Goal: Task Accomplishment & Management: Use online tool/utility

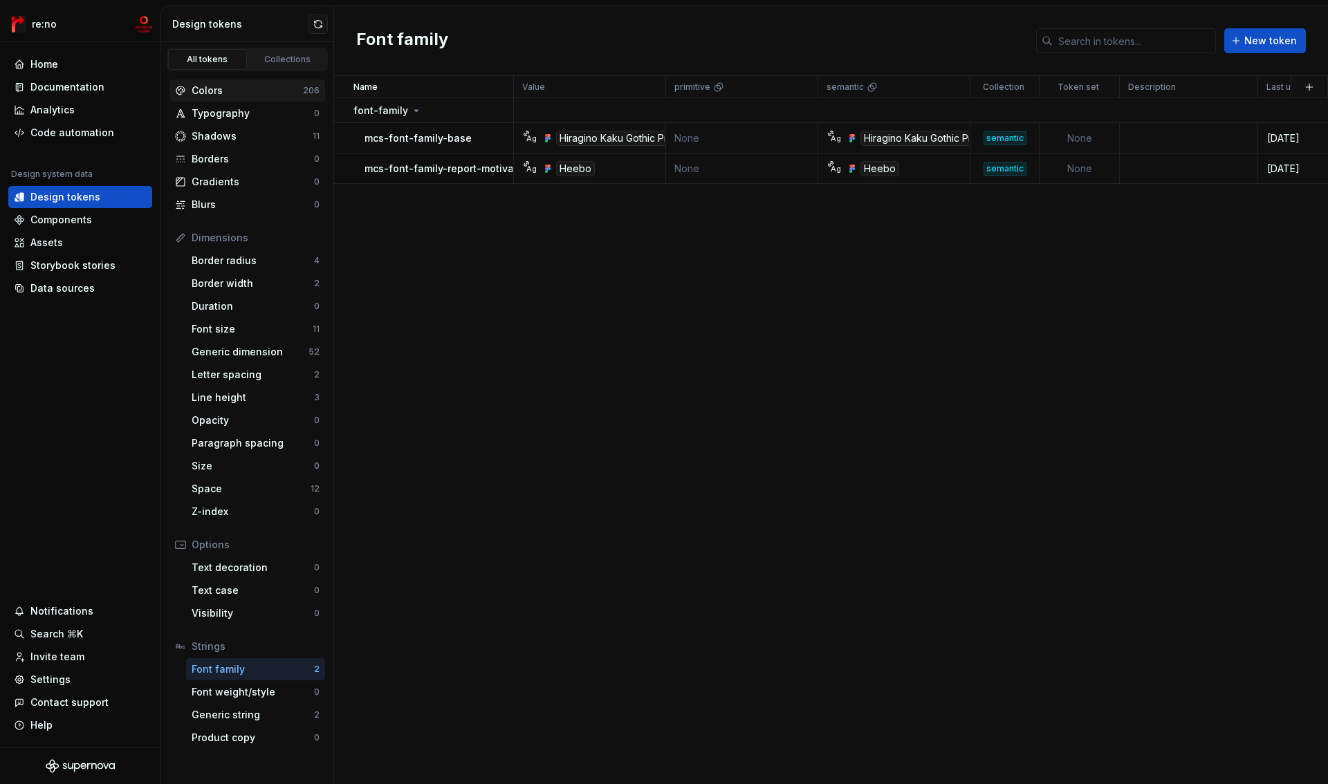
click at [201, 89] on div "Colors" at bounding box center [247, 91] width 111 height 14
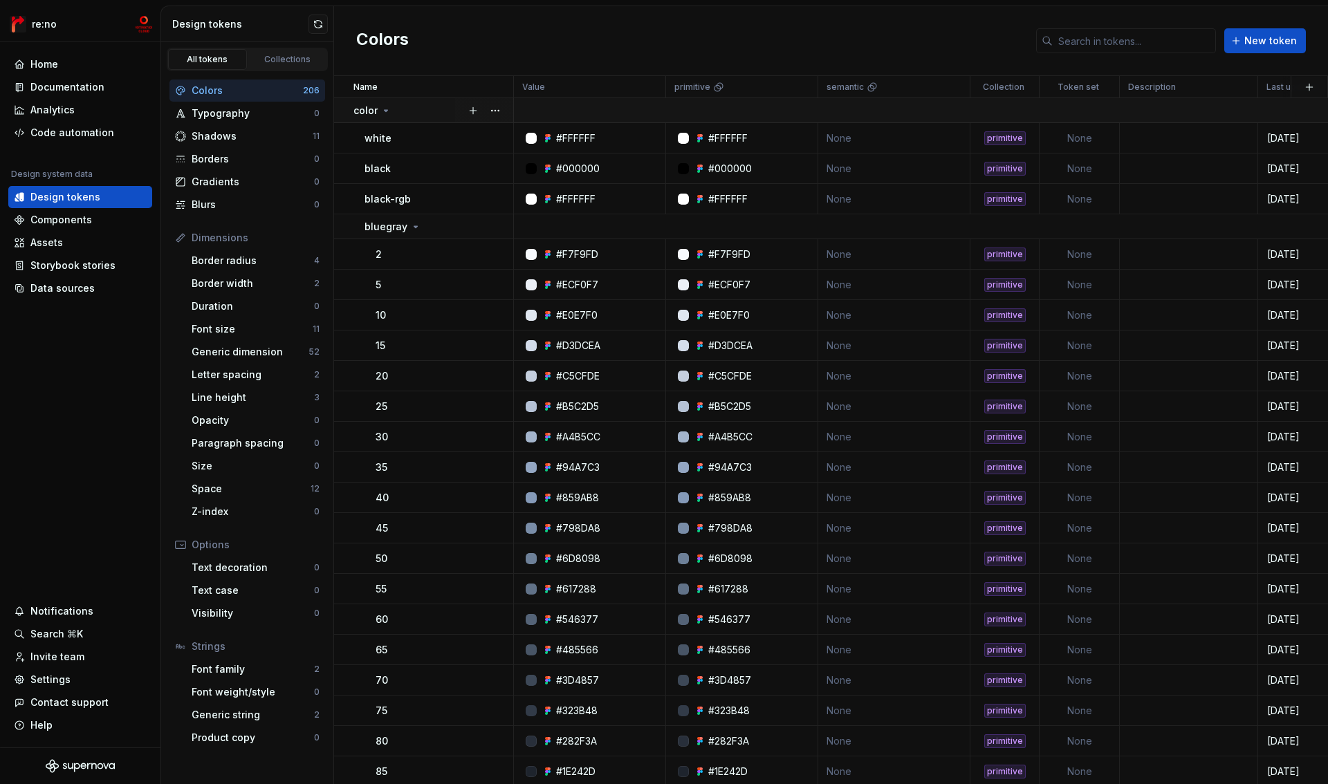
click at [387, 111] on icon at bounding box center [385, 110] width 11 height 11
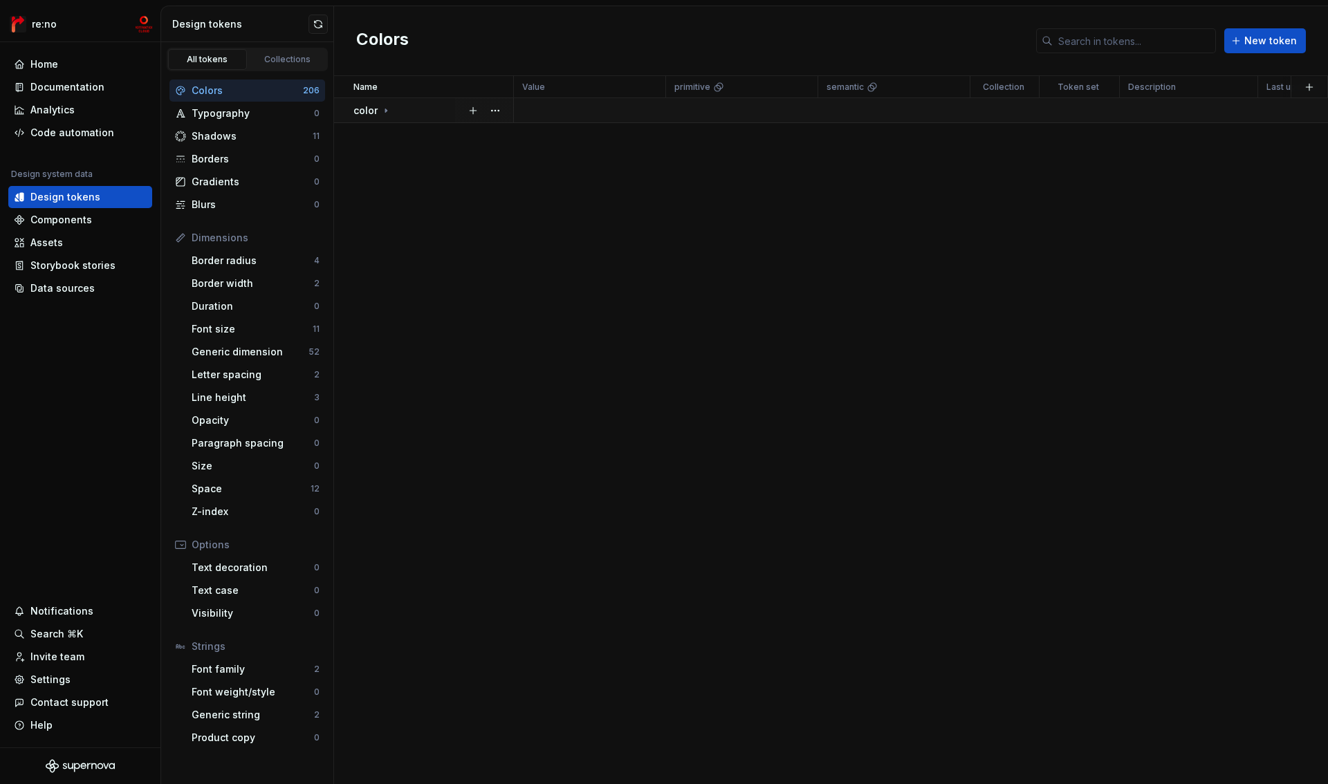
click at [387, 111] on icon at bounding box center [385, 110] width 11 height 11
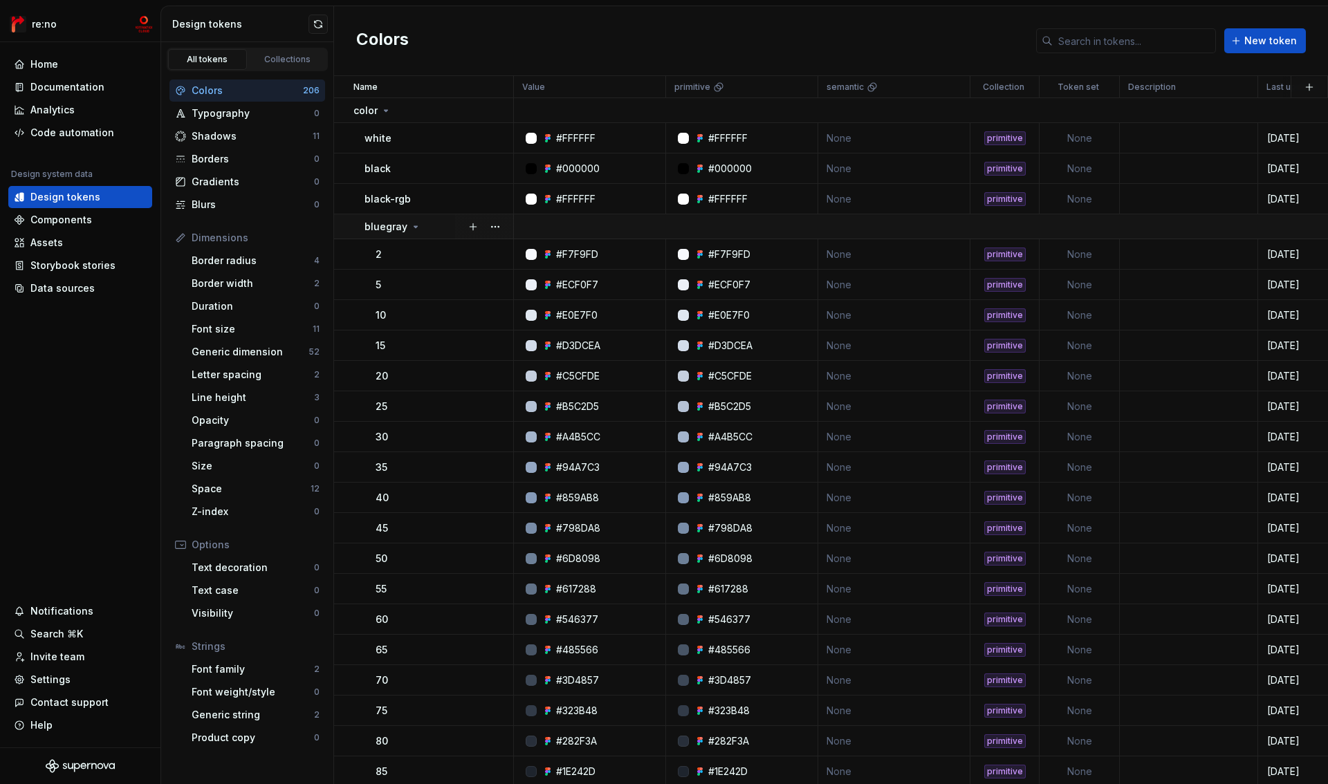
click at [418, 230] on icon at bounding box center [415, 226] width 11 height 11
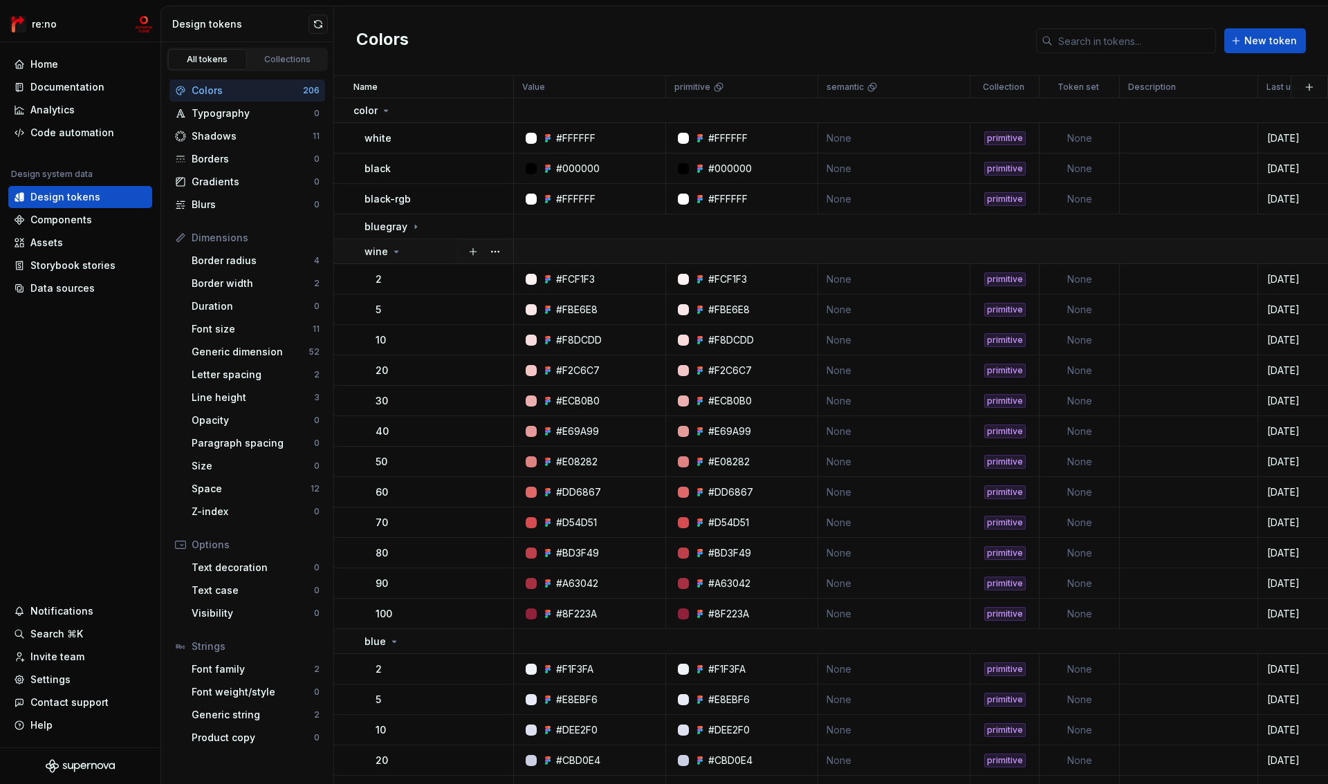
click at [407, 251] on div "wine" at bounding box center [439, 252] width 148 height 14
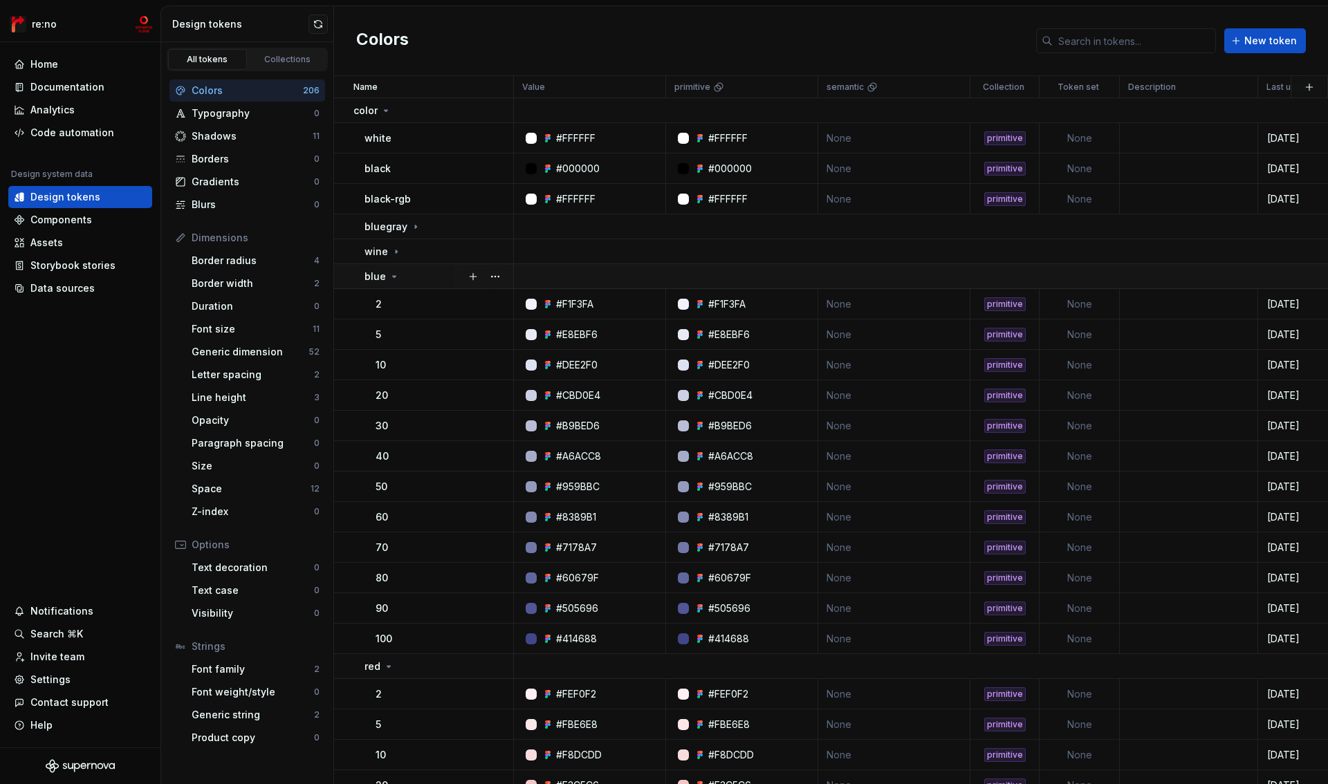
click at [398, 276] on div "blue" at bounding box center [439, 277] width 148 height 14
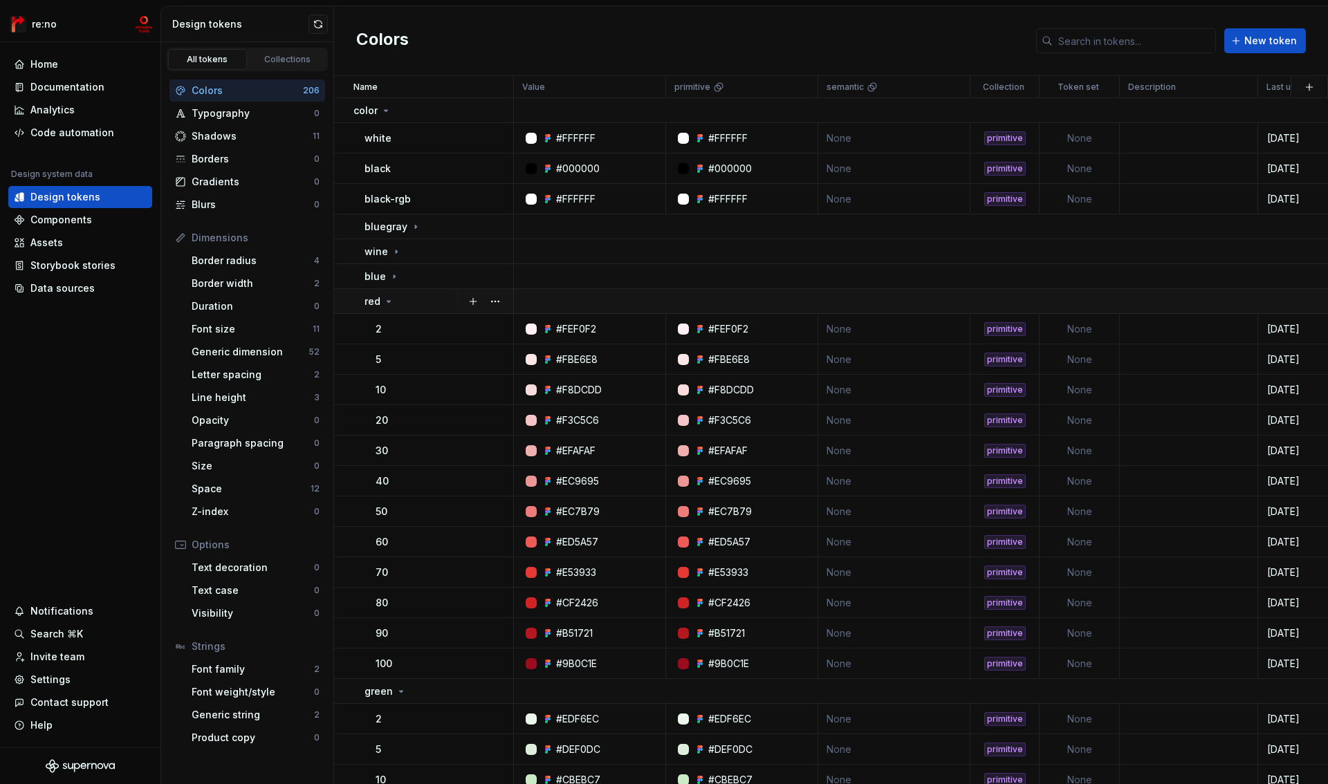
click at [396, 299] on div "red" at bounding box center [439, 302] width 148 height 14
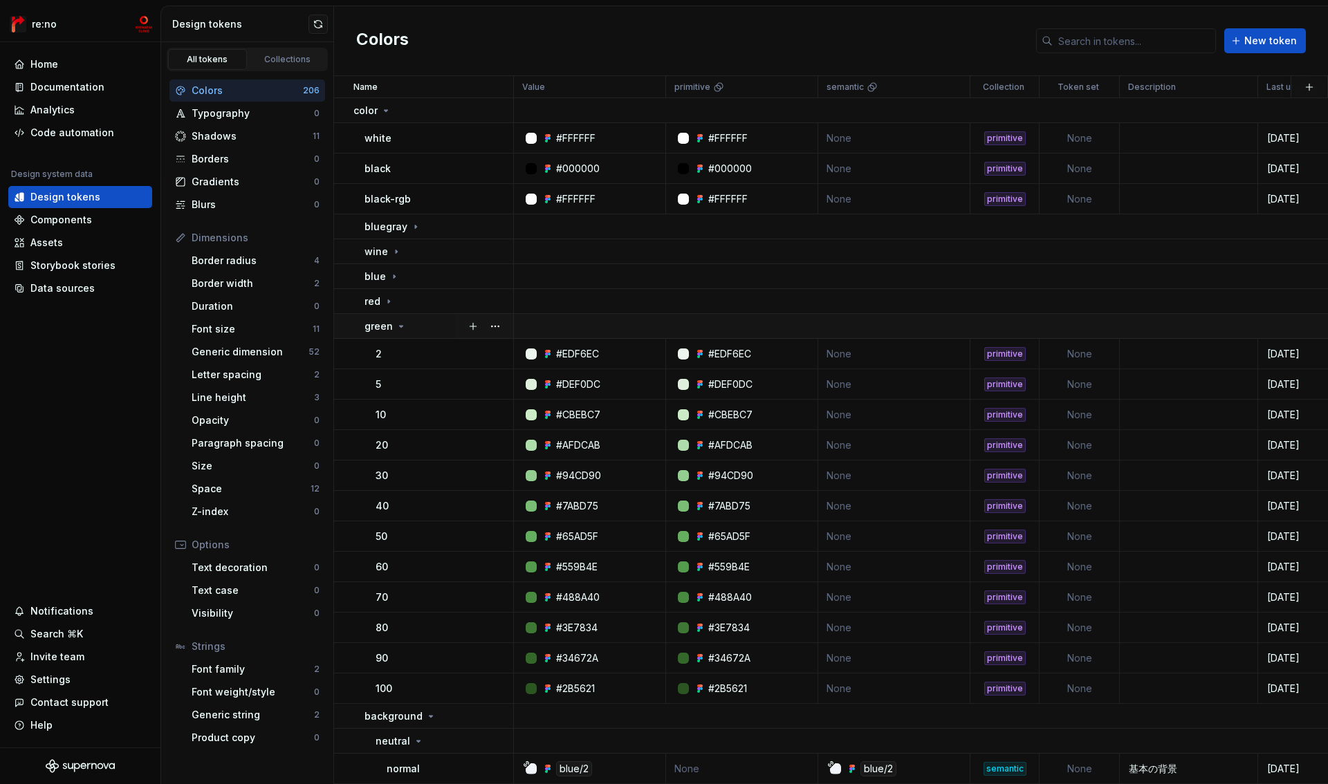
click at [401, 325] on icon at bounding box center [401, 326] width 11 height 11
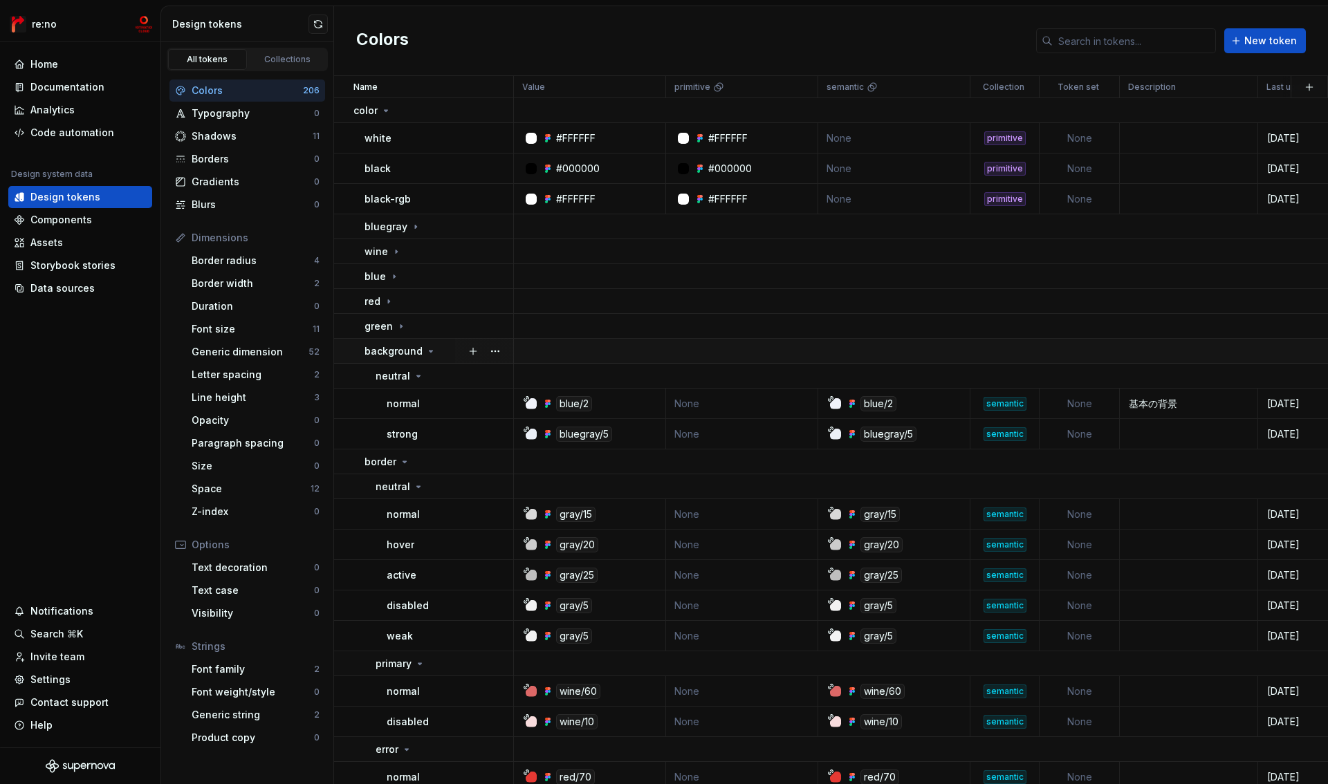
click at [430, 351] on icon at bounding box center [430, 351] width 11 height 11
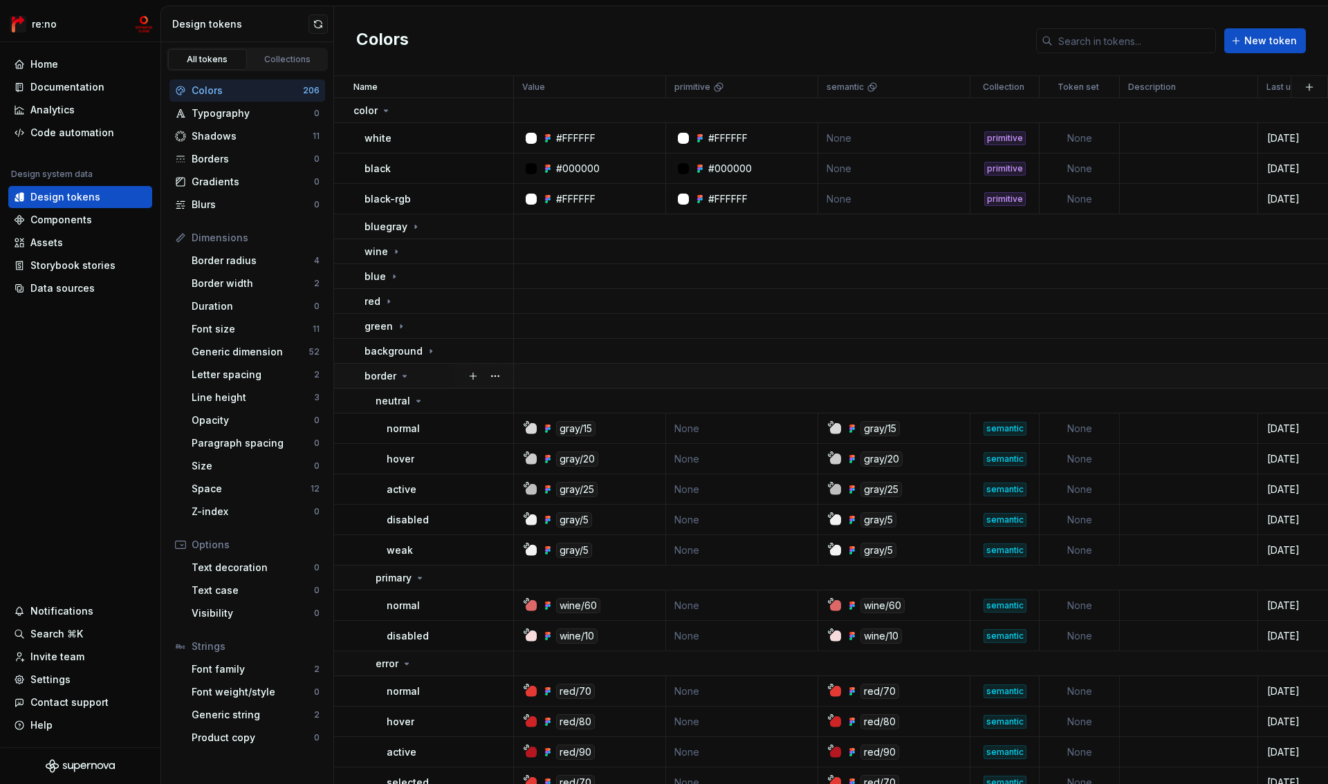
click at [419, 381] on div "border" at bounding box center [439, 376] width 148 height 14
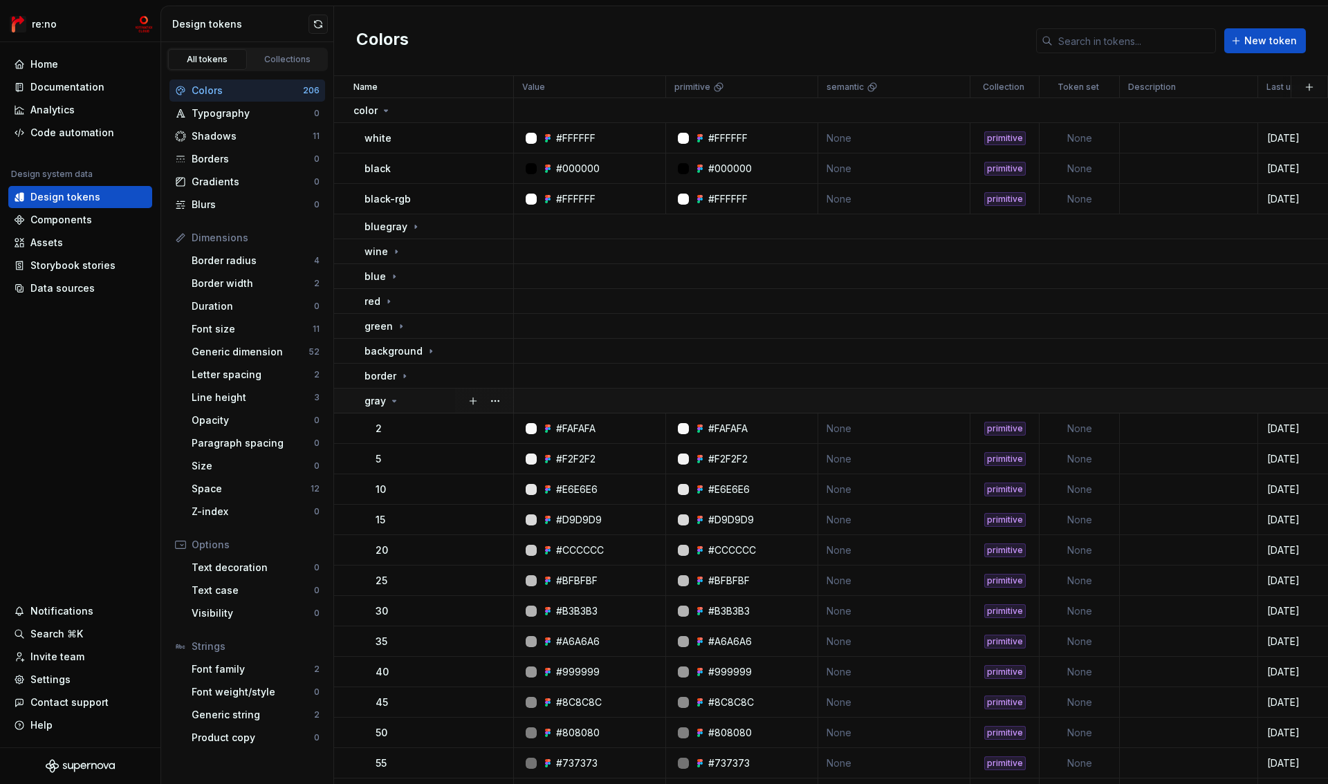
click at [419, 403] on div "gray" at bounding box center [439, 401] width 148 height 14
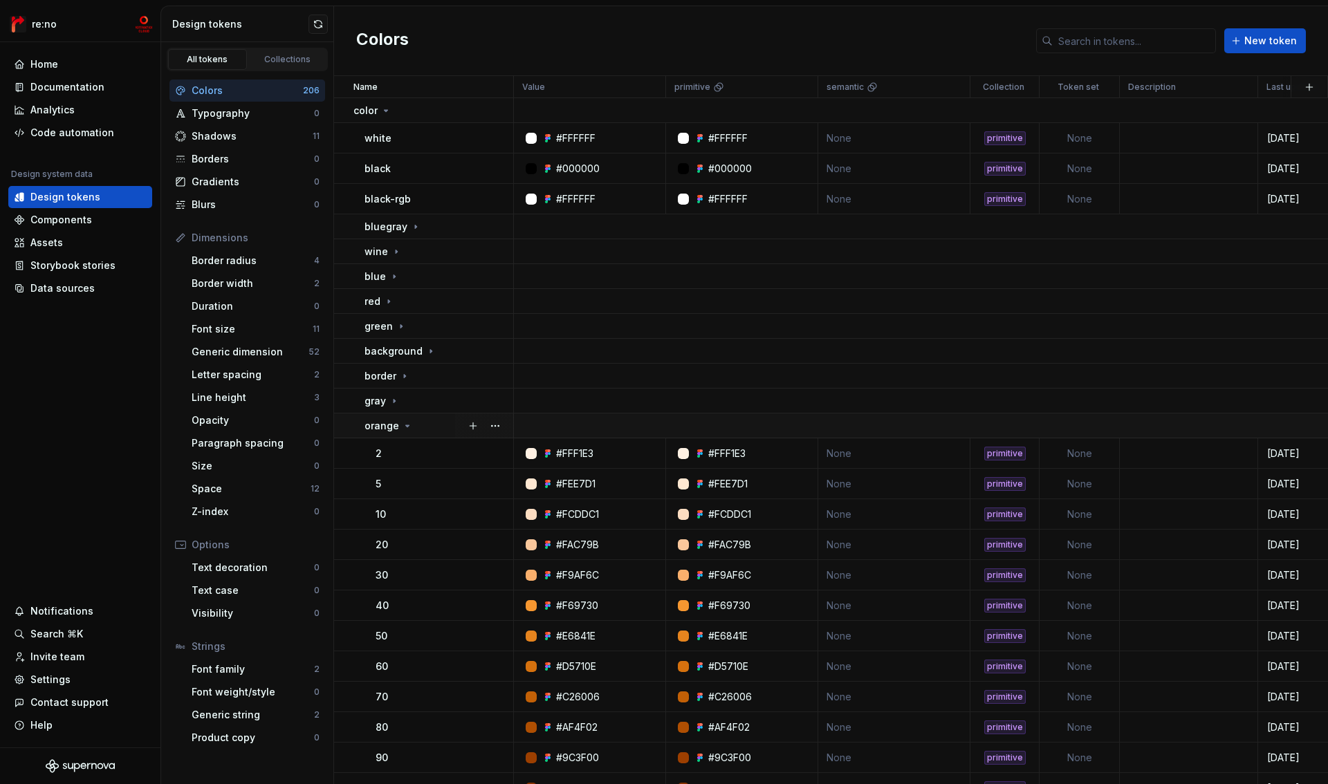
click at [421, 430] on div "orange" at bounding box center [439, 426] width 148 height 14
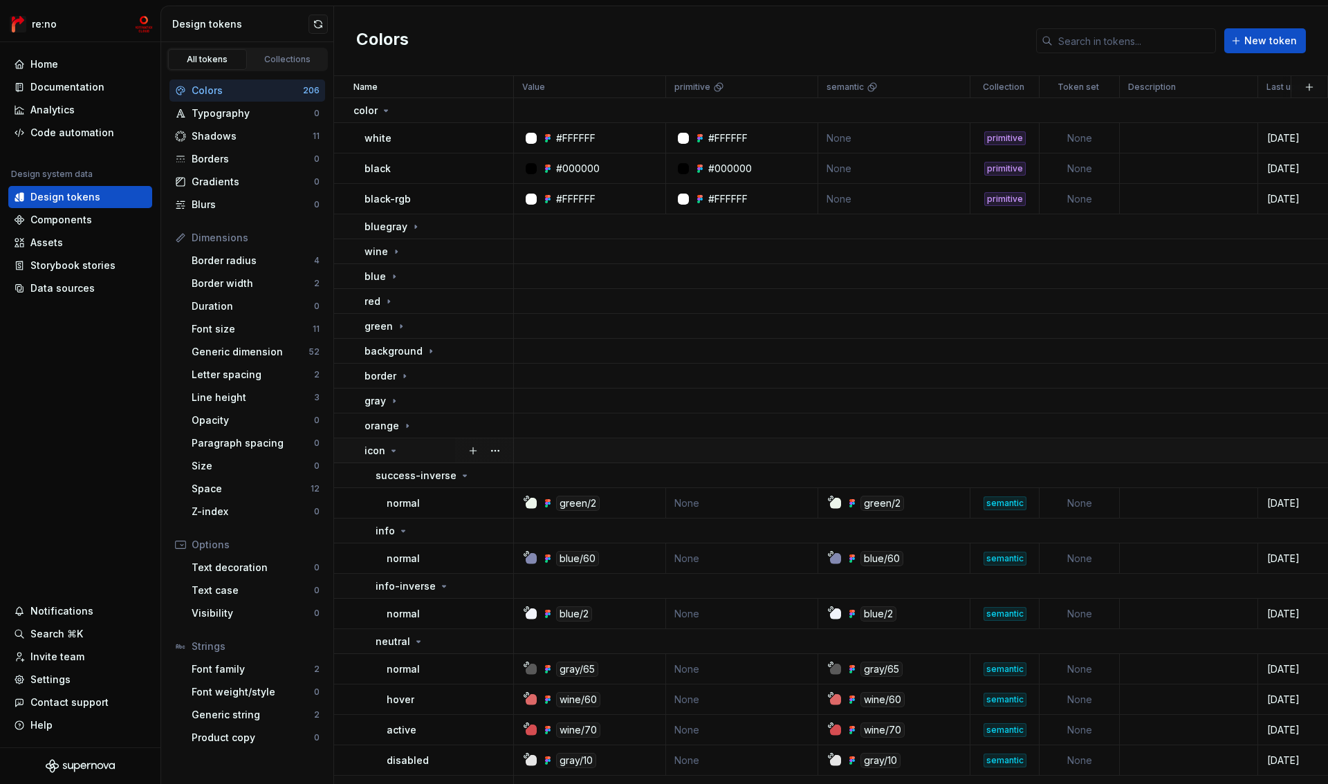
click at [421, 459] on td "icon" at bounding box center [424, 451] width 180 height 25
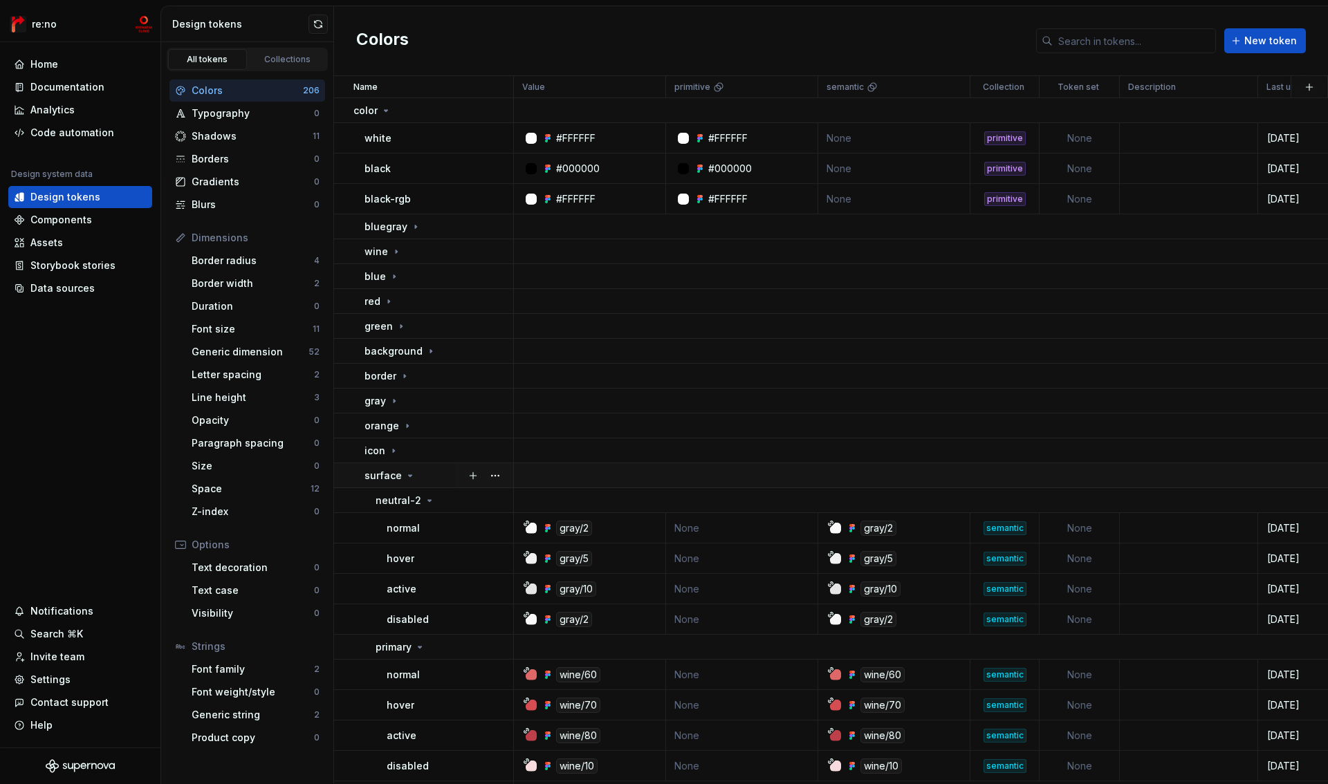
click at [419, 476] on div "surface" at bounding box center [439, 476] width 148 height 14
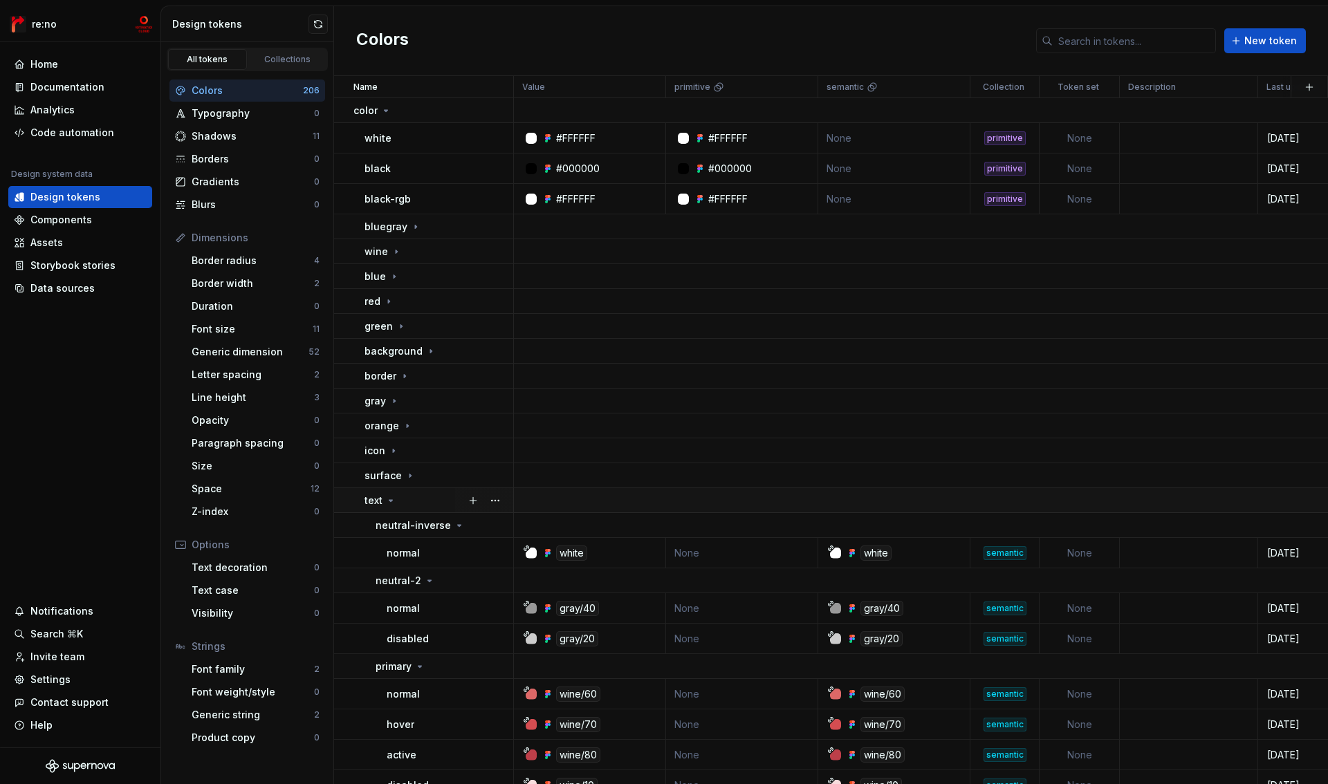
click at [419, 502] on div "text" at bounding box center [439, 501] width 148 height 14
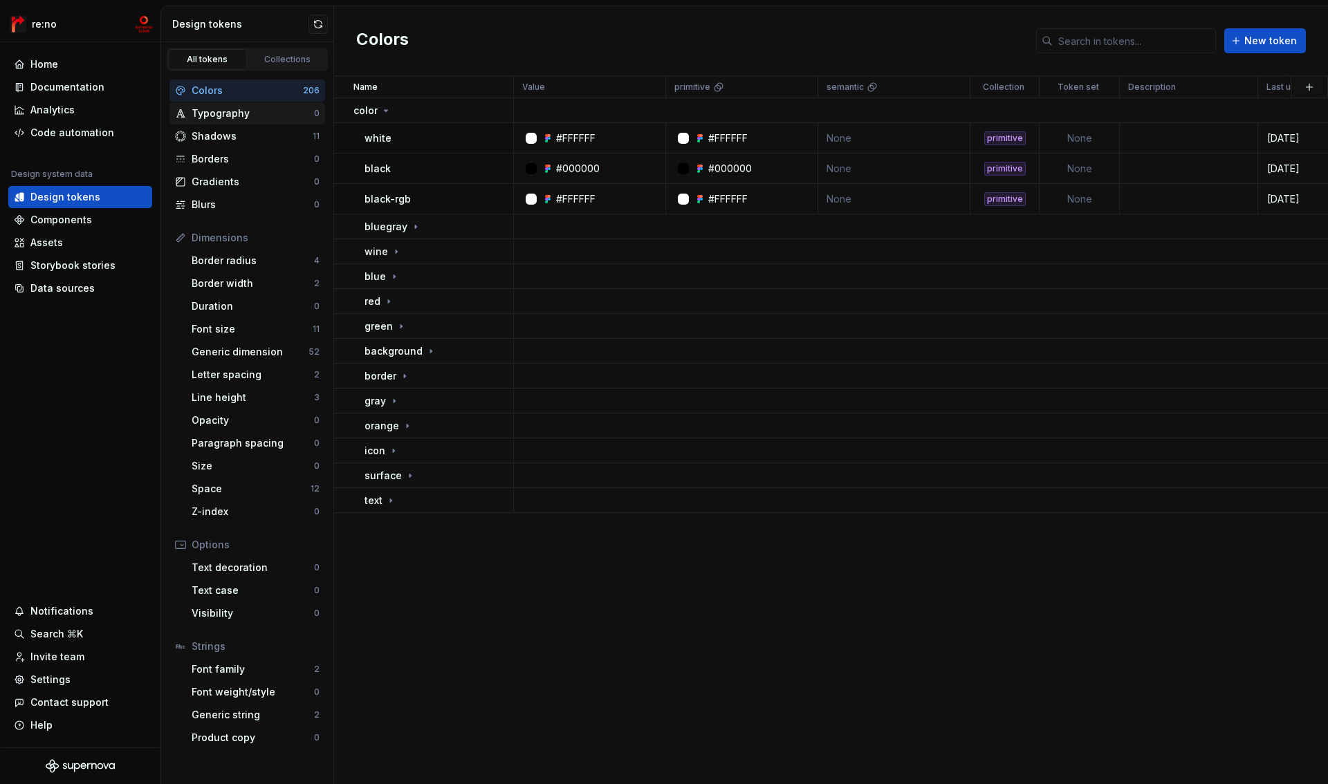
click at [239, 116] on div "Typography" at bounding box center [253, 114] width 122 height 14
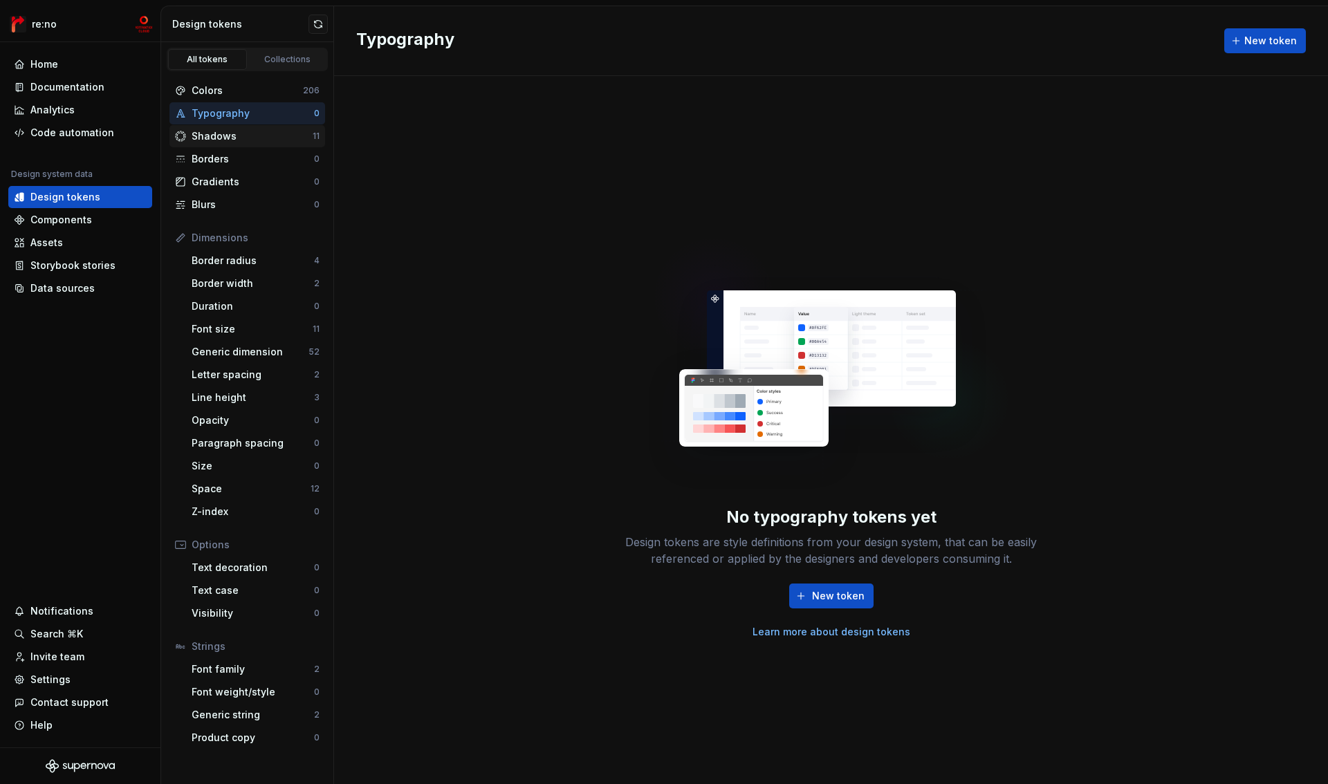
click at [232, 140] on div "Shadows" at bounding box center [252, 136] width 121 height 14
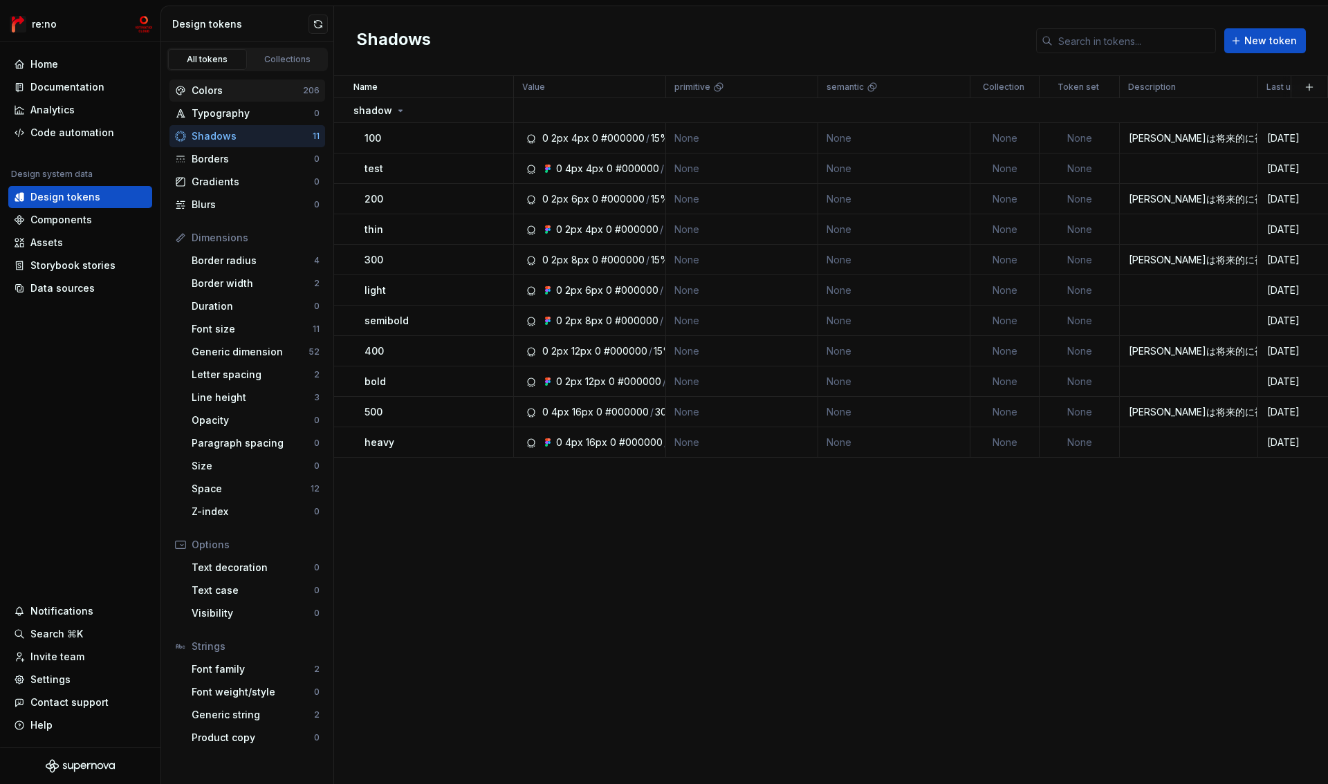
click at [232, 93] on div "Colors" at bounding box center [247, 91] width 111 height 14
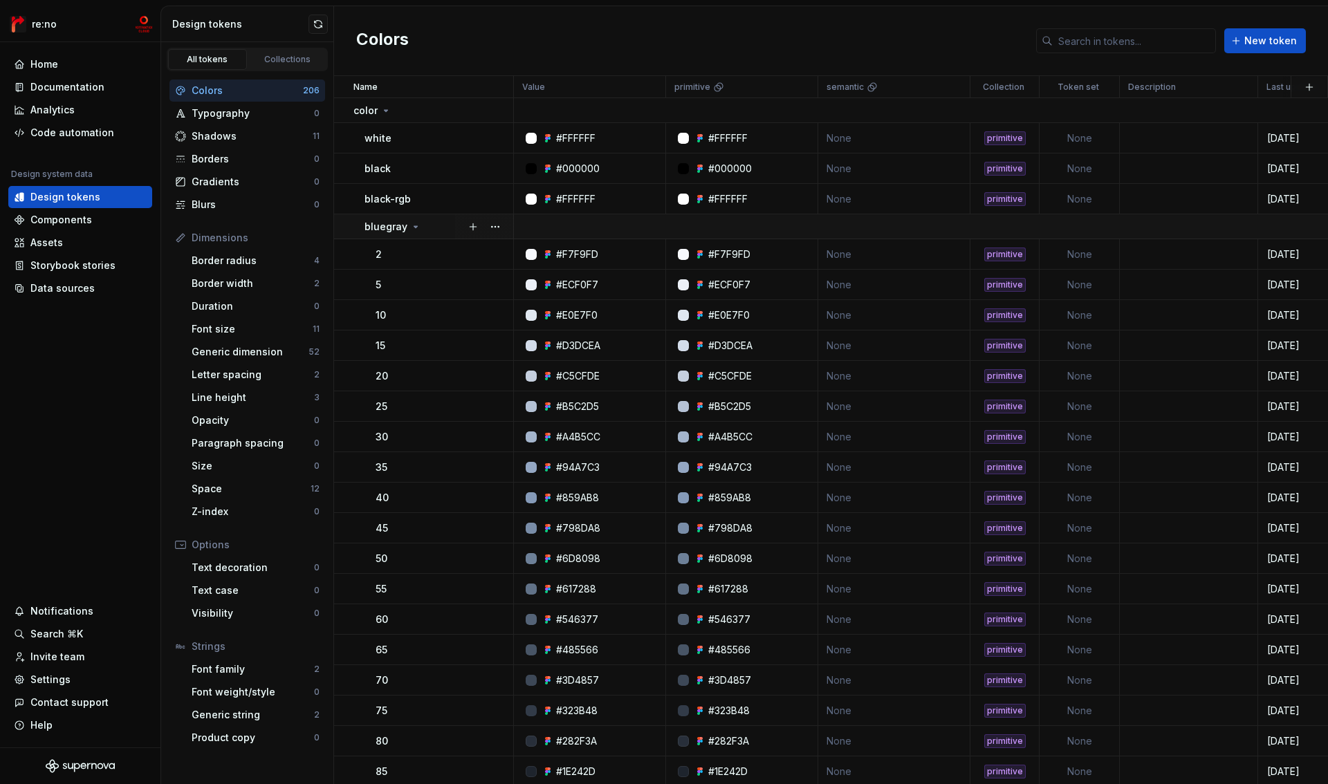
click at [380, 230] on p "bluegray" at bounding box center [386, 227] width 43 height 14
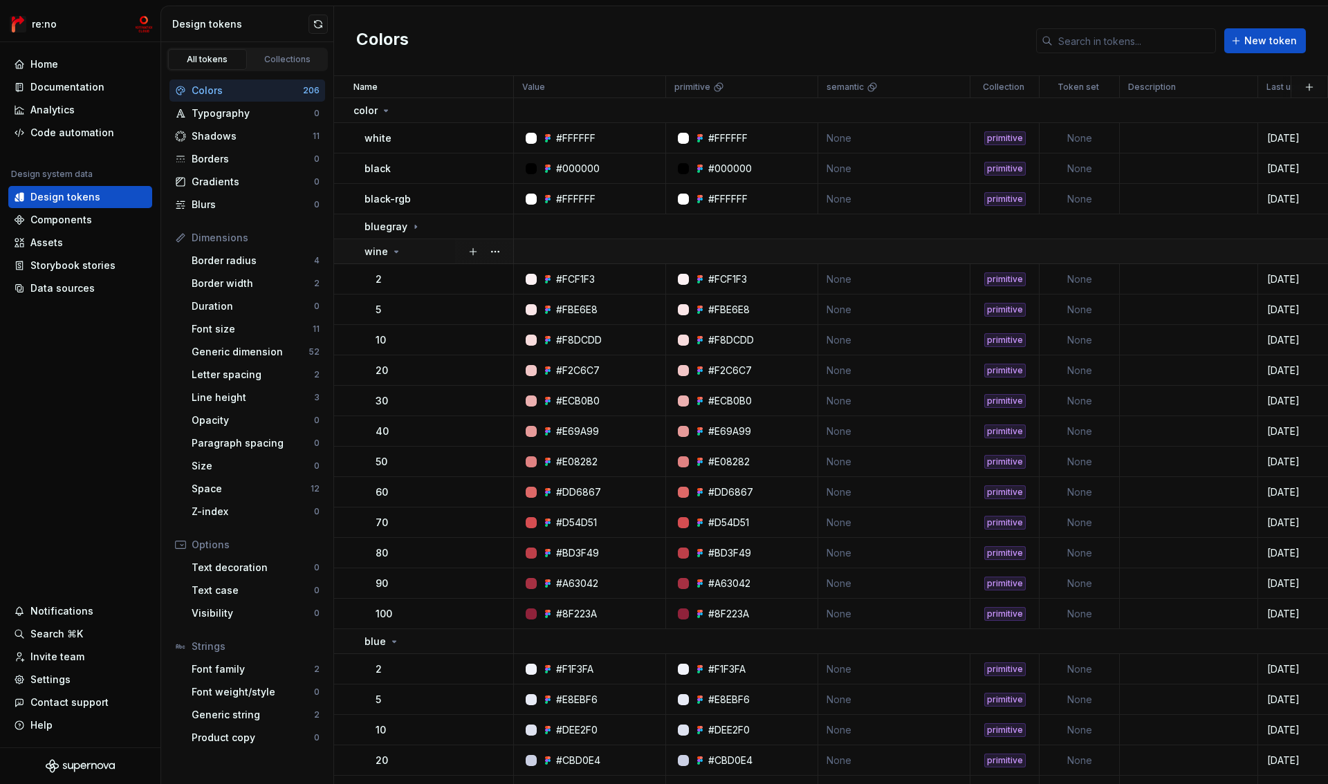
click at [380, 252] on p "wine" at bounding box center [377, 252] width 24 height 14
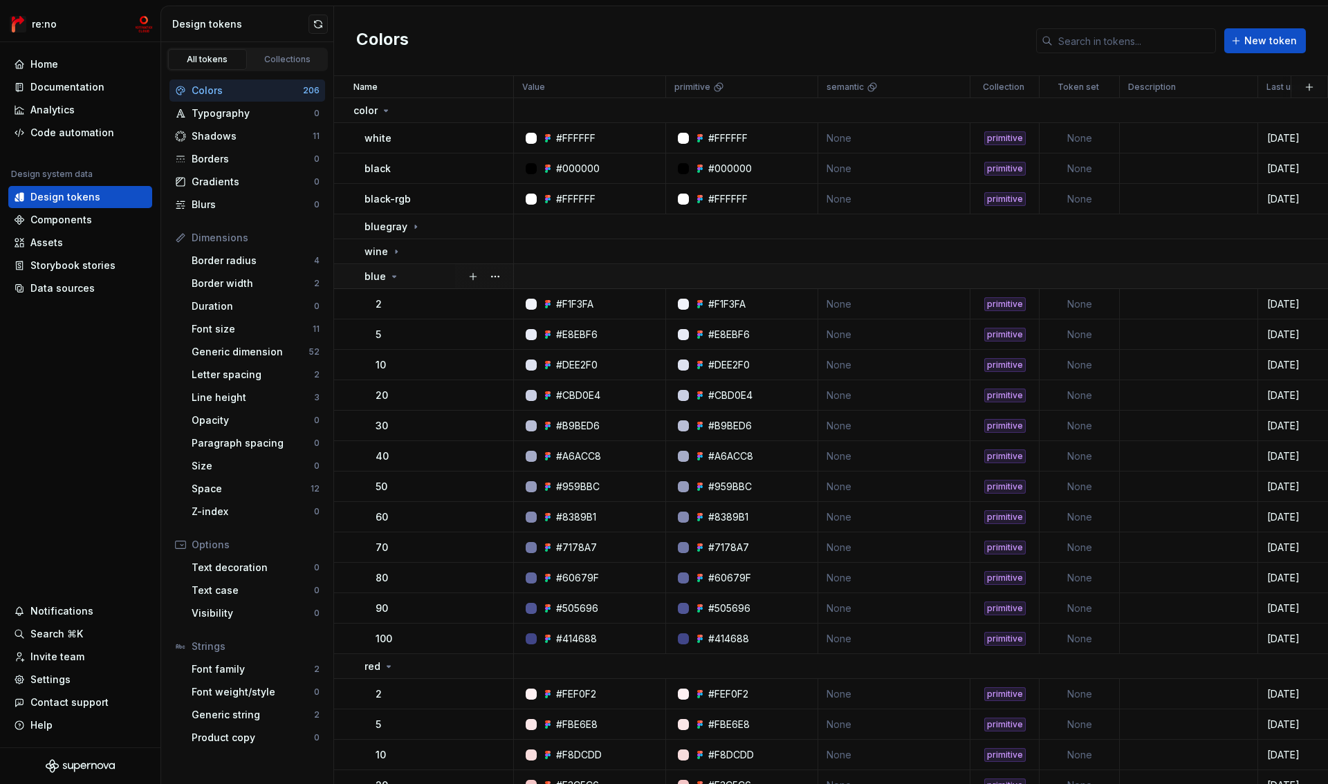
click at [383, 276] on p "blue" at bounding box center [375, 277] width 21 height 14
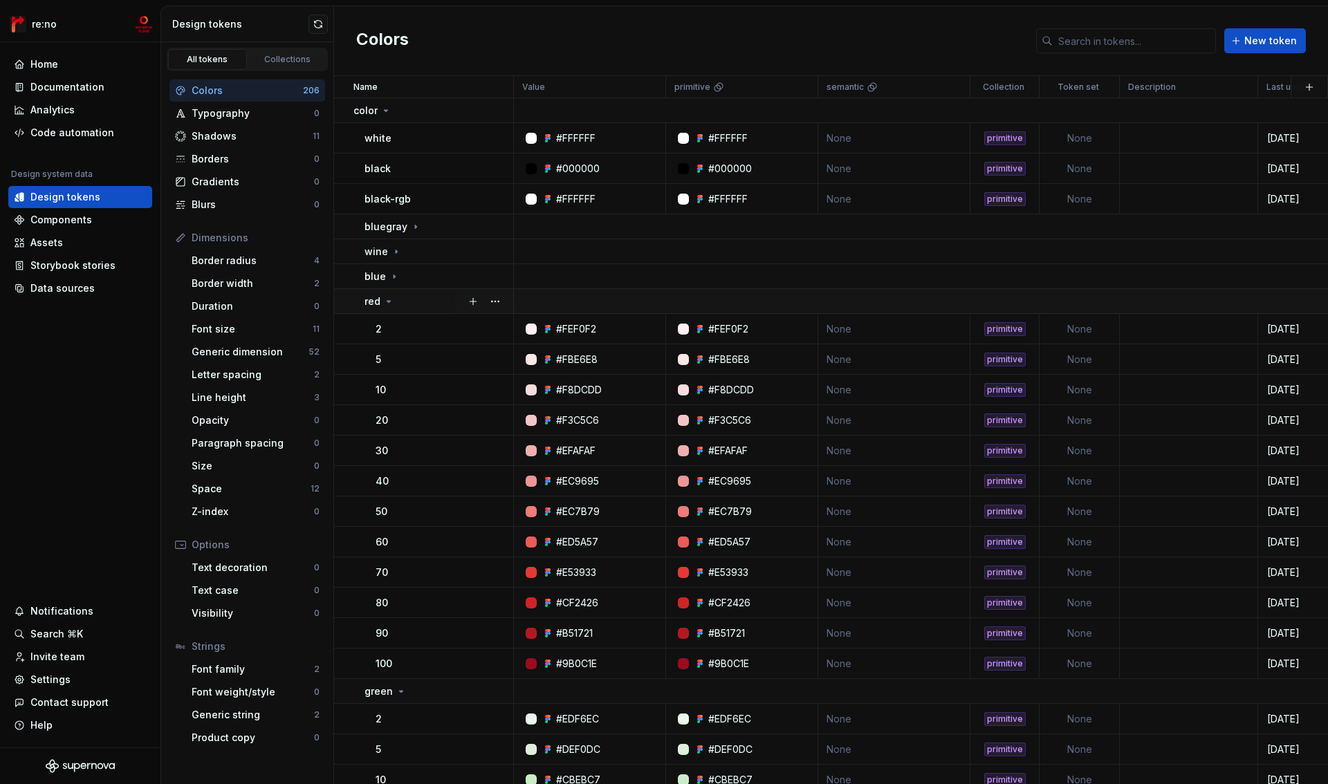
click at [384, 304] on icon at bounding box center [388, 301] width 11 height 11
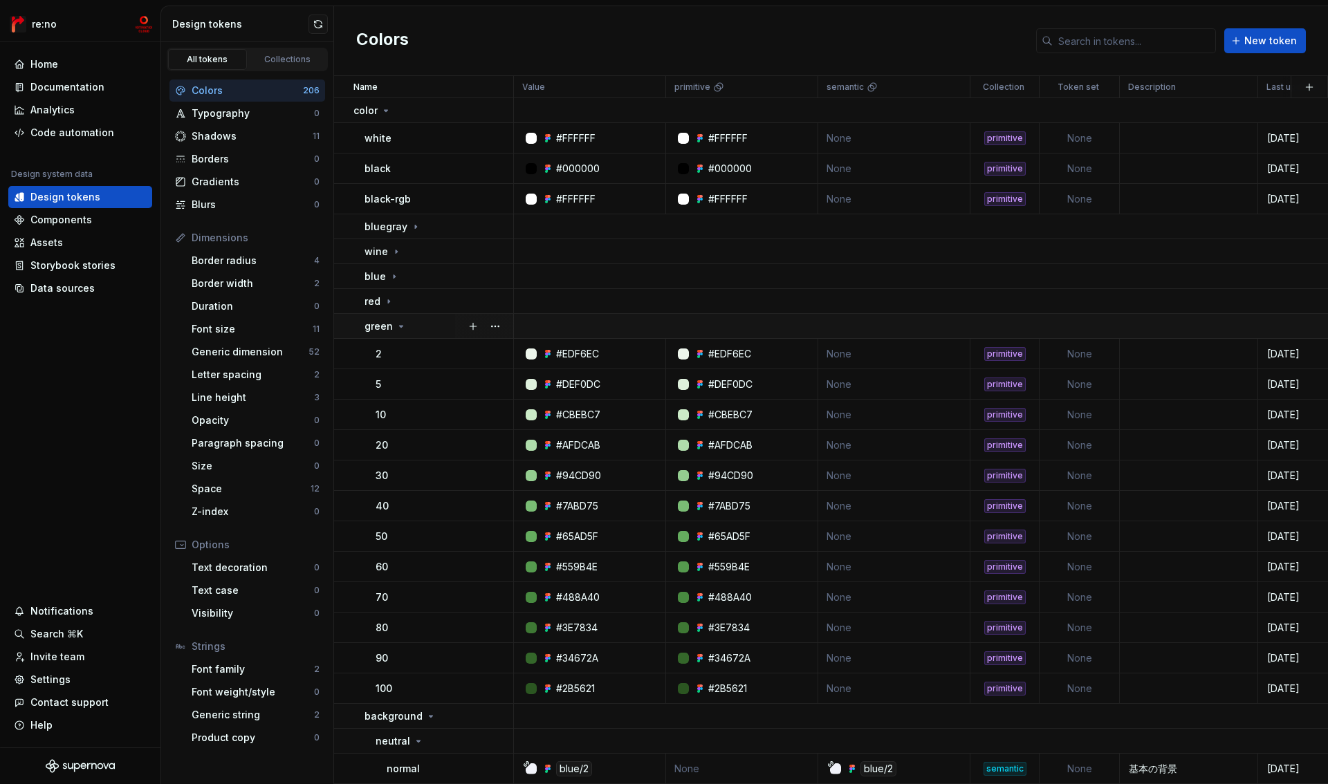
click at [386, 333] on p "green" at bounding box center [379, 327] width 28 height 14
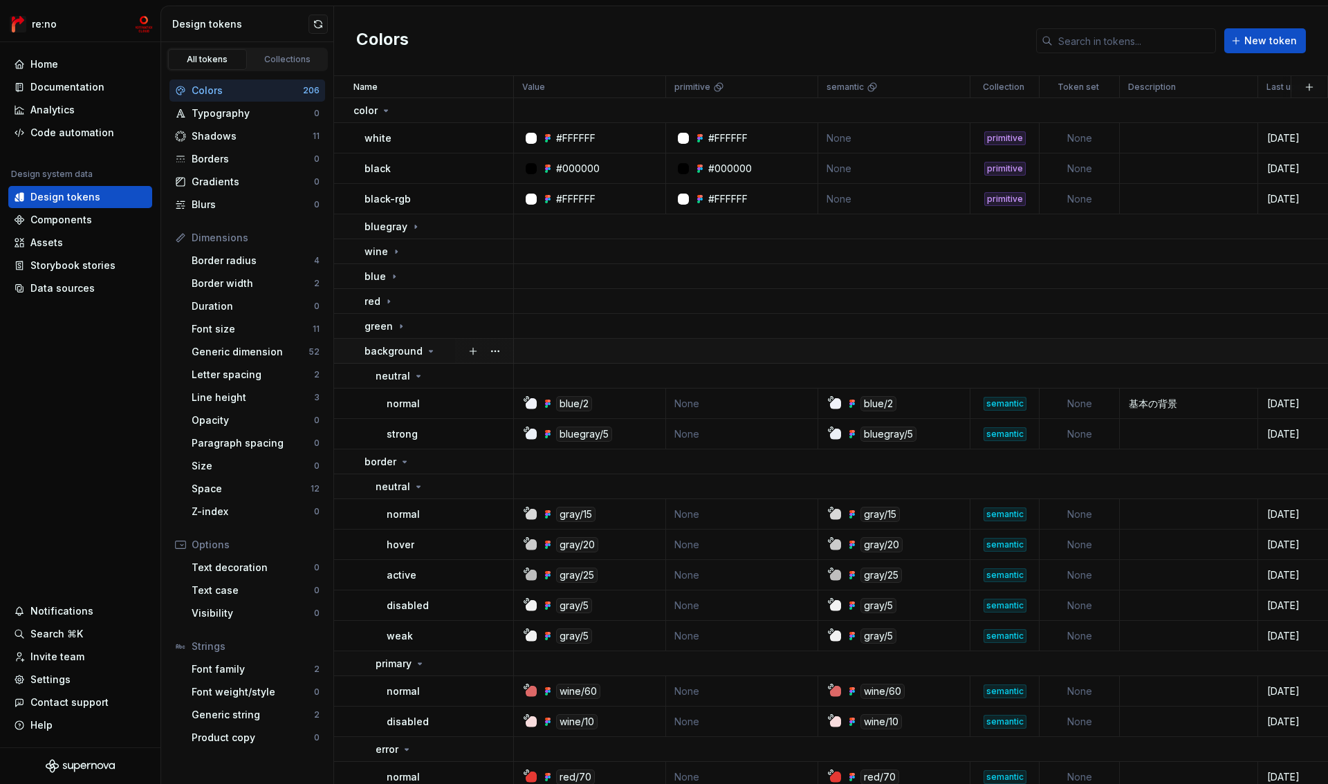
click at [401, 348] on p "background" at bounding box center [394, 351] width 58 height 14
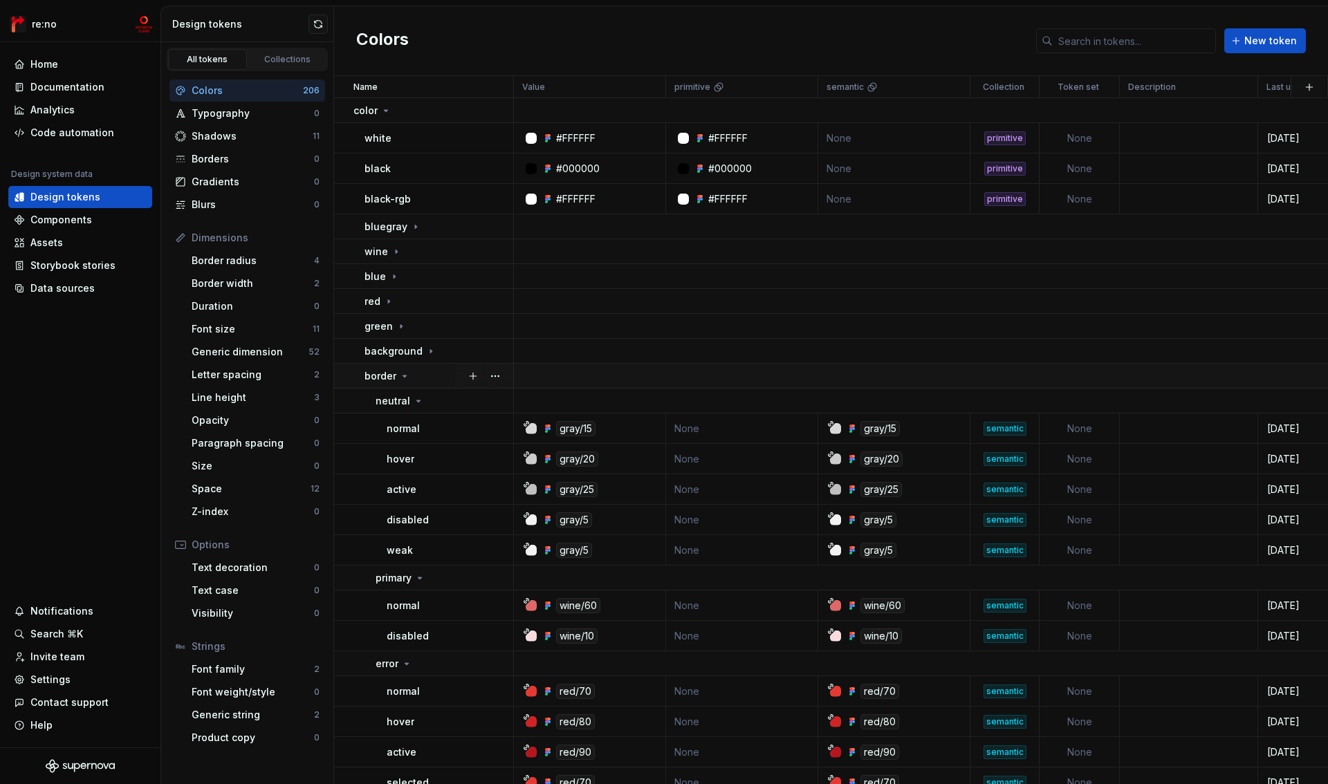
click at [396, 366] on td "border" at bounding box center [424, 376] width 180 height 25
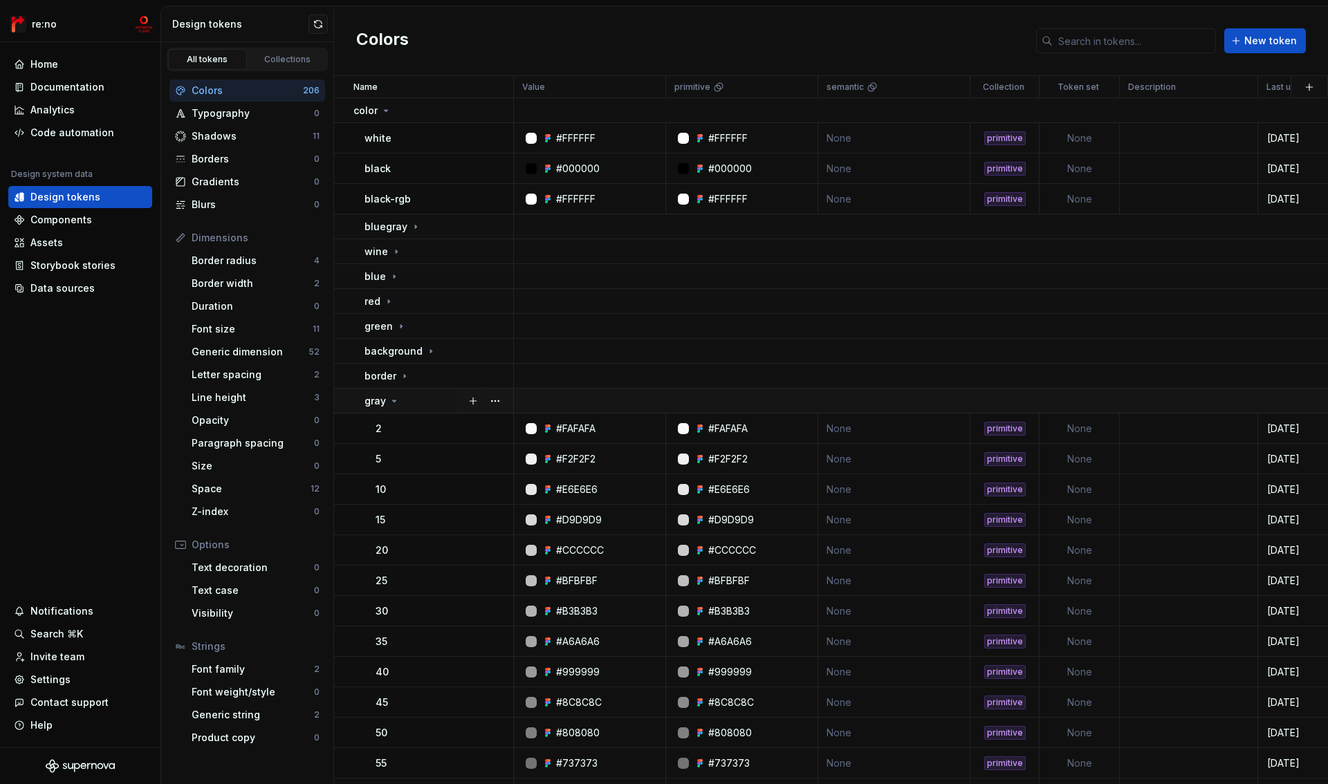
click at [394, 399] on icon at bounding box center [394, 401] width 11 height 11
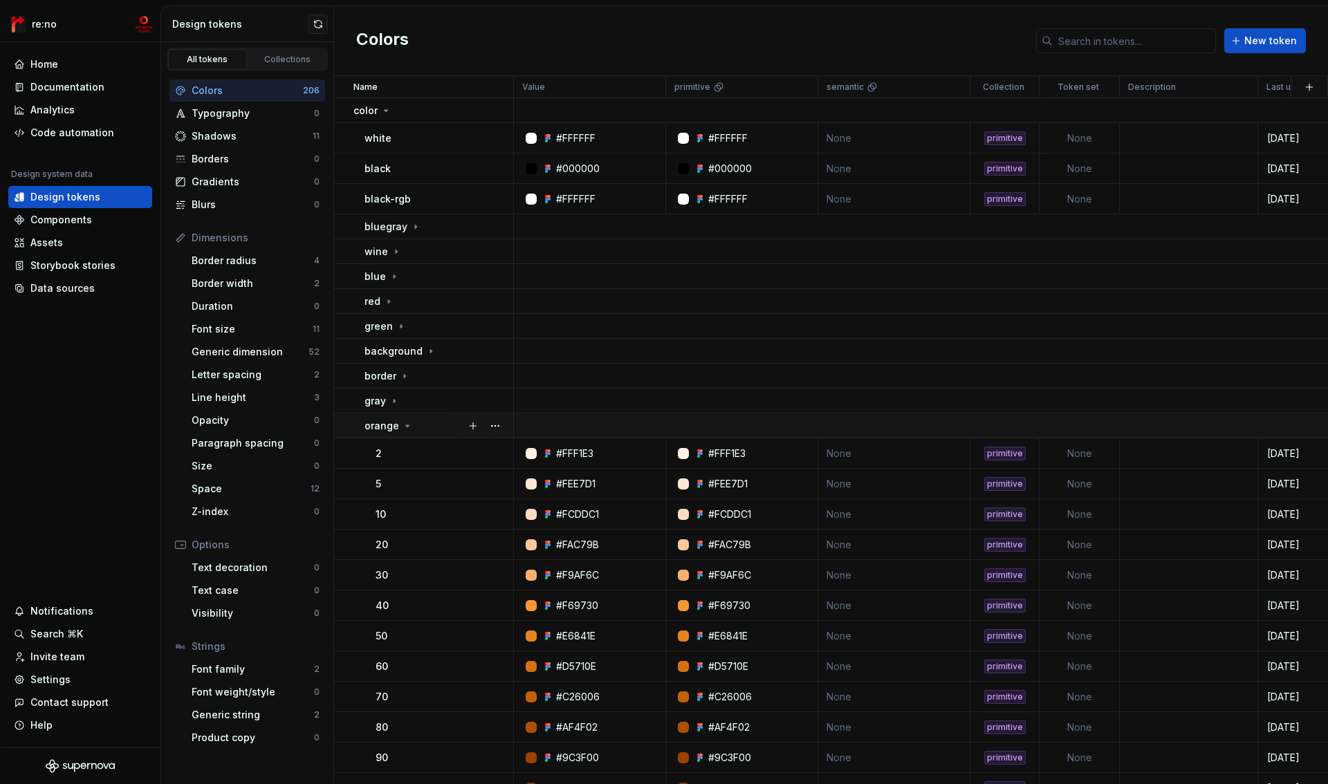
click at [388, 435] on td "orange" at bounding box center [424, 426] width 180 height 25
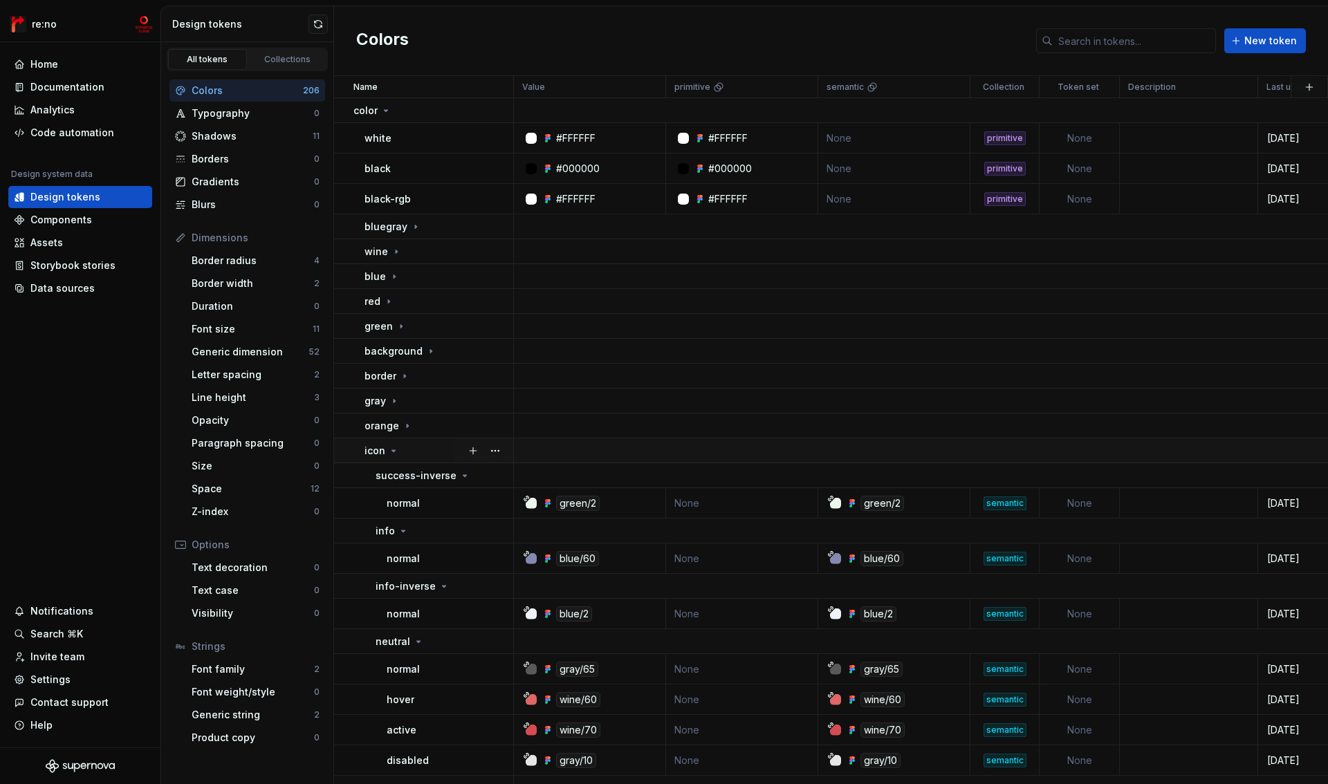
click at [388, 457] on div "icon" at bounding box center [382, 451] width 35 height 14
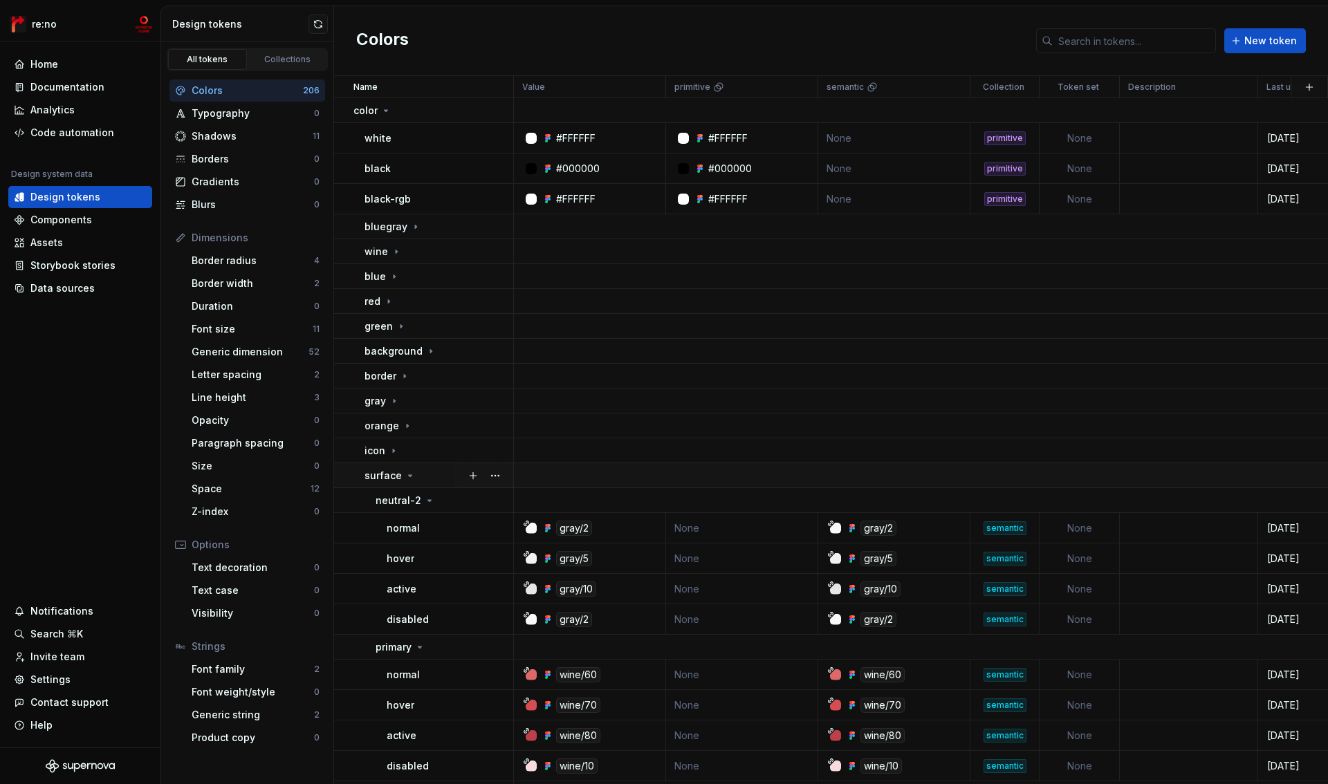
click at [388, 479] on p "surface" at bounding box center [383, 476] width 37 height 14
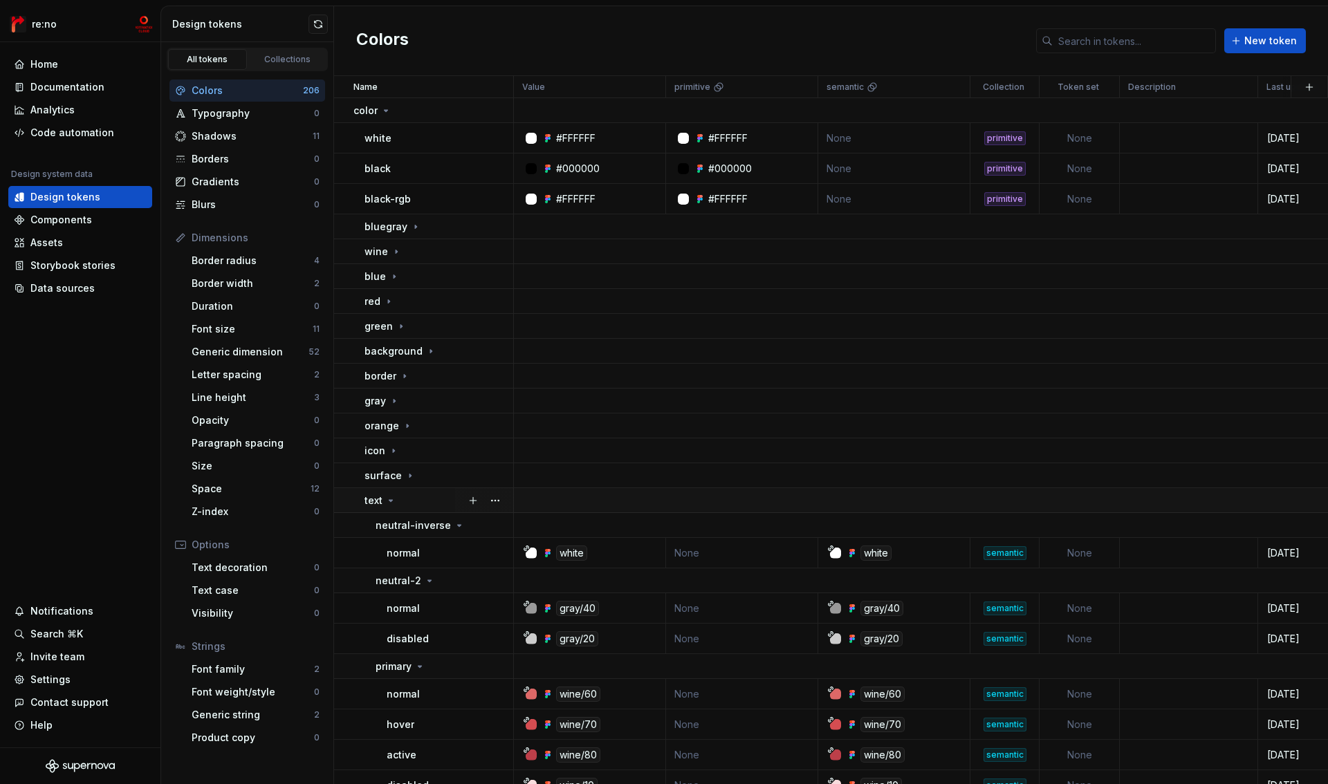
click at [388, 495] on icon at bounding box center [390, 500] width 11 height 11
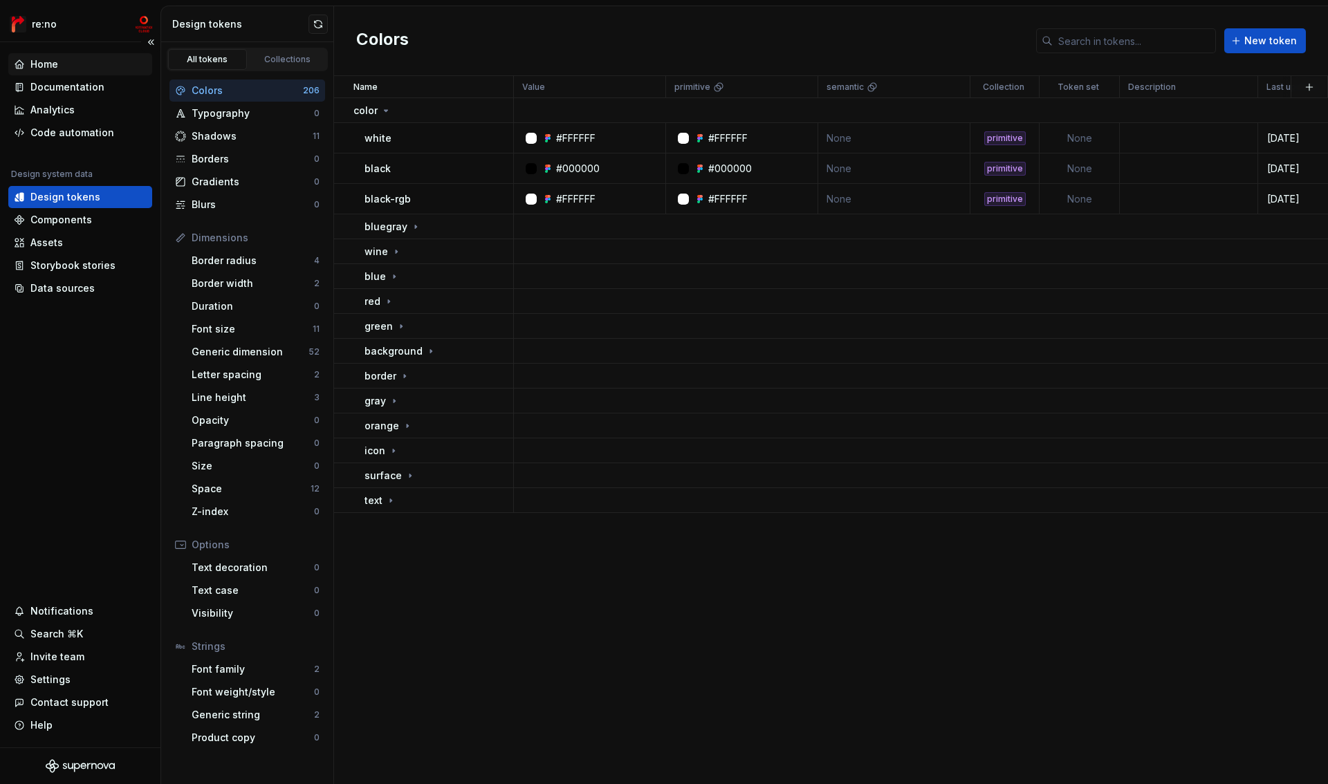
click at [57, 71] on div "Home" at bounding box center [44, 64] width 28 height 14
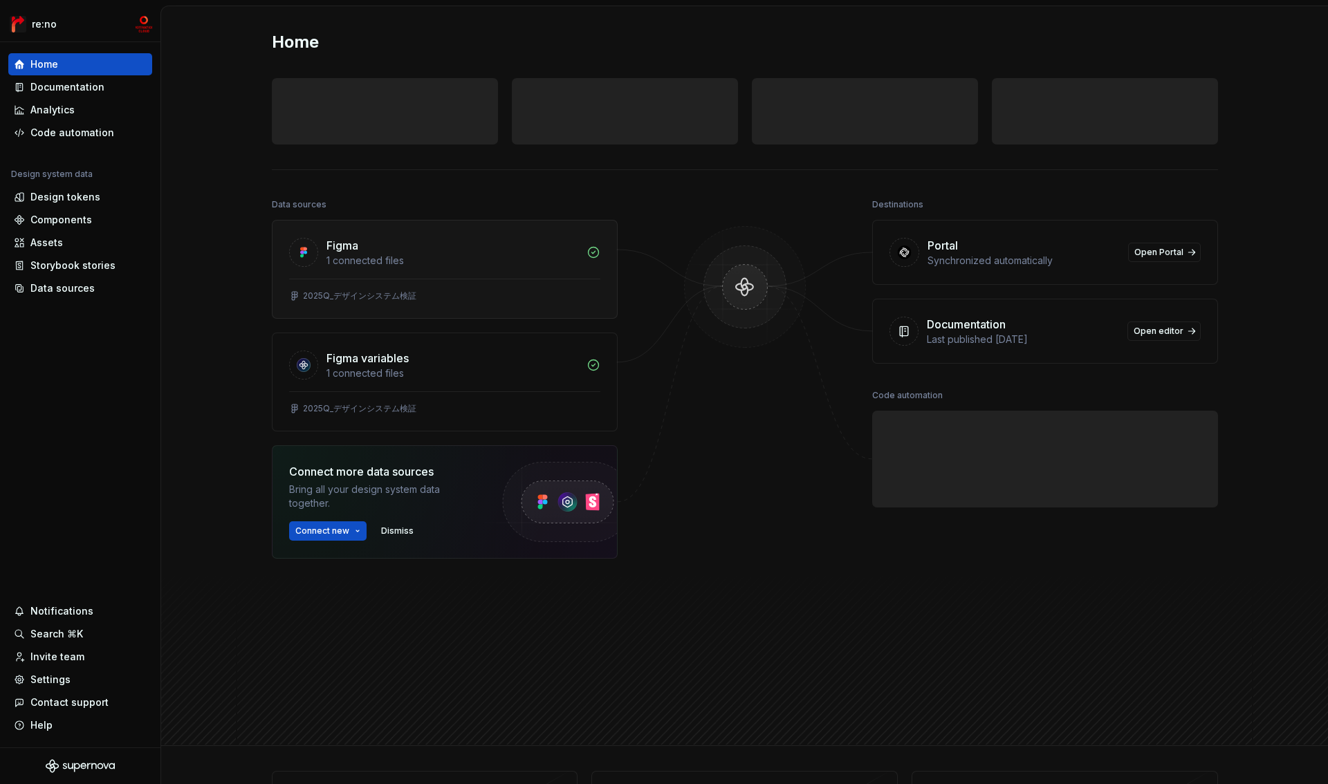
click at [387, 260] on div "1 connected files" at bounding box center [453, 261] width 252 height 14
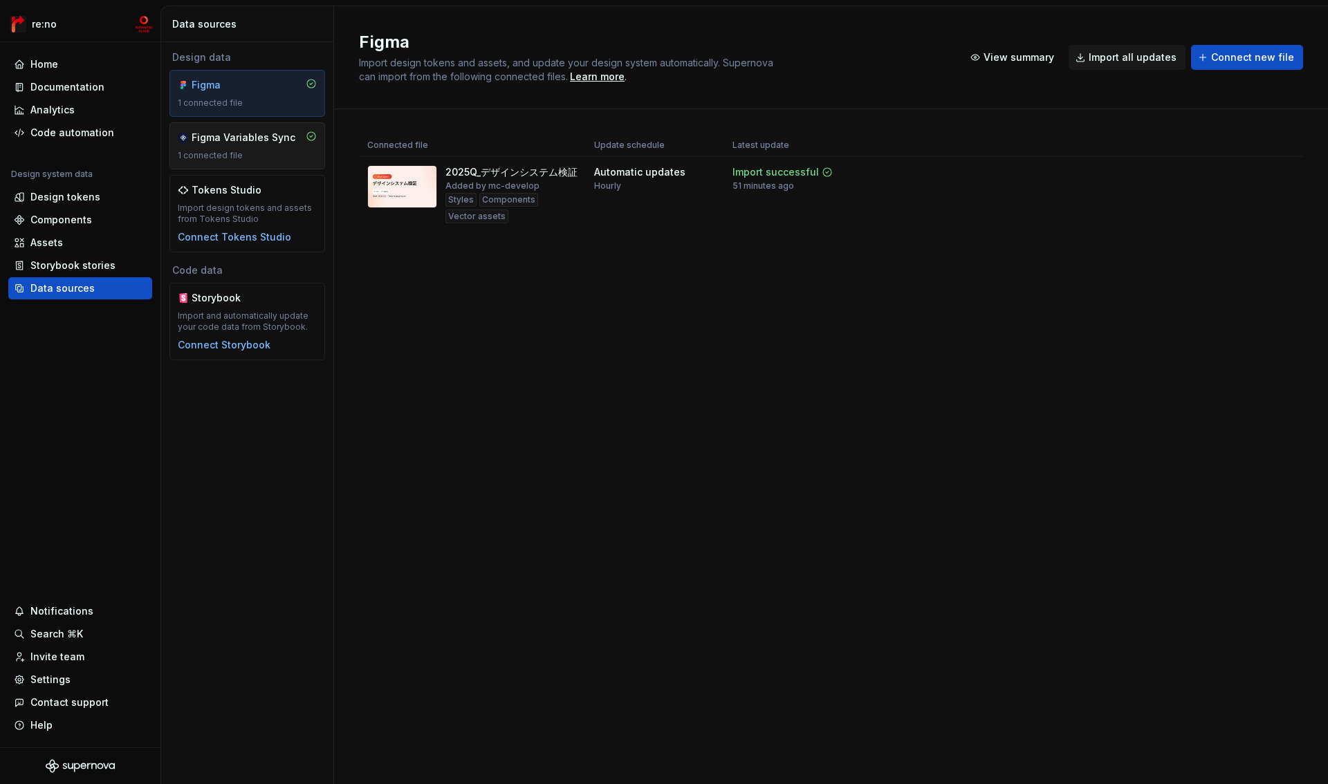
click at [252, 143] on div "Figma Variables Sync" at bounding box center [244, 138] width 104 height 14
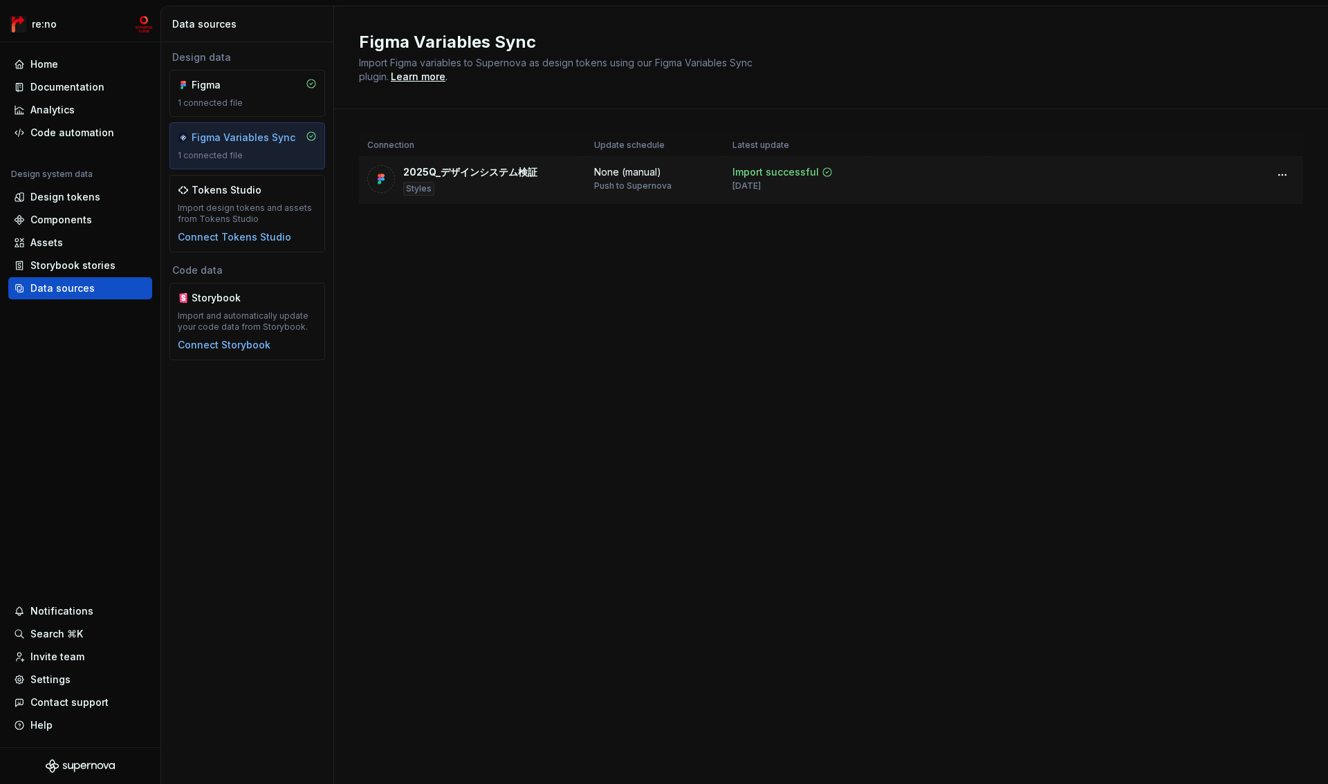
click at [437, 176] on div "2025Q_デザインシステム検証" at bounding box center [470, 172] width 134 height 14
click at [1288, 177] on html "re:no Home Documentation Analytics Code automation Design system data Design to…" at bounding box center [664, 392] width 1328 height 784
click at [759, 329] on html "re:no Home Documentation Analytics Code automation Design system data Design to…" at bounding box center [664, 392] width 1328 height 784
click at [265, 95] on div "Figma 1 connected file" at bounding box center [247, 93] width 139 height 30
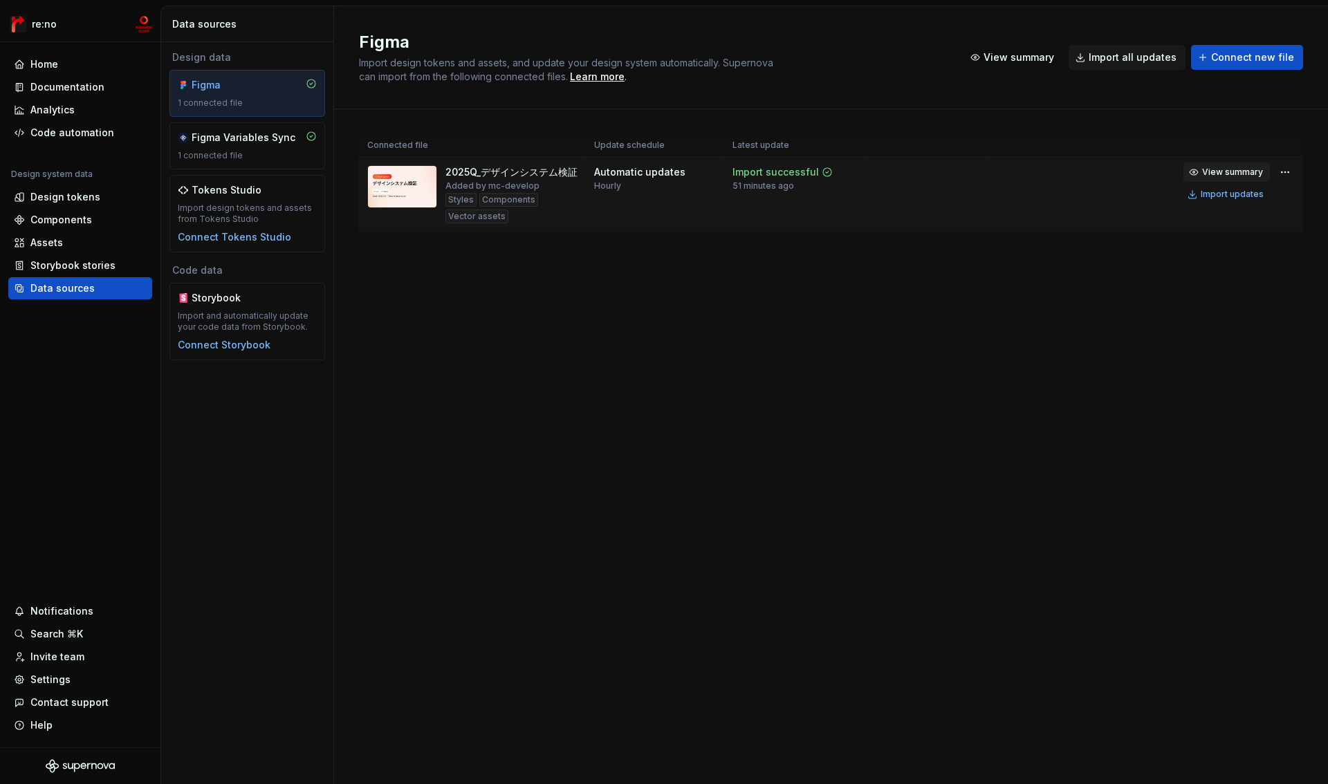
click at [1244, 171] on span "View summary" at bounding box center [1232, 172] width 61 height 11
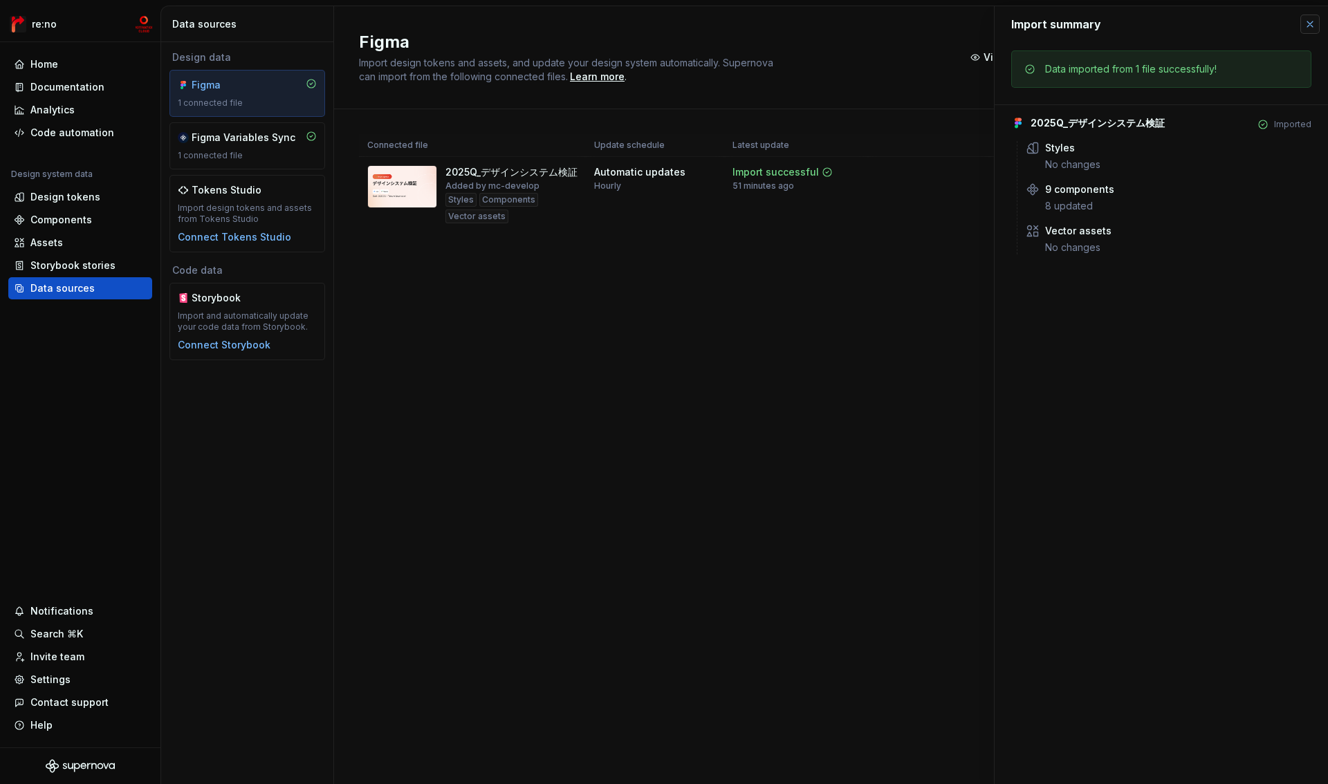
click at [1308, 26] on button "button" at bounding box center [1310, 24] width 19 height 19
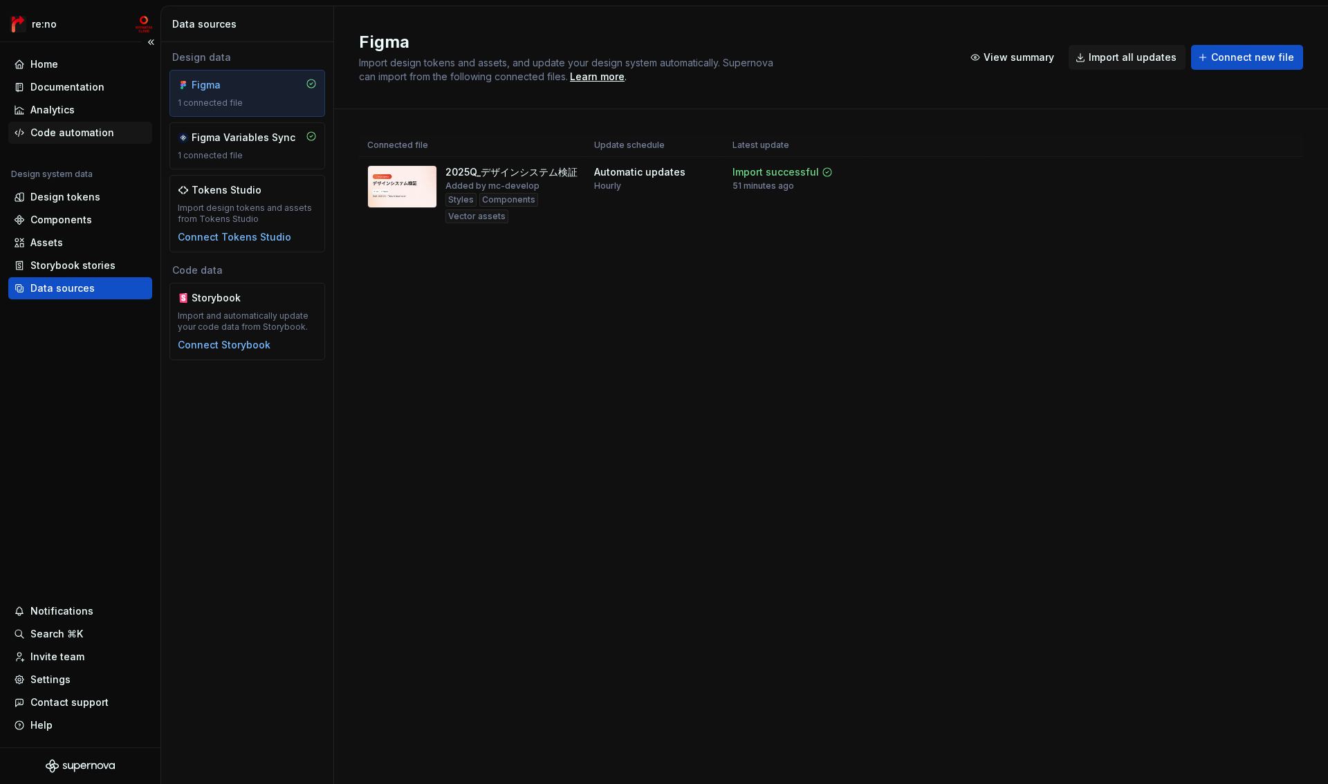
click at [83, 139] on div "Code automation" at bounding box center [72, 133] width 84 height 14
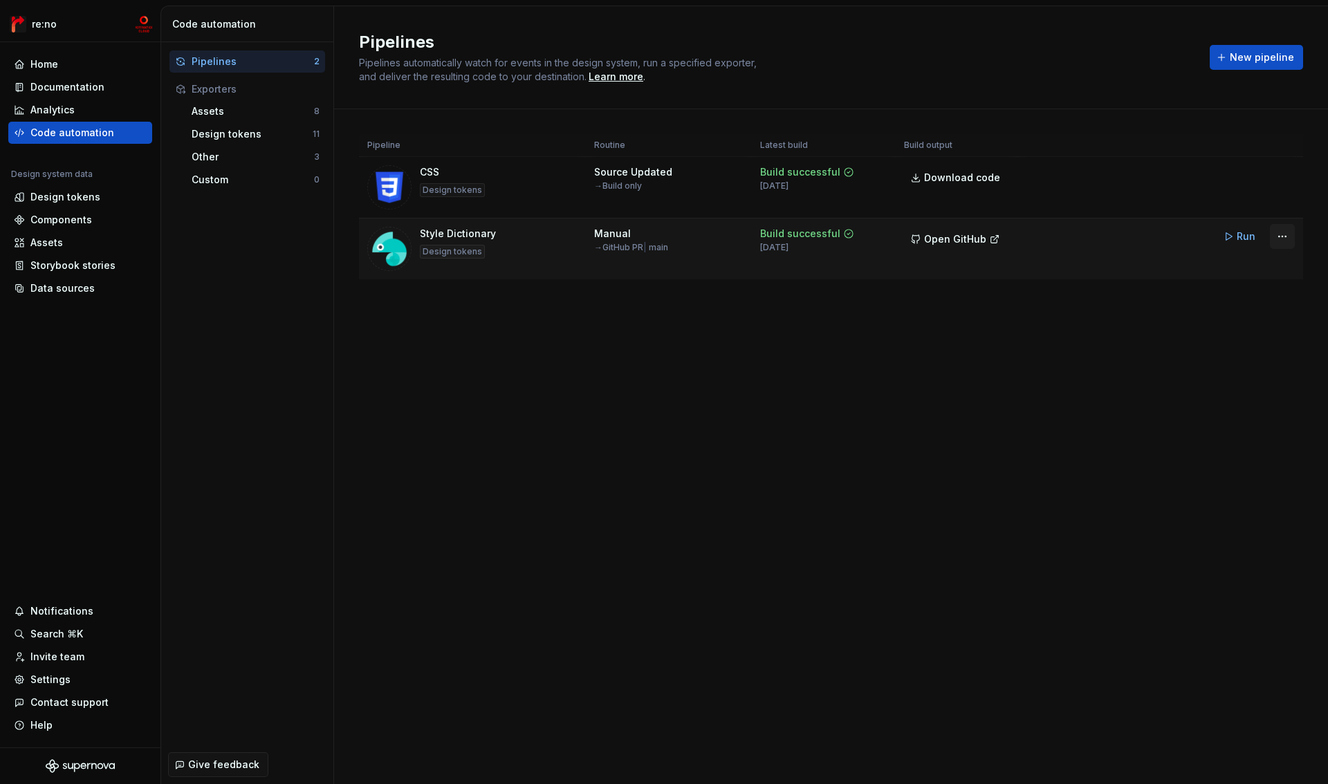
click at [1280, 237] on html "re:no Home Documentation Analytics Code automation Design system data Design to…" at bounding box center [664, 392] width 1328 height 784
click at [1213, 271] on div "Edit pipeline" at bounding box center [1232, 266] width 118 height 14
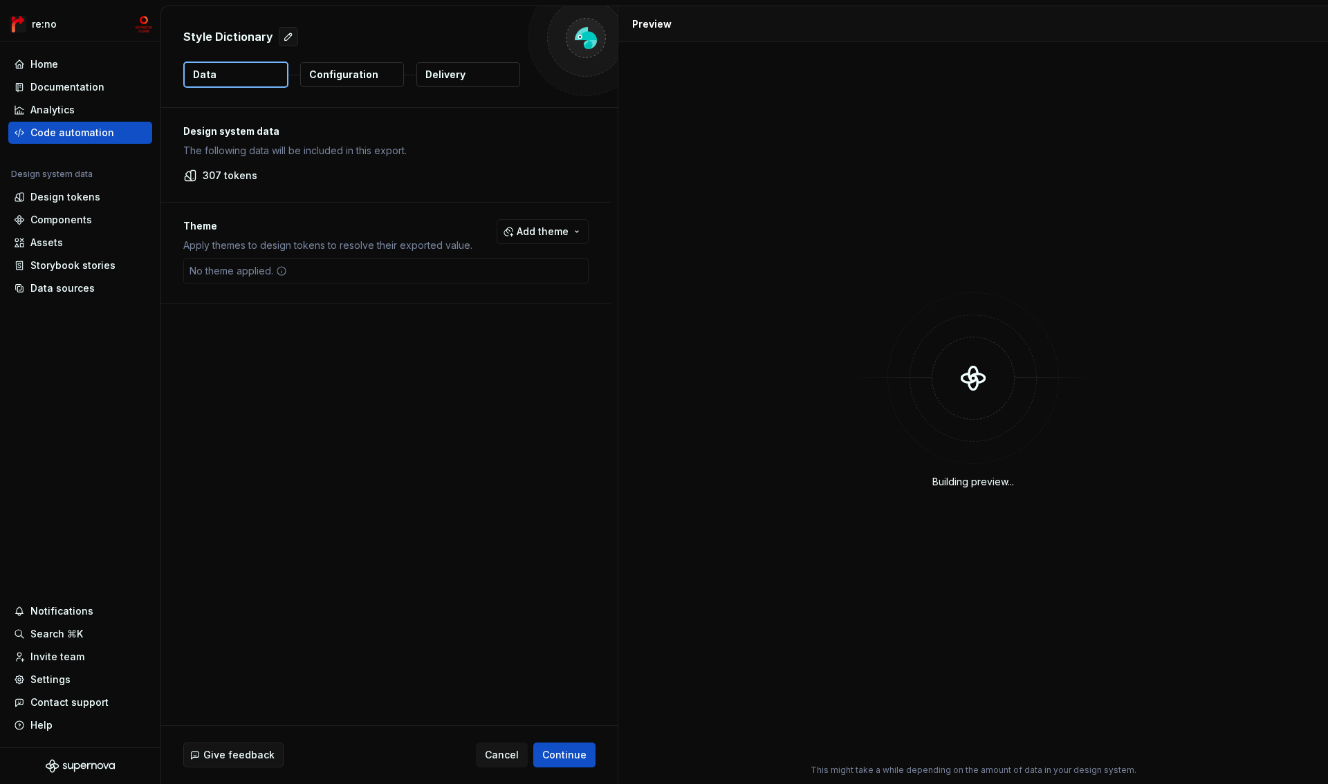
click at [351, 73] on p "Configuration" at bounding box center [343, 75] width 69 height 14
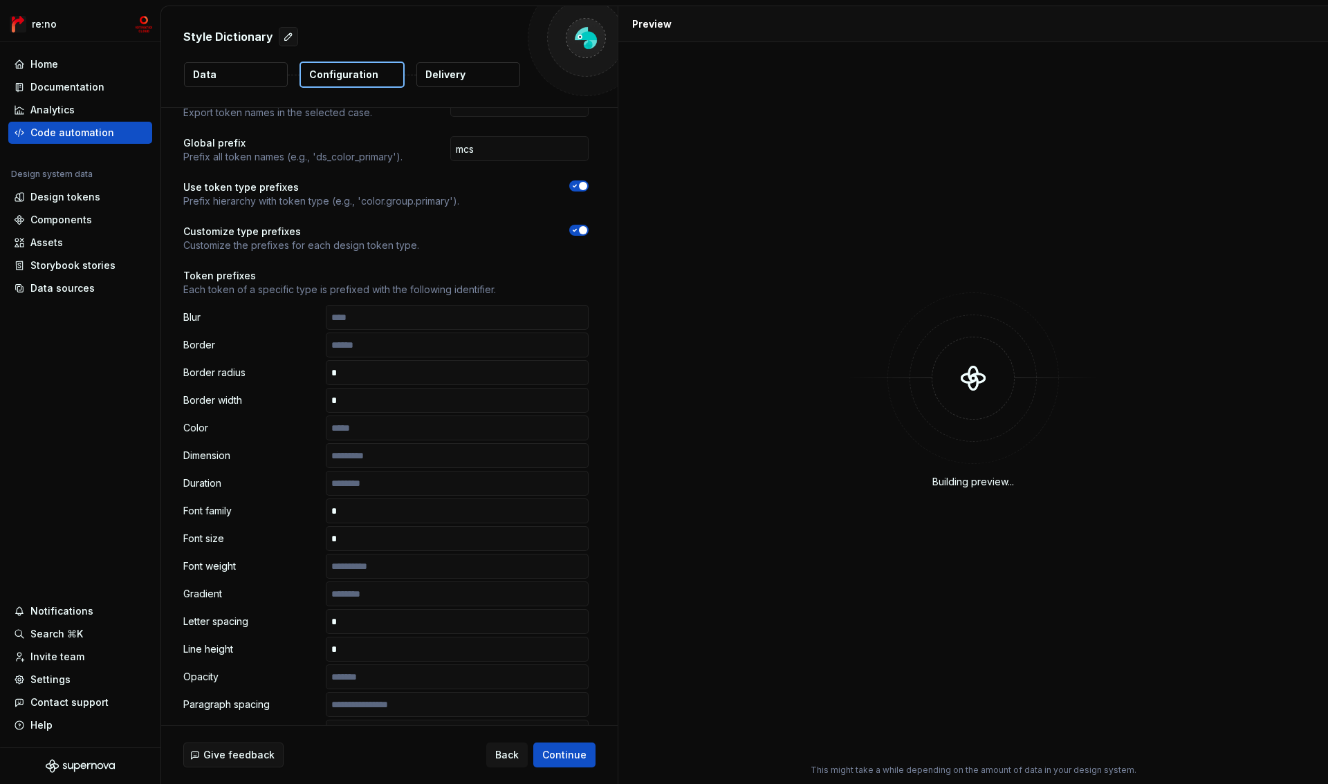
scroll to position [178, 0]
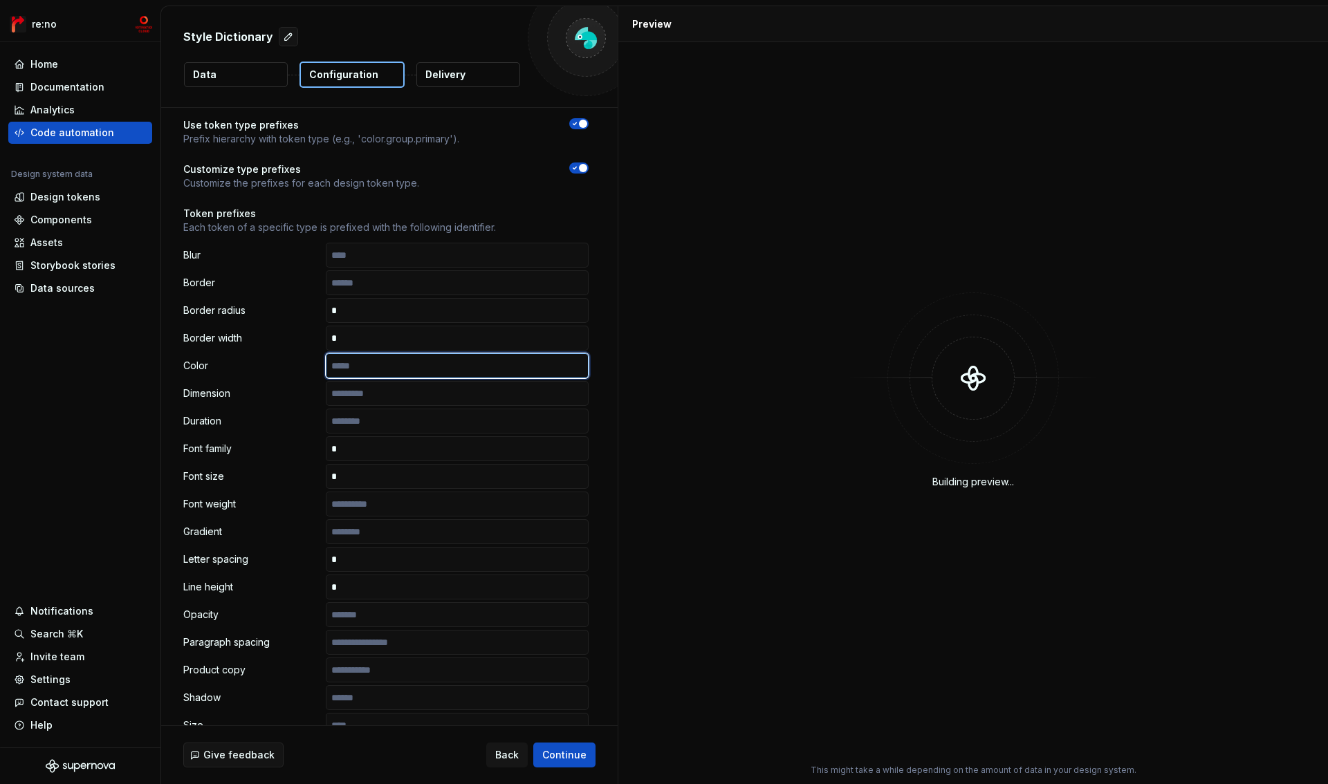
click at [365, 365] on input "text" at bounding box center [457, 365] width 263 height 25
click at [304, 365] on p "Color" at bounding box center [251, 366] width 137 height 14
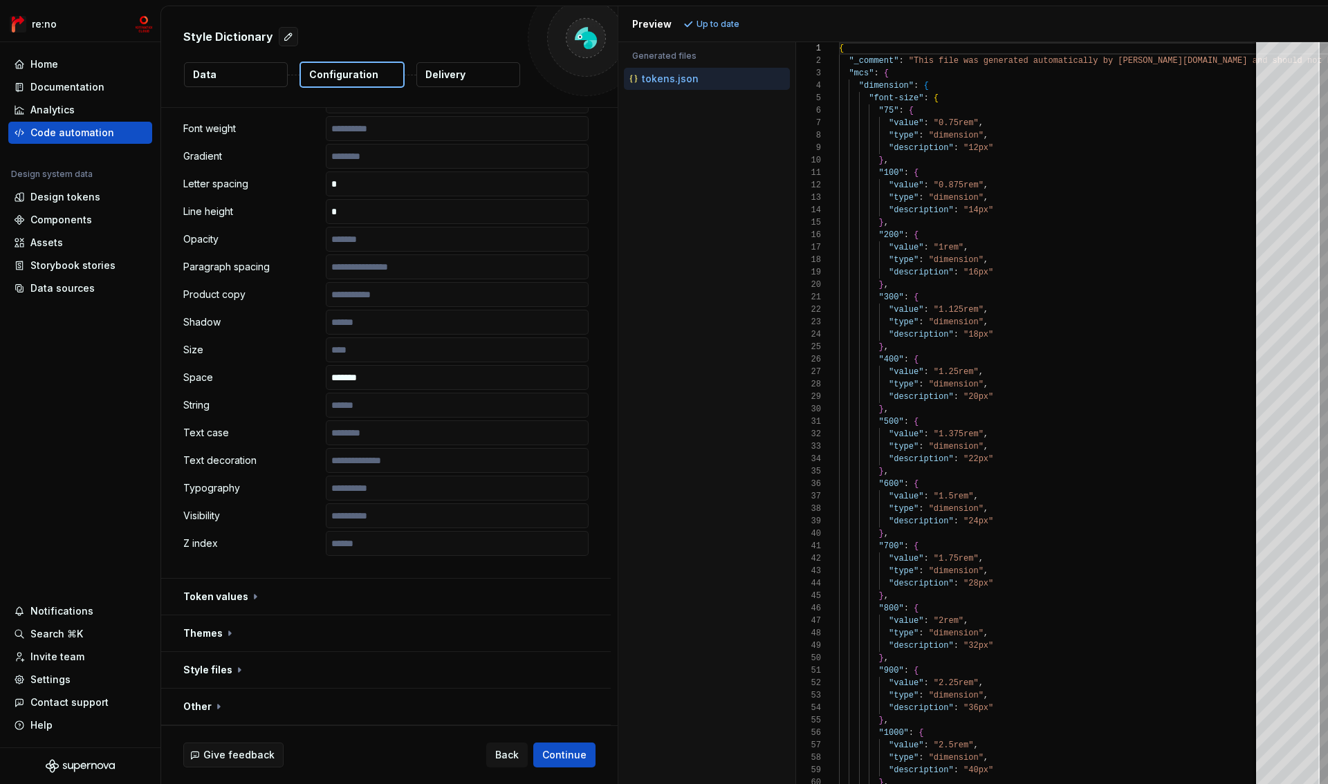
scroll to position [0, 0]
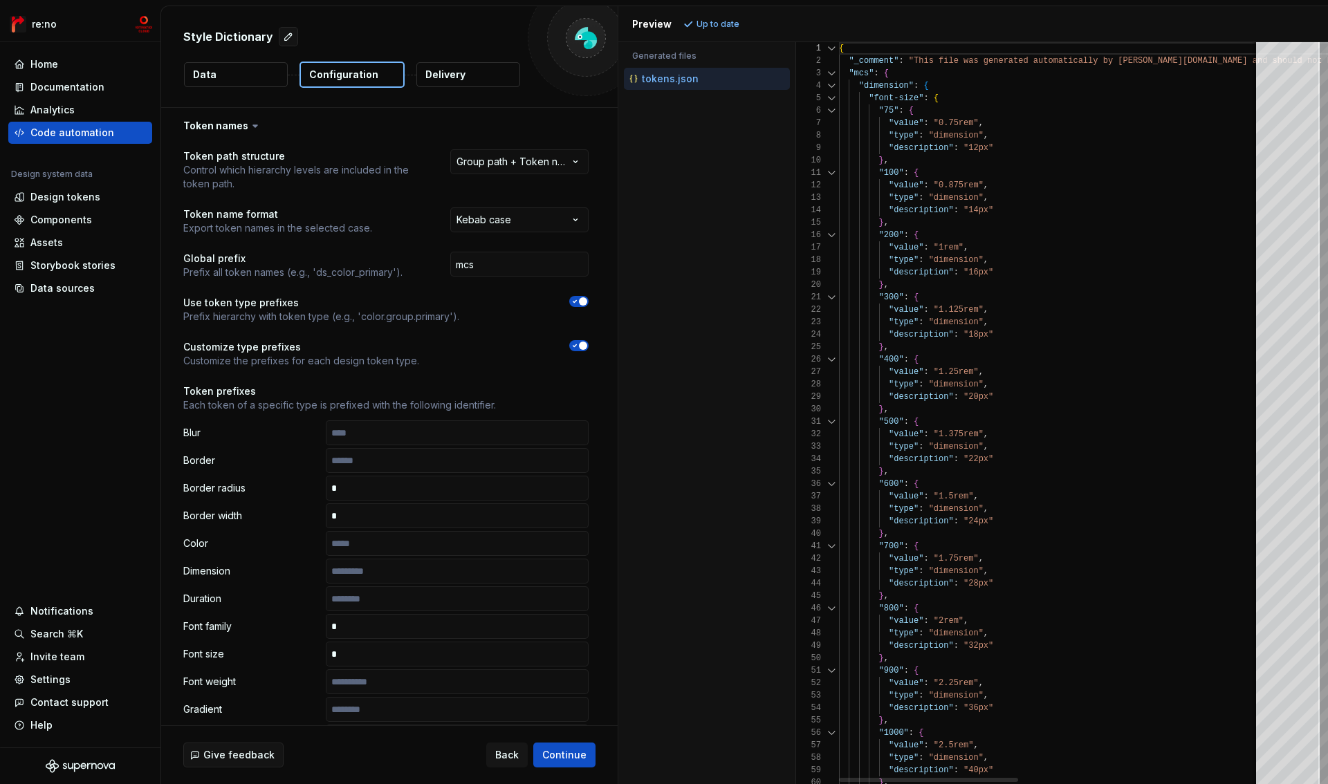
click at [833, 85] on div at bounding box center [832, 86] width 18 height 12
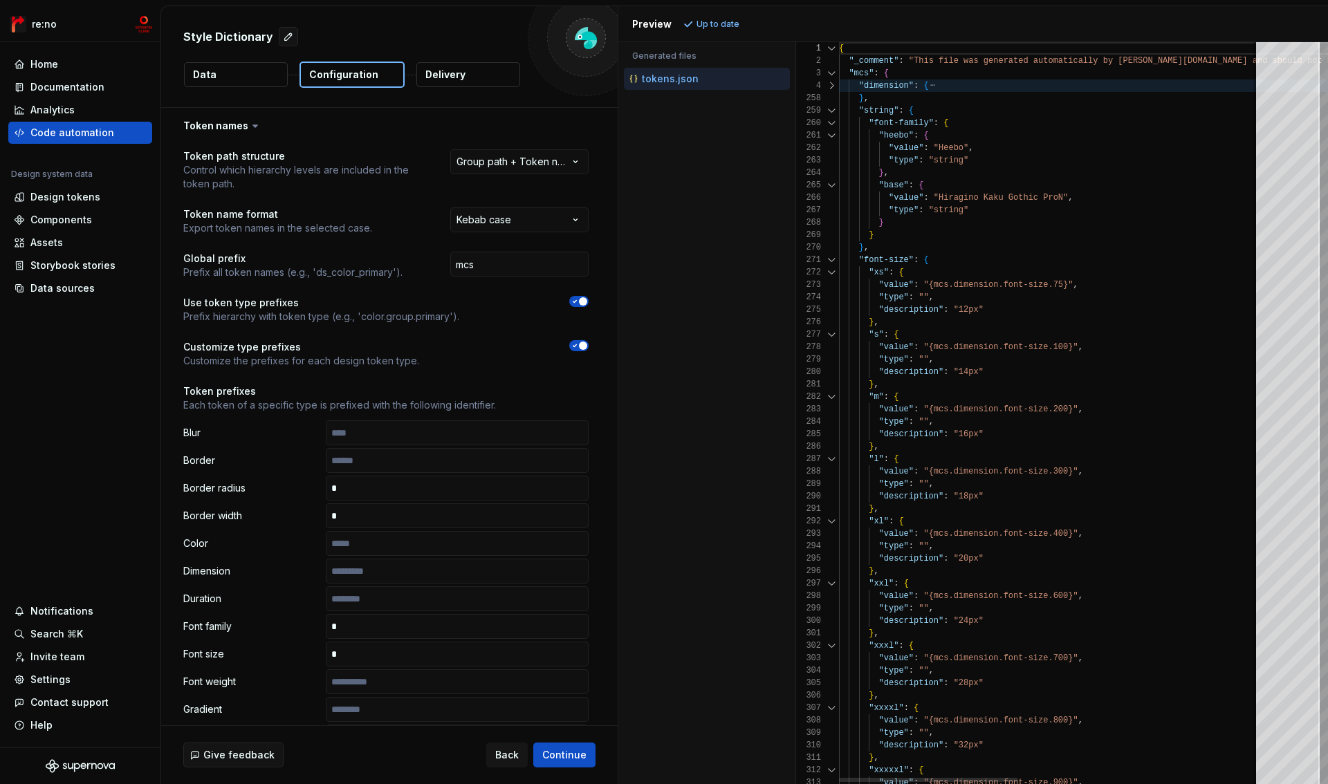
click at [833, 108] on div at bounding box center [832, 110] width 18 height 12
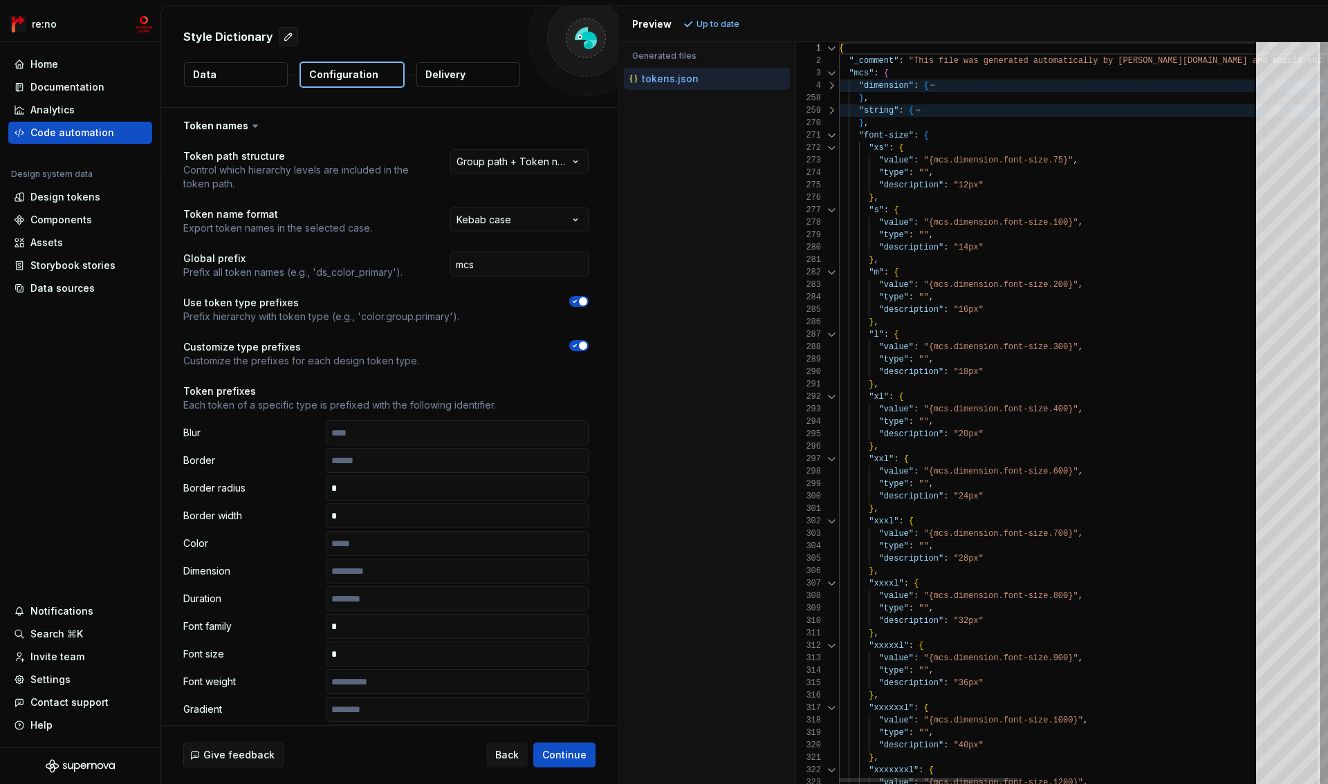
click at [832, 133] on div at bounding box center [832, 135] width 18 height 12
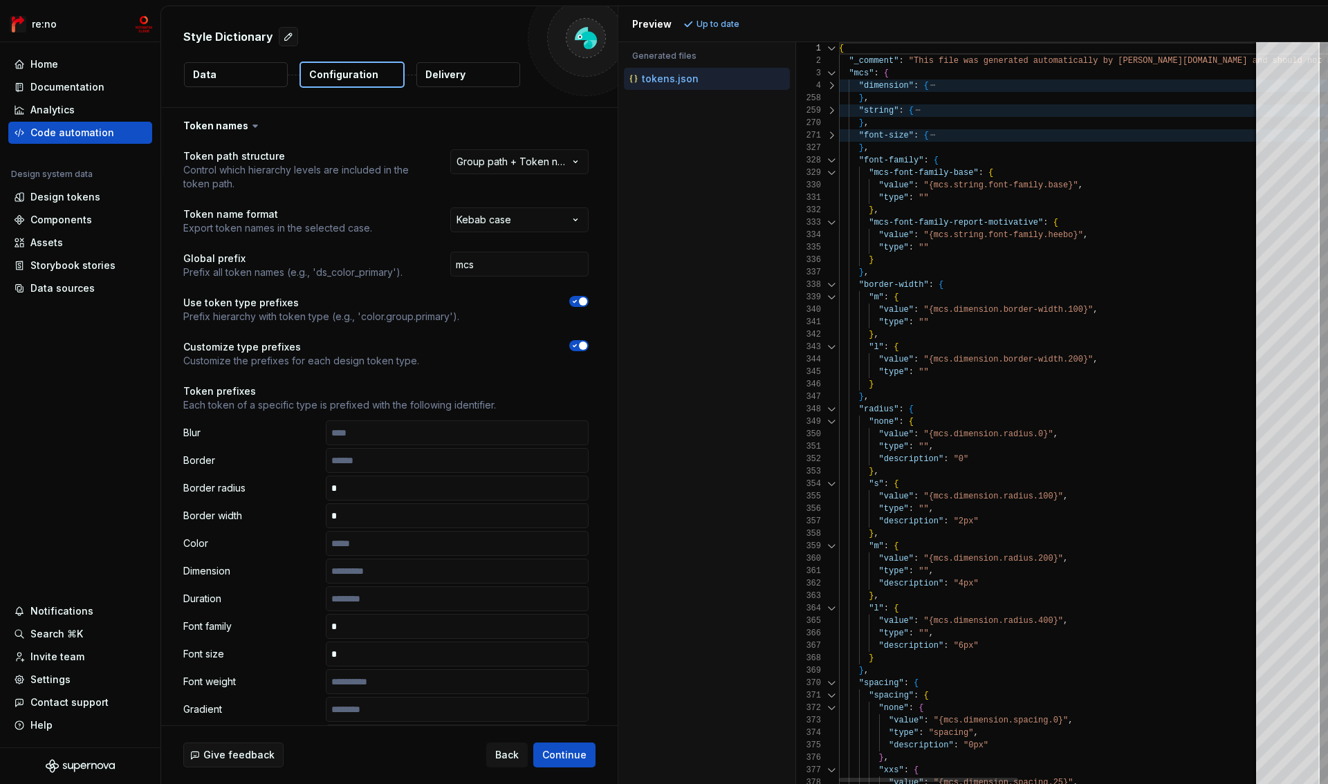
click at [829, 160] on div at bounding box center [832, 160] width 18 height 12
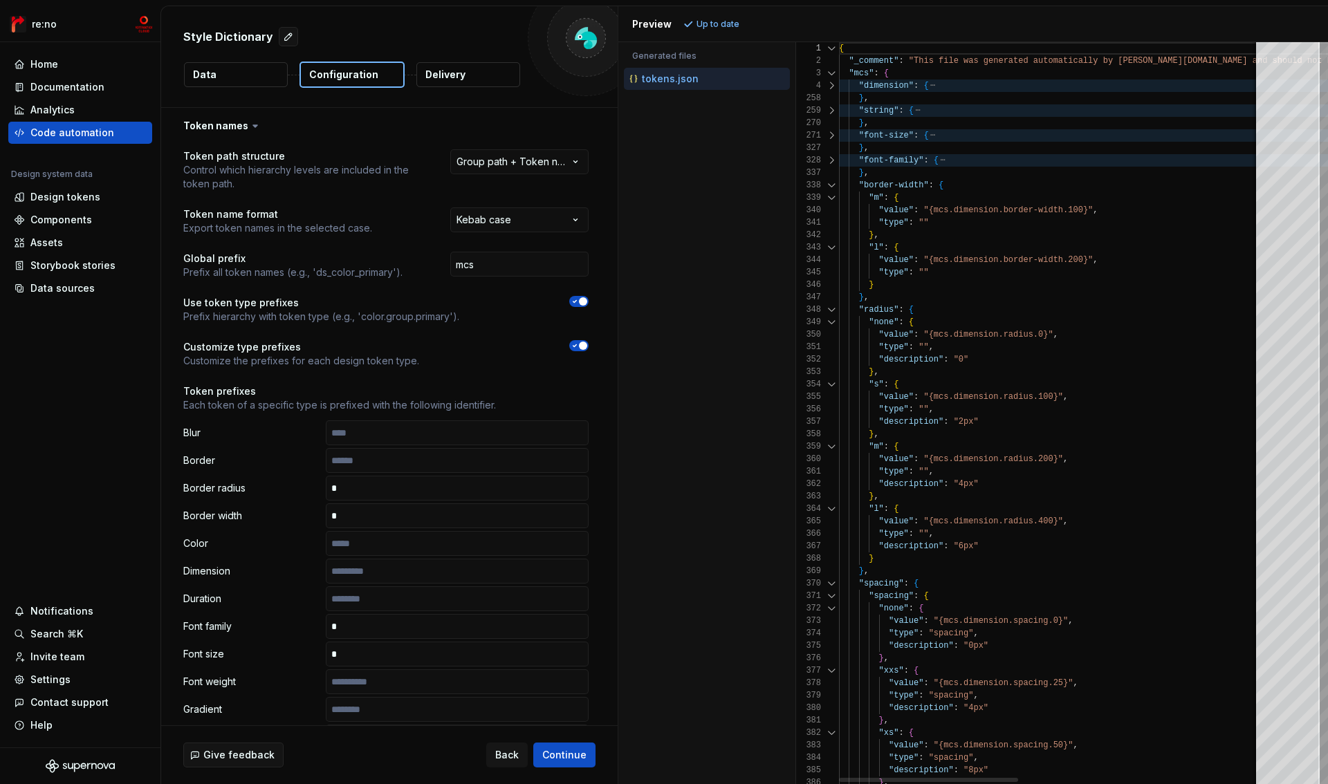
click at [829, 183] on div at bounding box center [832, 185] width 18 height 12
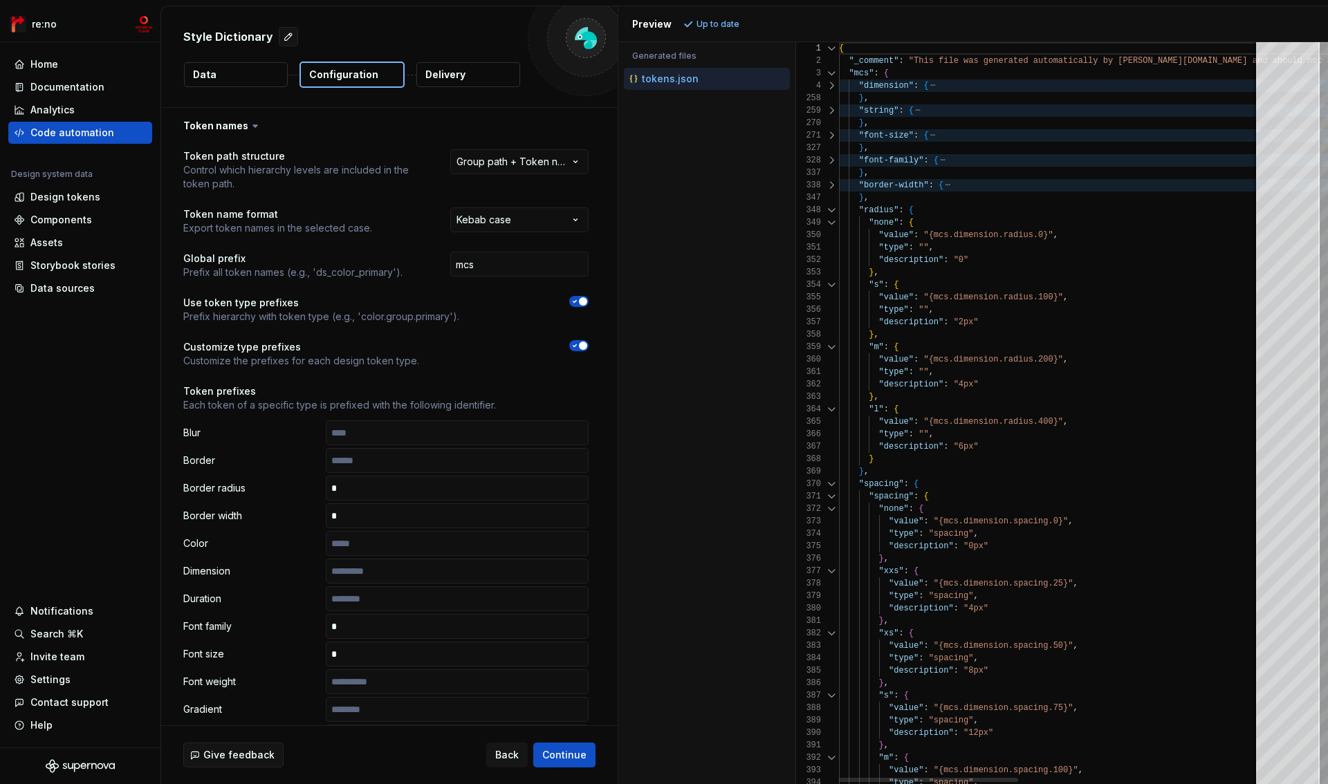
click at [829, 204] on div at bounding box center [832, 210] width 18 height 12
click at [829, 213] on div at bounding box center [832, 210] width 18 height 12
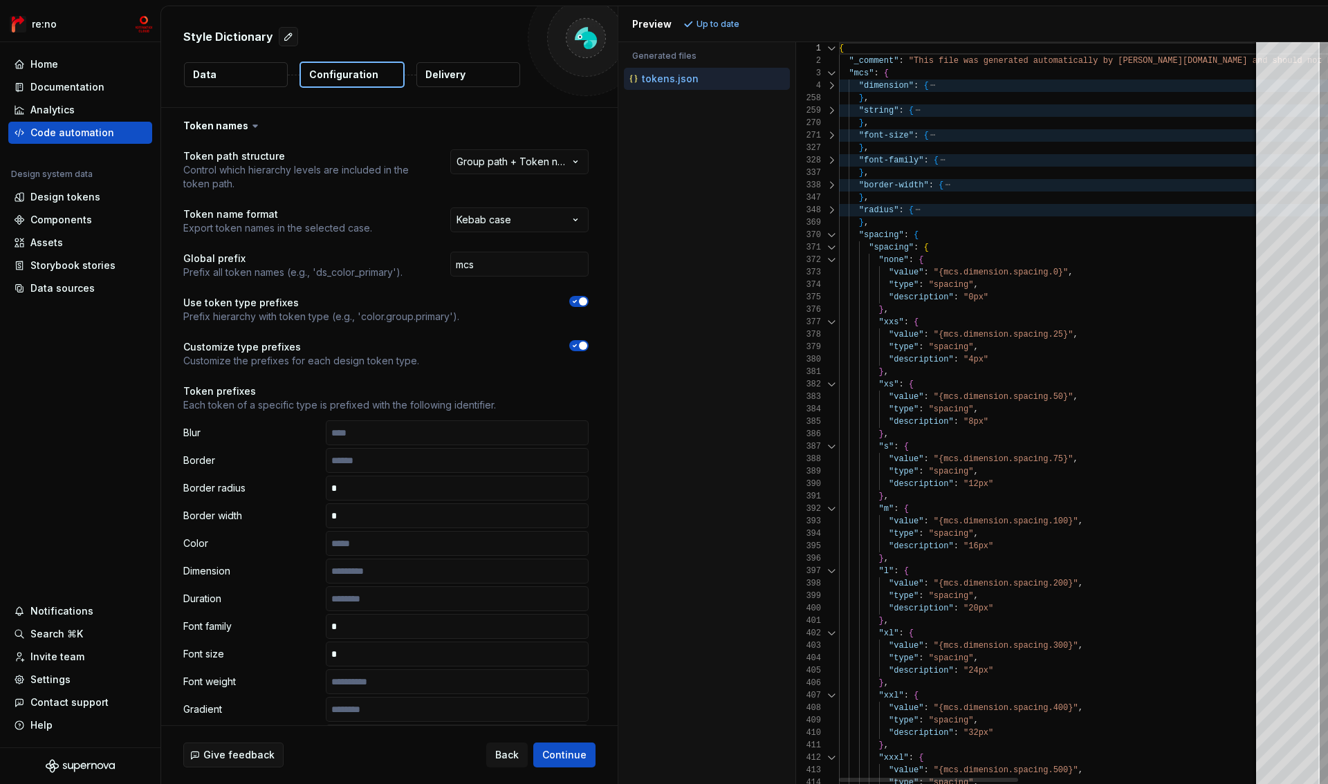
click at [829, 237] on div at bounding box center [832, 235] width 18 height 12
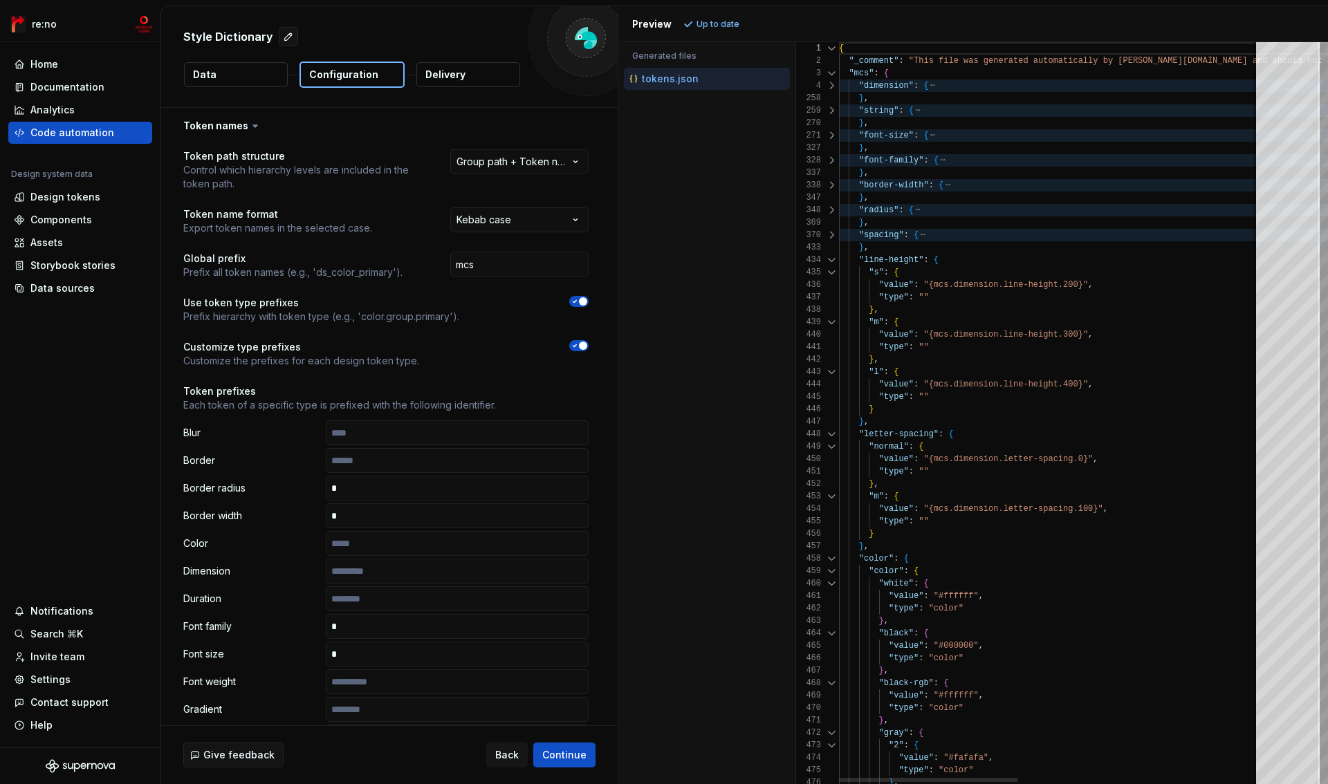
click at [831, 261] on div at bounding box center [832, 260] width 18 height 12
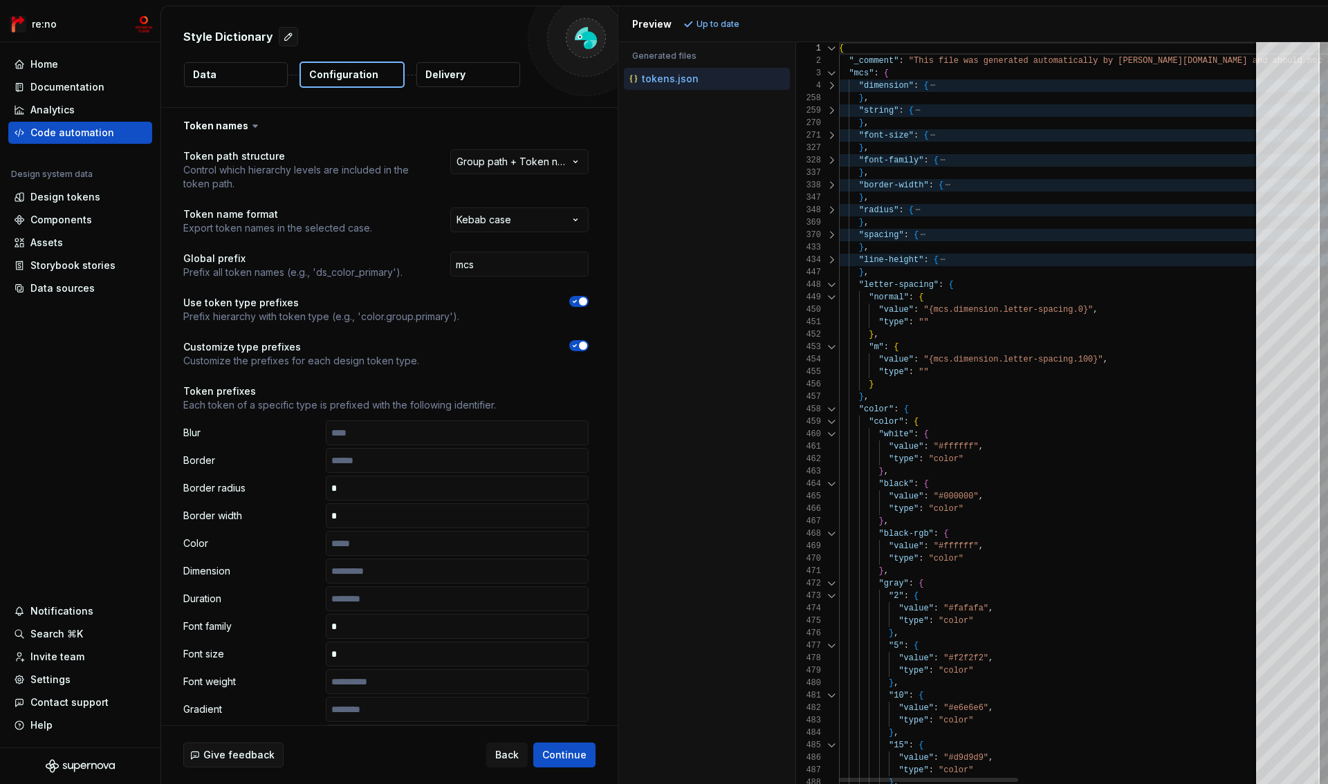
click at [829, 280] on div at bounding box center [832, 285] width 18 height 12
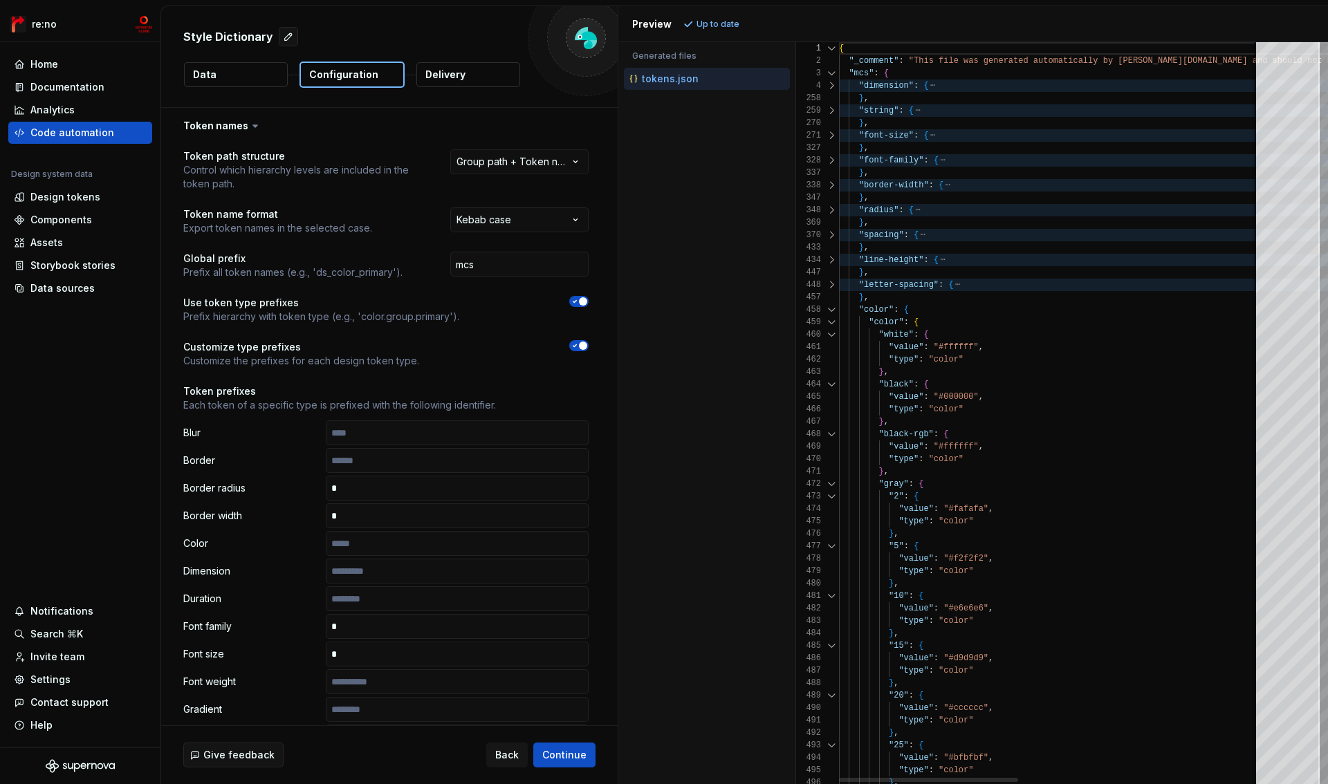
click at [828, 304] on div at bounding box center [832, 310] width 18 height 12
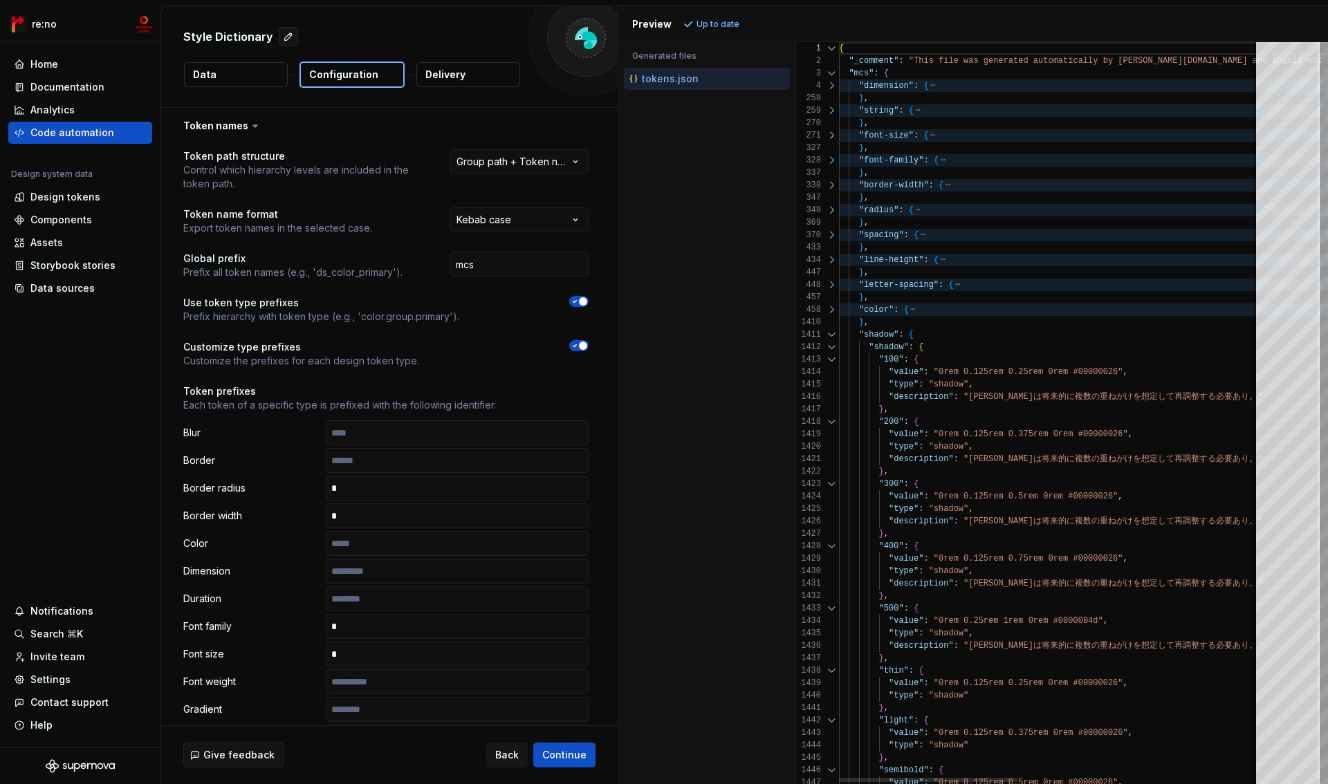
click at [828, 304] on div at bounding box center [832, 310] width 18 height 12
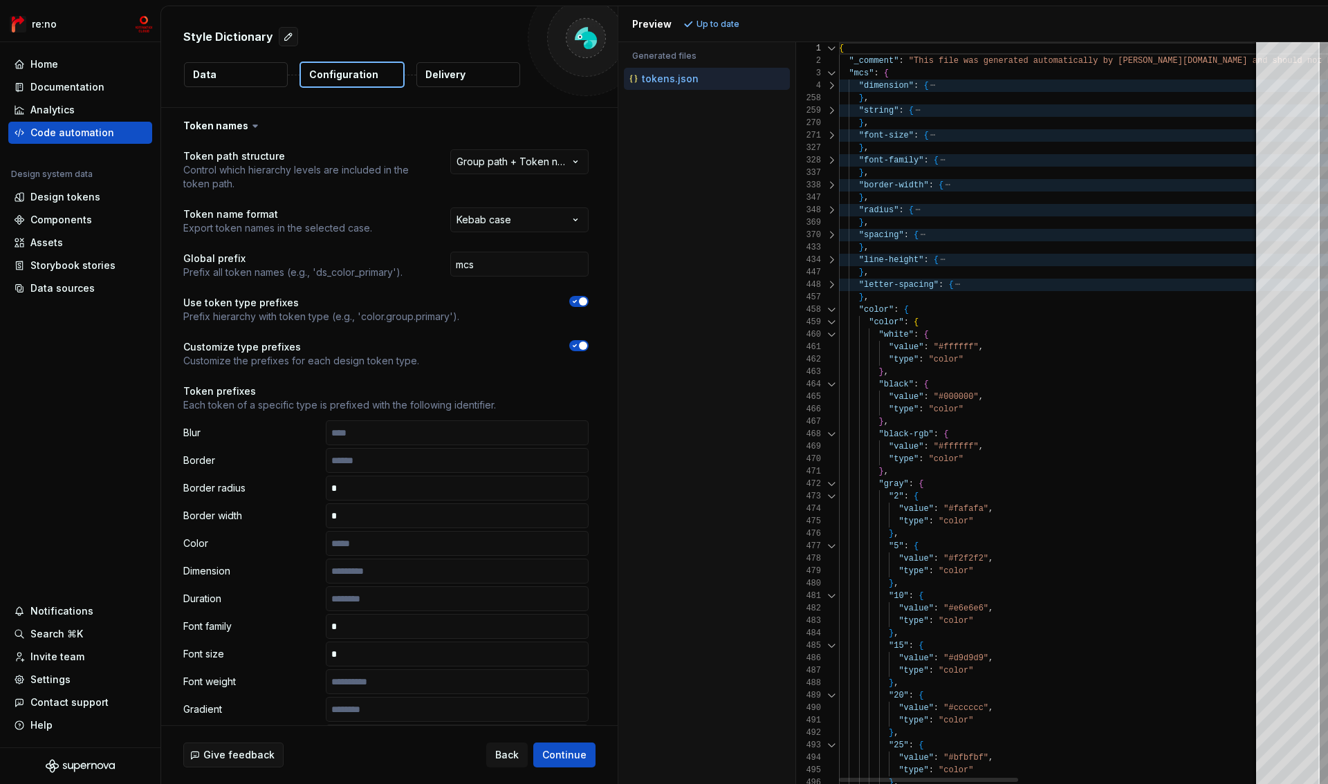
click at [832, 323] on div at bounding box center [832, 322] width 18 height 12
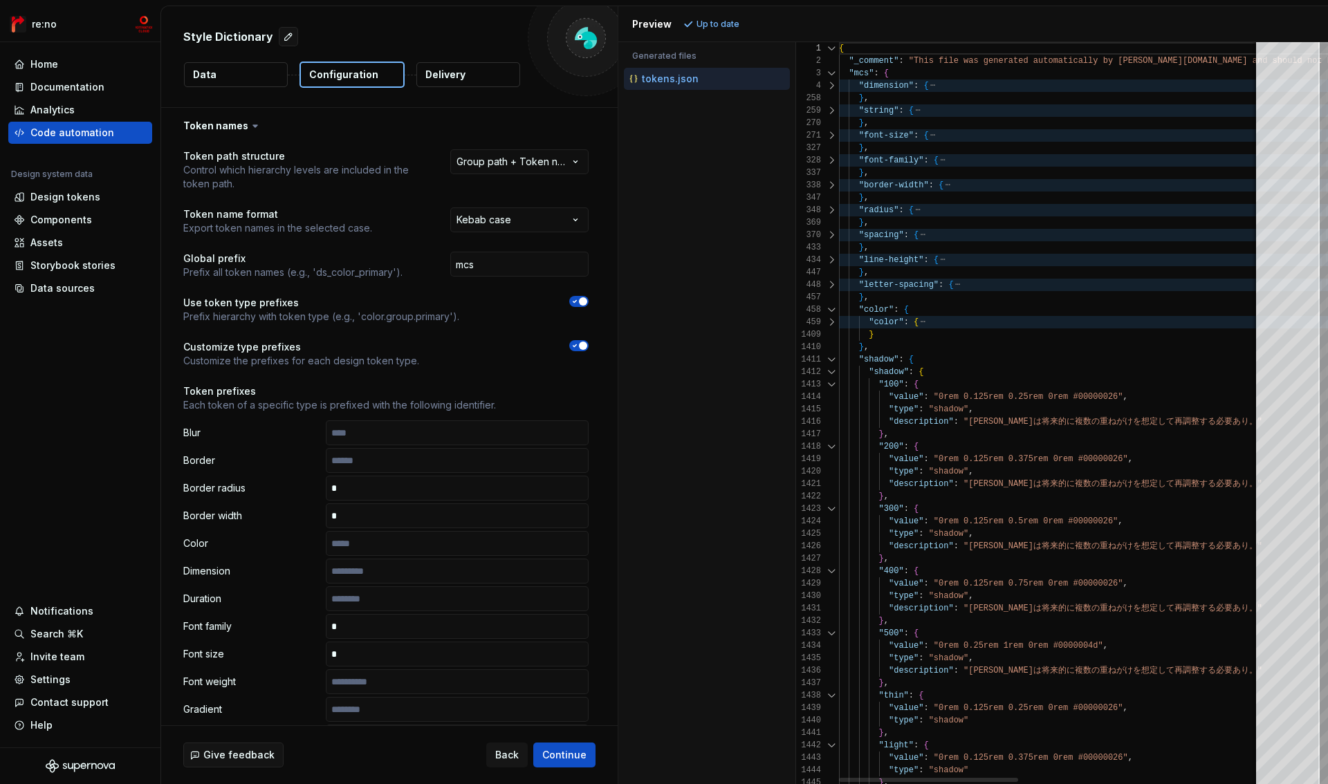
click at [832, 323] on div at bounding box center [832, 322] width 18 height 12
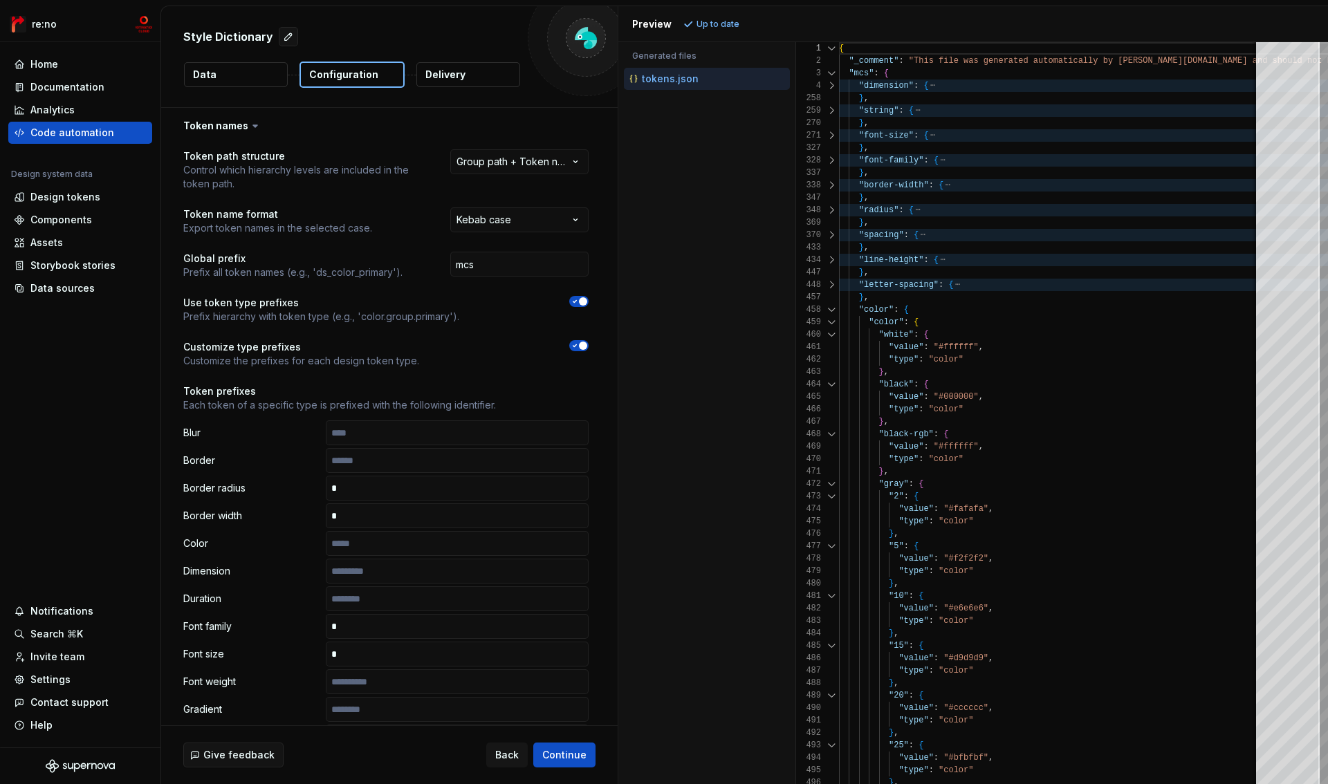
scroll to position [145, 0]
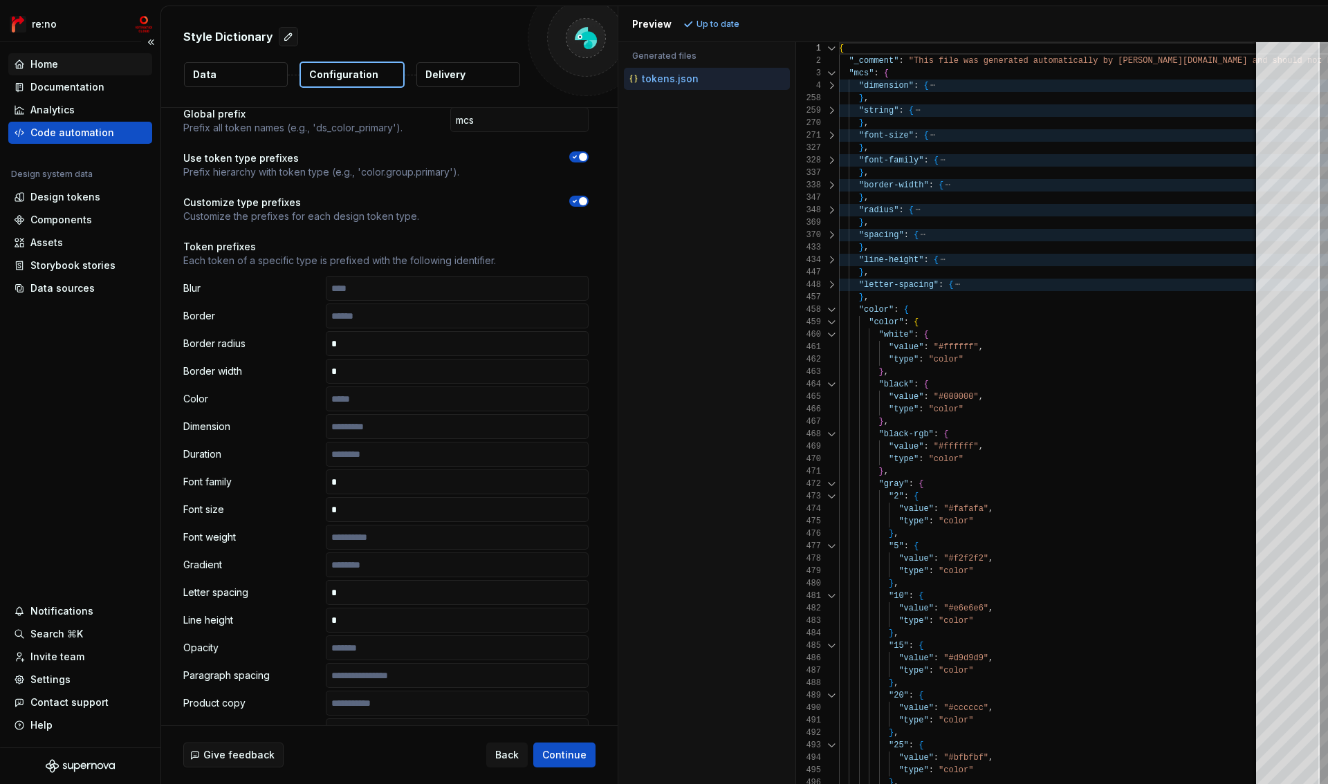
click at [84, 68] on div "Home" at bounding box center [80, 64] width 133 height 14
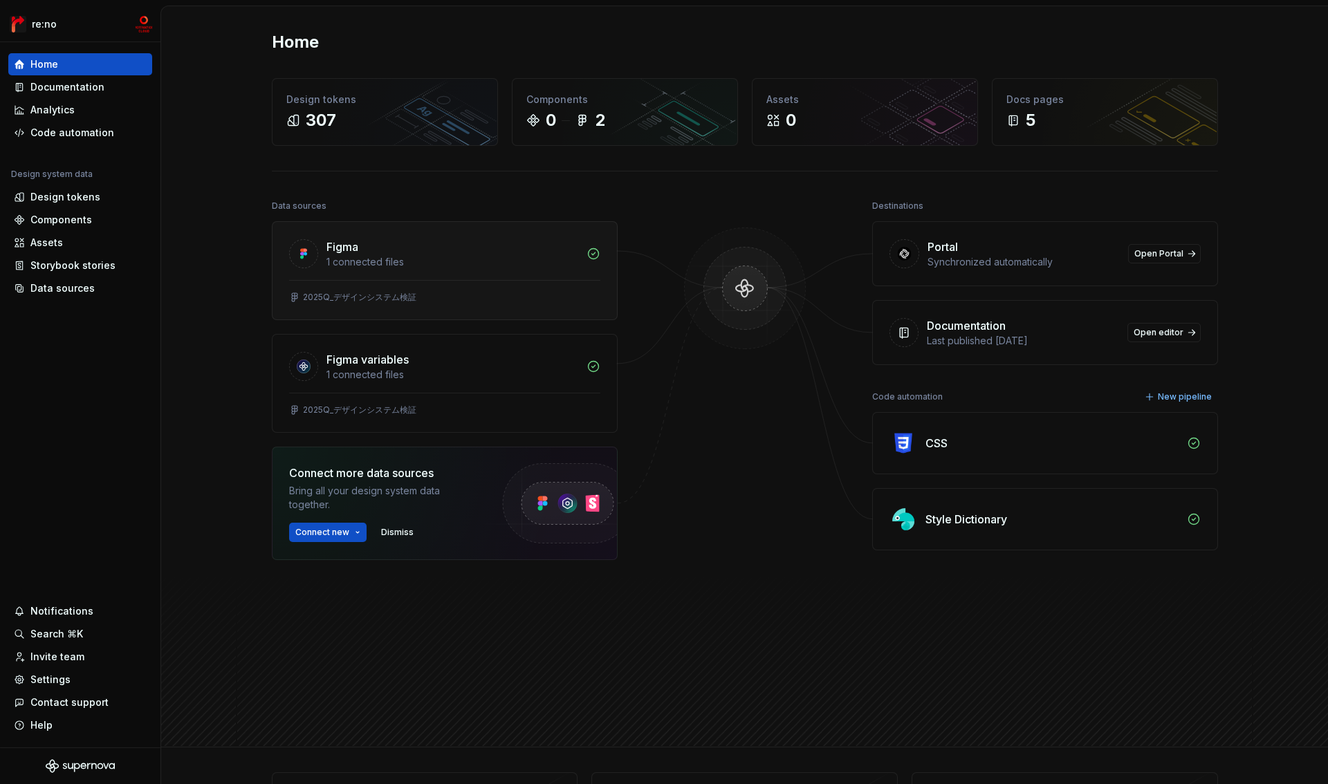
click at [347, 243] on div "Figma" at bounding box center [343, 247] width 32 height 17
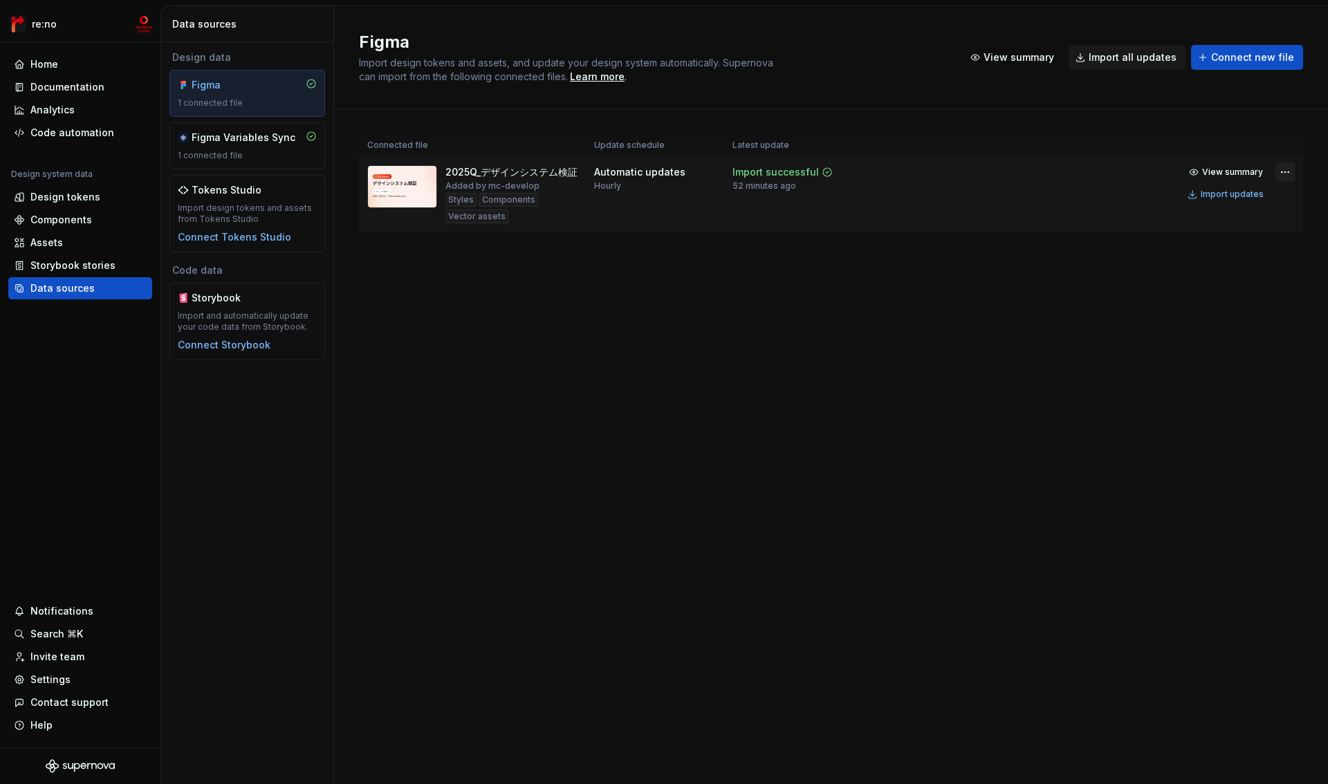
click at [1287, 172] on html "re:no Home Documentation Analytics Code automation Design system data Design to…" at bounding box center [664, 392] width 1328 height 784
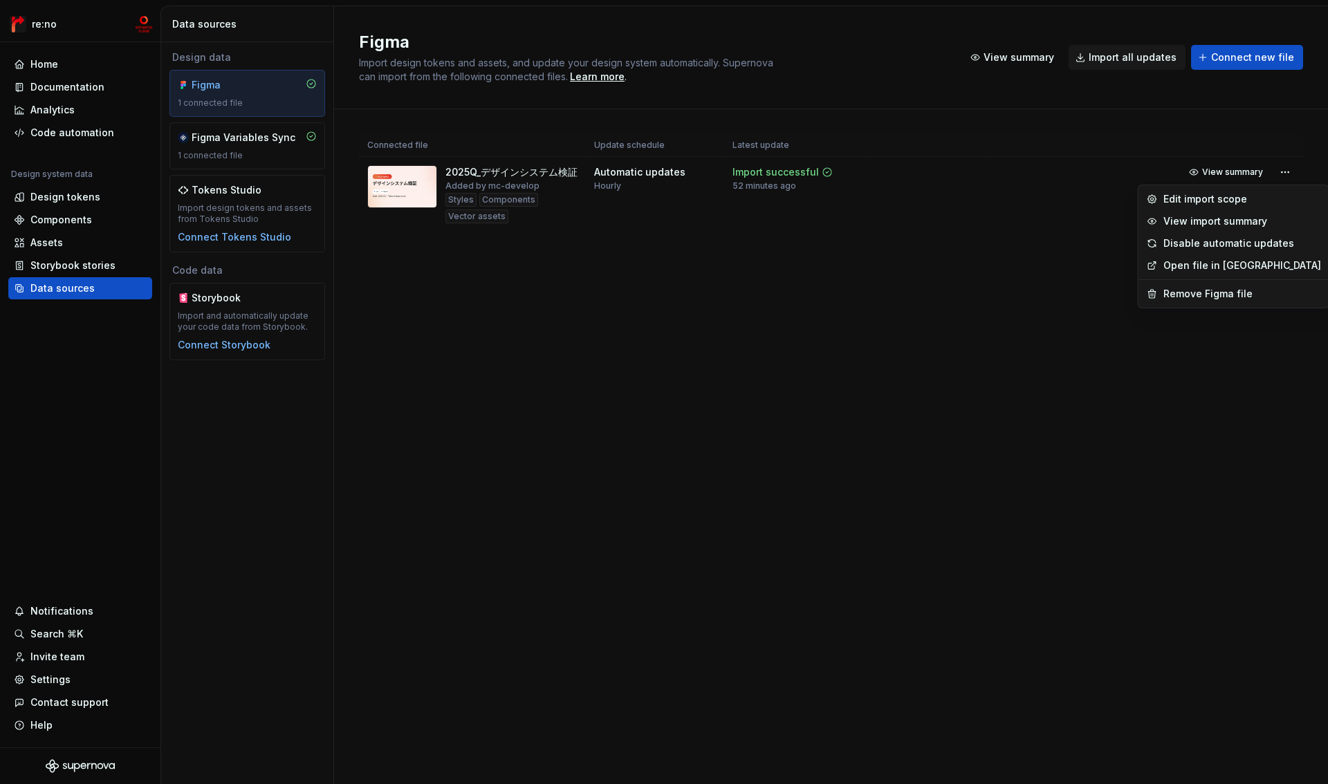
click at [1227, 266] on link "Open file in Figma" at bounding box center [1243, 266] width 158 height 14
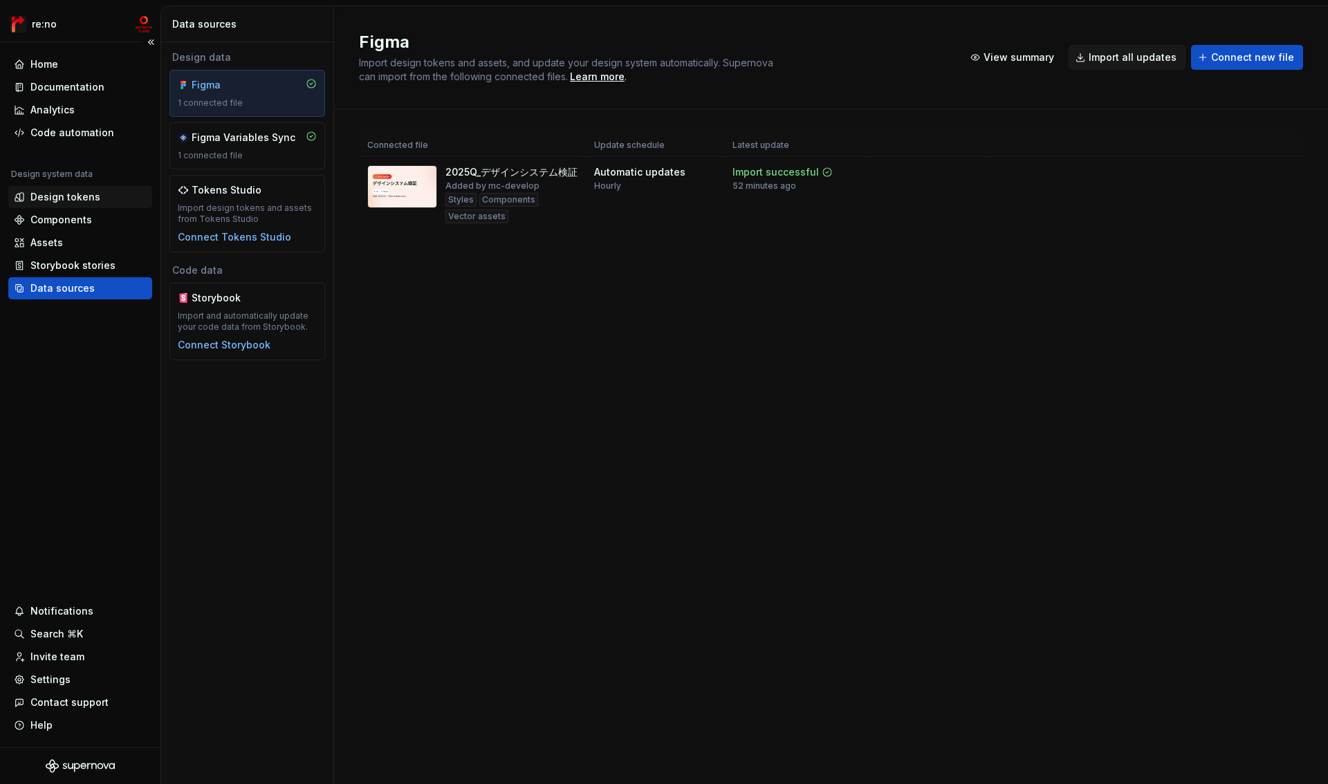
click at [80, 192] on div "Design tokens" at bounding box center [65, 197] width 70 height 14
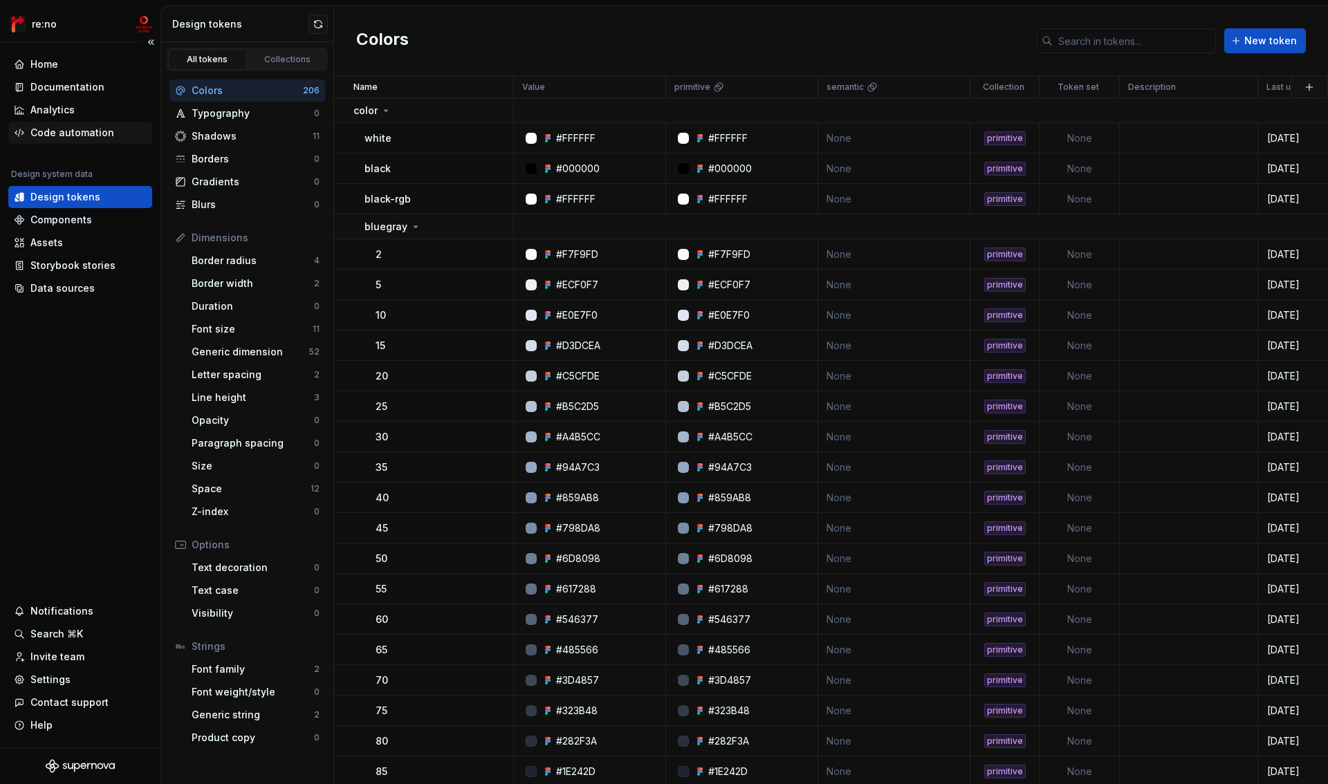
click at [99, 131] on div "Code automation" at bounding box center [72, 133] width 84 height 14
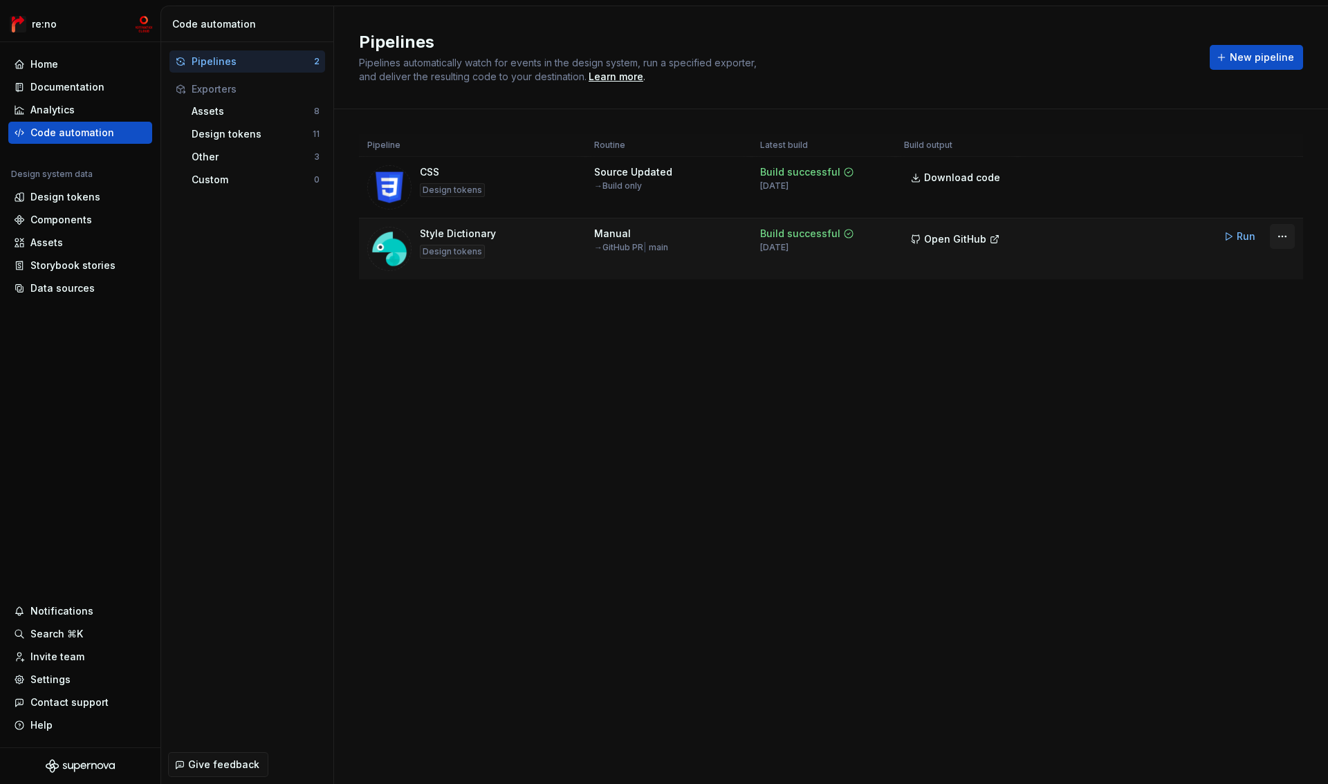
click at [1281, 239] on html "re:no Home Documentation Analytics Code automation Design system data Design to…" at bounding box center [664, 392] width 1328 height 784
click at [1220, 262] on div "Edit pipeline" at bounding box center [1232, 266] width 118 height 14
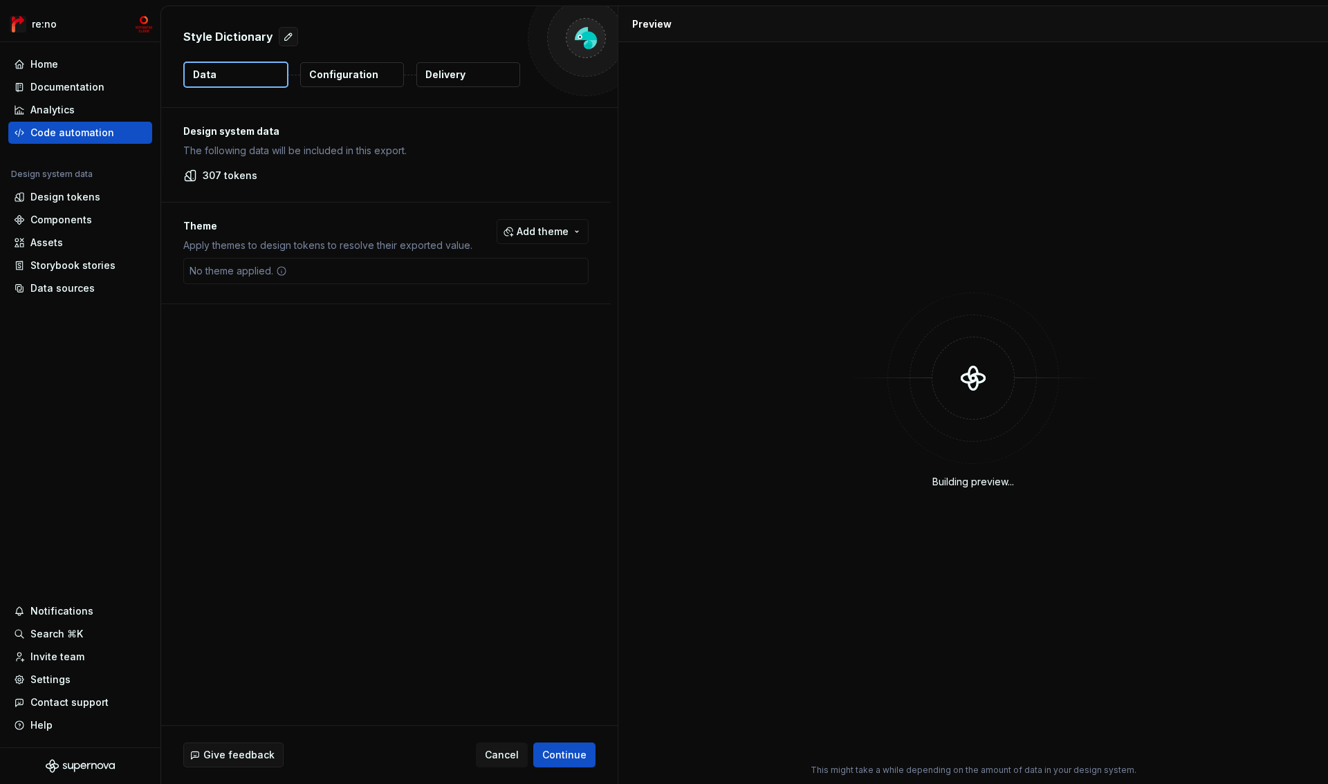
click at [352, 73] on p "Configuration" at bounding box center [343, 75] width 69 height 14
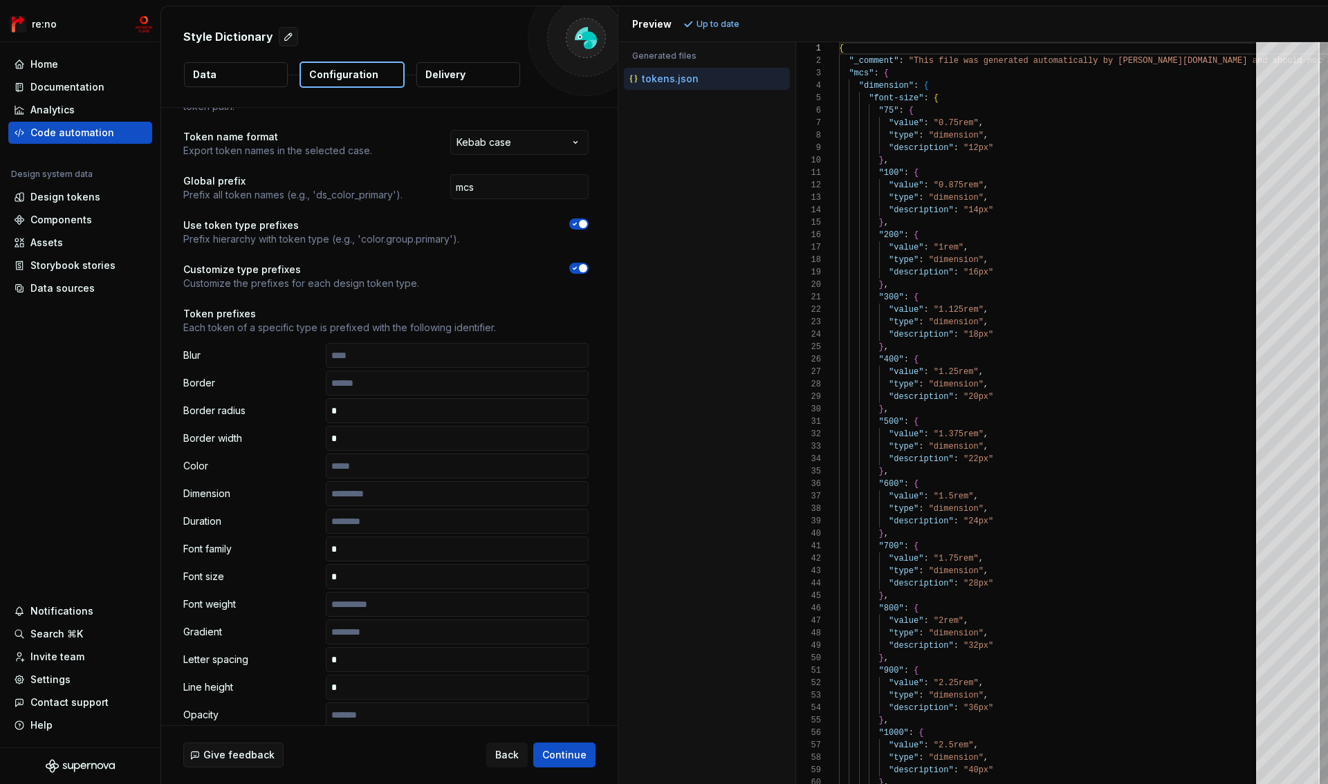
scroll to position [95, 0]
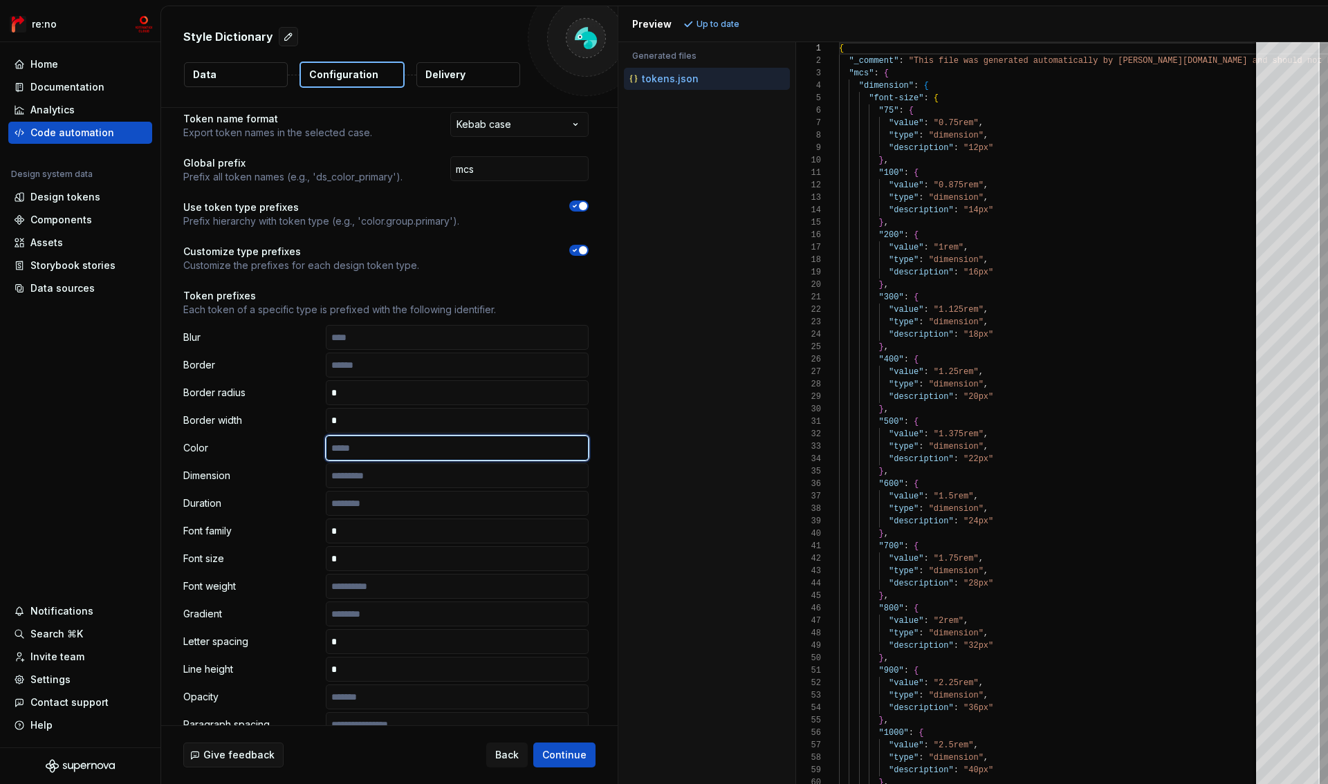
click at [404, 454] on input "text" at bounding box center [457, 448] width 263 height 25
click at [733, 24] on span "Refresh preview" at bounding box center [731, 24] width 69 height 11
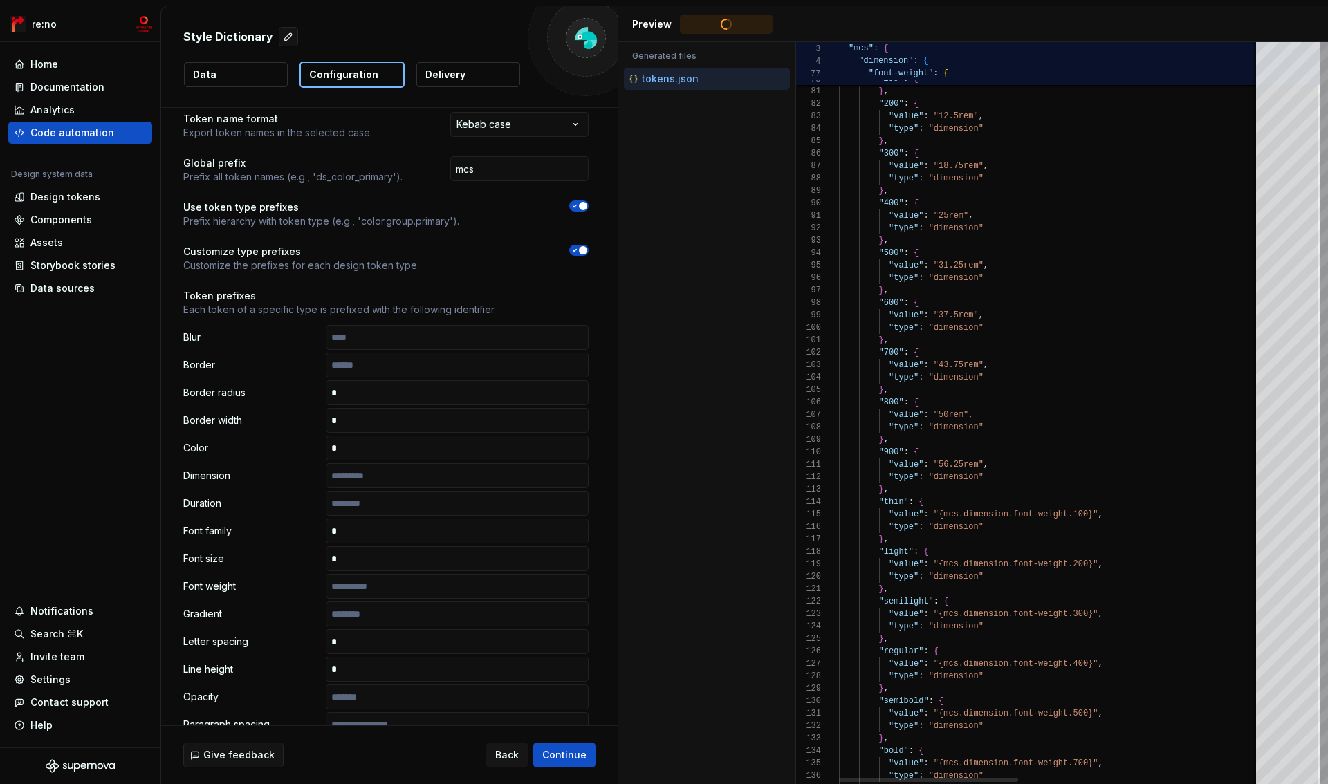
type textarea "**********"
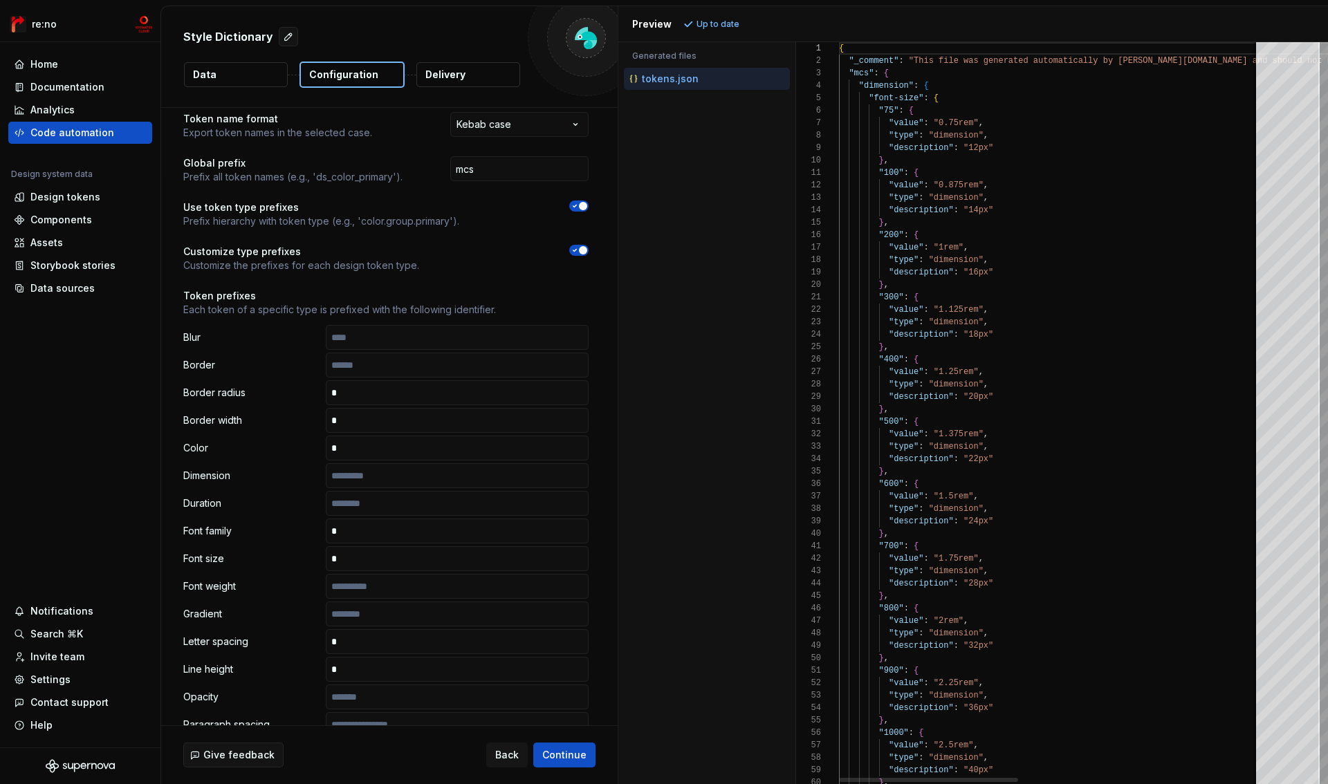
scroll to position [125, 0]
click at [1322, 42] on div at bounding box center [1324, 57] width 4 height 30
click at [836, 89] on div at bounding box center [832, 86] width 18 height 12
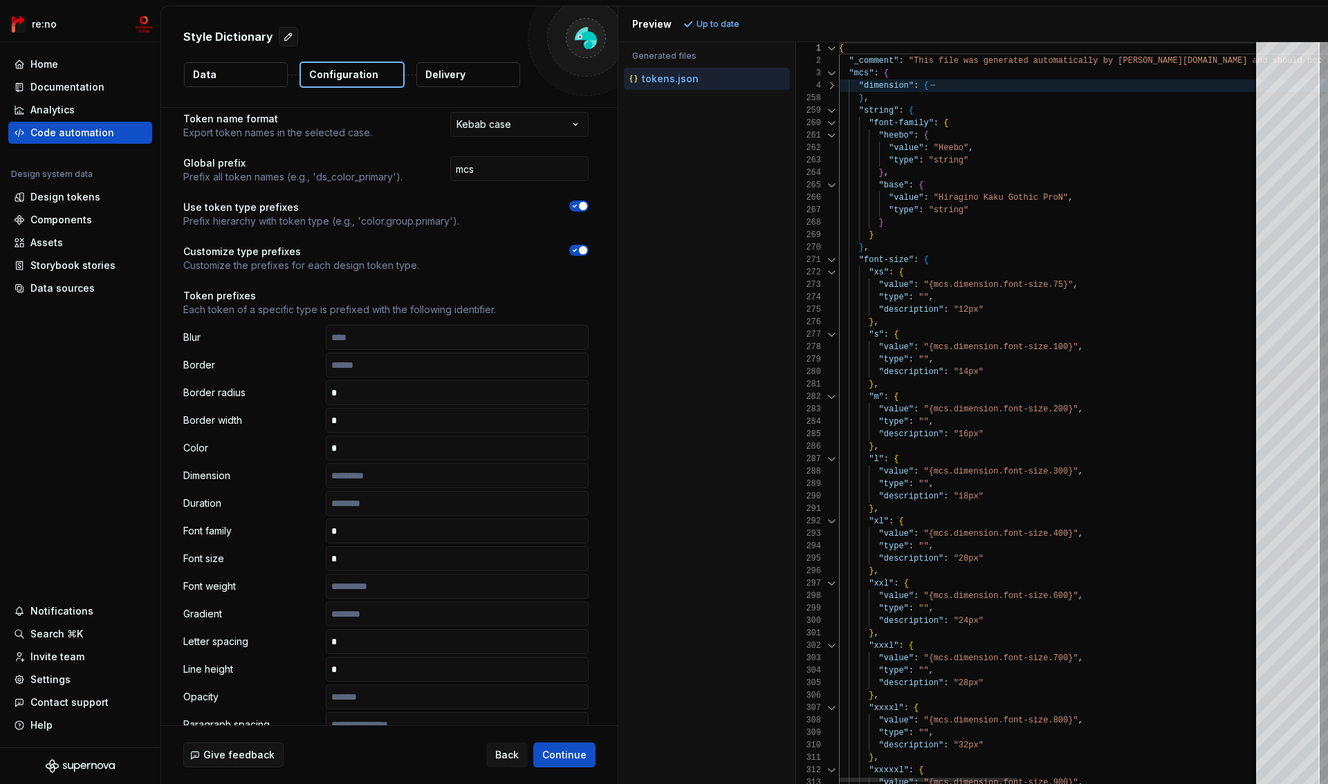
click at [827, 100] on div "258" at bounding box center [817, 98] width 43 height 12
click at [832, 111] on div at bounding box center [832, 110] width 18 height 12
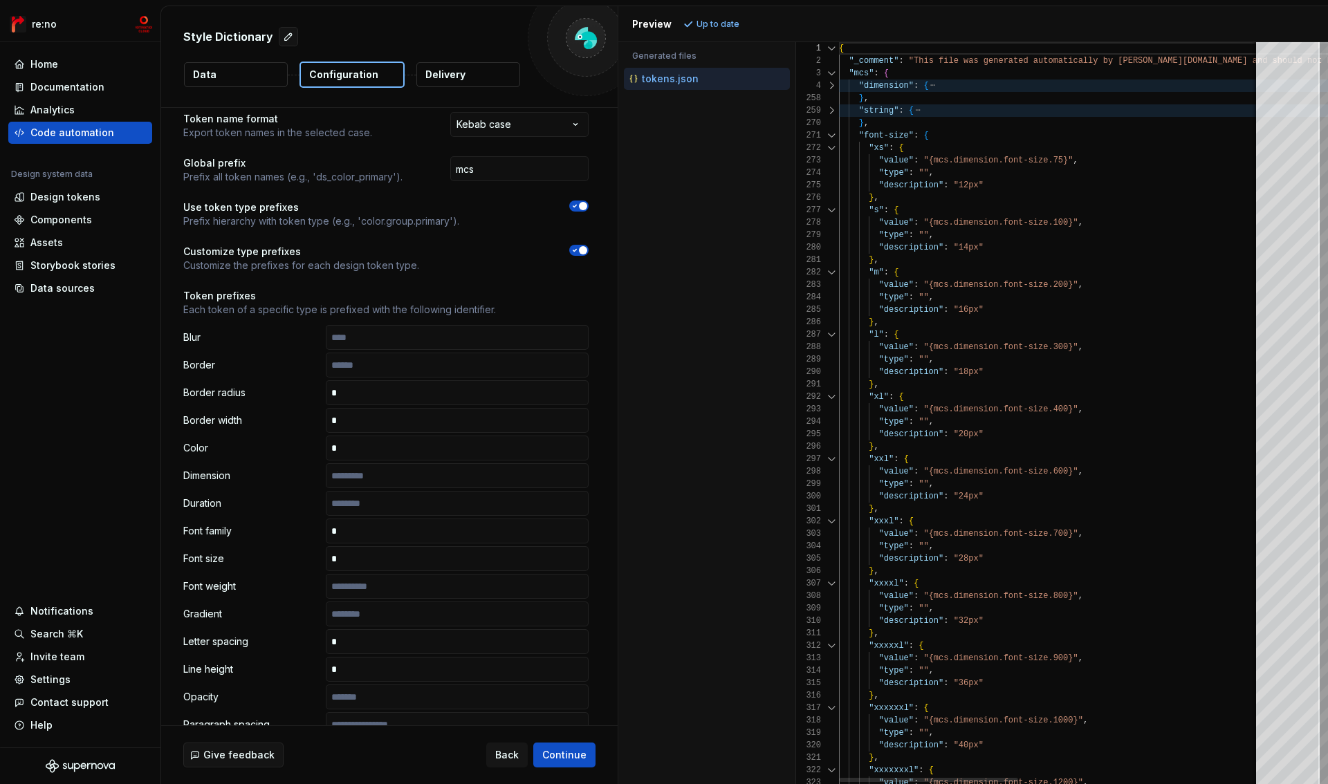
click at [832, 111] on div at bounding box center [832, 110] width 18 height 12
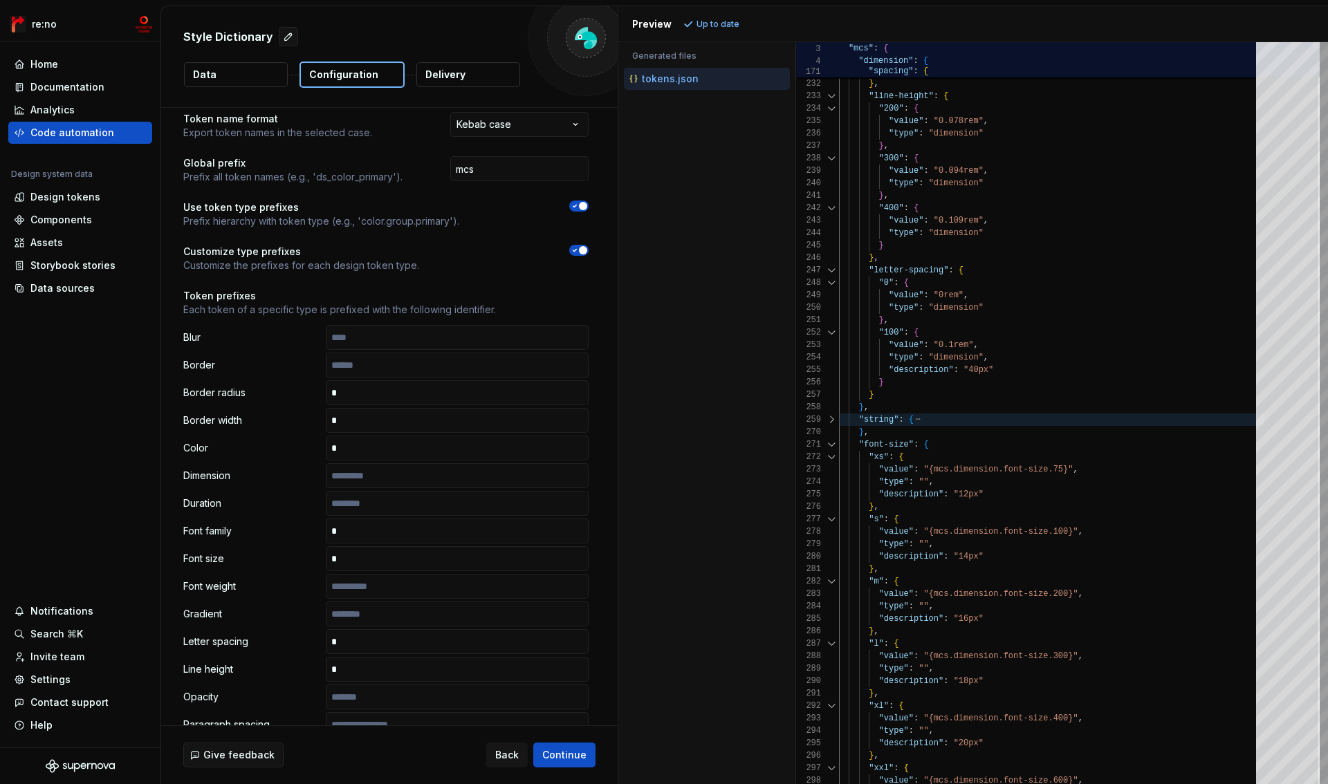
click at [832, 111] on div at bounding box center [832, 108] width 18 height 12
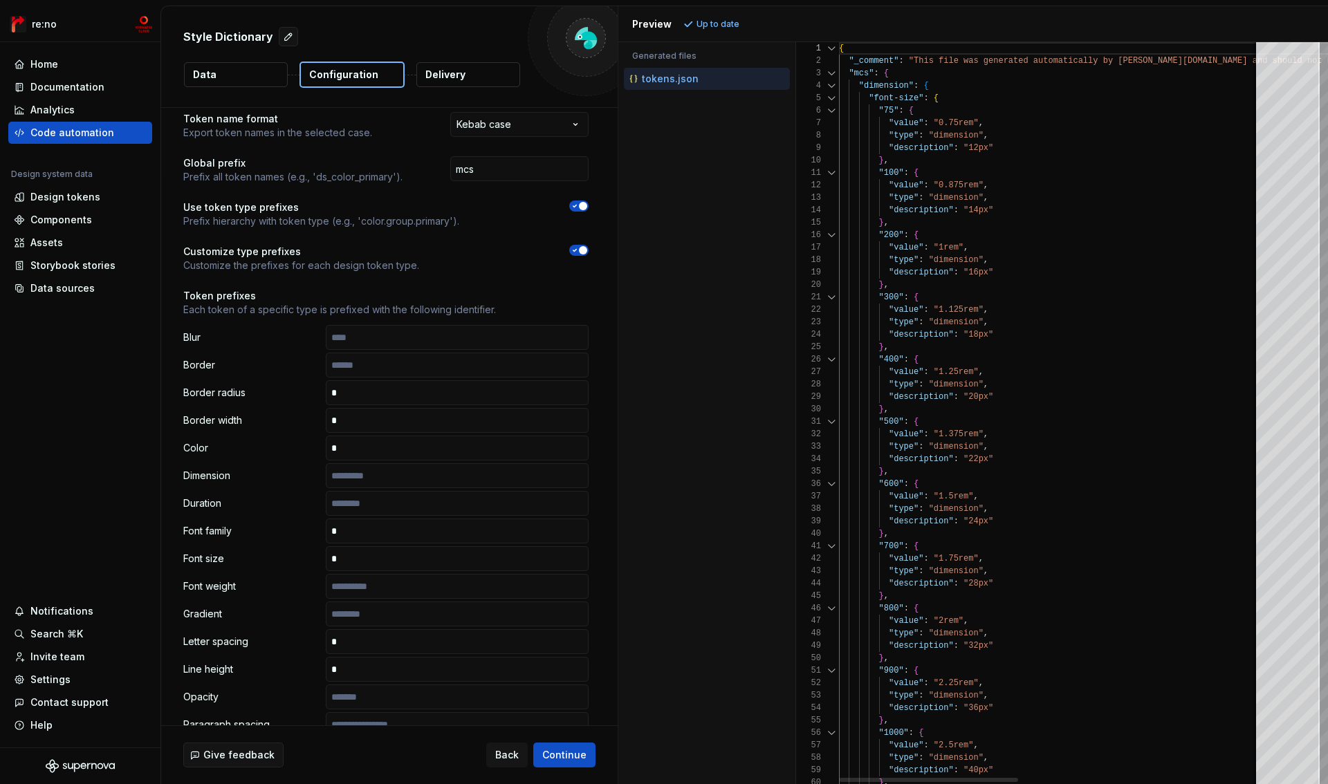
click at [831, 83] on div at bounding box center [832, 86] width 18 height 12
click at [831, 84] on div at bounding box center [832, 86] width 18 height 12
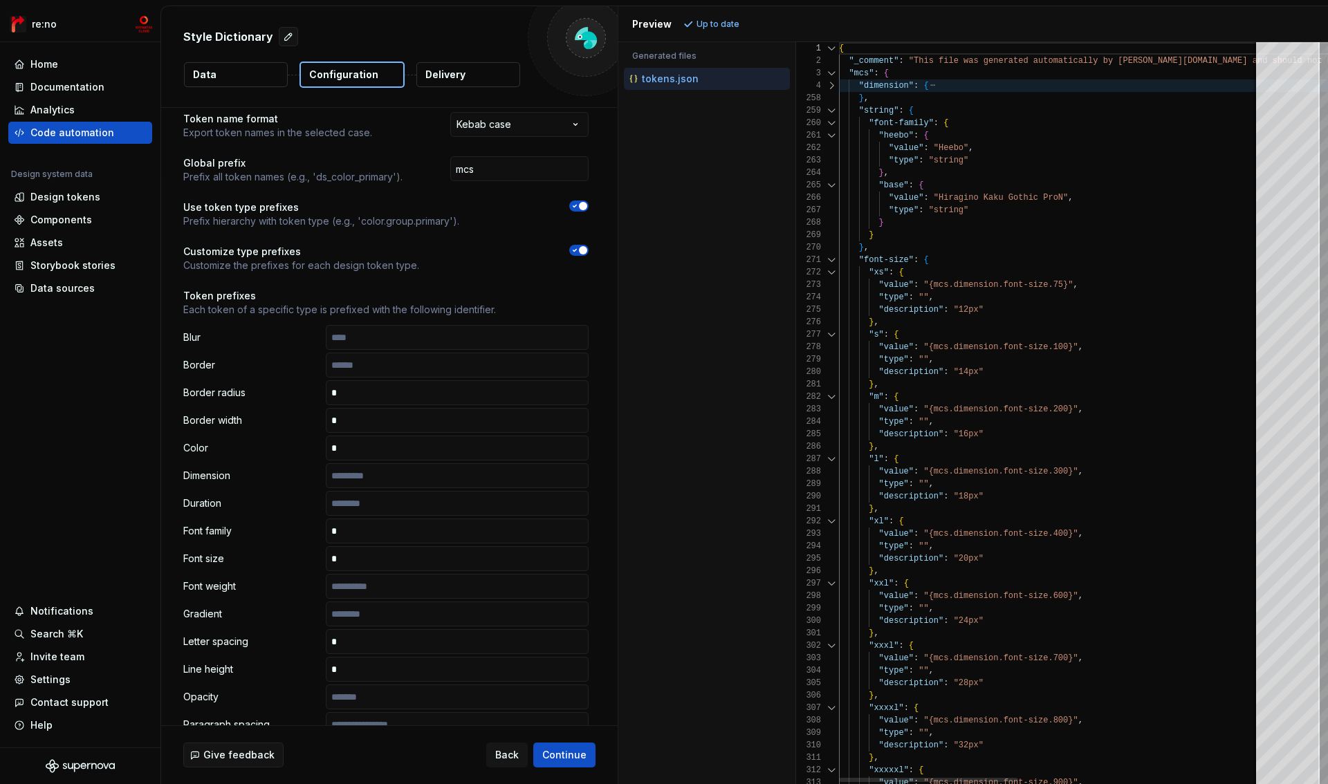
click at [831, 113] on div at bounding box center [832, 110] width 18 height 12
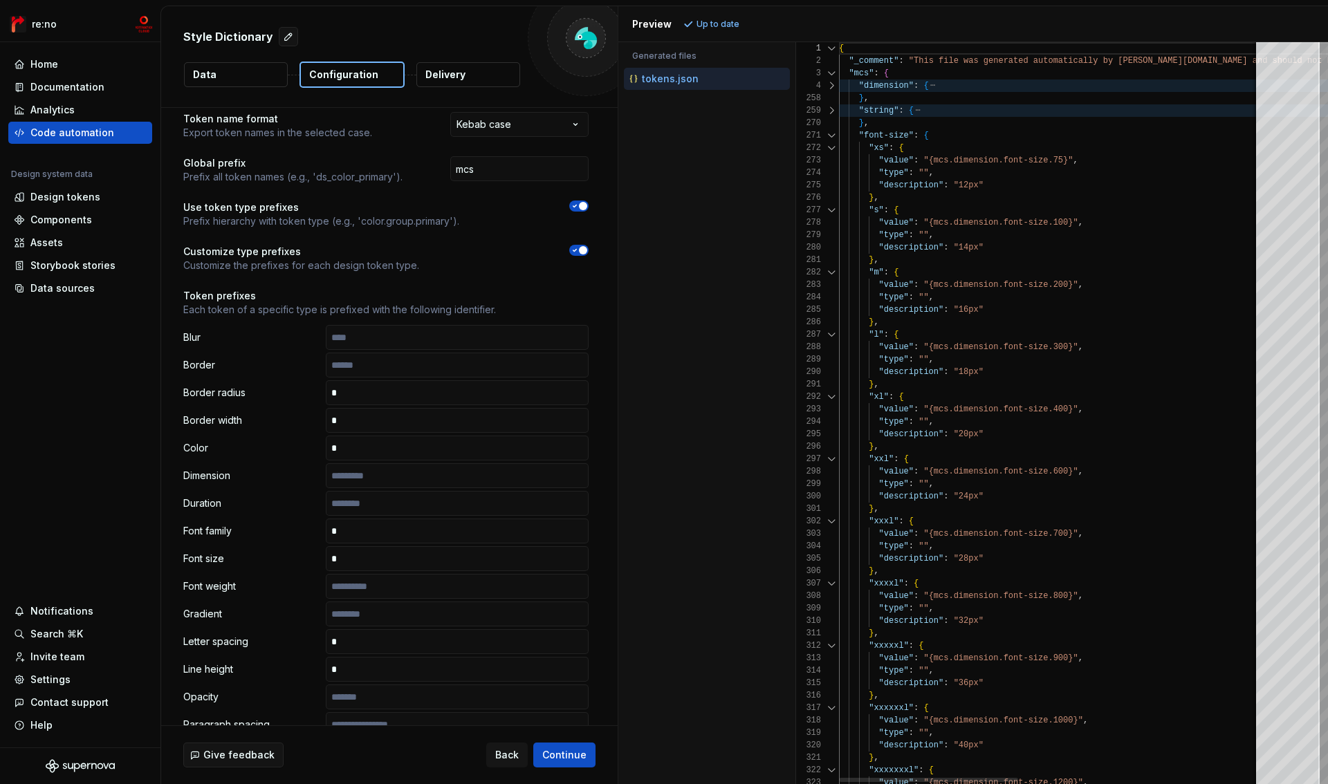
click at [831, 134] on div at bounding box center [832, 135] width 18 height 12
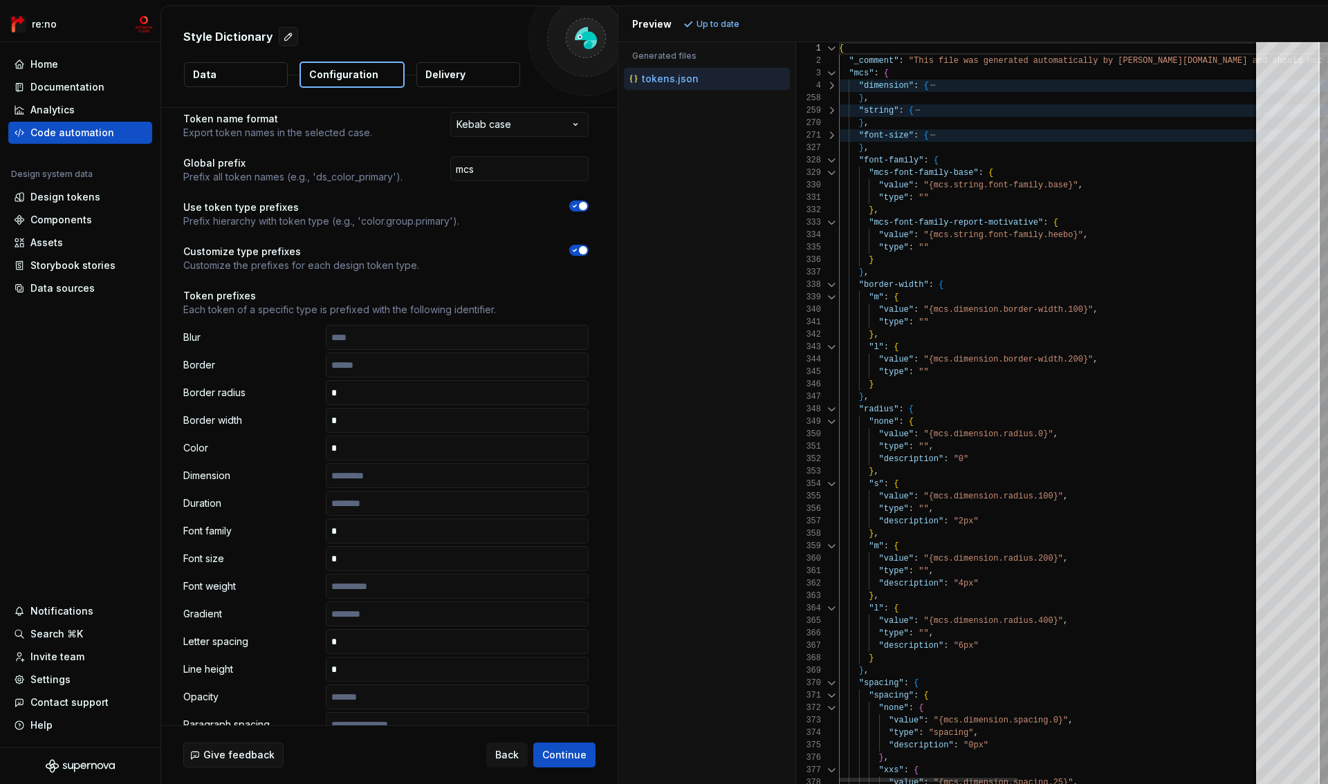
click at [831, 158] on div at bounding box center [832, 160] width 18 height 12
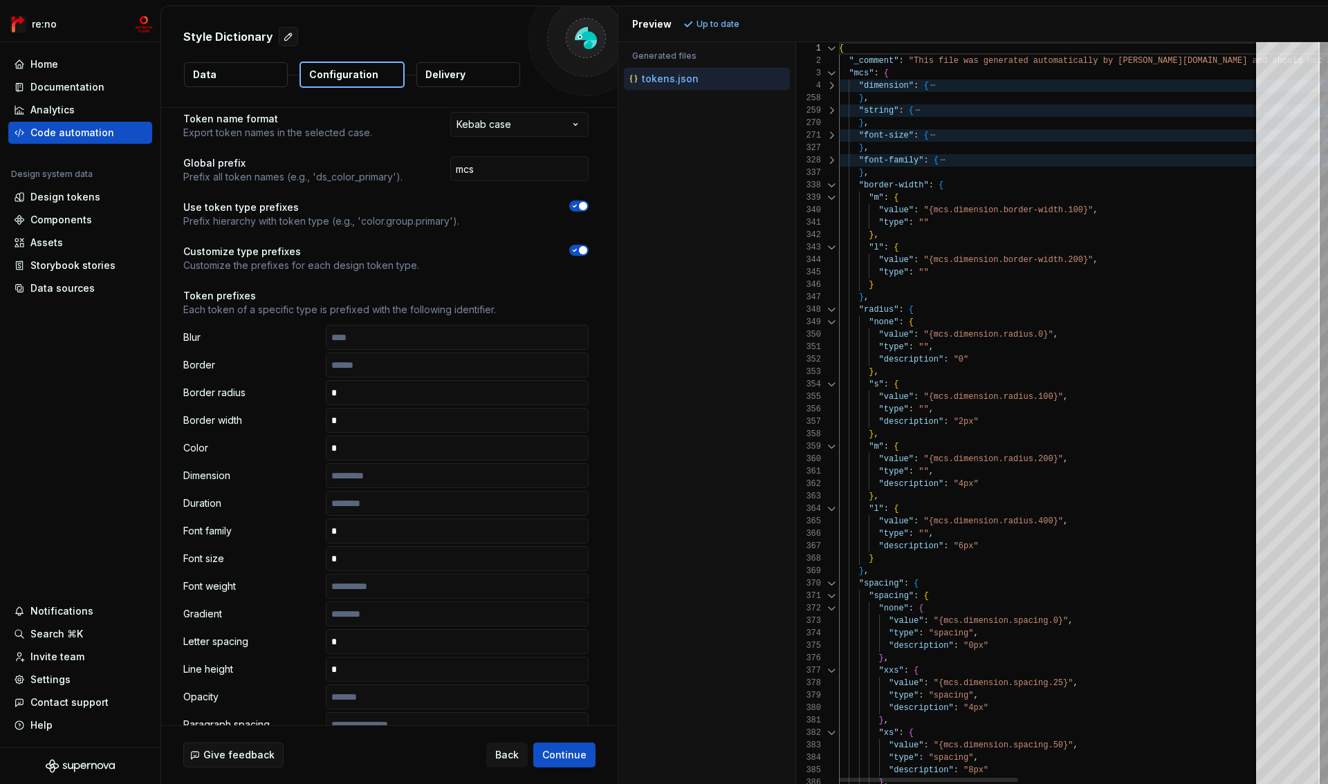
click at [830, 180] on div at bounding box center [832, 185] width 18 height 12
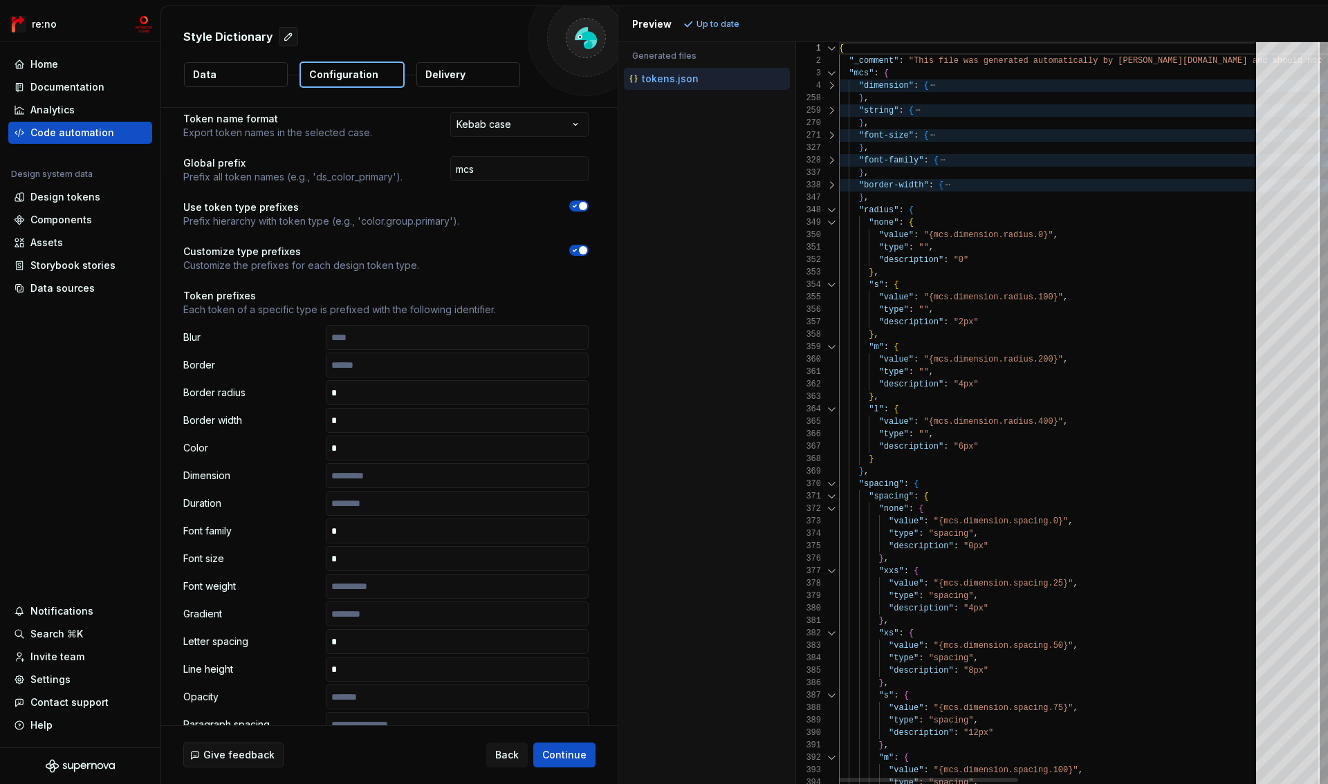
click at [830, 202] on div "347" at bounding box center [817, 198] width 43 height 12
click at [830, 213] on div at bounding box center [832, 210] width 18 height 12
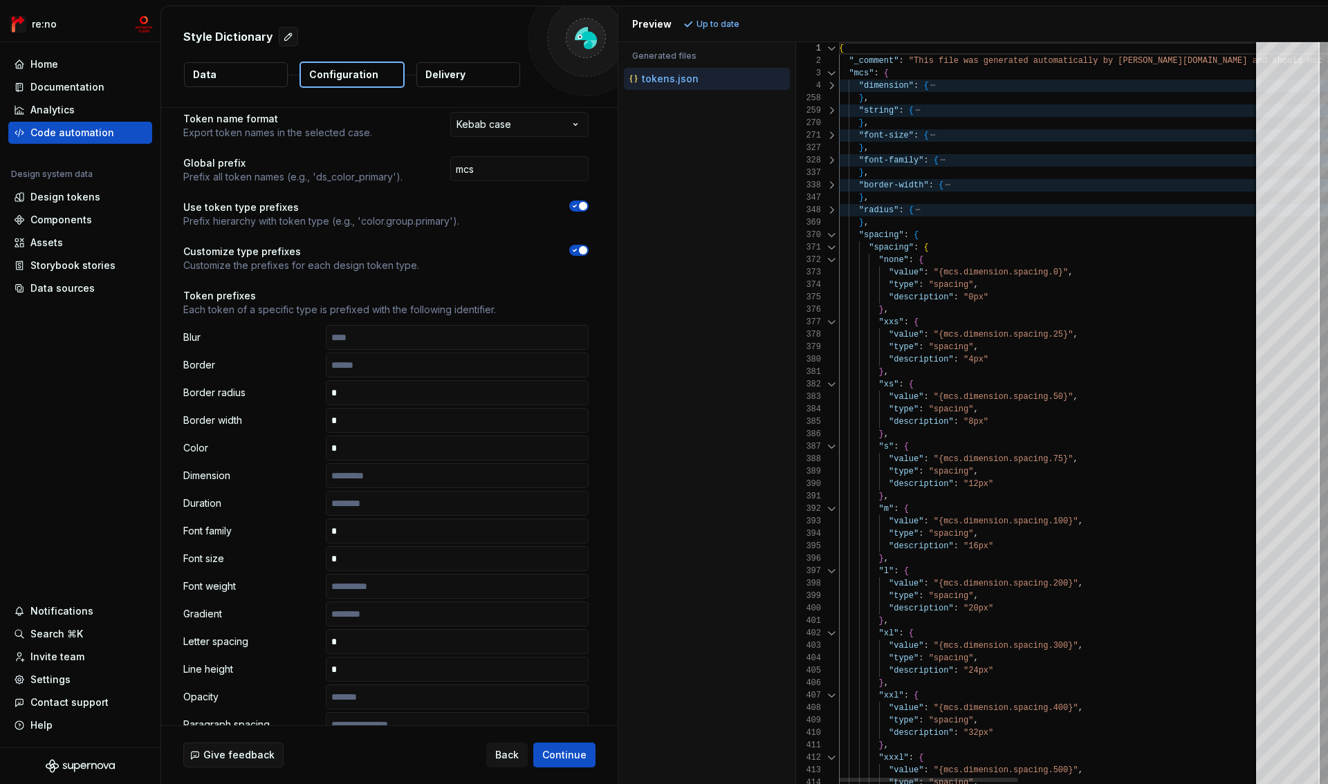
click at [829, 235] on div at bounding box center [832, 235] width 18 height 12
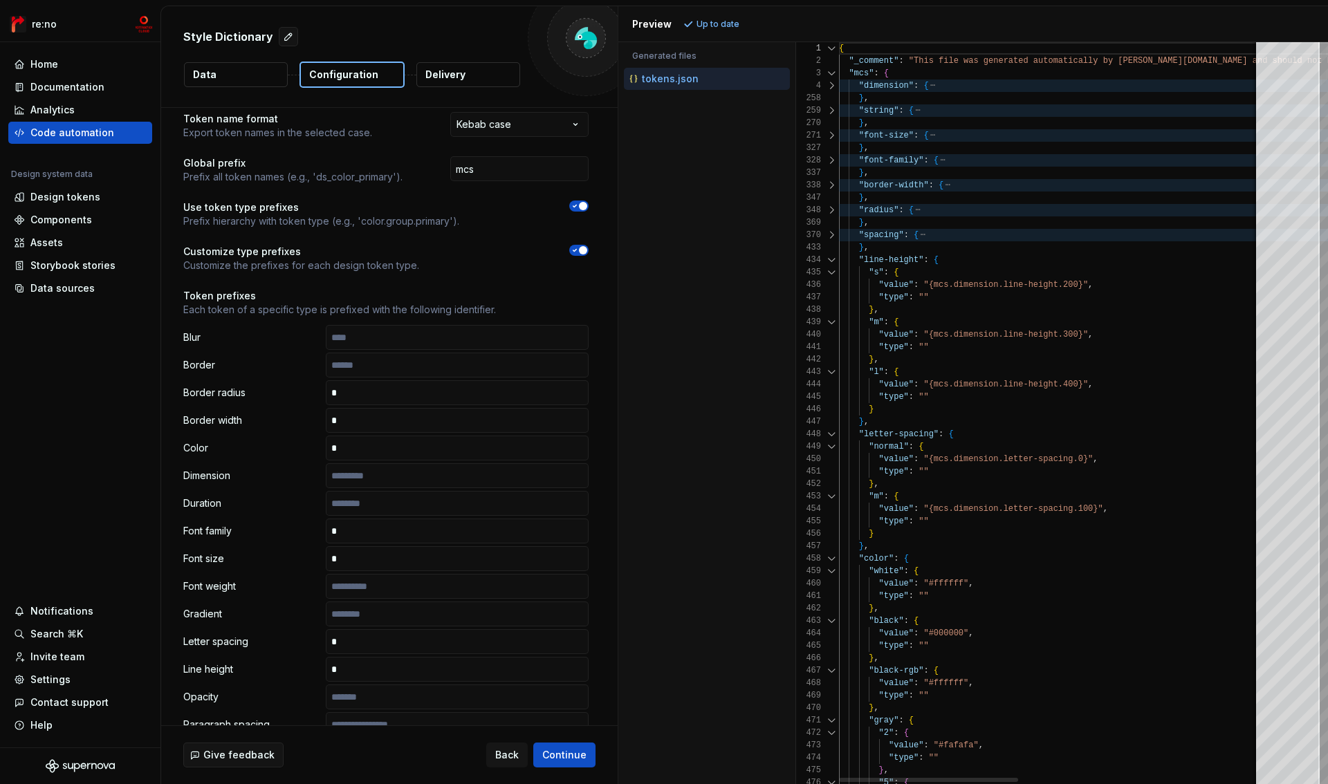
click at [829, 259] on div at bounding box center [832, 260] width 18 height 12
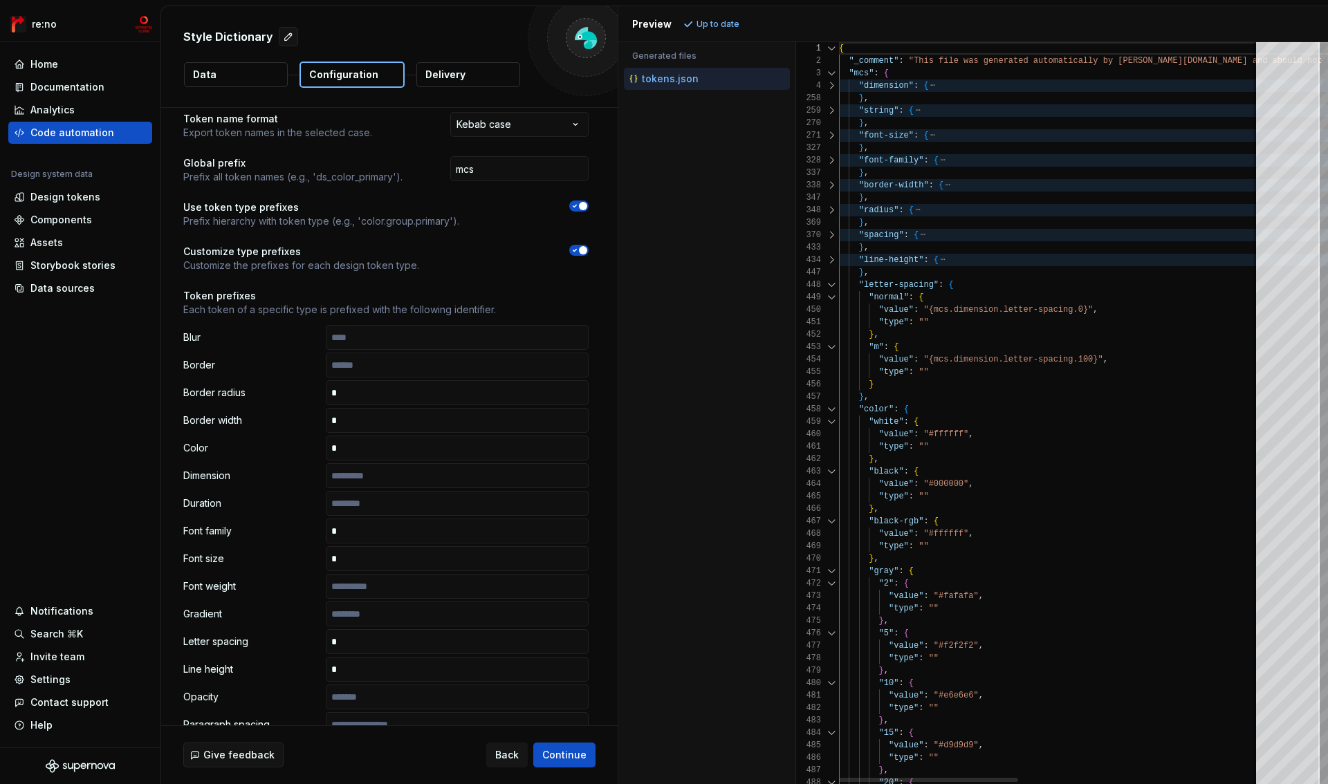
click at [829, 279] on div at bounding box center [832, 285] width 18 height 12
click at [829, 293] on div at bounding box center [832, 297] width 18 height 12
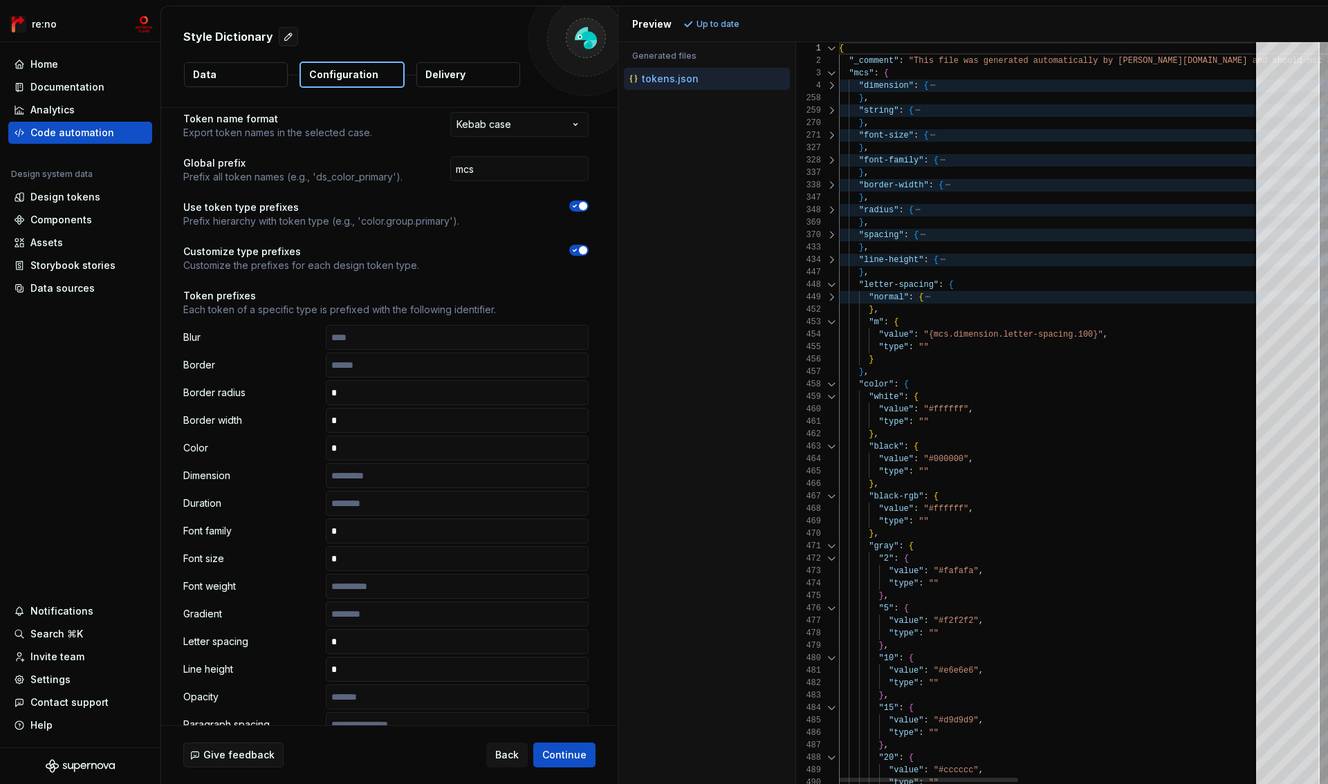
click at [829, 287] on div at bounding box center [832, 285] width 18 height 12
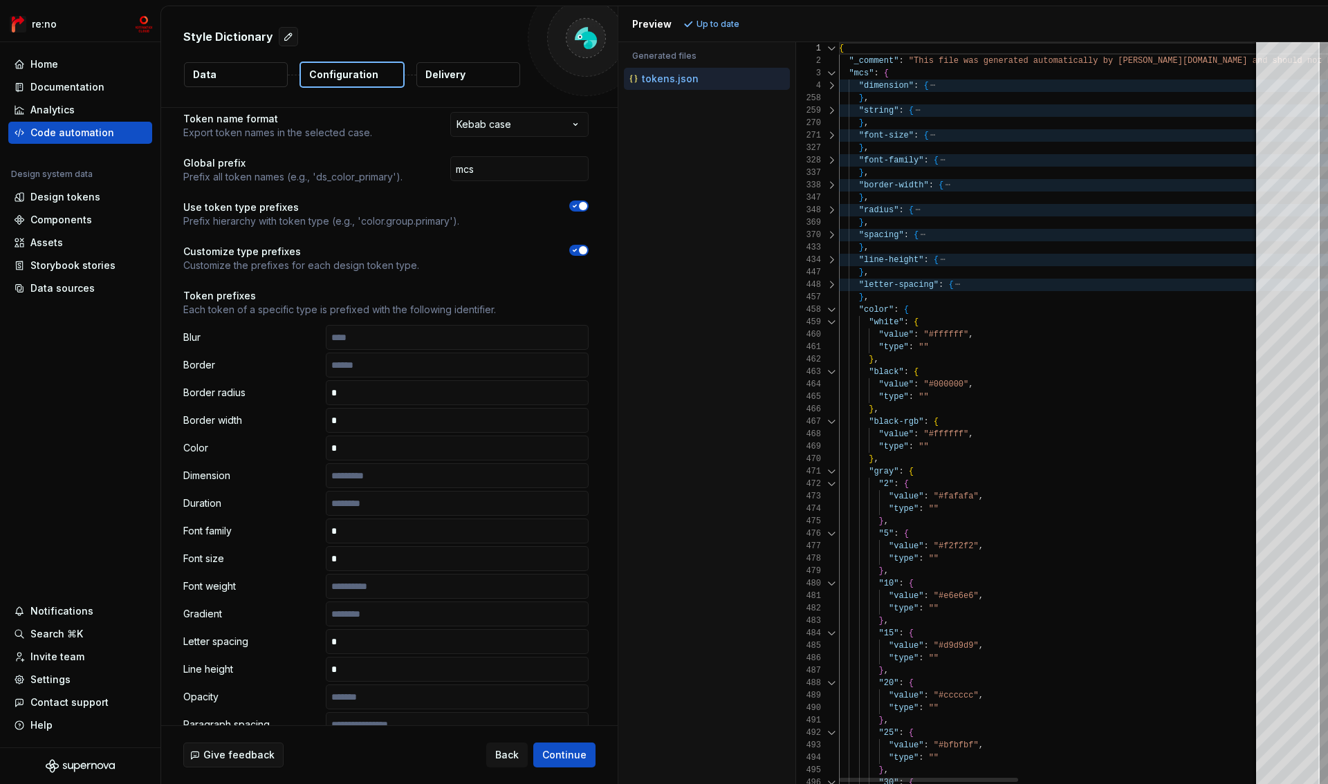
click at [829, 305] on div at bounding box center [832, 310] width 18 height 12
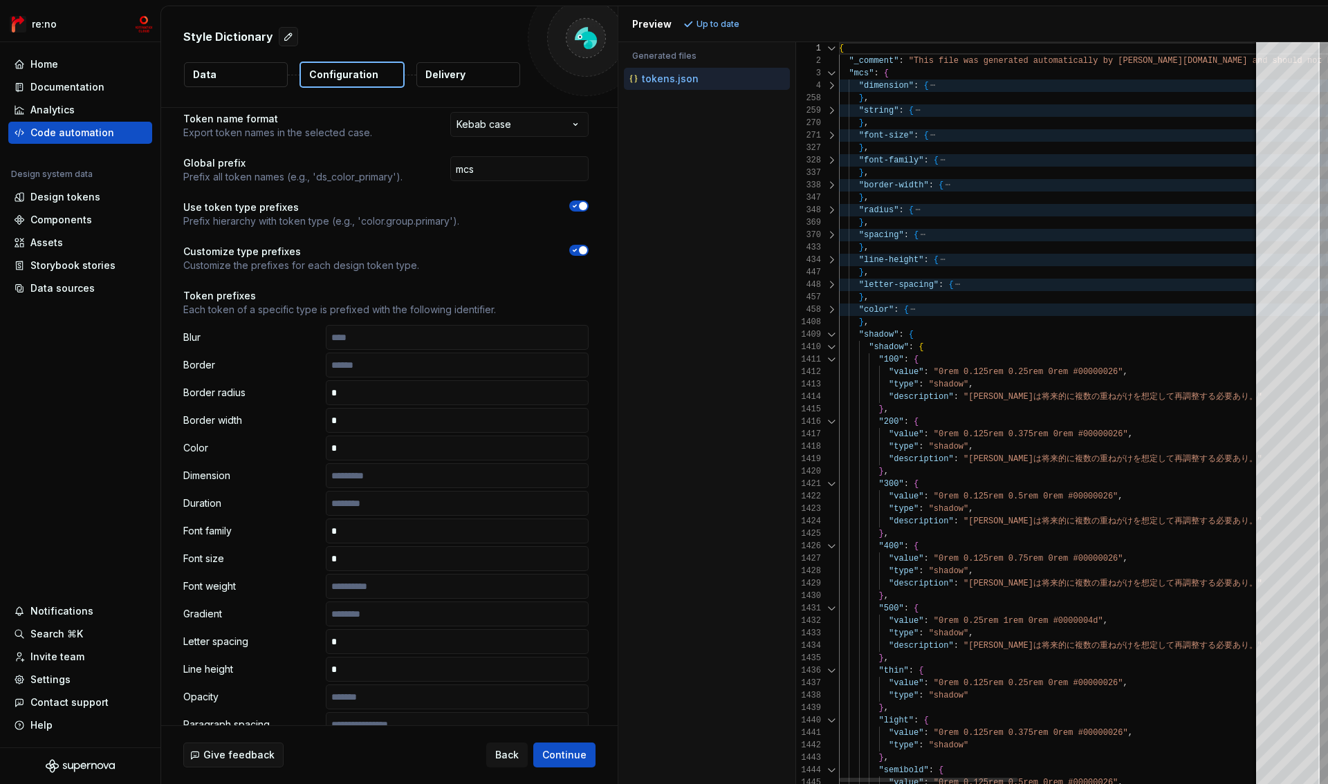
click at [829, 305] on div at bounding box center [832, 310] width 18 height 12
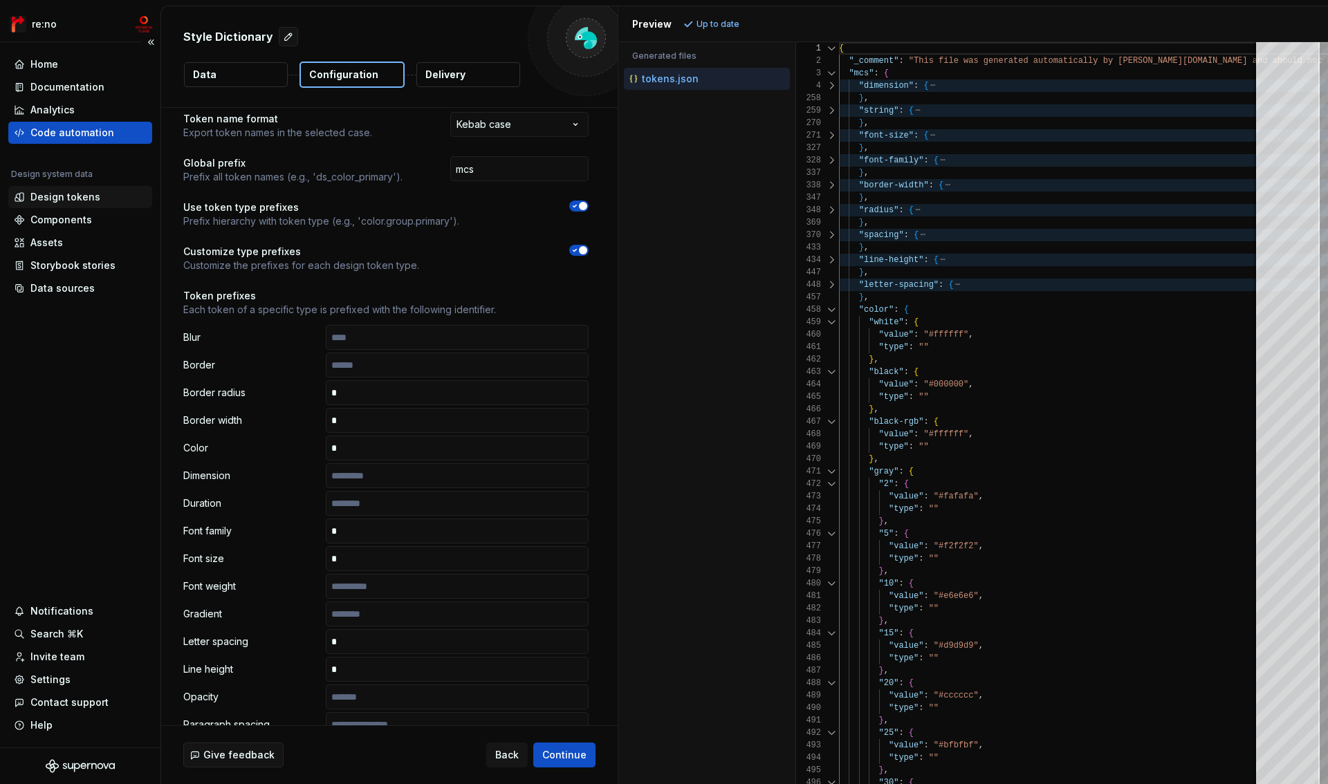
click at [67, 198] on div "Design tokens" at bounding box center [65, 197] width 70 height 14
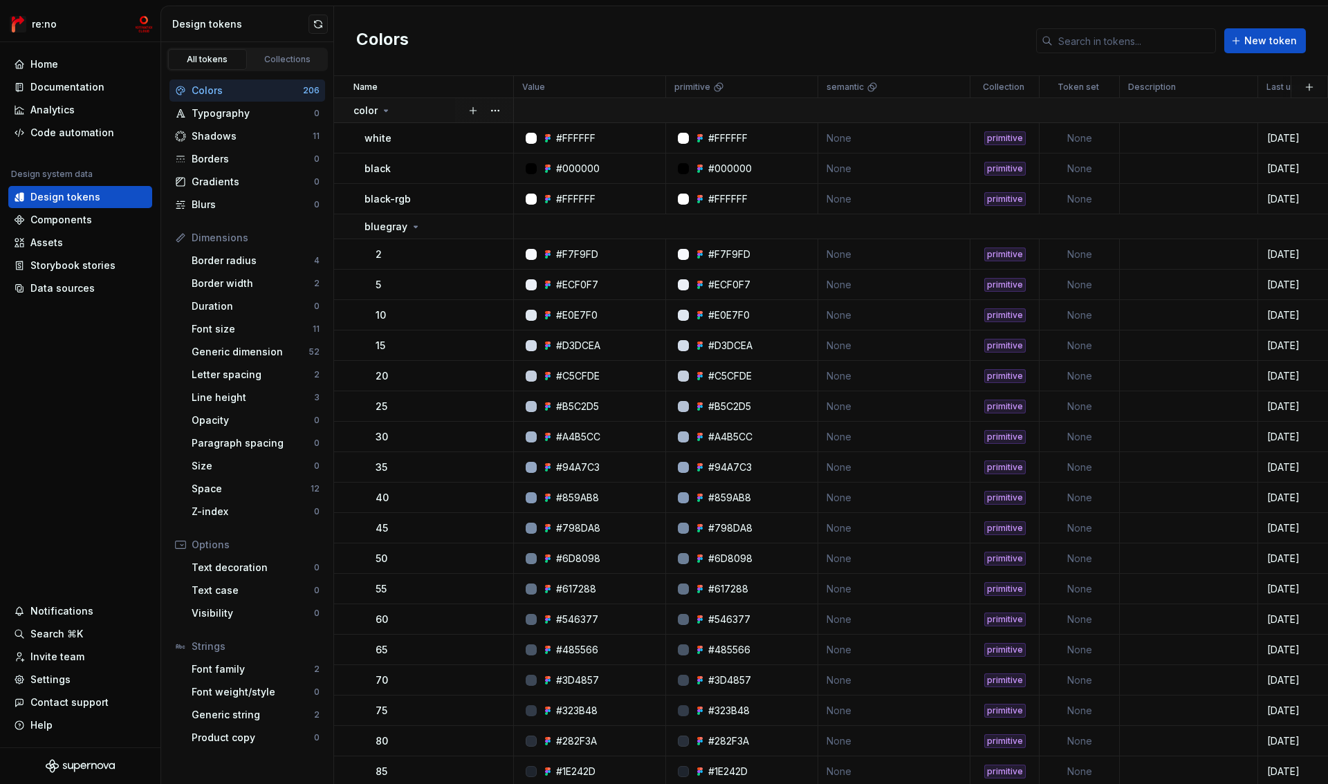
click at [390, 110] on icon at bounding box center [385, 110] width 11 height 11
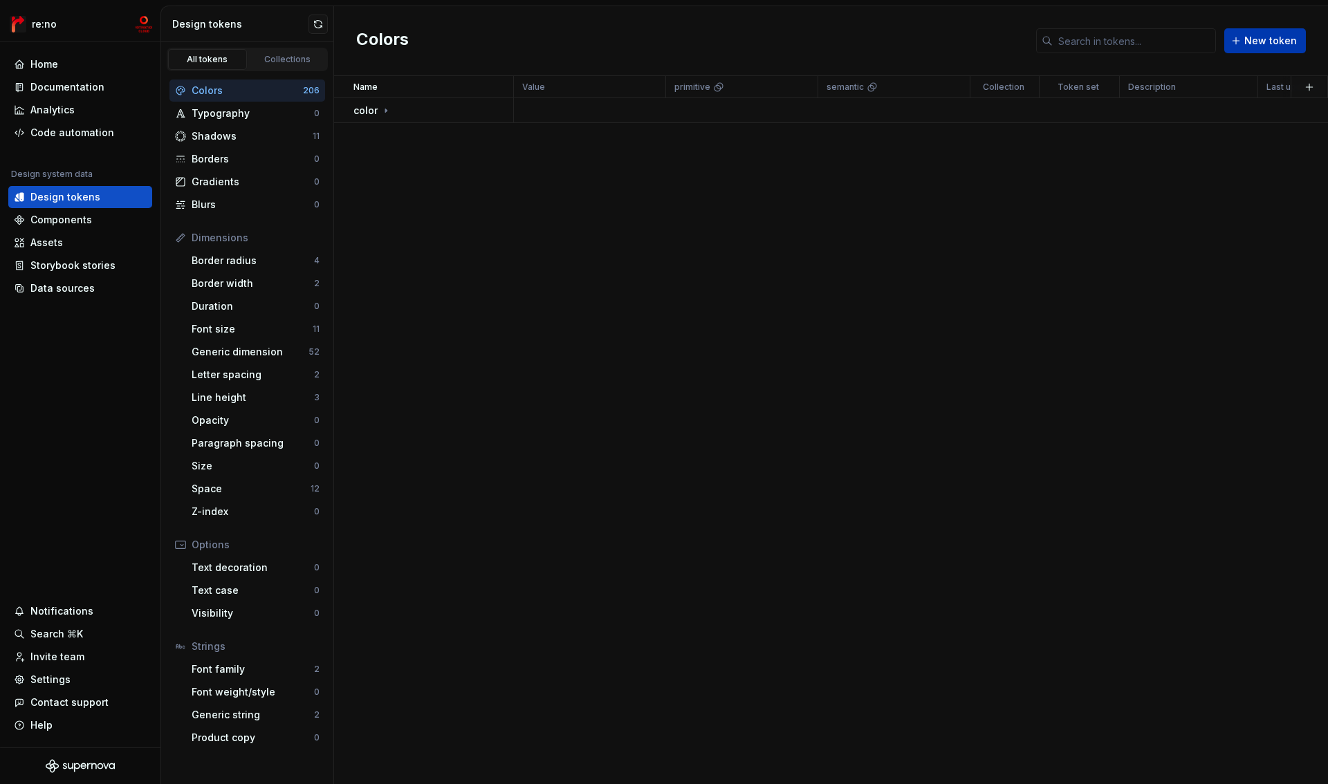
click at [1267, 46] on span "New token" at bounding box center [1270, 41] width 53 height 14
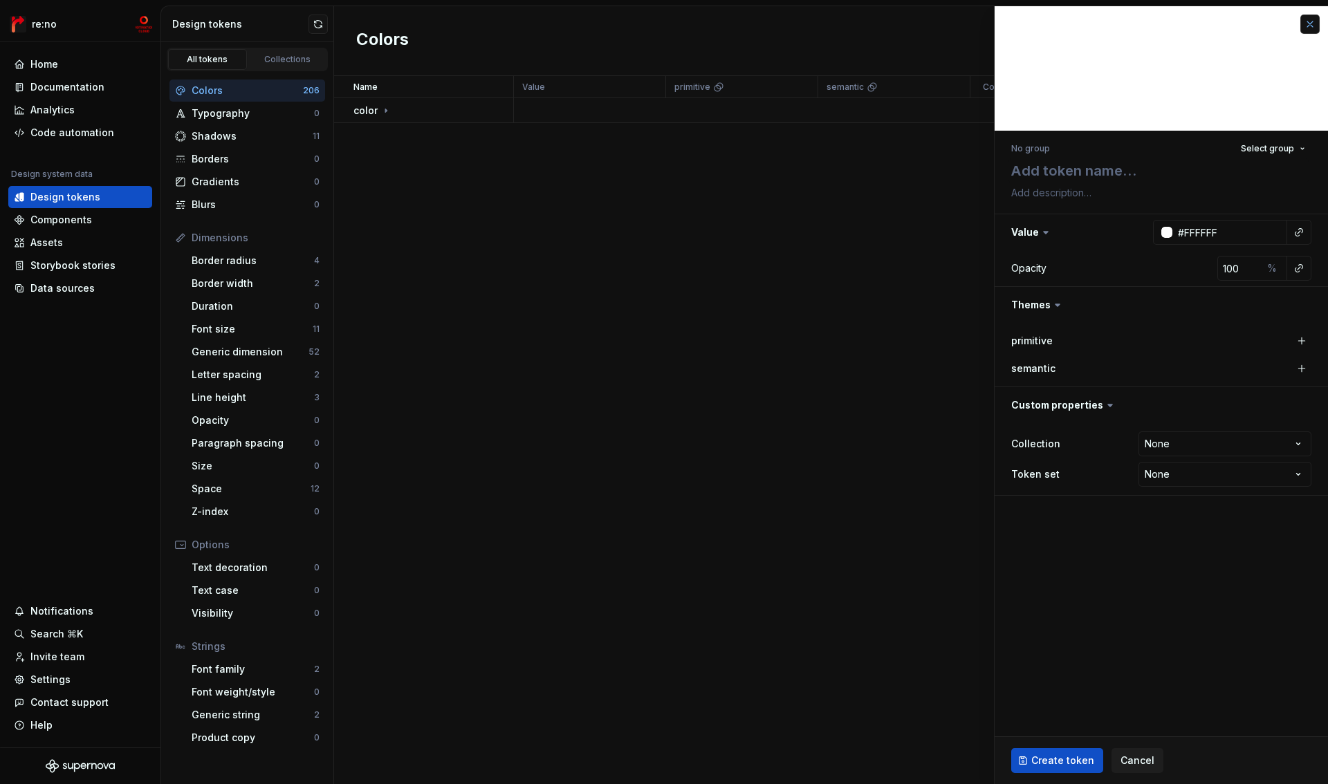
click at [1310, 26] on button "button" at bounding box center [1310, 24] width 19 height 19
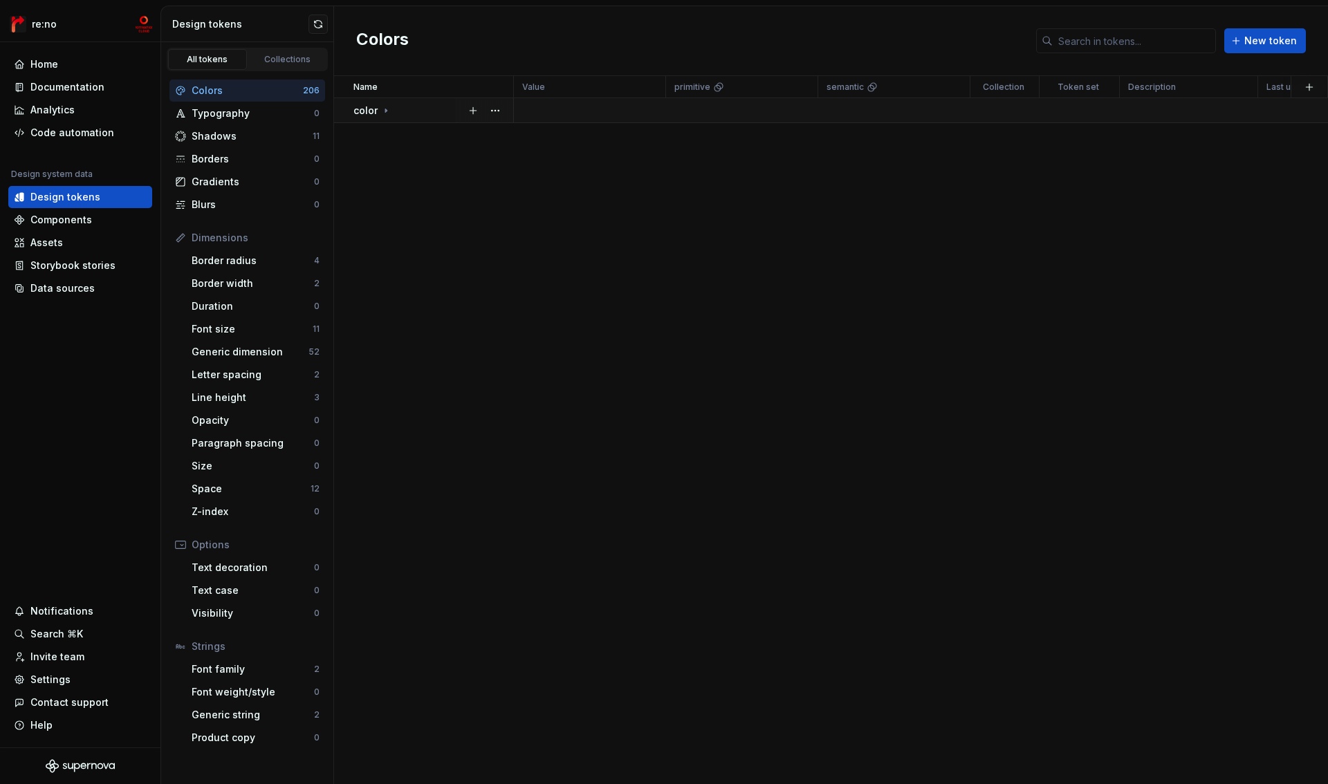
click at [387, 111] on icon at bounding box center [385, 110] width 11 height 11
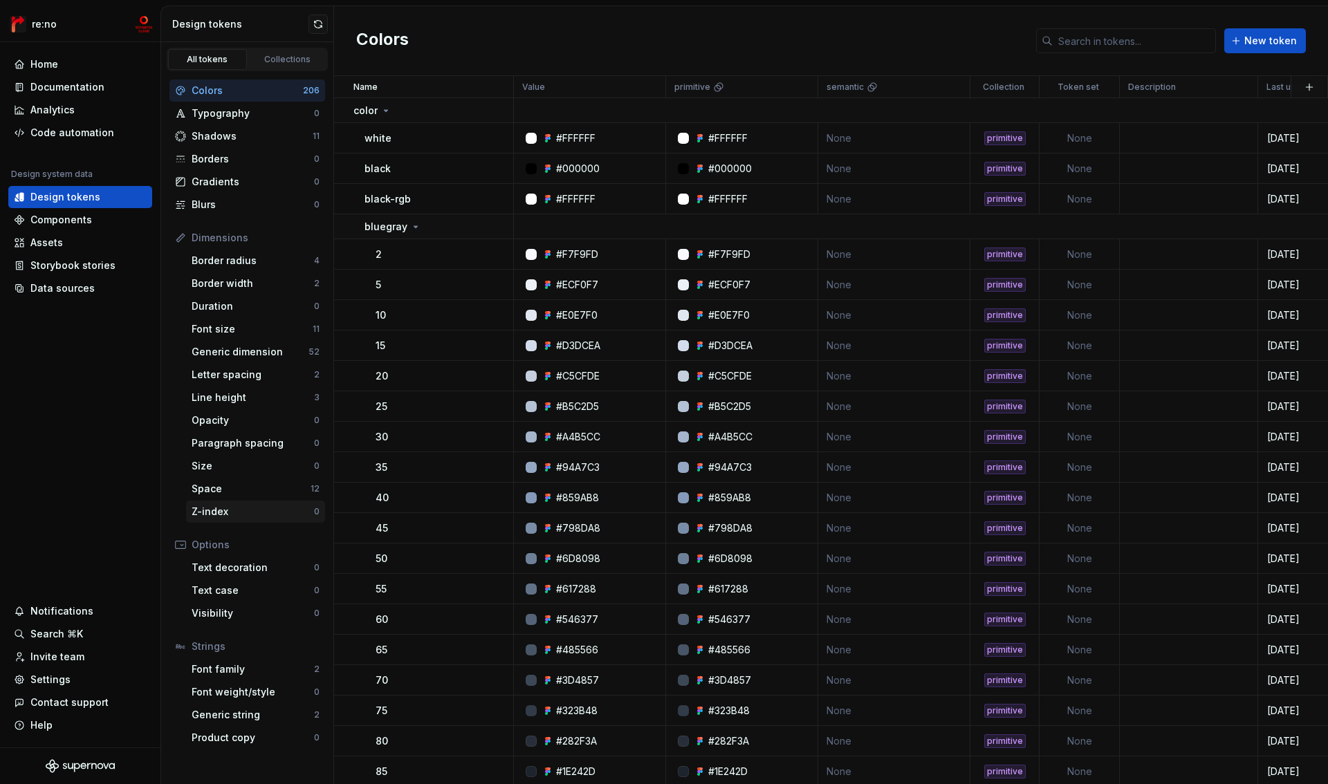
click at [228, 510] on div "Z-index" at bounding box center [253, 512] width 122 height 14
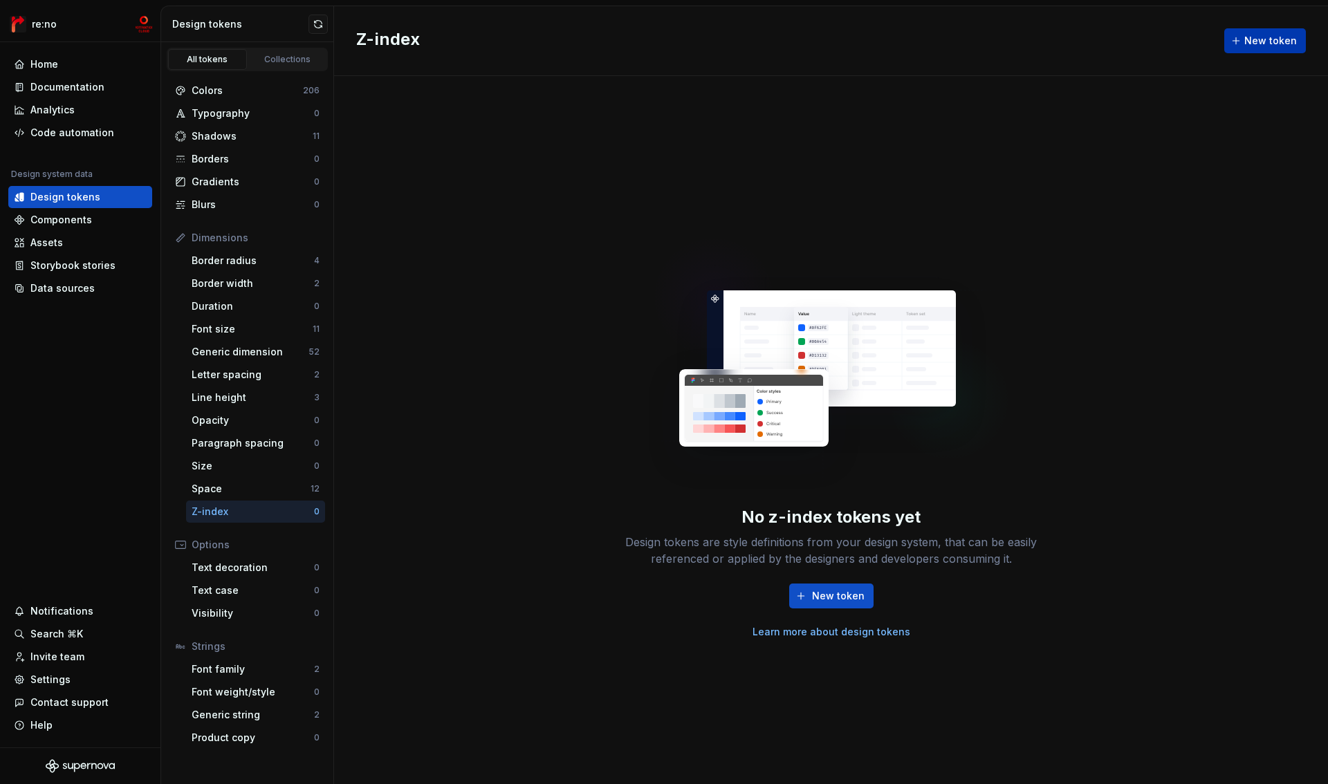
click at [1291, 33] on button "New token" at bounding box center [1265, 40] width 82 height 25
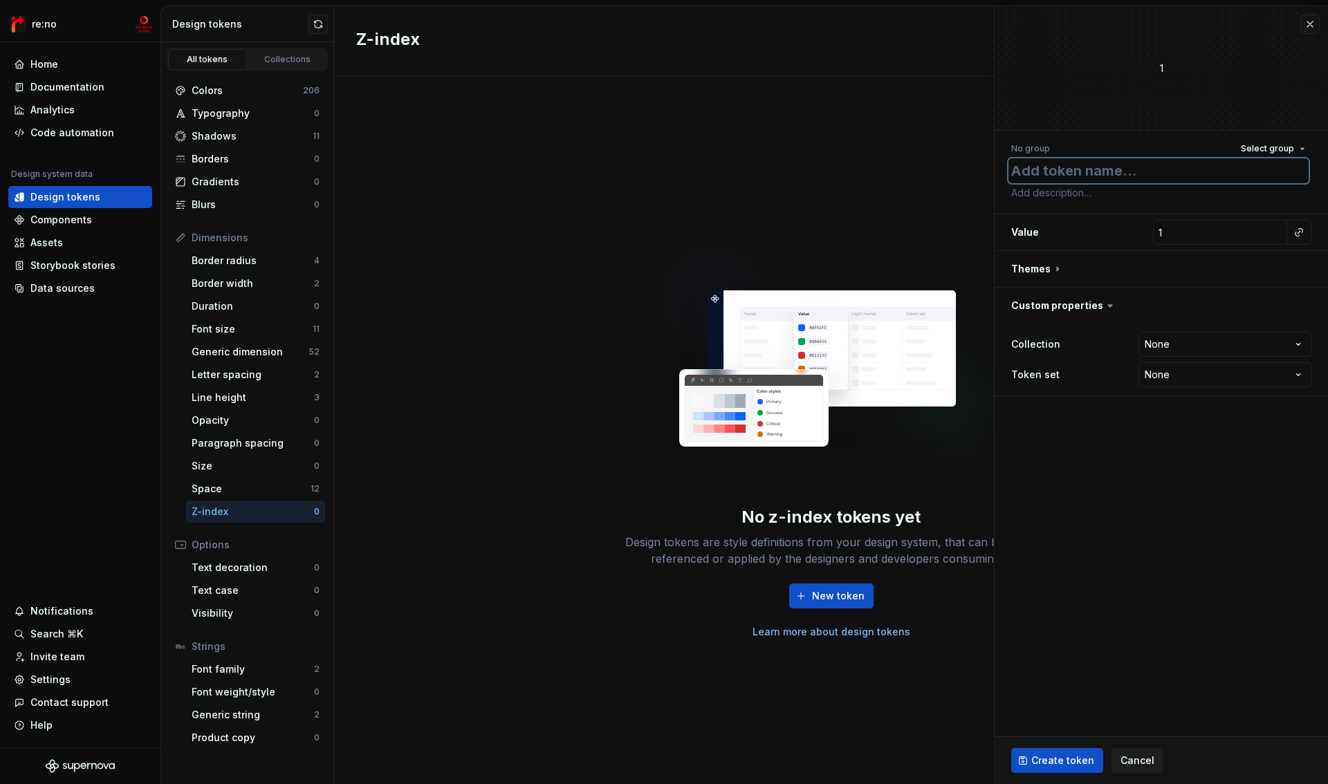
click at [1049, 170] on textarea at bounding box center [1159, 170] width 300 height 25
click at [261, 261] on div "Border radius" at bounding box center [253, 261] width 122 height 14
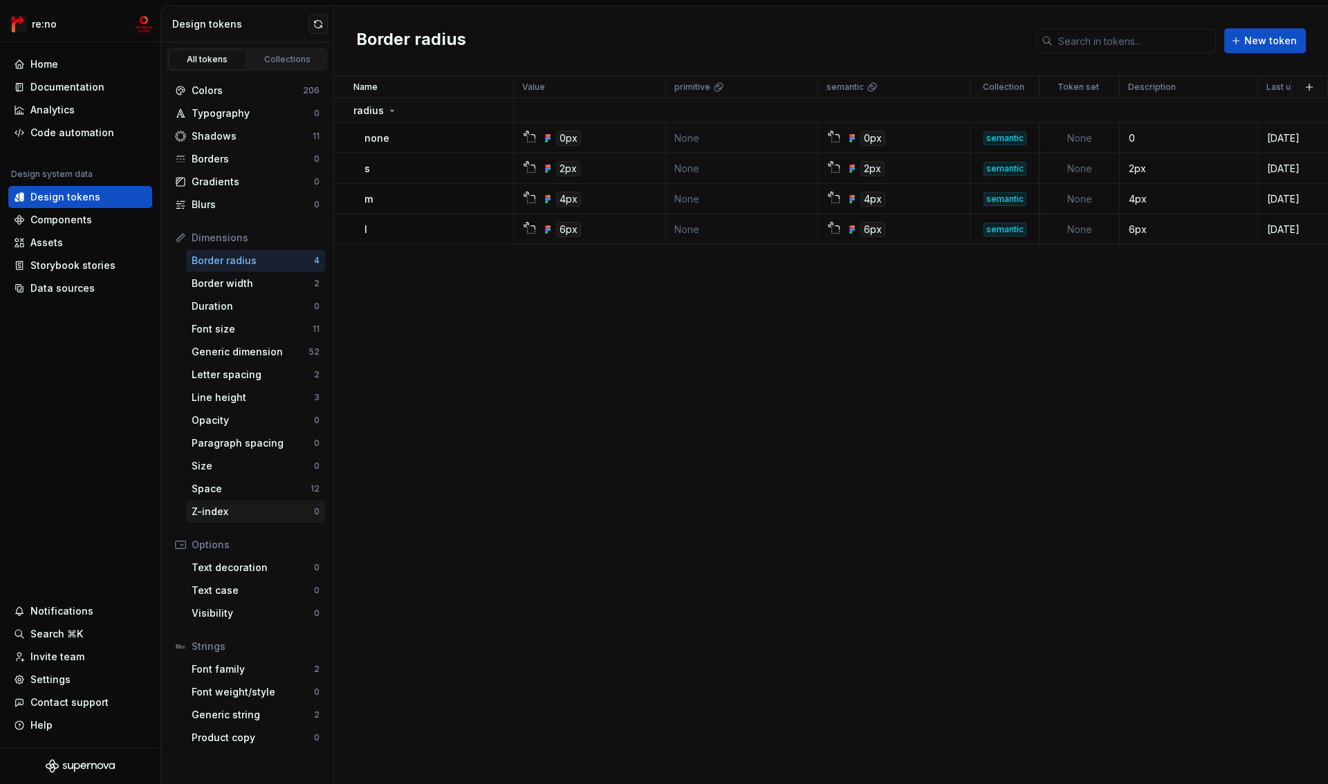
click at [230, 510] on div "Z-index" at bounding box center [253, 512] width 122 height 14
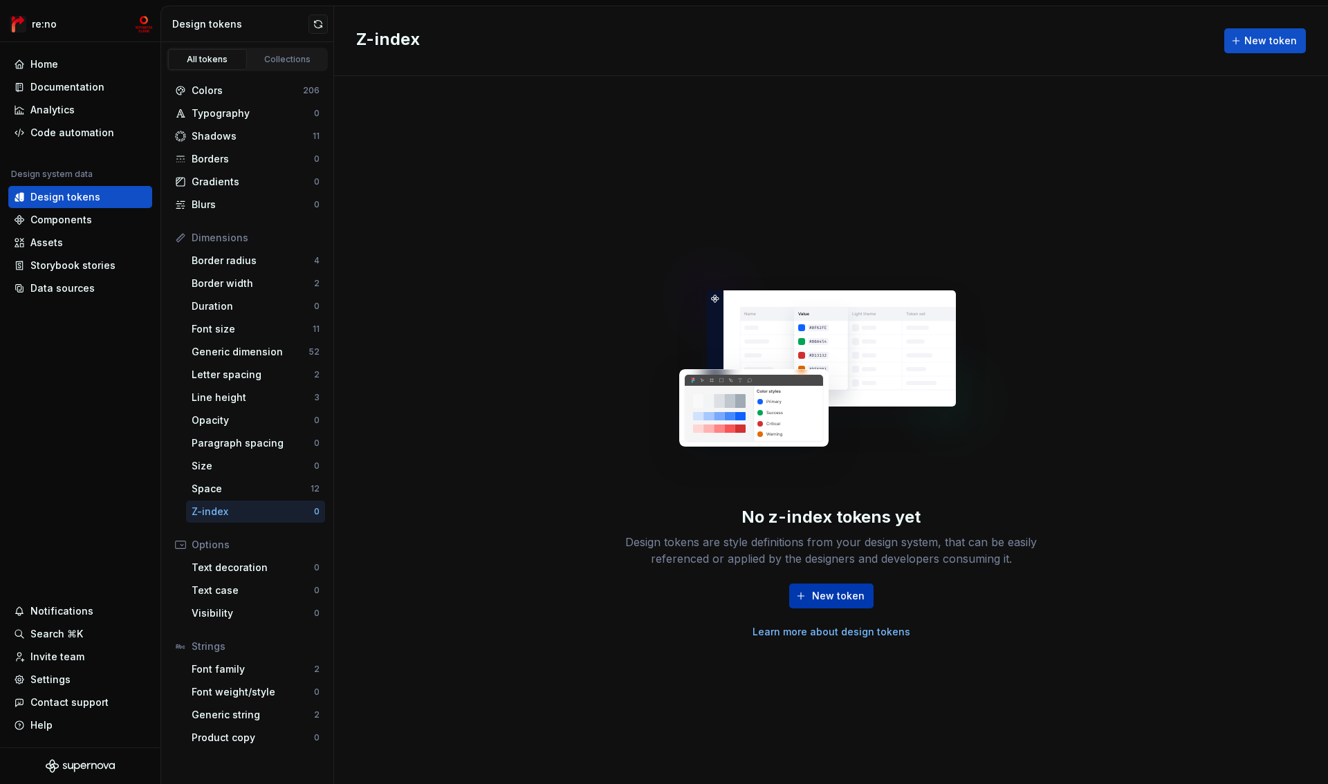
click at [845, 601] on span "New token" at bounding box center [838, 596] width 53 height 14
type textarea "*"
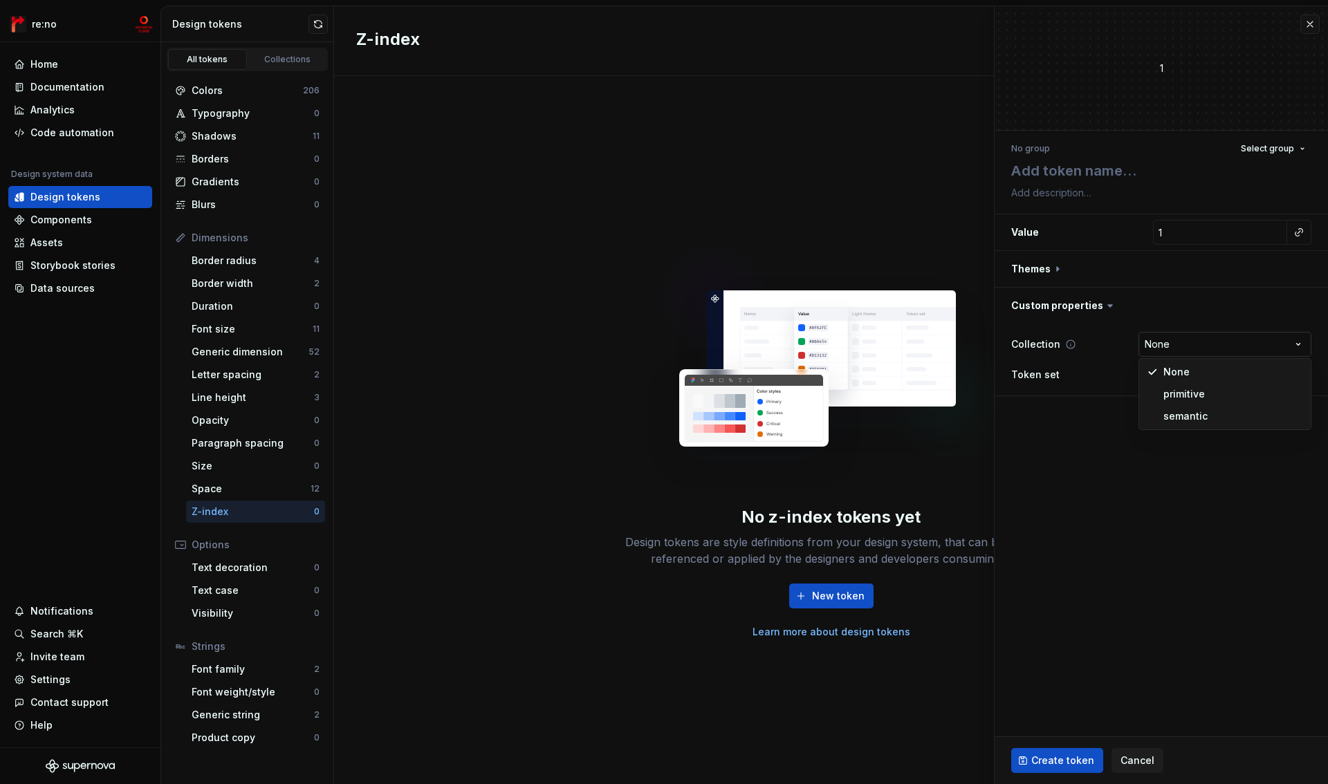
click at [1184, 344] on html "re:no Home Documentation Analytics Code automation Design system data Design to…" at bounding box center [664, 392] width 1328 height 784
select select "**********"
click at [1170, 380] on html "re:no Home Documentation Analytics Code automation Design system data Design to…" at bounding box center [664, 392] width 1328 height 784
click at [1099, 443] on html "re:no Home Documentation Analytics Code automation Design system data Design to…" at bounding box center [664, 392] width 1328 height 784
click at [246, 264] on div "Border radius" at bounding box center [253, 261] width 122 height 14
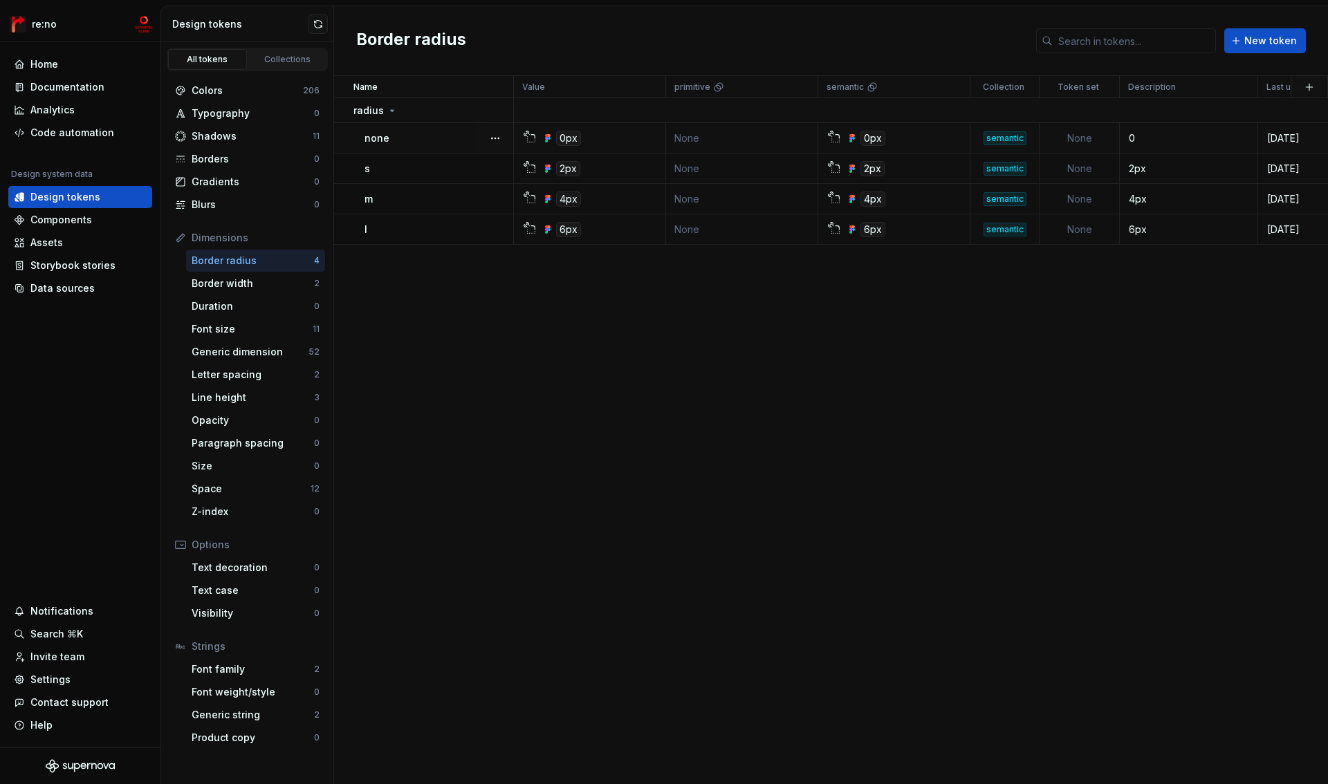
click at [1083, 137] on td "None" at bounding box center [1080, 138] width 80 height 30
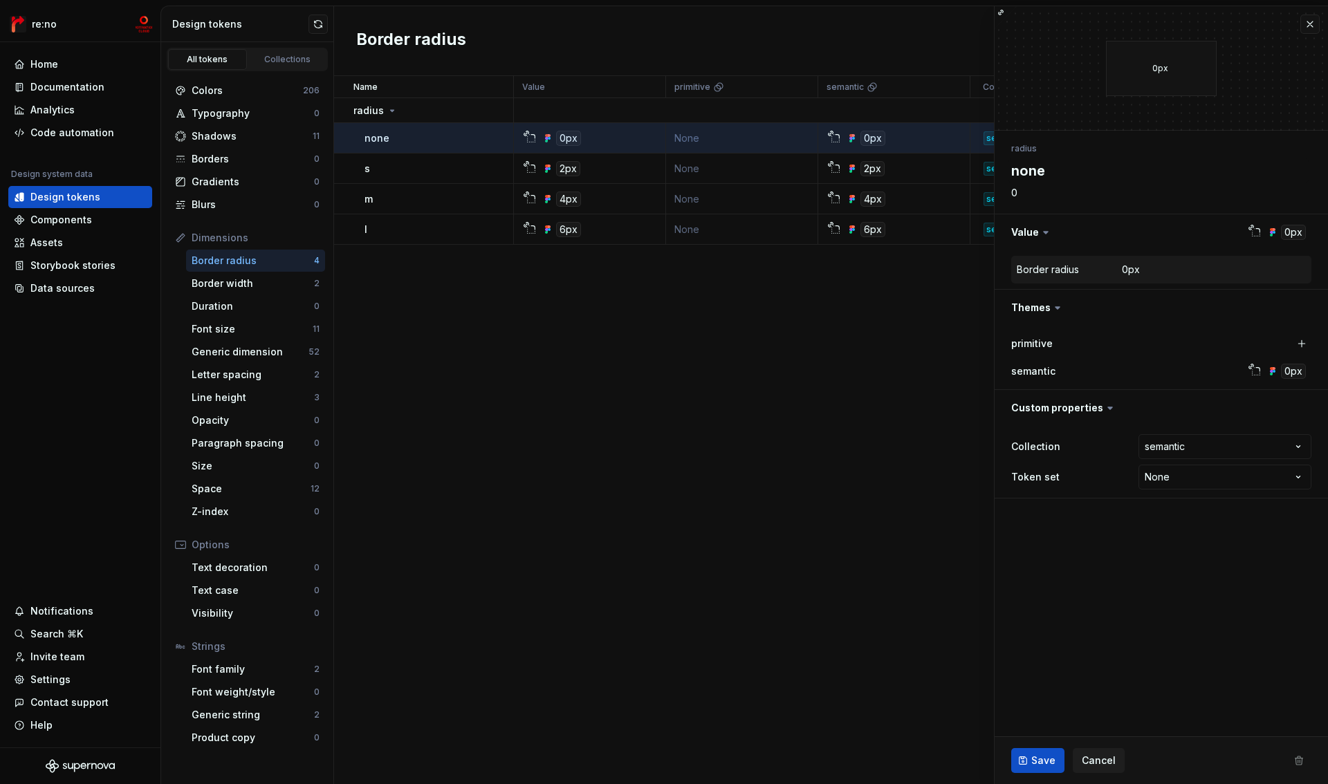
type textarea "*"
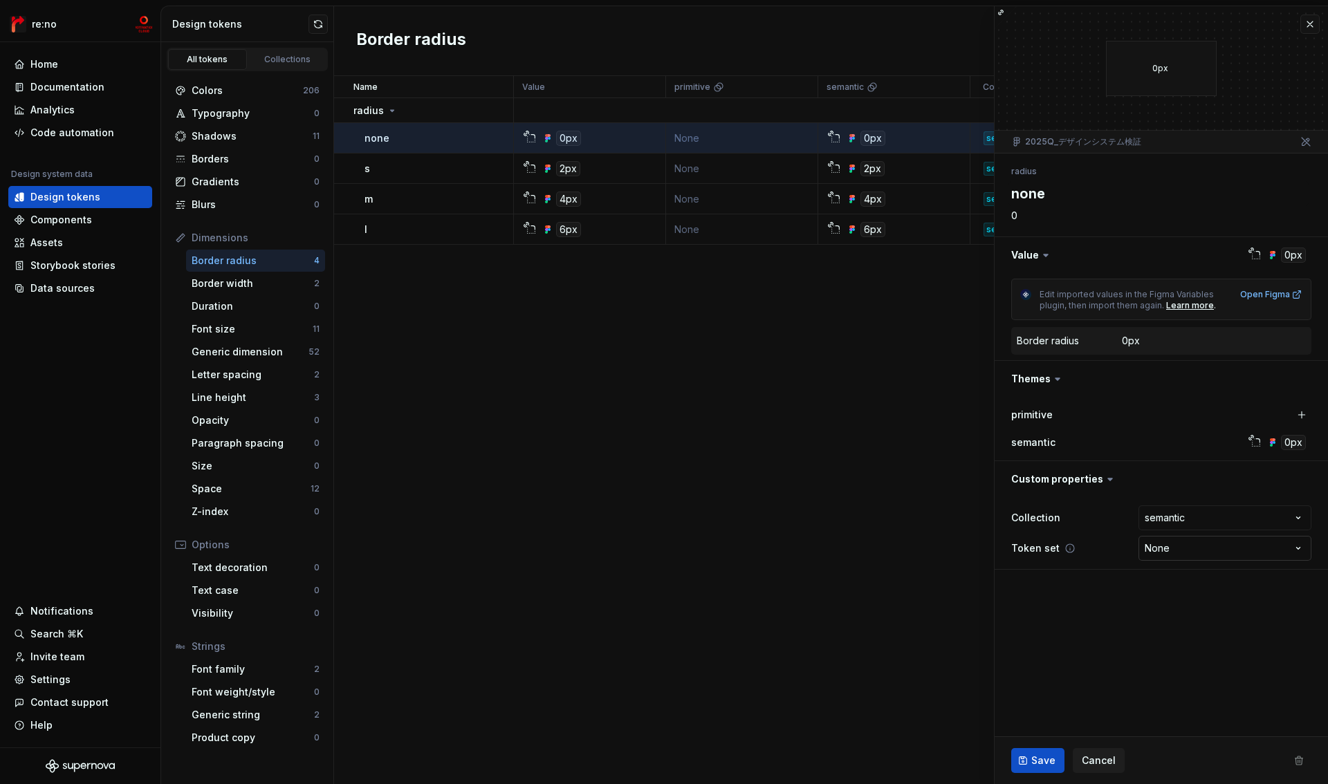
click at [1204, 544] on html "re:no Home Documentation Analytics Code automation Design system data Design to…" at bounding box center [664, 392] width 1328 height 784
click at [1313, 27] on button "button" at bounding box center [1310, 24] width 19 height 19
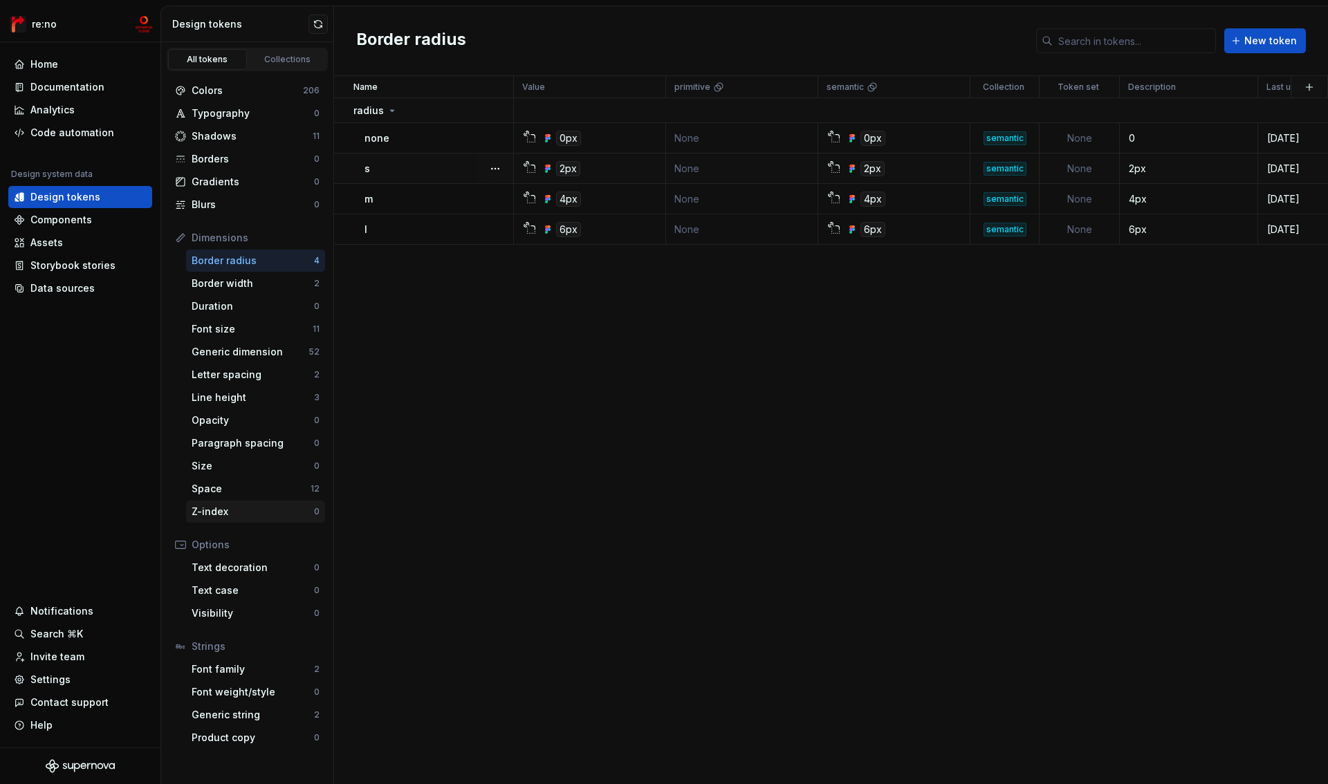
click at [247, 513] on div "Z-index" at bounding box center [253, 512] width 122 height 14
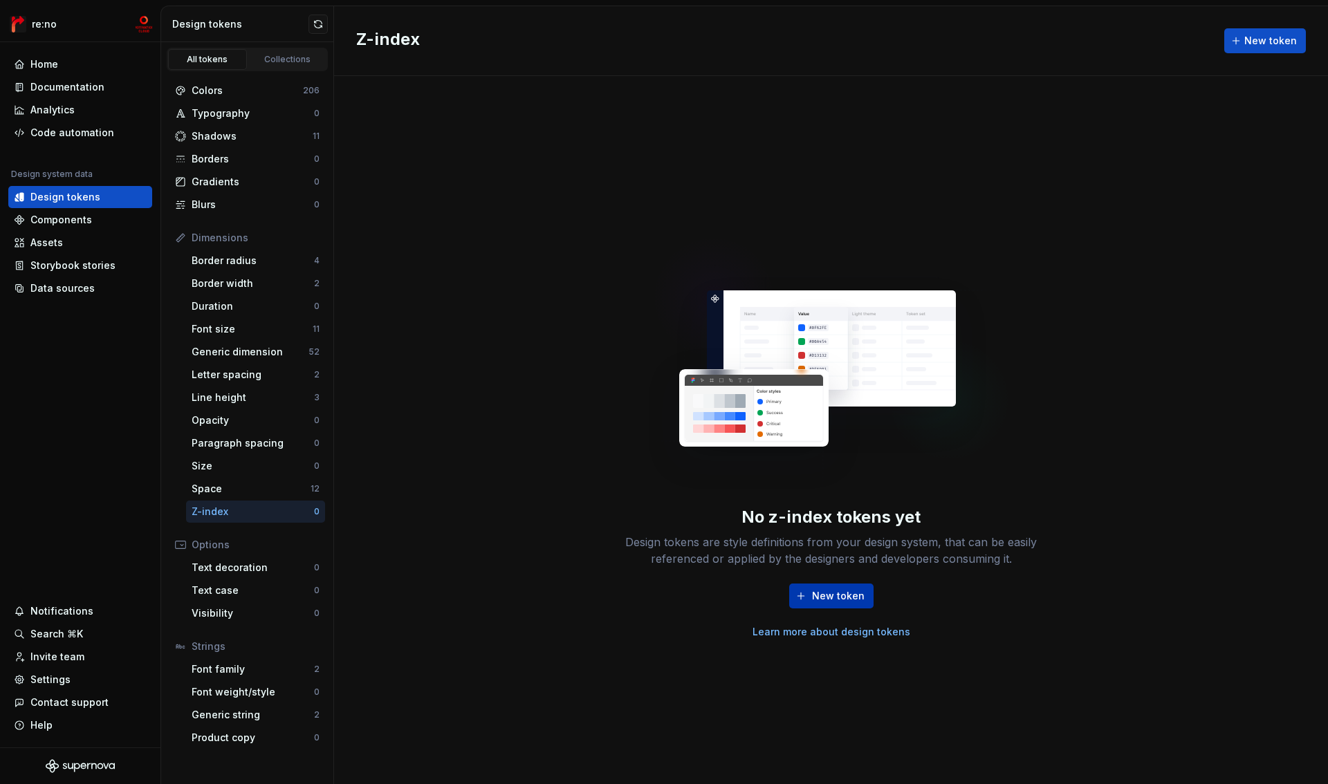
click at [838, 598] on span "New token" at bounding box center [838, 596] width 53 height 14
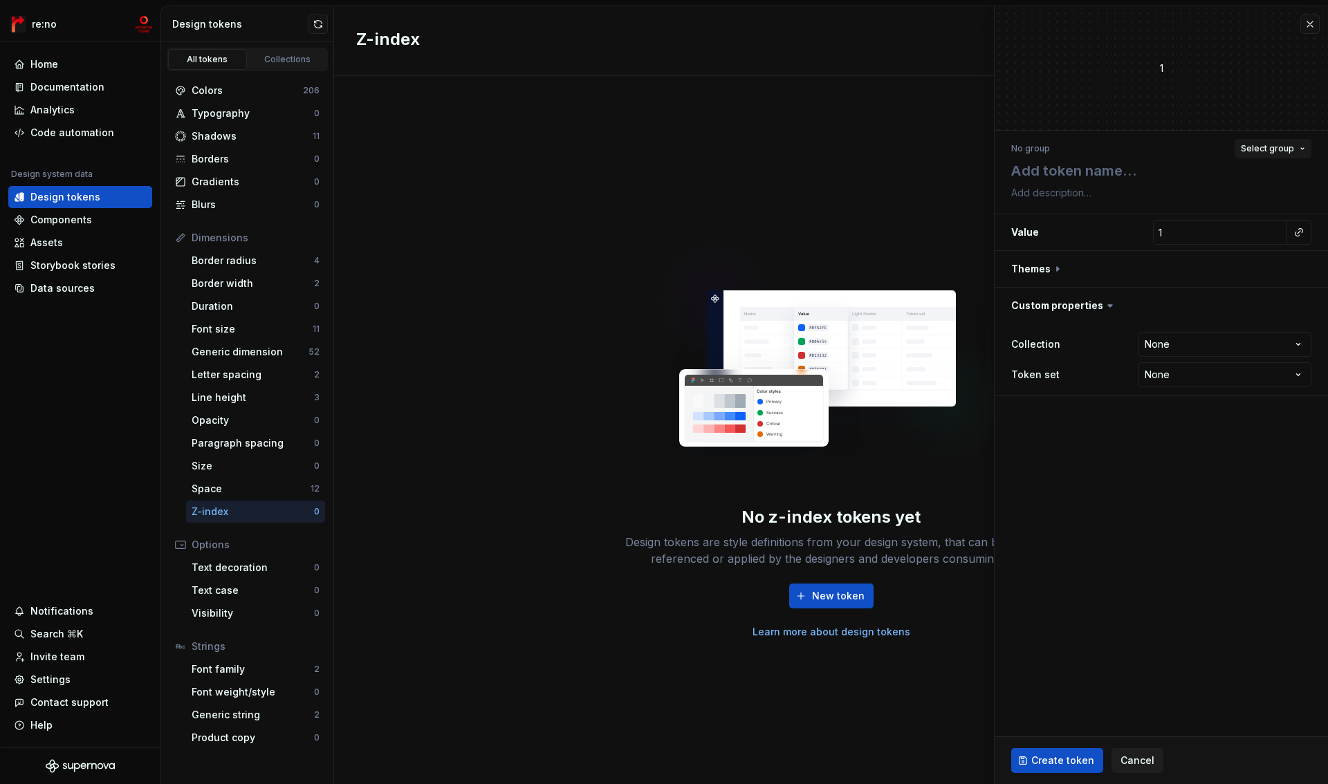
click at [1278, 149] on span "Select group" at bounding box center [1267, 148] width 53 height 11
click at [1080, 174] on textarea at bounding box center [1159, 170] width 300 height 25
type textarea "*"
type textarea "t"
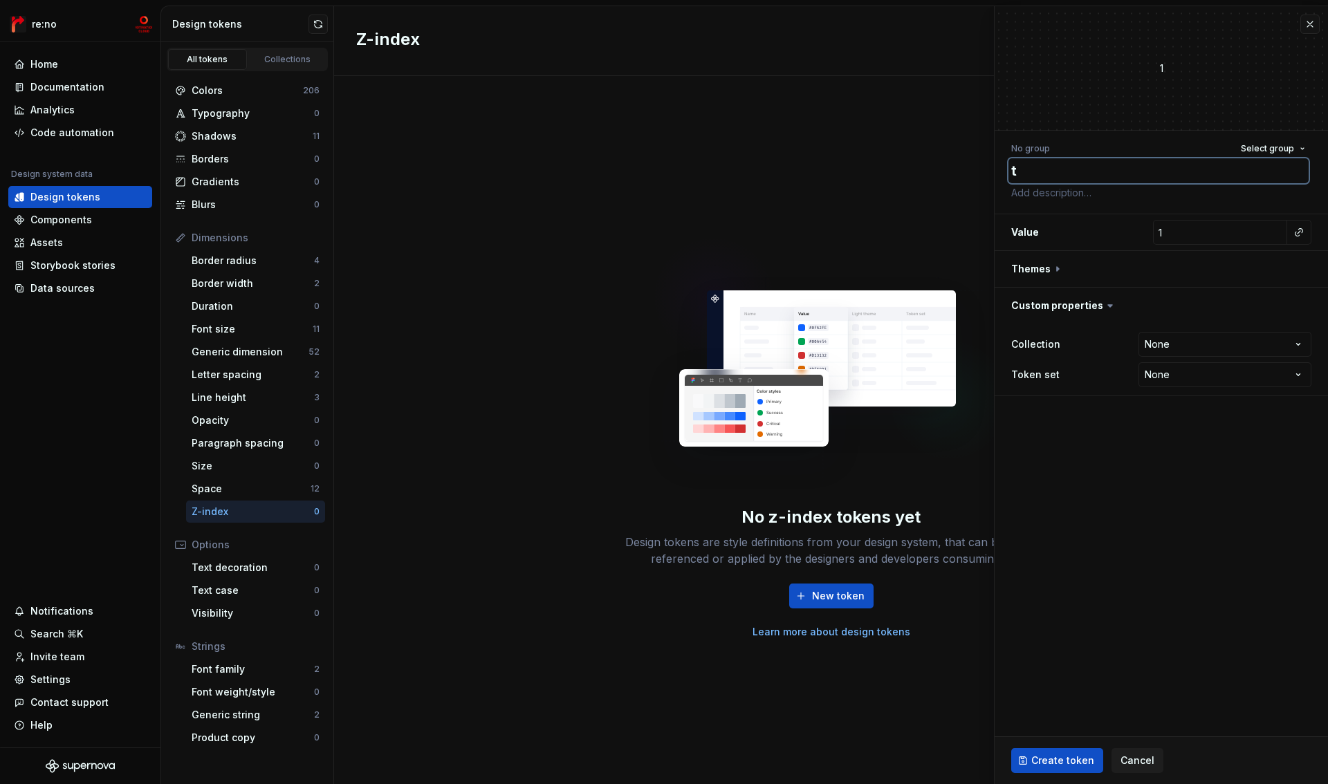
type textarea "*"
type textarea "tes"
type textarea "*"
type textarea "test"
type textarea "*"
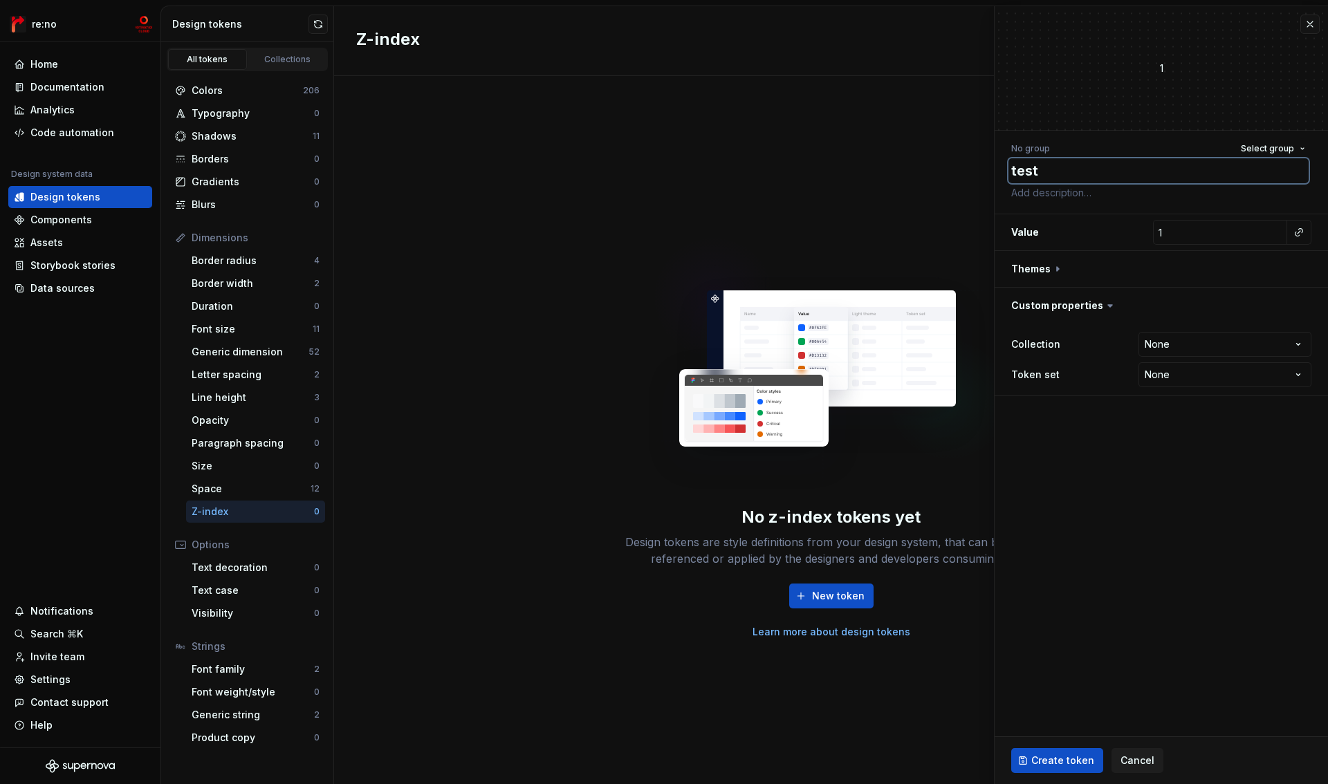
type textarea "tes"
type textarea "*"
type textarea "te"
type textarea "*"
type textarea "t"
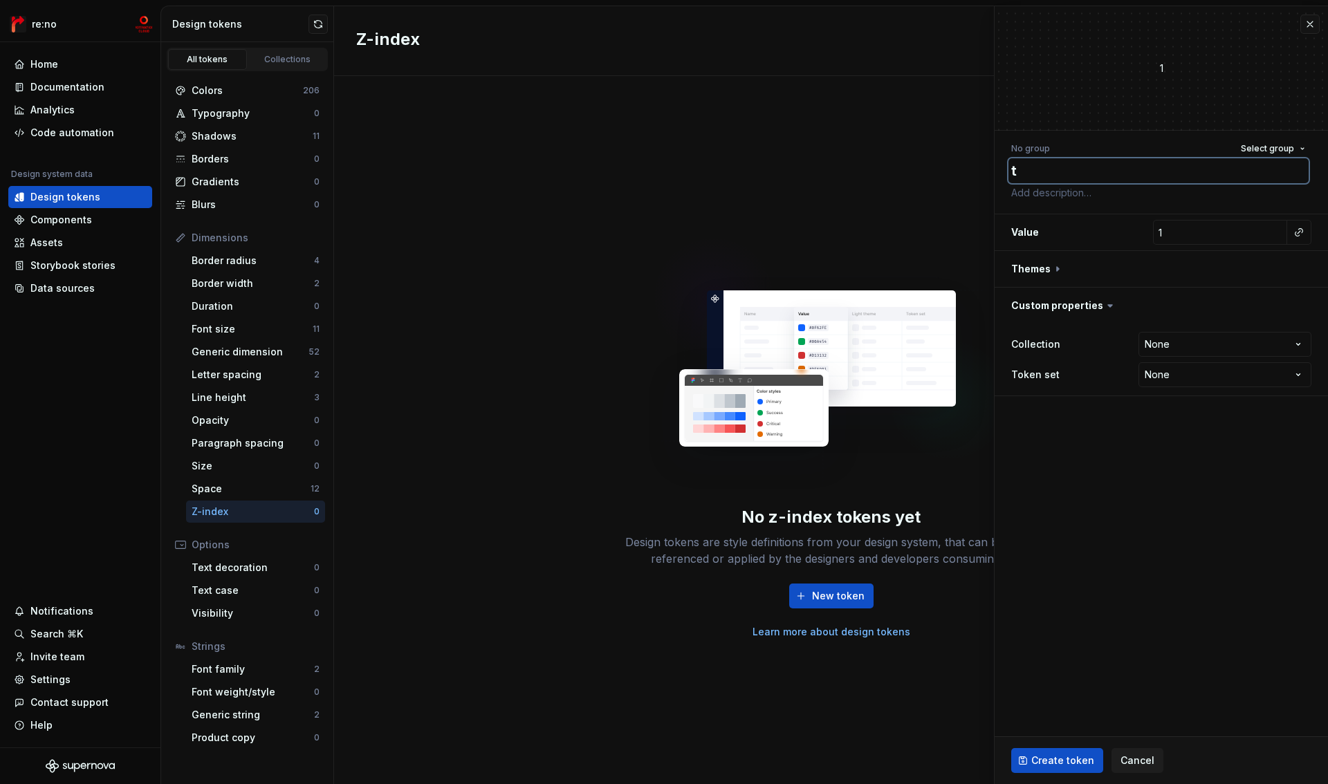
type textarea "*"
paste textarea "atmosphere"
type textarea "*"
type textarea "atmosphere"
click at [1211, 230] on input "1" at bounding box center [1220, 232] width 134 height 25
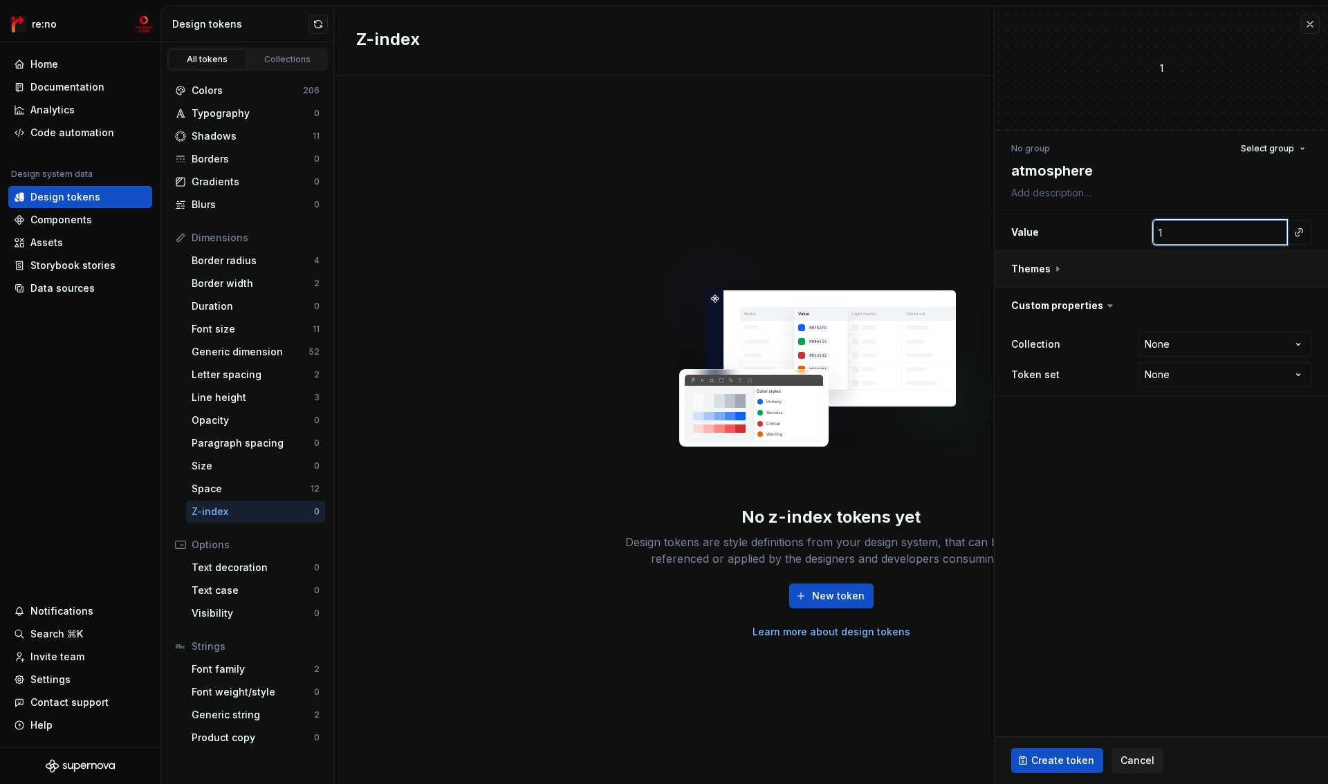
paste input "000"
type textarea "*"
type input "1000"
click at [1060, 267] on button "button" at bounding box center [1161, 269] width 333 height 36
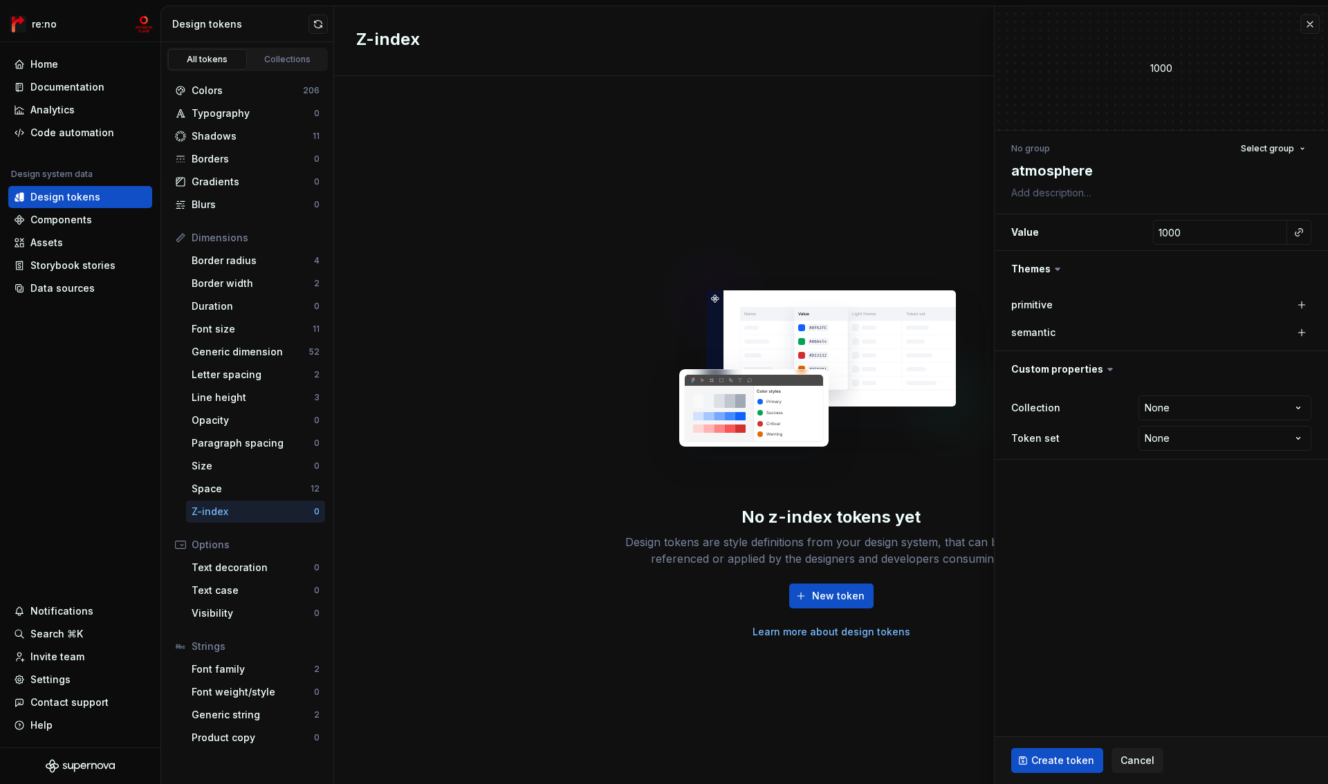
click at [1057, 268] on icon at bounding box center [1058, 269] width 4 height 2
click at [1057, 268] on icon at bounding box center [1058, 269] width 14 height 14
click at [1056, 269] on icon at bounding box center [1058, 269] width 4 height 2
click at [1045, 303] on label "primitive" at bounding box center [1032, 305] width 42 height 14
click at [1047, 329] on label "semantic" at bounding box center [1033, 333] width 44 height 14
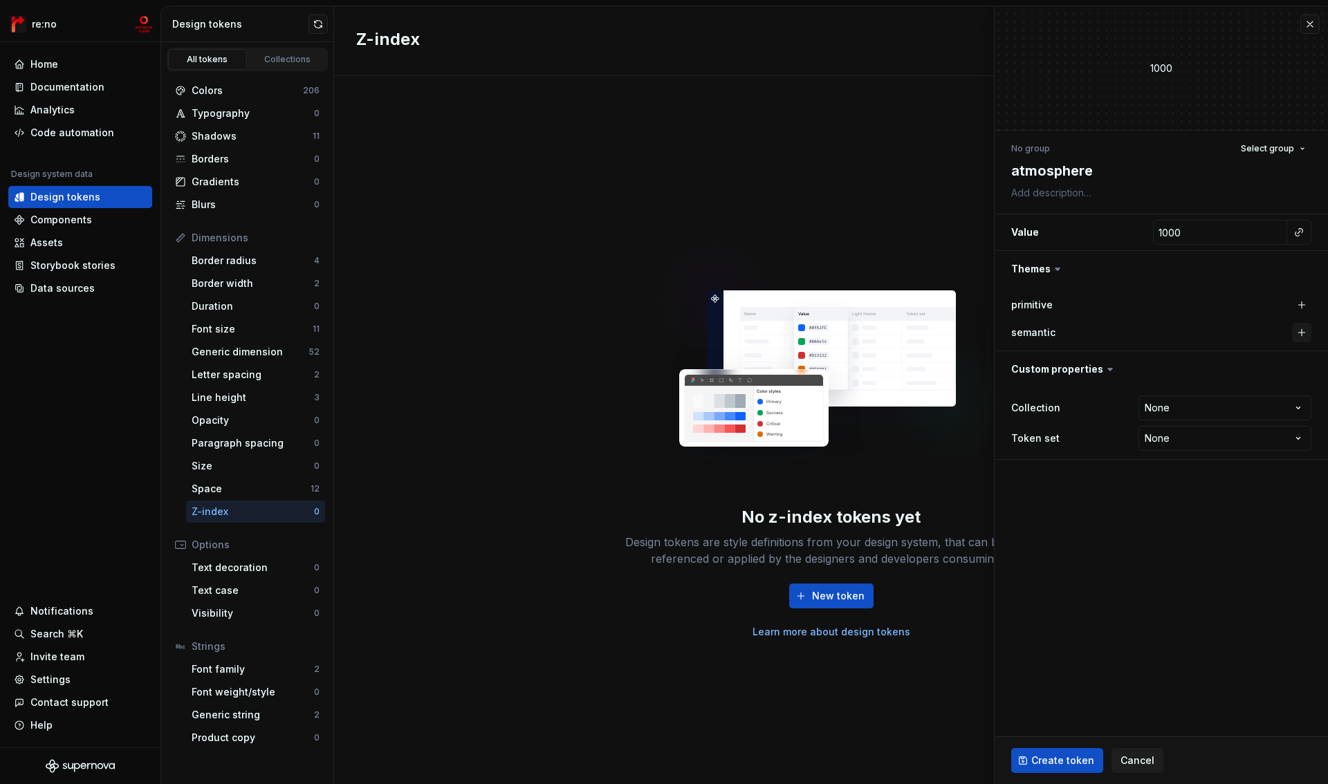
click at [1303, 333] on button "button" at bounding box center [1301, 332] width 19 height 19
click at [1163, 335] on button "button" at bounding box center [1151, 332] width 25 height 25
type textarea "*"
click at [1056, 268] on icon at bounding box center [1058, 269] width 4 height 2
click at [1058, 270] on icon at bounding box center [1058, 269] width 14 height 14
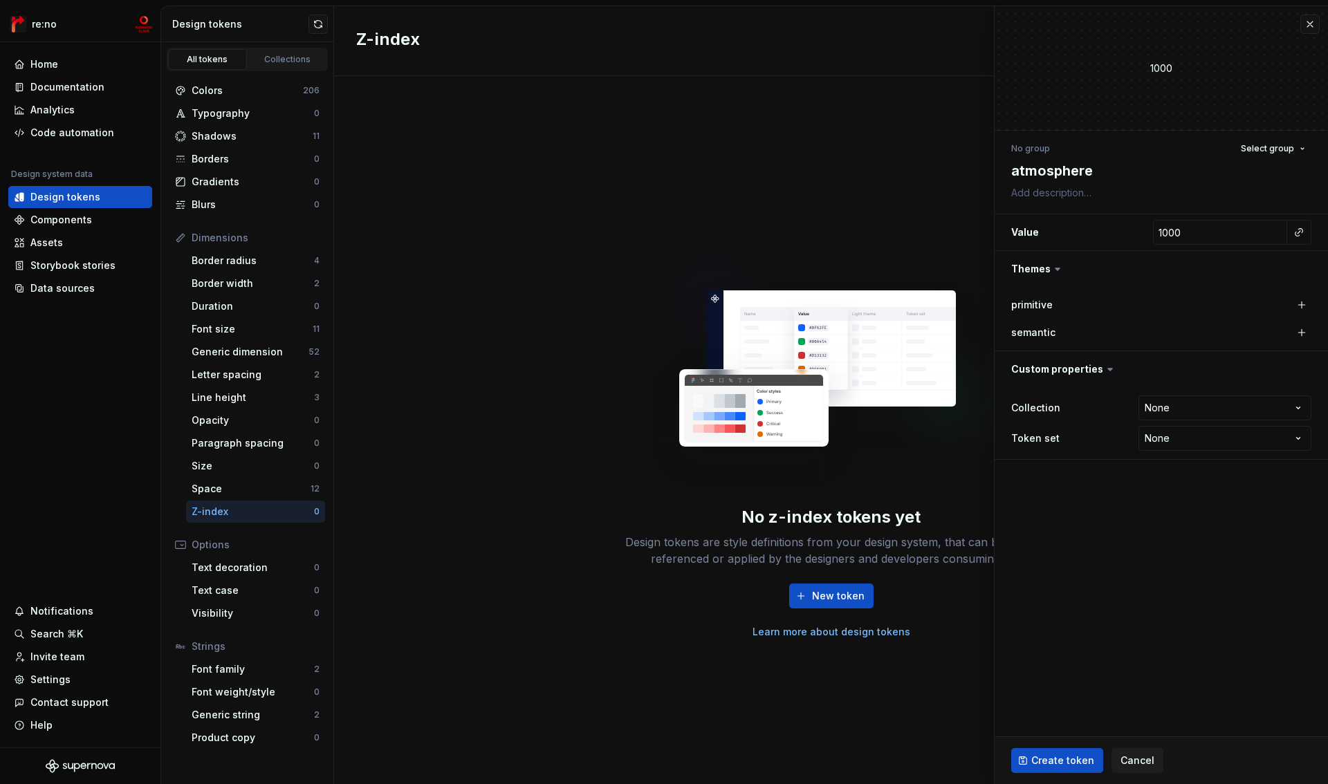
click at [1103, 370] on icon at bounding box center [1110, 369] width 14 height 14
click at [1107, 370] on icon at bounding box center [1110, 369] width 14 height 14
click at [1159, 403] on html "re:no Home Documentation Analytics Code automation Design system data Design to…" at bounding box center [664, 392] width 1328 height 784
select select "**********"
click at [1072, 755] on span "Create token" at bounding box center [1062, 761] width 63 height 14
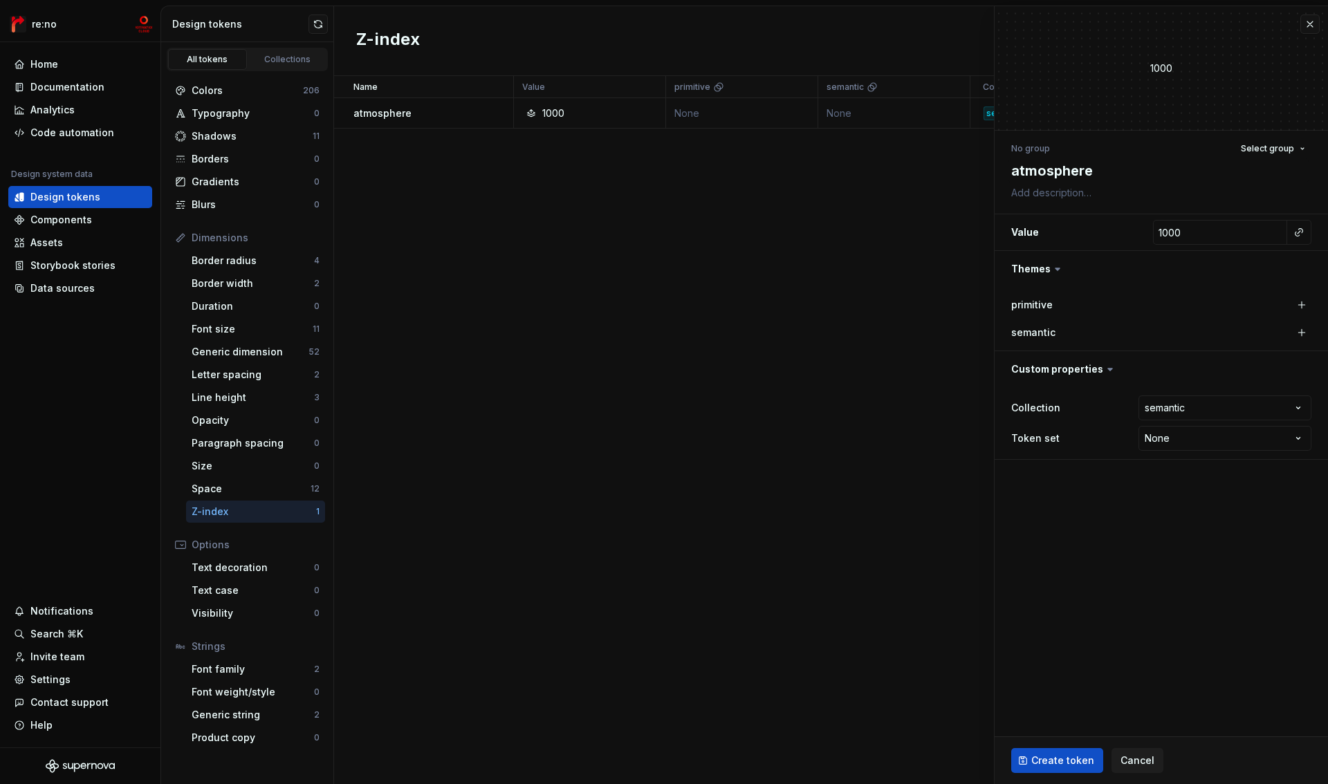
type textarea "*"
type input "1"
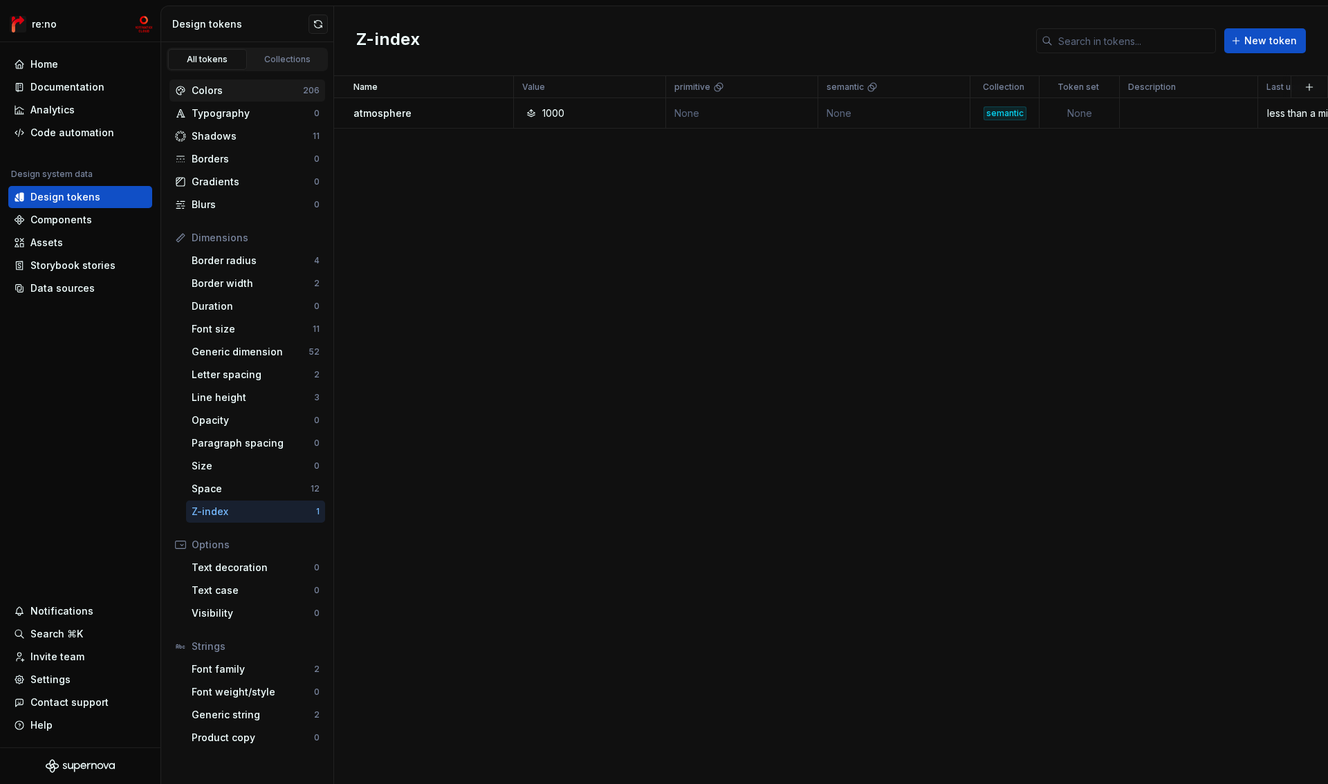
click at [254, 90] on div "Colors" at bounding box center [247, 91] width 111 height 14
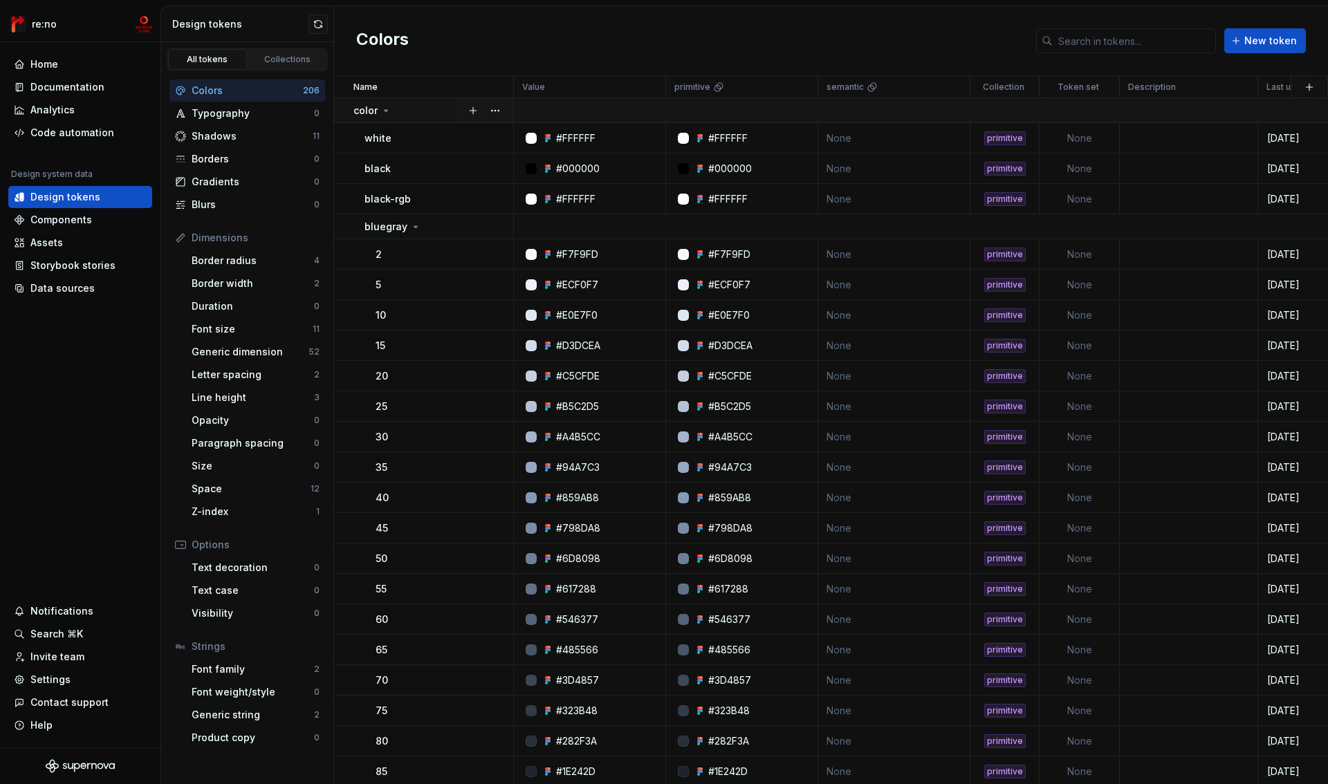
click at [385, 112] on icon at bounding box center [385, 110] width 11 height 11
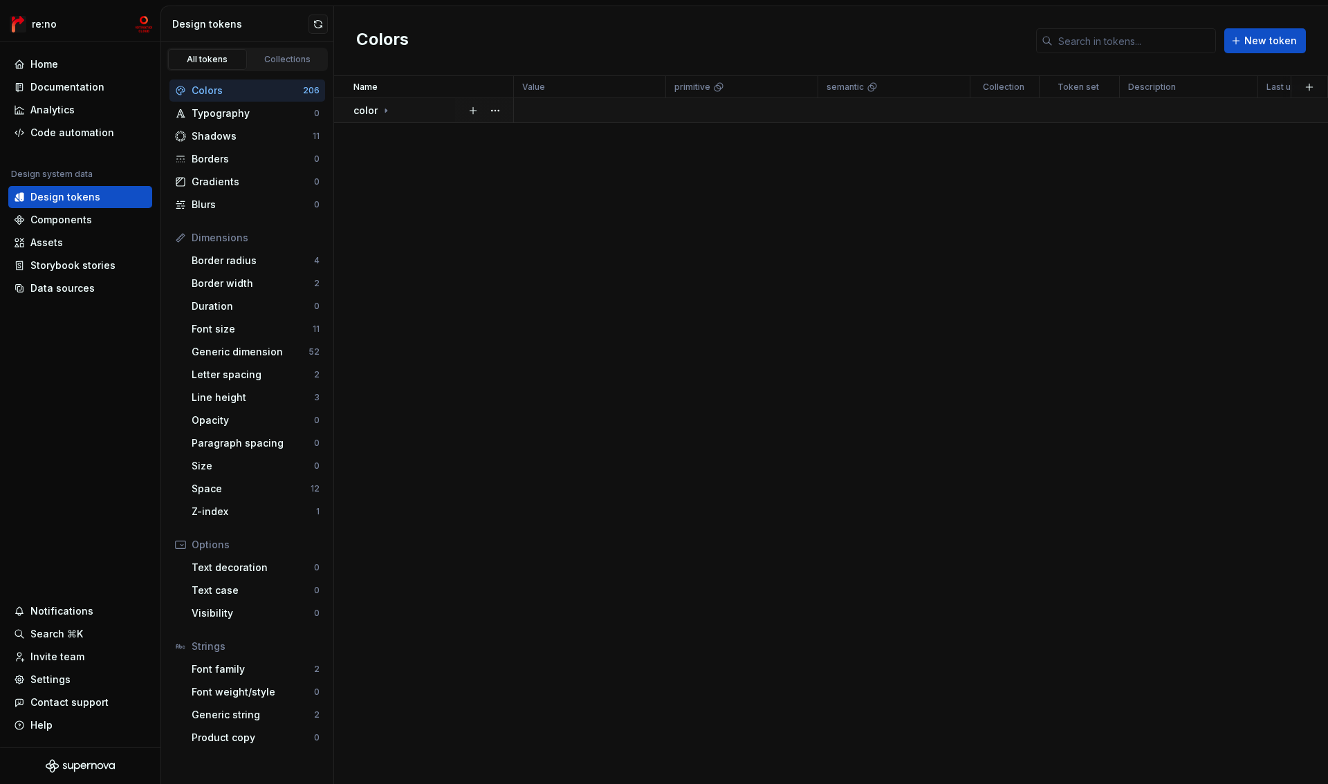
click at [385, 112] on icon at bounding box center [385, 110] width 11 height 11
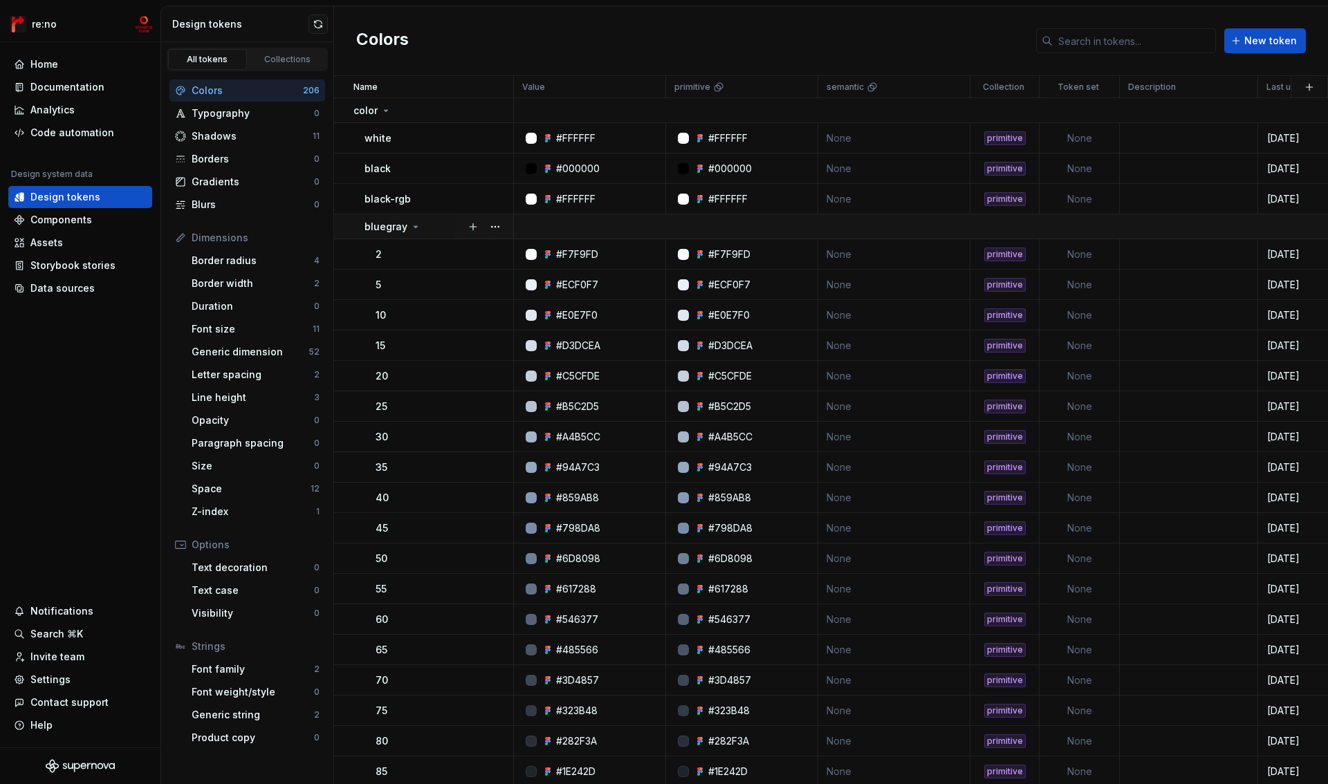
click at [414, 226] on icon at bounding box center [415, 226] width 3 height 1
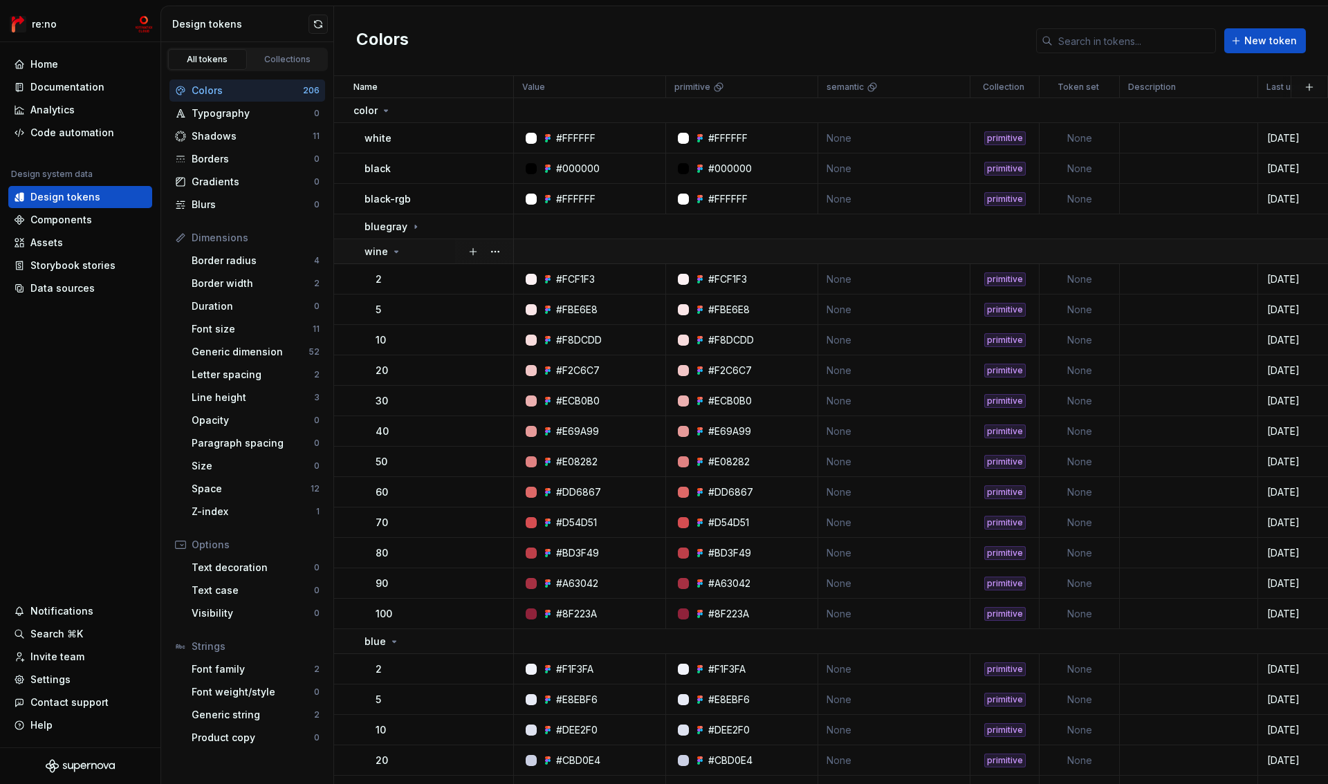
click at [405, 254] on div "wine" at bounding box center [439, 252] width 148 height 14
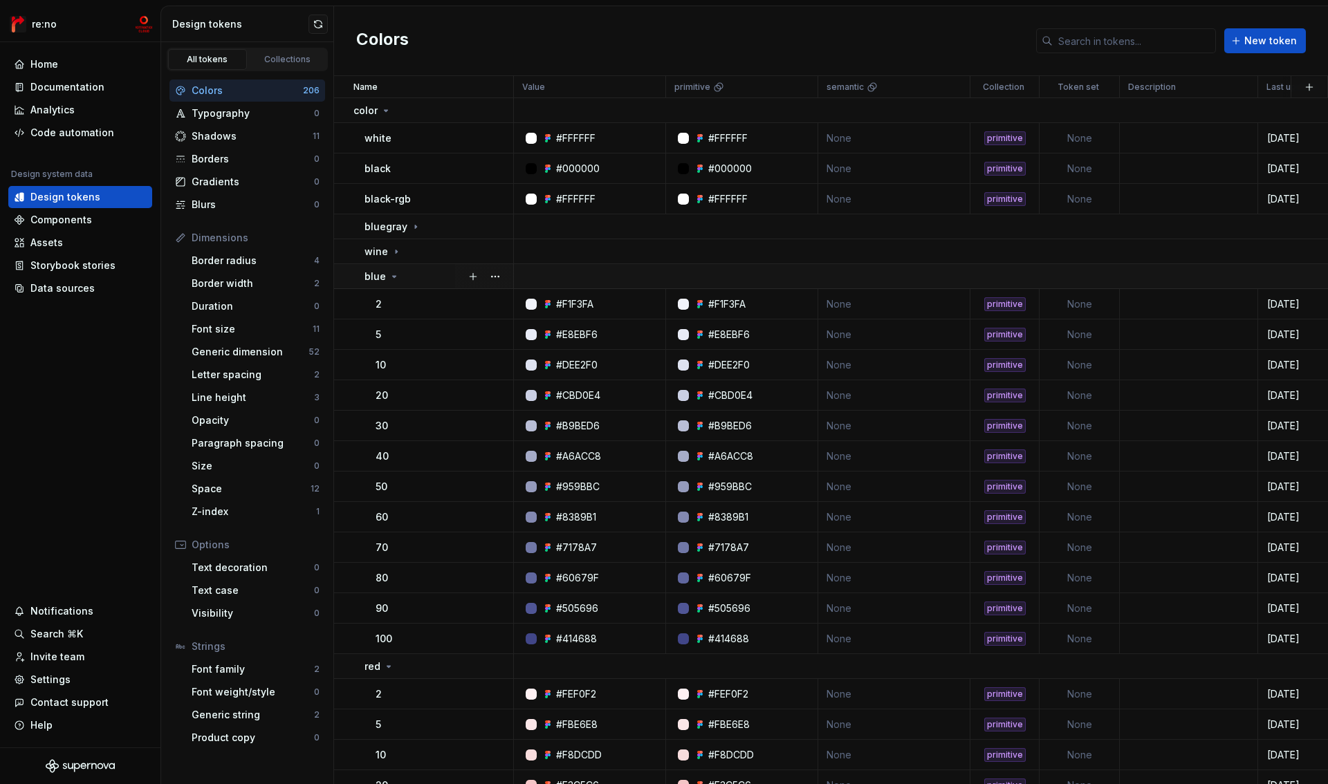
drag, startPoint x: 405, startPoint y: 279, endPoint x: 407, endPoint y: 288, distance: 9.2
click at [405, 280] on div "blue" at bounding box center [439, 277] width 148 height 14
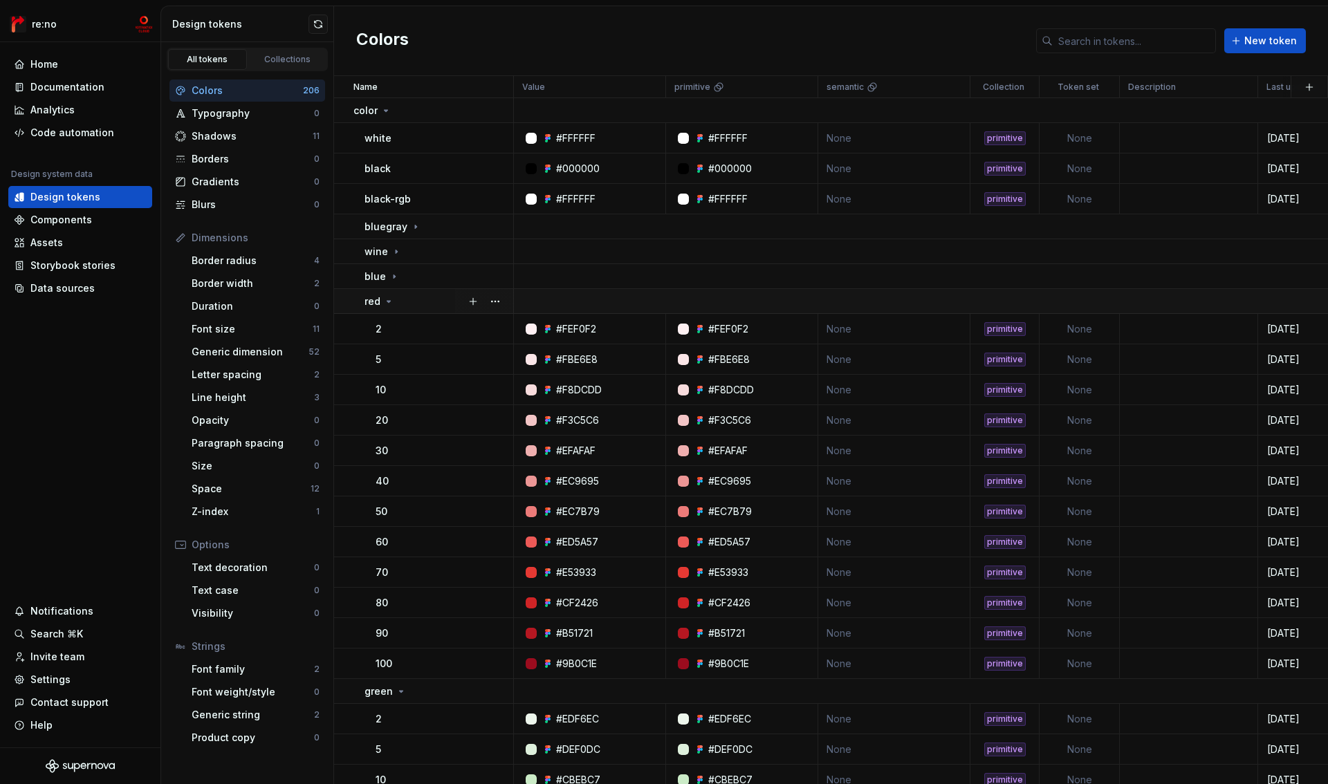
click at [409, 306] on div "red" at bounding box center [439, 302] width 148 height 14
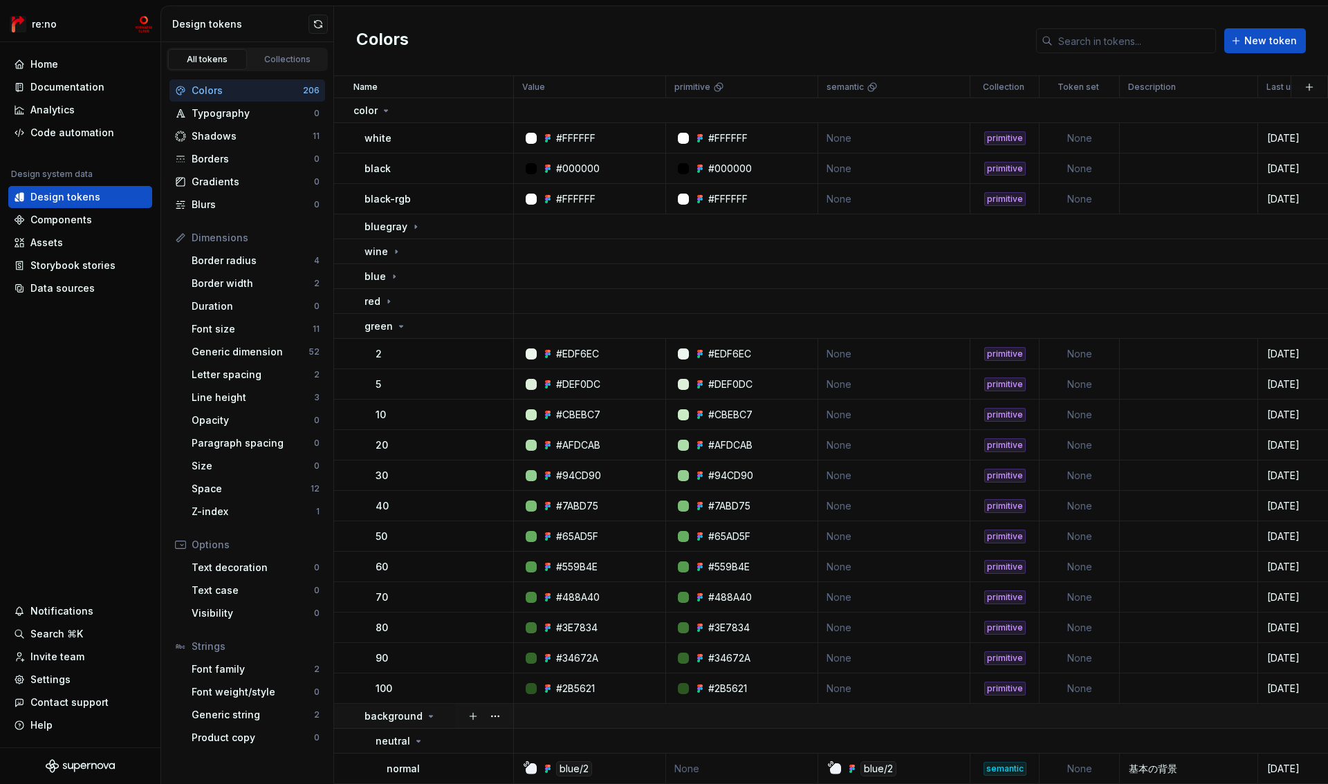
drag, startPoint x: 411, startPoint y: 328, endPoint x: 411, endPoint y: 340, distance: 11.8
click at [411, 328] on div "green" at bounding box center [439, 327] width 148 height 14
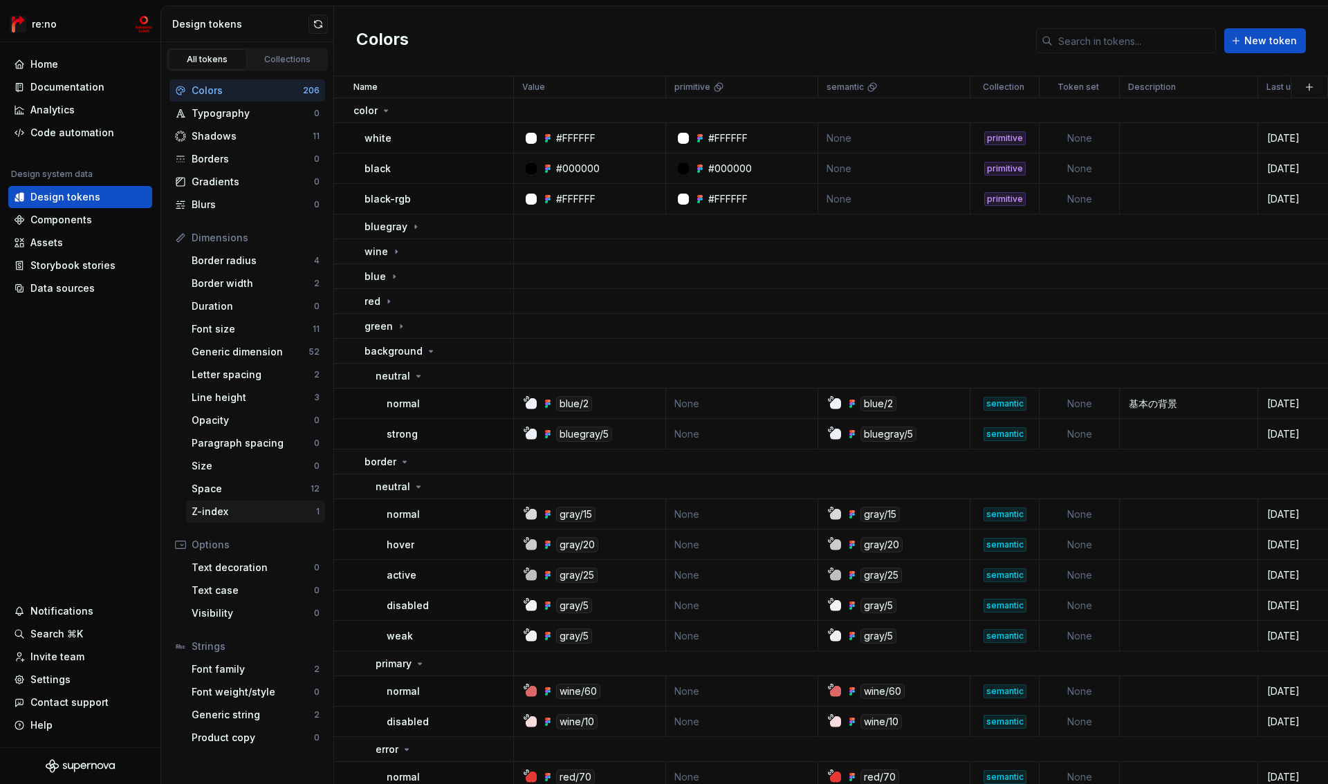
click at [233, 511] on div "Z-index" at bounding box center [254, 512] width 125 height 14
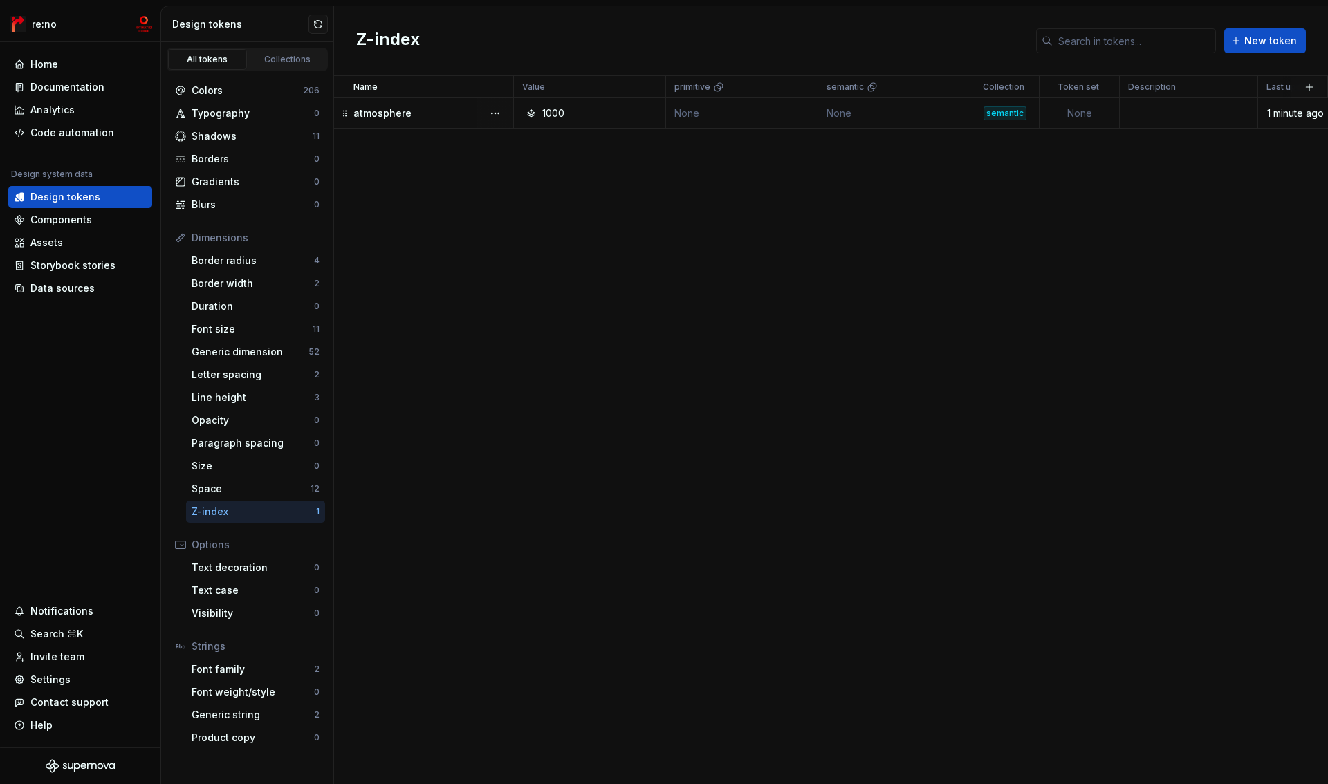
click at [854, 107] on td "None" at bounding box center [894, 113] width 152 height 30
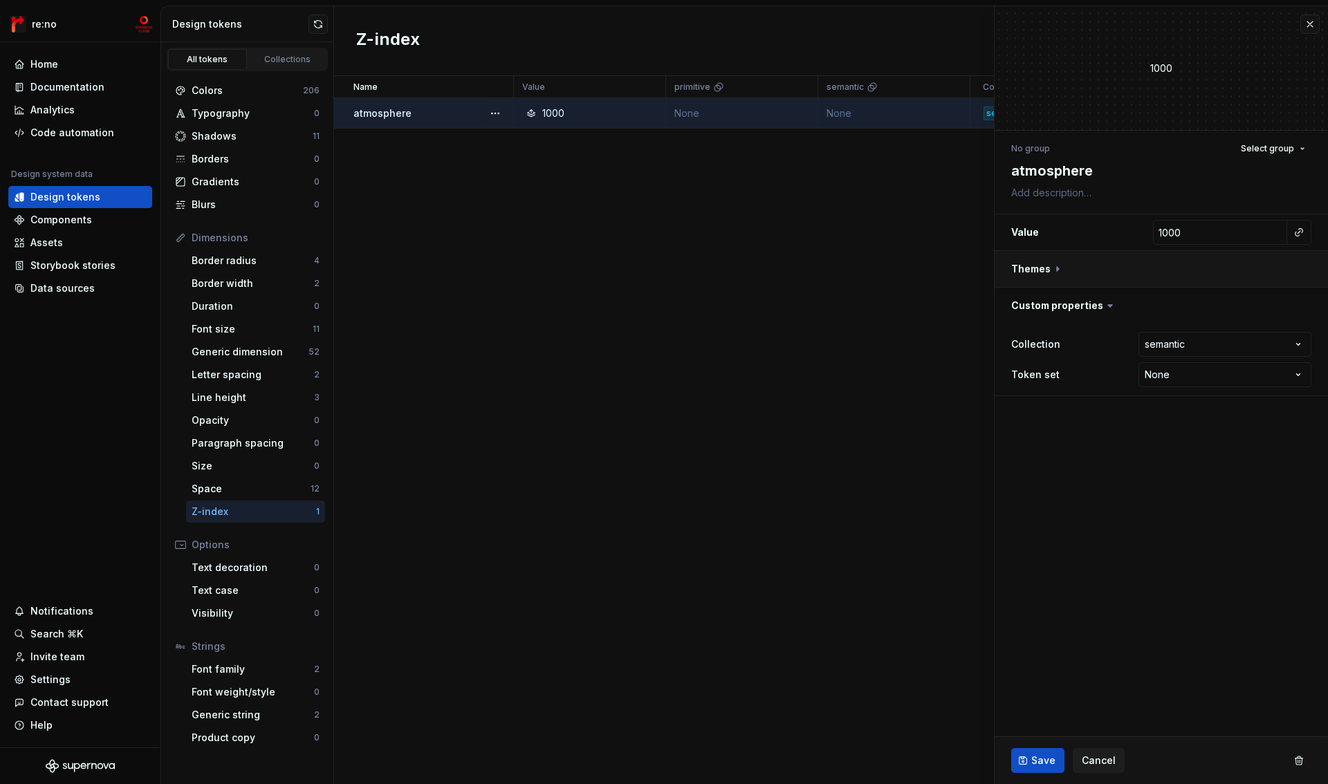
click at [1061, 268] on button "button" at bounding box center [1161, 269] width 333 height 36
click at [1304, 334] on button "button" at bounding box center [1301, 332] width 19 height 19
click at [1029, 751] on button "Save" at bounding box center [1037, 760] width 53 height 25
click at [1306, 23] on button "button" at bounding box center [1310, 24] width 19 height 19
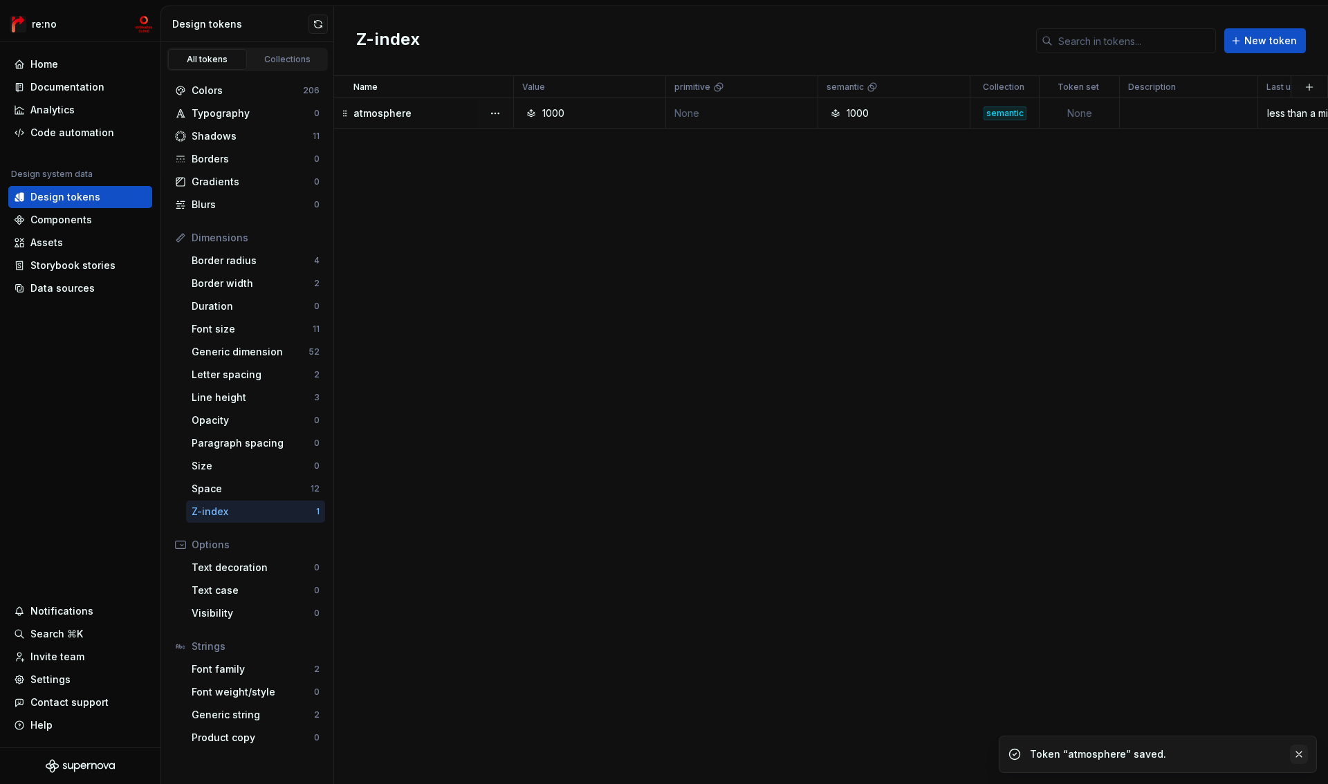
click at [1298, 753] on button "button" at bounding box center [1299, 754] width 18 height 19
click at [1259, 46] on span "New token" at bounding box center [1270, 41] width 53 height 14
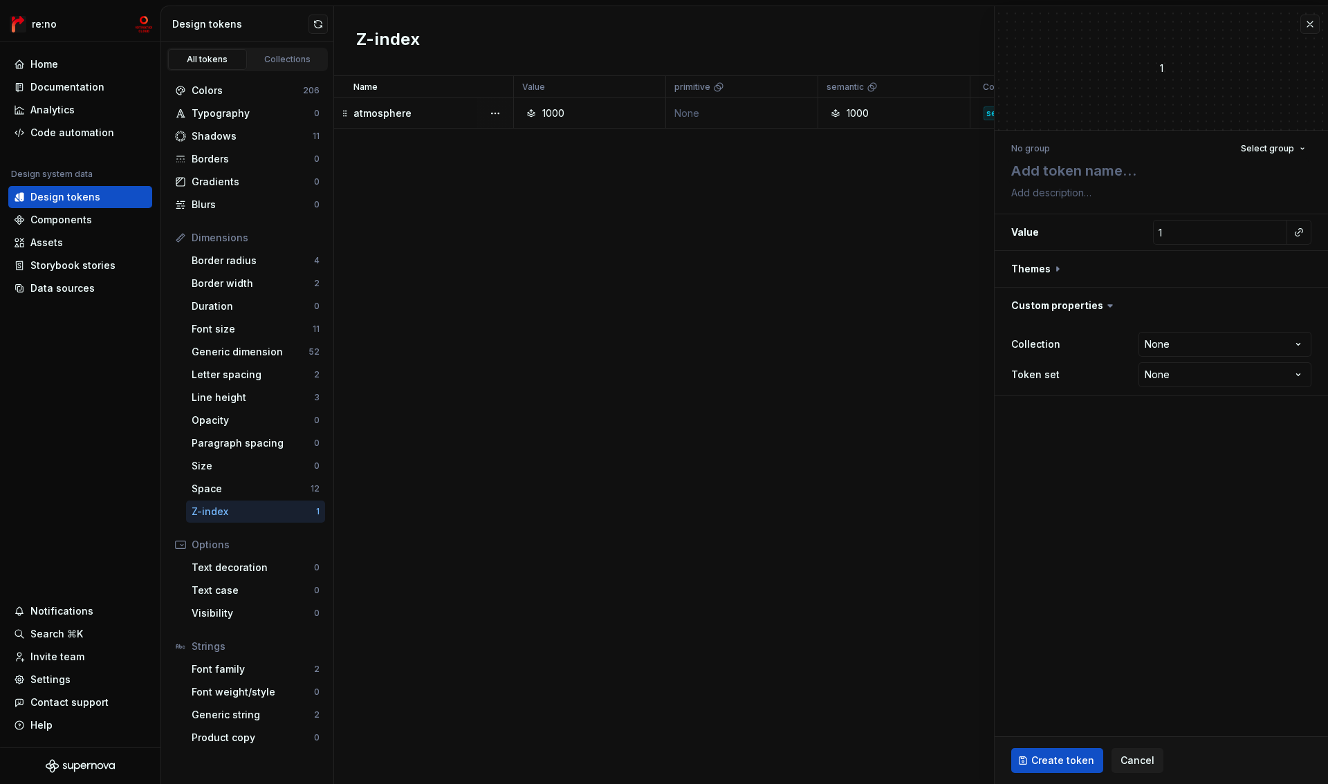
type textarea "*"
type textarea "sky"
type textarea "*"
type textarea "sky"
click at [1200, 230] on input "1" at bounding box center [1220, 232] width 134 height 25
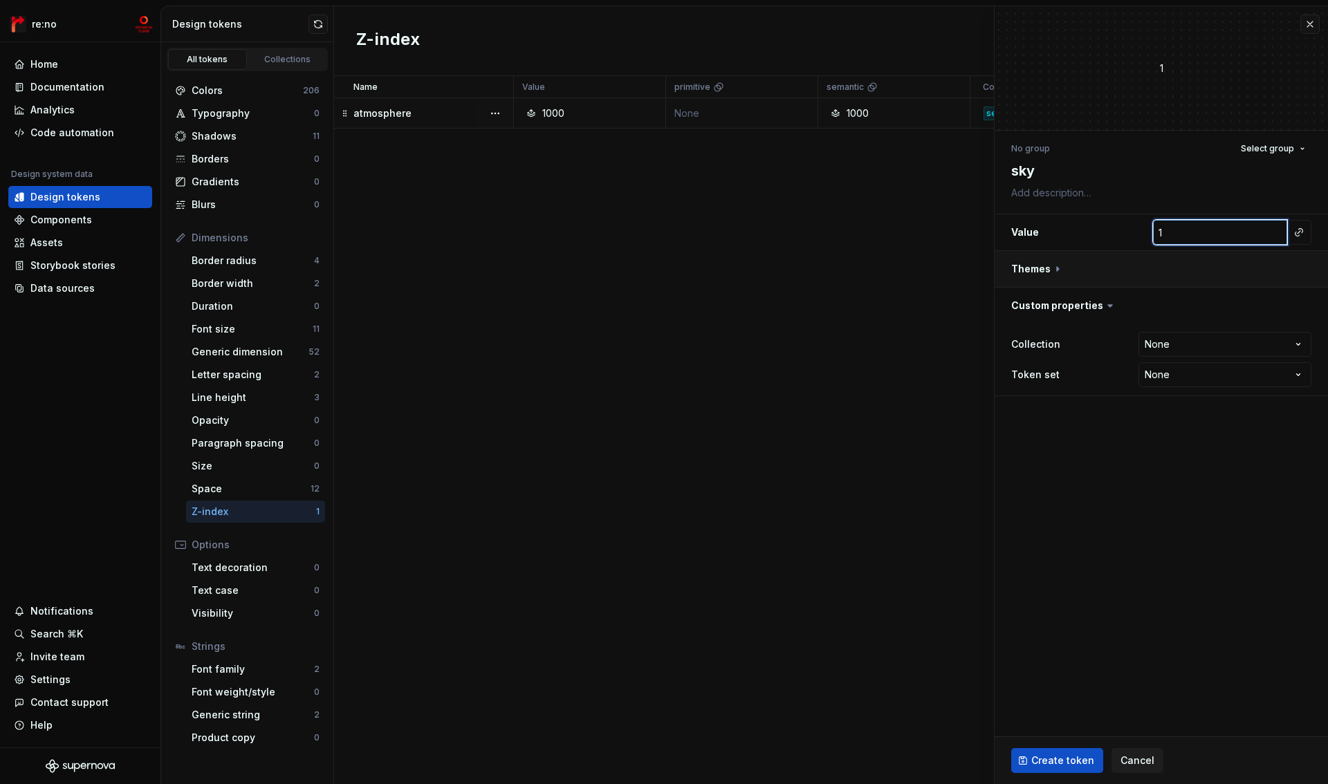
paste input "900"
type textarea "*"
type input "900"
click at [1056, 267] on button "button" at bounding box center [1161, 269] width 333 height 36
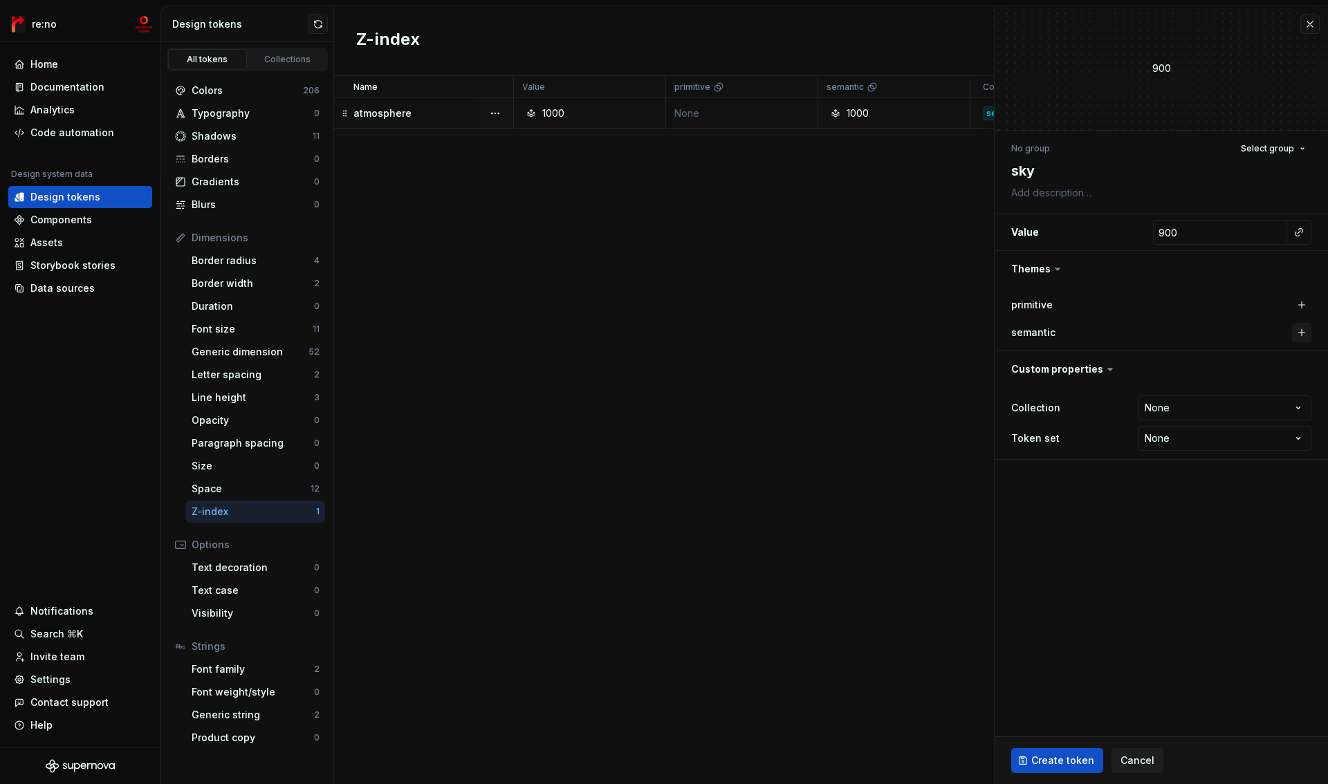
click at [1305, 333] on button "button" at bounding box center [1301, 332] width 19 height 19
type textarea "*"
click at [1183, 412] on html "re:no Home Documentation Analytics Code automation Design system data Design to…" at bounding box center [664, 392] width 1328 height 784
select select "**********"
click at [1077, 760] on span "Create token" at bounding box center [1062, 761] width 63 height 14
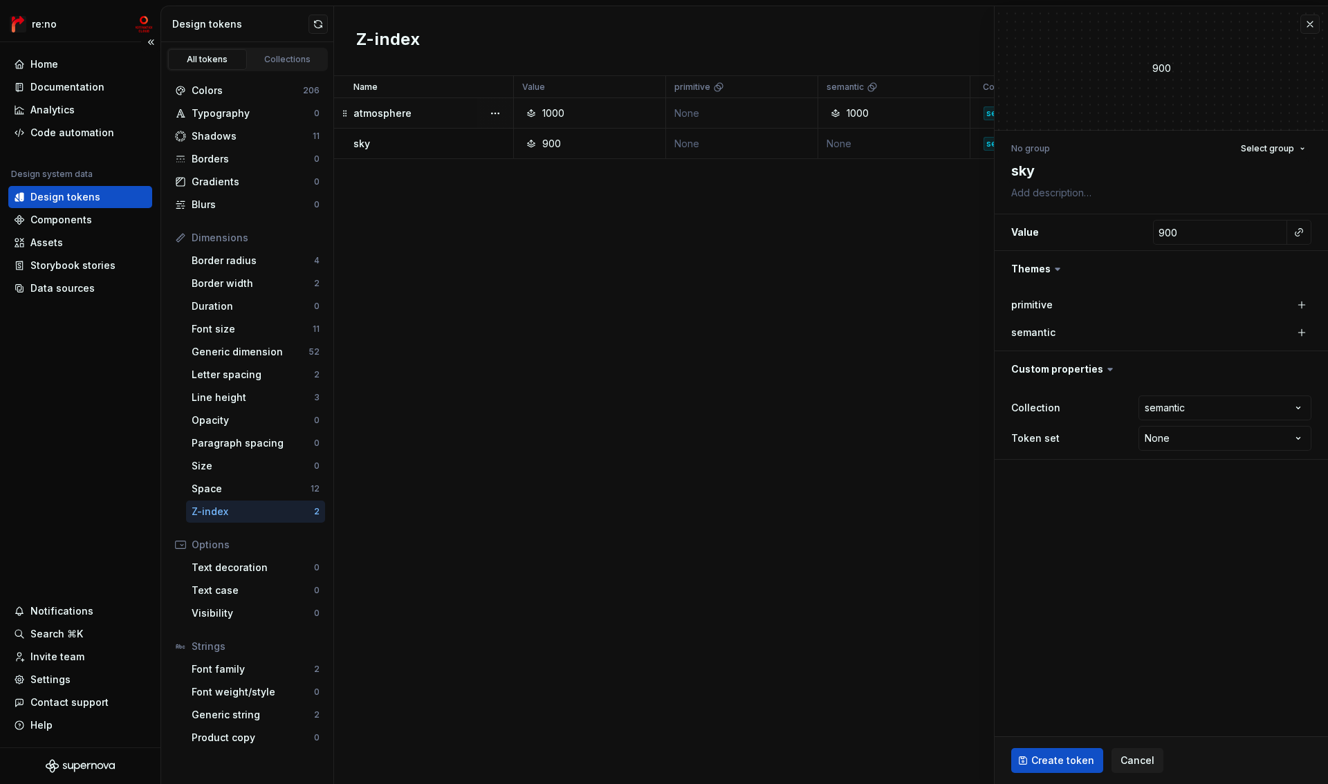
type textarea "*"
type input "1"
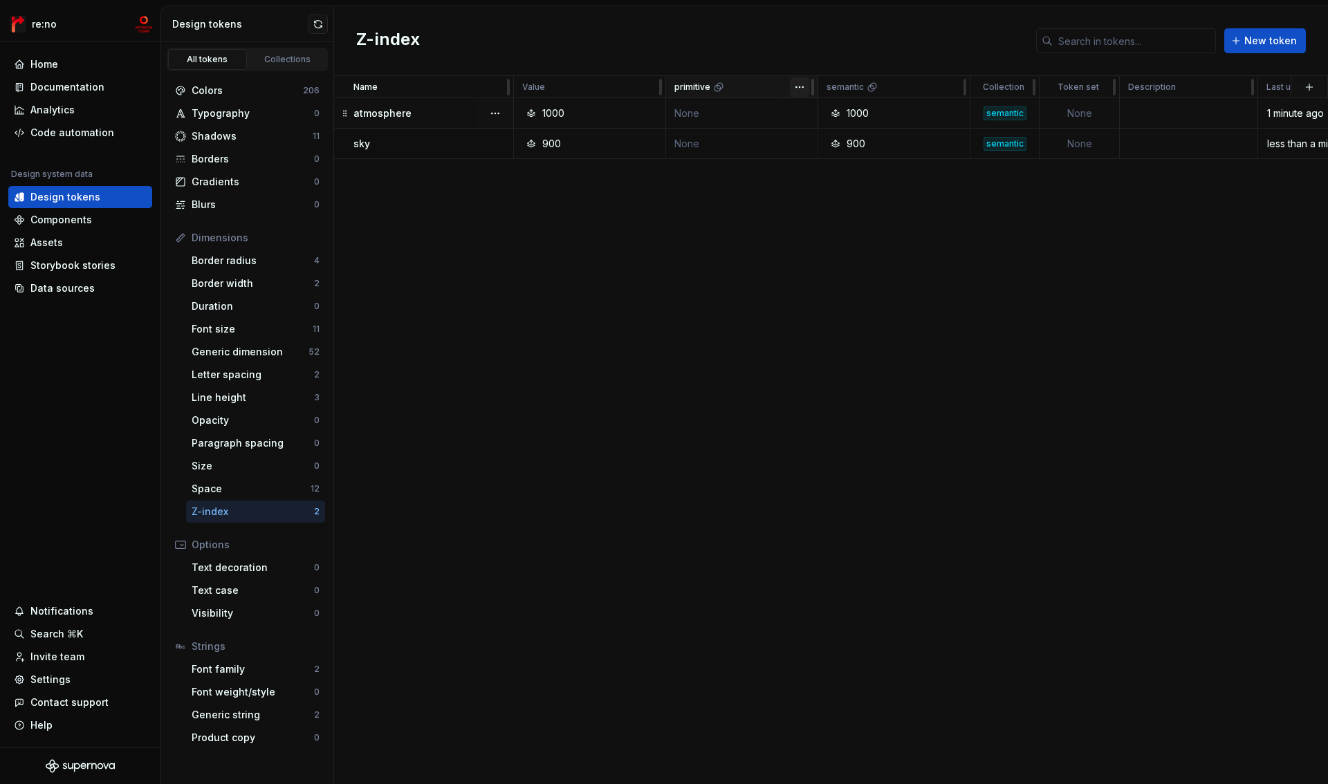
click at [800, 88] on html "re:no Home Documentation Analytics Code automation Design system data Design to…" at bounding box center [664, 392] width 1328 height 784
click at [821, 109] on span "Edit theme" at bounding box center [861, 114] width 90 height 14
click at [748, 110] on td "None" at bounding box center [742, 113] width 152 height 30
click at [744, 200] on div "Name Value primitive semantic Collection Token set Description Last updated atm…" at bounding box center [831, 430] width 994 height 708
click at [716, 90] on icon at bounding box center [718, 87] width 11 height 11
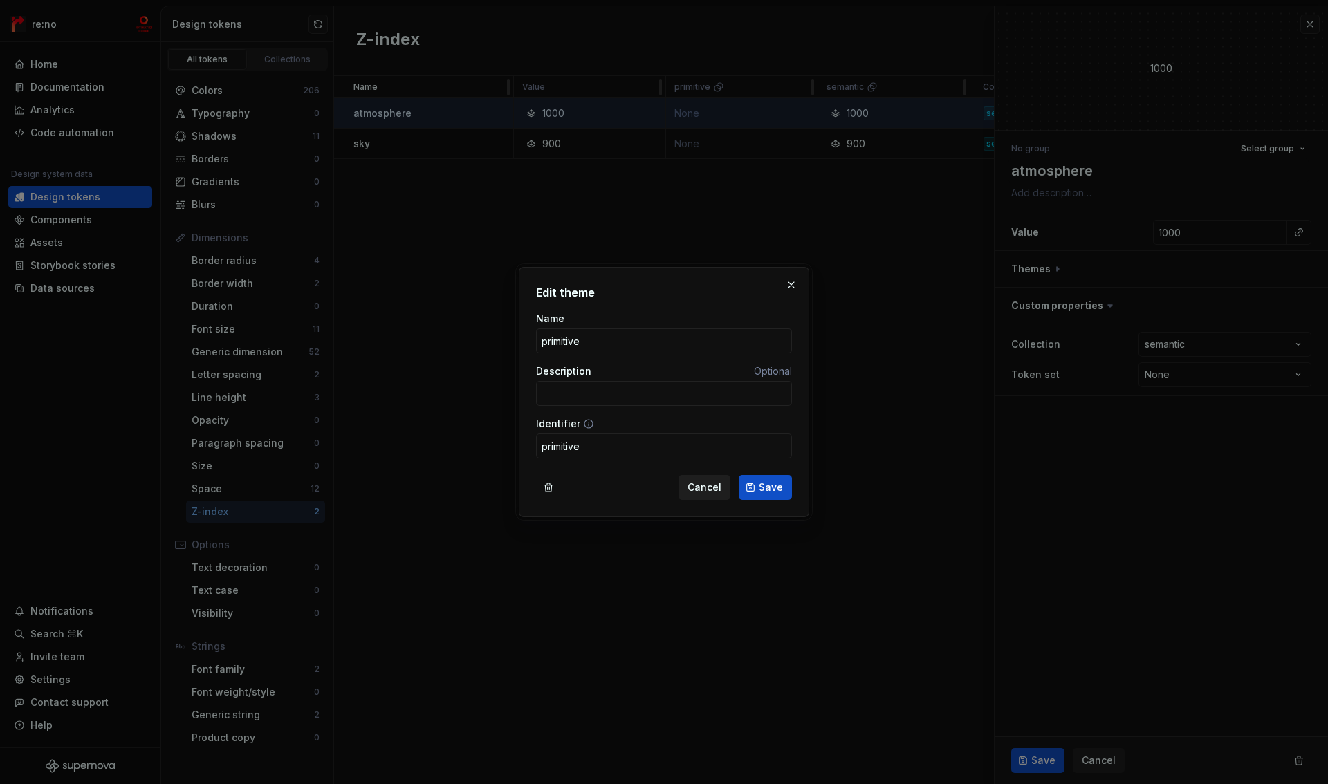
click at [710, 485] on span "Cancel" at bounding box center [705, 488] width 34 height 14
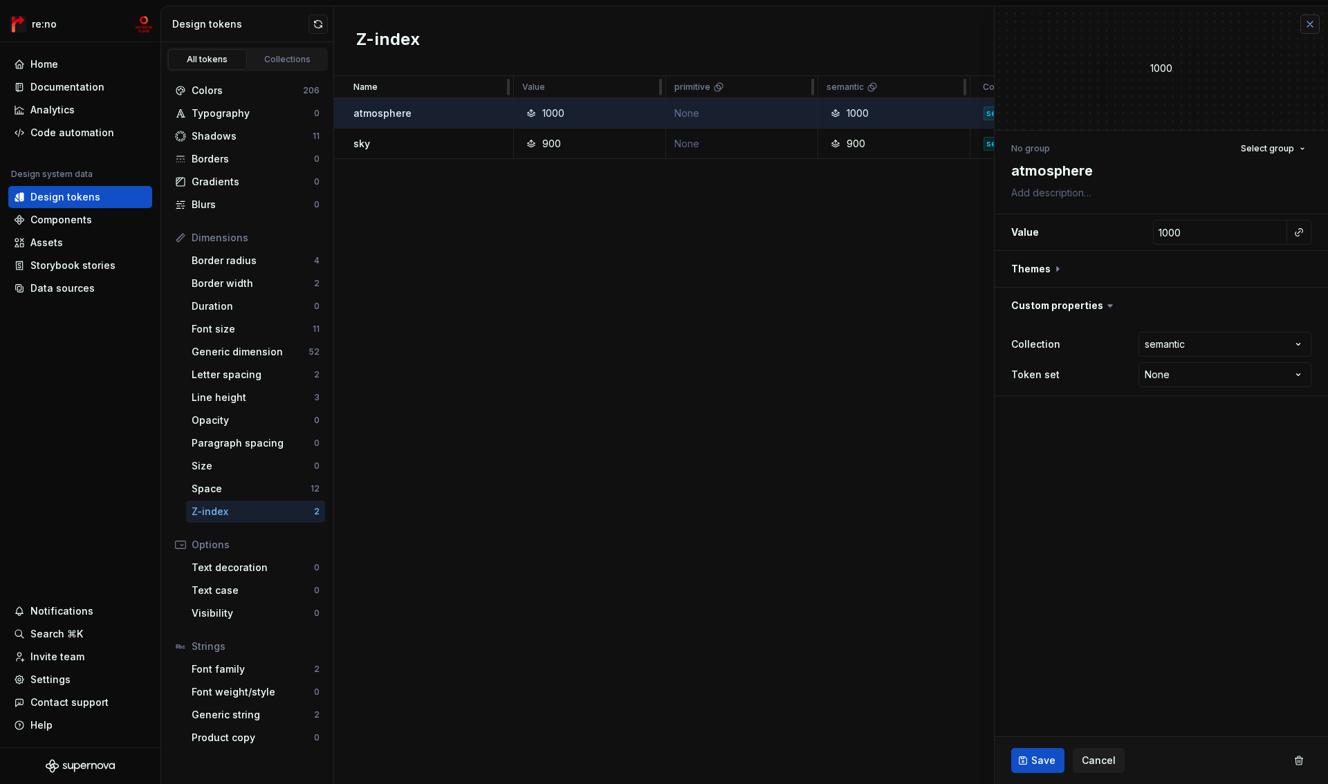
click at [1314, 26] on button "button" at bounding box center [1310, 24] width 19 height 19
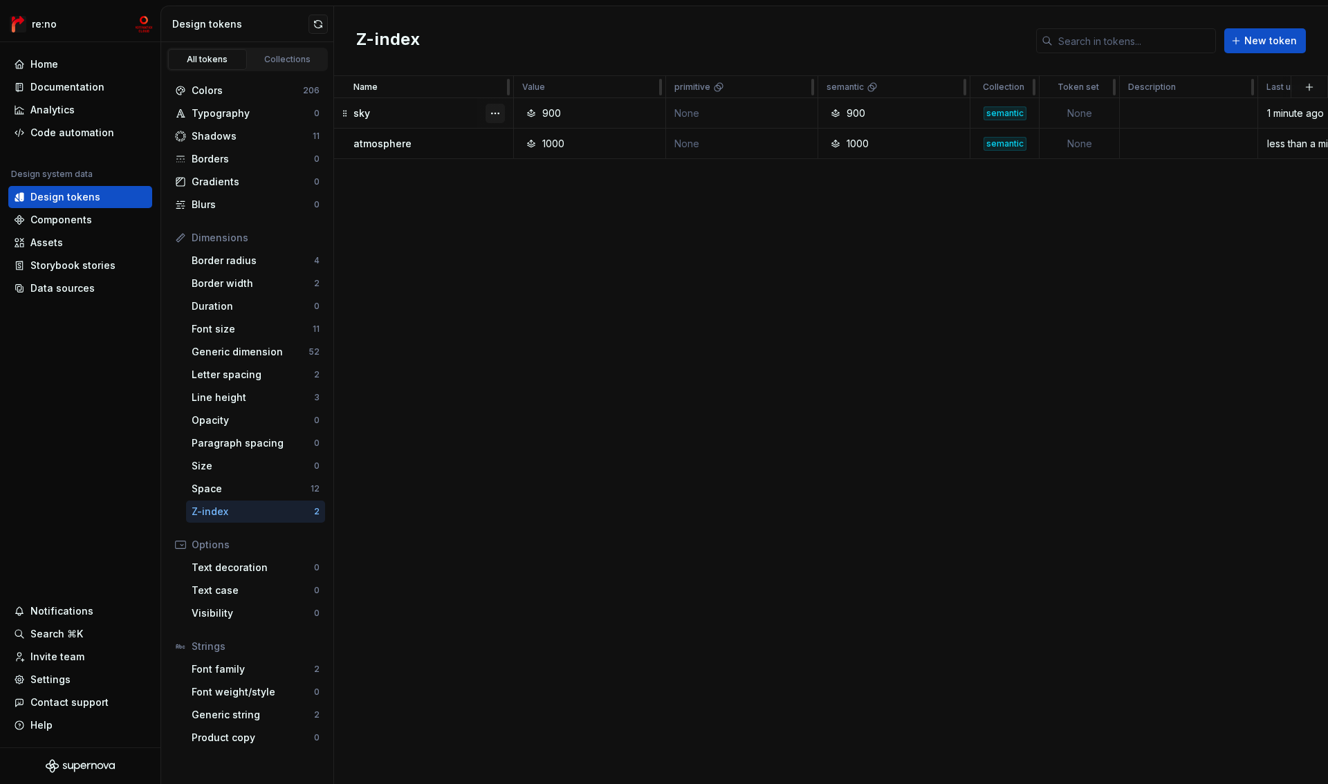
click at [498, 111] on button "button" at bounding box center [495, 113] width 19 height 19
click at [1284, 39] on span "New token" at bounding box center [1270, 41] width 53 height 14
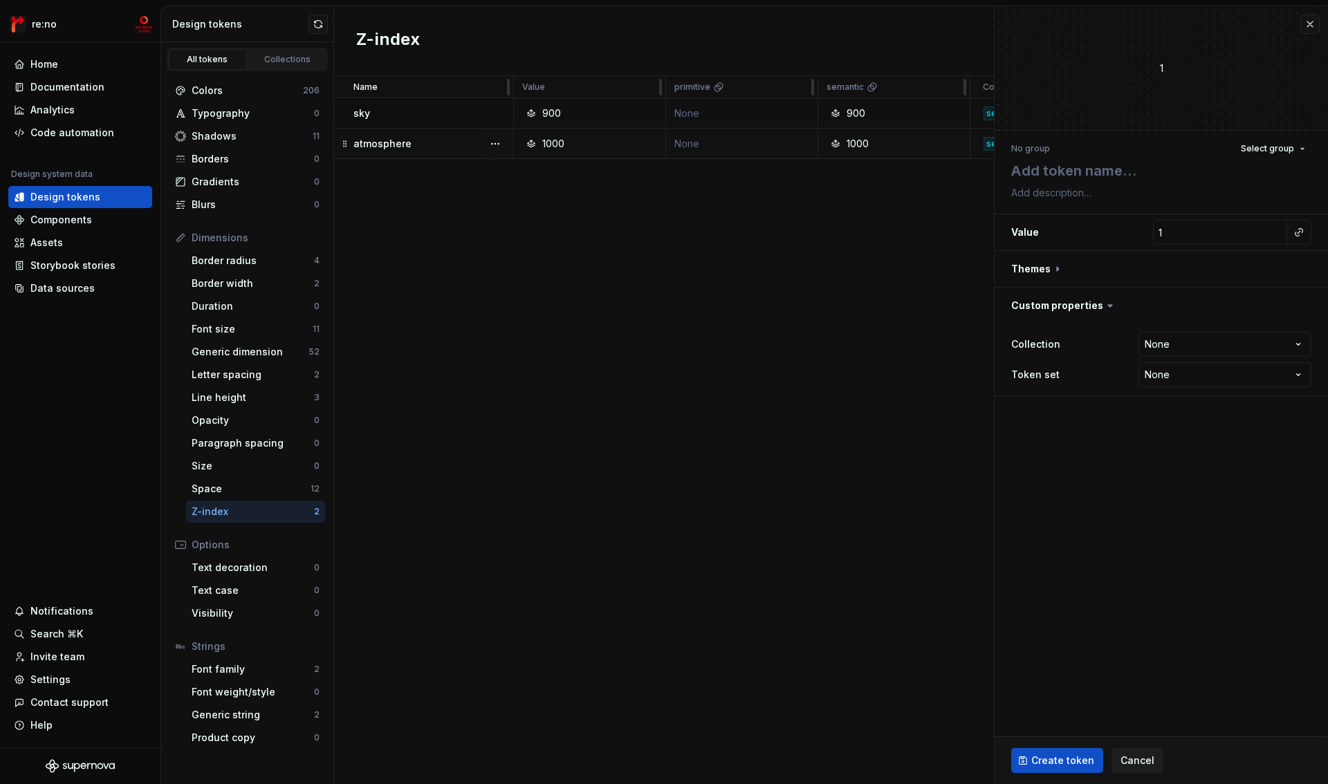
type textarea "*"
type textarea "roof"
click at [1240, 235] on input "1" at bounding box center [1220, 232] width 134 height 25
type textarea "*"
type input "5"
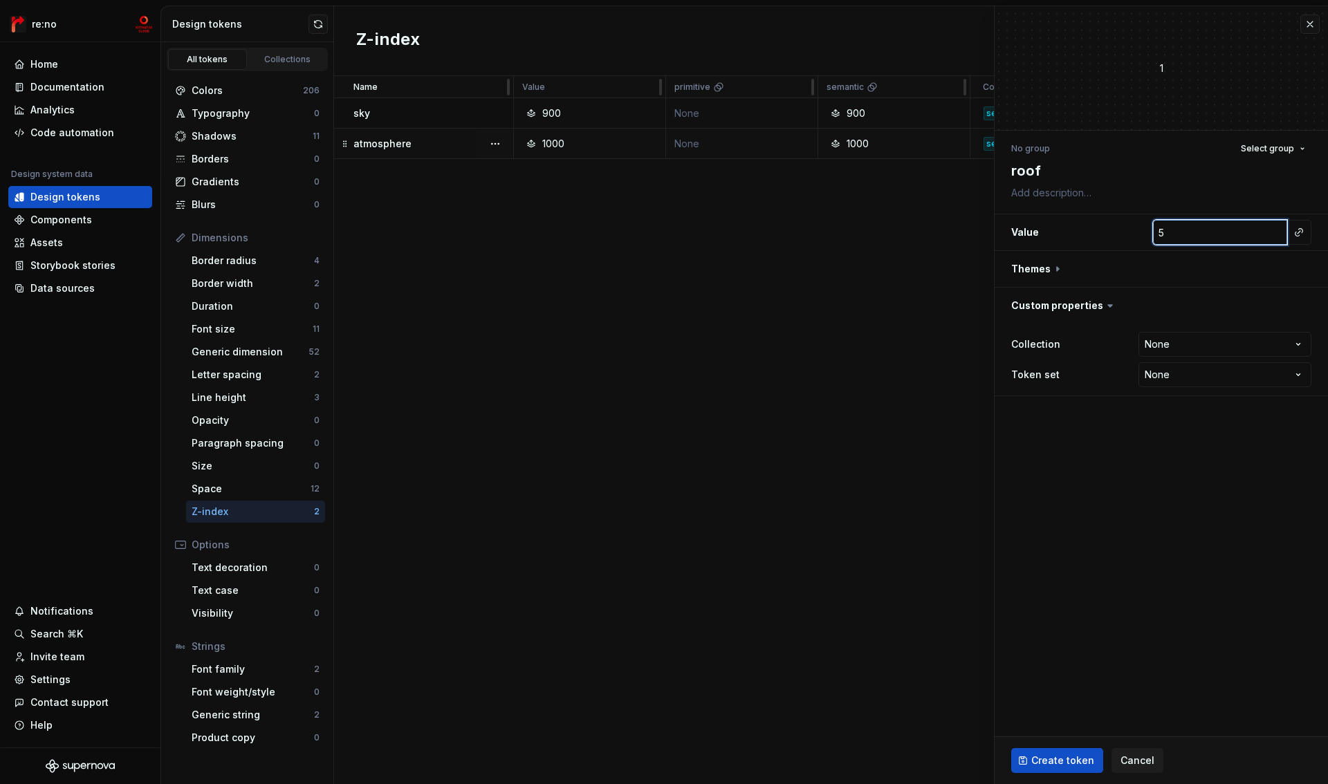
type textarea "*"
type input "50"
type textarea "*"
type input "500"
click at [1076, 268] on button "button" at bounding box center [1161, 269] width 333 height 36
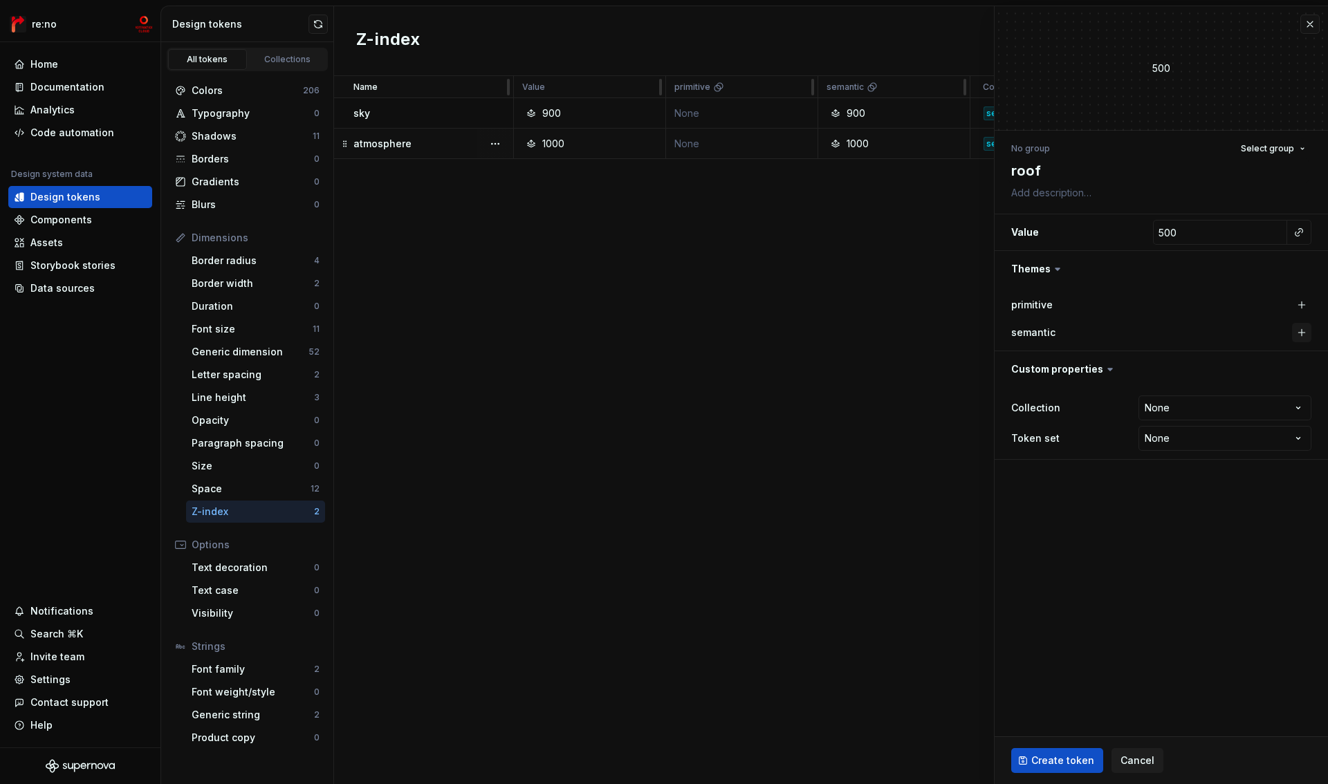
click at [1303, 332] on button "button" at bounding box center [1301, 332] width 19 height 19
type textarea "*"
click at [1247, 407] on html "re:no Home Documentation Analytics Code automation Design system data Design to…" at bounding box center [664, 392] width 1328 height 784
select select "**********"
click at [1065, 753] on button "Create token" at bounding box center [1057, 760] width 92 height 25
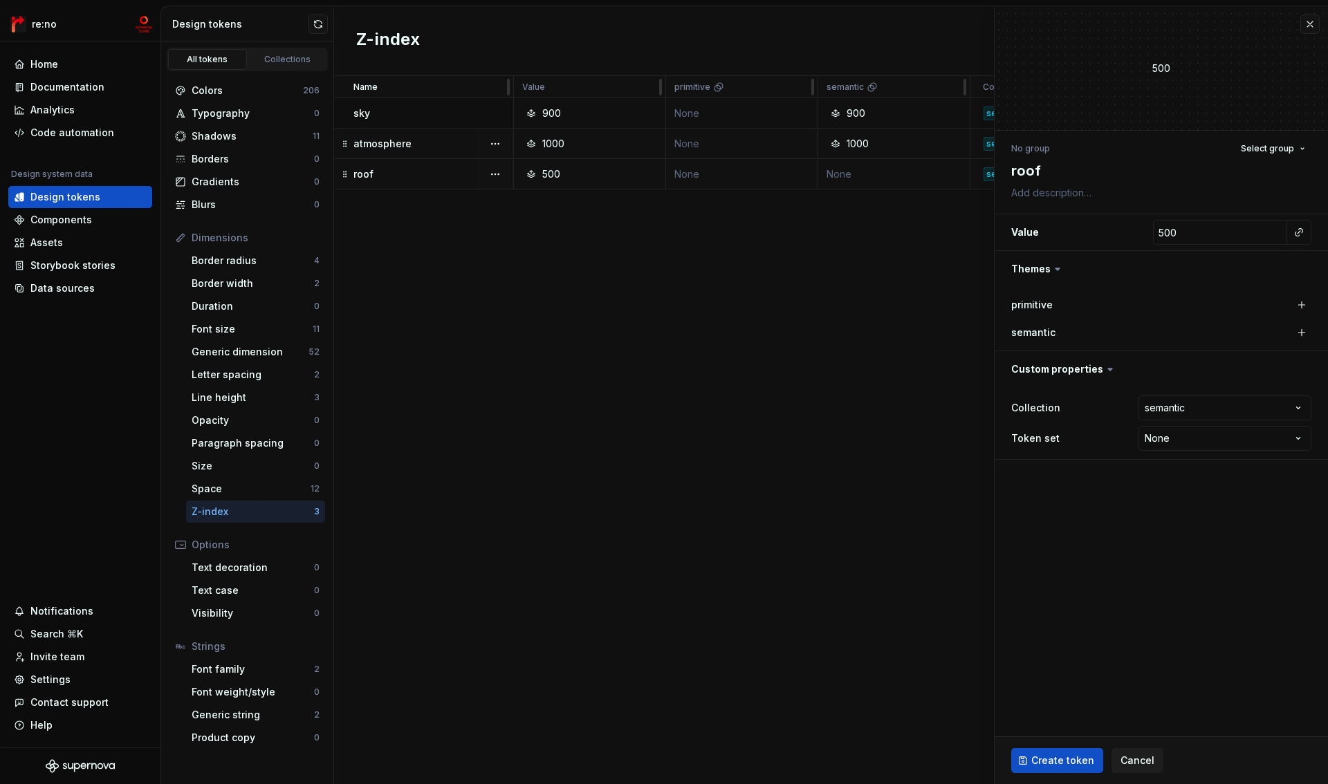
type textarea "*"
type input "1"
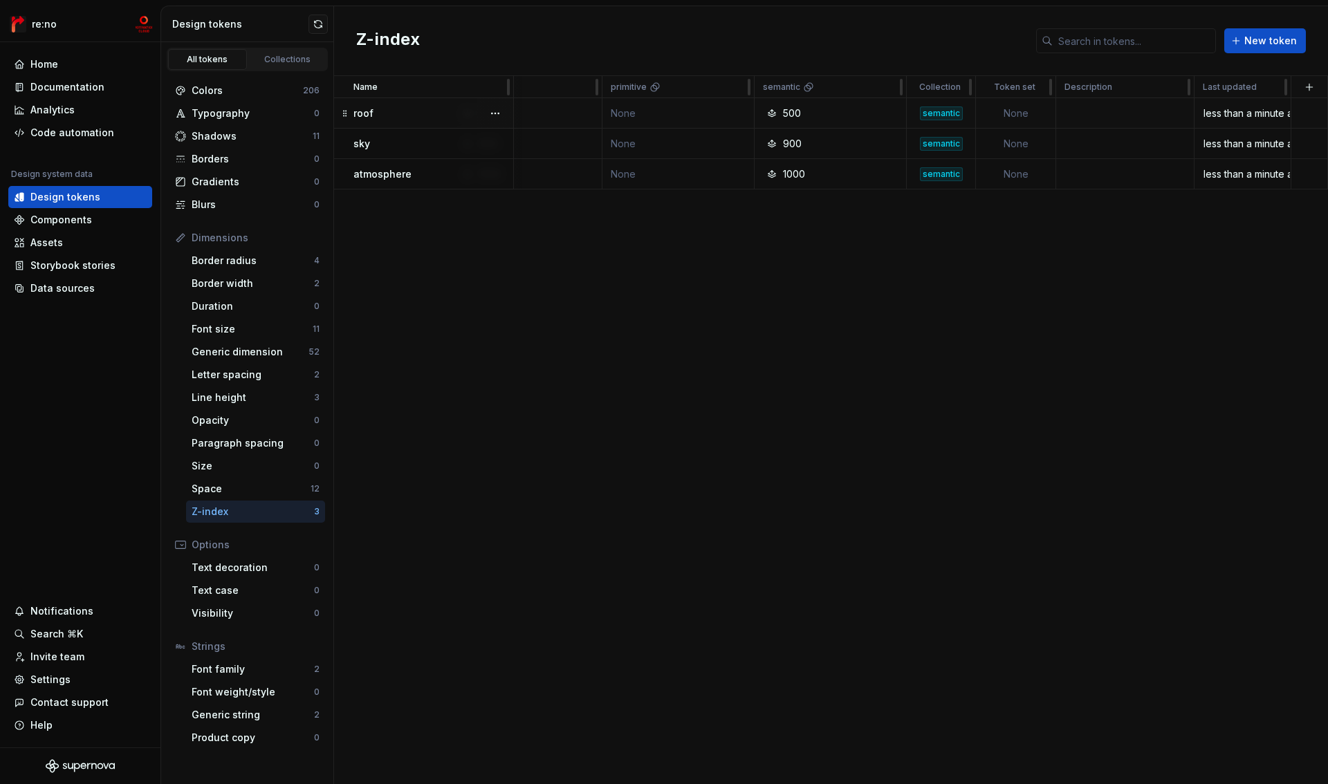
scroll to position [0, 64]
click at [1310, 112] on td at bounding box center [1310, 113] width 37 height 30
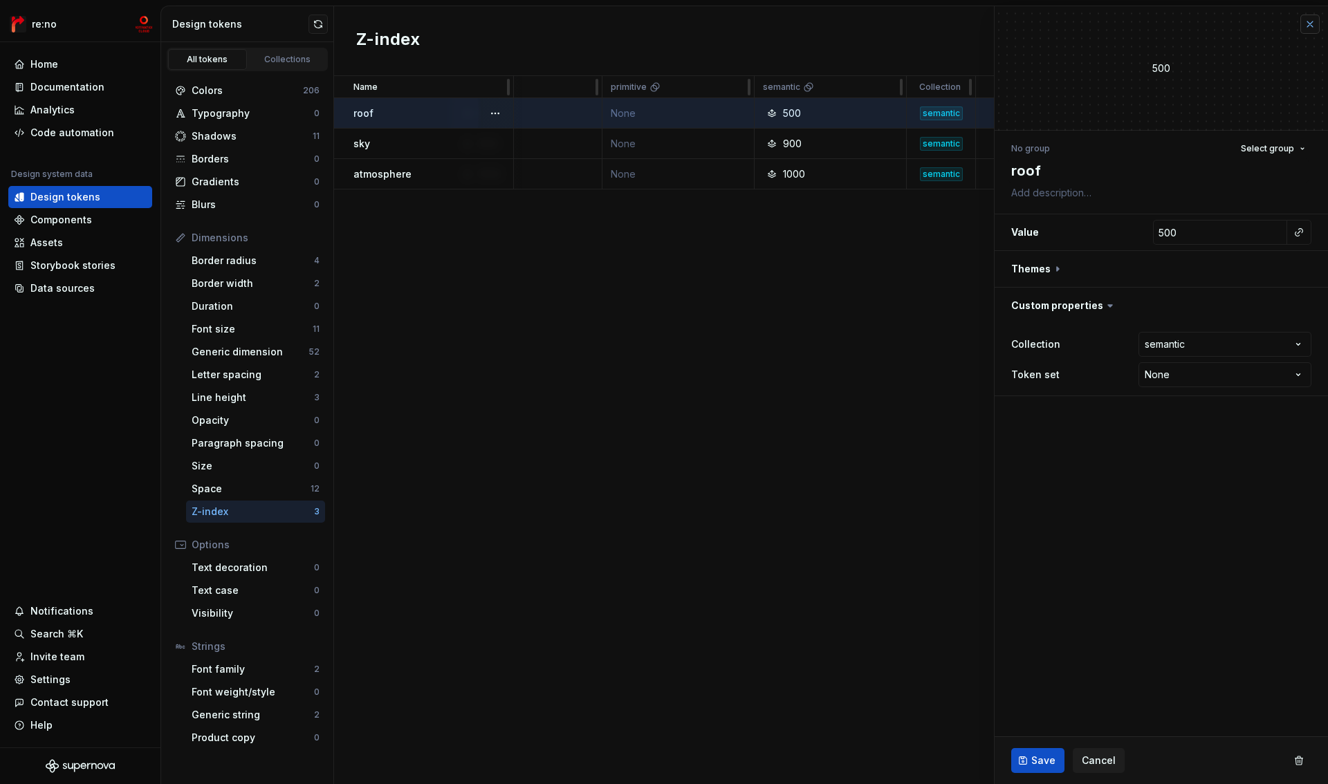
click at [1305, 28] on button "button" at bounding box center [1310, 24] width 19 height 19
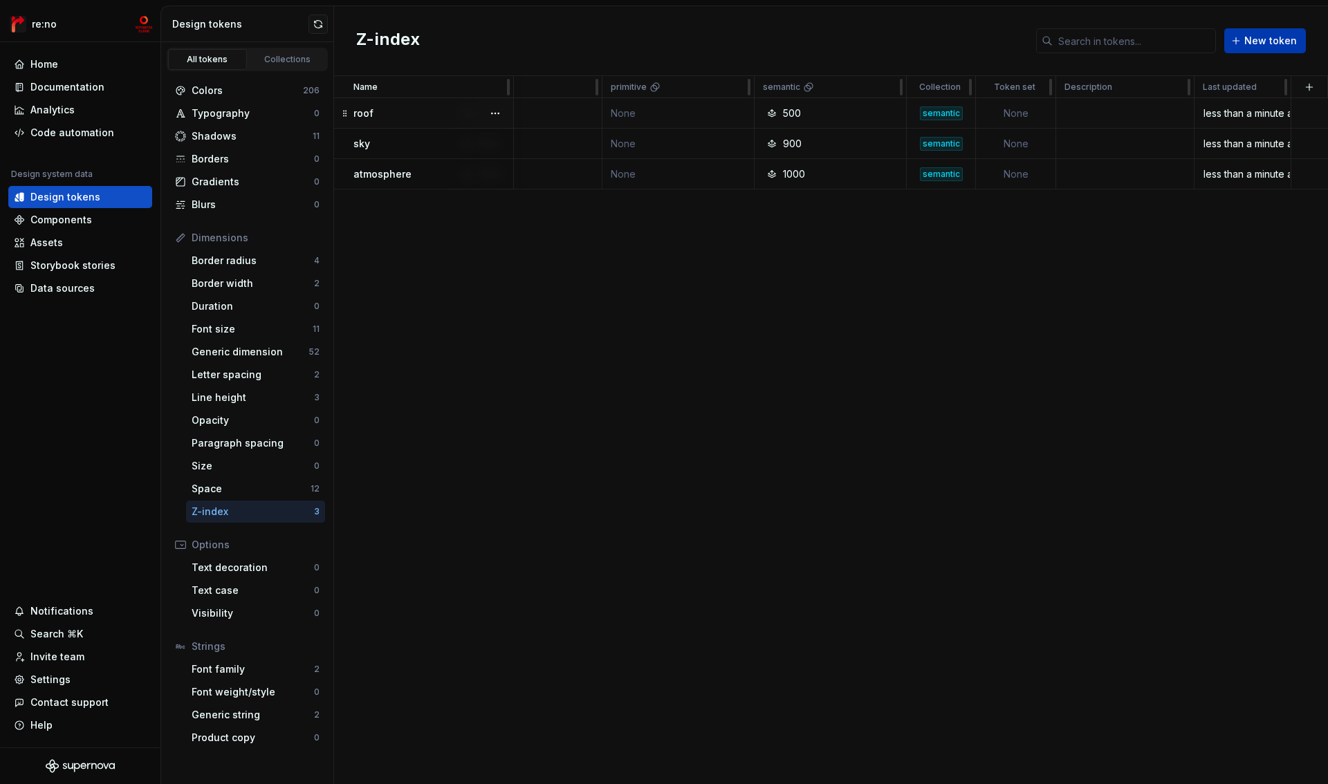
click at [1287, 42] on span "New token" at bounding box center [1270, 41] width 53 height 14
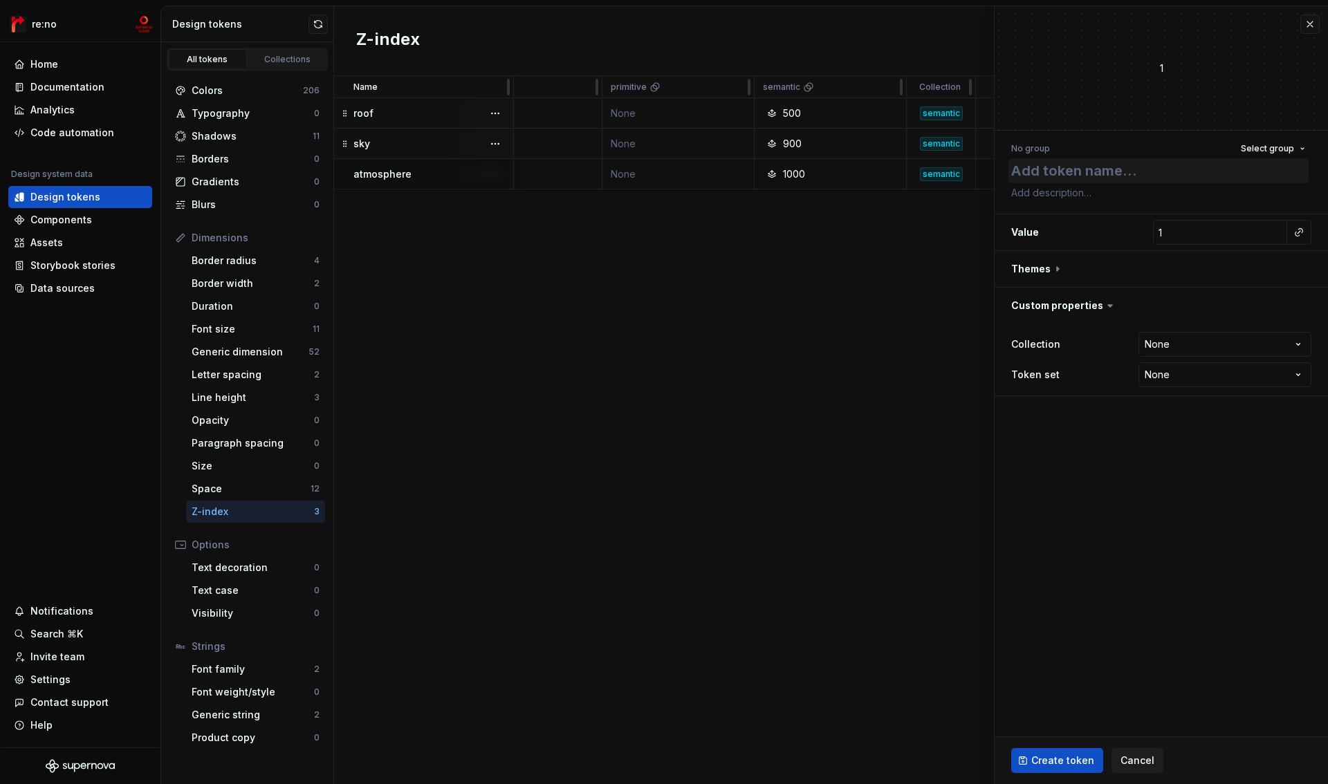
type textarea "*"
type textarea "floor"
click at [1182, 228] on input "1" at bounding box center [1220, 232] width 134 height 25
type textarea "*"
type input "2"
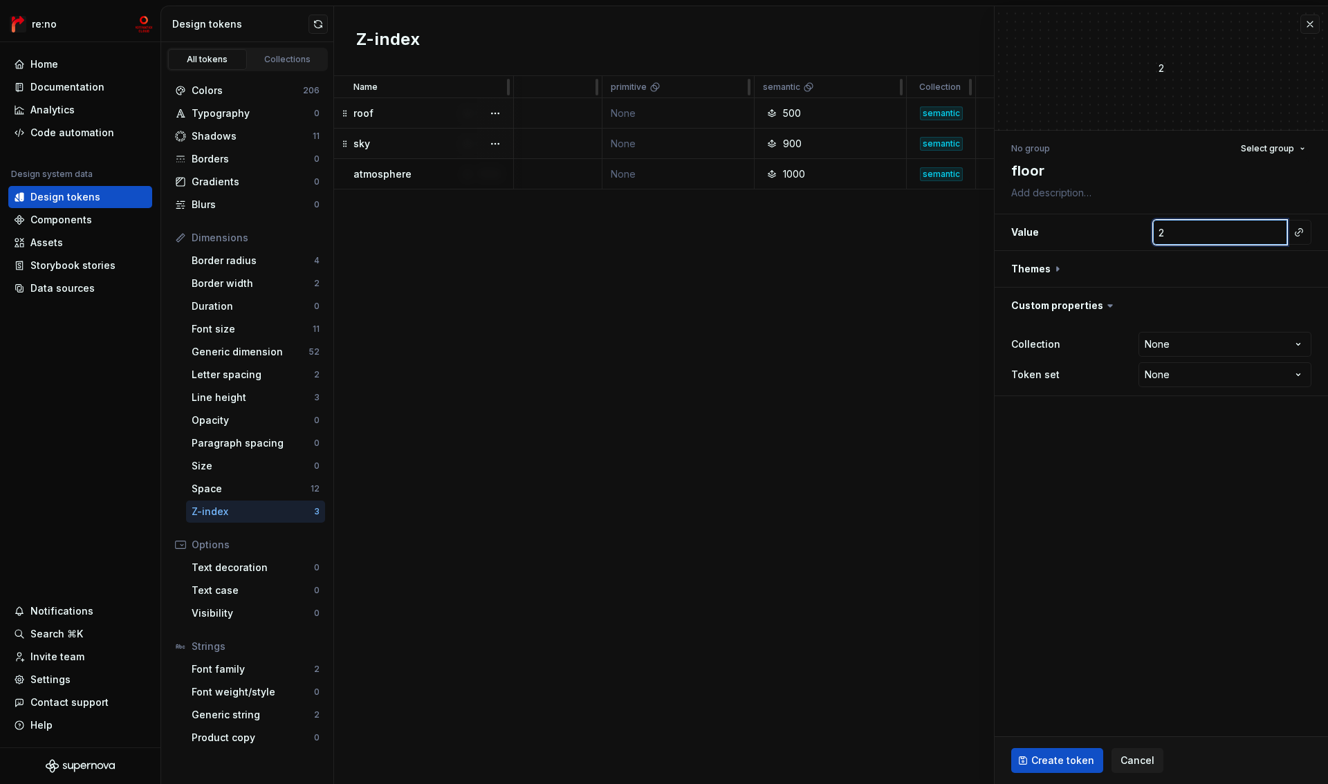
type textarea "*"
type input "20"
type textarea "*"
type input "200"
click at [1058, 265] on button "button" at bounding box center [1161, 269] width 333 height 36
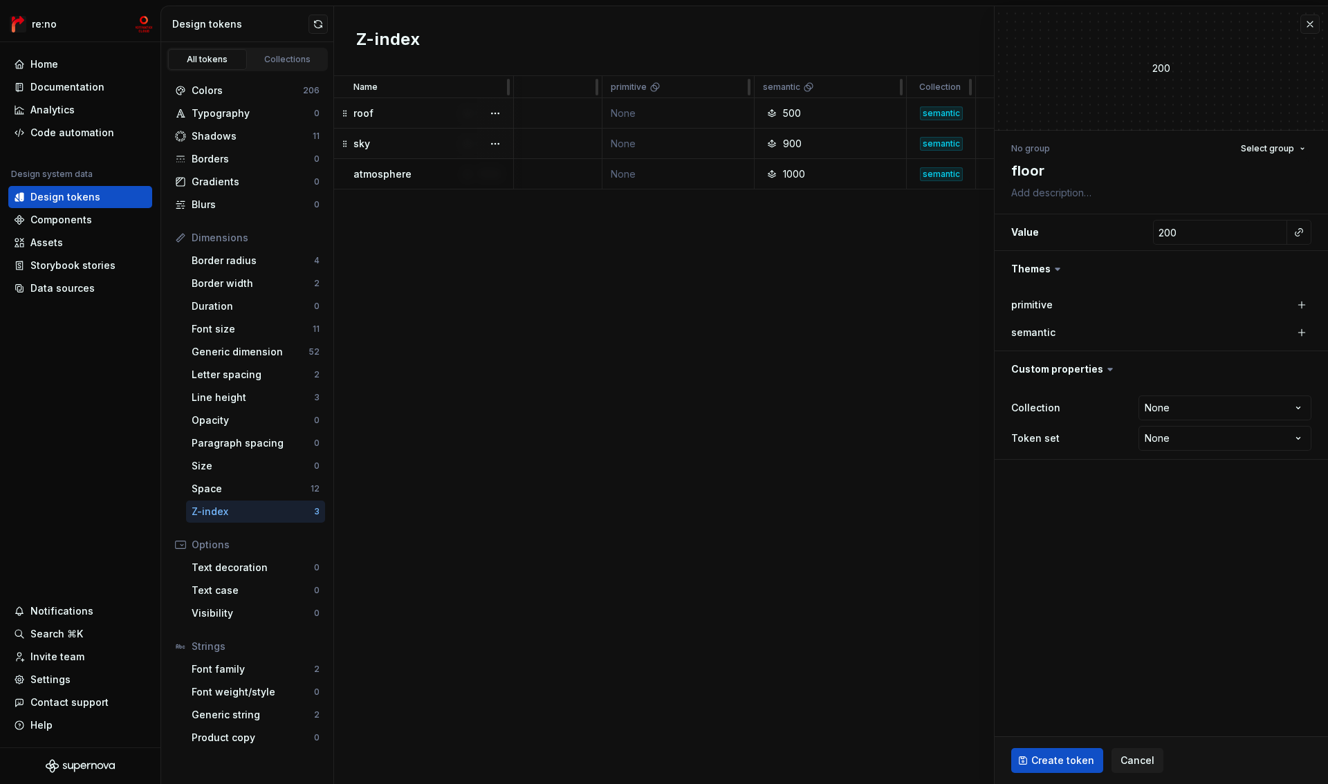
click at [1185, 341] on div "semantic" at bounding box center [1161, 332] width 300 height 19
click at [1303, 334] on button "button" at bounding box center [1301, 332] width 19 height 19
type textarea "*"
click at [1280, 411] on html "re:no Home Documentation Analytics Code automation Design system data Design to…" at bounding box center [664, 392] width 1328 height 784
select select "**********"
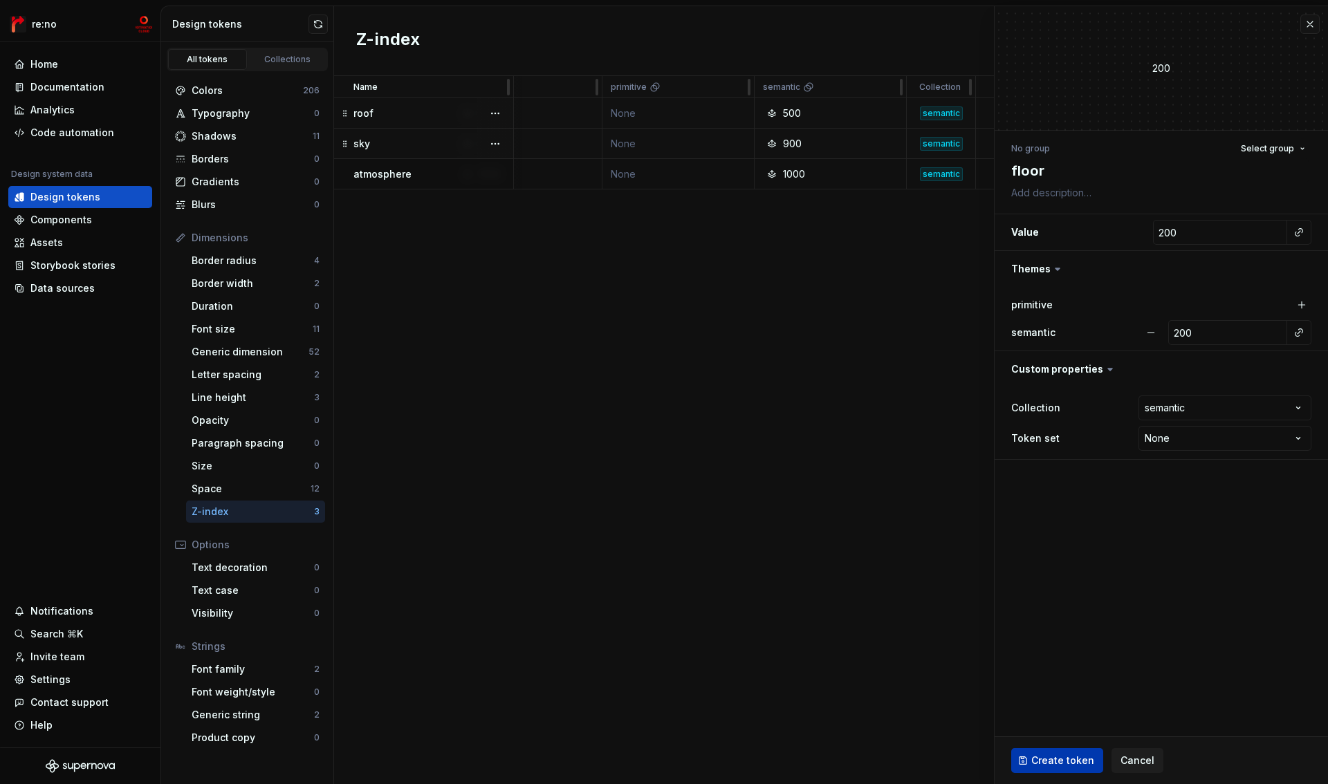
click at [1054, 754] on span "Create token" at bounding box center [1062, 761] width 63 height 14
type textarea "*"
type input "1"
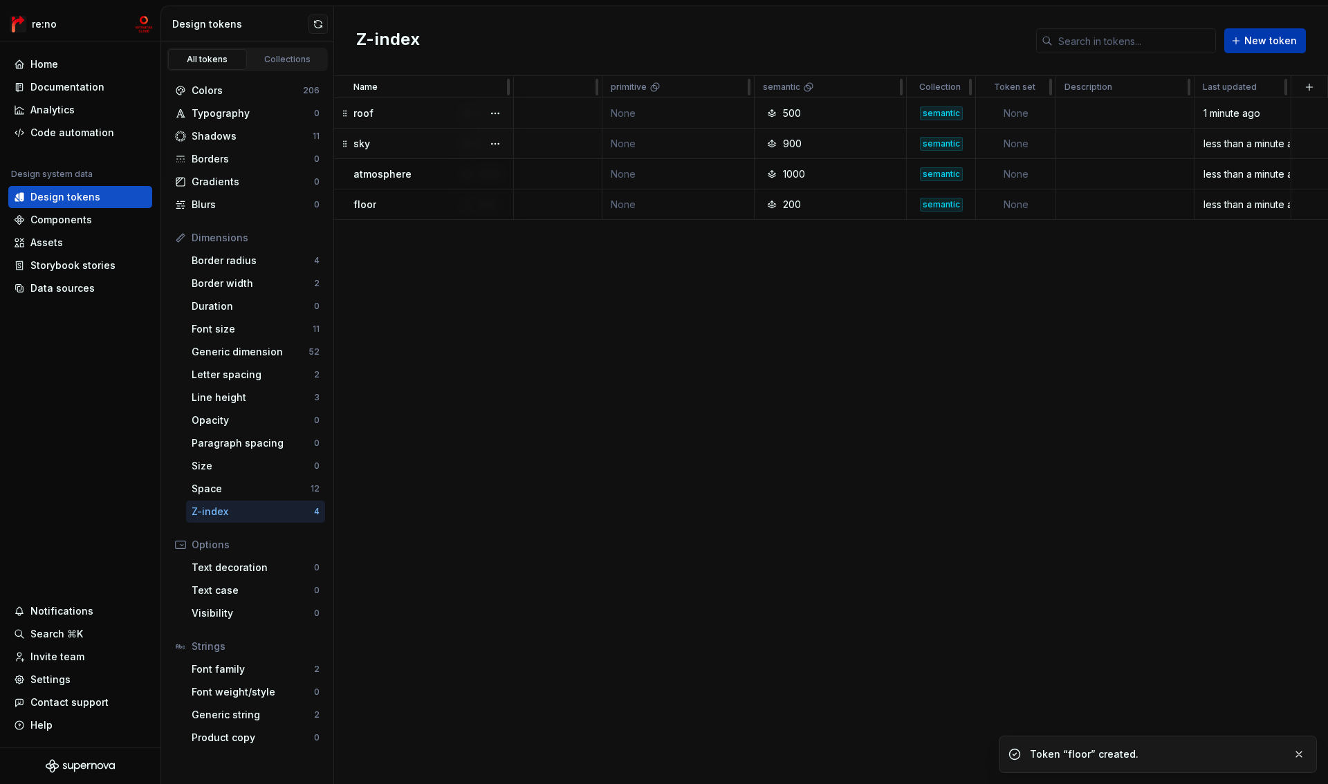
click at [1276, 45] on span "New token" at bounding box center [1270, 41] width 53 height 14
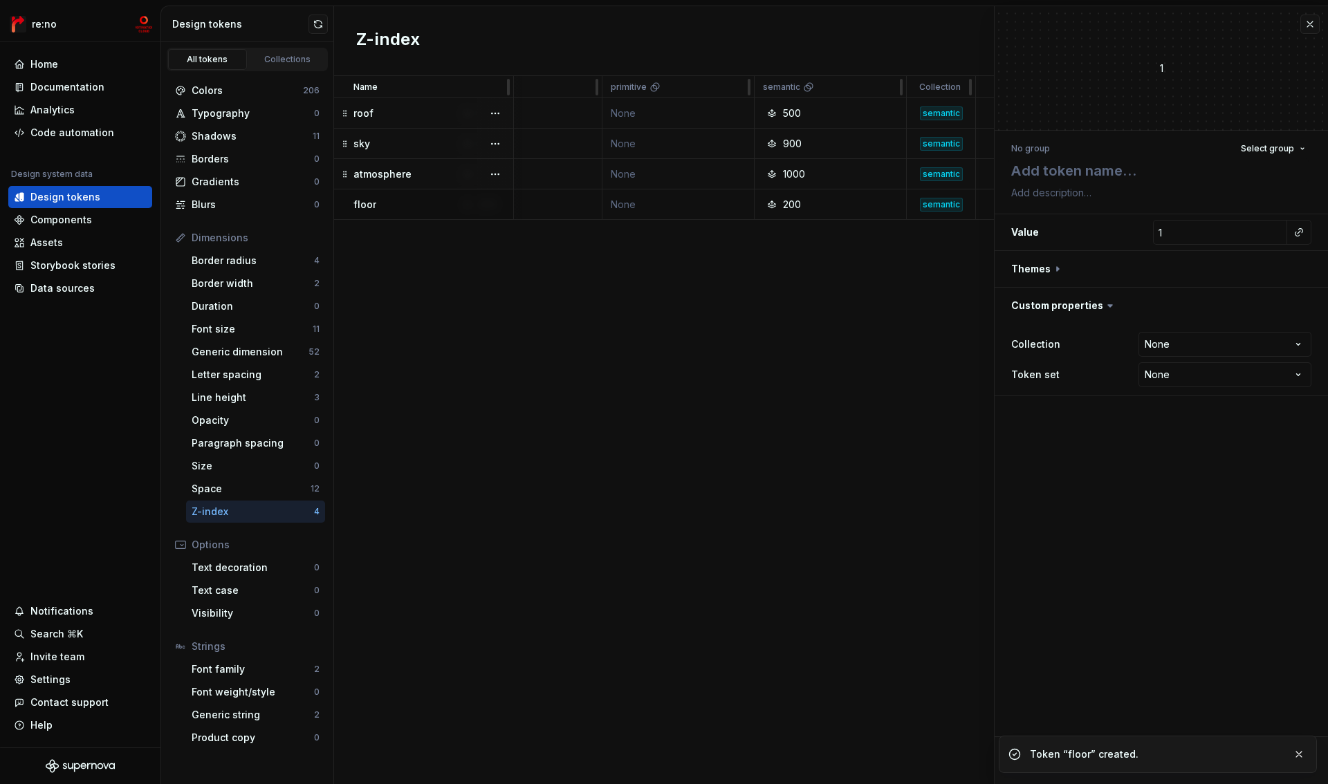
type textarea "*"
type textarea "plate"
type textarea "*"
type textarea "plate"
click at [1207, 232] on input "1" at bounding box center [1220, 232] width 134 height 25
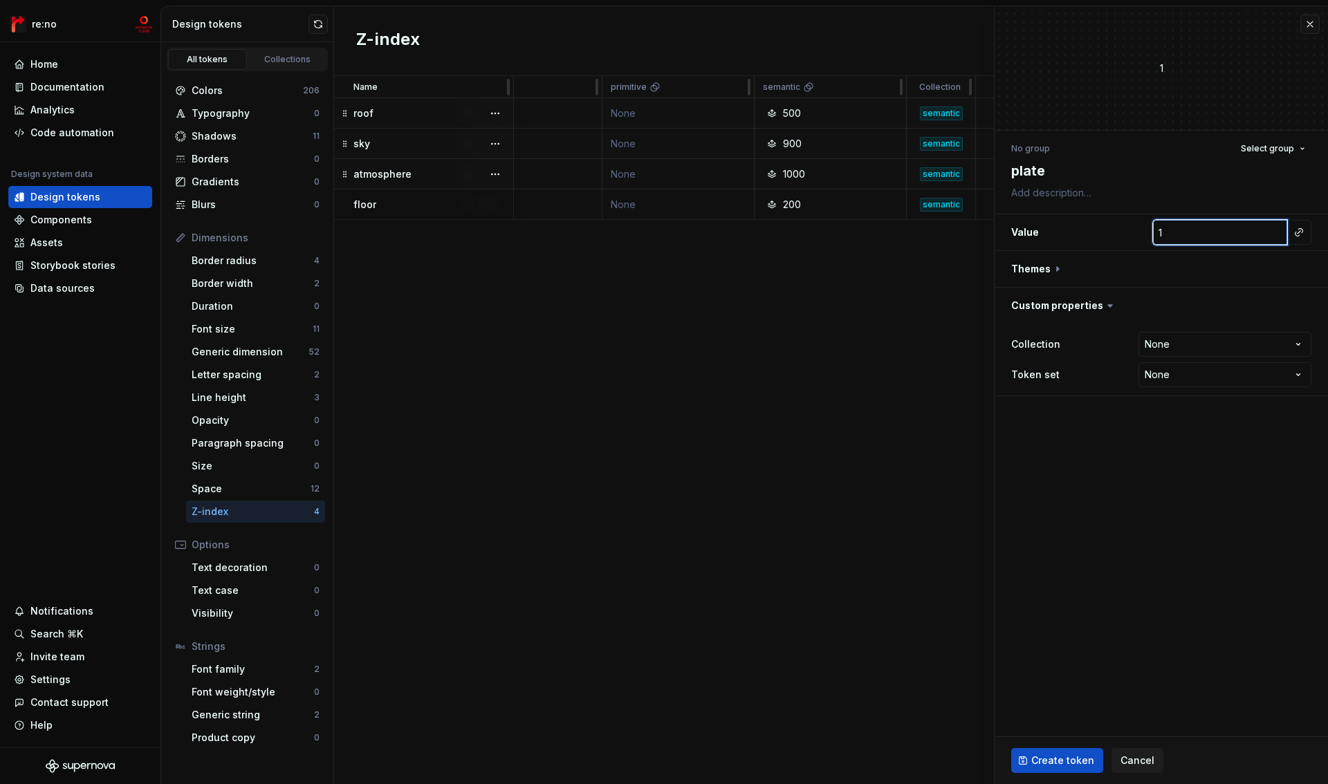
type textarea "*"
type input "10"
type textarea "*"
type input "100"
click at [1081, 268] on button "button" at bounding box center [1161, 269] width 333 height 36
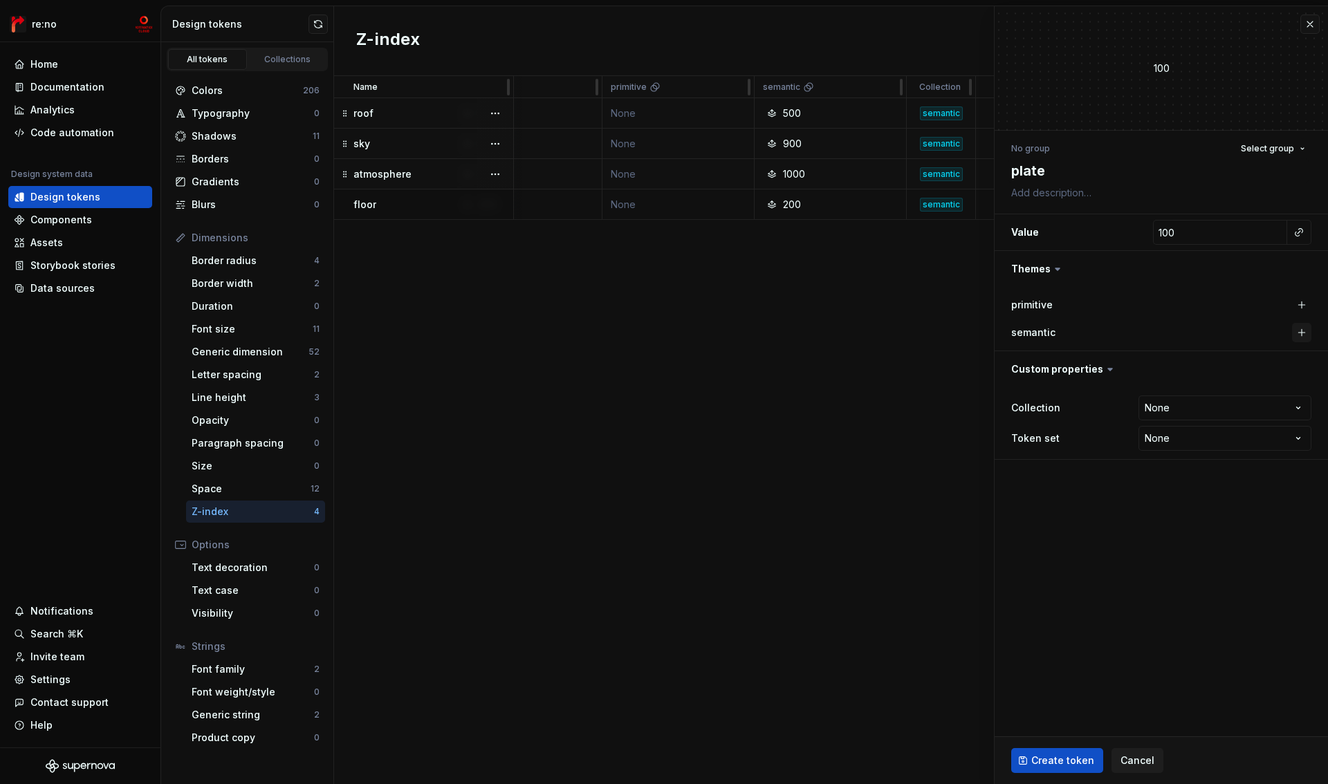
click at [1303, 335] on button "button" at bounding box center [1301, 332] width 19 height 19
type textarea "*"
click at [1195, 436] on html "re:no Home Documentation Analytics Code automation Design system data Design to…" at bounding box center [664, 392] width 1328 height 784
click at [1177, 410] on html "re:no Home Documentation Analytics Code automation Design system data Design to…" at bounding box center [664, 392] width 1328 height 784
click at [1177, 404] on html "re:no Home Documentation Analytics Code automation Design system data Design to…" at bounding box center [664, 392] width 1328 height 784
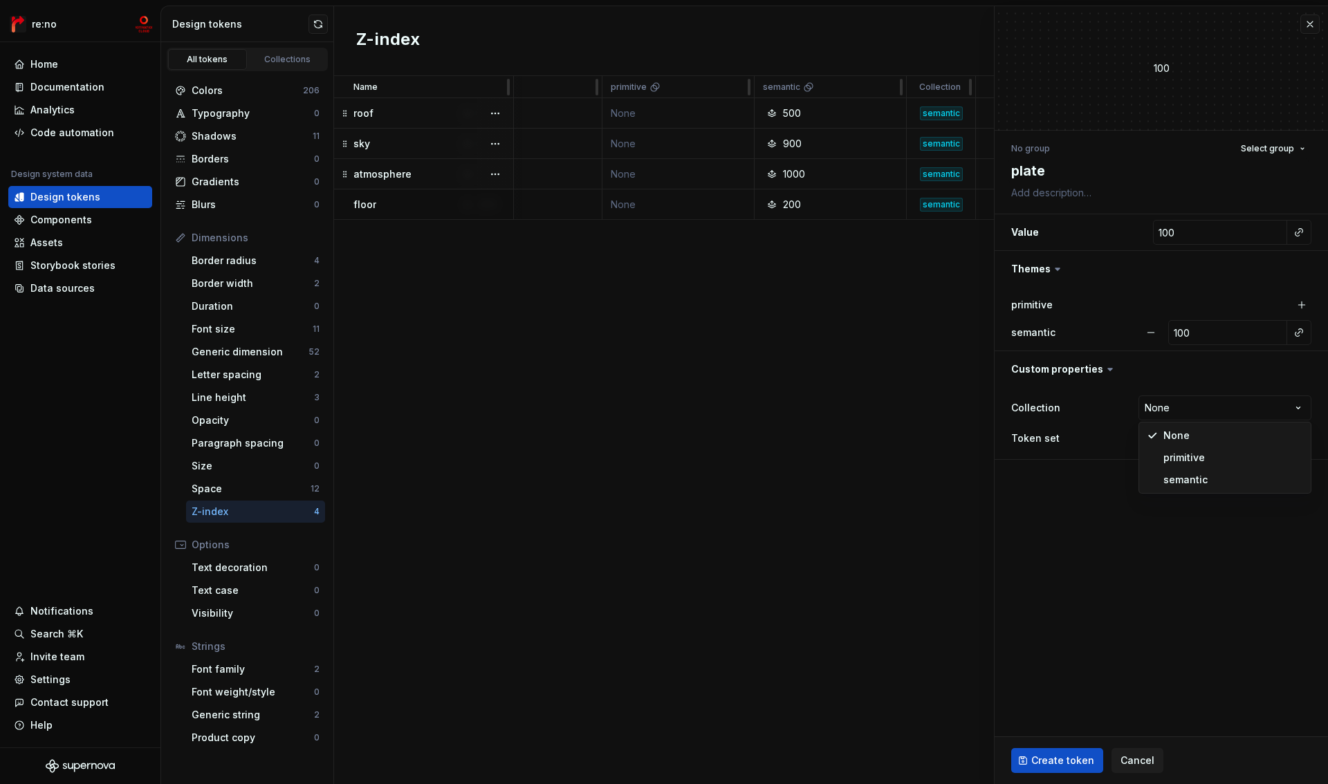
select select "**********"
click at [1069, 762] on span "Create token" at bounding box center [1062, 761] width 63 height 14
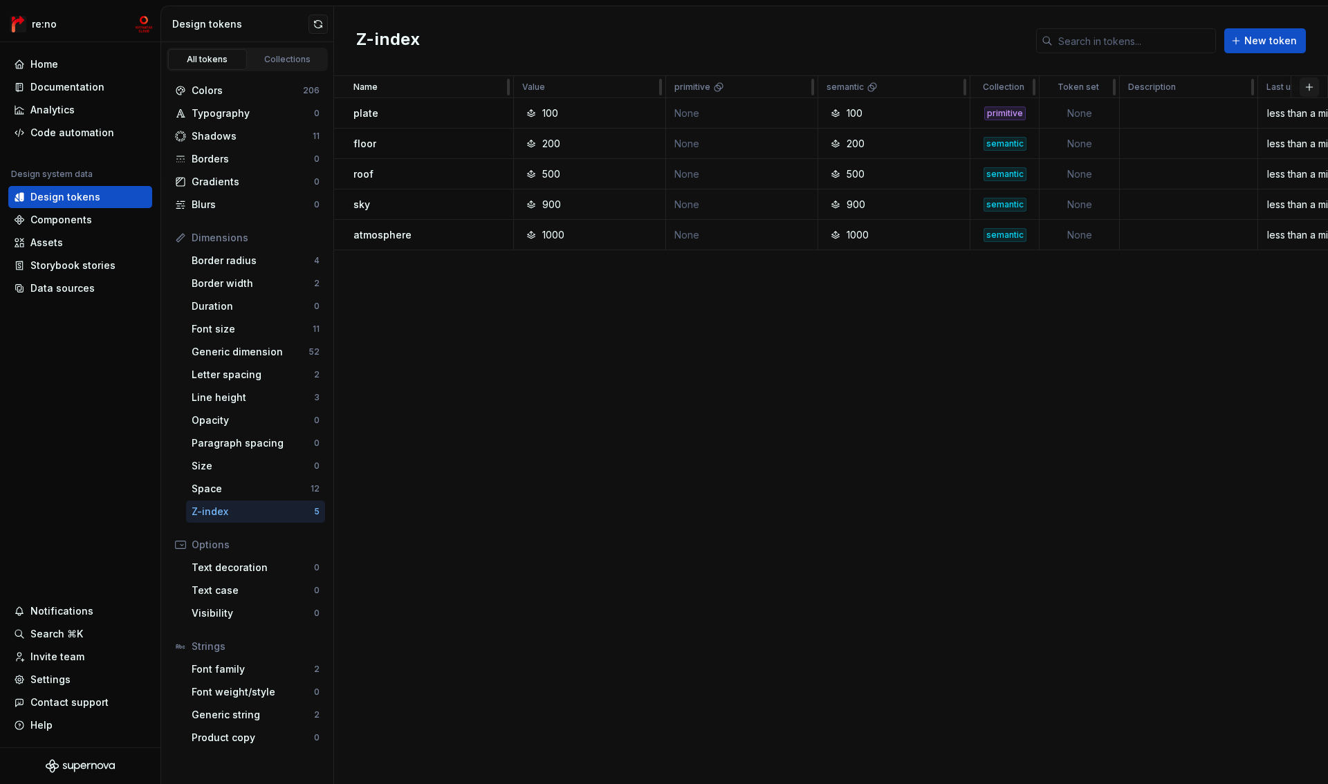
click at [1313, 83] on button "button" at bounding box center [1309, 86] width 19 height 19
click at [1220, 116] on div "New theme" at bounding box center [1206, 114] width 55 height 14
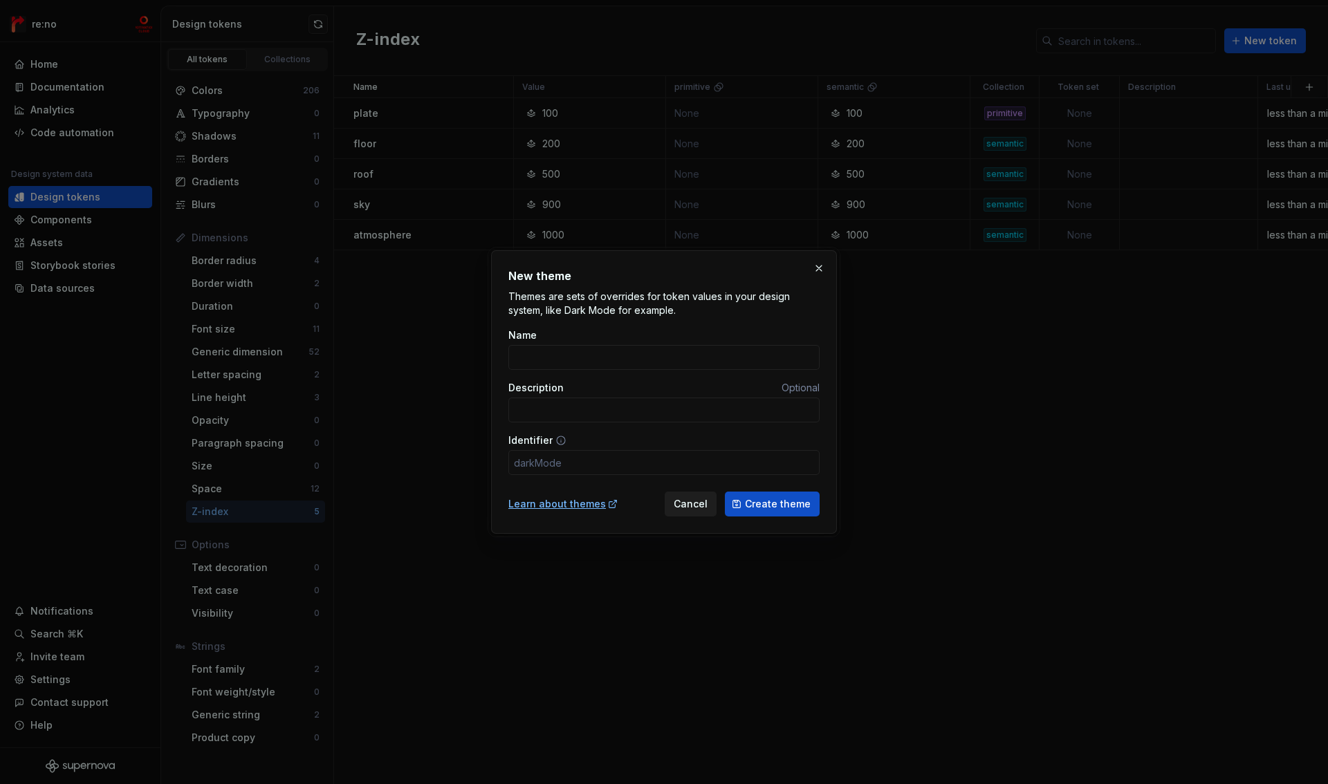
click at [694, 501] on span "Cancel" at bounding box center [691, 504] width 34 height 14
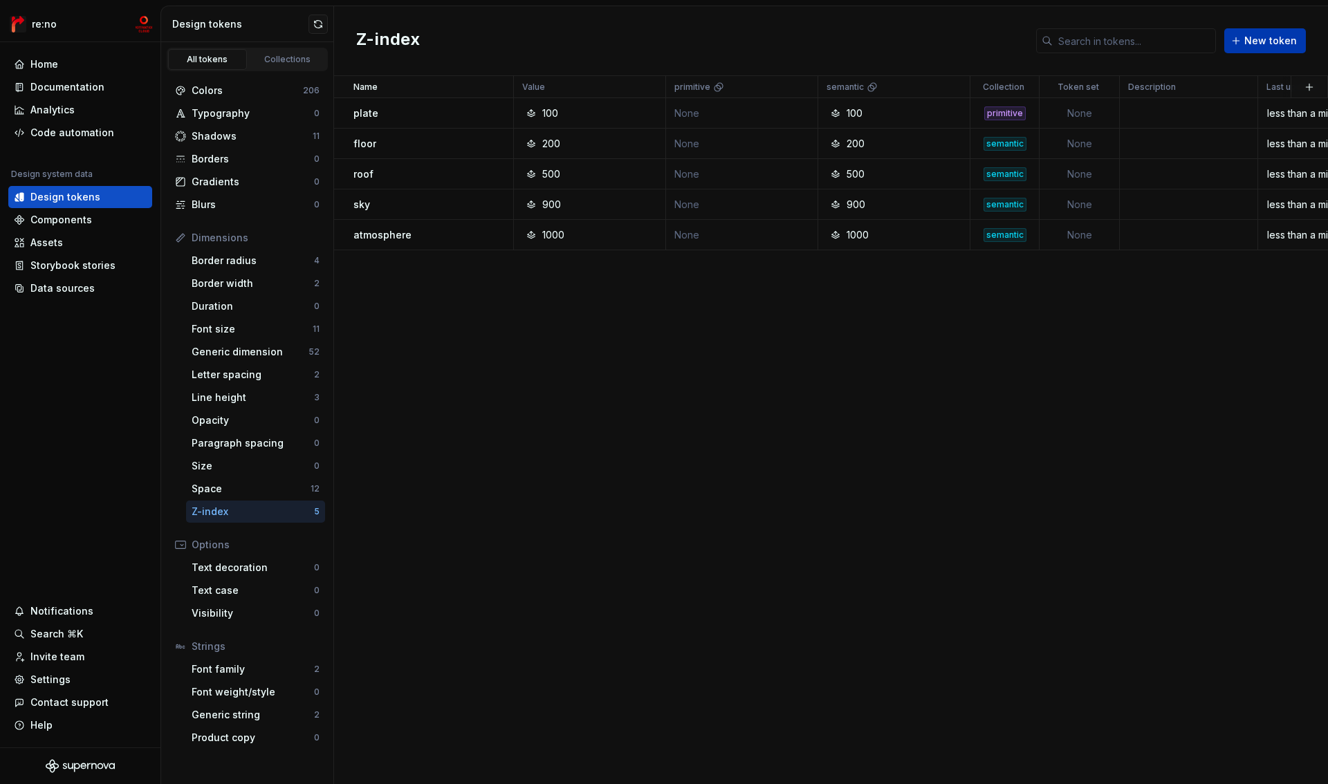
click at [1250, 46] on span "New token" at bounding box center [1270, 41] width 53 height 14
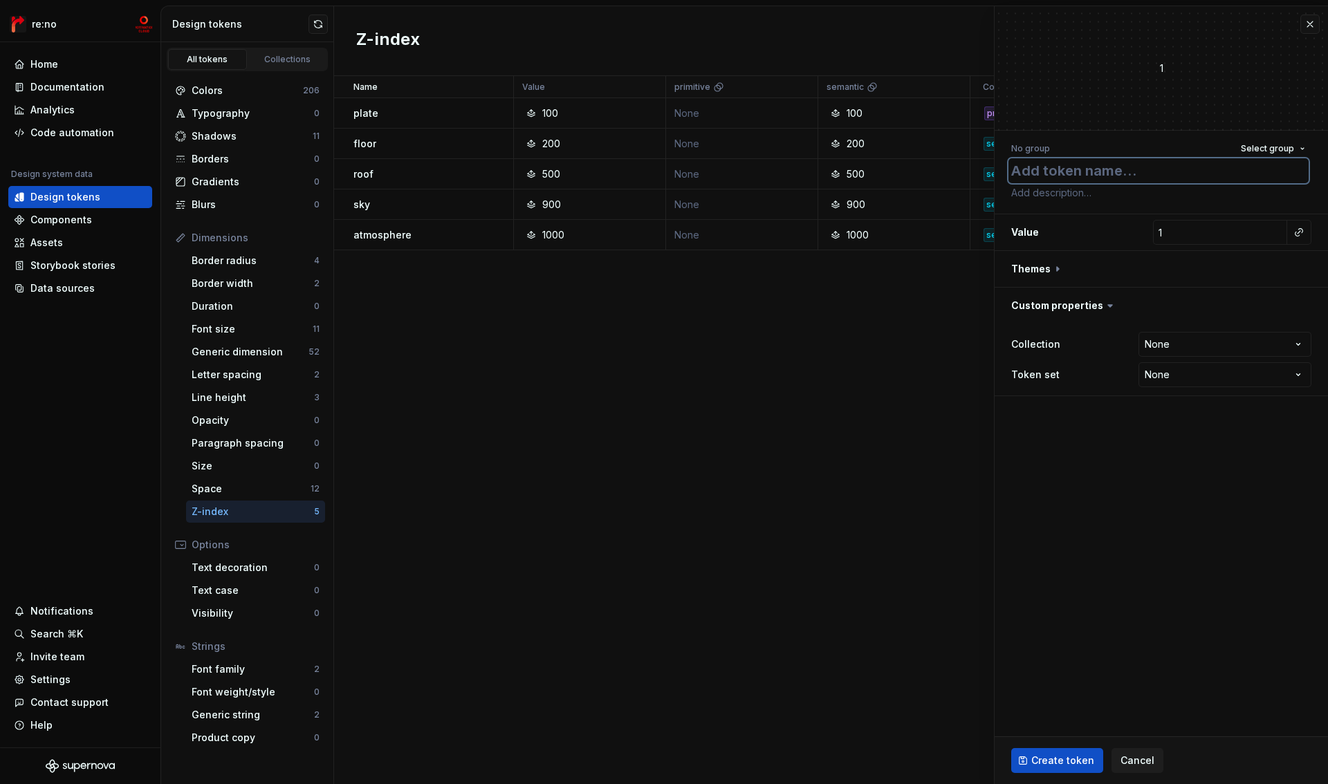
paste textarea "earth"
type textarea "*"
type textarea "earth"
type textarea "*"
click at [1041, 167] on textarea at bounding box center [1159, 170] width 300 height 25
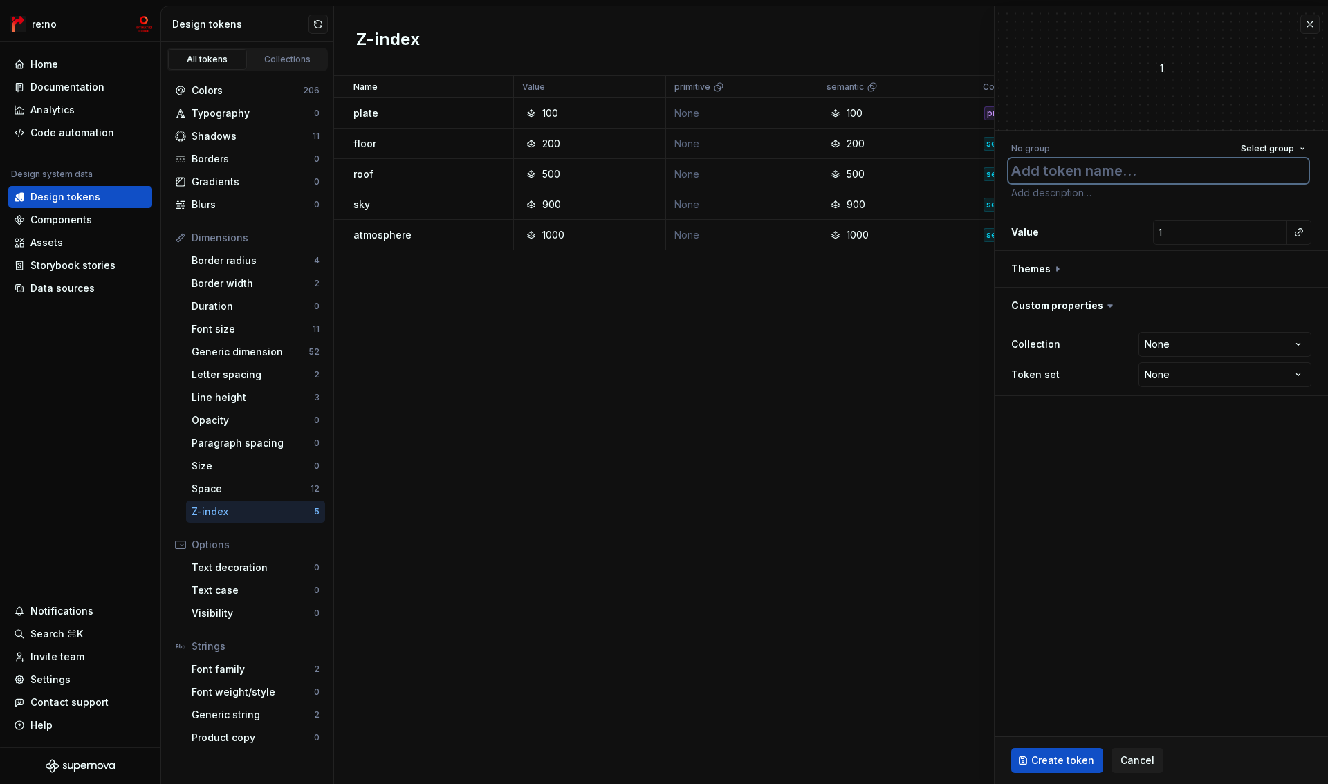
paste textarea "color/background/neutral/strong"
type textarea "*"
type textarea "color/background/neutral/strong"
type textarea "*"
paste textarea "earth"
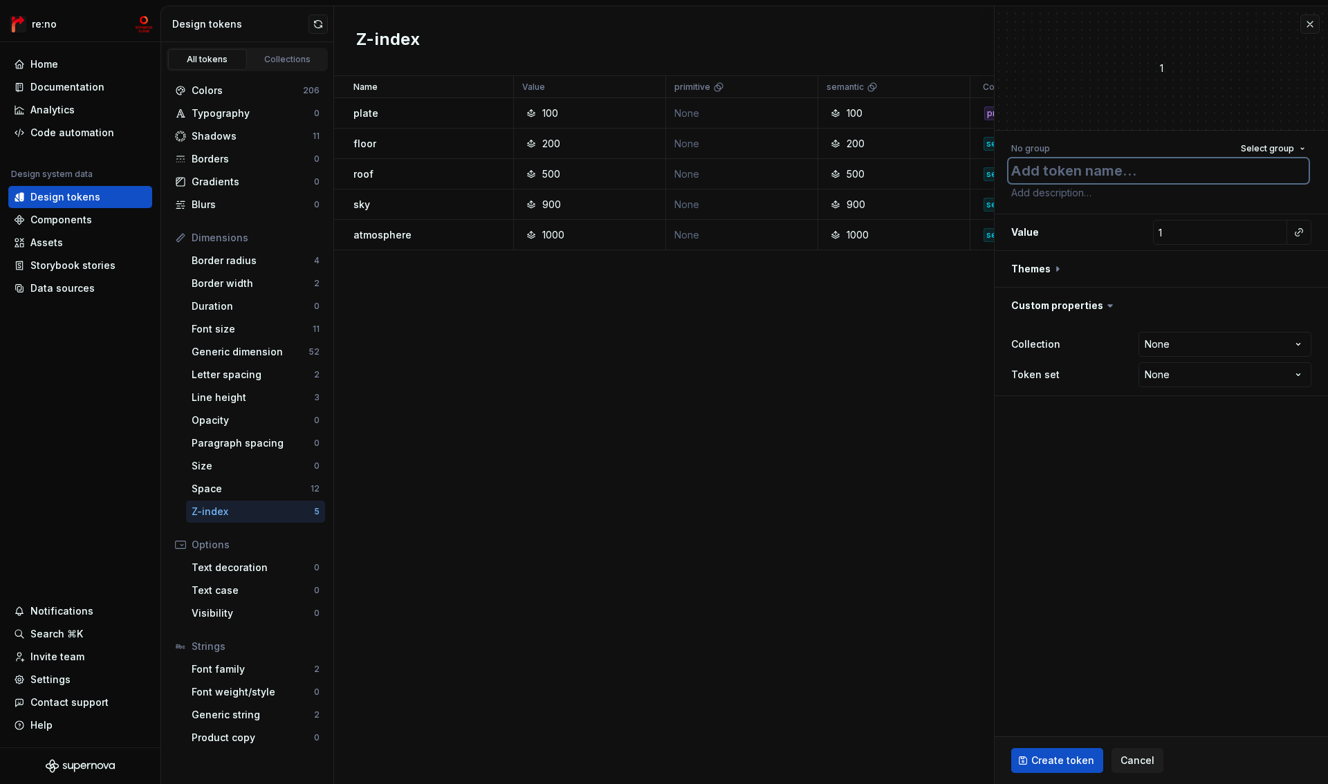
type textarea "*"
type textarea "earth"
click at [1206, 230] on input "1" at bounding box center [1220, 232] width 134 height 25
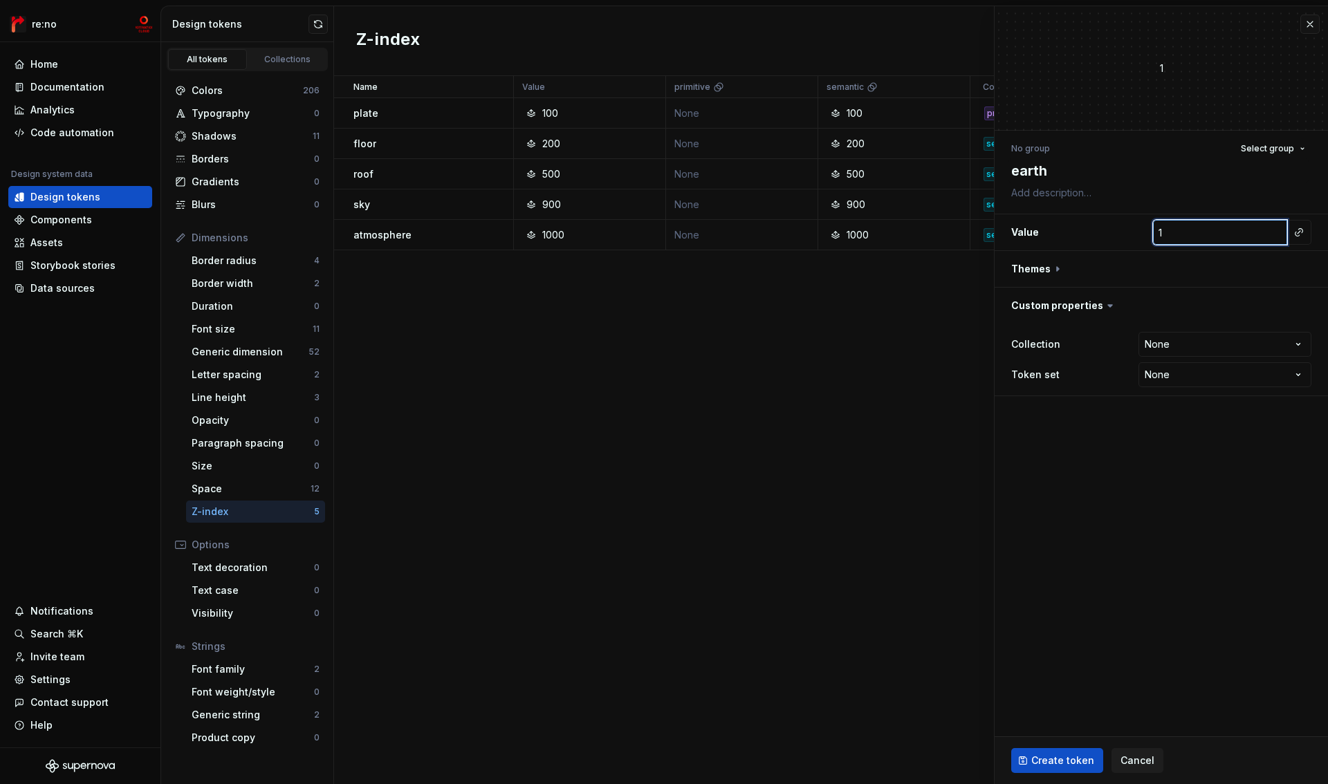
click at [1206, 230] on input "1" at bounding box center [1220, 232] width 134 height 25
type textarea "*"
type input "0"
click at [1131, 397] on div "No group Select group earth Value 0 Themes Custom properties Collection None **…" at bounding box center [1161, 268] width 333 height 274
click at [1062, 270] on button "button" at bounding box center [1161, 269] width 333 height 36
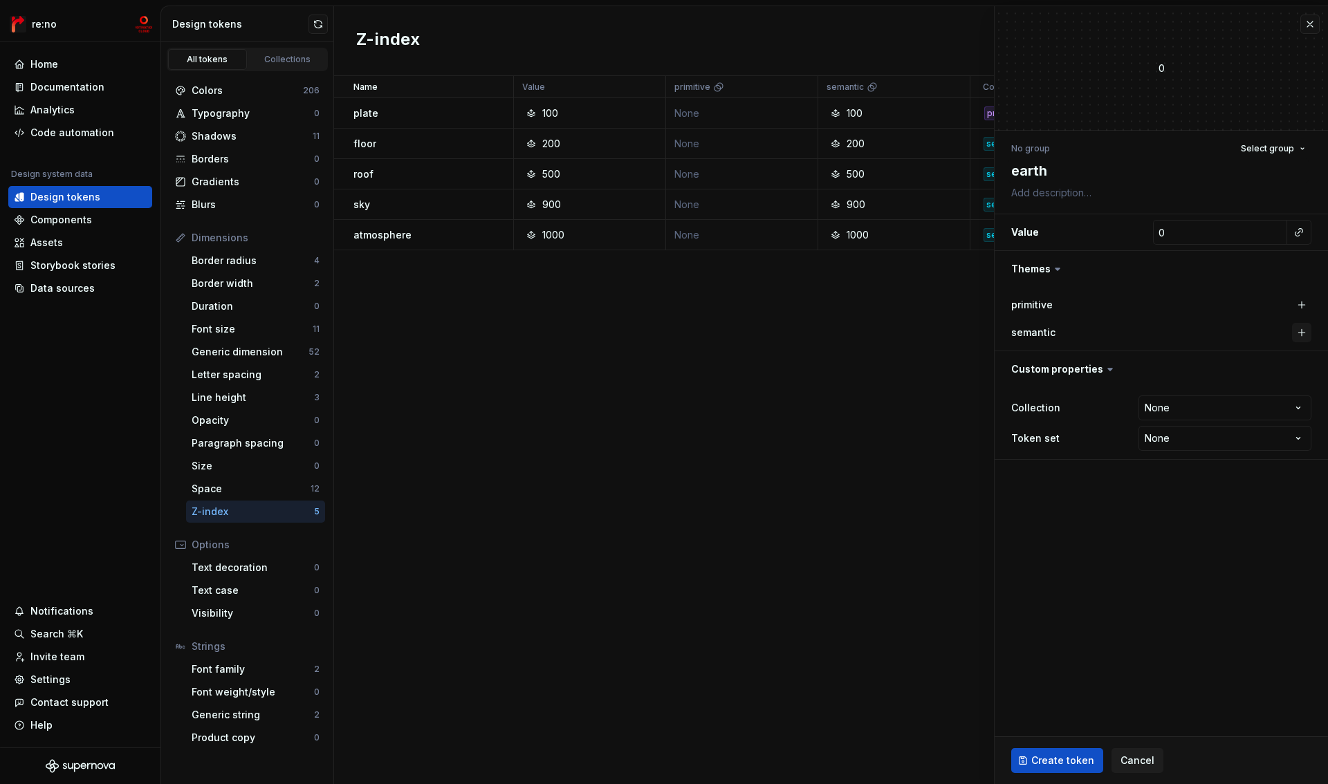
click at [1304, 328] on button "button" at bounding box center [1301, 332] width 19 height 19
type textarea "*"
click at [1221, 412] on html "re:no Home Documentation Analytics Code automation Design system data Design to…" at bounding box center [664, 392] width 1328 height 784
select select "**********"
click at [1054, 757] on span "Create token" at bounding box center [1062, 761] width 63 height 14
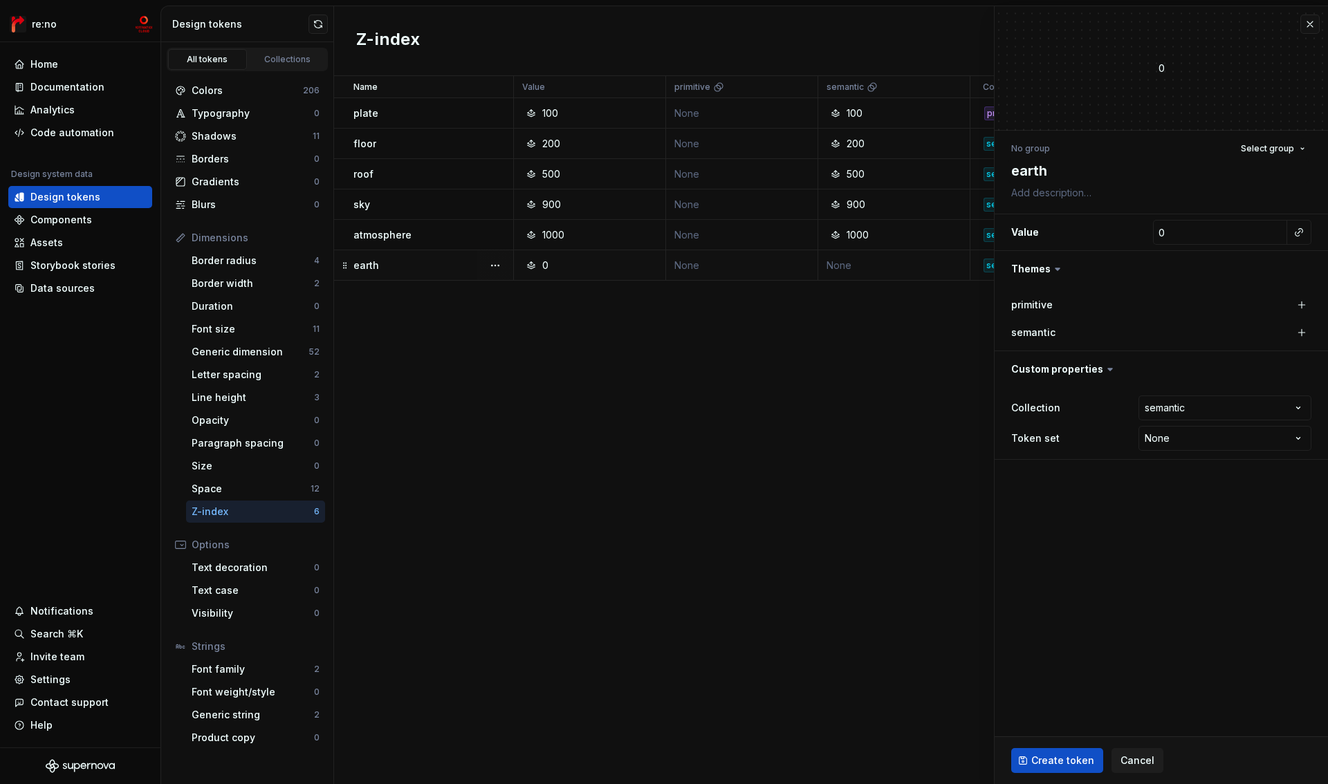
type textarea "*"
type input "1"
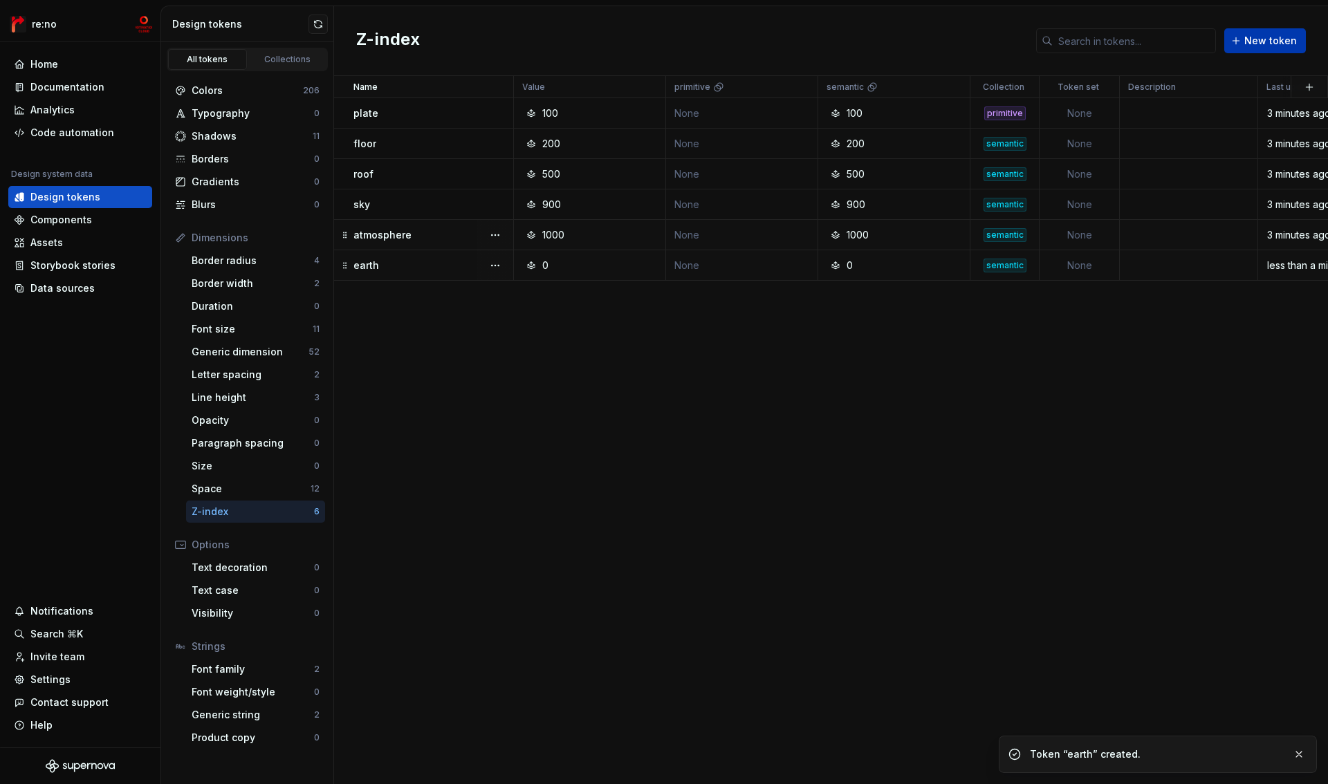
click at [1269, 44] on span "New token" at bounding box center [1270, 41] width 53 height 14
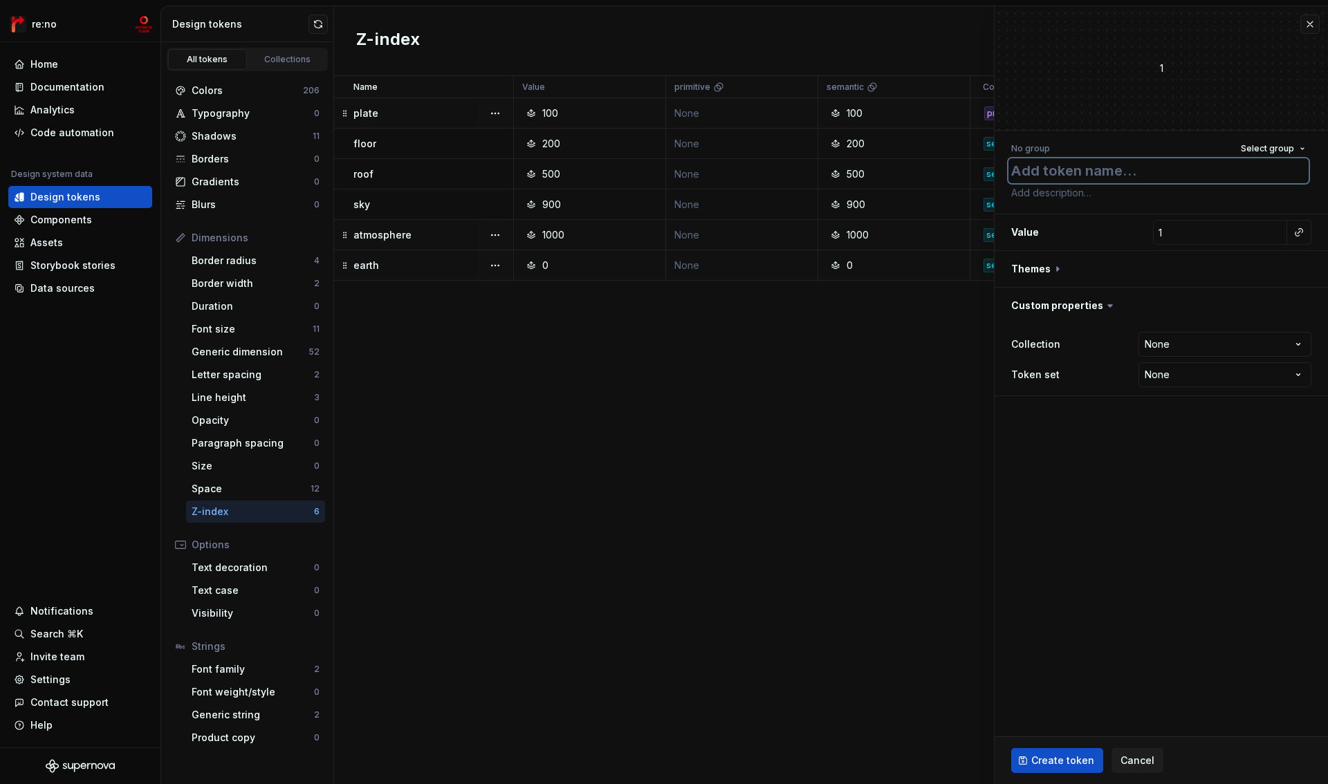
click at [1146, 172] on textarea at bounding box center [1159, 170] width 300 height 25
paste textarea "default"
type textarea "*"
type textarea "default"
click at [1221, 229] on input "1" at bounding box center [1220, 232] width 134 height 25
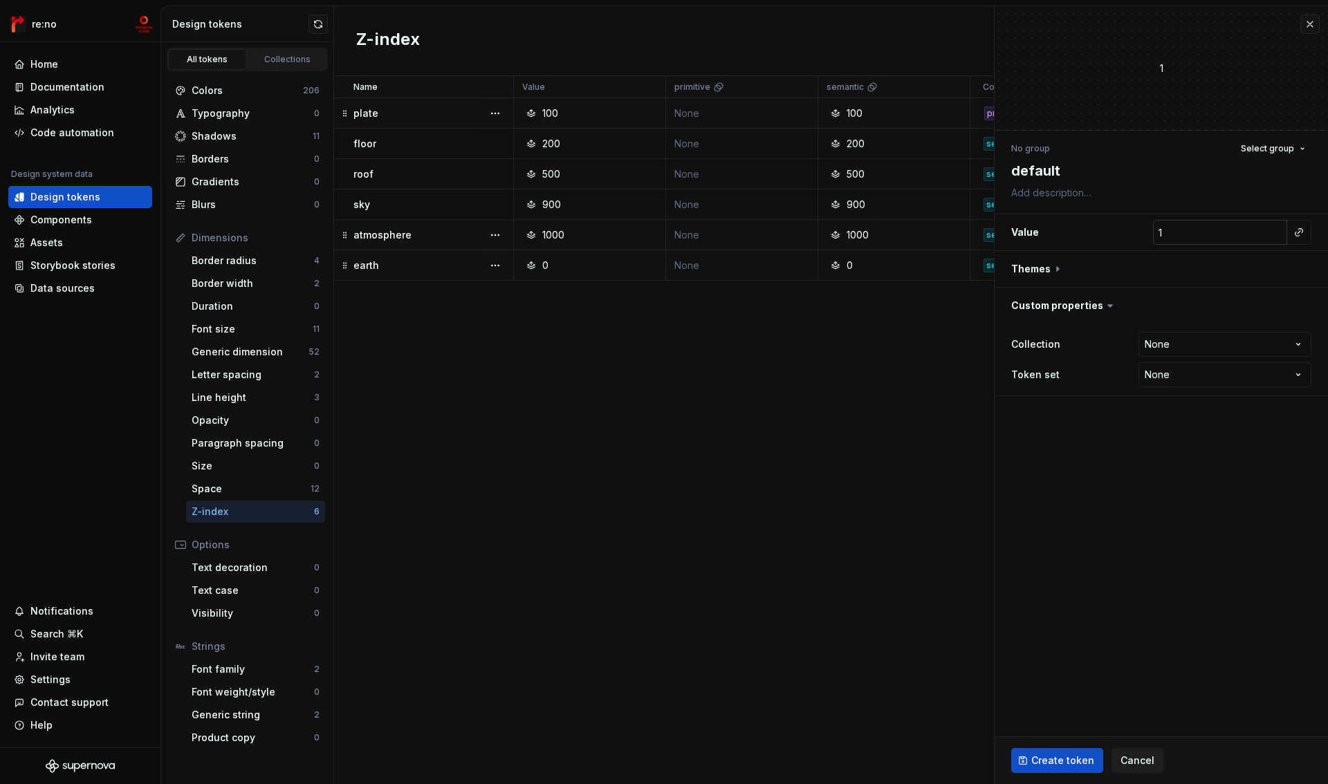
click at [1221, 229] on input "1" at bounding box center [1220, 232] width 134 height 25
click at [1060, 267] on button "button" at bounding box center [1161, 269] width 333 height 36
click at [1304, 335] on button "button" at bounding box center [1301, 332] width 19 height 19
type textarea "*"
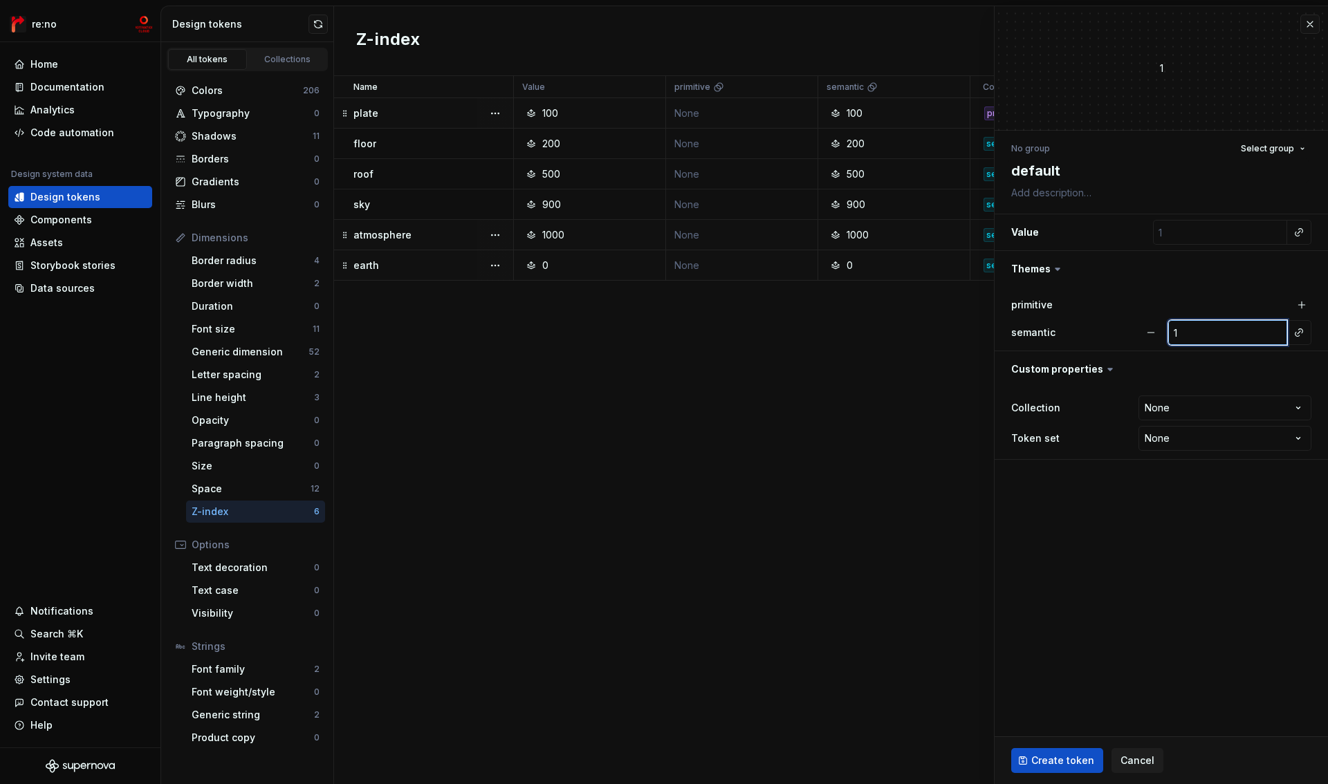
click at [1231, 329] on input "1" at bounding box center [1227, 332] width 119 height 25
click at [1175, 411] on html "re:no Home Documentation Analytics Code automation Design system data Design to…" at bounding box center [664, 392] width 1328 height 784
select select "**********"
click at [1072, 765] on span "Create token" at bounding box center [1062, 761] width 63 height 14
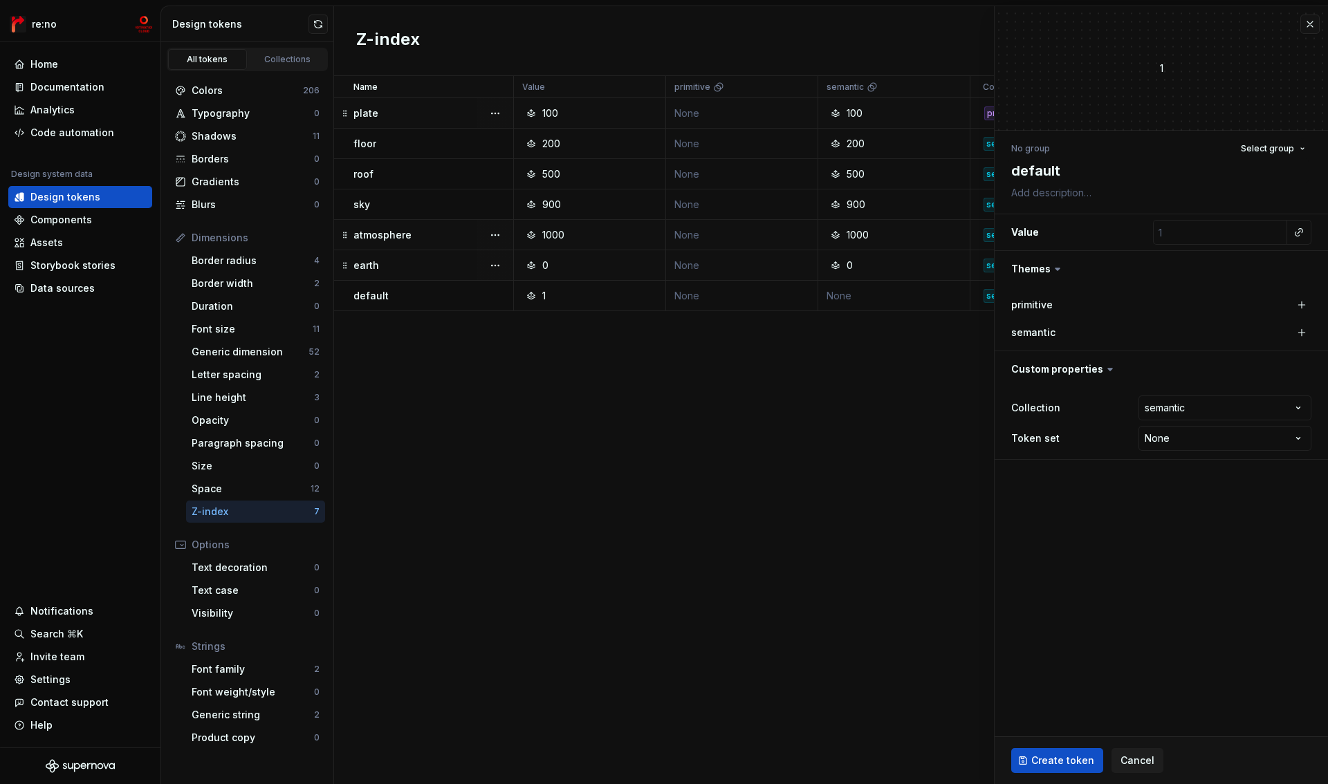
type textarea "*"
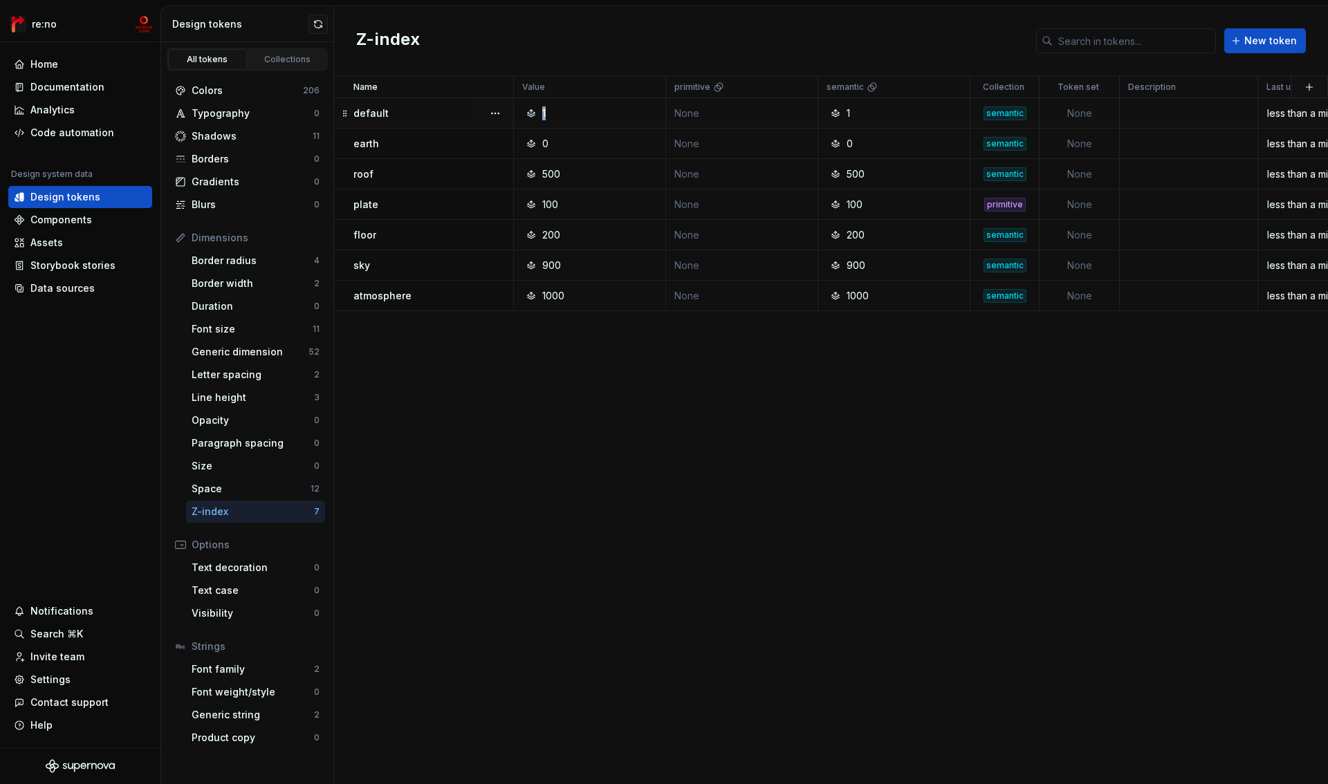
click at [544, 111] on div "1" at bounding box center [543, 114] width 3 height 14
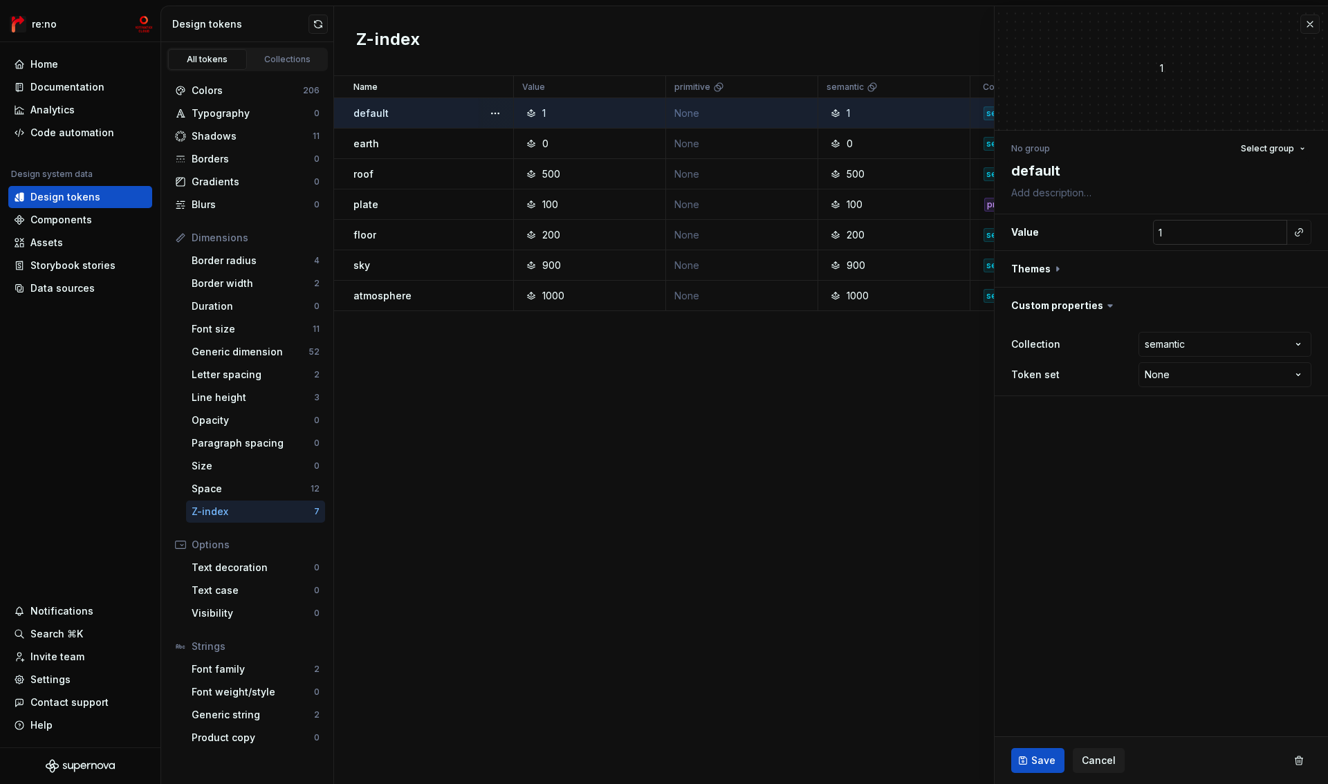
type textarea "*"
type input "0"
click at [1278, 236] on input "0" at bounding box center [1220, 232] width 134 height 25
type textarea "*"
type input "-1"
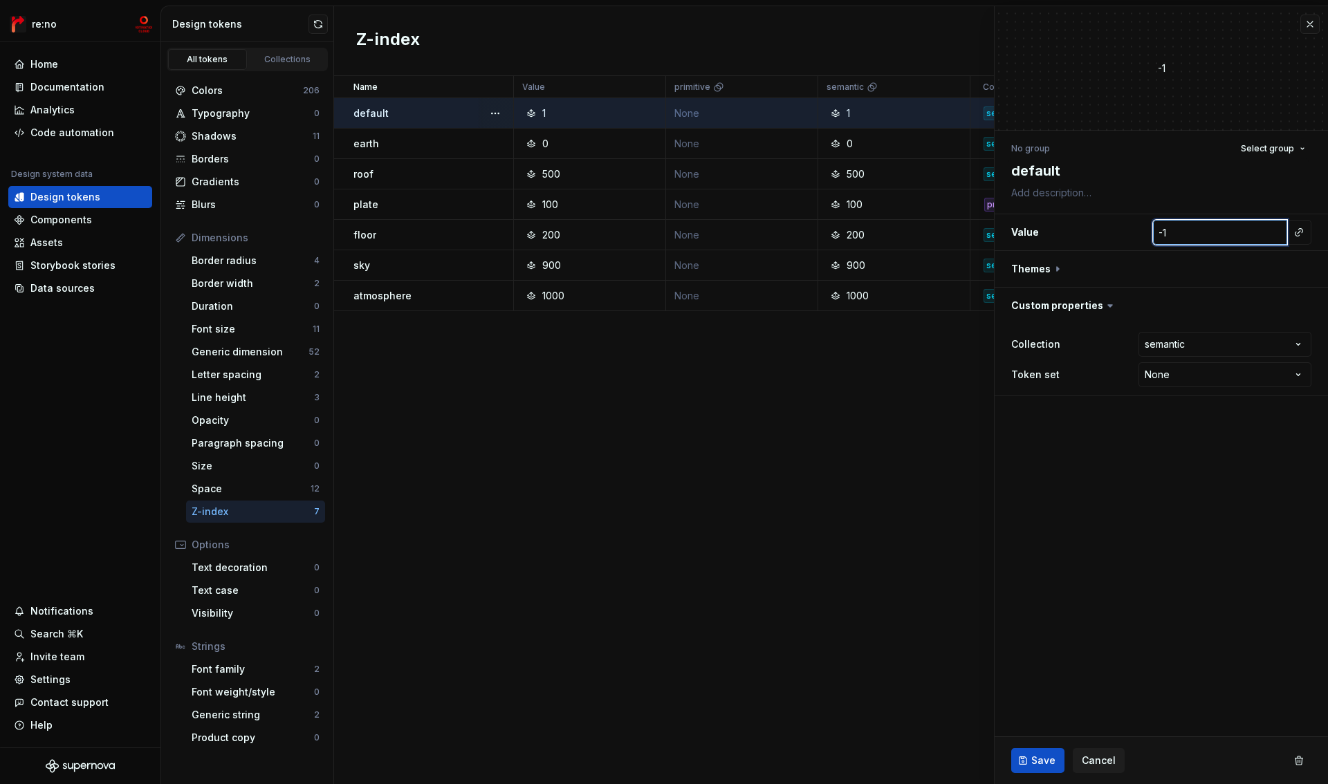
click at [1278, 236] on input "-1" at bounding box center [1220, 232] width 134 height 25
click at [1294, 235] on button "button" at bounding box center [1298, 232] width 19 height 19
click at [1209, 226] on input "-1" at bounding box center [1220, 232] width 134 height 25
click at [1209, 227] on input "-1" at bounding box center [1220, 232] width 134 height 25
type textarea "*"
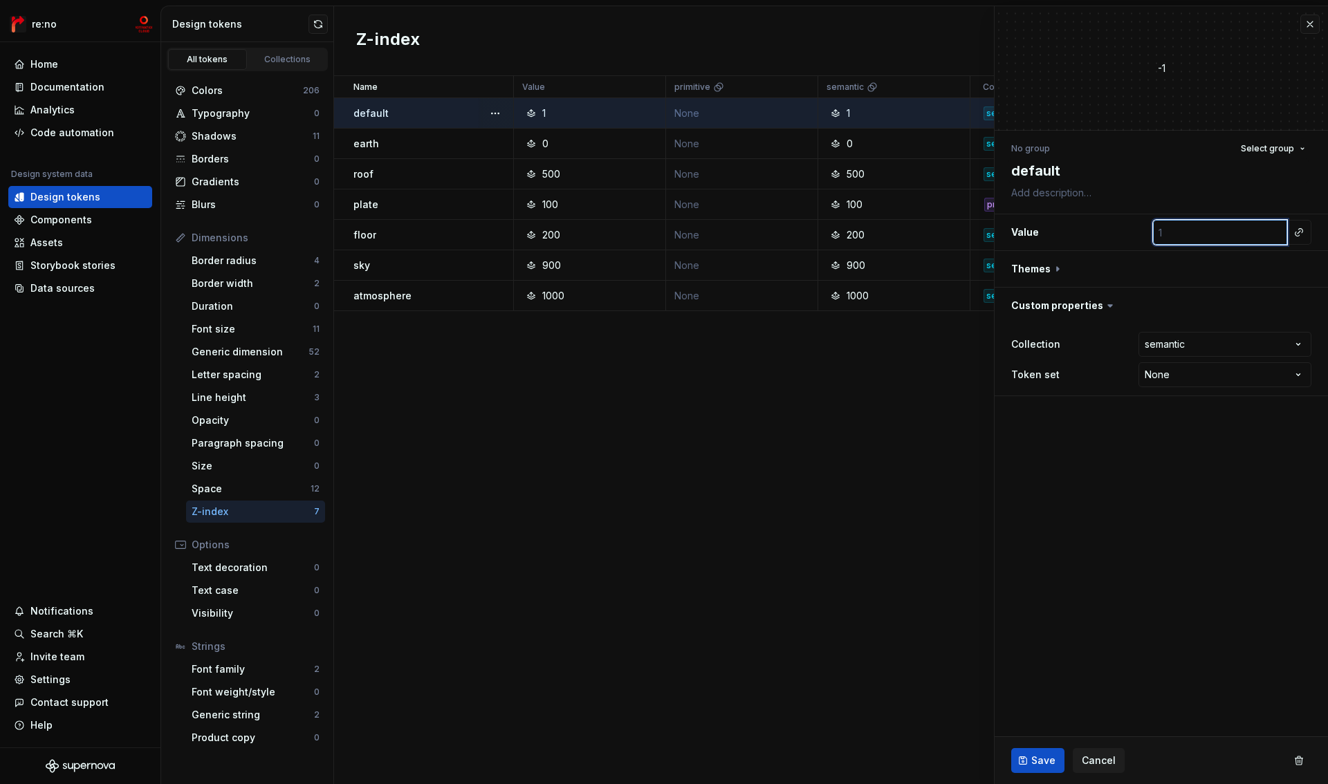
click at [1191, 239] on input "number" at bounding box center [1220, 232] width 134 height 25
type input "-1"
click at [1278, 235] on input "-1" at bounding box center [1220, 232] width 134 height 25
type textarea "*"
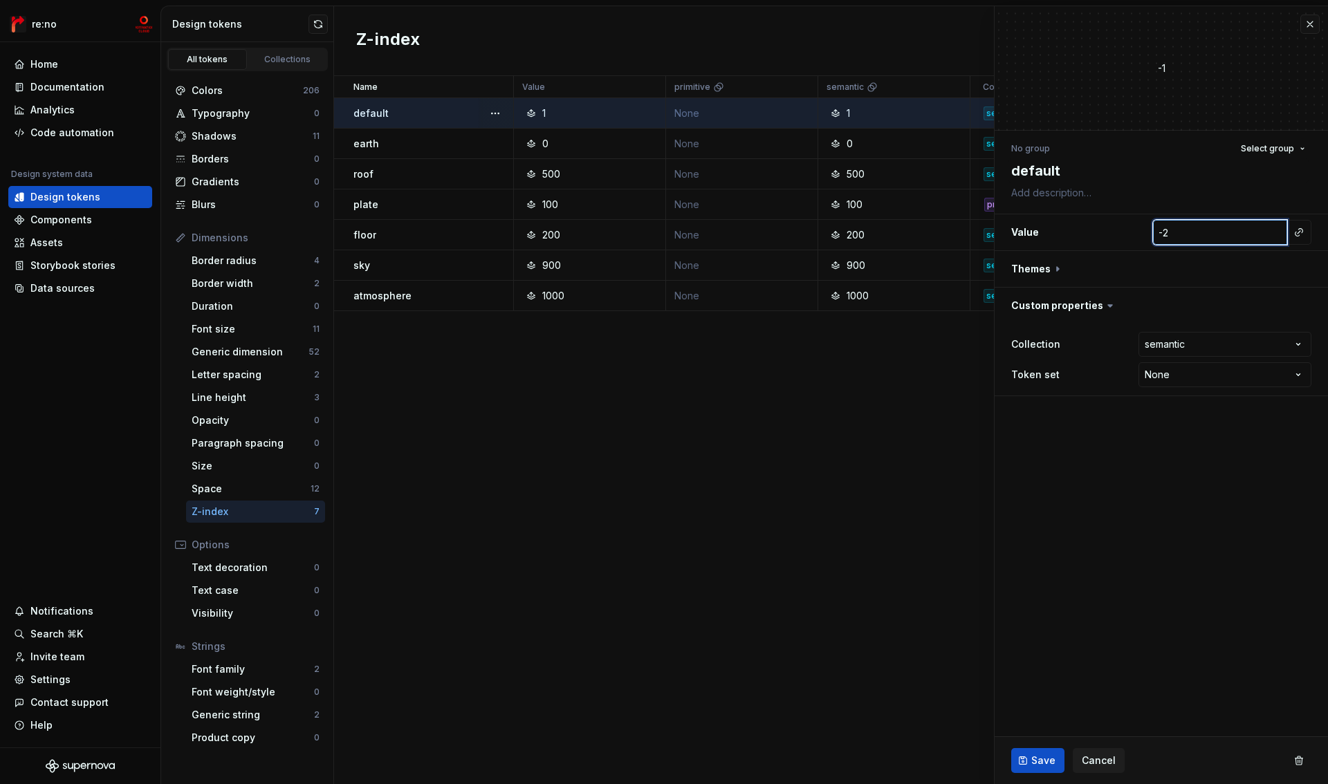
type input "-2"
click at [1278, 235] on input "-2" at bounding box center [1220, 232] width 134 height 25
type textarea "*"
type input "-3"
click at [1278, 235] on input "-3" at bounding box center [1220, 232] width 134 height 25
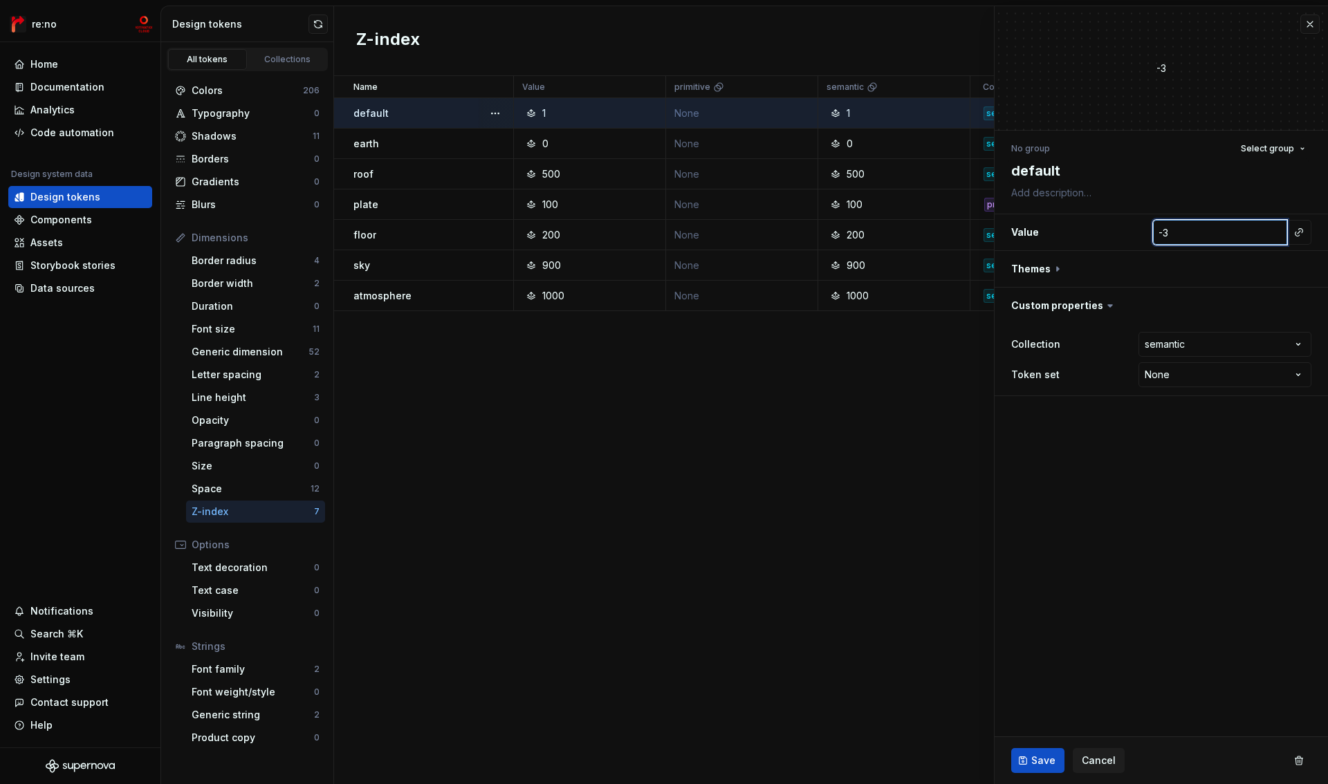
type textarea "*"
type input "-2"
click at [1278, 229] on input "-2" at bounding box center [1220, 232] width 134 height 25
type textarea "*"
type input "-1"
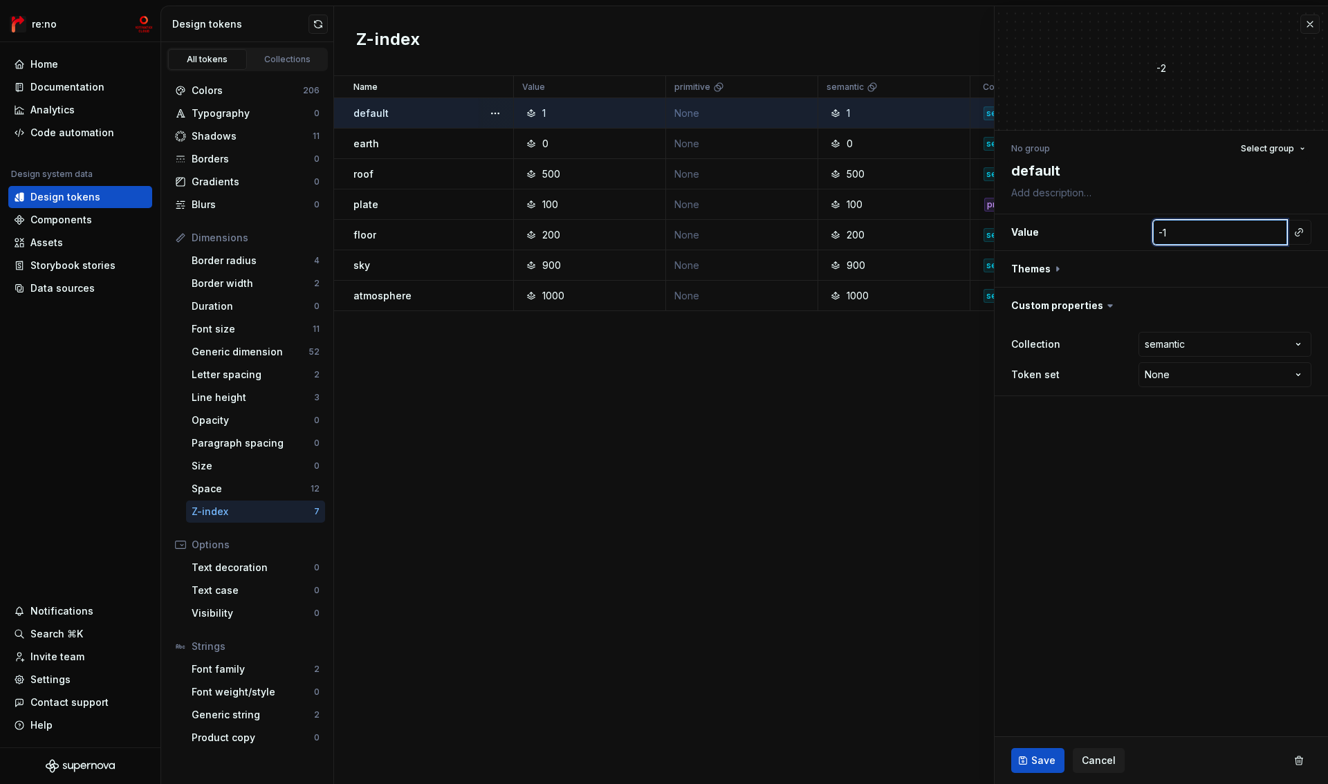
click at [1278, 229] on input "-1" at bounding box center [1220, 232] width 134 height 25
type textarea "*"
type input "0"
click at [1278, 229] on input "0" at bounding box center [1220, 232] width 134 height 25
click at [1204, 230] on input "0" at bounding box center [1220, 232] width 134 height 25
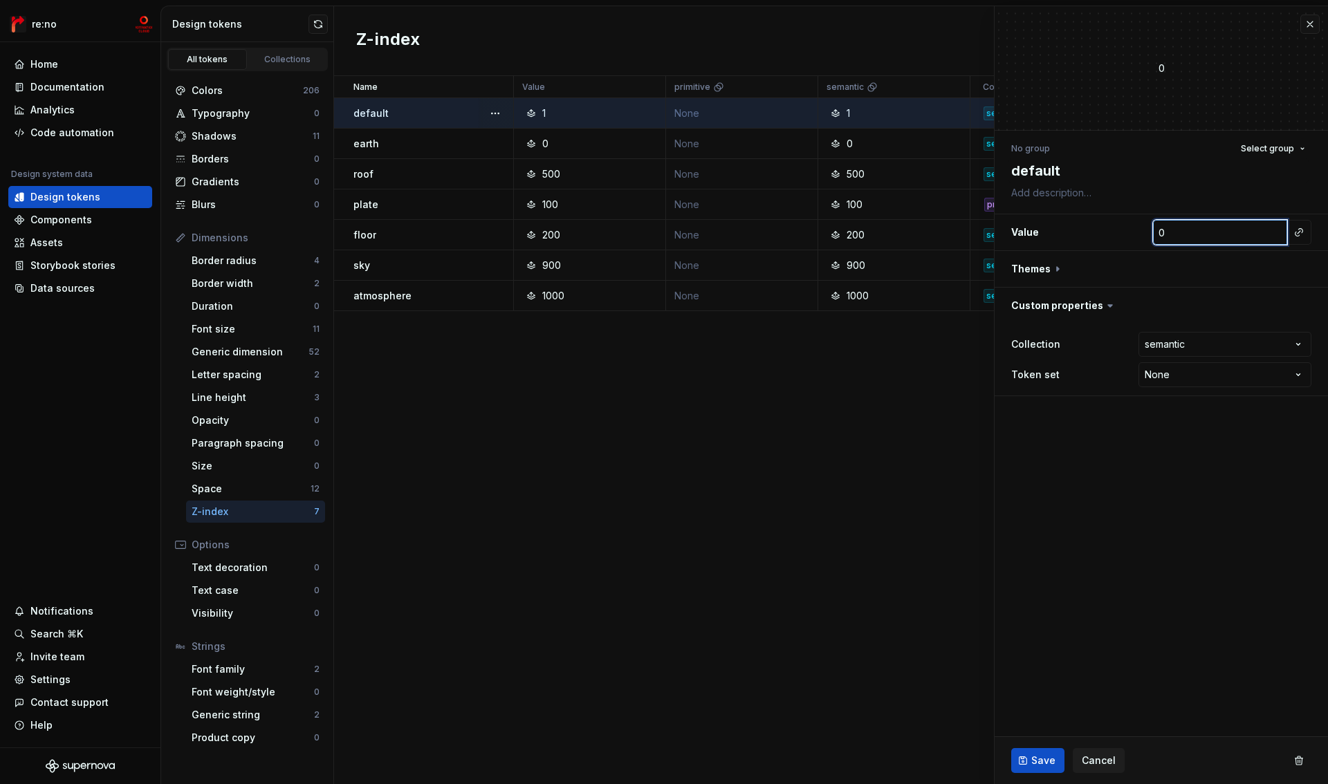
click at [1204, 230] on input "0" at bounding box center [1220, 232] width 134 height 25
click at [1103, 306] on icon at bounding box center [1110, 306] width 14 height 14
click at [1104, 306] on icon at bounding box center [1110, 306] width 14 height 14
click at [1036, 266] on button "button" at bounding box center [1161, 269] width 333 height 36
type textarea "*"
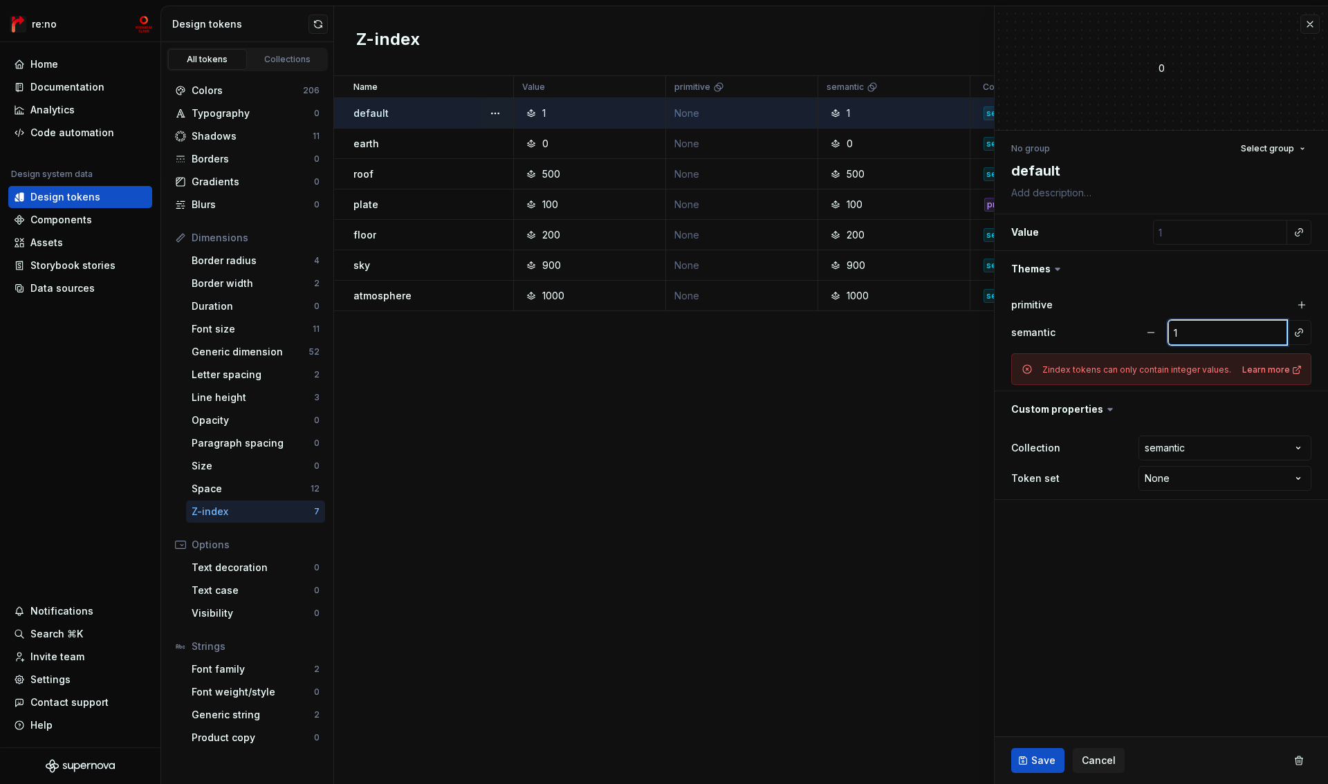
click at [1204, 331] on input "1" at bounding box center [1227, 332] width 119 height 25
click at [1204, 332] on input "1" at bounding box center [1227, 332] width 119 height 25
click at [1274, 371] on div "Learn more" at bounding box center [1272, 370] width 60 height 11
click at [1250, 370] on div "Learn more" at bounding box center [1272, 370] width 60 height 11
click at [369, 38] on h2 "Z-index" at bounding box center [388, 40] width 64 height 25
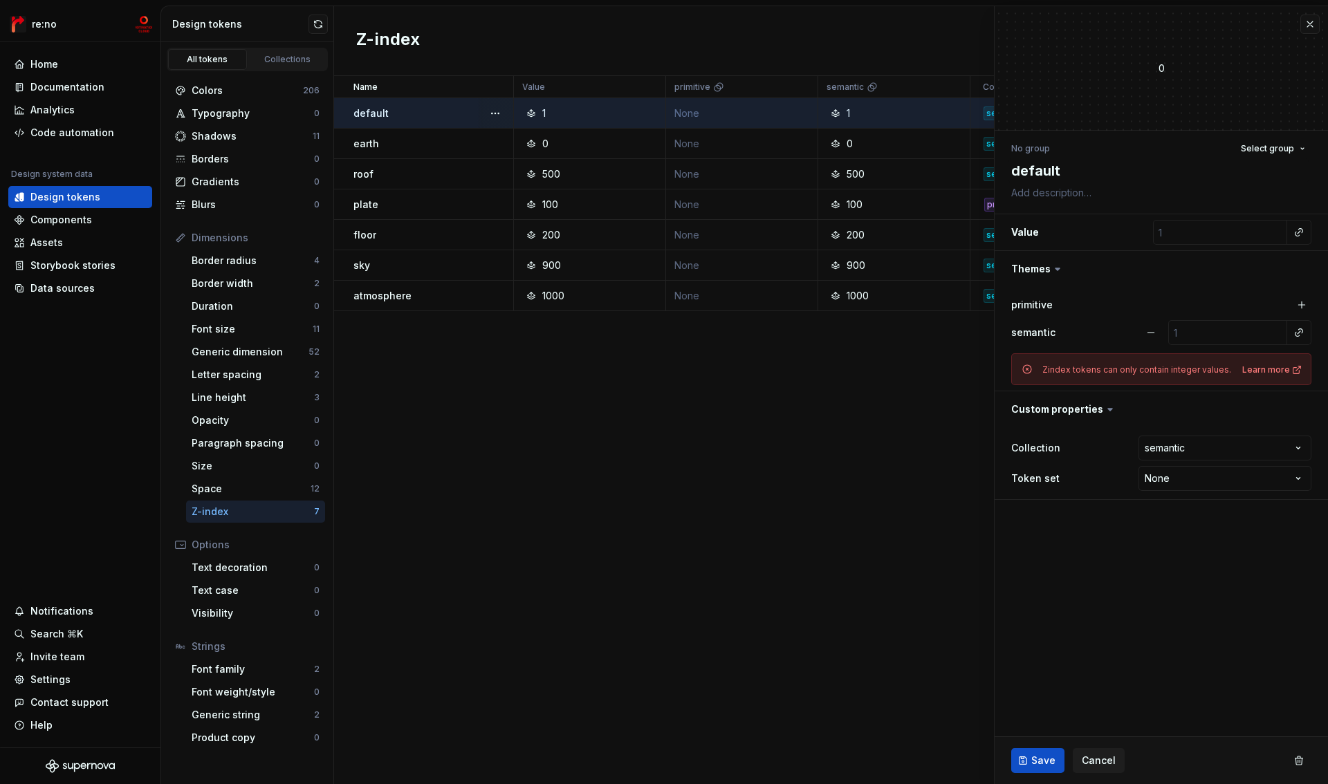
click at [572, 452] on div "Name Value primitive semantic Collection Token set Description Last updated def…" at bounding box center [831, 430] width 994 height 708
click at [1159, 331] on button "button" at bounding box center [1151, 332] width 25 height 25
click at [1301, 331] on button "button" at bounding box center [1301, 329] width 19 height 19
click at [1040, 755] on span "Save" at bounding box center [1043, 761] width 24 height 14
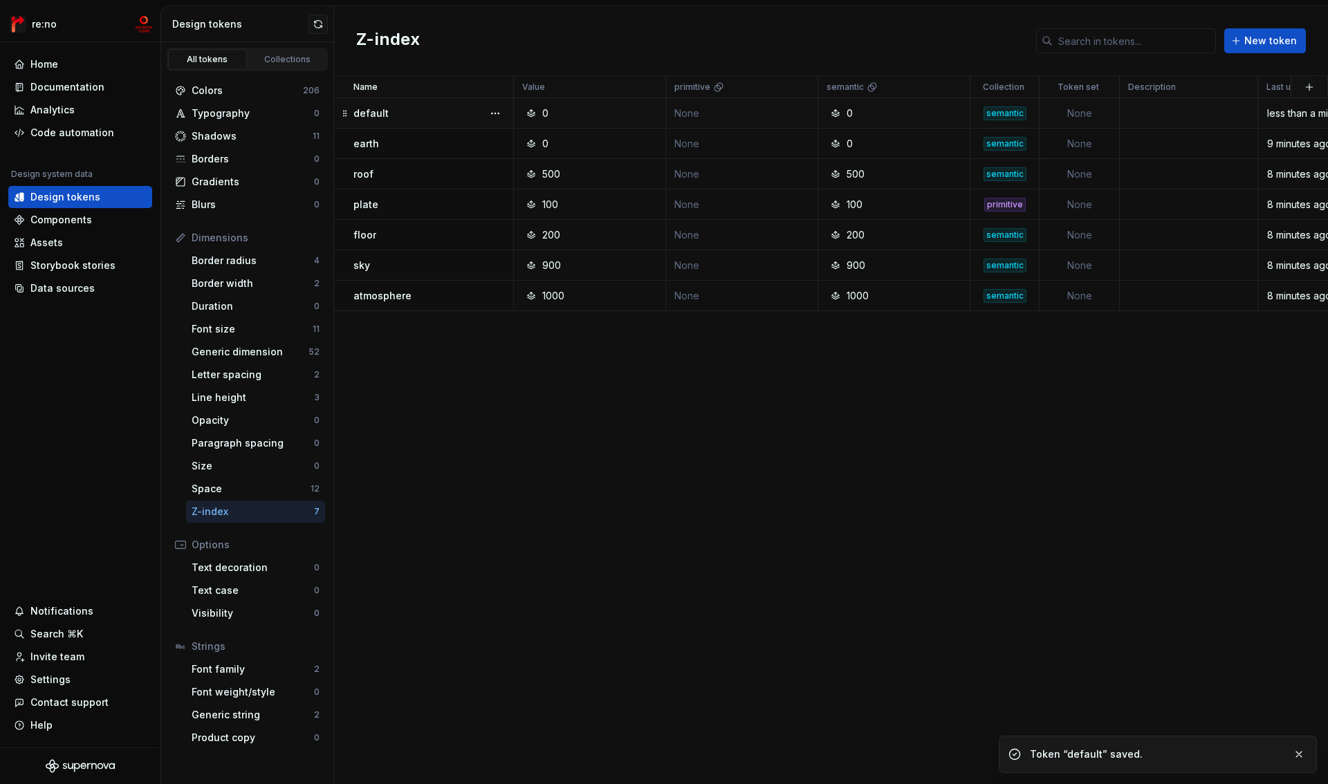
click at [415, 111] on div "default" at bounding box center [432, 114] width 159 height 14
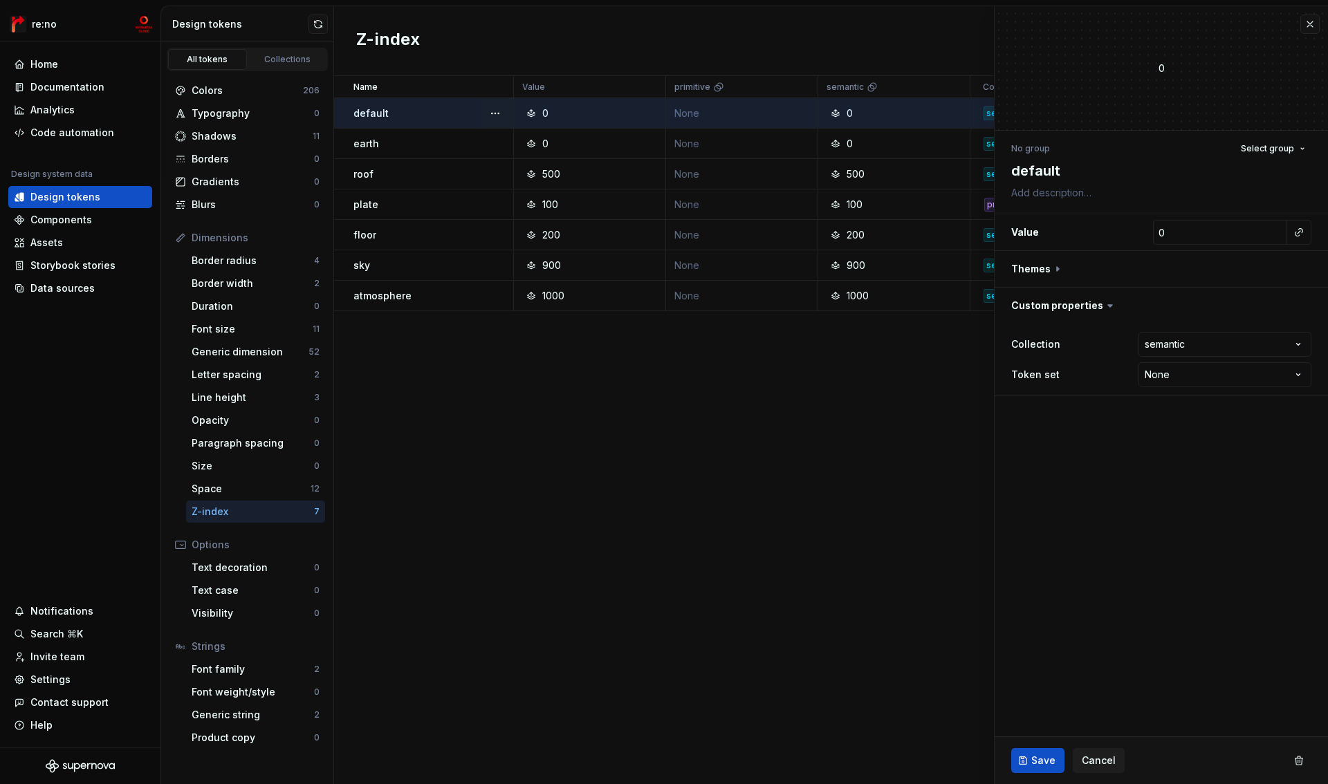
type textarea "*"
click at [1200, 230] on input "0" at bounding box center [1220, 232] width 134 height 25
type textarea "*"
click at [1036, 194] on textarea at bounding box center [1159, 192] width 300 height 19
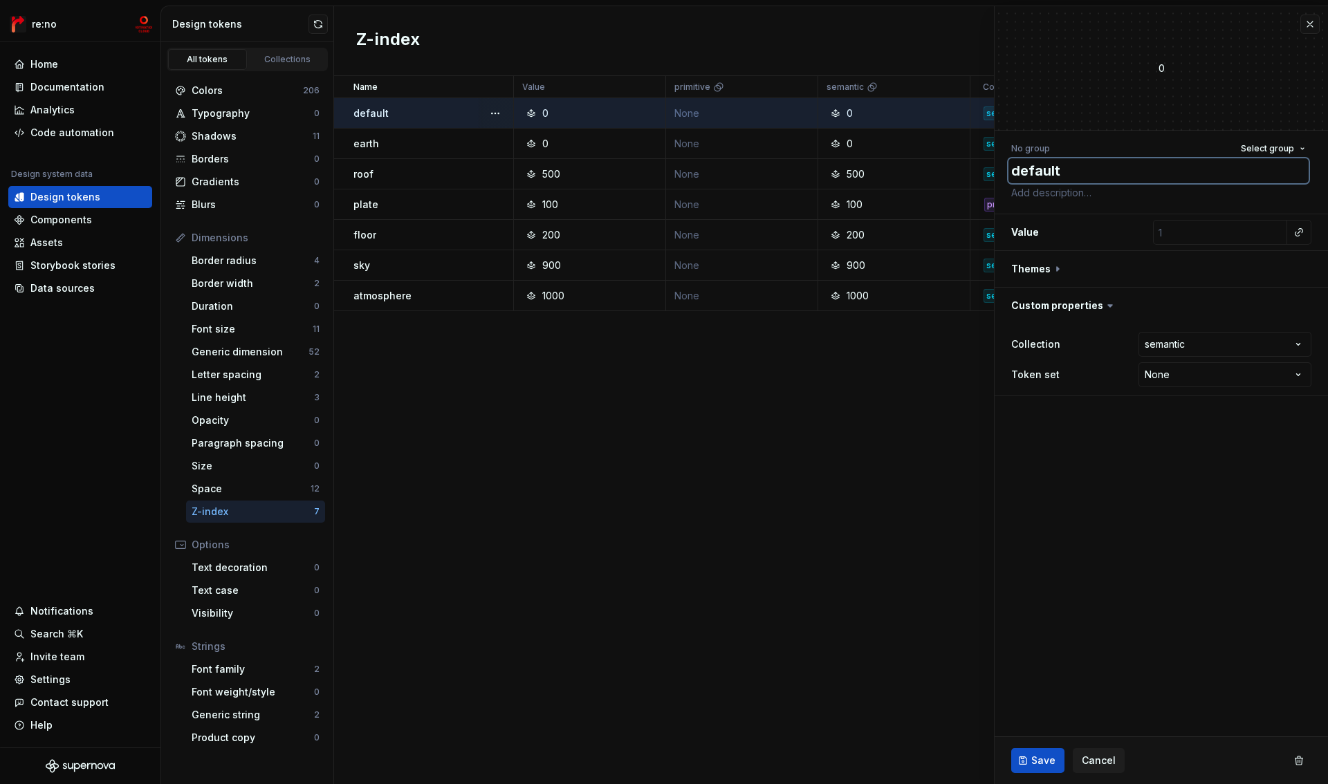
click at [1045, 174] on textarea "default" at bounding box center [1159, 170] width 300 height 25
click at [1081, 172] on textarea "default" at bounding box center [1159, 170] width 300 height 25
click at [1069, 192] on textarea at bounding box center [1159, 192] width 300 height 19
click at [1094, 191] on textarea at bounding box center [1159, 192] width 300 height 19
click at [530, 111] on icon at bounding box center [531, 113] width 11 height 11
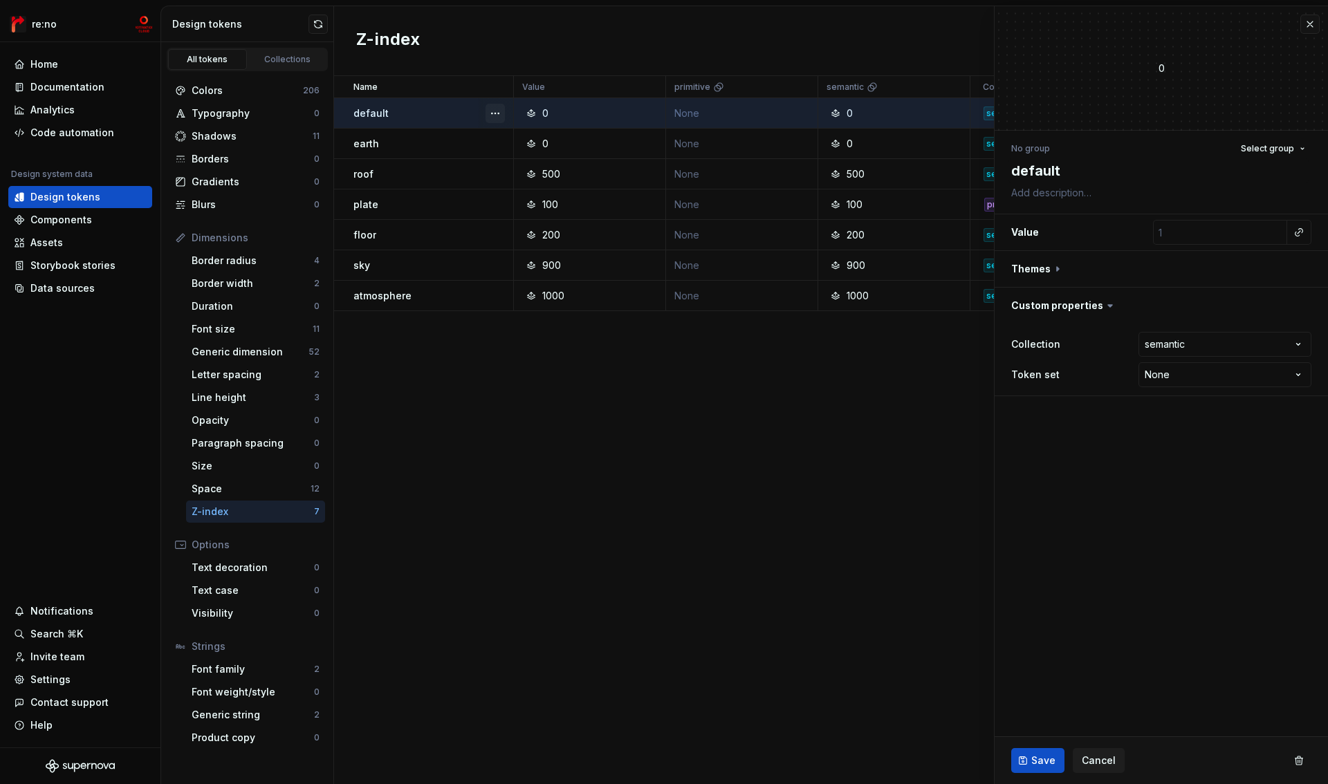
click at [490, 113] on button "button" at bounding box center [495, 113] width 19 height 19
click at [625, 398] on html "re:no Home Documentation Analytics Code automation Design system data Design to…" at bounding box center [664, 392] width 1328 height 784
click at [1141, 68] on div "0" at bounding box center [1161, 68] width 333 height 15
click at [1162, 68] on div "0" at bounding box center [1161, 68] width 333 height 15
click at [1076, 195] on textarea at bounding box center [1159, 192] width 300 height 19
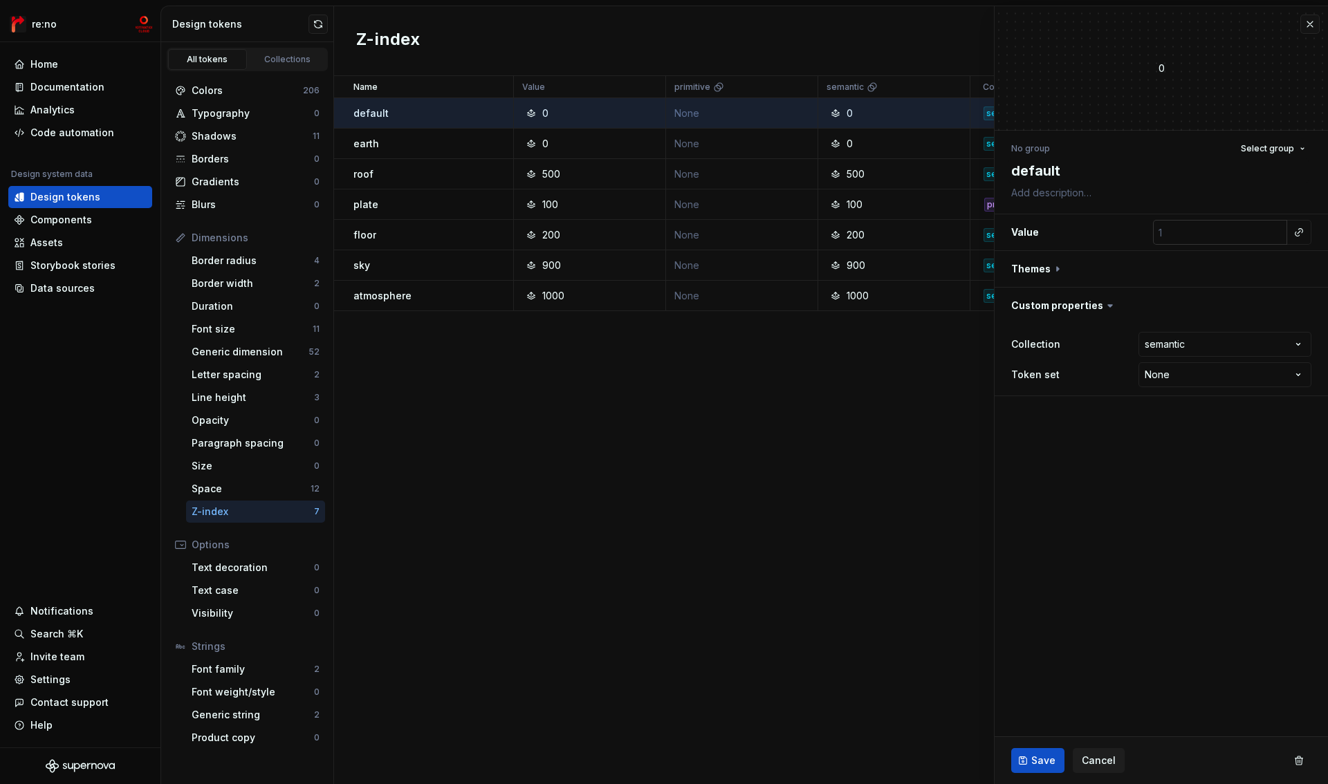
click at [1185, 231] on input "number" at bounding box center [1220, 232] width 134 height 25
click at [1098, 268] on button "button" at bounding box center [1161, 269] width 333 height 36
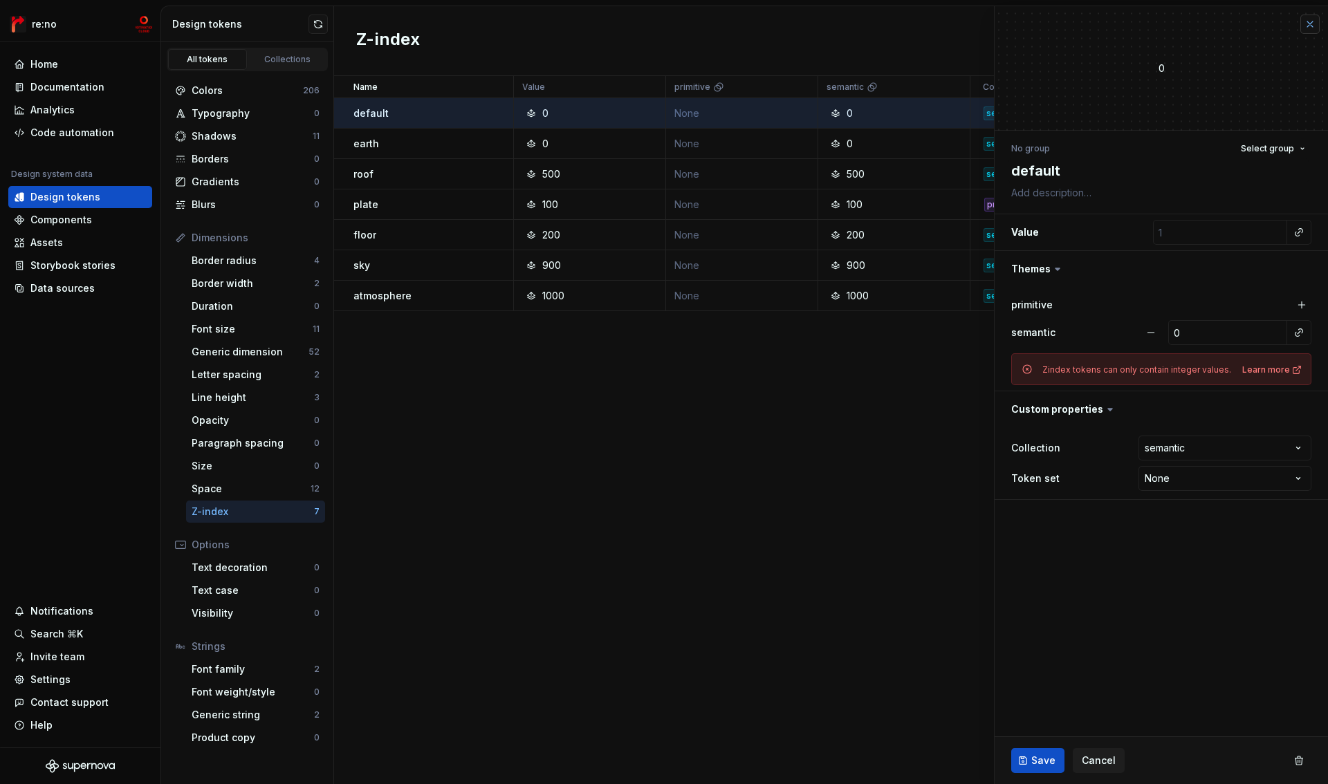
click at [1313, 22] on button "button" at bounding box center [1310, 24] width 19 height 19
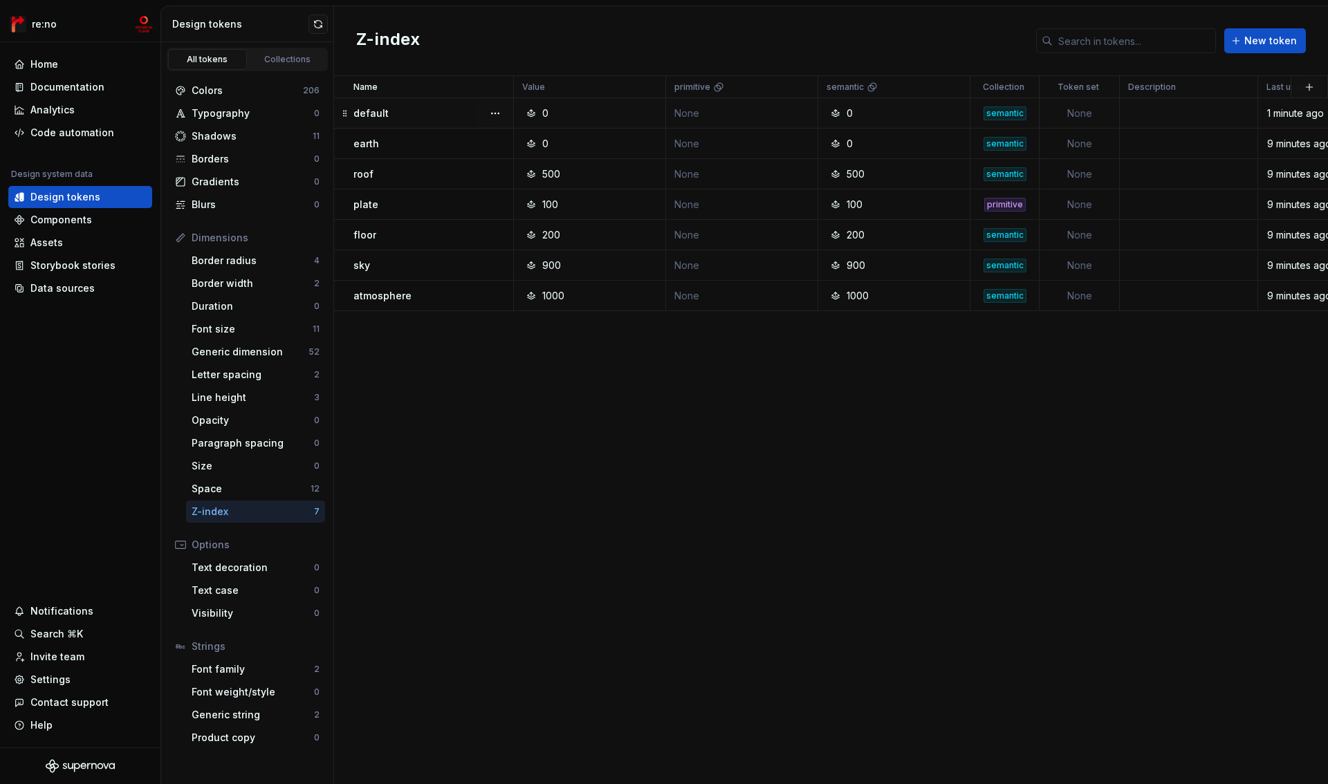
click at [584, 110] on div "0" at bounding box center [594, 114] width 142 height 14
click at [584, 111] on div "0" at bounding box center [594, 114] width 142 height 14
click at [489, 113] on button "button" at bounding box center [495, 113] width 19 height 19
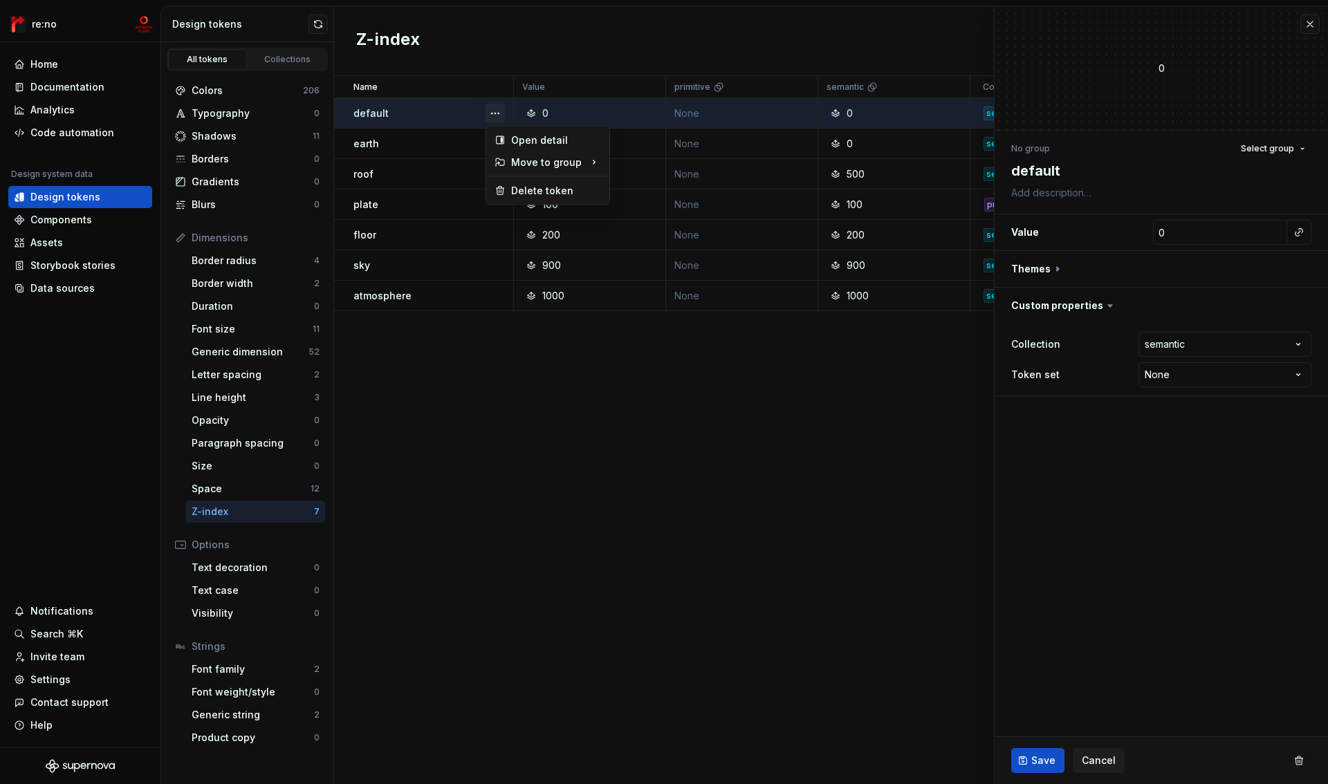
click at [497, 112] on button "button" at bounding box center [495, 113] width 19 height 19
click at [526, 182] on div "Delete token" at bounding box center [548, 191] width 118 height 22
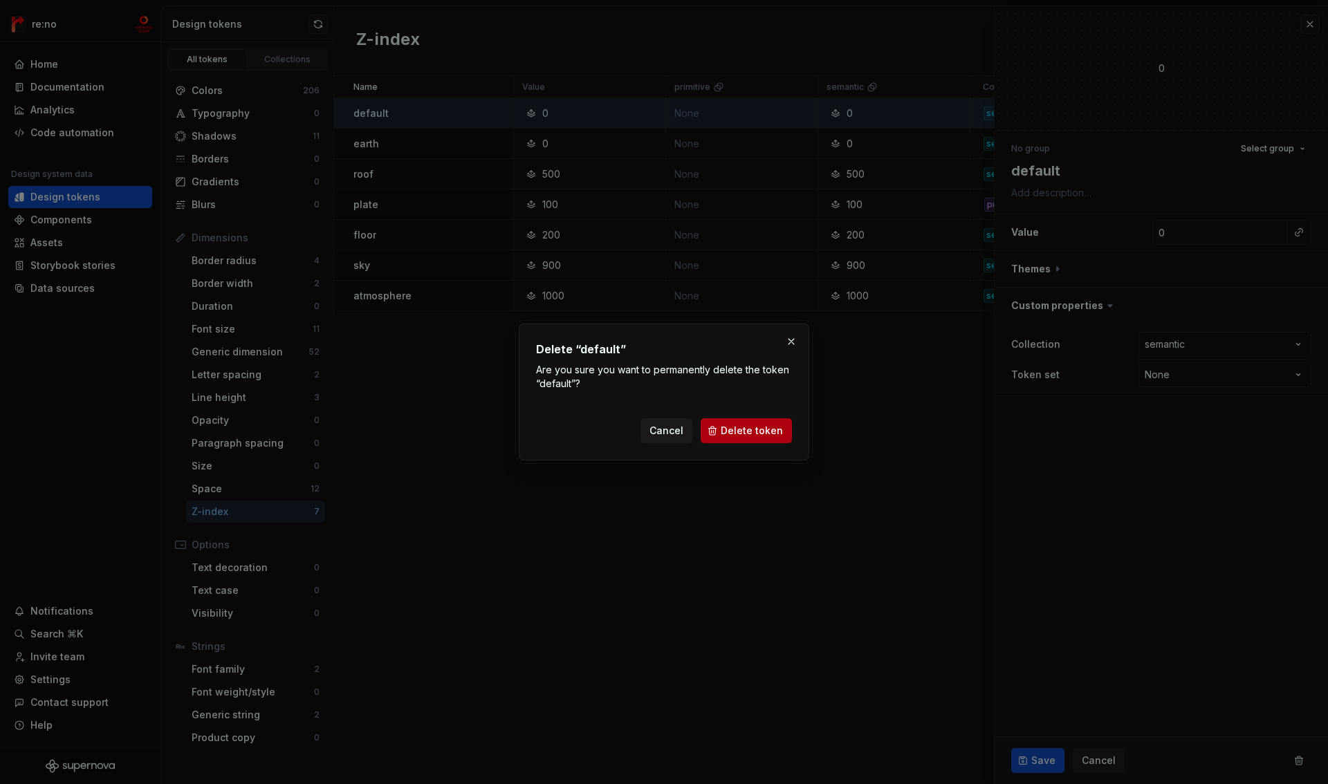
click at [748, 435] on span "Delete token" at bounding box center [752, 431] width 62 height 14
type textarea "*"
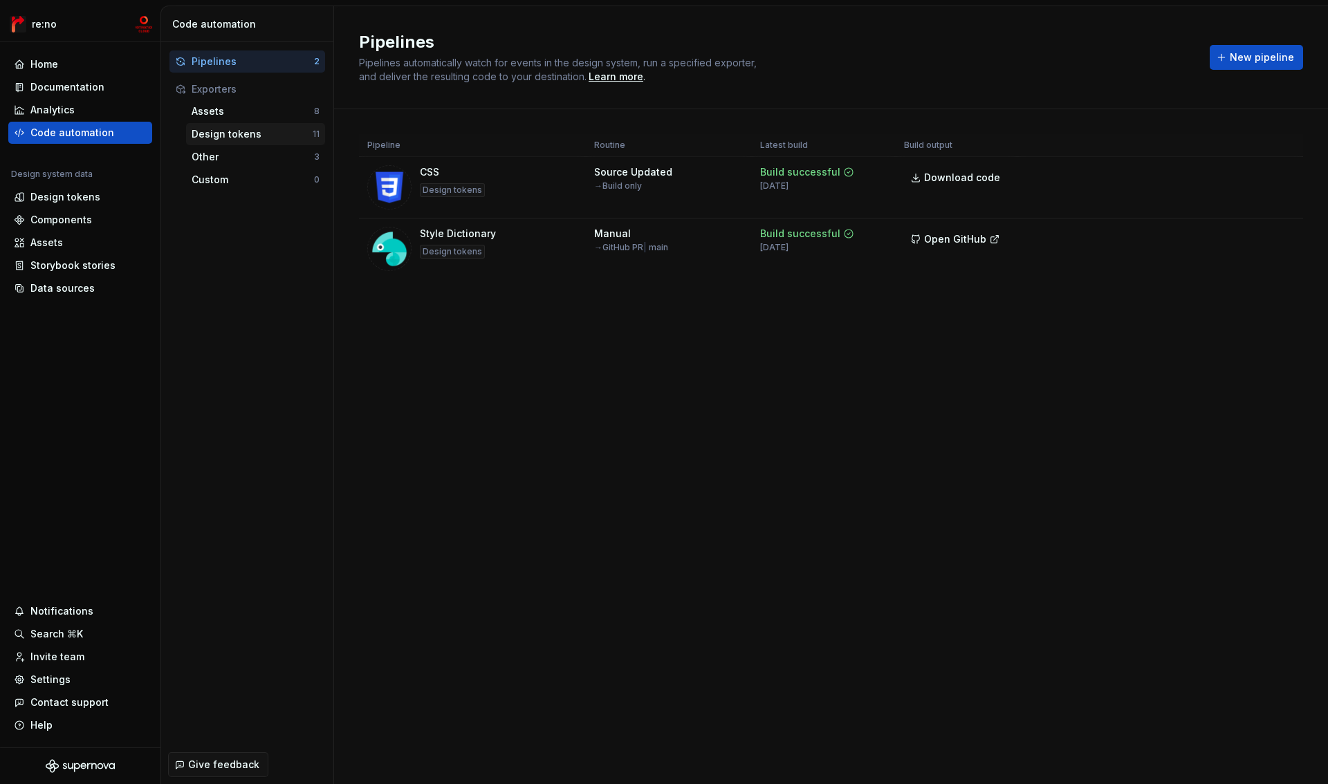
click at [265, 136] on div "Design tokens" at bounding box center [252, 134] width 121 height 14
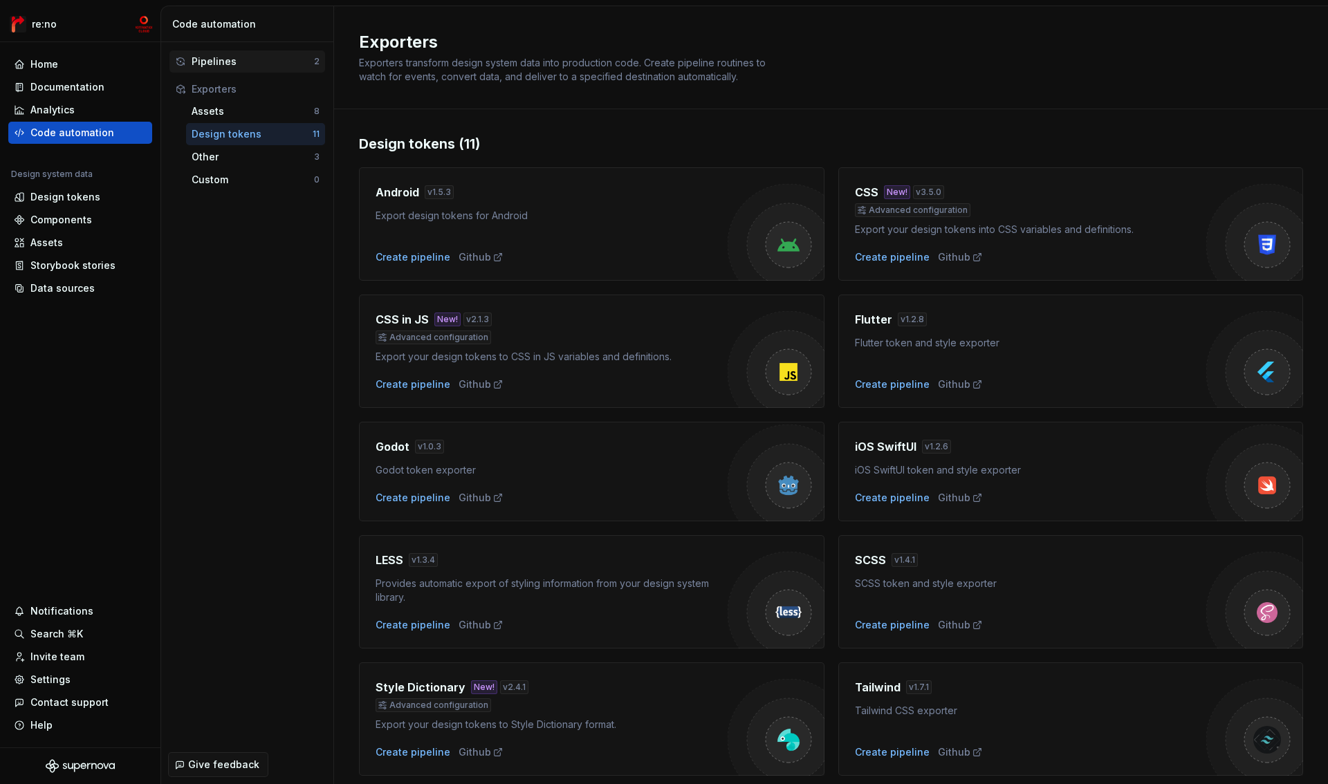
click at [241, 62] on div "Pipelines" at bounding box center [253, 62] width 122 height 14
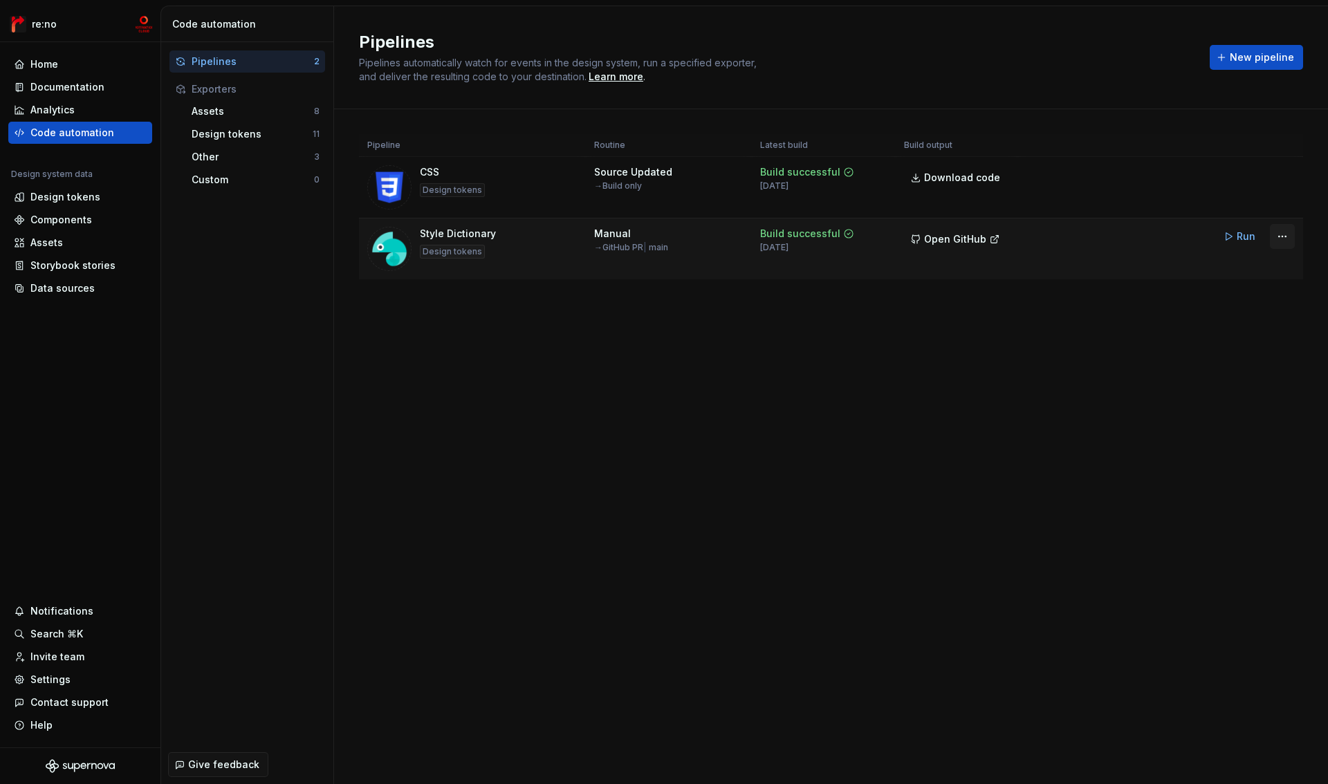
click at [1278, 237] on html "re:no Home Documentation Analytics Code automation Design system data Design to…" at bounding box center [664, 392] width 1328 height 784
click at [1202, 260] on div "Edit pipeline" at bounding box center [1232, 266] width 118 height 14
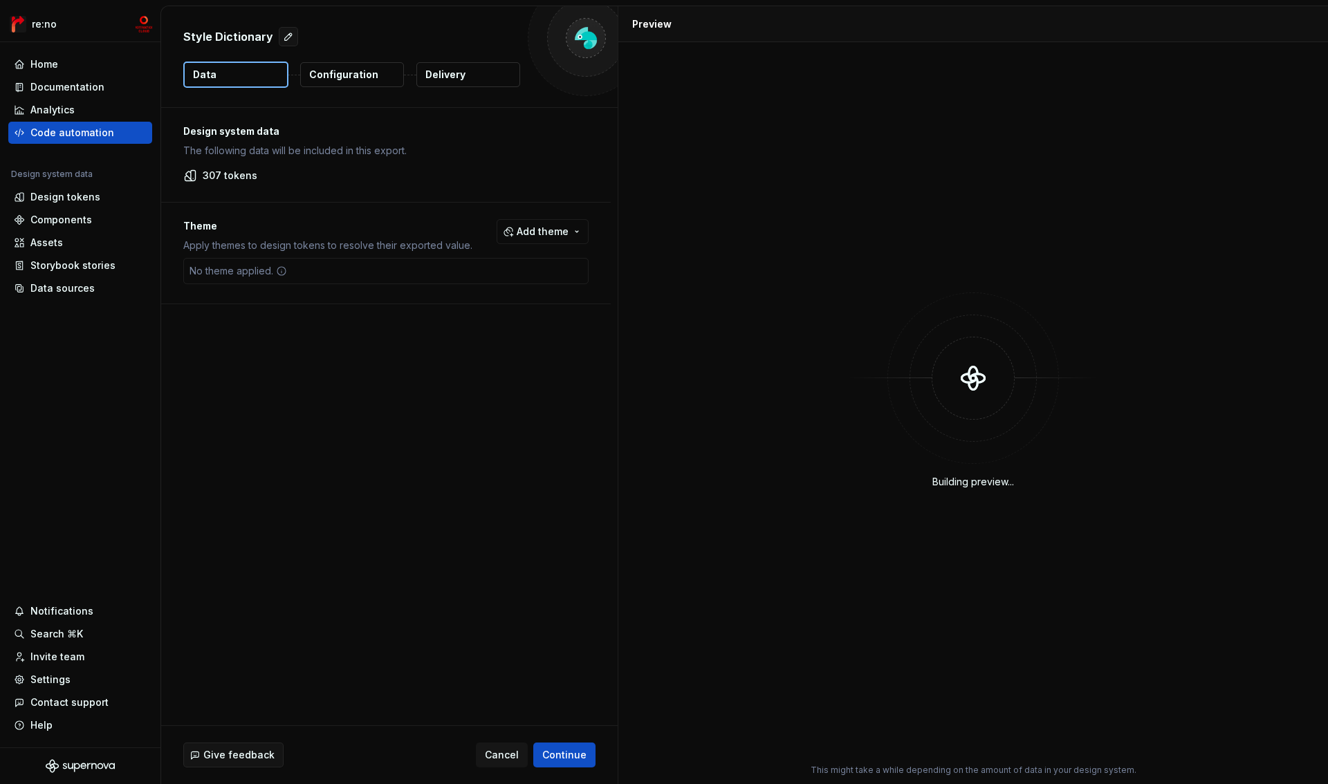
click at [351, 70] on p "Configuration" at bounding box center [343, 75] width 69 height 14
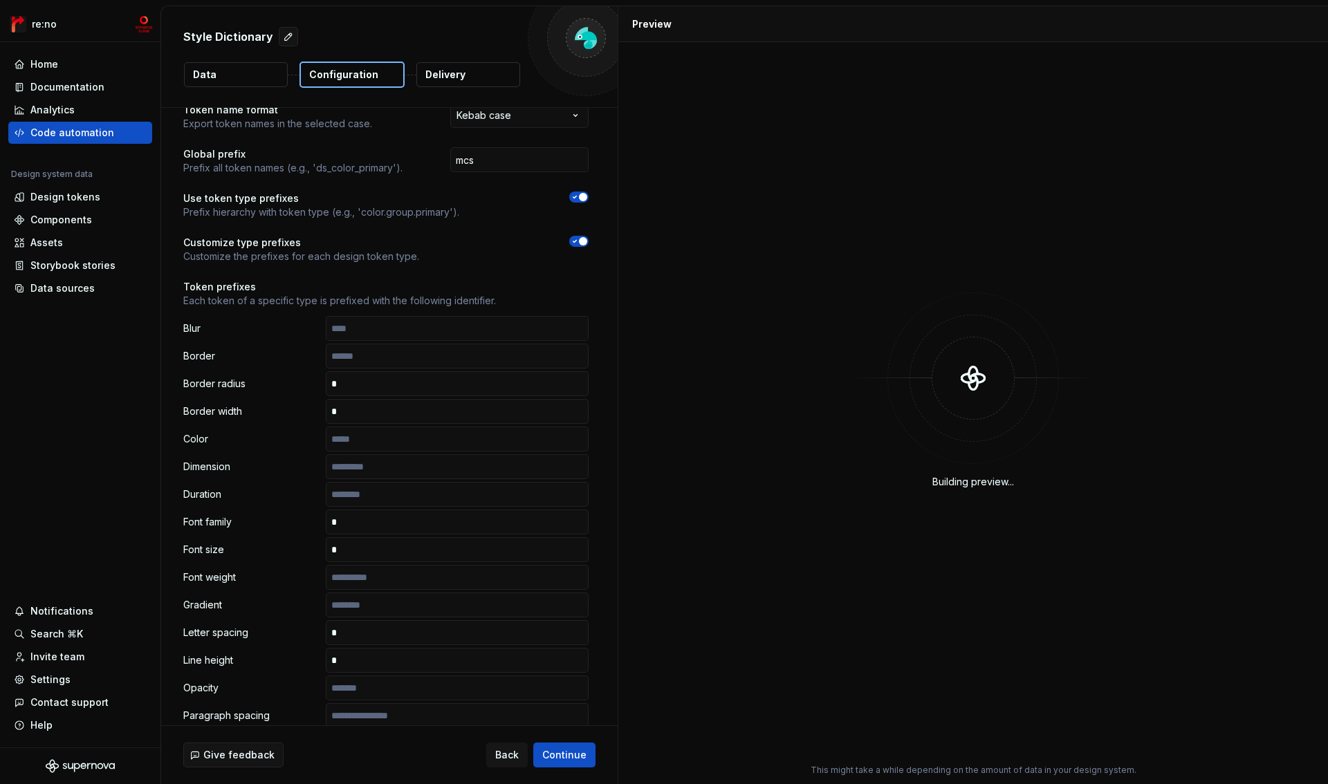
scroll to position [244, 0]
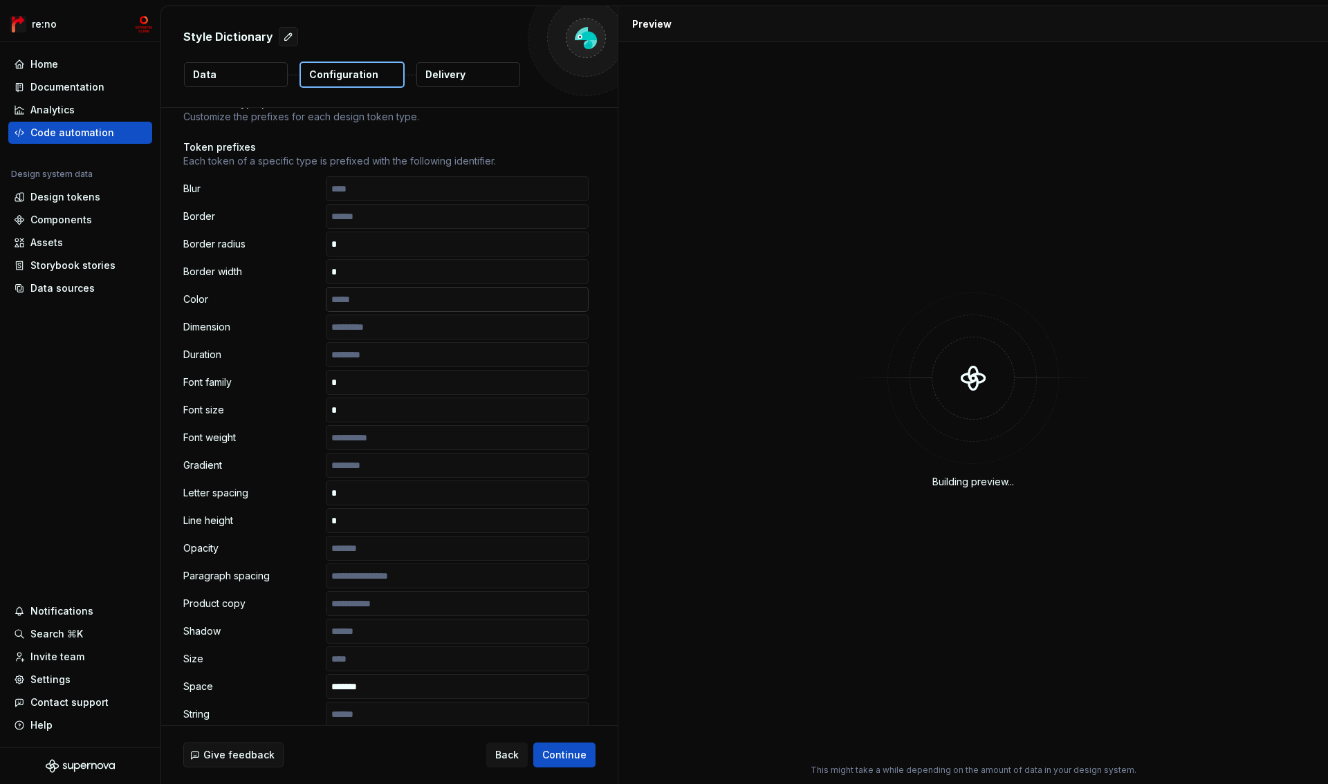
click at [397, 306] on input "text" at bounding box center [457, 299] width 263 height 25
click at [379, 336] on input "text" at bounding box center [457, 327] width 263 height 25
click at [372, 360] on input "text" at bounding box center [457, 354] width 263 height 25
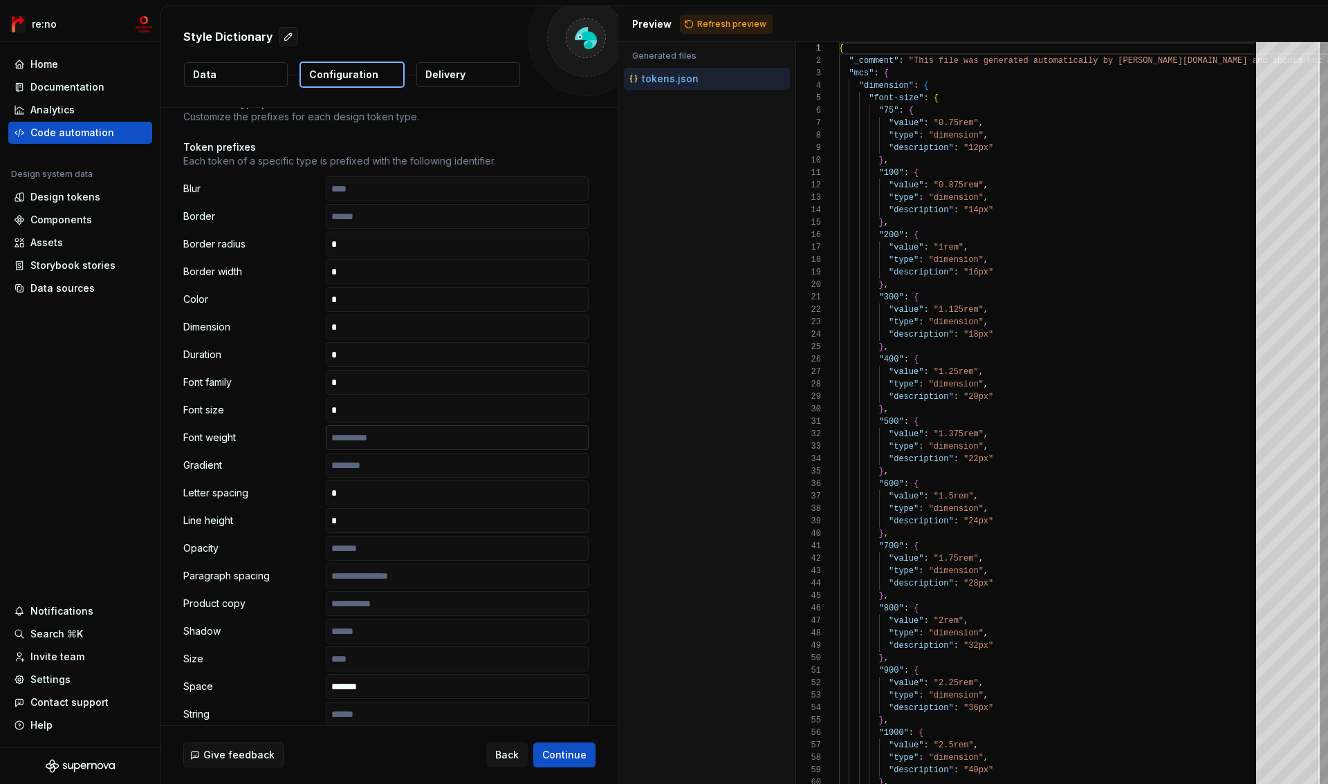
click at [364, 444] on input "text" at bounding box center [457, 437] width 263 height 25
click at [365, 470] on input "text" at bounding box center [457, 465] width 263 height 25
click at [368, 549] on input "text" at bounding box center [457, 548] width 263 height 25
click at [374, 589] on div "Blur Border Border radius Border width Color Dimension Duration Font family Fon…" at bounding box center [385, 520] width 405 height 689
click at [376, 578] on input "text" at bounding box center [457, 576] width 263 height 25
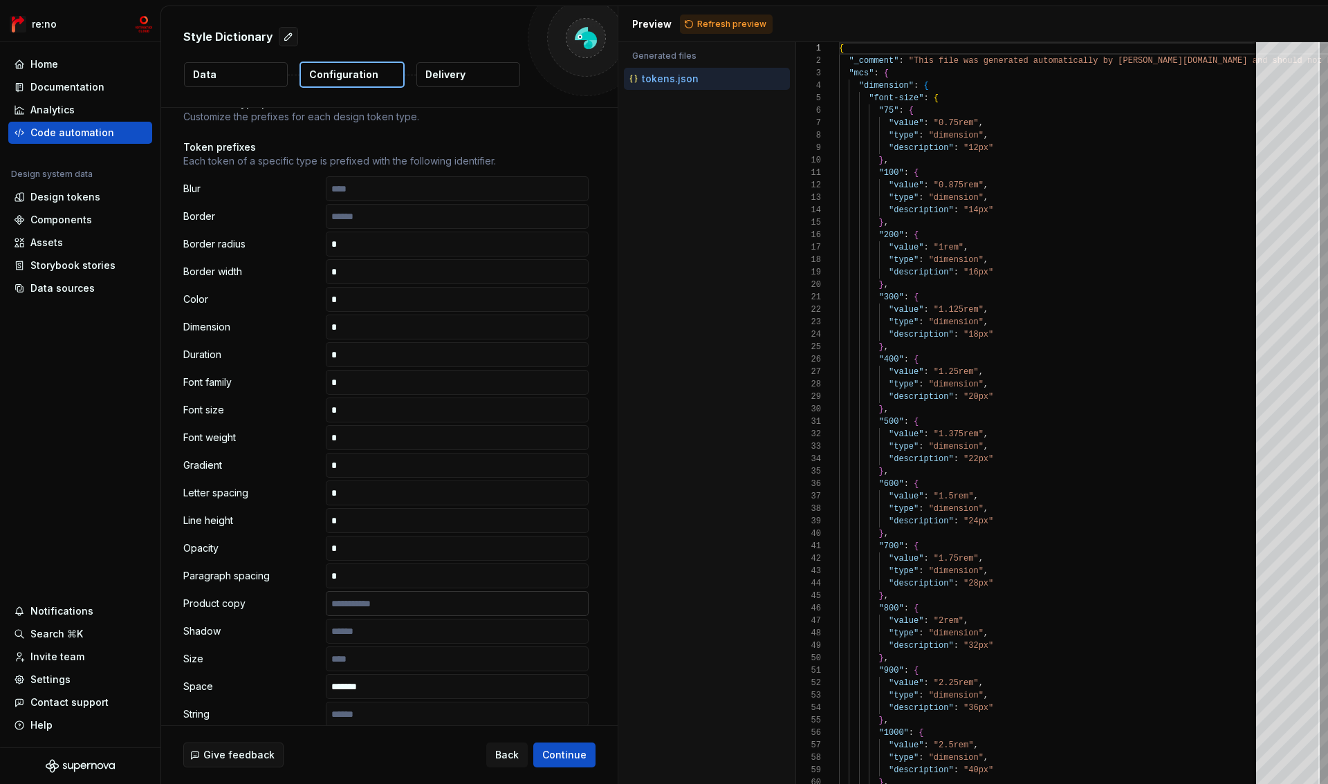
click at [374, 603] on input "text" at bounding box center [457, 603] width 263 height 25
click at [374, 630] on input "text" at bounding box center [457, 631] width 263 height 25
click at [373, 665] on input "text" at bounding box center [457, 659] width 263 height 25
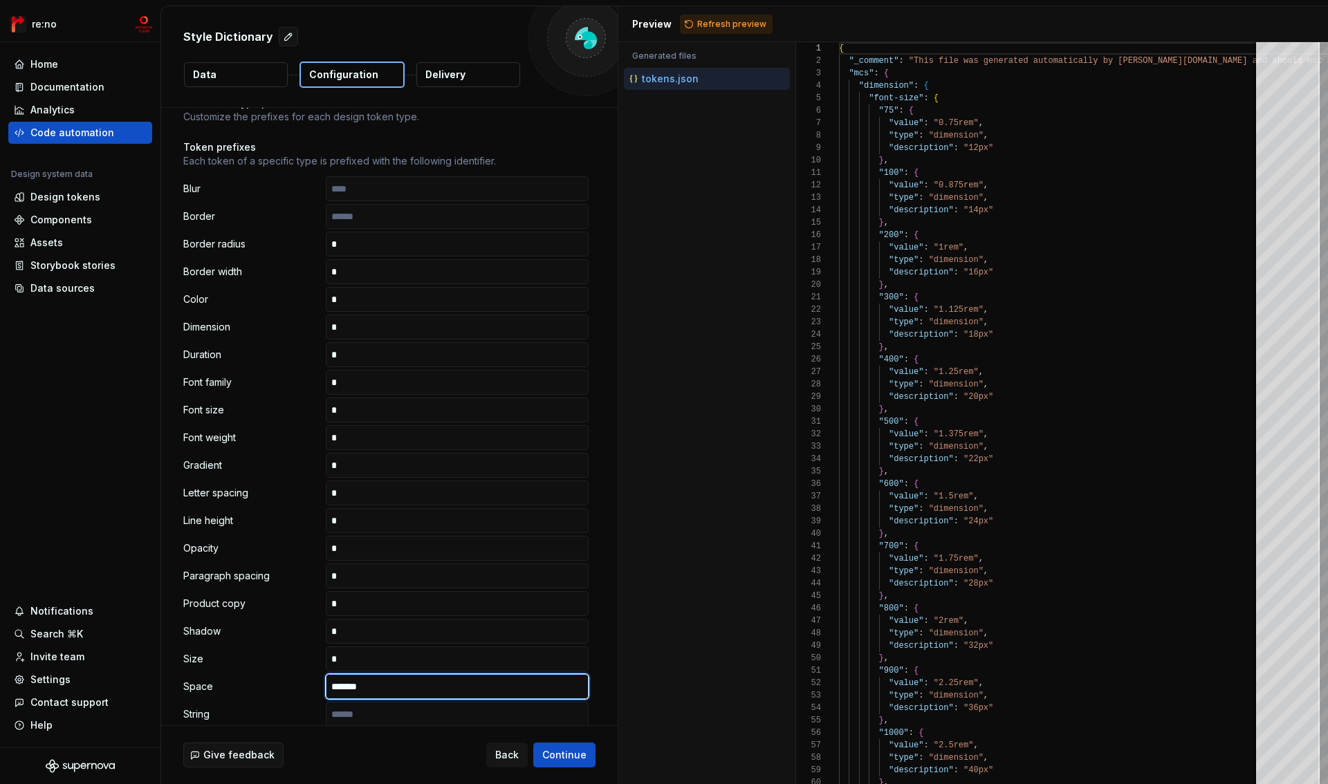
click at [375, 690] on input "*******" at bounding box center [457, 686] width 263 height 25
click at [376, 724] on input "text" at bounding box center [457, 714] width 263 height 25
type input "*******"
click at [369, 713] on input "text" at bounding box center [457, 714] width 263 height 25
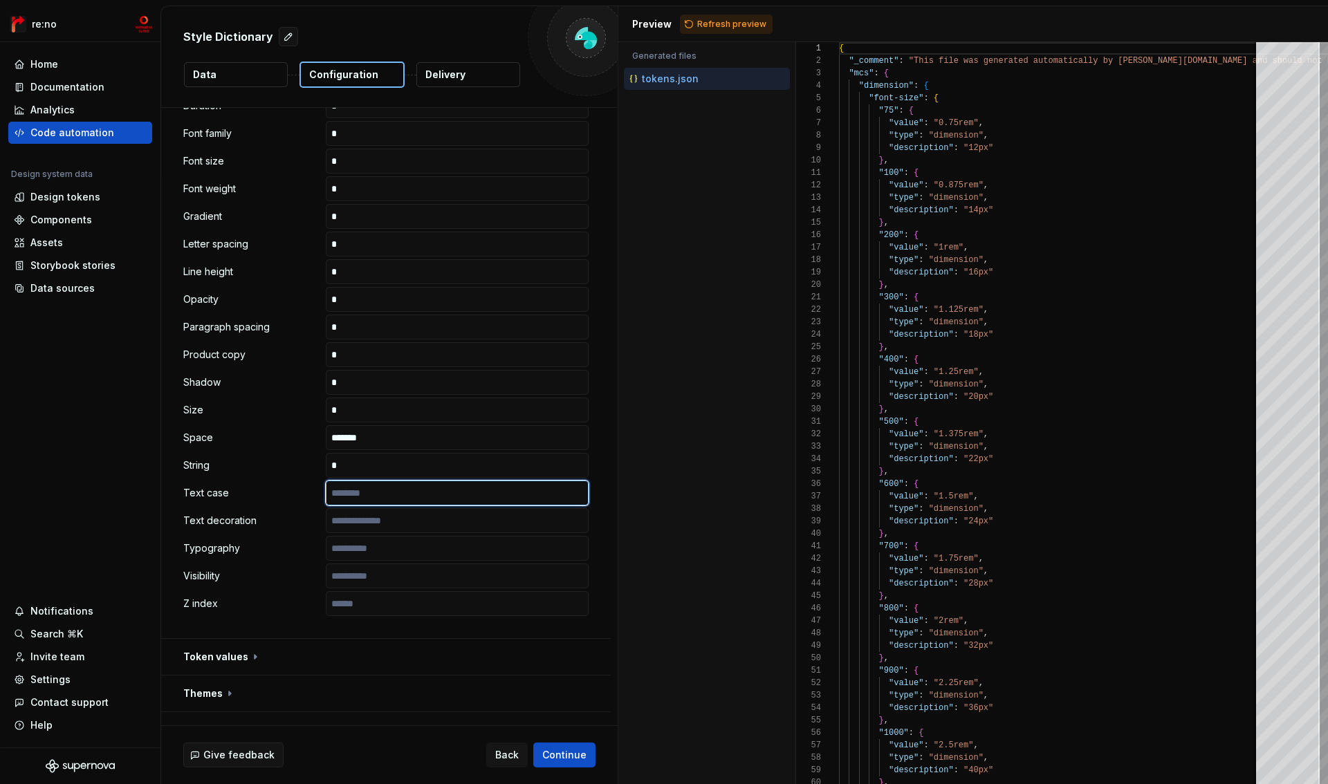
click at [394, 484] on input "text" at bounding box center [457, 493] width 263 height 25
click at [394, 517] on input "text" at bounding box center [457, 520] width 263 height 25
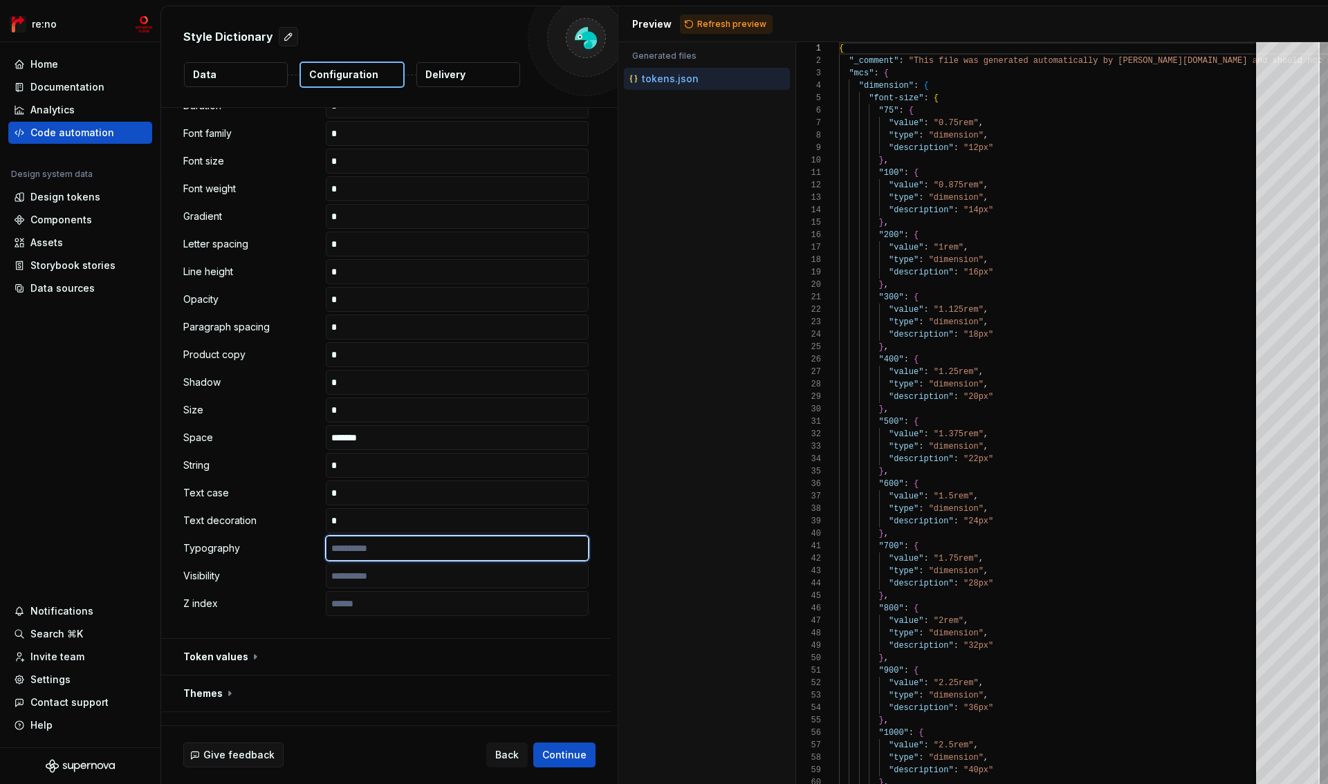
click at [396, 558] on input "text" at bounding box center [457, 548] width 263 height 25
click at [394, 576] on input "text" at bounding box center [457, 576] width 263 height 25
click at [392, 605] on input "text" at bounding box center [457, 603] width 263 height 25
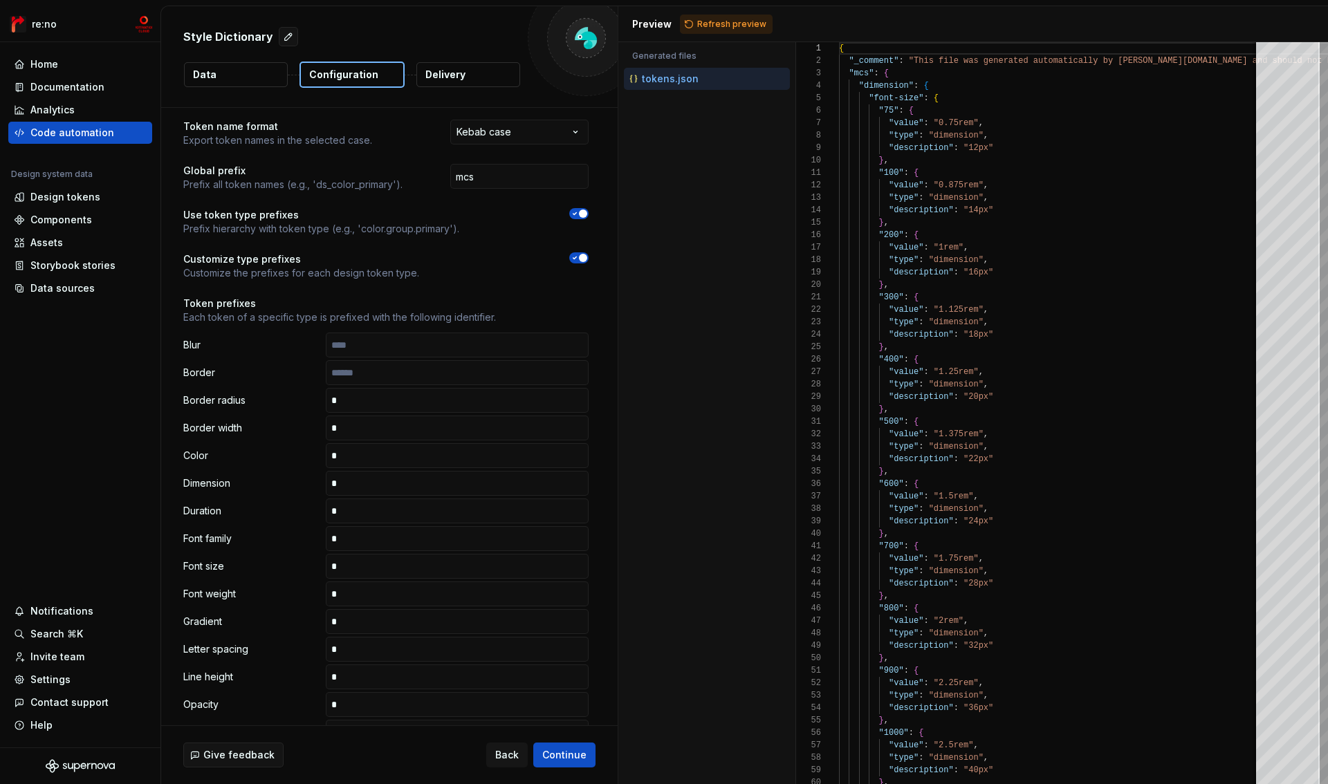
scroll to position [9, 0]
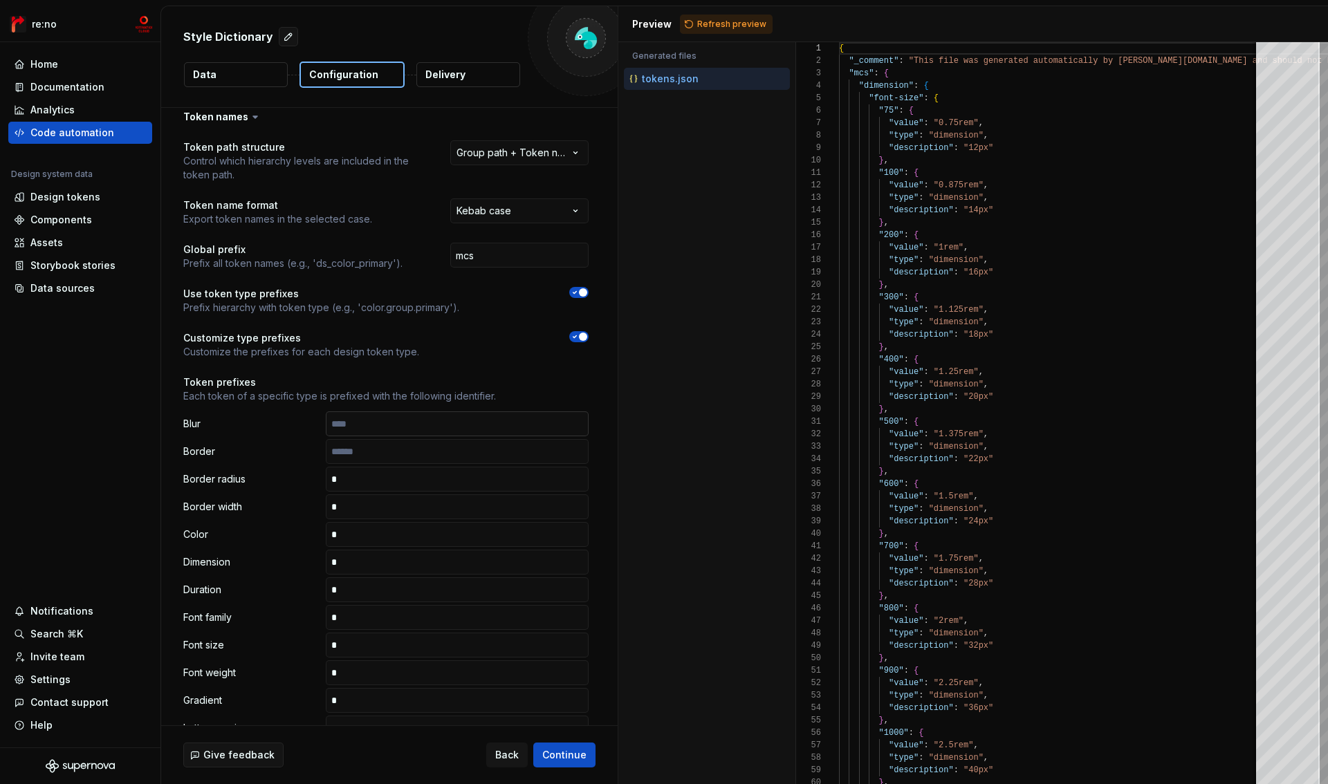
click at [383, 428] on input "text" at bounding box center [457, 424] width 263 height 25
click at [387, 456] on input "text" at bounding box center [457, 451] width 263 height 25
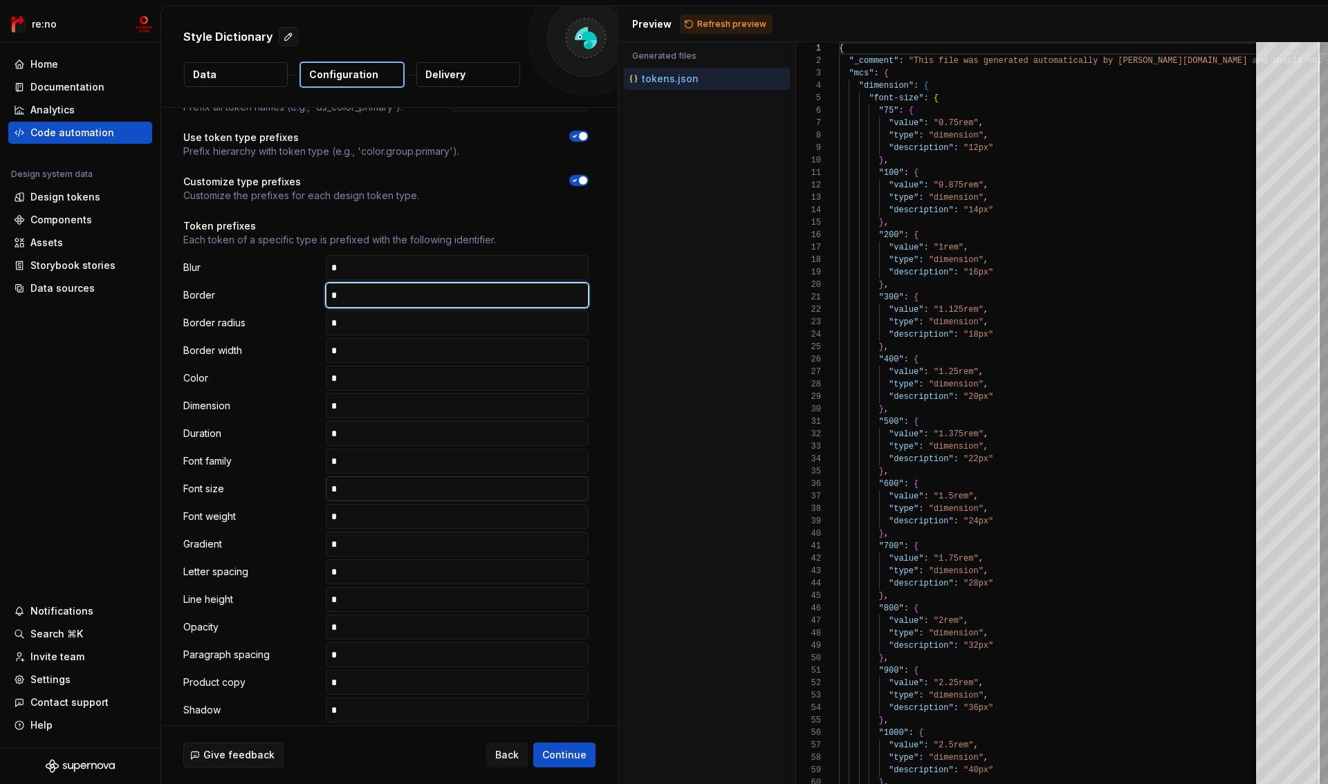
scroll to position [0, 0]
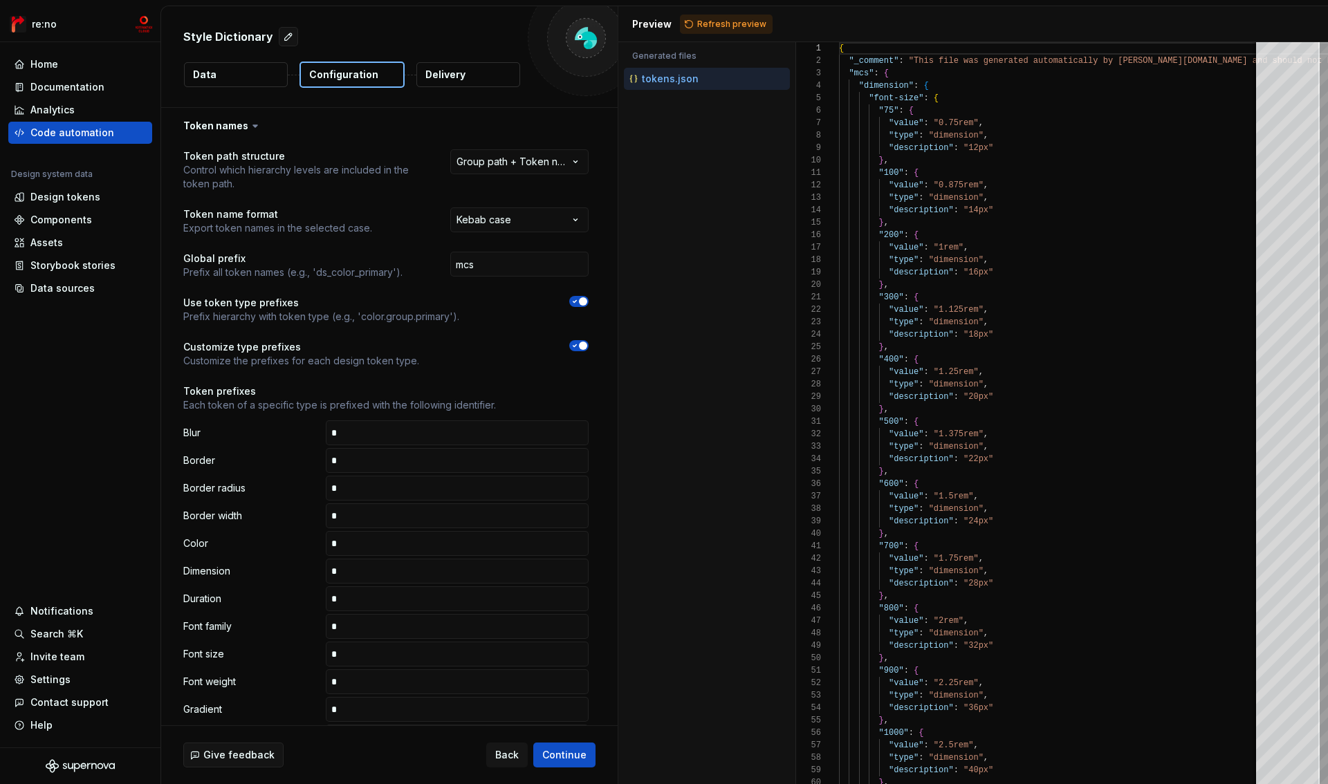
click at [731, 24] on span "Refresh preview" at bounding box center [731, 24] width 69 height 11
type textarea "**********"
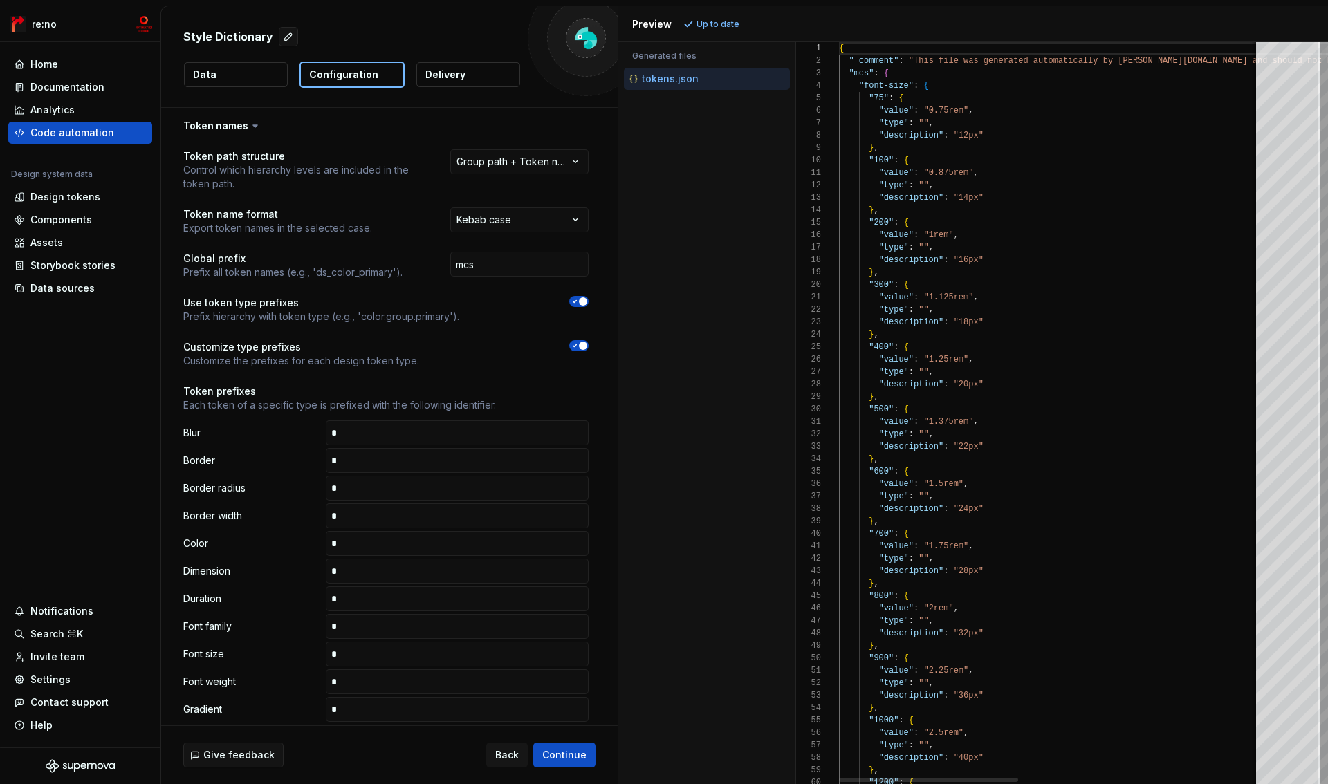
scroll to position [125, 0]
click at [831, 73] on div at bounding box center [832, 73] width 18 height 12
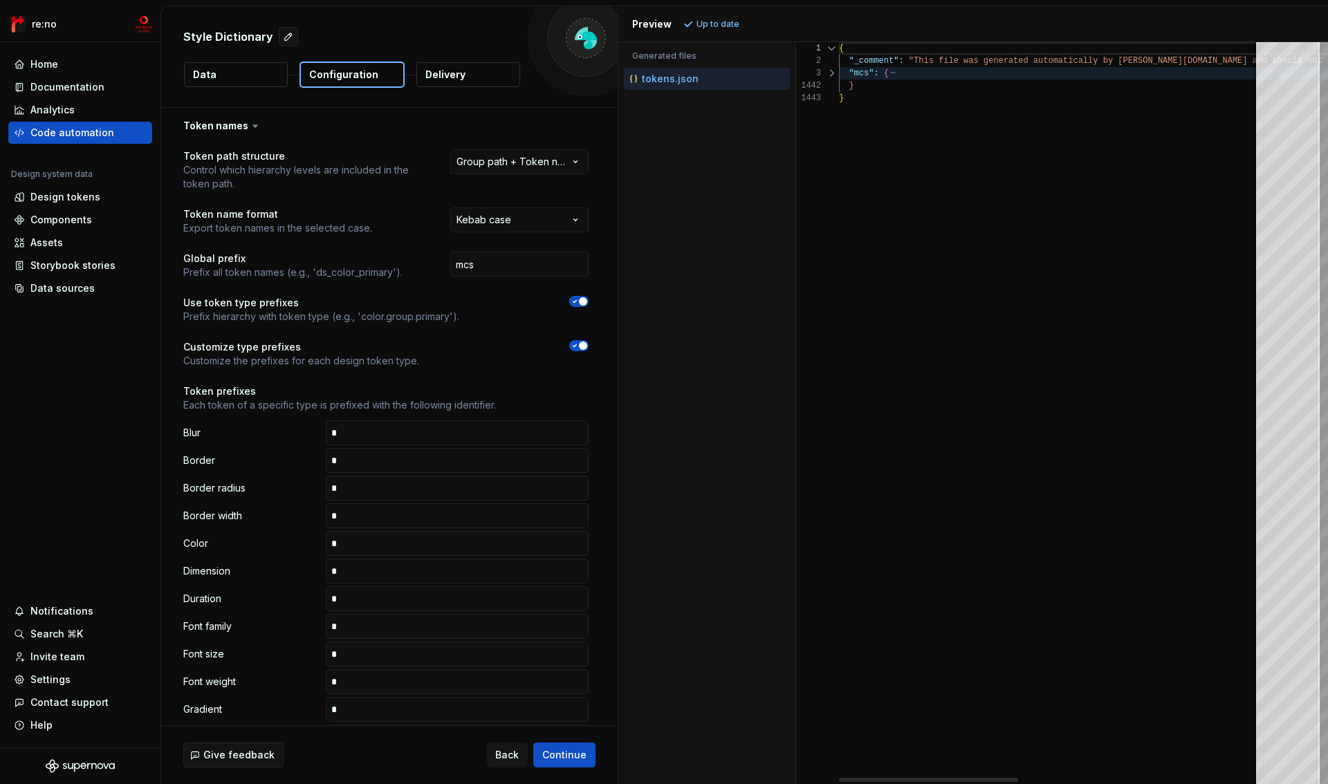
click at [831, 73] on div at bounding box center [832, 73] width 18 height 12
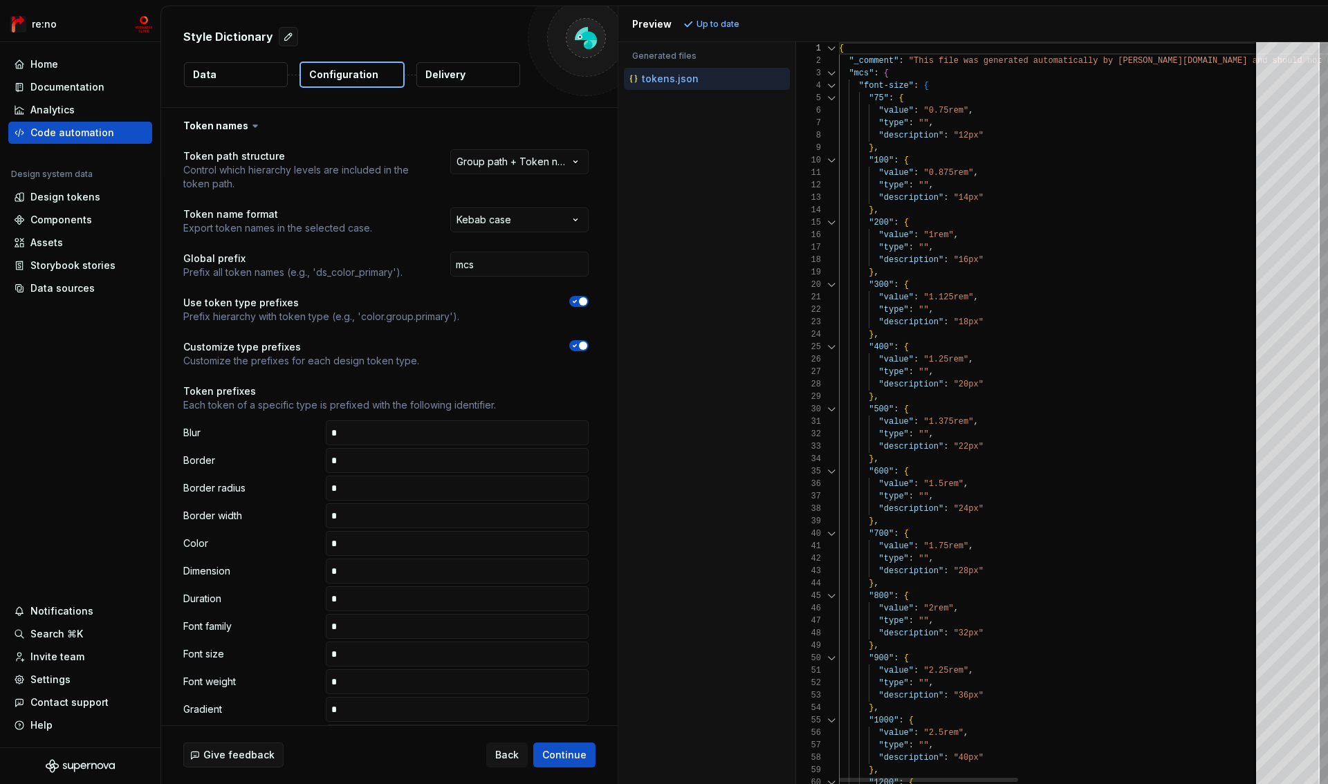
click at [831, 84] on div at bounding box center [832, 86] width 18 height 12
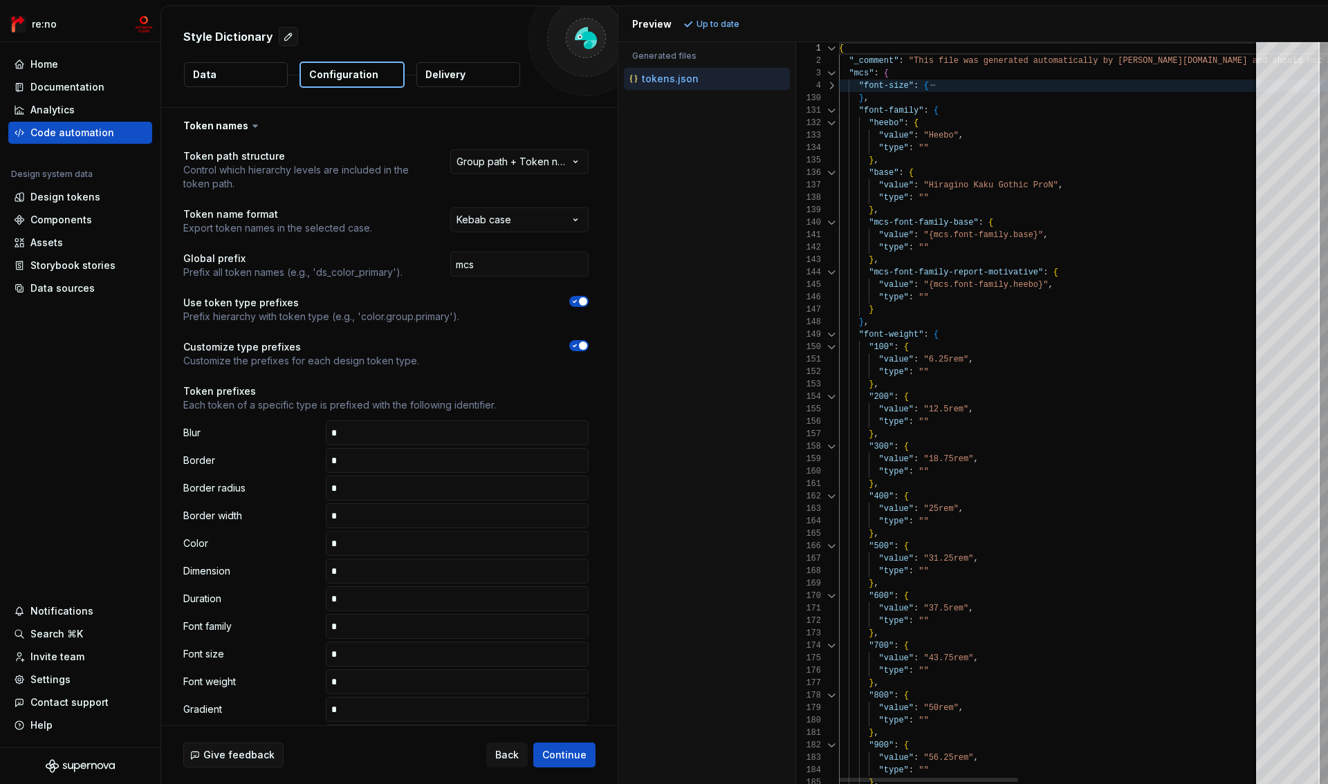
click at [831, 109] on div at bounding box center [832, 110] width 18 height 12
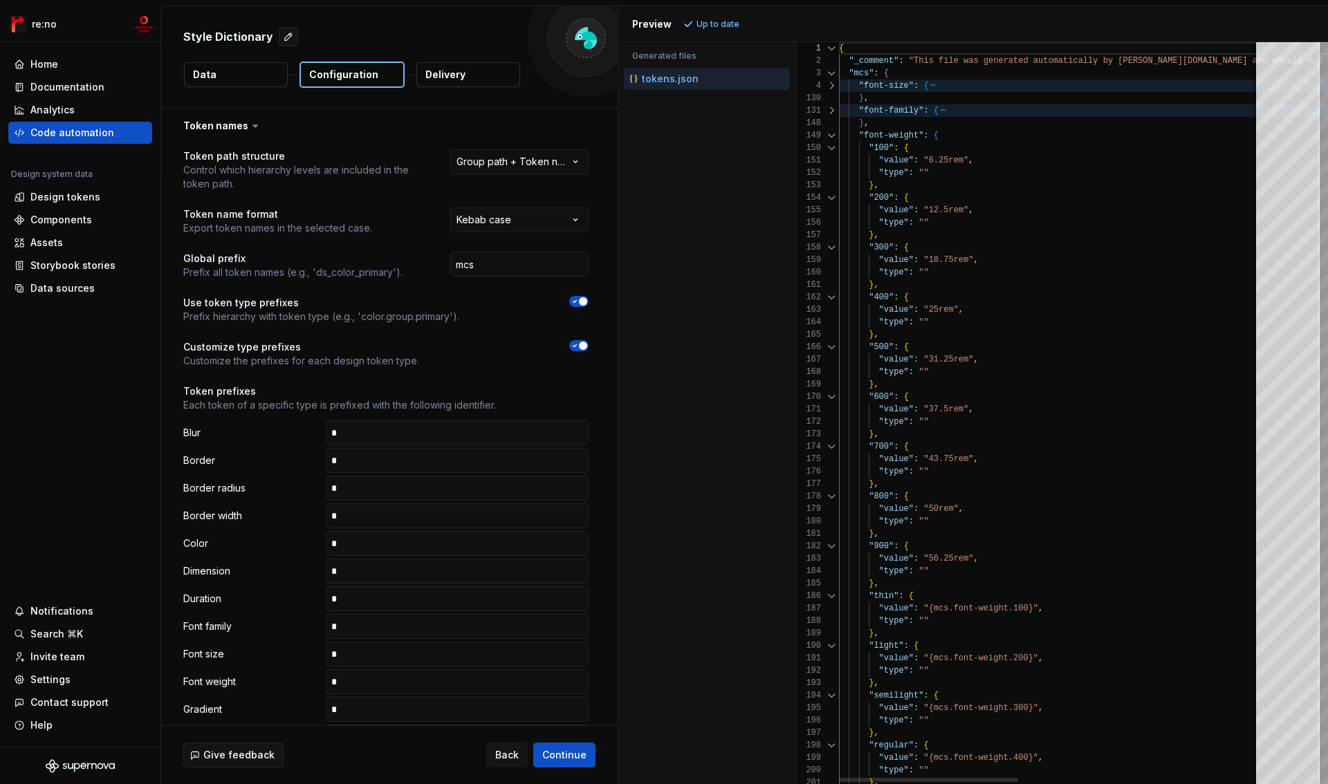
click at [831, 134] on div at bounding box center [832, 135] width 18 height 12
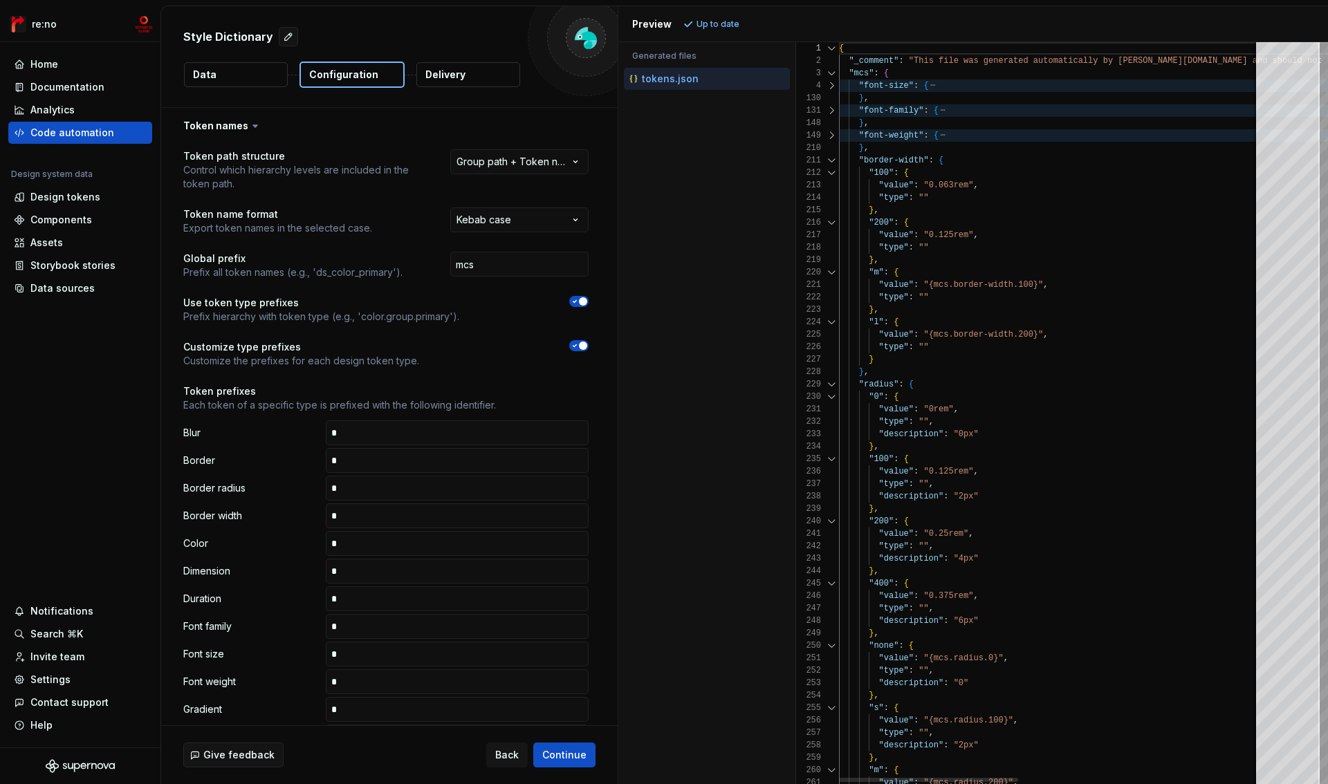
click at [831, 158] on div at bounding box center [832, 160] width 18 height 12
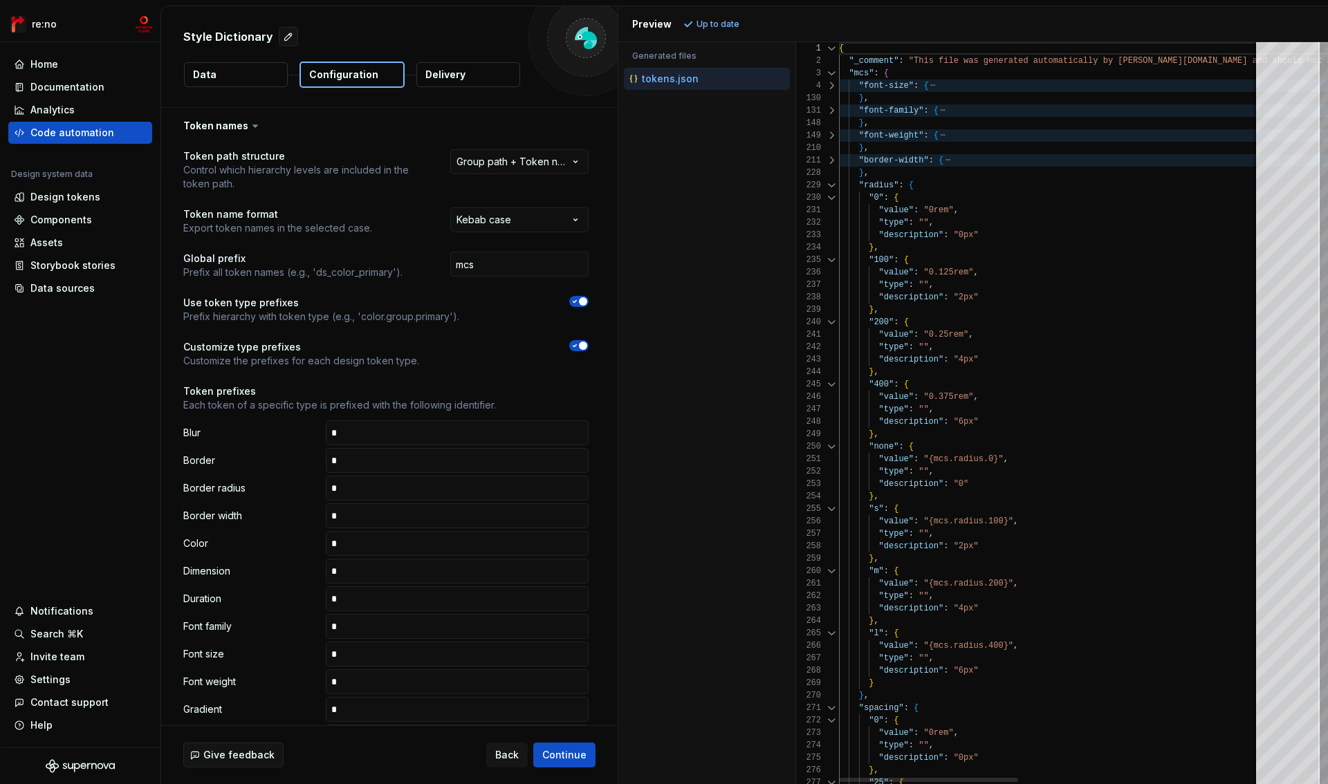
click at [831, 183] on div at bounding box center [832, 185] width 18 height 12
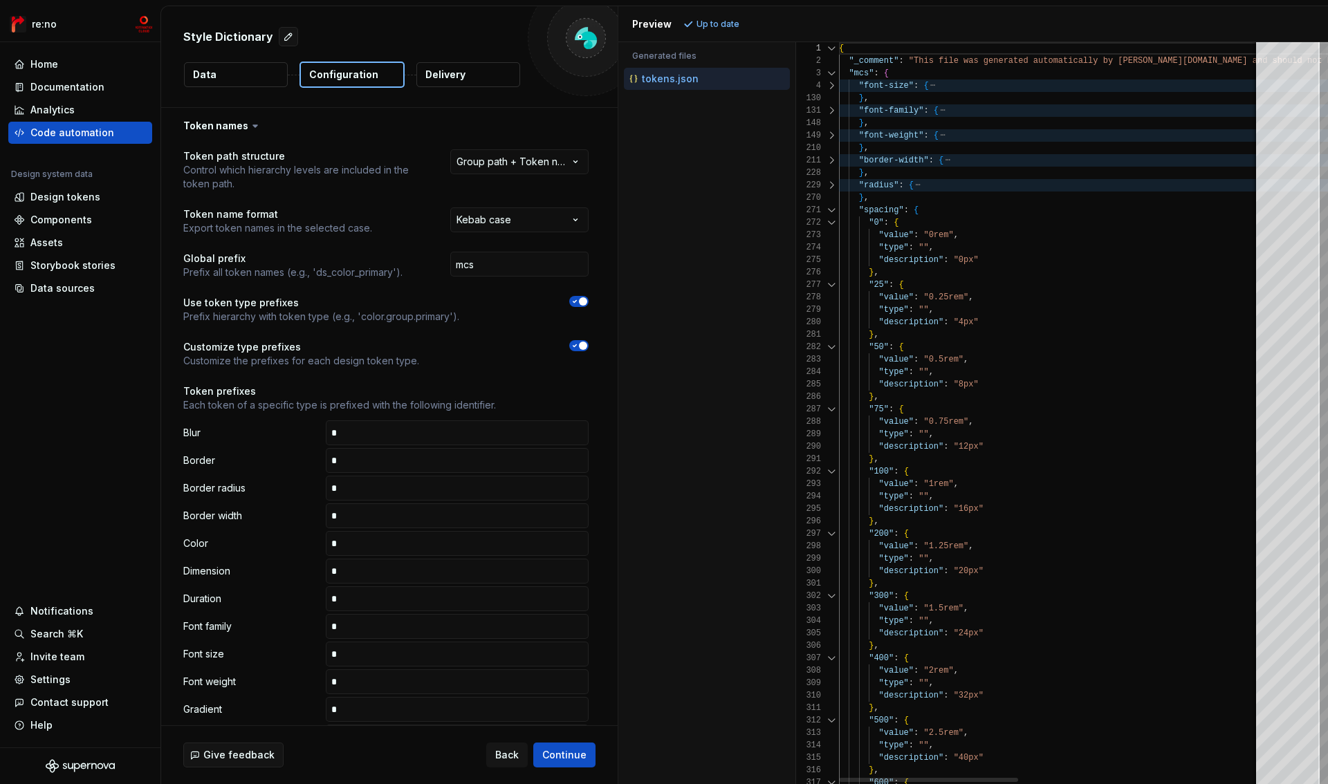
click at [831, 204] on div at bounding box center [832, 210] width 18 height 12
click at [831, 212] on div at bounding box center [832, 210] width 18 height 12
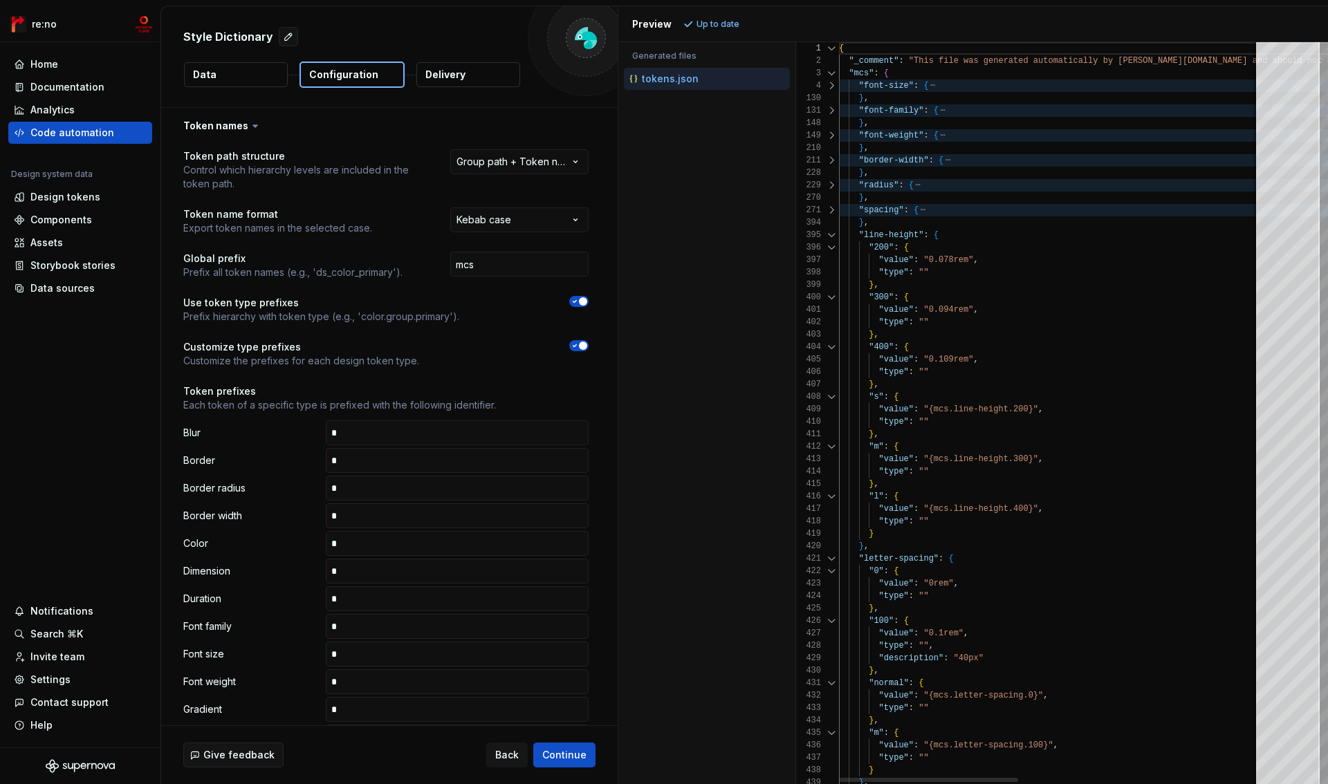
click at [831, 230] on div at bounding box center [832, 235] width 18 height 12
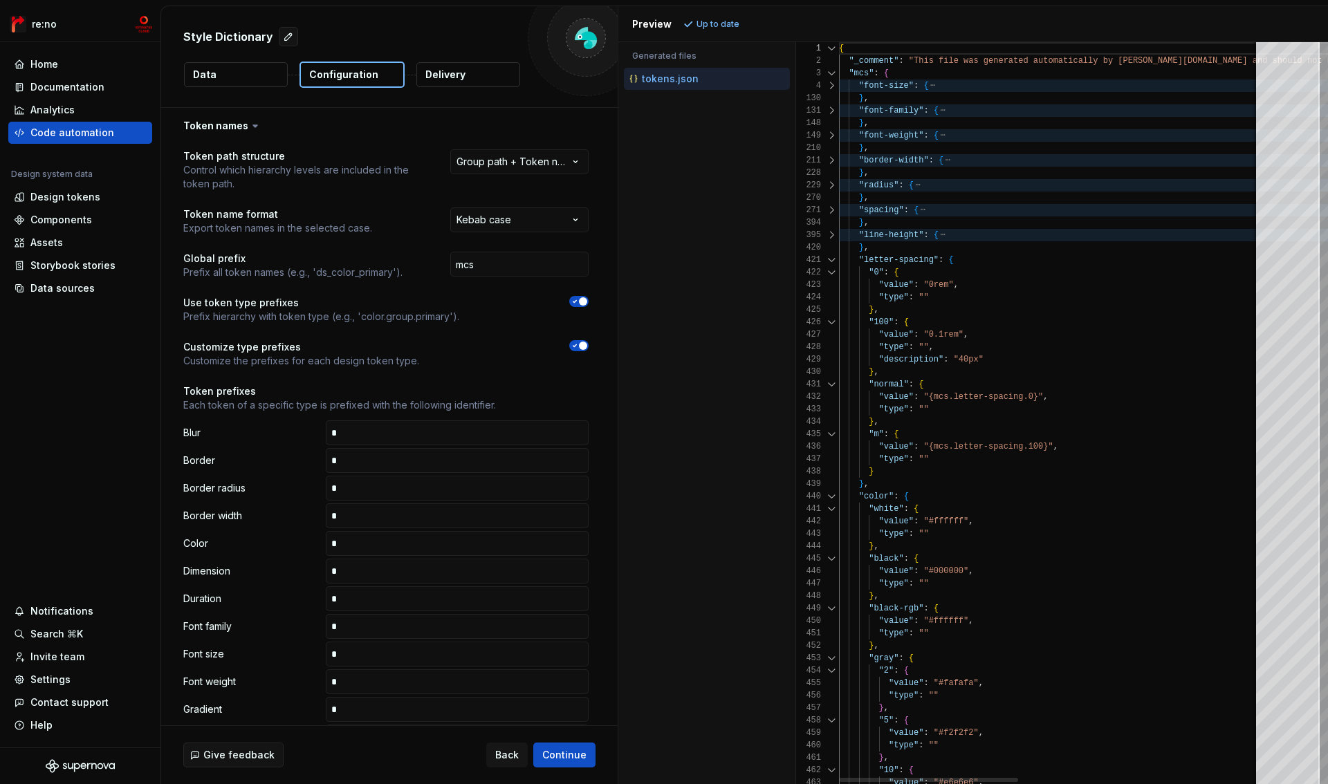
click at [831, 259] on div at bounding box center [832, 260] width 18 height 12
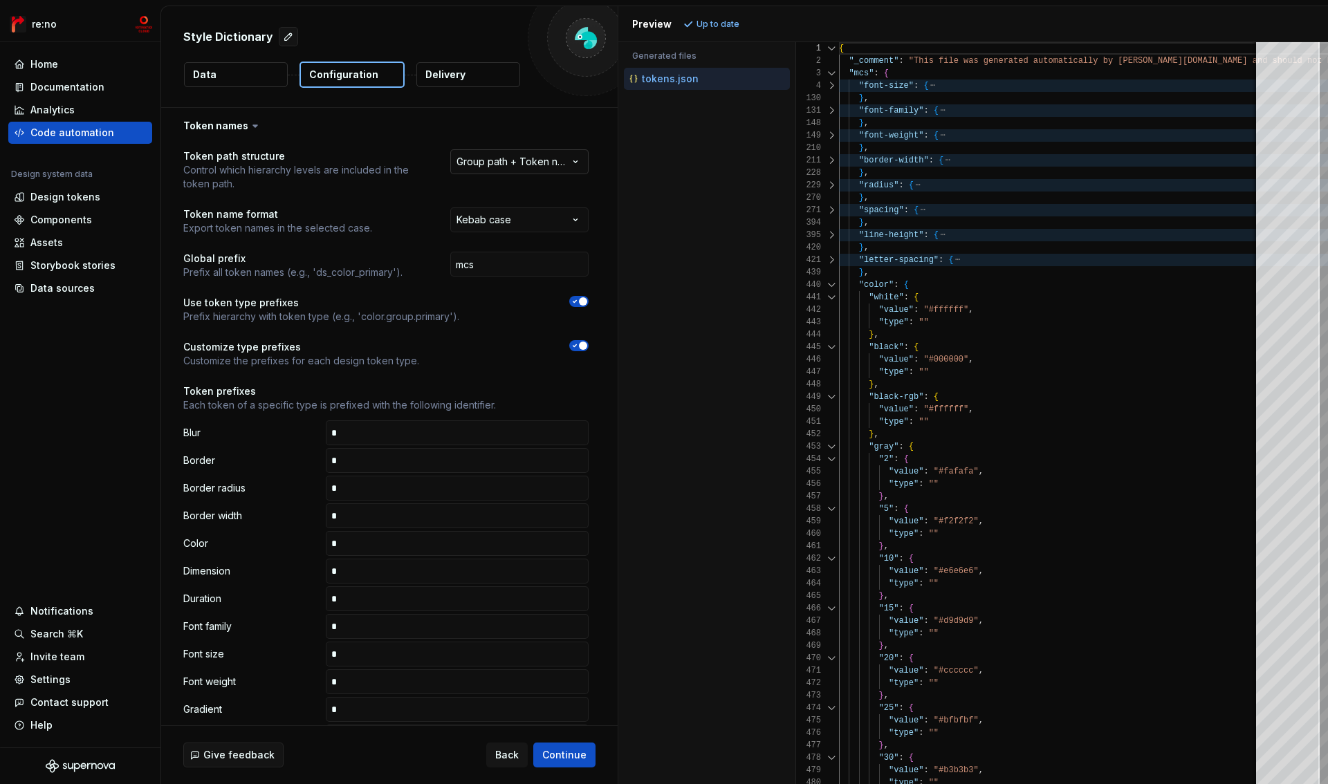
click at [524, 159] on html "**********" at bounding box center [664, 392] width 1328 height 784
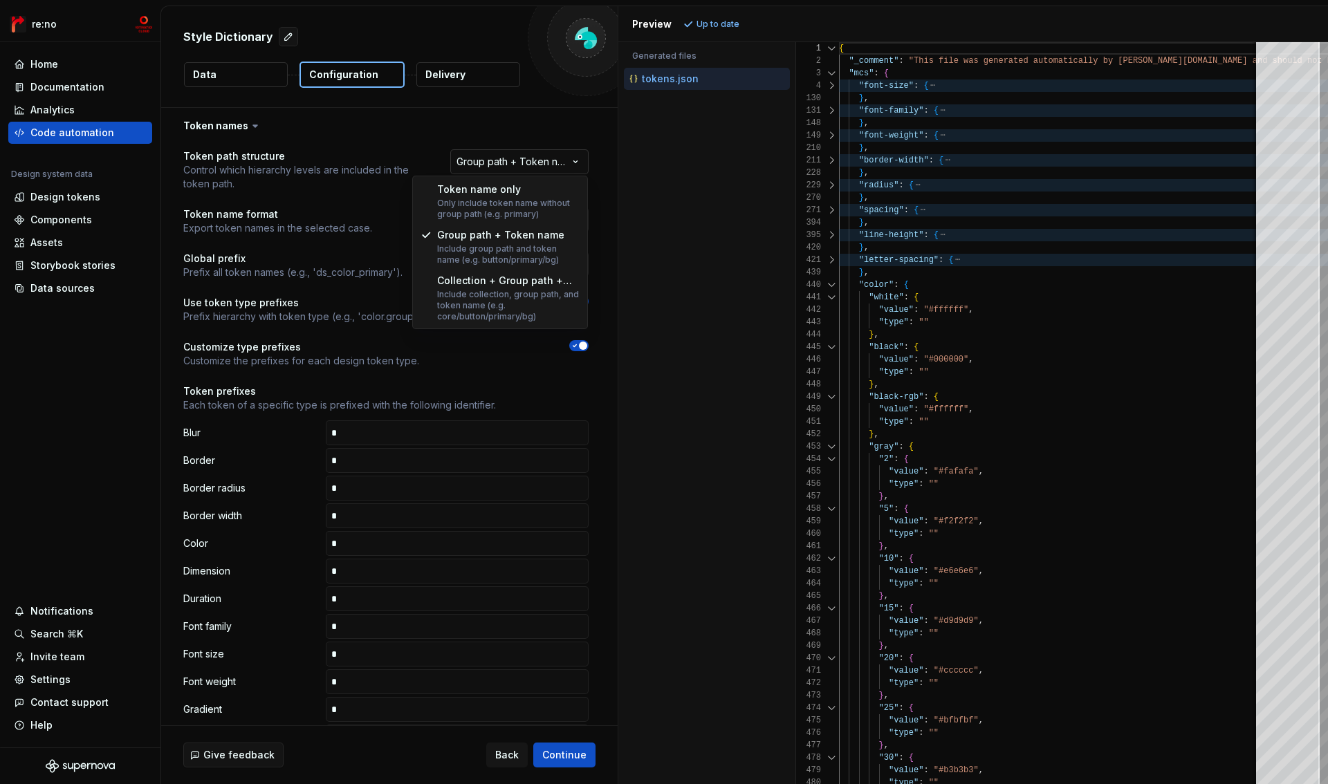
click at [524, 159] on html "**********" at bounding box center [664, 392] width 1328 height 784
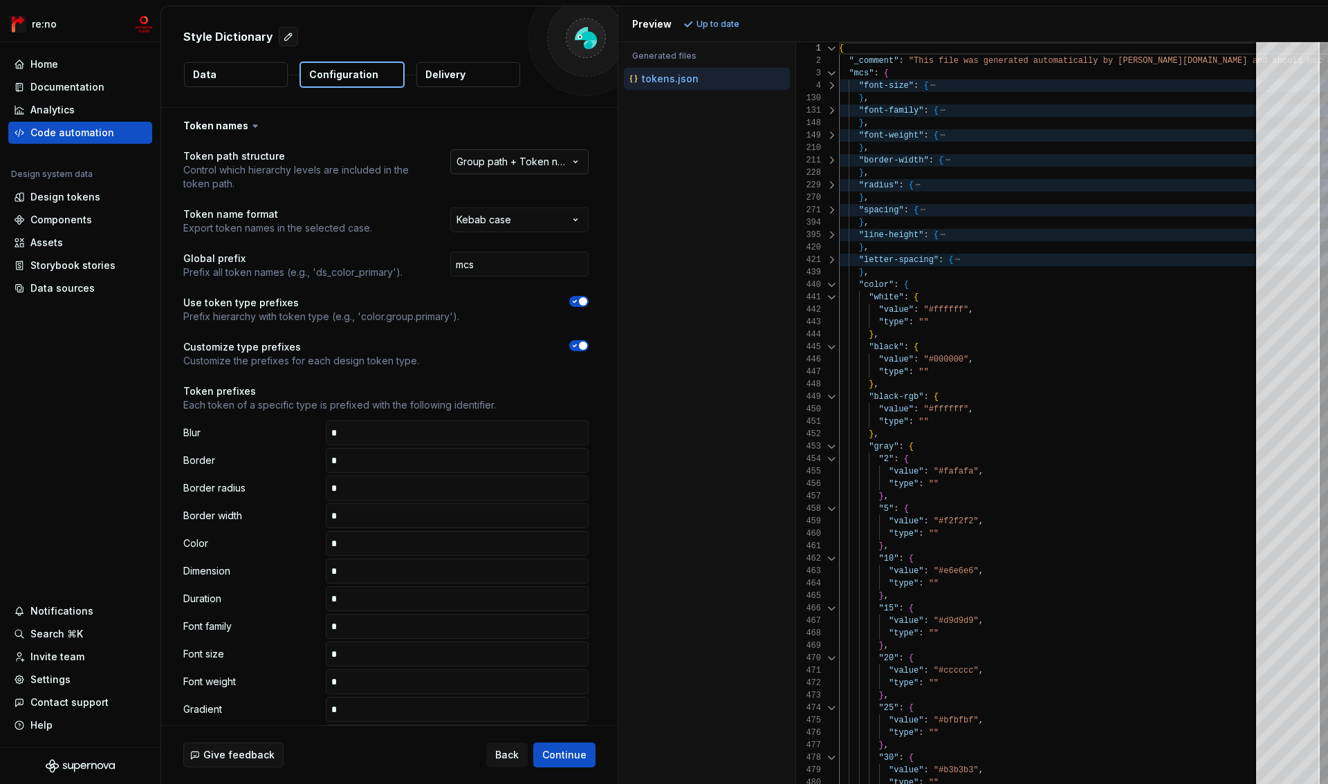
click at [517, 167] on html "**********" at bounding box center [664, 392] width 1328 height 784
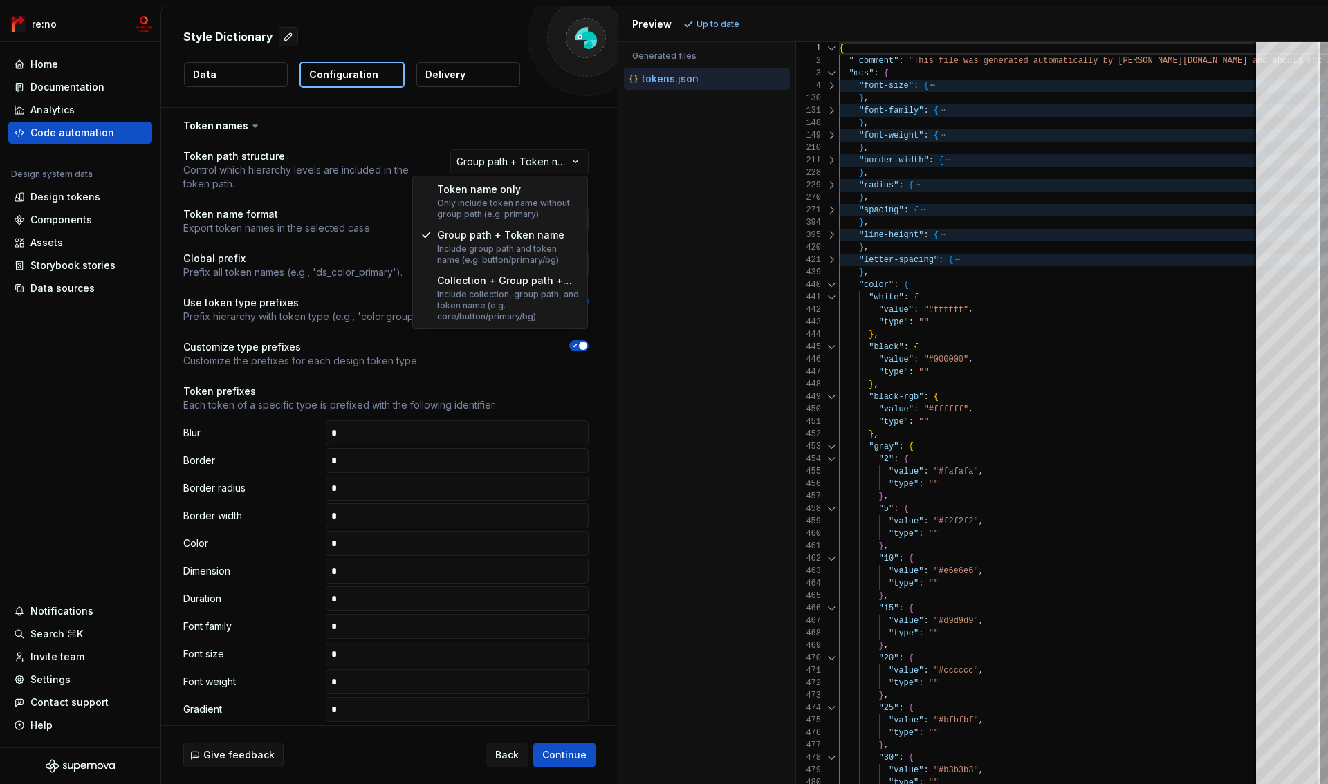
select select "********"
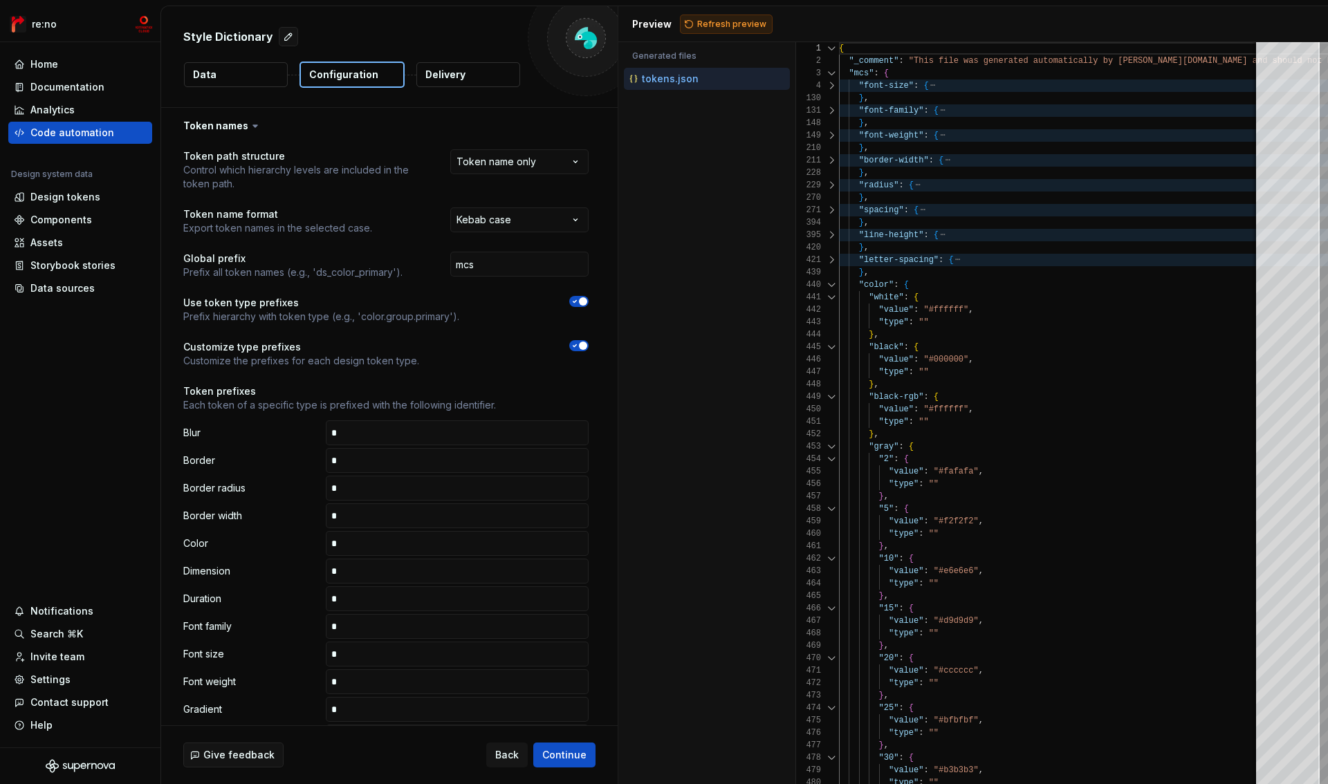
click at [739, 19] on span "Refresh preview" at bounding box center [731, 24] width 69 height 11
type textarea "**********"
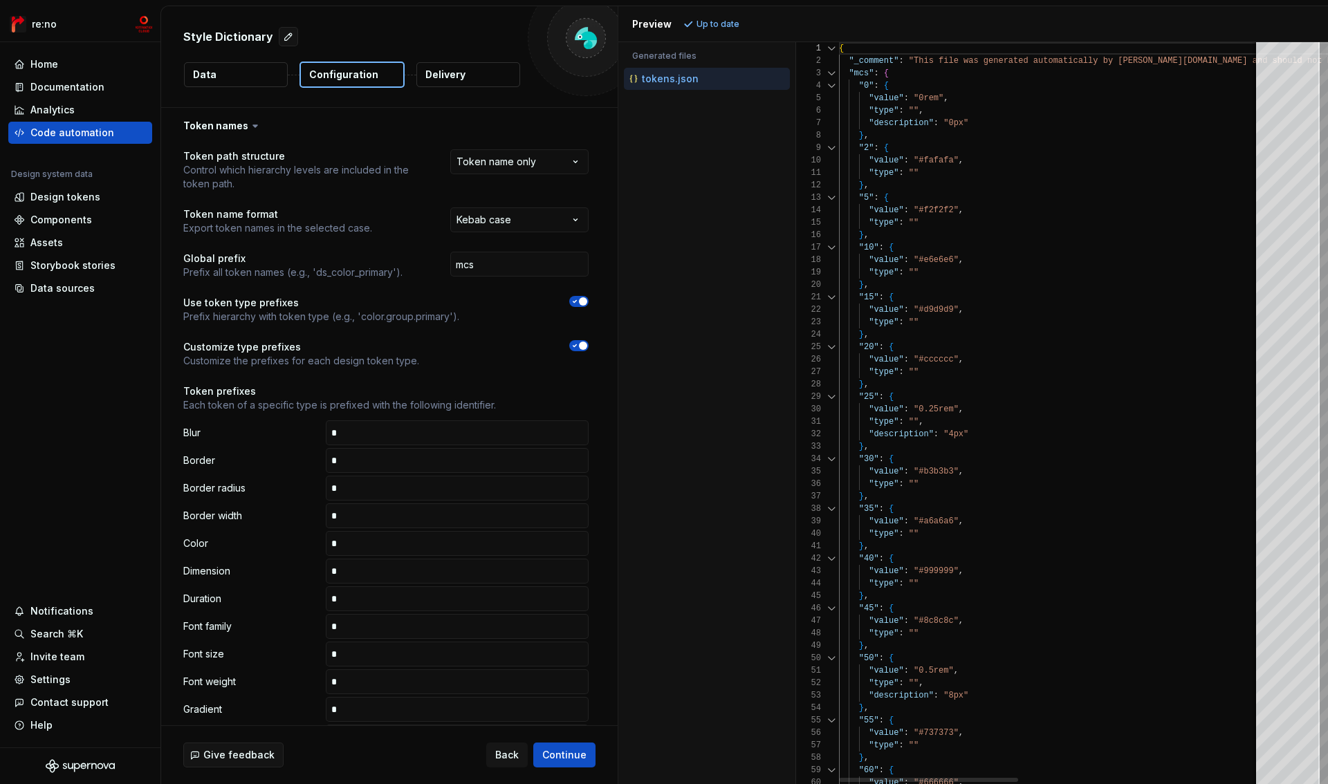
click at [831, 73] on div at bounding box center [832, 73] width 18 height 12
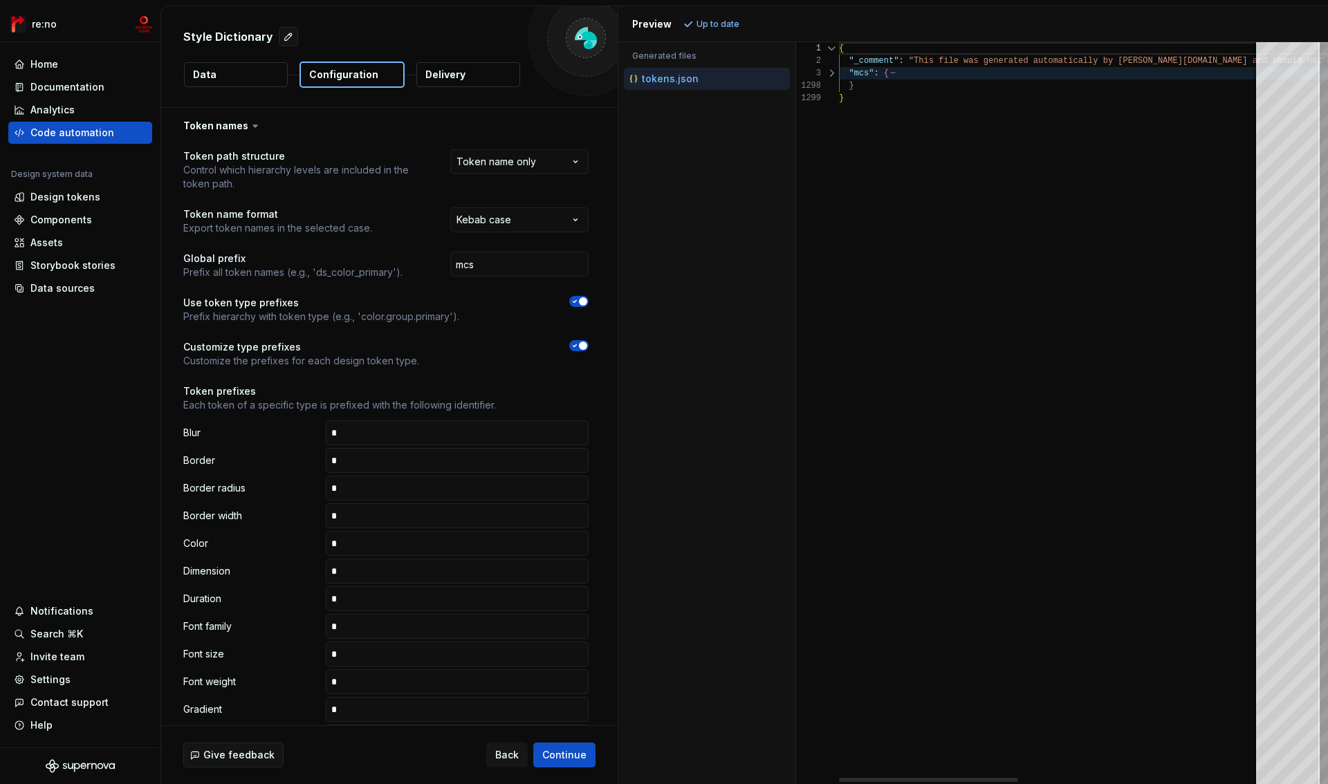
click at [831, 73] on div at bounding box center [832, 73] width 18 height 12
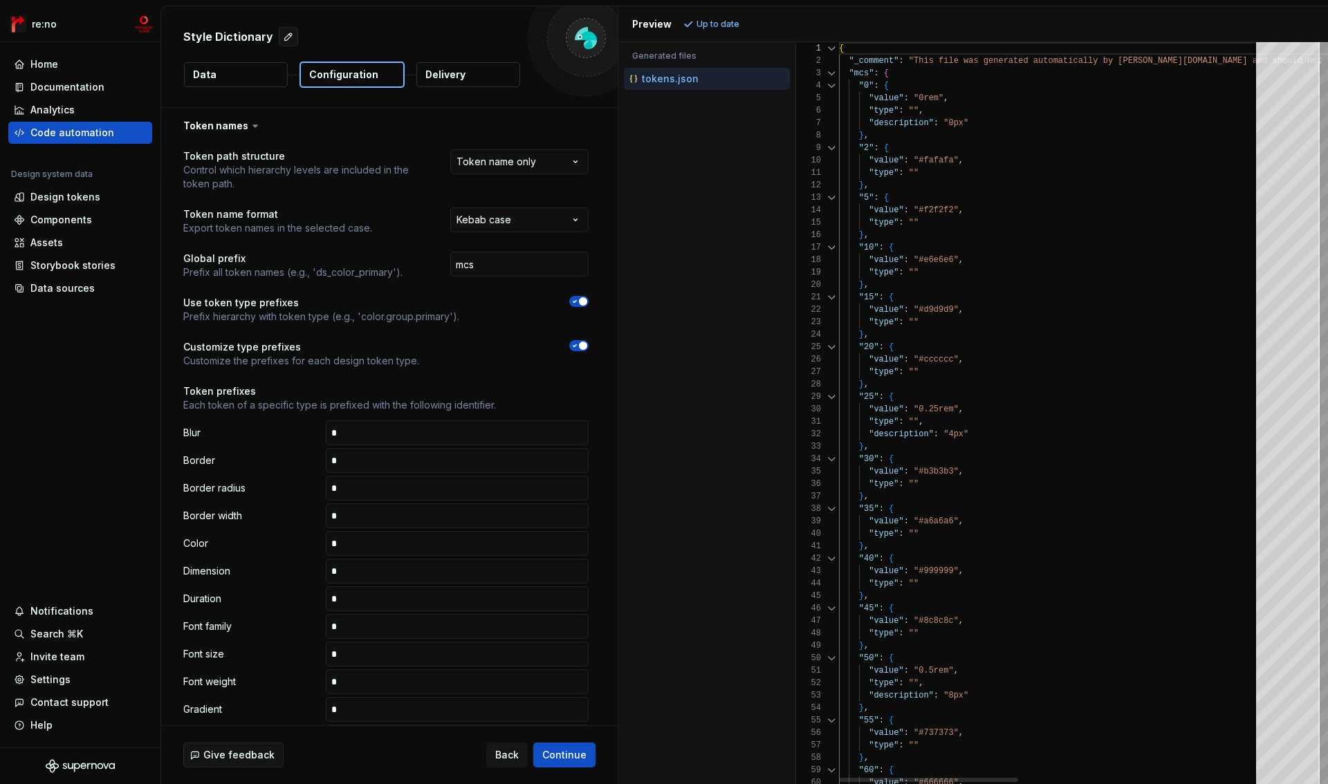
click at [831, 91] on div at bounding box center [832, 86] width 18 height 12
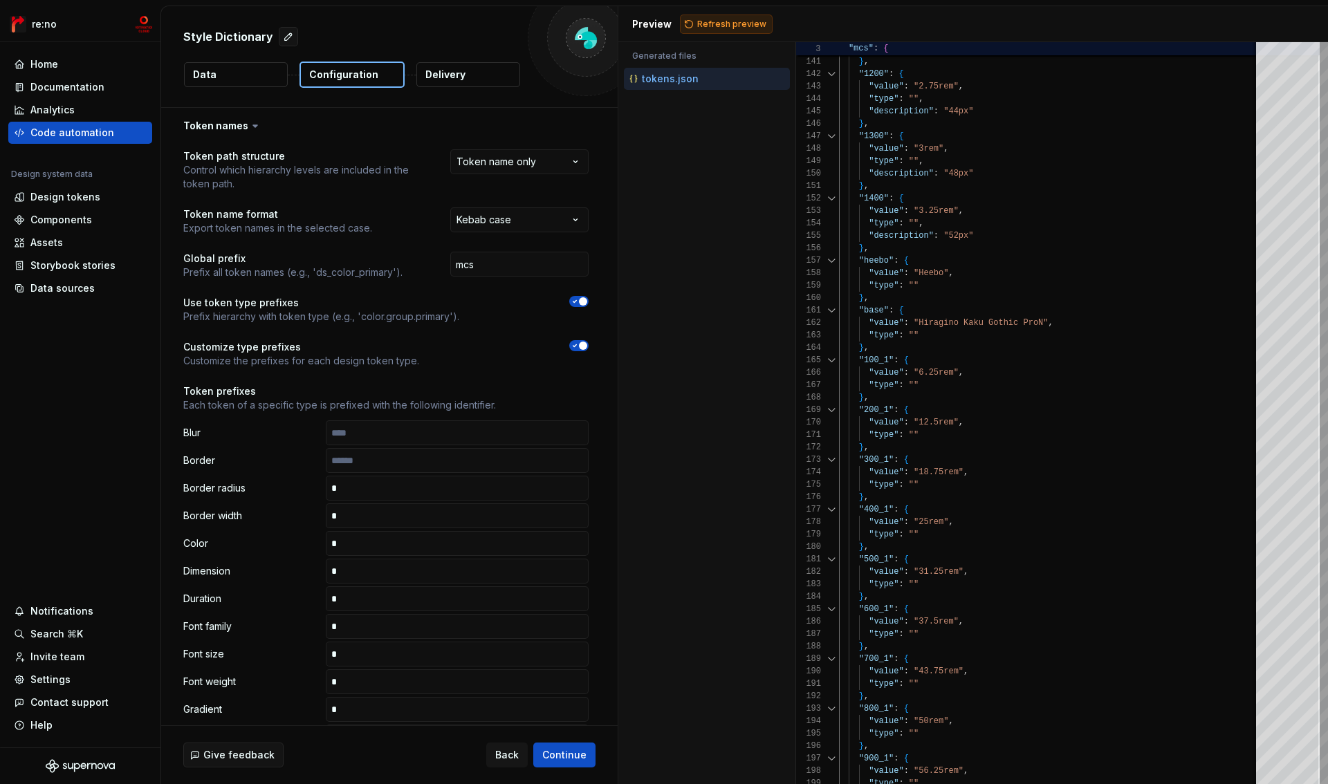
click at [744, 25] on span "Refresh preview" at bounding box center [731, 24] width 69 height 11
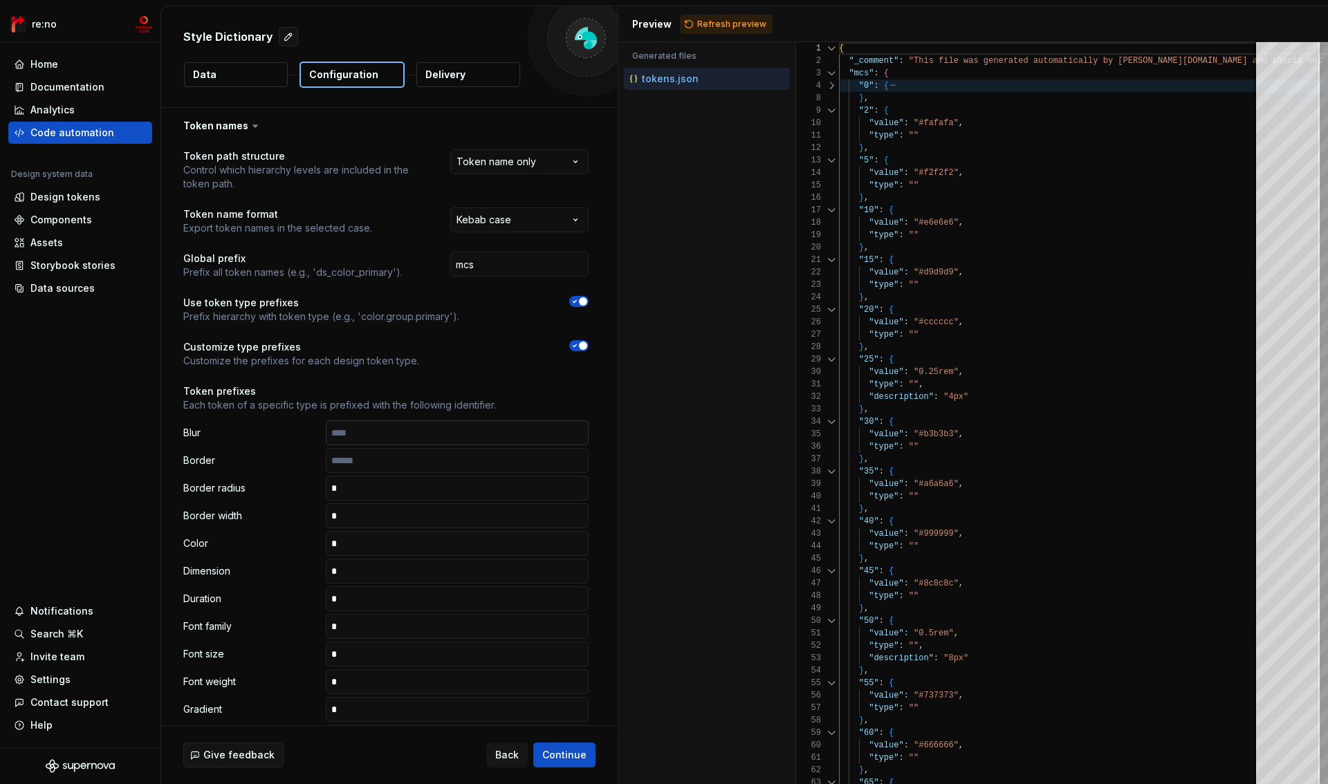
click at [398, 441] on input "text" at bounding box center [457, 433] width 263 height 25
click at [389, 493] on input "text" at bounding box center [457, 488] width 263 height 25
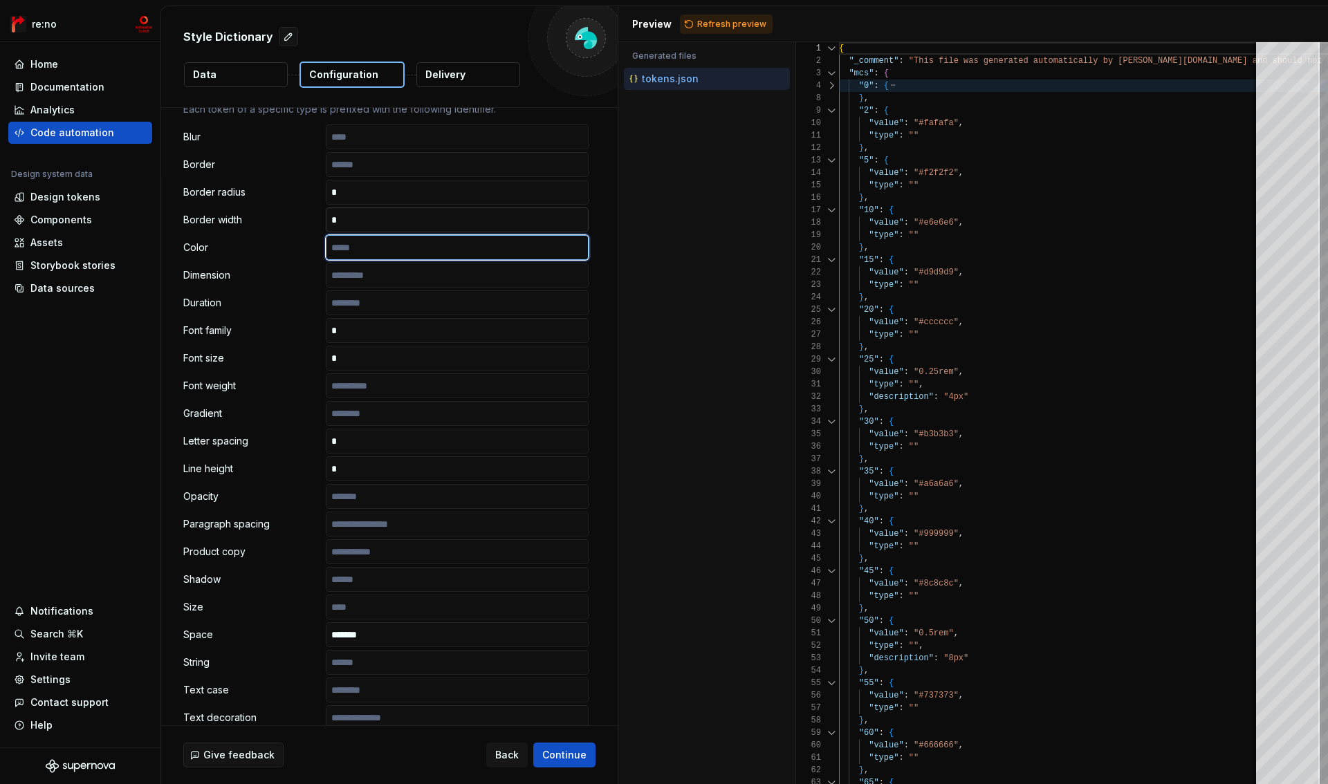
scroll to position [0, 0]
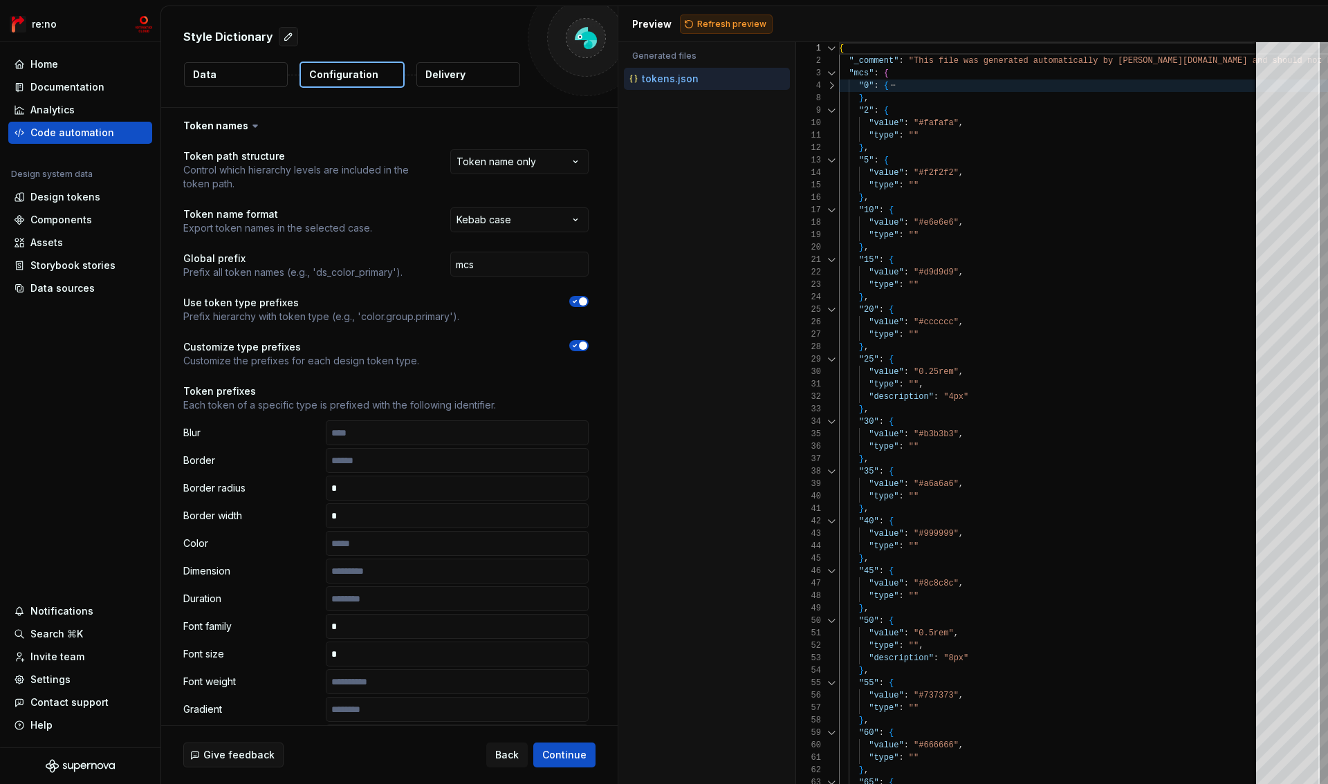
click at [735, 22] on span "Refresh preview" at bounding box center [731, 24] width 69 height 11
type textarea "**********"
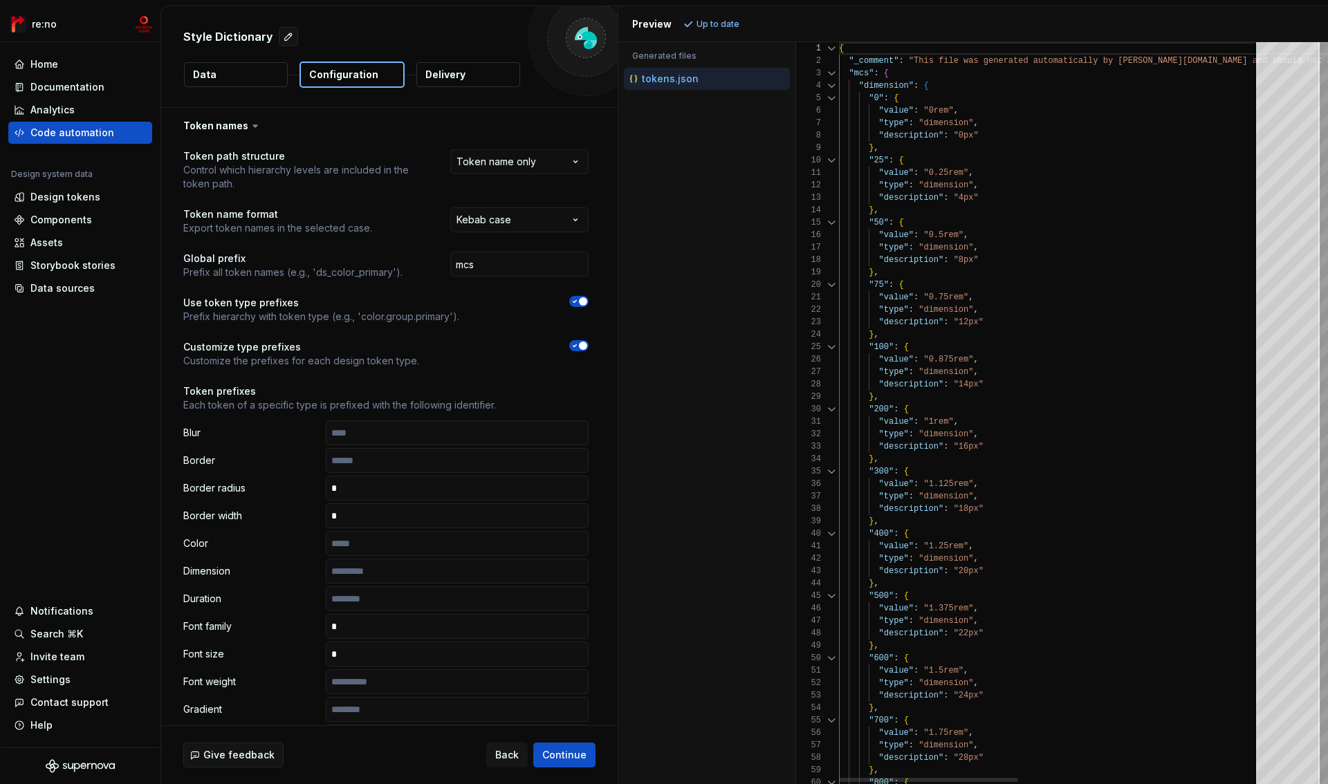
click at [834, 84] on div at bounding box center [832, 86] width 18 height 12
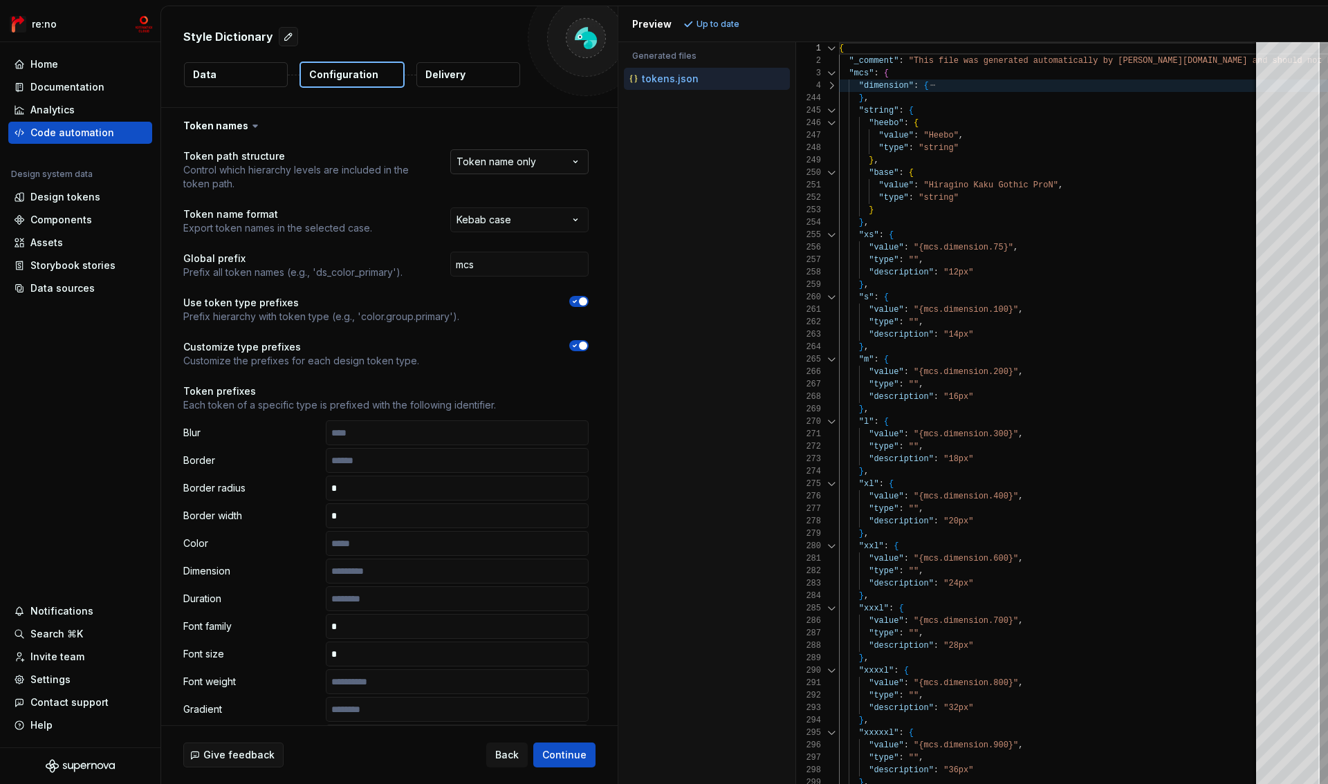
click at [524, 156] on html "**********" at bounding box center [664, 392] width 1328 height 784
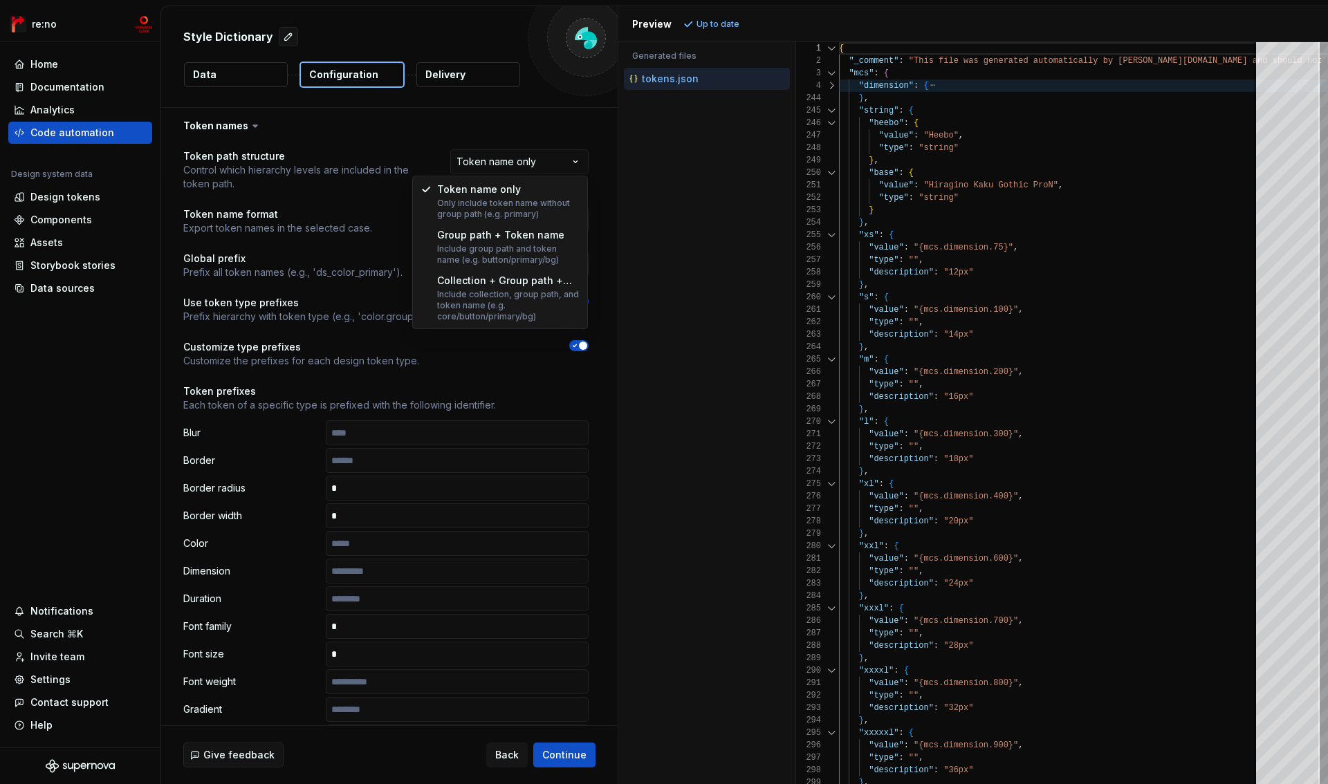
select select "**********"
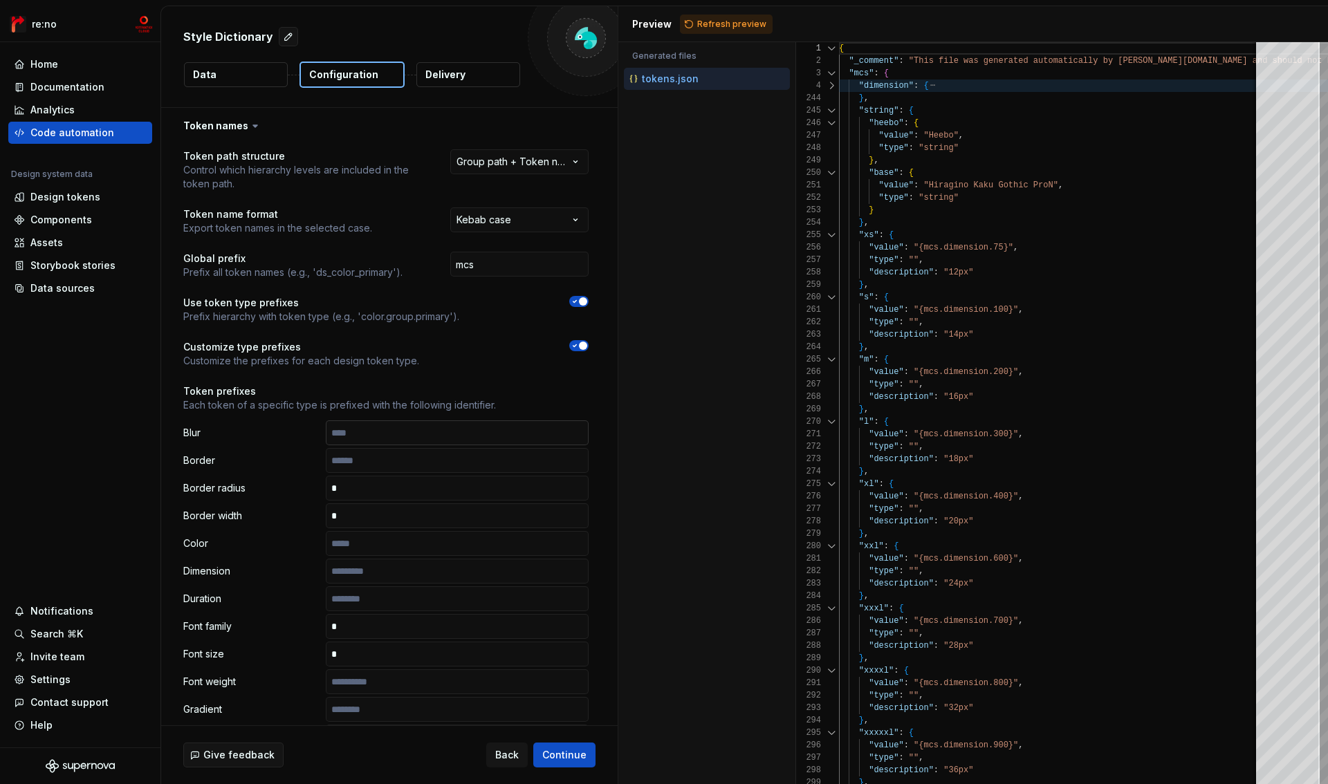
click at [423, 424] on input "text" at bounding box center [457, 433] width 263 height 25
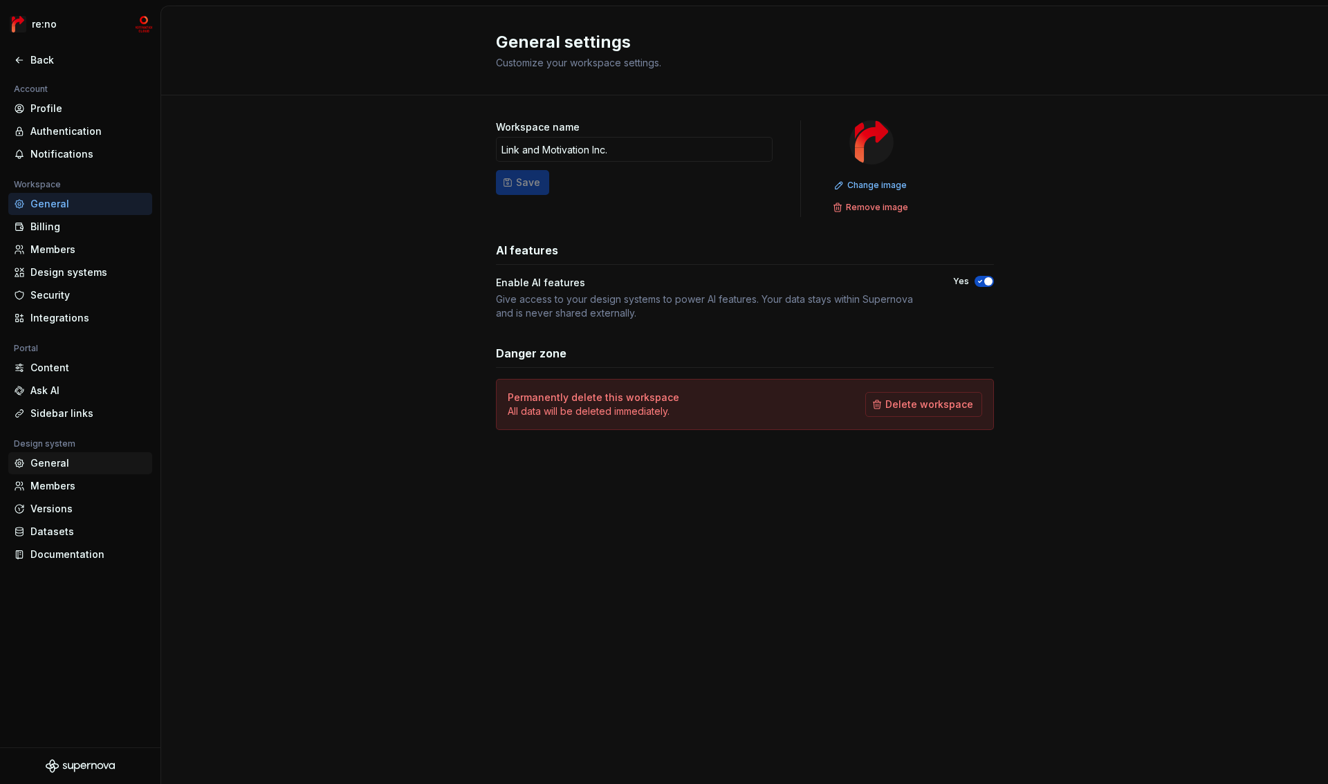
click at [66, 462] on div "General" at bounding box center [88, 464] width 116 height 14
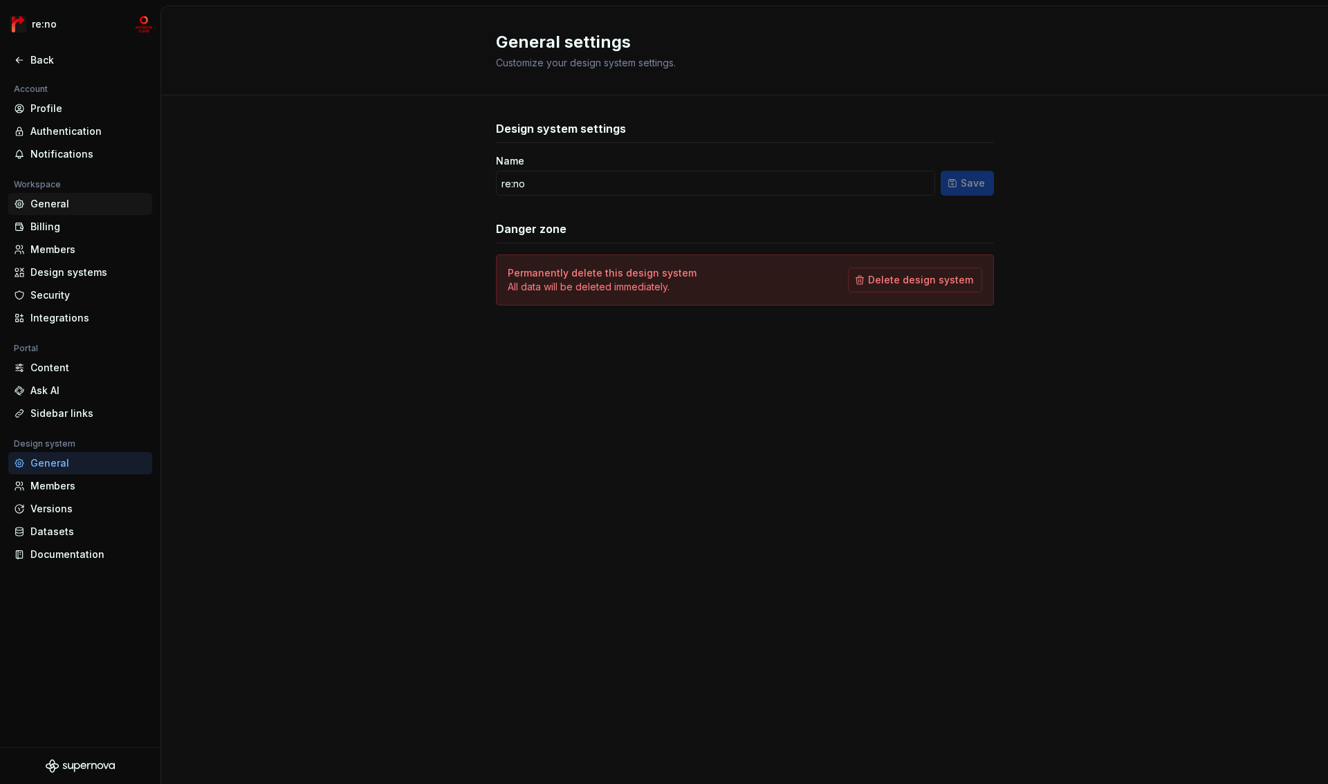
click at [62, 205] on div "General" at bounding box center [88, 204] width 116 height 14
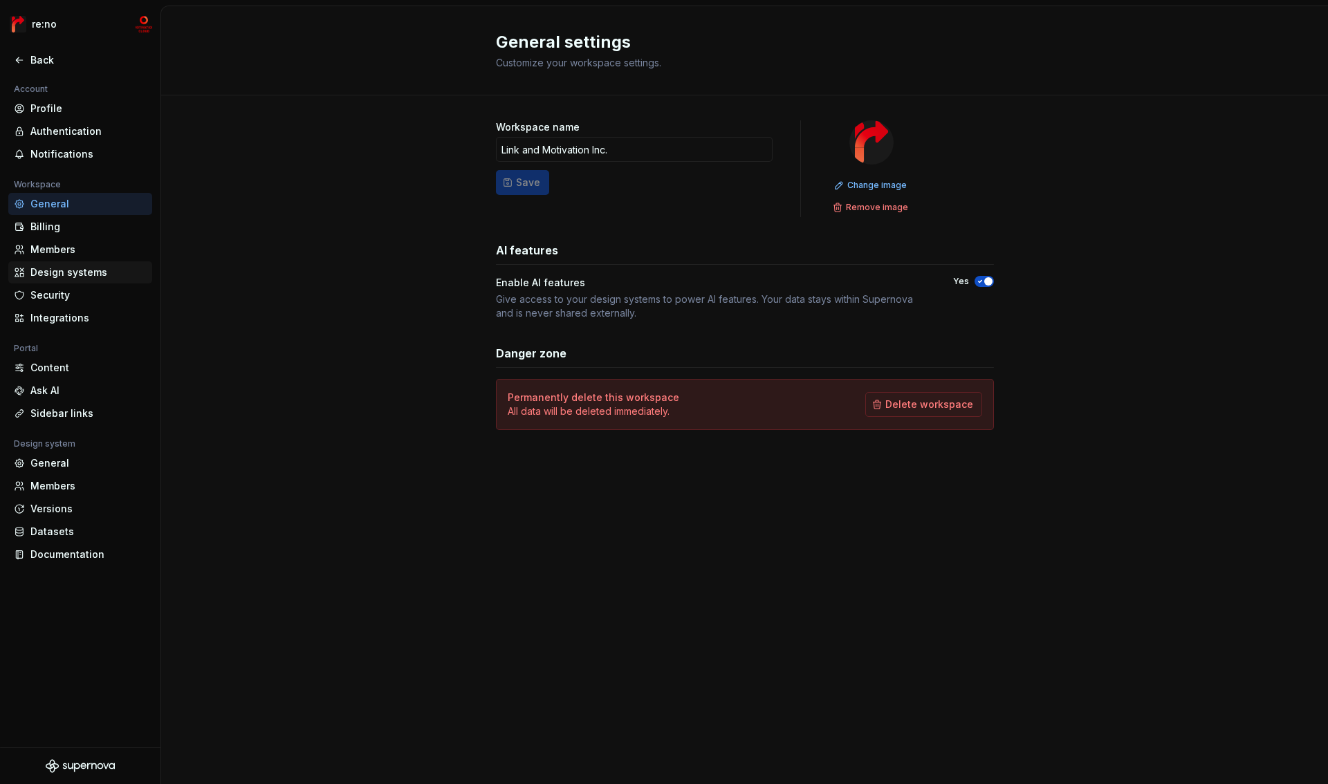
click at [59, 273] on div "Design systems" at bounding box center [88, 273] width 116 height 14
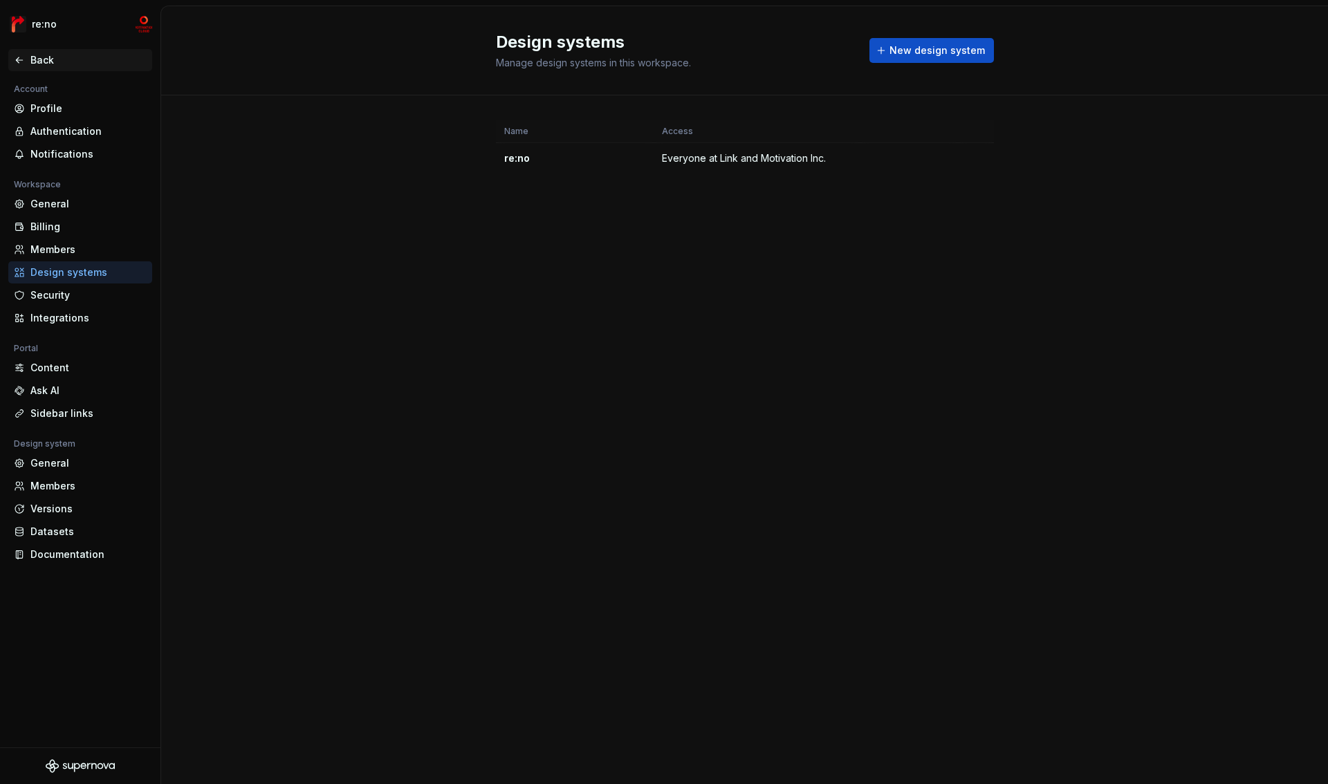
click at [48, 58] on div "Back" at bounding box center [88, 60] width 116 height 14
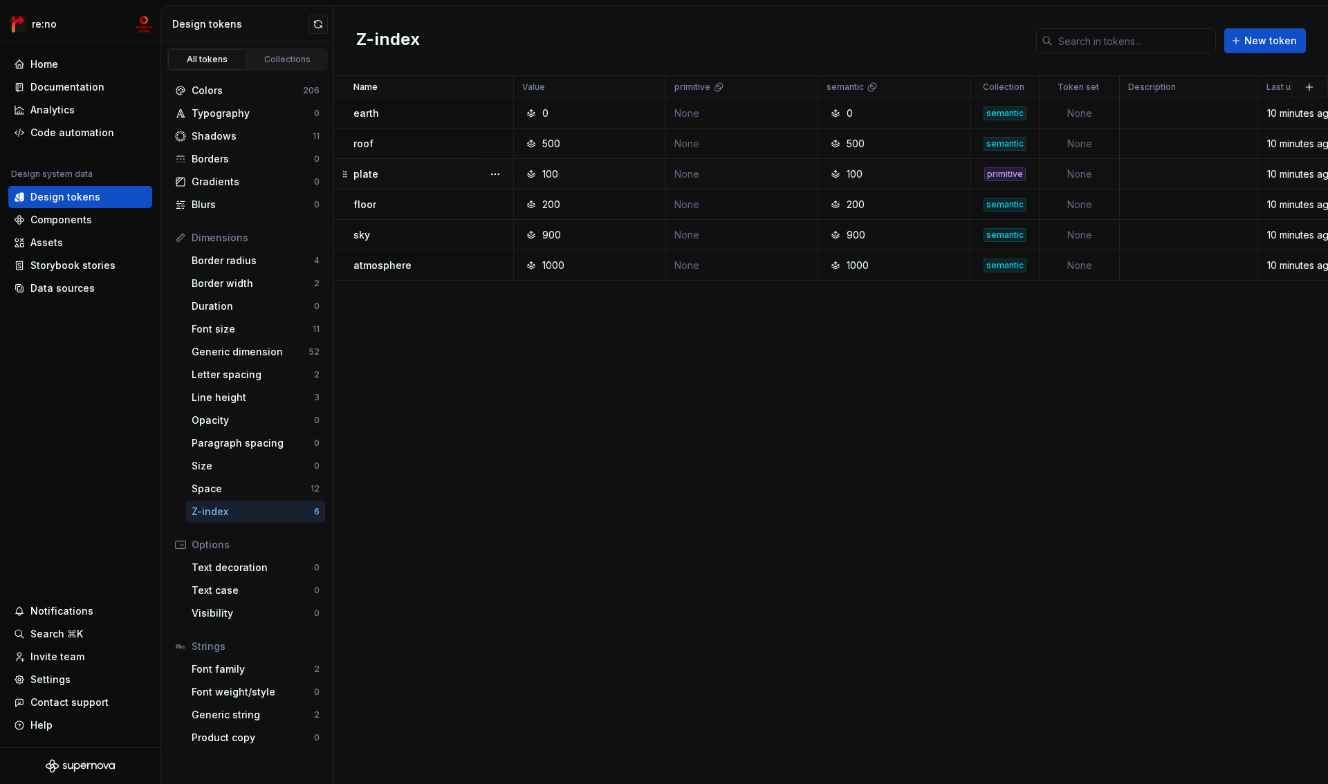
click at [1010, 176] on div "primitive" at bounding box center [1005, 174] width 42 height 14
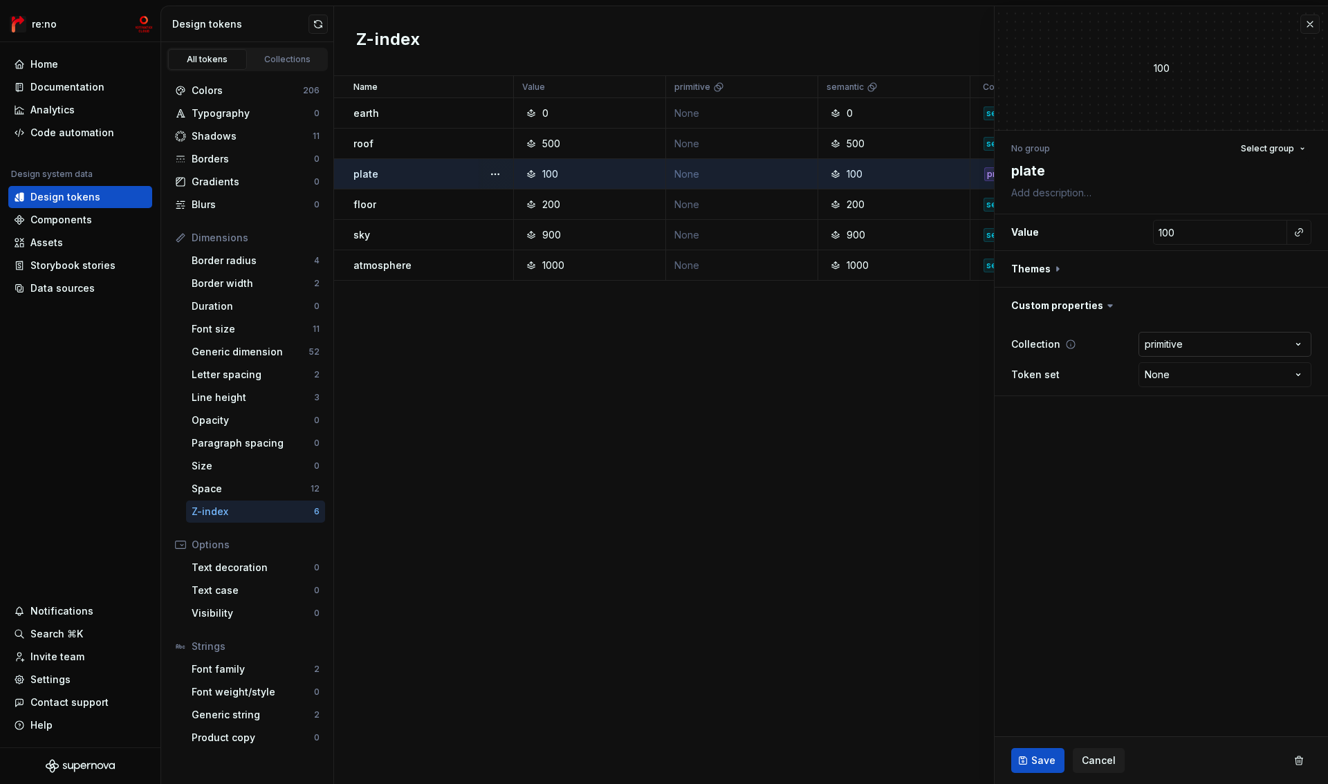
type textarea "*"
click at [1197, 345] on html "re:no Home Documentation Analytics Code automation Design system data Design to…" at bounding box center [664, 392] width 1328 height 784
select select "**********"
click at [1039, 775] on div "Save Cancel" at bounding box center [1161, 760] width 333 height 47
click at [1042, 764] on span "Save" at bounding box center [1043, 761] width 24 height 14
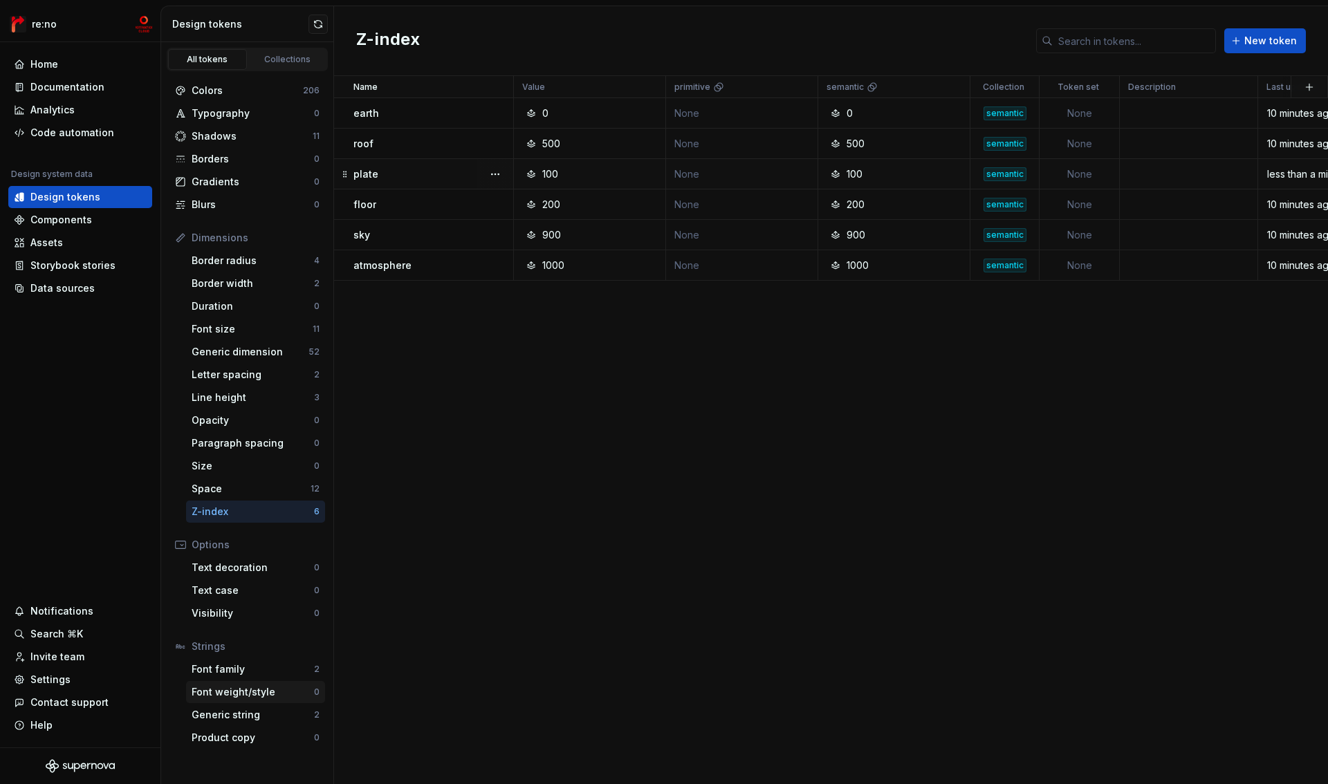
click at [237, 697] on div "Font weight/style" at bounding box center [253, 693] width 122 height 14
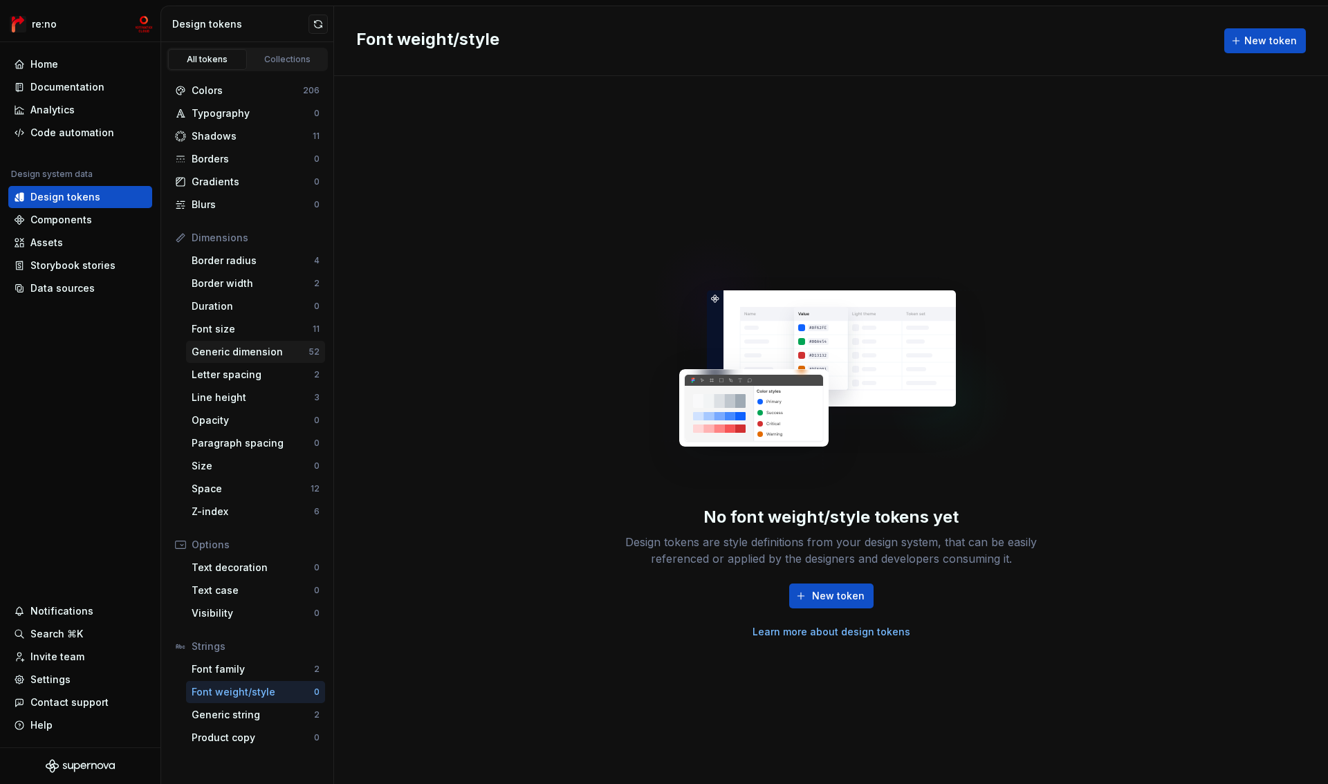
click at [244, 353] on div "Generic dimension" at bounding box center [250, 352] width 117 height 14
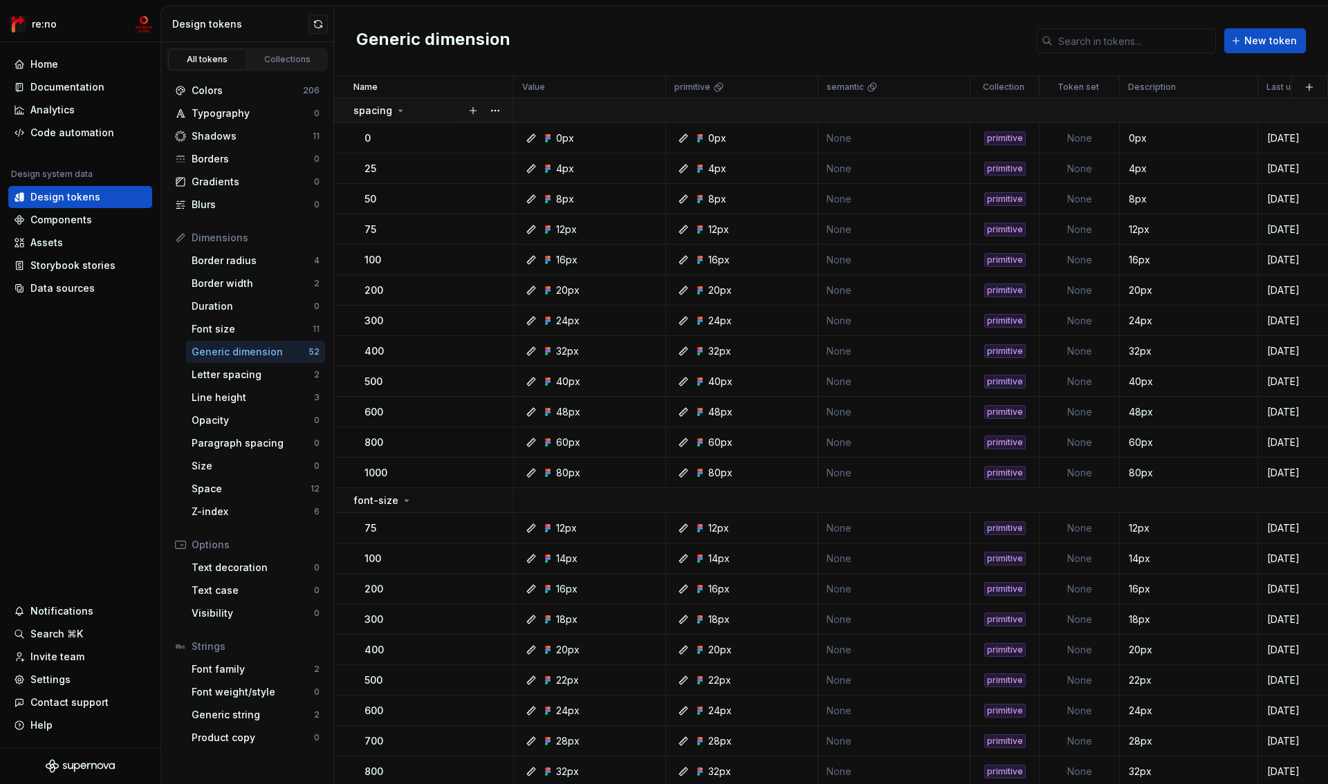
click at [397, 105] on icon at bounding box center [400, 110] width 11 height 11
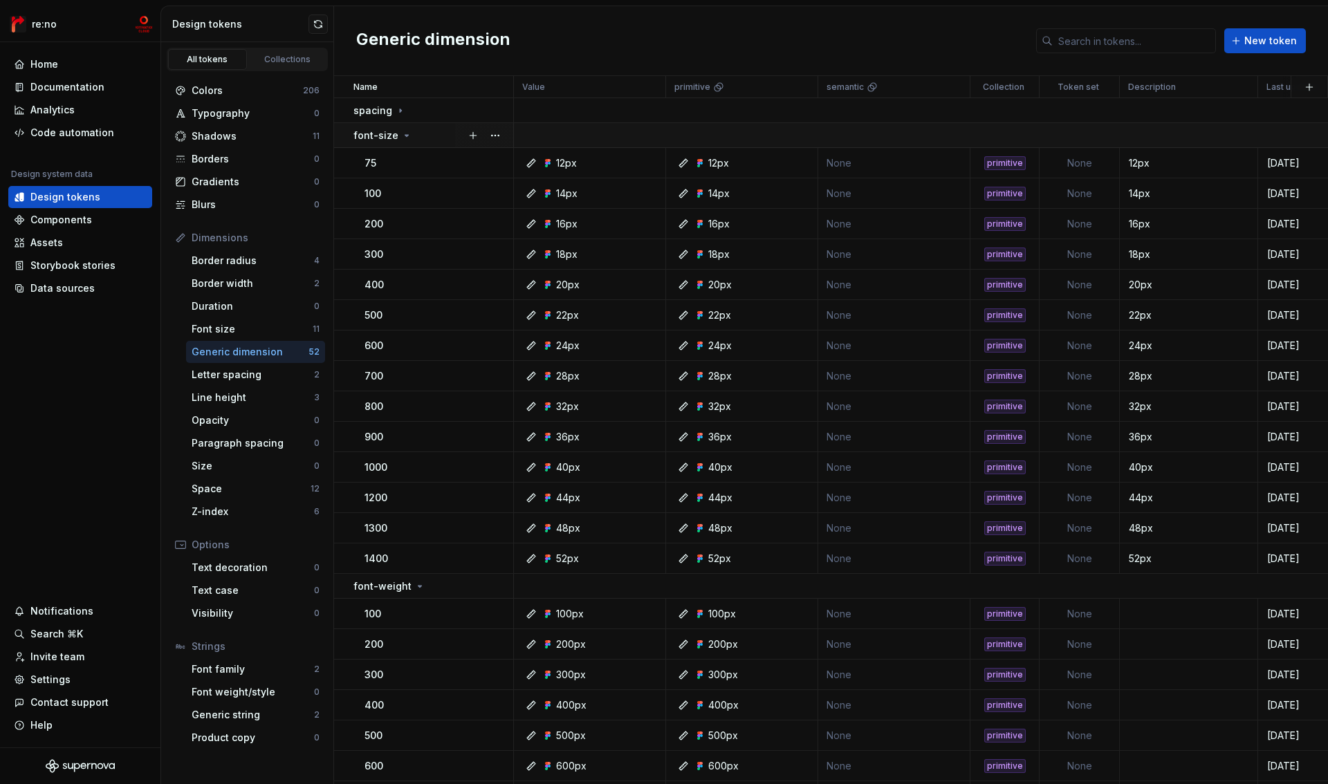
click at [395, 136] on div "font-size" at bounding box center [382, 136] width 59 height 14
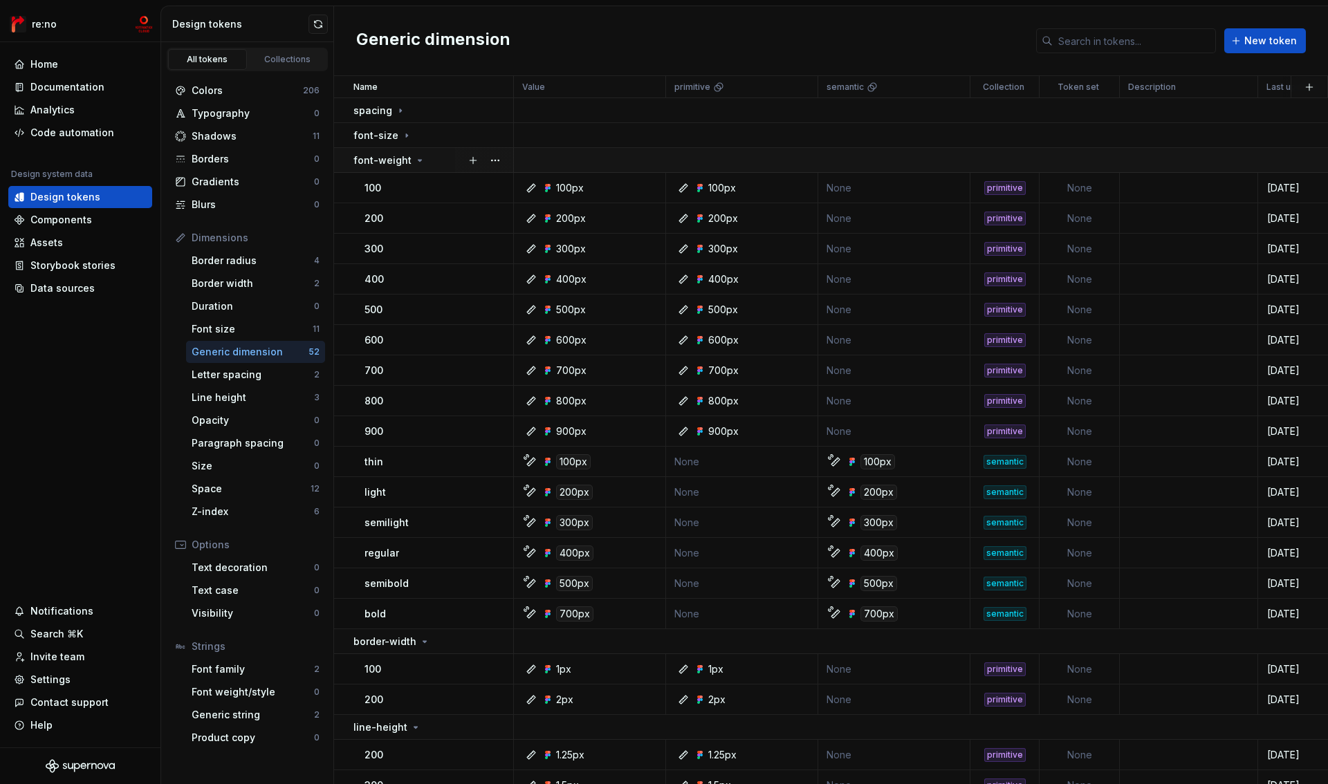
click at [397, 160] on p "font-weight" at bounding box center [382, 161] width 58 height 14
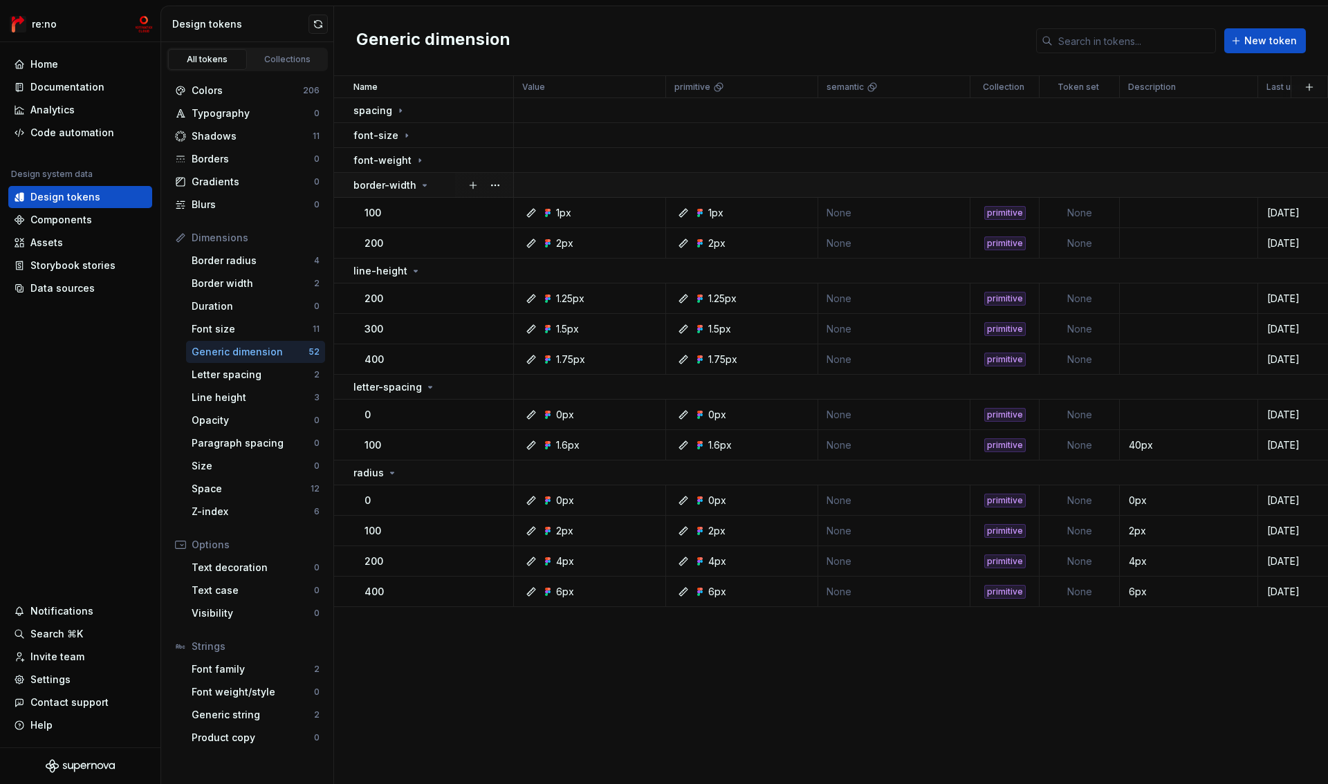
click at [398, 187] on p "border-width" at bounding box center [384, 185] width 63 height 14
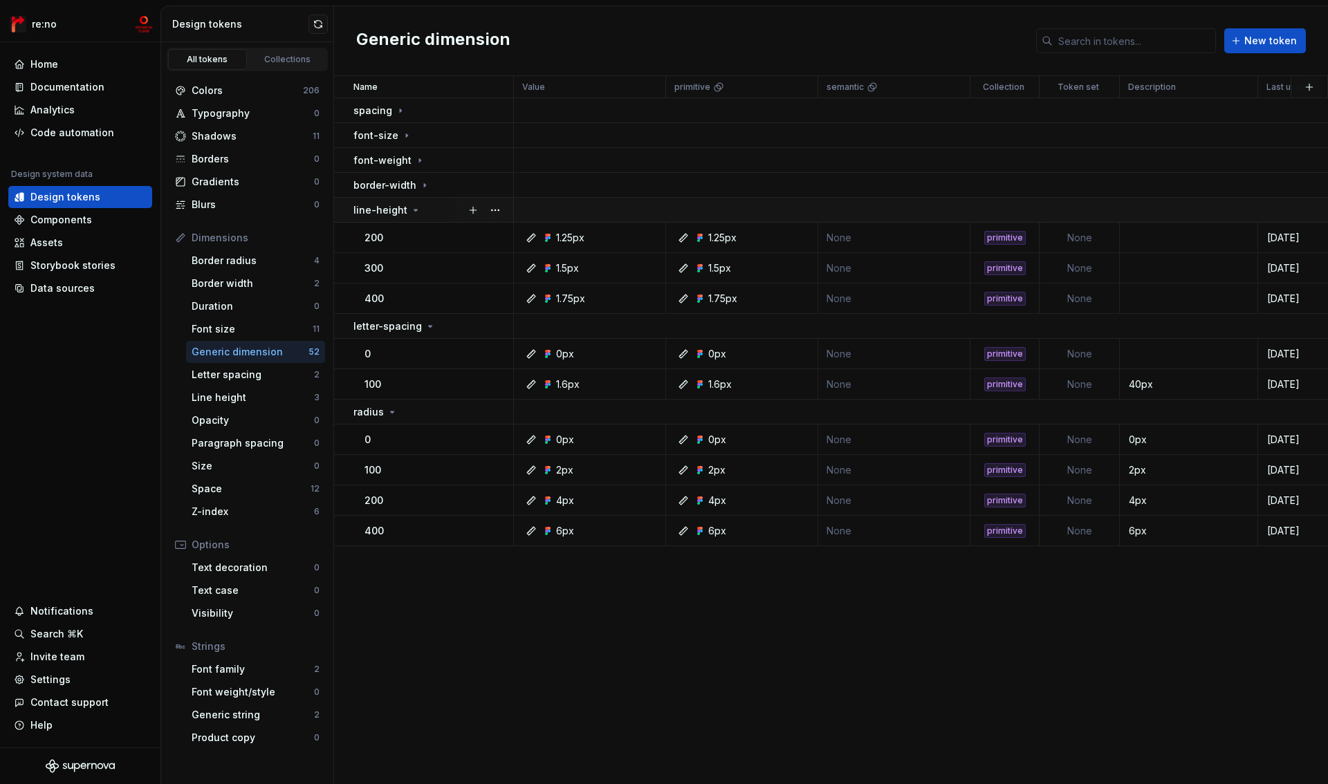
click at [396, 214] on p "line-height" at bounding box center [380, 210] width 54 height 14
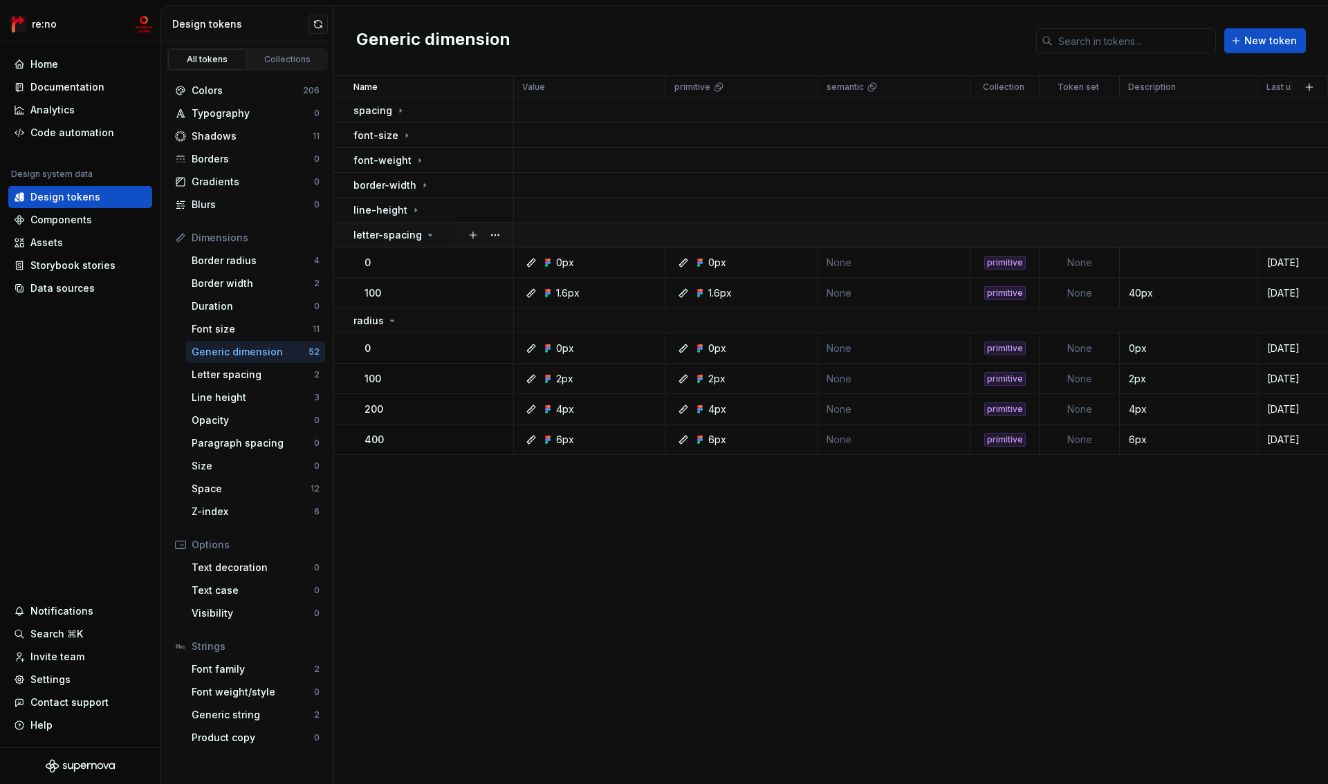
click at [396, 238] on p "letter-spacing" at bounding box center [387, 235] width 68 height 14
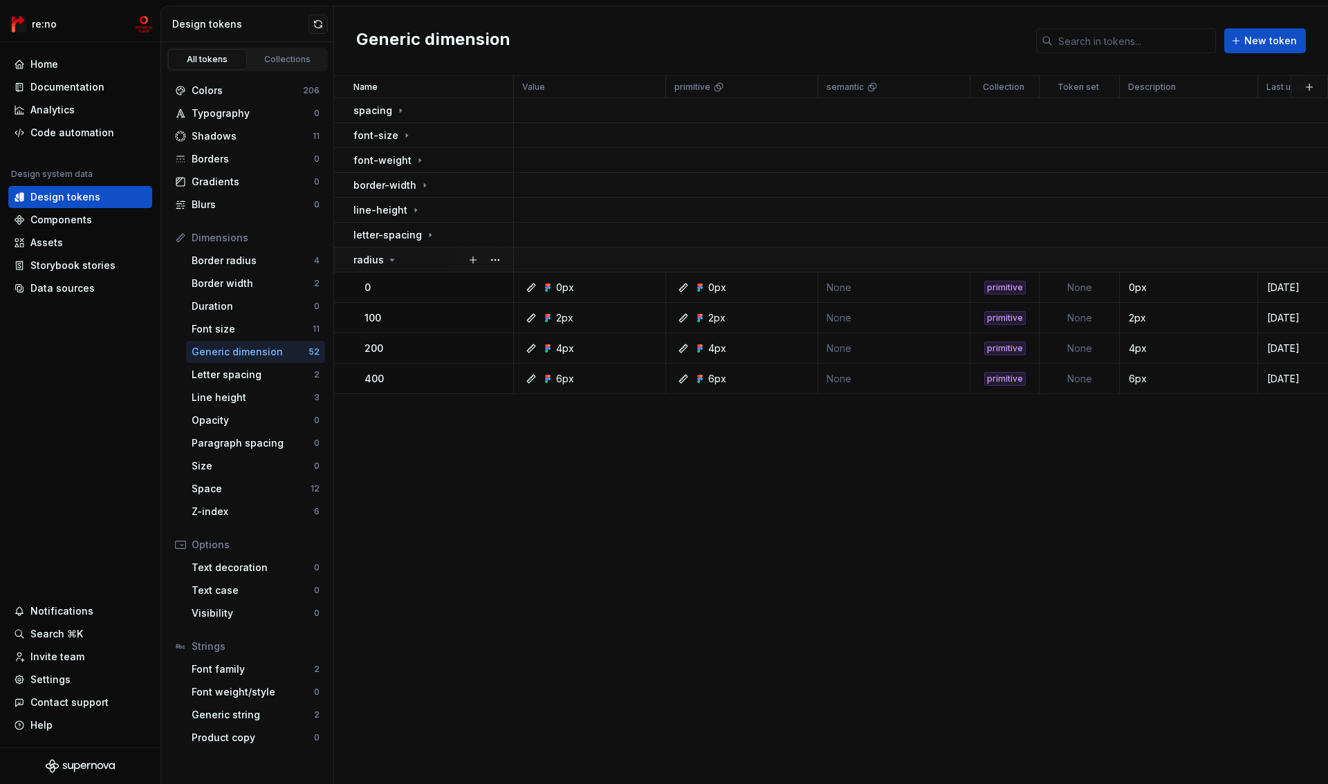
click at [393, 255] on icon at bounding box center [392, 260] width 11 height 11
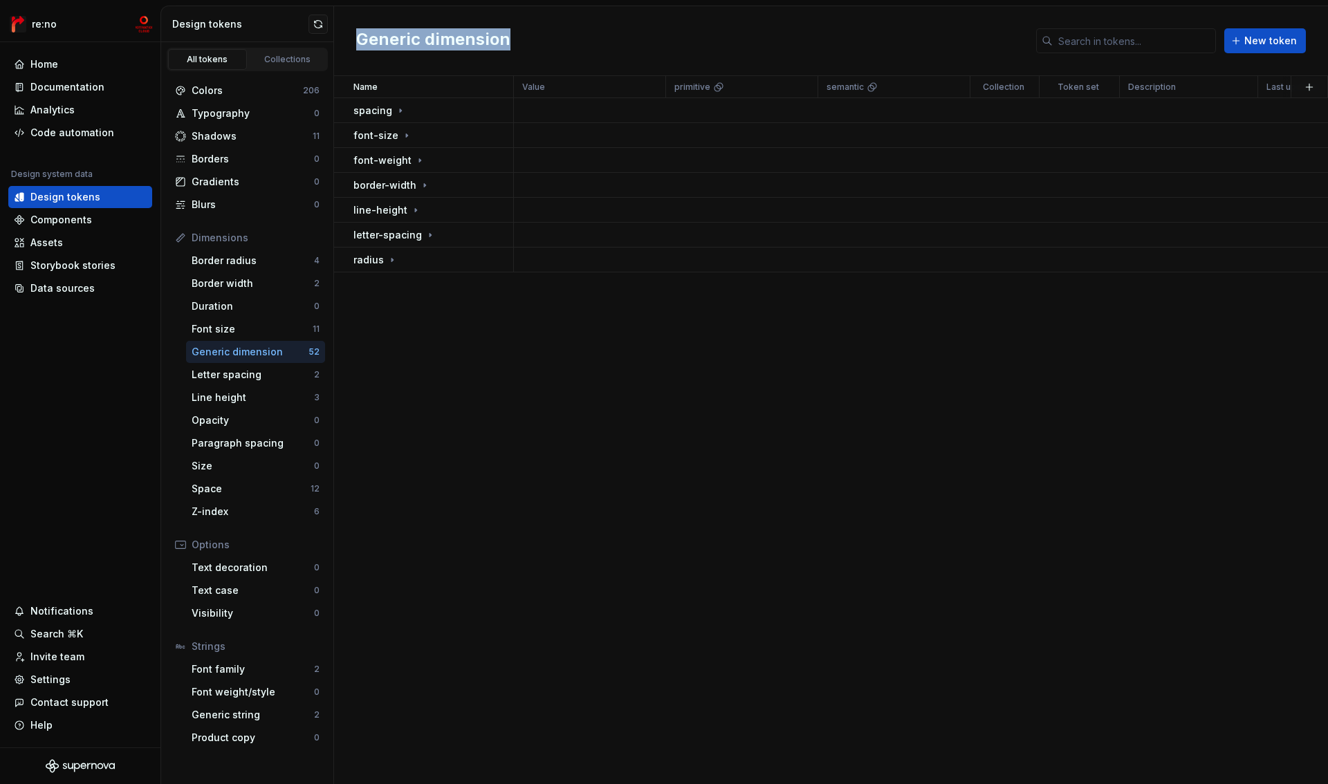
drag, startPoint x: 357, startPoint y: 43, endPoint x: 532, endPoint y: 44, distance: 175.0
click at [532, 44] on div "Generic dimension New token" at bounding box center [831, 41] width 994 height 70
copy h2 "Generic dimension"
click at [414, 164] on icon at bounding box center [419, 160] width 11 height 11
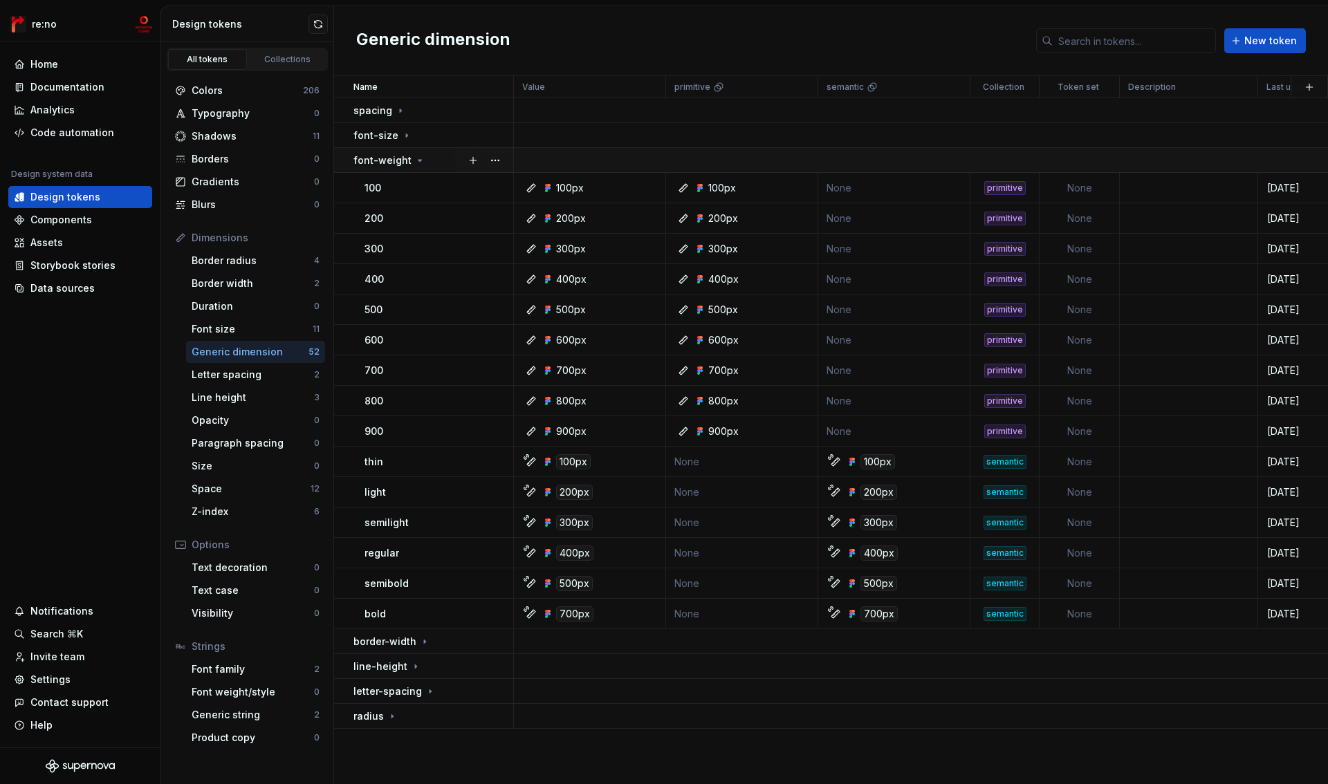
click at [414, 163] on icon at bounding box center [419, 160] width 11 height 11
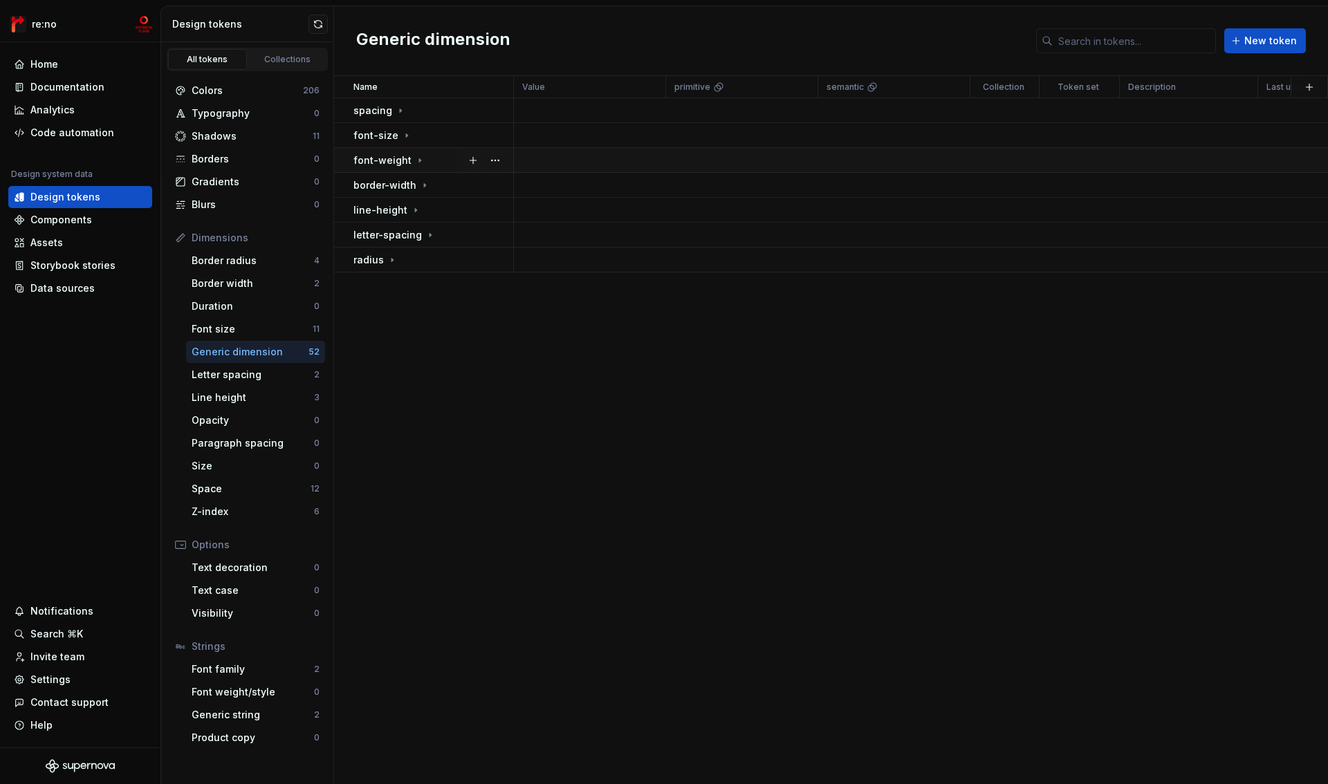
click at [414, 162] on icon at bounding box center [419, 160] width 11 height 11
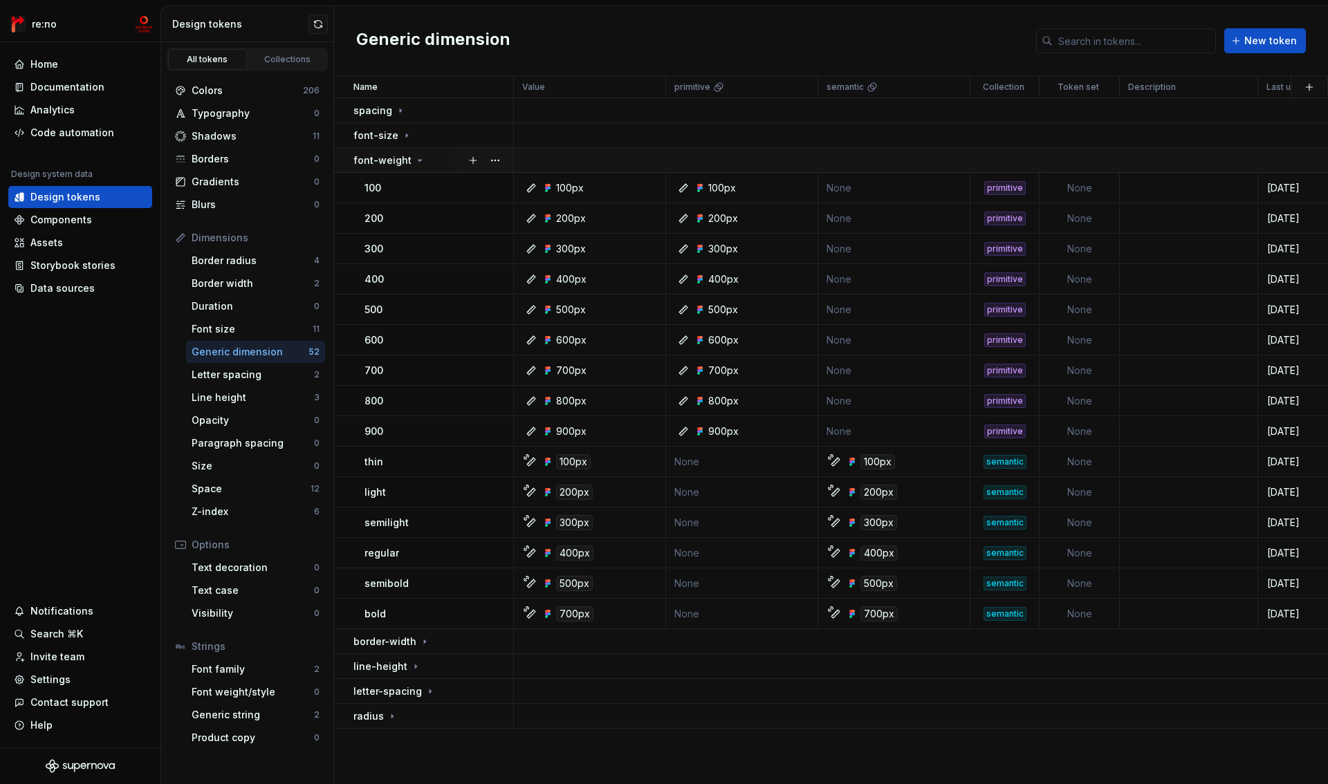
click at [416, 162] on icon at bounding box center [419, 160] width 11 height 11
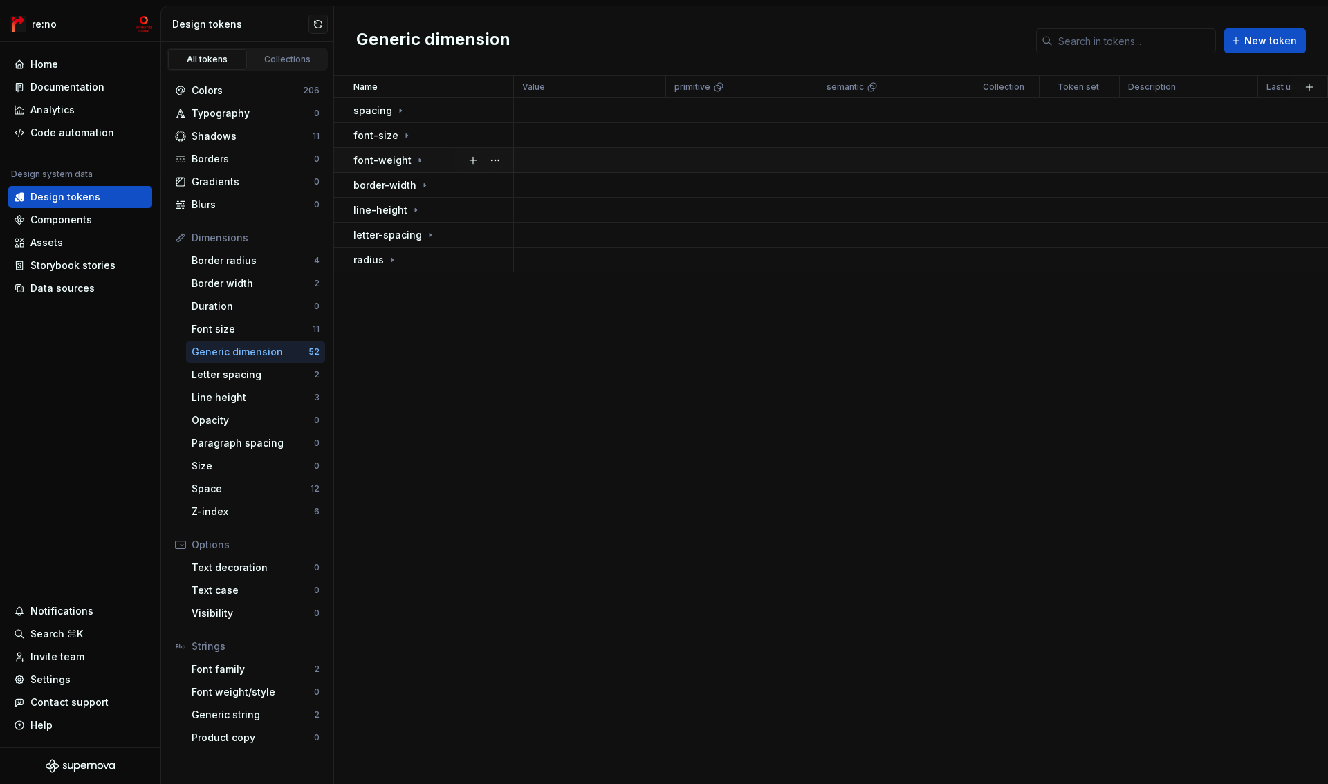
click at [416, 162] on icon at bounding box center [419, 160] width 11 height 11
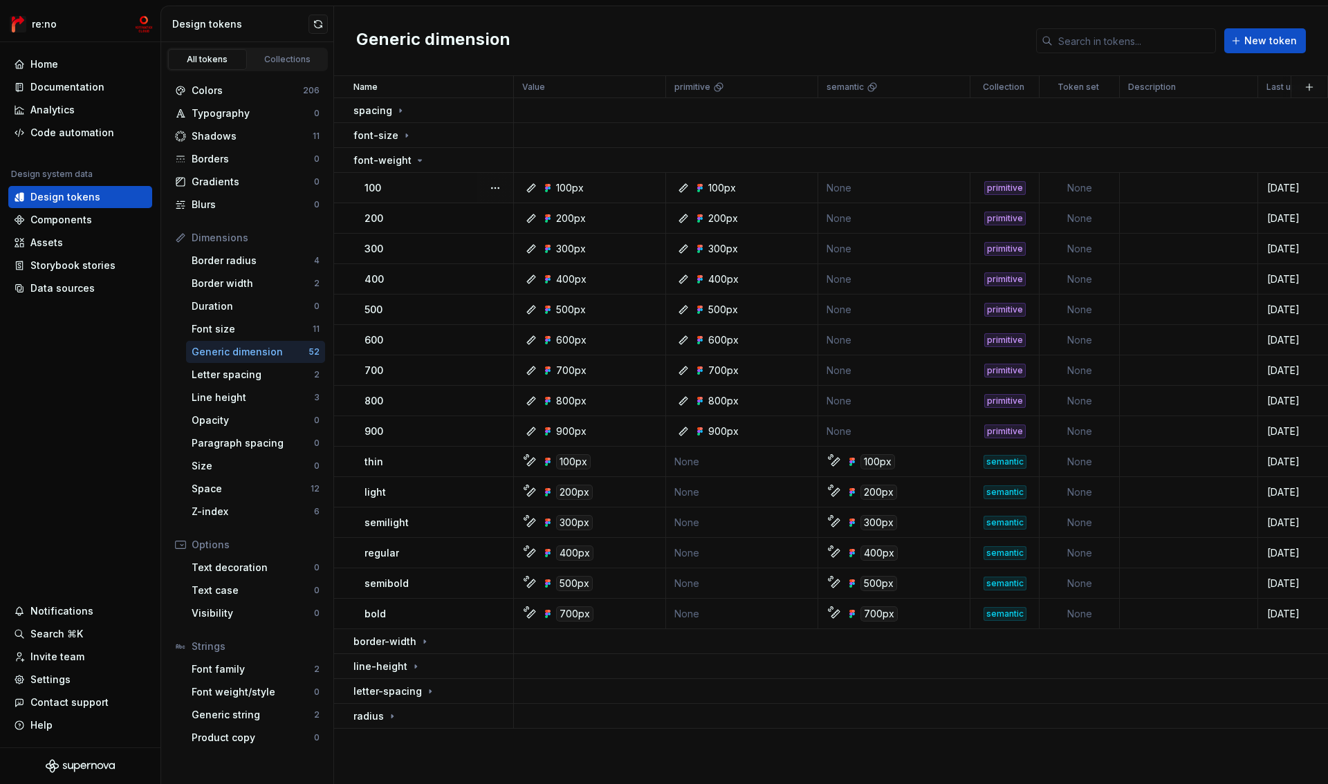
click at [481, 184] on div at bounding box center [495, 188] width 36 height 30
click at [394, 159] on p "font-weight" at bounding box center [382, 161] width 58 height 14
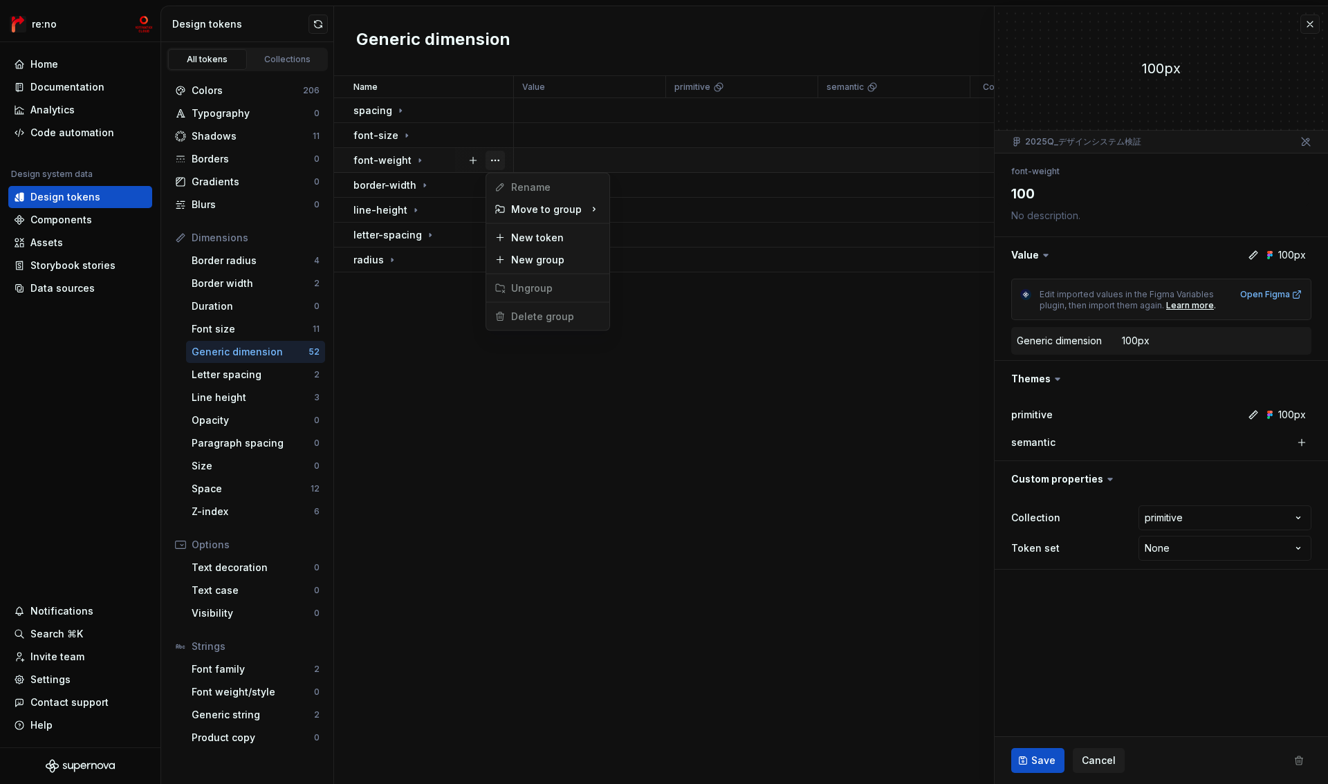
click at [492, 160] on button "button" at bounding box center [495, 160] width 19 height 19
click at [414, 158] on icon at bounding box center [419, 160] width 11 height 11
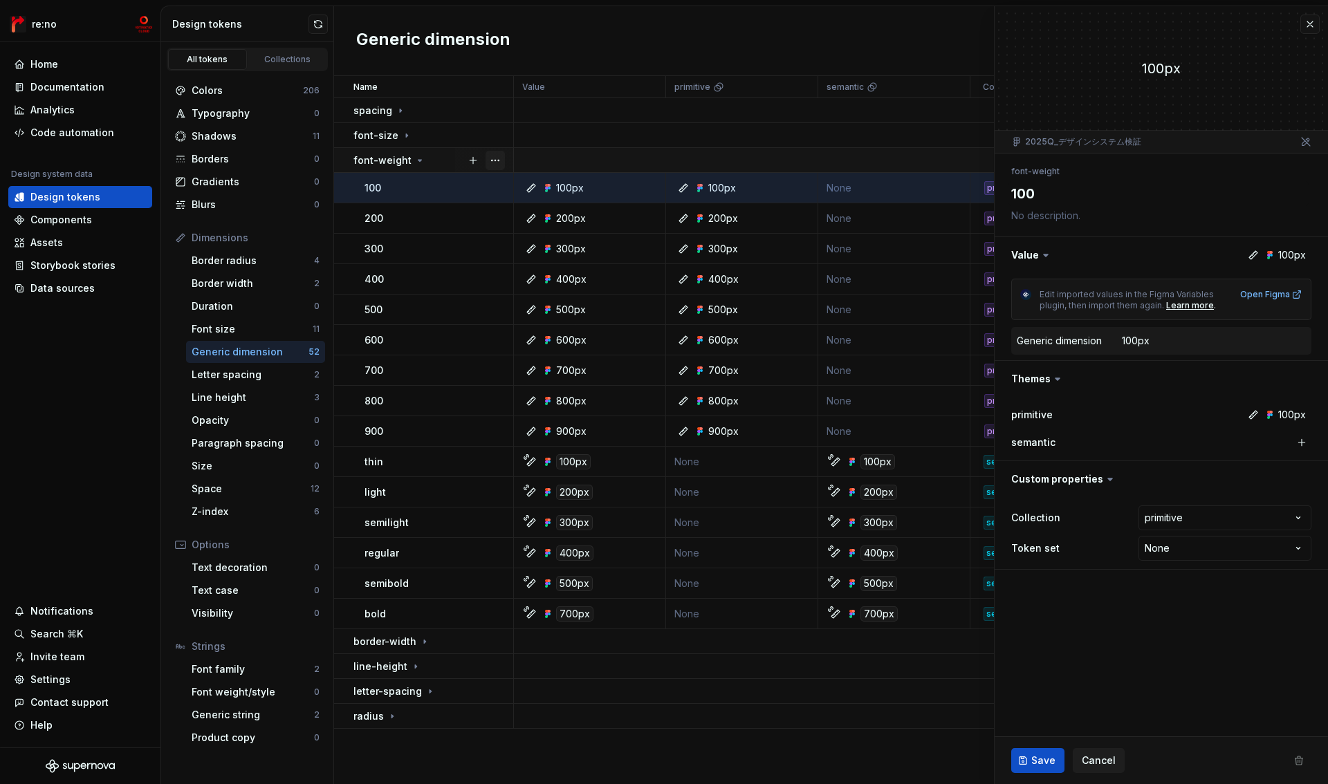
click at [497, 160] on button "button" at bounding box center [495, 160] width 19 height 19
click at [1253, 255] on icon at bounding box center [1253, 255] width 11 height 11
click at [1274, 255] on button "button" at bounding box center [1161, 255] width 333 height 36
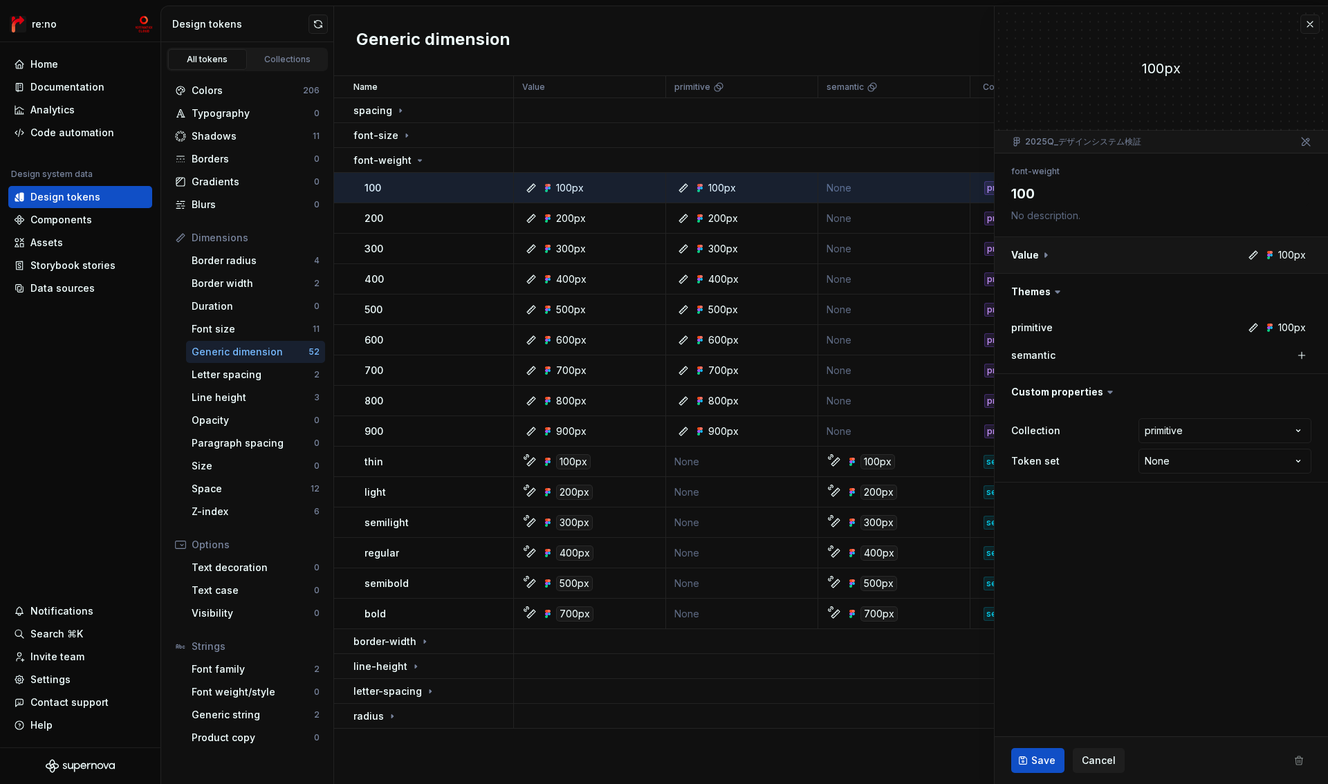
click at [1270, 255] on button "button" at bounding box center [1161, 255] width 333 height 36
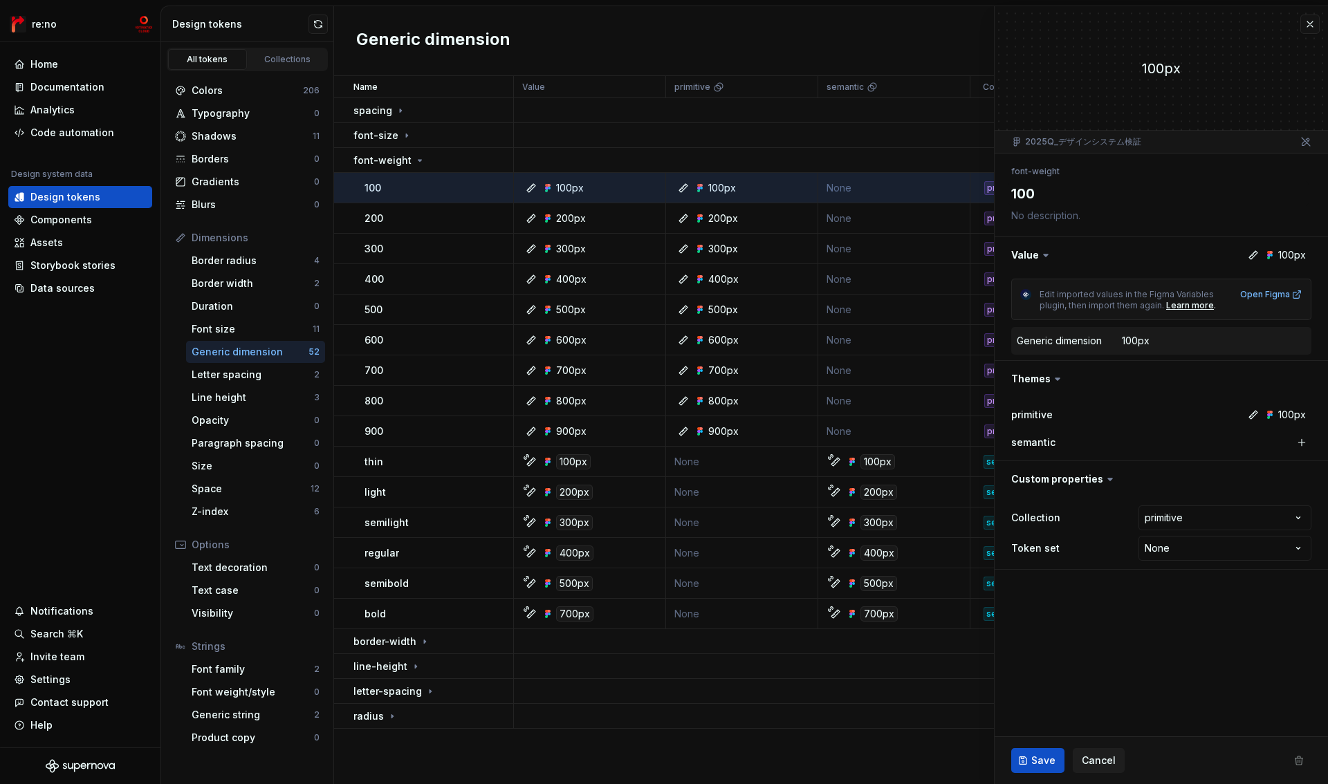
click at [1058, 344] on div "Generic dimension" at bounding box center [1059, 341] width 85 height 14
click at [1043, 380] on button "button" at bounding box center [1161, 379] width 333 height 36
click at [1311, 23] on button "button" at bounding box center [1310, 24] width 19 height 19
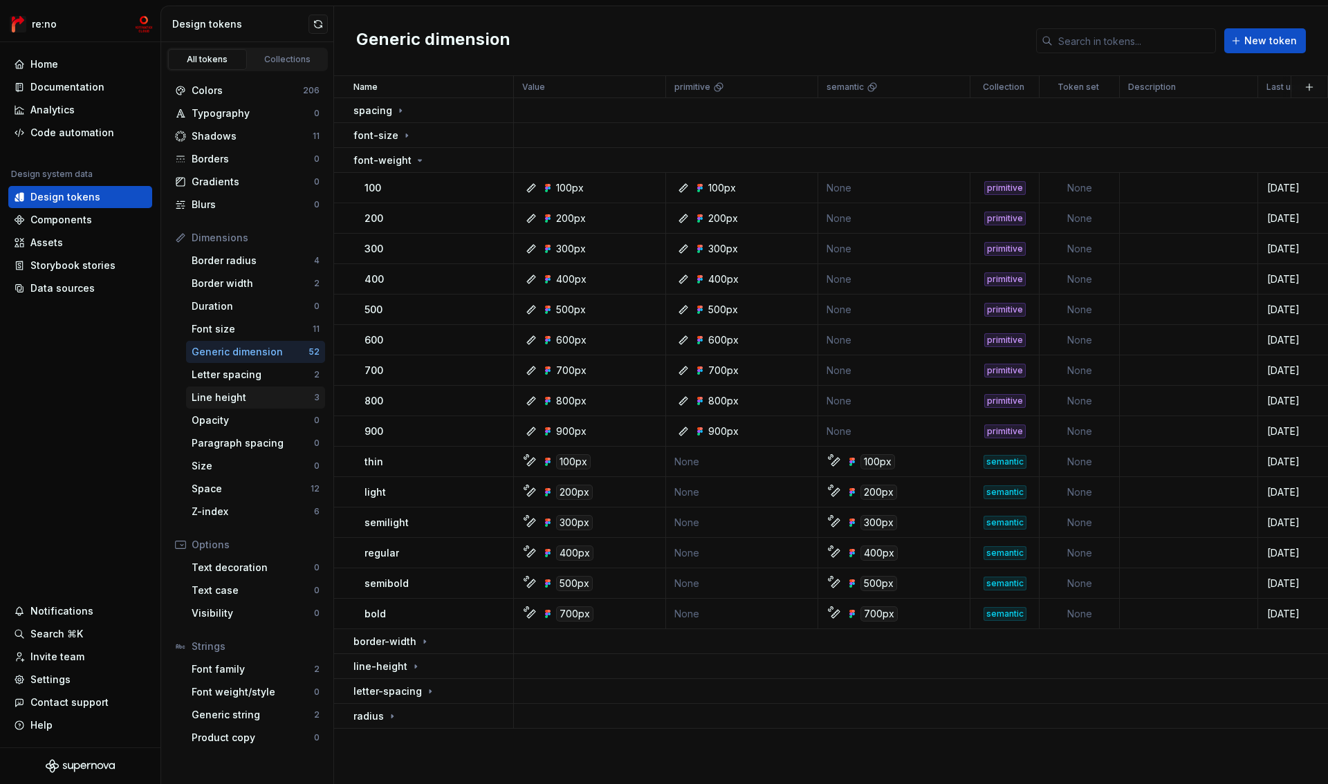
click at [235, 403] on div "Line height" at bounding box center [253, 398] width 122 height 14
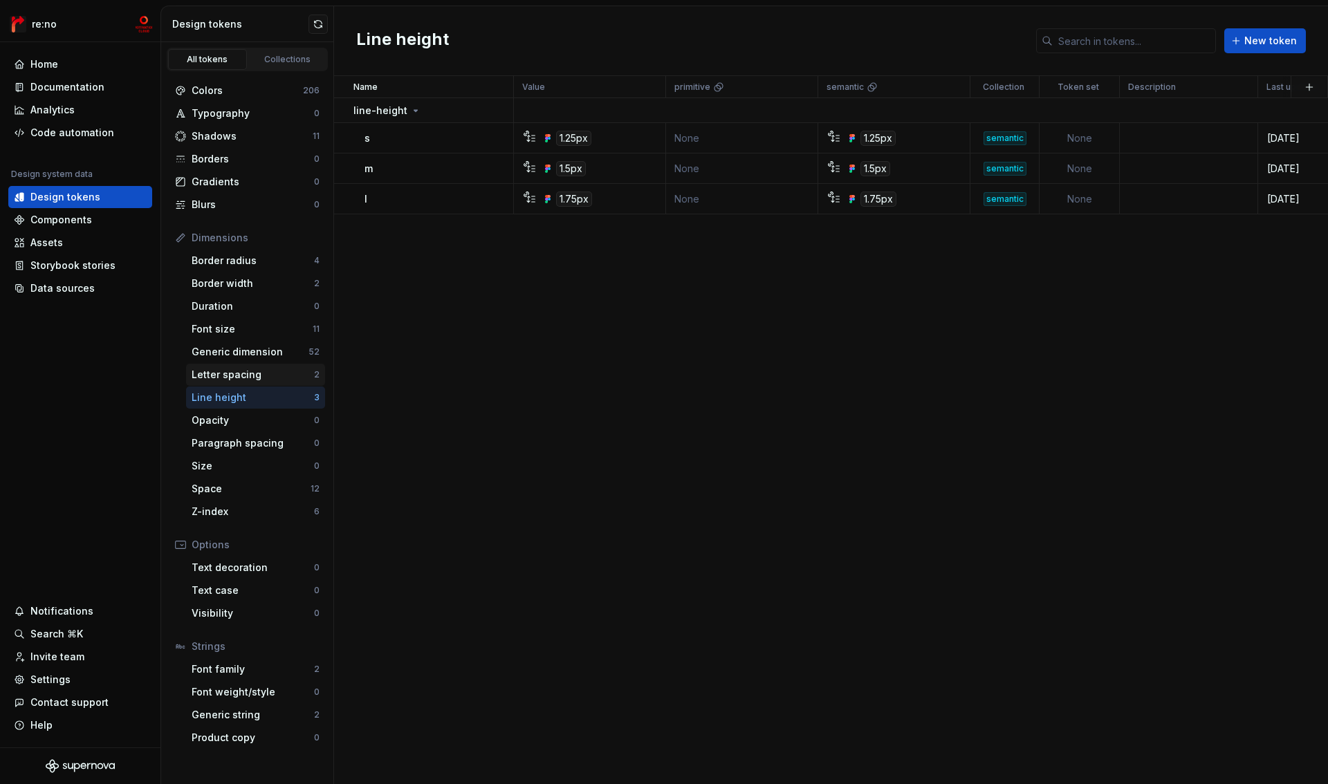
click at [239, 376] on div "Letter spacing" at bounding box center [253, 375] width 122 height 14
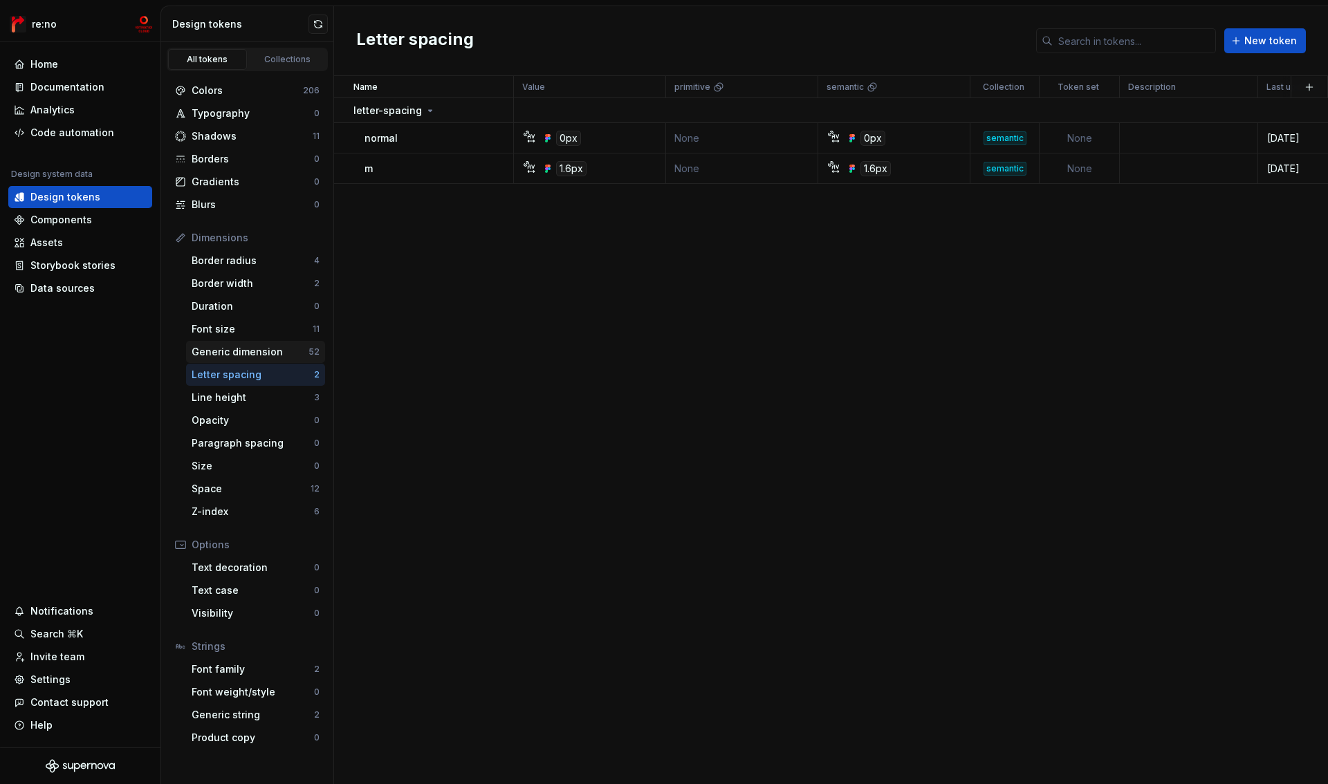
click at [254, 357] on div "Generic dimension" at bounding box center [250, 352] width 117 height 14
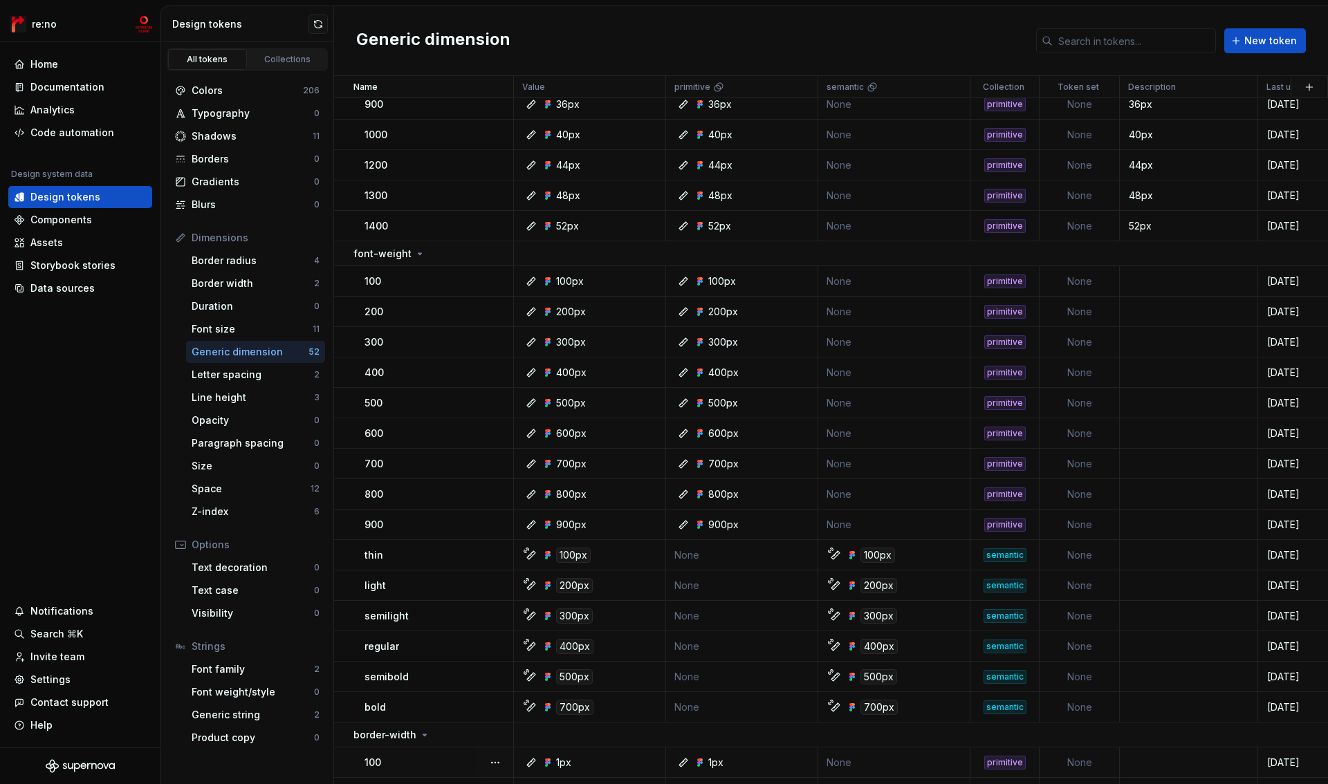
scroll to position [1078, 0]
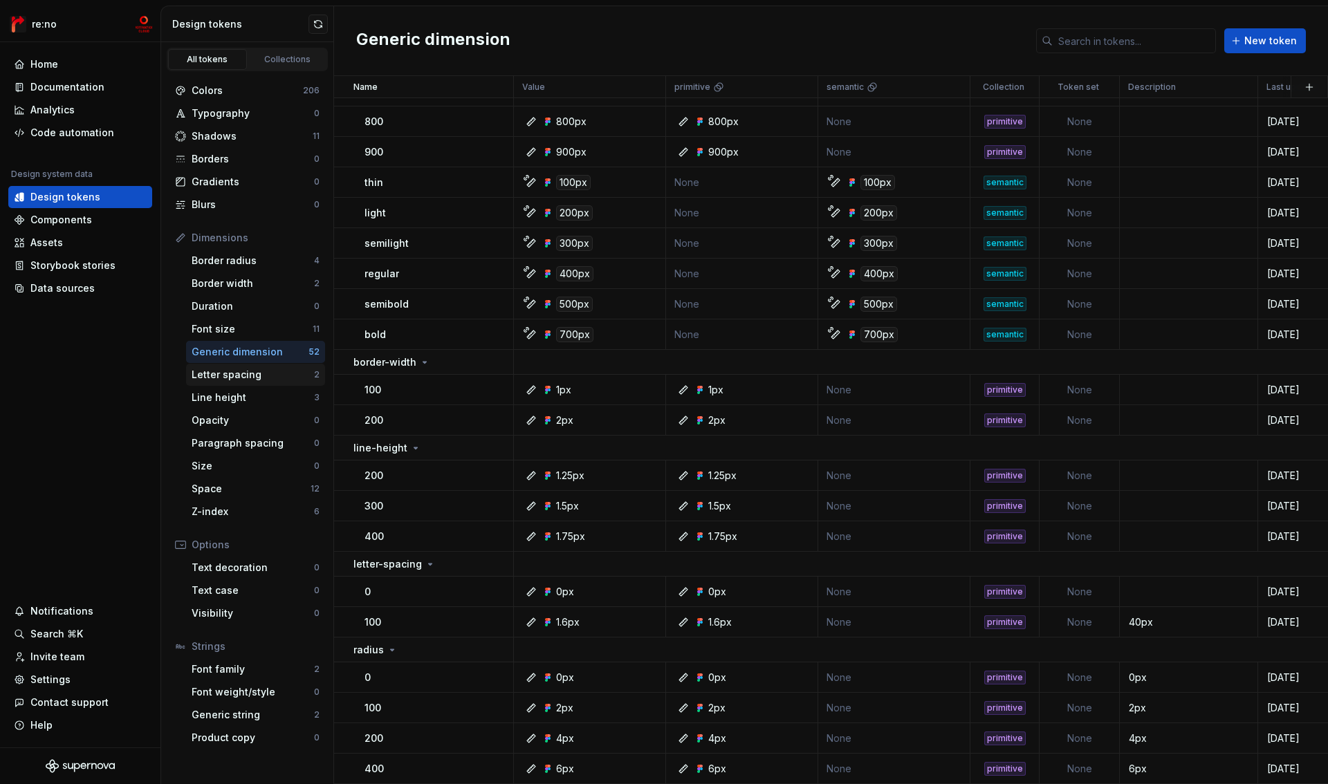
click at [221, 381] on div "Letter spacing" at bounding box center [253, 375] width 122 height 14
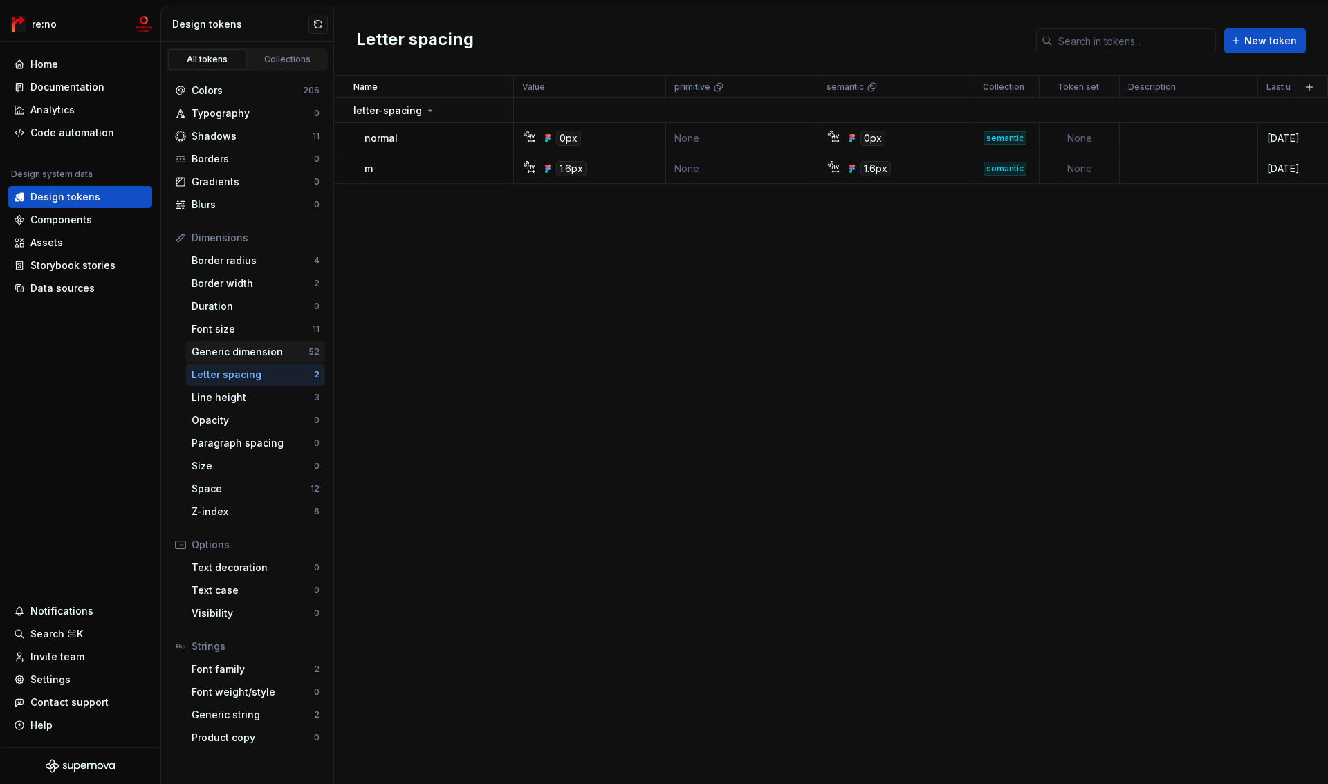
click at [227, 356] on div "Generic dimension" at bounding box center [250, 352] width 117 height 14
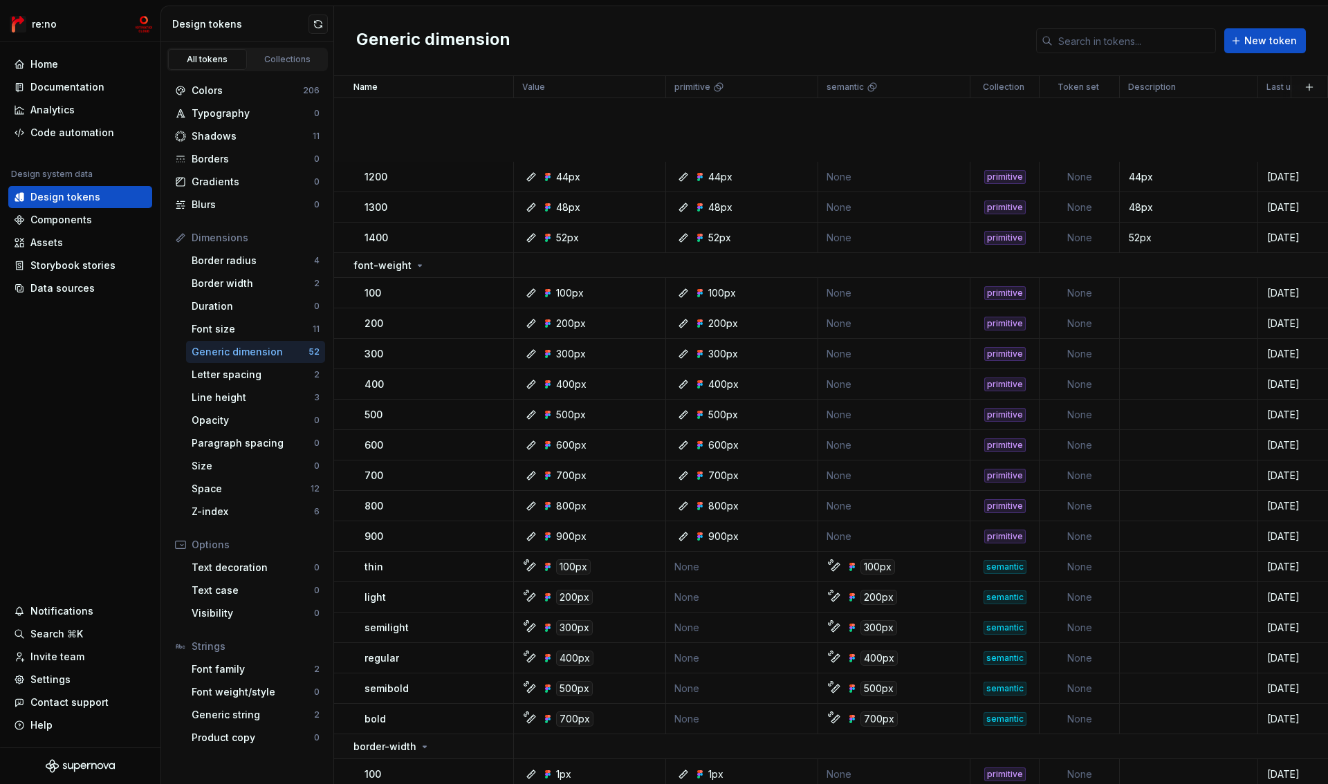
scroll to position [1078, 0]
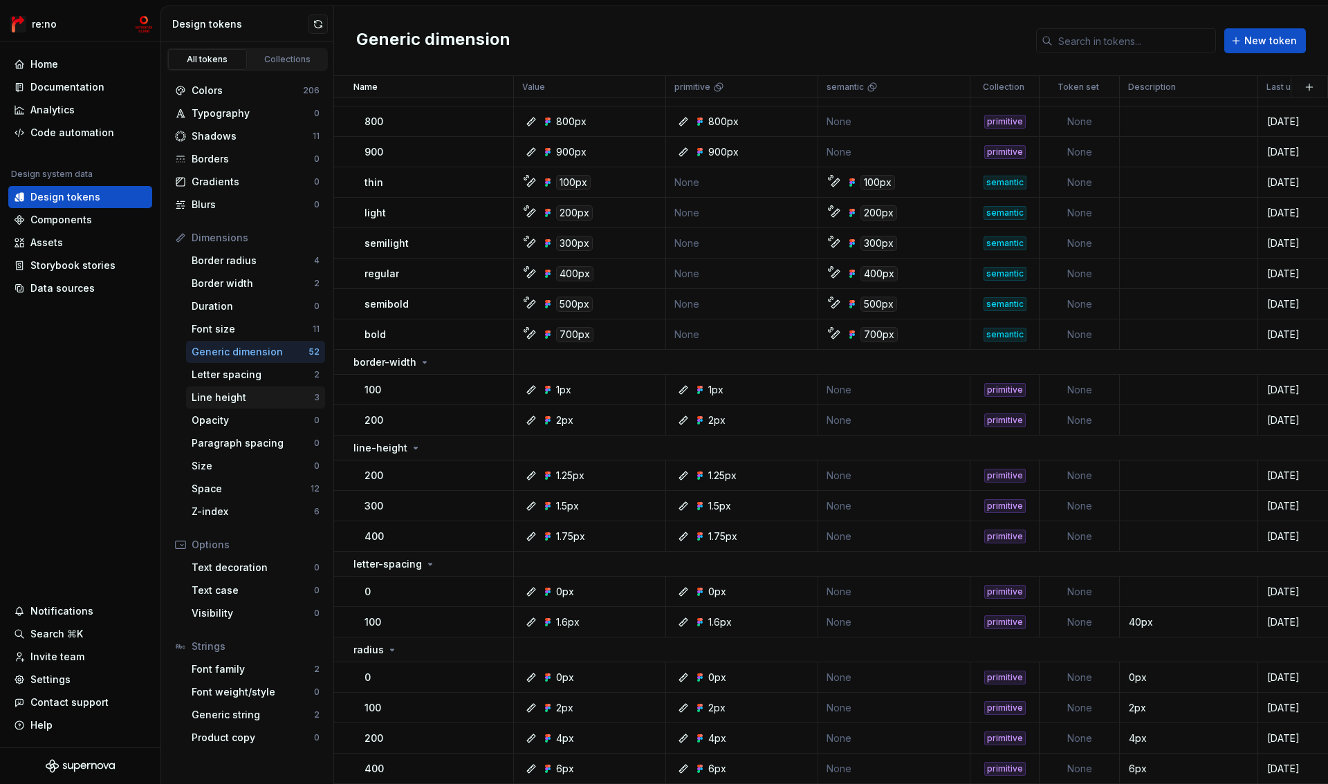
click at [262, 399] on div "Line height" at bounding box center [253, 398] width 122 height 14
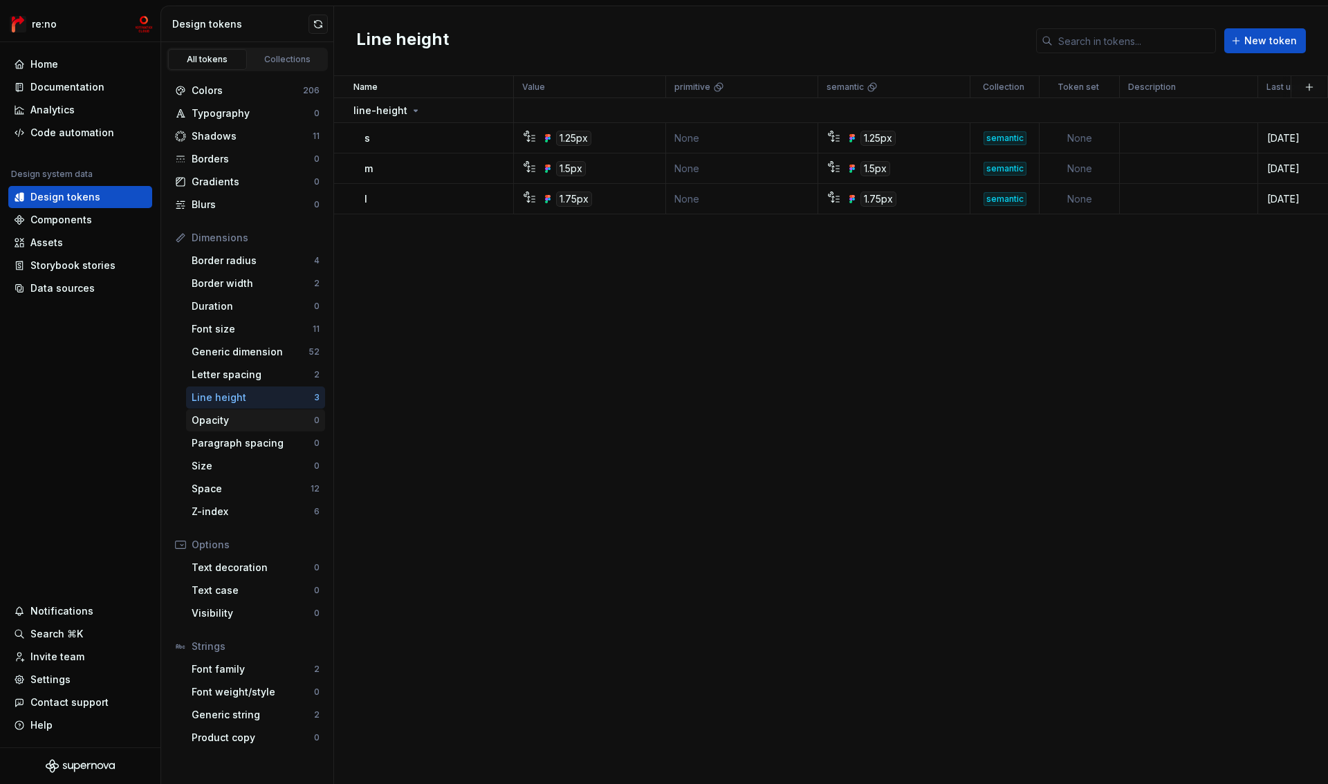
click at [250, 423] on div "Opacity" at bounding box center [253, 421] width 122 height 14
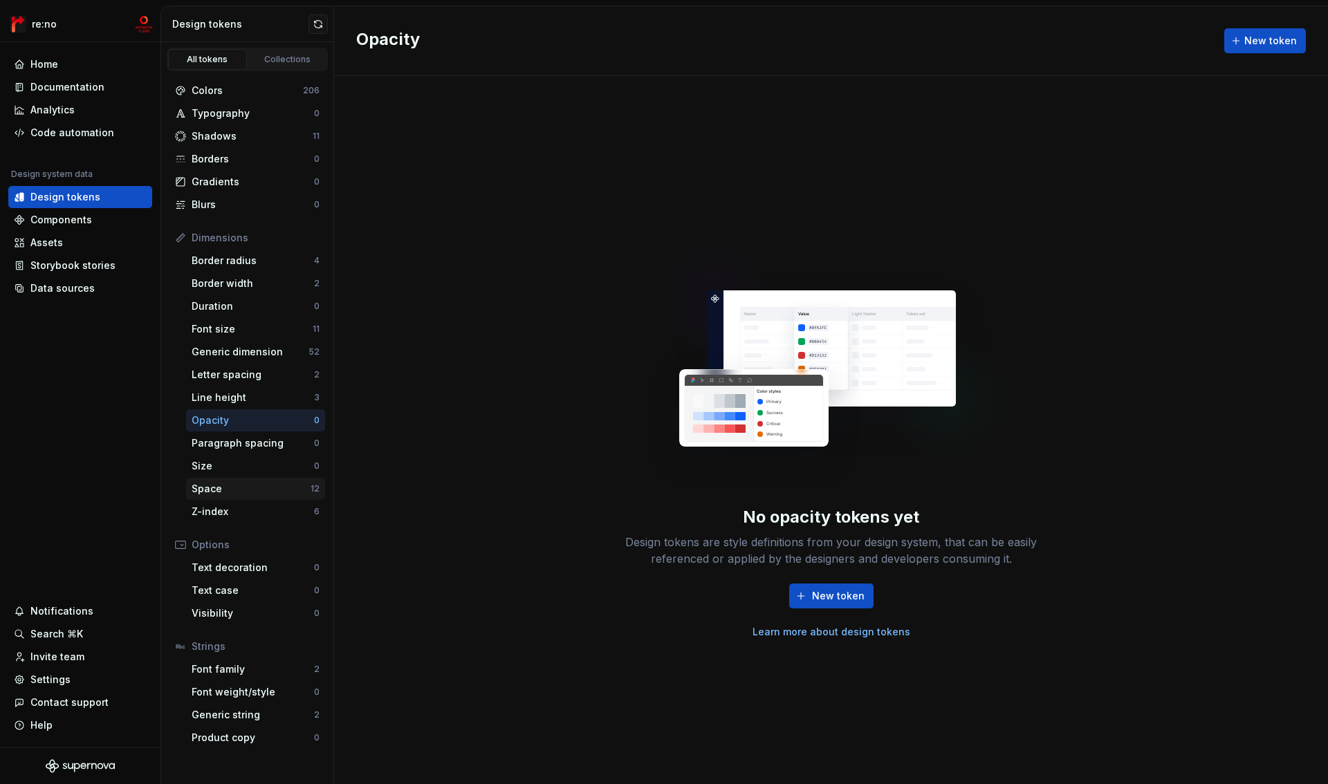
click at [250, 487] on div "Space" at bounding box center [251, 489] width 119 height 14
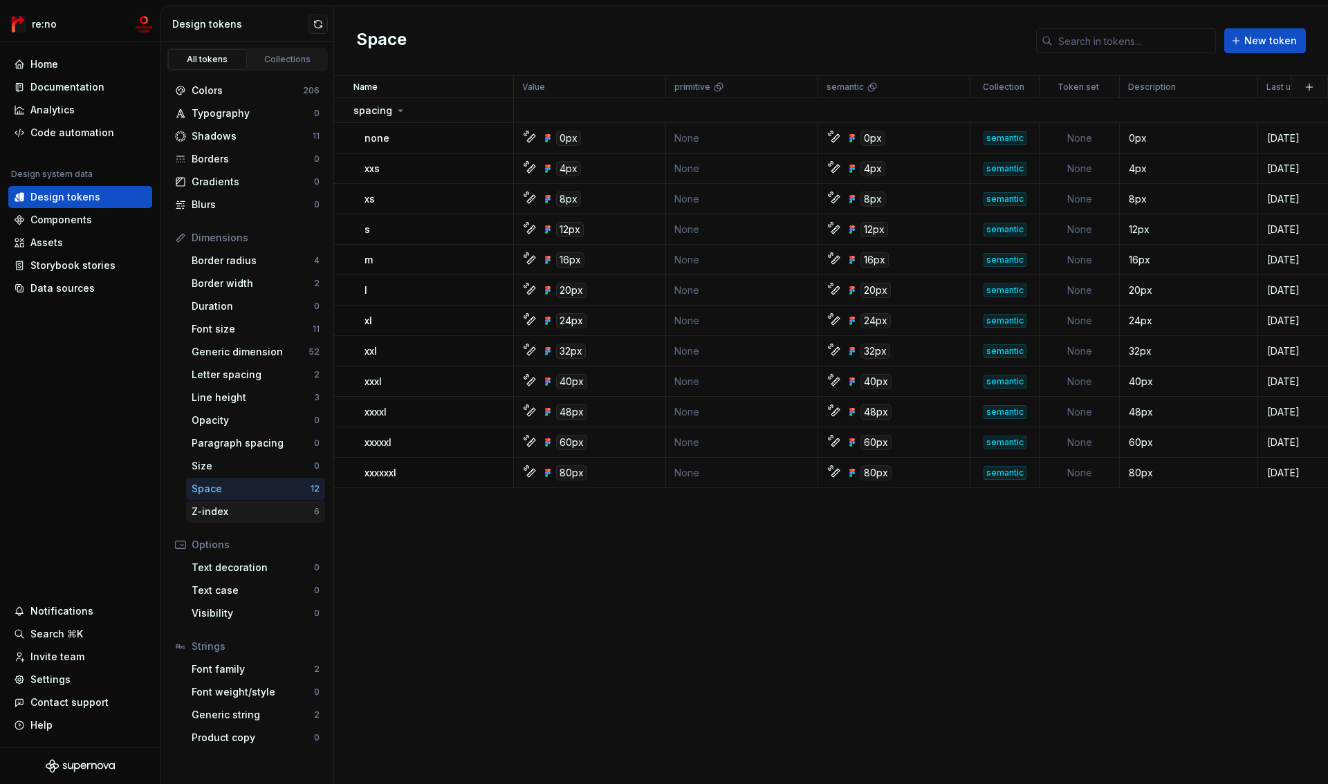
click at [229, 513] on div "Z-index" at bounding box center [253, 512] width 122 height 14
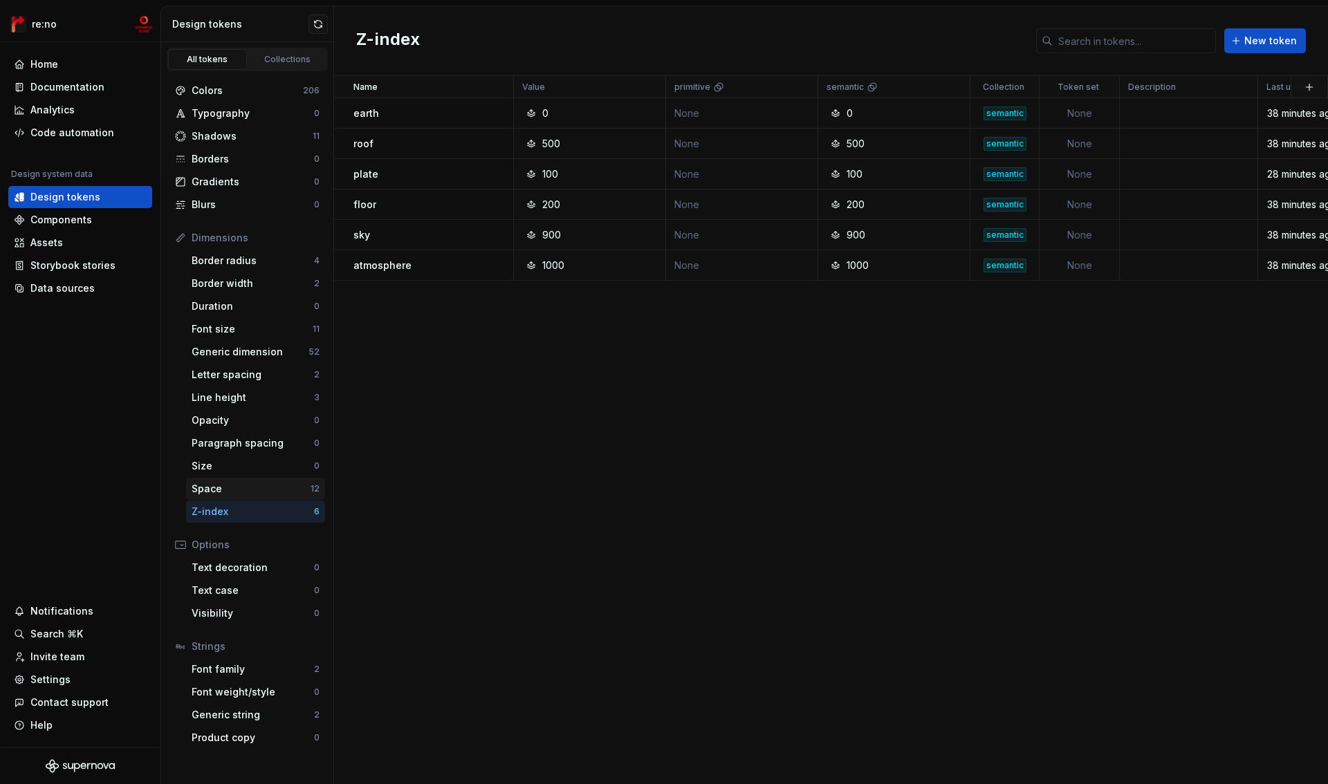
click at [237, 491] on div "Space" at bounding box center [251, 489] width 119 height 14
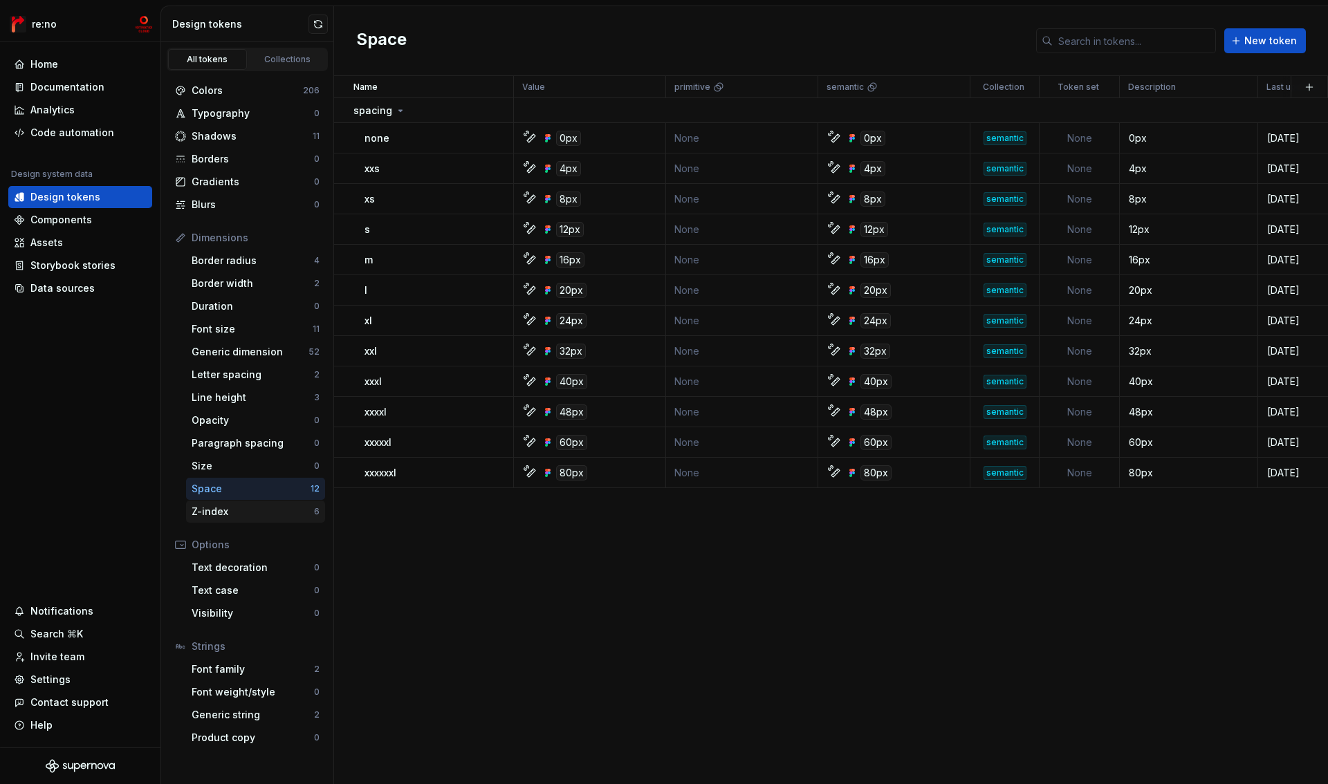
click at [237, 513] on div "Z-index" at bounding box center [253, 512] width 122 height 14
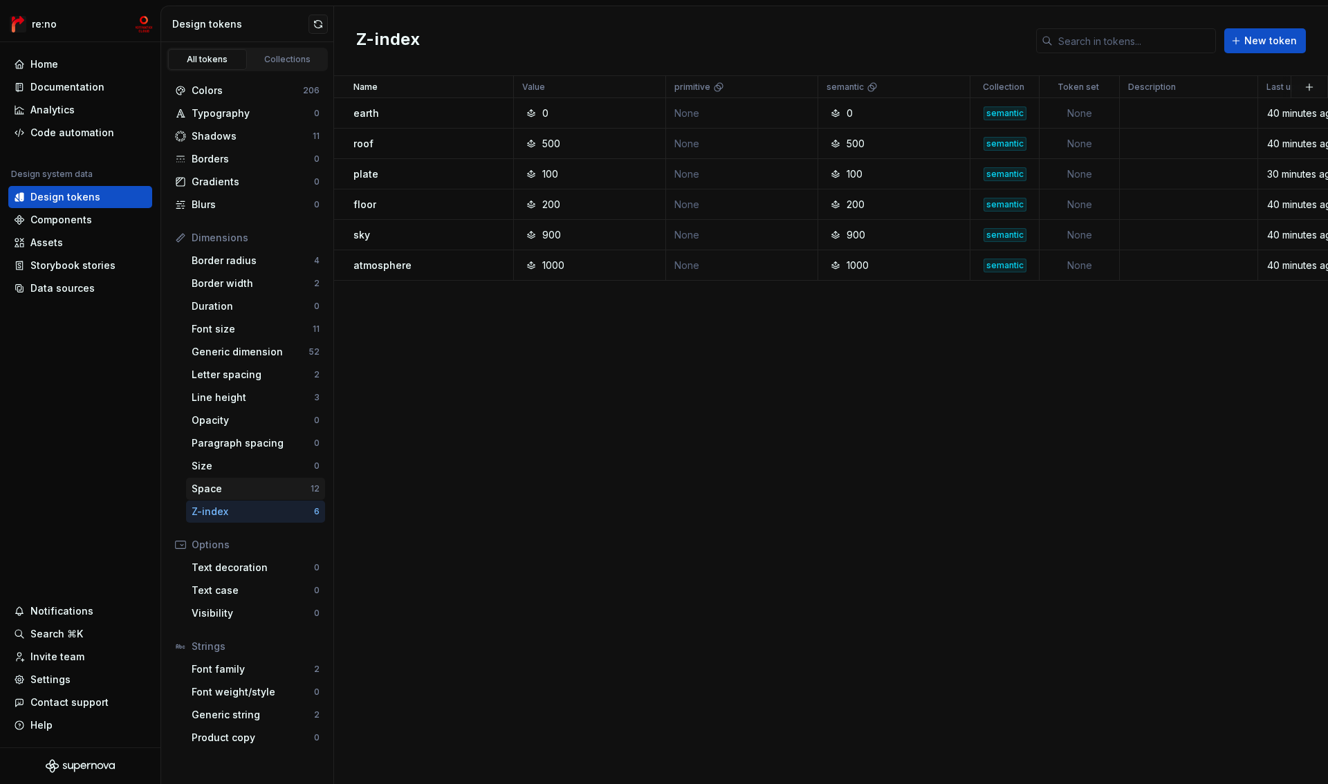
click at [231, 488] on div "Space" at bounding box center [251, 489] width 119 height 14
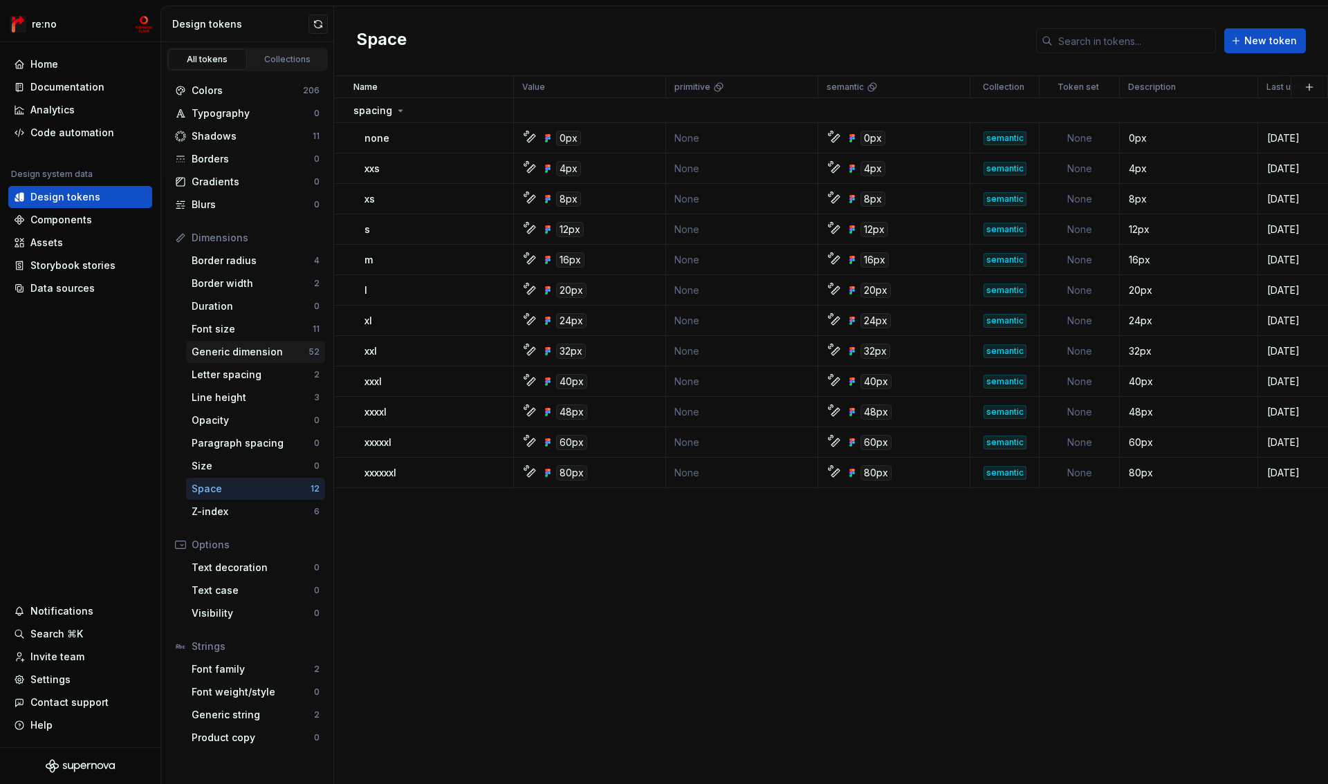
click at [233, 355] on div "Generic dimension" at bounding box center [250, 352] width 117 height 14
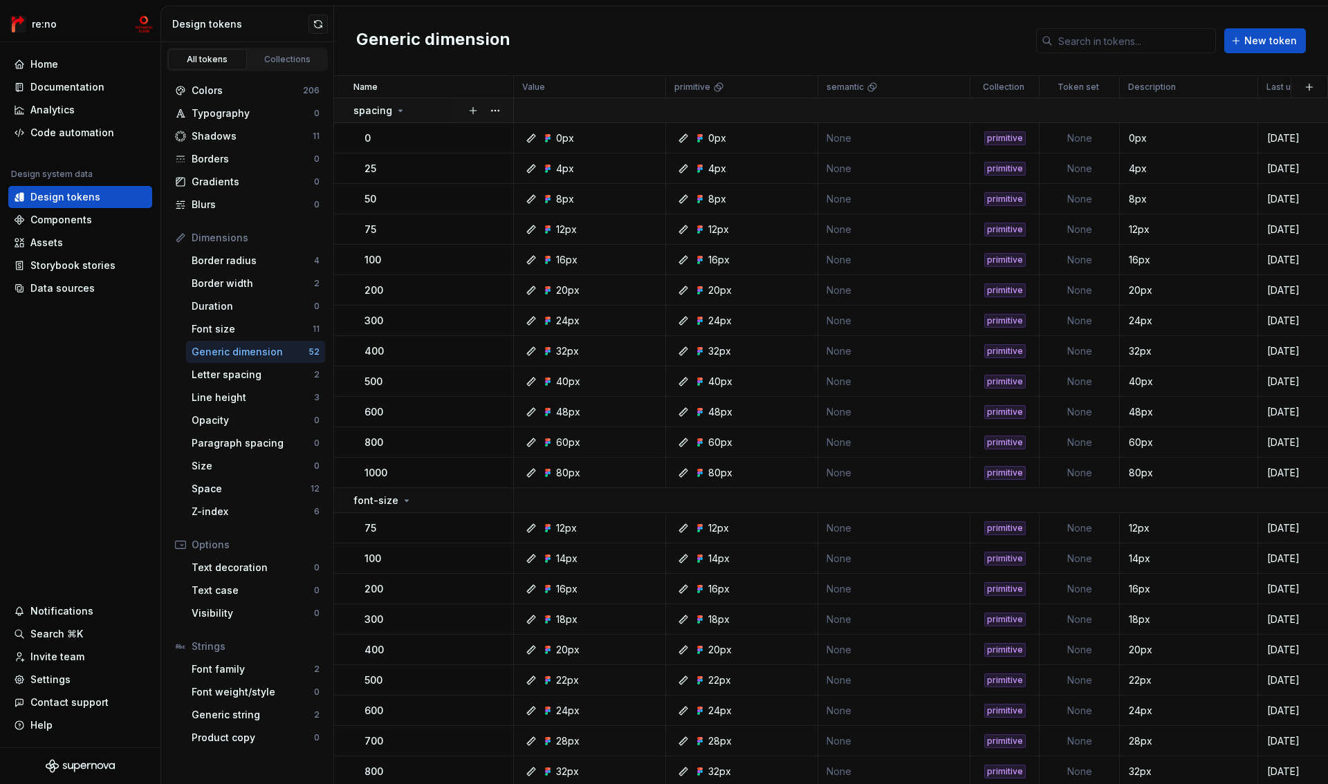
click at [396, 111] on icon at bounding box center [400, 110] width 11 height 11
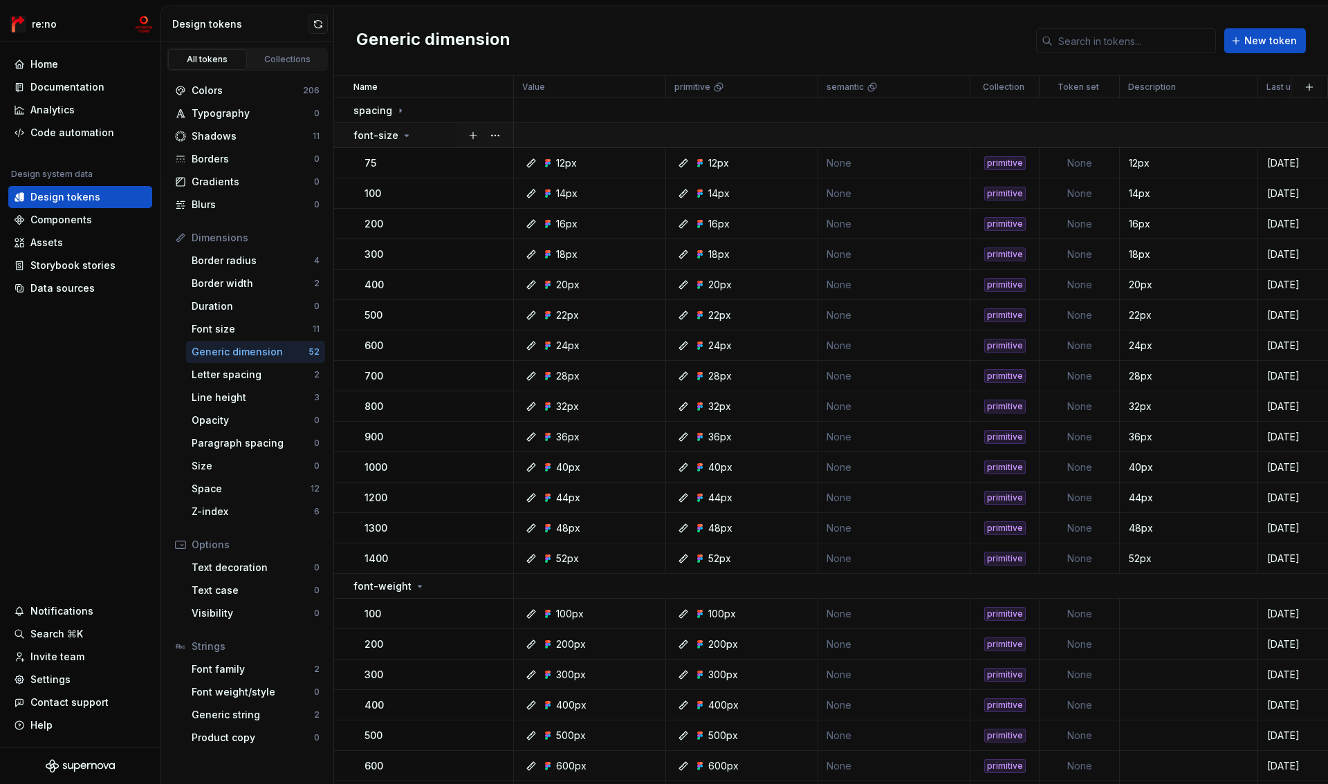
click at [396, 134] on div "font-size" at bounding box center [382, 136] width 59 height 14
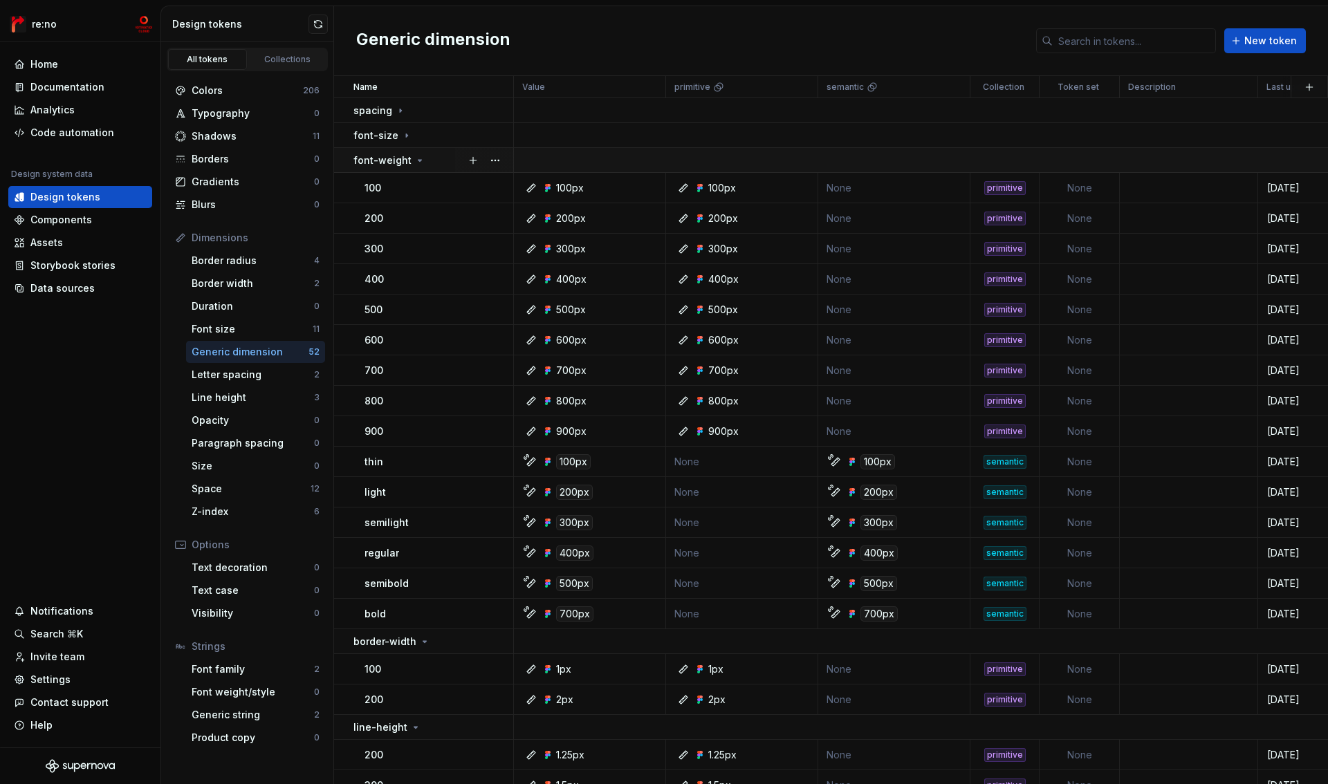
click at [398, 158] on p "font-weight" at bounding box center [382, 161] width 58 height 14
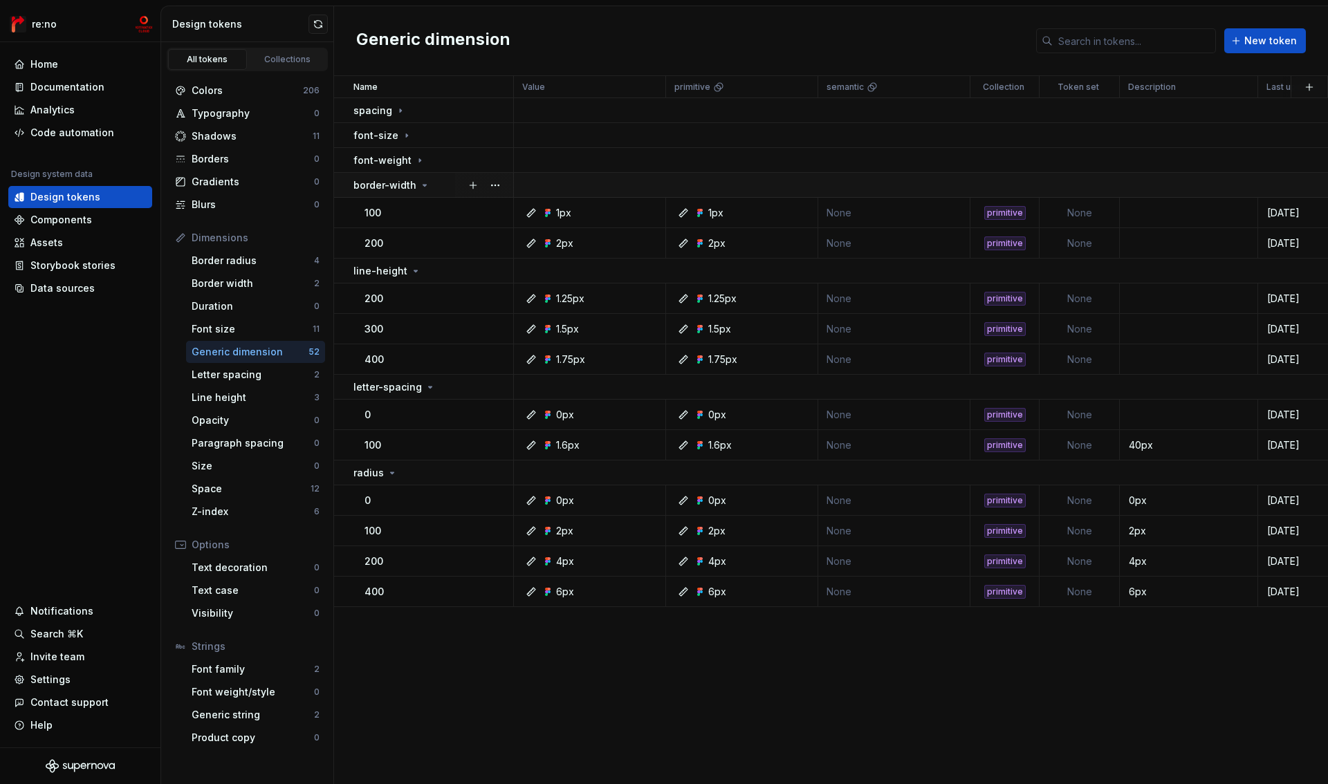
click at [398, 183] on p "border-width" at bounding box center [384, 185] width 63 height 14
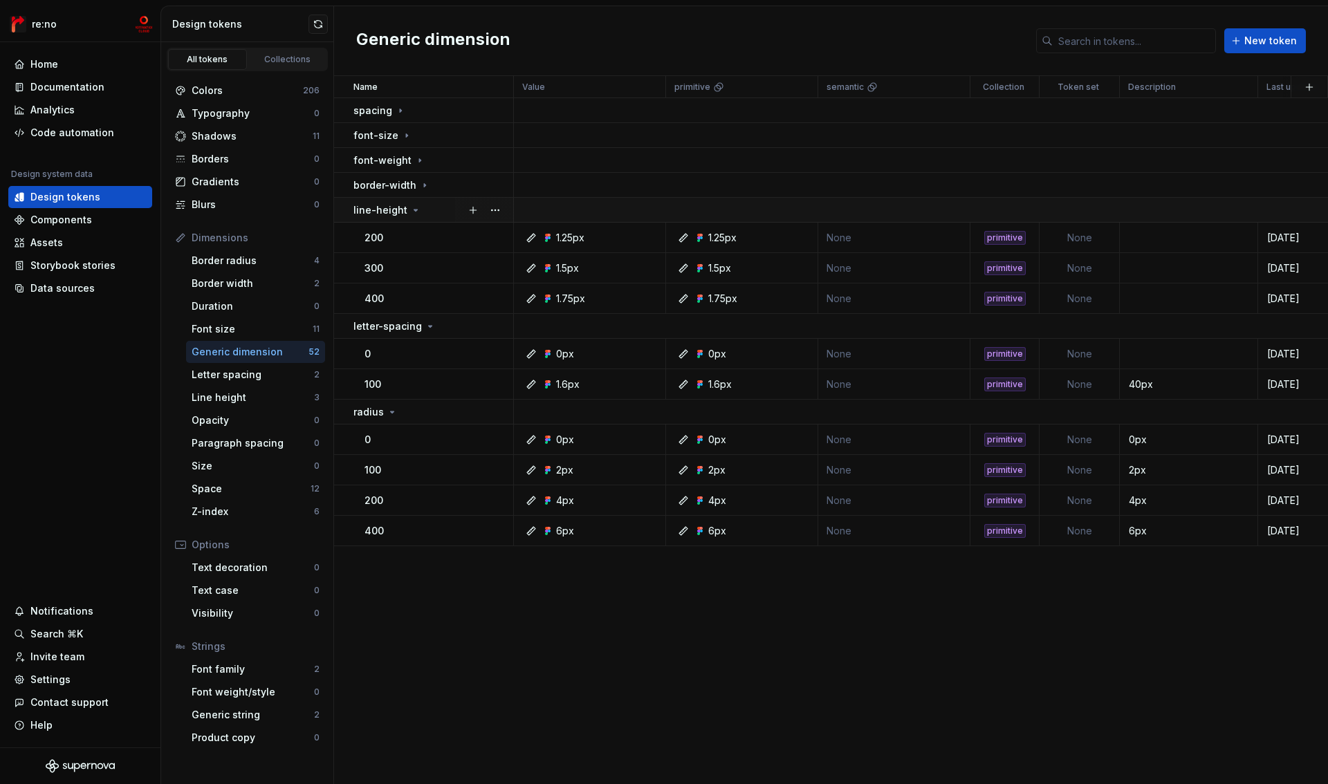
click at [397, 207] on p "line-height" at bounding box center [380, 210] width 54 height 14
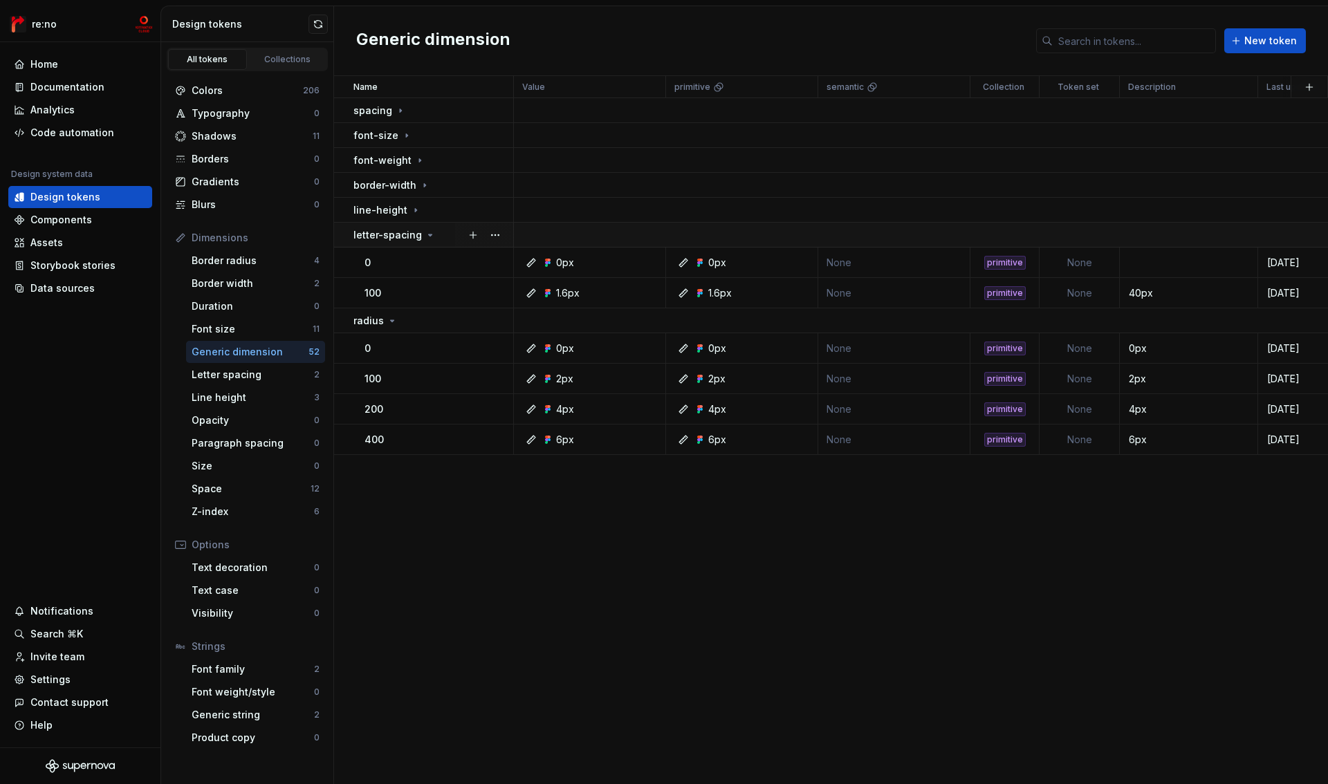
click at [397, 236] on p "letter-spacing" at bounding box center [387, 235] width 68 height 14
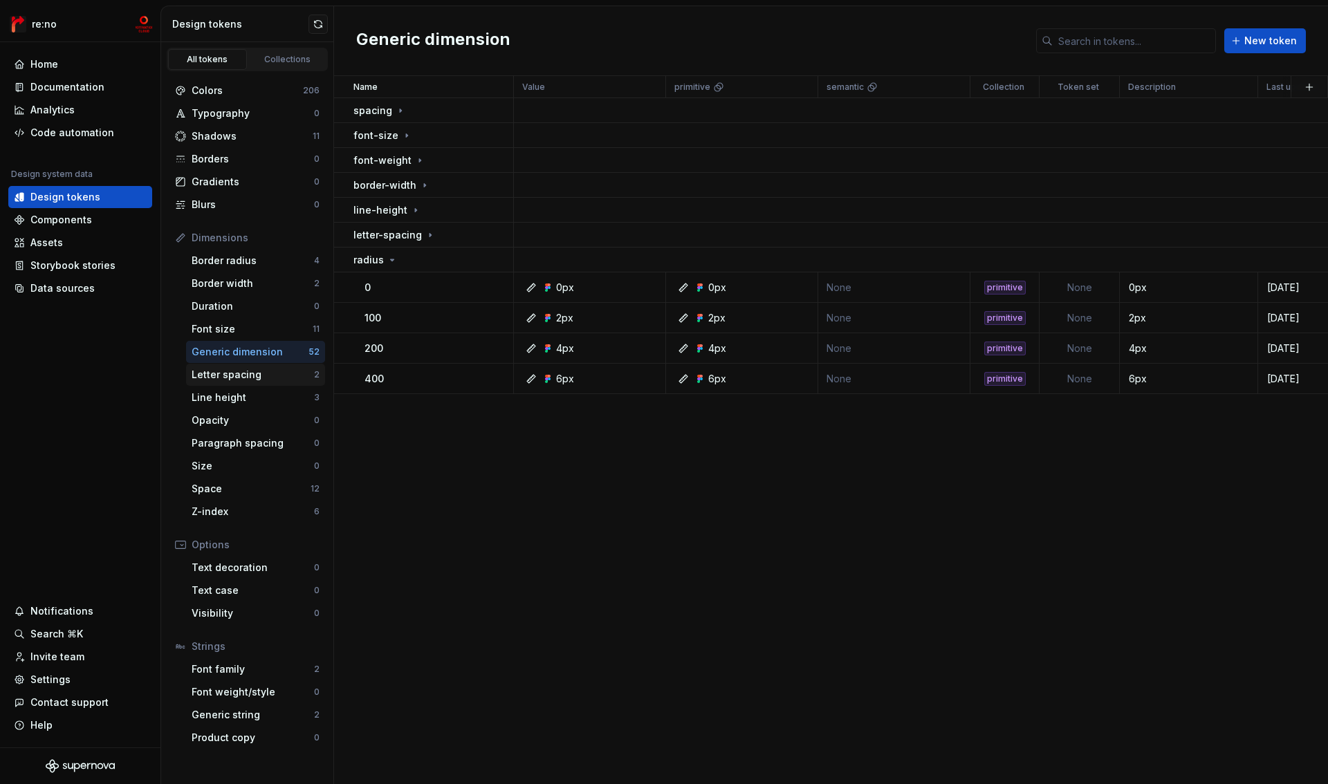
click at [250, 378] on div "Letter spacing" at bounding box center [253, 375] width 122 height 14
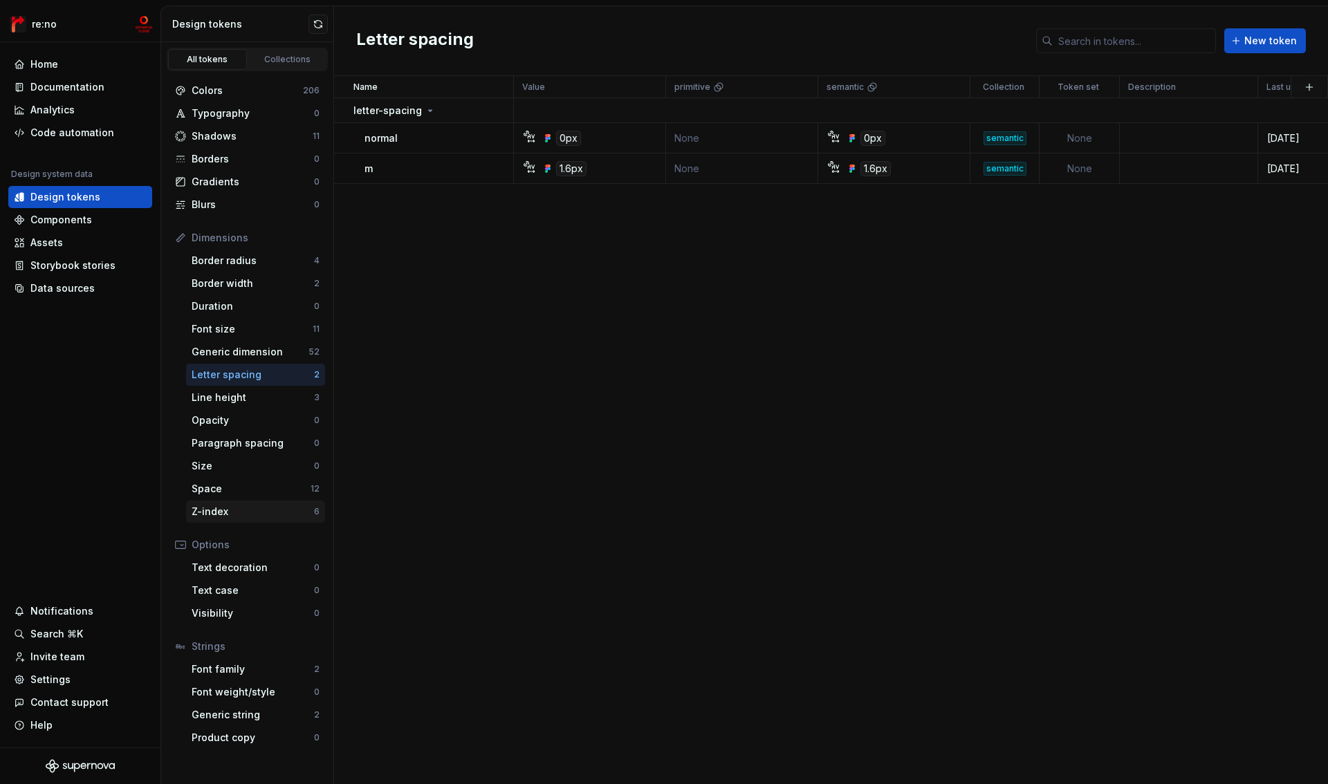
click at [237, 507] on div "Z-index" at bounding box center [253, 512] width 122 height 14
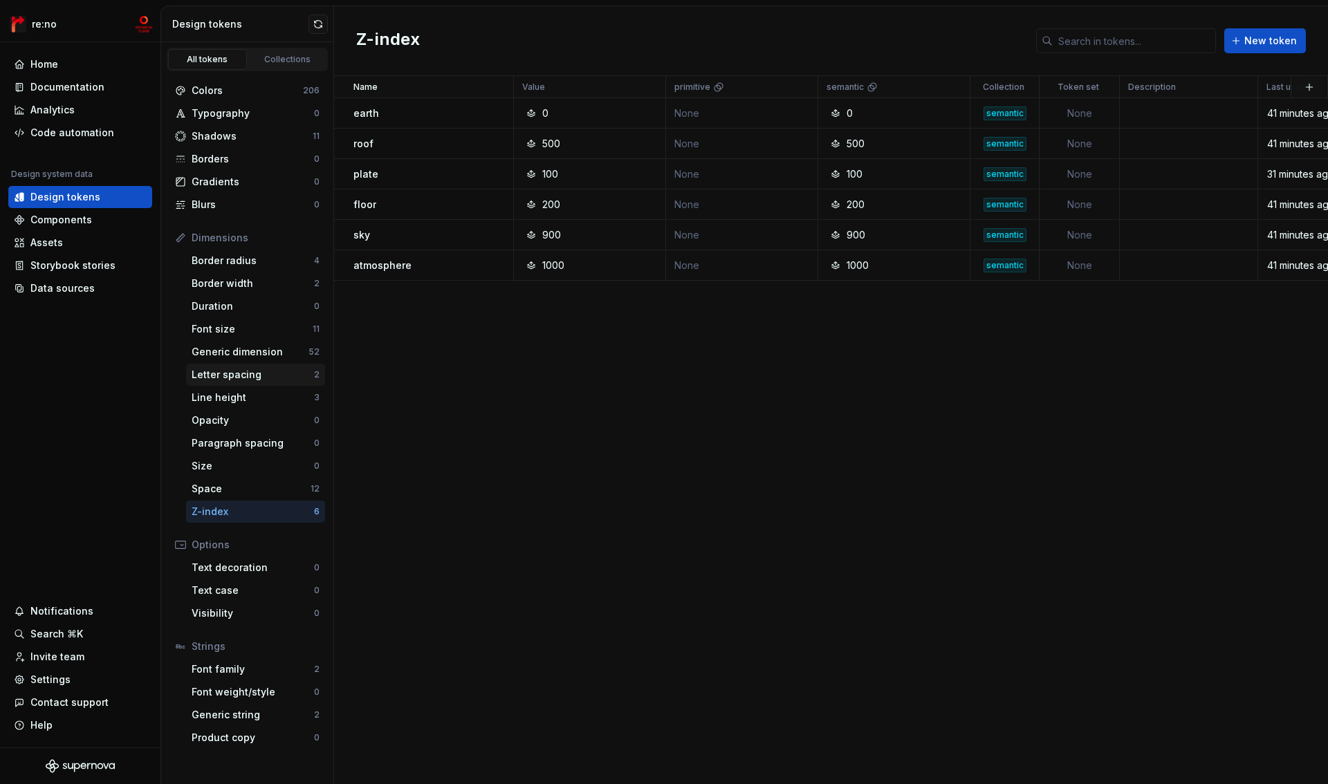
click at [229, 378] on div "Letter spacing" at bounding box center [253, 375] width 122 height 14
click at [243, 373] on div "Letter spacing" at bounding box center [253, 375] width 122 height 14
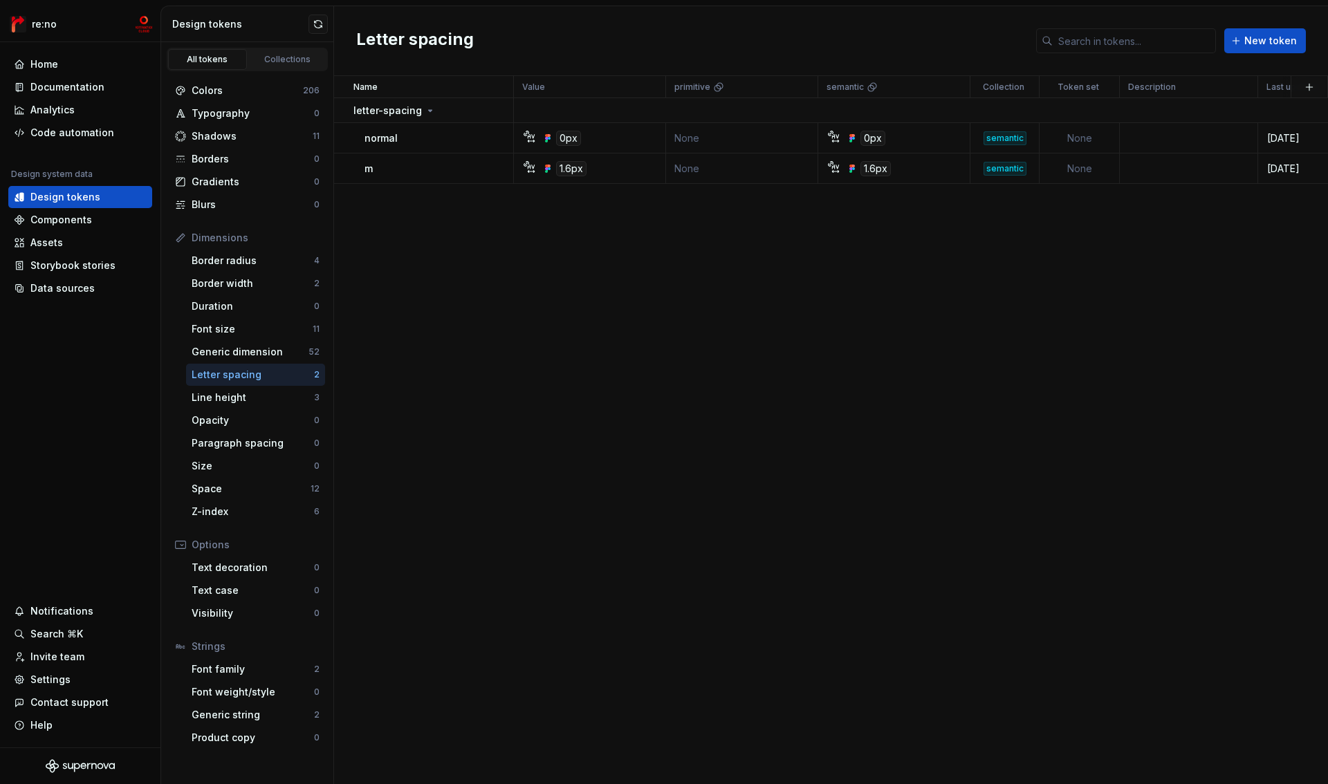
click at [531, 167] on icon at bounding box center [531, 168] width 11 height 11
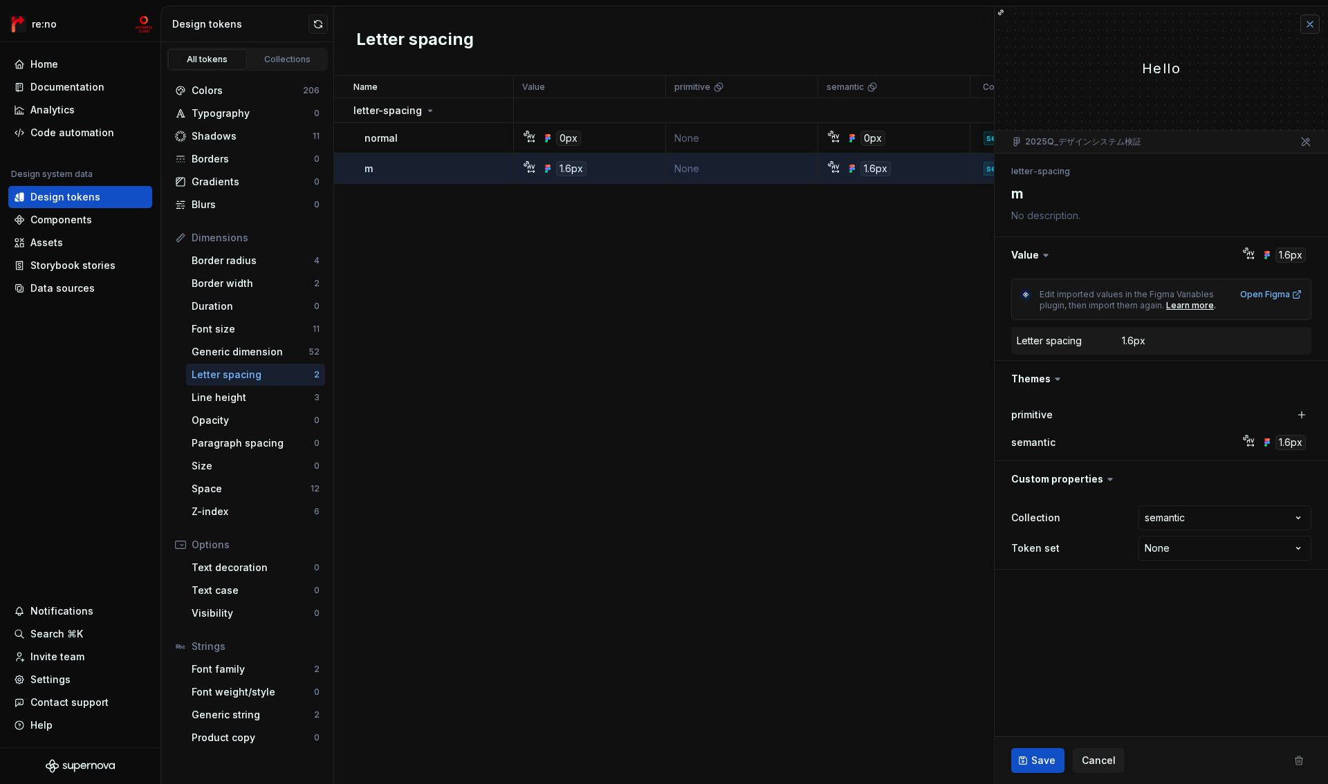
click at [1311, 21] on button "button" at bounding box center [1310, 24] width 19 height 19
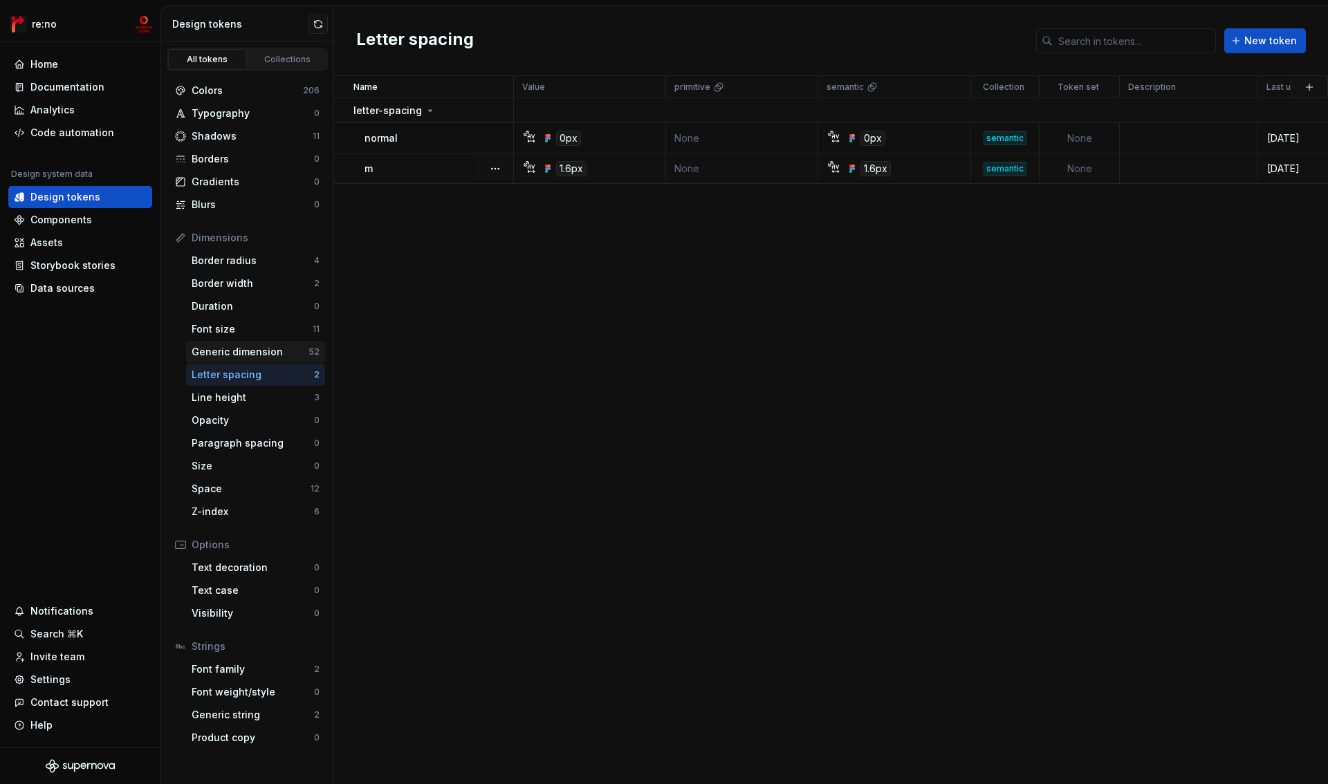
click at [245, 345] on div "Generic dimension" at bounding box center [250, 352] width 117 height 14
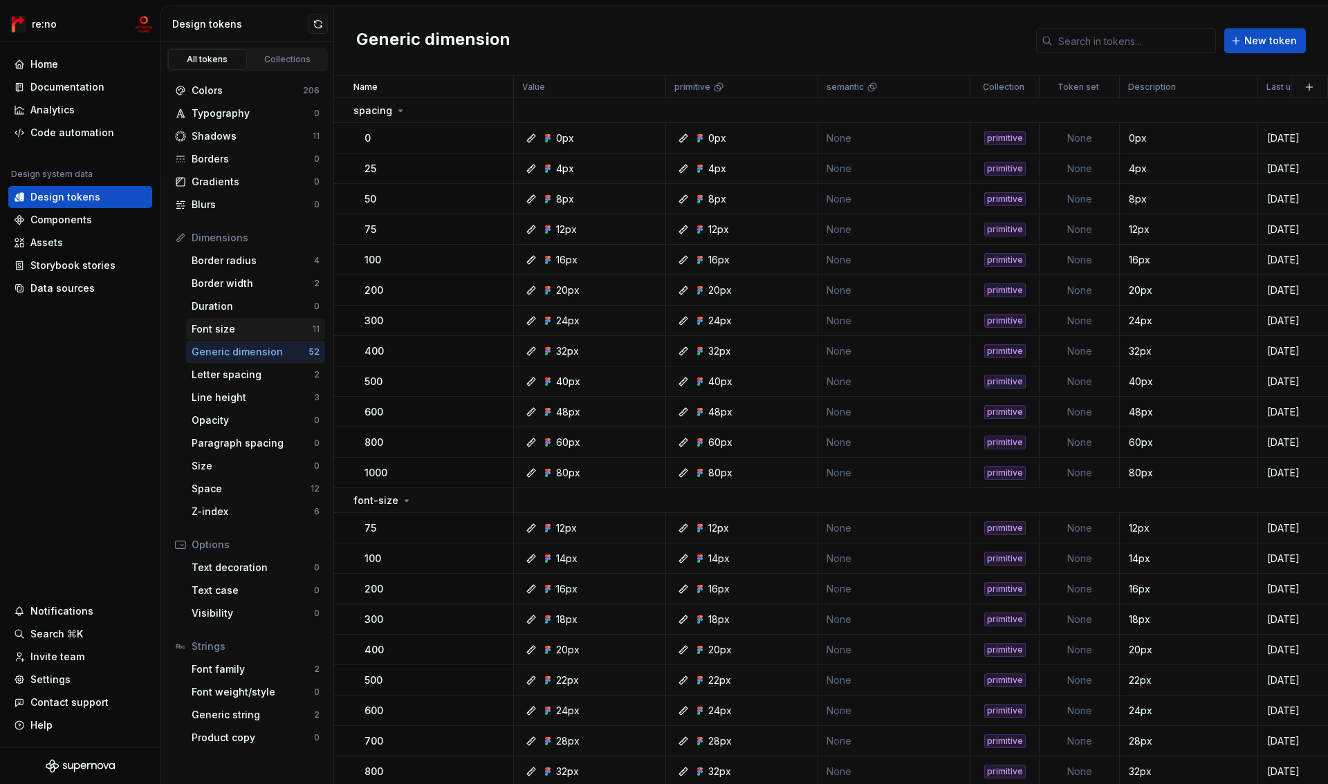
click at [244, 329] on div "Font size" at bounding box center [252, 329] width 121 height 14
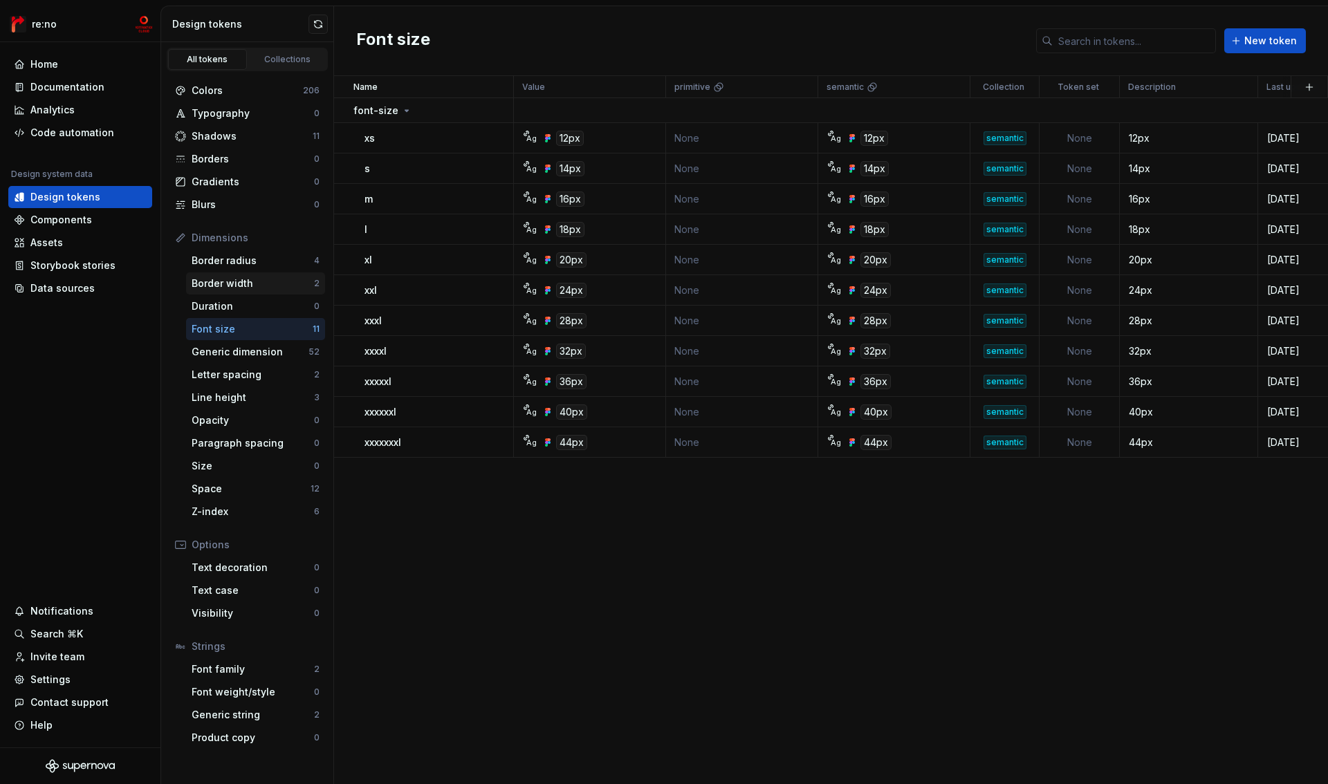
click at [244, 286] on div "Border width" at bounding box center [253, 284] width 122 height 14
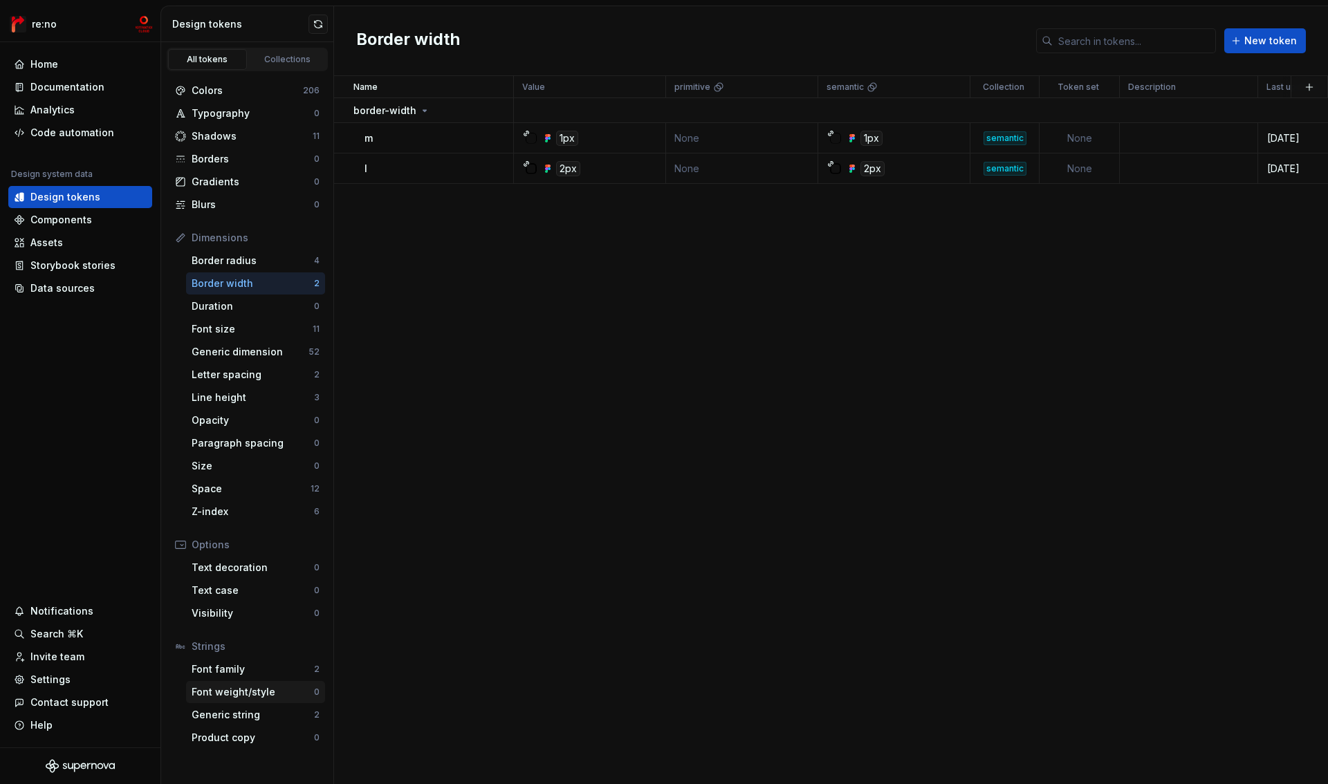
click at [246, 696] on div "Font weight/style" at bounding box center [253, 693] width 122 height 14
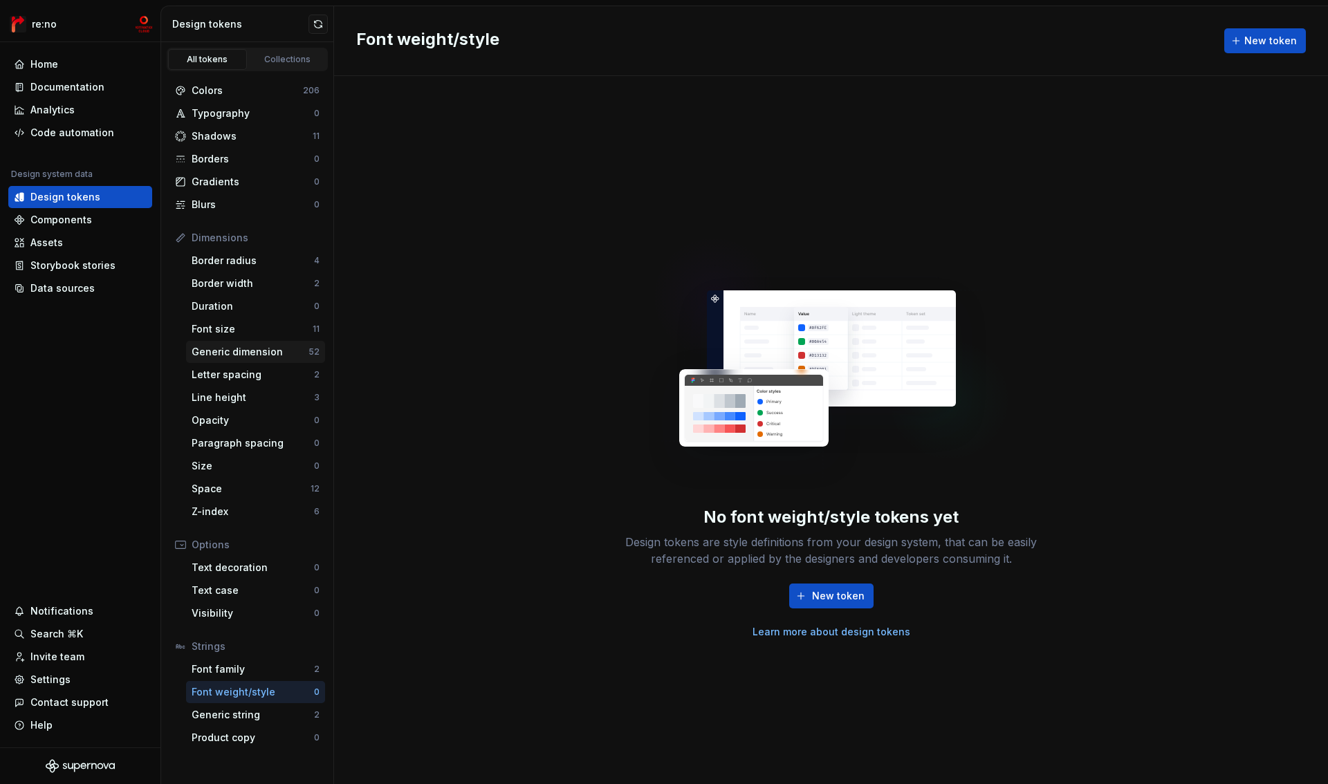
click at [254, 348] on div "Generic dimension" at bounding box center [250, 352] width 117 height 14
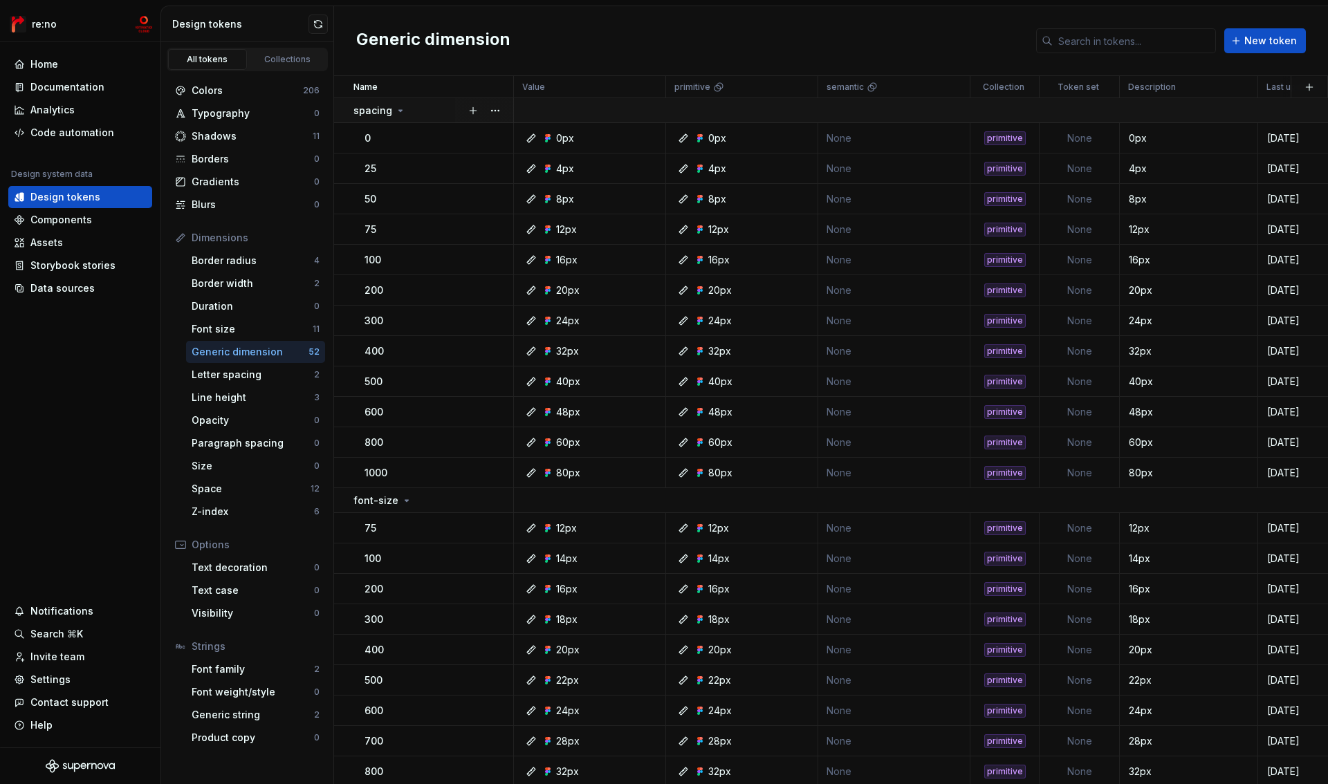
click at [400, 113] on icon at bounding box center [400, 110] width 11 height 11
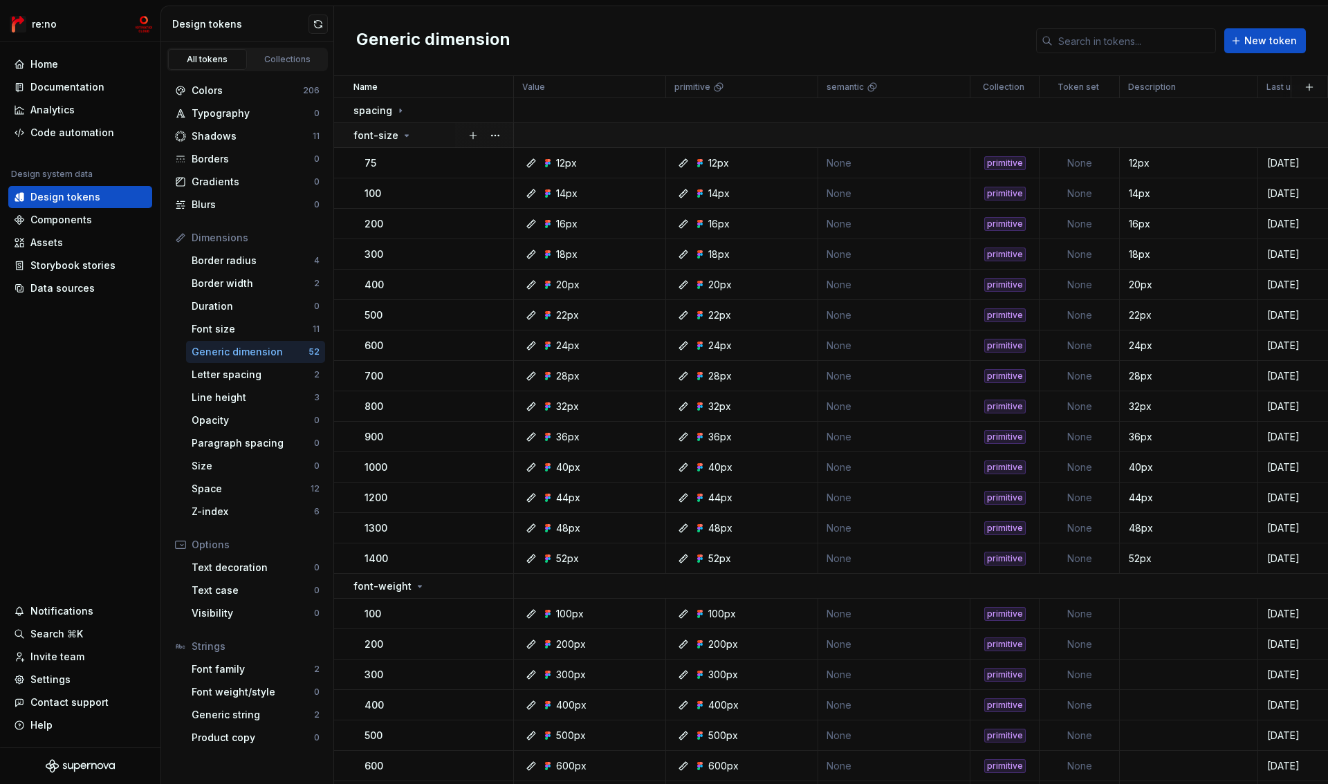
drag, startPoint x: 398, startPoint y: 131, endPoint x: 398, endPoint y: 143, distance: 11.8
click at [401, 134] on icon at bounding box center [406, 135] width 11 height 11
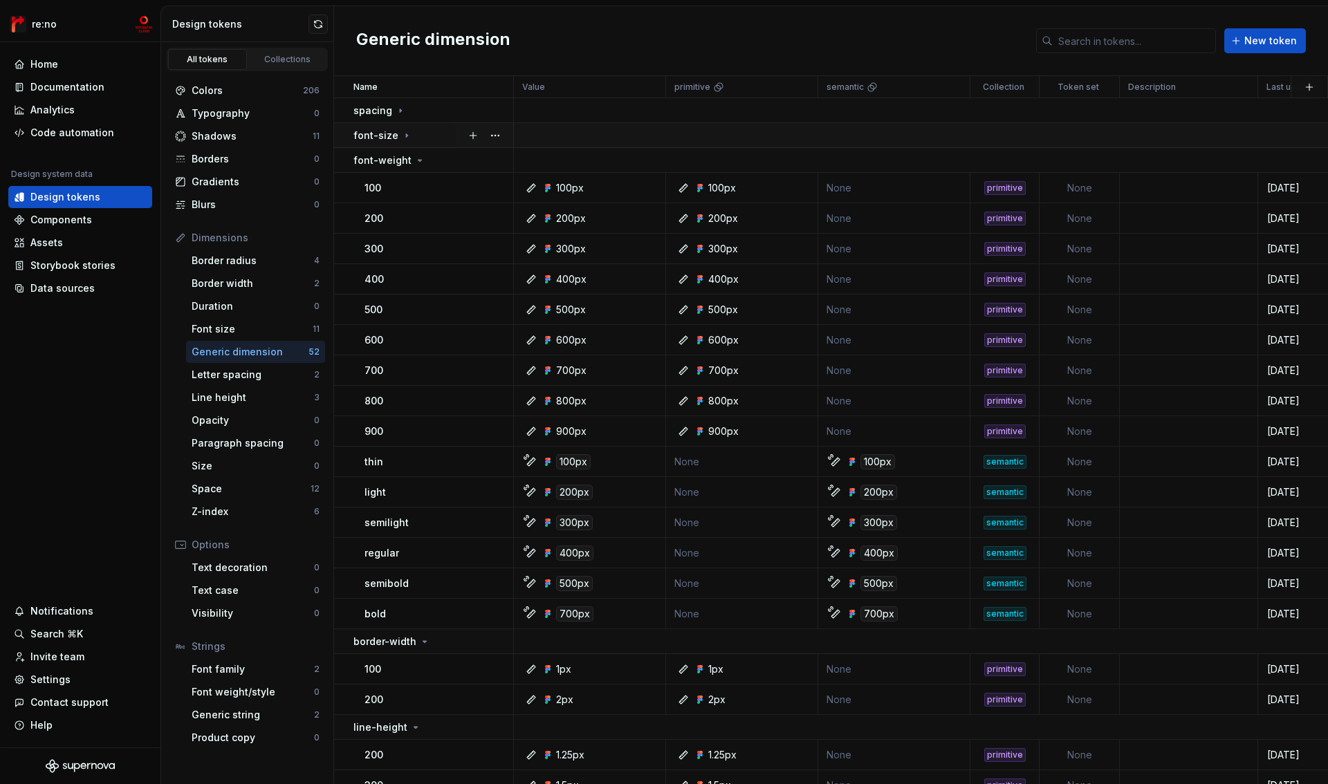
click at [401, 136] on icon at bounding box center [406, 135] width 11 height 11
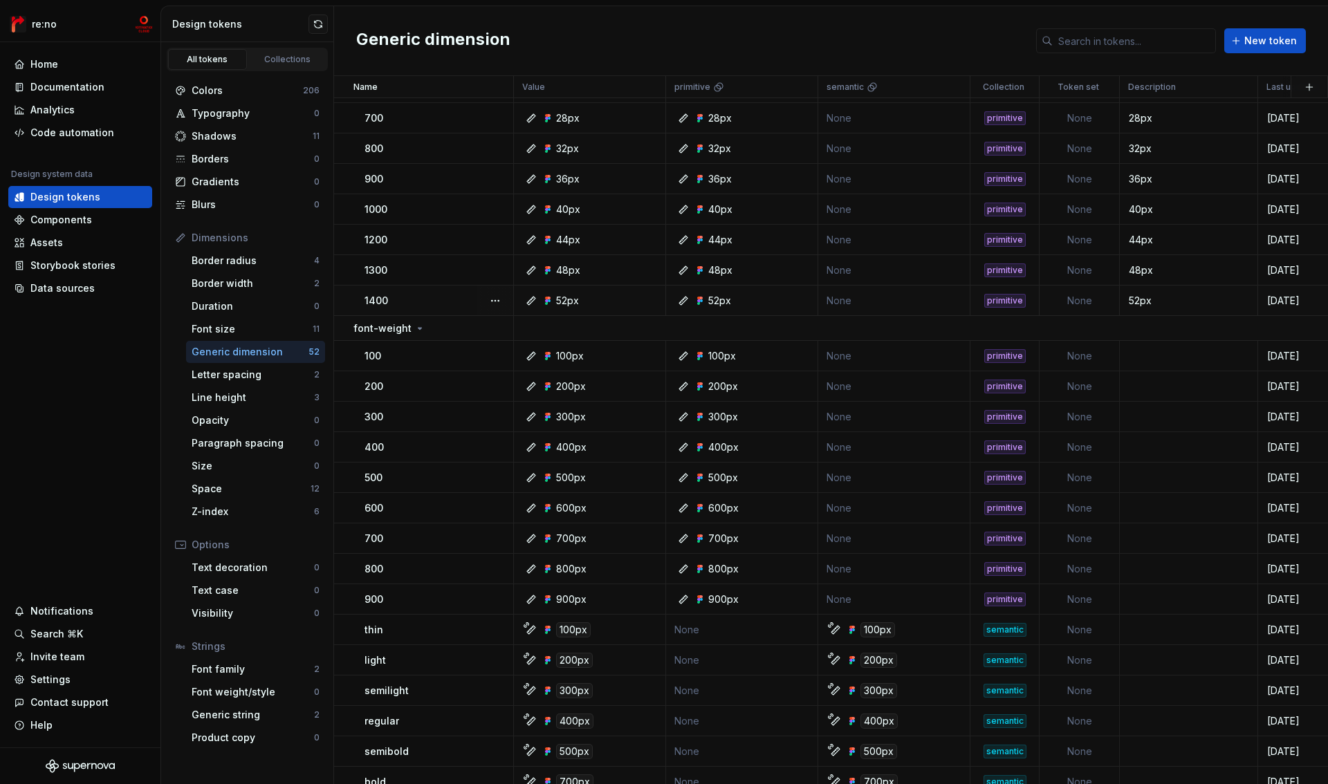
scroll to position [394, 0]
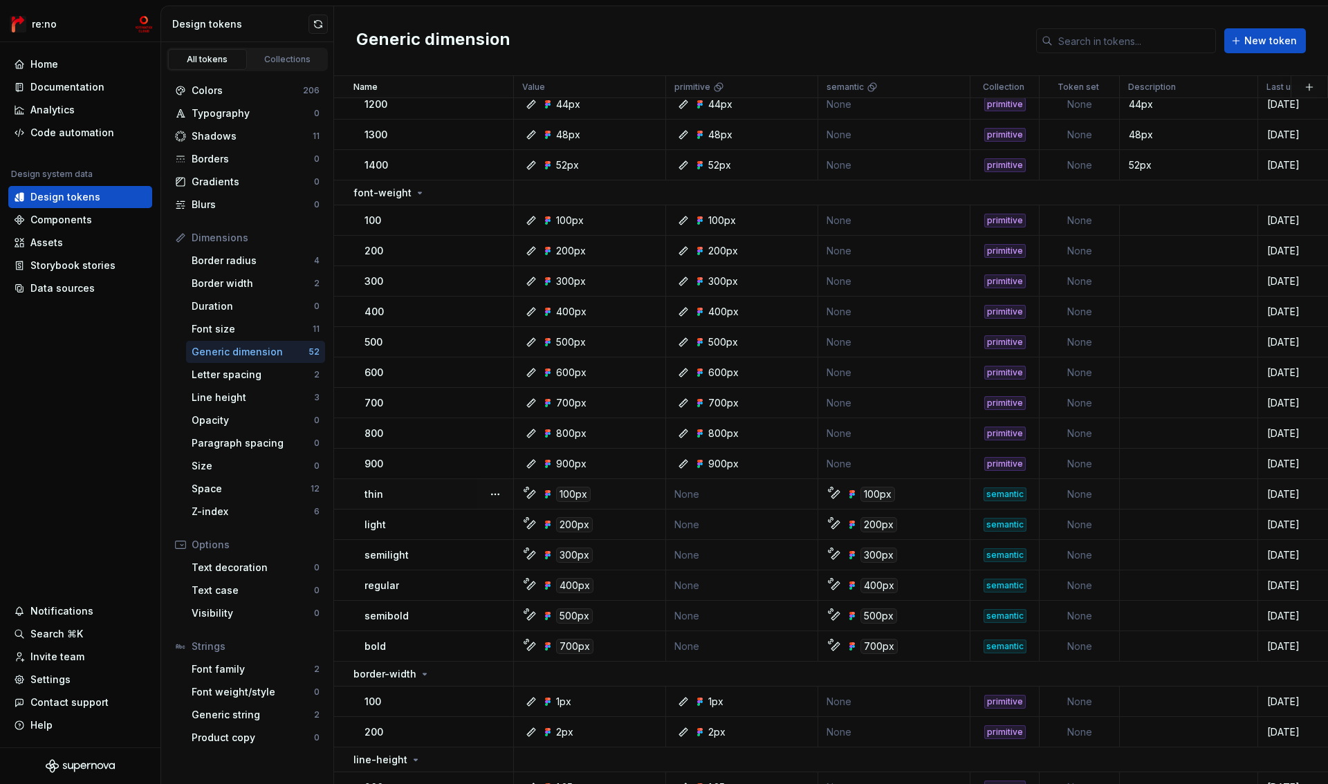
click at [529, 494] on icon at bounding box center [531, 494] width 8 height 8
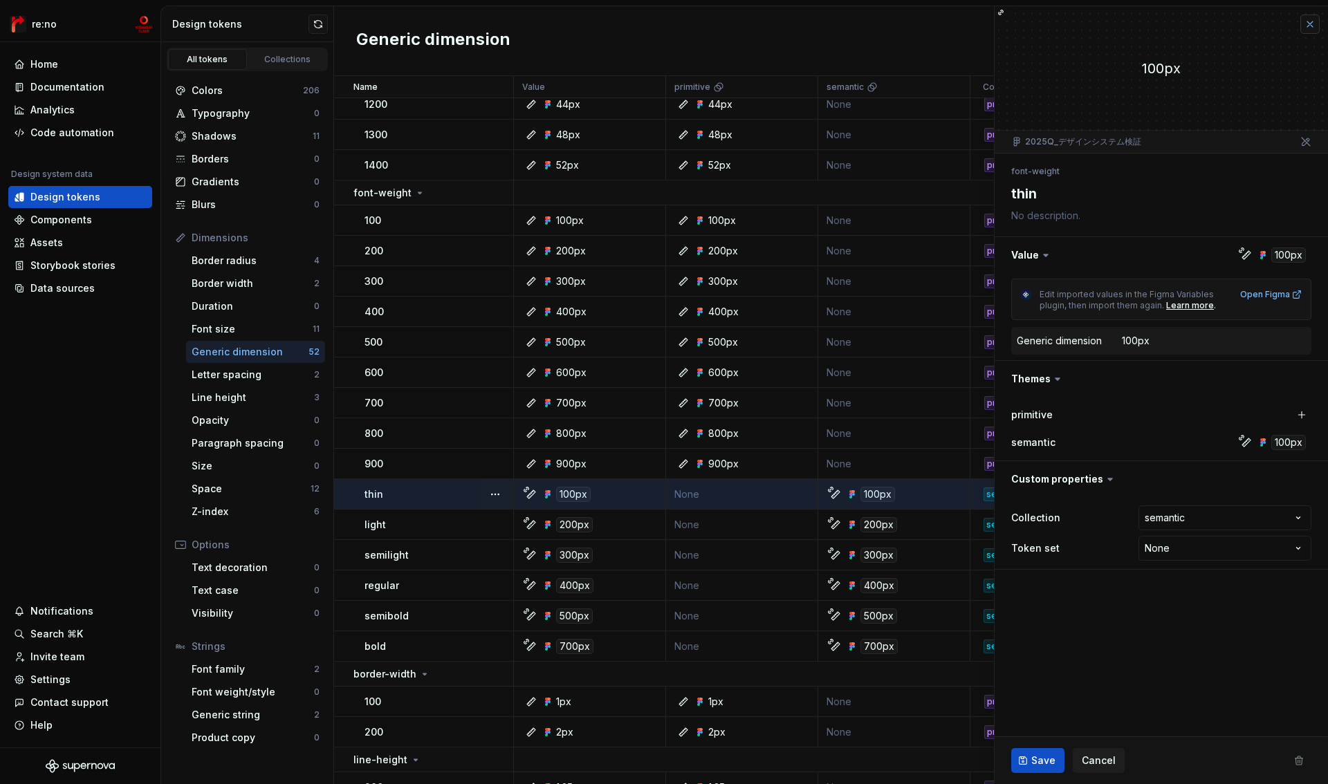
click at [1315, 25] on button "button" at bounding box center [1310, 24] width 19 height 19
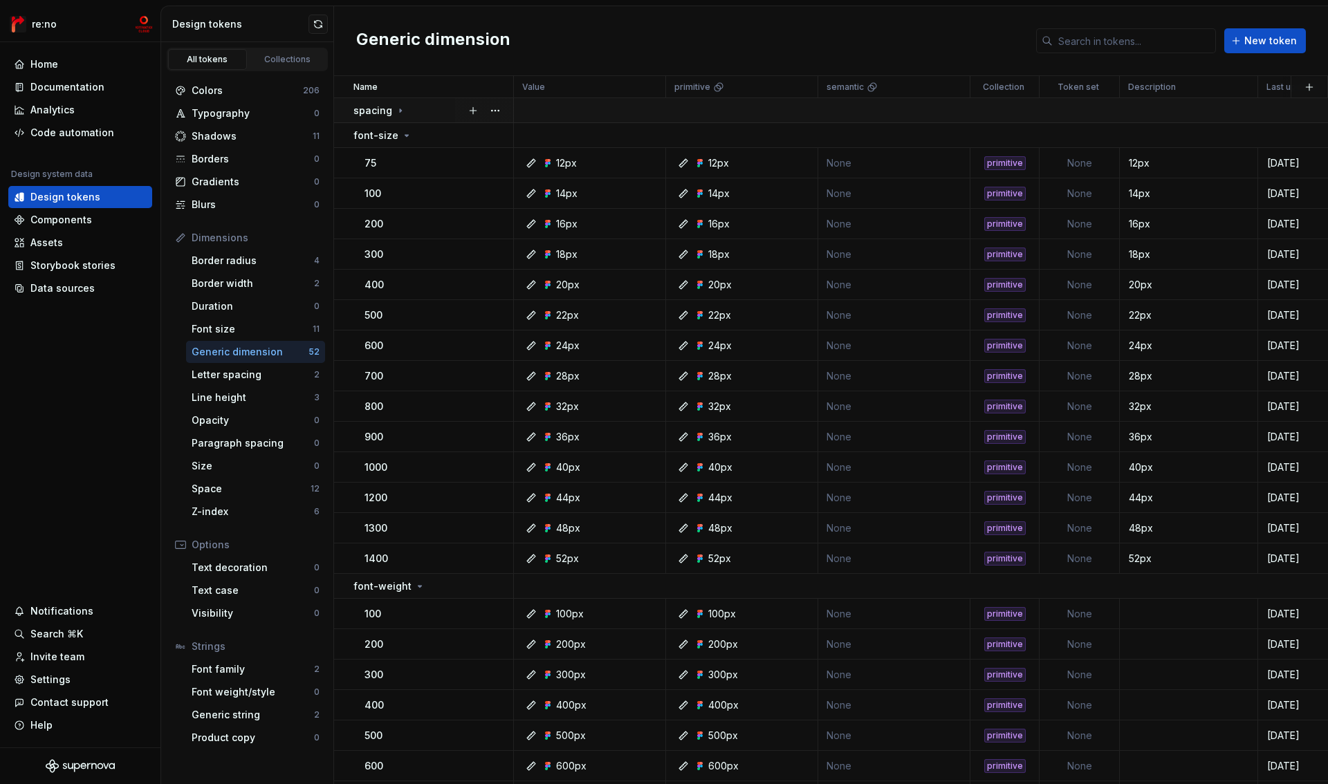
click at [401, 109] on icon at bounding box center [400, 110] width 11 height 11
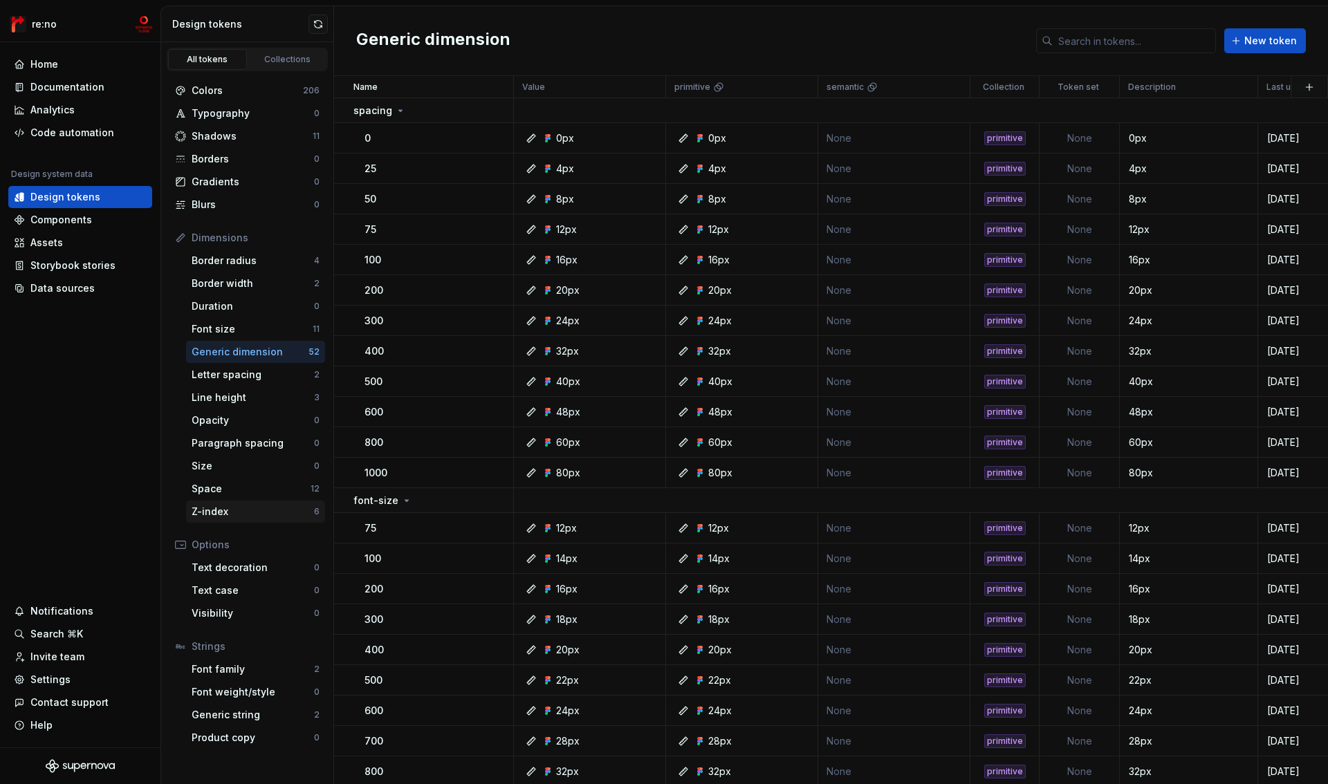
click at [222, 517] on div "Z-index" at bounding box center [253, 512] width 122 height 14
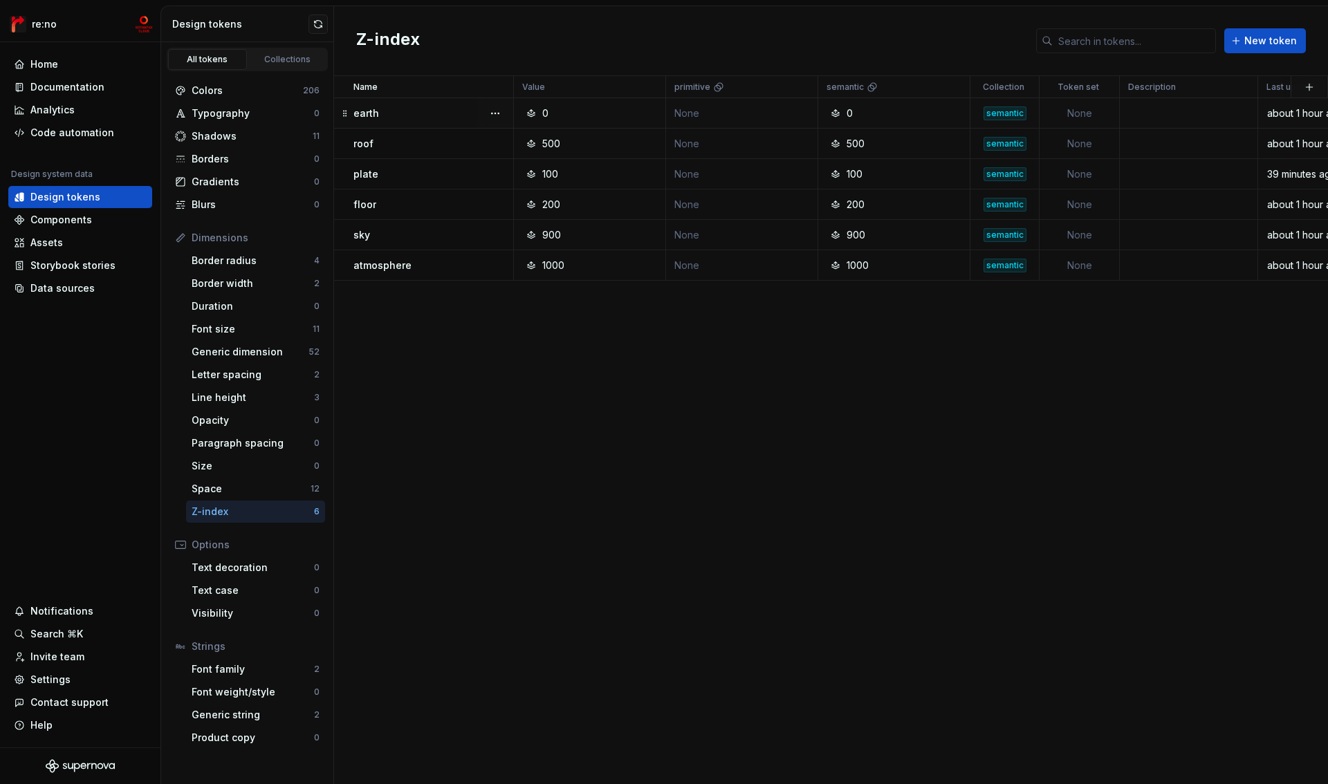
click at [530, 111] on icon at bounding box center [531, 113] width 11 height 11
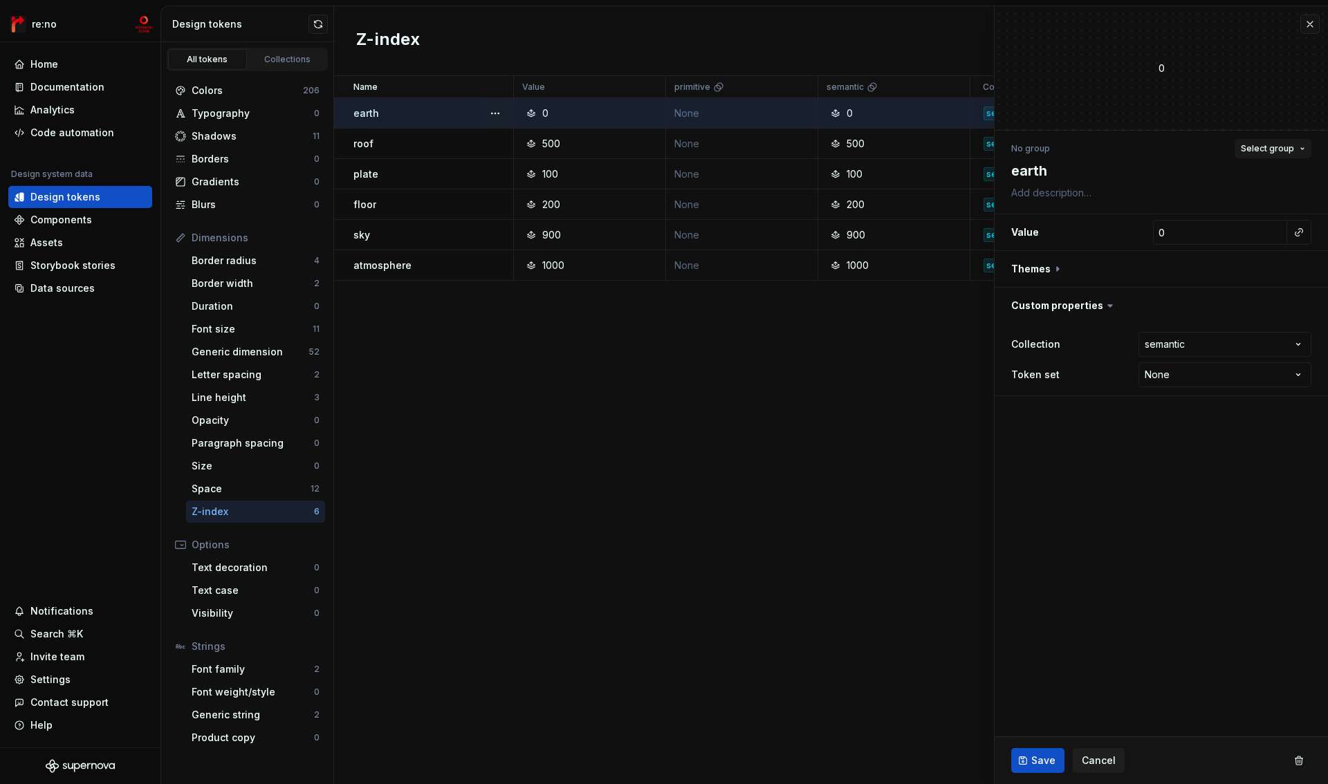
click at [1290, 147] on span "Select group" at bounding box center [1267, 148] width 53 height 11
click at [612, 352] on div "Name Value primitive semantic Collection Token set Description Last updated ear…" at bounding box center [831, 430] width 994 height 708
click at [1310, 21] on button "button" at bounding box center [1310, 24] width 19 height 19
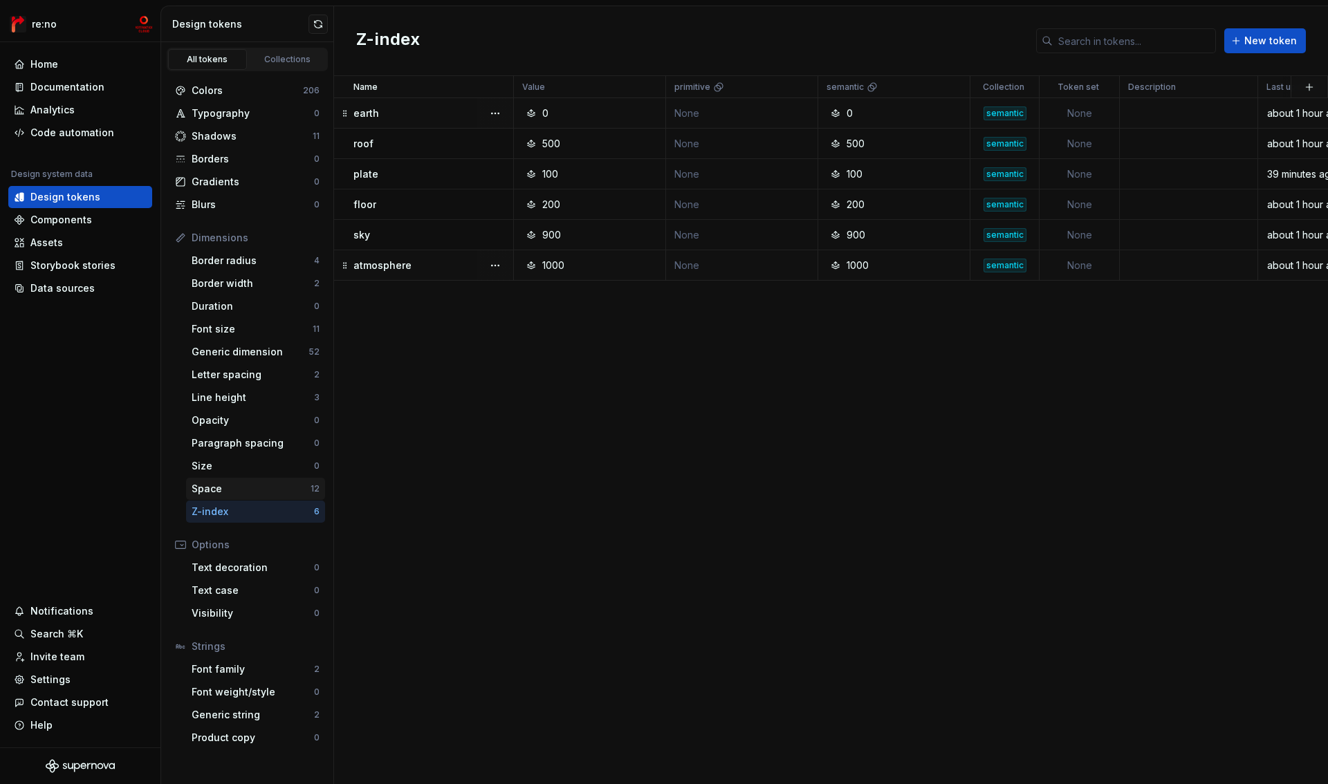
click at [250, 486] on div "Space" at bounding box center [251, 489] width 119 height 14
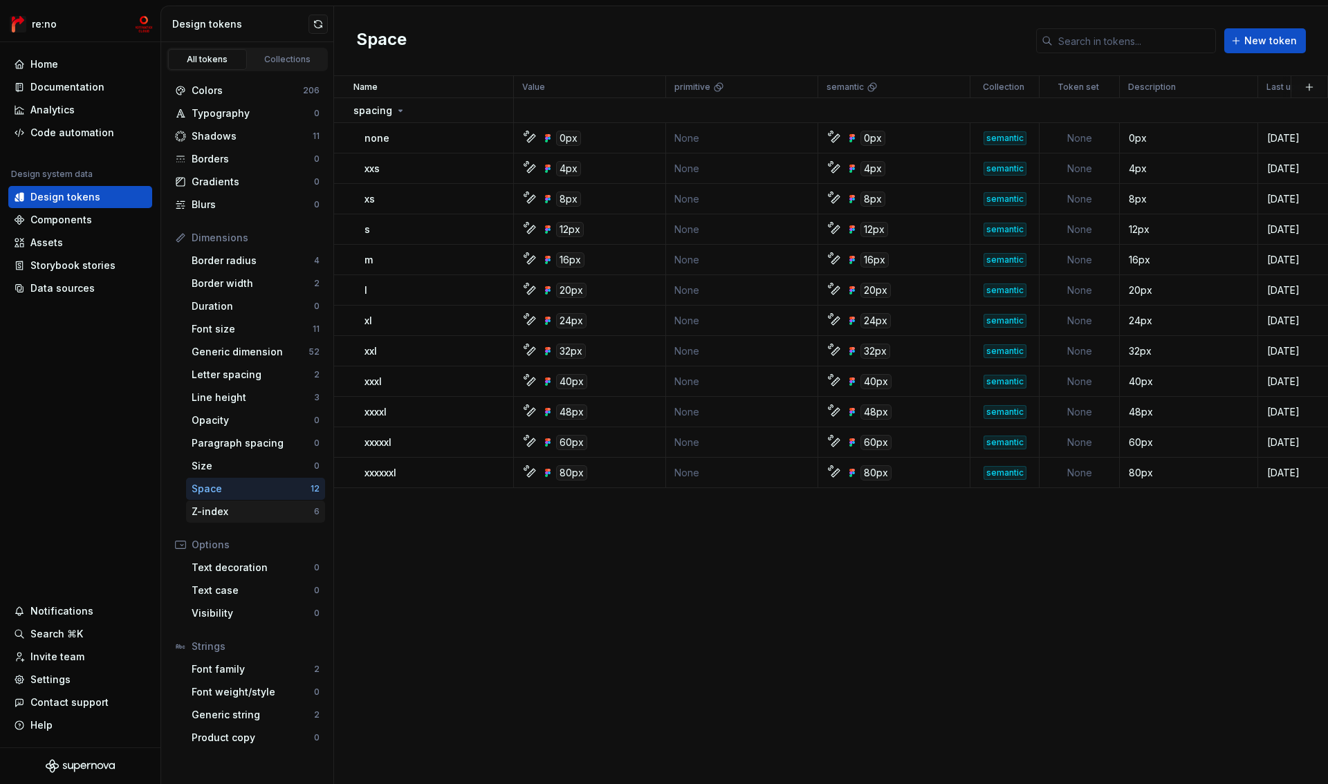
click at [247, 510] on div "Z-index" at bounding box center [253, 512] width 122 height 14
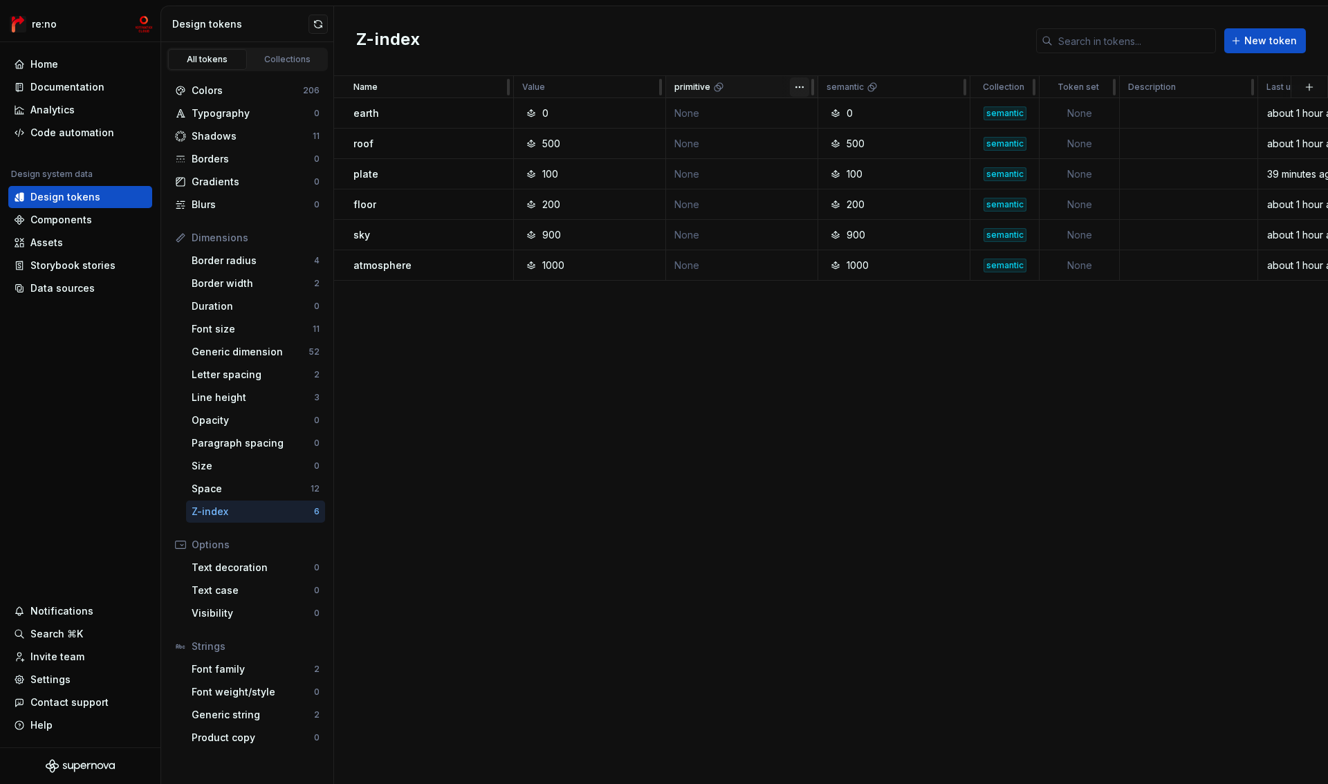
click at [805, 92] on html "re:no Home Documentation Analytics Code automation Design system data Design to…" at bounding box center [664, 392] width 1328 height 784
click at [783, 56] on html "re:no Home Documentation Analytics Code automation Design system data Design to…" at bounding box center [664, 392] width 1328 height 784
click at [219, 95] on div "Colors" at bounding box center [247, 91] width 111 height 14
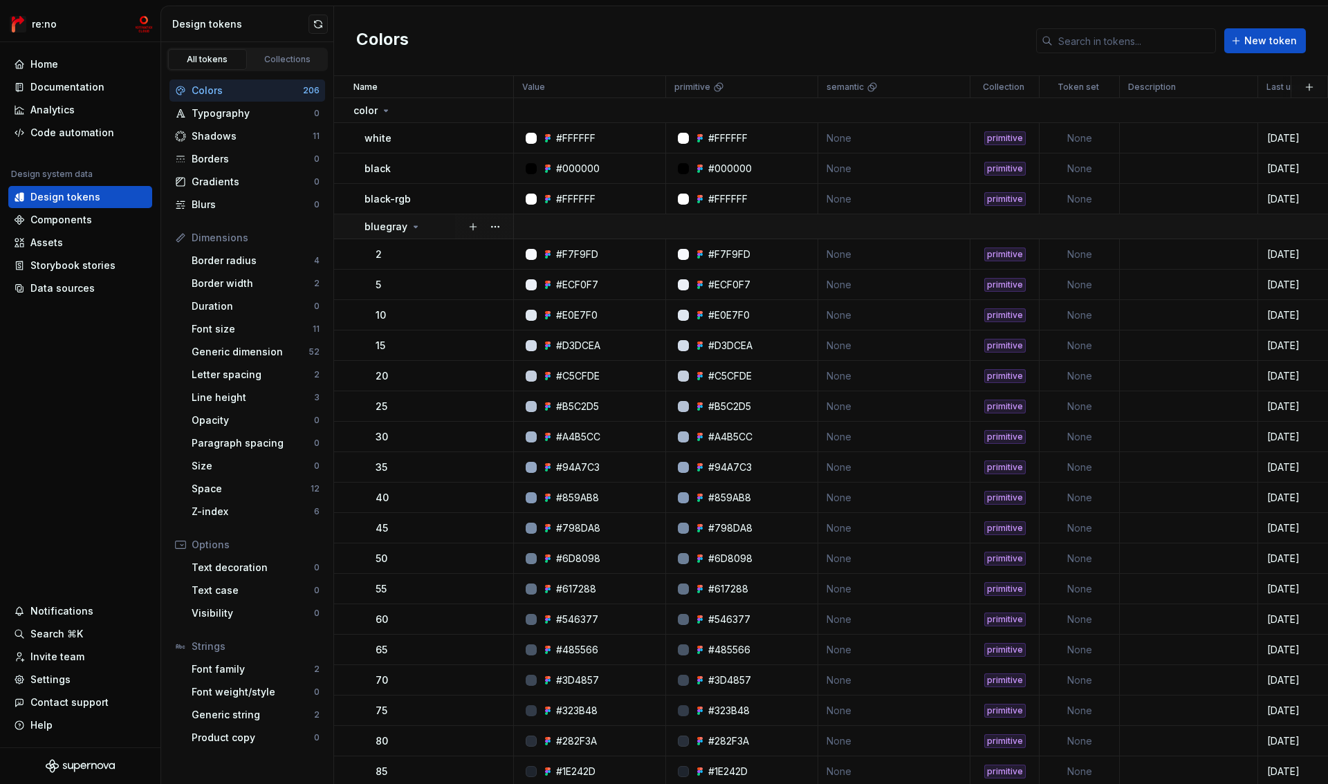
click at [414, 226] on icon at bounding box center [415, 226] width 3 height 1
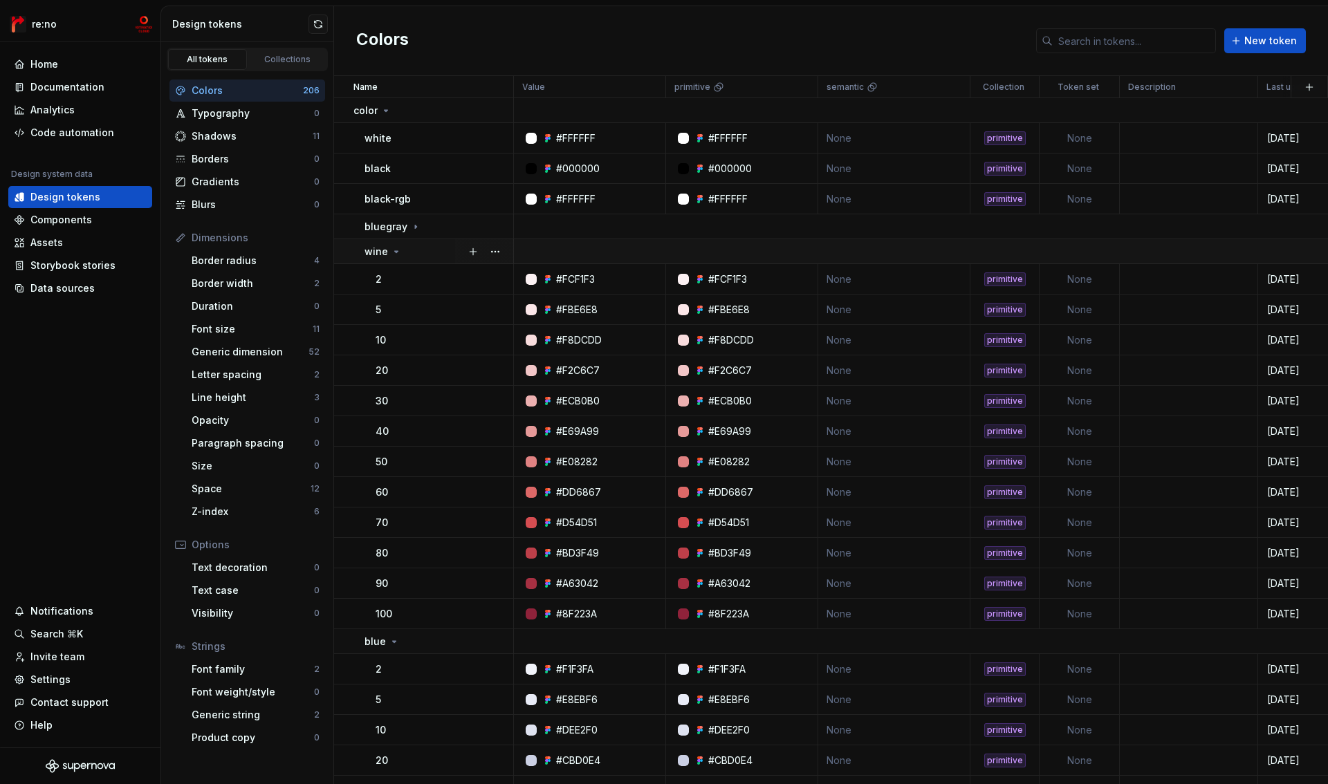
click at [406, 248] on div "wine" at bounding box center [439, 252] width 148 height 14
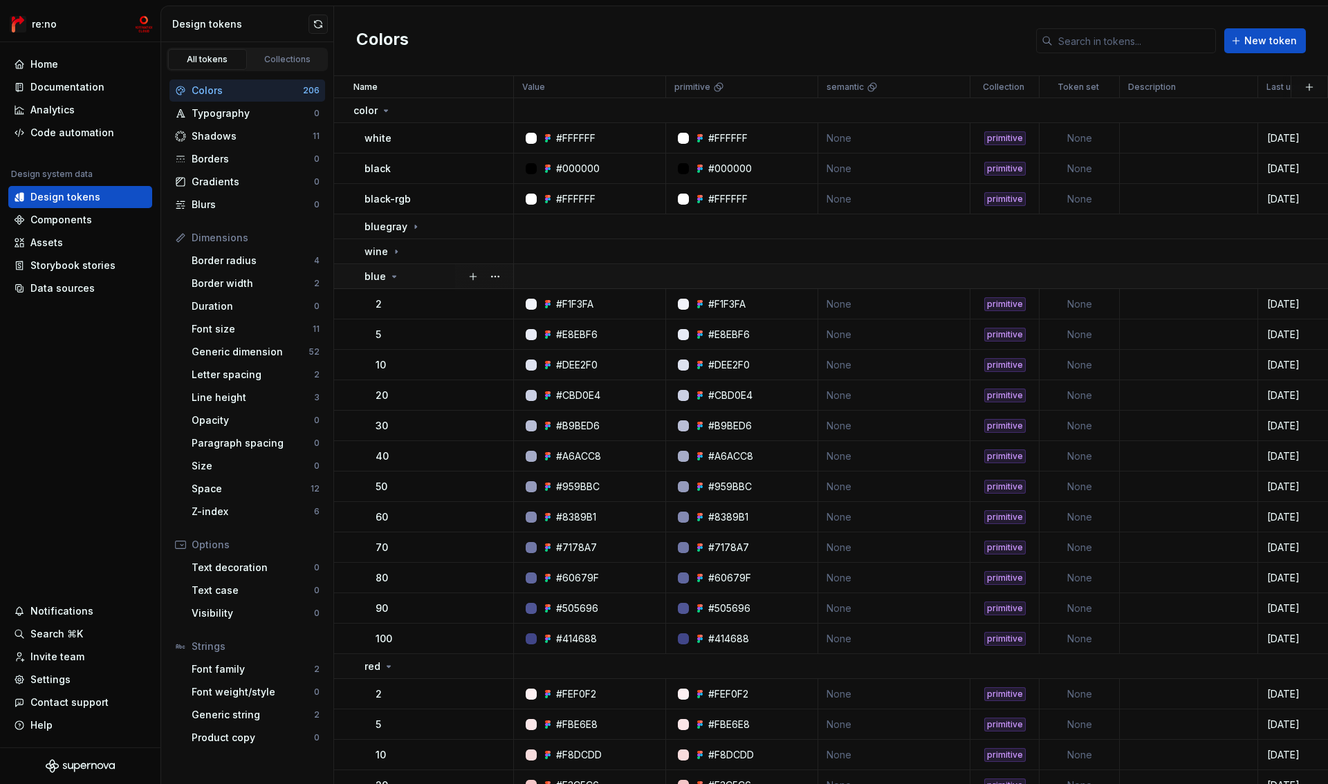
click at [405, 279] on div "blue" at bounding box center [439, 277] width 148 height 14
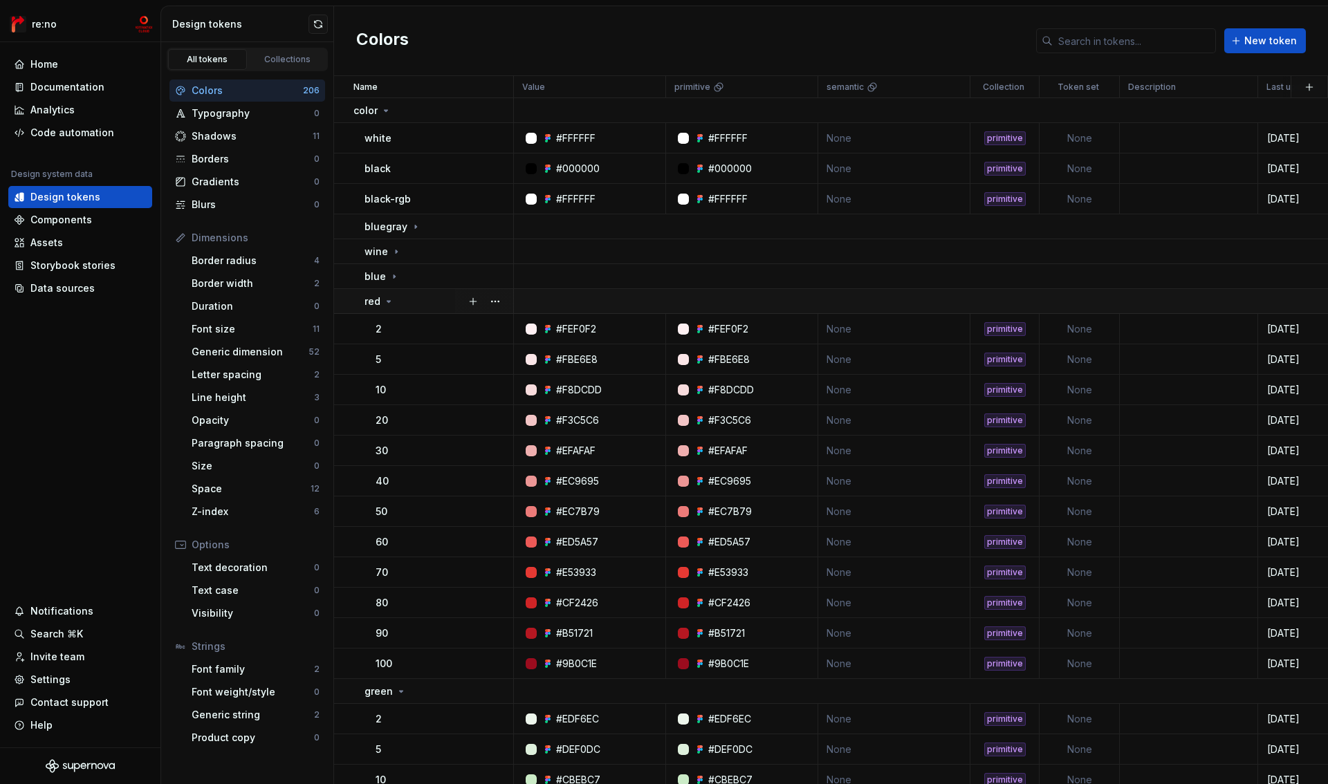
click at [405, 309] on td "red" at bounding box center [424, 301] width 180 height 25
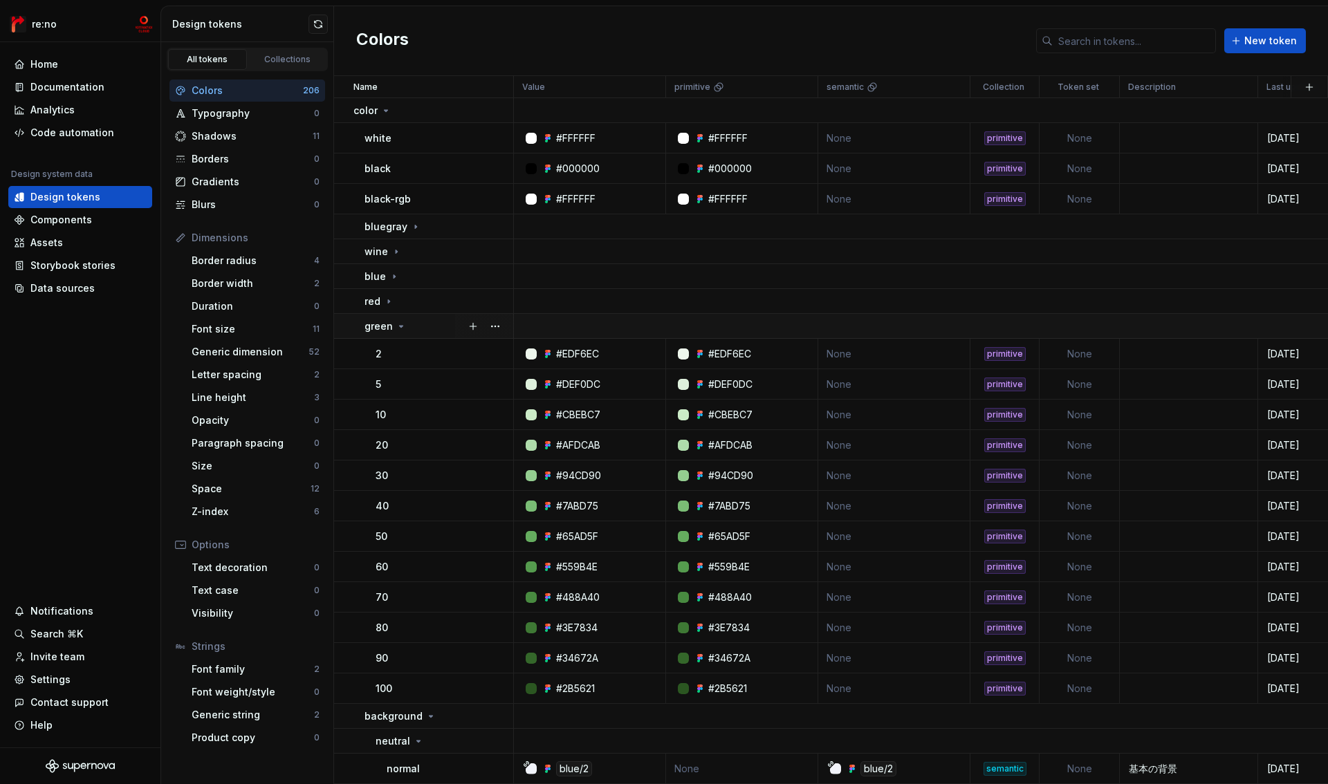
click at [405, 331] on div "green" at bounding box center [439, 327] width 148 height 14
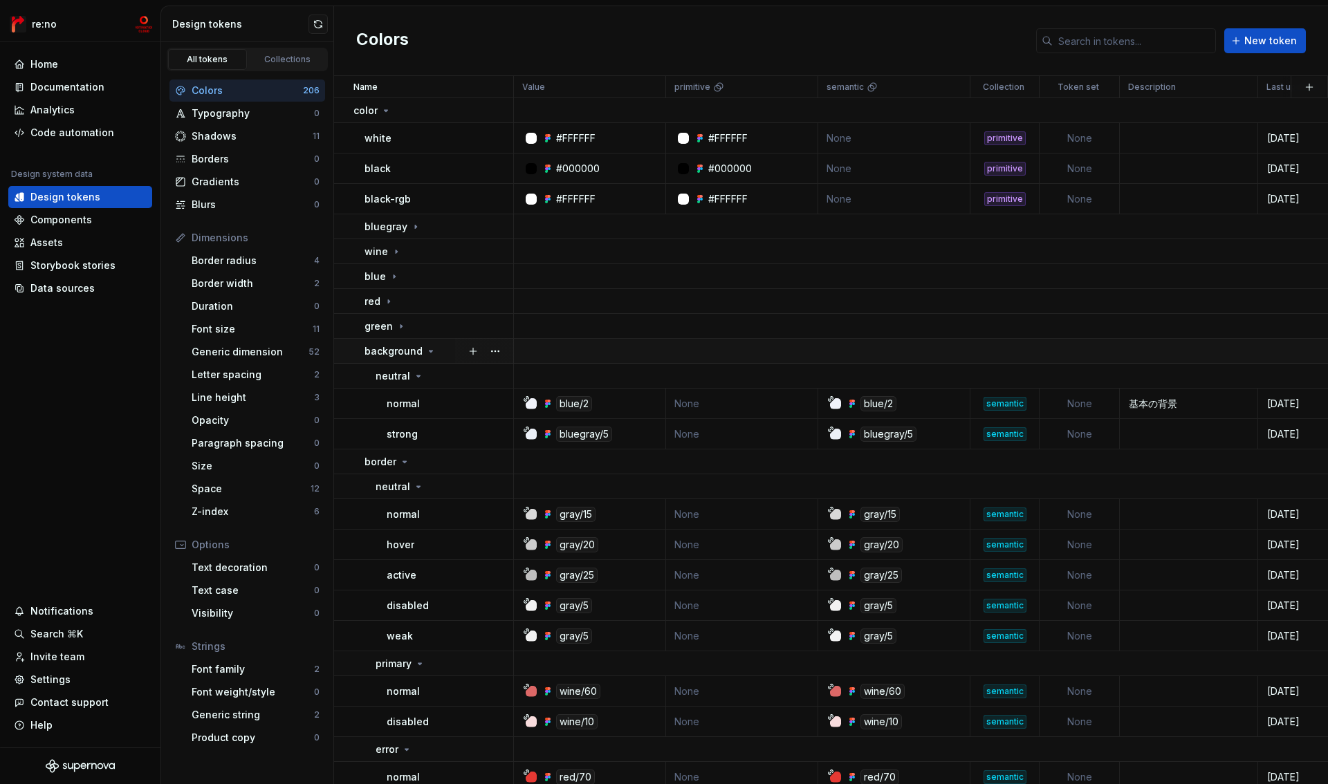
click at [406, 352] on p "background" at bounding box center [394, 351] width 58 height 14
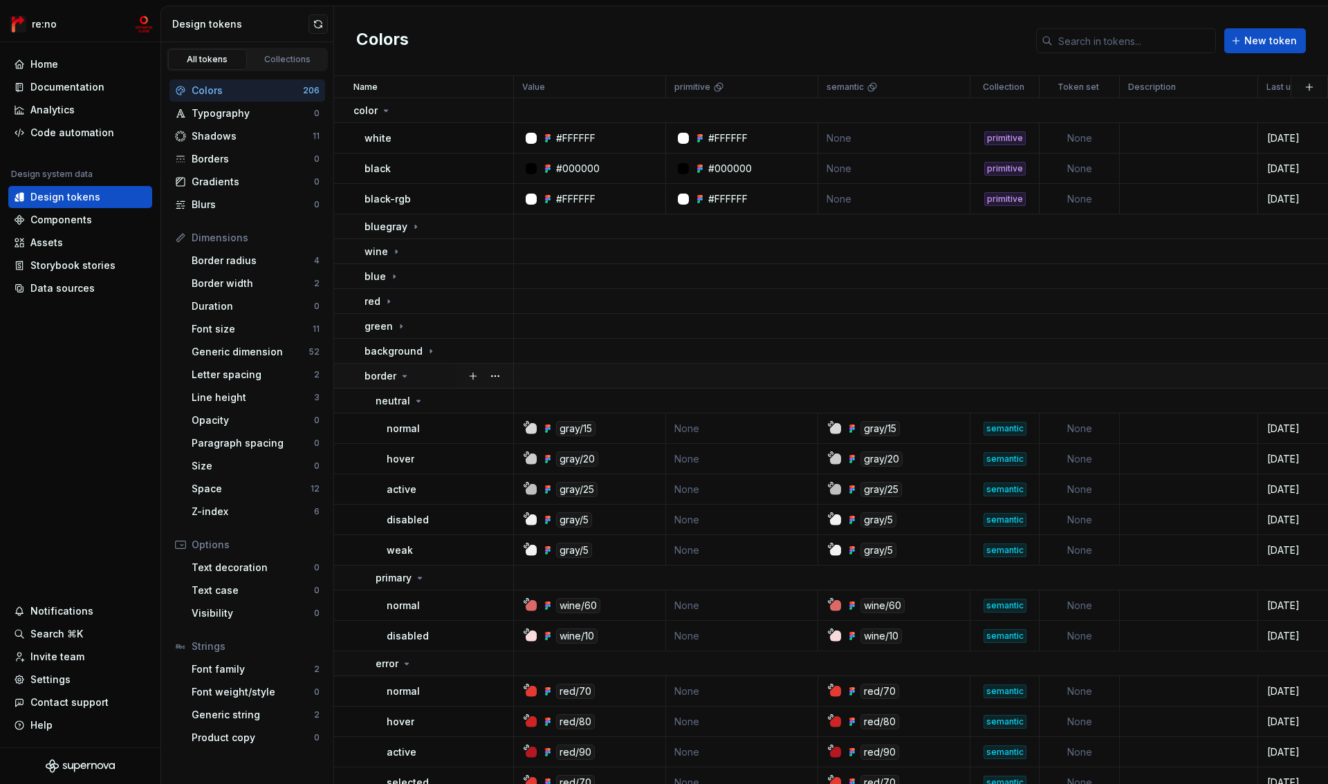
click at [401, 374] on icon at bounding box center [404, 376] width 11 height 11
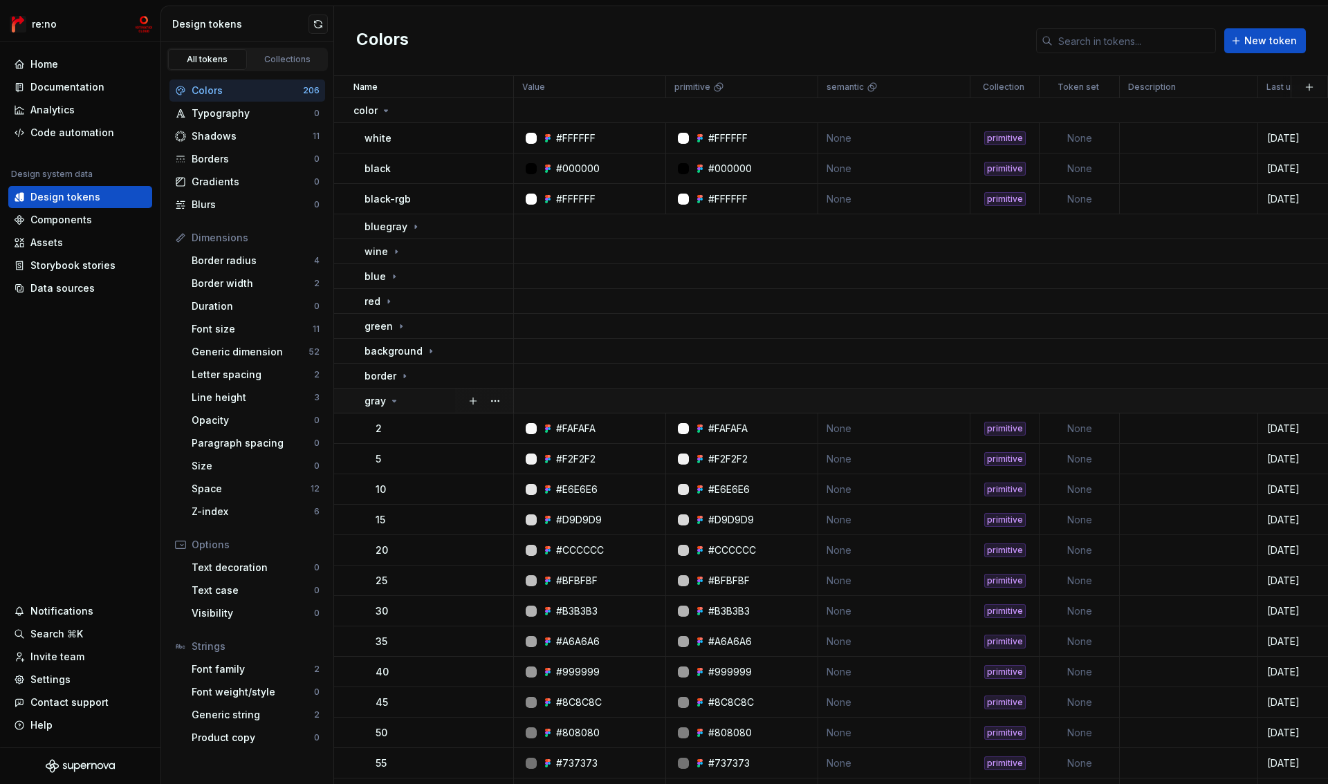
click at [392, 402] on icon at bounding box center [394, 401] width 11 height 11
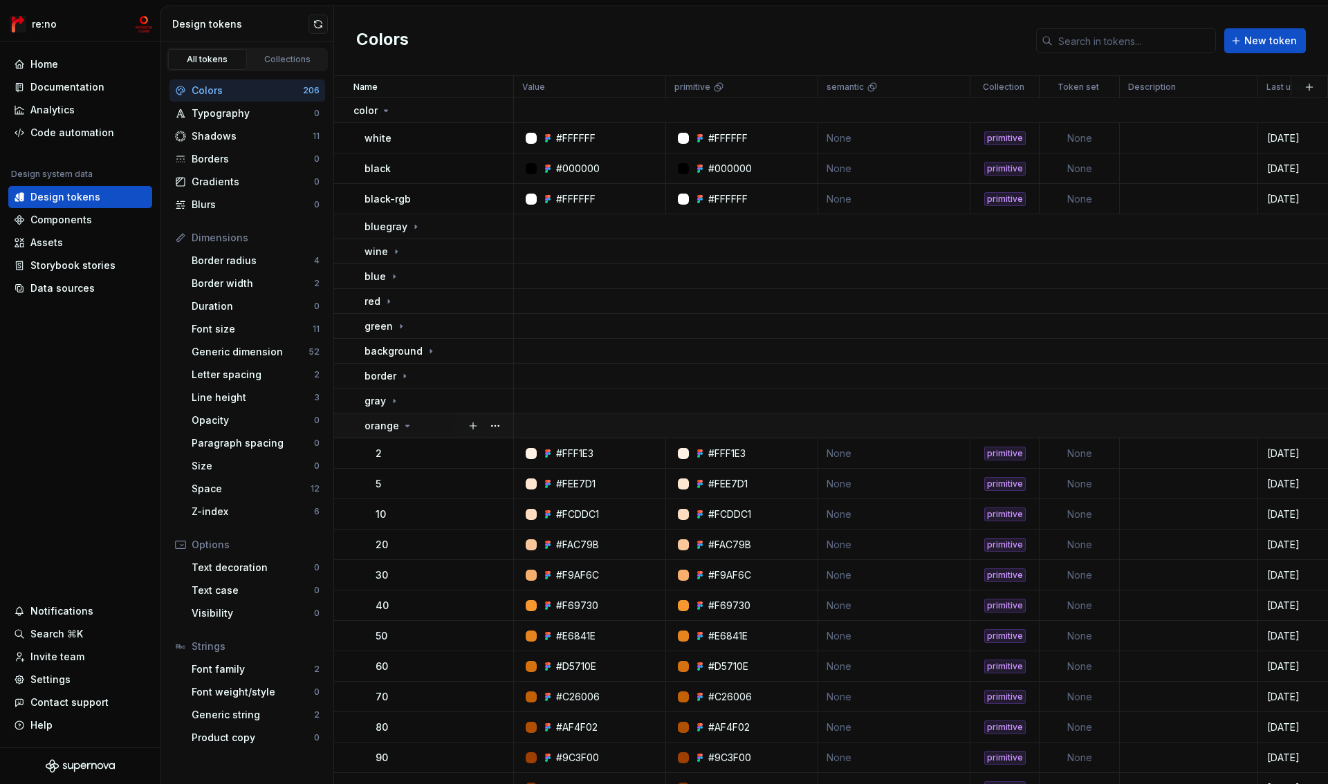
click at [390, 430] on p "orange" at bounding box center [382, 426] width 35 height 14
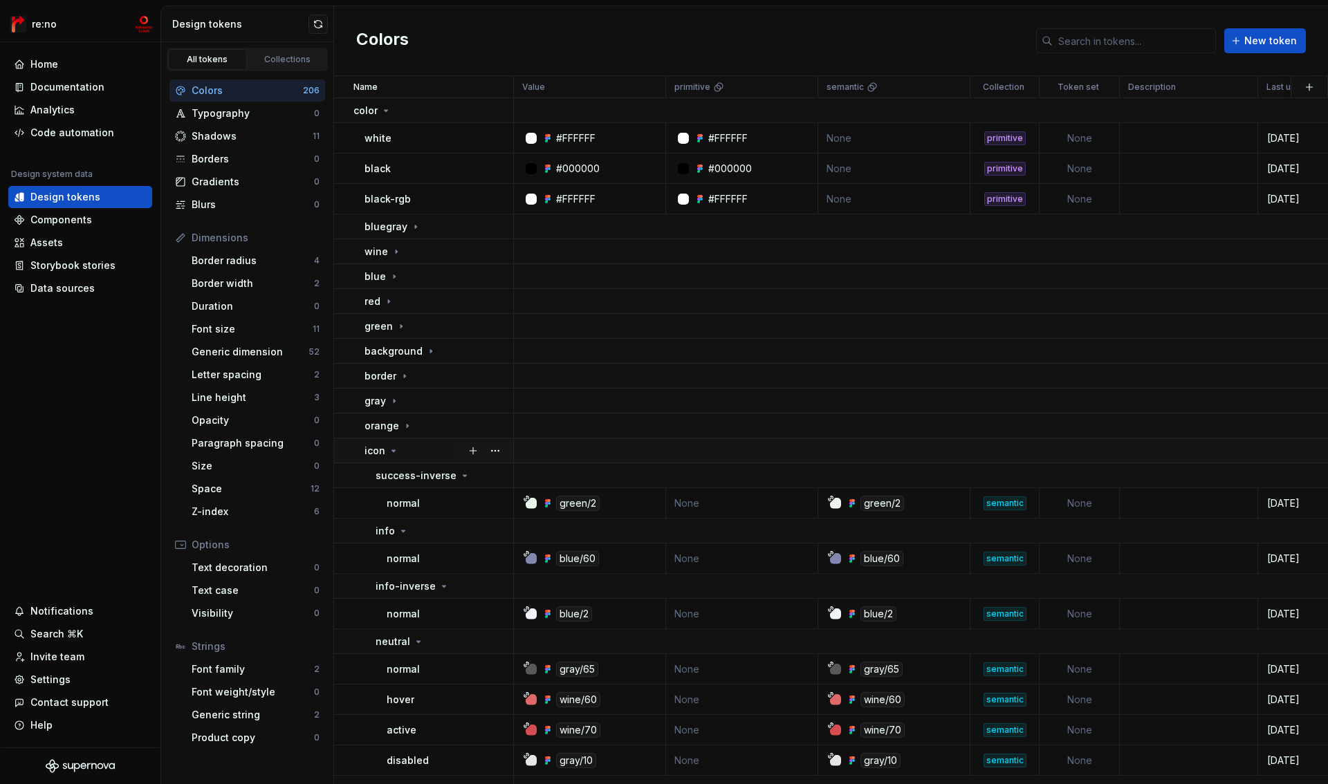
click at [389, 449] on icon at bounding box center [393, 450] width 11 height 11
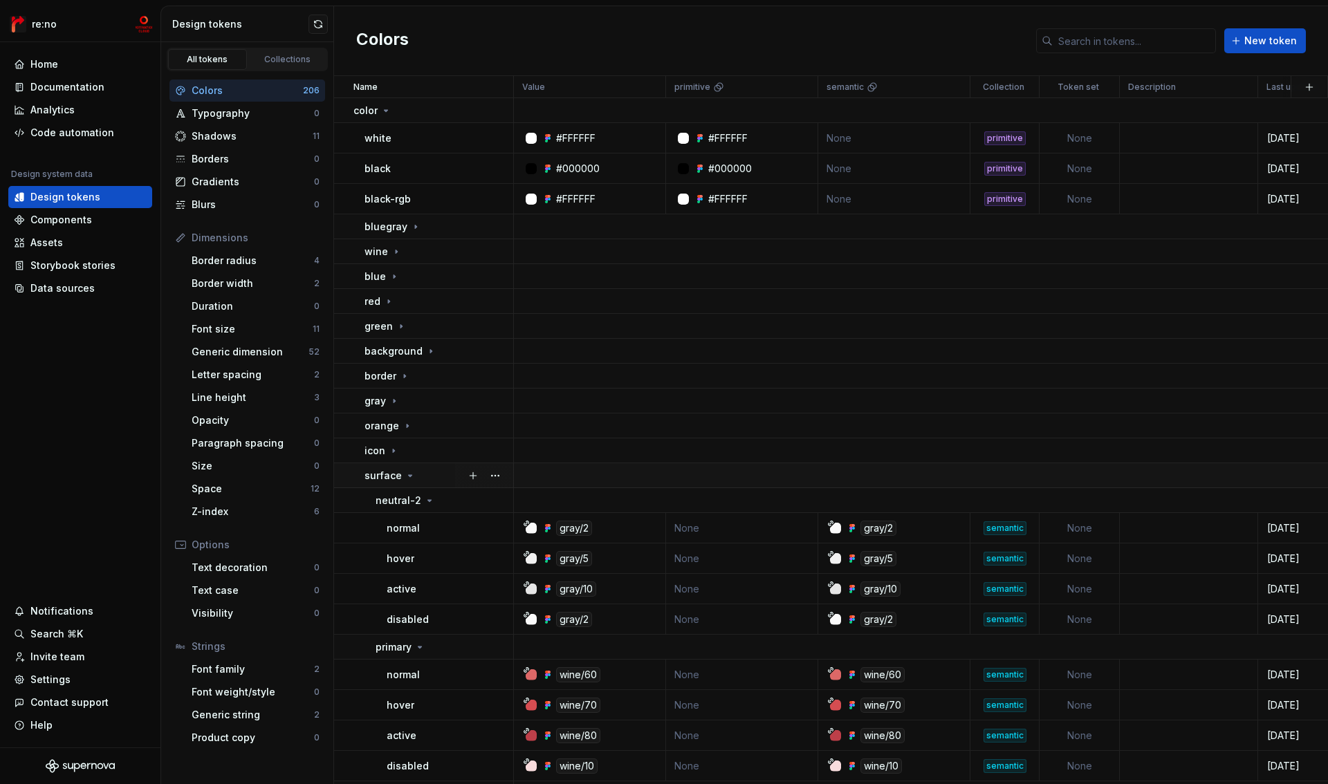
click at [389, 474] on p "surface" at bounding box center [383, 476] width 37 height 14
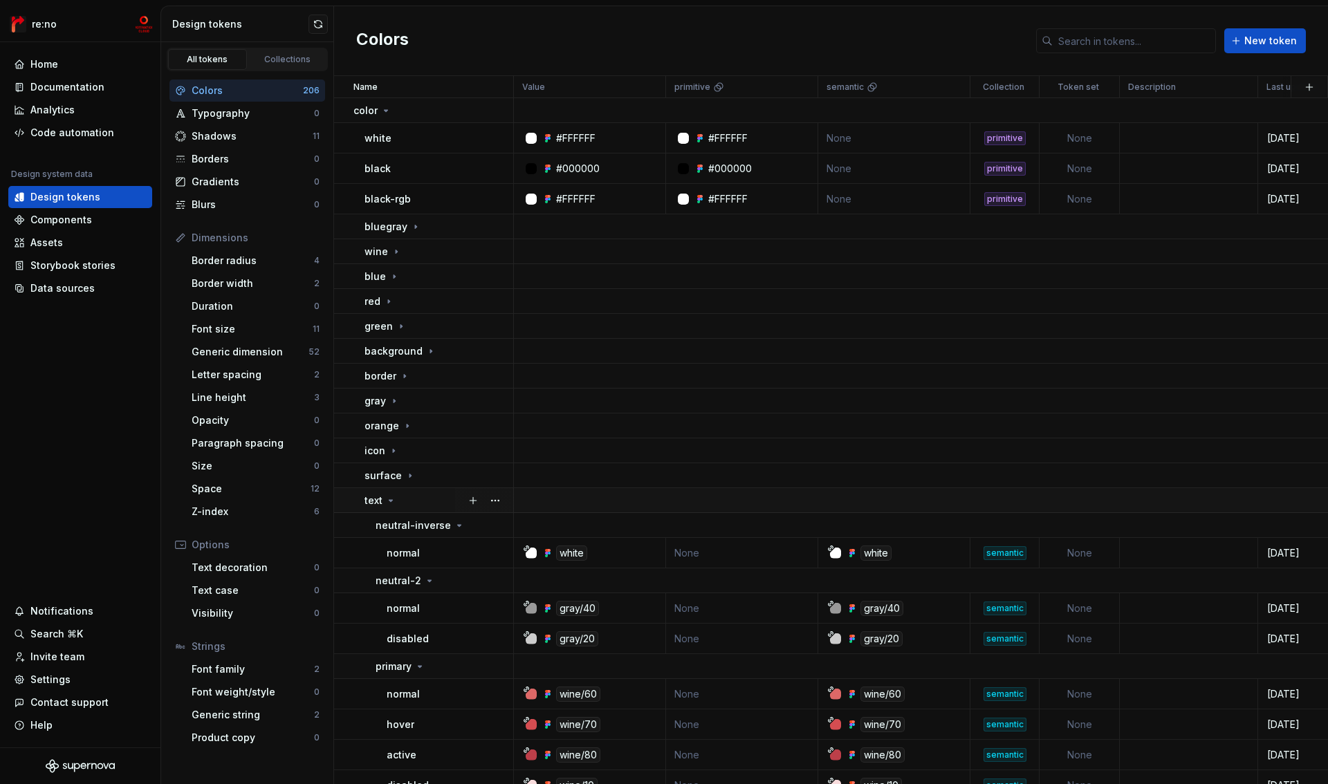
click at [388, 497] on icon at bounding box center [390, 500] width 11 height 11
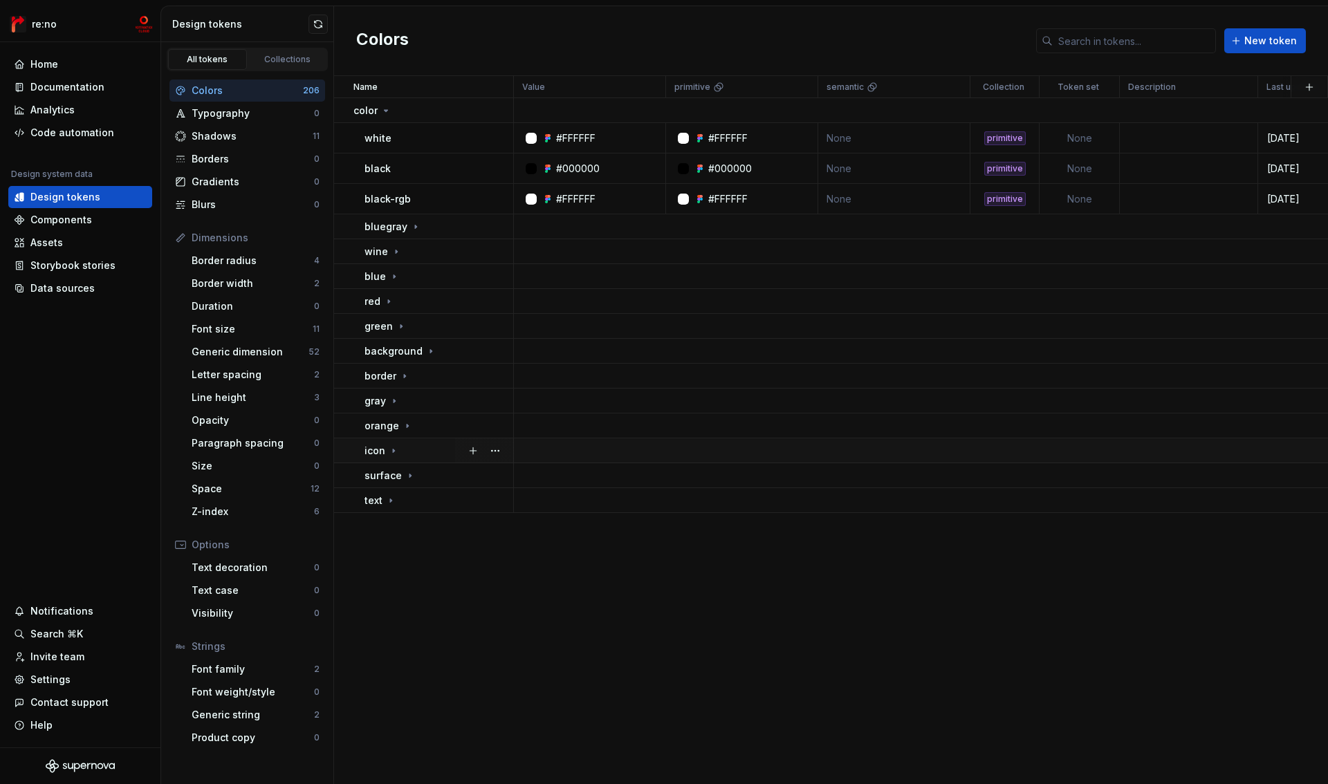
click at [389, 448] on icon at bounding box center [393, 450] width 11 height 11
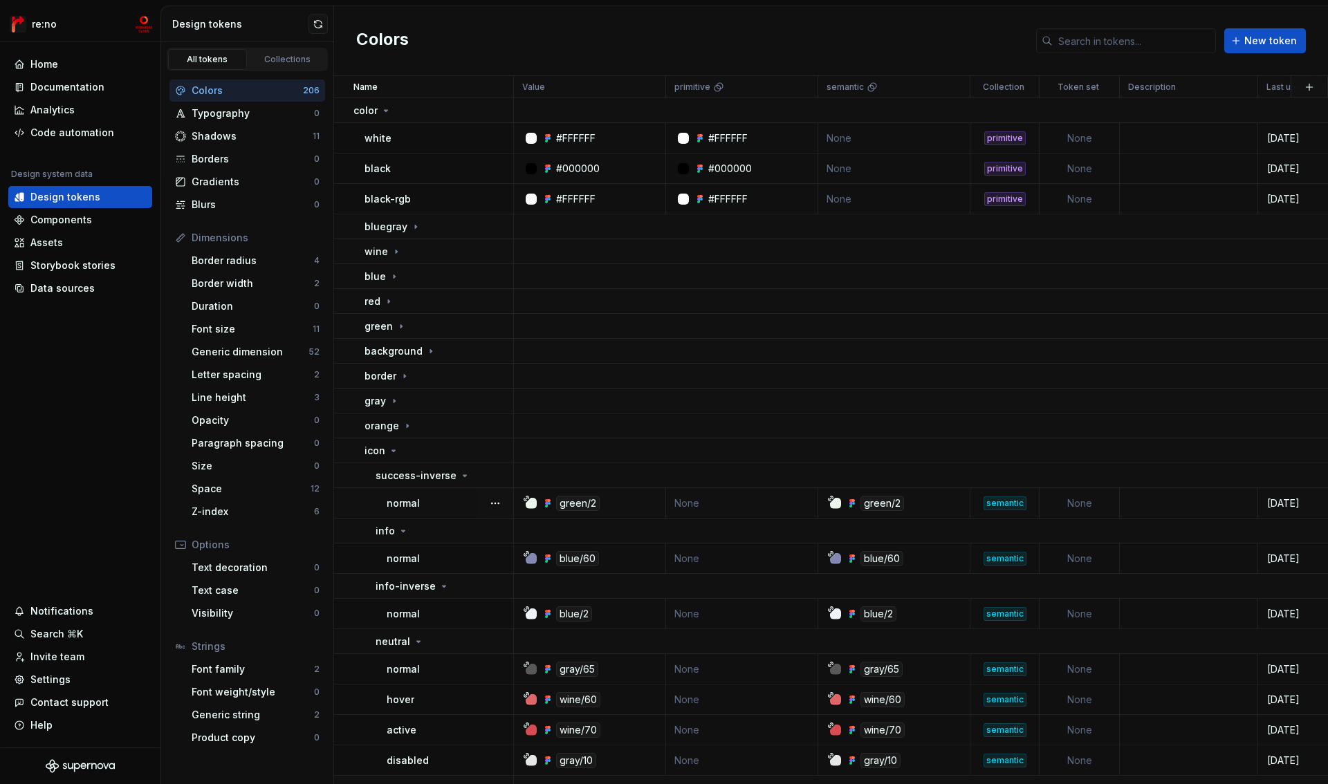
click at [460, 506] on div "normal" at bounding box center [450, 504] width 126 height 14
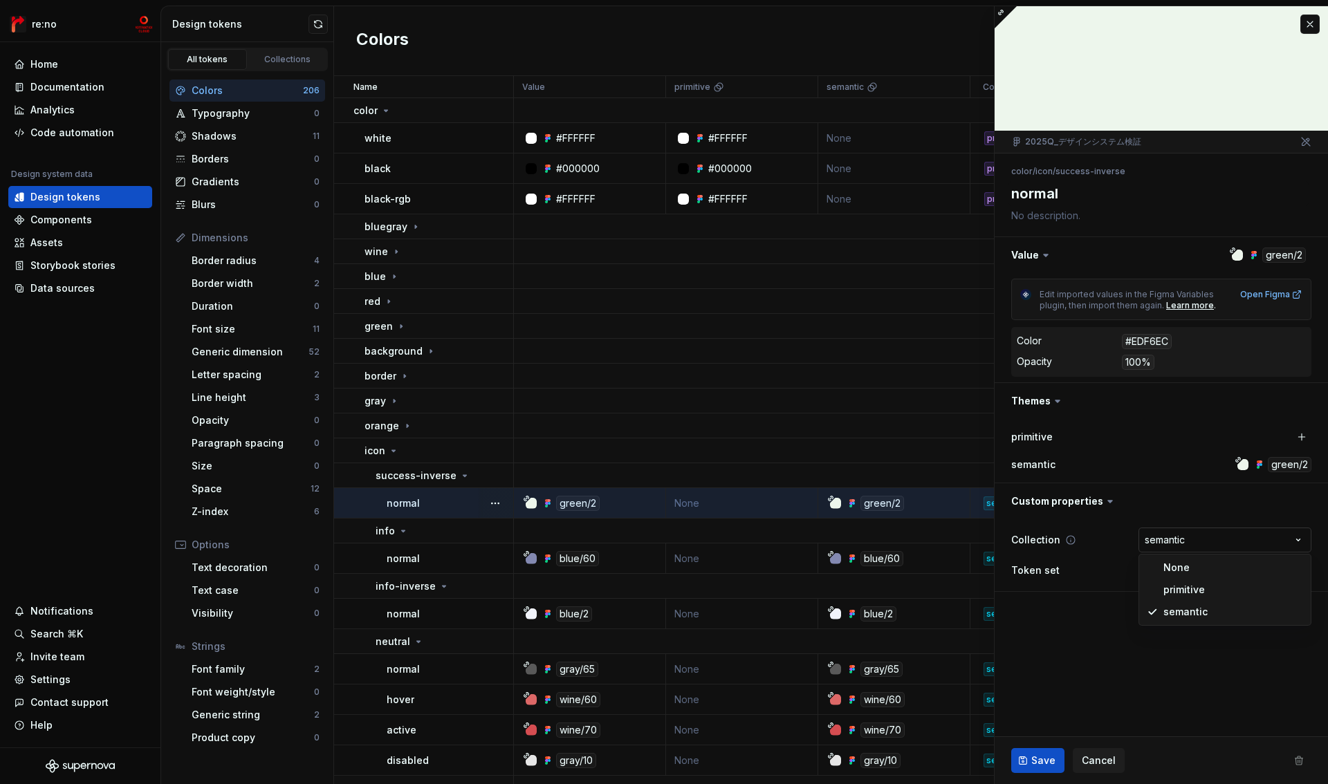
click at [1200, 538] on html "re:no Home Documentation Analytics Code automation Design system data Design to…" at bounding box center [664, 392] width 1328 height 784
click at [1313, 23] on button "button" at bounding box center [1310, 24] width 19 height 19
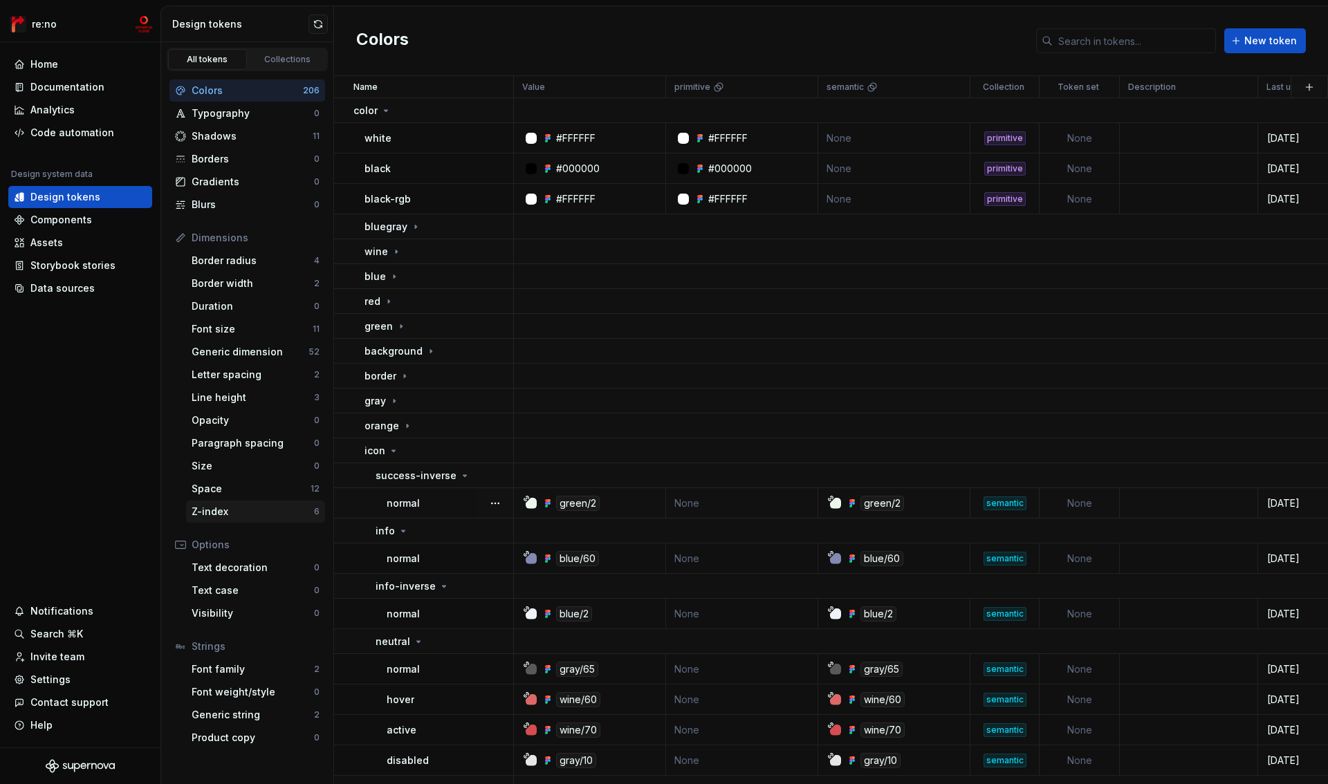
click at [227, 509] on div "Z-index" at bounding box center [253, 512] width 122 height 14
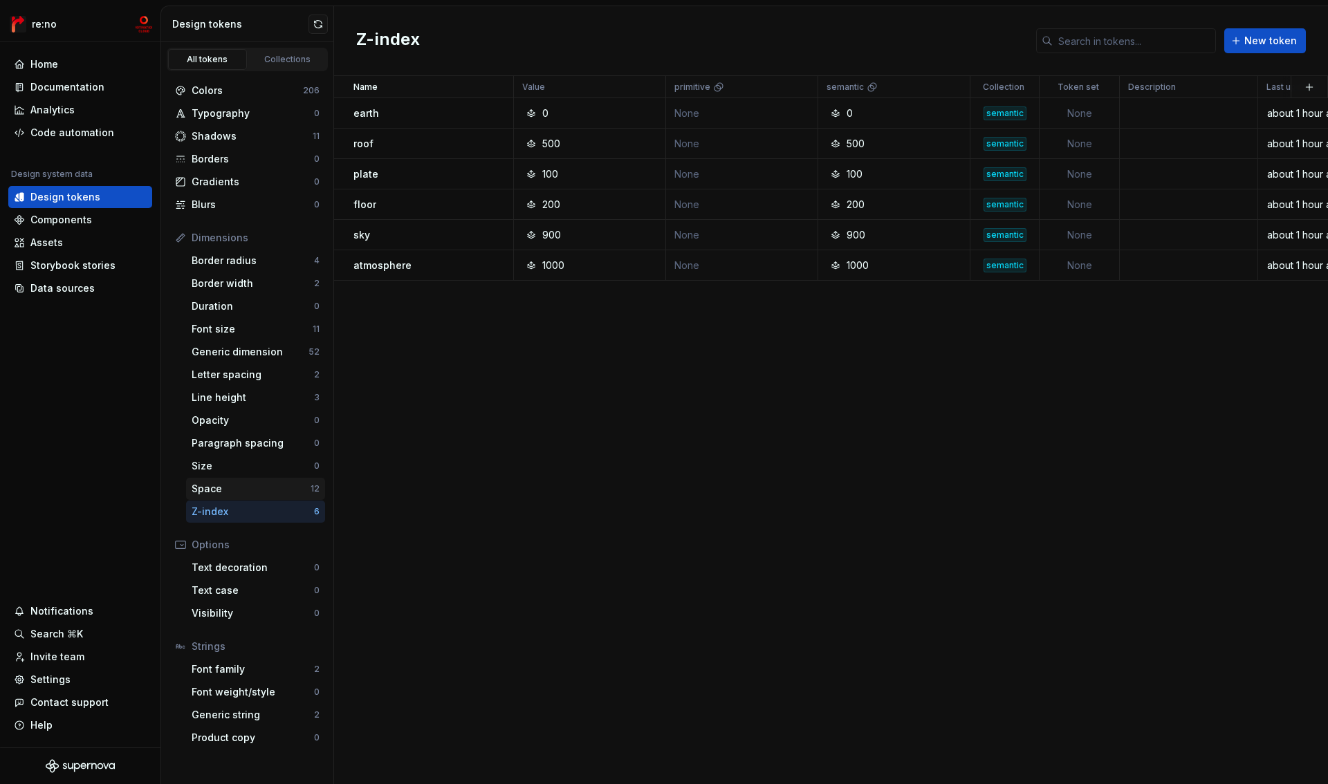
click at [238, 488] on div "Space" at bounding box center [251, 489] width 119 height 14
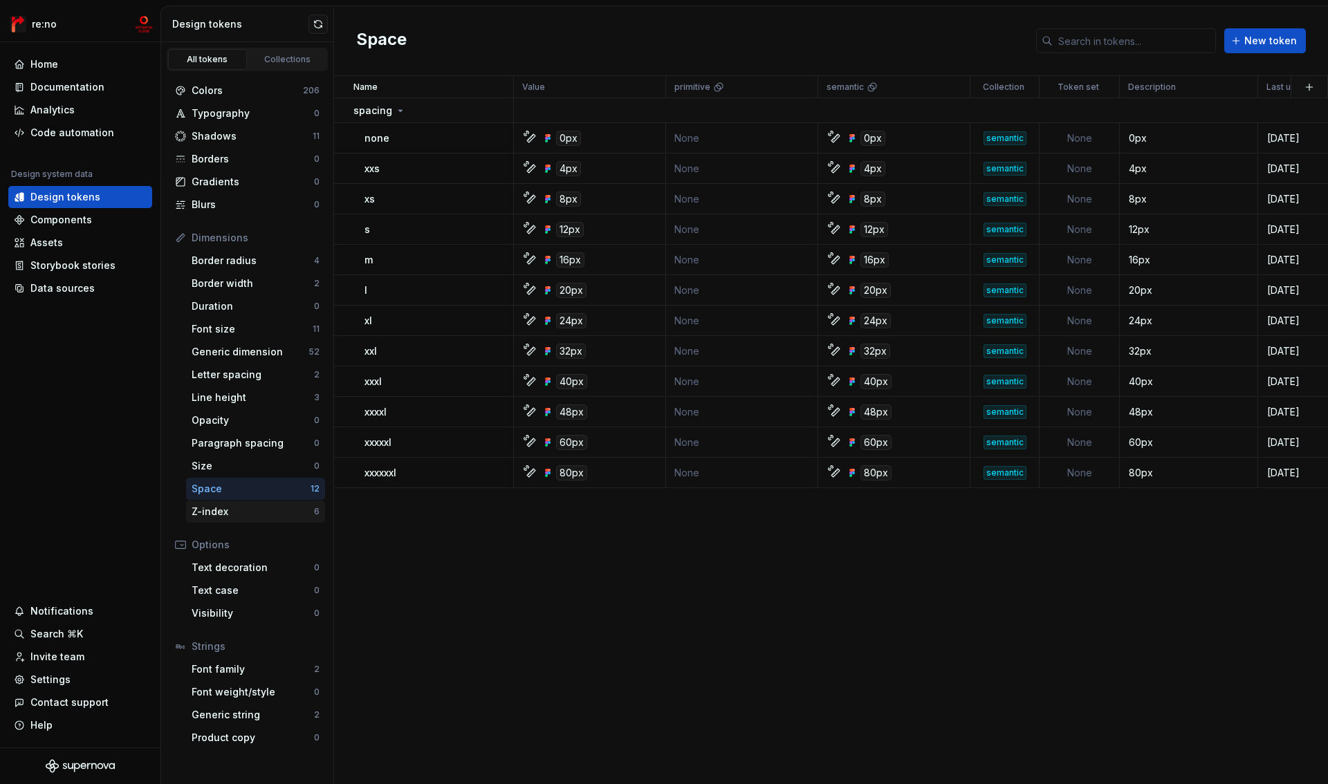
click at [253, 508] on div "Z-index" at bounding box center [253, 512] width 122 height 14
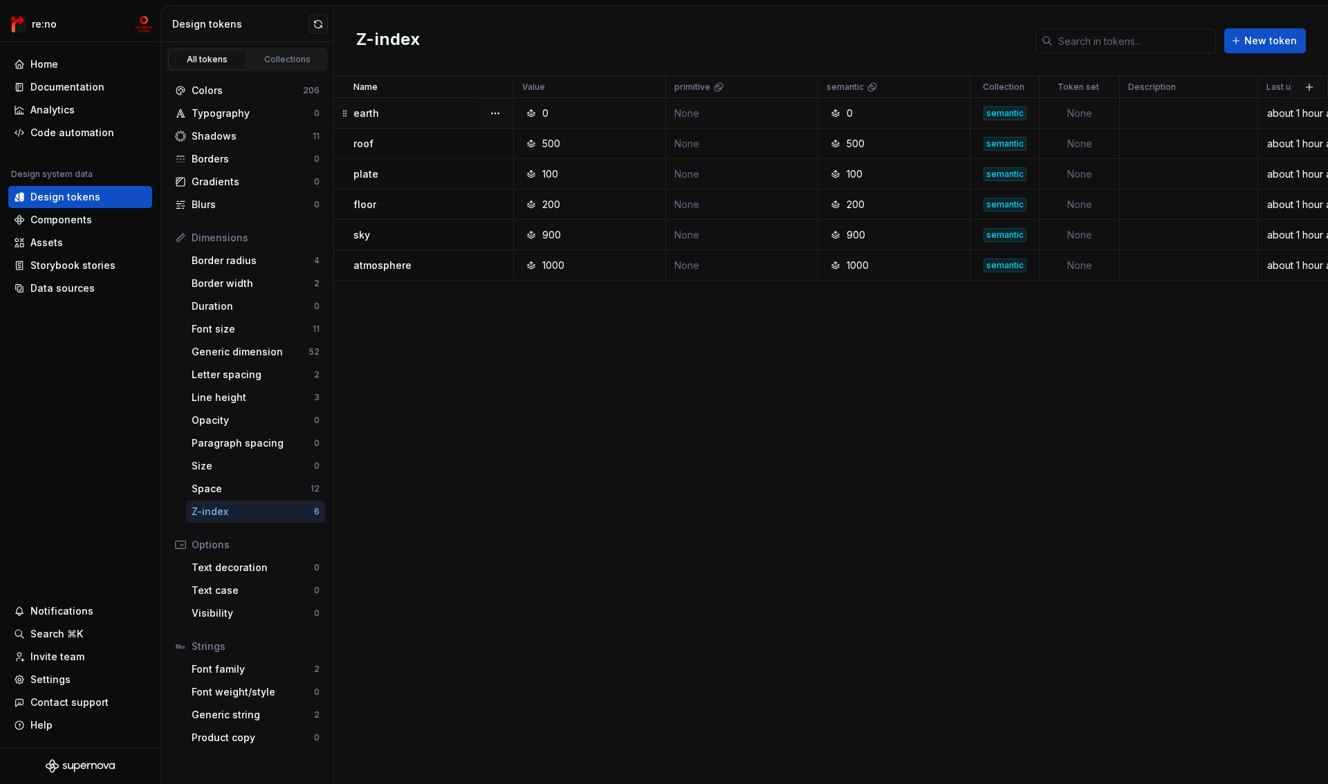
click at [976, 118] on div "semantic" at bounding box center [1004, 114] width 67 height 14
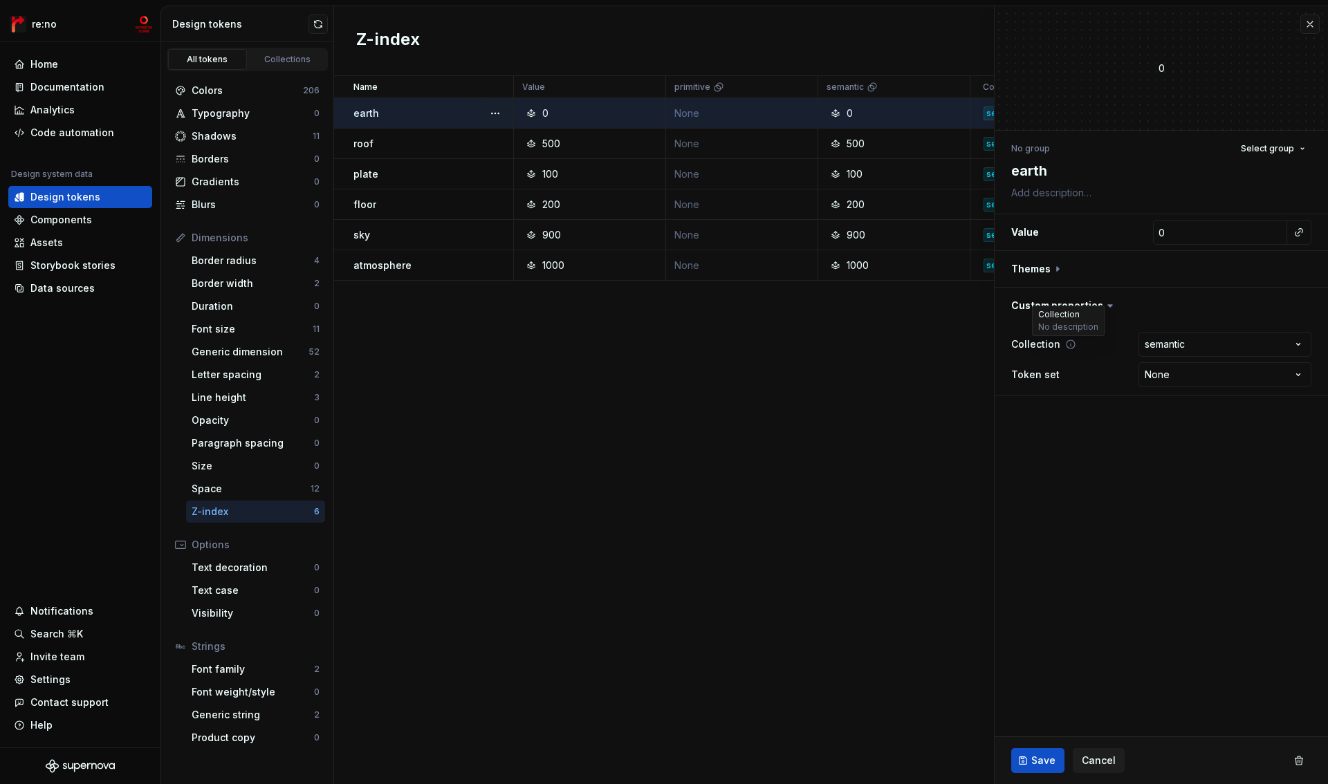
click at [1067, 346] on icon at bounding box center [1071, 344] width 8 height 8
click at [1069, 419] on fieldset "0 No group Select group earth Value 0 Themes Custom properties Collection seman…" at bounding box center [1161, 395] width 333 height 778
click at [1304, 28] on button "button" at bounding box center [1310, 24] width 19 height 19
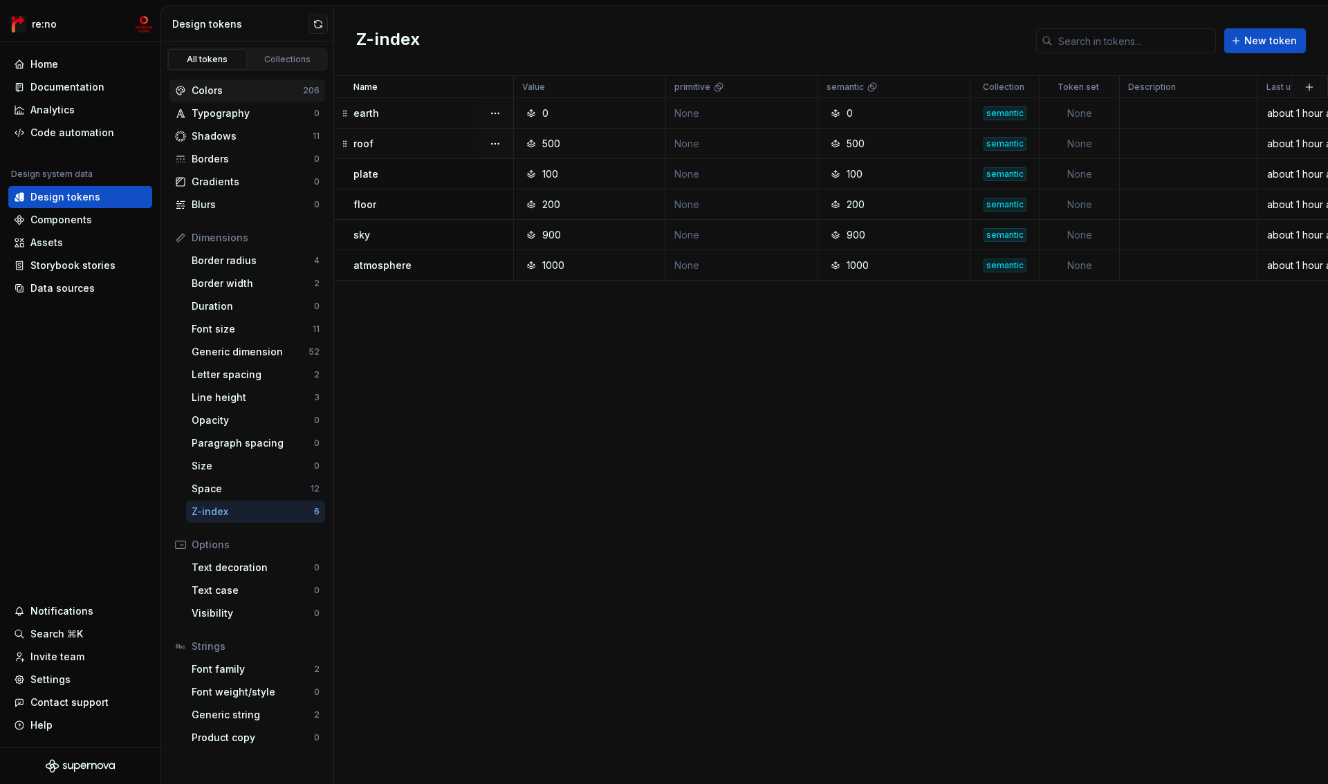
click at [232, 86] on div "Colors" at bounding box center [247, 91] width 111 height 14
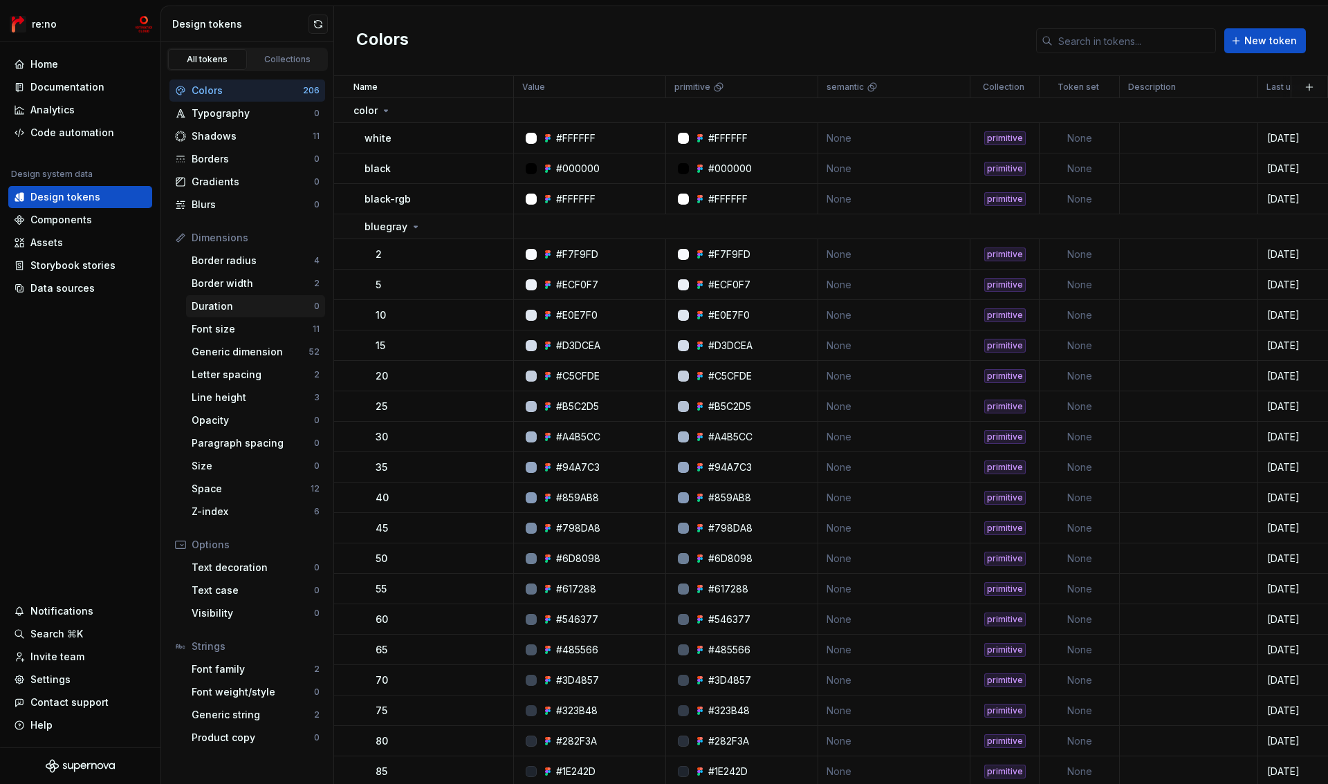
click at [224, 309] on div "Duration" at bounding box center [253, 307] width 122 height 14
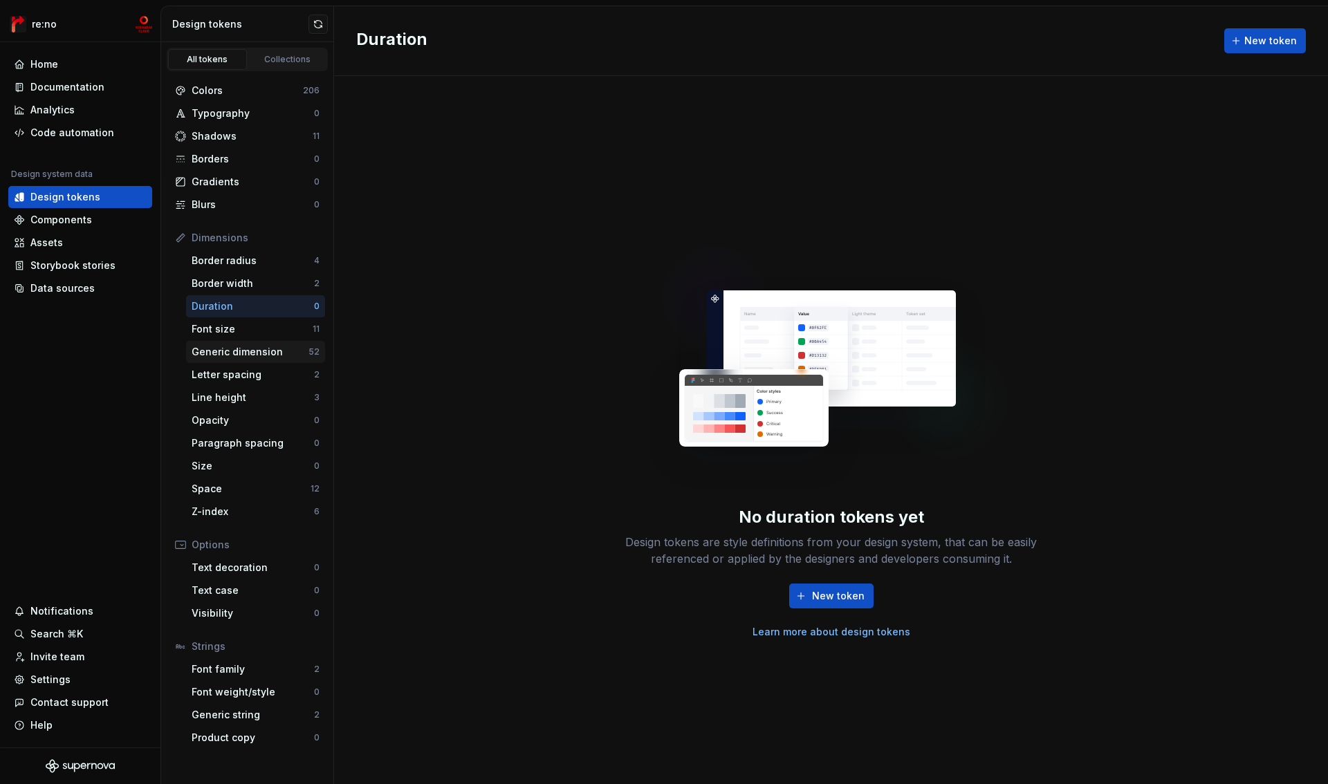
click at [224, 352] on div "Generic dimension" at bounding box center [250, 352] width 117 height 14
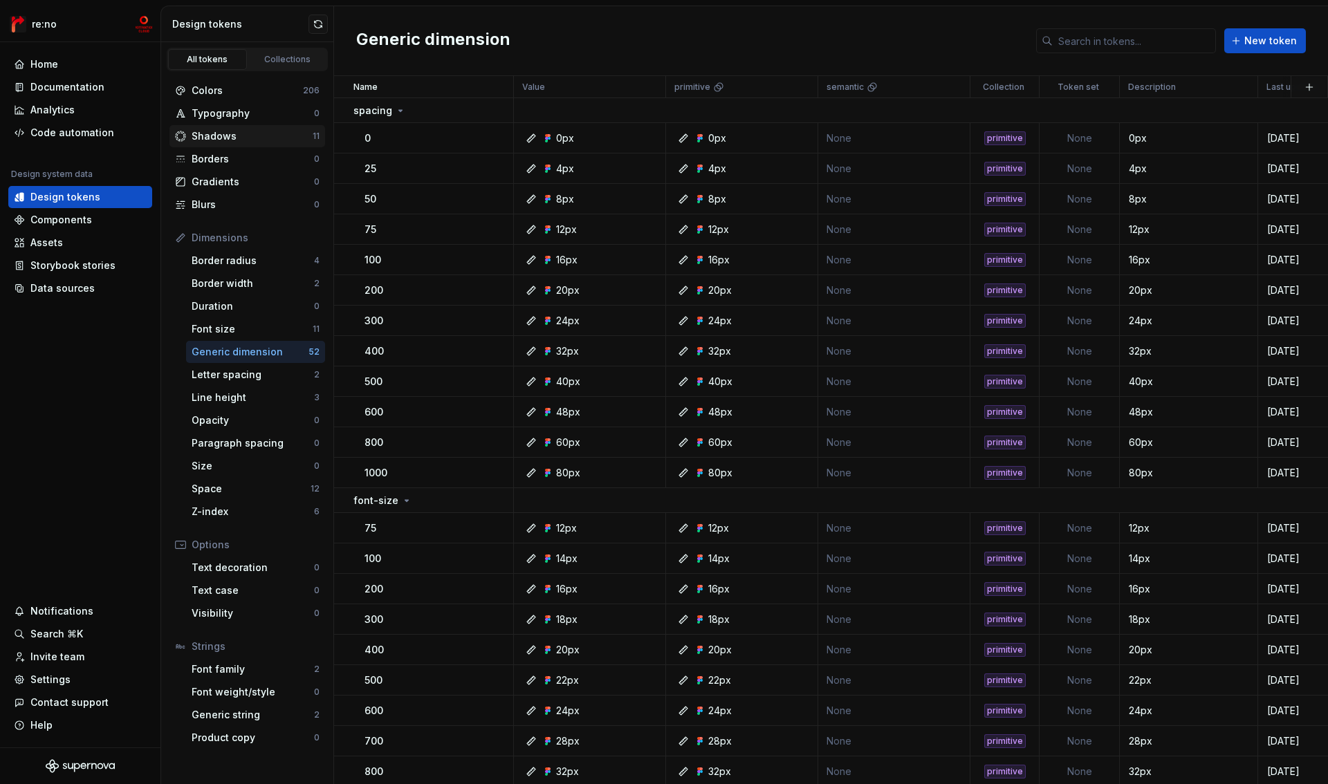
click at [229, 131] on div "Shadows" at bounding box center [252, 136] width 121 height 14
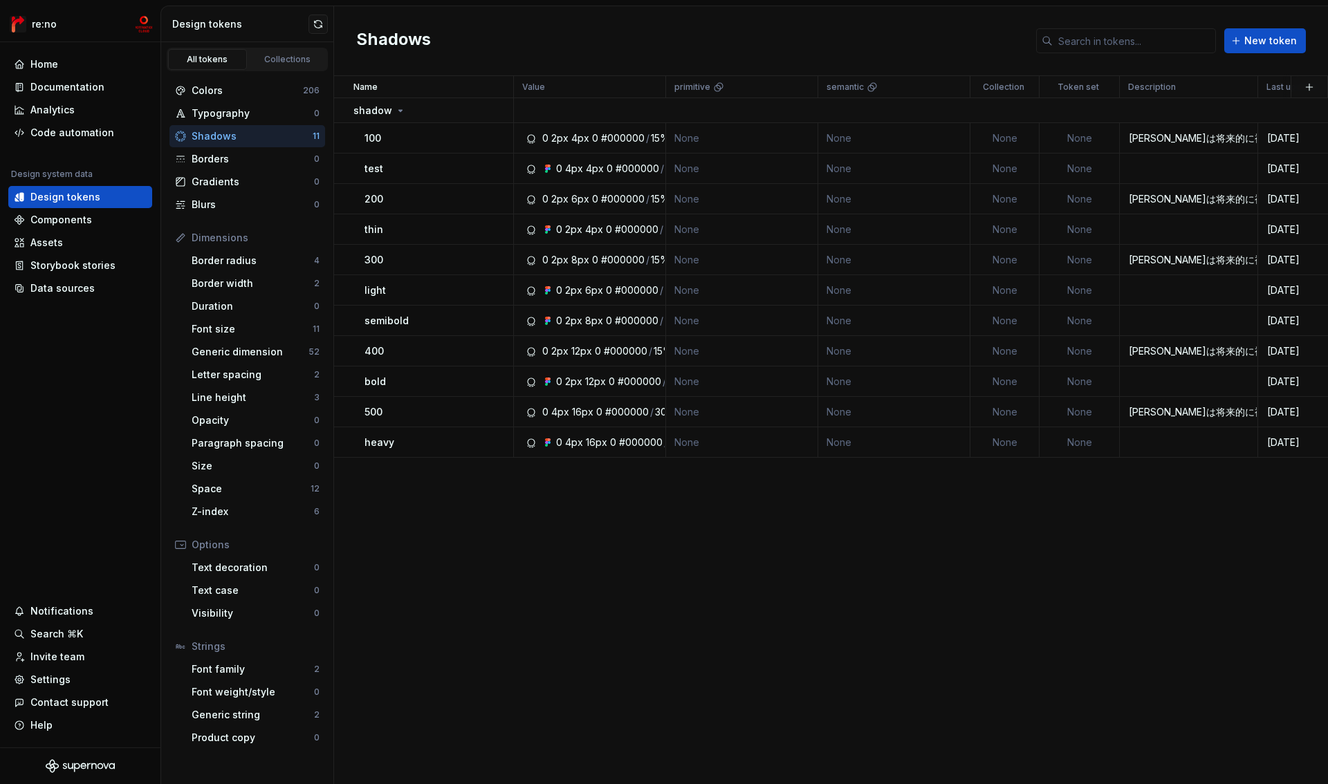
click at [1004, 134] on td "None" at bounding box center [1005, 138] width 69 height 30
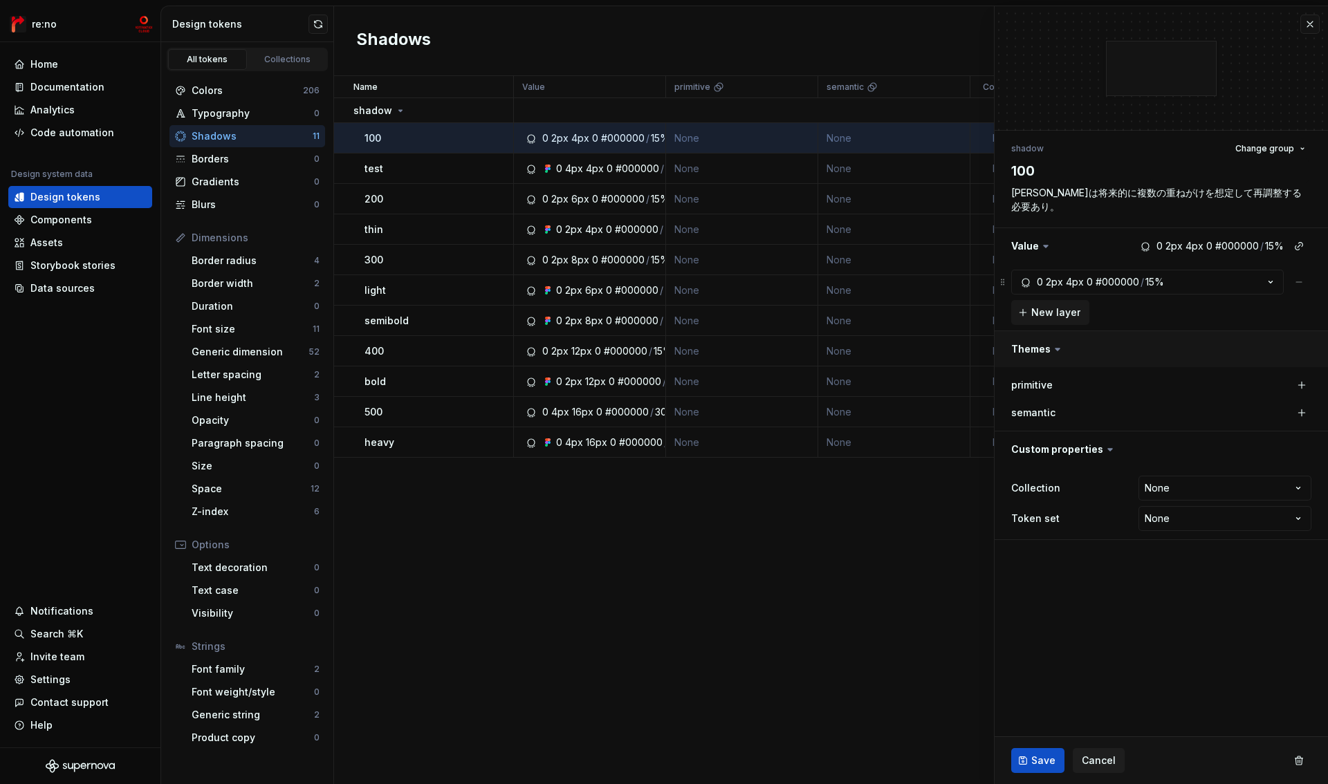
type textarea "*"
click at [1181, 488] on html "re:no Home Documentation Analytics Code automation Design system data Design to…" at bounding box center [664, 392] width 1328 height 784
select select "**********"
type textarea "*"
click at [1167, 489] on html "re:no Home Documentation Analytics Code automation Design system data Design to…" at bounding box center [664, 392] width 1328 height 784
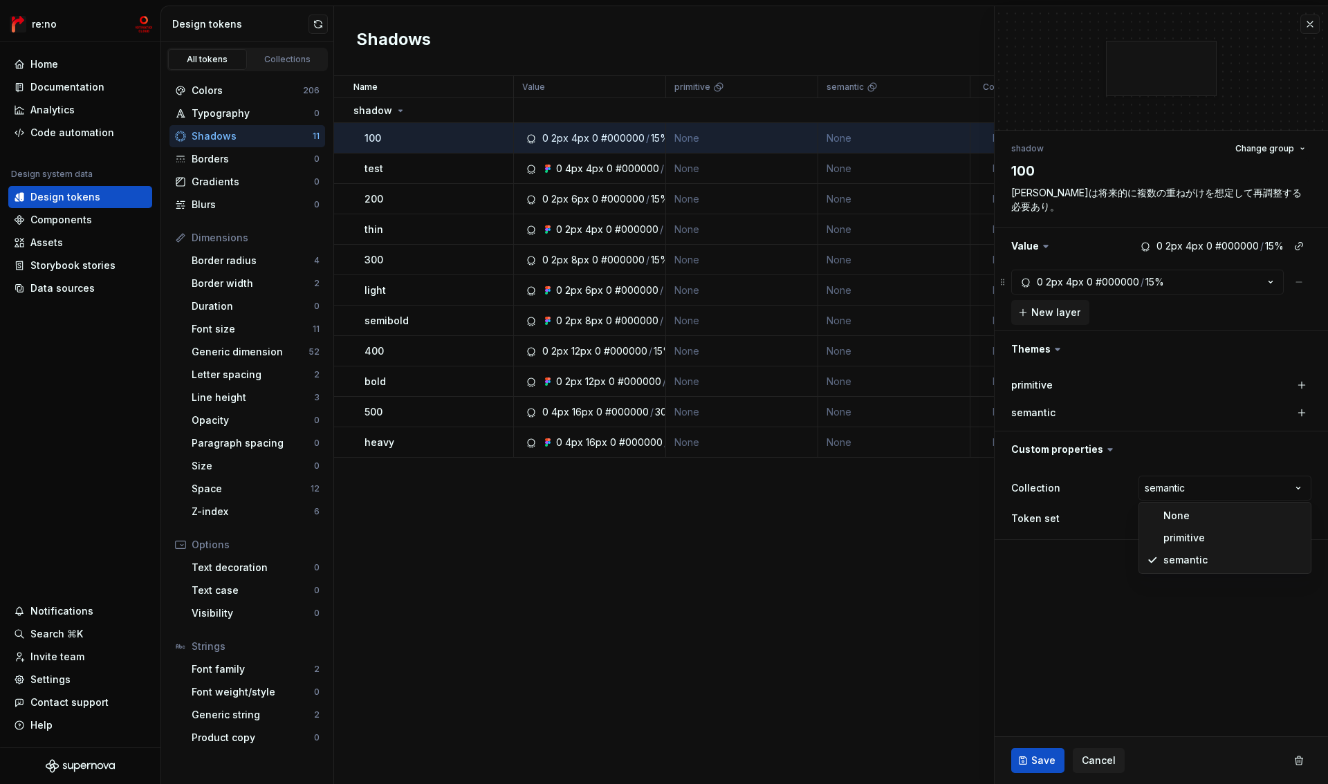
select select "**********"
click at [814, 167] on td "None" at bounding box center [742, 169] width 152 height 30
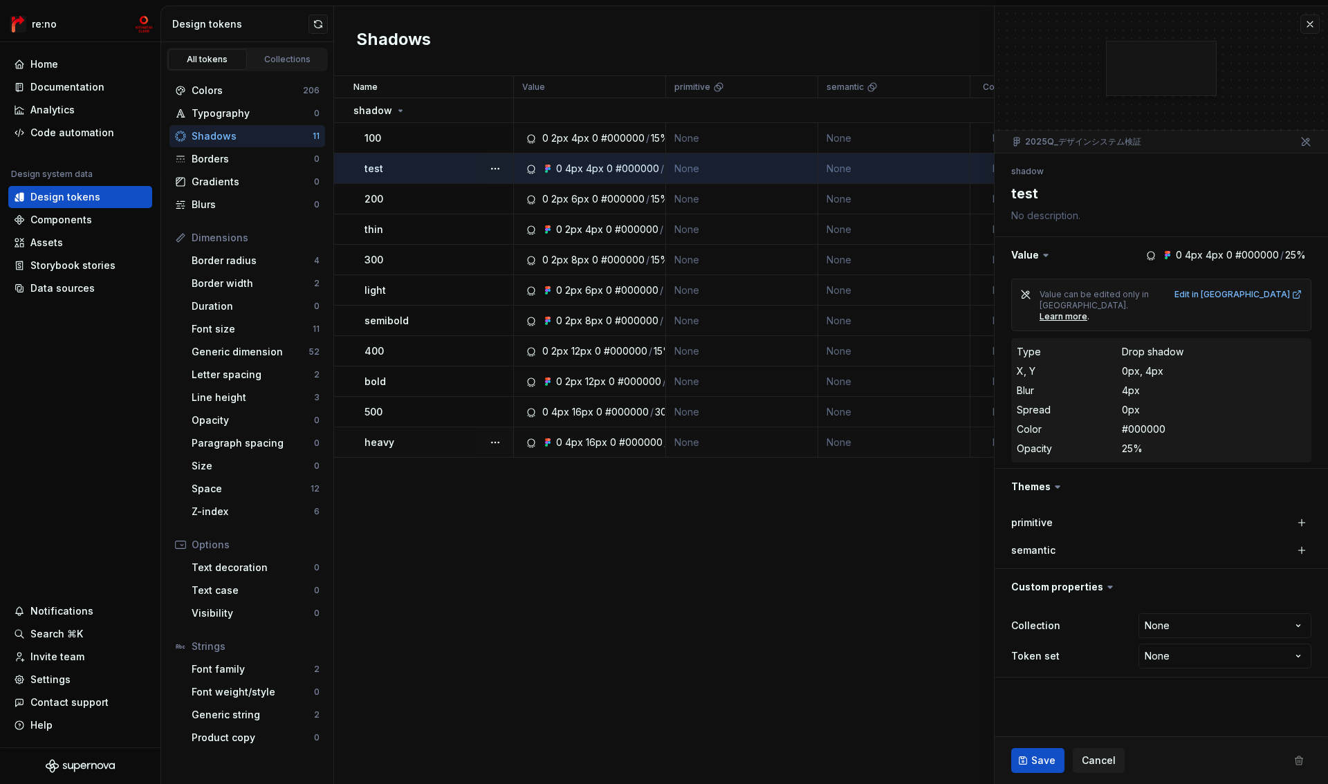
click at [429, 443] on div "heavy" at bounding box center [439, 443] width 148 height 14
type textarea "*"
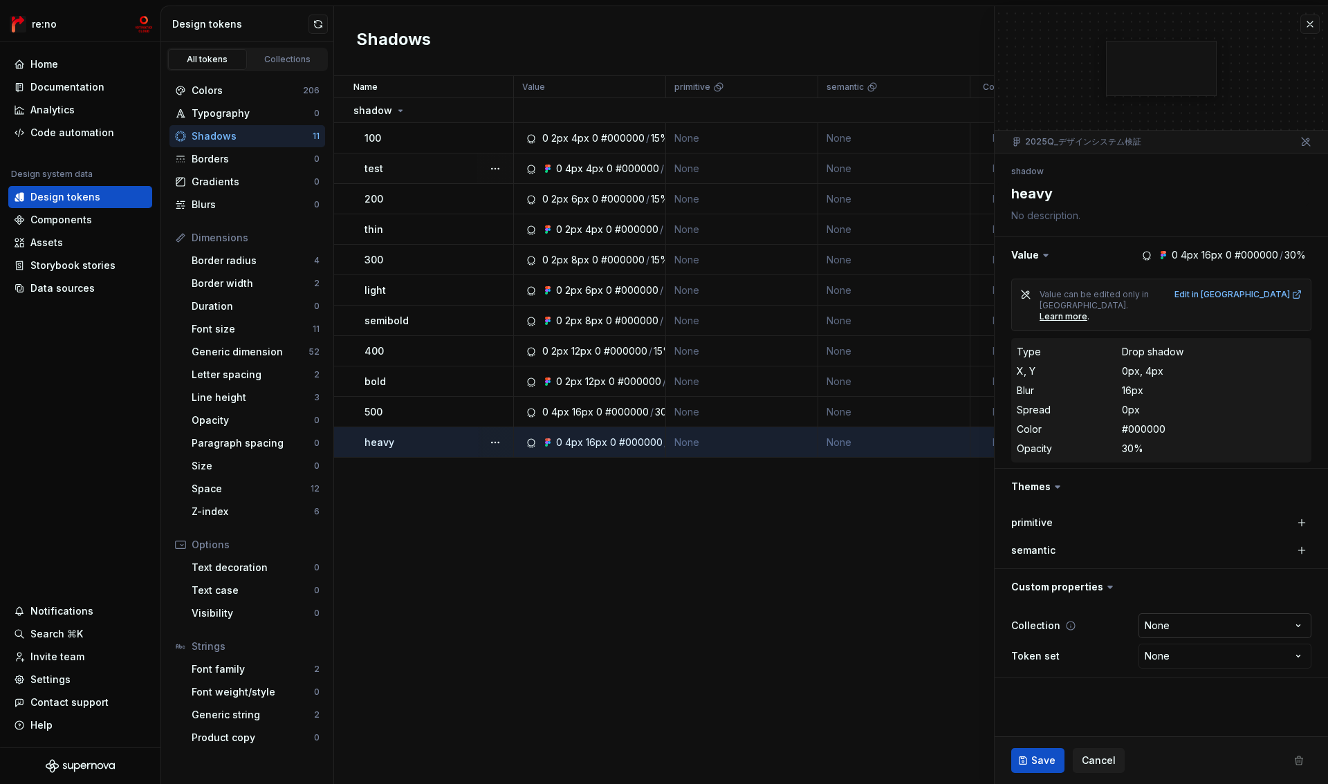
click at [1181, 604] on html "re:no Home Documentation Analytics Code automation Design system data Design to…" at bounding box center [664, 392] width 1328 height 784
select select "**********"
click at [1042, 761] on span "Save" at bounding box center [1043, 761] width 24 height 14
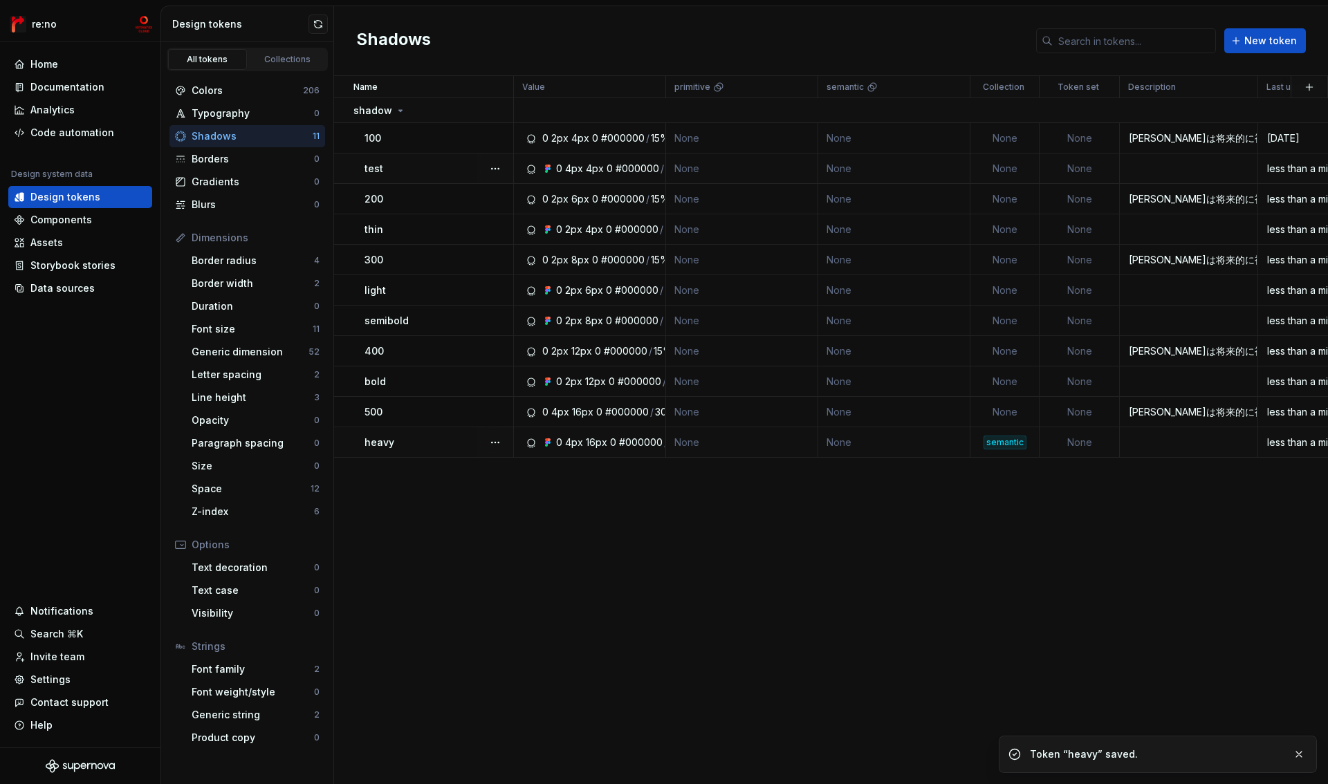
click at [436, 142] on div "100" at bounding box center [439, 138] width 148 height 14
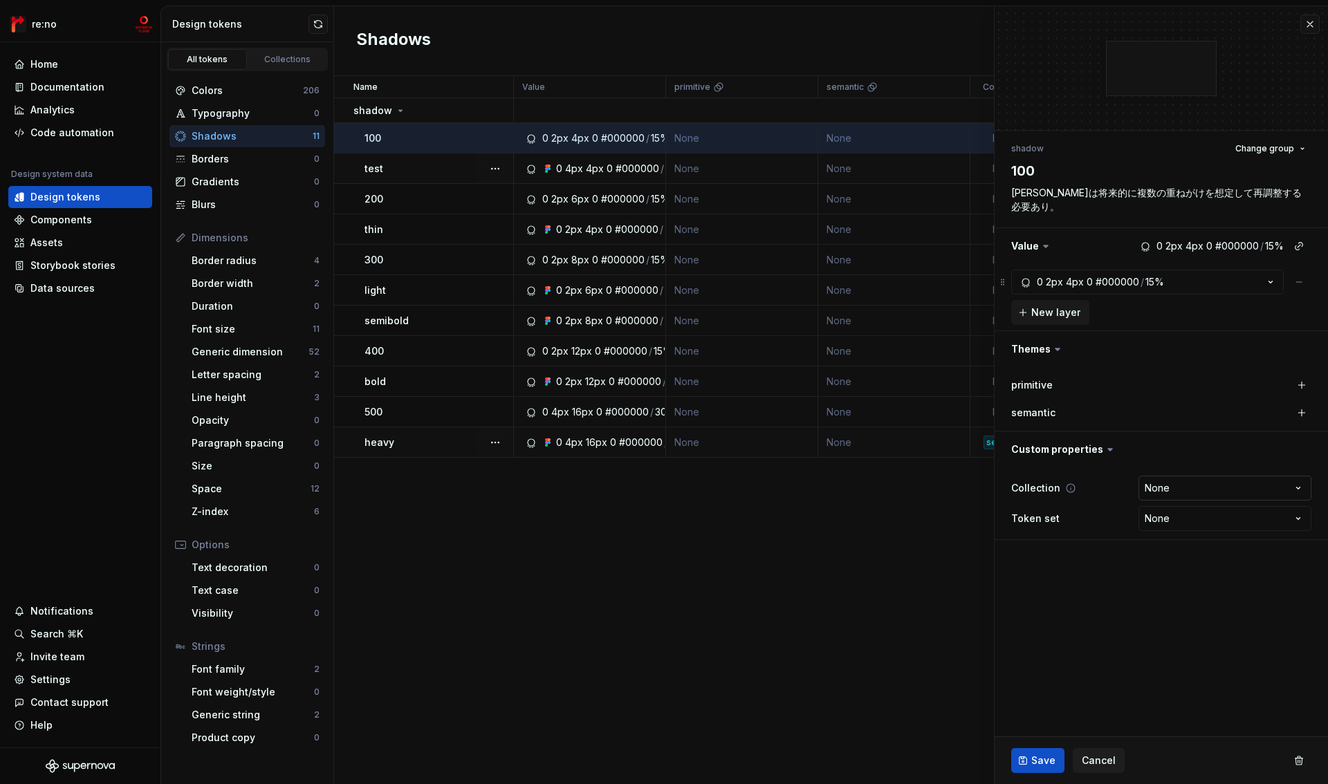
type textarea "*"
click at [1189, 497] on html "re:no Home Documentation Analytics Code automation Design system data Design to…" at bounding box center [664, 392] width 1328 height 784
select select "**********"
click at [1043, 757] on span "Save" at bounding box center [1043, 761] width 24 height 14
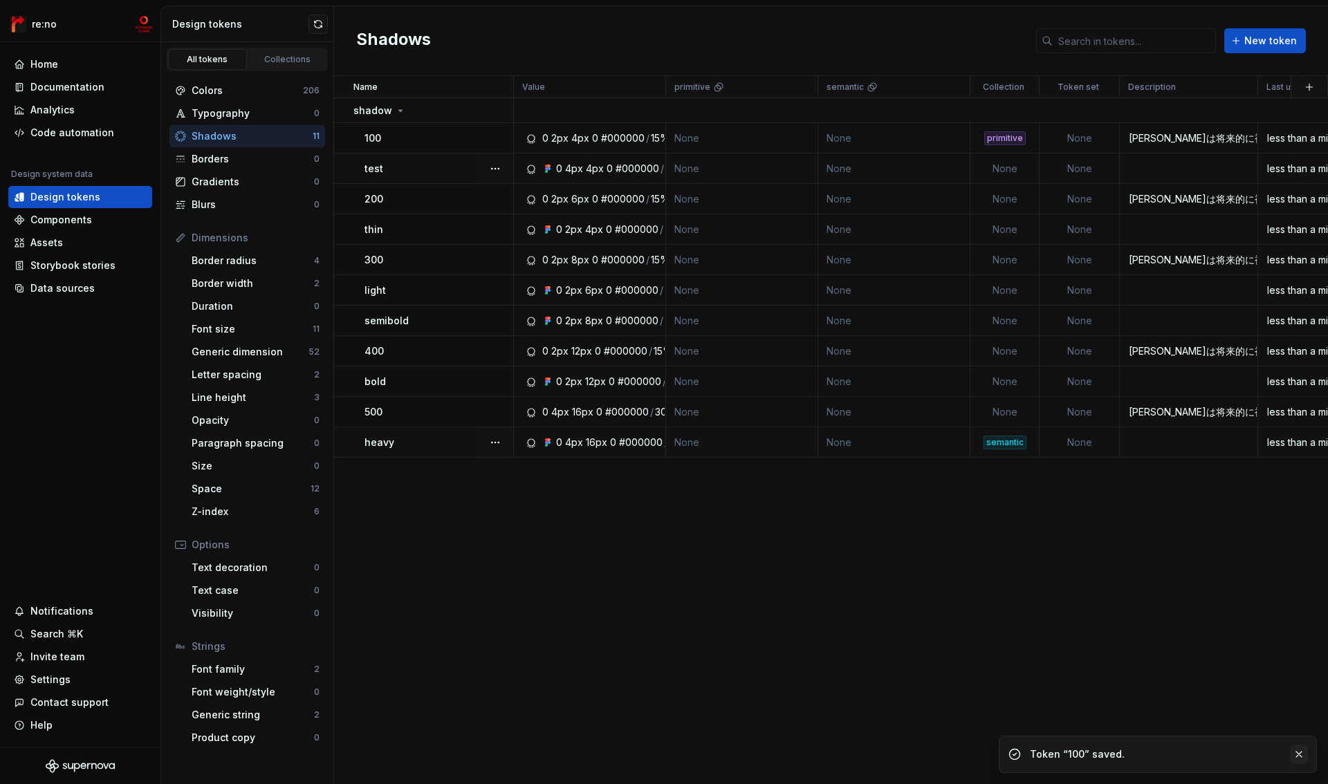
click at [1305, 755] on button "button" at bounding box center [1299, 754] width 18 height 19
click at [496, 442] on button "button" at bounding box center [495, 442] width 19 height 19
click at [454, 486] on html "re:no Home Documentation Analytics Code automation Design system data Design to…" at bounding box center [664, 392] width 1328 height 784
click at [228, 511] on div "Z-index" at bounding box center [253, 512] width 122 height 14
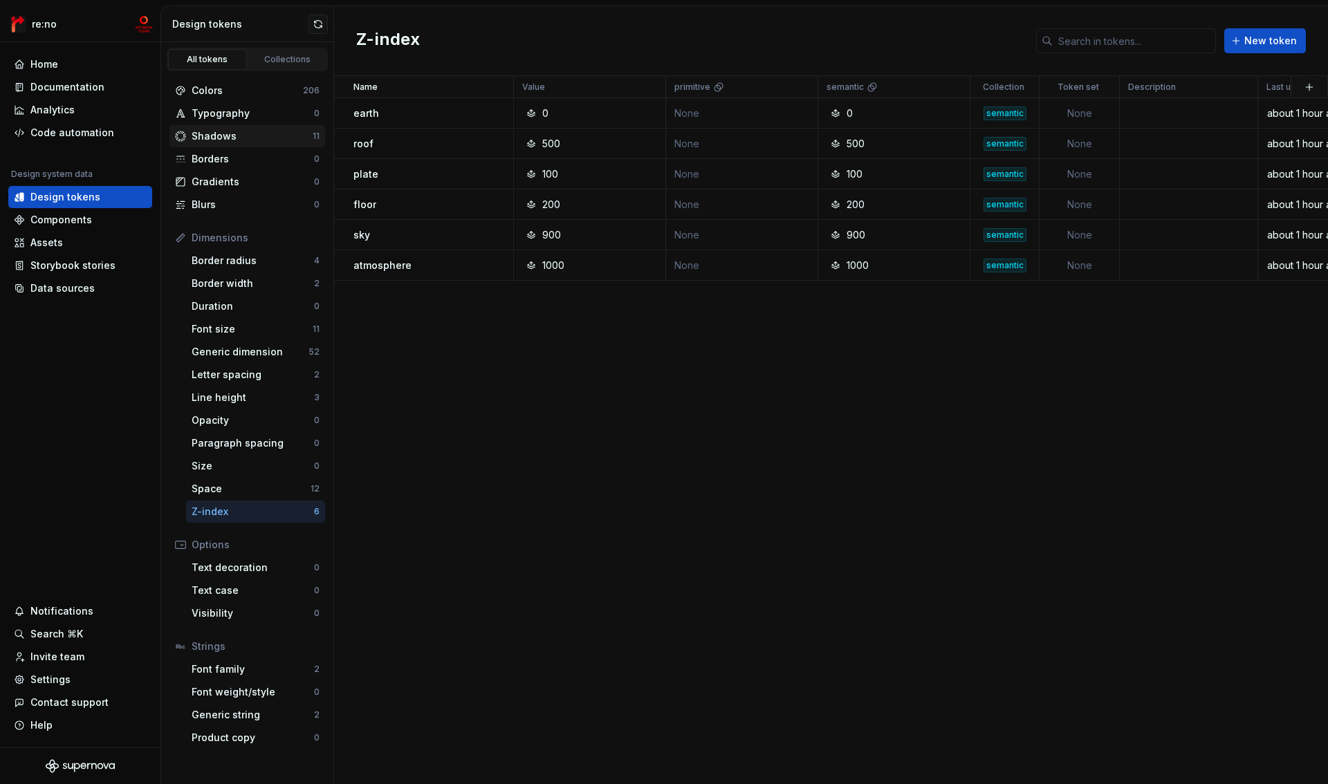
click at [237, 131] on div "Shadows" at bounding box center [252, 136] width 121 height 14
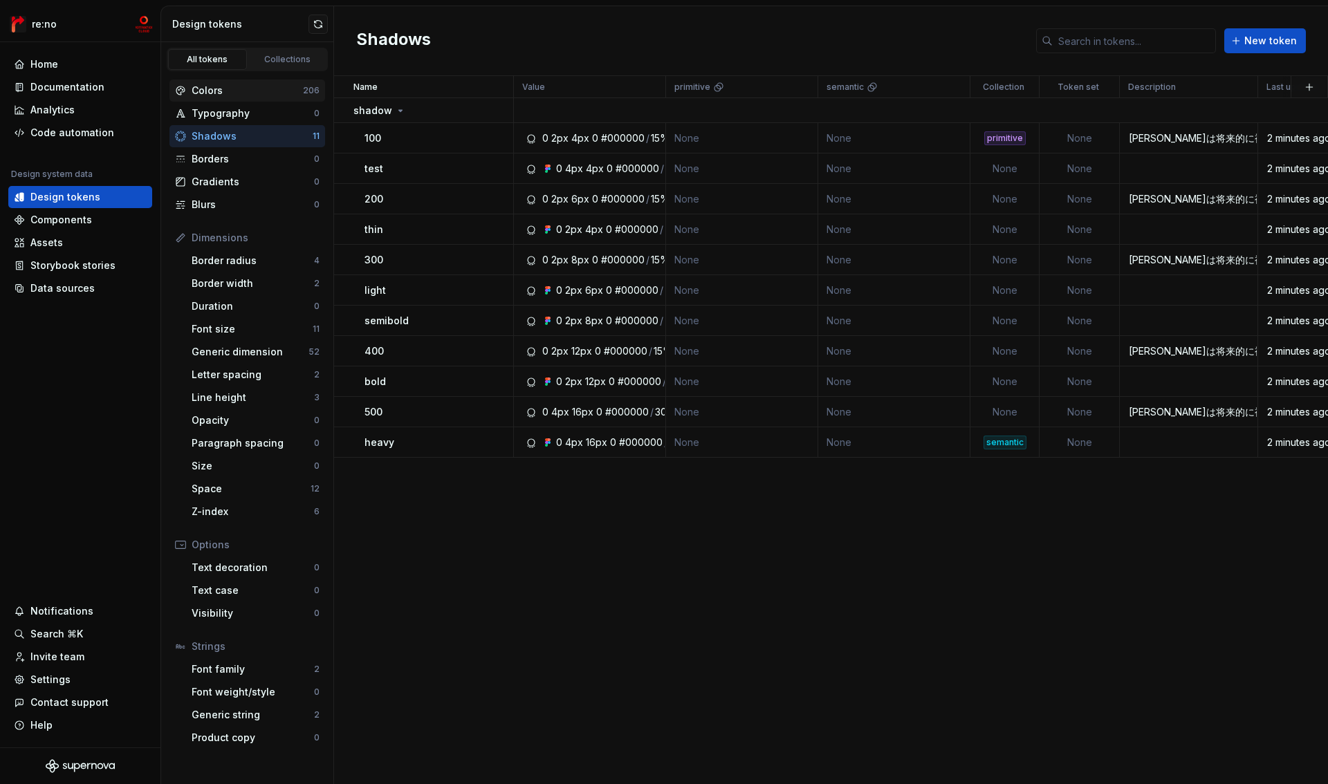
click at [228, 88] on div "Colors" at bounding box center [247, 91] width 111 height 14
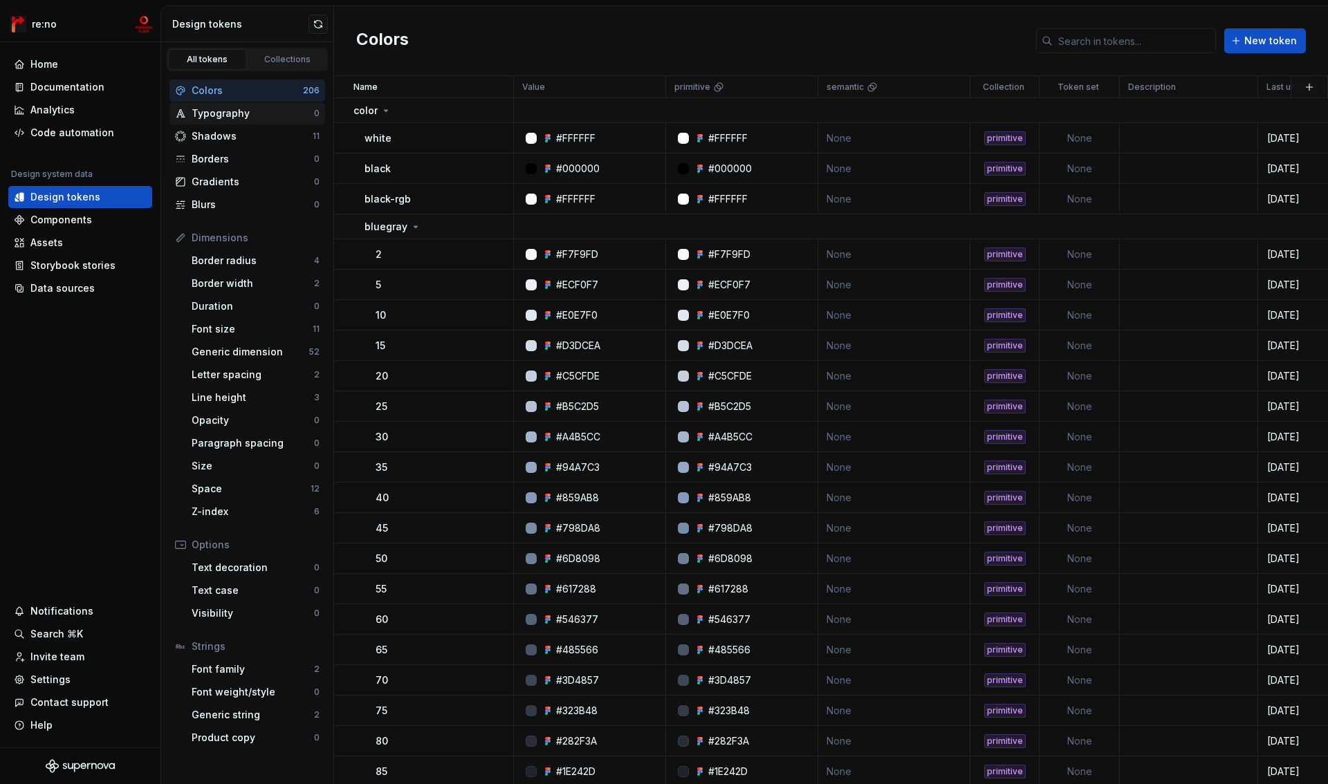
click at [237, 109] on div "Typography" at bounding box center [253, 114] width 122 height 14
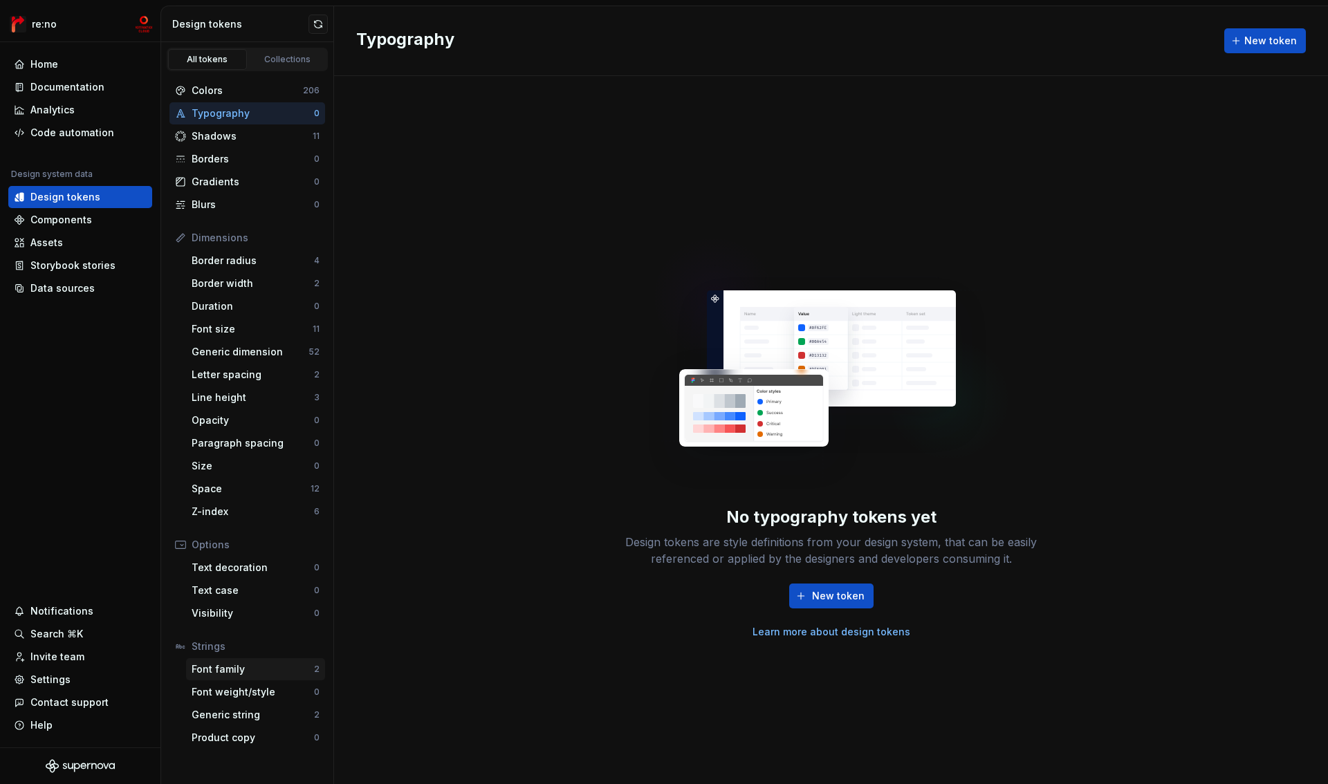
click at [235, 672] on div "Font family" at bounding box center [253, 670] width 122 height 14
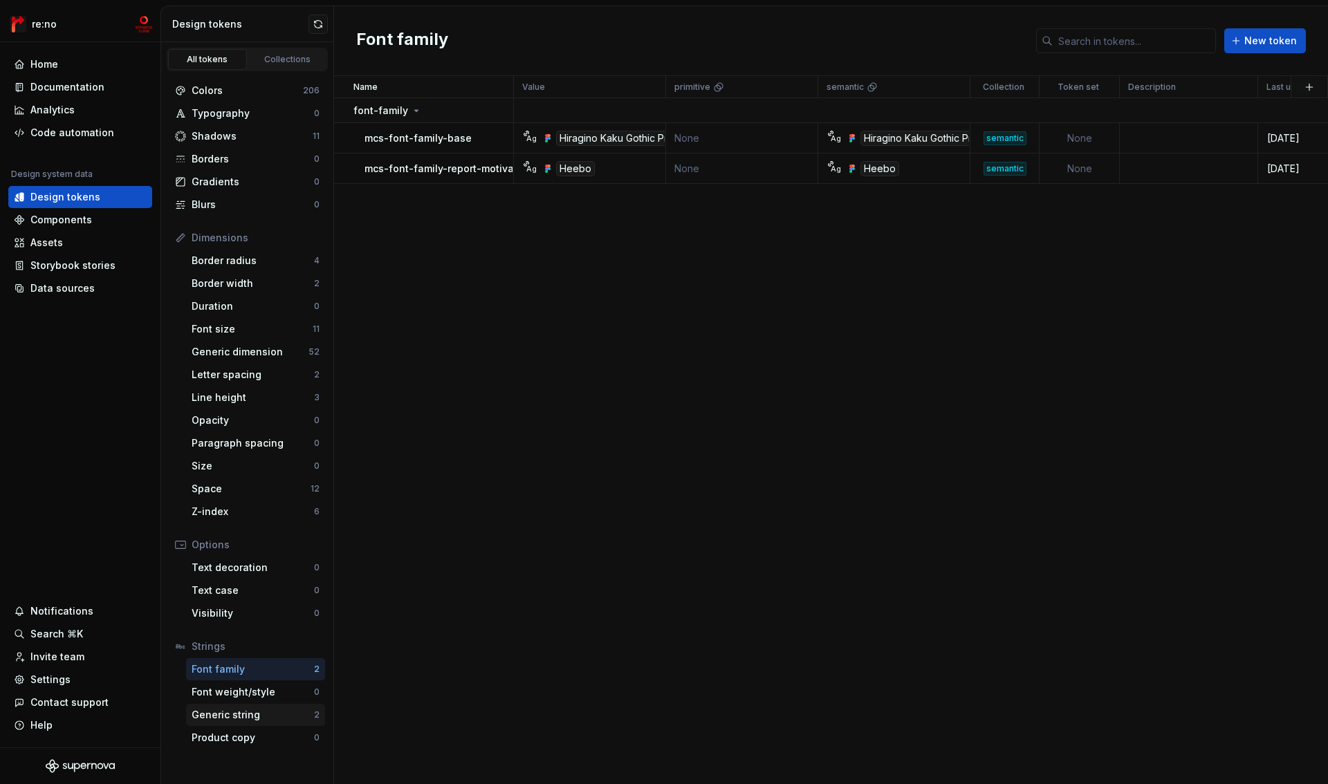
click at [241, 719] on div "Generic string" at bounding box center [253, 715] width 122 height 14
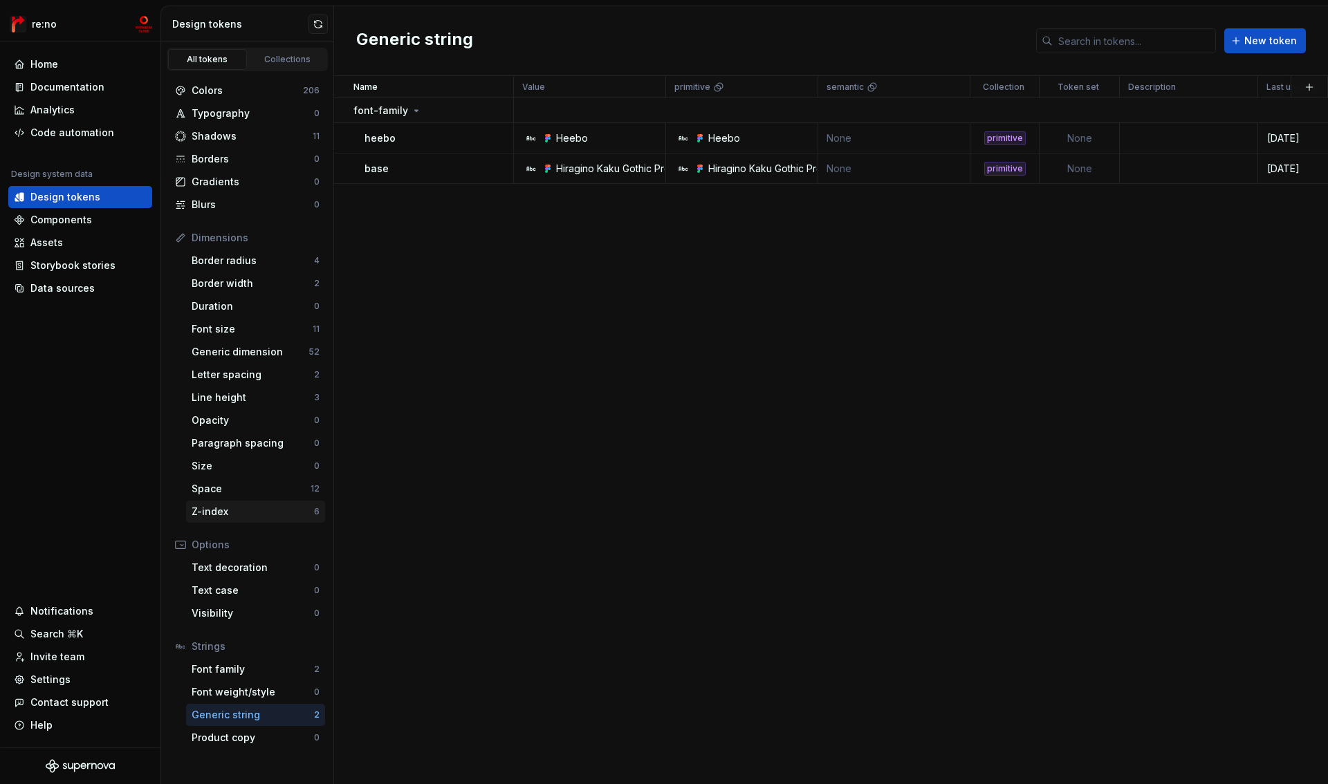
click at [243, 511] on div "Z-index" at bounding box center [253, 512] width 122 height 14
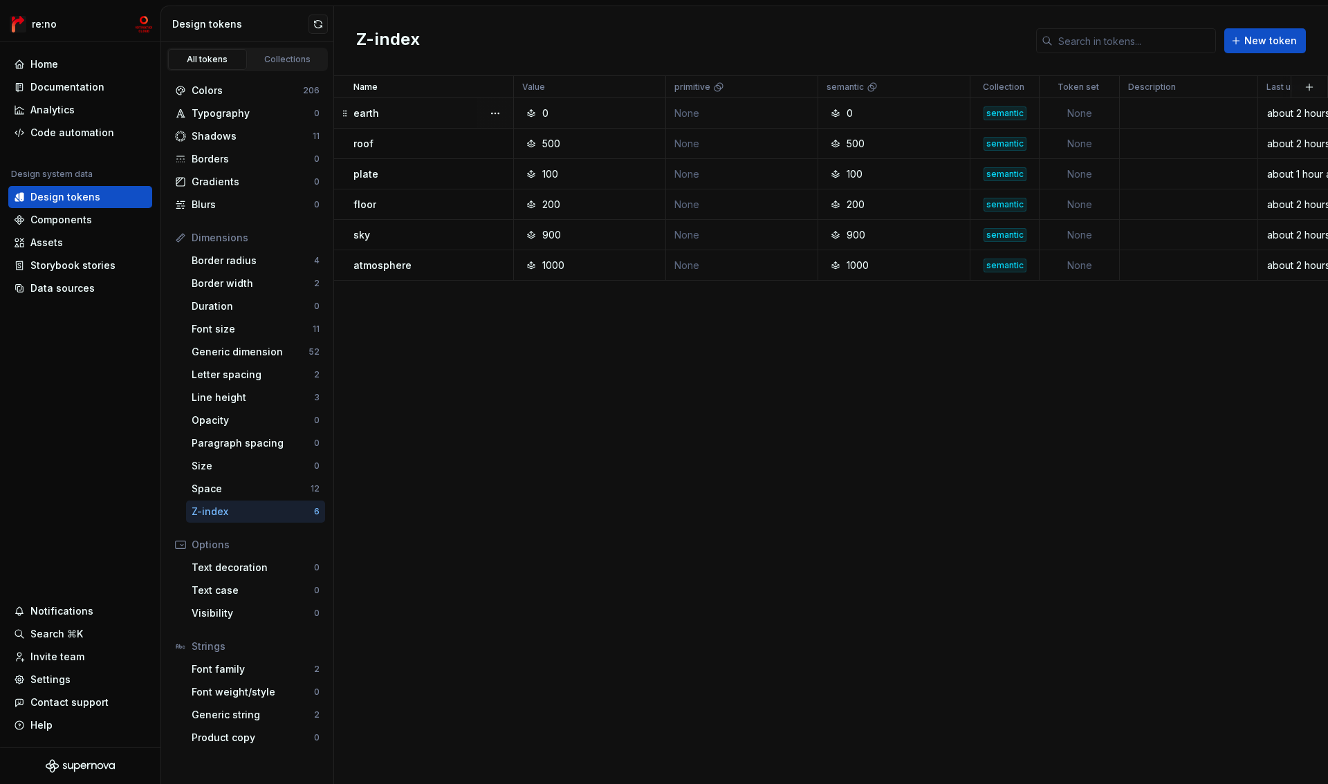
click at [904, 110] on div "0" at bounding box center [898, 114] width 142 height 14
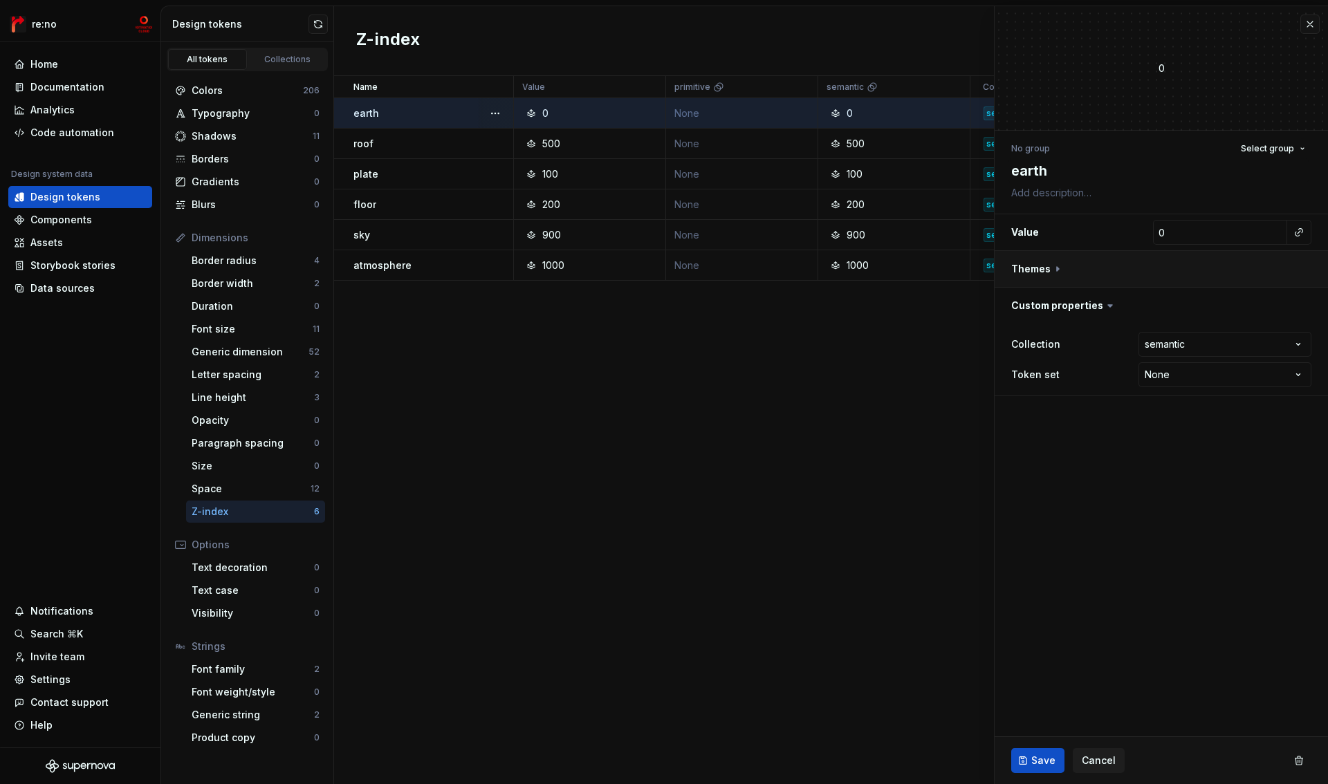
click at [1055, 266] on button "button" at bounding box center [1161, 269] width 333 height 36
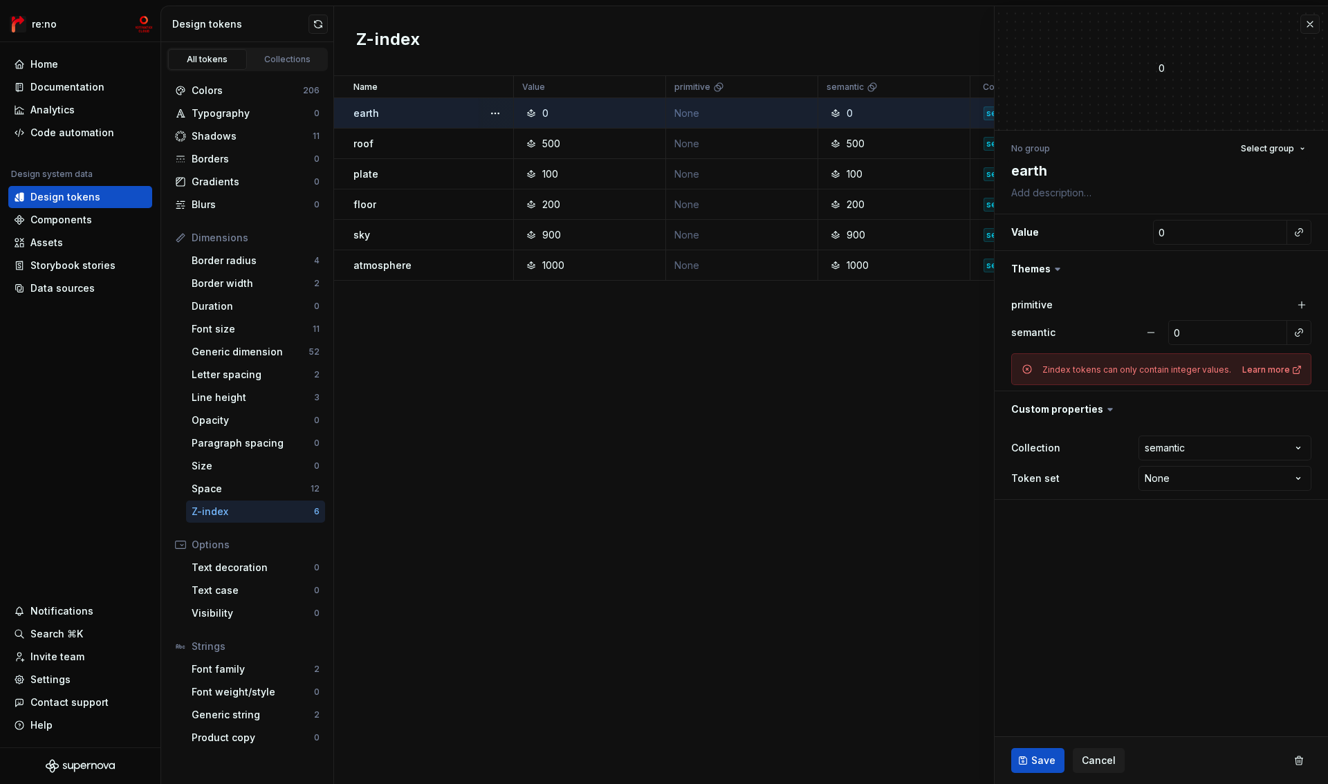
click at [1247, 307] on div "primitive" at bounding box center [1161, 304] width 300 height 19
click at [1311, 26] on button "button" at bounding box center [1310, 24] width 19 height 19
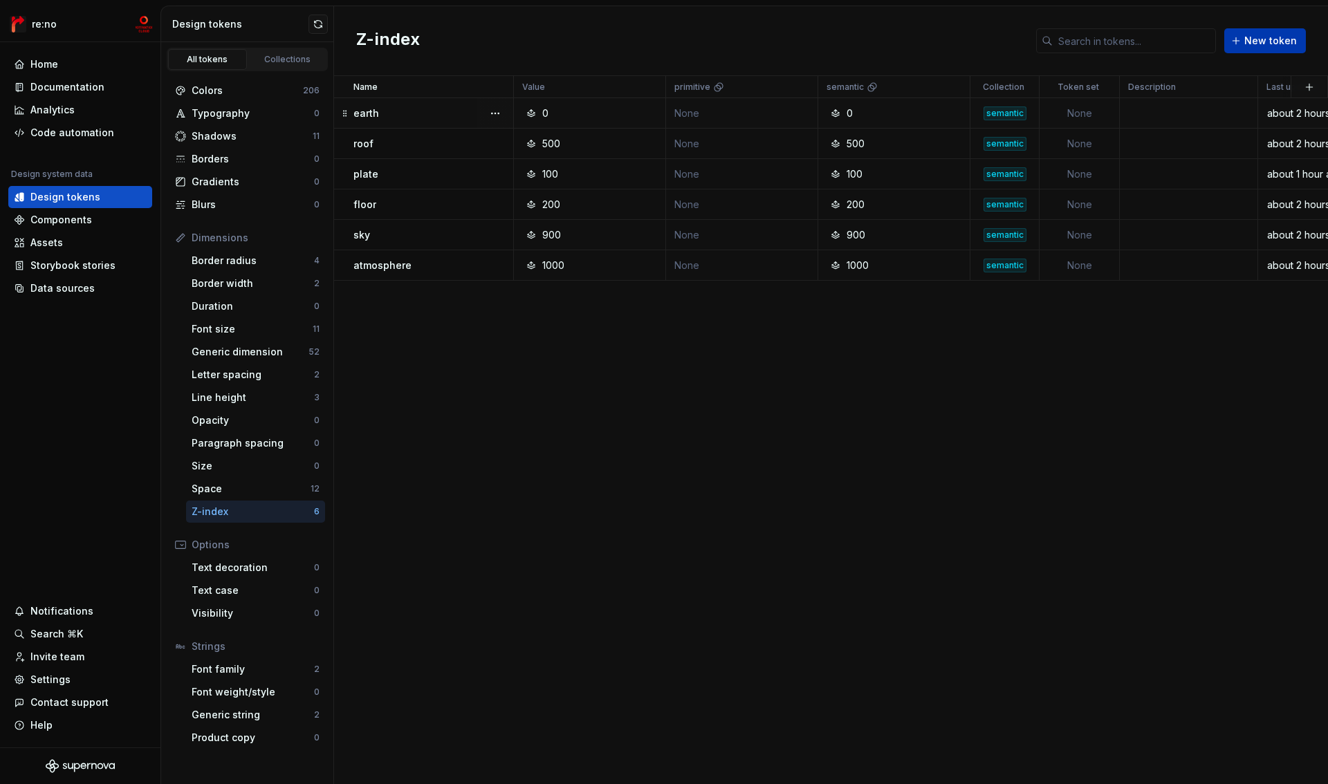
click at [1283, 39] on span "New token" at bounding box center [1270, 41] width 53 height 14
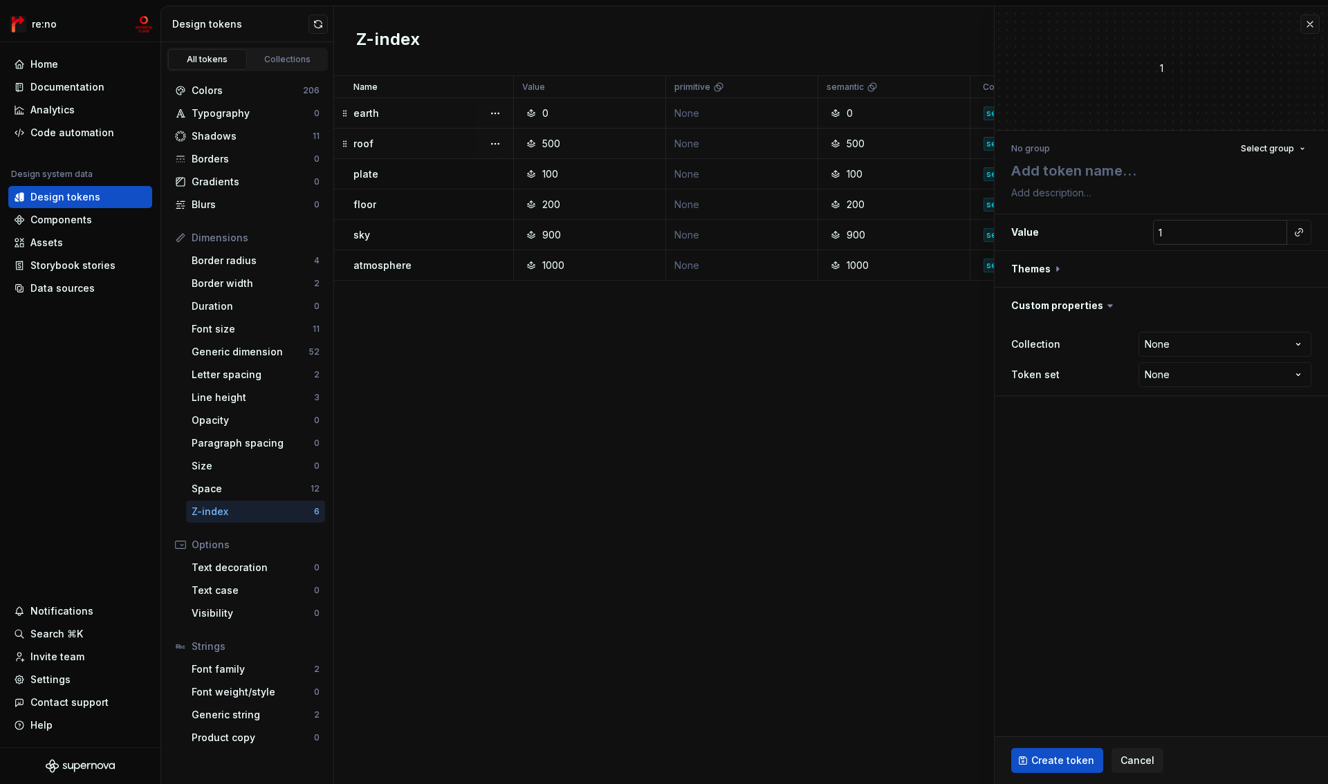
type textarea "*"
click at [1298, 234] on button "button" at bounding box center [1298, 232] width 19 height 19
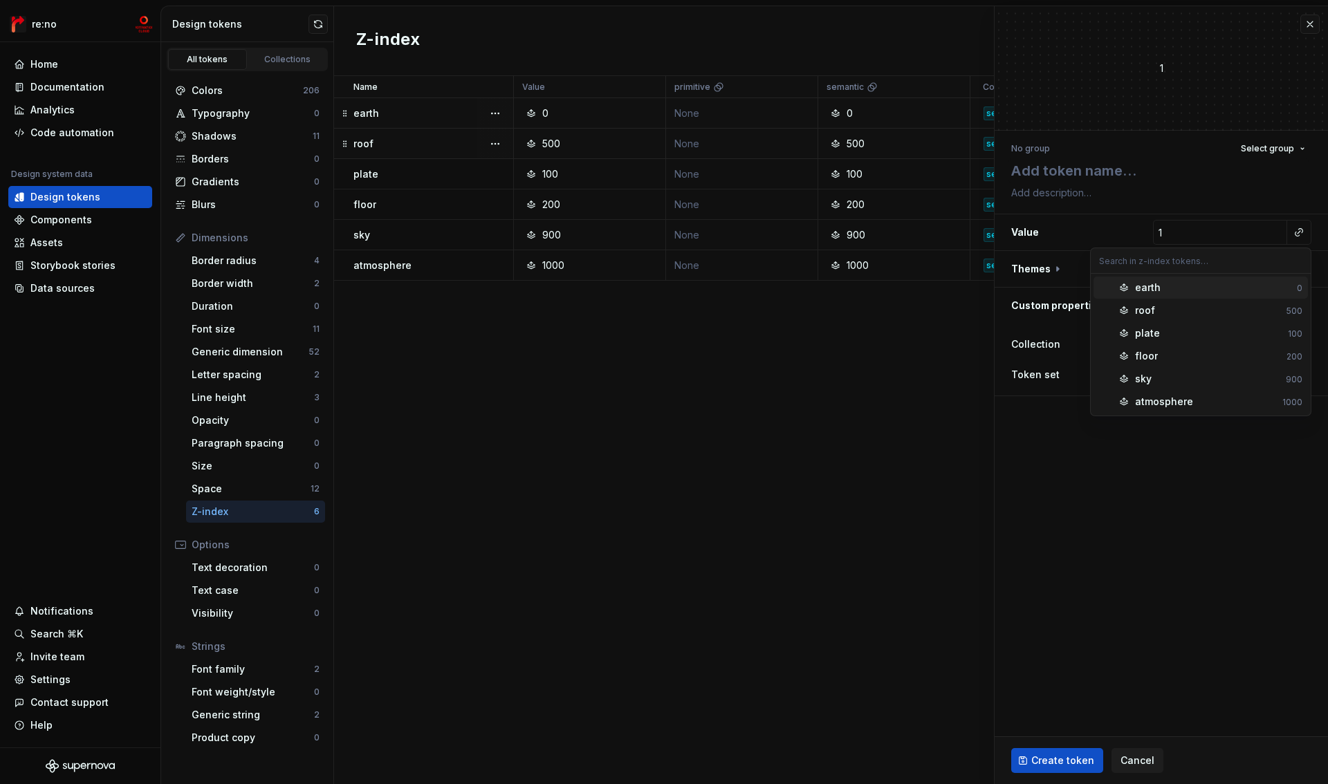
click at [1152, 262] on input "text" at bounding box center [1201, 260] width 220 height 25
type input "a"
type input "s"
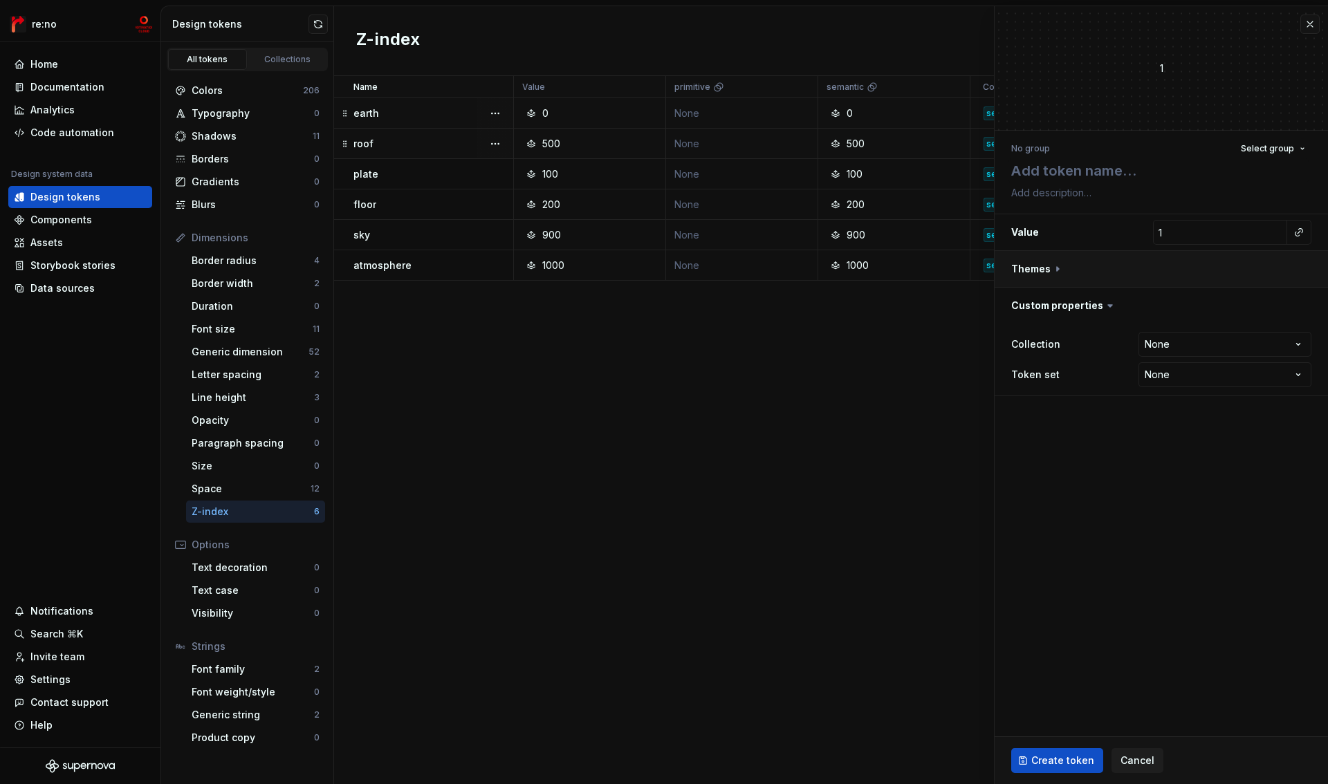
click at [1058, 268] on button "button" at bounding box center [1161, 269] width 333 height 36
click at [1311, 21] on button "button" at bounding box center [1310, 24] width 19 height 19
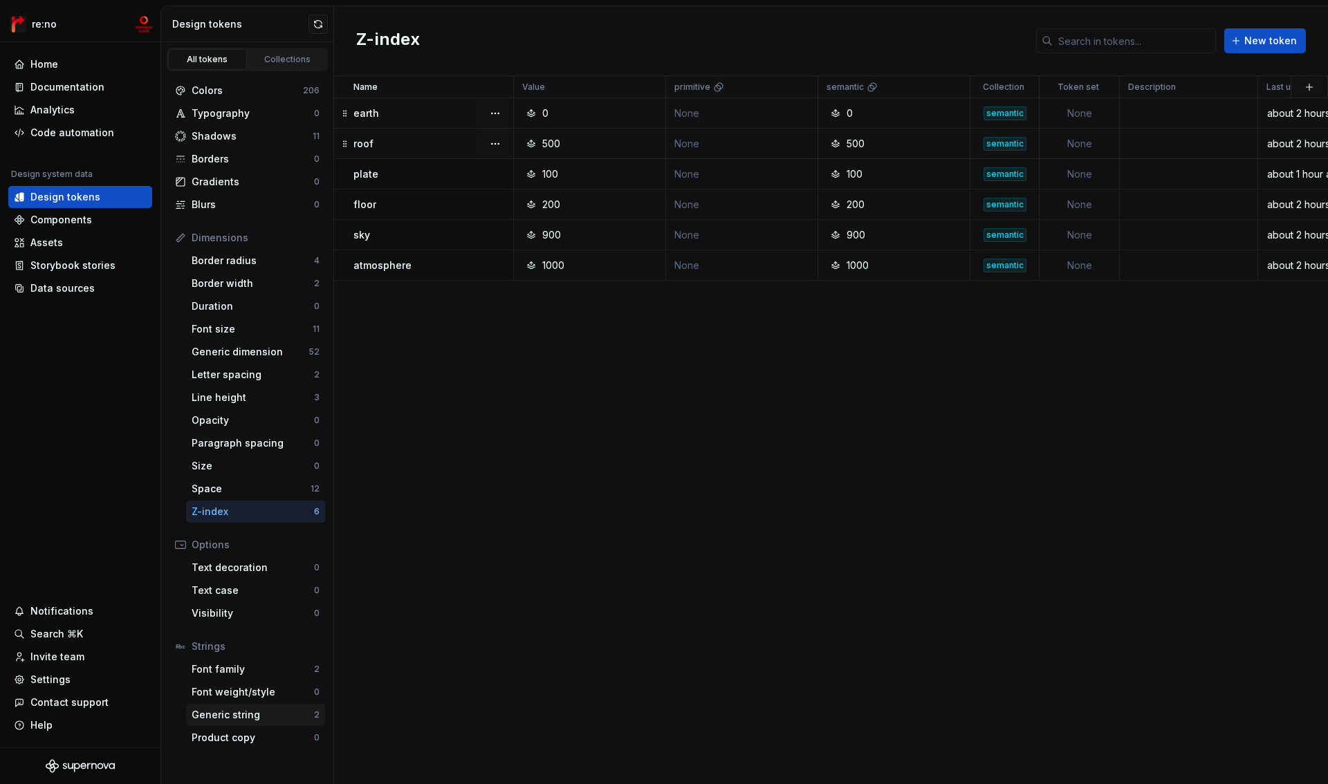
click at [243, 713] on div "Generic string" at bounding box center [253, 715] width 122 height 14
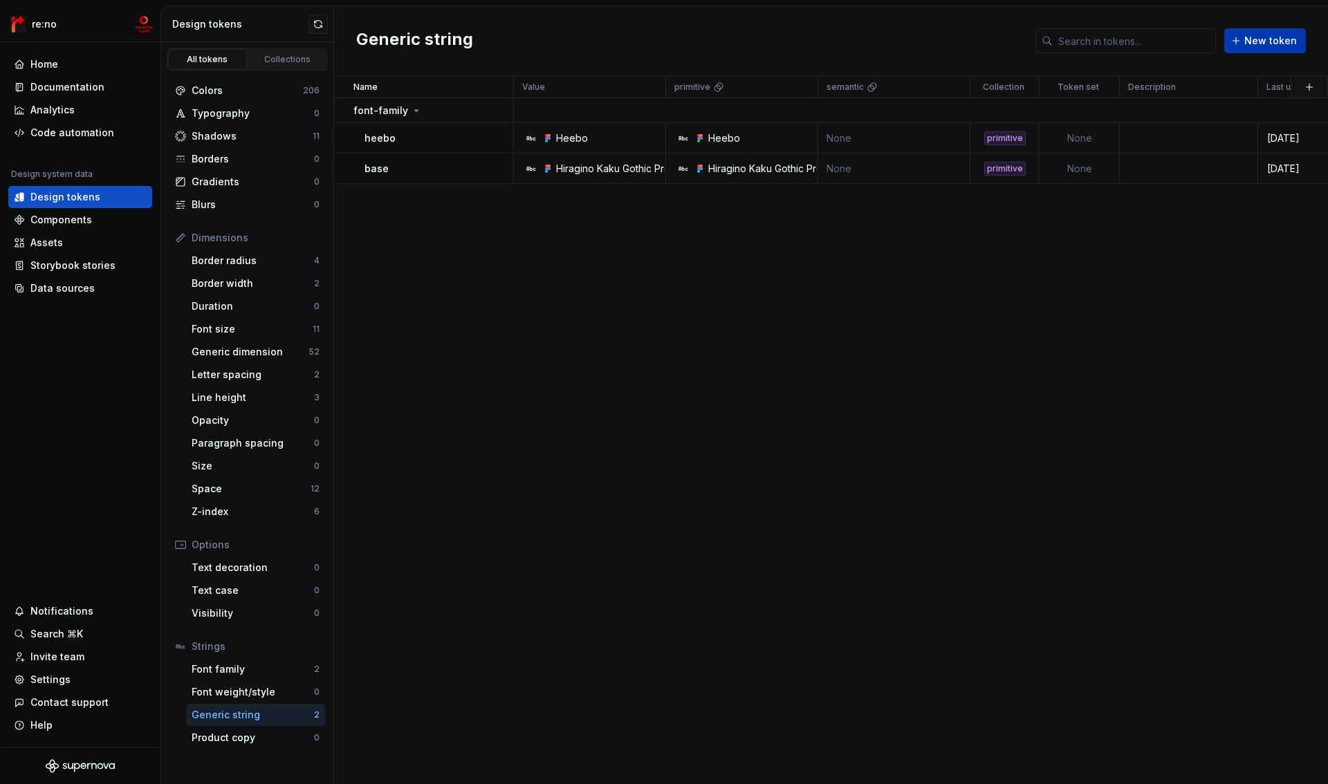
click at [1276, 39] on span "New token" at bounding box center [1270, 41] width 53 height 14
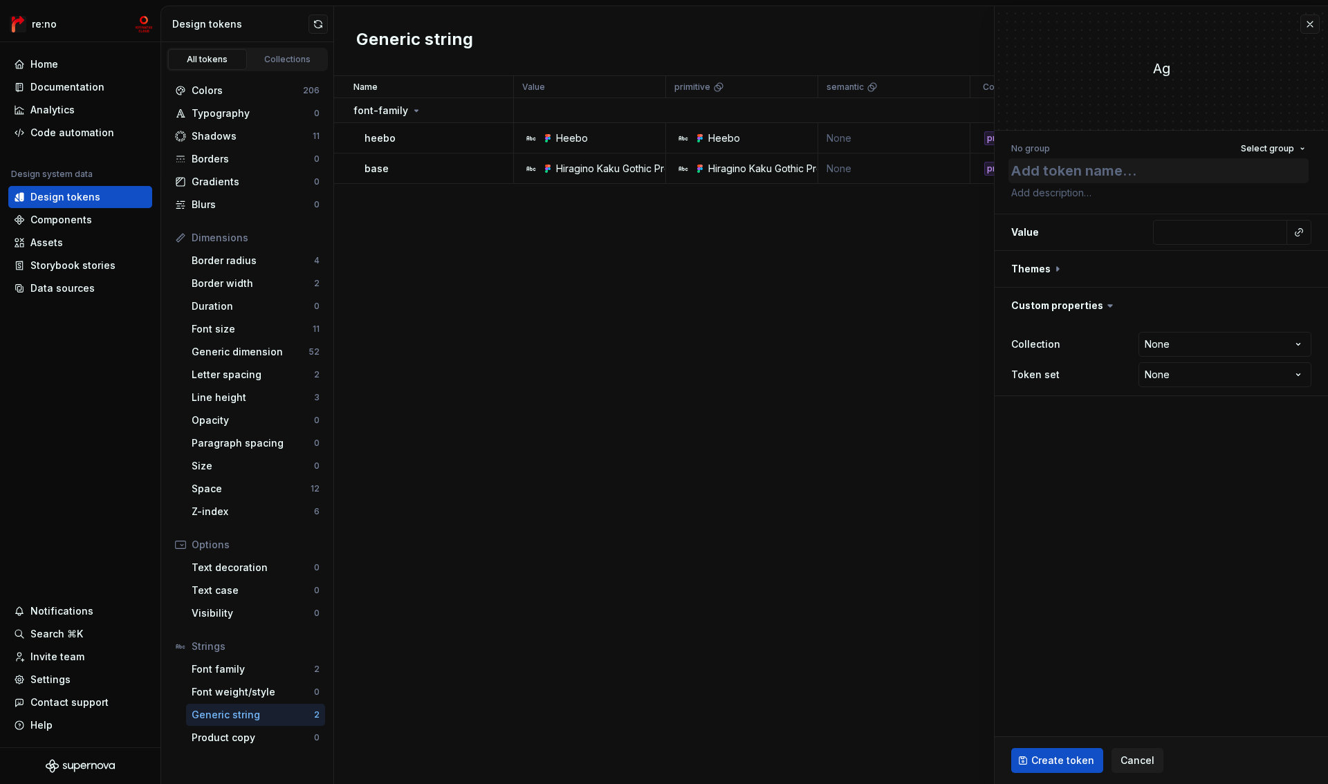
click at [1072, 167] on textarea at bounding box center [1159, 170] width 300 height 25
click at [1272, 148] on span "Select group" at bounding box center [1267, 148] width 53 height 11
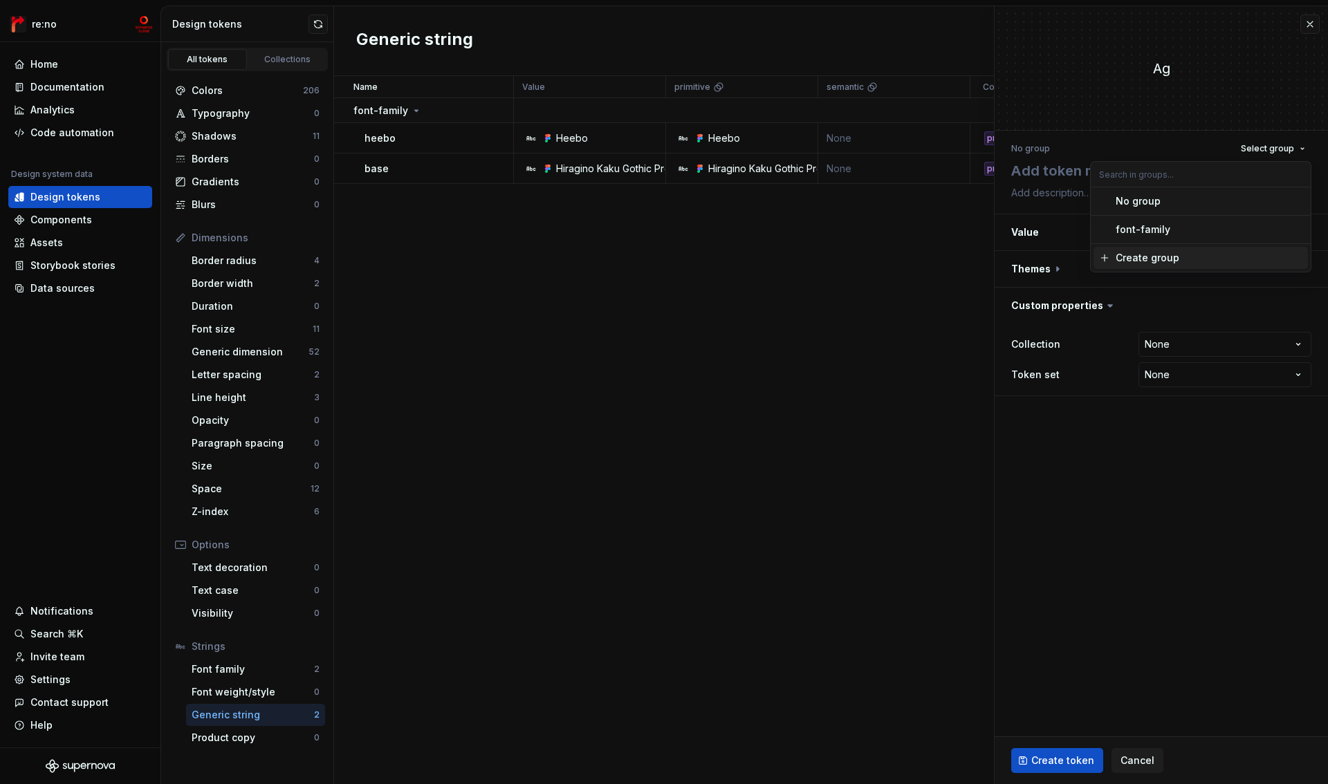
click at [1148, 255] on div "Create group" at bounding box center [1148, 258] width 64 height 14
type textarea "*"
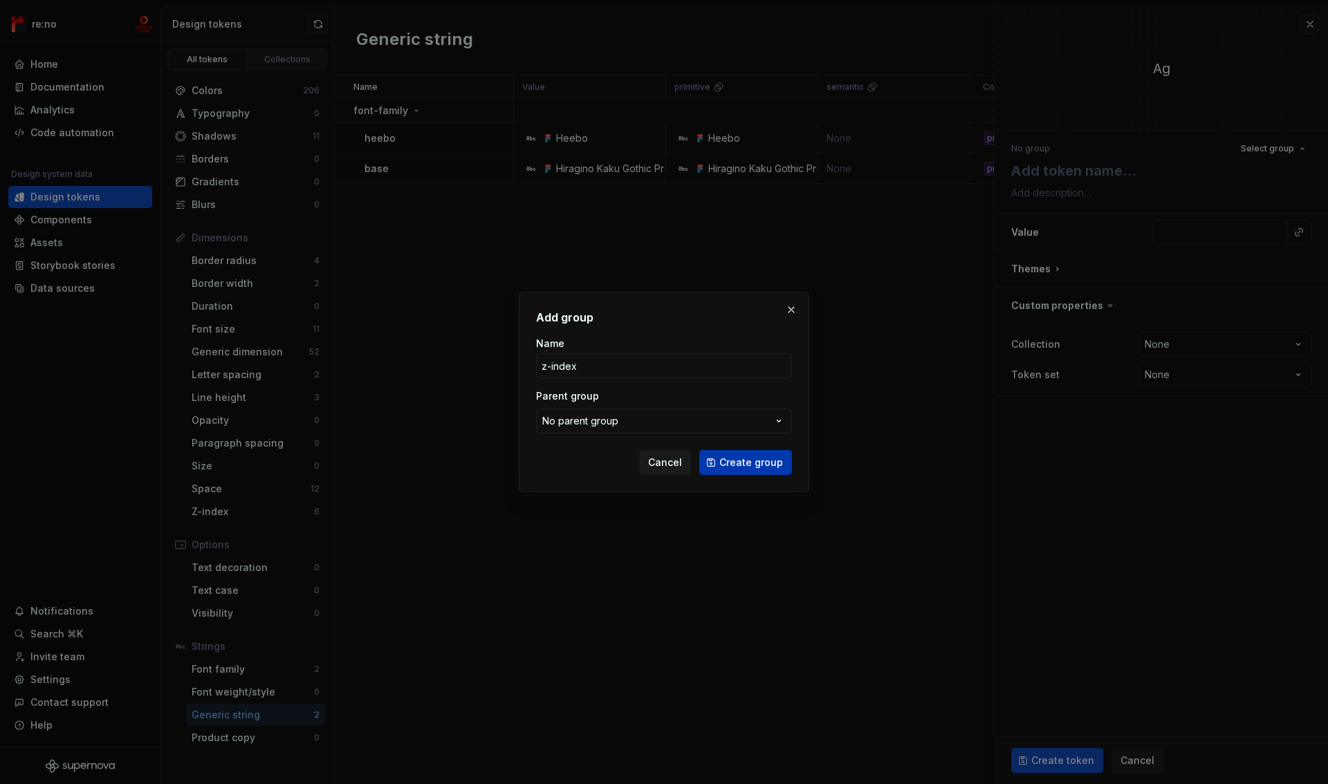
type input "z-index"
click at [737, 460] on span "Create group" at bounding box center [751, 463] width 64 height 14
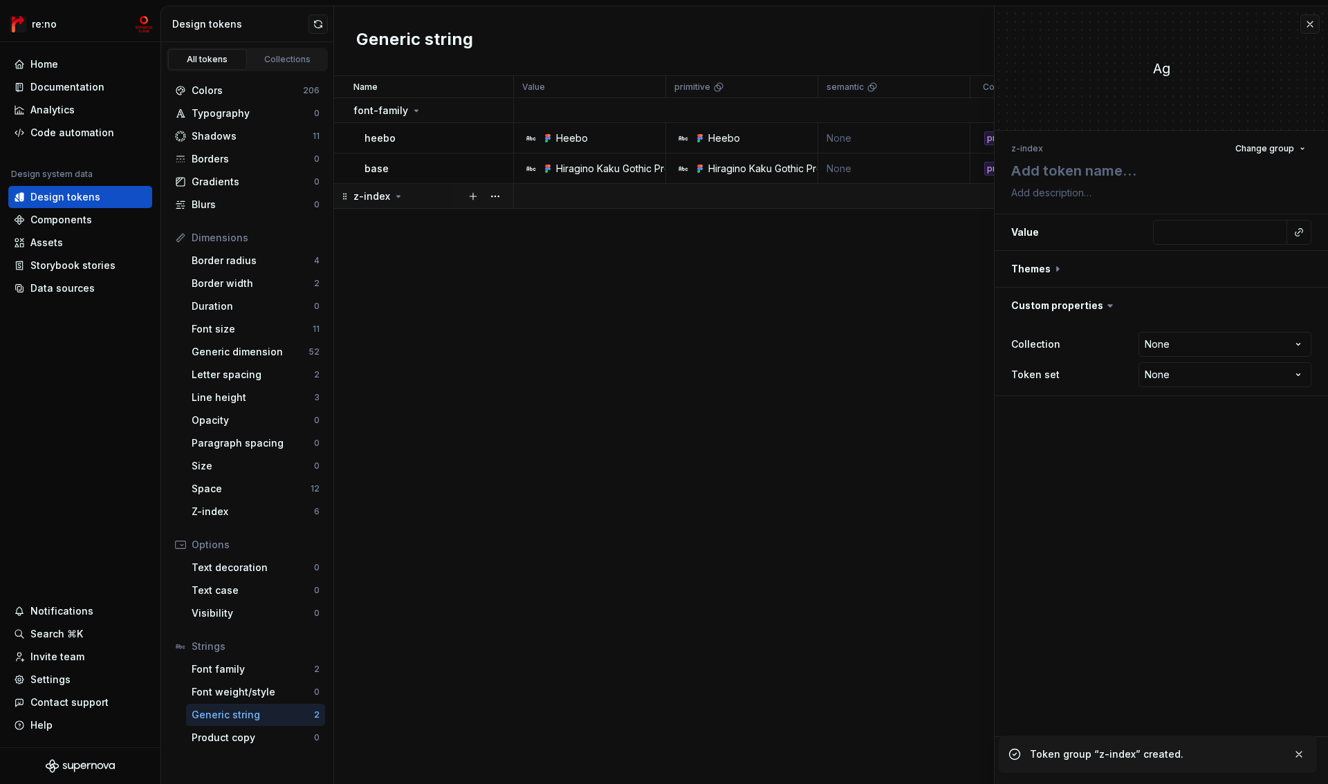
click at [398, 198] on icon at bounding box center [398, 196] width 11 height 11
click at [398, 197] on icon at bounding box center [398, 196] width 11 height 11
click at [476, 198] on button "button" at bounding box center [472, 196] width 19 height 19
click at [1065, 170] on textarea at bounding box center [1159, 170] width 300 height 25
type textarea "*"
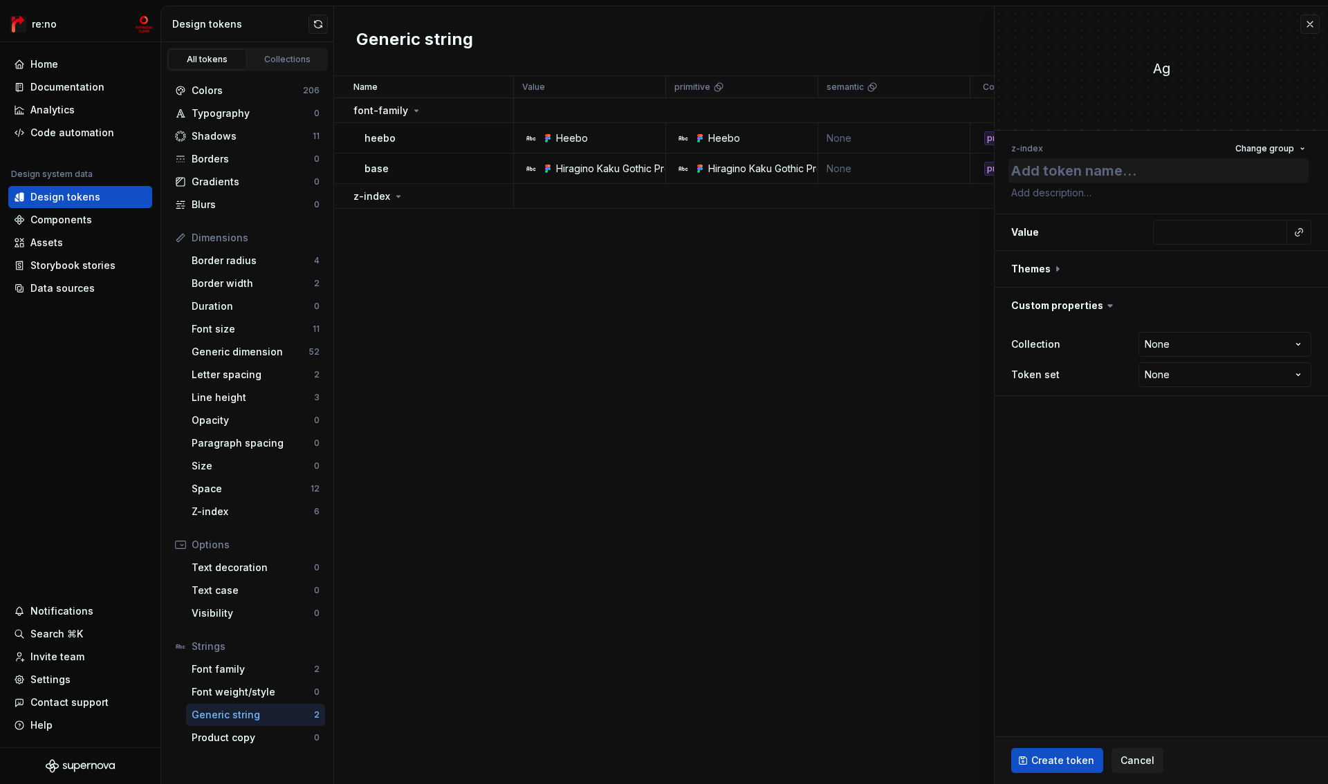
type textarea "d"
type textarea "*"
type textarea "de"
type textarea "*"
type textarea "def"
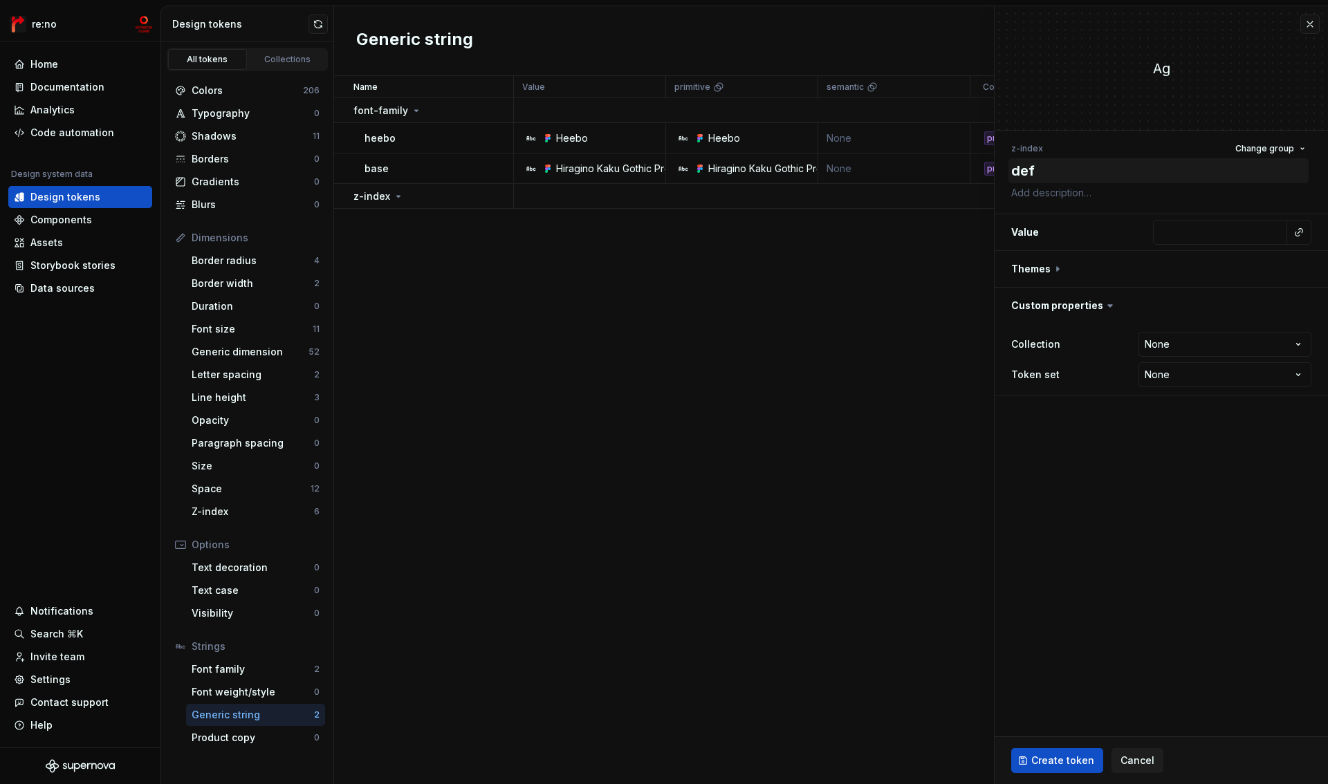
type textarea "*"
type textarea "defa"
type textarea "*"
type textarea "defau"
type textarea "*"
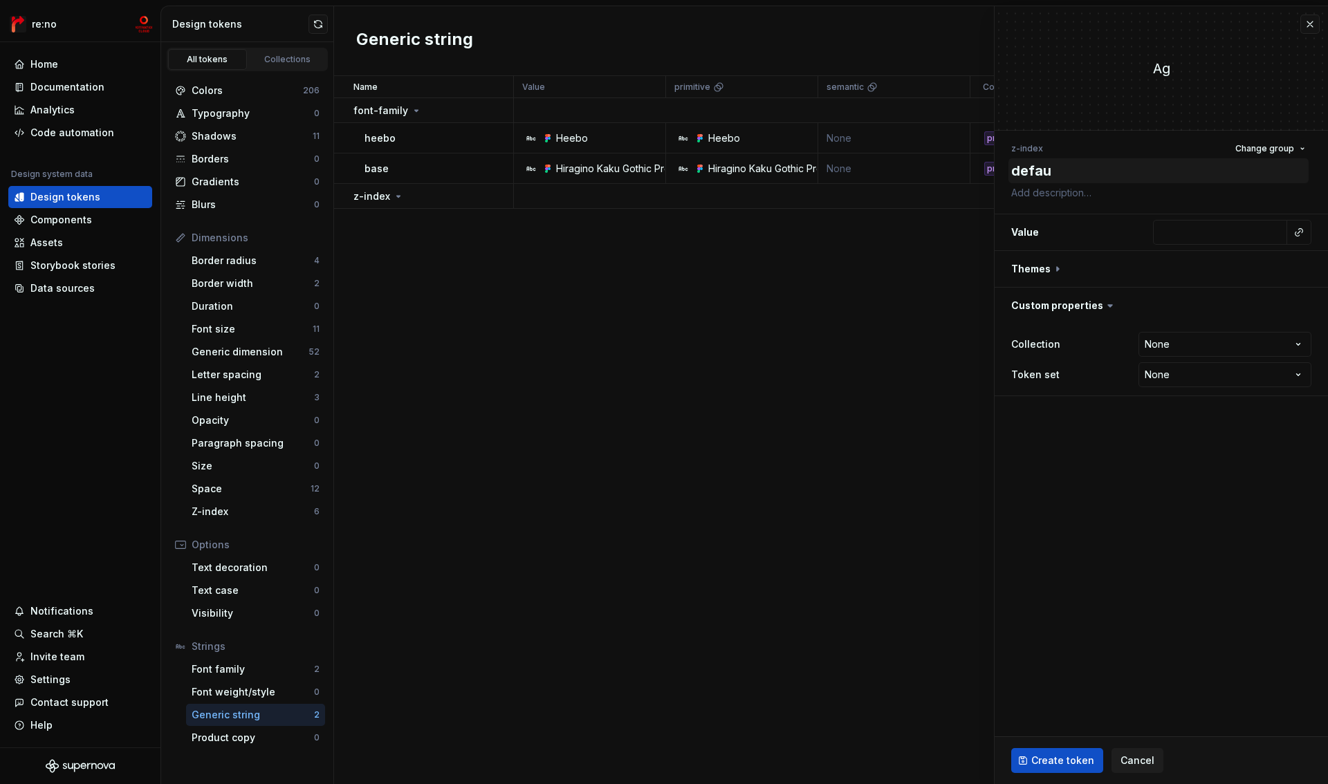
type textarea "defaul"
type textarea "*"
type textarea "default"
click at [1226, 235] on input "text" at bounding box center [1220, 232] width 134 height 25
type textarea "*"
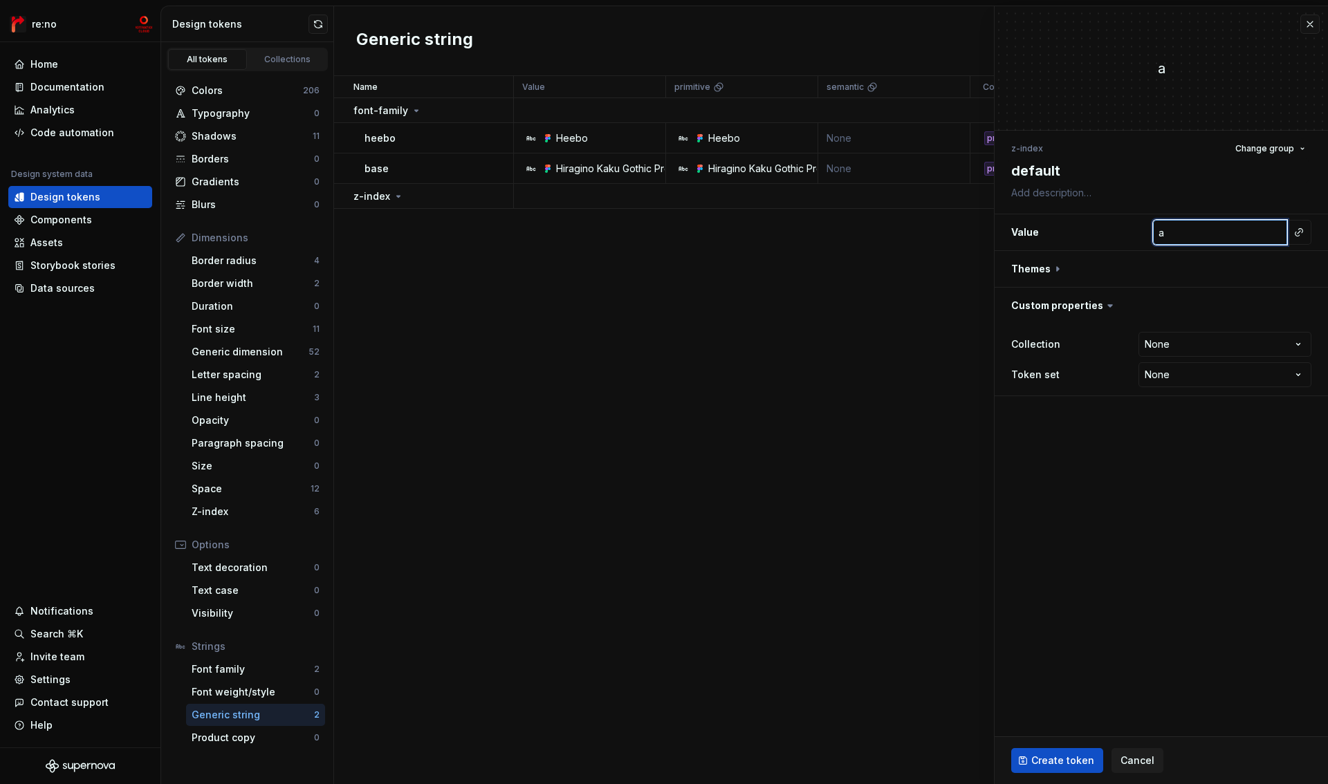
type input "au"
type textarea "*"
type input "aut"
type textarea "*"
type input "auto"
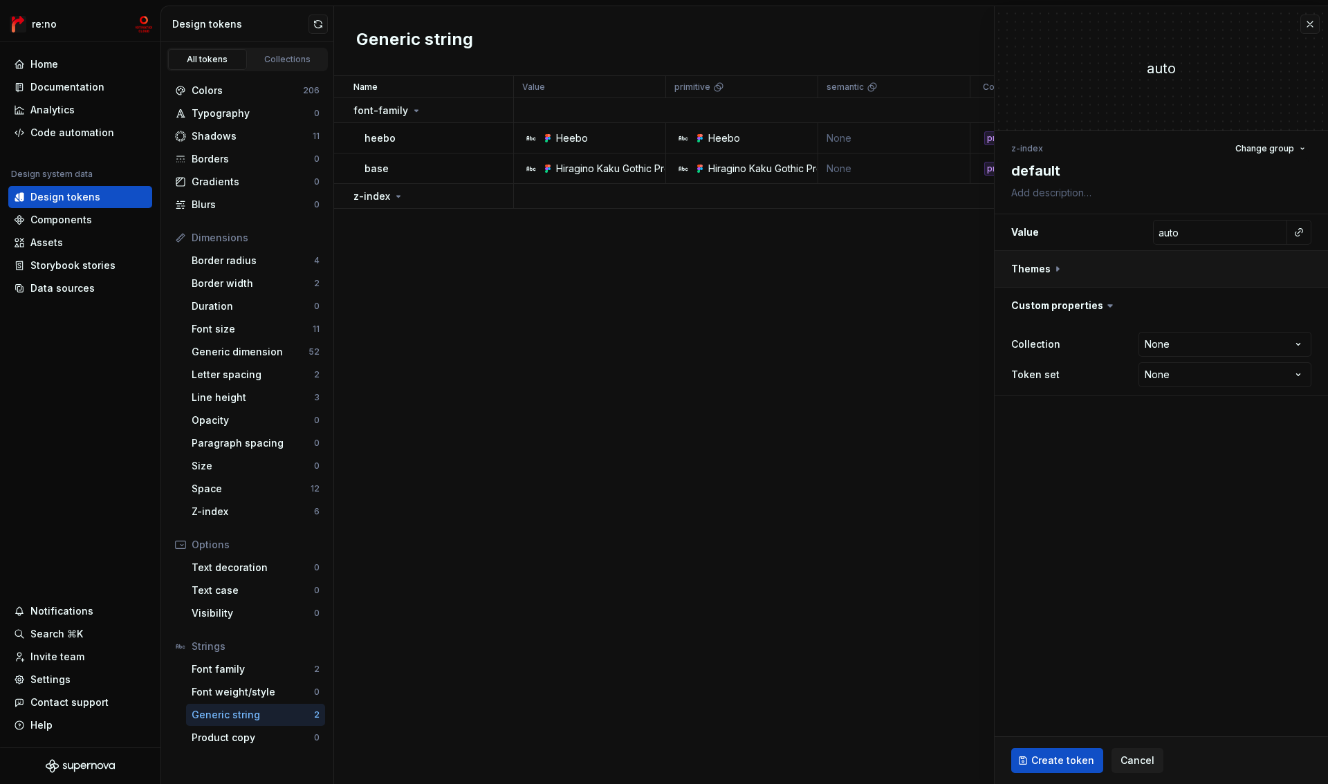
click at [1060, 266] on button "button" at bounding box center [1161, 269] width 333 height 36
click at [1299, 332] on button "button" at bounding box center [1301, 332] width 19 height 19
type textarea "*"
click at [1161, 410] on html "re:no Home Documentation Analytics Code automation Design system data Design to…" at bounding box center [664, 392] width 1328 height 784
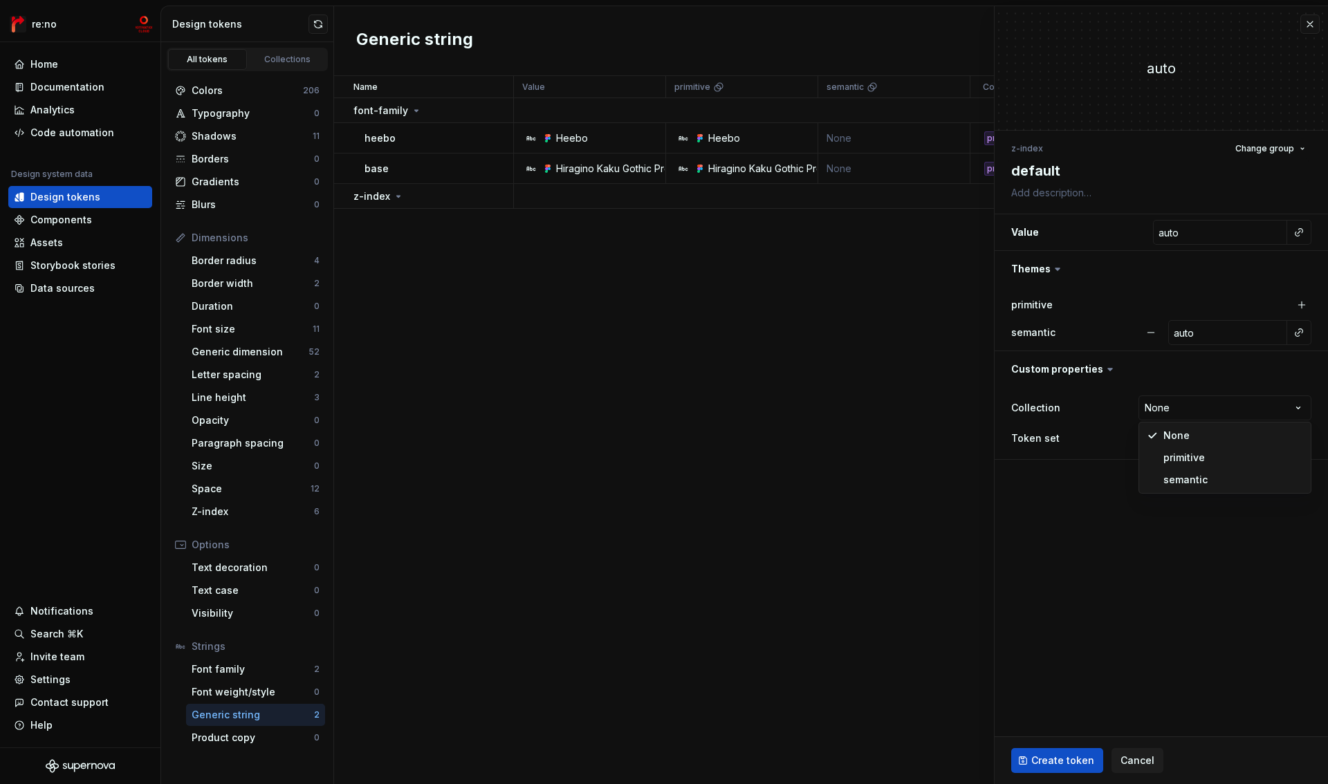
select select "**********"
click at [1057, 759] on span "Create token" at bounding box center [1062, 761] width 63 height 14
type textarea "*"
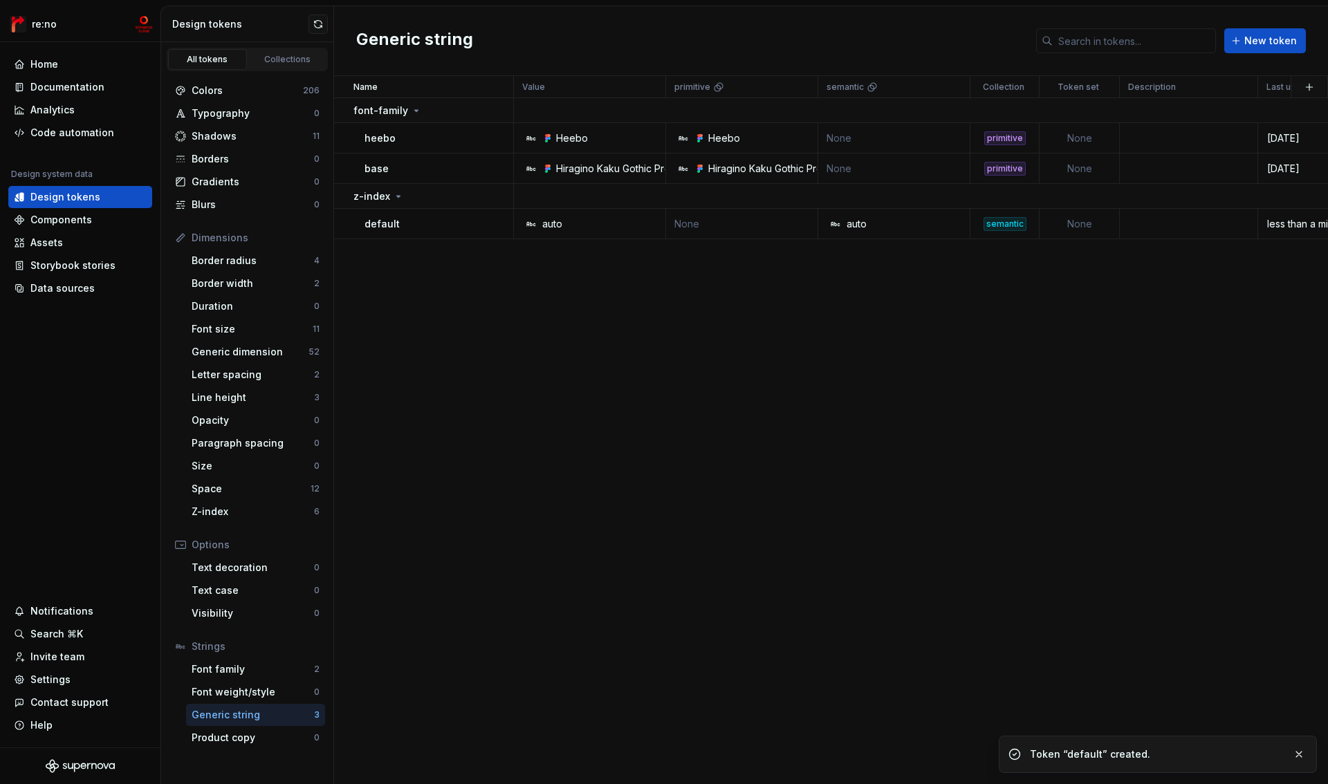
click at [504, 273] on div "Name Value primitive semantic Collection Token set Description Last updated fon…" at bounding box center [831, 430] width 994 height 708
click at [221, 369] on div "Letter spacing" at bounding box center [253, 375] width 122 height 14
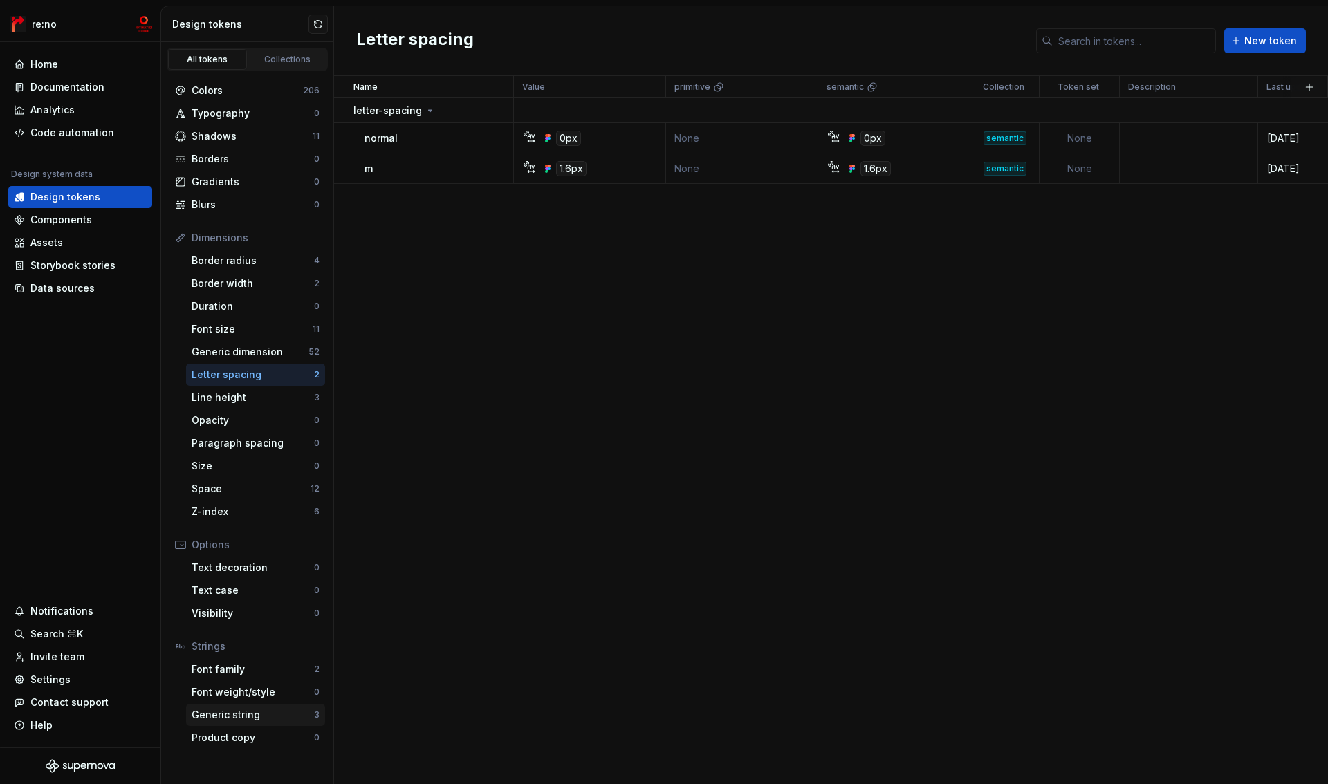
click at [237, 710] on div "Generic string" at bounding box center [253, 715] width 122 height 14
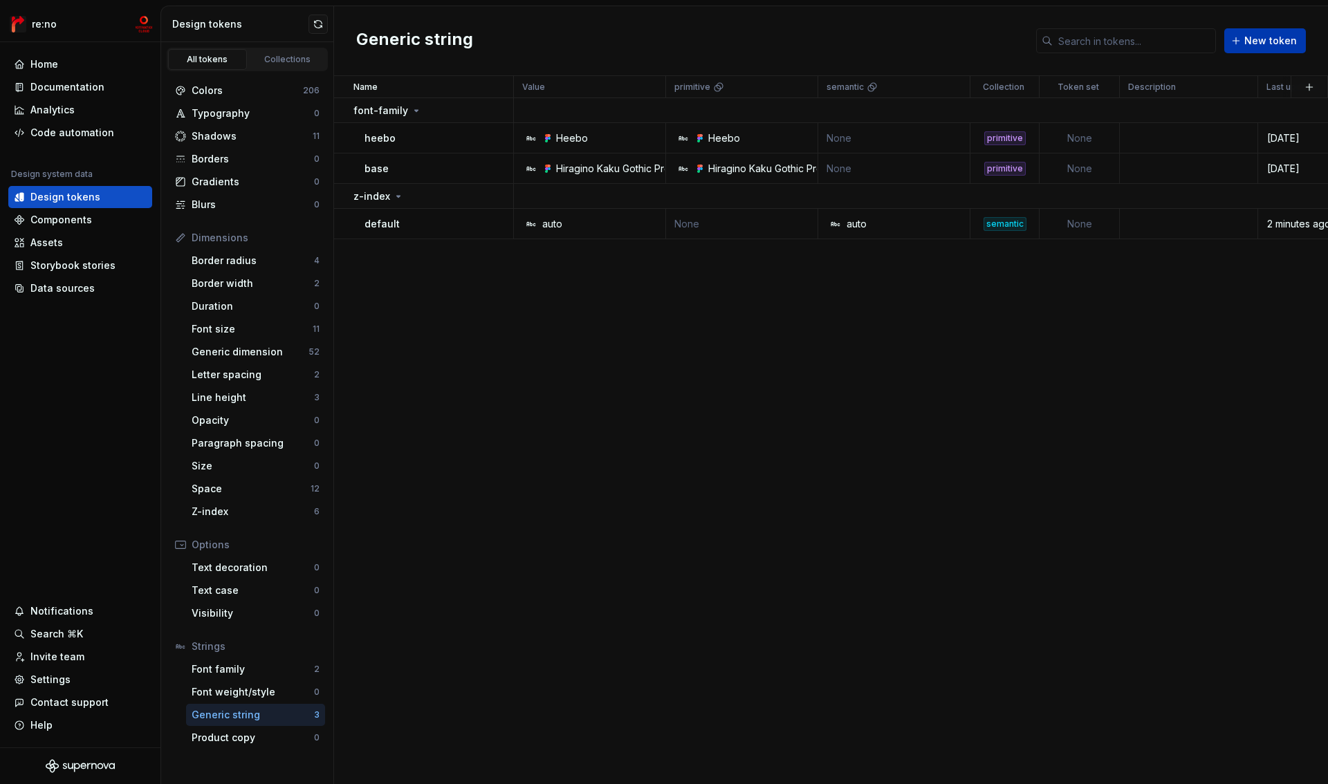
click at [1271, 43] on span "New token" at bounding box center [1270, 41] width 53 height 14
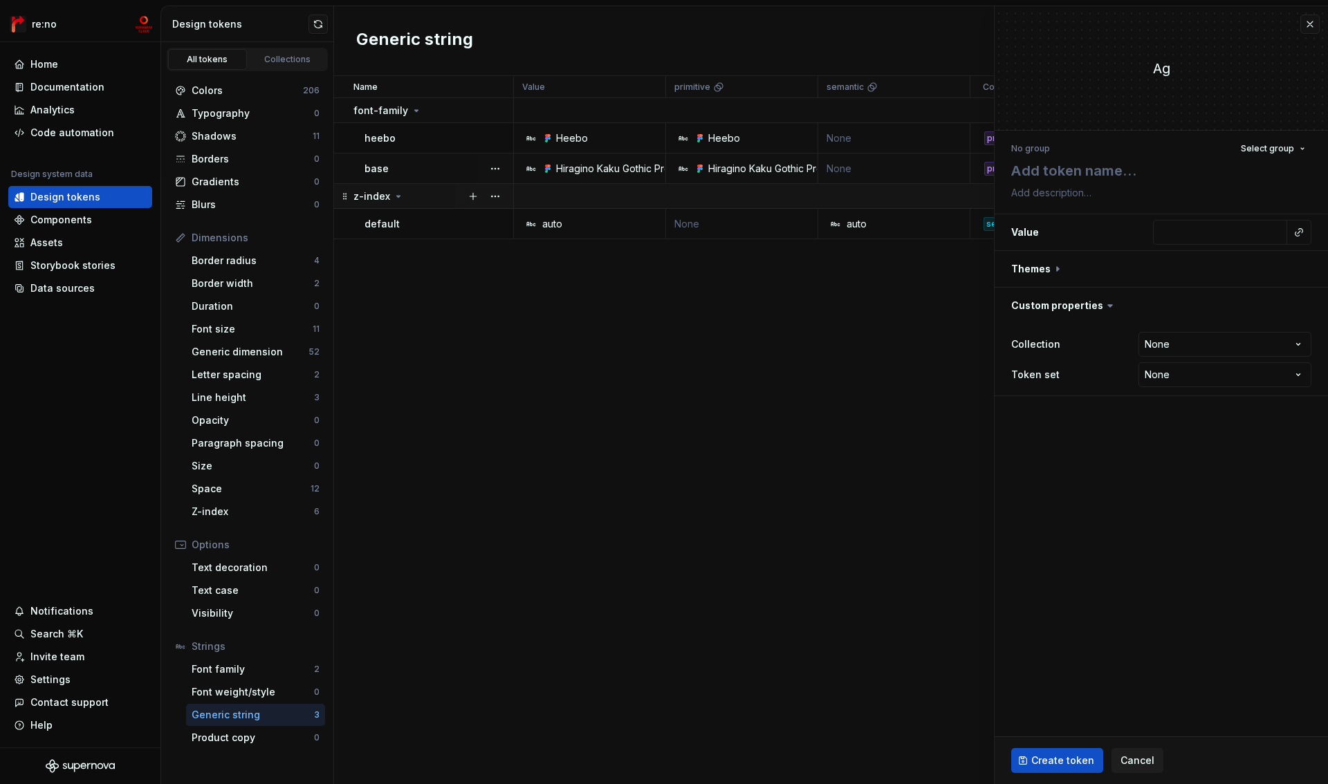
type textarea "*"
type textarea "l"
type textarea "*"
type textarea "le"
type textarea "*"
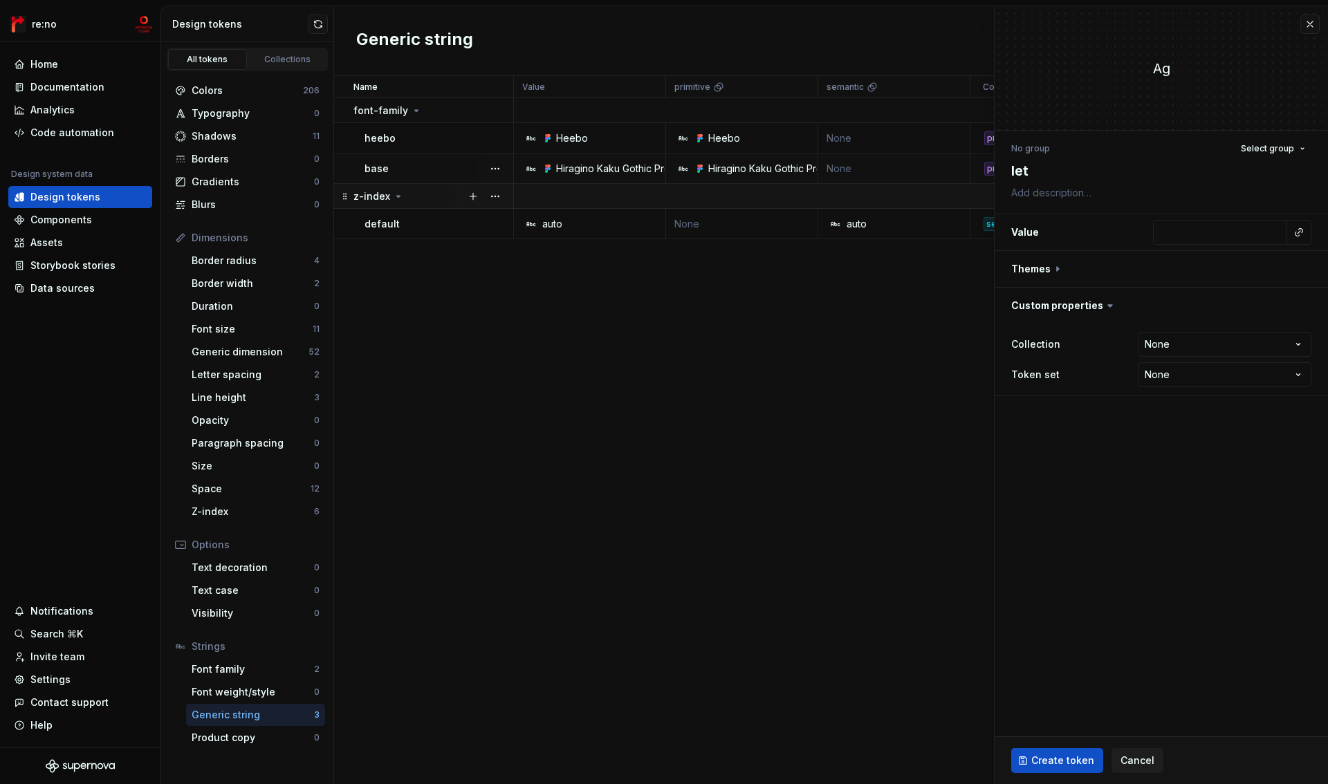
type textarea "lete"
type textarea "*"
type textarea "let"
type textarea "*"
type textarea "le"
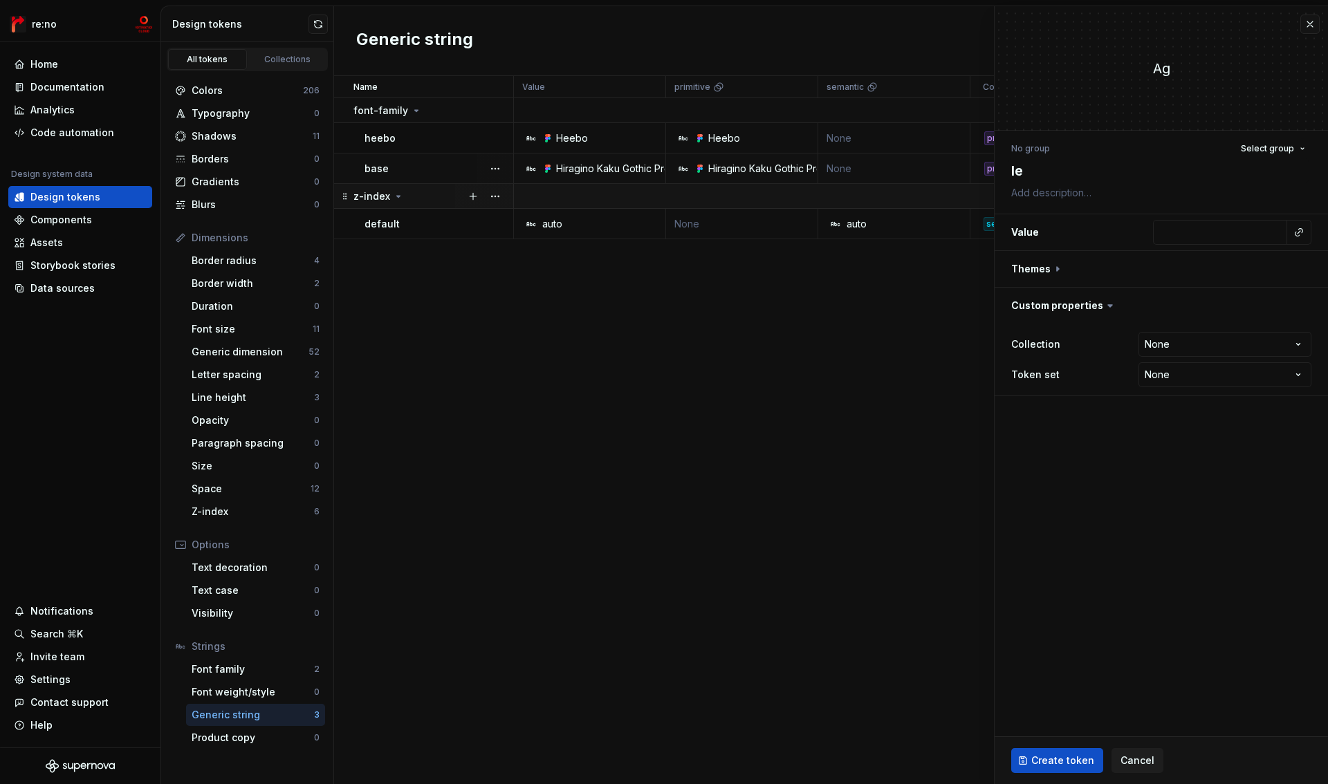
type textarea "*"
type textarea "l"
type textarea "*"
click at [1289, 148] on span "Select group" at bounding box center [1267, 148] width 53 height 11
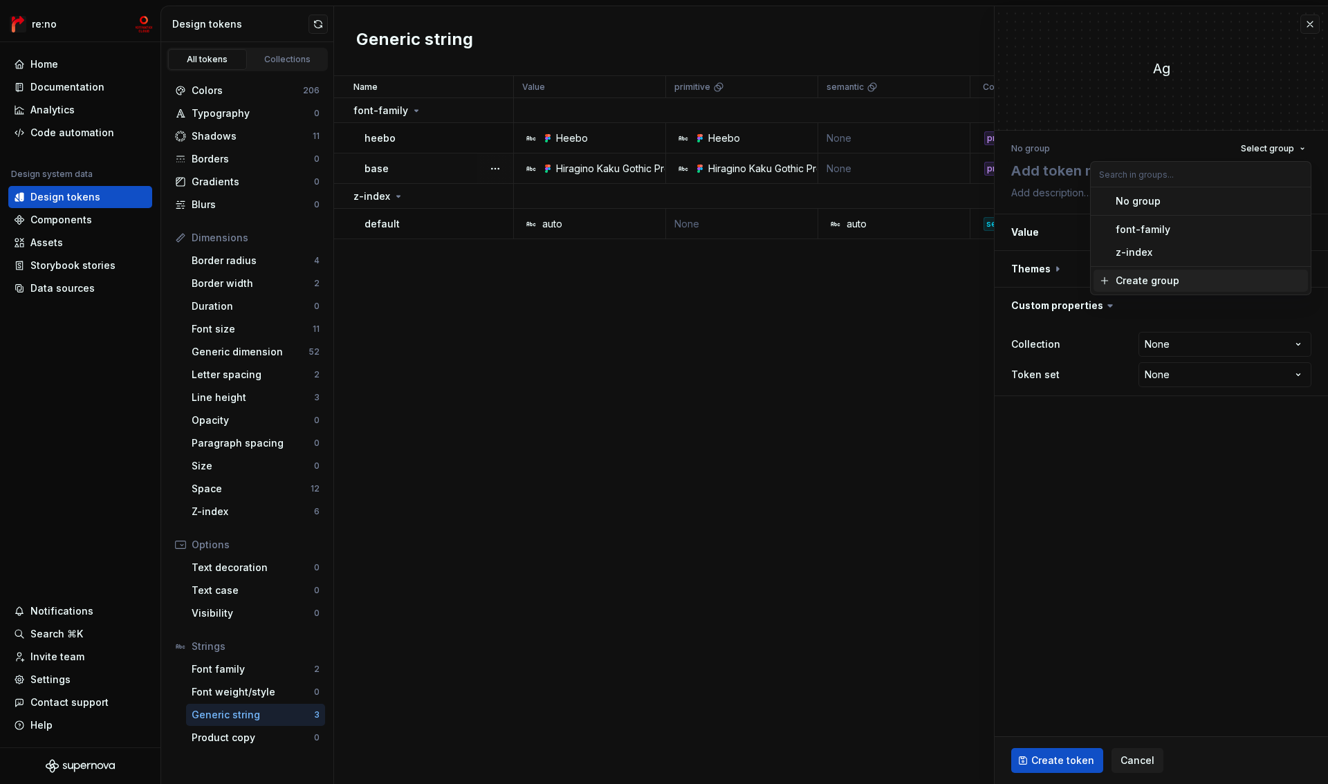
click at [1153, 282] on div "Create group" at bounding box center [1148, 281] width 64 height 14
type textarea "*"
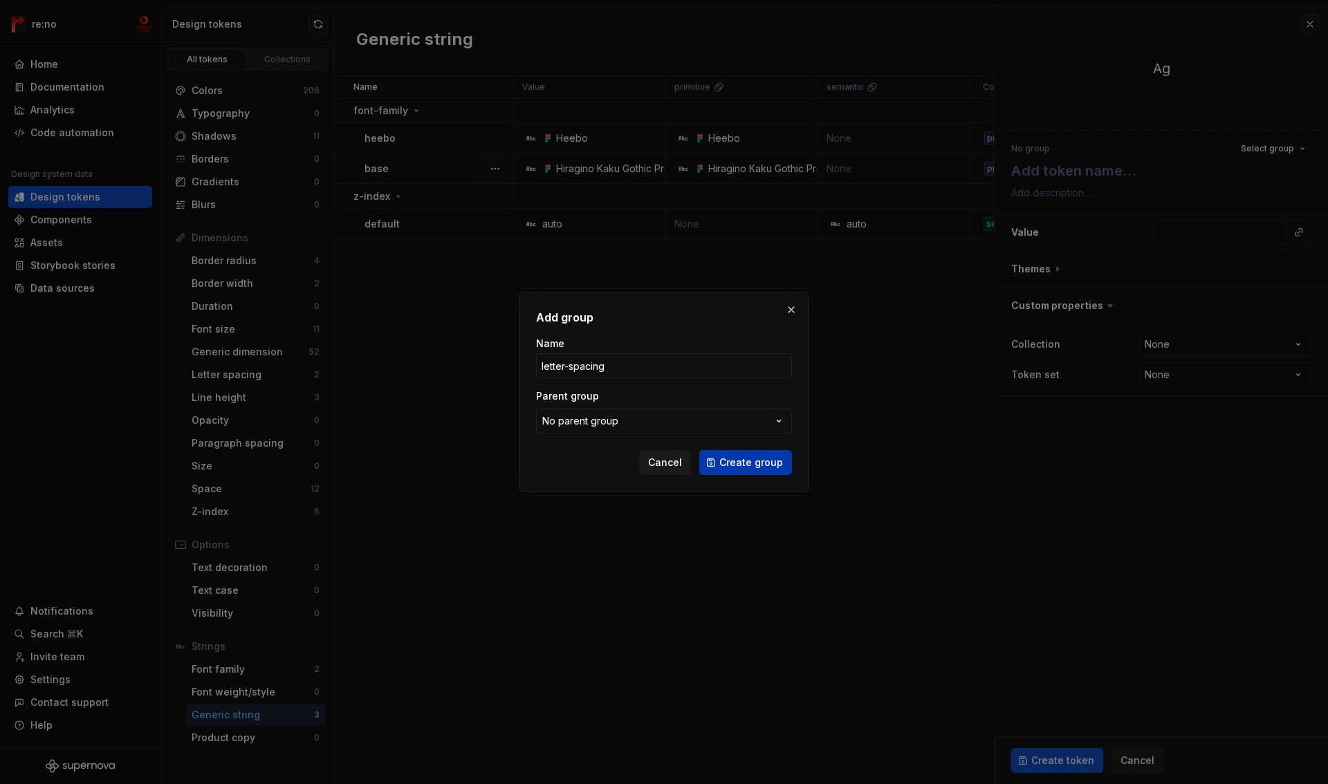
type input "letter-spacing"
click at [744, 461] on span "Create group" at bounding box center [751, 463] width 64 height 14
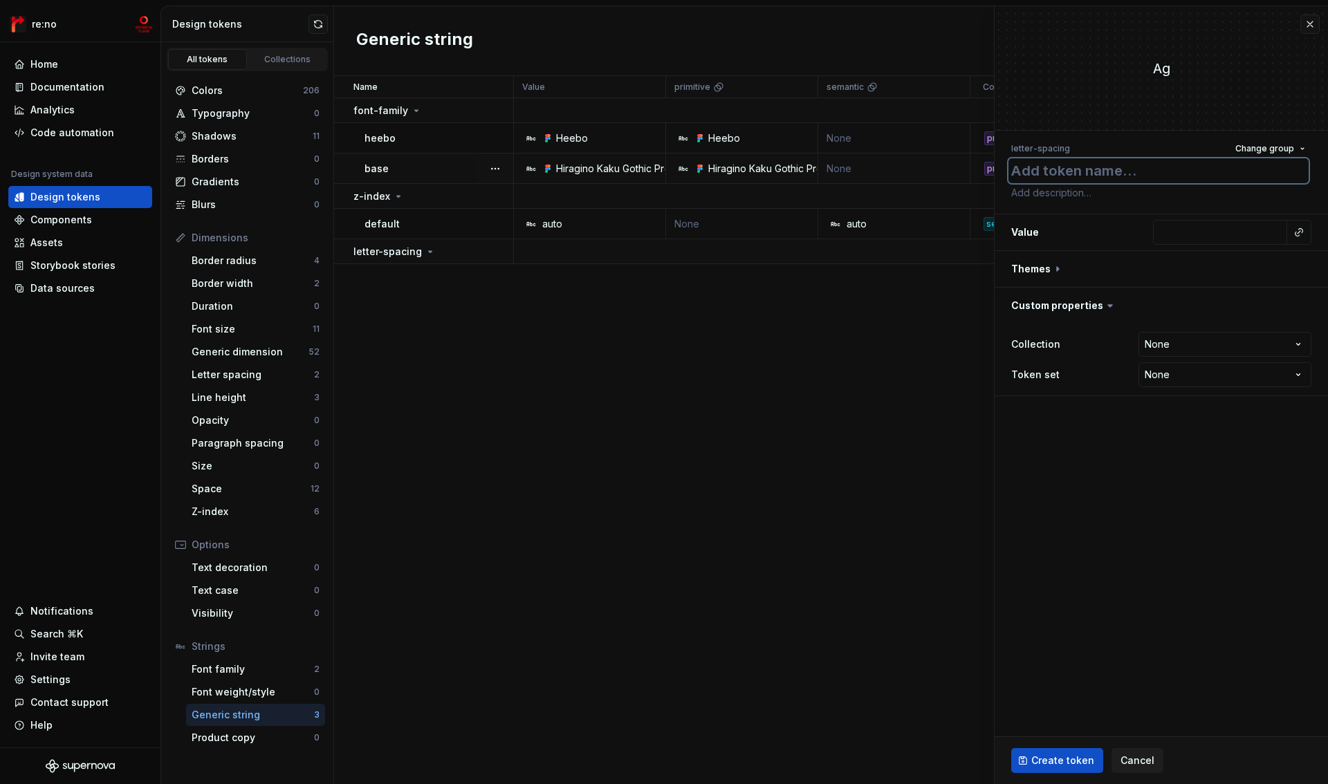
click at [1062, 173] on textarea at bounding box center [1159, 170] width 300 height 25
type textarea "*"
type textarea "no"
type textarea "*"
type textarea "nor"
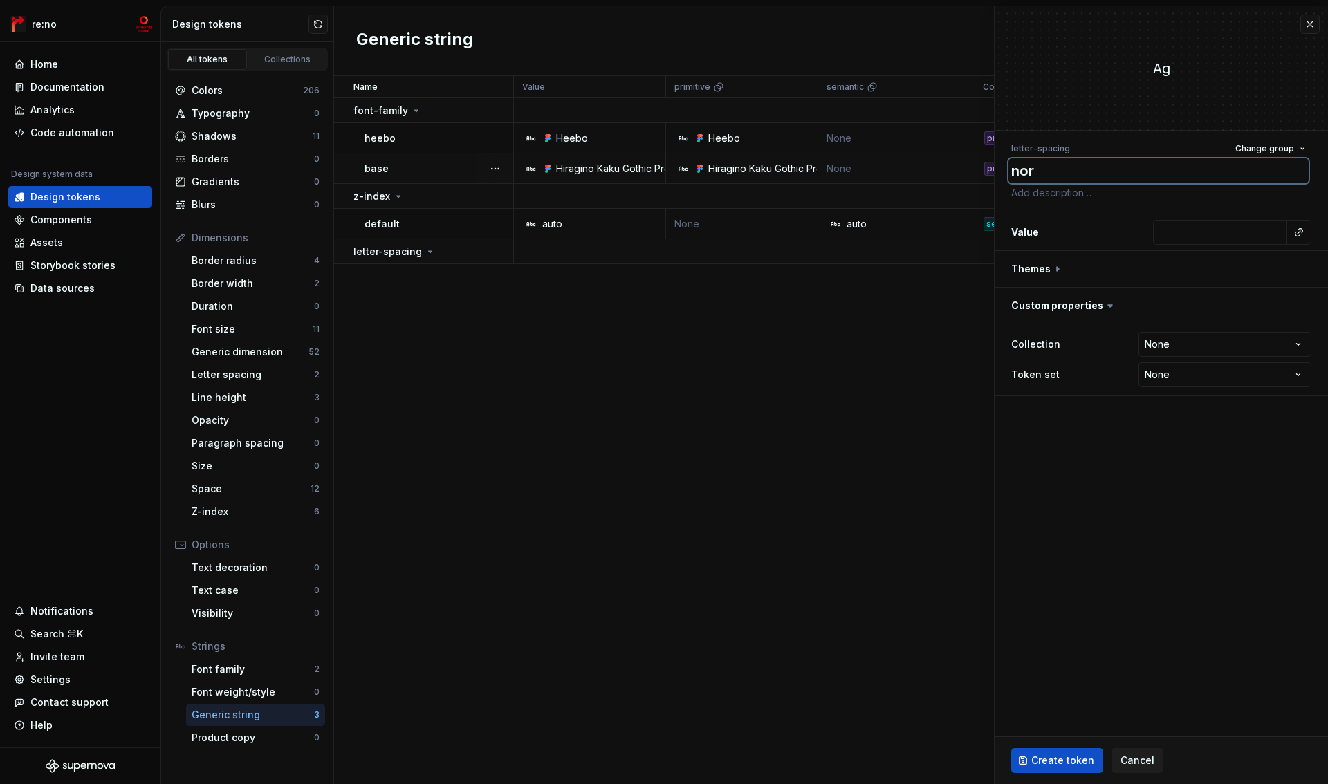
type textarea "*"
type textarea "norm"
type textarea "*"
type textarea "norma"
type textarea "*"
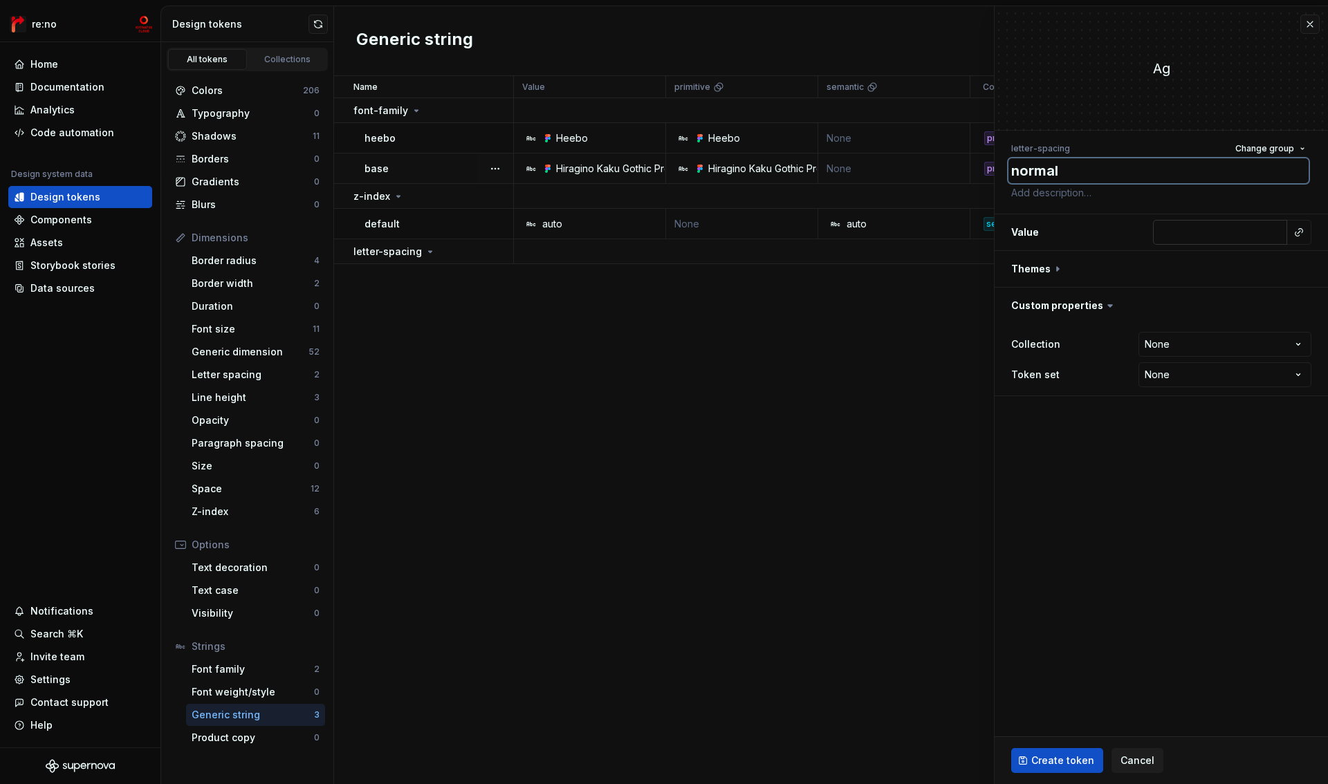
type textarea "normal"
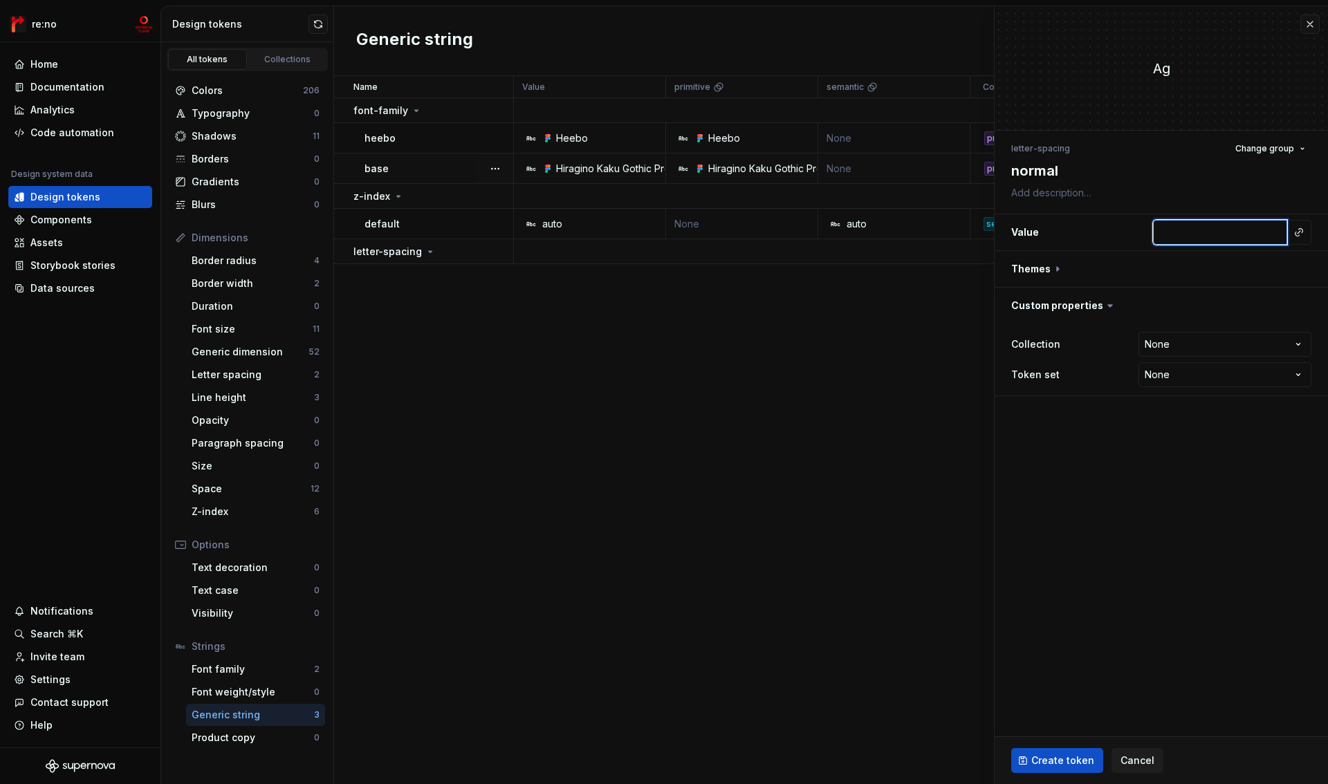
click at [1260, 234] on input "text" at bounding box center [1220, 232] width 134 height 25
type textarea "*"
type input "n"
type textarea "*"
type input "no"
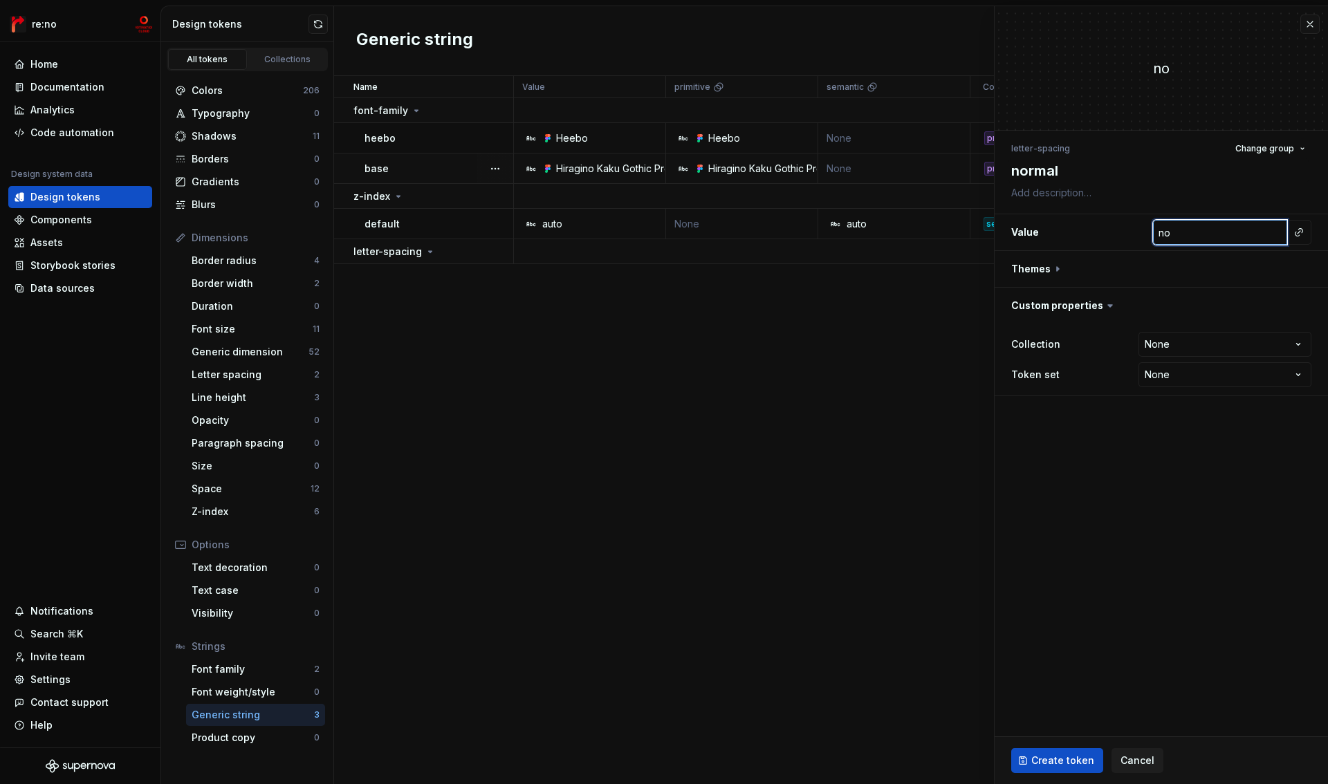
type textarea "*"
type input "nor"
type textarea "*"
type input "norm"
type textarea "*"
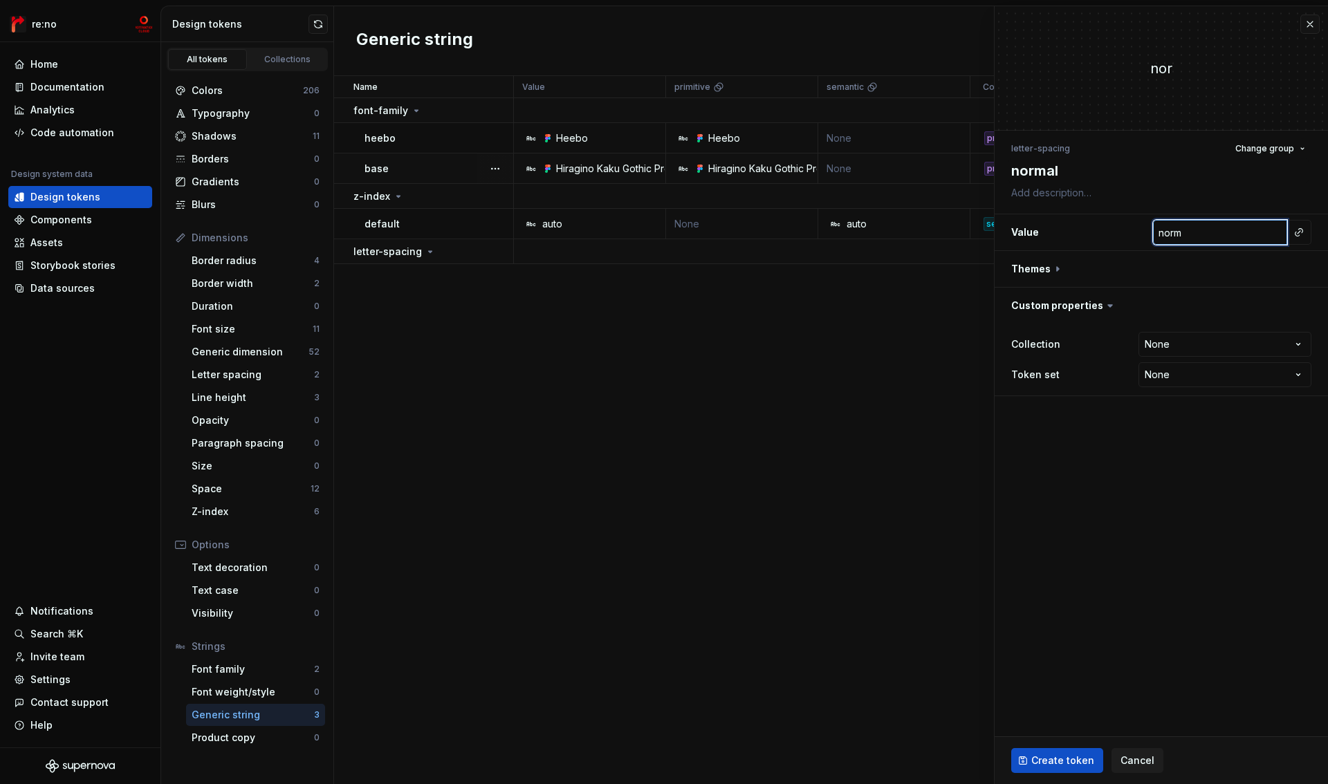
type input "norma"
type textarea "*"
type input "normal"
click at [1055, 270] on button "button" at bounding box center [1161, 269] width 333 height 36
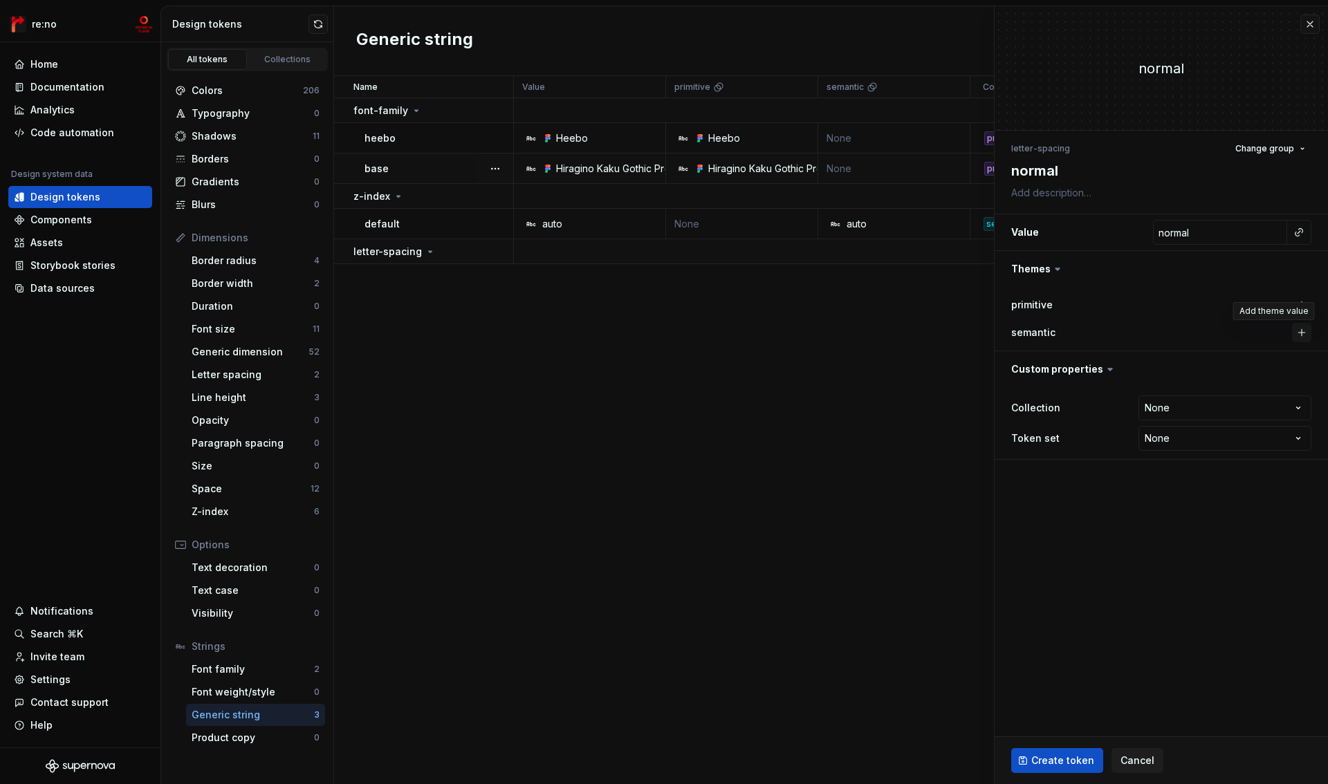
click at [1298, 334] on button "button" at bounding box center [1301, 332] width 19 height 19
type textarea "*"
click at [1173, 404] on html "re:no Home Documentation Analytics Code automation Design system data Design to…" at bounding box center [664, 392] width 1328 height 784
select select "**********"
click at [1064, 757] on span "Create token" at bounding box center [1062, 761] width 63 height 14
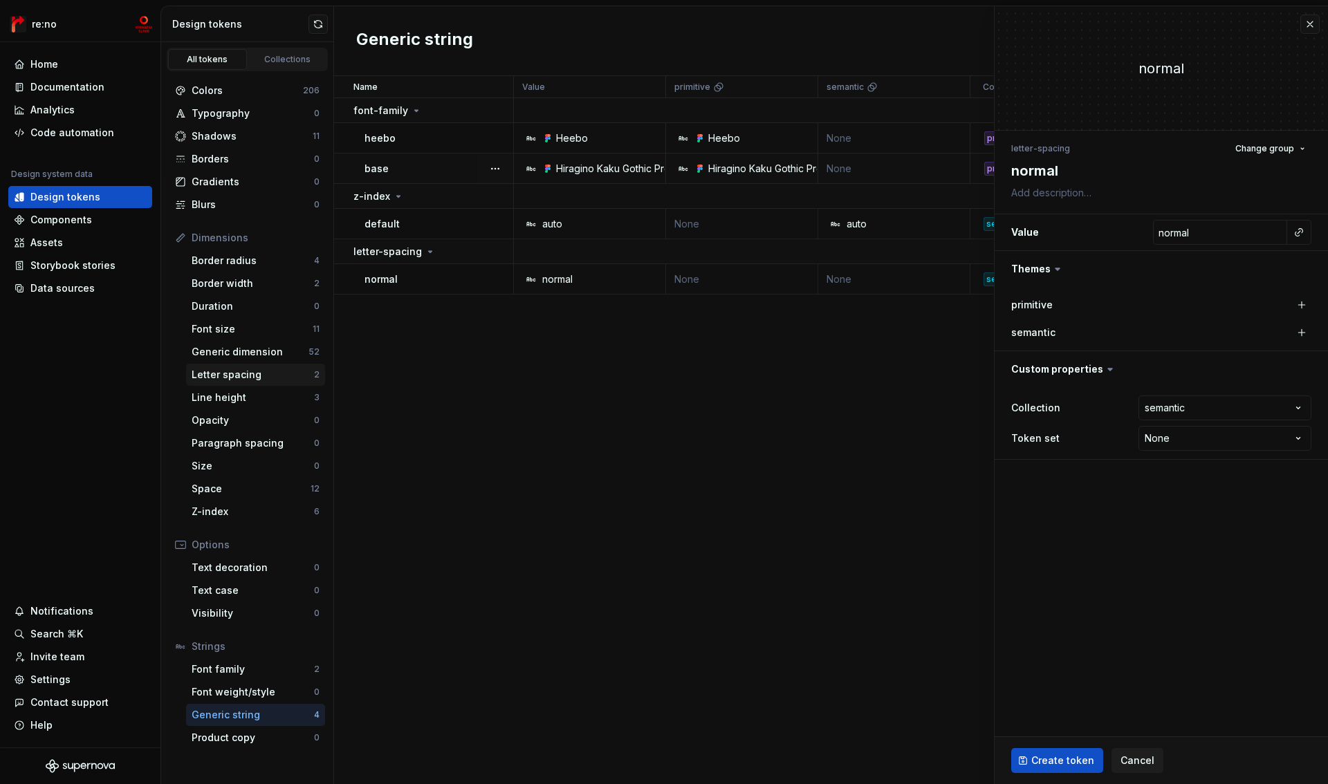
type textarea "*"
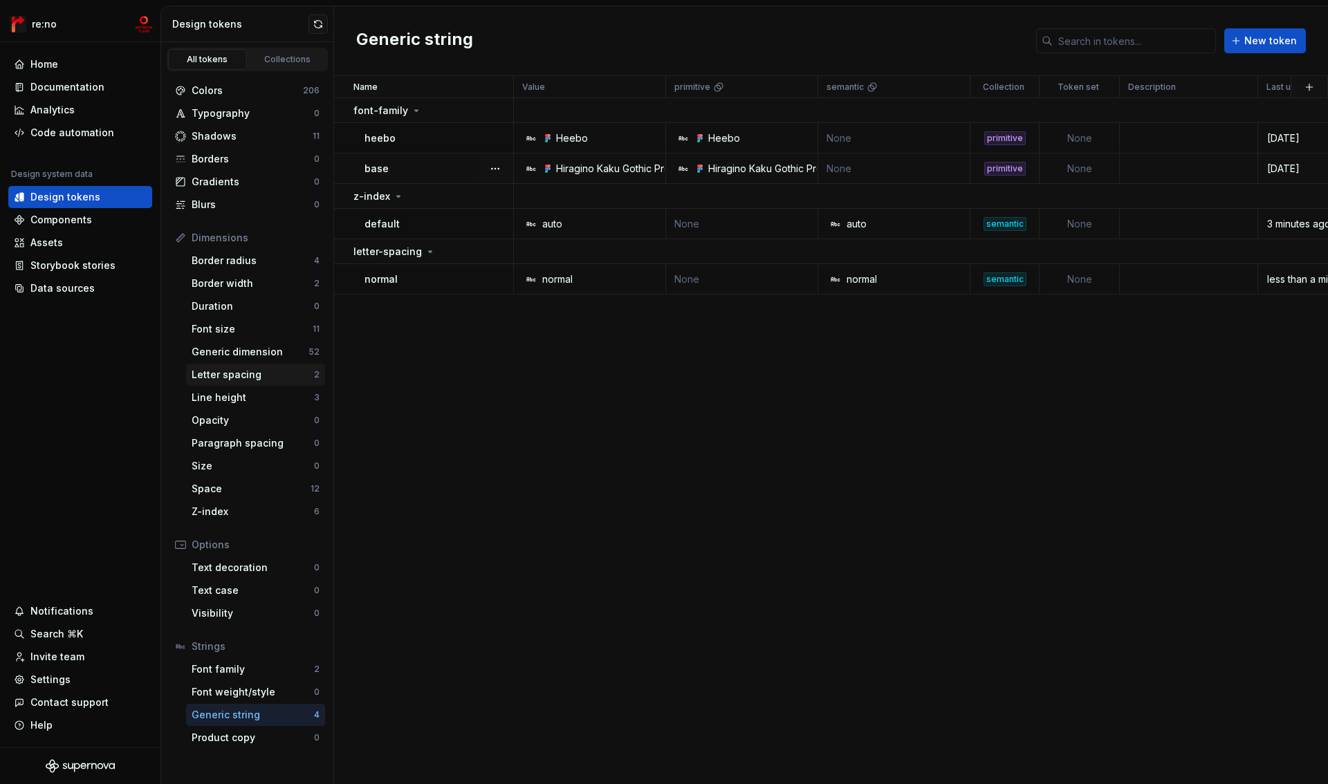
click at [236, 377] on div "Letter spacing" at bounding box center [253, 375] width 122 height 14
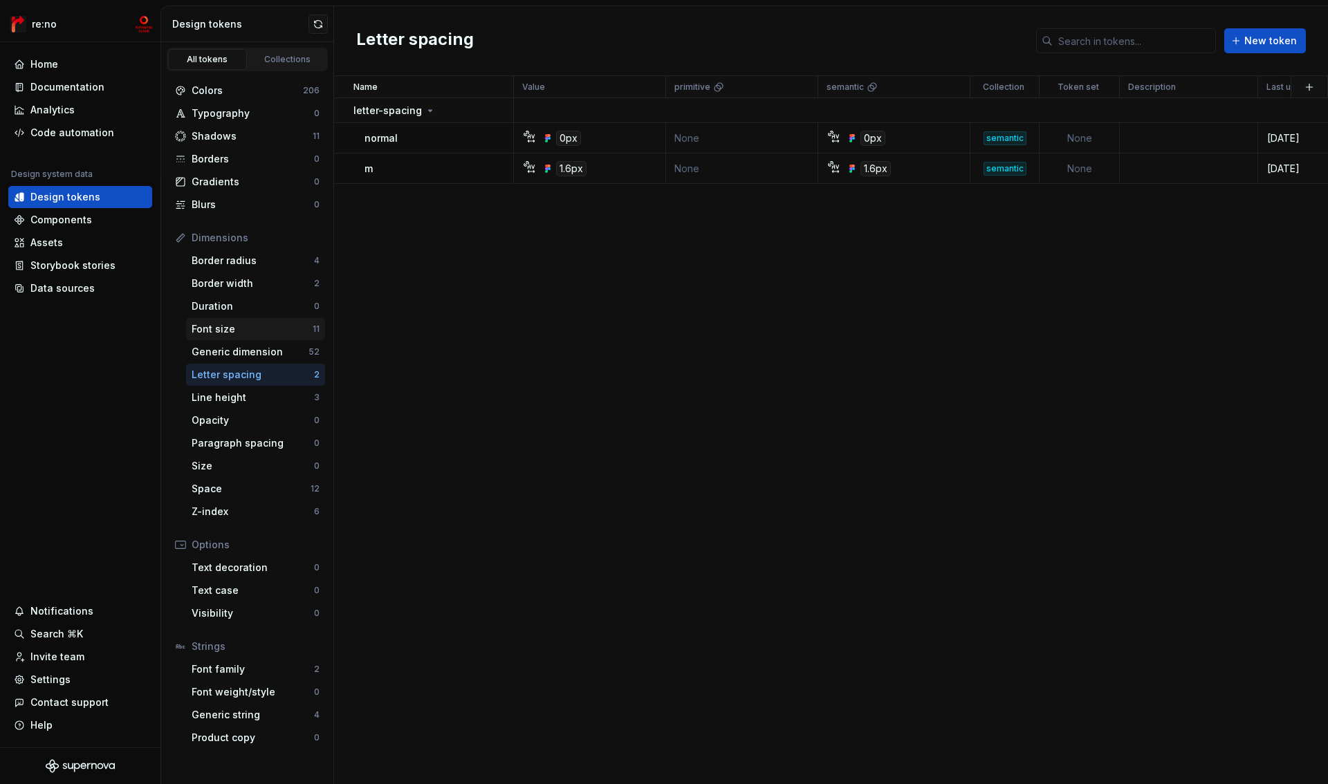
click at [212, 327] on div "Font size" at bounding box center [252, 329] width 121 height 14
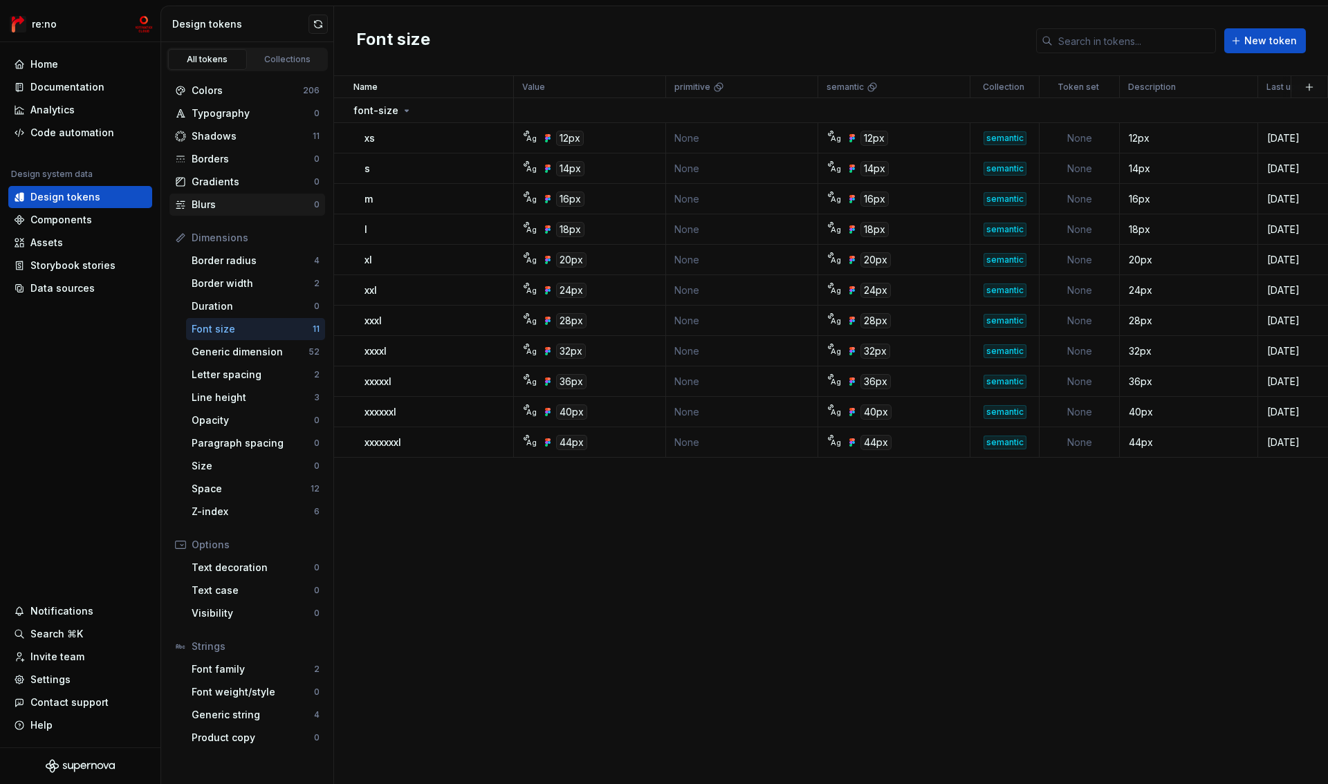
click at [241, 203] on div "Blurs" at bounding box center [253, 205] width 122 height 14
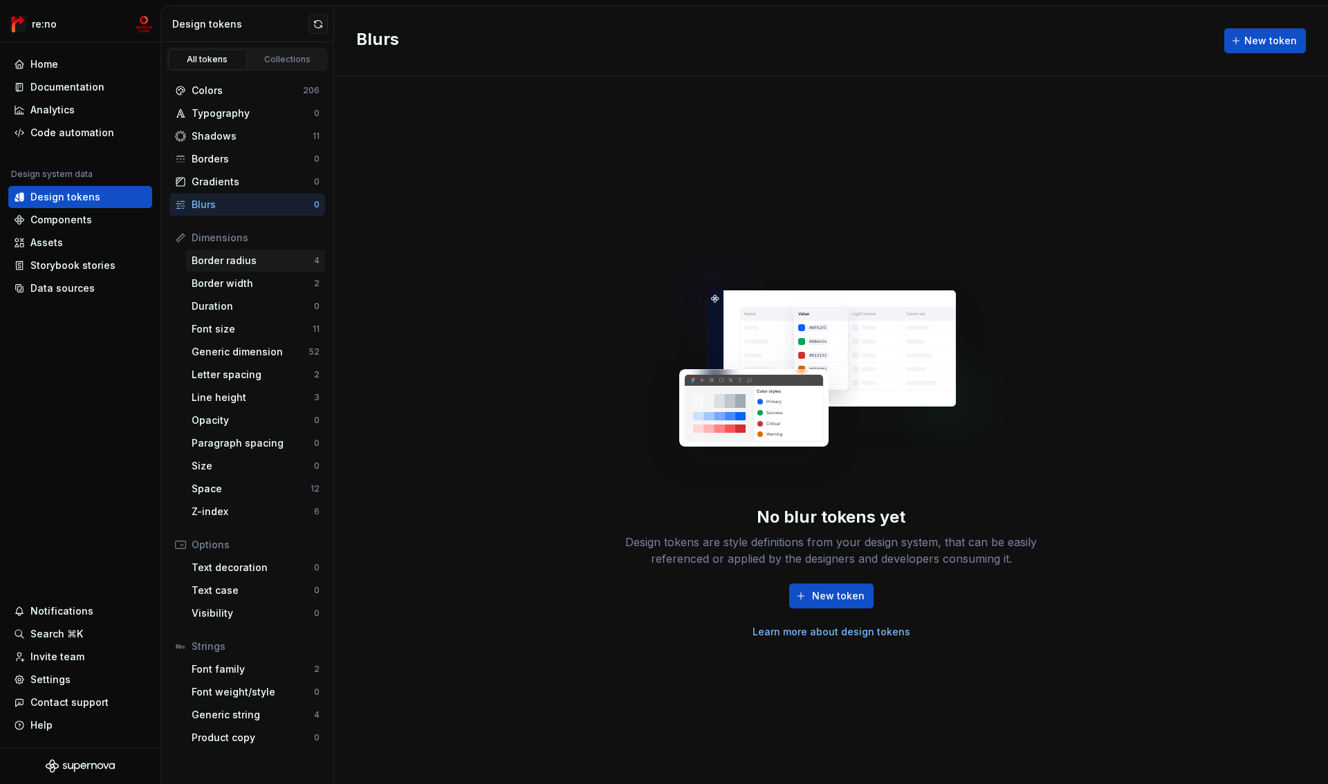
click at [244, 263] on div "Border radius" at bounding box center [253, 261] width 122 height 14
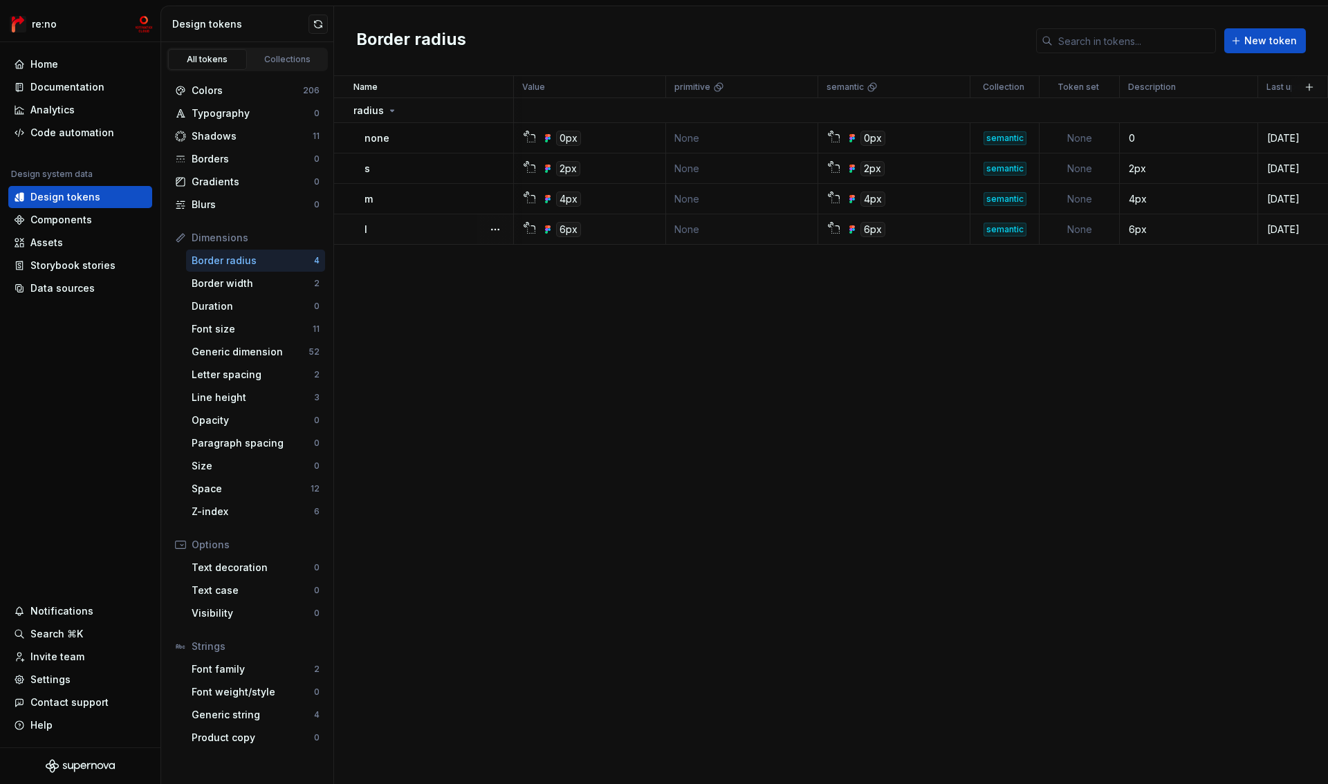
scroll to position [0, 64]
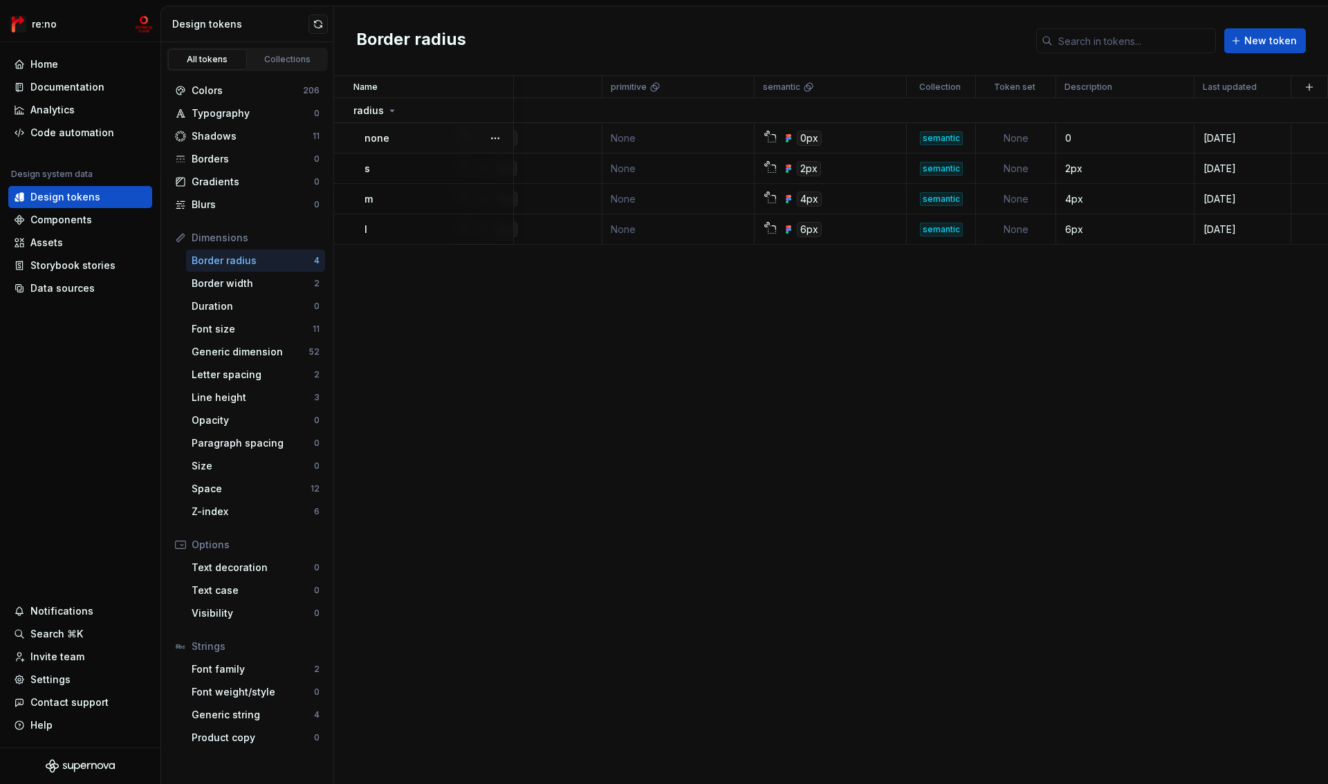
click at [1009, 136] on td "None" at bounding box center [1016, 138] width 80 height 30
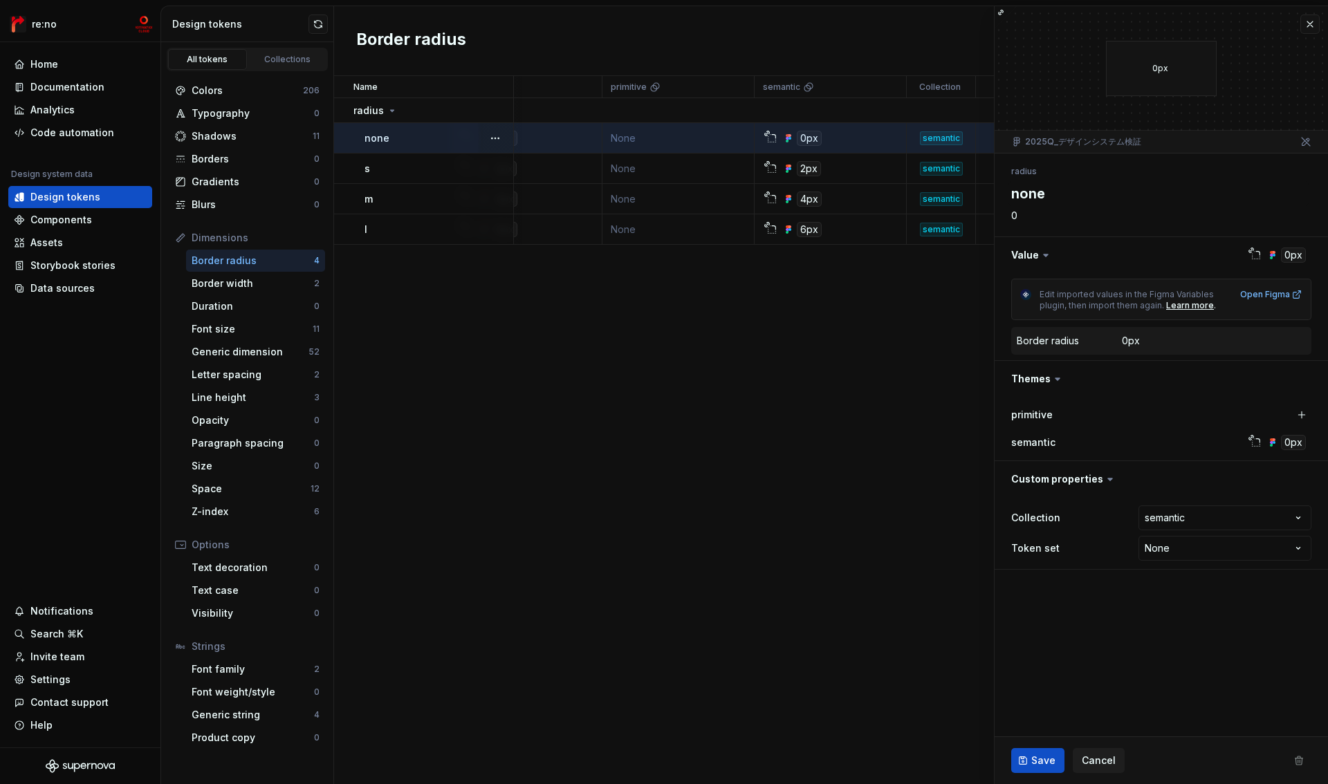
click at [1157, 550] on html "re:no Home Documentation Analytics Code automation Design system data Design to…" at bounding box center [664, 392] width 1328 height 784
click at [1123, 660] on html "re:no Home Documentation Analytics Code automation Design system data Design to…" at bounding box center [664, 392] width 1328 height 784
click at [1109, 759] on span "Cancel" at bounding box center [1099, 761] width 34 height 14
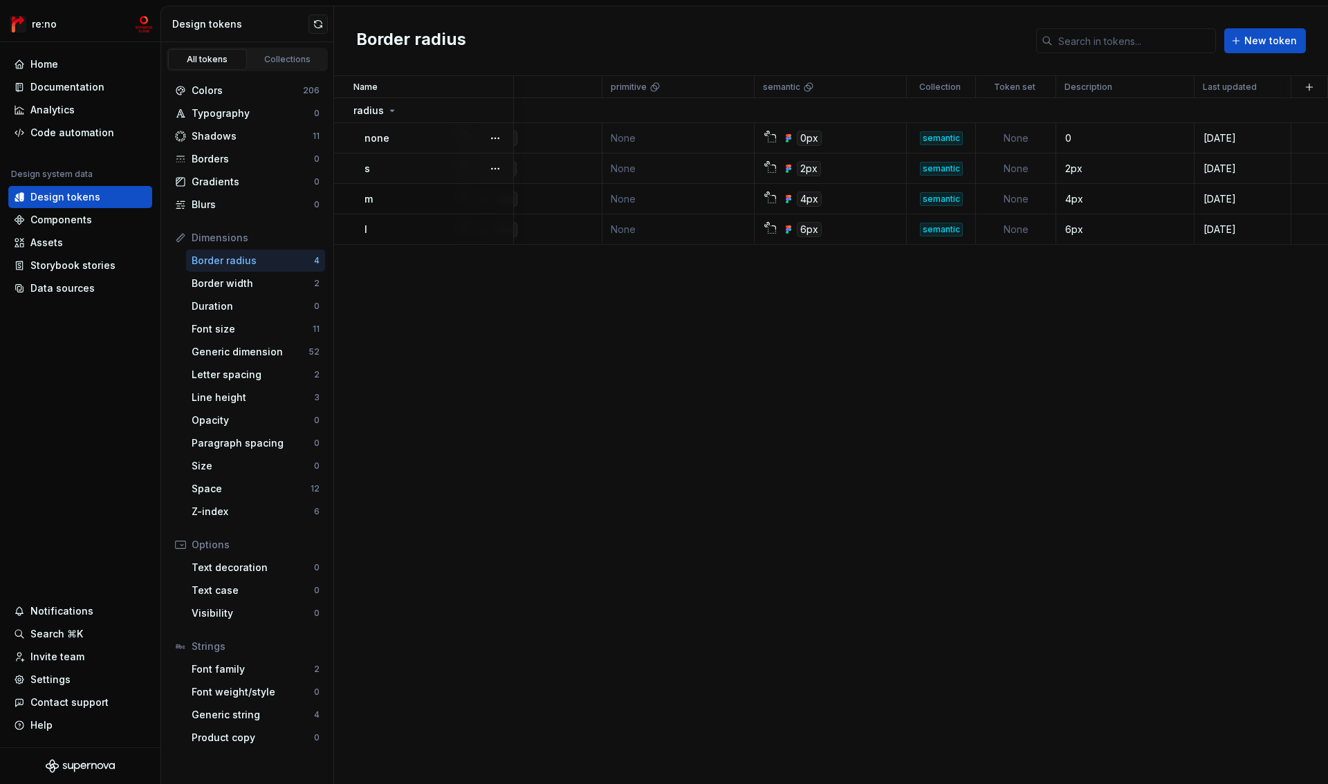
click at [1032, 163] on td "None" at bounding box center [1016, 169] width 80 height 30
type textarea "*"
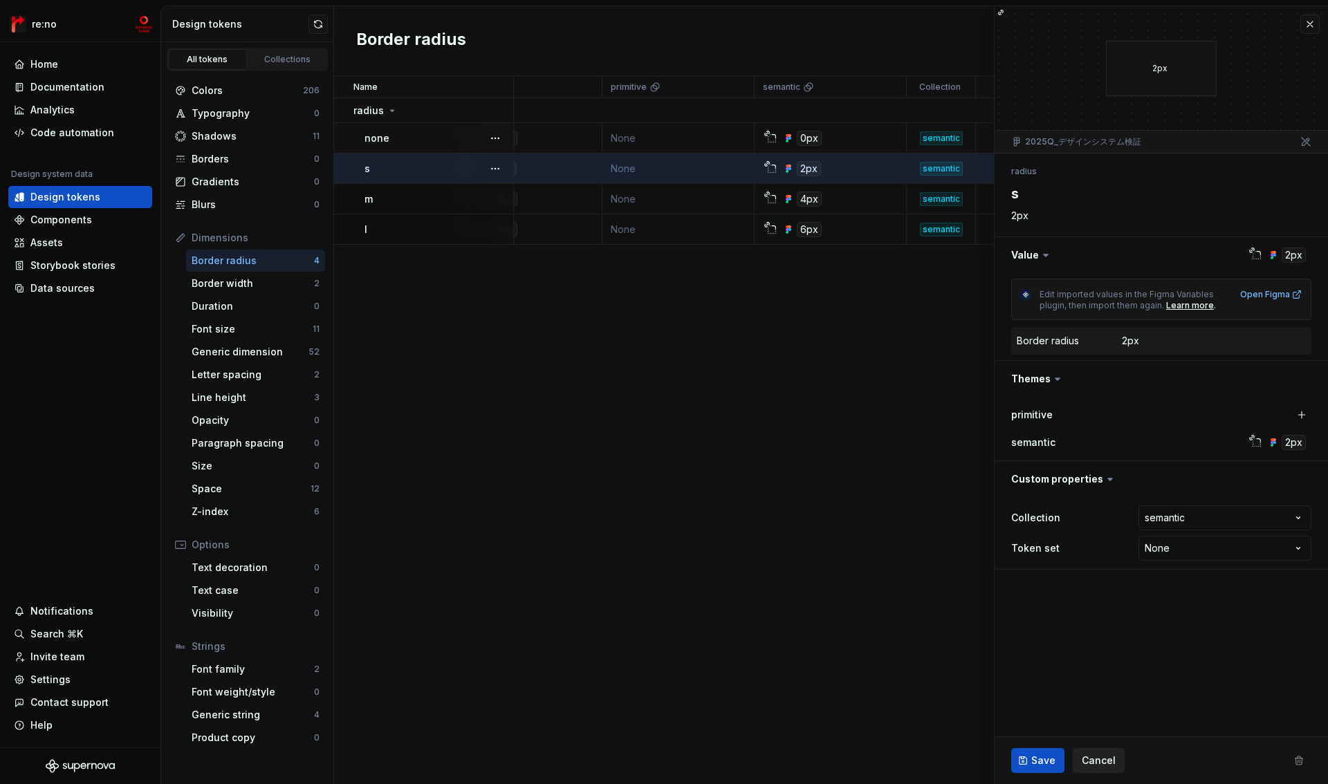
click at [1105, 766] on span "Cancel" at bounding box center [1099, 761] width 34 height 14
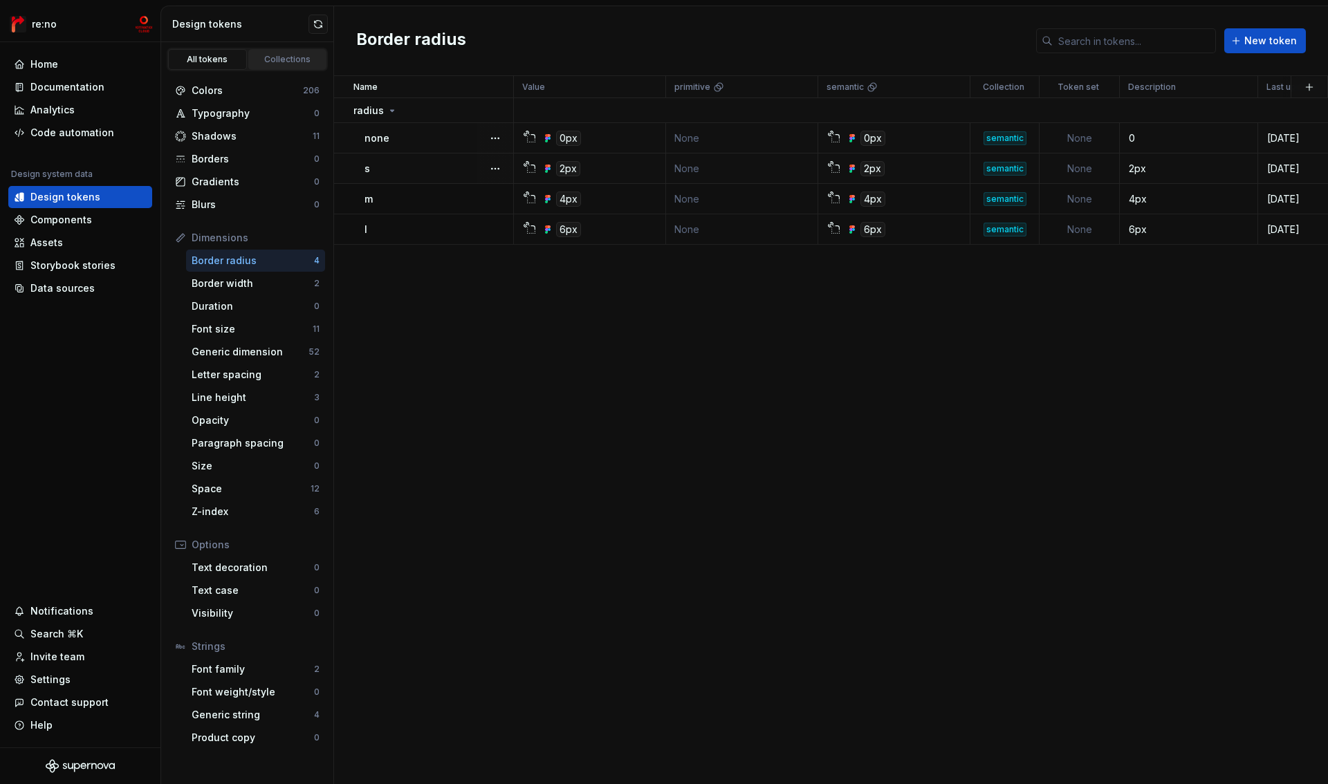
click at [278, 57] on div "Collections" at bounding box center [287, 59] width 69 height 11
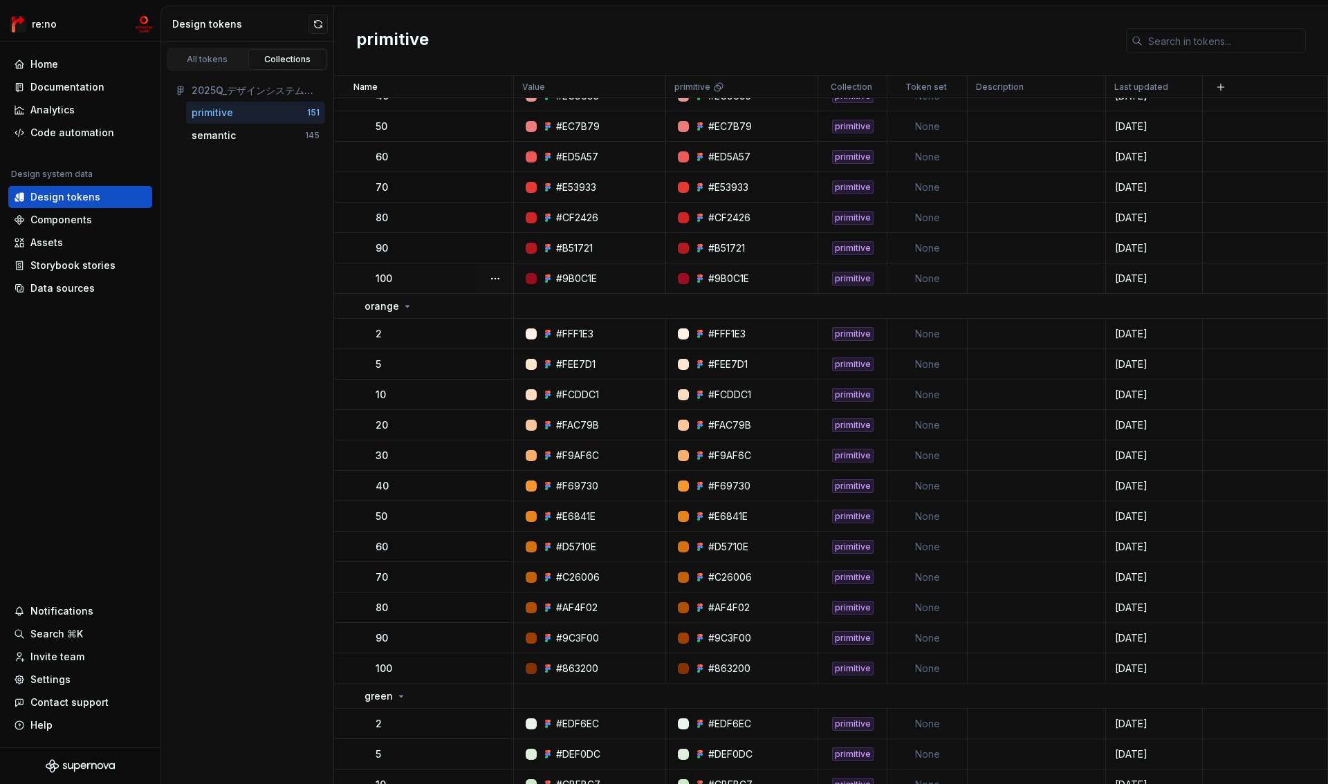
scroll to position [4308, 0]
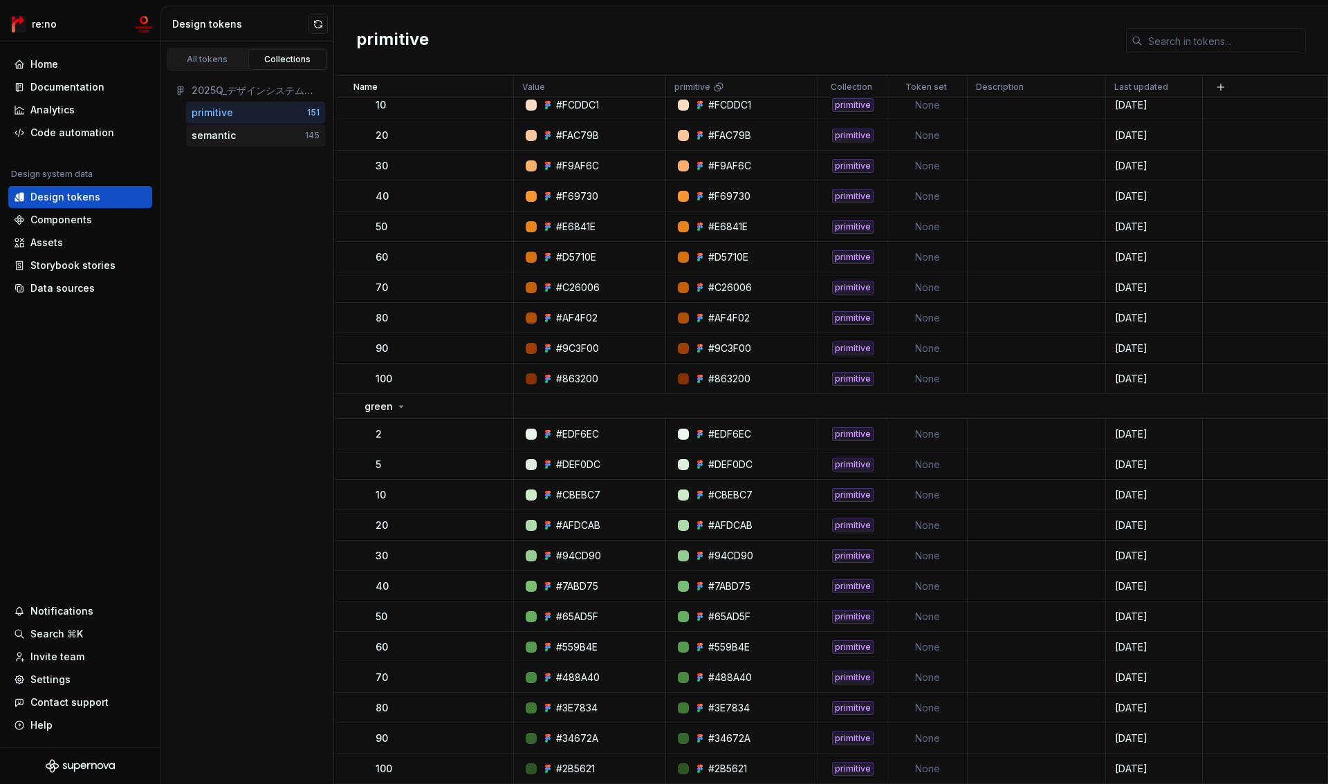
click at [230, 135] on div "semantic" at bounding box center [214, 136] width 44 height 14
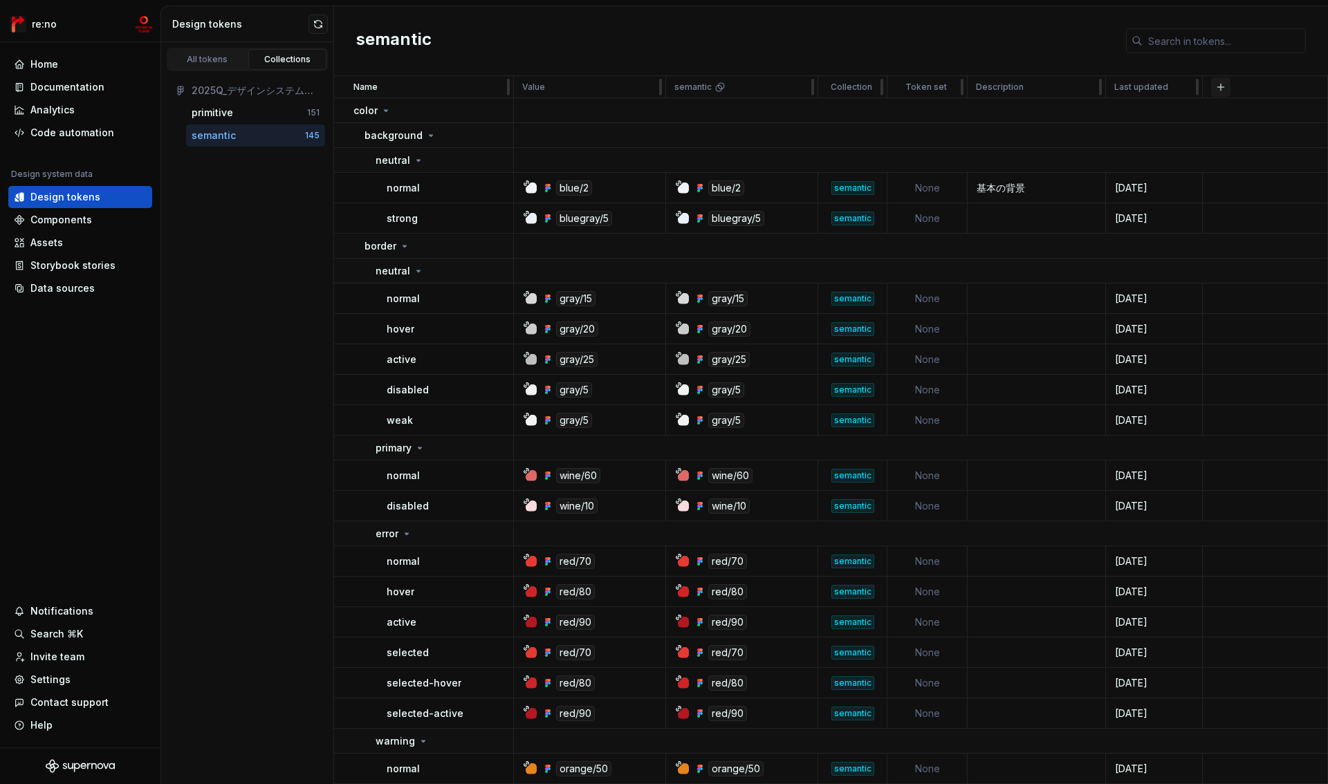
click at [1221, 90] on button "button" at bounding box center [1220, 86] width 19 height 19
click at [1147, 139] on div "New custom property" at bounding box center [1142, 143] width 104 height 14
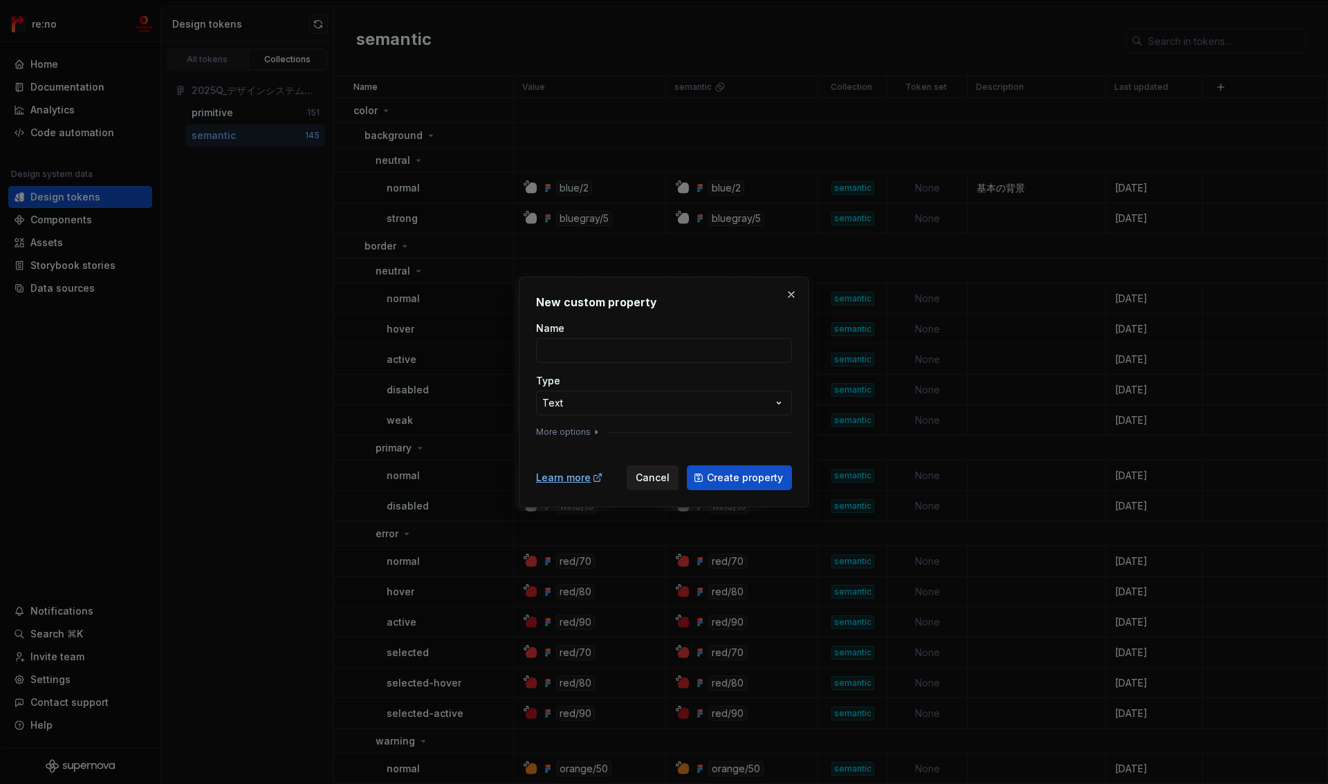
click at [677, 477] on button "Cancel" at bounding box center [653, 478] width 52 height 25
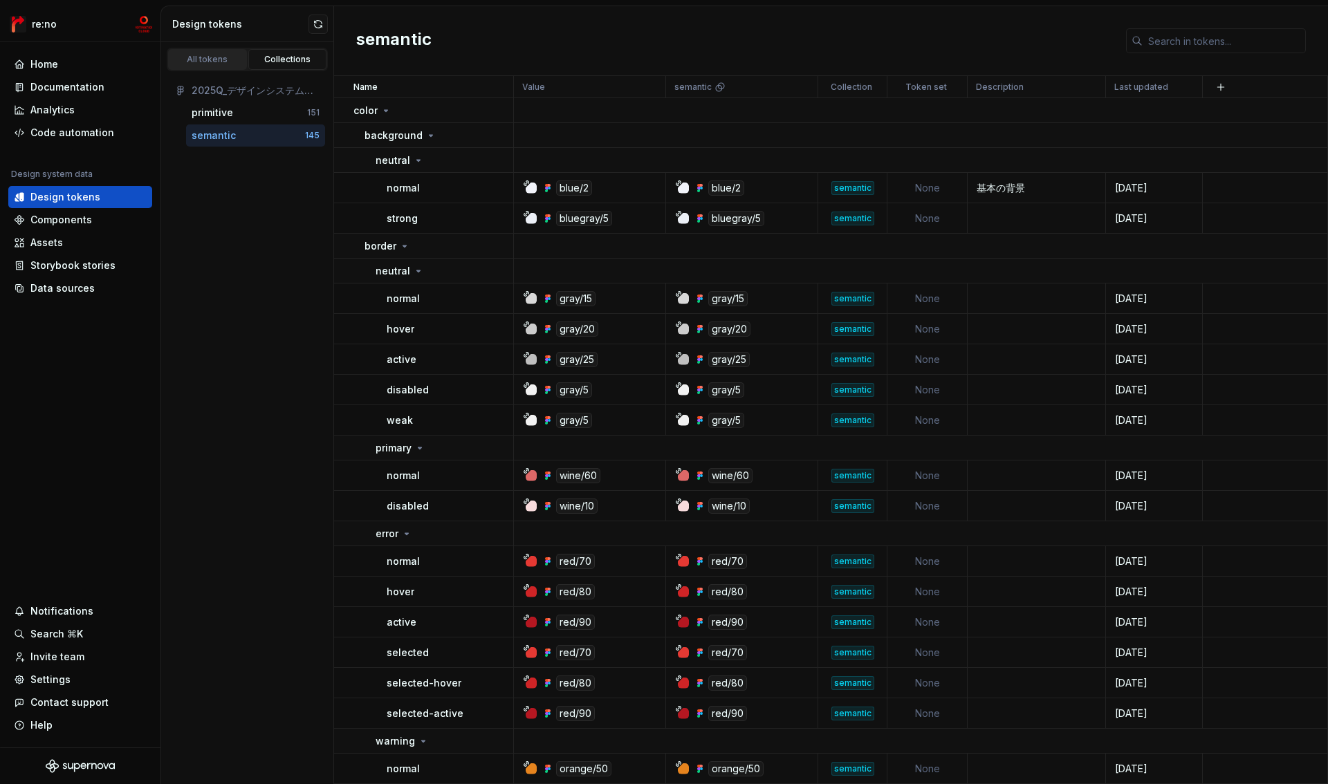
click at [217, 66] on link "All tokens" at bounding box center [207, 59] width 79 height 21
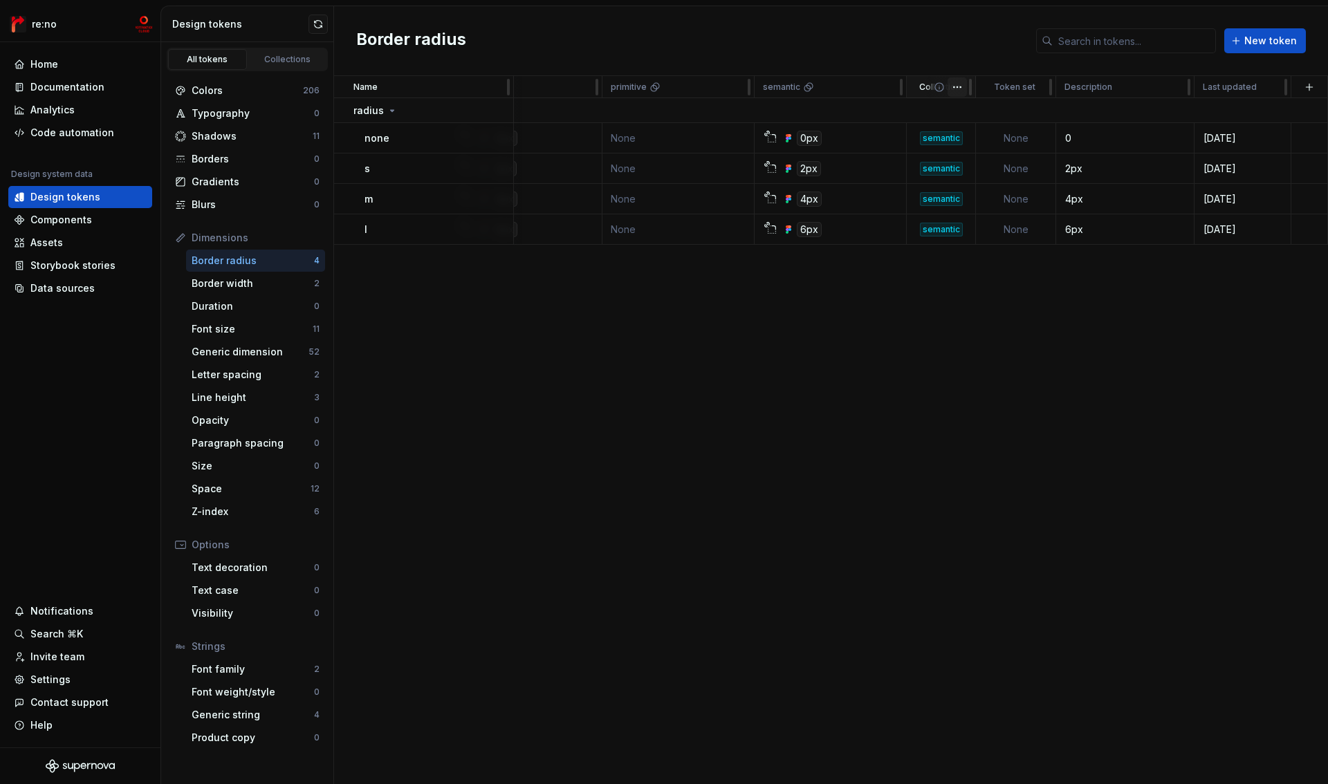
scroll to position [0, 64]
click at [1310, 90] on button "button" at bounding box center [1309, 86] width 19 height 19
click at [1237, 138] on div "New custom property" at bounding box center [1231, 143] width 104 height 14
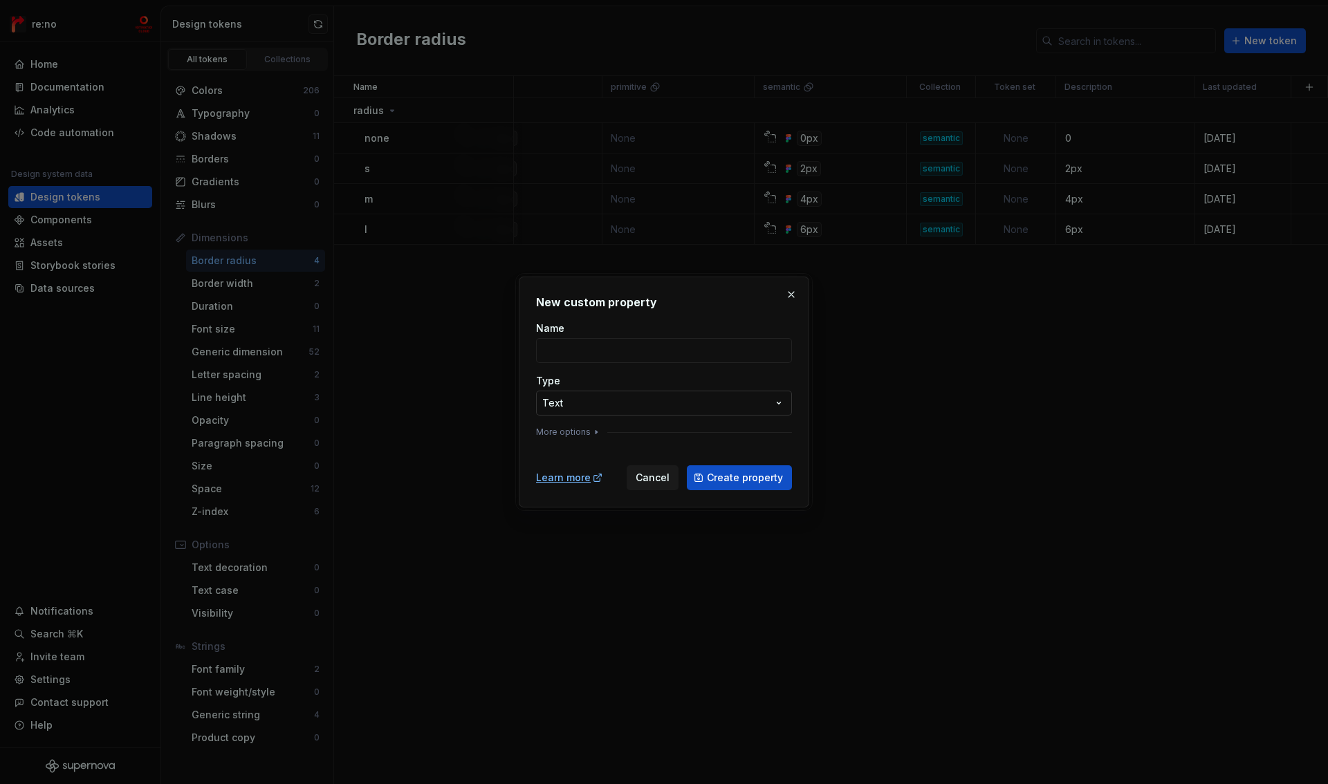
click at [649, 401] on div "**********" at bounding box center [664, 392] width 1328 height 784
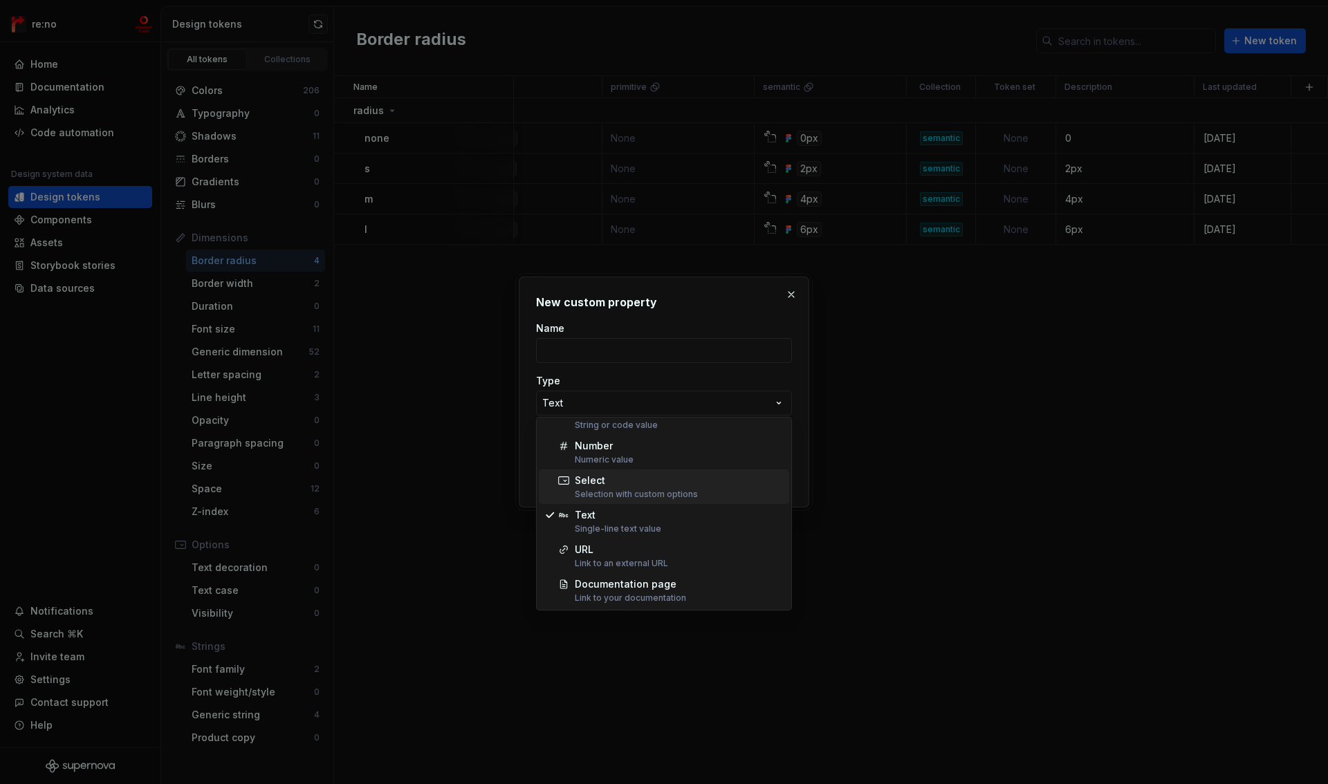
scroll to position [0, 0]
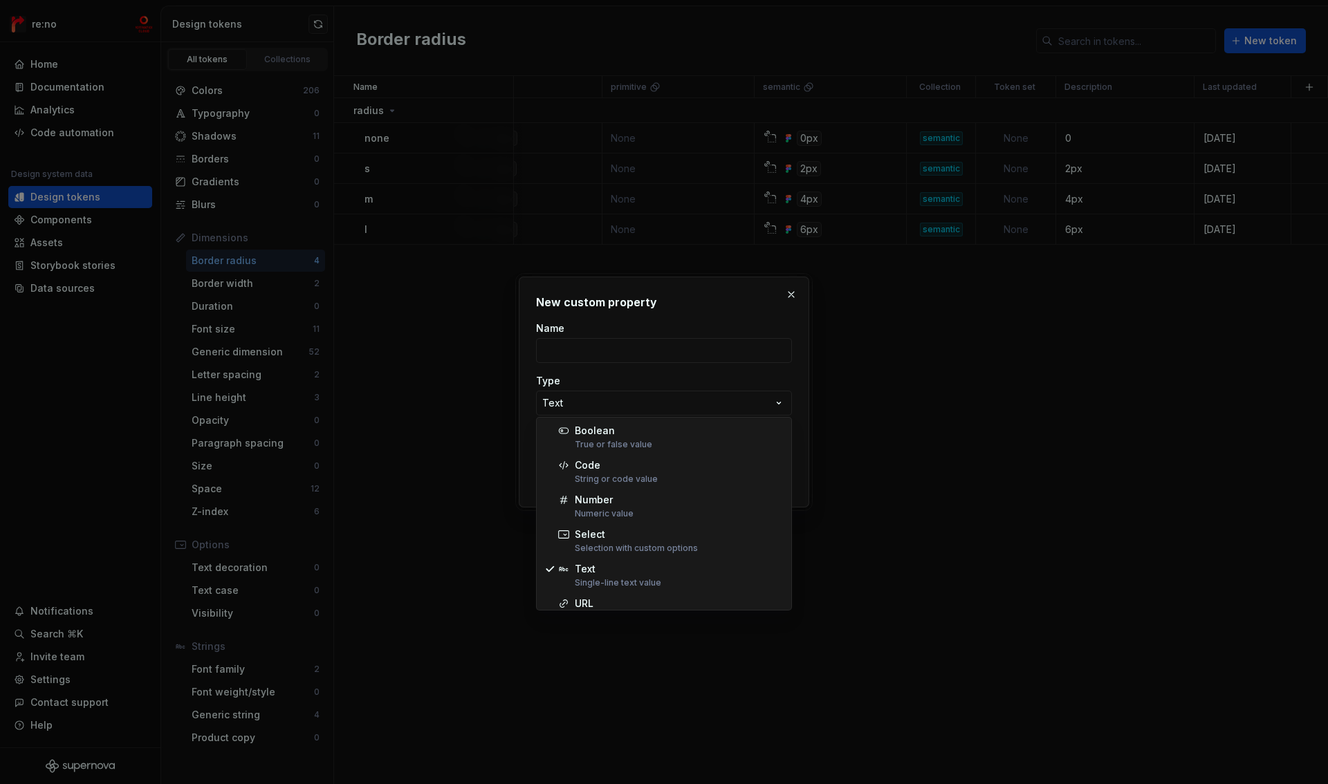
select select "*******"
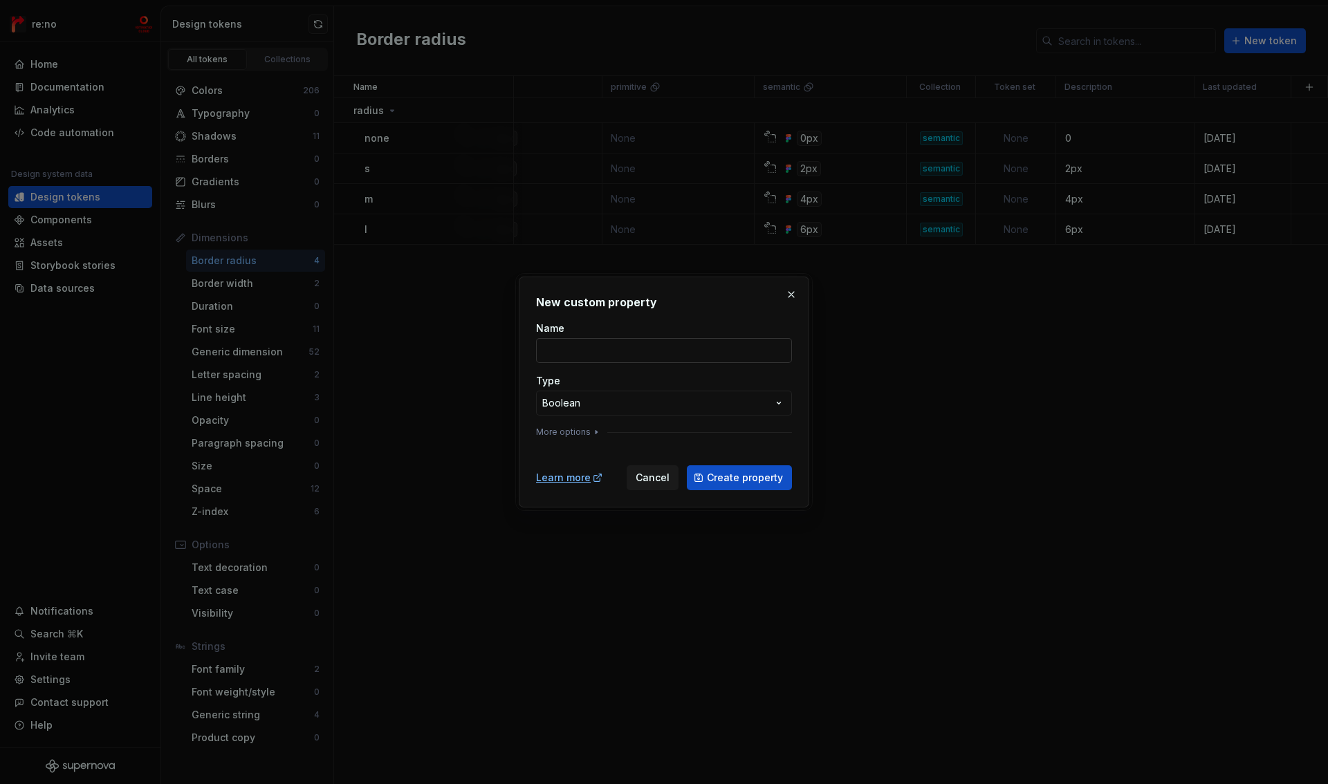
click at [596, 338] on input "Name" at bounding box center [664, 350] width 256 height 25
click at [649, 481] on span "Cancel" at bounding box center [653, 478] width 34 height 14
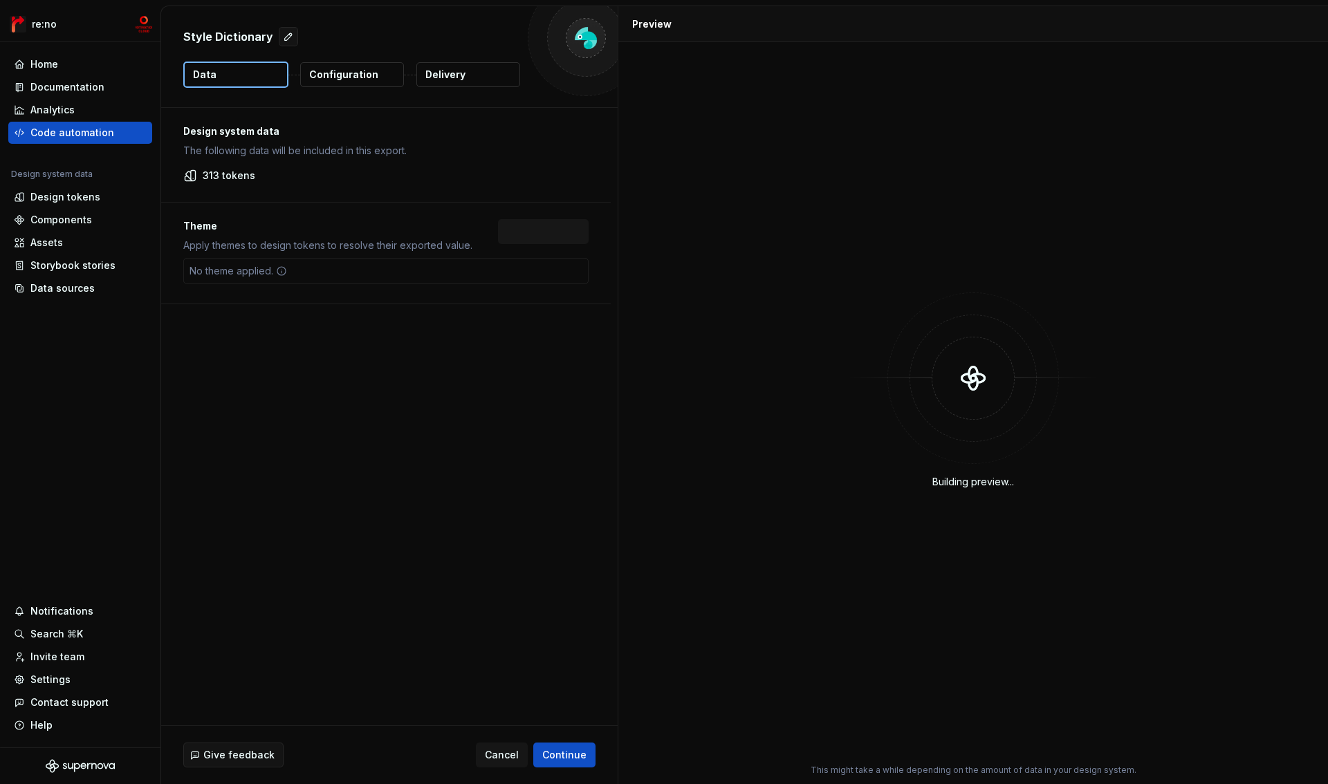
click at [356, 73] on p "Configuration" at bounding box center [343, 75] width 69 height 14
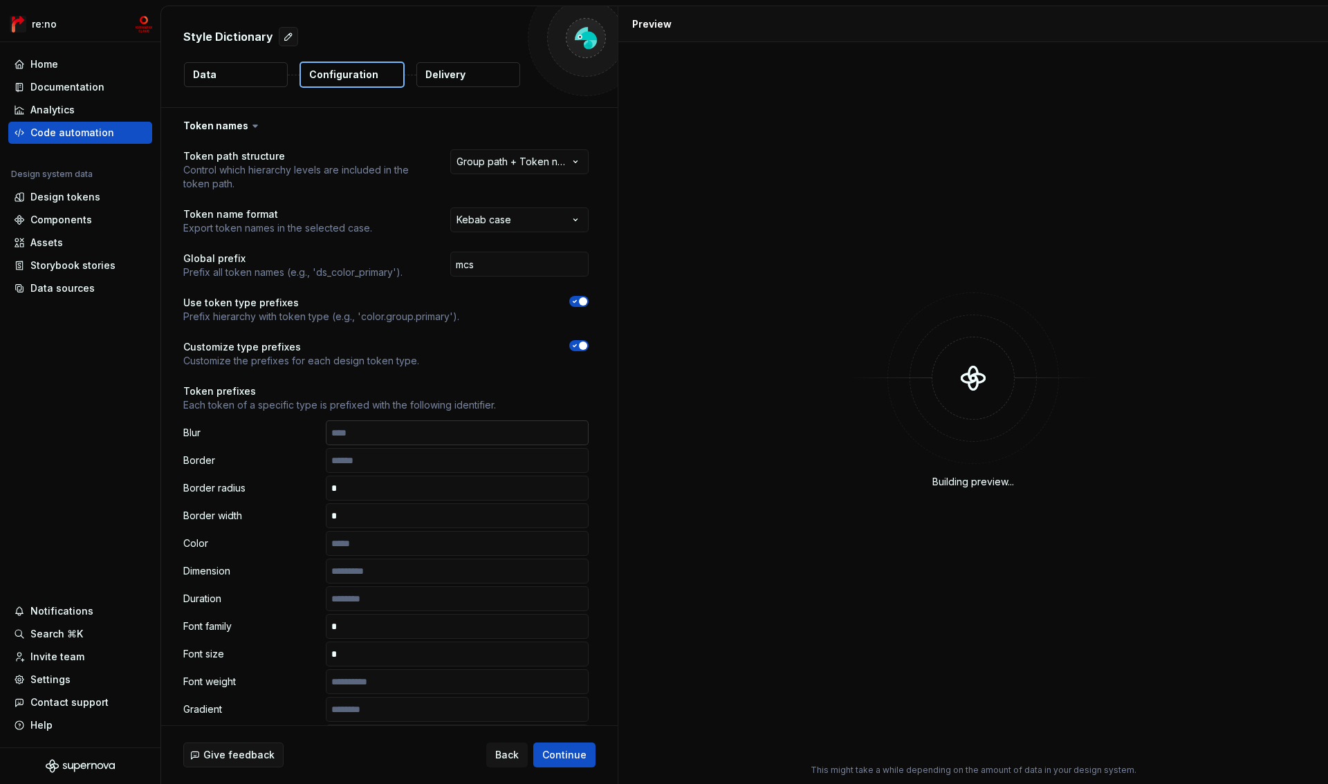
click at [394, 439] on input "text" at bounding box center [457, 433] width 263 height 25
click at [400, 459] on input "text" at bounding box center [457, 460] width 263 height 25
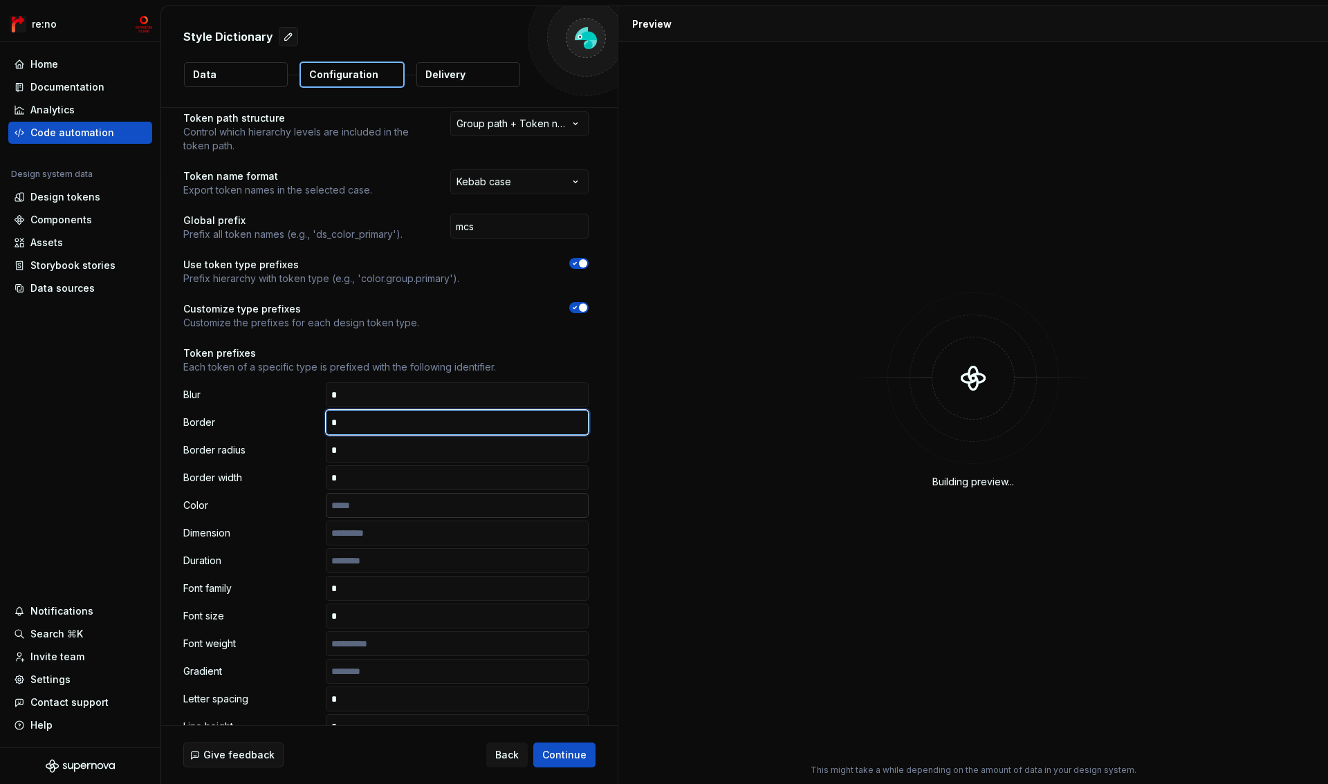
scroll to position [47, 0]
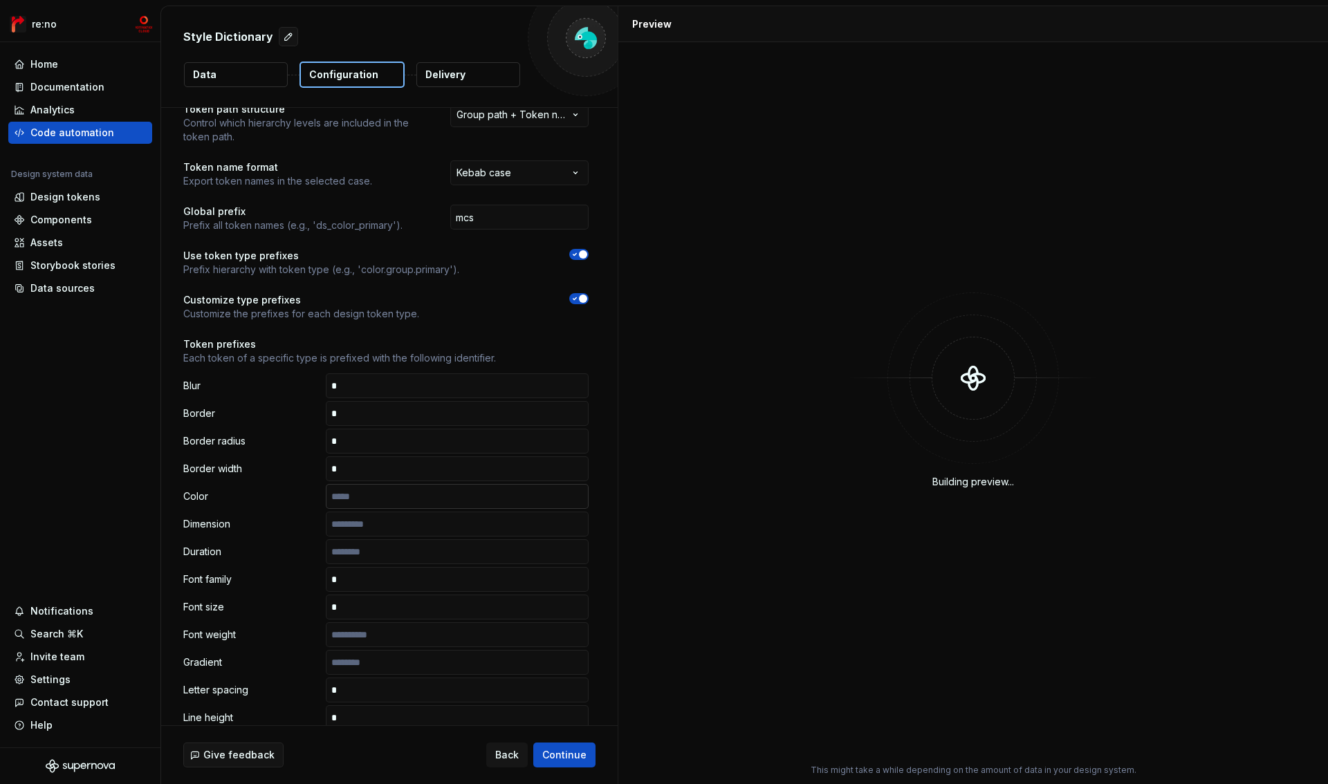
click at [405, 506] on input "text" at bounding box center [457, 496] width 263 height 25
click at [405, 526] on input "text" at bounding box center [457, 524] width 263 height 25
click at [404, 554] on input "text" at bounding box center [457, 552] width 263 height 25
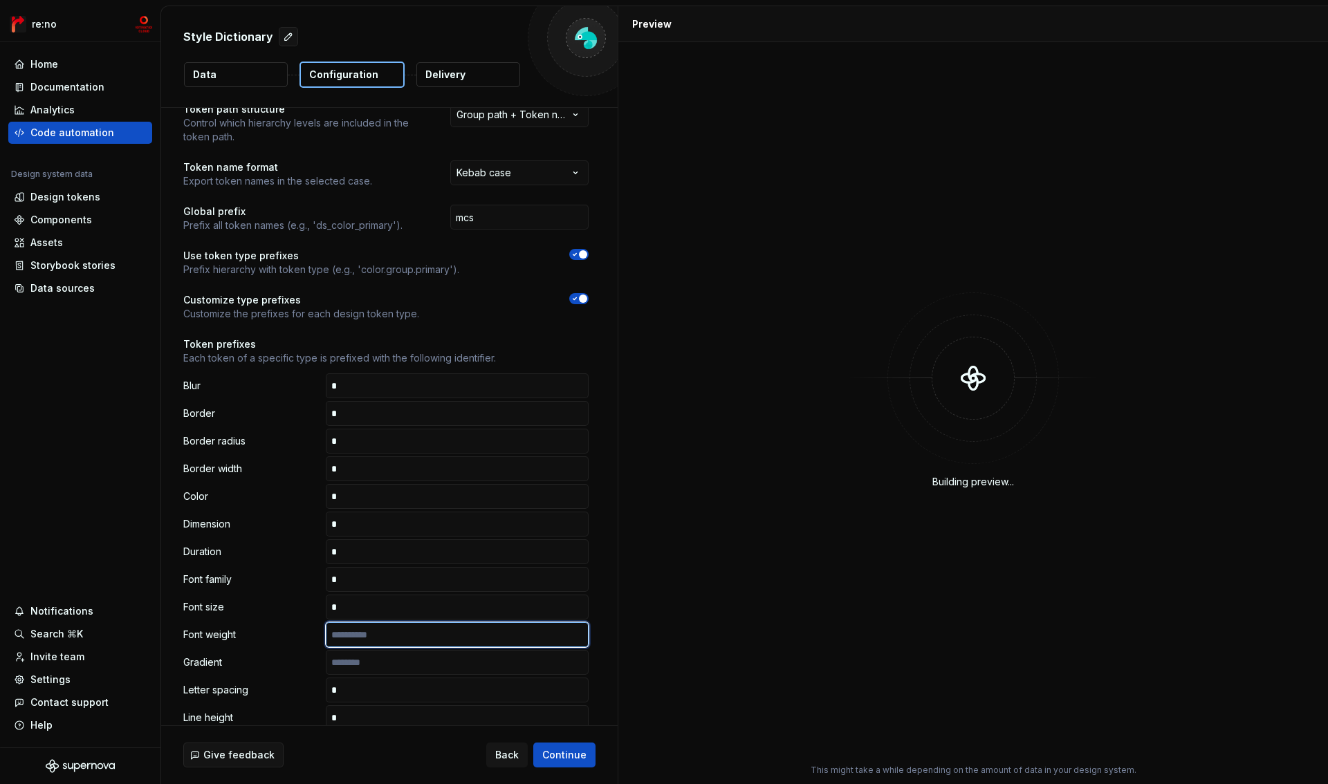
click at [398, 627] on input "text" at bounding box center [457, 635] width 263 height 25
click at [388, 668] on input "text" at bounding box center [457, 662] width 263 height 25
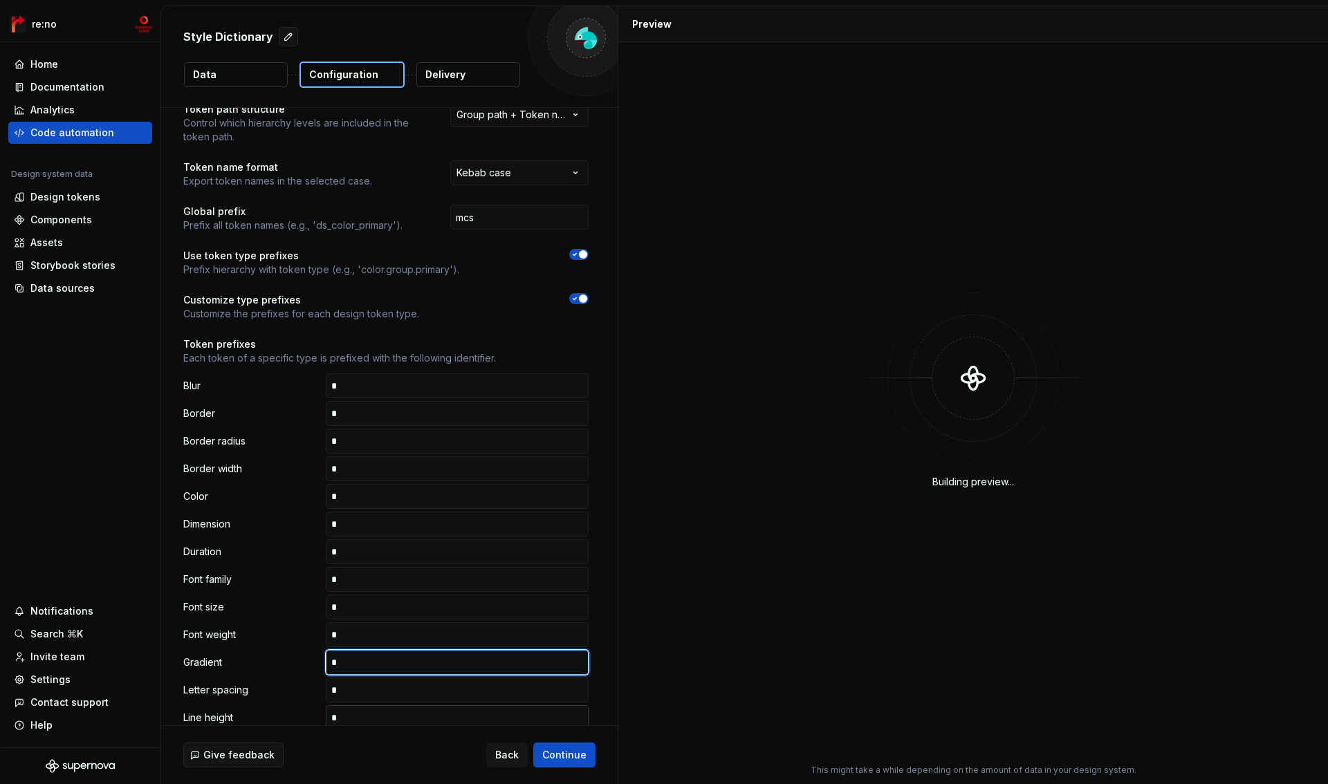
scroll to position [284, 0]
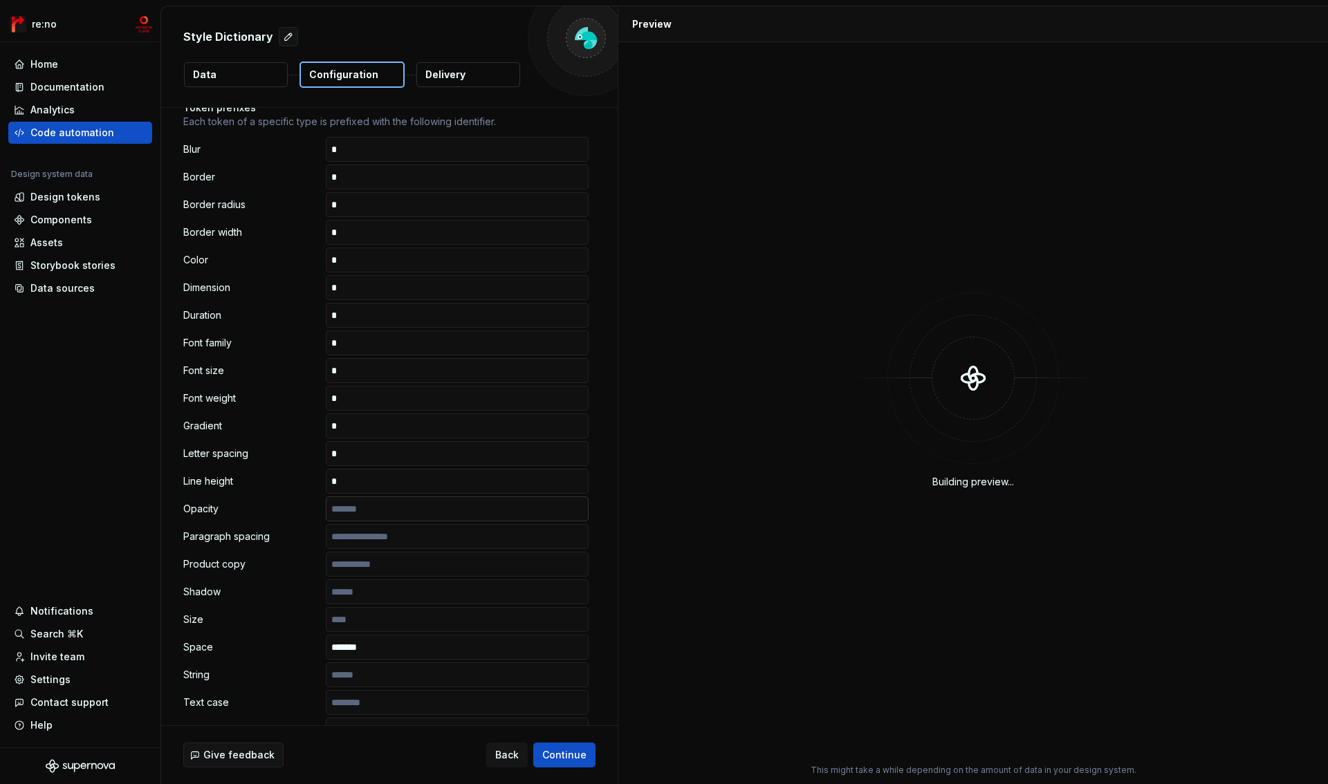
click at [383, 507] on input "text" at bounding box center [457, 509] width 263 height 25
click at [395, 531] on input "text" at bounding box center [457, 536] width 263 height 25
click at [396, 566] on input "text" at bounding box center [457, 564] width 263 height 25
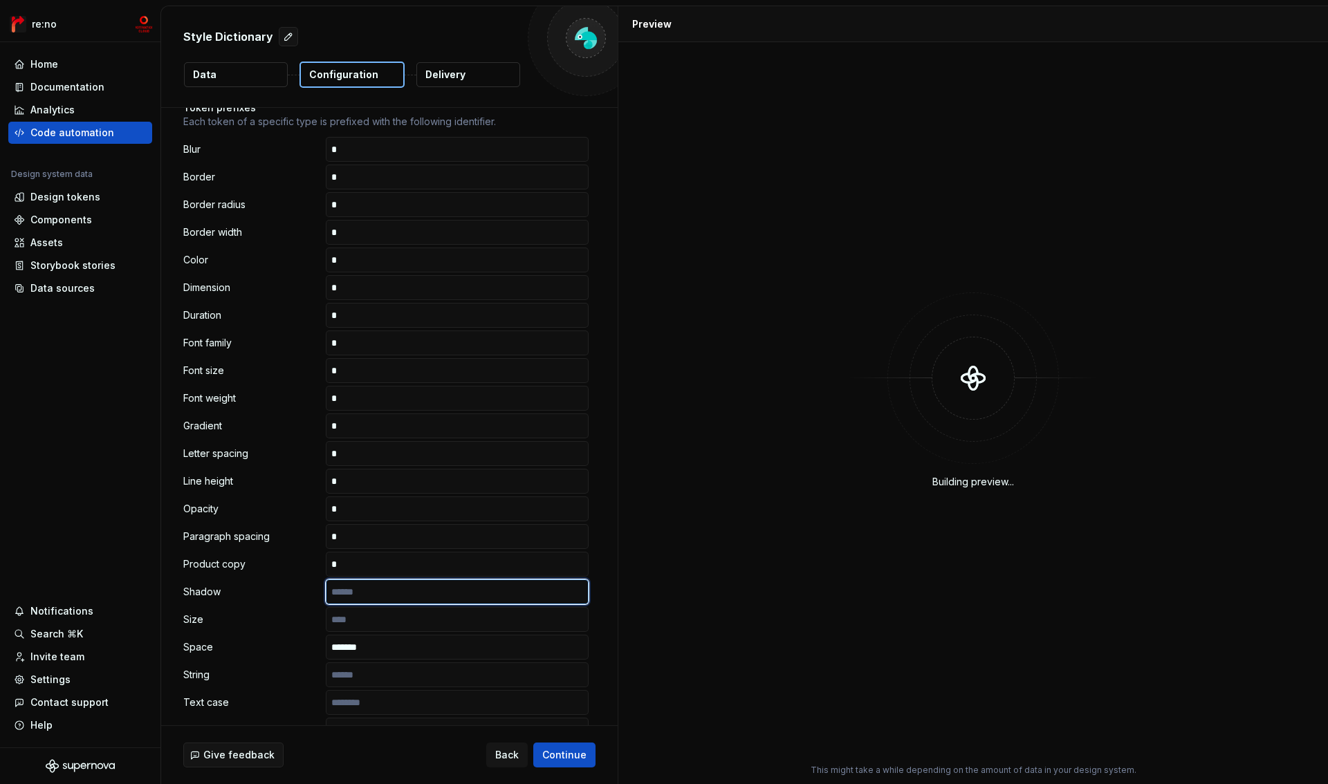
click at [397, 596] on input "text" at bounding box center [457, 592] width 263 height 25
click at [398, 618] on input "text" at bounding box center [457, 619] width 263 height 25
click at [395, 660] on div "Blur Border Border radius Border width Color Dimension Duration Font family Fon…" at bounding box center [385, 481] width 405 height 689
click at [399, 643] on input "*******" at bounding box center [457, 647] width 263 height 25
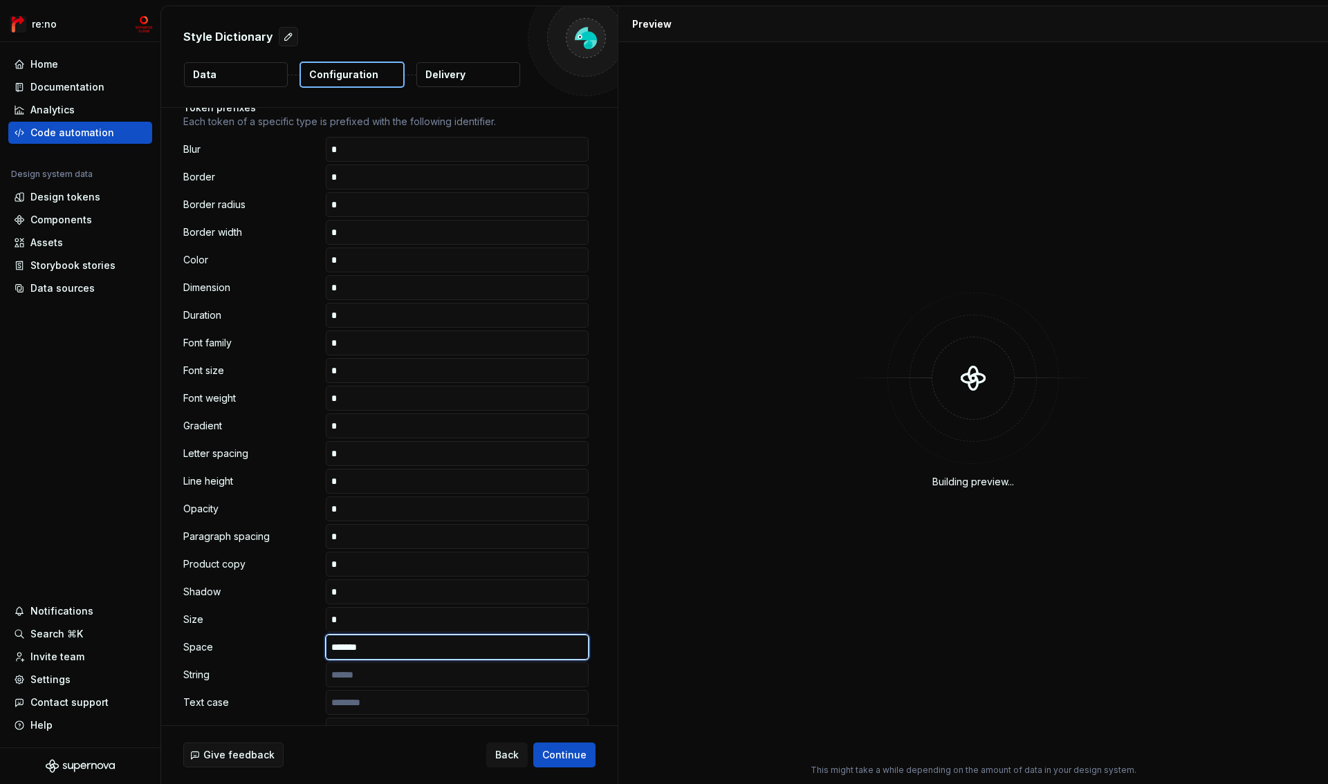
click at [398, 643] on input "*******" at bounding box center [457, 647] width 263 height 25
click at [390, 670] on input "text" at bounding box center [457, 675] width 263 height 25
click at [391, 708] on input "text" at bounding box center [457, 702] width 263 height 25
click at [397, 655] on input "text" at bounding box center [457, 647] width 263 height 25
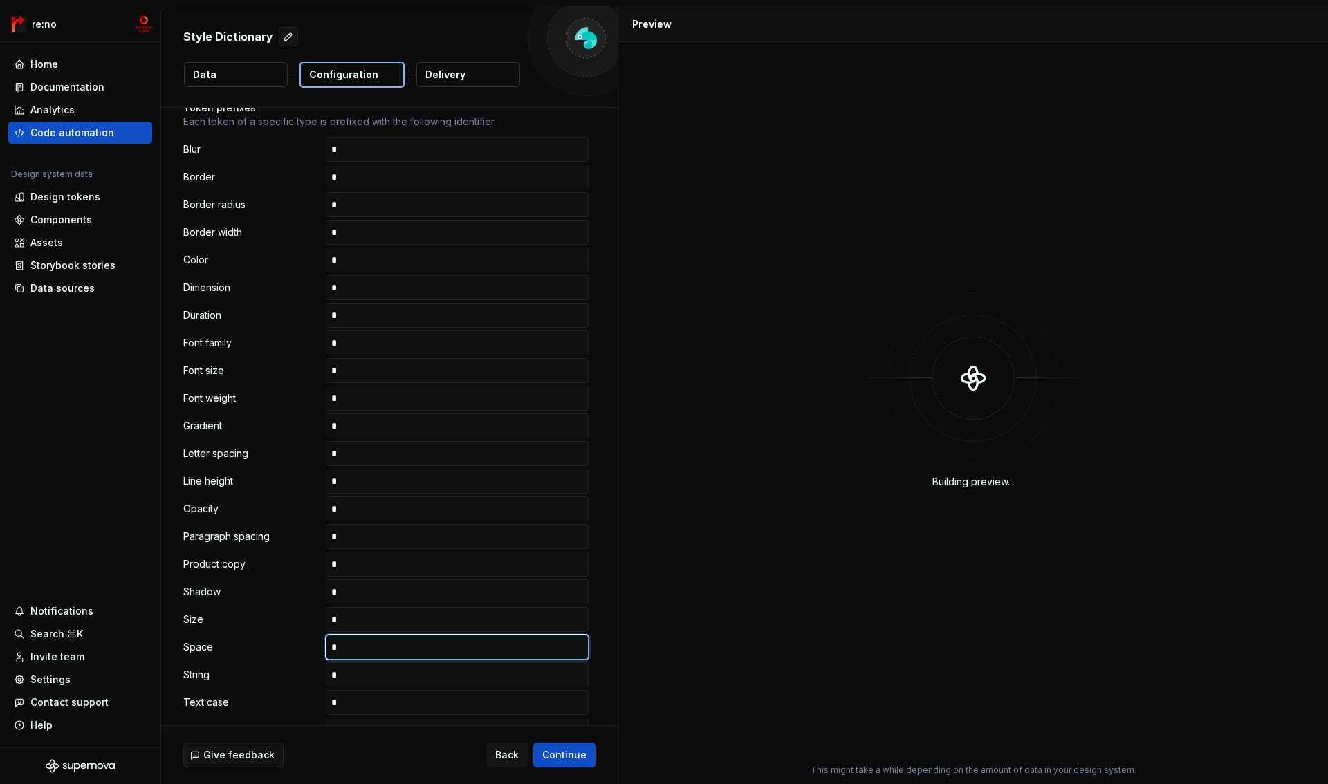
scroll to position [553, 0]
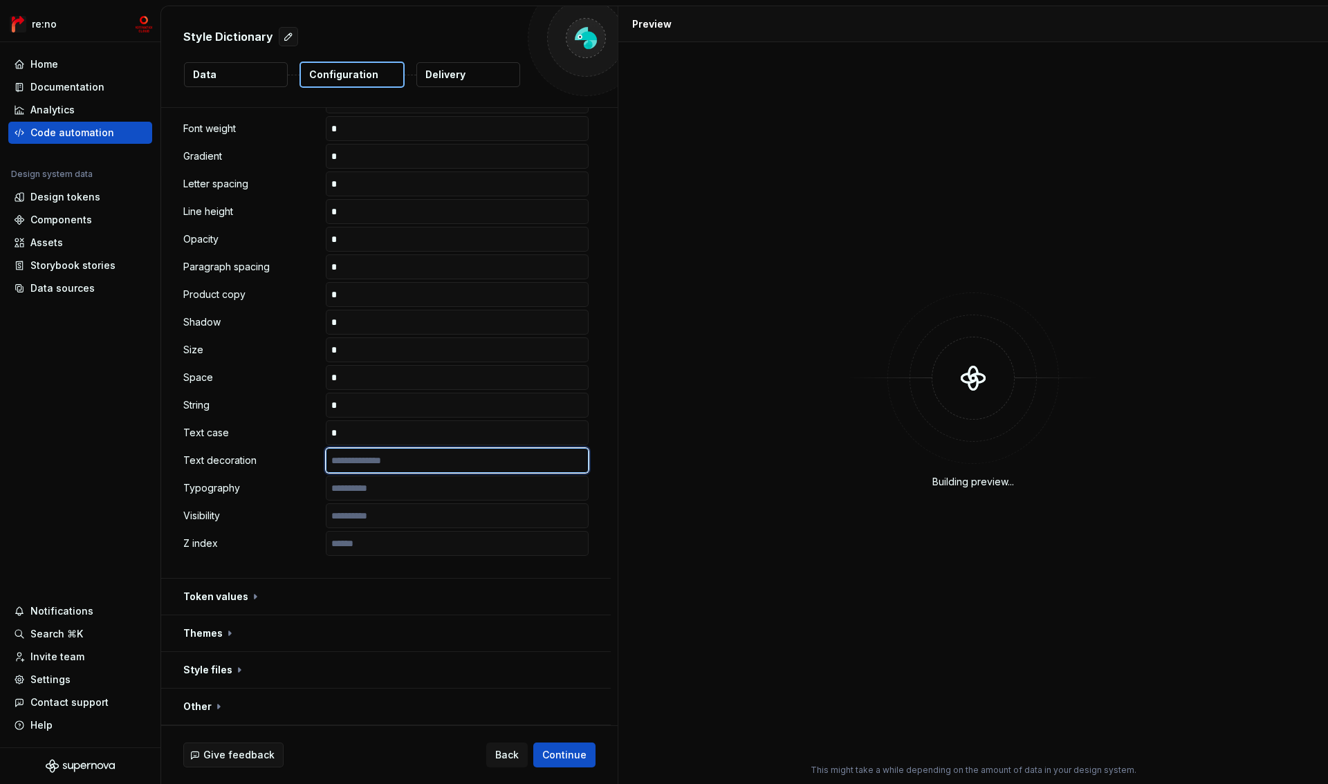
click at [421, 464] on input "text" at bounding box center [457, 460] width 263 height 25
drag, startPoint x: 418, startPoint y: 486, endPoint x: 419, endPoint y: 495, distance: 9.0
click at [418, 486] on input "text" at bounding box center [457, 488] width 263 height 25
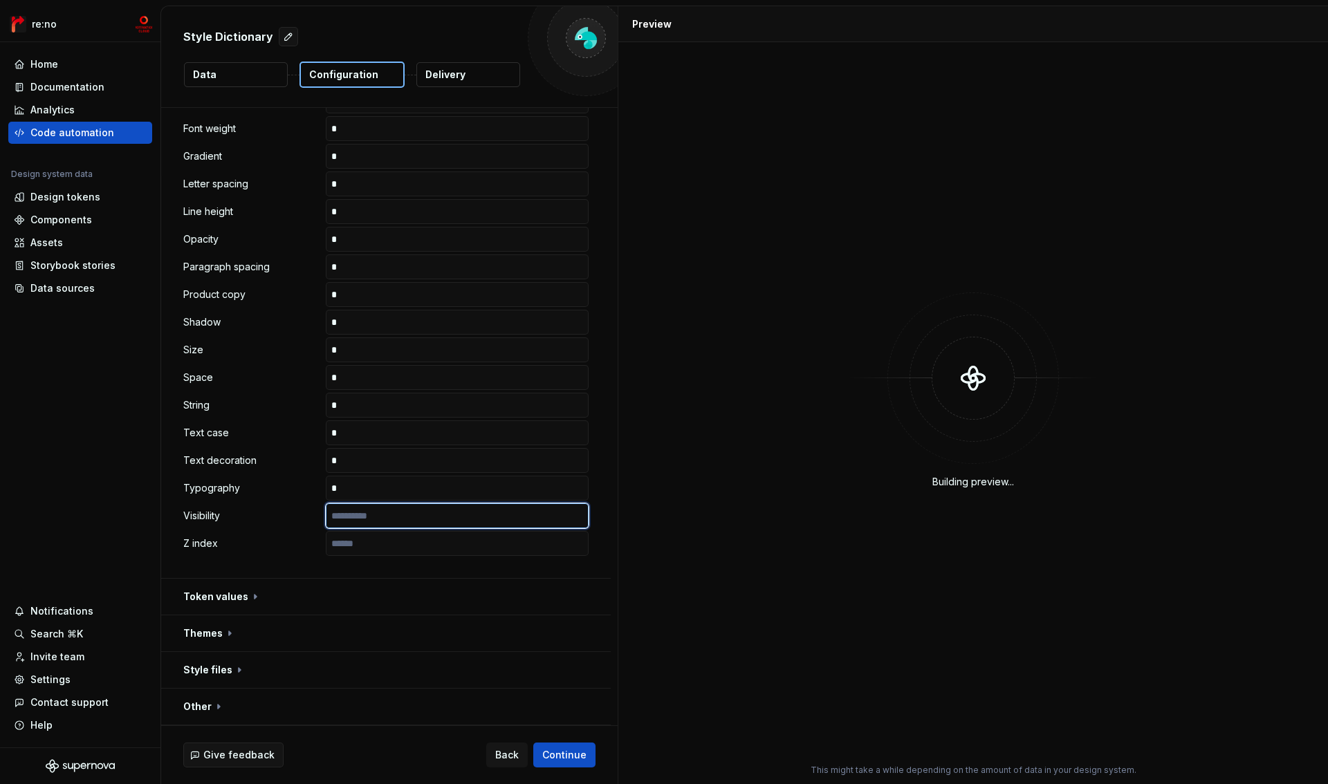
click at [418, 515] on input "text" at bounding box center [457, 516] width 263 height 25
click at [417, 546] on input "text" at bounding box center [457, 543] width 263 height 25
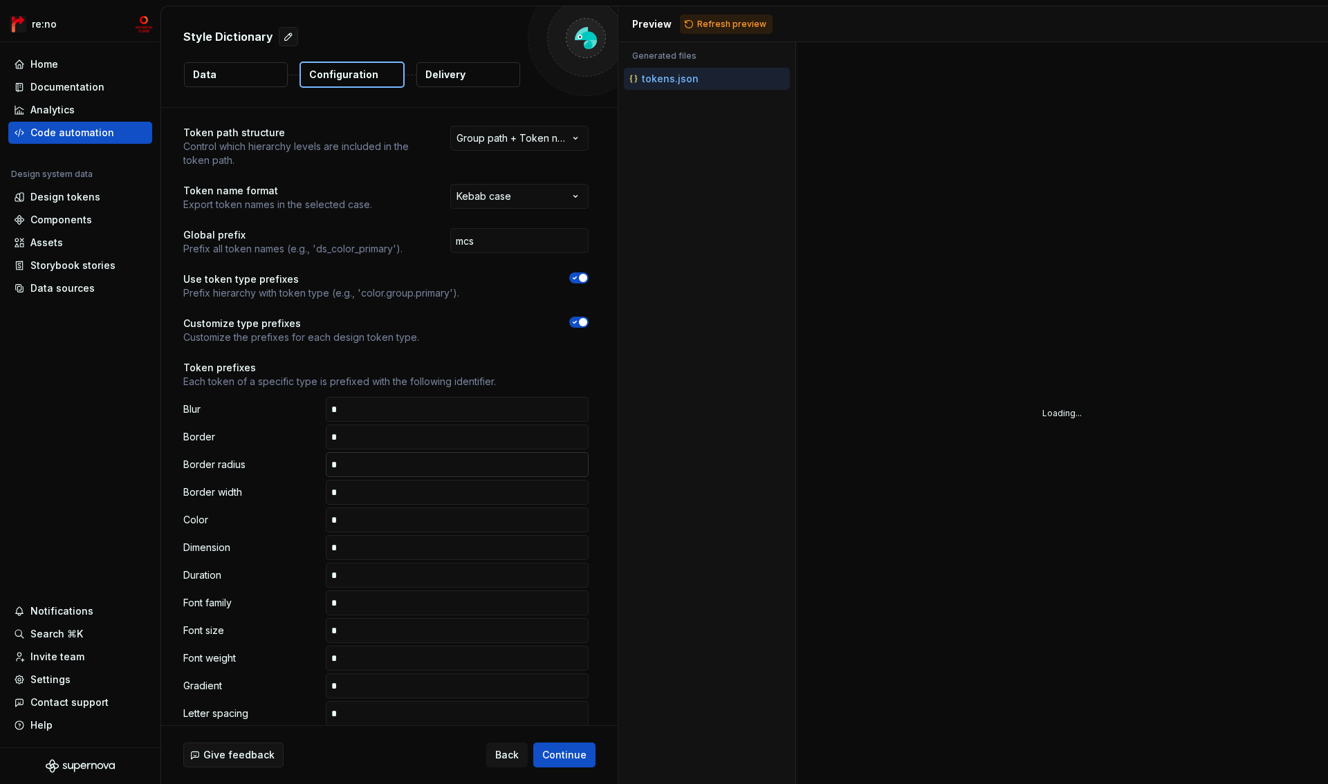
scroll to position [0, 0]
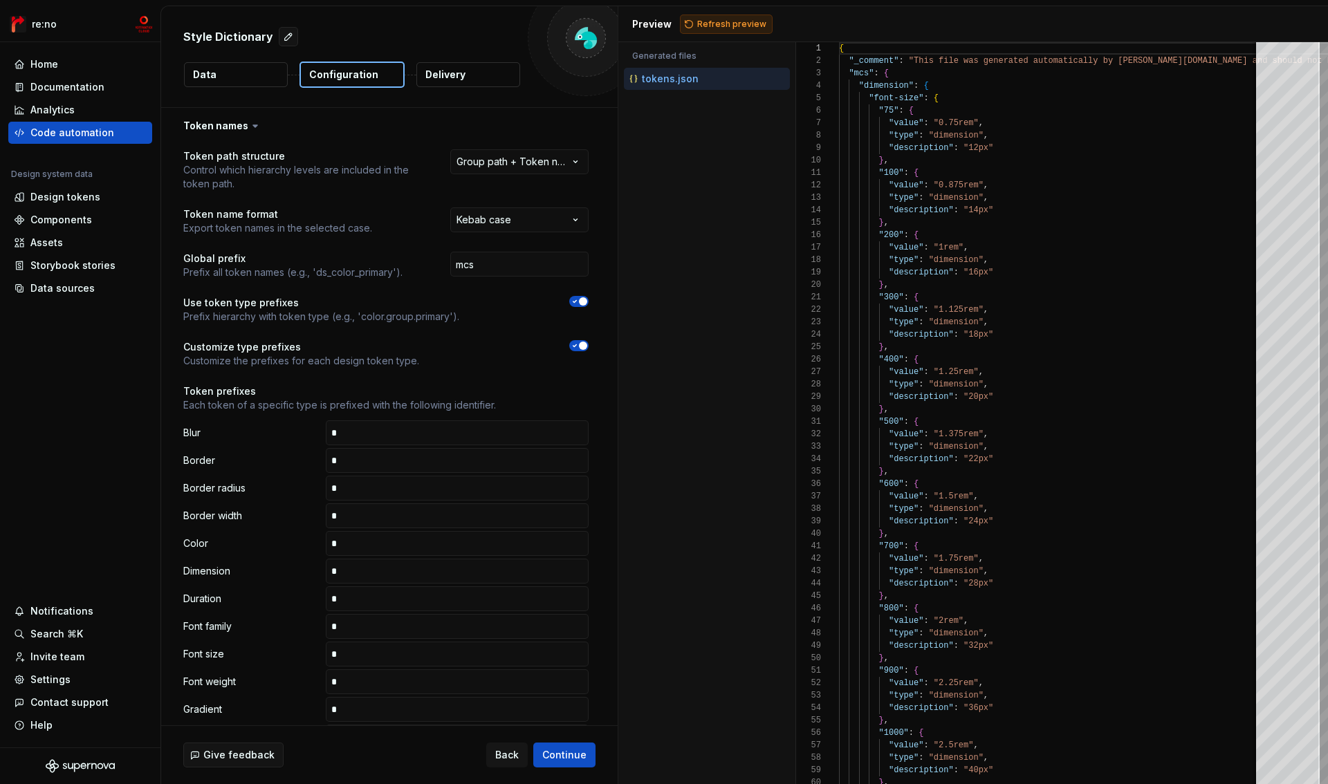
click at [740, 30] on button "Refresh preview" at bounding box center [726, 24] width 93 height 19
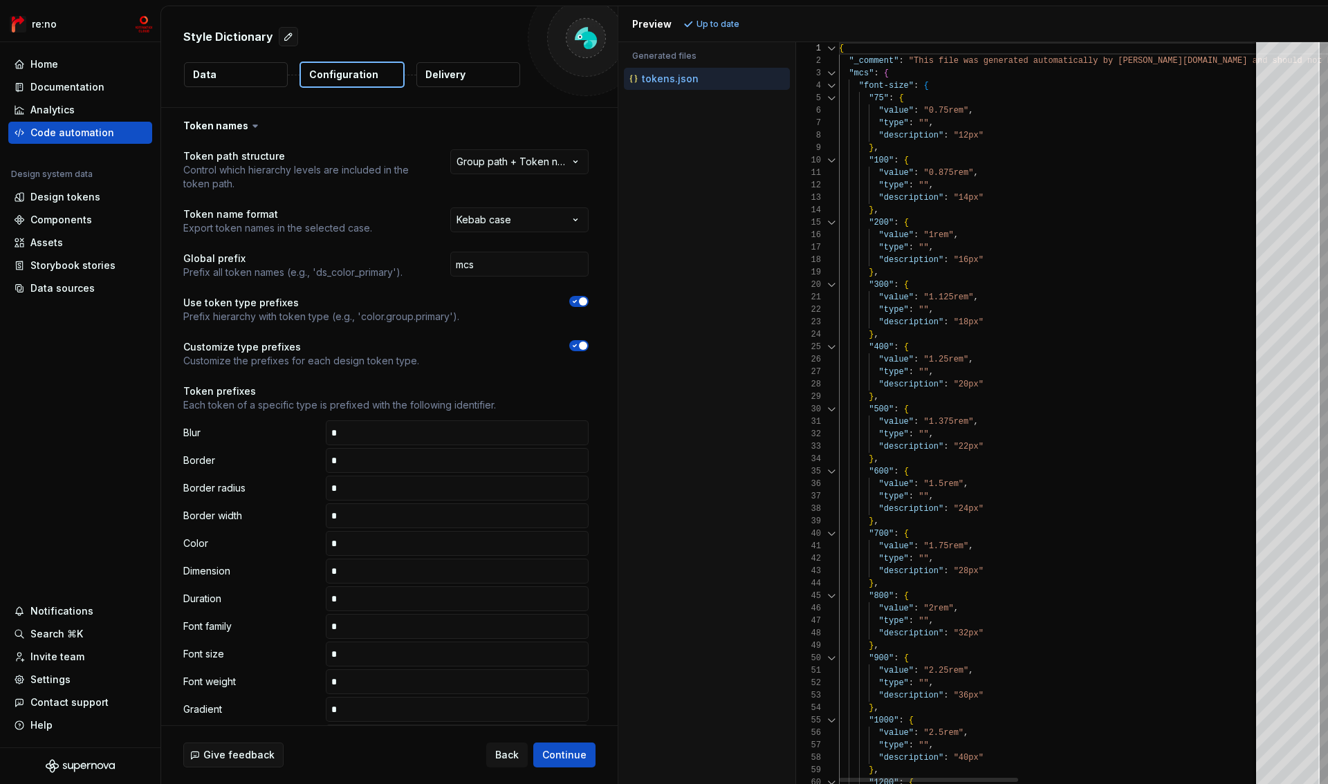
click at [835, 73] on div at bounding box center [832, 73] width 18 height 12
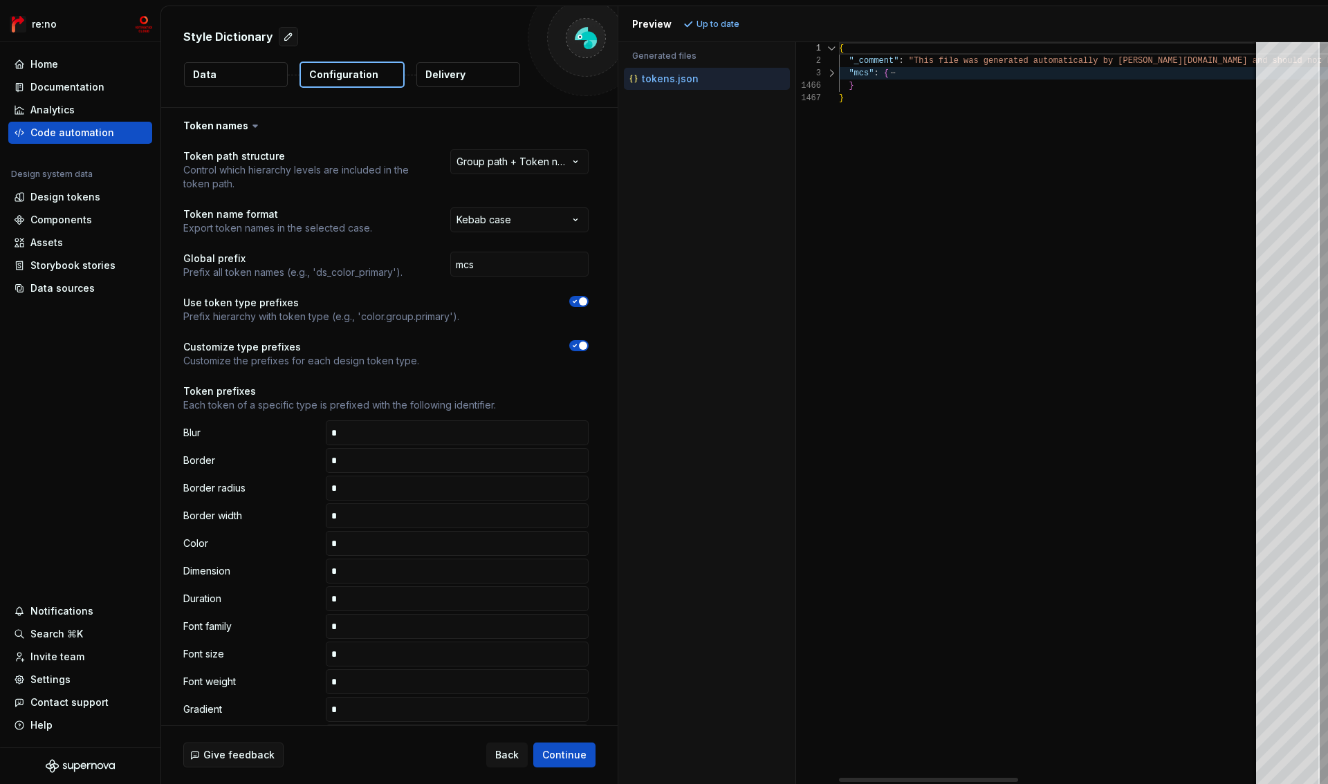
click at [835, 73] on div at bounding box center [832, 73] width 18 height 12
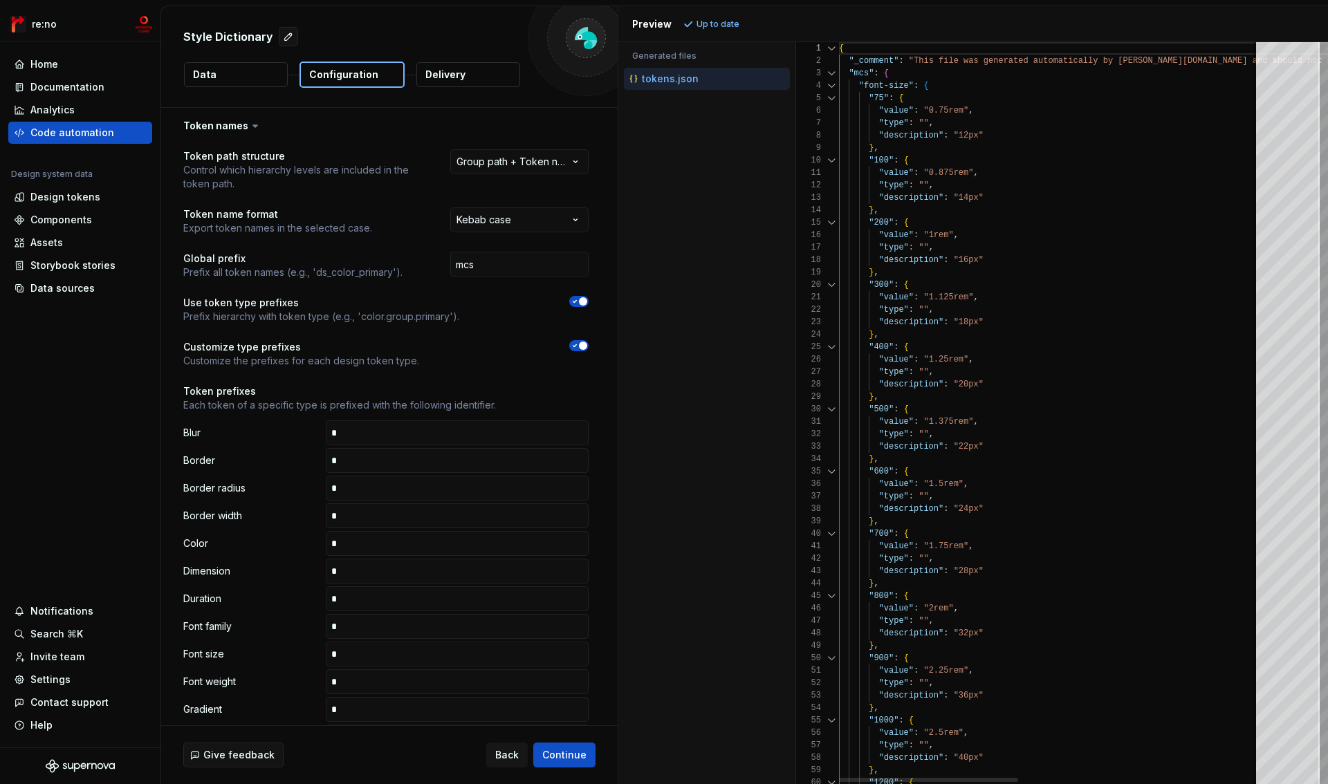
click at [835, 84] on div at bounding box center [832, 86] width 18 height 12
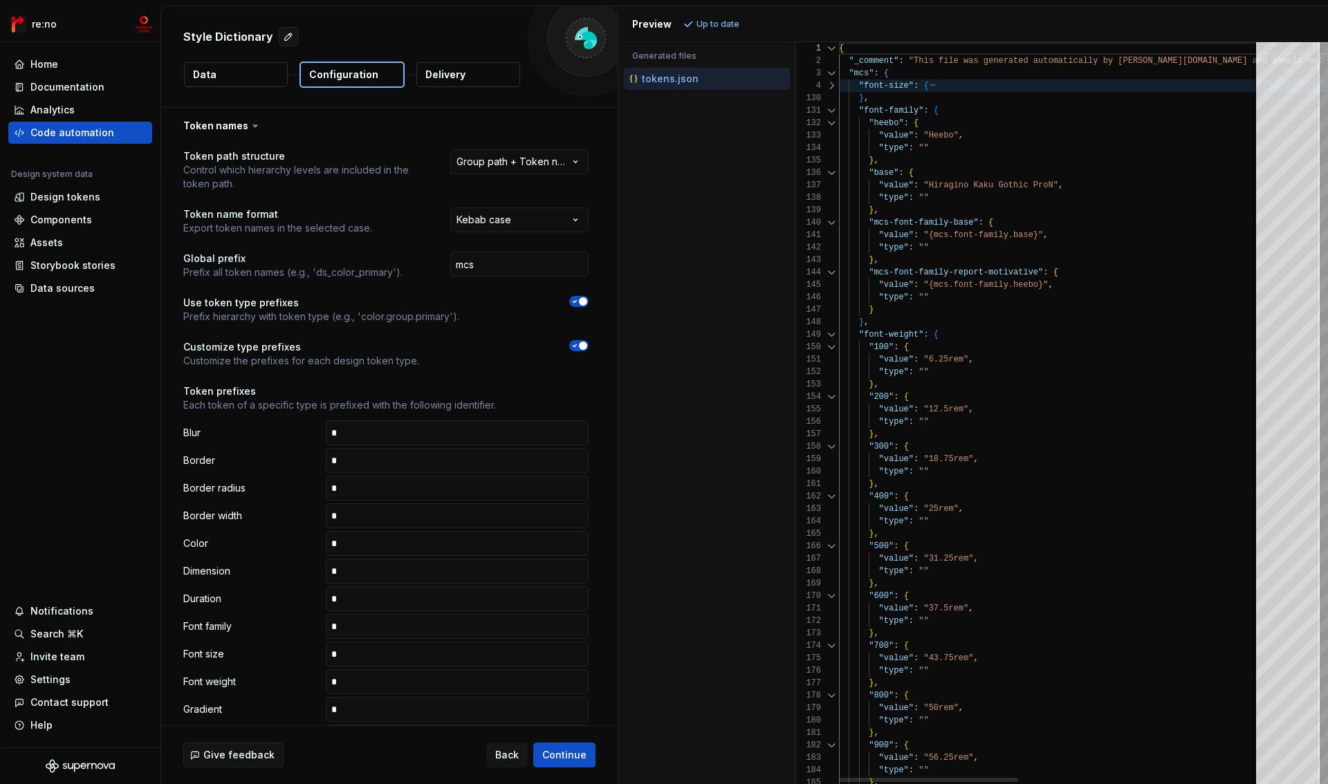
click at [834, 84] on div at bounding box center [832, 86] width 18 height 12
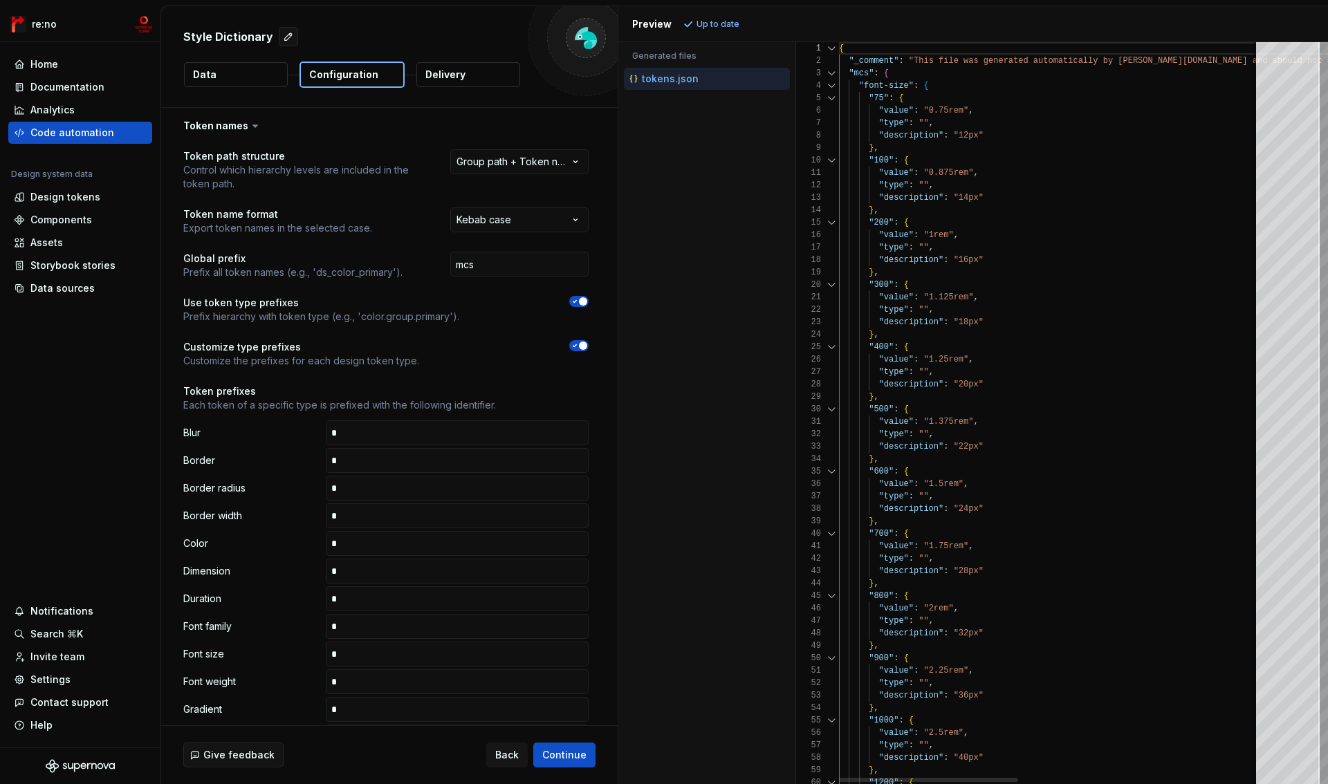
click at [834, 95] on div at bounding box center [832, 98] width 18 height 12
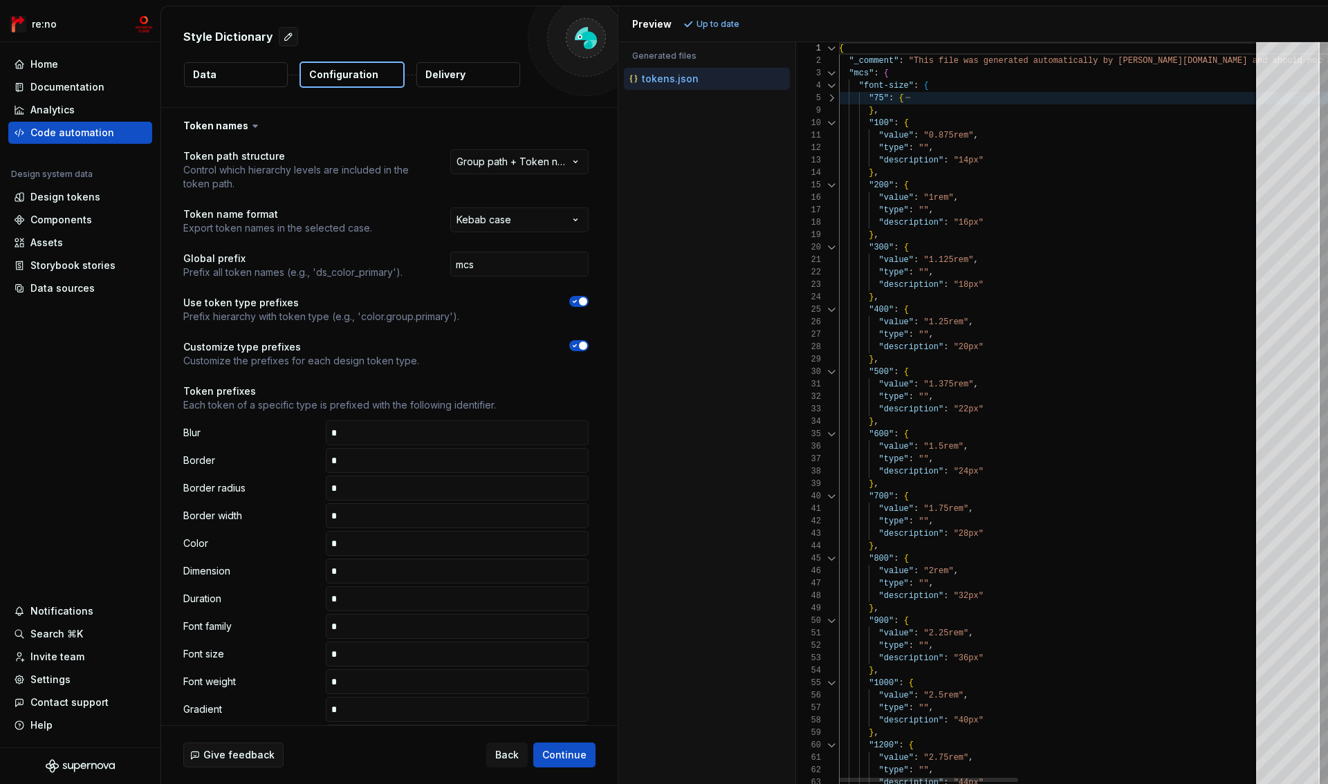
click at [833, 115] on div "9" at bounding box center [817, 110] width 43 height 12
click at [833, 125] on div at bounding box center [832, 123] width 18 height 12
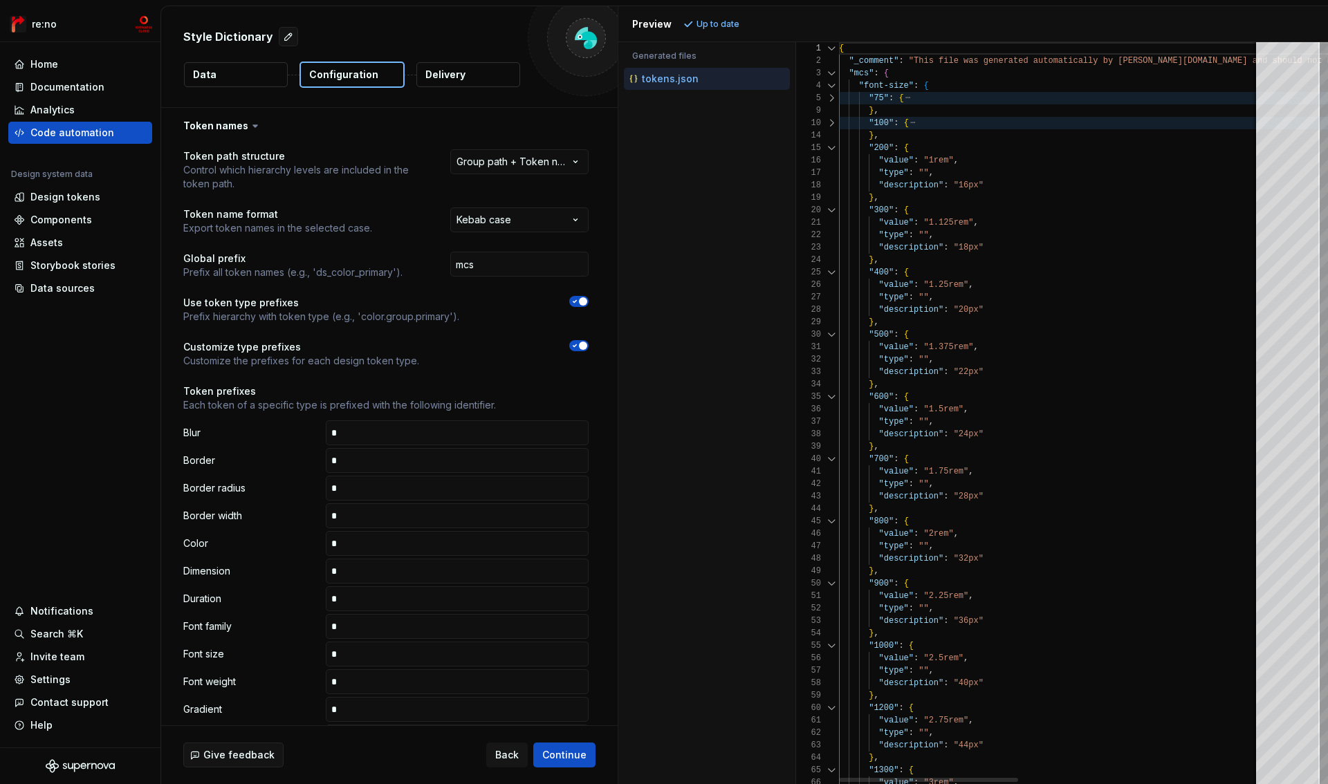
click at [829, 139] on div "14" at bounding box center [817, 135] width 43 height 12
click at [832, 84] on div at bounding box center [832, 86] width 18 height 12
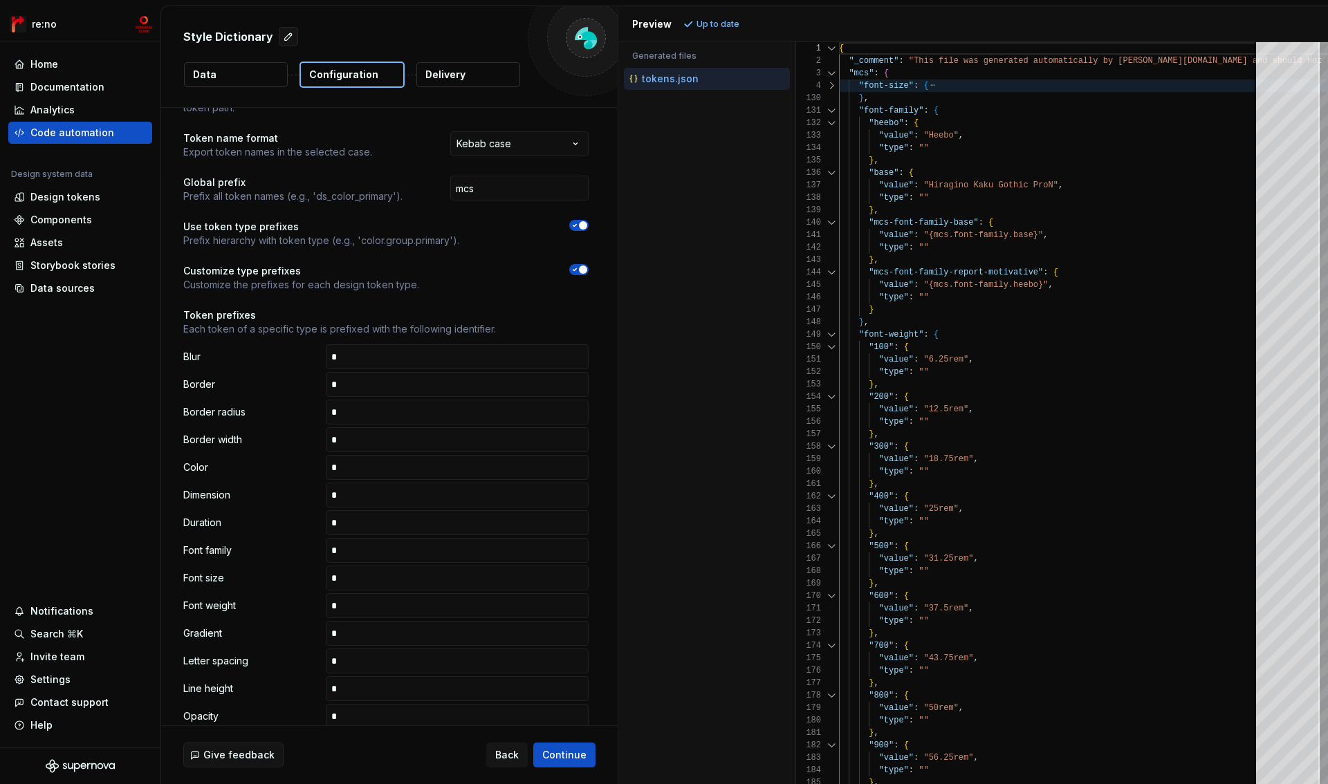
scroll to position [0, 0]
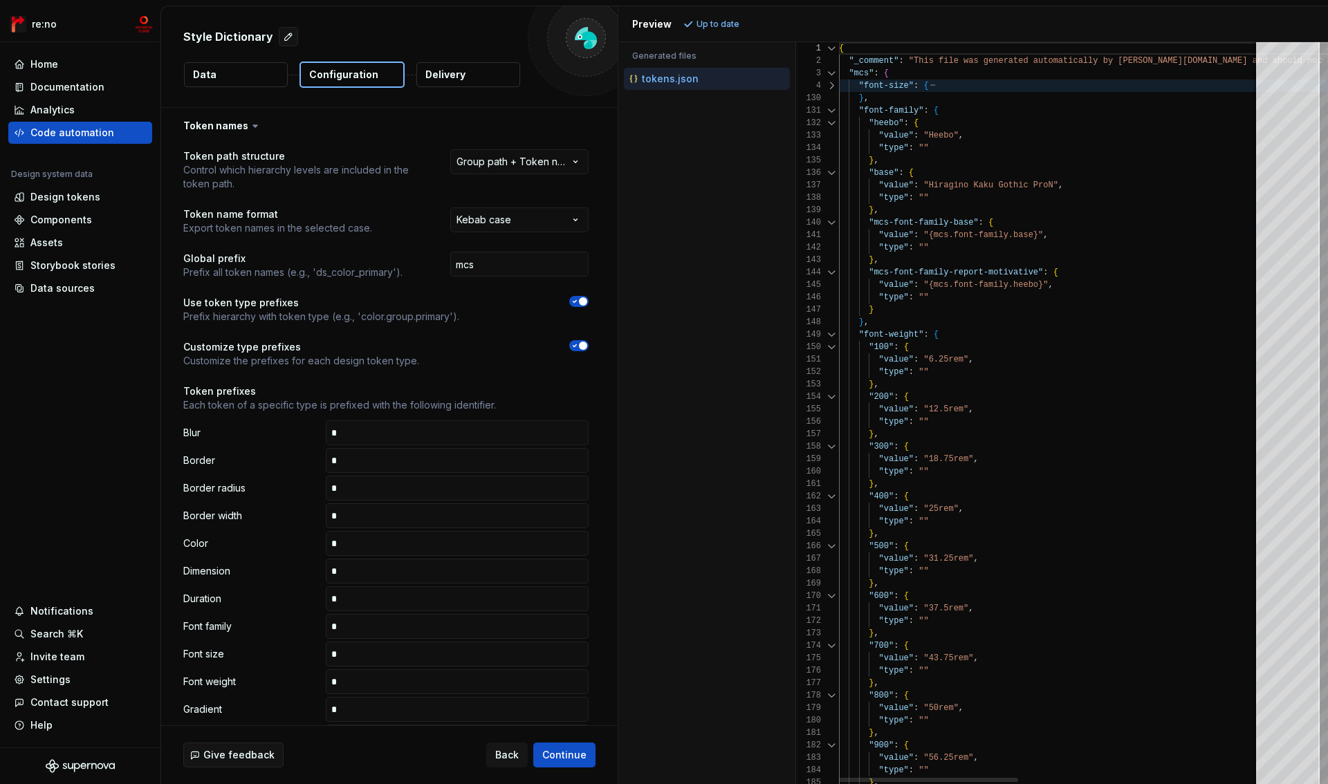
click at [836, 109] on div at bounding box center [832, 110] width 18 height 12
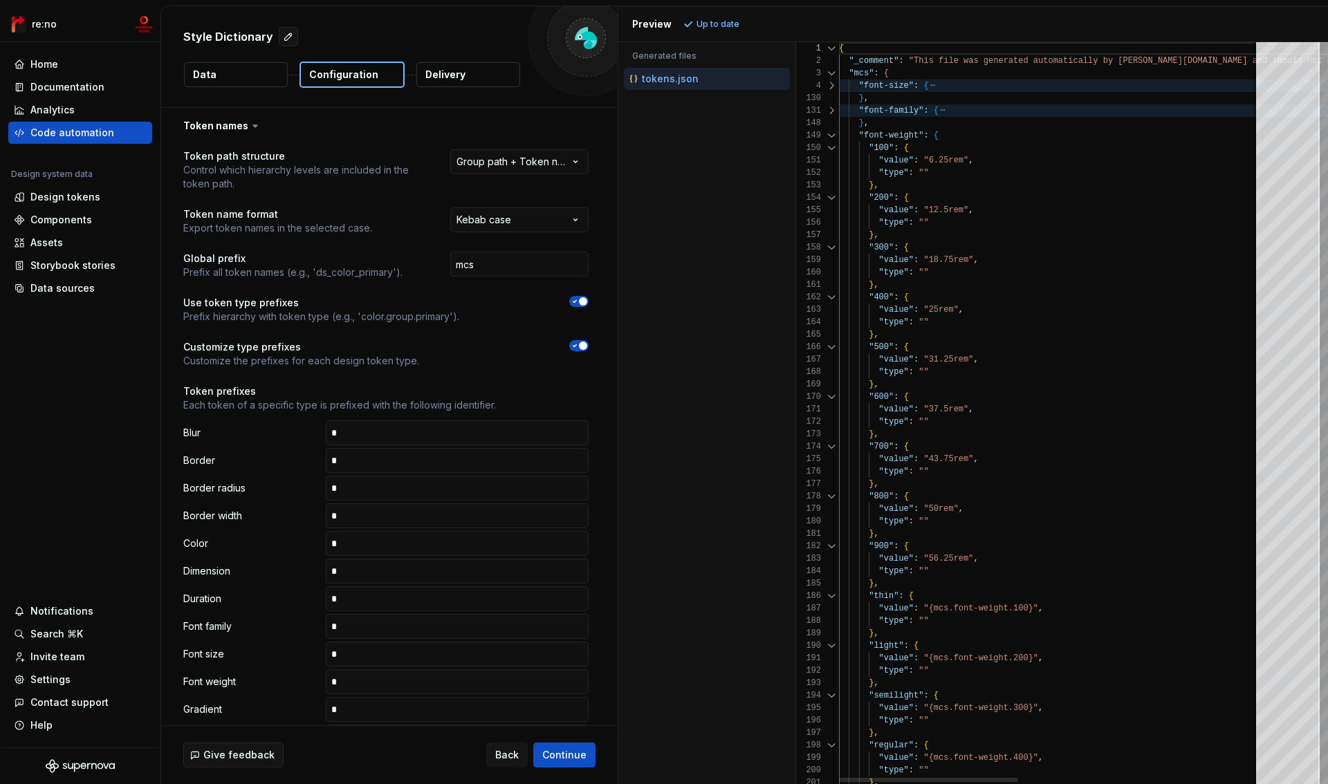
click at [832, 134] on div at bounding box center [832, 135] width 18 height 12
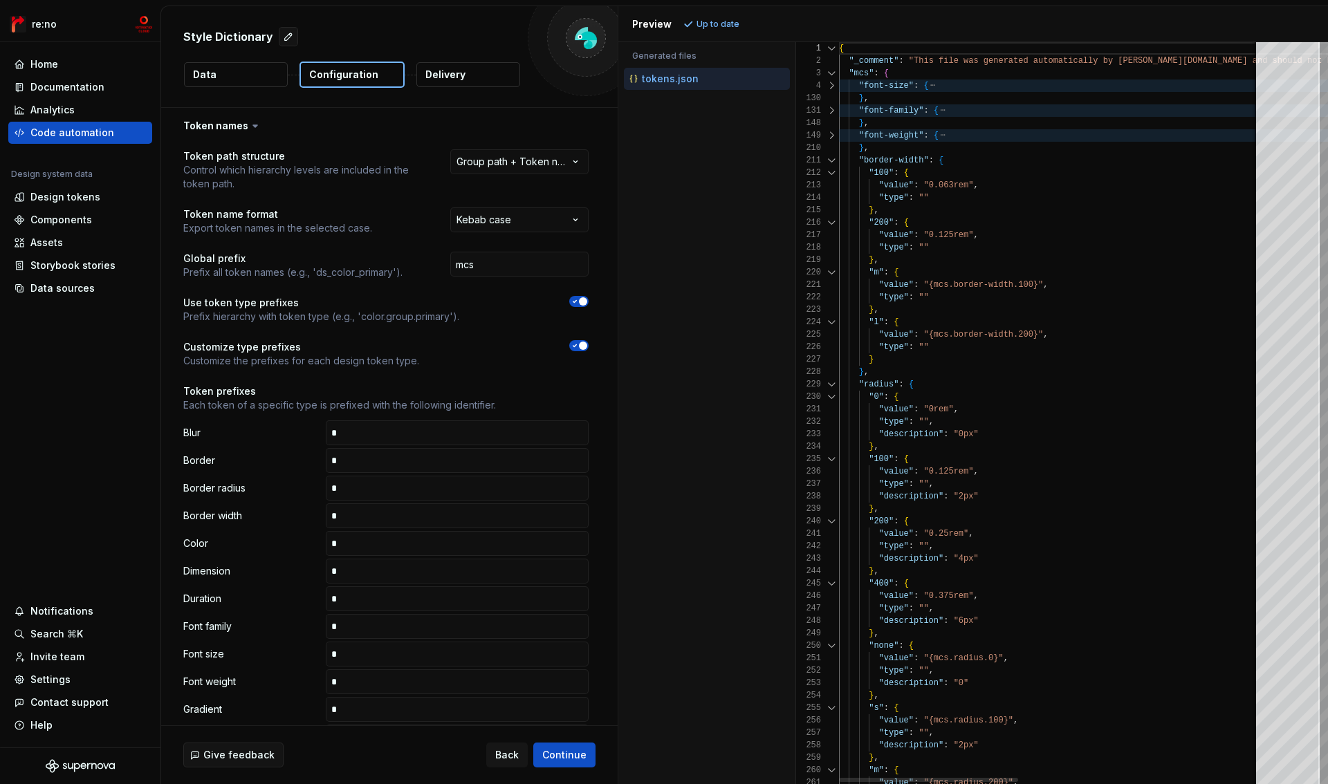
click at [830, 160] on div at bounding box center [832, 160] width 18 height 12
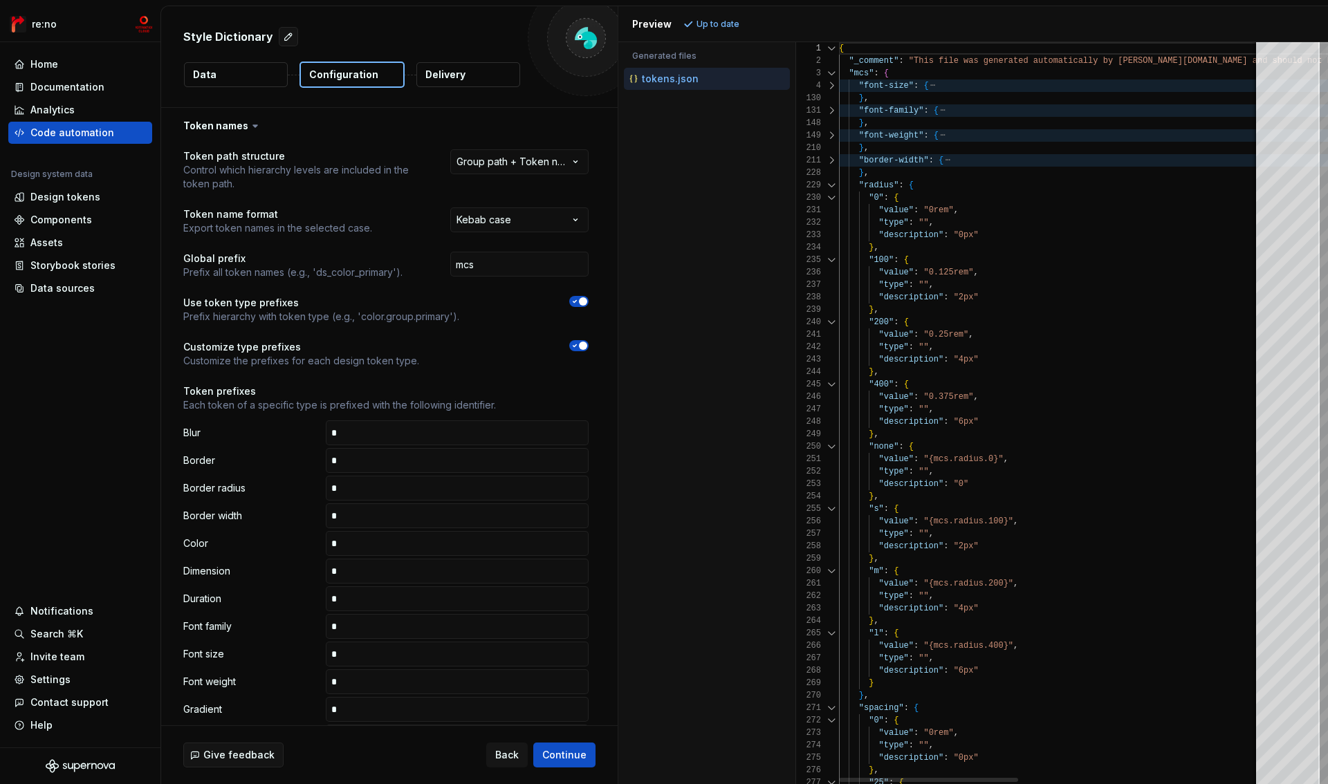
click at [833, 194] on div at bounding box center [832, 198] width 18 height 12
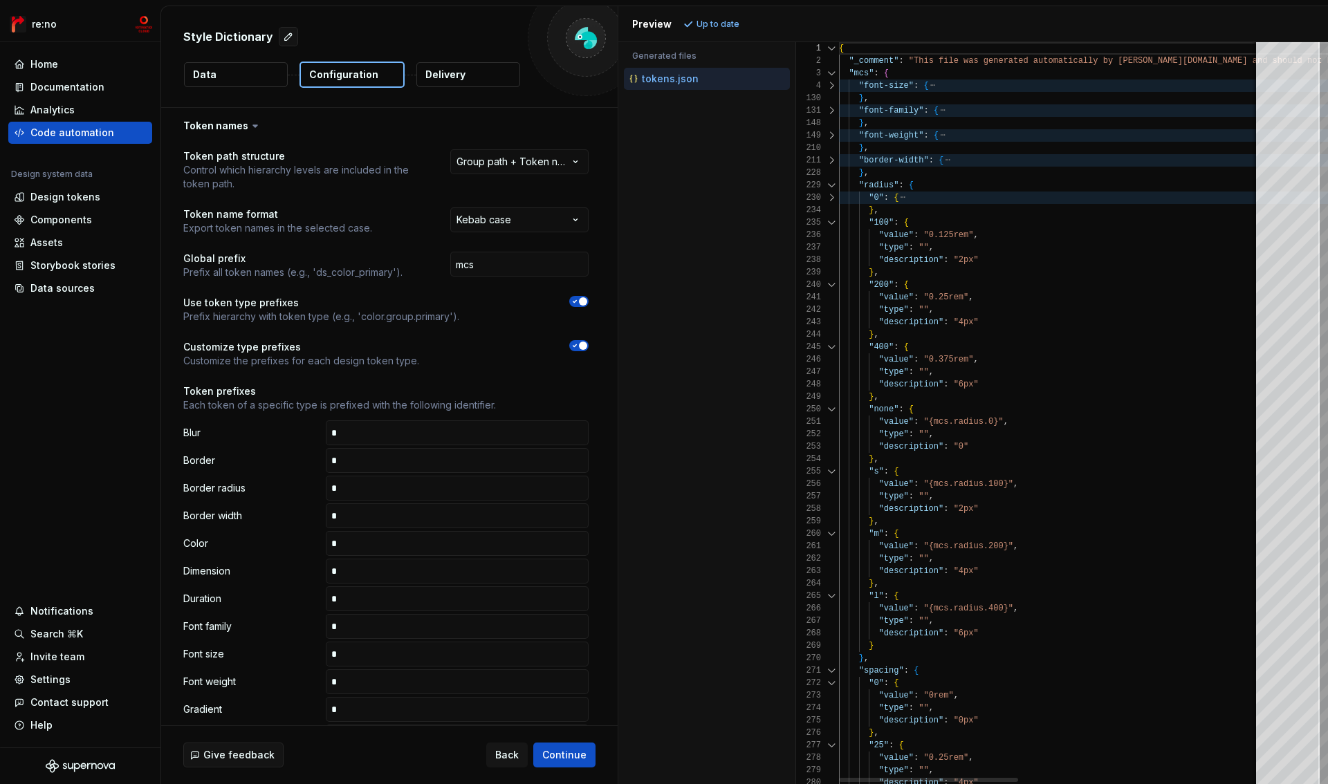
click at [834, 183] on div at bounding box center [832, 185] width 18 height 12
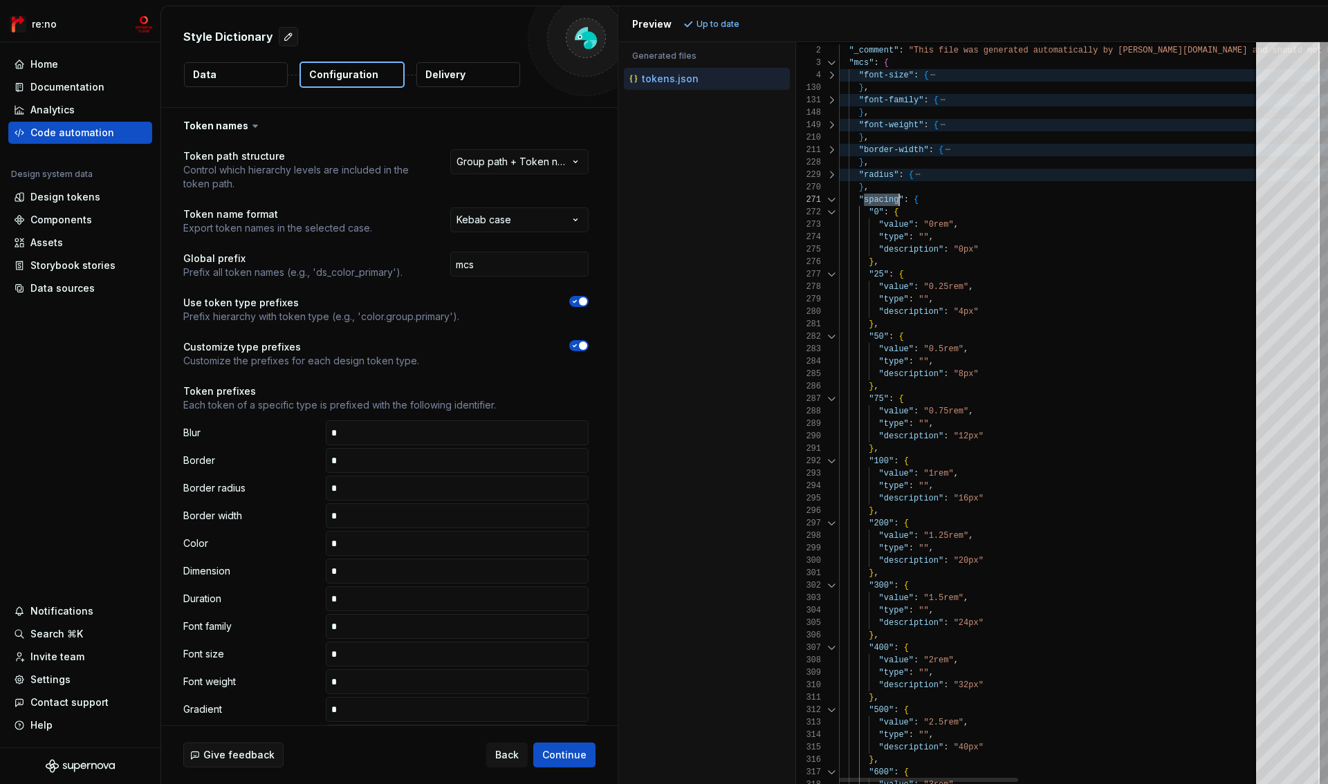
click at [829, 210] on div at bounding box center [832, 212] width 18 height 12
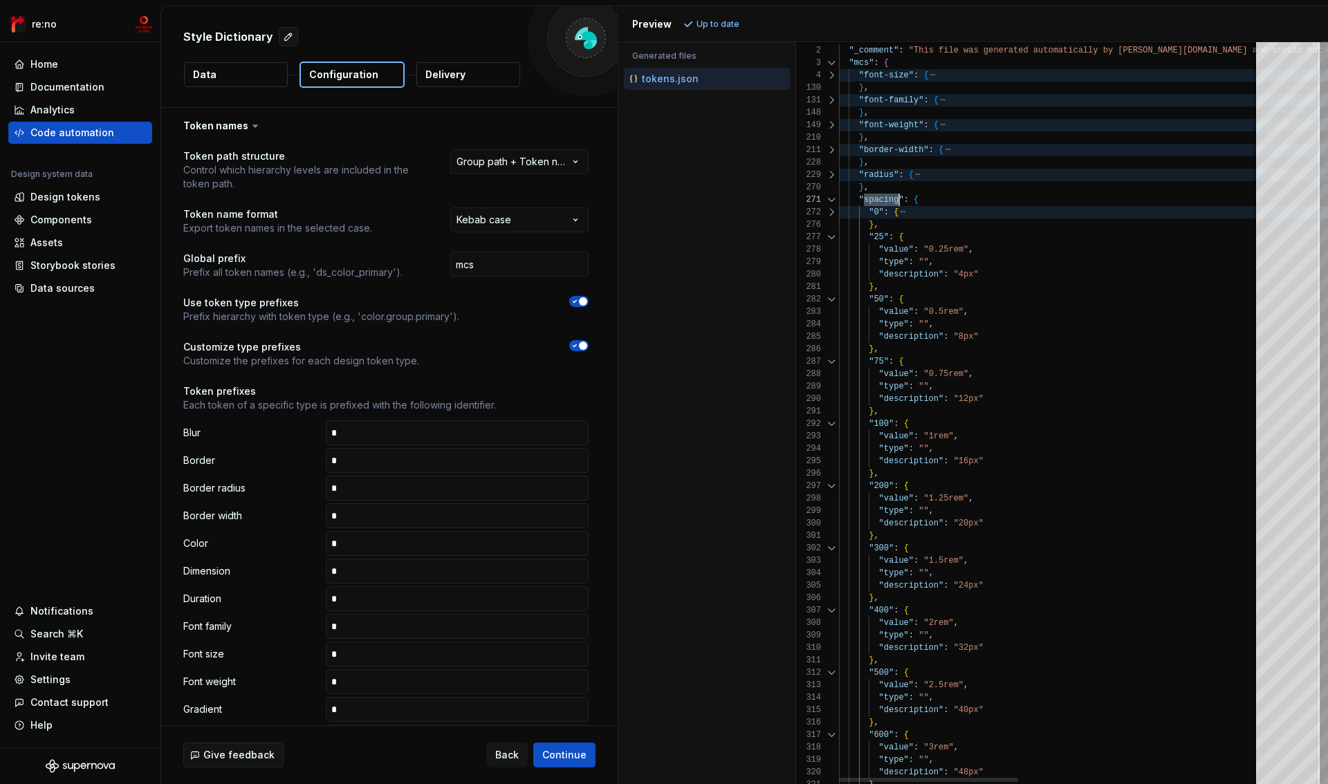
click at [829, 235] on div at bounding box center [832, 237] width 18 height 12
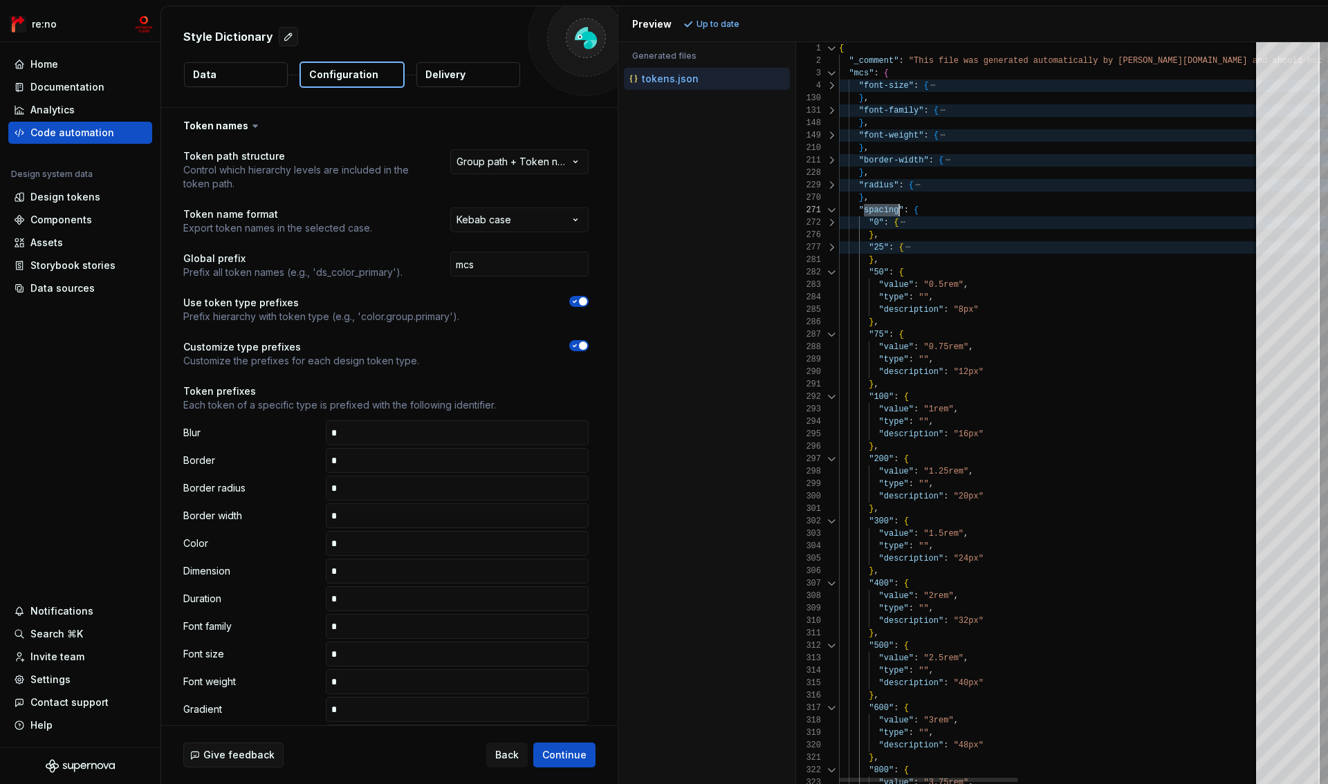
click at [833, 208] on div at bounding box center [832, 210] width 18 height 12
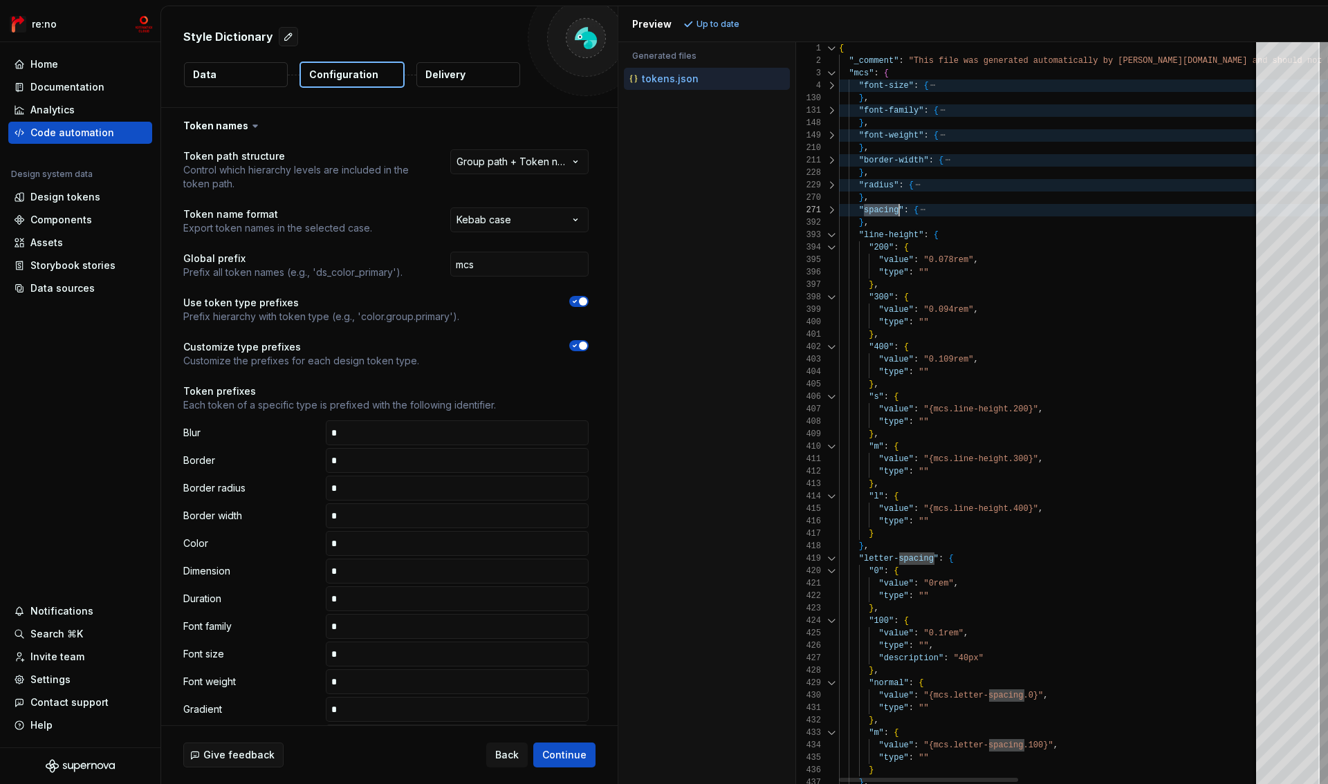
click at [832, 248] on div at bounding box center [832, 247] width 18 height 12
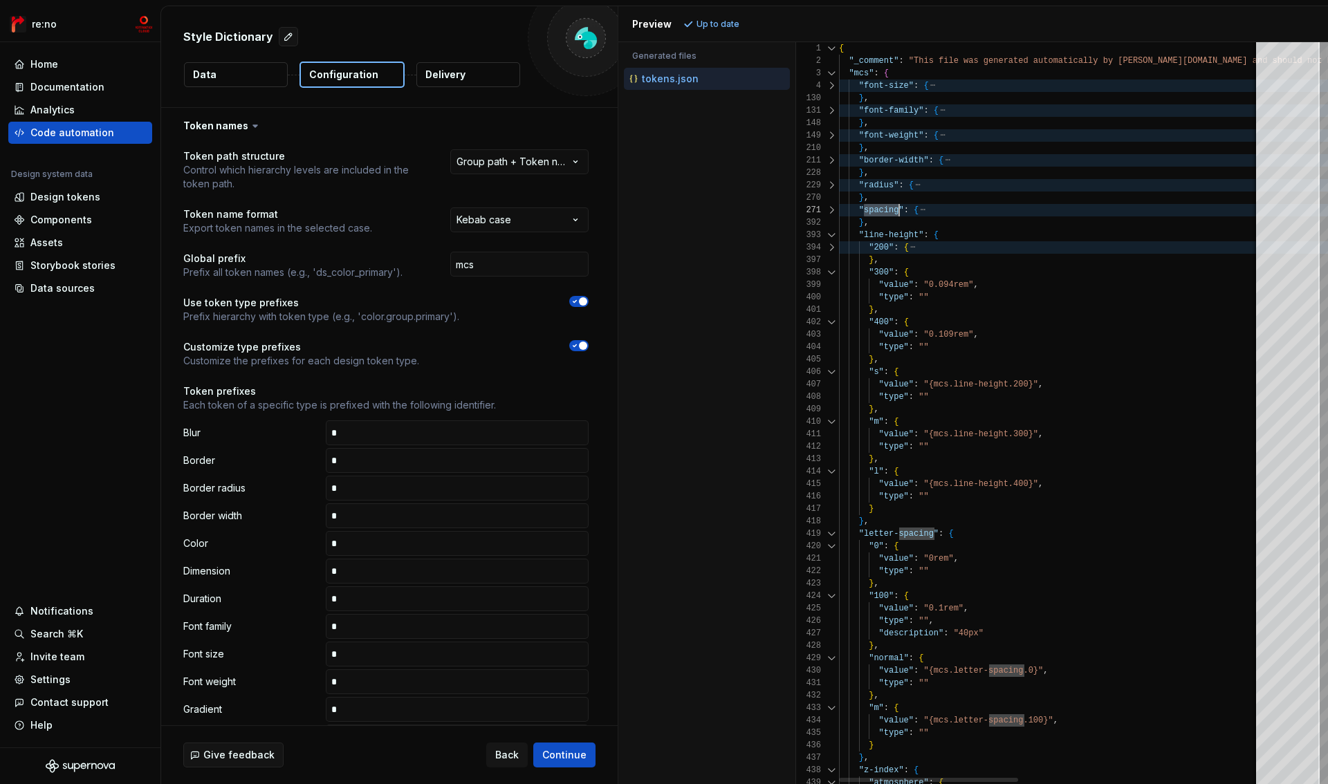
click at [832, 246] on div at bounding box center [832, 247] width 18 height 12
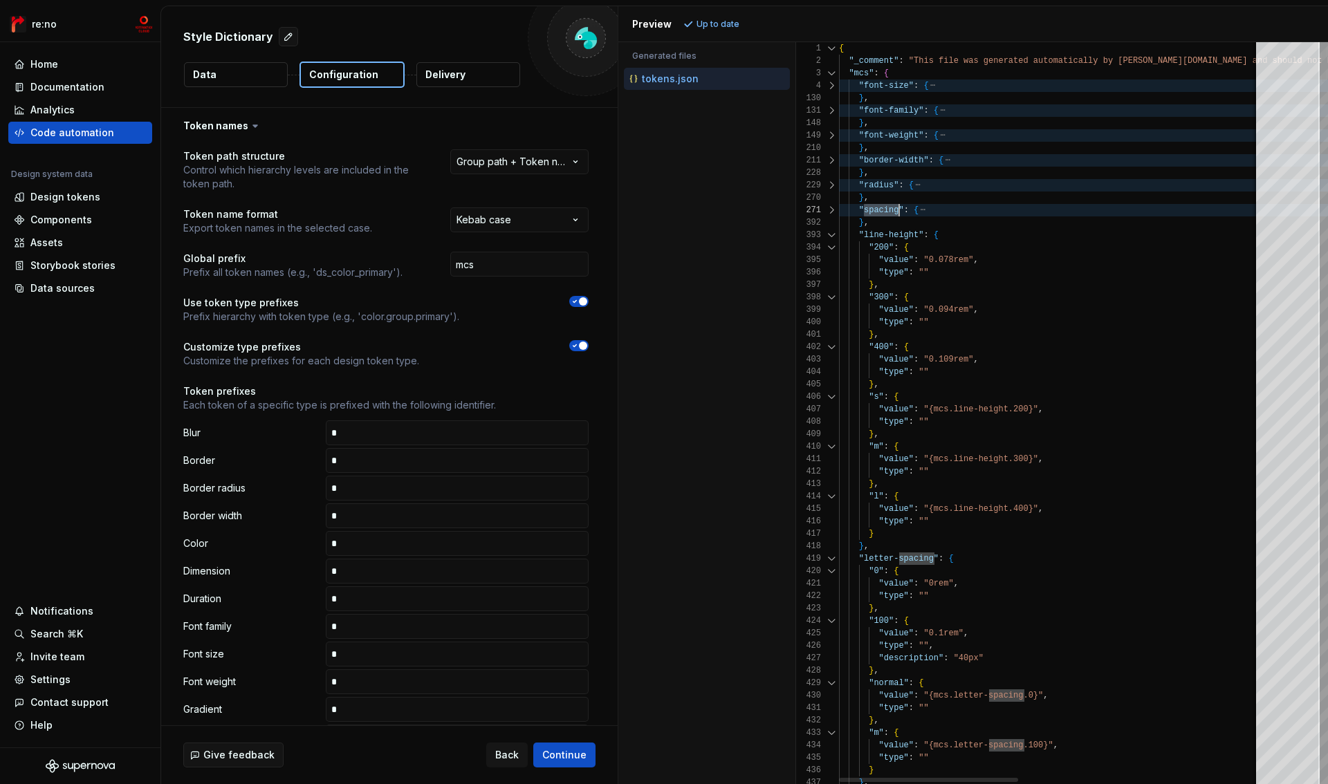
click at [832, 237] on div at bounding box center [832, 235] width 18 height 12
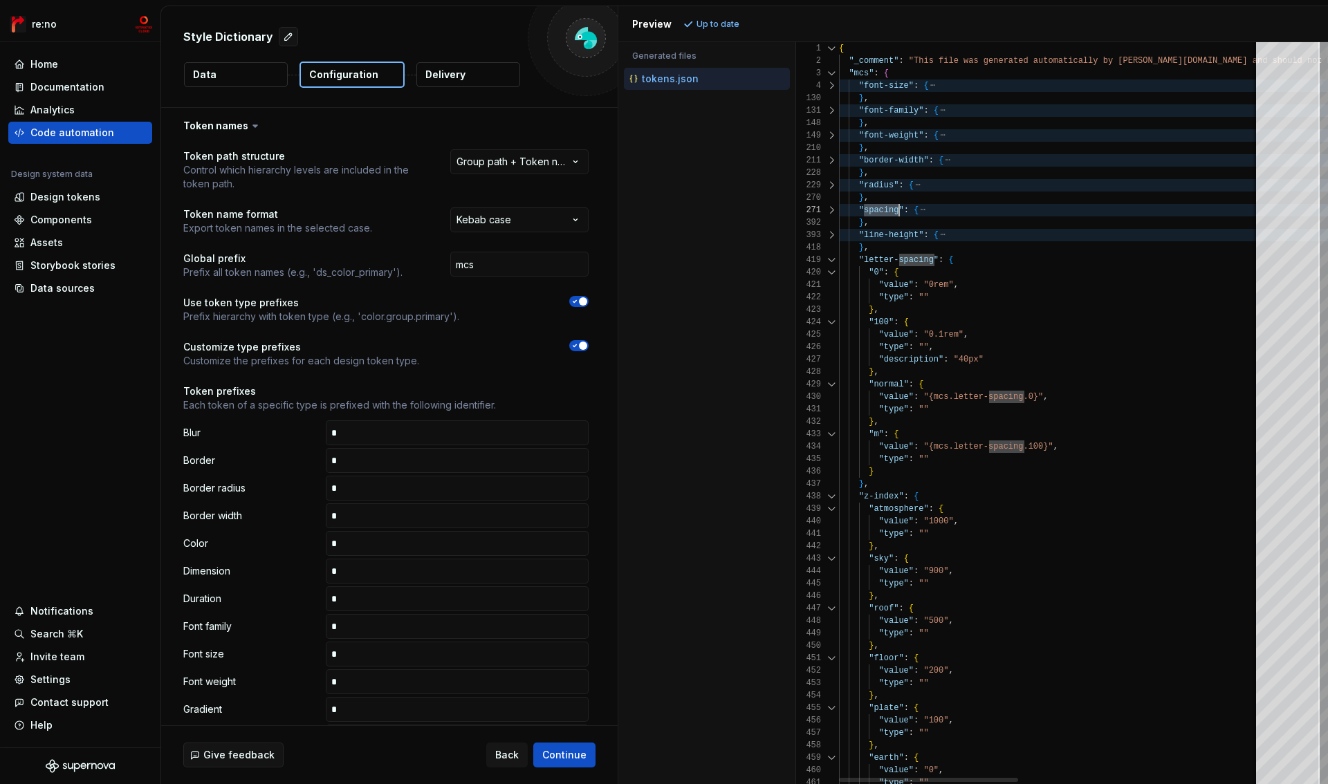
click at [832, 237] on div at bounding box center [832, 235] width 18 height 12
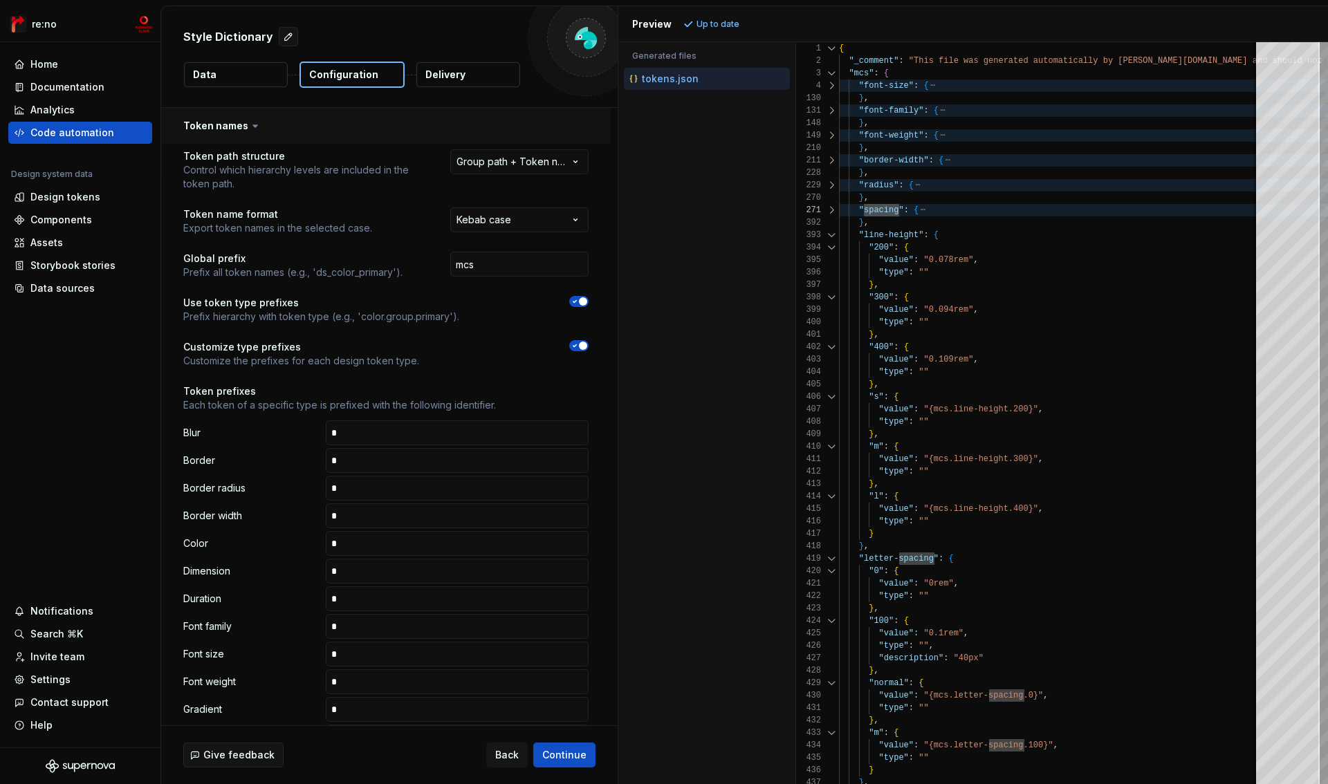
type textarea "**********"
click at [832, 213] on div at bounding box center [832, 210] width 18 height 12
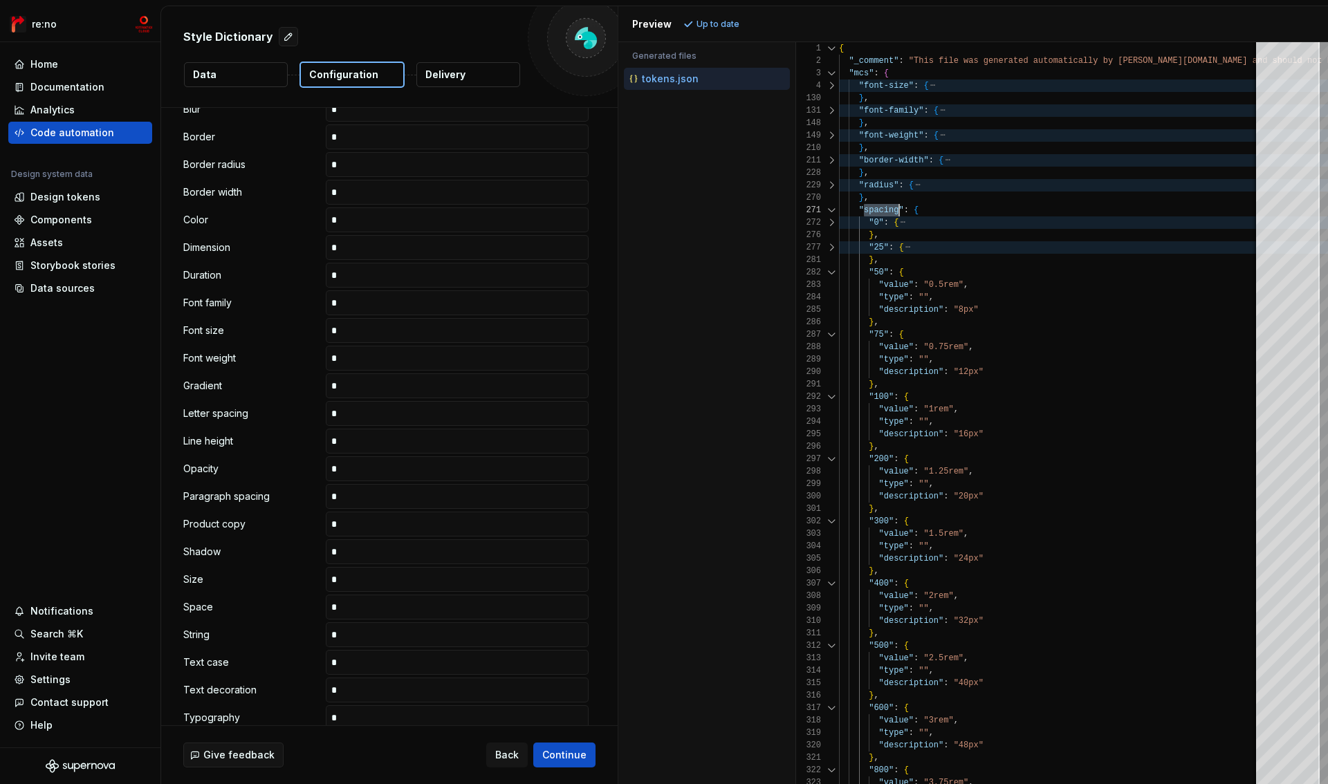
scroll to position [553, 0]
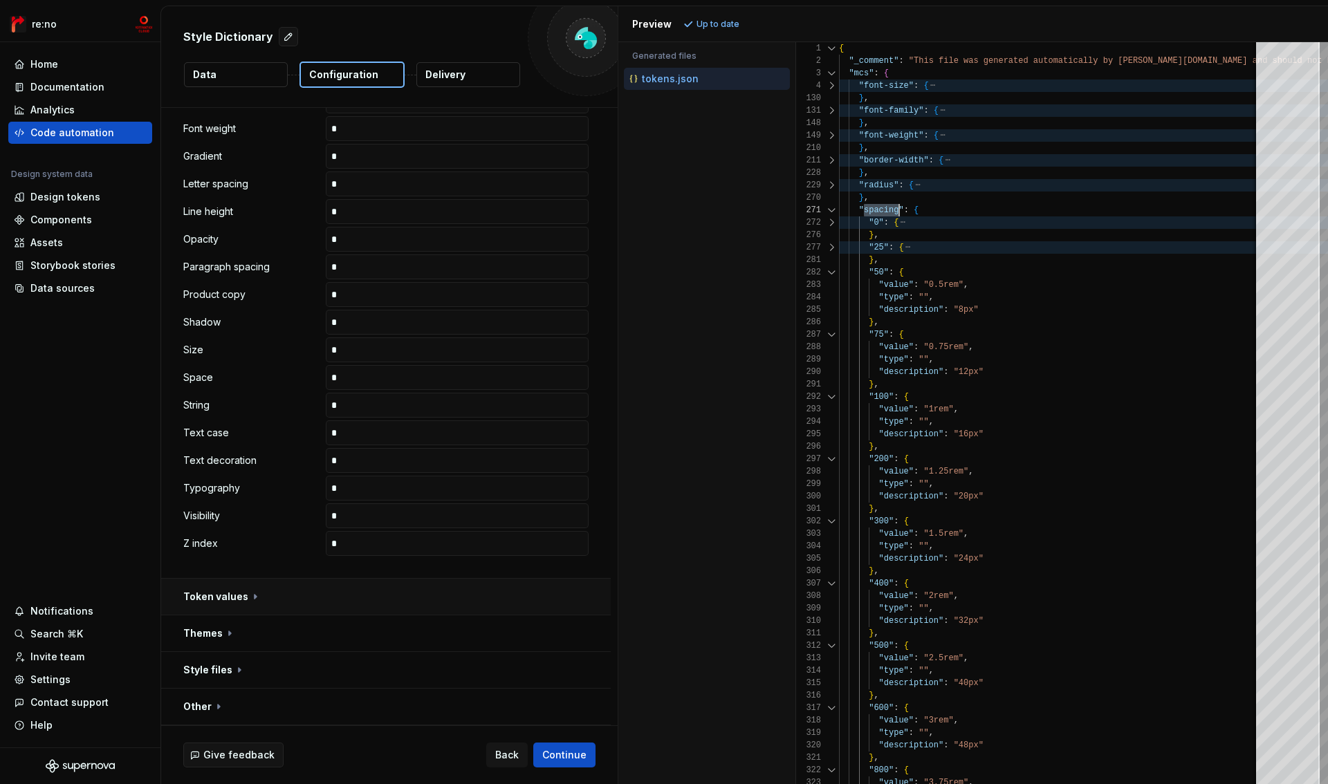
click at [241, 596] on button "button" at bounding box center [386, 597] width 450 height 36
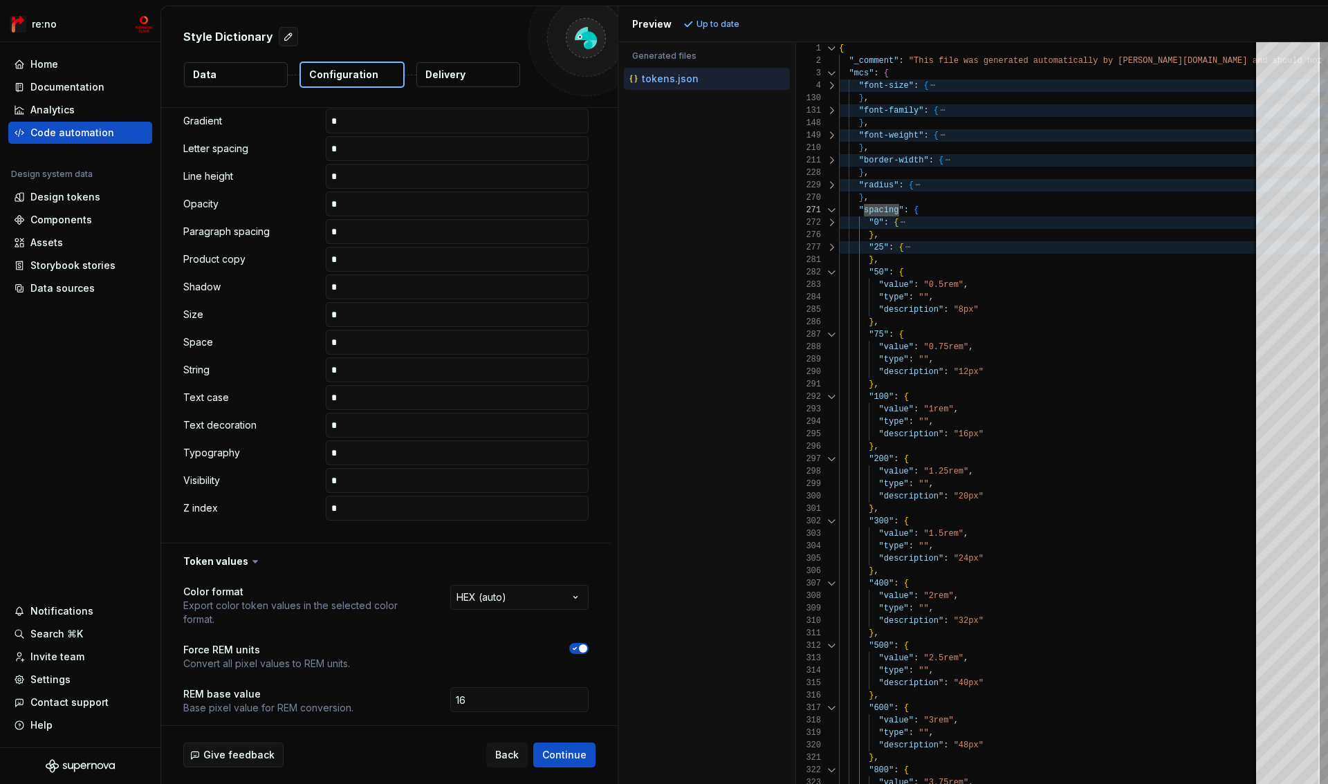
scroll to position [571, 0]
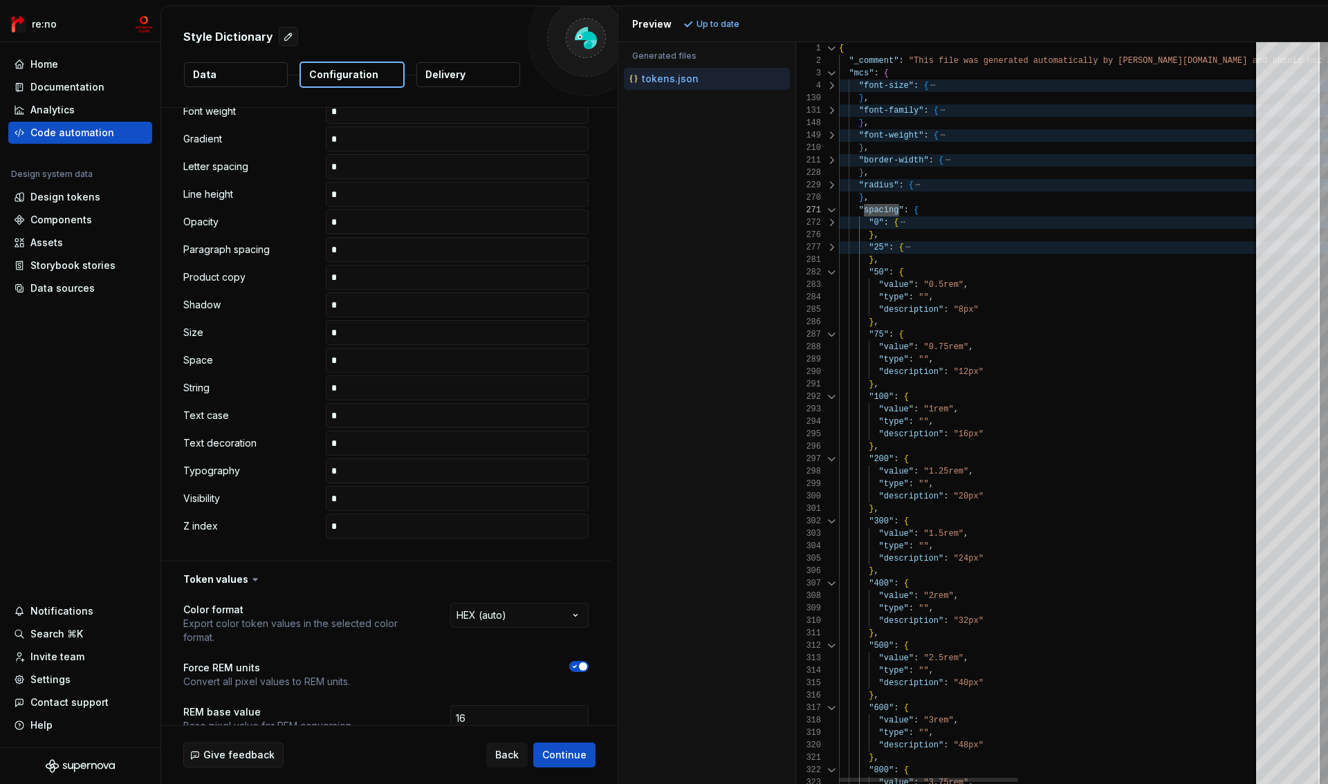
click at [832, 222] on div at bounding box center [832, 223] width 18 height 12
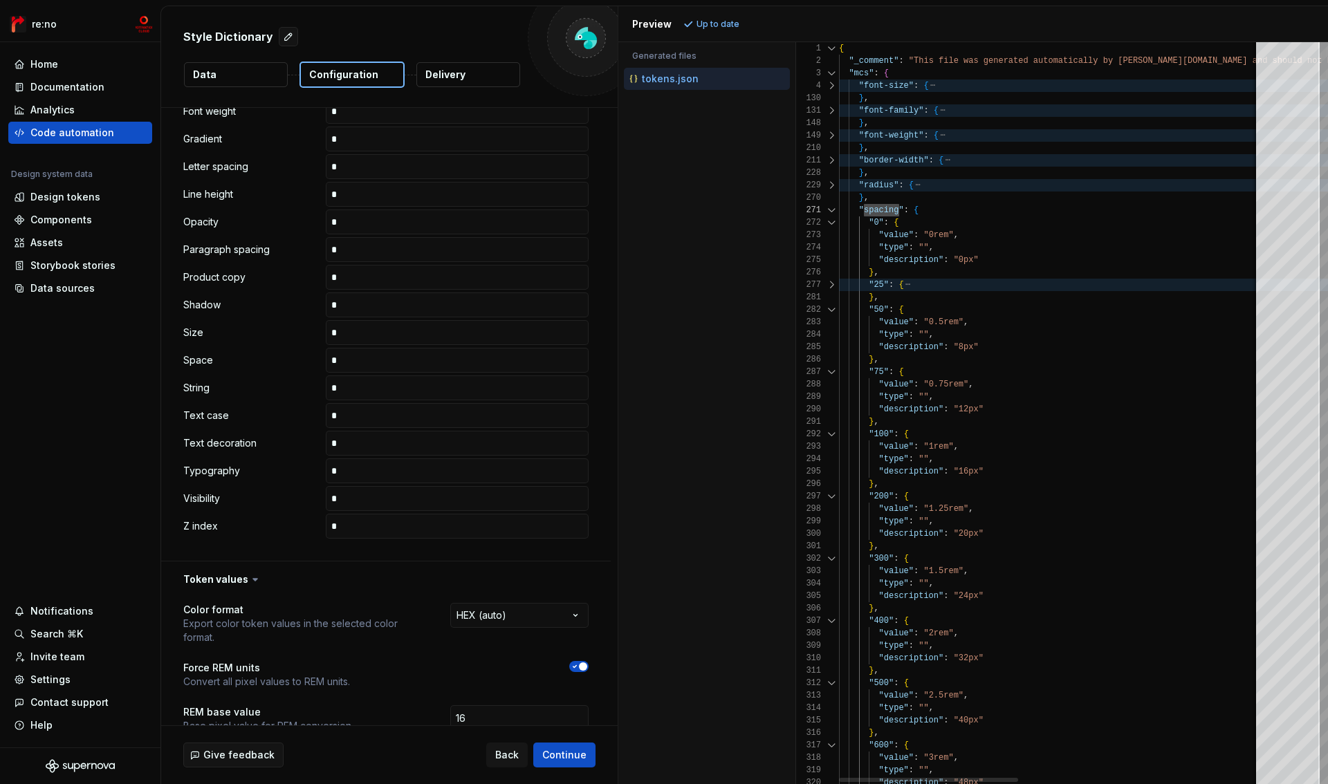
click at [832, 211] on div at bounding box center [832, 210] width 18 height 12
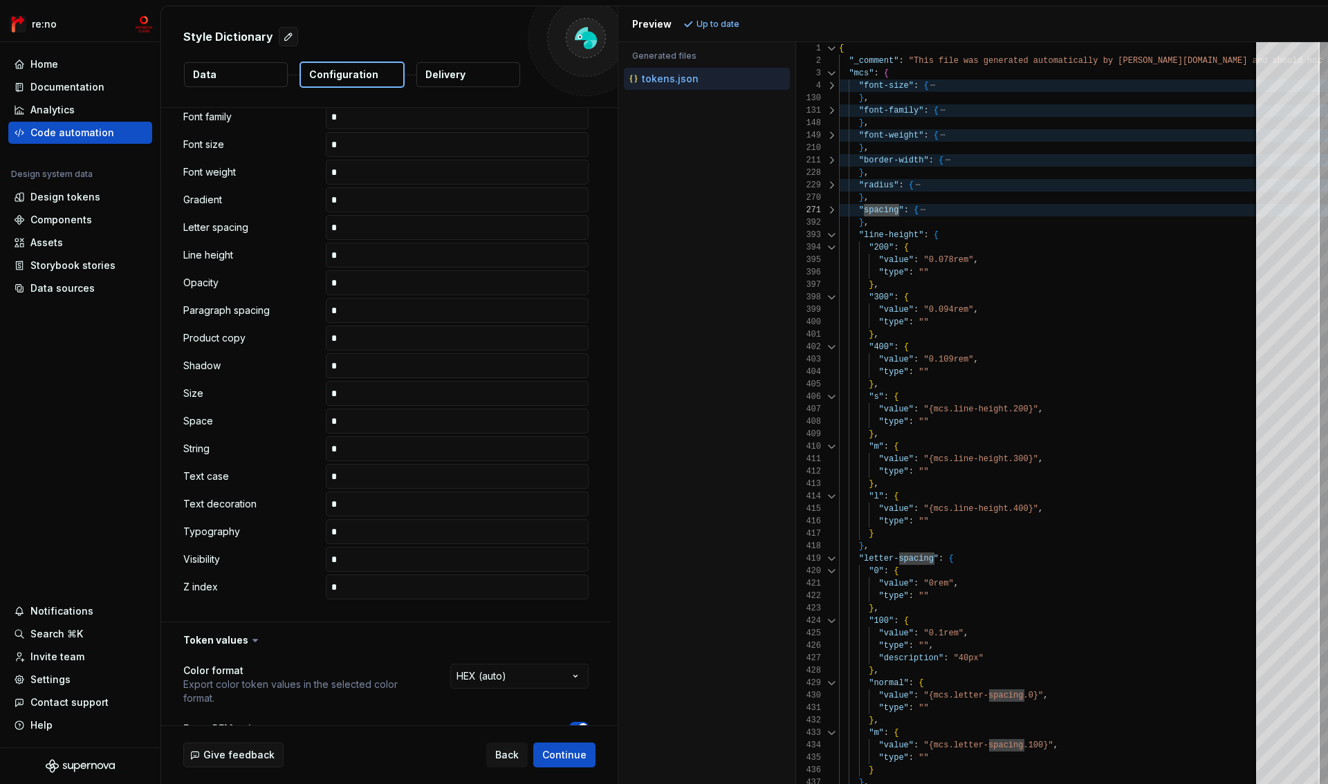
scroll to position [502, 0]
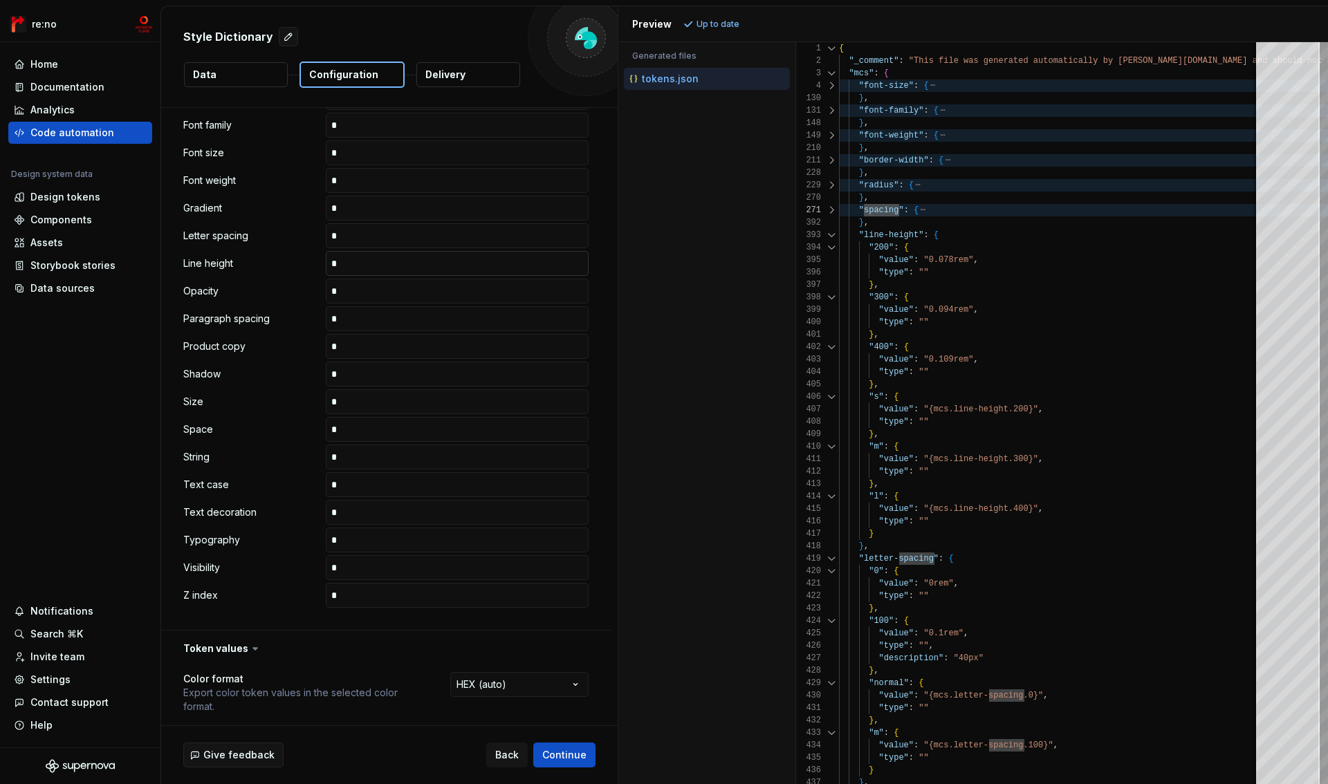
click at [370, 260] on input "text" at bounding box center [457, 263] width 263 height 25
type input "**********"
click at [713, 21] on span "Refresh preview" at bounding box center [731, 24] width 69 height 11
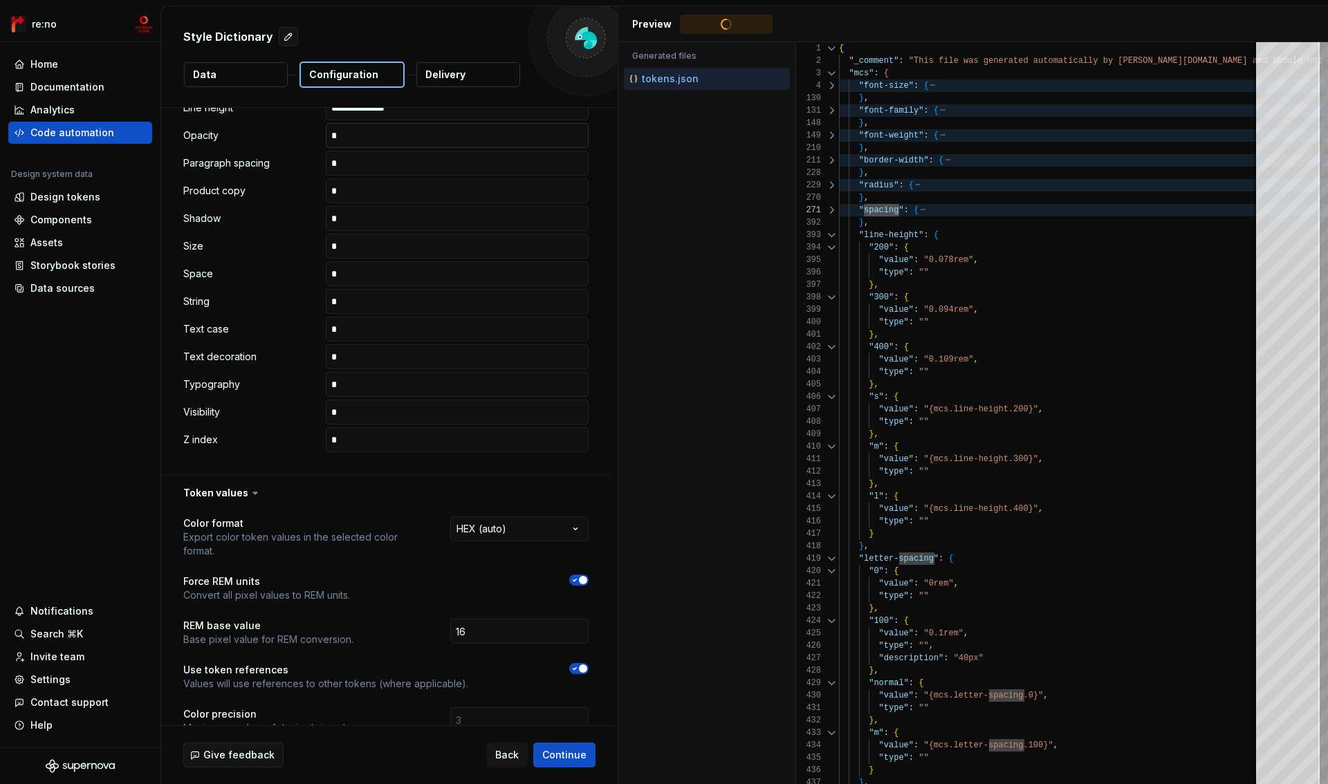
scroll to position [486, 0]
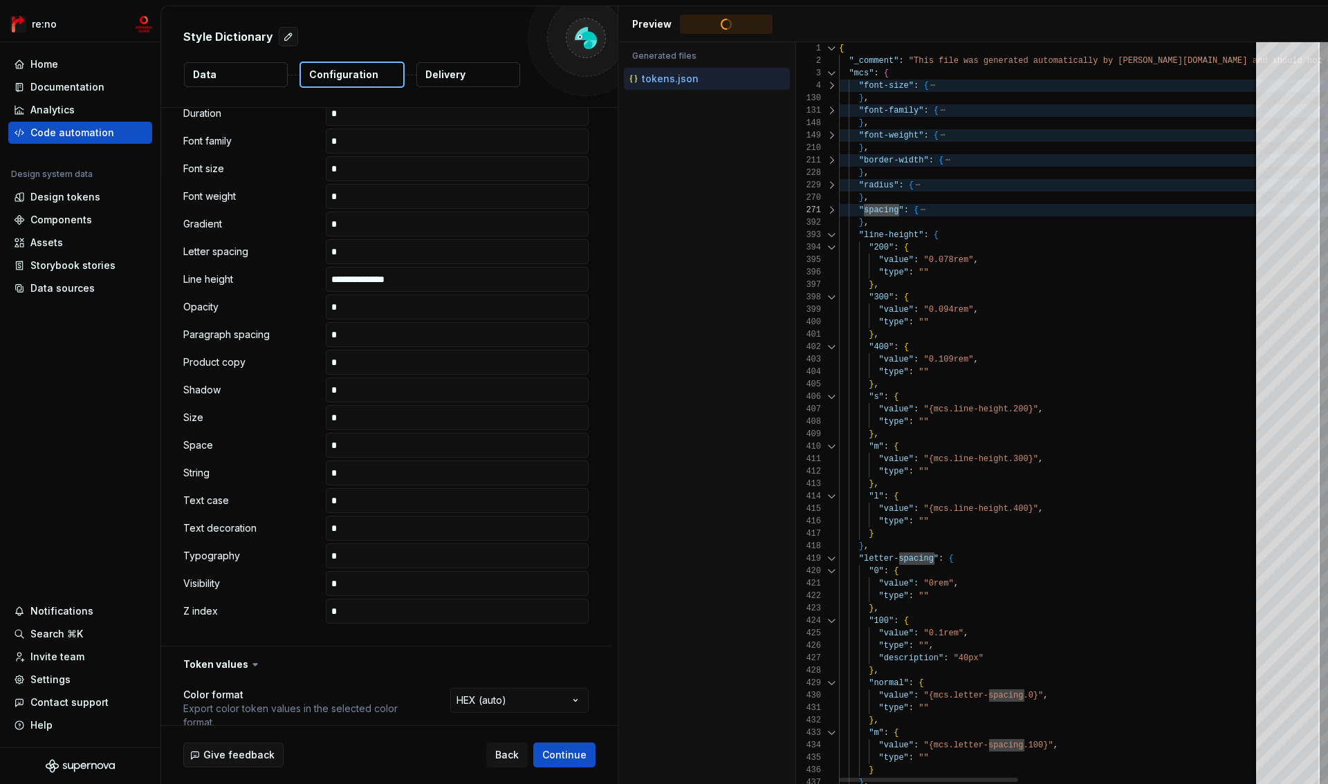
click at [832, 210] on div at bounding box center [832, 210] width 18 height 12
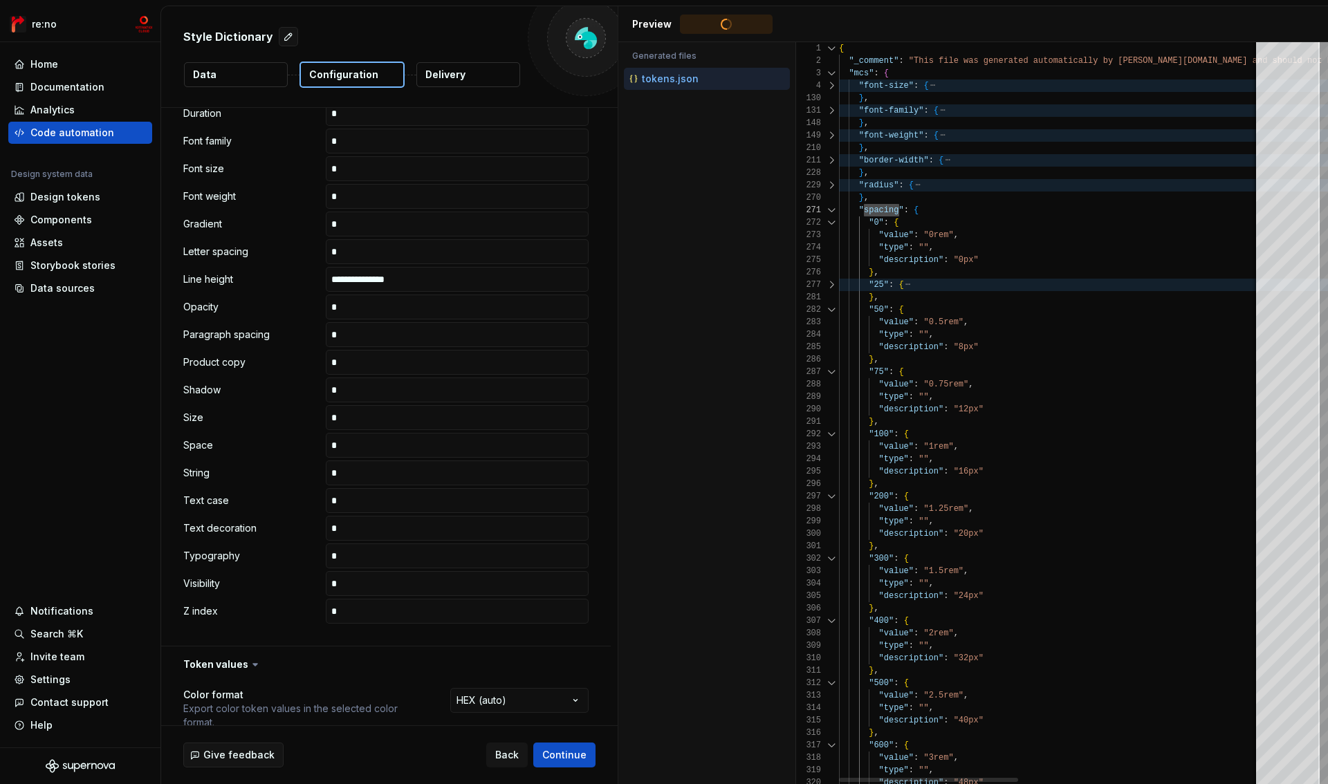
type textarea "**********"
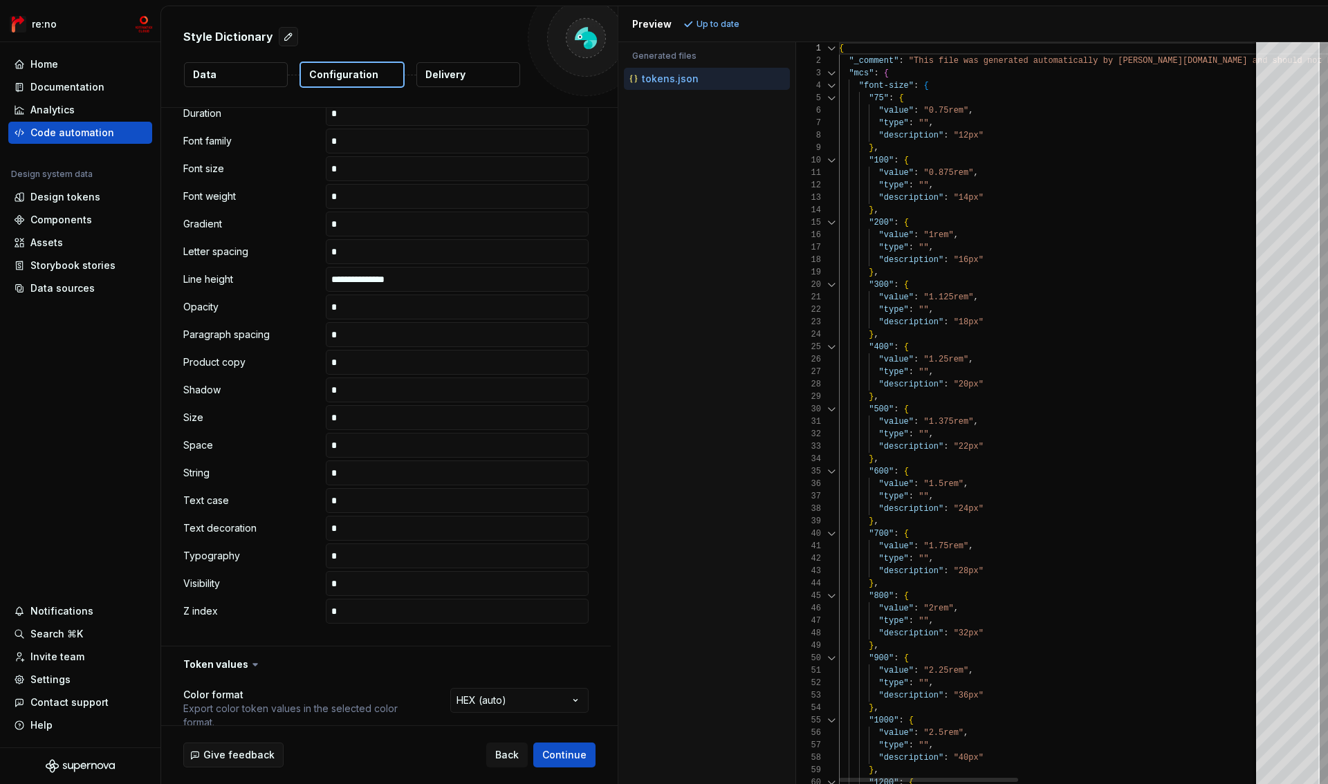
click at [834, 86] on div at bounding box center [832, 86] width 18 height 12
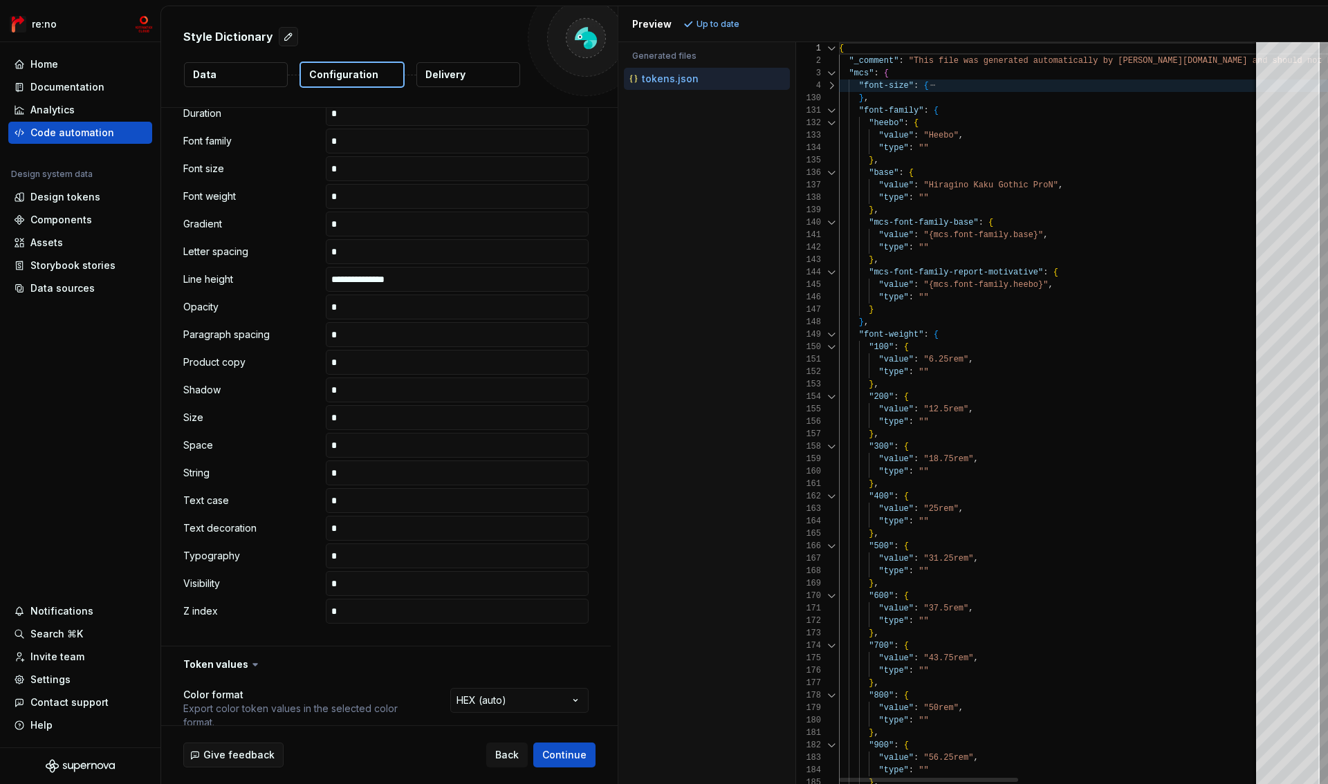
click at [834, 111] on div at bounding box center [832, 110] width 18 height 12
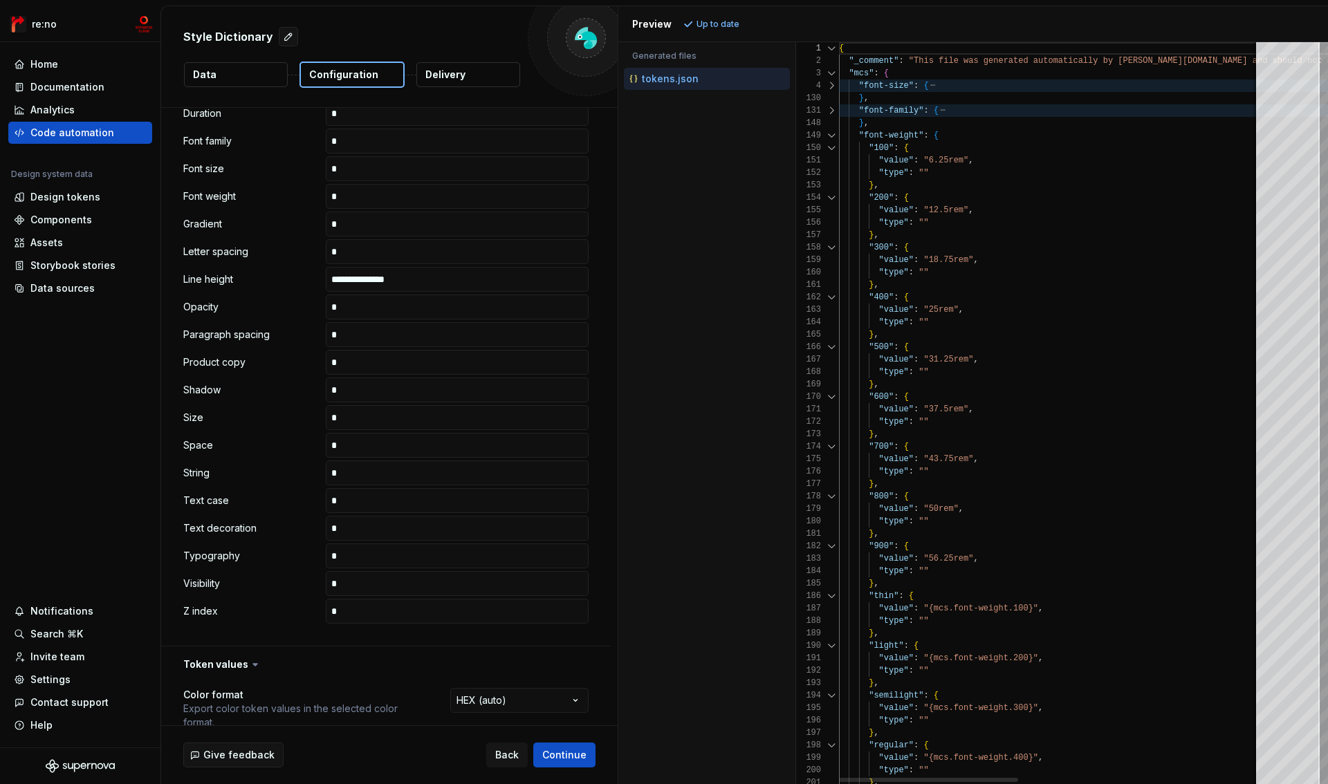
click at [834, 138] on div at bounding box center [832, 135] width 18 height 12
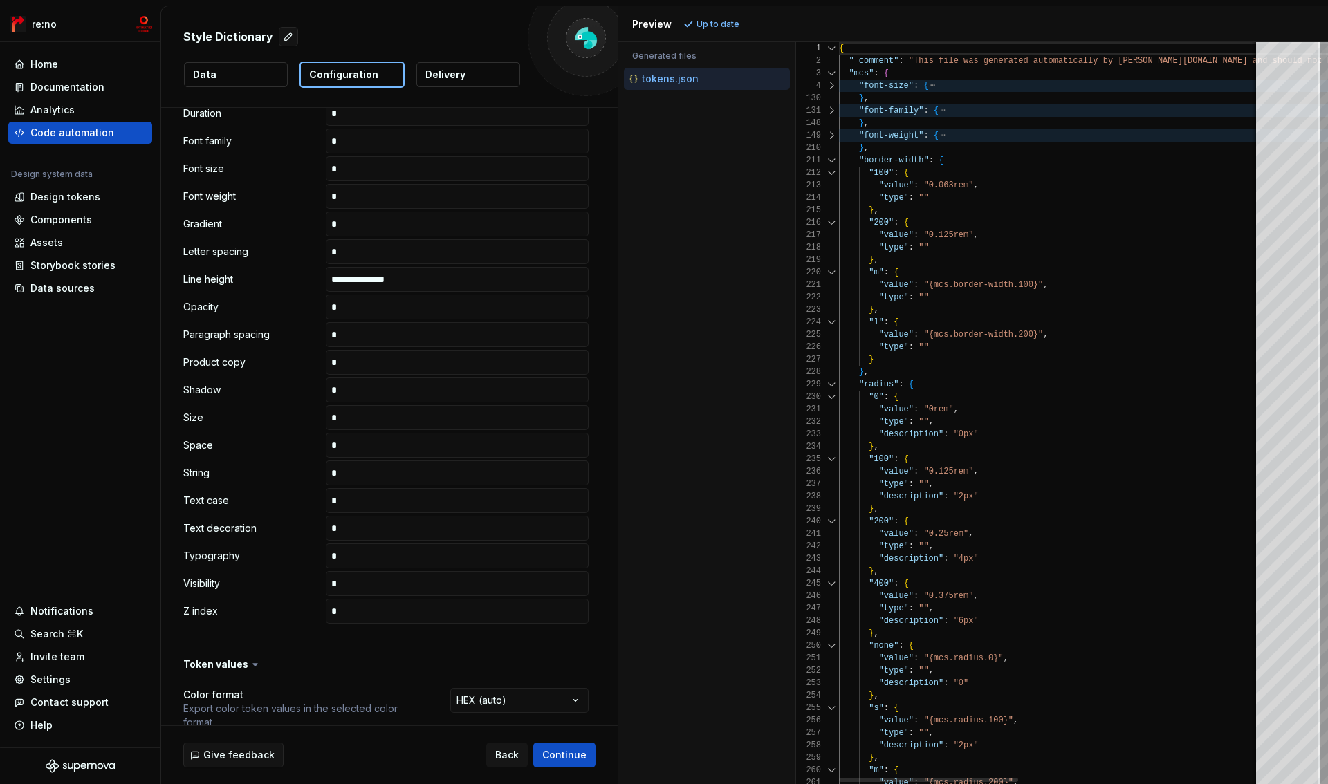
click at [834, 138] on div at bounding box center [832, 135] width 18 height 12
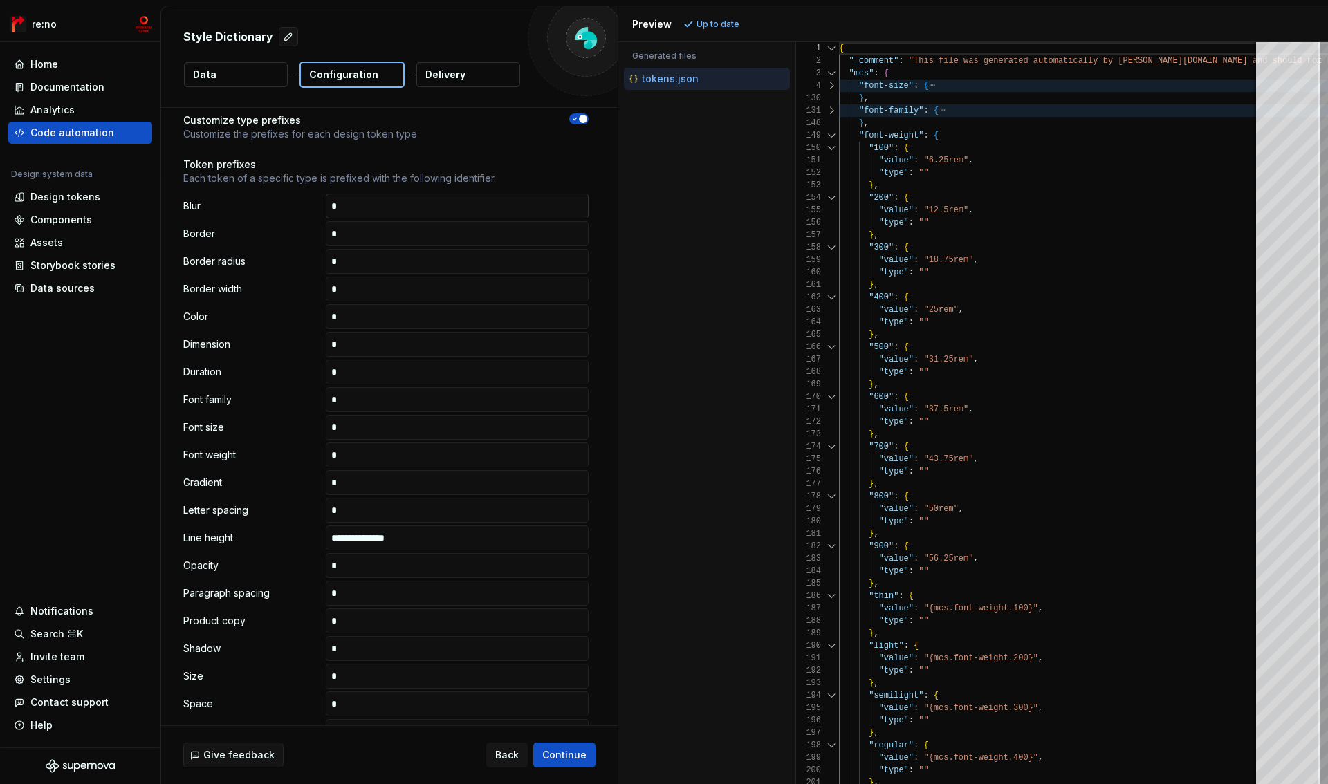
scroll to position [280, 0]
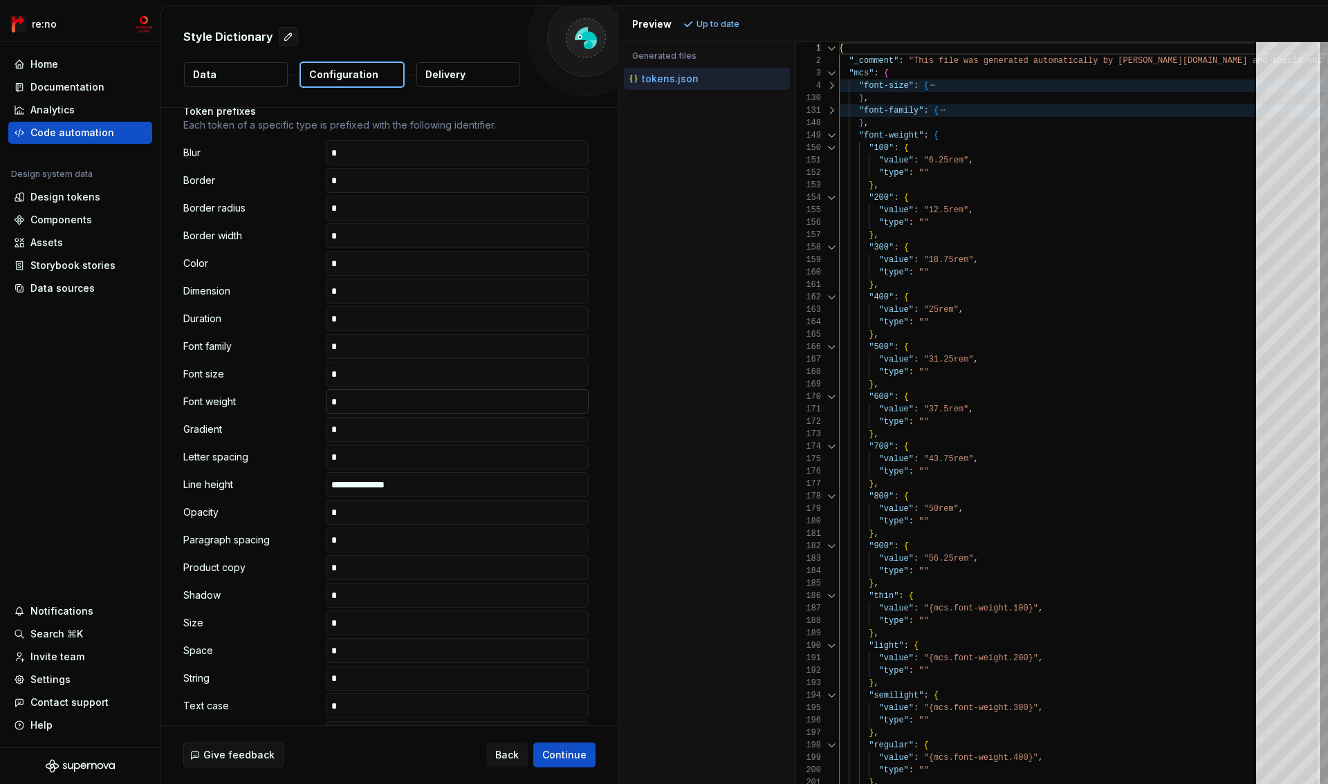
click at [342, 406] on input "text" at bounding box center [457, 401] width 263 height 25
drag, startPoint x: 416, startPoint y: 486, endPoint x: 416, endPoint y: 479, distance: 7.6
click at [416, 485] on input "**********" at bounding box center [457, 484] width 263 height 25
click at [390, 405] on input "text" at bounding box center [457, 401] width 263 height 25
paste input "**********"
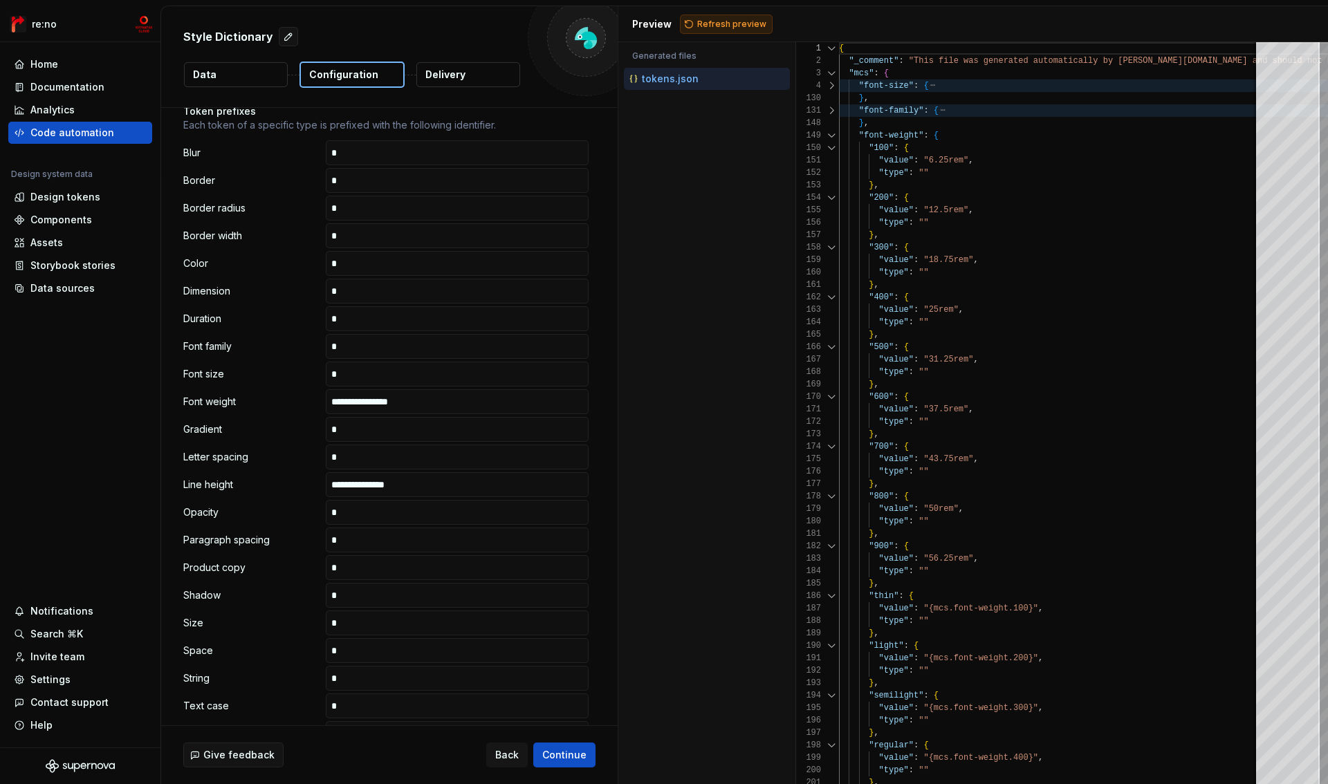
click at [710, 28] on span "Refresh preview" at bounding box center [731, 24] width 69 height 11
click at [831, 134] on div at bounding box center [832, 135] width 18 height 12
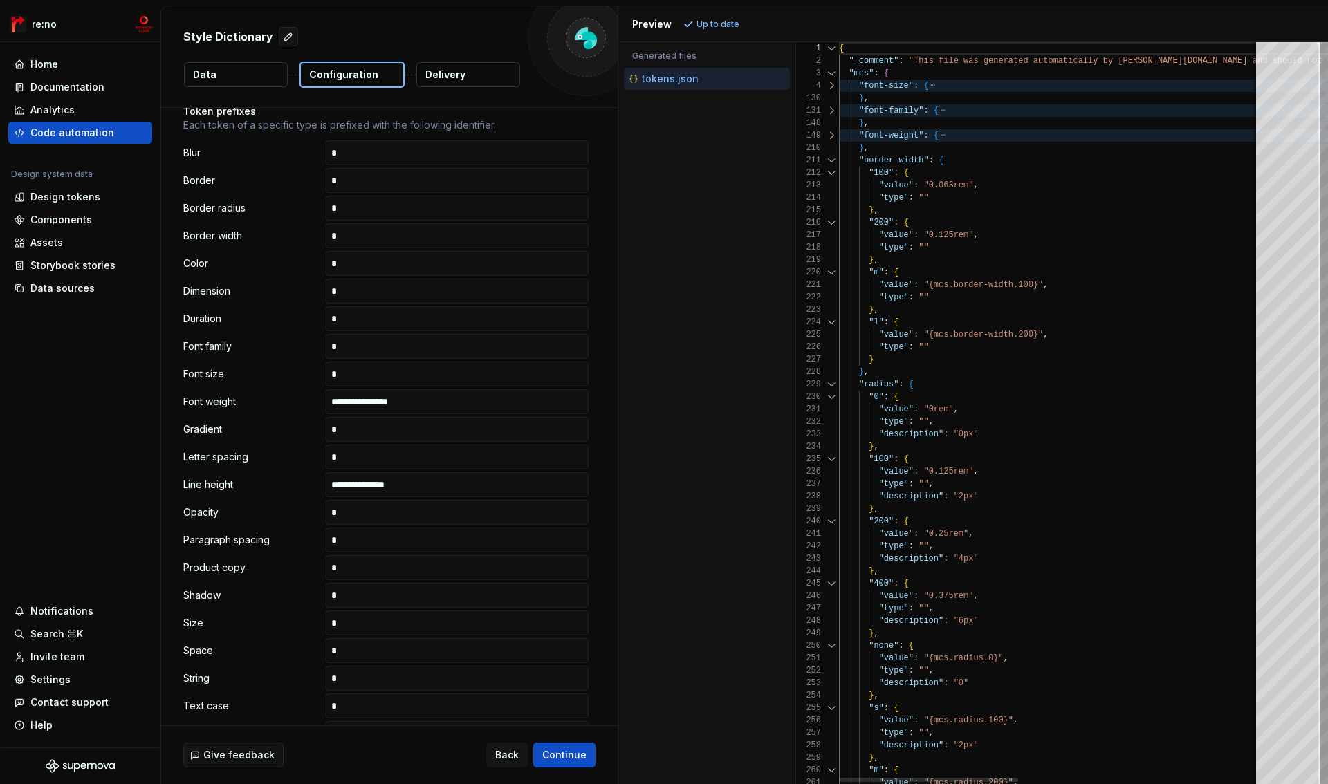
click at [831, 134] on div at bounding box center [832, 135] width 18 height 12
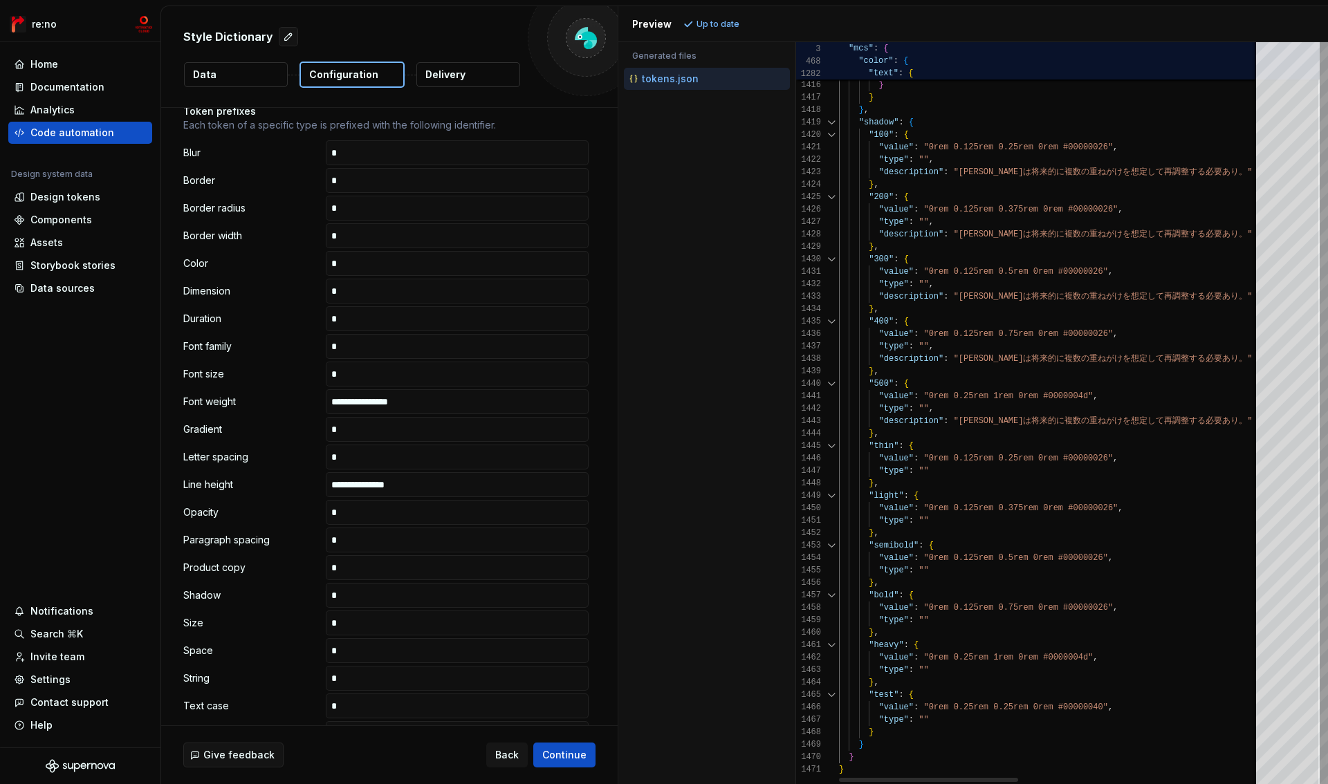
click at [1322, 783] on div at bounding box center [1324, 767] width 4 height 33
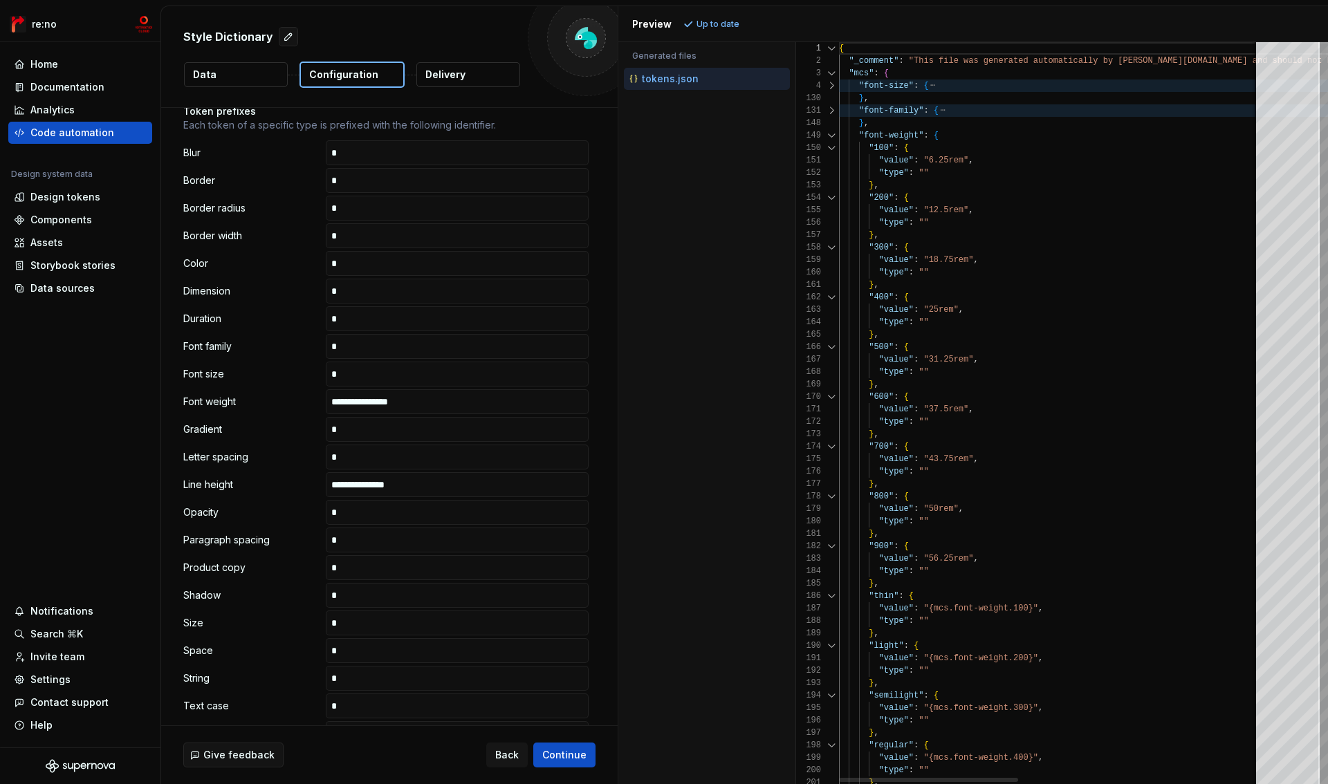
click at [1322, 42] on div at bounding box center [1324, 58] width 4 height 33
click at [831, 128] on div "148" at bounding box center [817, 123] width 43 height 12
click at [831, 136] on div at bounding box center [832, 135] width 18 height 12
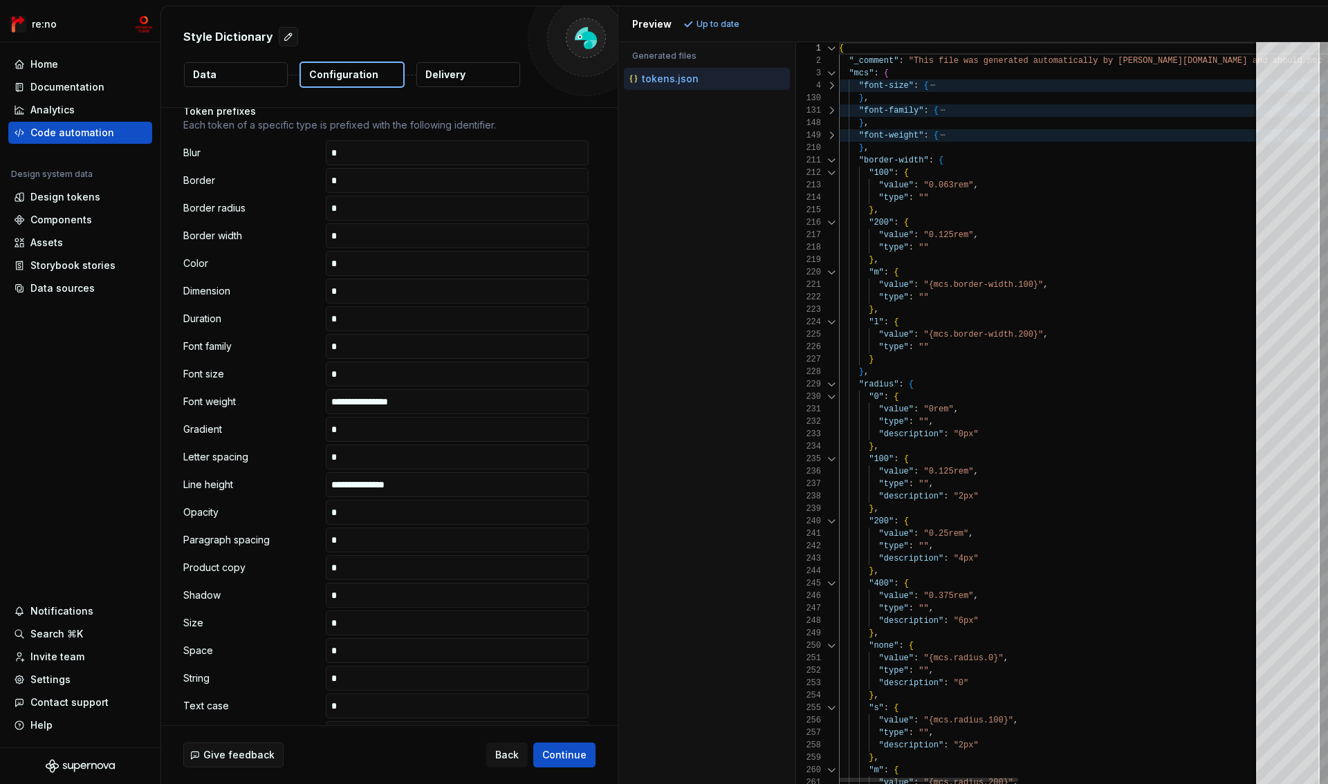
click at [830, 160] on div at bounding box center [832, 160] width 18 height 12
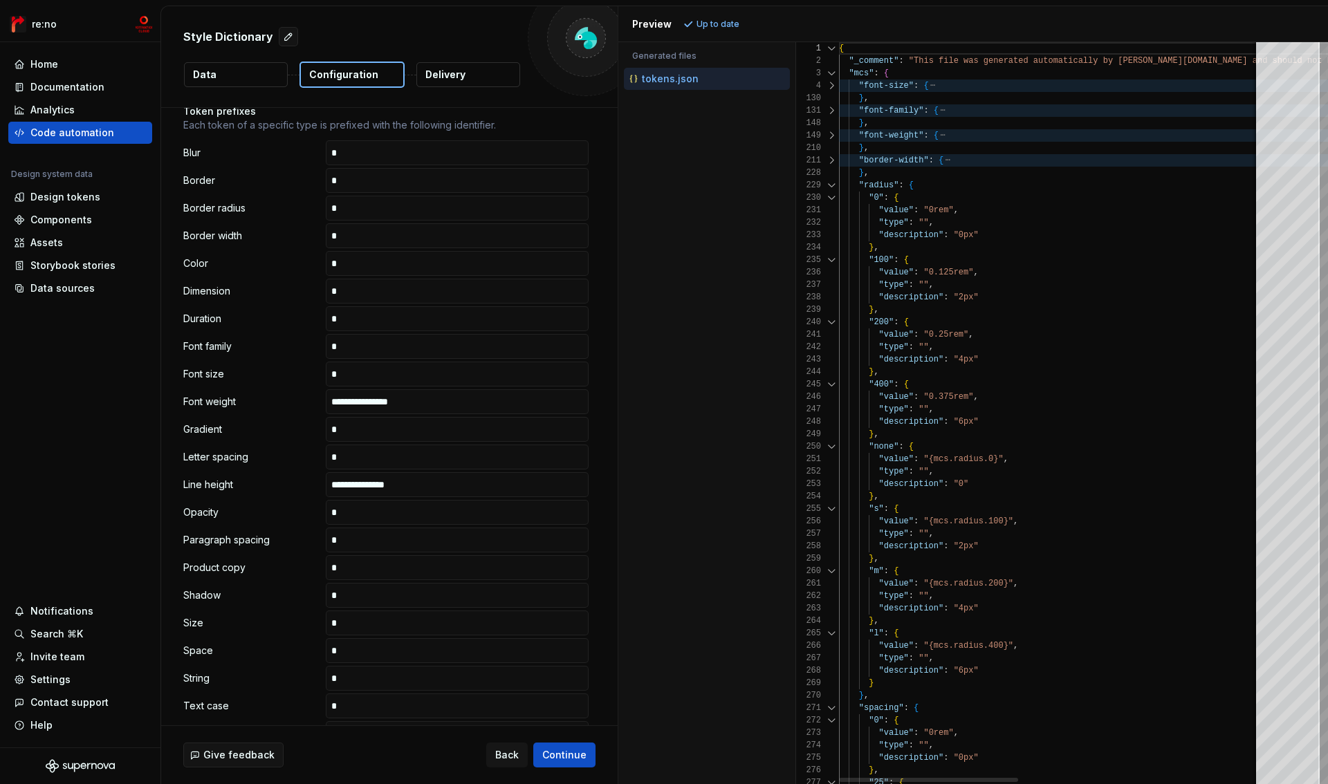
click at [830, 183] on div at bounding box center [832, 185] width 18 height 12
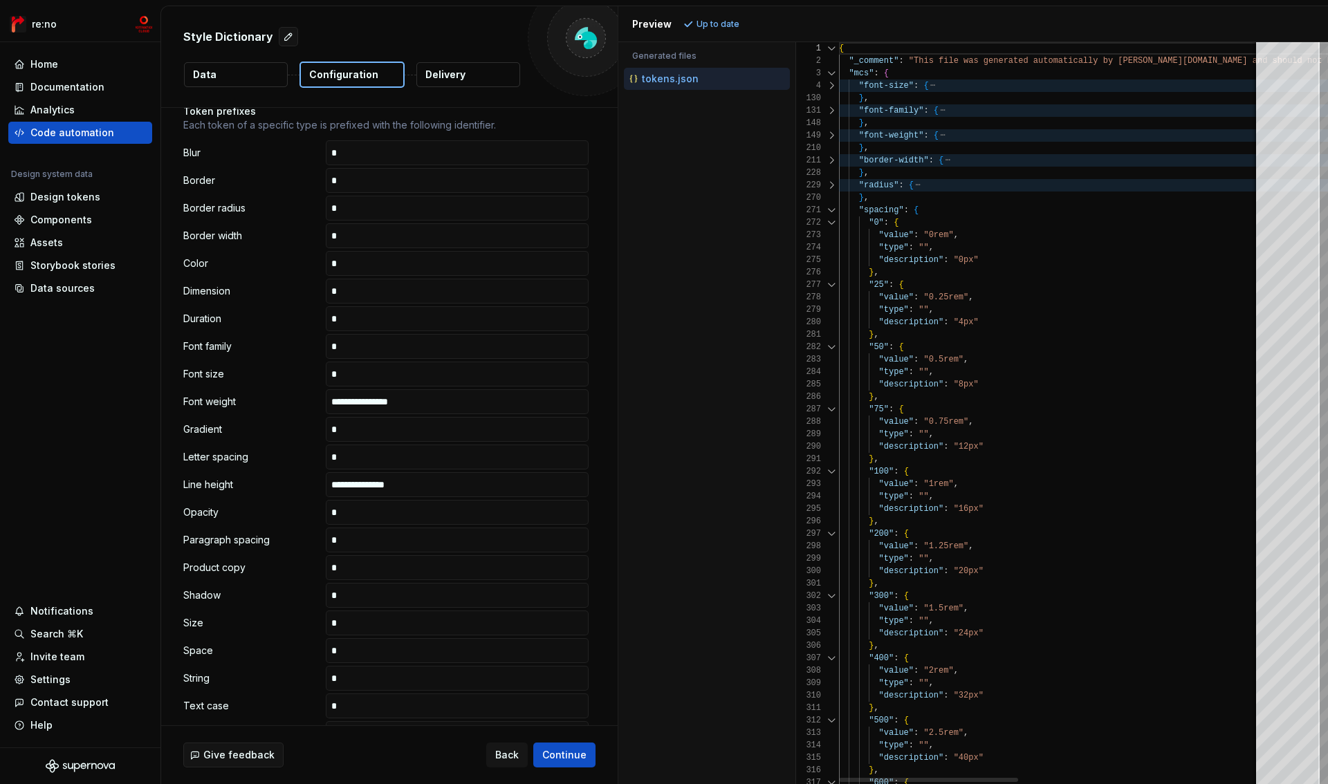
click at [829, 212] on div at bounding box center [832, 210] width 18 height 12
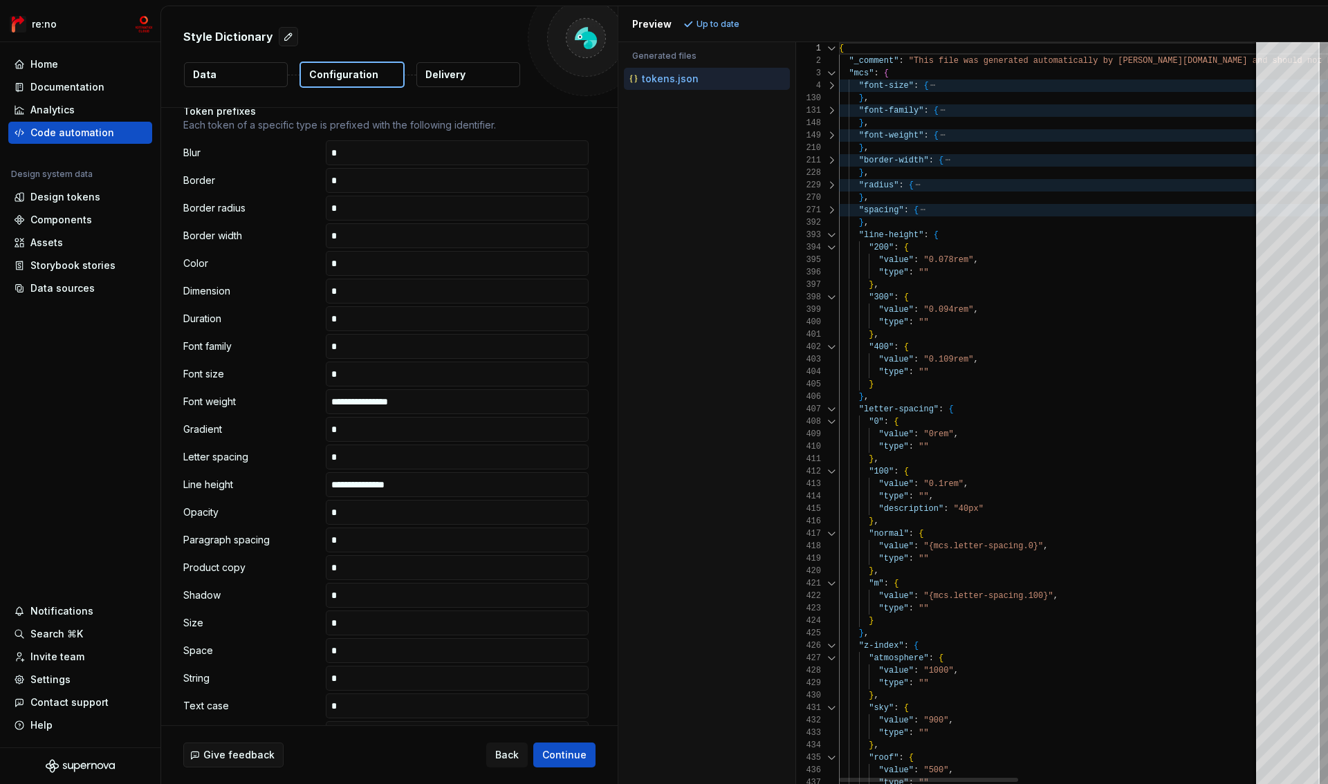
click at [829, 237] on div at bounding box center [832, 235] width 18 height 12
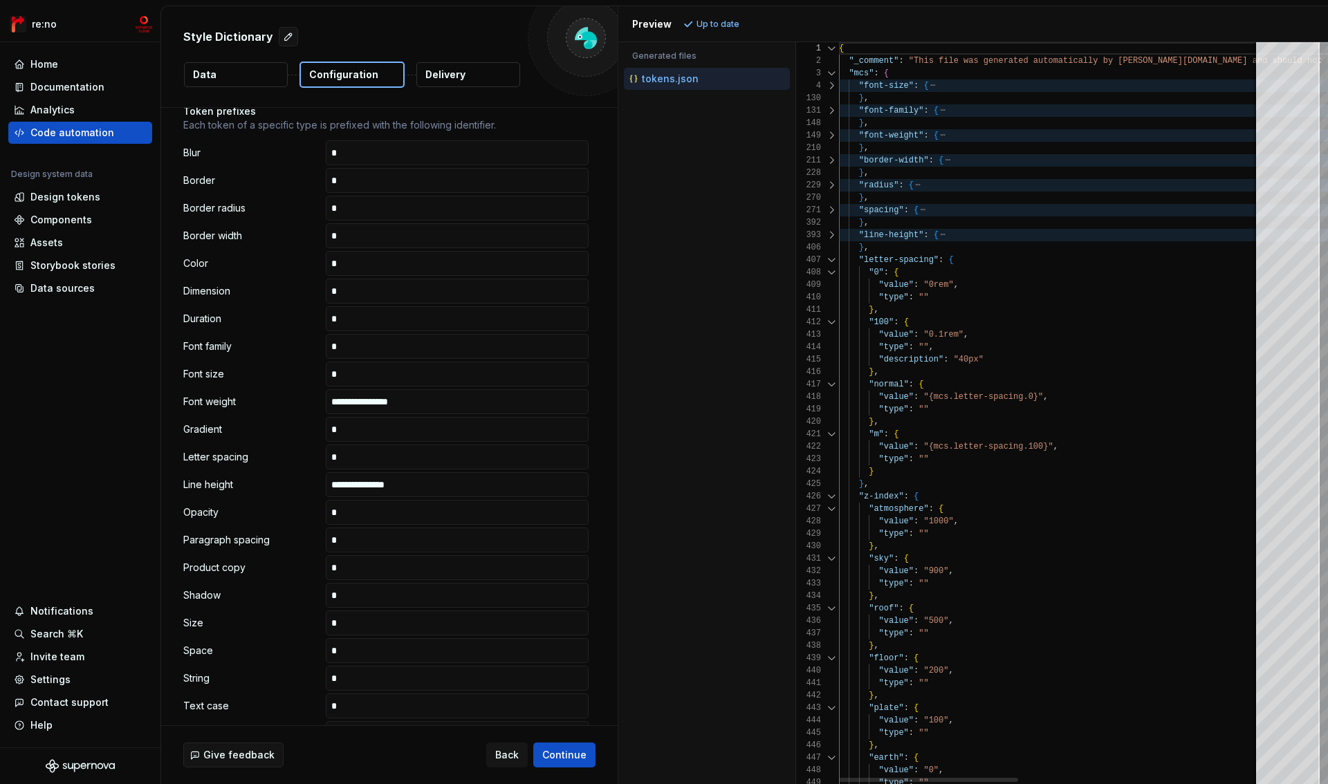
click at [829, 238] on div at bounding box center [832, 235] width 18 height 12
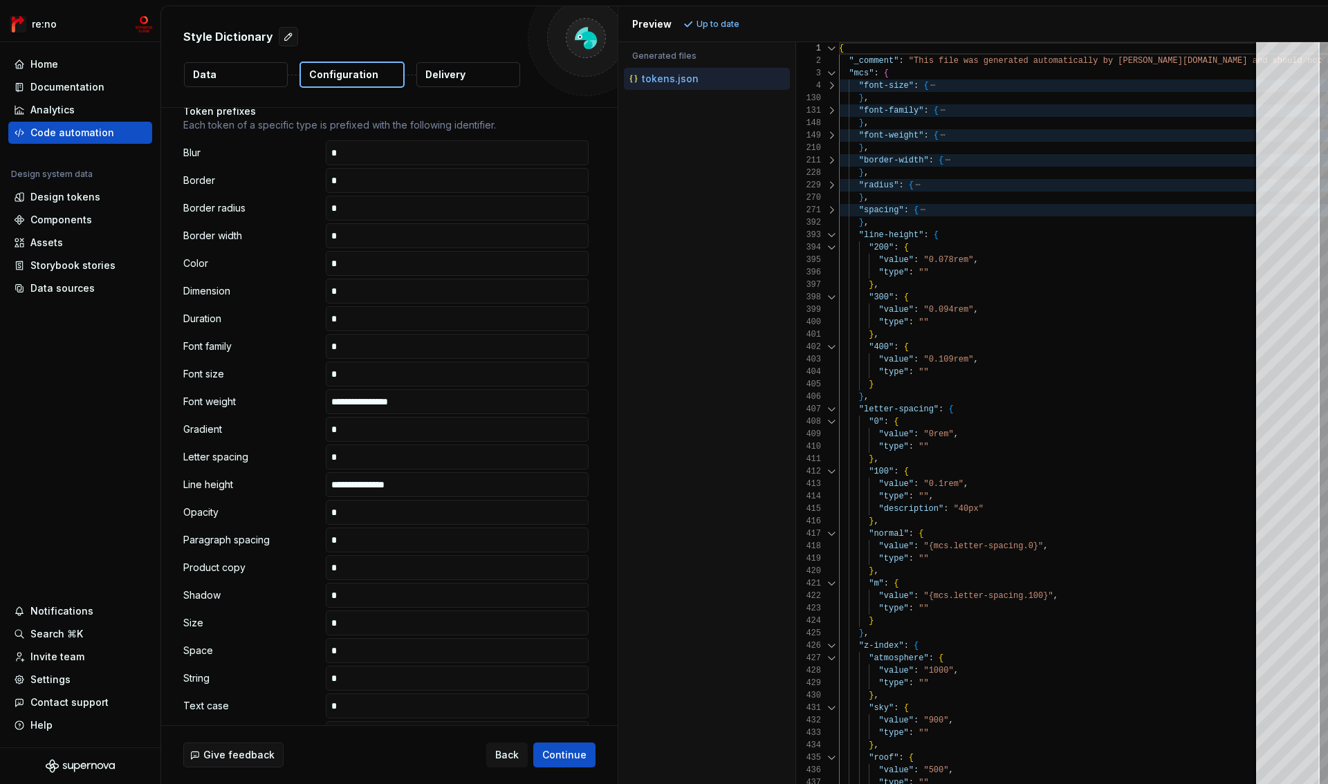
scroll to position [0, 0]
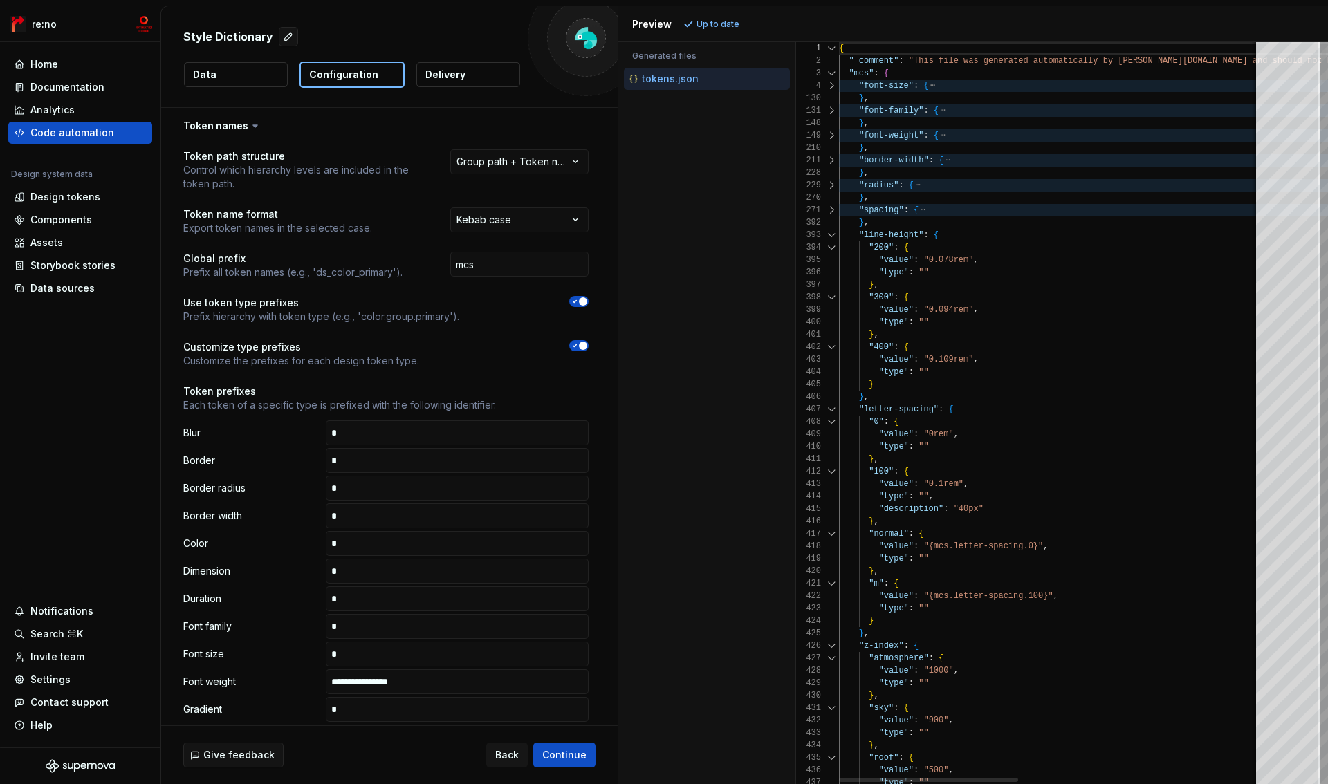
click at [834, 235] on div at bounding box center [832, 235] width 18 height 12
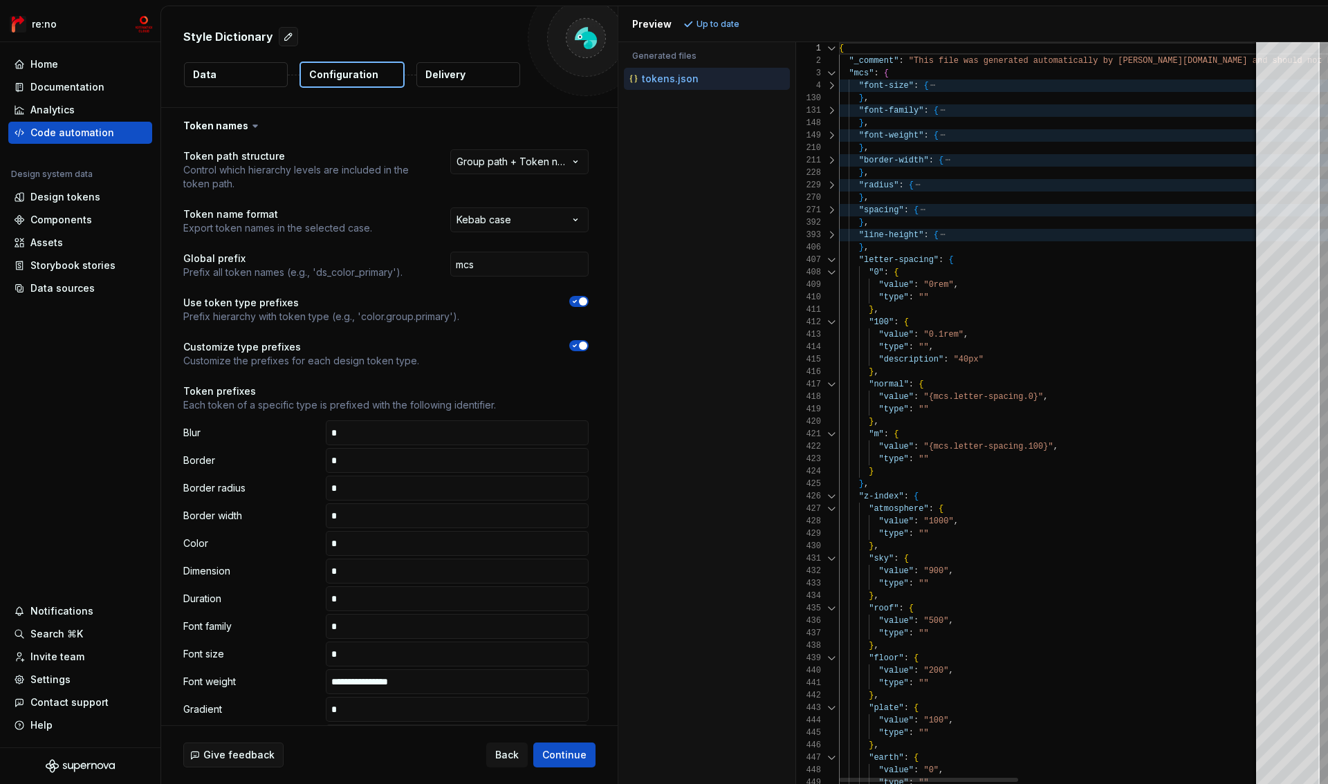
click at [834, 261] on div at bounding box center [832, 260] width 18 height 12
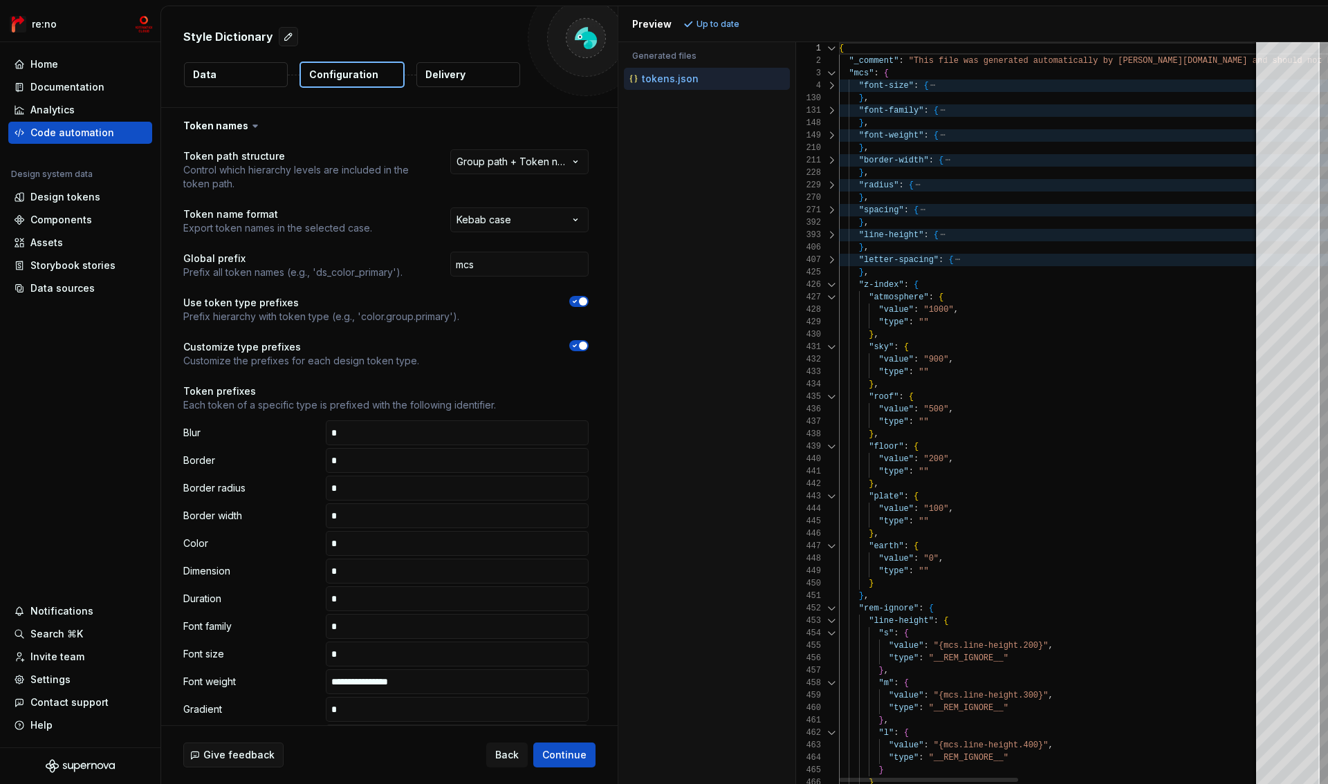
click at [834, 261] on div at bounding box center [832, 260] width 18 height 12
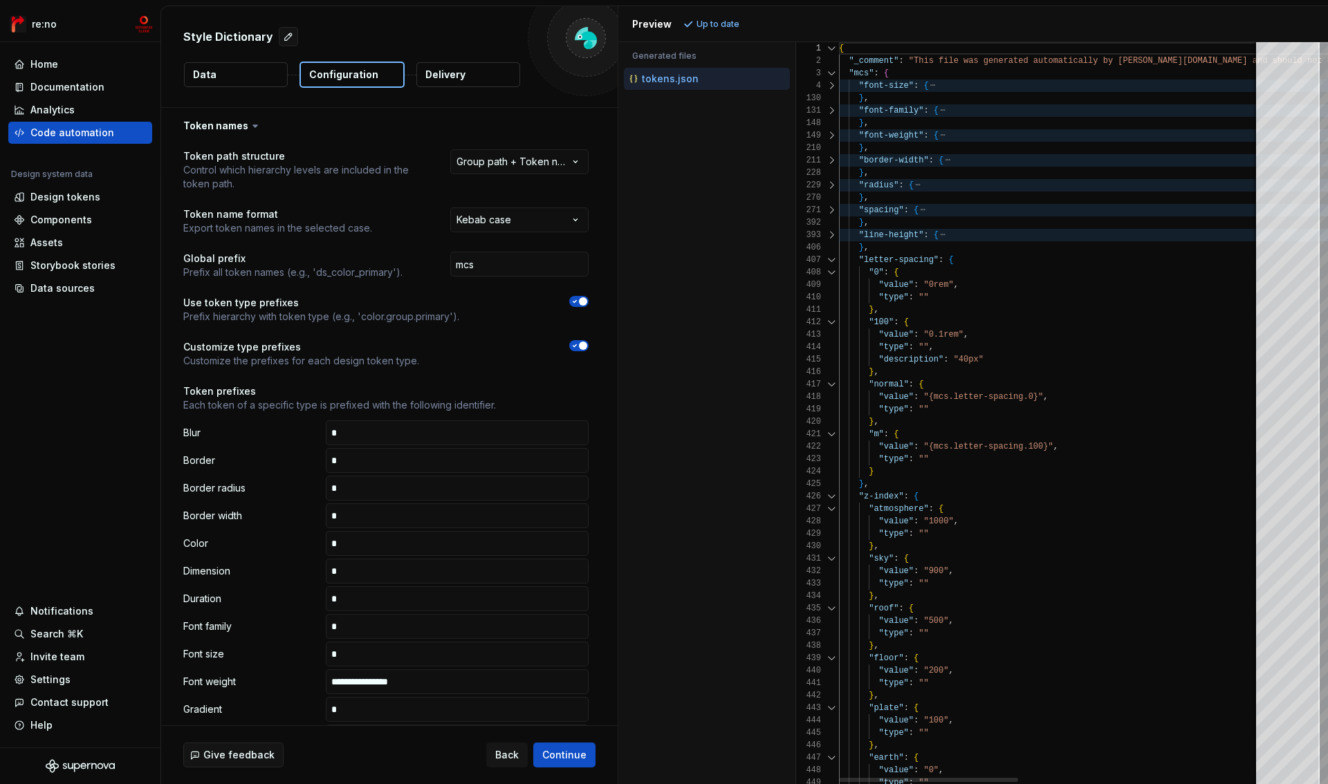
click at [834, 261] on div at bounding box center [832, 260] width 18 height 12
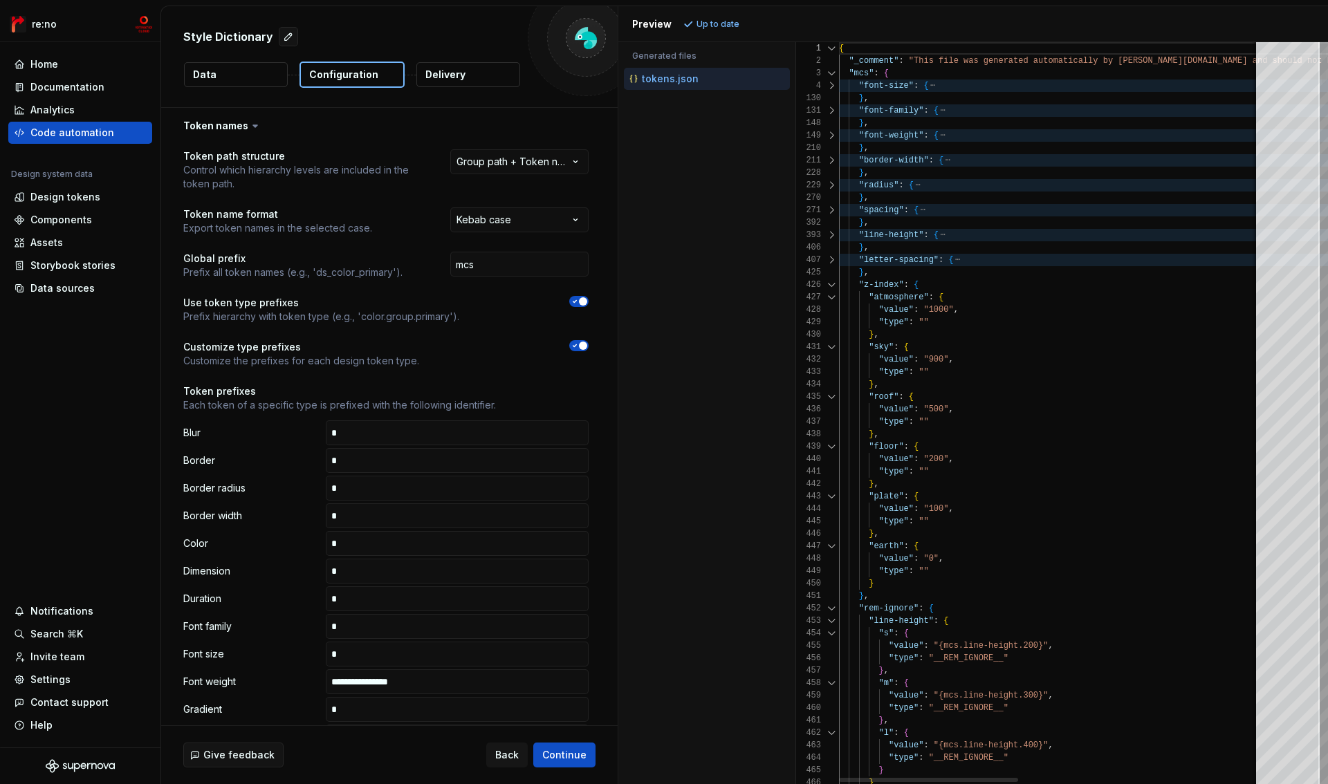
click at [834, 284] on div at bounding box center [832, 285] width 18 height 12
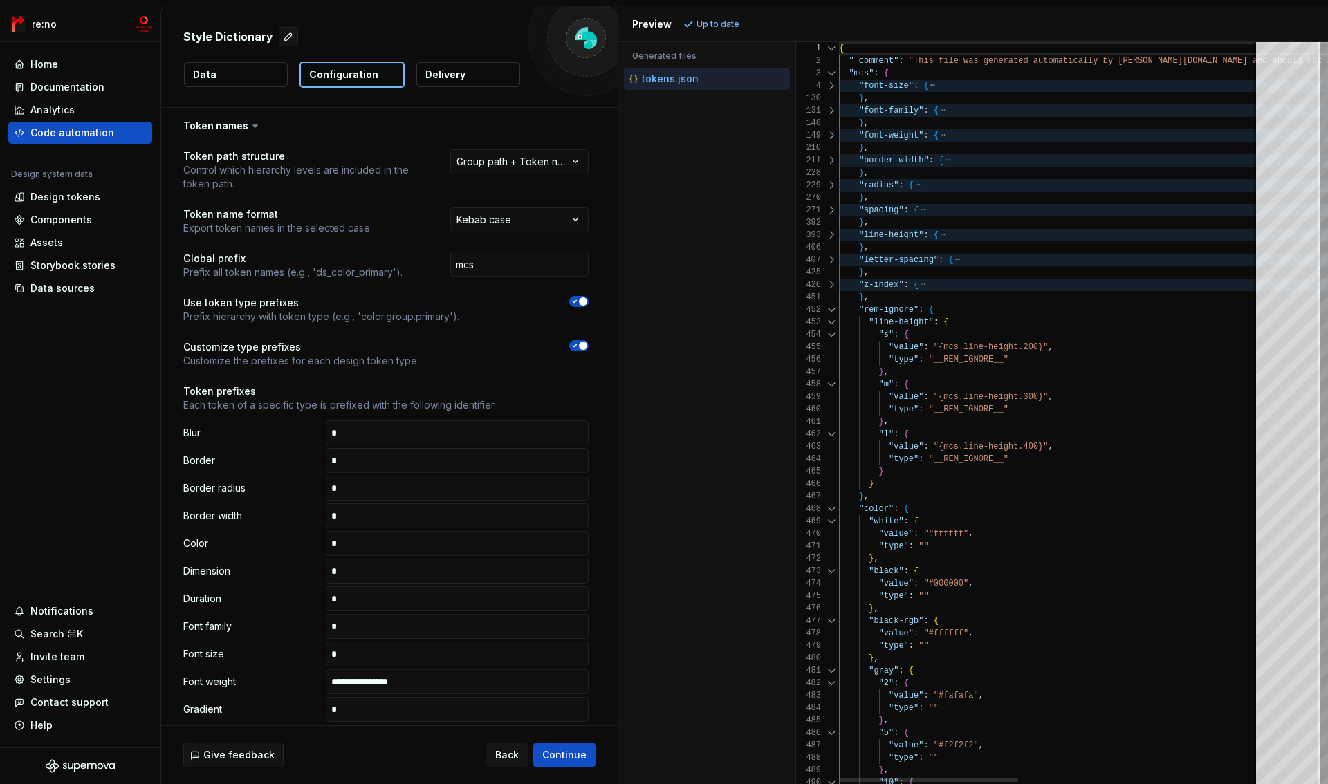
click at [834, 306] on div at bounding box center [832, 310] width 18 height 12
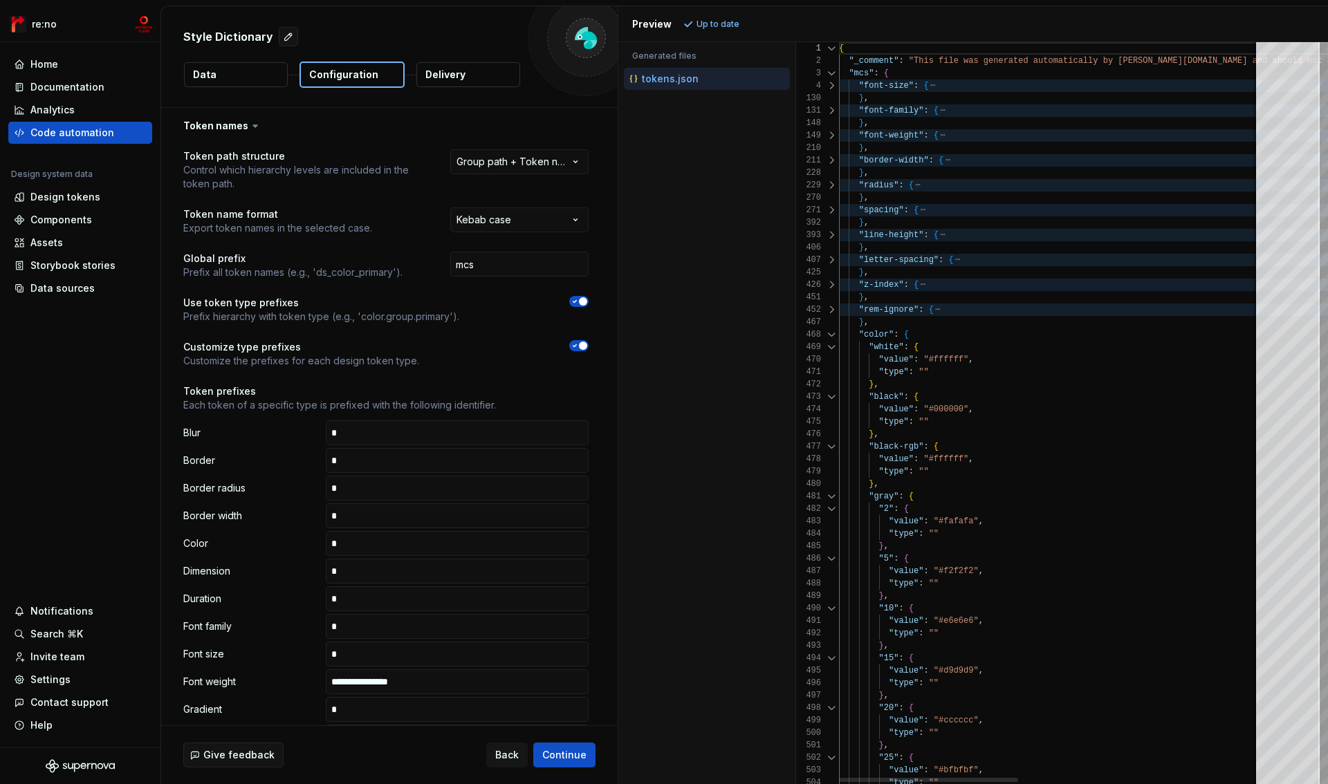
click at [834, 308] on div at bounding box center [832, 310] width 18 height 12
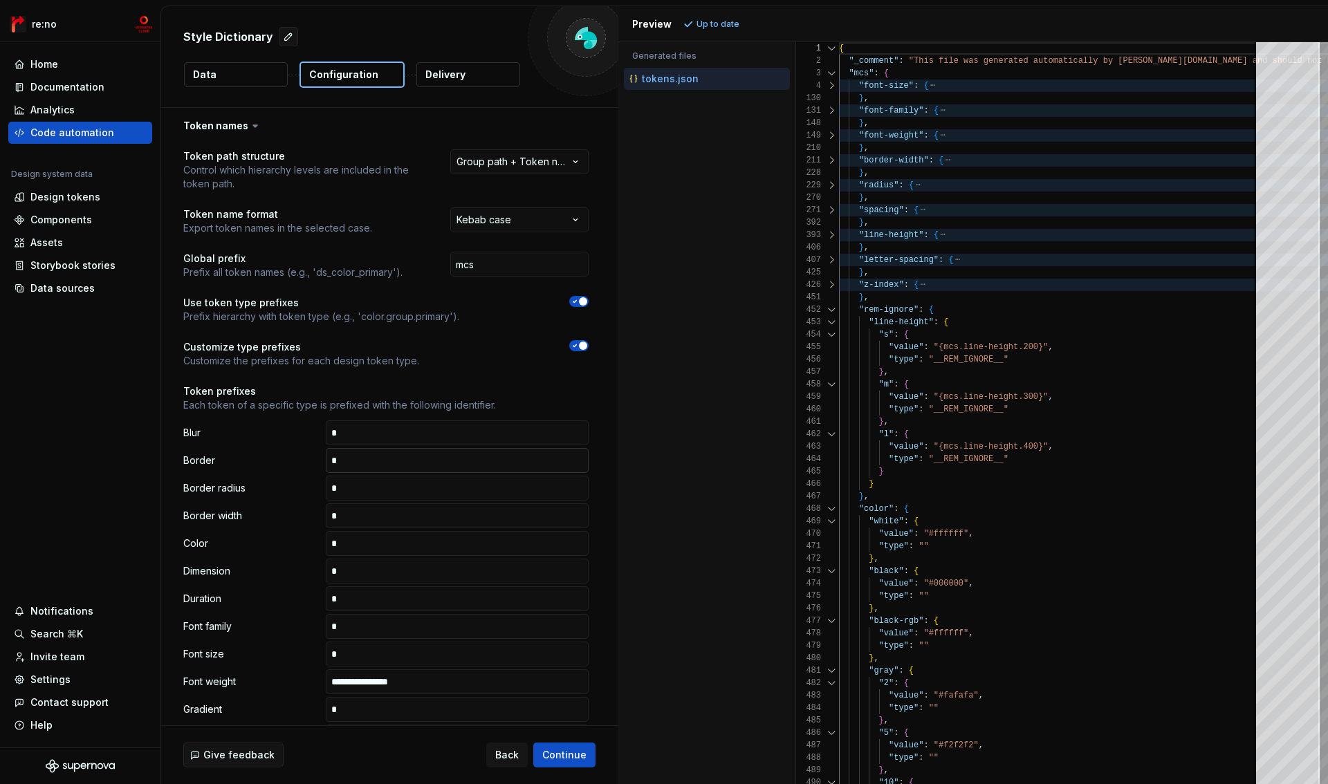
scroll to position [219, 0]
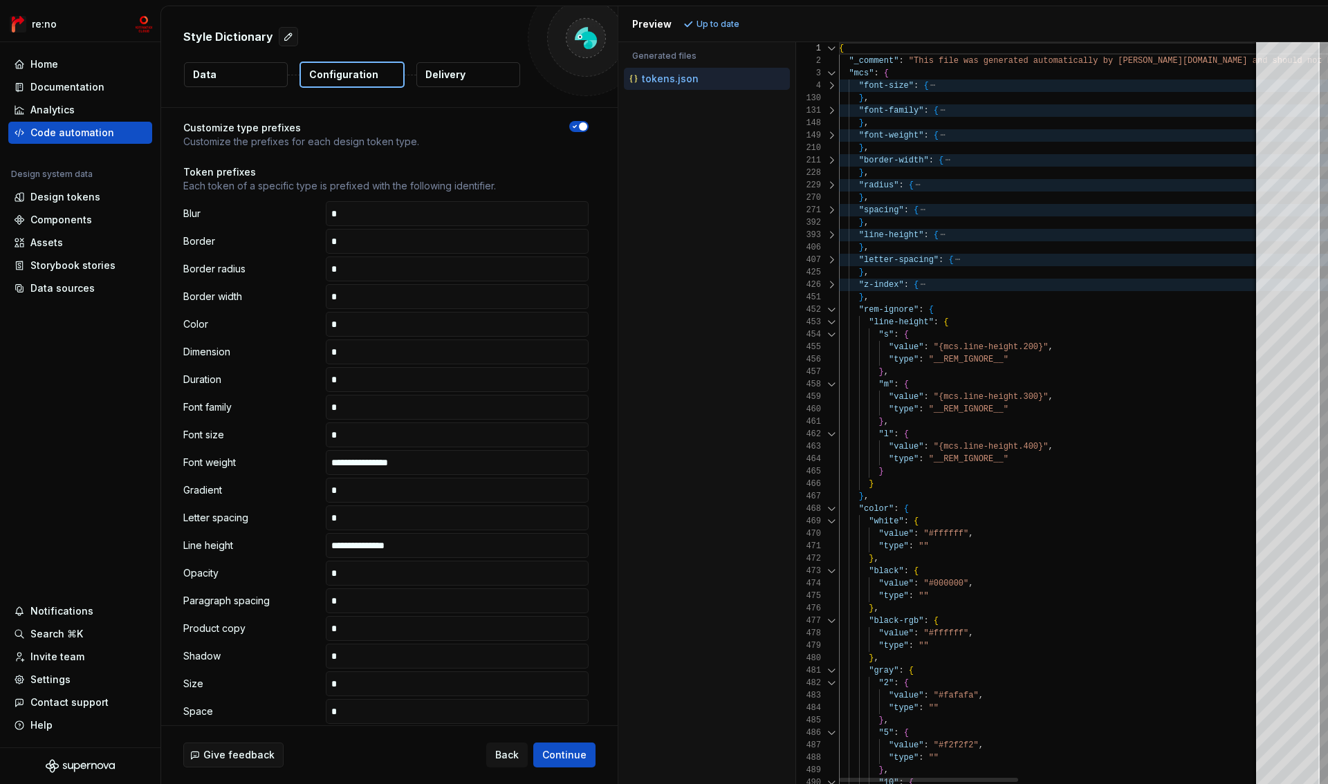
click at [834, 509] on div at bounding box center [832, 509] width 18 height 12
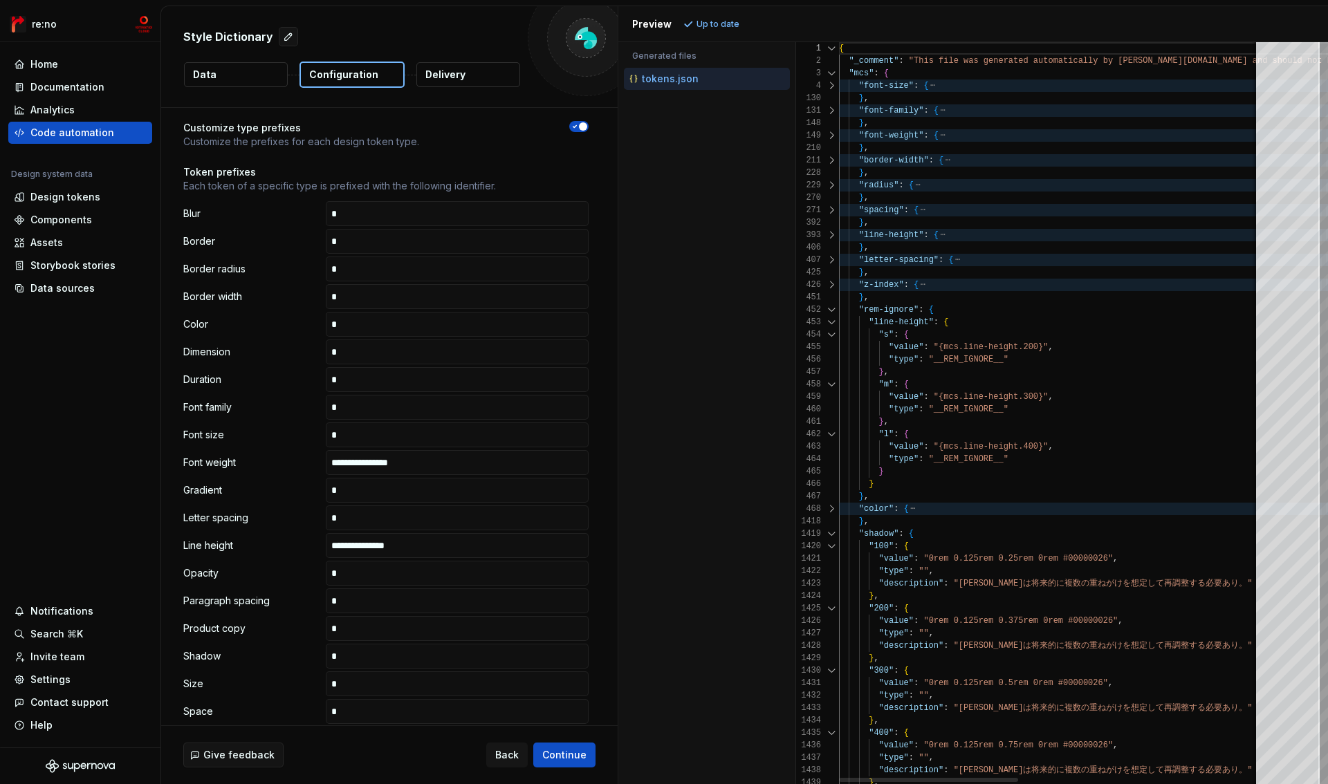
click at [828, 533] on div at bounding box center [832, 534] width 18 height 12
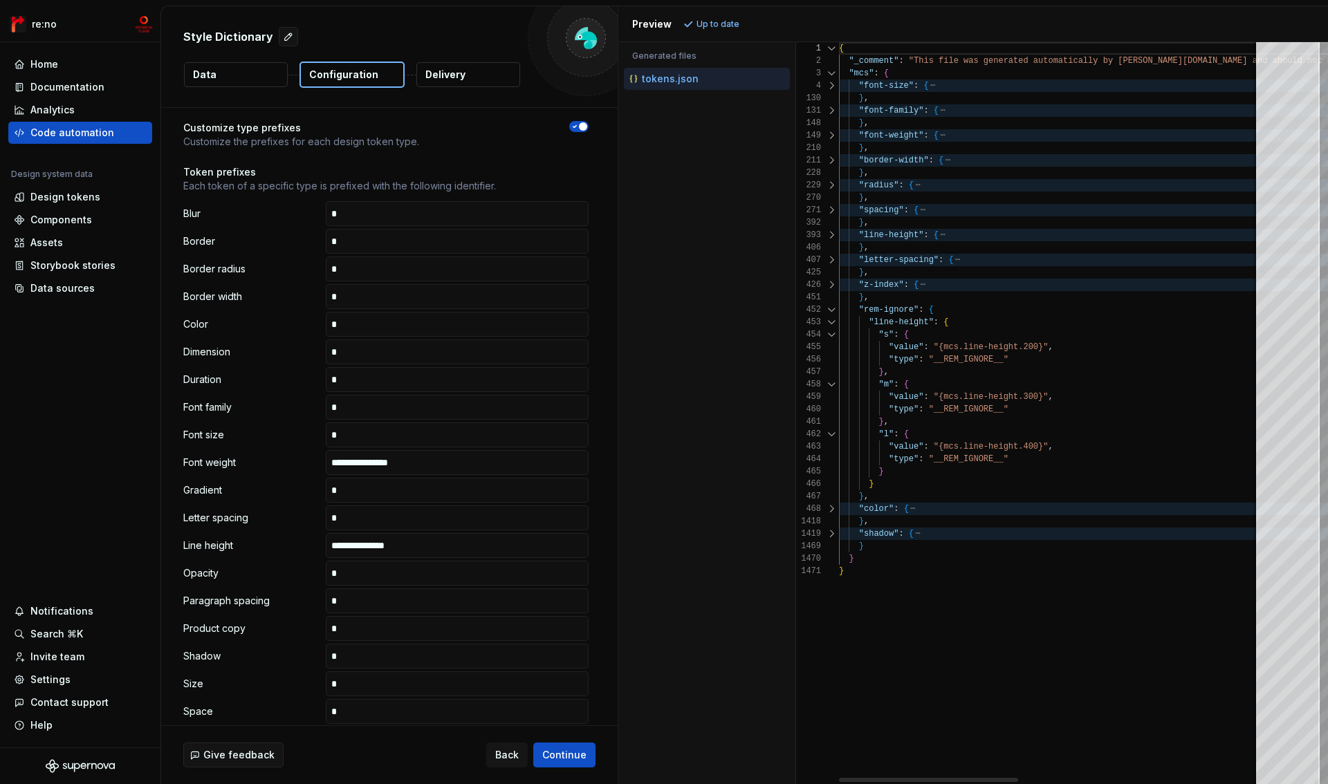
click at [833, 136] on div at bounding box center [832, 135] width 18 height 12
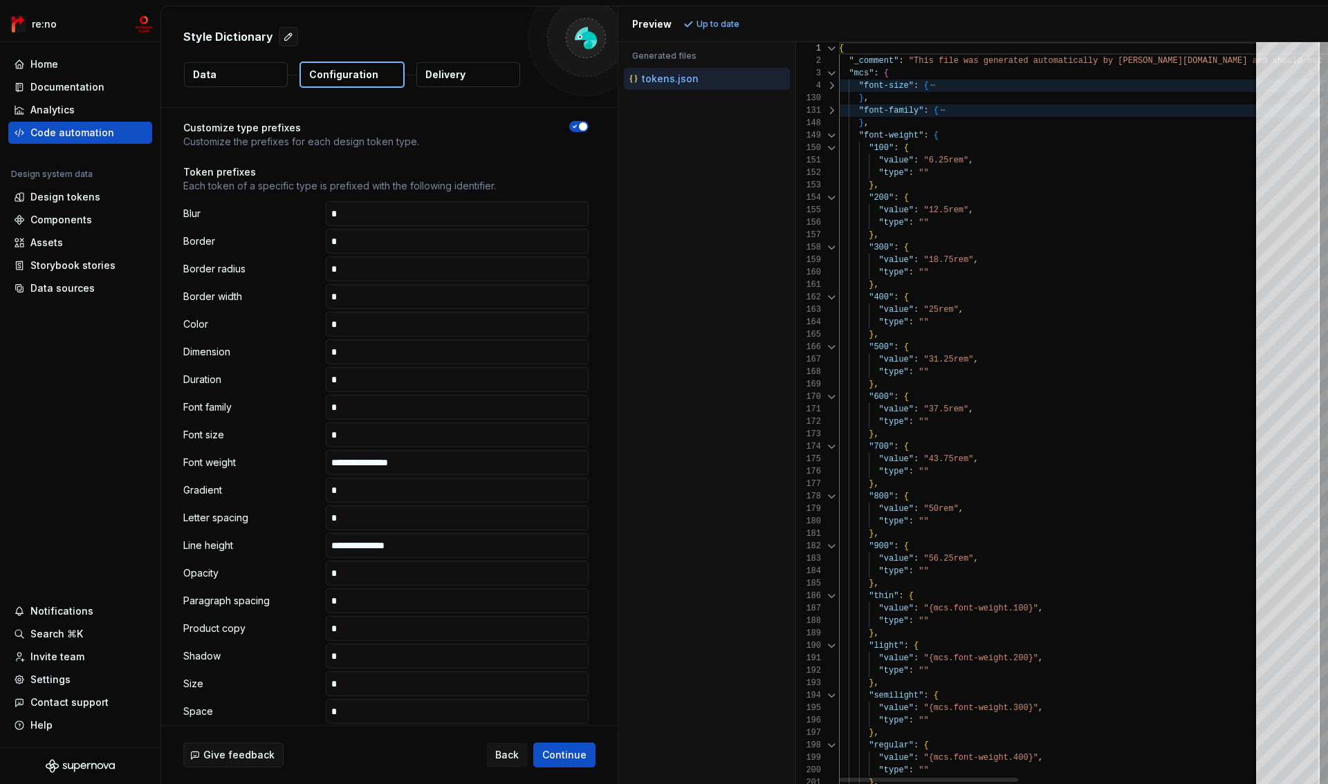
click at [833, 136] on div at bounding box center [832, 135] width 18 height 12
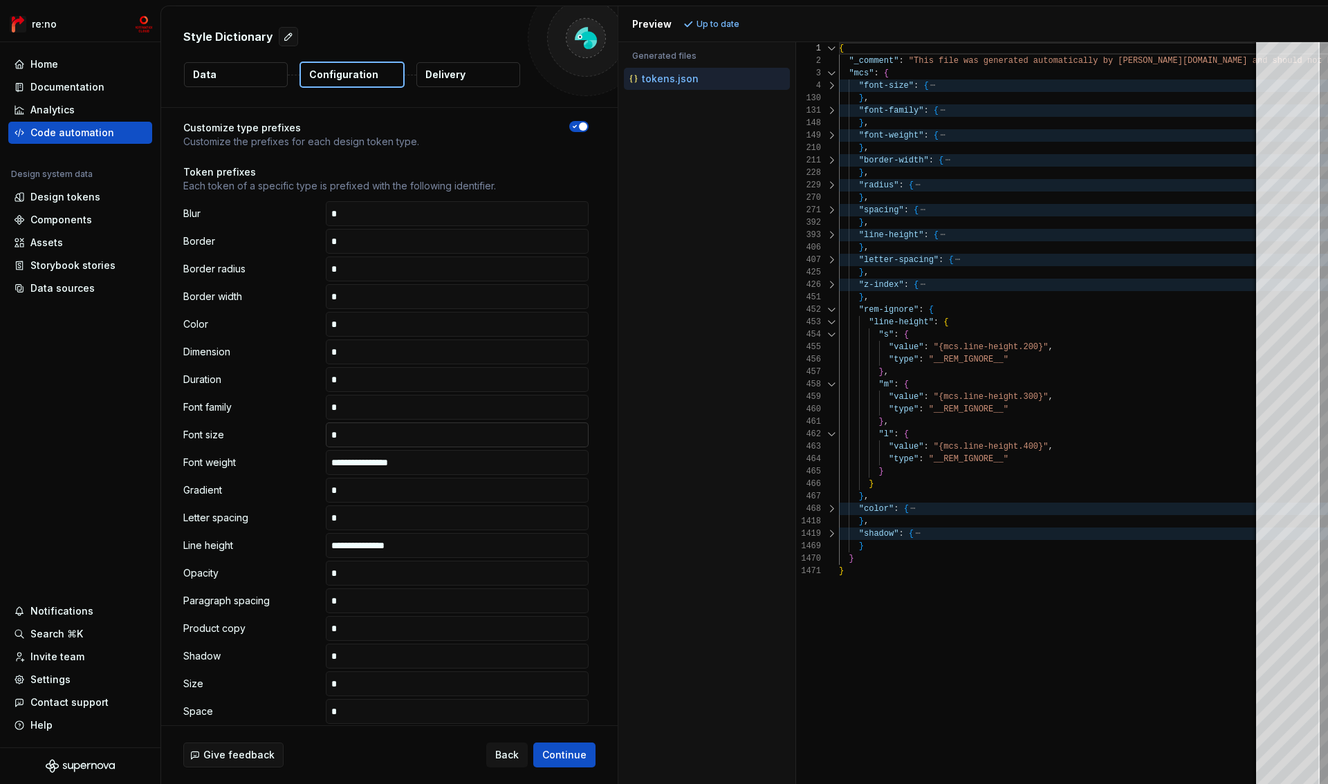
drag, startPoint x: 356, startPoint y: 466, endPoint x: 364, endPoint y: 438, distance: 28.9
click at [359, 464] on input "**********" at bounding box center [457, 462] width 263 height 25
type input "**********"
click at [347, 546] on input "**********" at bounding box center [457, 545] width 263 height 25
type input "**********"
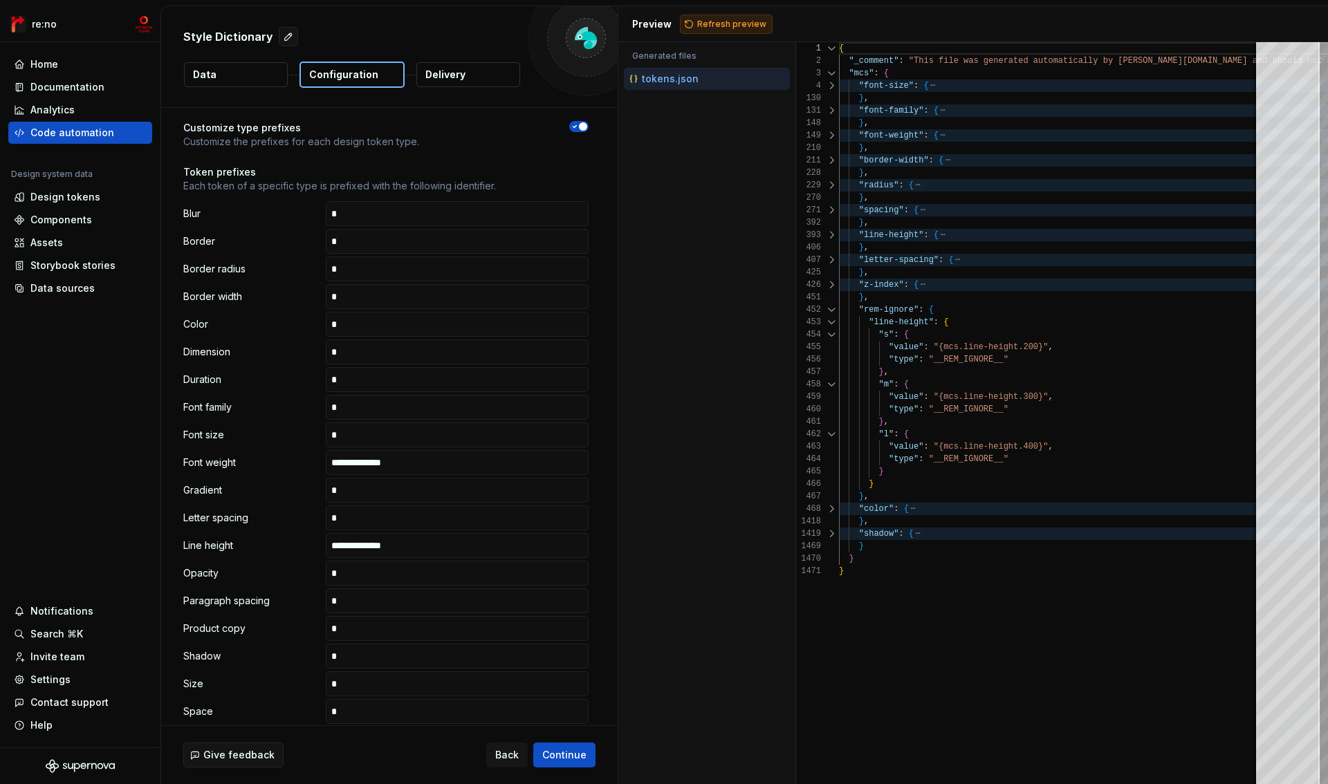
click at [709, 19] on span "Refresh preview" at bounding box center [731, 24] width 69 height 11
click at [833, 134] on div at bounding box center [832, 135] width 18 height 12
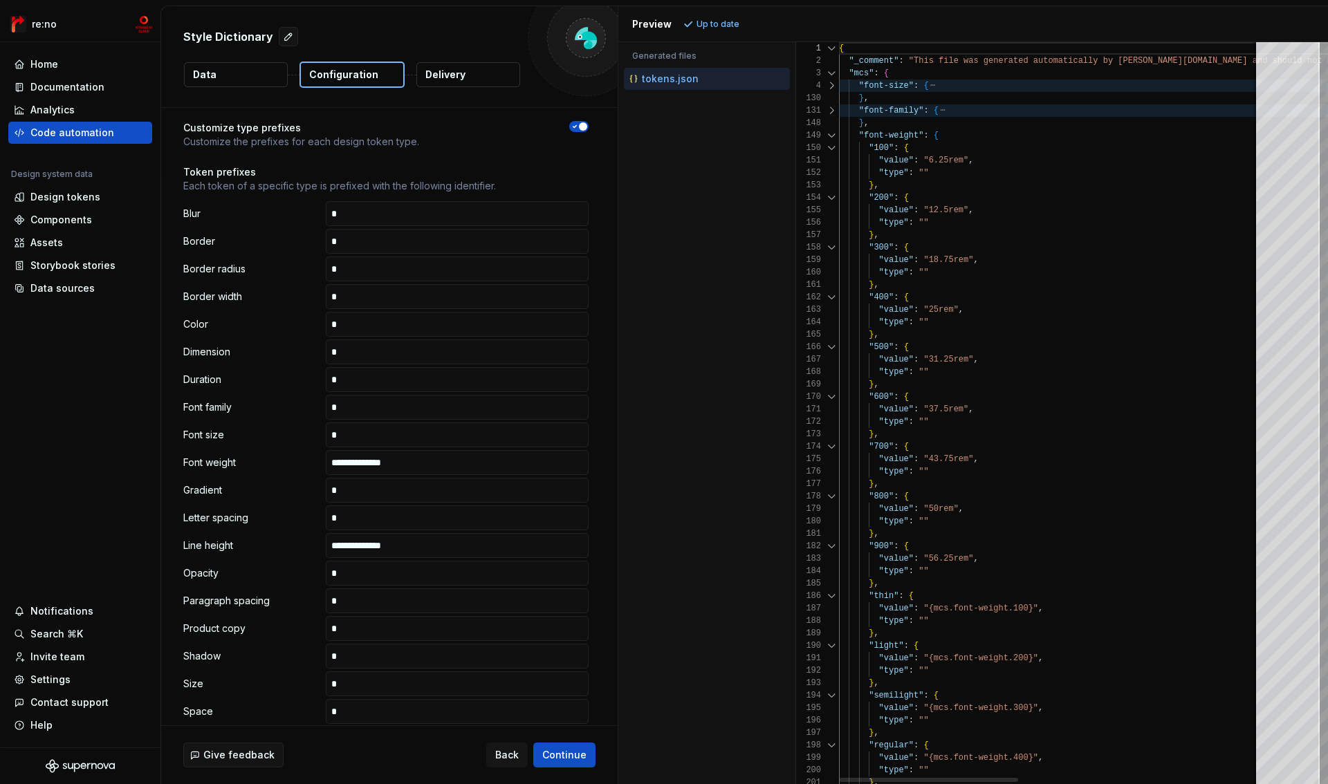
click at [833, 134] on div at bounding box center [832, 135] width 18 height 12
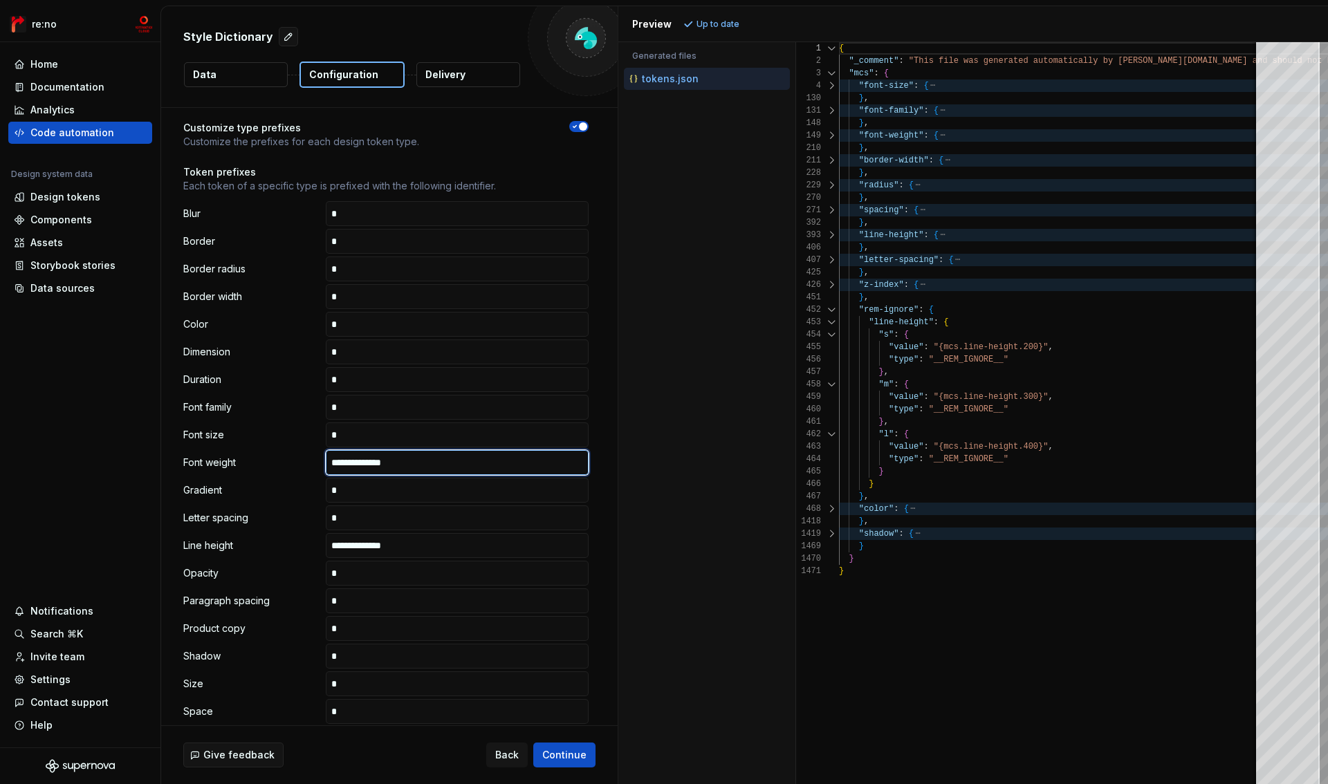
drag, startPoint x: 340, startPoint y: 462, endPoint x: 361, endPoint y: 459, distance: 21.7
click at [360, 461] on input "**********" at bounding box center [457, 462] width 263 height 25
type input "**********"
click at [426, 547] on input "**********" at bounding box center [457, 545] width 263 height 25
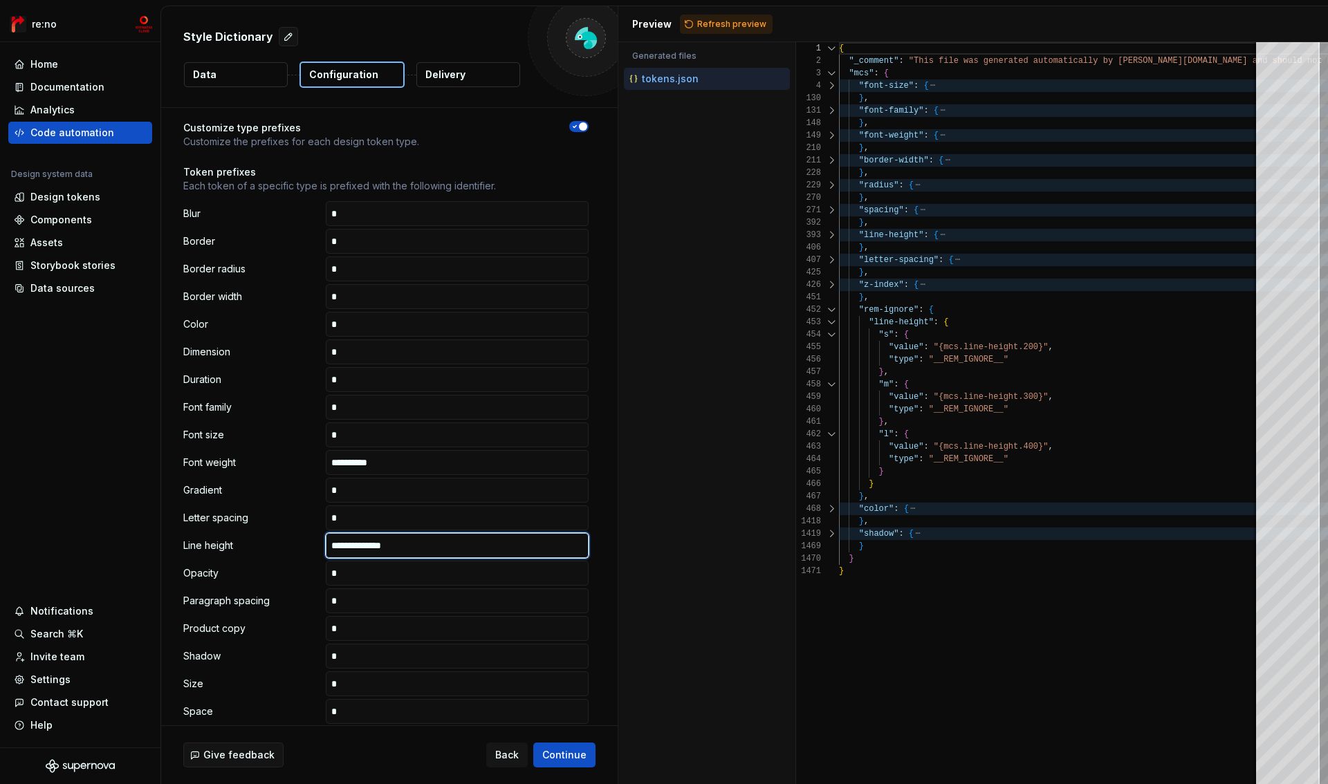
paste input "text"
type input "**********"
click at [715, 27] on span "Refresh preview" at bounding box center [731, 24] width 69 height 11
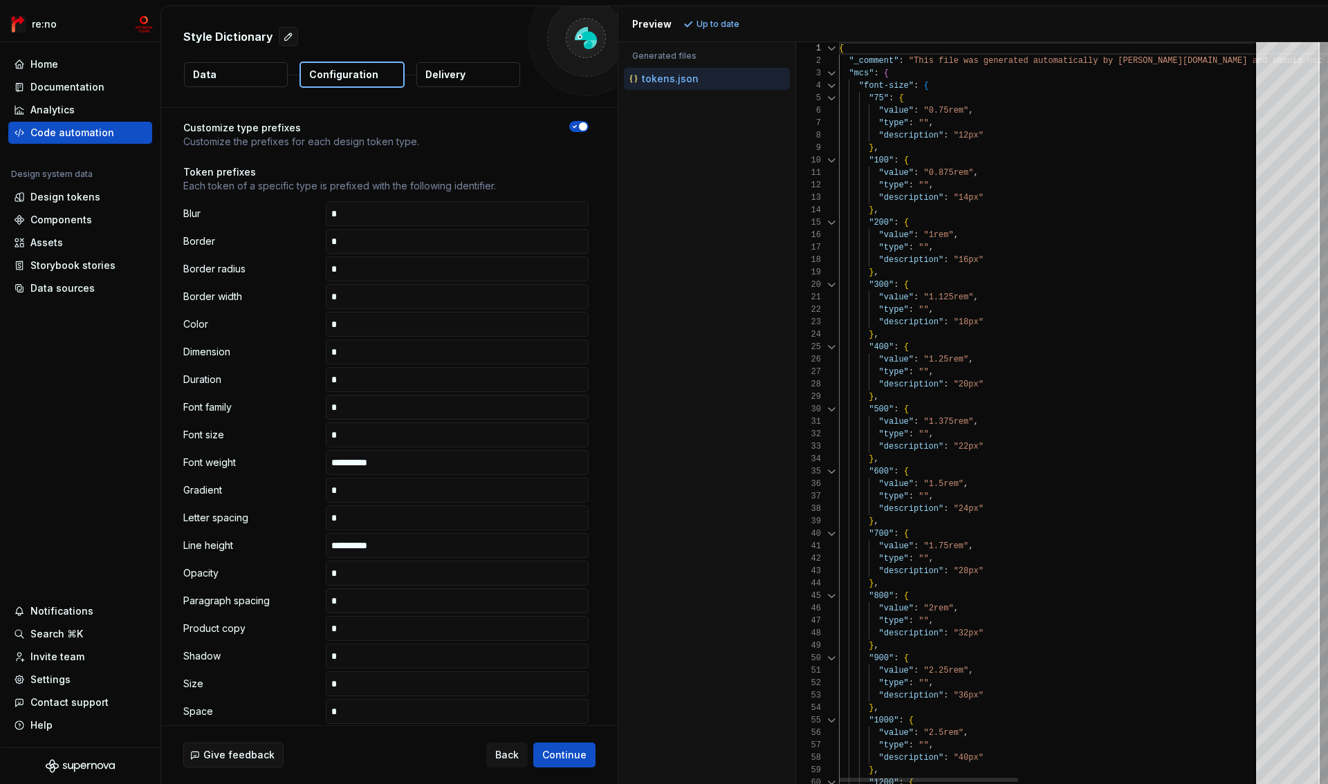
click at [832, 87] on div at bounding box center [832, 86] width 18 height 12
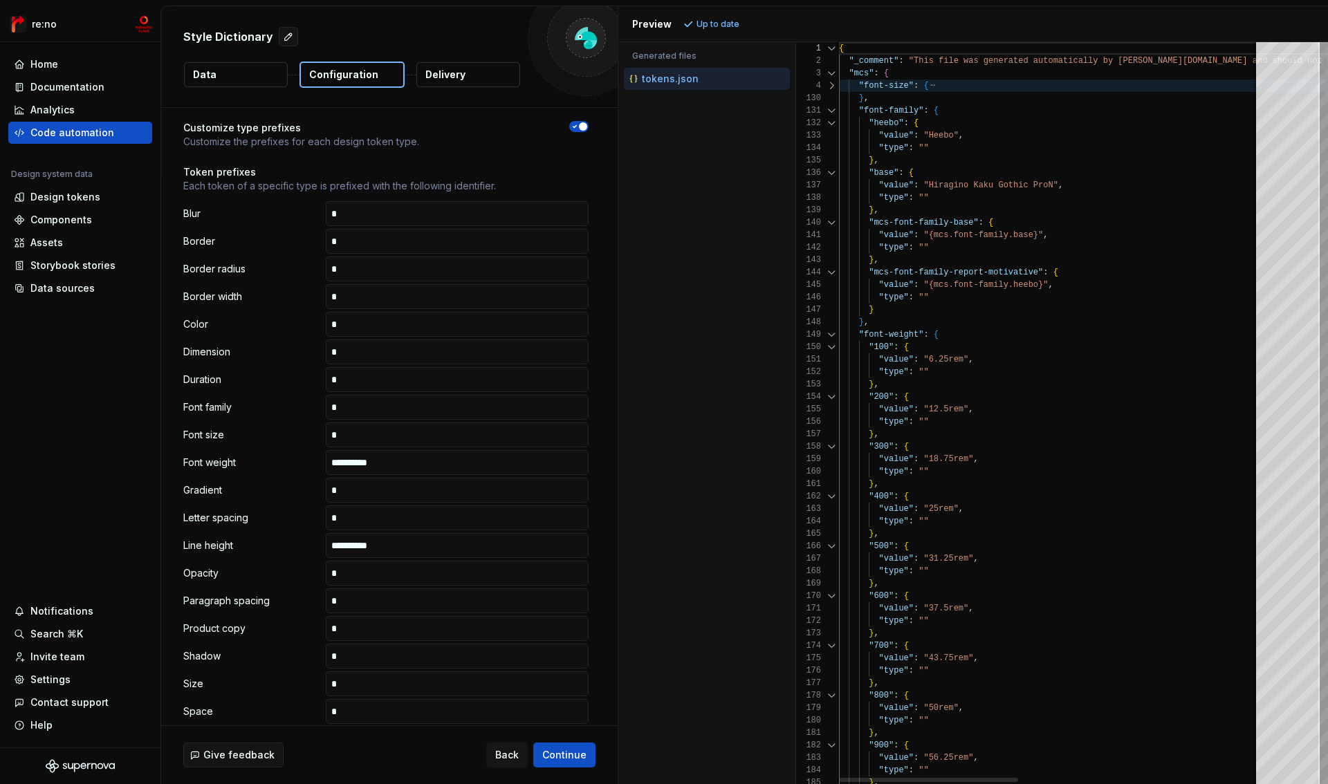
click at [832, 109] on div at bounding box center [832, 110] width 18 height 12
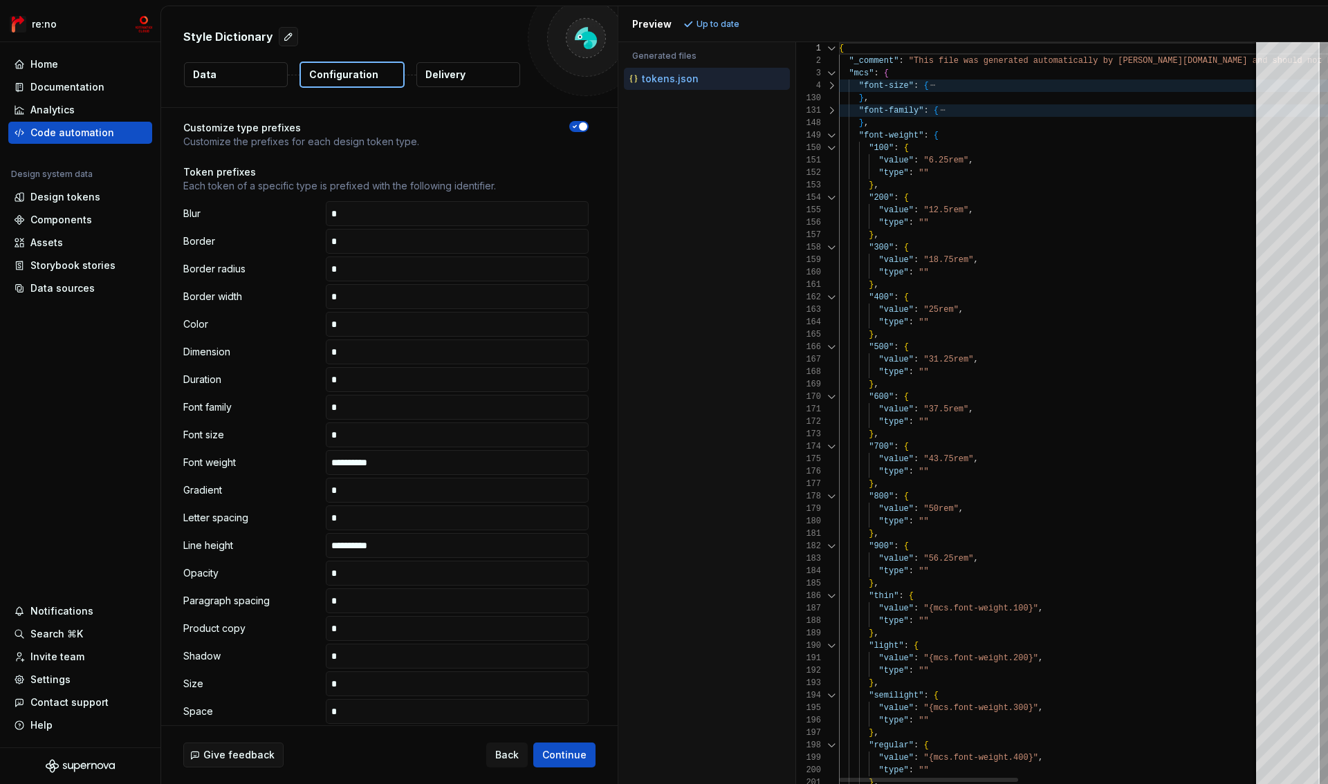
click at [829, 127] on div "148" at bounding box center [817, 123] width 43 height 12
click at [830, 136] on div at bounding box center [832, 135] width 18 height 12
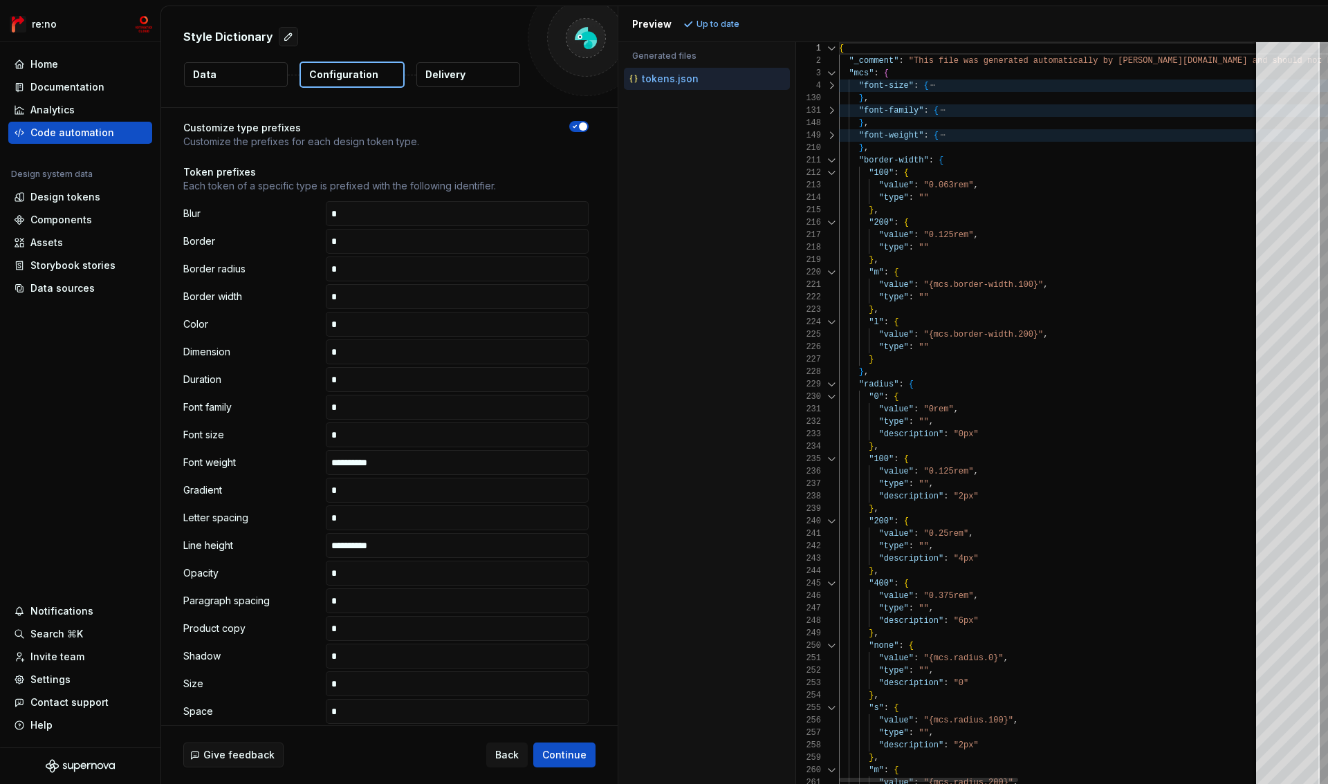
click at [832, 157] on div at bounding box center [832, 160] width 18 height 12
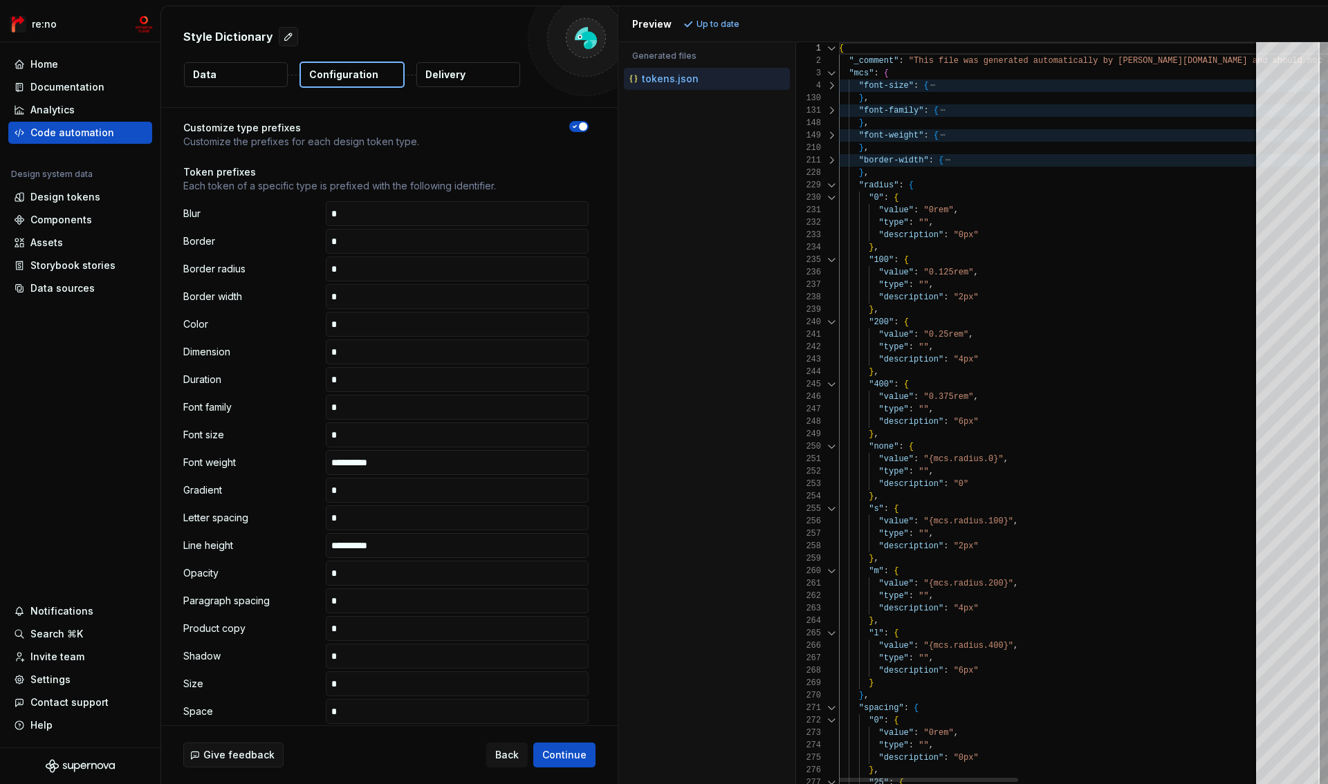
click at [832, 189] on div at bounding box center [832, 185] width 18 height 12
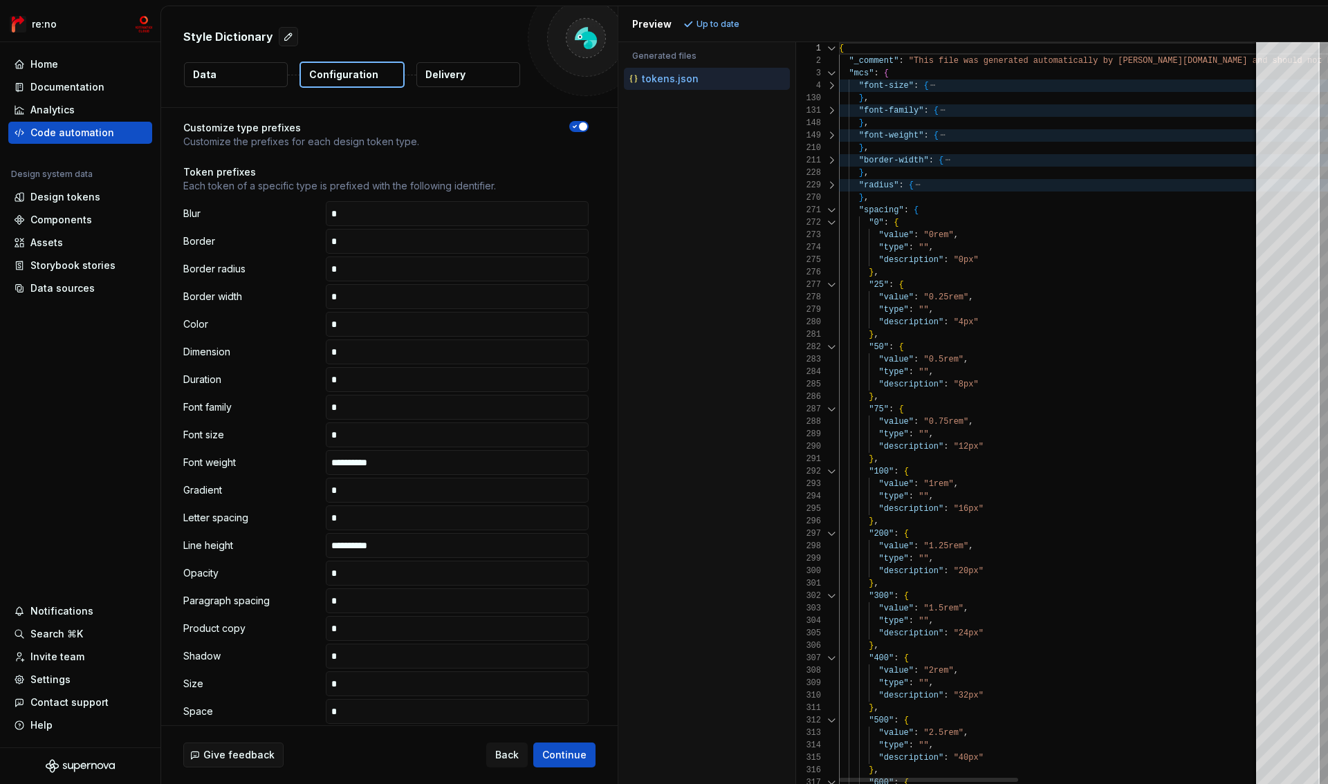
click at [831, 213] on div at bounding box center [832, 210] width 18 height 12
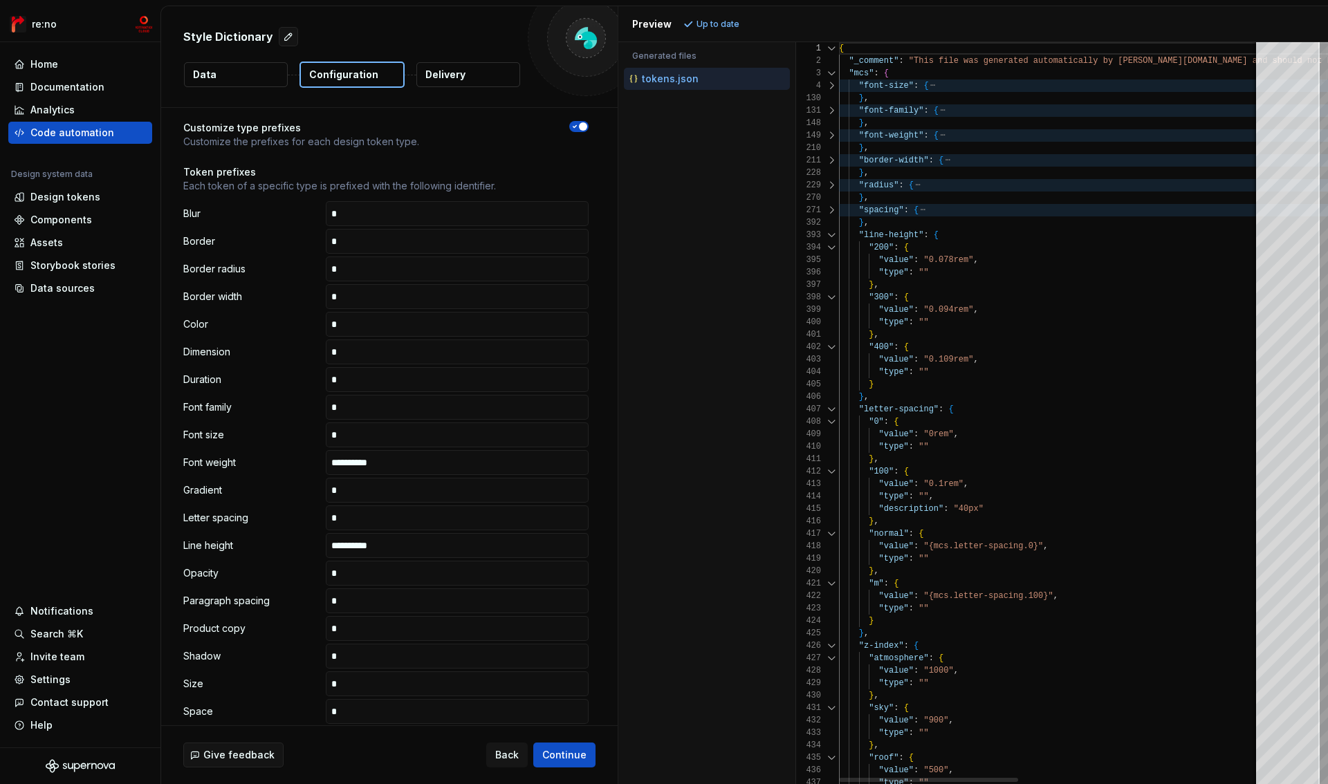
click at [831, 232] on div at bounding box center [832, 235] width 18 height 12
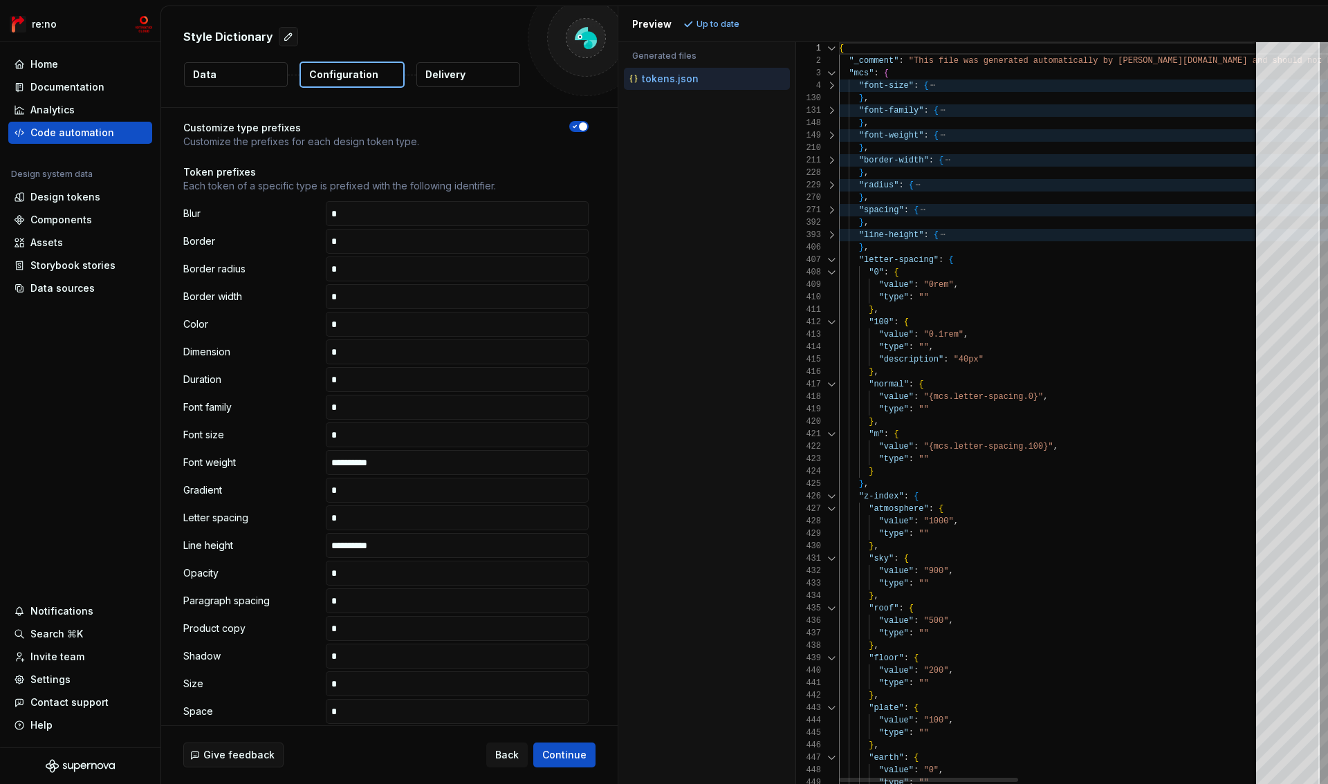
click at [831, 257] on div at bounding box center [832, 260] width 18 height 12
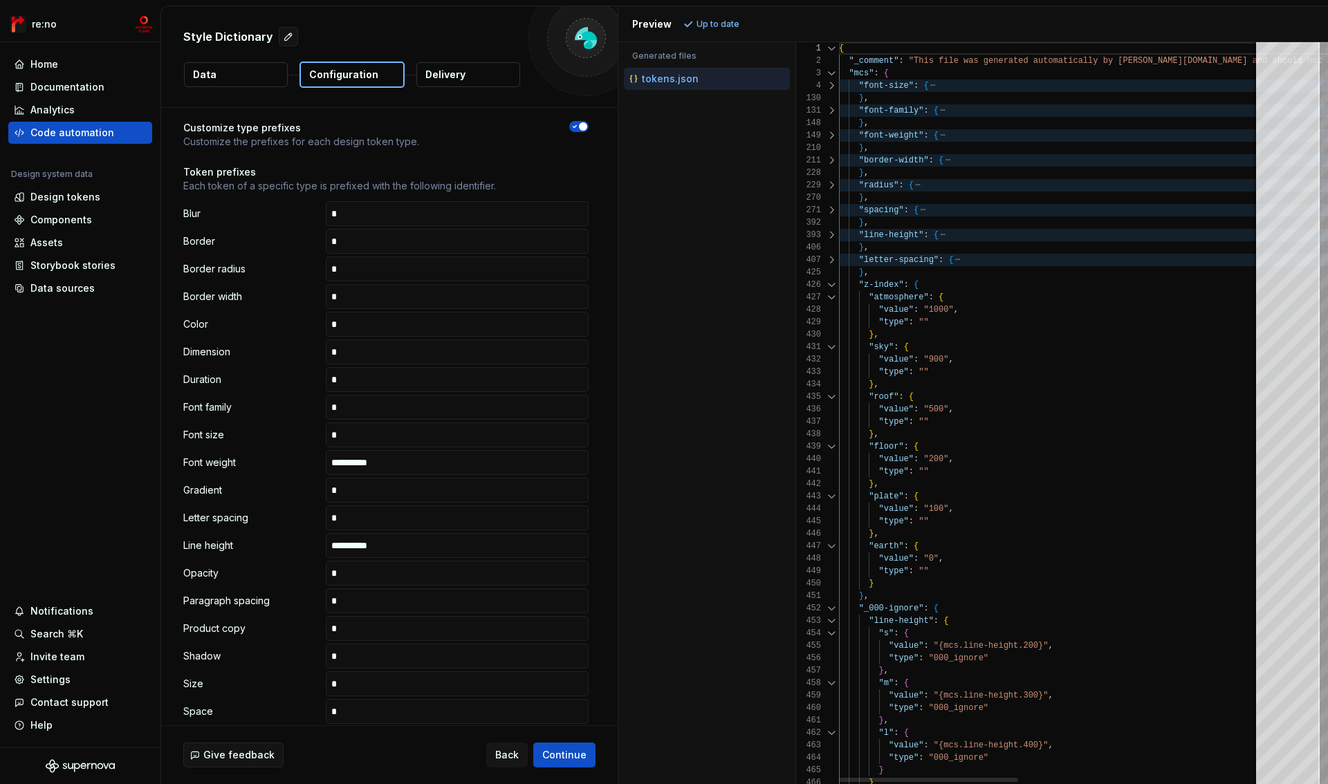
click at [831, 283] on div at bounding box center [832, 285] width 18 height 12
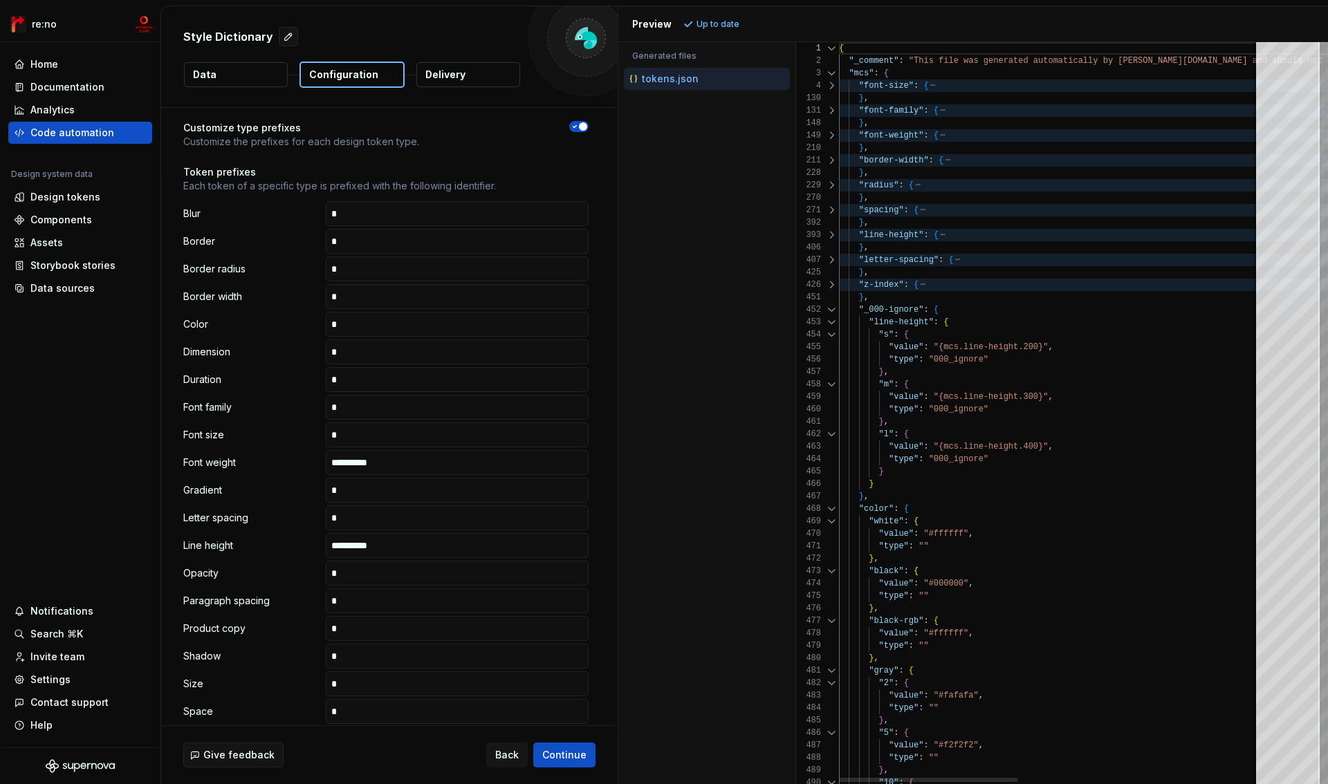
click at [830, 310] on div at bounding box center [832, 310] width 18 height 12
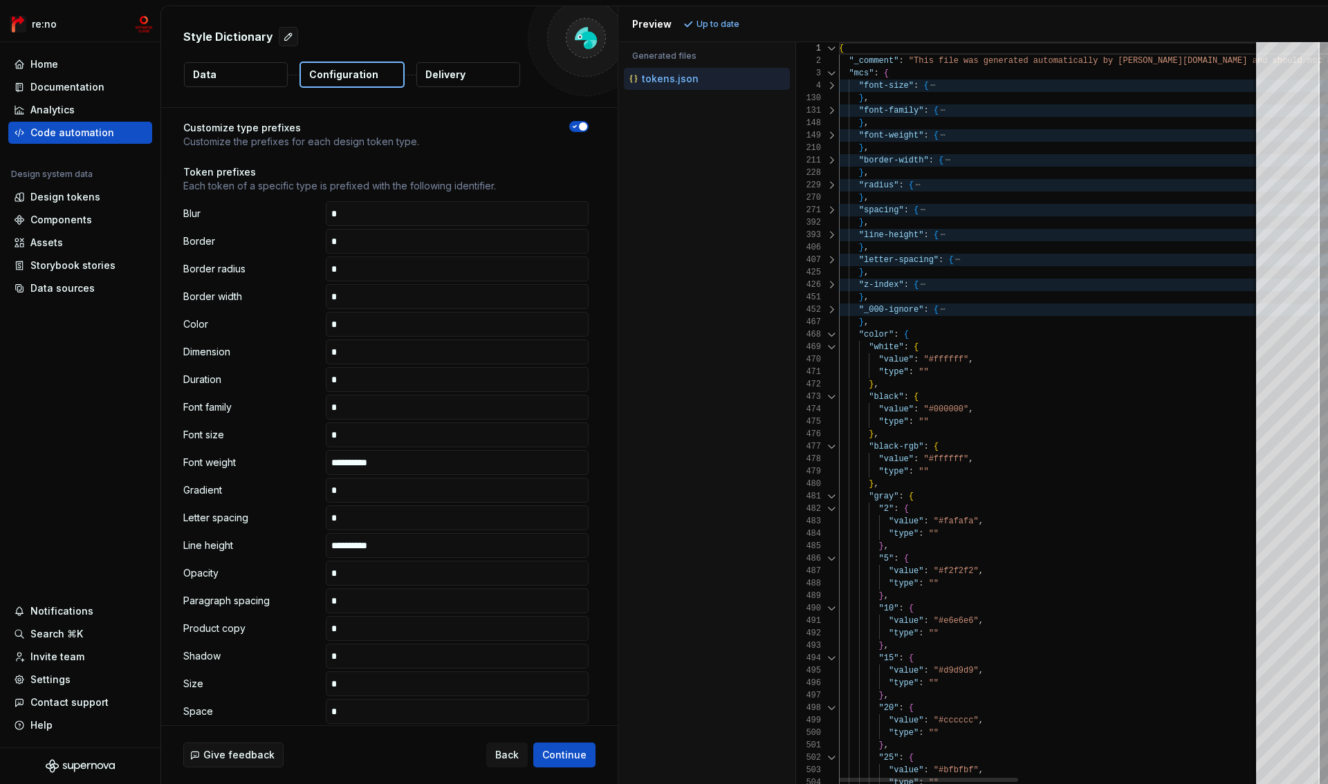
click at [830, 340] on div at bounding box center [832, 335] width 18 height 12
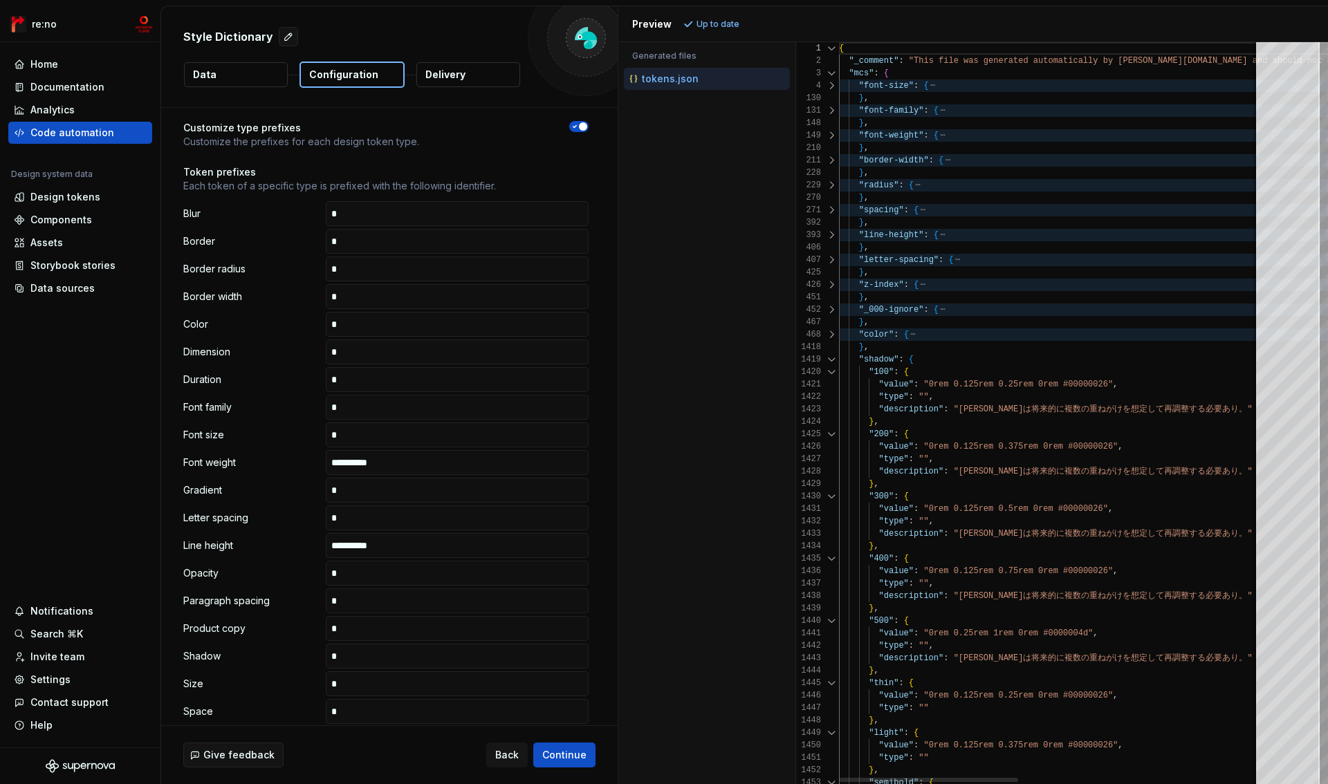
click at [830, 355] on div at bounding box center [832, 359] width 18 height 12
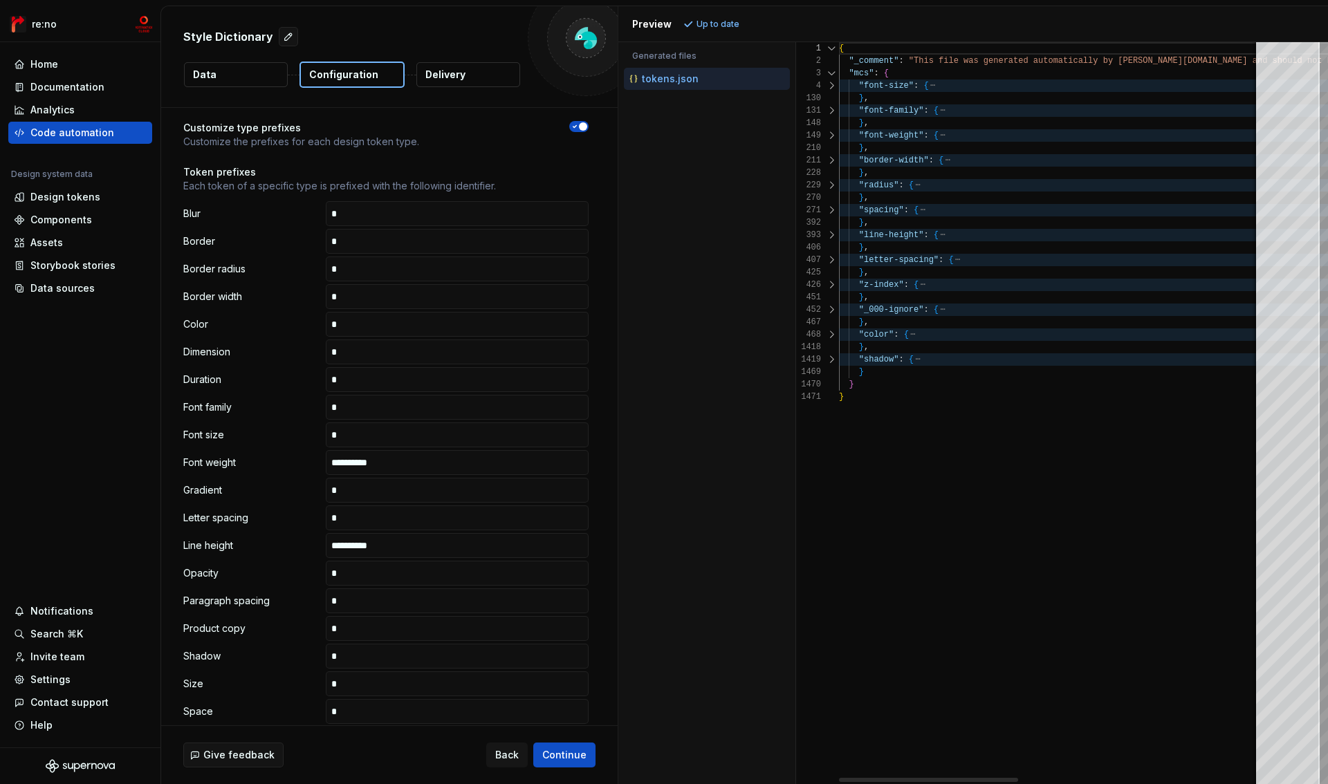
click at [834, 307] on div at bounding box center [832, 310] width 18 height 12
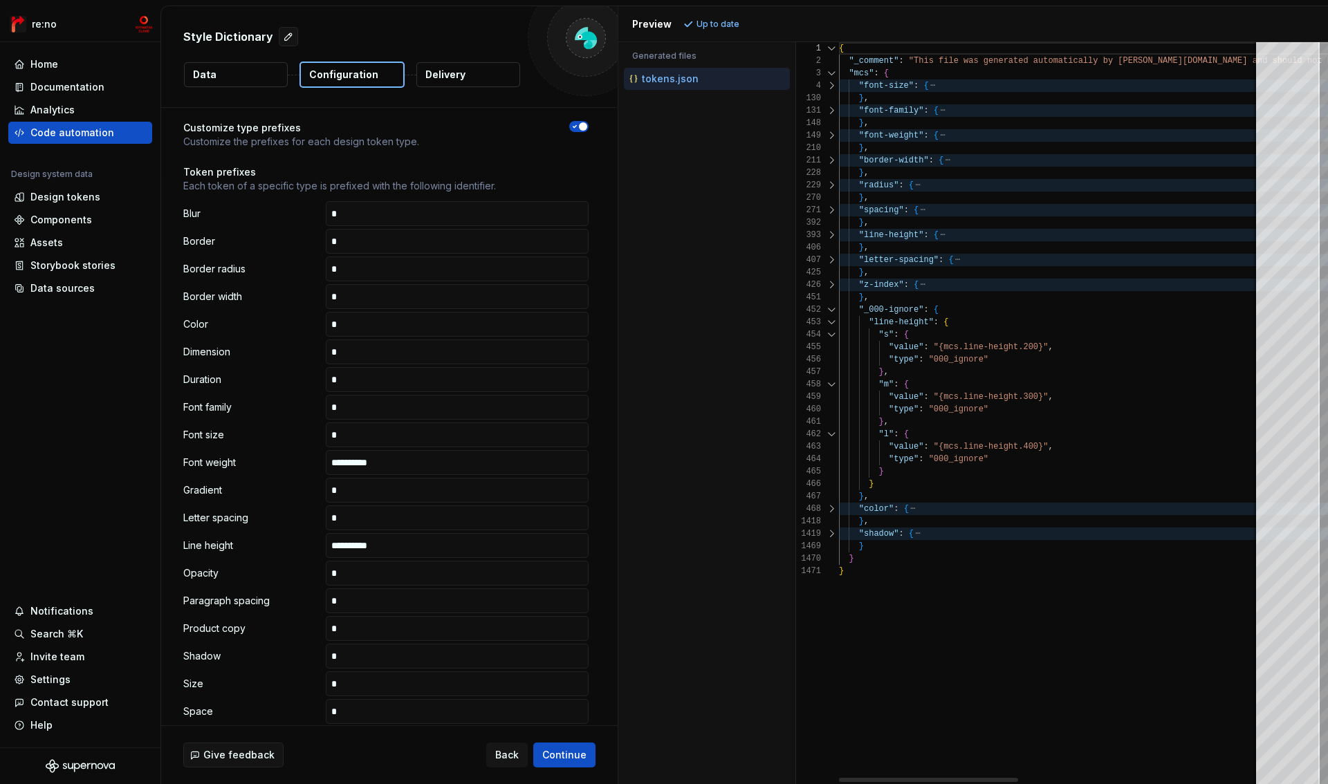
click at [837, 136] on div at bounding box center [832, 135] width 18 height 12
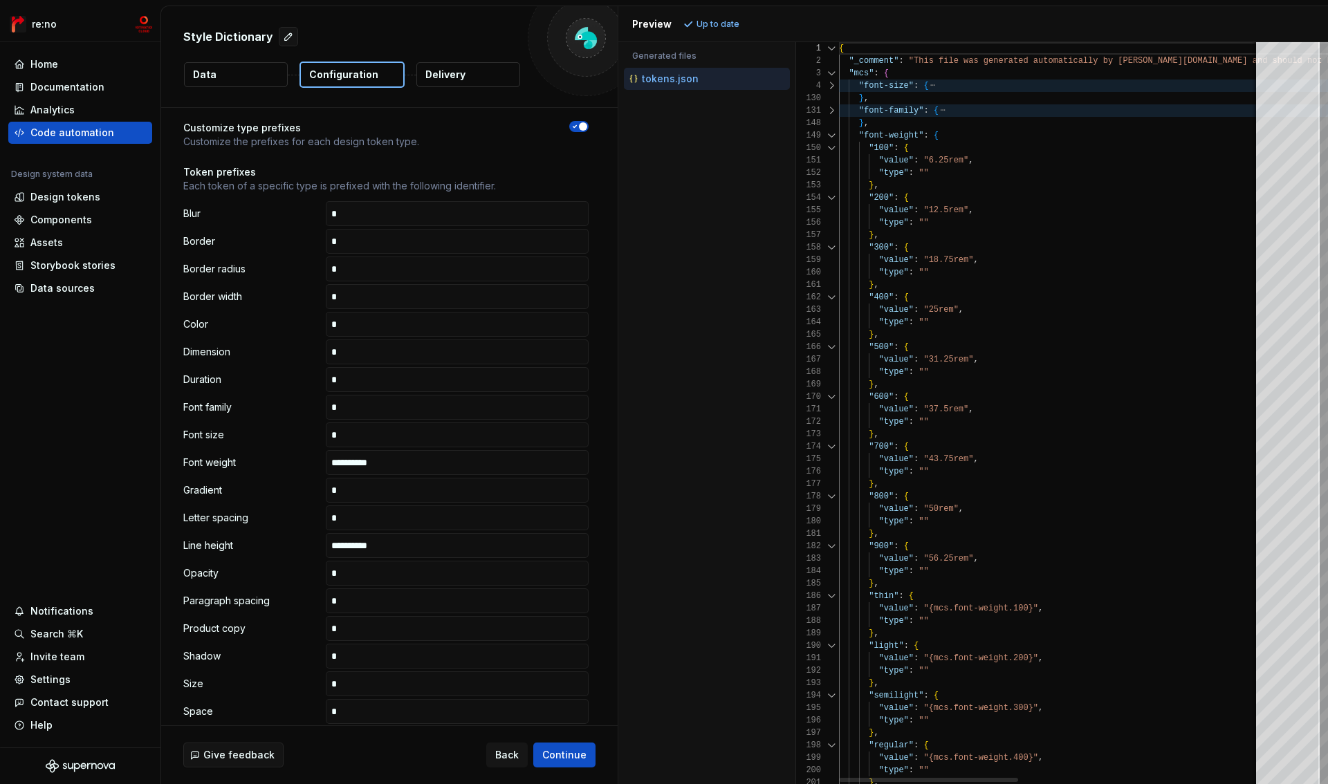
click at [831, 136] on div at bounding box center [832, 135] width 18 height 12
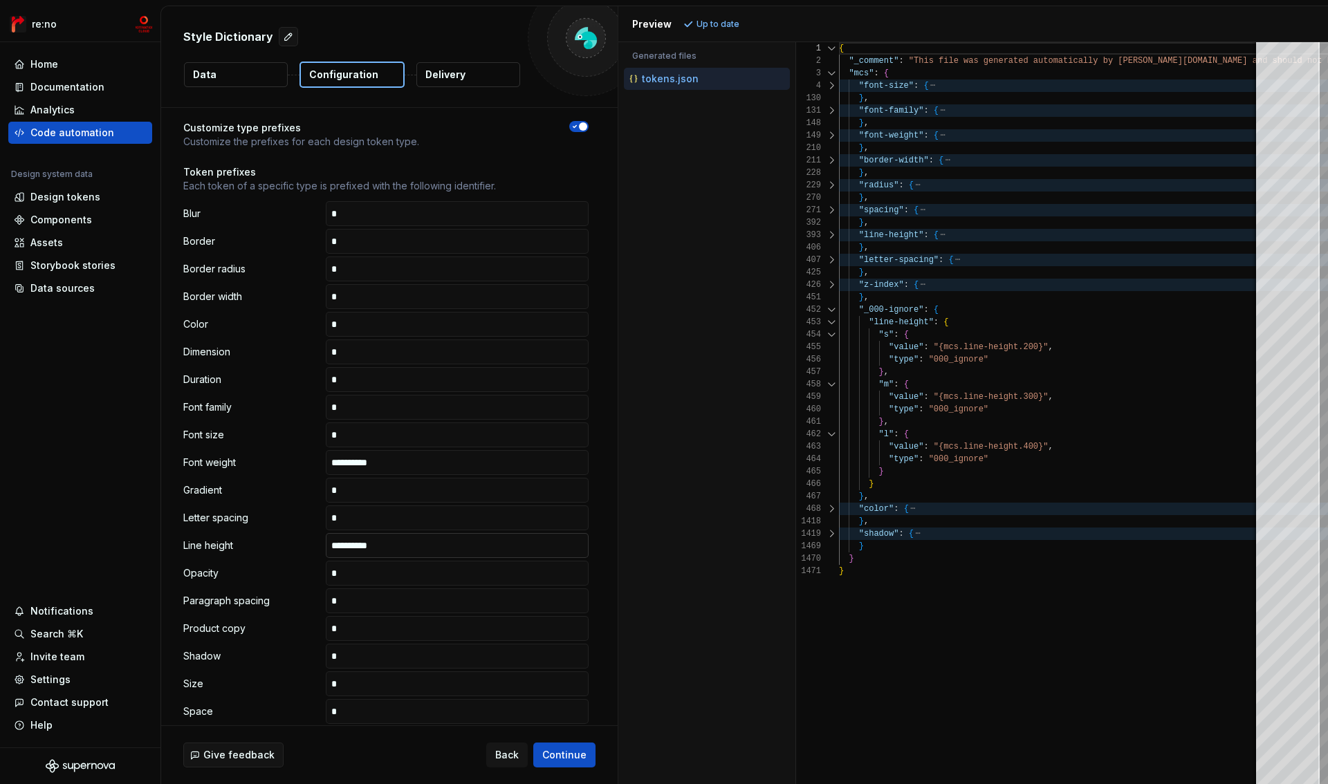
click at [401, 546] on input "**********" at bounding box center [457, 545] width 263 height 25
click at [719, 26] on span "Refresh preview" at bounding box center [731, 24] width 69 height 11
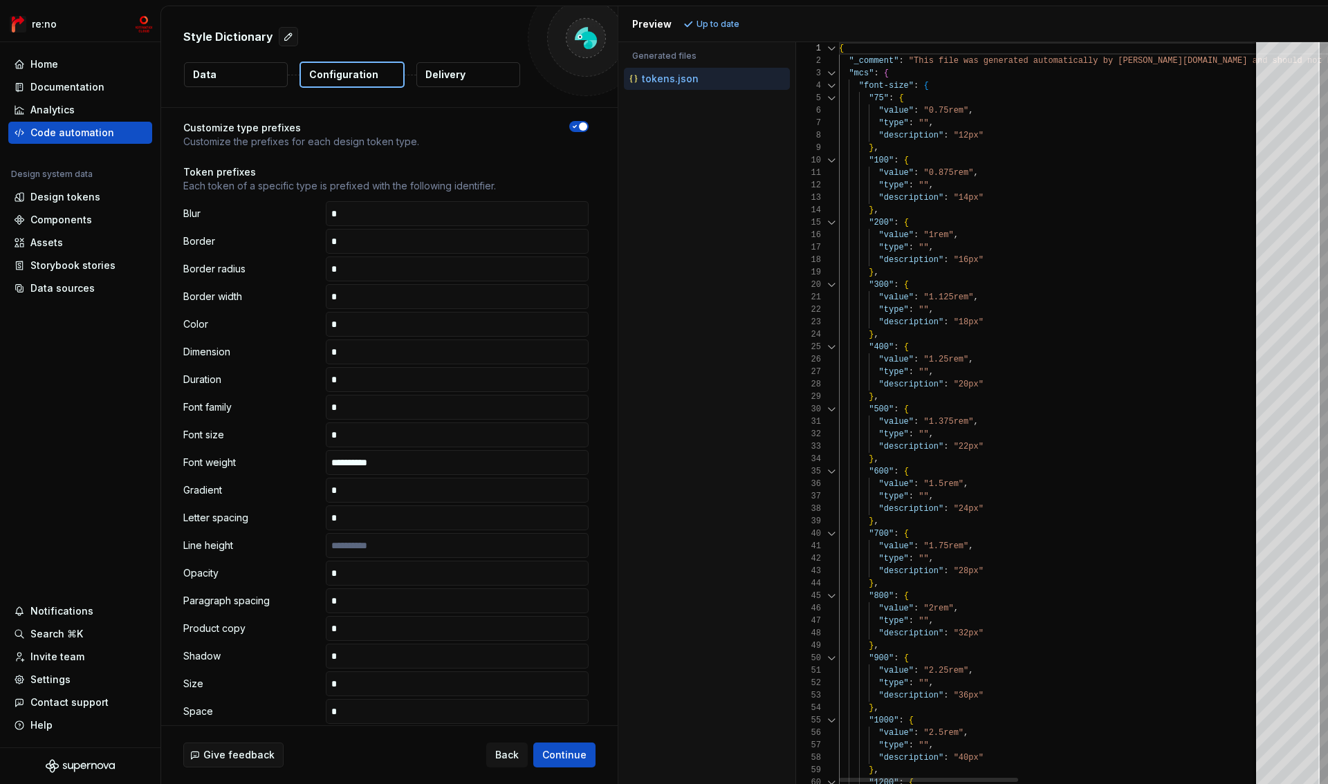
click at [834, 86] on div at bounding box center [832, 86] width 18 height 12
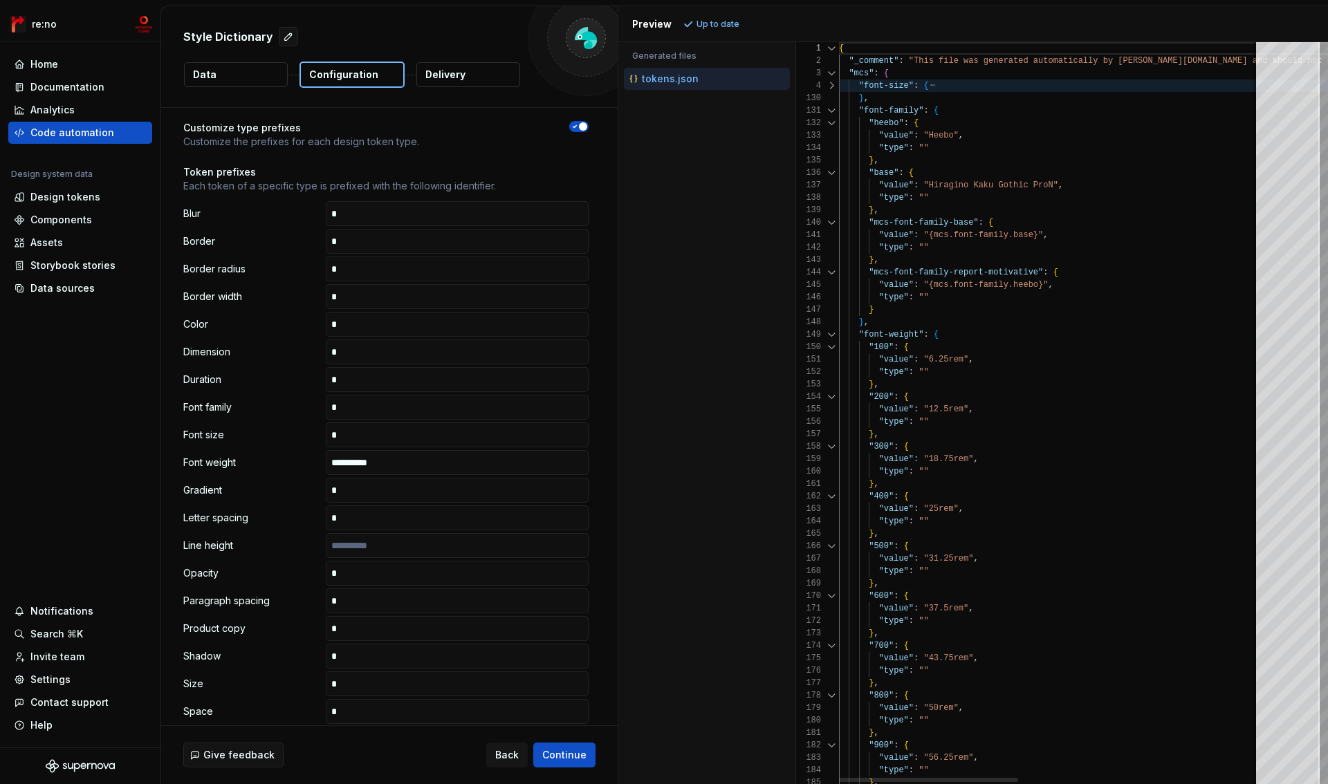
click at [832, 106] on div at bounding box center [832, 110] width 18 height 12
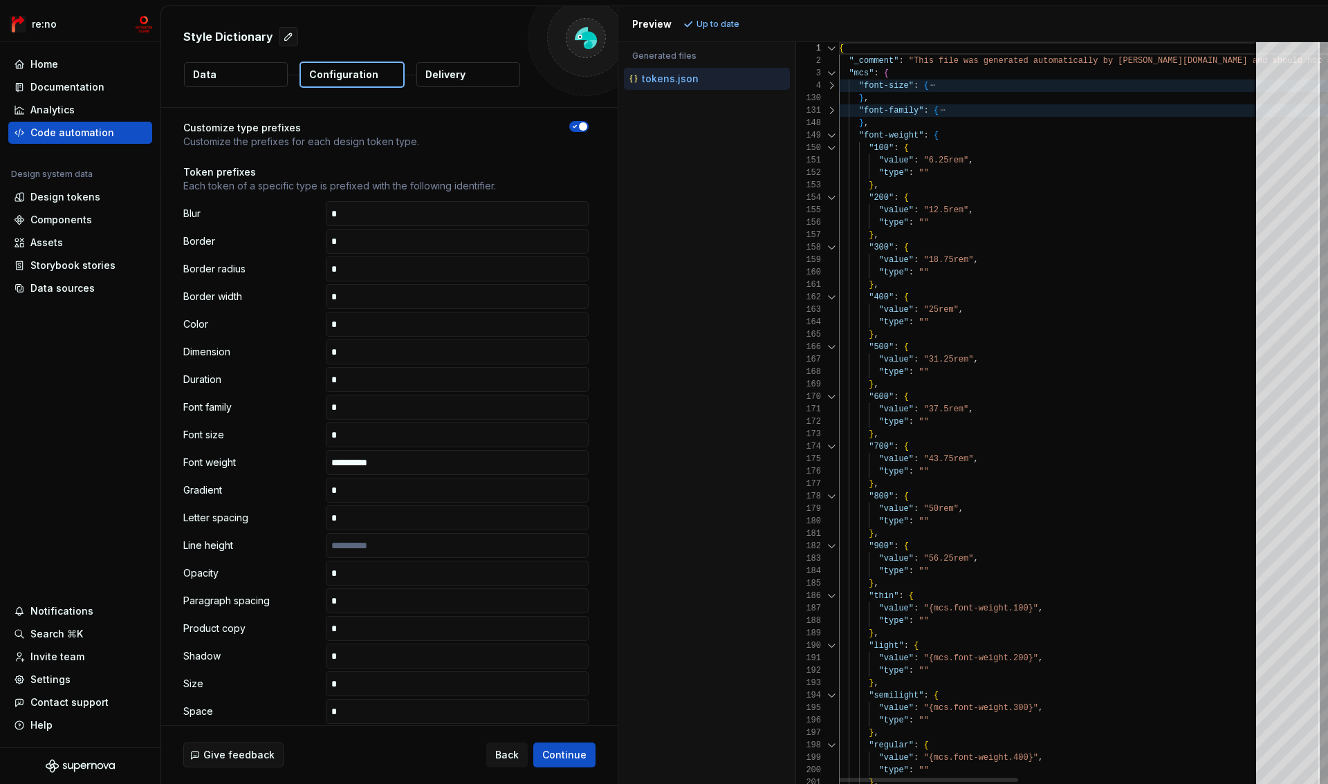
click at [832, 130] on div at bounding box center [832, 135] width 18 height 12
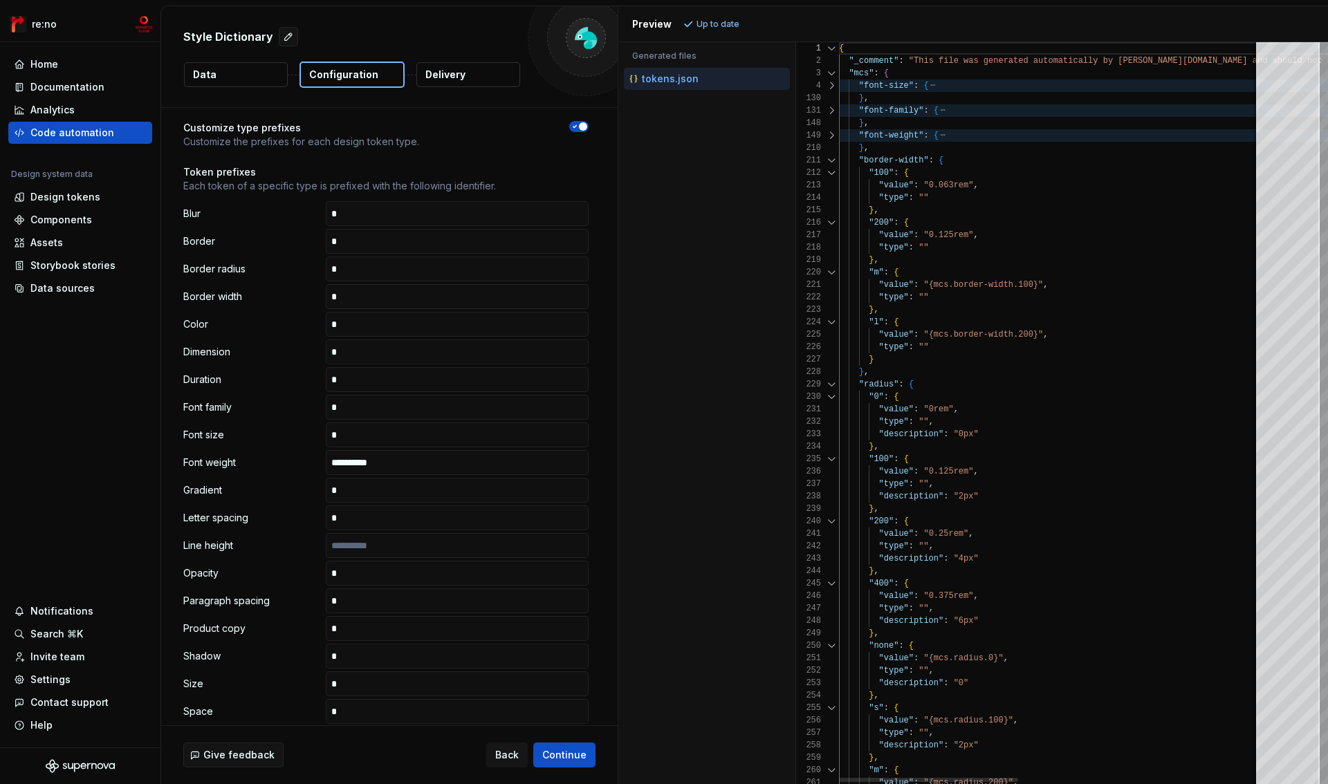
click at [833, 154] on div at bounding box center [832, 160] width 18 height 12
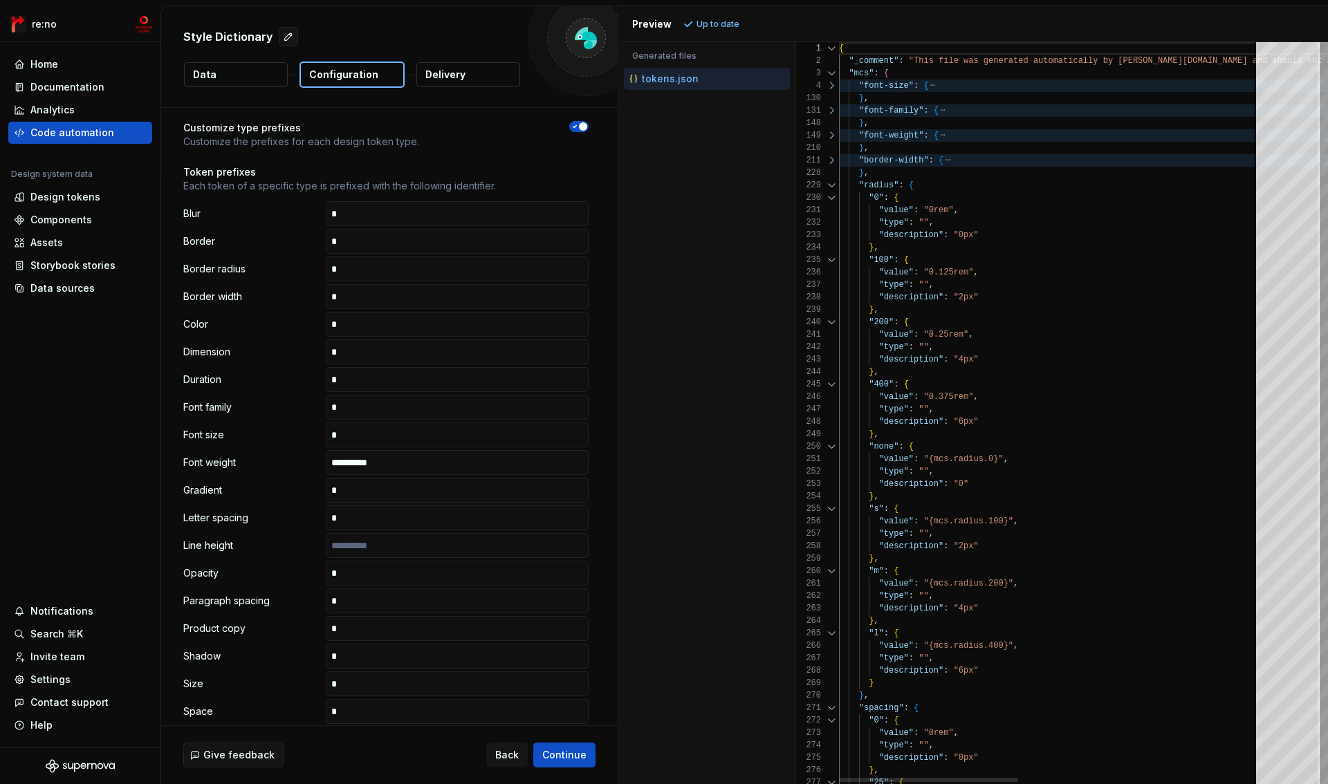
click at [833, 179] on div at bounding box center [832, 185] width 18 height 12
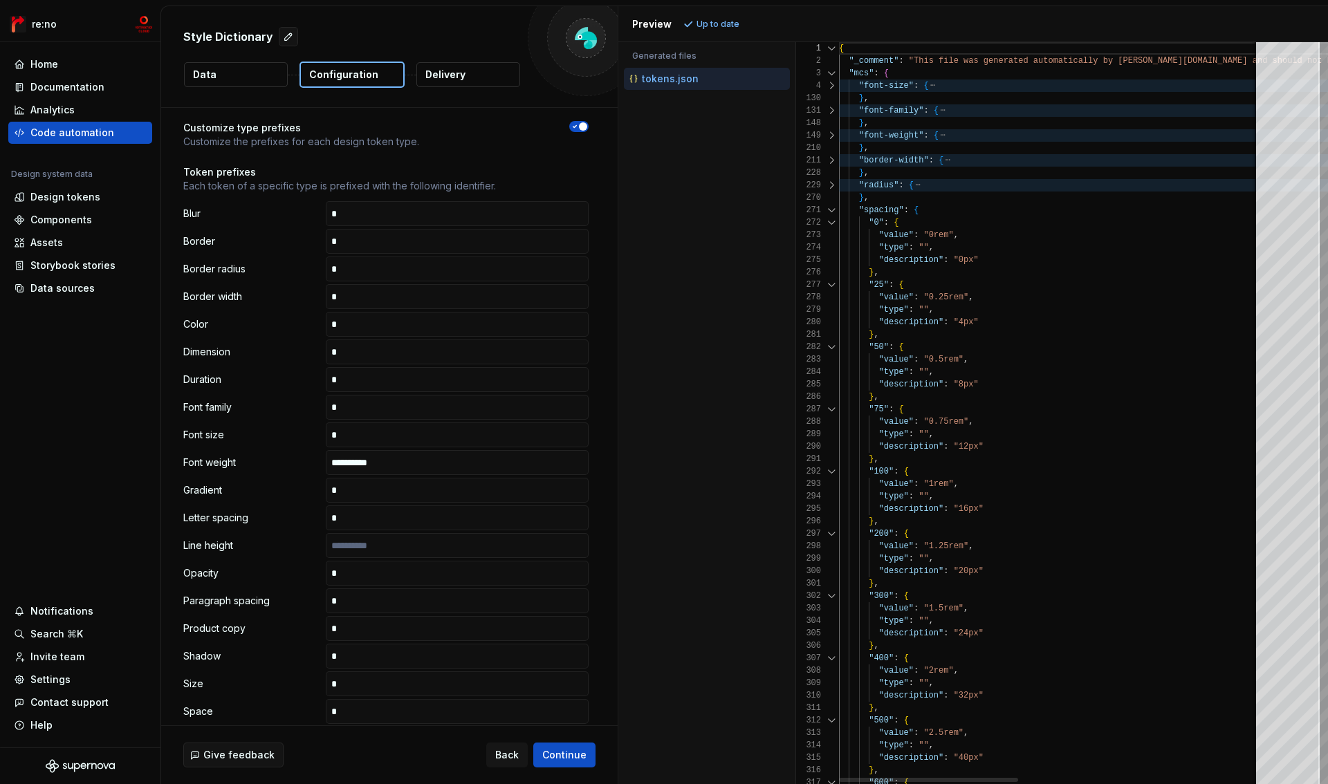
click at [832, 207] on div at bounding box center [832, 210] width 18 height 12
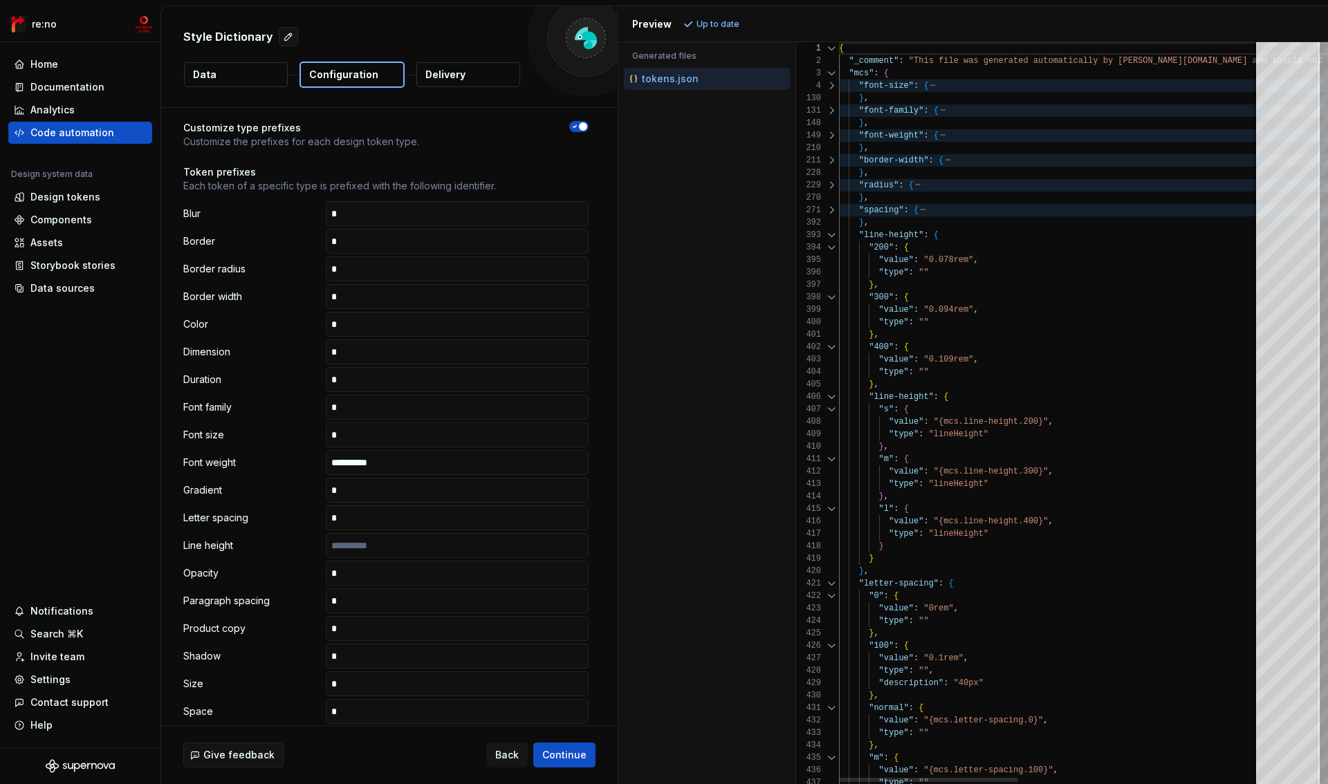
click at [833, 227] on div "392" at bounding box center [817, 223] width 43 height 12
click at [833, 237] on div at bounding box center [832, 235] width 18 height 12
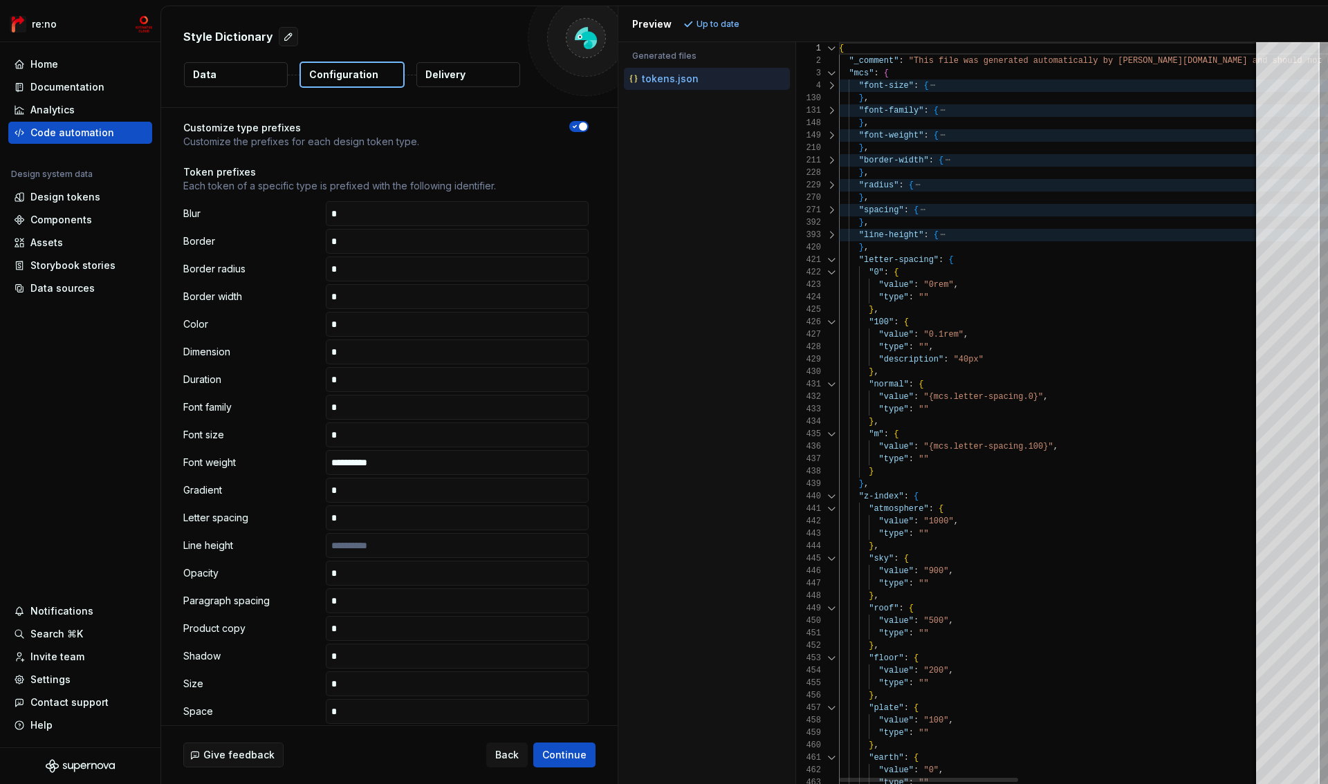
click at [831, 259] on div at bounding box center [832, 260] width 18 height 12
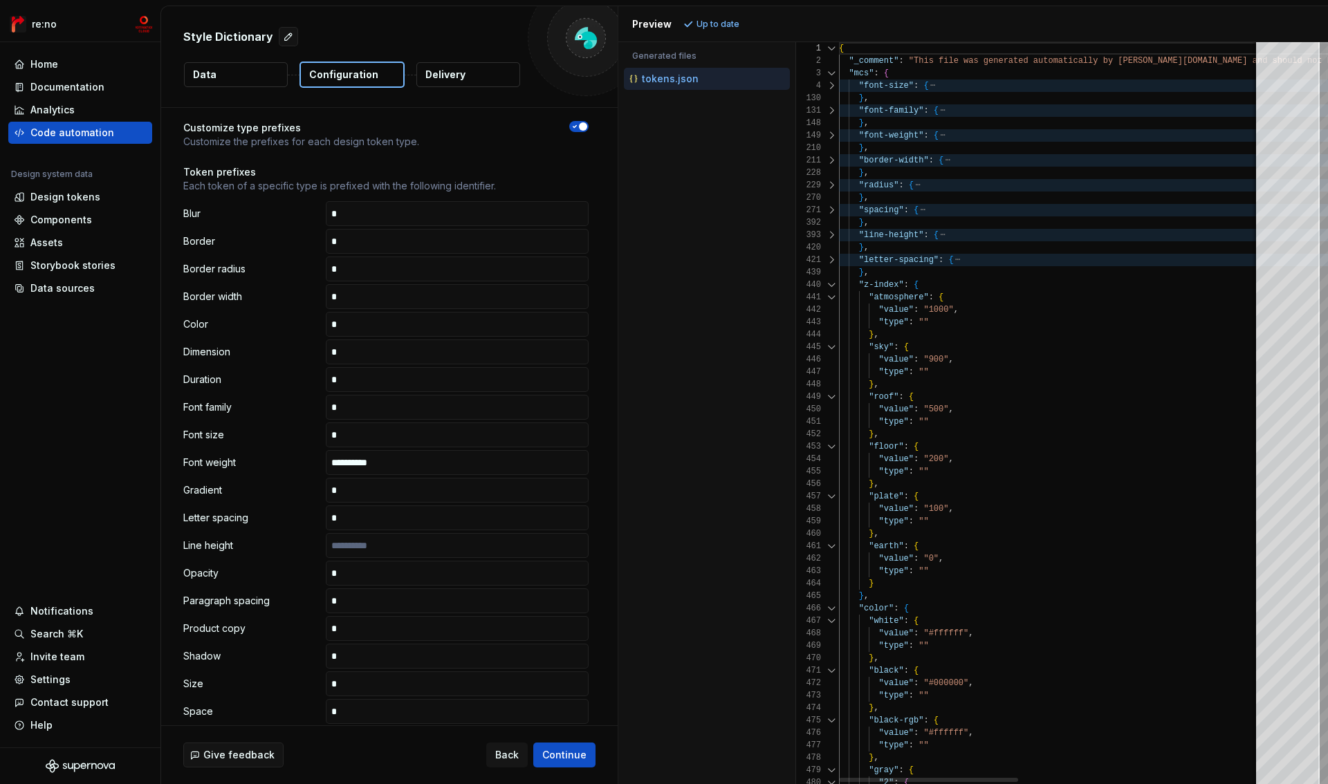
click at [831, 282] on div at bounding box center [832, 285] width 18 height 12
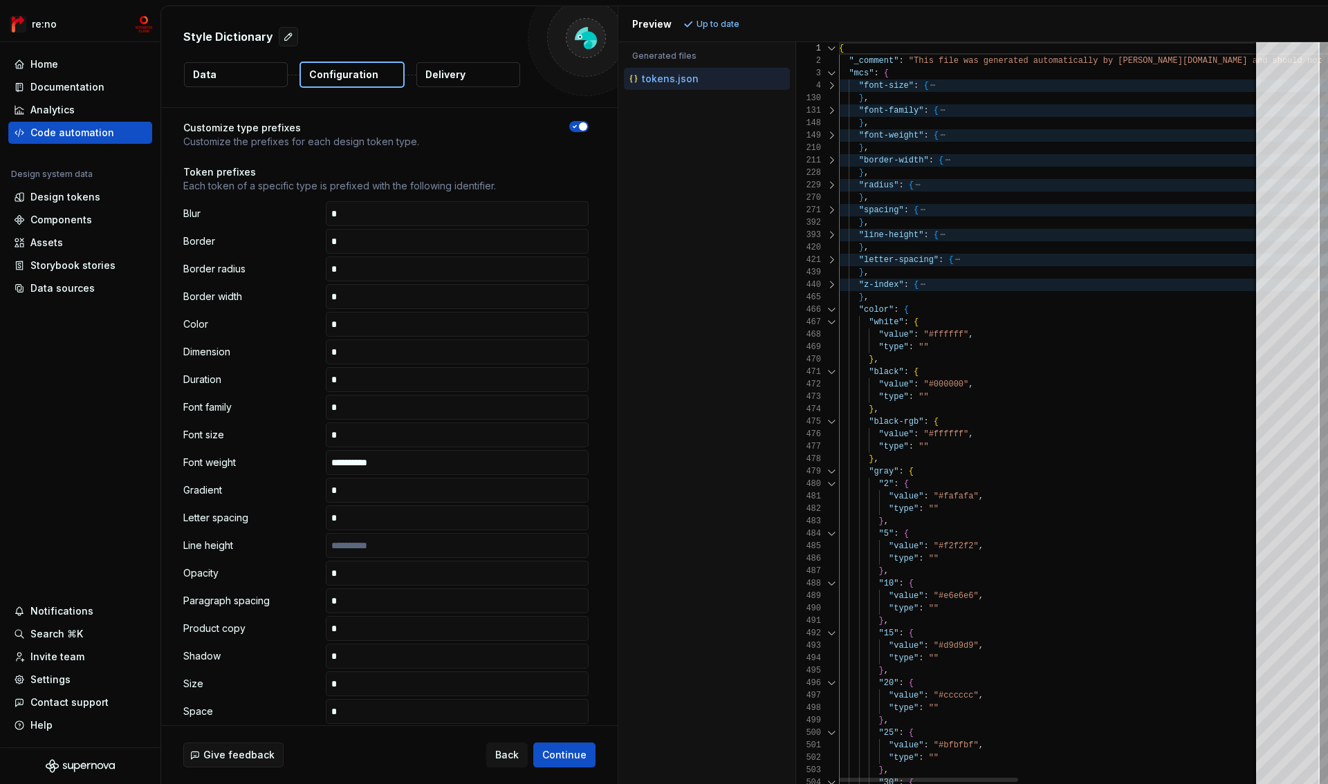
click at [832, 311] on div at bounding box center [832, 310] width 18 height 12
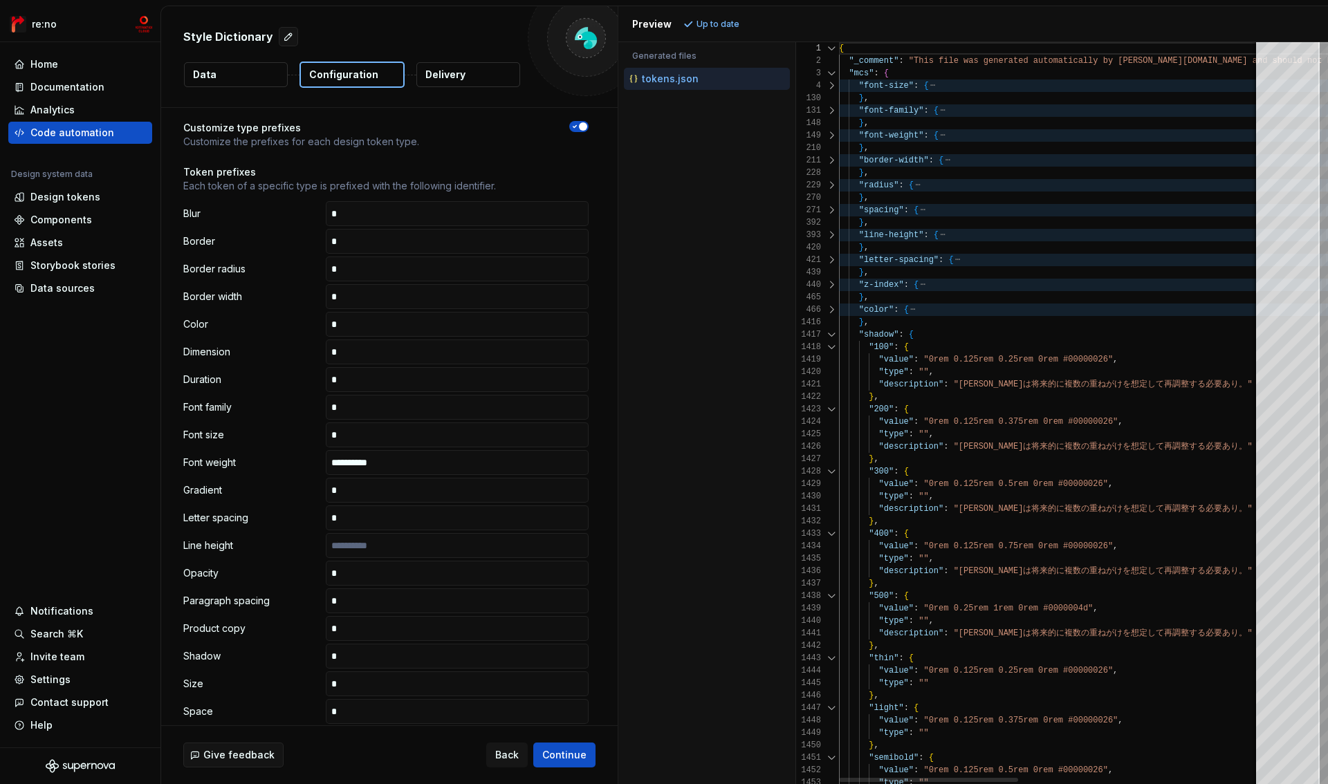
click at [832, 334] on div at bounding box center [832, 335] width 18 height 12
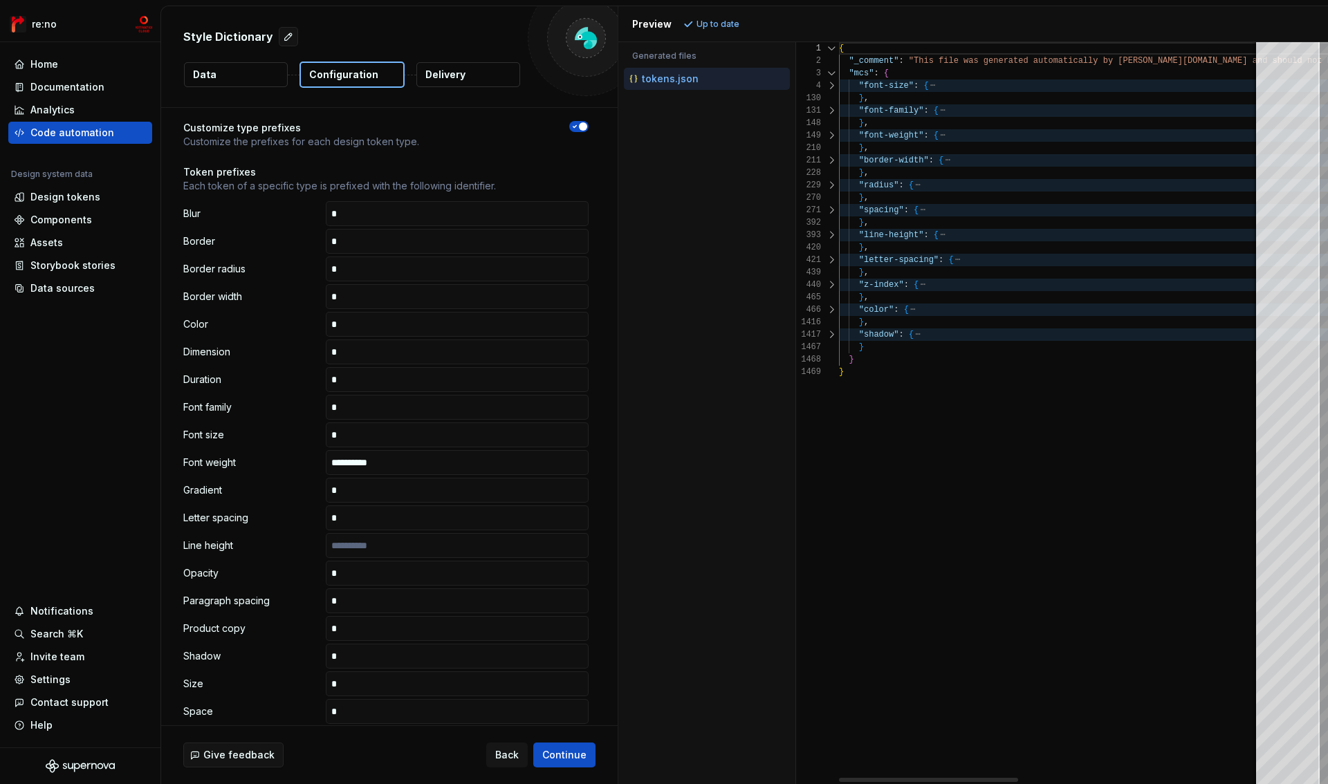
click at [835, 138] on div at bounding box center [832, 135] width 18 height 12
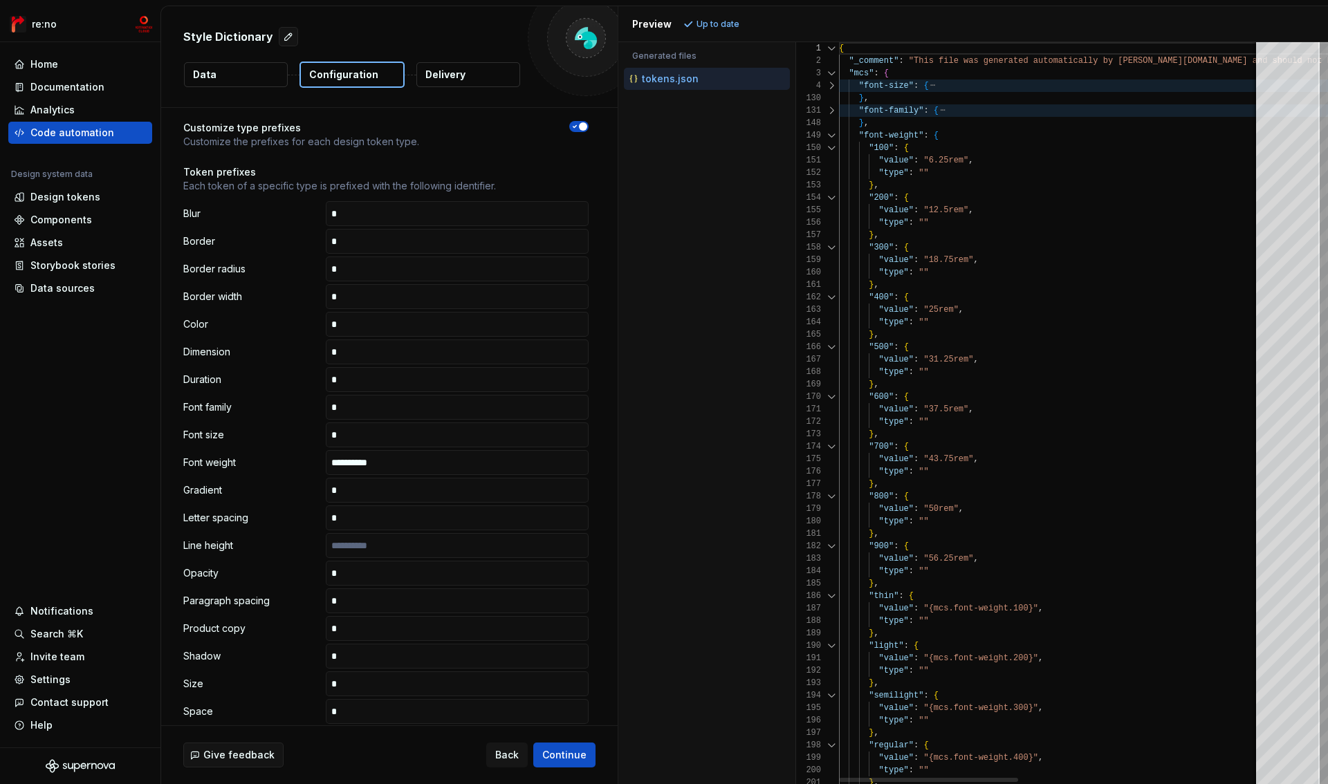
click at [831, 132] on div at bounding box center [832, 135] width 18 height 12
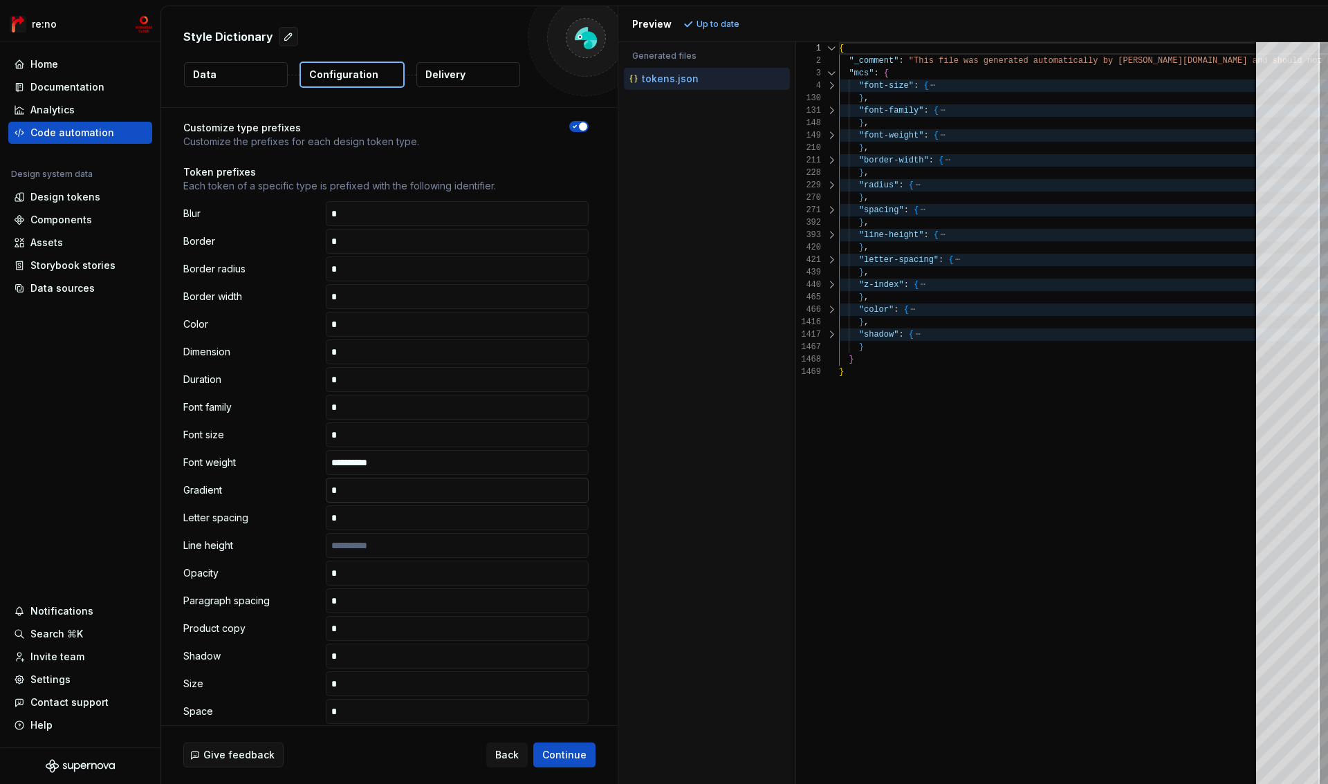
click at [401, 478] on input "text" at bounding box center [457, 490] width 263 height 25
click at [390, 544] on input "text" at bounding box center [457, 545] width 263 height 25
click at [444, 463] on input "**********" at bounding box center [457, 462] width 263 height 25
type input "*"
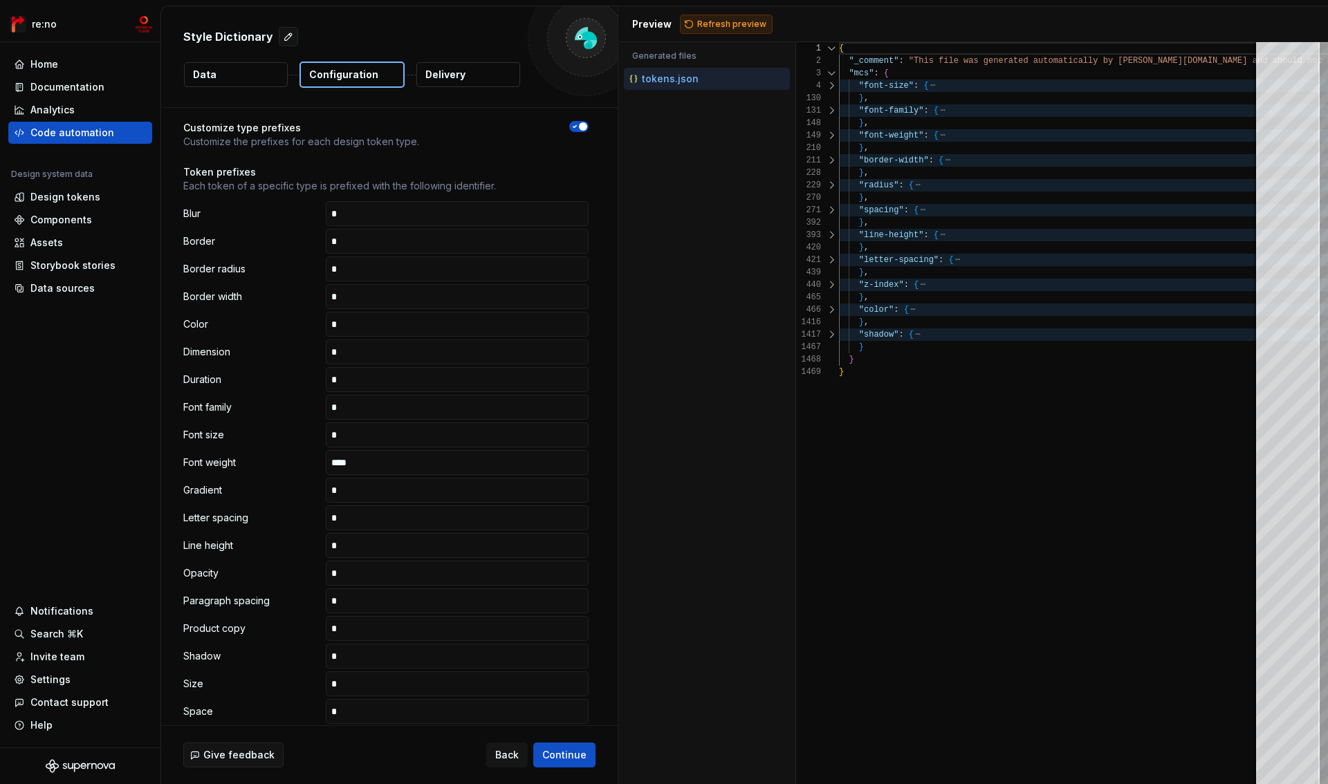
click at [713, 21] on span "Refresh preview" at bounding box center [731, 24] width 69 height 11
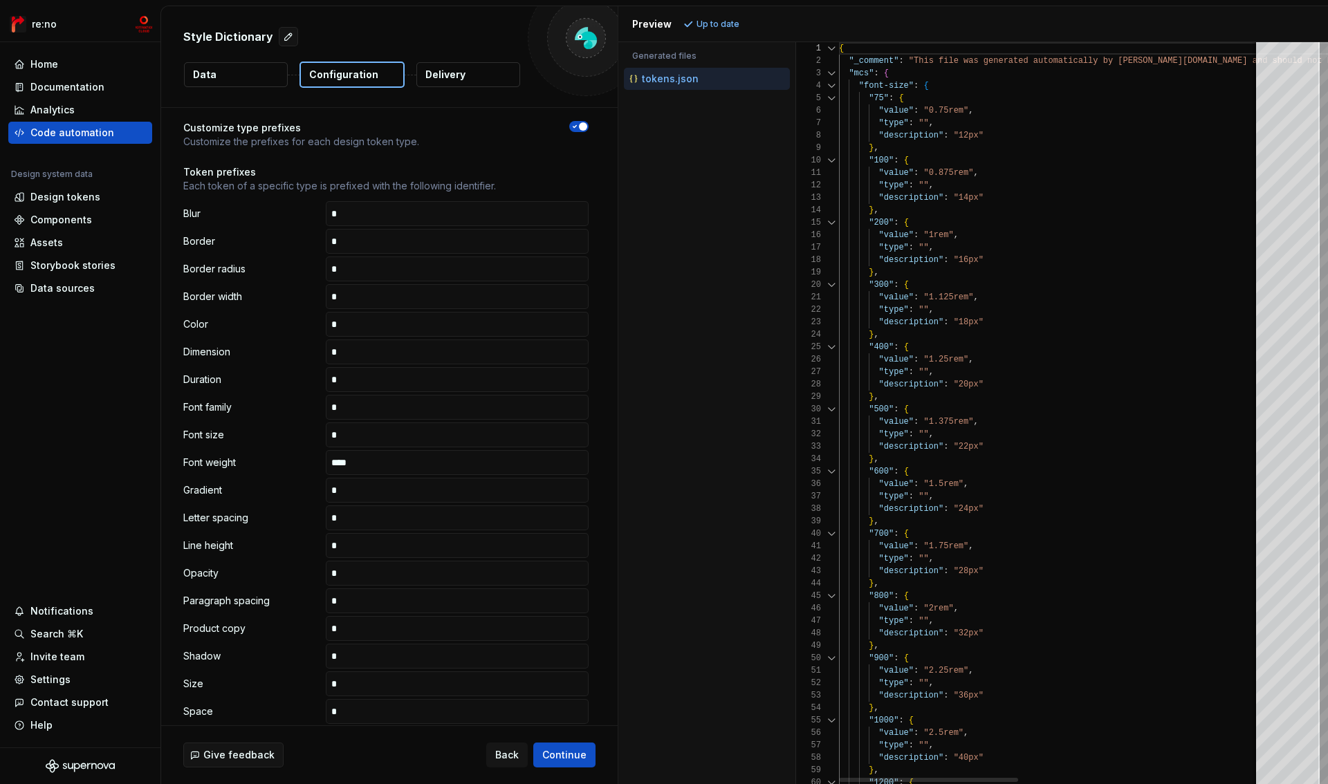
click at [834, 86] on div at bounding box center [832, 86] width 18 height 12
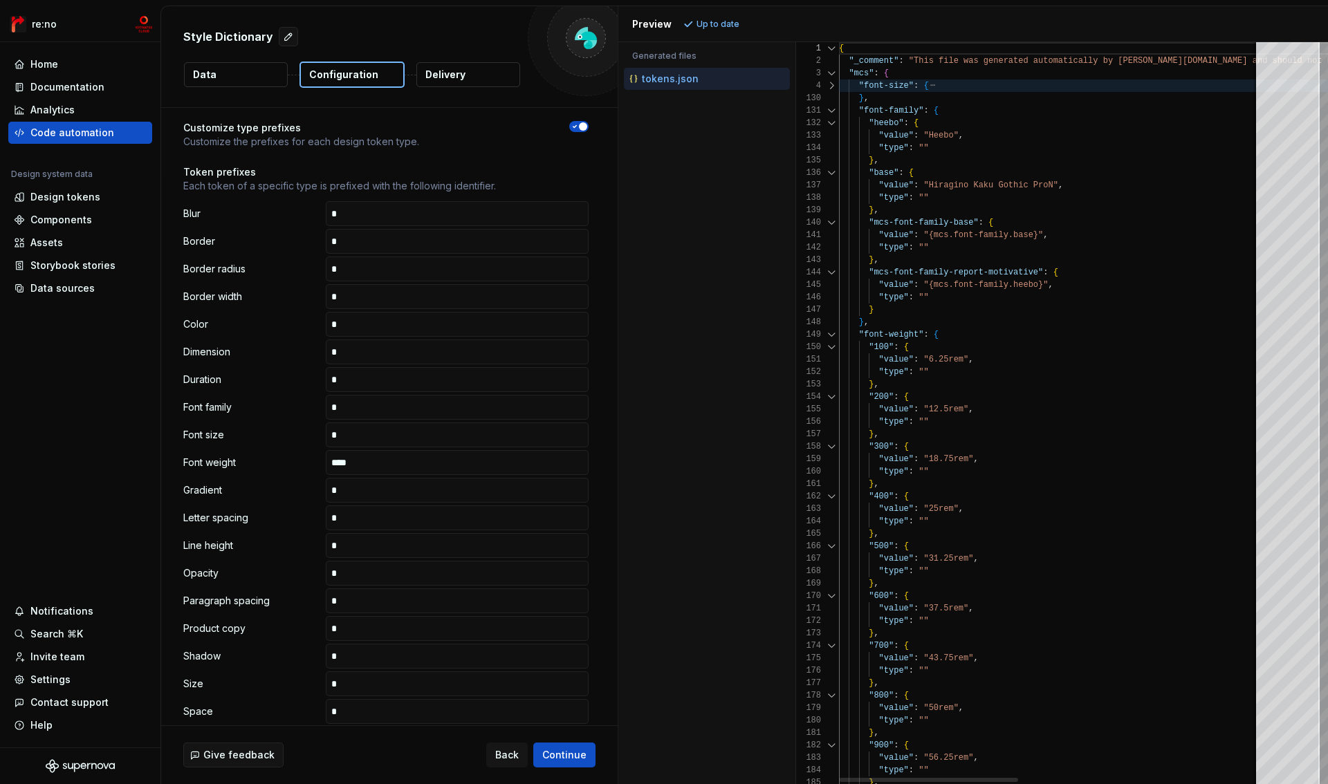
click at [828, 111] on div at bounding box center [832, 110] width 18 height 12
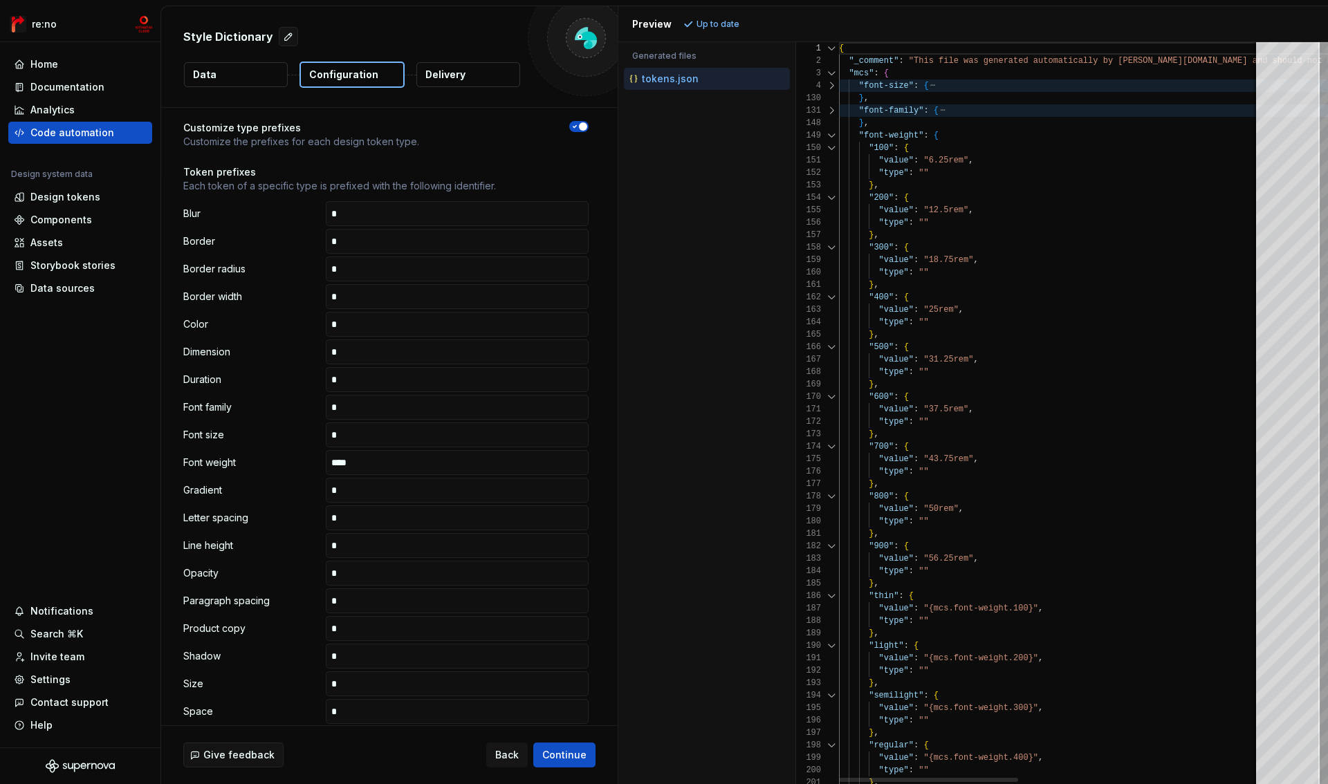
click at [828, 130] on div at bounding box center [832, 135] width 18 height 12
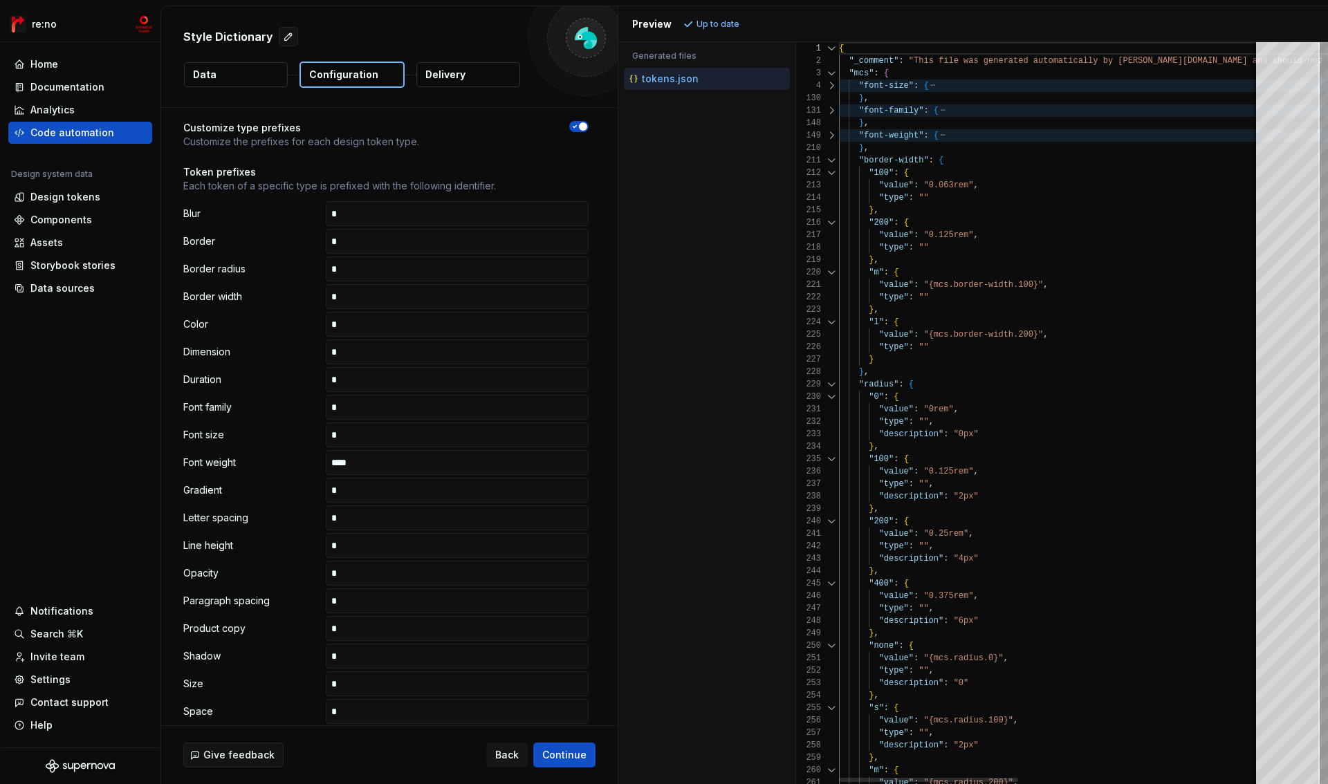
click at [828, 131] on div at bounding box center [832, 135] width 18 height 12
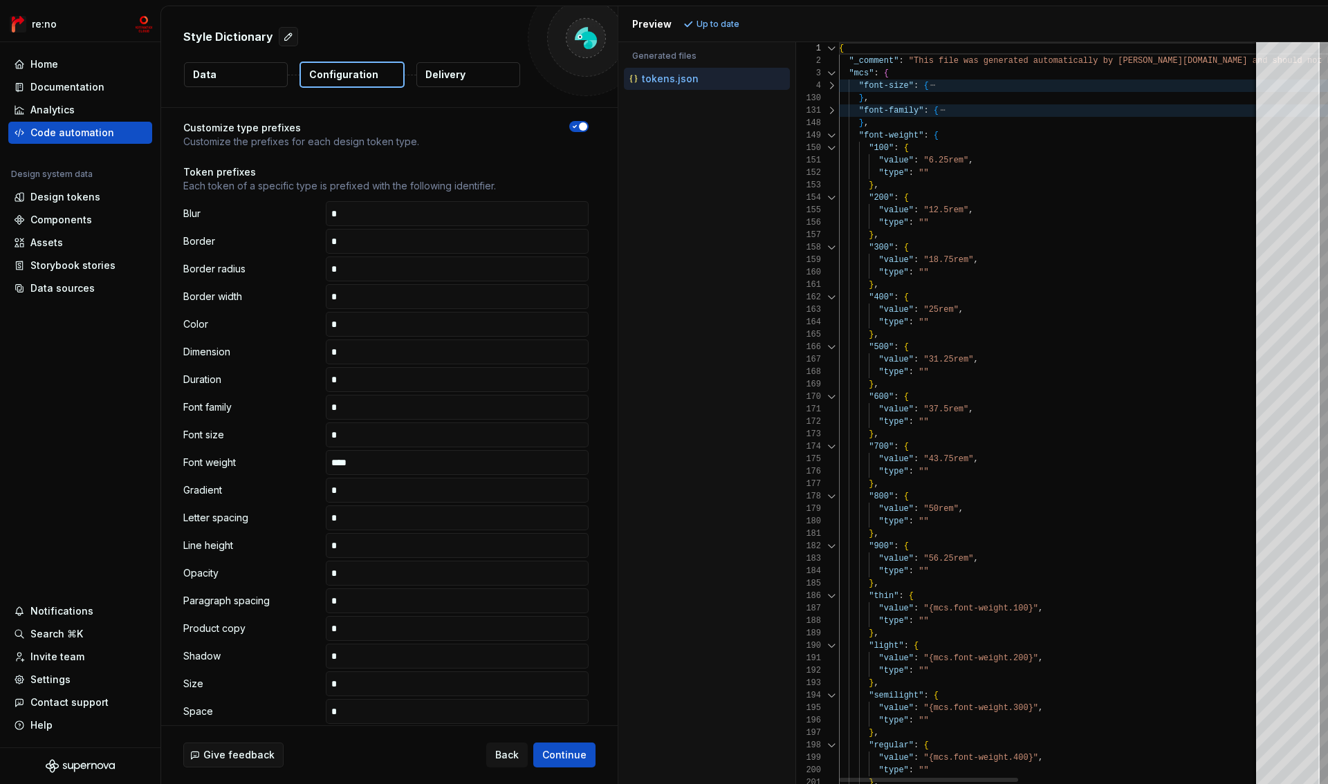
click at [831, 134] on div at bounding box center [832, 135] width 18 height 12
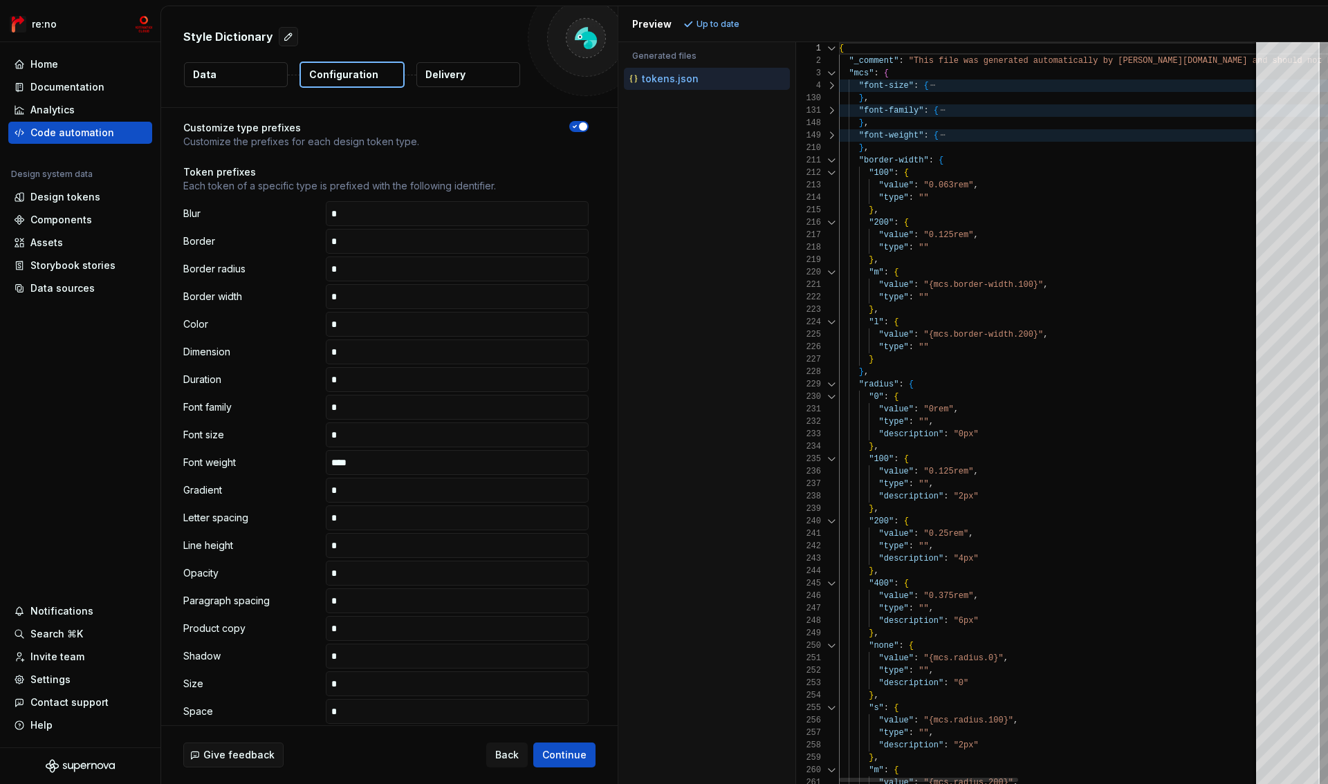
click at [831, 159] on div at bounding box center [832, 160] width 18 height 12
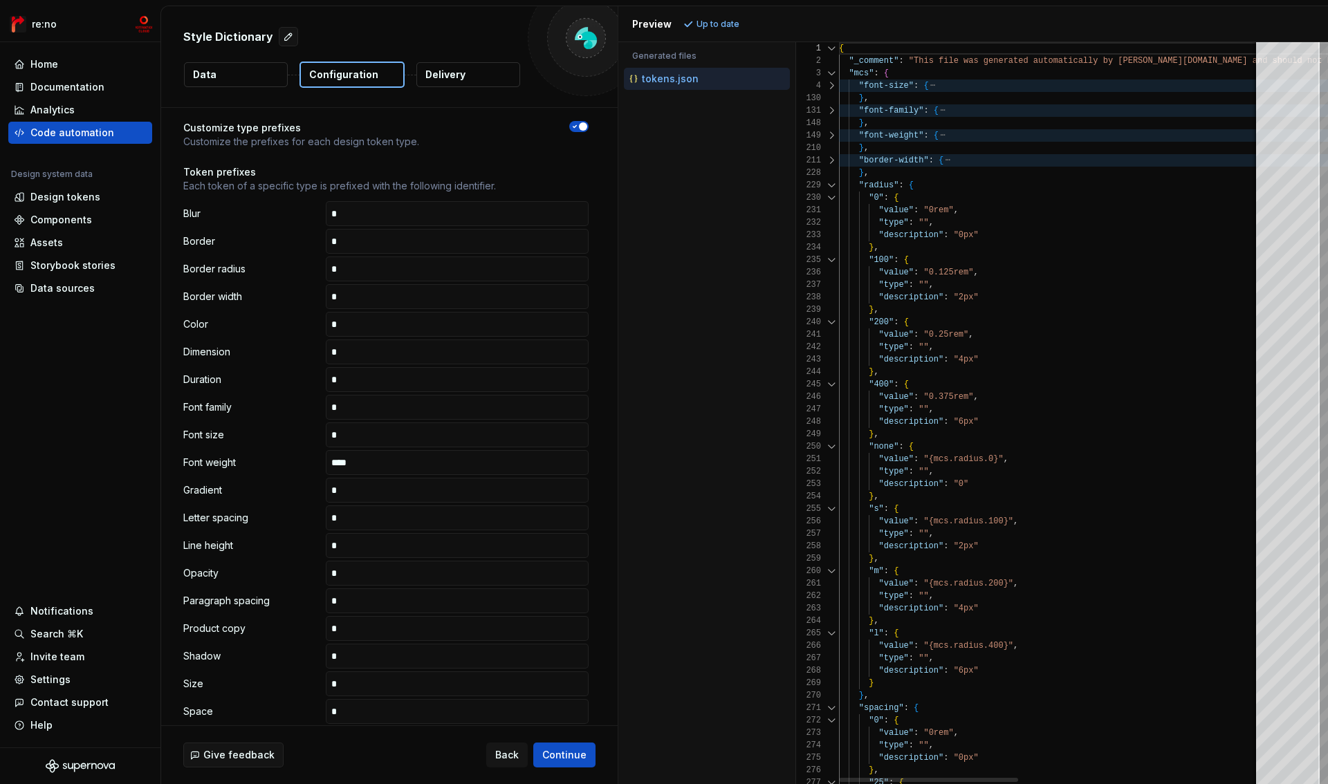
click at [831, 179] on div at bounding box center [832, 185] width 18 height 12
click at [831, 187] on div at bounding box center [832, 185] width 18 height 12
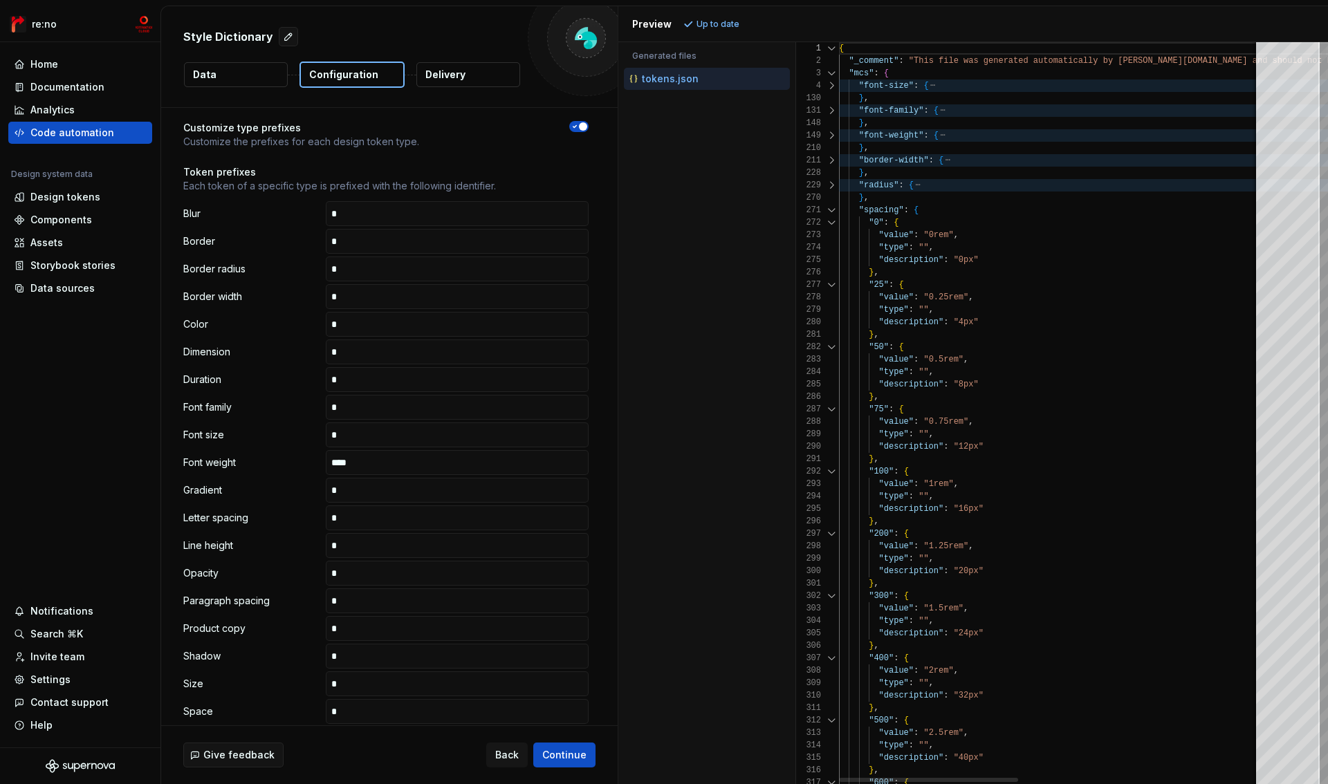
click at [831, 207] on div at bounding box center [832, 210] width 18 height 12
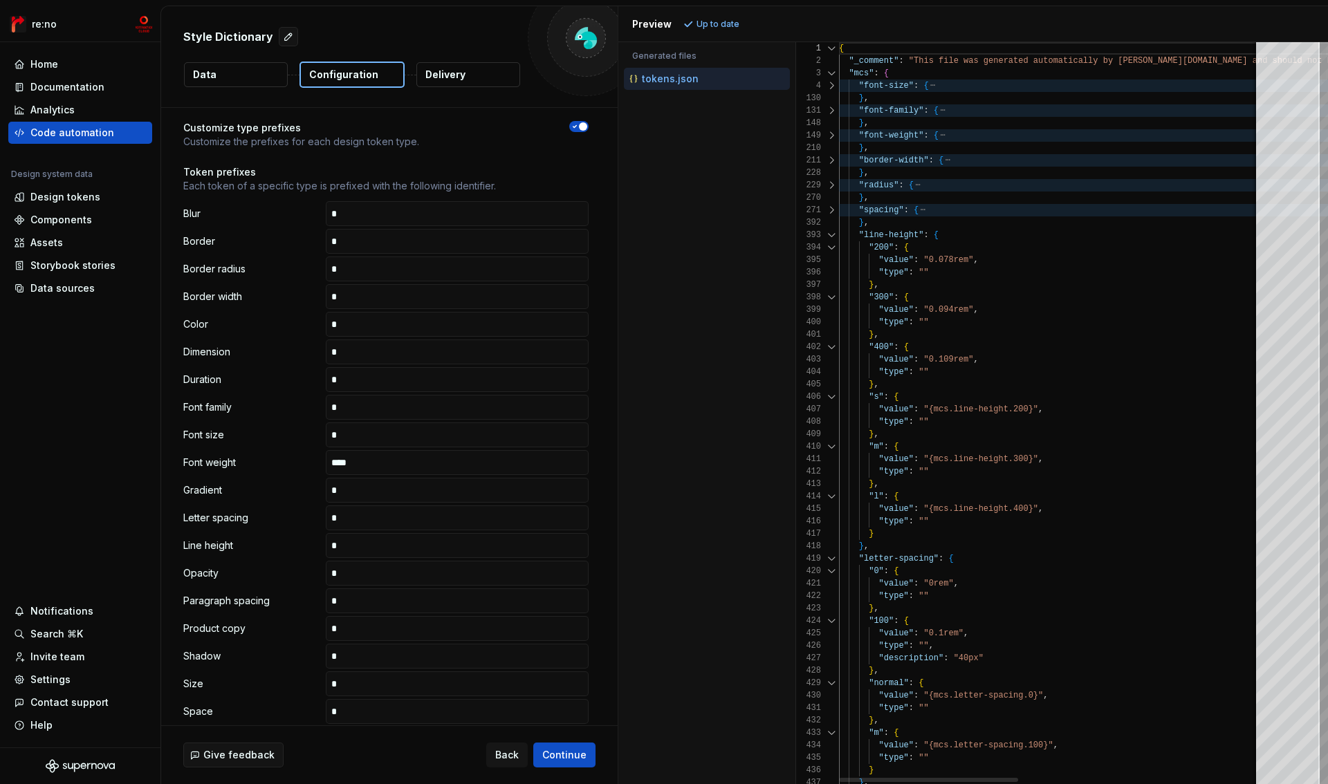
click at [832, 236] on div at bounding box center [832, 235] width 18 height 12
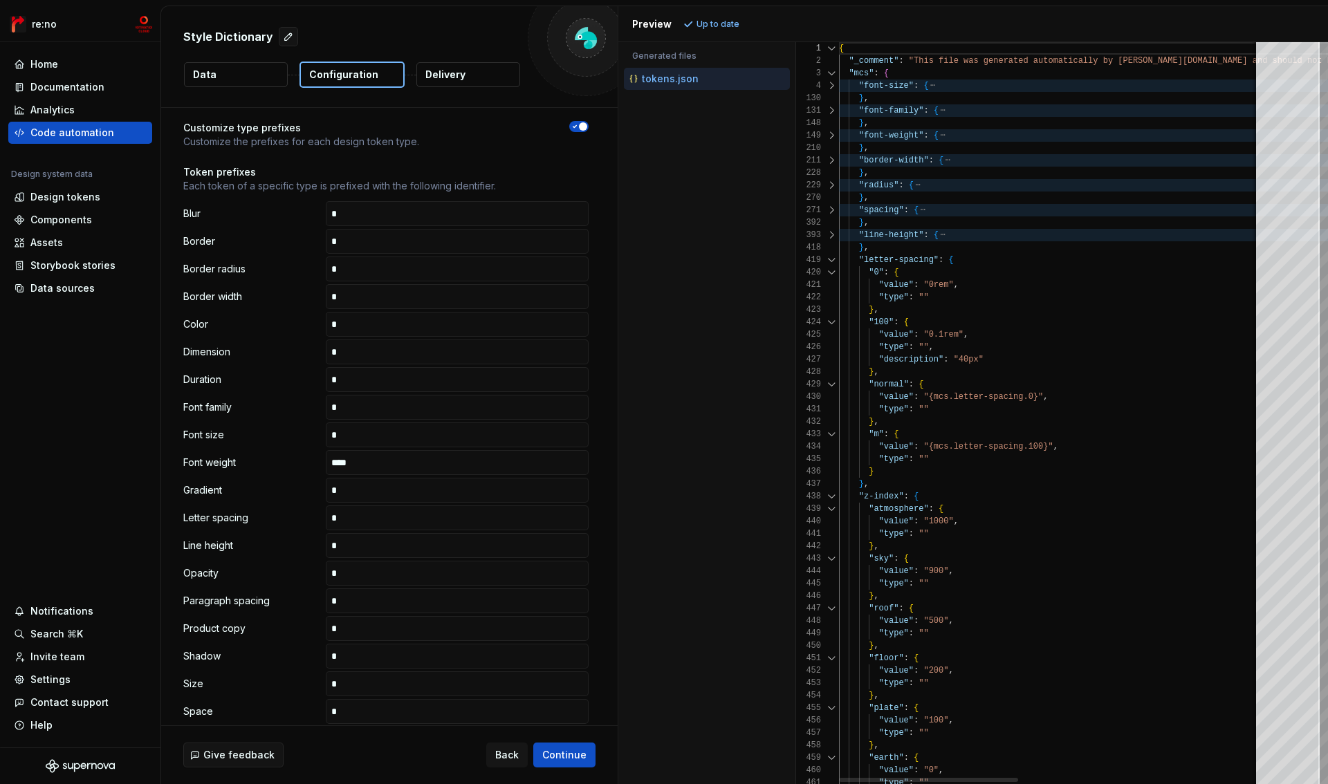
click at [831, 258] on div at bounding box center [832, 260] width 18 height 12
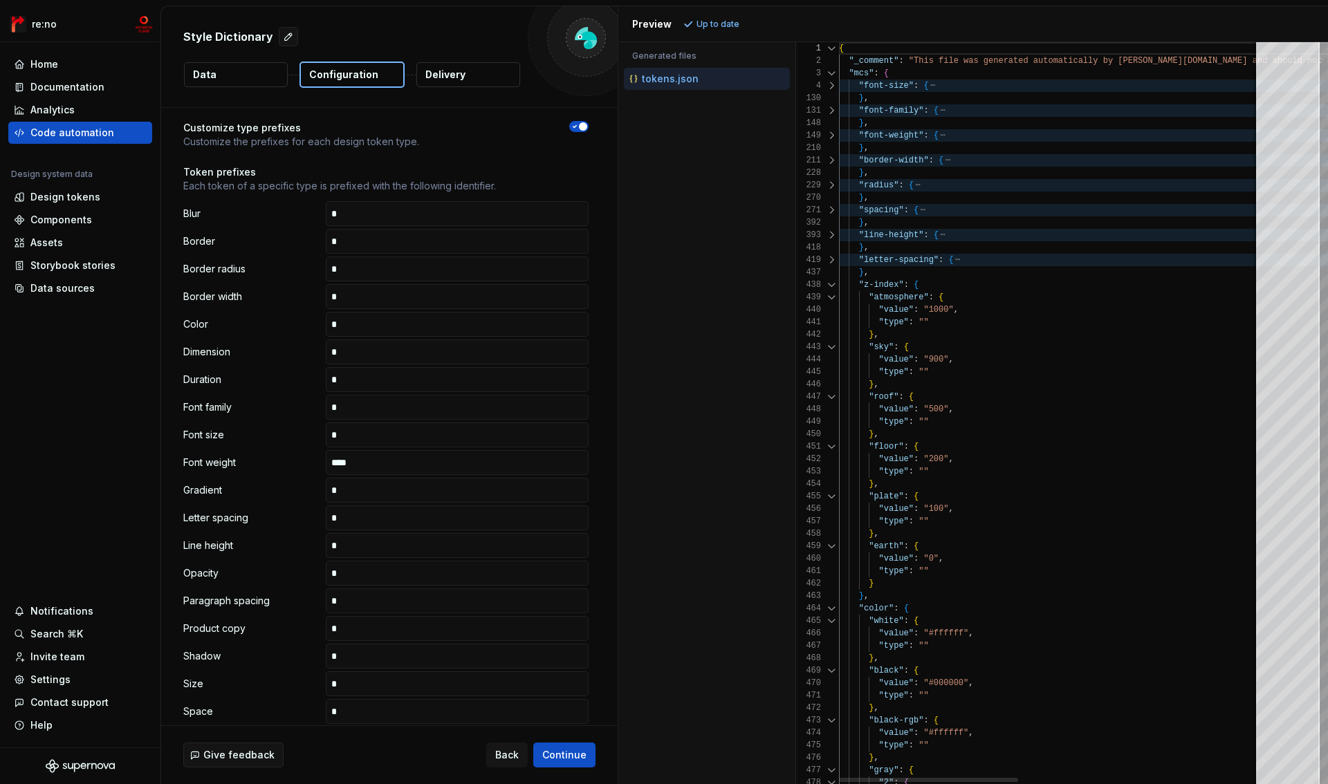
click at [831, 279] on div at bounding box center [832, 285] width 18 height 12
click at [831, 289] on div at bounding box center [832, 285] width 18 height 12
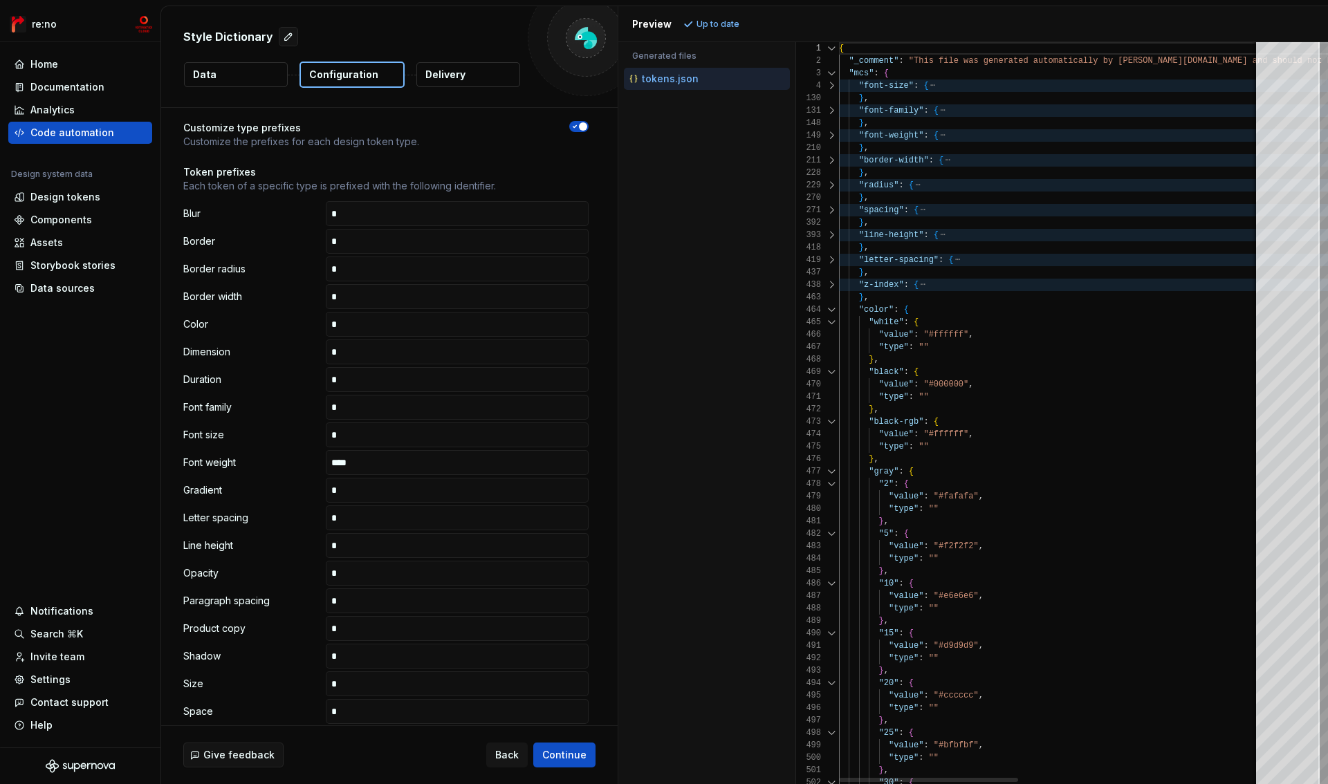
click at [831, 311] on div at bounding box center [832, 310] width 18 height 12
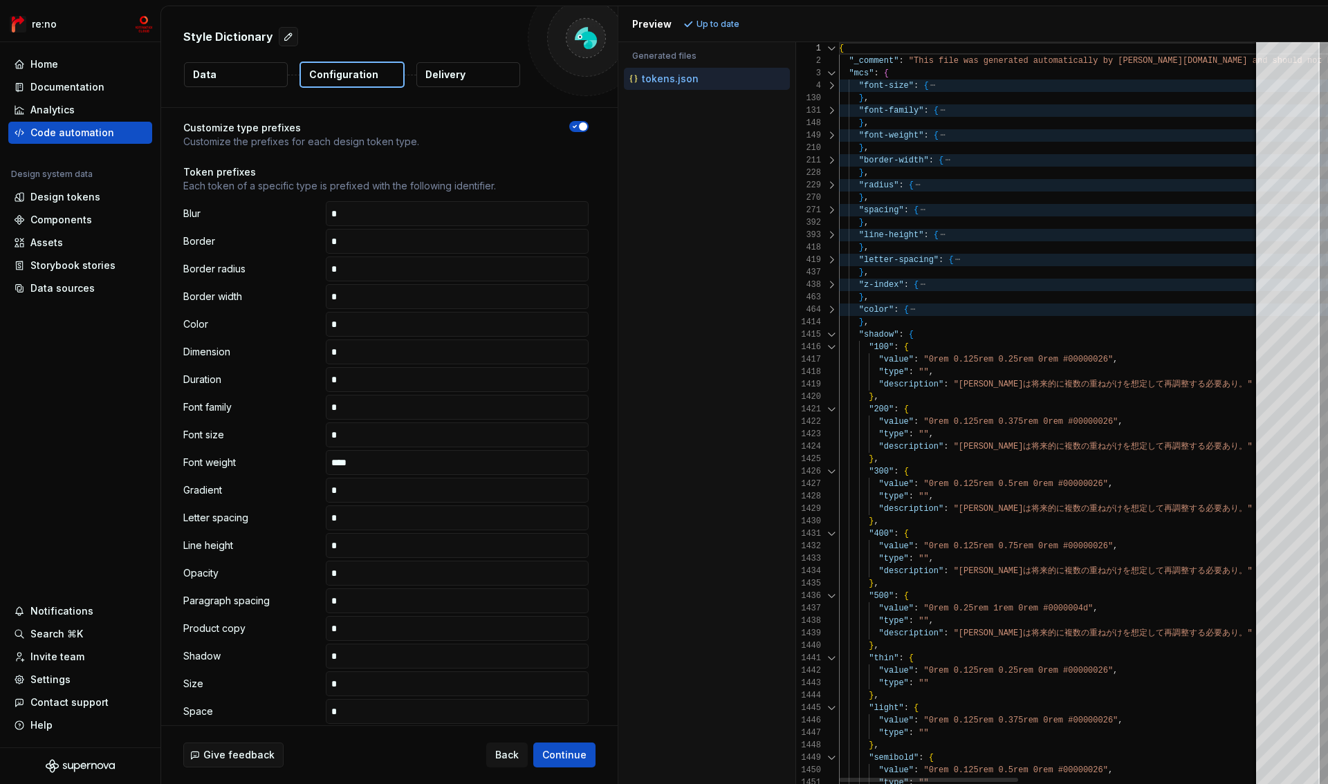
click at [831, 336] on div at bounding box center [832, 335] width 18 height 12
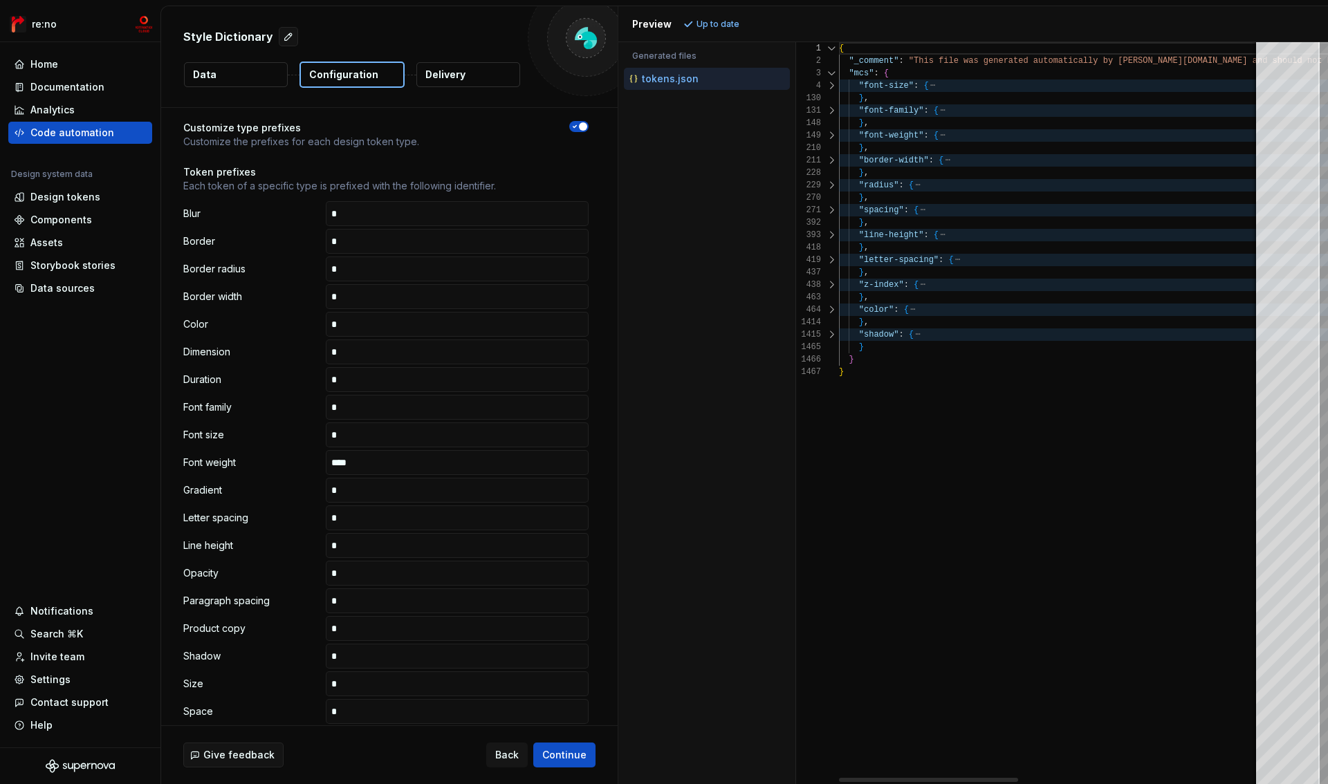
click at [831, 334] on div at bounding box center [832, 335] width 18 height 12
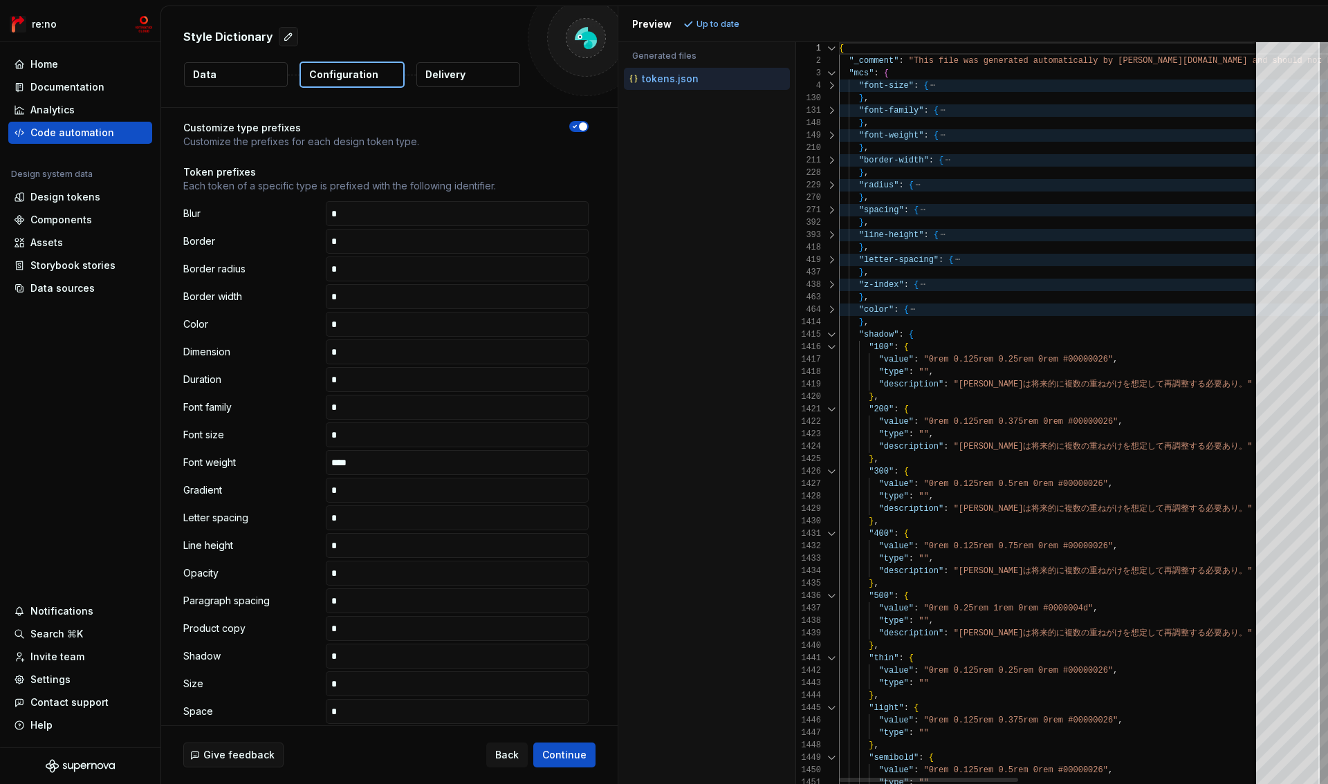
click at [831, 335] on div at bounding box center [832, 335] width 18 height 12
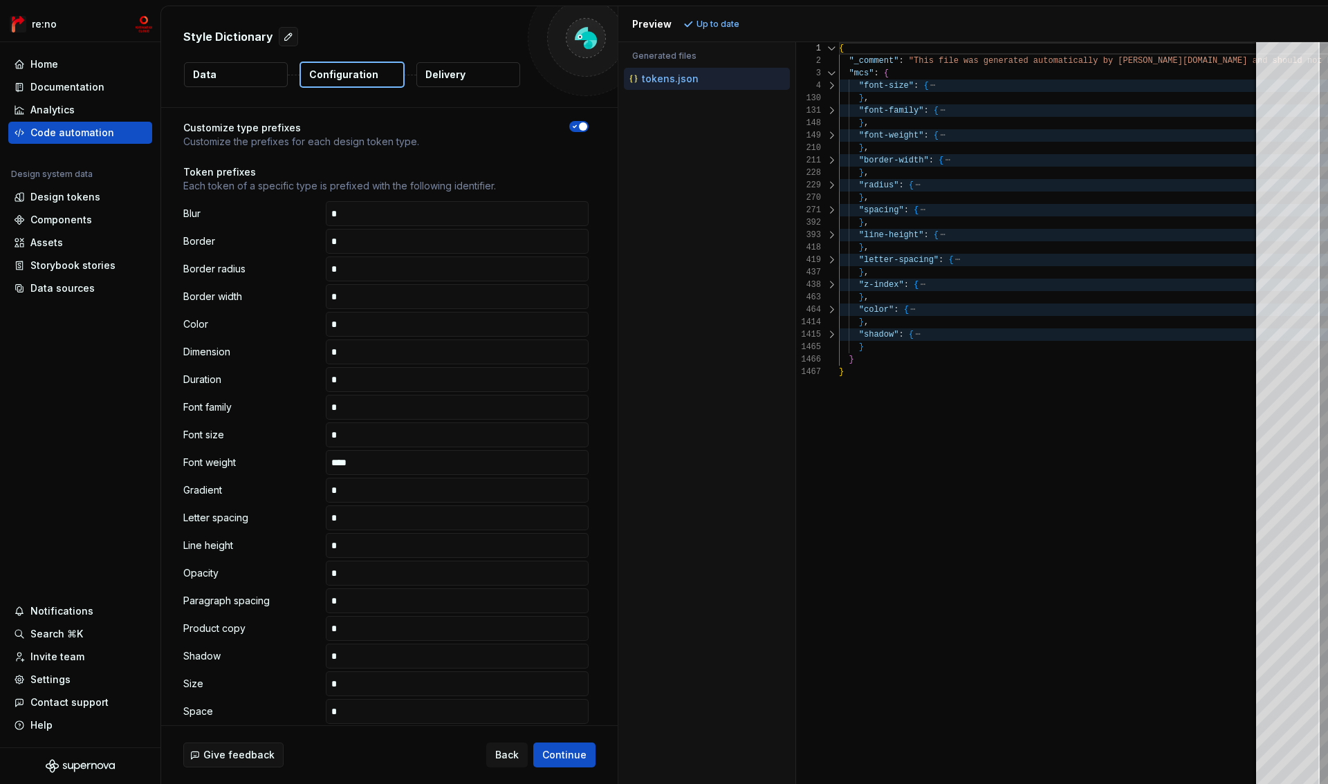
scroll to position [0, 0]
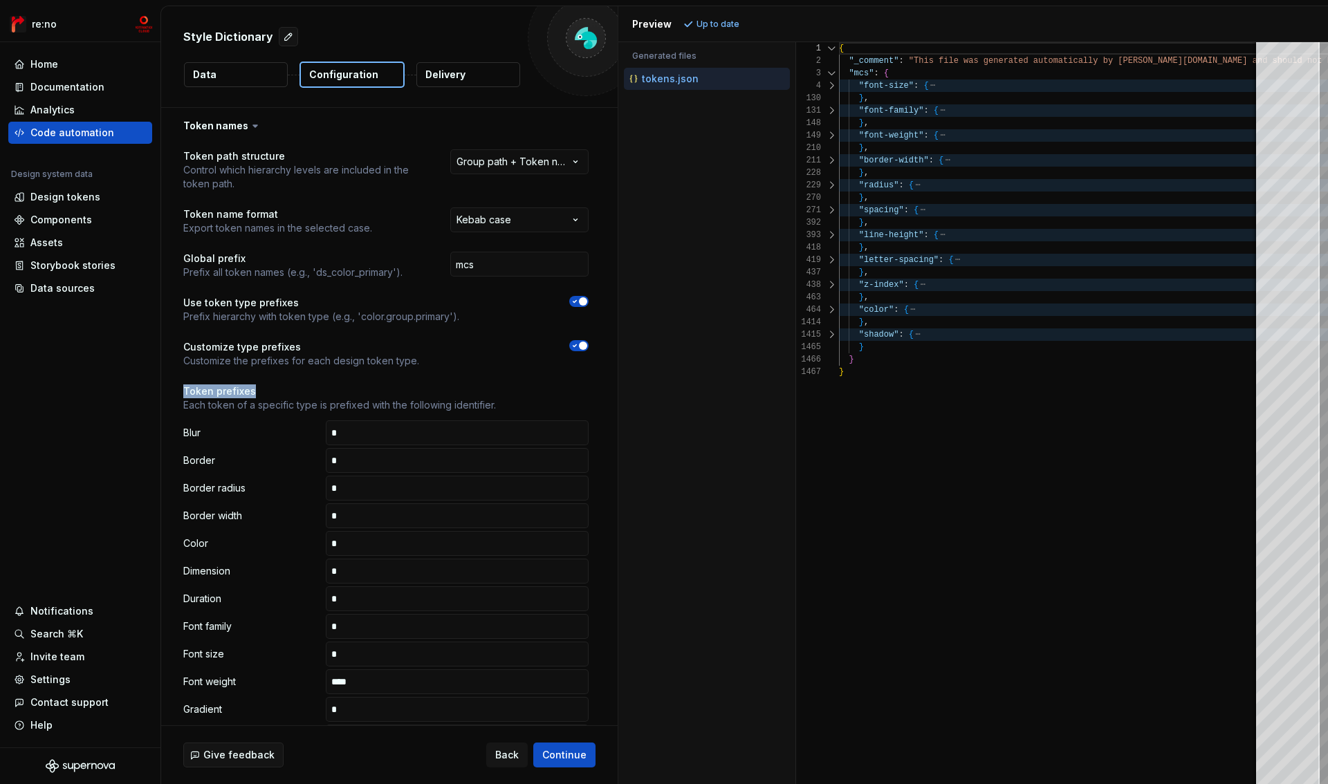
drag, startPoint x: 184, startPoint y: 392, endPoint x: 259, endPoint y: 392, distance: 74.7
click at [259, 392] on p "Token prefixes" at bounding box center [385, 392] width 405 height 14
copy p "Token prefixes"
click at [836, 85] on div at bounding box center [832, 86] width 18 height 12
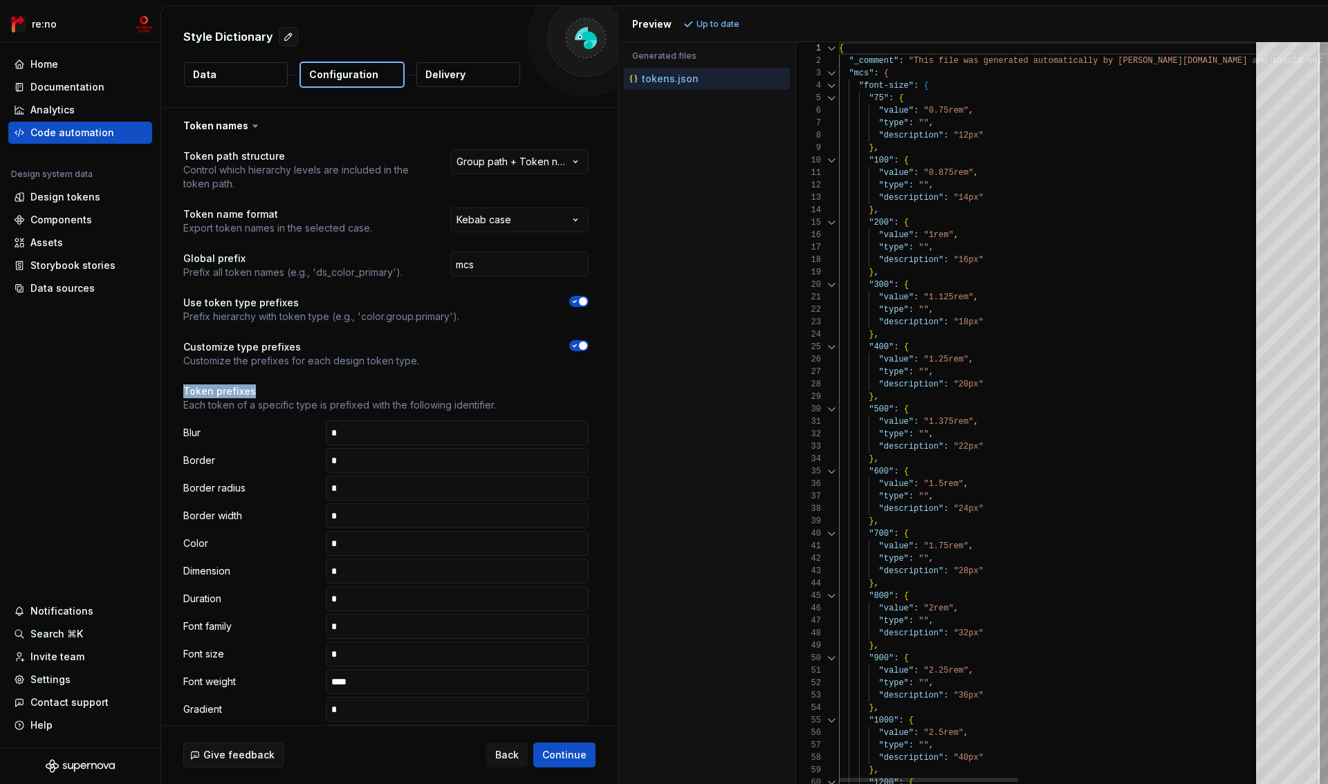
click at [831, 98] on div at bounding box center [832, 98] width 18 height 12
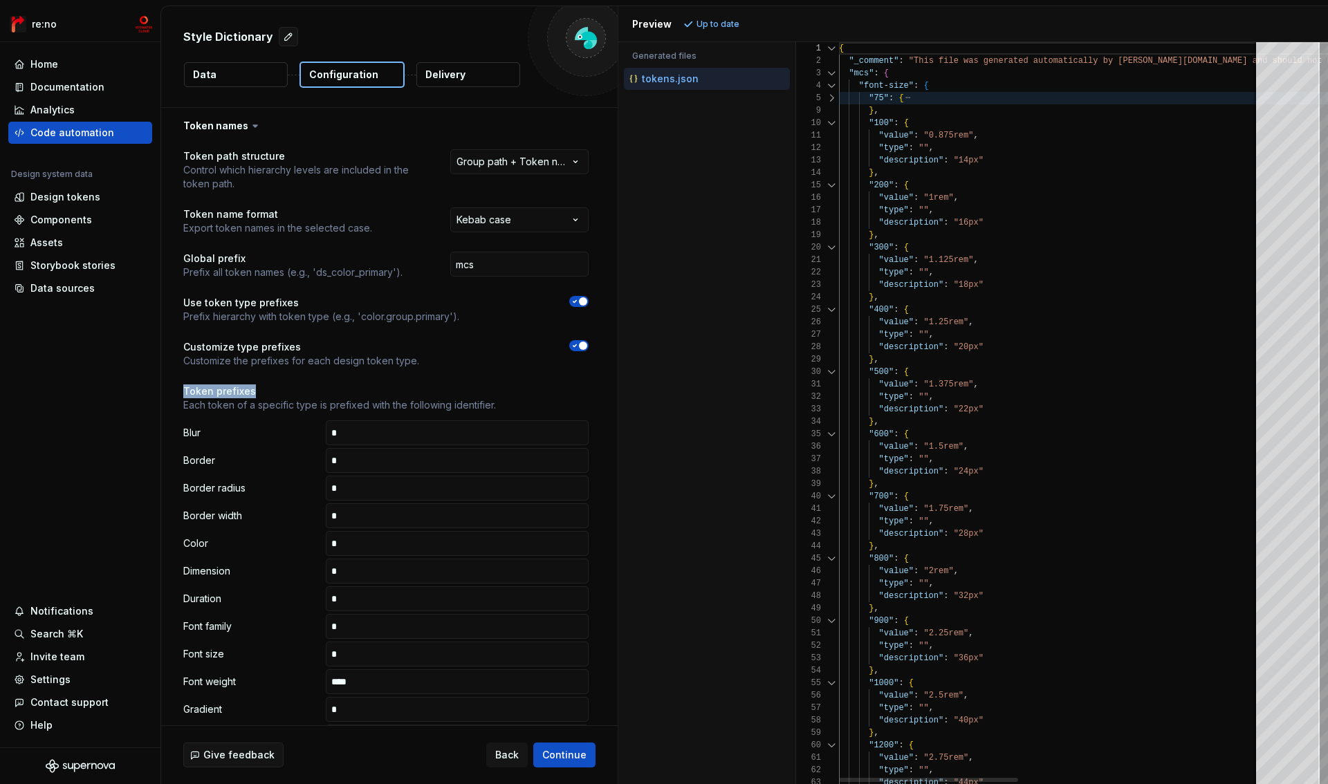
click at [829, 111] on div "9" at bounding box center [817, 110] width 43 height 12
click at [828, 122] on div at bounding box center [832, 123] width 18 height 12
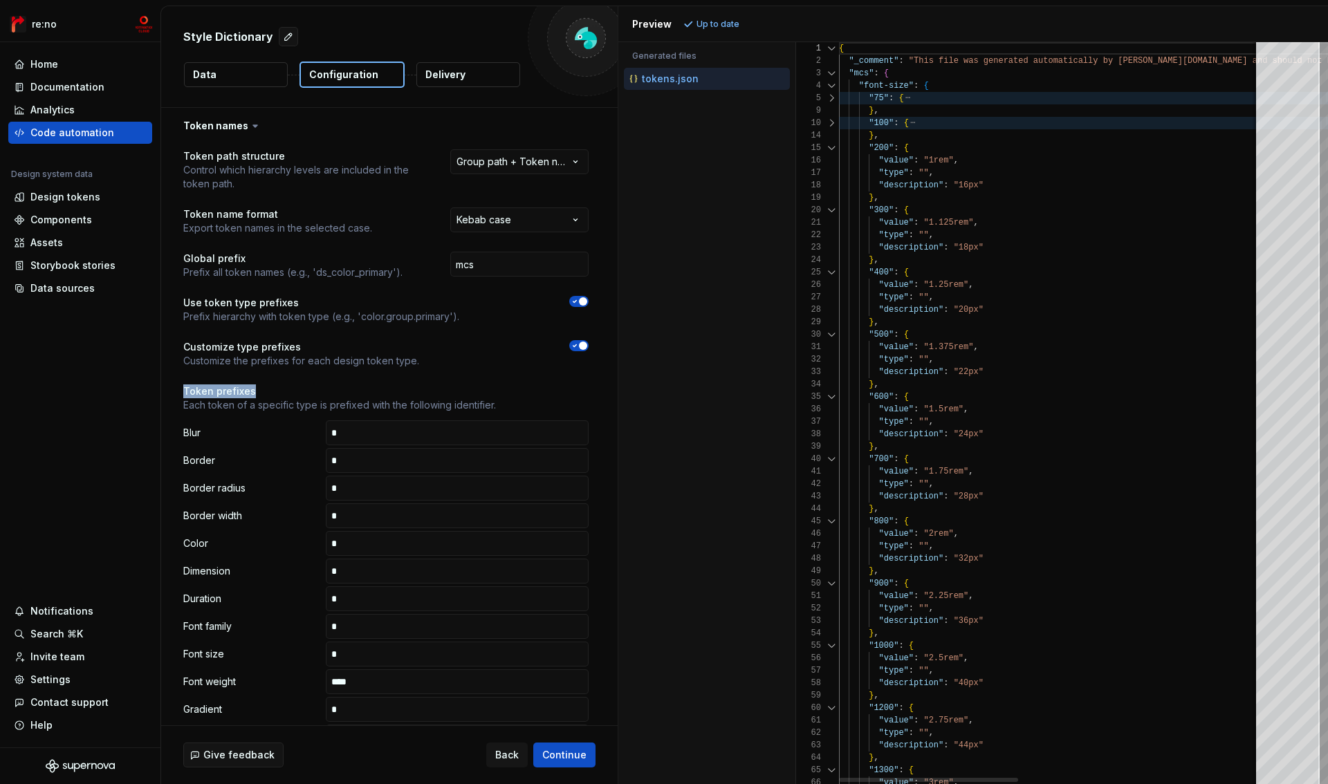
click at [828, 151] on div at bounding box center [832, 148] width 18 height 12
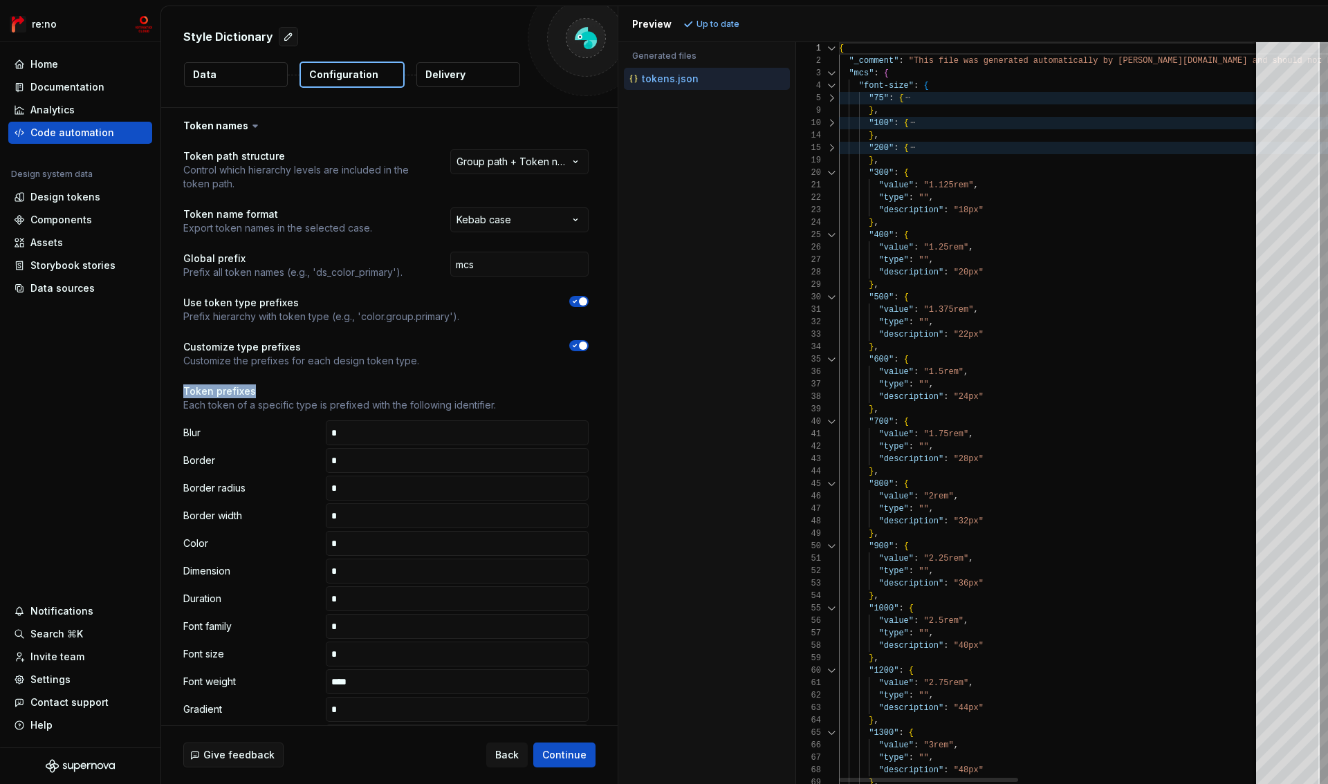
click at [829, 165] on div "19" at bounding box center [817, 160] width 43 height 12
click at [828, 172] on div at bounding box center [832, 173] width 18 height 12
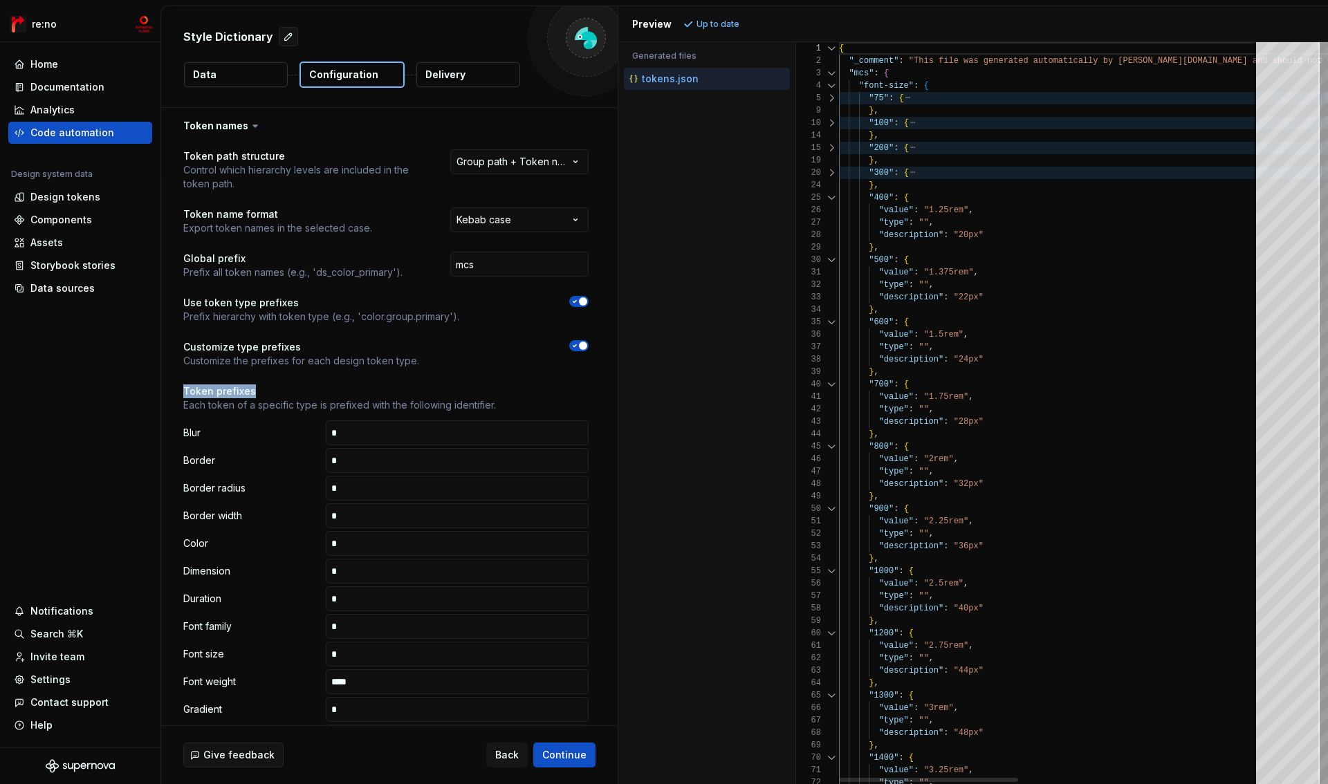
click at [829, 190] on div "24" at bounding box center [817, 185] width 43 height 12
click at [830, 204] on div "26" at bounding box center [817, 210] width 43 height 12
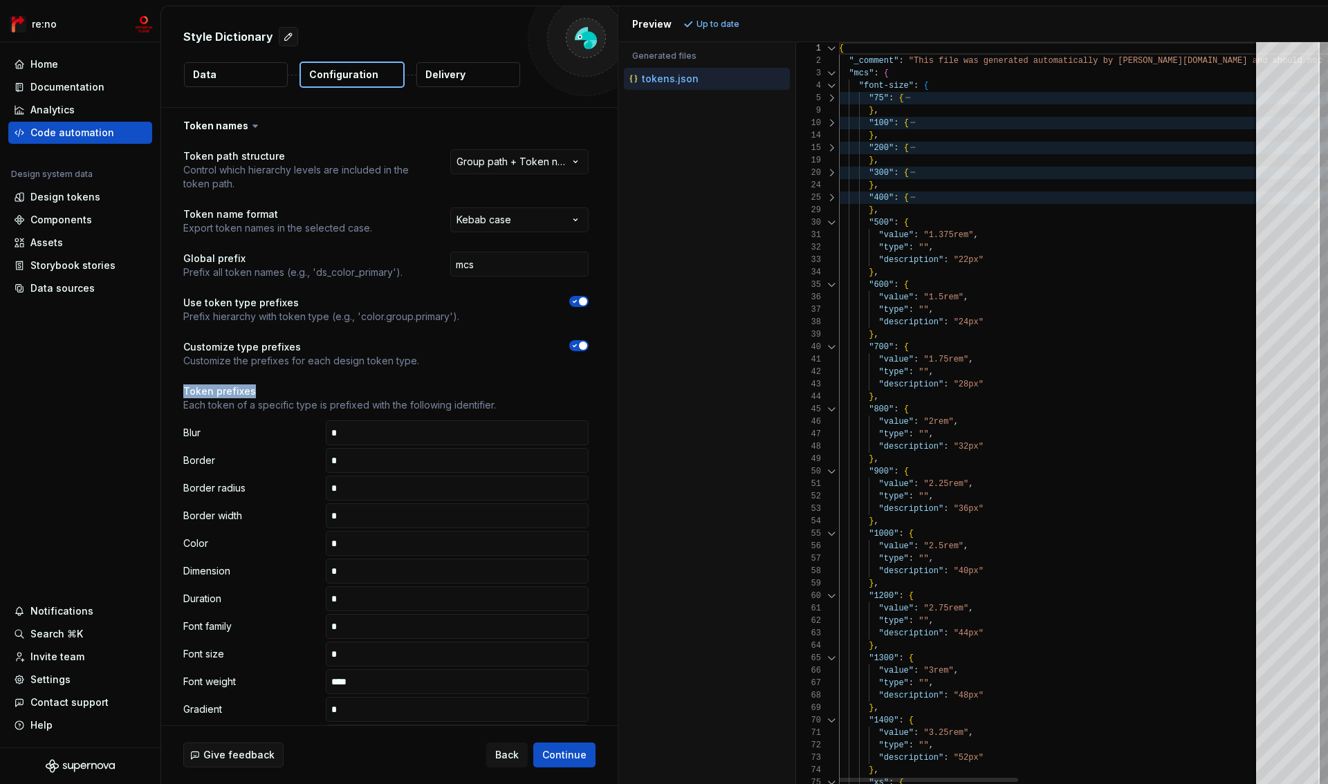
click at [830, 219] on div at bounding box center [832, 223] width 18 height 12
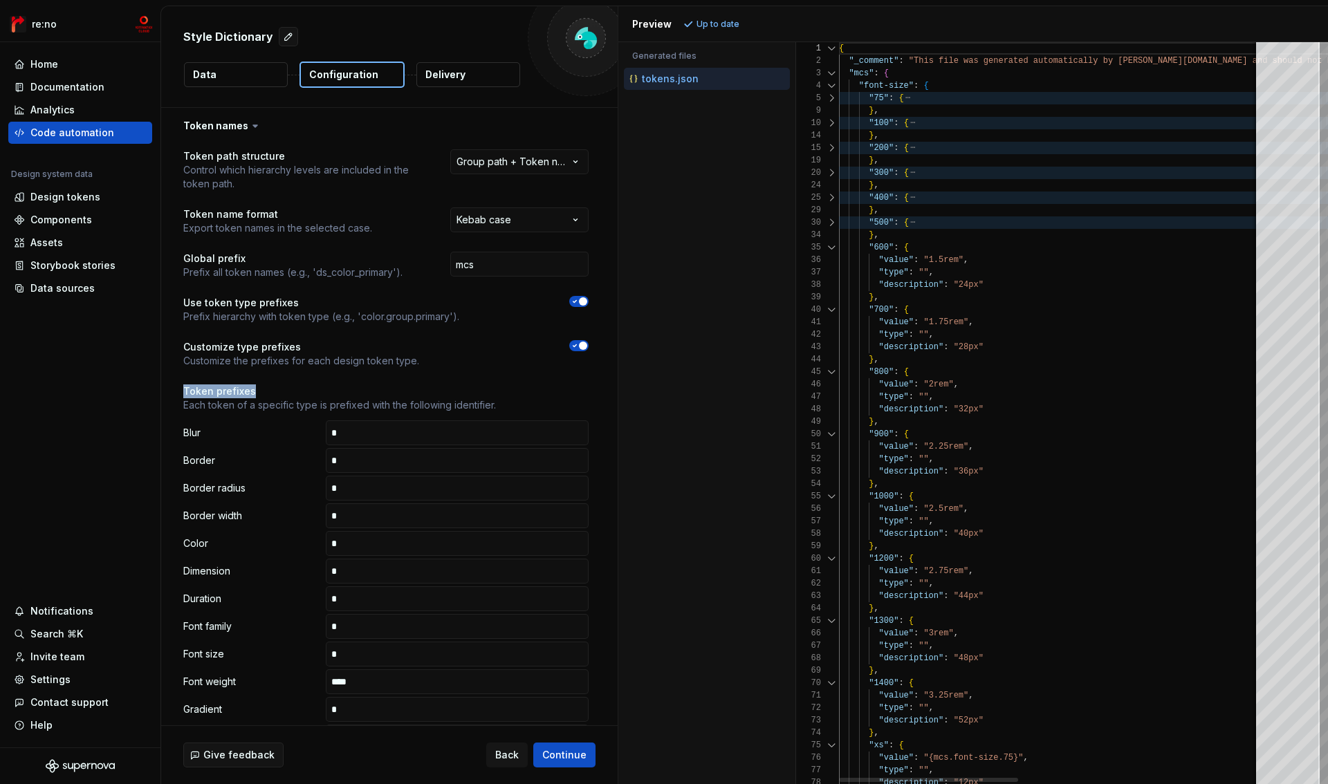
click at [830, 251] on div at bounding box center [832, 247] width 18 height 12
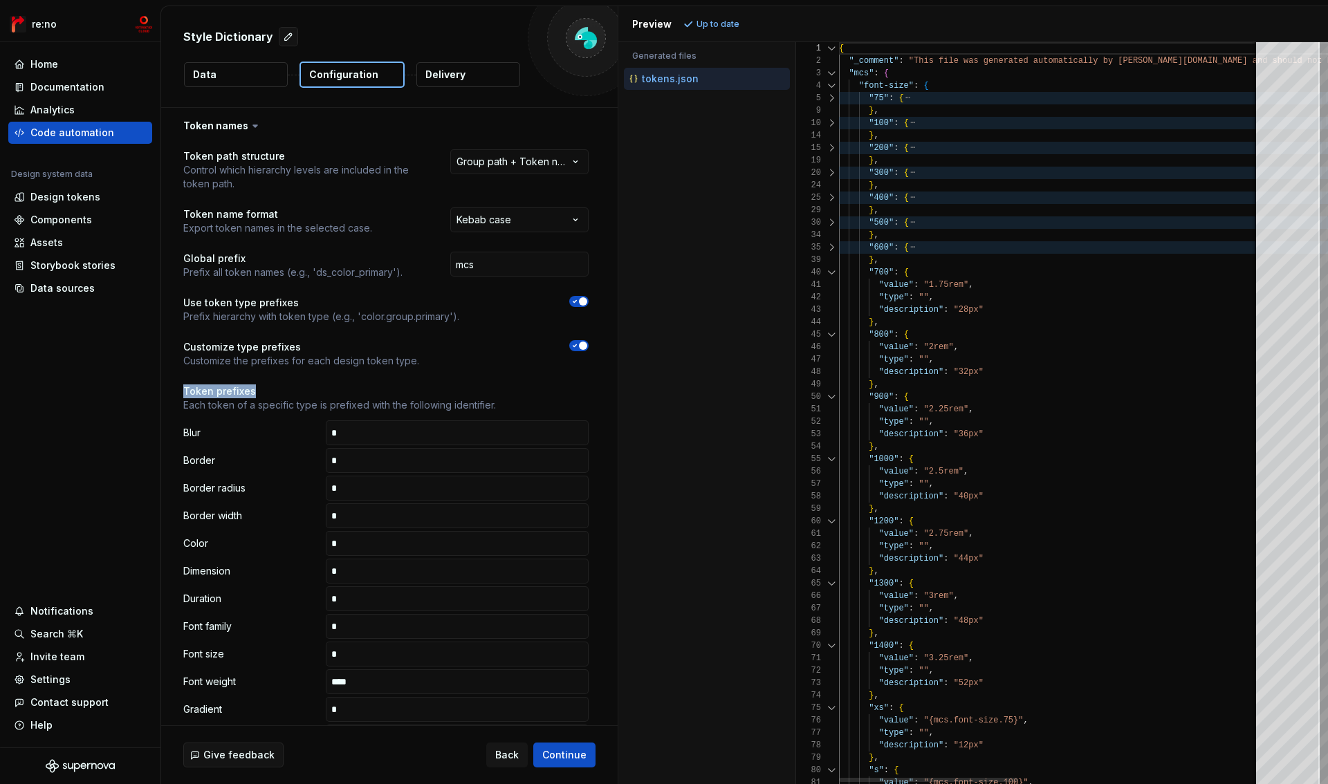
click at [831, 269] on div at bounding box center [832, 272] width 18 height 12
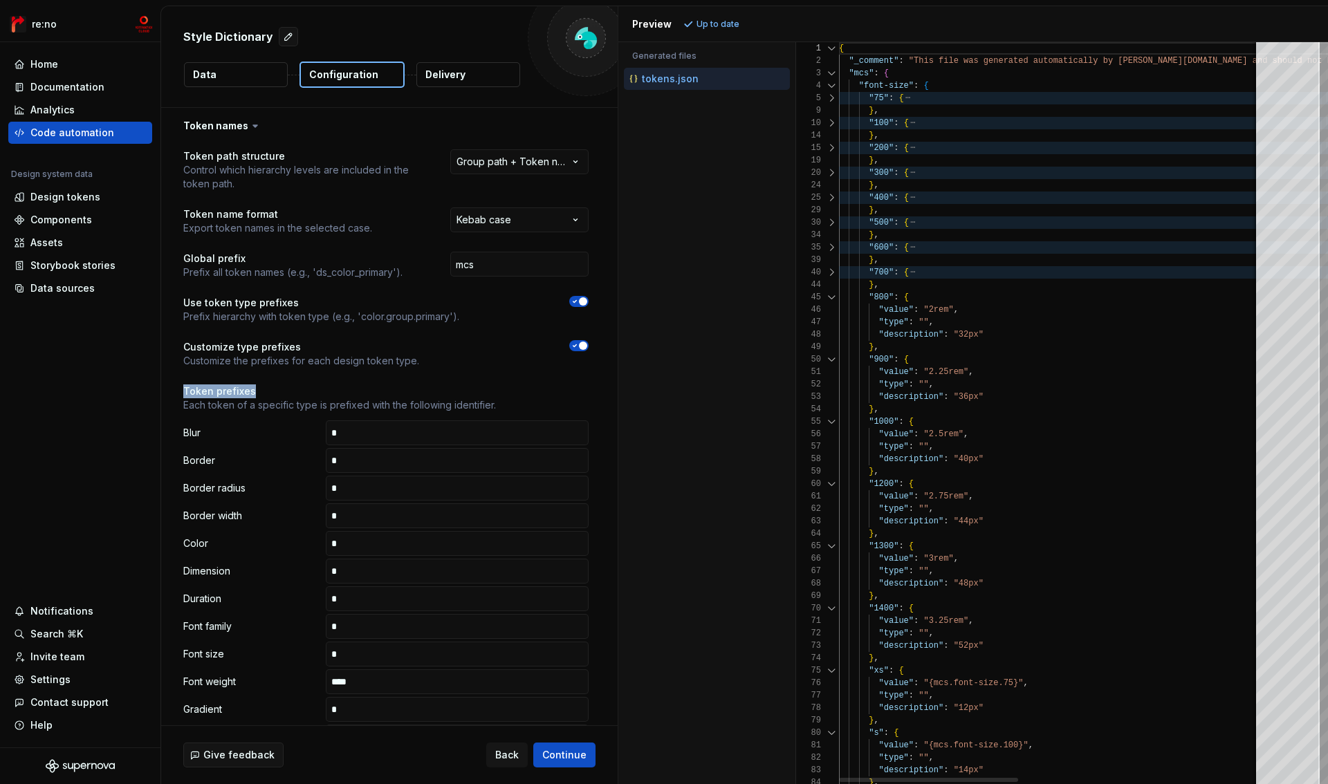
click at [830, 294] on div at bounding box center [832, 297] width 18 height 12
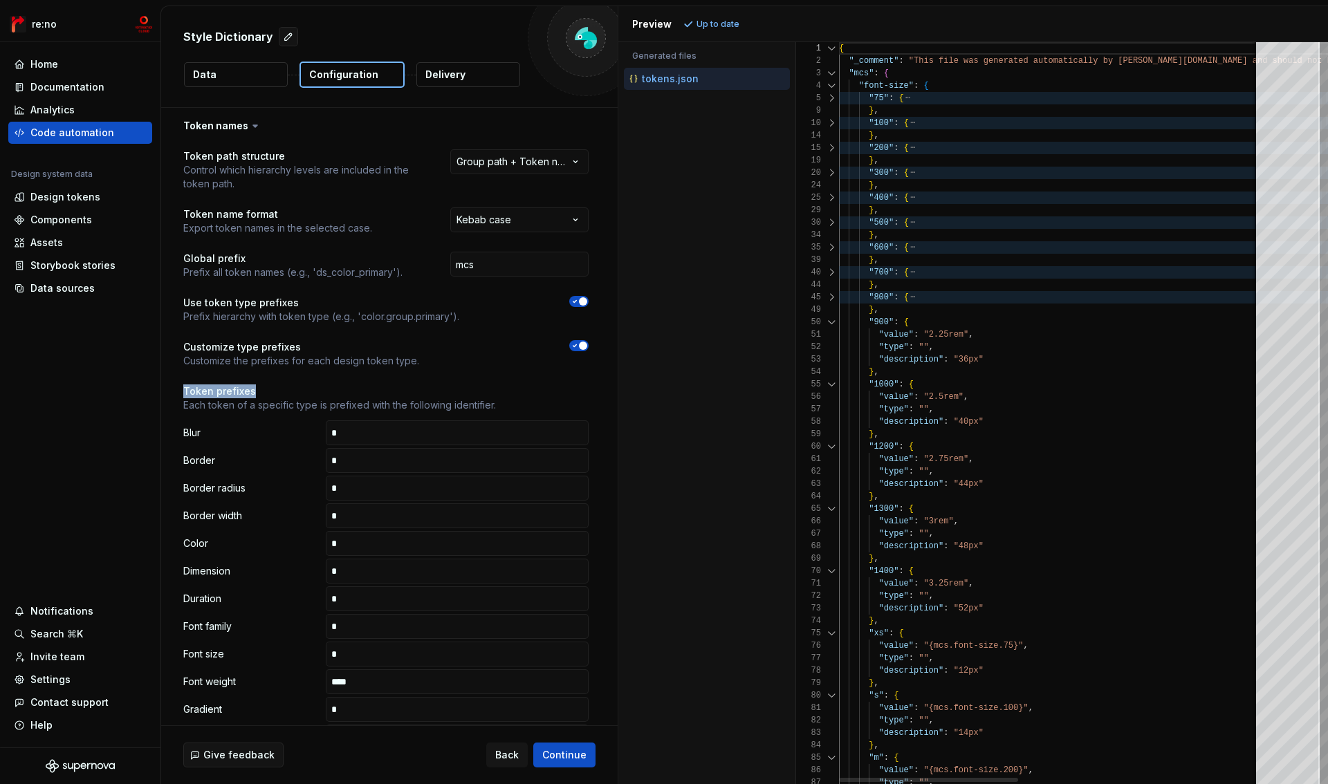
click at [829, 315] on div "49" at bounding box center [817, 310] width 43 height 12
click at [828, 327] on div at bounding box center [832, 322] width 18 height 12
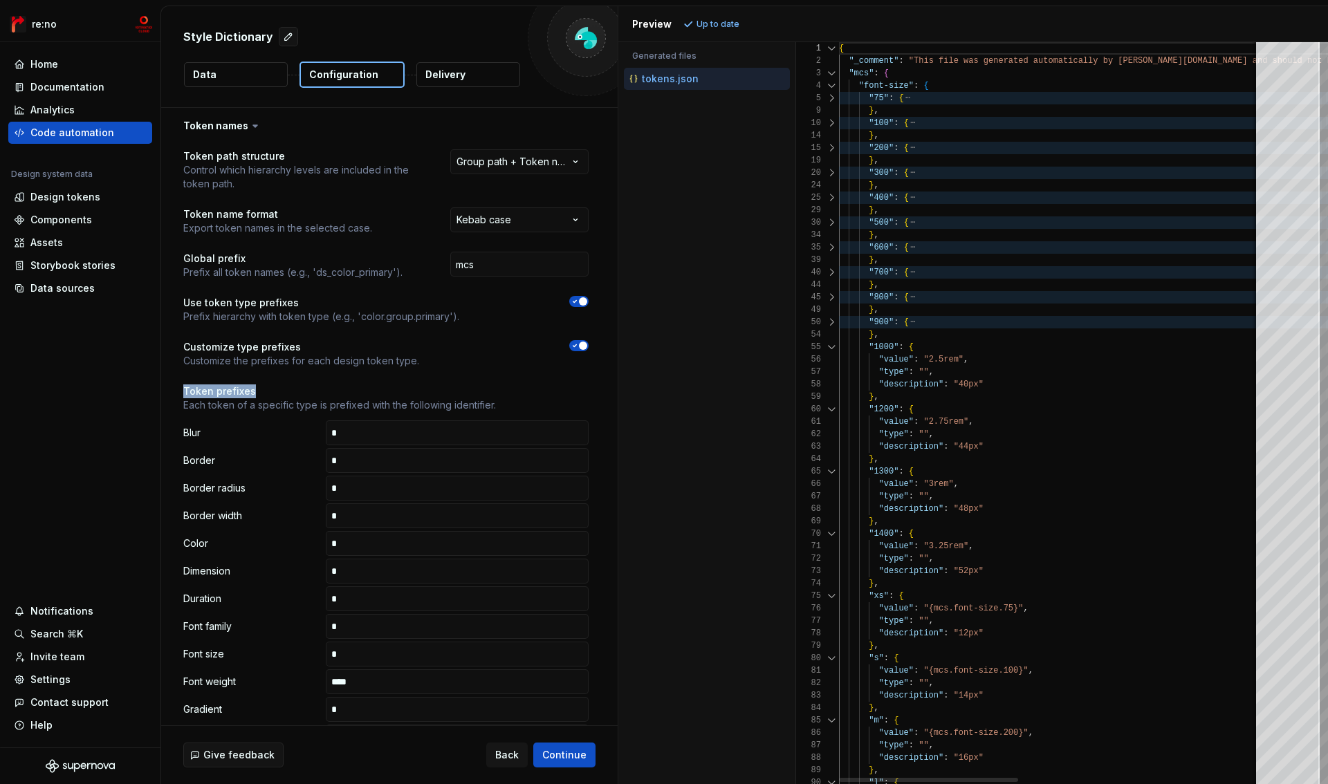
click at [829, 344] on div at bounding box center [832, 347] width 18 height 12
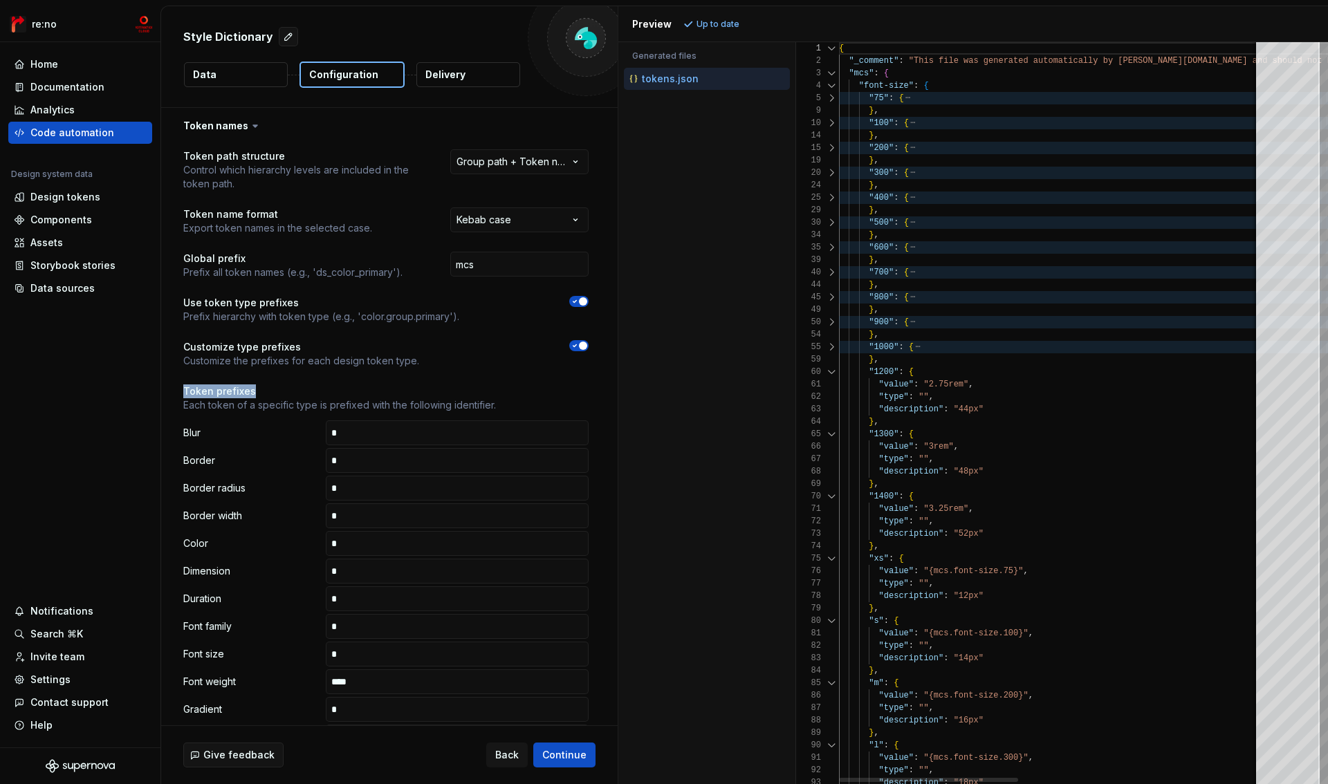
click at [829, 369] on div at bounding box center [832, 372] width 18 height 12
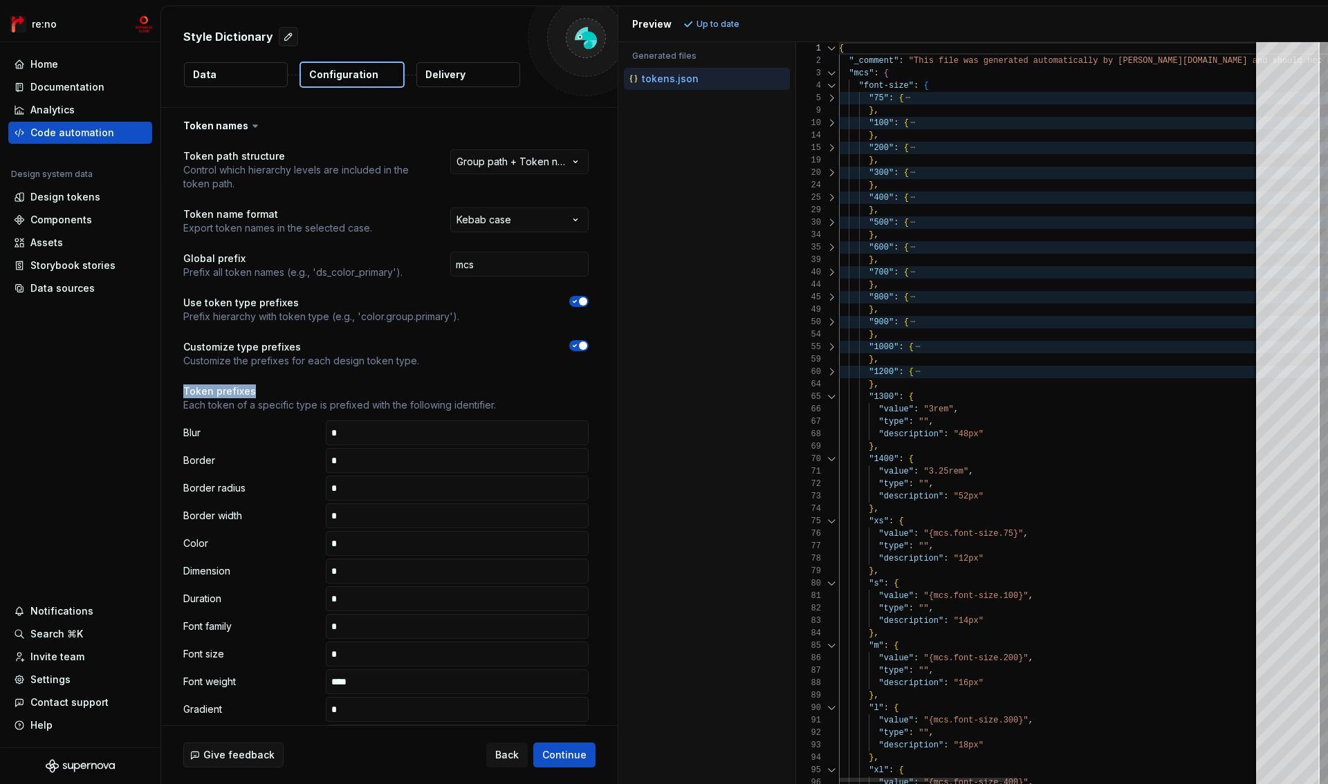
click at [829, 391] on div at bounding box center [832, 397] width 18 height 12
click at [829, 399] on div at bounding box center [832, 397] width 18 height 12
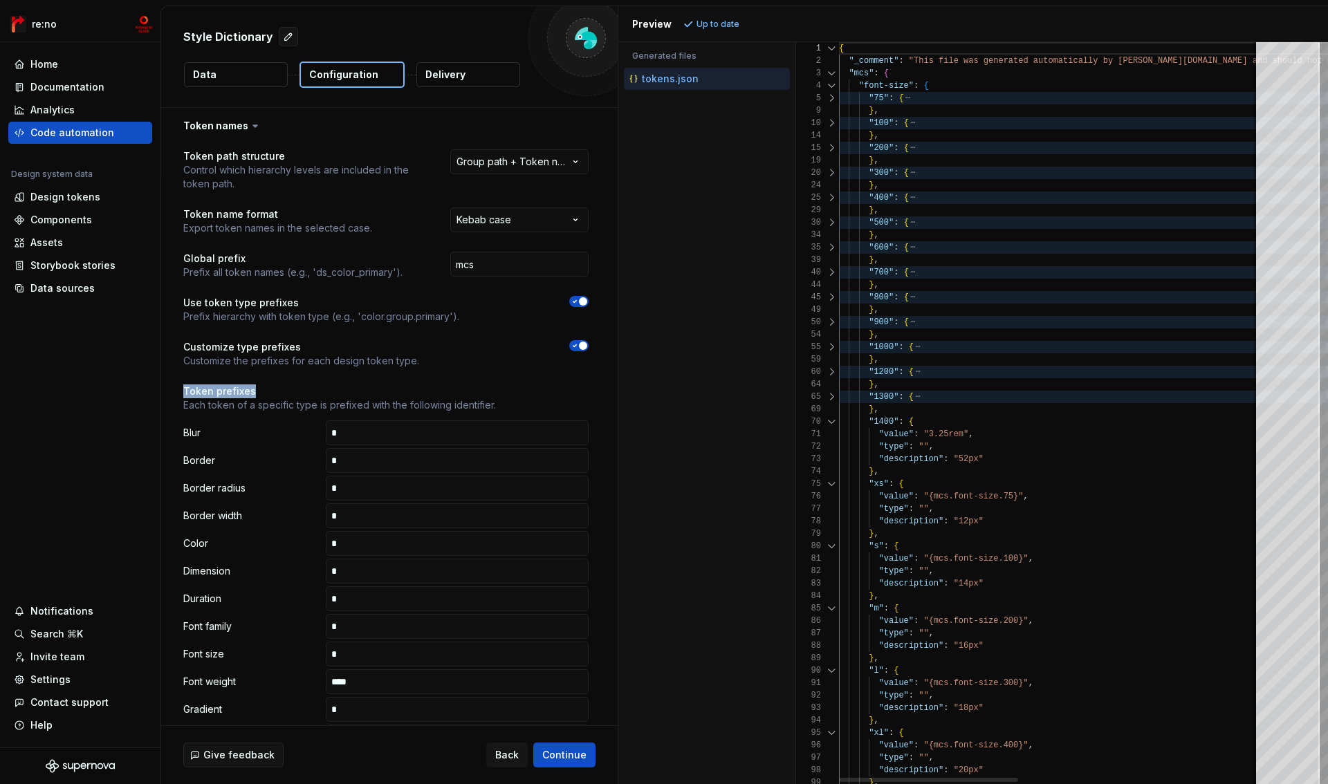
click at [830, 424] on div at bounding box center [832, 422] width 18 height 12
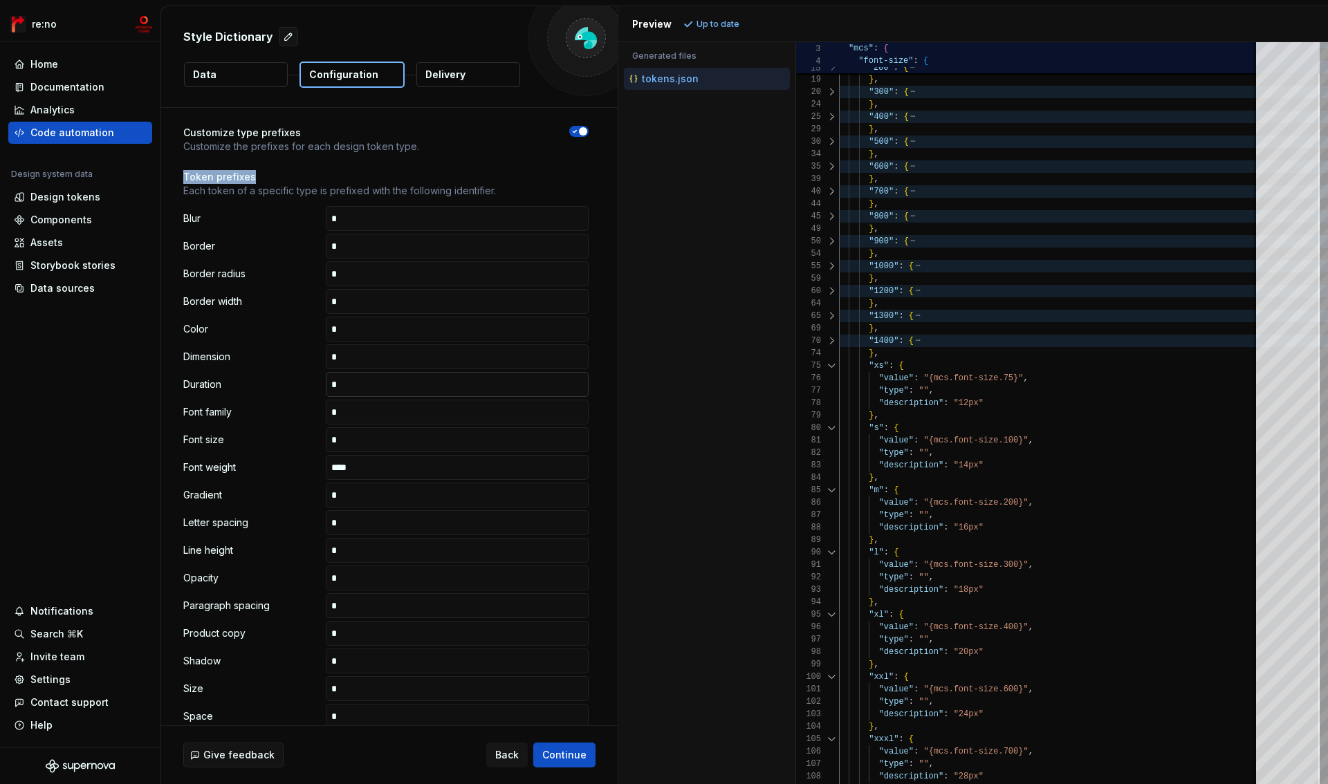
scroll to position [223, 0]
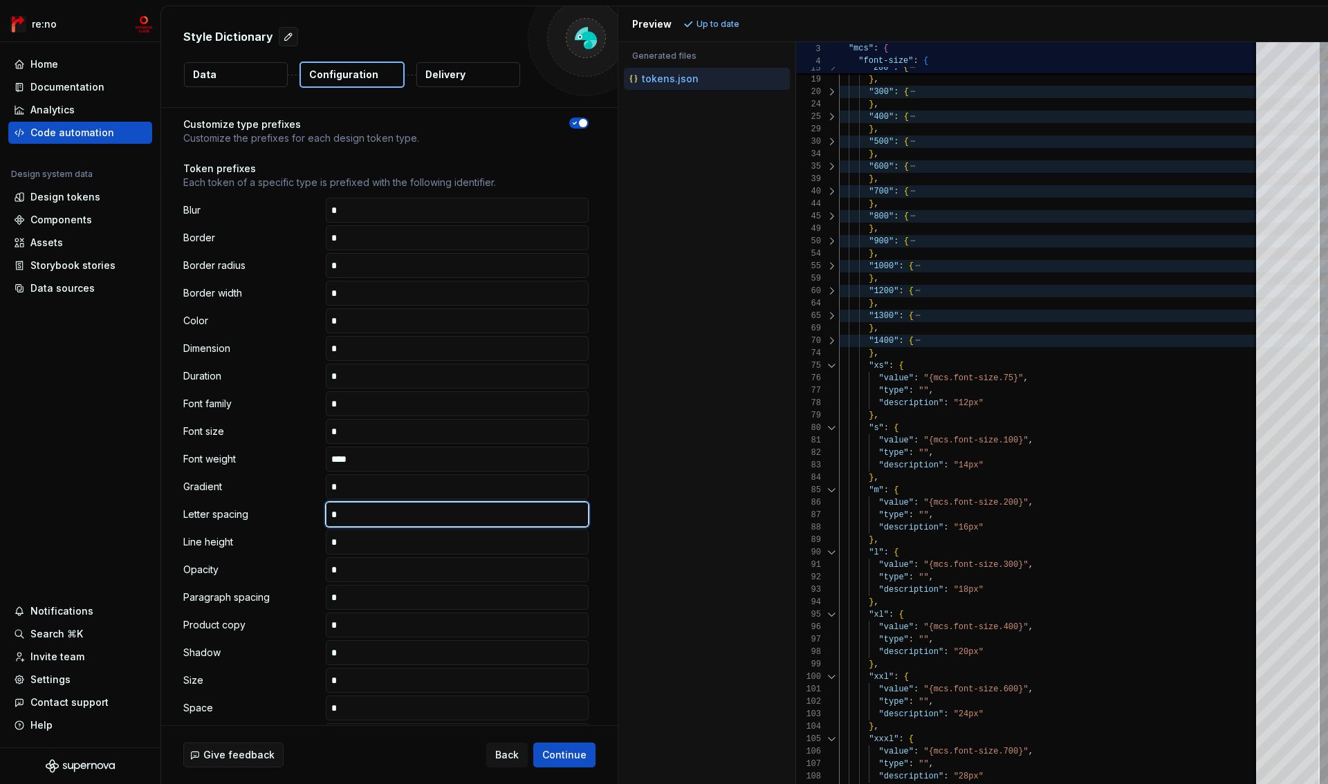
click at [348, 517] on input "text" at bounding box center [457, 514] width 263 height 25
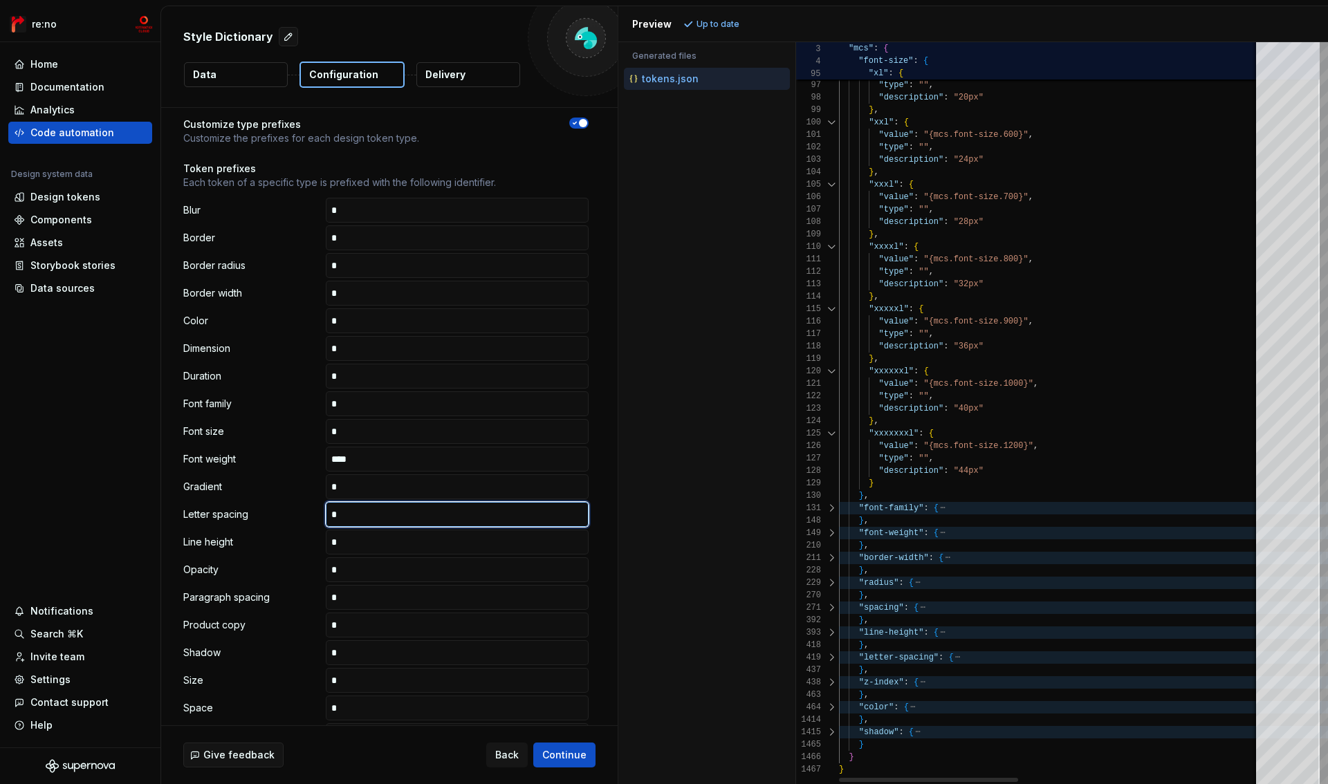
click at [834, 659] on div at bounding box center [832, 658] width 18 height 12
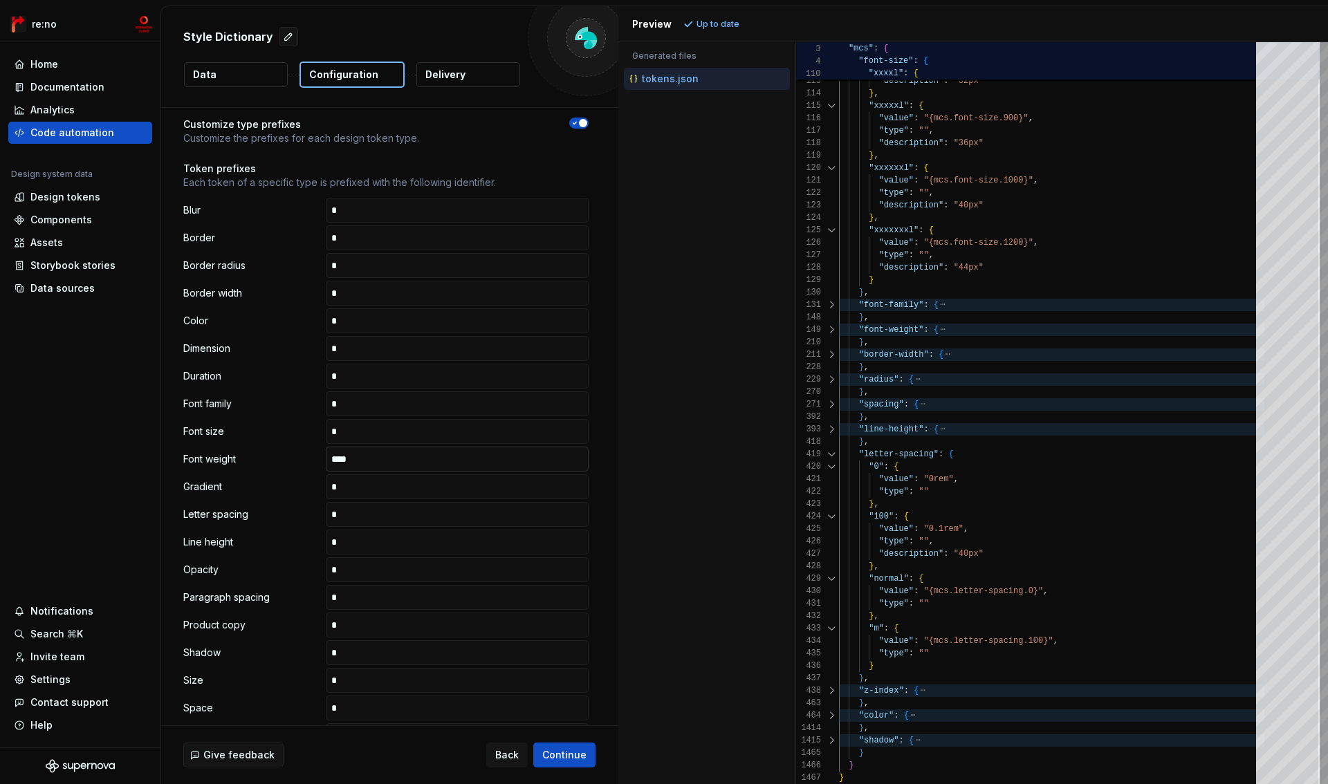
click at [361, 459] on input "****" at bounding box center [457, 459] width 263 height 25
click at [360, 459] on input "****" at bounding box center [457, 459] width 263 height 25
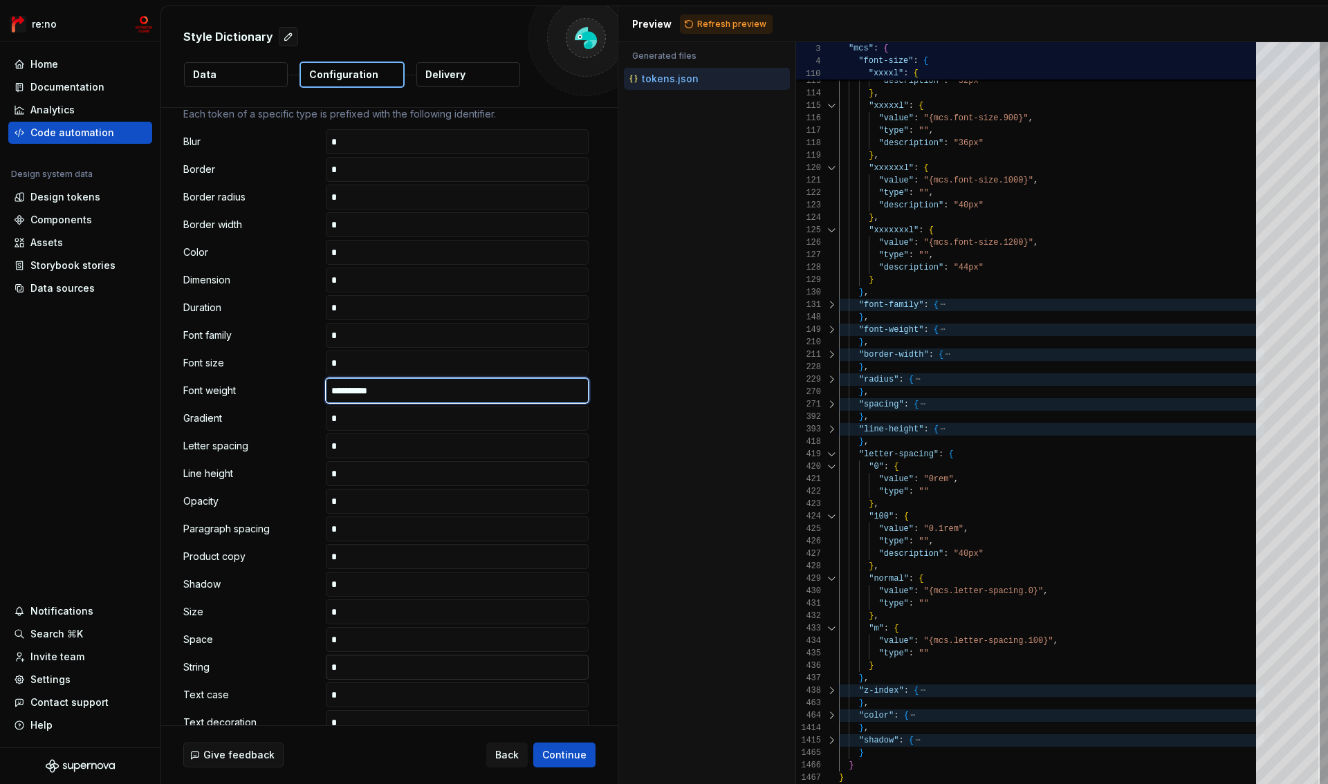
scroll to position [466, 0]
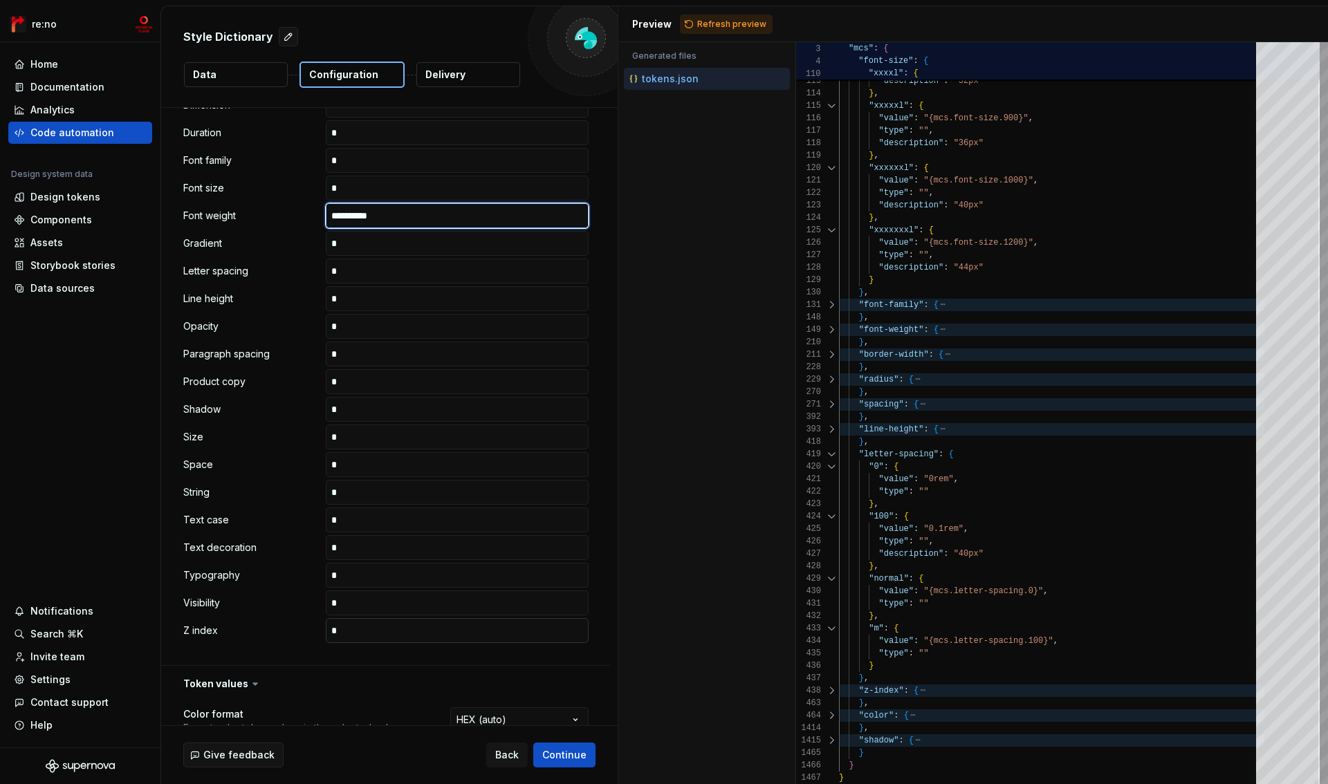
type input "**********"
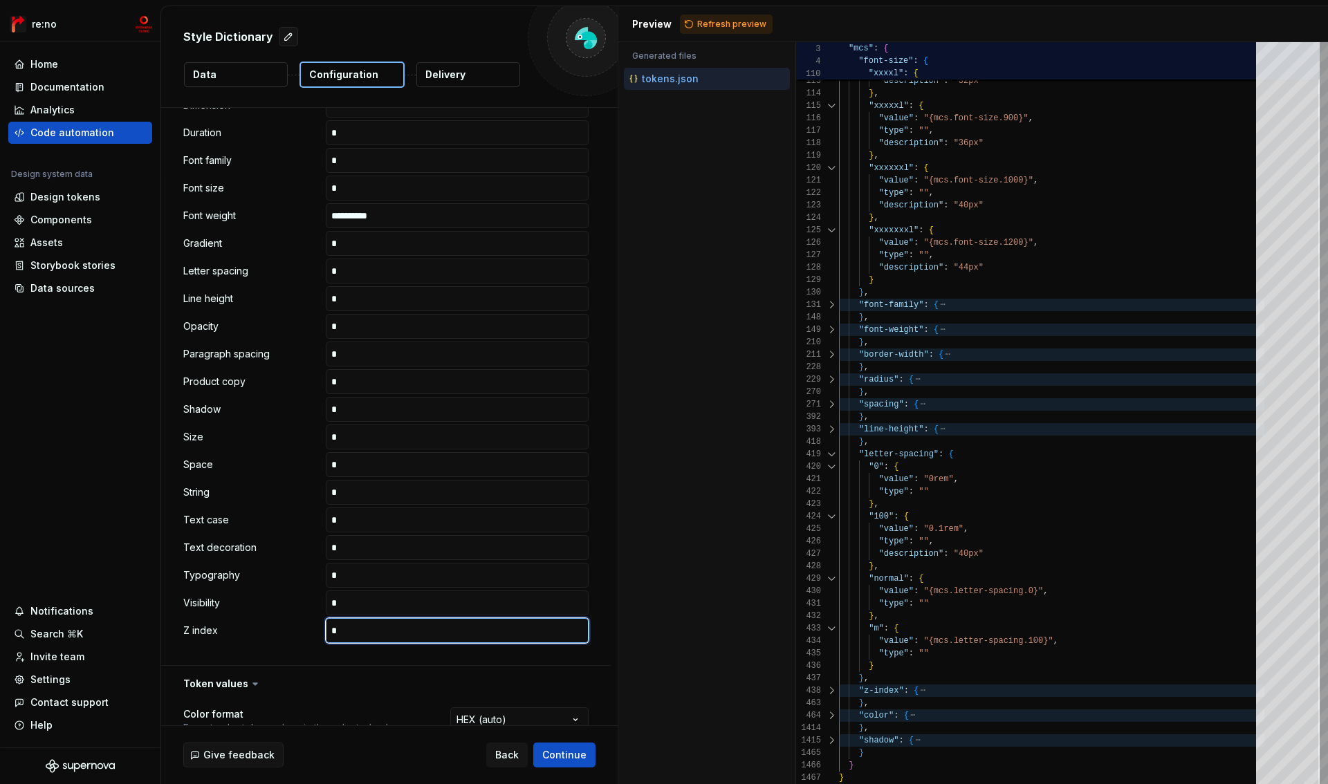
drag, startPoint x: 340, startPoint y: 632, endPoint x: 447, endPoint y: 551, distance: 134.3
click at [340, 632] on input "text" at bounding box center [457, 630] width 263 height 25
paste input "**********"
type input "**********"
click at [706, 26] on span "Refresh preview" at bounding box center [731, 24] width 69 height 11
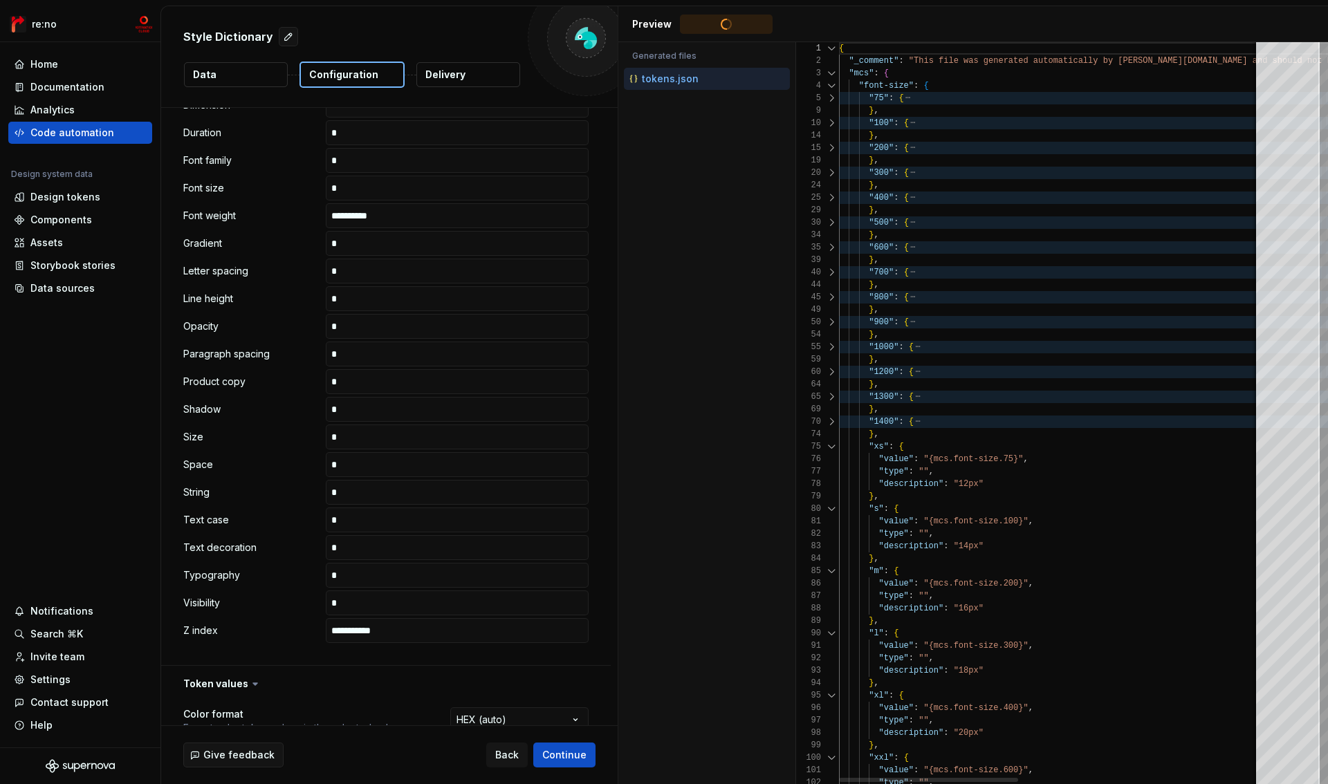
click at [833, 83] on div at bounding box center [832, 86] width 18 height 12
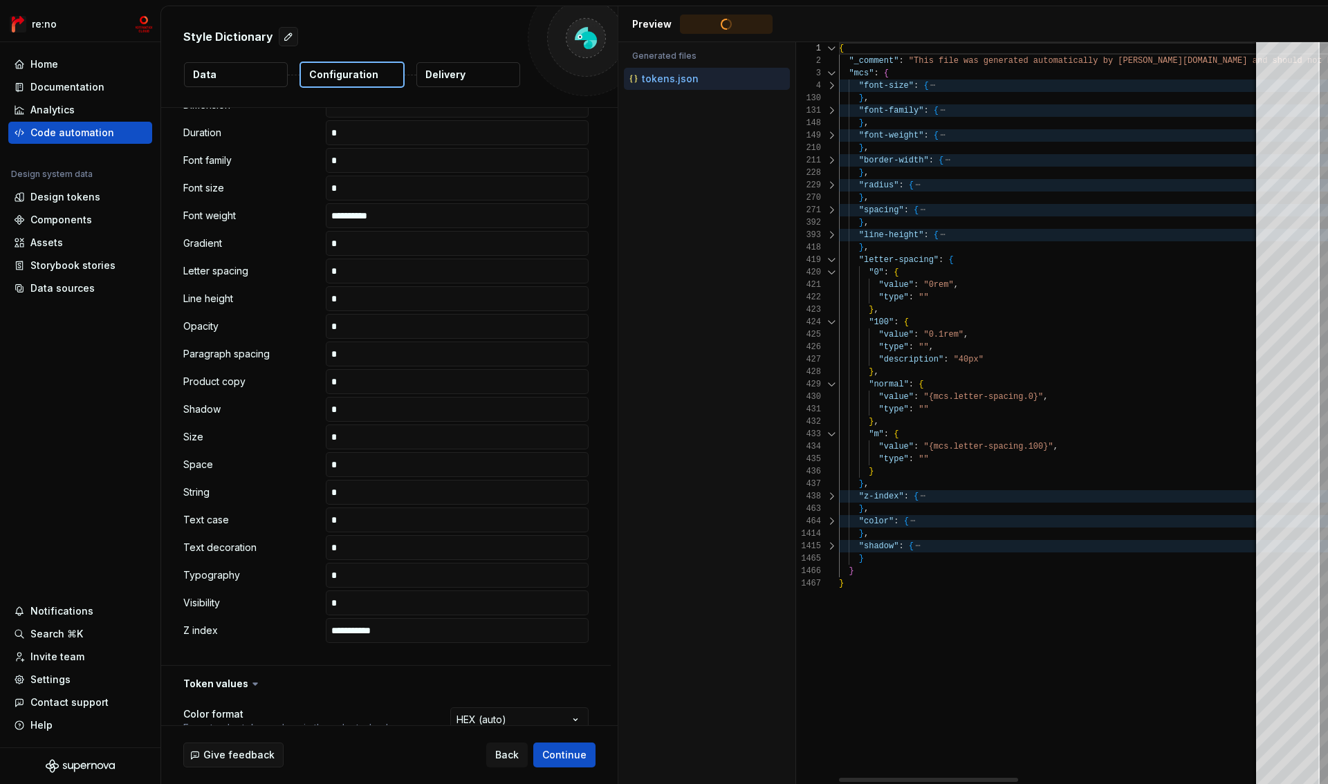
click at [832, 496] on div at bounding box center [832, 496] width 18 height 12
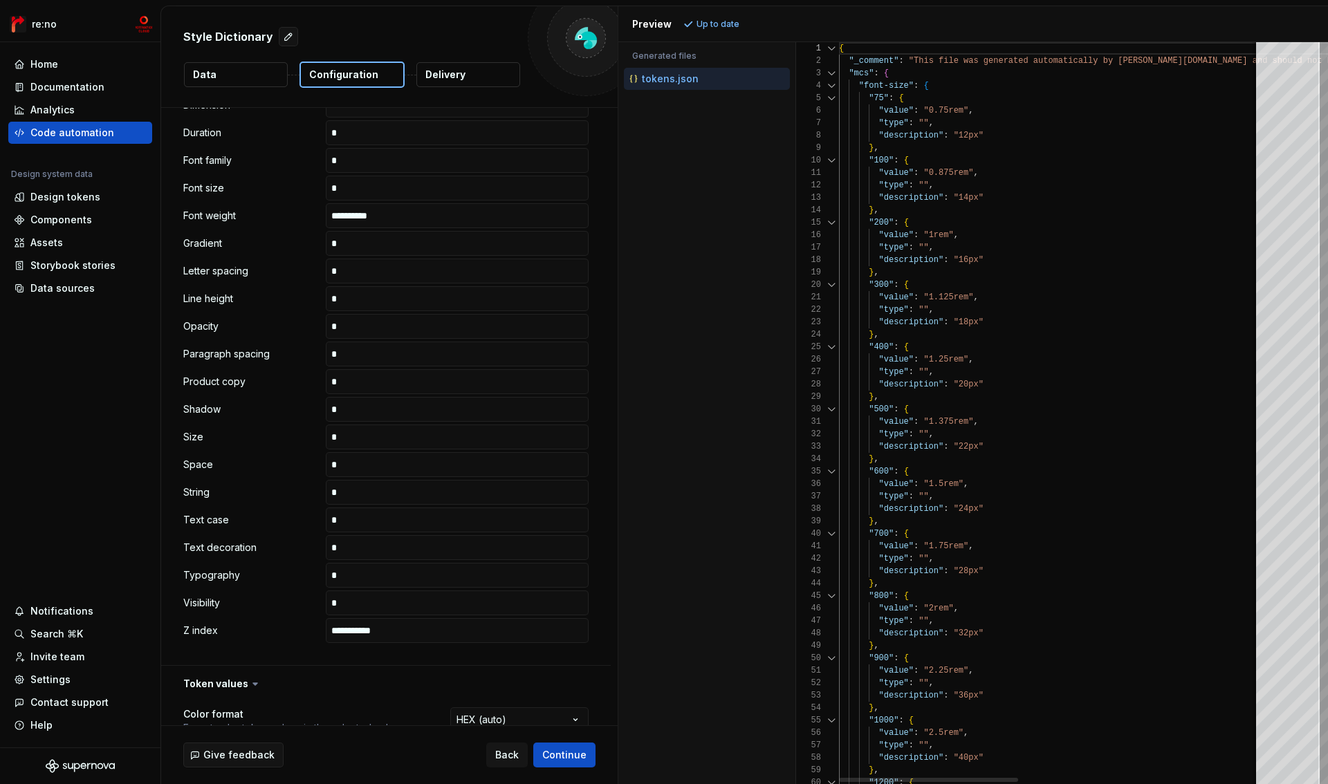
click at [832, 84] on div at bounding box center [832, 86] width 18 height 12
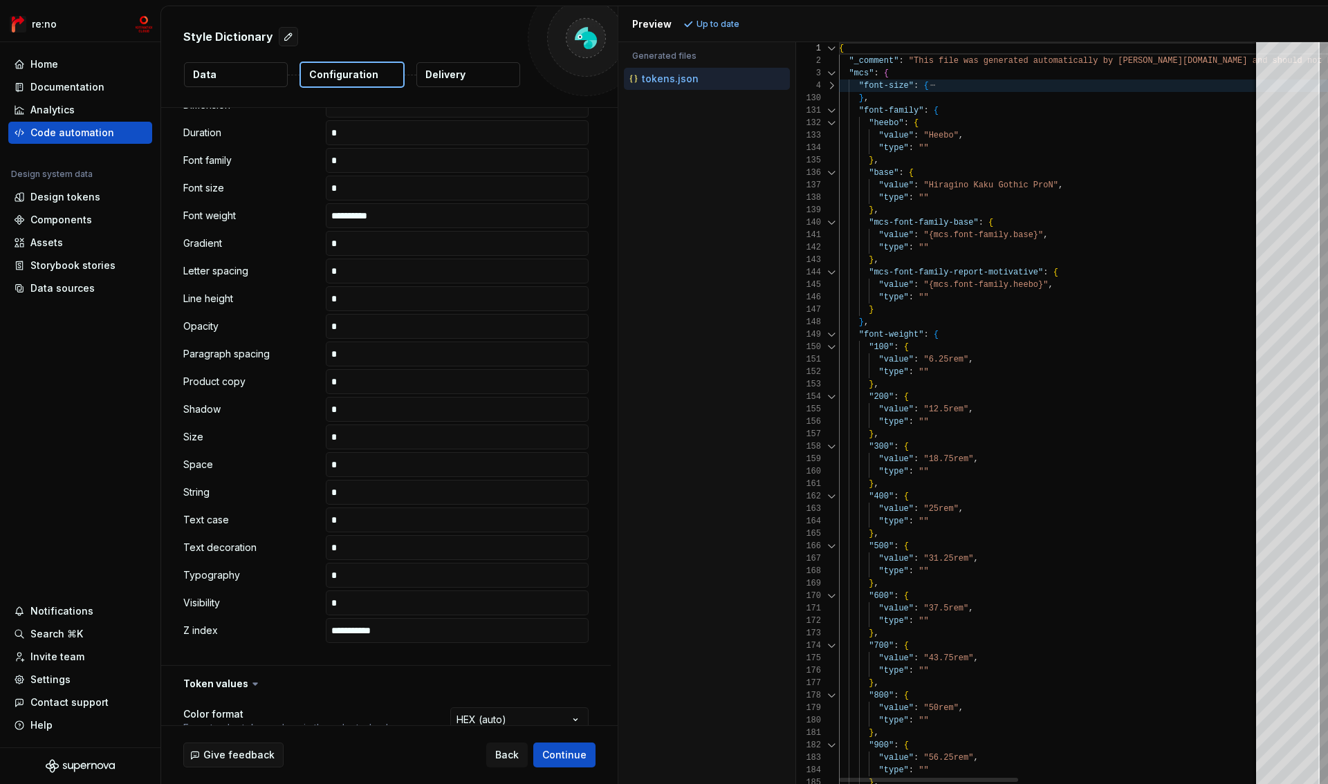
click at [832, 108] on div at bounding box center [832, 110] width 18 height 12
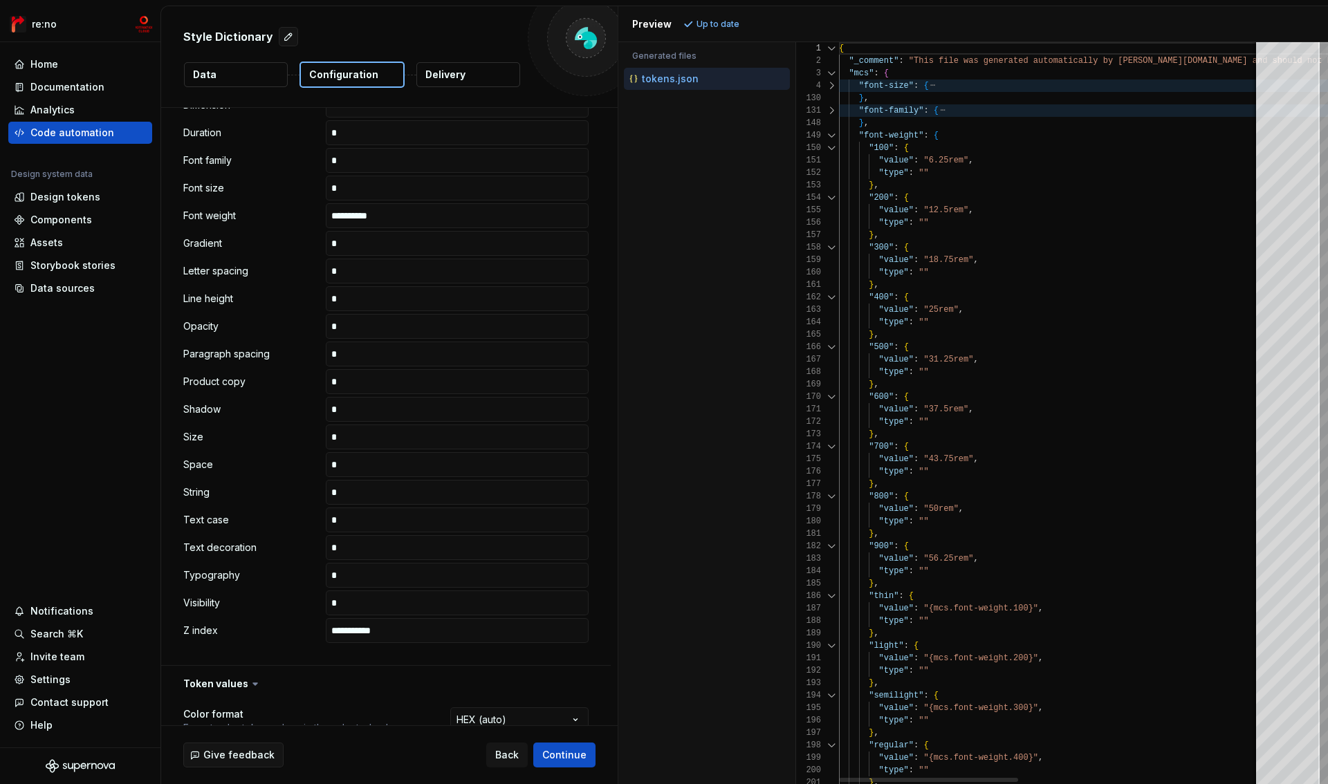
click at [825, 135] on div at bounding box center [832, 135] width 18 height 12
click at [830, 134] on div at bounding box center [832, 135] width 18 height 12
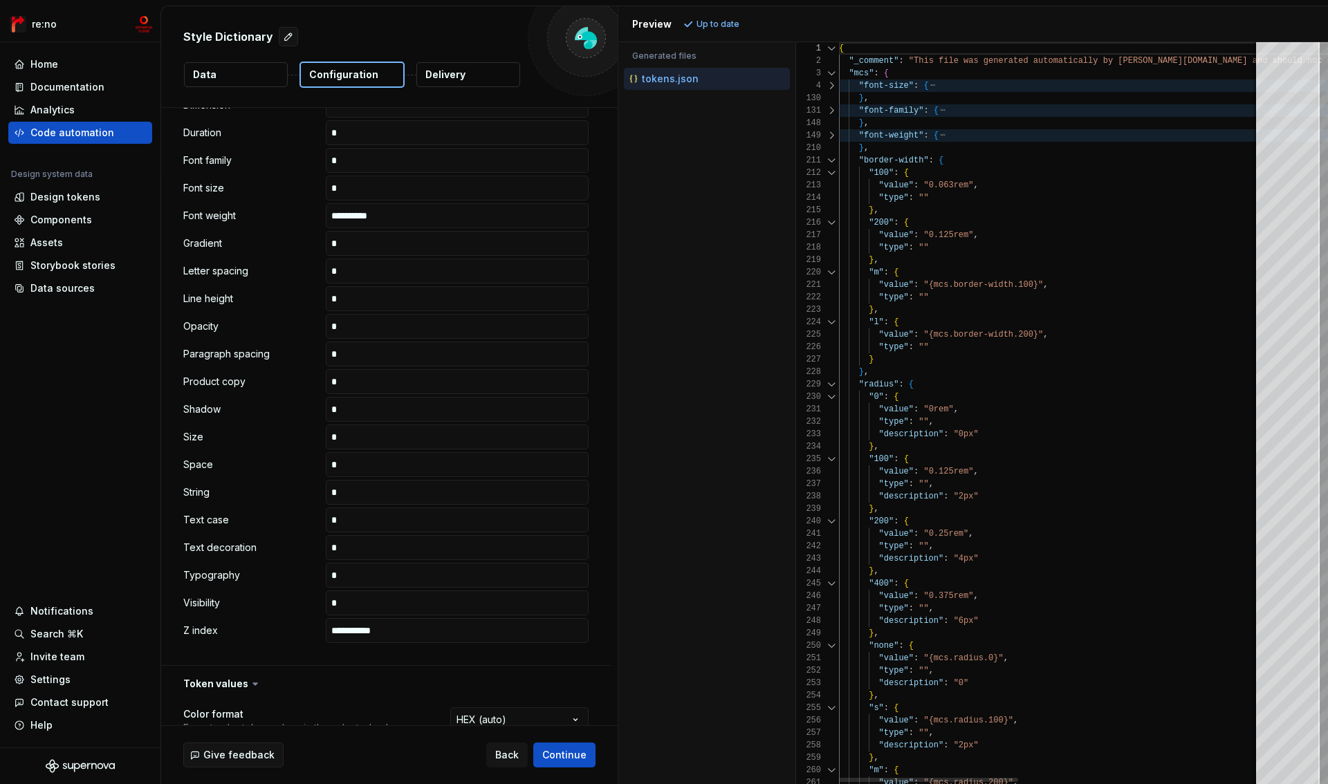
click at [830, 162] on div at bounding box center [832, 160] width 18 height 12
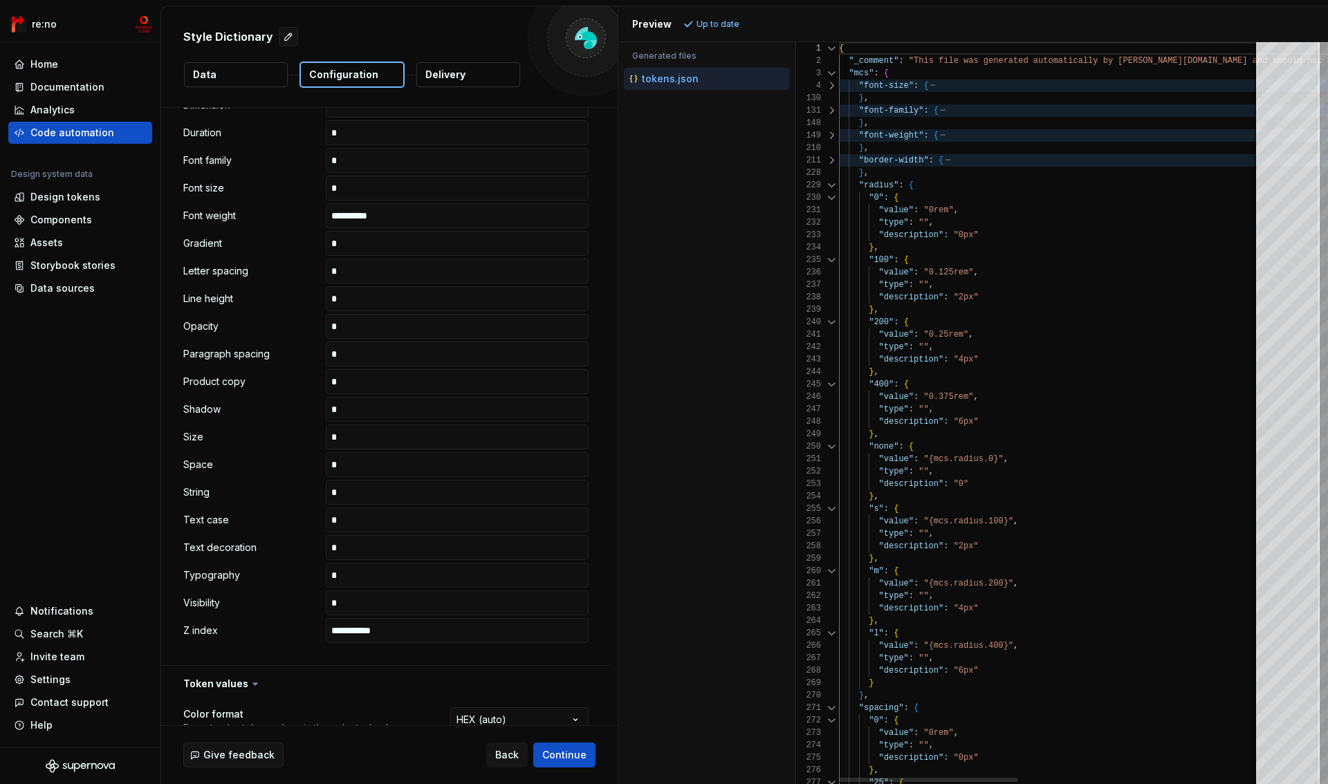
click at [830, 185] on div at bounding box center [832, 185] width 18 height 12
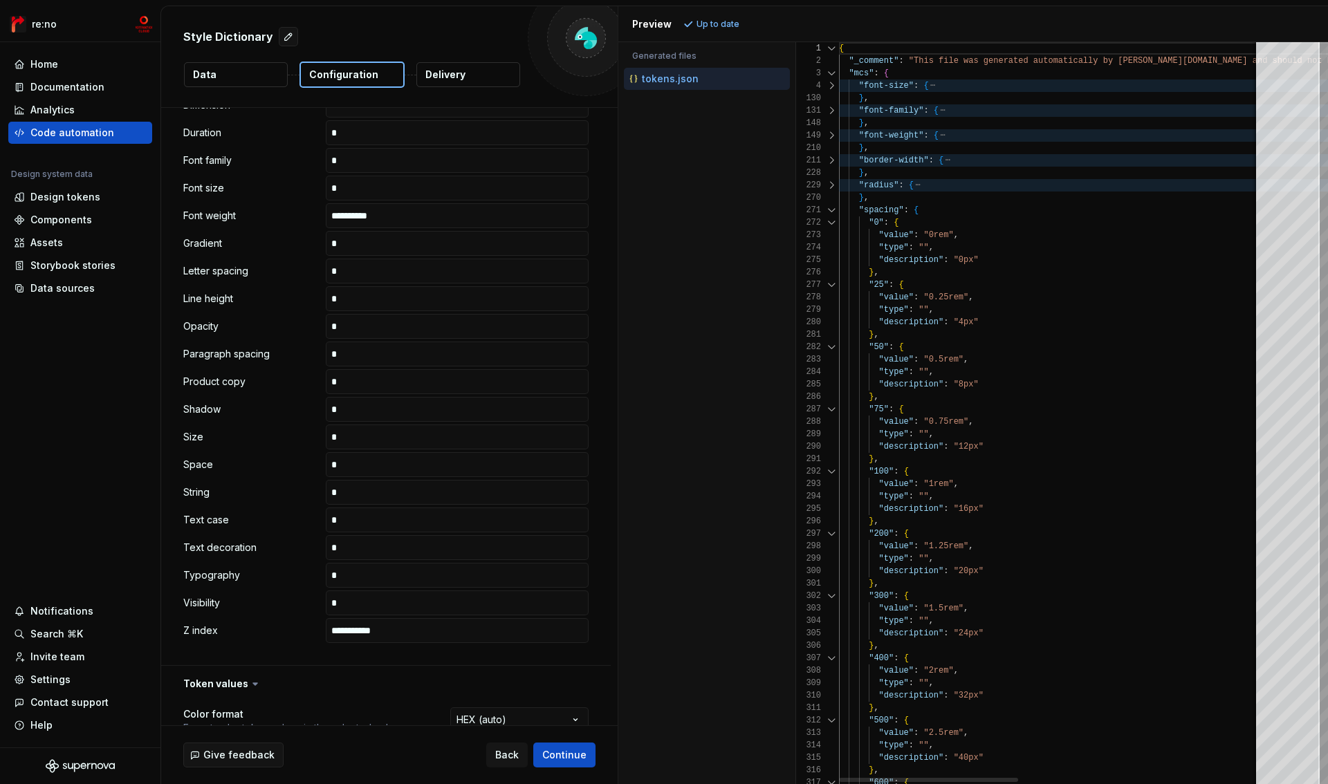
click at [832, 208] on div at bounding box center [832, 210] width 18 height 12
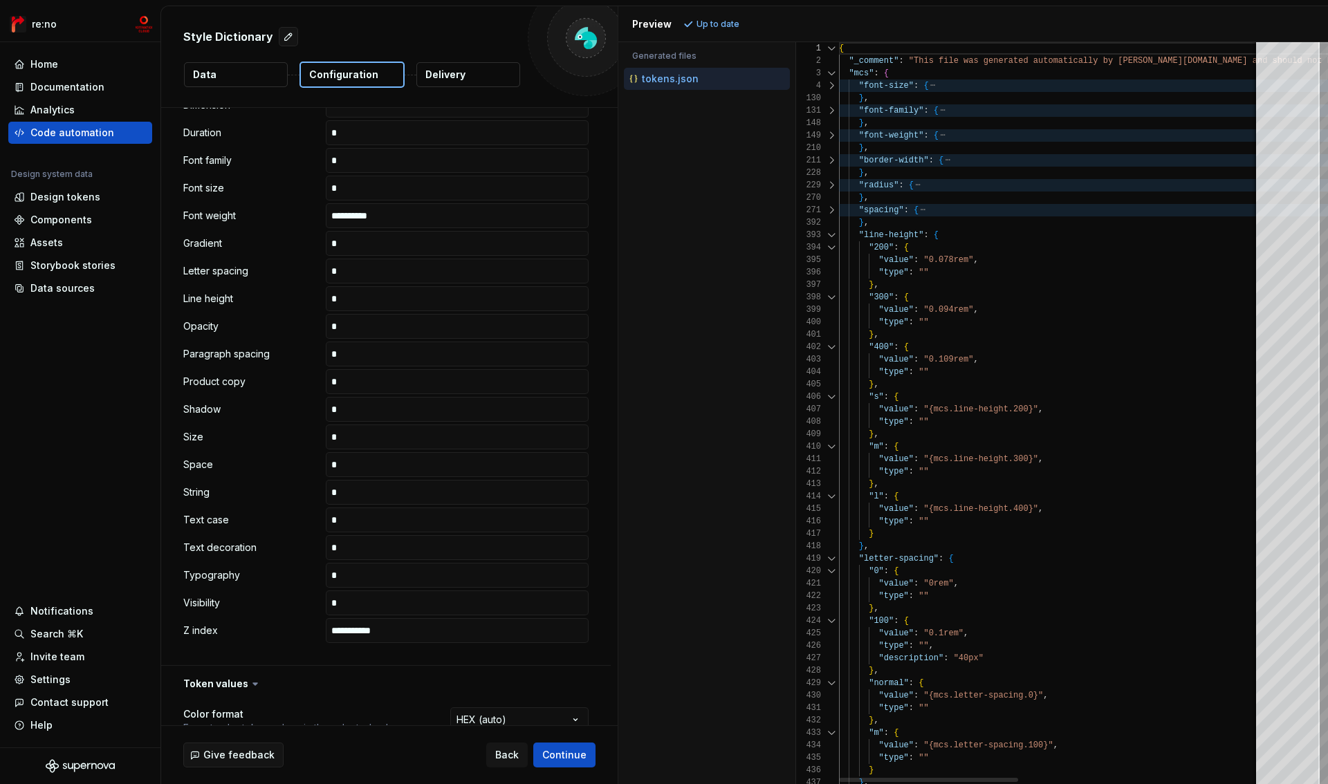
click at [833, 235] on div at bounding box center [832, 235] width 18 height 12
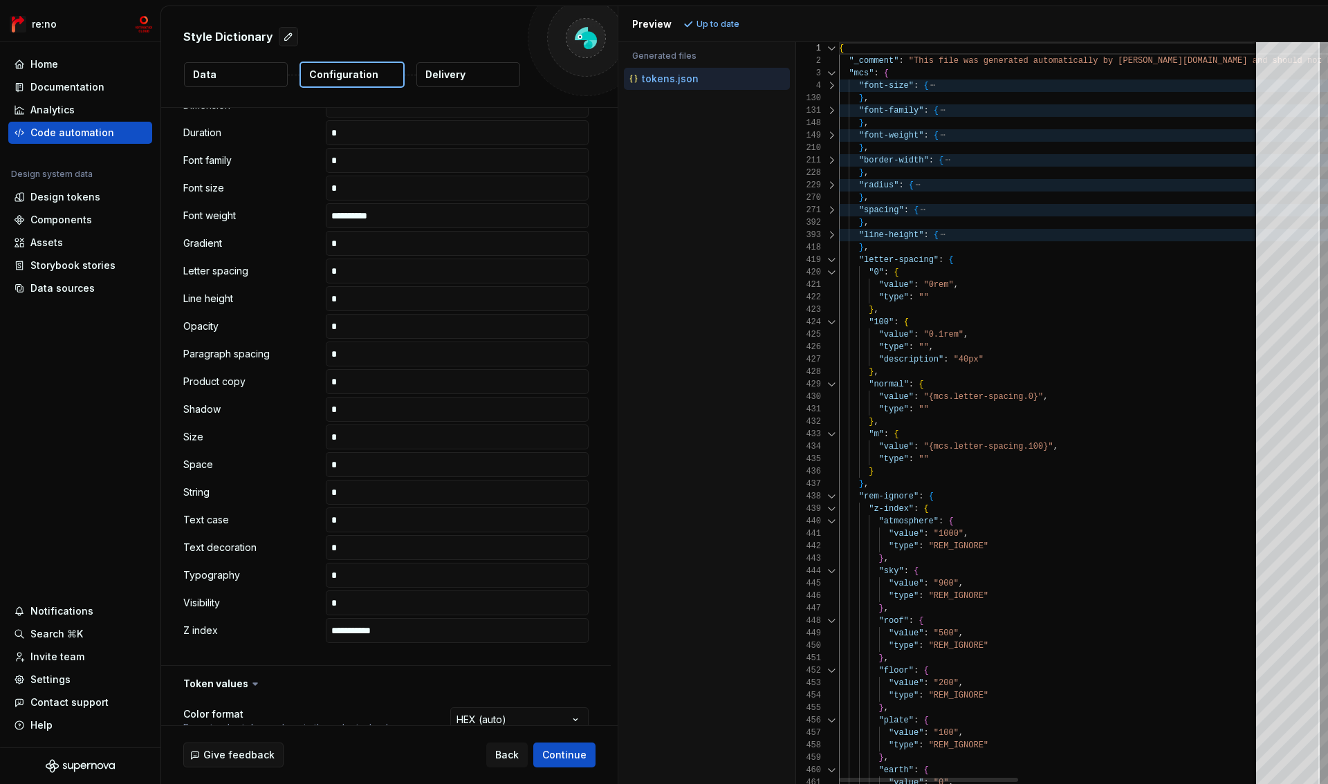
click at [832, 261] on div at bounding box center [832, 260] width 18 height 12
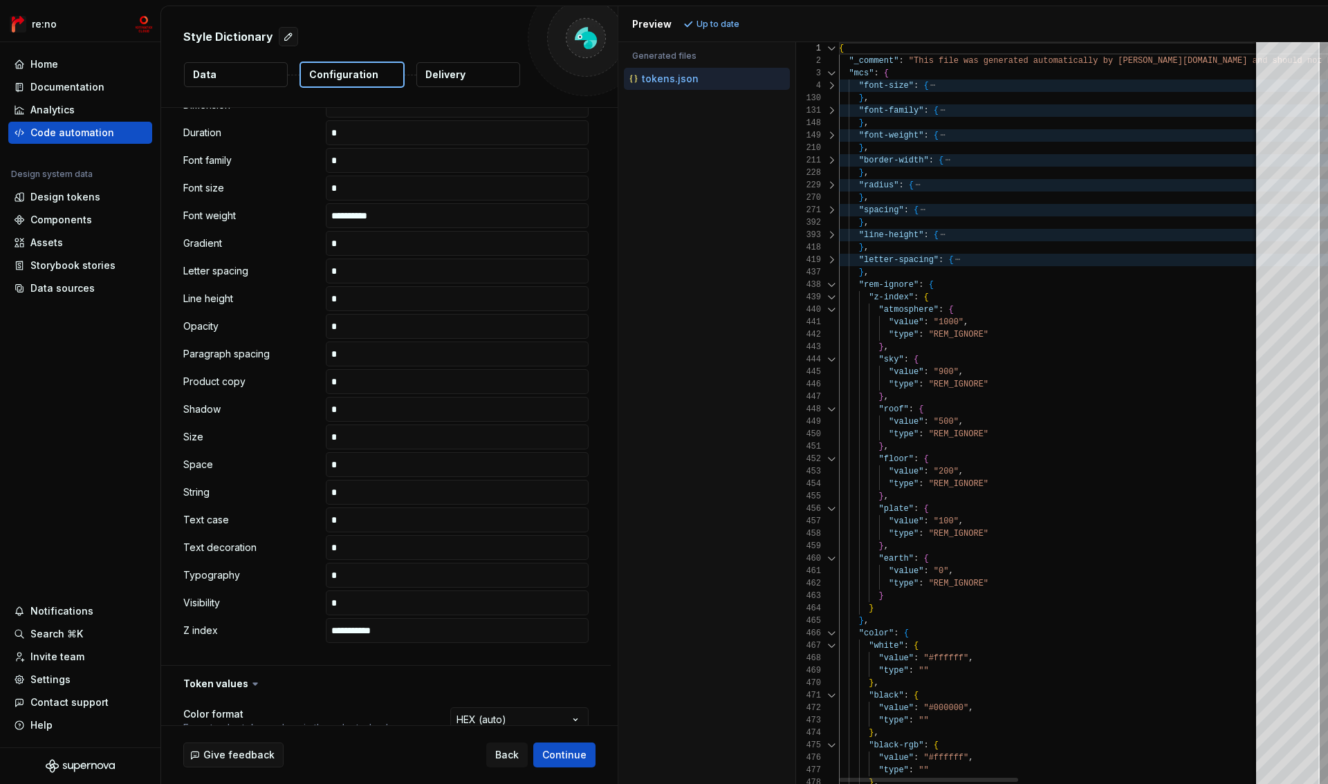
click at [832, 279] on div at bounding box center [832, 285] width 18 height 12
click at [832, 286] on div at bounding box center [832, 285] width 18 height 12
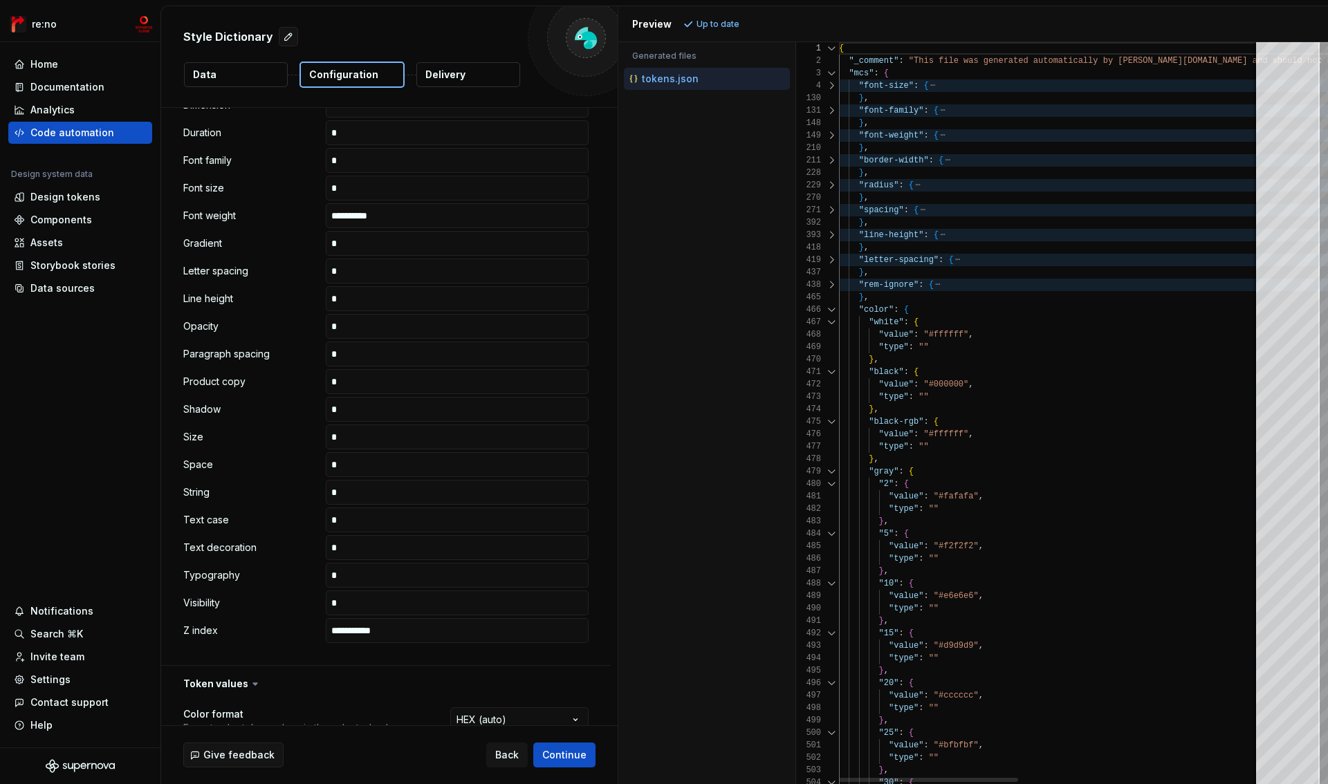
click at [832, 312] on div at bounding box center [832, 310] width 18 height 12
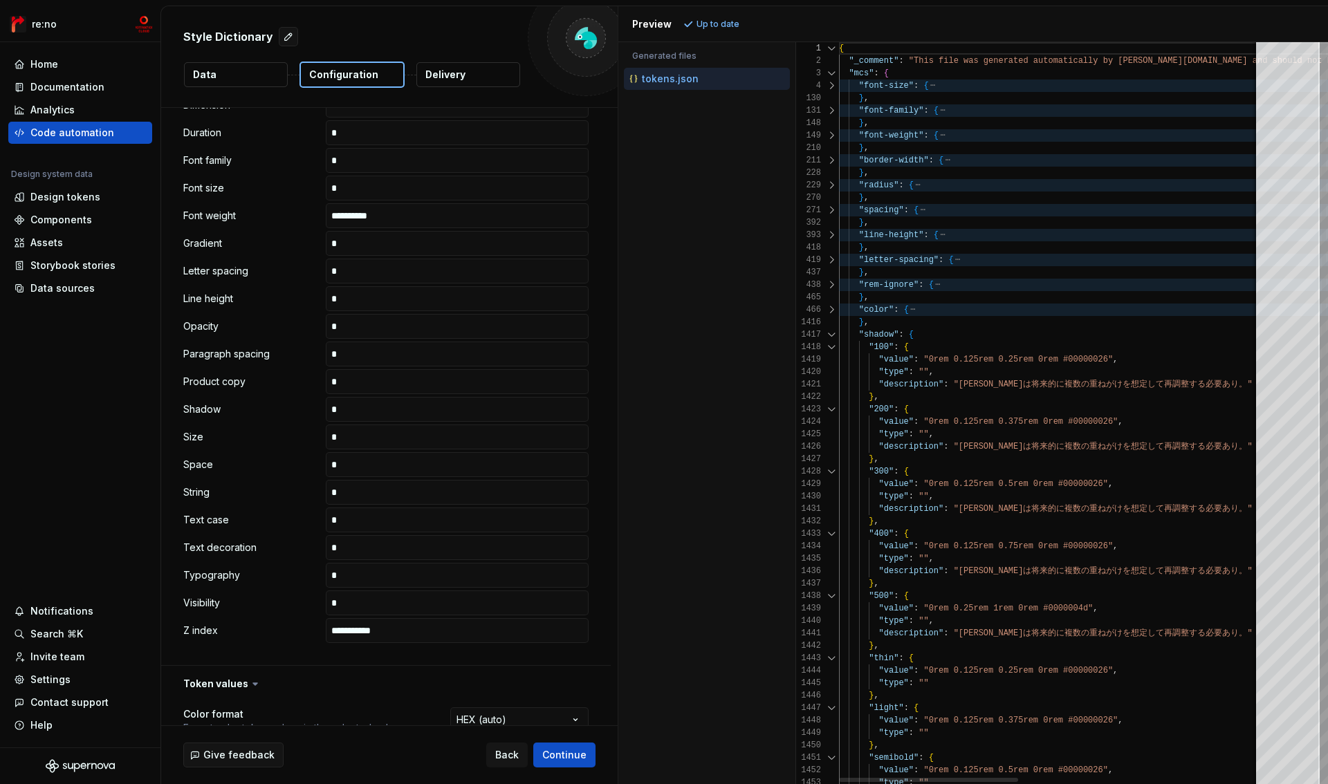
click at [832, 333] on div at bounding box center [832, 335] width 18 height 12
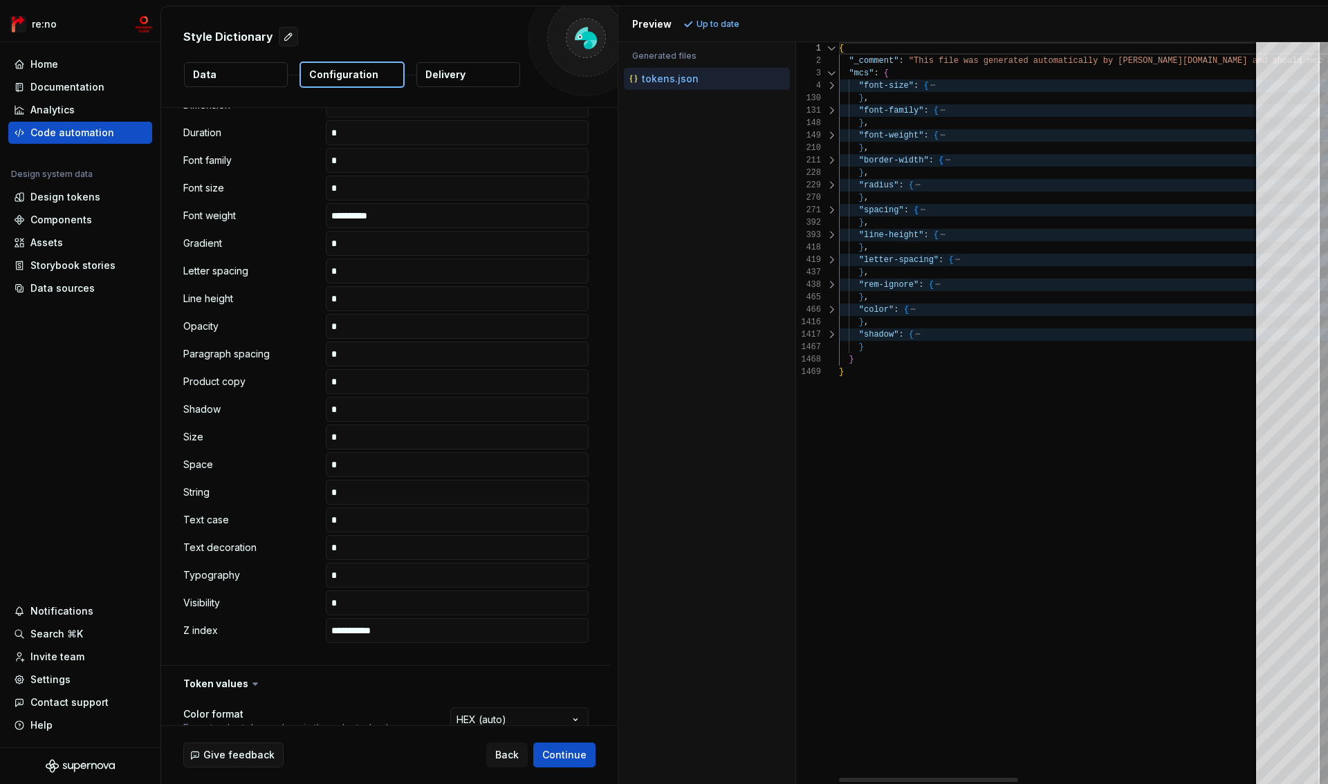
click at [832, 283] on div at bounding box center [832, 285] width 18 height 12
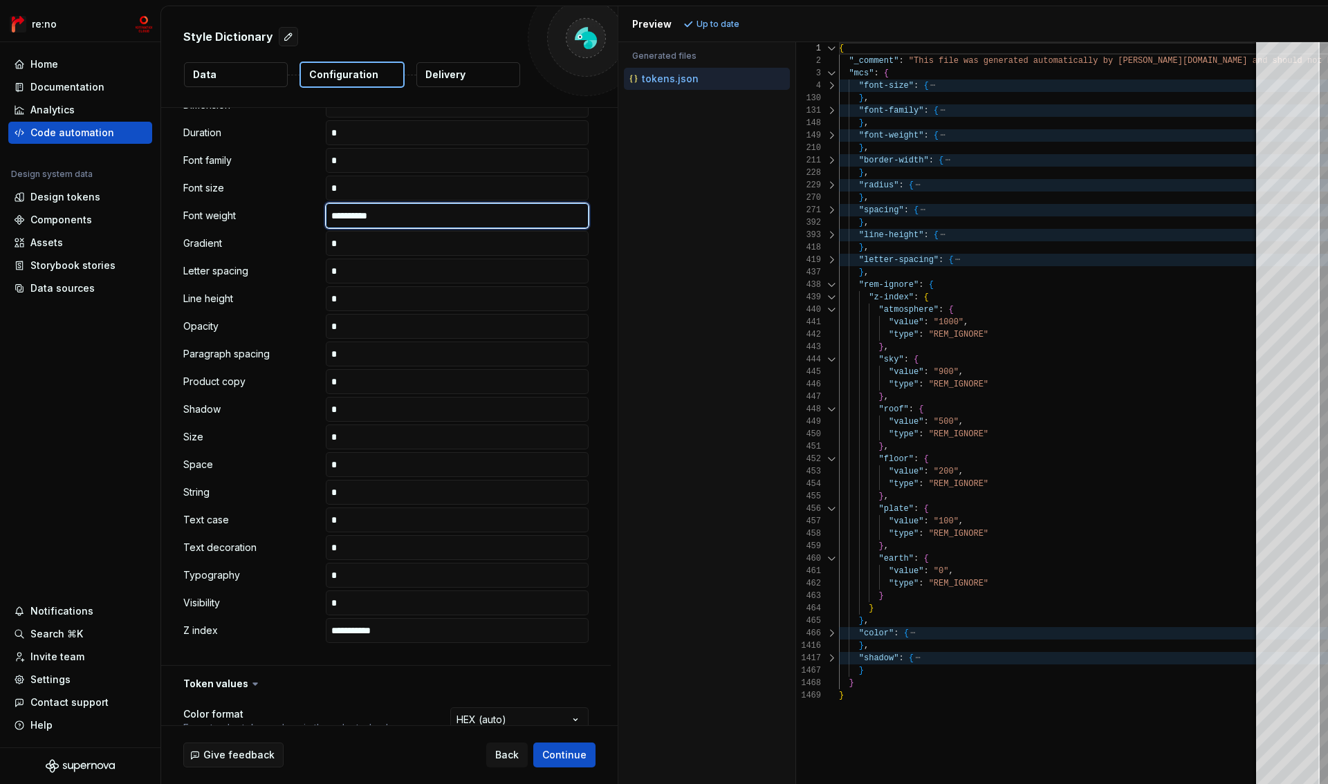
click at [456, 217] on input "**********" at bounding box center [457, 215] width 263 height 25
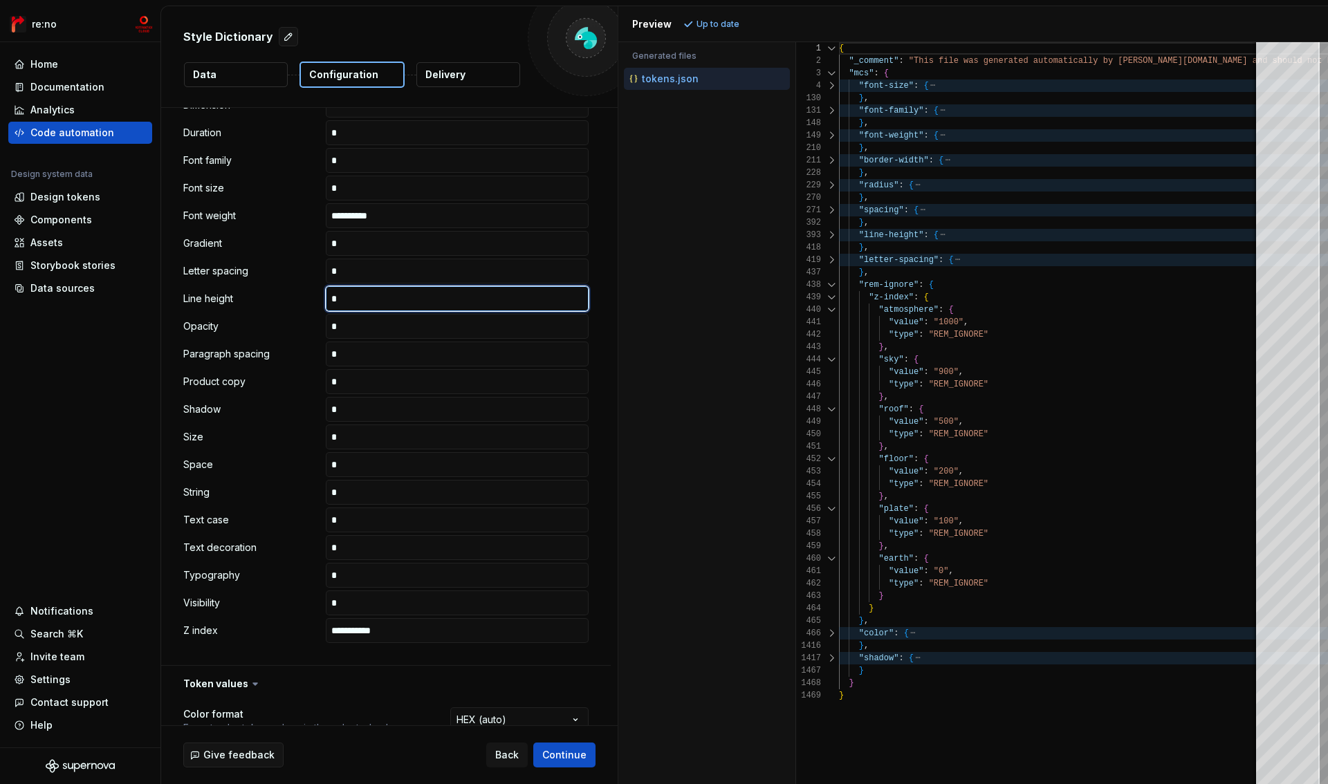
click at [343, 297] on input "text" at bounding box center [457, 298] width 263 height 25
paste input "**********"
type input "**********"
click at [410, 219] on input "**********" at bounding box center [457, 215] width 263 height 25
click at [716, 24] on span "Refresh preview" at bounding box center [731, 24] width 69 height 11
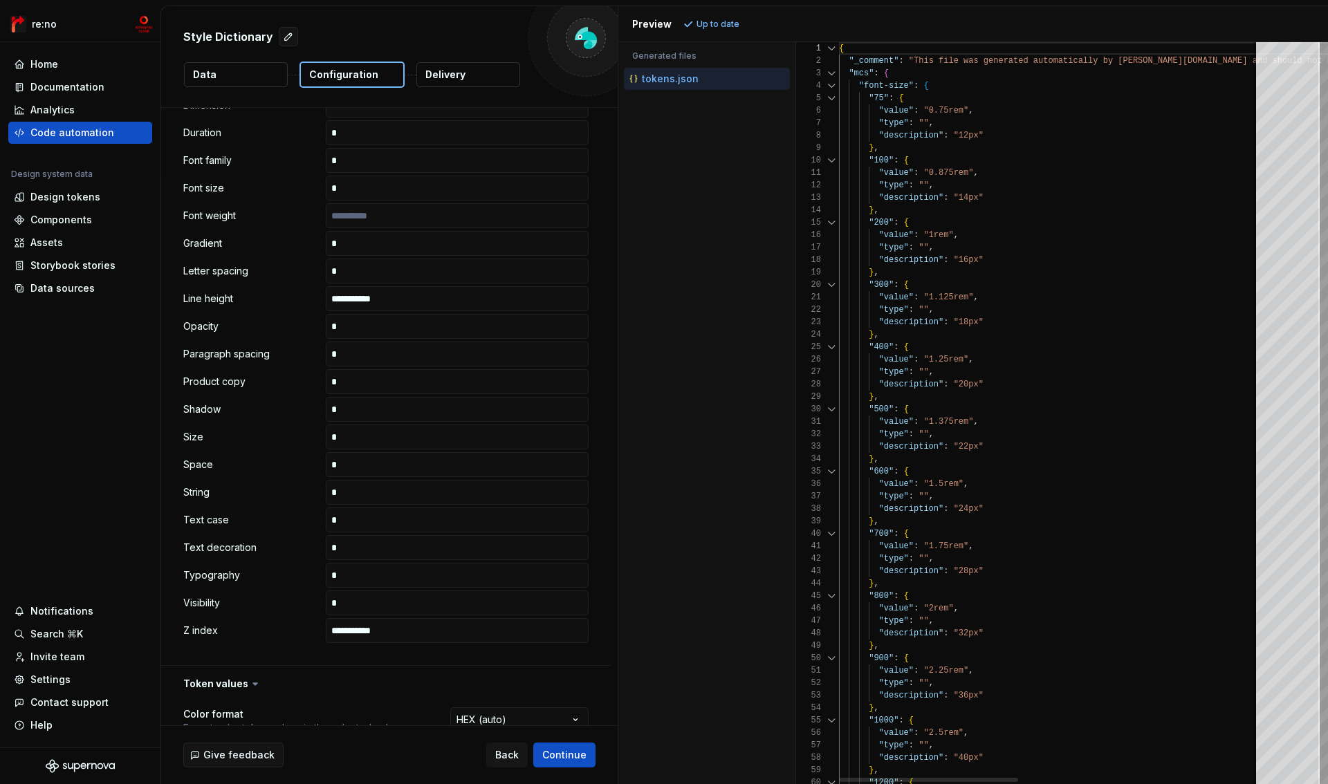
click at [832, 84] on div at bounding box center [832, 86] width 18 height 12
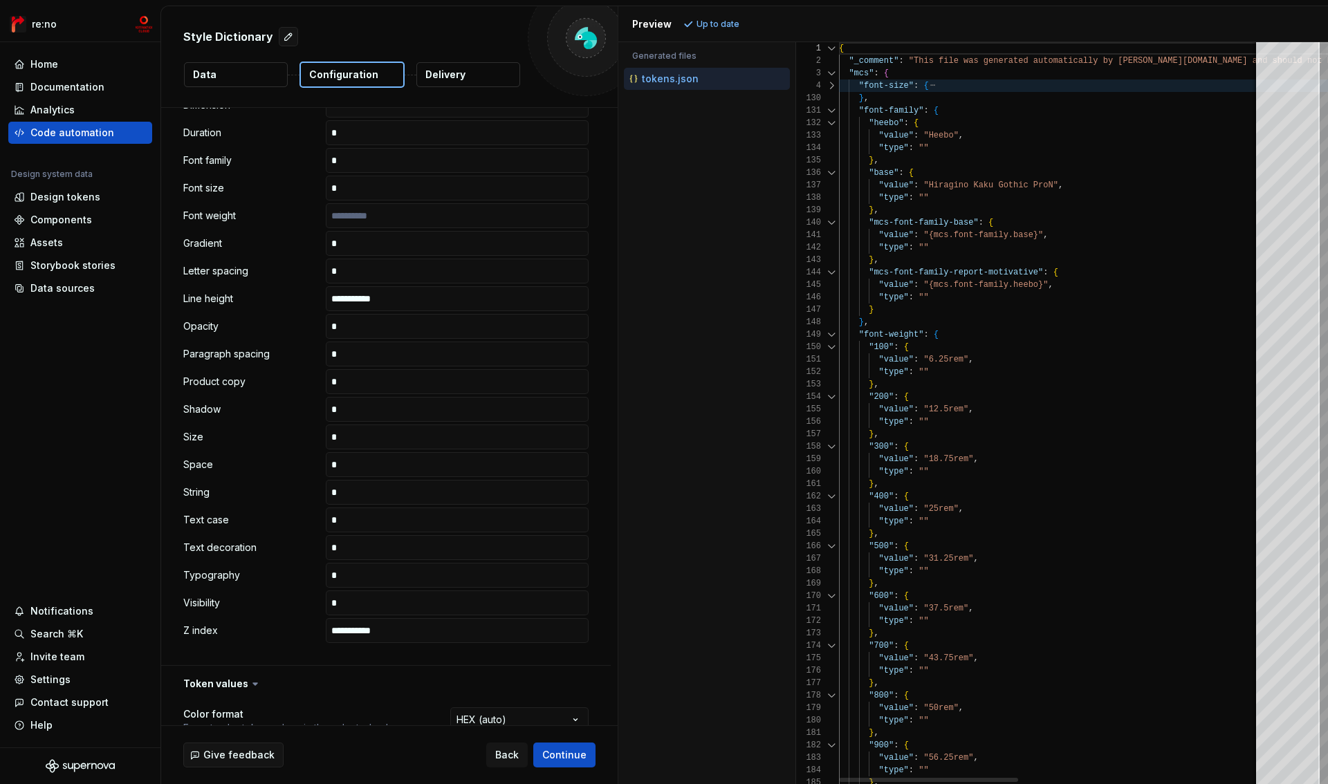
click at [827, 114] on div at bounding box center [832, 110] width 18 height 12
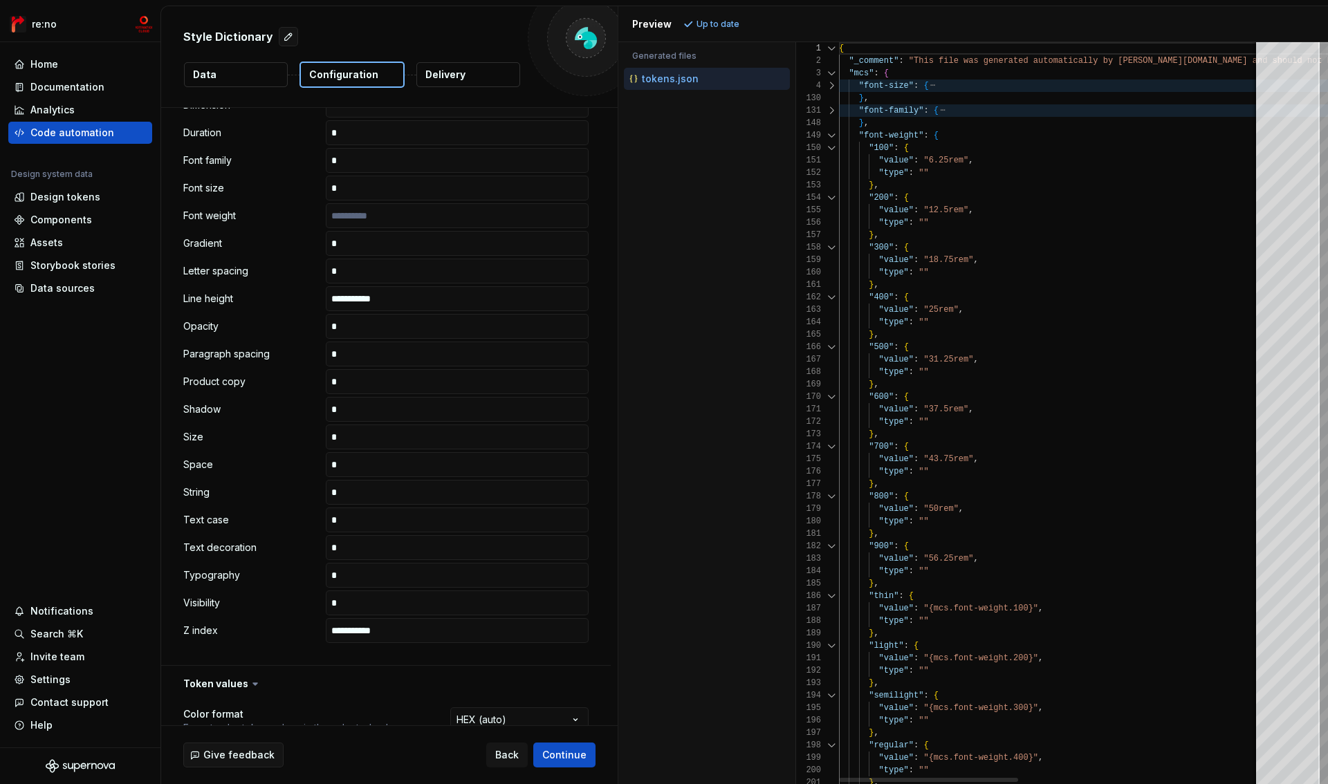
click at [827, 135] on div at bounding box center [832, 135] width 18 height 12
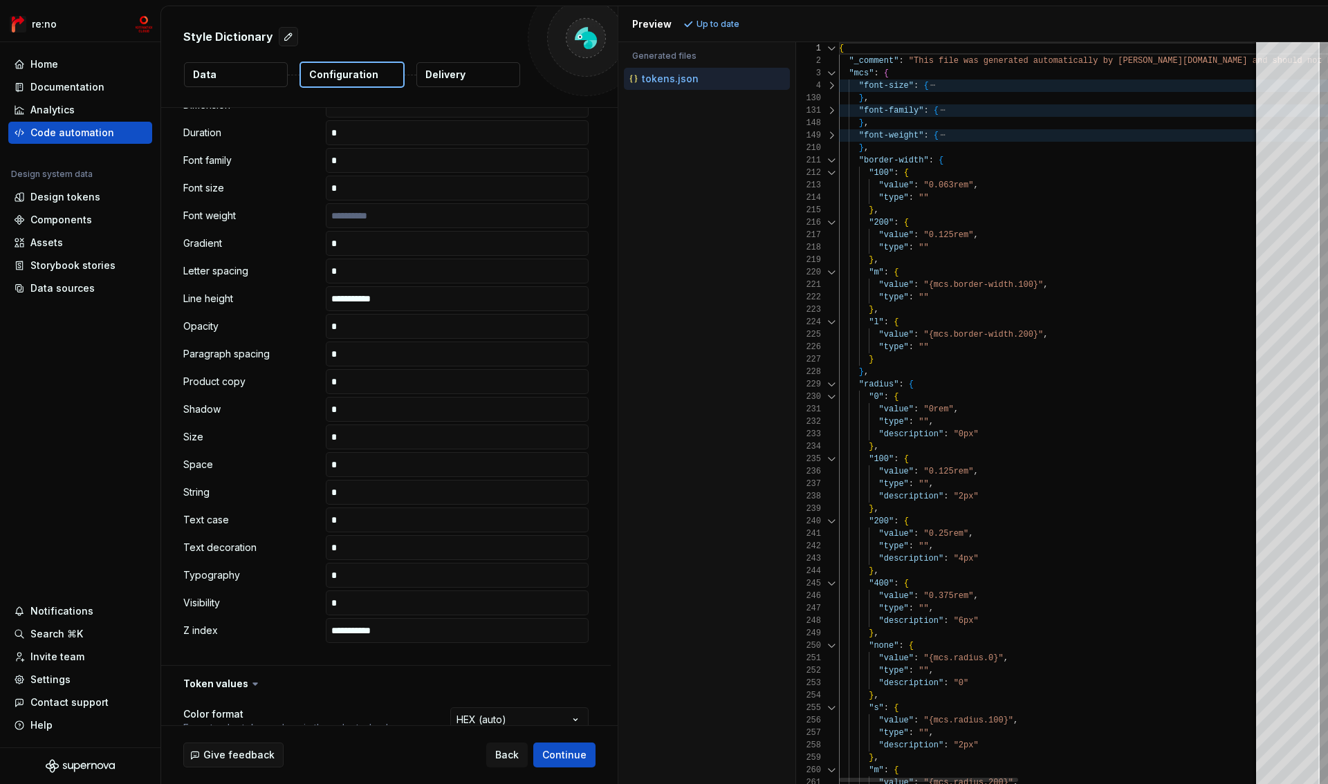
click at [828, 159] on div at bounding box center [832, 160] width 18 height 12
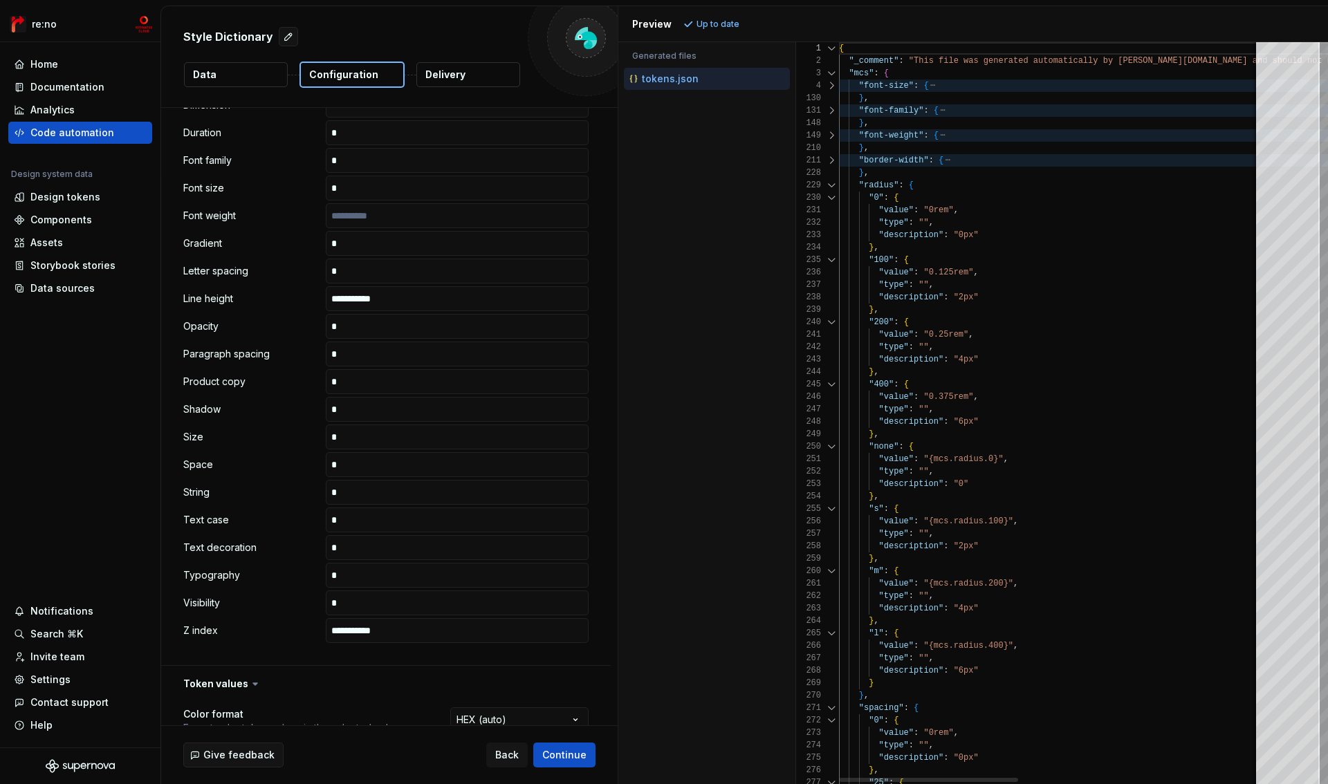
click at [832, 186] on div at bounding box center [832, 185] width 18 height 12
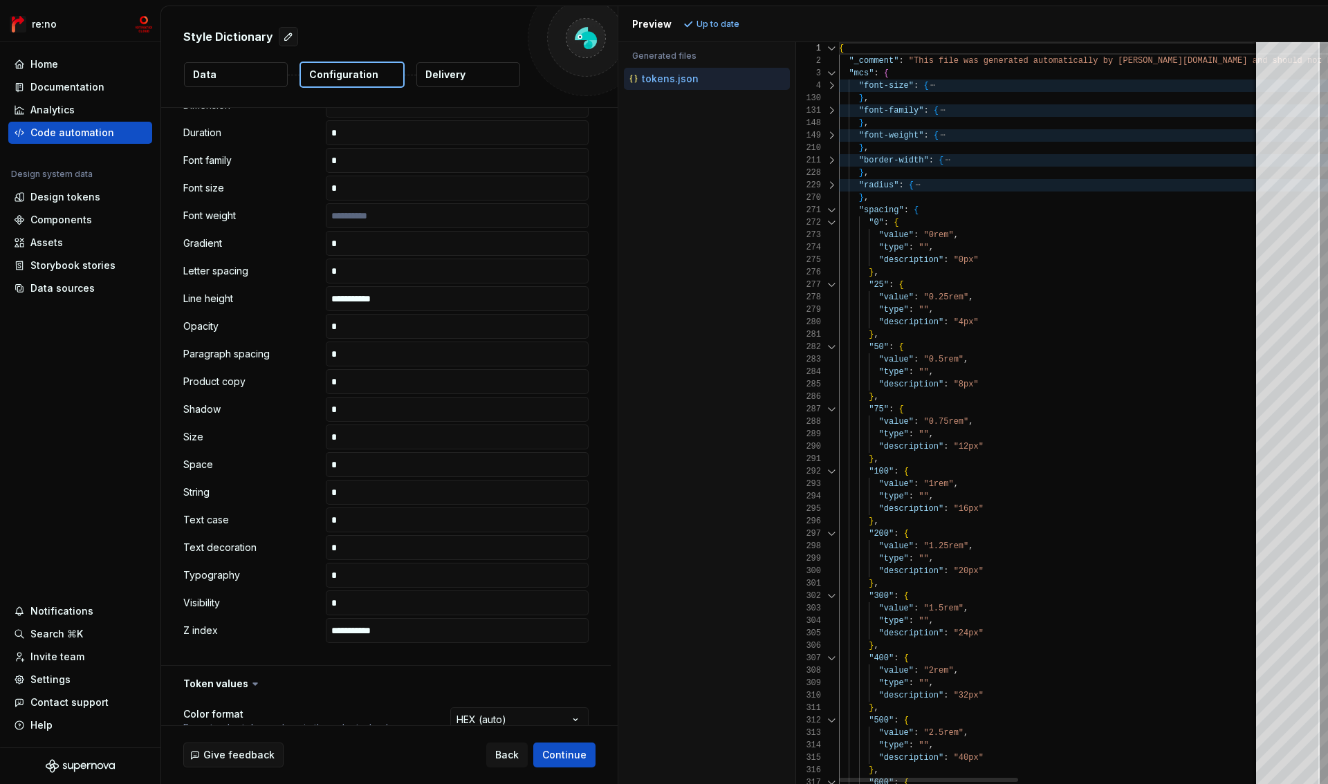
click at [832, 210] on div at bounding box center [832, 210] width 18 height 12
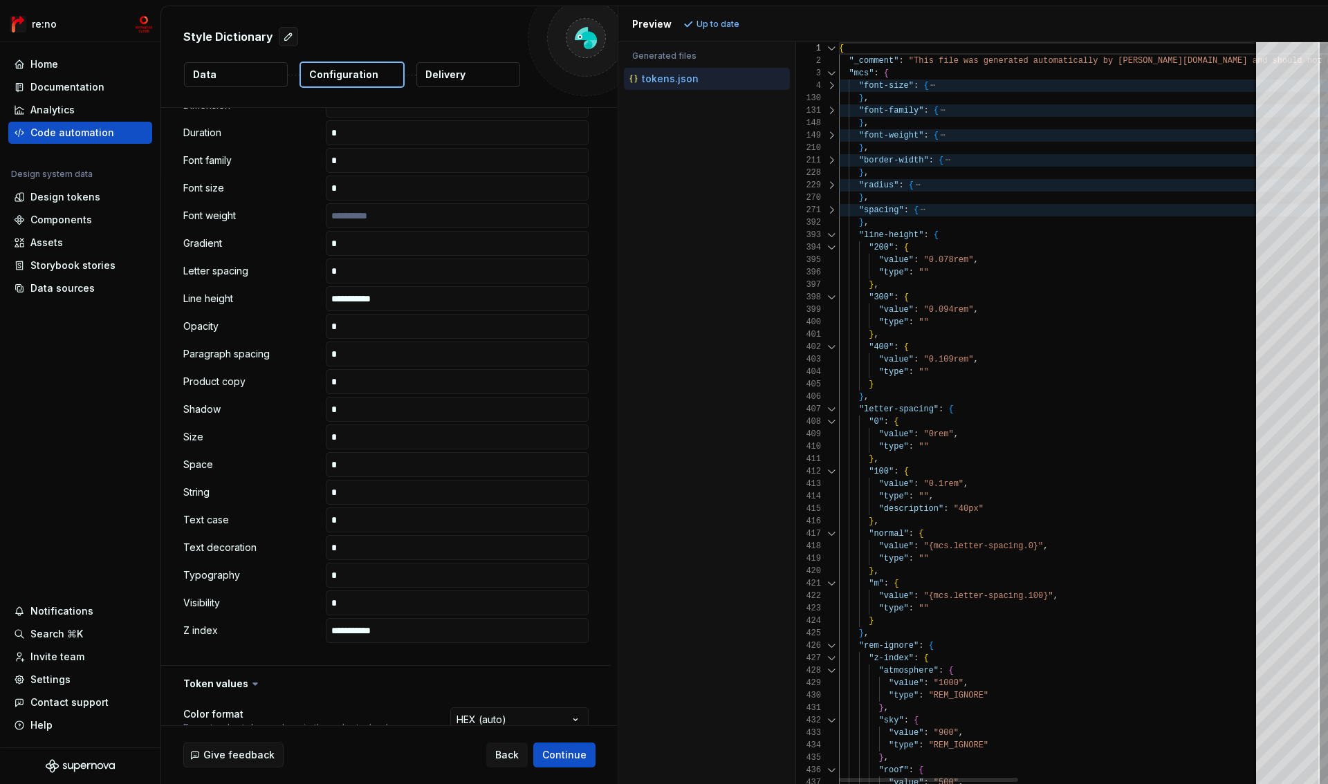
click at [831, 232] on div at bounding box center [832, 235] width 18 height 12
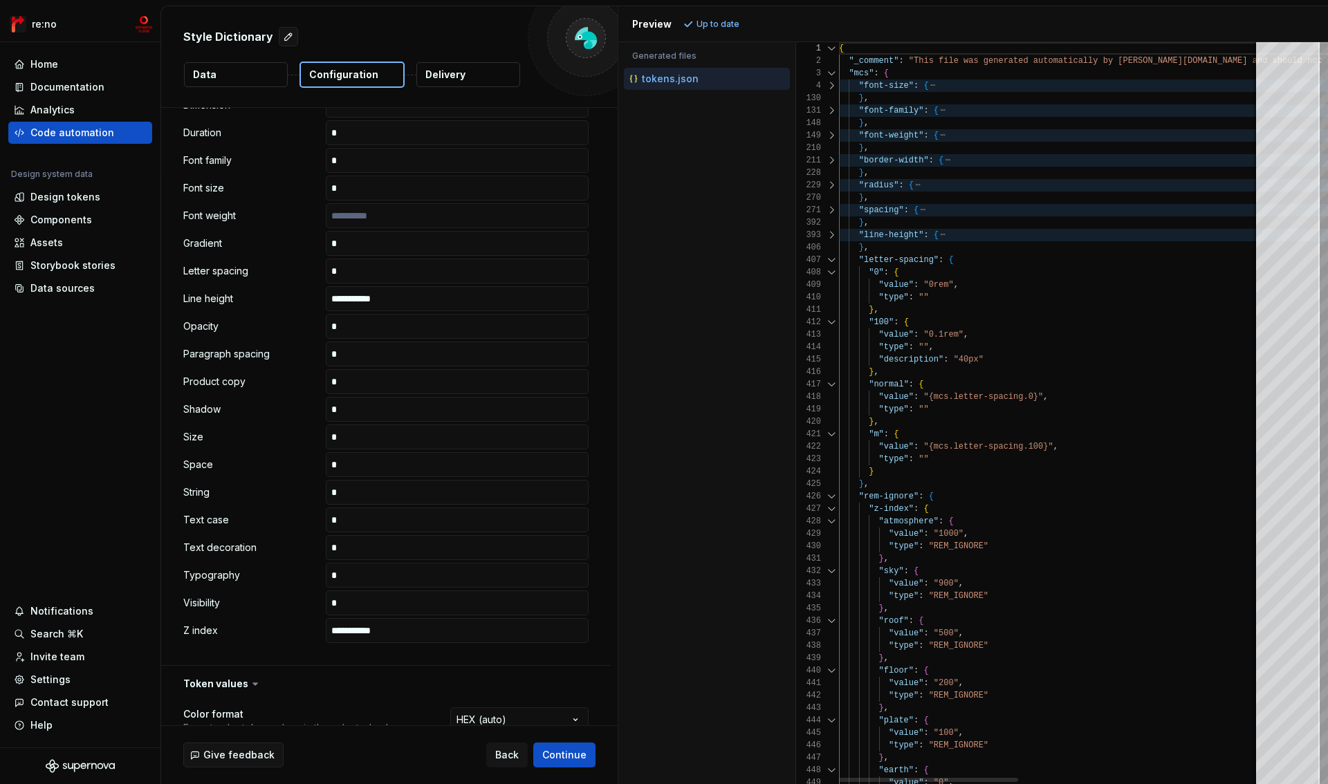
click at [831, 260] on div at bounding box center [832, 260] width 18 height 12
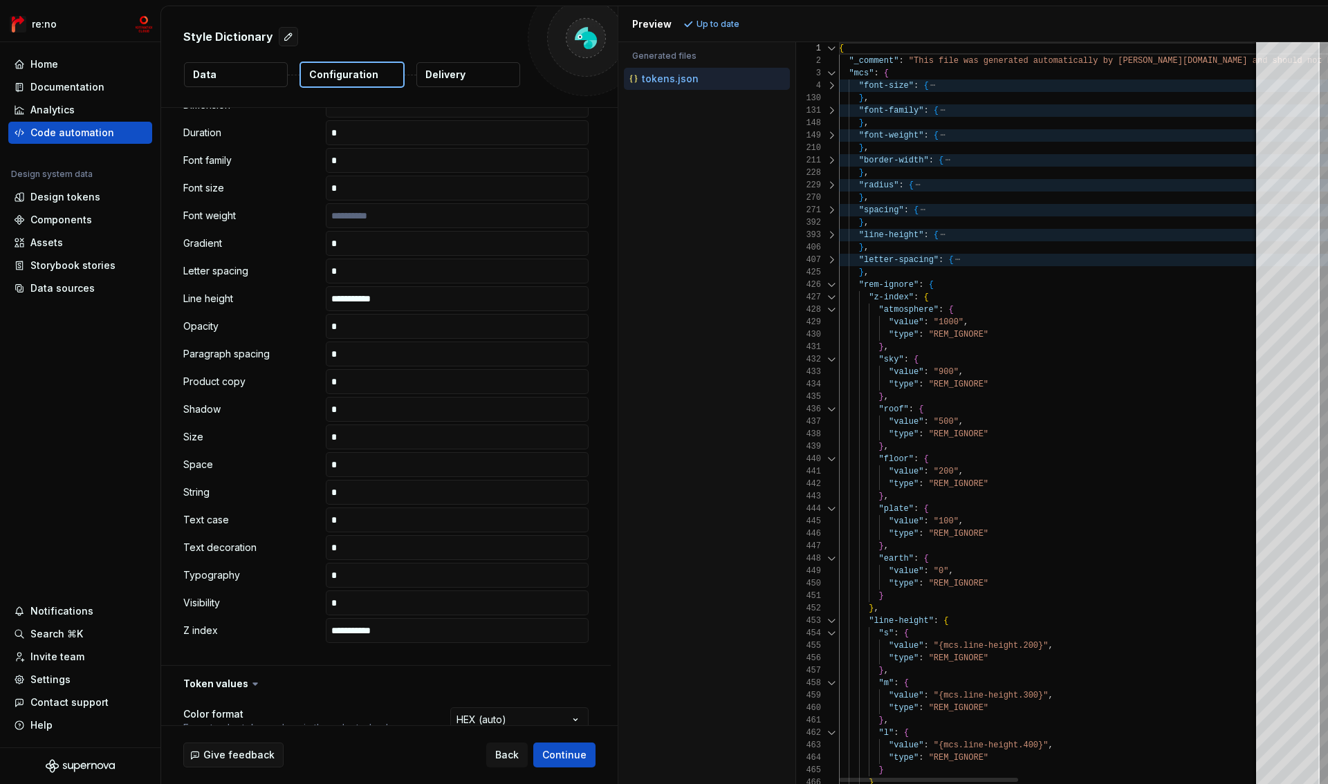
click at [830, 287] on div at bounding box center [832, 285] width 18 height 12
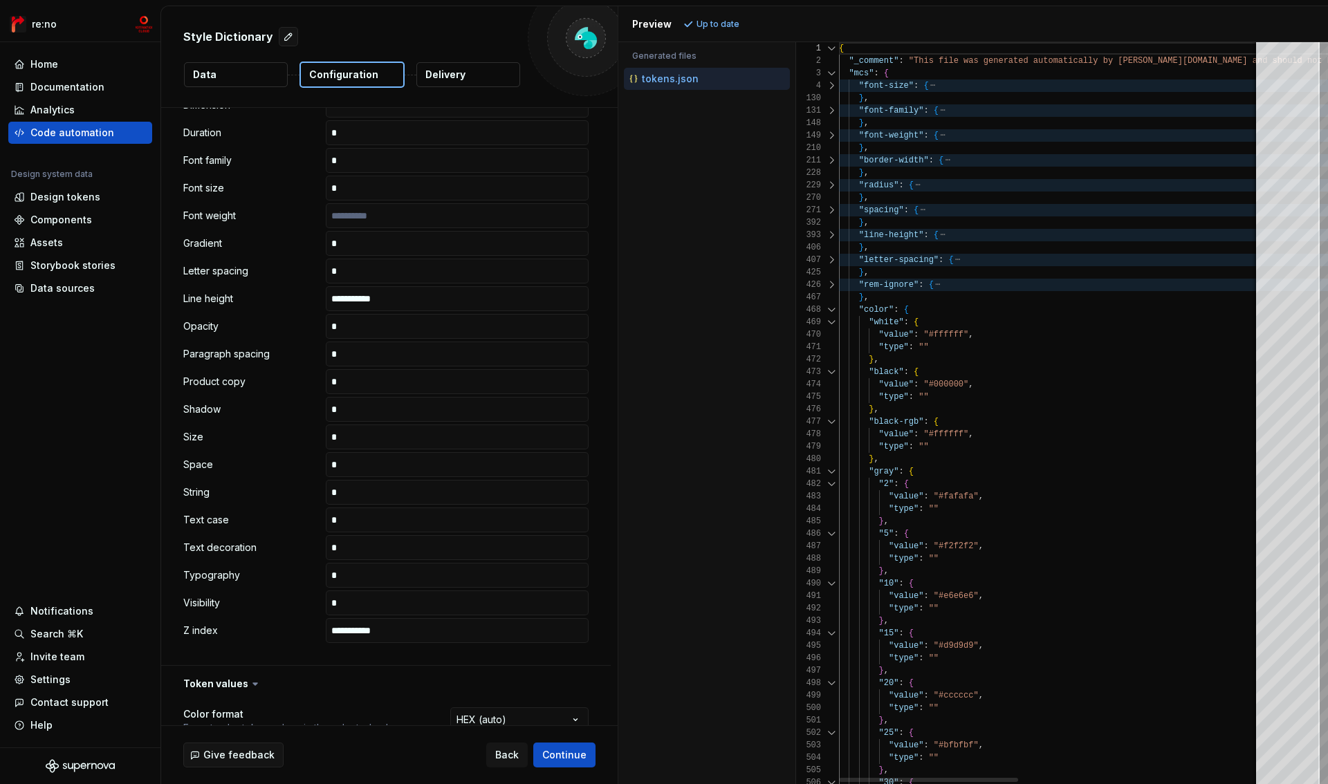
click at [831, 302] on div "467" at bounding box center [817, 297] width 43 height 12
click at [831, 310] on div at bounding box center [832, 310] width 18 height 12
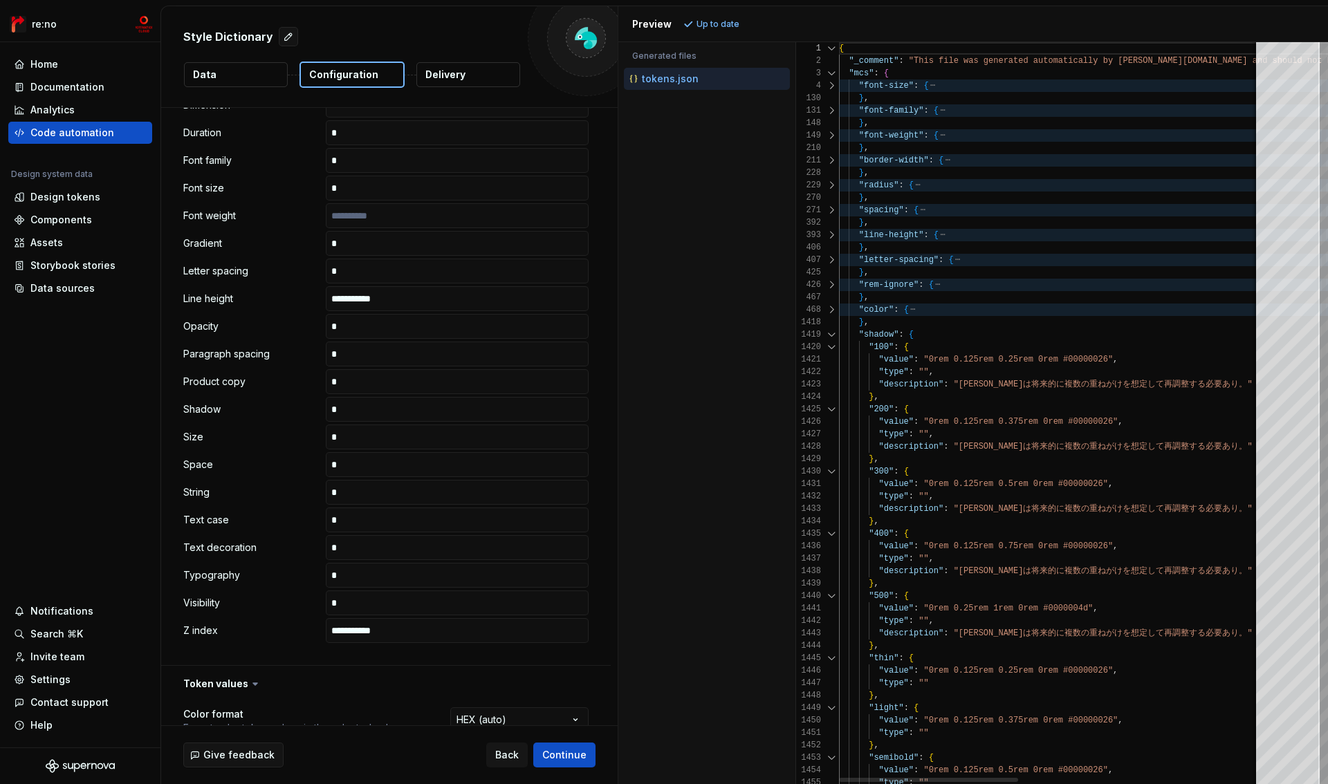
click at [830, 334] on div at bounding box center [832, 335] width 18 height 12
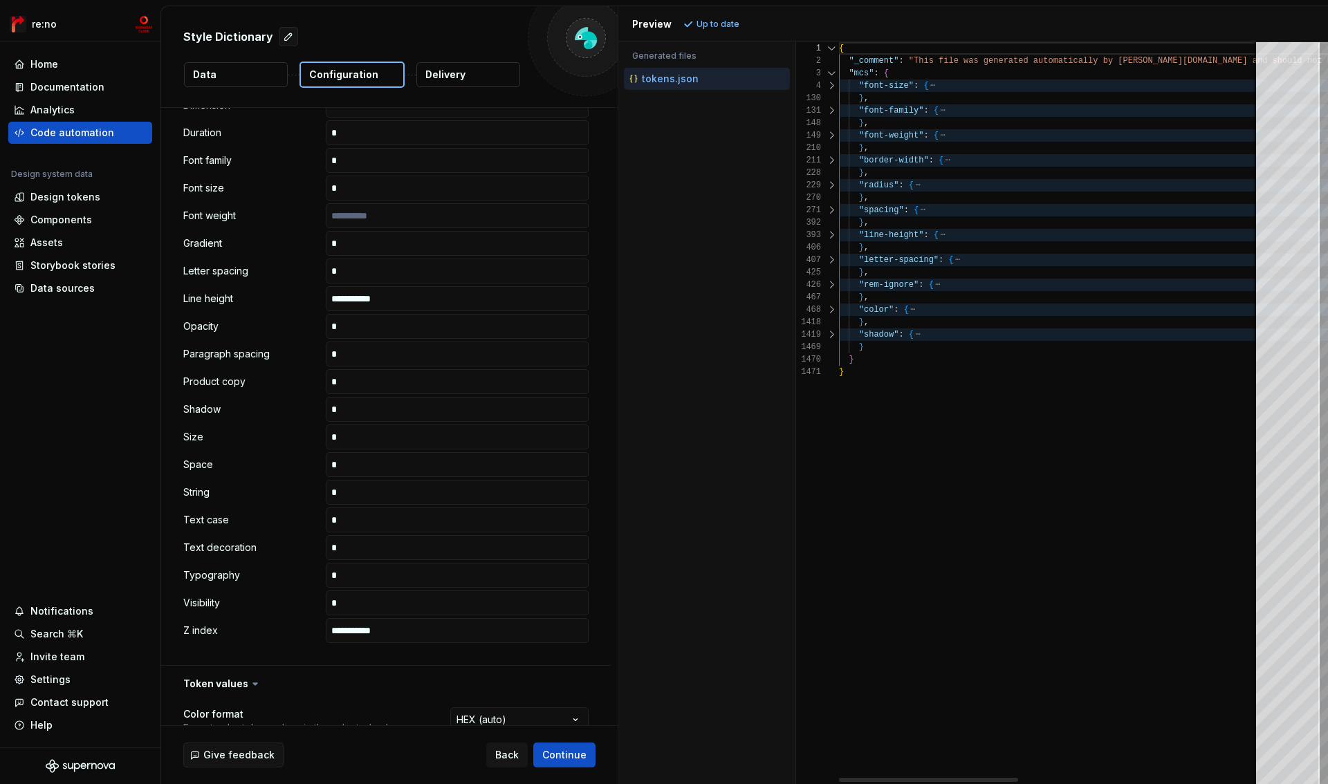
click at [830, 281] on div at bounding box center [832, 285] width 18 height 12
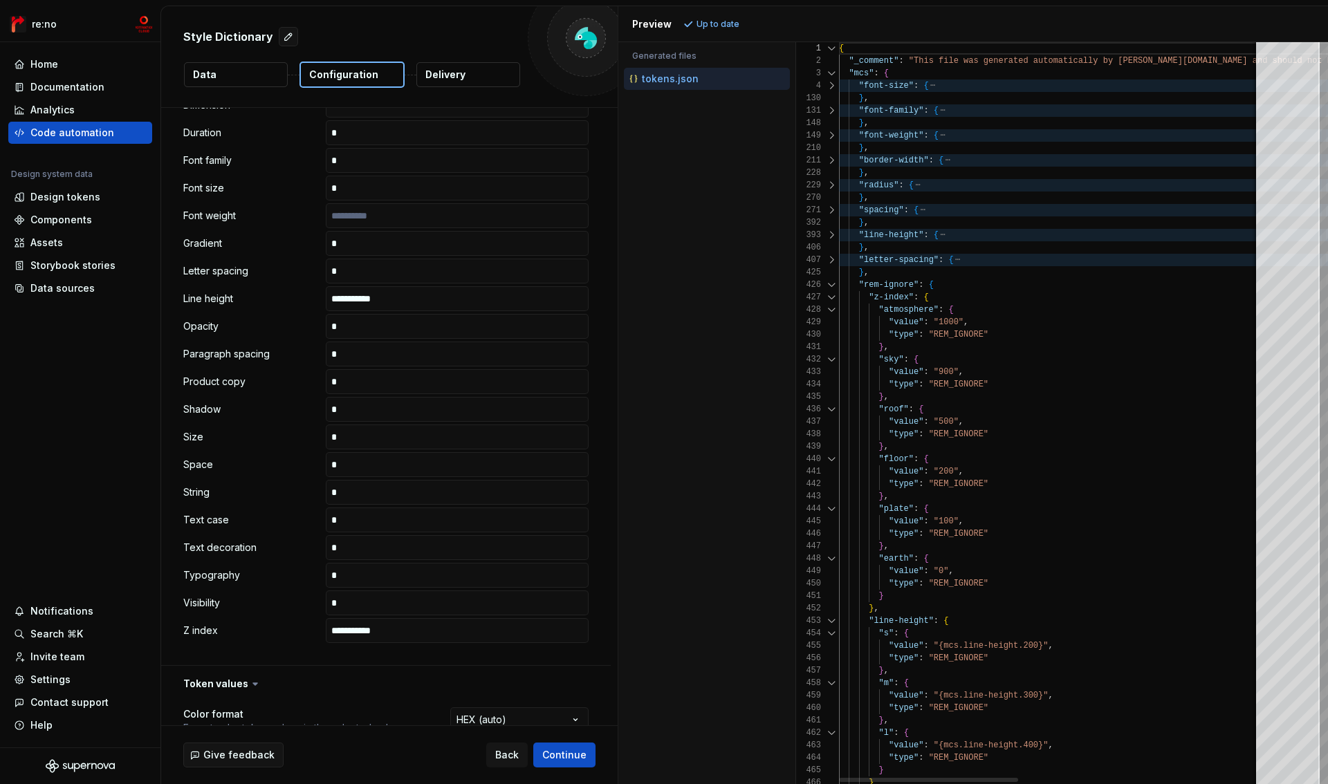
click at [830, 299] on div at bounding box center [832, 297] width 18 height 12
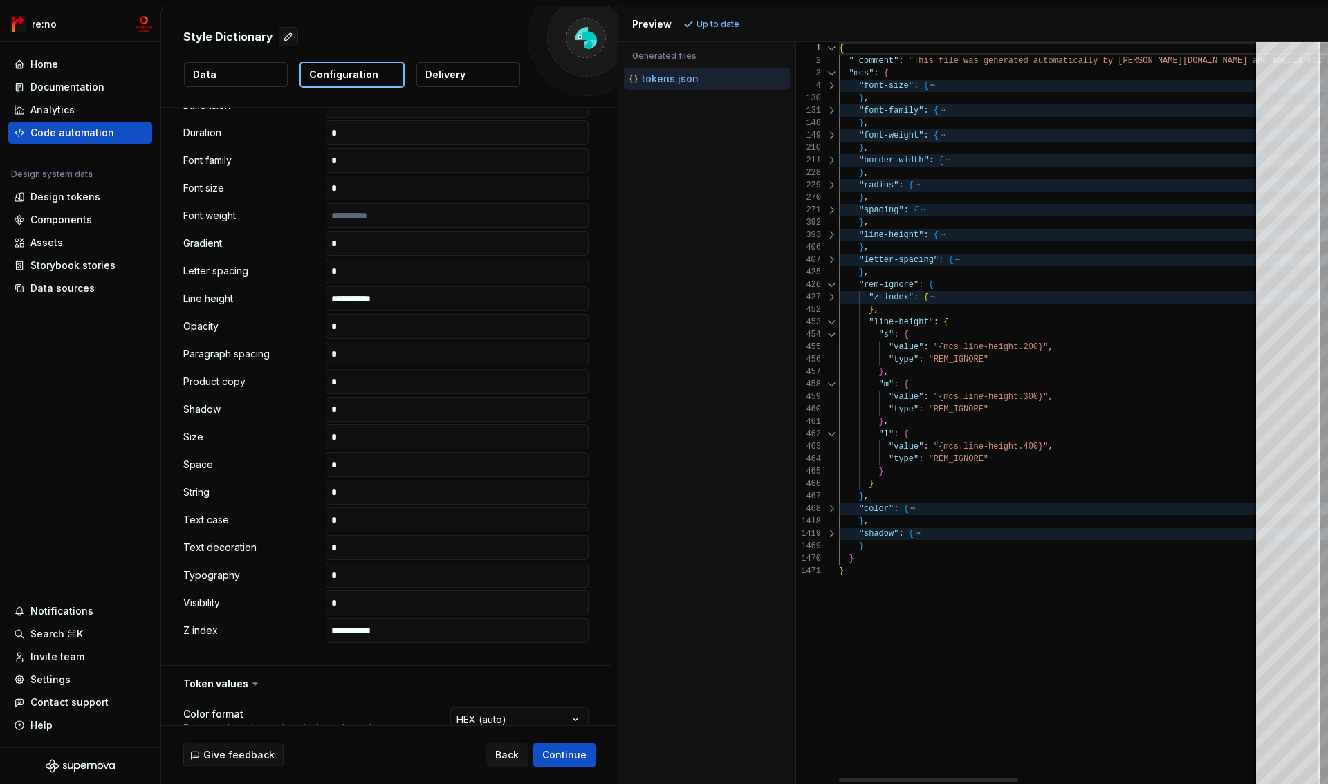
click at [830, 299] on div at bounding box center [832, 297] width 18 height 12
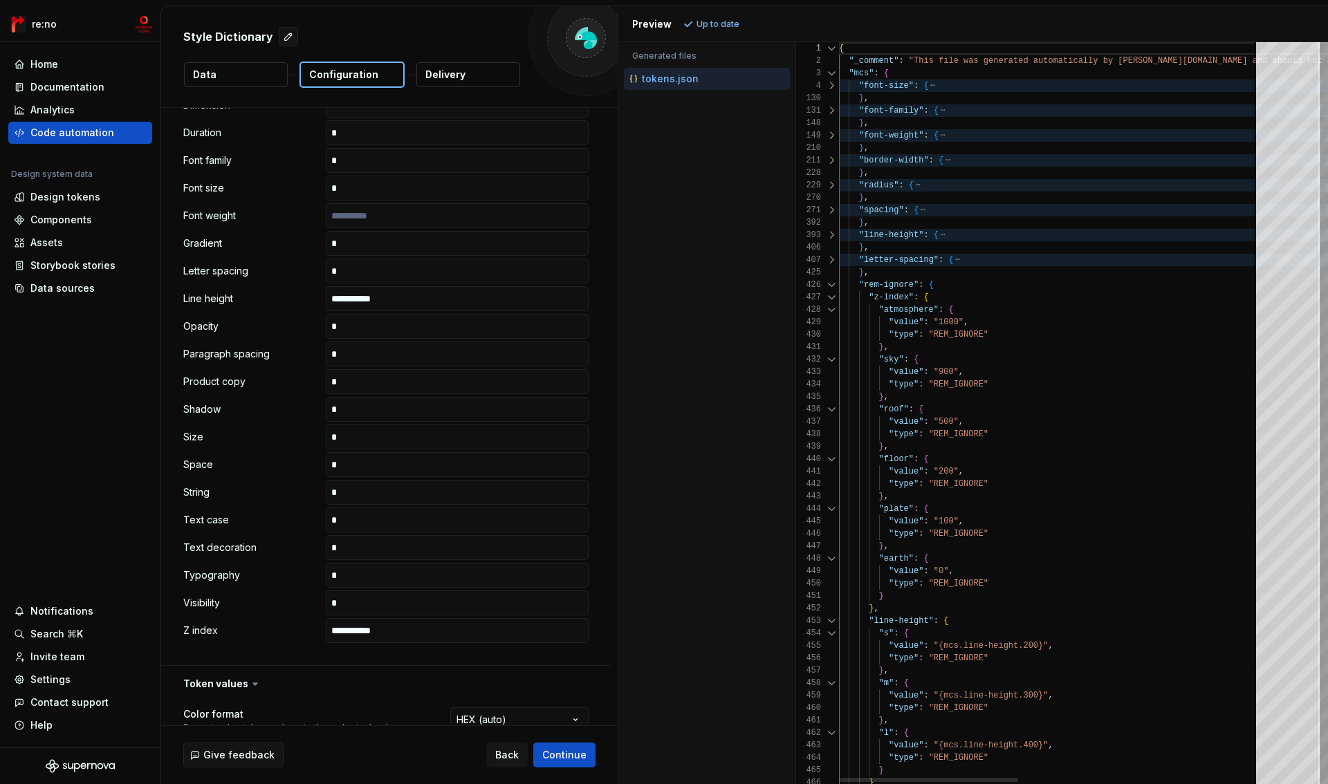
click at [834, 261] on div at bounding box center [832, 260] width 18 height 12
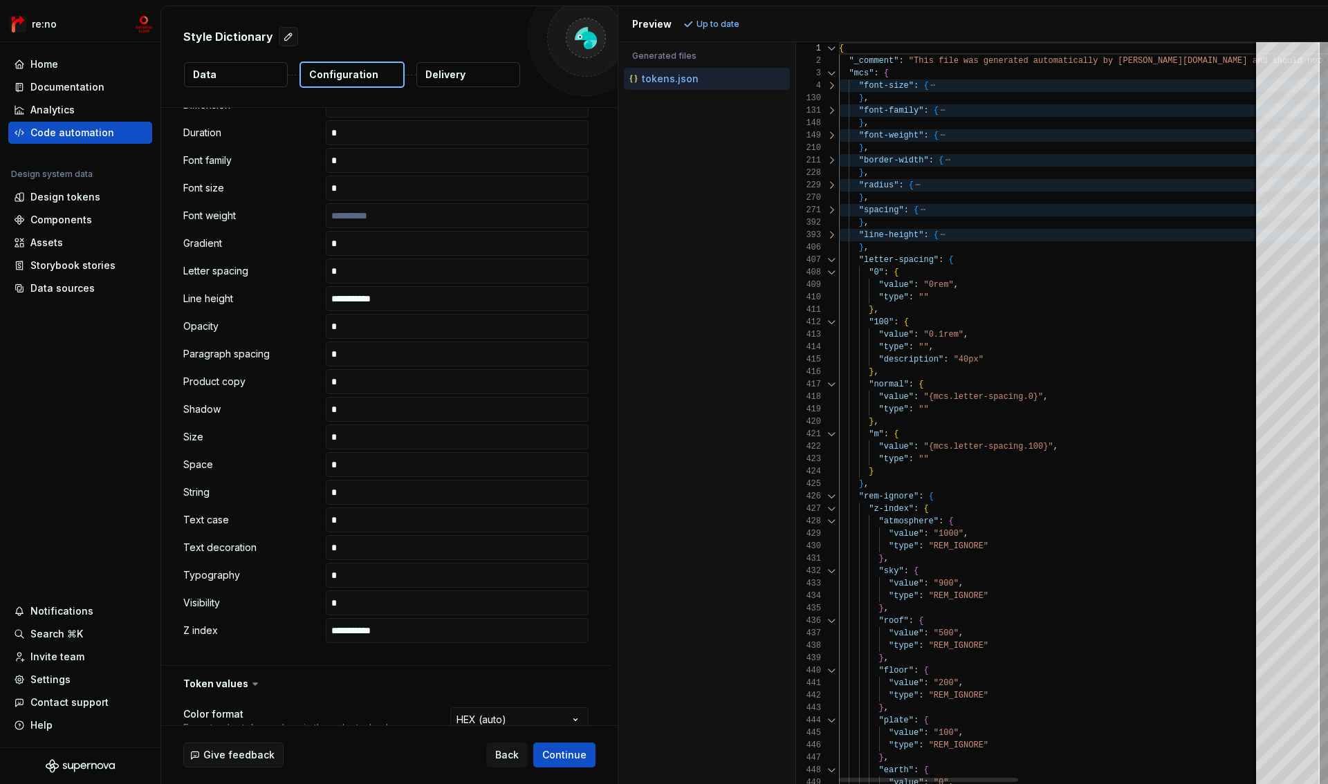
click at [834, 261] on div at bounding box center [832, 260] width 18 height 12
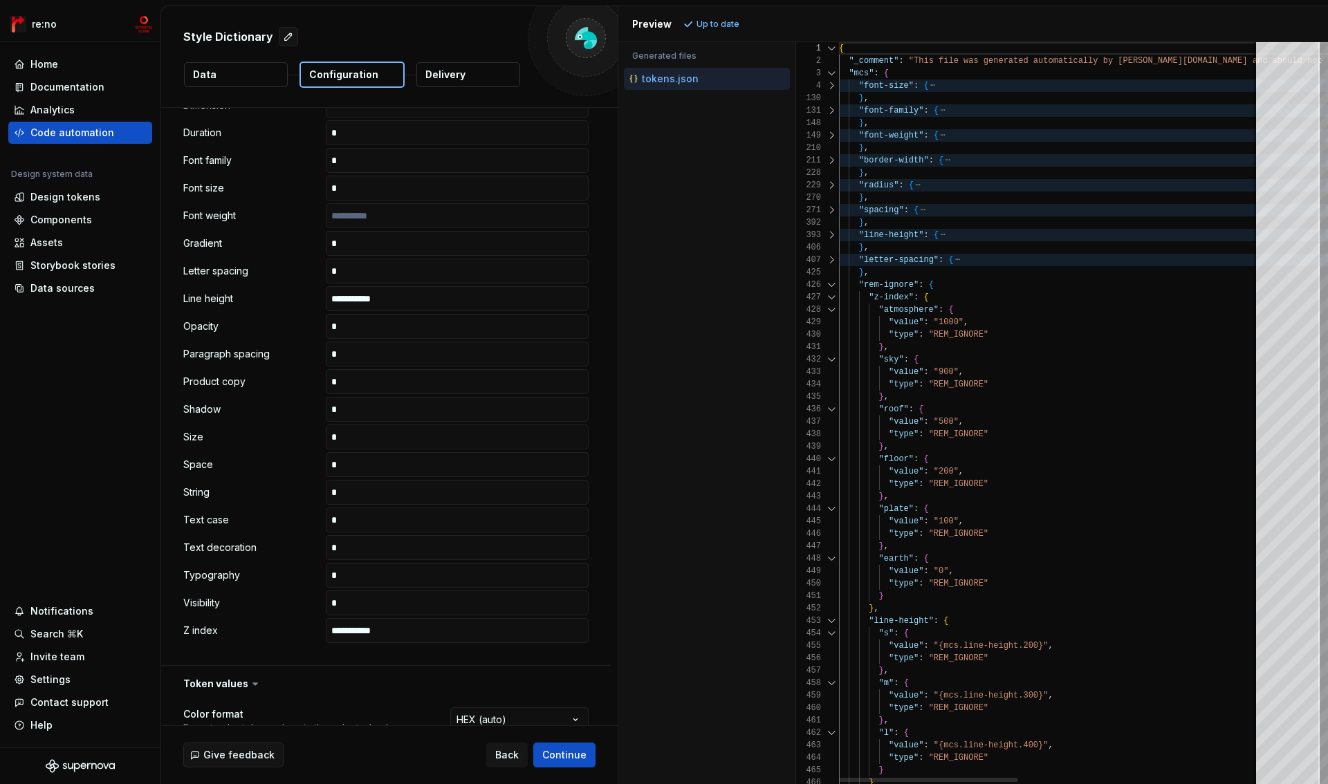
click at [834, 261] on div at bounding box center [832, 260] width 18 height 12
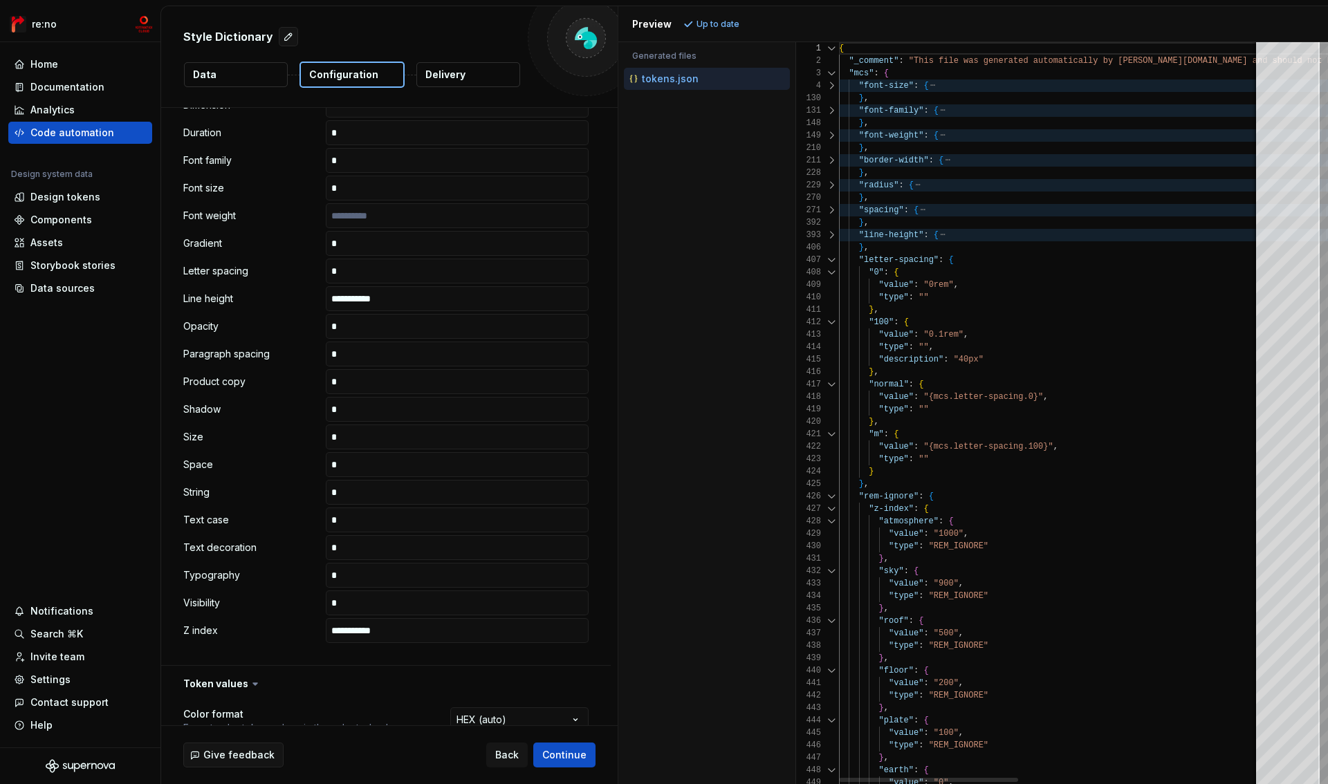
click at [833, 260] on div at bounding box center [832, 260] width 18 height 12
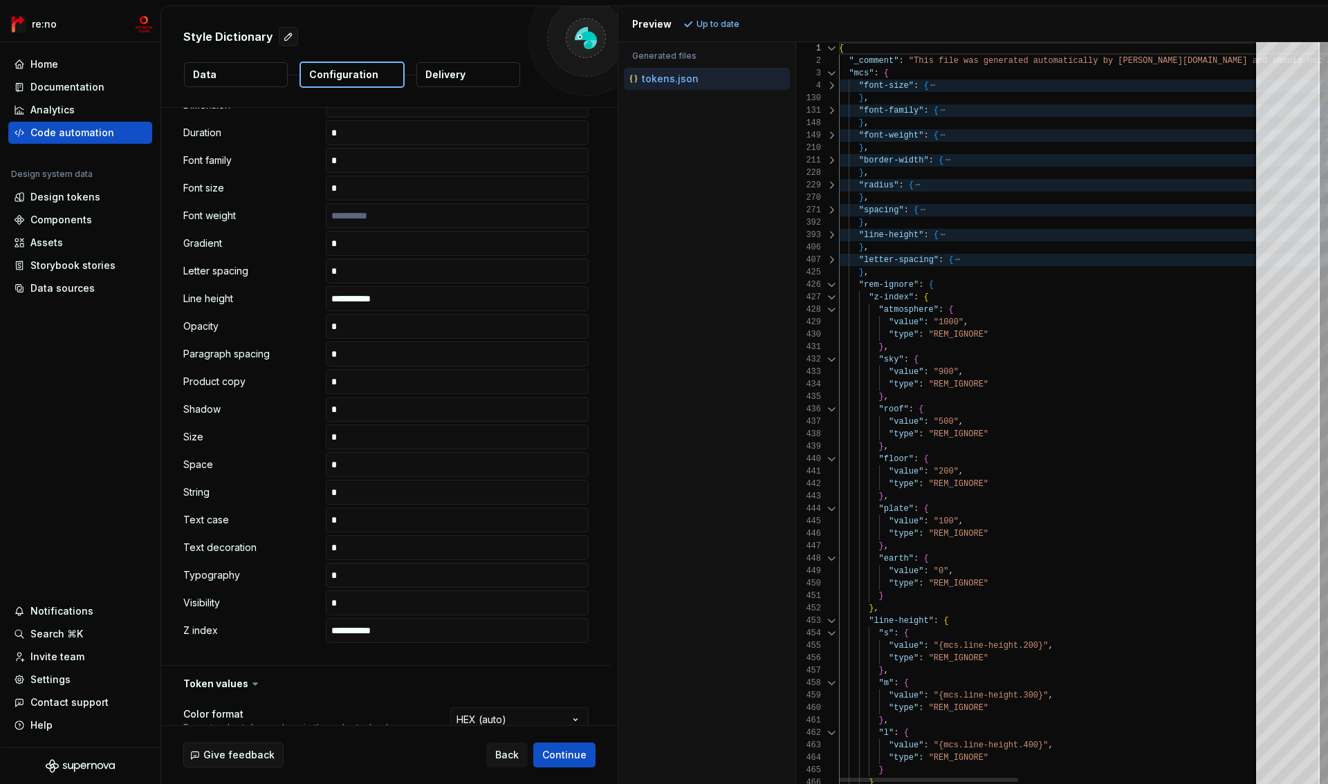
click at [829, 255] on div at bounding box center [832, 260] width 18 height 12
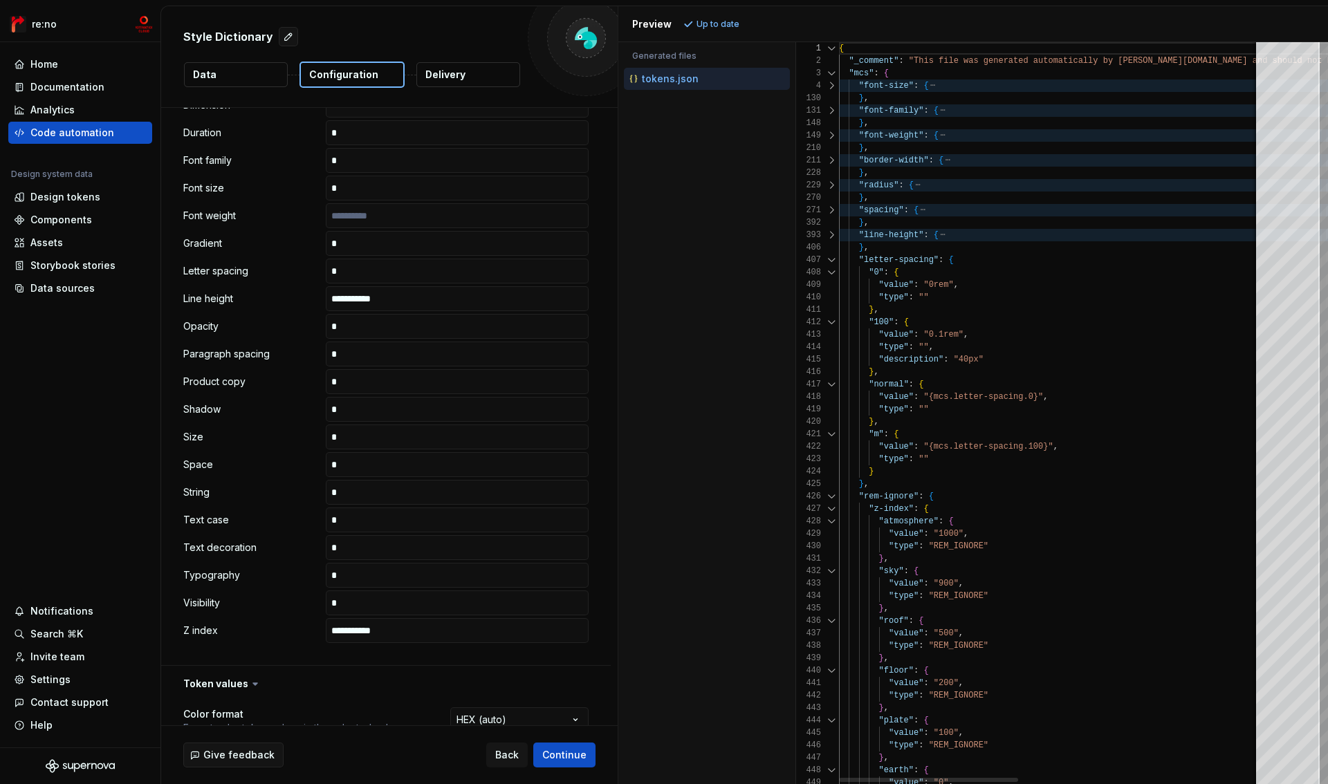
click at [829, 255] on div at bounding box center [832, 260] width 18 height 12
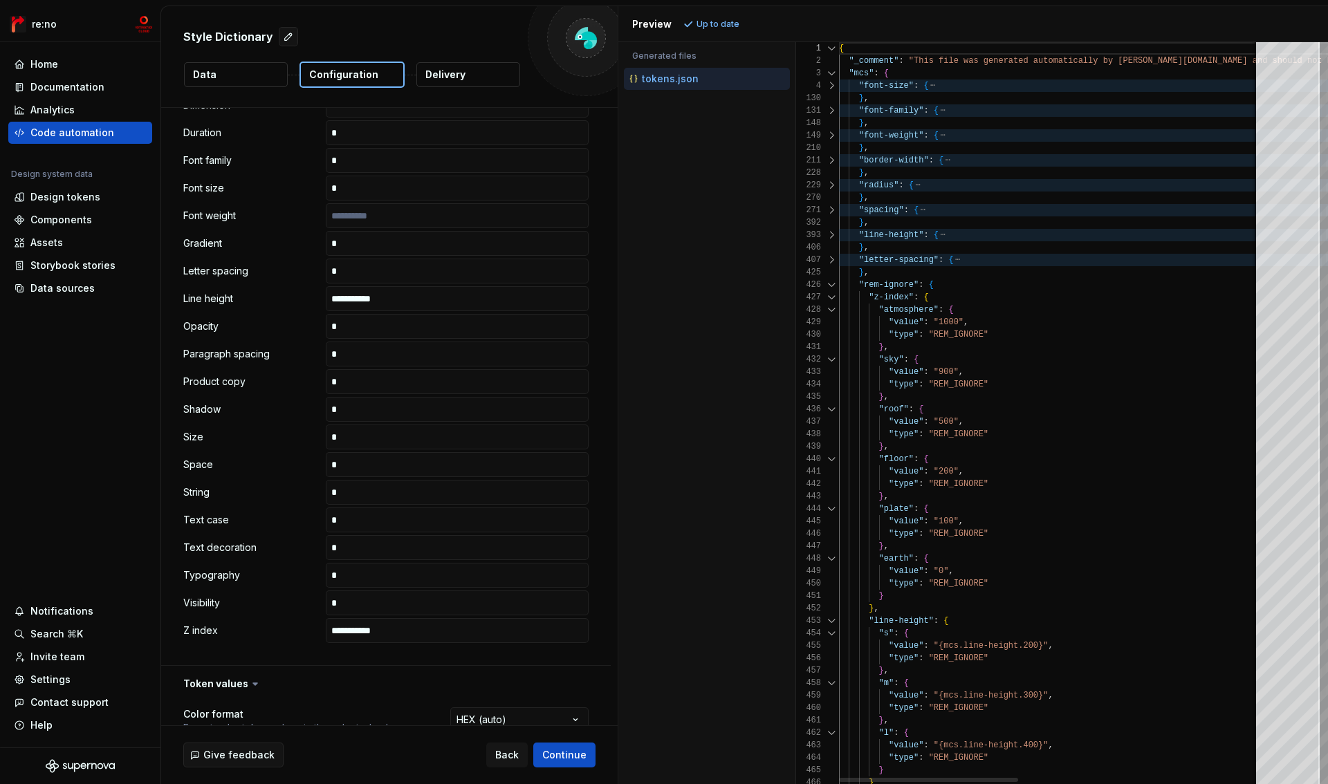
click at [832, 160] on div at bounding box center [832, 160] width 18 height 12
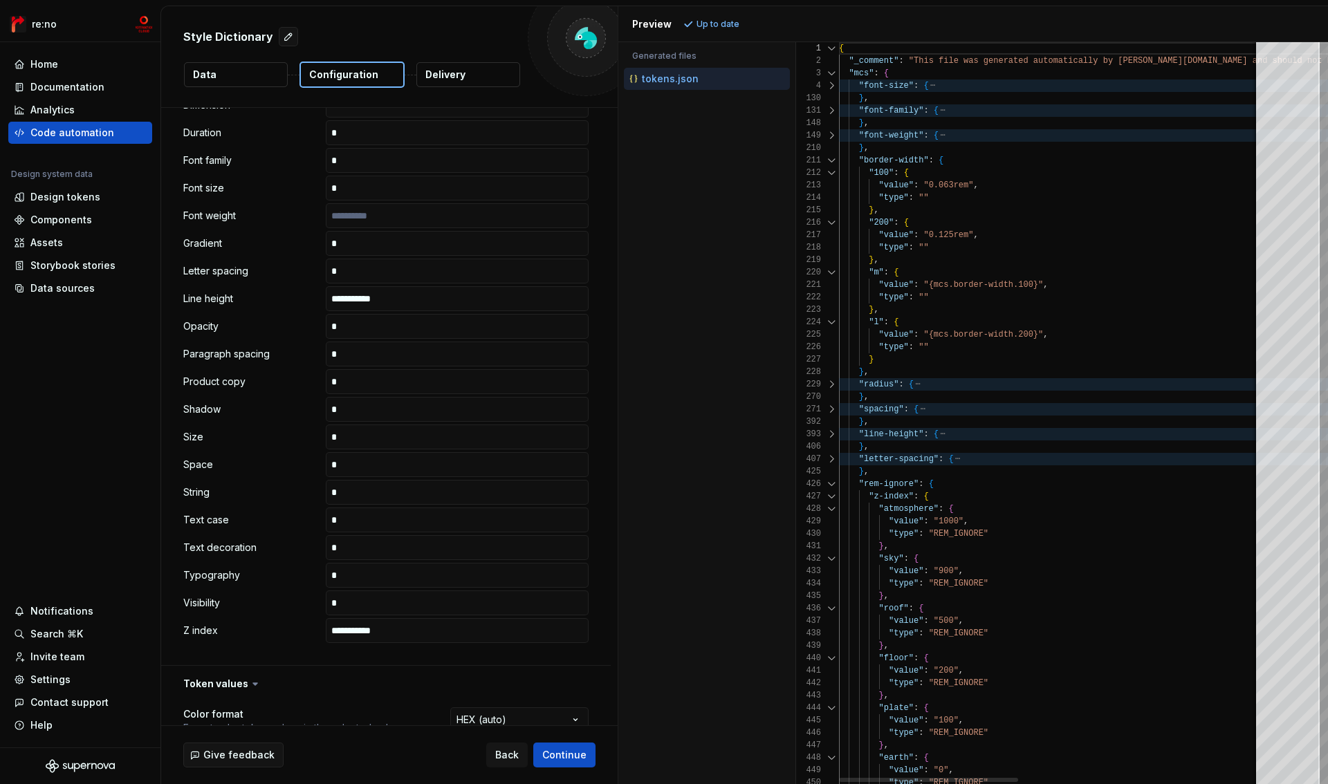
click at [832, 160] on div at bounding box center [832, 160] width 18 height 12
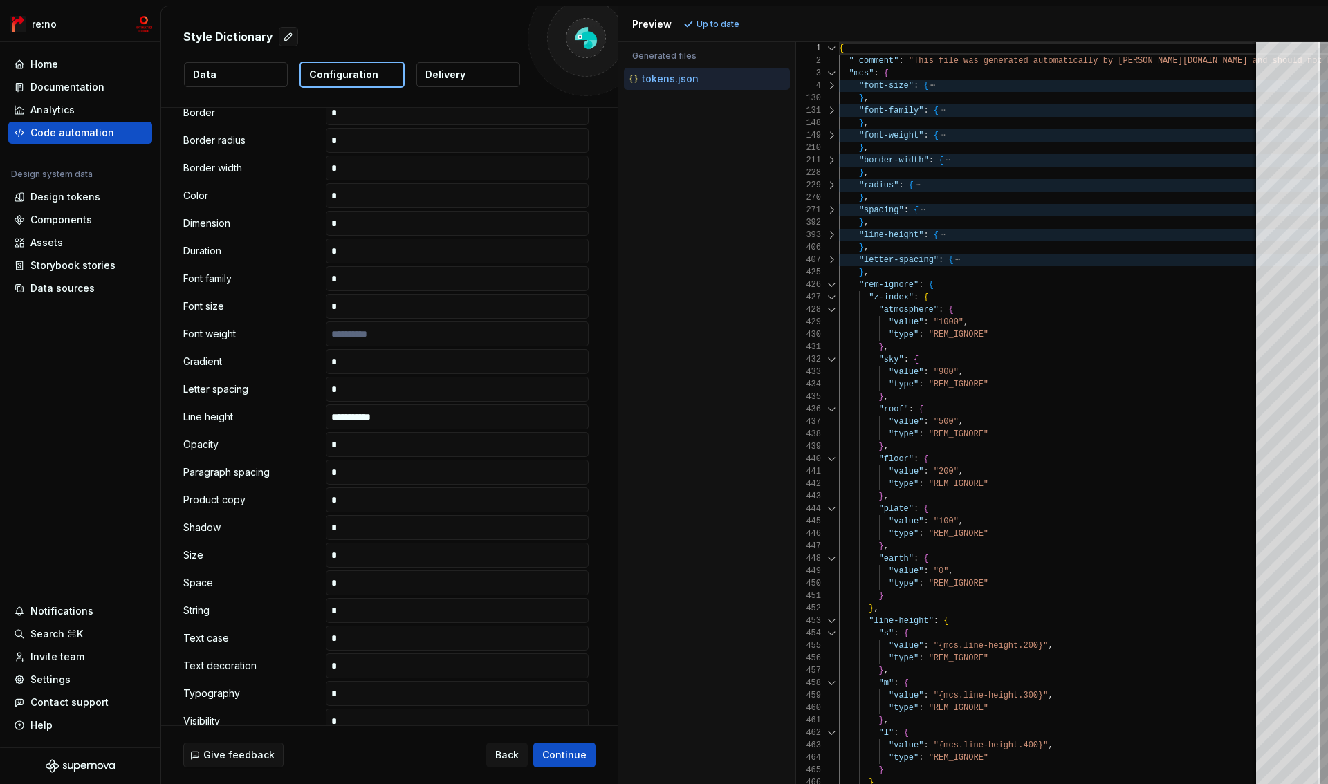
scroll to position [330, 0]
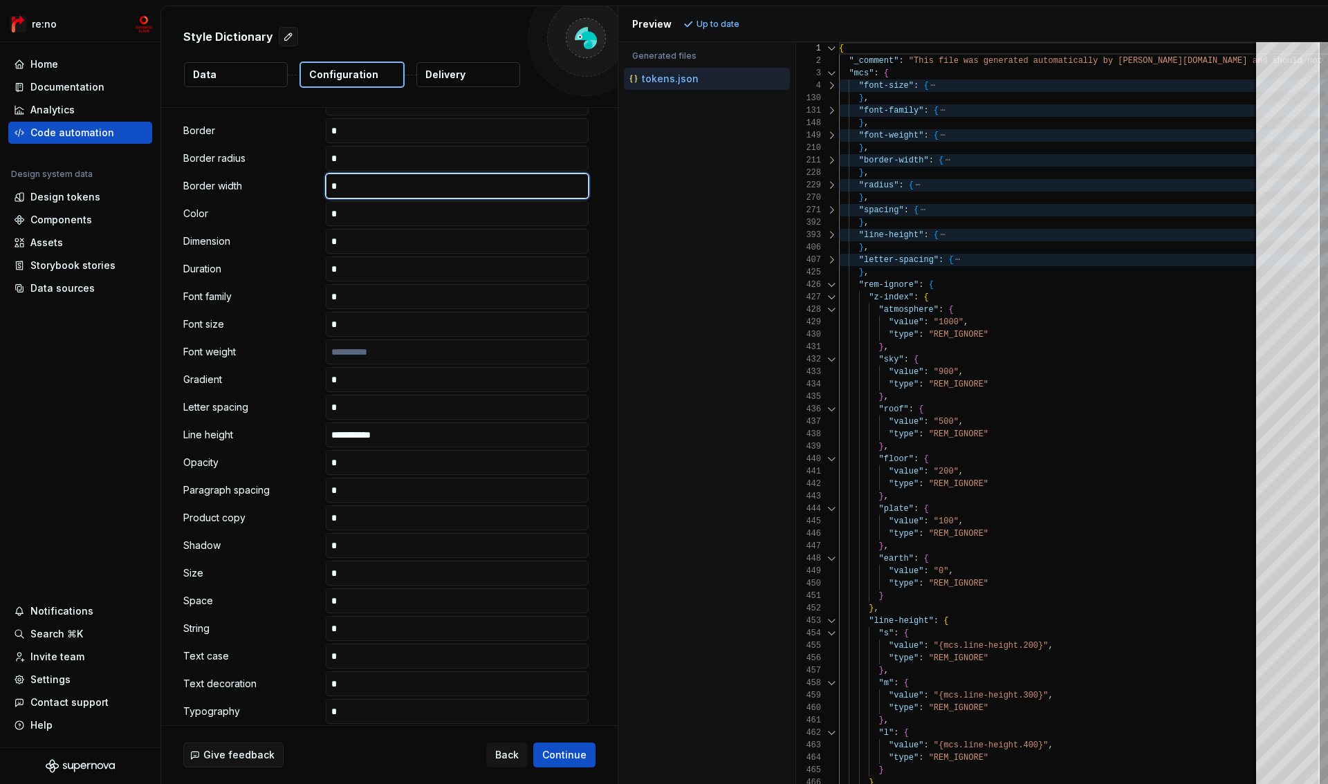
click at [356, 184] on input "text" at bounding box center [457, 186] width 263 height 25
paste input "**********"
click at [709, 13] on div "Preview Refresh preview" at bounding box center [973, 24] width 710 height 36
click at [708, 21] on span "Refresh preview" at bounding box center [731, 24] width 69 height 11
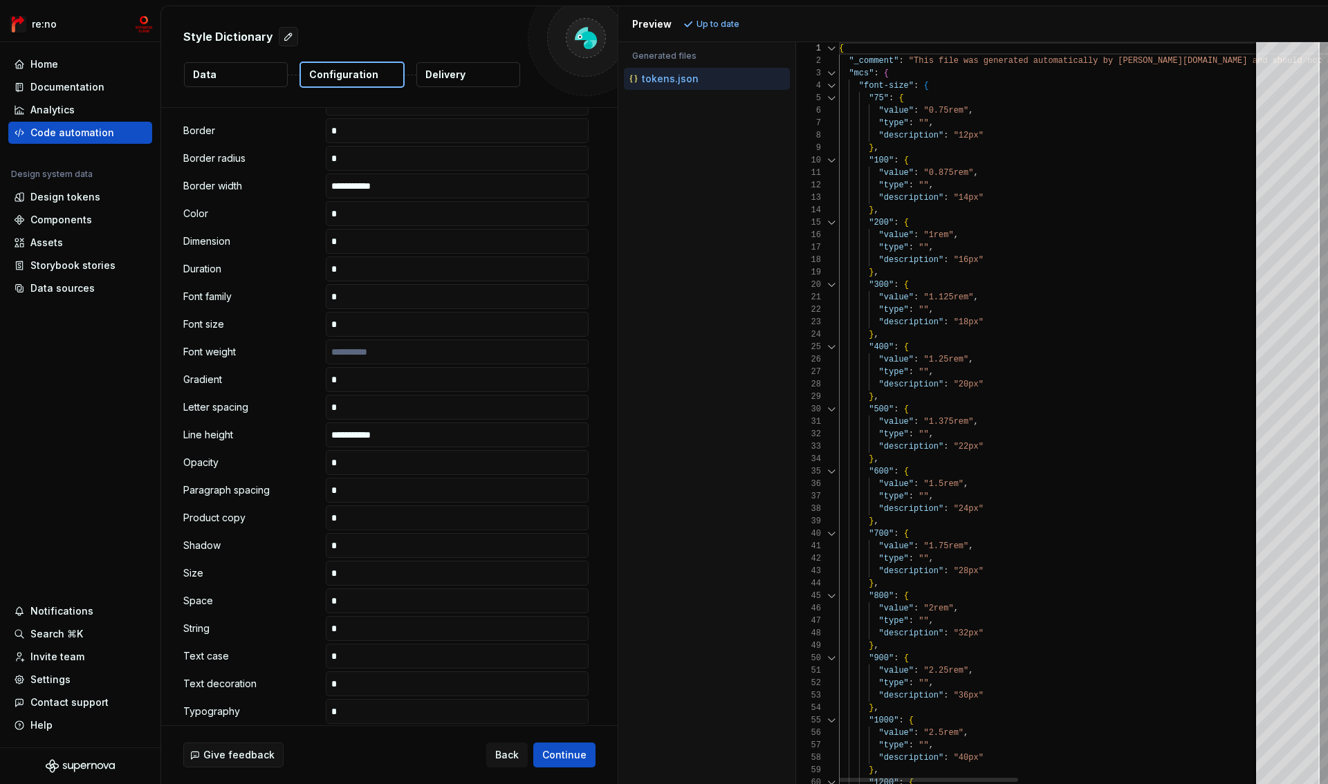
click at [833, 84] on div at bounding box center [832, 86] width 18 height 12
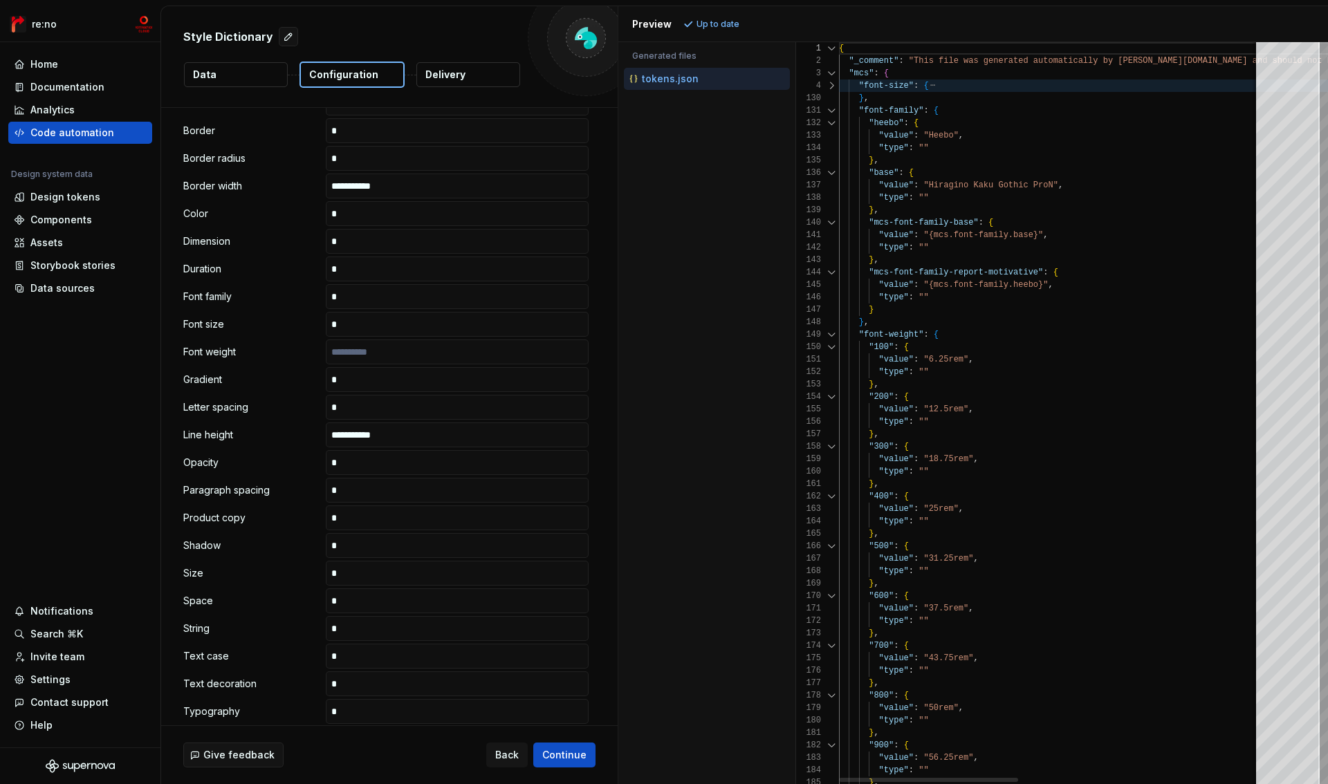
click at [834, 109] on div at bounding box center [832, 110] width 18 height 12
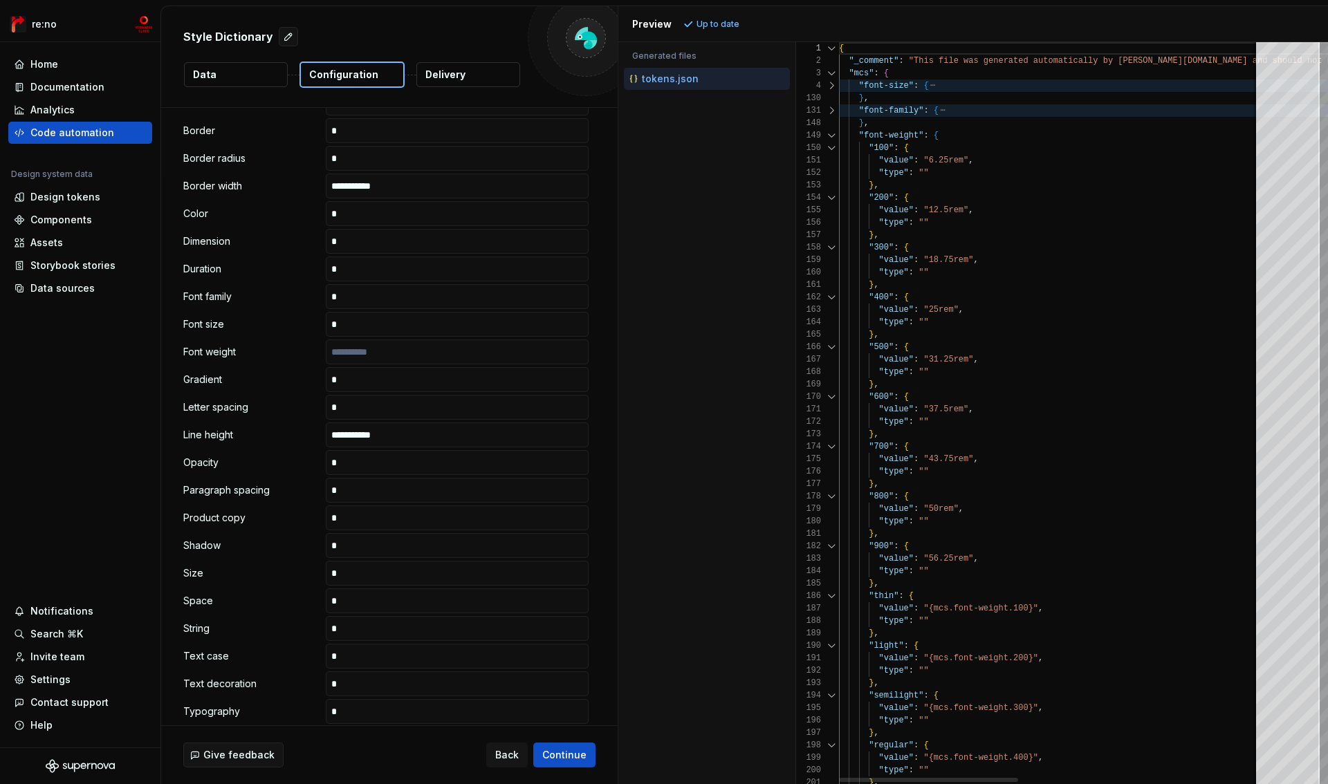
click at [834, 135] on div at bounding box center [832, 135] width 18 height 12
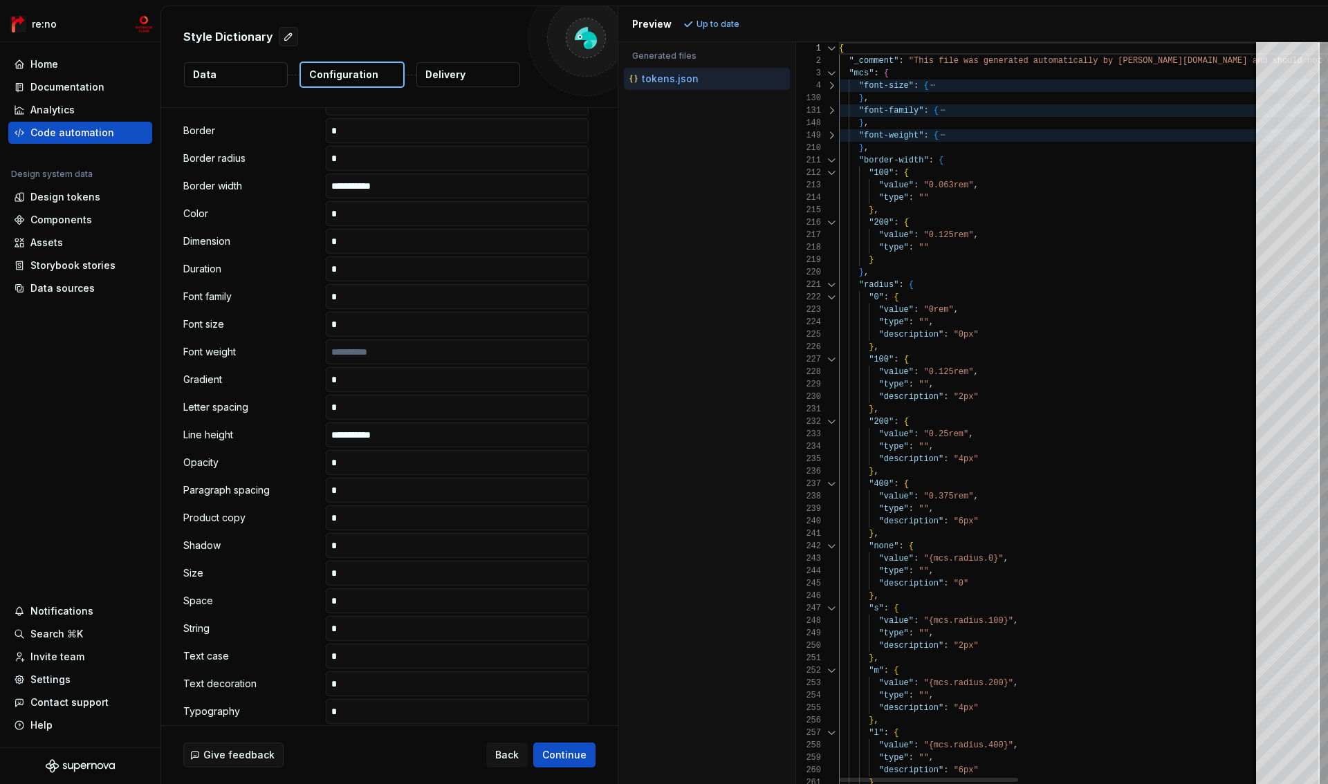
click at [832, 161] on div at bounding box center [832, 160] width 18 height 12
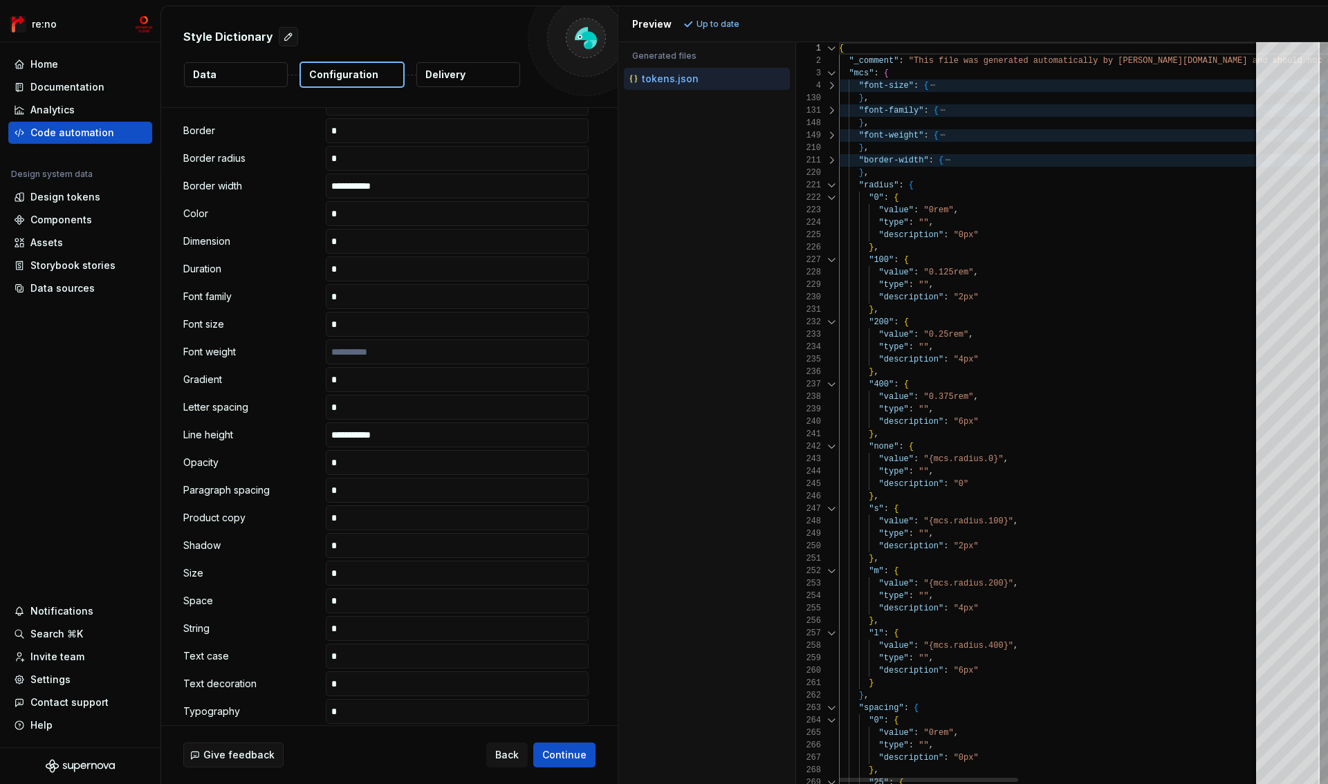
click at [832, 159] on div at bounding box center [832, 160] width 18 height 12
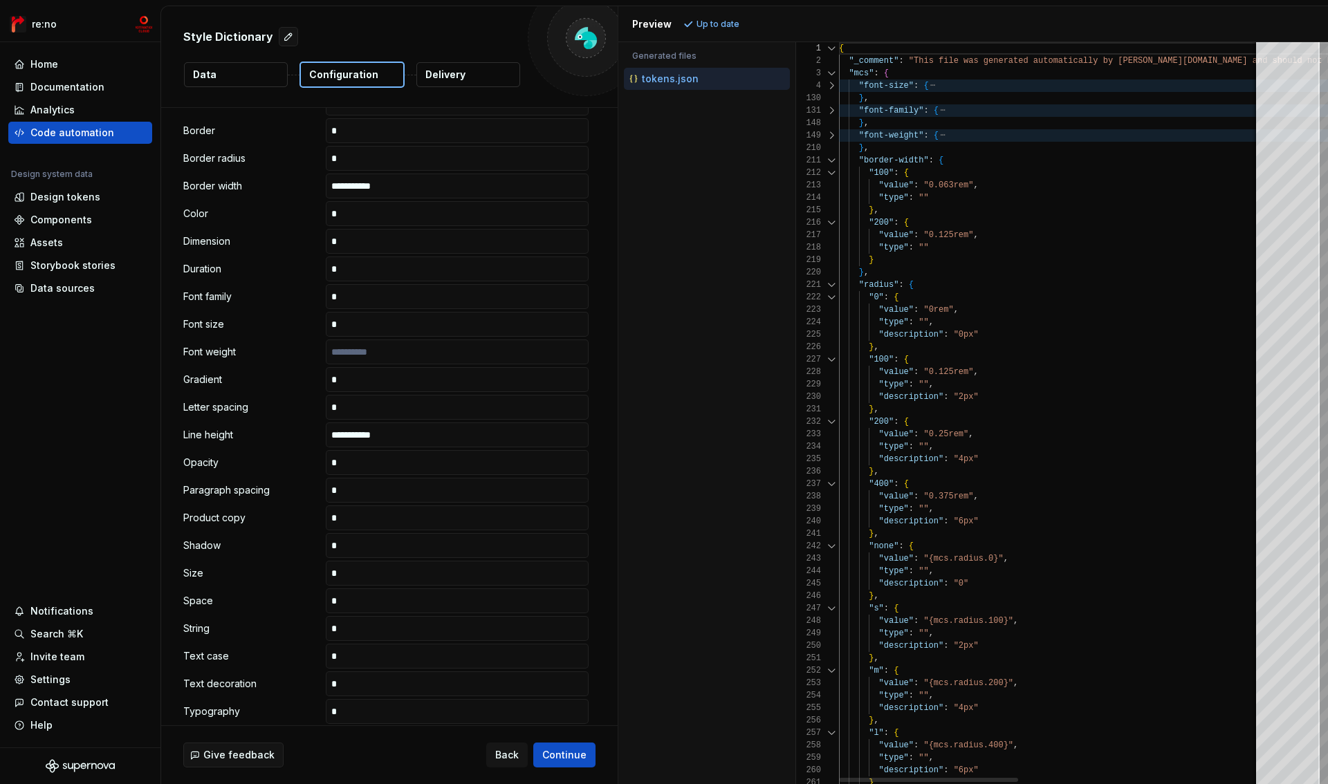
click at [832, 160] on div at bounding box center [832, 160] width 18 height 12
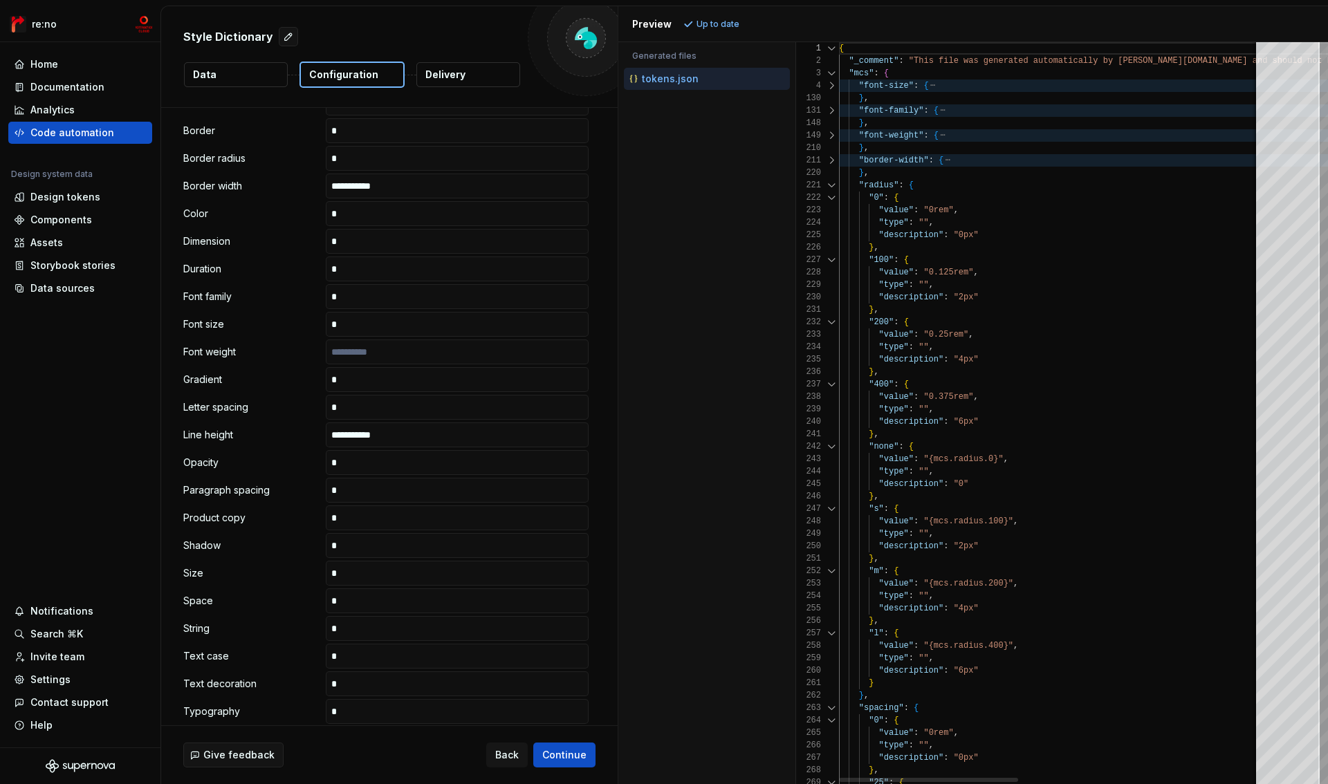
click at [832, 181] on div at bounding box center [832, 185] width 18 height 12
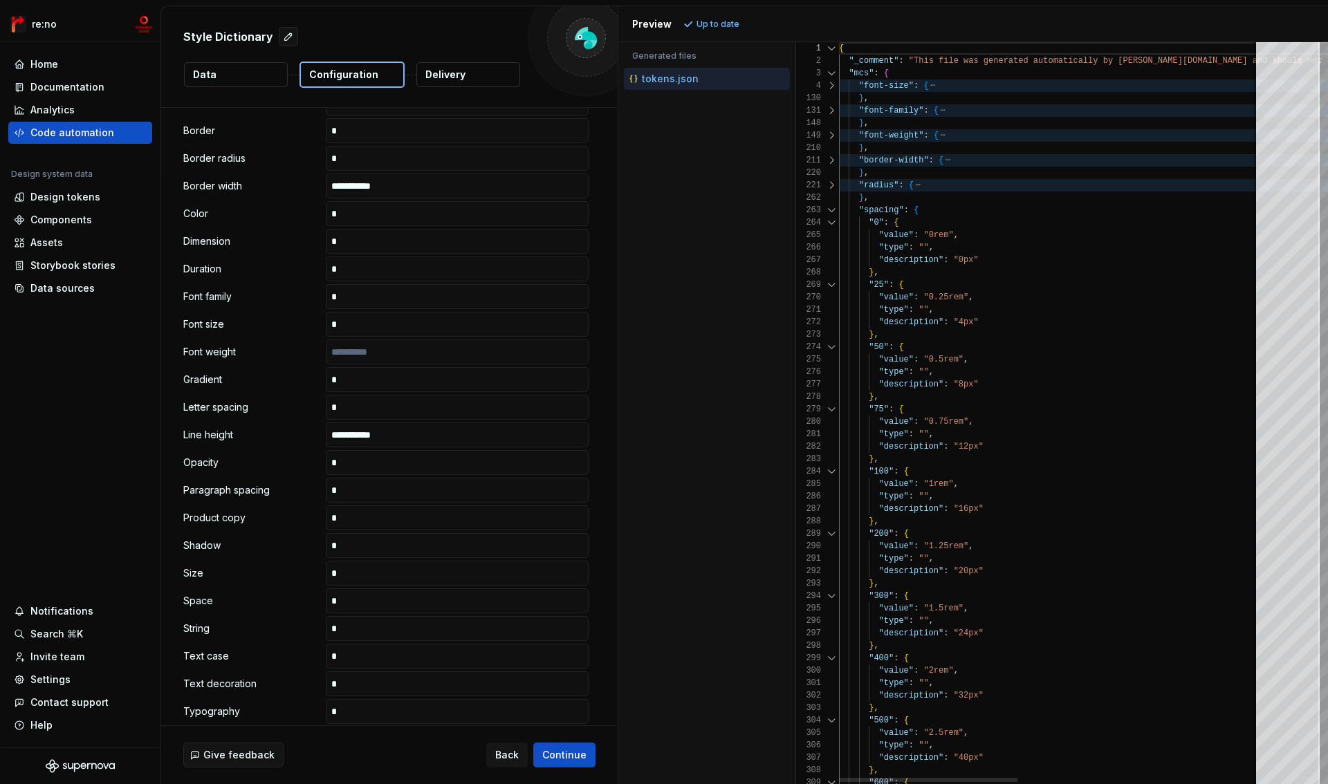
click at [827, 210] on div at bounding box center [832, 210] width 18 height 12
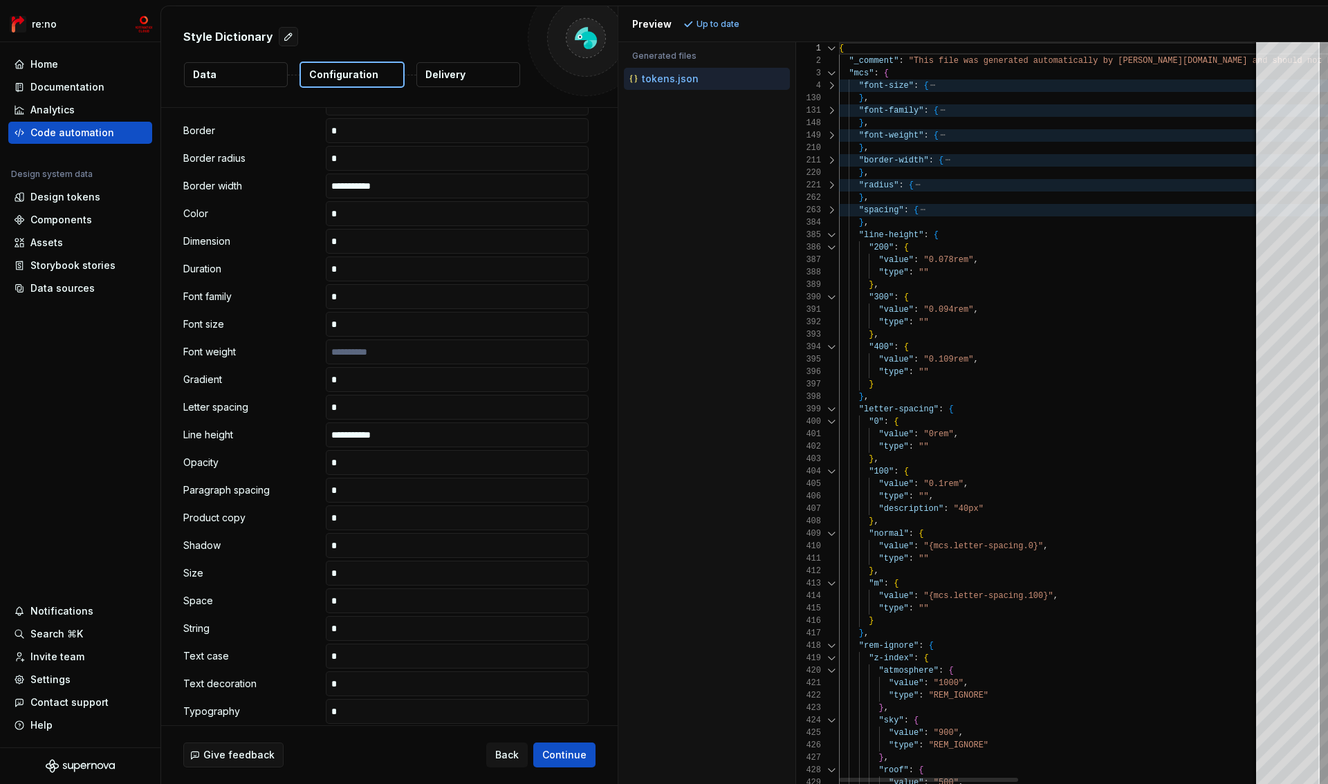
click at [830, 235] on div at bounding box center [832, 235] width 18 height 12
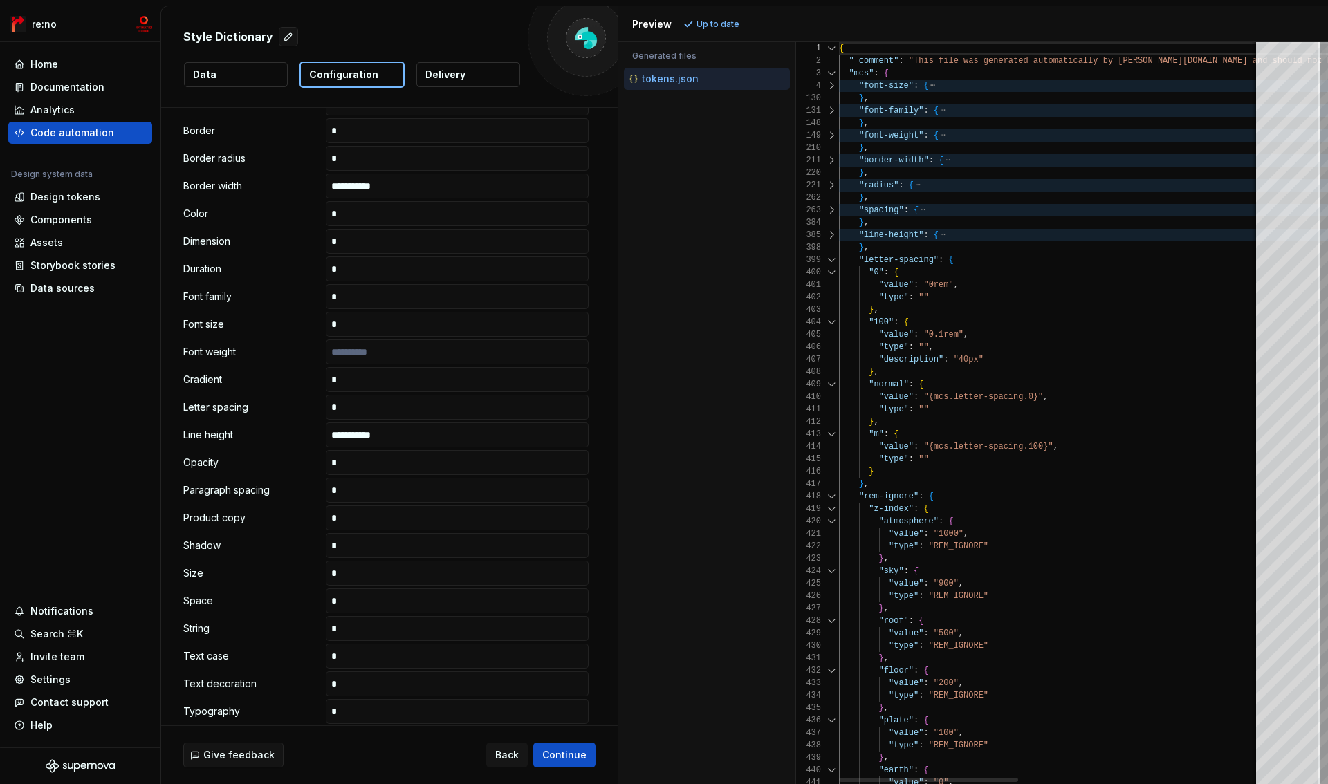
click at [830, 252] on div "398" at bounding box center [817, 247] width 43 height 12
click at [829, 264] on div at bounding box center [832, 260] width 18 height 12
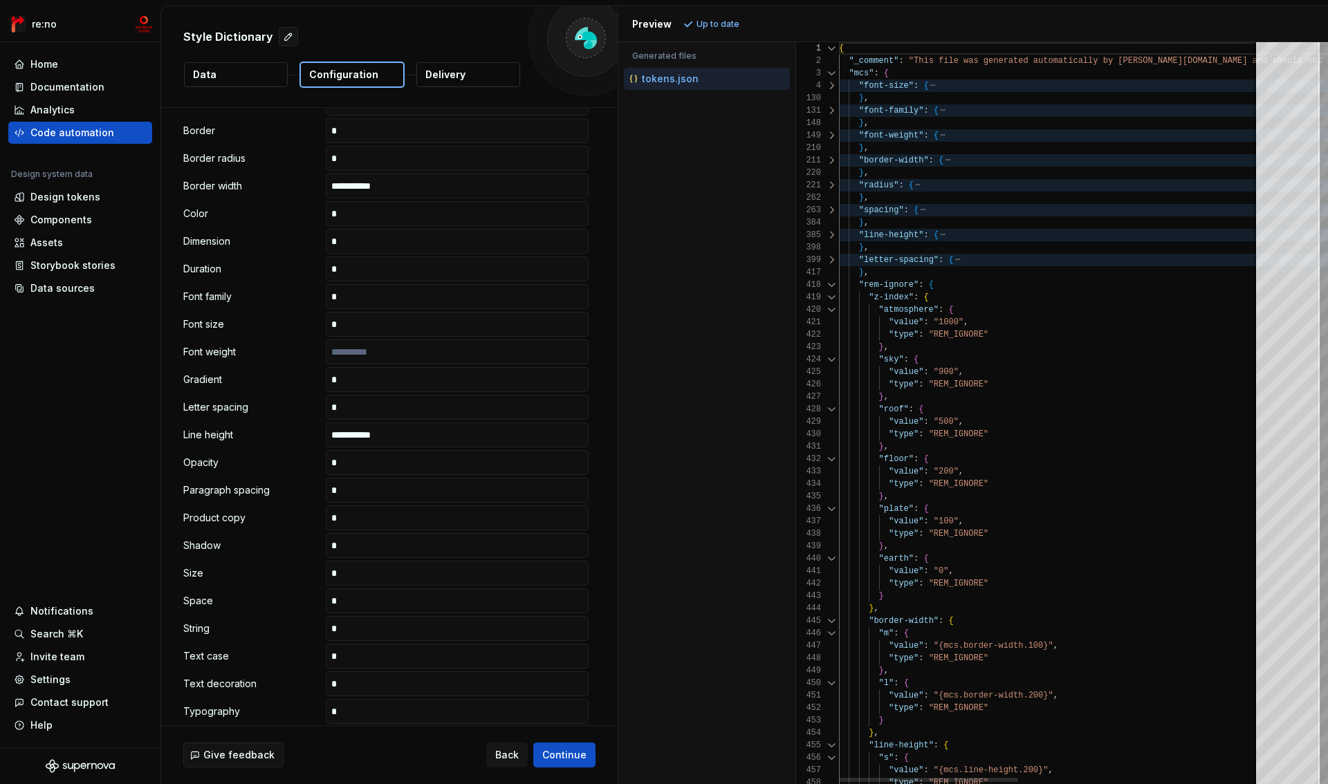
click at [835, 297] on div at bounding box center [832, 297] width 18 height 12
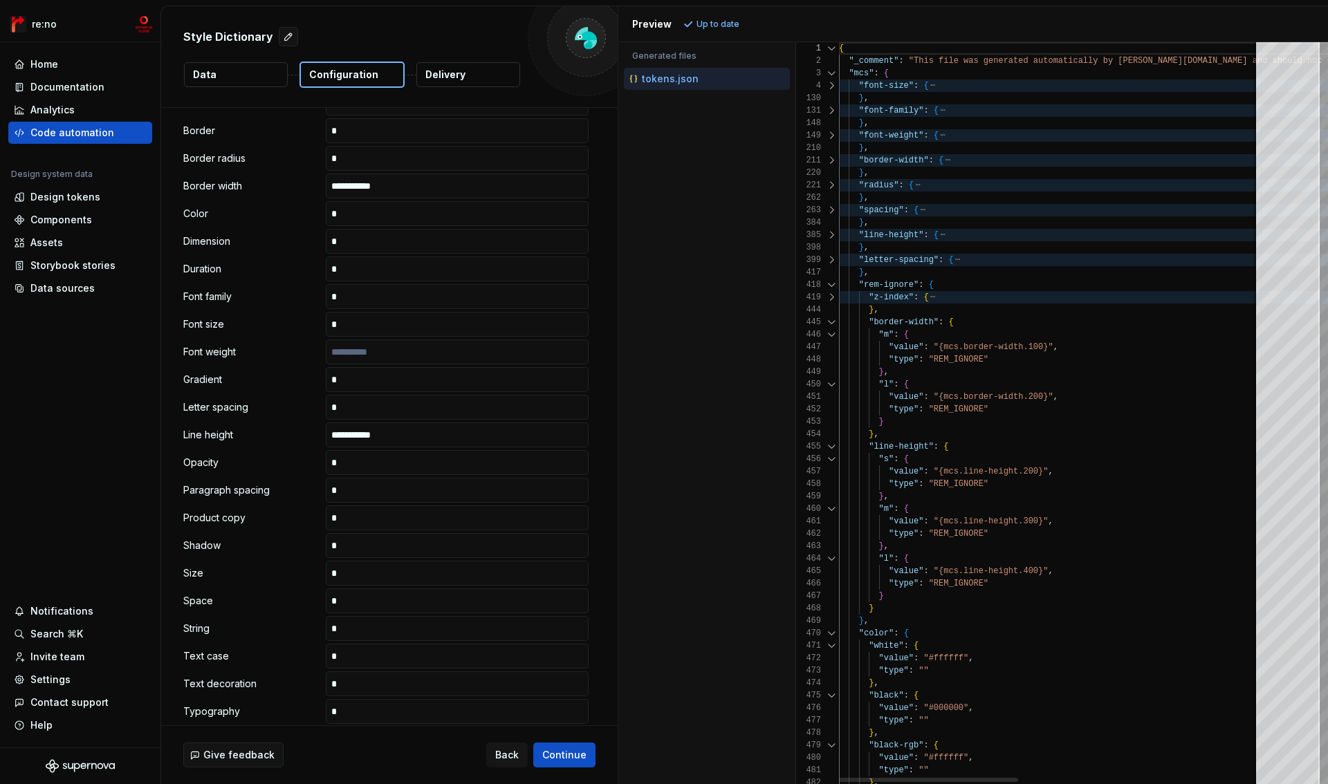
click at [835, 313] on div "444" at bounding box center [817, 310] width 43 height 12
click at [830, 159] on div at bounding box center [832, 160] width 18 height 12
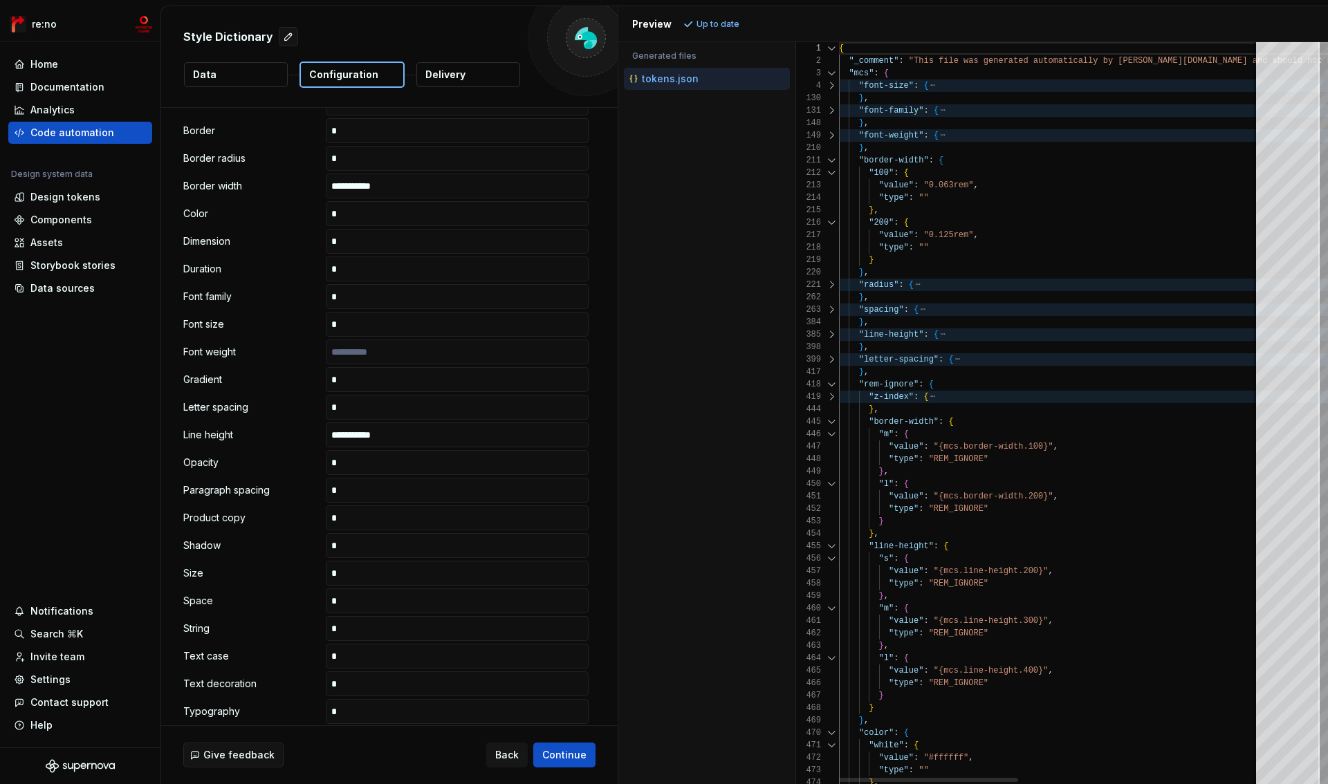
click at [830, 159] on div at bounding box center [832, 160] width 18 height 12
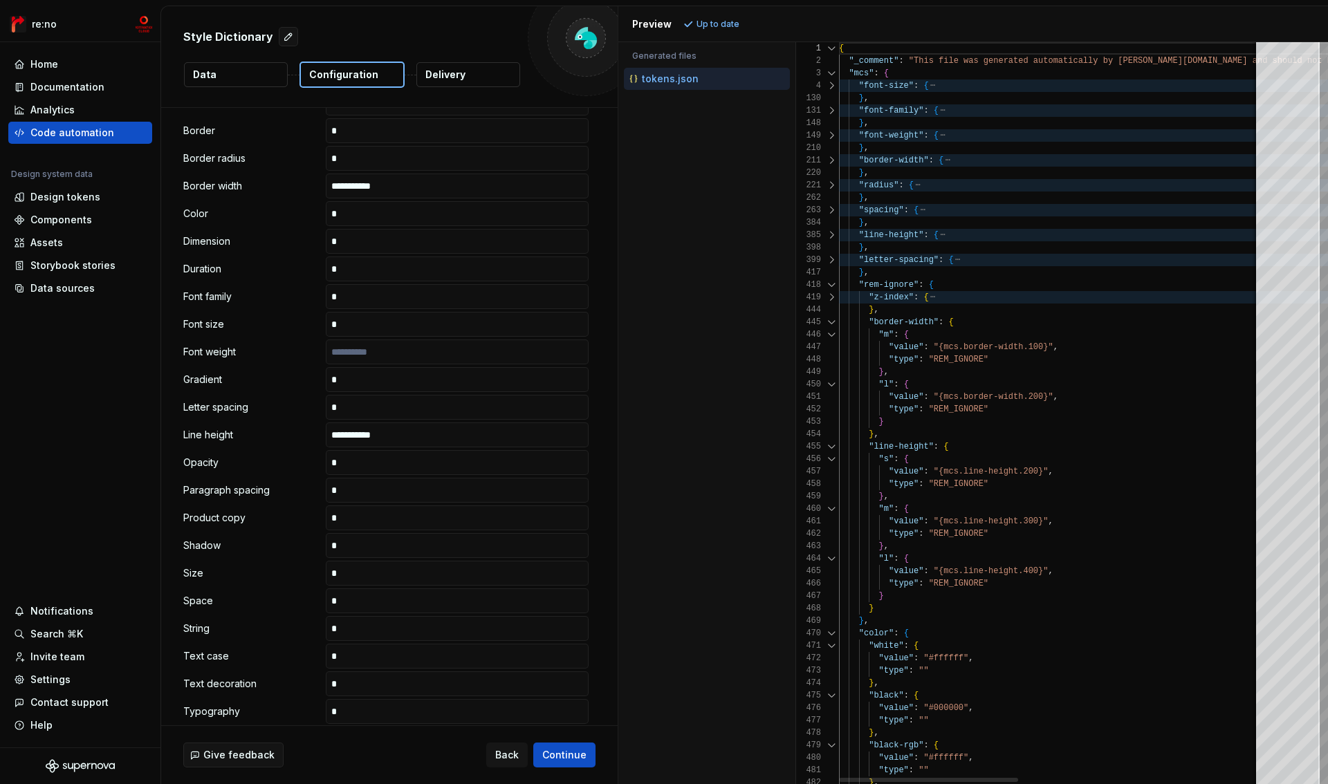
click at [831, 319] on div at bounding box center [832, 322] width 18 height 12
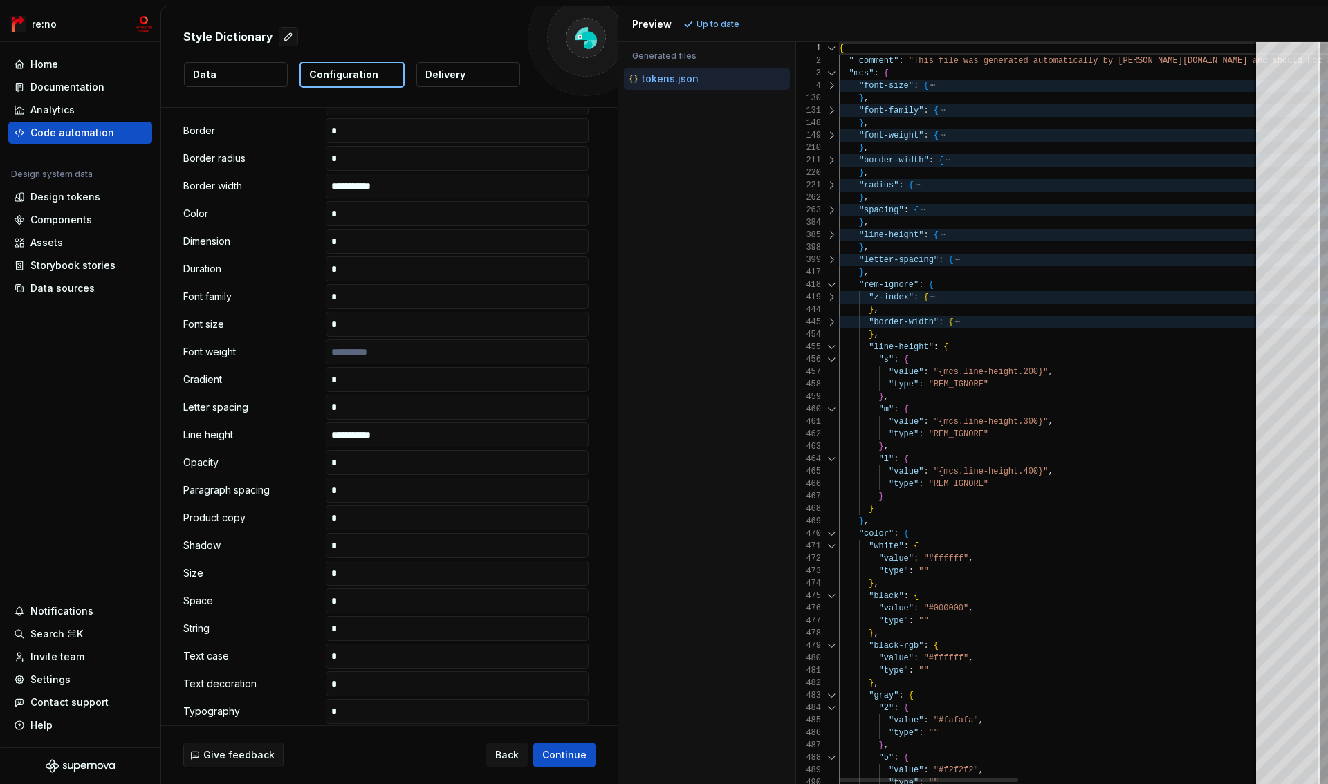
click at [831, 347] on div at bounding box center [832, 347] width 18 height 12
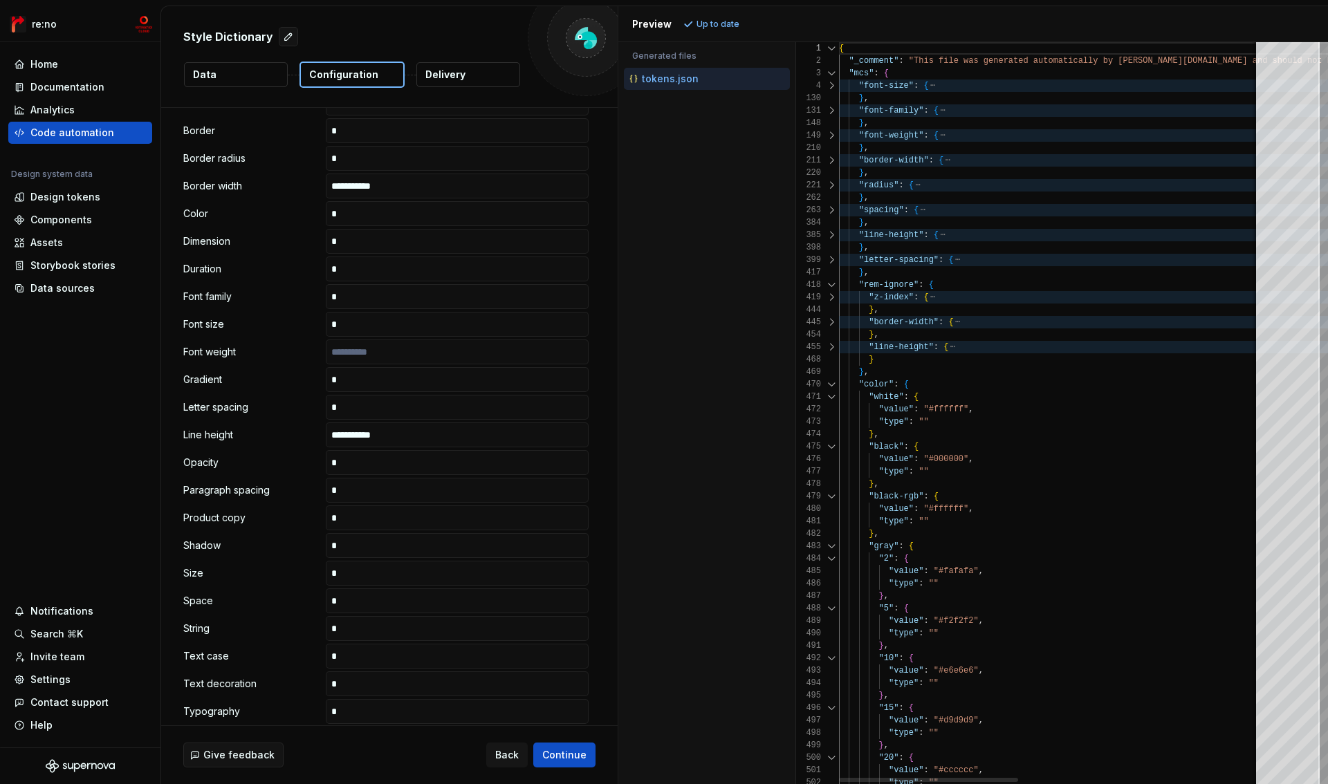
click at [832, 285] on div at bounding box center [832, 285] width 18 height 12
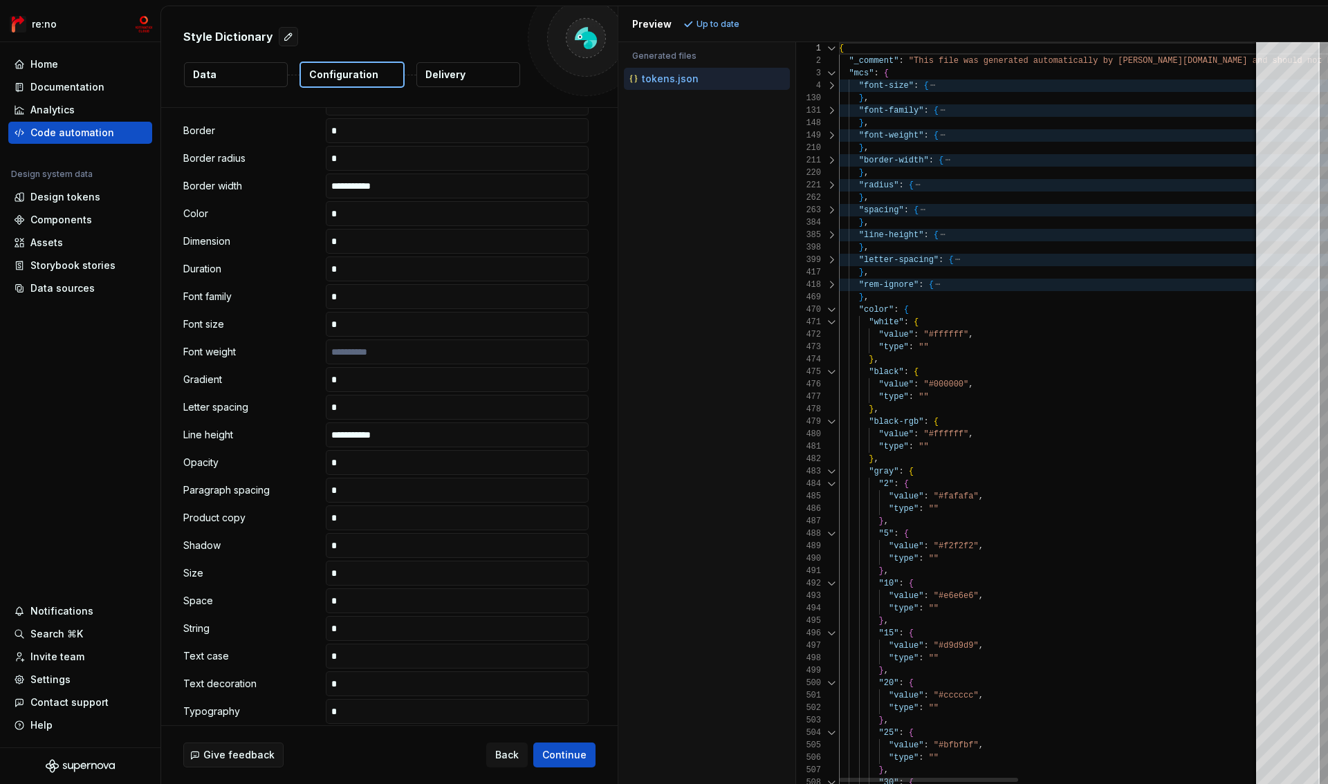
click at [832, 285] on div at bounding box center [832, 285] width 18 height 12
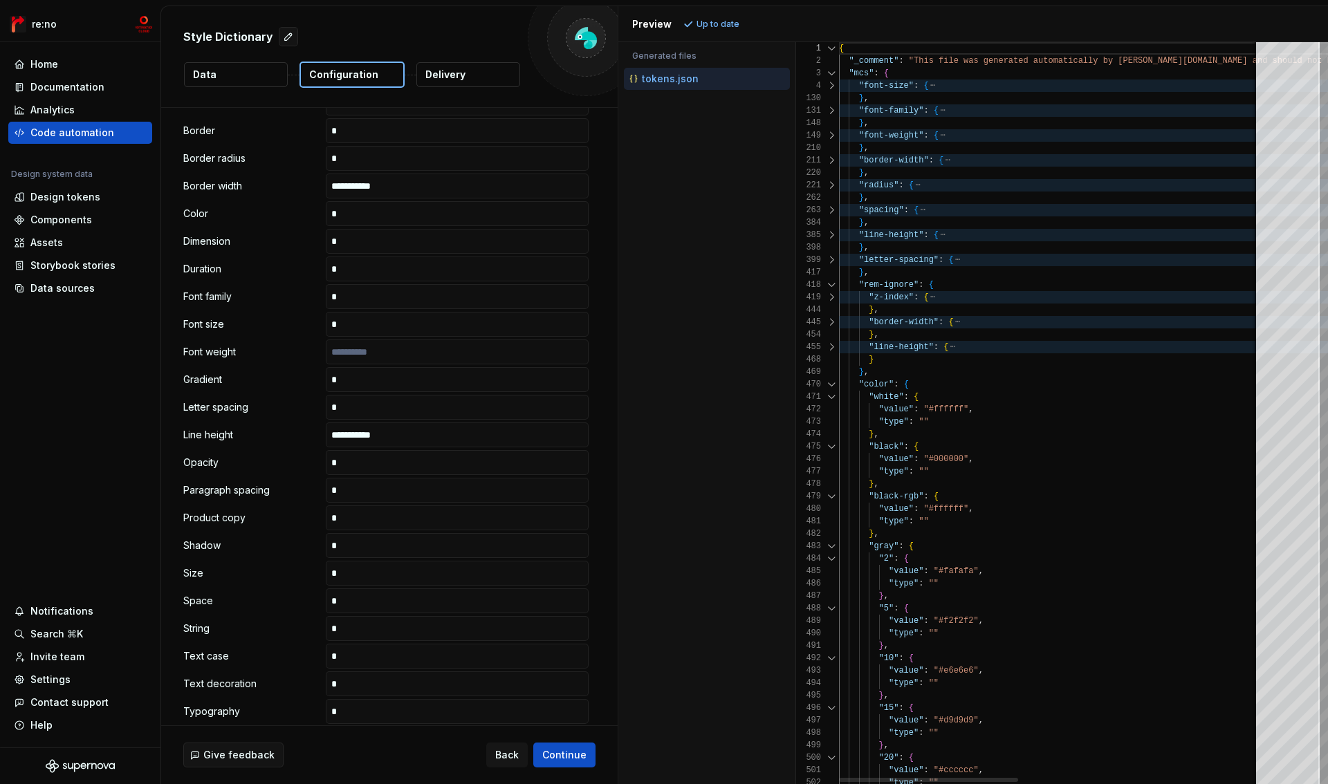
click at [831, 387] on div at bounding box center [832, 384] width 18 height 12
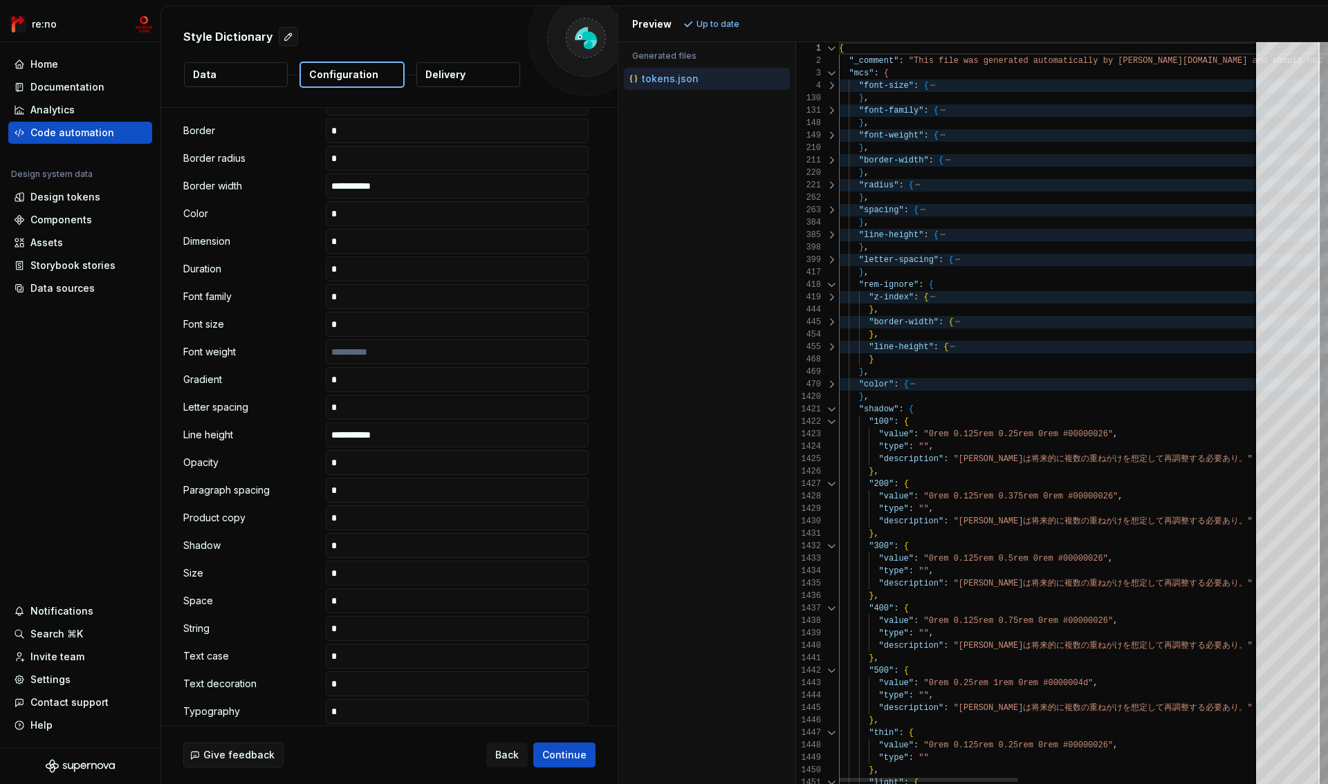
click at [829, 408] on div at bounding box center [832, 409] width 18 height 12
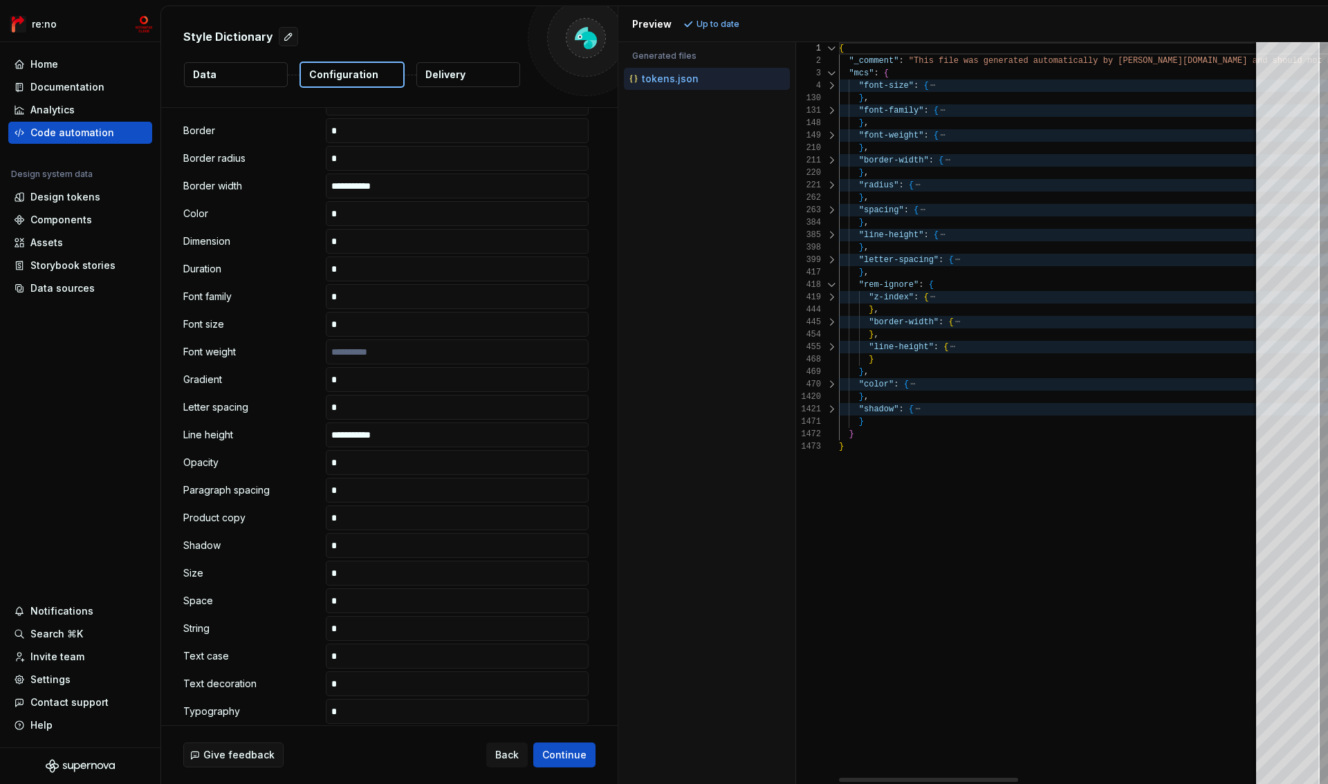
click at [832, 297] on div at bounding box center [832, 297] width 18 height 12
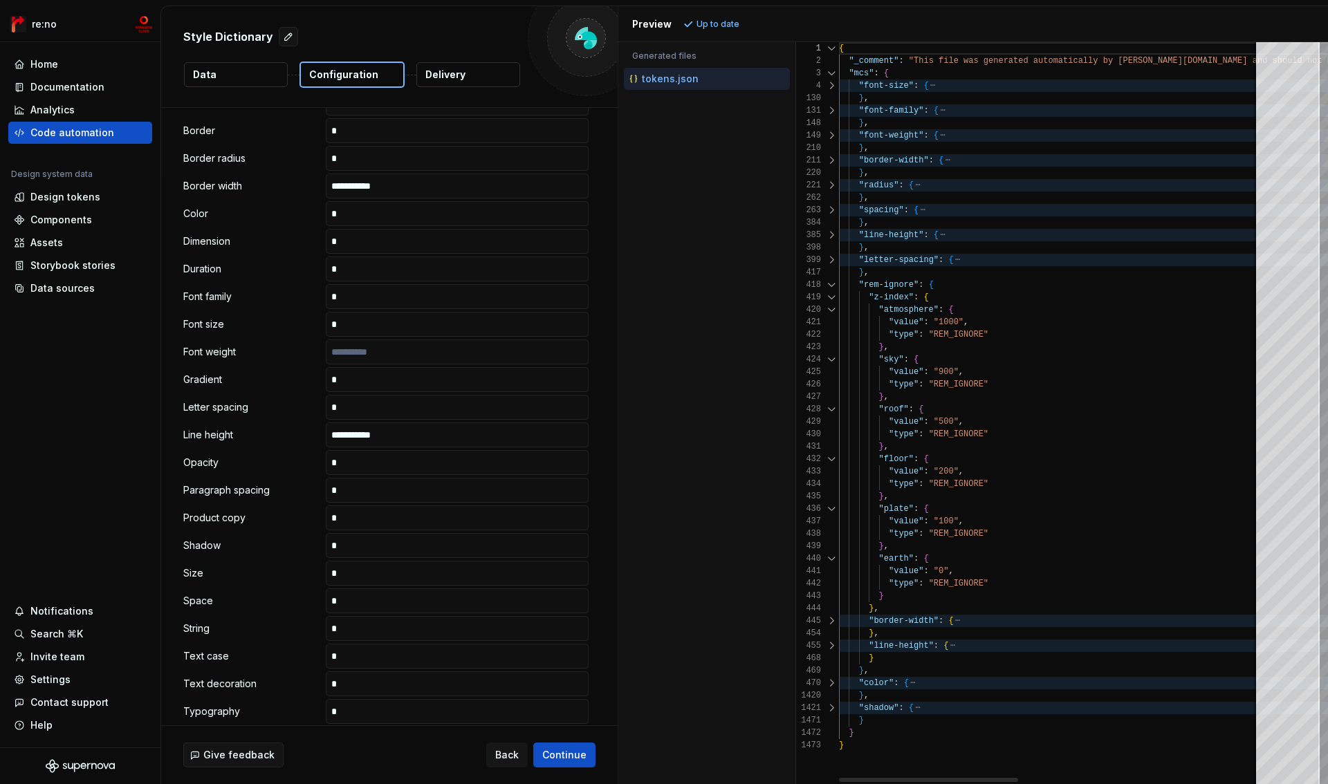
click at [832, 297] on div at bounding box center [832, 297] width 18 height 12
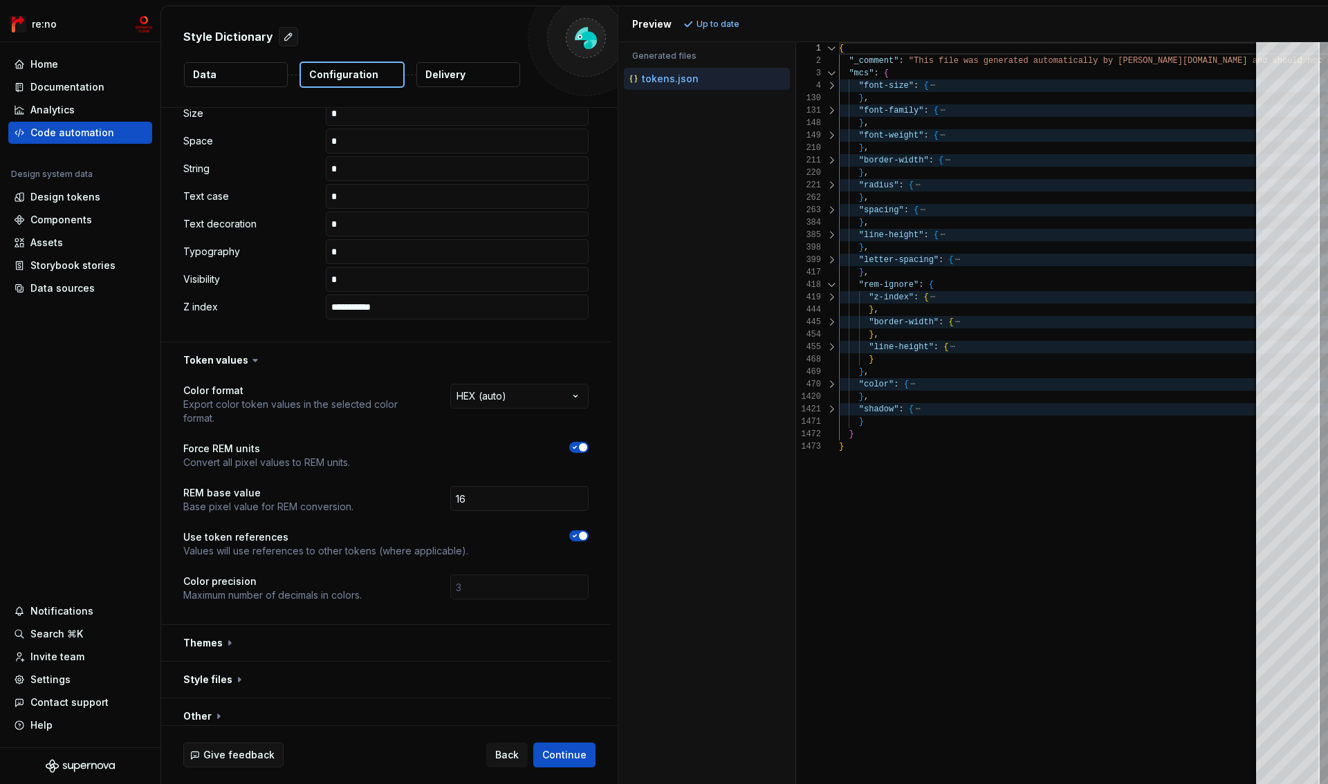
scroll to position [800, 0]
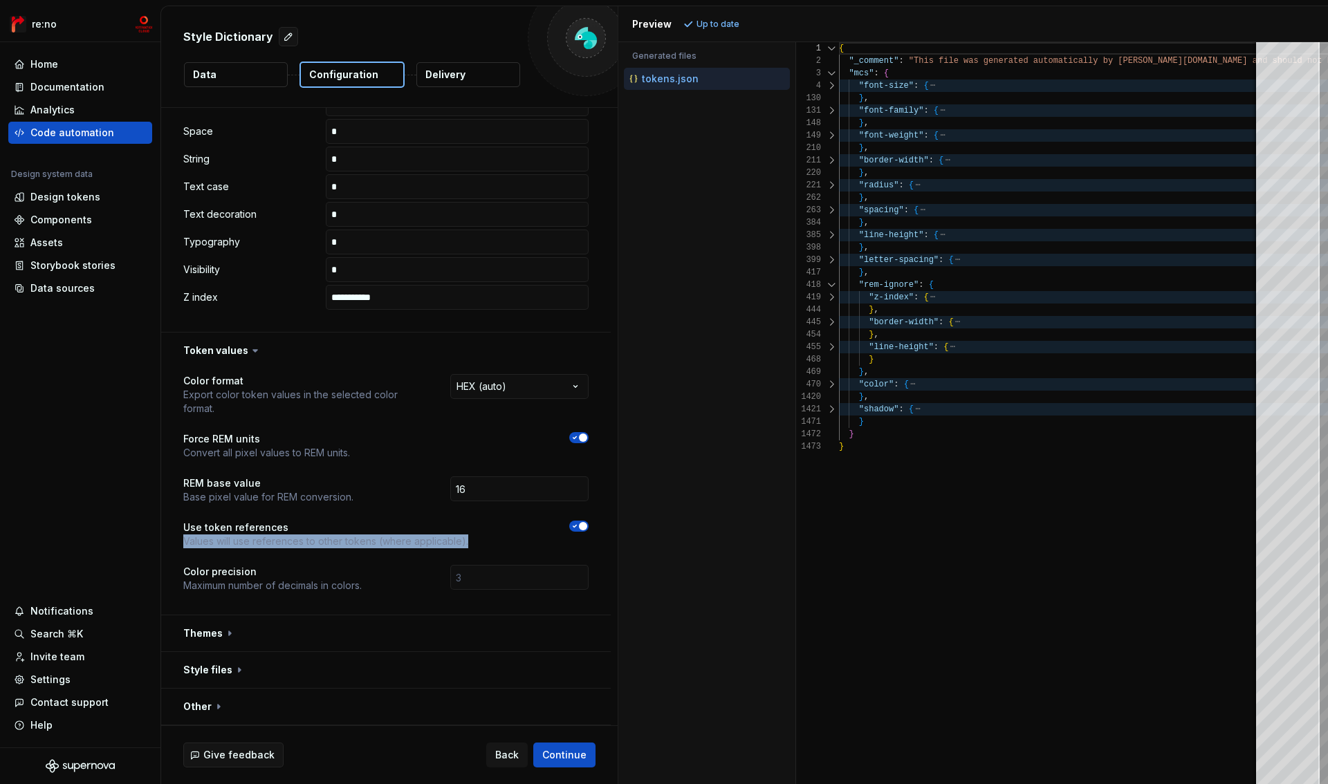
drag, startPoint x: 181, startPoint y: 546, endPoint x: 481, endPoint y: 543, distance: 300.2
click at [481, 543] on div "**********" at bounding box center [386, 492] width 450 height 246
copy div "Values will use references to other tokens (where applicable)."
click at [584, 527] on span "button" at bounding box center [583, 526] width 8 height 8
click at [734, 12] on div "Preview Refresh preview" at bounding box center [973, 24] width 710 height 36
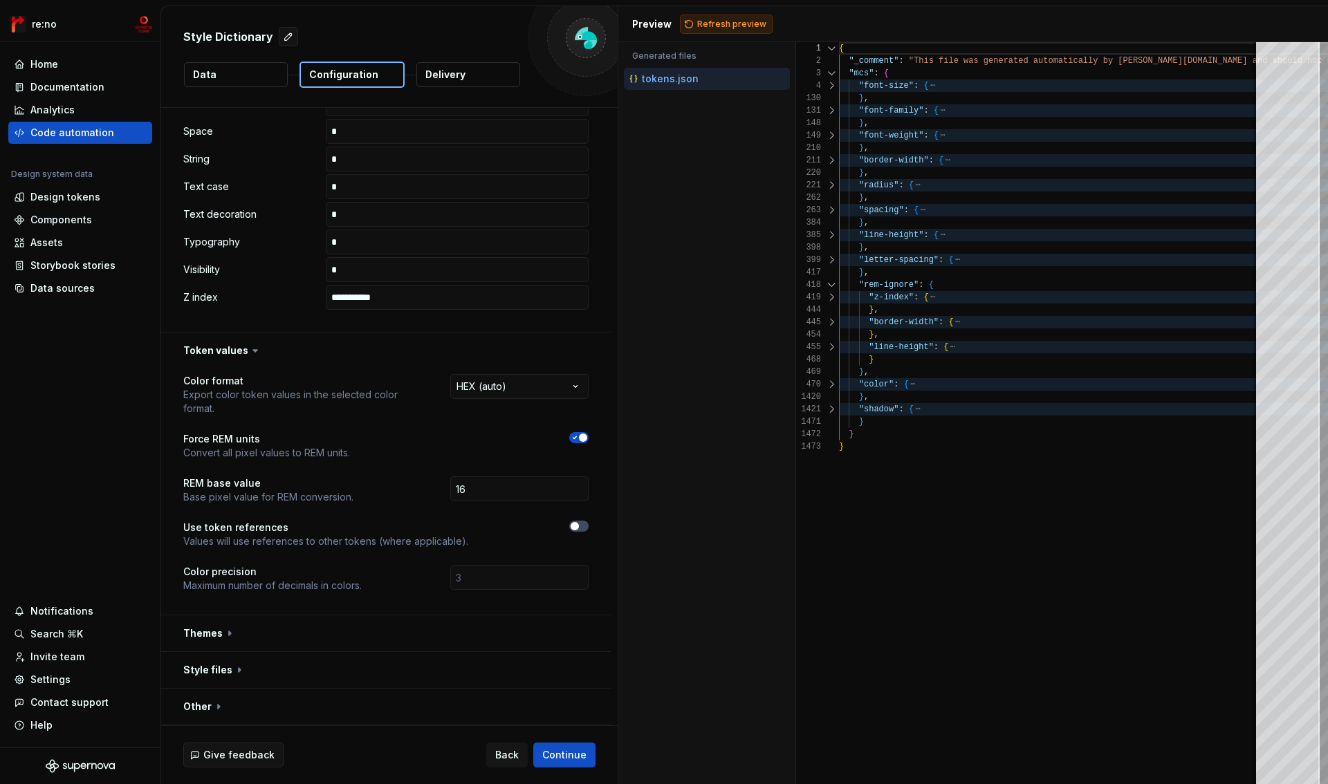
click at [734, 19] on span "Refresh preview" at bounding box center [731, 24] width 69 height 11
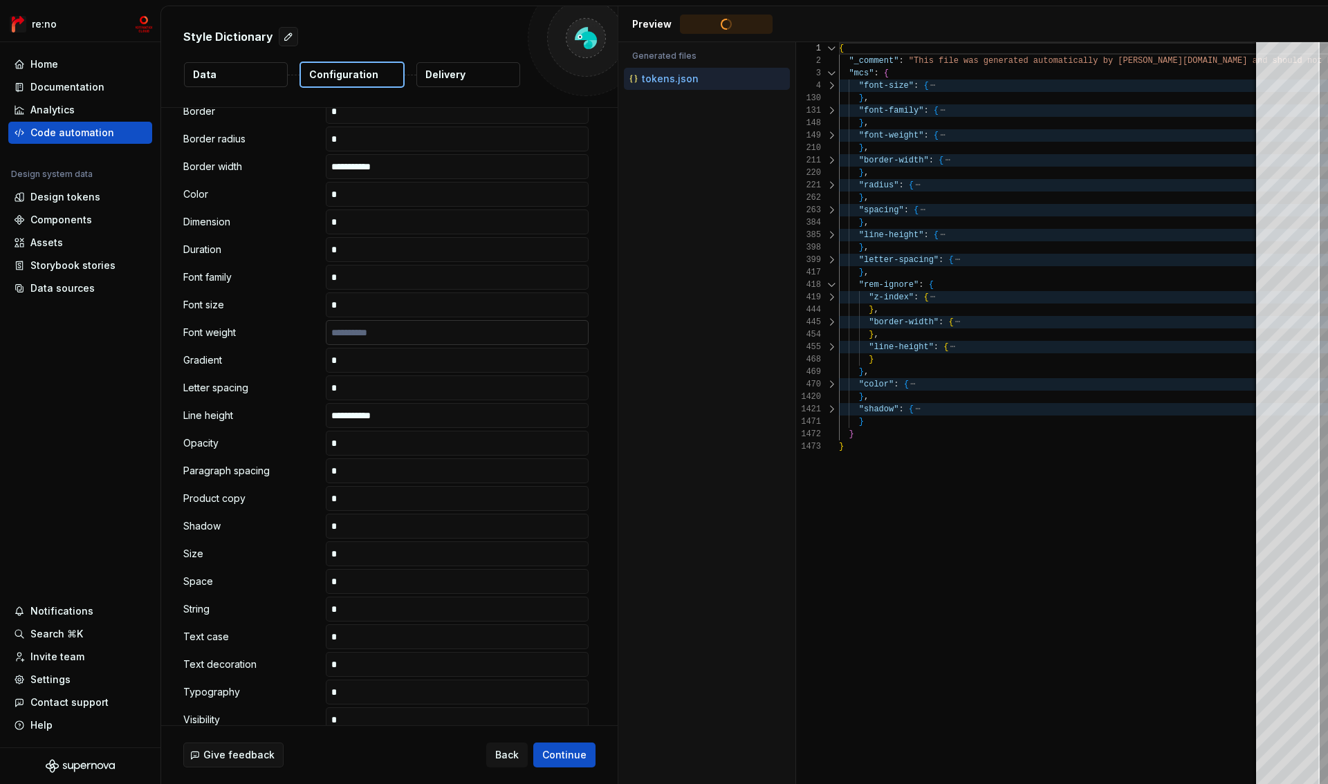
scroll to position [0, 0]
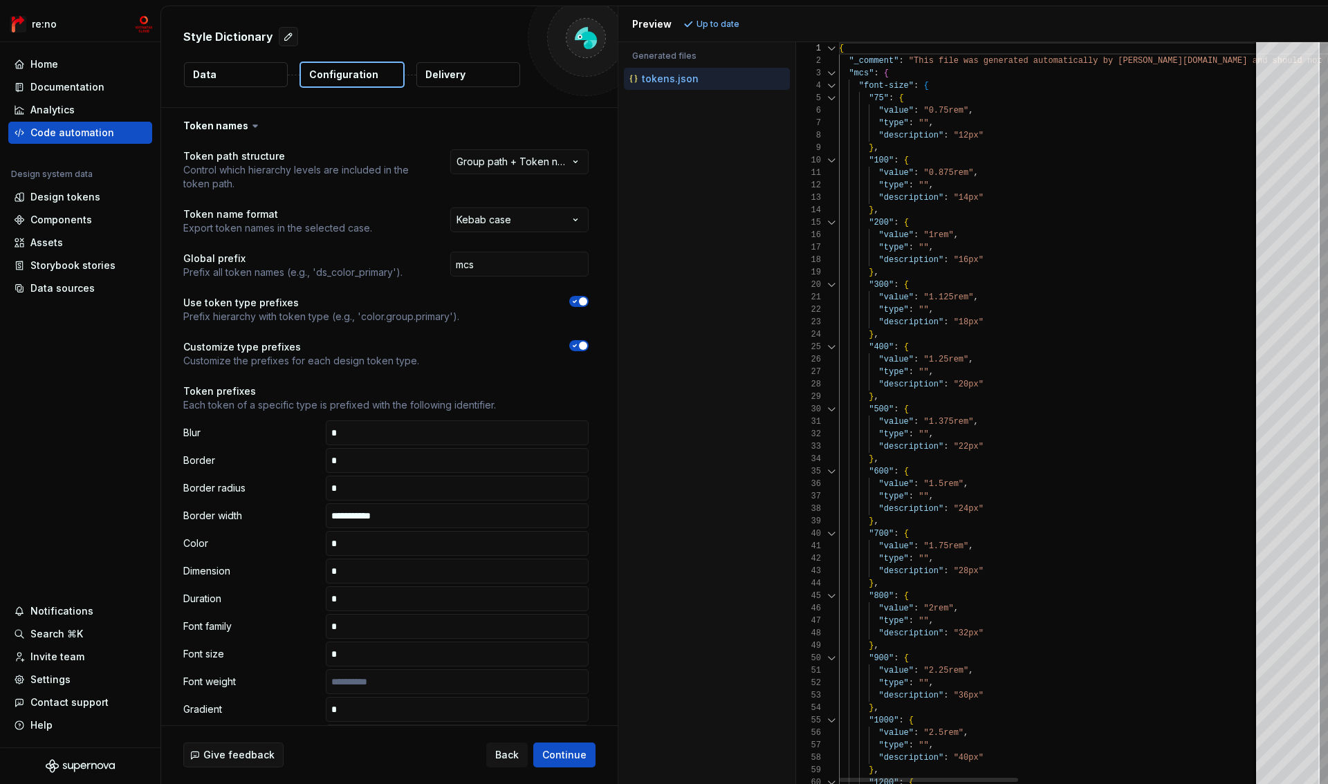
click at [833, 86] on div at bounding box center [832, 86] width 18 height 12
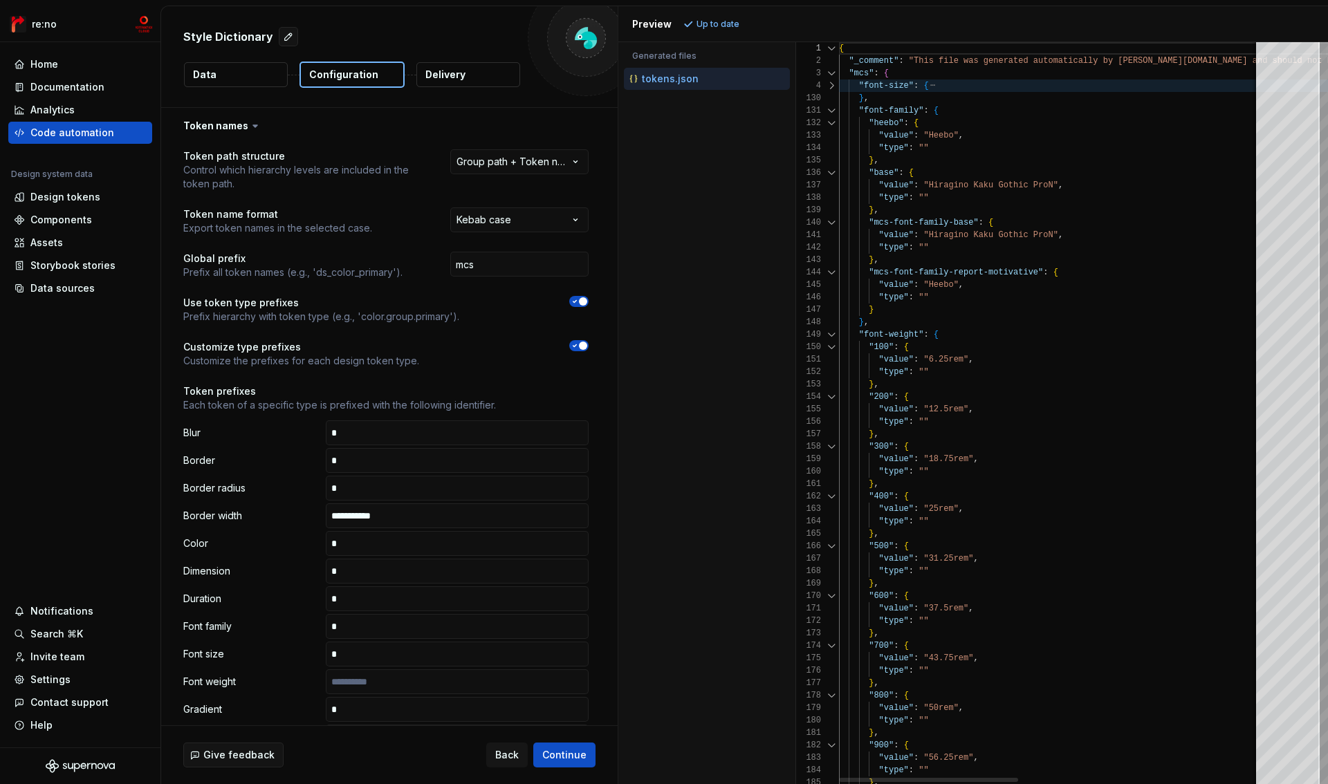
click at [830, 108] on div at bounding box center [832, 110] width 18 height 12
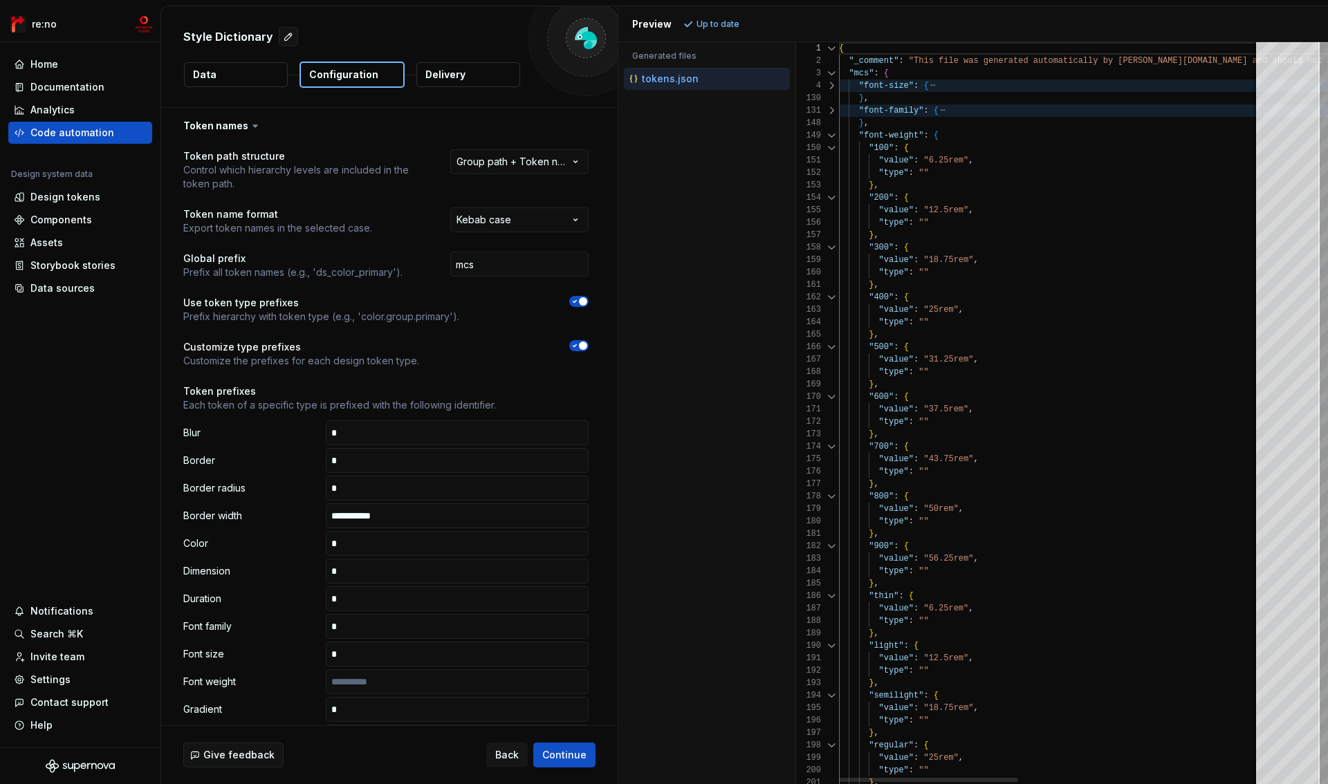
click at [830, 140] on div at bounding box center [832, 135] width 18 height 12
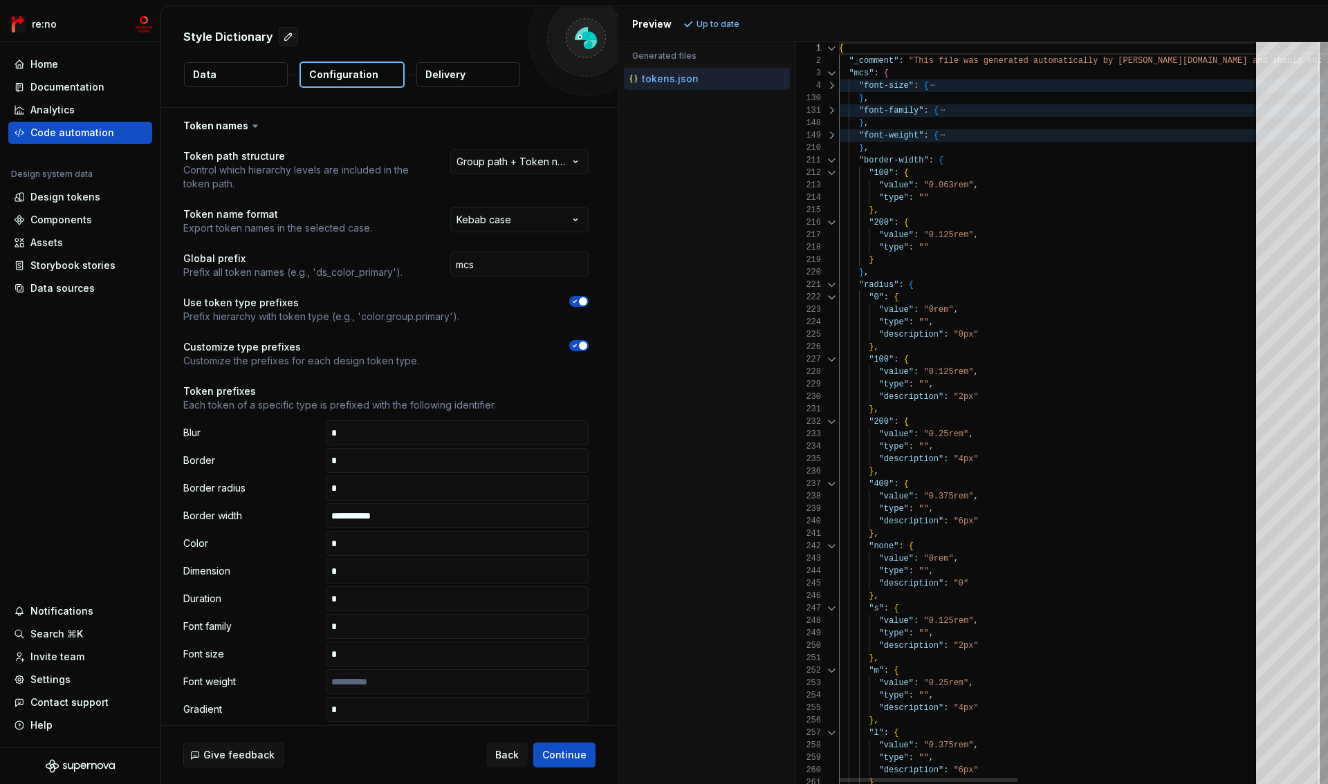
click at [830, 163] on div at bounding box center [832, 160] width 18 height 12
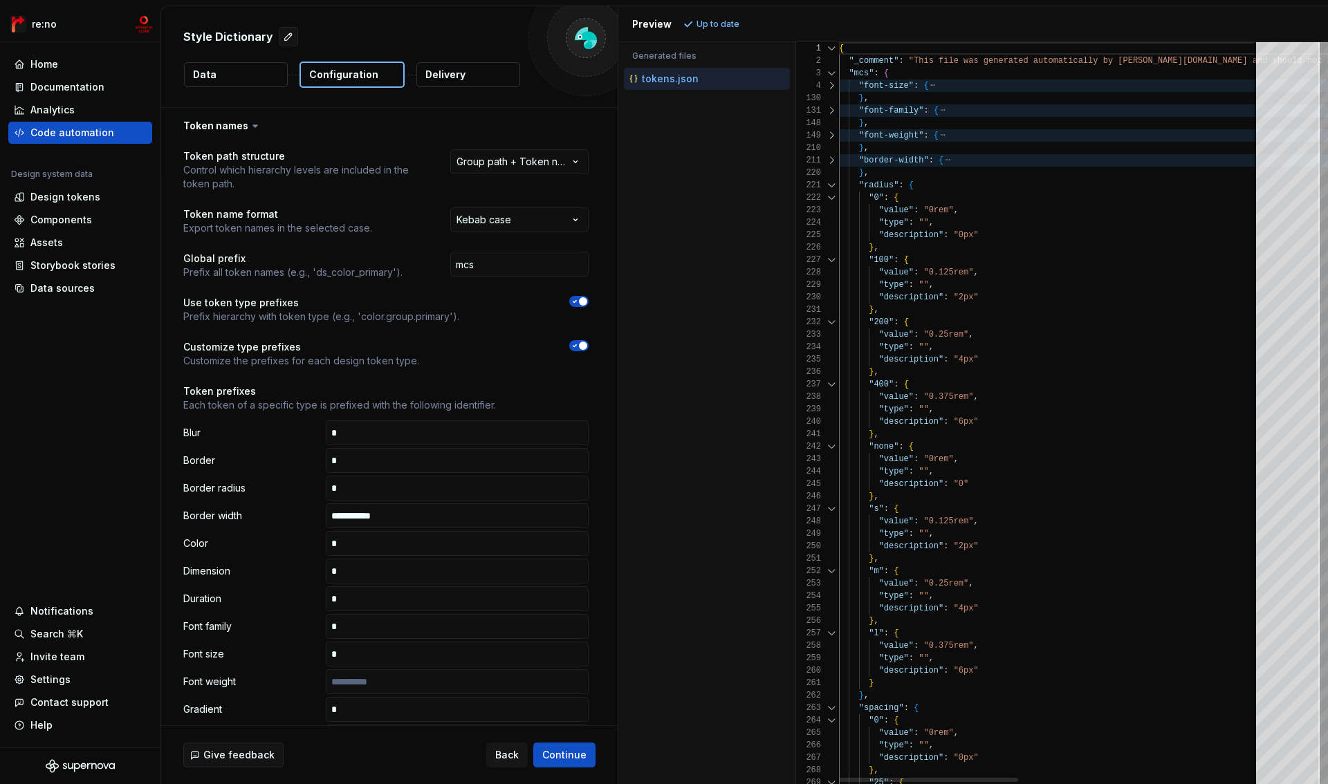
click at [828, 185] on div at bounding box center [832, 185] width 18 height 12
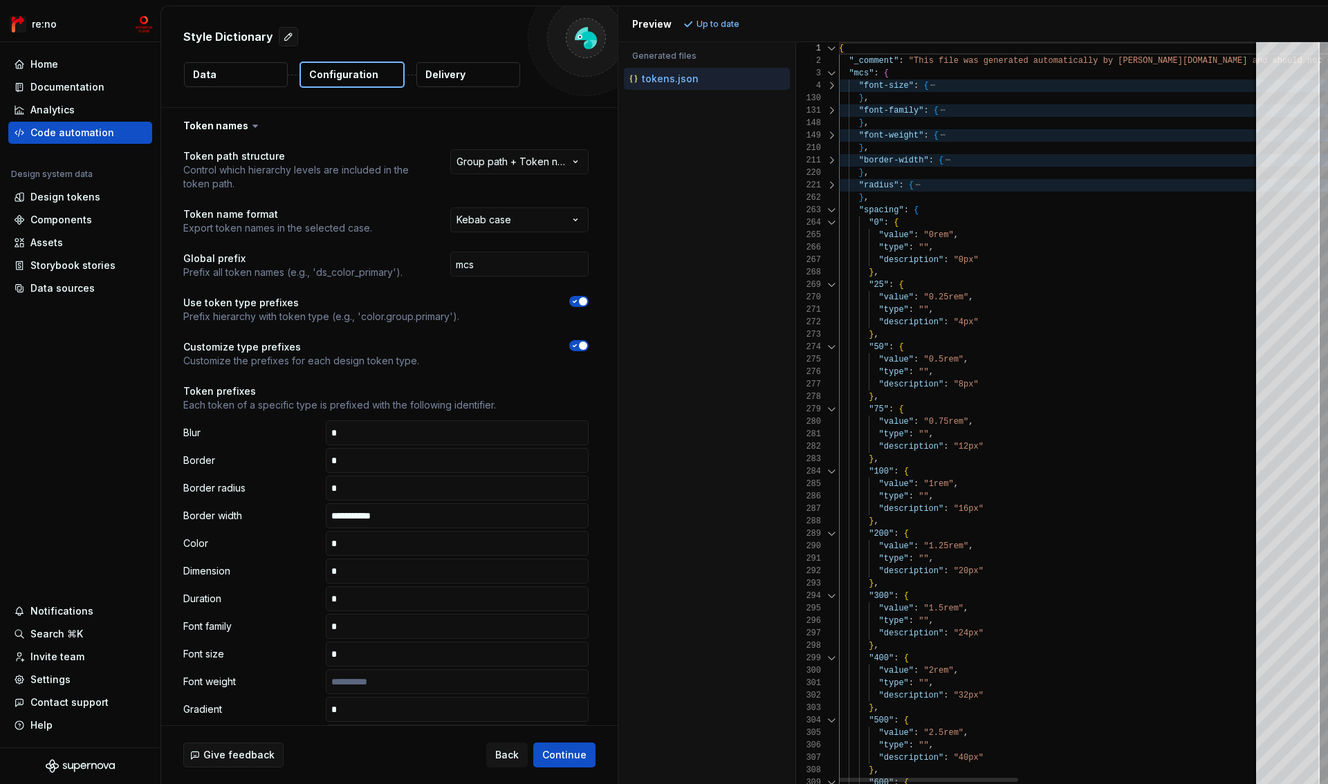
click at [830, 210] on div at bounding box center [832, 210] width 18 height 12
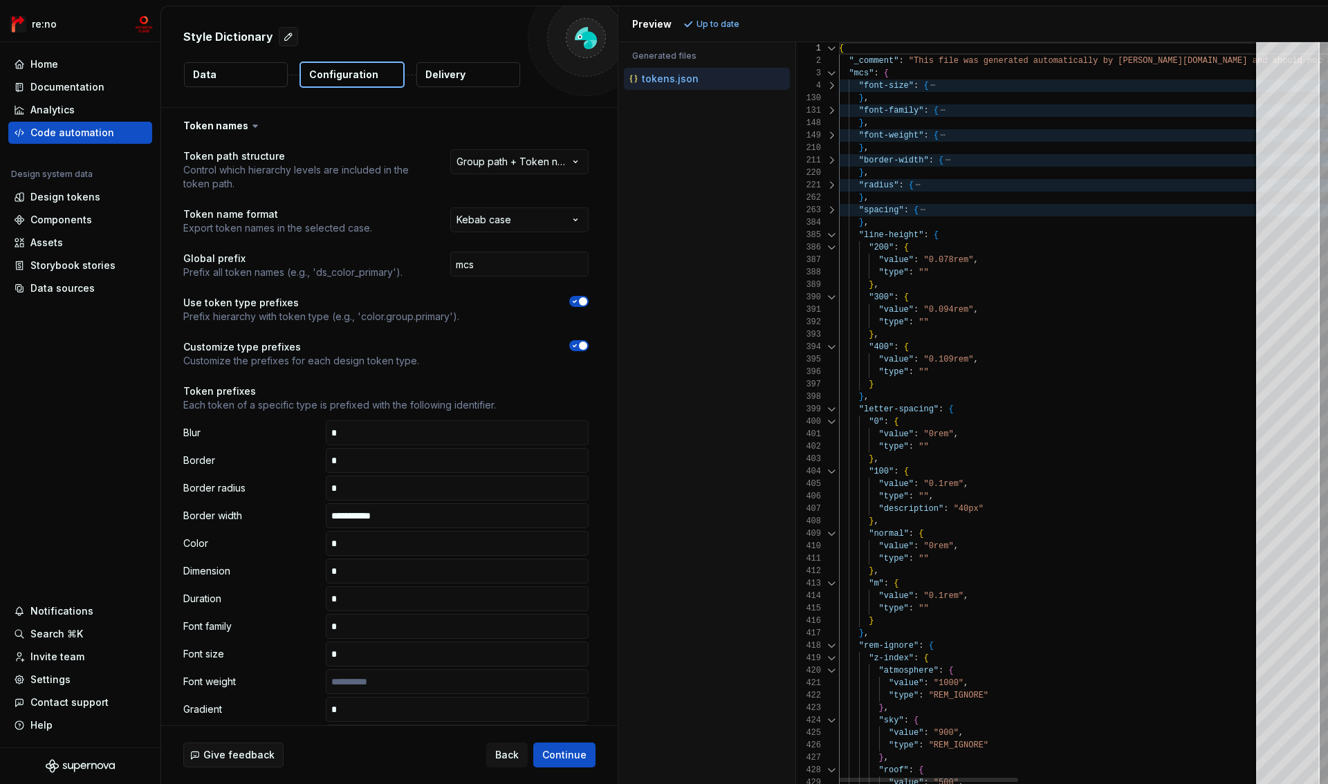
click at [832, 232] on div at bounding box center [832, 235] width 18 height 12
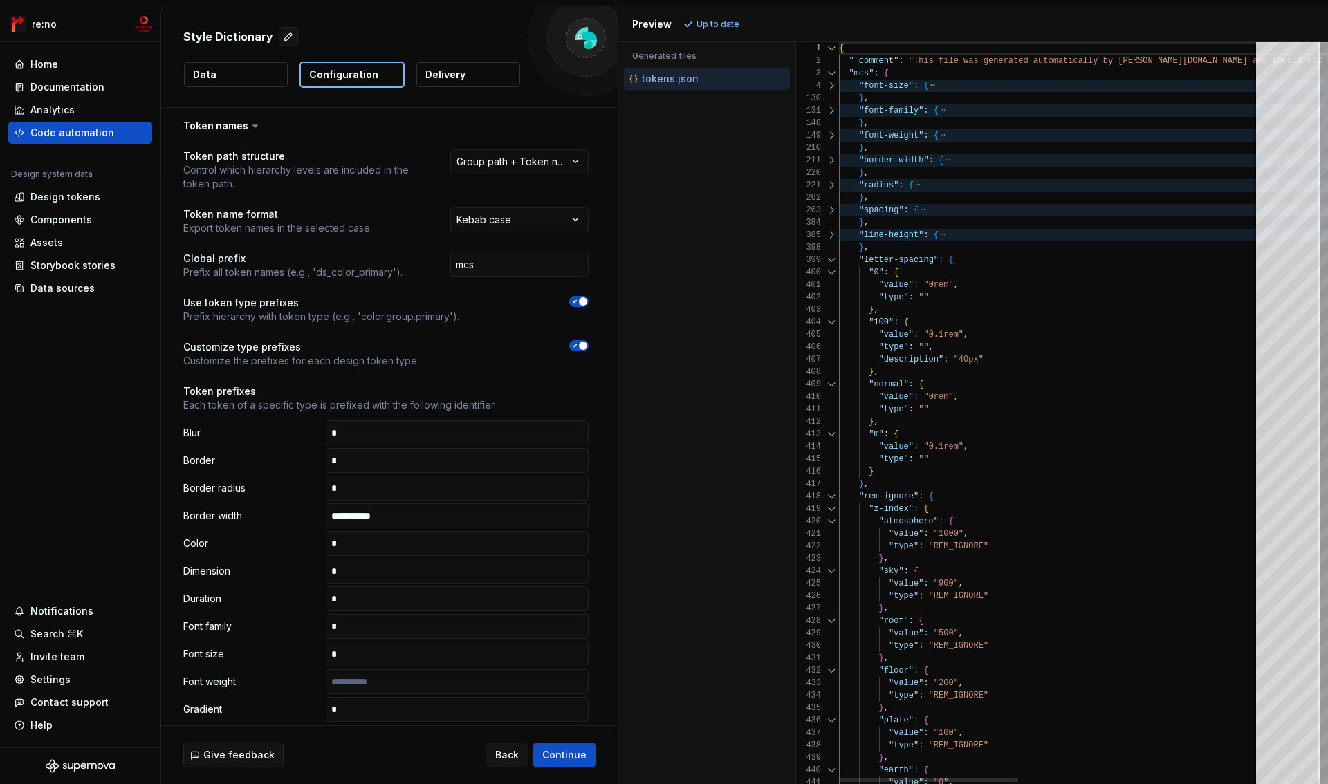
click at [829, 258] on div at bounding box center [832, 260] width 18 height 12
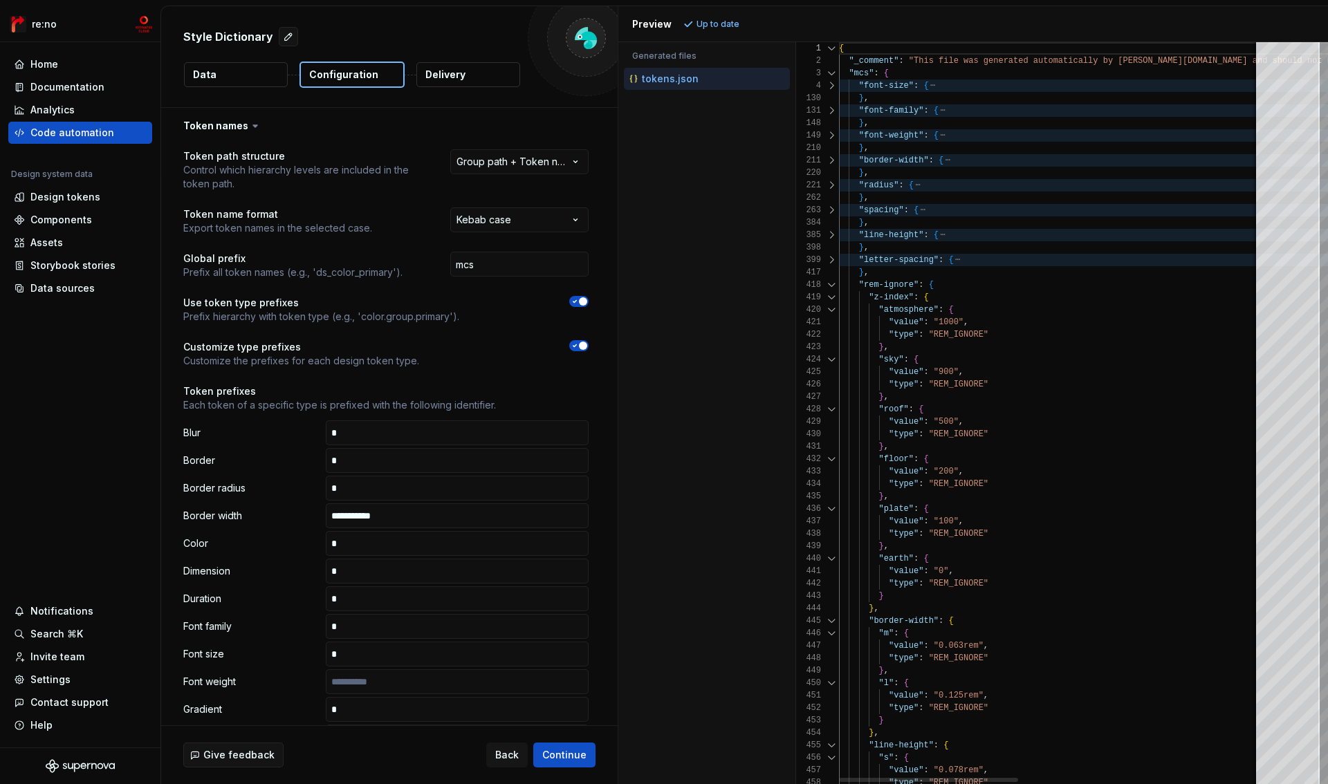
click at [829, 288] on div at bounding box center [832, 285] width 18 height 12
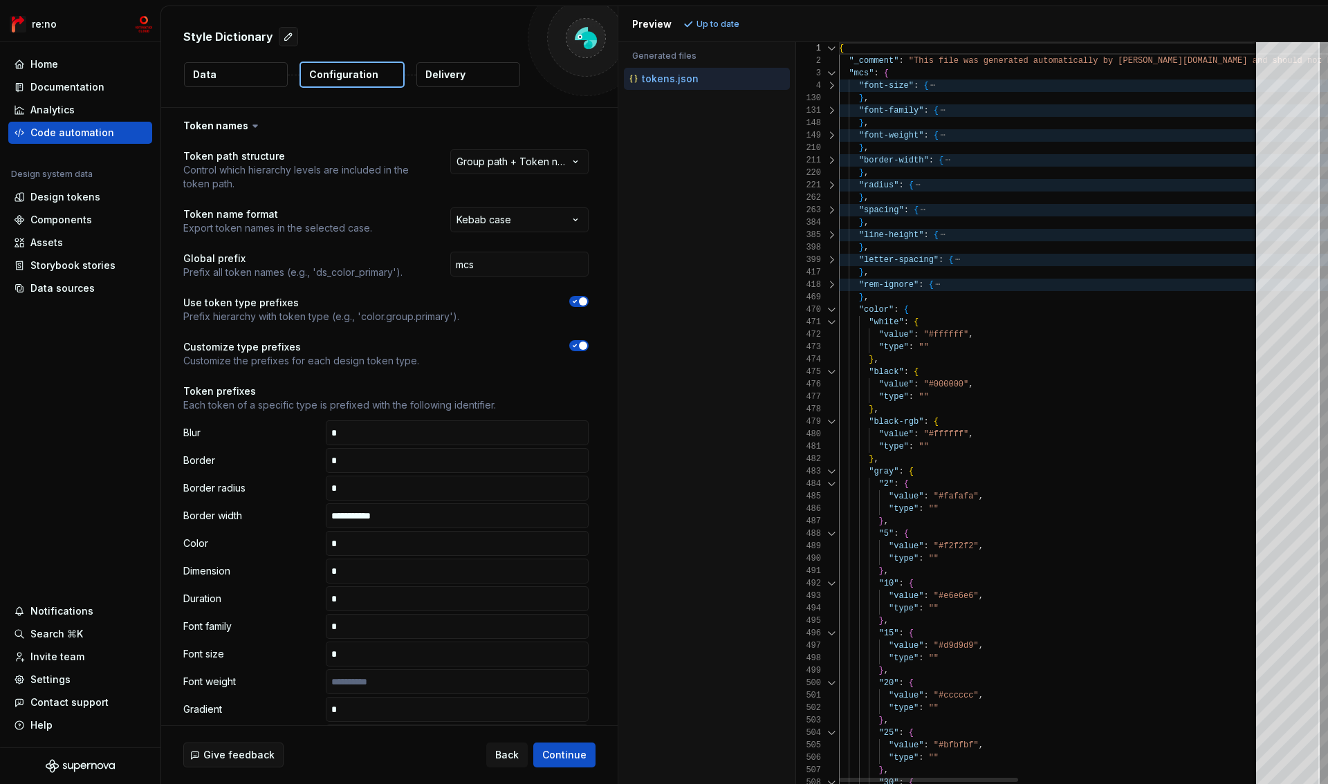
click at [829, 306] on div at bounding box center [832, 310] width 18 height 12
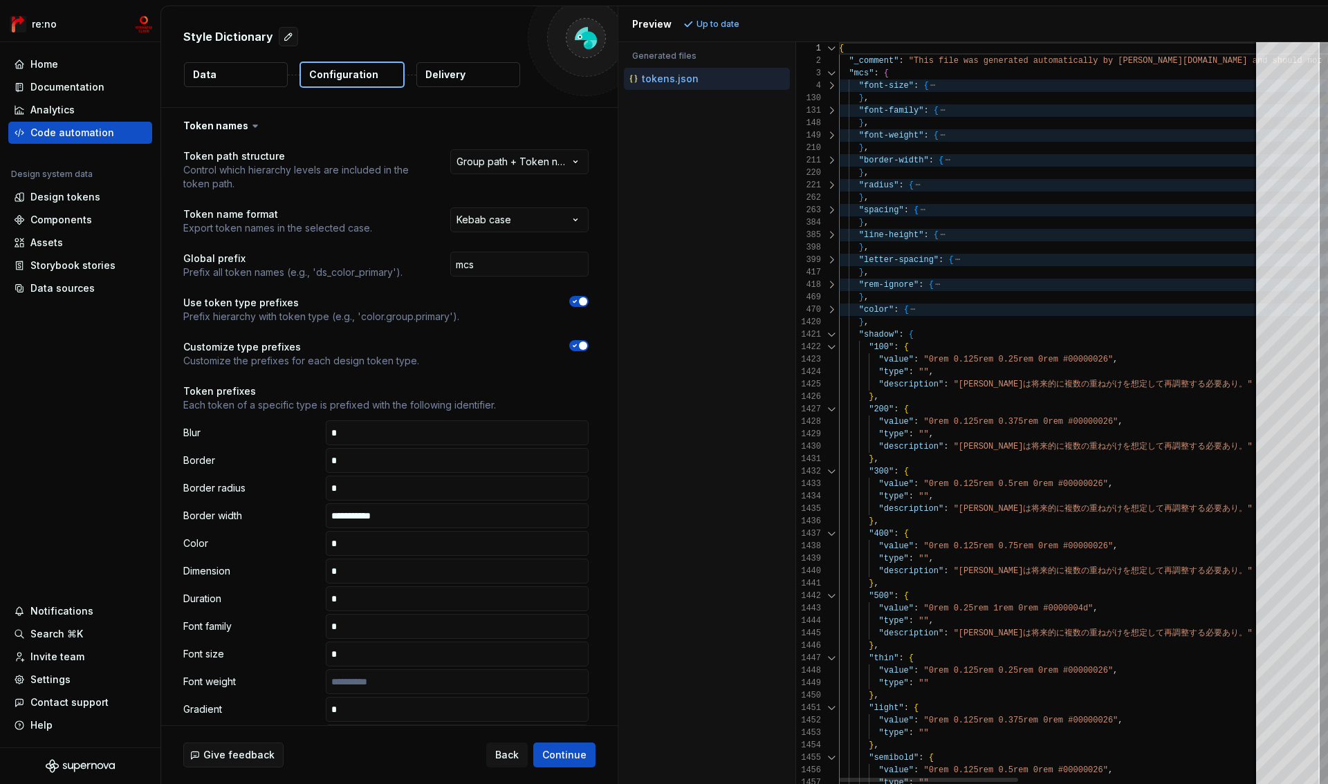
click at [829, 327] on div "1420" at bounding box center [817, 322] width 43 height 12
click at [829, 333] on div at bounding box center [832, 335] width 18 height 12
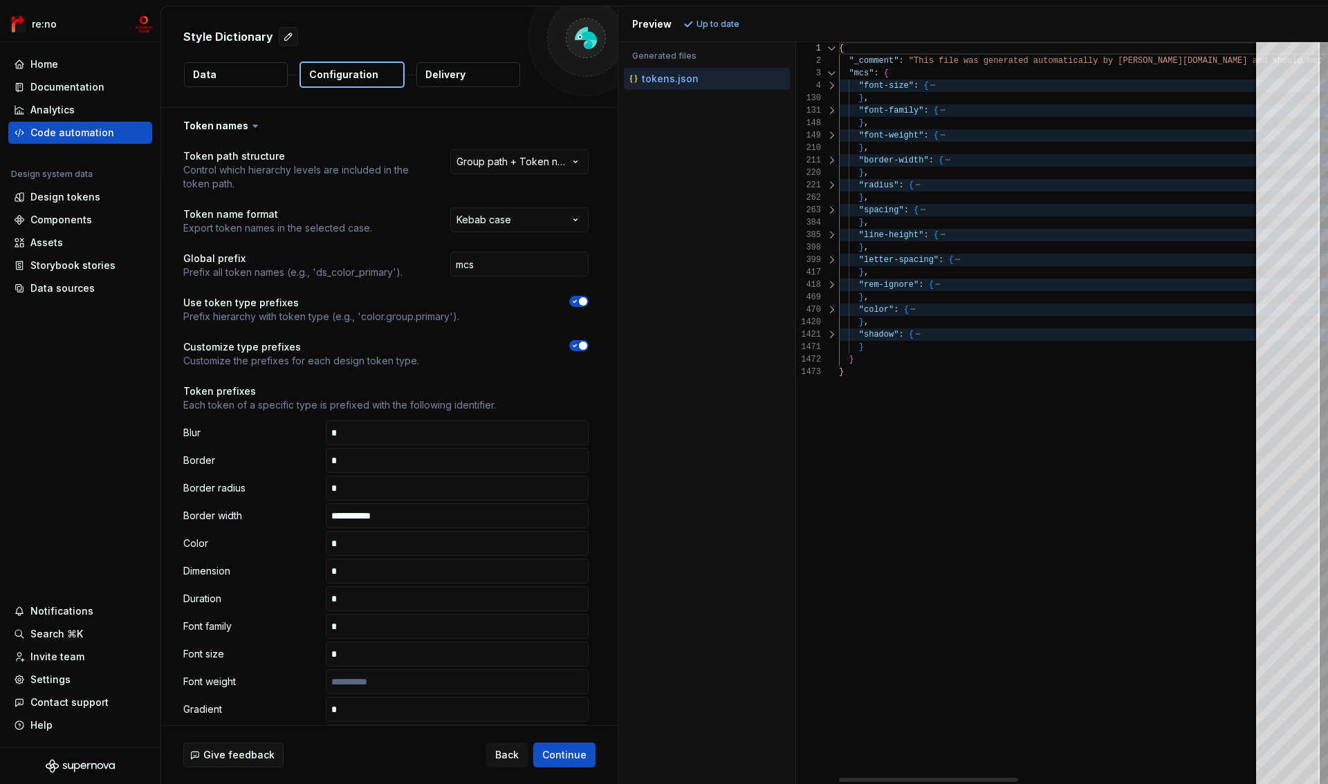
click at [829, 282] on div at bounding box center [832, 285] width 18 height 12
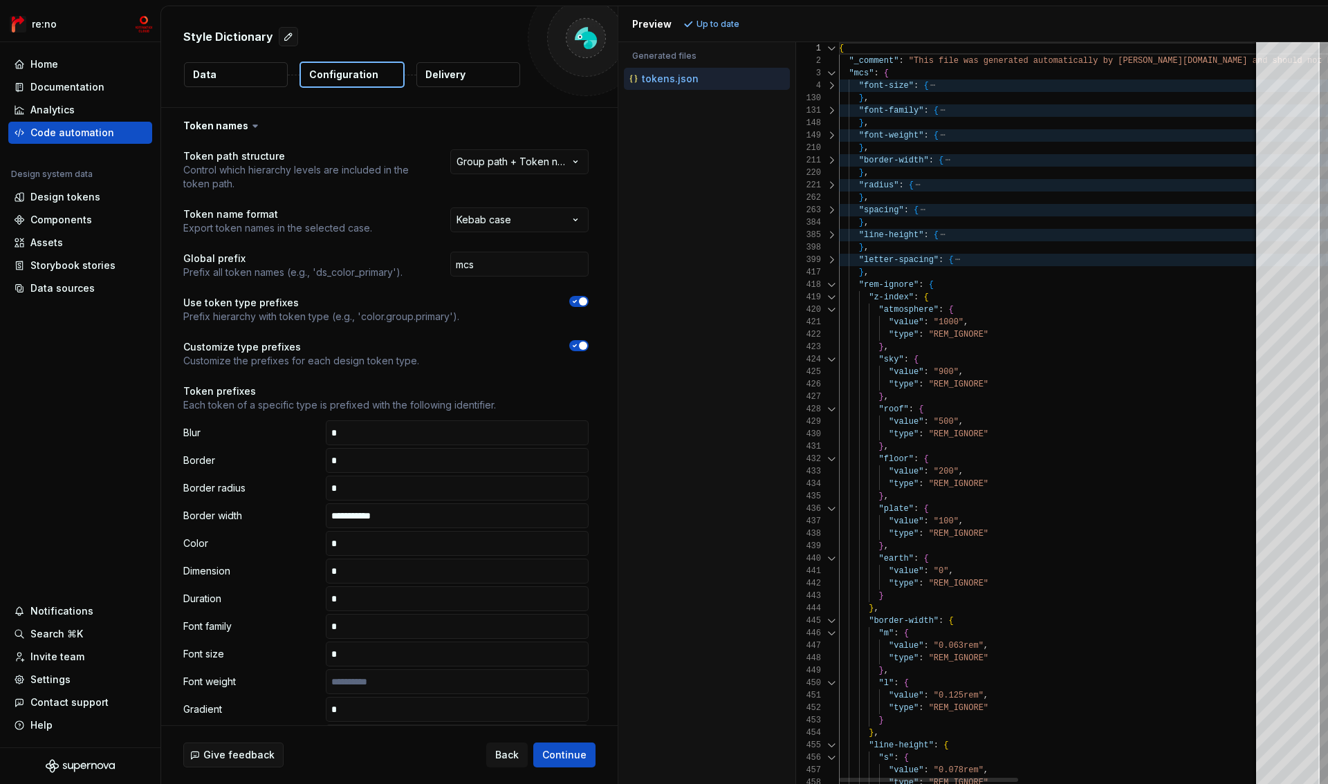
click at [834, 300] on div at bounding box center [832, 297] width 18 height 12
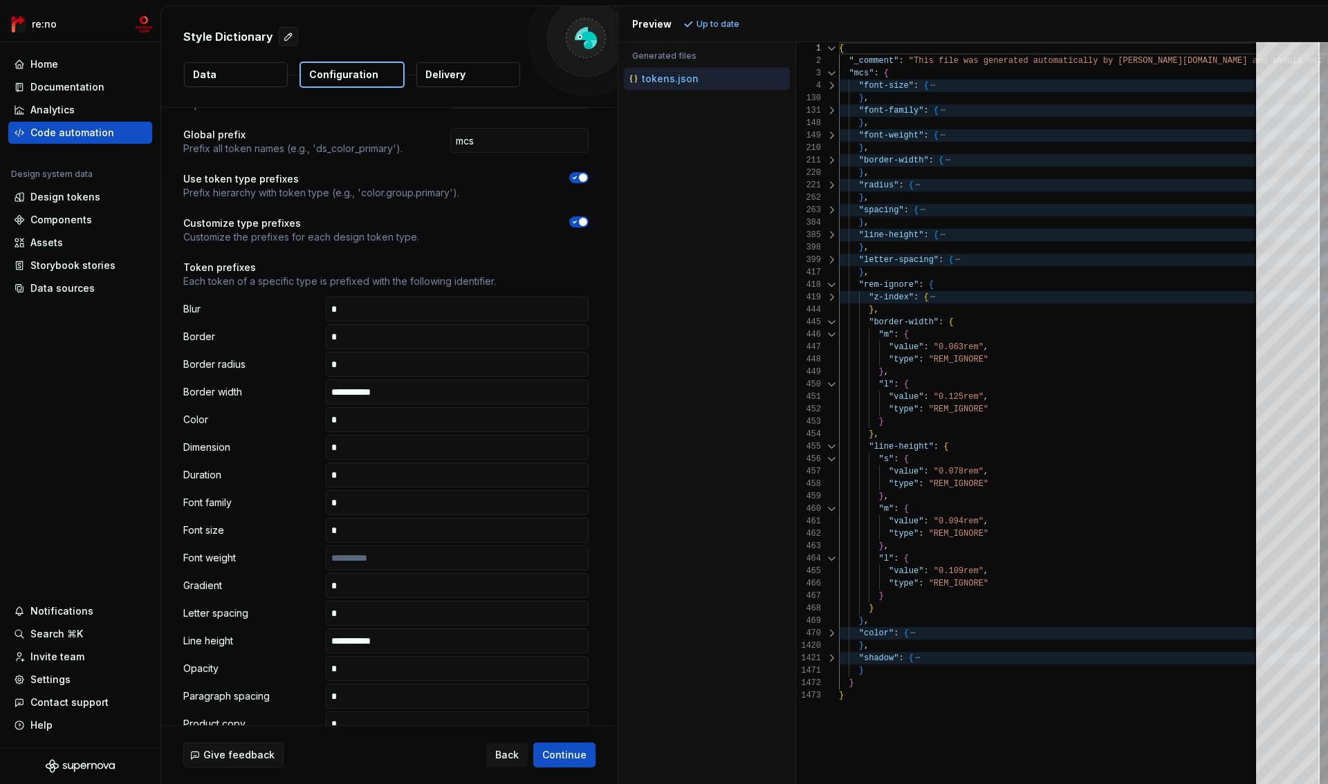
scroll to position [132, 0]
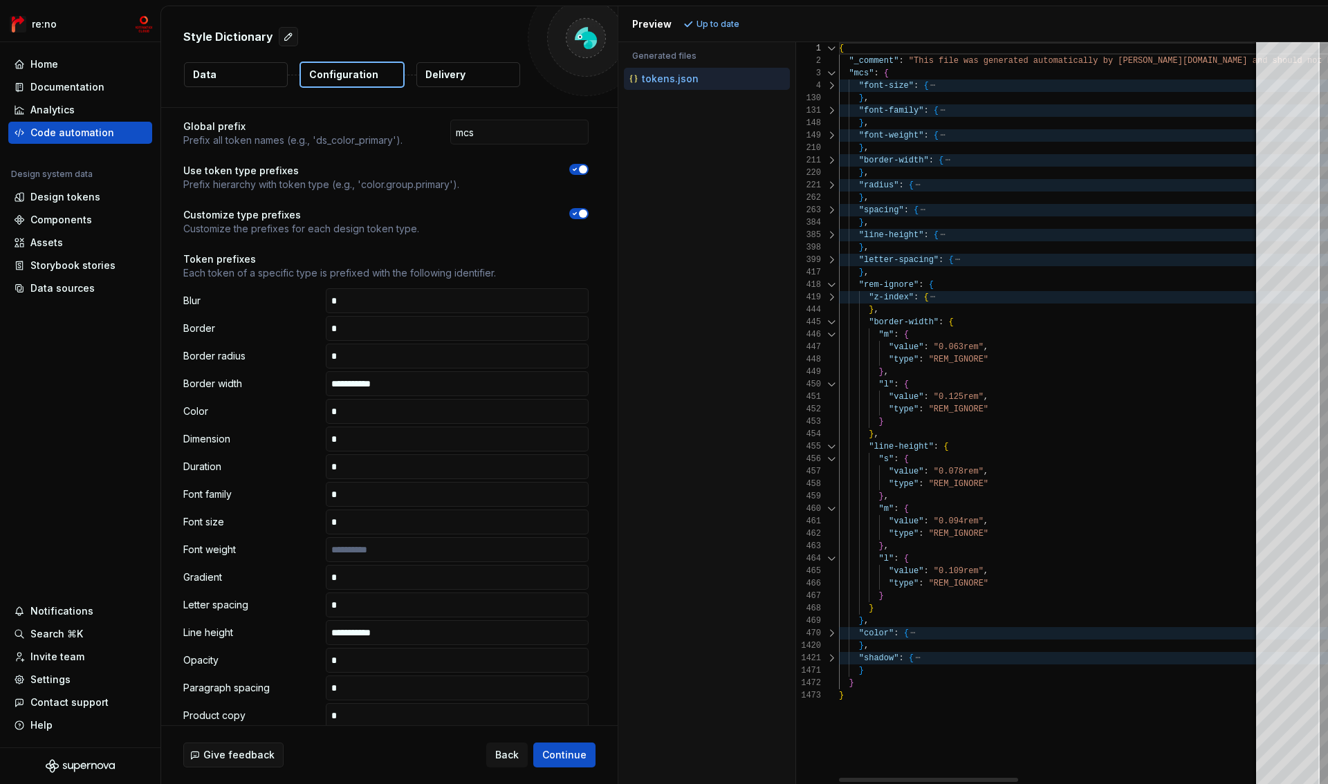
click at [833, 300] on div at bounding box center [832, 297] width 18 height 12
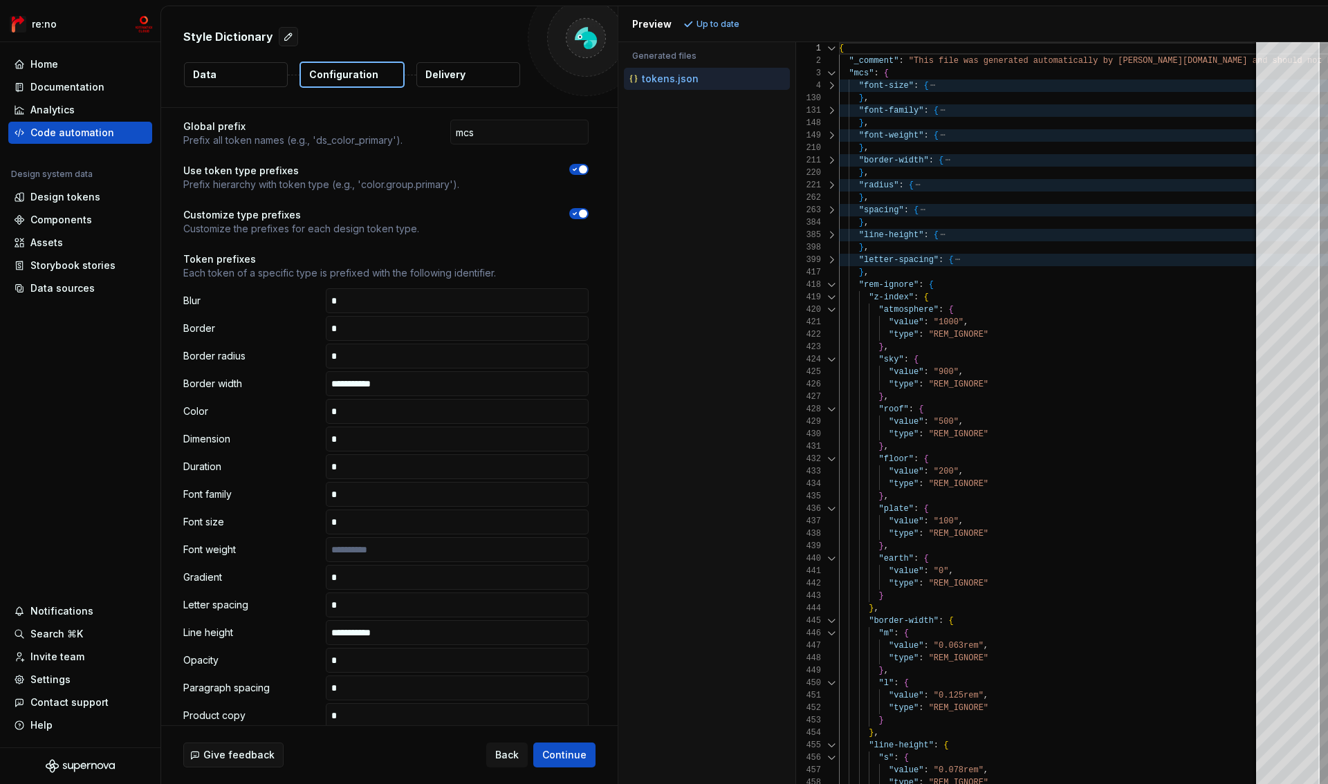
scroll to position [0, 0]
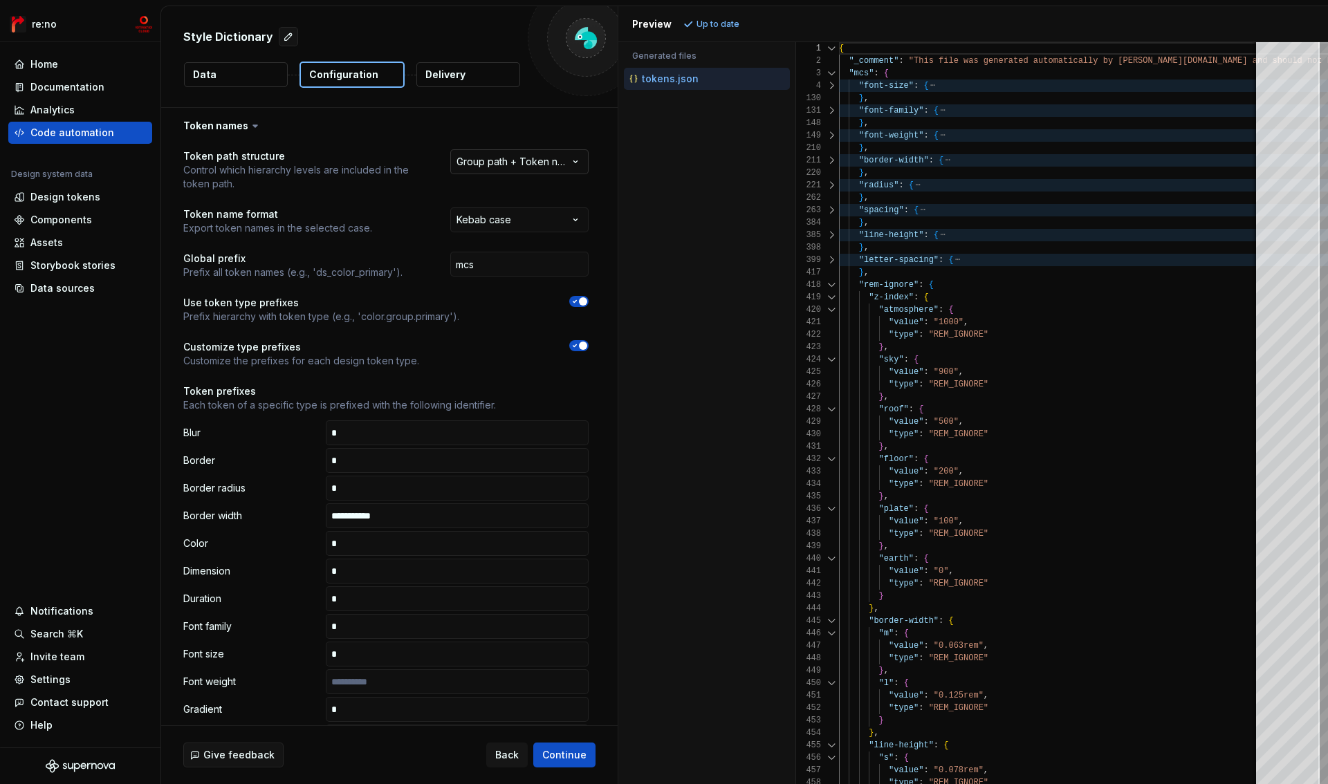
click at [504, 157] on html "**********" at bounding box center [664, 392] width 1328 height 784
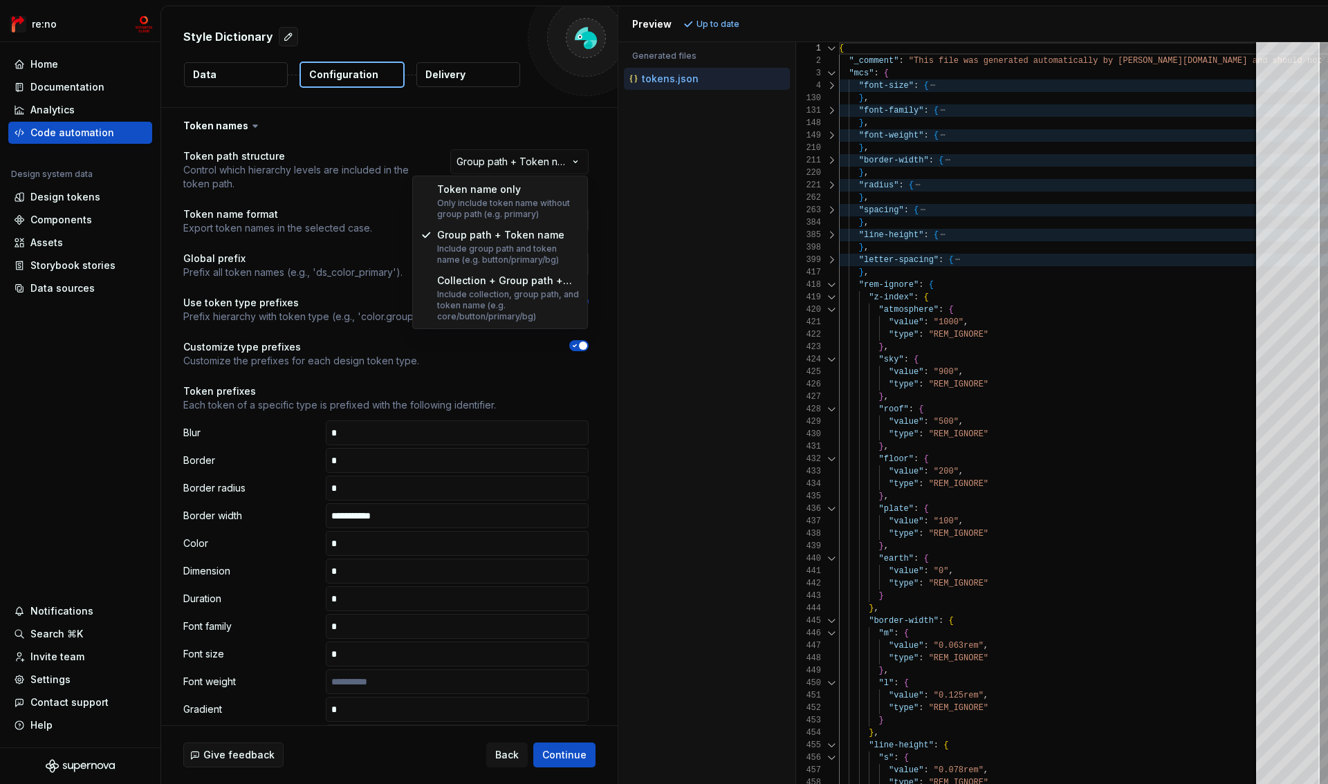
click at [504, 156] on html "**********" at bounding box center [664, 392] width 1328 height 784
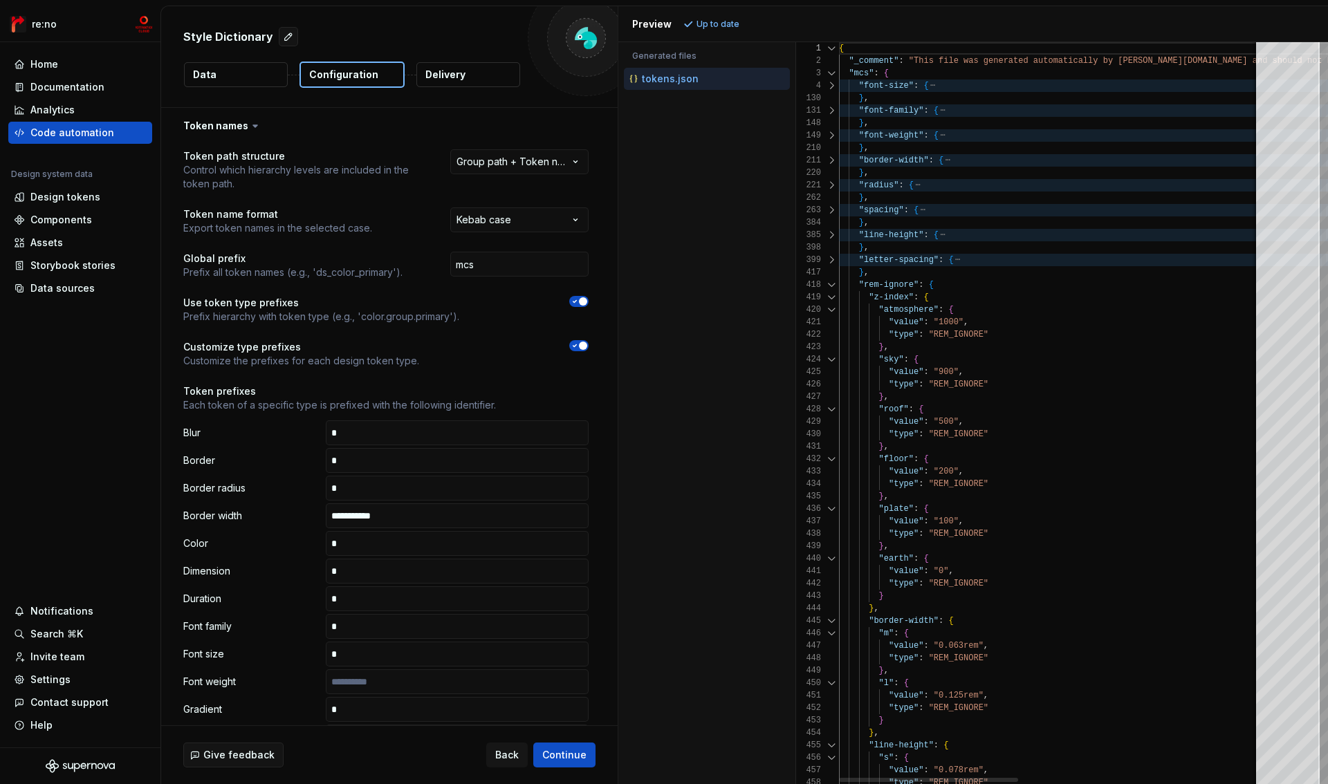
click at [832, 284] on div at bounding box center [832, 285] width 18 height 12
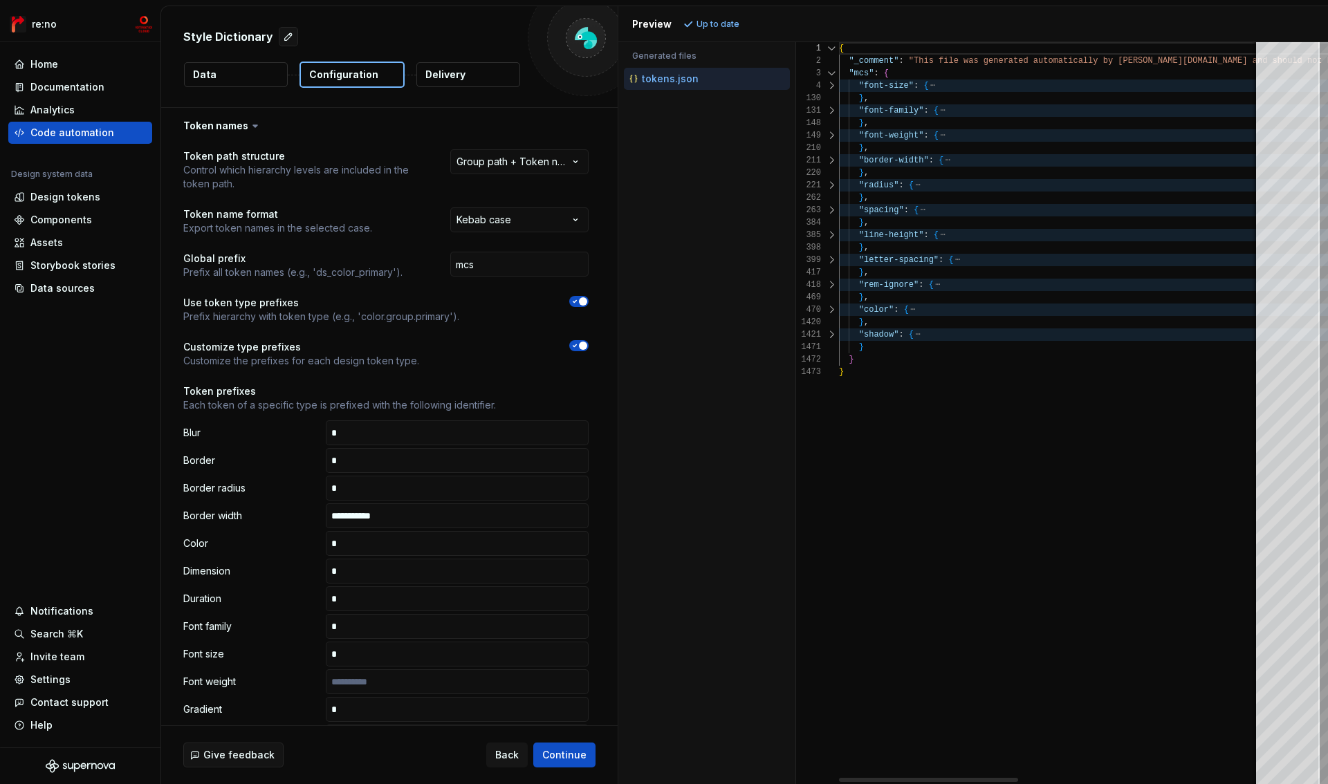
click at [832, 284] on div at bounding box center [832, 285] width 18 height 12
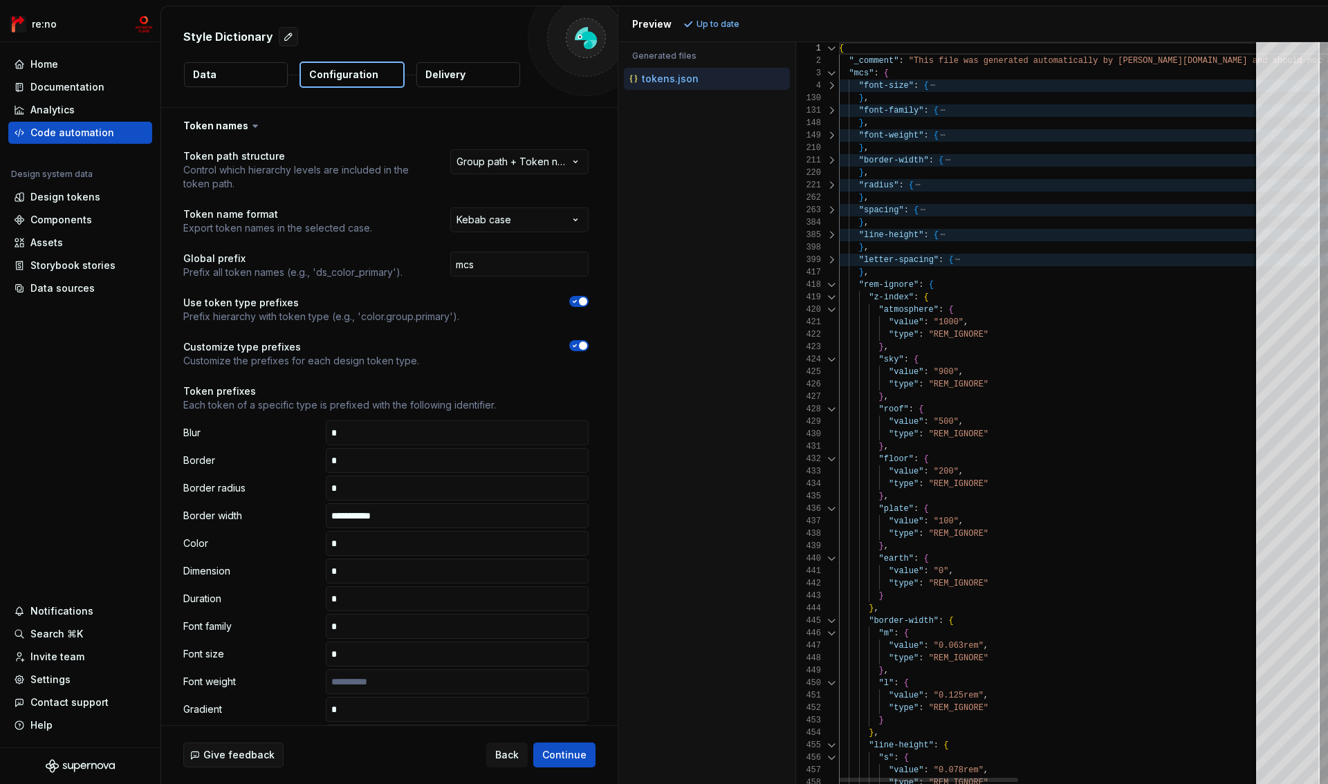
click at [834, 296] on div at bounding box center [832, 297] width 18 height 12
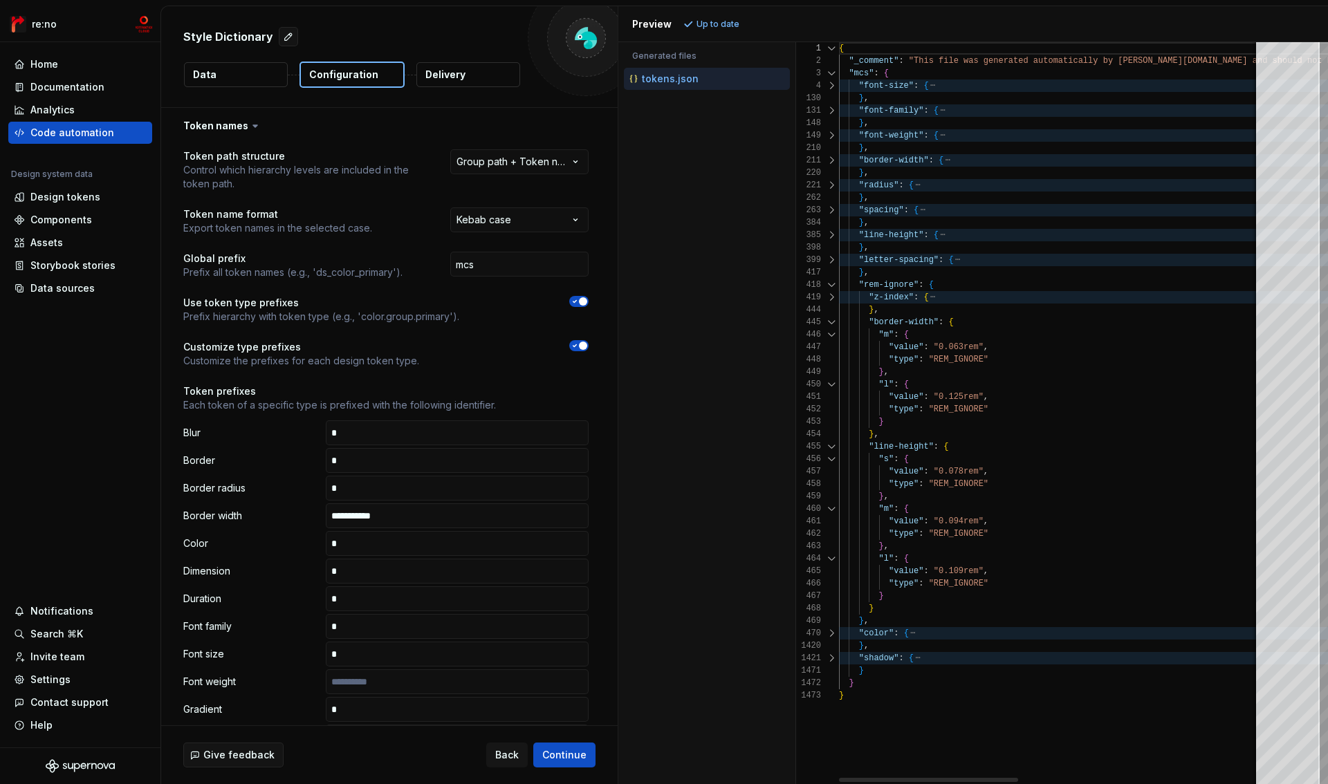
click at [834, 296] on div at bounding box center [832, 297] width 18 height 12
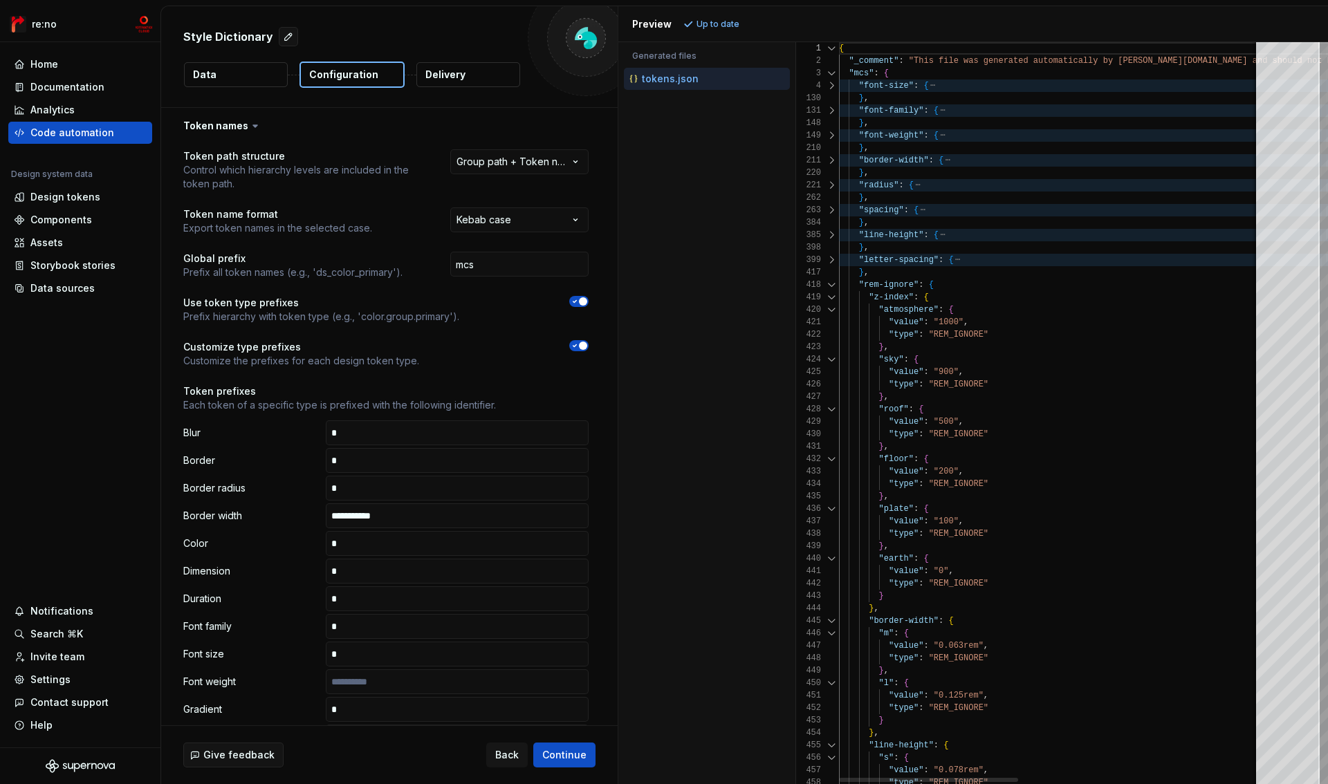
click at [833, 285] on div at bounding box center [832, 285] width 18 height 12
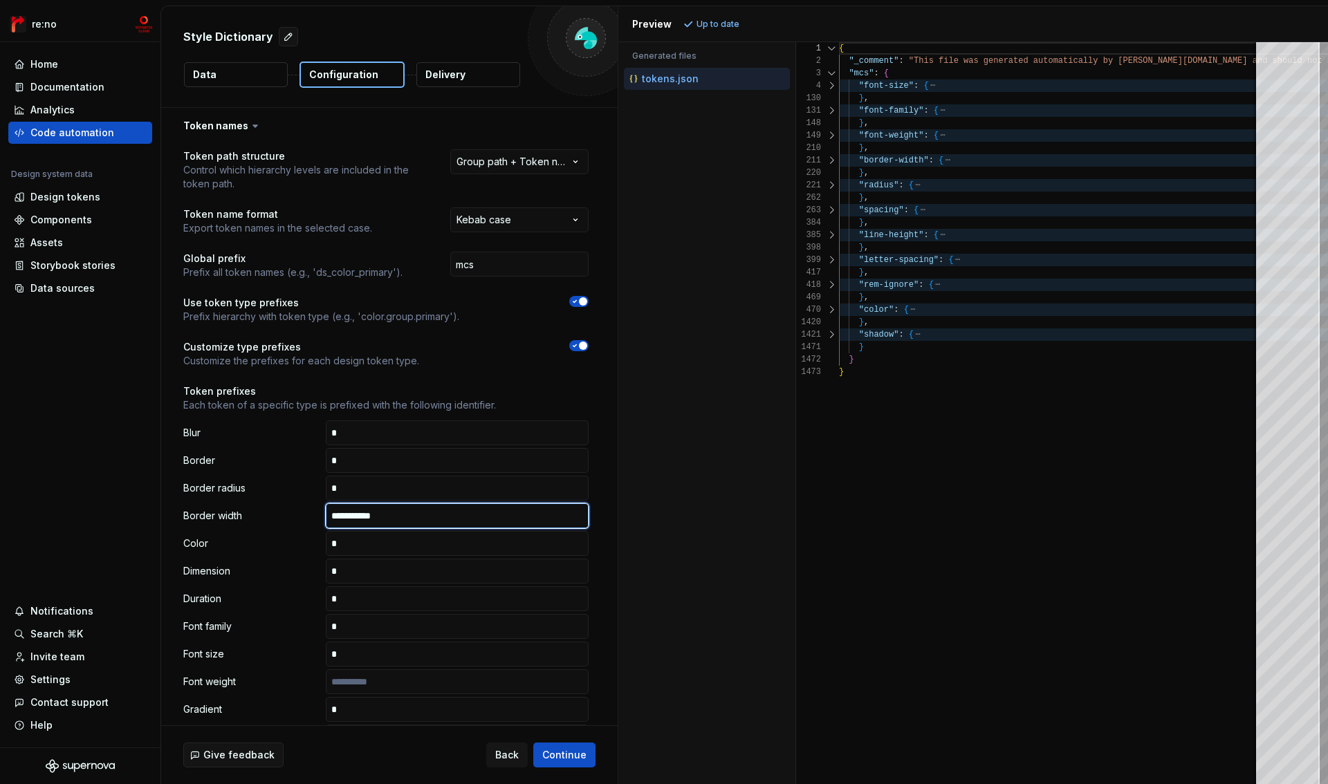
drag, startPoint x: 358, startPoint y: 518, endPoint x: 327, endPoint y: 511, distance: 32.6
click at [327, 513] on input "**********" at bounding box center [457, 516] width 263 height 25
type input "**********"
click at [727, 19] on button "Refresh preview" at bounding box center [726, 24] width 93 height 19
click at [407, 514] on input "**********" at bounding box center [457, 516] width 263 height 25
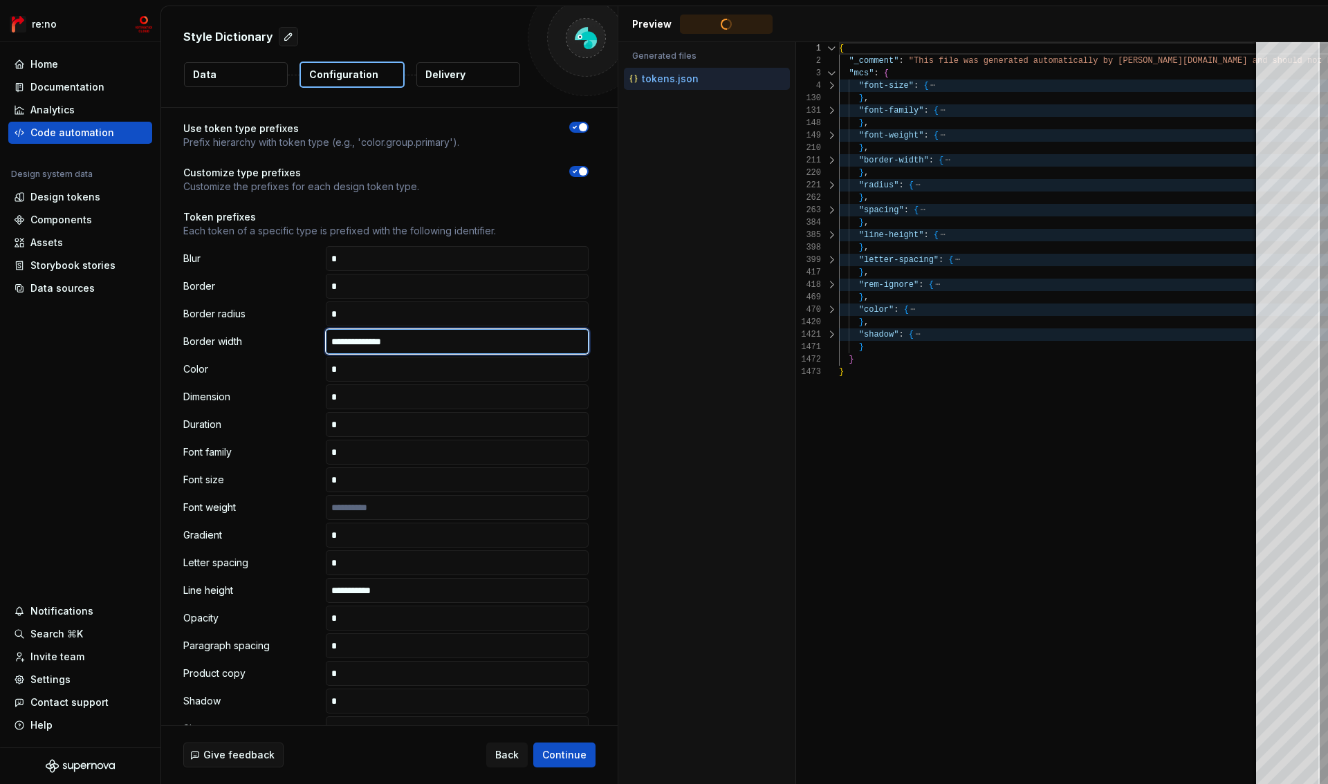
scroll to position [253, 0]
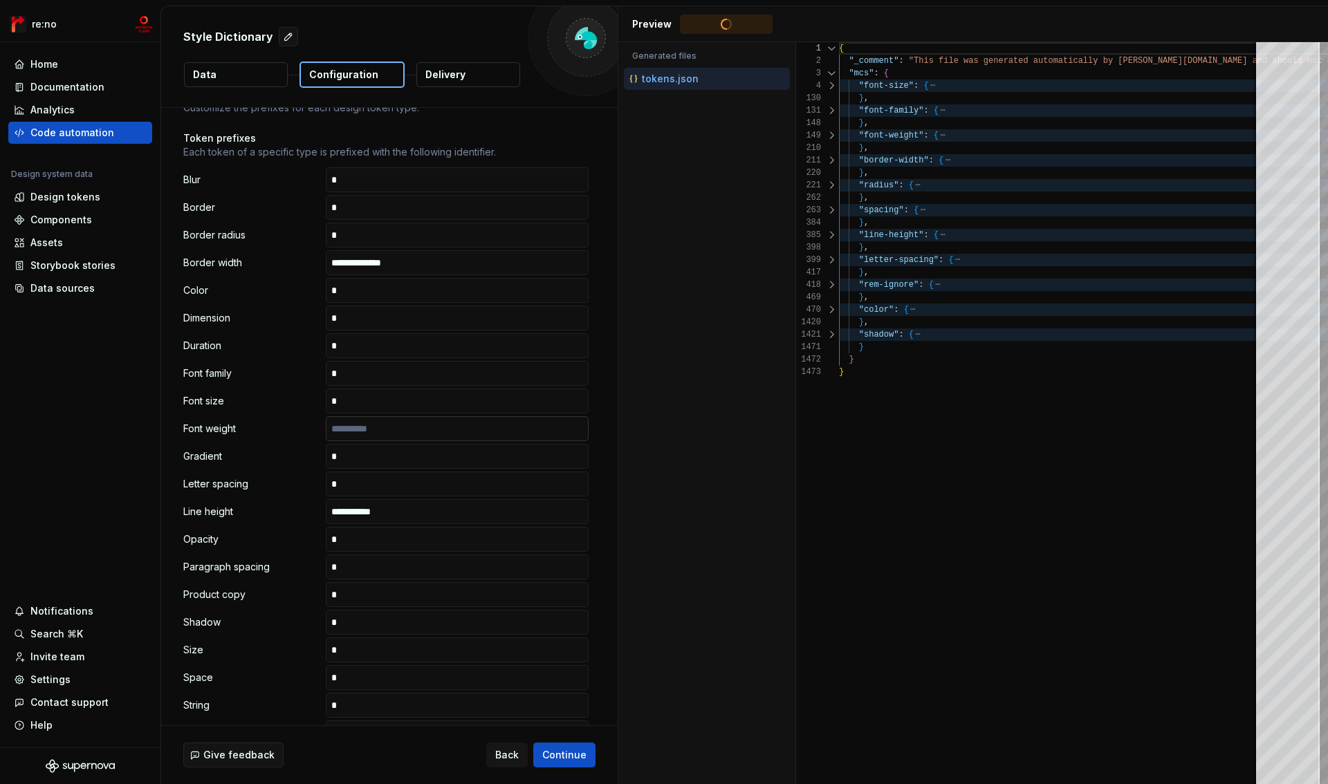
click at [394, 435] on input "text" at bounding box center [457, 428] width 263 height 25
click at [410, 510] on input "**********" at bounding box center [457, 511] width 263 height 25
paste input "****"
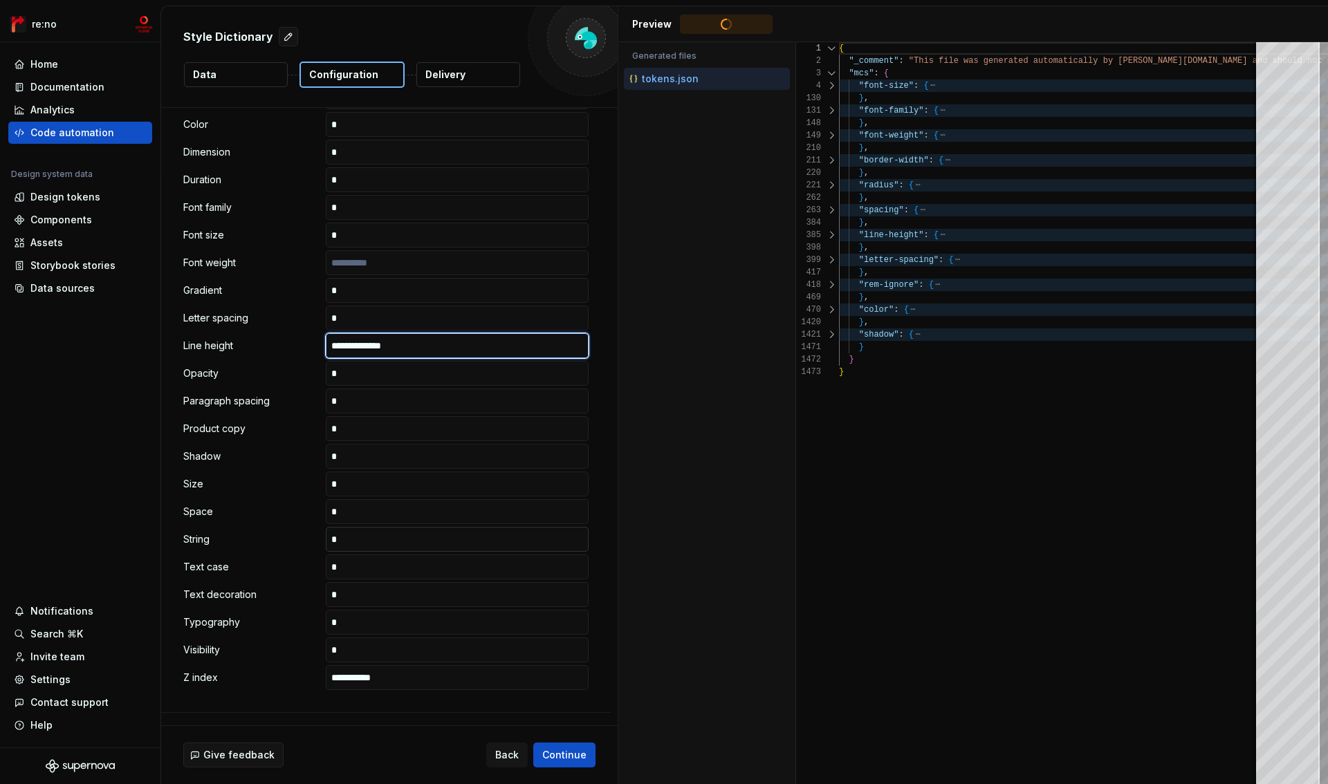
scroll to position [428, 0]
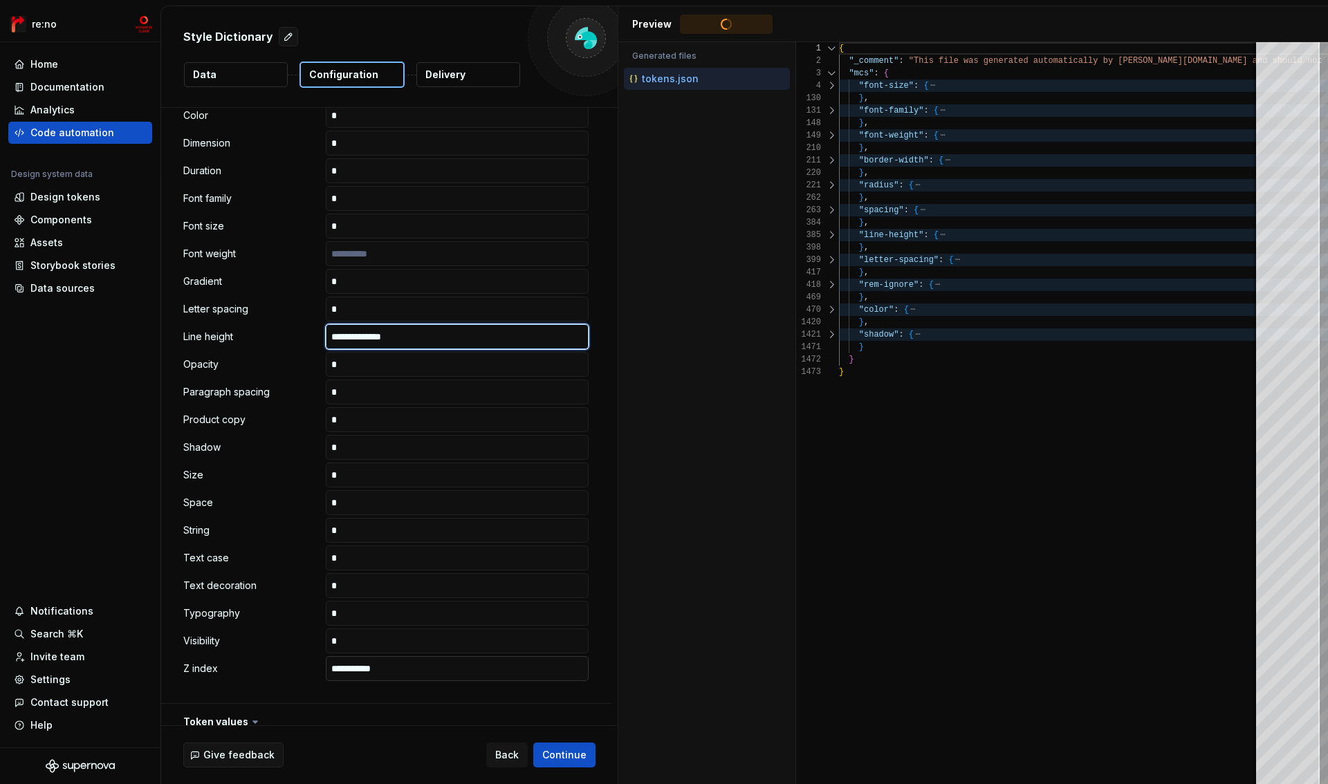
type input "**********"
click at [405, 672] on input "**********" at bounding box center [457, 668] width 263 height 25
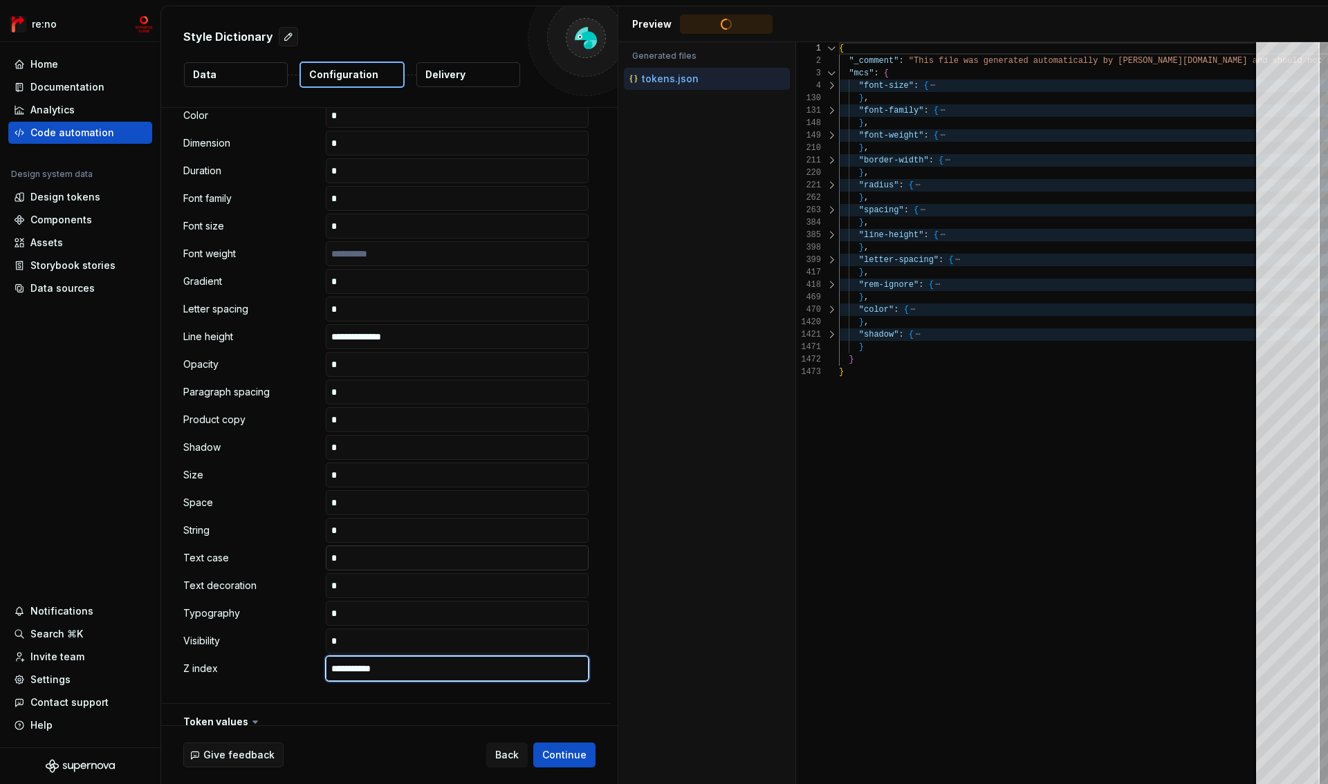
paste input "****"
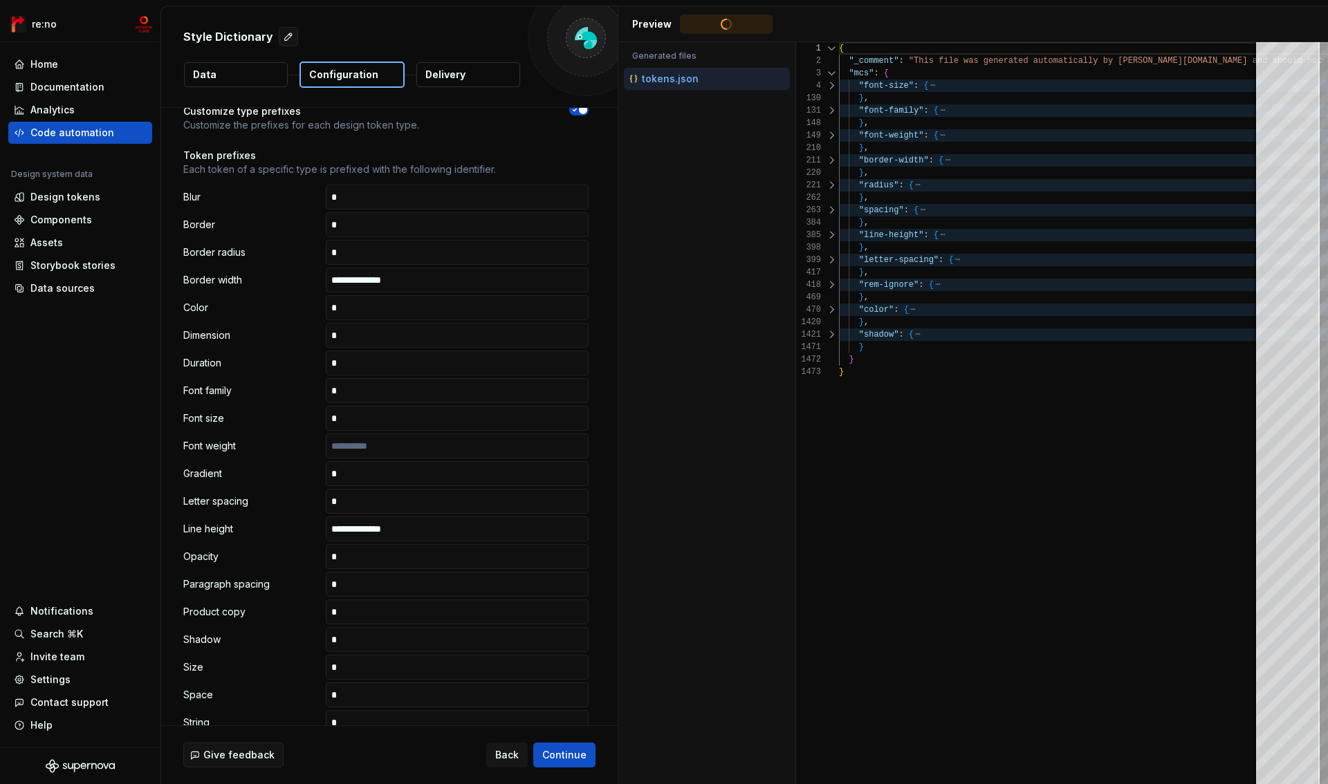
scroll to position [0, 0]
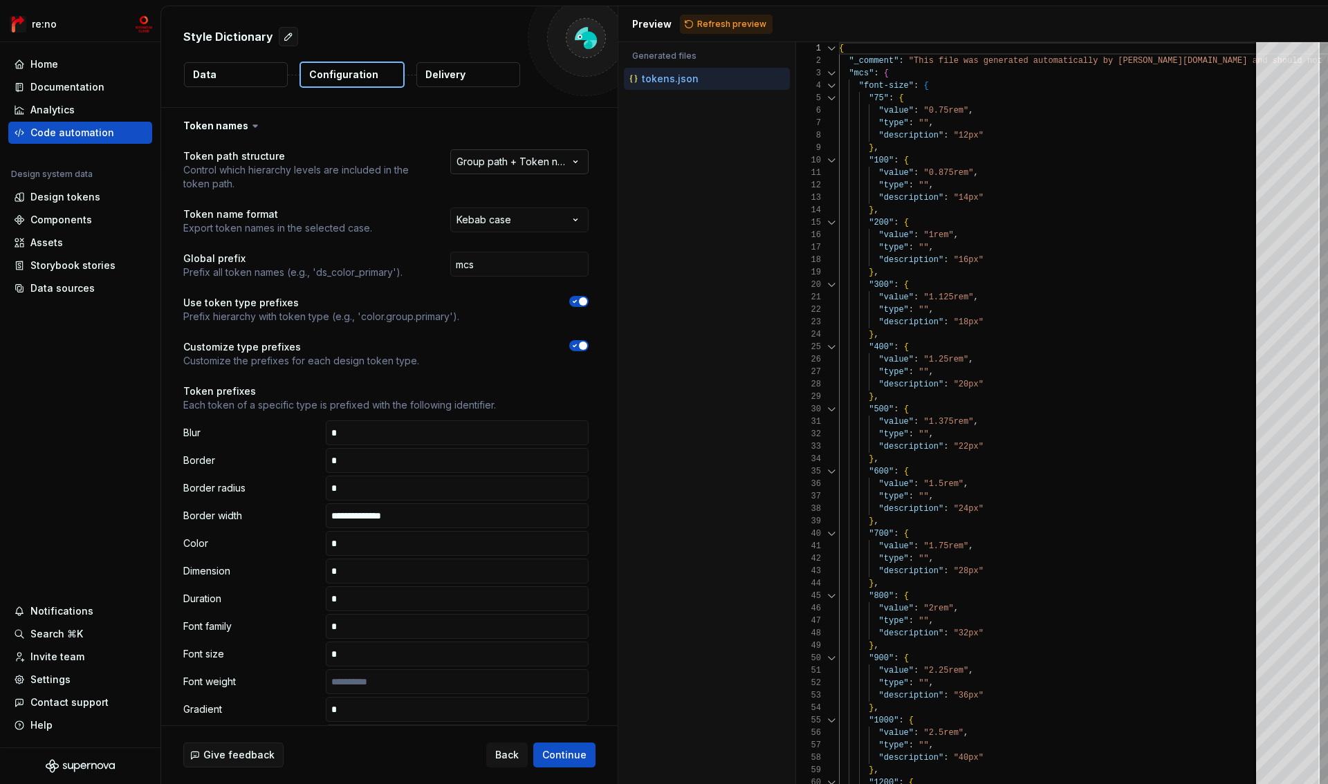
type input "**********"
click at [538, 165] on html "**********" at bounding box center [664, 392] width 1328 height 784
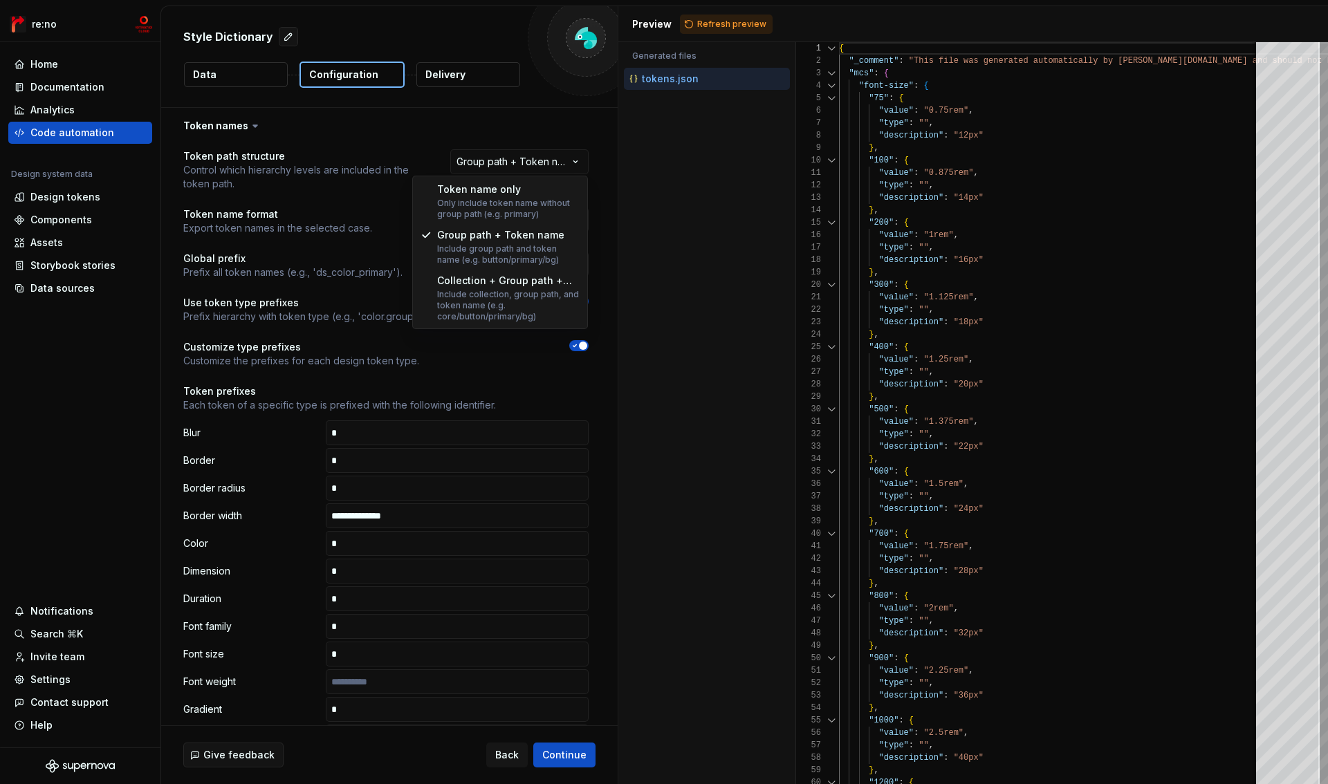
click at [537, 166] on html "**********" at bounding box center [664, 392] width 1328 height 784
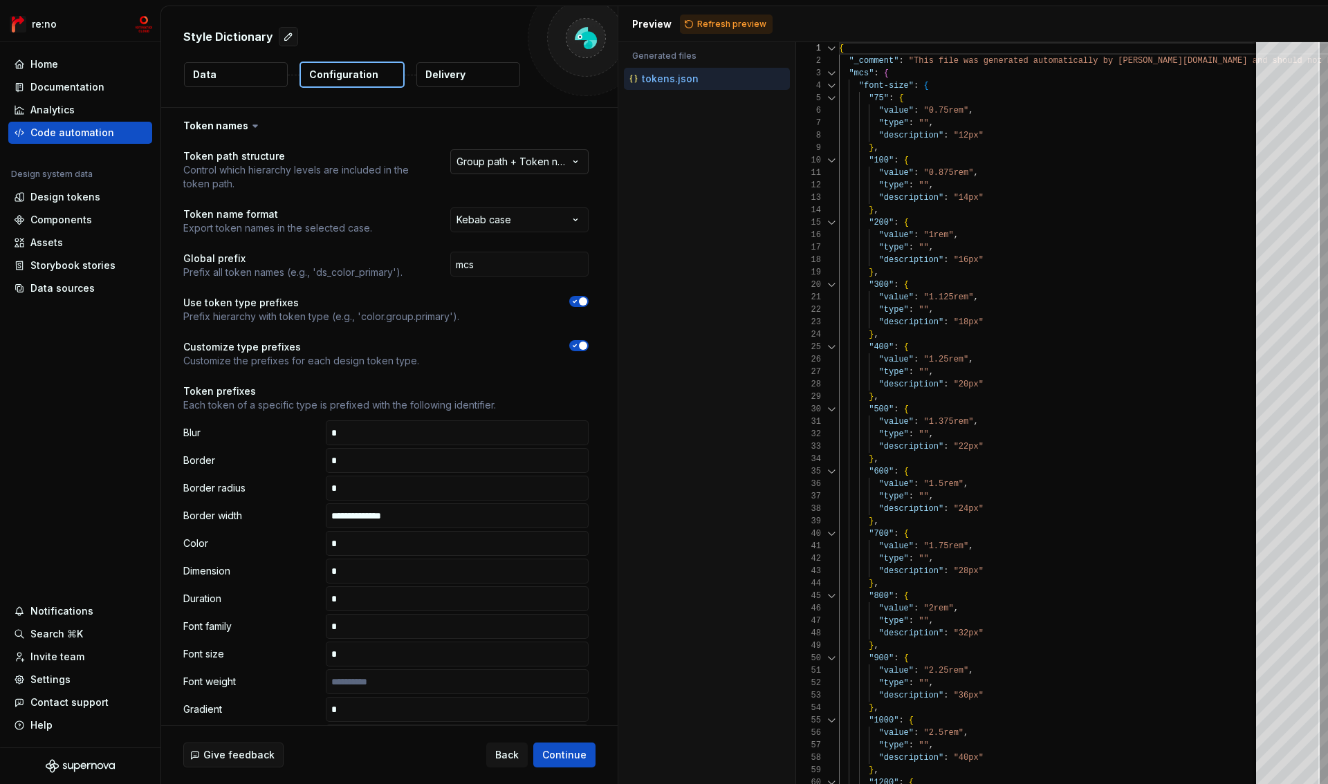
click at [513, 164] on html "**********" at bounding box center [664, 392] width 1328 height 784
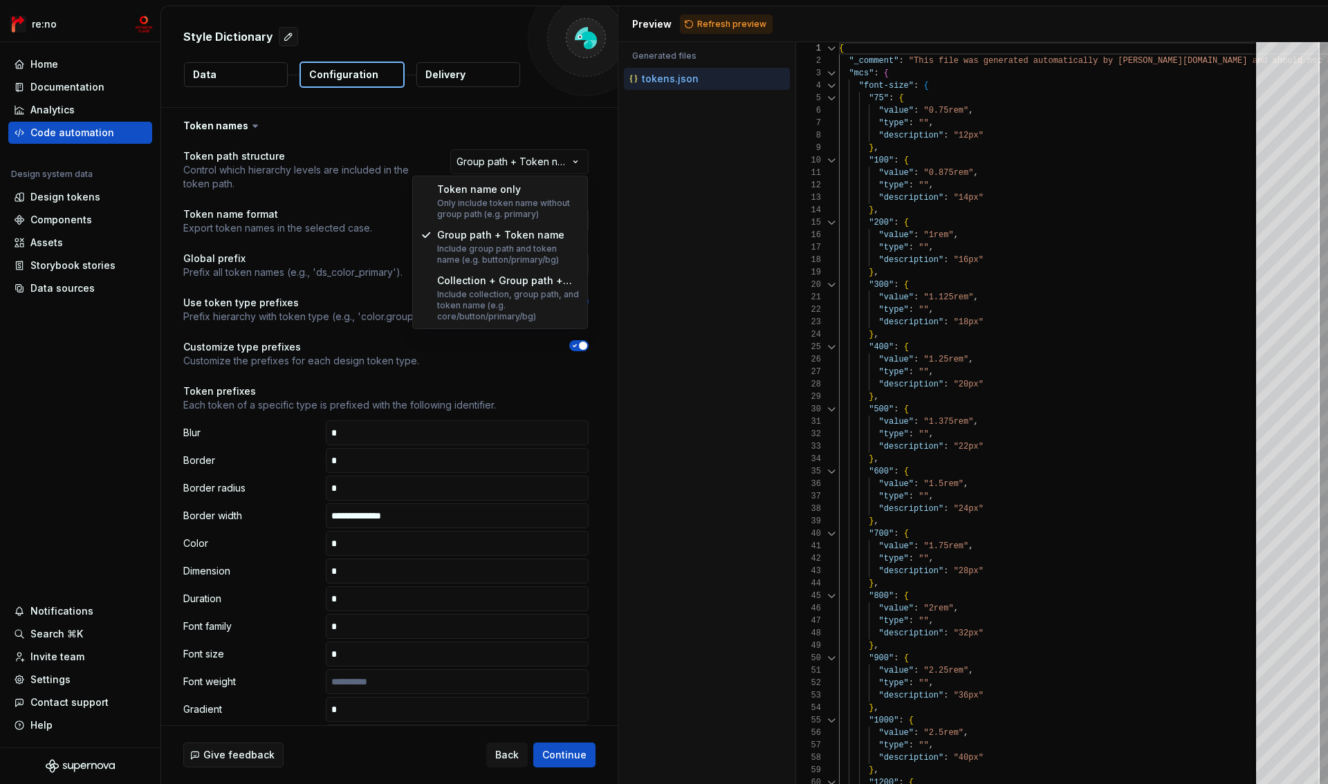
click at [515, 167] on html "**********" at bounding box center [664, 392] width 1328 height 784
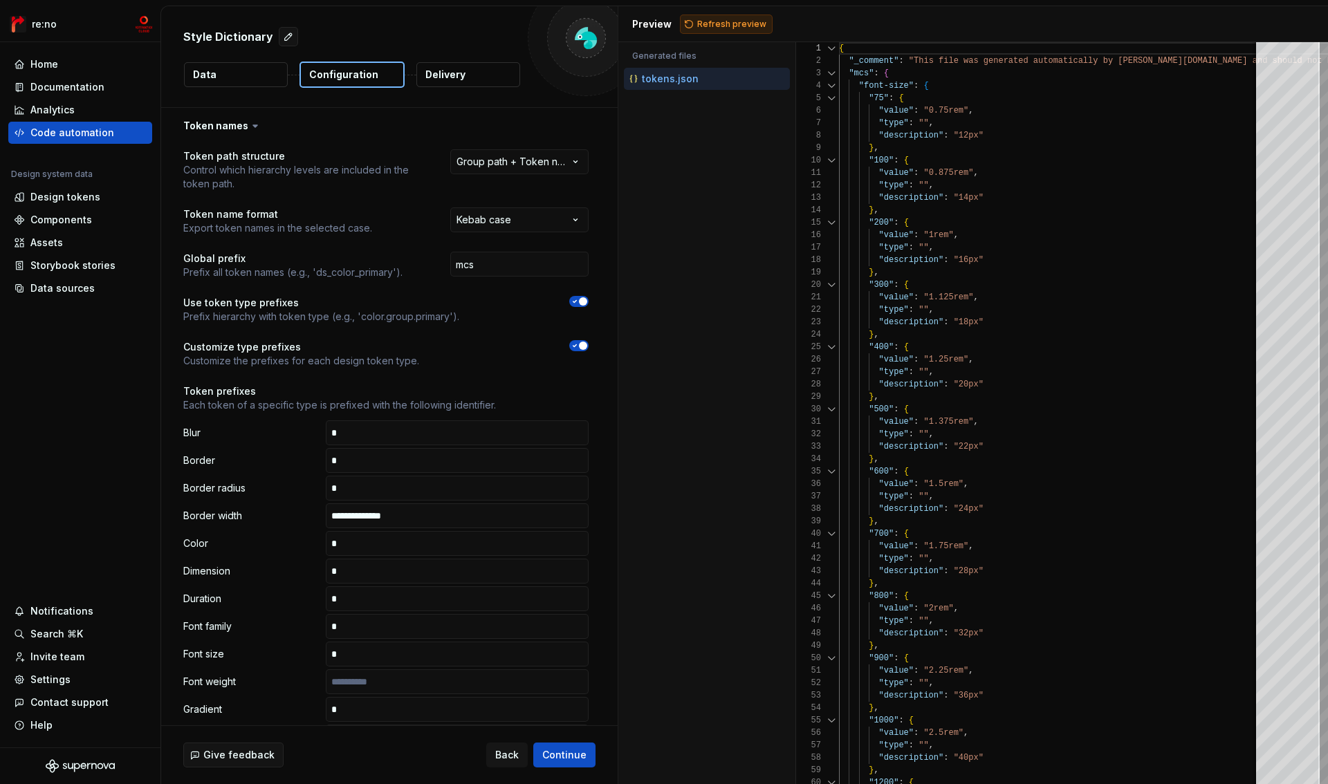
click at [743, 24] on span "Refresh preview" at bounding box center [731, 24] width 69 height 11
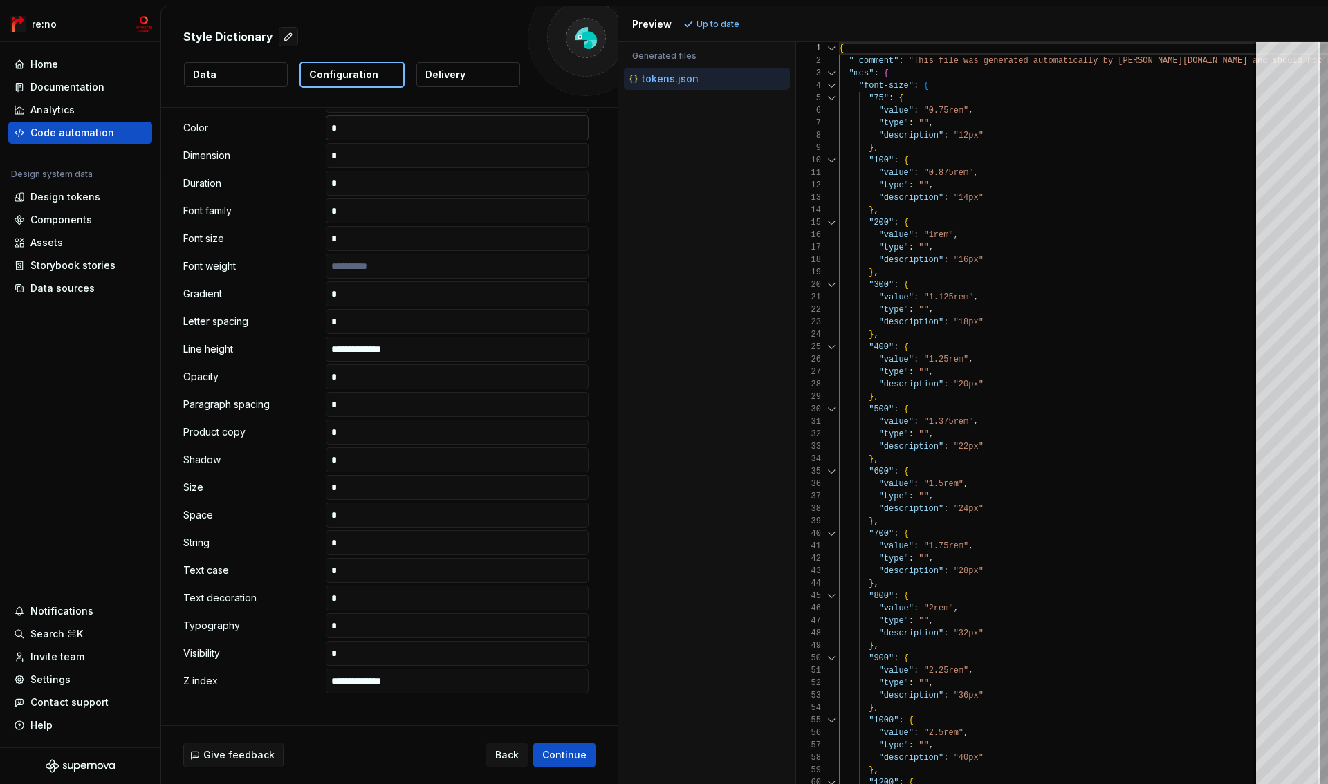
scroll to position [800, 0]
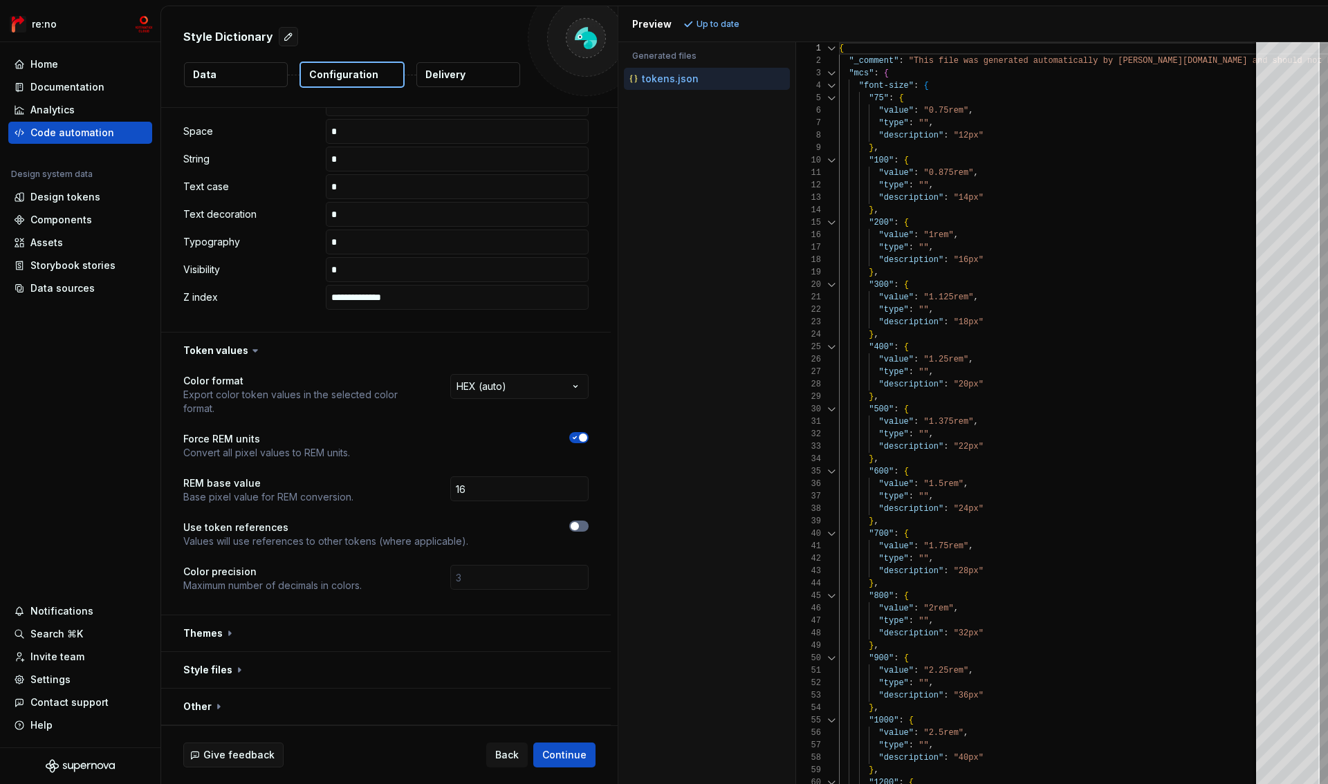
click at [579, 527] on icon "button" at bounding box center [574, 526] width 11 height 8
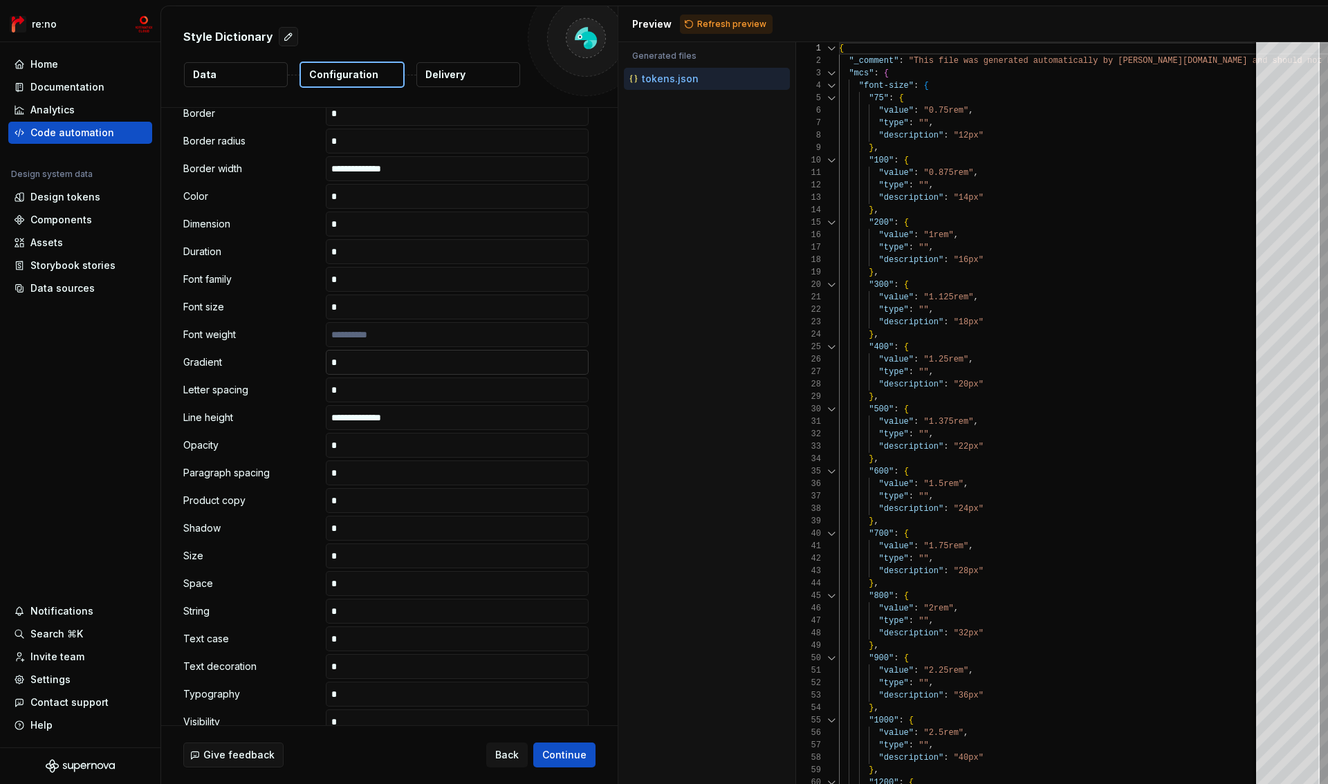
scroll to position [0, 0]
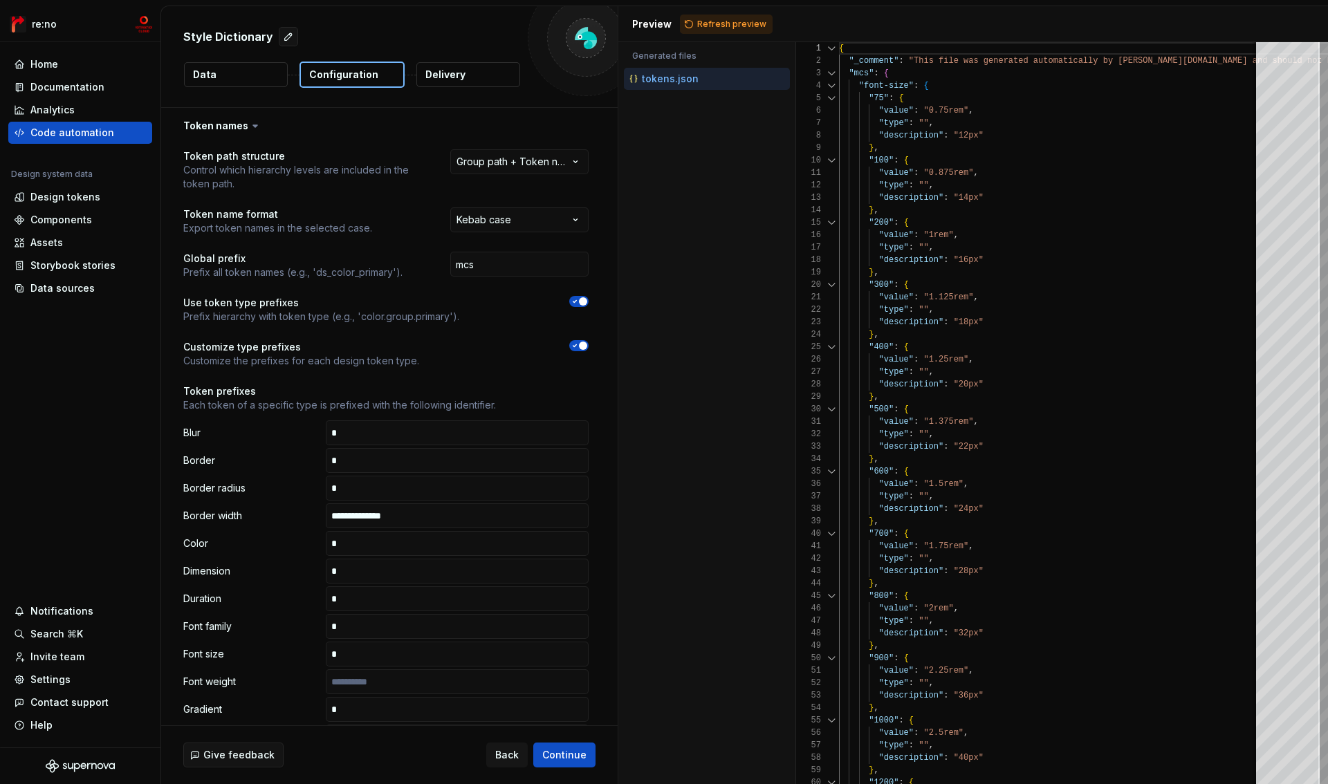
click at [695, 19] on button "Refresh preview" at bounding box center [726, 24] width 93 height 19
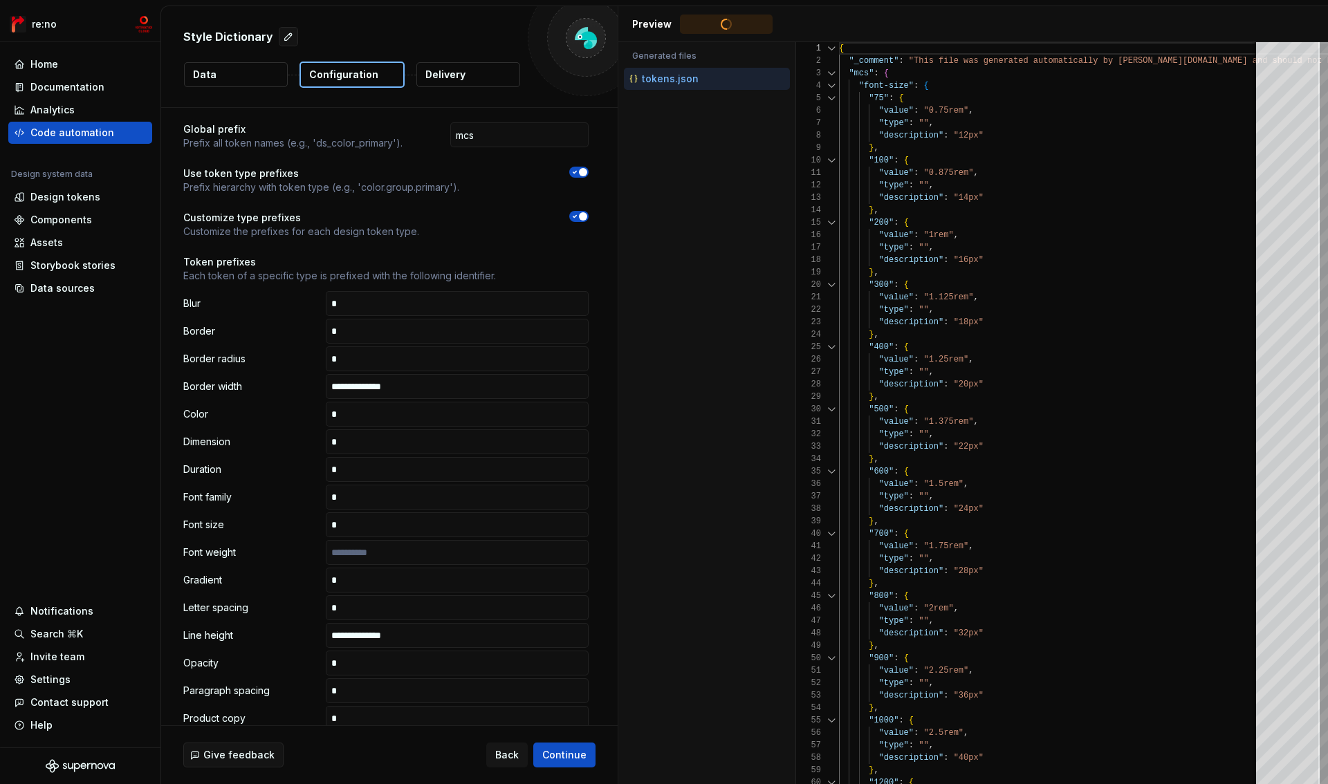
scroll to position [208, 0]
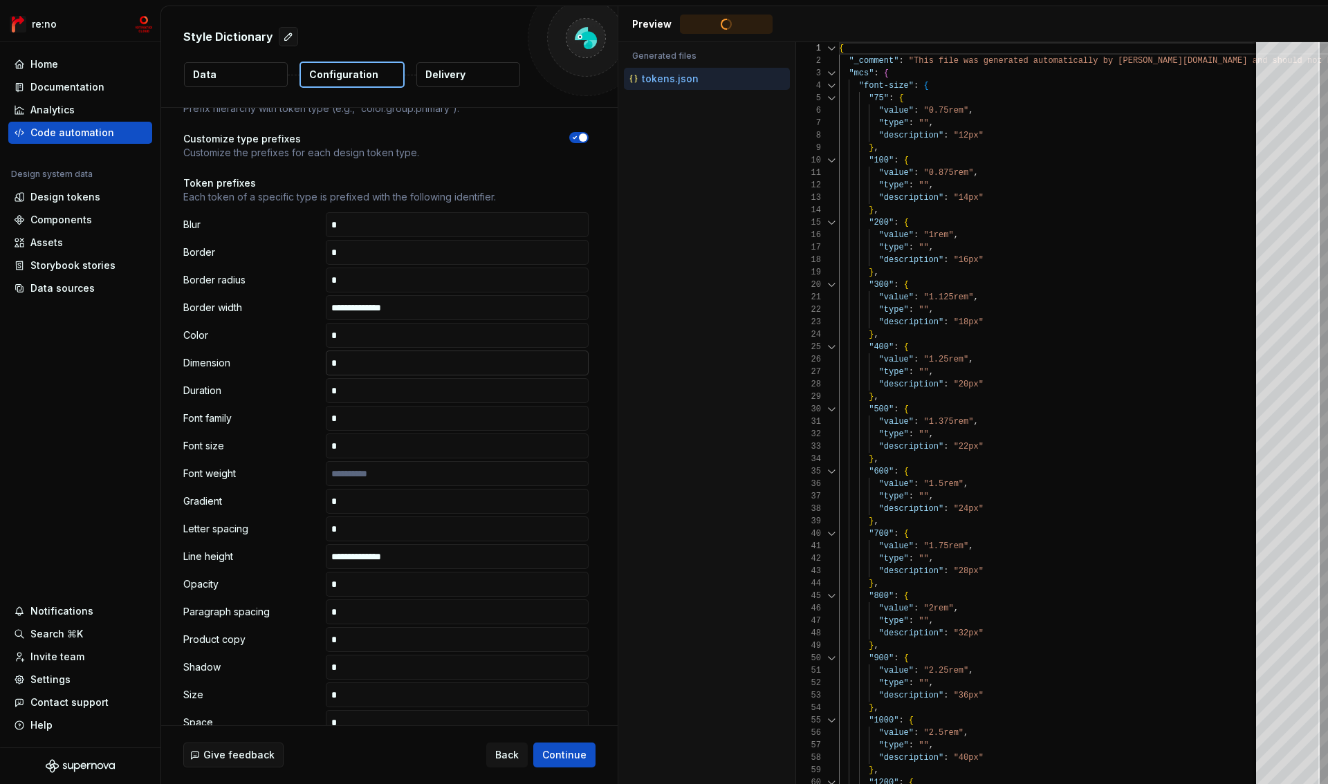
click at [394, 362] on input "text" at bounding box center [457, 363] width 263 height 25
click at [830, 86] on div at bounding box center [832, 86] width 18 height 12
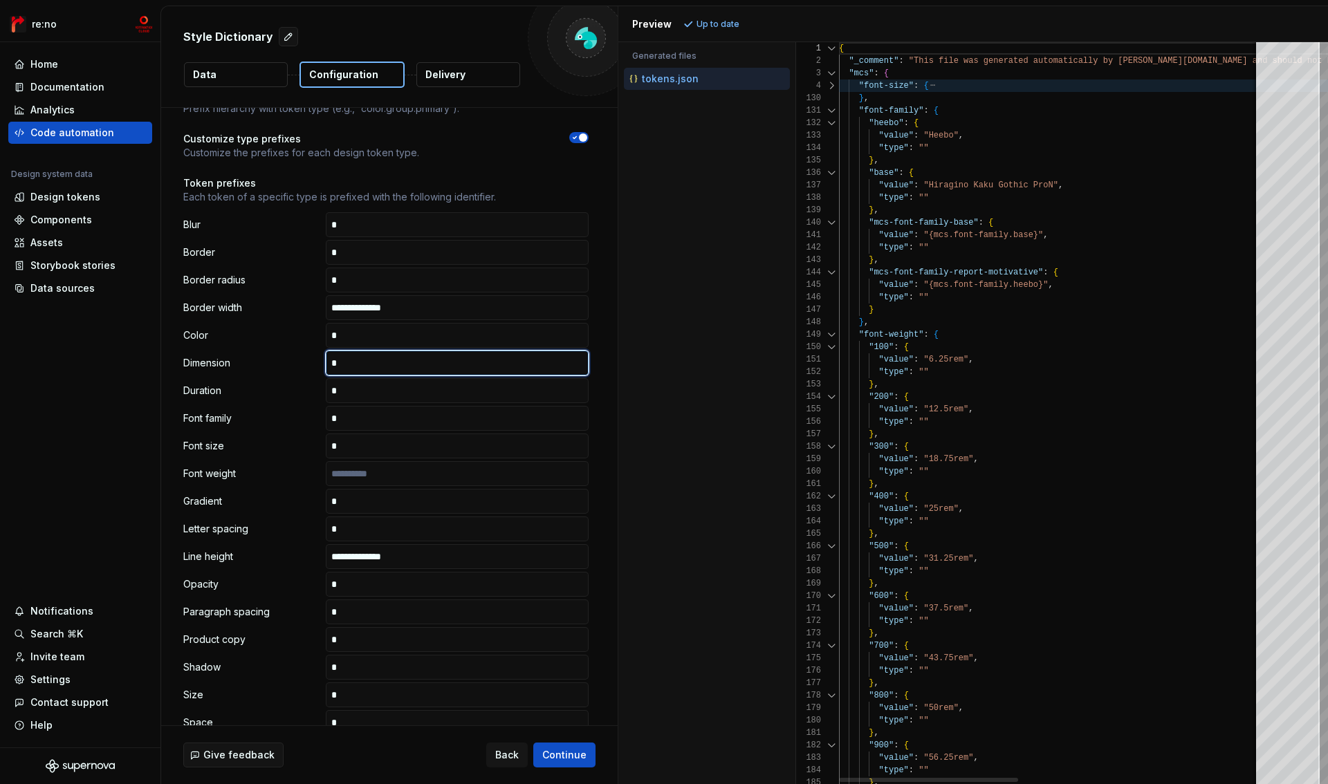
click at [832, 109] on div at bounding box center [832, 110] width 18 height 12
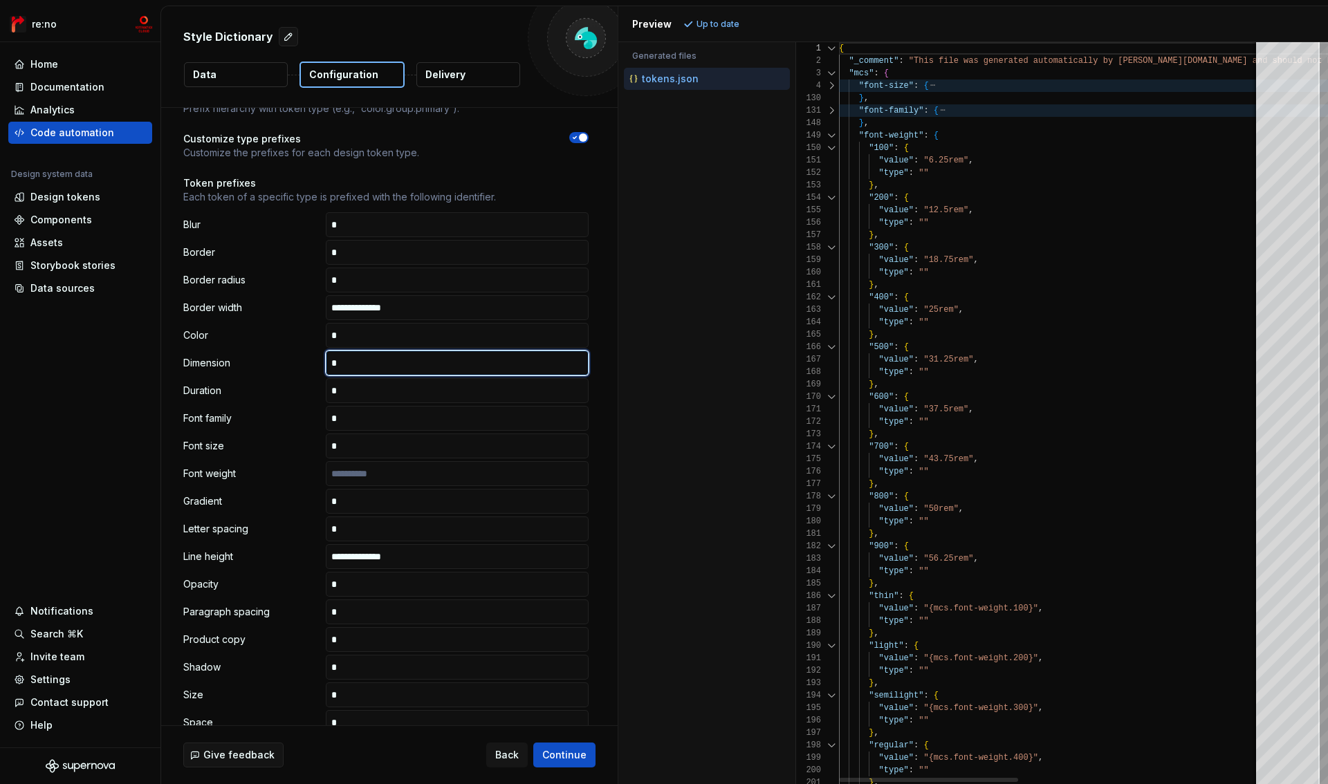
click at [832, 133] on div at bounding box center [832, 135] width 18 height 12
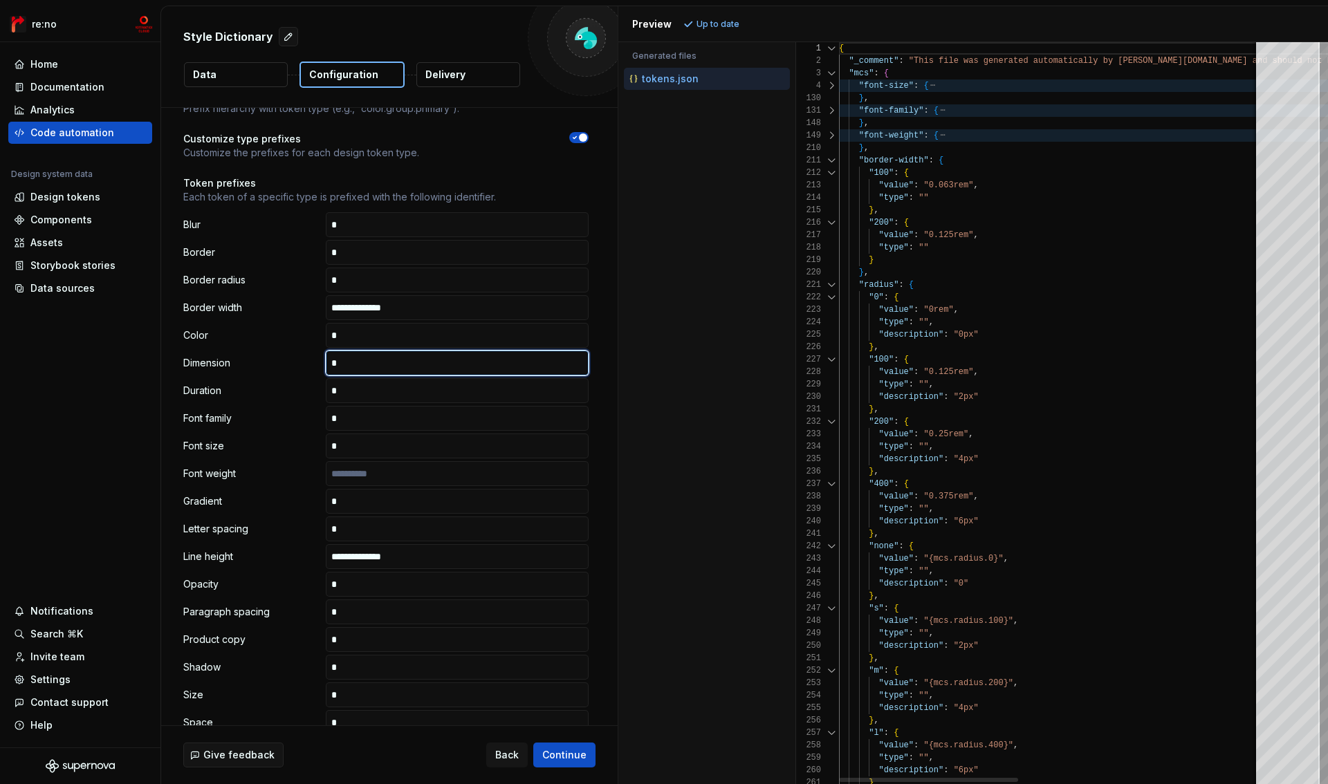
click at [832, 162] on div at bounding box center [832, 160] width 18 height 12
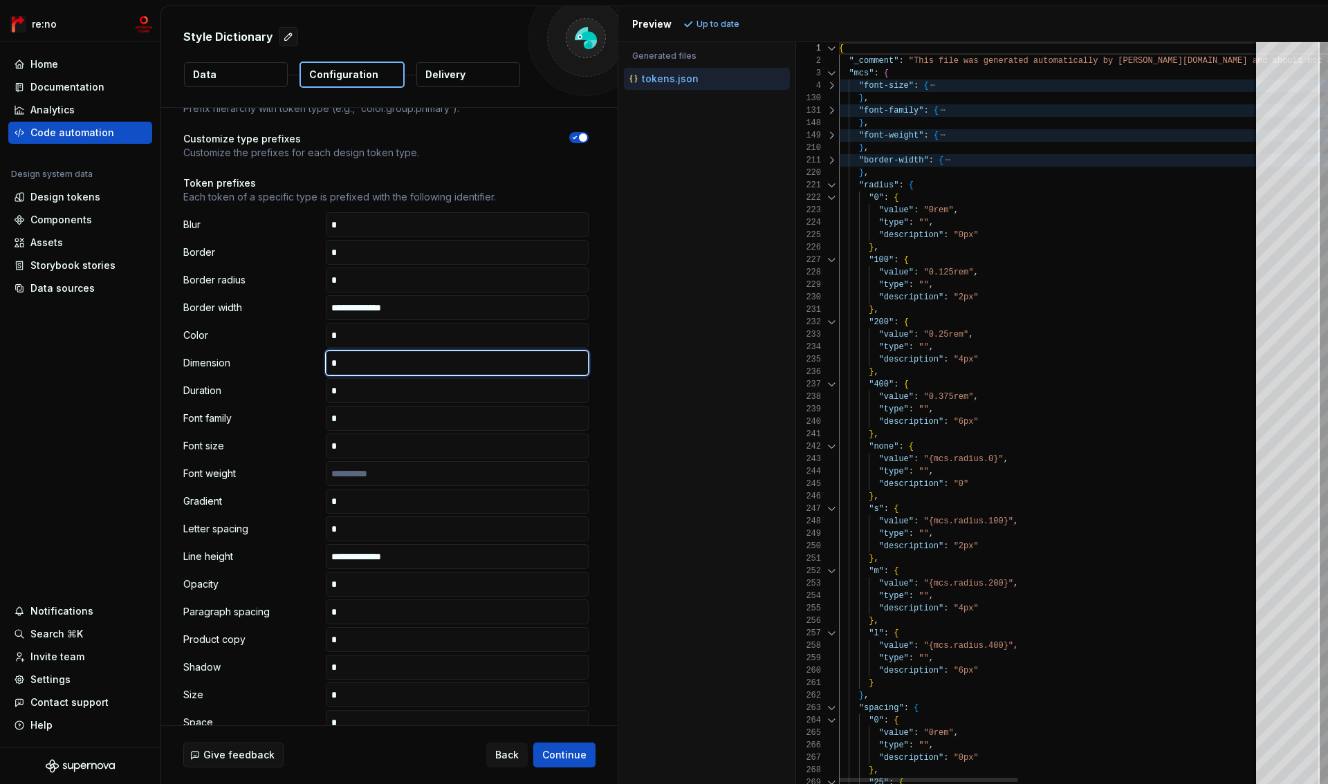
click at [832, 181] on div at bounding box center [832, 185] width 18 height 12
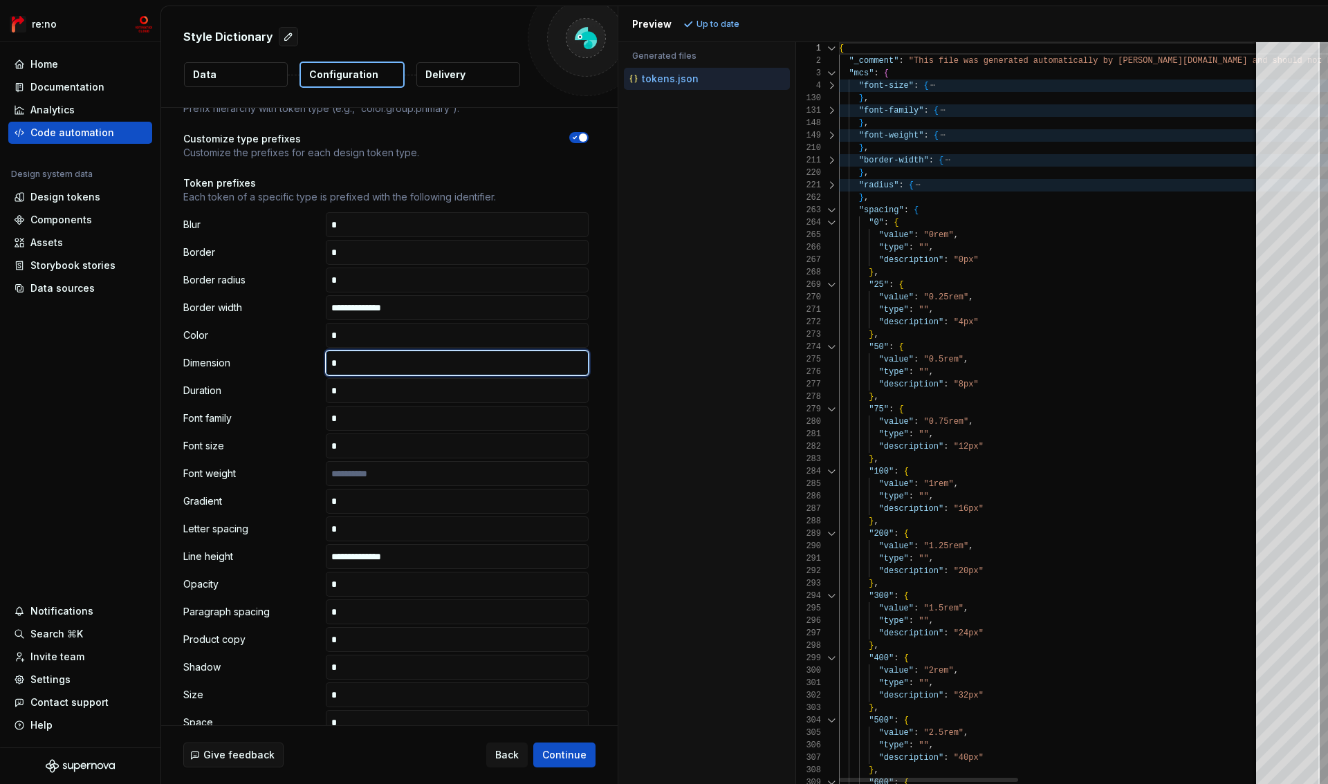
click at [832, 203] on div "262" at bounding box center [817, 198] width 43 height 12
click at [832, 213] on div at bounding box center [832, 210] width 18 height 12
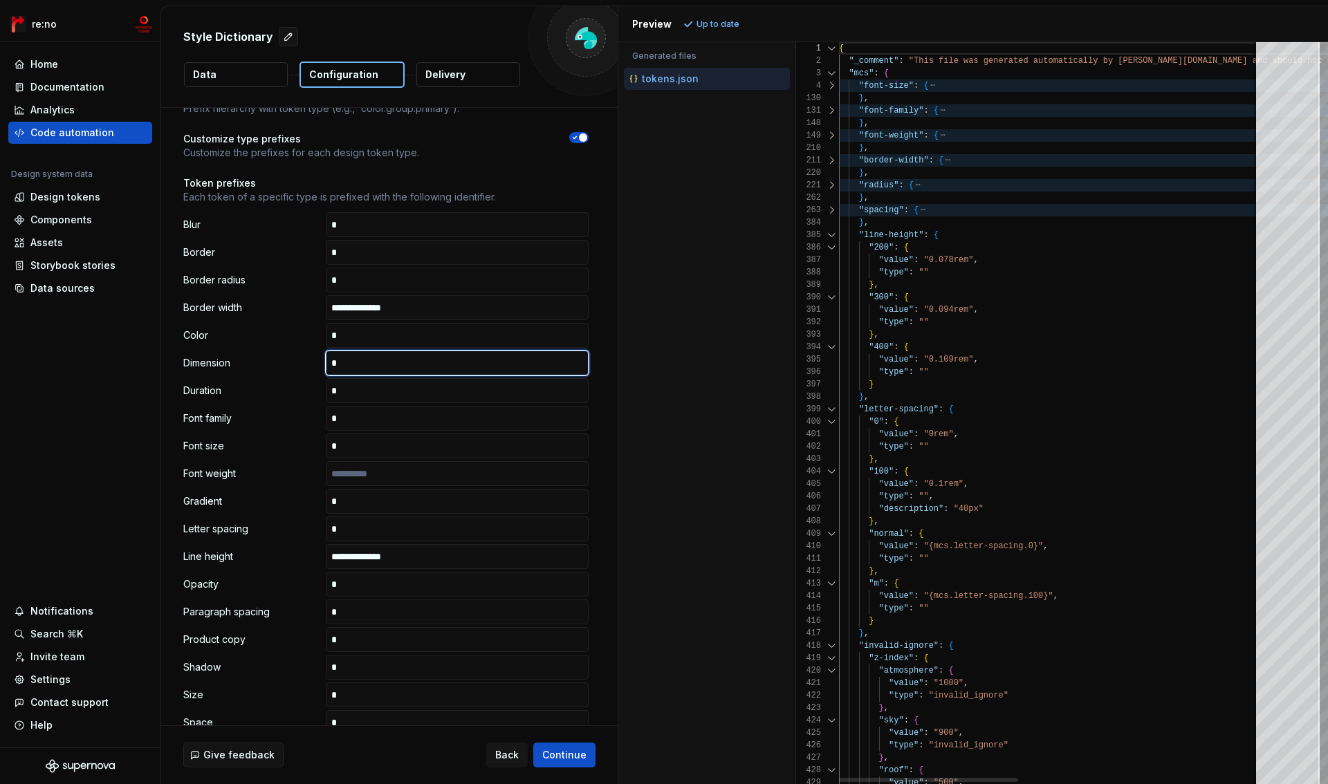
click at [832, 237] on div at bounding box center [832, 235] width 18 height 12
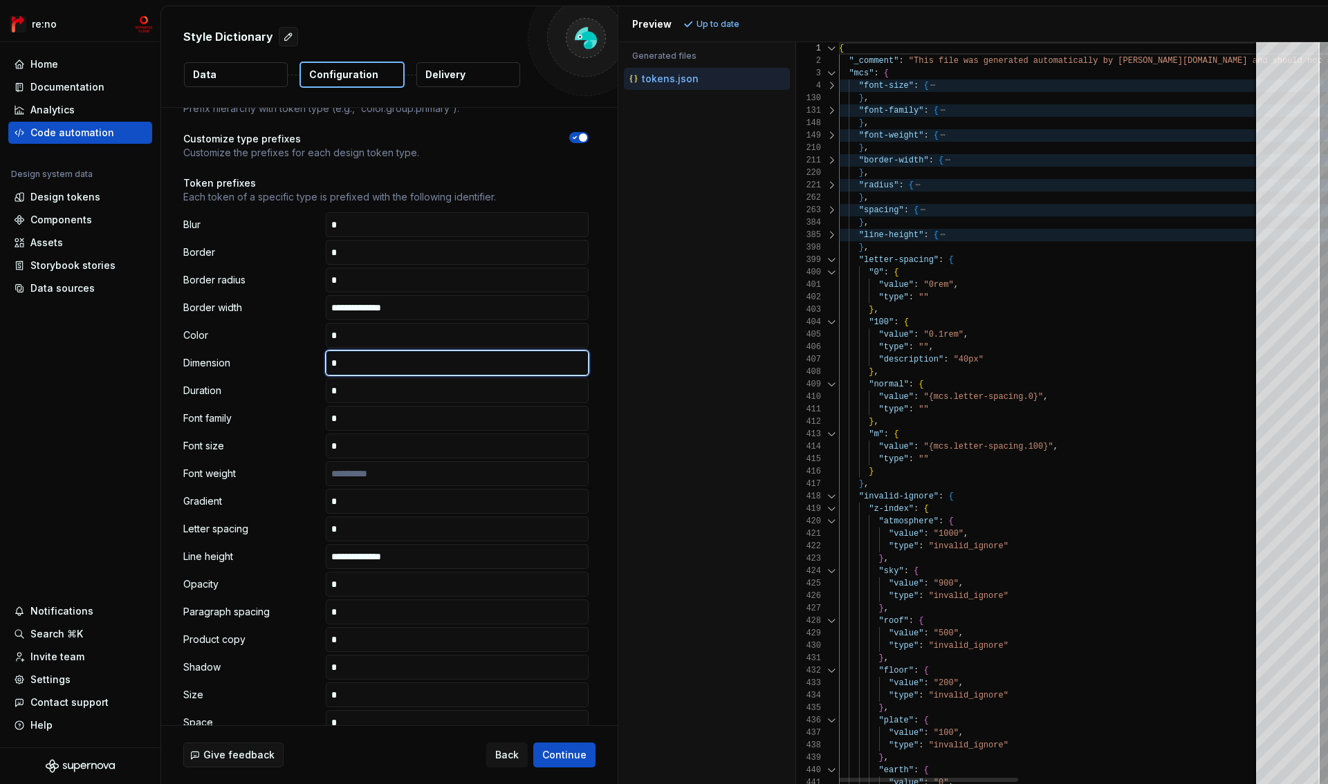
click at [832, 264] on div at bounding box center [832, 260] width 18 height 12
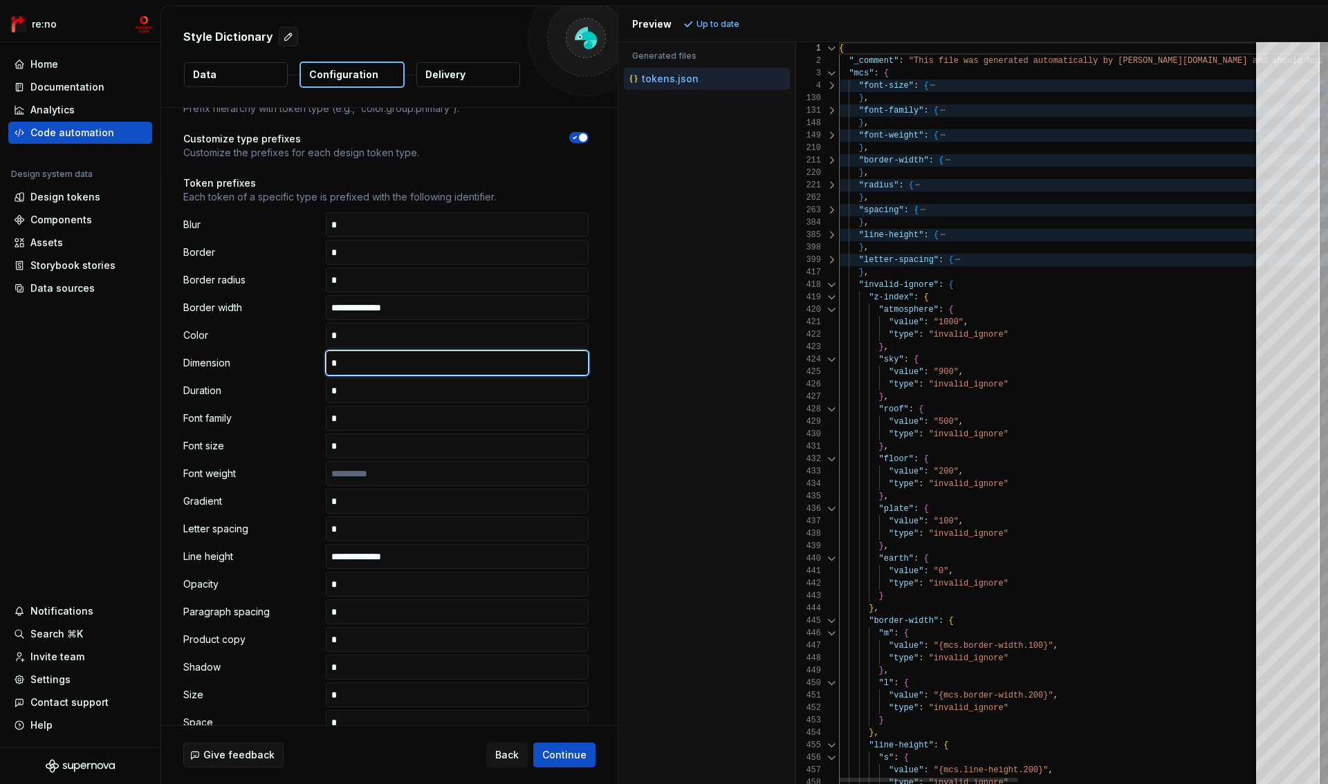
click at [832, 275] on div "417" at bounding box center [817, 272] width 43 height 12
click at [832, 283] on div at bounding box center [832, 285] width 18 height 12
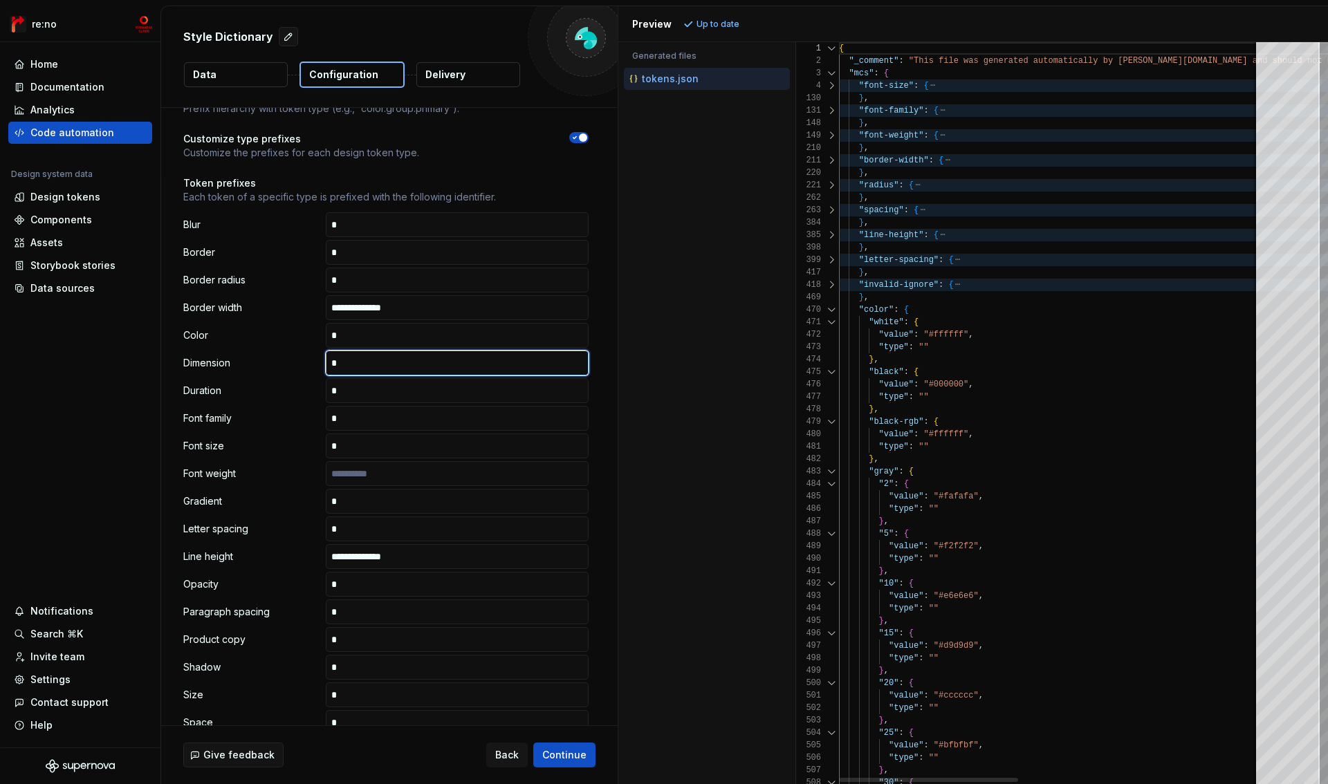
click at [836, 308] on div at bounding box center [832, 310] width 18 height 12
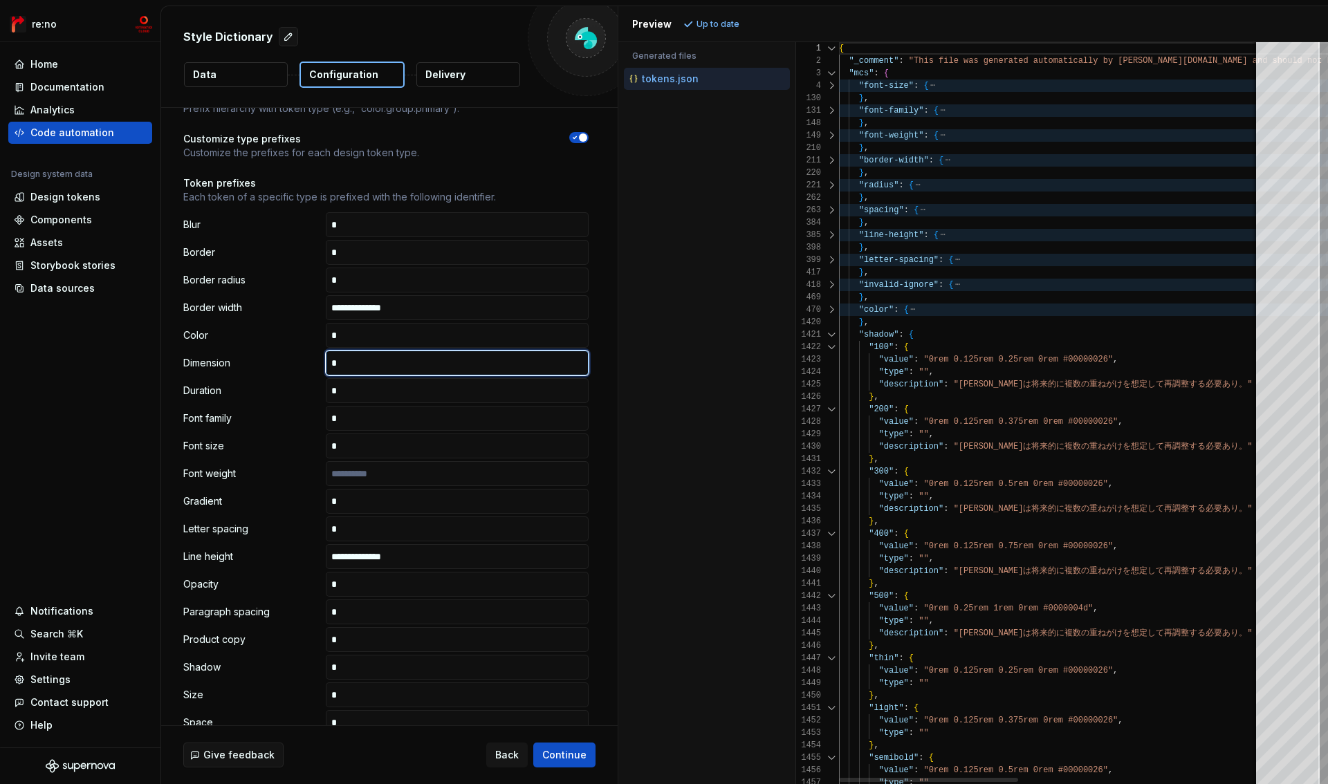
click at [832, 329] on div at bounding box center [832, 335] width 18 height 12
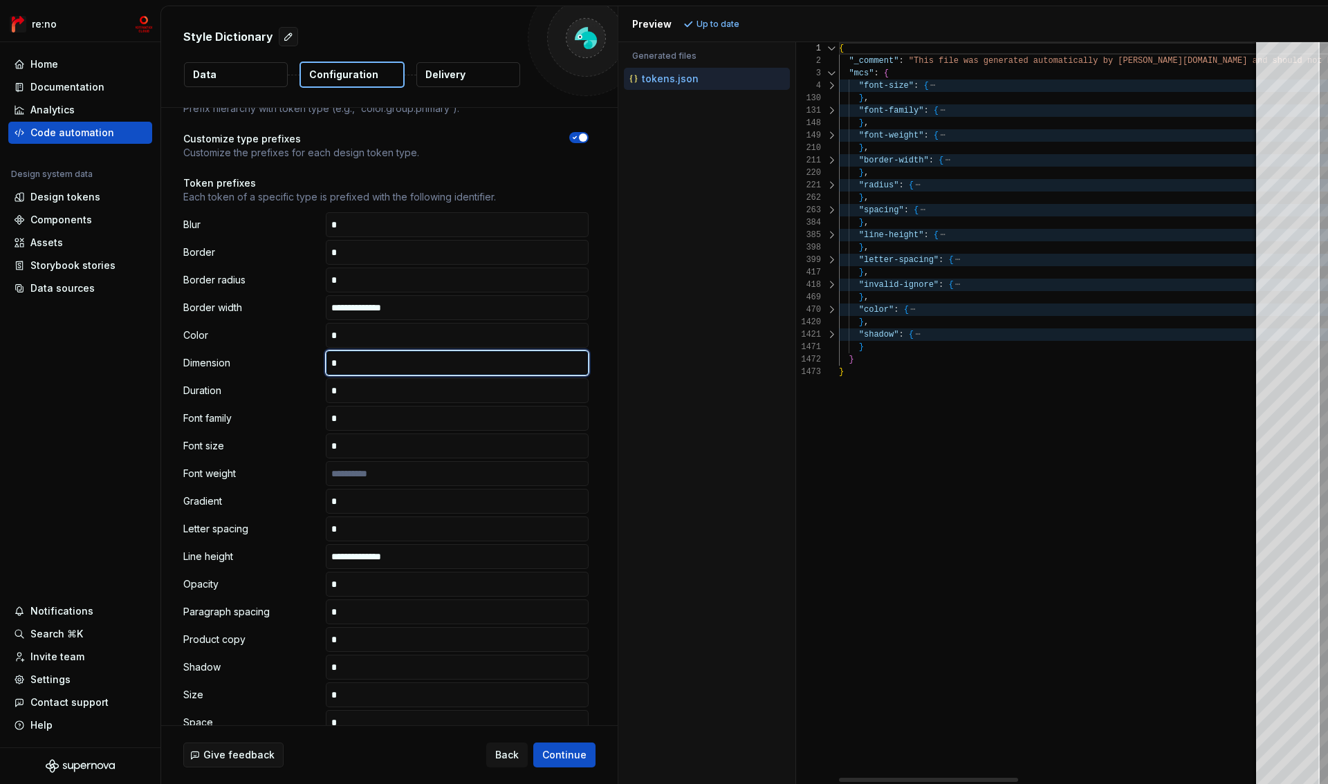
click at [831, 284] on div at bounding box center [832, 285] width 18 height 12
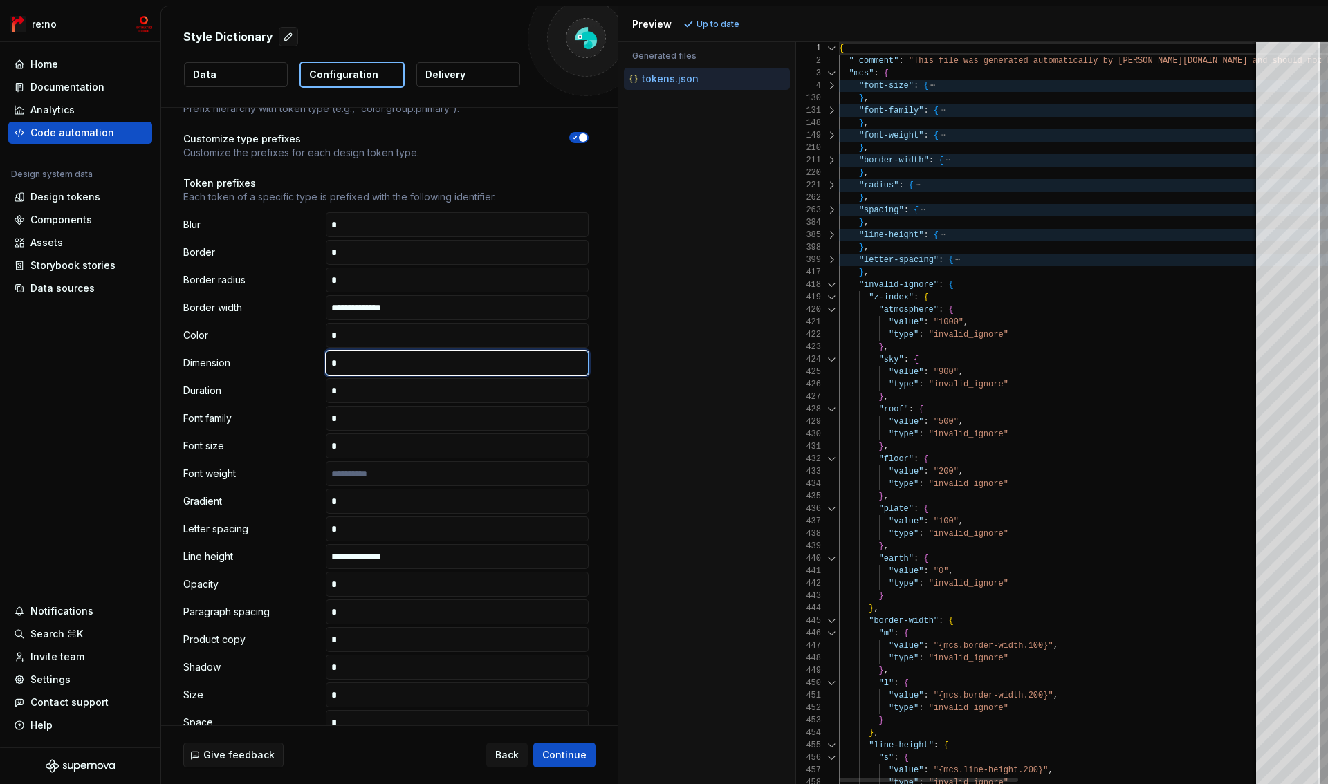
click at [836, 298] on div at bounding box center [832, 297] width 18 height 12
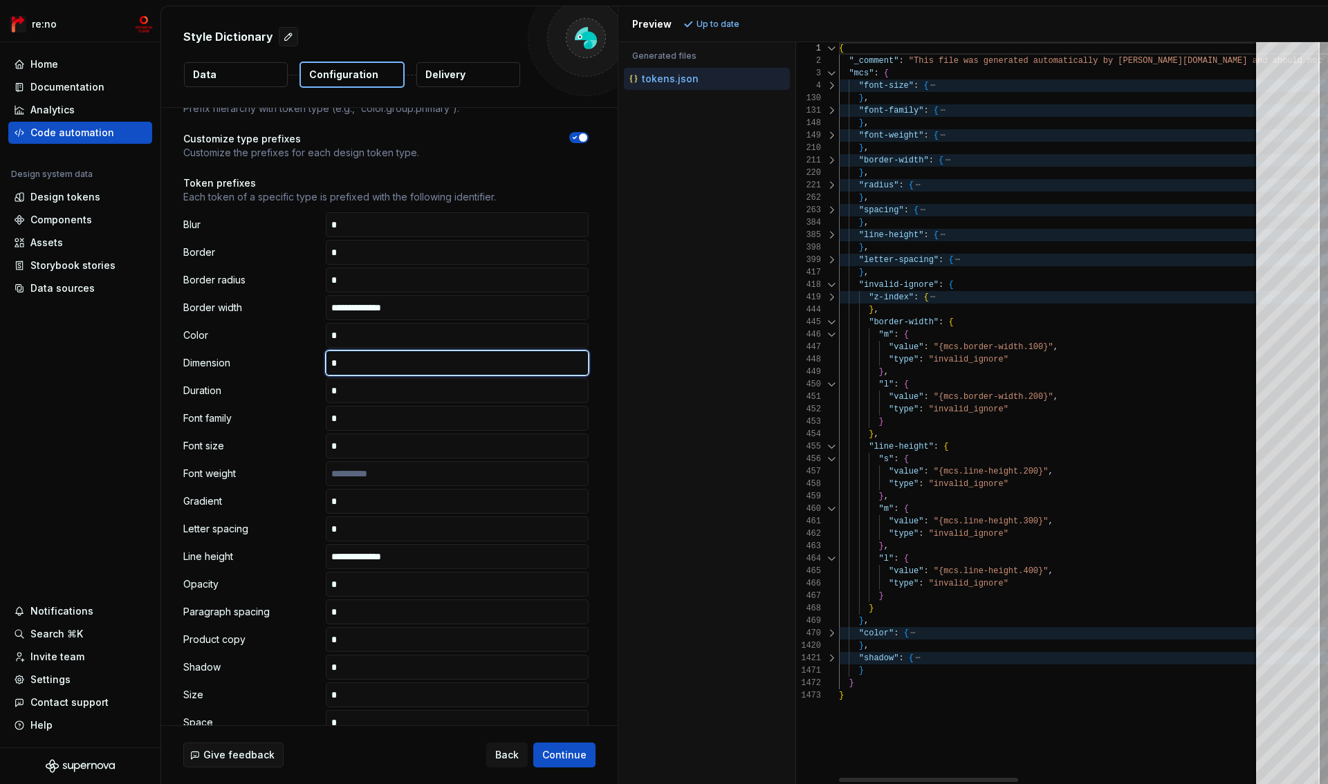
click at [829, 297] on div at bounding box center [832, 297] width 18 height 12
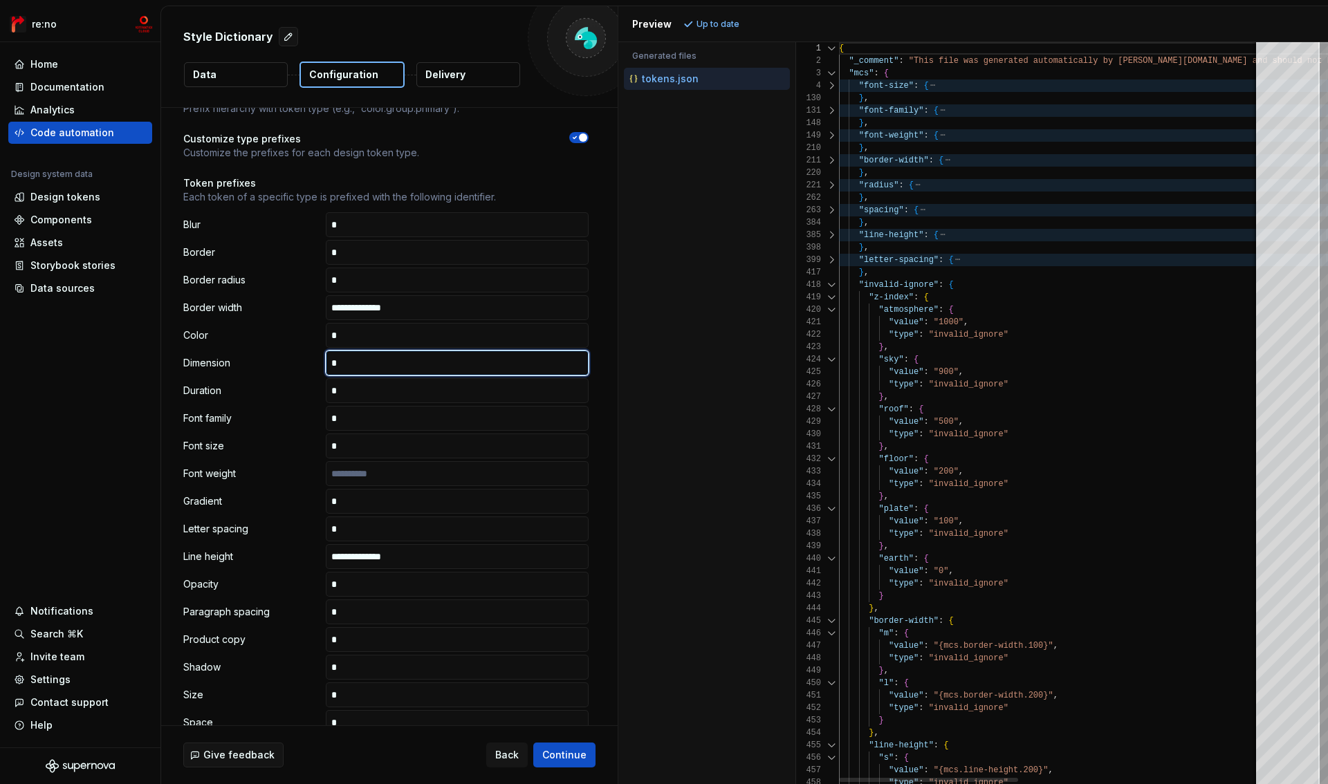
click at [829, 297] on div at bounding box center [832, 297] width 18 height 12
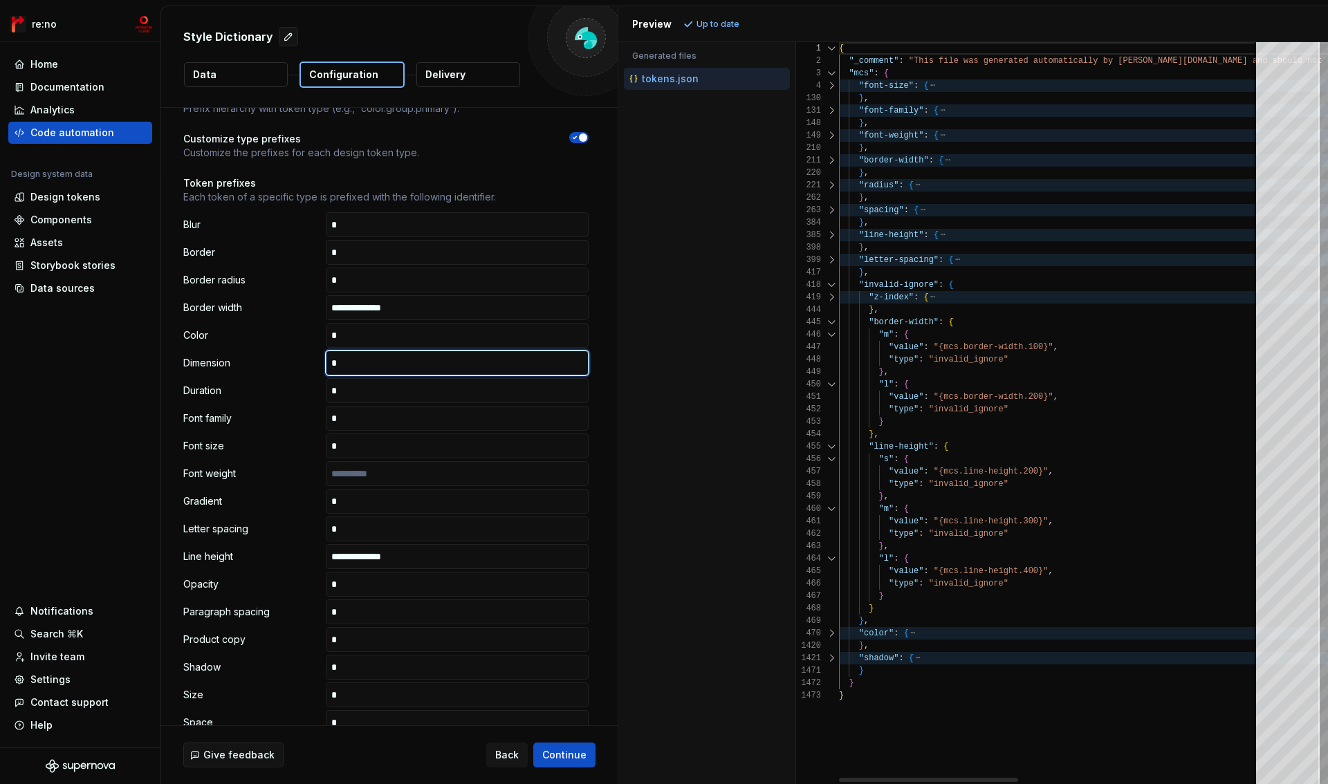
click at [829, 322] on div at bounding box center [832, 322] width 18 height 12
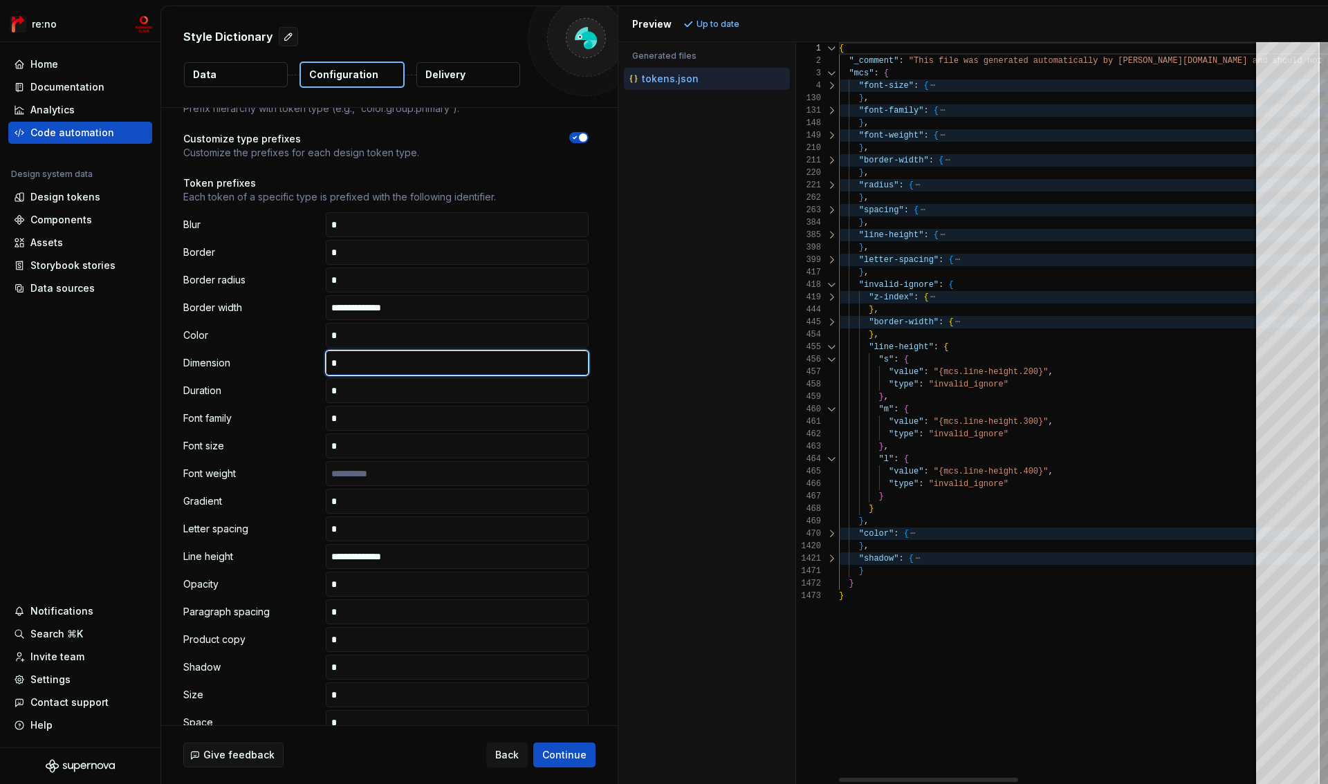
click at [829, 341] on div at bounding box center [832, 347] width 18 height 12
click at [829, 345] on div at bounding box center [832, 347] width 18 height 12
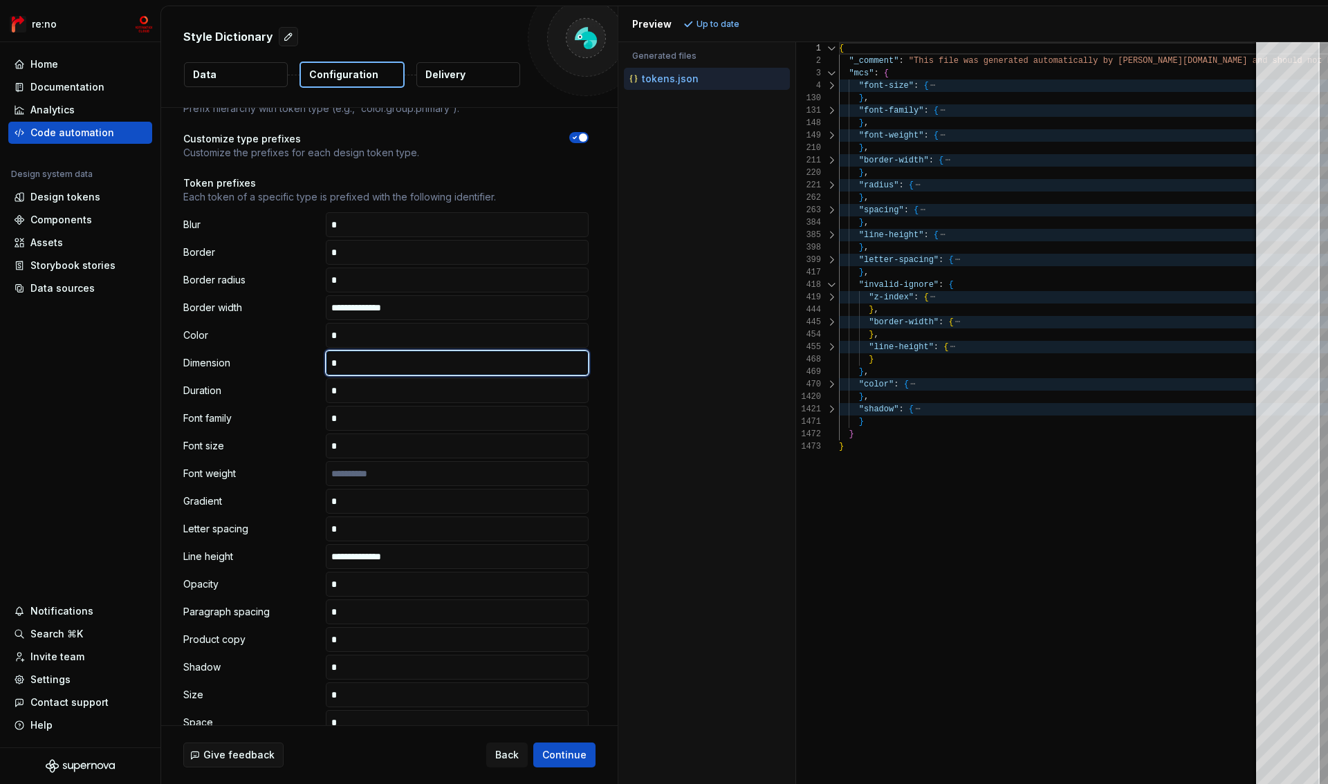
scroll to position [0, 0]
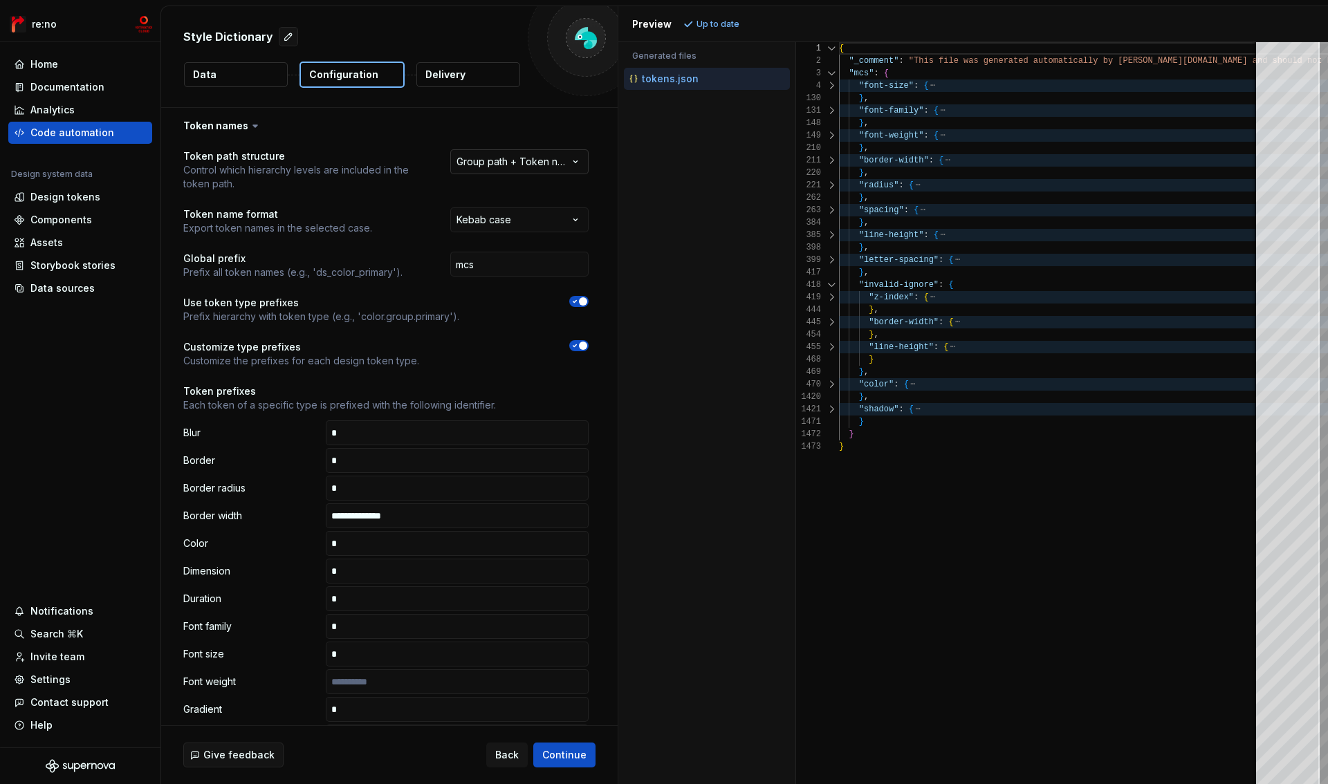
click at [506, 163] on html "**********" at bounding box center [664, 392] width 1328 height 784
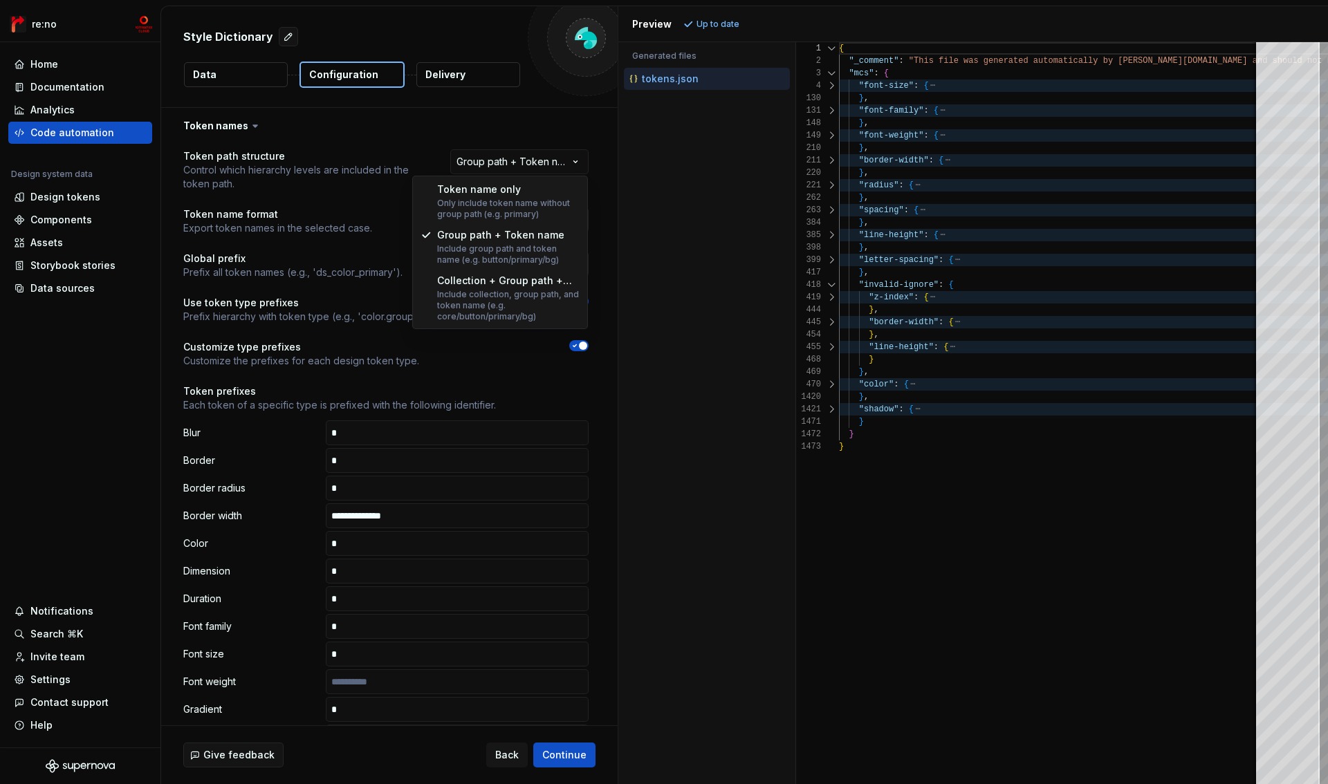
select select "**********"
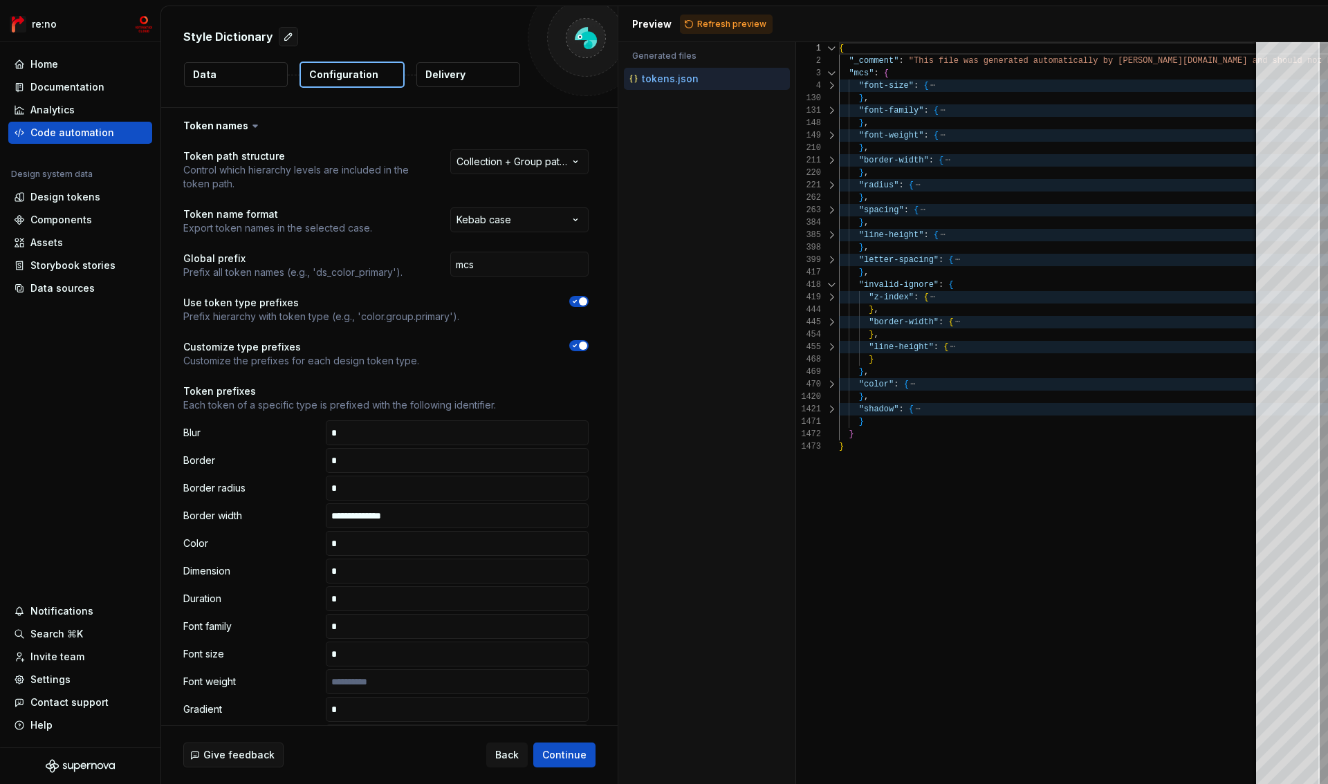
click at [730, 17] on button "Refresh preview" at bounding box center [726, 24] width 93 height 19
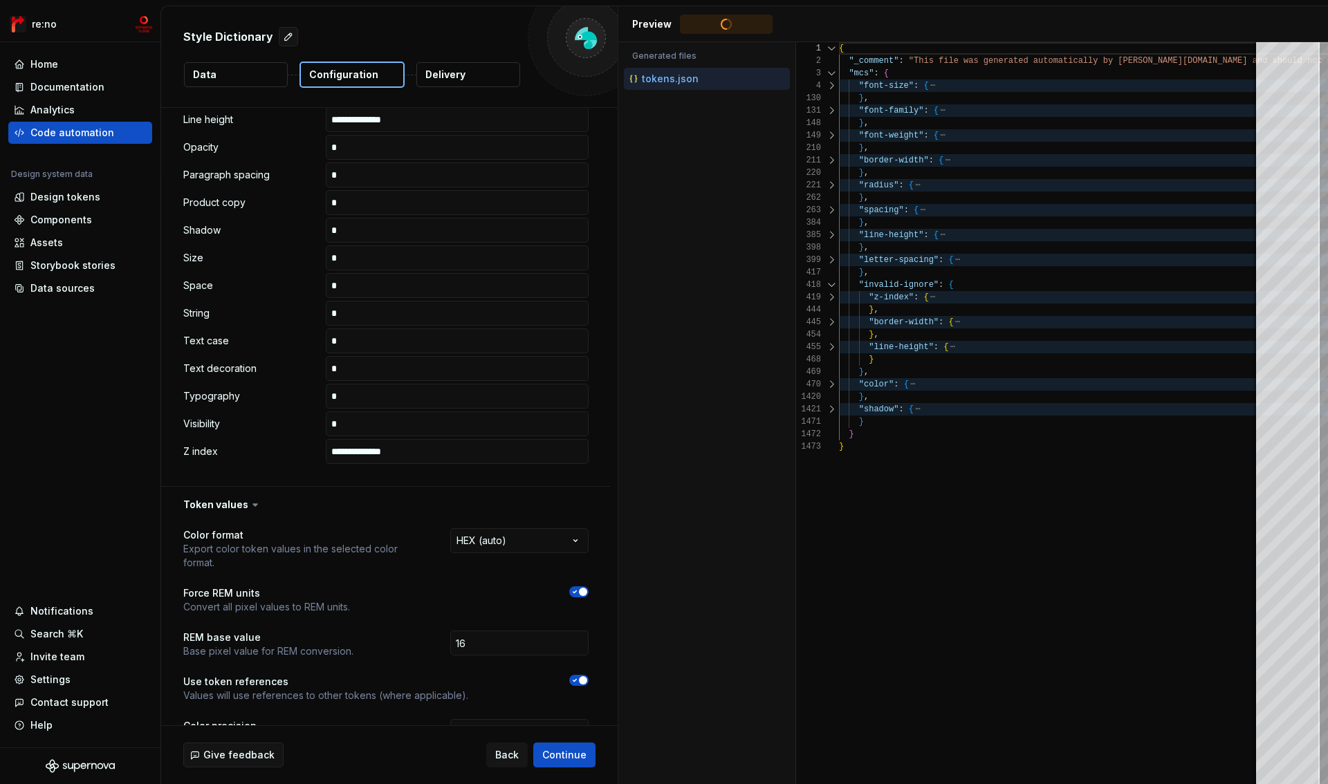
scroll to position [800, 0]
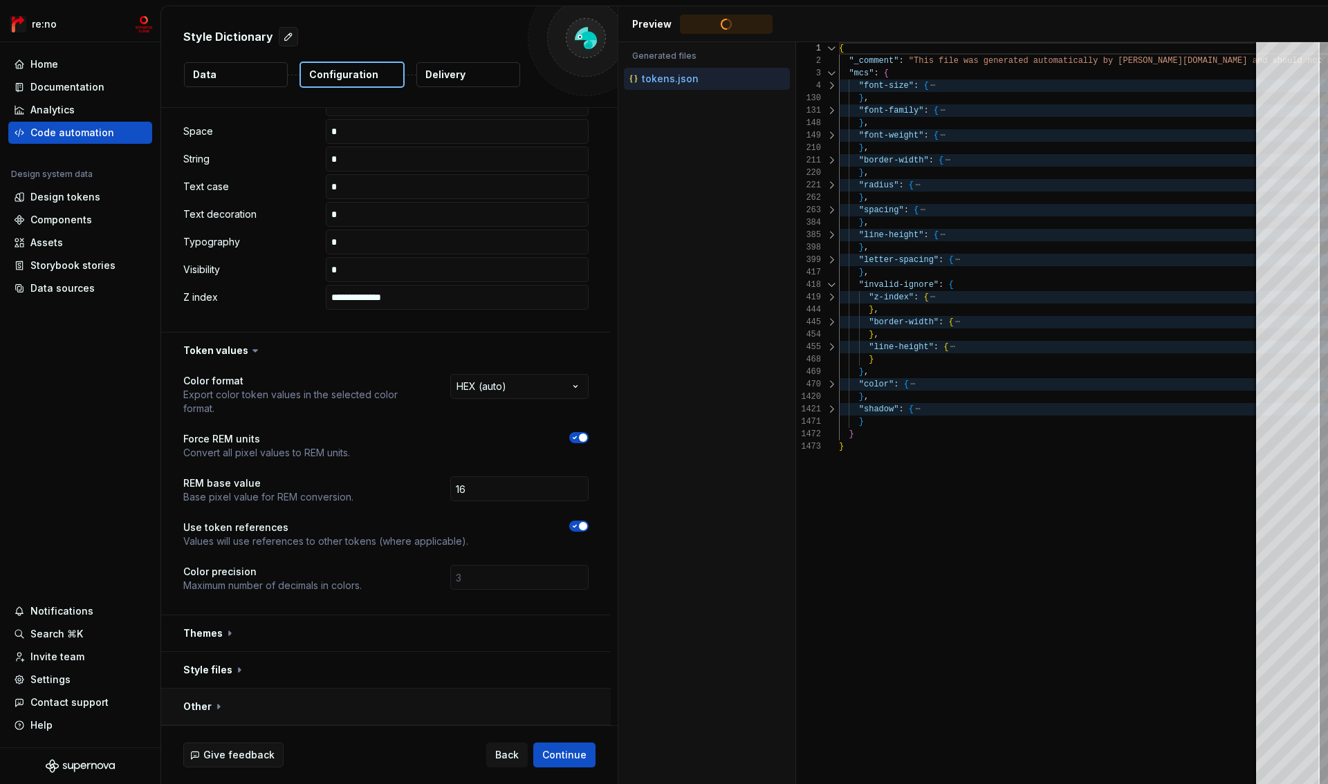
click at [214, 700] on button "button" at bounding box center [386, 707] width 450 height 36
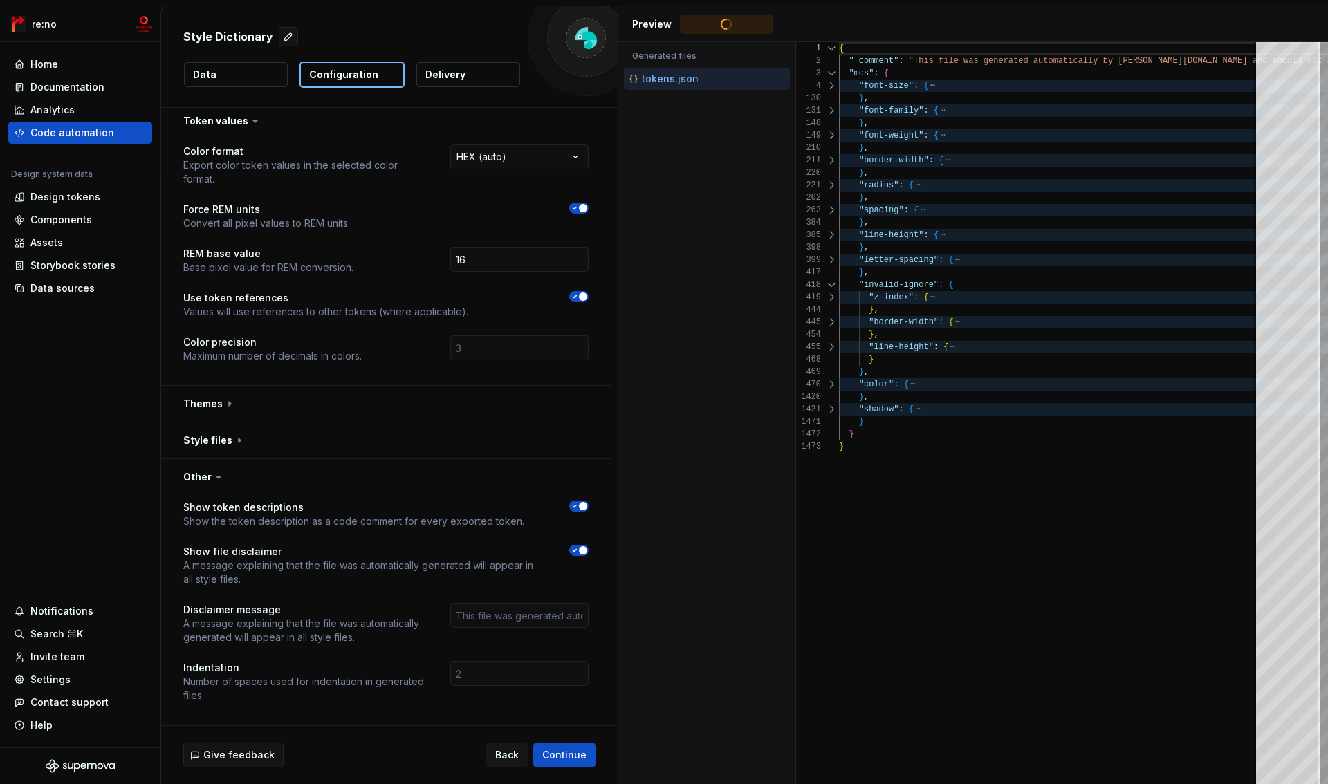
type textarea "**********"
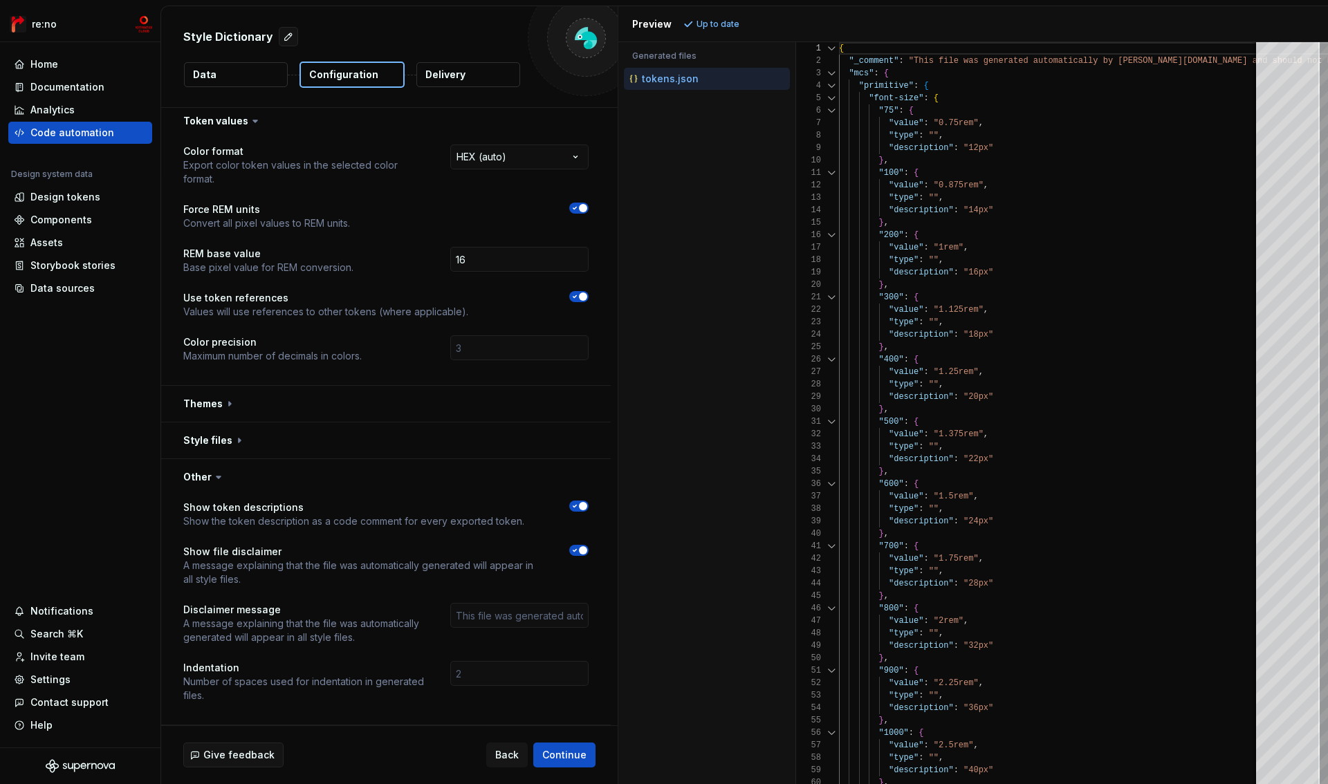
click at [214, 473] on icon at bounding box center [219, 477] width 14 height 14
click at [214, 481] on icon at bounding box center [219, 477] width 14 height 14
click at [214, 476] on icon at bounding box center [219, 477] width 14 height 14
click at [236, 441] on button "button" at bounding box center [386, 441] width 450 height 36
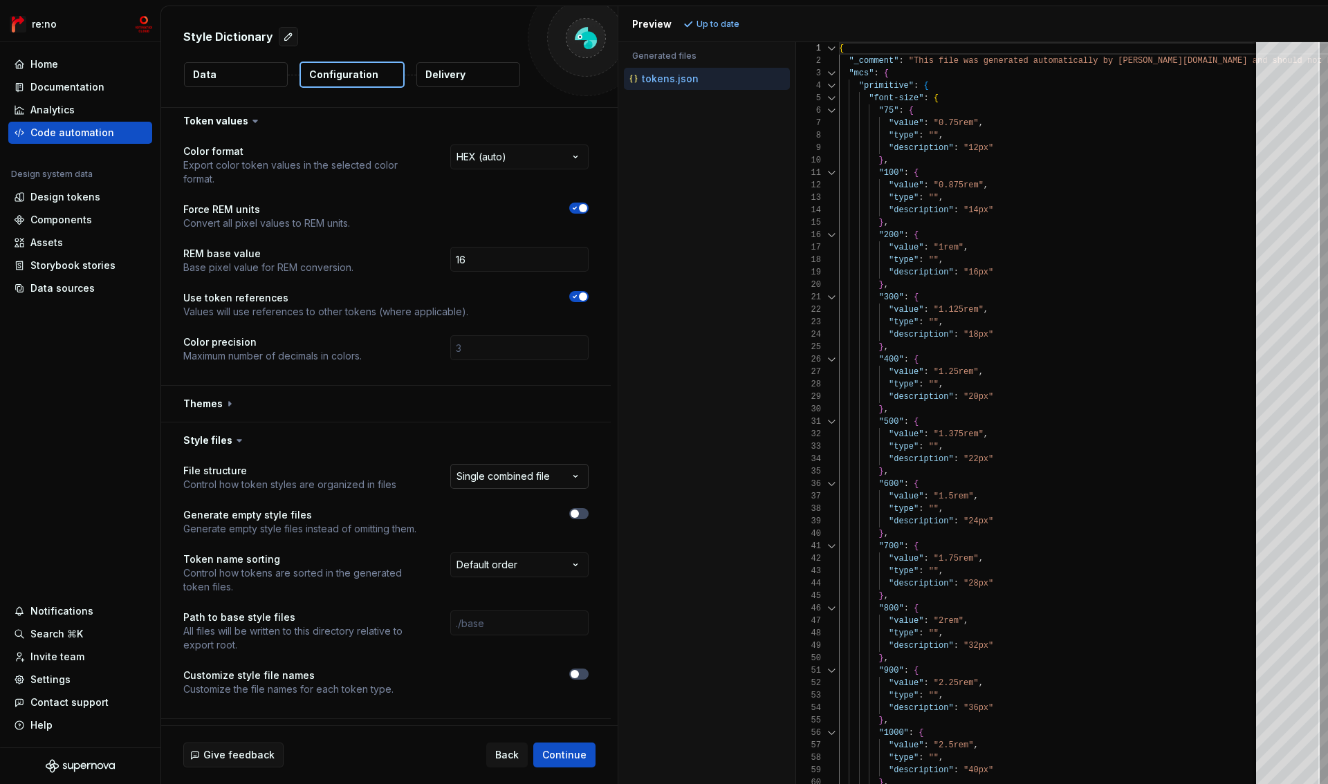
click at [513, 475] on html "**********" at bounding box center [664, 392] width 1328 height 784
select select "**********"
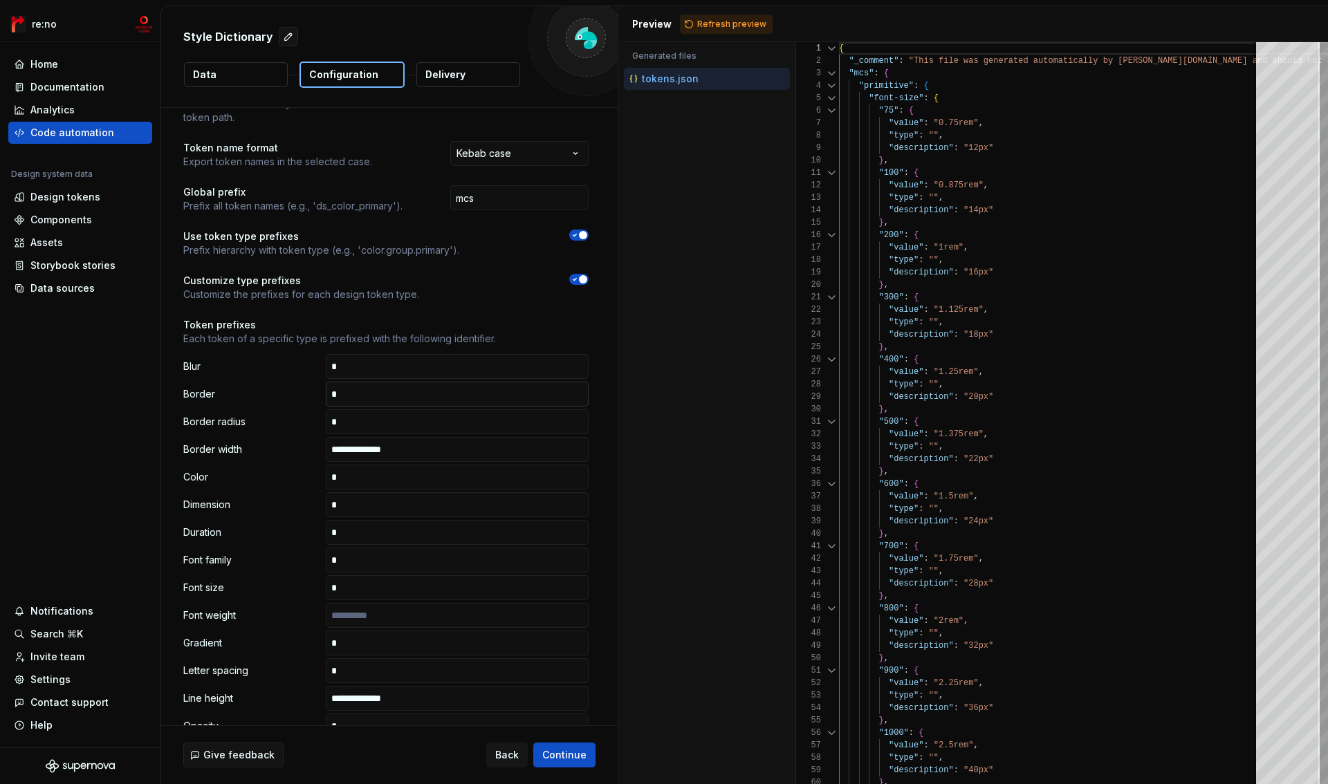
scroll to position [0, 0]
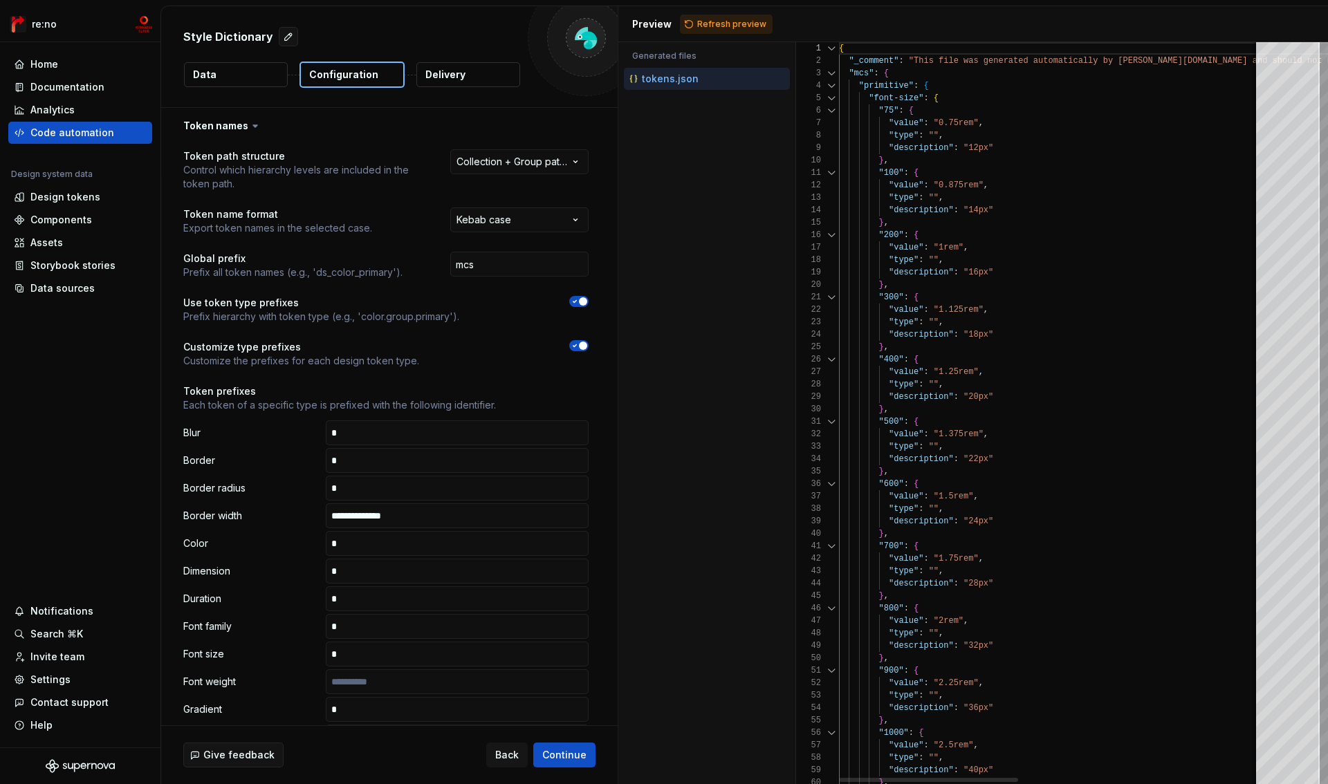
click at [832, 86] on div at bounding box center [832, 86] width 18 height 12
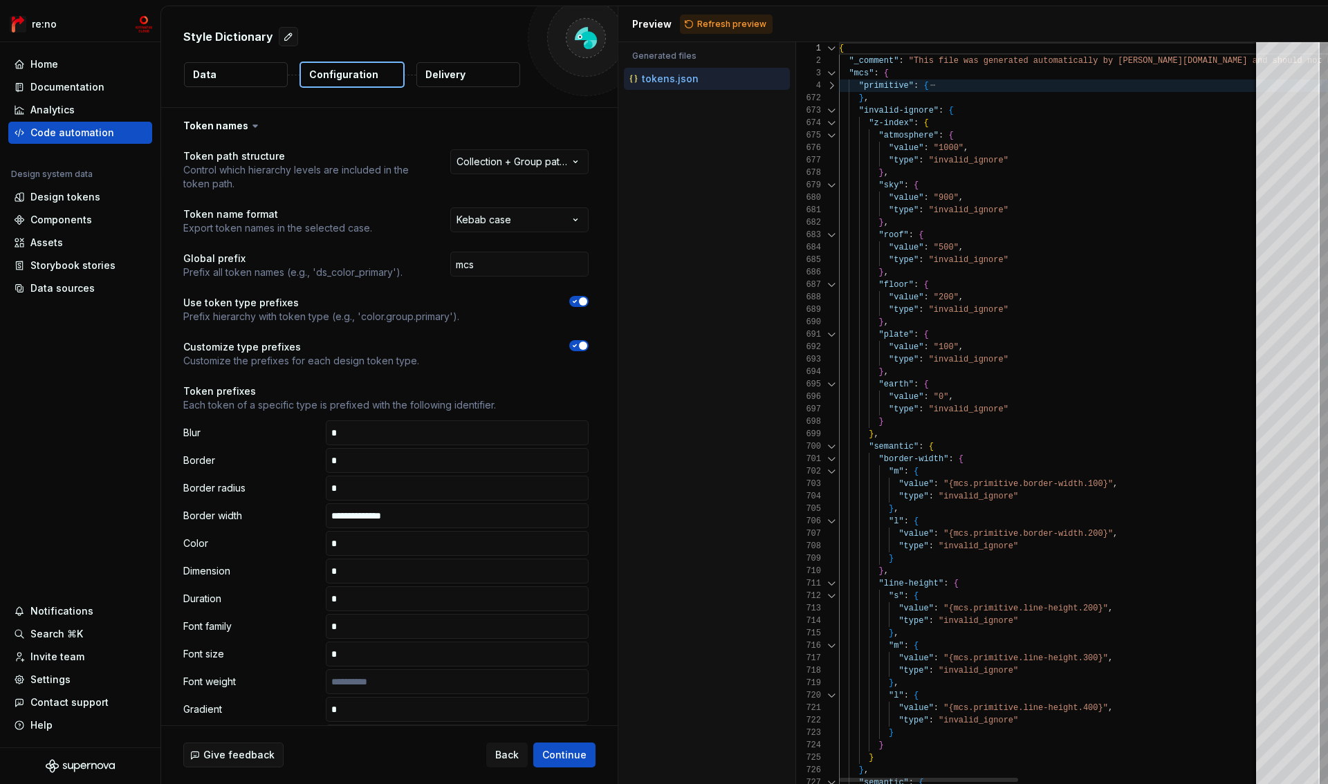
click at [831, 112] on div at bounding box center [832, 110] width 18 height 12
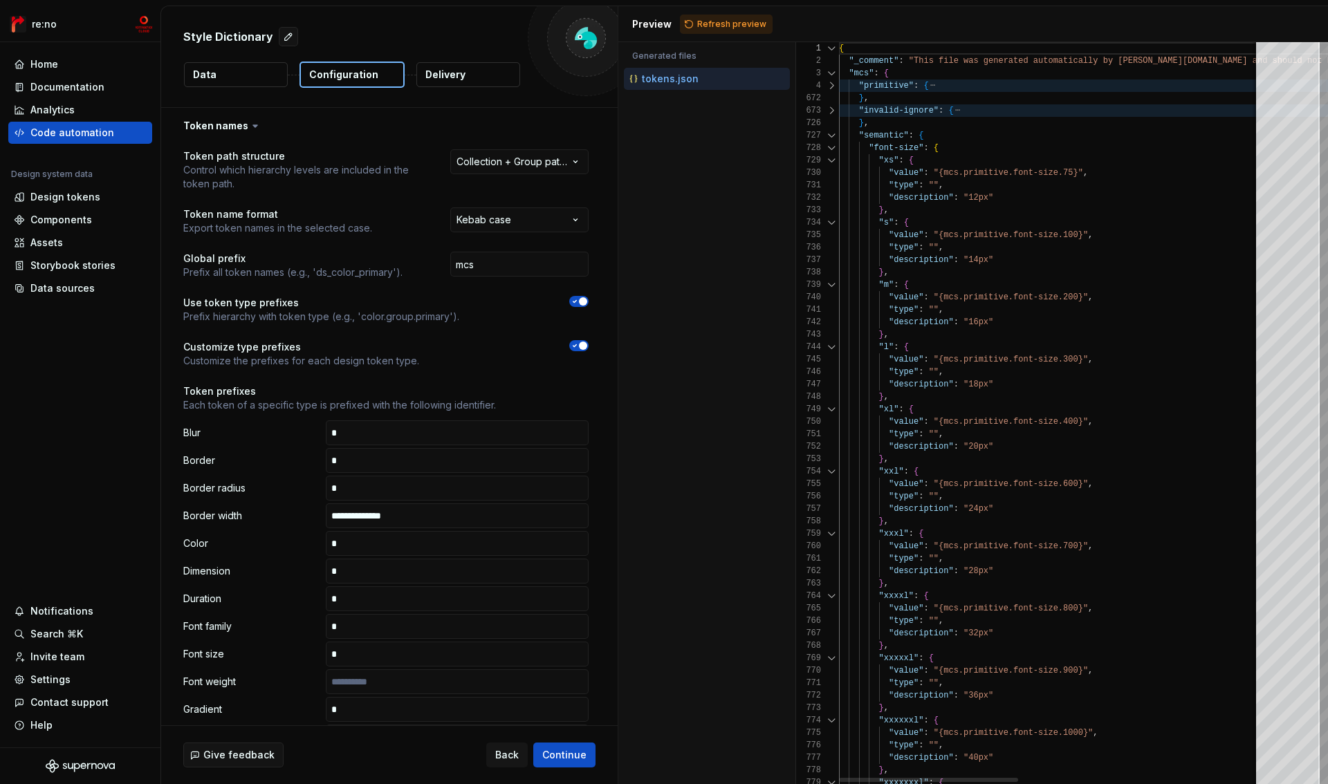
click at [831, 133] on div at bounding box center [832, 135] width 18 height 12
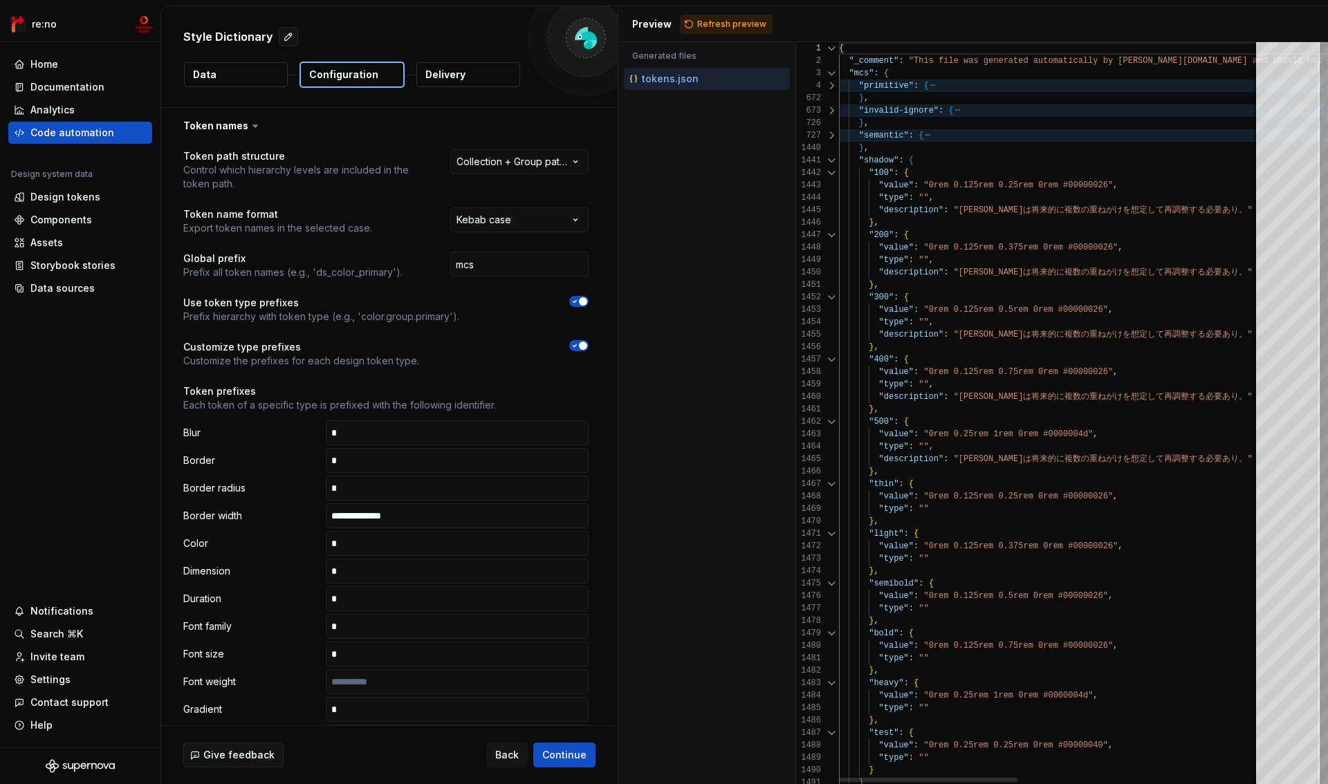
click at [830, 134] on div at bounding box center [832, 135] width 18 height 12
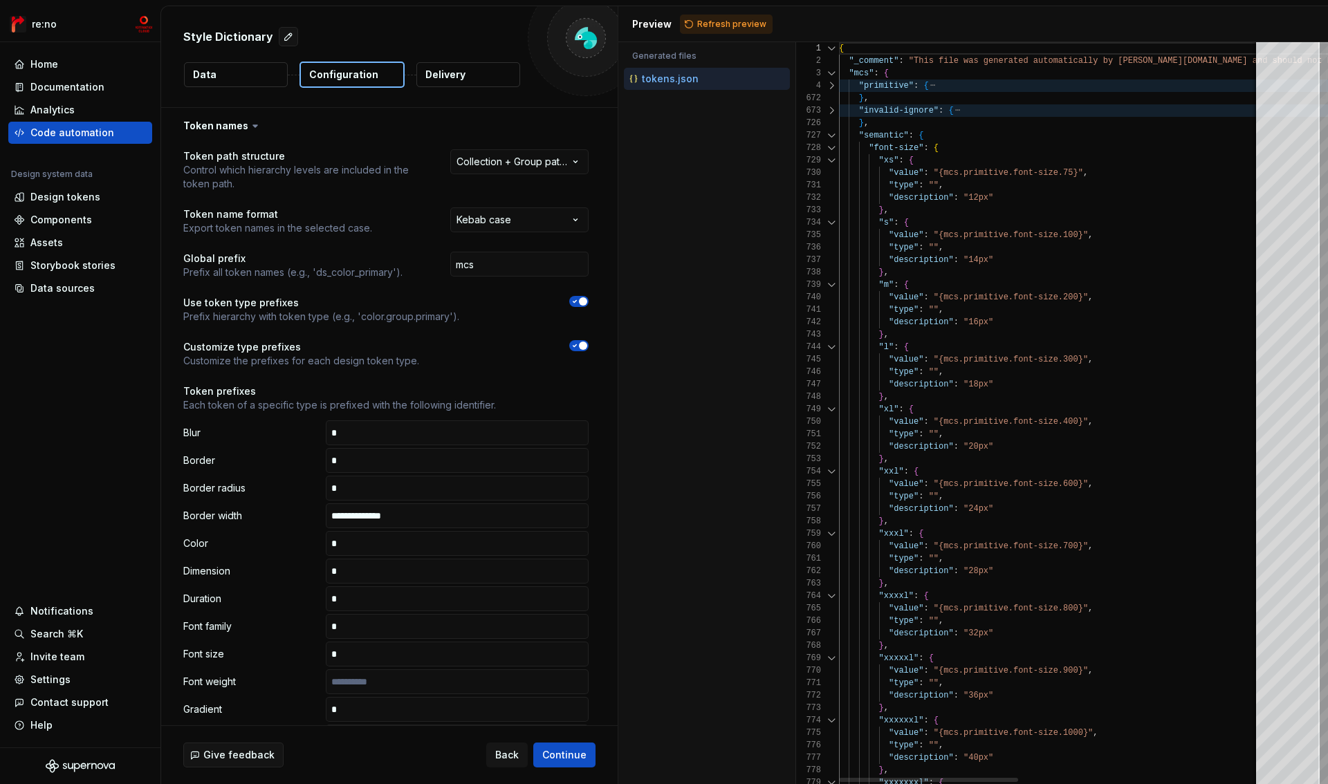
click at [832, 147] on div at bounding box center [832, 148] width 18 height 12
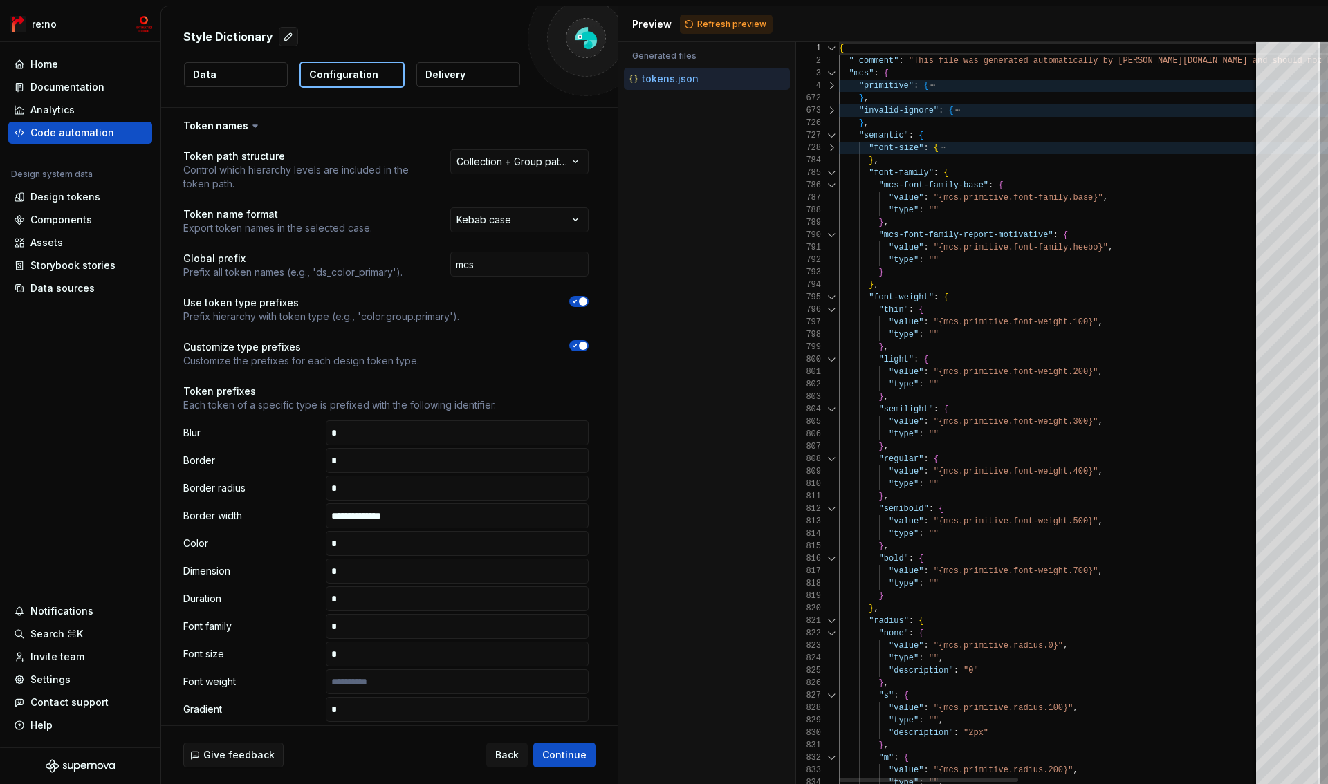
click at [832, 167] on div at bounding box center [832, 173] width 18 height 12
click at [832, 172] on div at bounding box center [832, 173] width 18 height 12
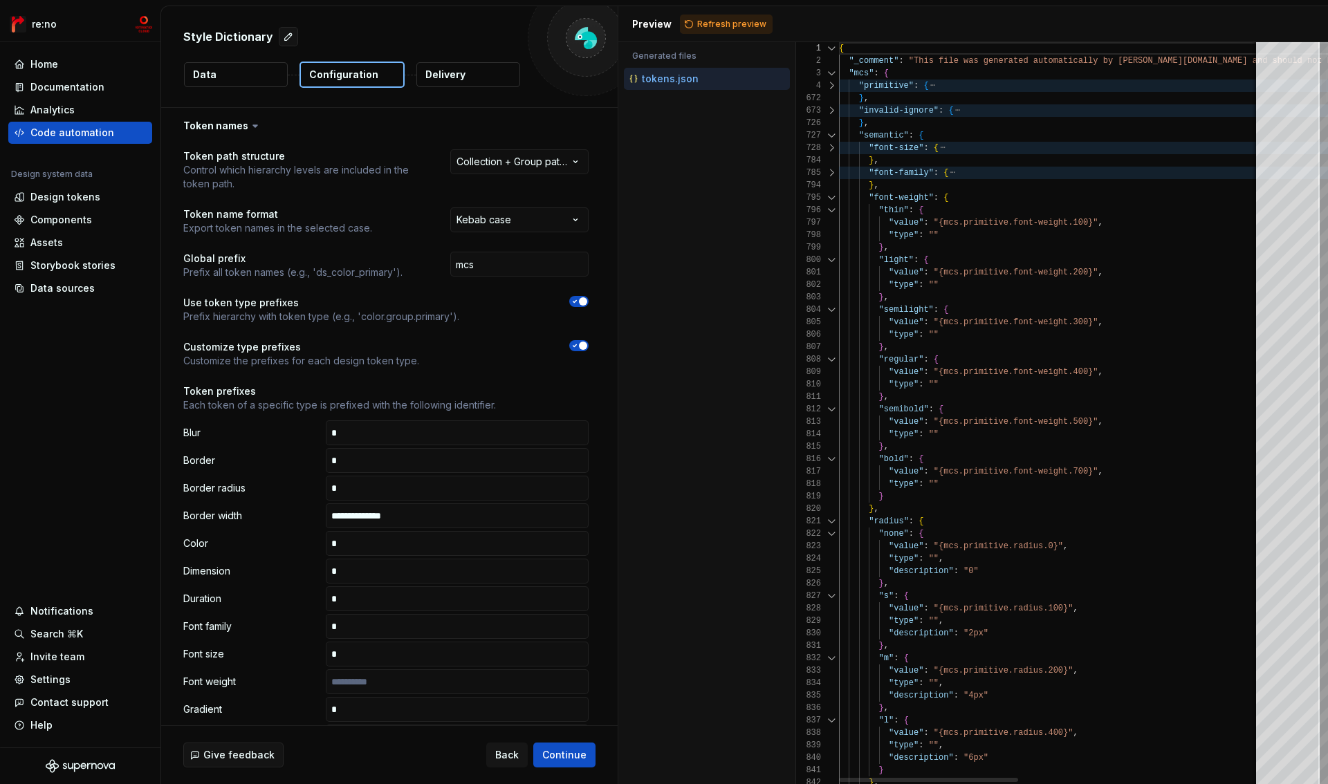
click at [832, 201] on div at bounding box center [832, 198] width 18 height 12
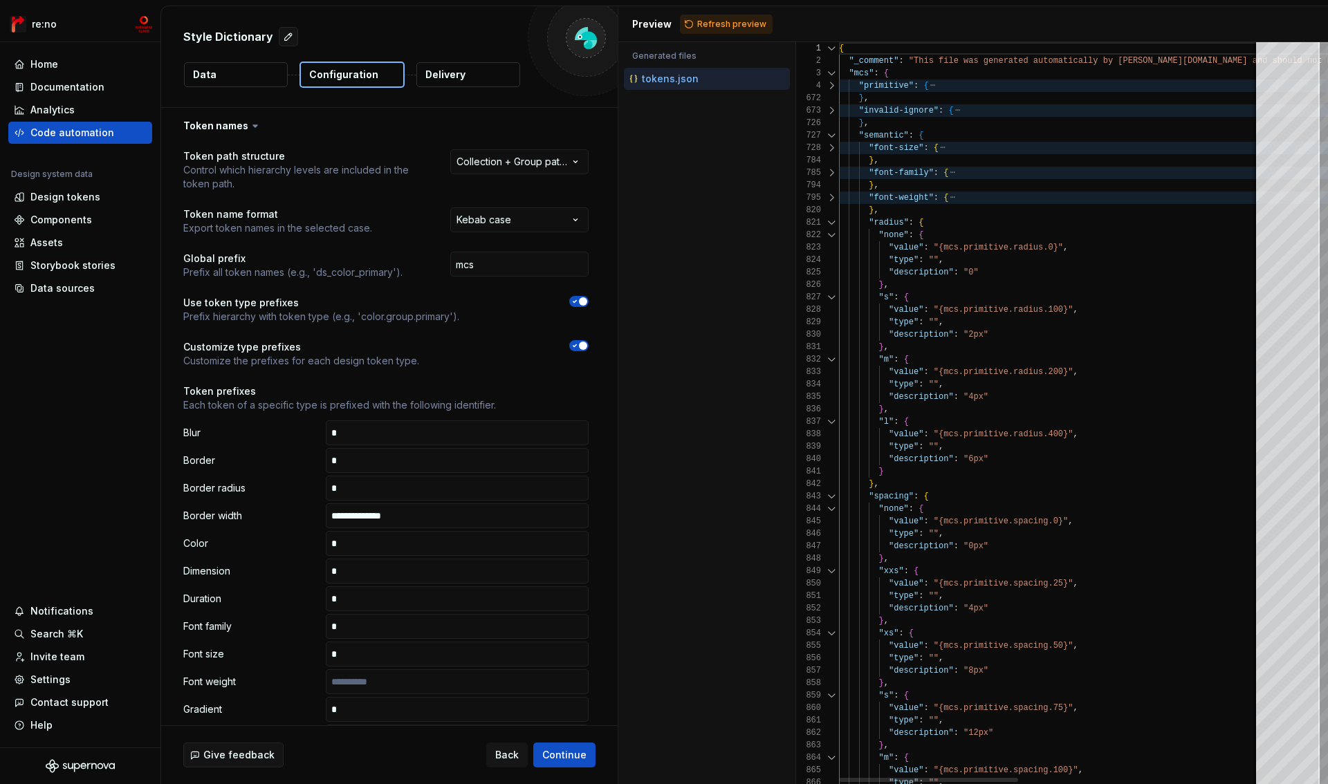
click at [832, 215] on div "820" at bounding box center [817, 210] width 43 height 12
click at [832, 221] on div at bounding box center [832, 223] width 18 height 12
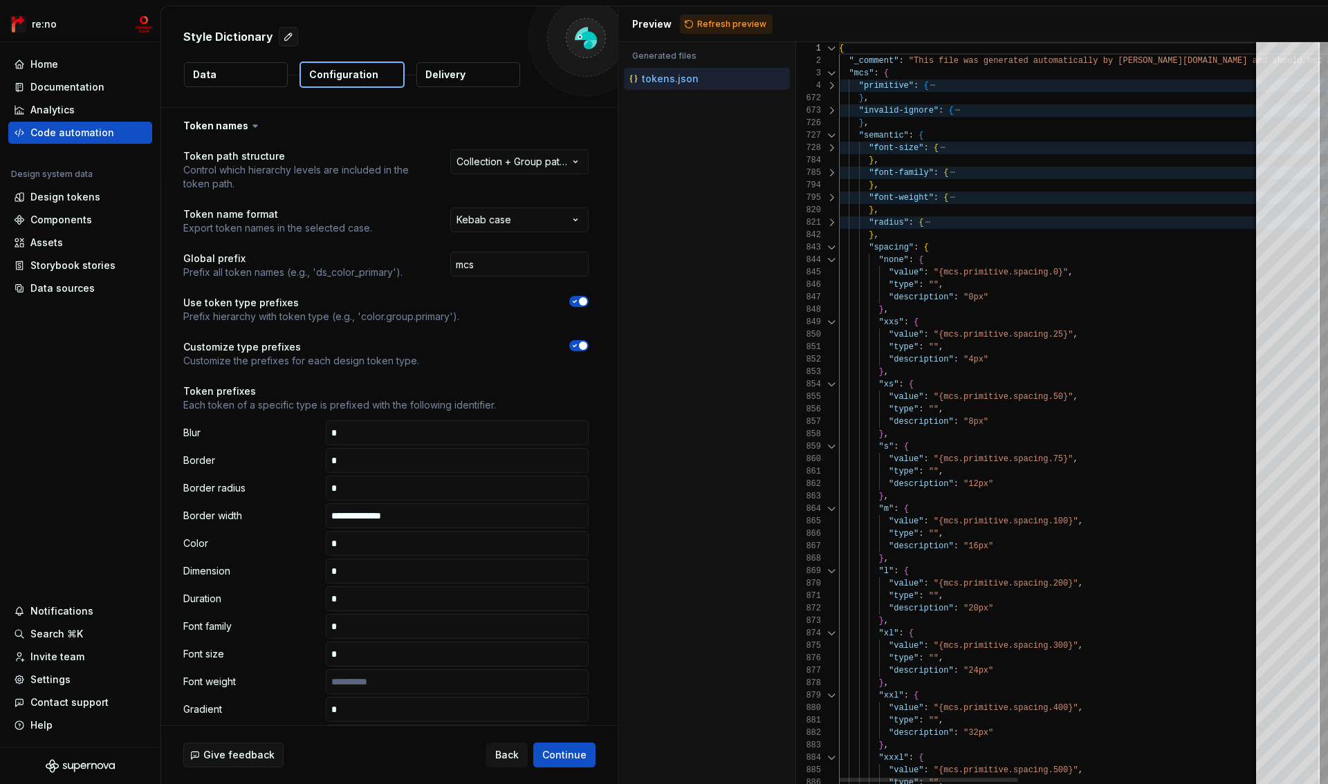
click at [831, 245] on div at bounding box center [832, 247] width 18 height 12
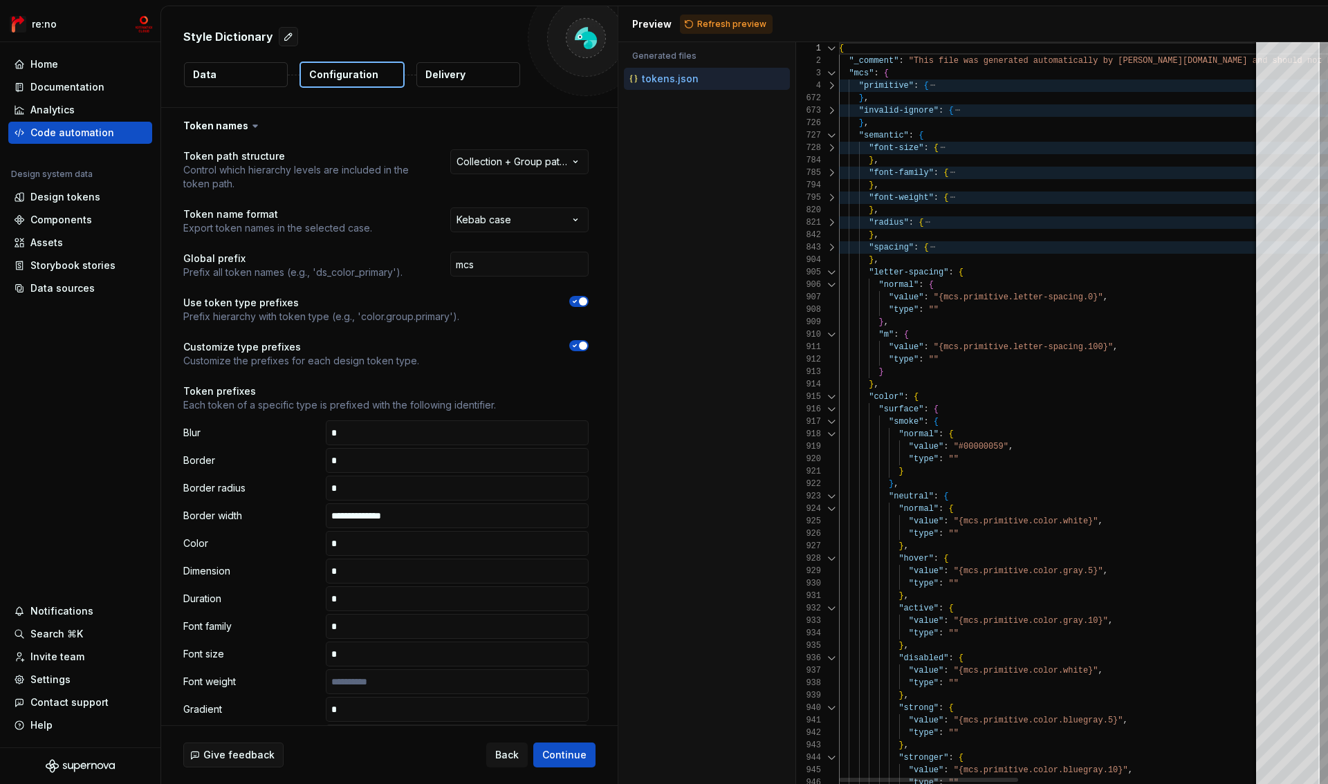
click at [831, 268] on div at bounding box center [832, 272] width 18 height 12
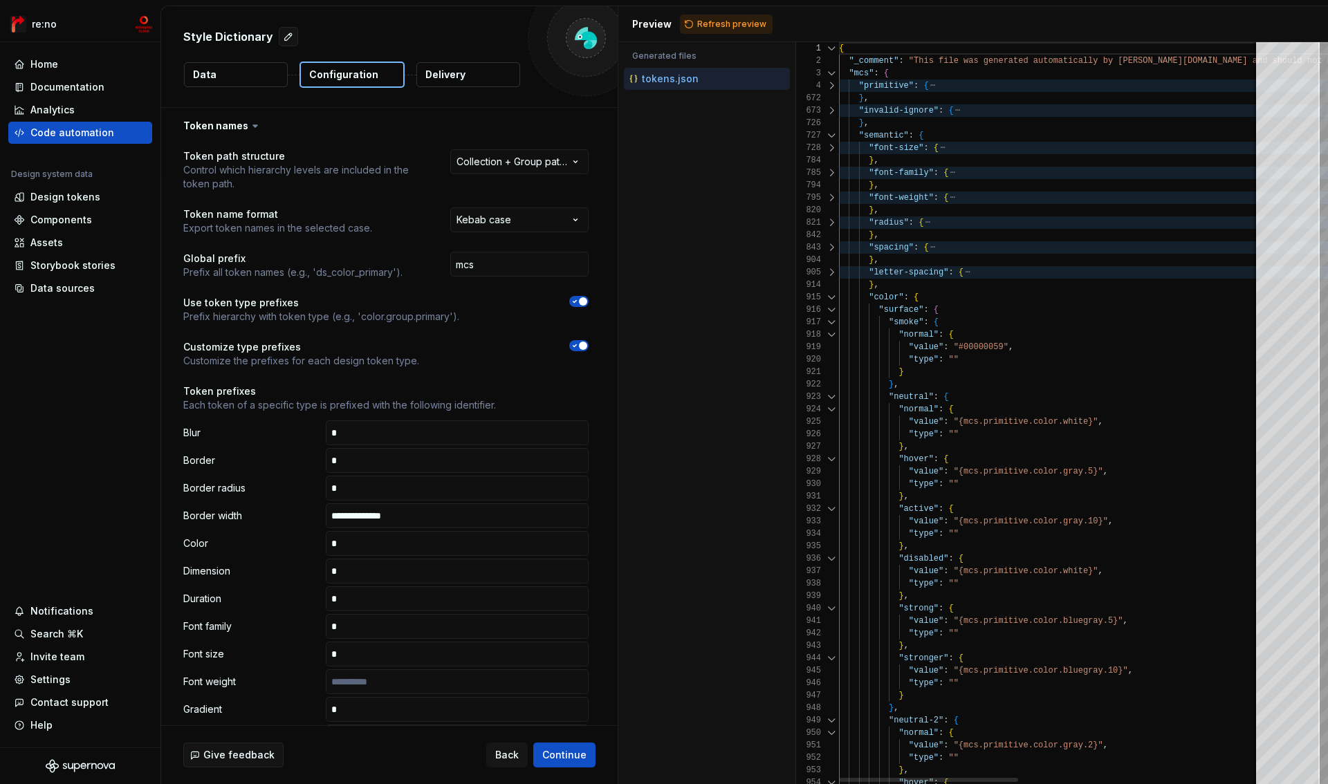
click at [829, 296] on div at bounding box center [832, 297] width 18 height 12
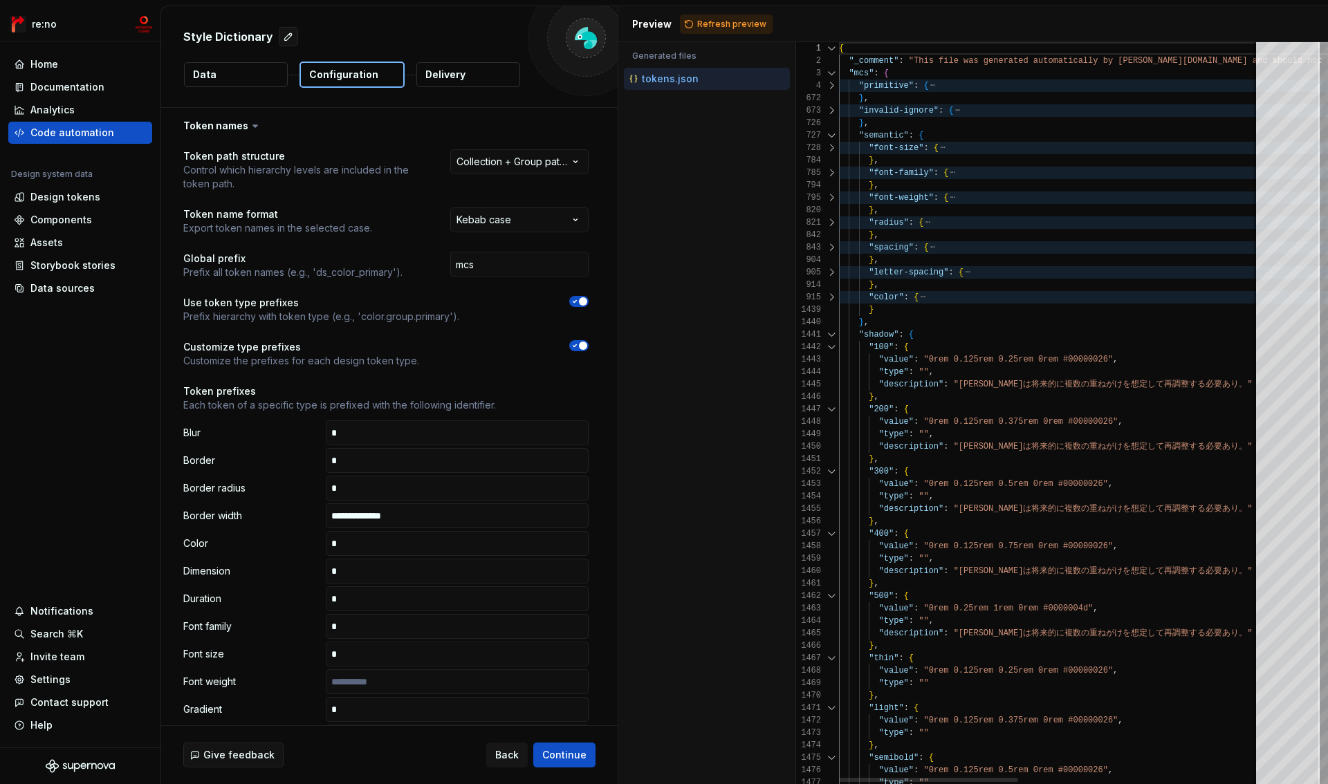
click at [829, 332] on div at bounding box center [832, 335] width 18 height 12
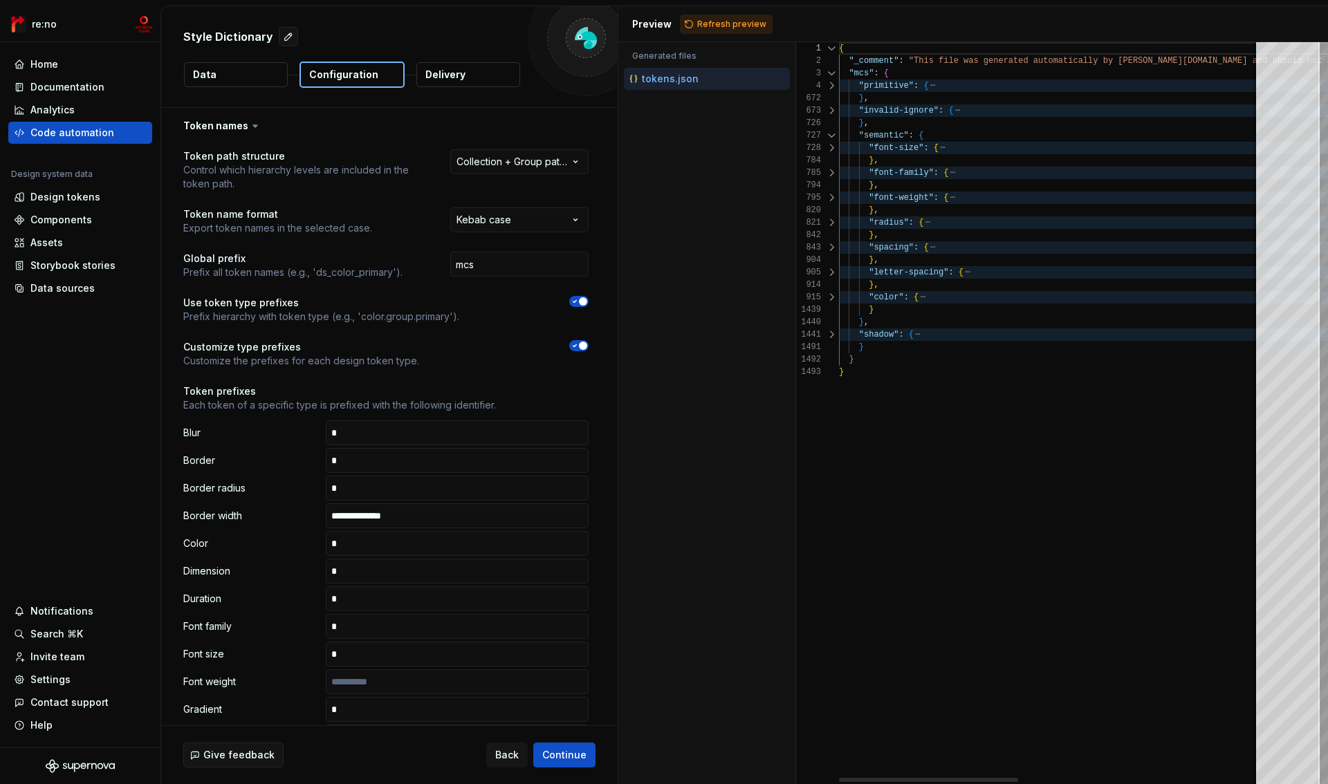
click at [825, 110] on div at bounding box center [832, 110] width 18 height 12
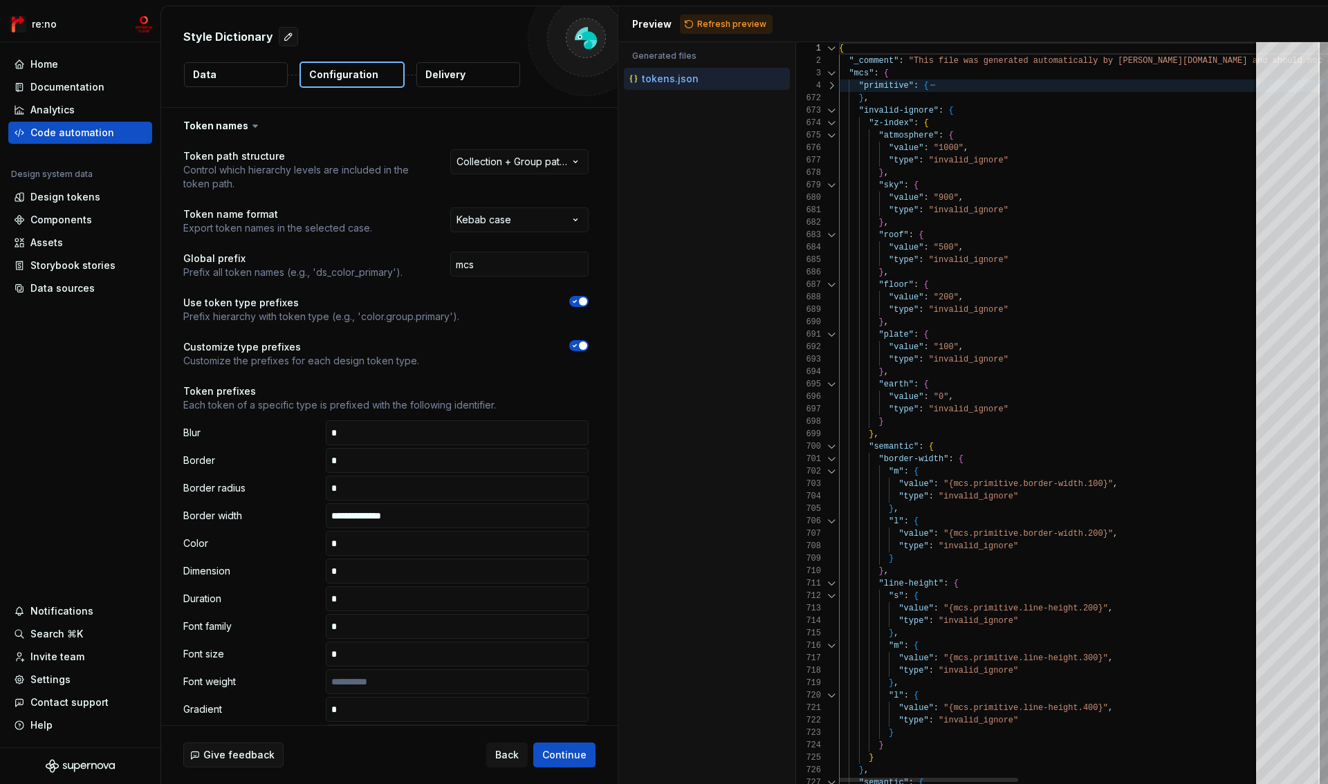
click at [833, 123] on div at bounding box center [832, 123] width 18 height 12
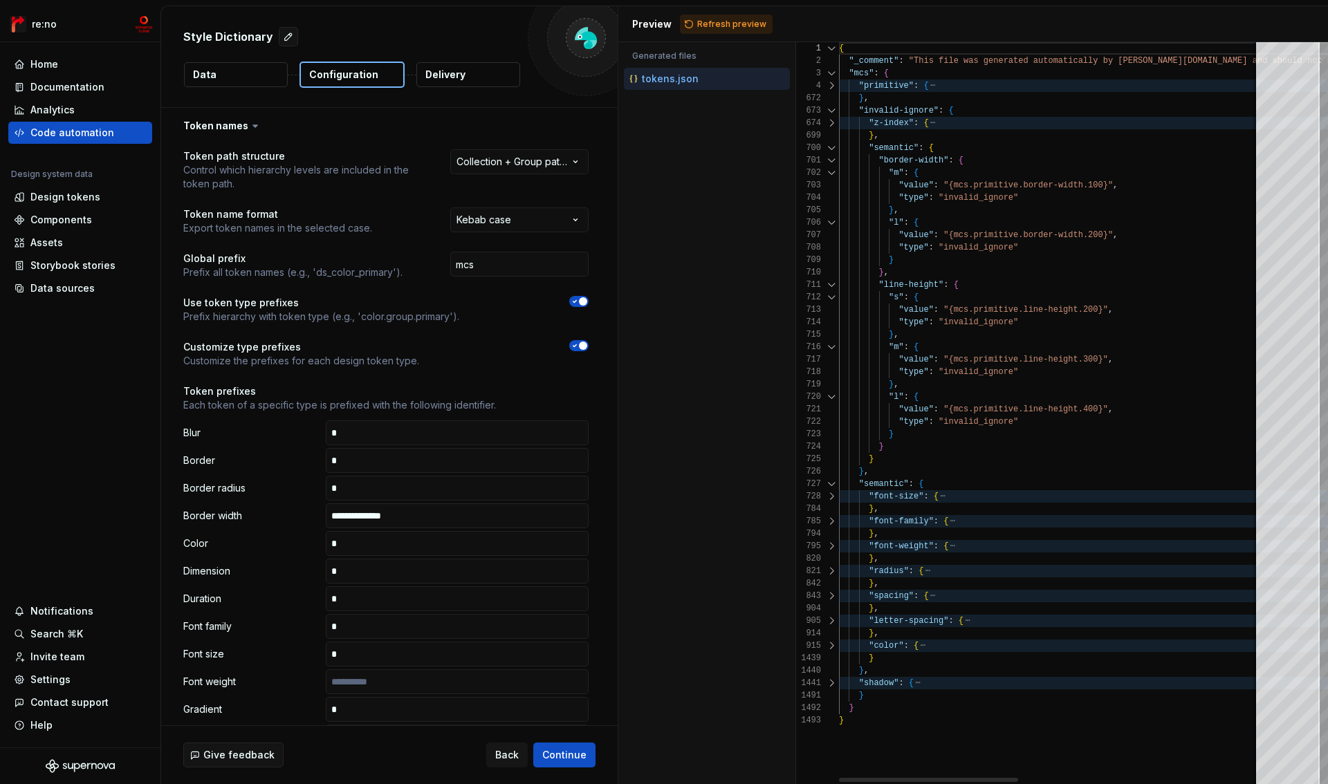
click at [832, 150] on div at bounding box center [832, 148] width 18 height 12
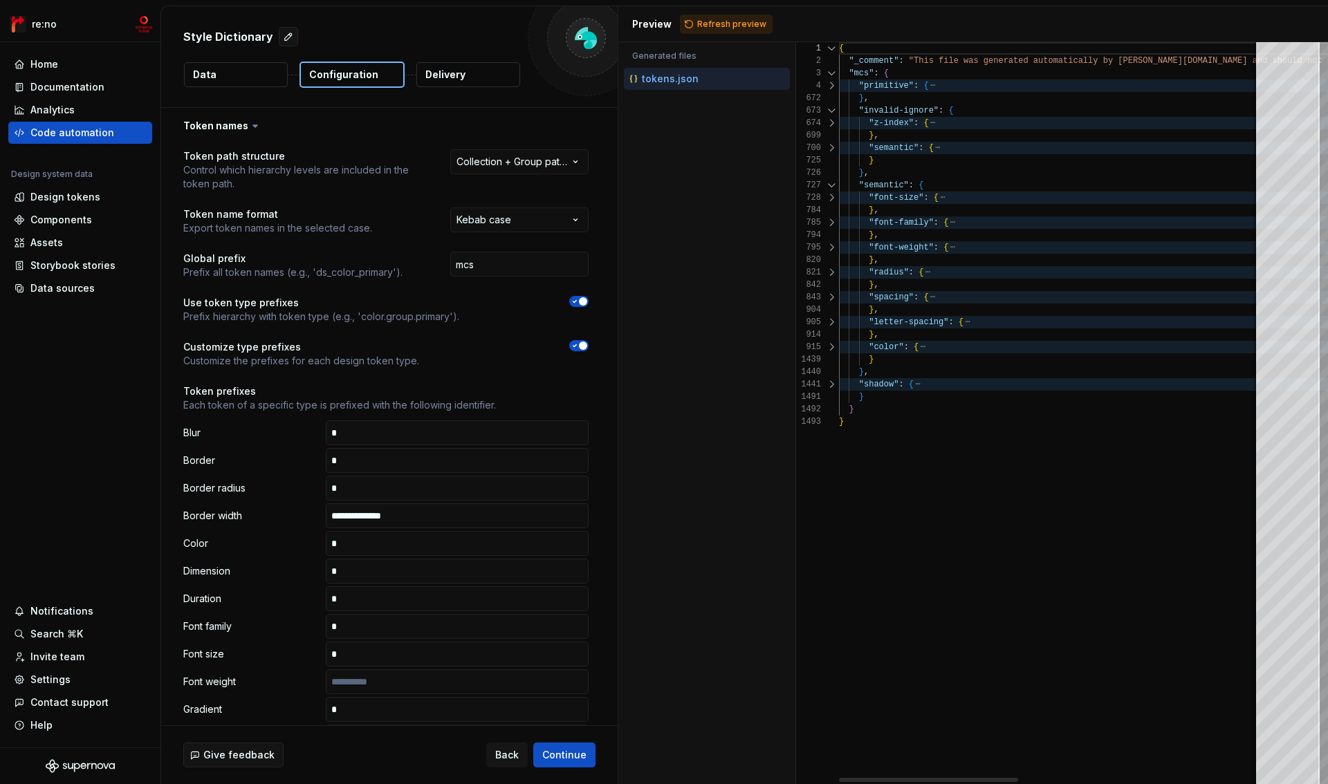
click at [832, 150] on div at bounding box center [832, 148] width 18 height 12
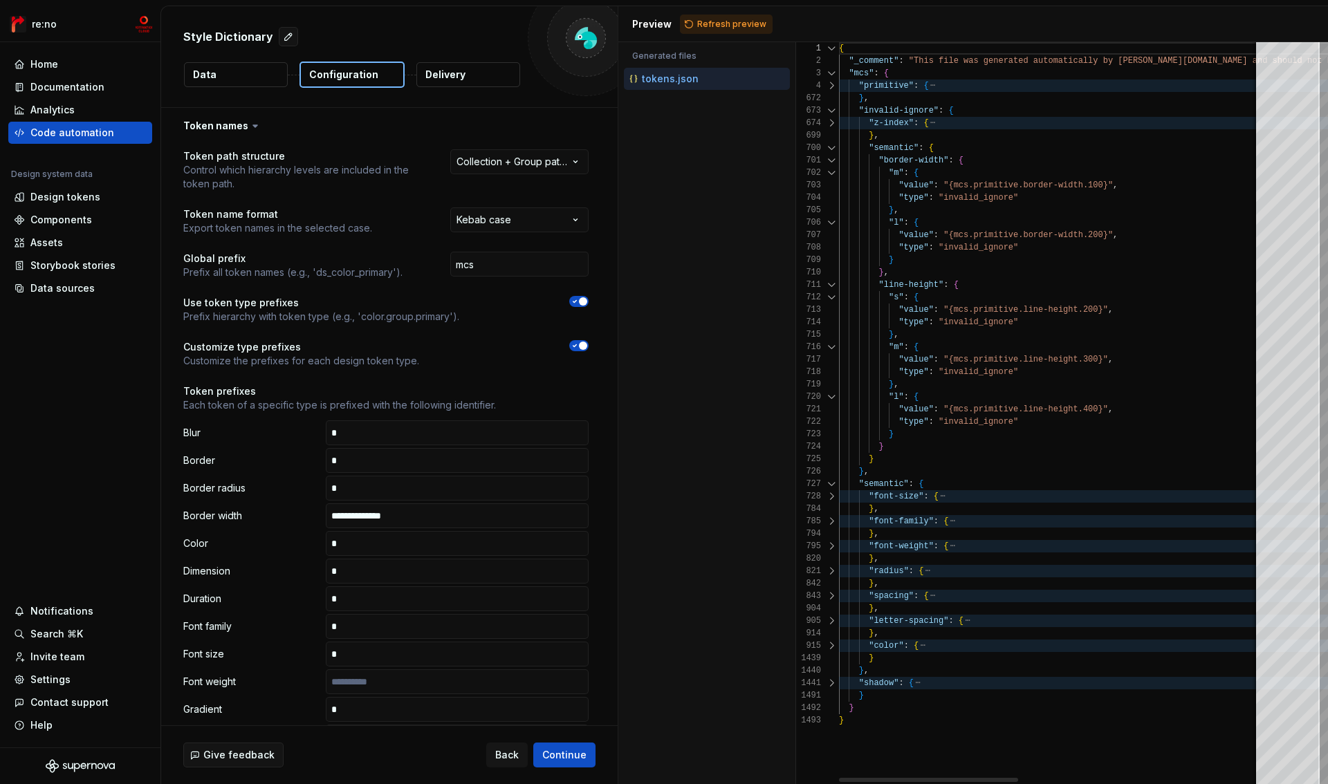
click at [832, 150] on div at bounding box center [832, 148] width 18 height 12
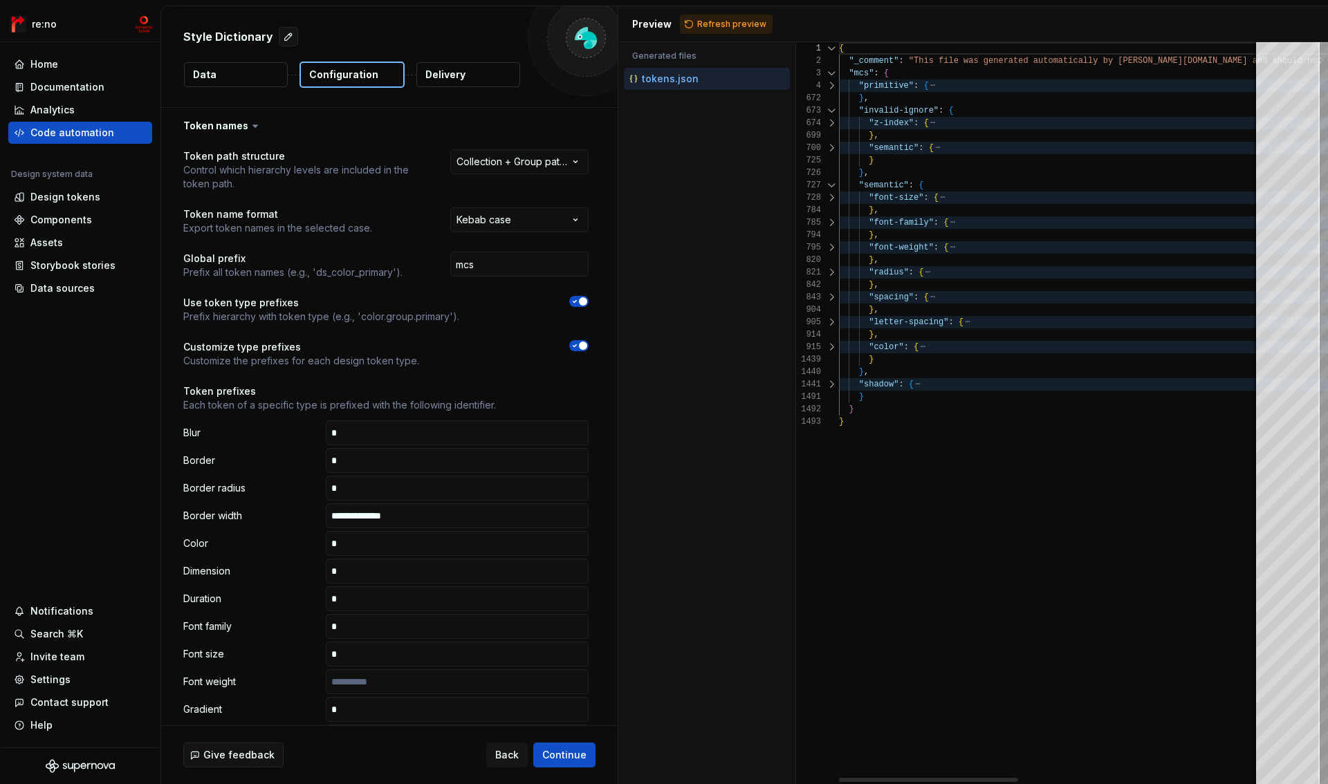
click at [834, 107] on div at bounding box center [832, 110] width 18 height 12
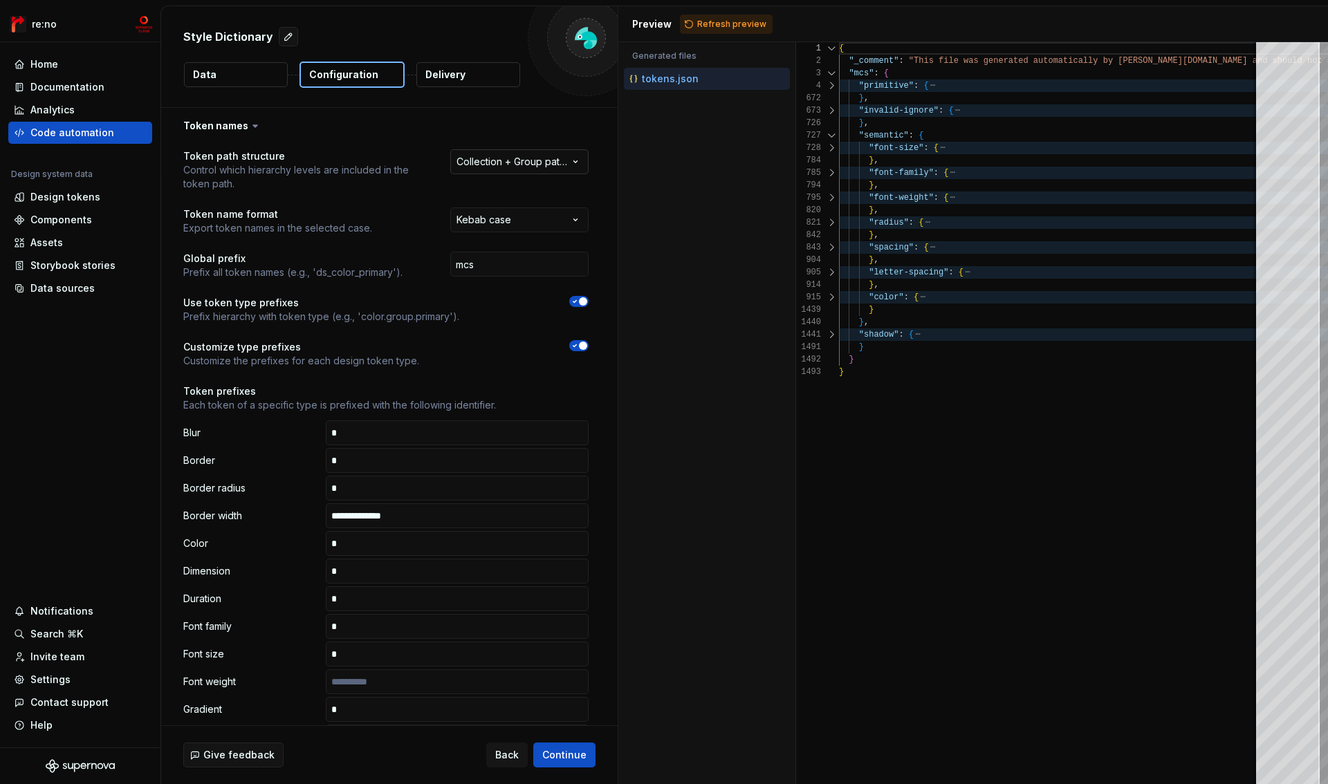
click at [522, 161] on html "**********" at bounding box center [664, 392] width 1328 height 784
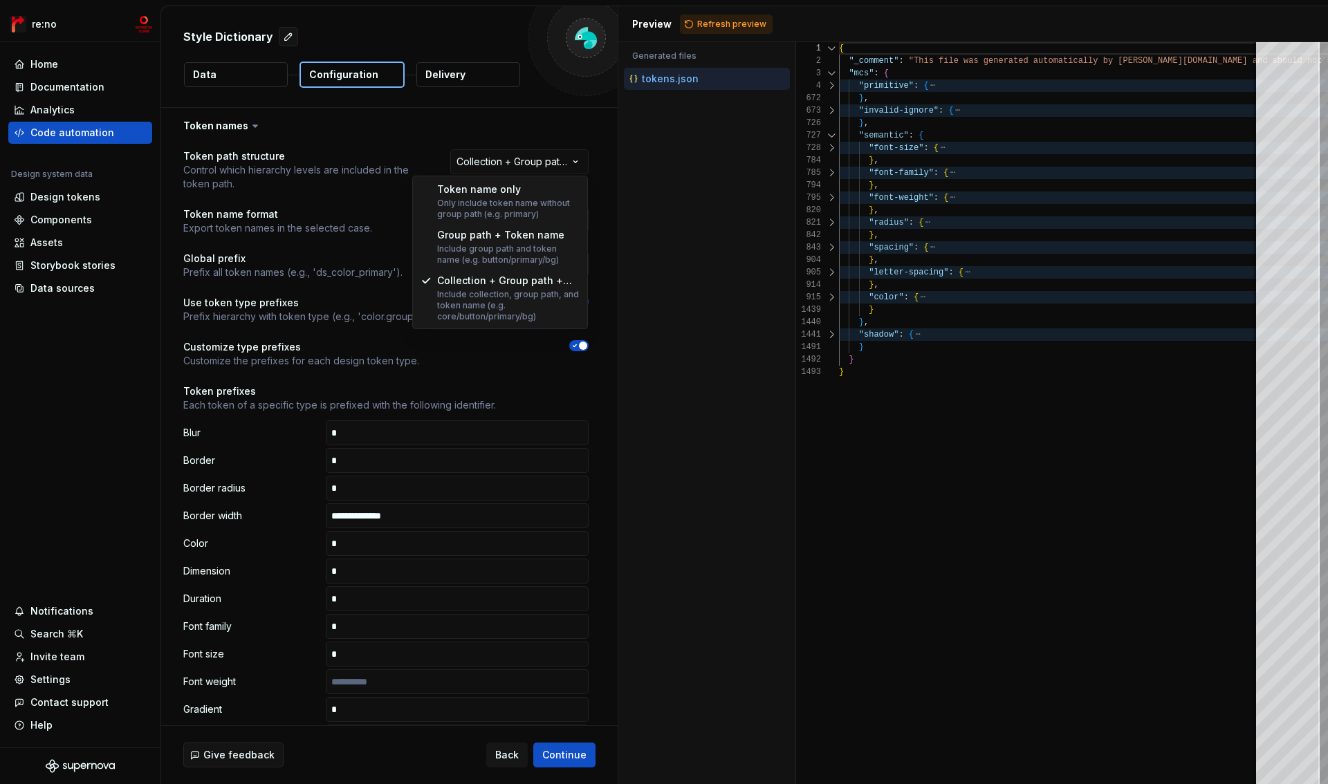
select select "**********"
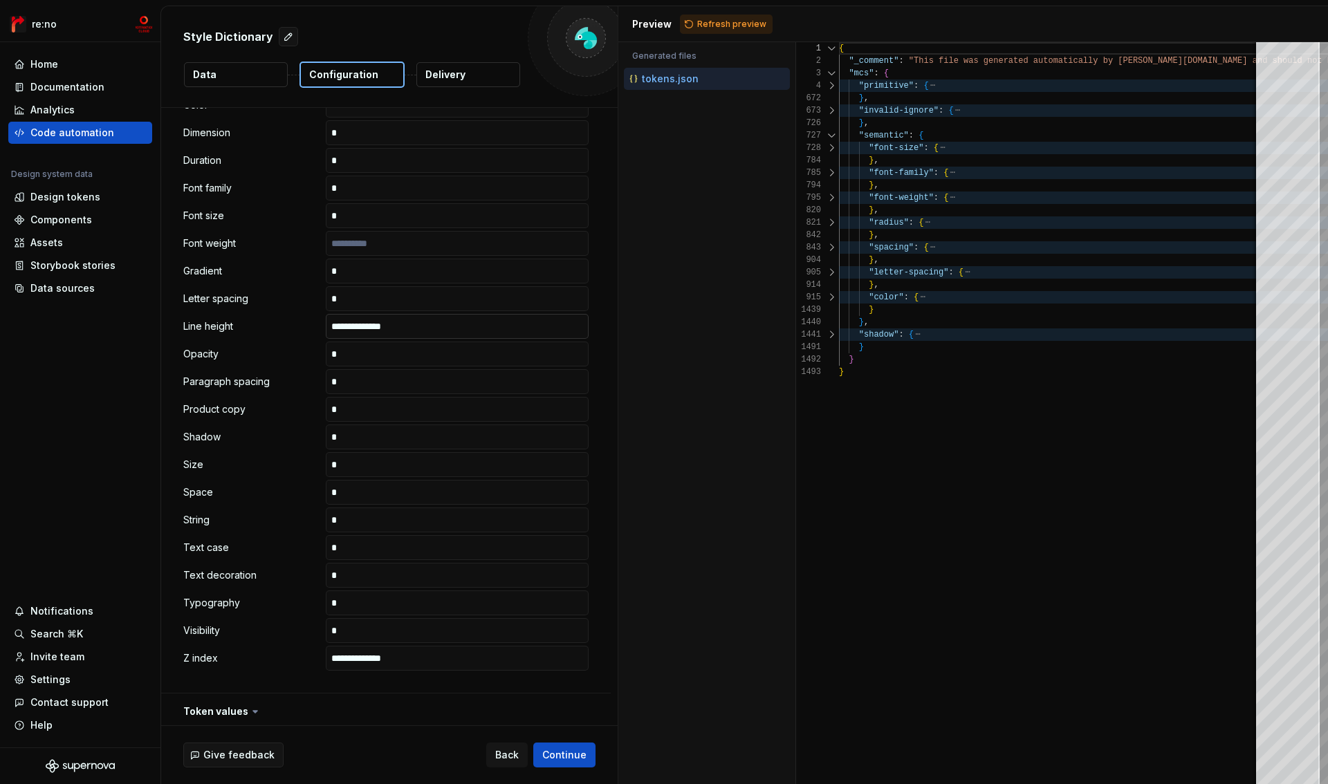
scroll to position [596, 0]
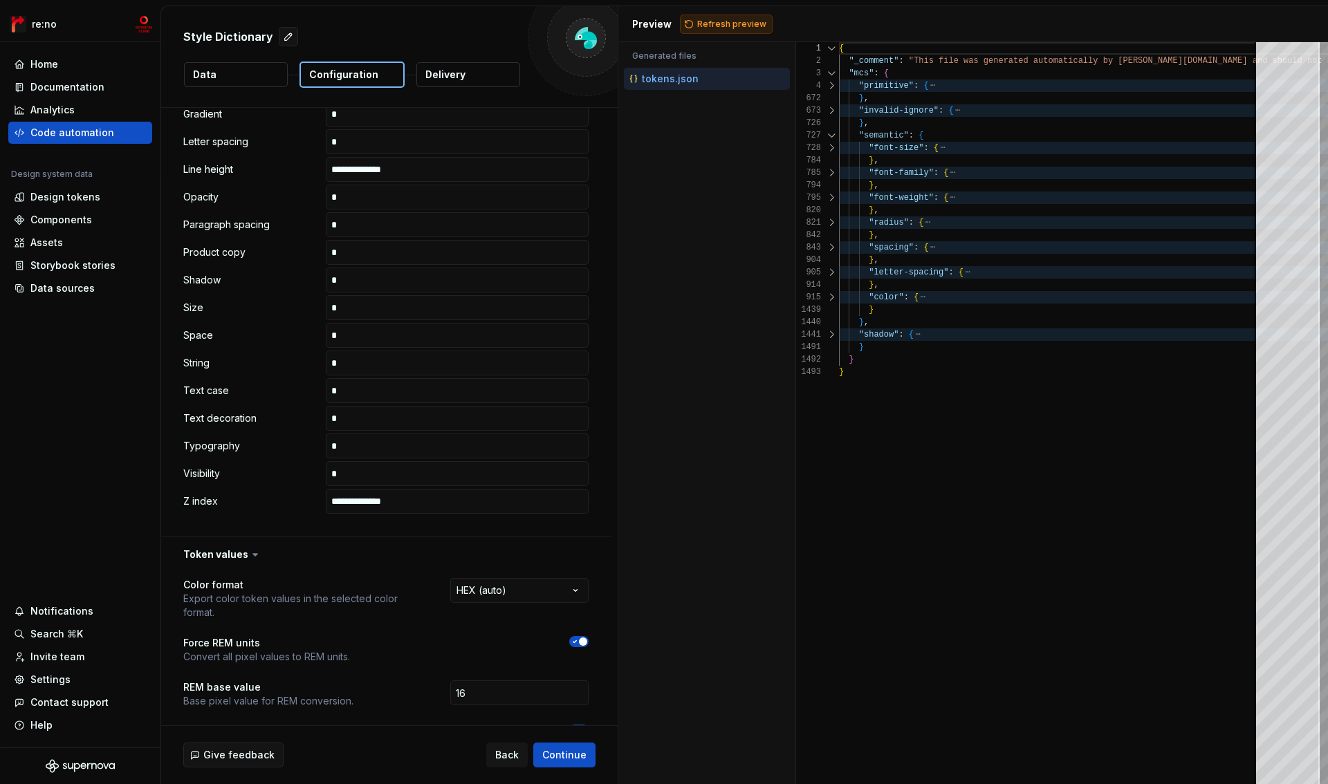
click at [730, 26] on span "Refresh preview" at bounding box center [731, 24] width 69 height 11
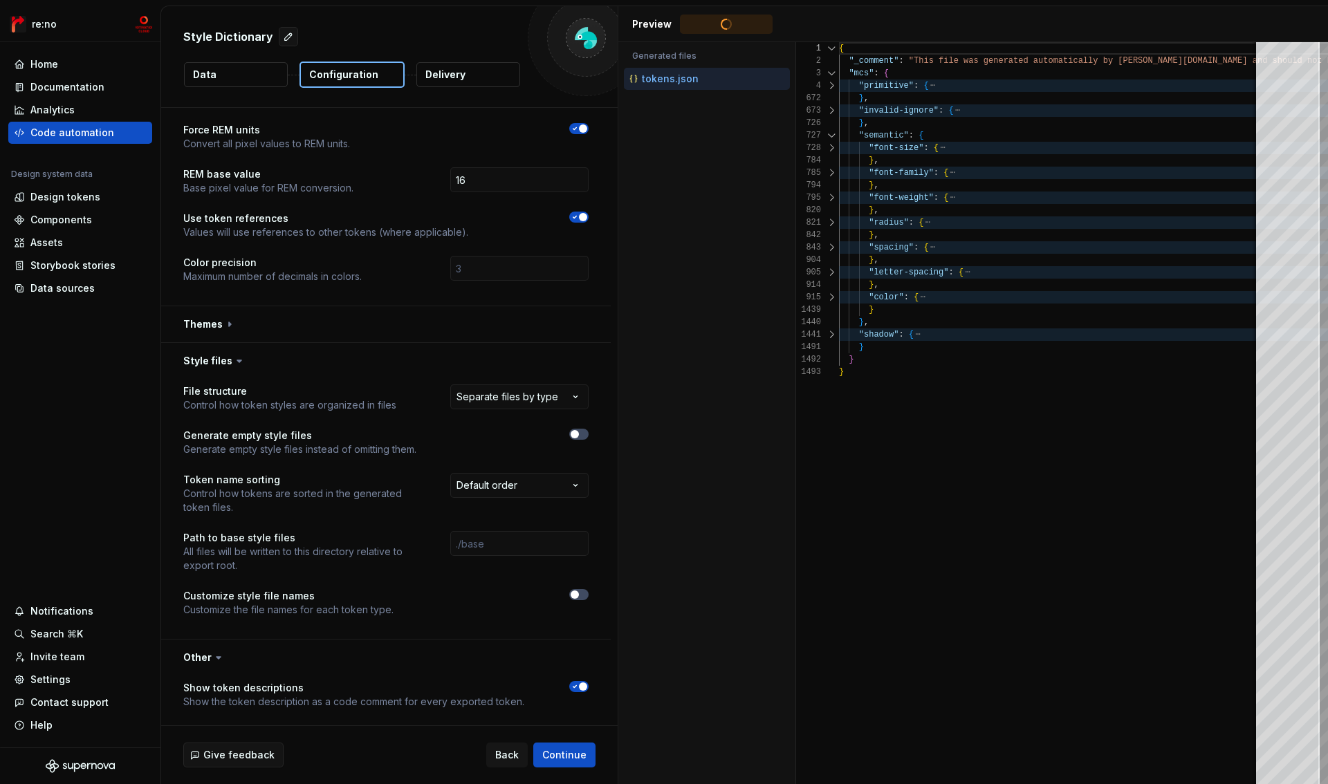
scroll to position [1289, 0]
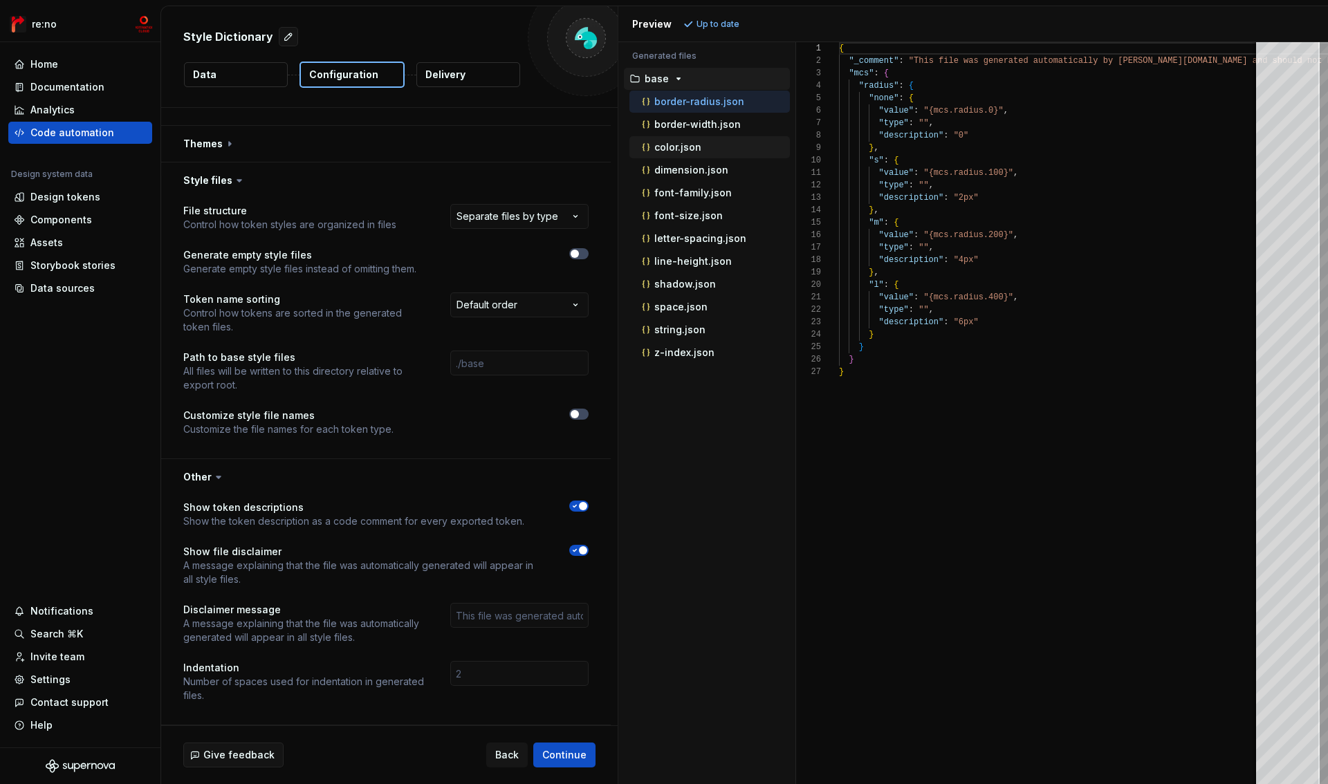
click at [696, 148] on p "color.json" at bounding box center [677, 147] width 47 height 11
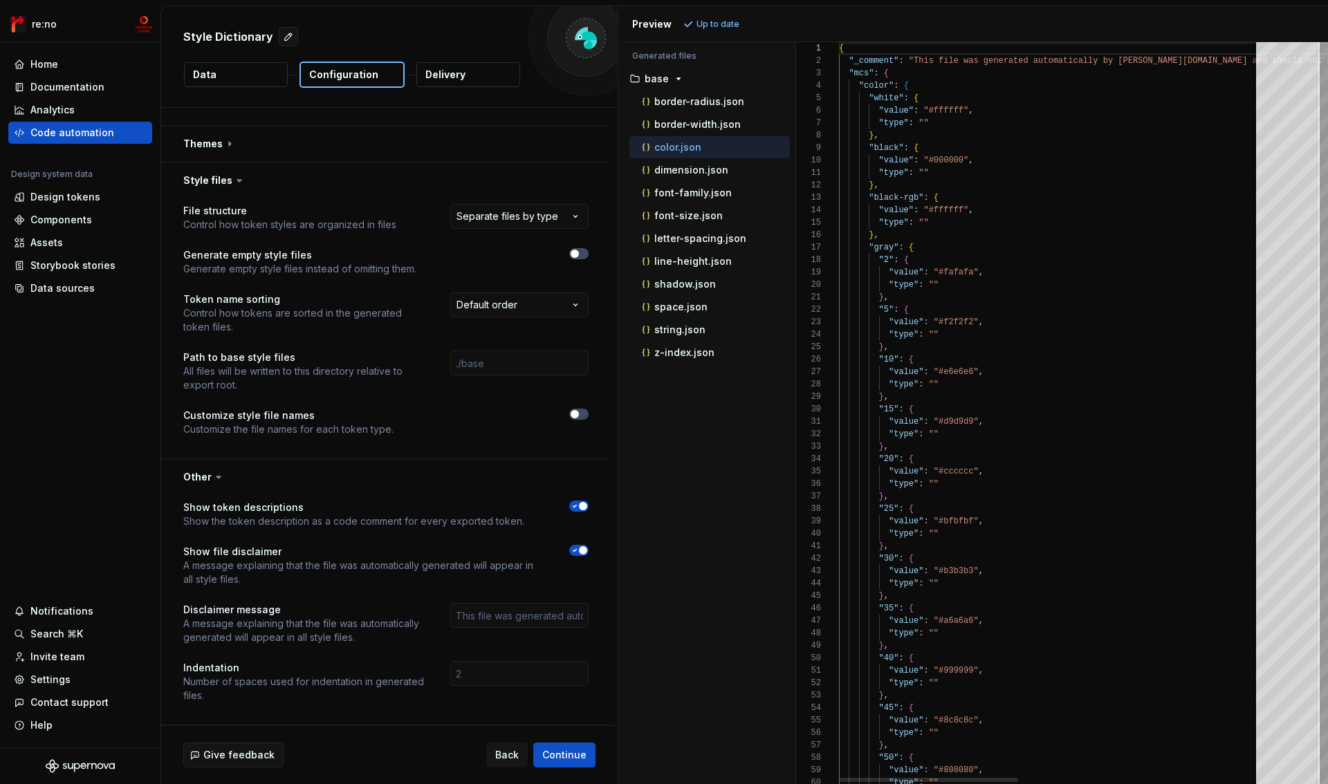
scroll to position [125, 0]
click at [697, 170] on p "dimension.json" at bounding box center [691, 170] width 74 height 11
type textarea "**********"
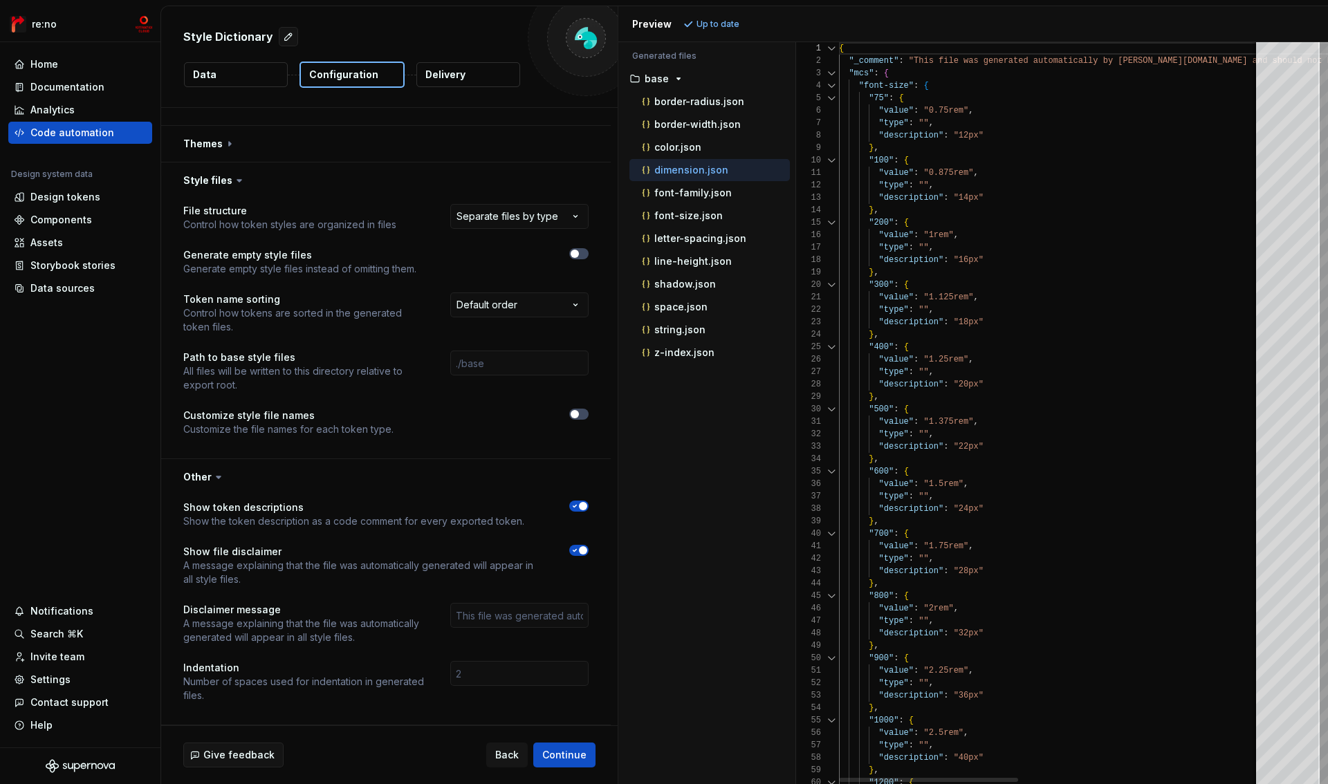
click at [831, 86] on div at bounding box center [832, 86] width 18 height 12
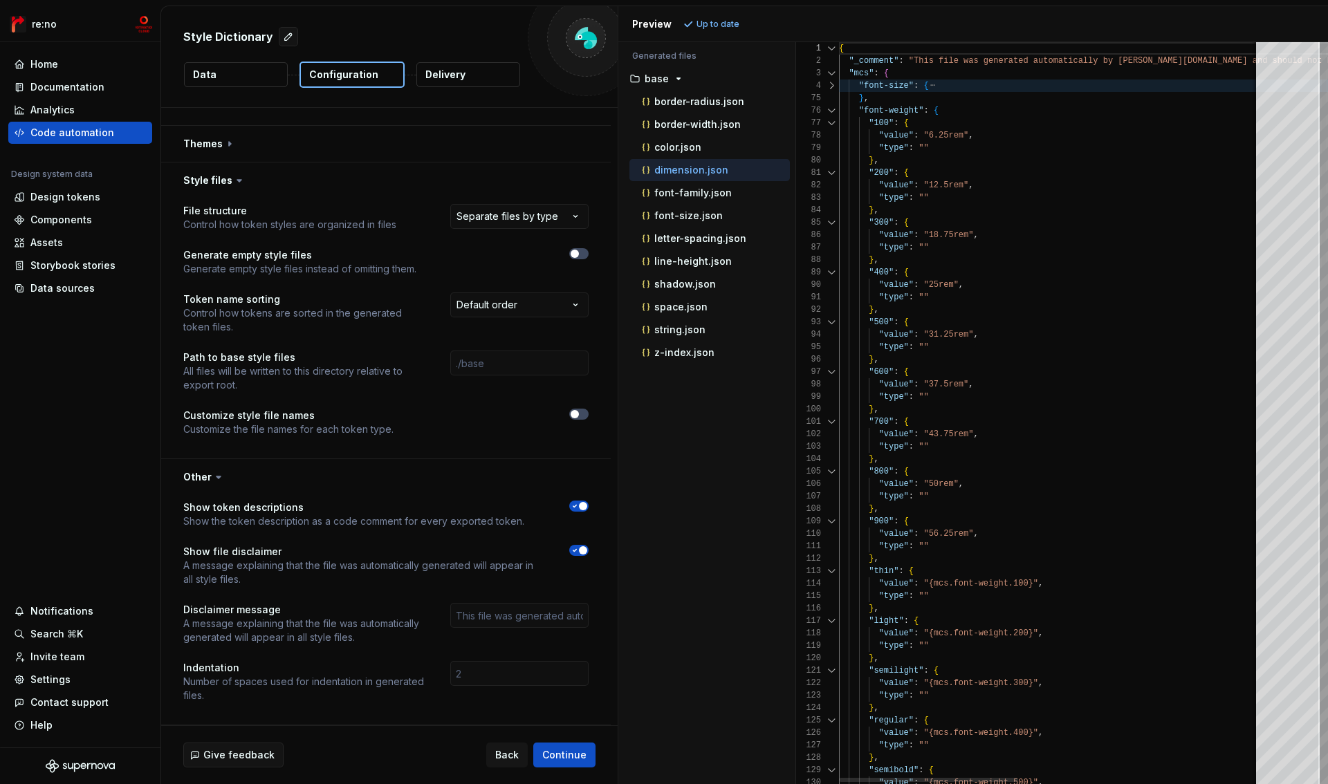
click at [831, 106] on div at bounding box center [832, 110] width 18 height 12
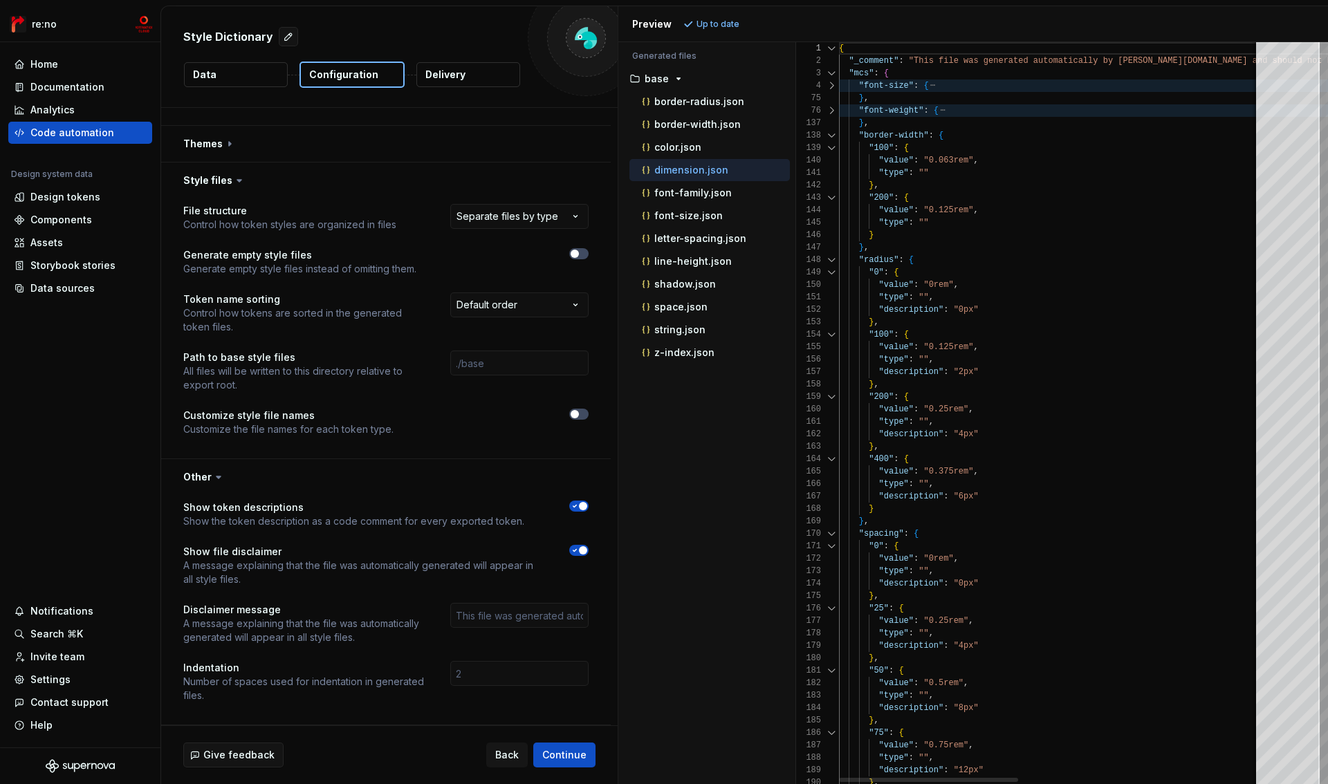
click at [831, 135] on div at bounding box center [832, 135] width 18 height 12
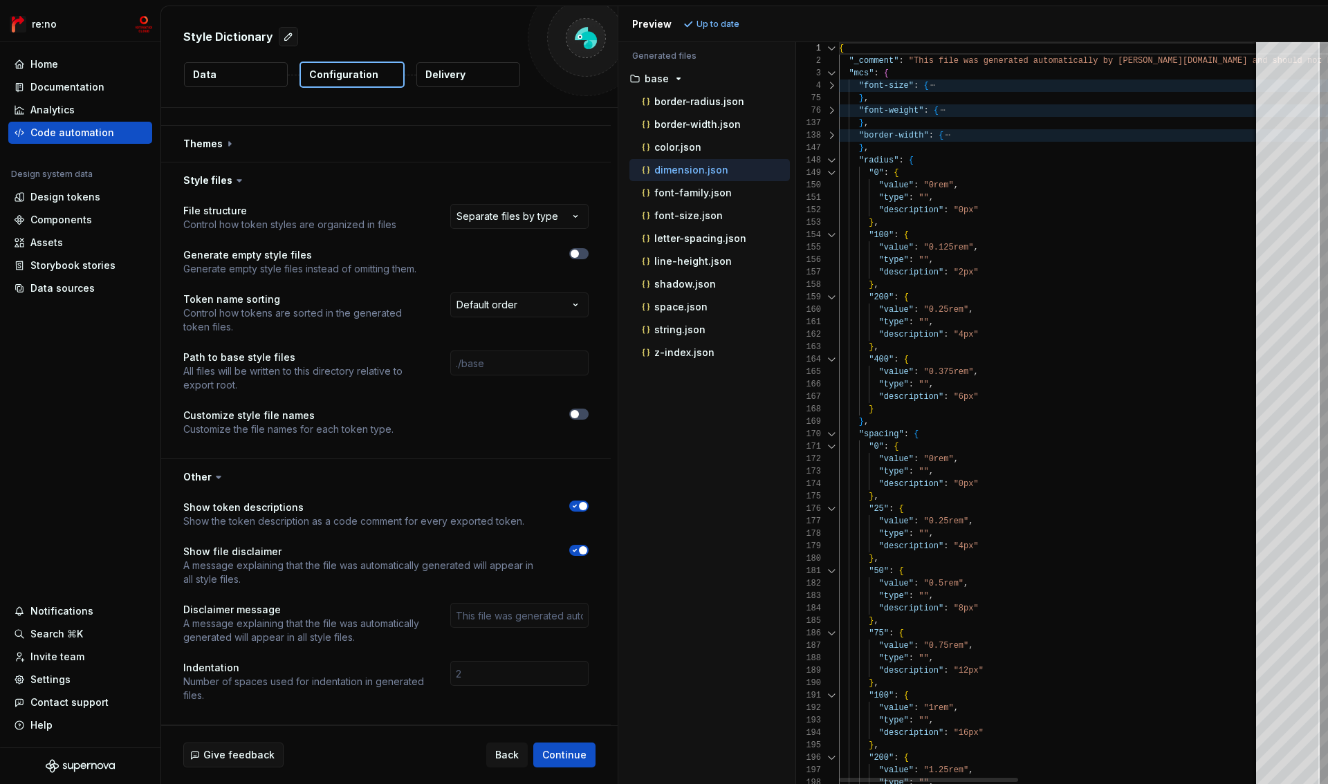
click at [831, 154] on div at bounding box center [832, 160] width 18 height 12
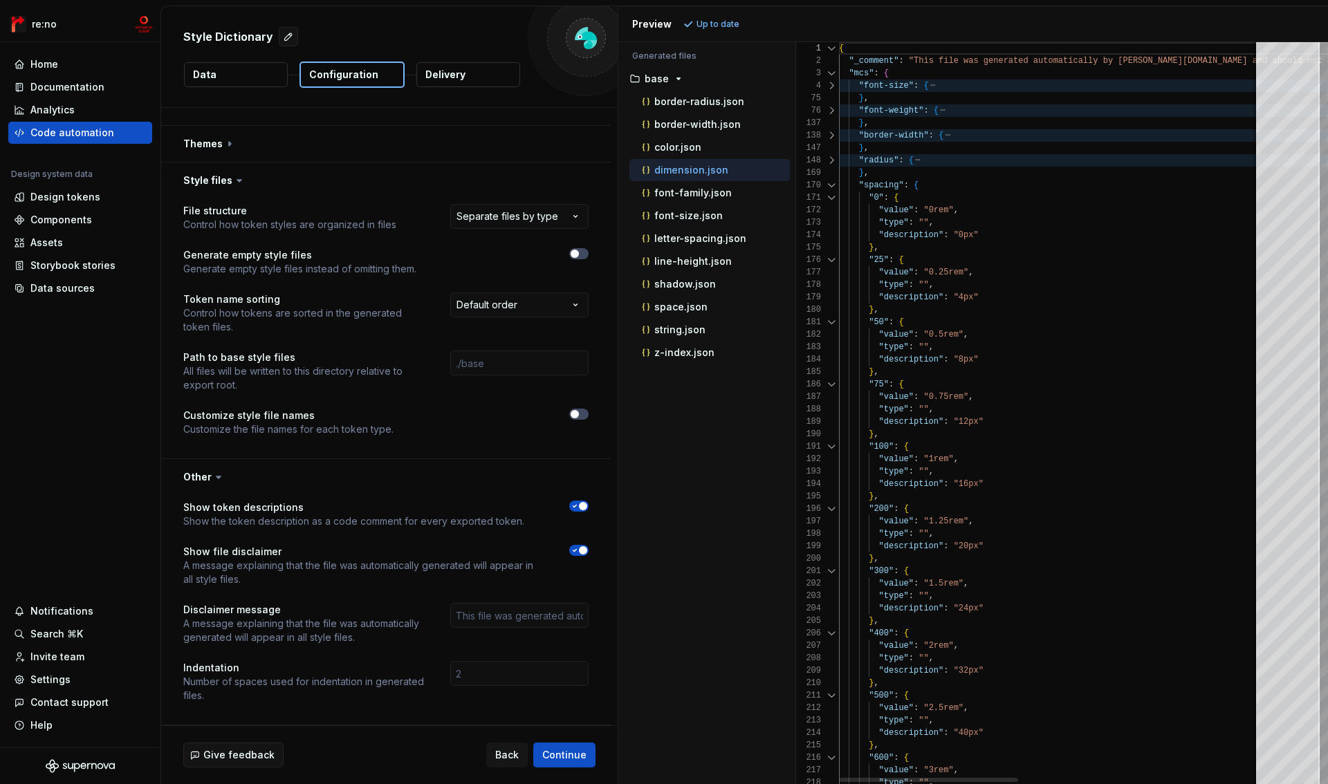
click at [831, 183] on div at bounding box center [832, 185] width 18 height 12
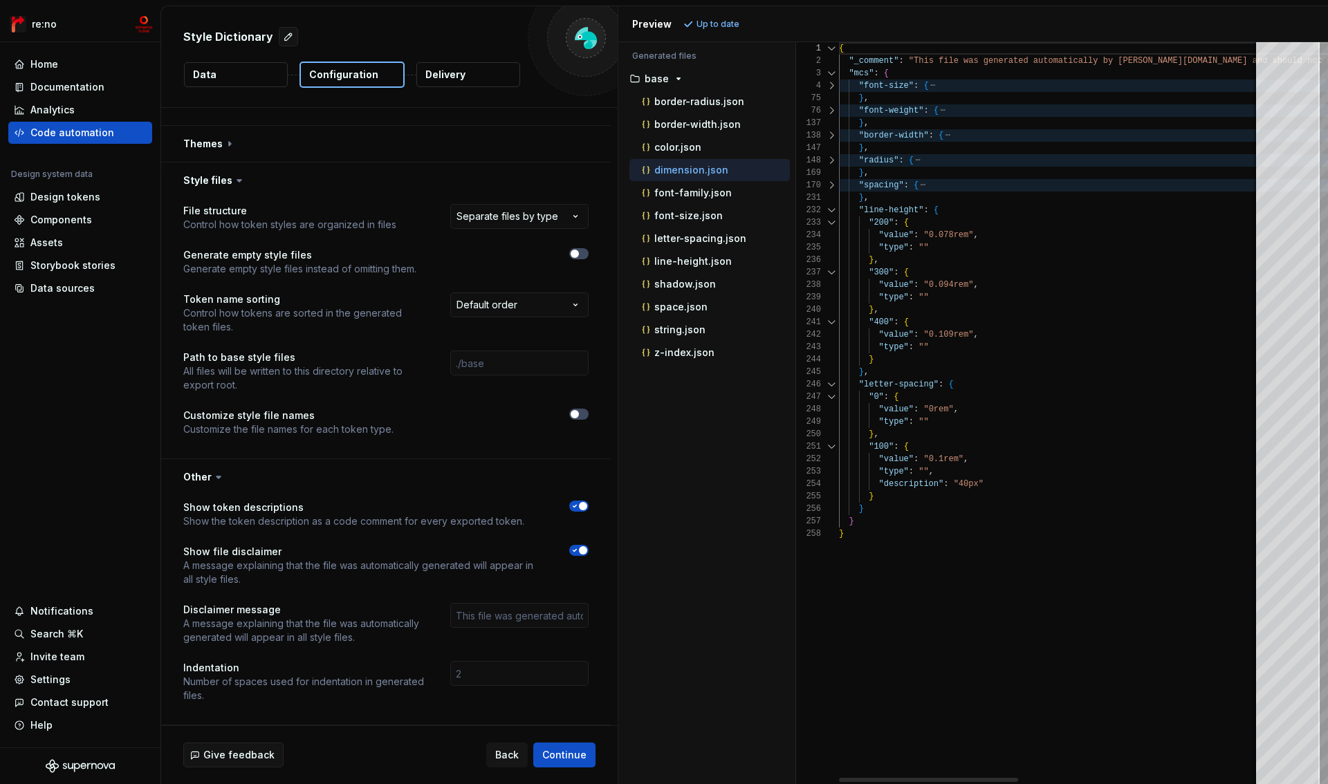
click at [831, 209] on div at bounding box center [832, 210] width 18 height 12
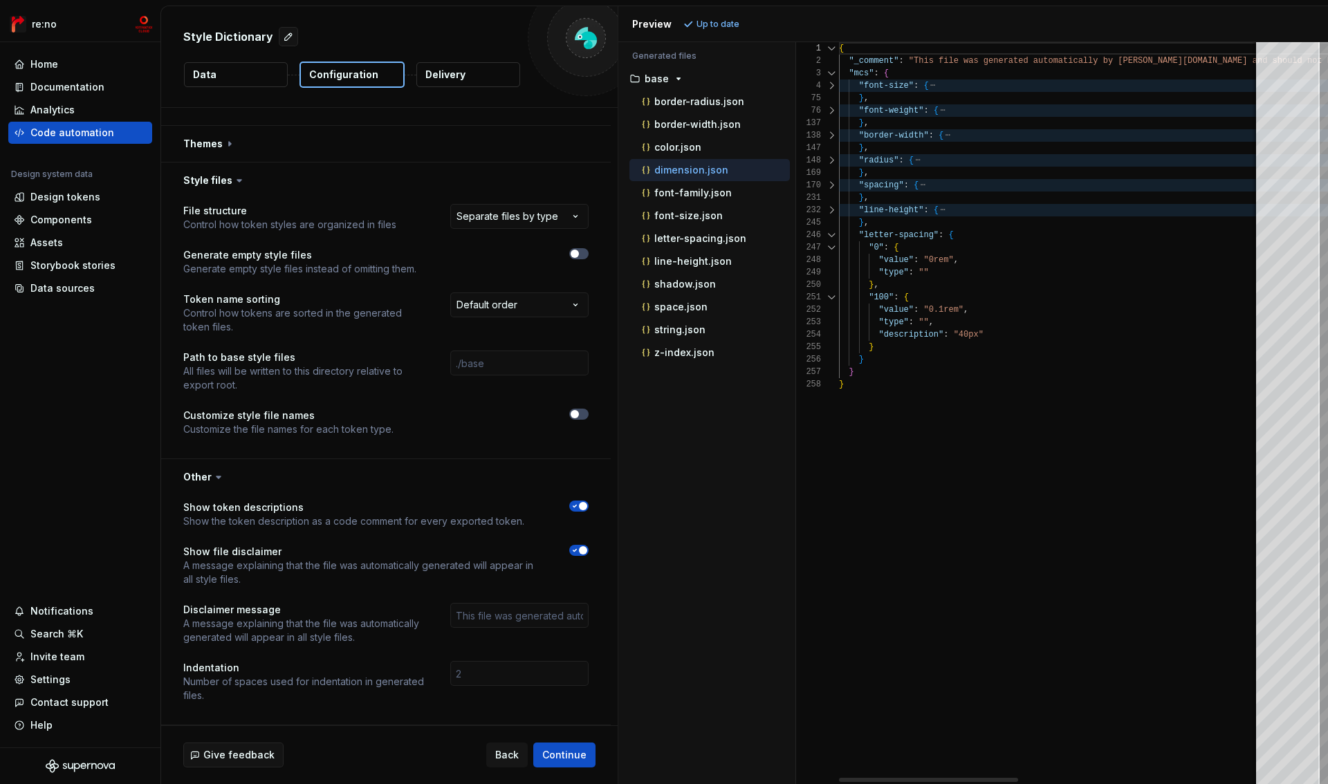
click at [831, 231] on div at bounding box center [832, 235] width 18 height 12
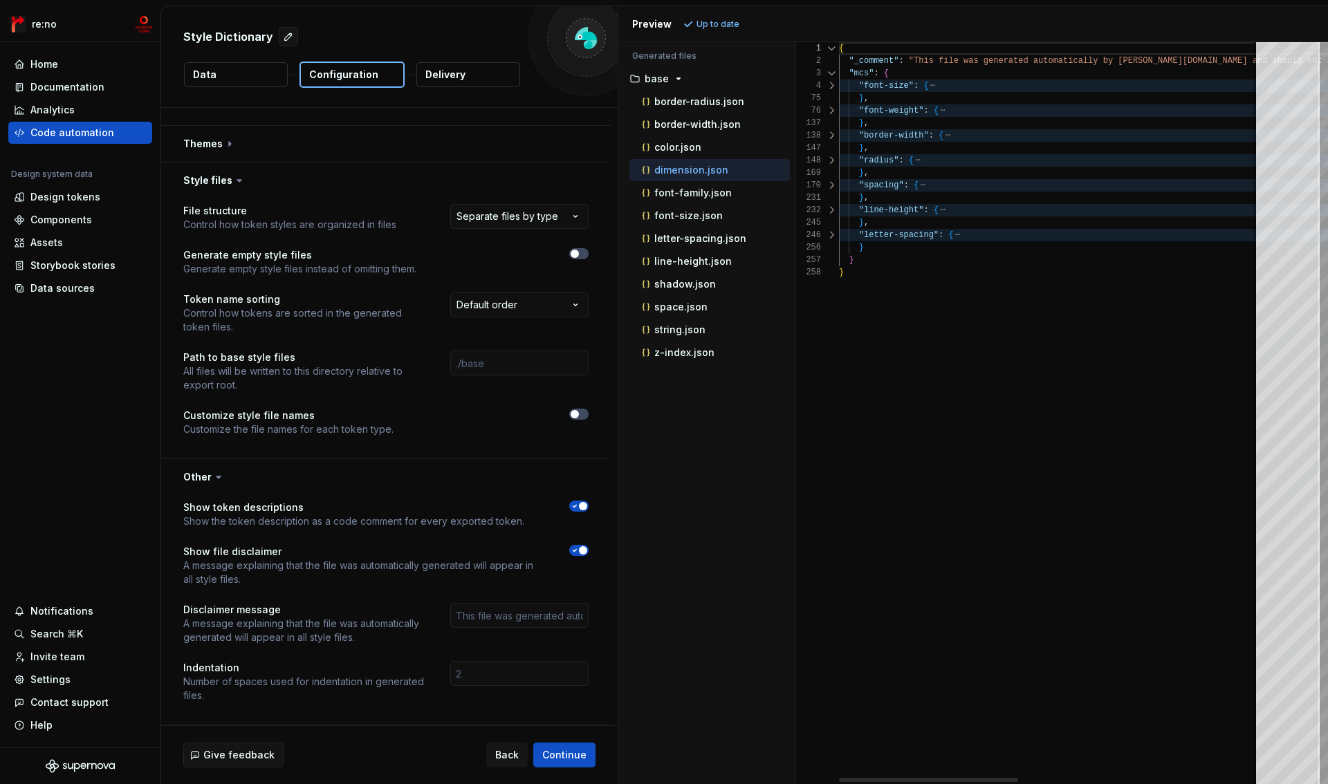
click at [831, 237] on div at bounding box center [832, 235] width 18 height 12
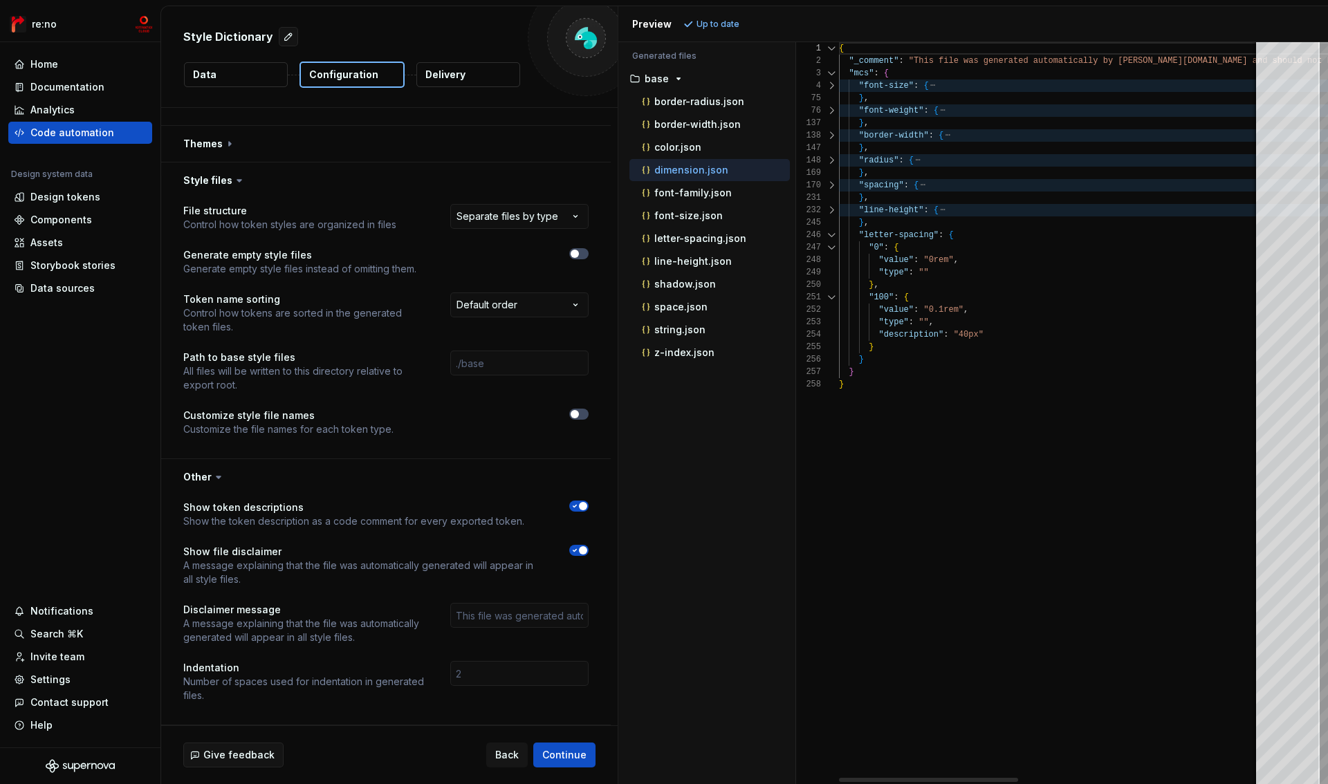
click at [831, 237] on div at bounding box center [832, 235] width 18 height 12
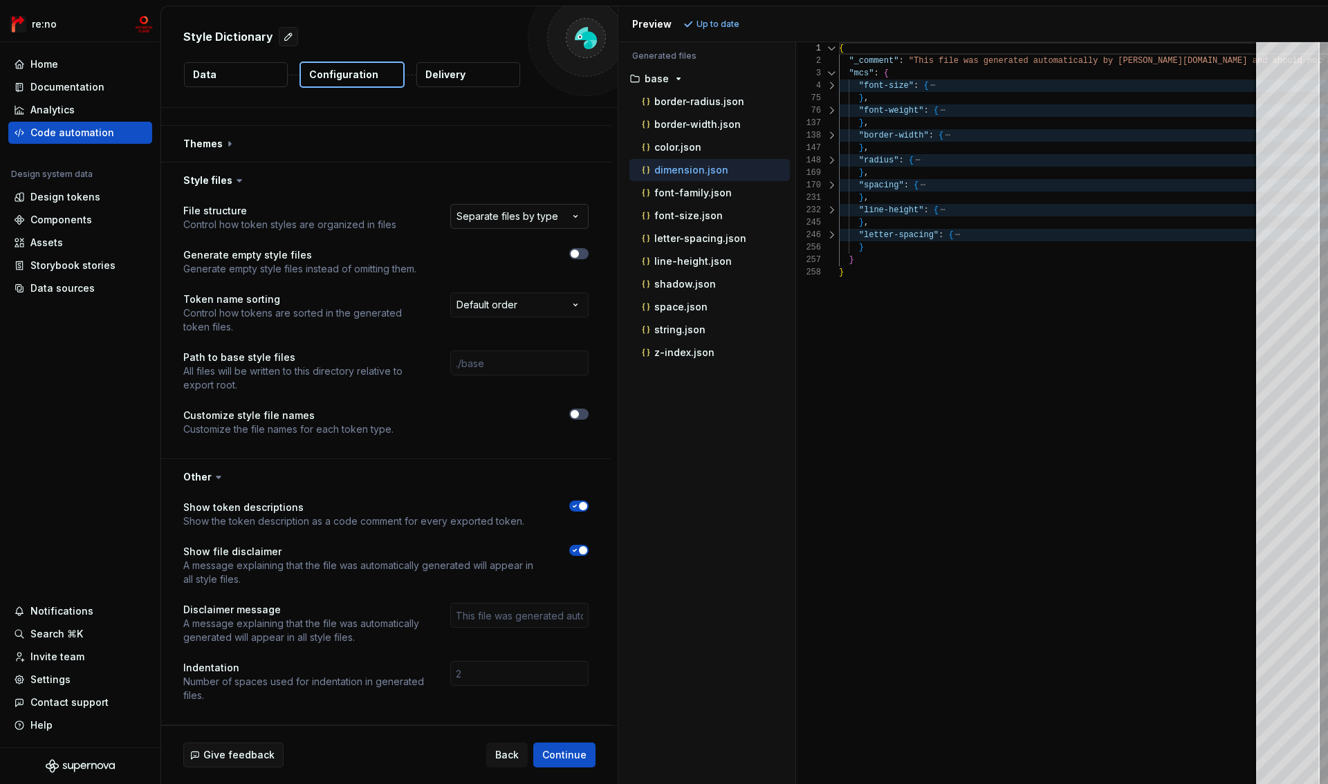
click at [536, 214] on html "**********" at bounding box center [664, 392] width 1328 height 784
select select "**********"
drag, startPoint x: 227, startPoint y: 255, endPoint x: 333, endPoint y: 256, distance: 106.5
click at [333, 256] on p "Generate empty style files" at bounding box center [299, 255] width 233 height 14
click at [333, 257] on p "Generate empty style files" at bounding box center [299, 255] width 233 height 14
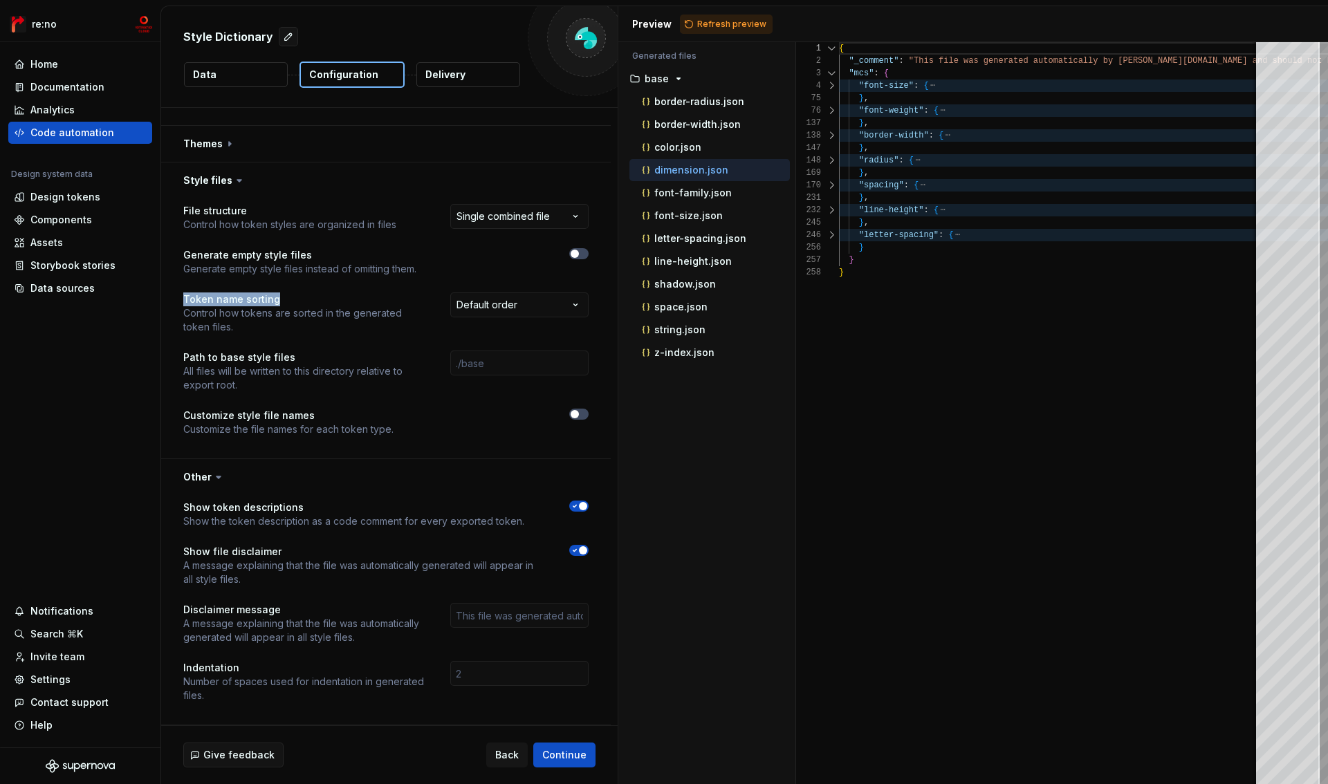
drag, startPoint x: 183, startPoint y: 300, endPoint x: 298, endPoint y: 298, distance: 114.9
click at [298, 298] on p "Token name sorting" at bounding box center [304, 300] width 242 height 14
drag, startPoint x: 218, startPoint y: 358, endPoint x: 359, endPoint y: 353, distance: 141.2
click at [359, 353] on p "Path to base style files" at bounding box center [304, 358] width 242 height 14
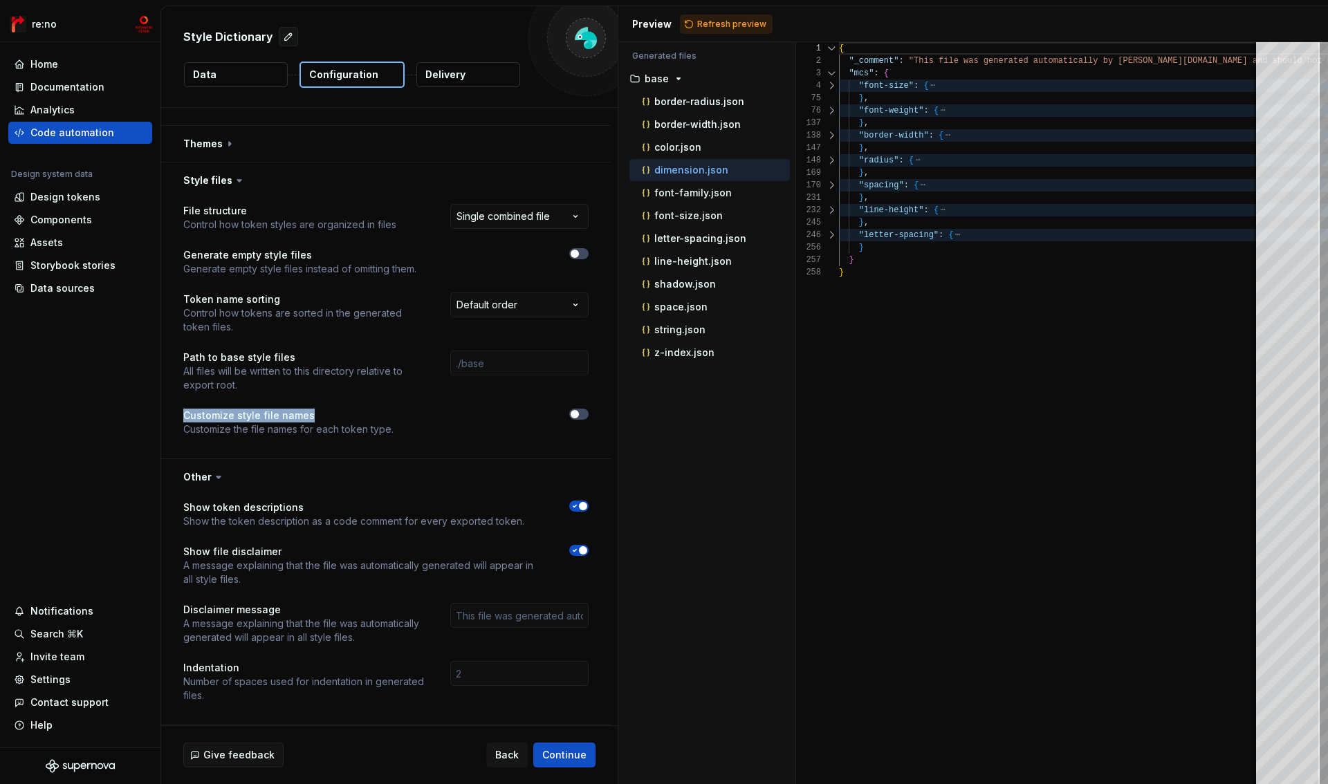
drag, startPoint x: 185, startPoint y: 416, endPoint x: 316, endPoint y: 420, distance: 130.8
click at [316, 420] on p "Customize style file names" at bounding box center [288, 416] width 210 height 14
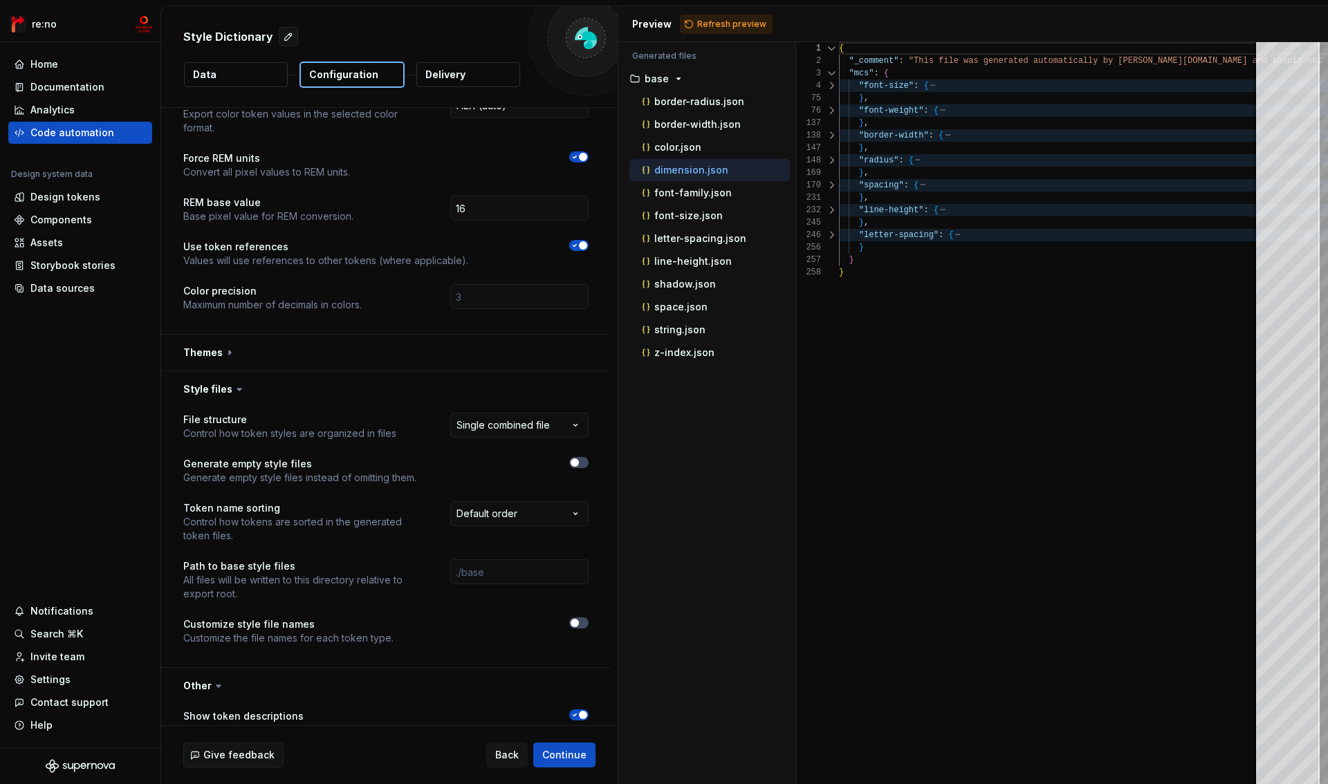
click at [237, 391] on icon at bounding box center [239, 390] width 14 height 14
click at [239, 389] on icon at bounding box center [239, 390] width 14 height 14
click at [212, 391] on button "button" at bounding box center [386, 389] width 450 height 36
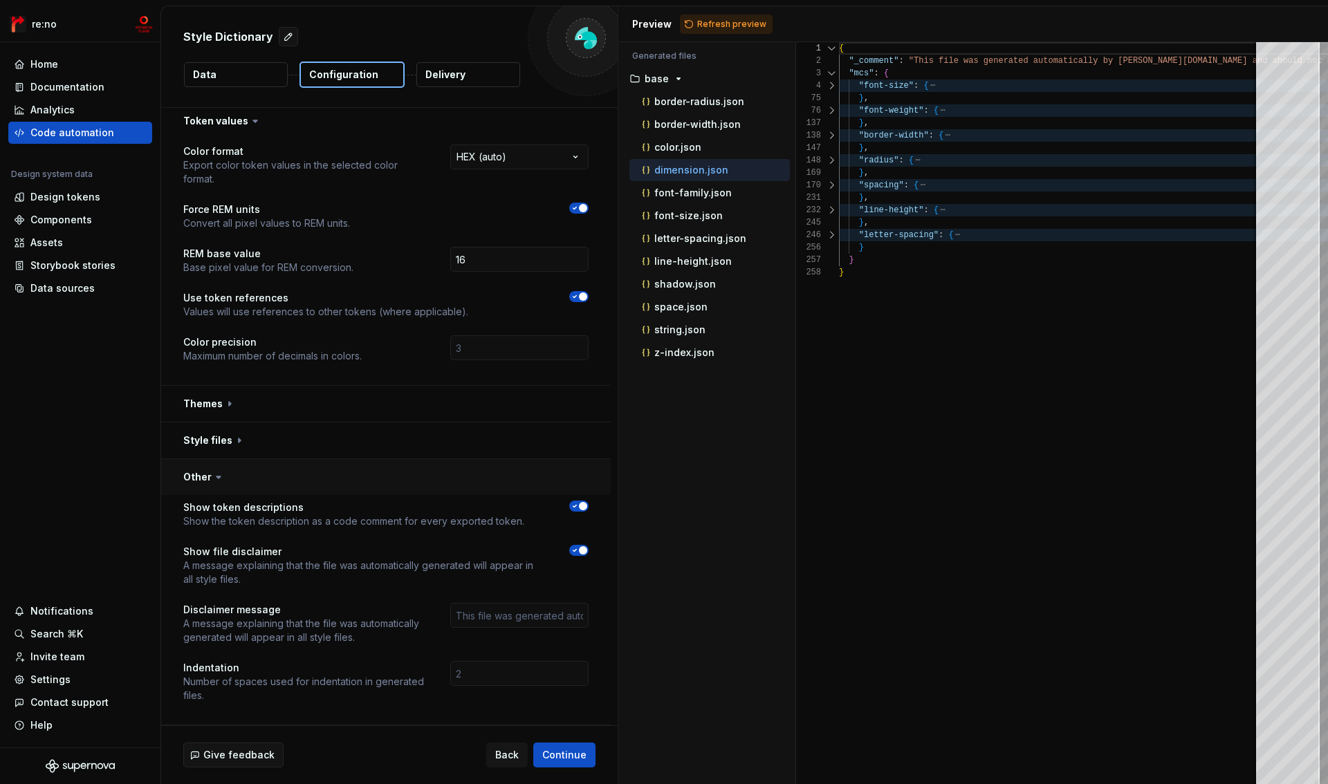
click at [196, 477] on button "button" at bounding box center [386, 477] width 450 height 36
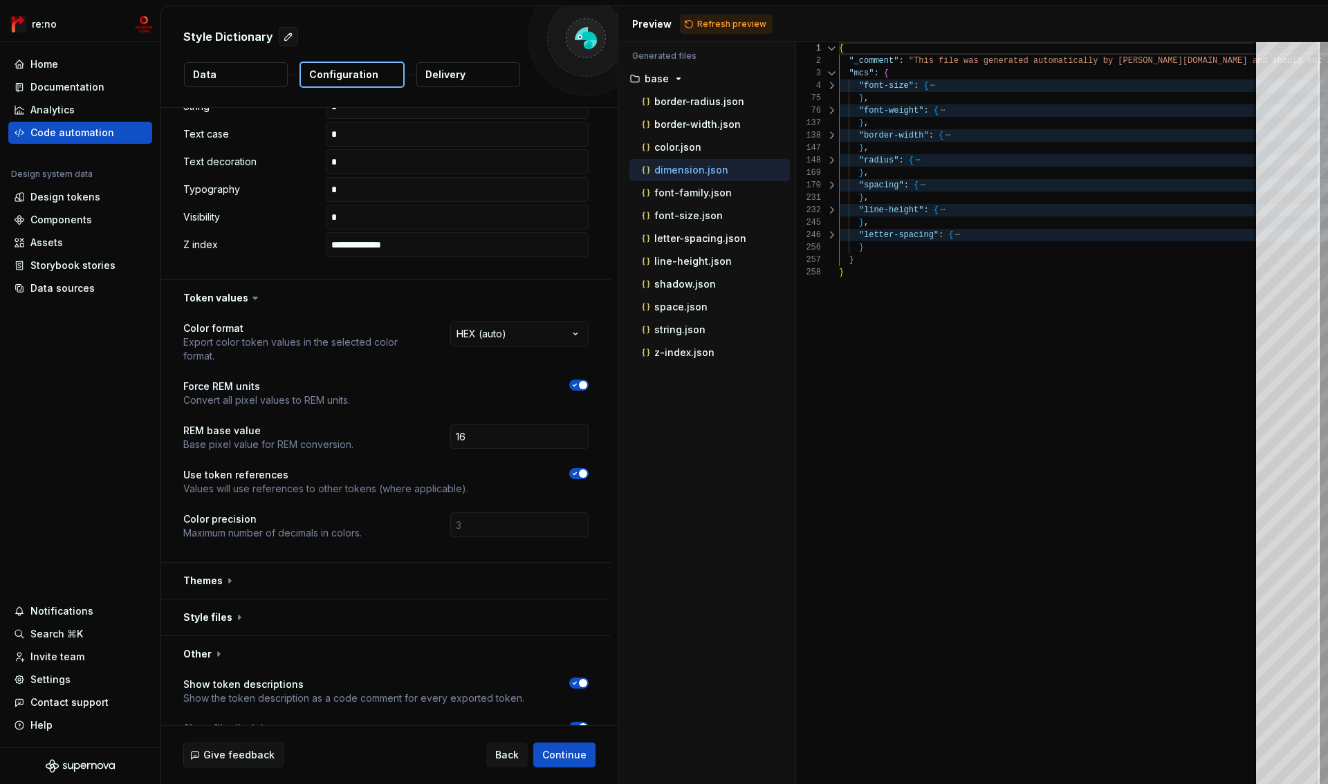
scroll to position [800, 0]
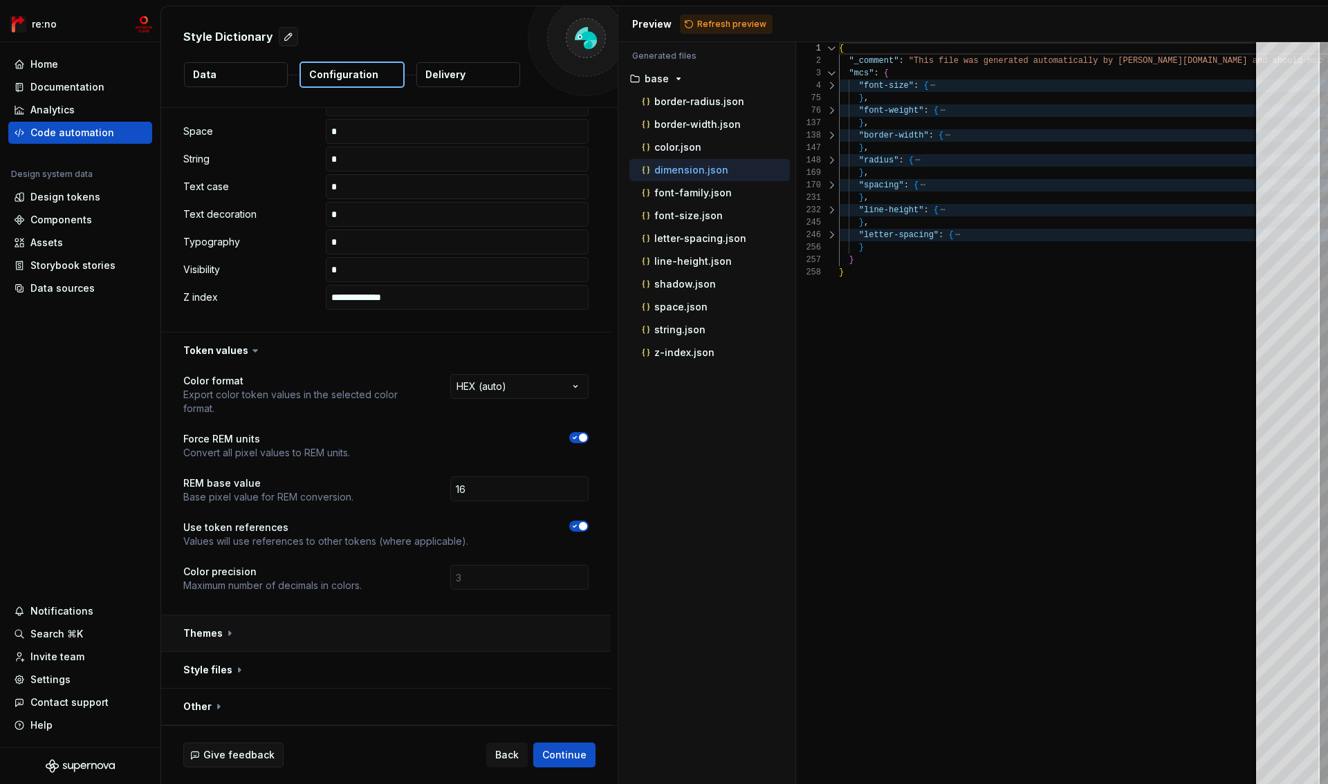
click at [206, 630] on button "button" at bounding box center [386, 634] width 450 height 36
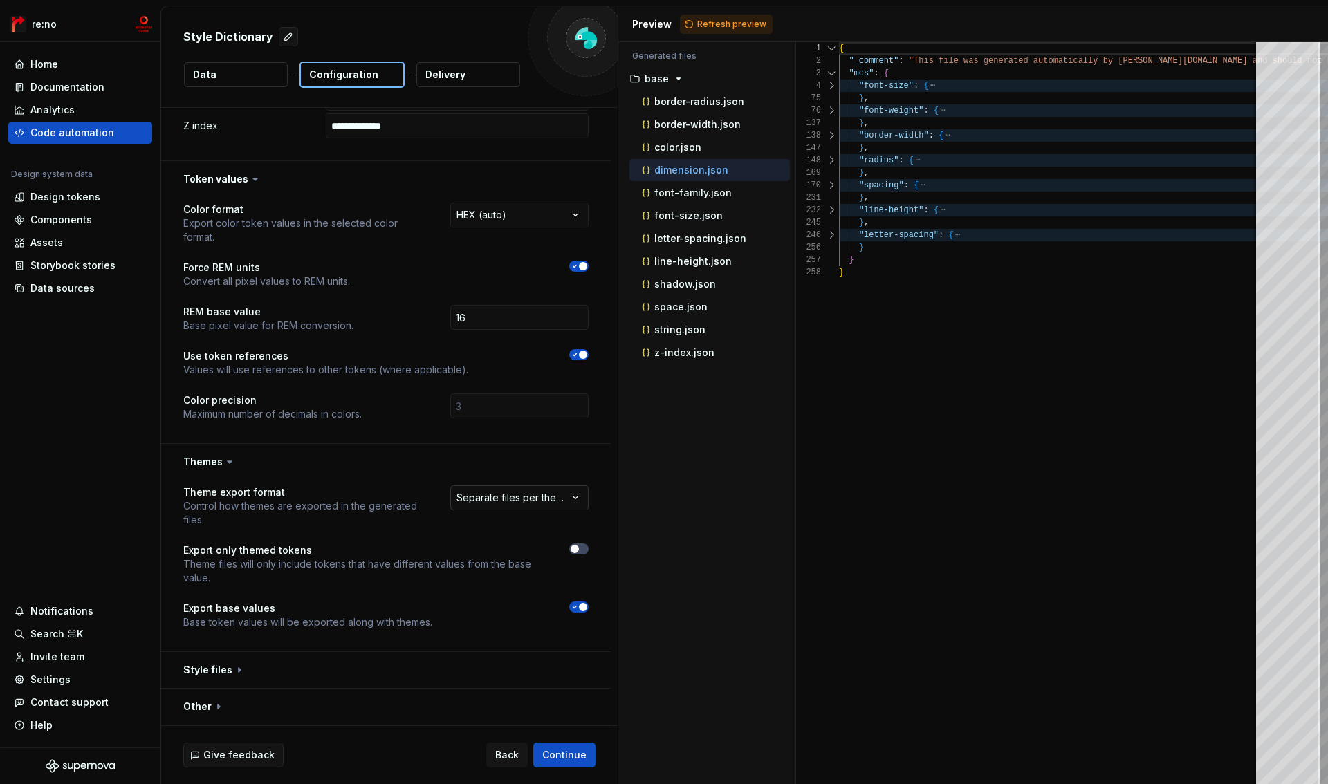
click at [568, 495] on html "**********" at bounding box center [664, 392] width 1328 height 784
click at [553, 504] on html "**********" at bounding box center [664, 392] width 1328 height 784
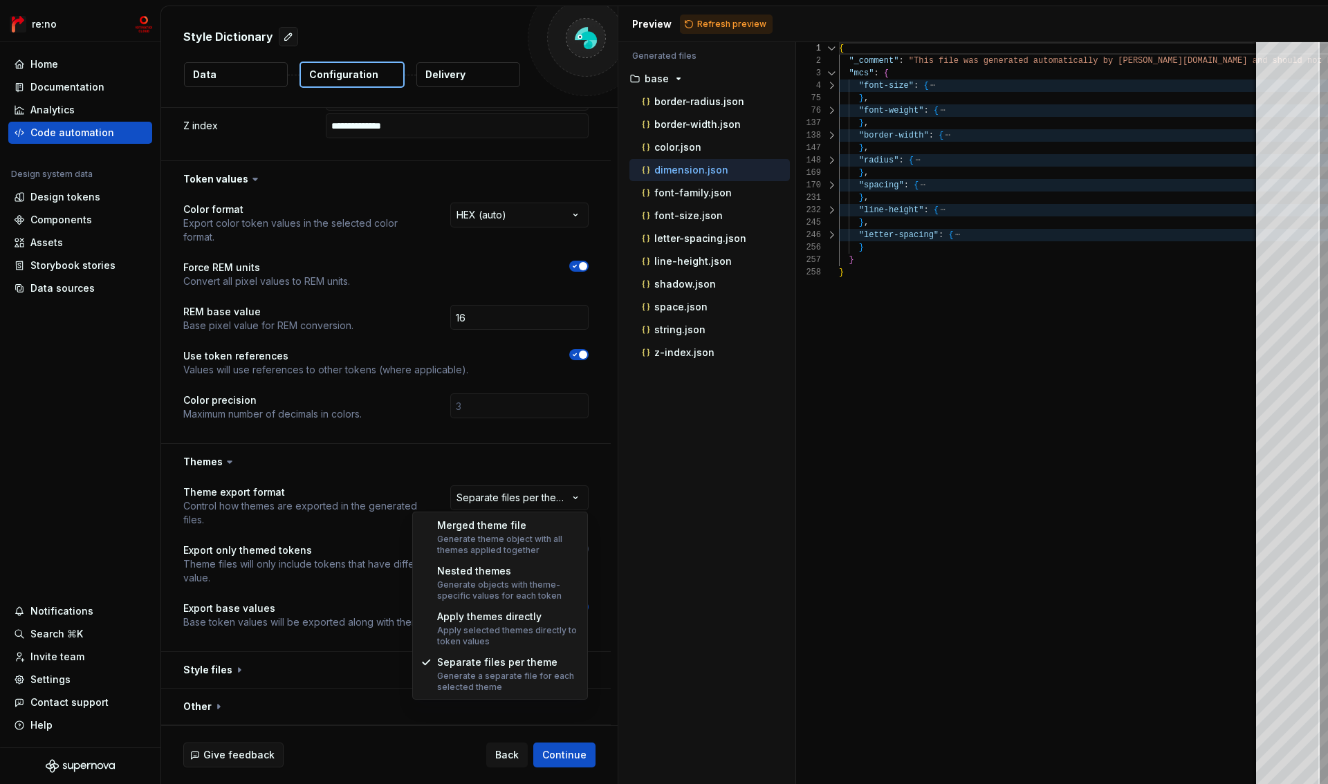
click at [357, 492] on html "**********" at bounding box center [664, 392] width 1328 height 784
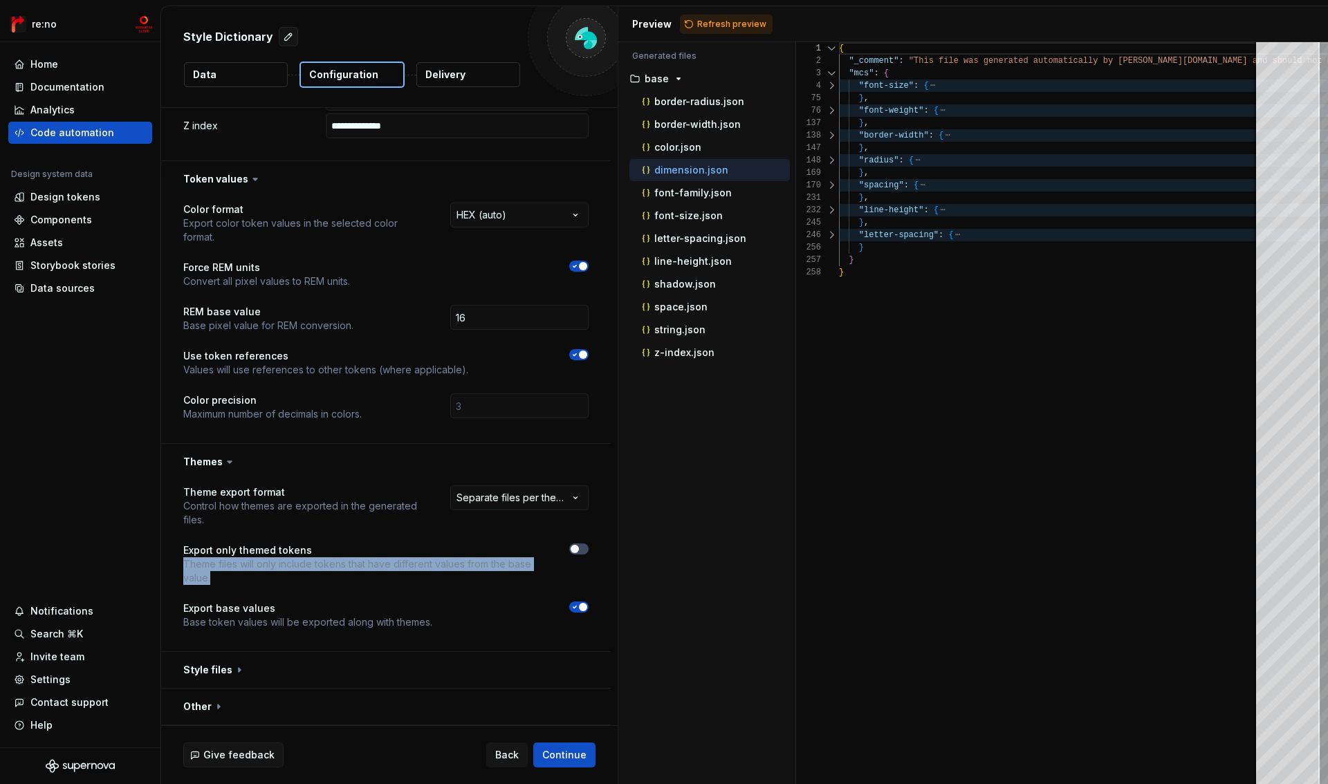
drag, startPoint x: 183, startPoint y: 570, endPoint x: 271, endPoint y: 588, distance: 89.7
click at [271, 588] on div "**********" at bounding box center [385, 566] width 405 height 160
copy p "Theme files will only include tokens that have different values from the base v…"
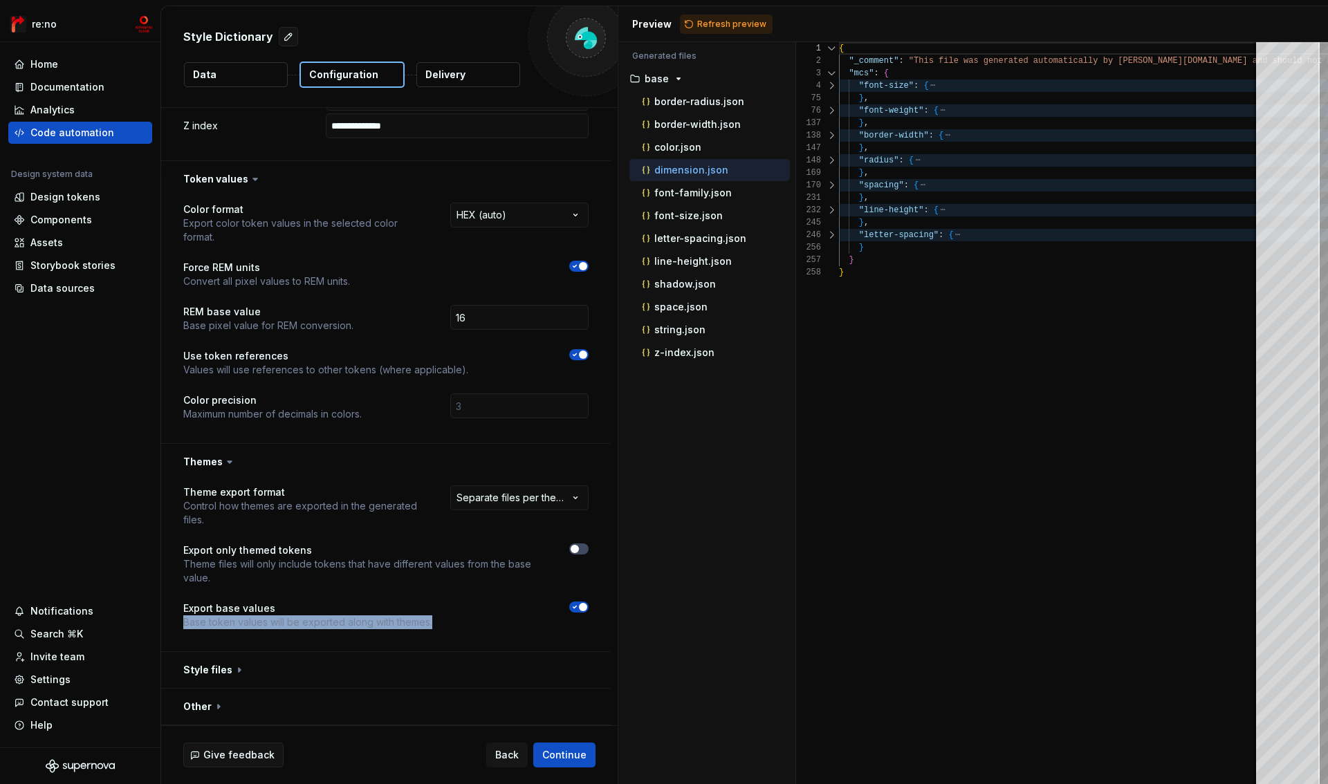
drag, startPoint x: 203, startPoint y: 629, endPoint x: 407, endPoint y: 636, distance: 204.2
click at [407, 636] on div "**********" at bounding box center [386, 566] width 450 height 172
copy p "Base token values will be exported along with themes."
click at [582, 552] on button "button" at bounding box center [578, 549] width 19 height 11
click at [728, 28] on span "Refresh preview" at bounding box center [731, 24] width 69 height 11
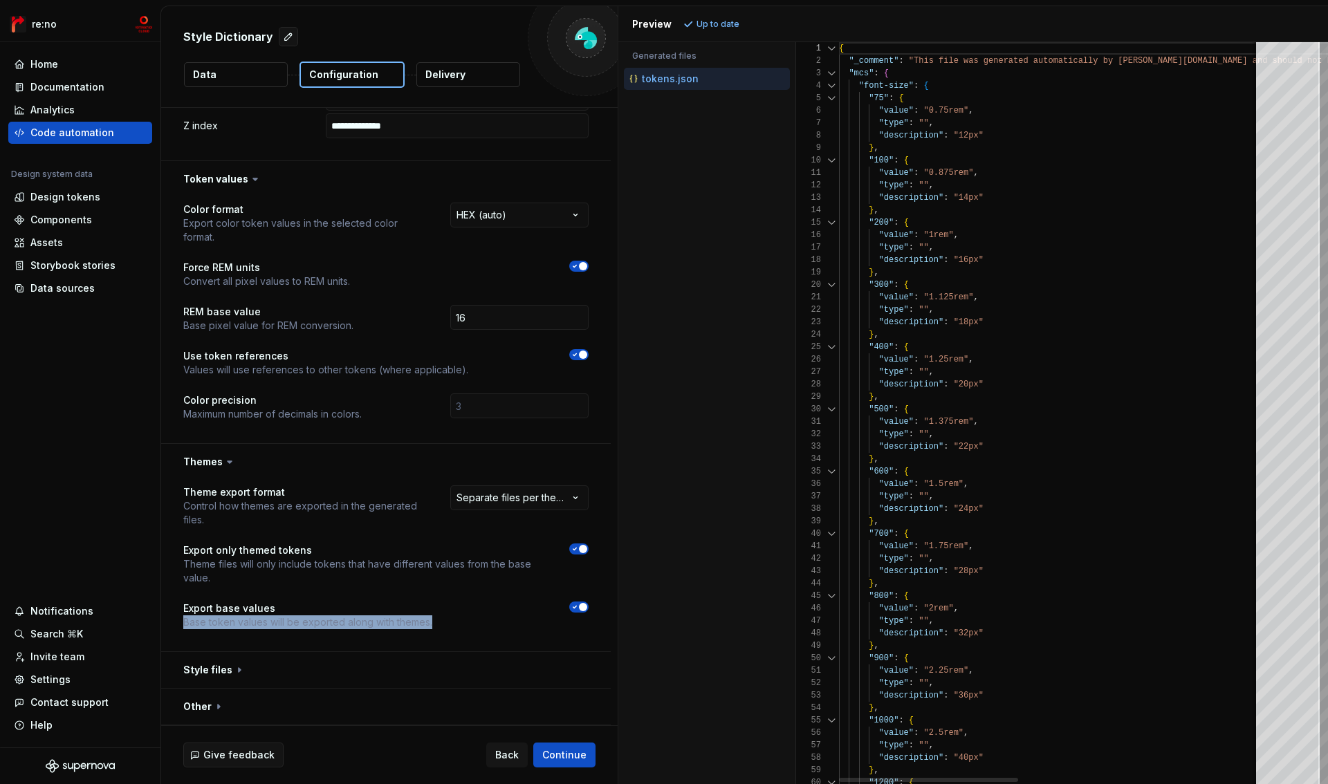
click at [828, 86] on div at bounding box center [832, 86] width 18 height 12
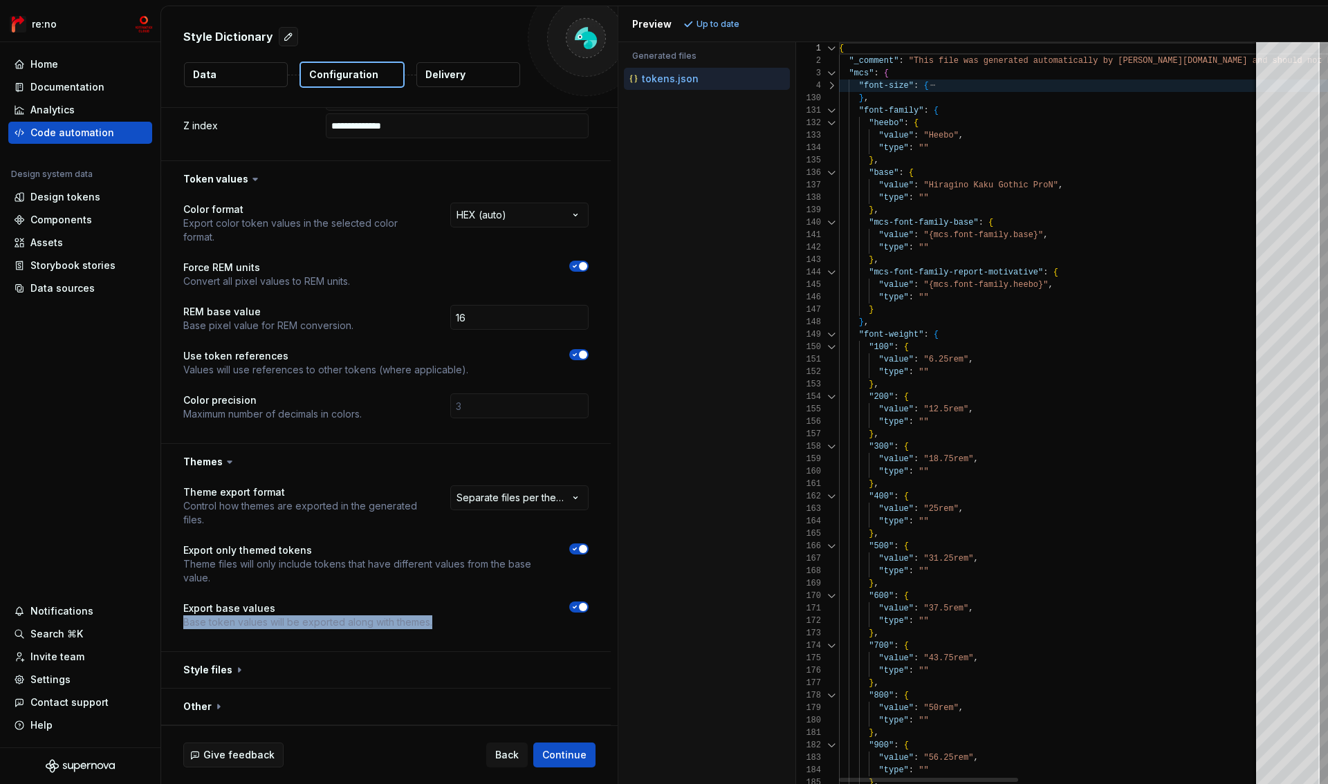
click at [829, 109] on div at bounding box center [832, 110] width 18 height 12
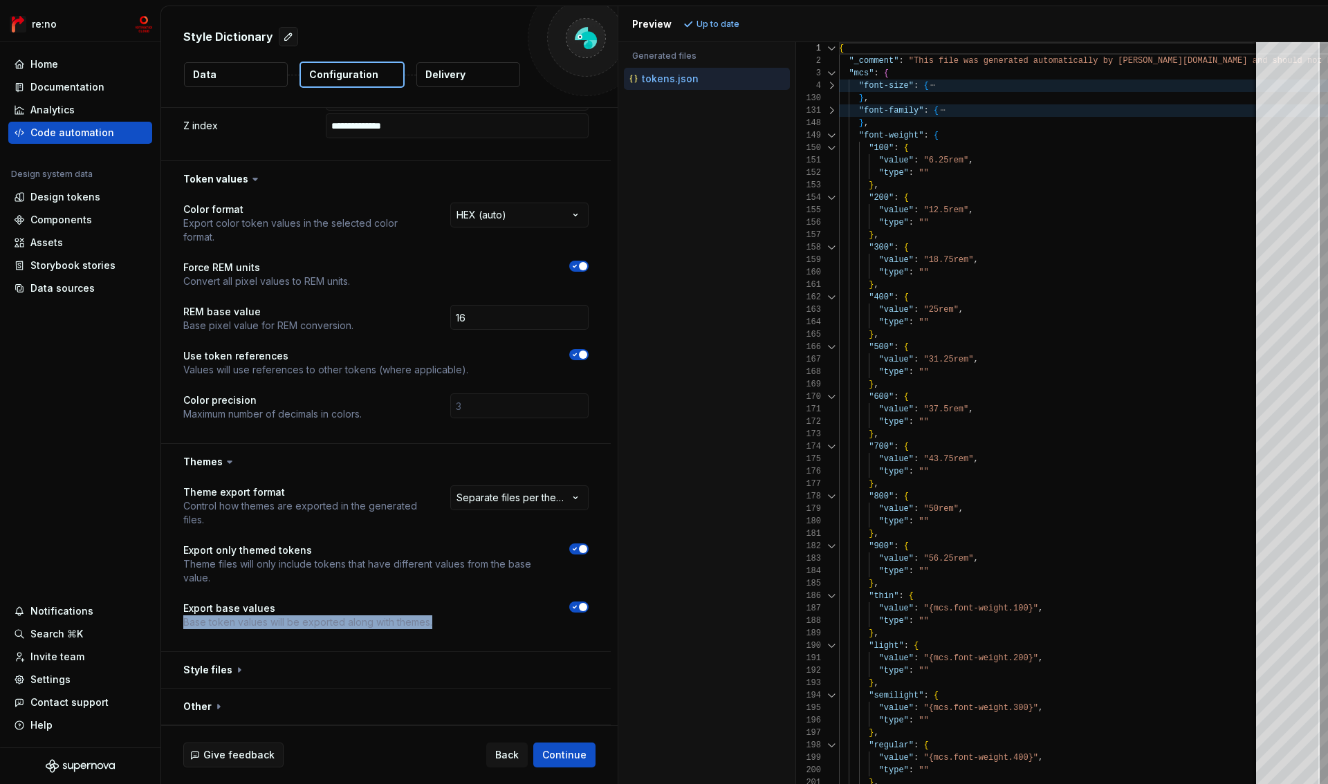
click at [579, 546] on span "button" at bounding box center [583, 549] width 8 height 8
click at [552, 506] on html "**********" at bounding box center [664, 392] width 1328 height 784
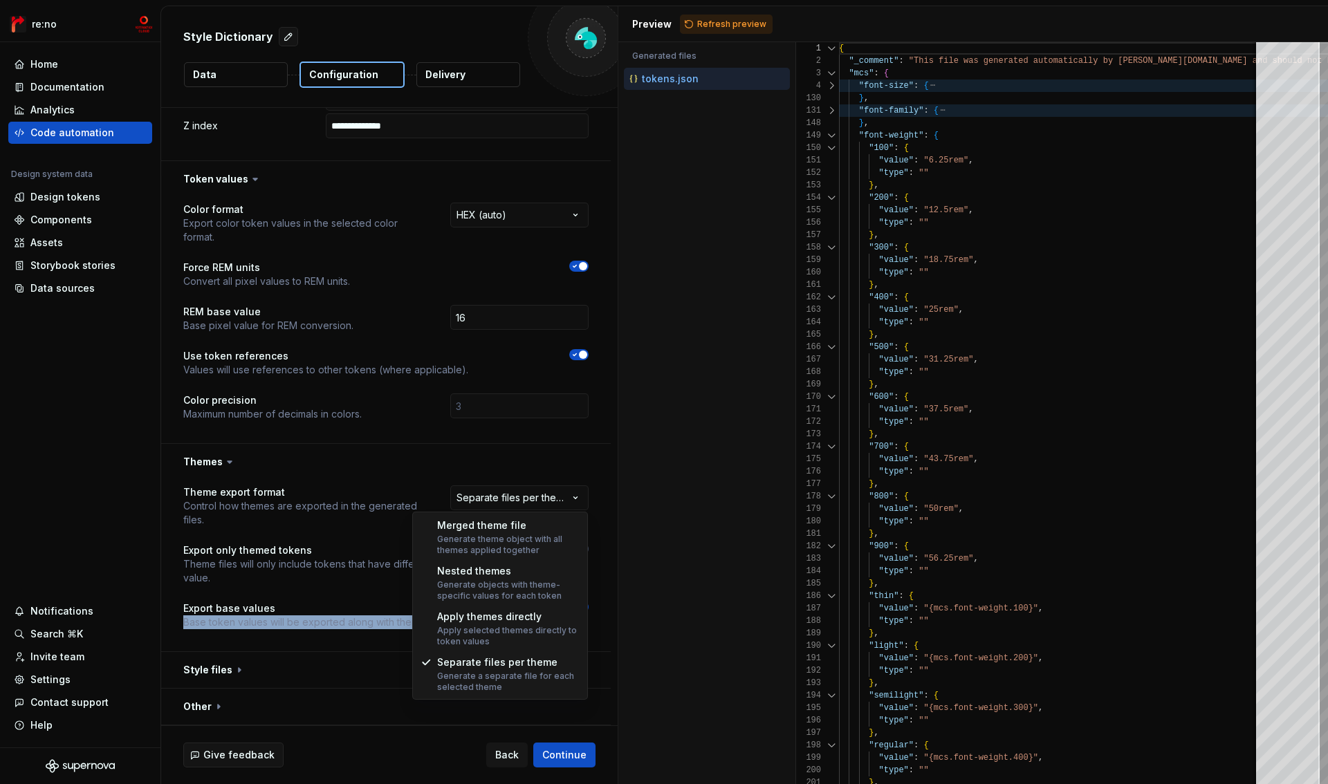
select select "**********"
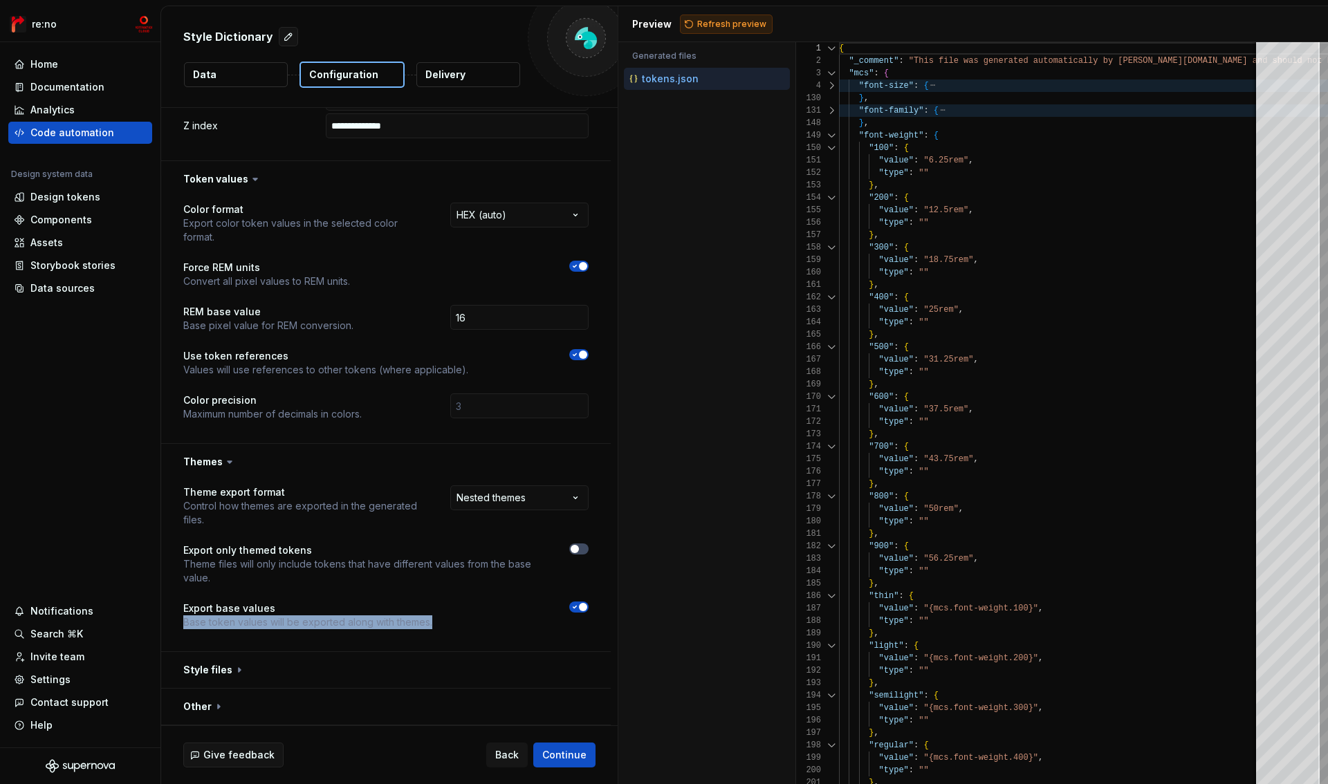
click at [715, 24] on span "Refresh preview" at bounding box center [731, 24] width 69 height 11
type textarea "**********"
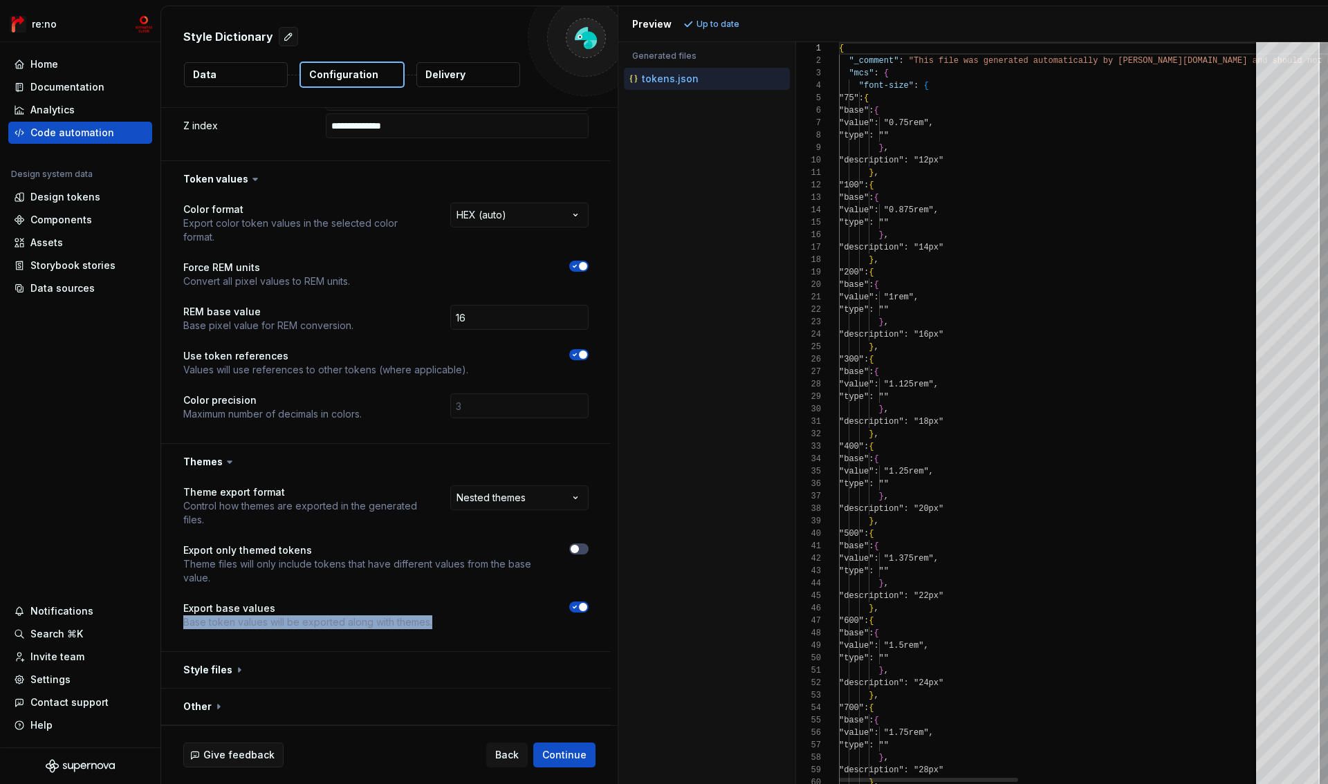
scroll to position [125, 0]
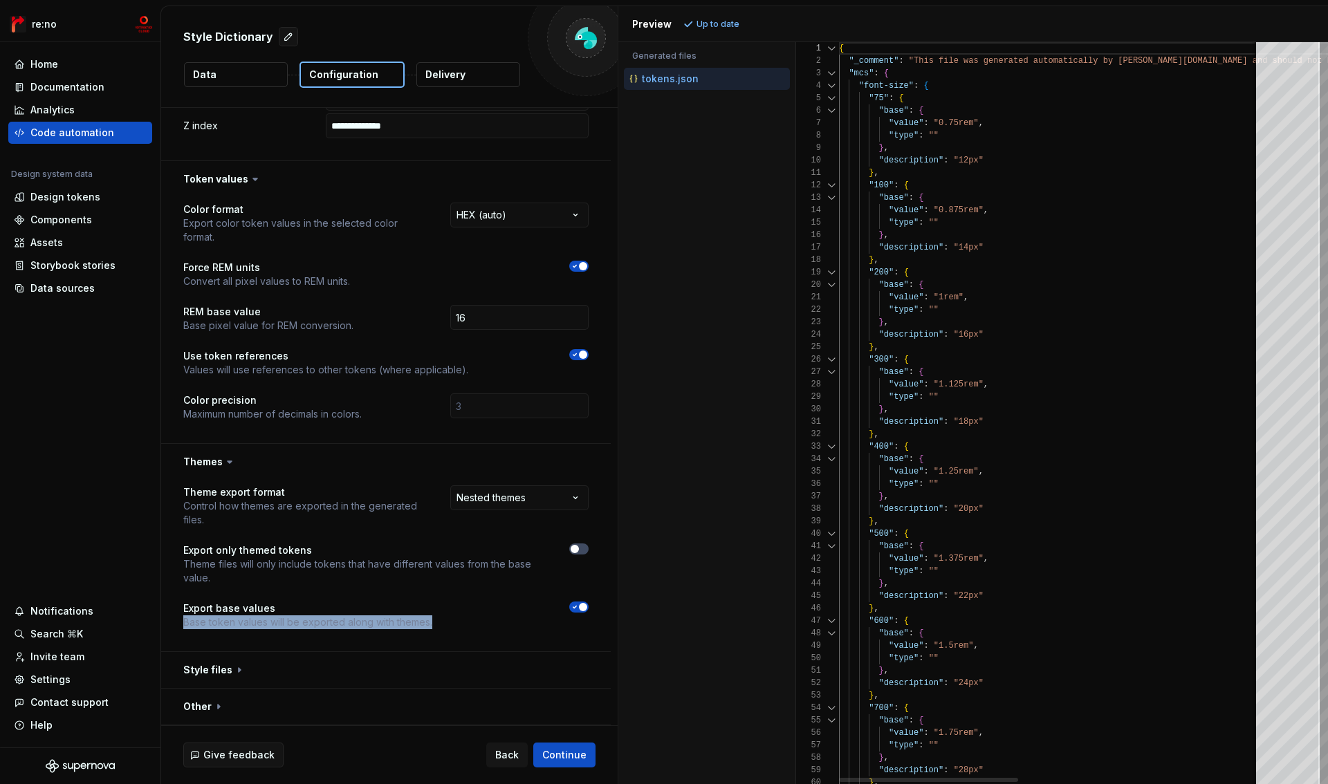
click at [836, 88] on div at bounding box center [832, 86] width 18 height 12
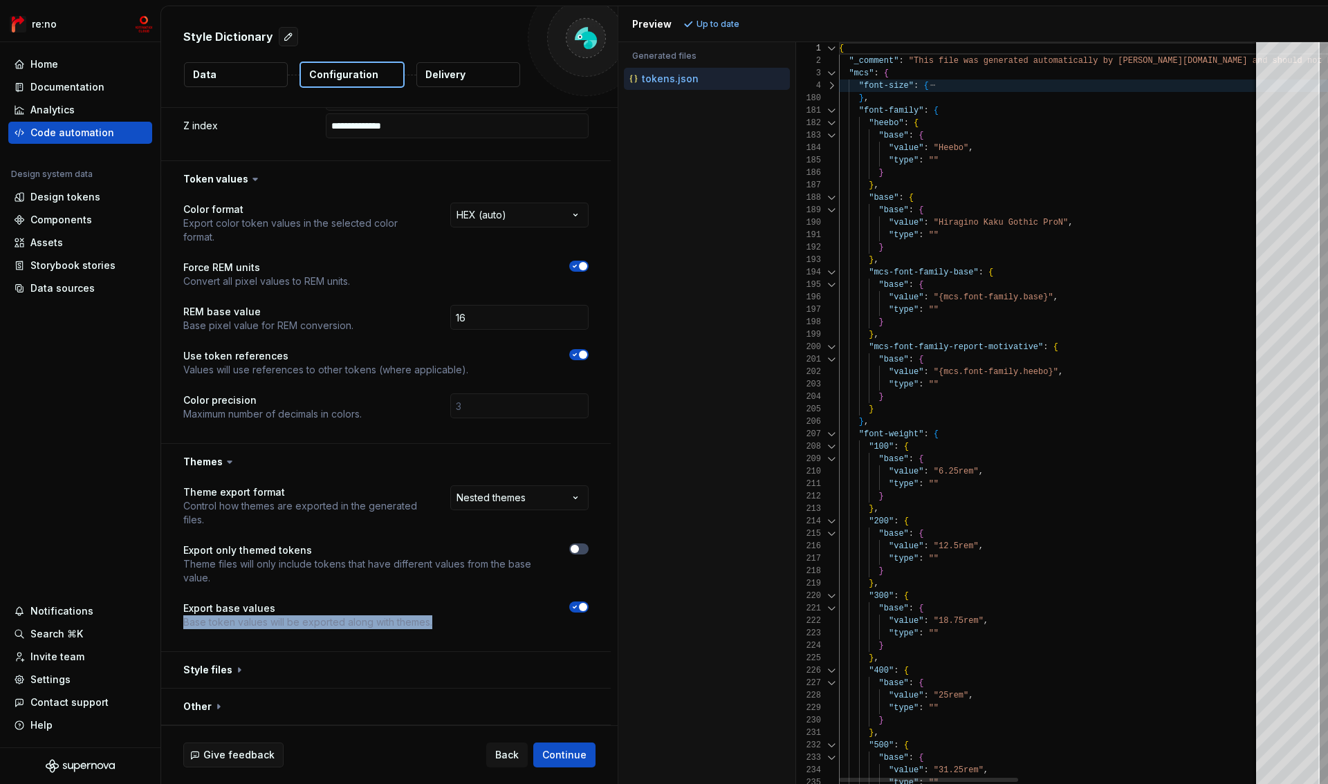
click at [833, 108] on div at bounding box center [832, 110] width 18 height 12
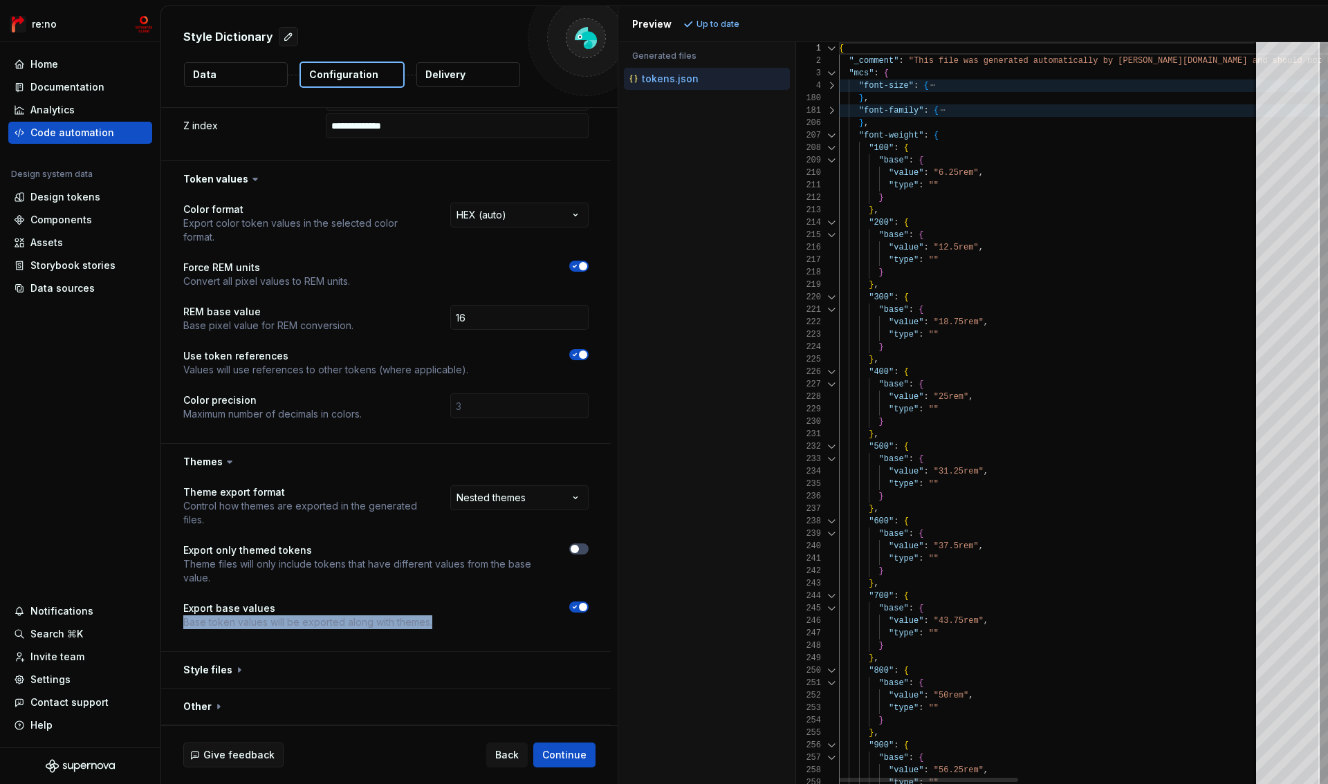
click at [833, 133] on div at bounding box center [832, 135] width 18 height 12
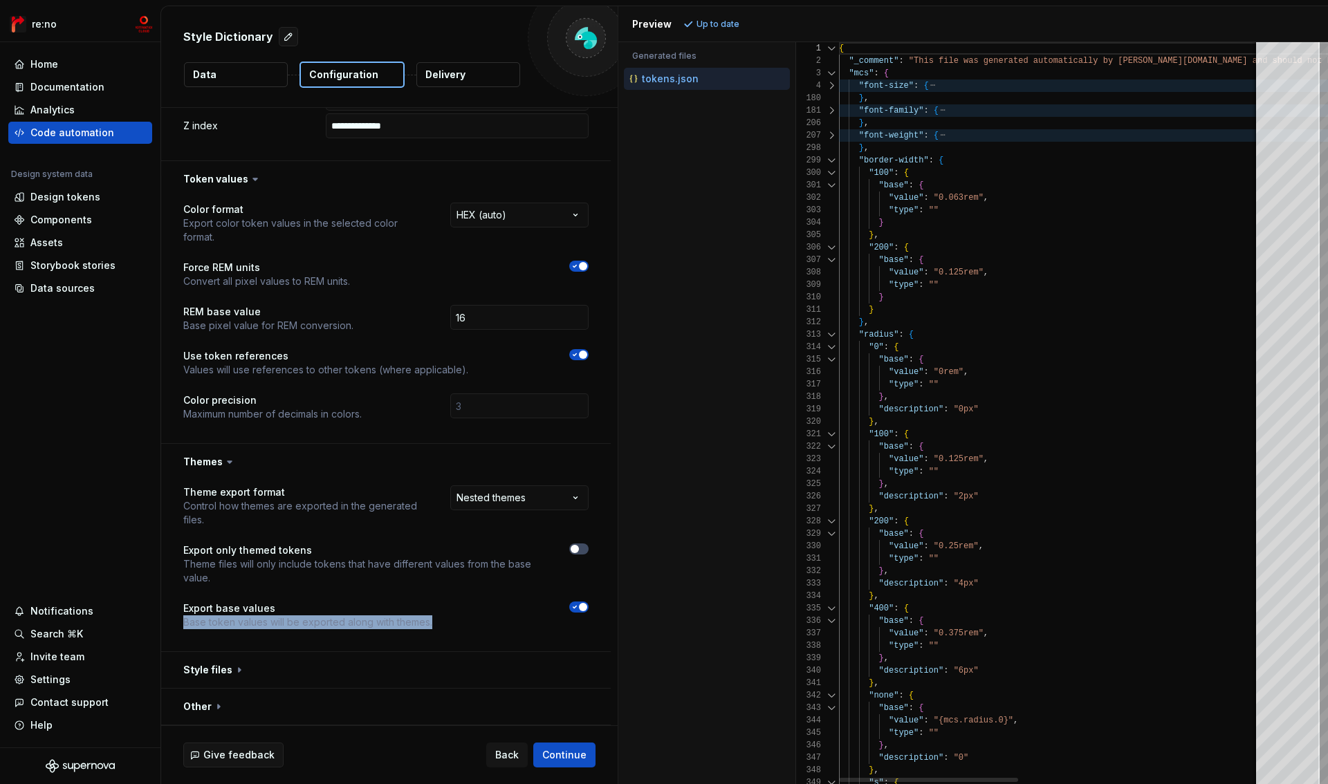
click at [832, 156] on div at bounding box center [832, 160] width 18 height 12
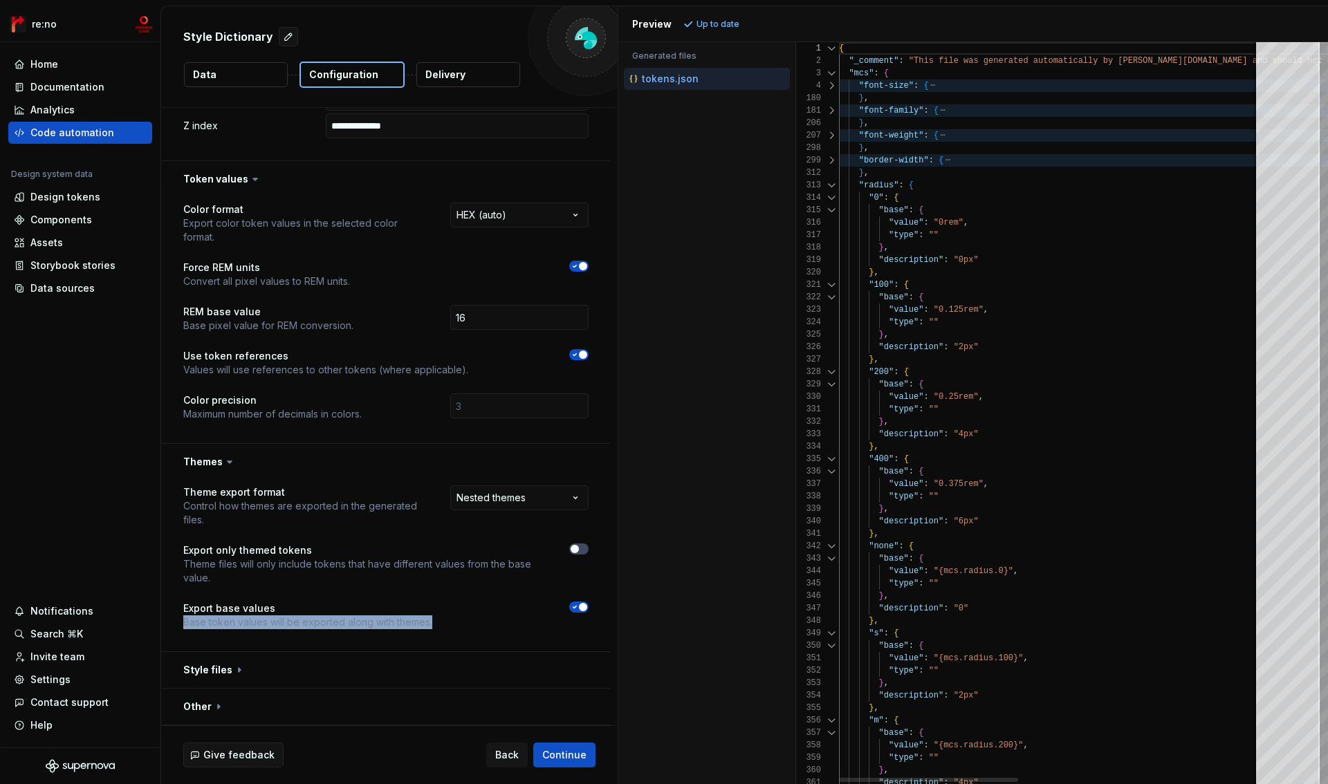
click at [831, 185] on div at bounding box center [832, 185] width 18 height 12
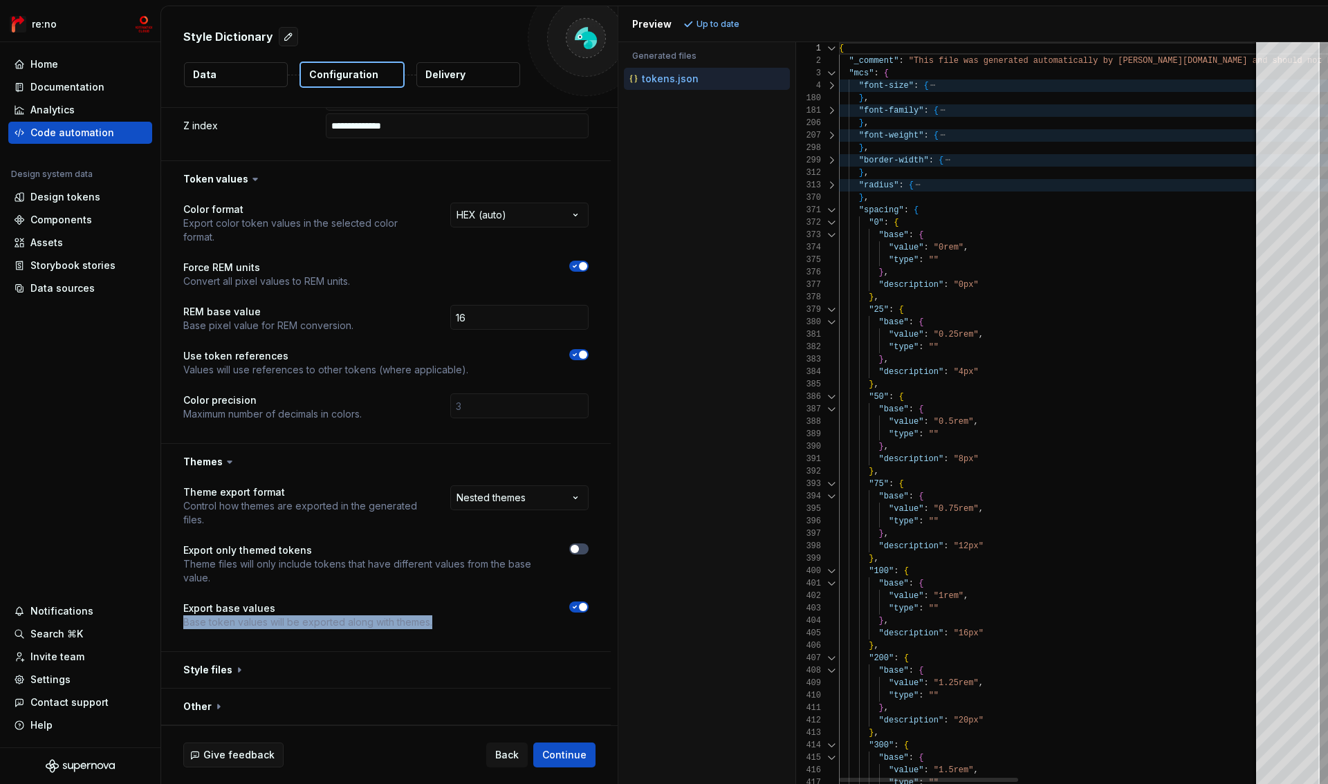
click at [831, 206] on div at bounding box center [832, 210] width 18 height 12
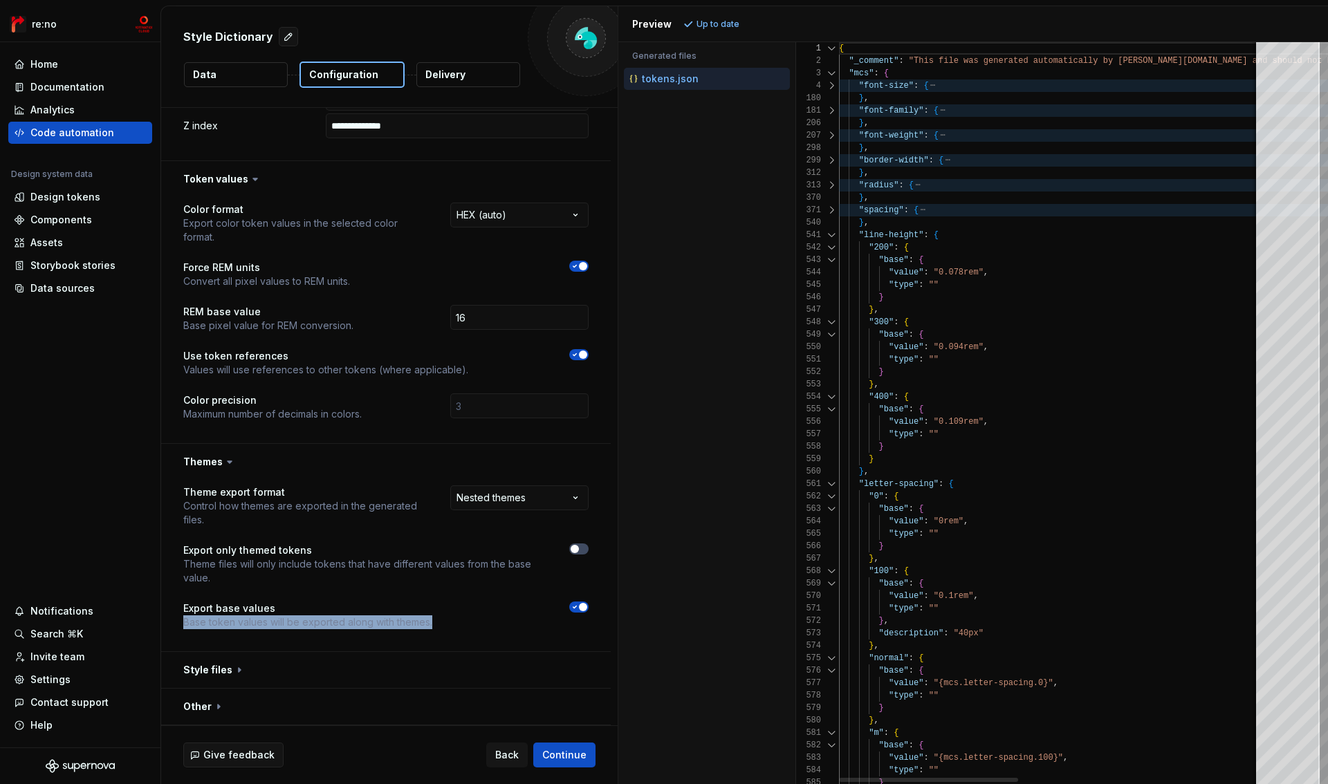
click at [832, 232] on div at bounding box center [832, 235] width 18 height 12
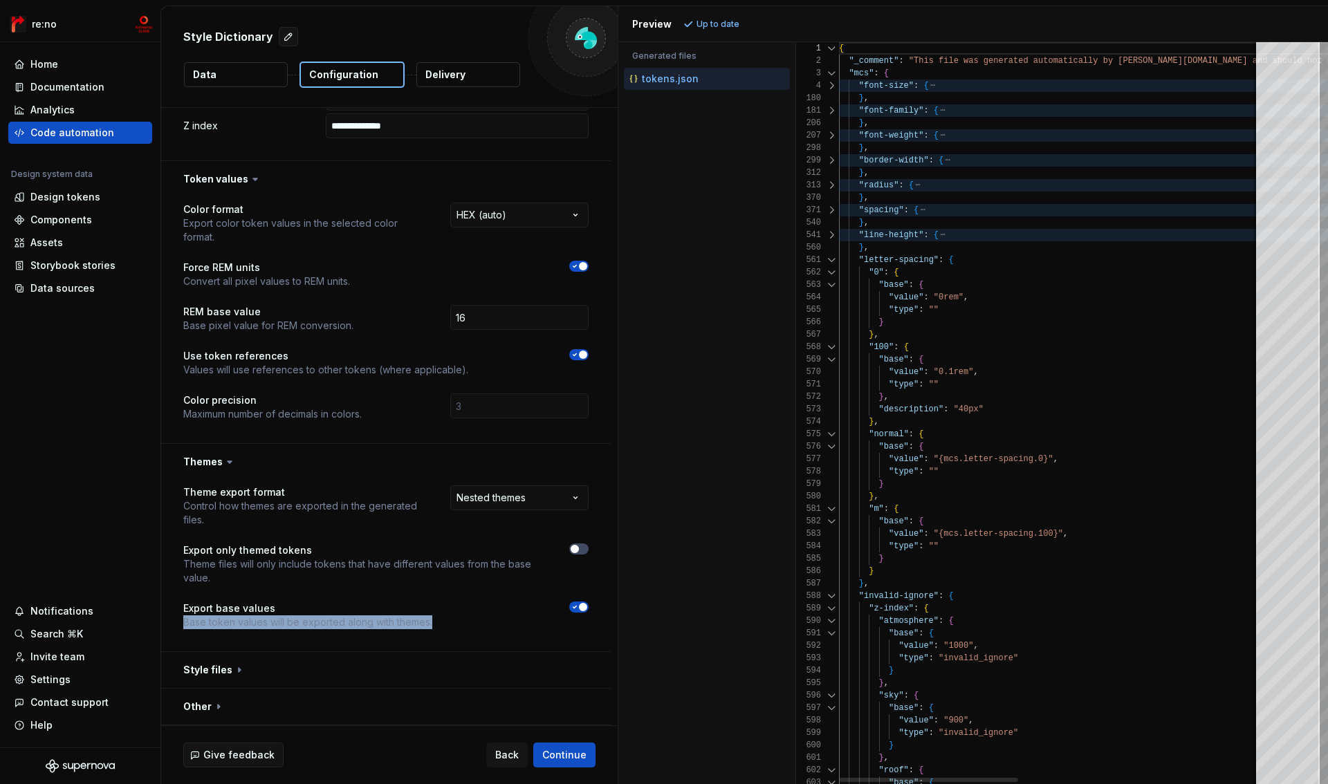
click at [832, 257] on div at bounding box center [832, 260] width 18 height 12
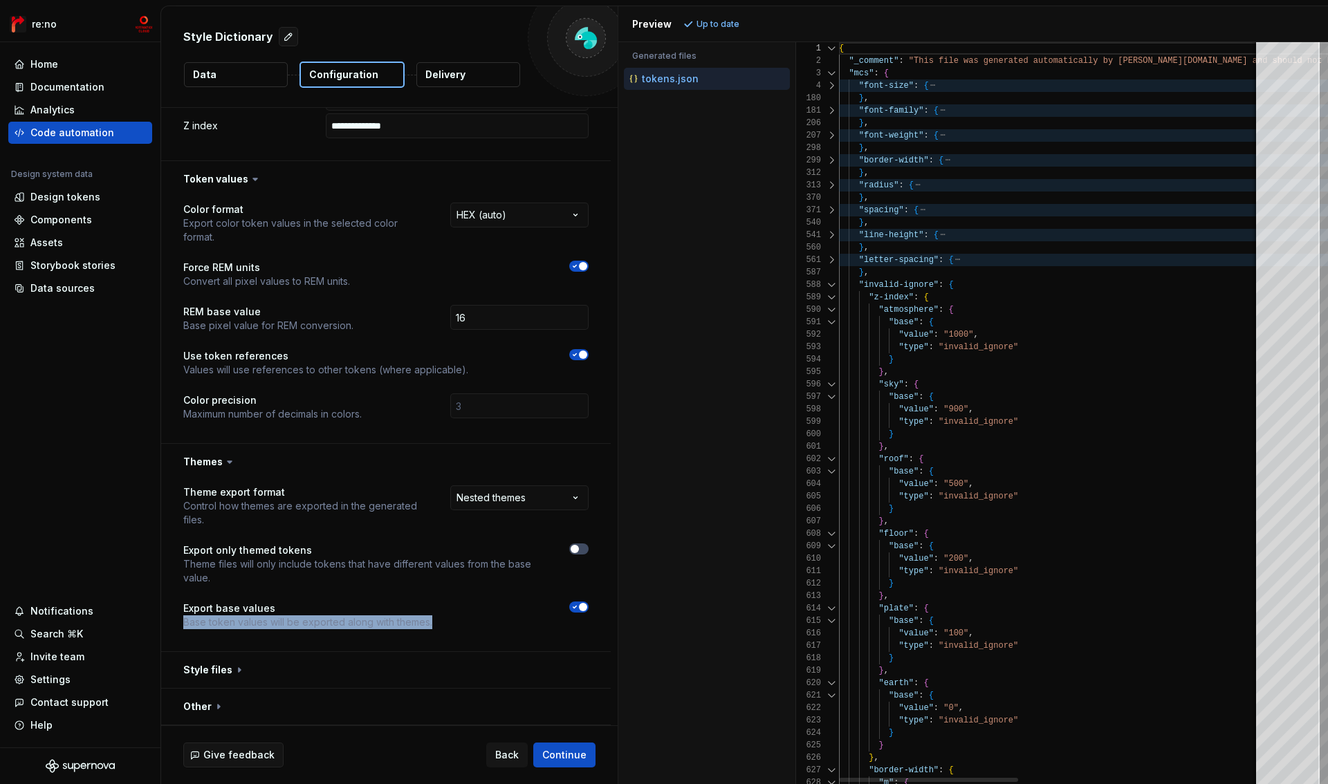
click at [1322, 56] on div at bounding box center [1324, 56] width 4 height 28
click at [540, 504] on html "**********" at bounding box center [664, 392] width 1328 height 784
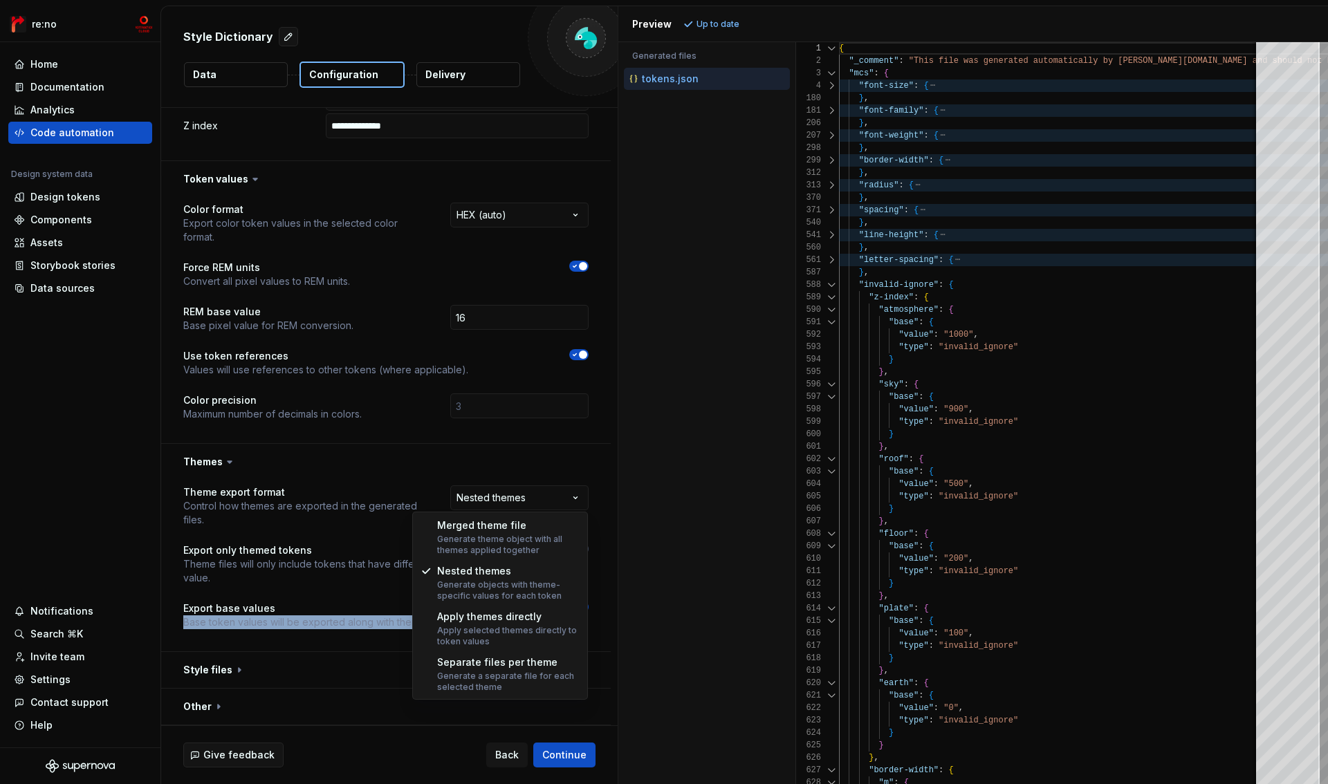
select select "**********"
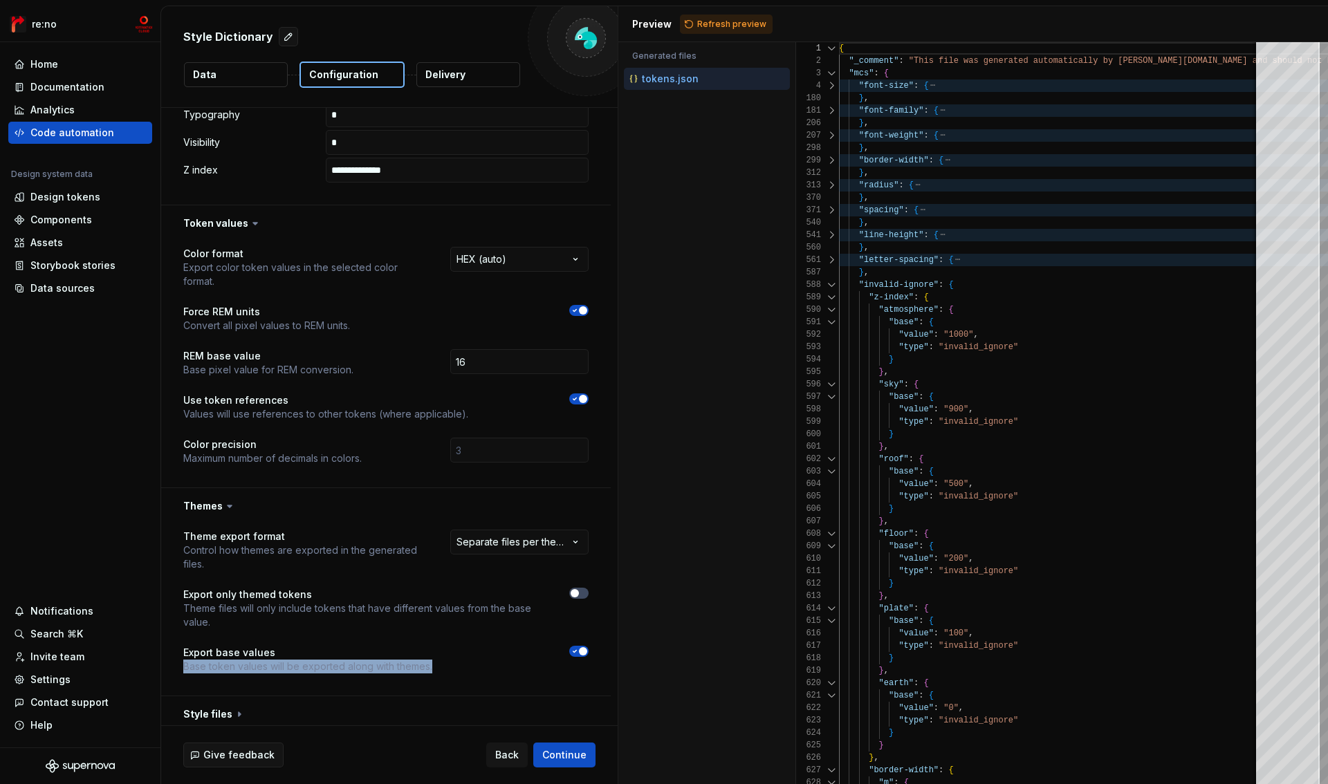
scroll to position [918, 0]
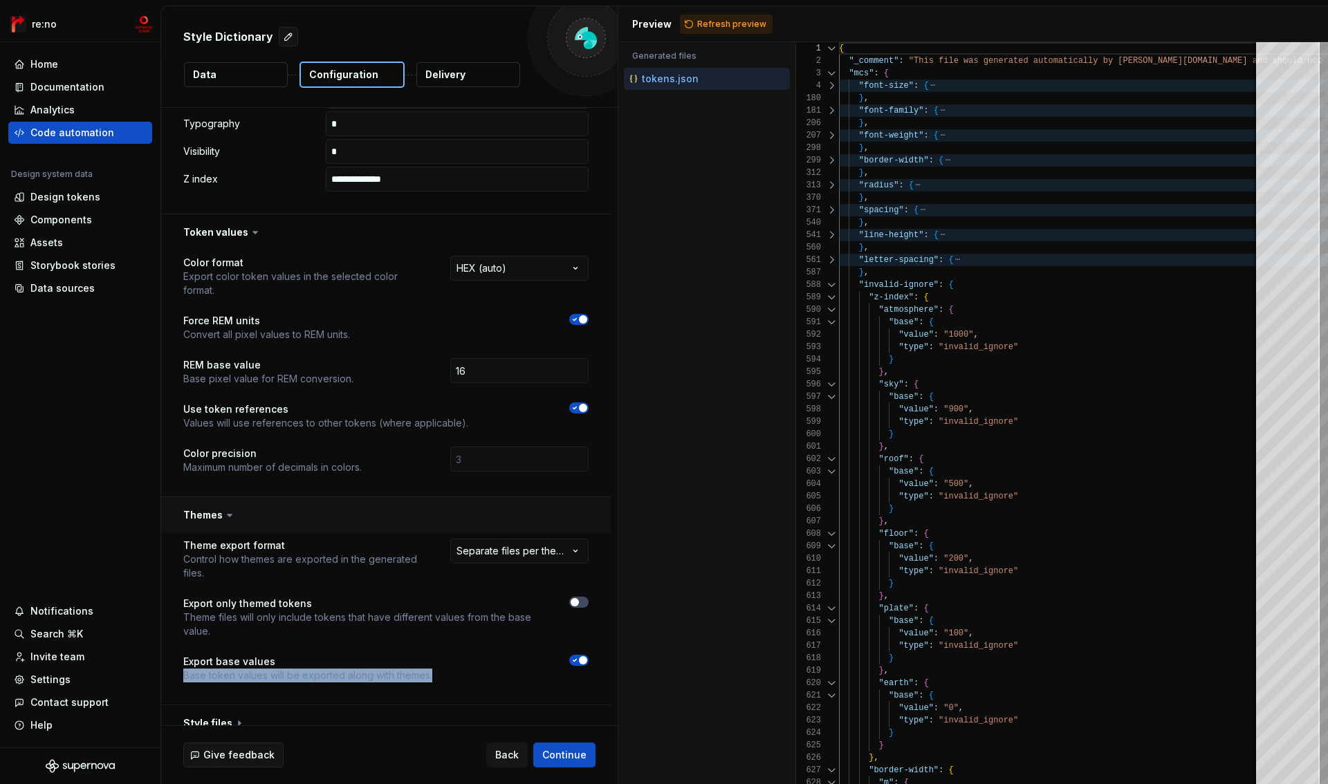
click at [210, 517] on button "button" at bounding box center [386, 515] width 450 height 36
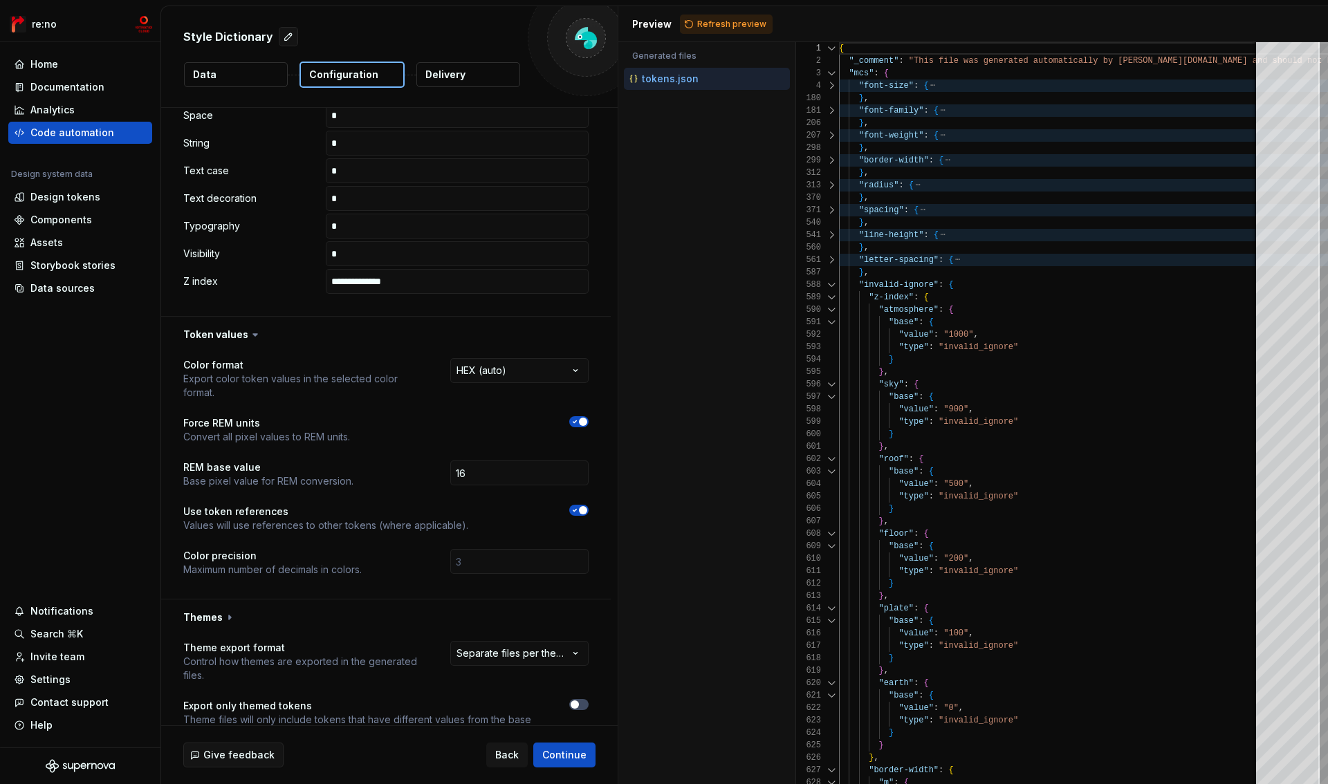
scroll to position [800, 0]
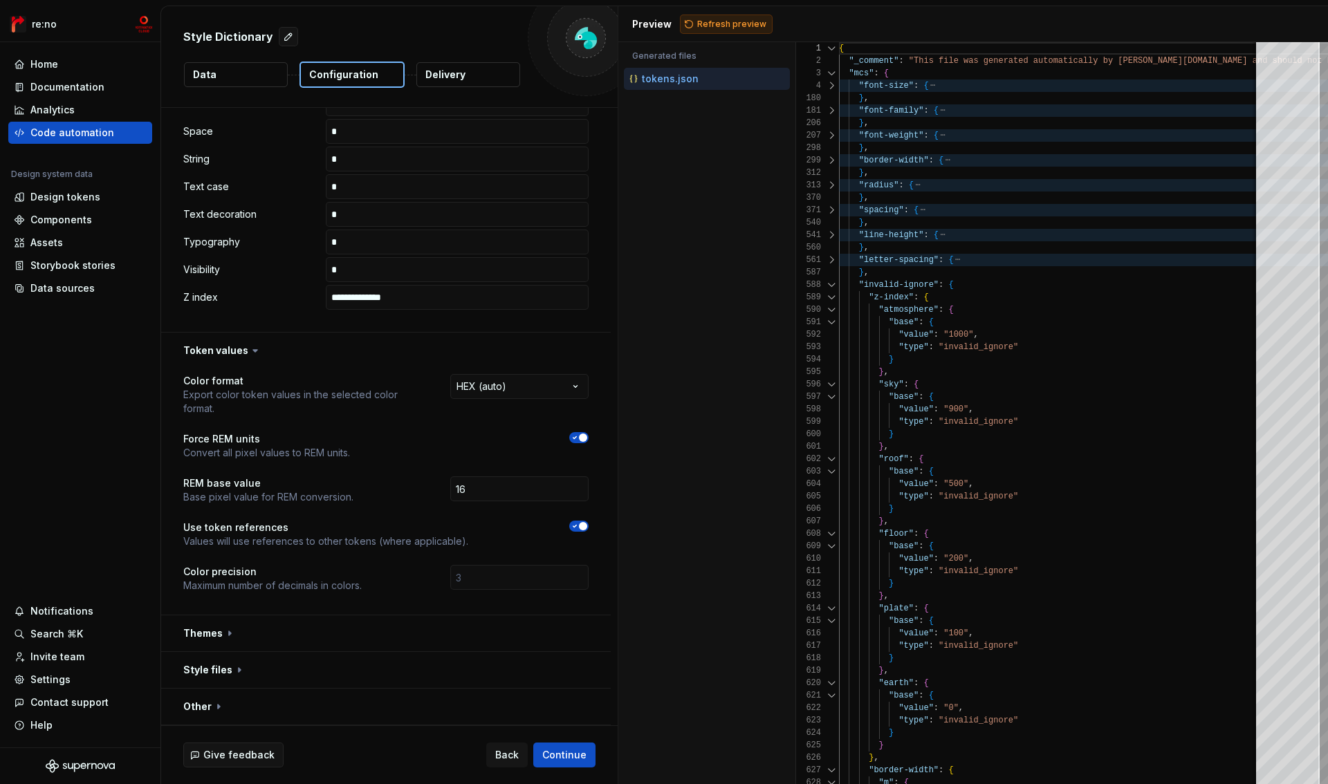
click at [716, 19] on span "Refresh preview" at bounding box center [731, 24] width 69 height 11
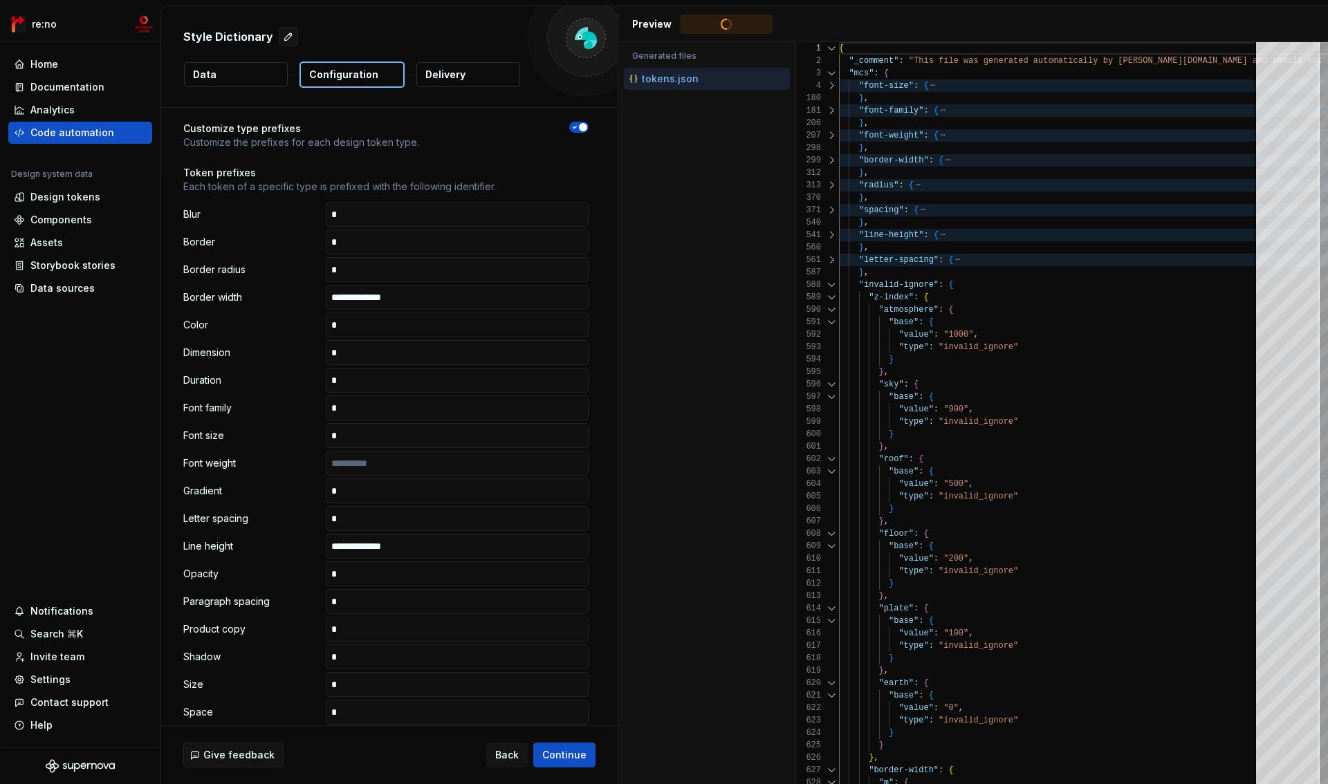
scroll to position [0, 0]
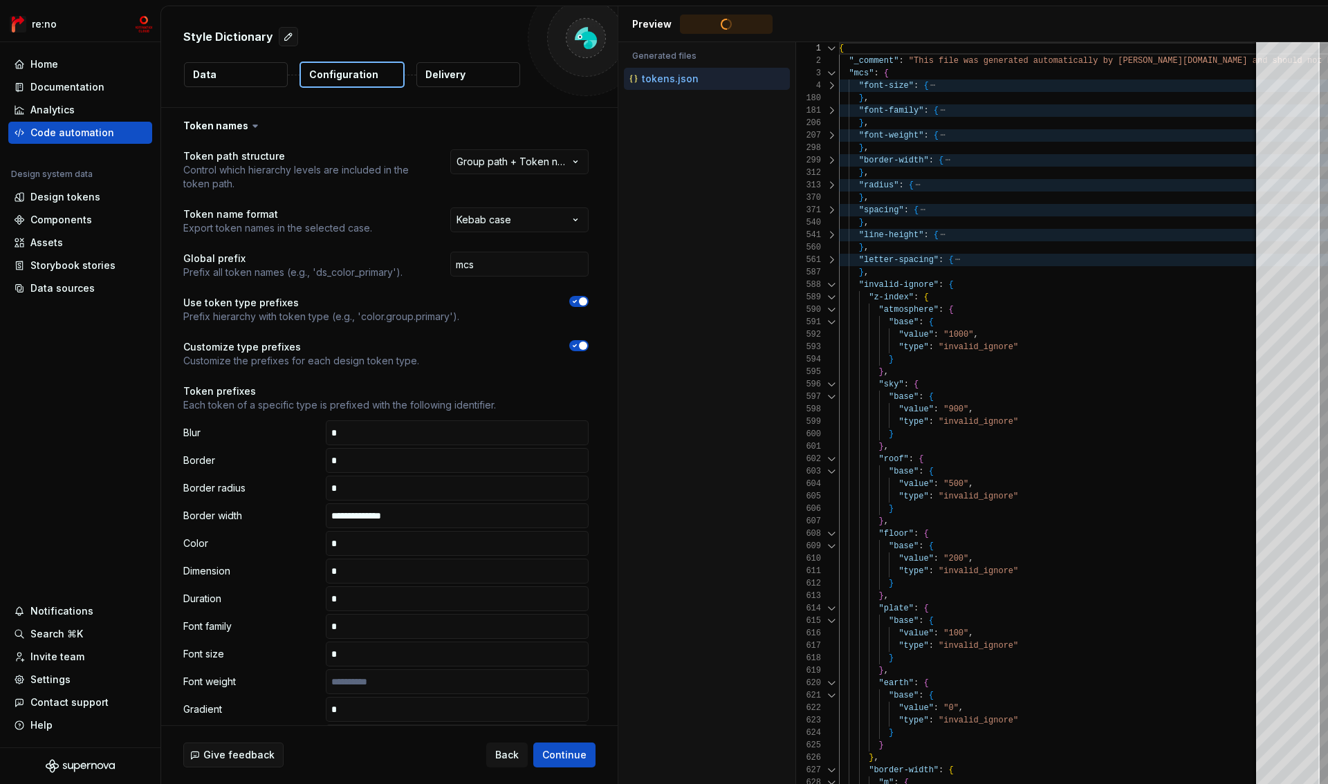
type textarea "**********"
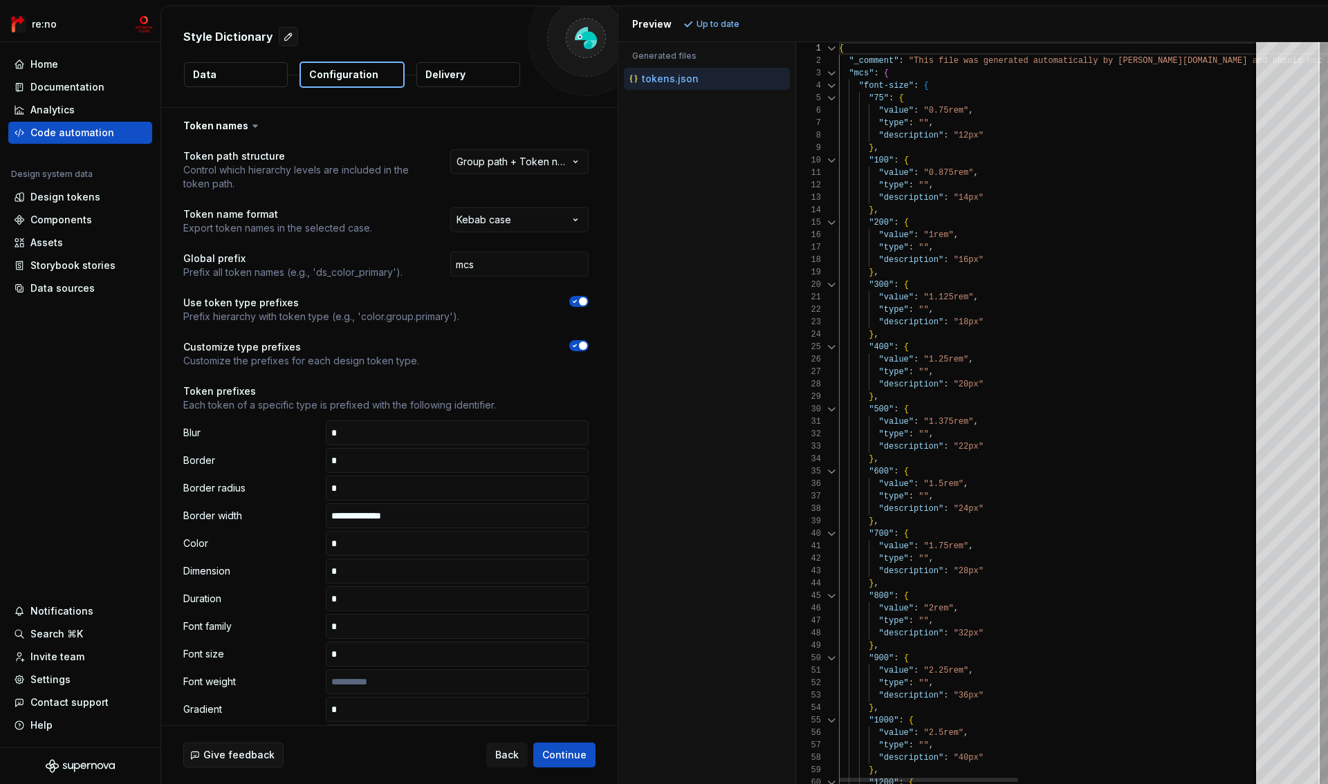
click at [829, 88] on div at bounding box center [832, 86] width 18 height 12
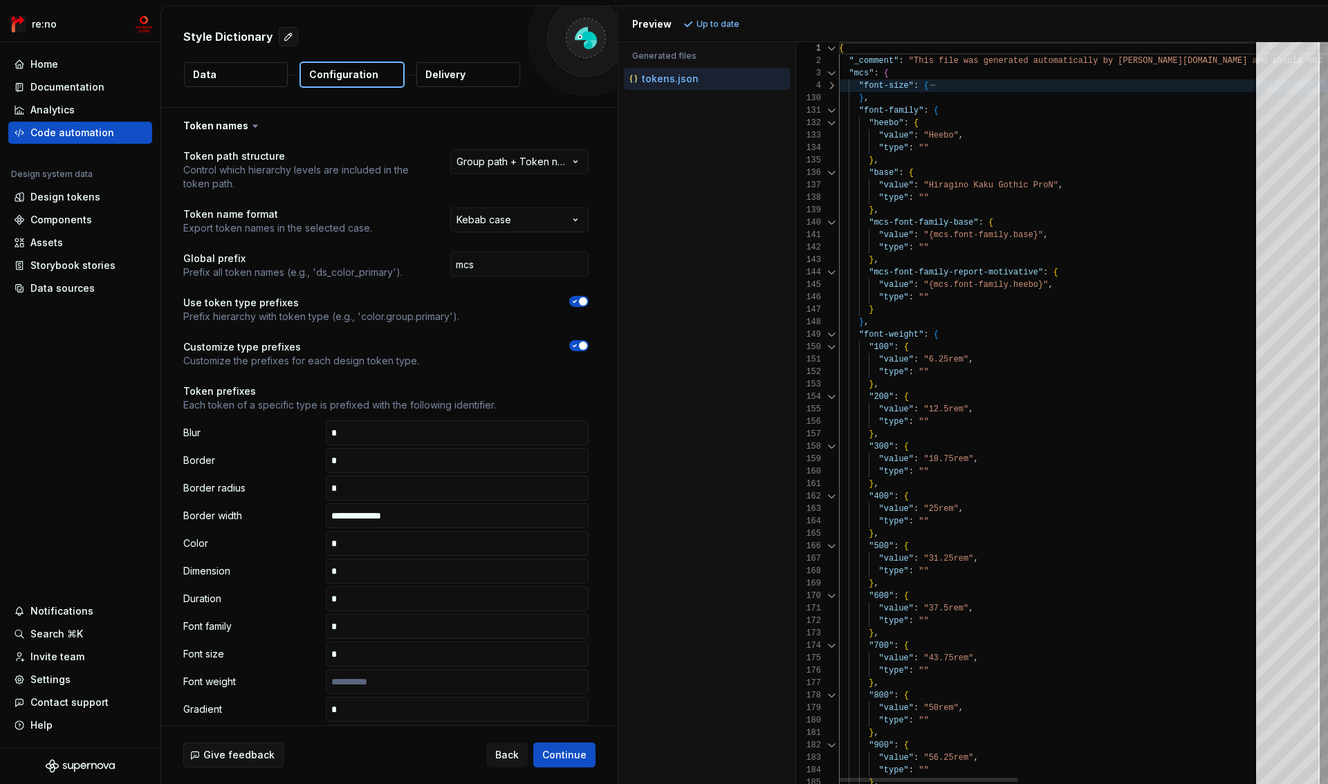
click at [829, 107] on div at bounding box center [832, 110] width 18 height 12
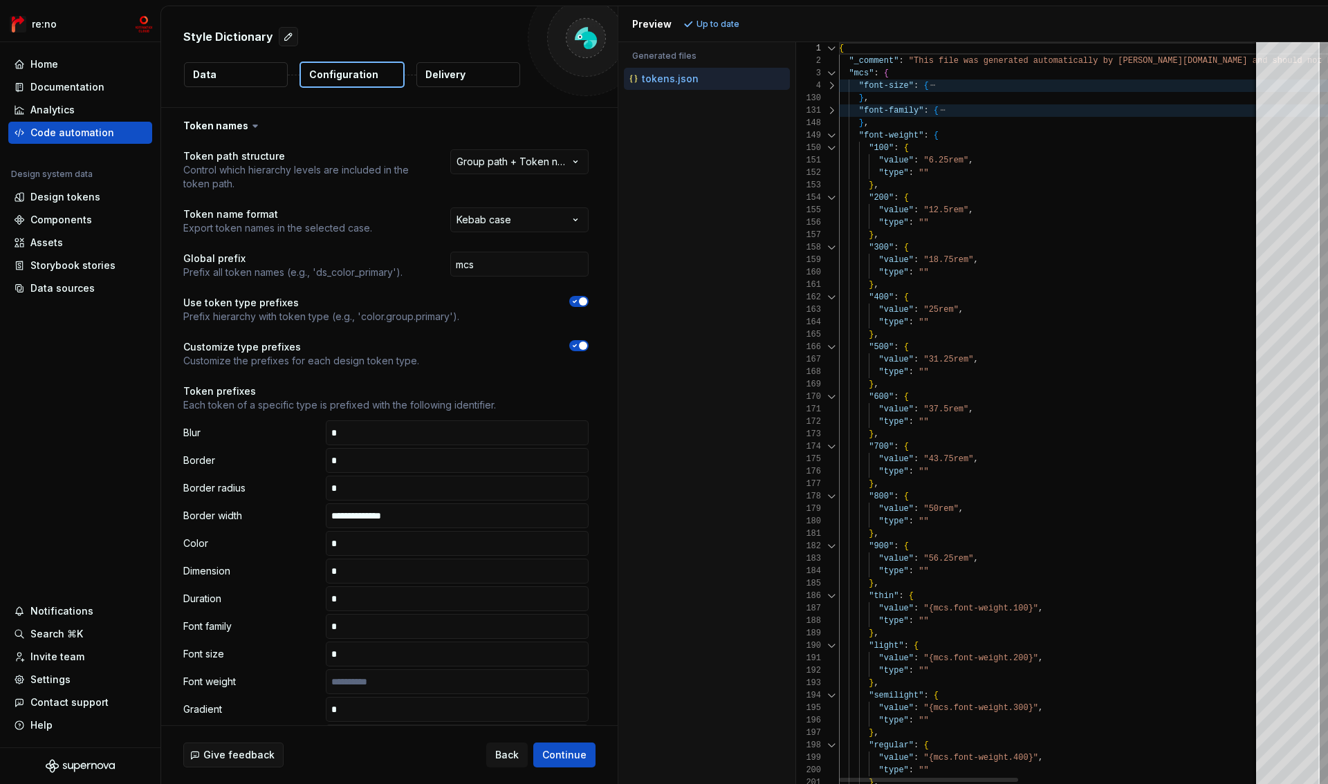
click at [828, 128] on div "148" at bounding box center [817, 123] width 43 height 12
click at [828, 136] on div at bounding box center [832, 135] width 18 height 12
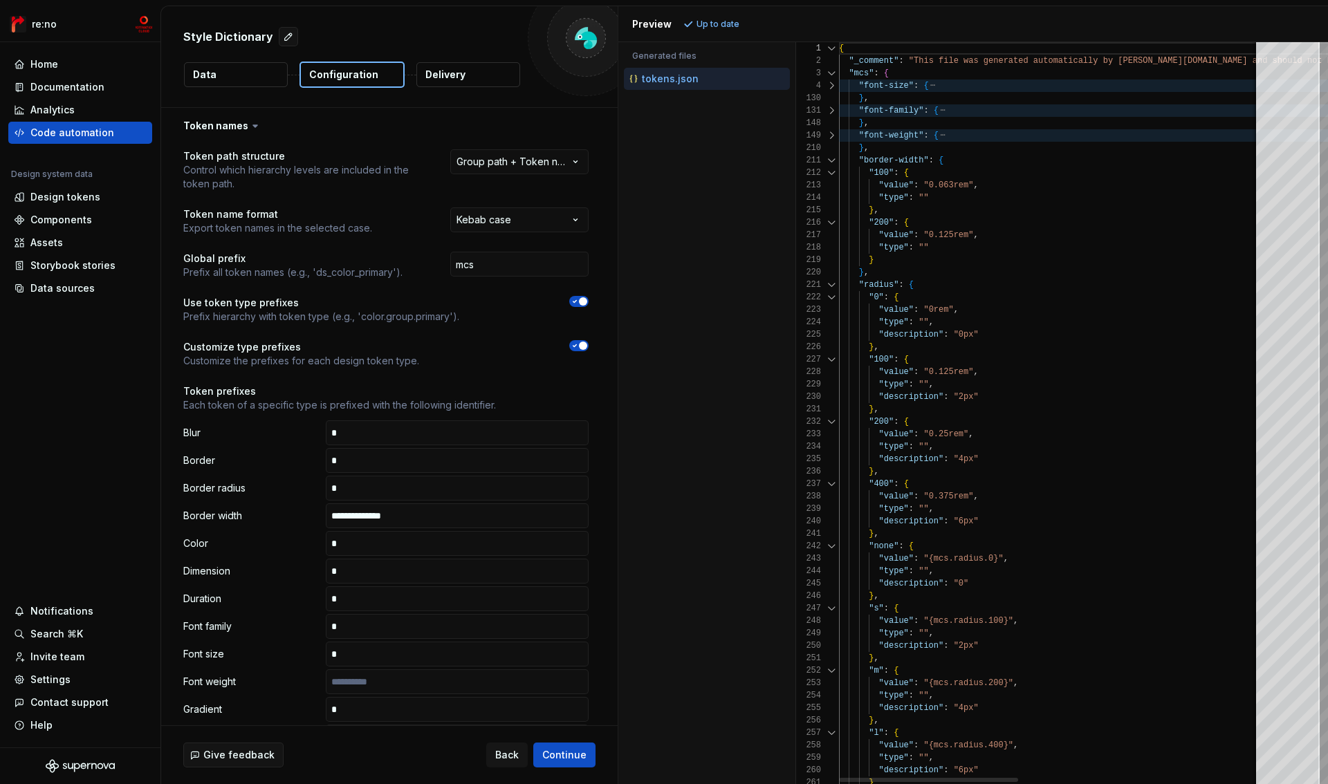
click at [831, 156] on div at bounding box center [832, 160] width 18 height 12
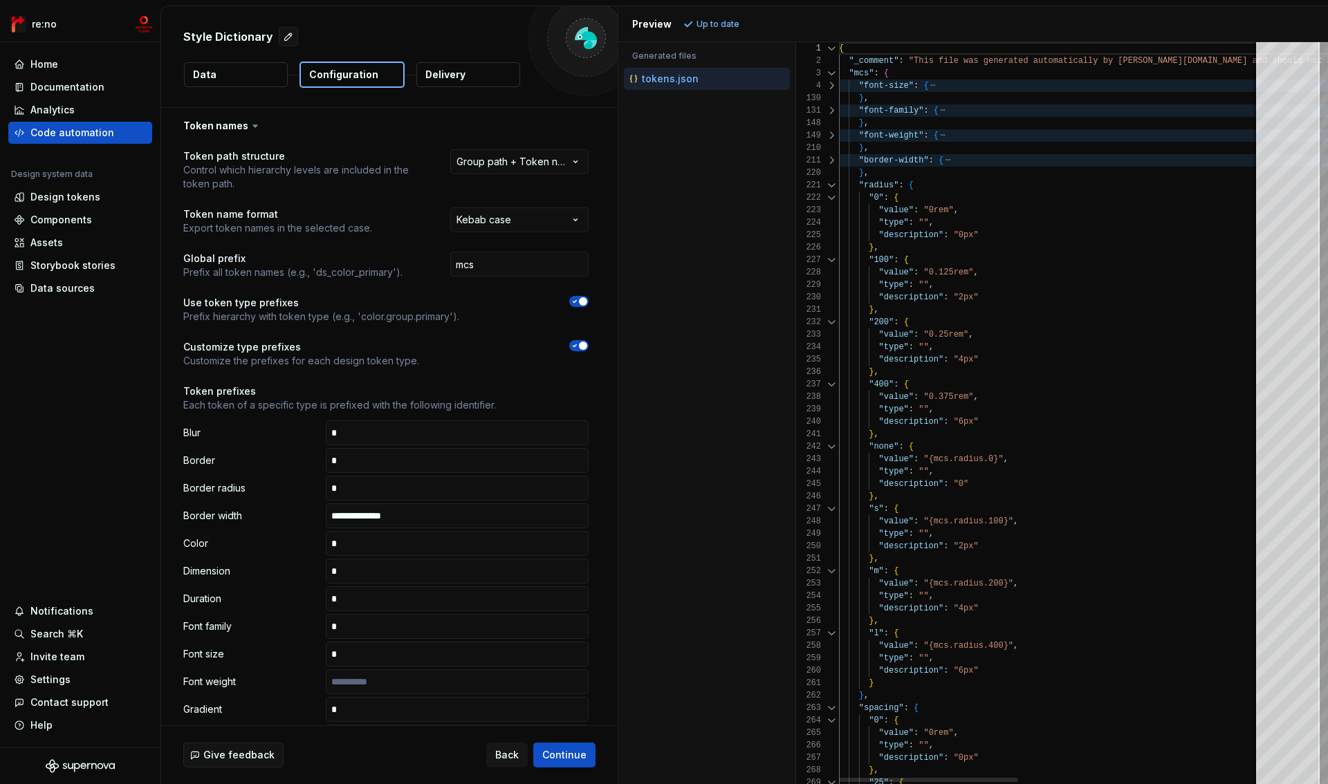
click at [829, 184] on div at bounding box center [832, 185] width 18 height 12
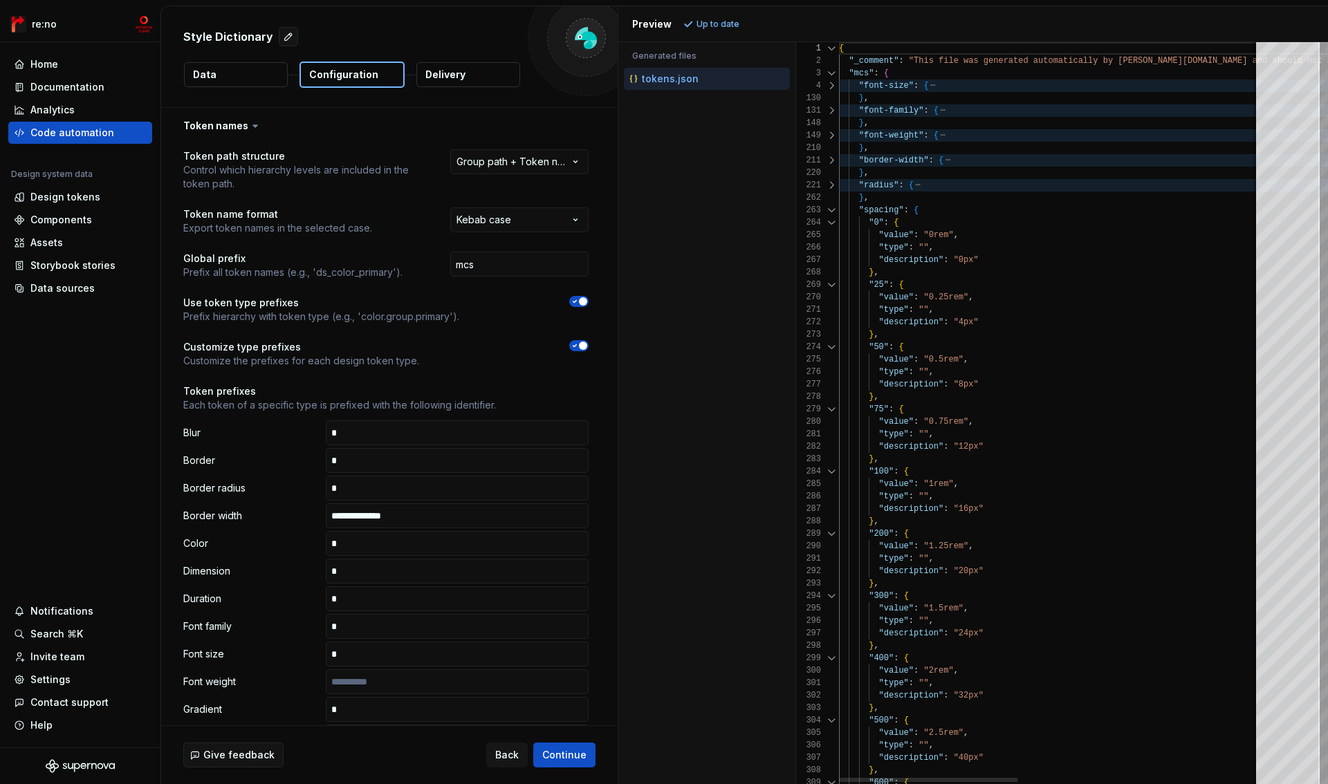
click at [830, 210] on div at bounding box center [832, 210] width 18 height 12
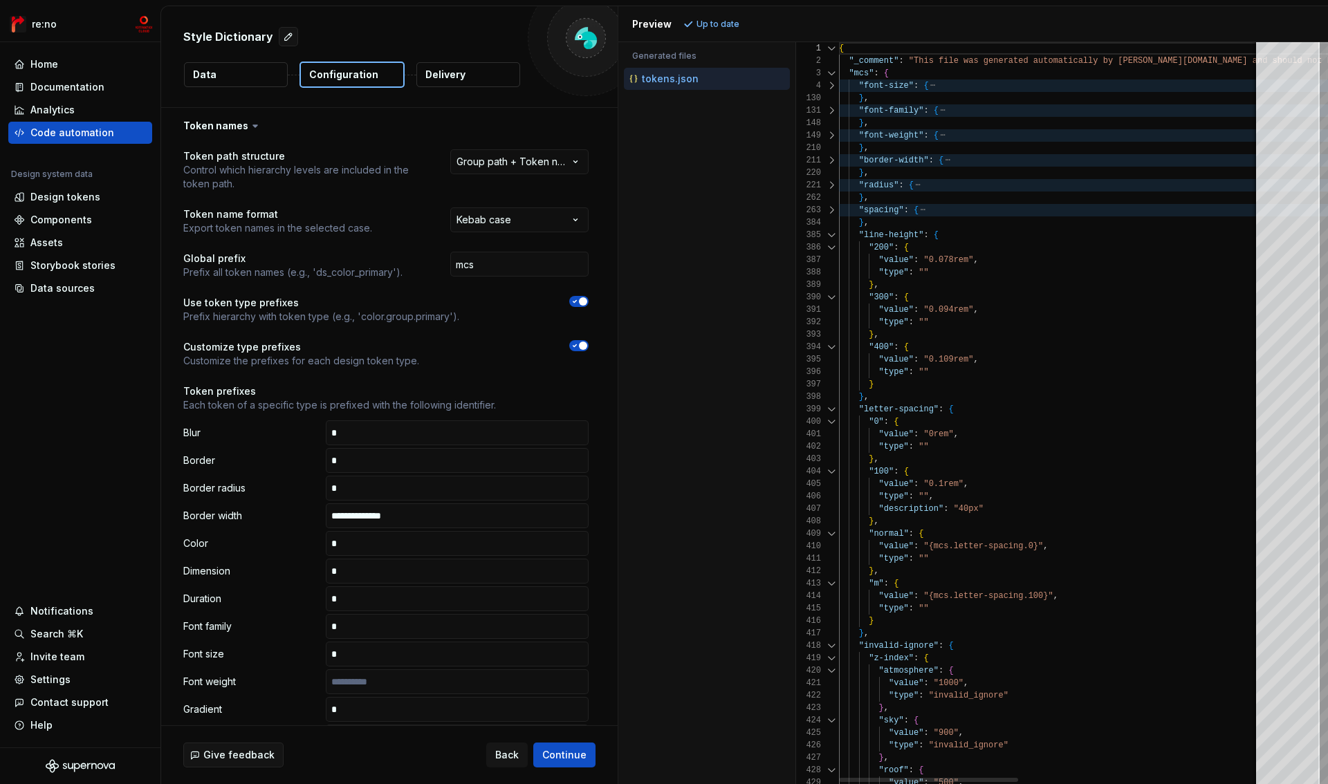
click at [829, 233] on div at bounding box center [832, 235] width 18 height 12
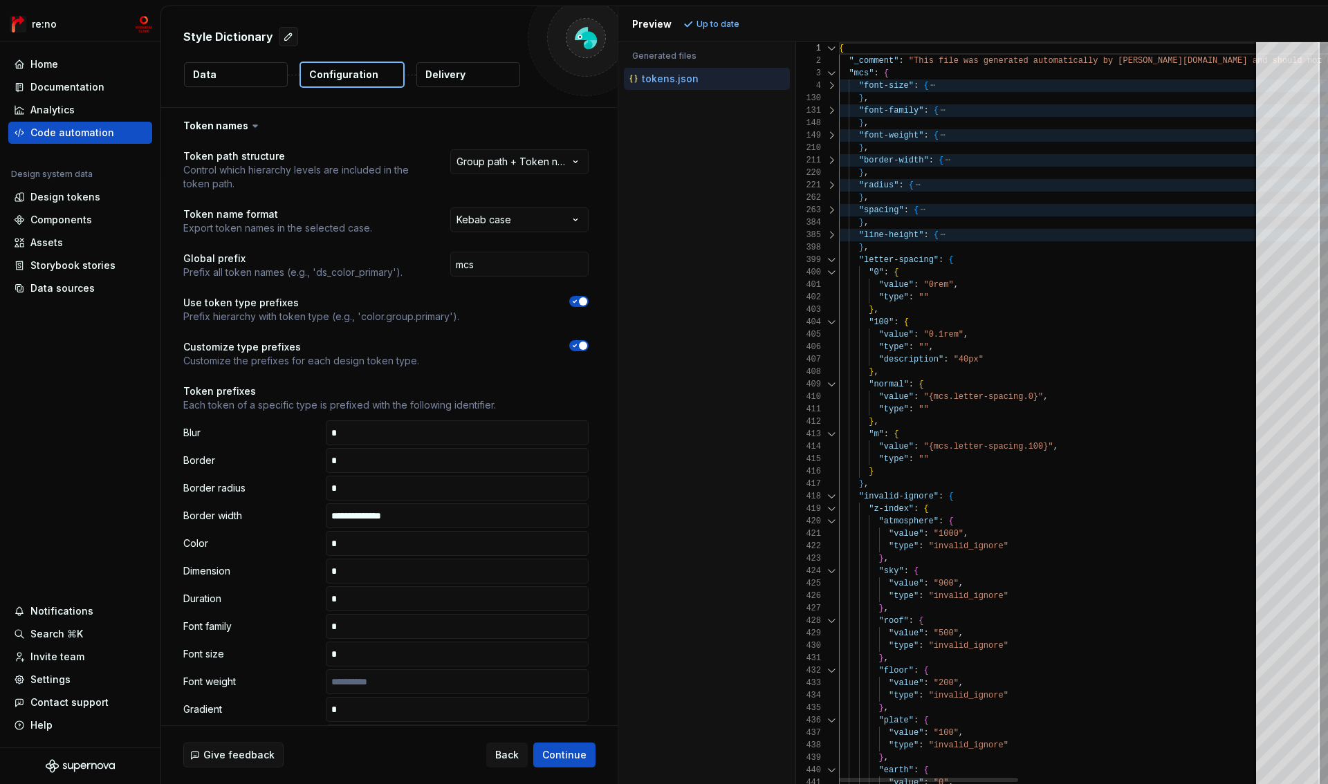
click at [829, 255] on div at bounding box center [832, 260] width 18 height 12
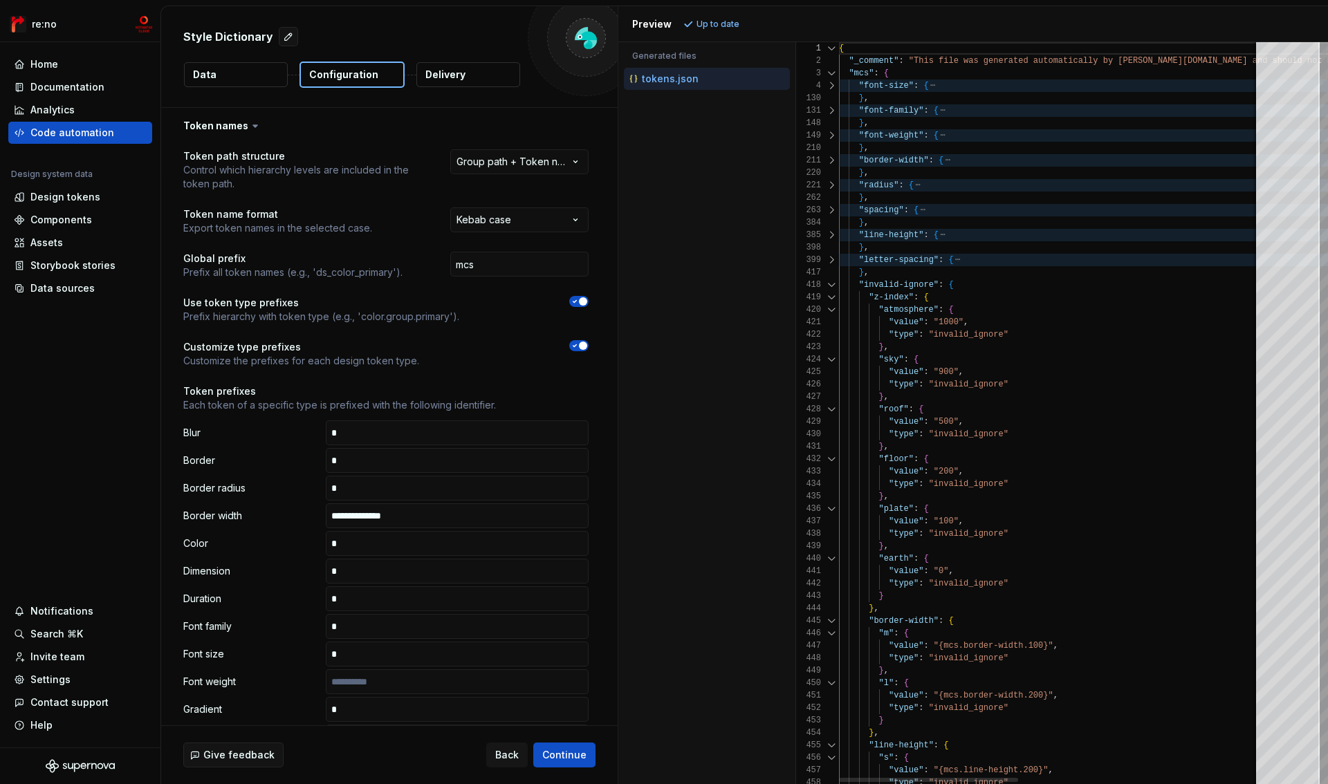
click at [829, 278] on div "417" at bounding box center [817, 272] width 43 height 12
click at [829, 287] on div at bounding box center [832, 285] width 18 height 12
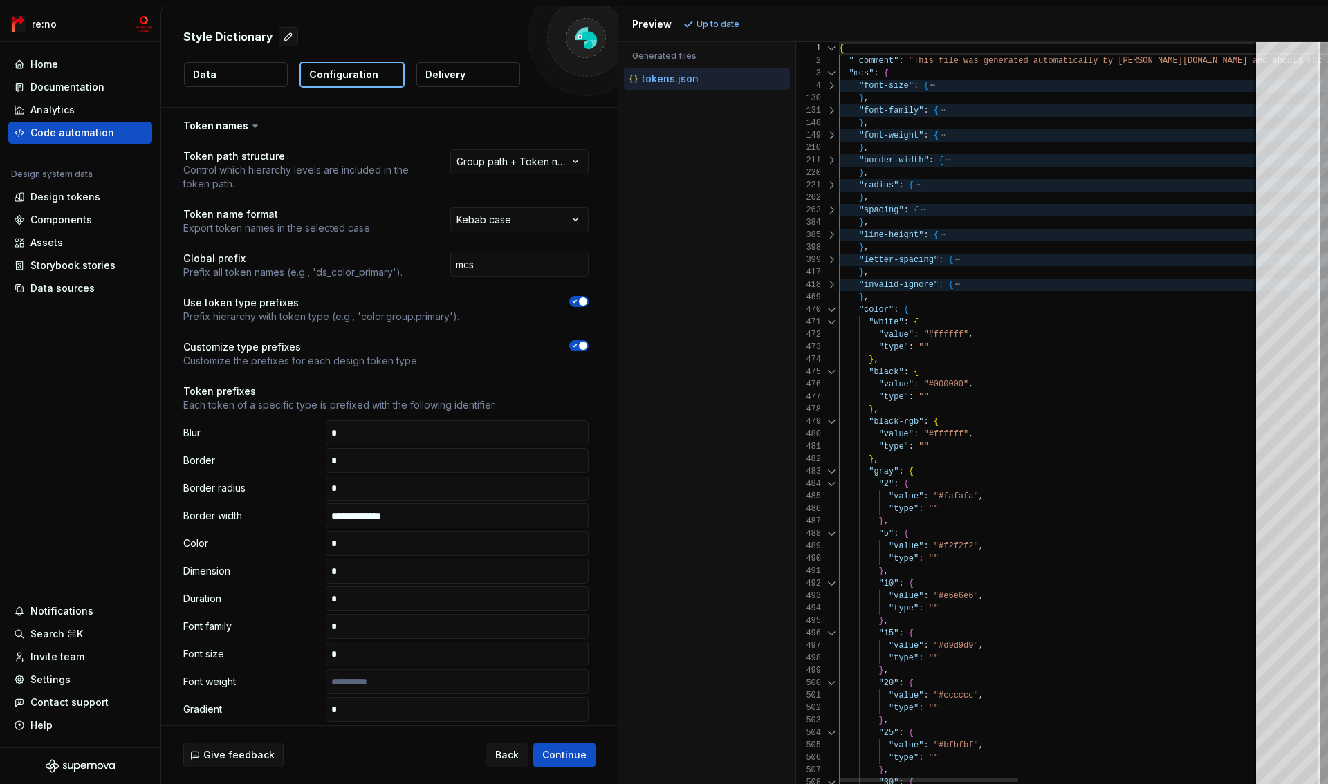
click at [829, 306] on div at bounding box center [832, 310] width 18 height 12
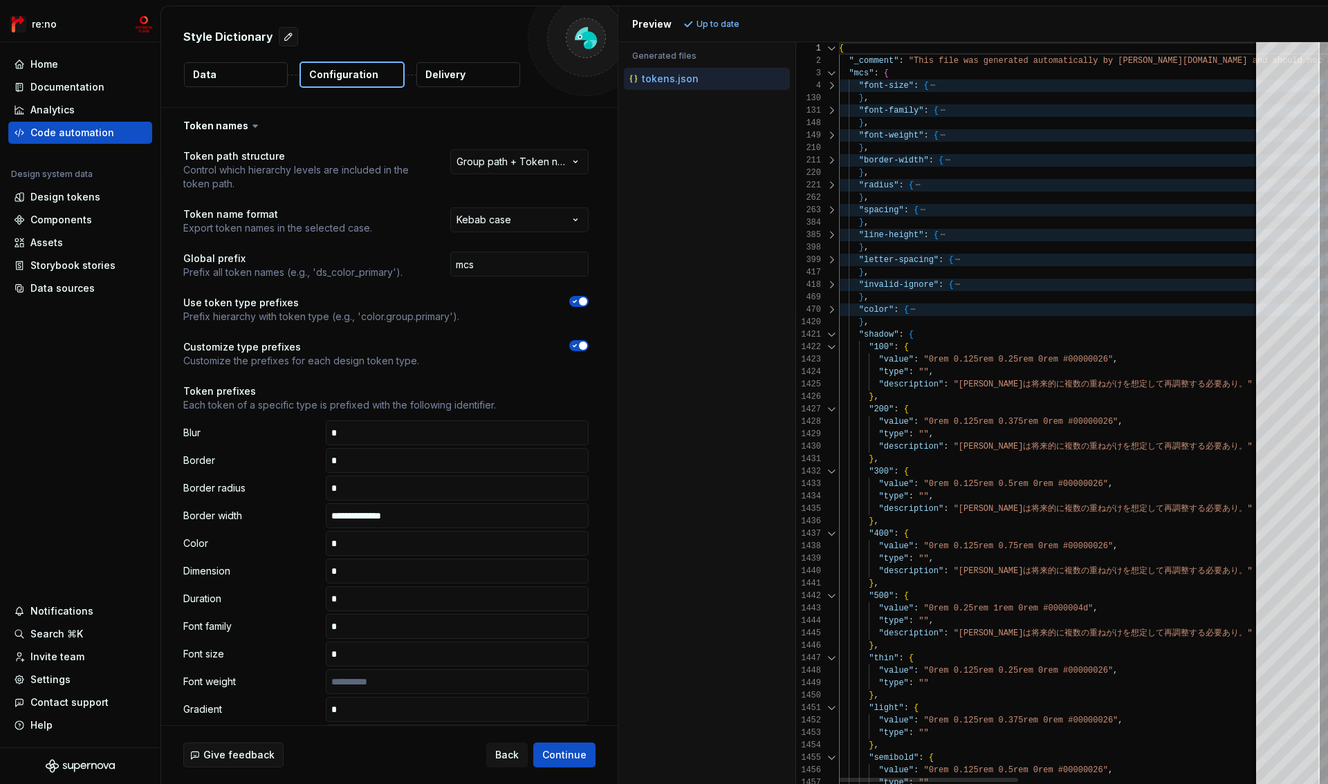
click at [829, 329] on div at bounding box center [832, 335] width 18 height 12
click at [829, 340] on div at bounding box center [832, 335] width 18 height 12
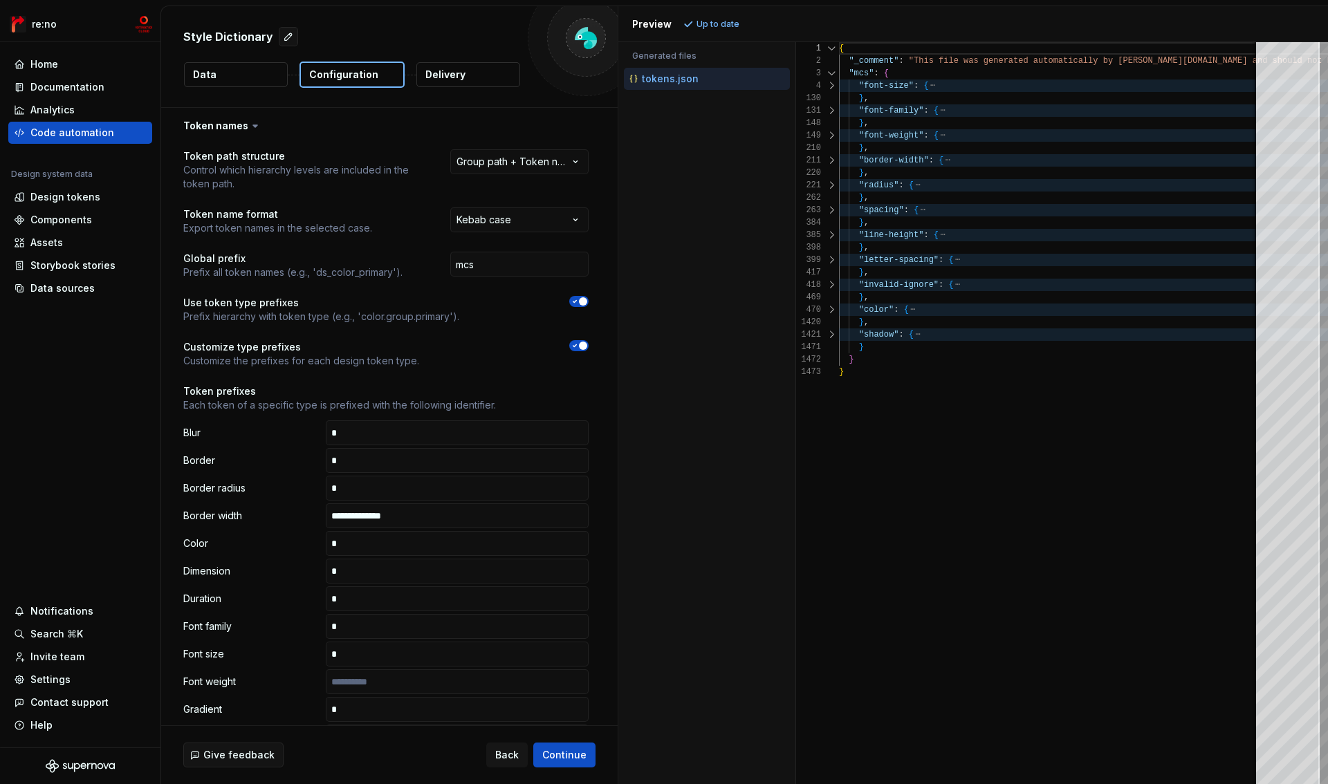
scroll to position [373, 0]
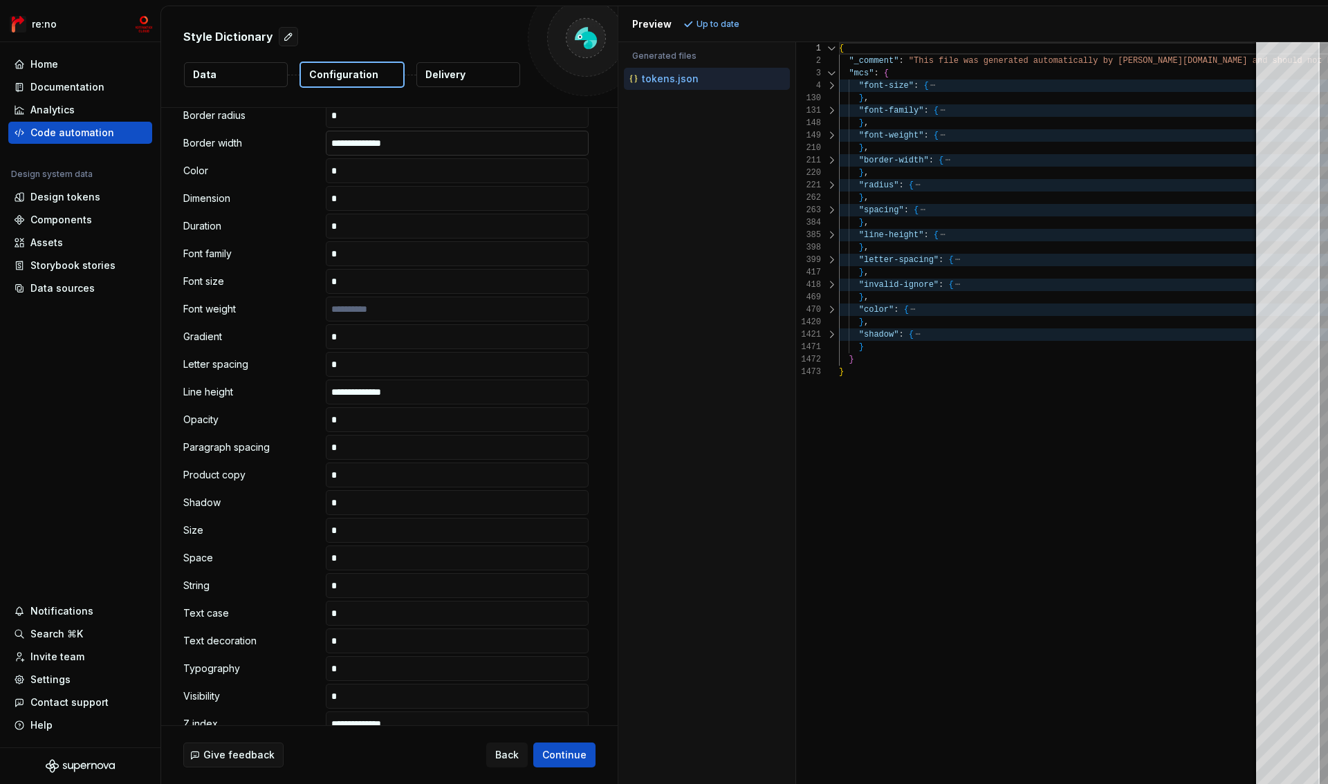
click at [426, 147] on input "**********" at bounding box center [457, 143] width 263 height 25
click at [414, 306] on input "text" at bounding box center [457, 309] width 263 height 25
click at [437, 151] on input "text" at bounding box center [457, 143] width 263 height 25
click at [402, 309] on input "text" at bounding box center [457, 309] width 263 height 25
click at [412, 394] on input "**********" at bounding box center [457, 392] width 263 height 25
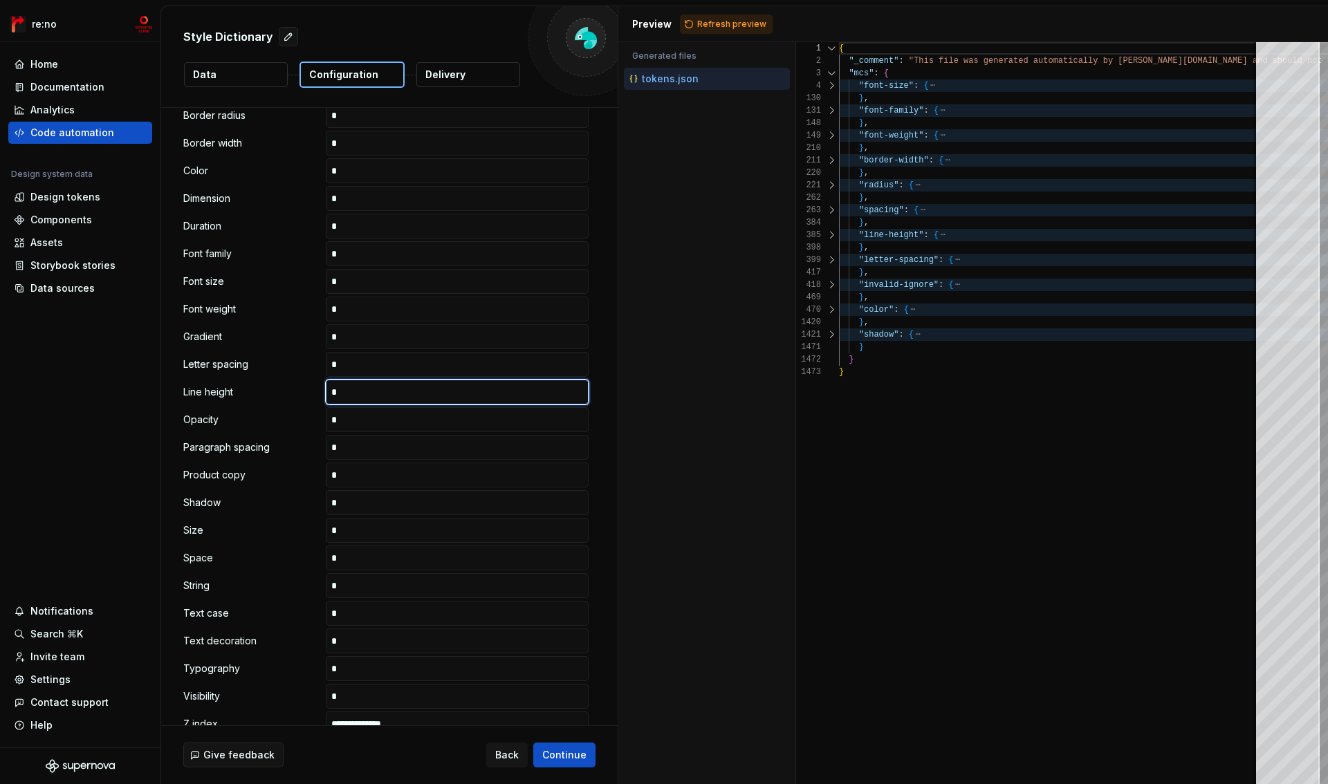
scroll to position [552, 0]
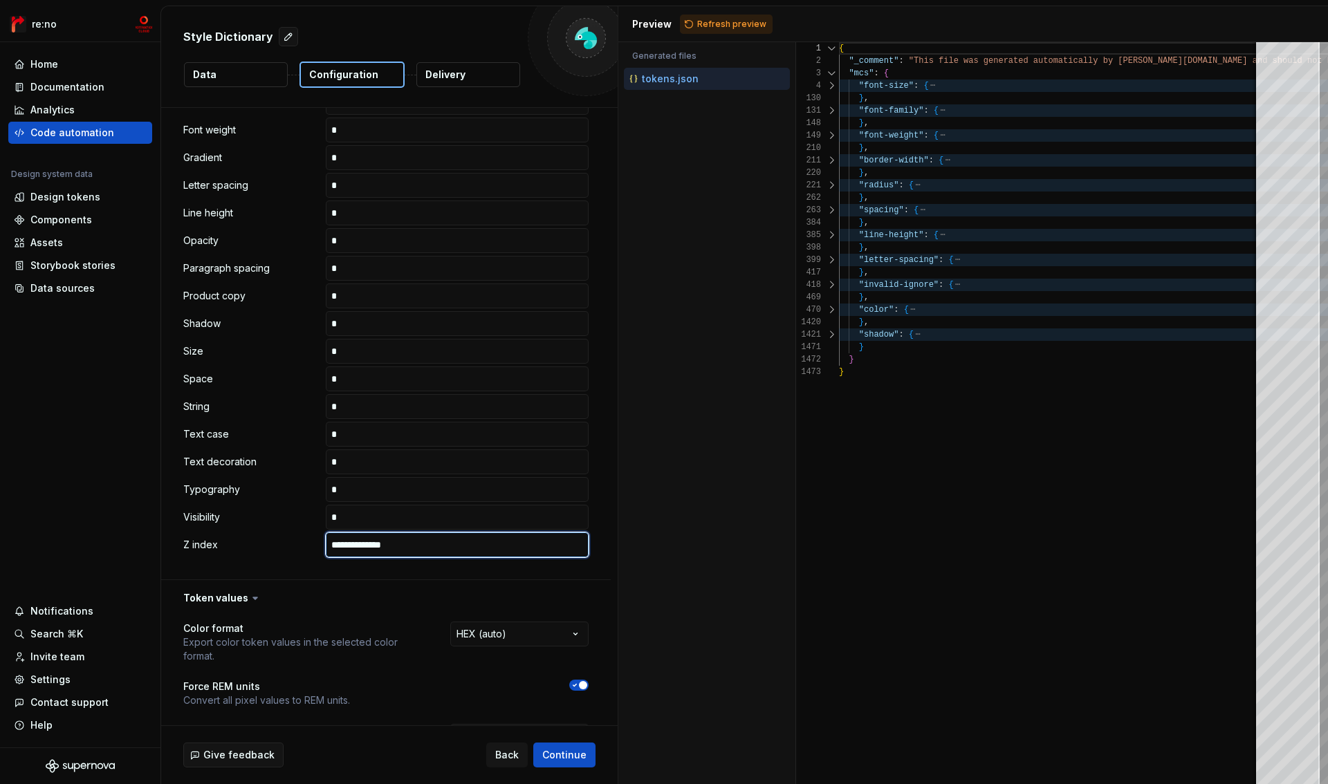
click at [414, 546] on input "**********" at bounding box center [457, 545] width 263 height 25
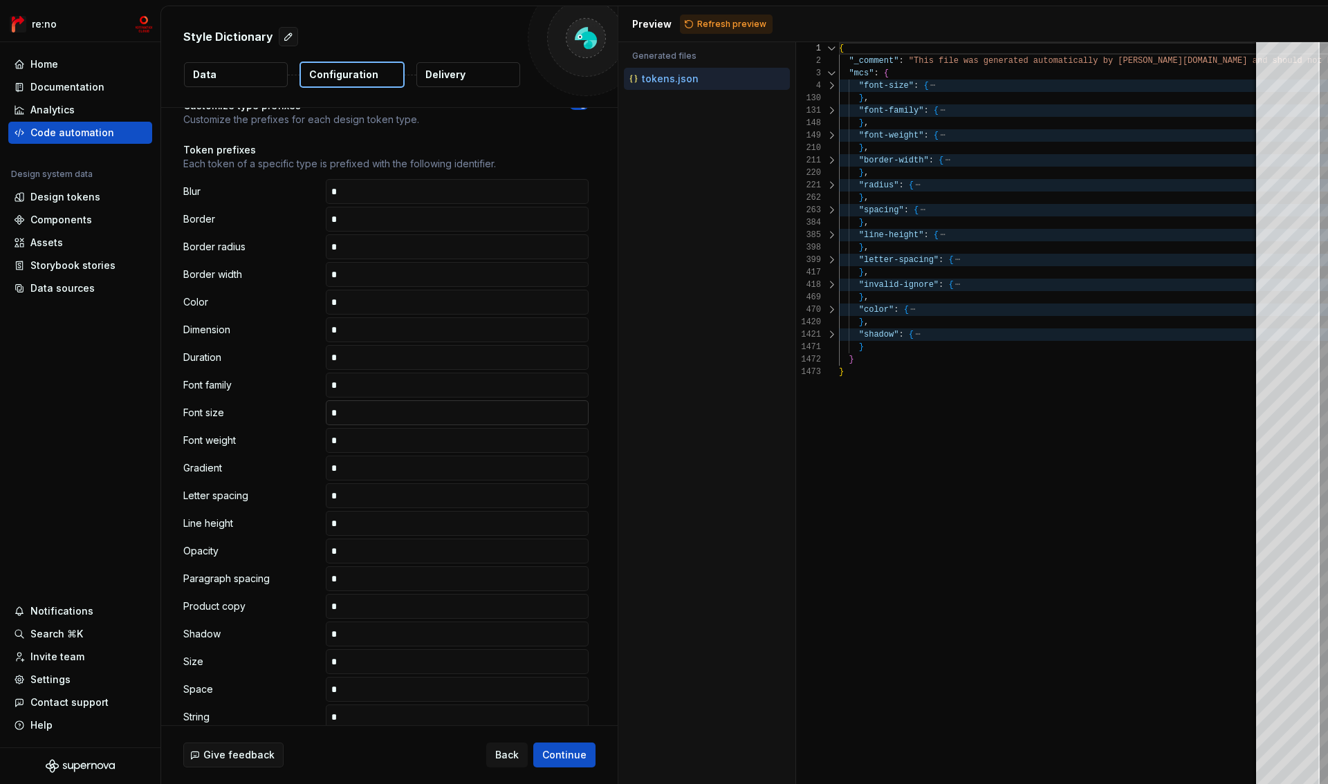
scroll to position [0, 0]
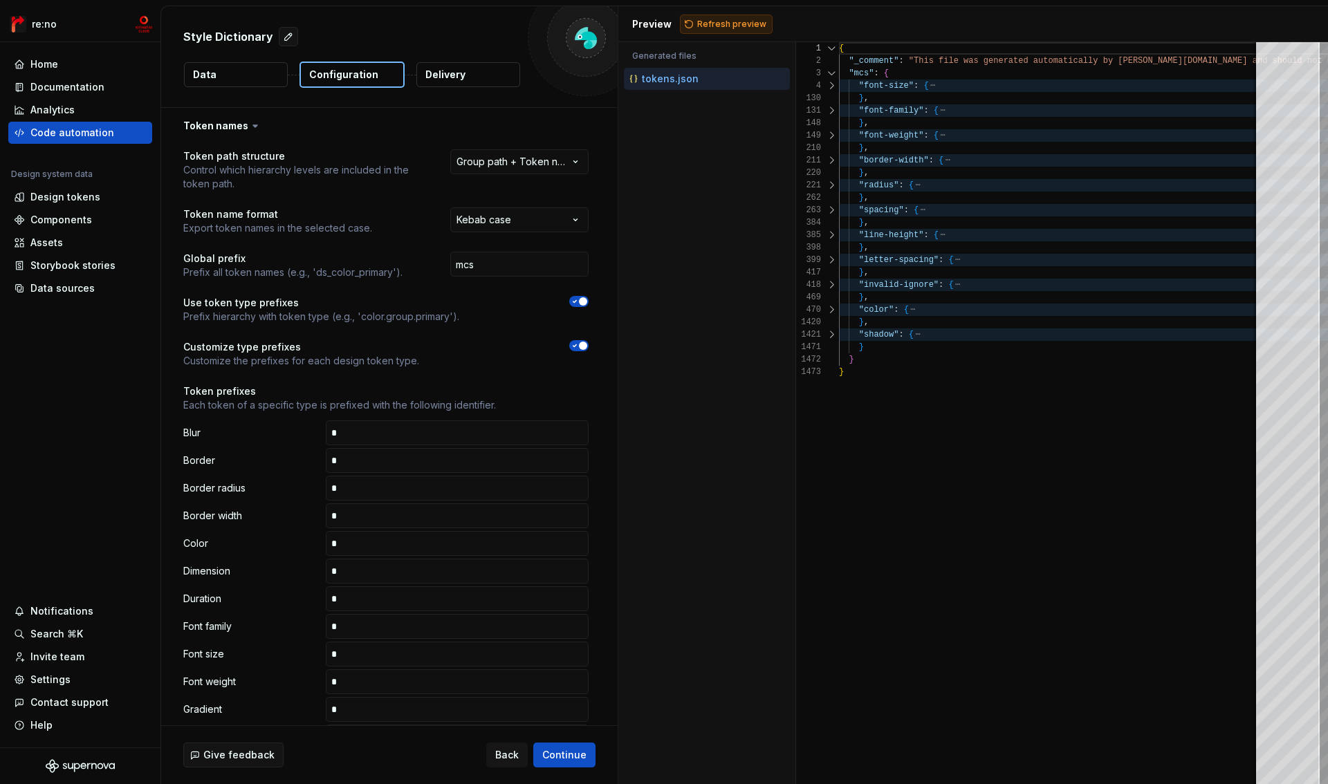
click at [748, 21] on span "Refresh preview" at bounding box center [731, 24] width 69 height 11
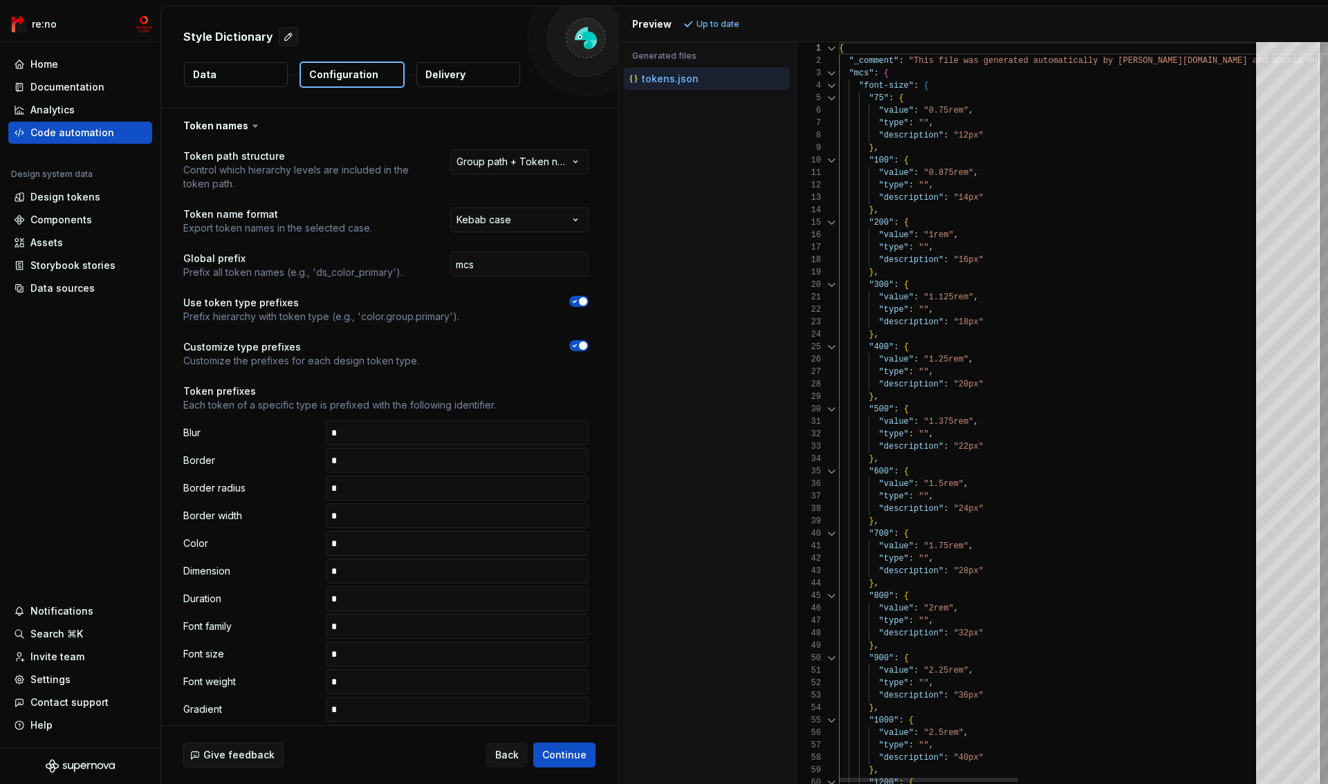
click at [836, 87] on div at bounding box center [832, 86] width 18 height 12
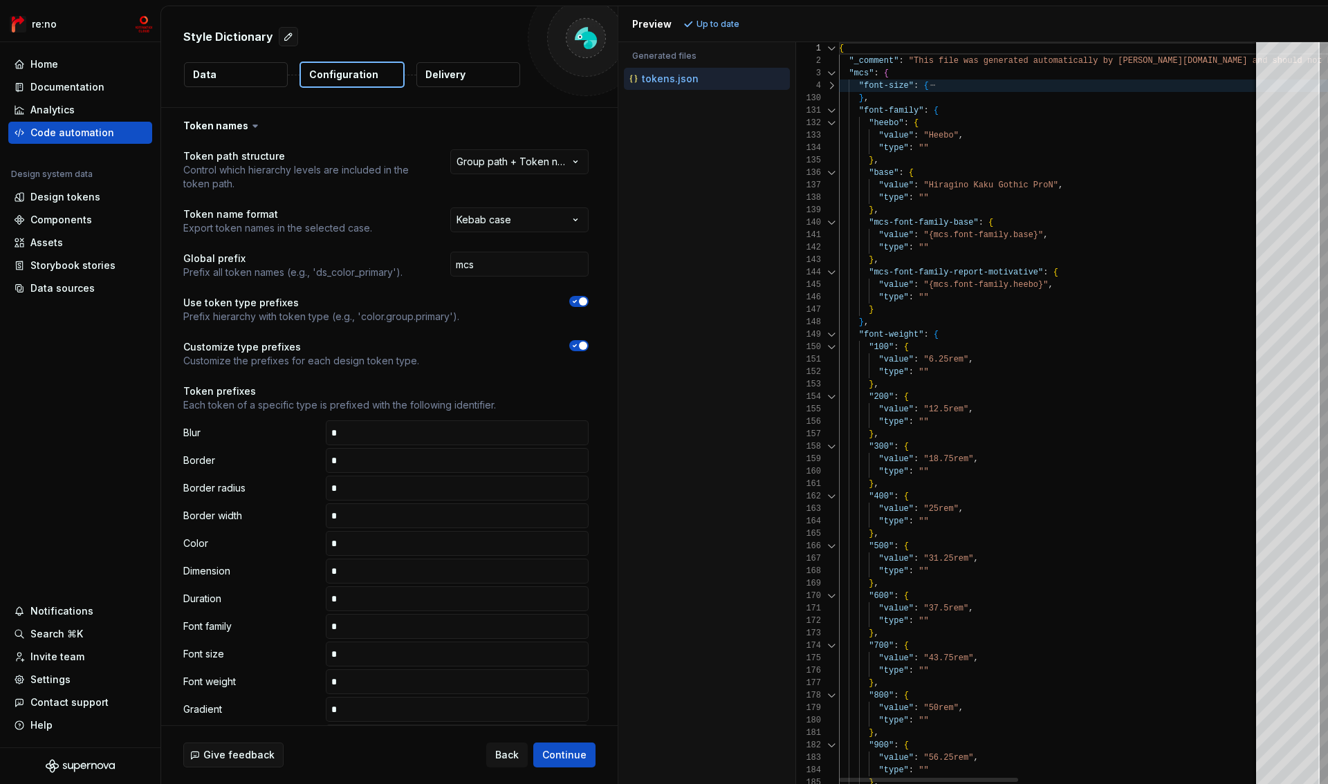
click at [831, 108] on div at bounding box center [832, 110] width 18 height 12
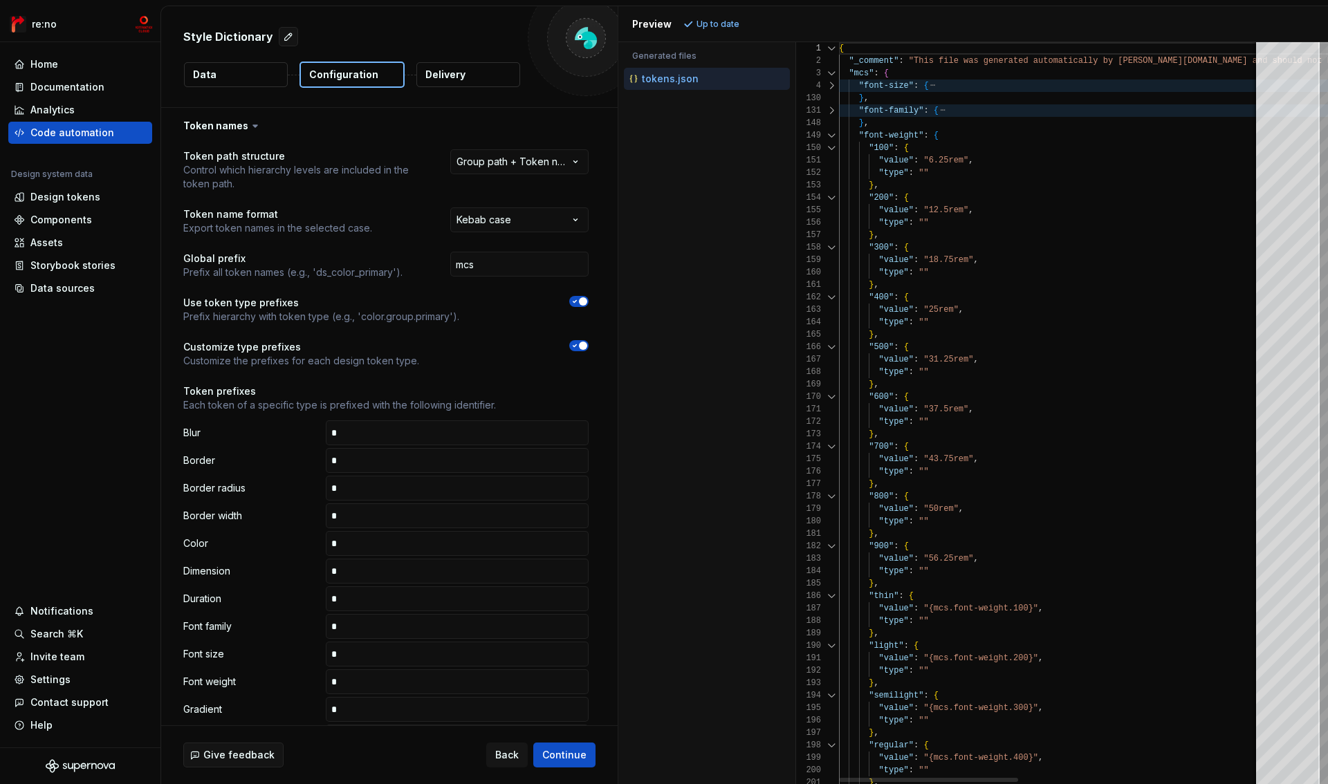
click at [828, 130] on div at bounding box center [832, 135] width 18 height 12
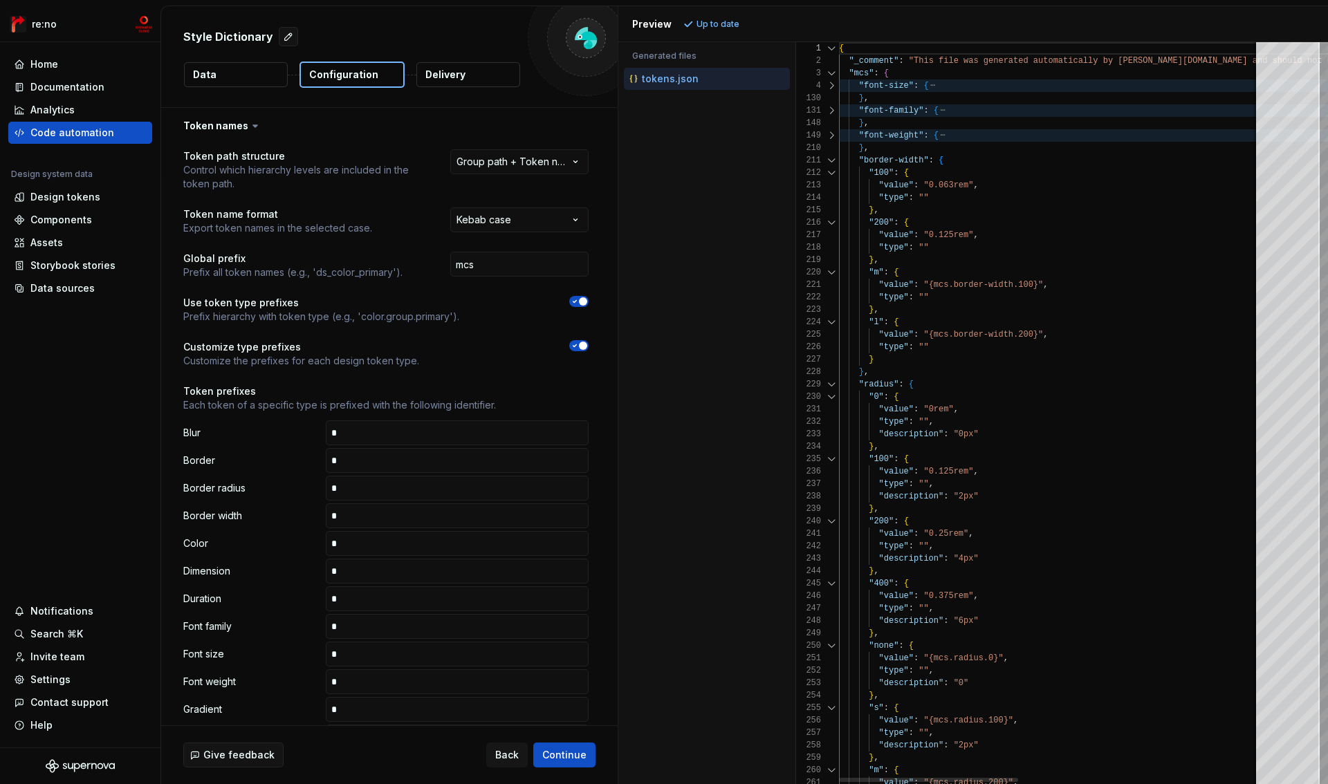
click at [832, 156] on div at bounding box center [832, 160] width 18 height 12
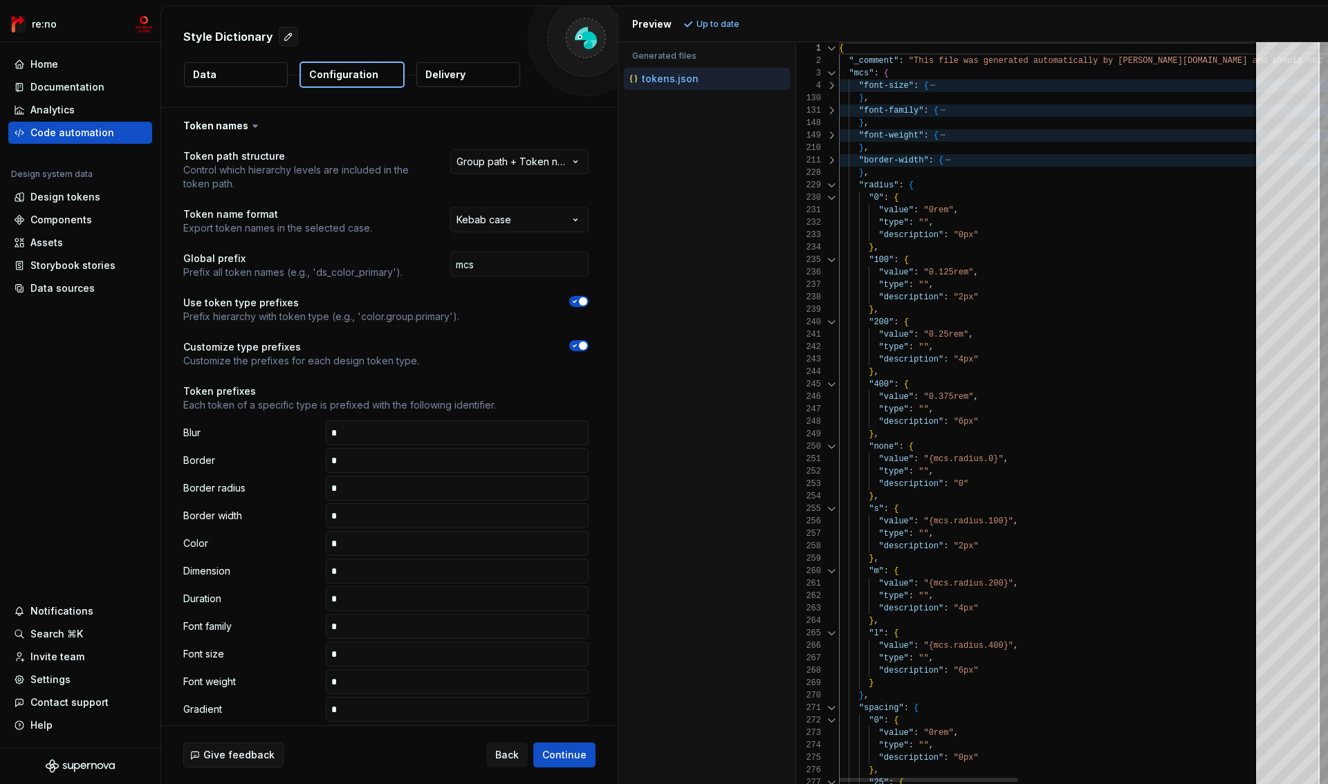
click at [829, 179] on div at bounding box center [832, 185] width 18 height 12
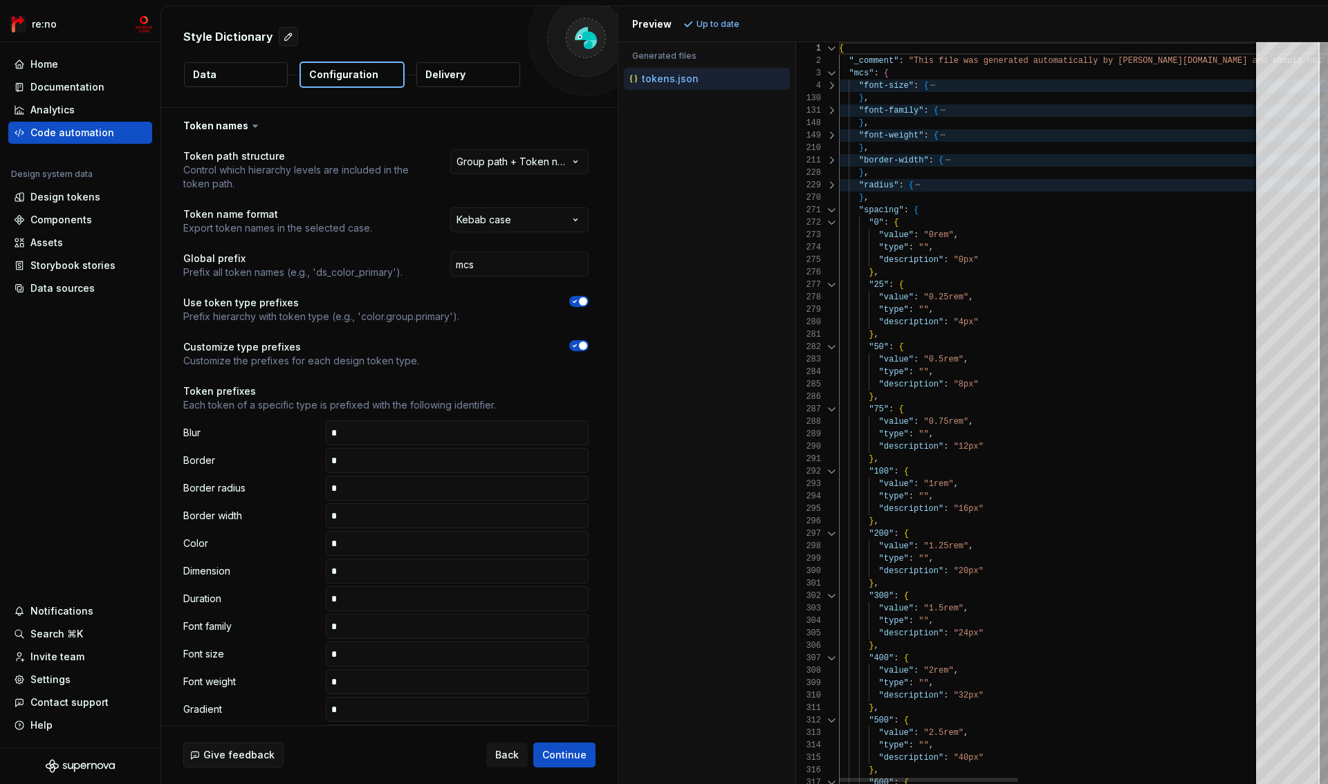
click at [829, 206] on div at bounding box center [832, 210] width 18 height 12
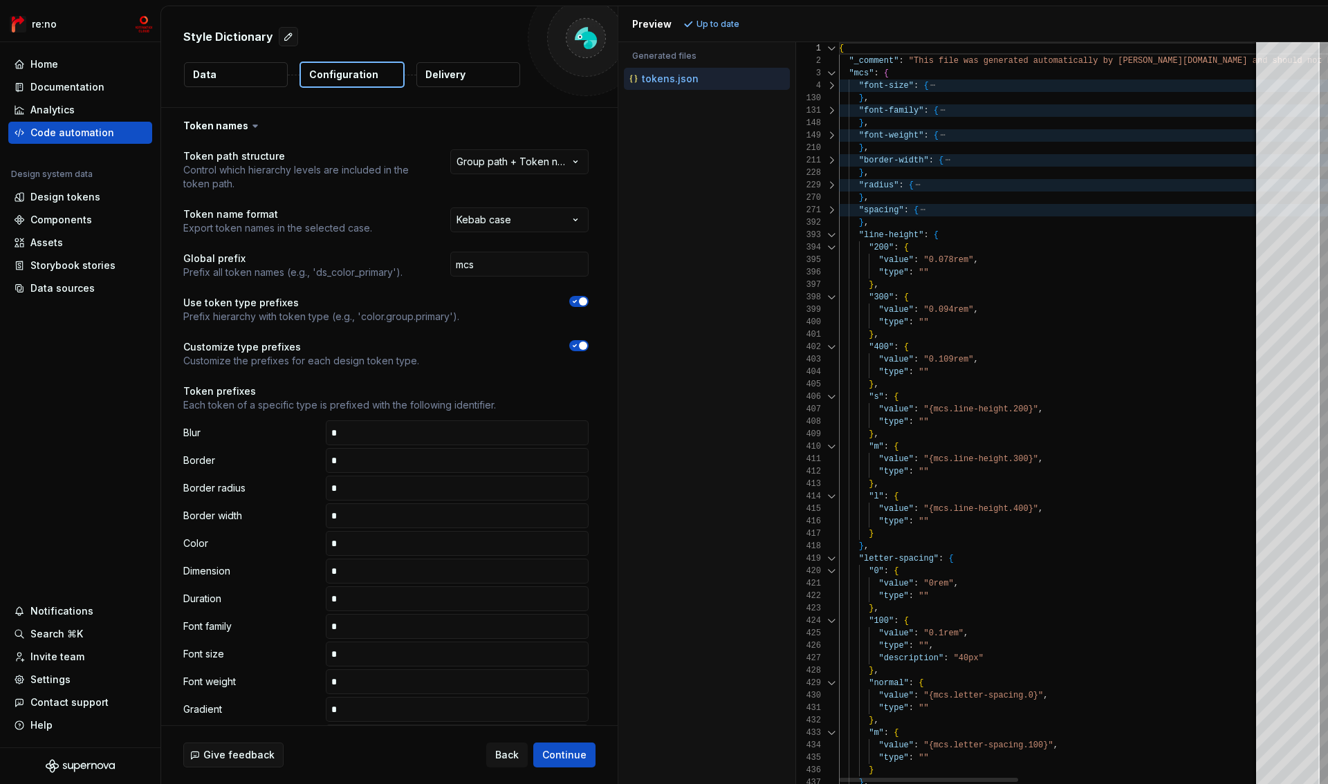
click at [829, 225] on div "392" at bounding box center [817, 223] width 43 height 12
click at [829, 238] on div at bounding box center [832, 235] width 18 height 12
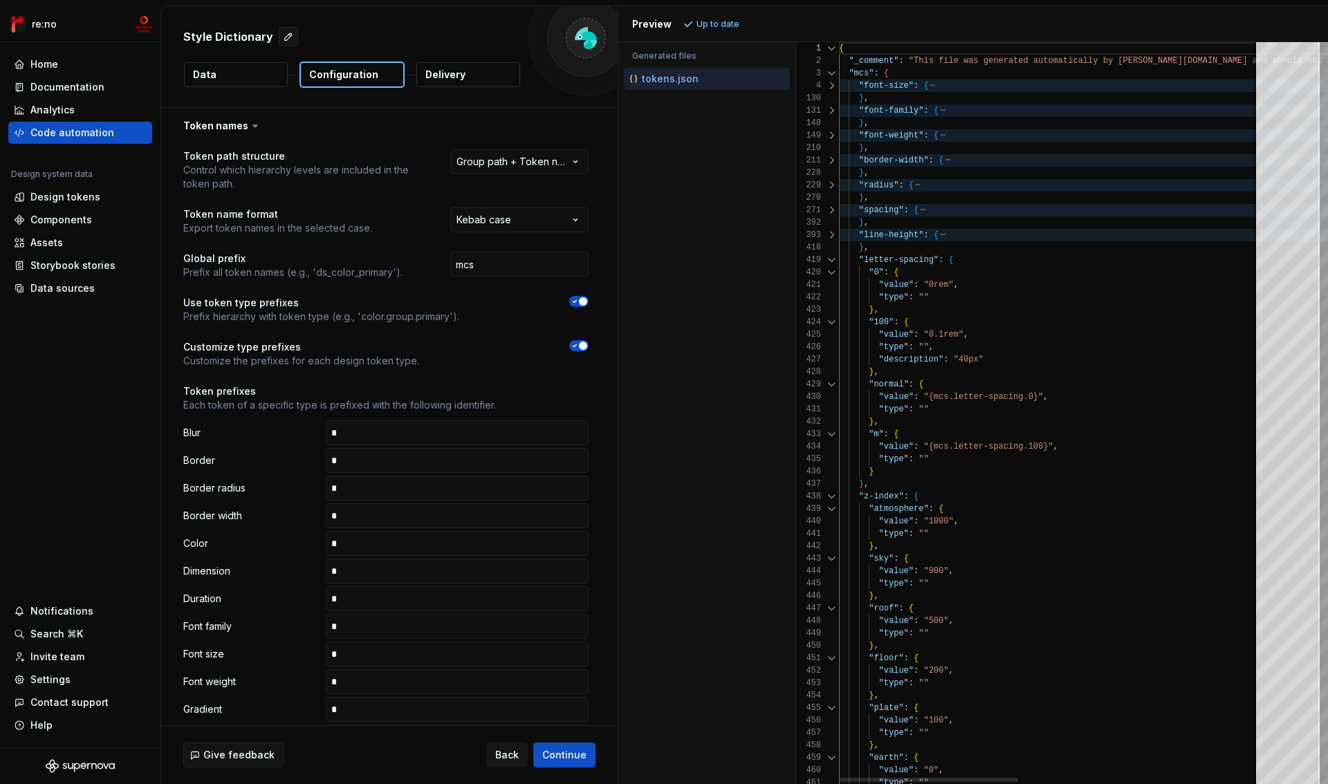
click at [829, 261] on div at bounding box center [832, 260] width 18 height 12
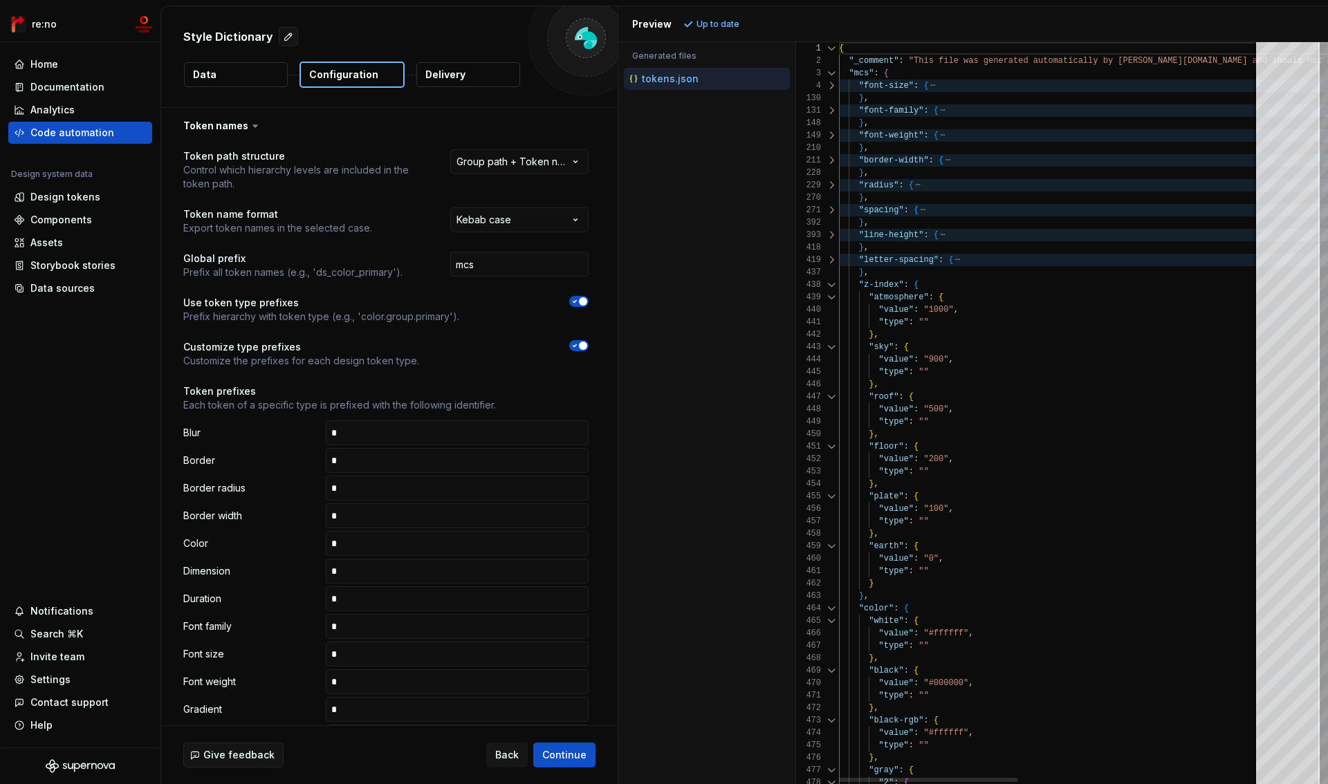
click at [829, 279] on div at bounding box center [832, 285] width 18 height 12
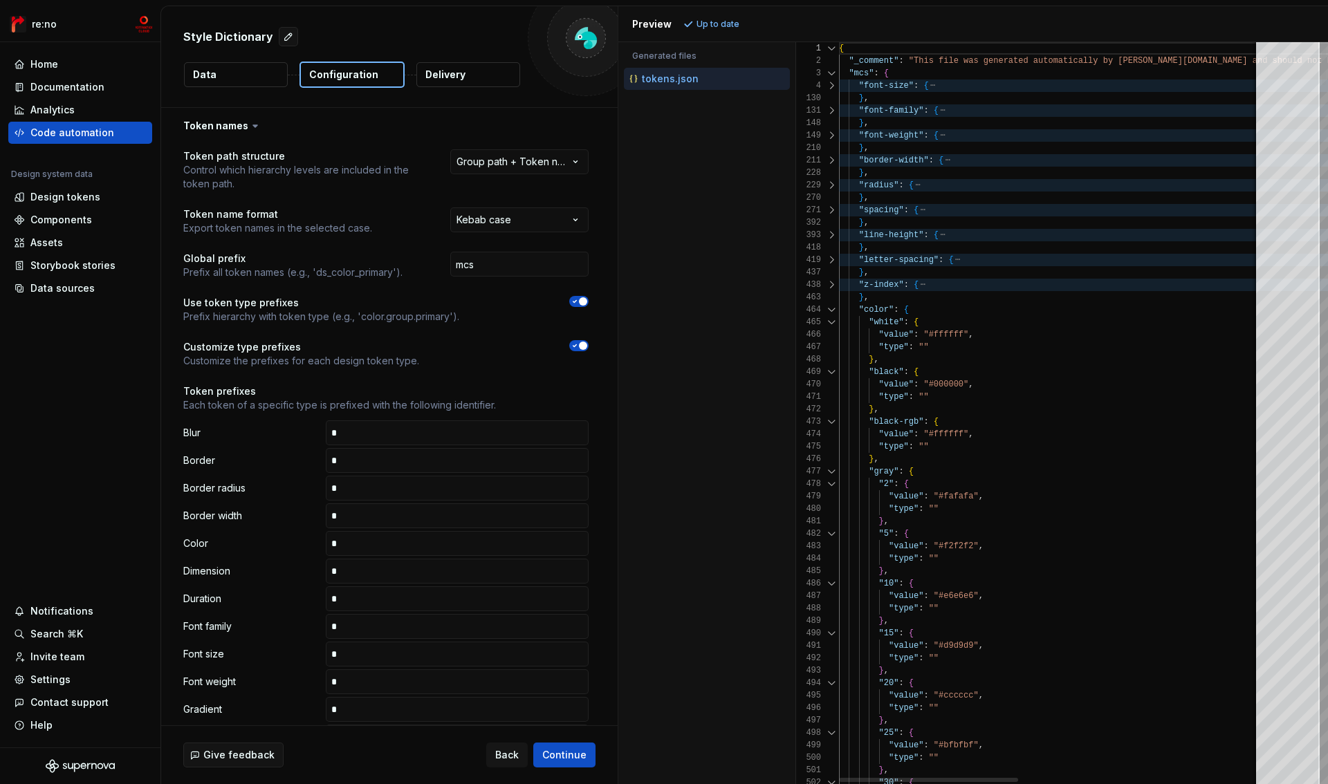
click at [829, 303] on div "463" at bounding box center [817, 297] width 43 height 12
click at [829, 311] on div at bounding box center [832, 310] width 18 height 12
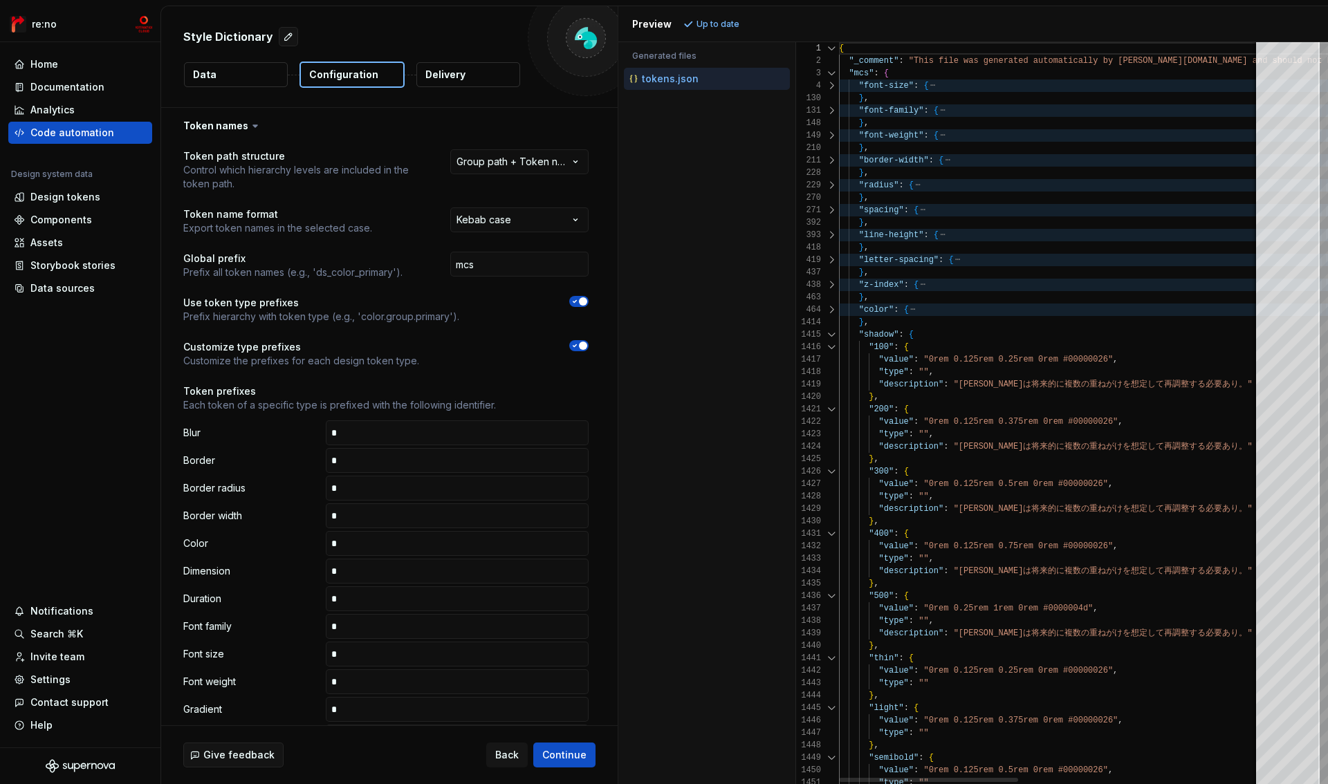
click at [829, 336] on div at bounding box center [832, 335] width 18 height 12
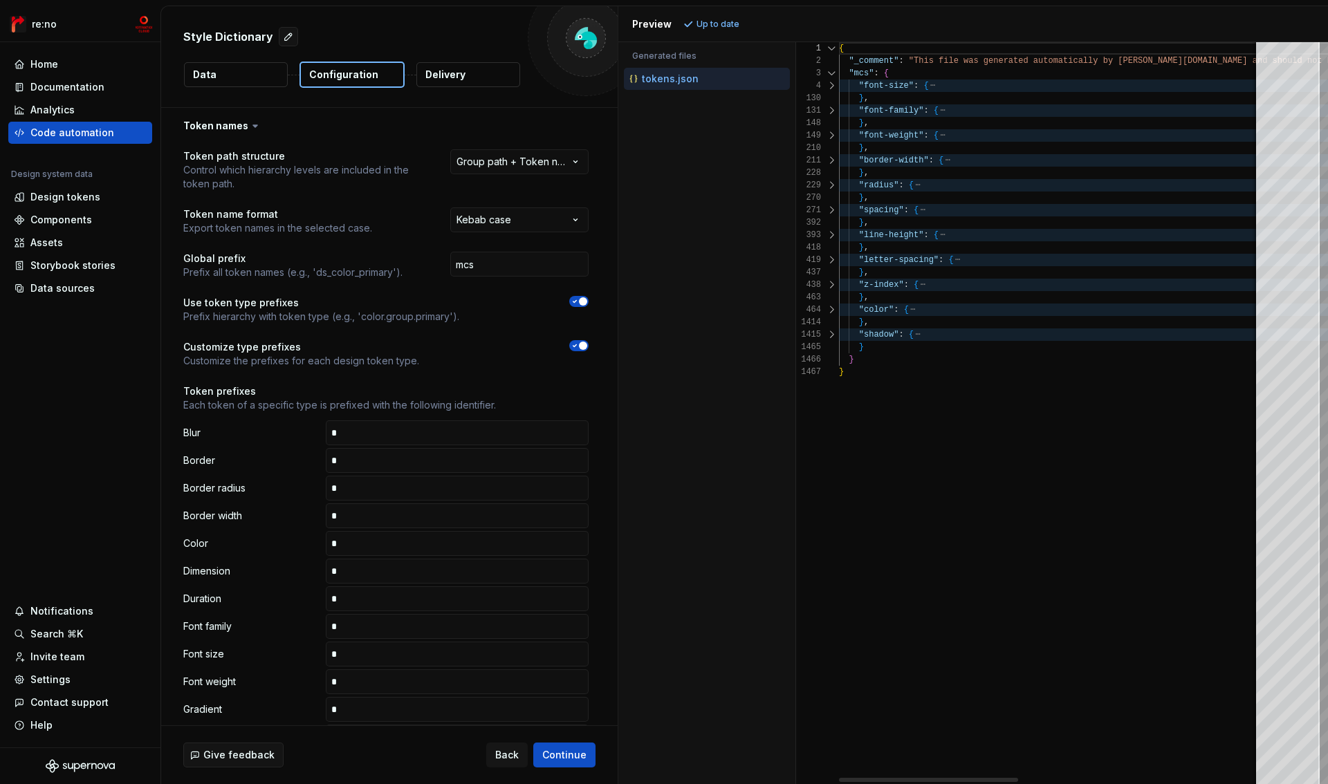
click at [836, 89] on div at bounding box center [832, 86] width 18 height 12
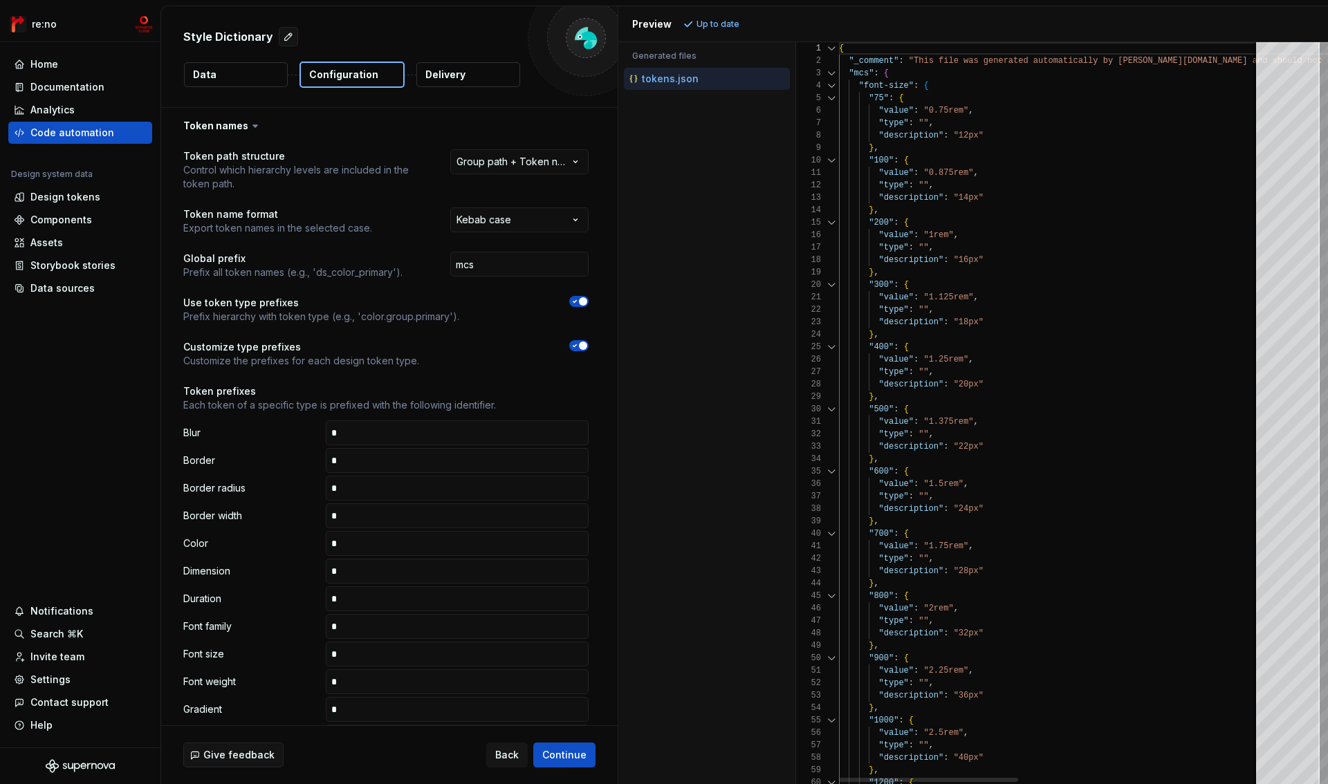
click at [835, 99] on div at bounding box center [832, 98] width 18 height 12
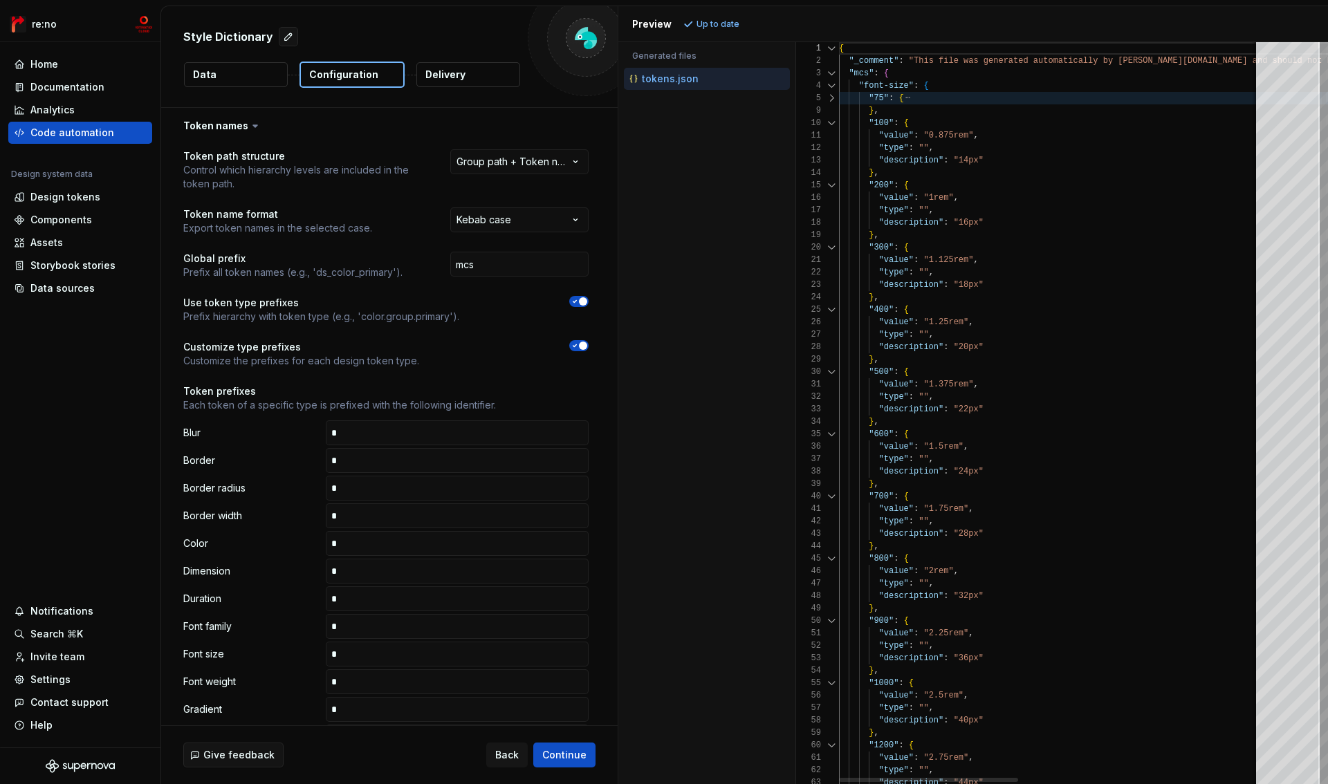
click at [832, 124] on div at bounding box center [832, 123] width 18 height 12
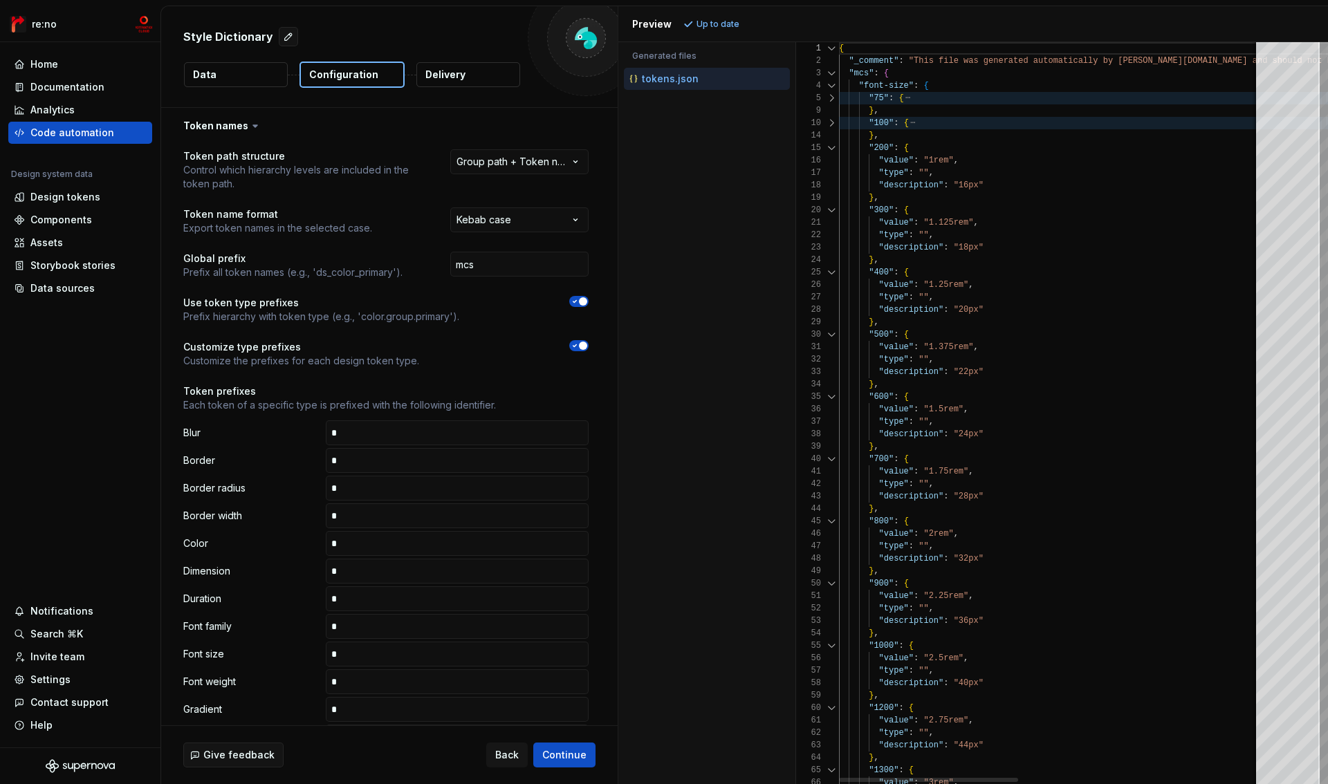
click at [832, 142] on div at bounding box center [832, 148] width 18 height 12
click at [832, 149] on div at bounding box center [832, 148] width 18 height 12
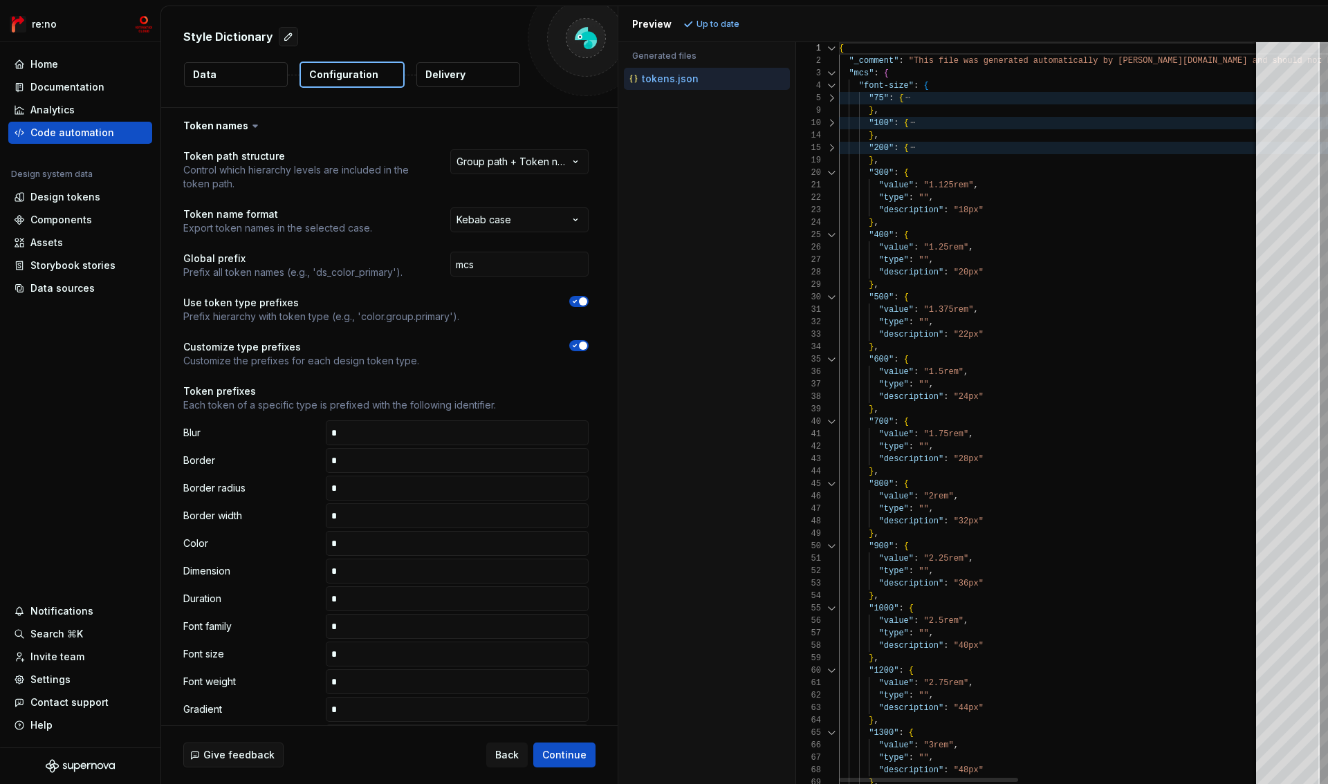
click at [827, 172] on div at bounding box center [832, 173] width 18 height 12
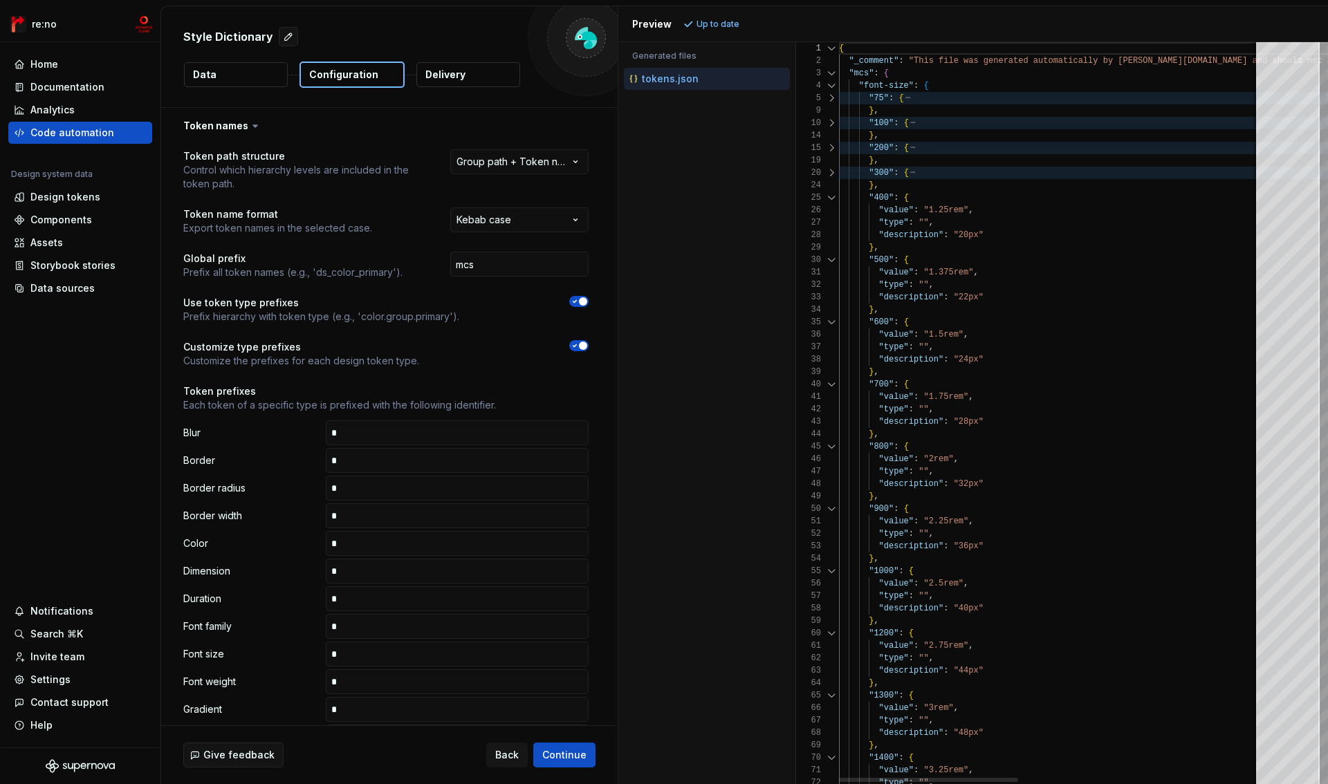
click at [832, 200] on div at bounding box center [832, 198] width 18 height 12
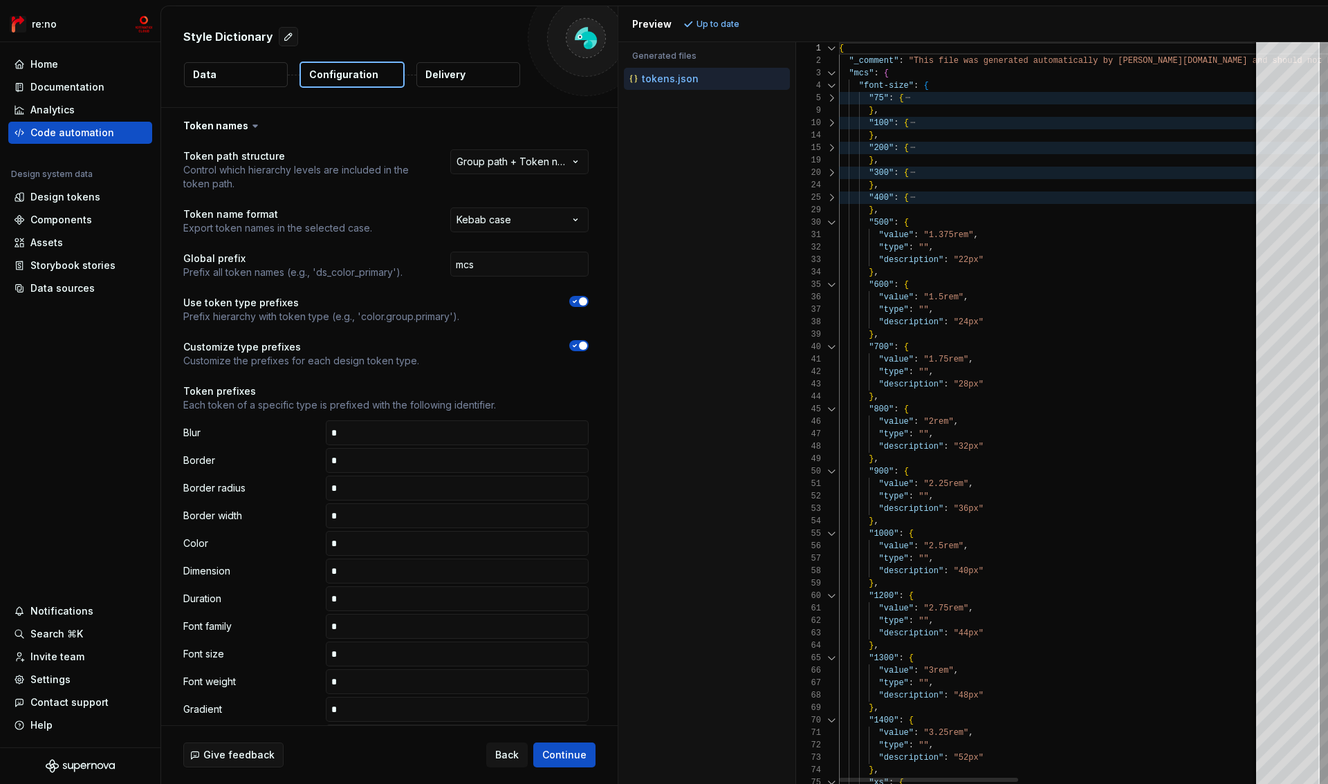
click at [832, 222] on div at bounding box center [832, 223] width 18 height 12
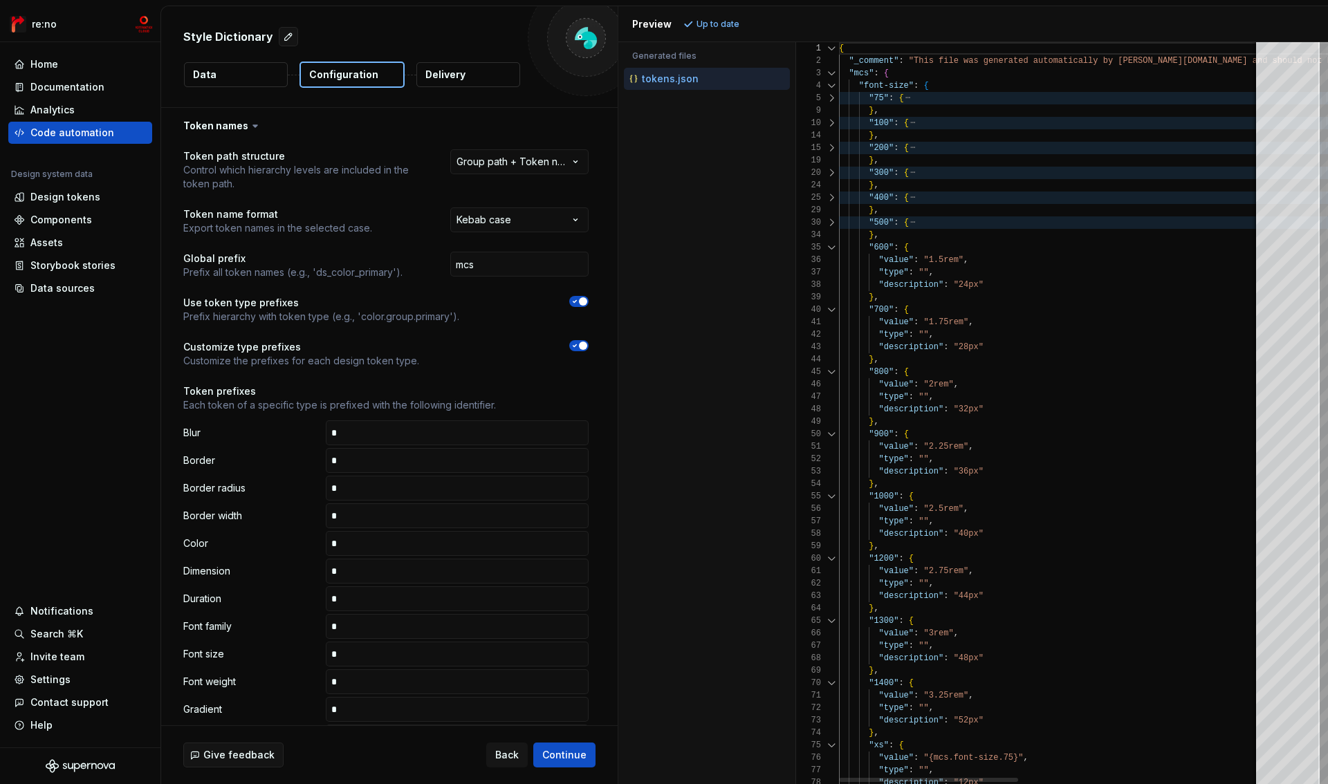
click at [832, 245] on div at bounding box center [832, 247] width 18 height 12
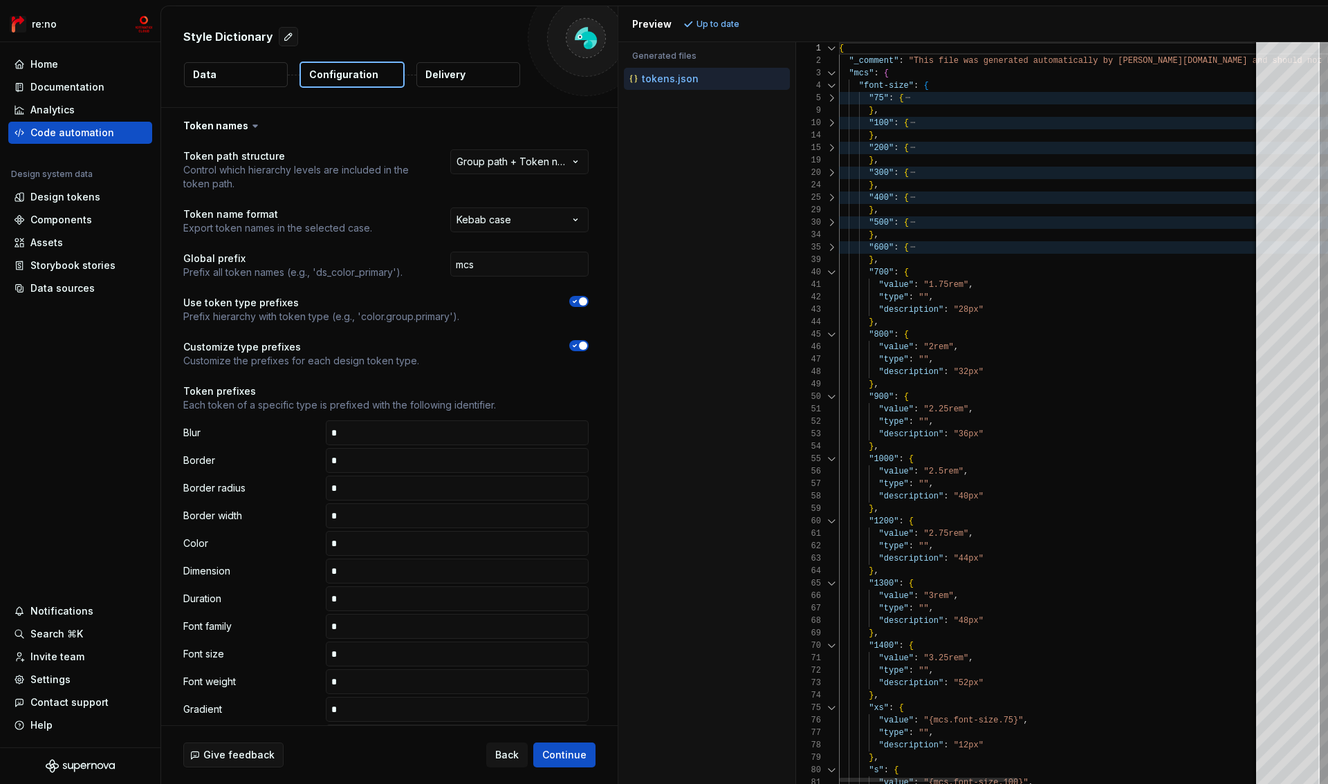
click at [832, 267] on div at bounding box center [832, 272] width 18 height 12
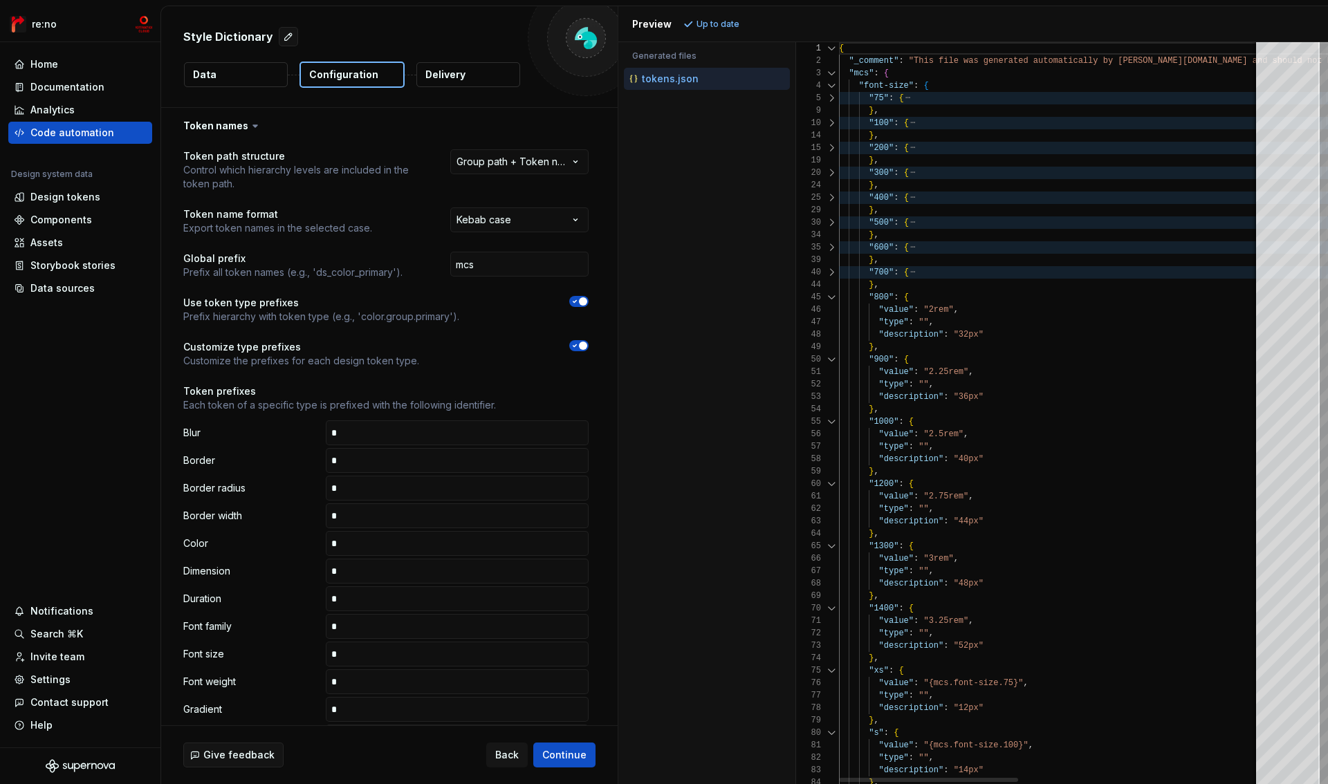
click at [834, 291] on div at bounding box center [832, 297] width 18 height 12
click at [834, 297] on div at bounding box center [832, 297] width 18 height 12
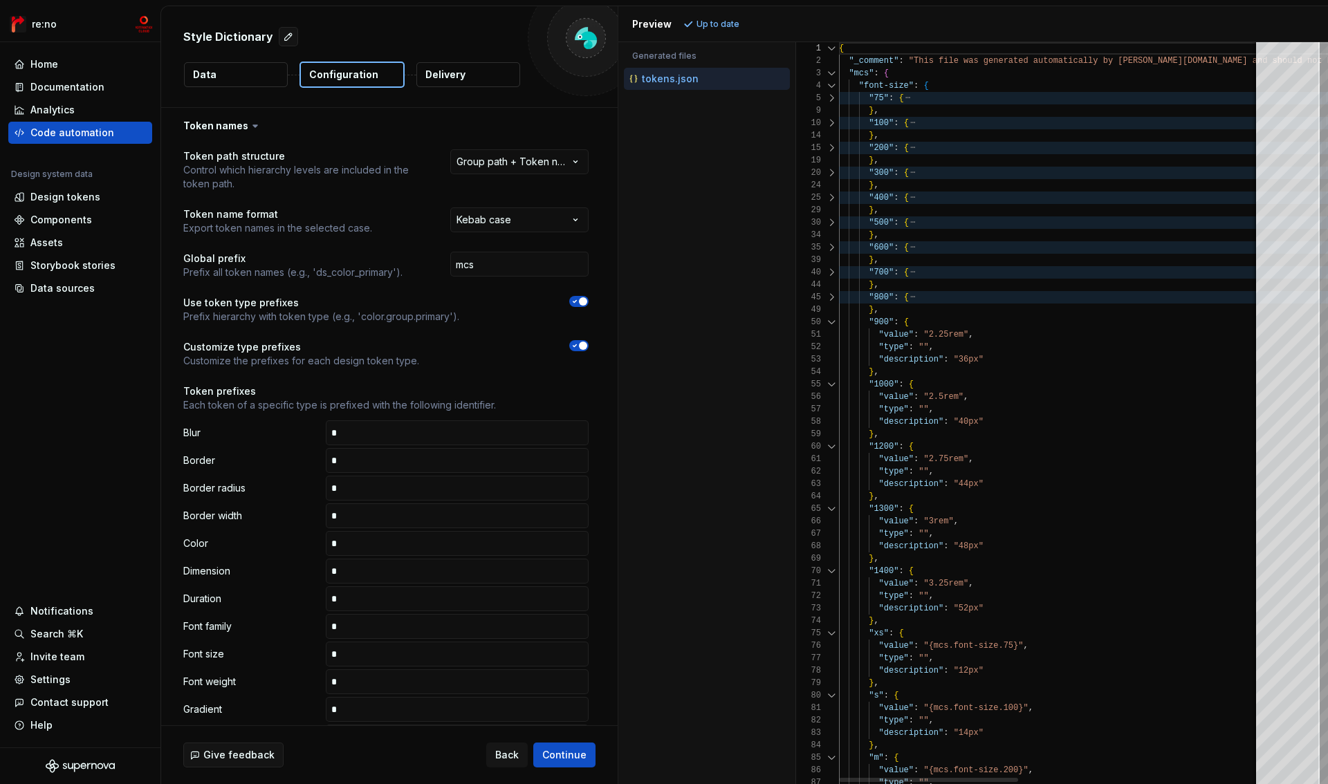
click at [834, 321] on div at bounding box center [832, 322] width 18 height 12
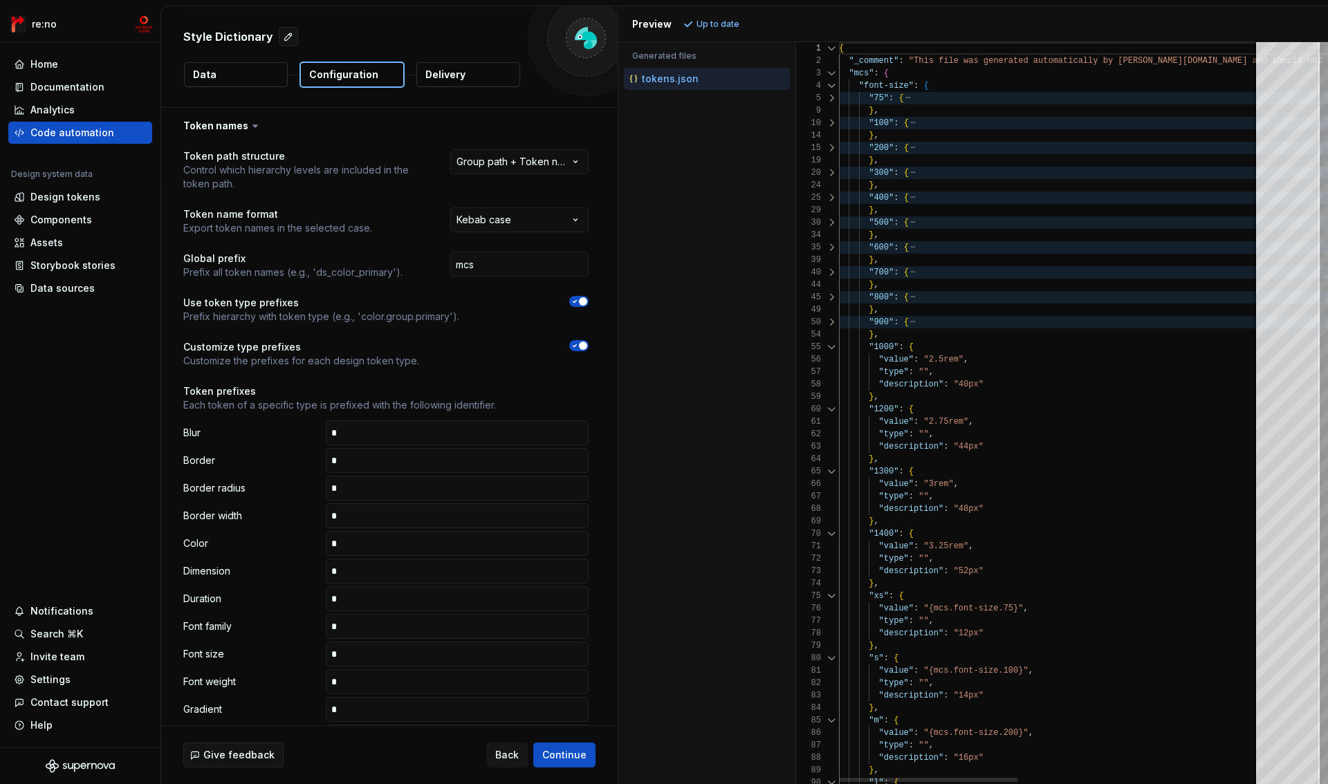
click at [834, 349] on div at bounding box center [832, 347] width 18 height 12
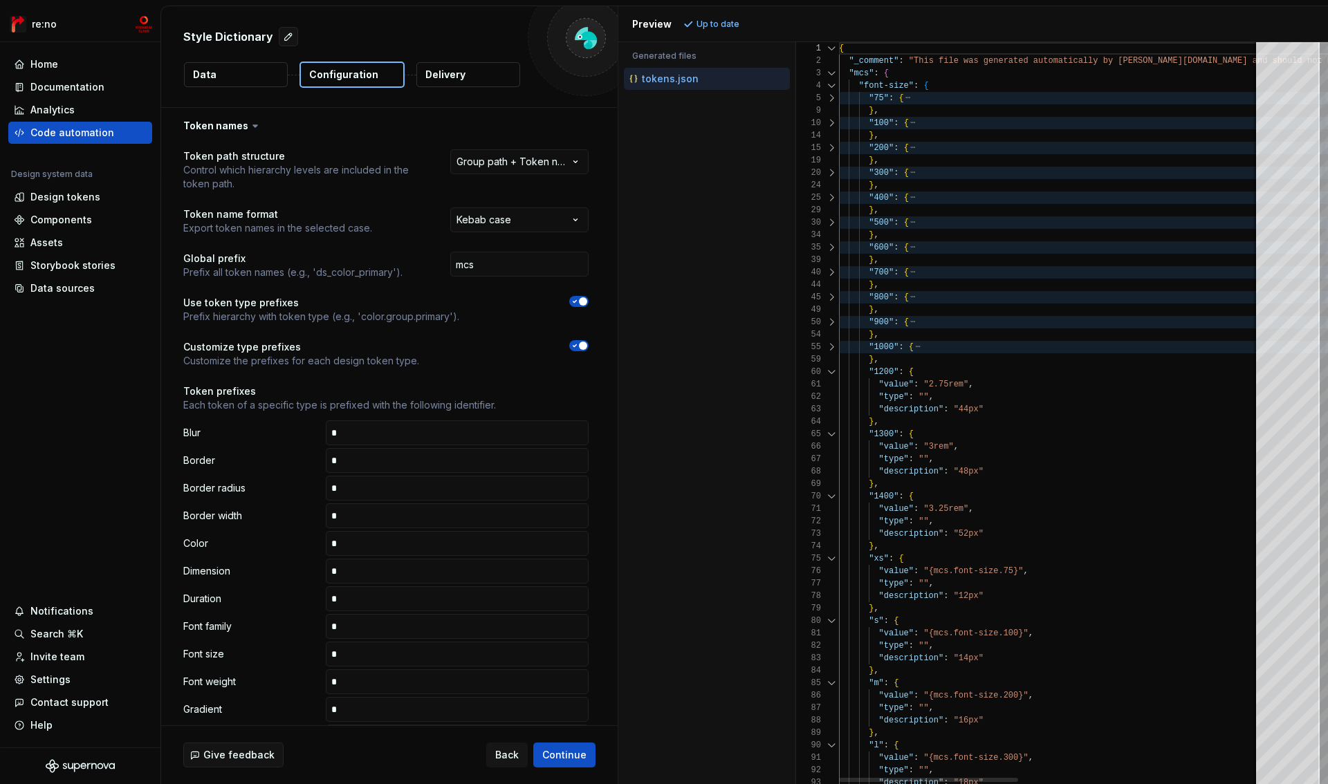
click at [834, 373] on div at bounding box center [832, 372] width 18 height 12
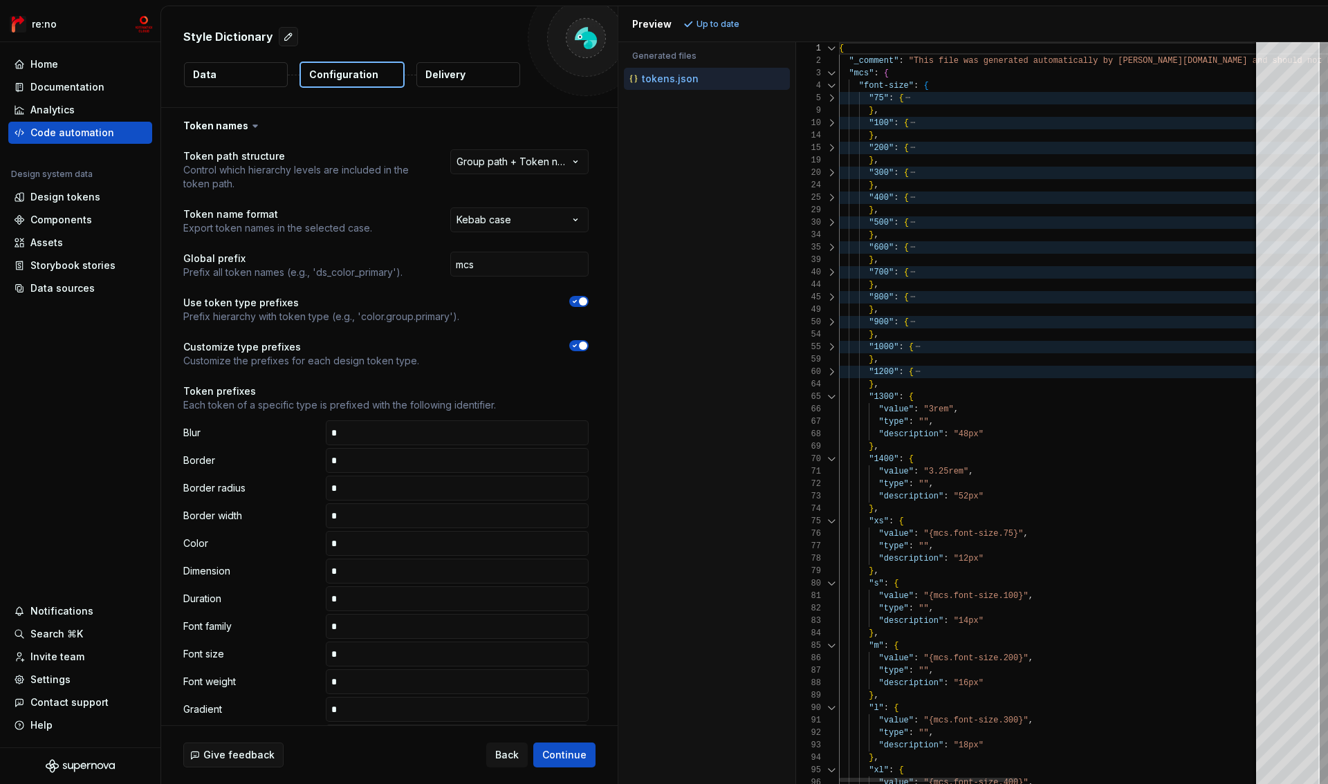
click at [833, 404] on div "66" at bounding box center [817, 409] width 43 height 12
click at [831, 396] on div at bounding box center [832, 397] width 18 height 12
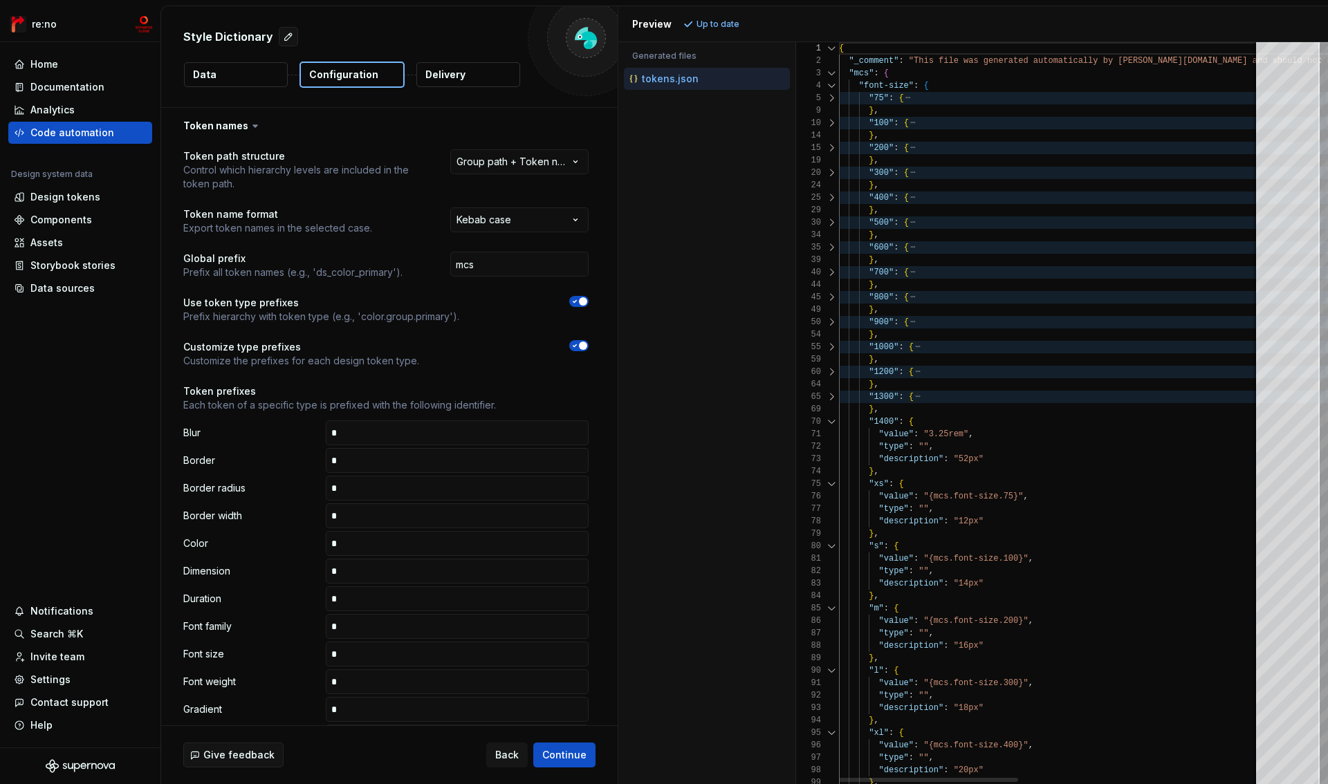
click at [831, 417] on div at bounding box center [832, 422] width 18 height 12
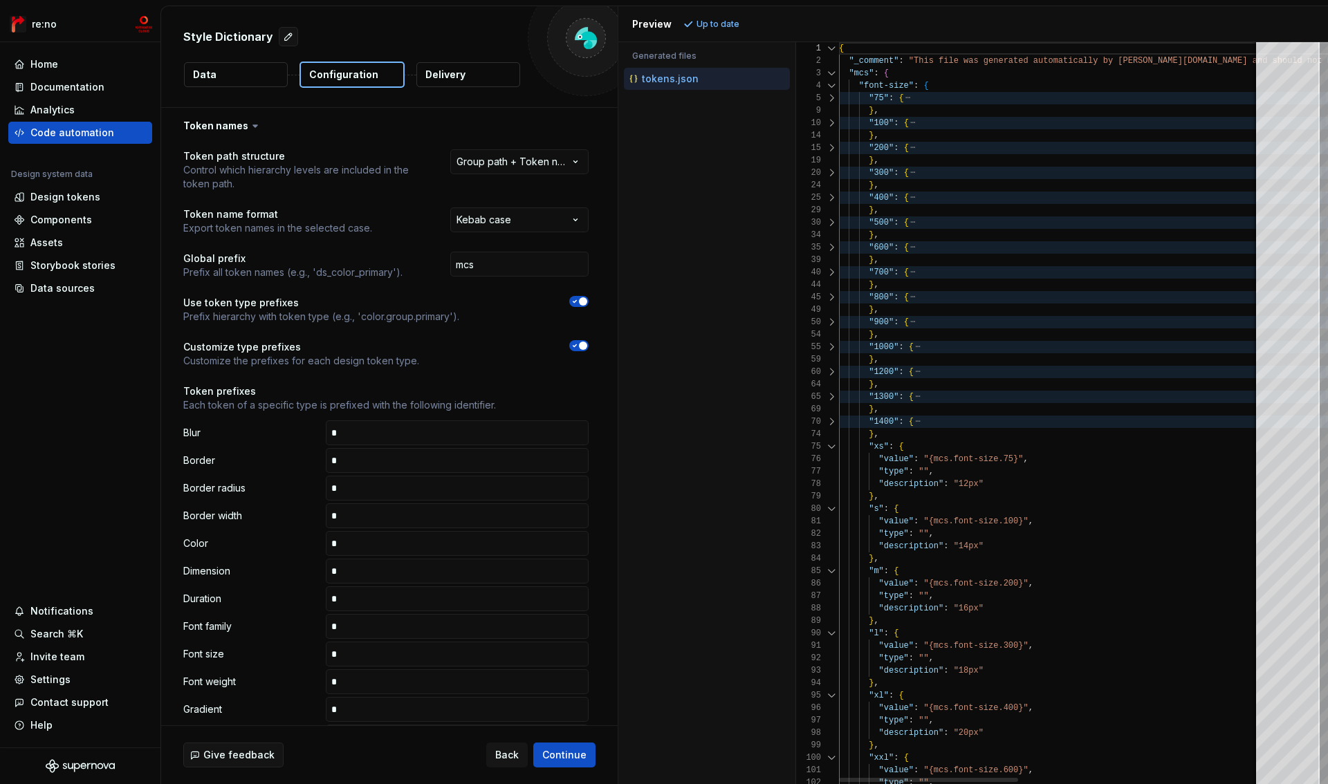
click at [832, 445] on div at bounding box center [832, 447] width 18 height 12
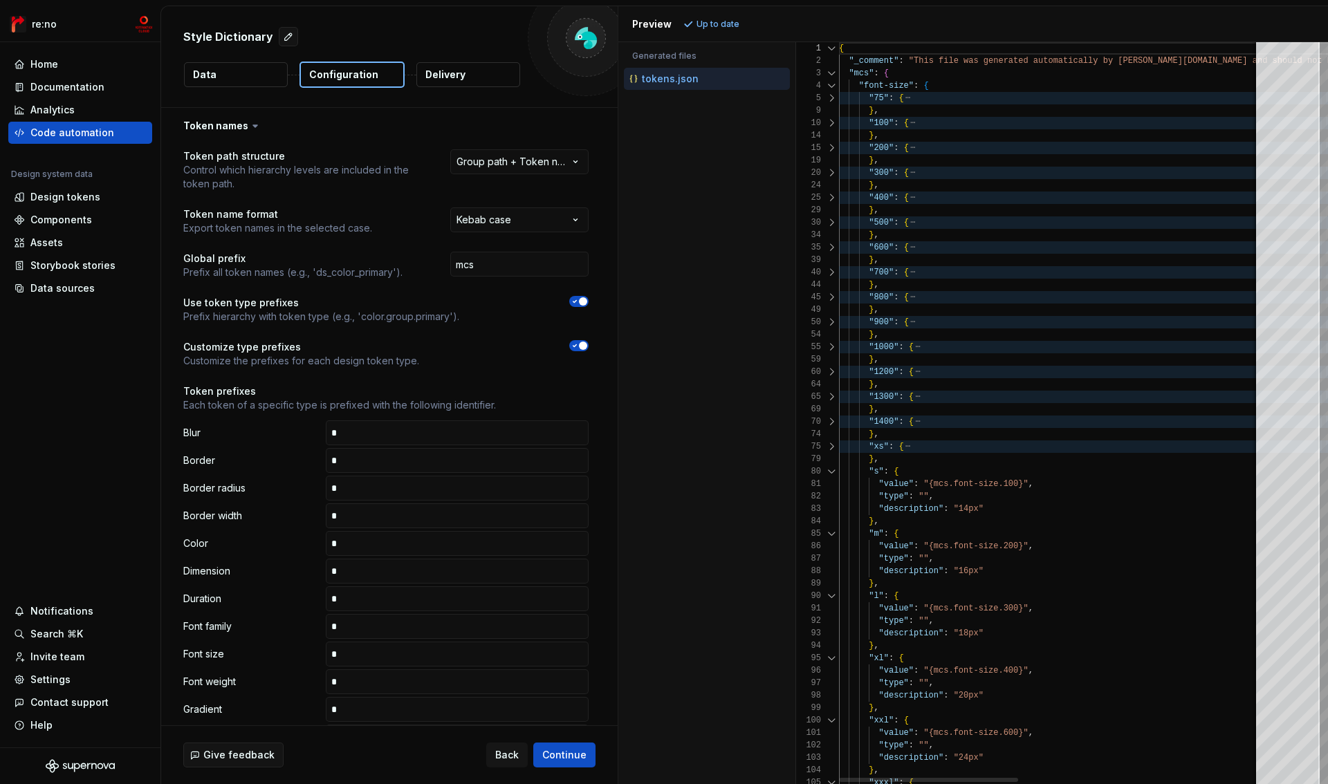
click at [832, 476] on div at bounding box center [832, 472] width 18 height 12
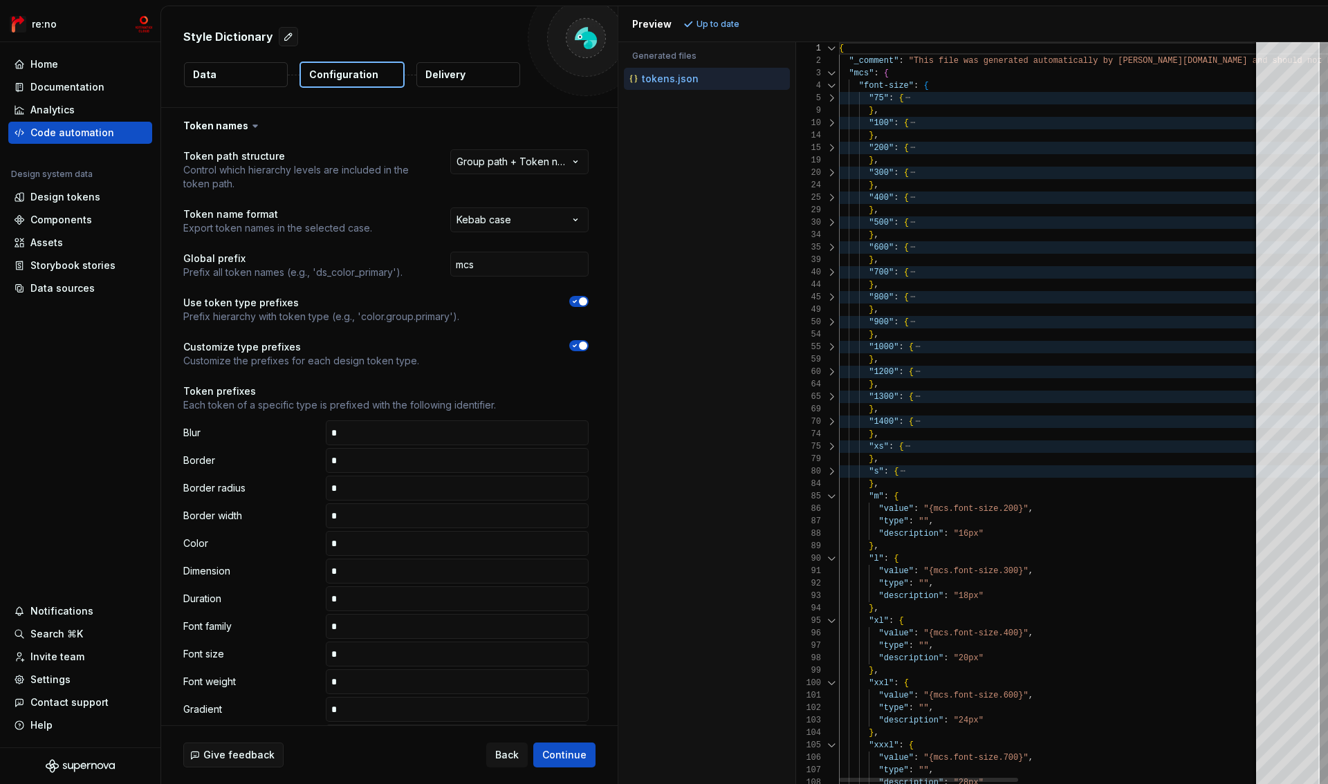
click at [832, 497] on div at bounding box center [832, 496] width 18 height 12
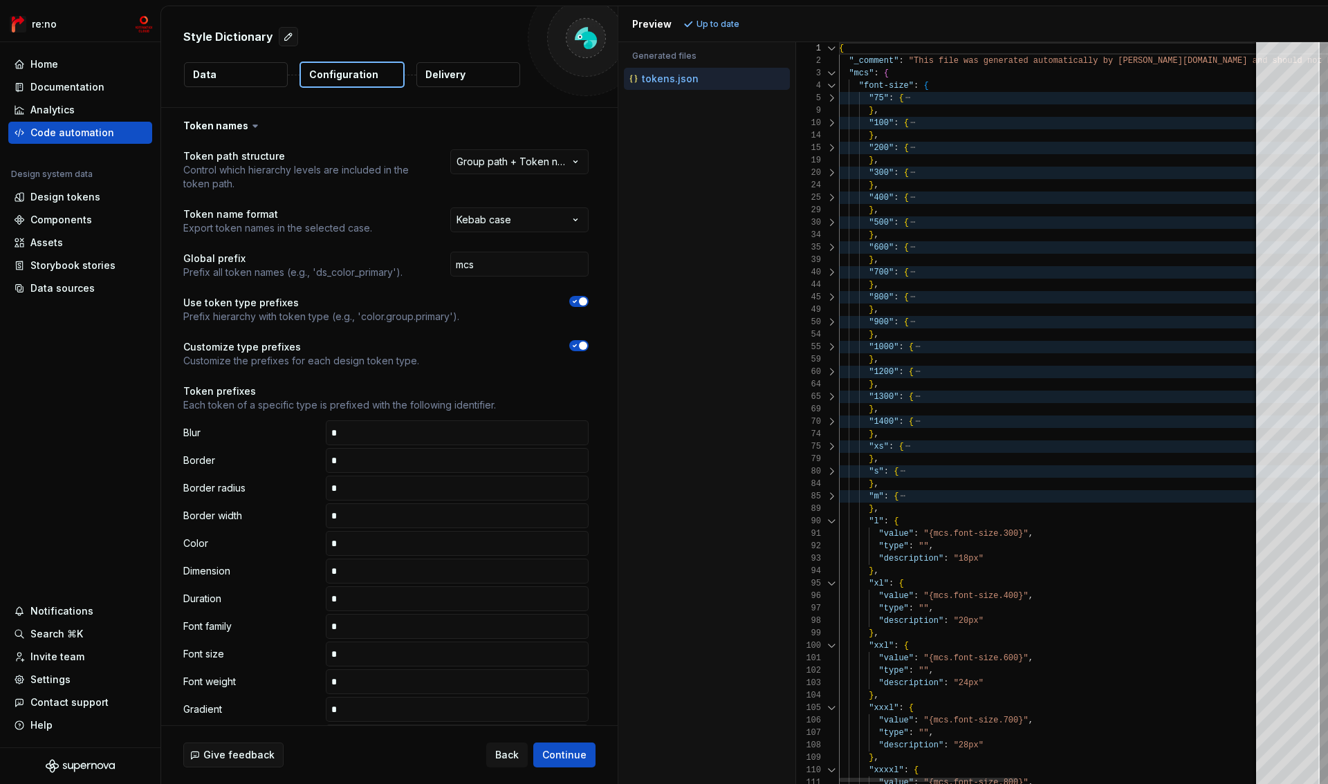
click at [832, 517] on div at bounding box center [832, 521] width 18 height 12
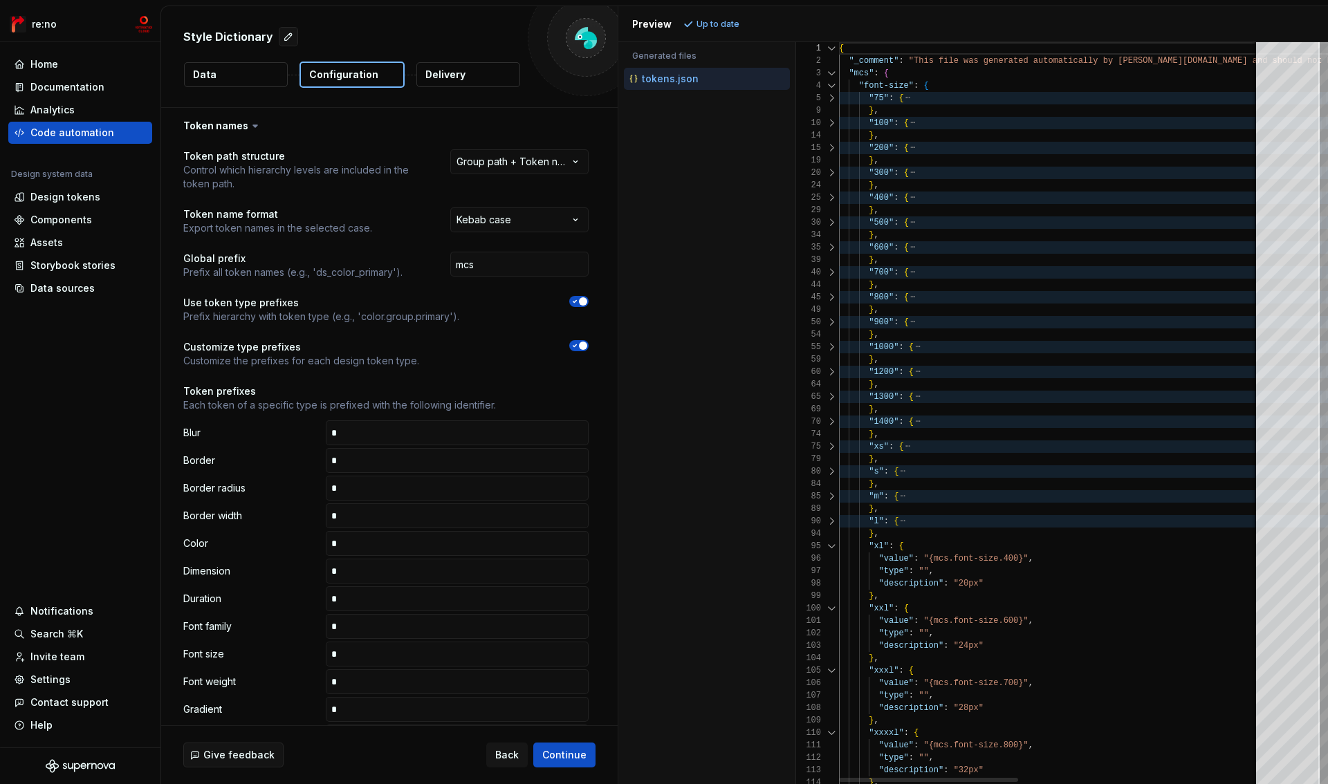
click at [832, 548] on div at bounding box center [832, 546] width 18 height 12
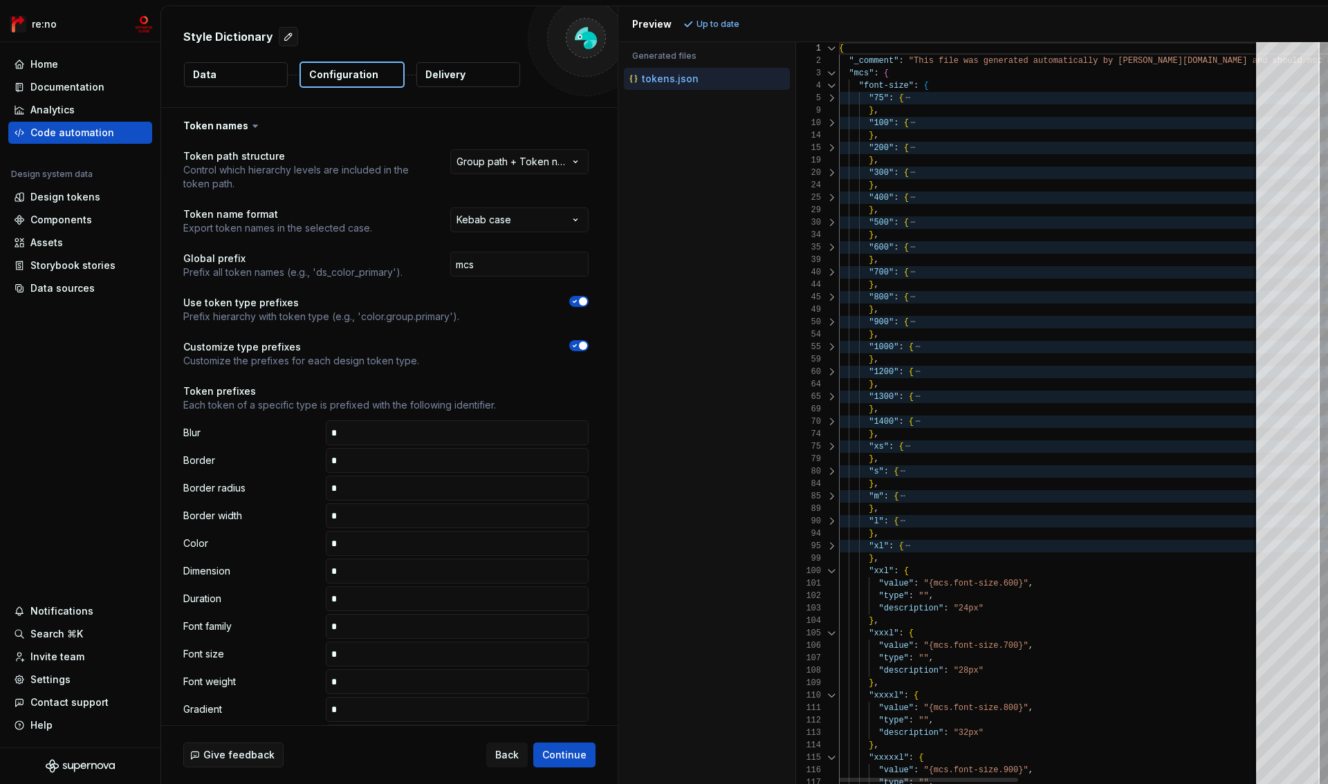
click at [833, 573] on div at bounding box center [832, 571] width 18 height 12
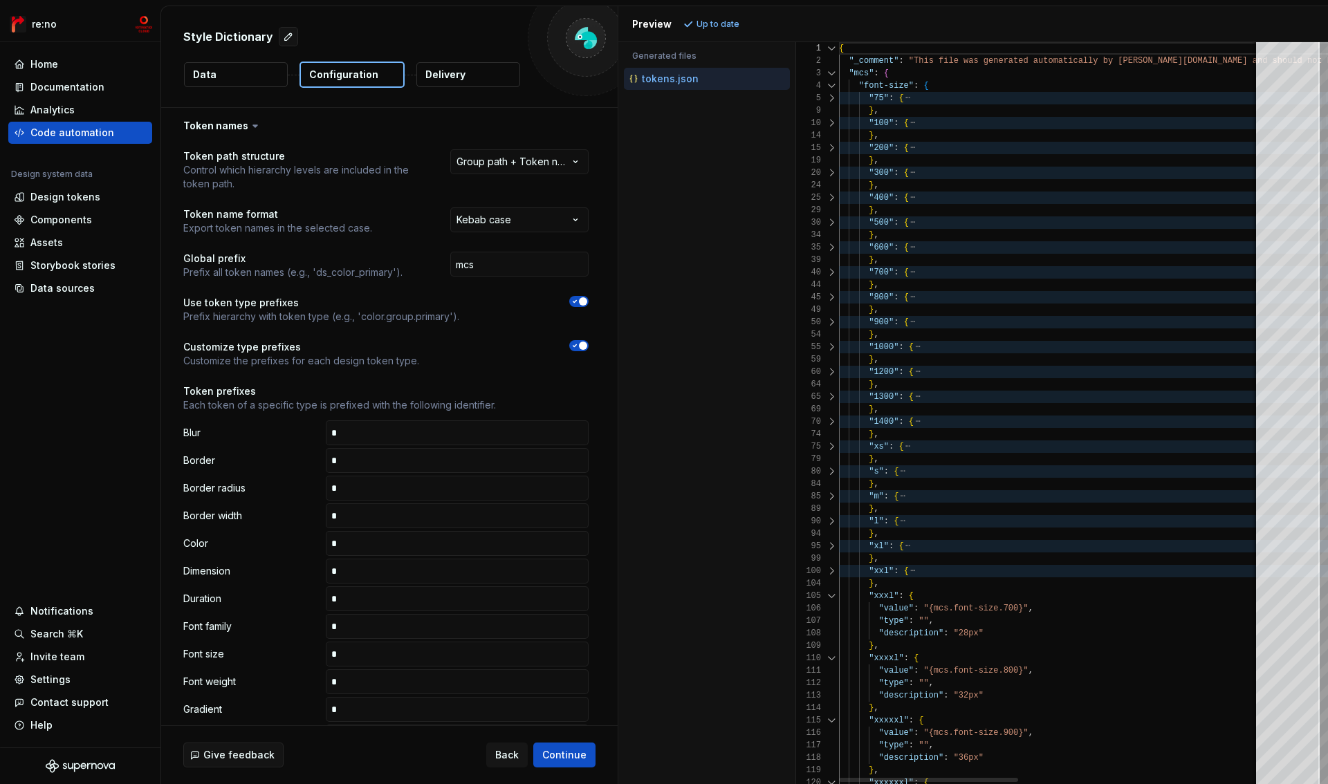
click at [833, 597] on div at bounding box center [832, 596] width 18 height 12
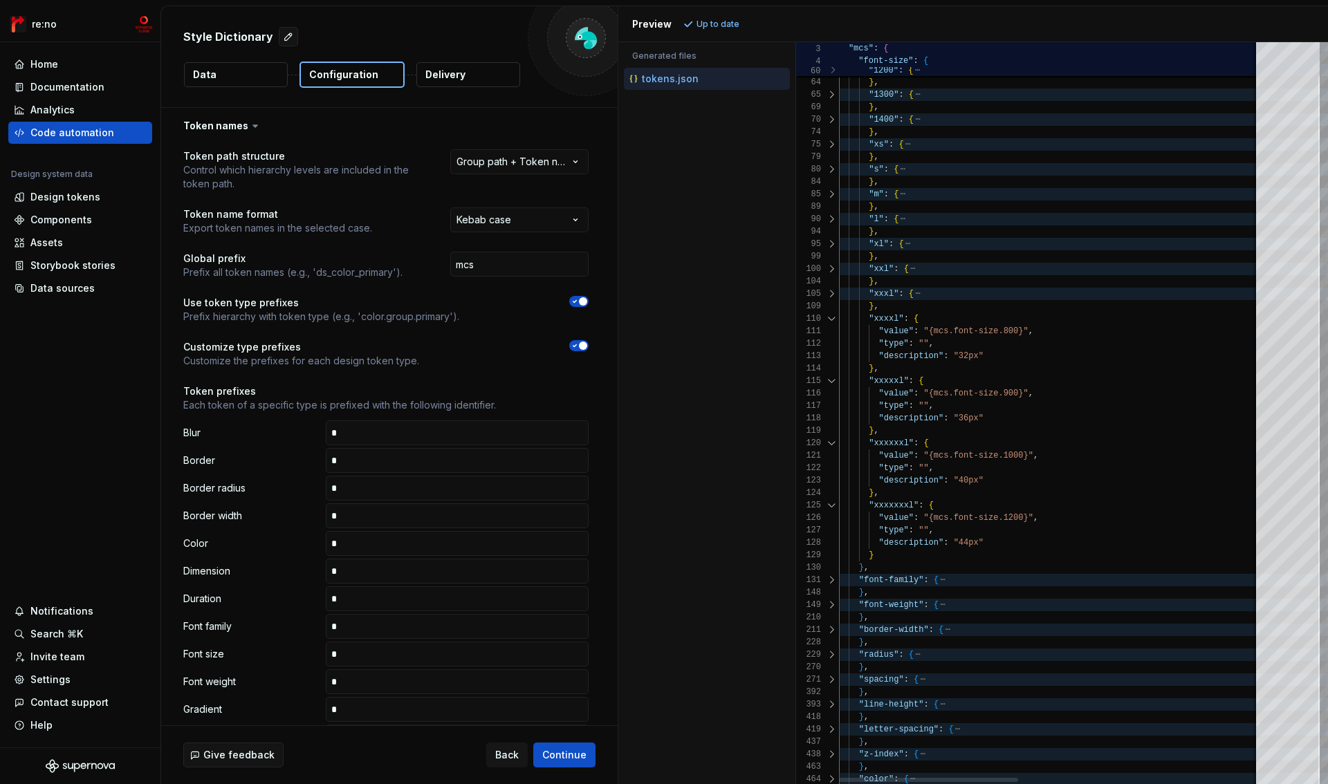
click at [831, 320] on div at bounding box center [832, 319] width 18 height 12
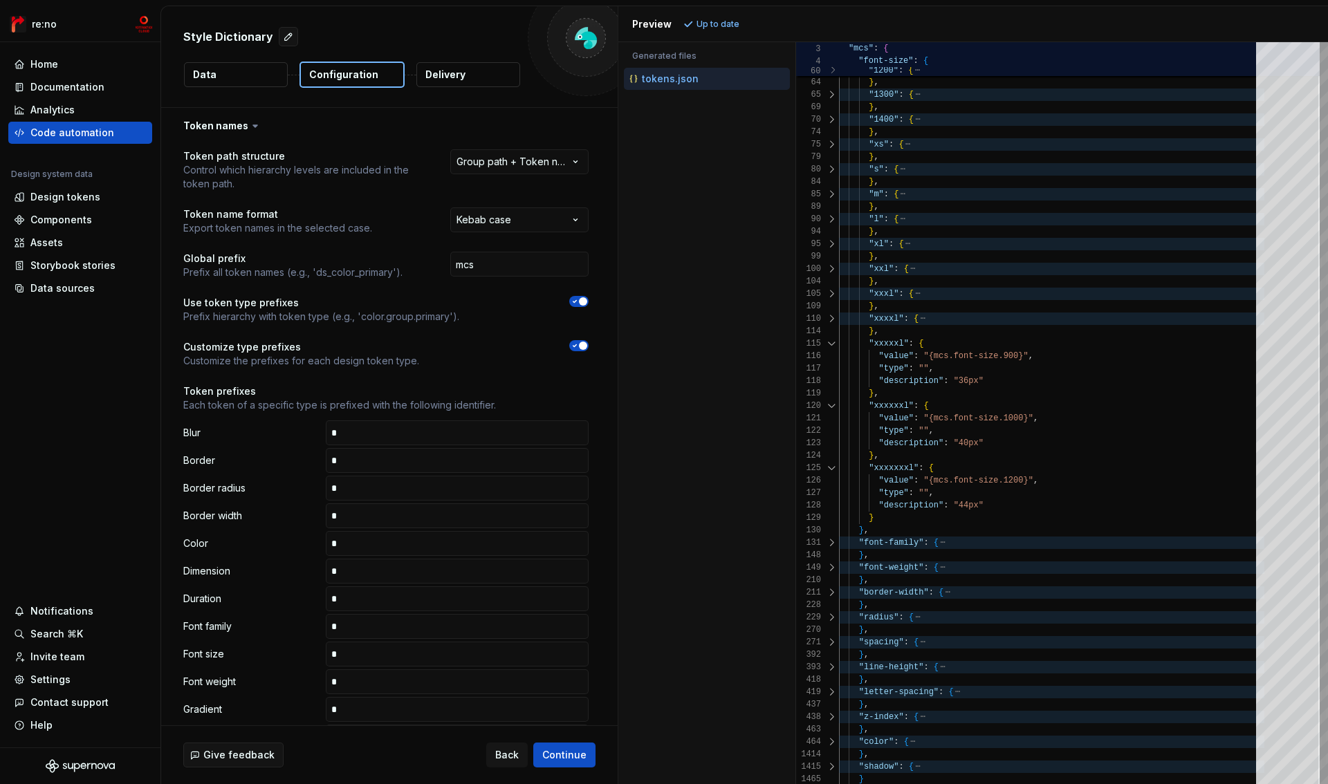
click at [832, 341] on div at bounding box center [832, 344] width 18 height 12
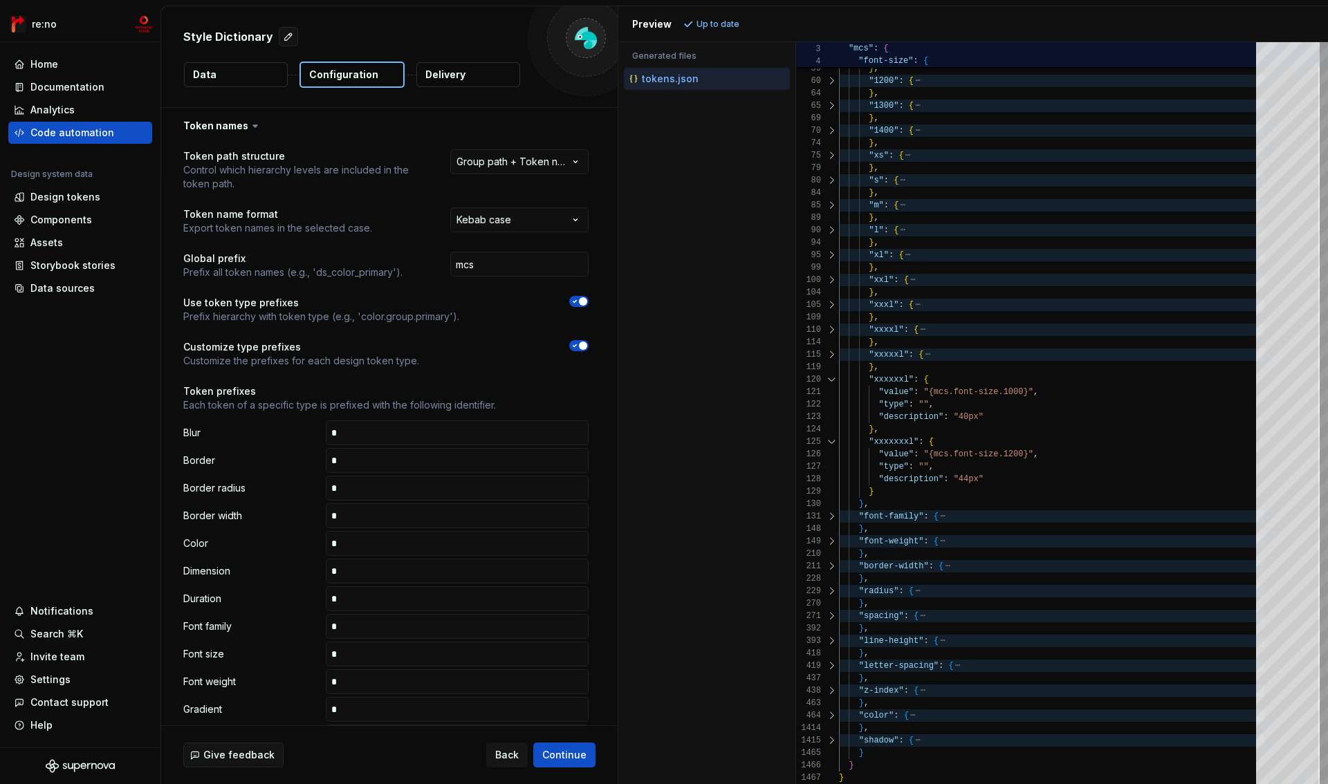
click at [832, 381] on div at bounding box center [832, 380] width 18 height 12
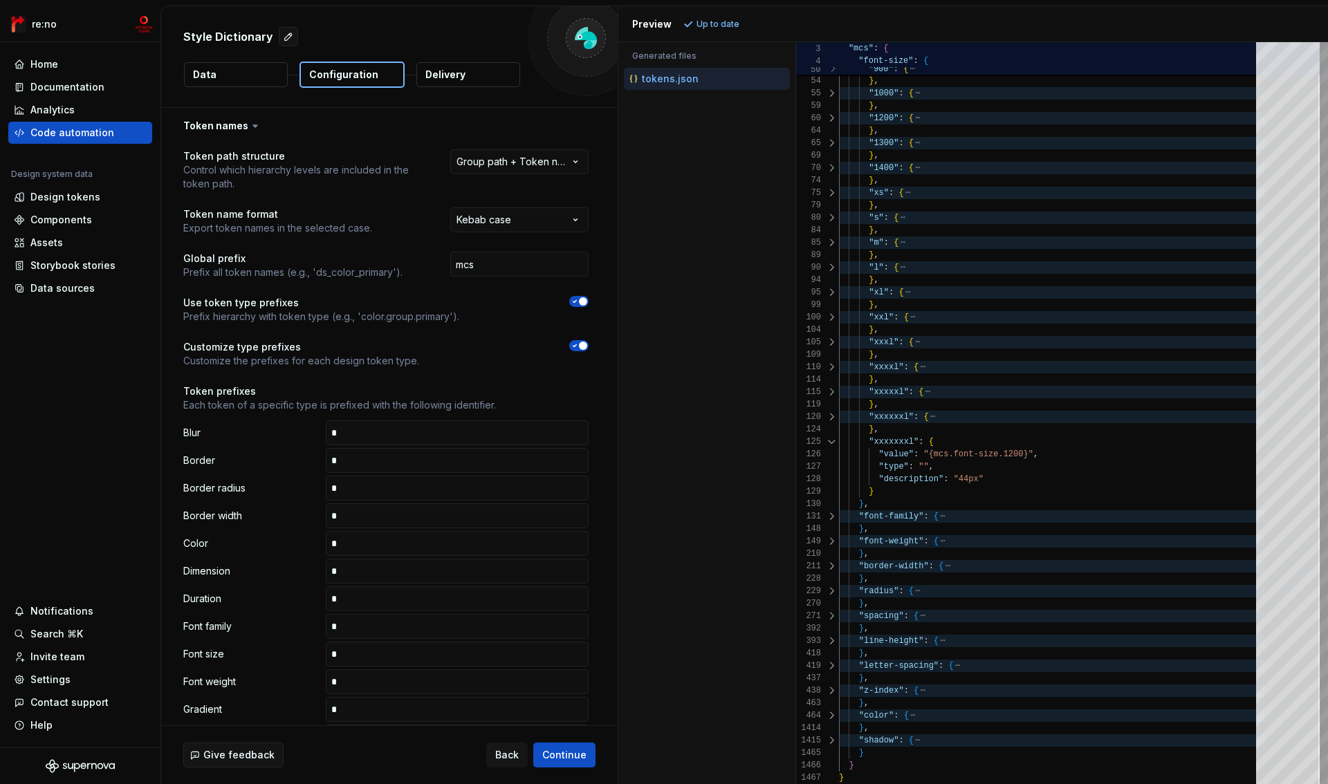
click at [832, 443] on div at bounding box center [832, 442] width 18 height 12
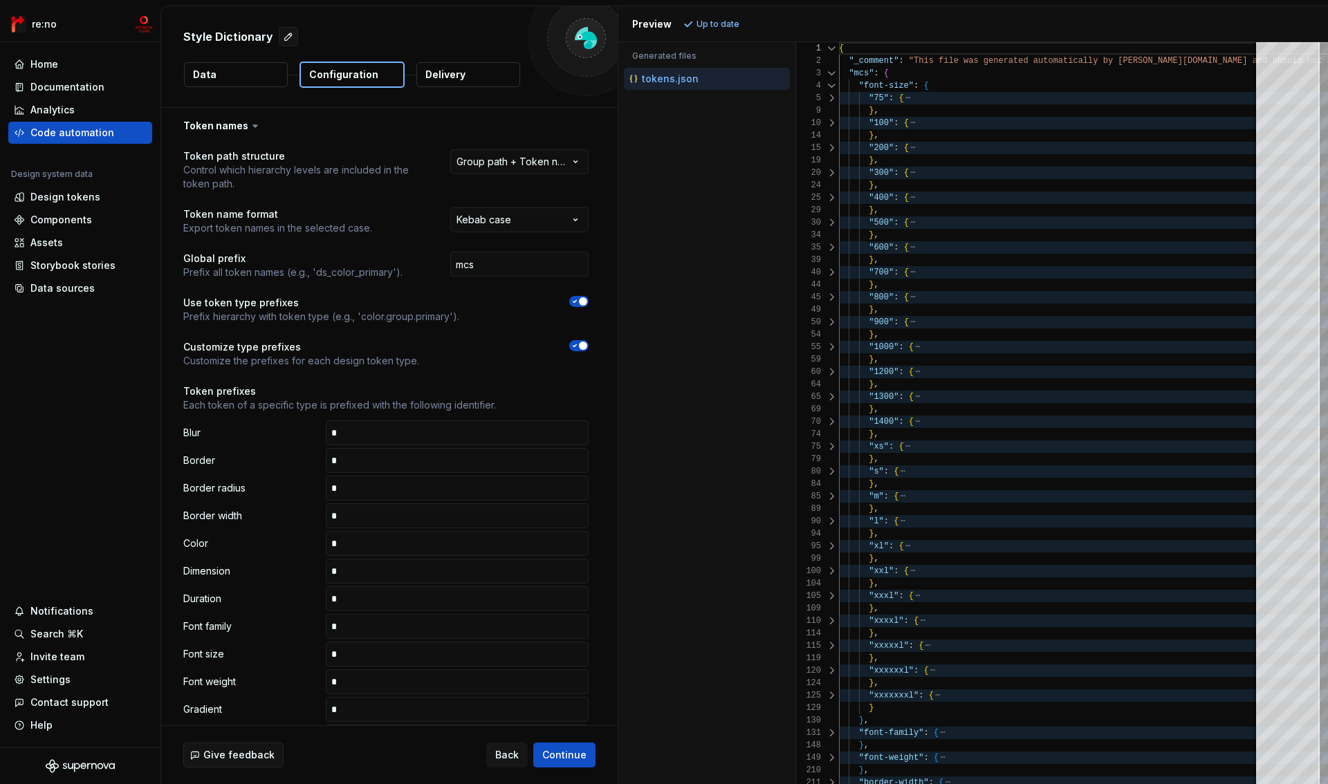
click at [506, 167] on html "**********" at bounding box center [664, 392] width 1328 height 784
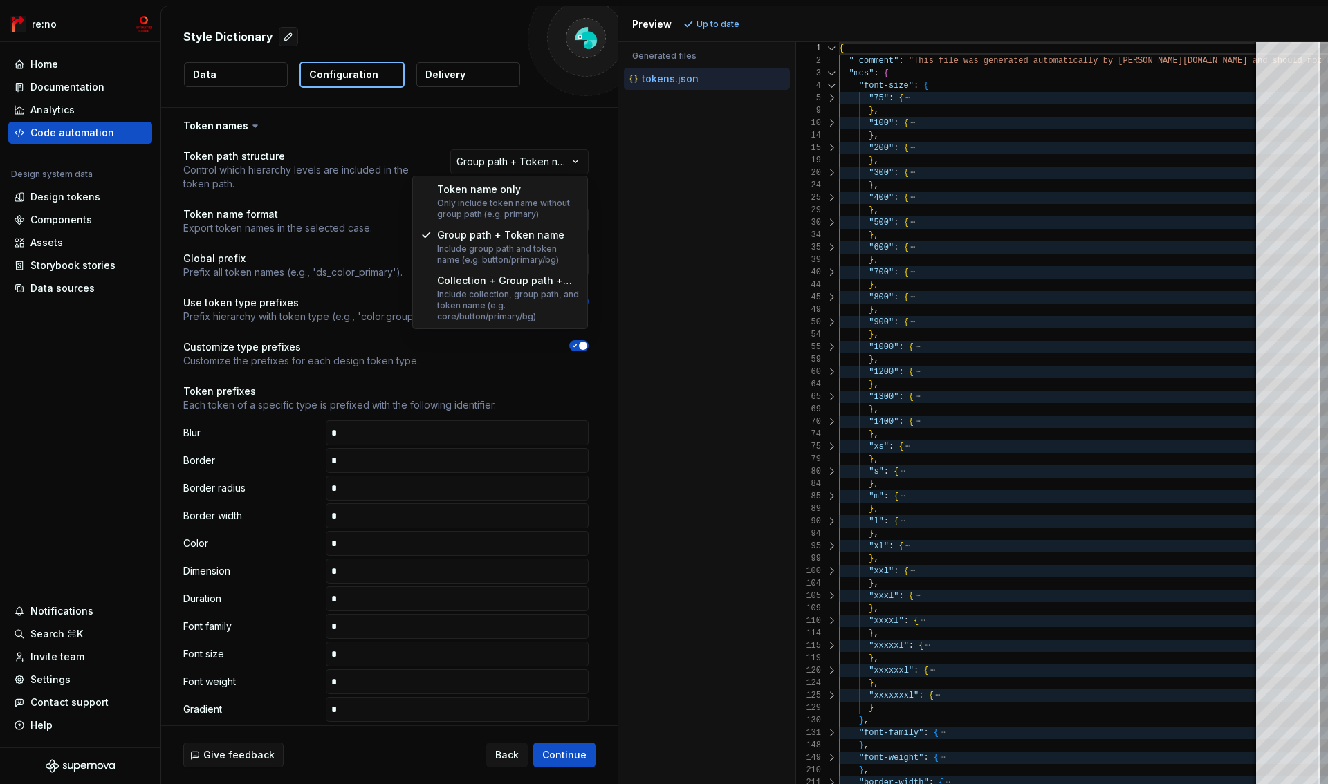
click at [405, 136] on html "**********" at bounding box center [664, 392] width 1328 height 784
click at [486, 160] on html "**********" at bounding box center [664, 392] width 1328 height 784
click at [421, 130] on html "**********" at bounding box center [664, 392] width 1328 height 784
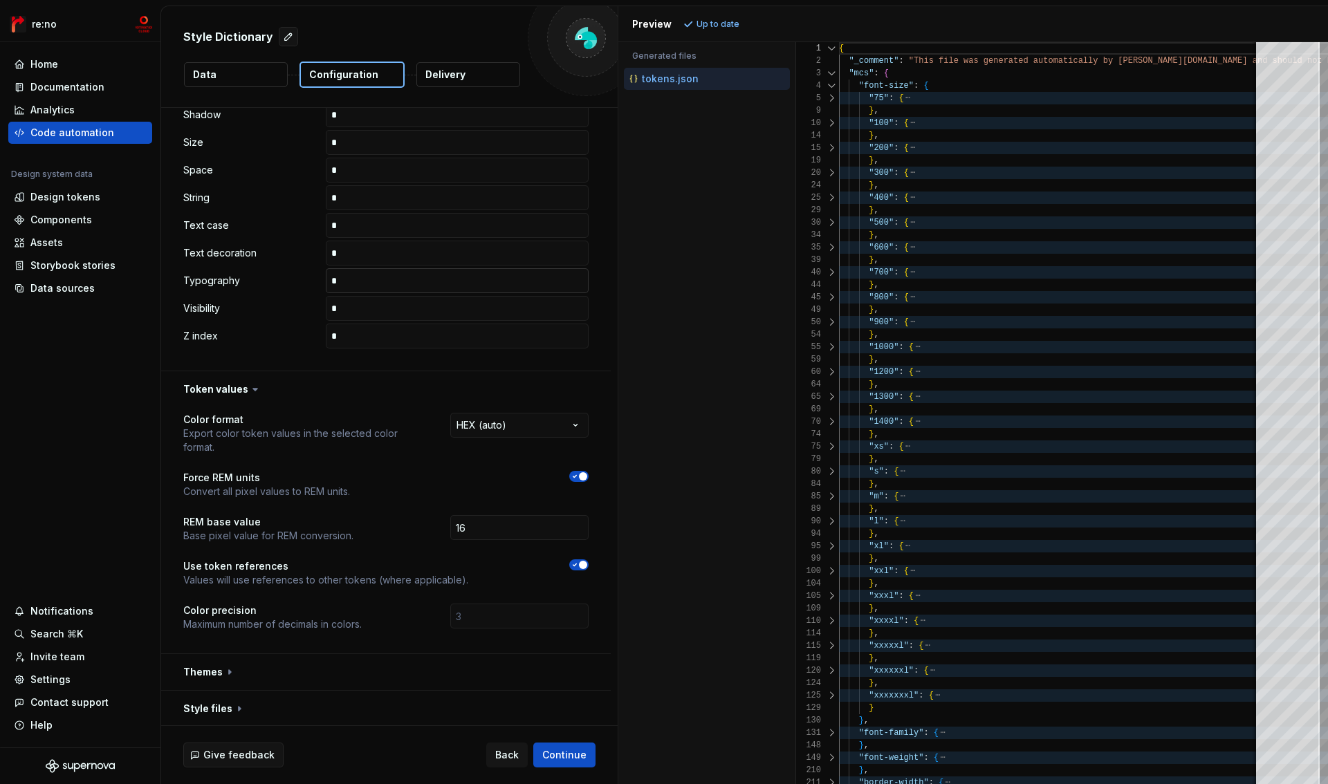
scroll to position [800, 0]
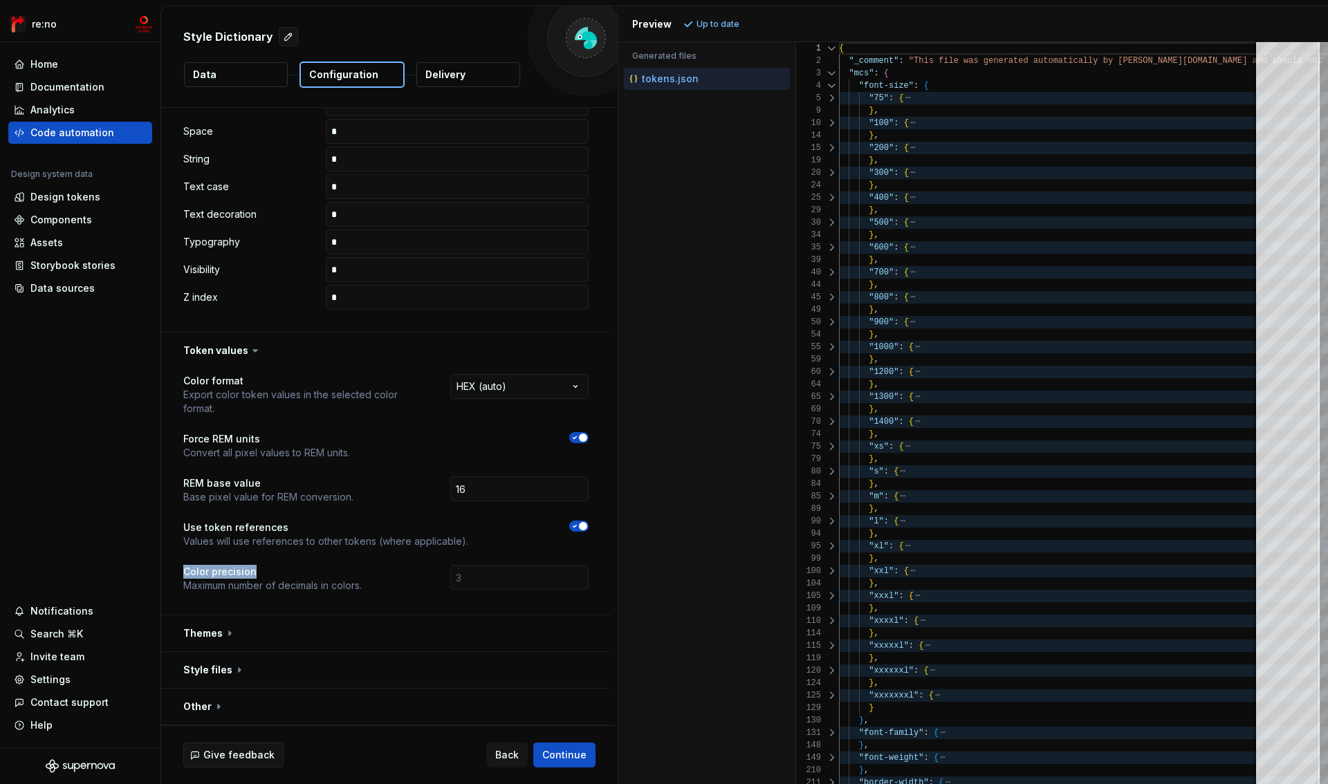
drag, startPoint x: 205, startPoint y: 574, endPoint x: 275, endPoint y: 575, distance: 69.9
click at [275, 575] on div "**********" at bounding box center [386, 492] width 450 height 246
click at [275, 575] on p "Color precision" at bounding box center [272, 572] width 178 height 14
click at [229, 634] on button "button" at bounding box center [386, 634] width 450 height 36
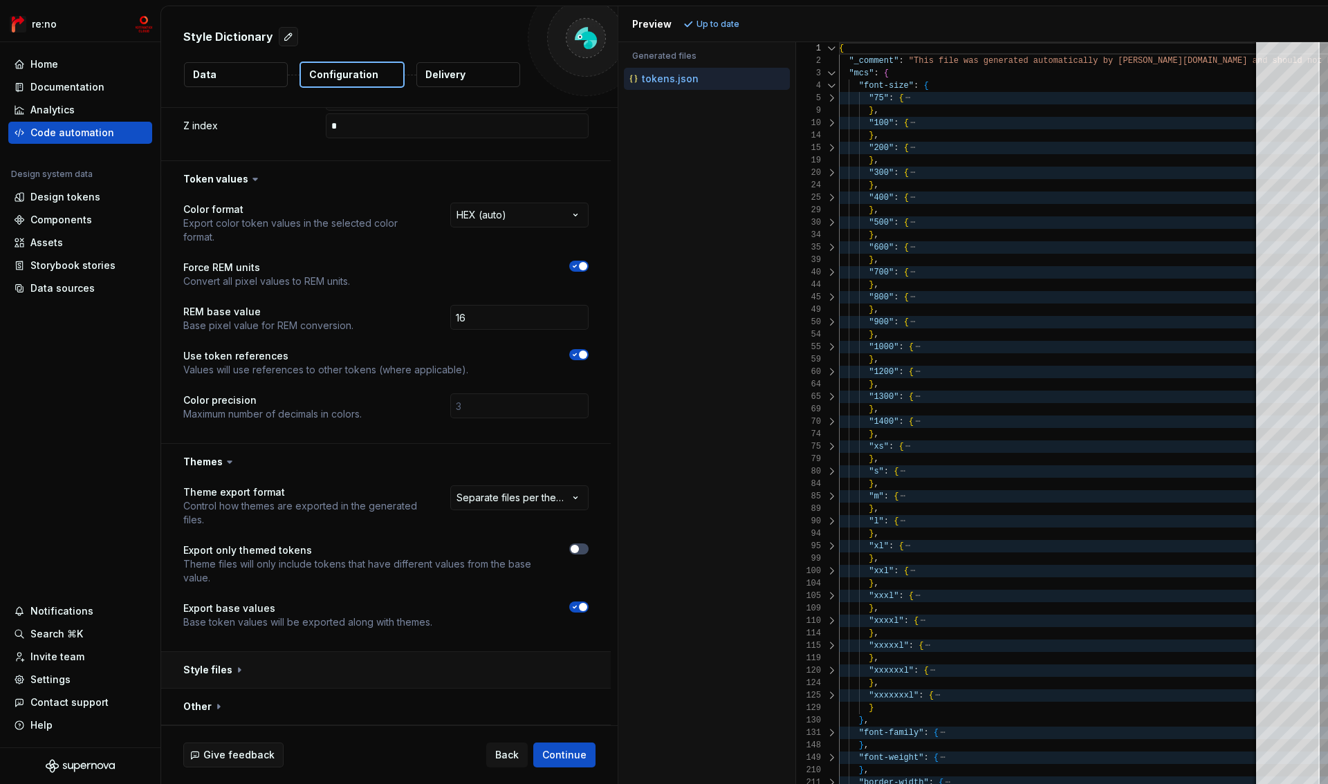
click at [230, 669] on button "button" at bounding box center [386, 670] width 450 height 36
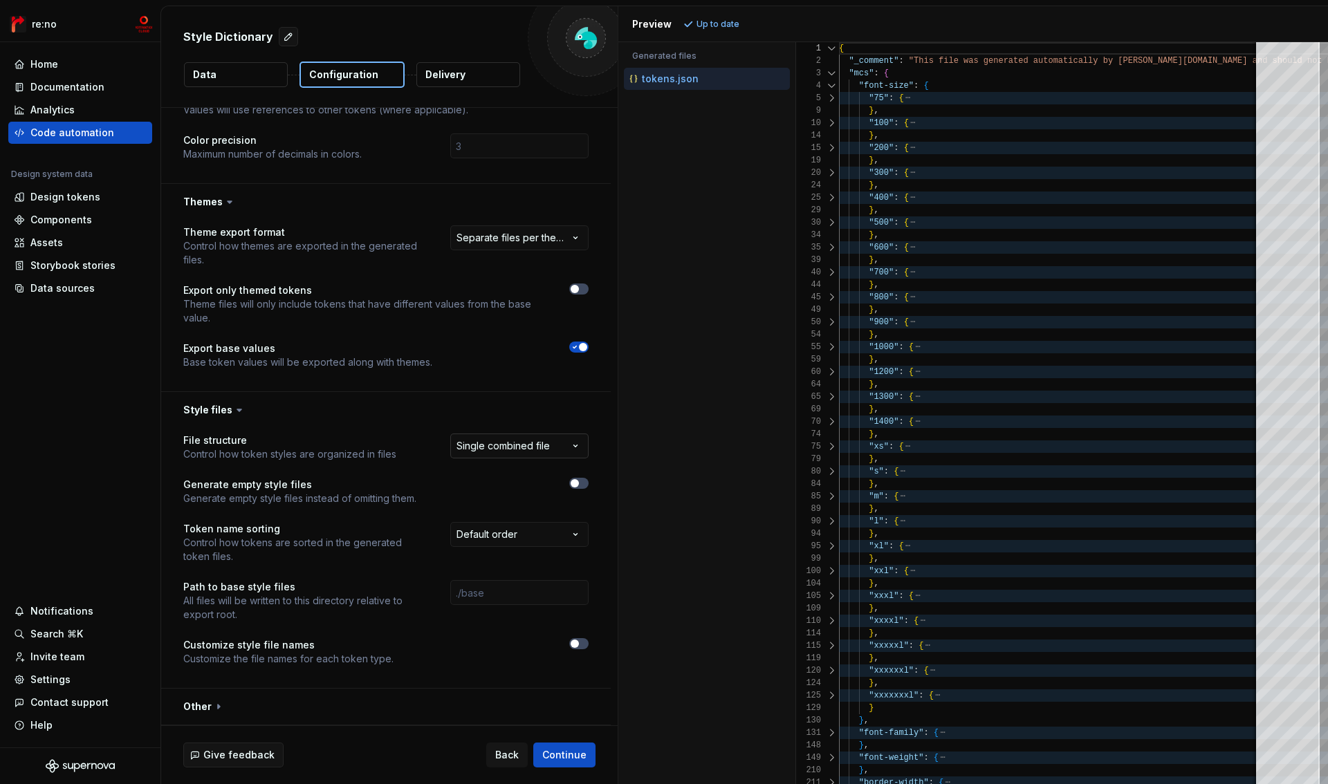
click at [492, 448] on html "**********" at bounding box center [664, 392] width 1328 height 784
click at [359, 433] on html "**********" at bounding box center [664, 392] width 1328 height 784
click at [256, 705] on button "button" at bounding box center [386, 707] width 450 height 36
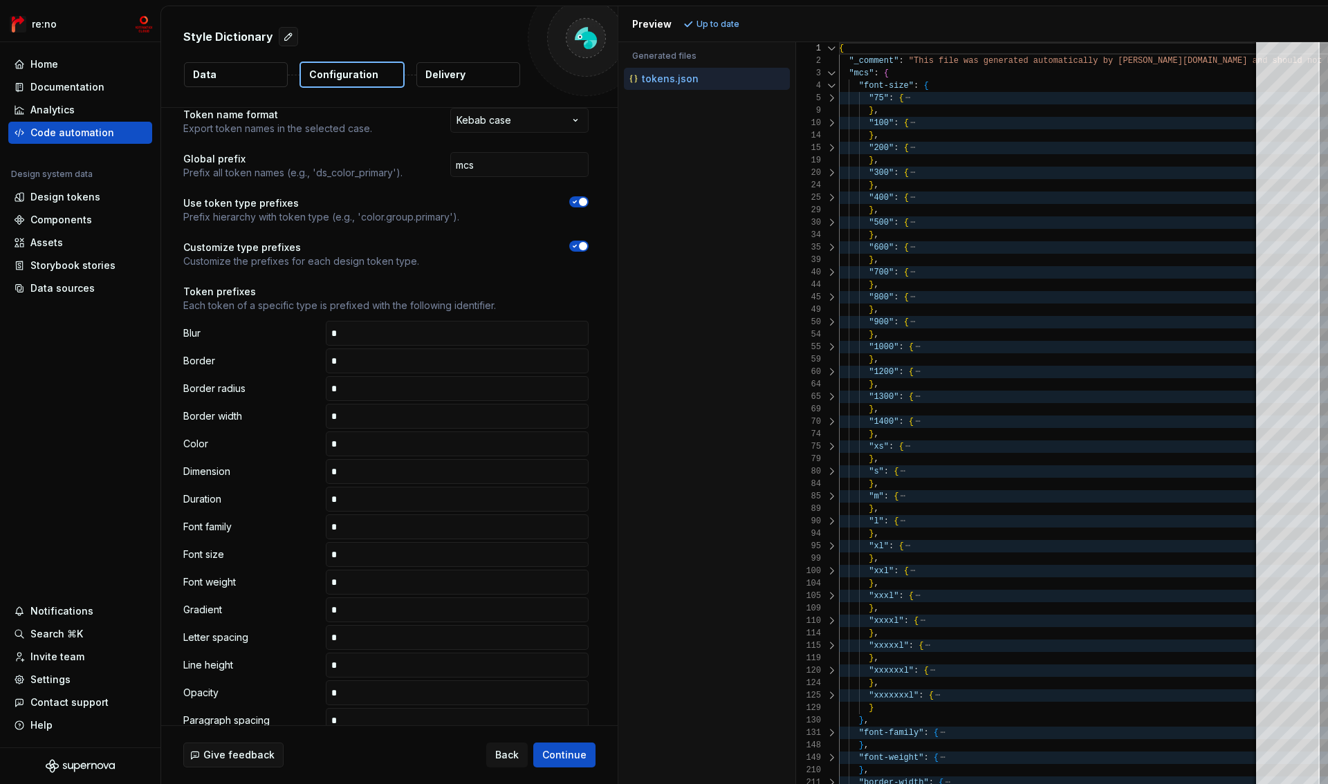
scroll to position [0, 0]
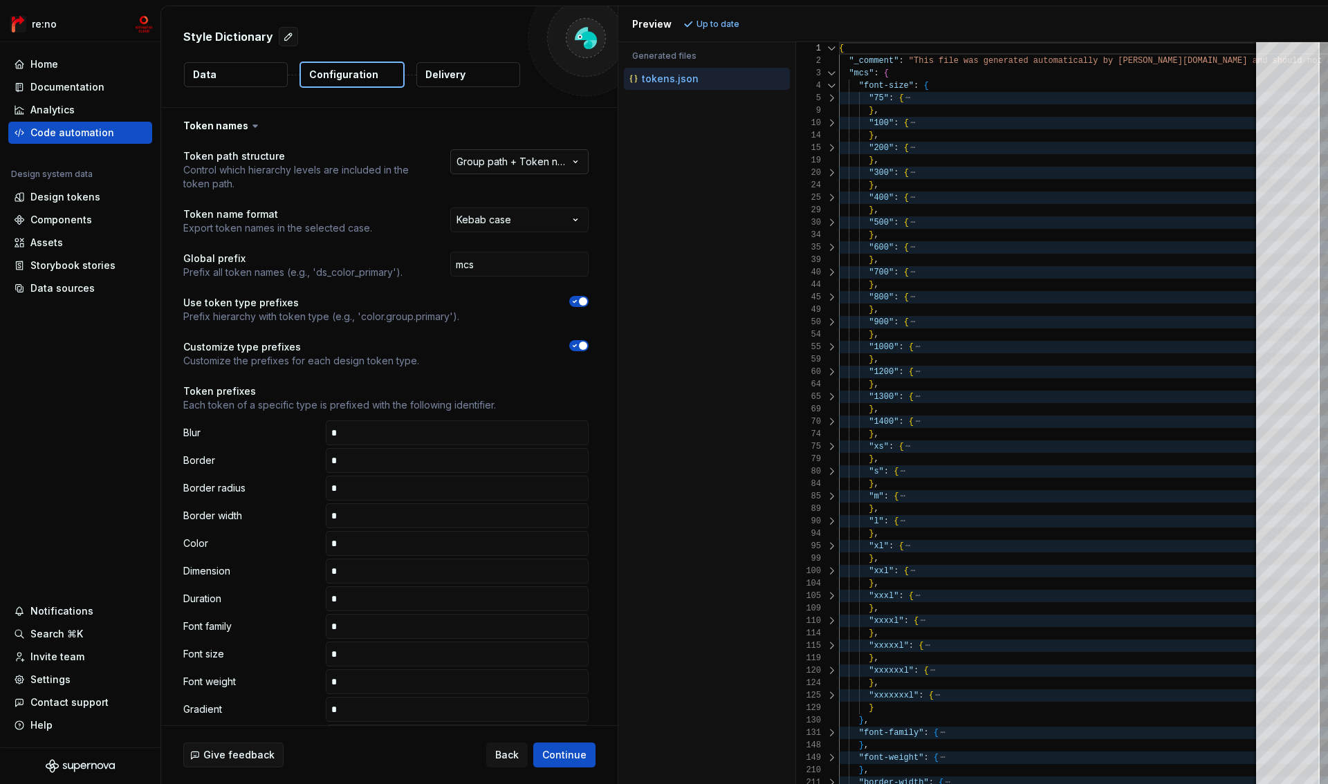
click at [507, 169] on html "**********" at bounding box center [664, 392] width 1328 height 784
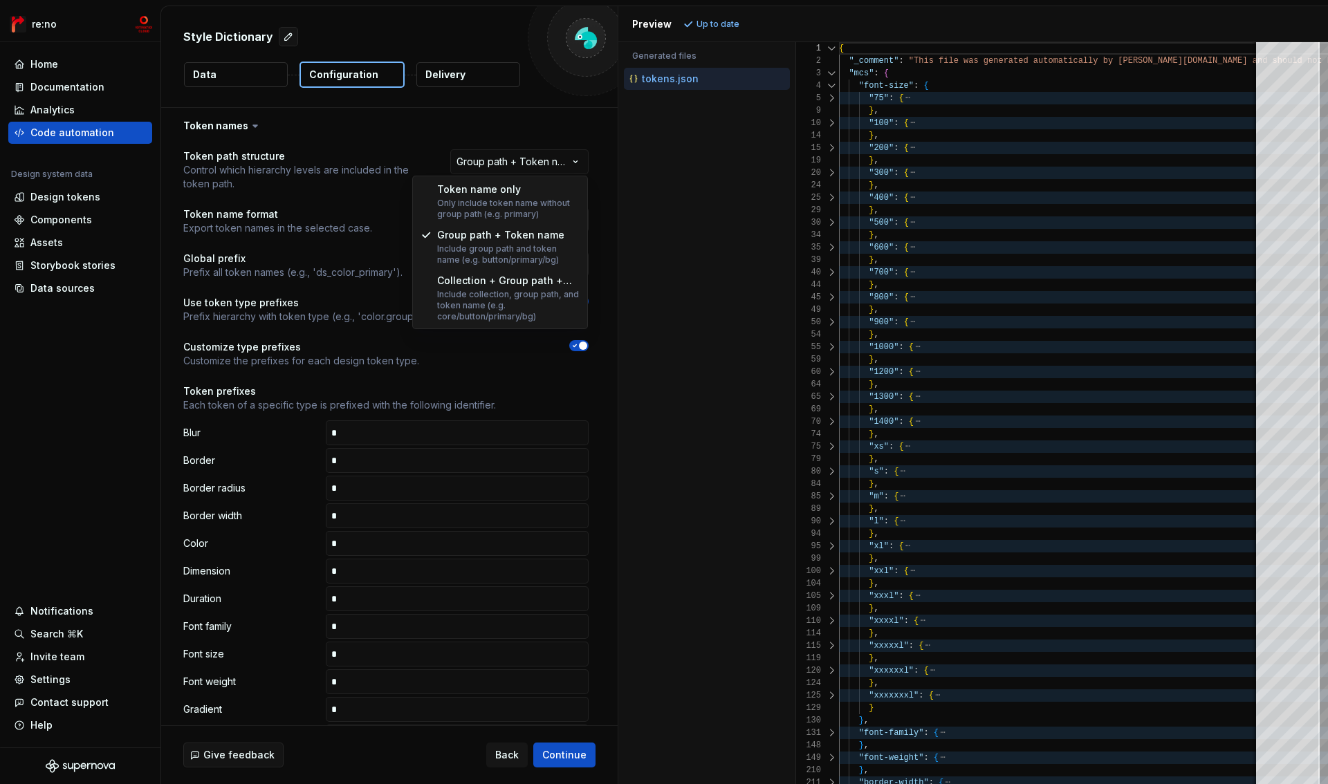
select select "**********"
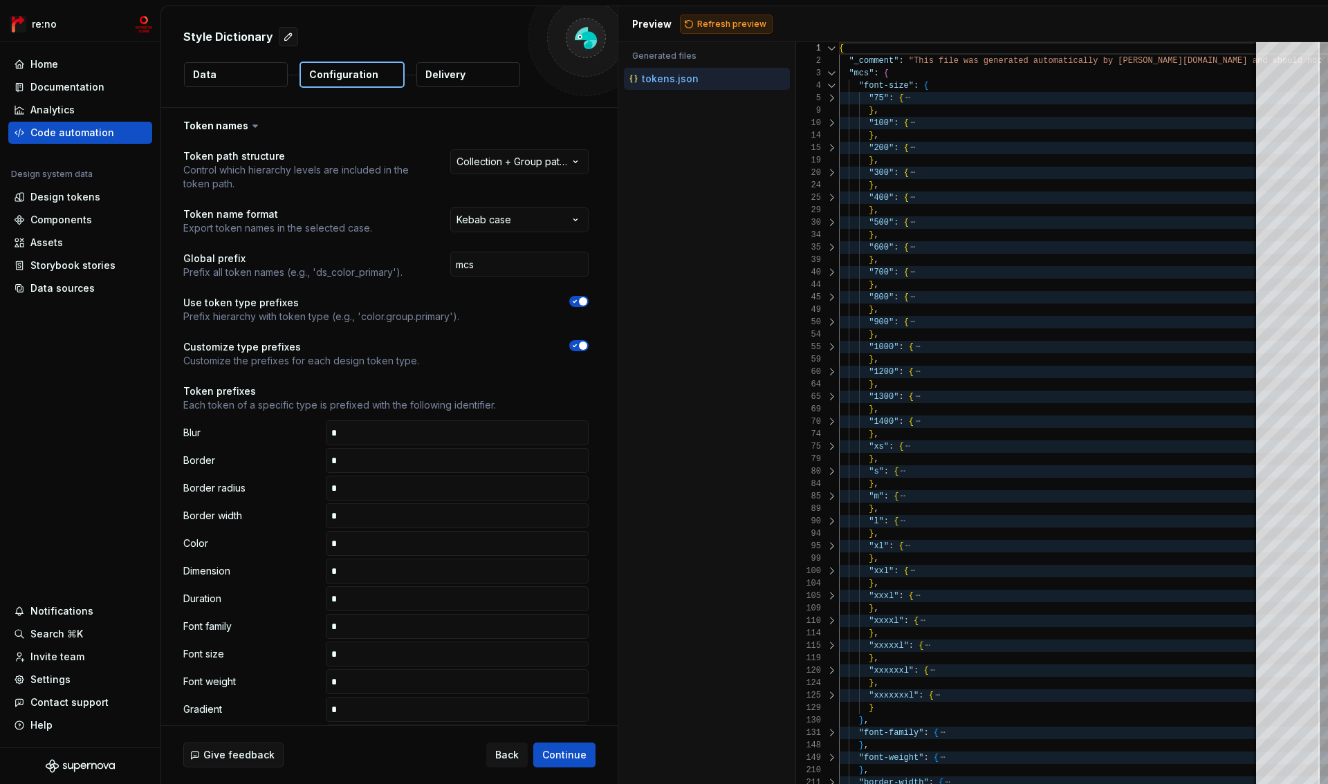
click at [718, 19] on span "Refresh preview" at bounding box center [731, 24] width 69 height 11
type textarea "**********"
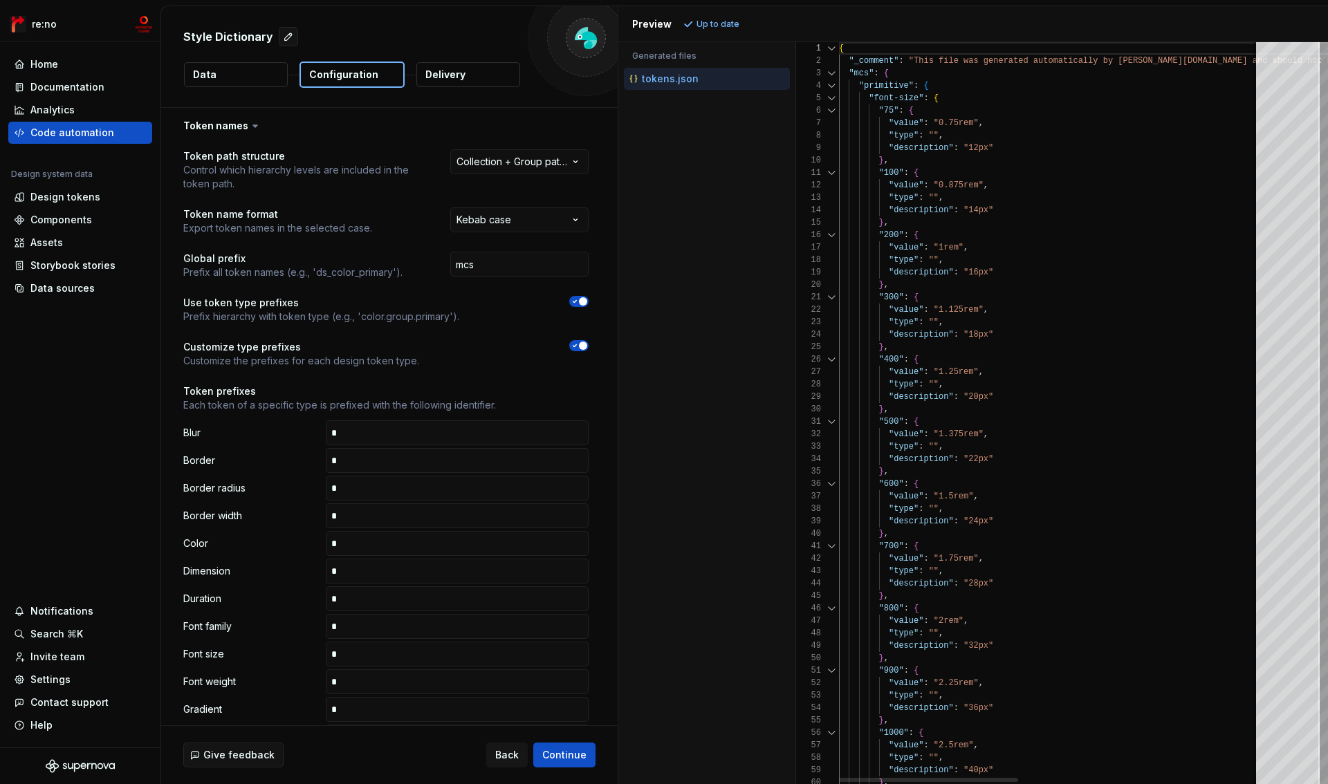
click at [832, 86] on div at bounding box center [832, 86] width 18 height 12
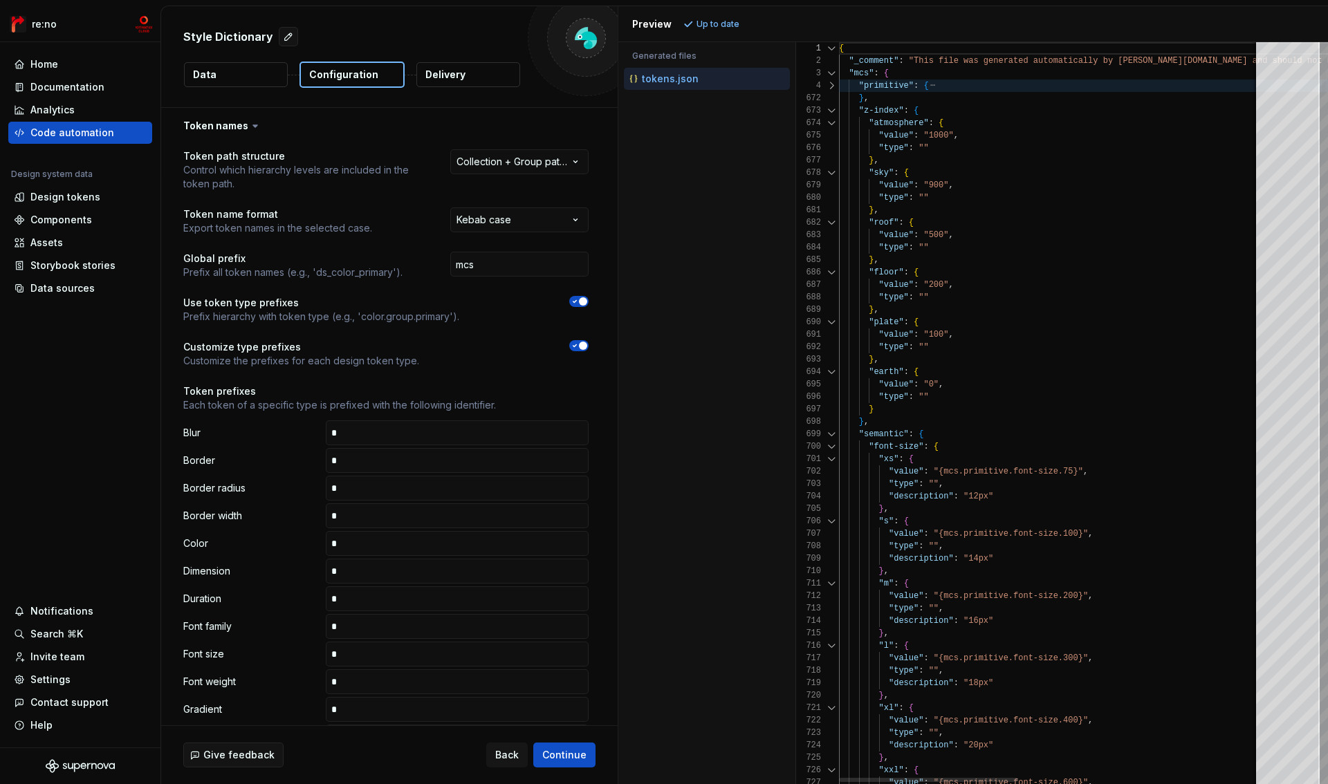
click at [830, 114] on div at bounding box center [832, 110] width 18 height 12
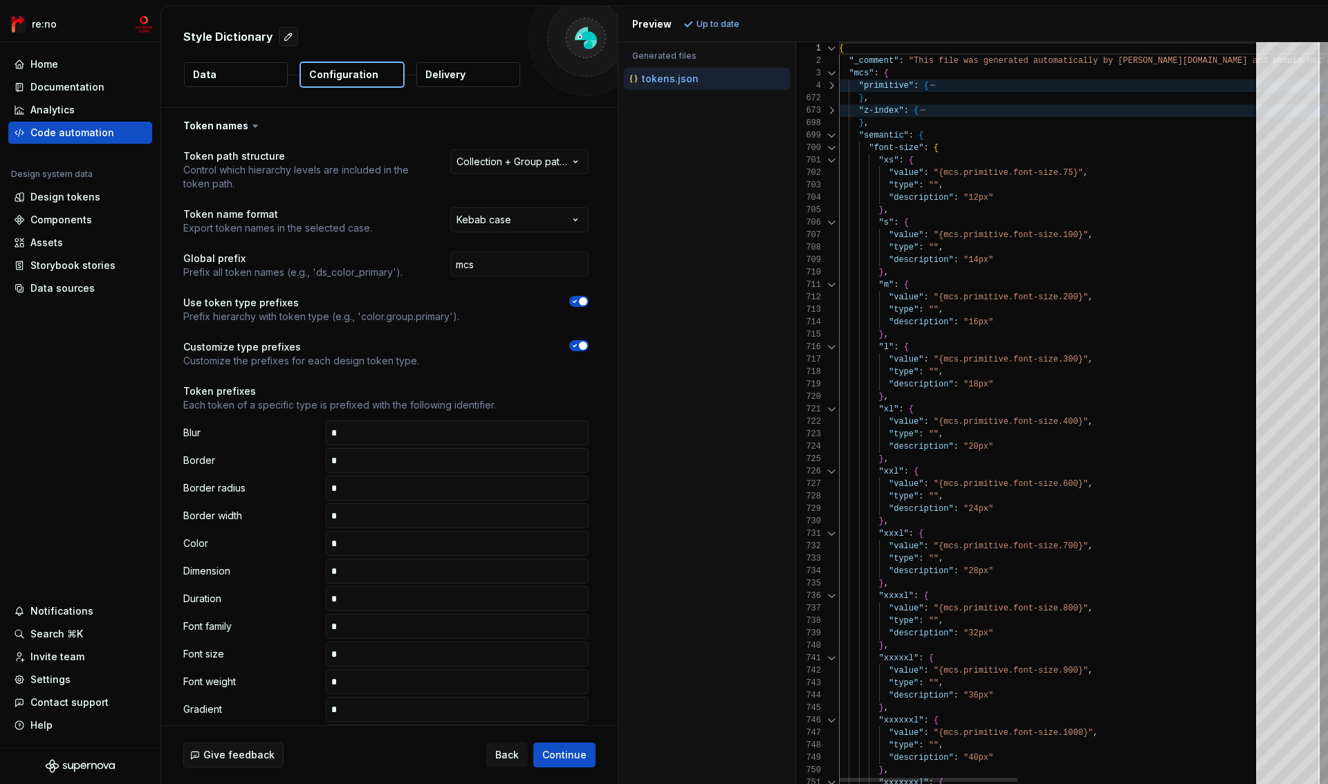
click at [831, 134] on div at bounding box center [832, 135] width 18 height 12
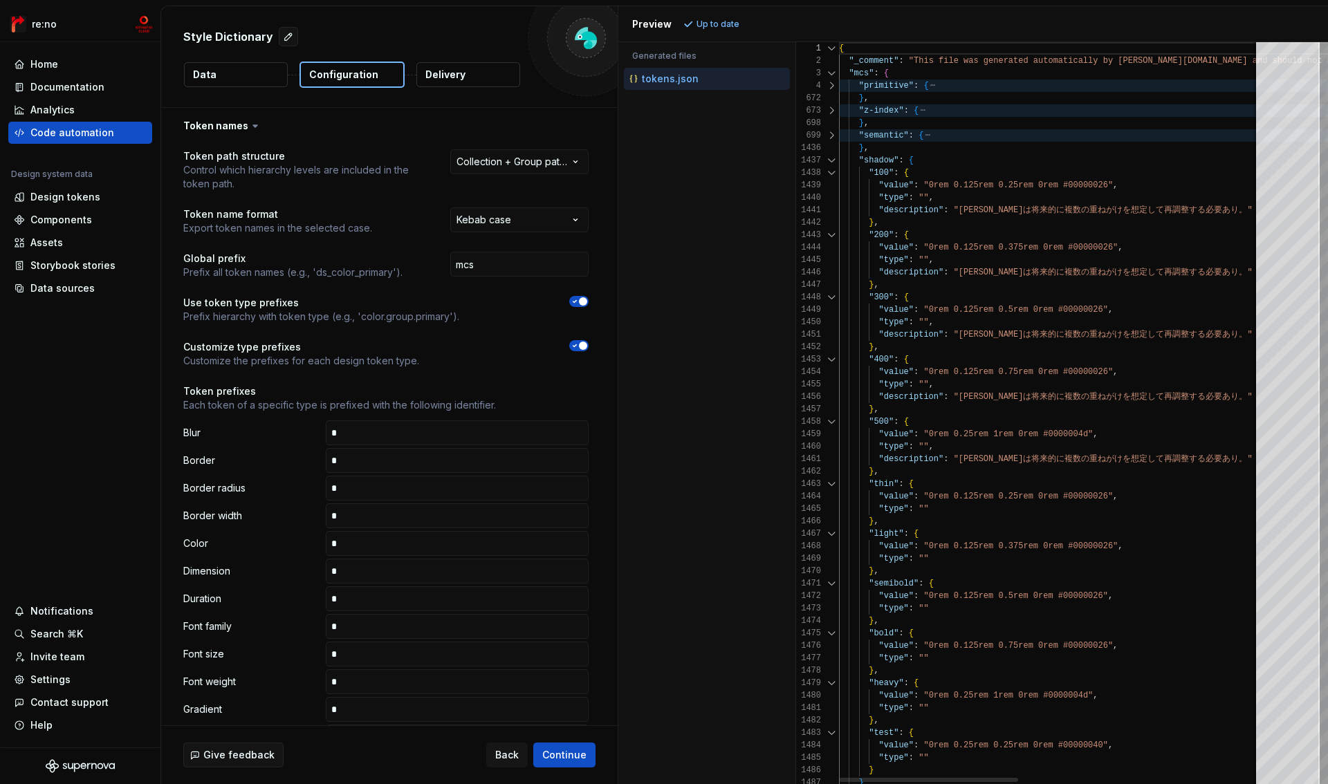
click at [831, 160] on div at bounding box center [832, 160] width 18 height 12
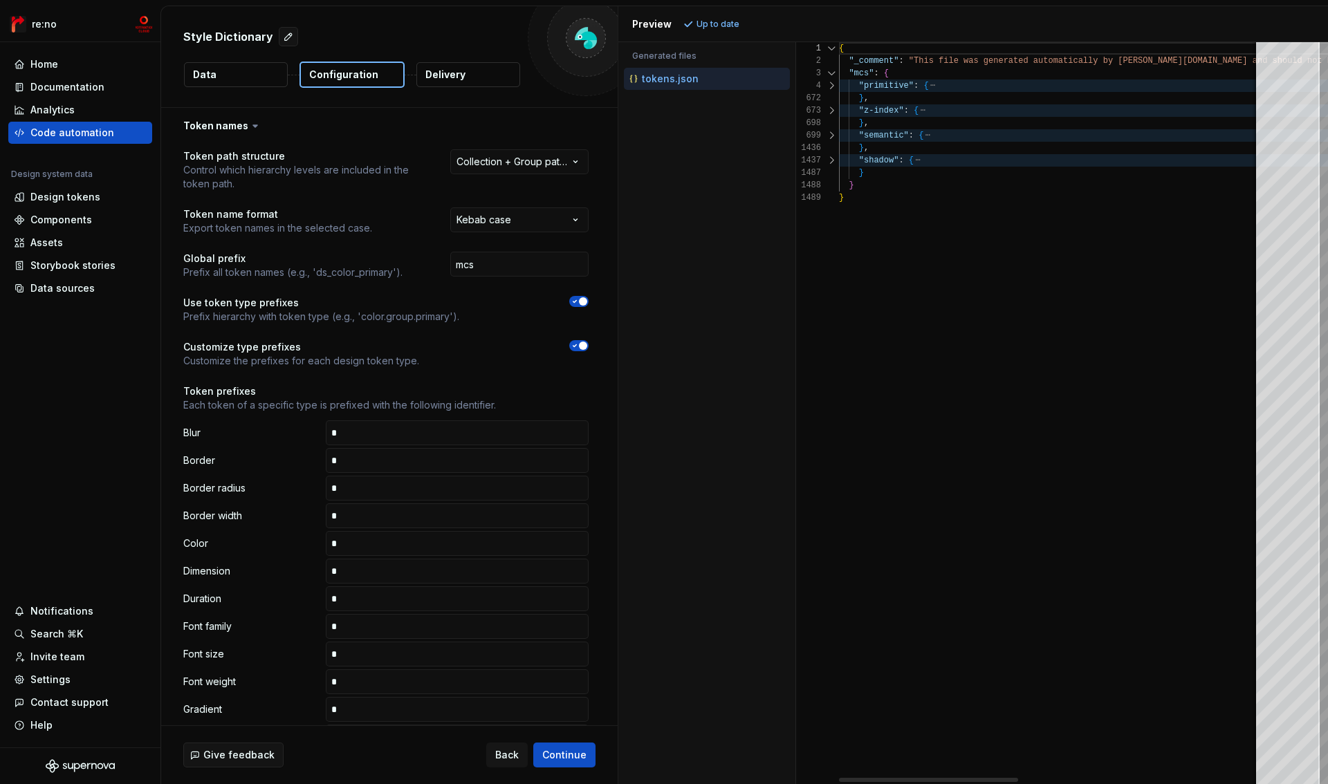
click at [831, 160] on div at bounding box center [832, 160] width 18 height 12
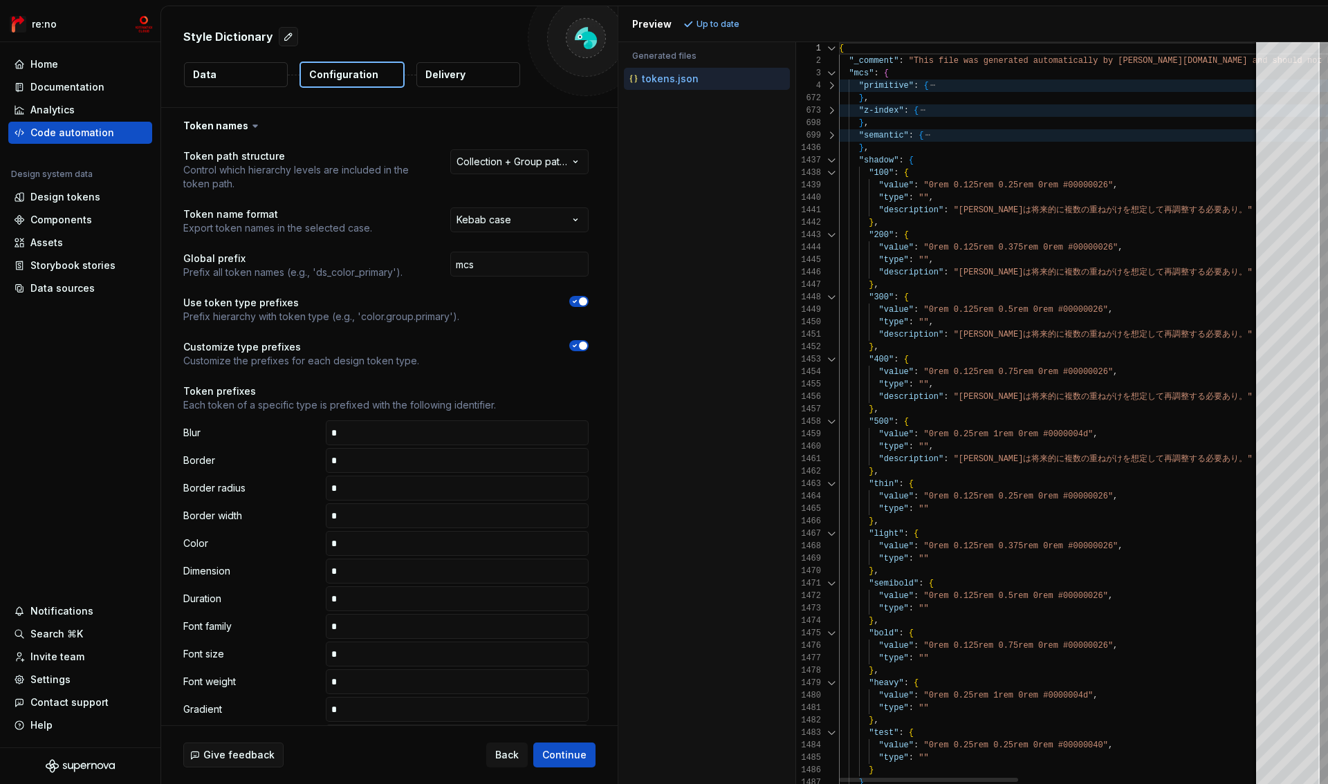
click at [831, 160] on div at bounding box center [832, 160] width 18 height 12
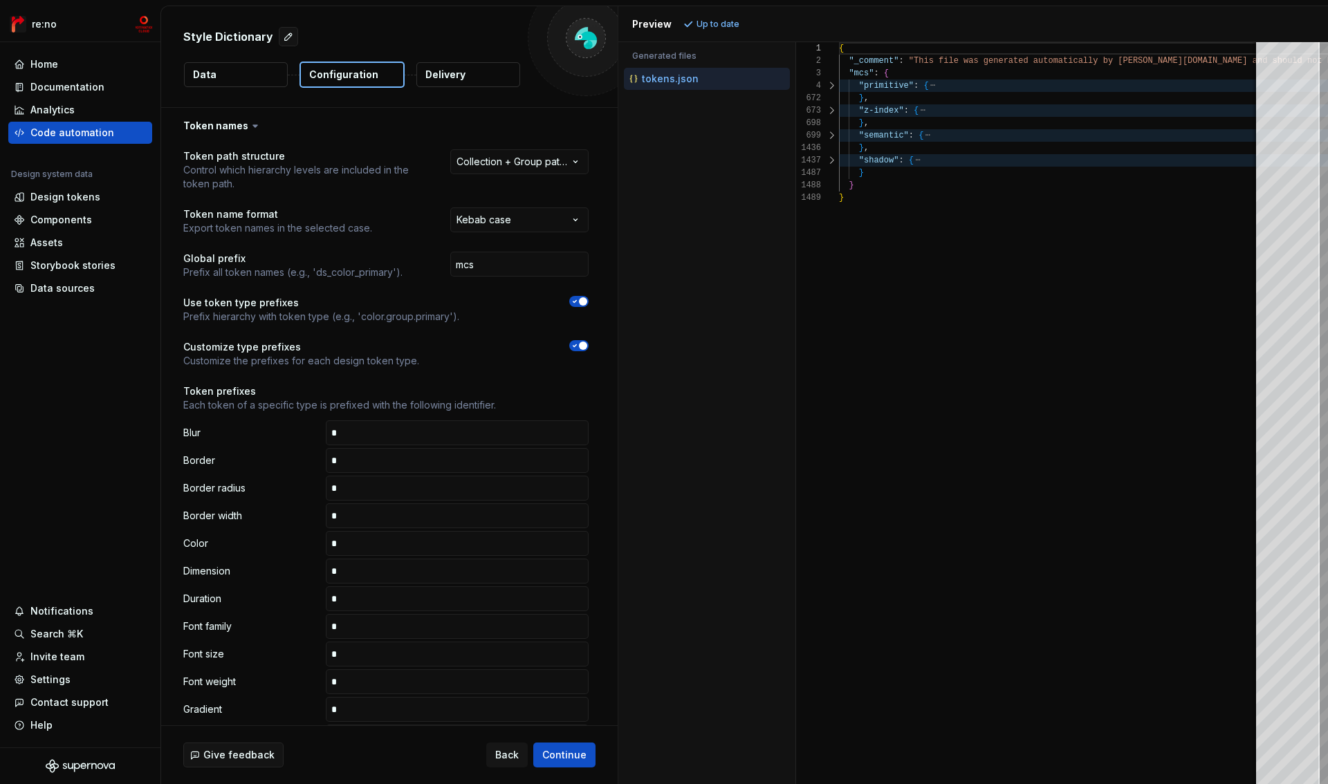
scroll to position [125, 0]
click at [481, 167] on html "**********" at bounding box center [664, 392] width 1328 height 784
click at [669, 296] on html "**********" at bounding box center [664, 392] width 1328 height 784
click at [831, 135] on div at bounding box center [832, 135] width 18 height 12
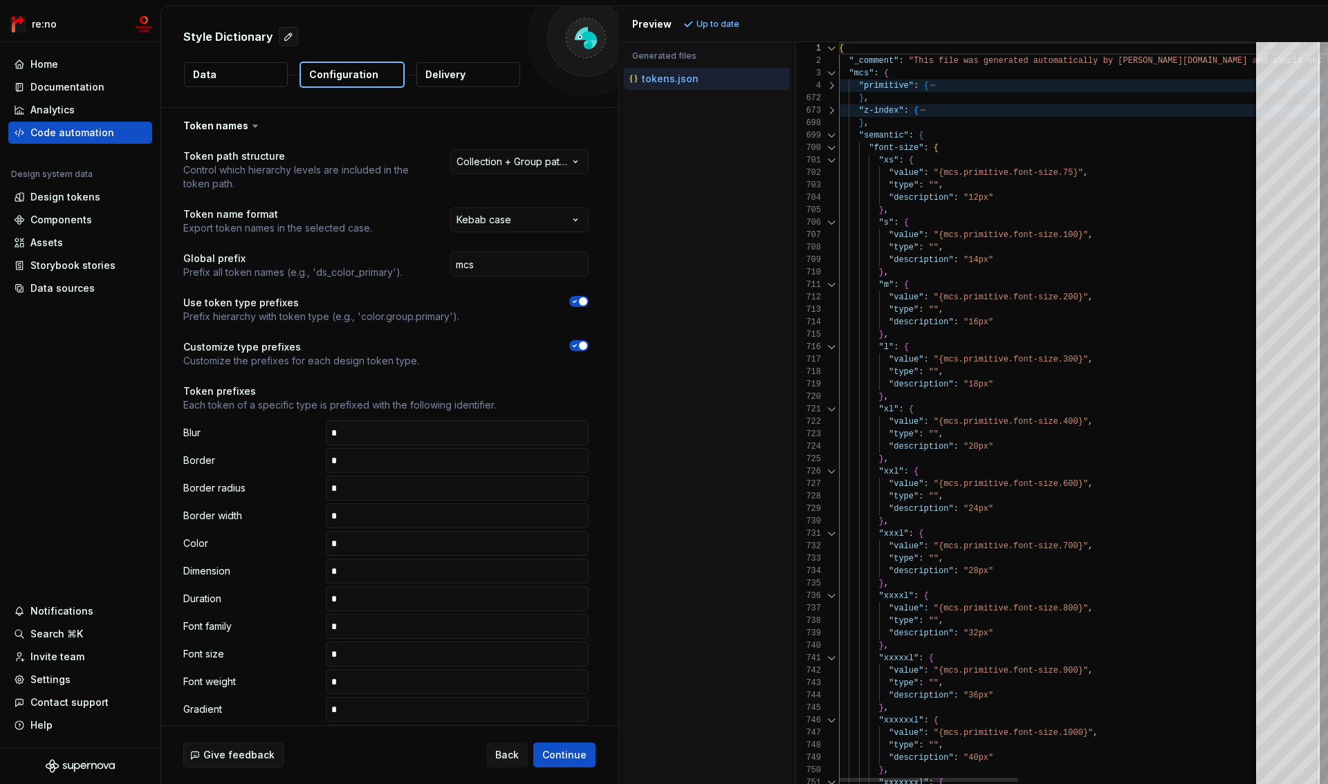
click at [831, 135] on div at bounding box center [832, 135] width 18 height 12
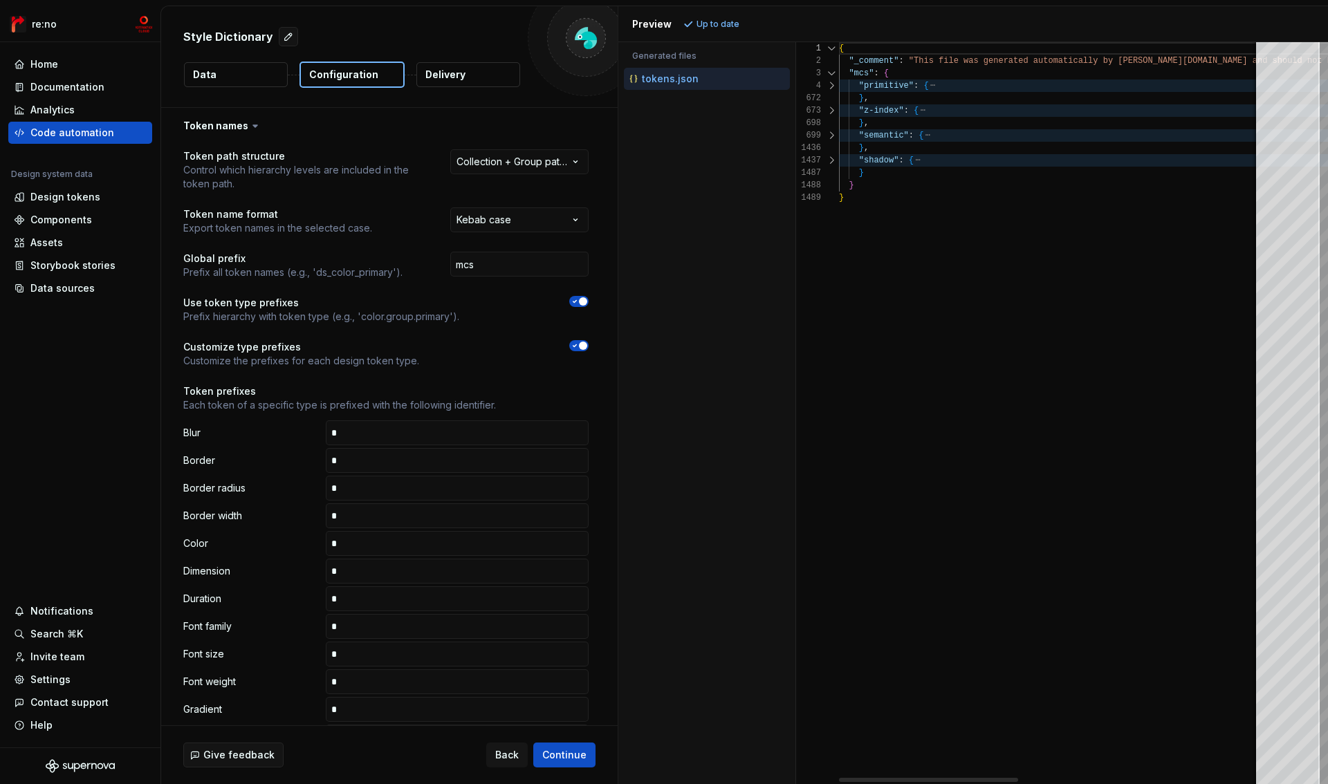
click at [833, 111] on div at bounding box center [832, 110] width 18 height 12
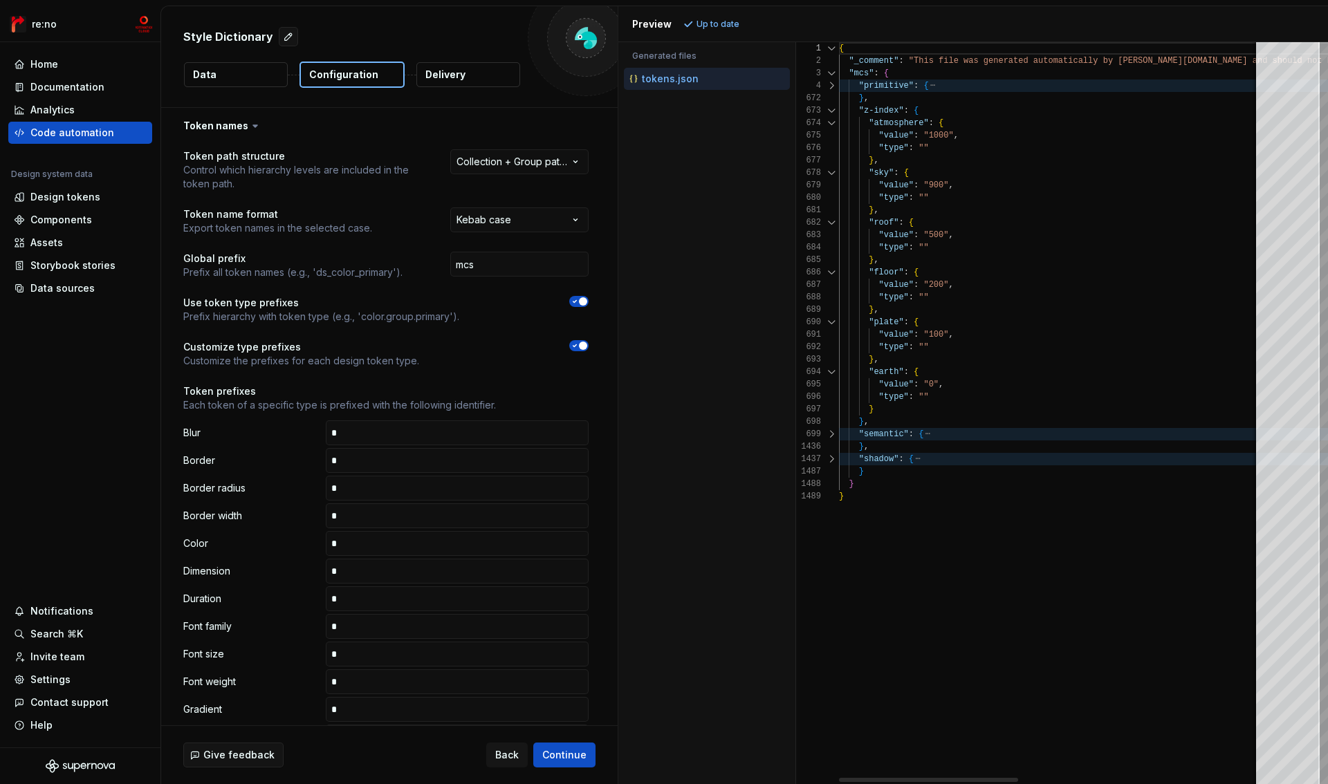
click at [833, 111] on div at bounding box center [832, 110] width 18 height 12
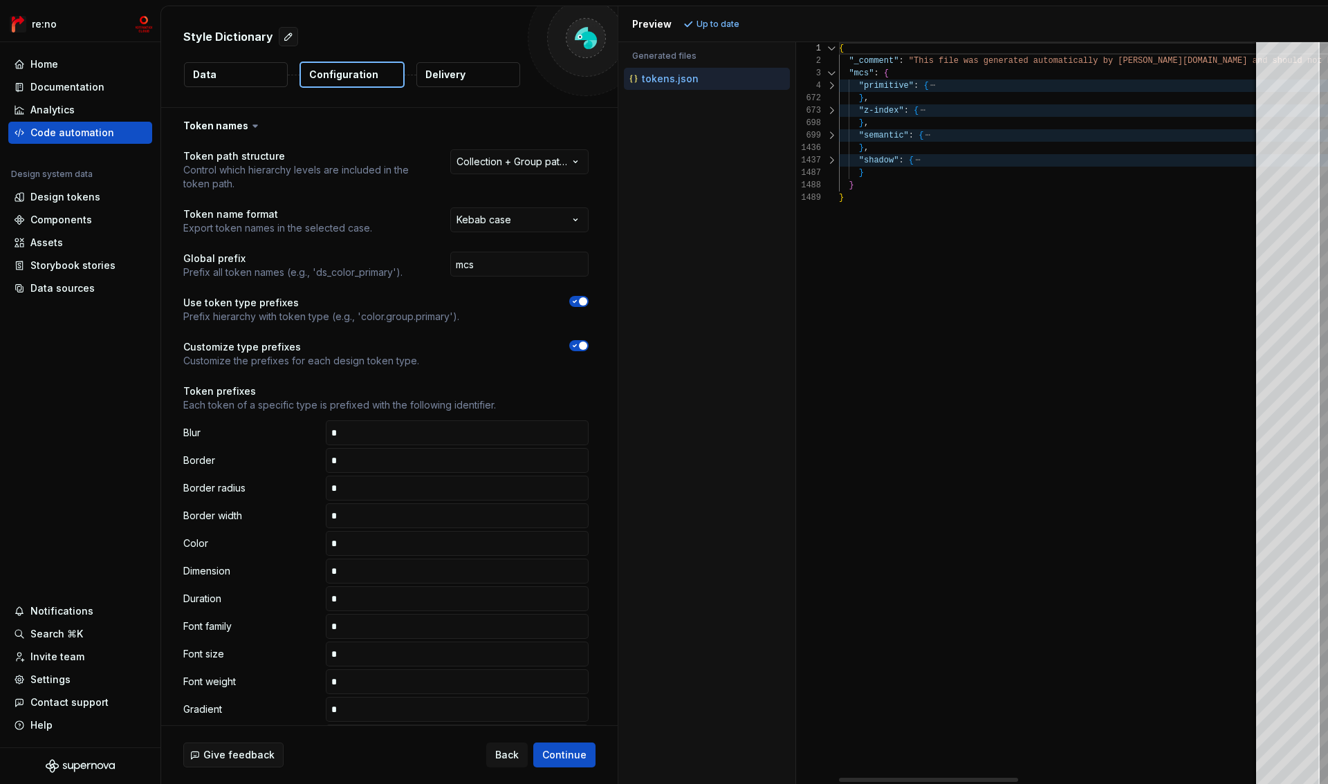
click at [833, 140] on div at bounding box center [832, 135] width 18 height 12
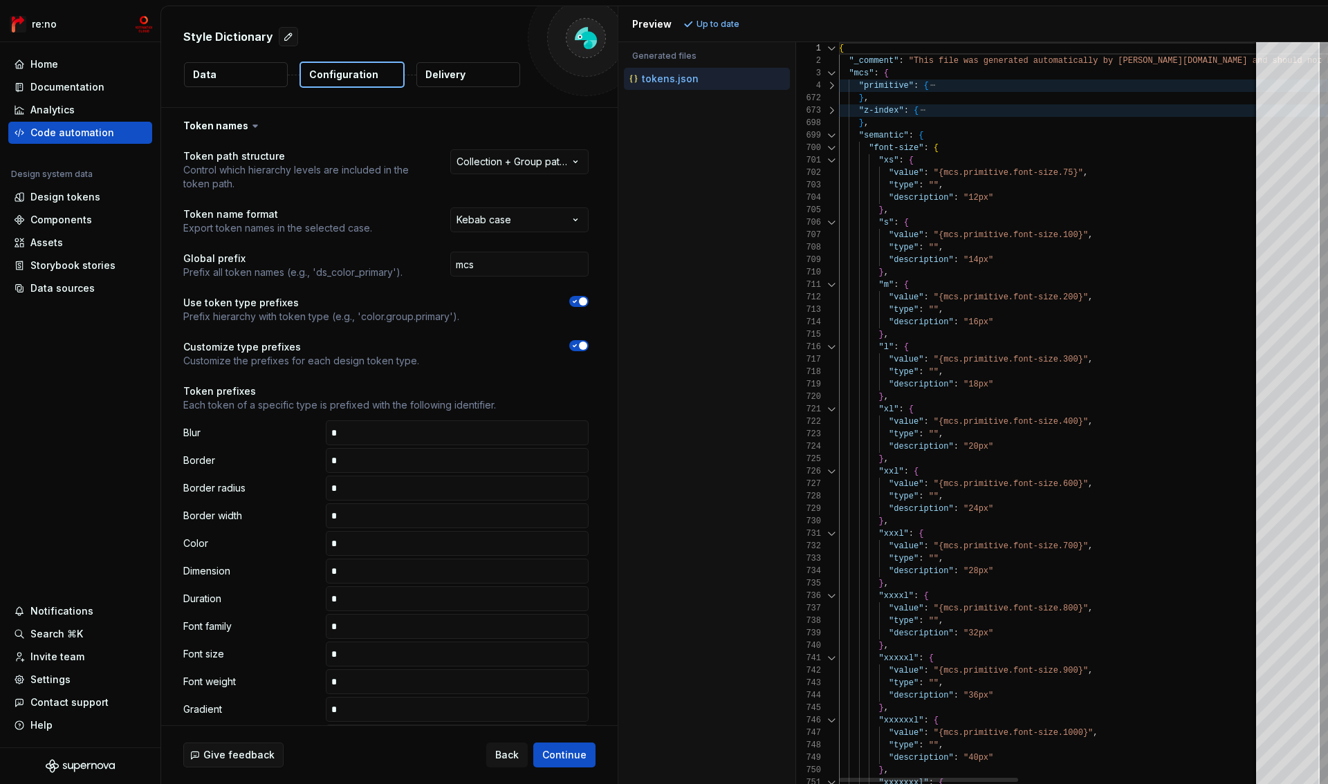
click at [835, 111] on div at bounding box center [832, 110] width 18 height 12
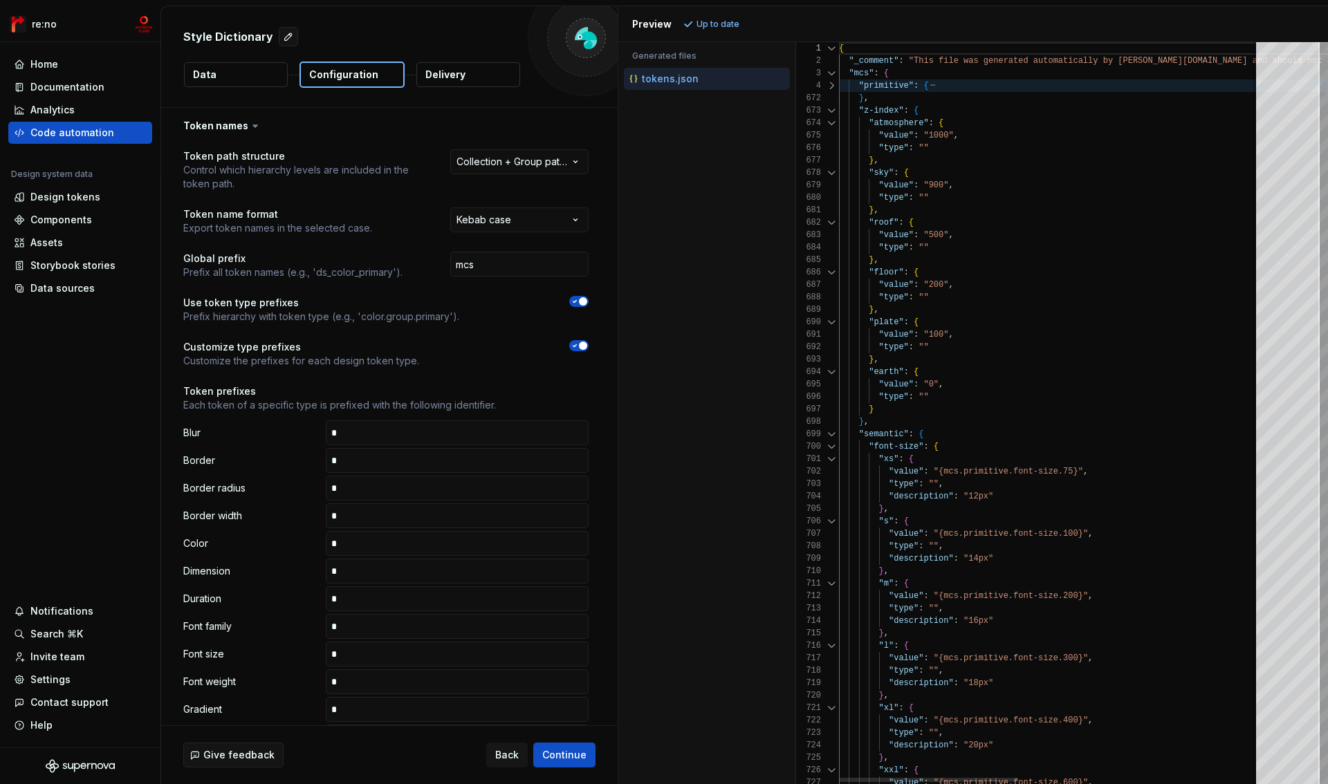
click at [835, 111] on div at bounding box center [832, 110] width 18 height 12
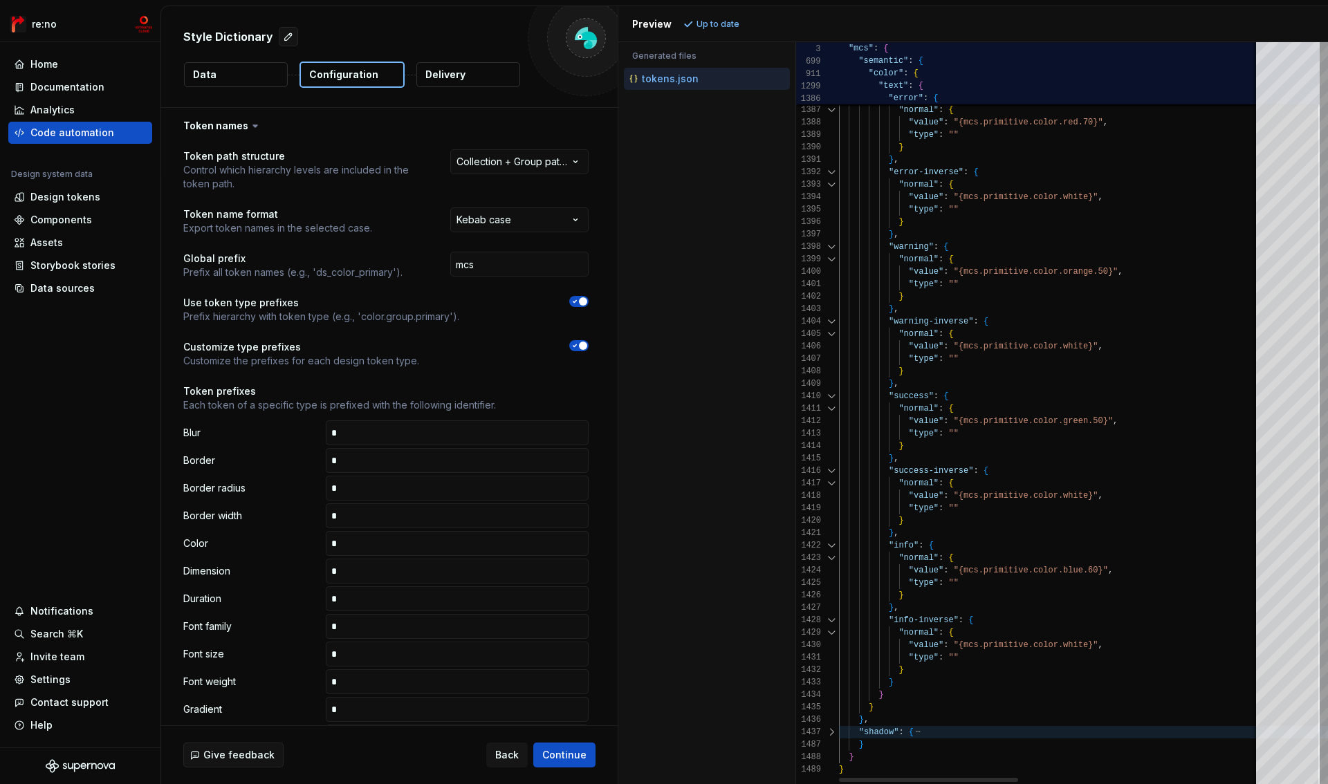
click at [836, 733] on div at bounding box center [832, 732] width 18 height 12
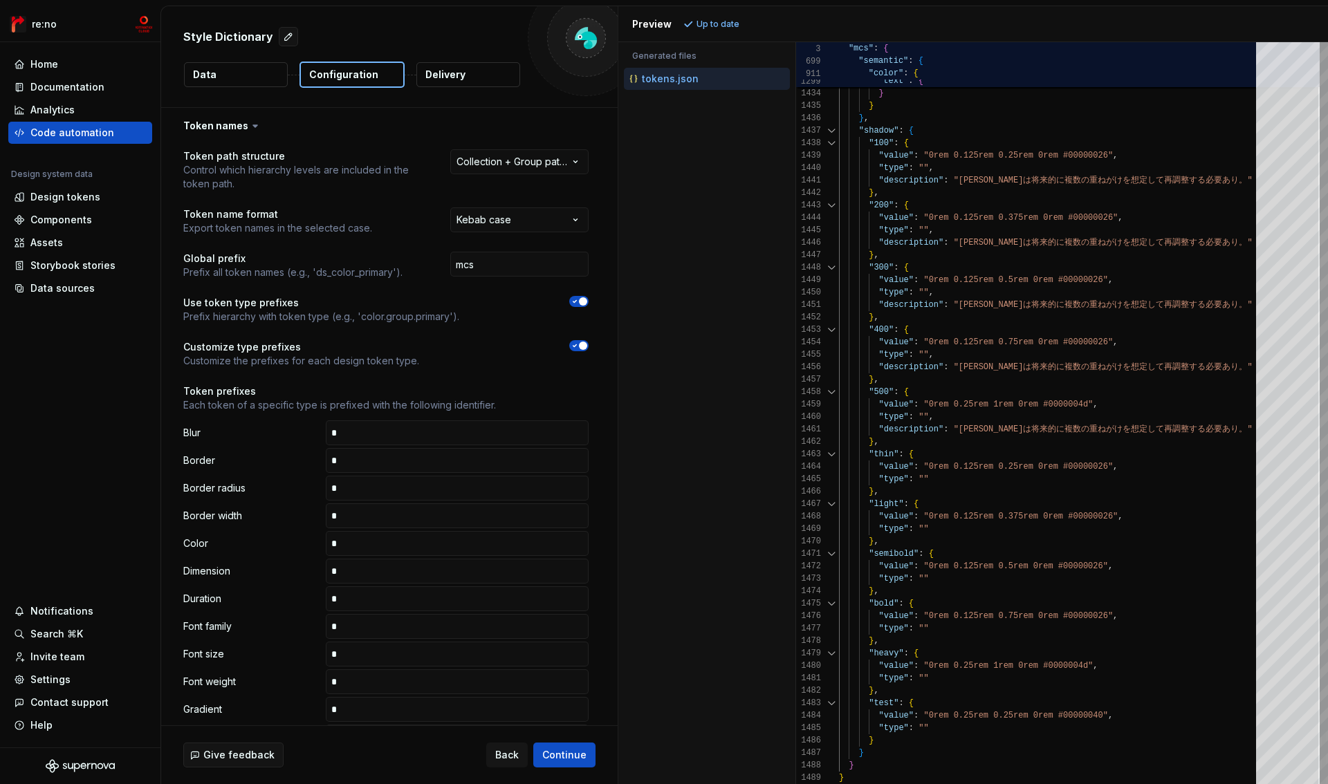
click at [830, 128] on div at bounding box center [832, 131] width 18 height 12
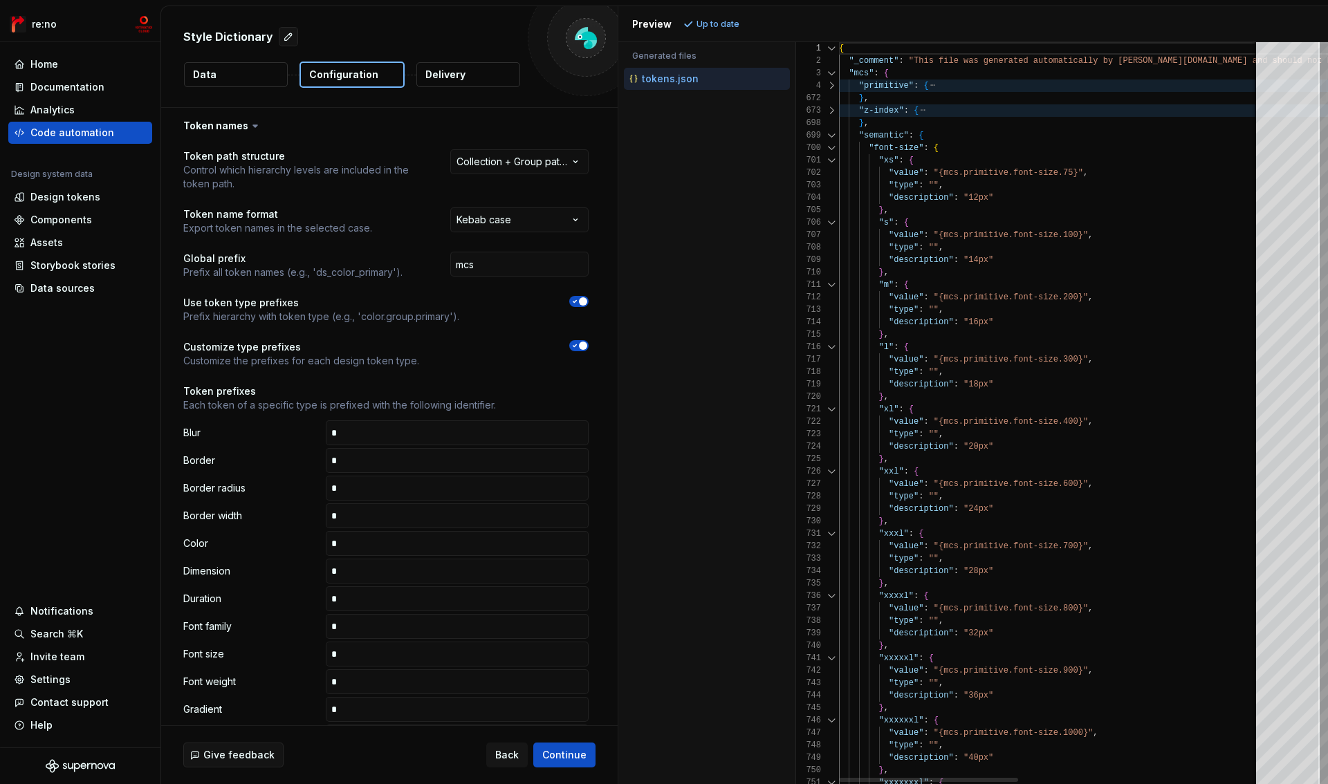
click at [830, 136] on div at bounding box center [832, 135] width 18 height 12
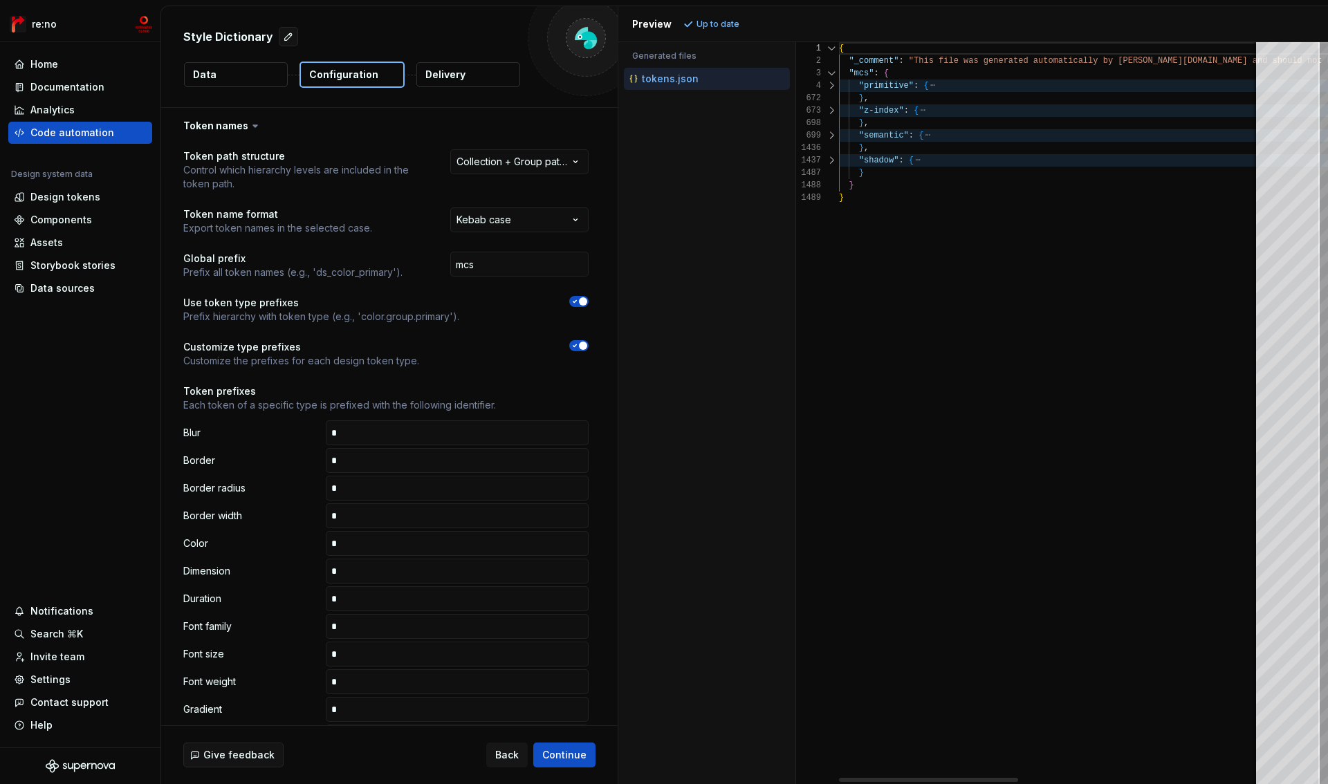
click at [830, 88] on div at bounding box center [832, 86] width 18 height 12
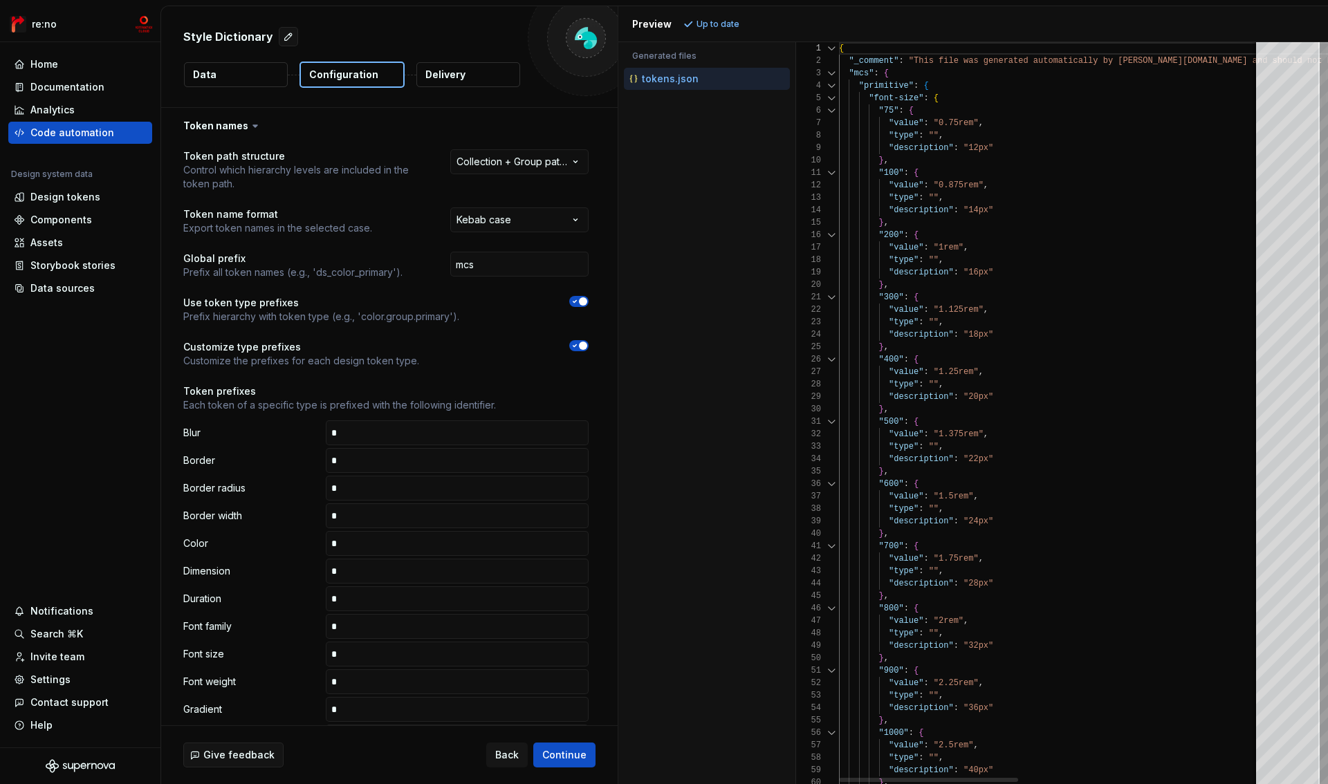
click at [830, 100] on div at bounding box center [832, 98] width 18 height 12
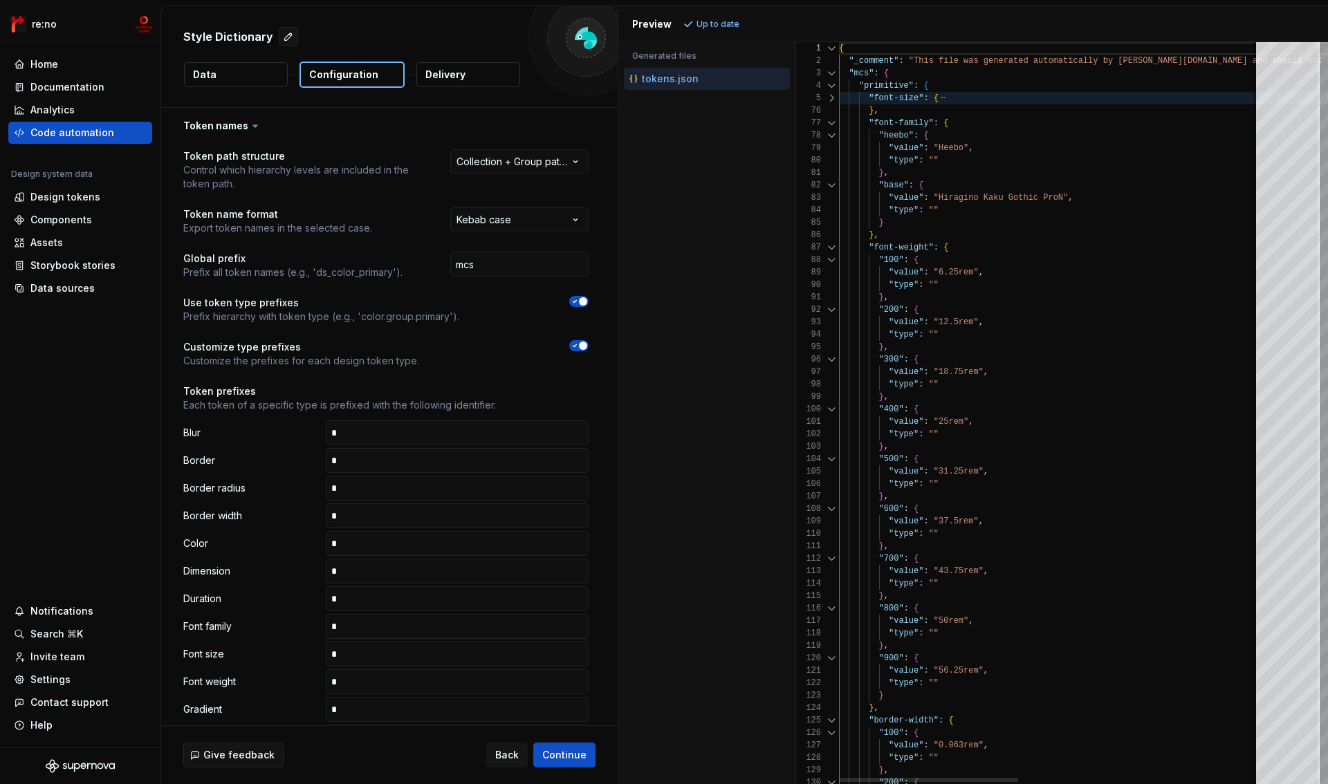
click at [831, 118] on div at bounding box center [832, 123] width 18 height 12
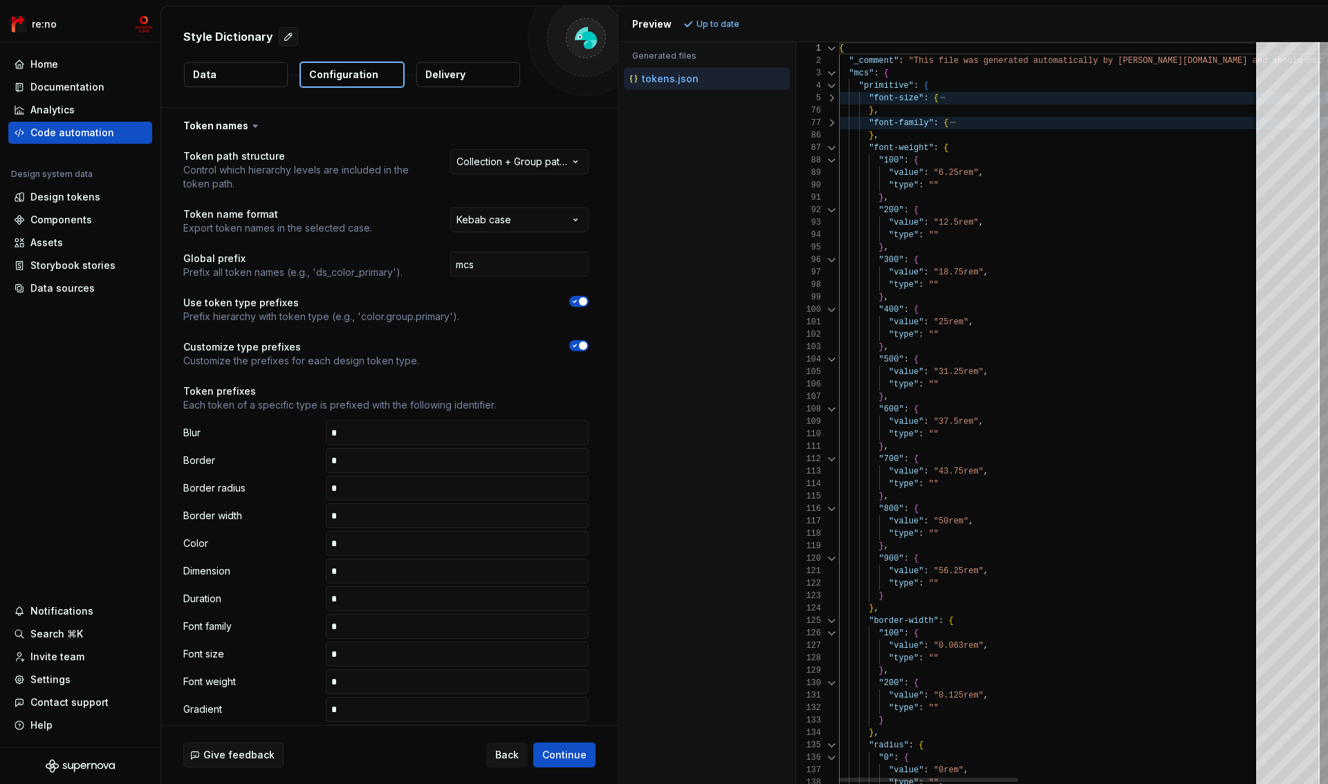
click at [830, 136] on div "86" at bounding box center [817, 135] width 43 height 12
click at [833, 155] on div at bounding box center [832, 160] width 18 height 12
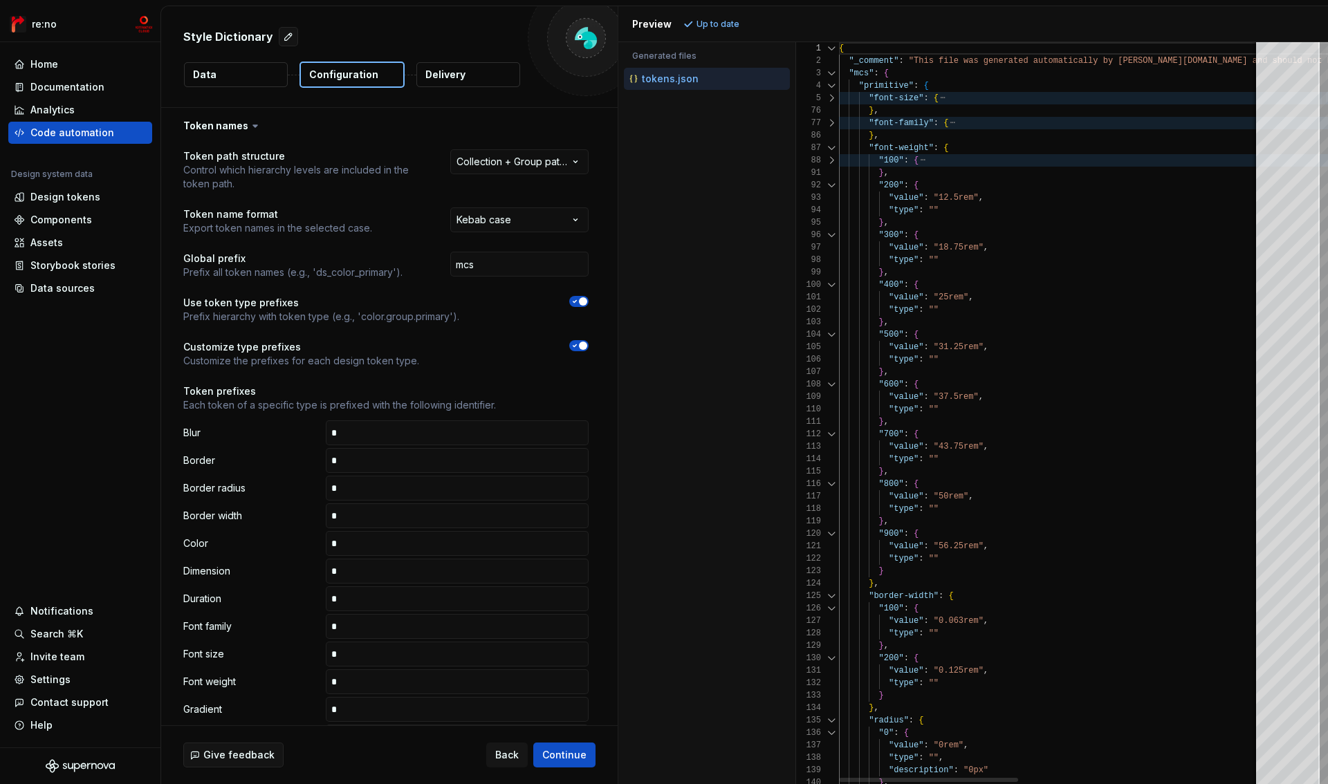
click at [830, 148] on div at bounding box center [832, 148] width 18 height 12
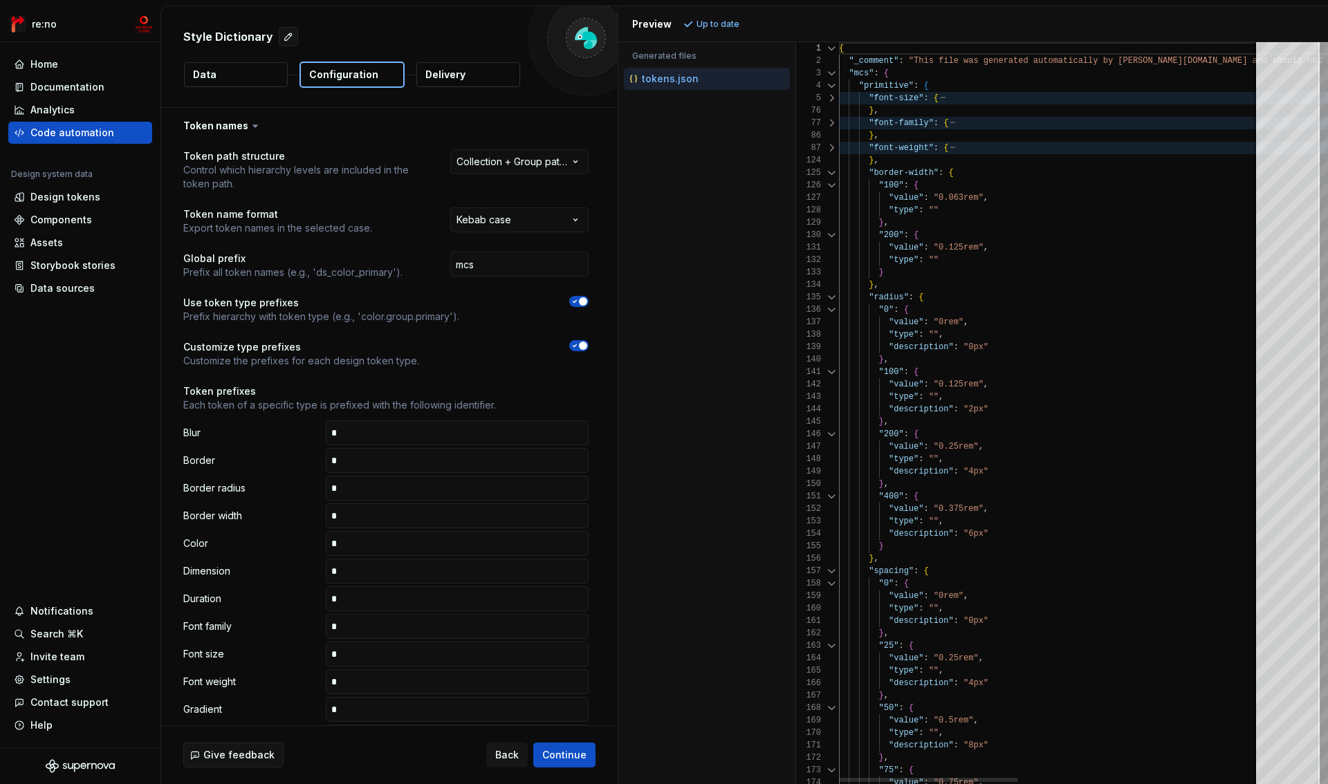
click at [828, 167] on div at bounding box center [832, 173] width 18 height 12
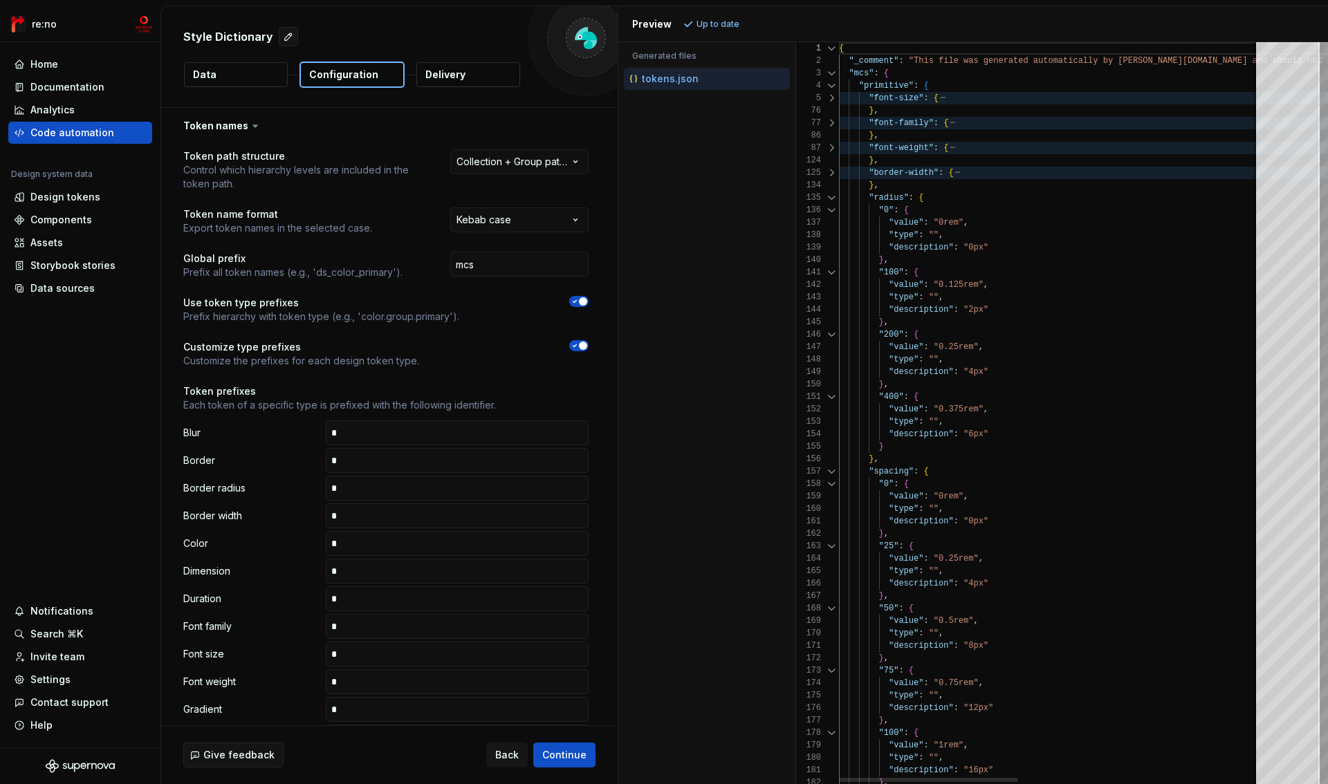
click at [832, 194] on div at bounding box center [832, 198] width 18 height 12
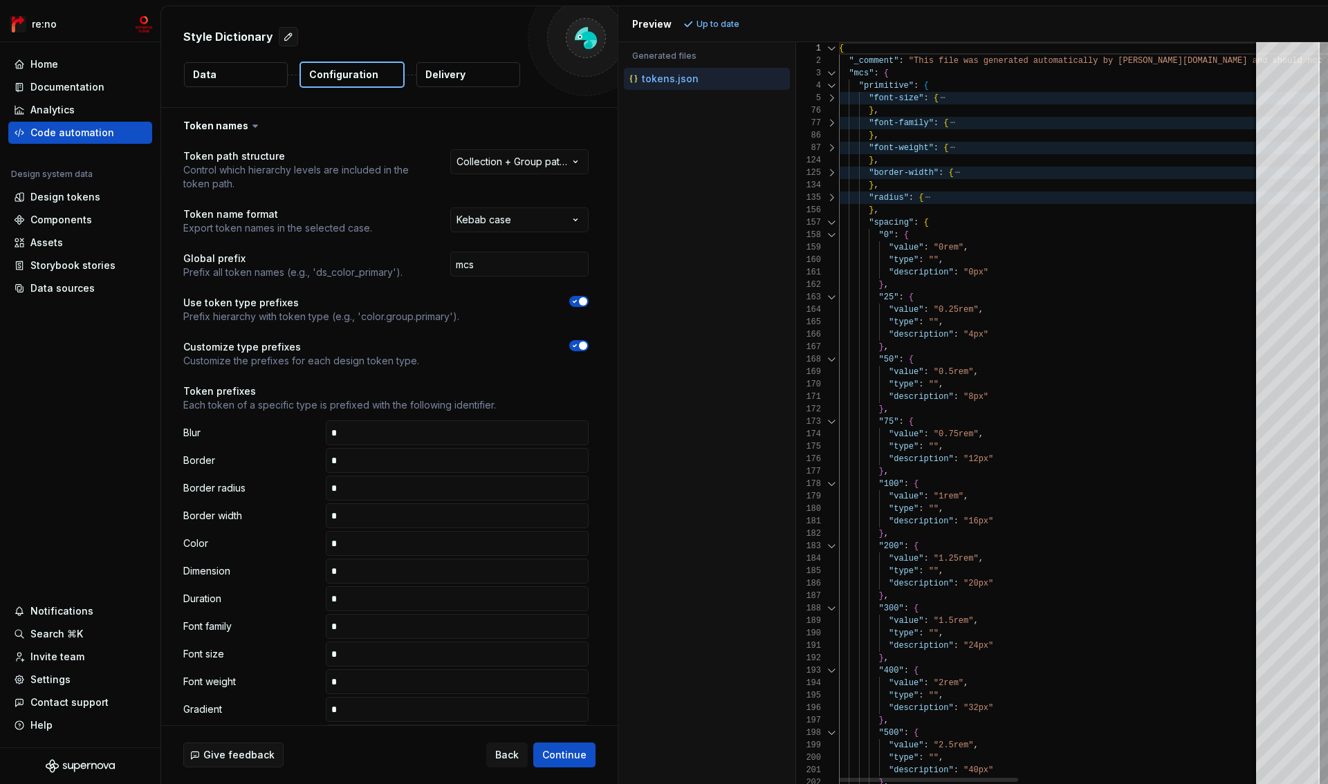
click at [832, 220] on div at bounding box center [832, 223] width 18 height 12
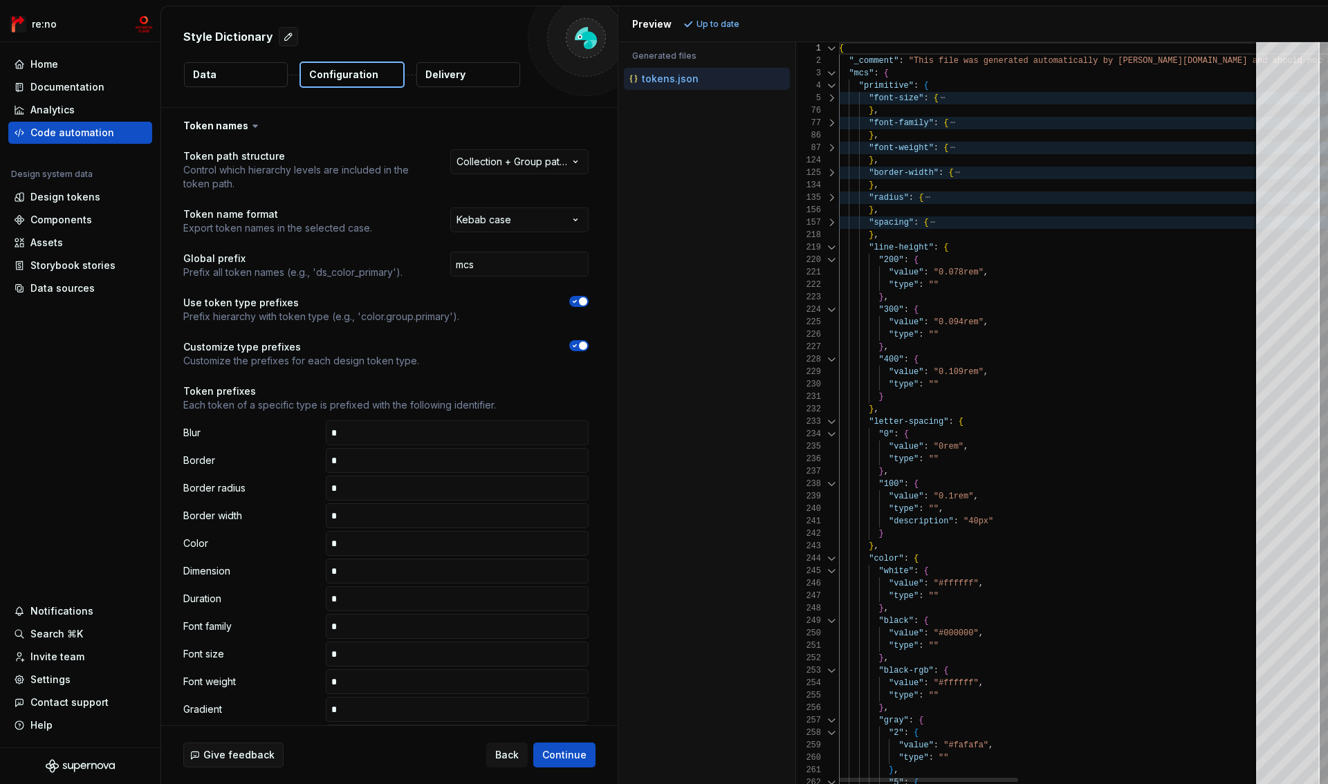
click at [832, 246] on div at bounding box center [832, 247] width 18 height 12
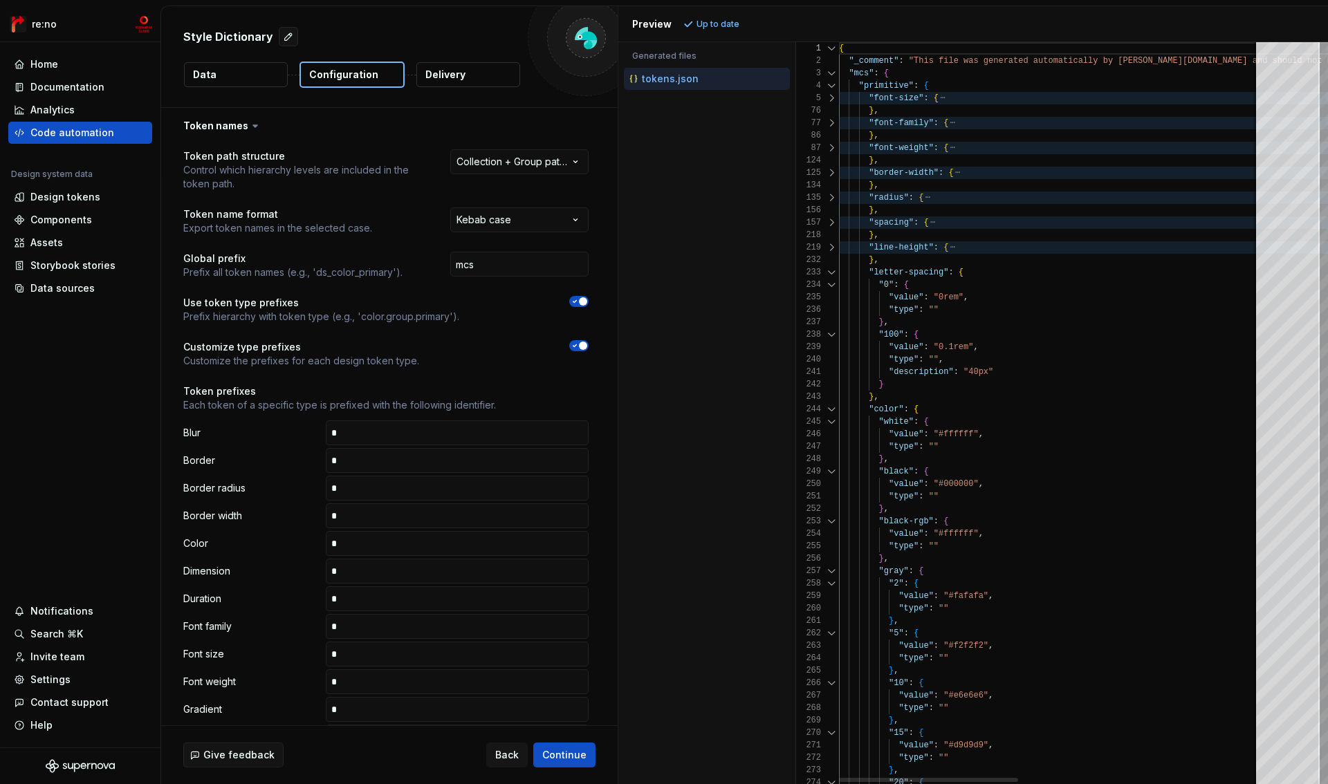
click at [832, 266] on div at bounding box center [832, 272] width 18 height 12
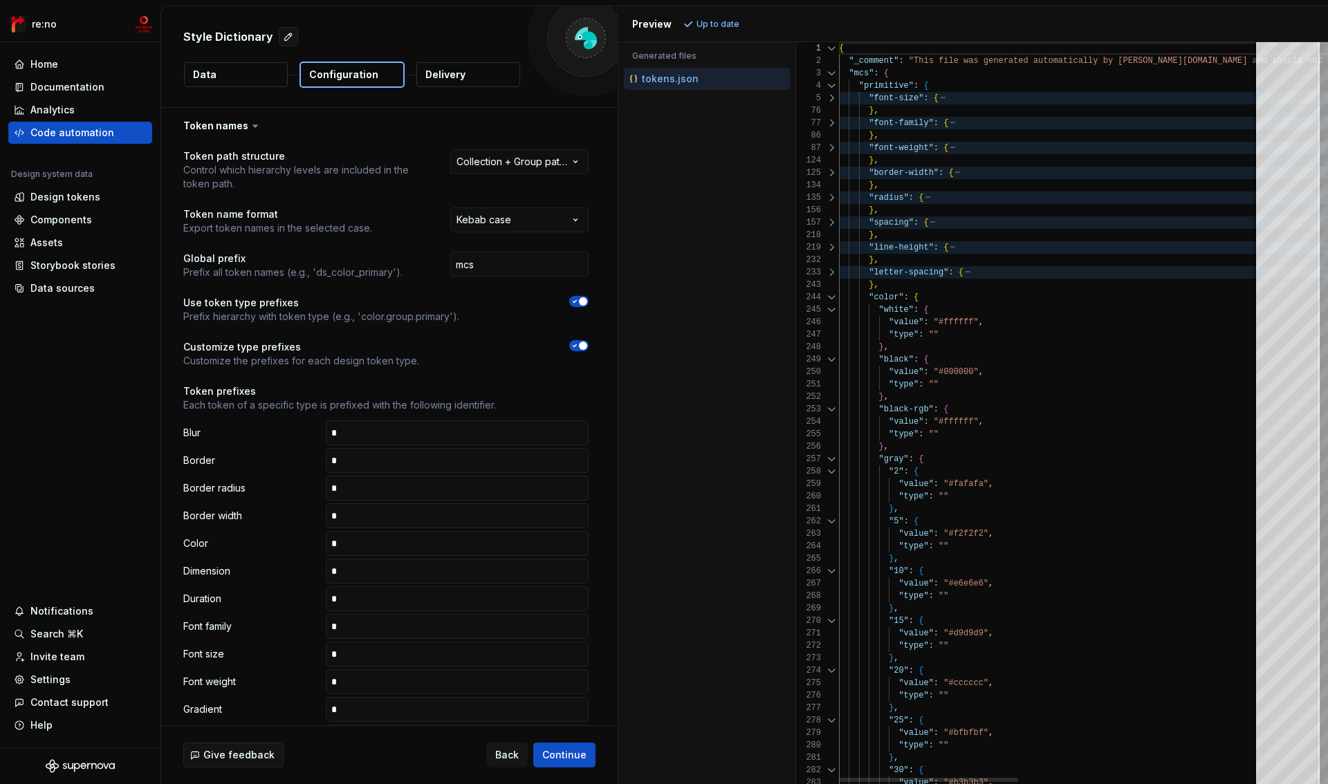
click at [830, 300] on div at bounding box center [832, 297] width 18 height 12
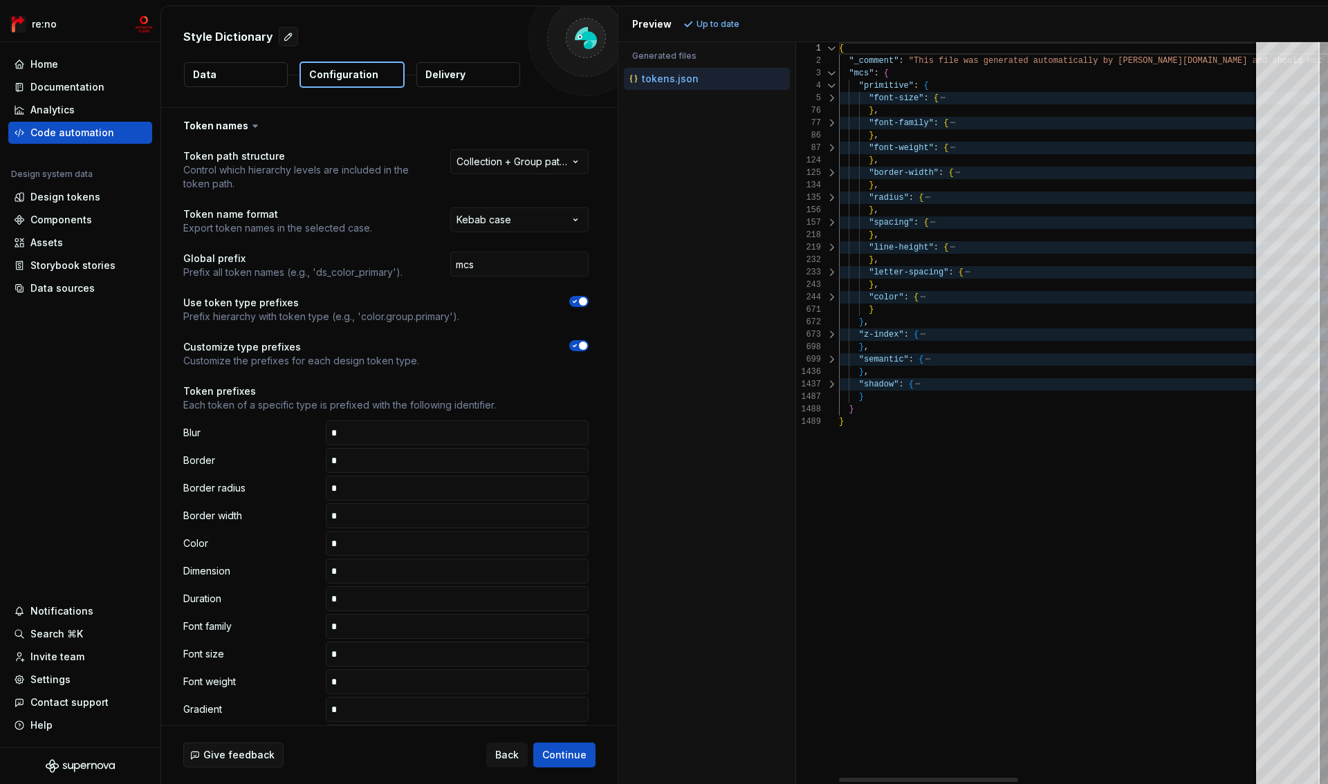
click at [831, 84] on div at bounding box center [832, 86] width 18 height 12
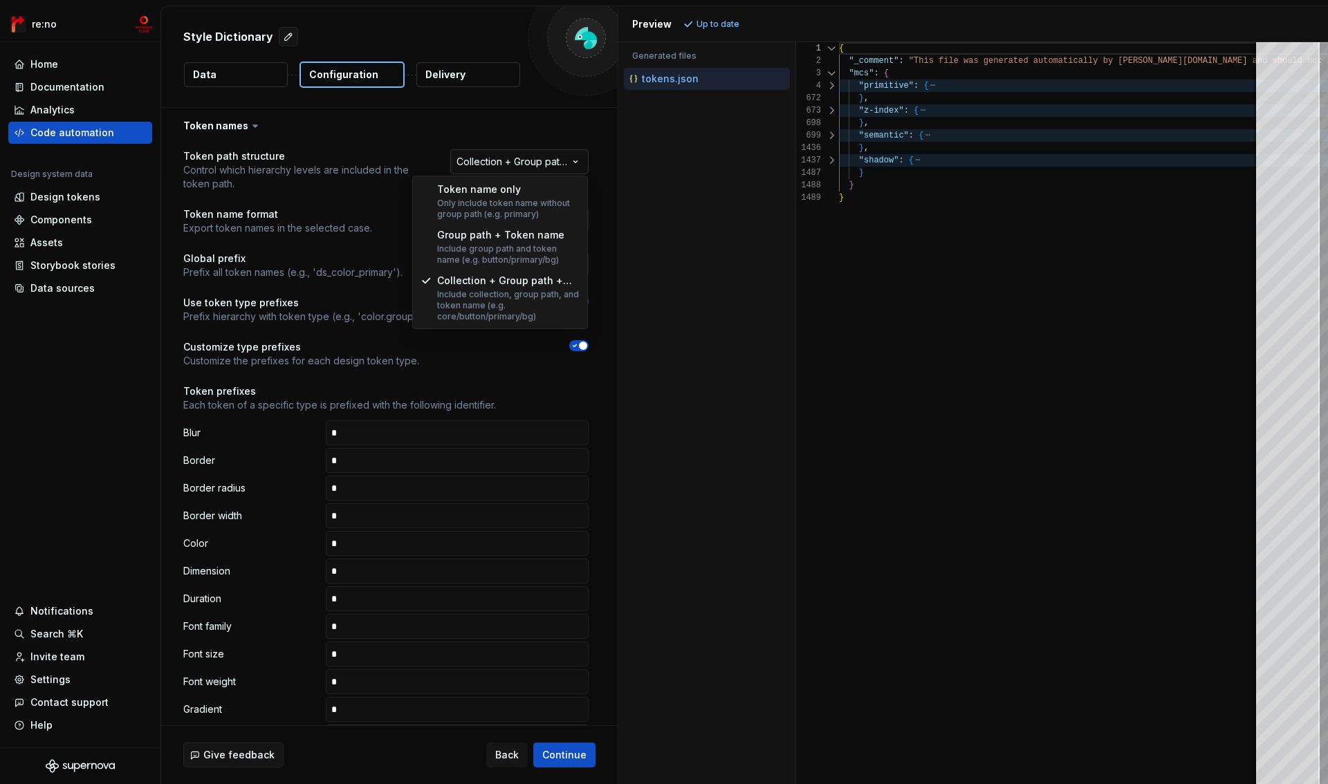
click at [568, 164] on html "**********" at bounding box center [664, 392] width 1328 height 784
select select "**********"
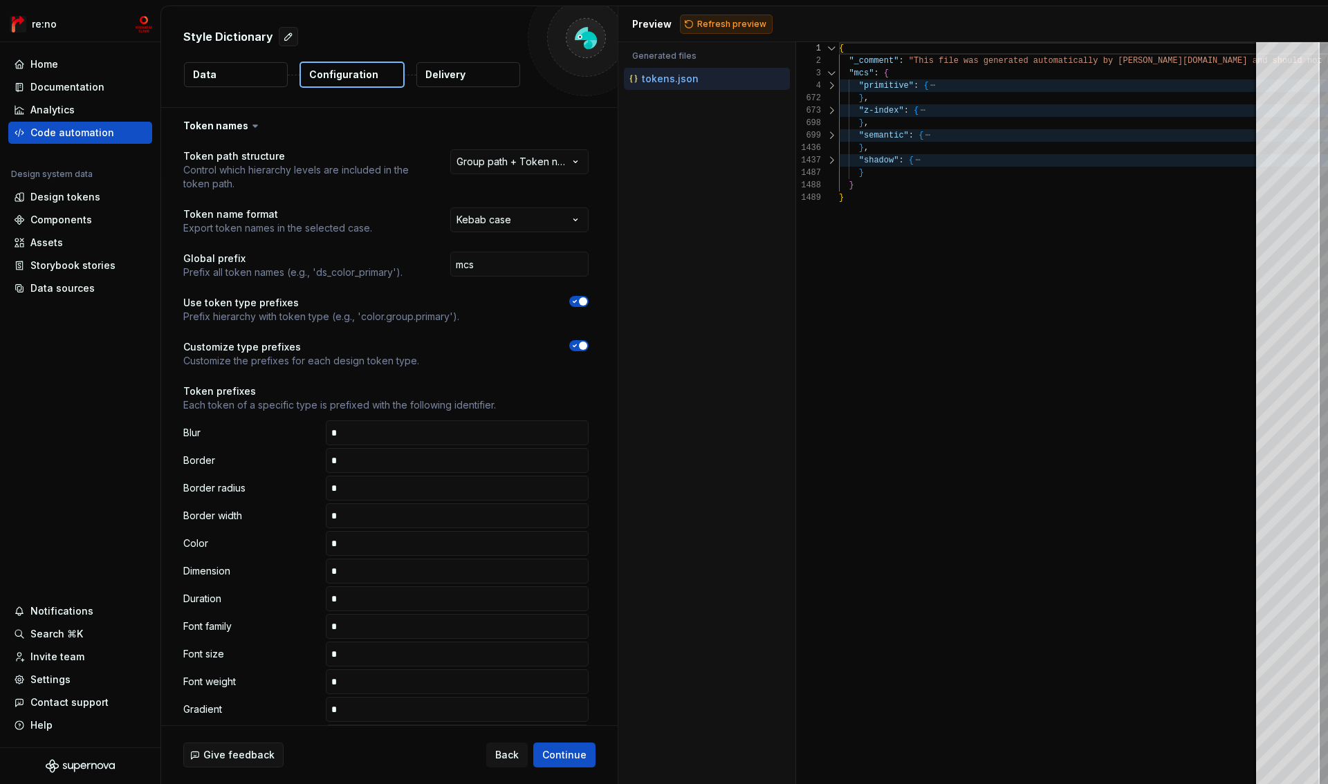
click at [728, 26] on span "Refresh preview" at bounding box center [731, 24] width 69 height 11
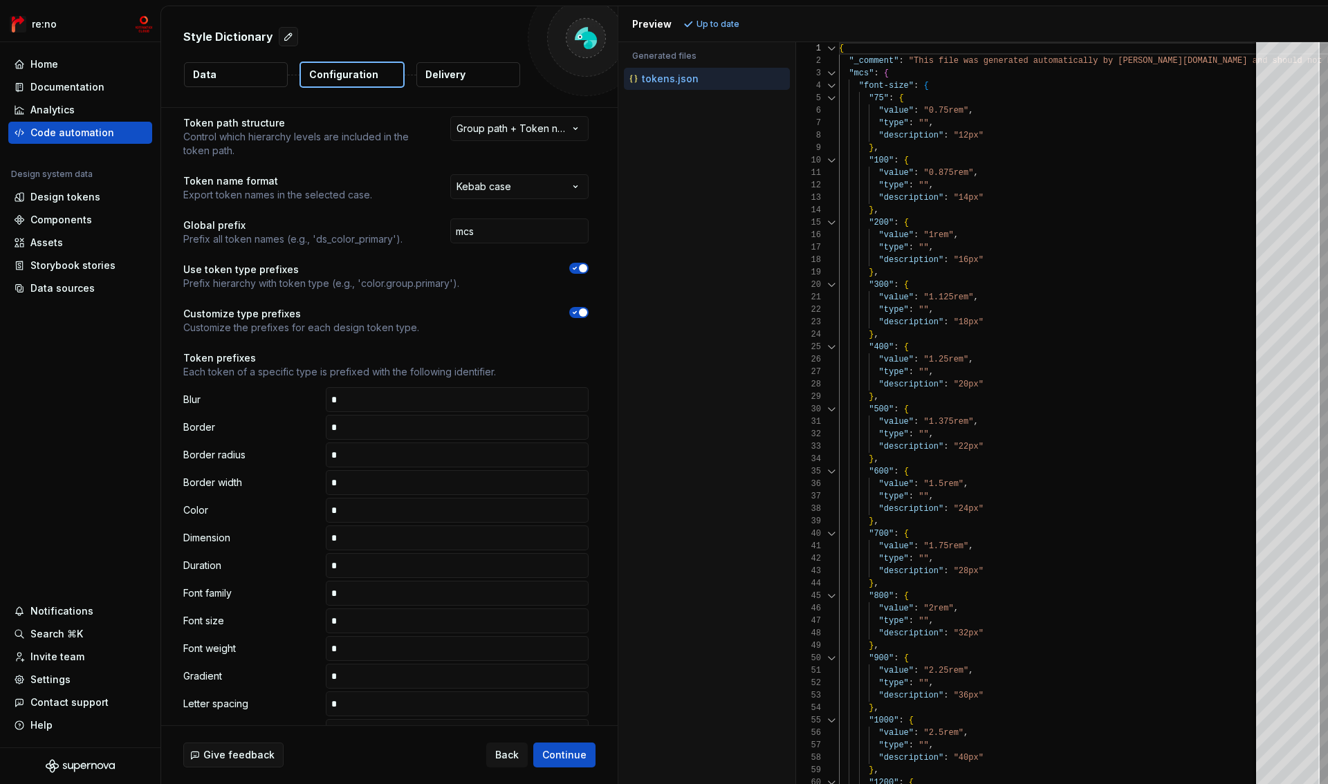
scroll to position [0, 0]
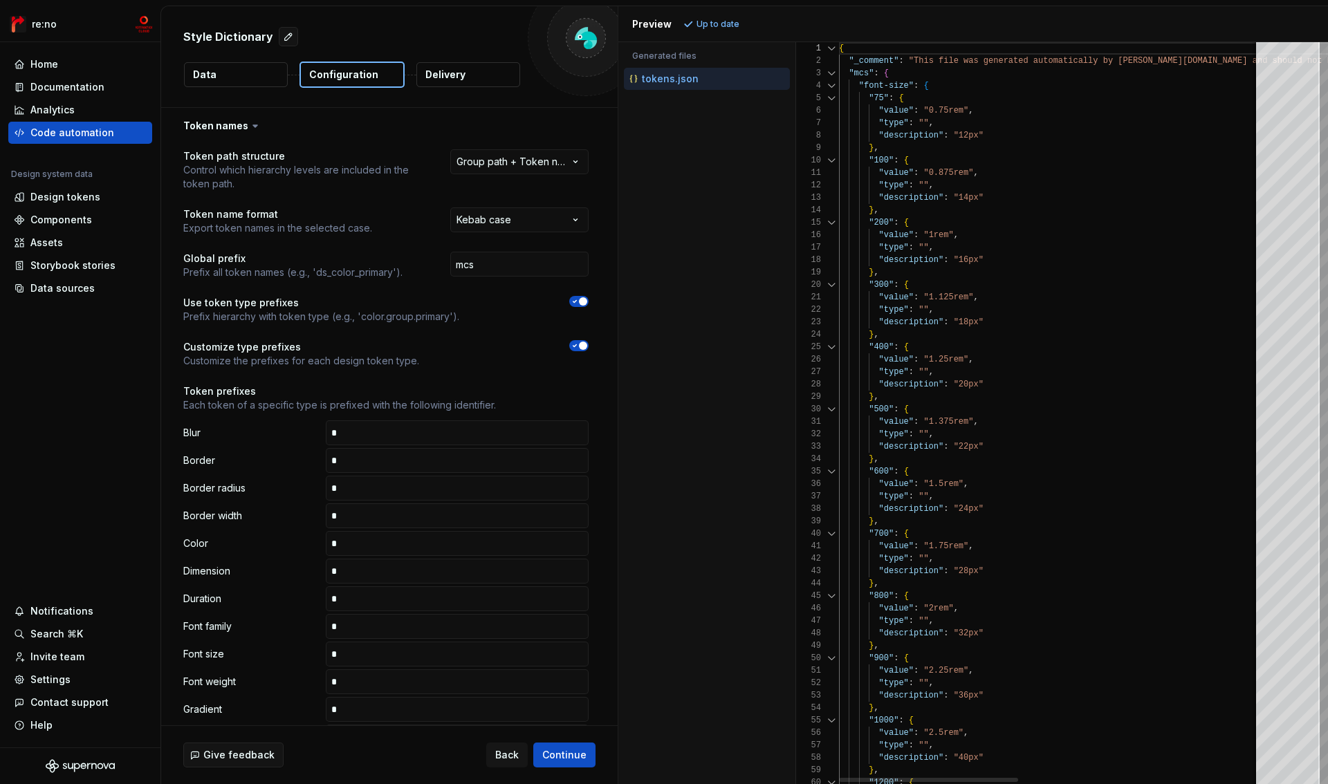
click at [829, 84] on div at bounding box center [832, 86] width 18 height 12
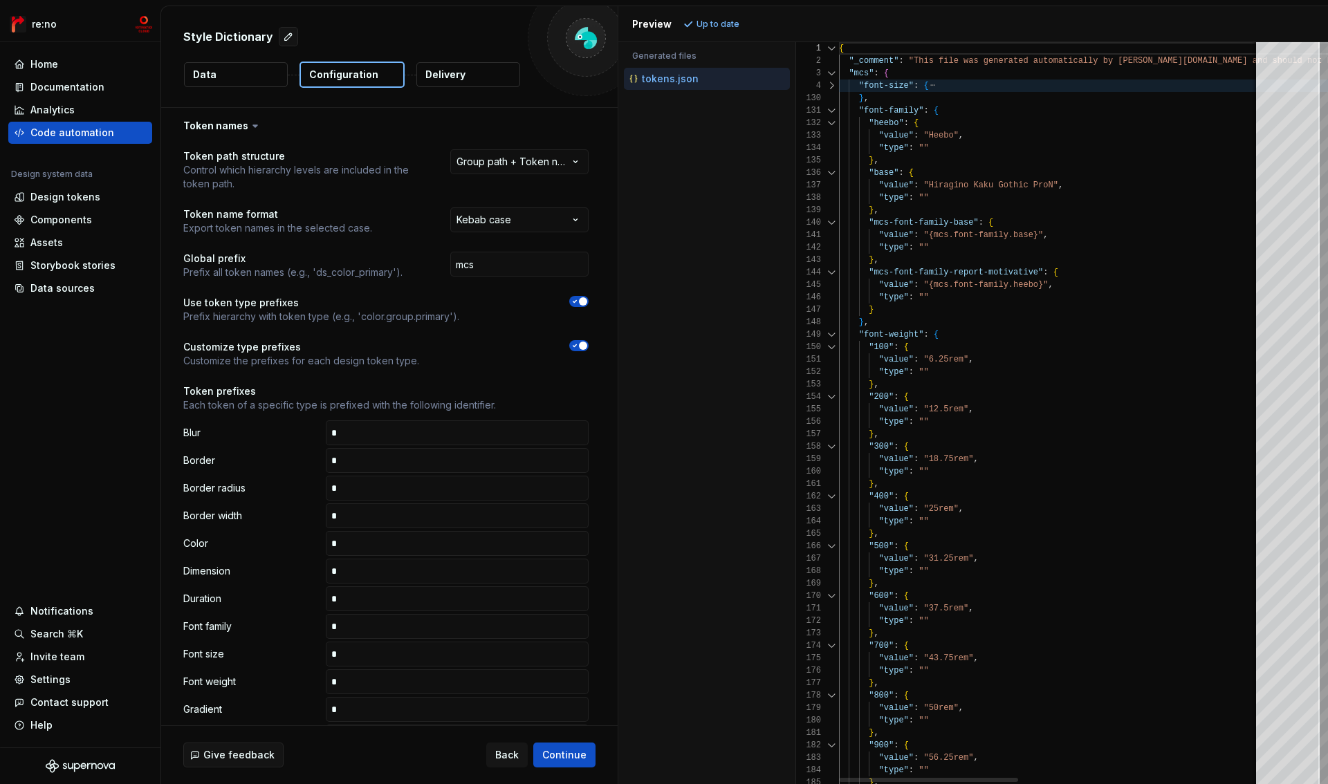
click at [831, 84] on div at bounding box center [832, 86] width 18 height 12
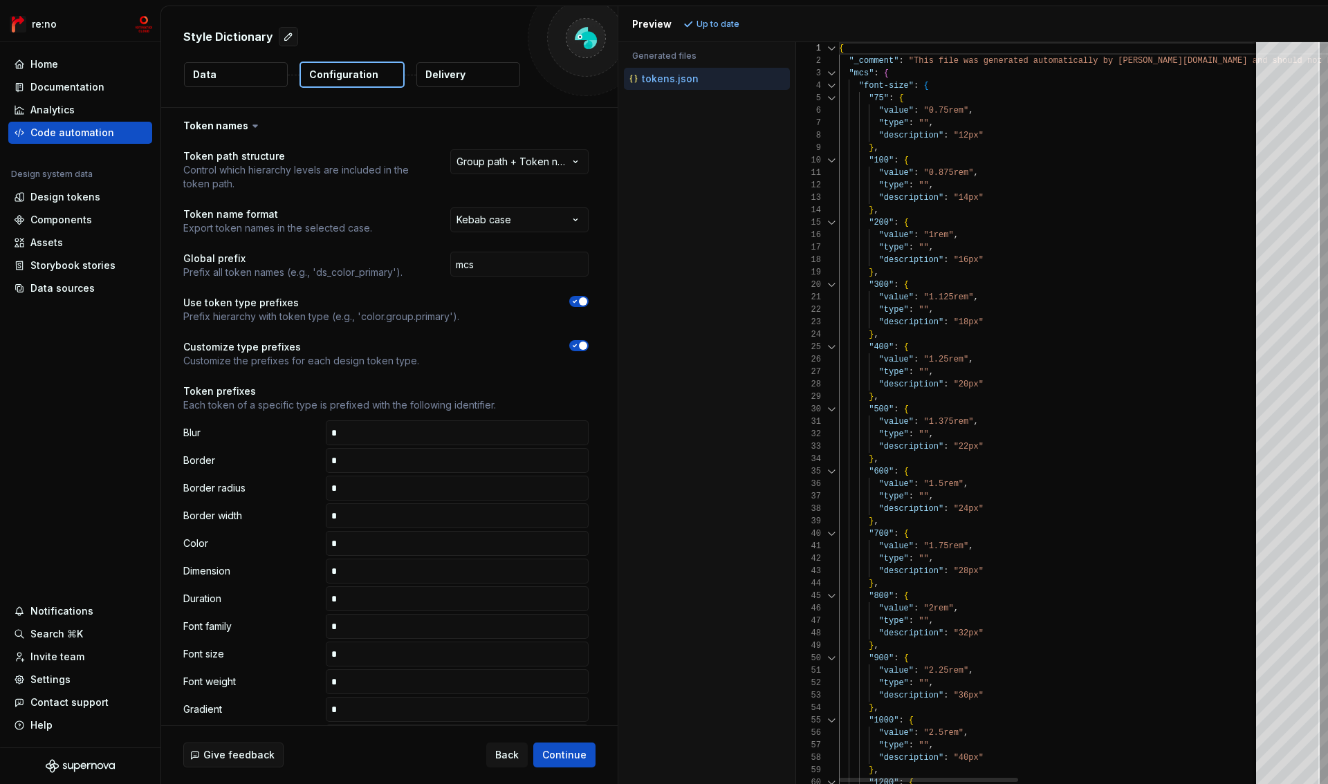
click at [831, 95] on div at bounding box center [832, 98] width 18 height 12
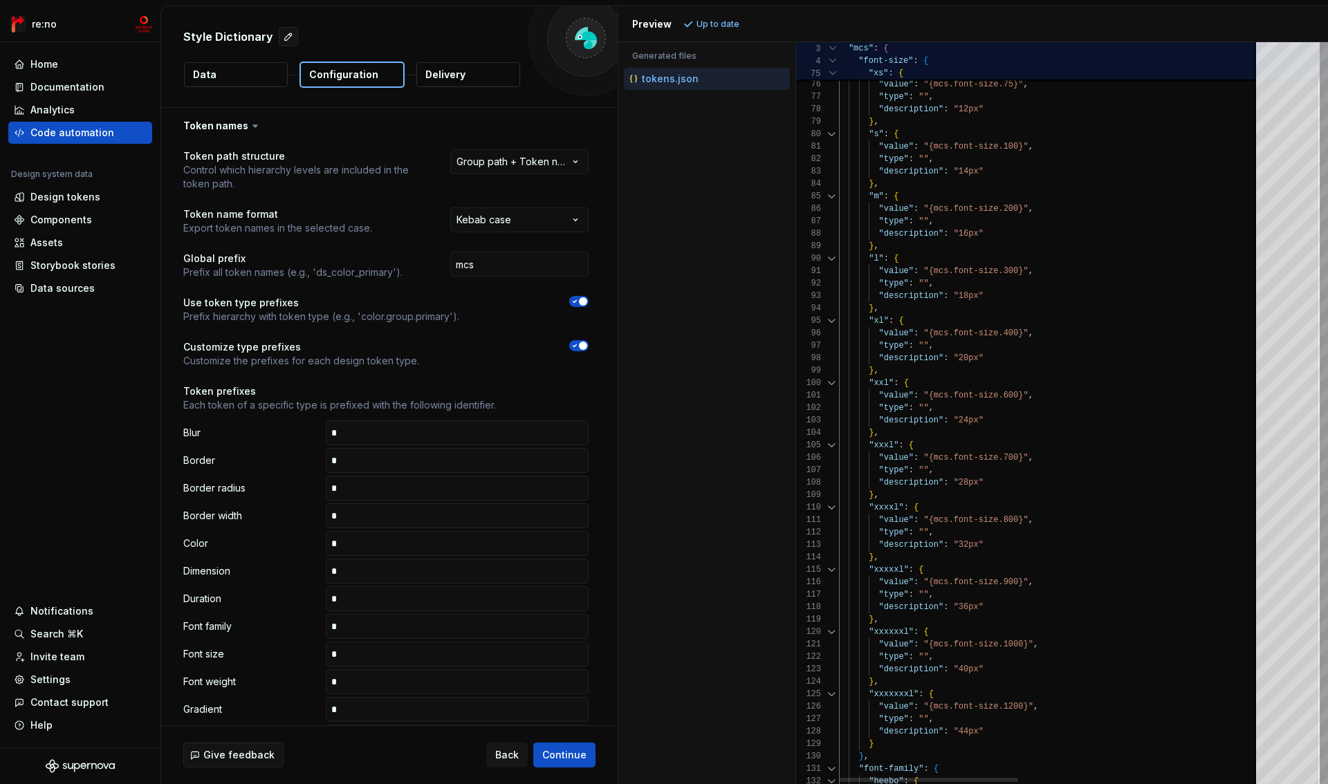
click at [836, 59] on div at bounding box center [833, 61] width 12 height 12
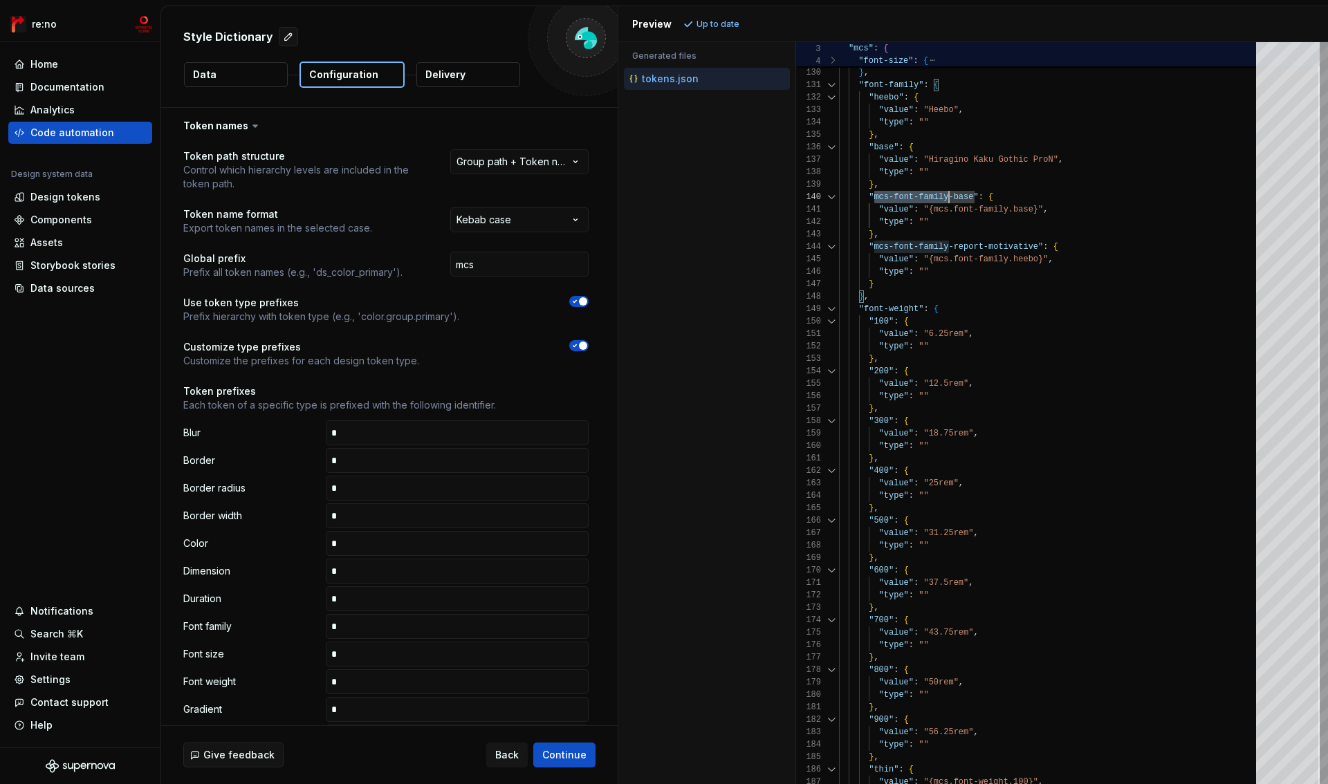
scroll to position [50, 135]
drag, startPoint x: 874, startPoint y: 199, endPoint x: 973, endPoint y: 196, distance: 98.9
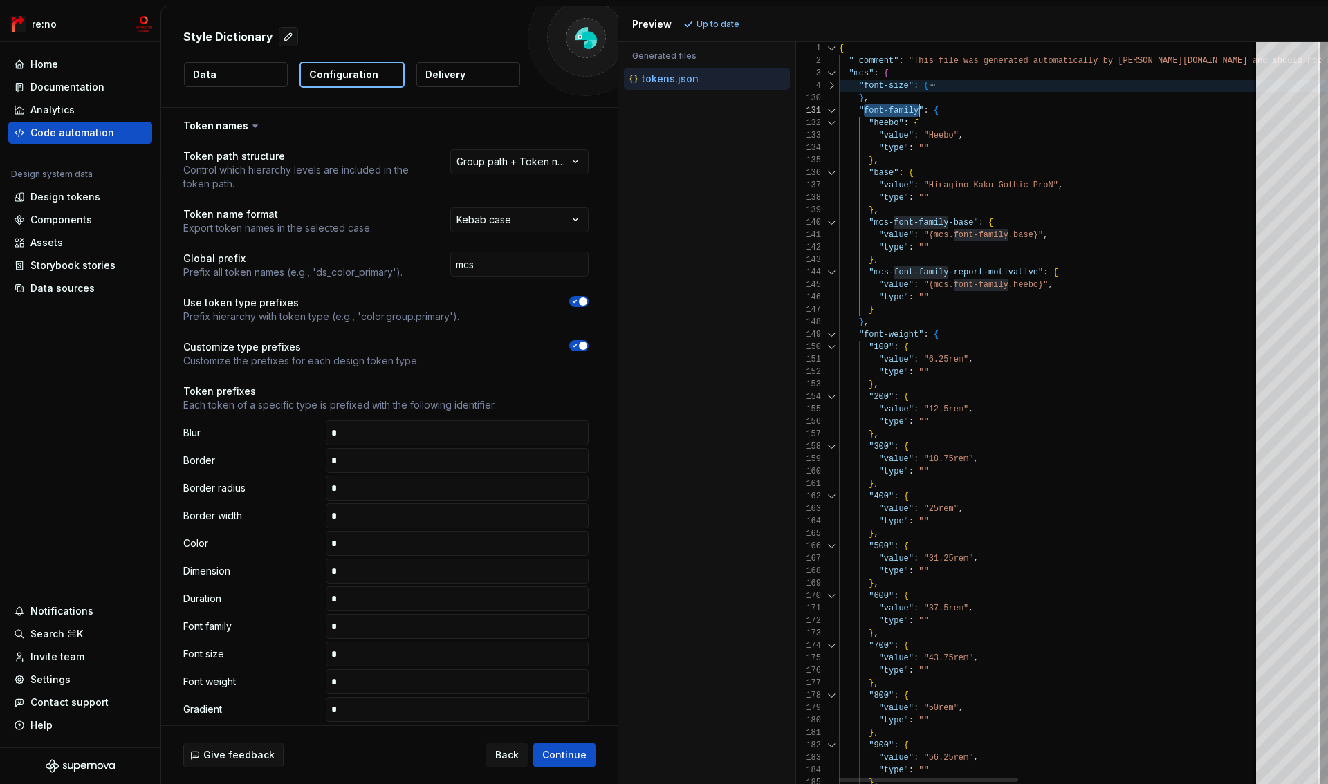
scroll to position [25, 80]
drag, startPoint x: 863, startPoint y: 112, endPoint x: 919, endPoint y: 113, distance: 56.0
drag, startPoint x: 874, startPoint y: 223, endPoint x: 972, endPoint y: 224, distance: 98.2
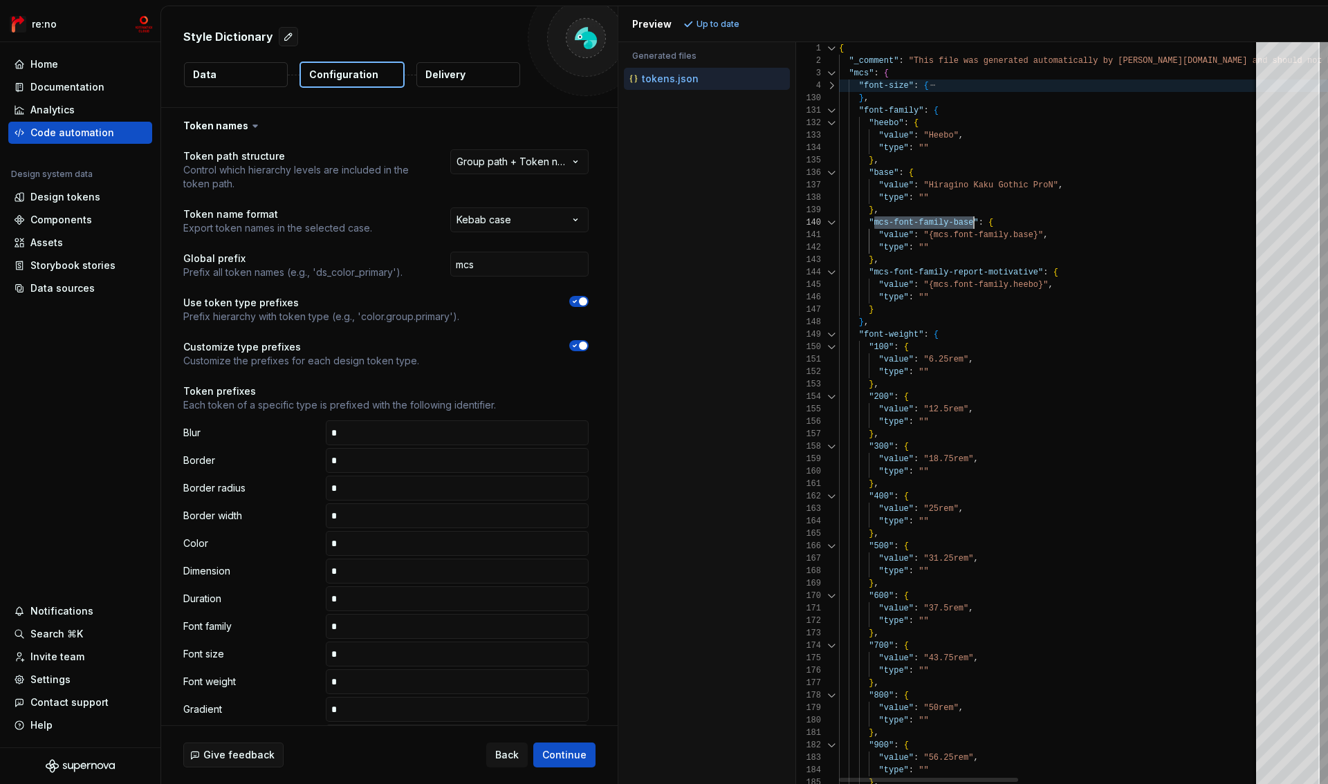
click at [832, 111] on div at bounding box center [832, 110] width 18 height 12
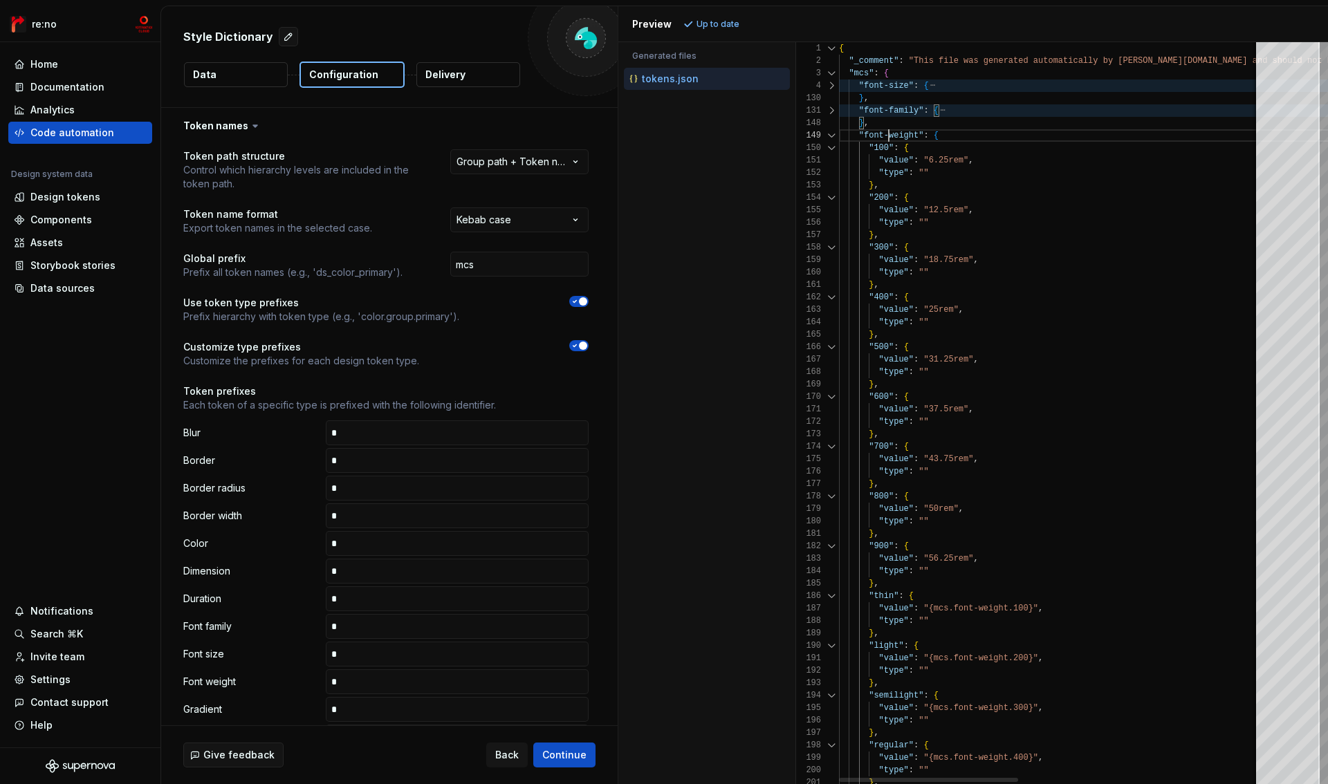
click at [832, 132] on div at bounding box center [832, 135] width 18 height 12
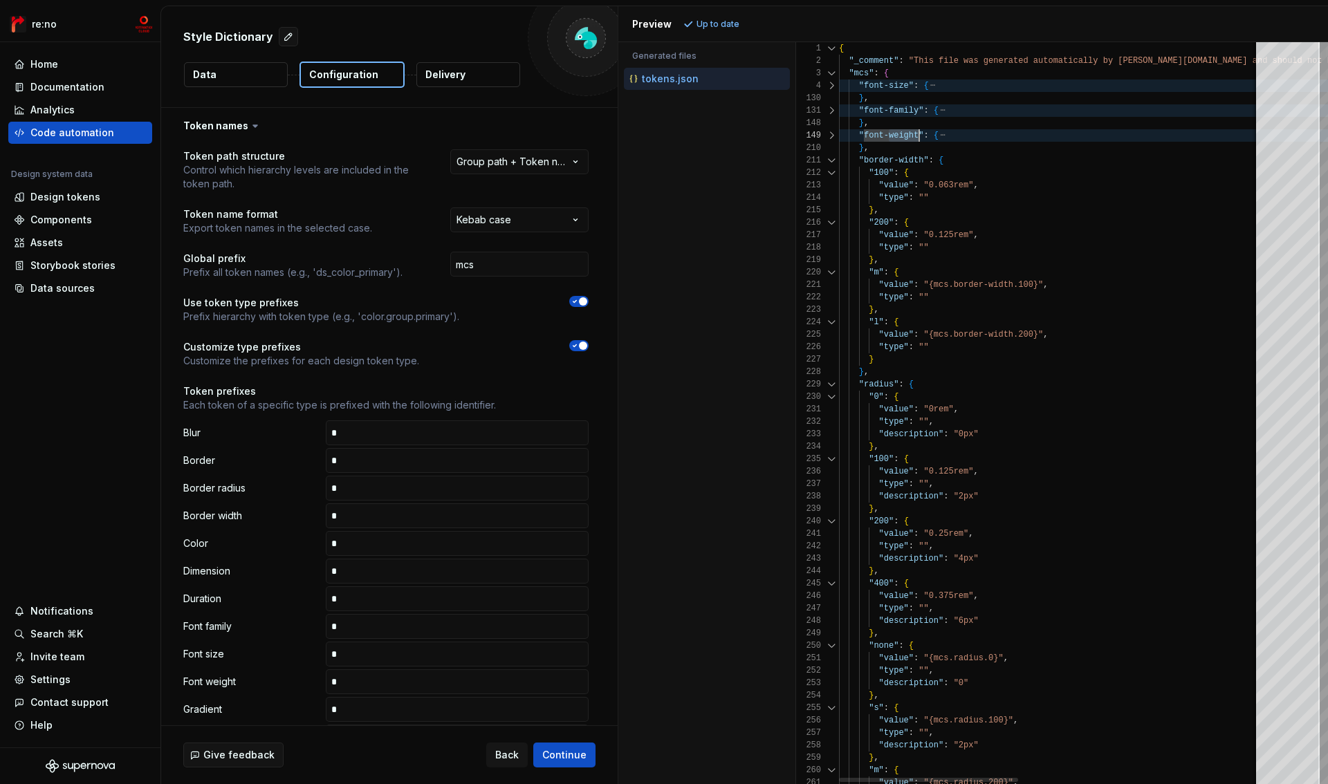
click at [832, 161] on div at bounding box center [832, 160] width 18 height 12
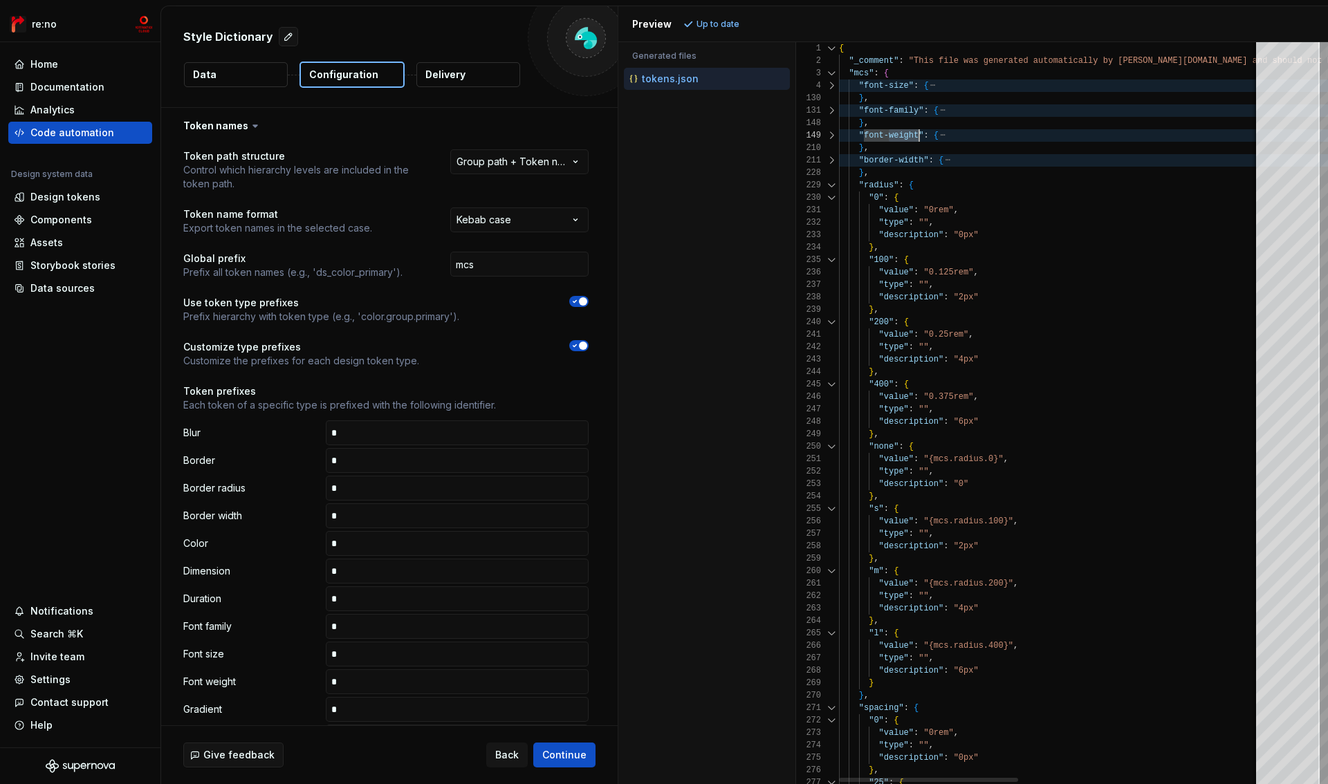
click at [829, 187] on div at bounding box center [832, 185] width 18 height 12
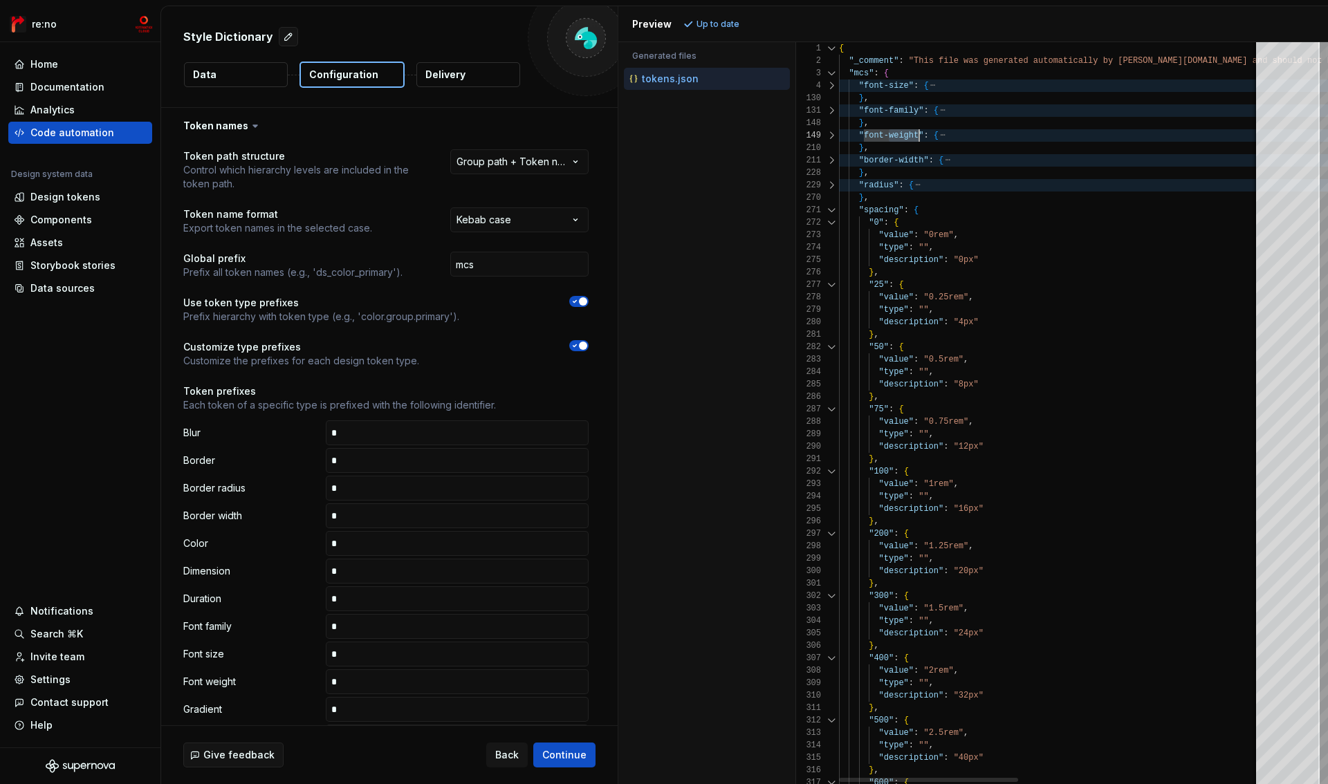
click at [829, 187] on div at bounding box center [832, 185] width 18 height 12
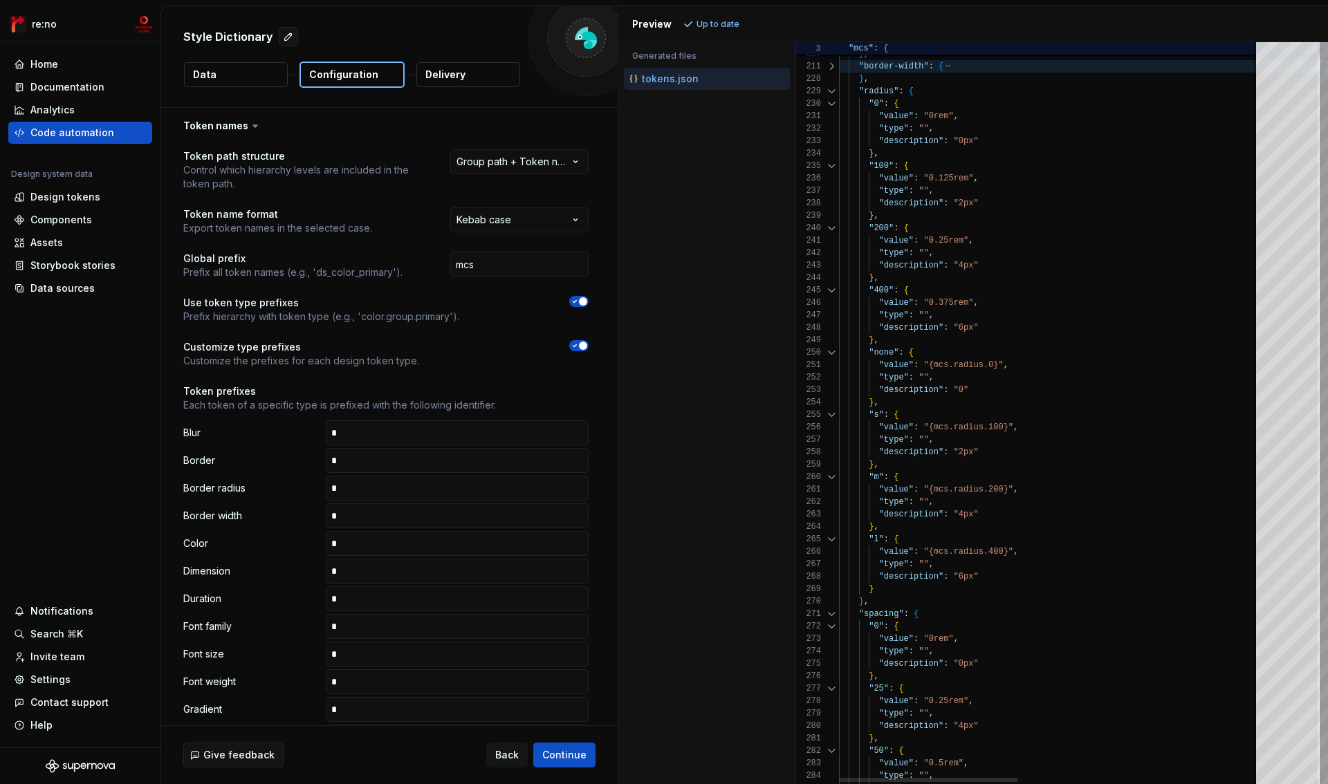
click at [832, 89] on div at bounding box center [832, 91] width 18 height 12
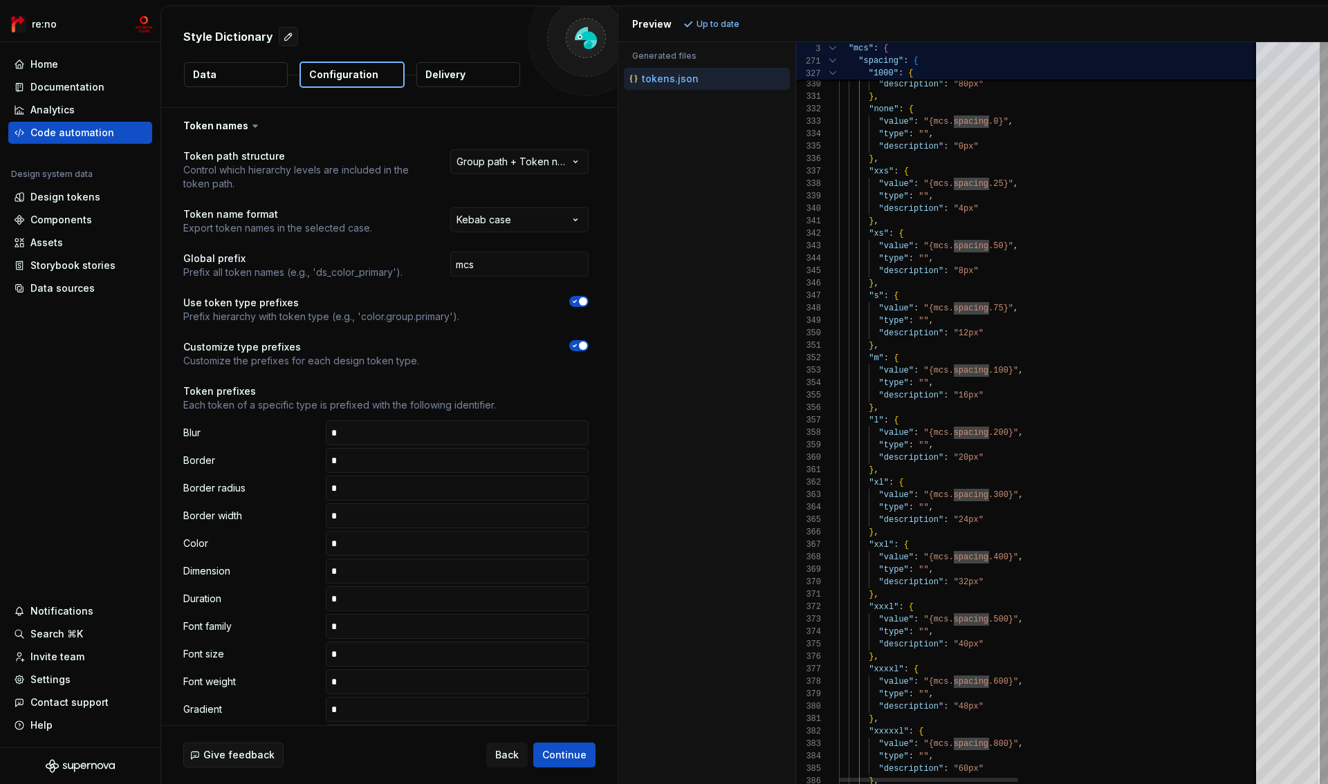
click at [832, 61] on div at bounding box center [833, 61] width 12 height 12
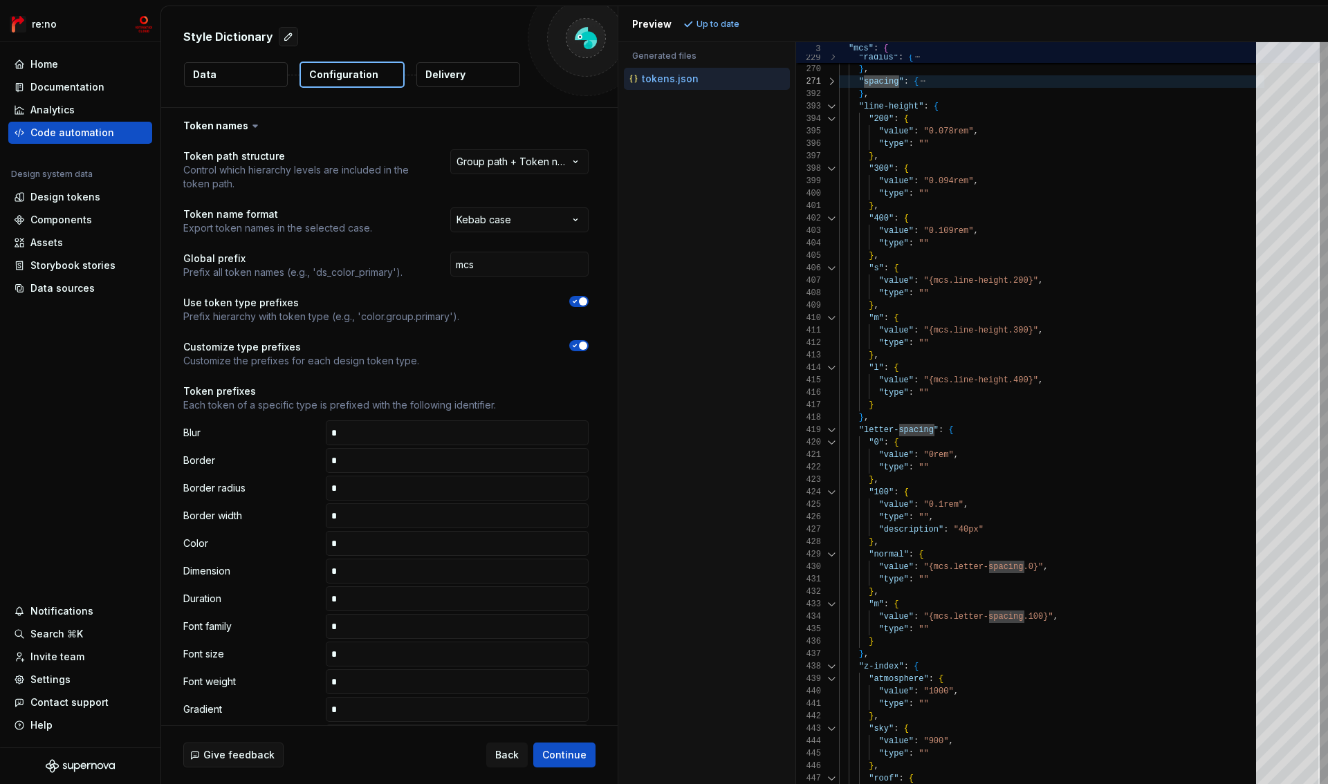
click at [829, 107] on div at bounding box center [832, 106] width 18 height 12
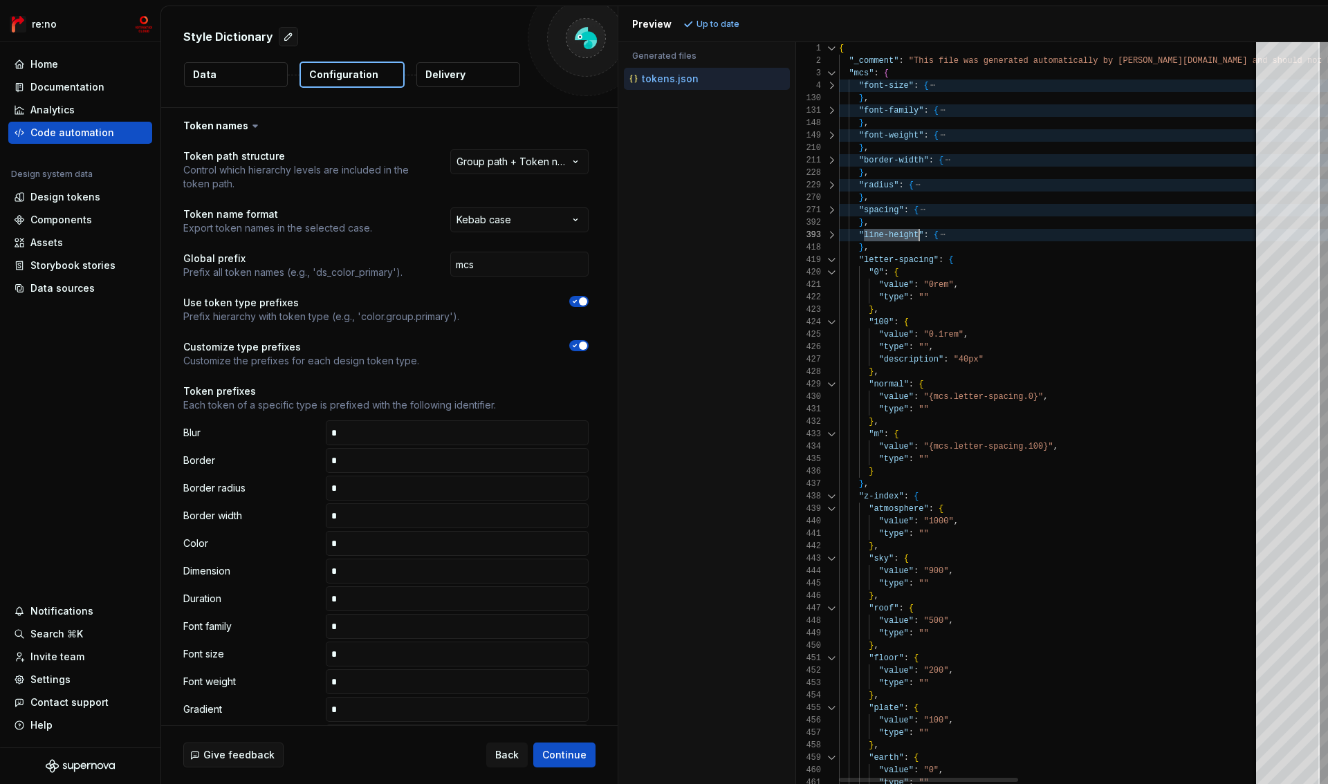
scroll to position [25, 80]
drag, startPoint x: 864, startPoint y: 237, endPoint x: 918, endPoint y: 235, distance: 54.0
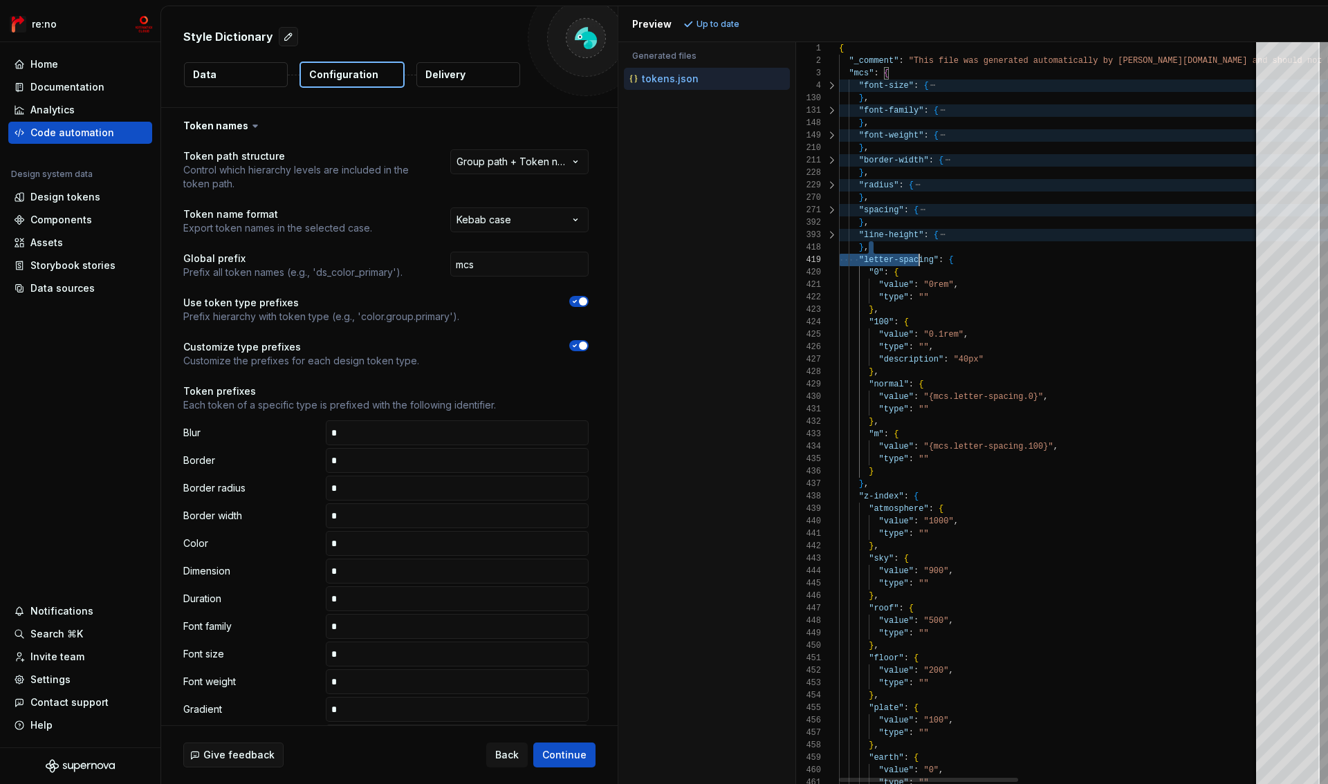
click at [835, 186] on div at bounding box center [832, 185] width 18 height 12
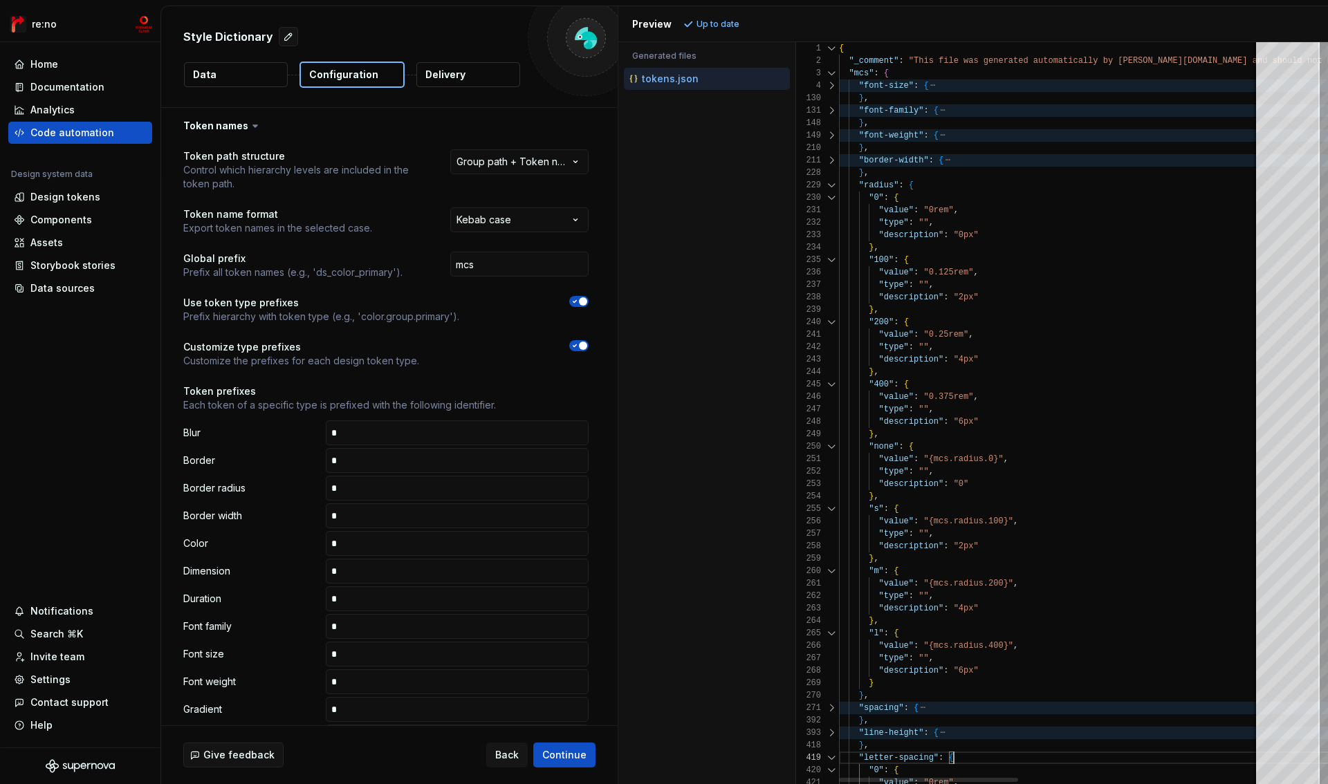
click at [835, 186] on div at bounding box center [832, 185] width 18 height 12
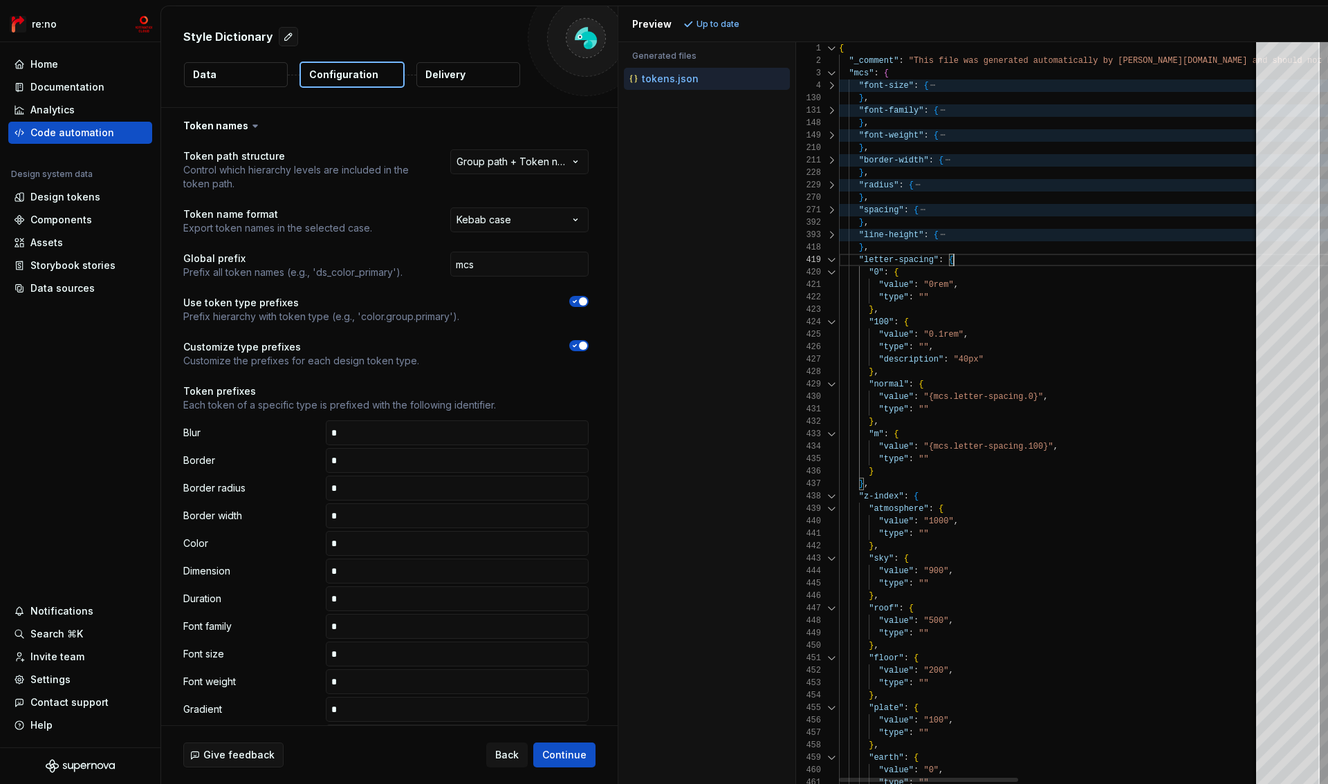
click at [831, 86] on div at bounding box center [832, 86] width 18 height 12
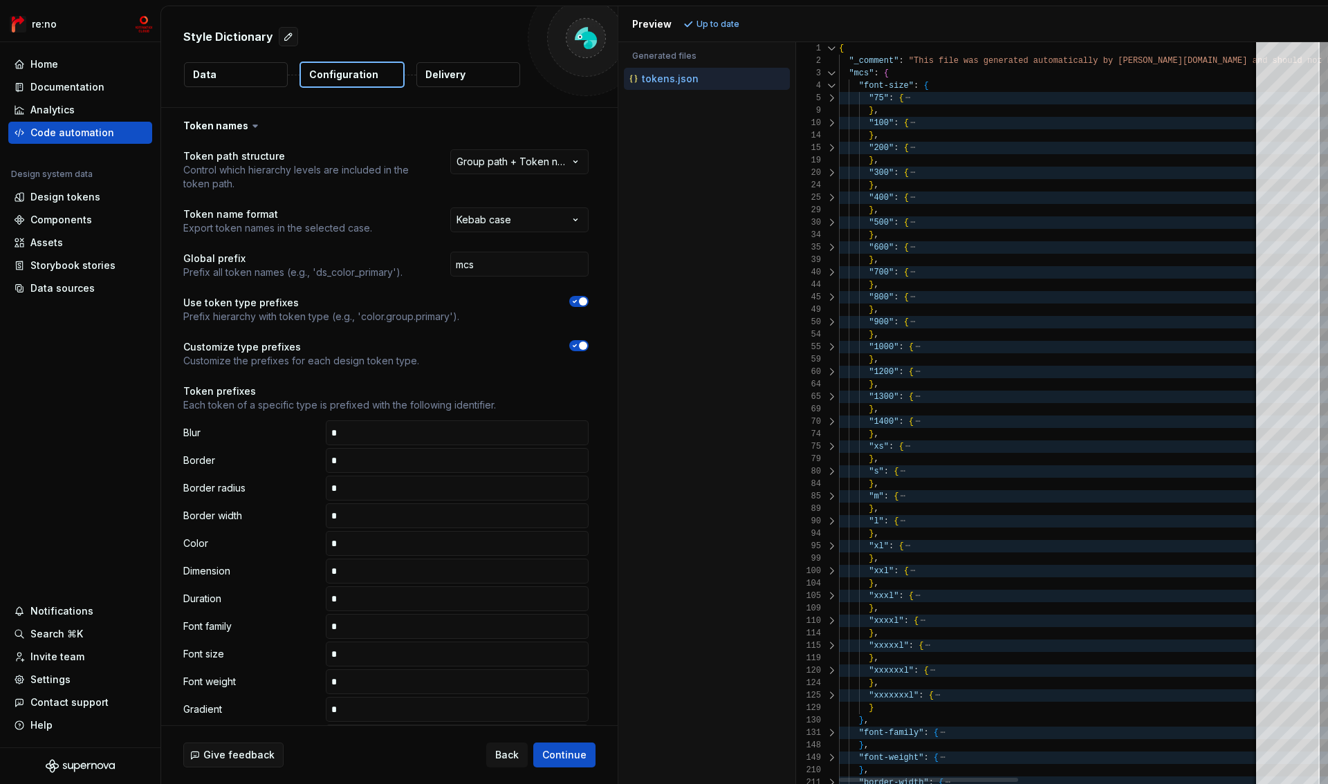
click at [832, 86] on div at bounding box center [832, 86] width 18 height 12
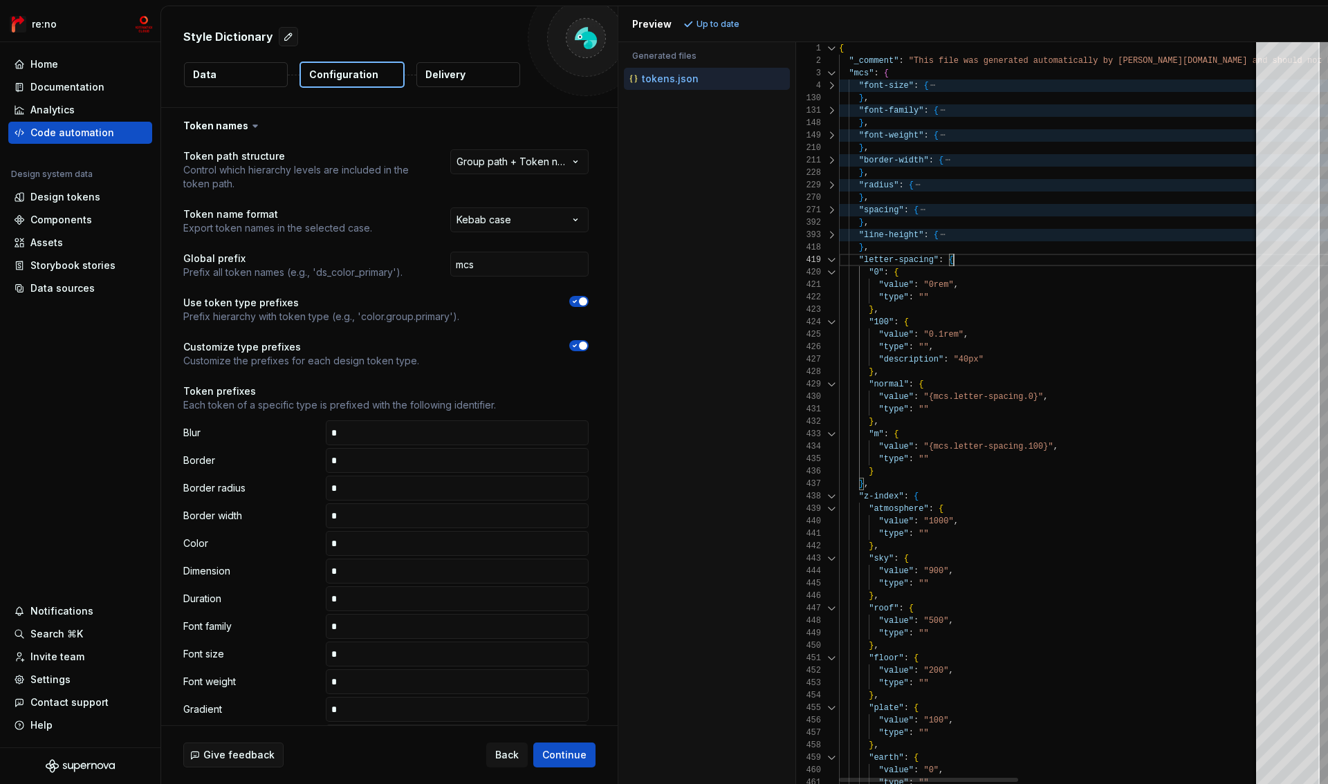
click at [831, 235] on div at bounding box center [832, 235] width 18 height 12
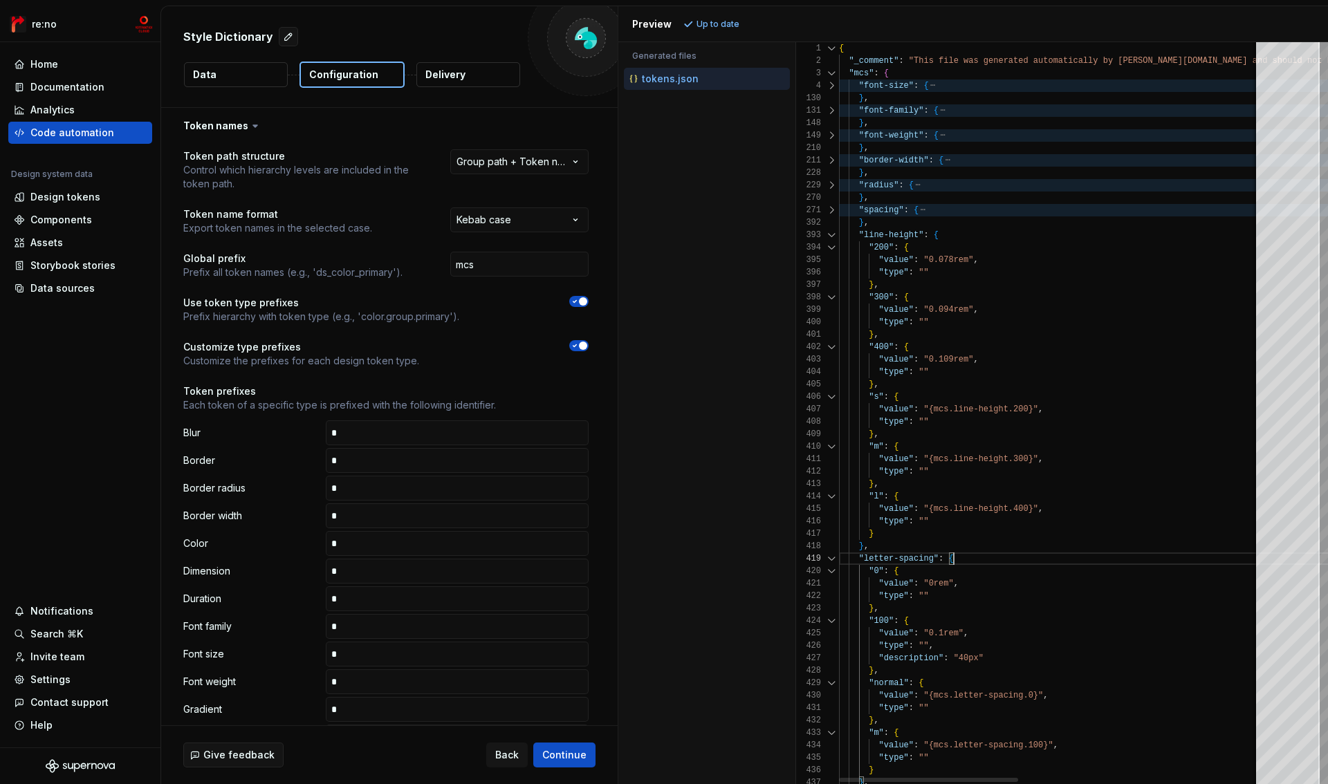
scroll to position [12, 115]
click at [831, 235] on div at bounding box center [832, 235] width 18 height 12
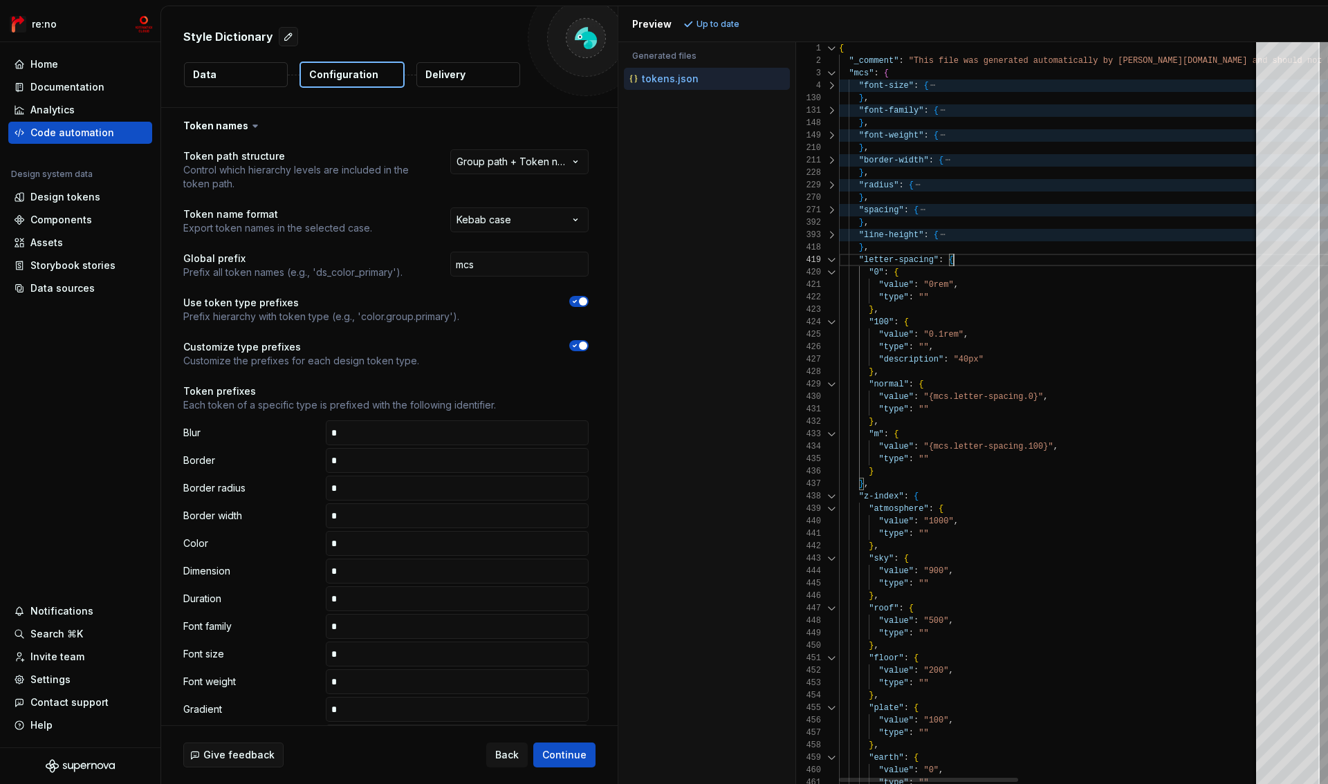
click at [834, 262] on div at bounding box center [832, 260] width 18 height 12
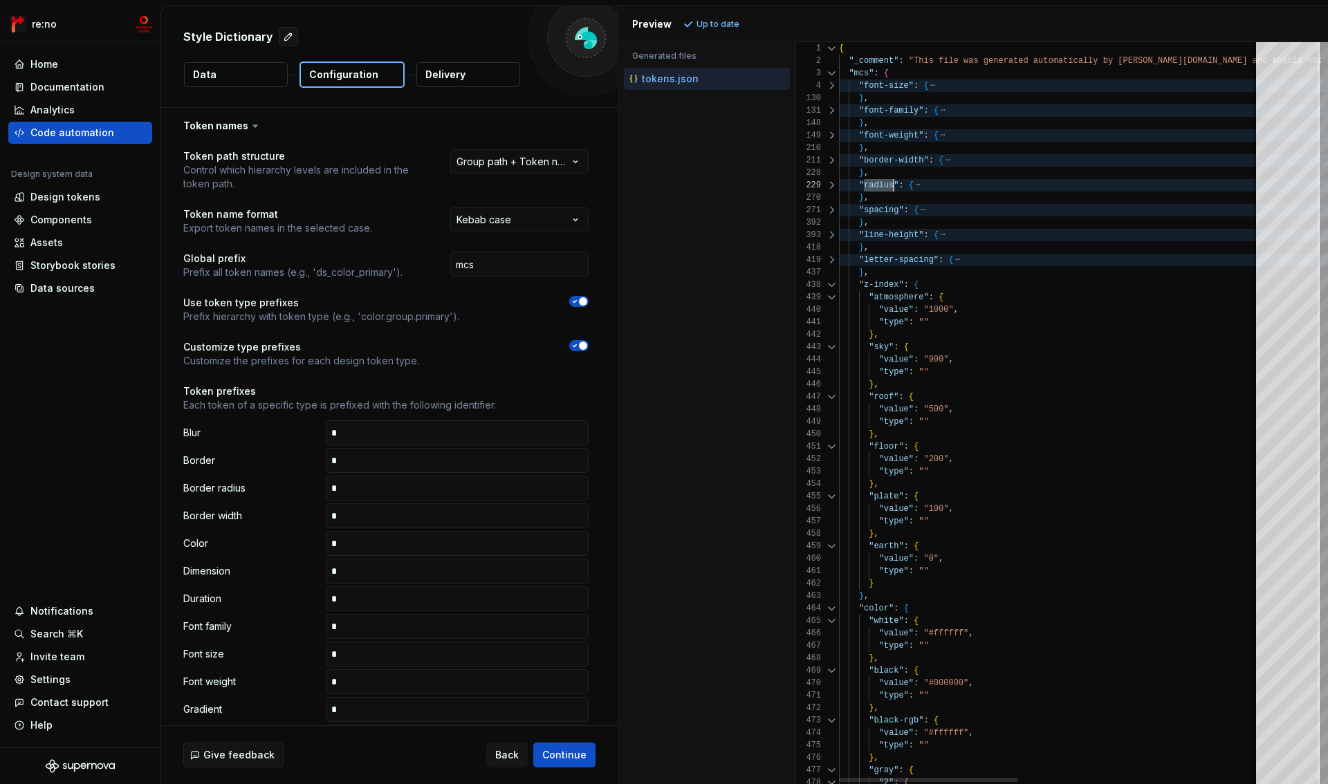
drag, startPoint x: 864, startPoint y: 286, endPoint x: 898, endPoint y: 285, distance: 33.9
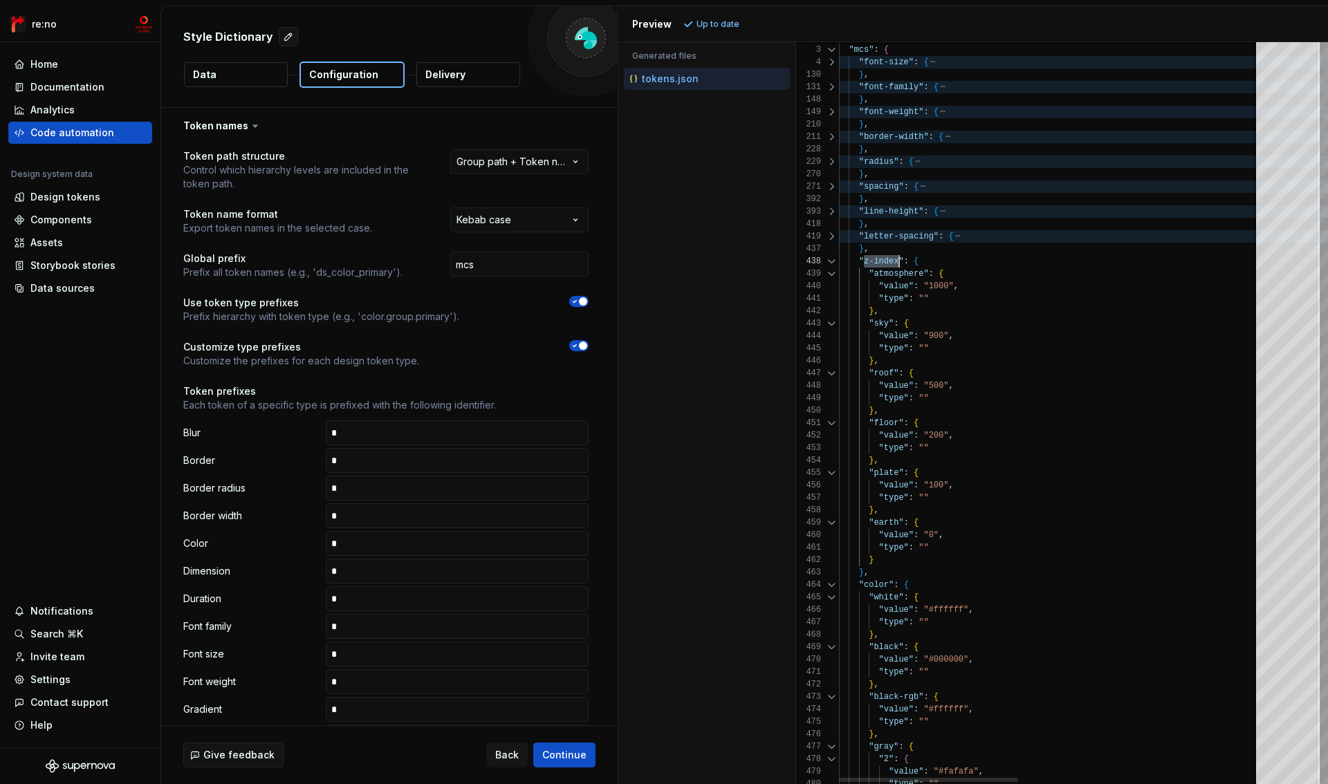
click at [828, 262] on div at bounding box center [832, 261] width 18 height 12
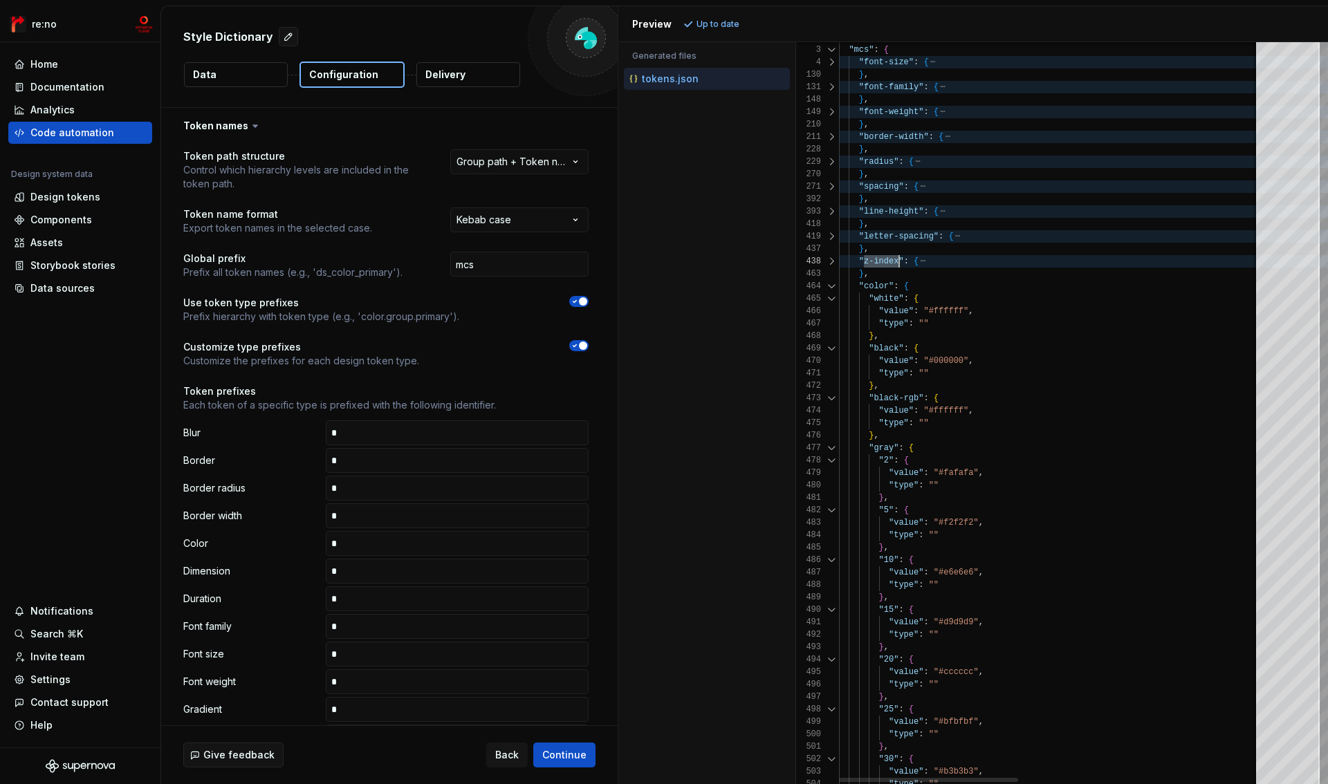
click at [831, 300] on div at bounding box center [832, 299] width 18 height 12
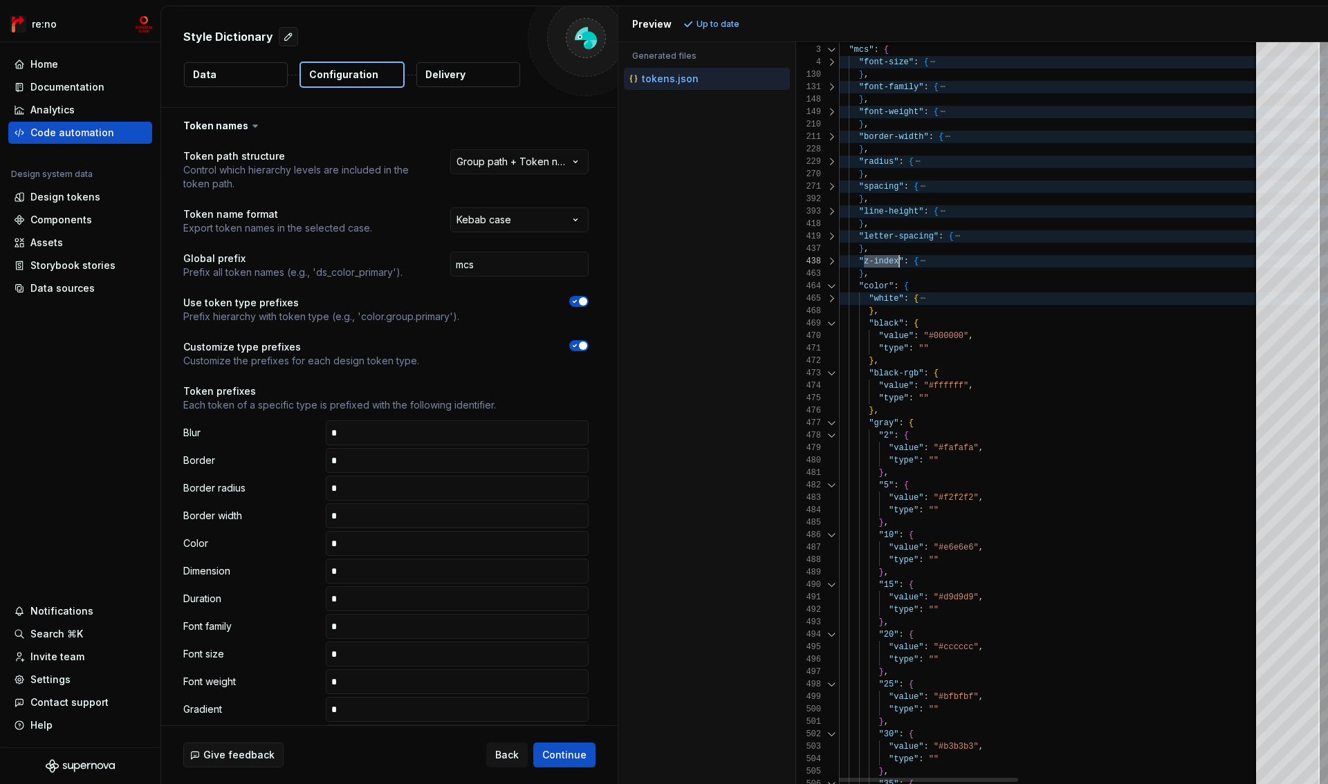
click at [832, 322] on div at bounding box center [832, 324] width 18 height 12
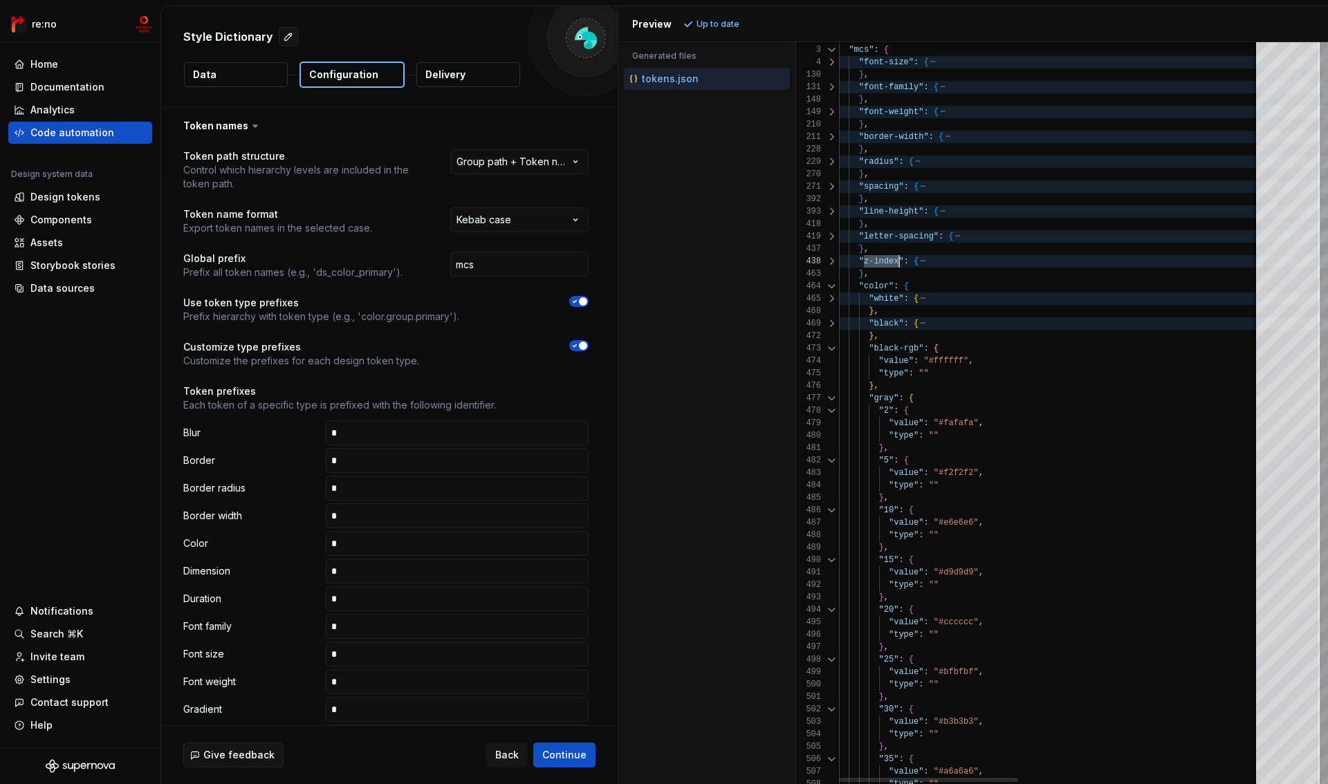
click at [831, 343] on div at bounding box center [832, 348] width 18 height 12
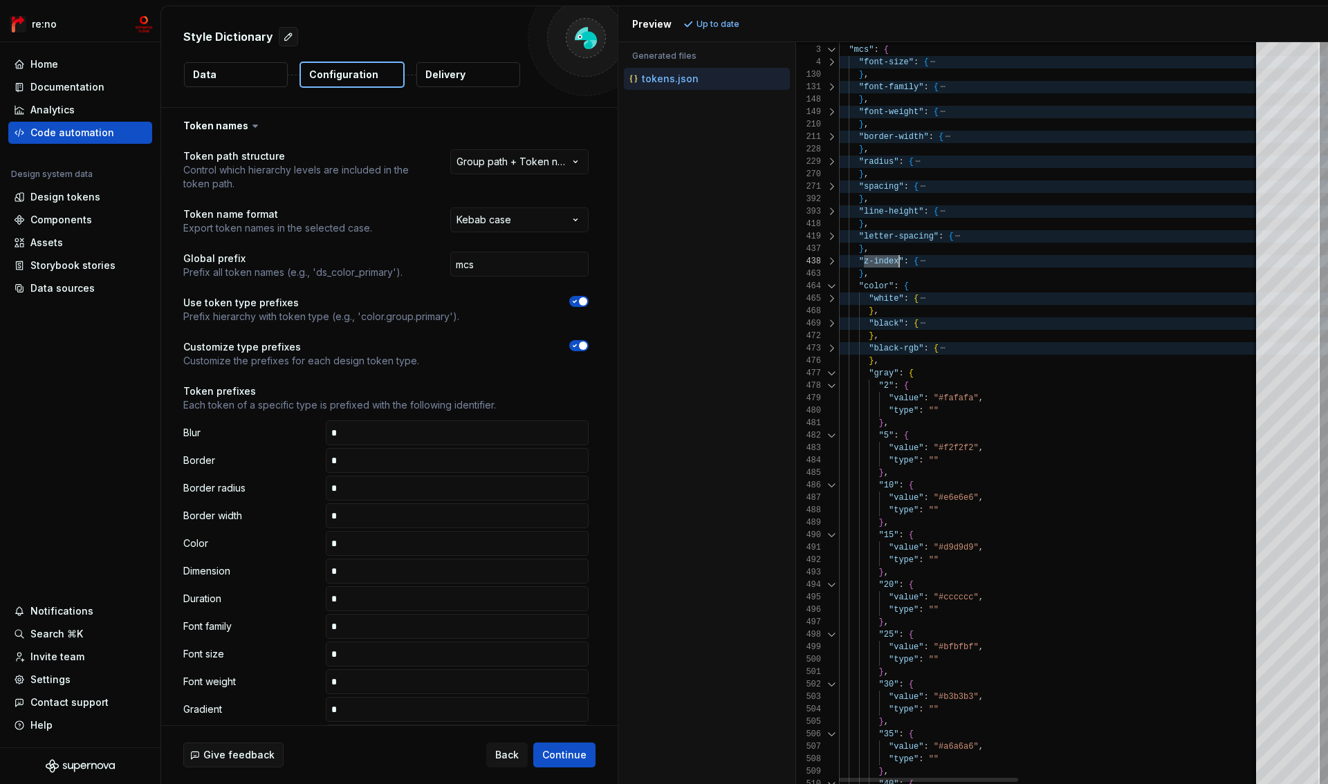
click at [831, 372] on div at bounding box center [832, 373] width 18 height 12
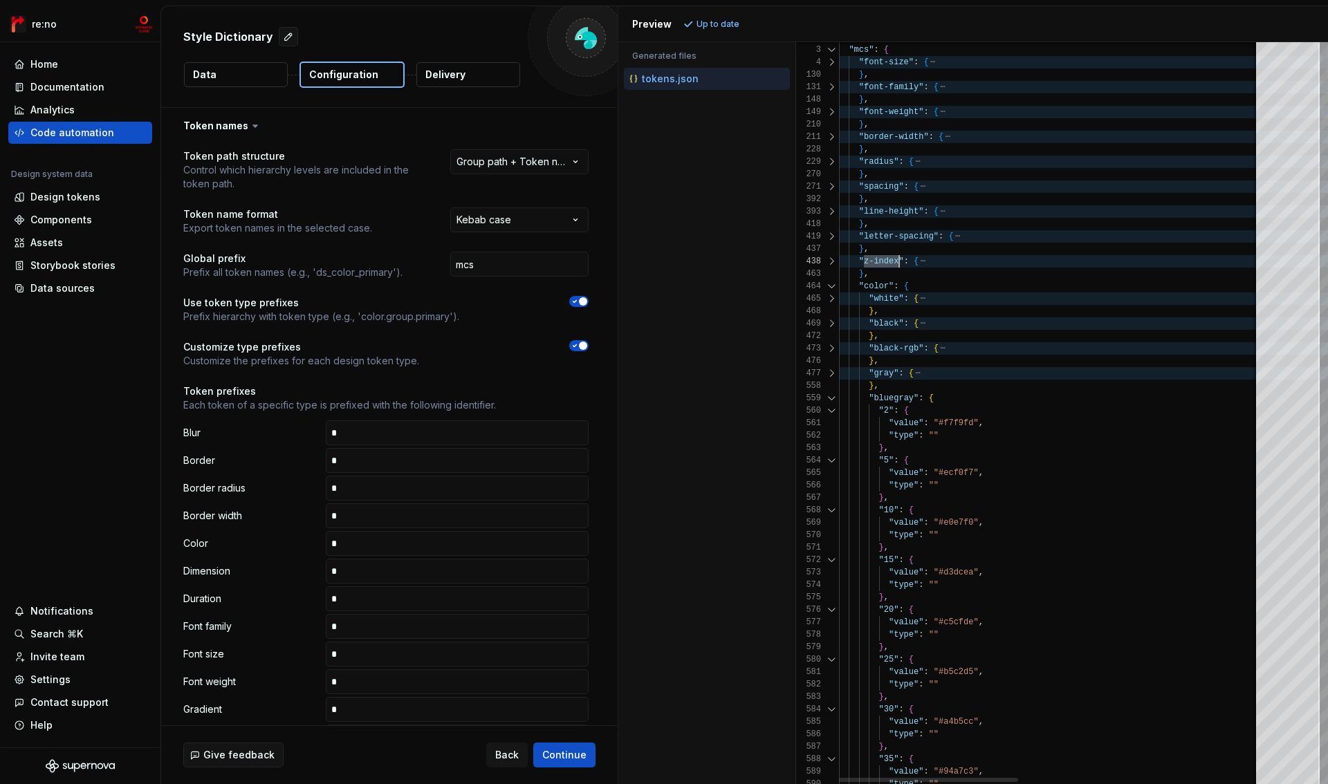
click at [828, 397] on div at bounding box center [832, 398] width 18 height 12
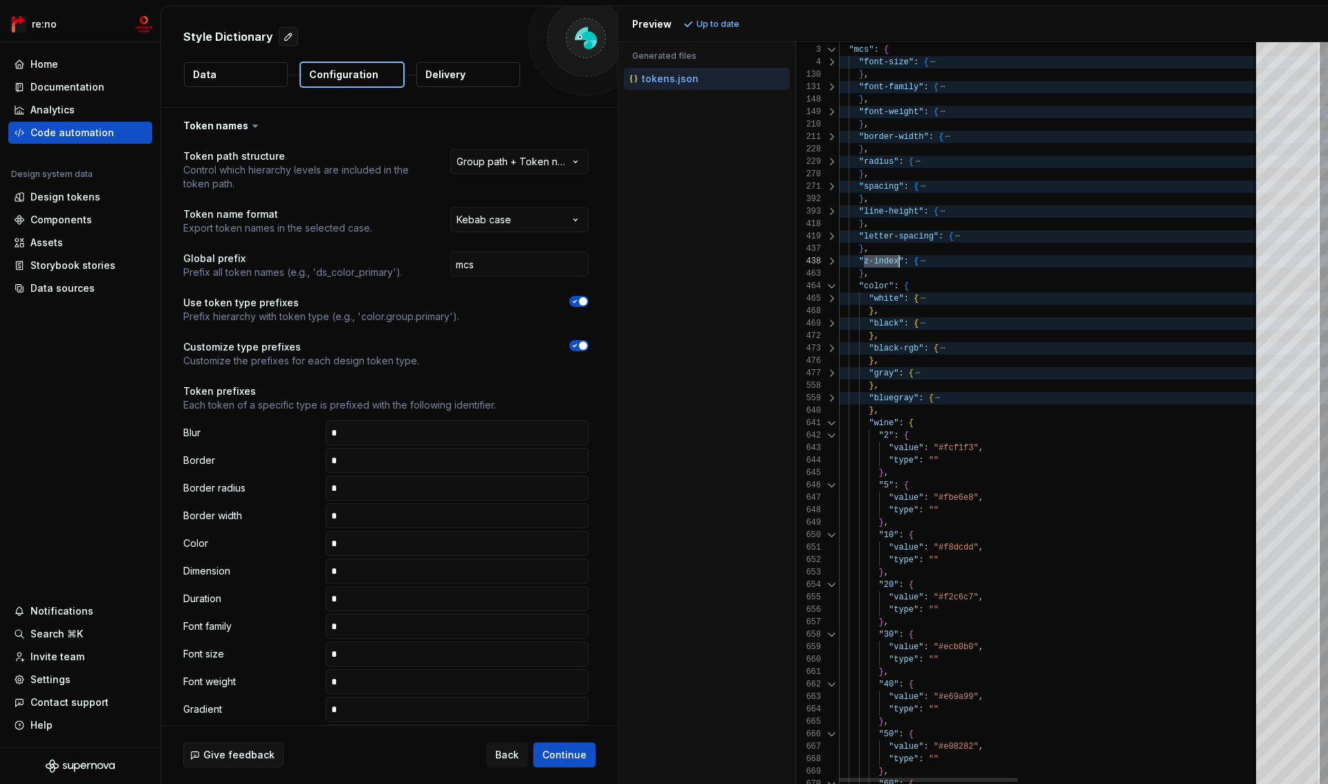
click at [827, 421] on div at bounding box center [832, 423] width 18 height 12
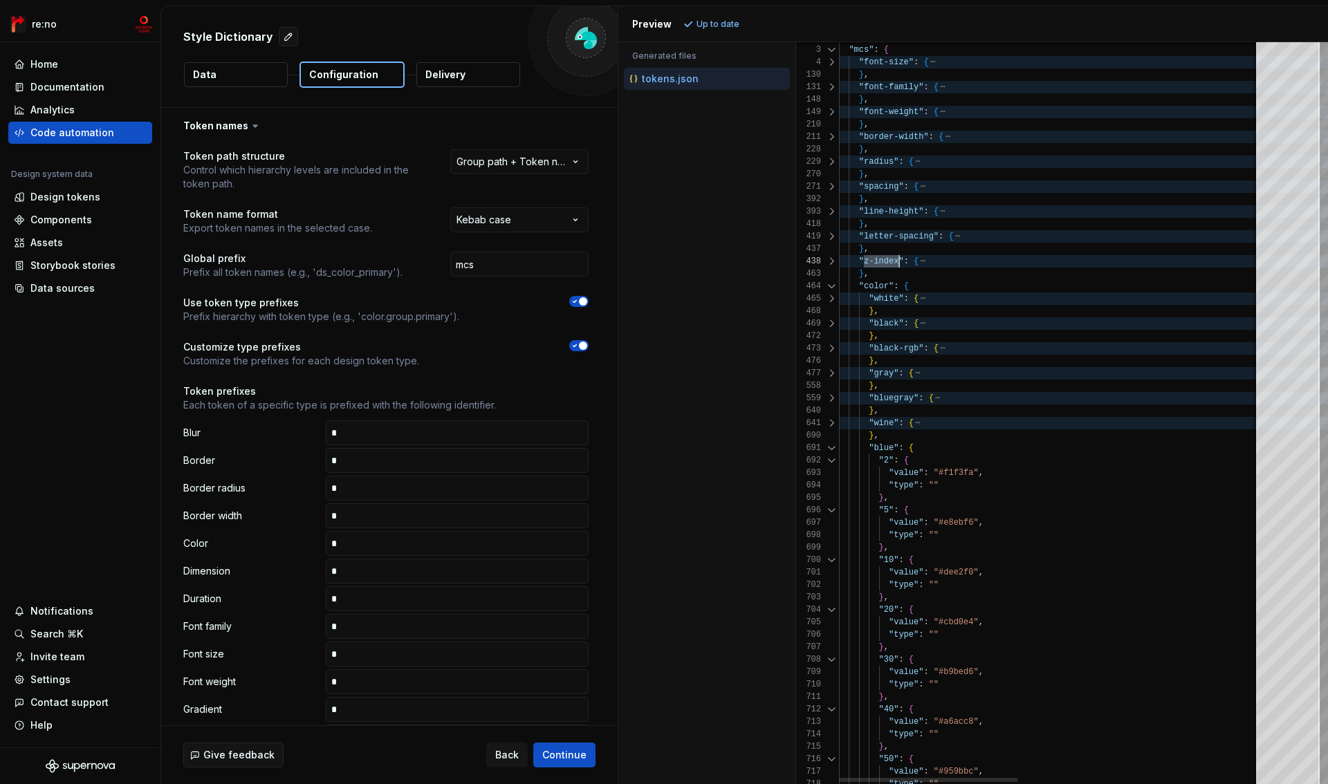
click at [827, 446] on div at bounding box center [832, 448] width 18 height 12
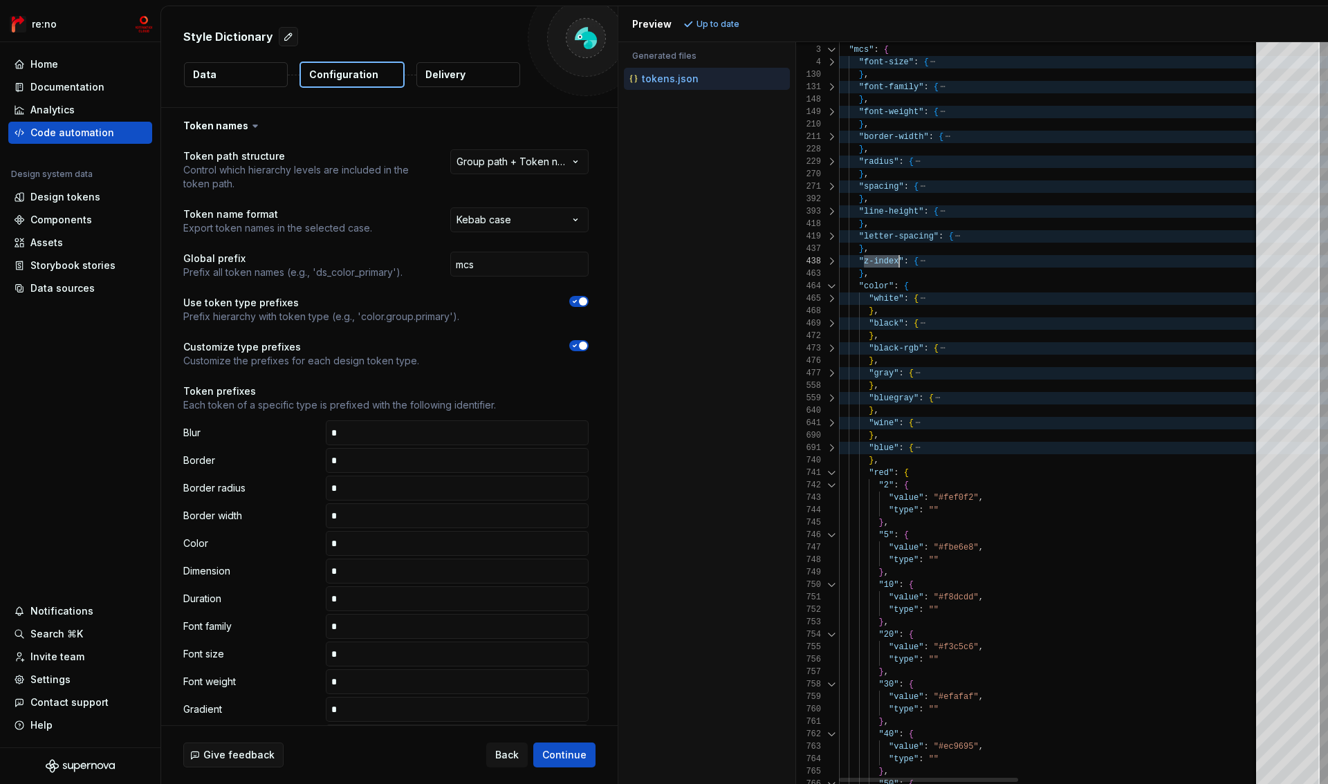
click at [829, 476] on div at bounding box center [832, 473] width 18 height 12
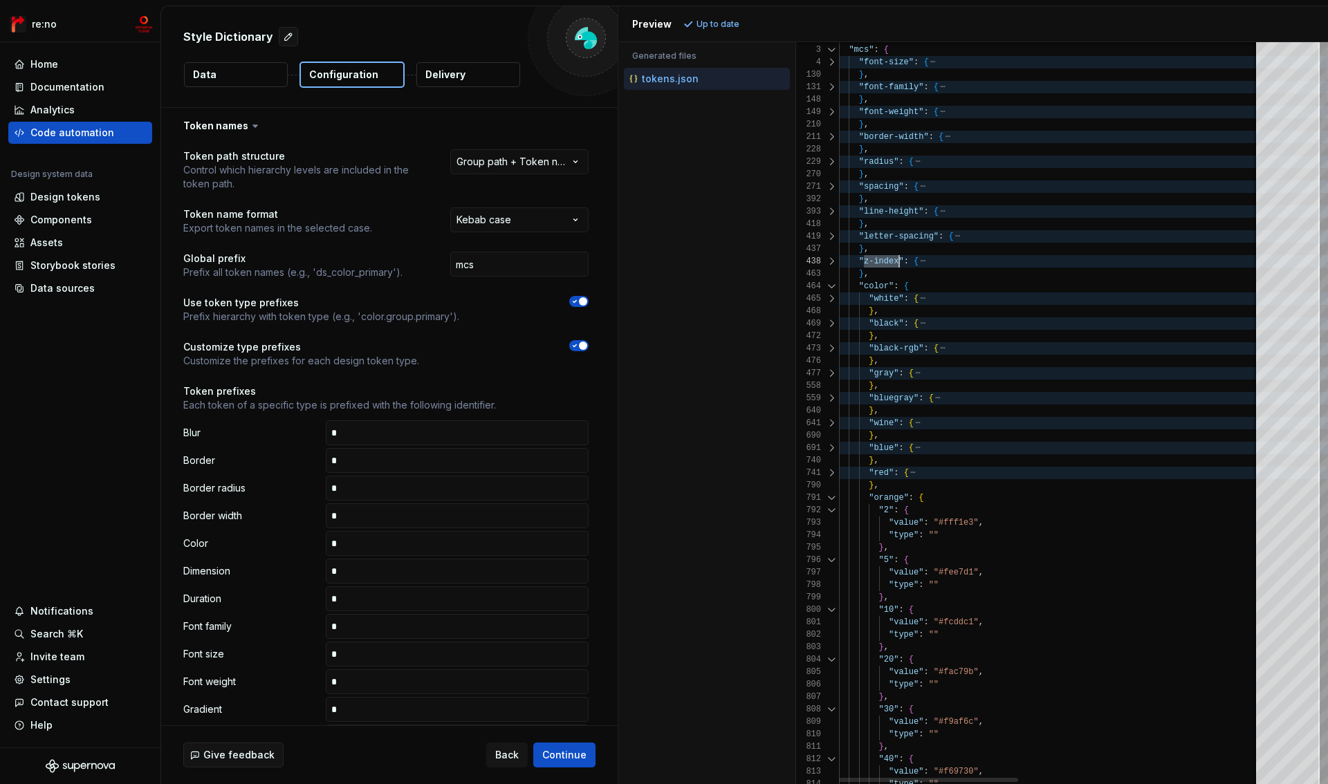
click at [829, 497] on div at bounding box center [832, 498] width 18 height 12
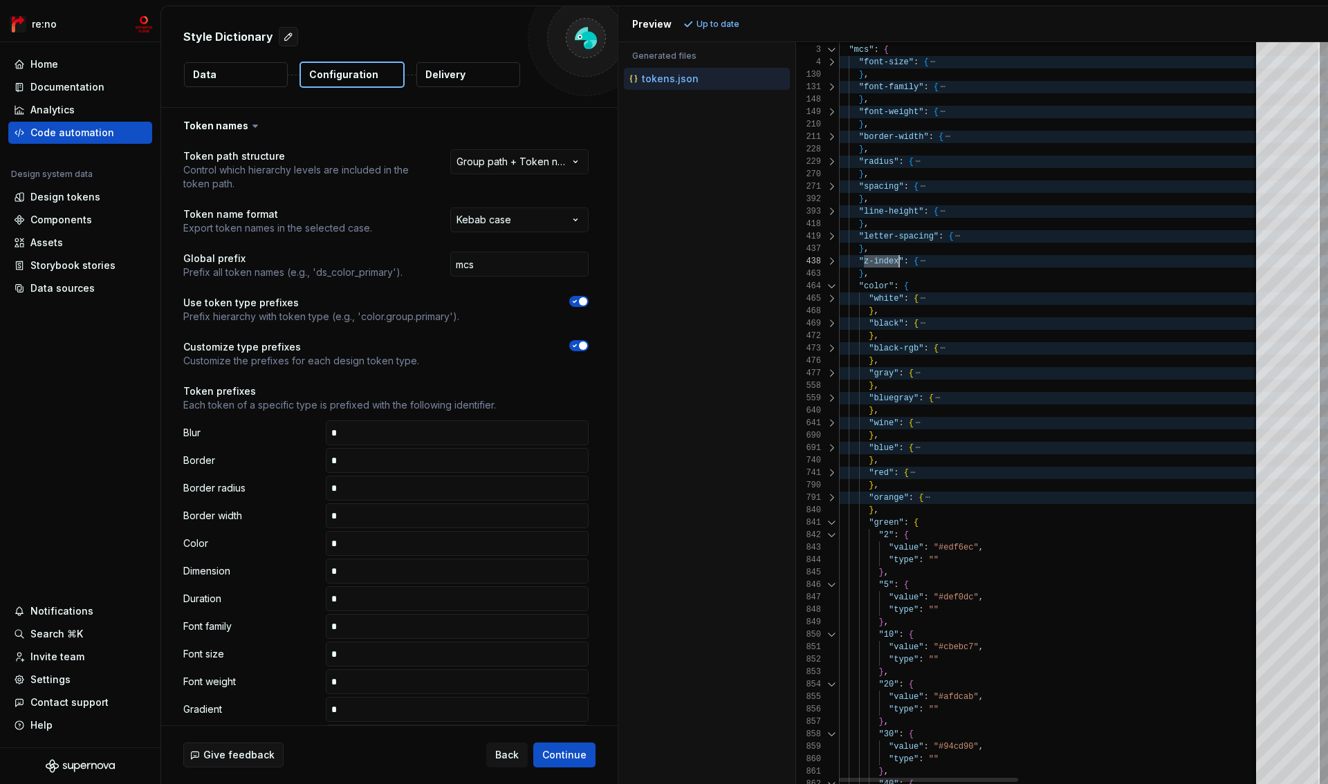
click at [826, 537] on div at bounding box center [832, 535] width 18 height 12
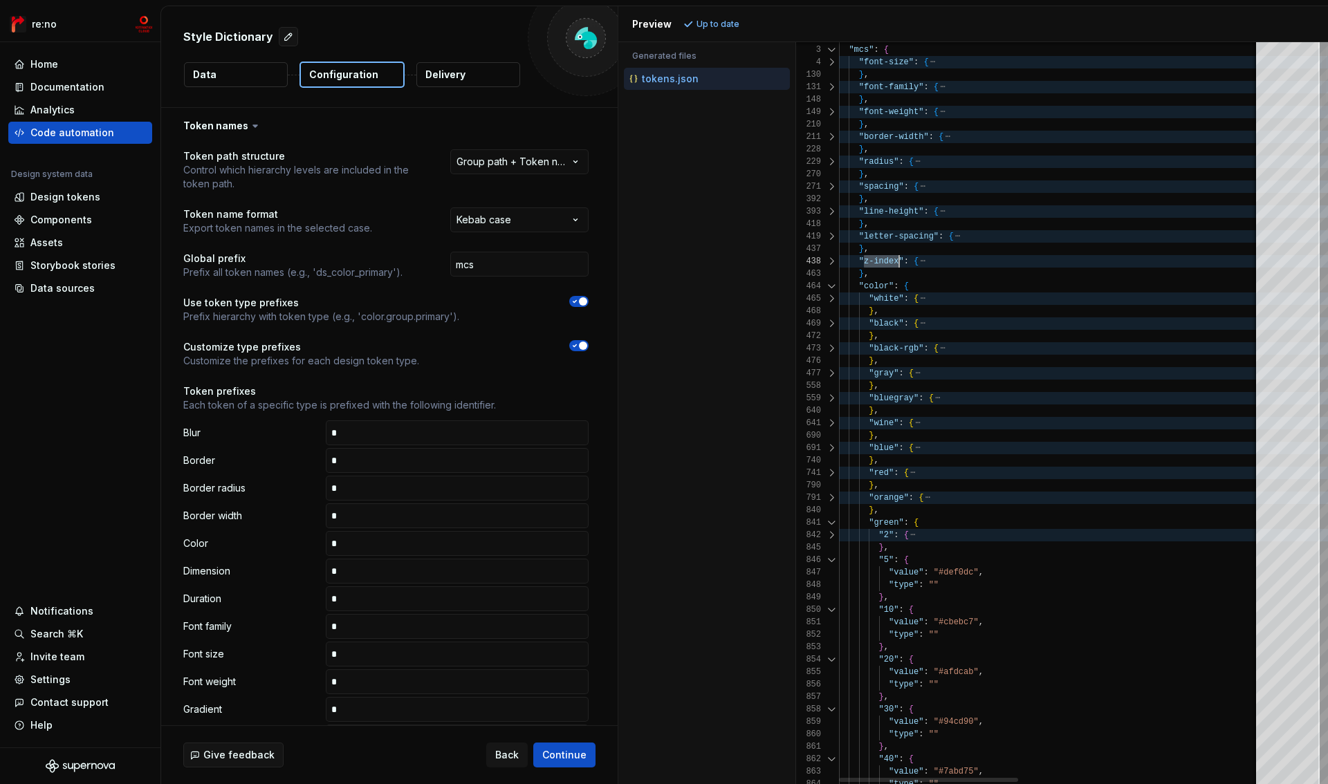
click at [827, 558] on div at bounding box center [832, 560] width 18 height 12
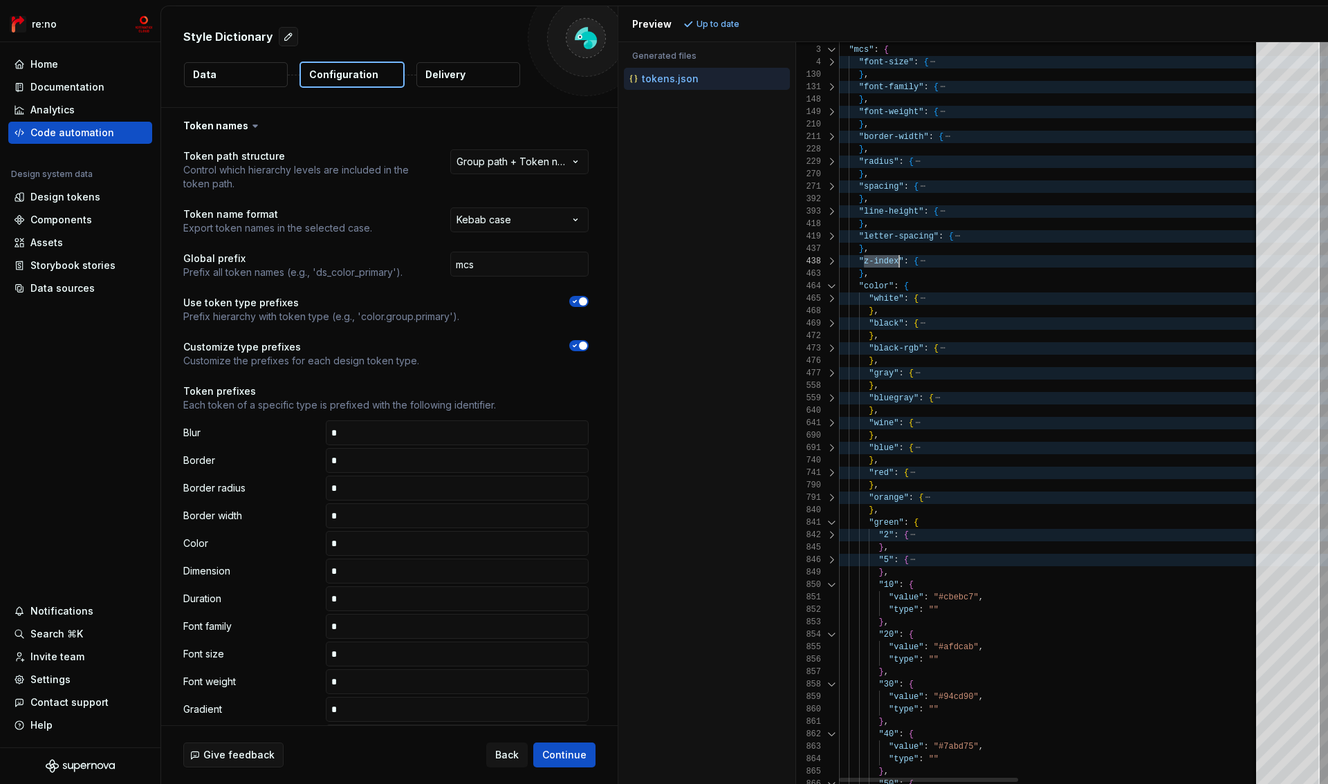
click at [829, 522] on div at bounding box center [832, 523] width 18 height 12
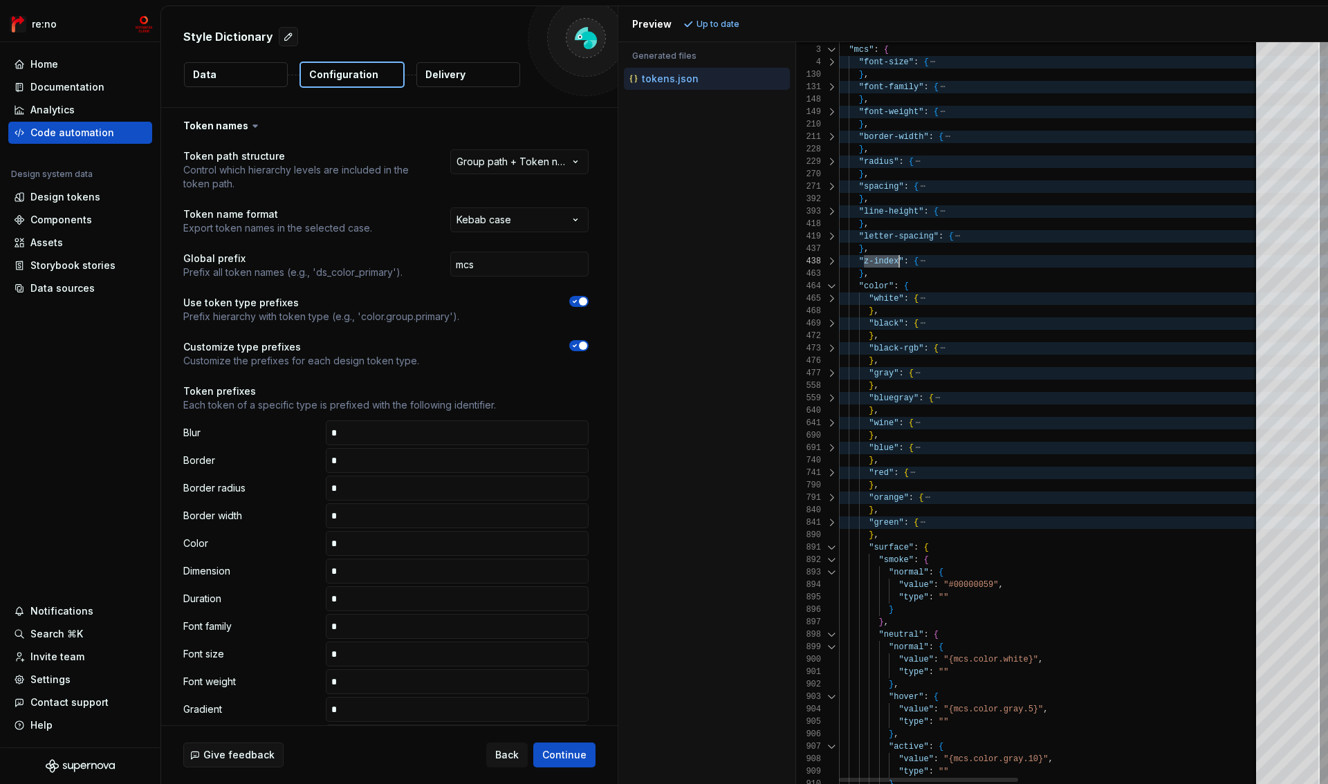
click at [828, 544] on div at bounding box center [832, 548] width 18 height 12
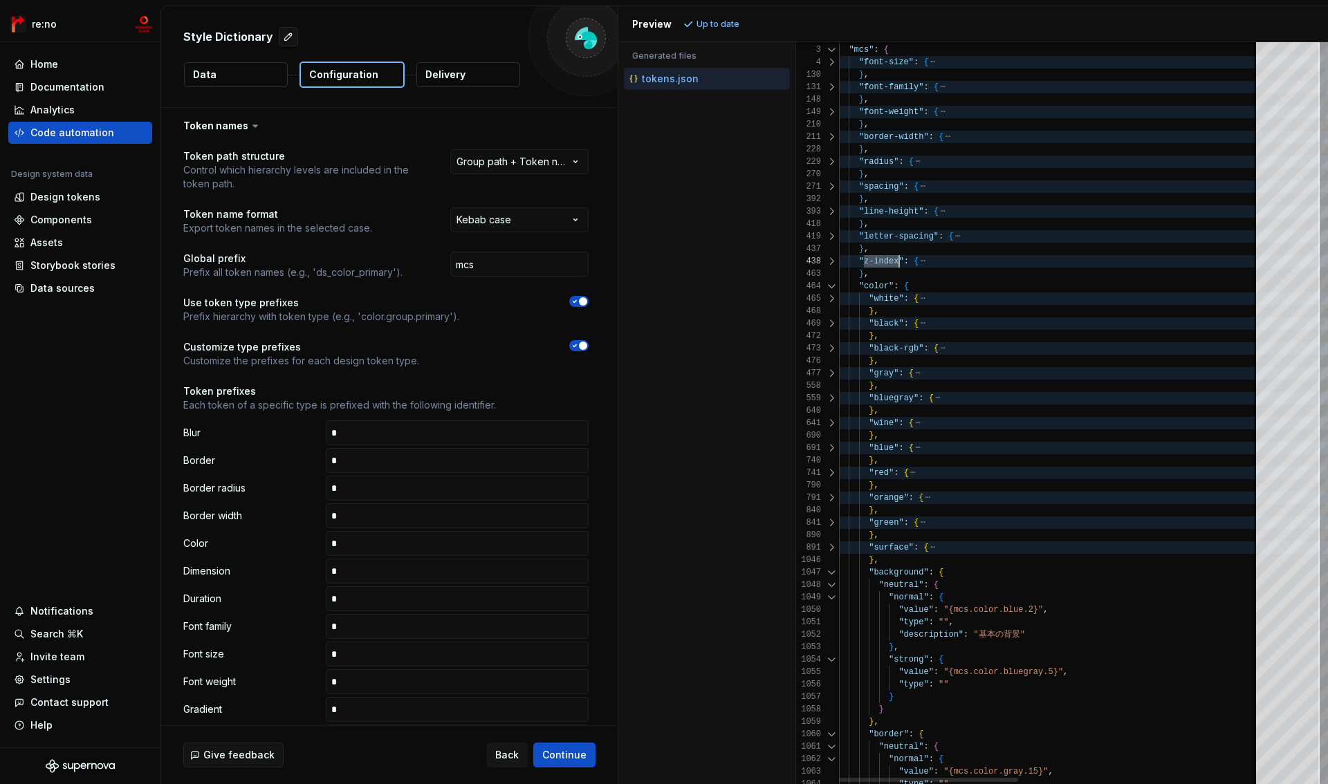
click at [828, 544] on div at bounding box center [832, 548] width 18 height 12
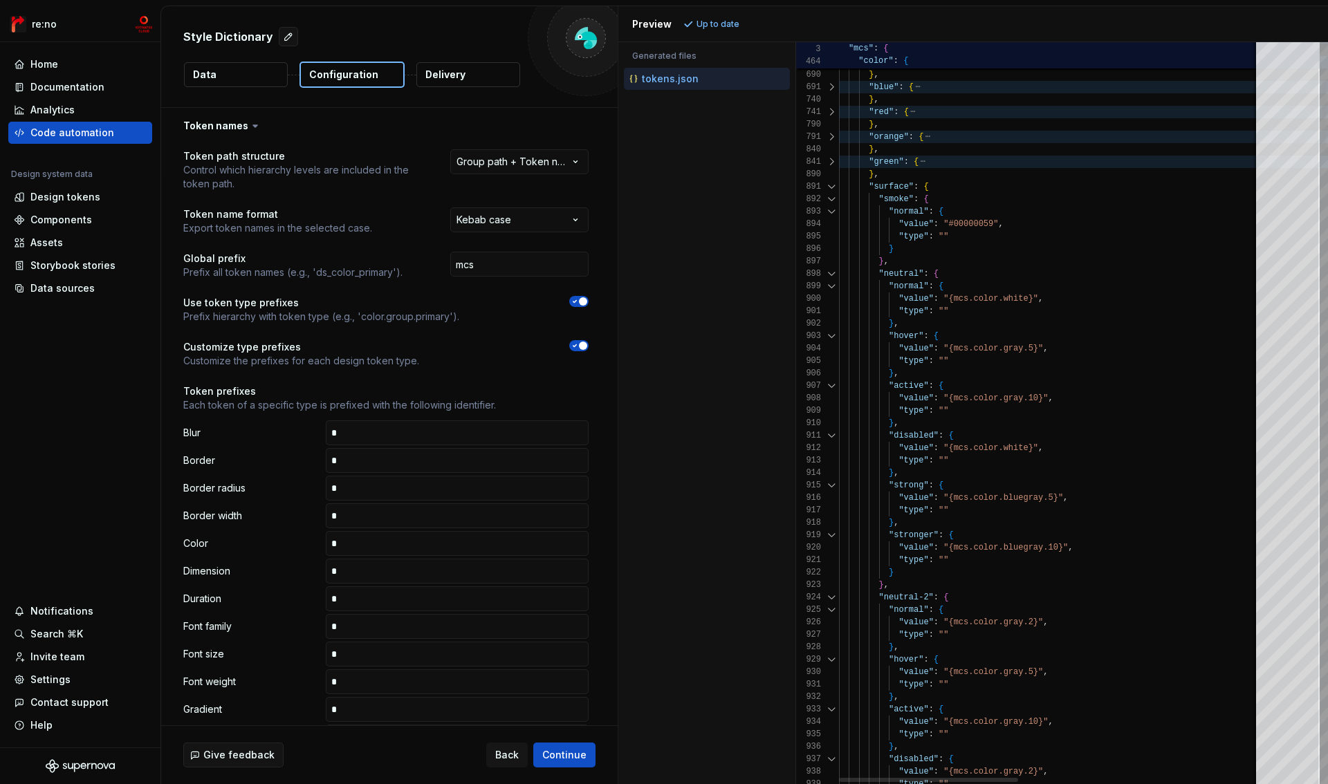
click at [832, 199] on div at bounding box center [832, 199] width 18 height 12
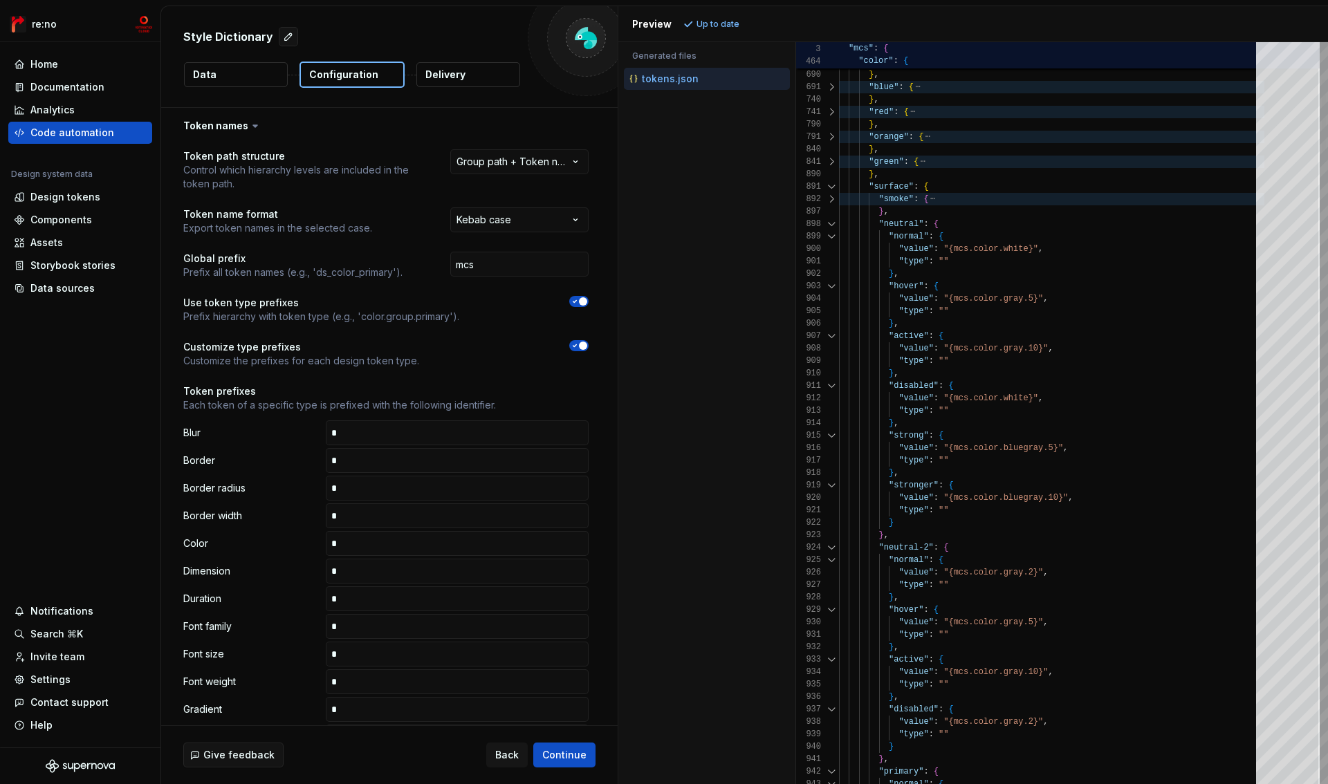
click at [831, 222] on div at bounding box center [832, 224] width 18 height 12
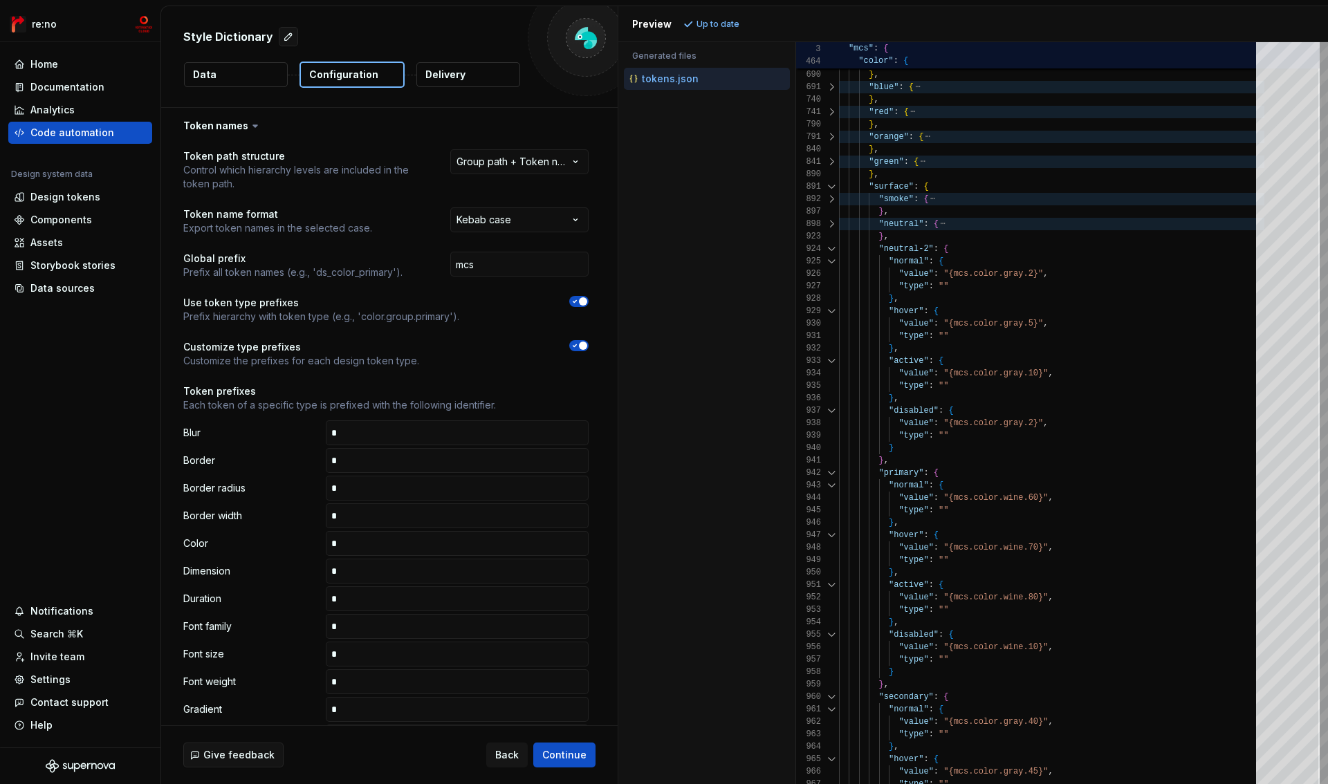
click at [831, 250] on div at bounding box center [832, 249] width 18 height 12
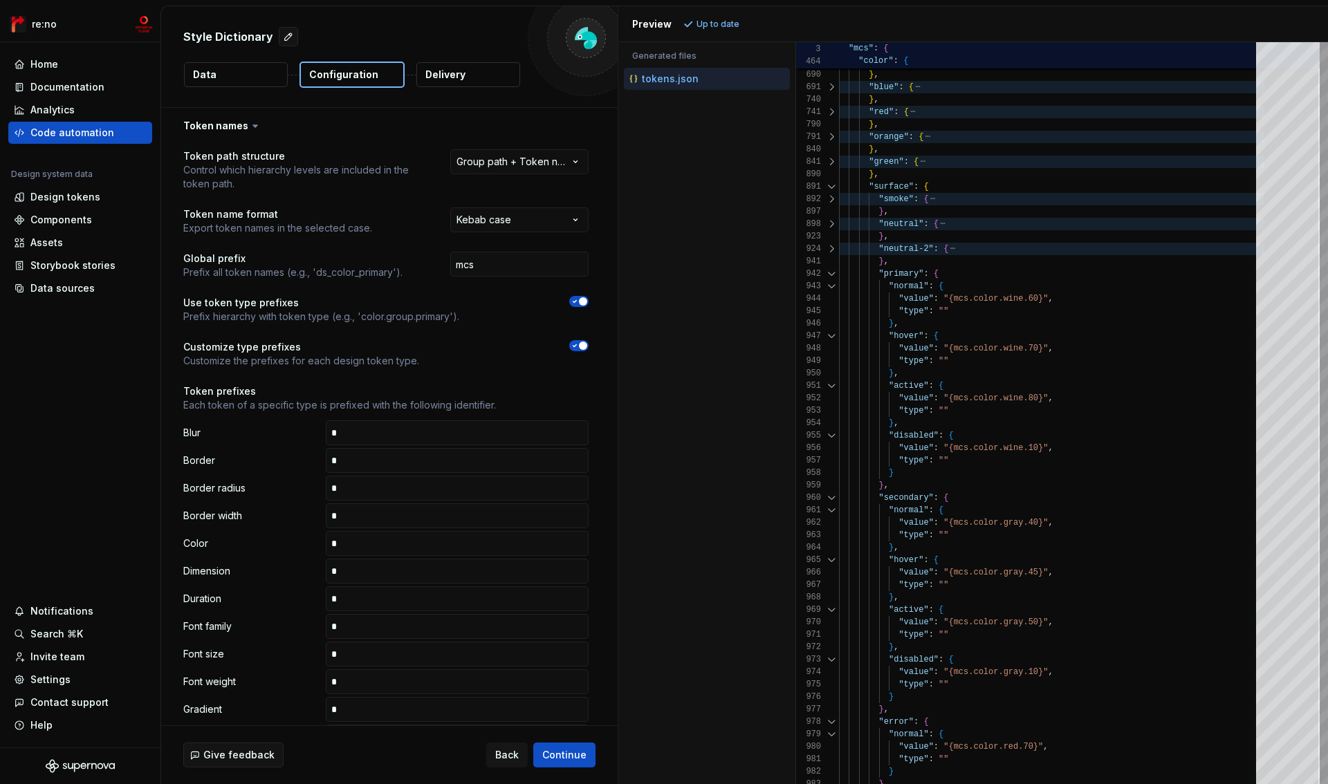
click at [830, 273] on div at bounding box center [832, 274] width 18 height 12
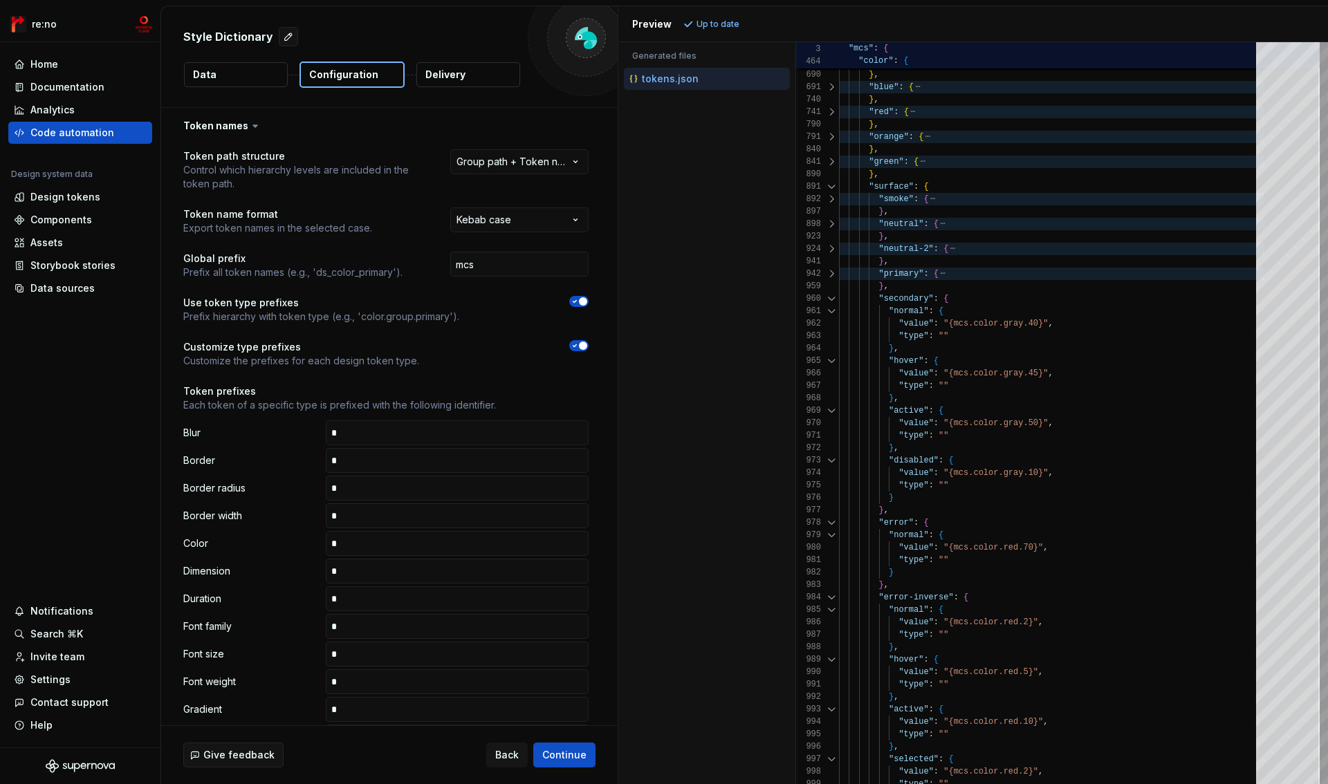
click at [830, 293] on div at bounding box center [832, 299] width 18 height 12
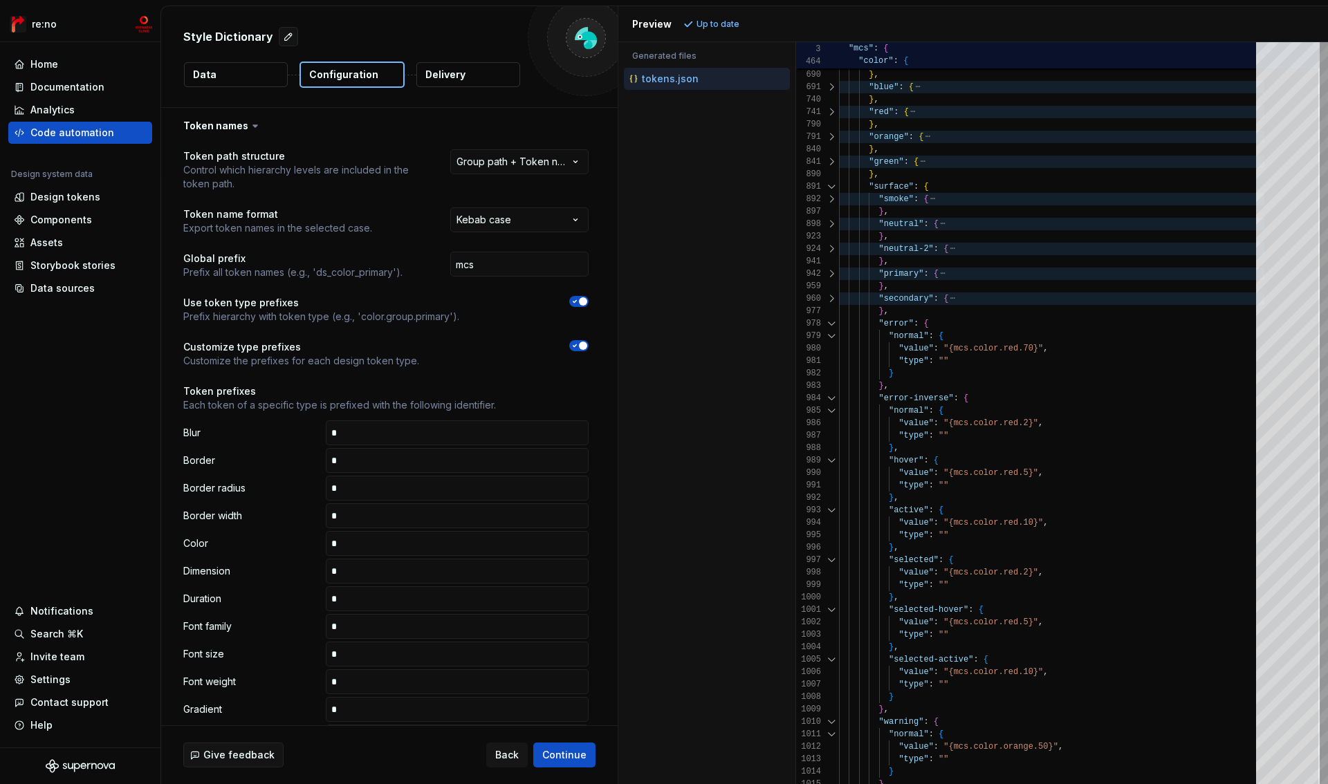
click at [828, 321] on div at bounding box center [832, 324] width 18 height 12
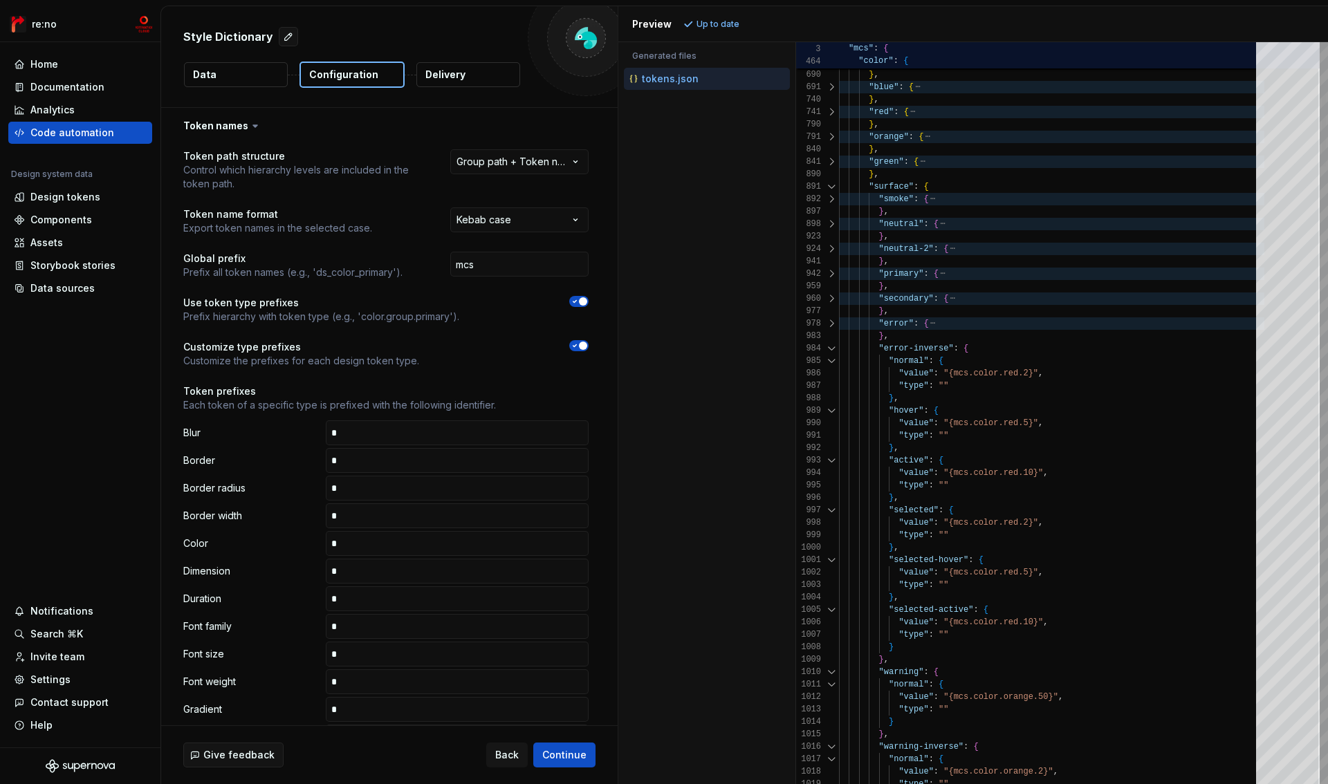
click at [828, 348] on div at bounding box center [832, 348] width 18 height 12
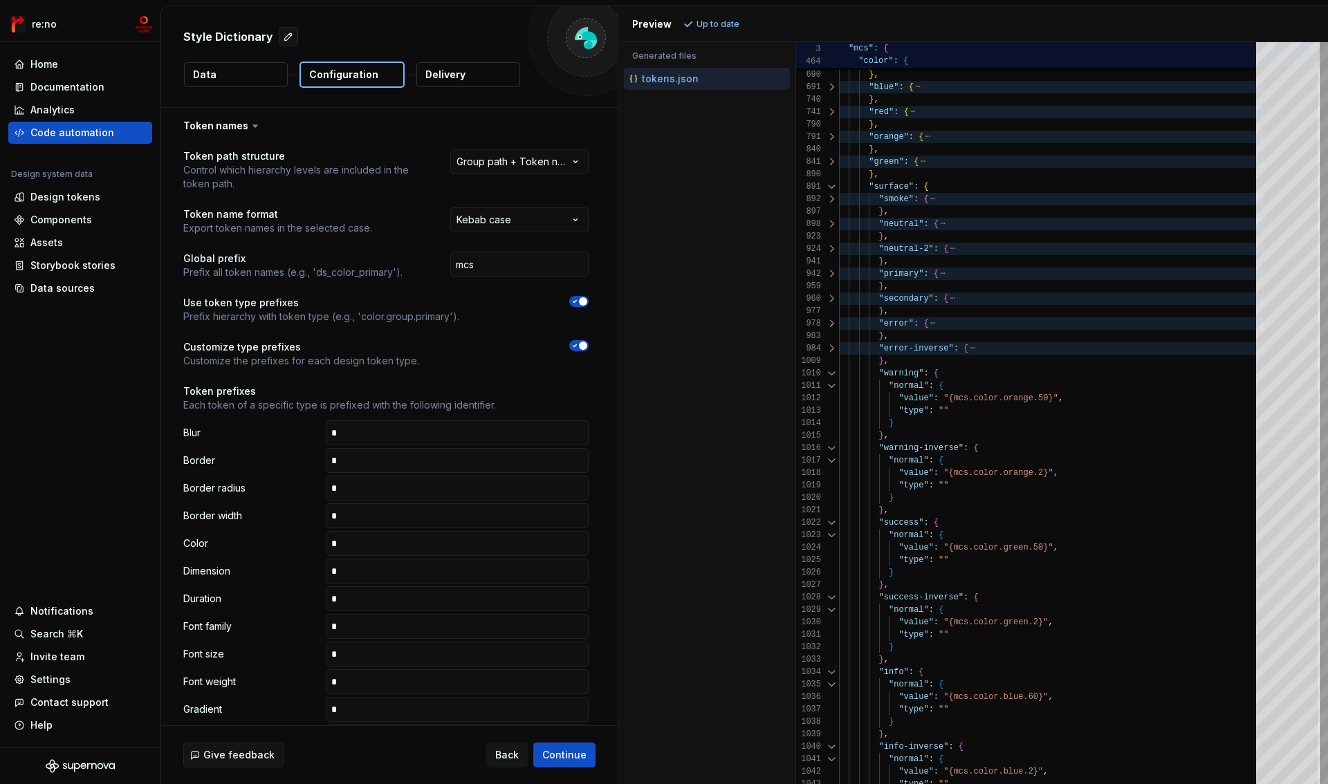
click at [827, 379] on div at bounding box center [832, 373] width 18 height 12
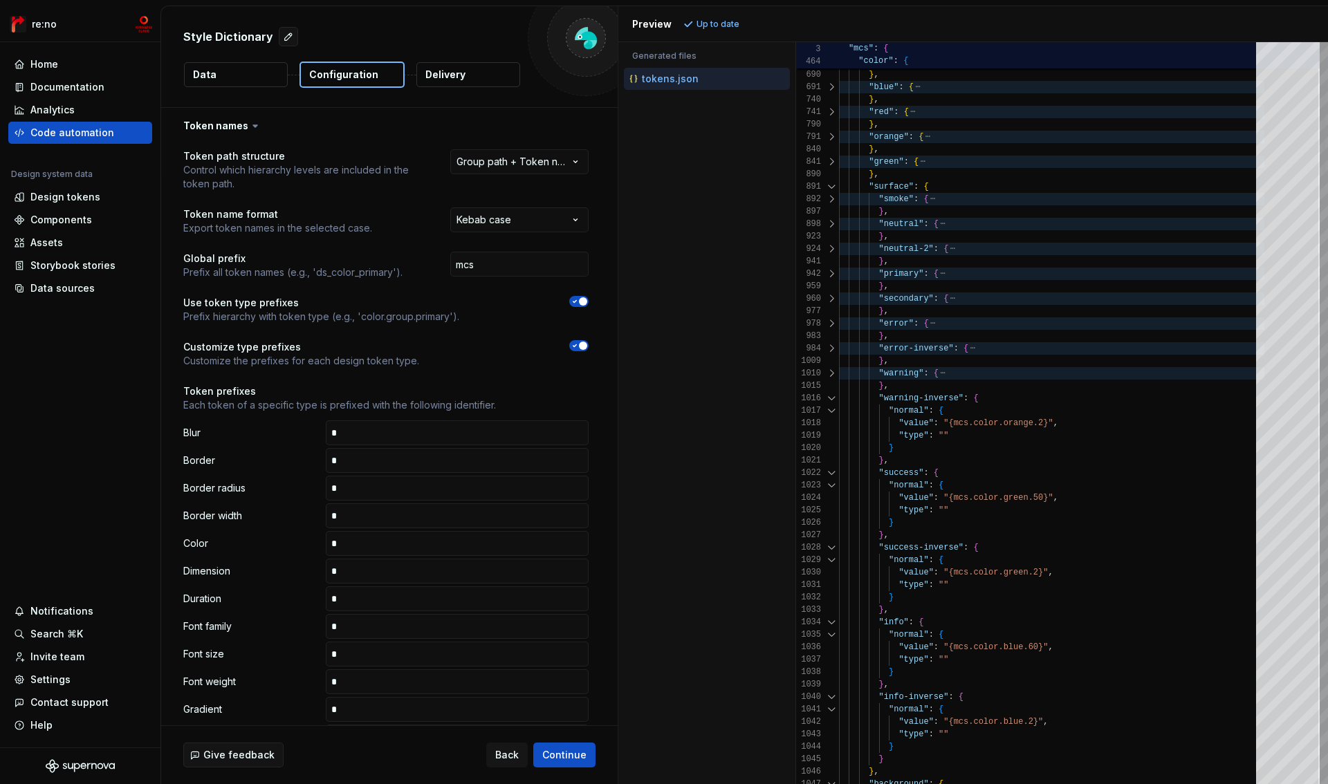
click at [827, 399] on div at bounding box center [832, 398] width 18 height 12
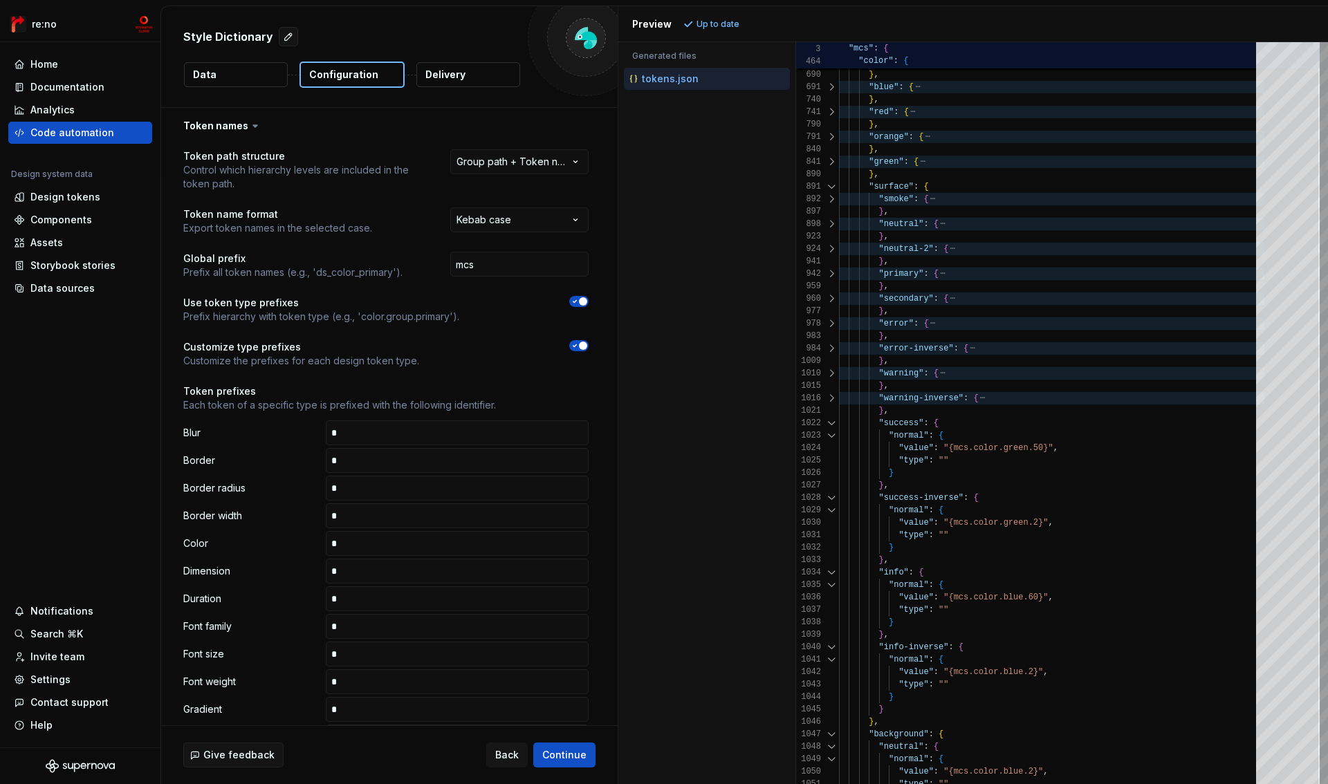
click at [827, 426] on div at bounding box center [832, 423] width 18 height 12
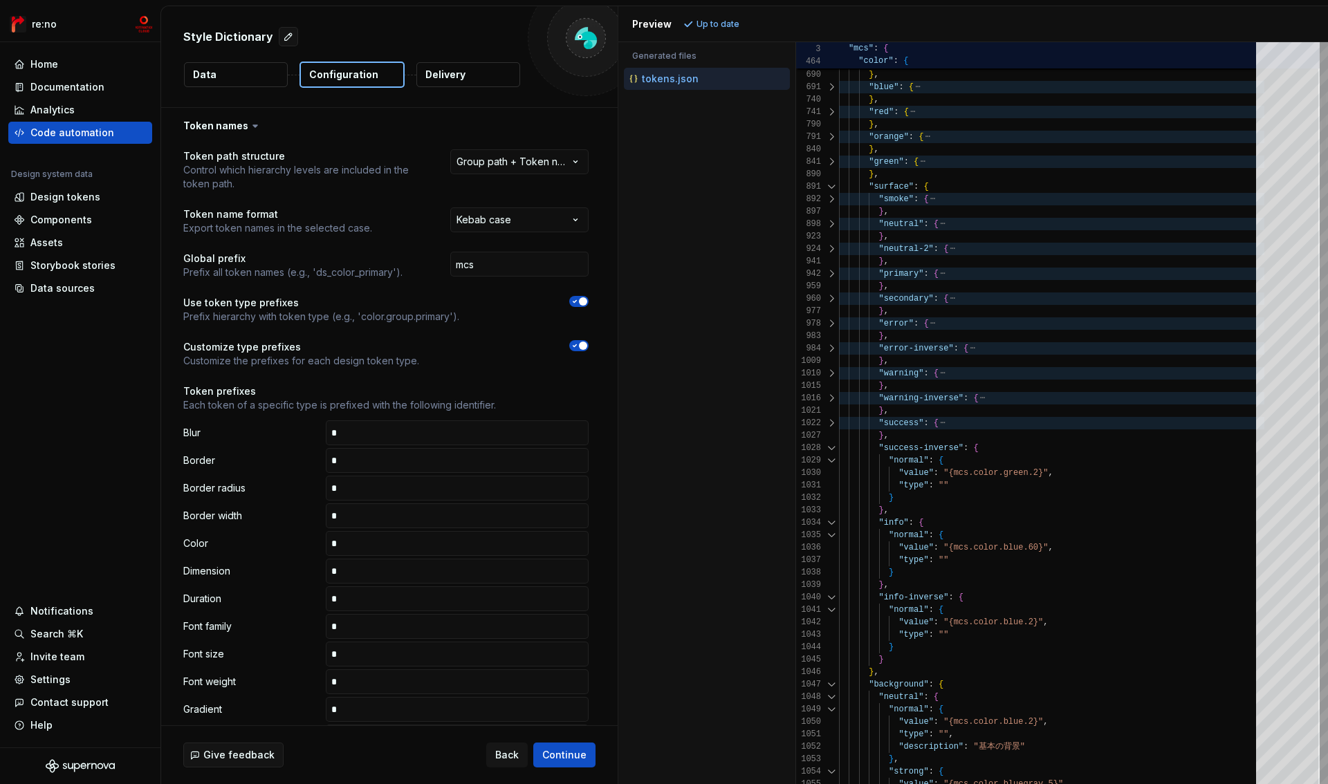
click at [827, 448] on div at bounding box center [832, 448] width 18 height 12
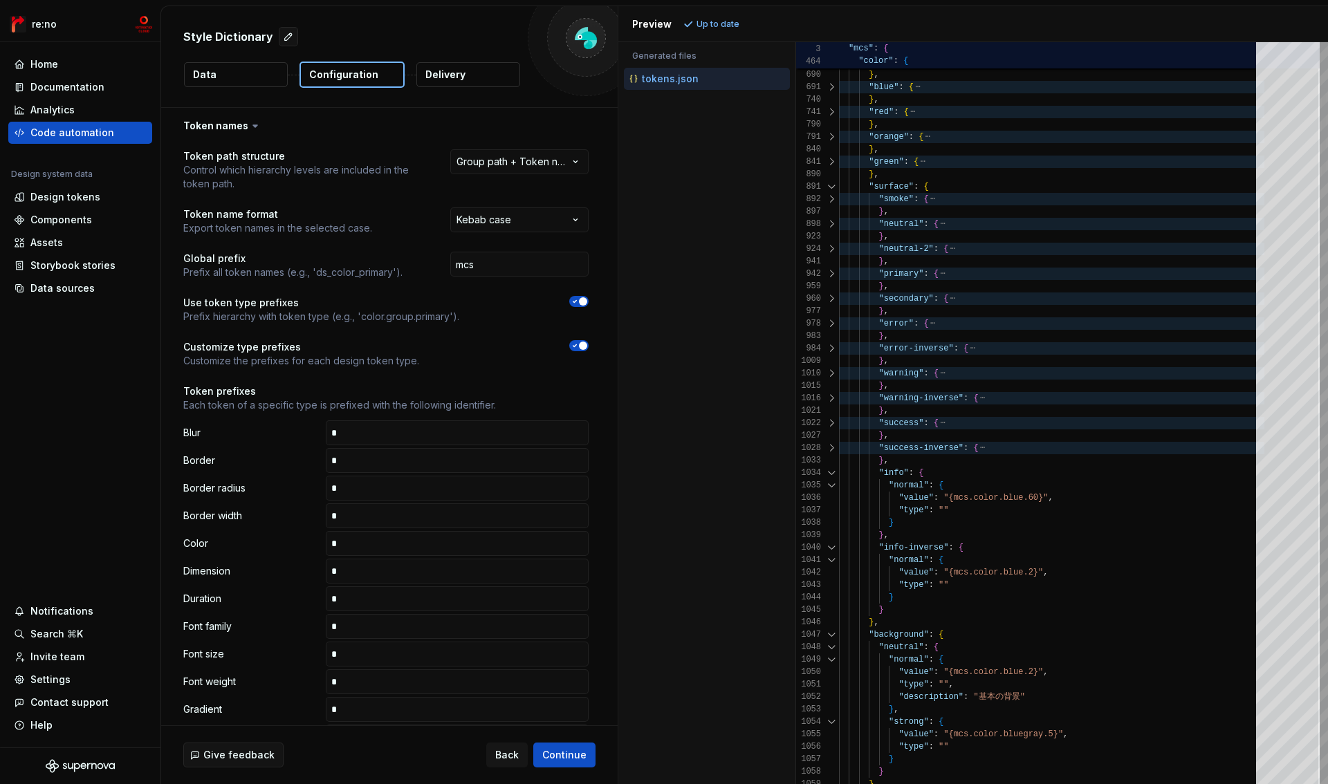
click at [828, 472] on div at bounding box center [832, 473] width 18 height 12
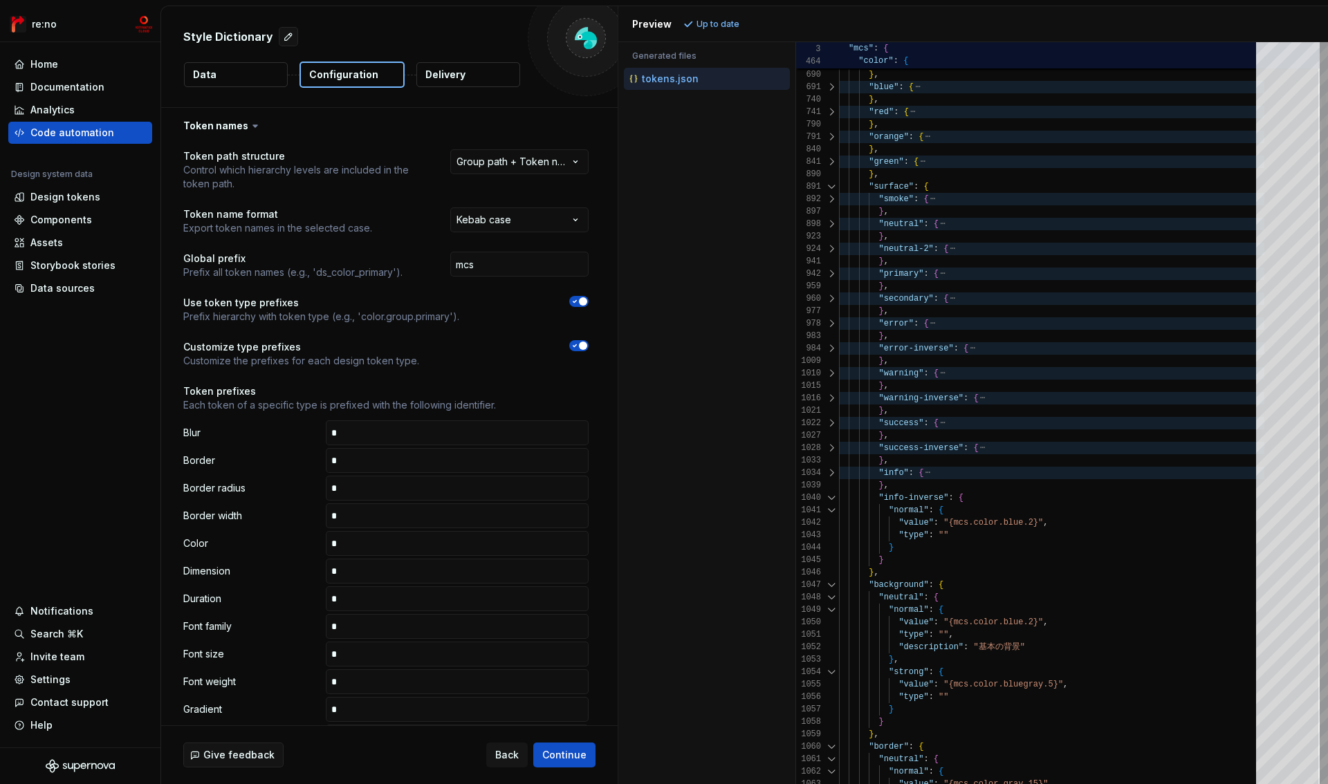
click at [827, 497] on div at bounding box center [832, 498] width 18 height 12
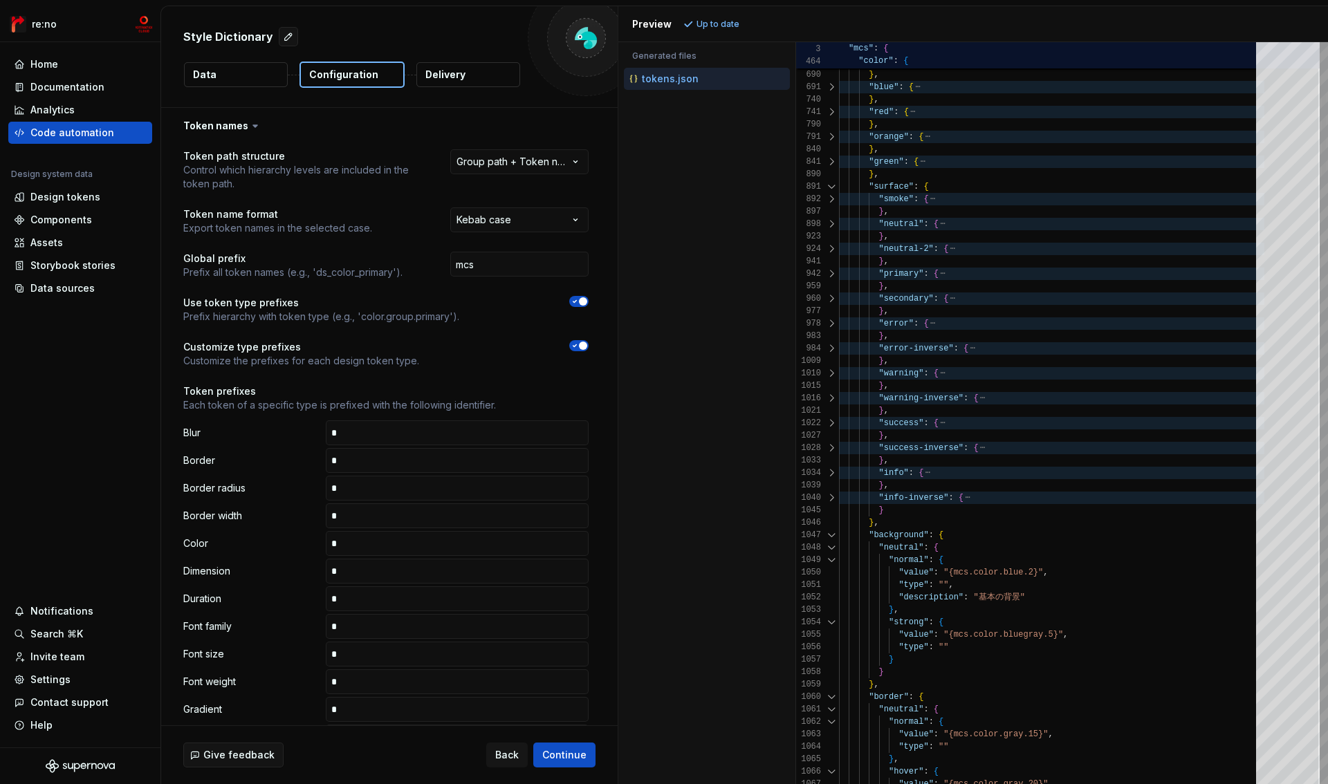
click at [829, 185] on div at bounding box center [832, 187] width 18 height 12
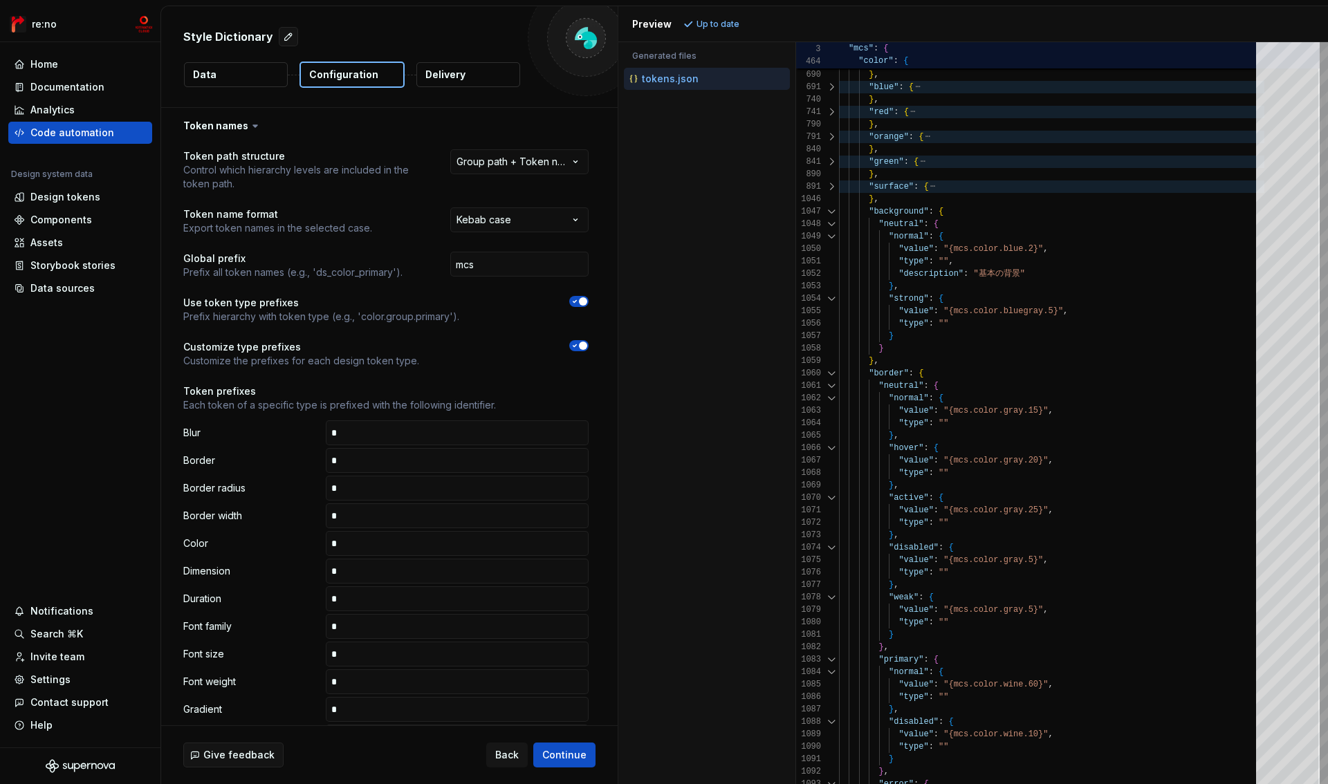
click at [829, 224] on div at bounding box center [832, 224] width 18 height 12
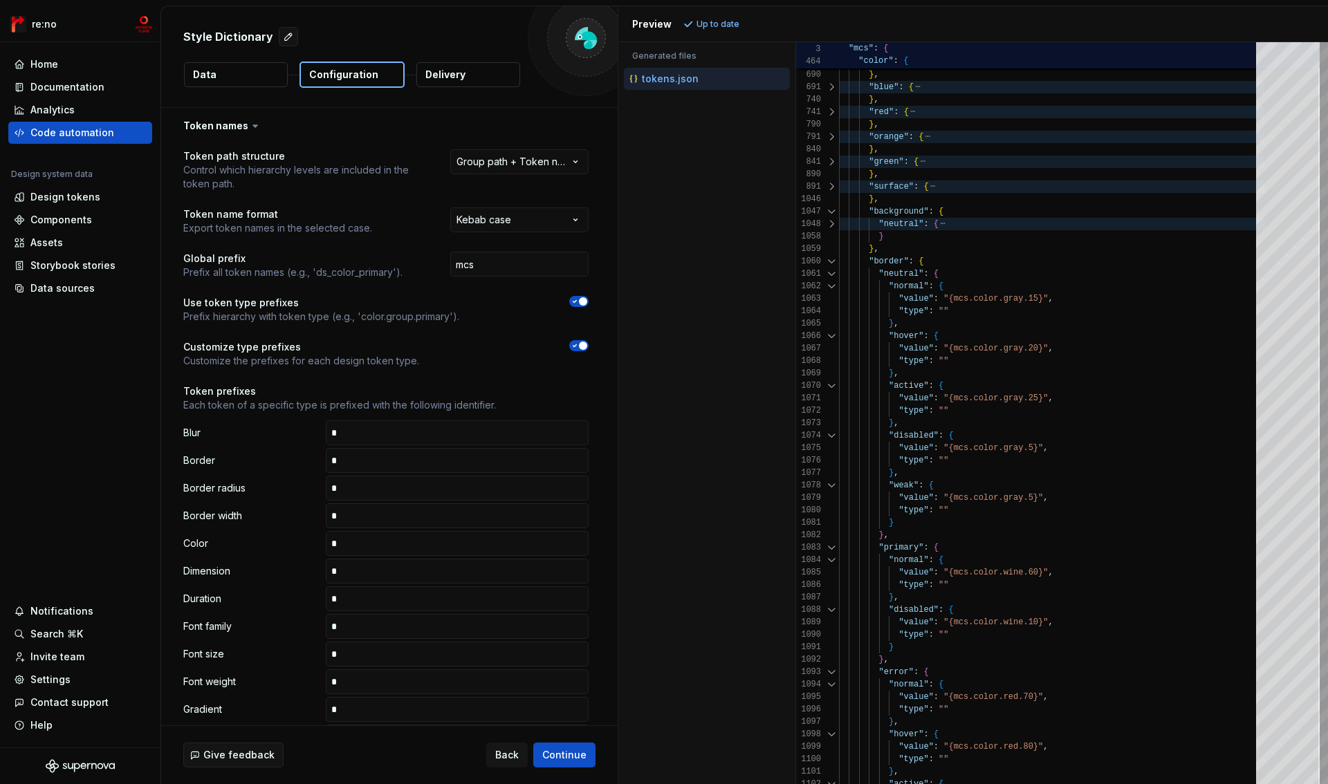
click at [832, 226] on div at bounding box center [832, 224] width 18 height 12
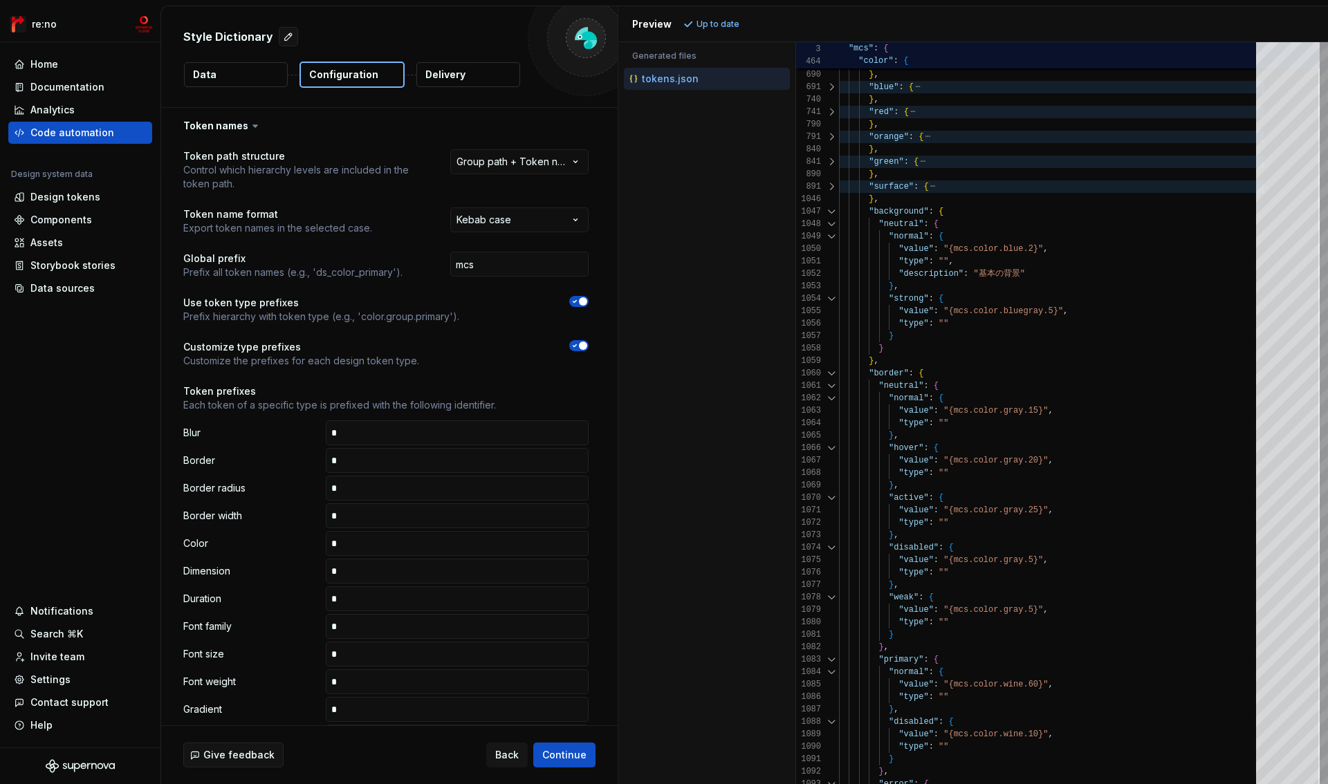
click at [832, 237] on div at bounding box center [832, 236] width 18 height 12
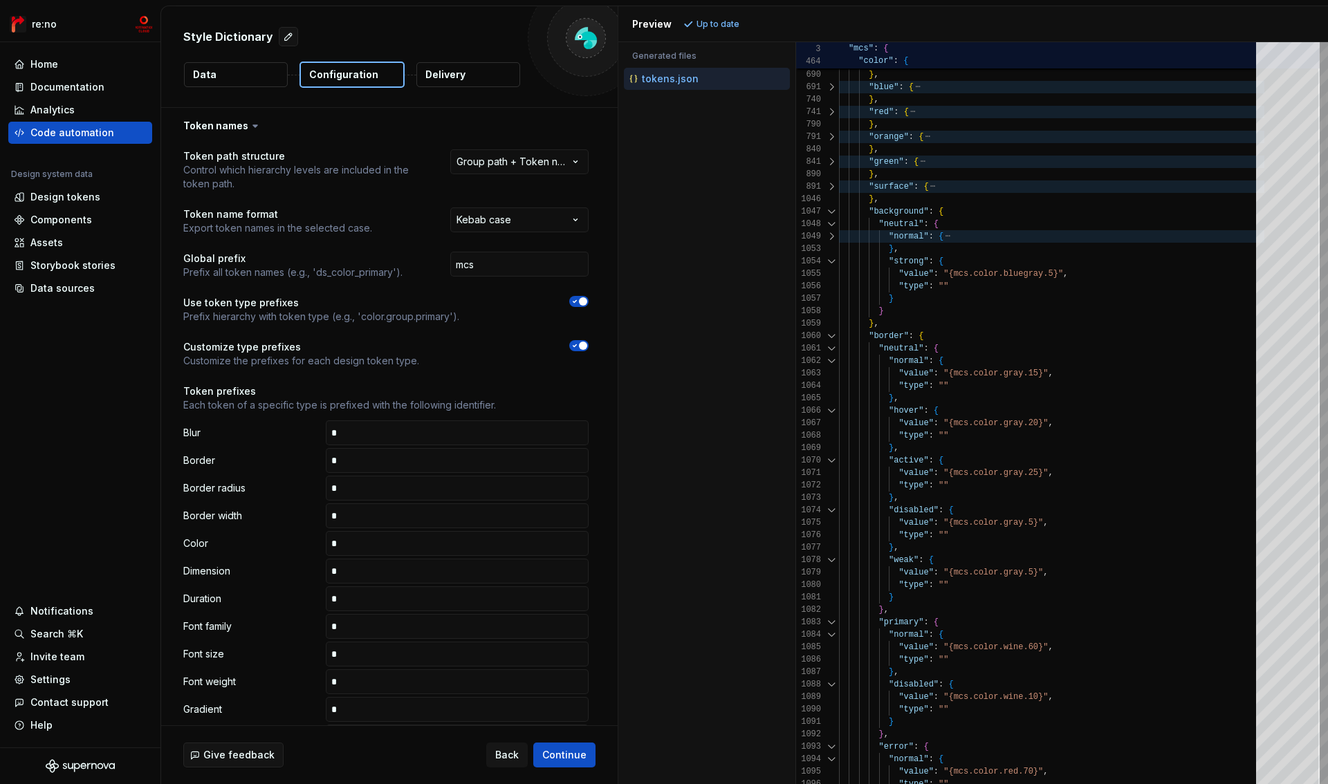
click at [832, 253] on div "1053" at bounding box center [817, 249] width 43 height 12
click at [832, 263] on div at bounding box center [832, 261] width 18 height 12
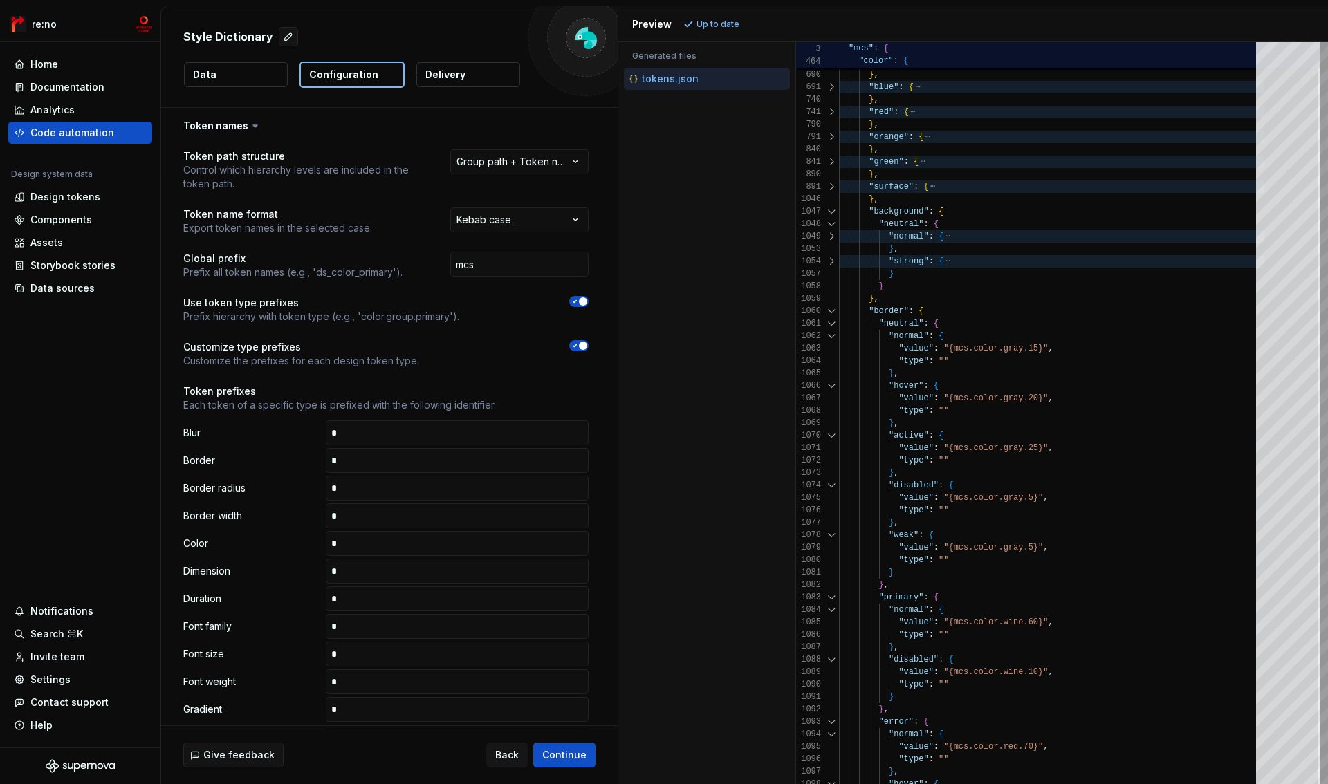
click at [832, 210] on div at bounding box center [832, 211] width 18 height 12
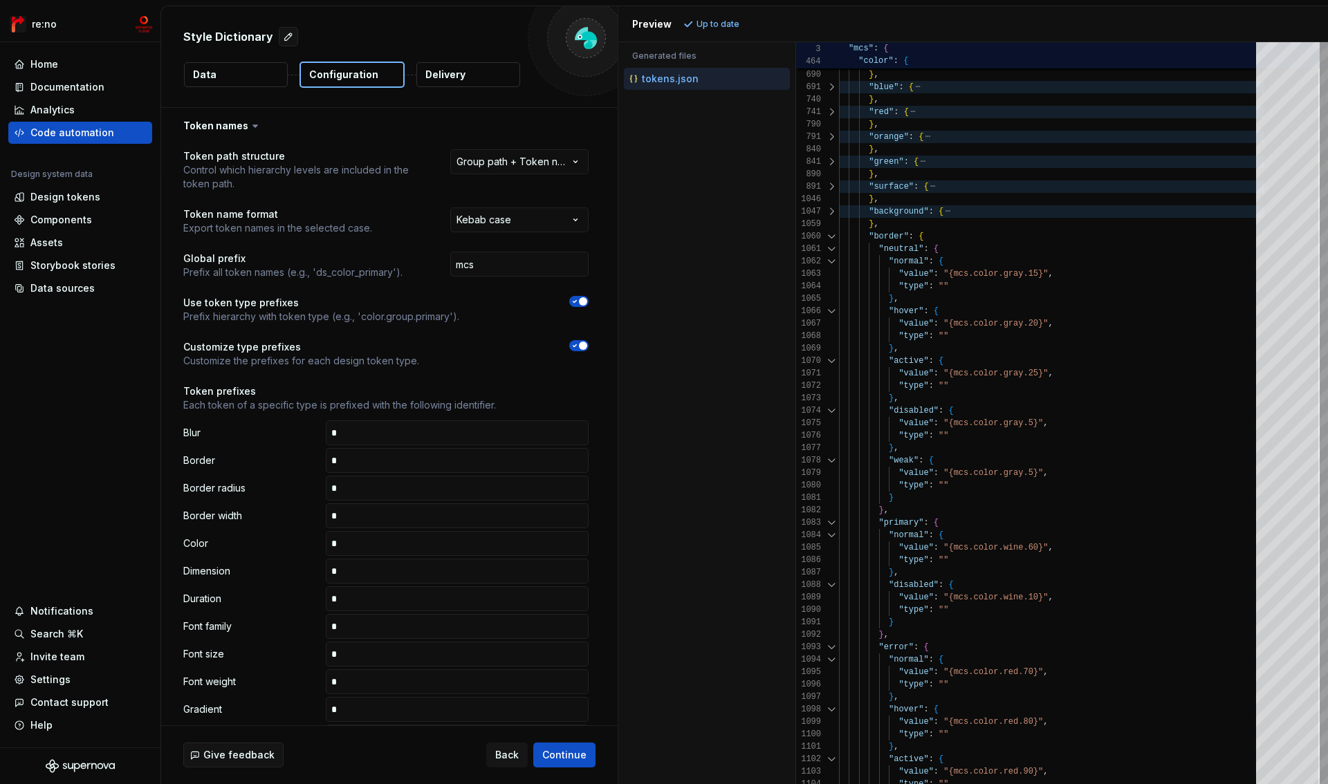
click at [831, 234] on div at bounding box center [832, 236] width 18 height 12
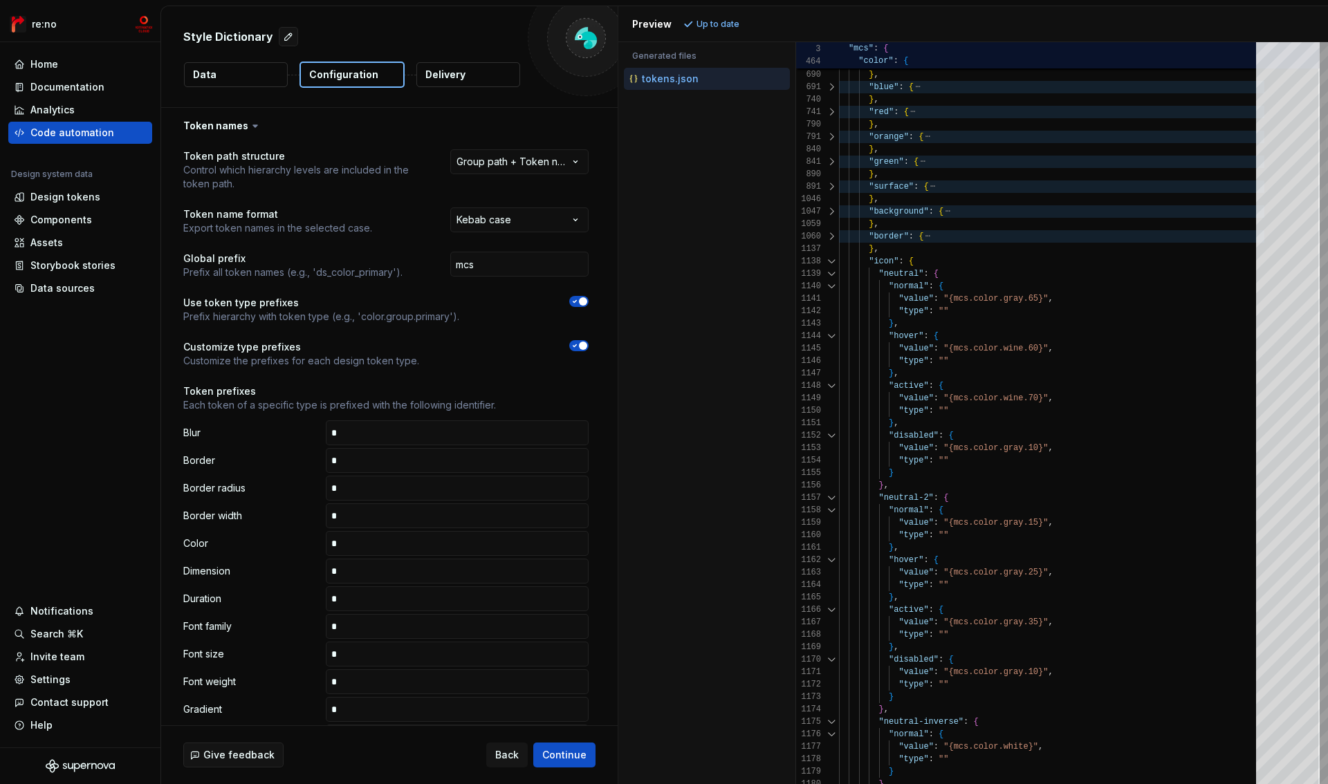
click at [831, 234] on div at bounding box center [832, 236] width 18 height 12
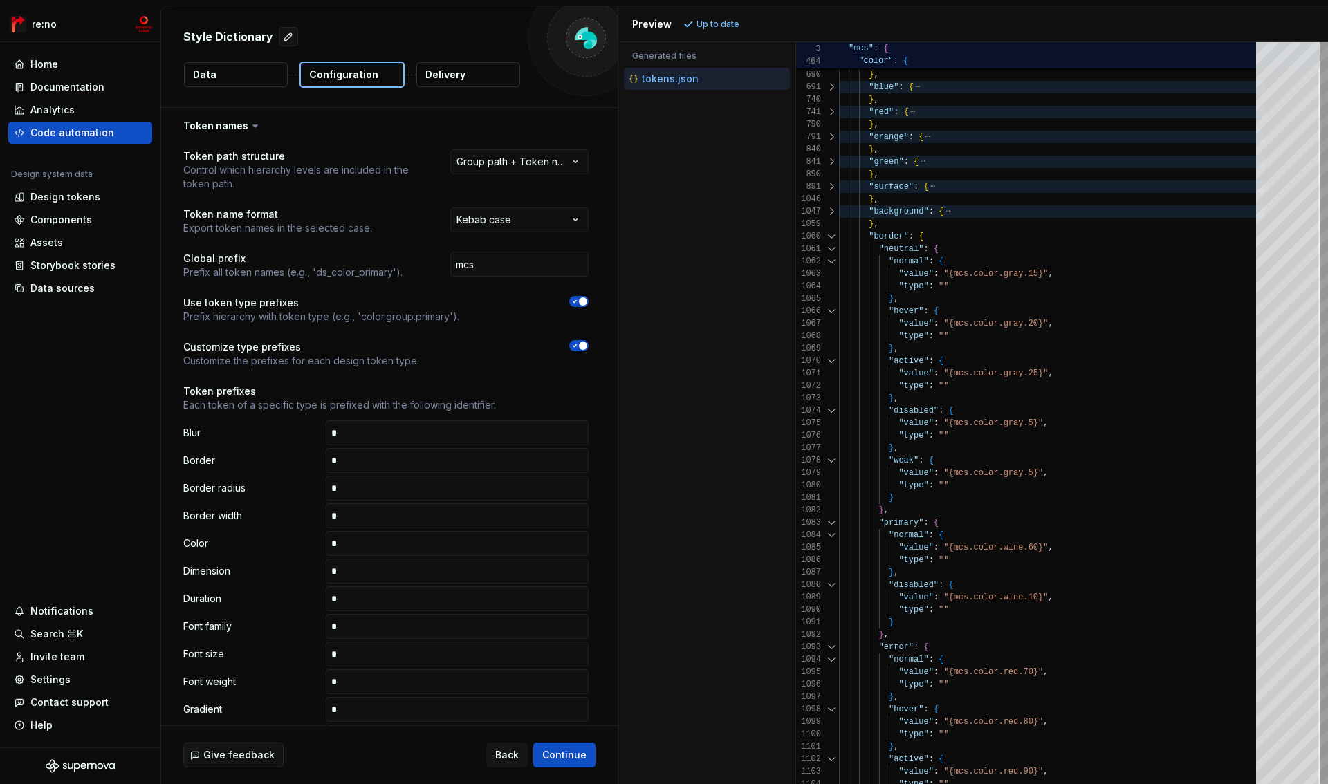
click at [833, 233] on div at bounding box center [832, 236] width 18 height 12
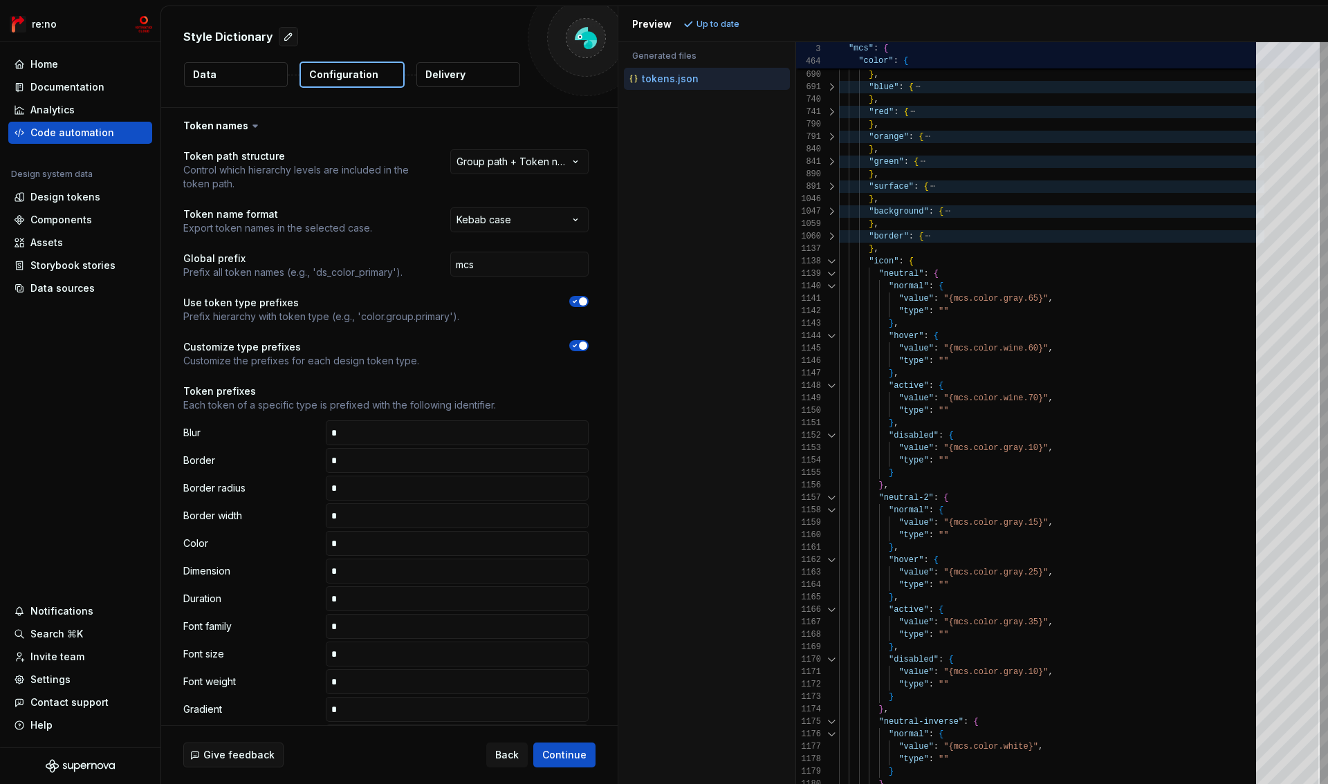
click at [829, 260] on div at bounding box center [832, 261] width 18 height 12
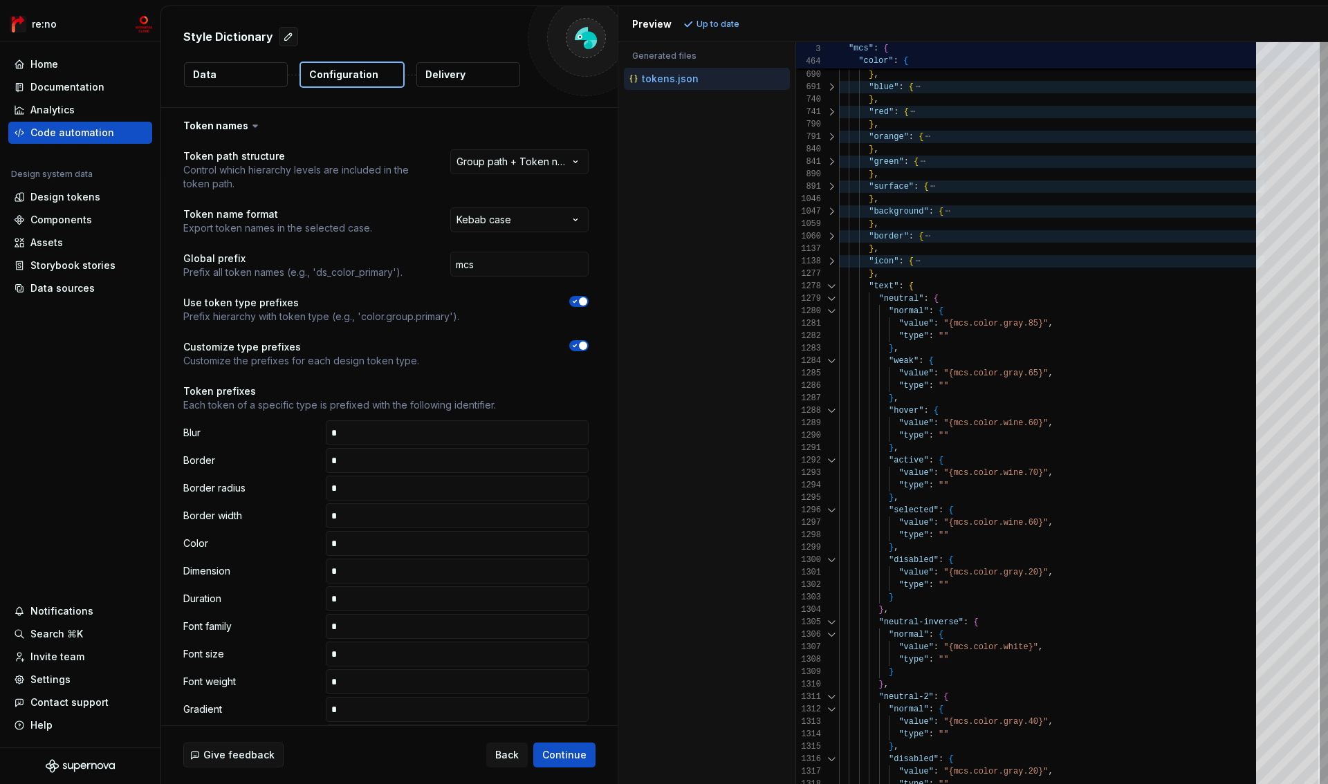
click at [829, 282] on div at bounding box center [832, 286] width 18 height 12
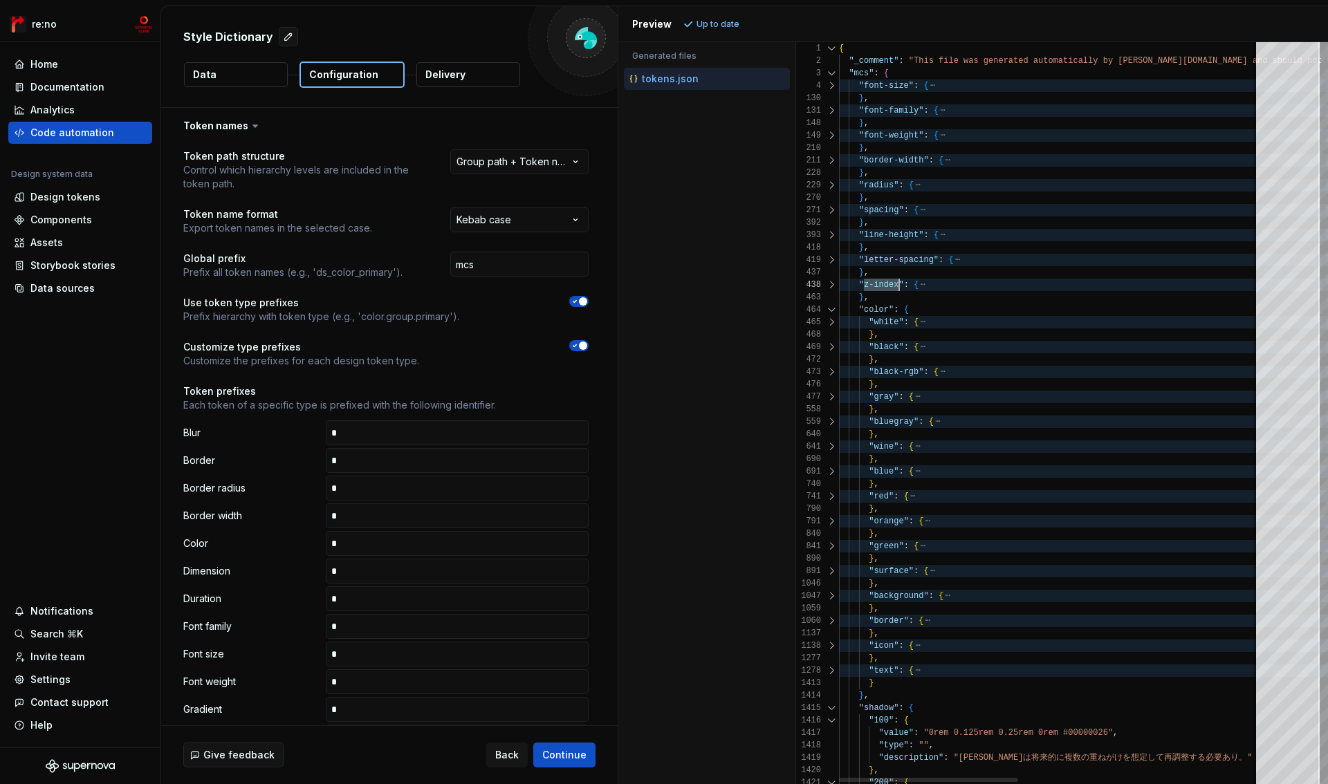
click at [832, 306] on div at bounding box center [832, 310] width 18 height 12
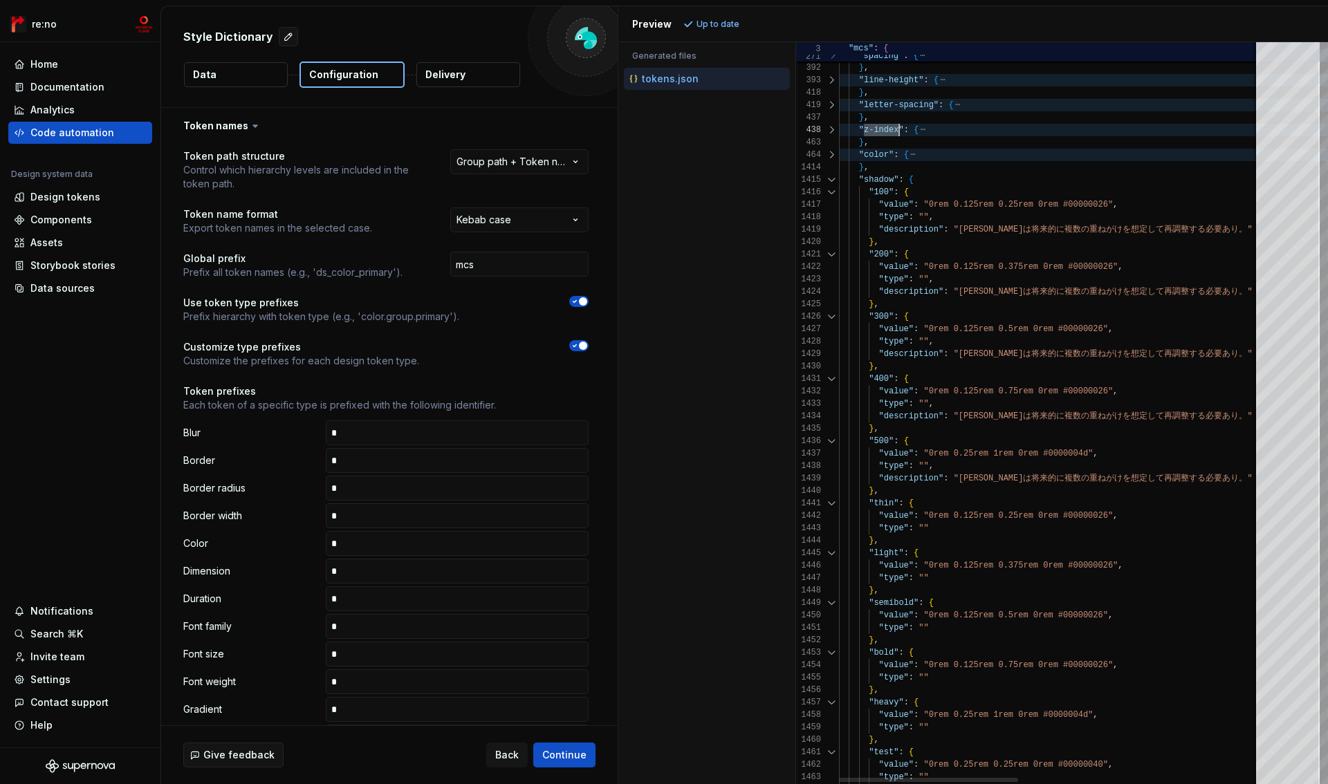
click at [871, 183] on div ""letter-spacing" : { } , "z-index" : { } , "color" : { } , "shadow" : { "100" :…" at bounding box center [1333, 364] width 988 height 955
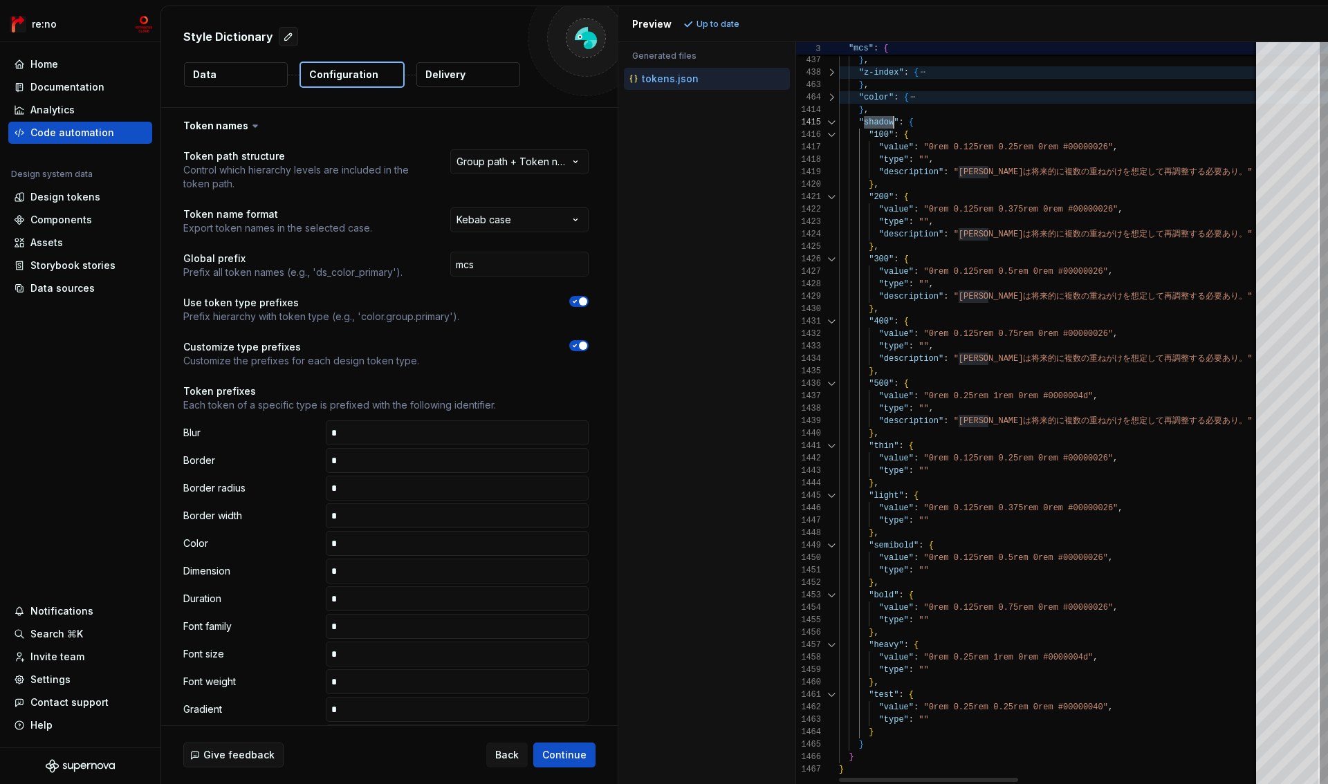
click at [831, 121] on div at bounding box center [832, 122] width 18 height 12
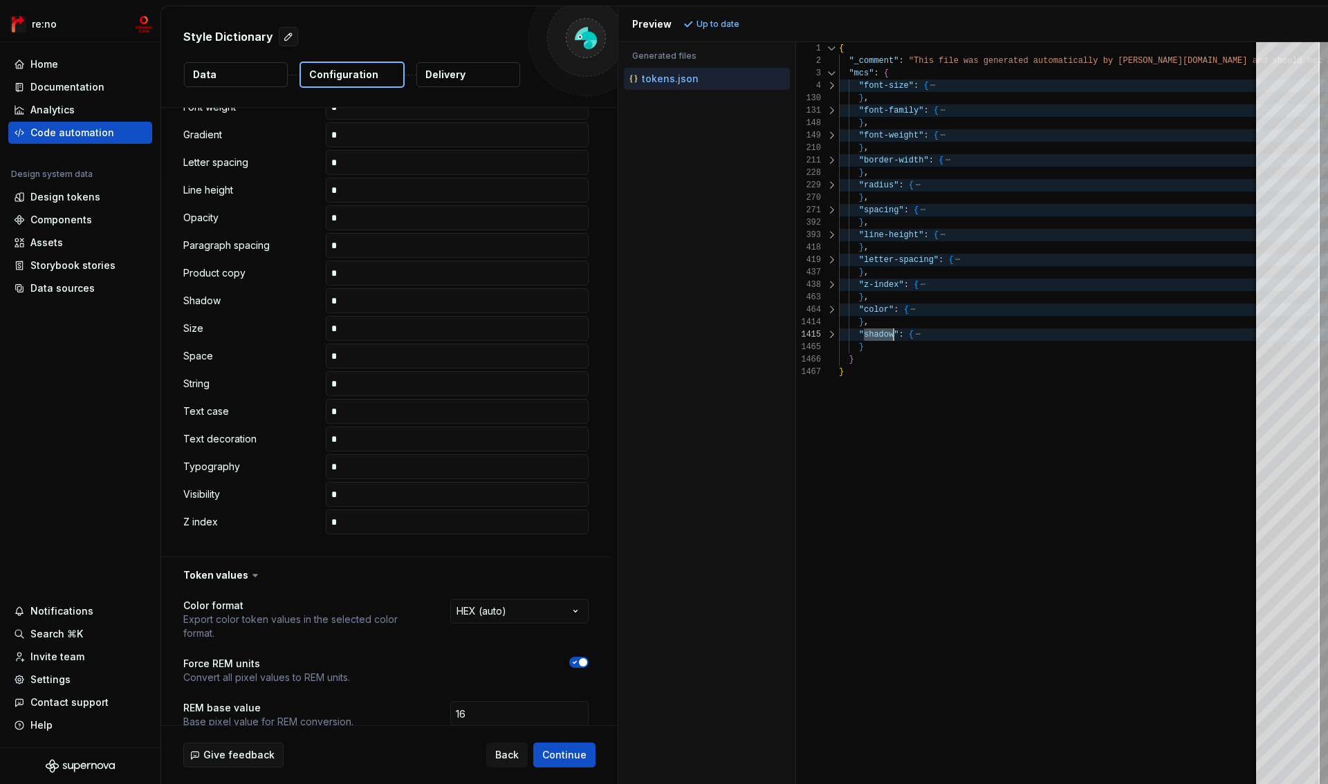
scroll to position [1072, 0]
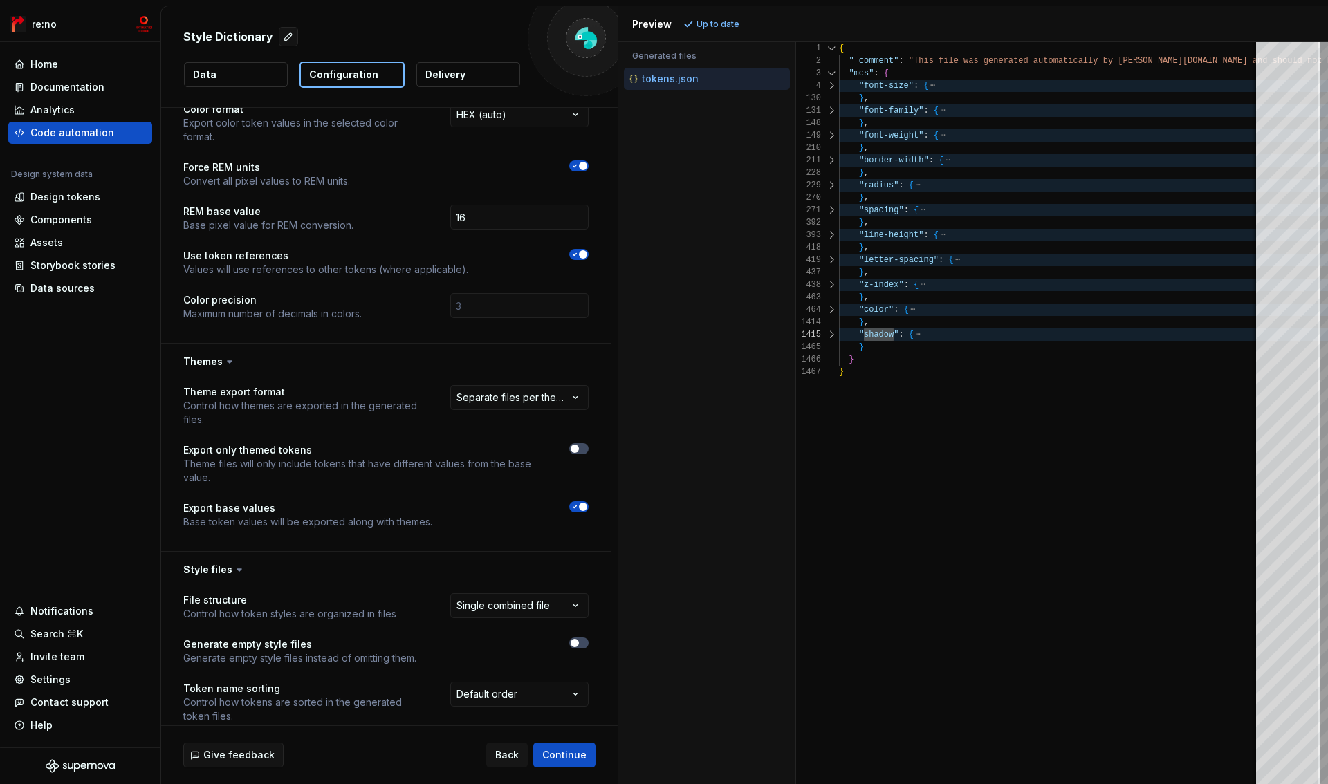
type textarea "**********"
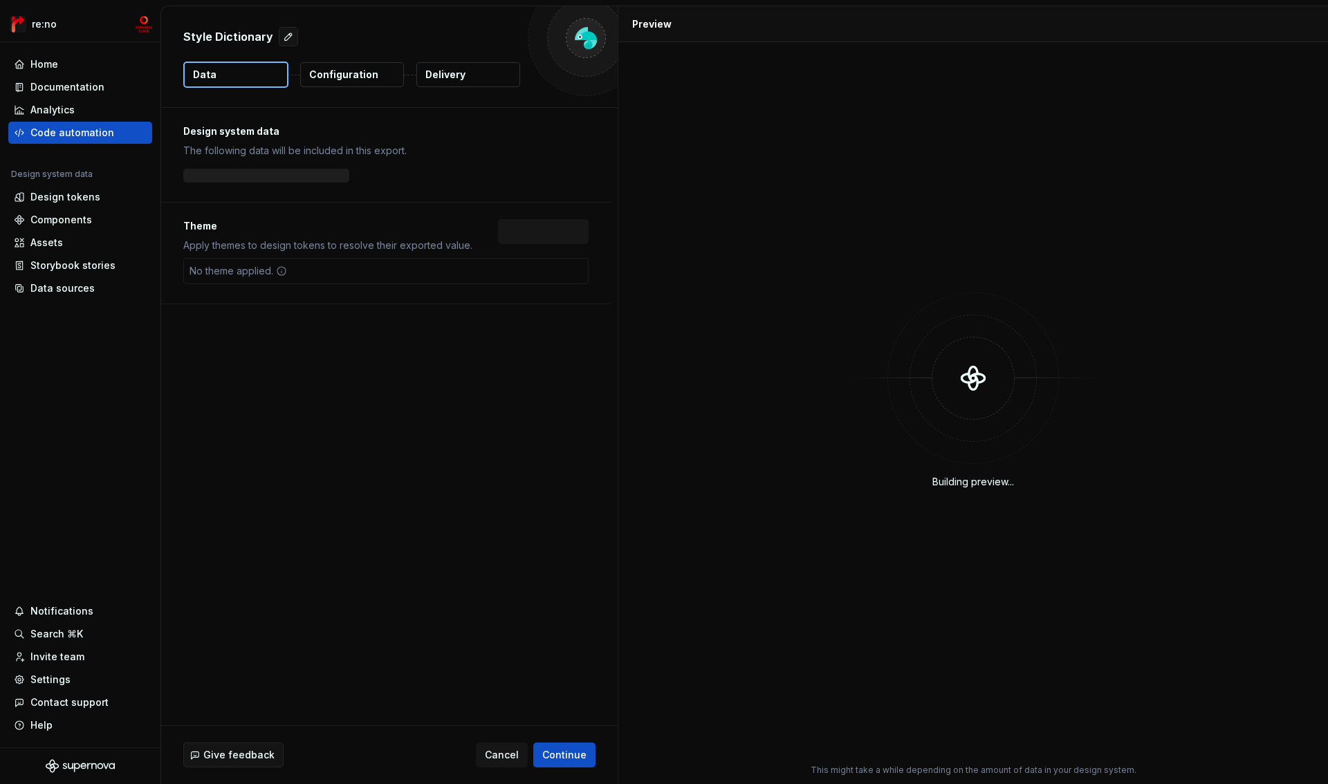
click at [366, 75] on p "Configuration" at bounding box center [343, 75] width 69 height 14
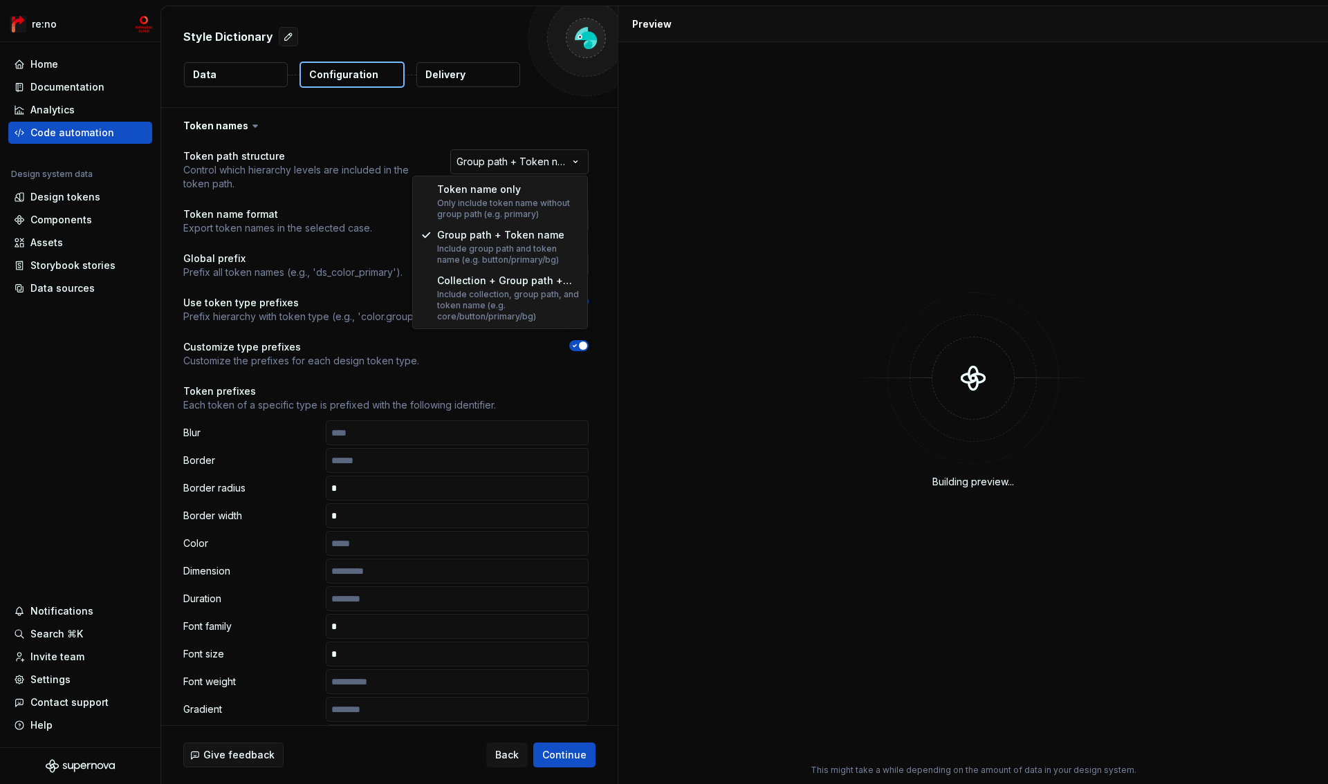
click at [525, 163] on html "**********" at bounding box center [664, 392] width 1328 height 784
select select "**********"
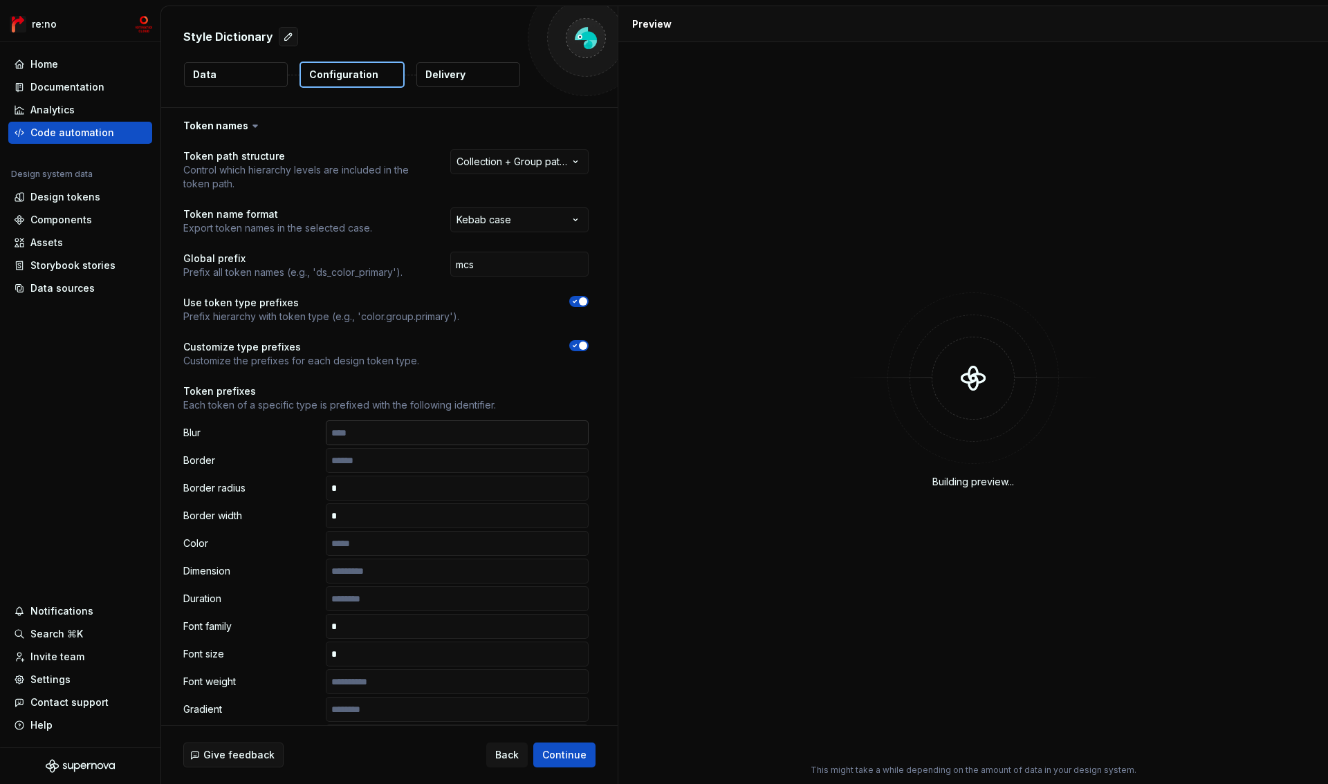
click at [396, 436] on input "text" at bounding box center [457, 433] width 263 height 25
click at [401, 466] on input "text" at bounding box center [457, 460] width 263 height 25
click at [397, 490] on input "text" at bounding box center [457, 488] width 263 height 25
click at [396, 436] on input "text" at bounding box center [457, 433] width 263 height 25
click at [379, 473] on div "Blur Border Border radius Border width Color Dimension Duration Font family Fon…" at bounding box center [385, 765] width 405 height 689
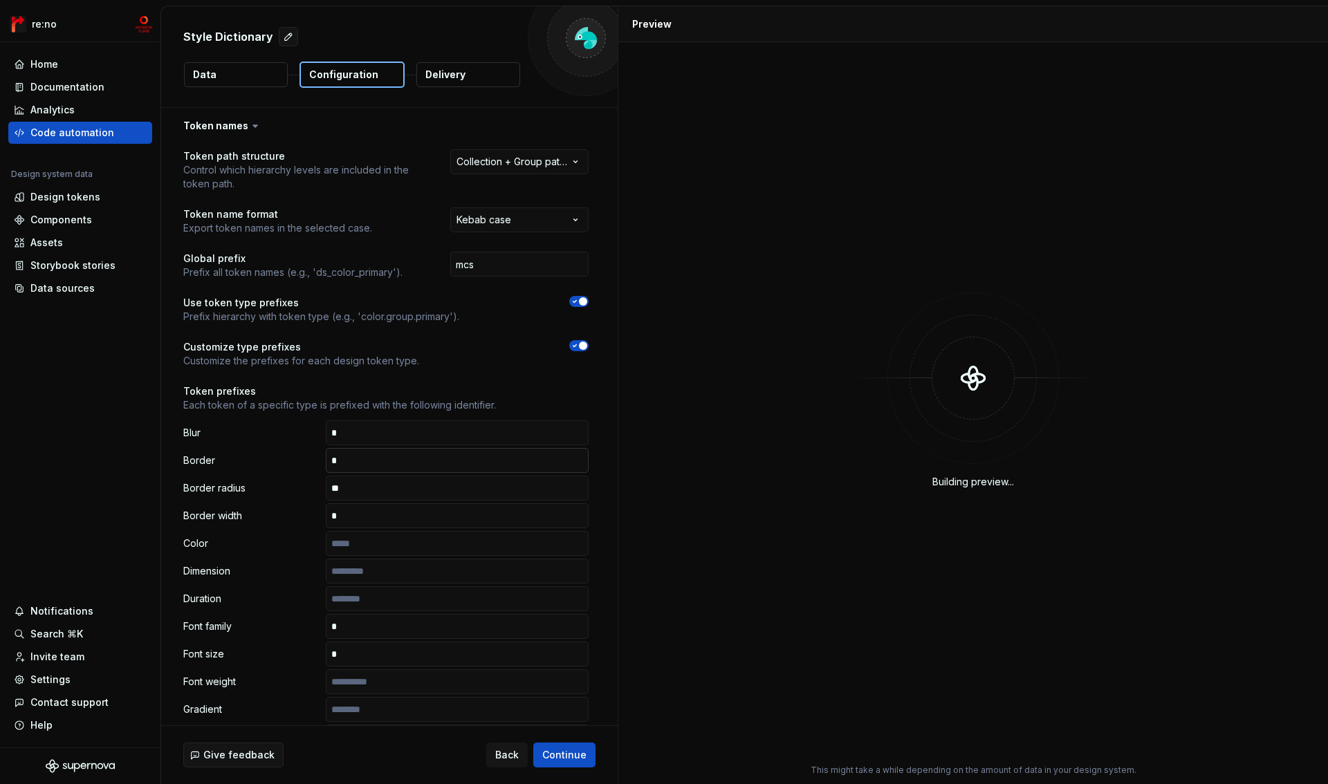
click at [385, 461] on input "text" at bounding box center [457, 460] width 263 height 25
click at [387, 490] on input "text" at bounding box center [457, 488] width 263 height 25
paste input "text"
click at [389, 524] on input "text" at bounding box center [457, 516] width 263 height 25
click at [393, 544] on input "text" at bounding box center [457, 543] width 263 height 25
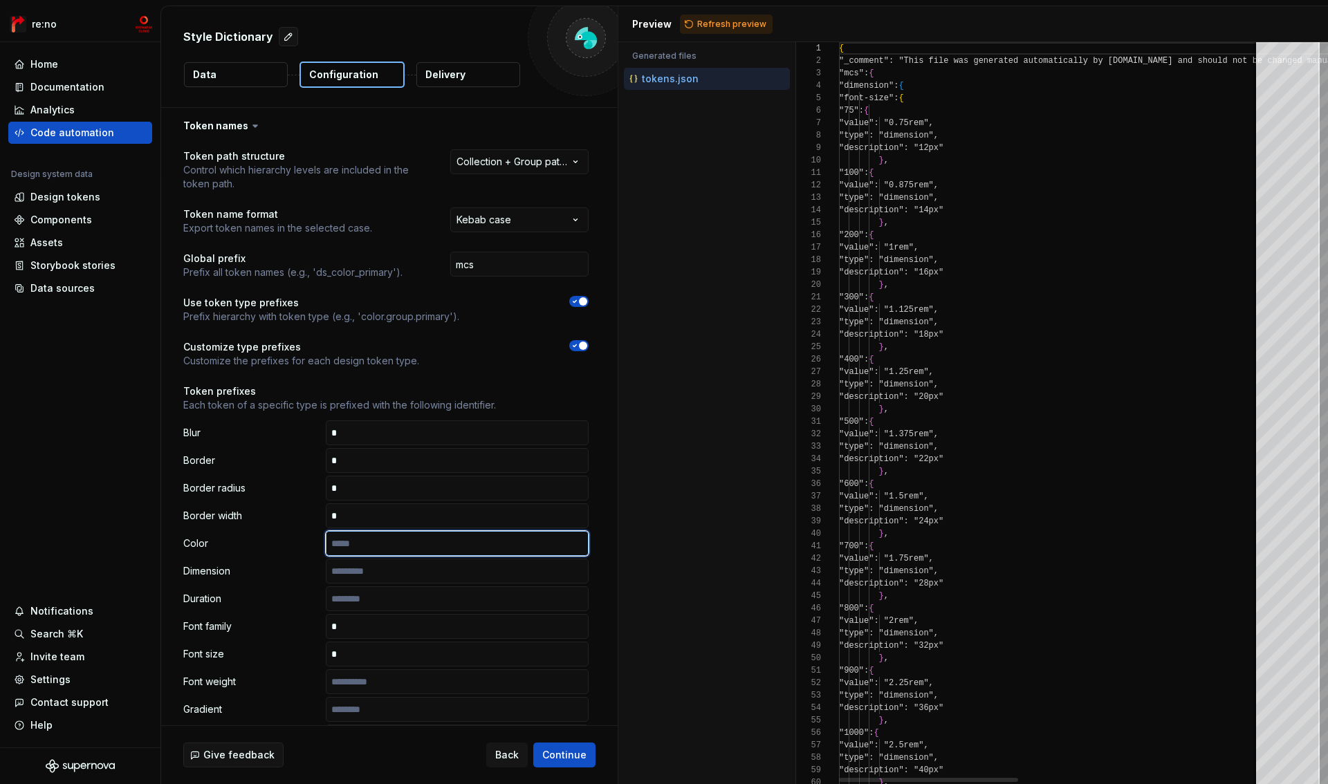
paste input "text"
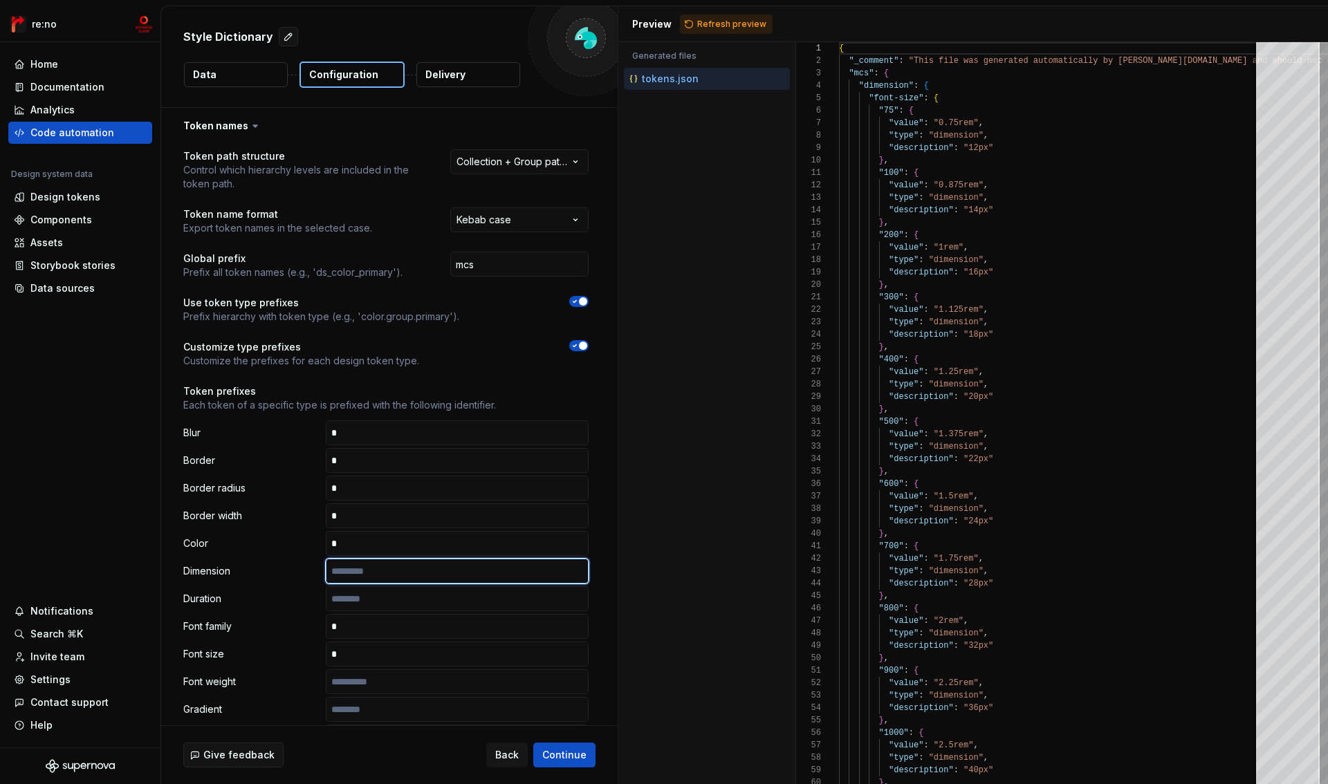
click at [390, 582] on input "text" at bounding box center [457, 571] width 263 height 25
paste input "text"
click at [392, 597] on input "text" at bounding box center [457, 599] width 263 height 25
paste input "text"
click at [382, 684] on input "text" at bounding box center [457, 682] width 263 height 25
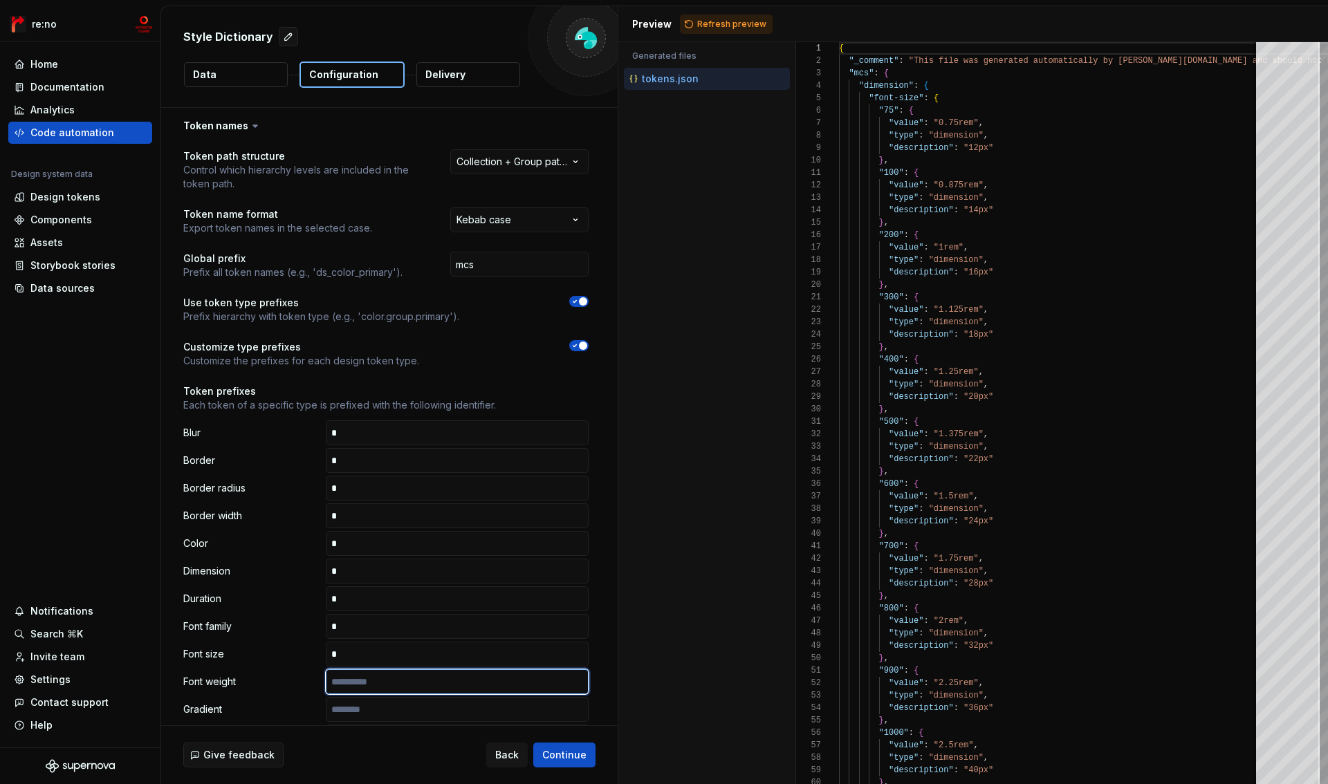
paste input "text"
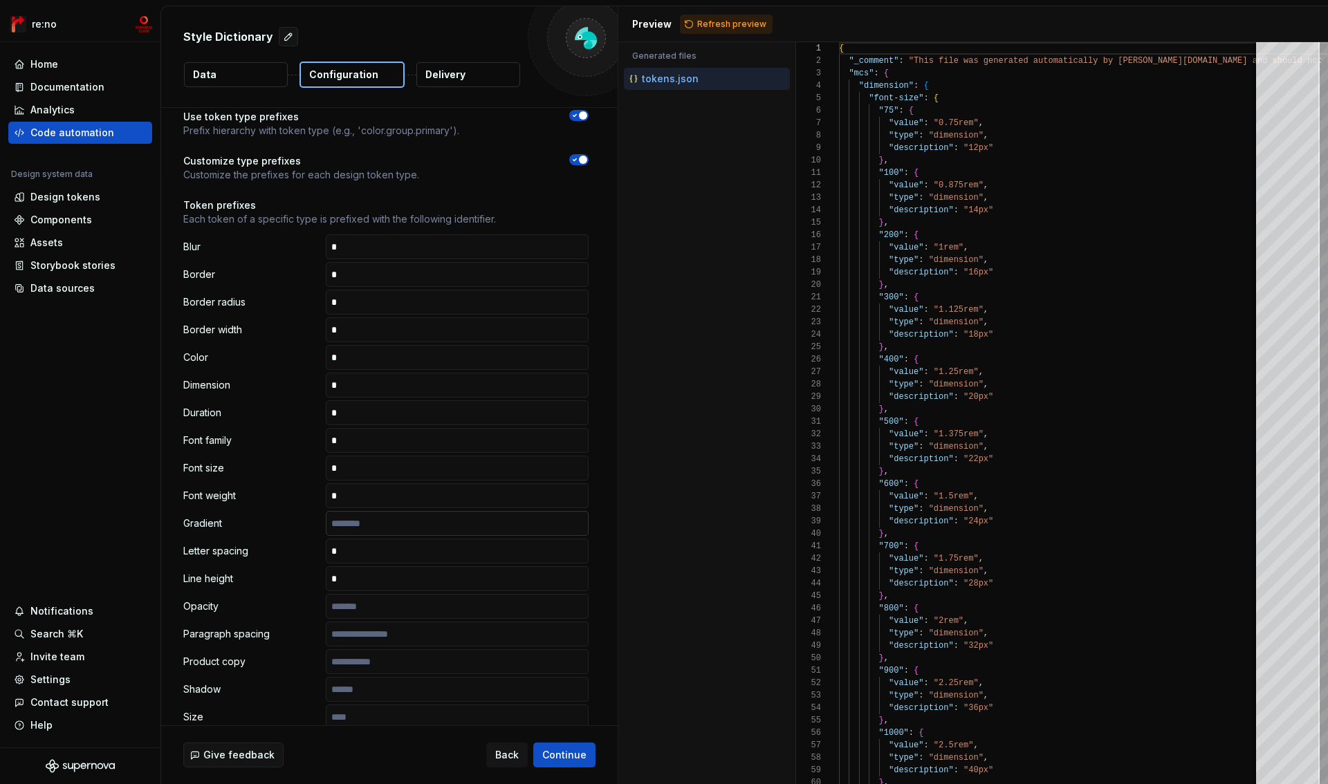
click at [391, 525] on input "text" at bounding box center [457, 523] width 263 height 25
paste input "text"
click at [383, 605] on input "text" at bounding box center [457, 606] width 263 height 25
click at [393, 633] on input "text" at bounding box center [457, 634] width 263 height 25
click at [391, 663] on input "text" at bounding box center [457, 662] width 263 height 25
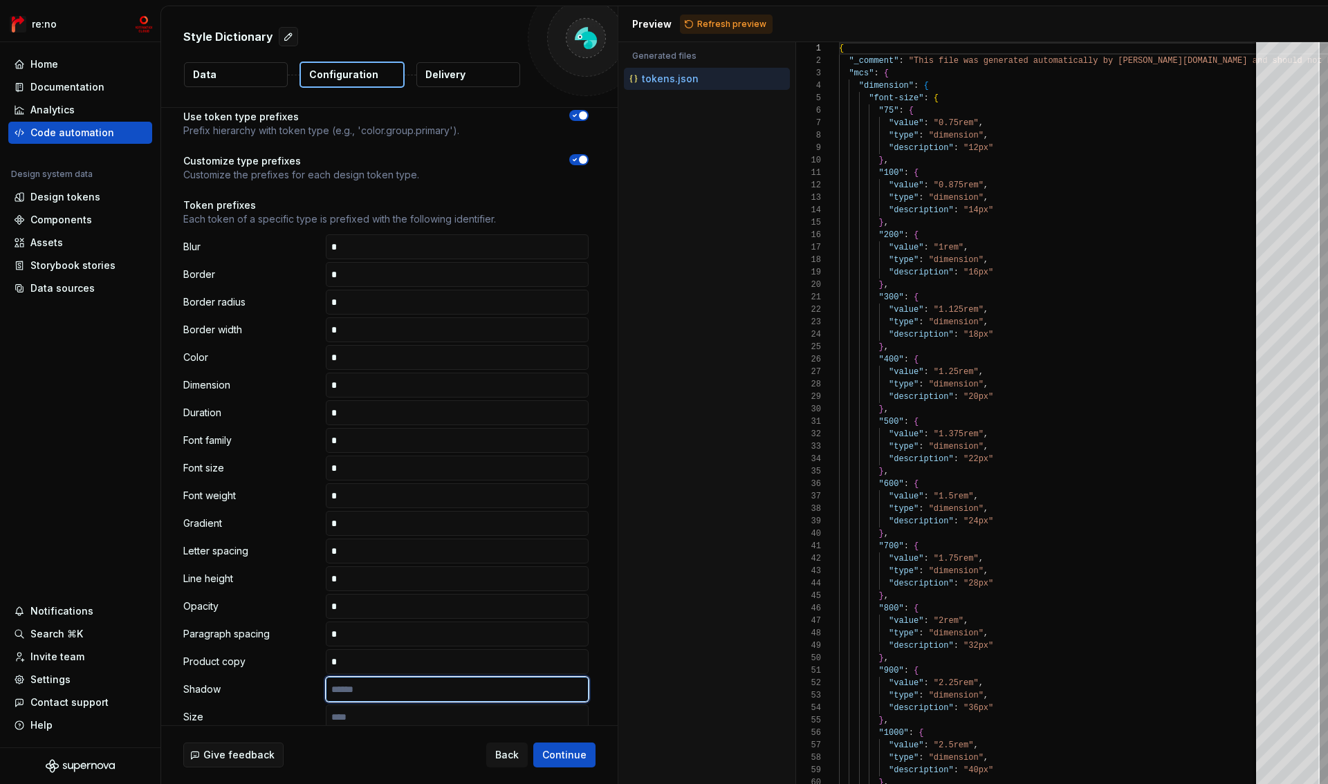
click at [391, 694] on input "text" at bounding box center [457, 689] width 263 height 25
click at [390, 722] on input "text" at bounding box center [457, 717] width 263 height 25
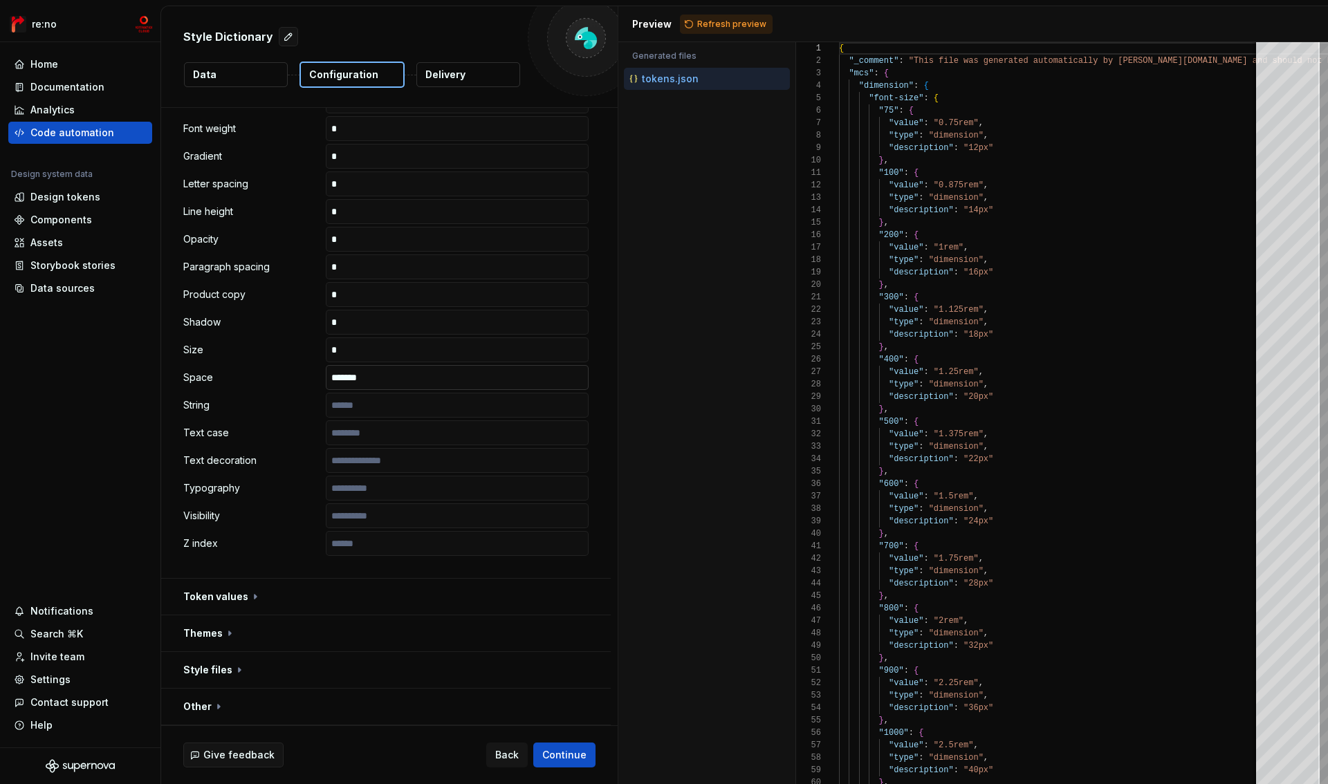
click at [388, 381] on input "*******" at bounding box center [457, 377] width 263 height 25
type input "*******"
click at [392, 412] on input "text" at bounding box center [457, 405] width 263 height 25
click at [401, 384] on input "*******" at bounding box center [457, 377] width 263 height 25
click at [385, 409] on input "text" at bounding box center [457, 405] width 263 height 25
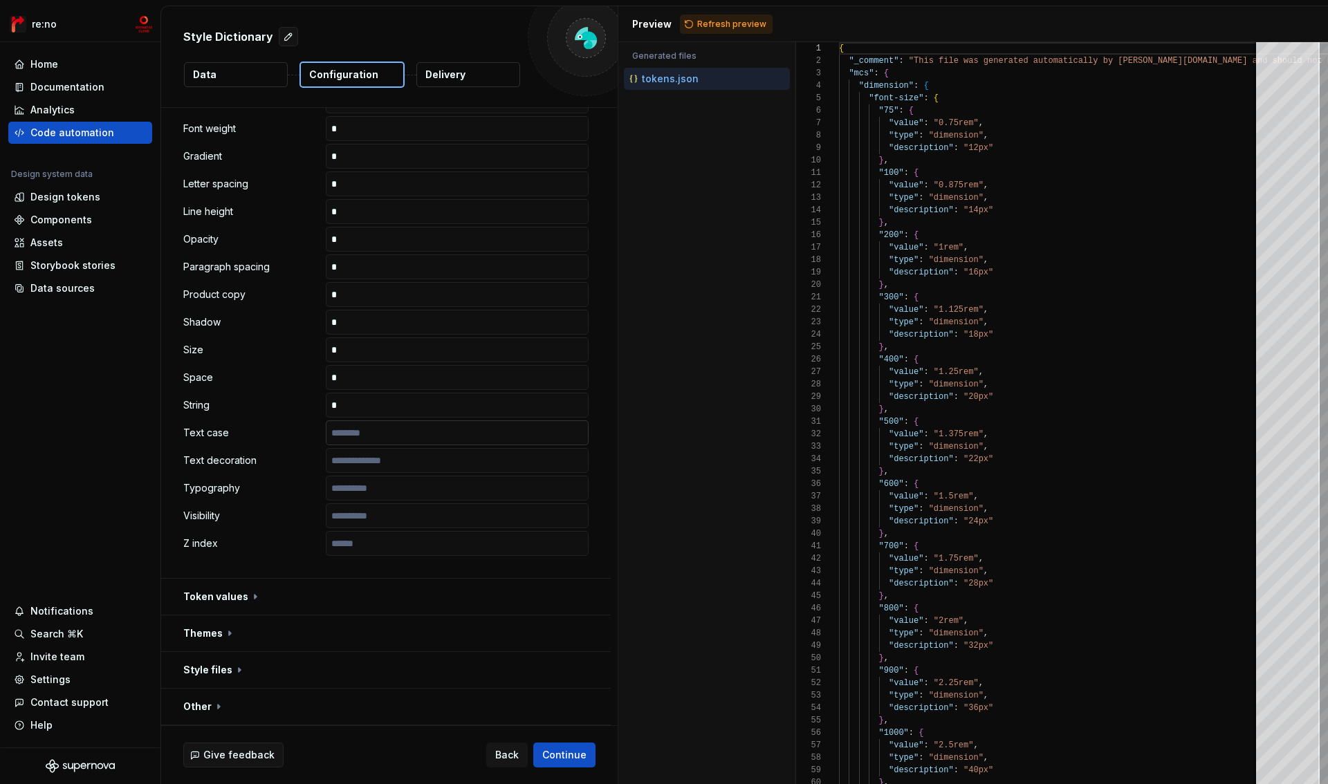
click at [388, 433] on input "text" at bounding box center [457, 433] width 263 height 25
click at [389, 460] on input "text" at bounding box center [457, 460] width 263 height 25
click at [388, 489] on input "text" at bounding box center [457, 488] width 263 height 25
drag, startPoint x: 386, startPoint y: 515, endPoint x: 386, endPoint y: 526, distance: 11.1
click at [386, 516] on input "text" at bounding box center [457, 516] width 263 height 25
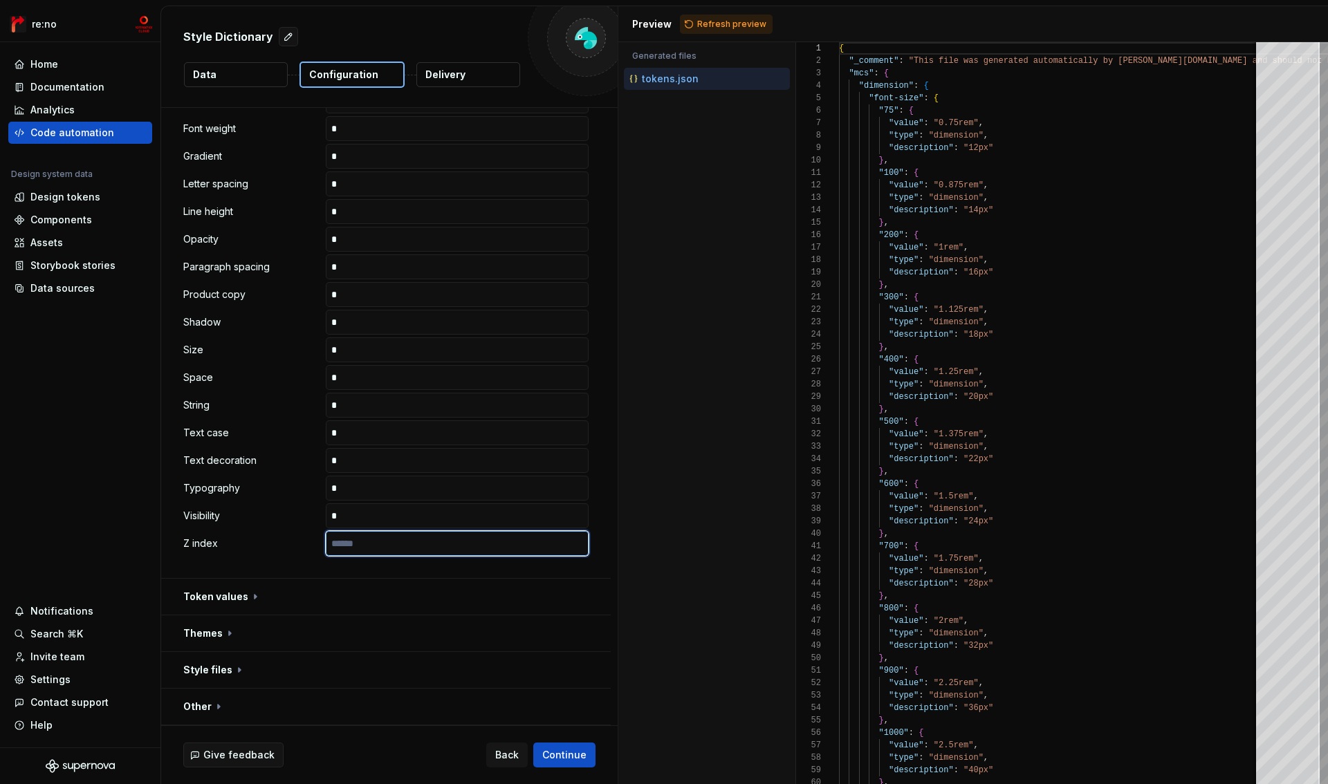
click at [385, 545] on input "text" at bounding box center [457, 543] width 263 height 25
click at [719, 24] on span "Refresh preview" at bounding box center [731, 24] width 69 height 11
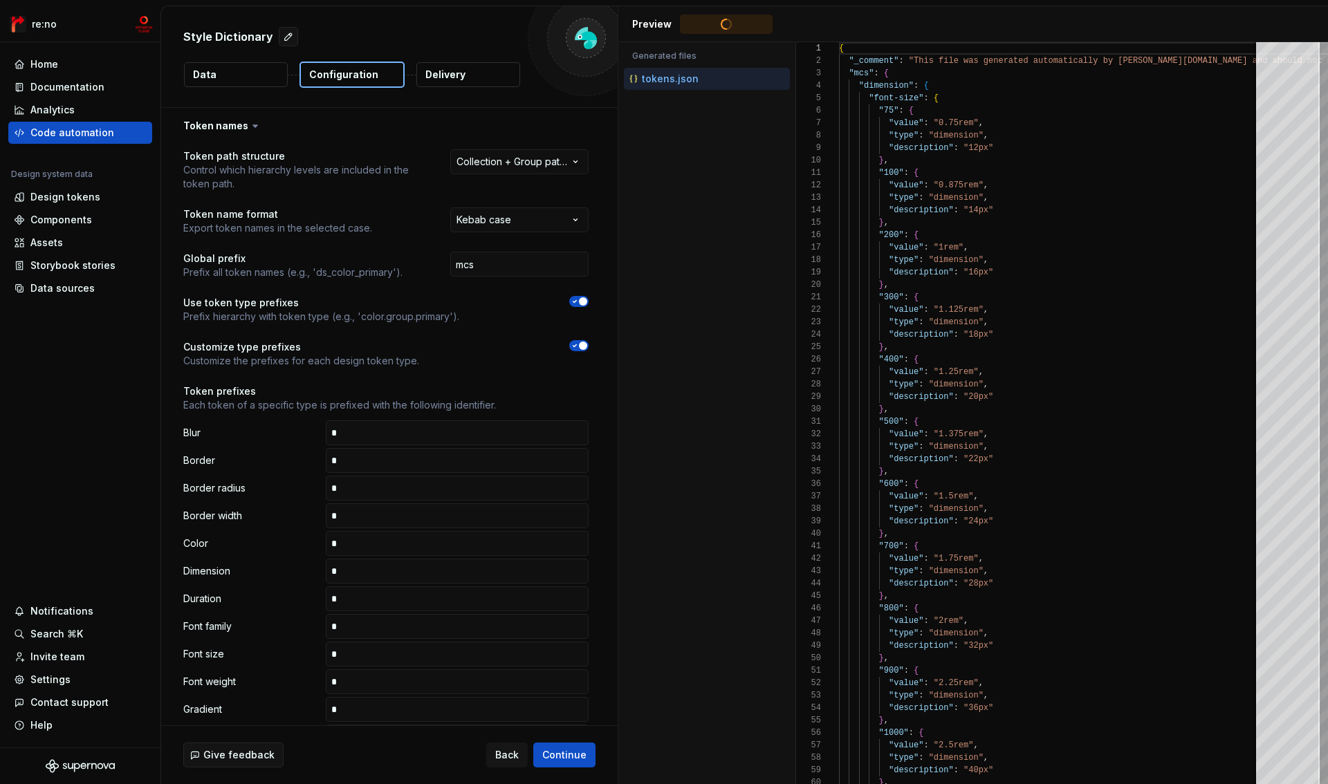
type textarea "**********"
click at [835, 86] on div at bounding box center [832, 86] width 18 height 12
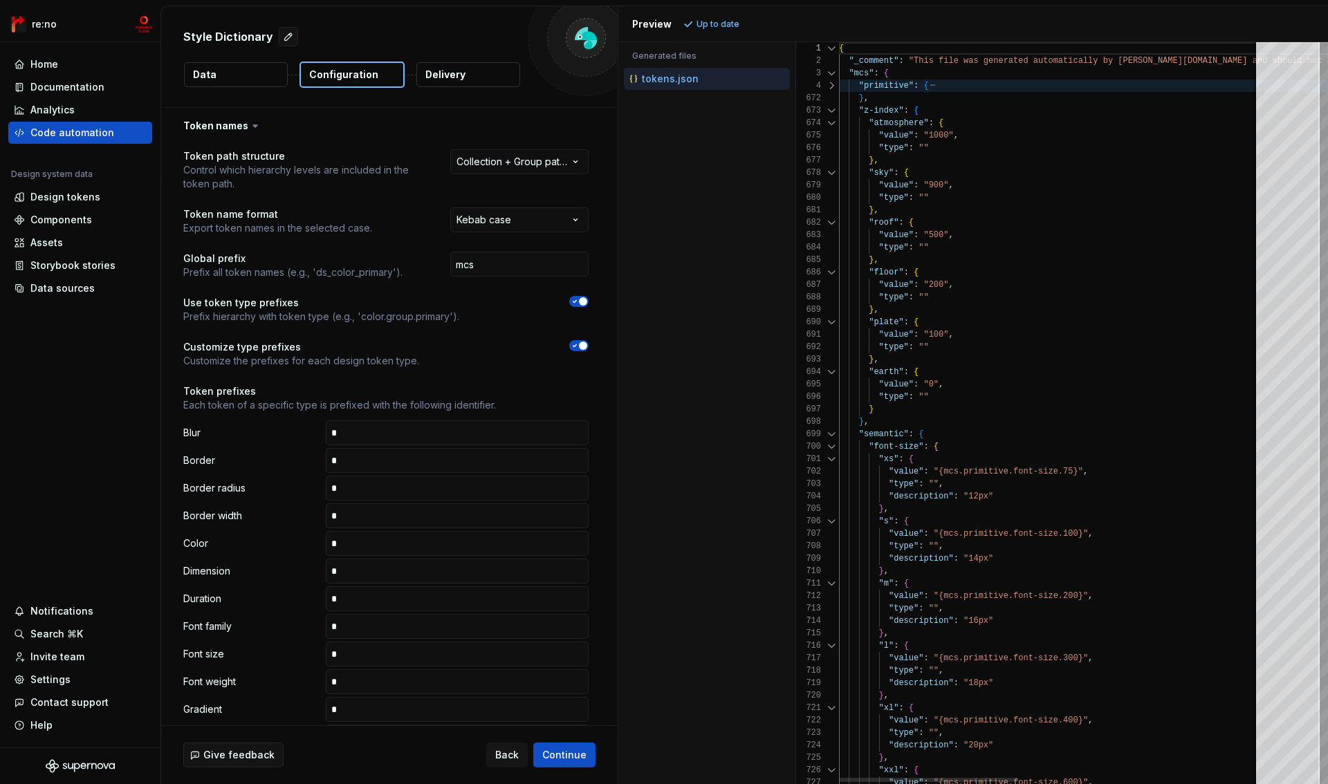
click at [834, 110] on div at bounding box center [832, 110] width 18 height 12
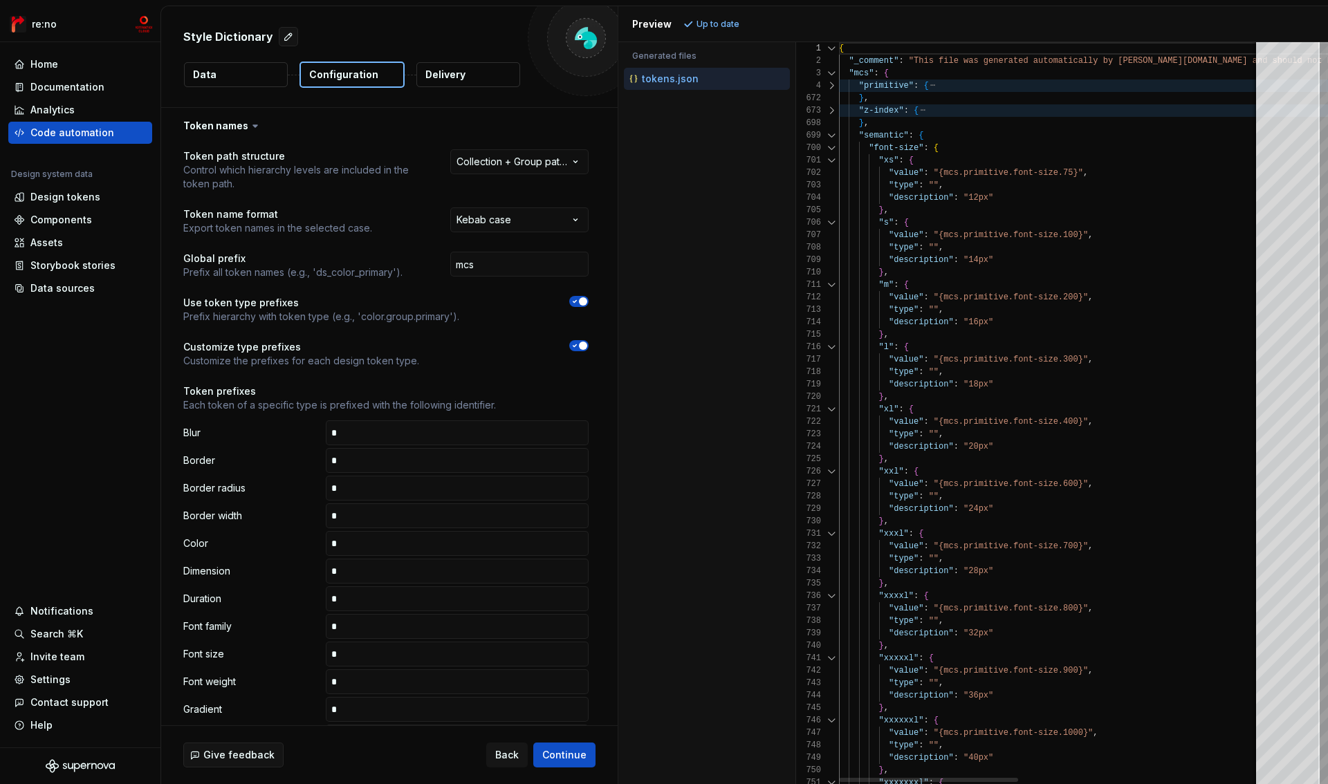
click at [834, 135] on div at bounding box center [832, 135] width 18 height 12
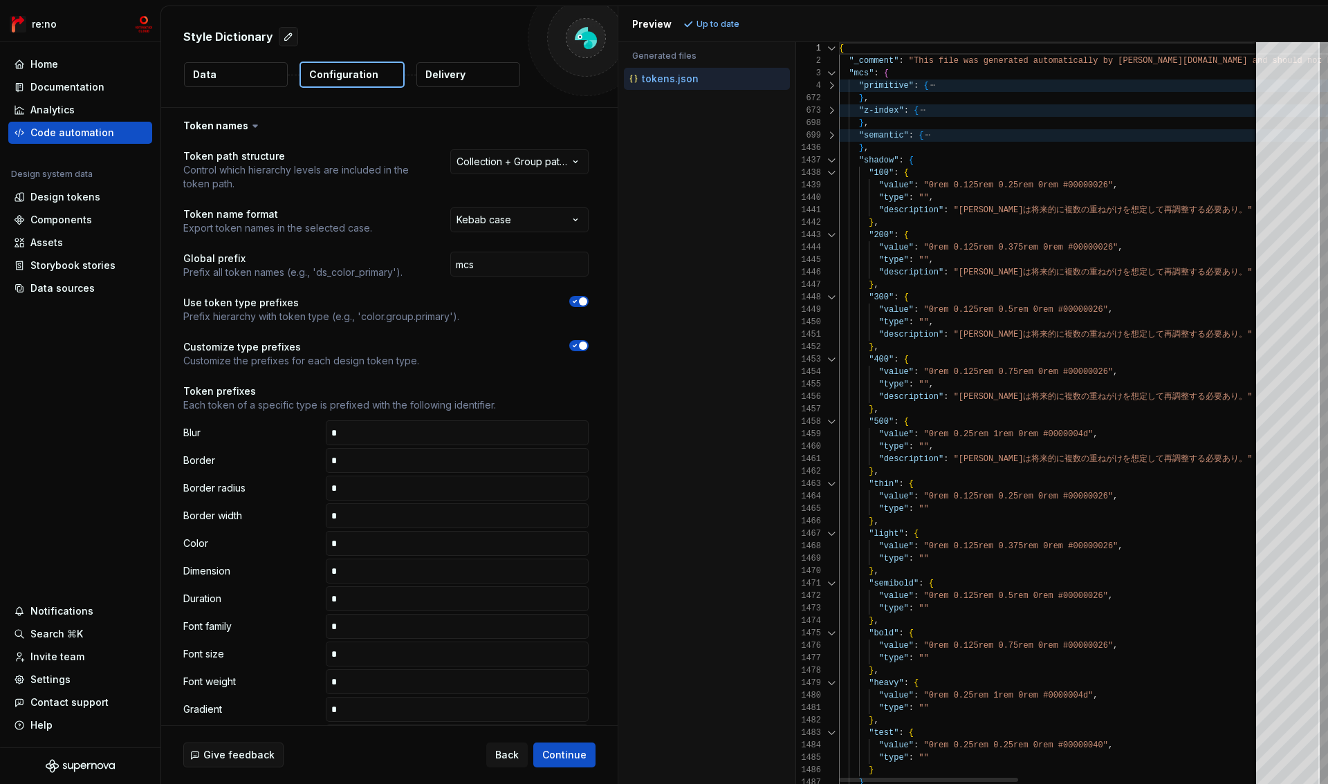
click at [835, 158] on div at bounding box center [832, 160] width 18 height 12
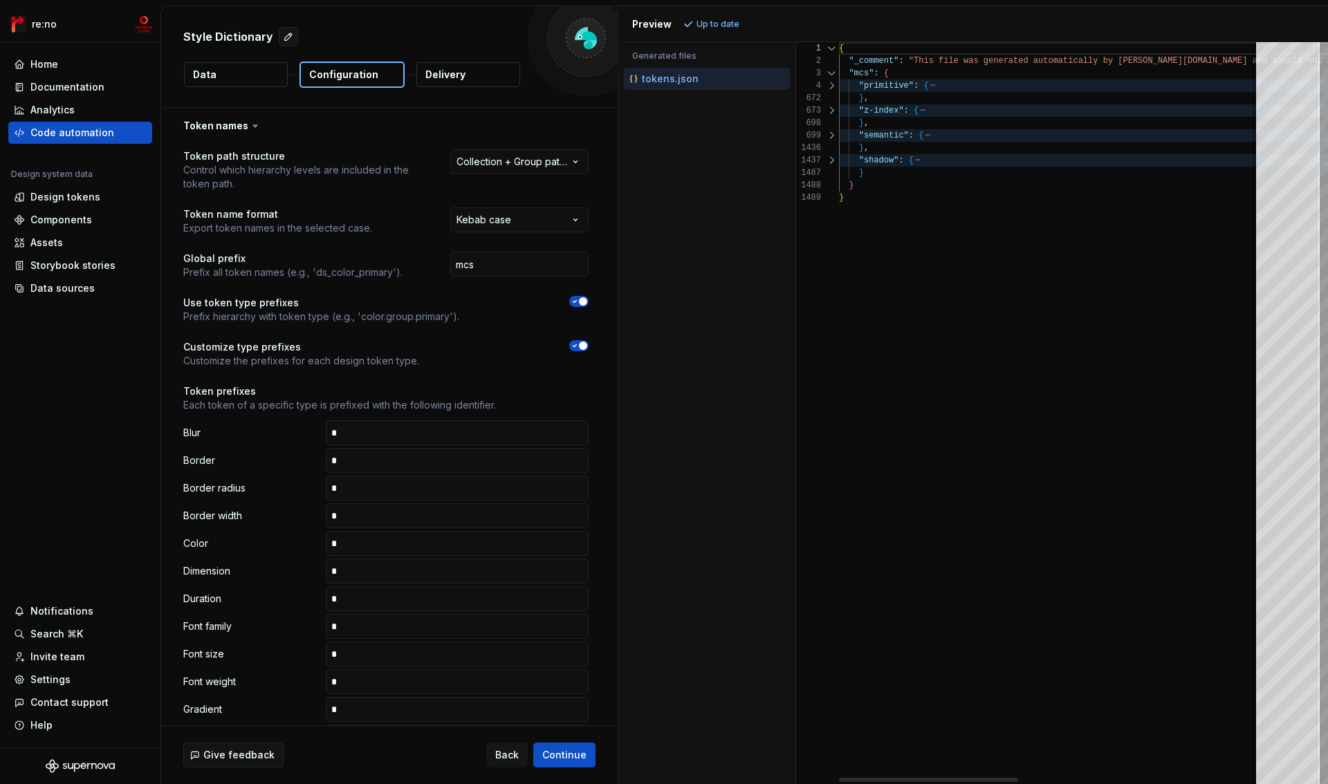
click at [835, 158] on div at bounding box center [832, 160] width 18 height 12
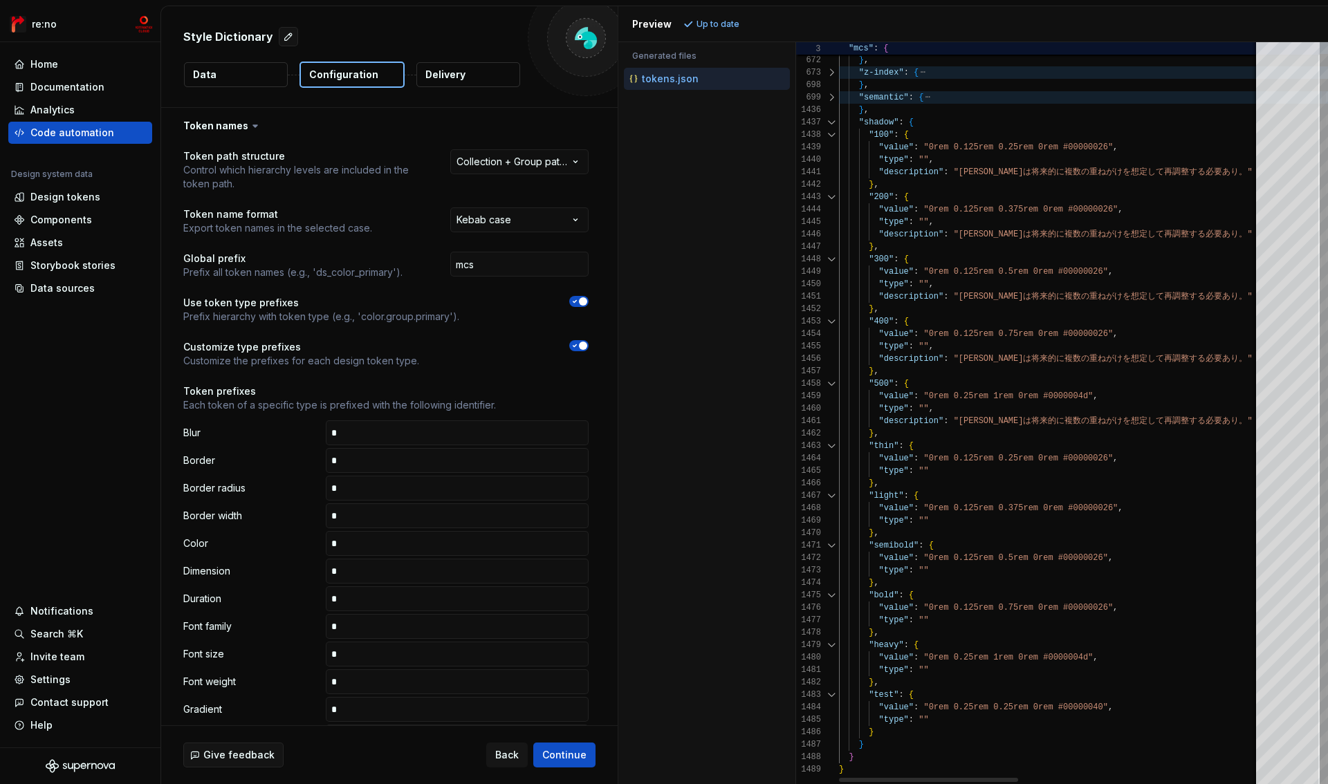
click at [833, 122] on div at bounding box center [832, 122] width 18 height 12
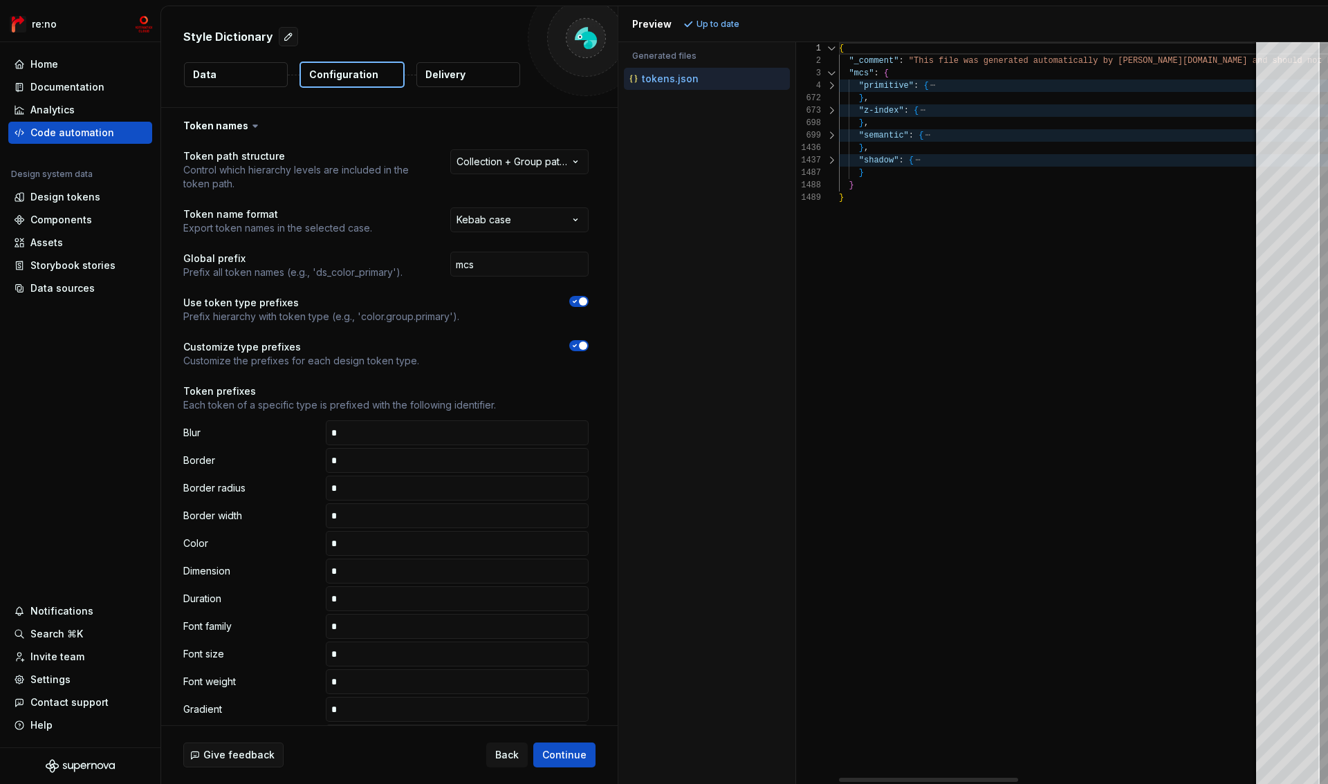
click at [829, 134] on div at bounding box center [832, 135] width 18 height 12
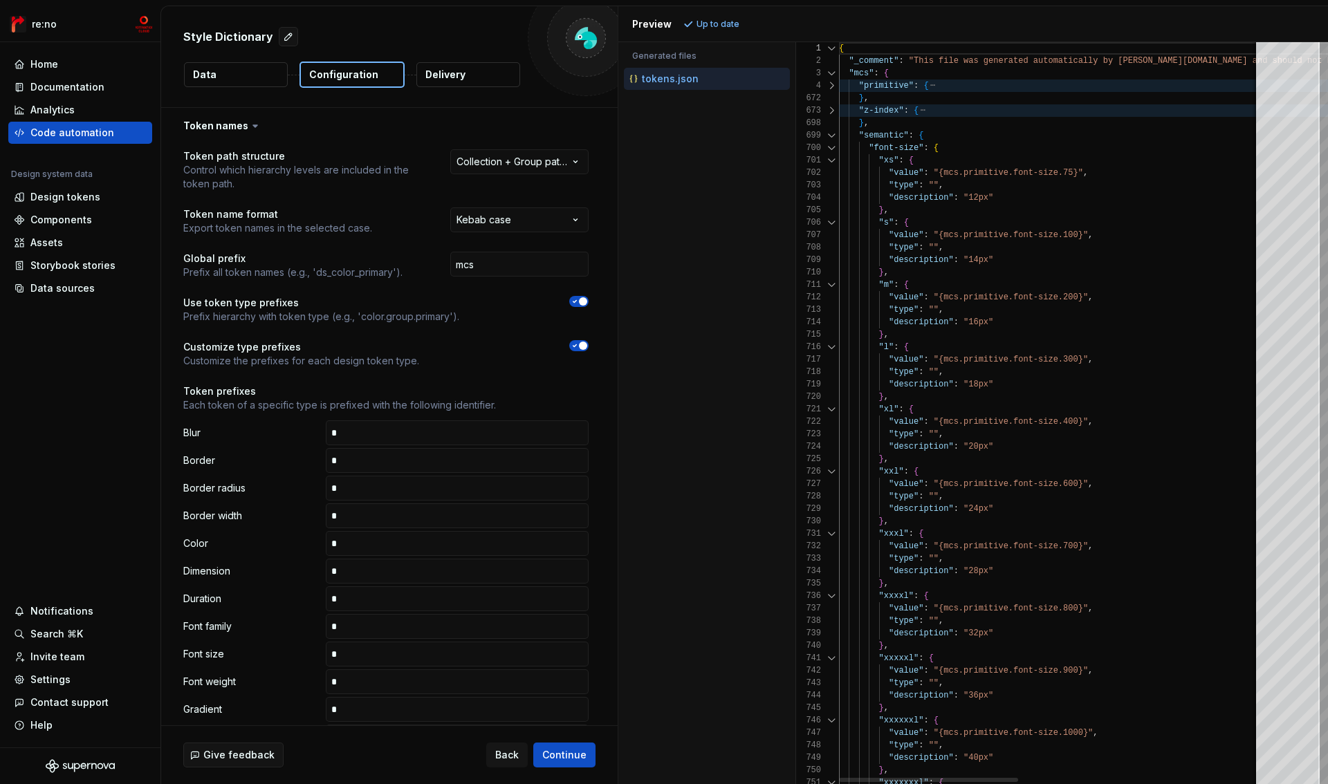
click at [835, 147] on div at bounding box center [832, 148] width 18 height 12
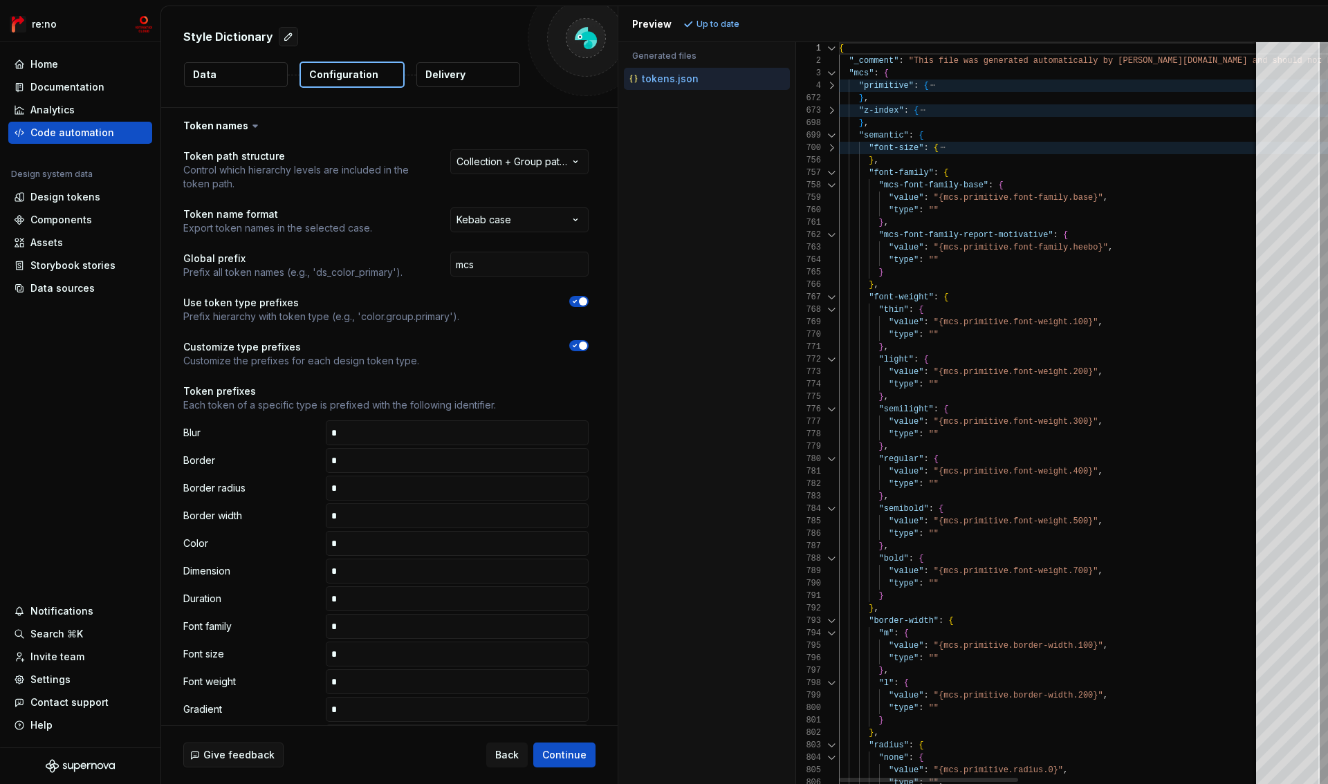
click at [834, 166] on div "756" at bounding box center [817, 160] width 43 height 12
click at [832, 171] on div at bounding box center [832, 173] width 18 height 12
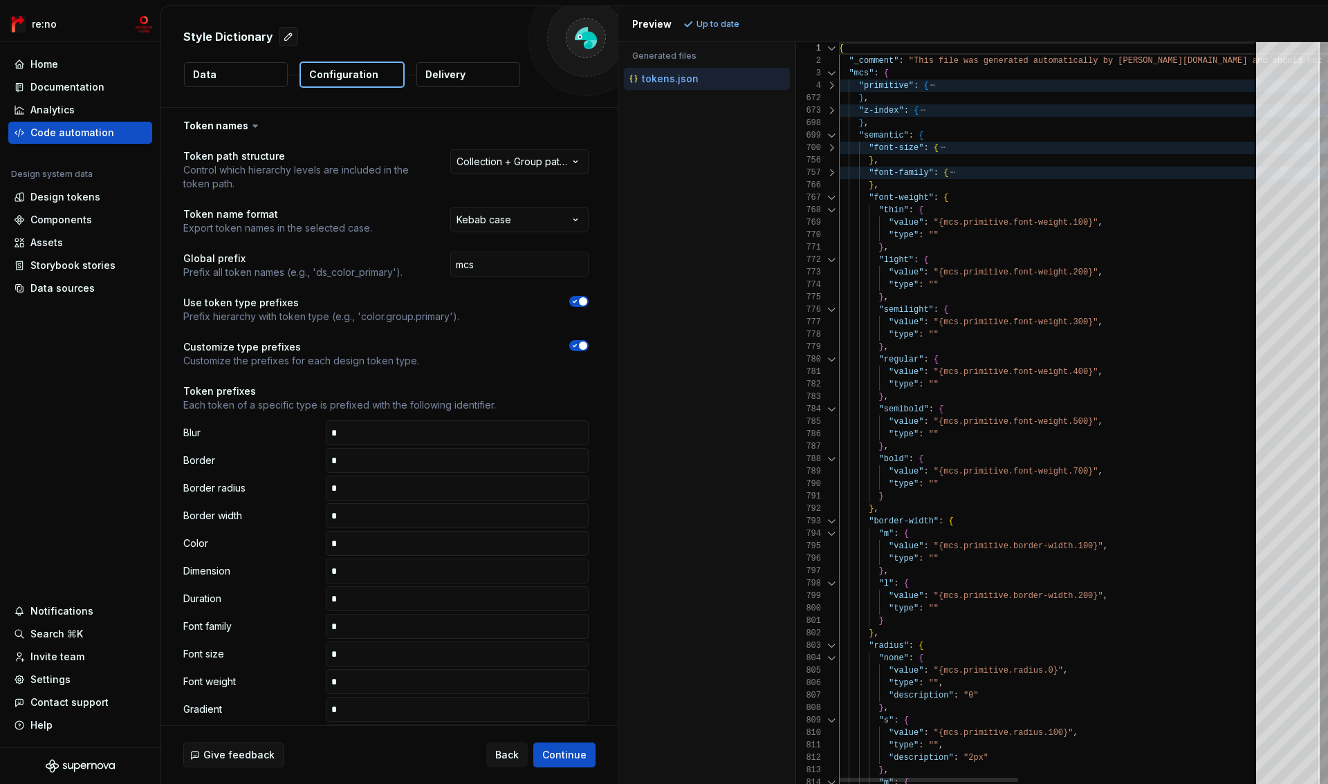
click at [834, 201] on div at bounding box center [832, 198] width 18 height 12
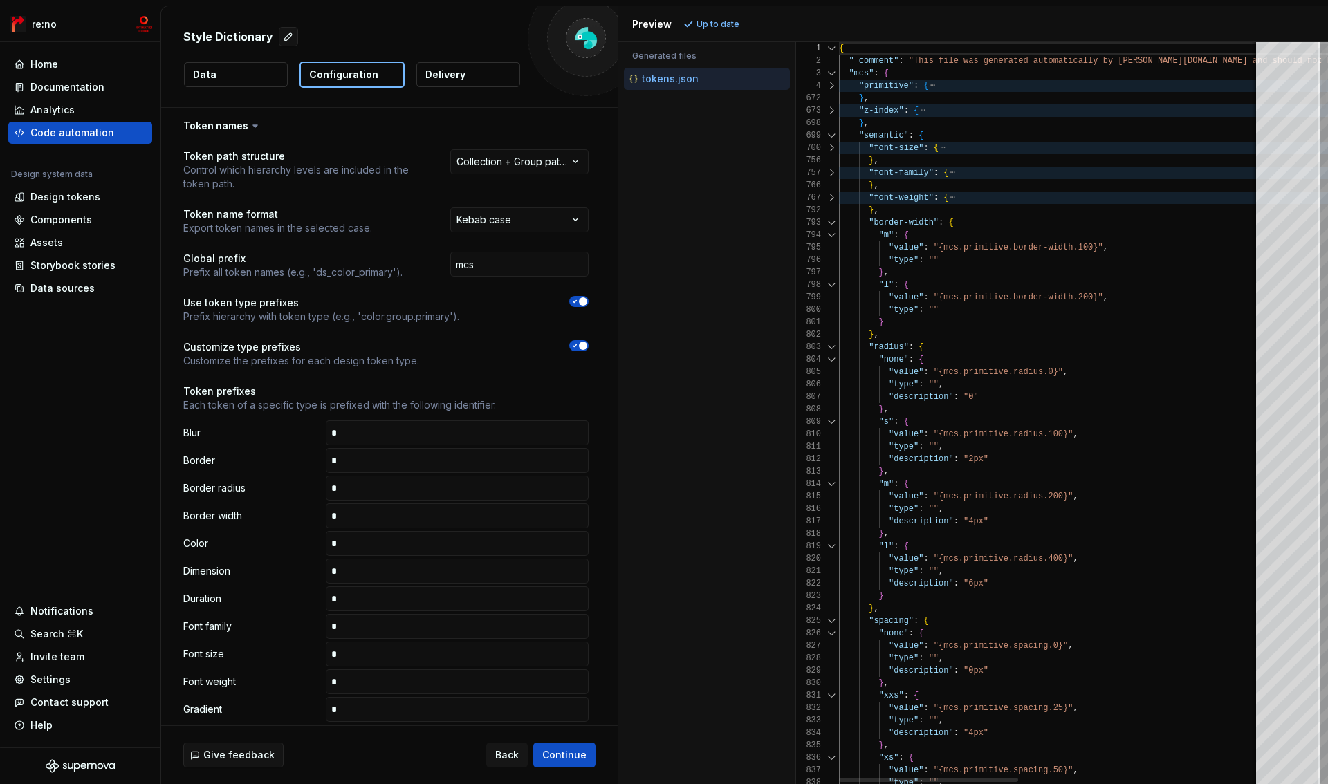
click at [834, 226] on div at bounding box center [832, 223] width 18 height 12
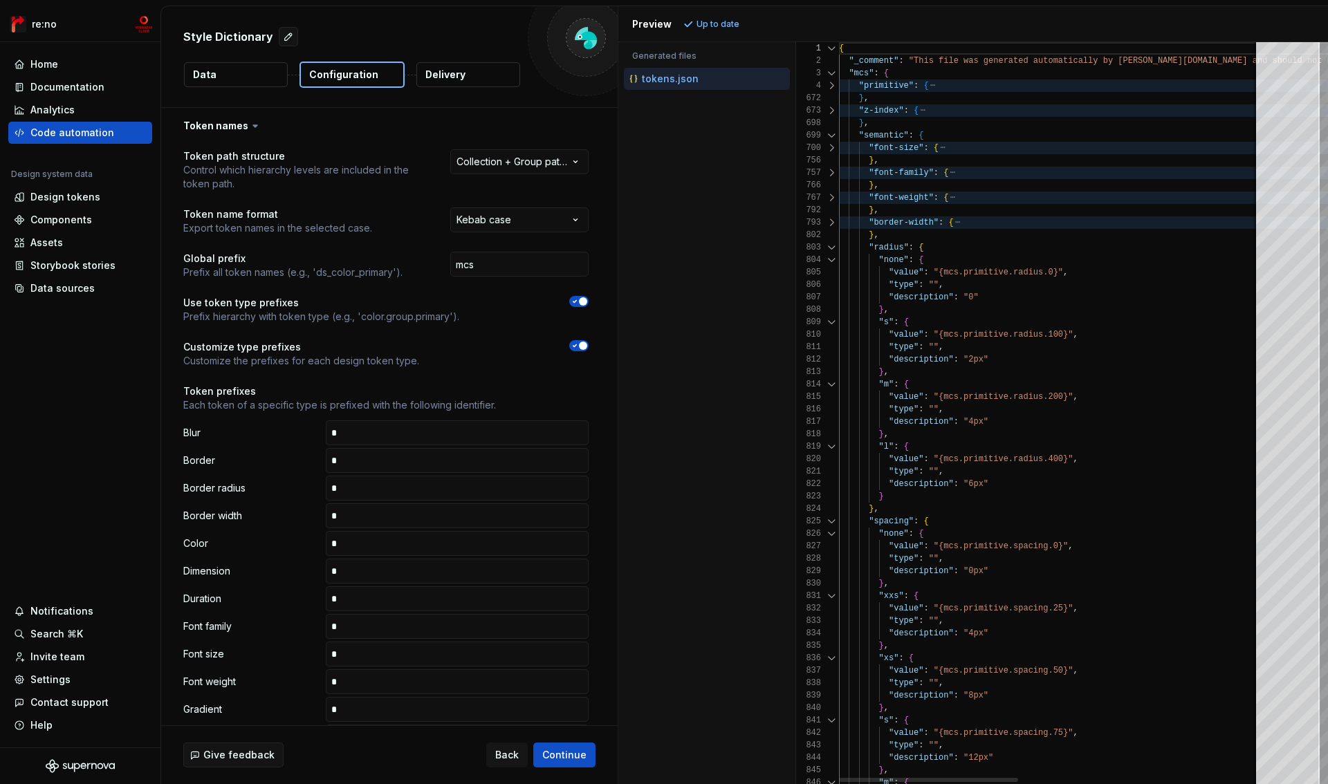
click at [835, 249] on div at bounding box center [832, 247] width 18 height 12
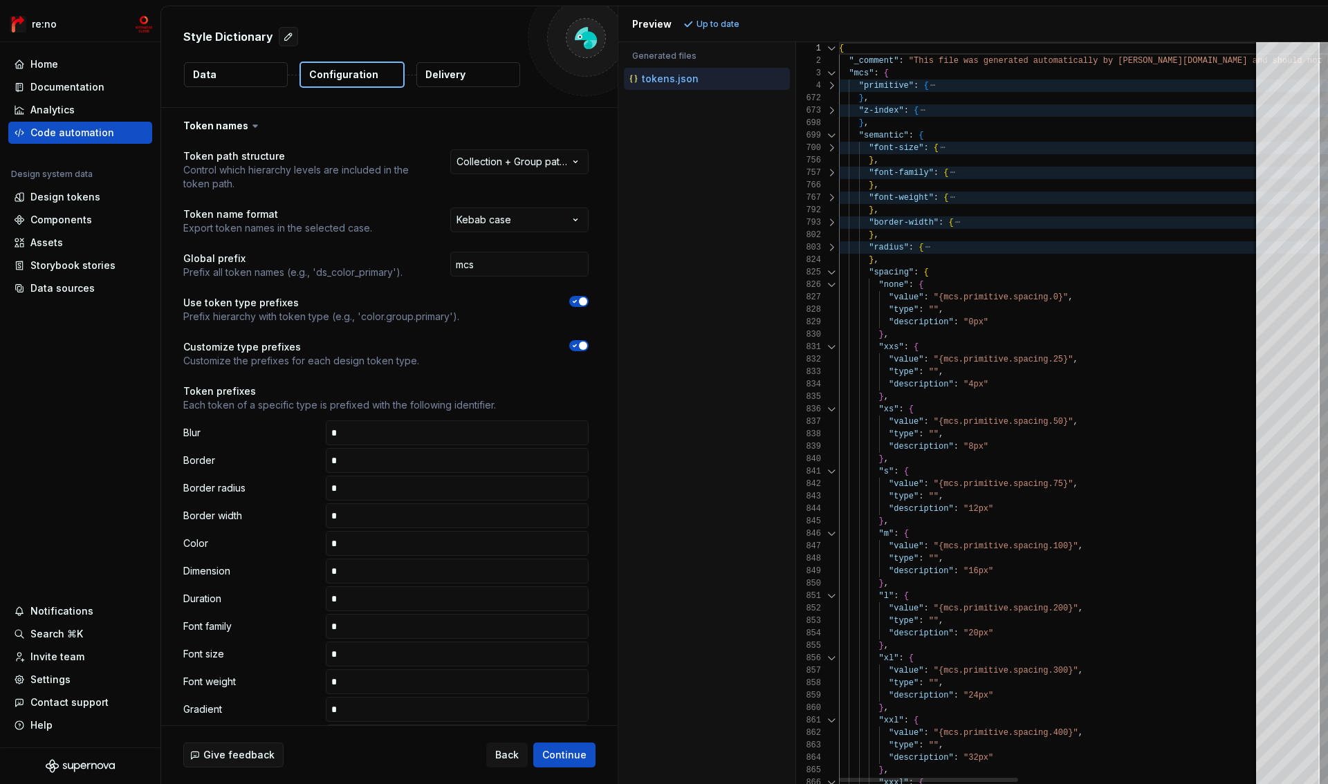
click at [833, 270] on div at bounding box center [832, 272] width 18 height 12
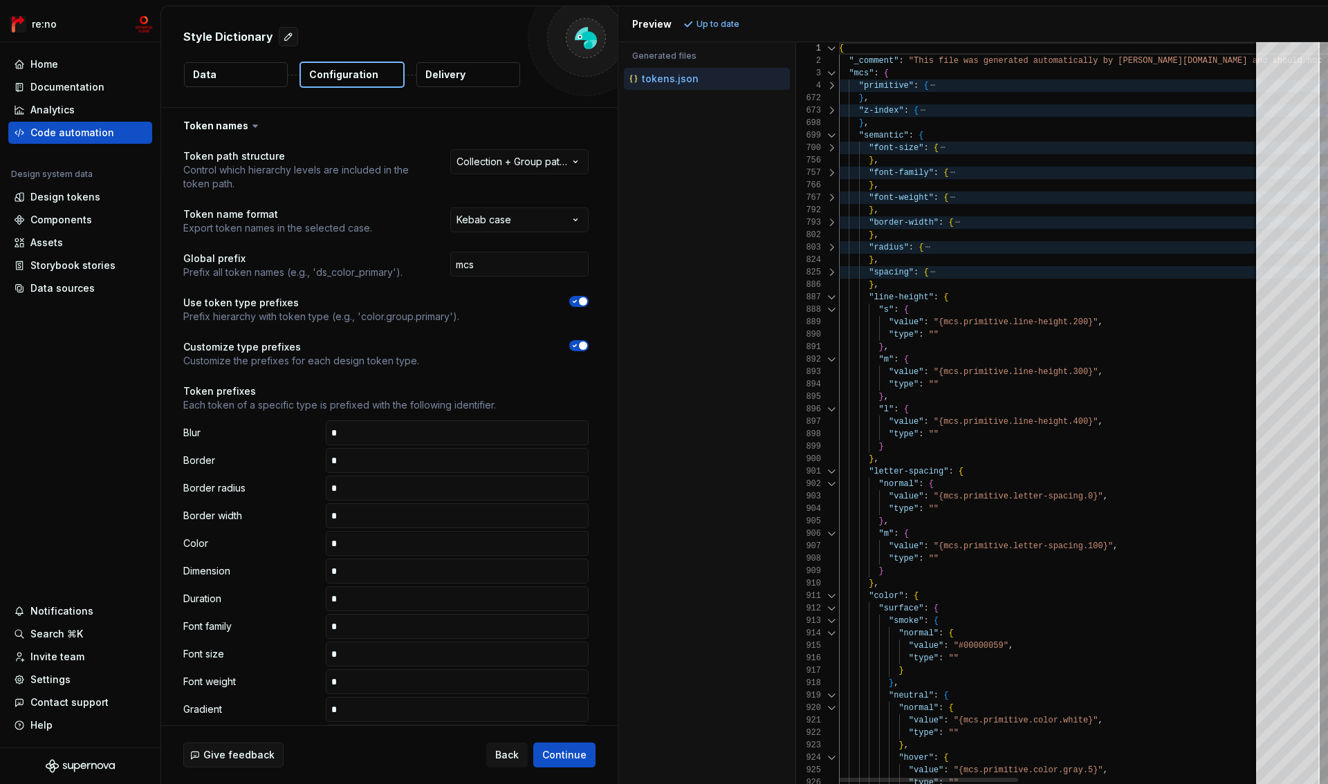
click at [829, 293] on div at bounding box center [832, 297] width 18 height 12
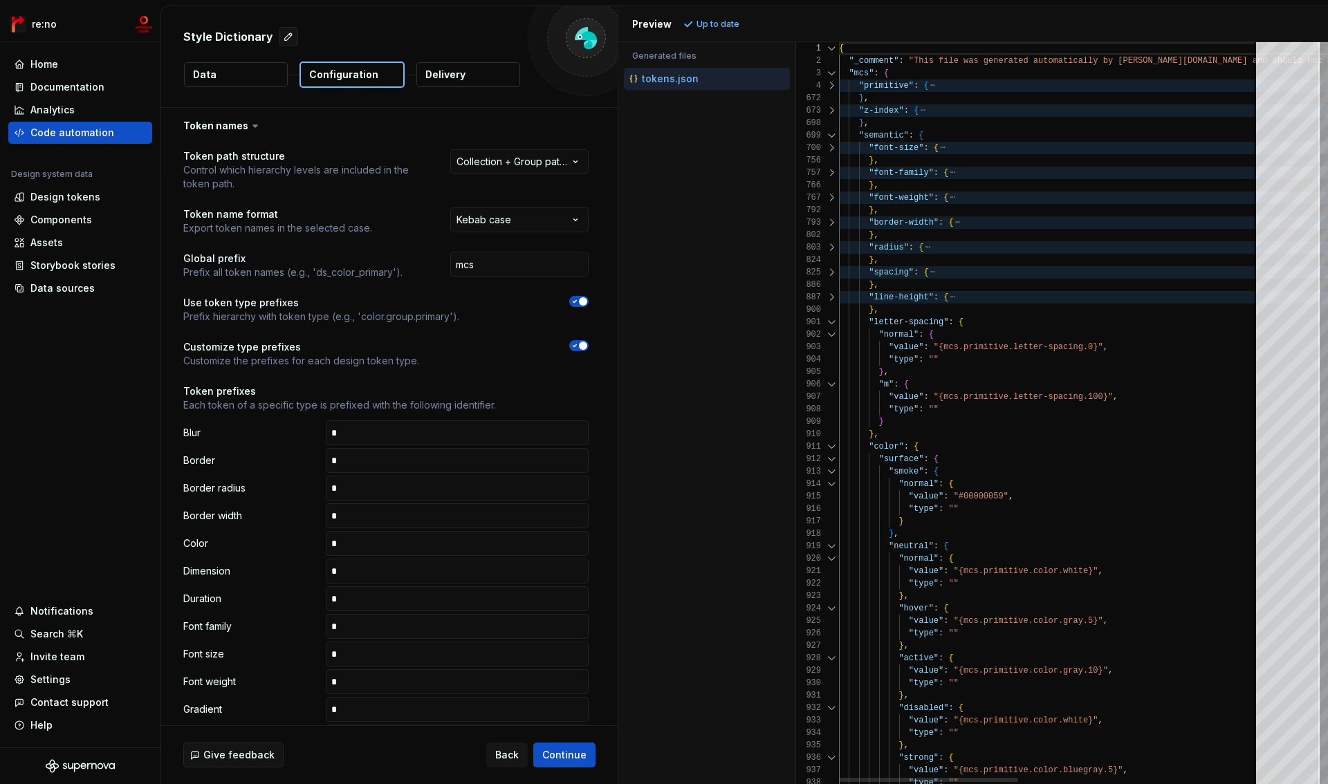
click at [828, 320] on div at bounding box center [832, 322] width 18 height 12
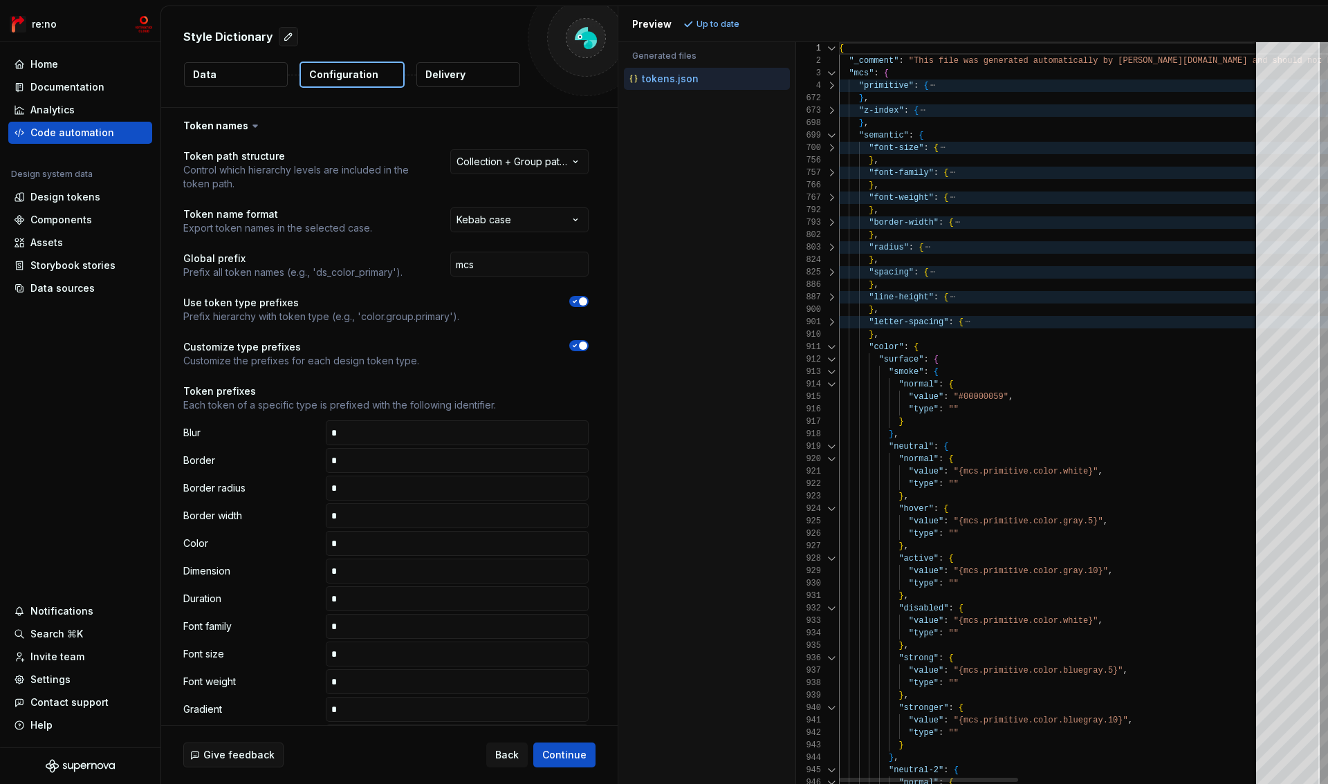
click at [830, 340] on div "910" at bounding box center [817, 335] width 43 height 12
click at [829, 353] on div at bounding box center [832, 347] width 18 height 12
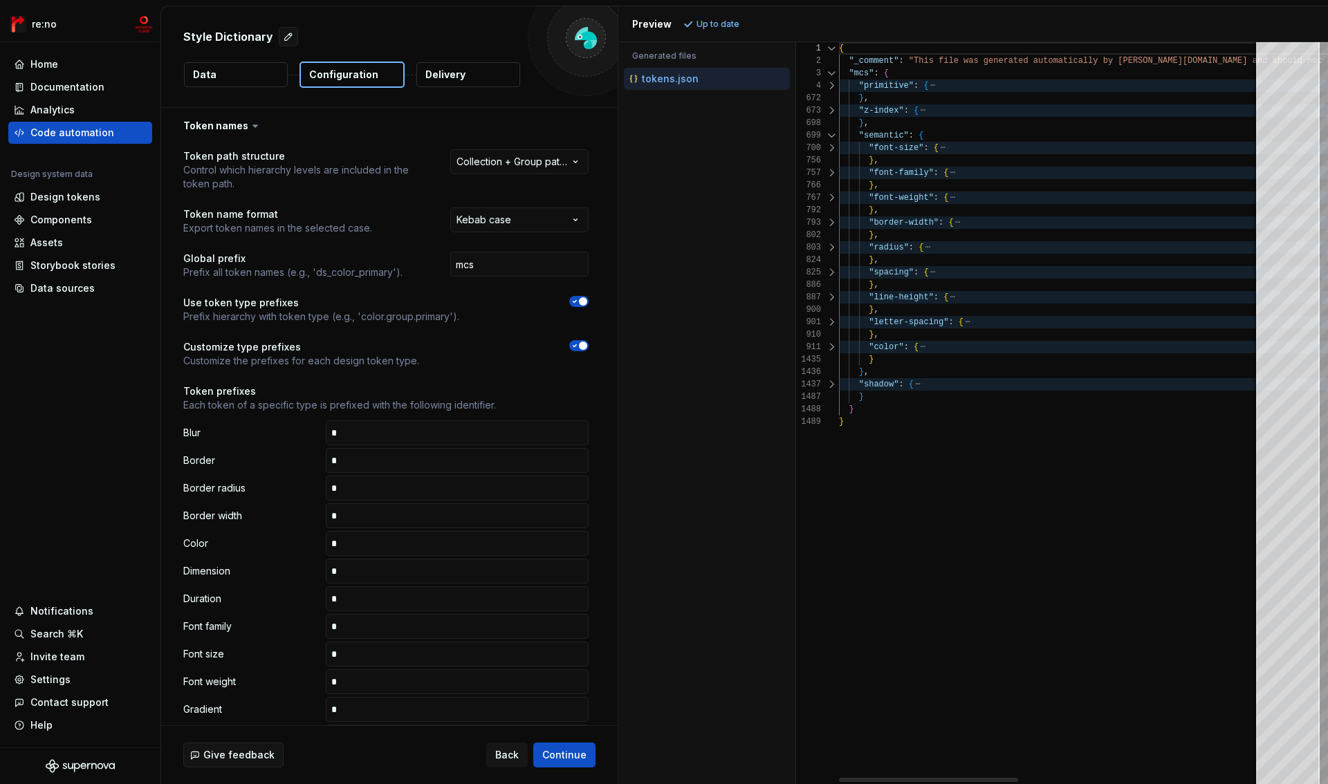
click at [829, 389] on div at bounding box center [832, 384] width 18 height 12
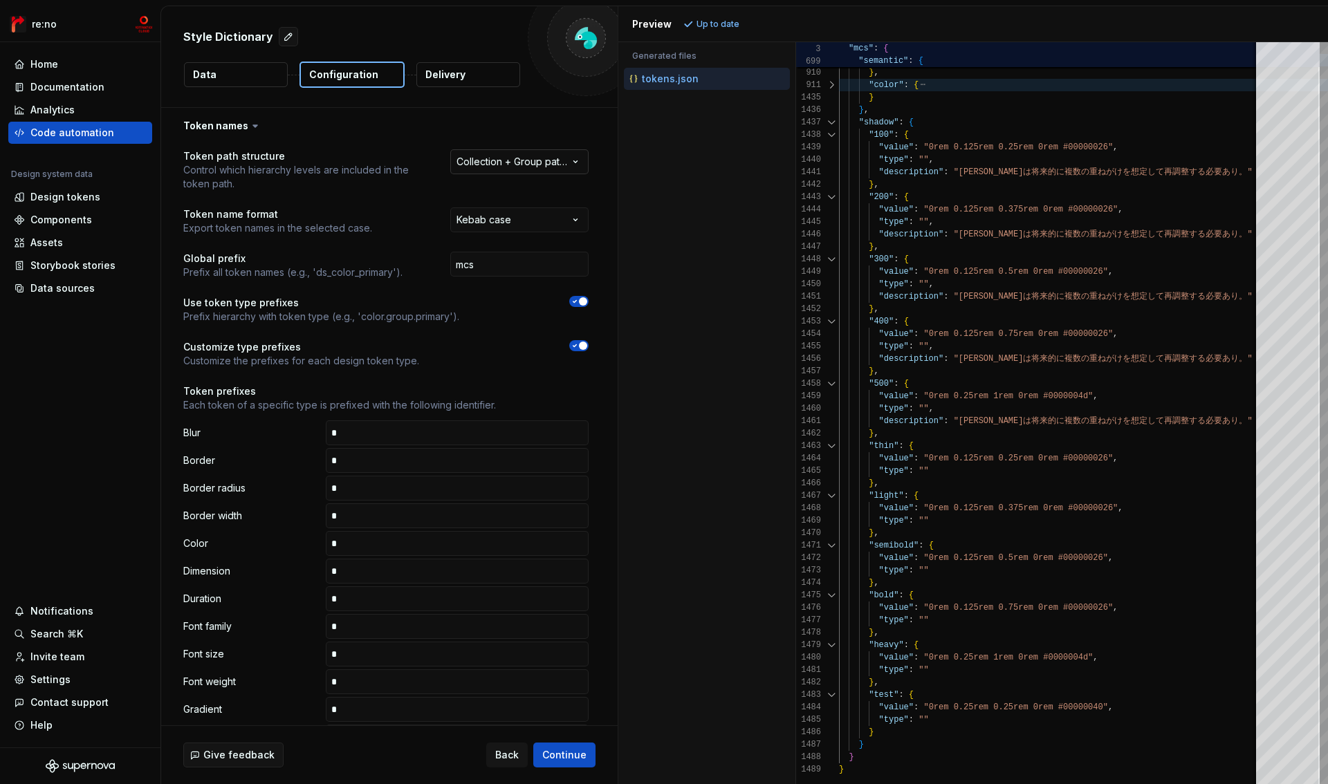
click at [510, 165] on html "**********" at bounding box center [664, 392] width 1328 height 784
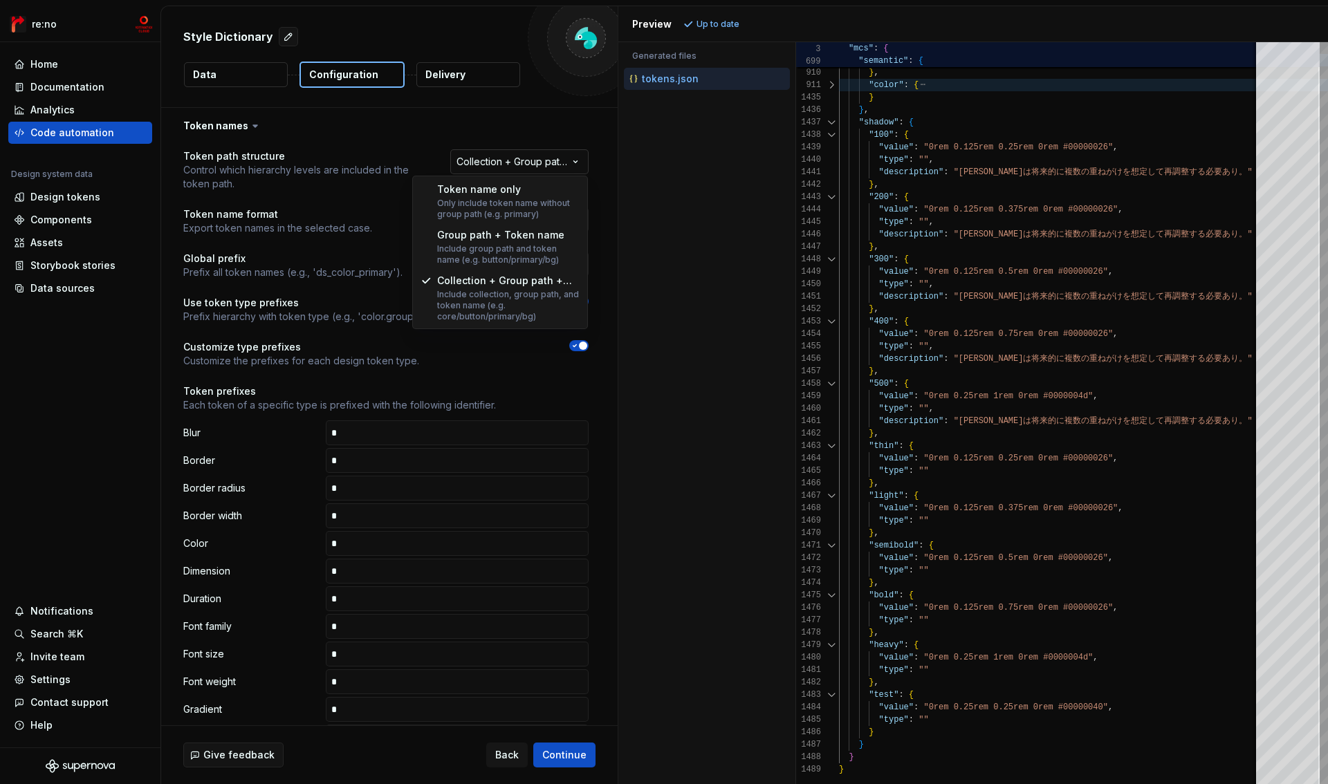
click at [510, 165] on html "**********" at bounding box center [664, 392] width 1328 height 784
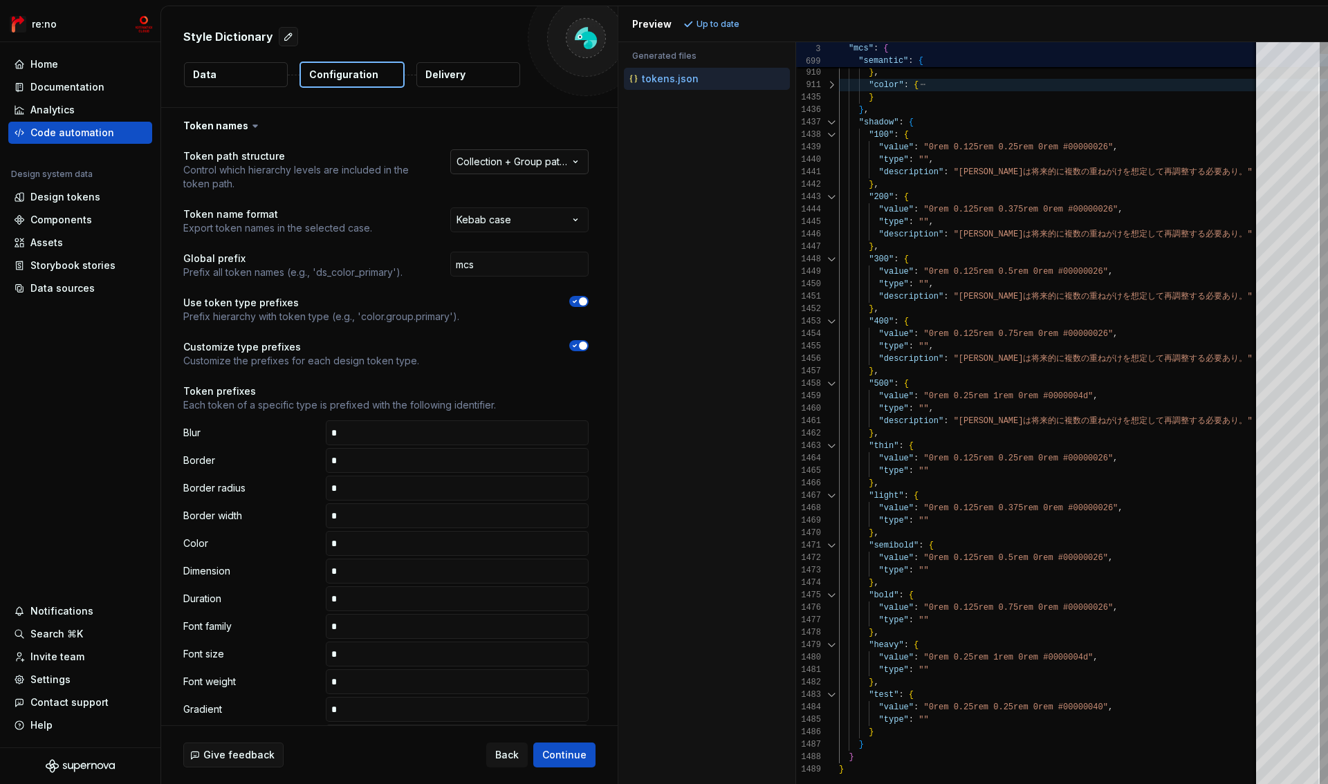
click at [561, 165] on html "**********" at bounding box center [664, 392] width 1328 height 784
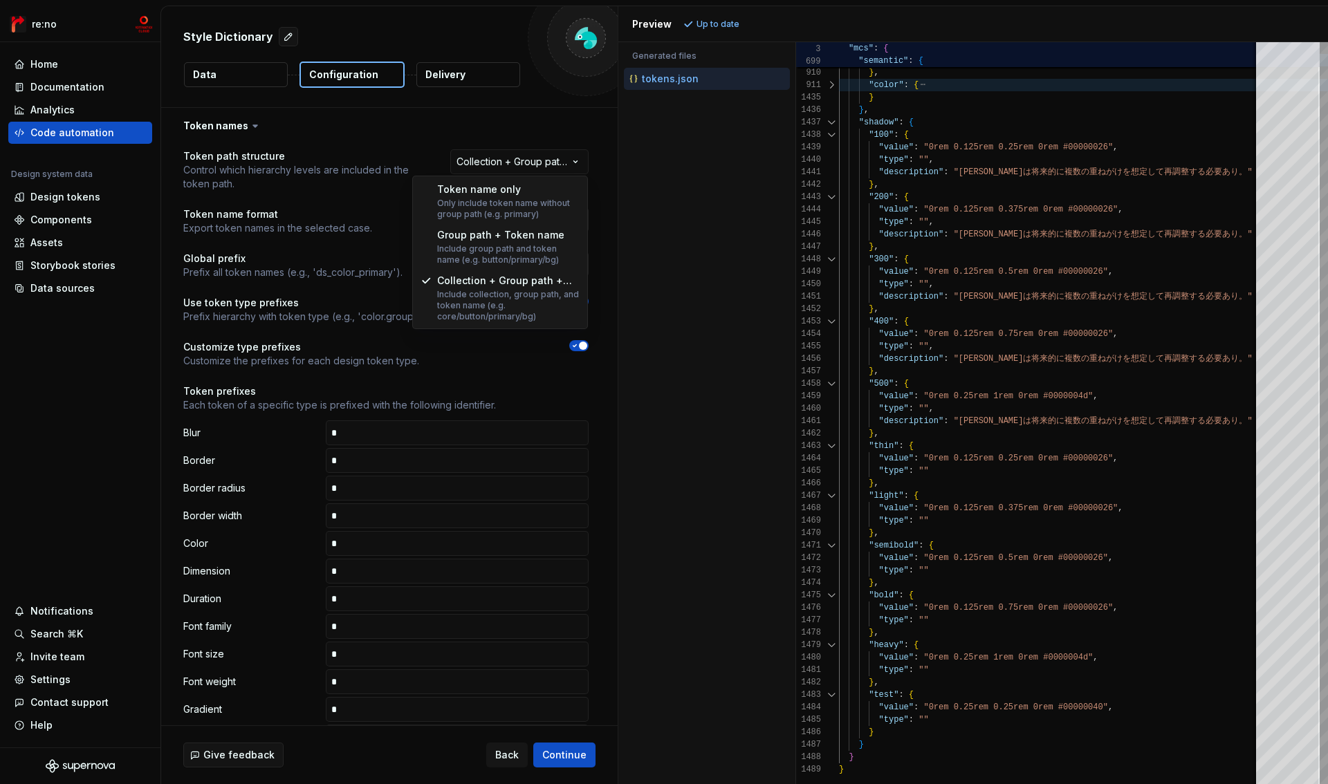
select select "**********"
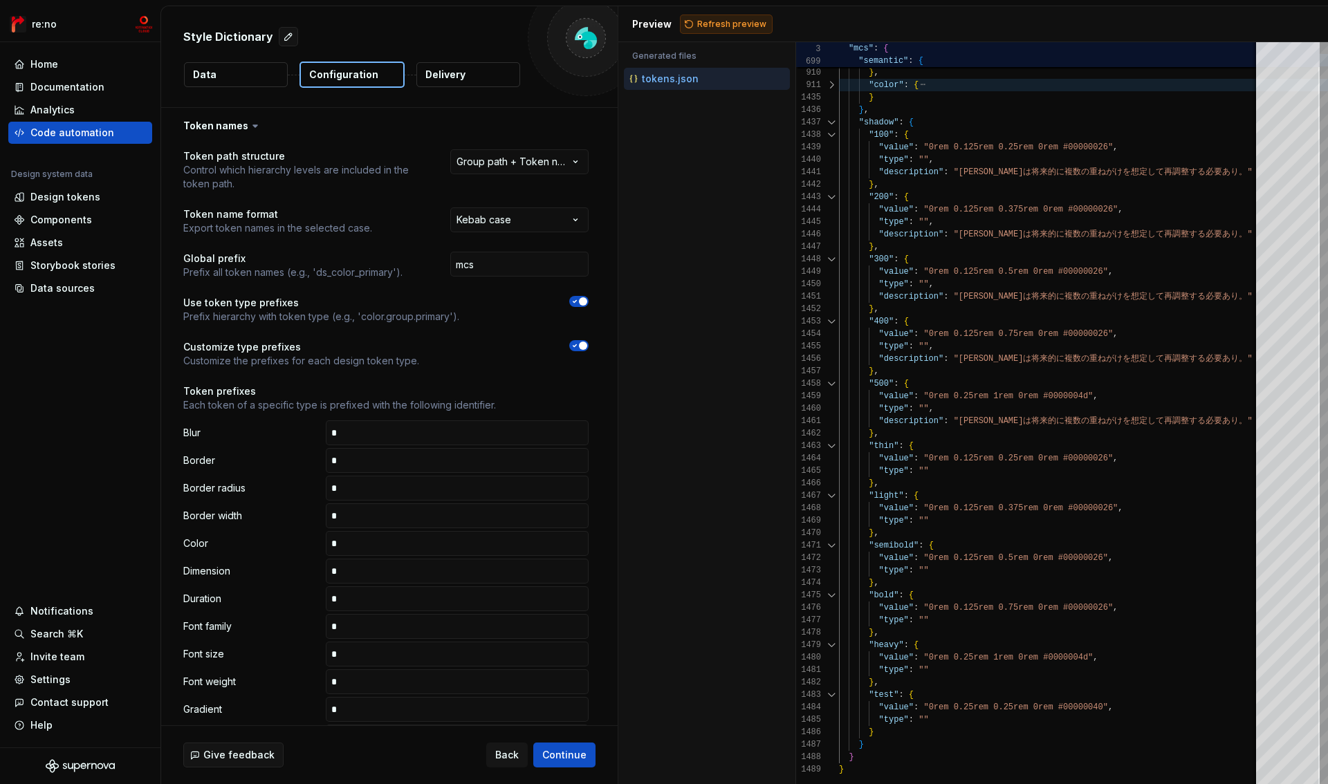
click at [700, 26] on span "Refresh preview" at bounding box center [731, 24] width 69 height 11
type textarea "**********"
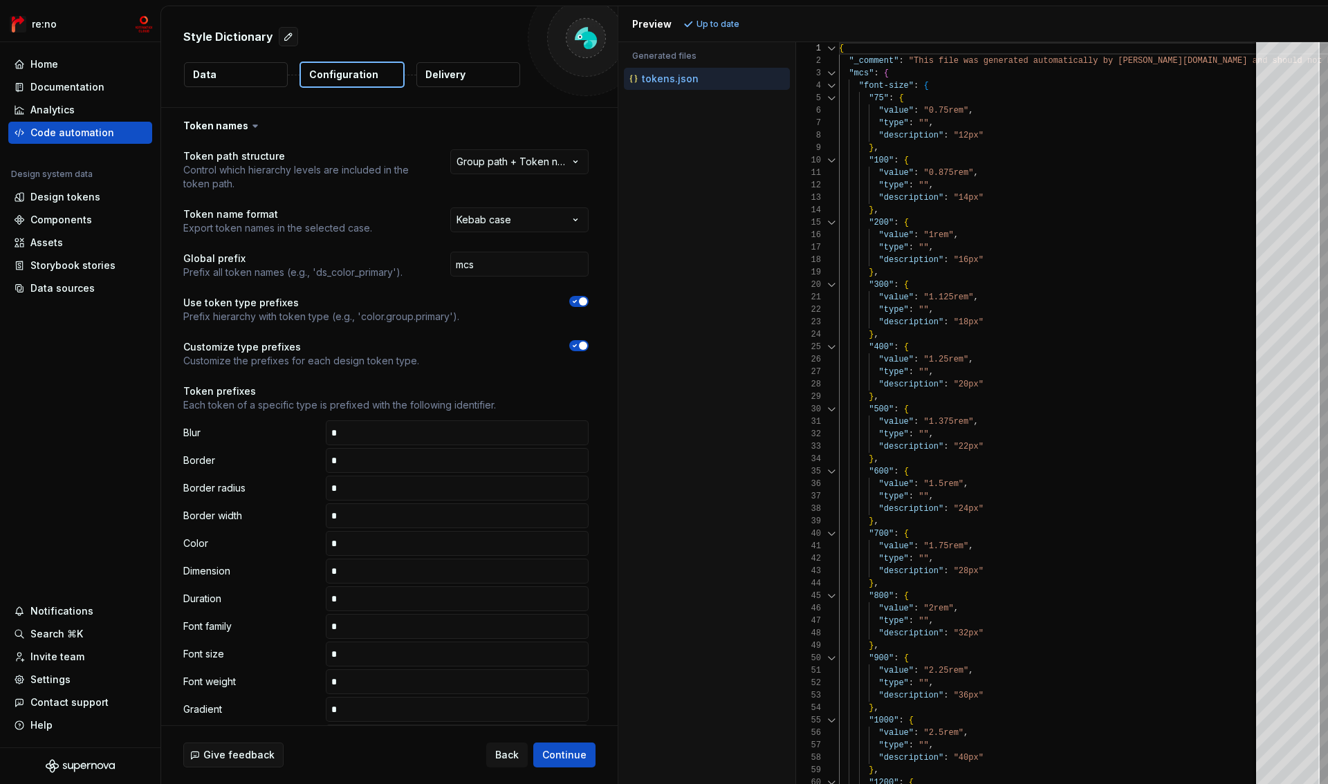
scroll to position [553, 0]
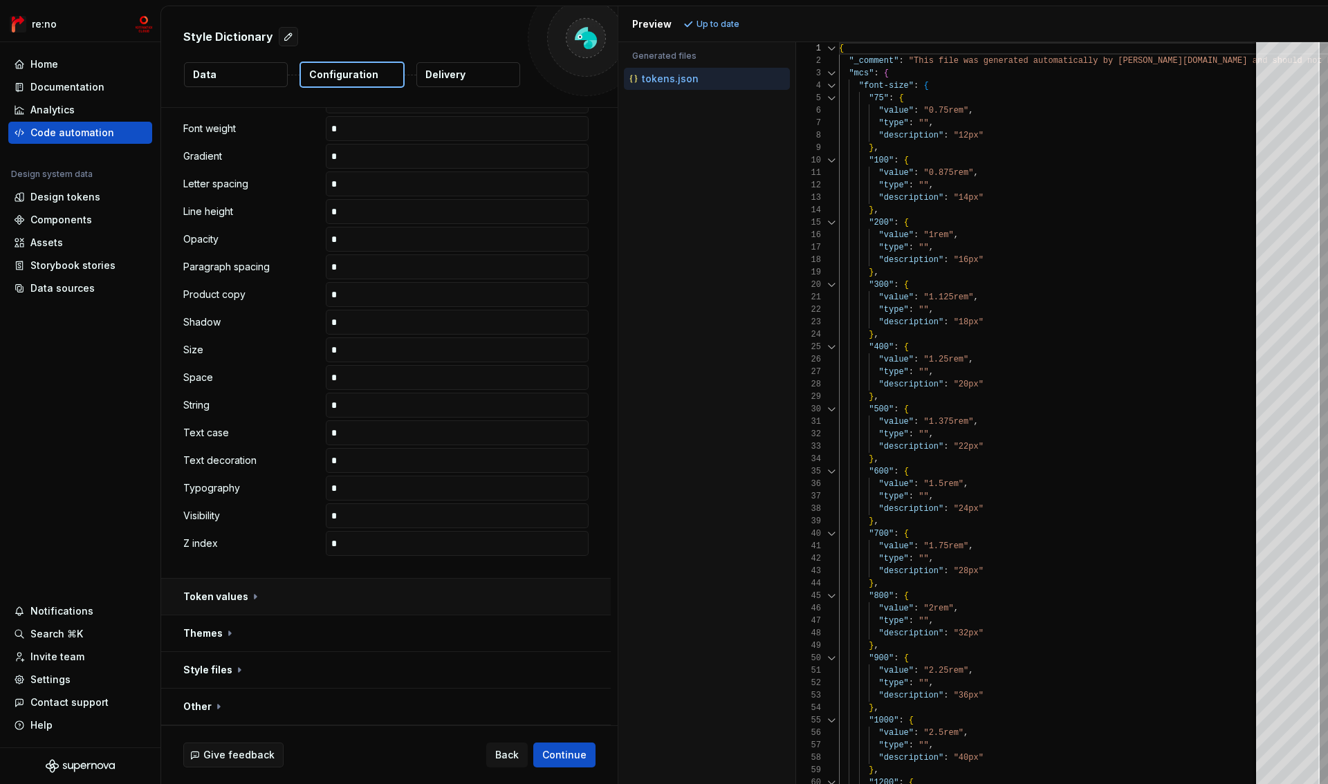
click at [225, 603] on button "button" at bounding box center [386, 597] width 450 height 36
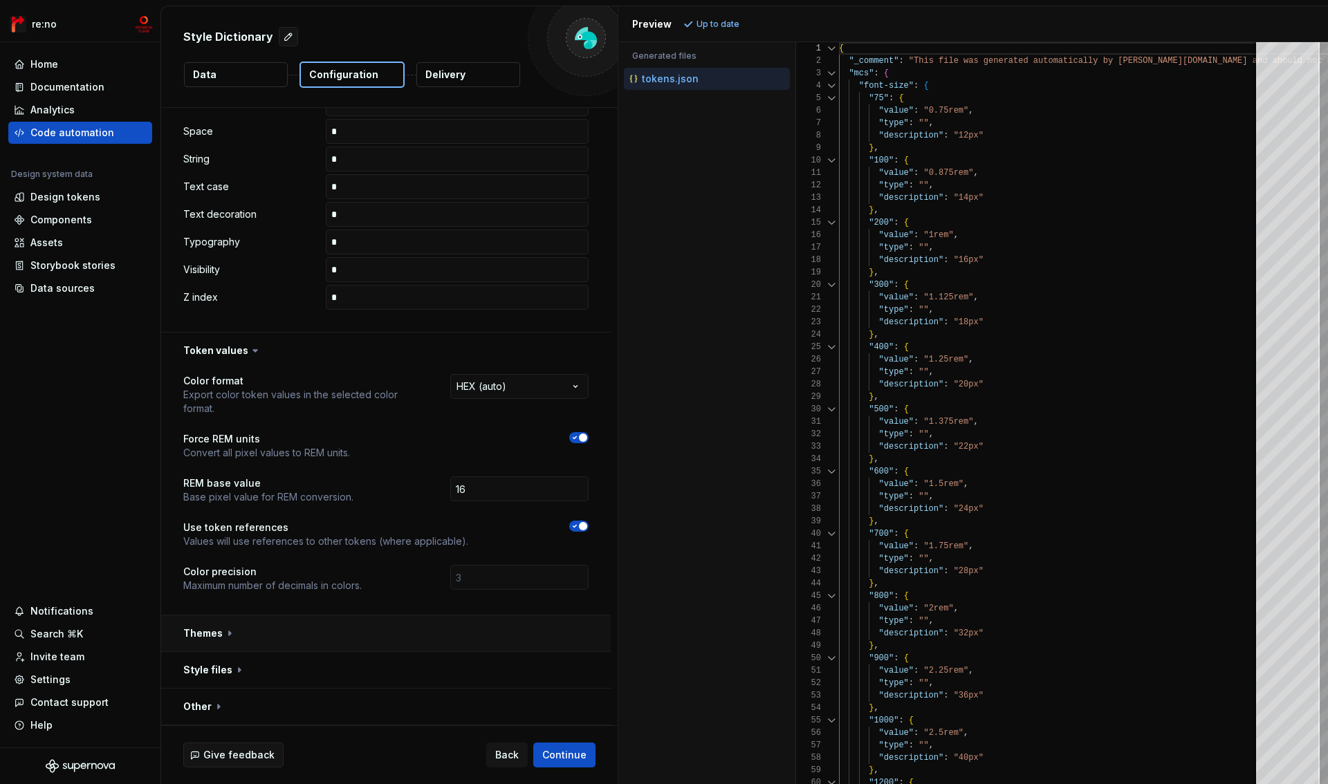
click at [221, 631] on button "button" at bounding box center [386, 634] width 450 height 36
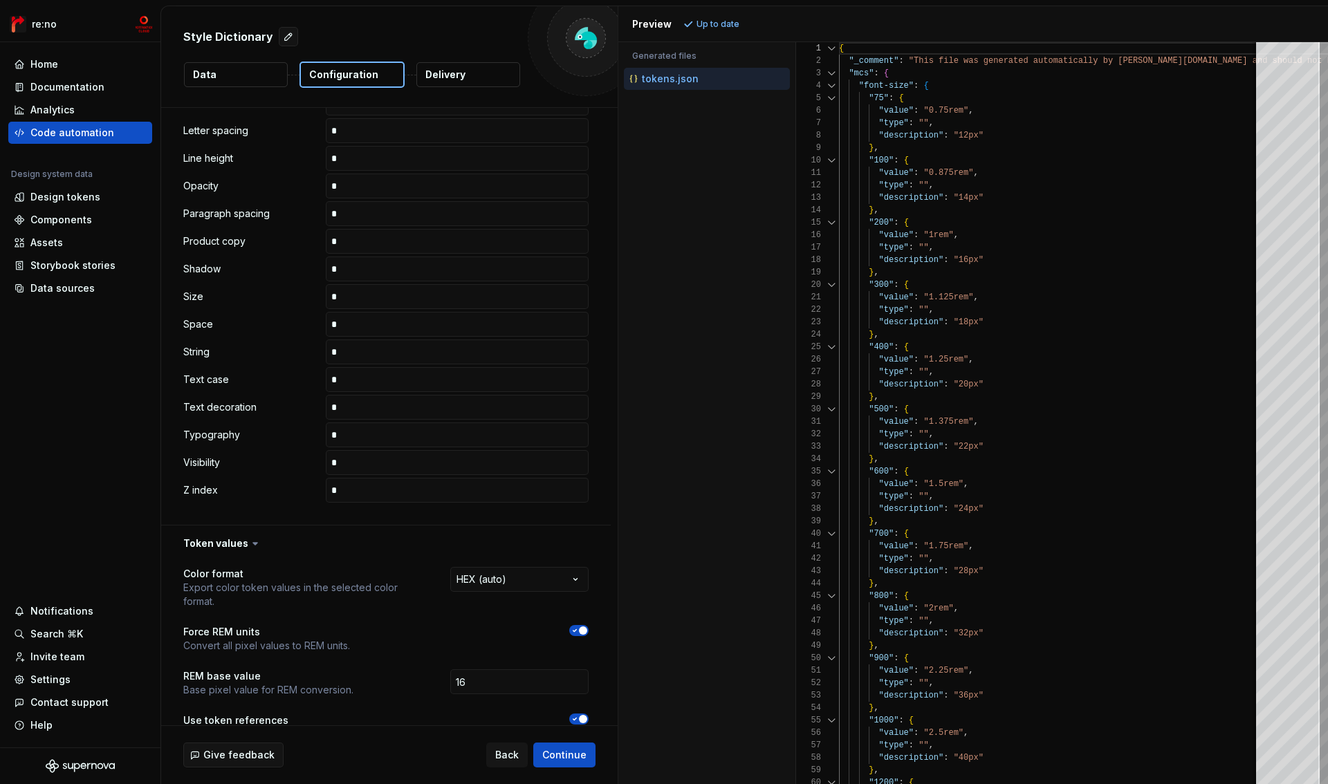
scroll to position [971, 0]
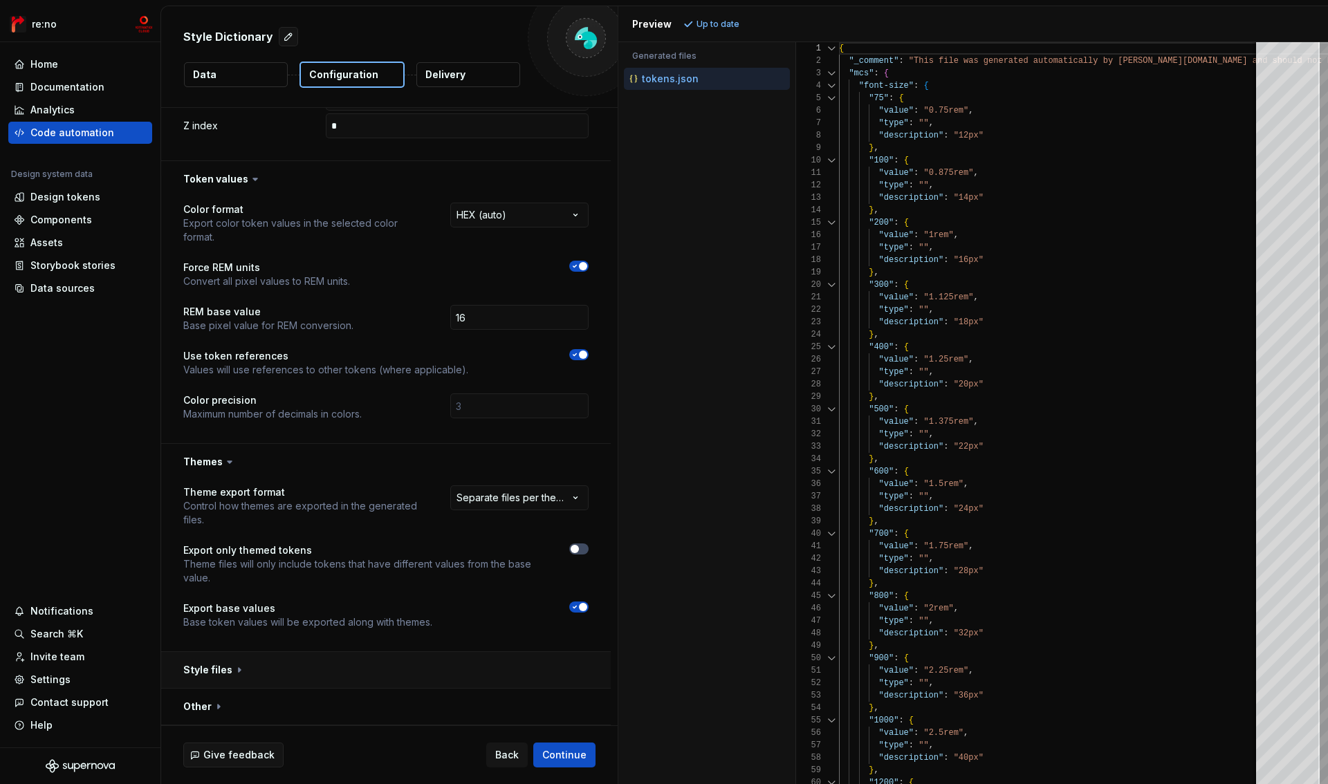
click at [228, 674] on button "button" at bounding box center [386, 670] width 450 height 36
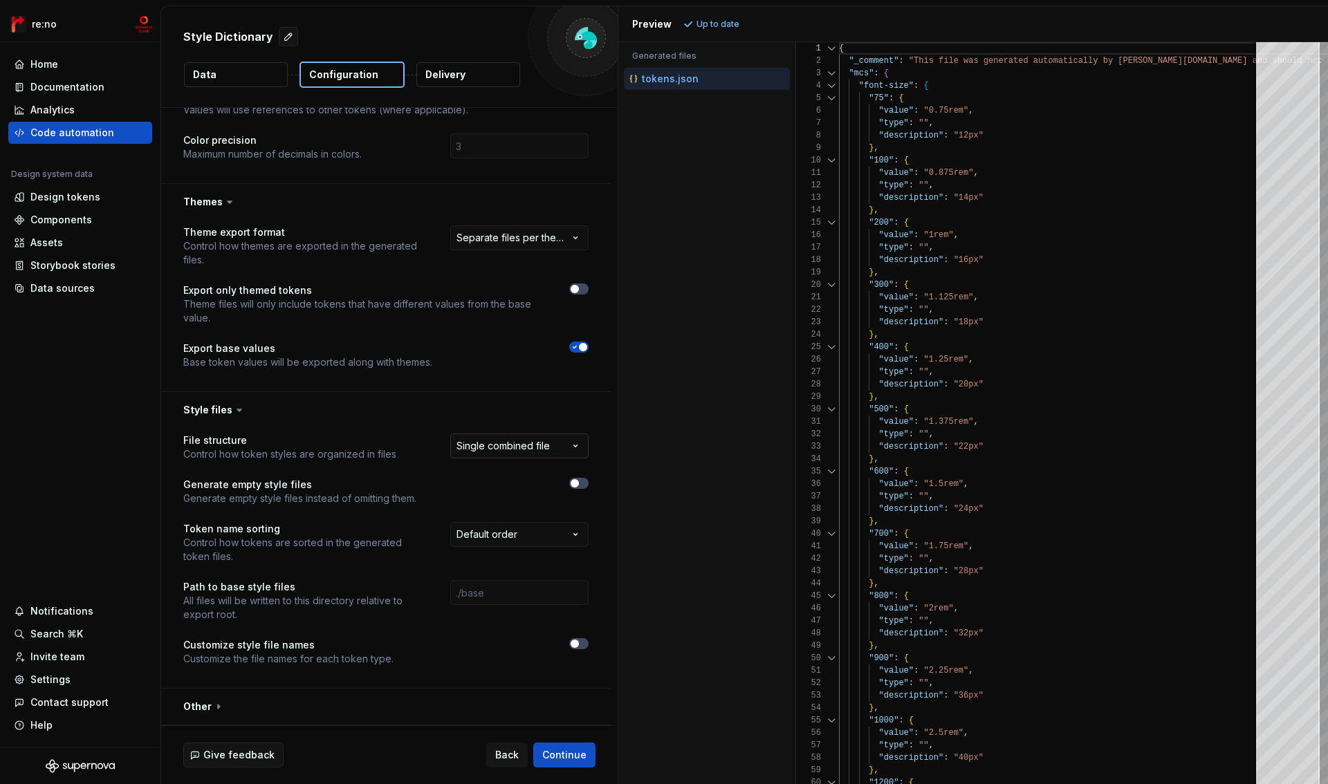
click at [470, 443] on html "**********" at bounding box center [664, 392] width 1328 height 784
click at [502, 444] on html "**********" at bounding box center [664, 392] width 1328 height 784
click at [499, 443] on html "**********" at bounding box center [664, 392] width 1328 height 784
drag, startPoint x: 226, startPoint y: 488, endPoint x: 330, endPoint y: 486, distance: 103.8
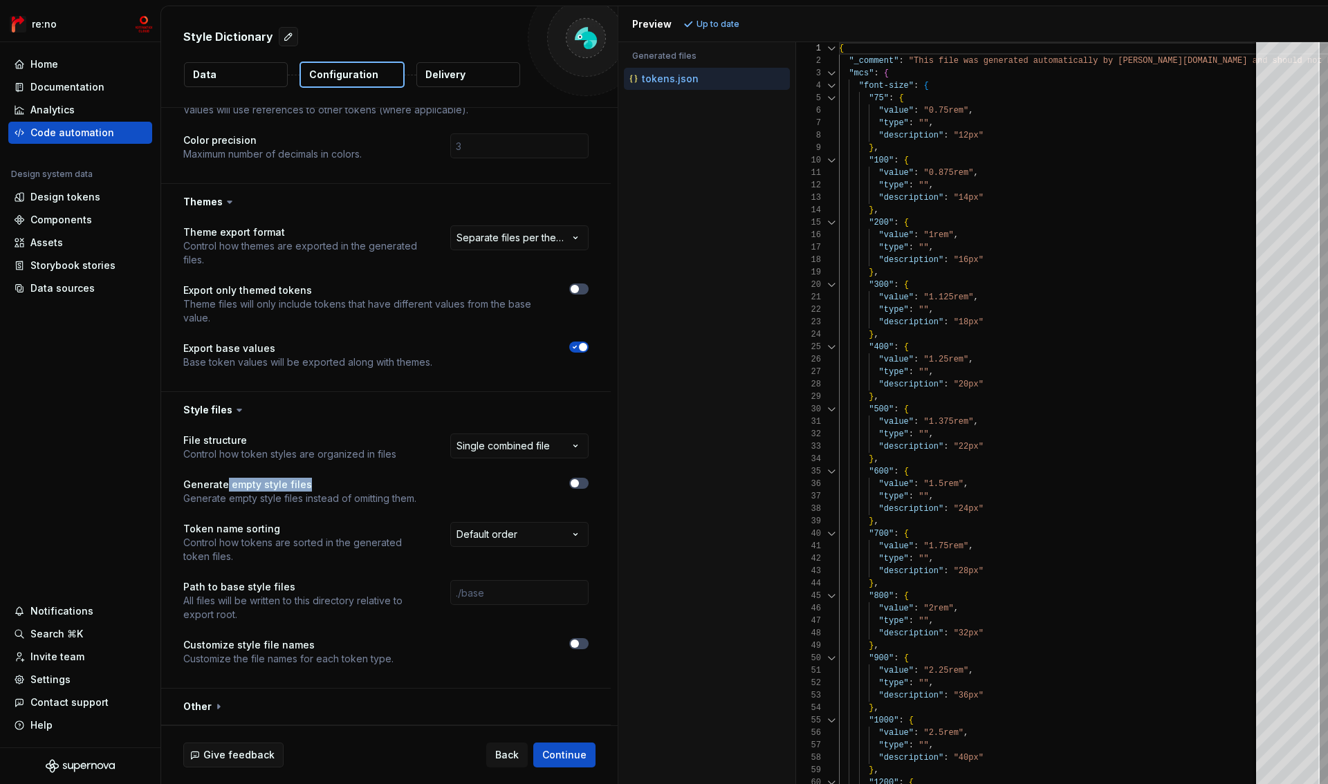
click at [330, 486] on p "Generate empty style files" at bounding box center [299, 485] width 233 height 14
click at [329, 486] on p "Generate empty style files" at bounding box center [299, 485] width 233 height 14
drag, startPoint x: 184, startPoint y: 589, endPoint x: 334, endPoint y: 591, distance: 150.1
click at [334, 591] on p "Path to base style files" at bounding box center [304, 587] width 242 height 14
drag, startPoint x: 333, startPoint y: 594, endPoint x: 232, endPoint y: 644, distance: 112.0
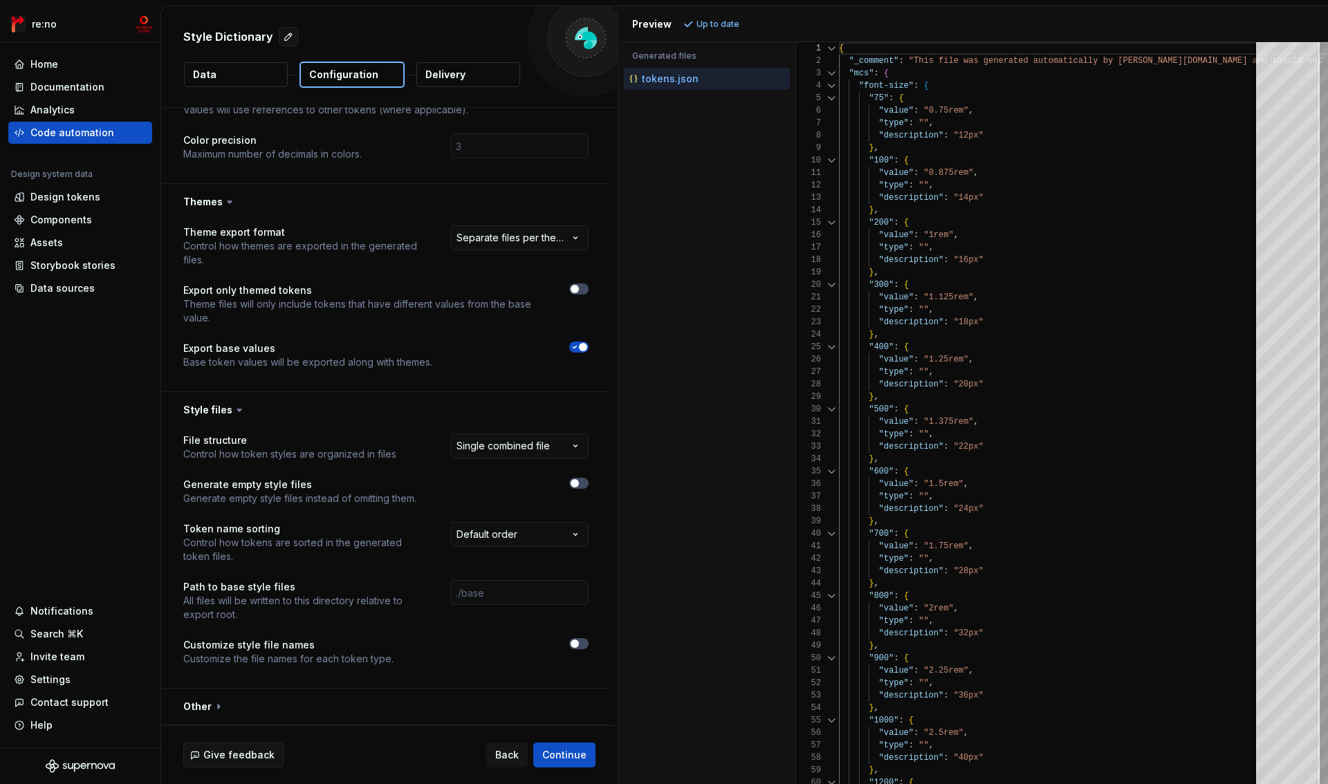
click at [333, 595] on p "All files will be written to this directory relative to export root." at bounding box center [304, 608] width 242 height 28
drag, startPoint x: 229, startPoint y: 648, endPoint x: 333, endPoint y: 651, distance: 103.8
click at [333, 651] on p "Customize style file names" at bounding box center [288, 645] width 210 height 14
click at [588, 647] on div "**********" at bounding box center [386, 558] width 450 height 260
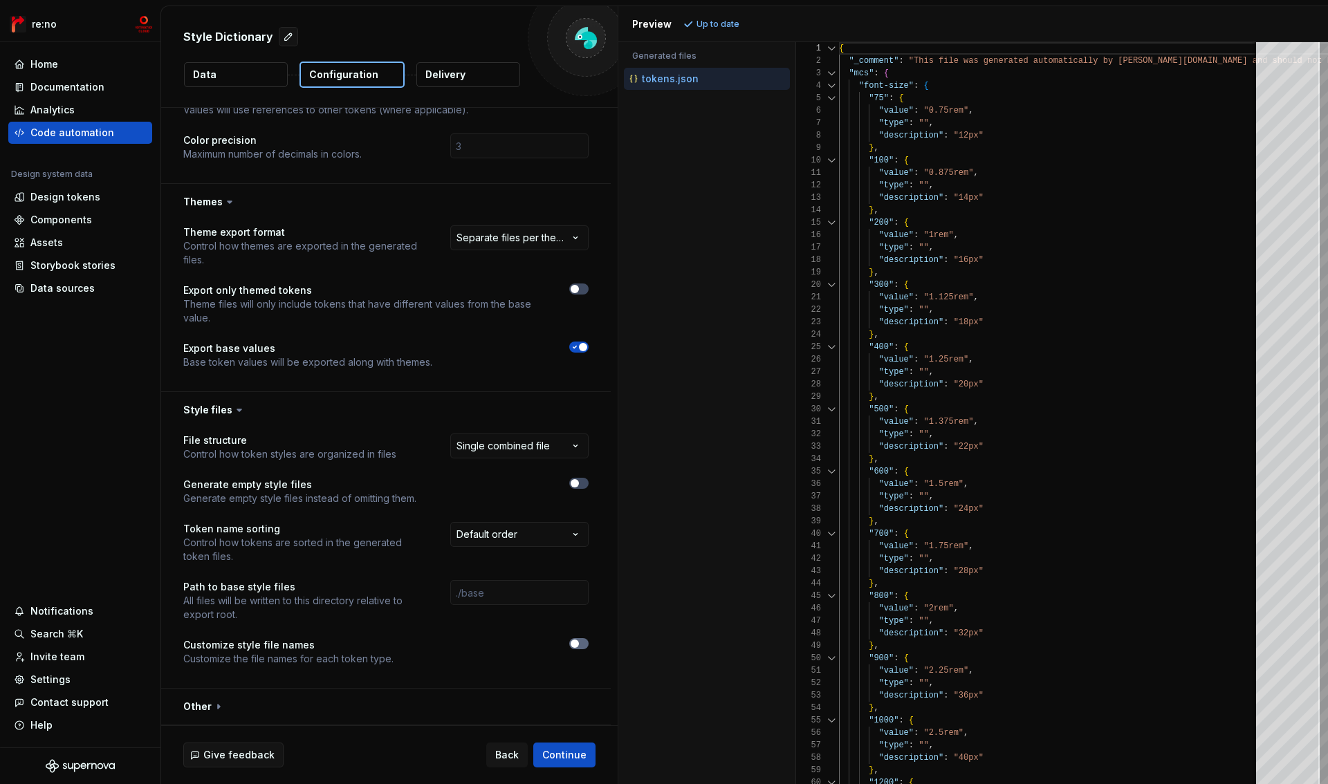
click at [576, 646] on span "button" at bounding box center [575, 644] width 8 height 8
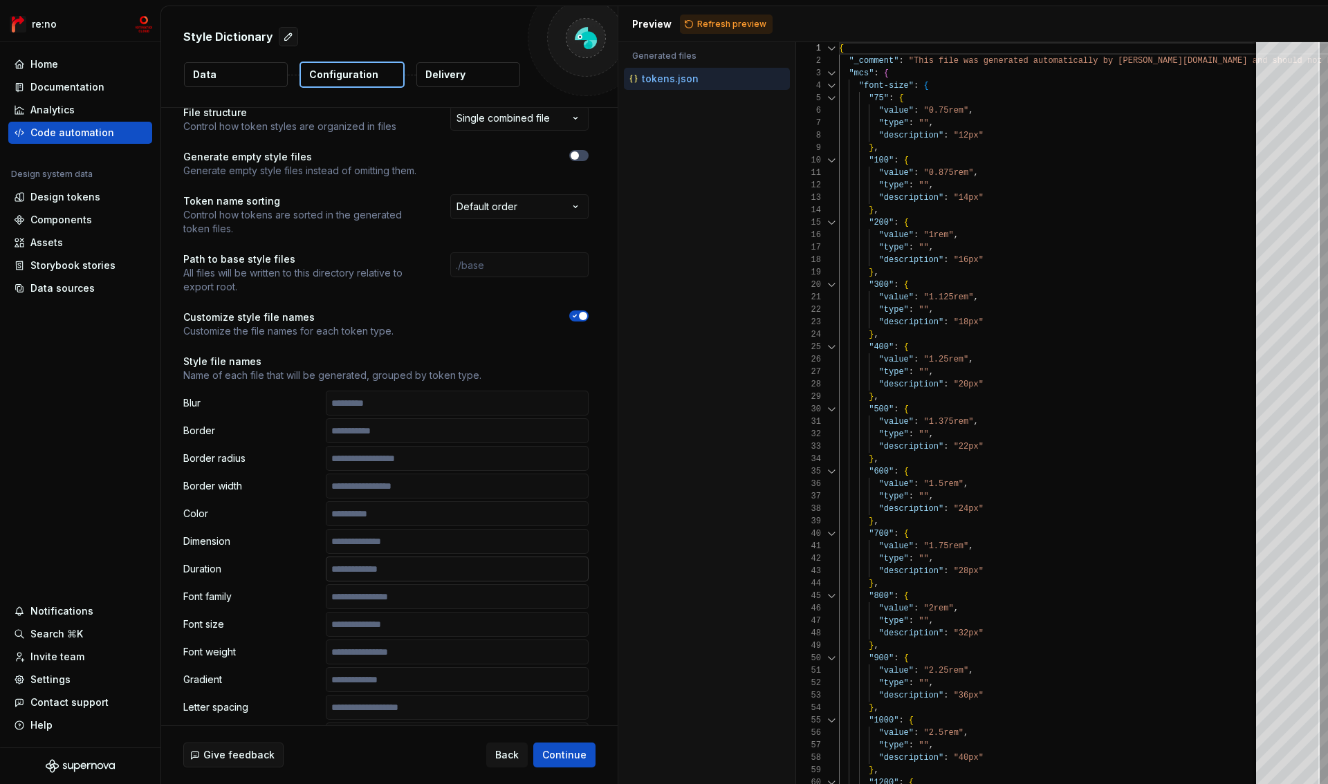
scroll to position [1480, 0]
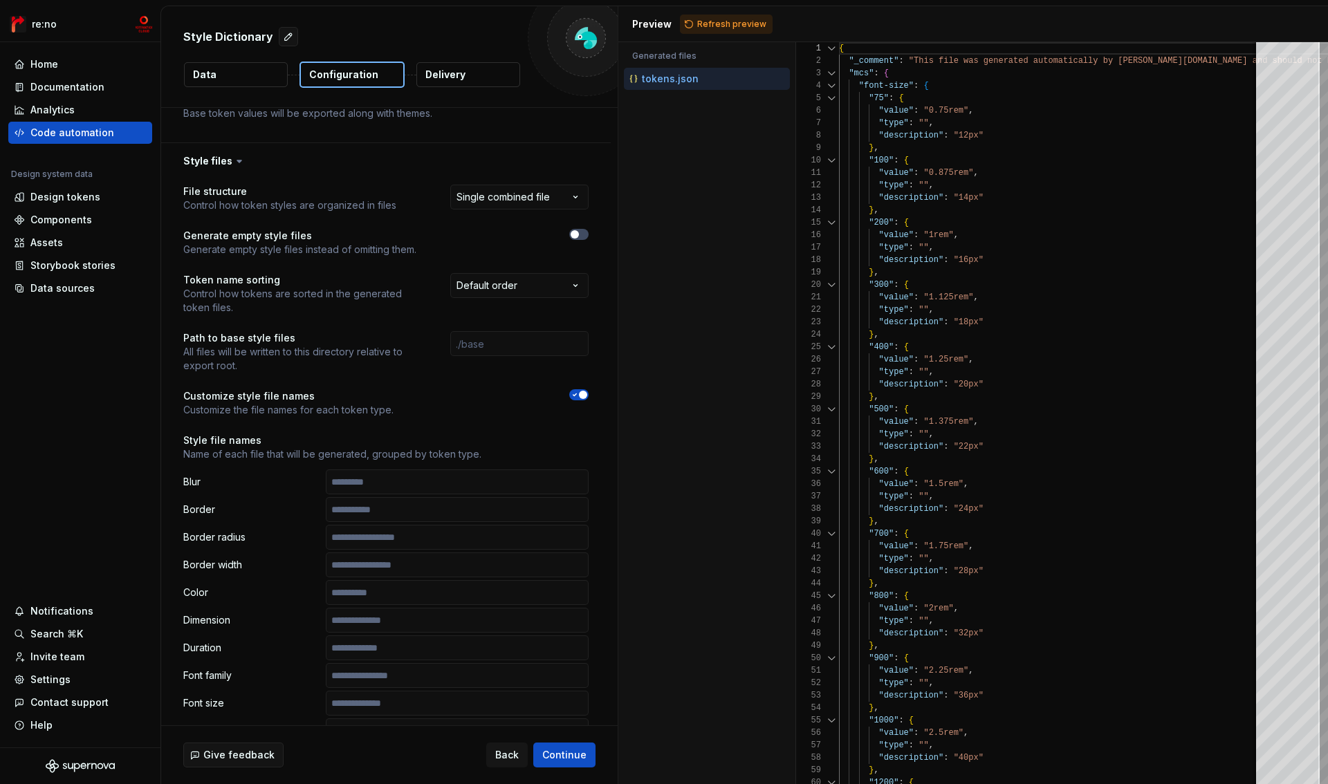
click at [581, 396] on span "button" at bounding box center [583, 395] width 8 height 8
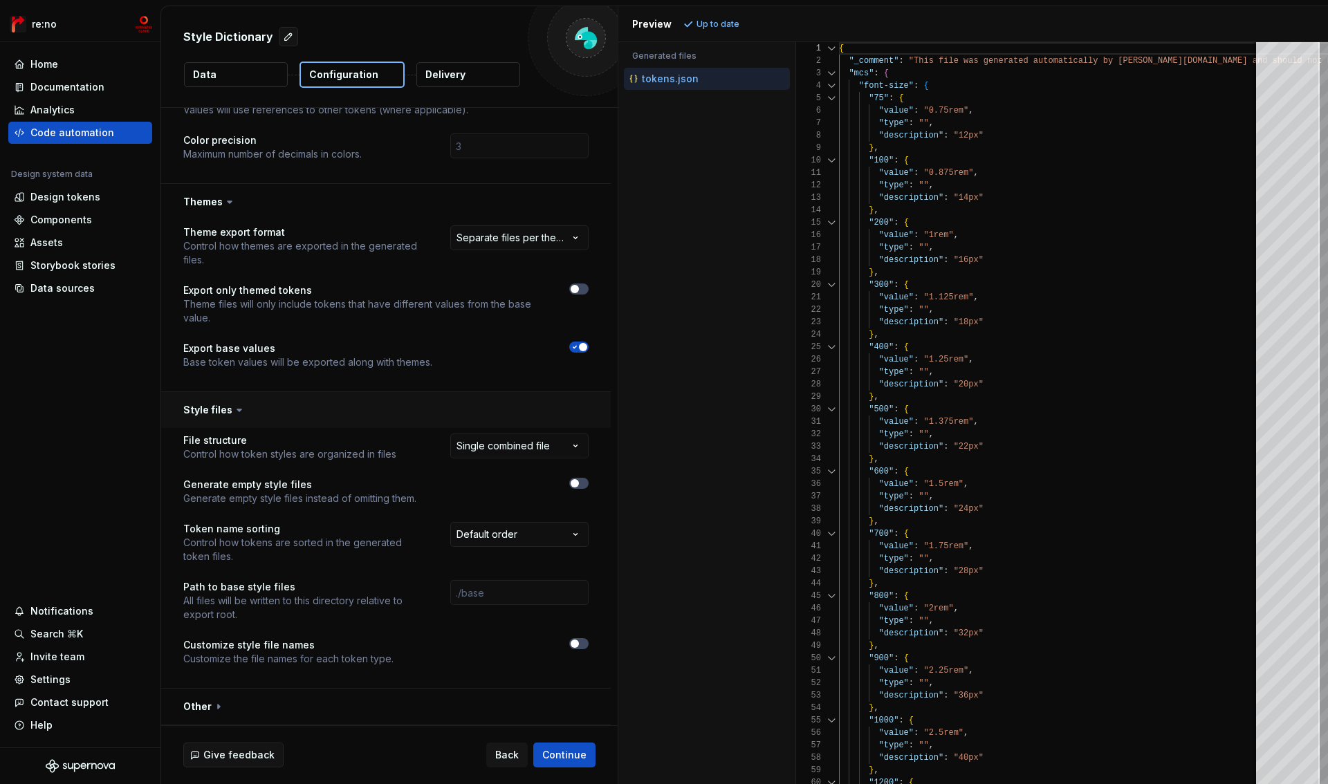
scroll to position [1231, 0]
click at [199, 712] on button "button" at bounding box center [386, 707] width 450 height 36
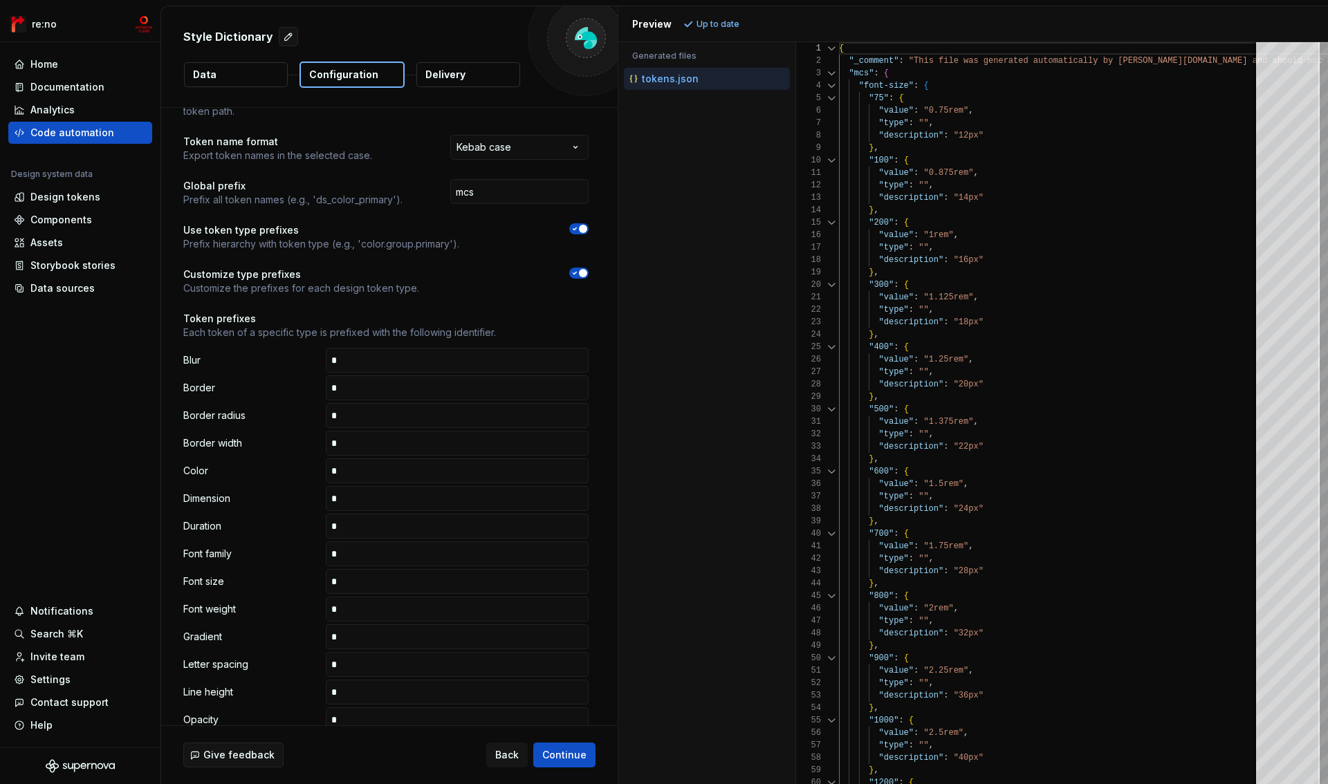
scroll to position [0, 0]
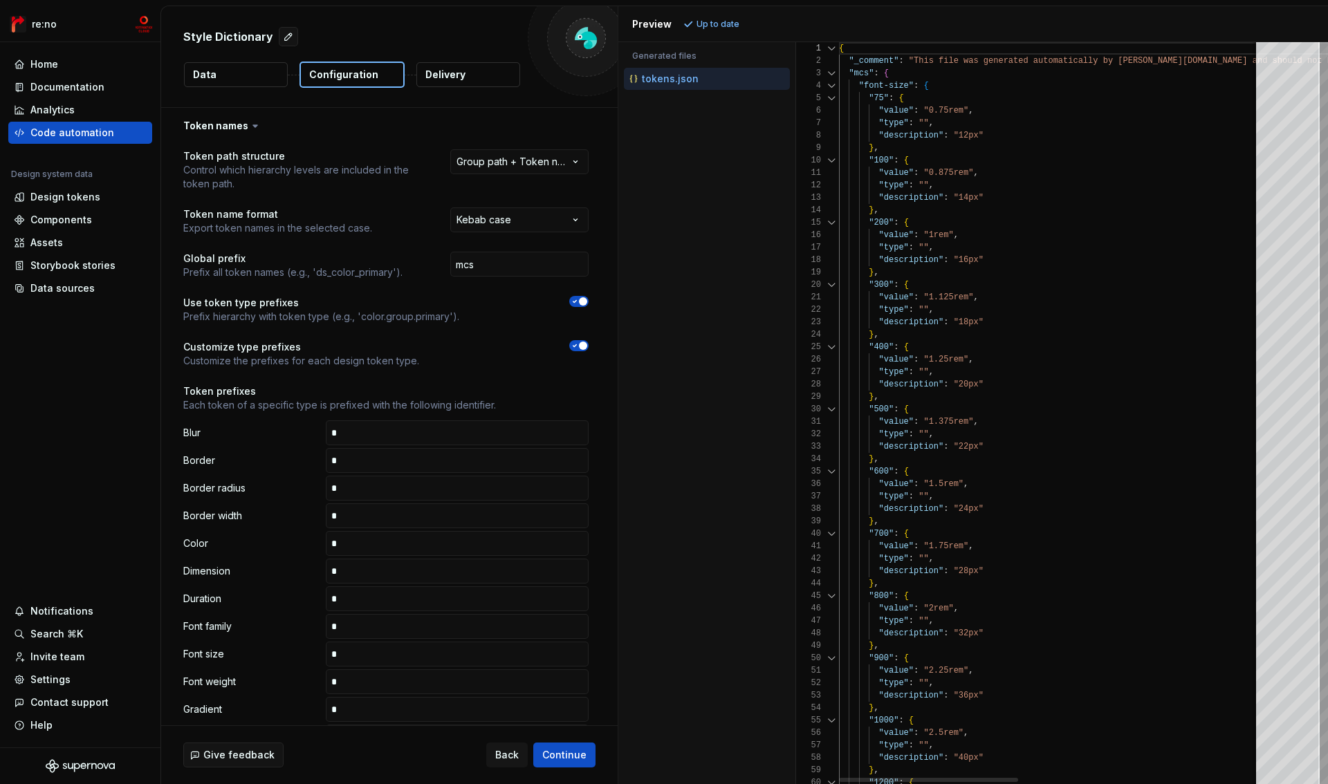
click at [828, 86] on div at bounding box center [832, 86] width 18 height 12
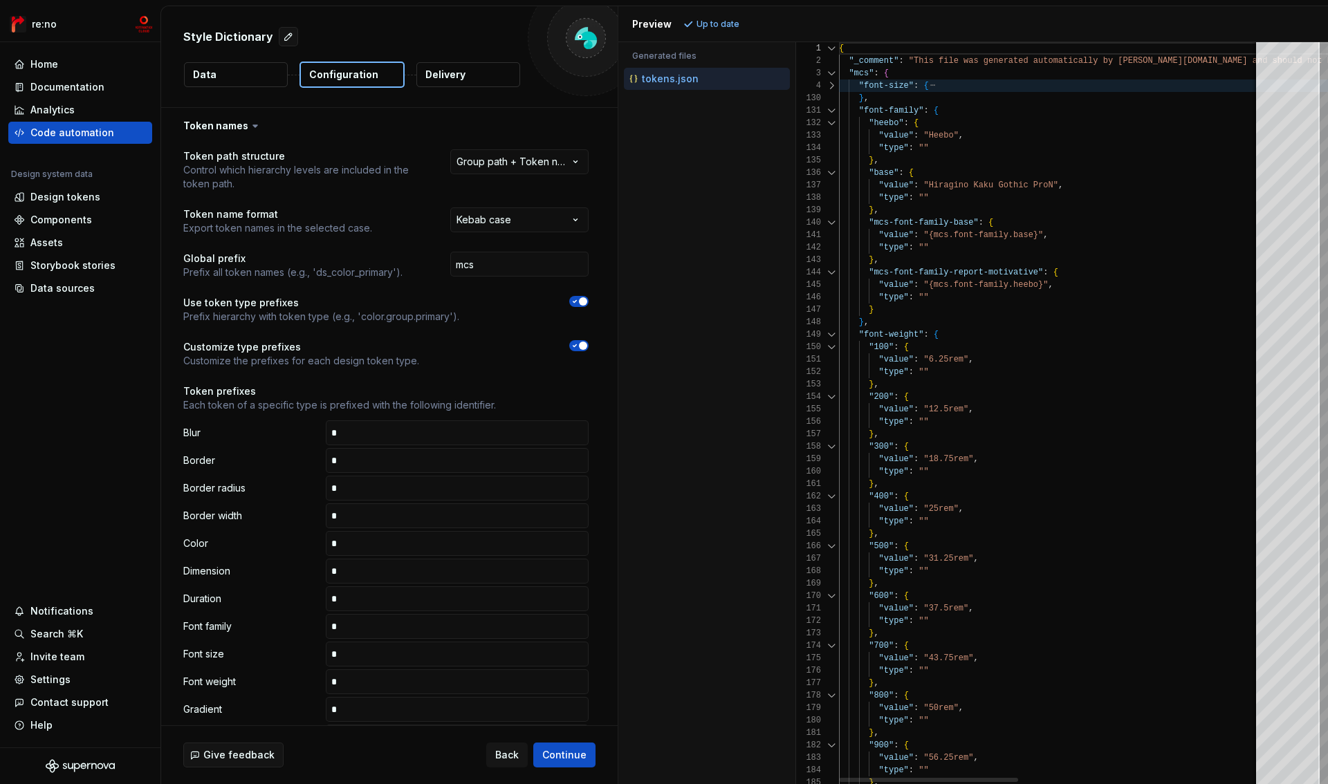
click at [829, 103] on div "130" at bounding box center [817, 98] width 43 height 12
click at [829, 116] on div at bounding box center [832, 110] width 18 height 12
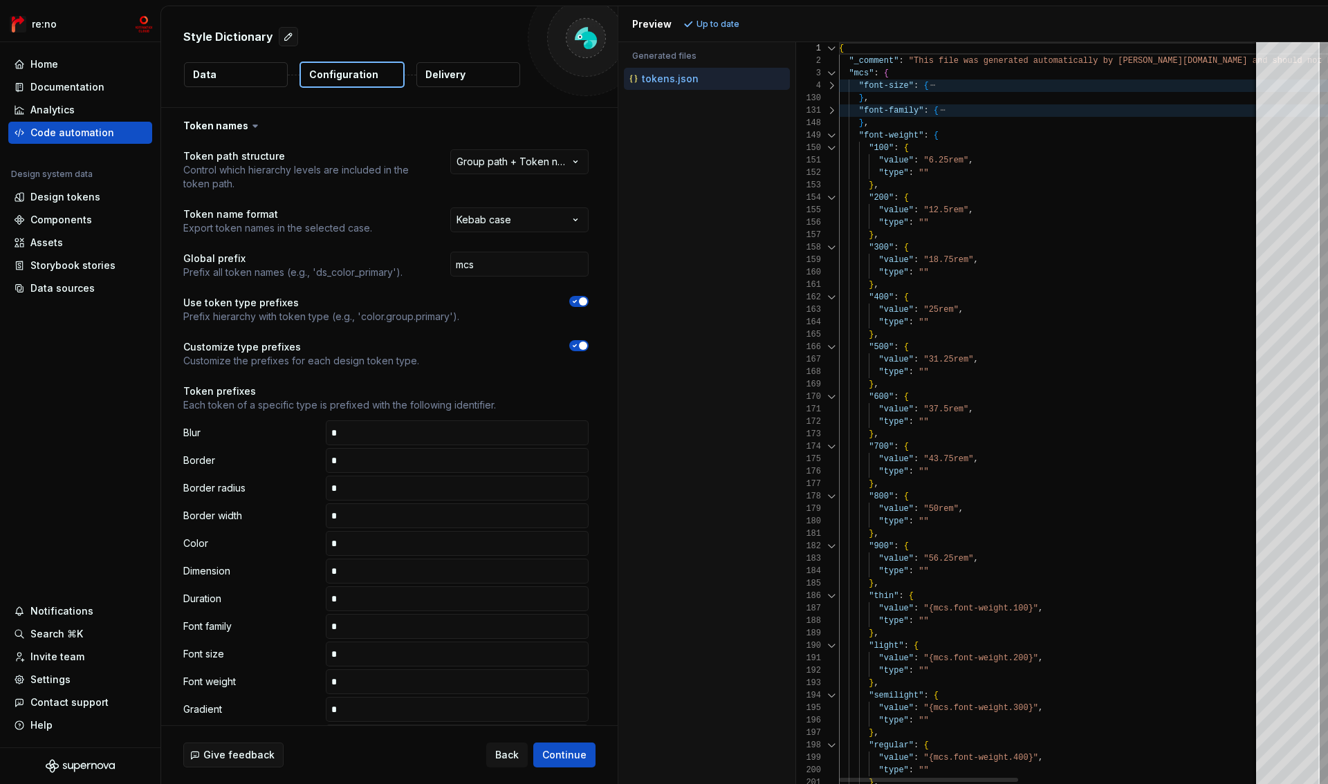
click at [829, 133] on div at bounding box center [832, 135] width 18 height 12
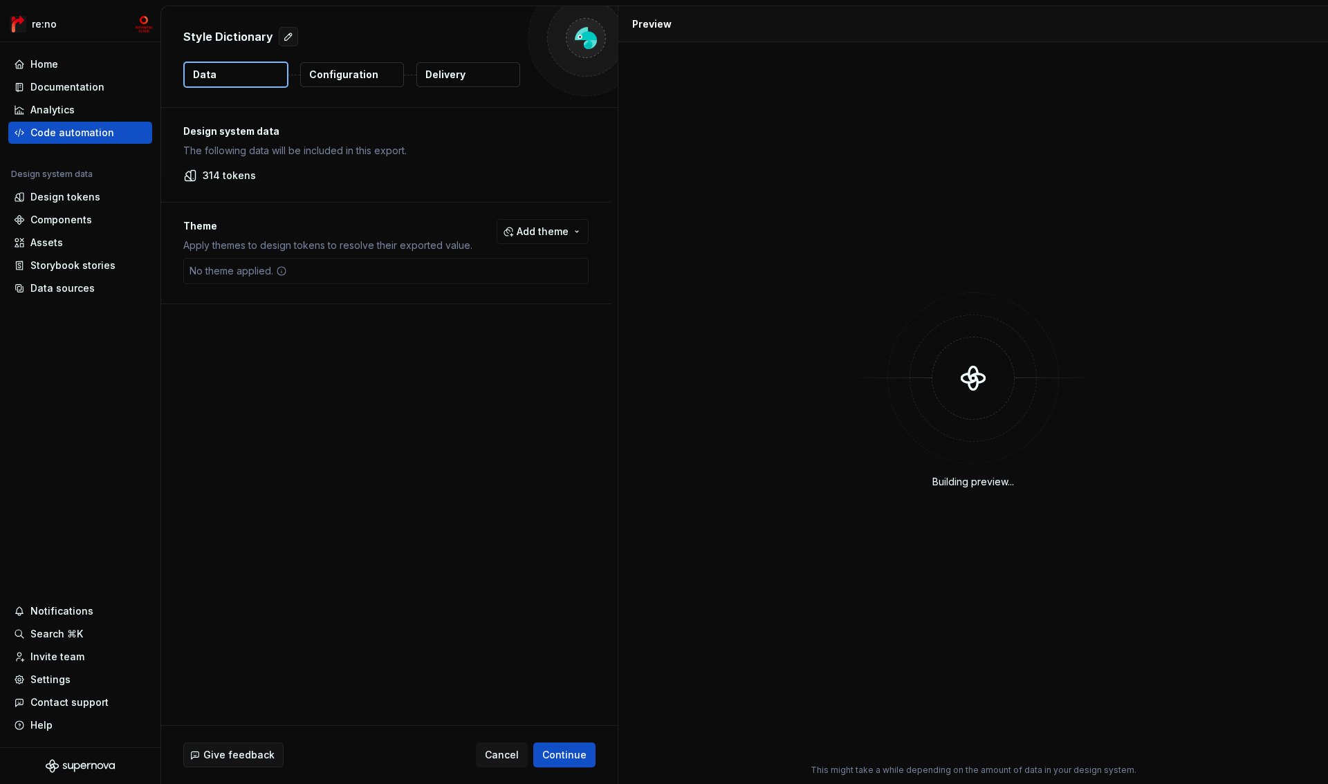
click at [340, 68] on p "Configuration" at bounding box center [343, 75] width 69 height 14
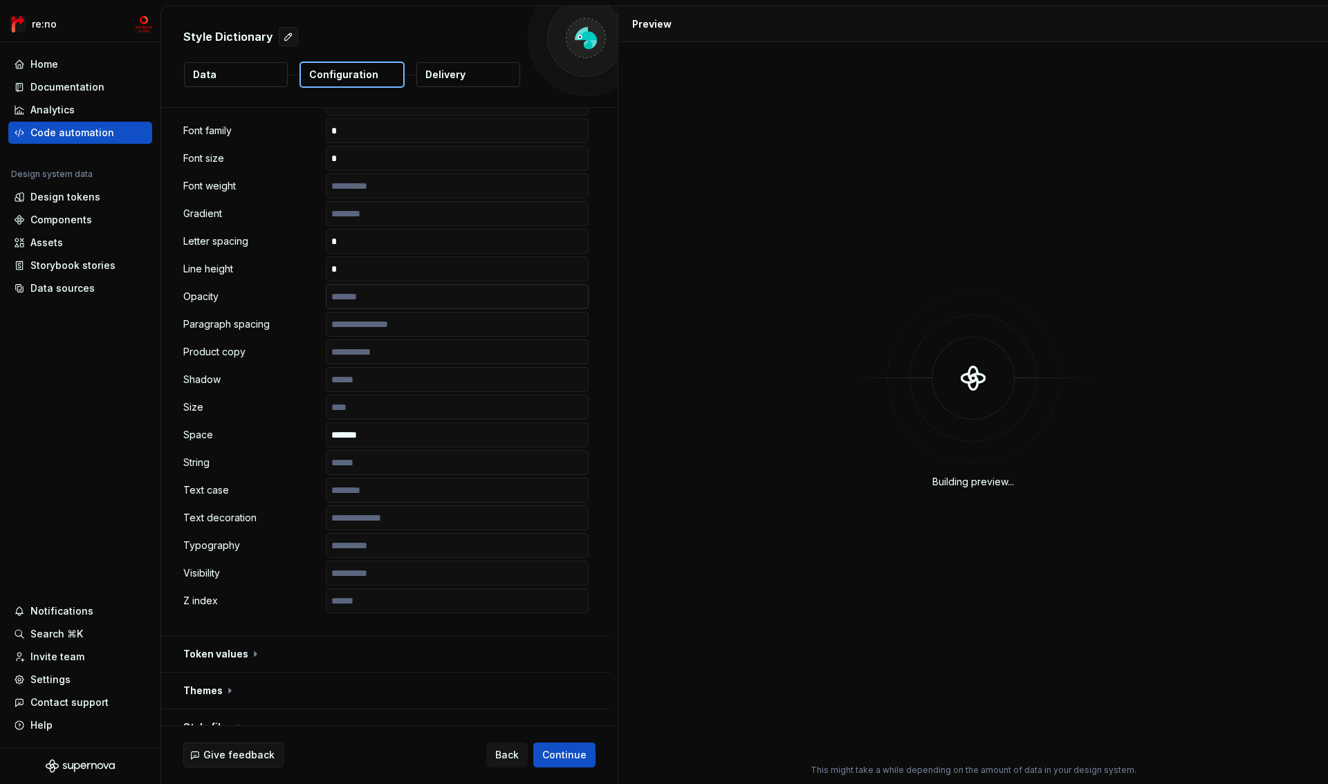
scroll to position [553, 0]
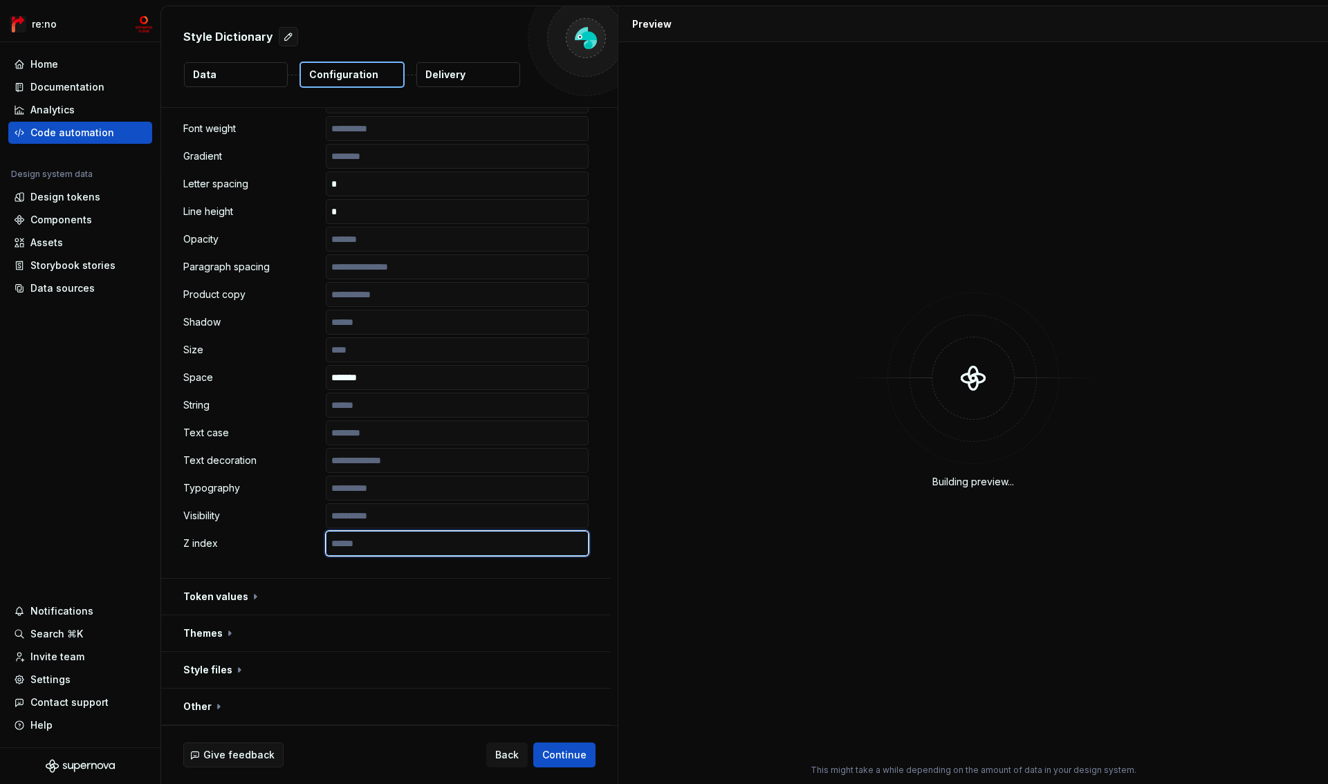
click at [390, 544] on input "text" at bounding box center [457, 543] width 263 height 25
click at [387, 522] on input "text" at bounding box center [457, 516] width 263 height 25
click at [396, 496] on input "text" at bounding box center [457, 488] width 263 height 25
click at [397, 463] on input "text" at bounding box center [457, 460] width 263 height 25
click at [408, 434] on input "text" at bounding box center [457, 433] width 263 height 25
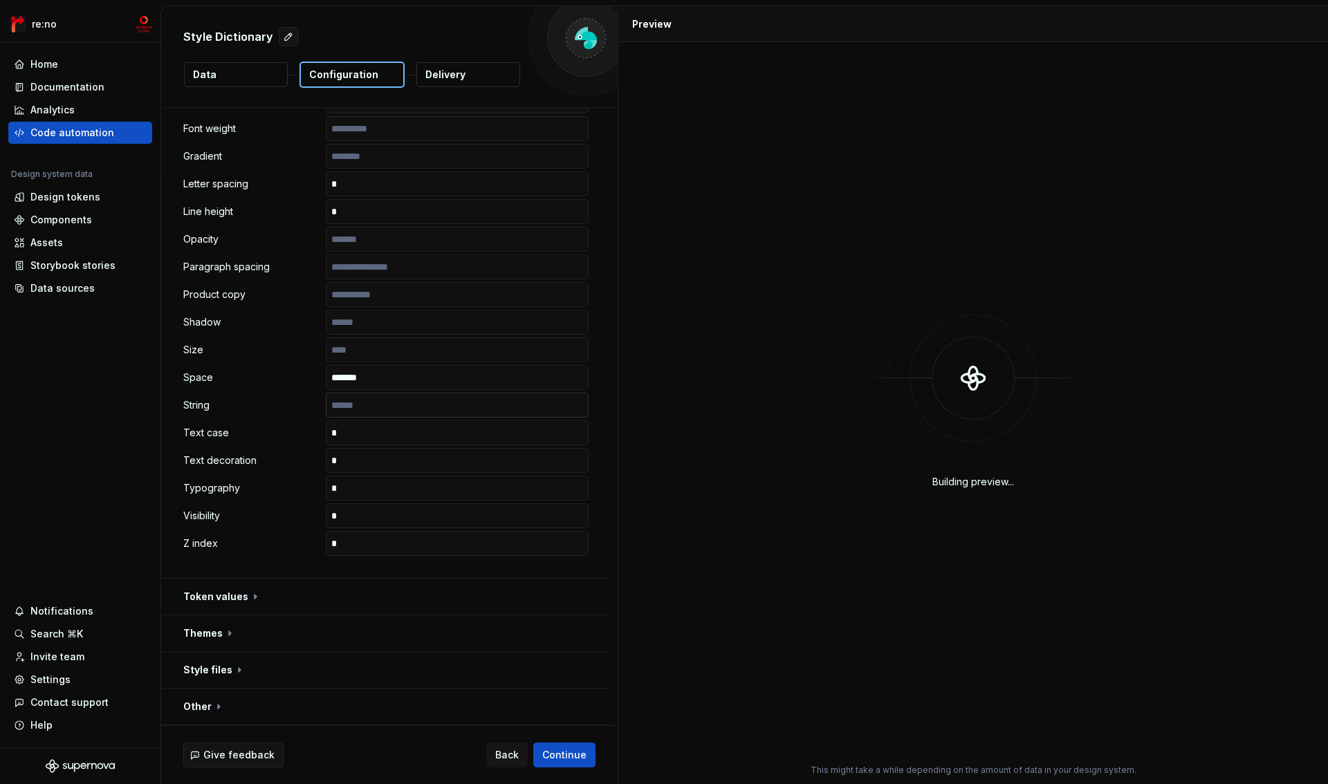
click at [408, 412] on input "text" at bounding box center [457, 405] width 263 height 25
click at [414, 381] on input "*******" at bounding box center [457, 377] width 263 height 25
click at [396, 351] on input "text" at bounding box center [457, 350] width 263 height 25
click at [401, 327] on input "text" at bounding box center [457, 322] width 263 height 25
drag, startPoint x: 403, startPoint y: 296, endPoint x: 403, endPoint y: 286, distance: 9.7
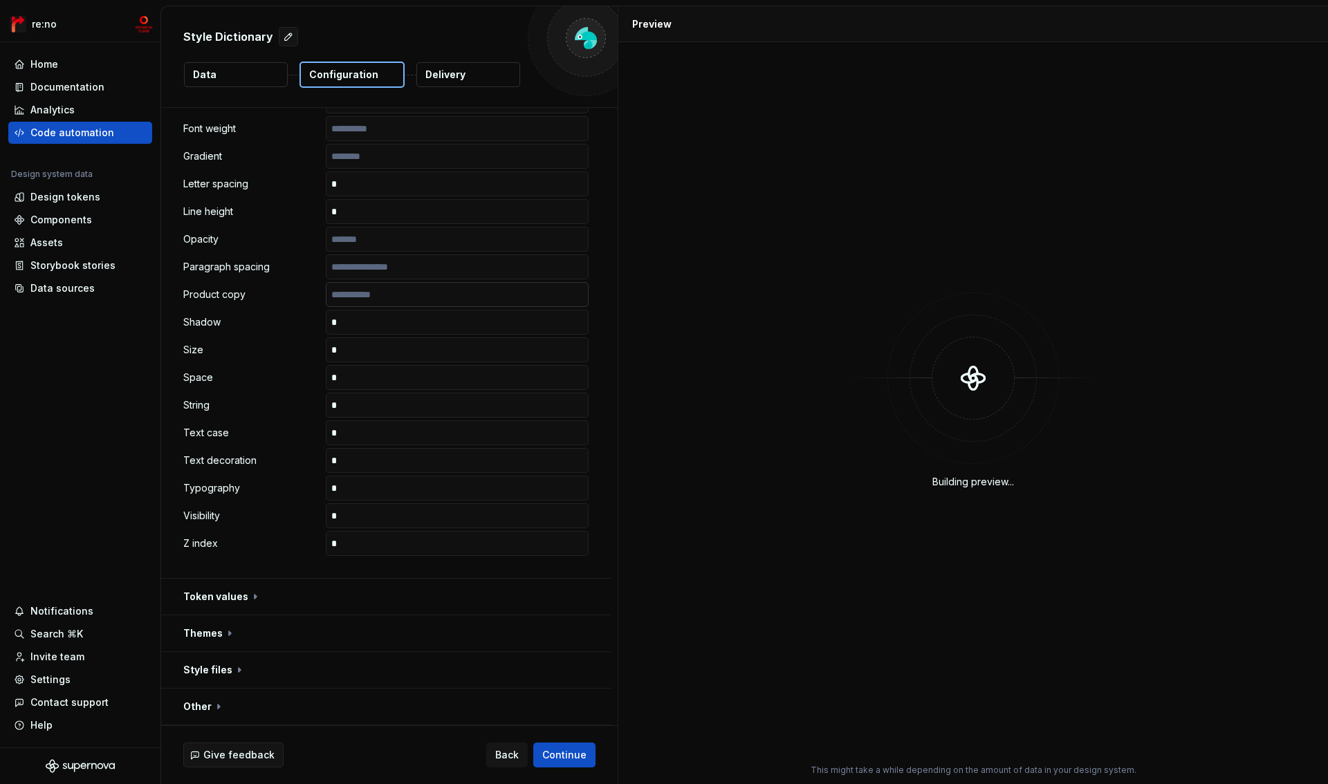
click at [403, 295] on input "text" at bounding box center [457, 294] width 263 height 25
click at [410, 268] on input "text" at bounding box center [457, 267] width 263 height 25
click at [412, 240] on input "text" at bounding box center [457, 239] width 263 height 25
click at [414, 275] on input "text" at bounding box center [457, 267] width 263 height 25
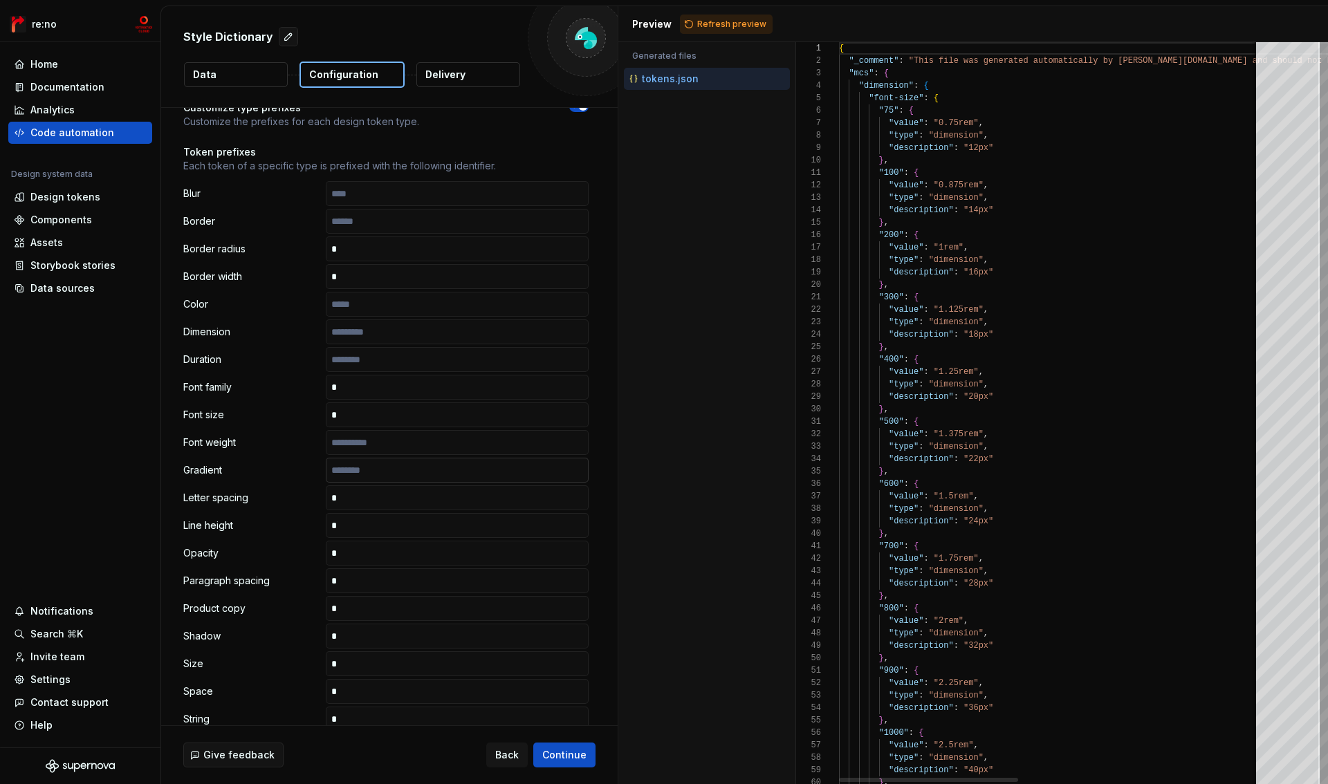
click at [364, 463] on input "text" at bounding box center [457, 470] width 263 height 25
click at [364, 447] on input "text" at bounding box center [457, 442] width 263 height 25
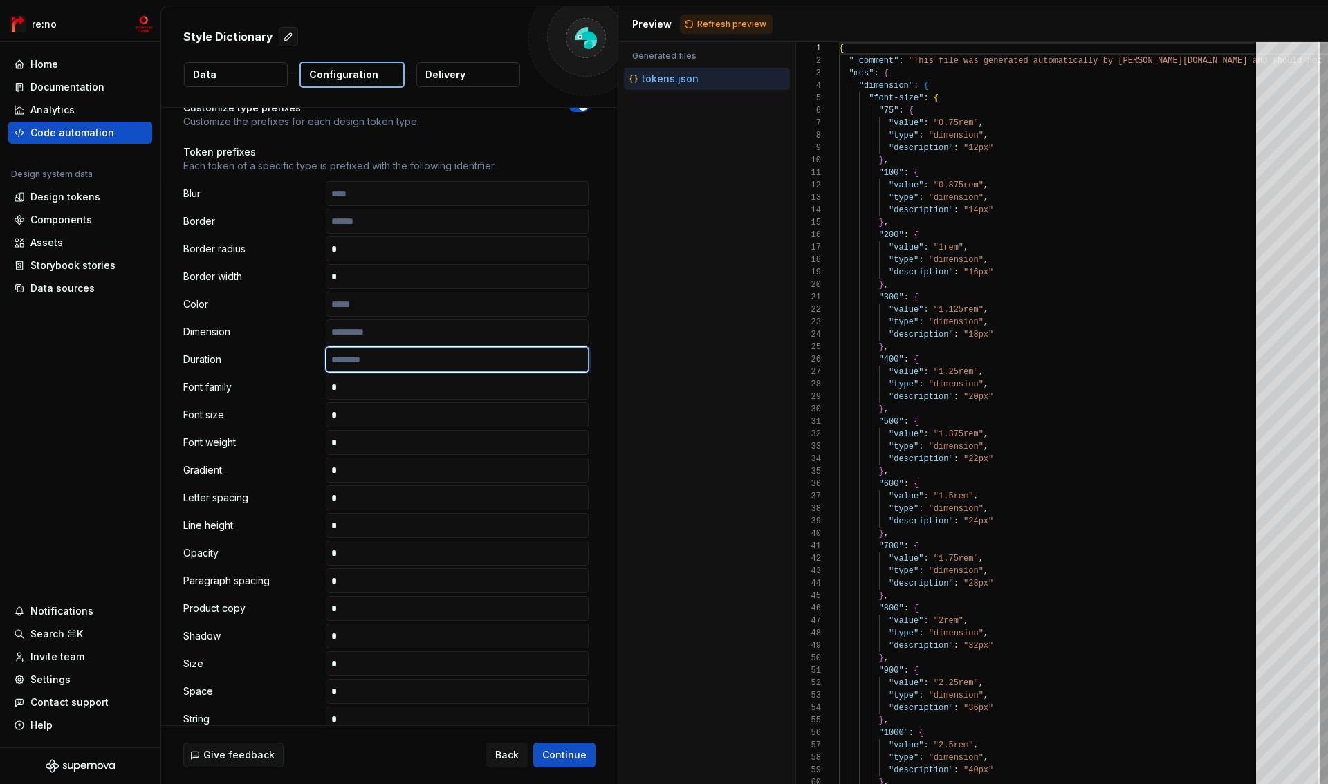
click at [367, 358] on input "text" at bounding box center [457, 359] width 263 height 25
click at [377, 330] on input "text" at bounding box center [457, 332] width 263 height 25
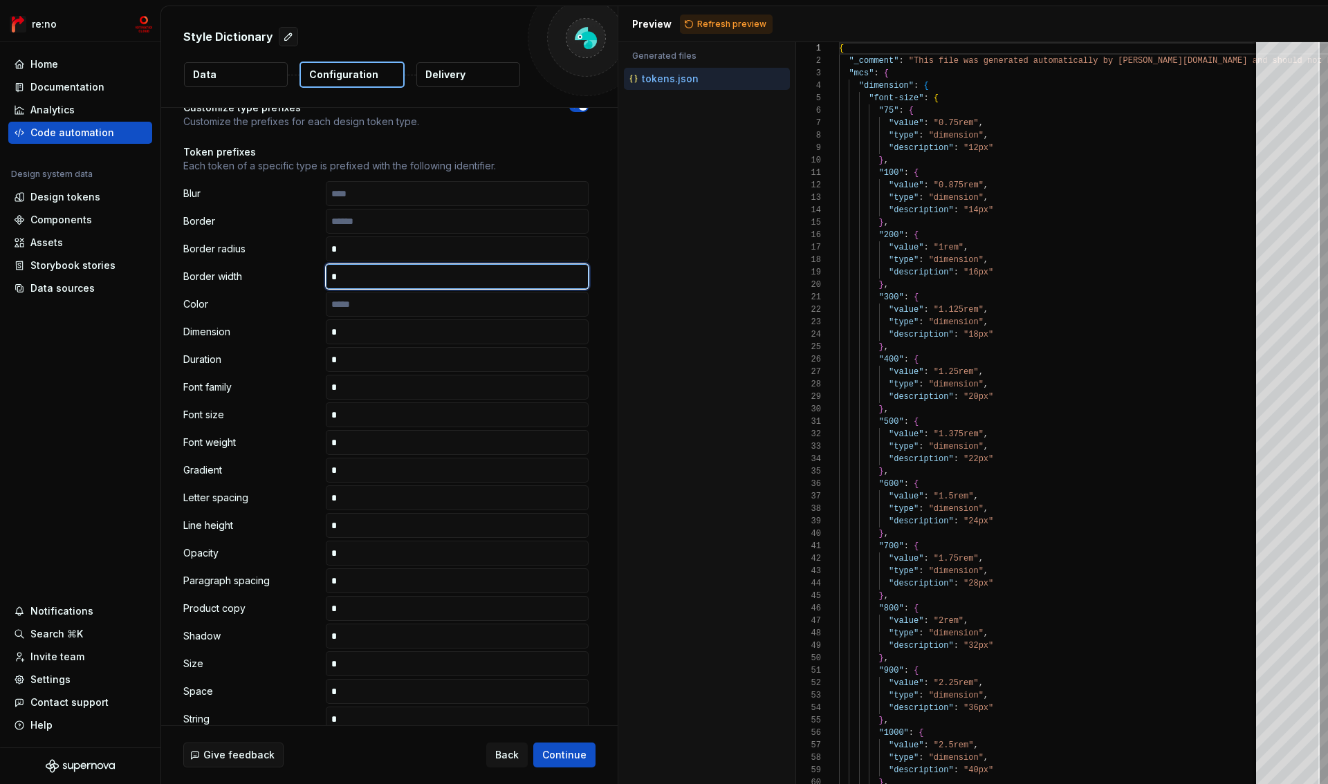
click at [389, 284] on input "text" at bounding box center [457, 276] width 263 height 25
click at [386, 301] on input "text" at bounding box center [457, 304] width 263 height 25
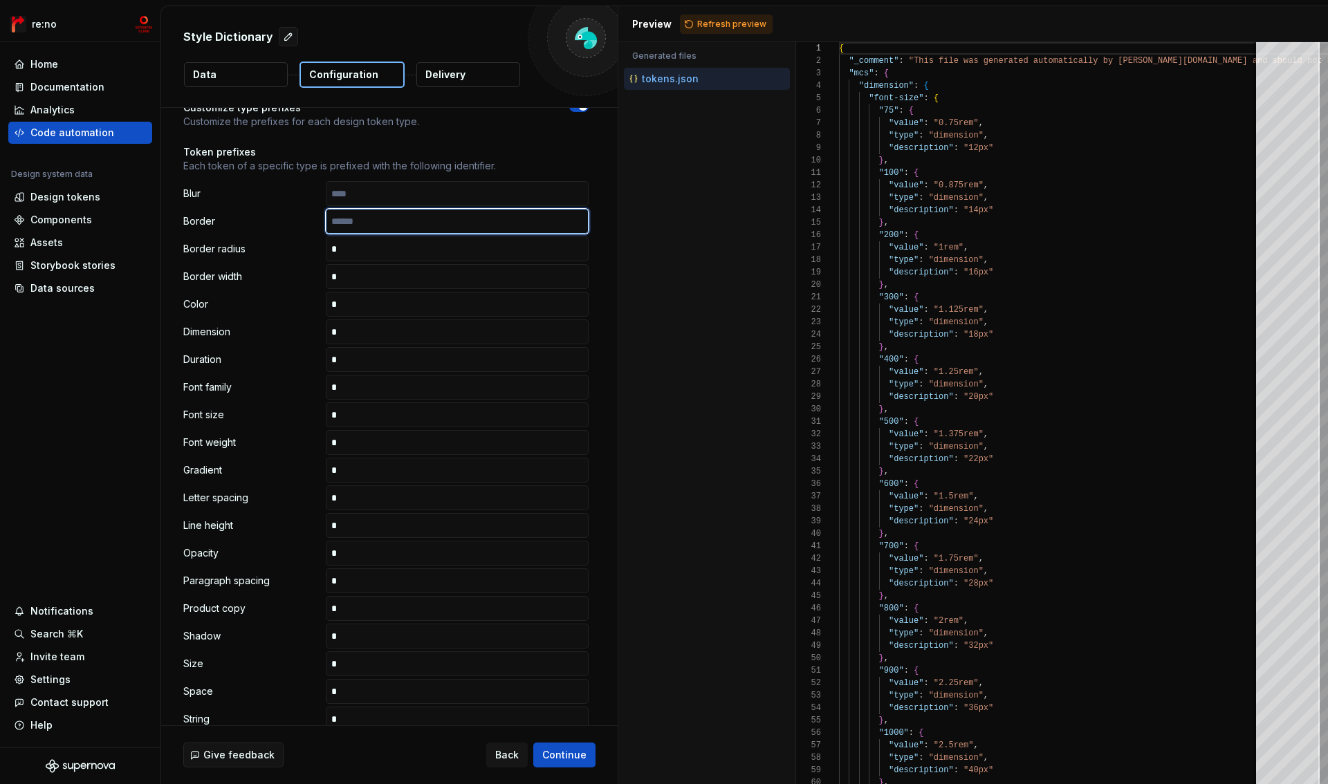
click at [406, 217] on input "text" at bounding box center [457, 221] width 263 height 25
click at [406, 192] on input "text" at bounding box center [457, 193] width 263 height 25
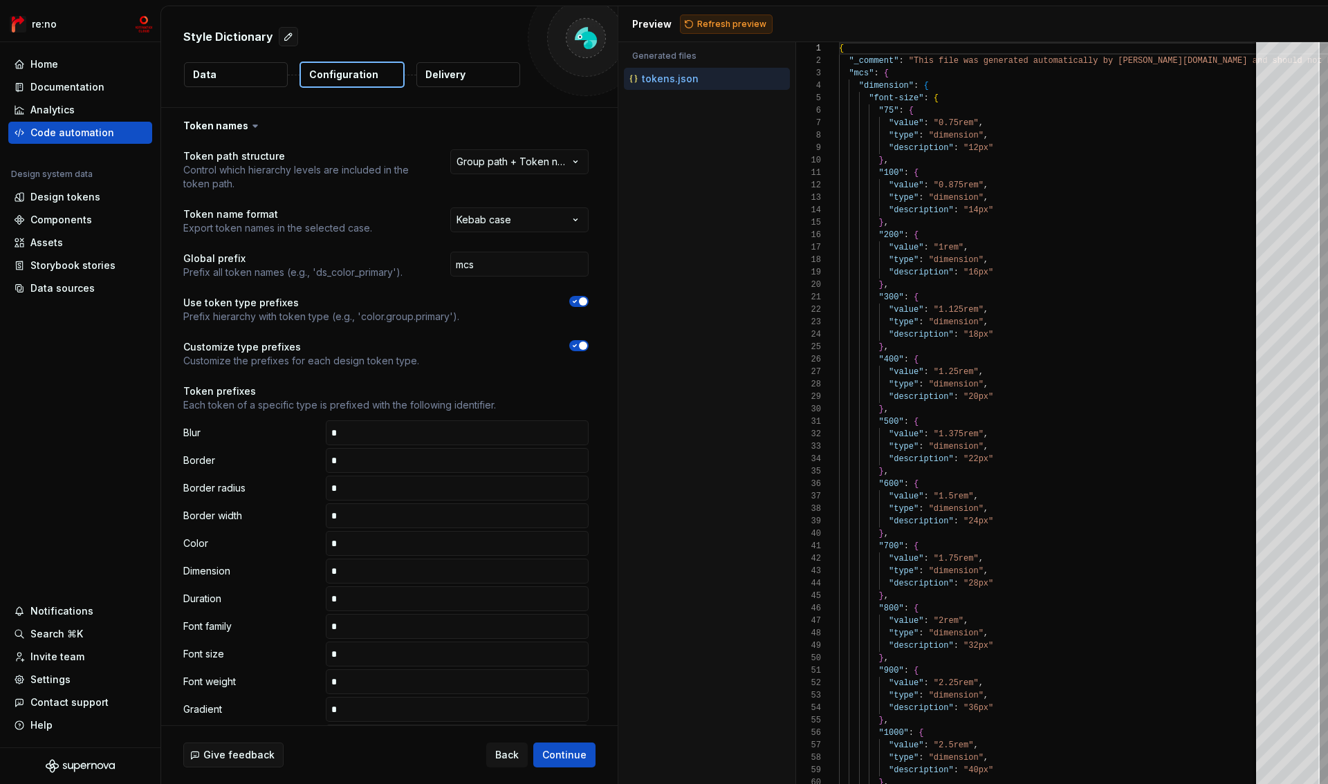
click at [715, 27] on span "Refresh preview" at bounding box center [731, 24] width 69 height 11
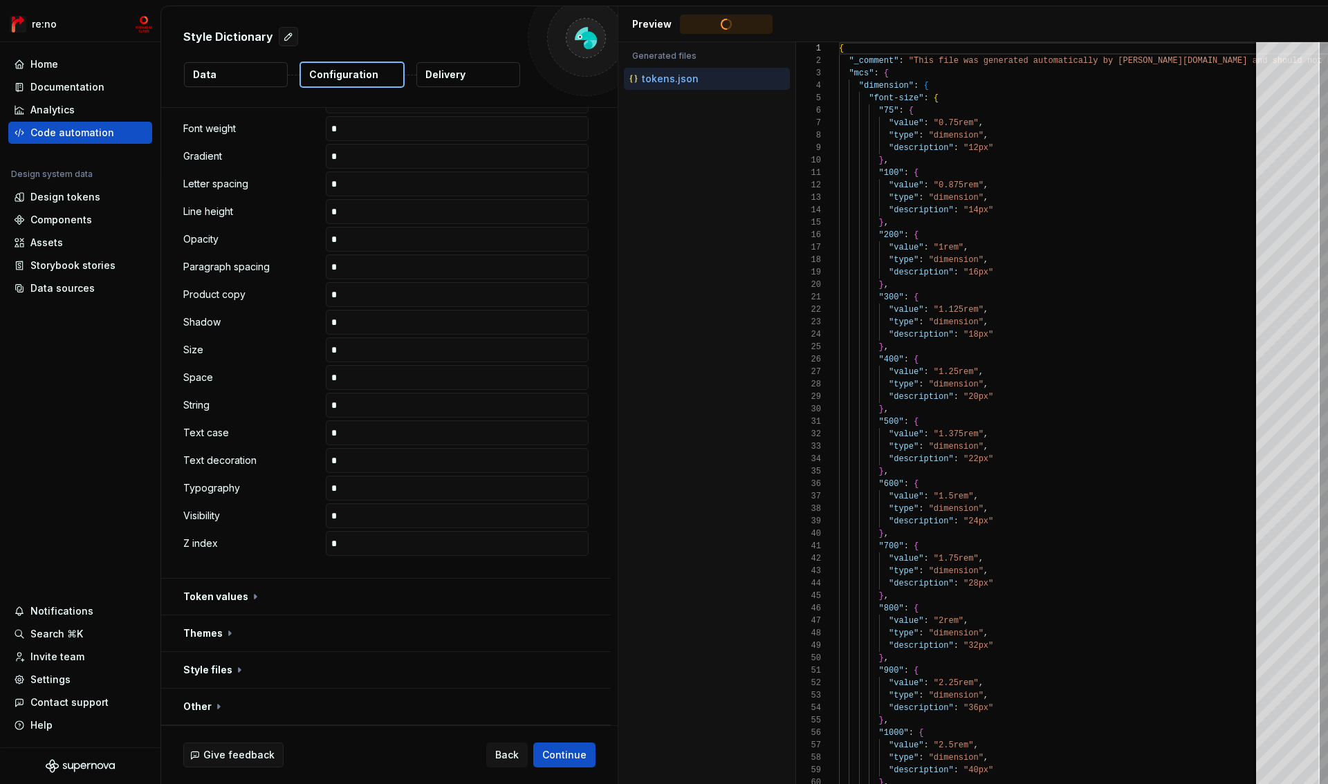
type textarea "**********"
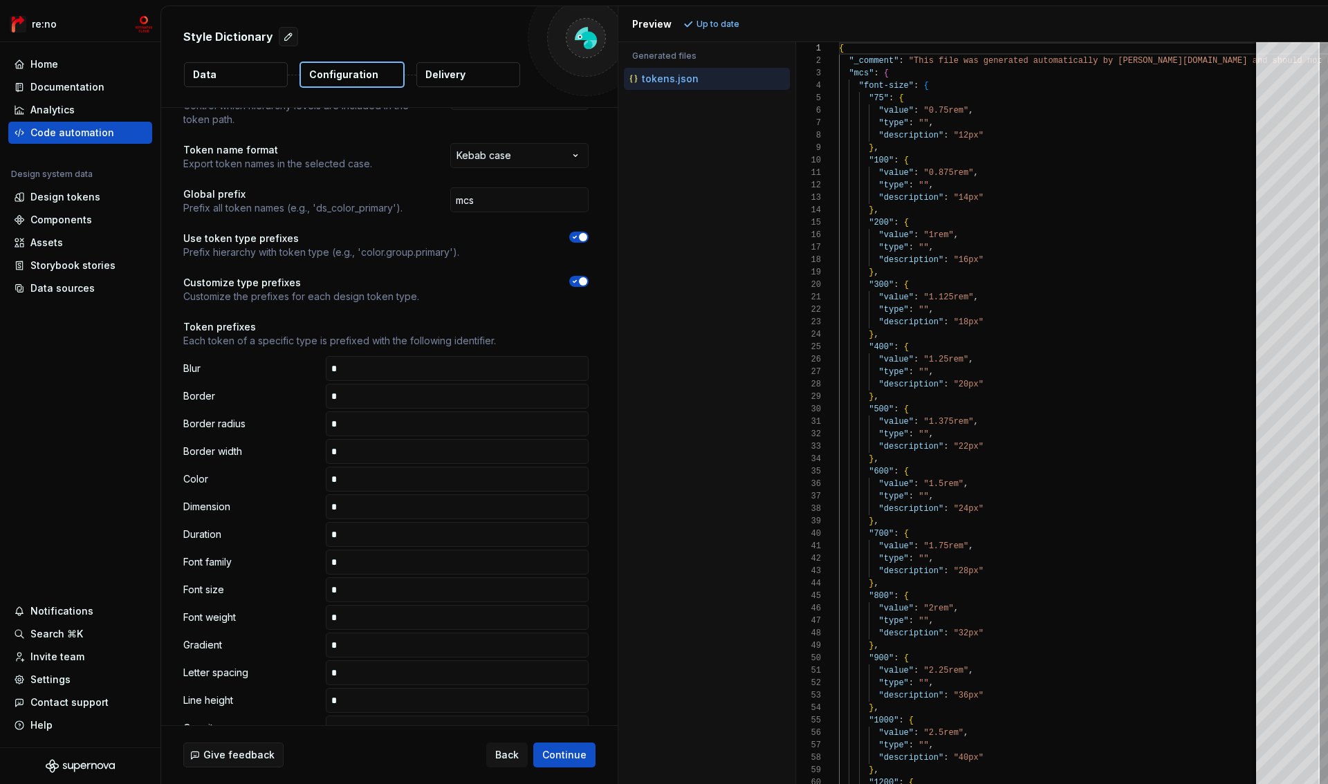
scroll to position [0, 0]
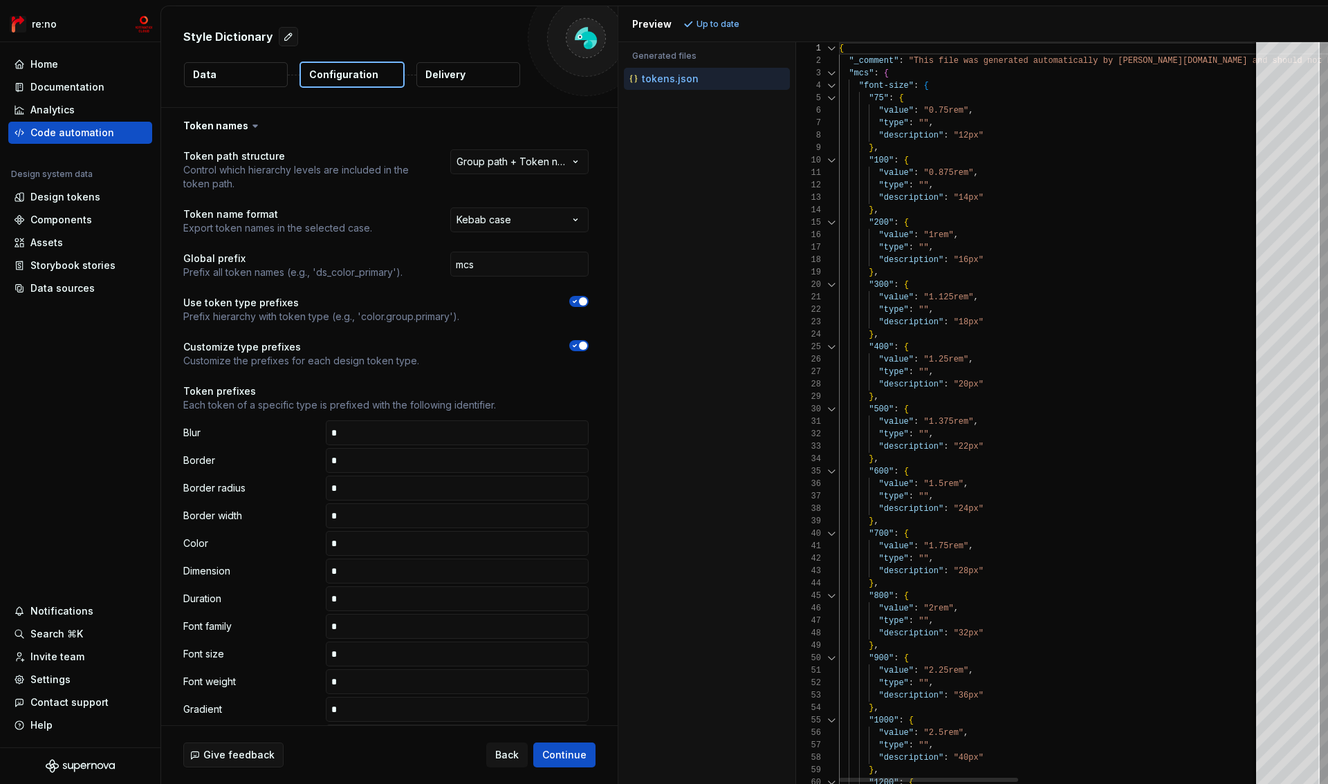
click at [833, 72] on div at bounding box center [832, 73] width 18 height 12
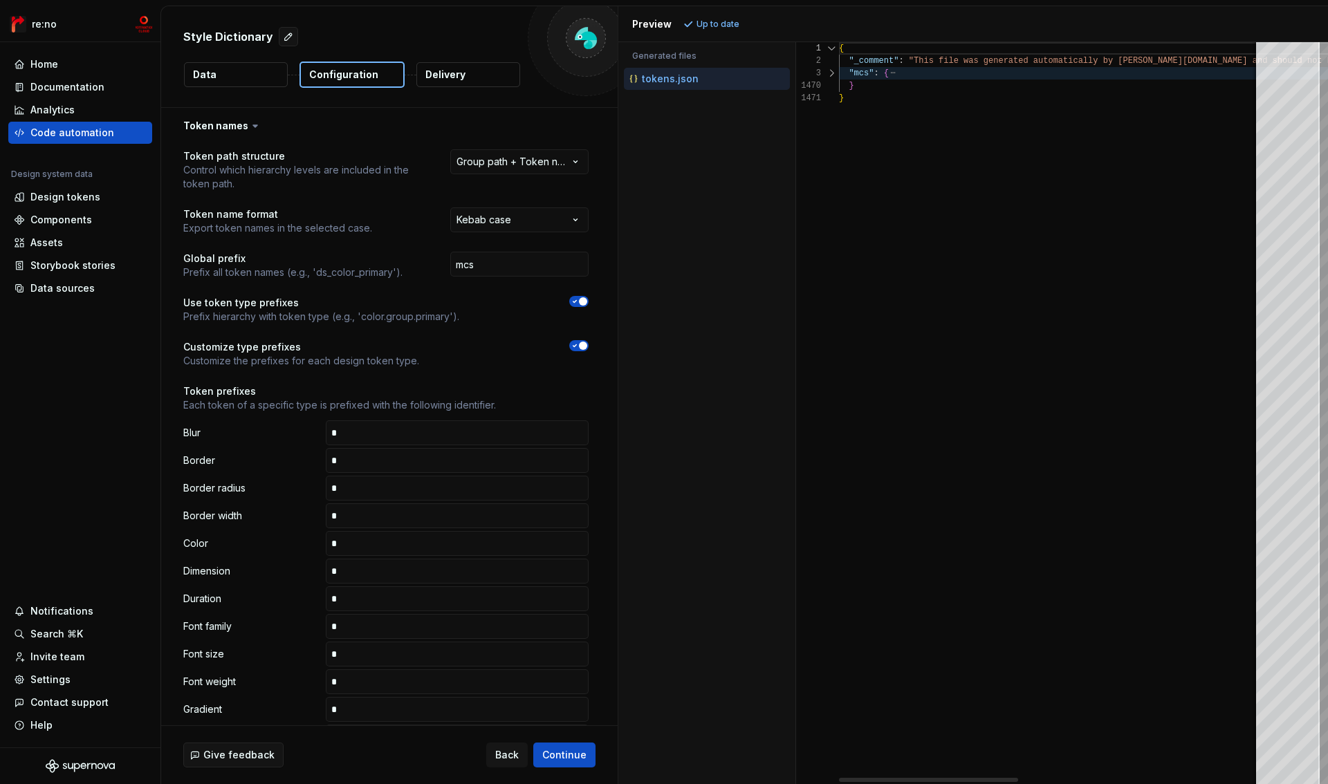
click at [833, 73] on div at bounding box center [832, 73] width 18 height 12
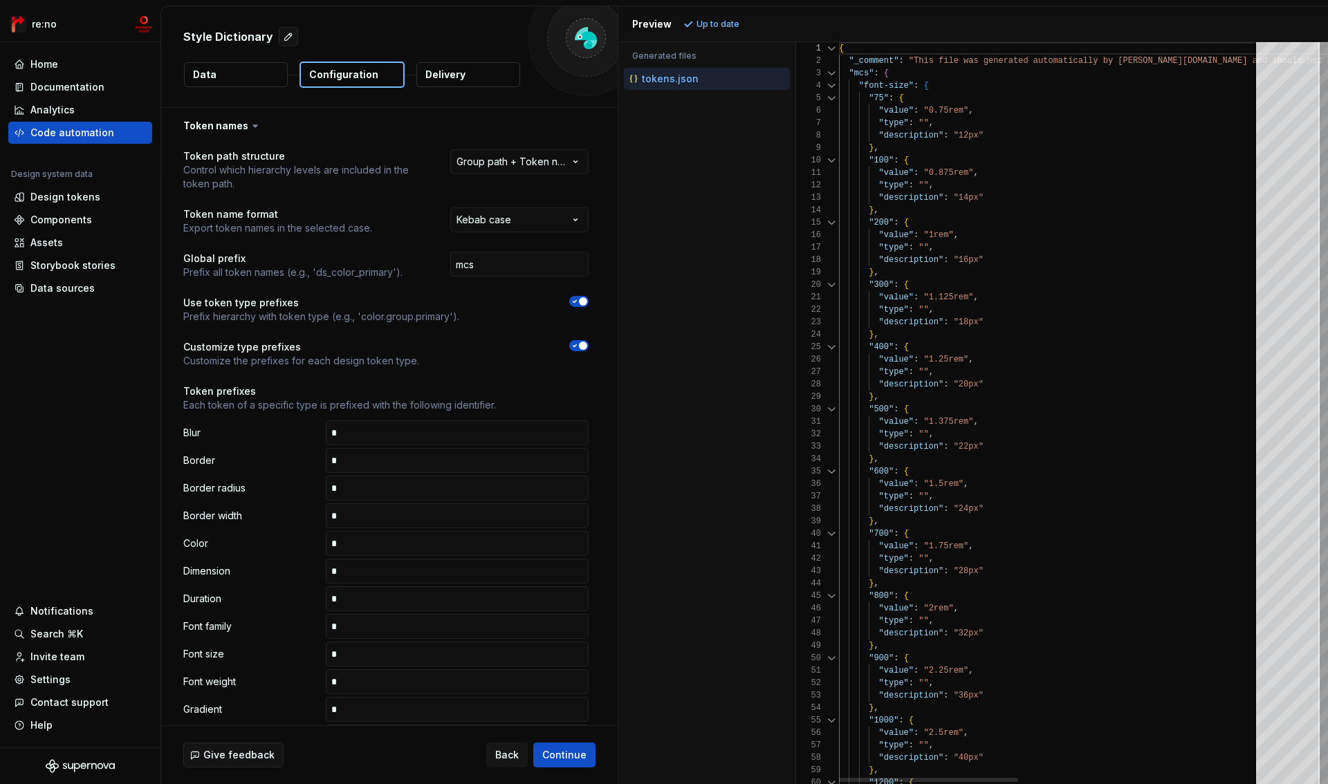
click at [831, 84] on div at bounding box center [832, 86] width 18 height 12
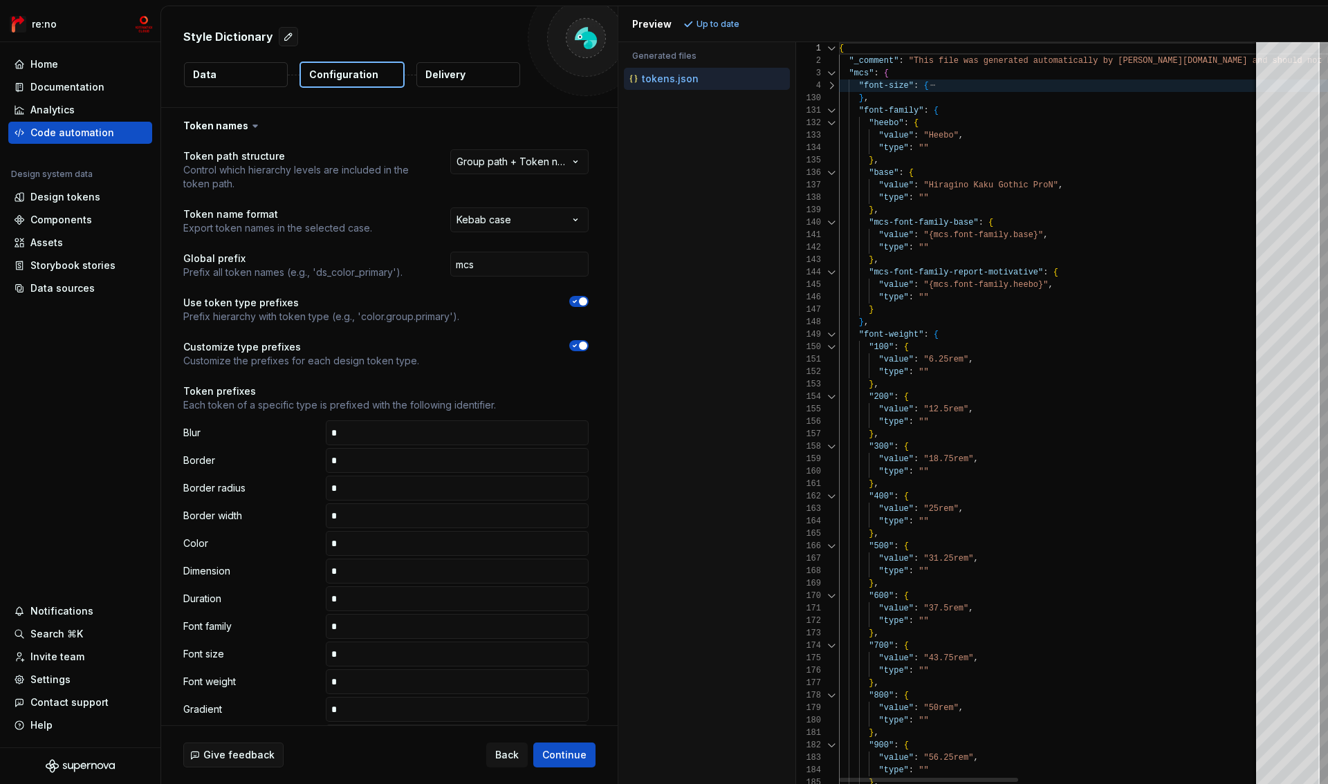
click at [831, 105] on div at bounding box center [832, 110] width 18 height 12
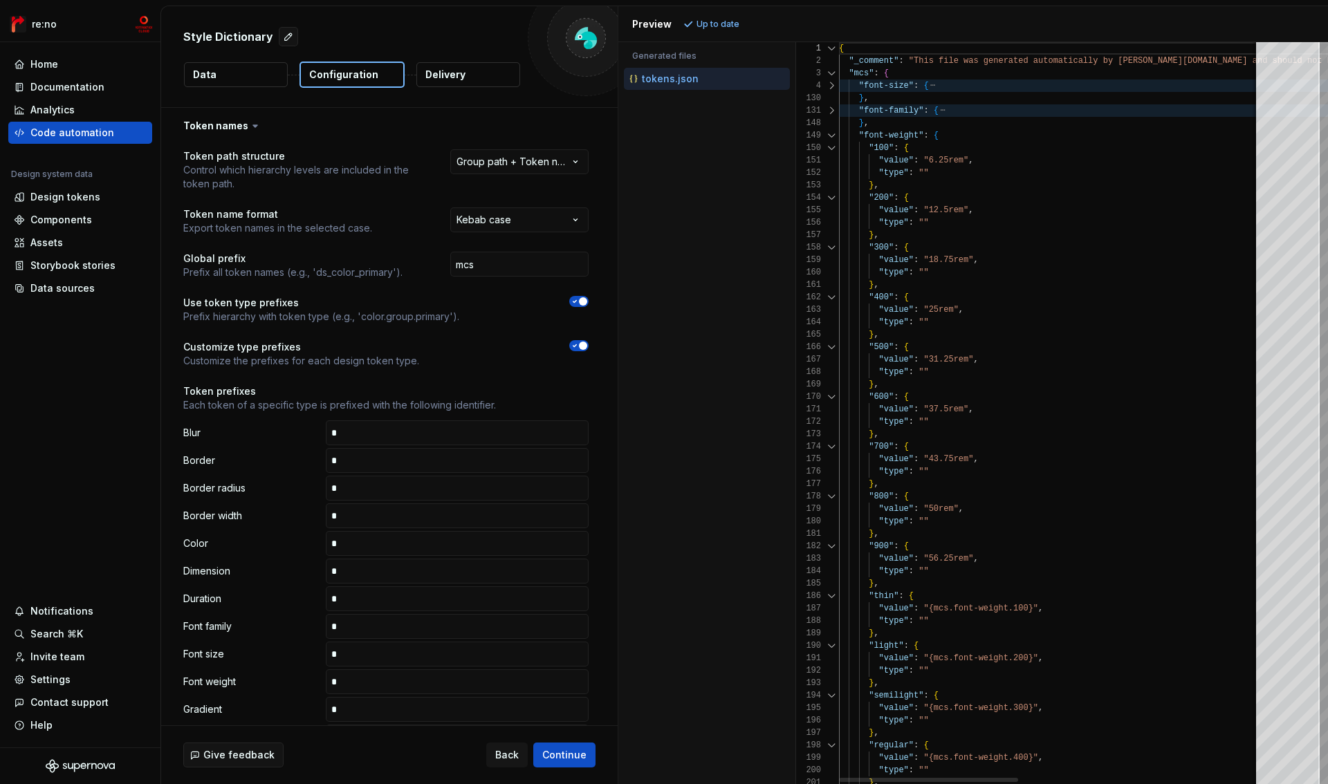
click at [829, 127] on div "148" at bounding box center [817, 123] width 43 height 12
click at [829, 143] on div at bounding box center [832, 148] width 18 height 12
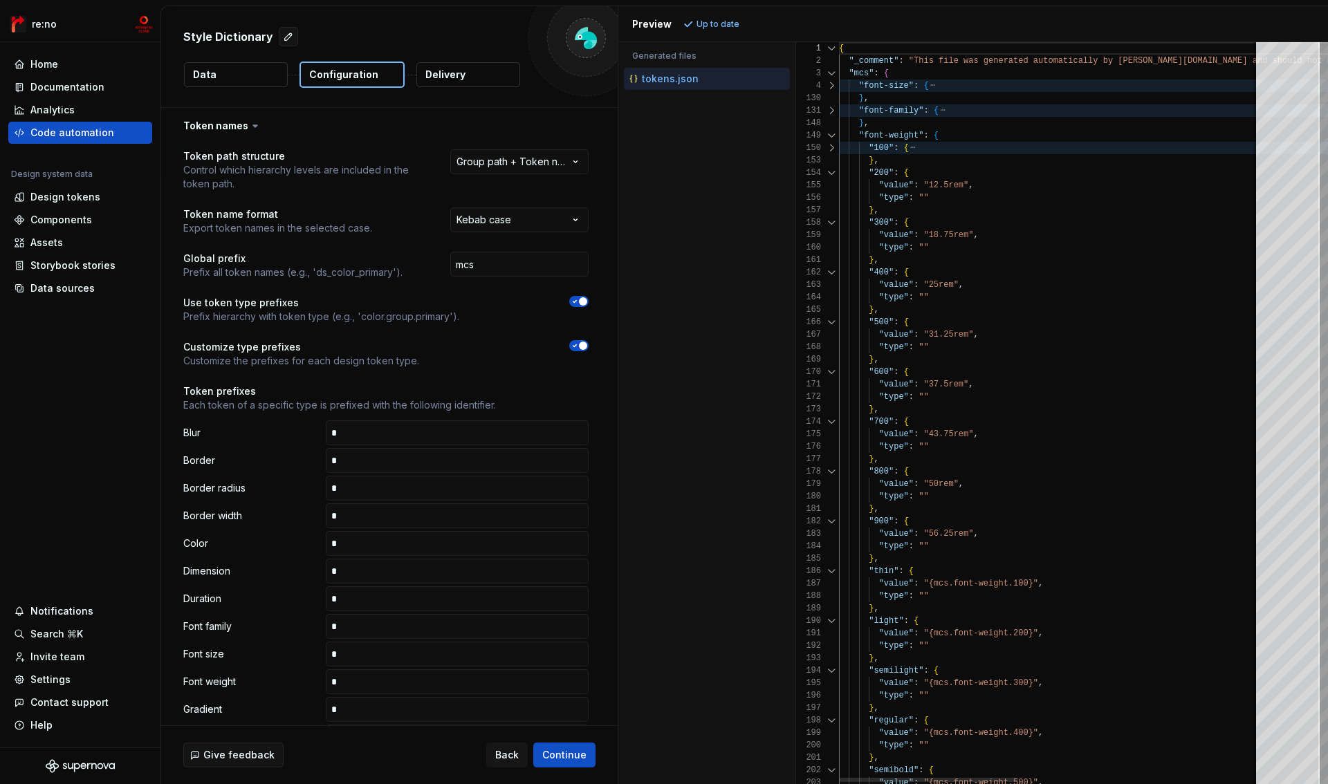
click at [829, 134] on div at bounding box center [832, 135] width 18 height 12
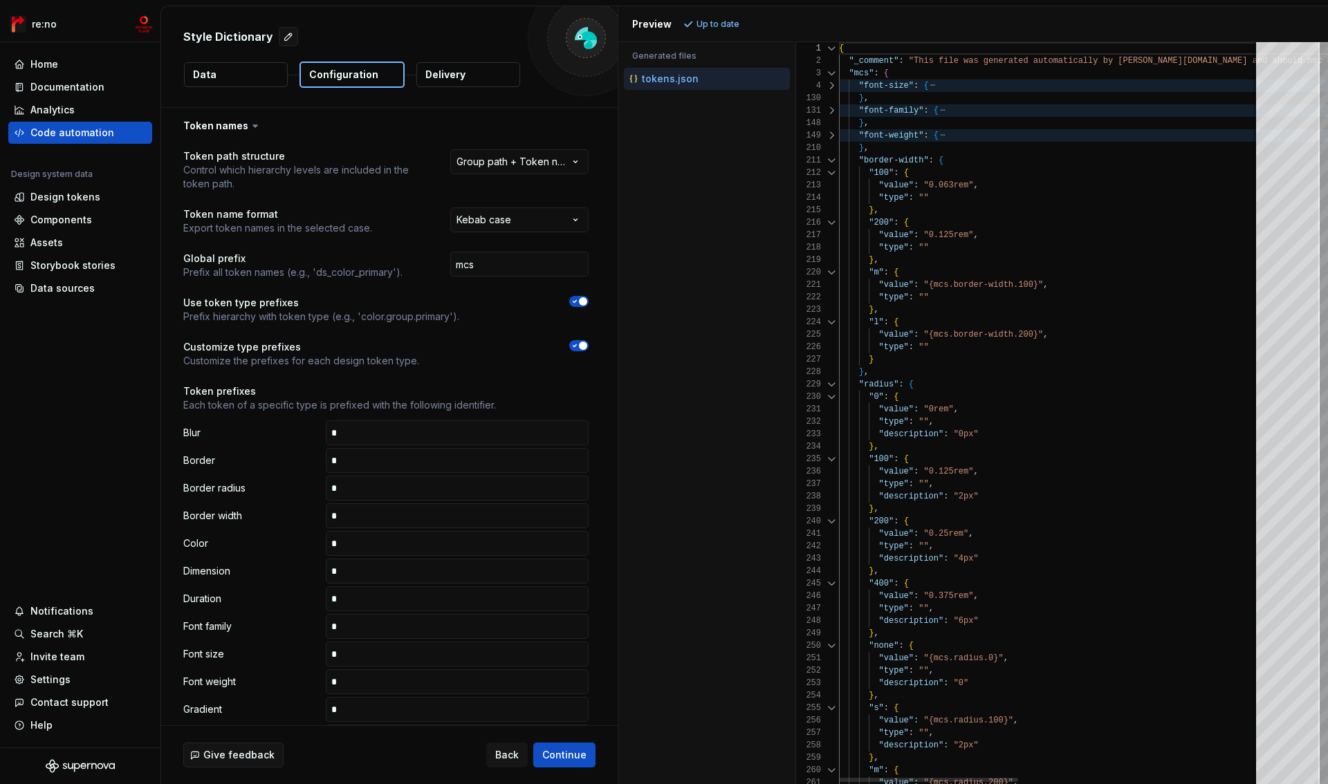
click at [828, 162] on div at bounding box center [832, 160] width 18 height 12
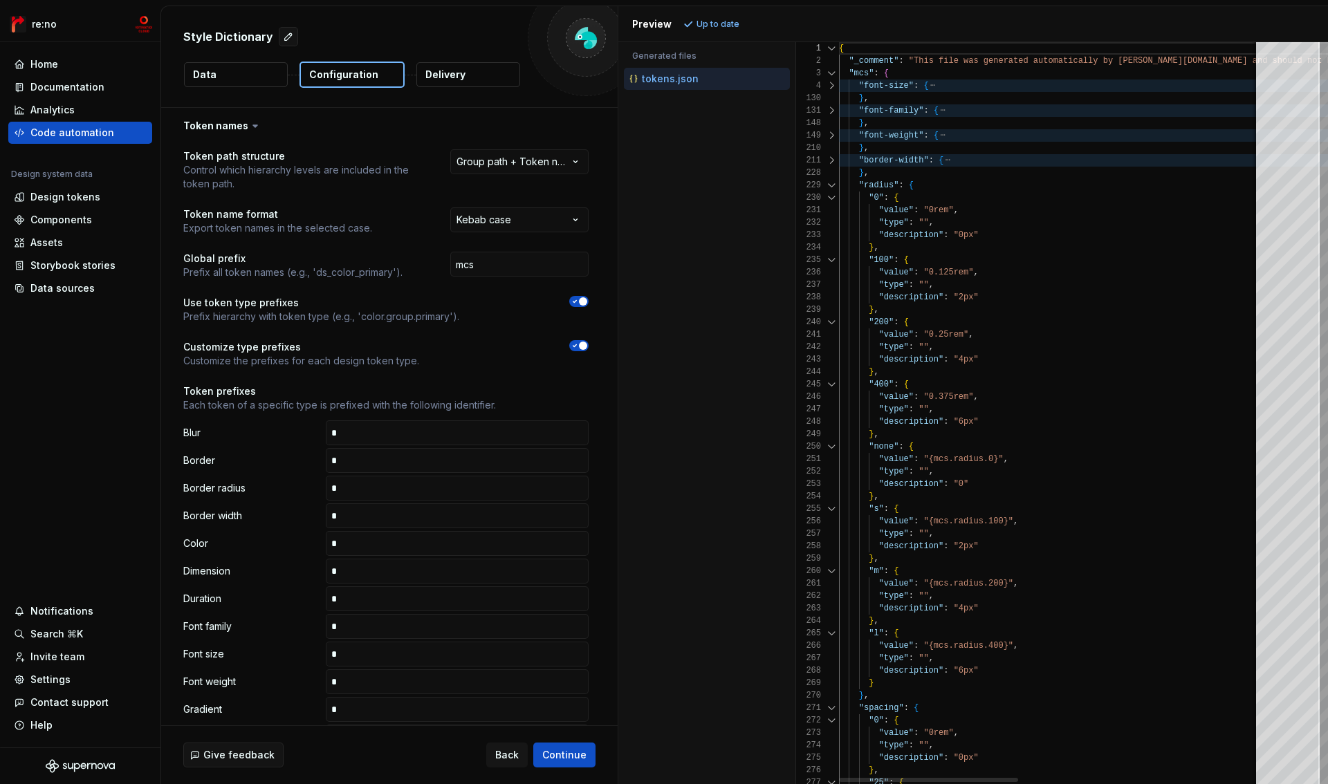
click at [829, 183] on div at bounding box center [832, 185] width 18 height 12
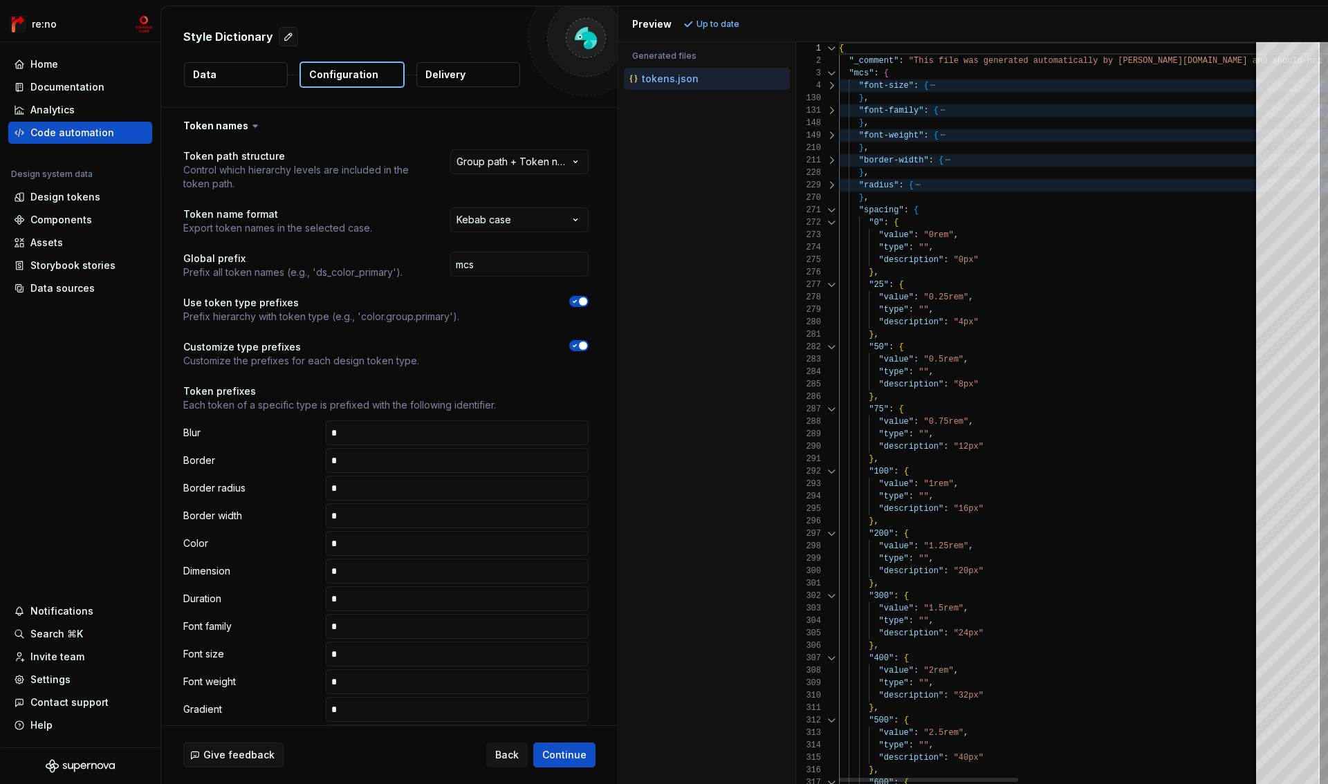
click at [829, 207] on div at bounding box center [832, 210] width 18 height 12
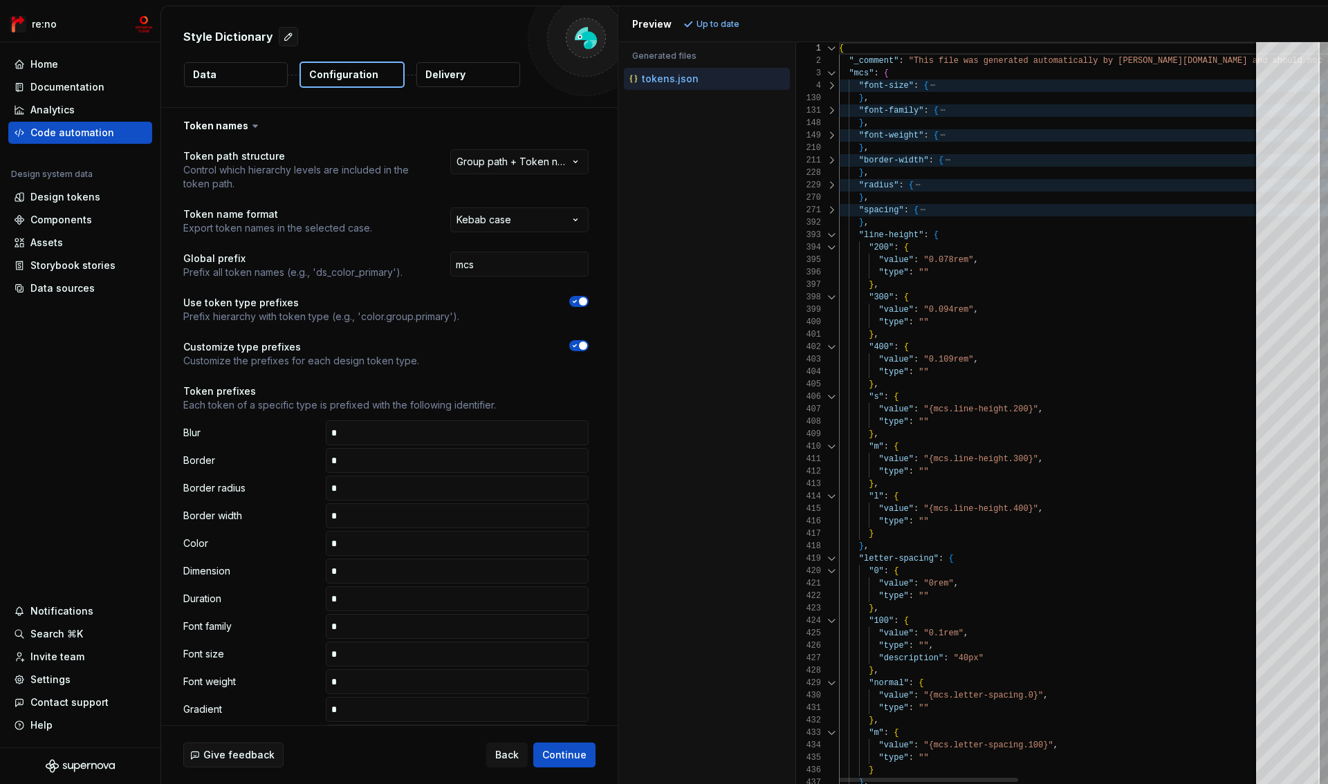
click at [831, 236] on div at bounding box center [832, 235] width 18 height 12
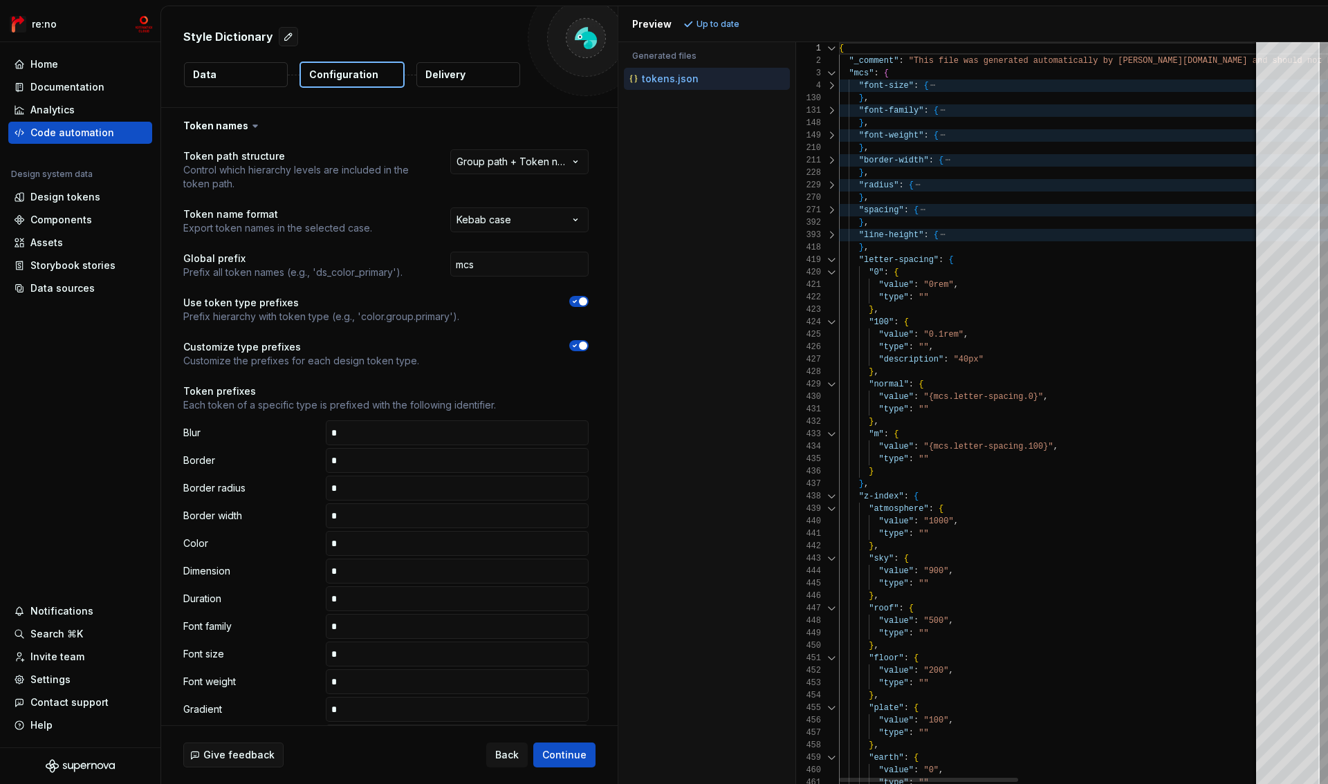
click at [831, 254] on div at bounding box center [832, 260] width 18 height 12
click at [832, 264] on div at bounding box center [832, 260] width 18 height 12
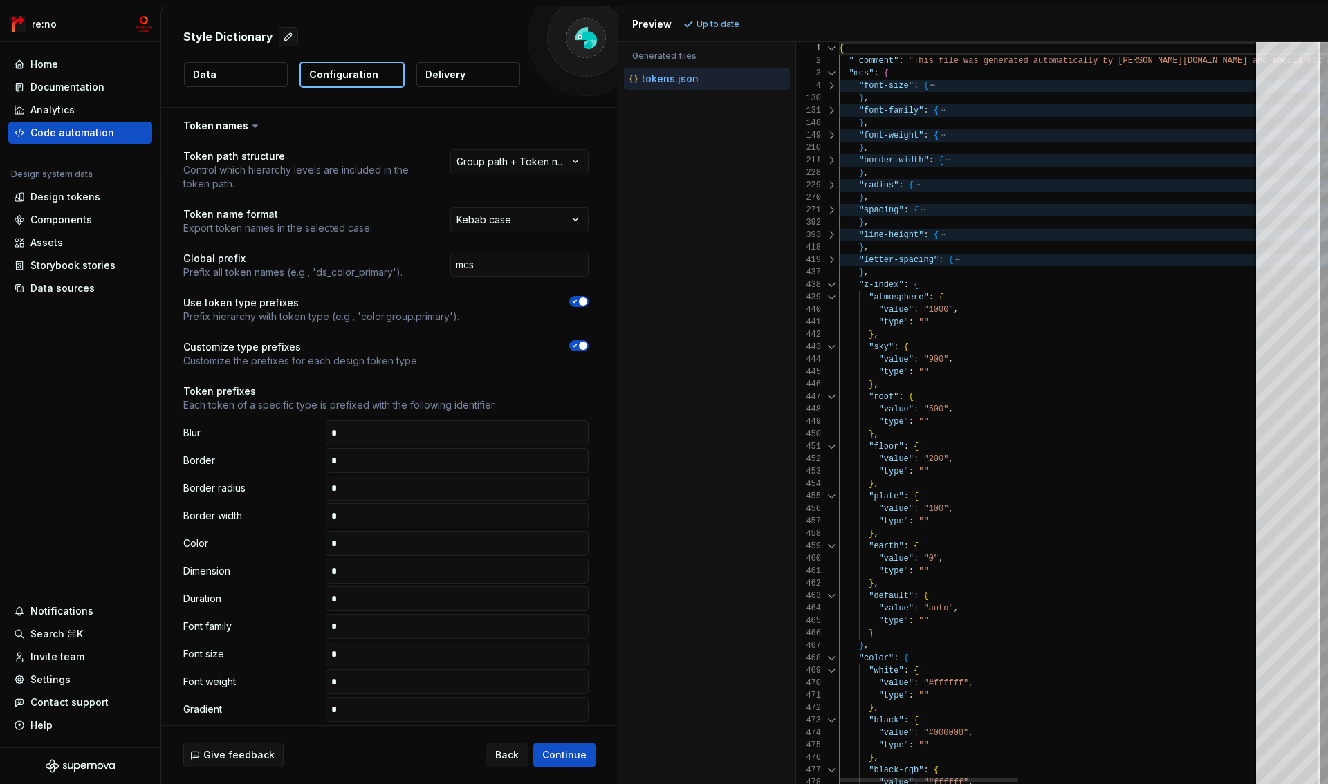
click at [830, 286] on div at bounding box center [832, 285] width 18 height 12
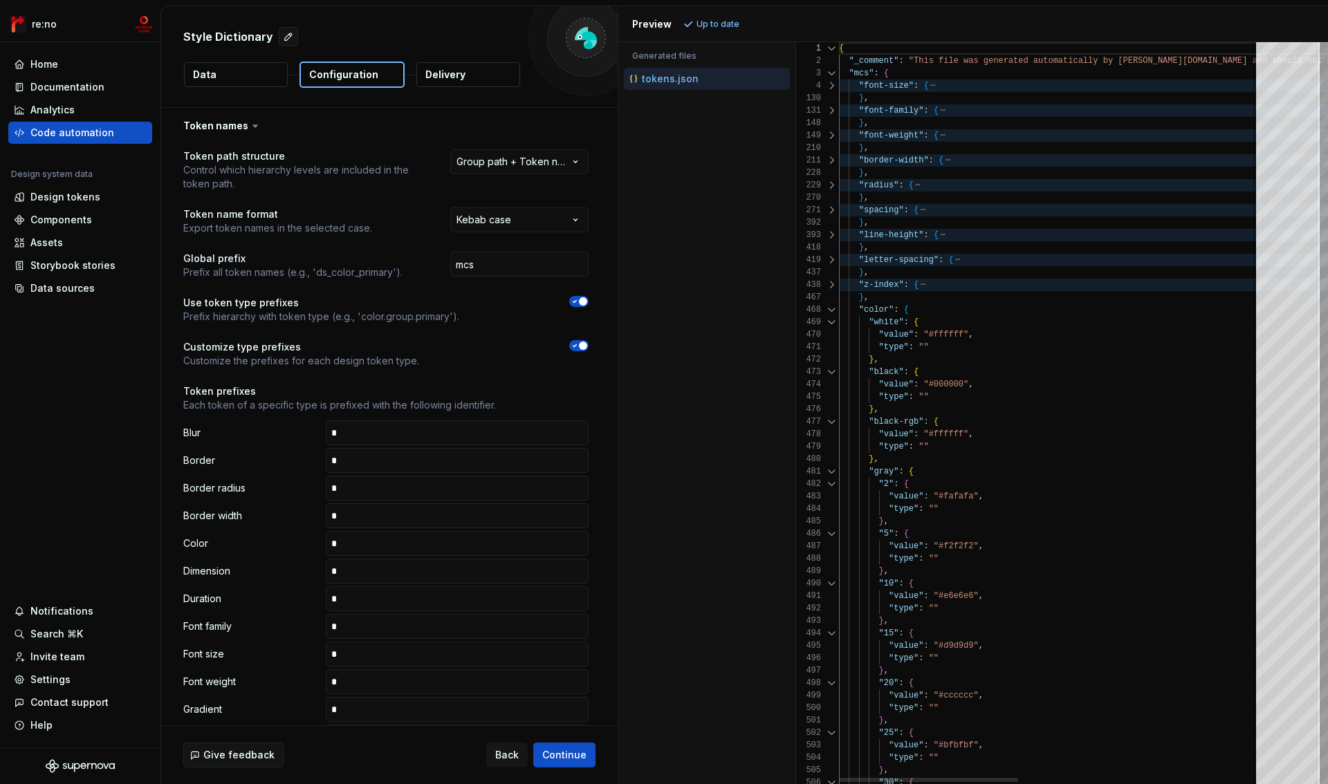
click at [831, 306] on div at bounding box center [832, 310] width 18 height 12
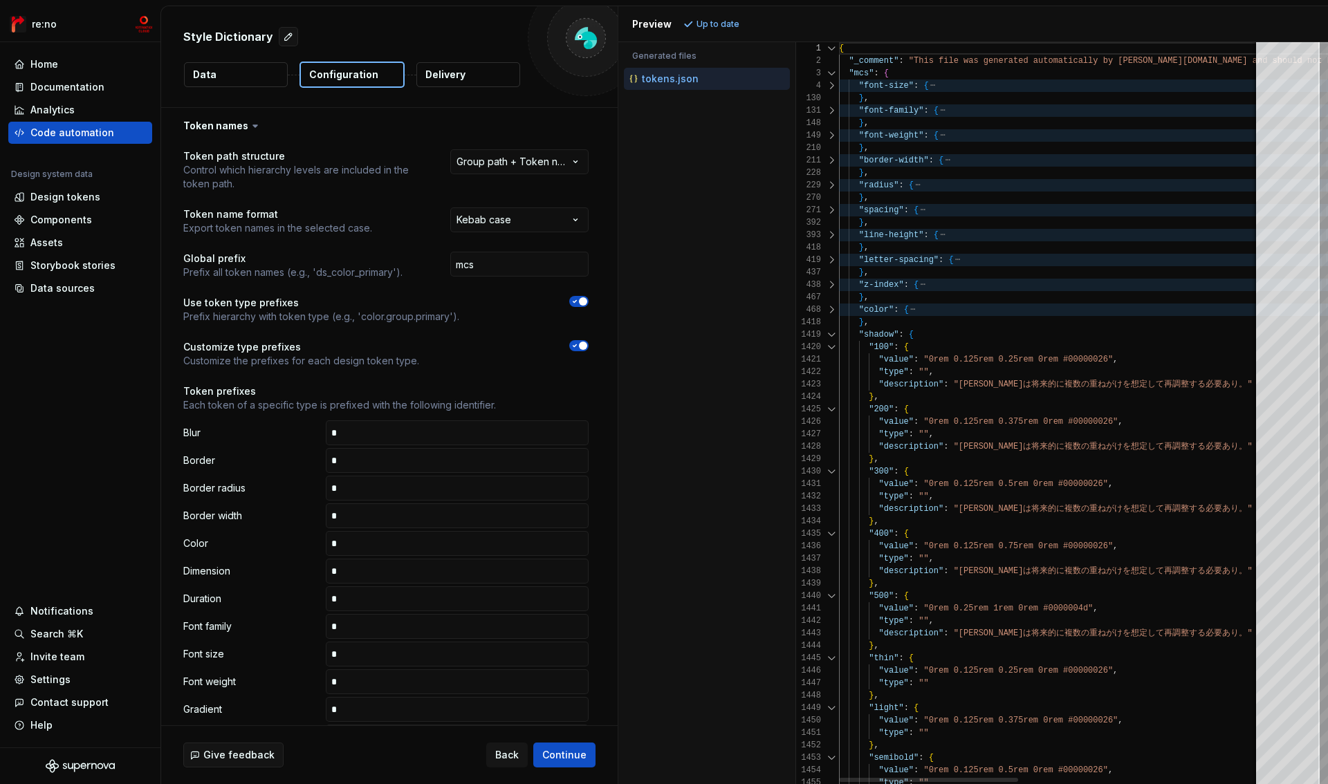
click at [829, 325] on div "1418" at bounding box center [817, 322] width 43 height 12
click at [829, 335] on div at bounding box center [832, 335] width 18 height 12
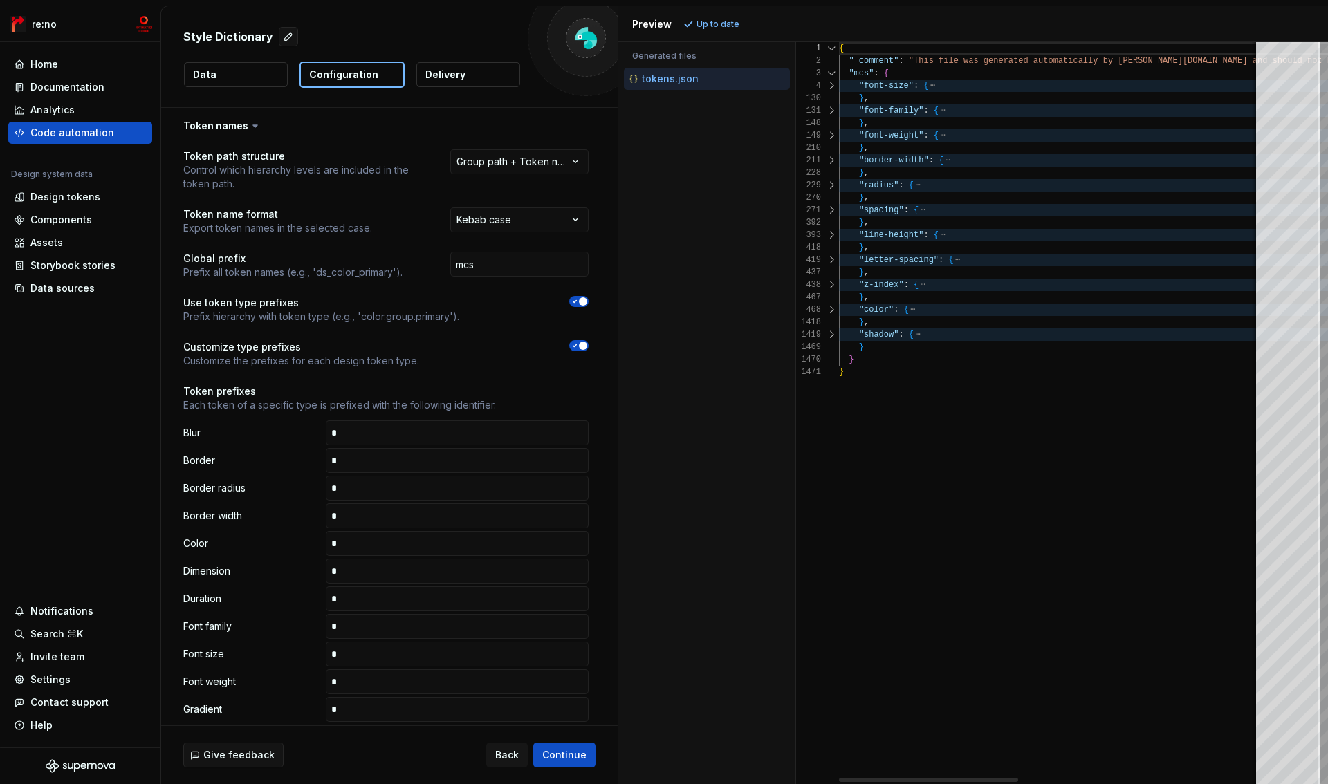
click at [828, 282] on div at bounding box center [832, 285] width 18 height 12
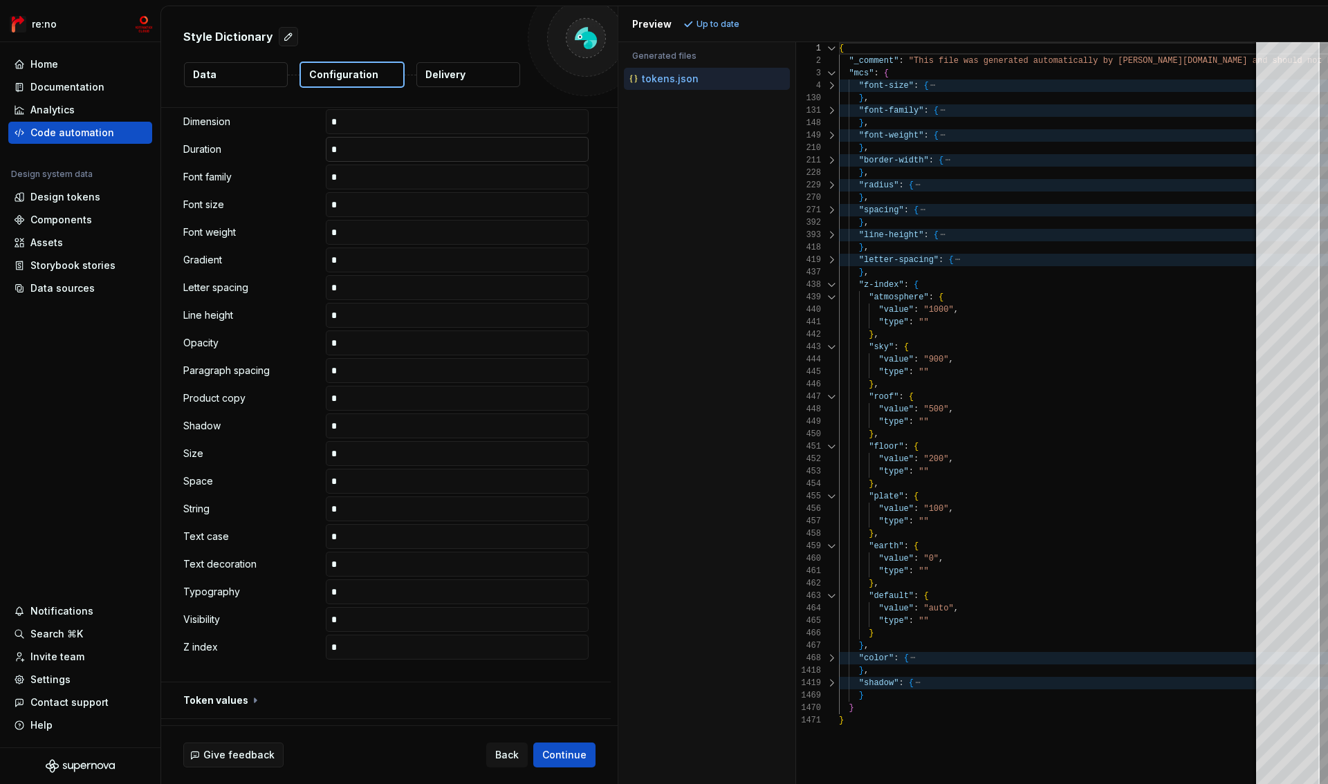
scroll to position [553, 0]
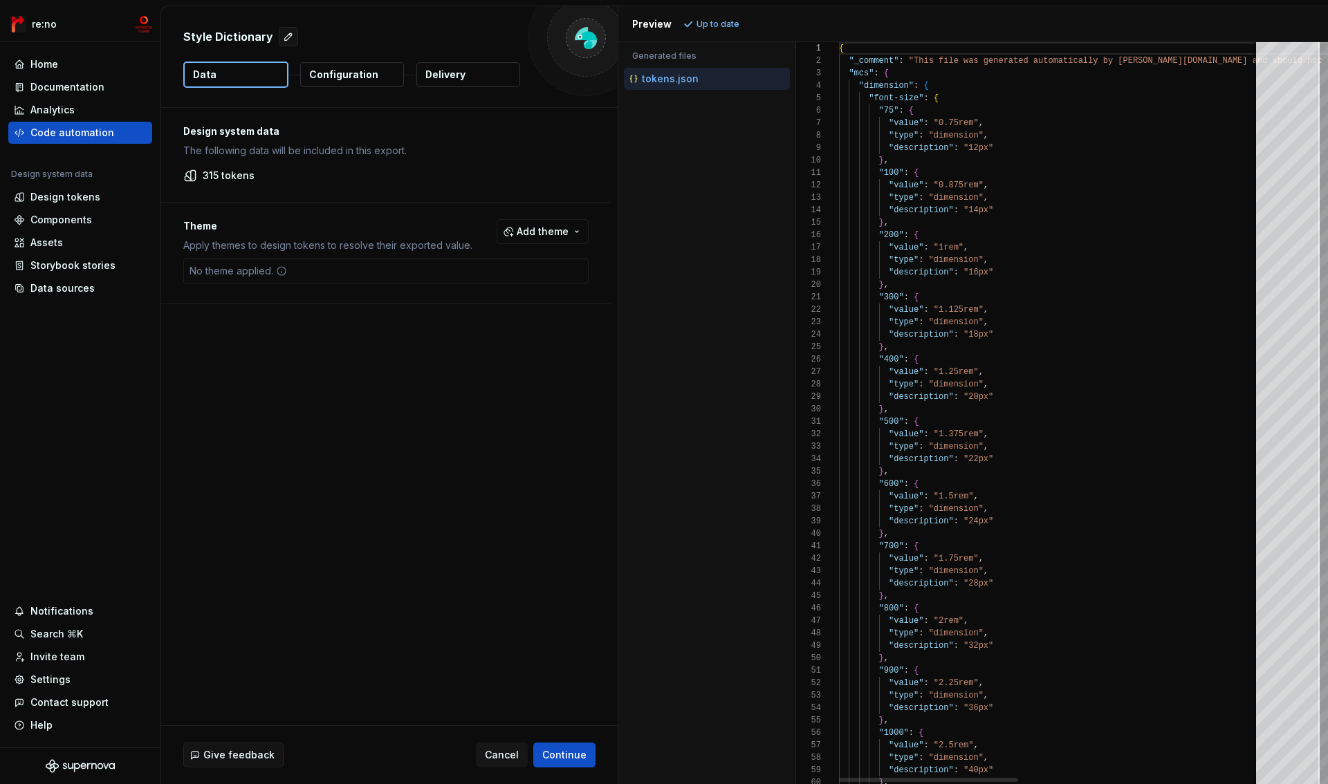
click at [342, 79] on p "Configuration" at bounding box center [343, 75] width 69 height 14
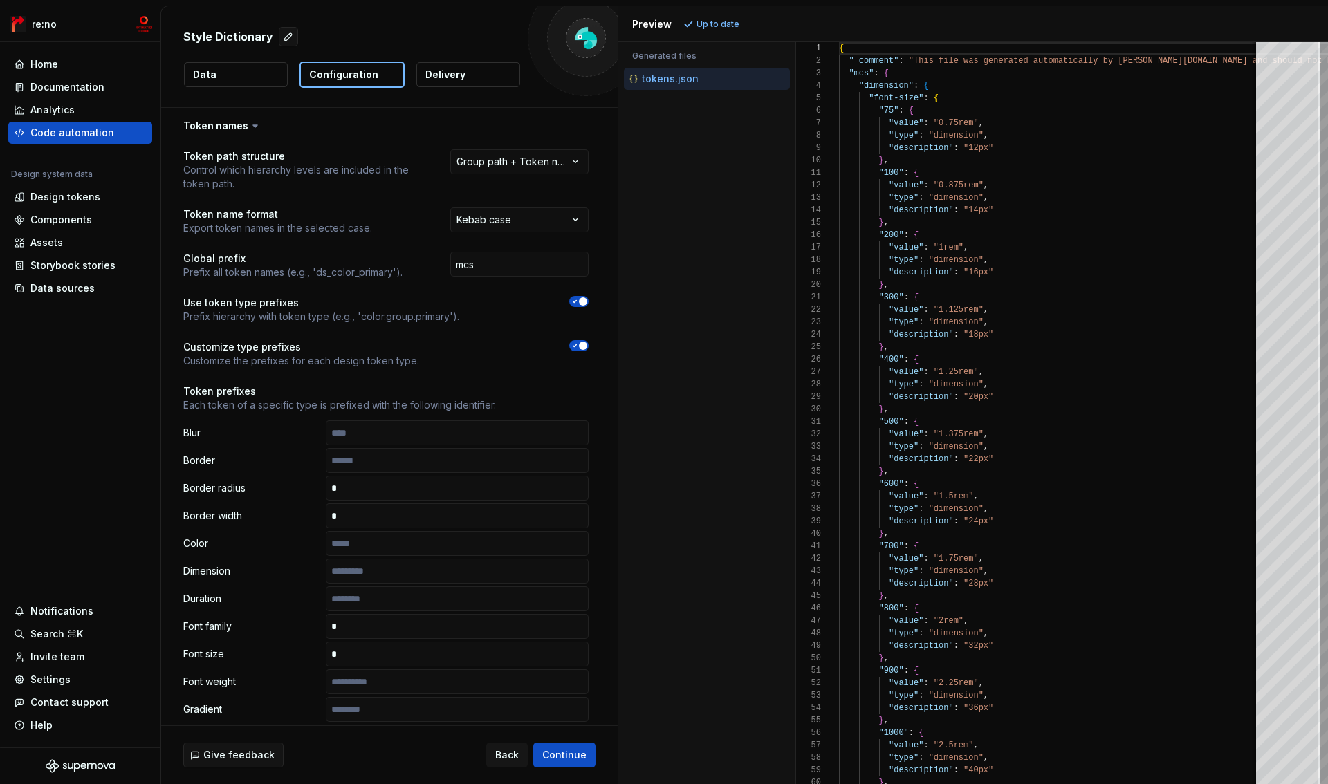
scroll to position [17, 0]
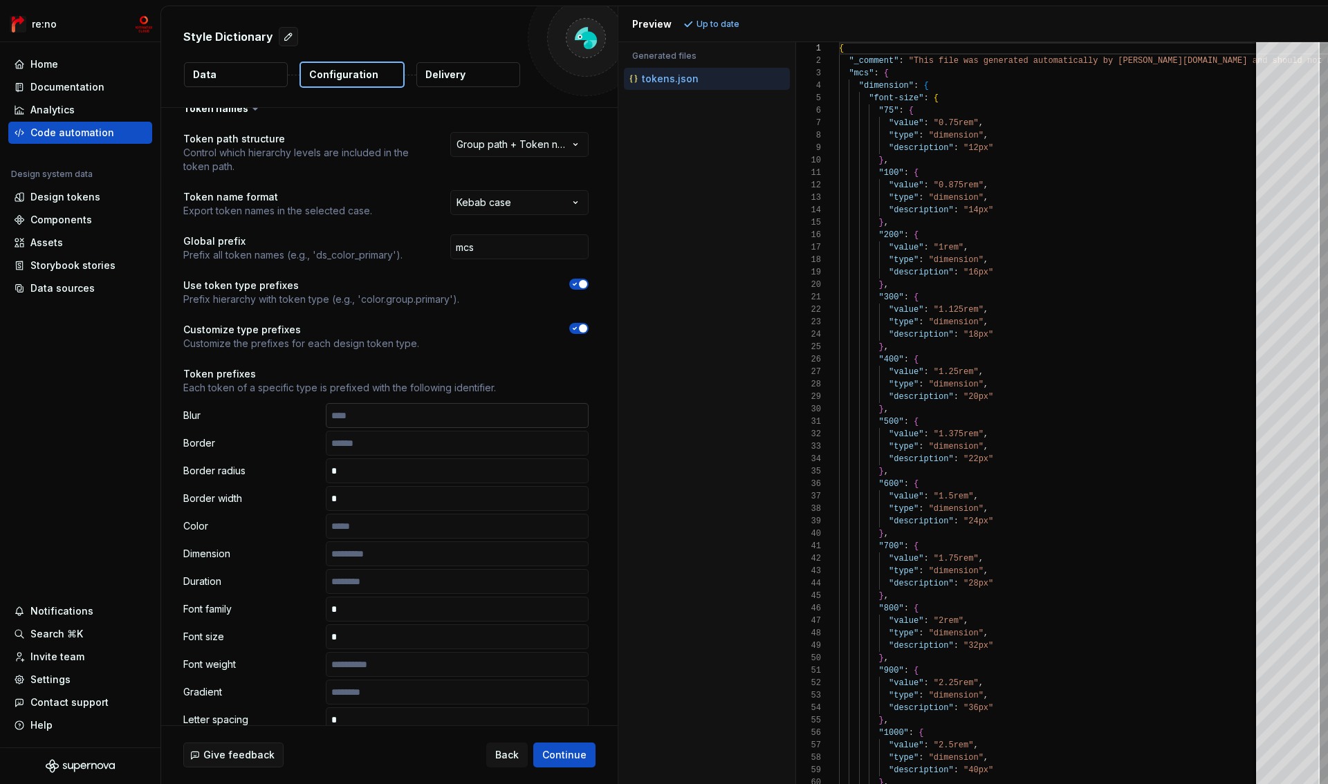
click at [393, 417] on input "text" at bounding box center [457, 415] width 263 height 25
click at [390, 443] on input "text" at bounding box center [457, 443] width 263 height 25
click at [382, 531] on input "text" at bounding box center [457, 526] width 263 height 25
click at [385, 557] on input "text" at bounding box center [457, 554] width 263 height 25
drag, startPoint x: 383, startPoint y: 587, endPoint x: 383, endPoint y: 599, distance: 11.8
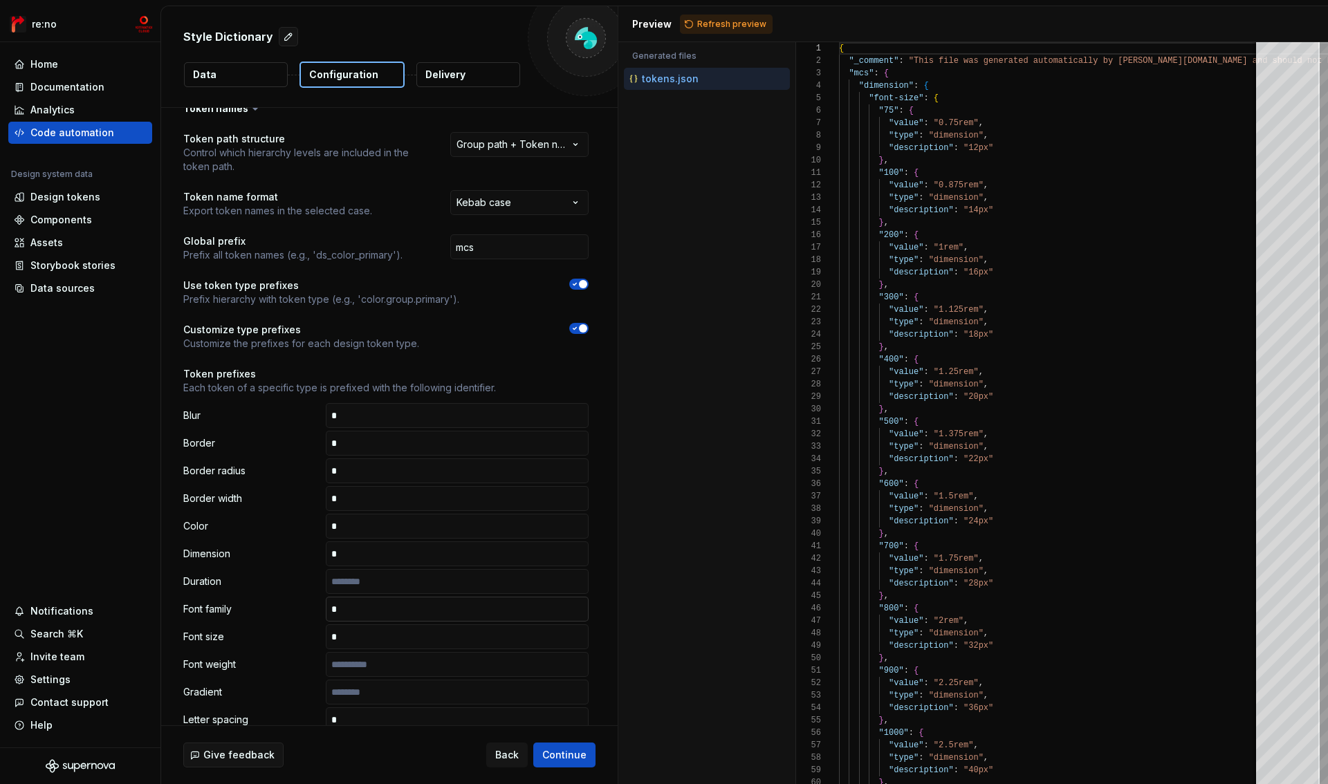
click at [383, 587] on input "text" at bounding box center [457, 581] width 263 height 25
drag, startPoint x: 378, startPoint y: 659, endPoint x: 378, endPoint y: 672, distance: 13.1
click at [378, 660] on input "text" at bounding box center [457, 664] width 263 height 25
click at [379, 693] on input "text" at bounding box center [457, 692] width 263 height 25
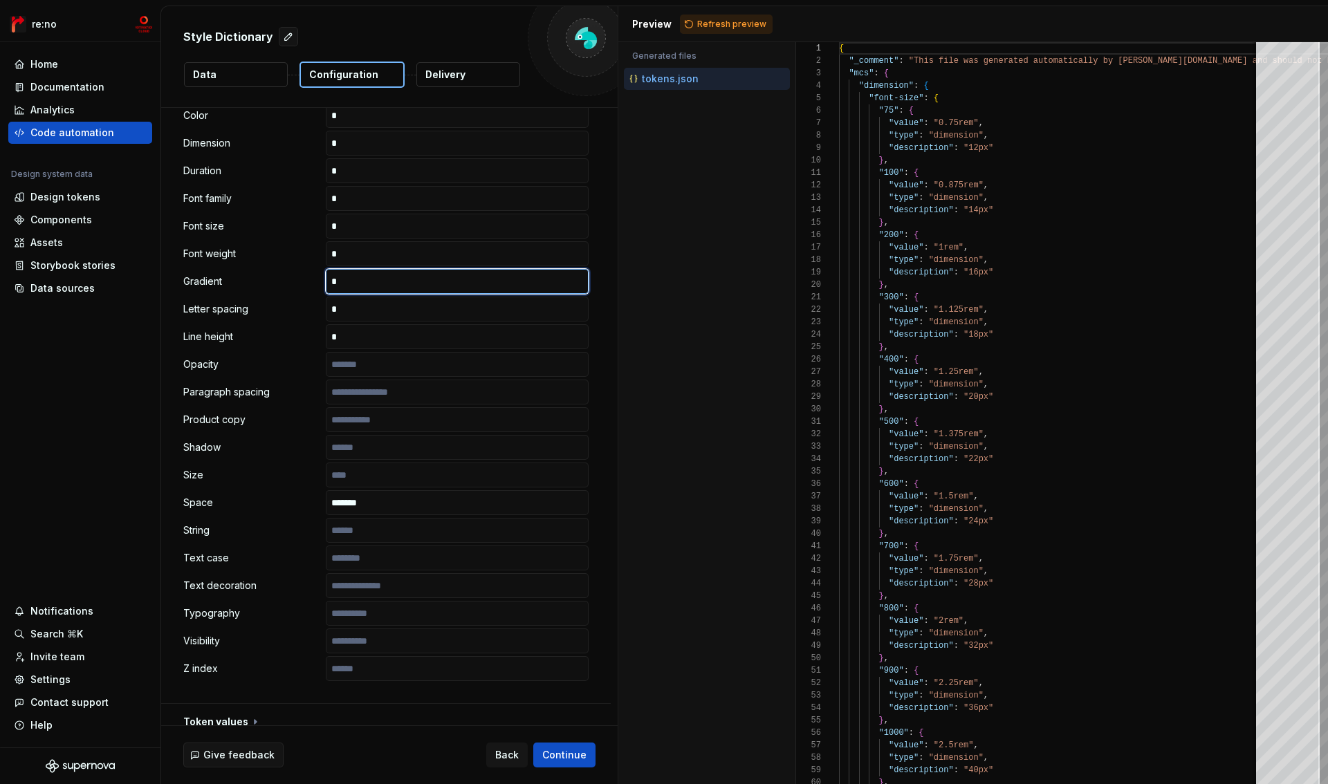
scroll to position [507, 0]
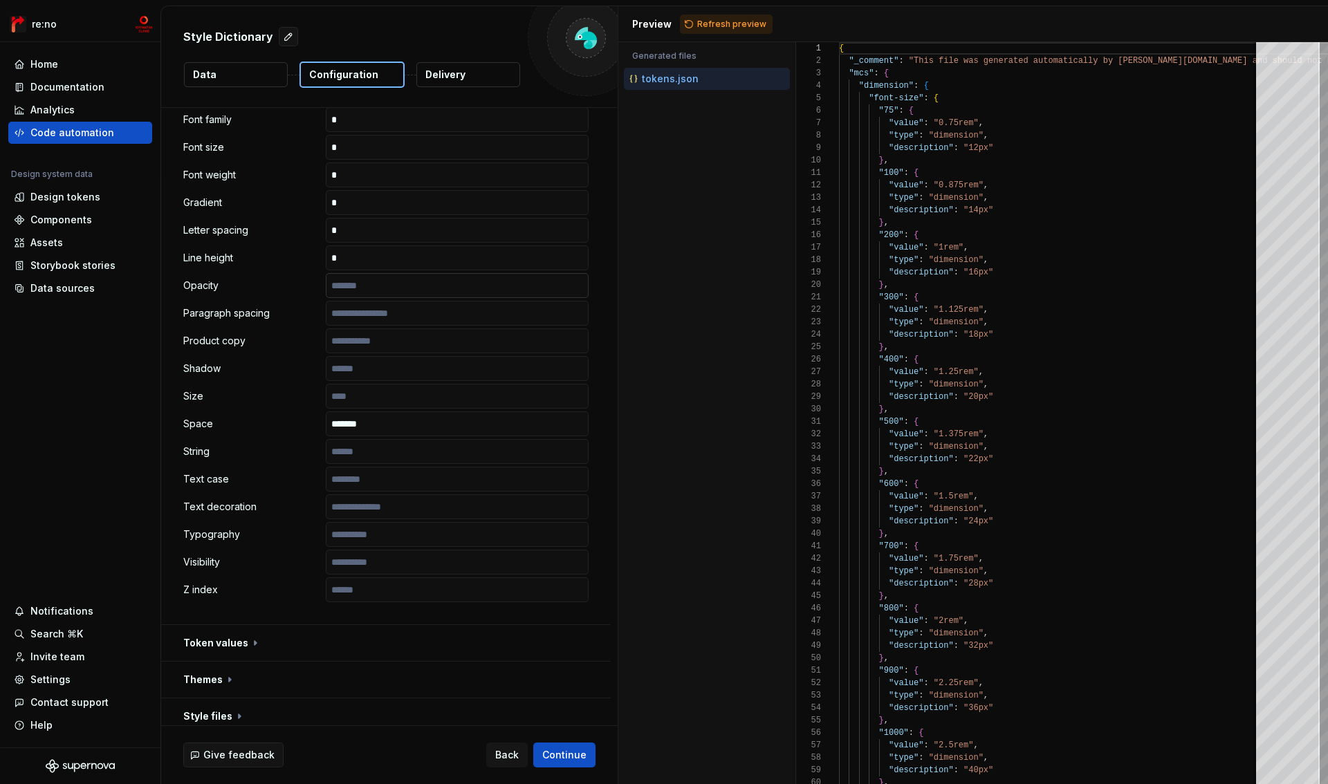
click at [388, 293] on input "text" at bounding box center [457, 285] width 263 height 25
click at [391, 310] on input "text" at bounding box center [457, 313] width 263 height 25
click at [389, 342] on input "text" at bounding box center [457, 341] width 263 height 25
click at [389, 369] on input "text" at bounding box center [457, 368] width 263 height 25
click at [388, 395] on input "text" at bounding box center [457, 396] width 263 height 25
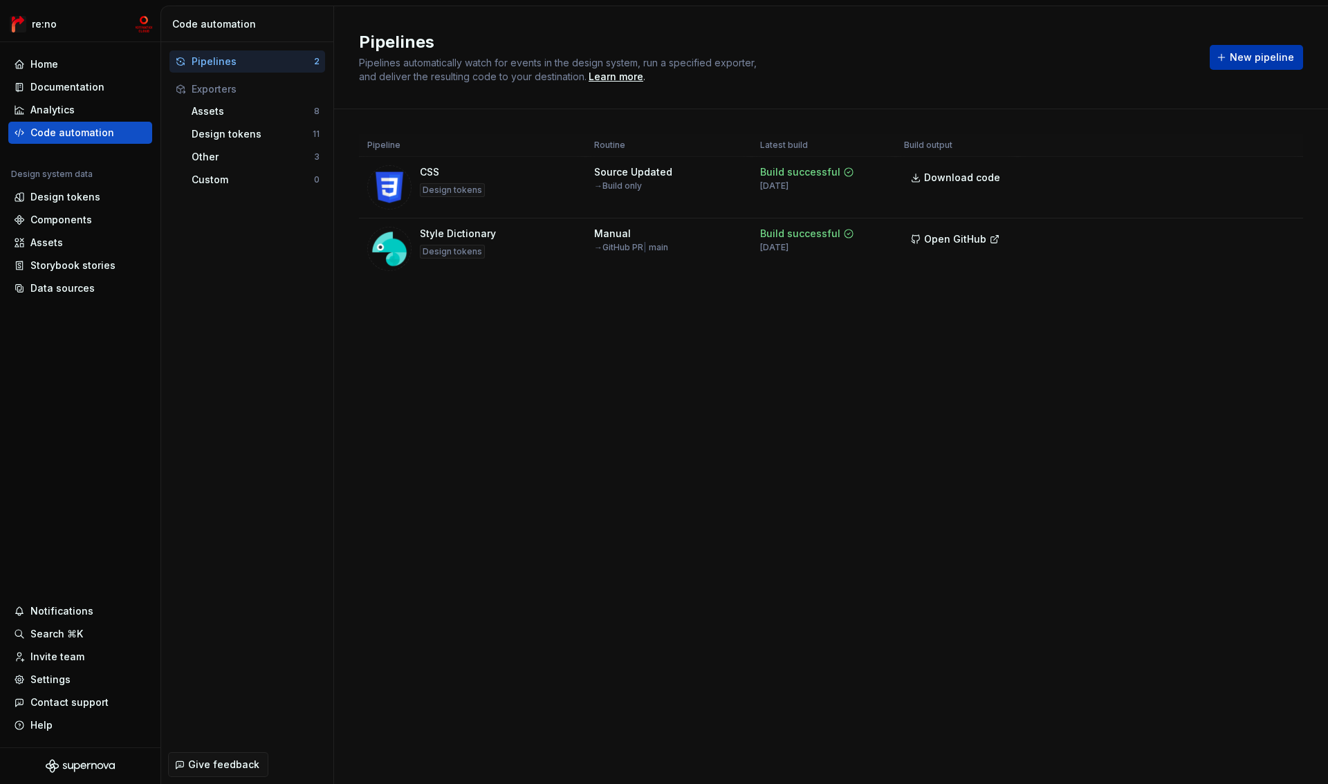
click at [1239, 55] on span "New pipeline" at bounding box center [1262, 57] width 64 height 14
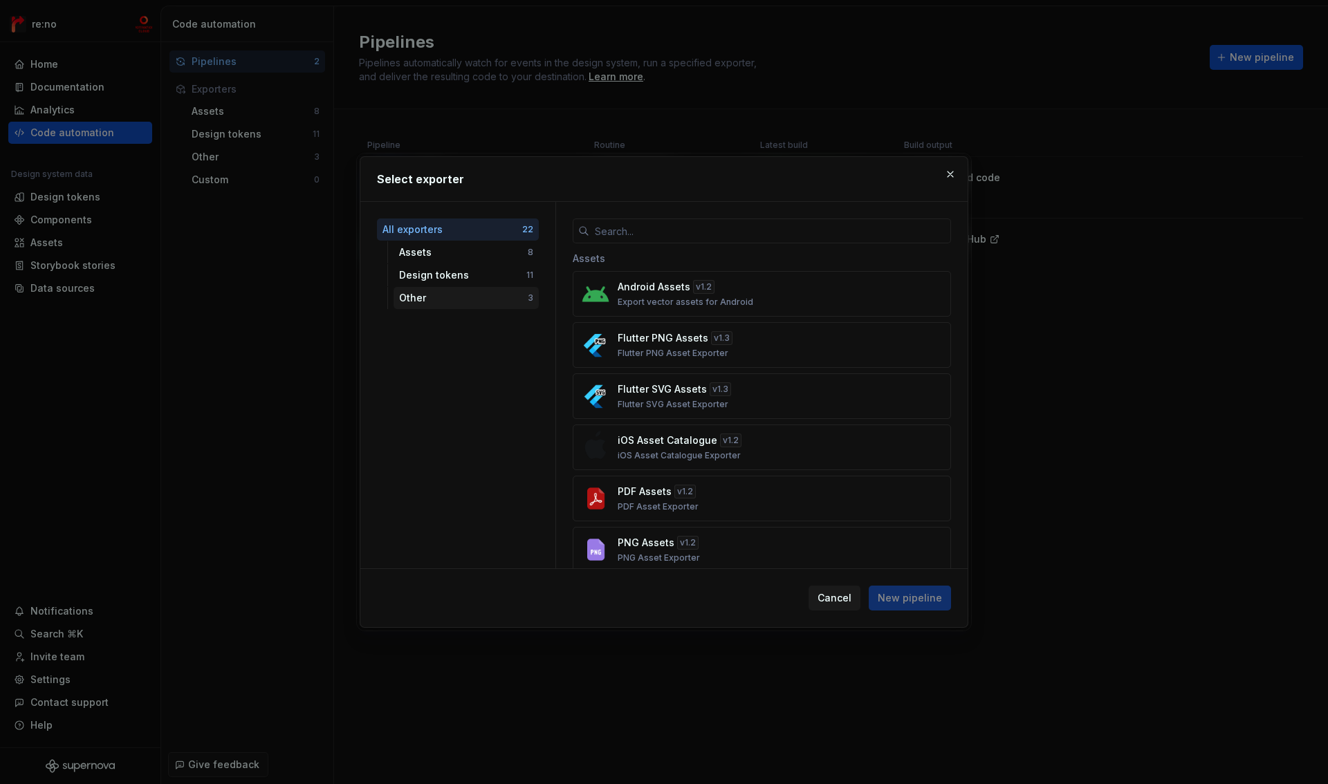
click at [454, 297] on div "Other" at bounding box center [463, 298] width 129 height 14
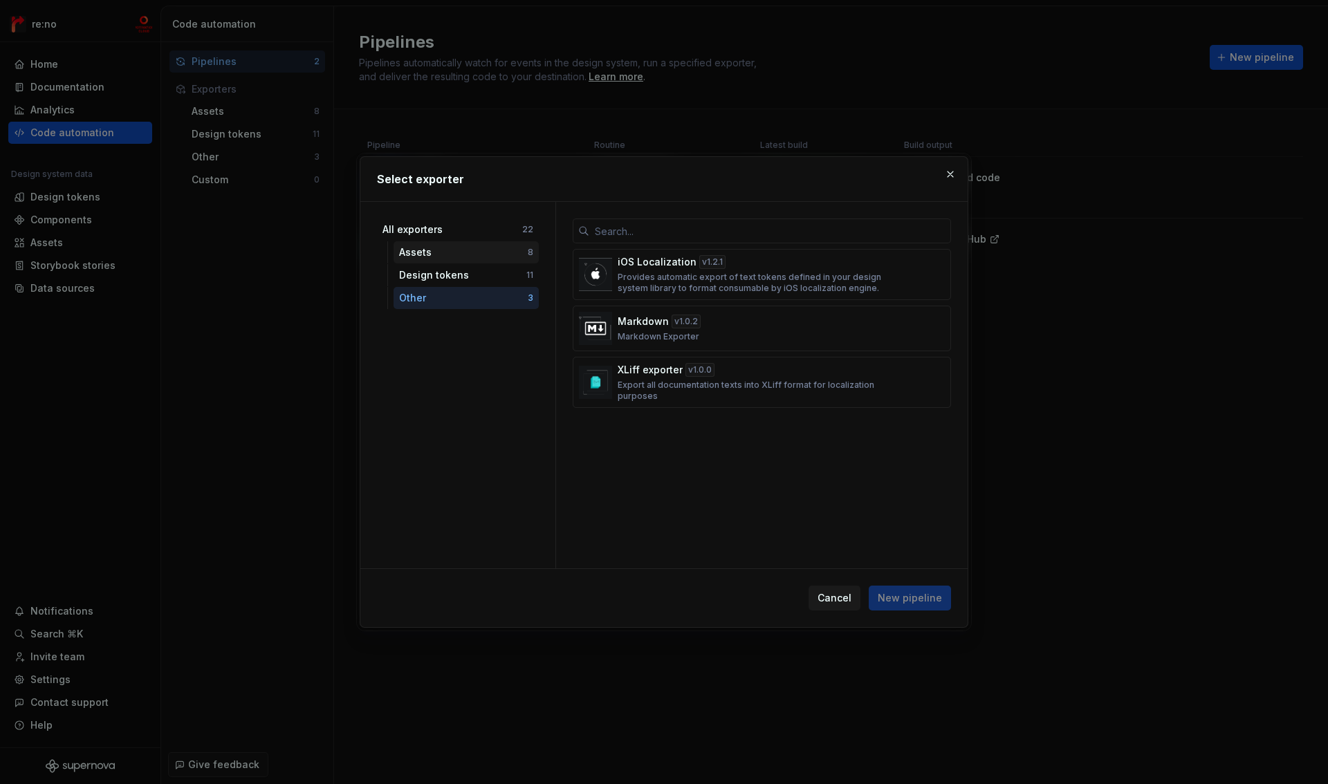
click at [457, 251] on div "Assets" at bounding box center [463, 253] width 129 height 14
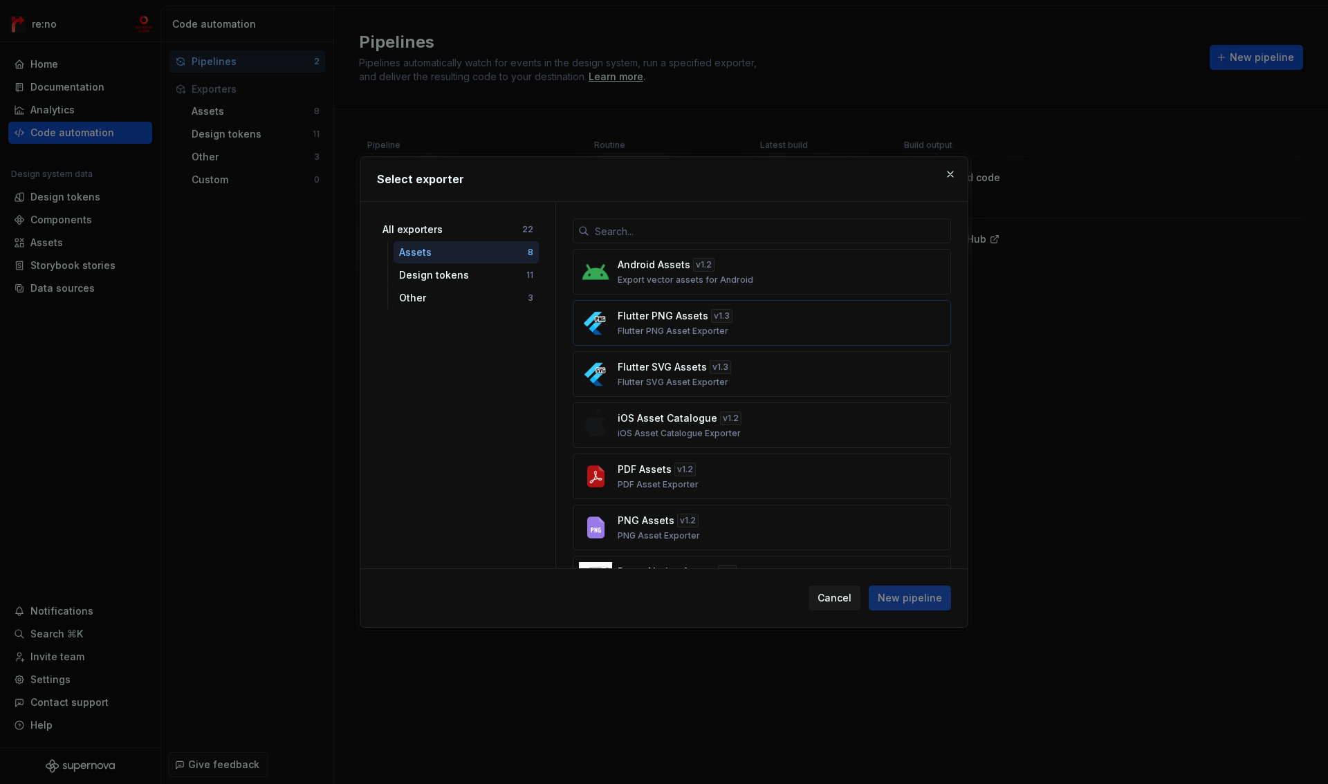
scroll to position [101, 0]
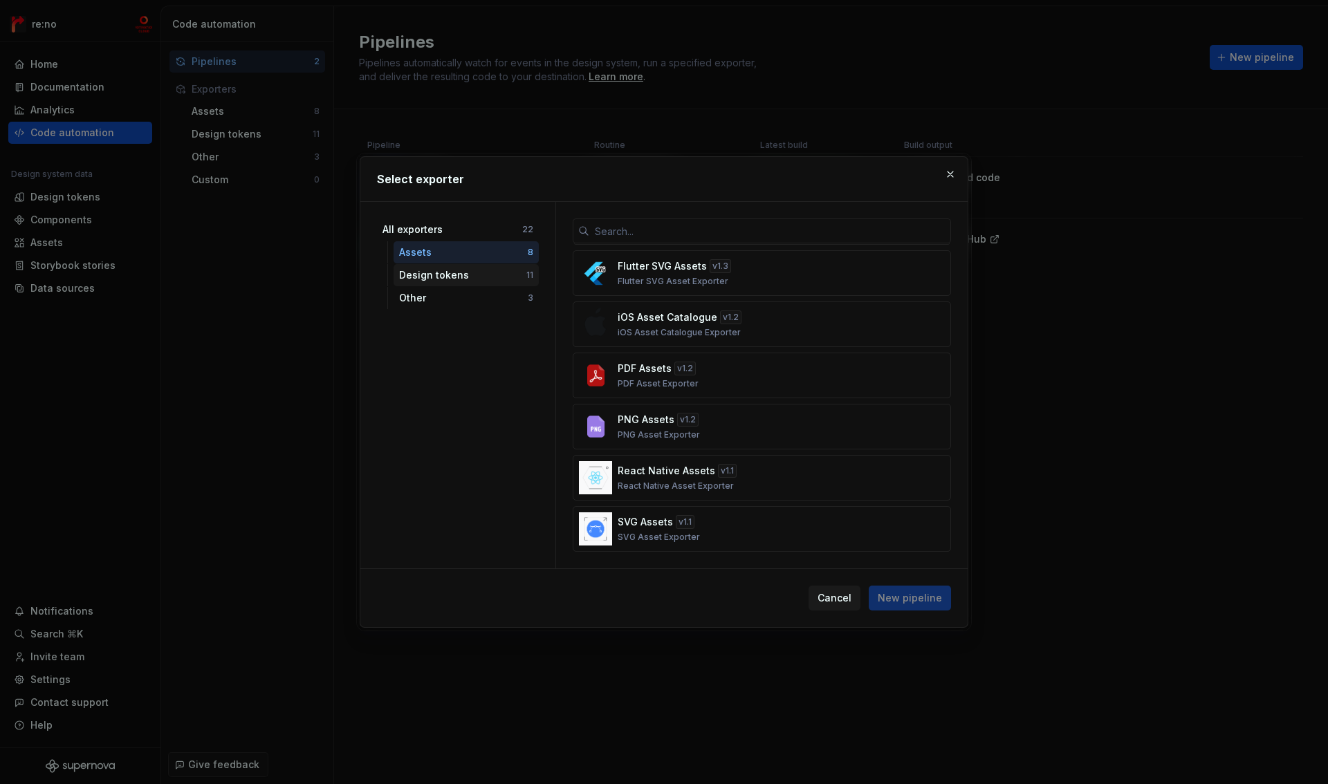
click at [471, 277] on div "Design tokens" at bounding box center [462, 275] width 127 height 14
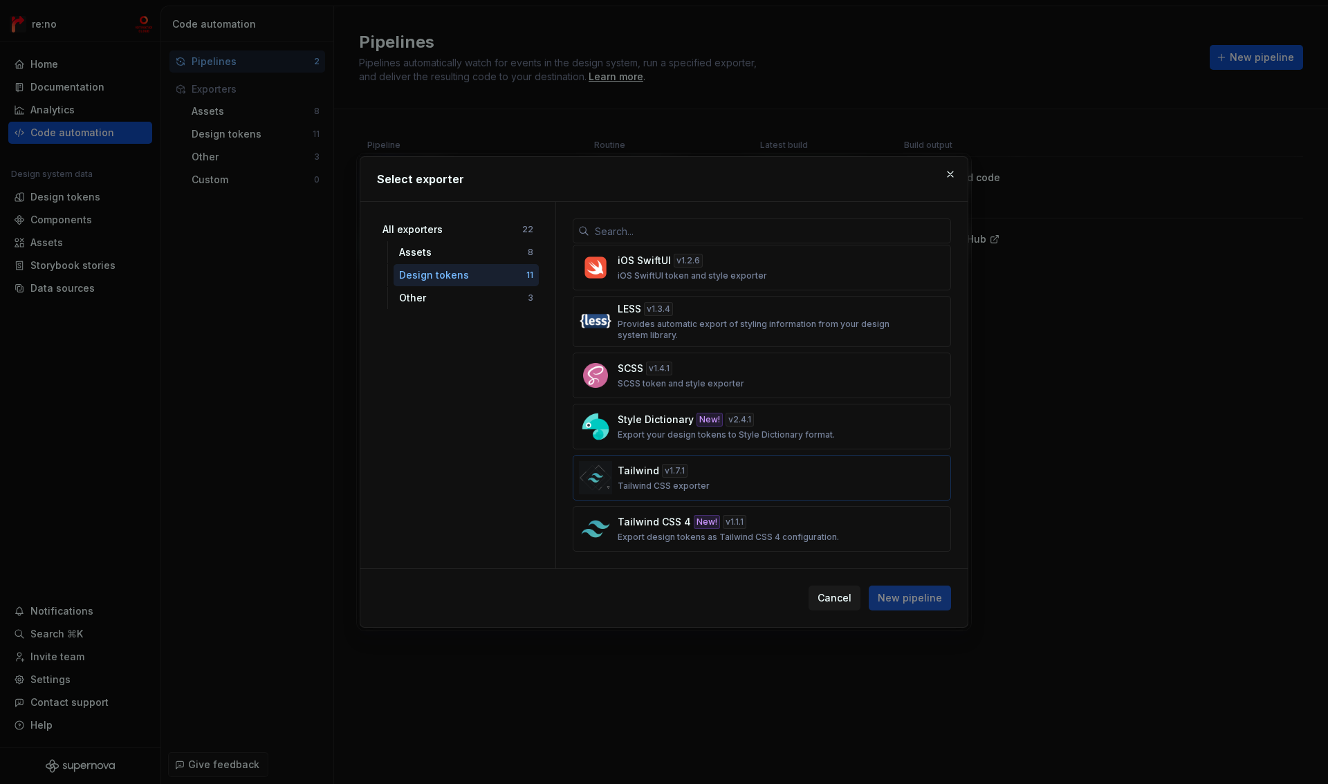
scroll to position [0, 0]
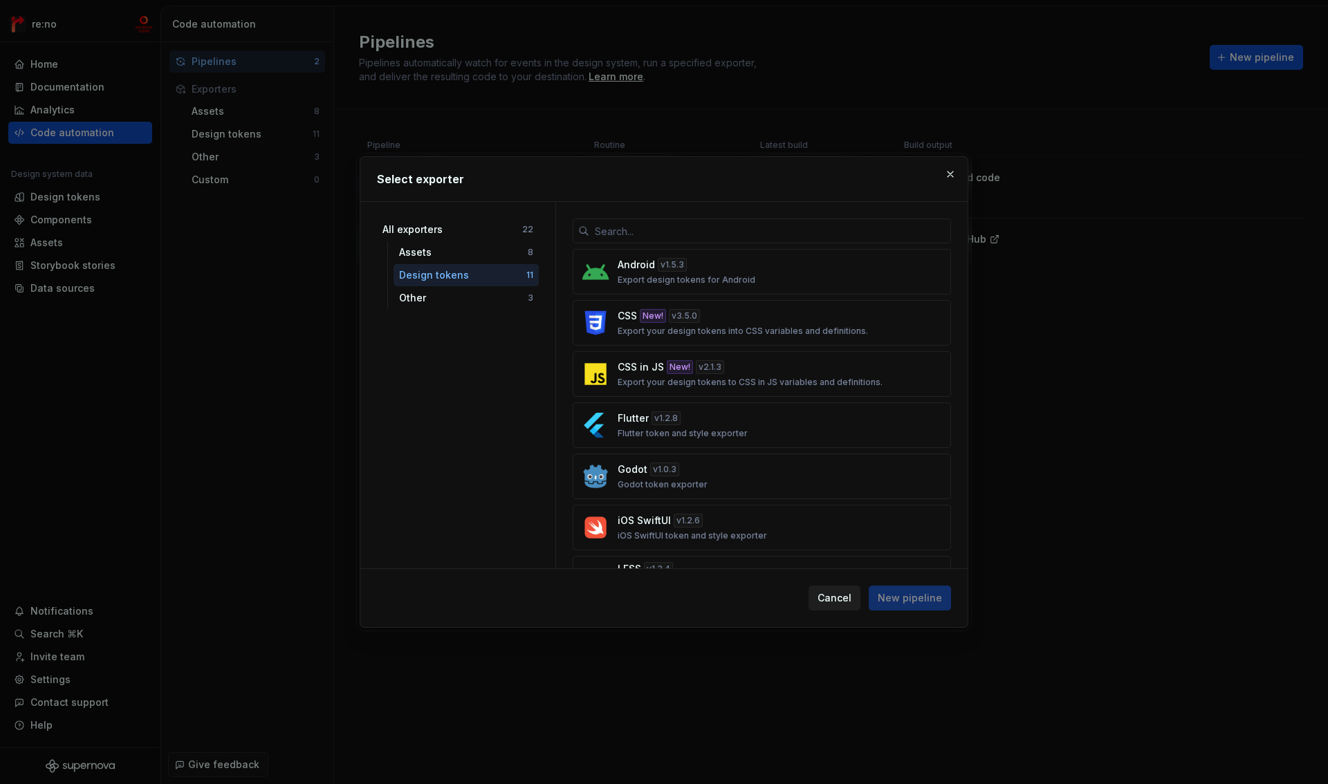
click at [836, 601] on span "Cancel" at bounding box center [835, 598] width 34 height 14
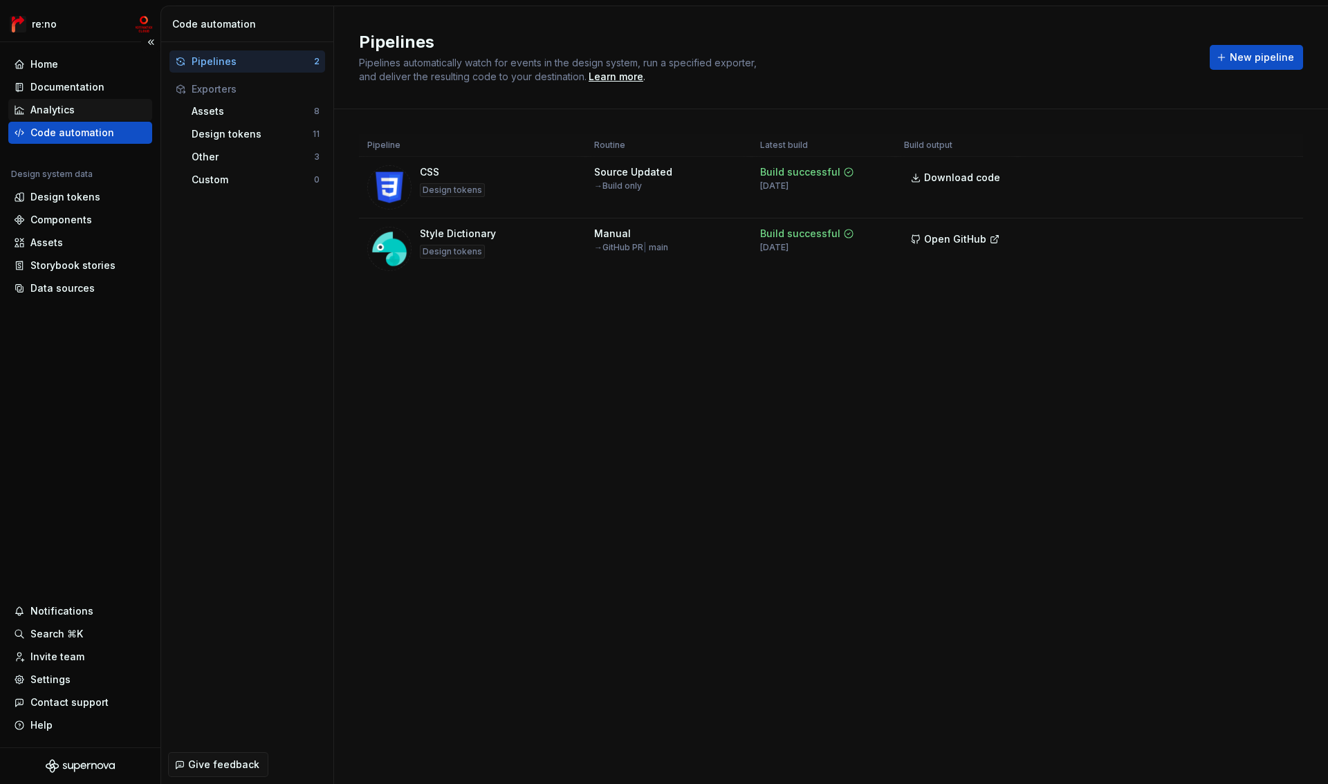
click at [59, 107] on div "Analytics" at bounding box center [52, 110] width 44 height 14
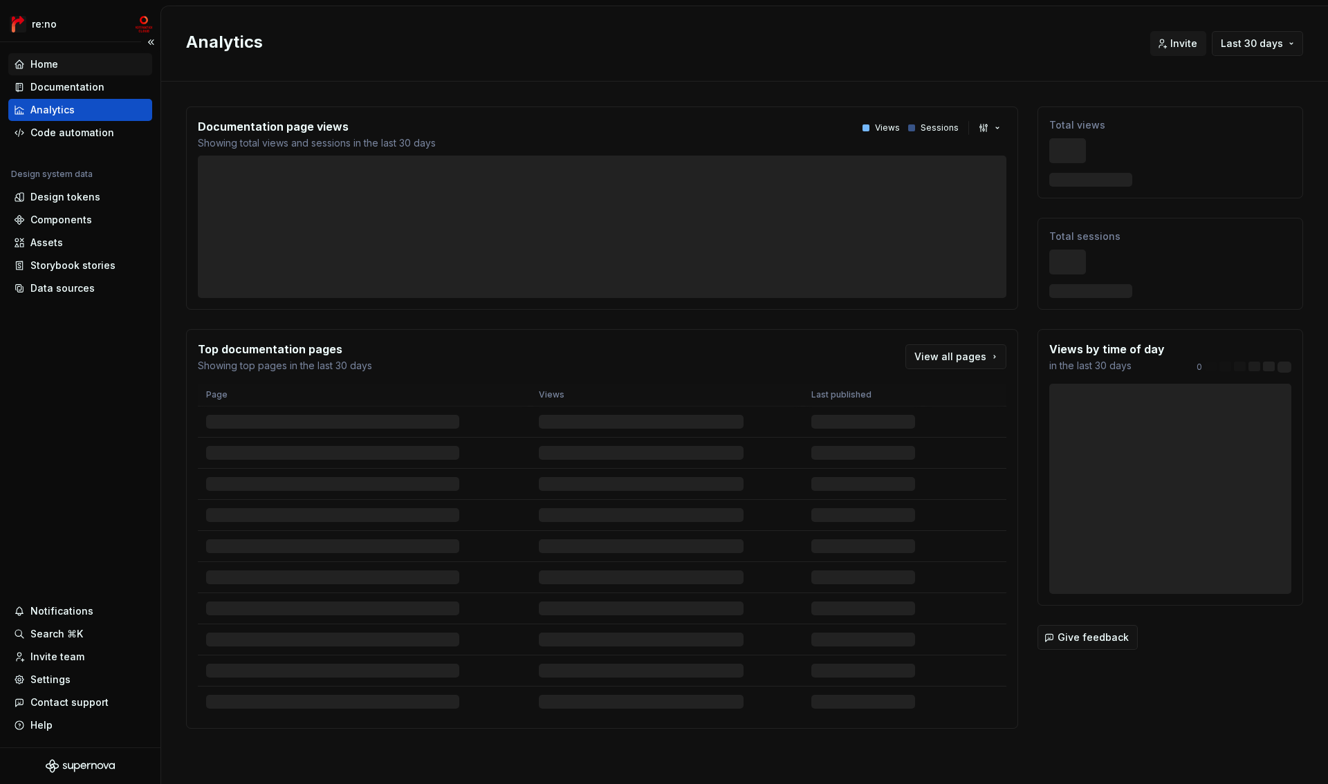
click at [55, 71] on div "Home" at bounding box center [80, 64] width 144 height 22
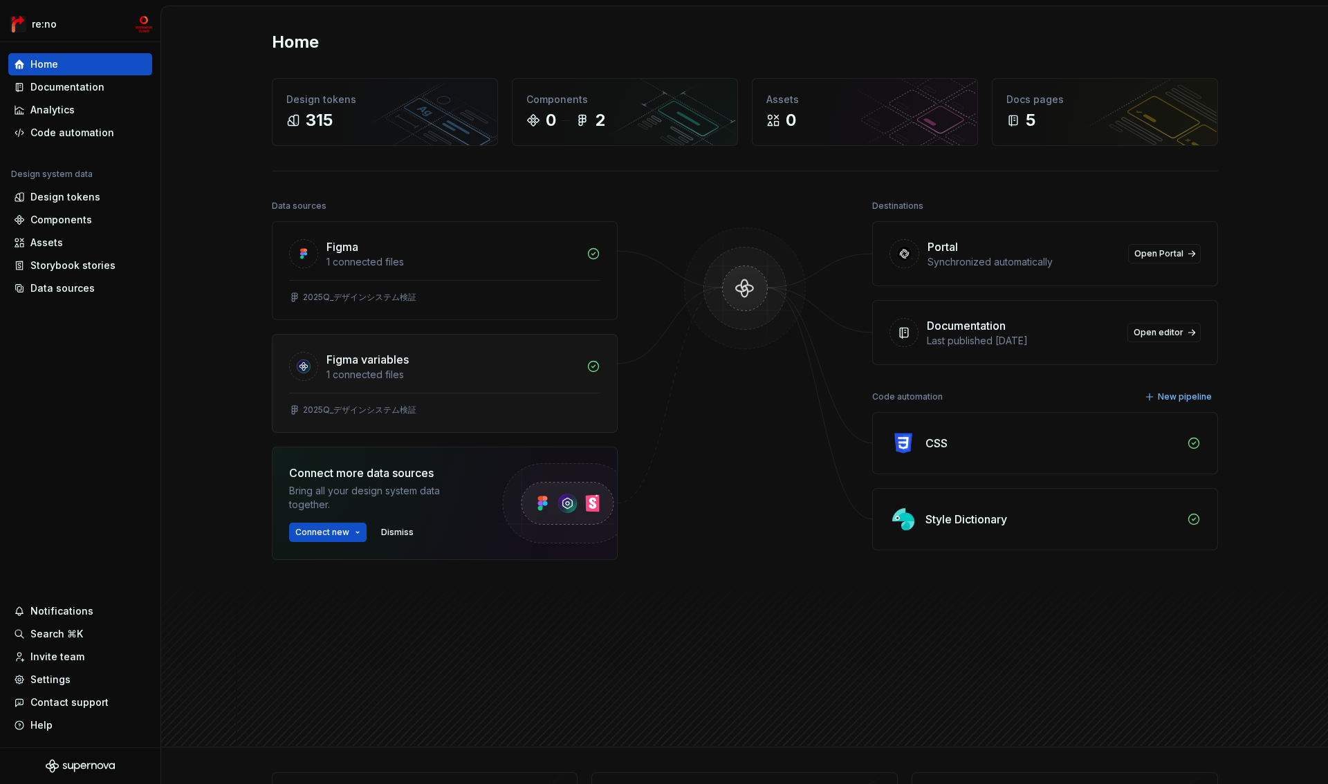
click at [487, 385] on div "Figma variables 1 connected files" at bounding box center [445, 364] width 344 height 58
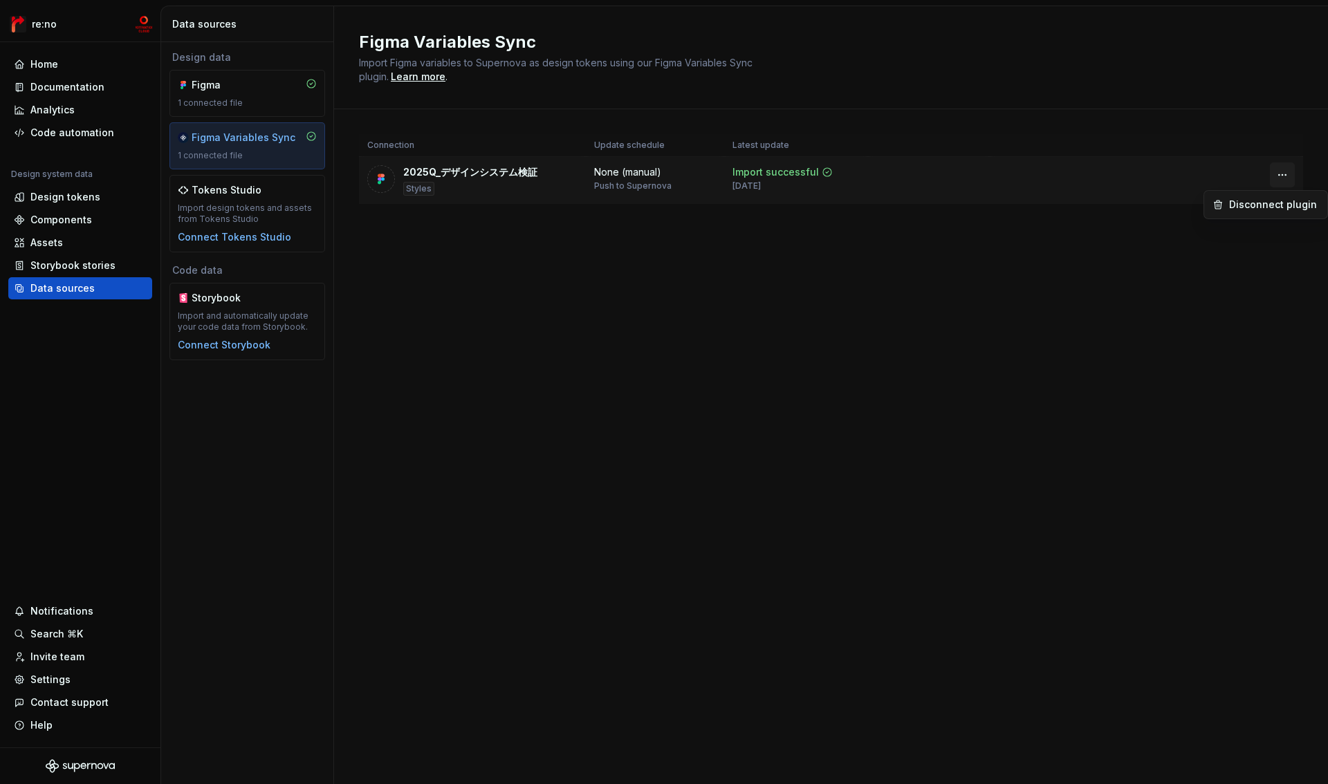
click at [1279, 176] on html "re:no Home Documentation Analytics Code automation Design system data Design to…" at bounding box center [664, 392] width 1328 height 784
click at [638, 169] on html "re:no Home Documentation Analytics Code automation Design system data Design to…" at bounding box center [664, 392] width 1328 height 784
click at [486, 175] on div "2025Q_デザインシステム検証" at bounding box center [470, 172] width 134 height 14
click at [59, 136] on div "Code automation" at bounding box center [72, 133] width 84 height 14
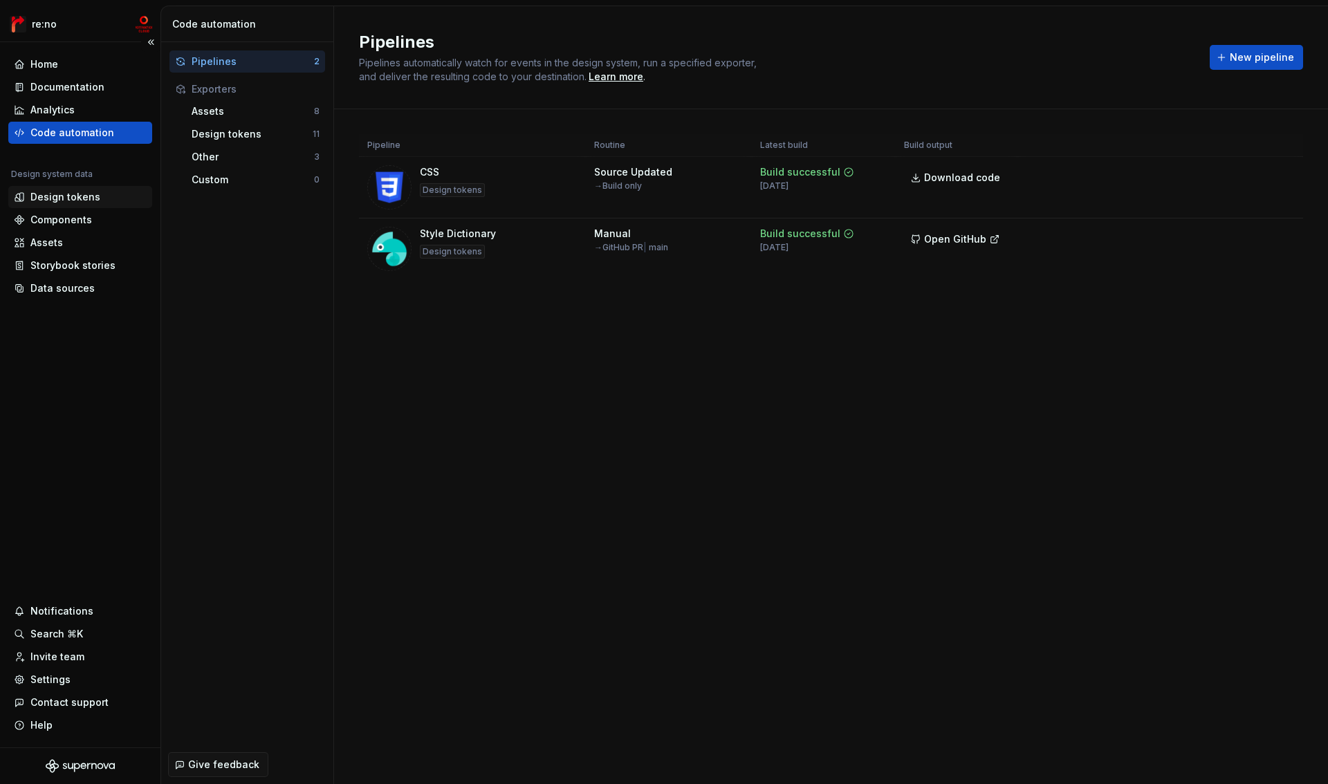
click at [65, 199] on div "Design tokens" at bounding box center [65, 197] width 70 height 14
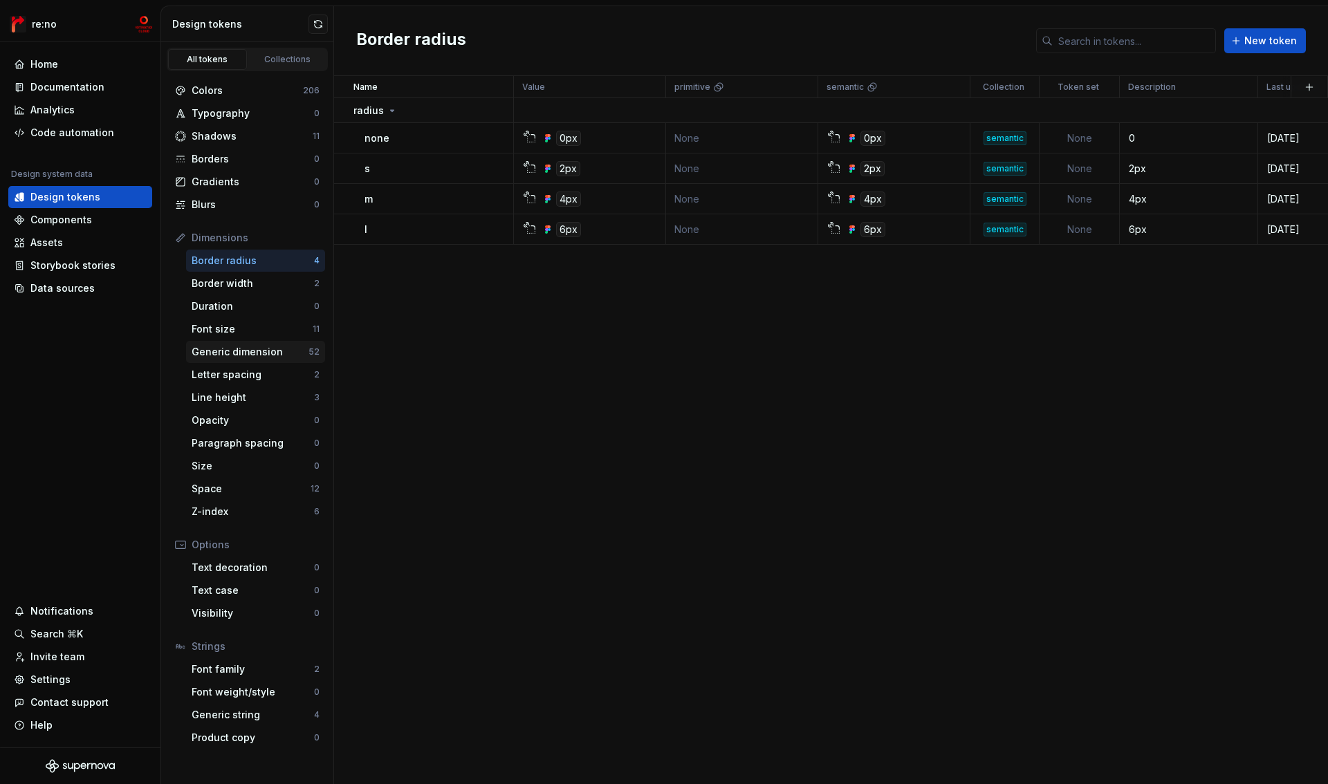
click at [235, 351] on div "Generic dimension" at bounding box center [250, 352] width 117 height 14
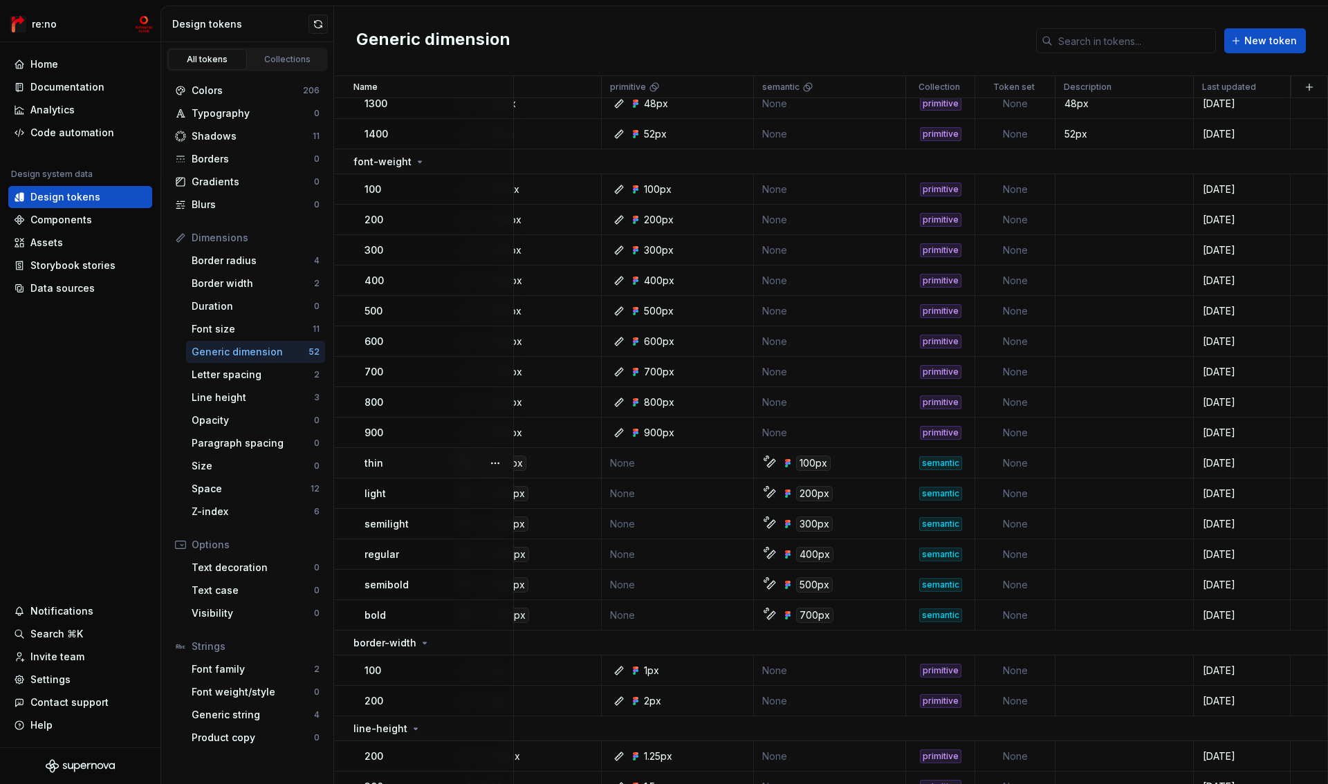
scroll to position [790, 71]
click at [809, 464] on div "100px" at bounding box center [813, 463] width 35 height 15
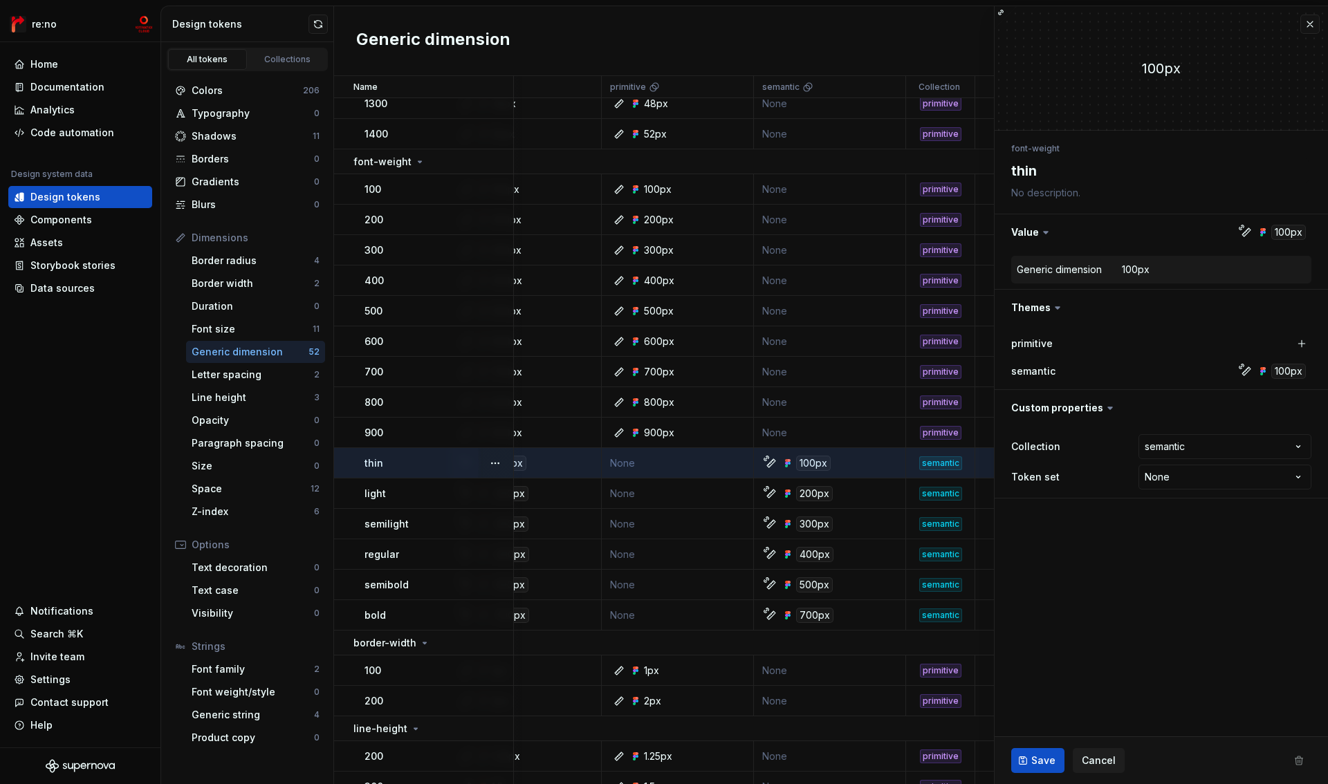
type textarea "*"
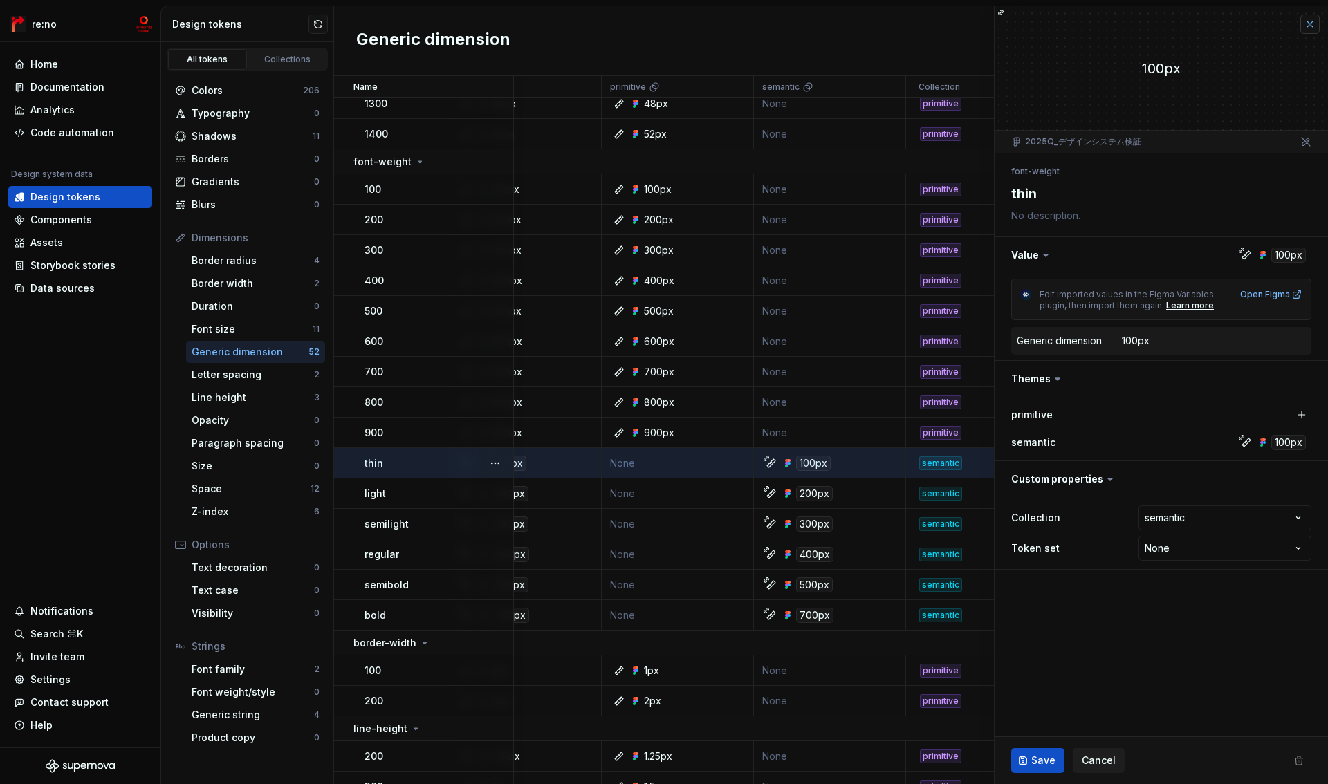
click at [1308, 23] on button "button" at bounding box center [1310, 24] width 19 height 19
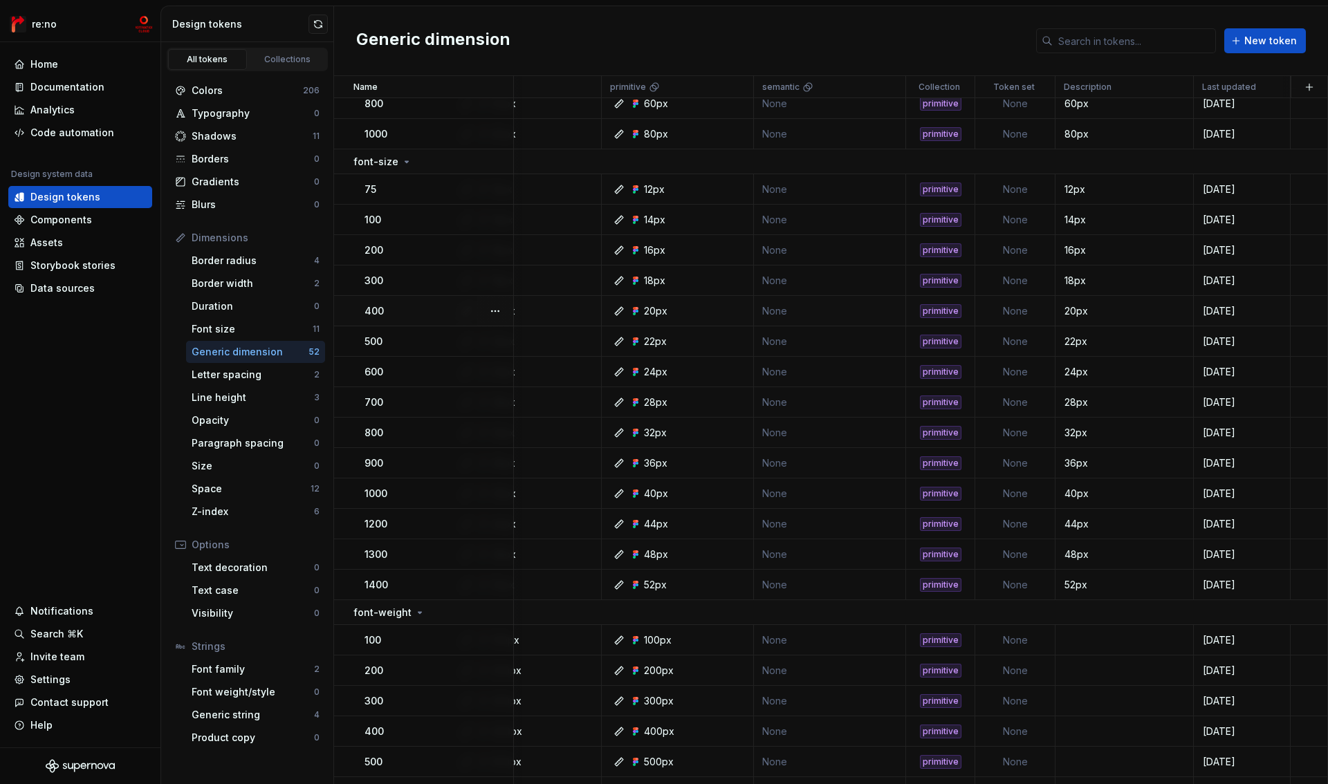
scroll to position [0, 71]
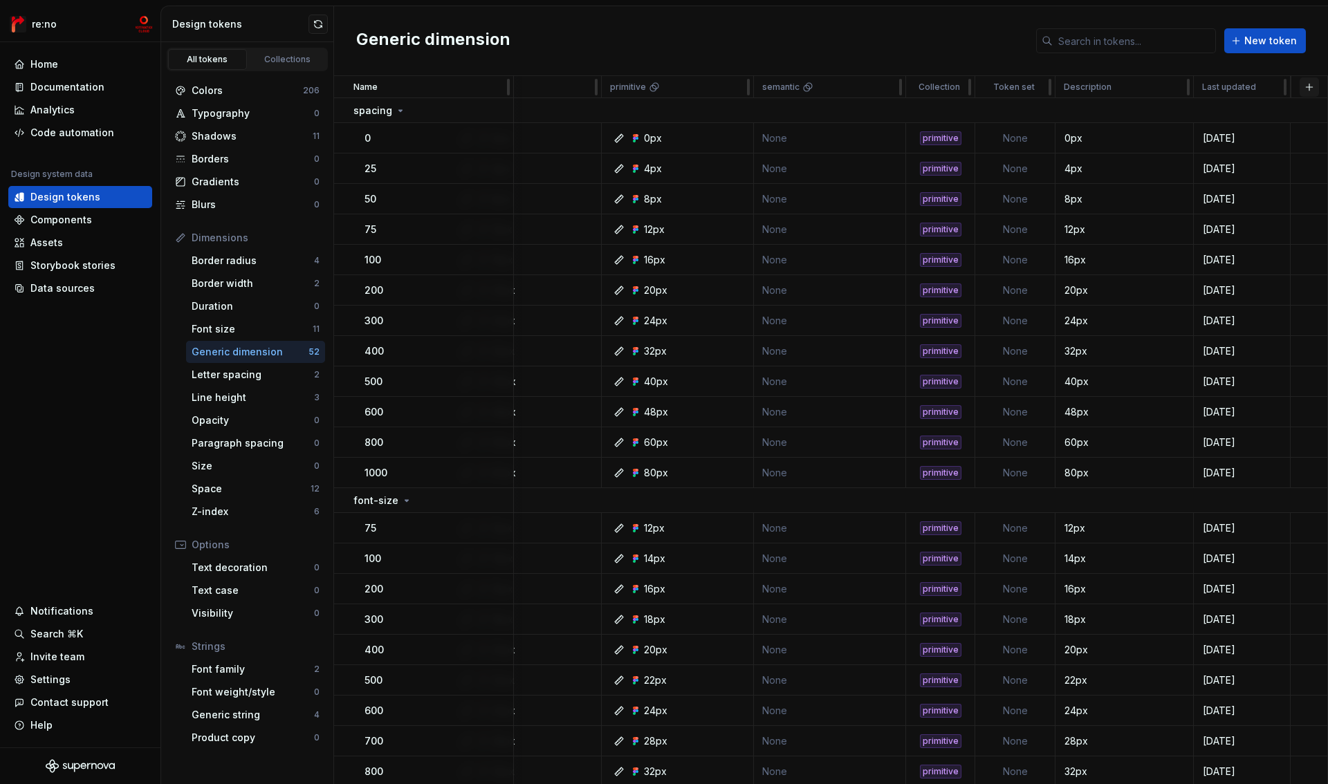
click at [1304, 84] on button "button" at bounding box center [1309, 86] width 19 height 19
click at [1214, 138] on div "New custom property" at bounding box center [1223, 143] width 104 height 14
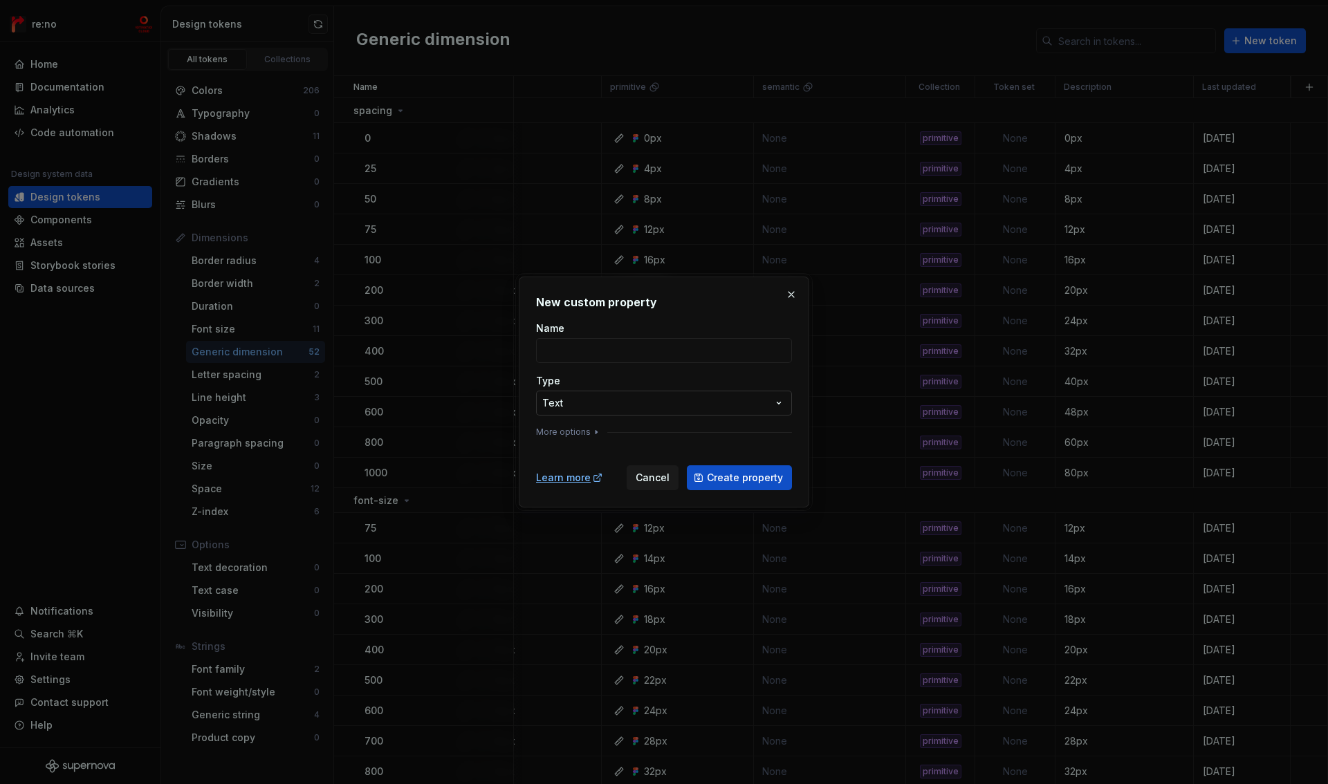
click at [605, 396] on div "**********" at bounding box center [664, 392] width 1328 height 784
click at [614, 357] on input "Name" at bounding box center [664, 350] width 256 height 25
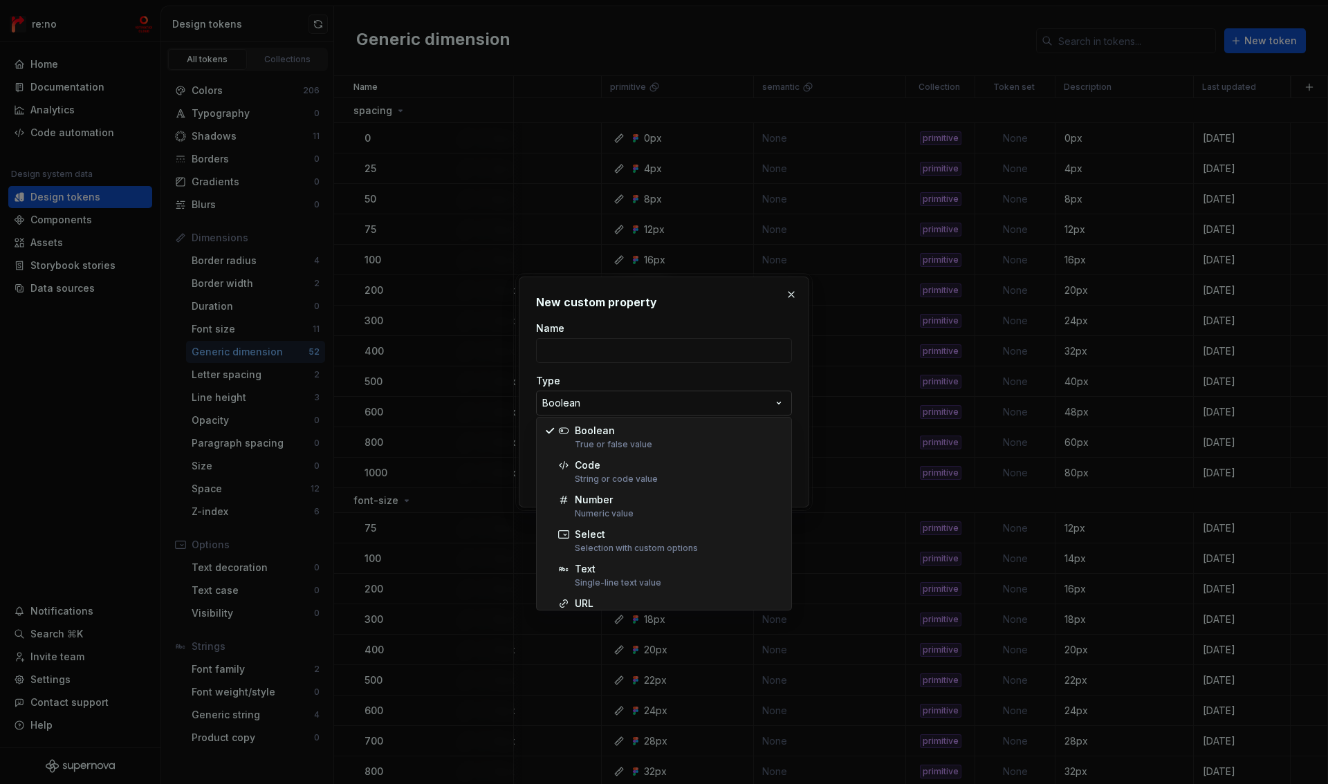
click at [566, 405] on div "**********" at bounding box center [664, 392] width 1328 height 784
select select "****"
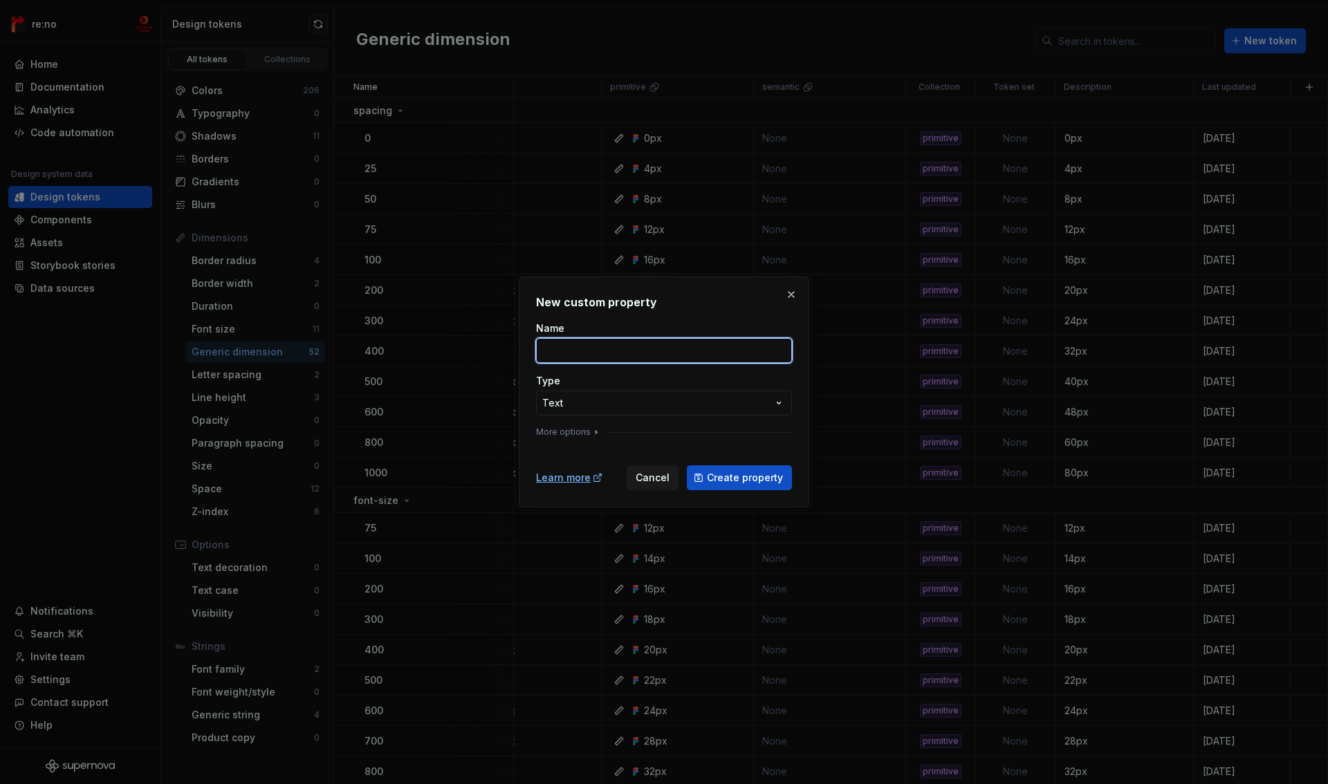
click at [592, 350] on input "Name" at bounding box center [664, 350] width 256 height 25
click at [595, 342] on input "REM" at bounding box center [664, 350] width 256 height 25
type input "unit"
click at [663, 404] on div "**********" at bounding box center [664, 392] width 1328 height 784
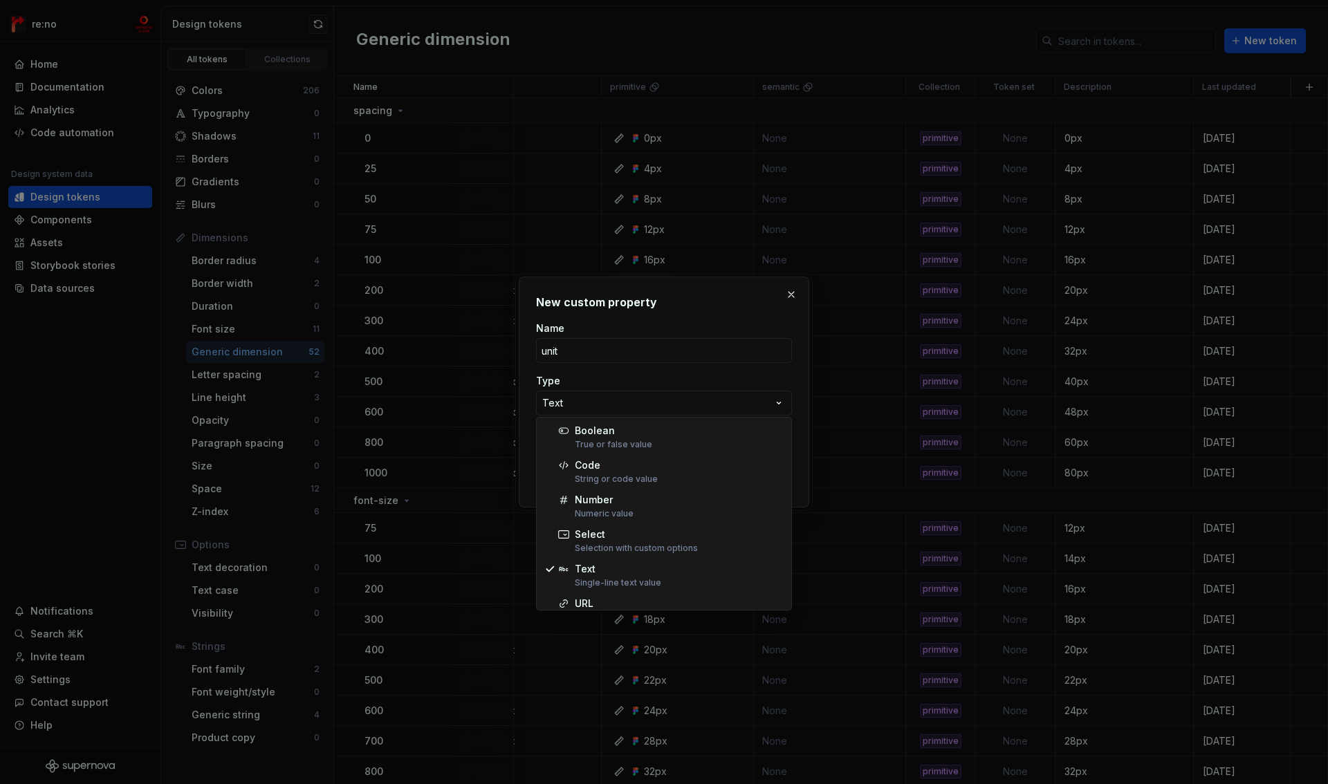
select select "******"
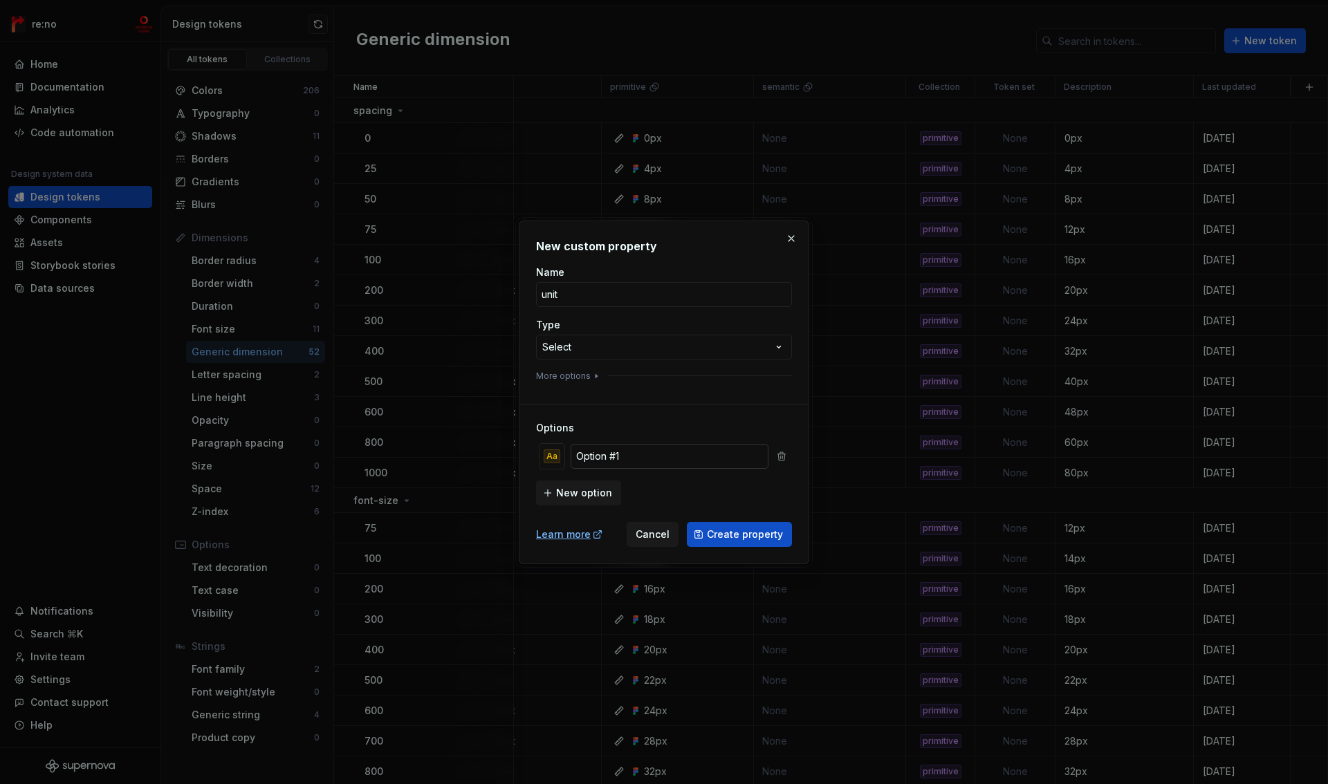
click at [634, 460] on input "Option #1" at bounding box center [670, 456] width 198 height 25
click at [636, 450] on input "rem" at bounding box center [670, 456] width 198 height 25
type input "px"
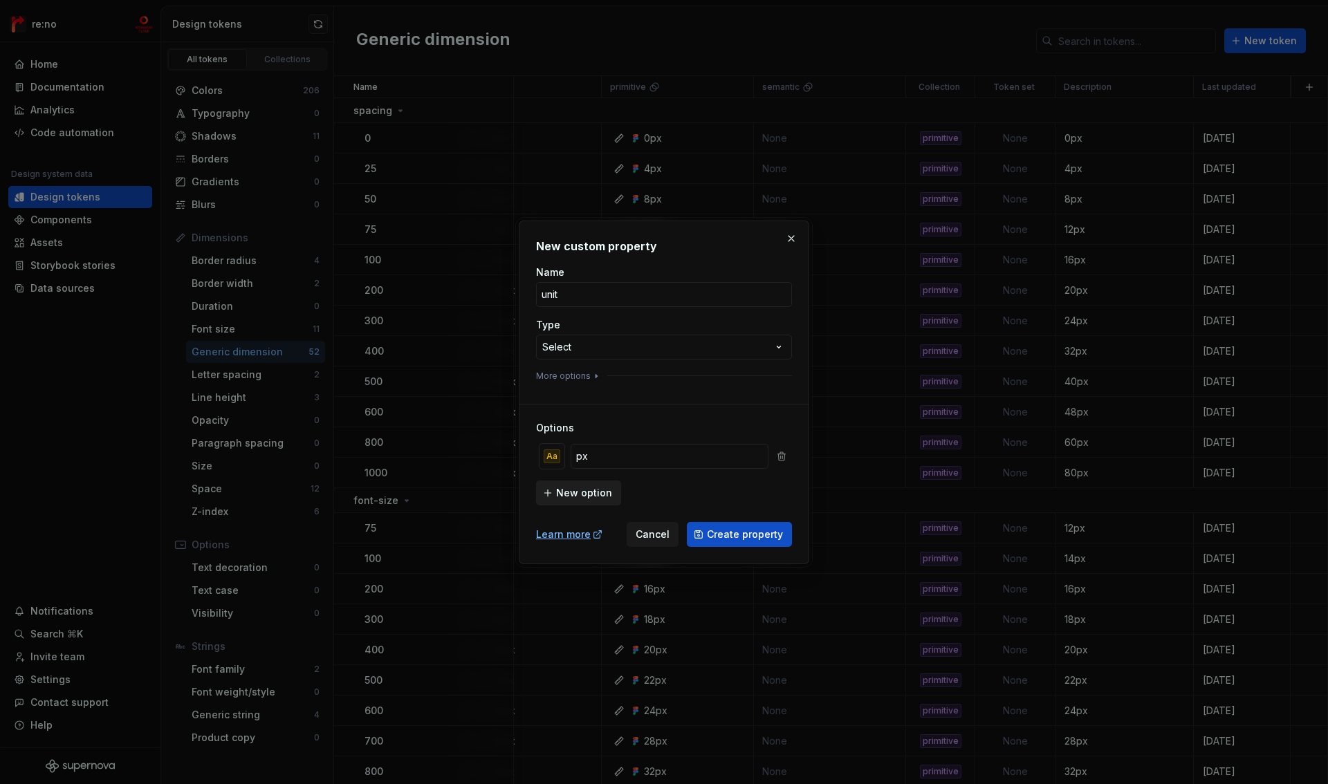
click at [603, 493] on span "New option" at bounding box center [584, 493] width 56 height 14
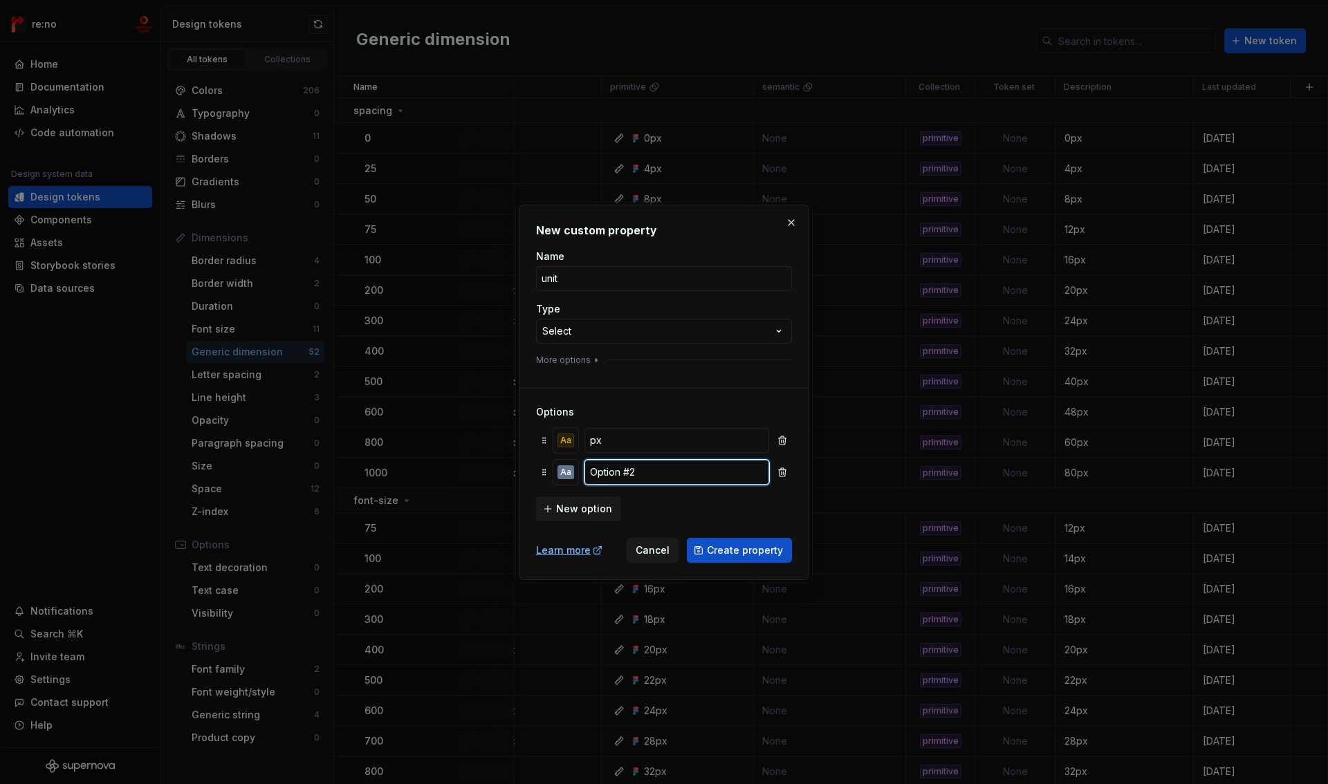
click at [625, 463] on input "Option #2" at bounding box center [677, 472] width 185 height 25
type input "rem"
click at [593, 509] on span "New option" at bounding box center [584, 509] width 56 height 14
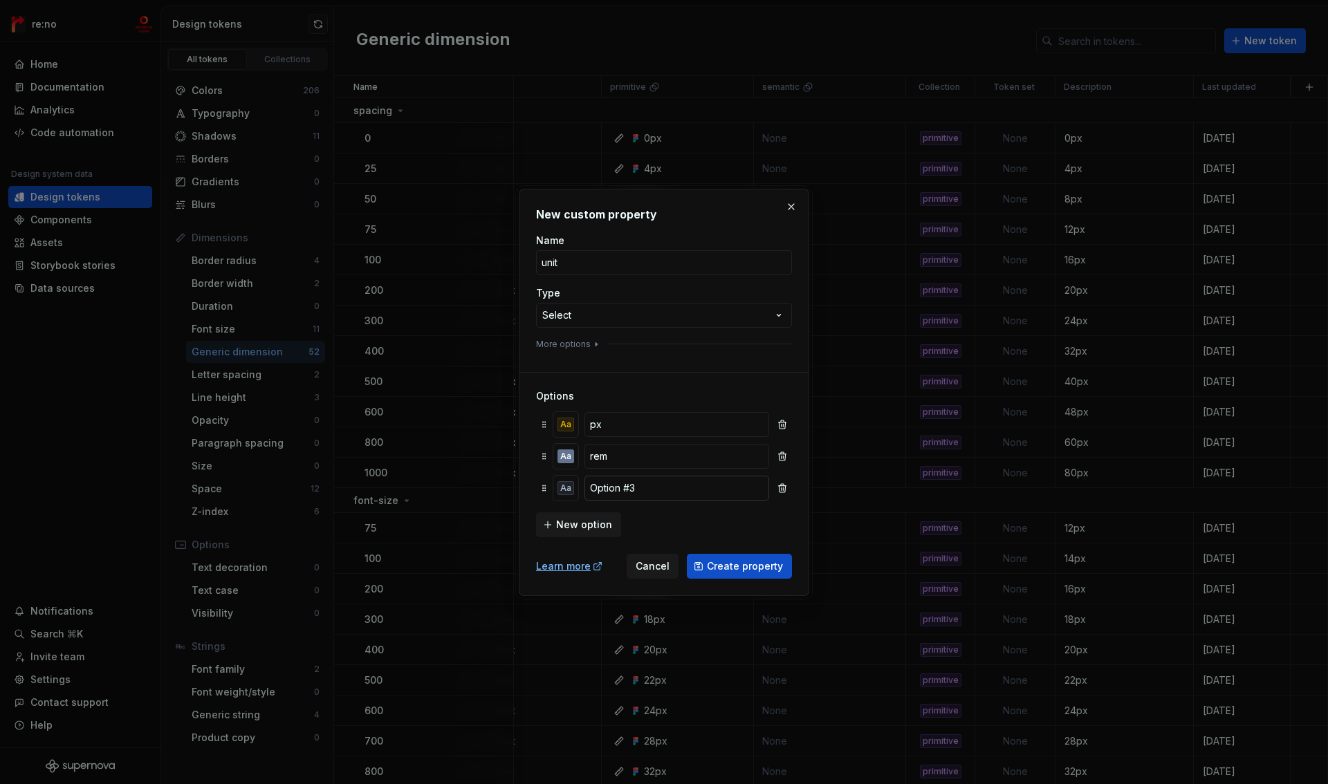
click at [636, 486] on input "Option #3" at bounding box center [677, 488] width 185 height 25
type input "em"
click at [598, 522] on span "New option" at bounding box center [584, 525] width 56 height 14
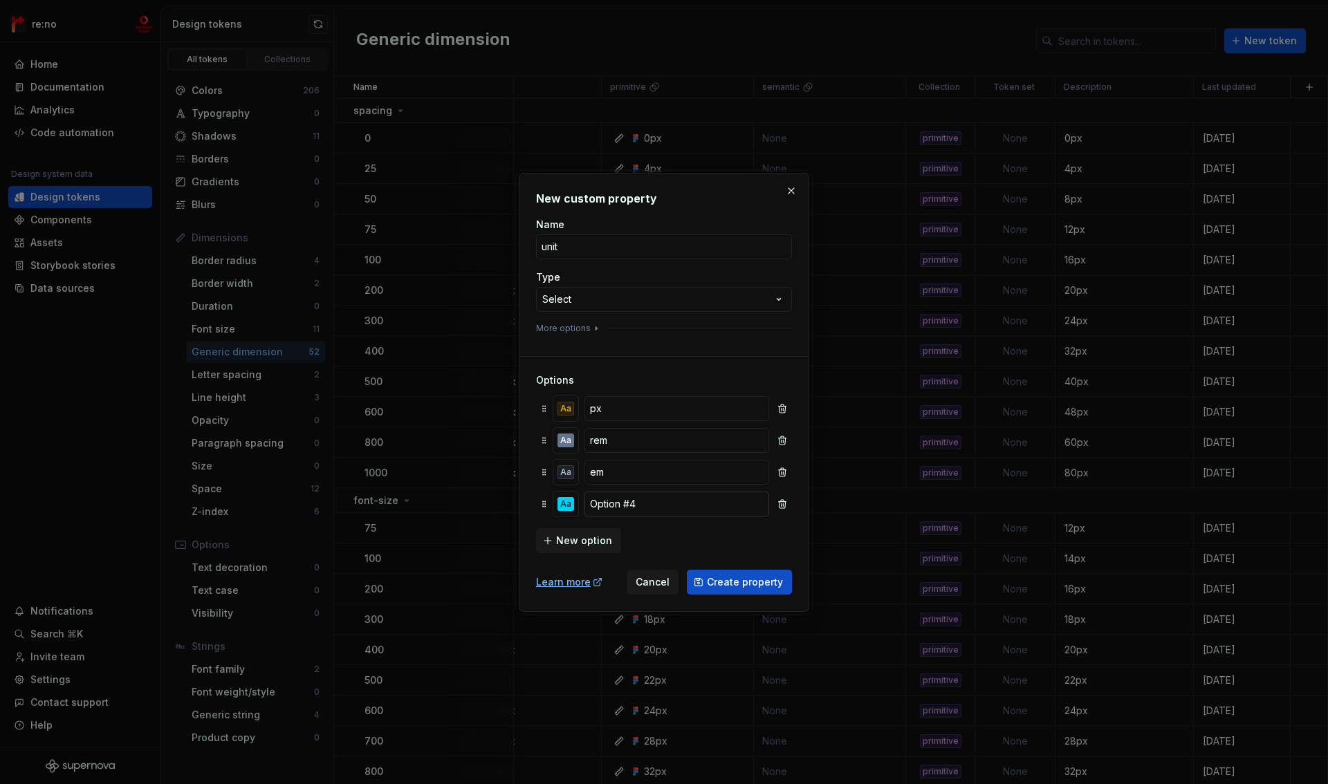
click at [646, 504] on input "Option #4" at bounding box center [677, 504] width 185 height 25
type input "none"
click at [720, 542] on div "New option" at bounding box center [664, 540] width 256 height 28
click at [647, 505] on input "none" at bounding box center [677, 504] width 185 height 25
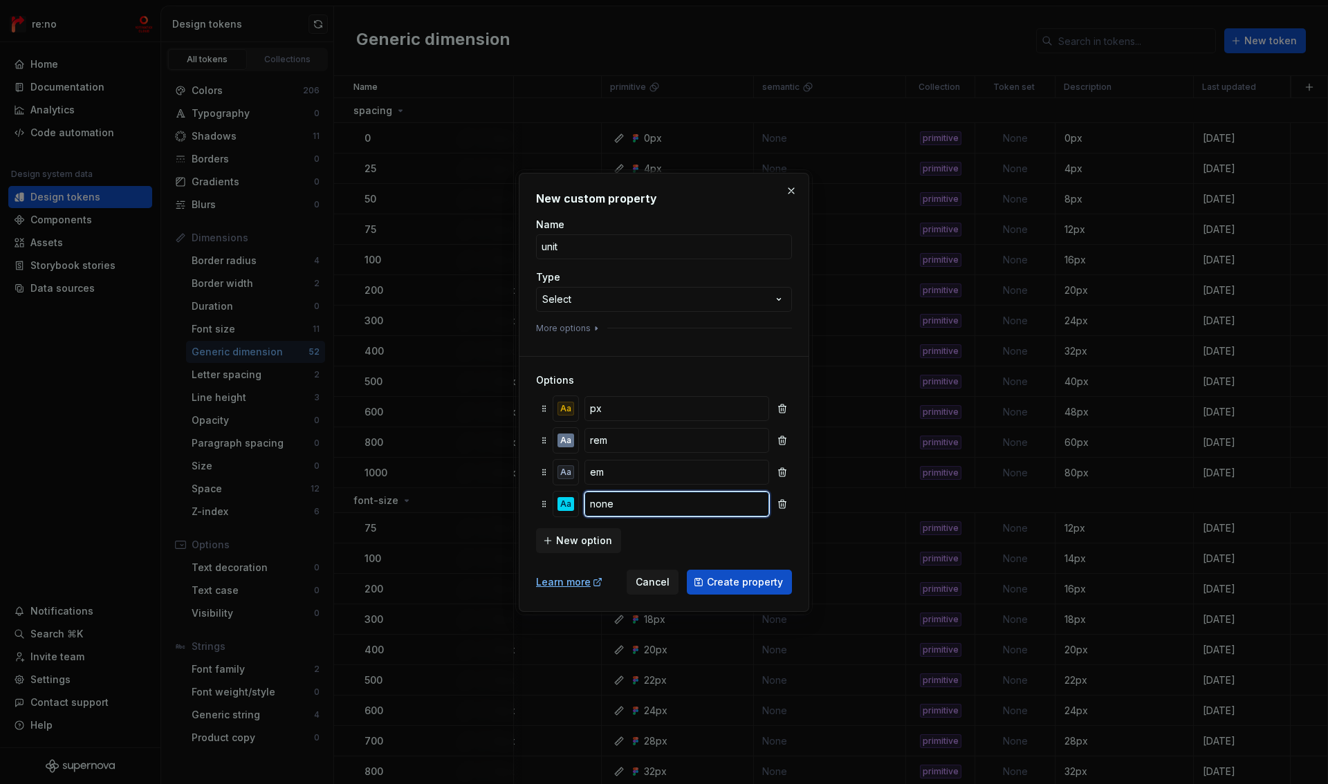
click at [647, 505] on input "none" at bounding box center [677, 504] width 185 height 25
type input "none"
click at [724, 580] on span "Create property" at bounding box center [745, 583] width 76 height 14
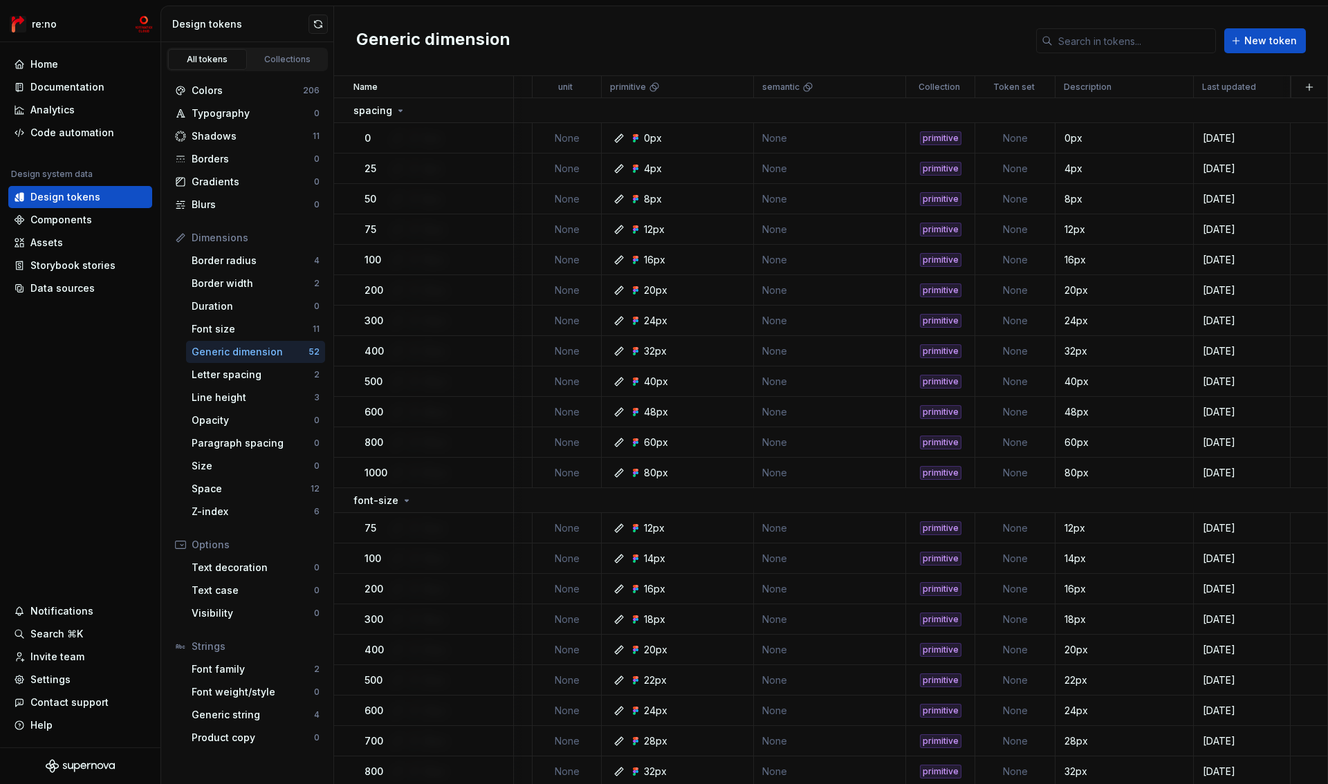
scroll to position [0, 0]
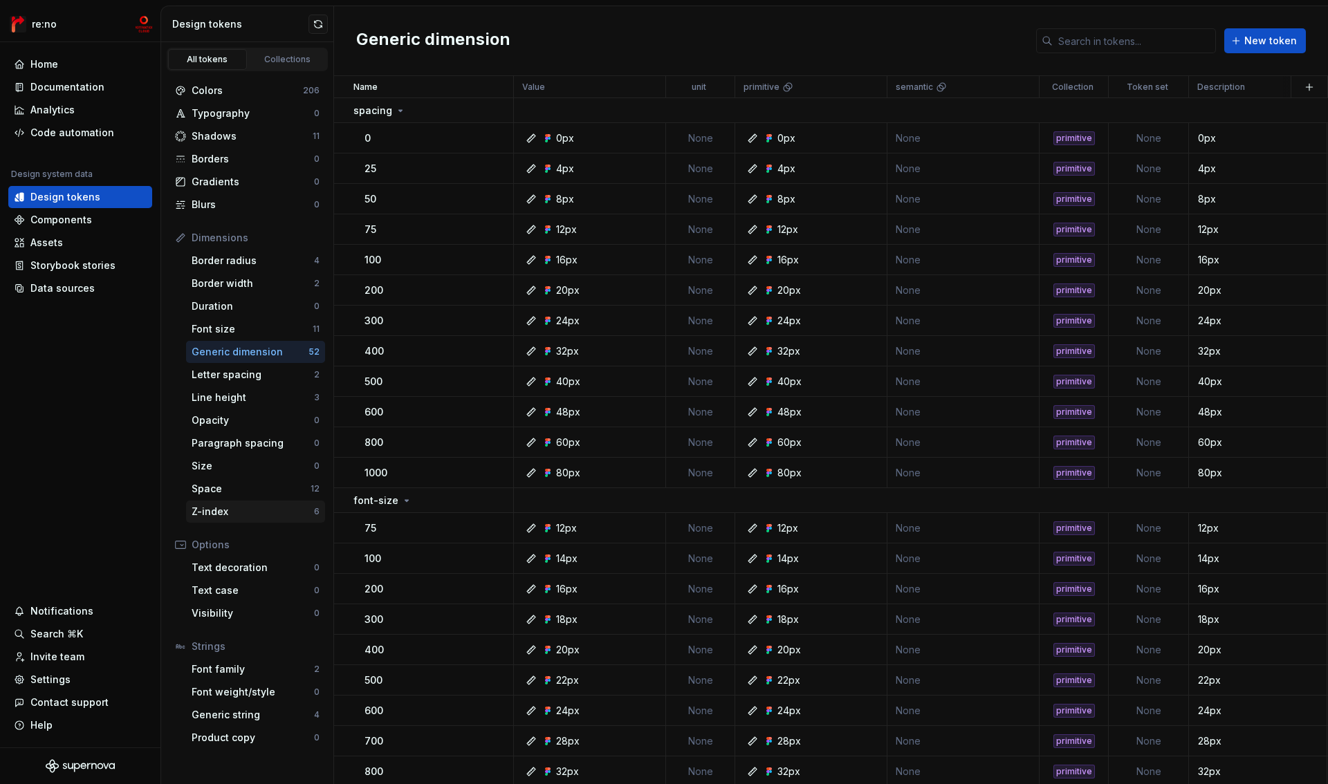
click at [260, 507] on div "Z-index" at bounding box center [253, 512] width 122 height 14
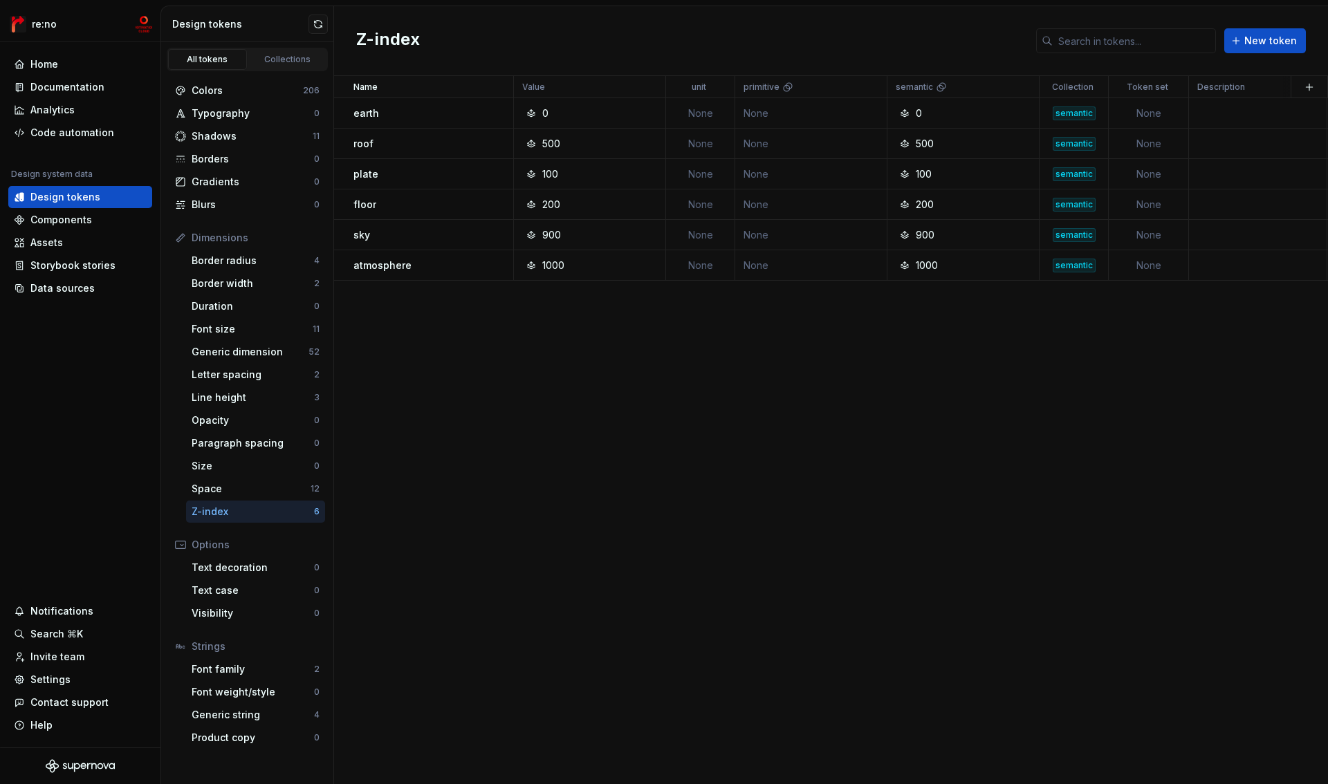
click at [699, 109] on td "None" at bounding box center [700, 113] width 69 height 30
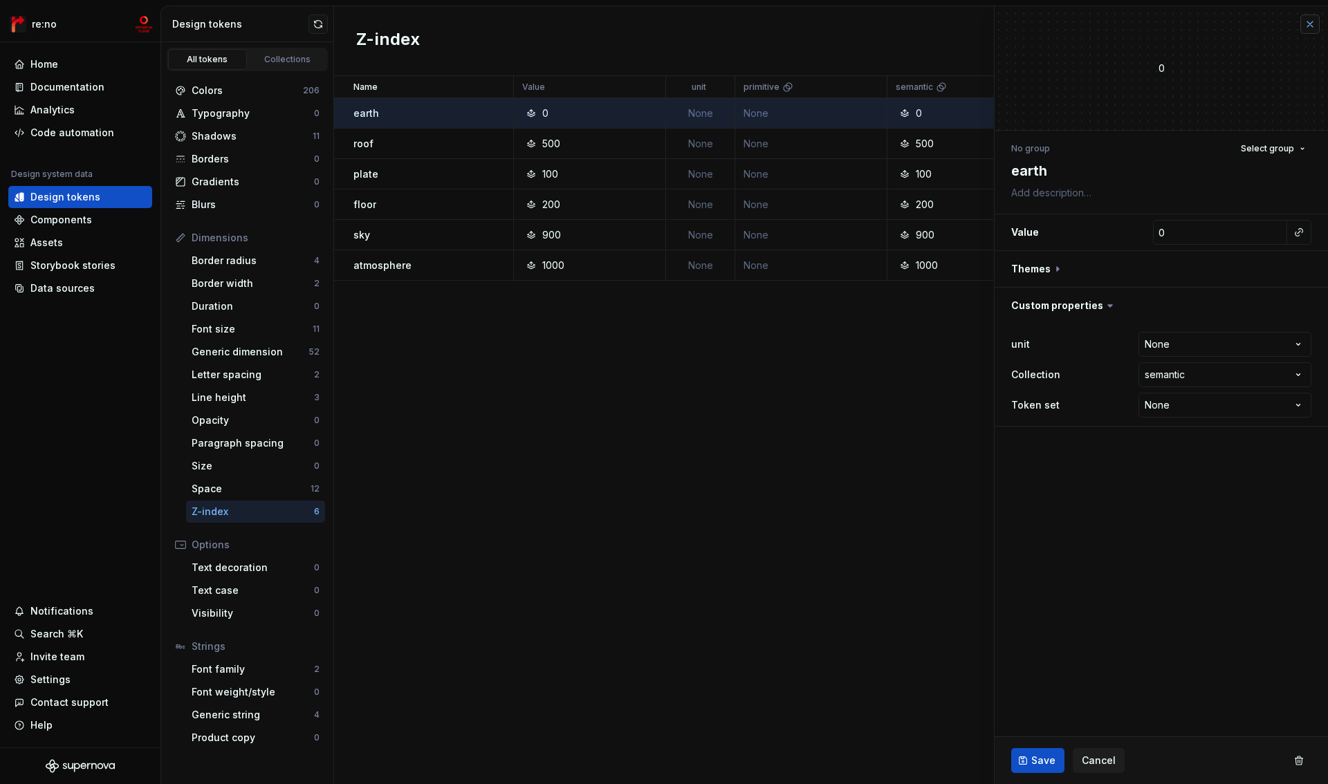
click at [1313, 26] on button "button" at bounding box center [1310, 24] width 19 height 19
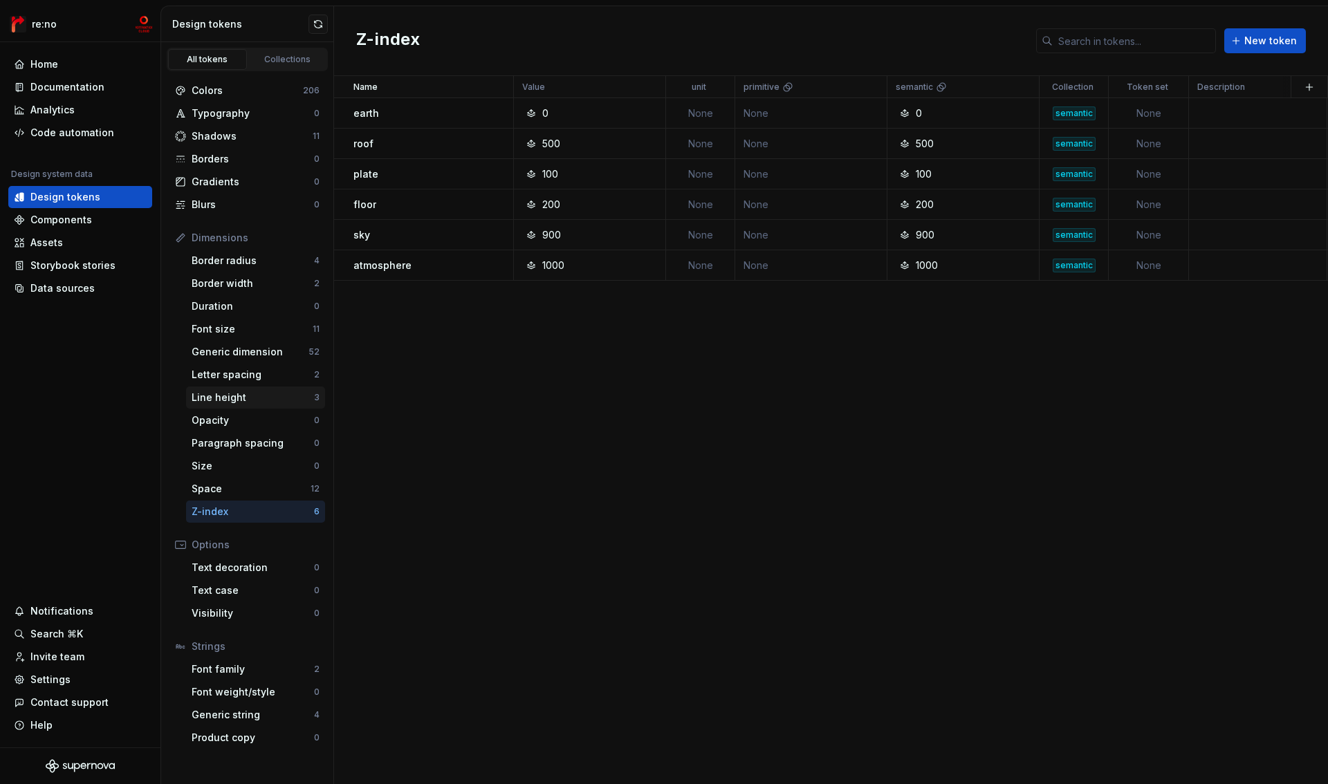
click at [238, 395] on div "Line height" at bounding box center [253, 398] width 122 height 14
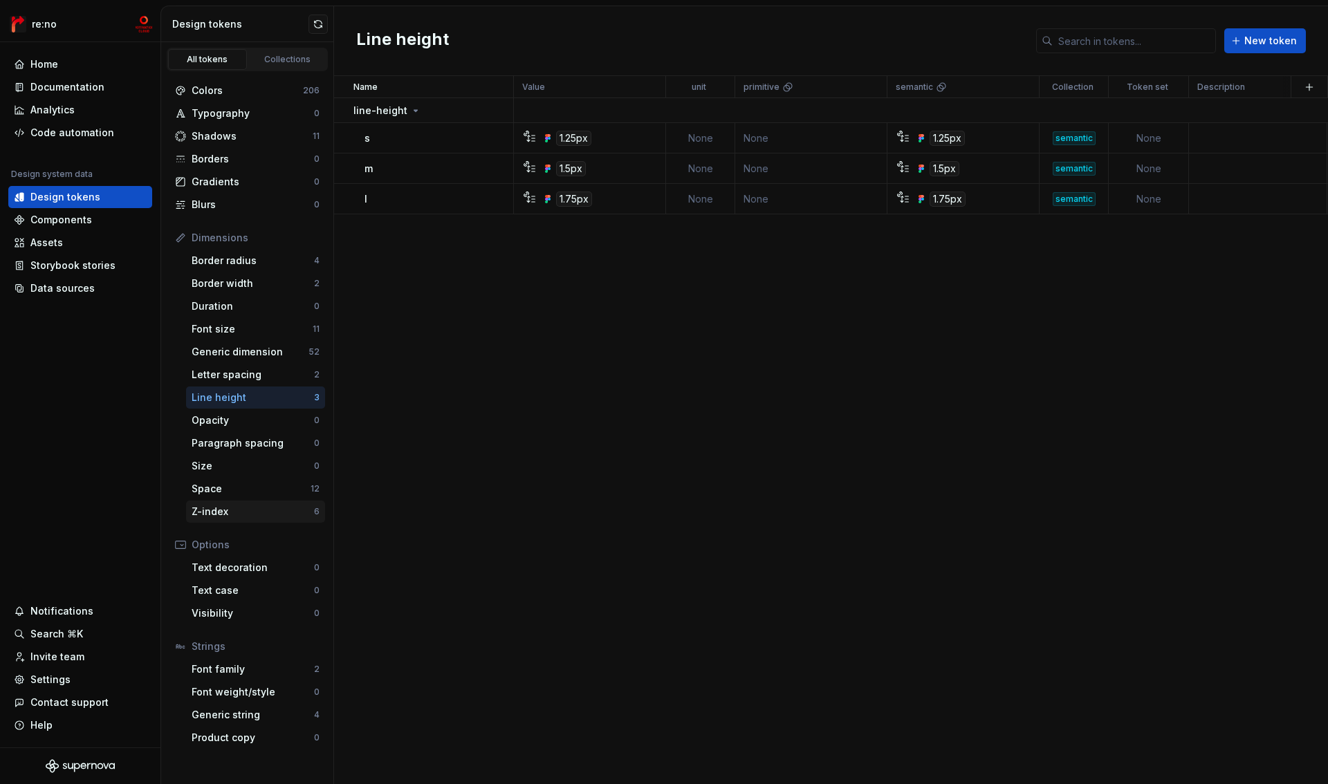
click at [228, 517] on div "Z-index" at bounding box center [253, 512] width 122 height 14
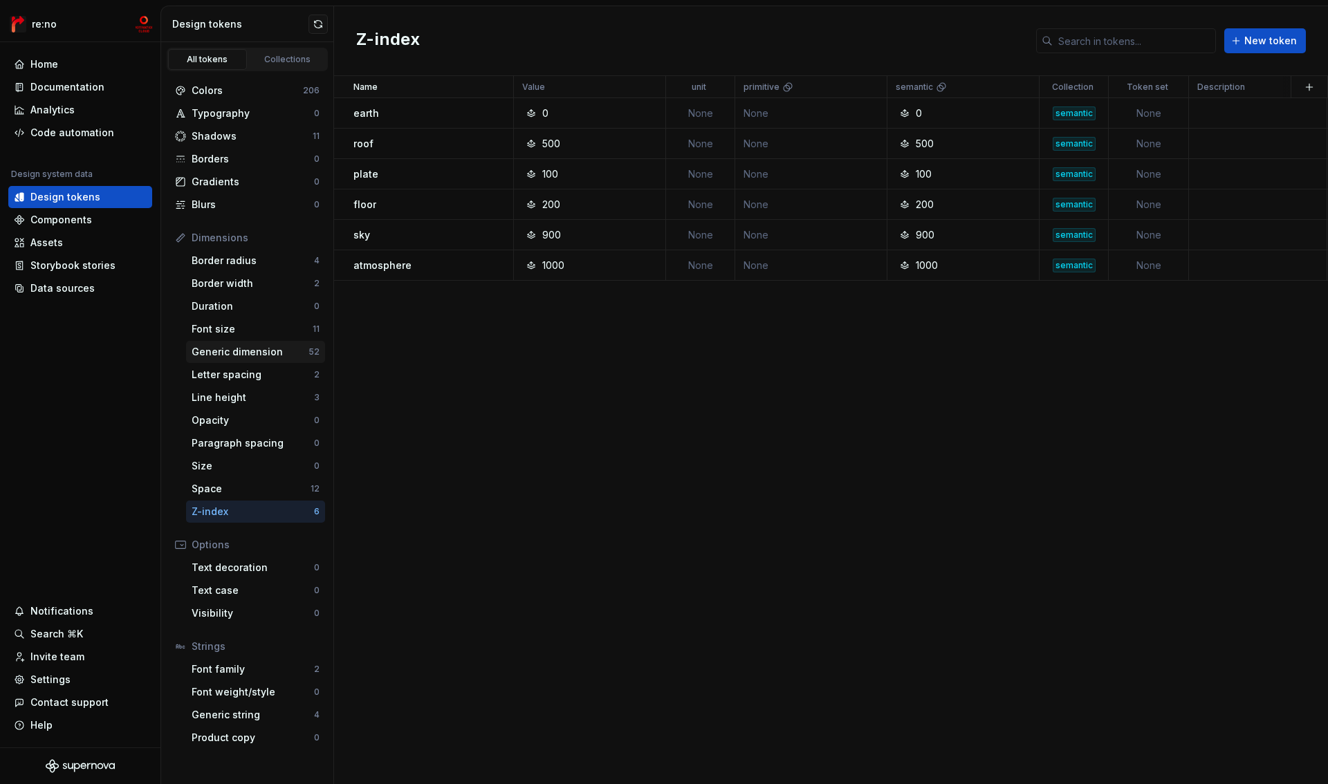
click at [226, 349] on div "Generic dimension" at bounding box center [250, 352] width 117 height 14
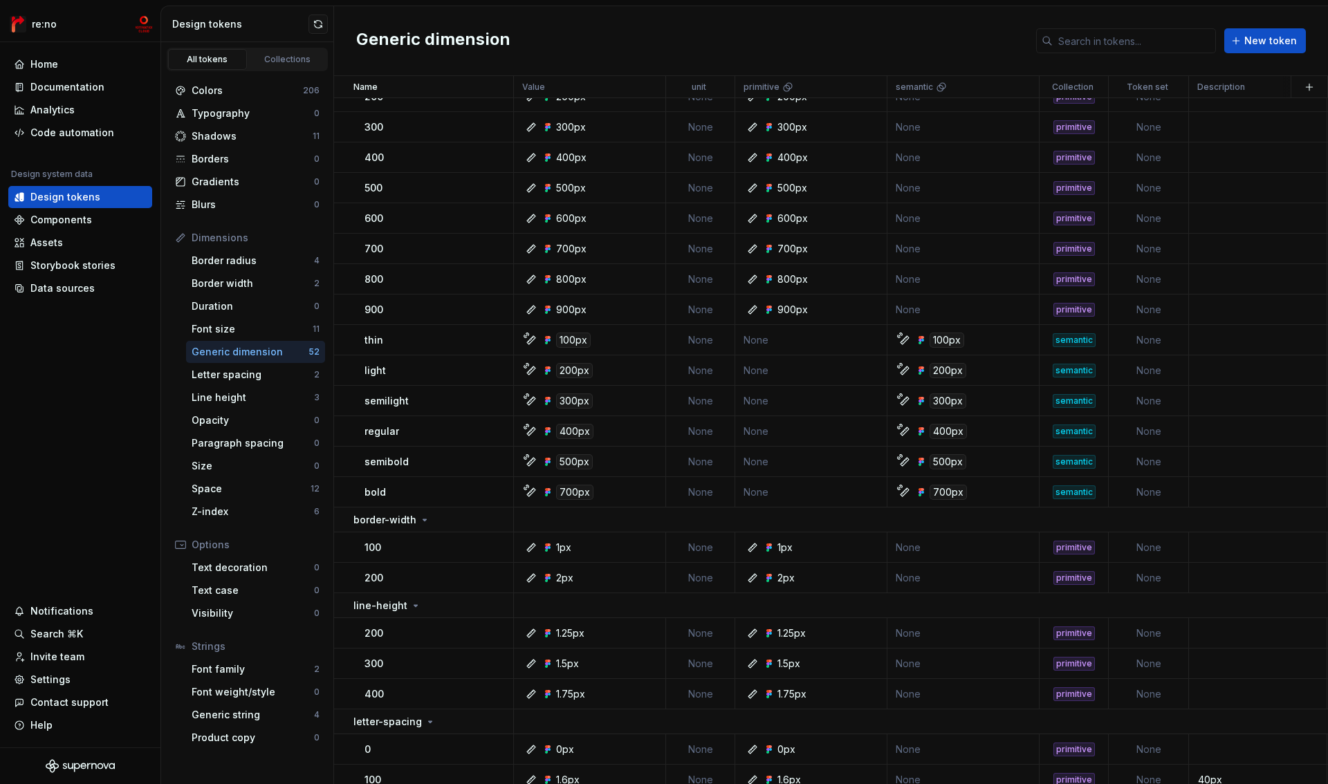
scroll to position [904, 0]
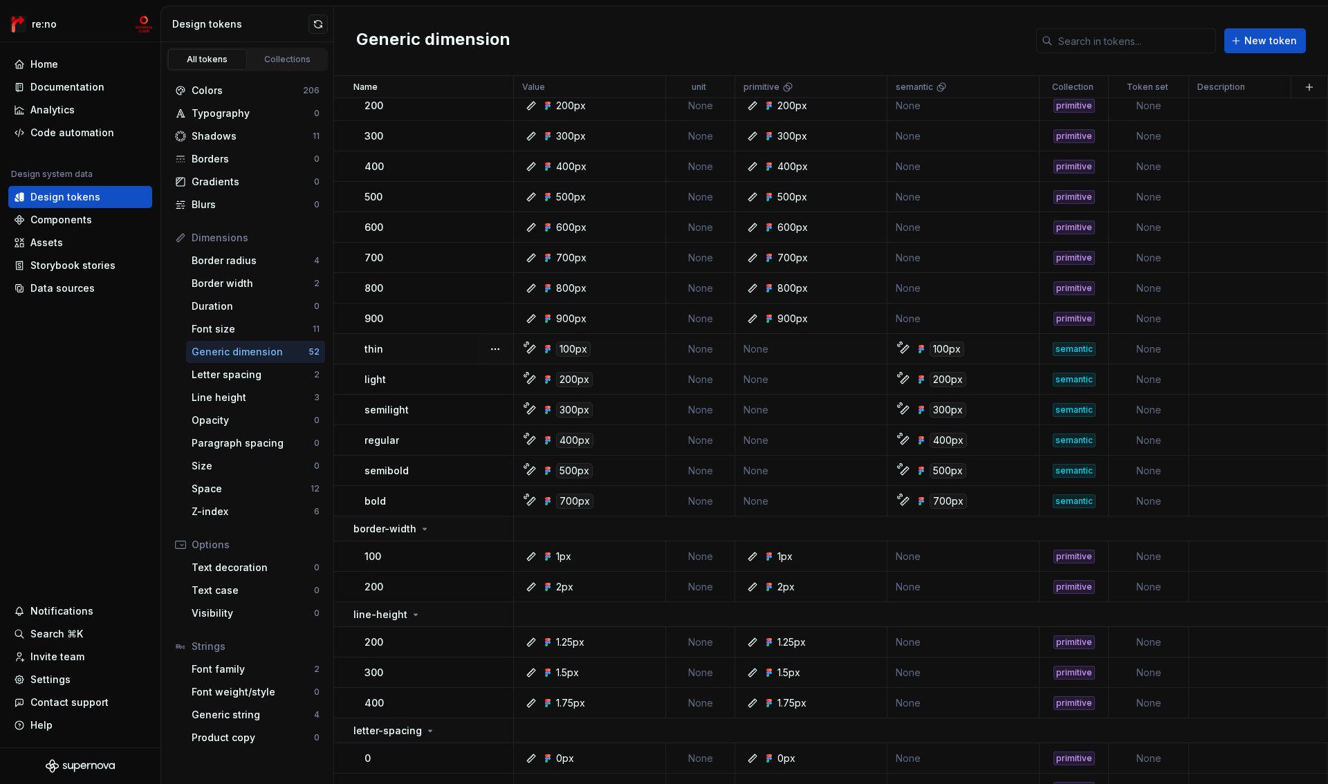
click at [704, 347] on td "None" at bounding box center [700, 349] width 69 height 30
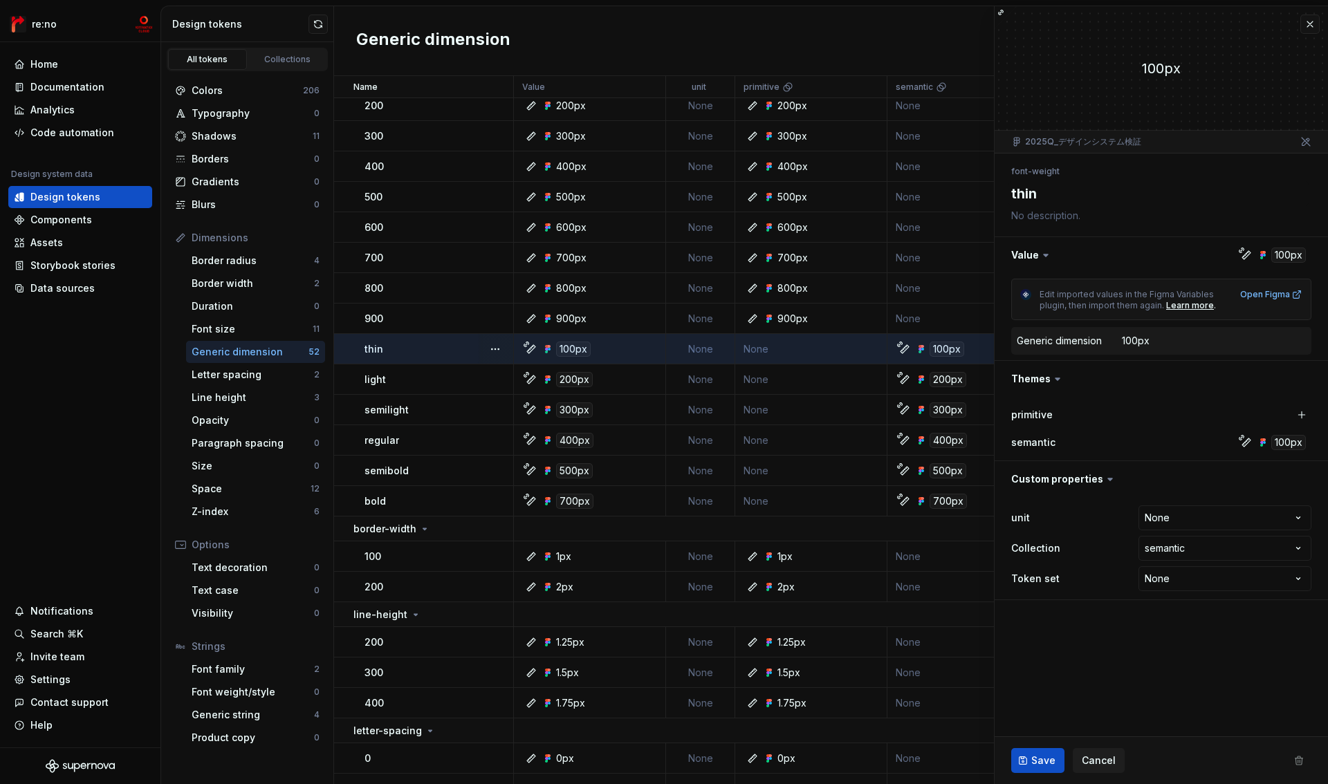
click at [1172, 524] on html "re:no Home Documentation Analytics Code automation Design system data Design to…" at bounding box center [664, 392] width 1328 height 784
type textarea "*"
click at [1310, 19] on button "button" at bounding box center [1310, 24] width 19 height 19
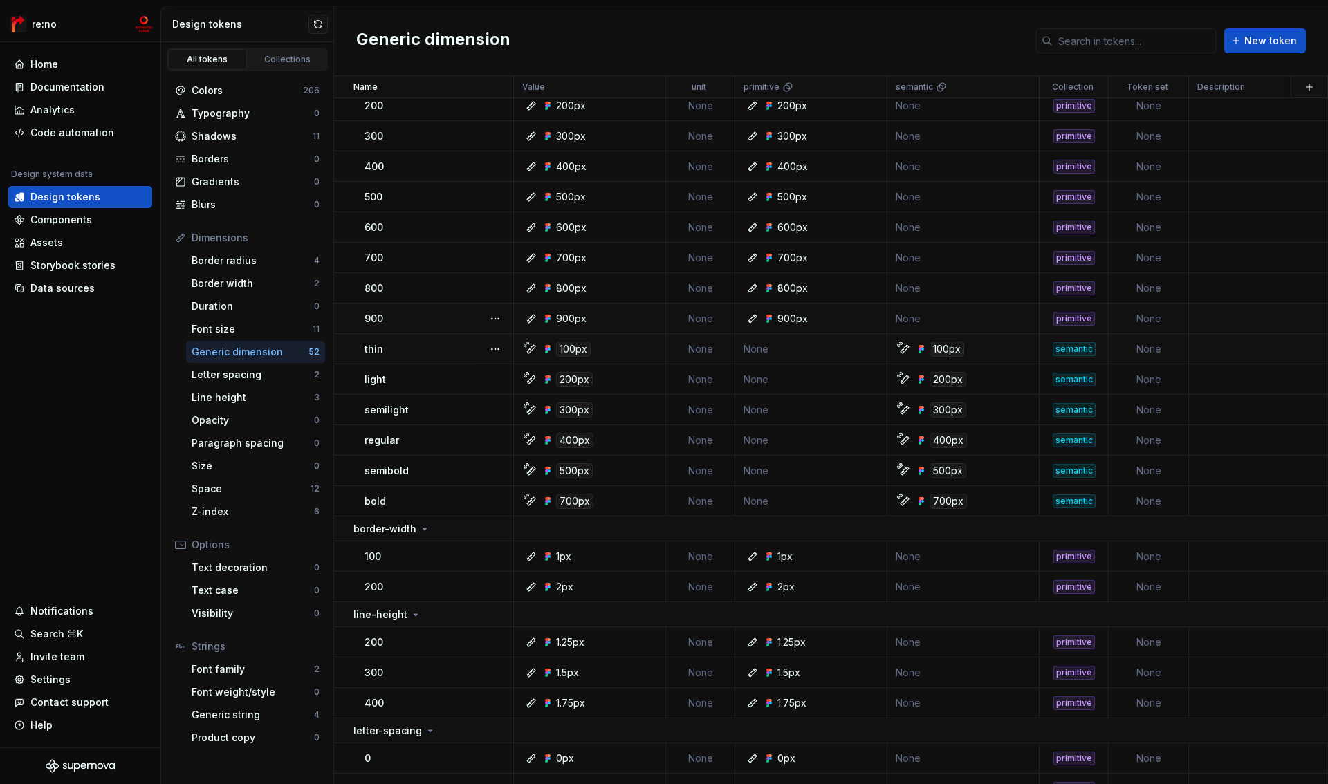
scroll to position [886, 0]
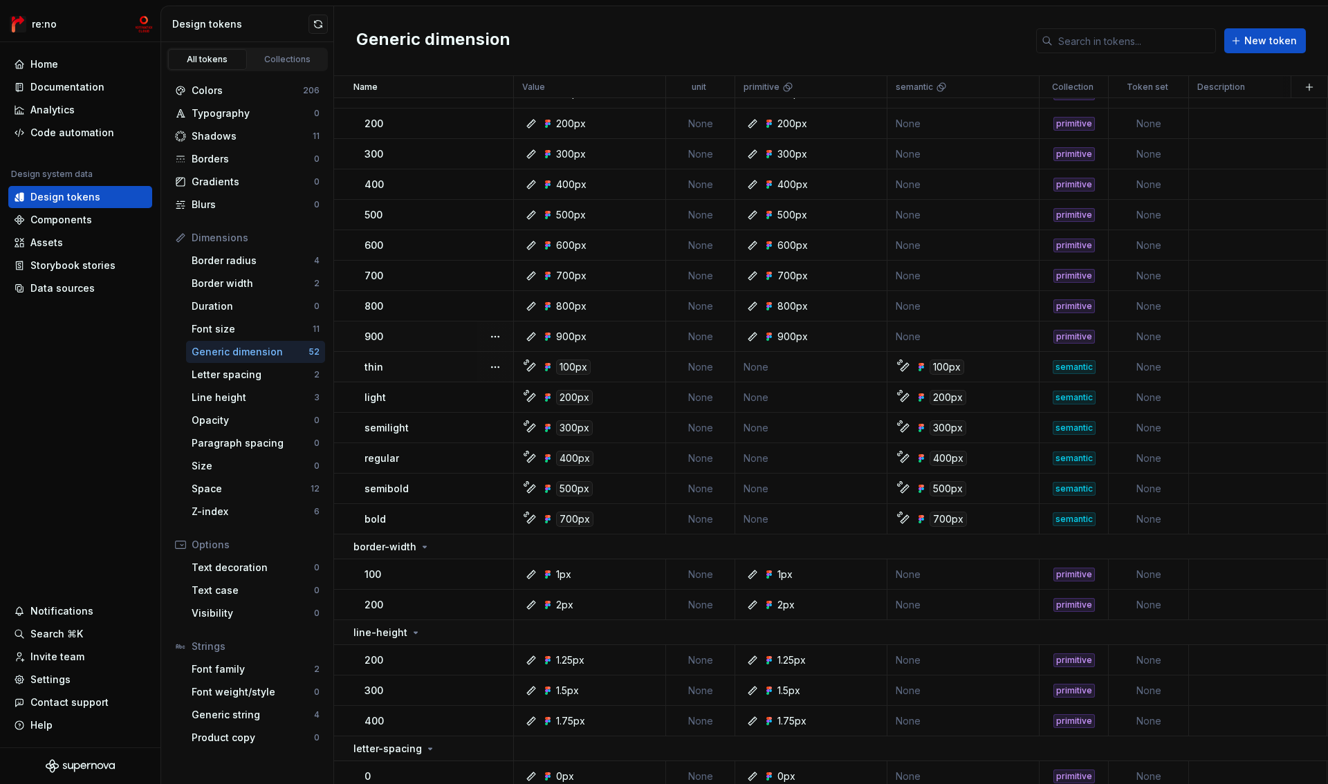
click at [701, 365] on td "None" at bounding box center [700, 367] width 69 height 30
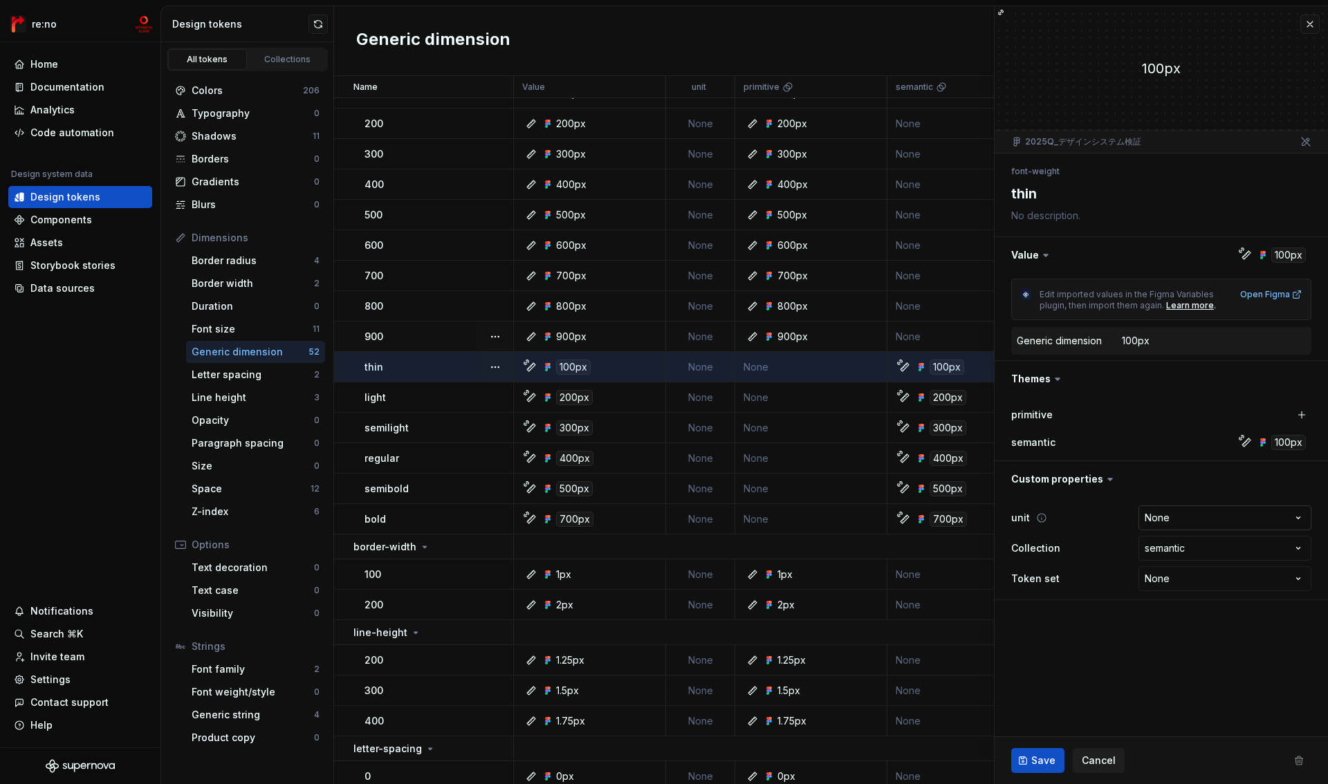
click at [1210, 522] on html "re:no Home Documentation Analytics Code automation Design system data Design to…" at bounding box center [664, 392] width 1328 height 784
type textarea "*"
click at [1177, 513] on html "re:no Home Documentation Analytics Code automation Design system data Design to…" at bounding box center [664, 392] width 1328 height 784
click at [1094, 757] on html "re:no Home Documentation Analytics Code automation Design system data Design to…" at bounding box center [664, 392] width 1328 height 784
click at [1313, 24] on button "button" at bounding box center [1310, 24] width 19 height 19
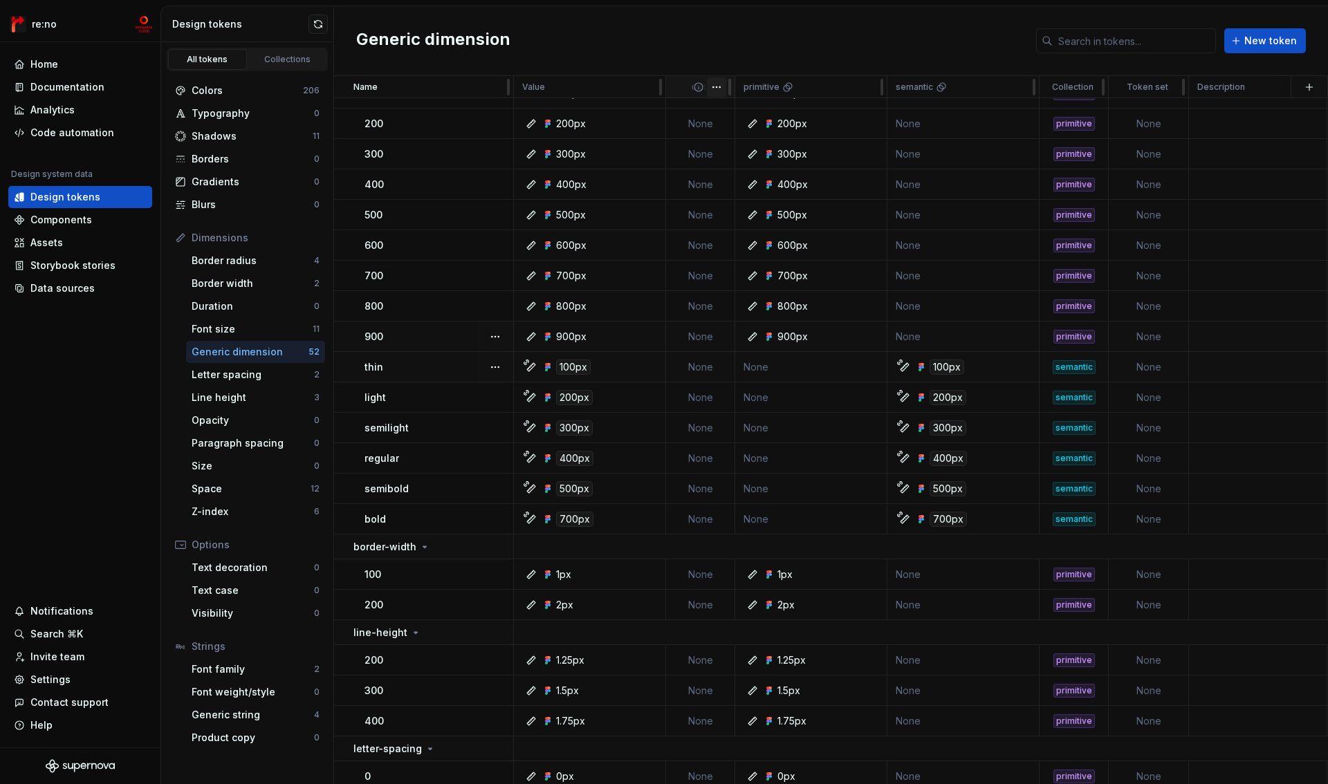
click at [722, 89] on html "re:no Home Documentation Analytics Code automation Design system data Design to…" at bounding box center [664, 392] width 1328 height 784
click at [742, 111] on span "Edit property" at bounding box center [778, 114] width 90 height 14
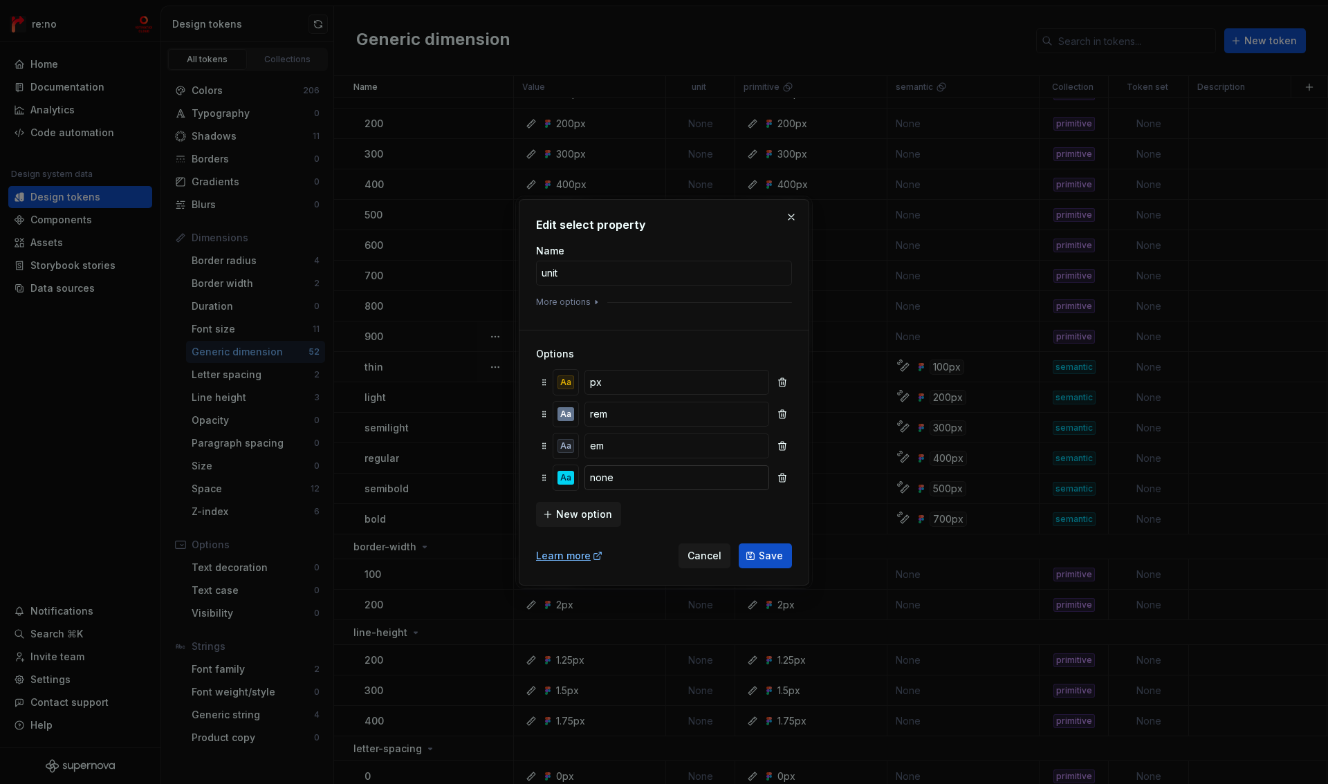
click at [623, 477] on input "none" at bounding box center [677, 478] width 185 height 25
click at [654, 475] on input "empty" at bounding box center [677, 478] width 185 height 25
type input "nothing"
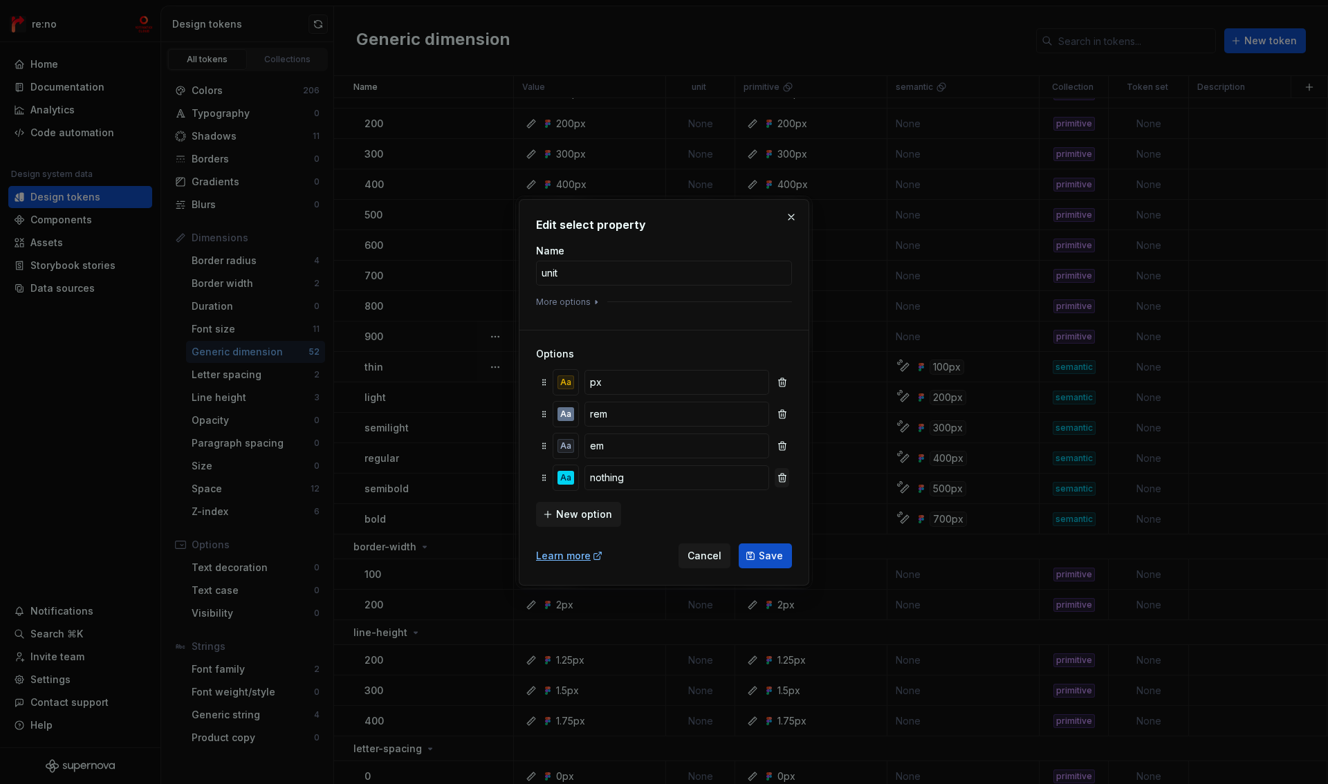
click at [786, 479] on button "button" at bounding box center [782, 477] width 15 height 19
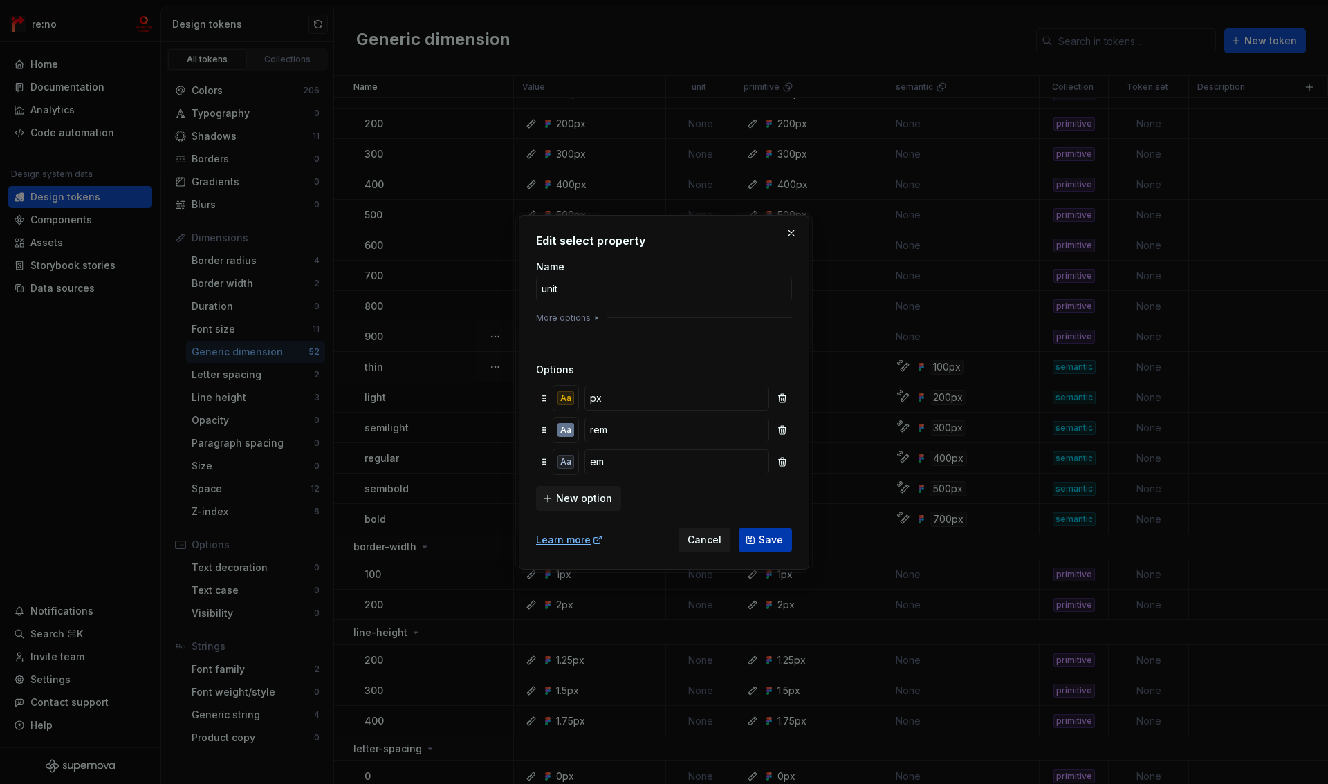
click at [761, 533] on span "Save" at bounding box center [771, 540] width 24 height 14
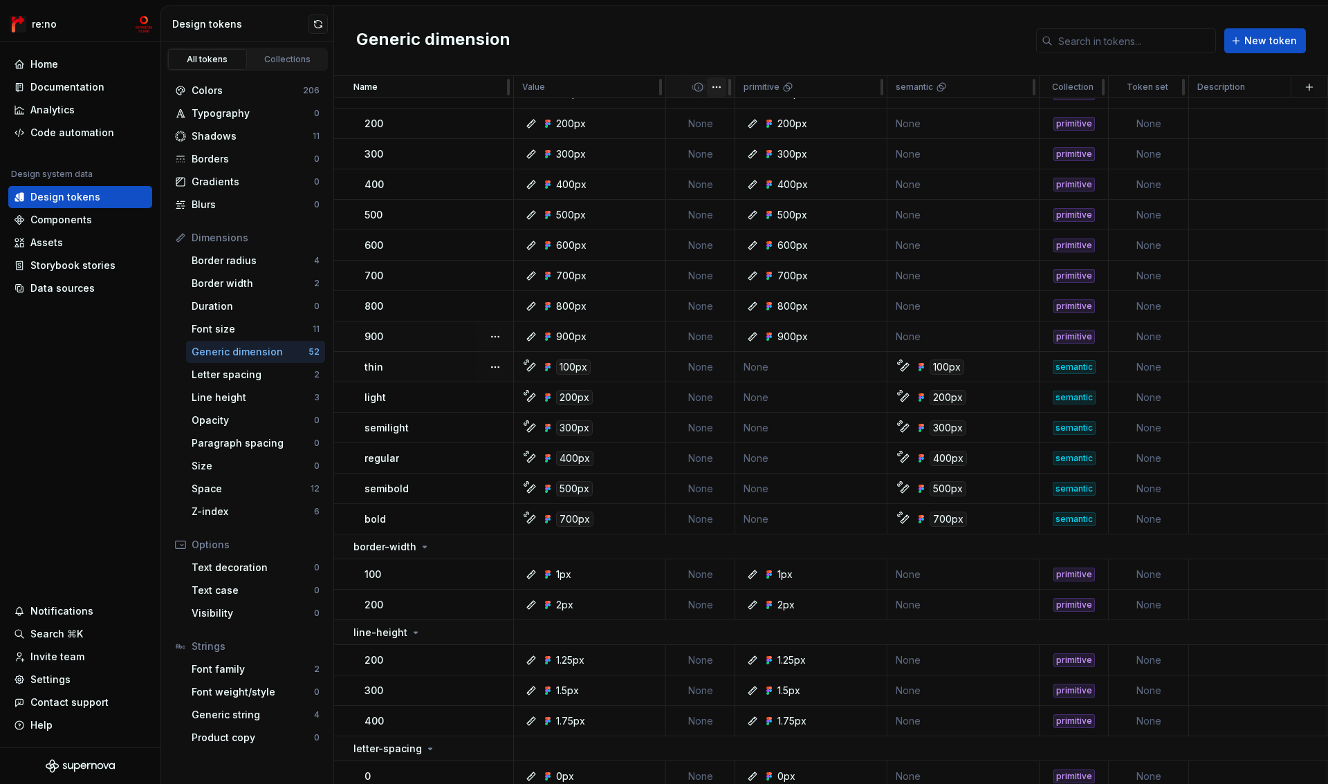
click at [722, 84] on html "re:no Home Documentation Analytics Code automation Design system data Design to…" at bounding box center [664, 392] width 1328 height 784
click at [739, 115] on span "Edit property" at bounding box center [778, 114] width 90 height 14
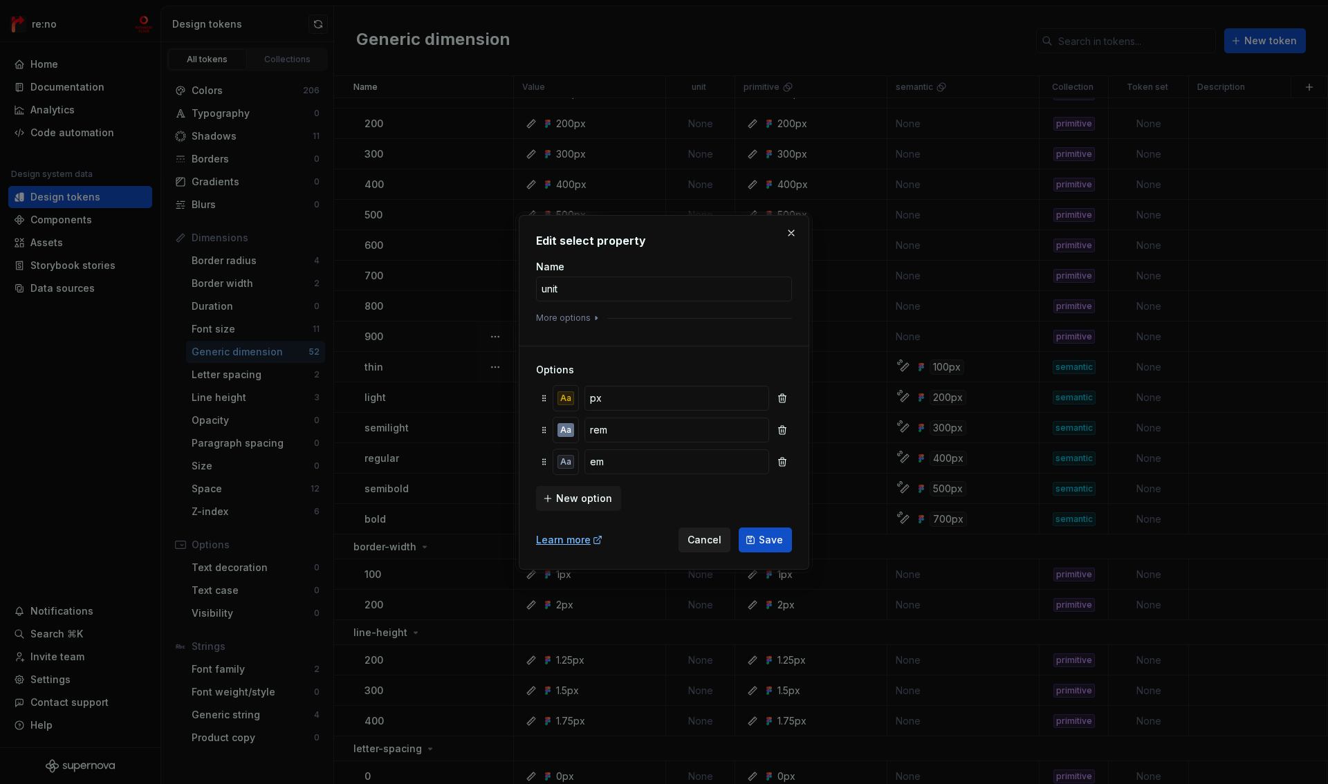
click at [700, 533] on span "Cancel" at bounding box center [705, 540] width 34 height 14
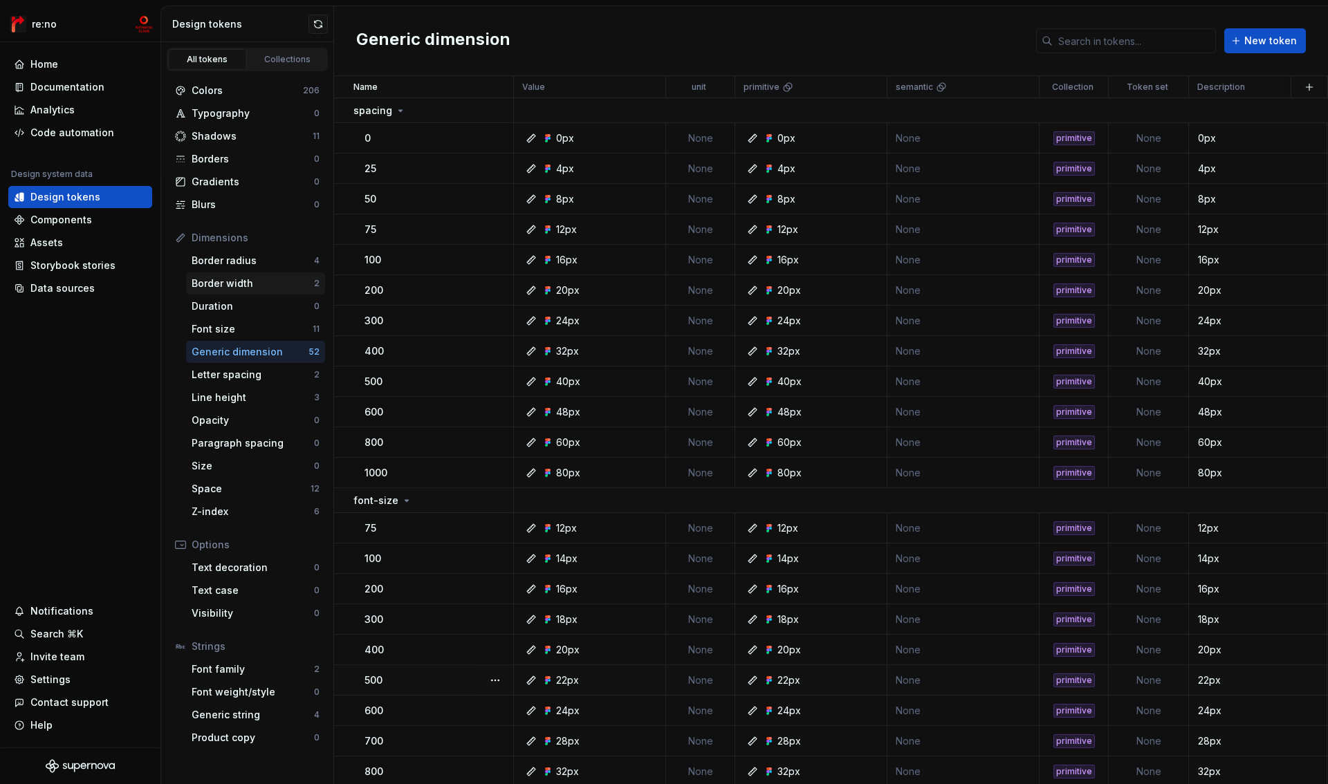
click at [223, 281] on div "Border width" at bounding box center [253, 284] width 122 height 14
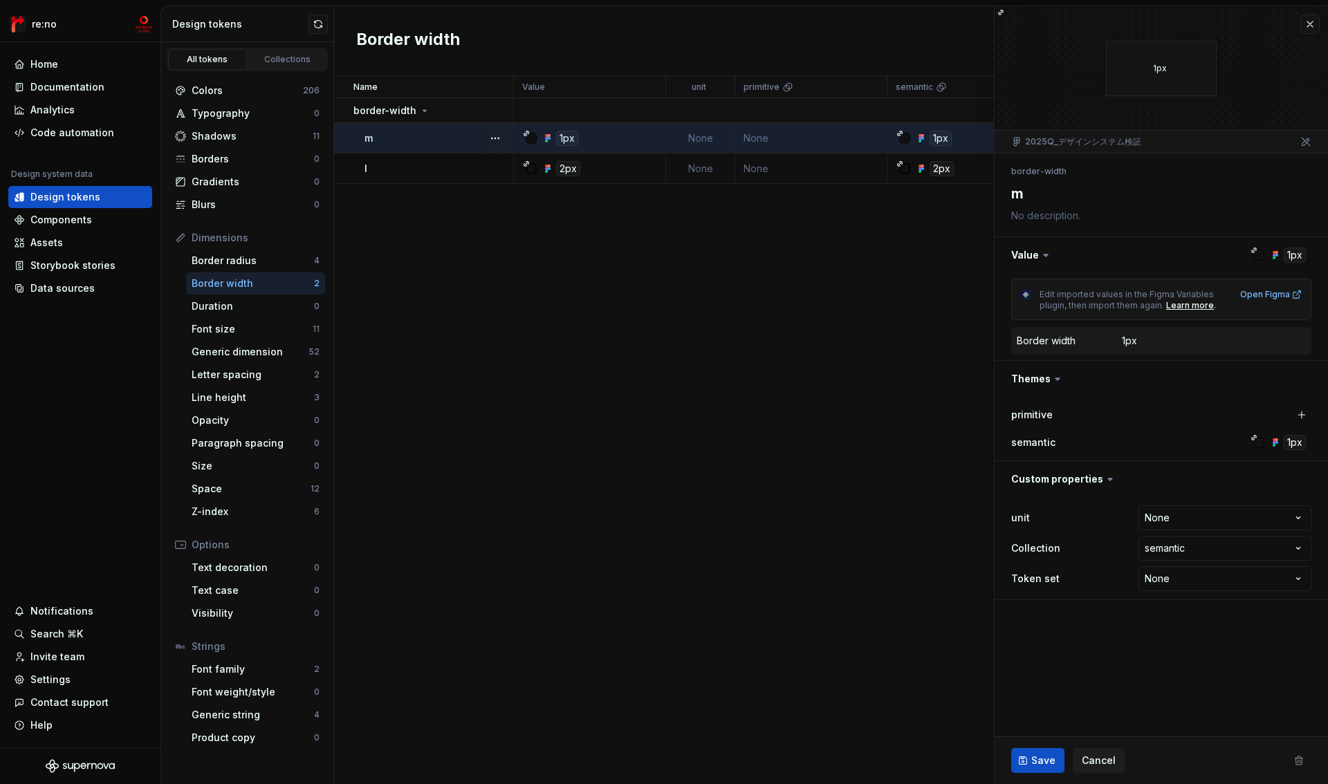
type textarea "*"
click at [1176, 517] on html "re:no Home Documentation Analytics Code automation Design system data Design to…" at bounding box center [664, 392] width 1328 height 784
select select "**********"
click at [1038, 760] on span "Save" at bounding box center [1043, 761] width 24 height 14
click at [701, 167] on td "None" at bounding box center [700, 169] width 69 height 30
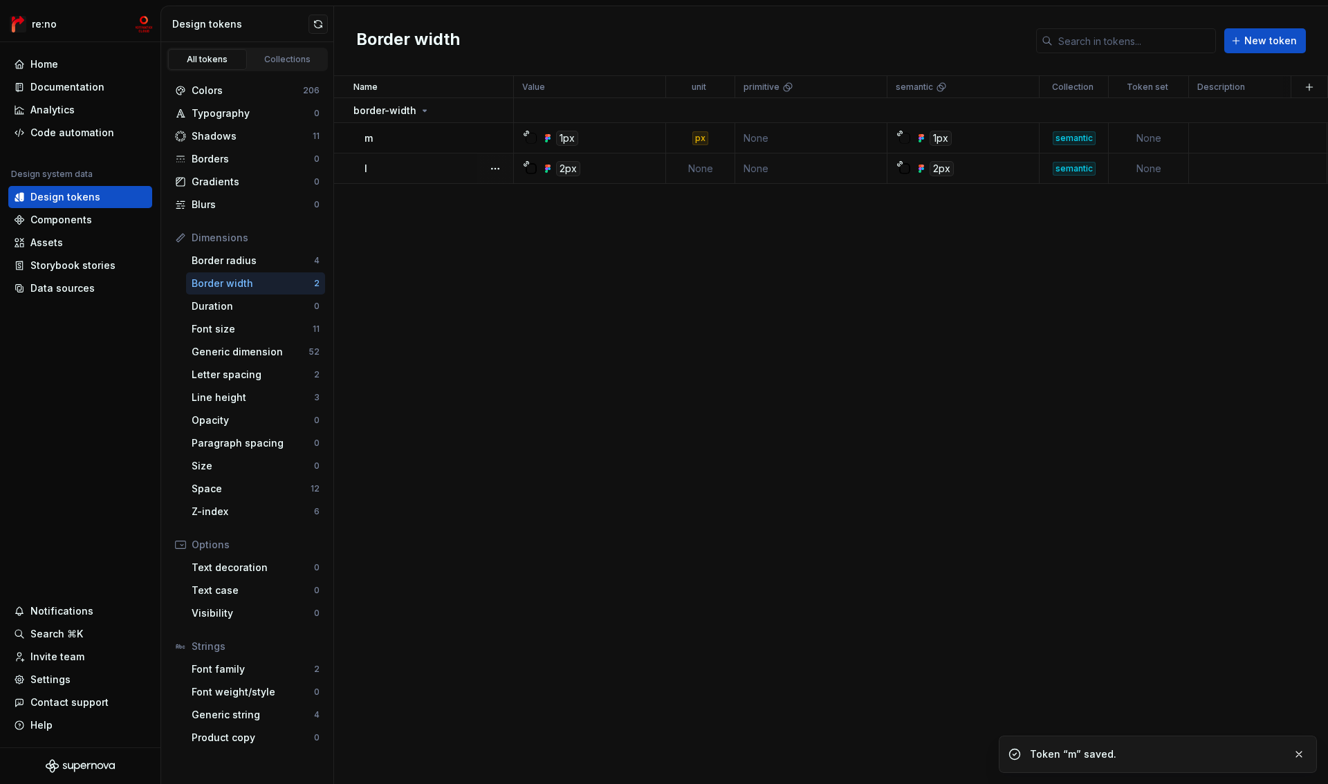
click at [702, 167] on td "None" at bounding box center [700, 169] width 69 height 30
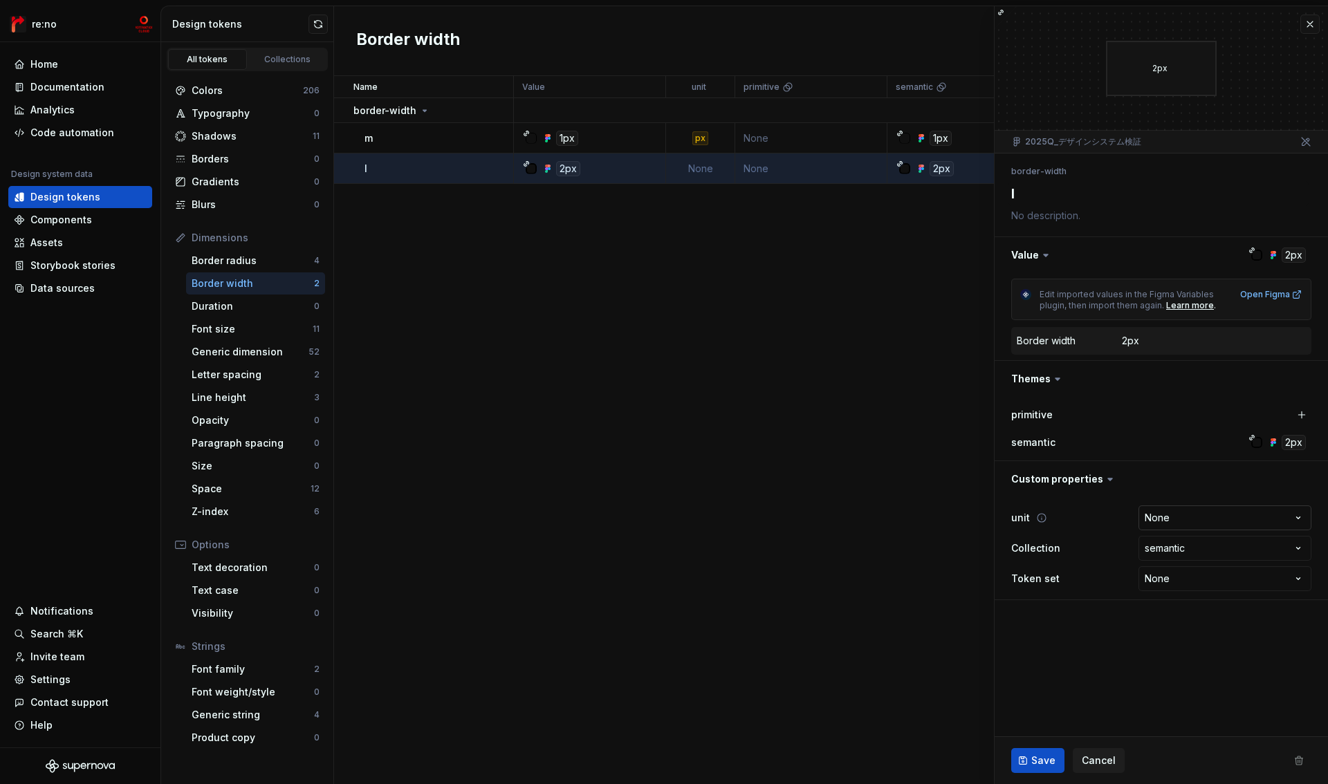
type textarea "*"
click at [1168, 516] on html "re:no Home Documentation Analytics Code automation Design system data Design to…" at bounding box center [664, 392] width 1328 height 784
select select "**********"
click at [1048, 764] on span "Save" at bounding box center [1043, 761] width 24 height 14
click at [1314, 26] on button "button" at bounding box center [1310, 24] width 19 height 19
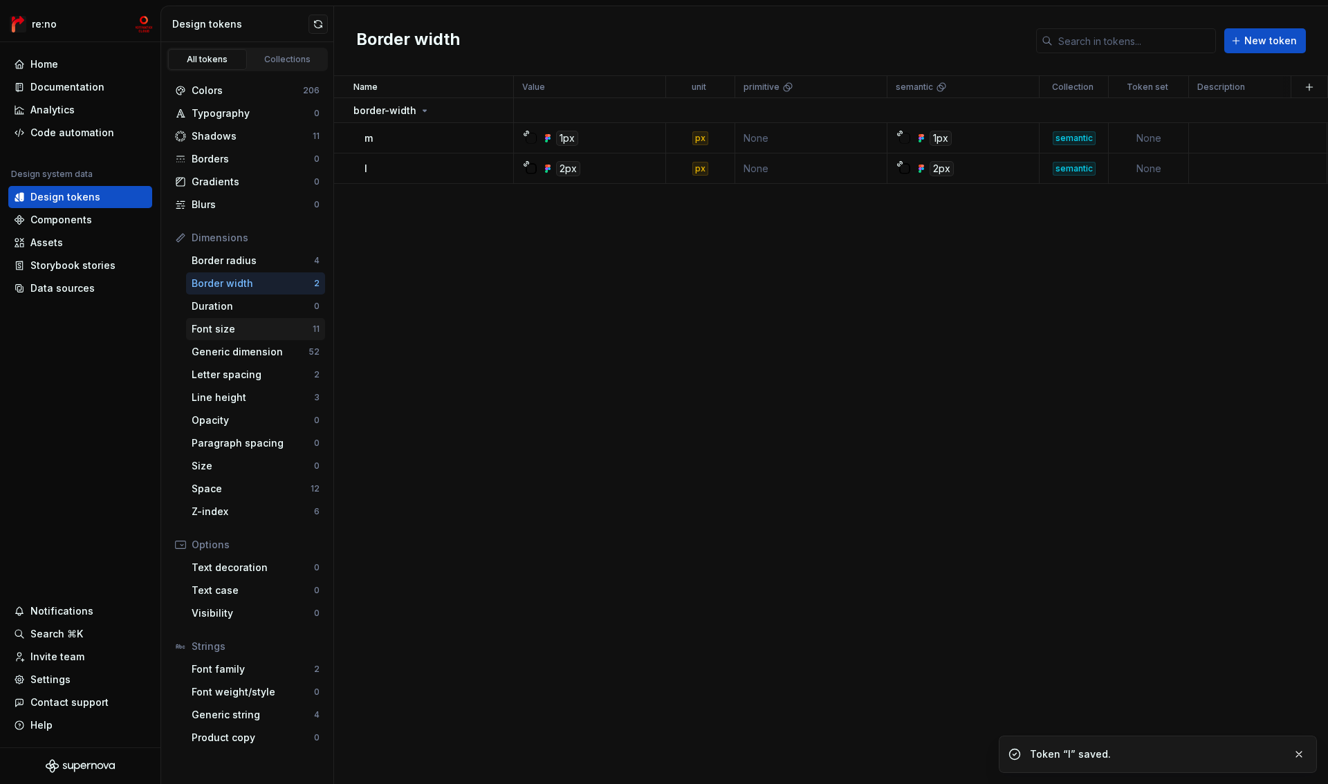
click at [237, 327] on div "Font size" at bounding box center [252, 329] width 121 height 14
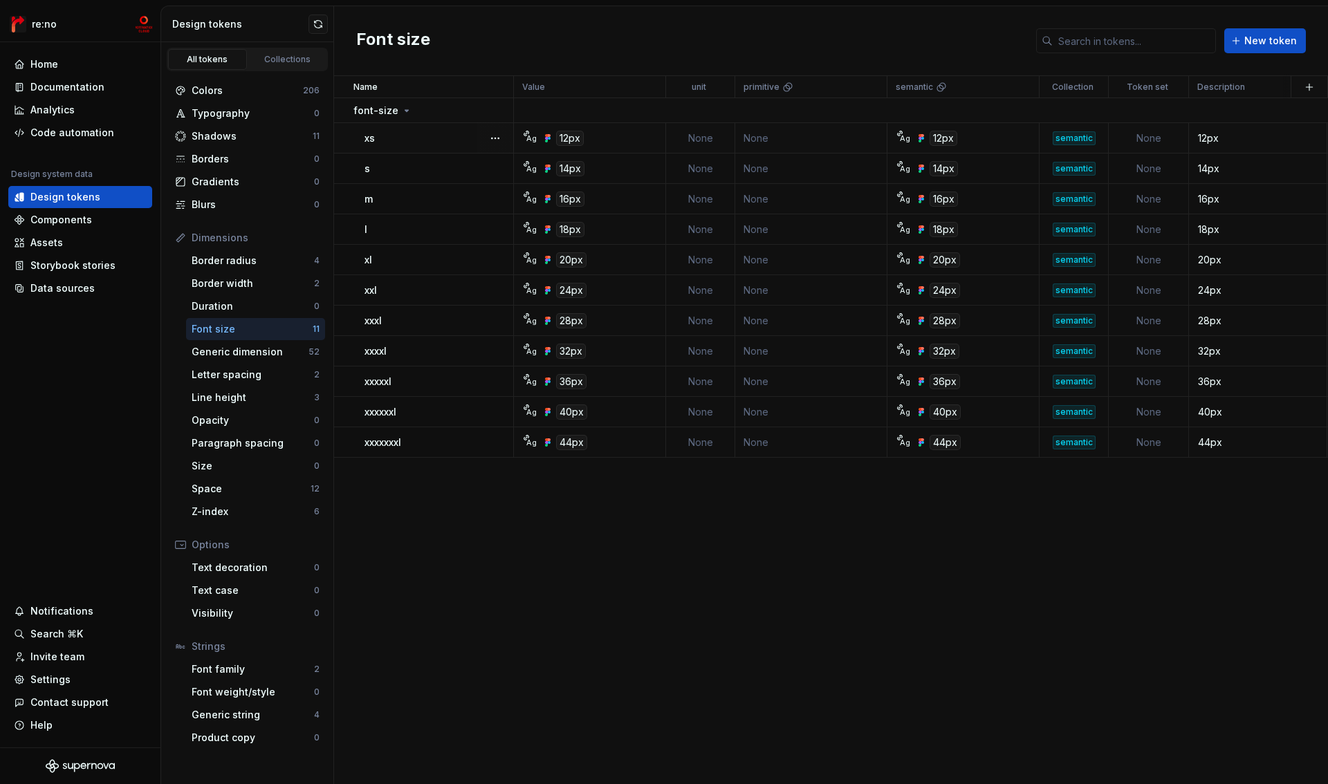
click at [708, 137] on td "None" at bounding box center [700, 138] width 69 height 30
type textarea "*"
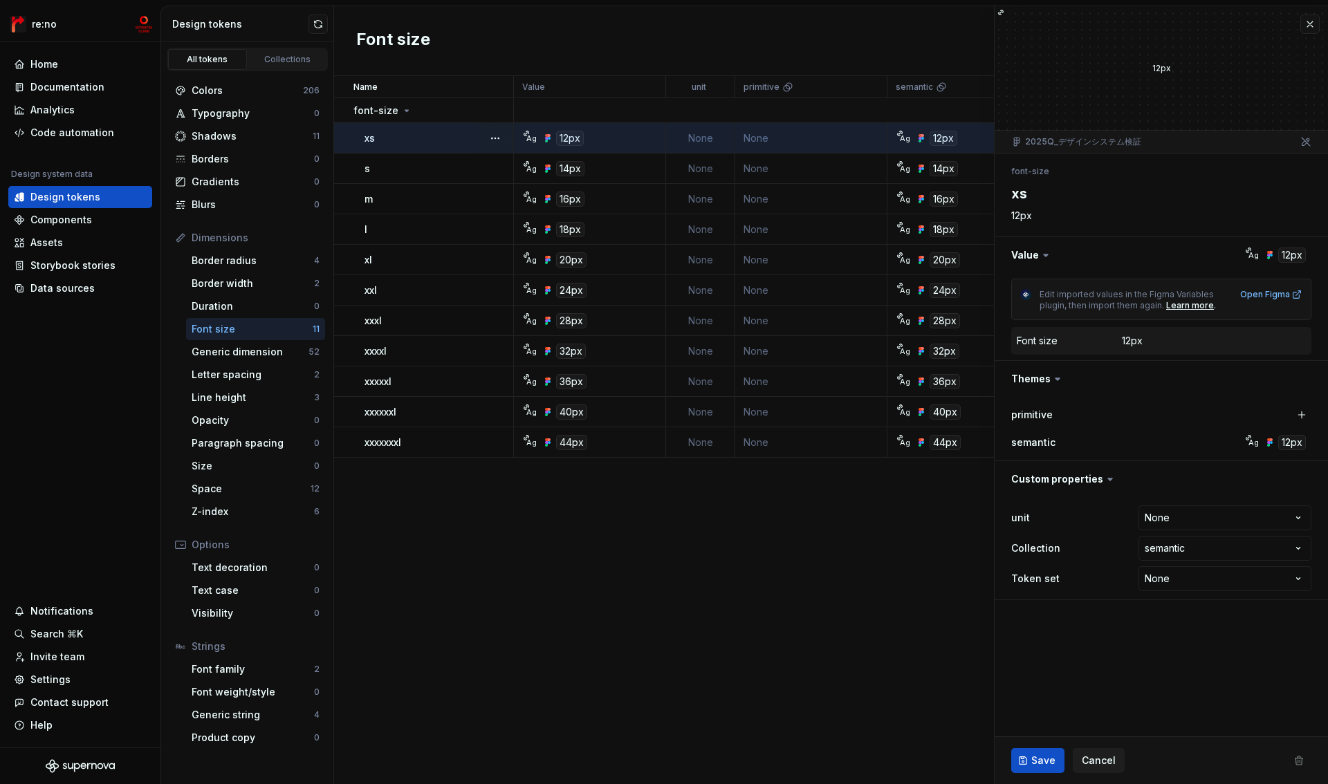
click at [1164, 517] on html "re:no Home Documentation Analytics Code automation Design system data Design to…" at bounding box center [664, 392] width 1328 height 784
select select "**********"
click at [1022, 764] on button "Save" at bounding box center [1037, 760] width 53 height 25
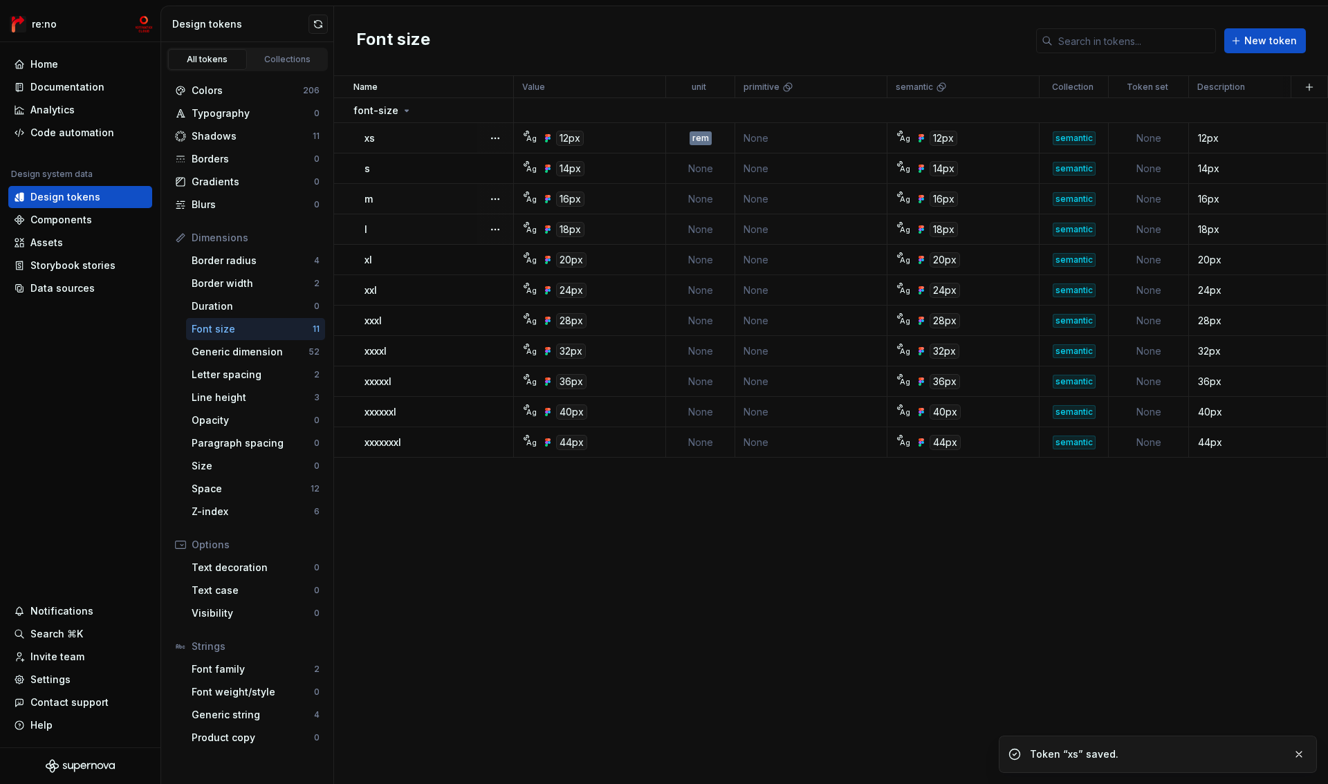
click at [702, 198] on td "None" at bounding box center [700, 199] width 69 height 30
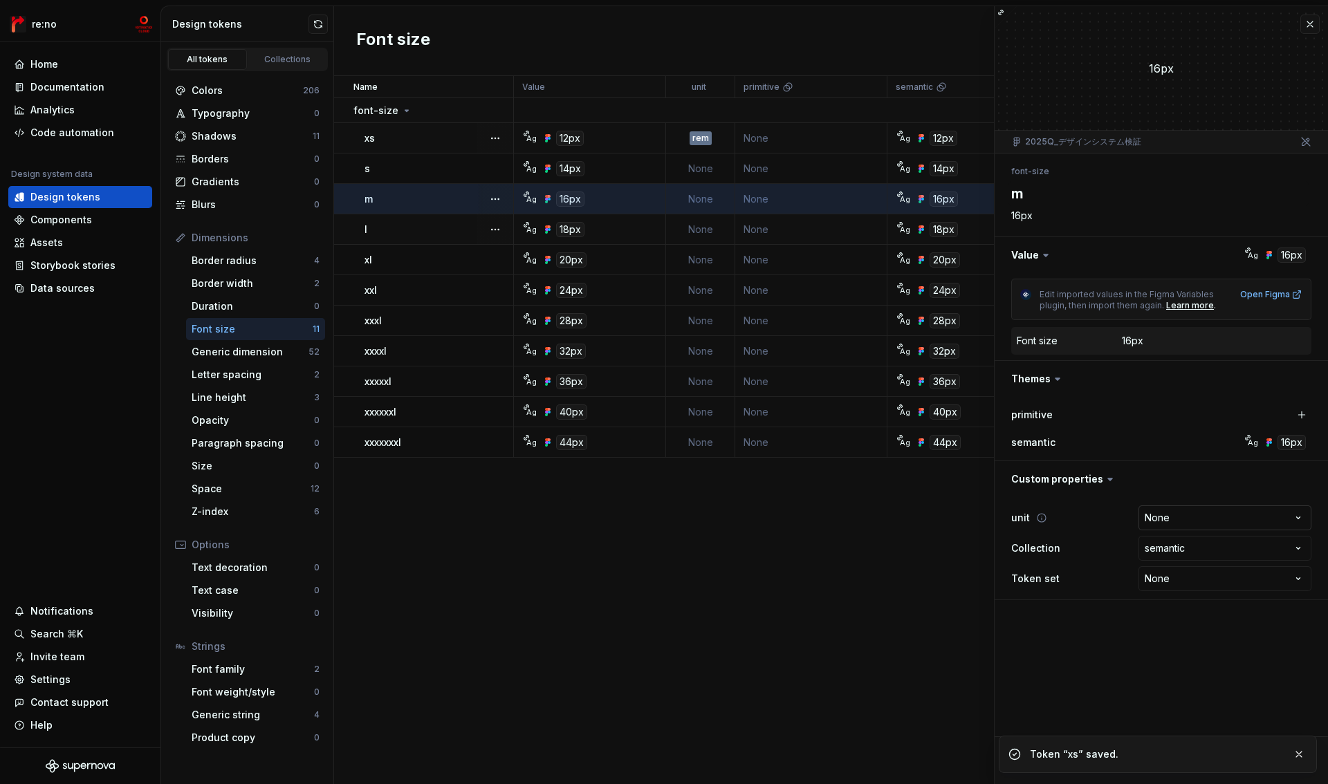
click at [1179, 515] on html "re:no Home Documentation Analytics Code automation Design system data Design to…" at bounding box center [664, 392] width 1328 height 784
type textarea "*"
select select "**********"
click at [1051, 748] on button "Save" at bounding box center [1037, 760] width 53 height 25
click at [706, 171] on td "None" at bounding box center [700, 169] width 69 height 30
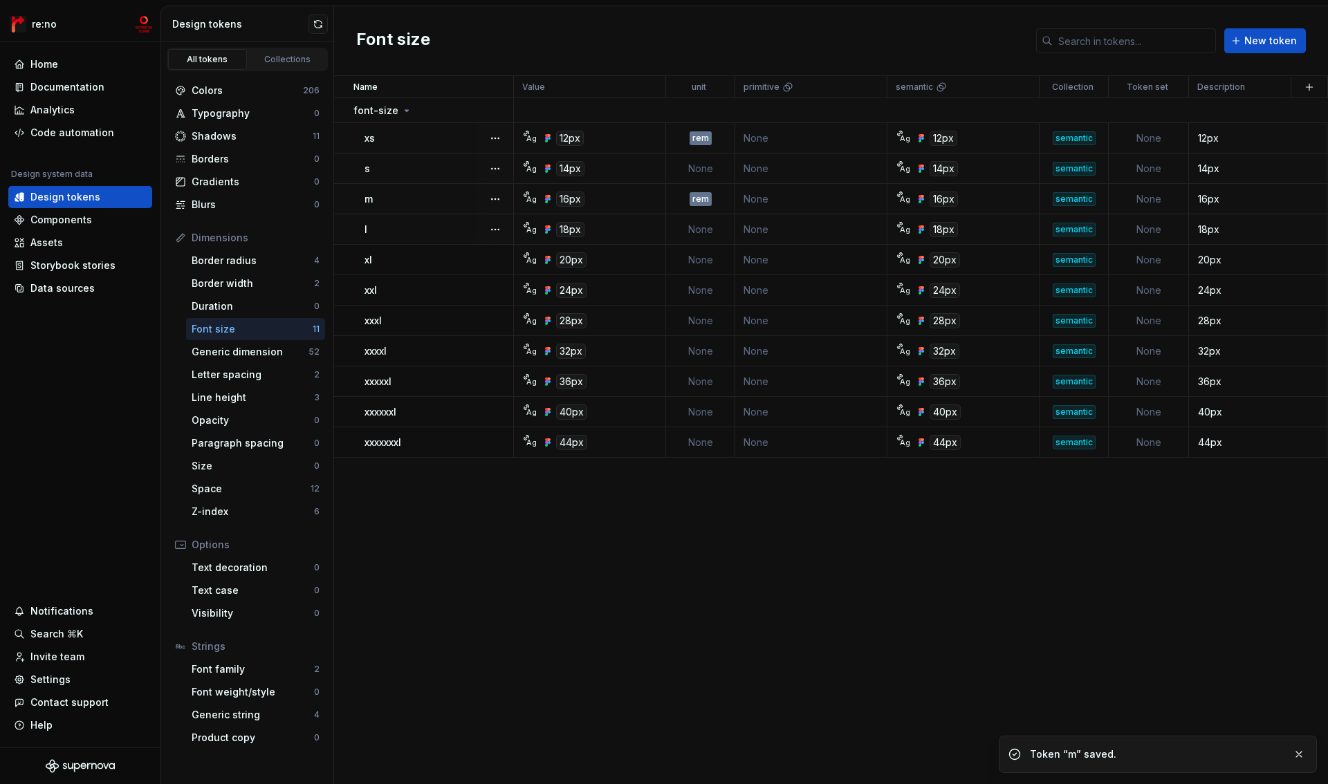
click at [704, 168] on td "None" at bounding box center [700, 169] width 69 height 30
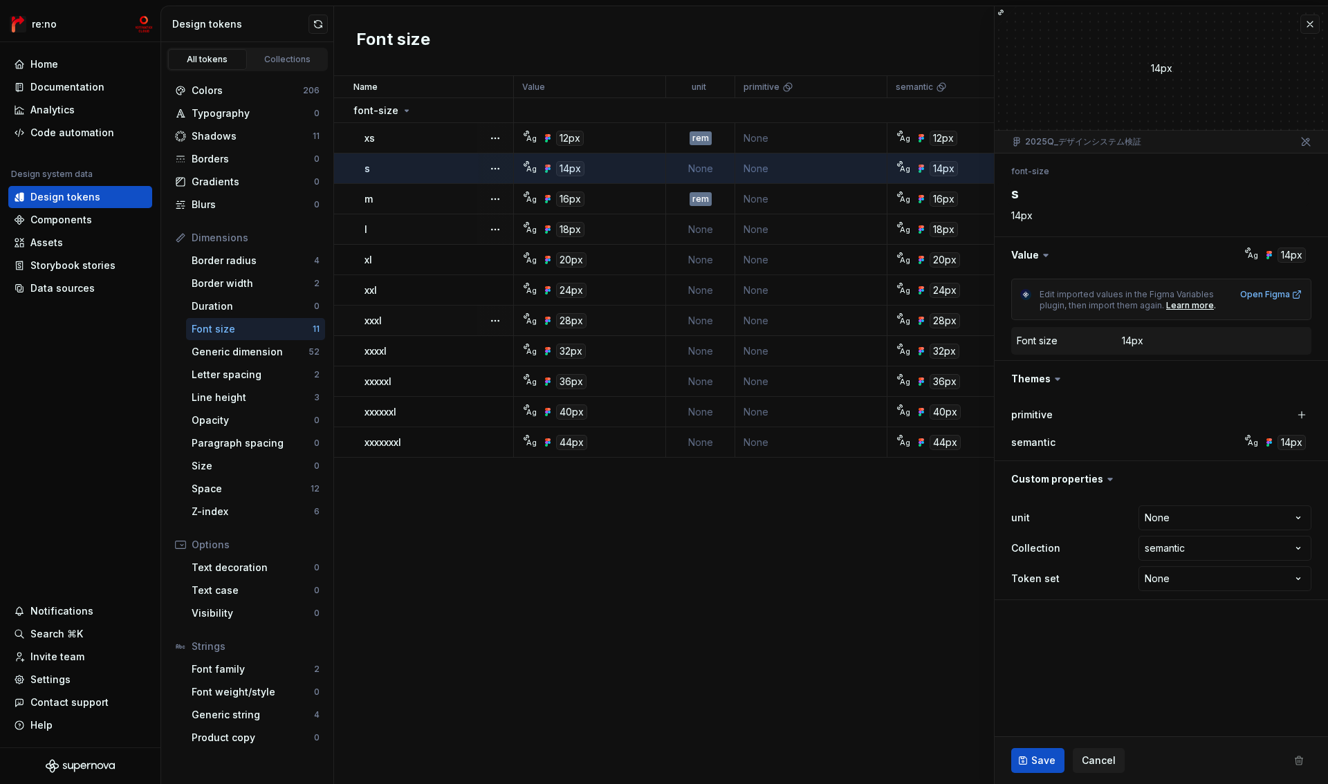
type textarea "*"
click at [1173, 518] on html "re:no Home Documentation Analytics Code automation Design system data Design to…" at bounding box center [664, 392] width 1328 height 784
select select "**********"
click at [1053, 755] on span "Save" at bounding box center [1043, 761] width 24 height 14
type textarea "*"
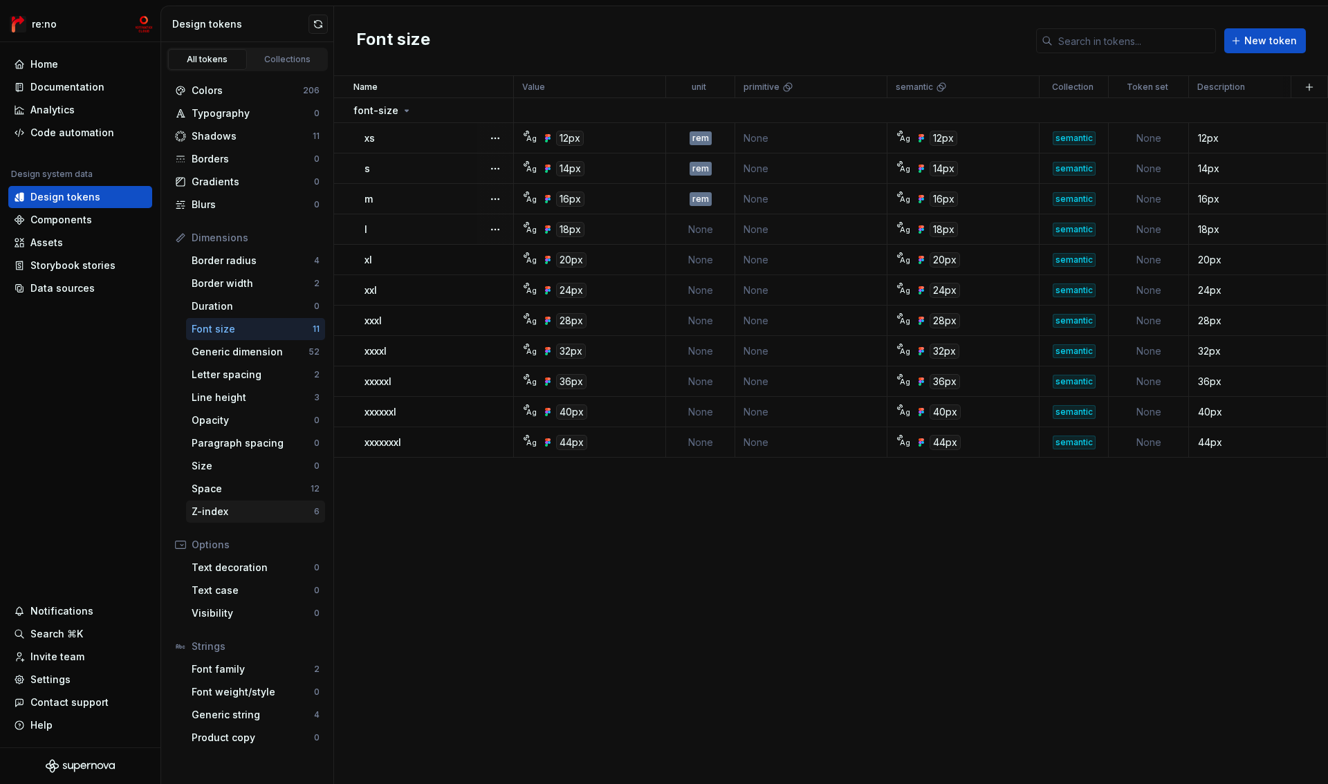
click at [241, 510] on div "Z-index" at bounding box center [253, 512] width 122 height 14
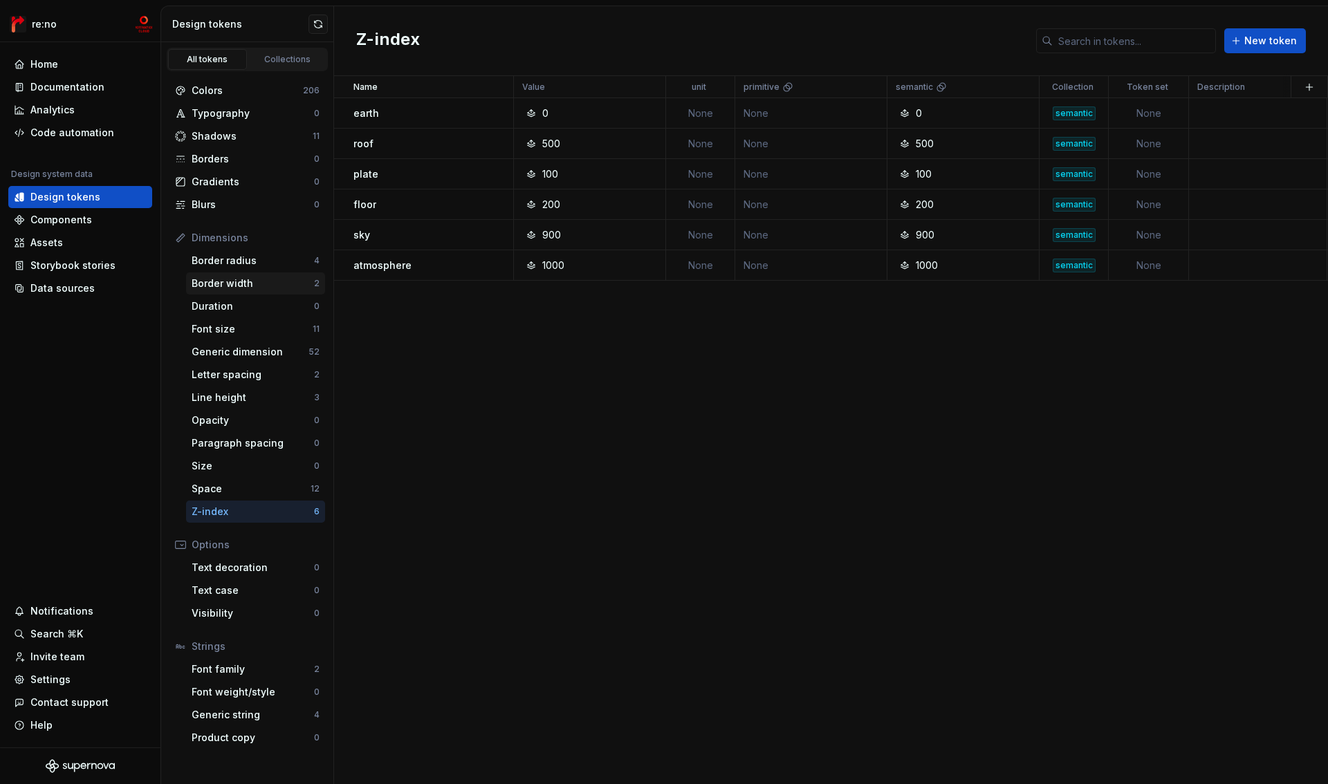
click at [237, 279] on div "Border width" at bounding box center [253, 284] width 122 height 14
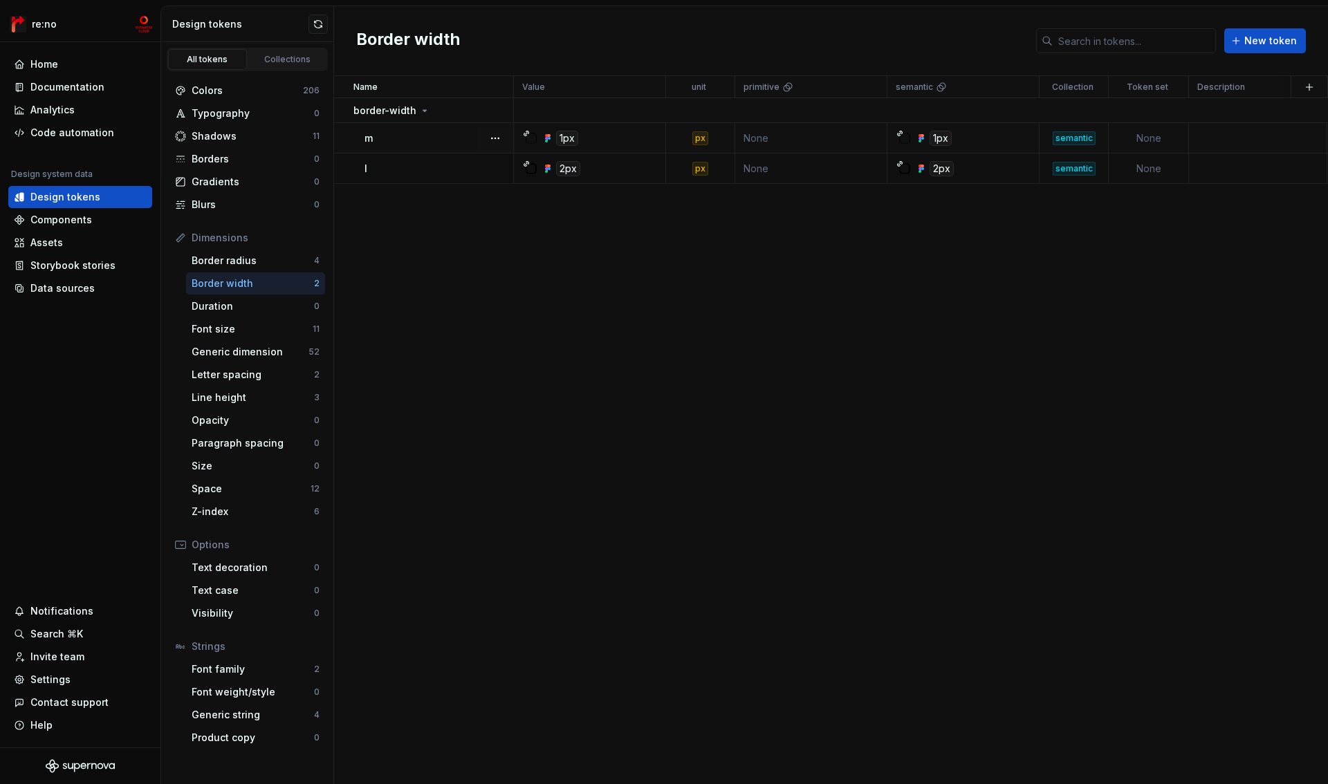
scroll to position [0, 133]
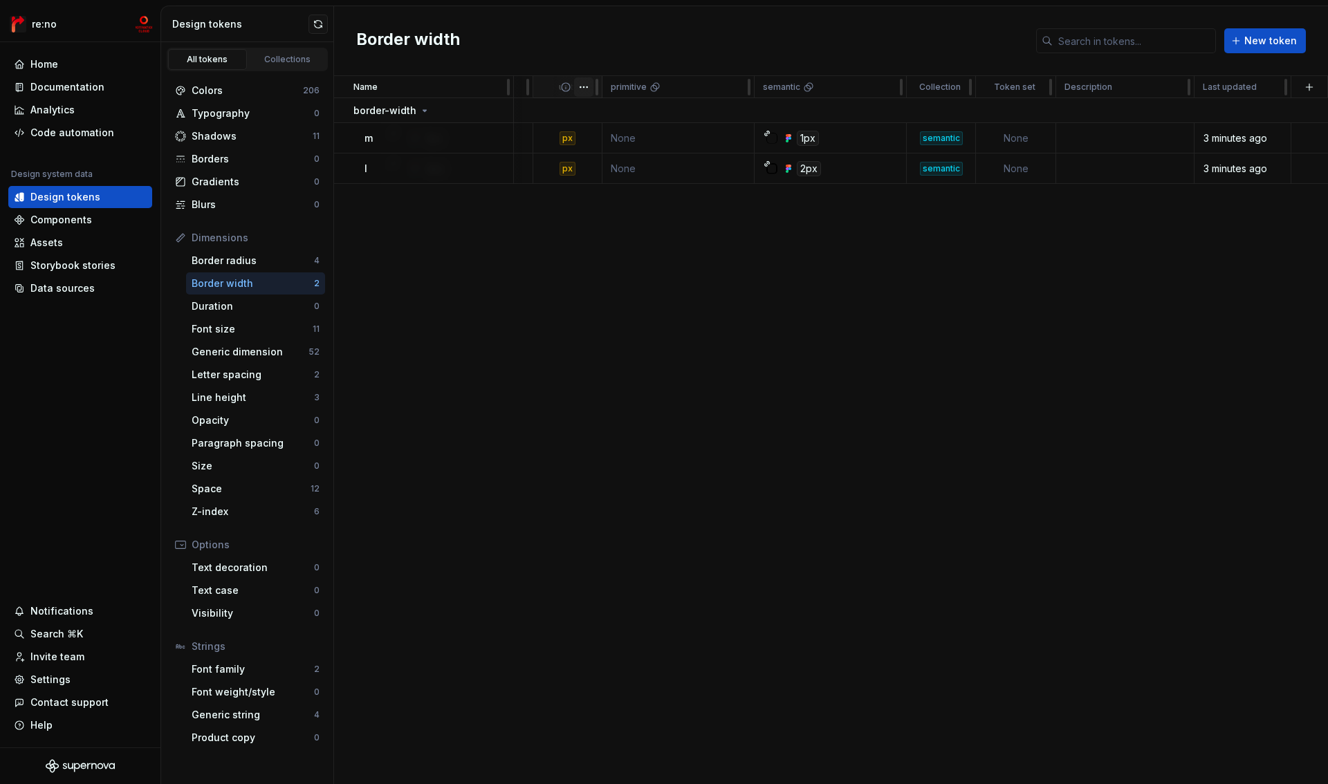
click at [584, 89] on html "re:no Home Documentation Analytics Code automation Design system data Design to…" at bounding box center [664, 392] width 1328 height 784
click at [617, 193] on div "Delete property" at bounding box center [645, 193] width 90 height 14
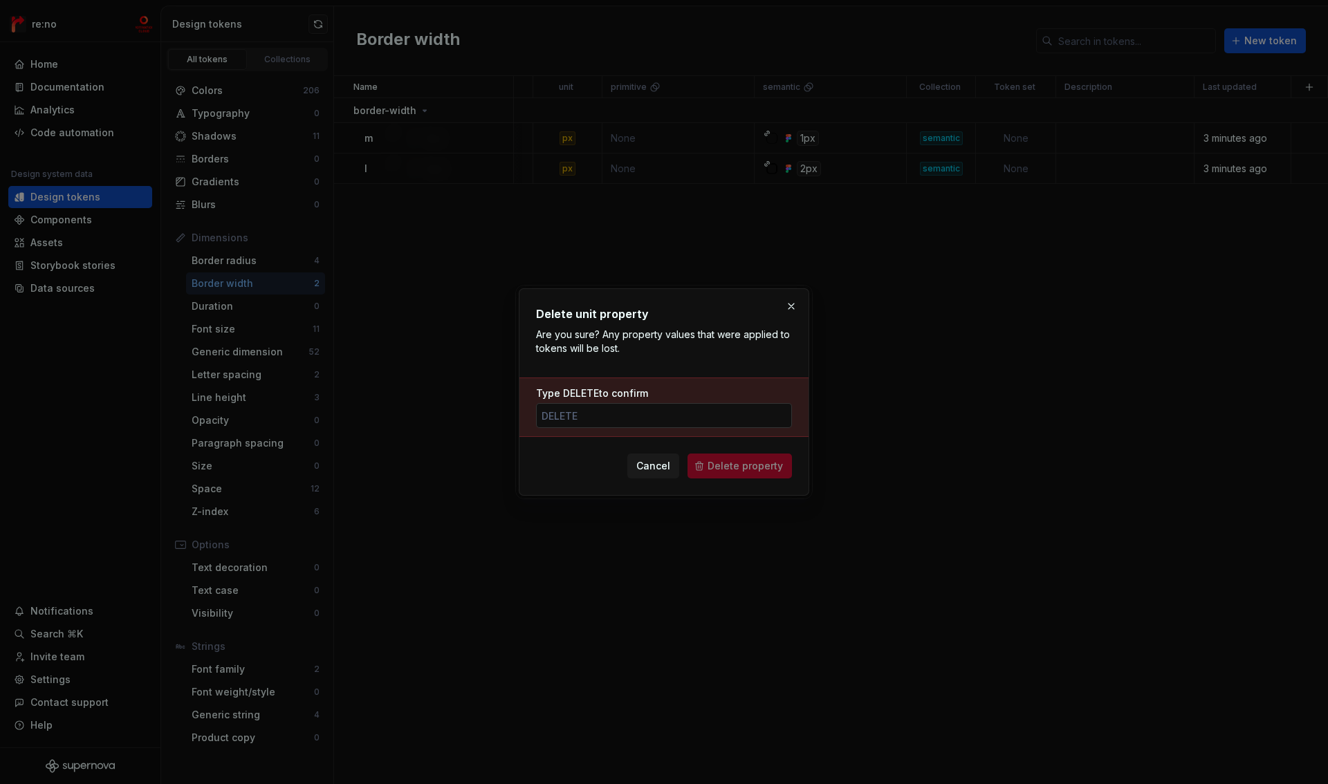
click at [620, 419] on input "Type DELETE to confirm" at bounding box center [664, 415] width 256 height 25
type input "DELETE"
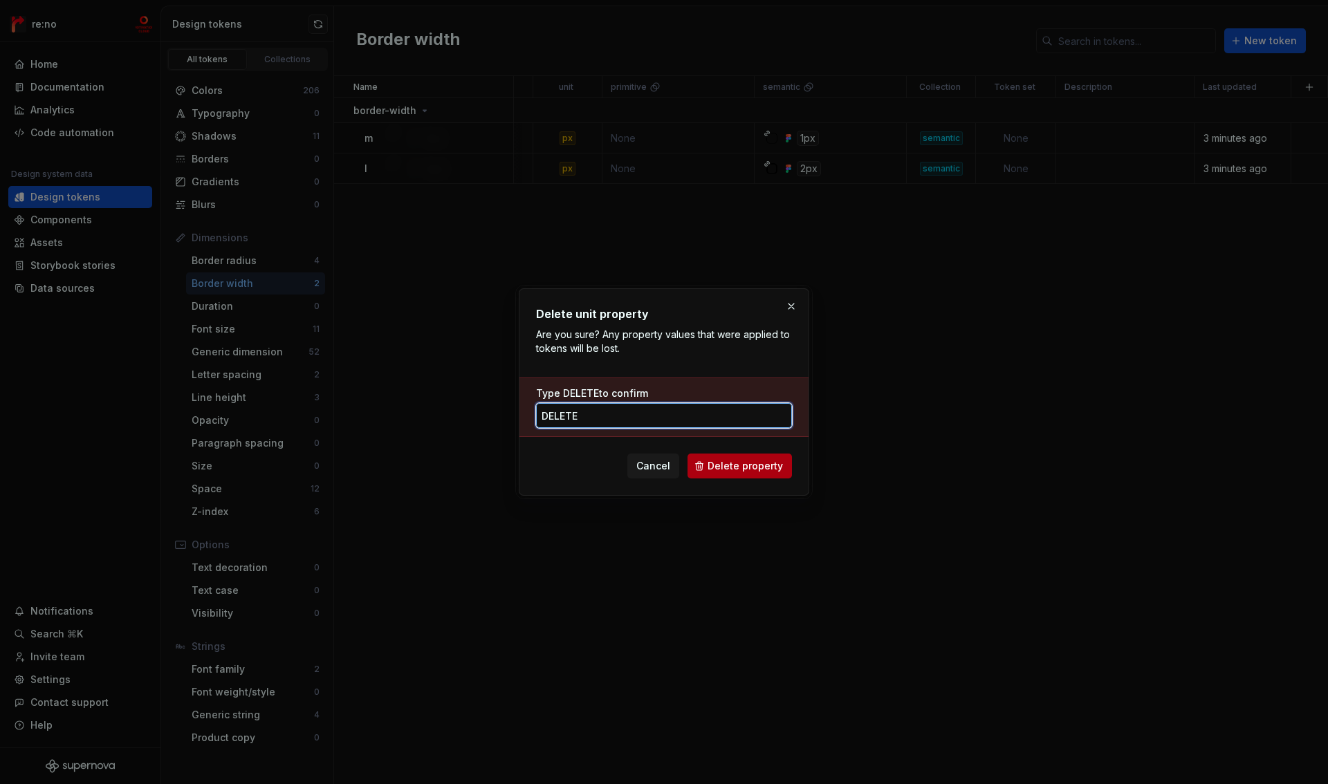
type input "DELETE"
click at [725, 463] on span "Delete property" at bounding box center [745, 466] width 75 height 14
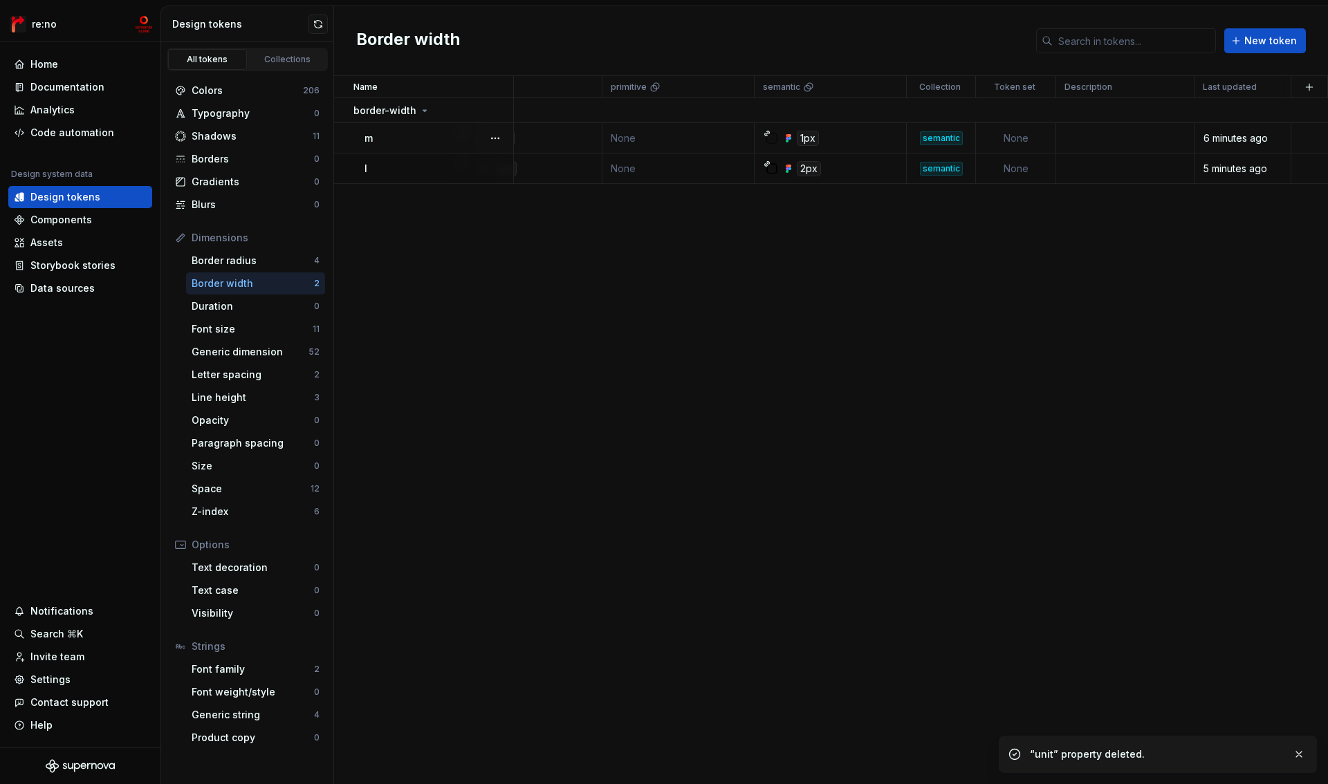
scroll to position [0, 0]
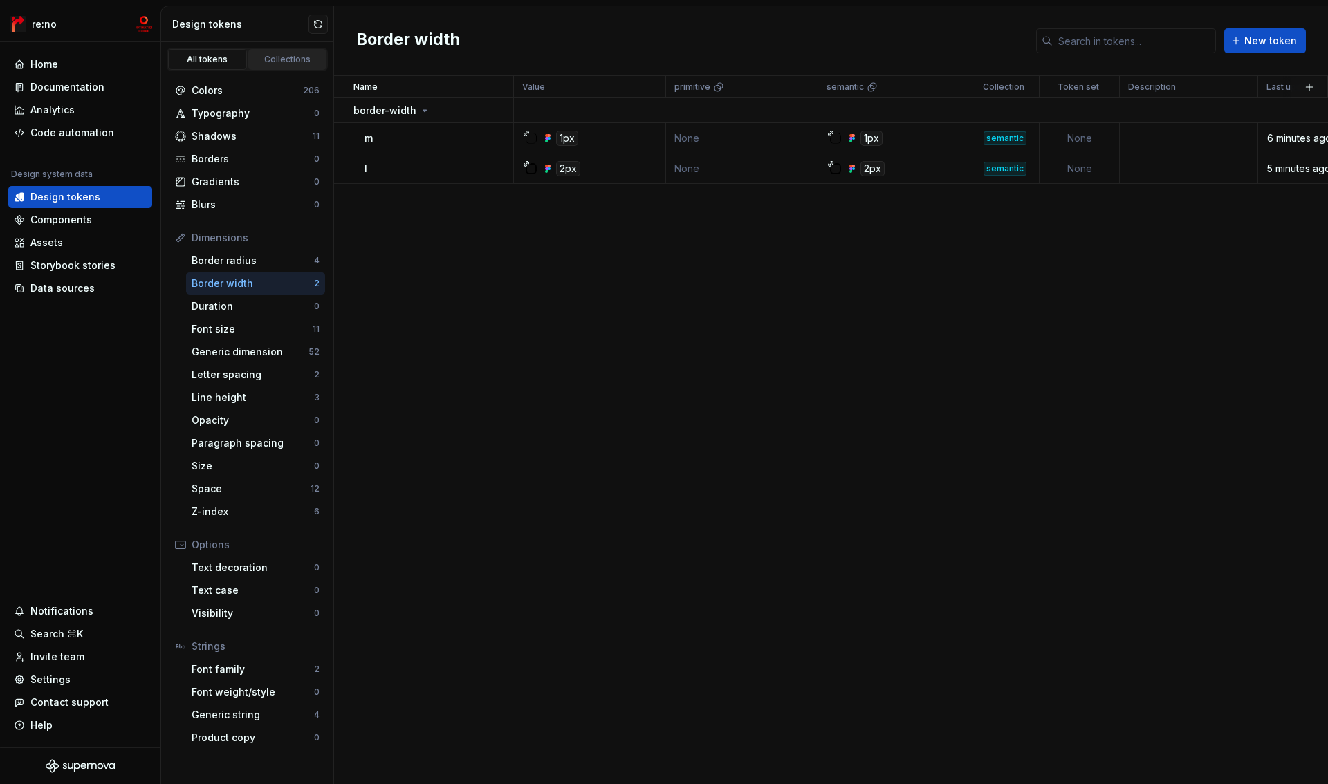
click at [268, 58] on div "Collections" at bounding box center [287, 59] width 69 height 11
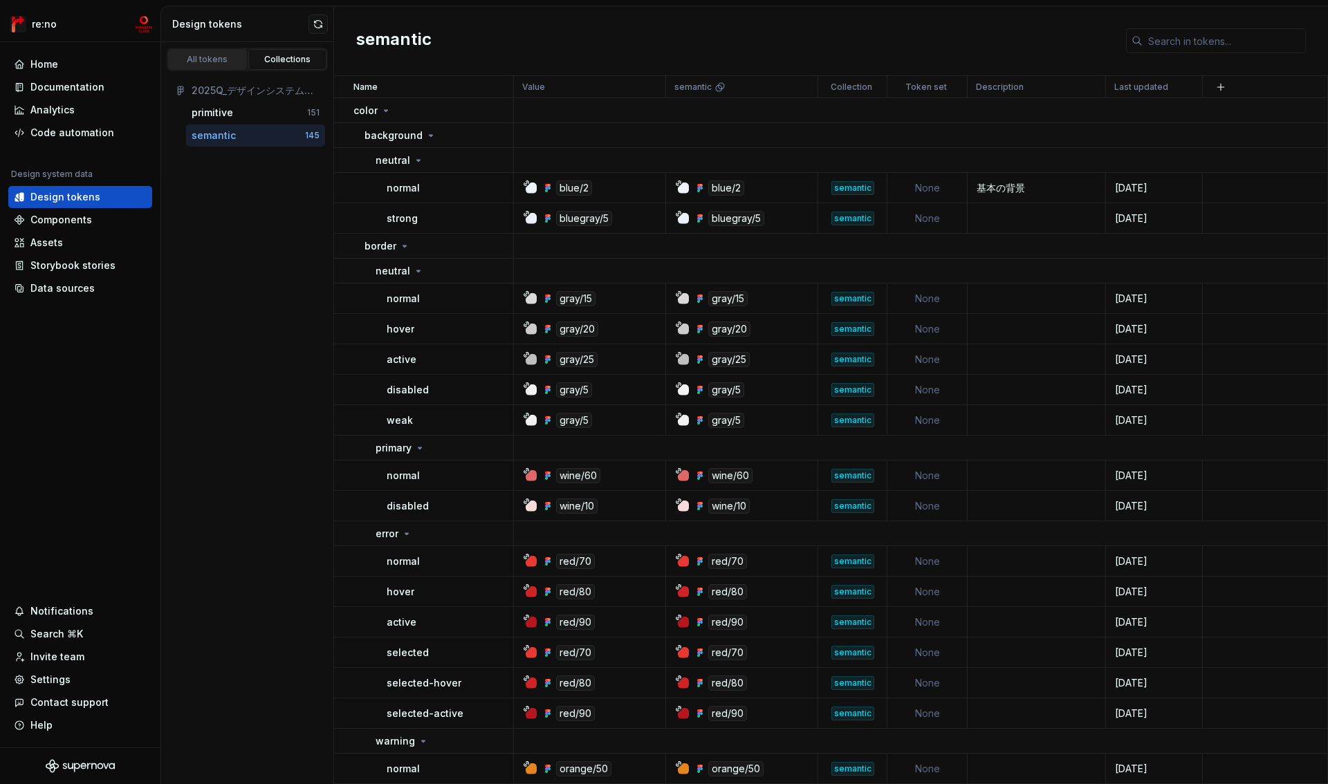
click at [213, 64] on div "All tokens" at bounding box center [207, 59] width 69 height 11
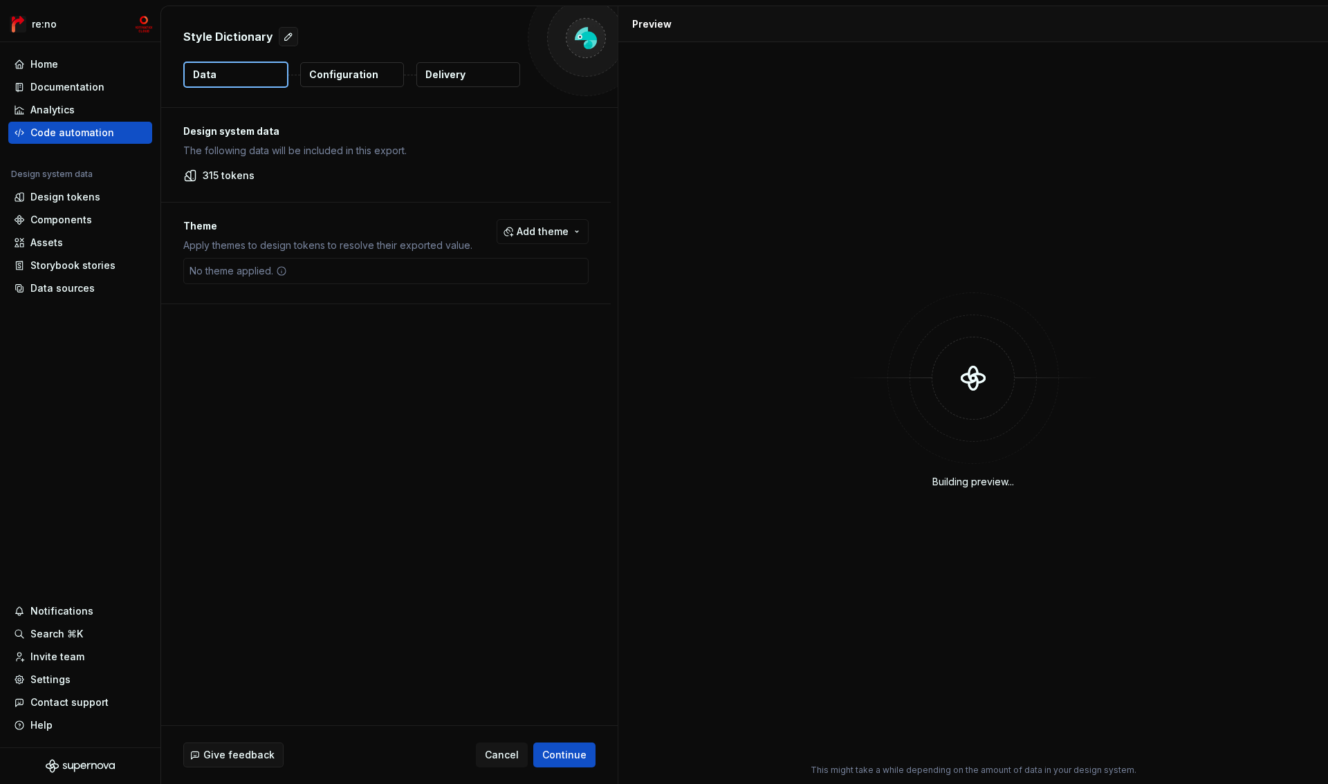
click at [382, 73] on button "Configuration" at bounding box center [352, 74] width 104 height 25
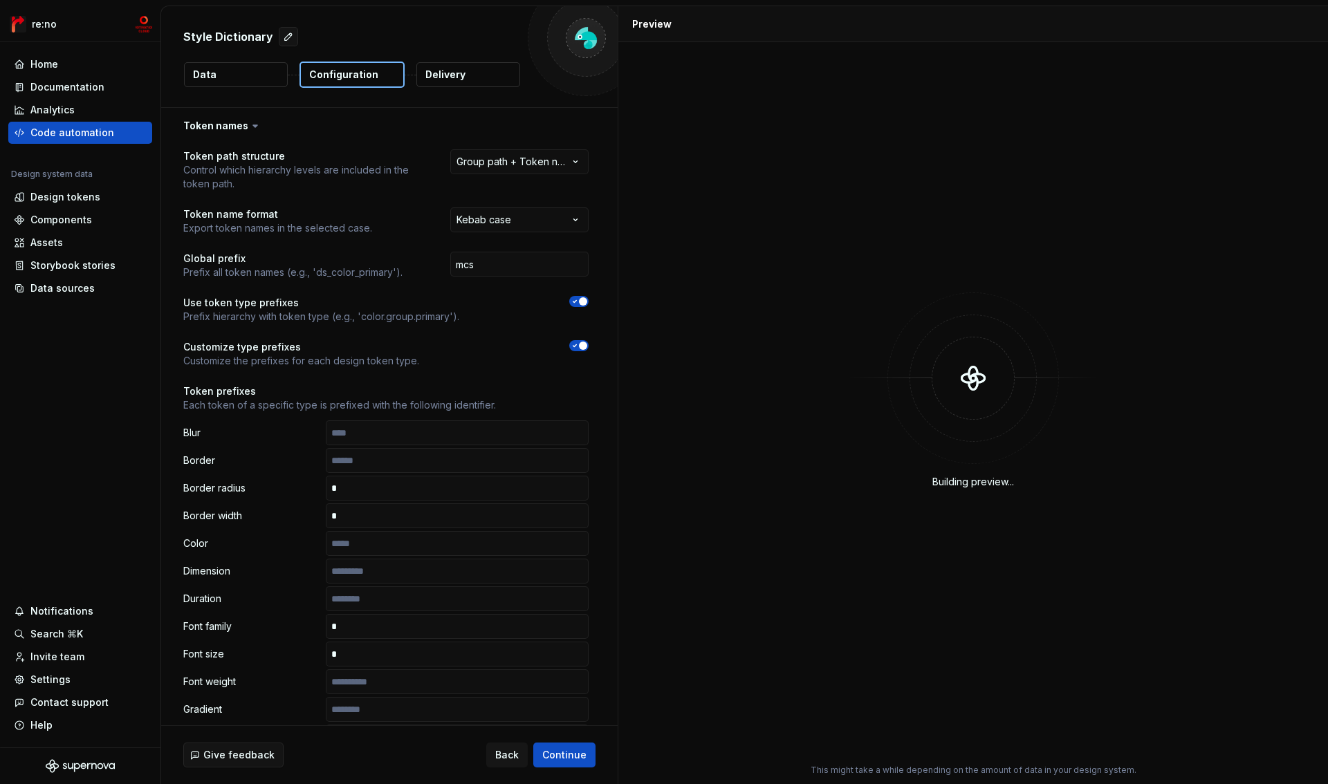
scroll to position [53, 0]
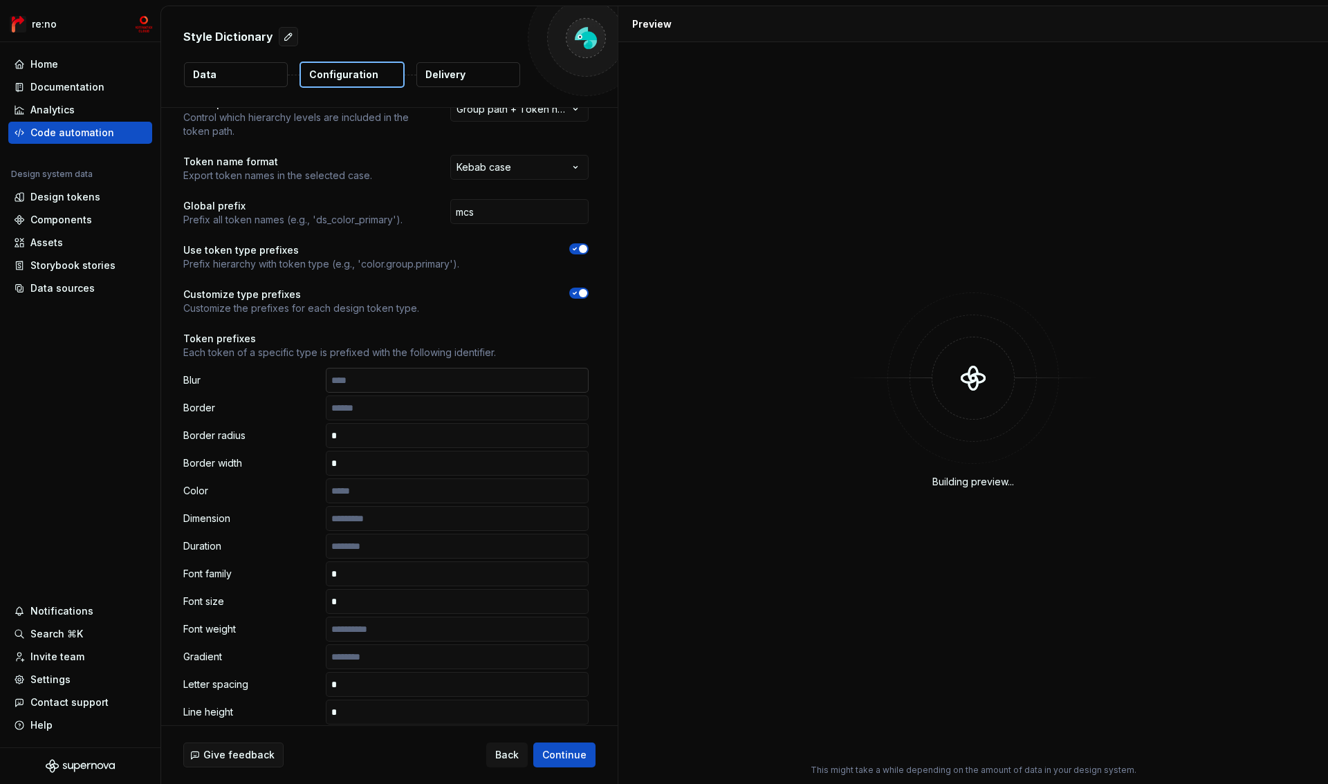
click at [390, 380] on input "text" at bounding box center [457, 380] width 263 height 25
click at [391, 408] on input "text" at bounding box center [457, 408] width 263 height 25
click at [385, 491] on input "text" at bounding box center [457, 491] width 263 height 25
click at [387, 524] on input "text" at bounding box center [457, 518] width 263 height 25
click at [387, 556] on input "text" at bounding box center [457, 546] width 263 height 25
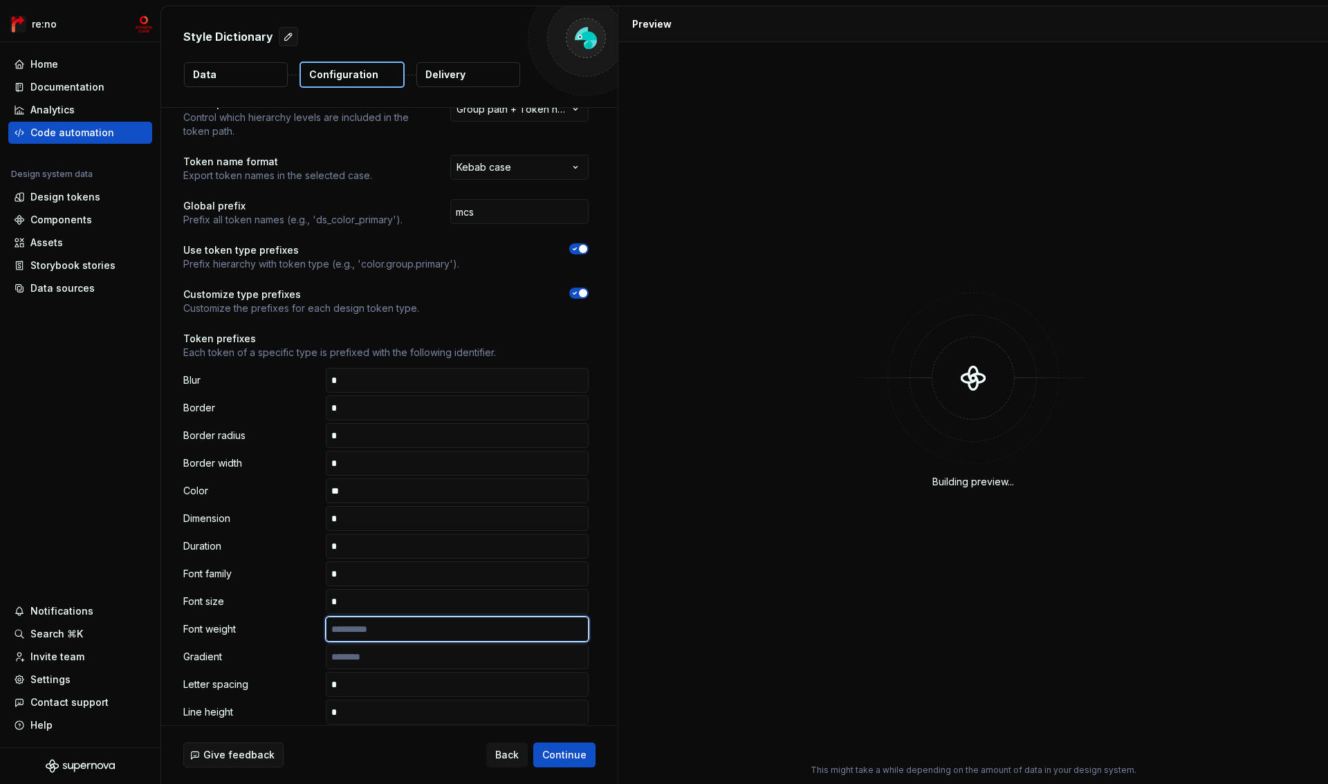
click at [387, 641] on input "text" at bounding box center [457, 629] width 263 height 25
click at [387, 658] on input "text" at bounding box center [457, 657] width 263 height 25
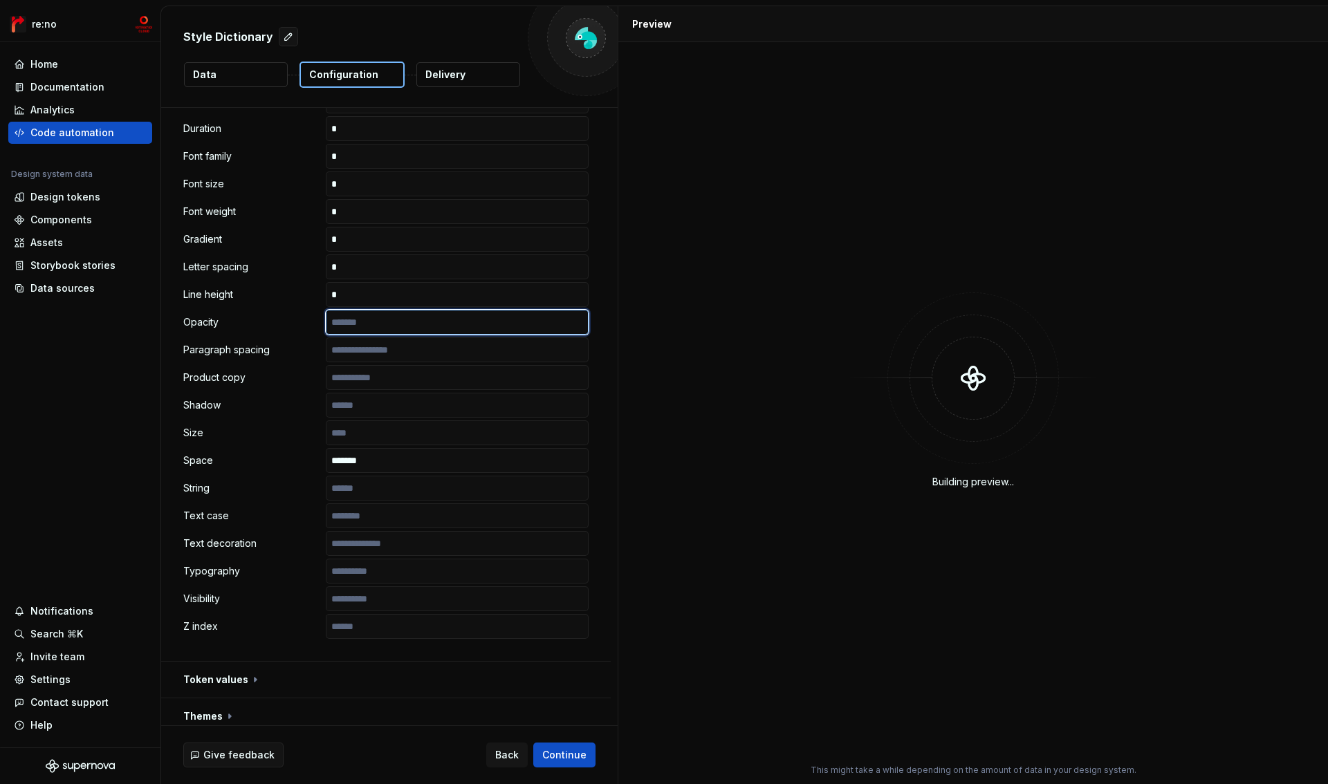
click at [392, 317] on input "text" at bounding box center [457, 322] width 263 height 25
click at [396, 345] on input "text" at bounding box center [457, 350] width 263 height 25
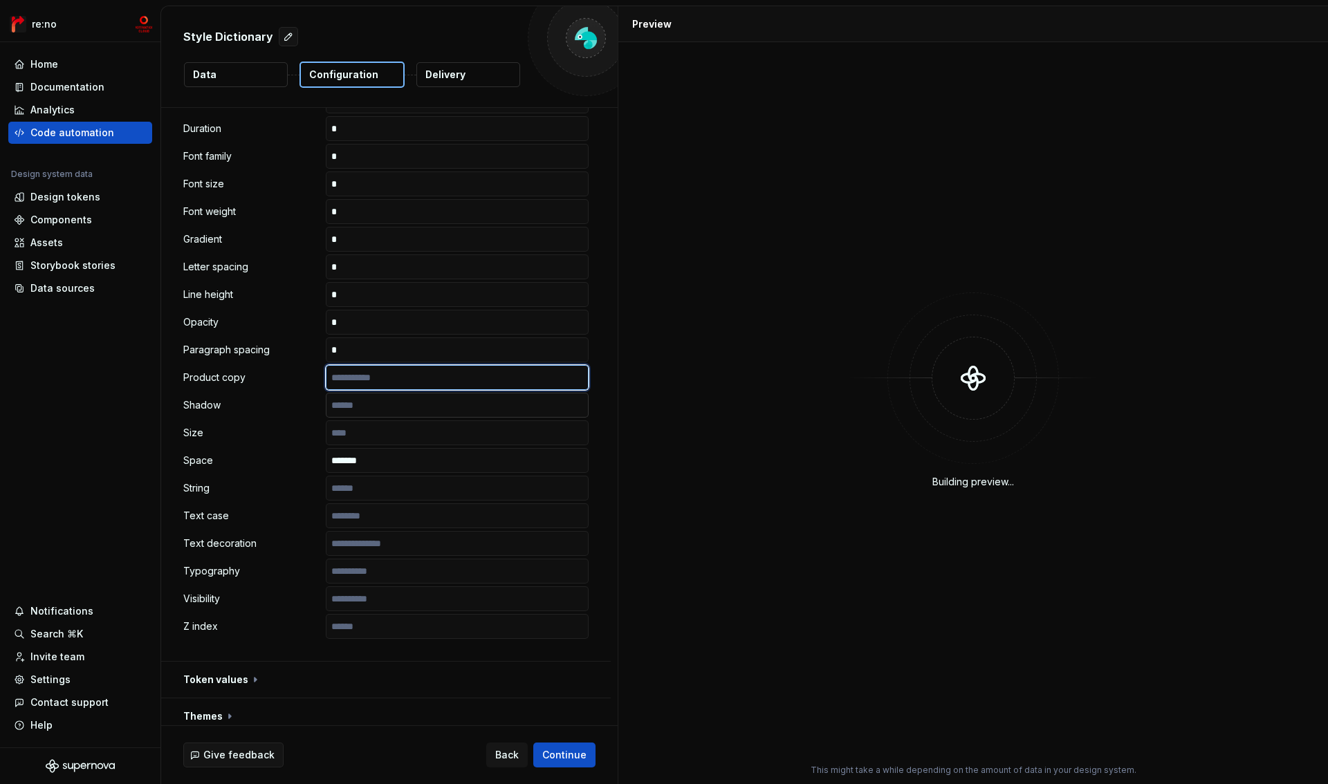
drag, startPoint x: 397, startPoint y: 376, endPoint x: 400, endPoint y: 399, distance: 23.0
click at [397, 377] on input "text" at bounding box center [457, 377] width 263 height 25
click at [399, 412] on input "text" at bounding box center [457, 405] width 263 height 25
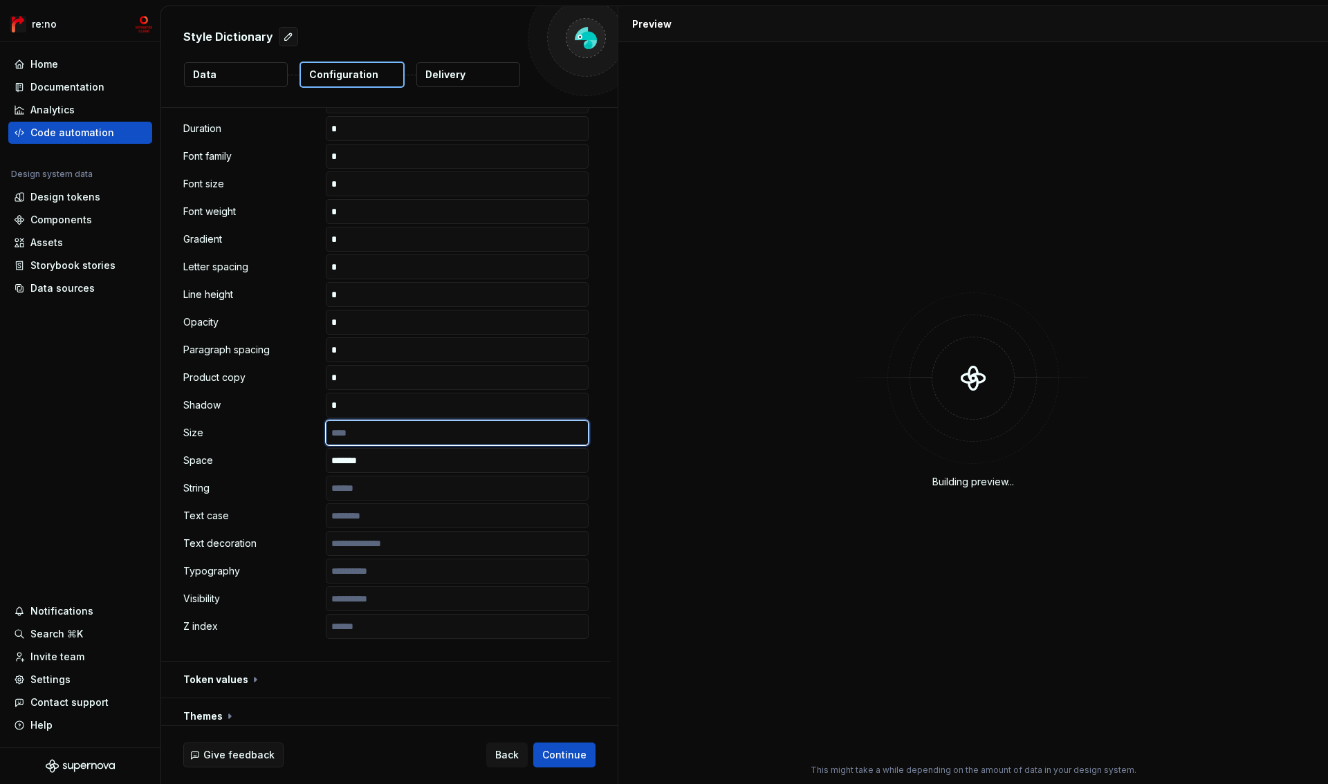
drag, startPoint x: 400, startPoint y: 437, endPoint x: 400, endPoint y: 444, distance: 7.6
click at [401, 437] on input "text" at bounding box center [457, 433] width 263 height 25
click at [398, 463] on input "*******" at bounding box center [457, 460] width 263 height 25
type input "*******"
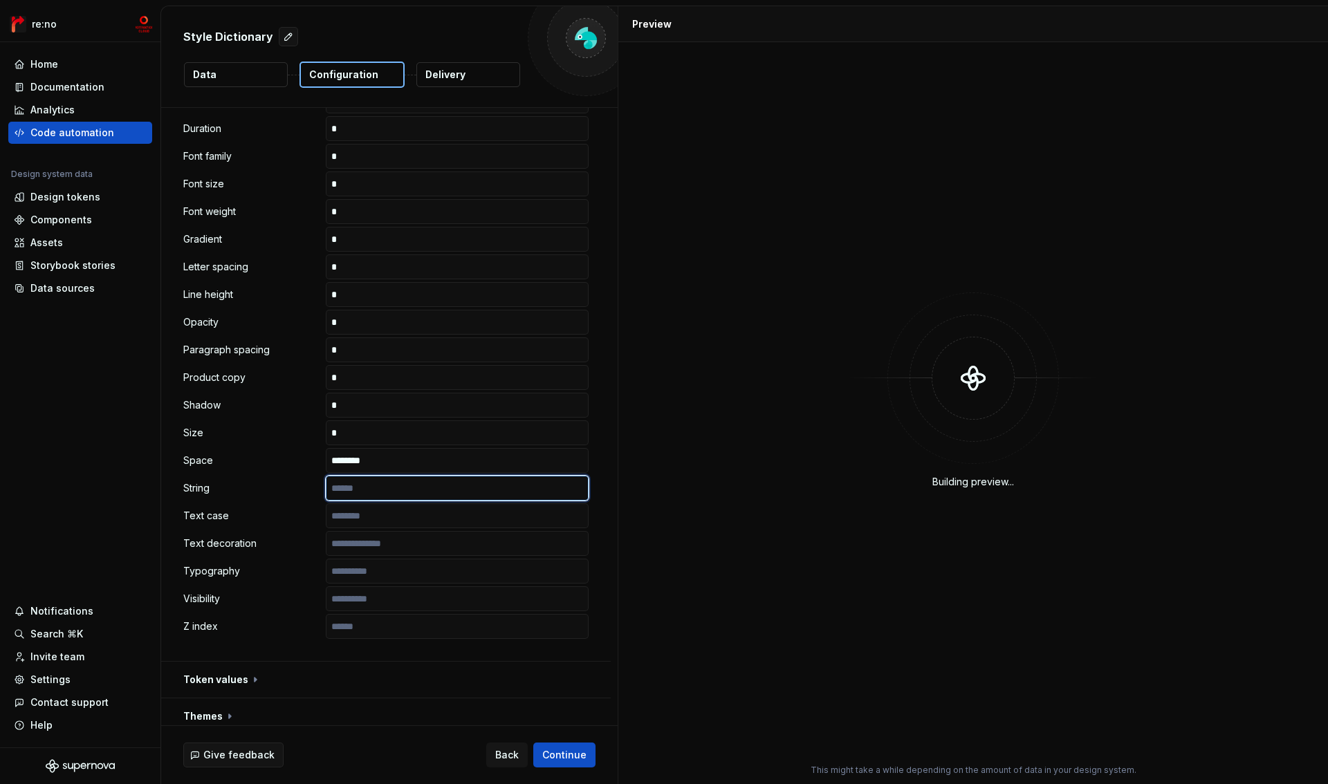
click at [401, 488] on input "text" at bounding box center [457, 488] width 263 height 25
click at [405, 454] on input "*******" at bounding box center [457, 460] width 263 height 25
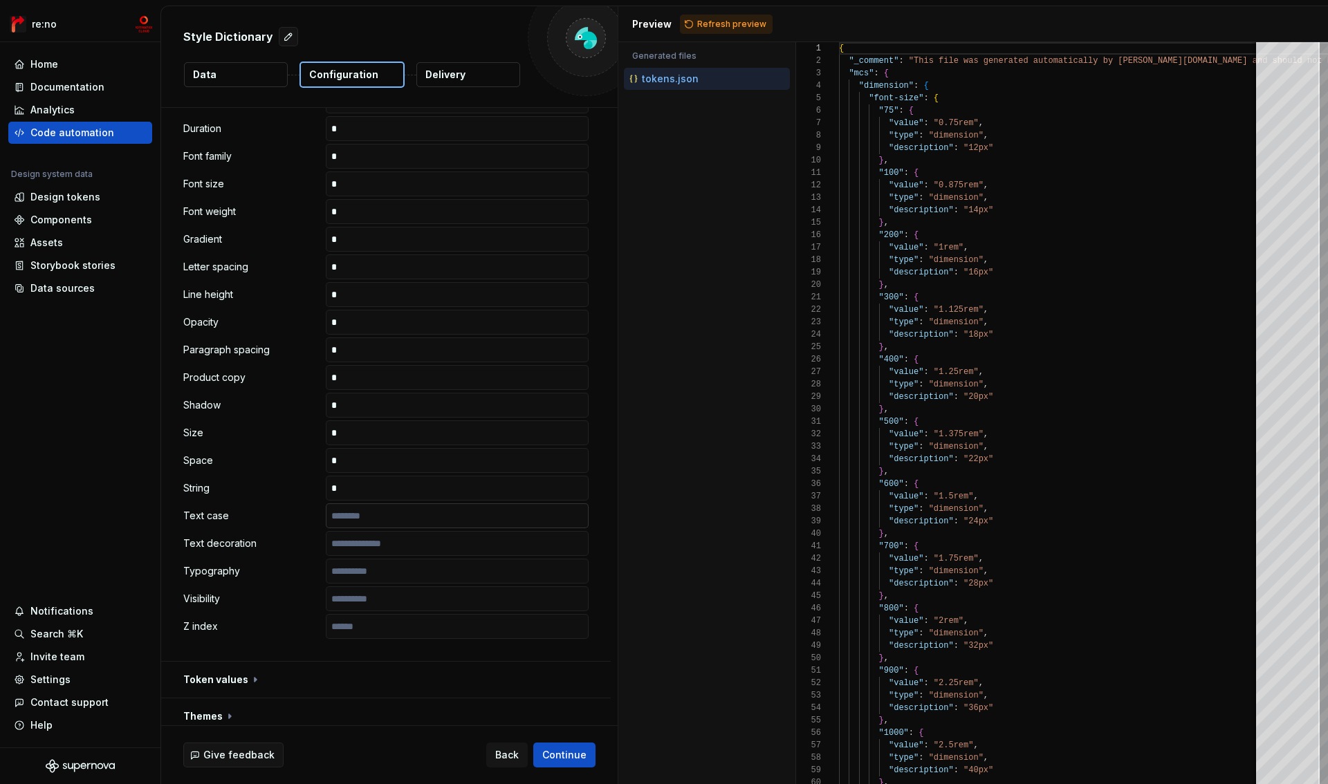
click at [397, 522] on input "text" at bounding box center [457, 516] width 263 height 25
click at [403, 550] on input "text" at bounding box center [457, 543] width 263 height 25
click at [403, 569] on input "text" at bounding box center [457, 571] width 263 height 25
click at [403, 605] on input "text" at bounding box center [457, 599] width 263 height 25
click at [402, 634] on input "text" at bounding box center [457, 626] width 263 height 25
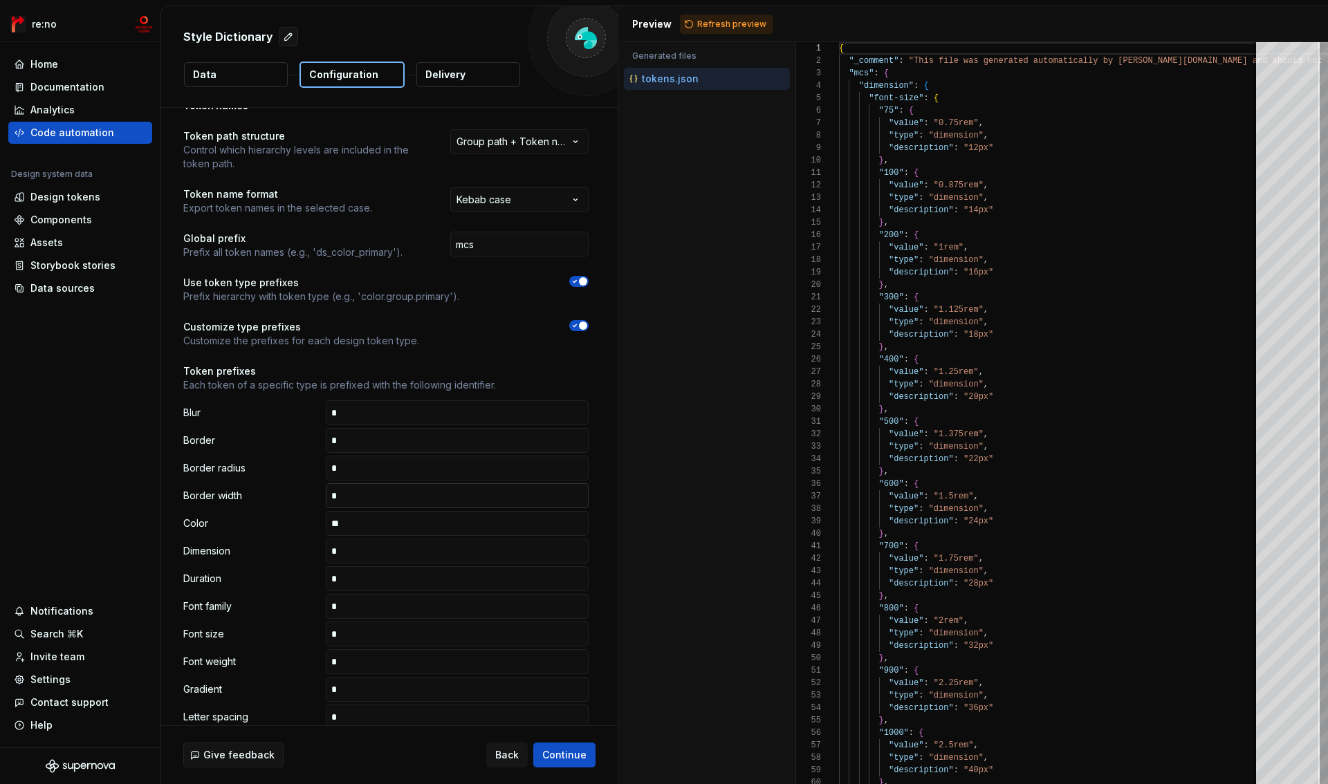
scroll to position [0, 0]
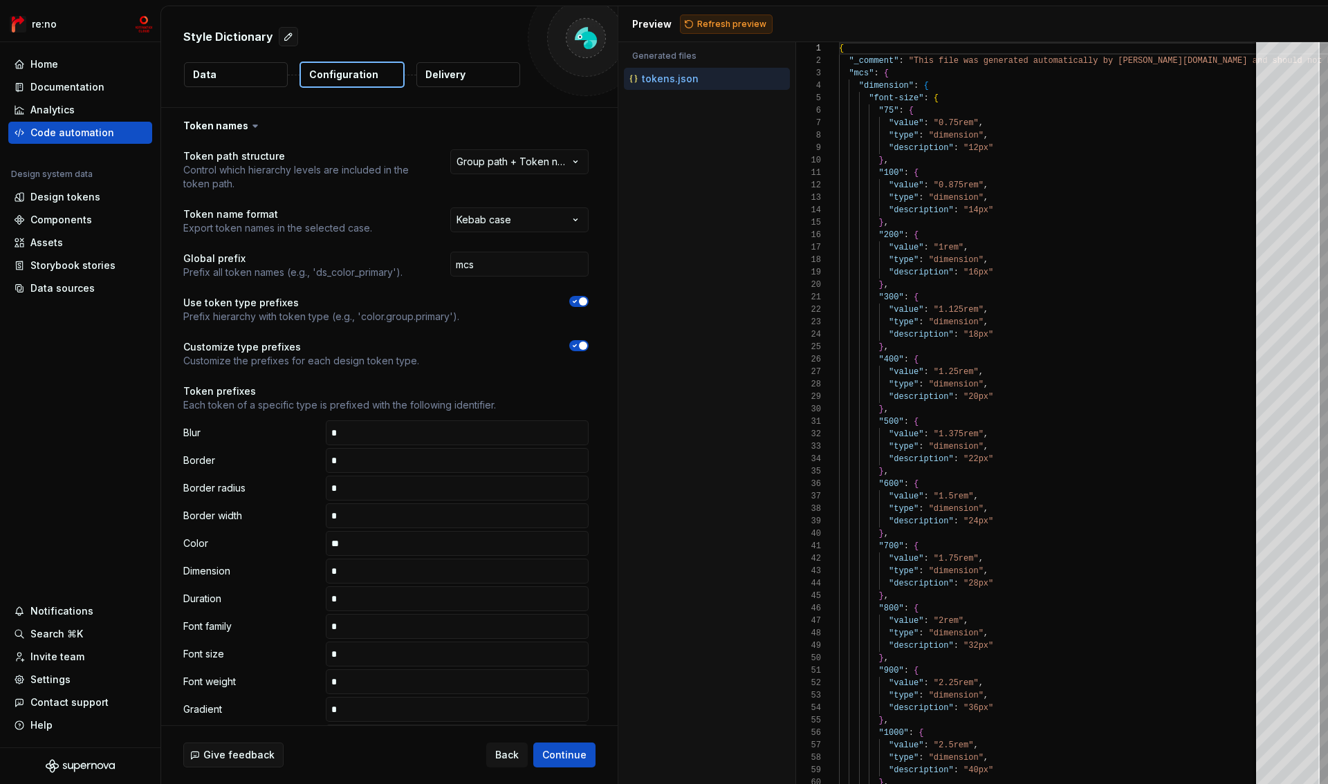
click at [737, 21] on span "Refresh preview" at bounding box center [731, 24] width 69 height 11
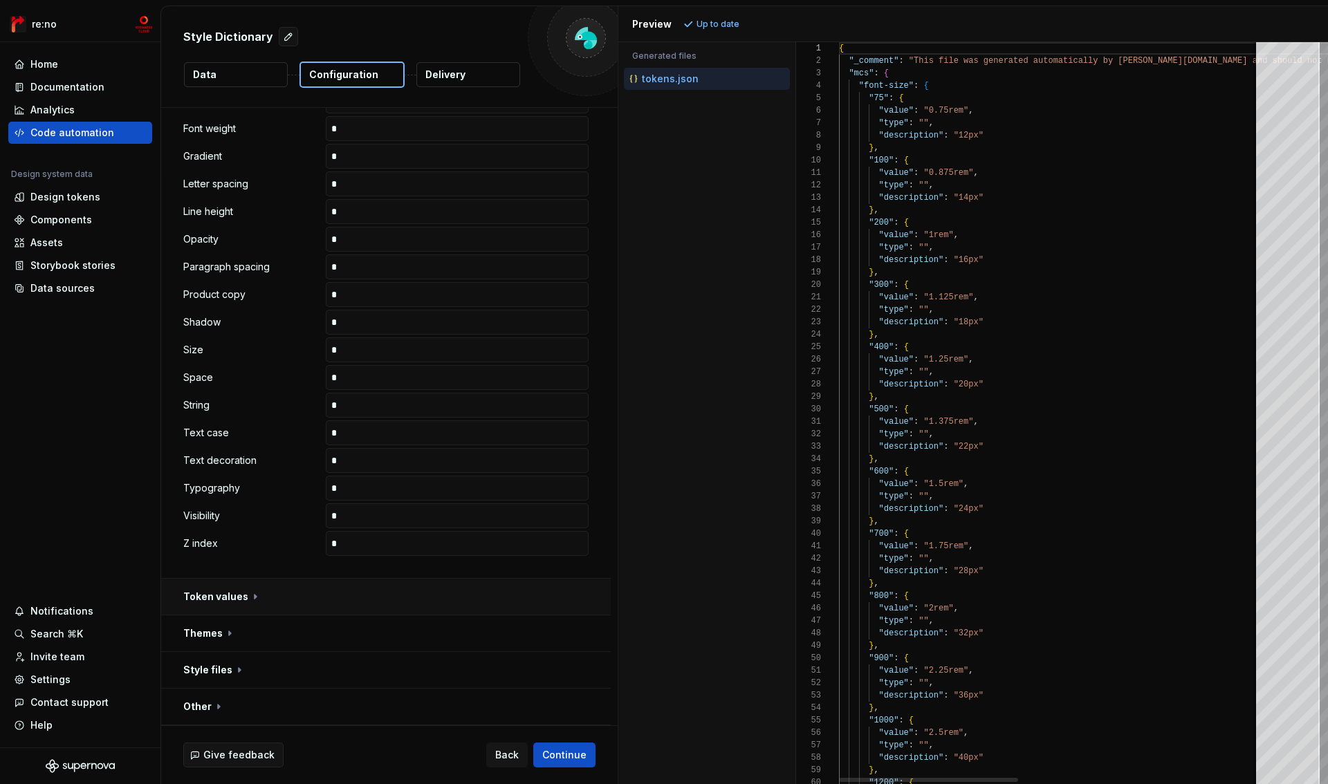
scroll to position [125, 0]
click at [235, 598] on button "button" at bounding box center [386, 597] width 450 height 36
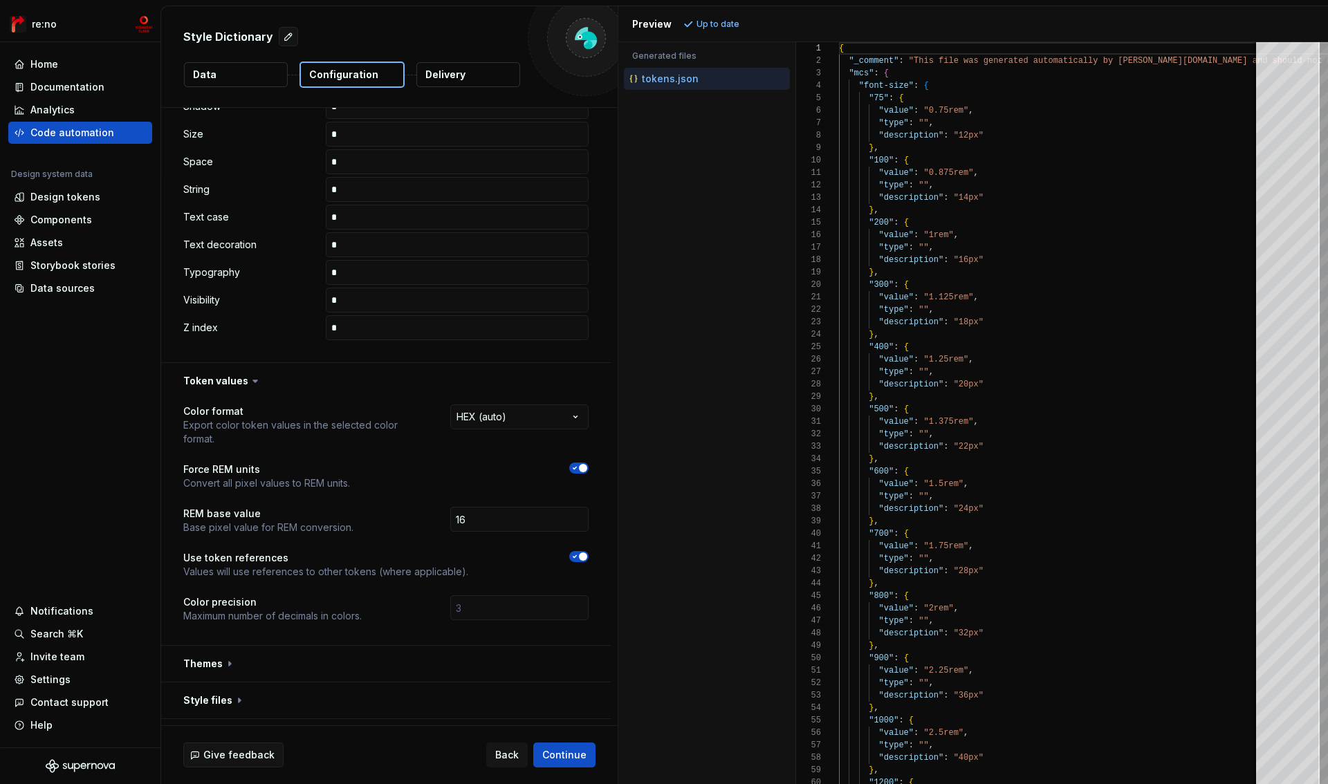
scroll to position [800, 0]
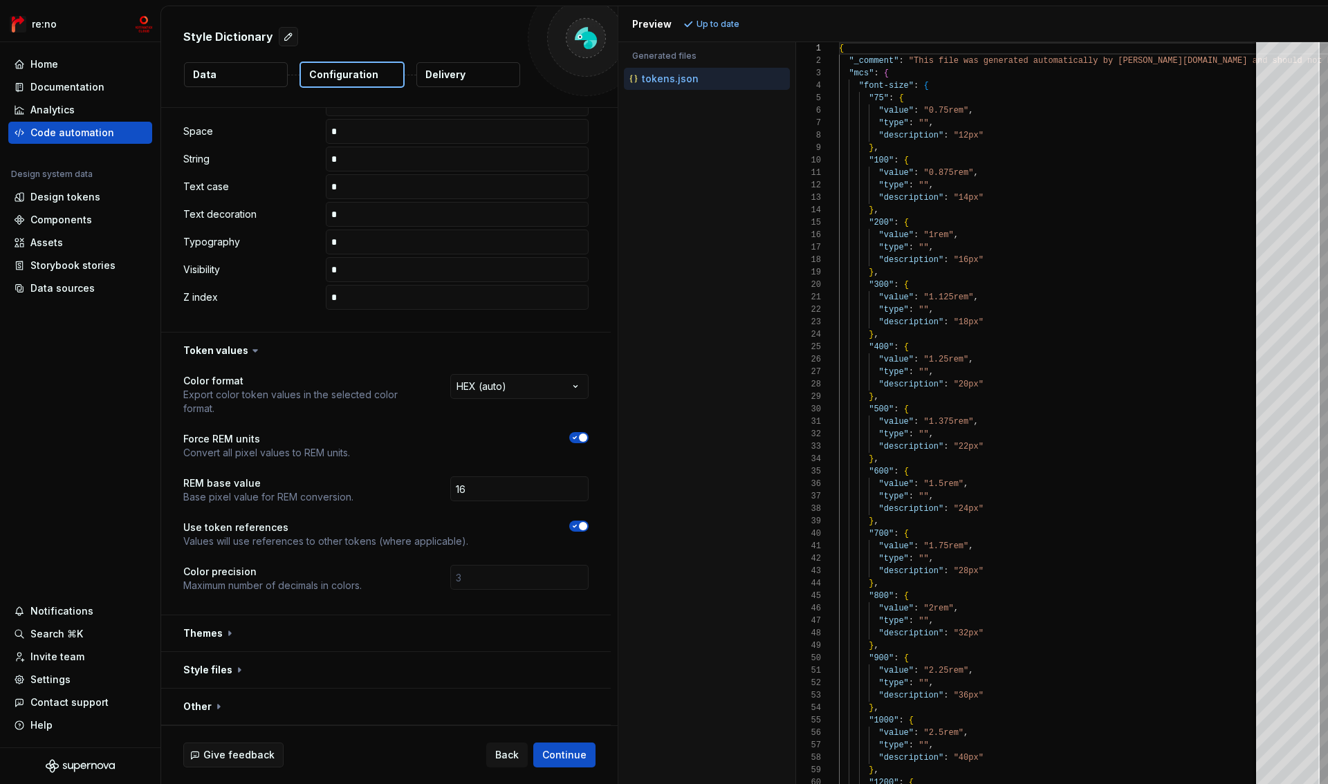
click at [251, 352] on icon at bounding box center [255, 351] width 14 height 14
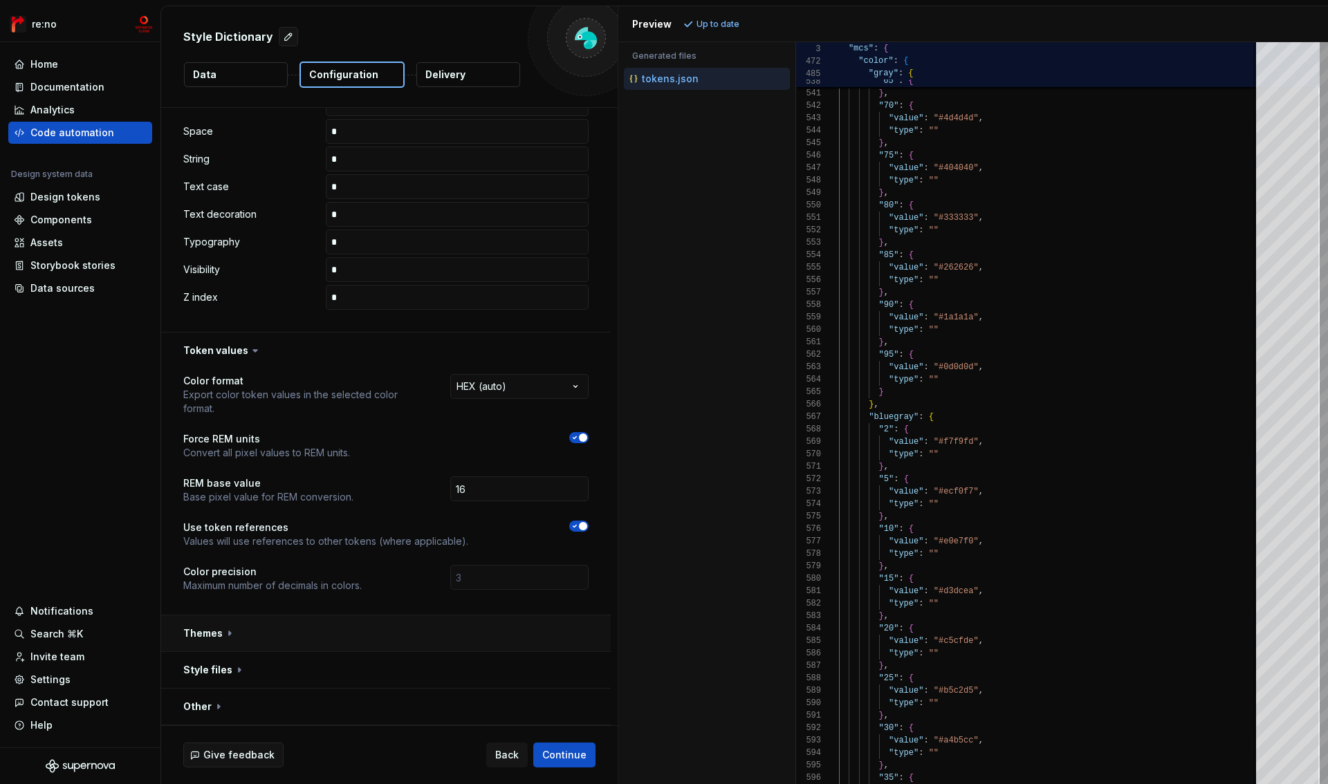
click at [214, 636] on button "button" at bounding box center [386, 634] width 450 height 36
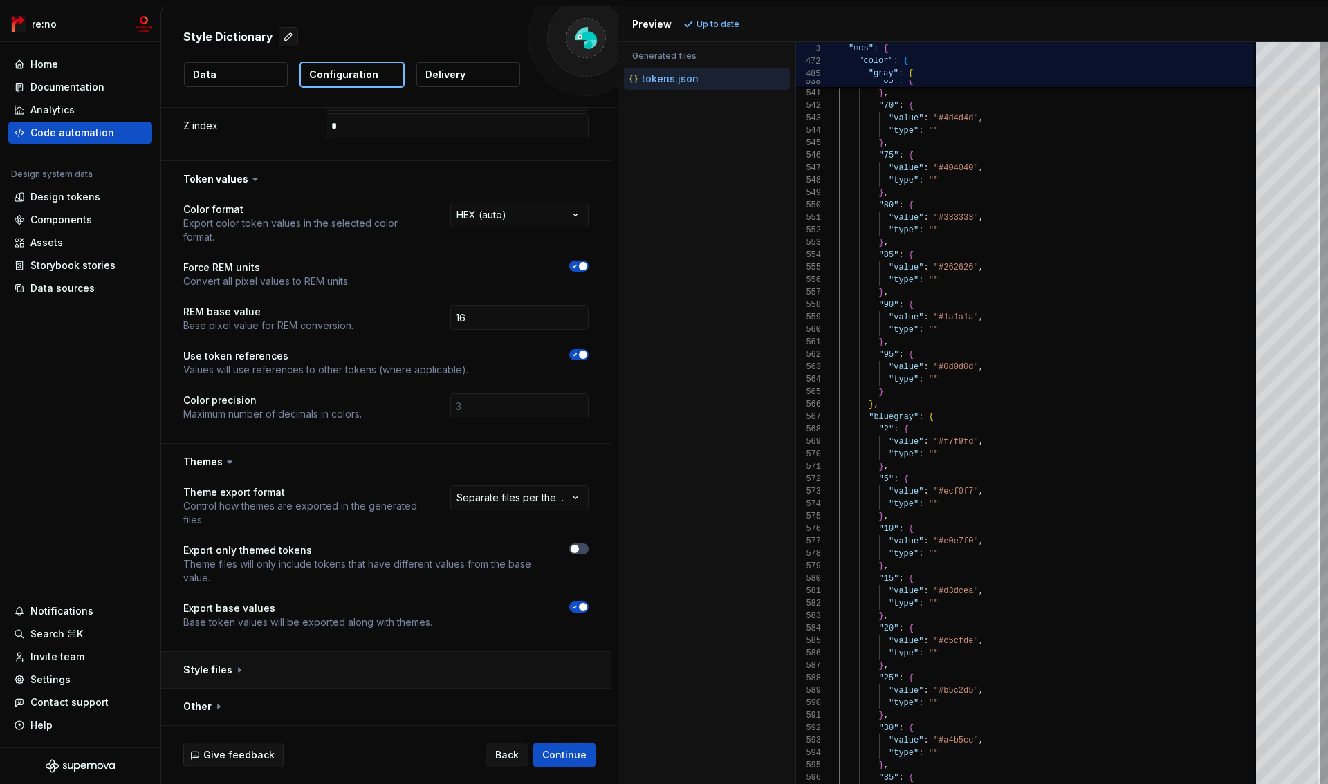
click at [214, 668] on button "button" at bounding box center [386, 670] width 450 height 36
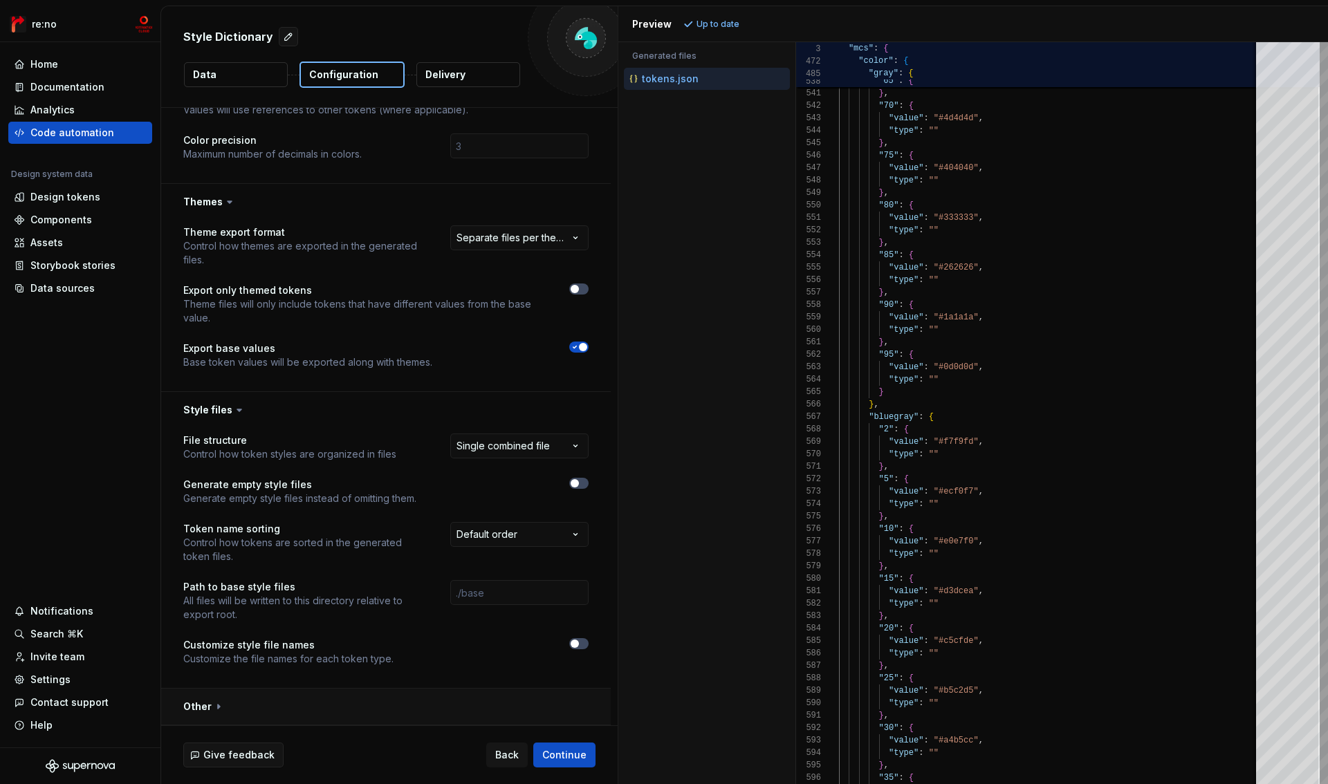
click at [203, 701] on button "button" at bounding box center [386, 707] width 450 height 36
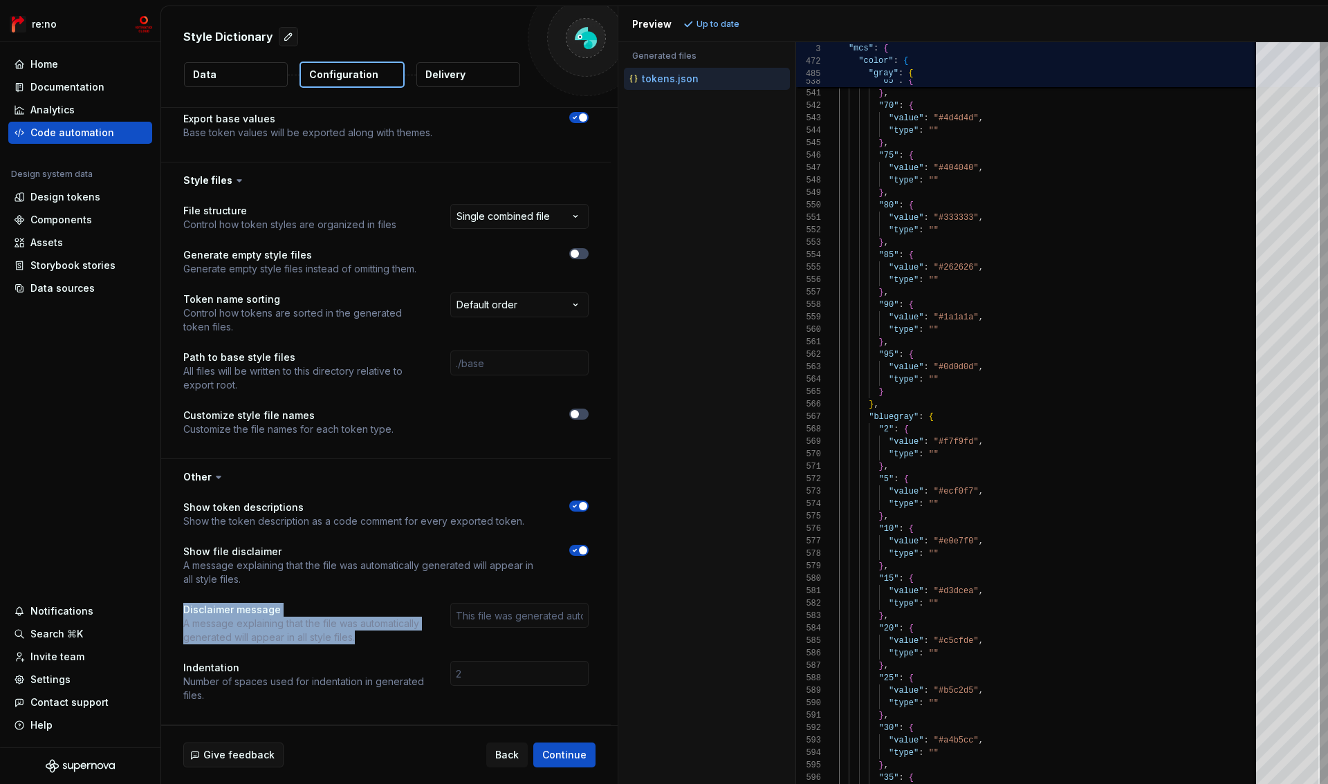
drag, startPoint x: 183, startPoint y: 610, endPoint x: 358, endPoint y: 641, distance: 177.0
click at [358, 641] on div "Disclaimer message A message explaining that the file was automatically generat…" at bounding box center [304, 624] width 242 height 42
copy div "Disclaimer message A message explaining that the file was automatically generat…"
click at [213, 479] on icon at bounding box center [219, 477] width 14 height 14
click at [220, 477] on icon at bounding box center [219, 477] width 14 height 14
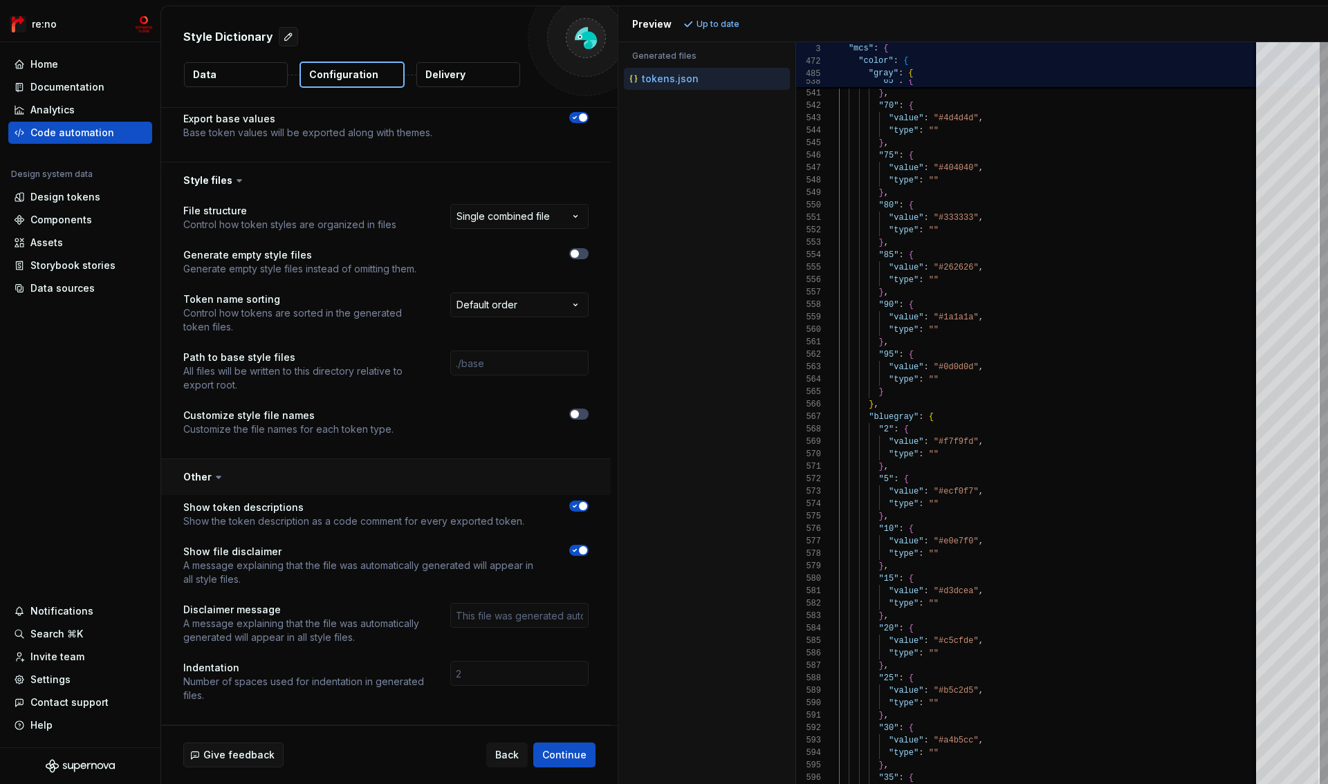
click at [193, 478] on button "button" at bounding box center [386, 477] width 450 height 36
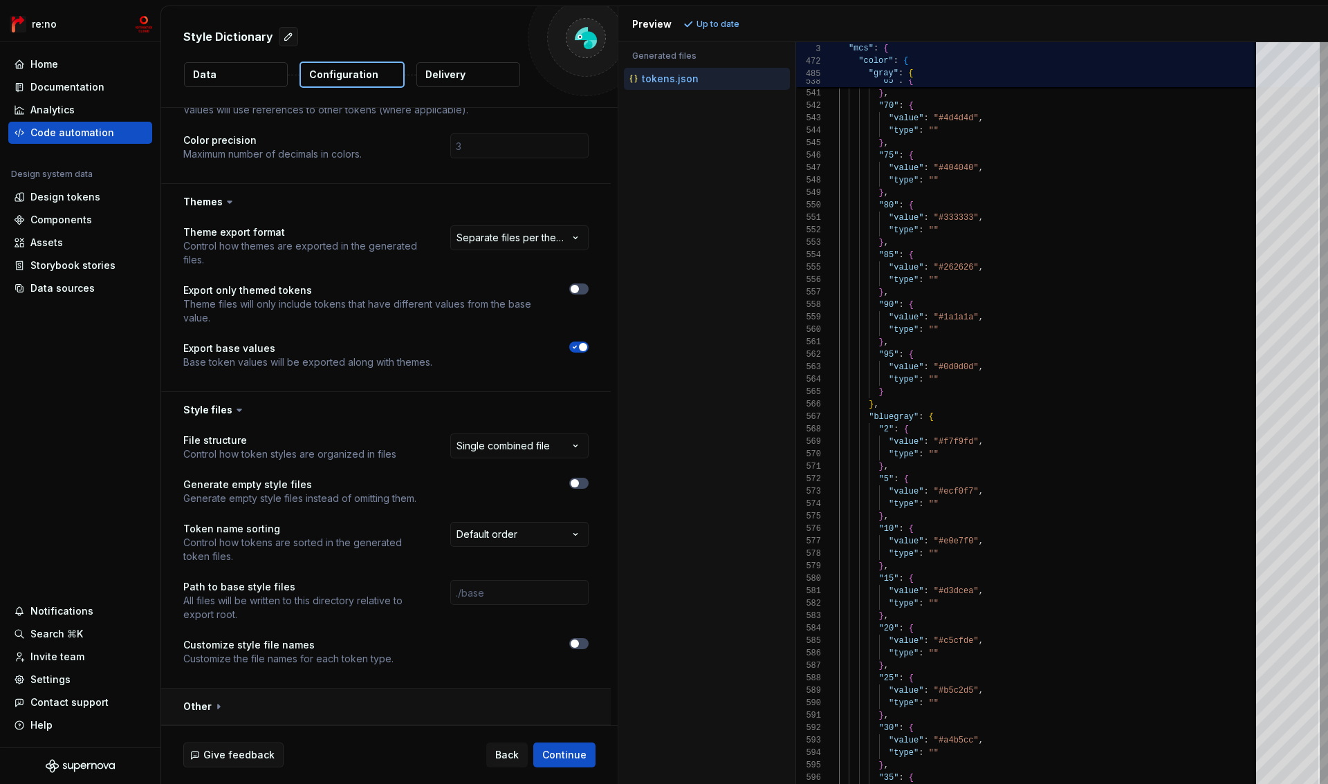
scroll to position [1231, 0]
click at [219, 414] on button "button" at bounding box center [386, 410] width 450 height 36
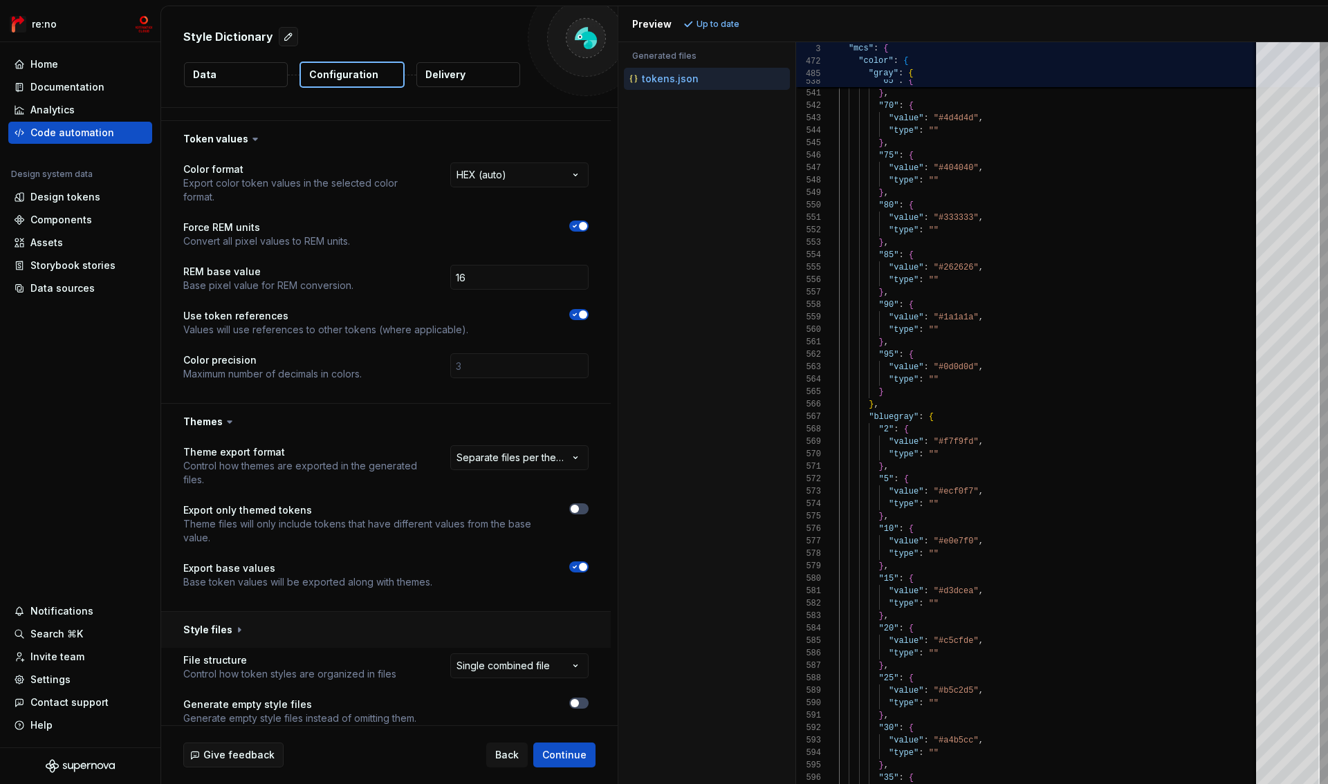
scroll to position [971, 0]
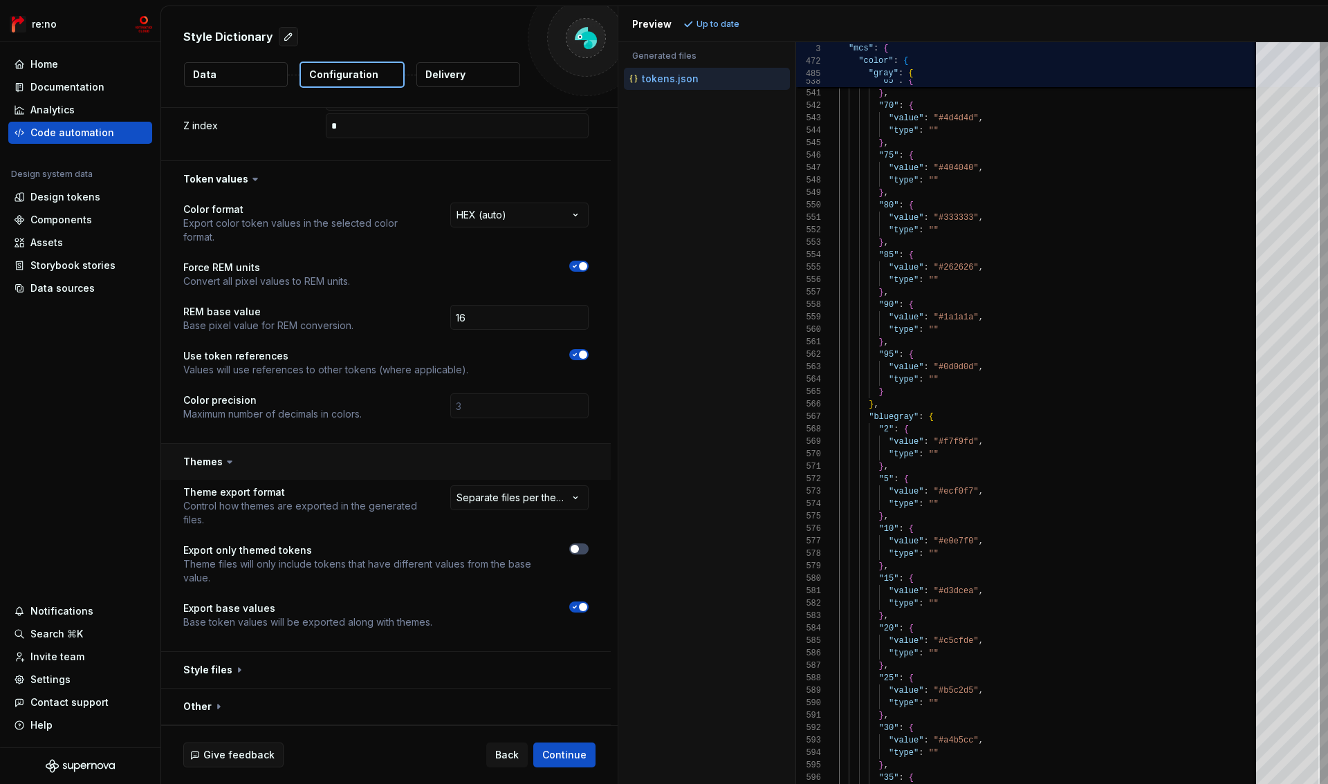
click at [208, 466] on button "button" at bounding box center [386, 462] width 450 height 36
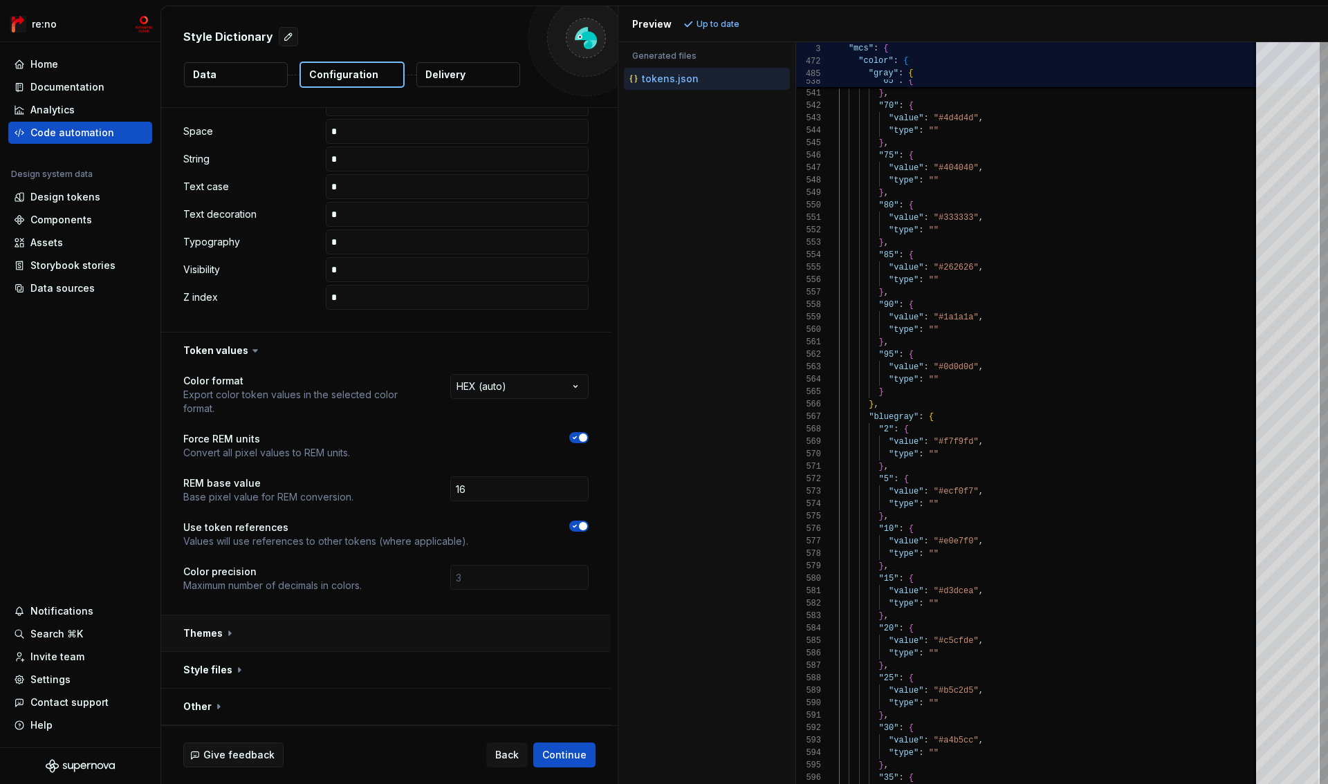
scroll to position [800, 0]
click at [579, 438] on span "button" at bounding box center [583, 438] width 8 height 8
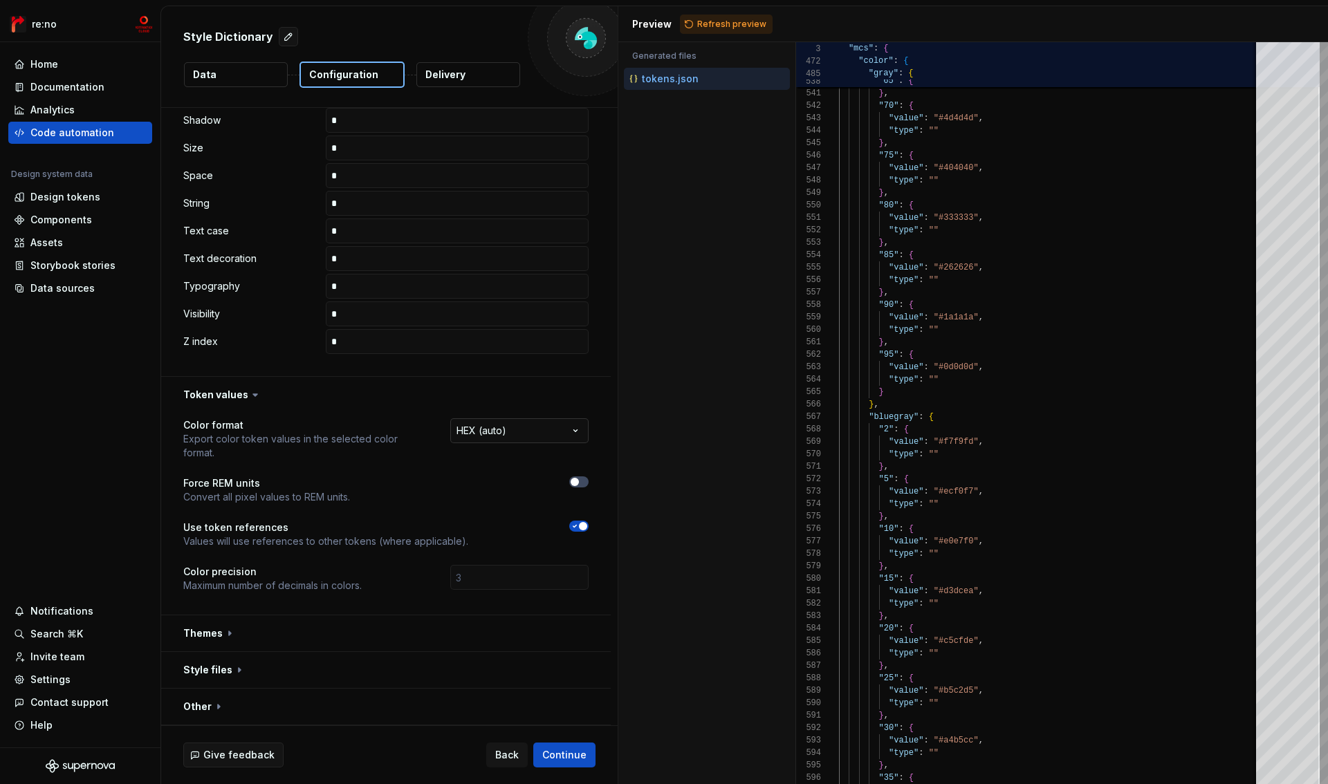
scroll to position [755, 0]
click at [732, 23] on span "Refresh preview" at bounding box center [731, 24] width 69 height 11
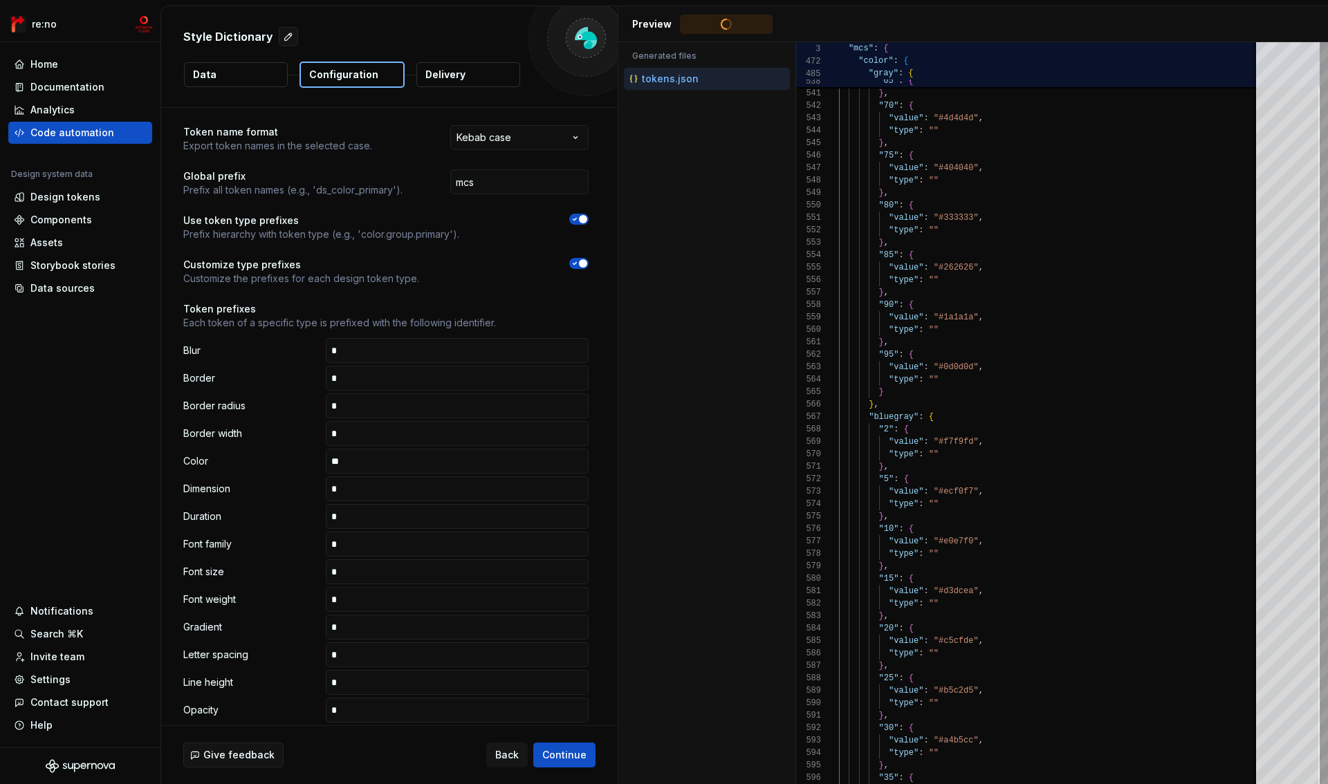
scroll to position [0, 0]
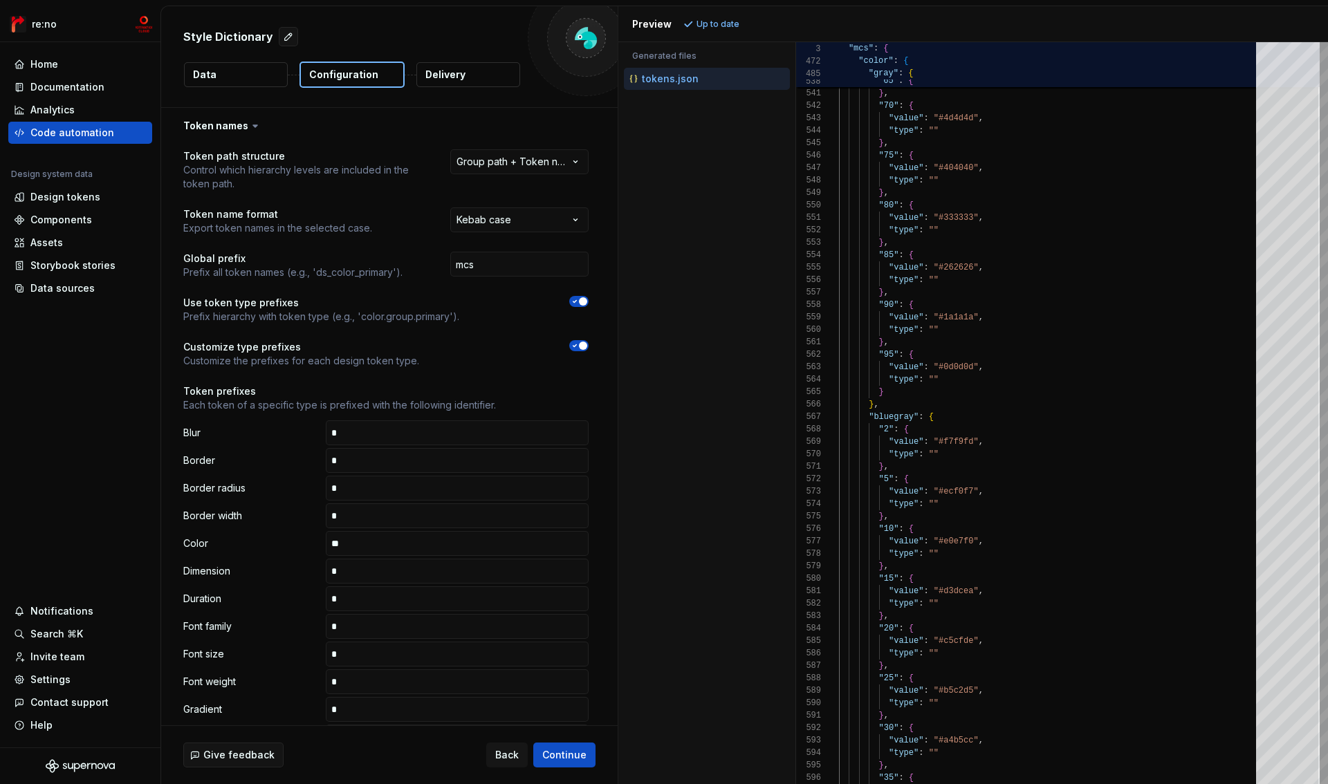
click at [248, 130] on icon at bounding box center [255, 126] width 14 height 14
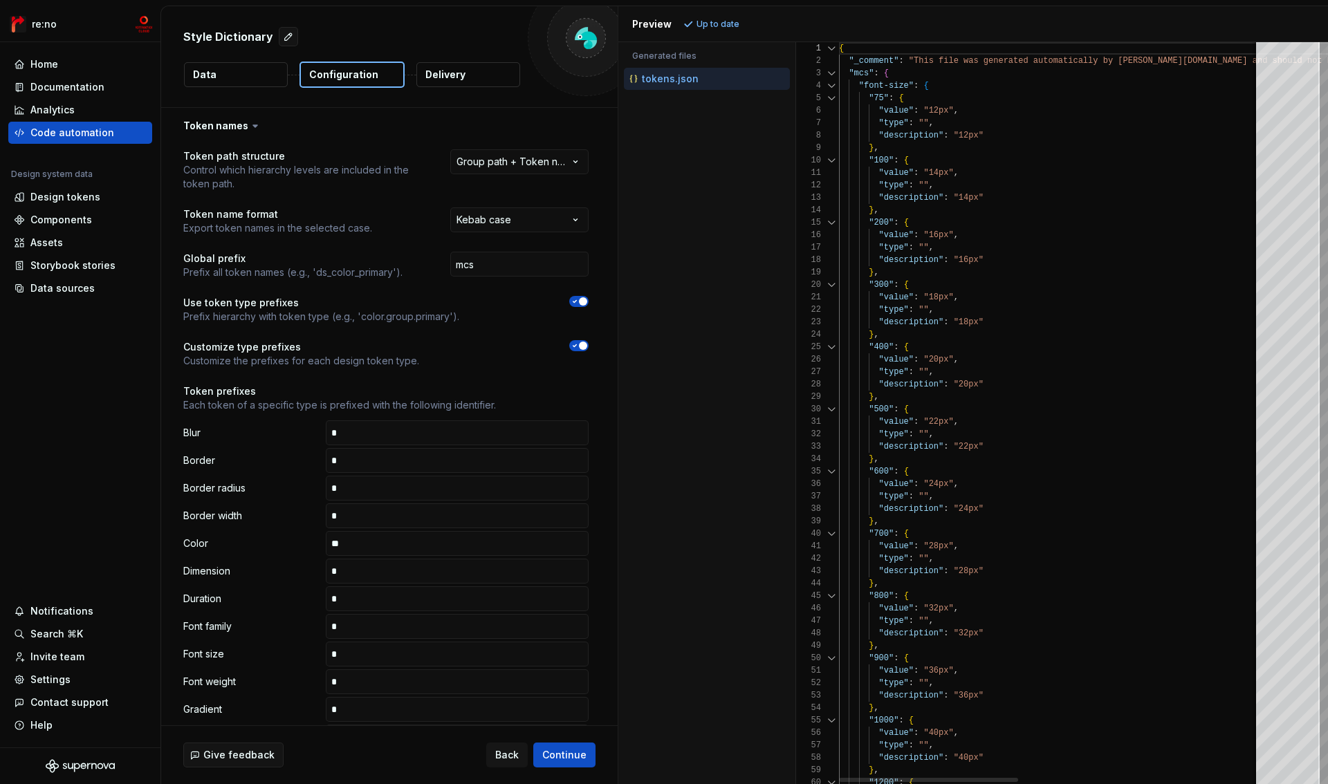
click at [831, 86] on div at bounding box center [832, 86] width 18 height 12
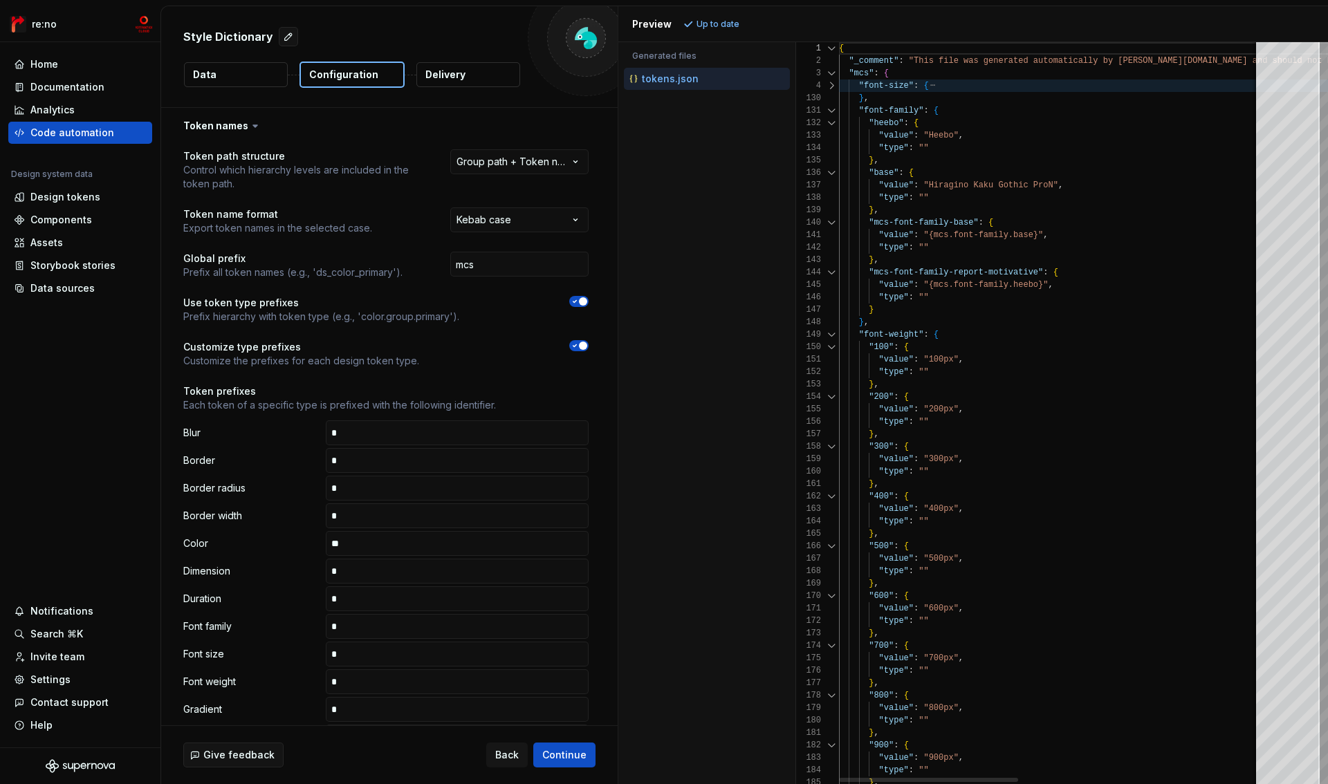
click at [831, 110] on div at bounding box center [832, 110] width 18 height 12
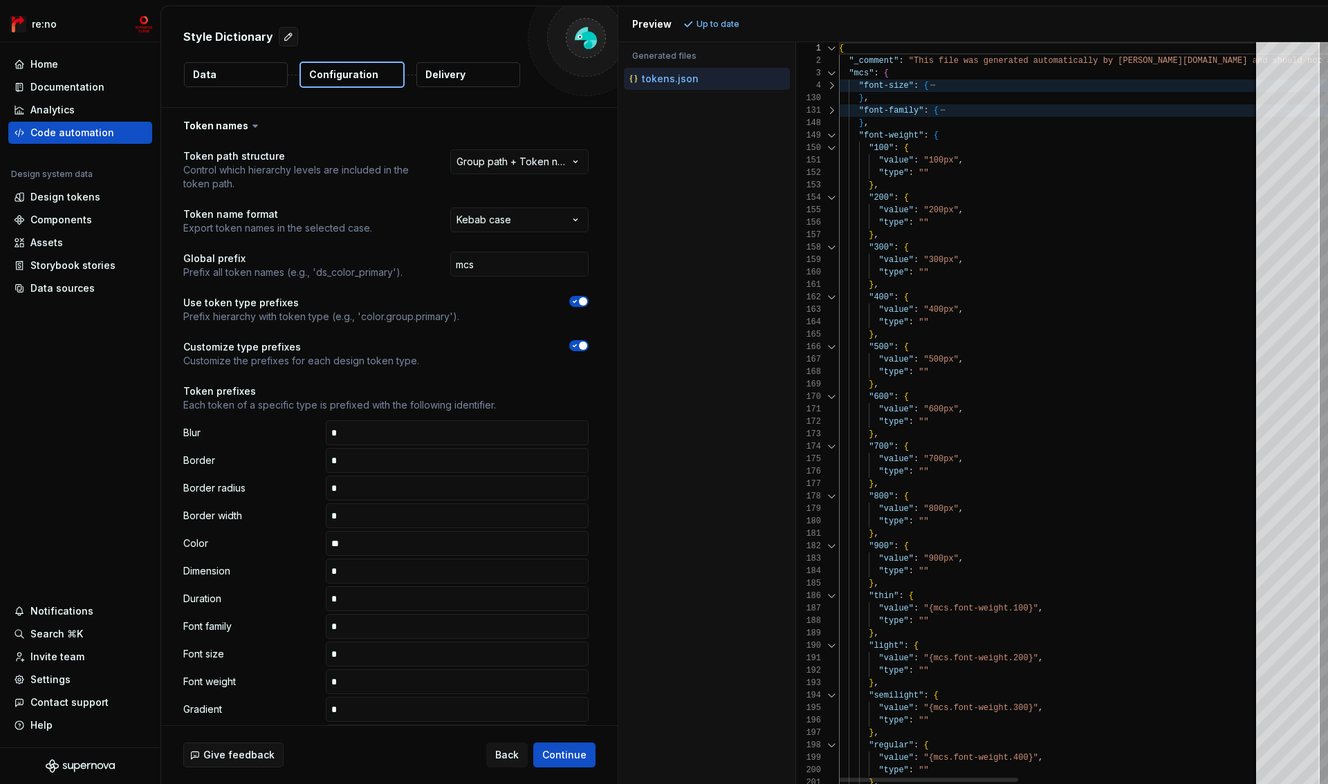
click at [831, 87] on div at bounding box center [832, 86] width 18 height 12
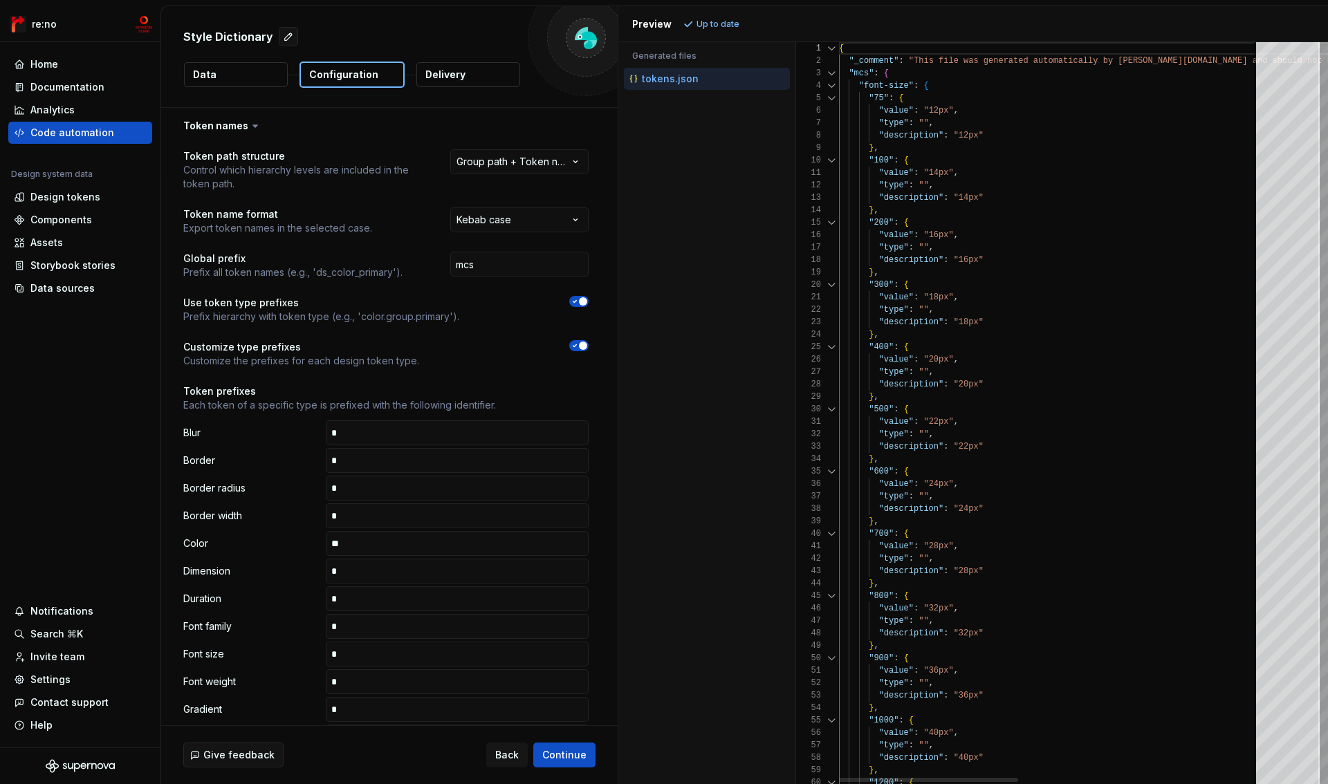
click at [831, 98] on div at bounding box center [832, 98] width 18 height 12
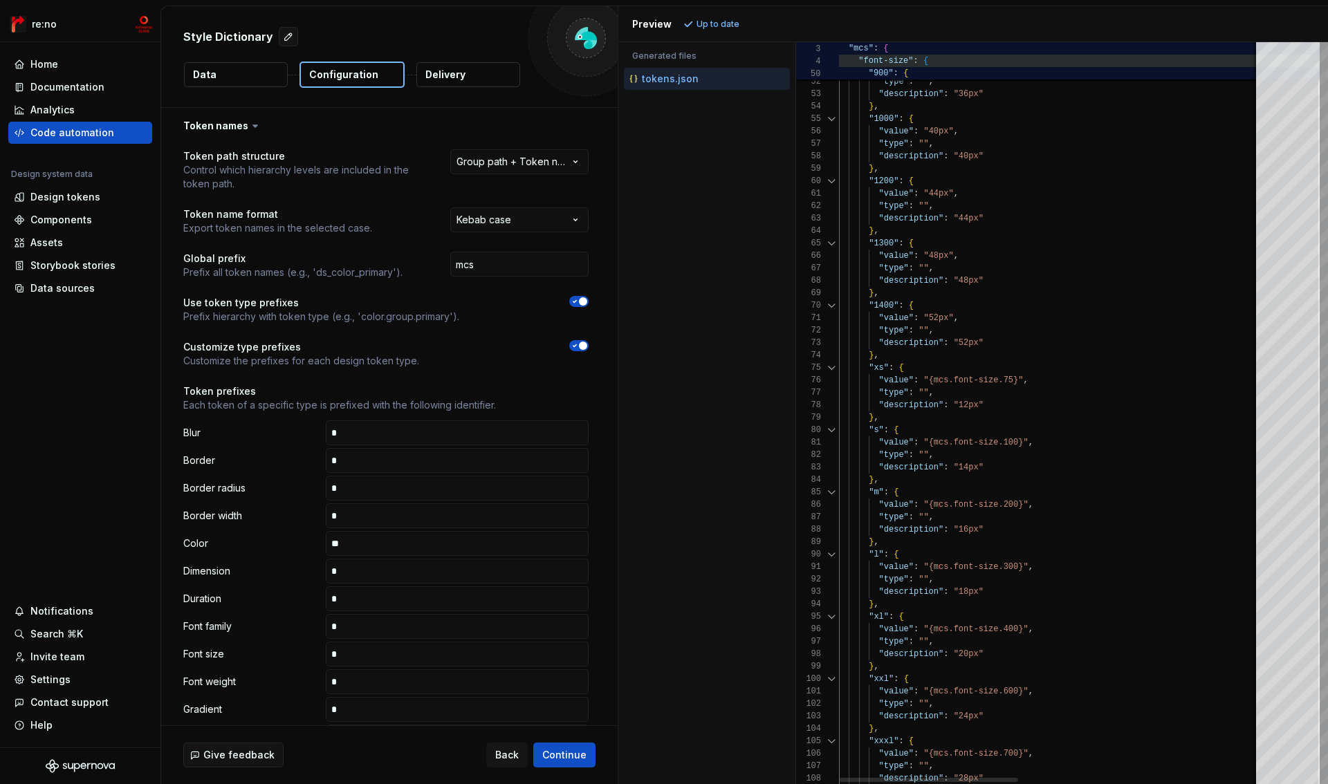
click at [843, 62] on span at bounding box center [849, 61] width 20 height 10
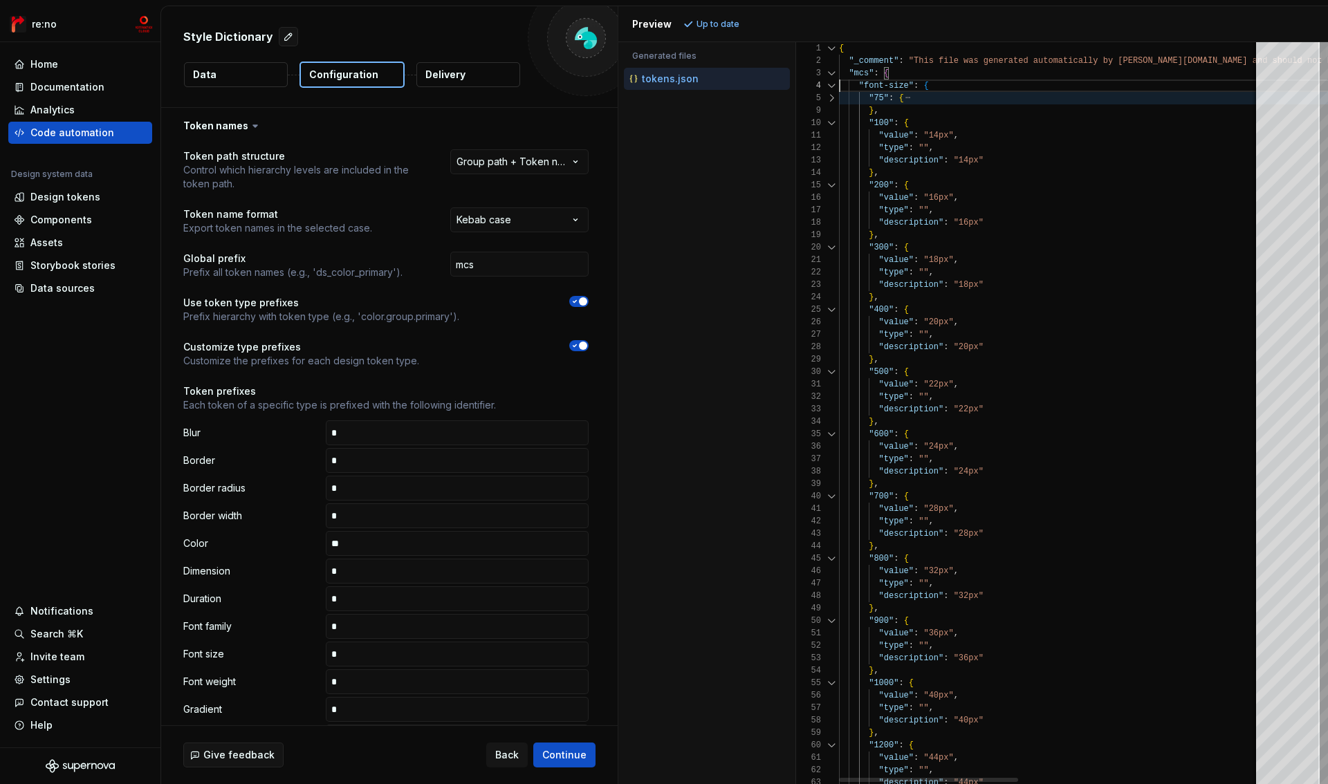
click at [833, 96] on div at bounding box center [832, 98] width 18 height 12
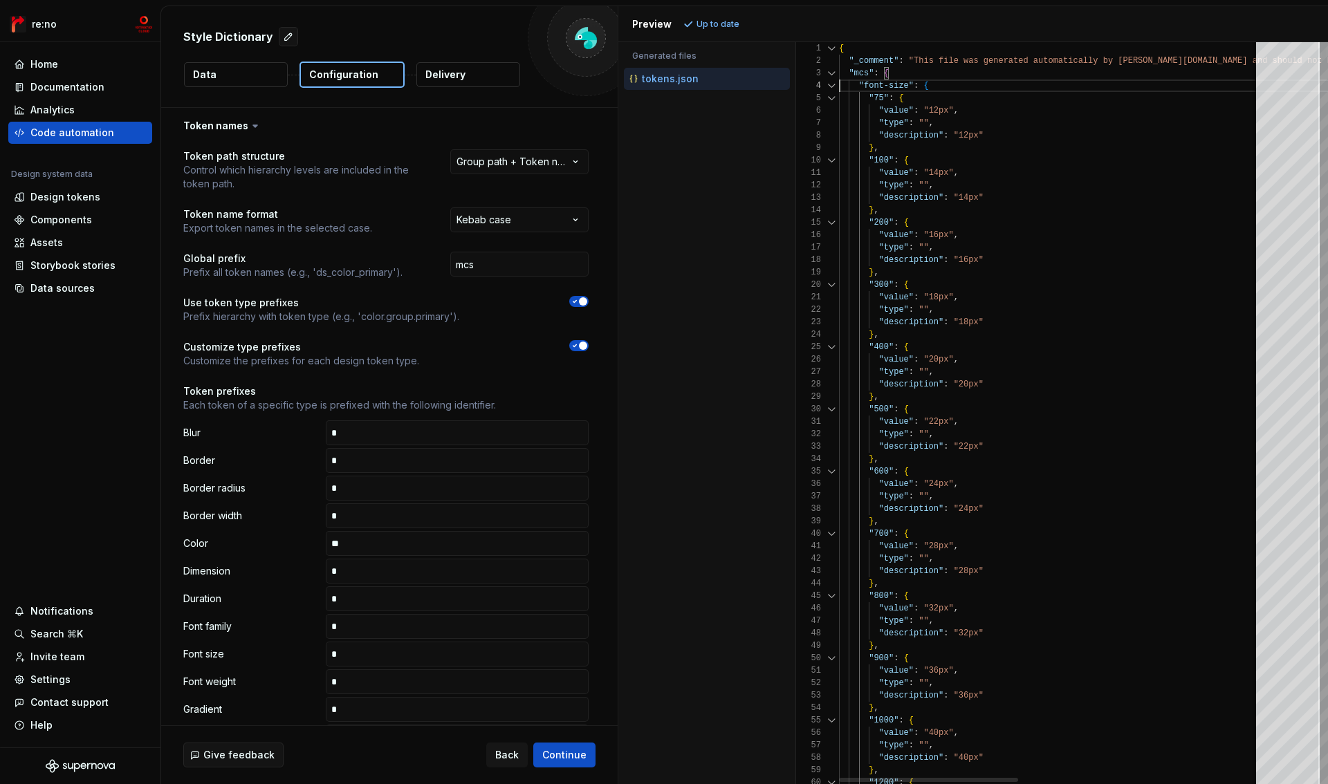
click at [832, 83] on div at bounding box center [832, 86] width 18 height 12
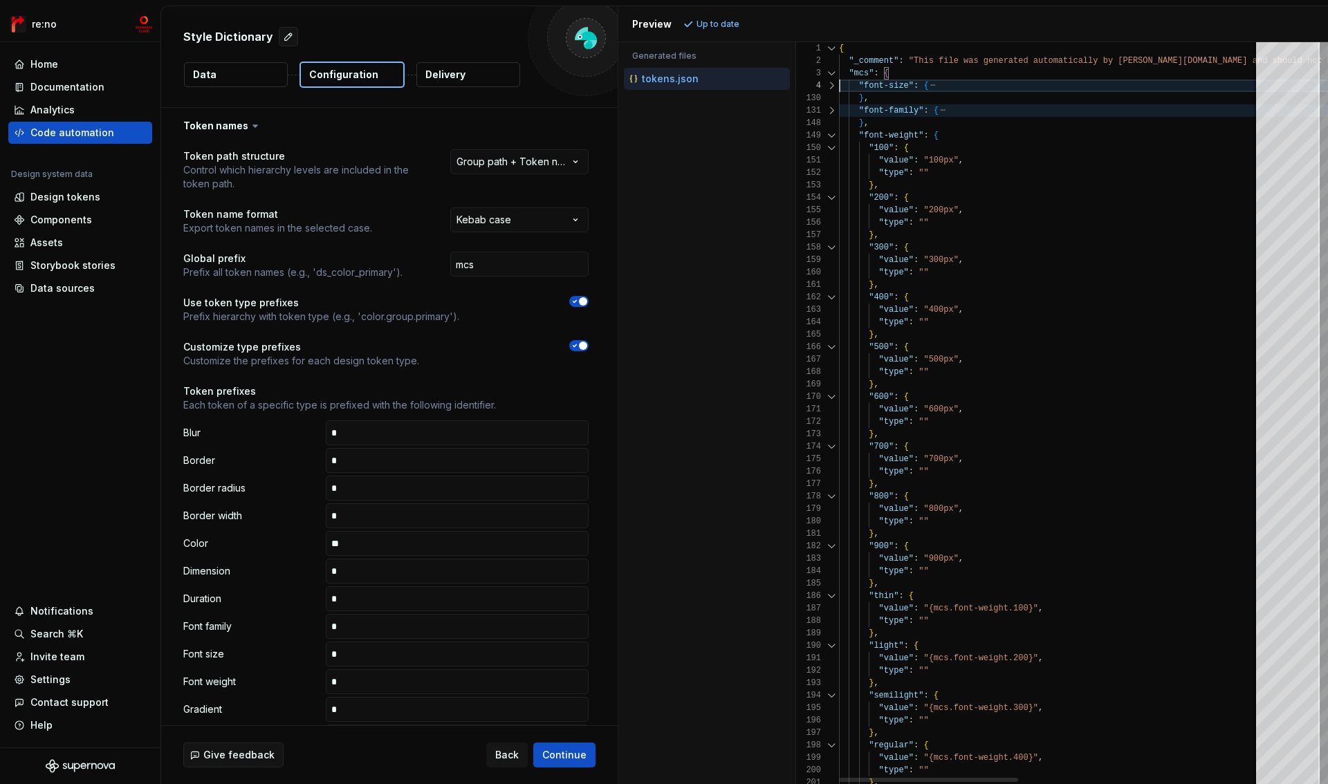
click at [829, 112] on div at bounding box center [832, 110] width 18 height 12
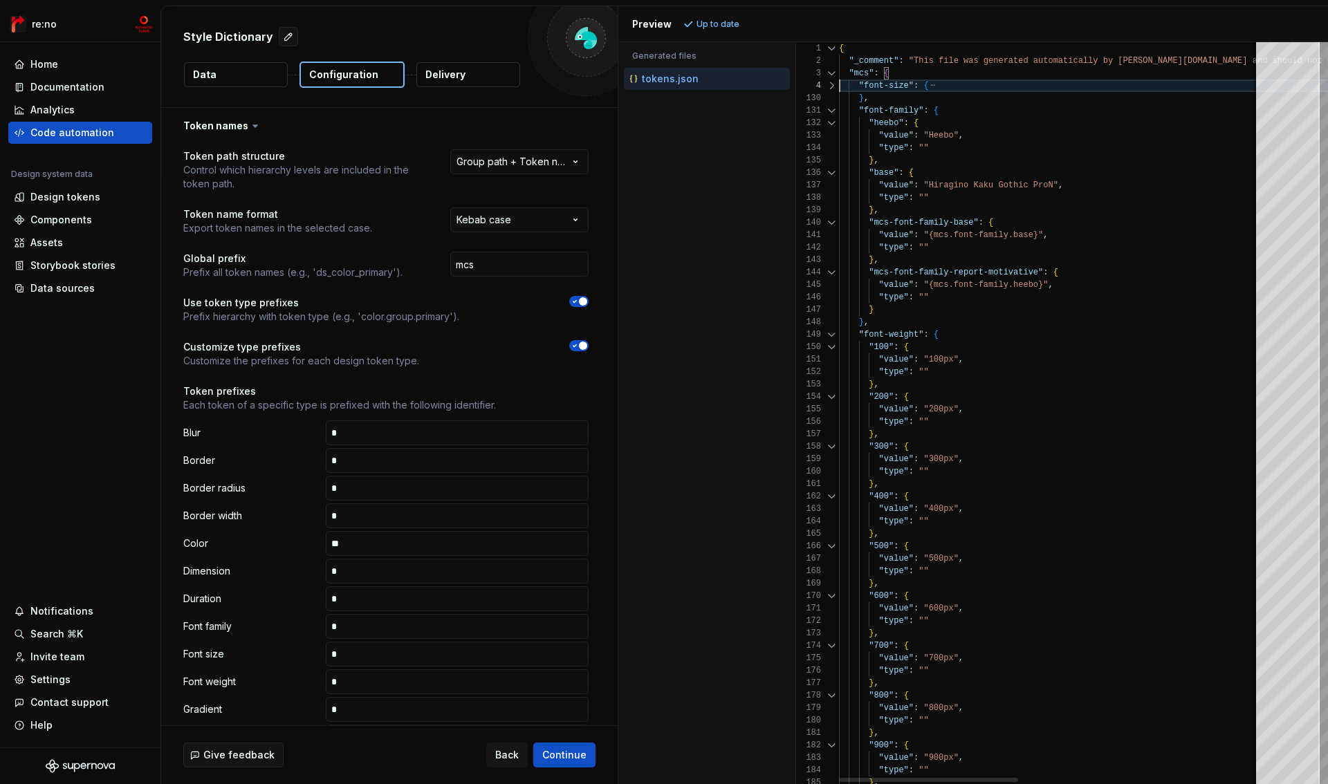
click at [829, 105] on div at bounding box center [832, 110] width 18 height 12
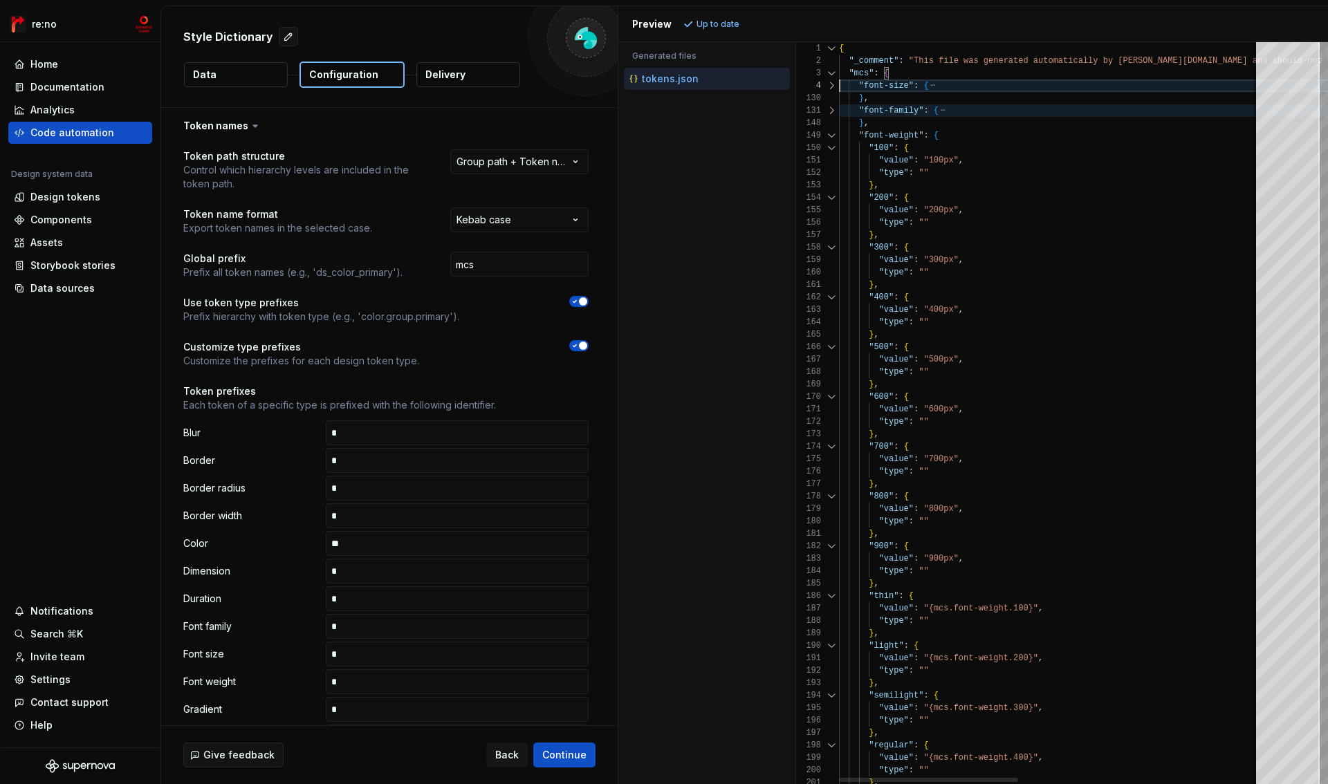
click at [829, 129] on div at bounding box center [832, 135] width 18 height 12
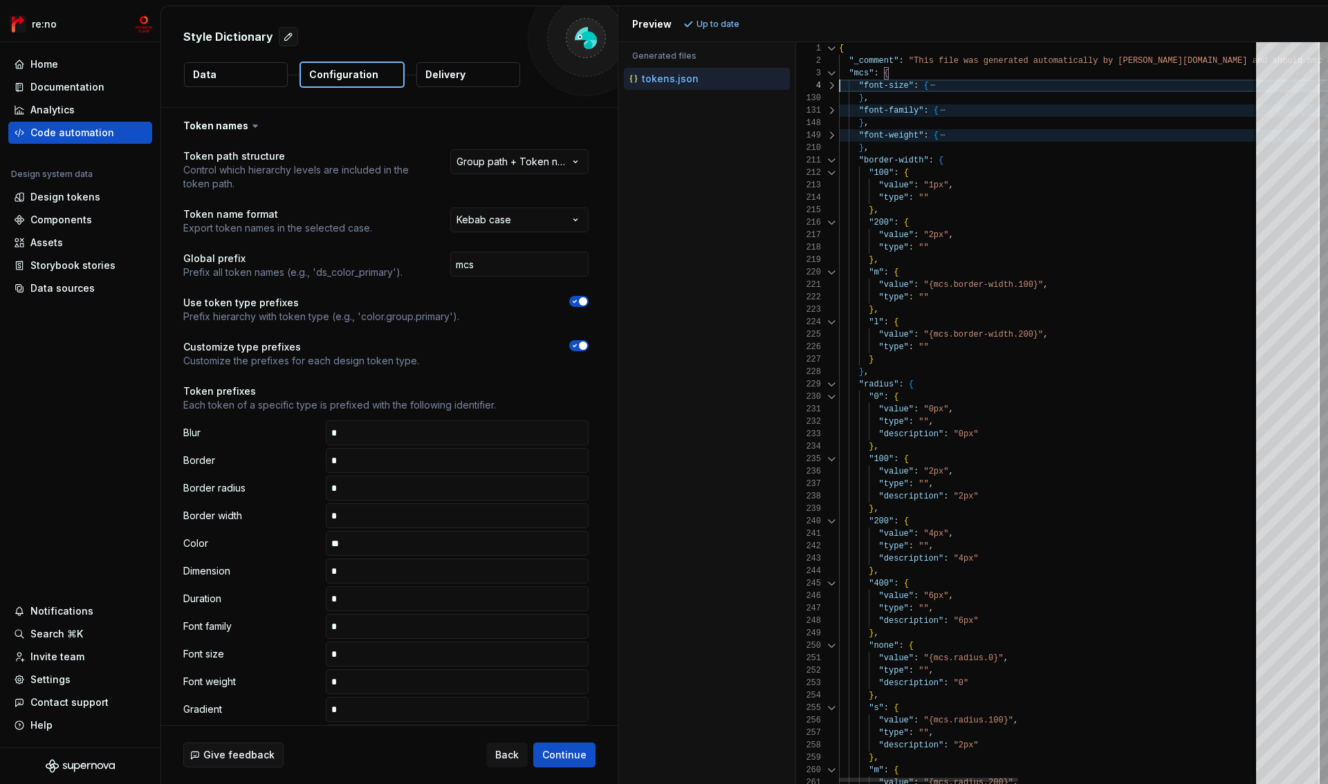
click at [828, 158] on div at bounding box center [832, 160] width 18 height 12
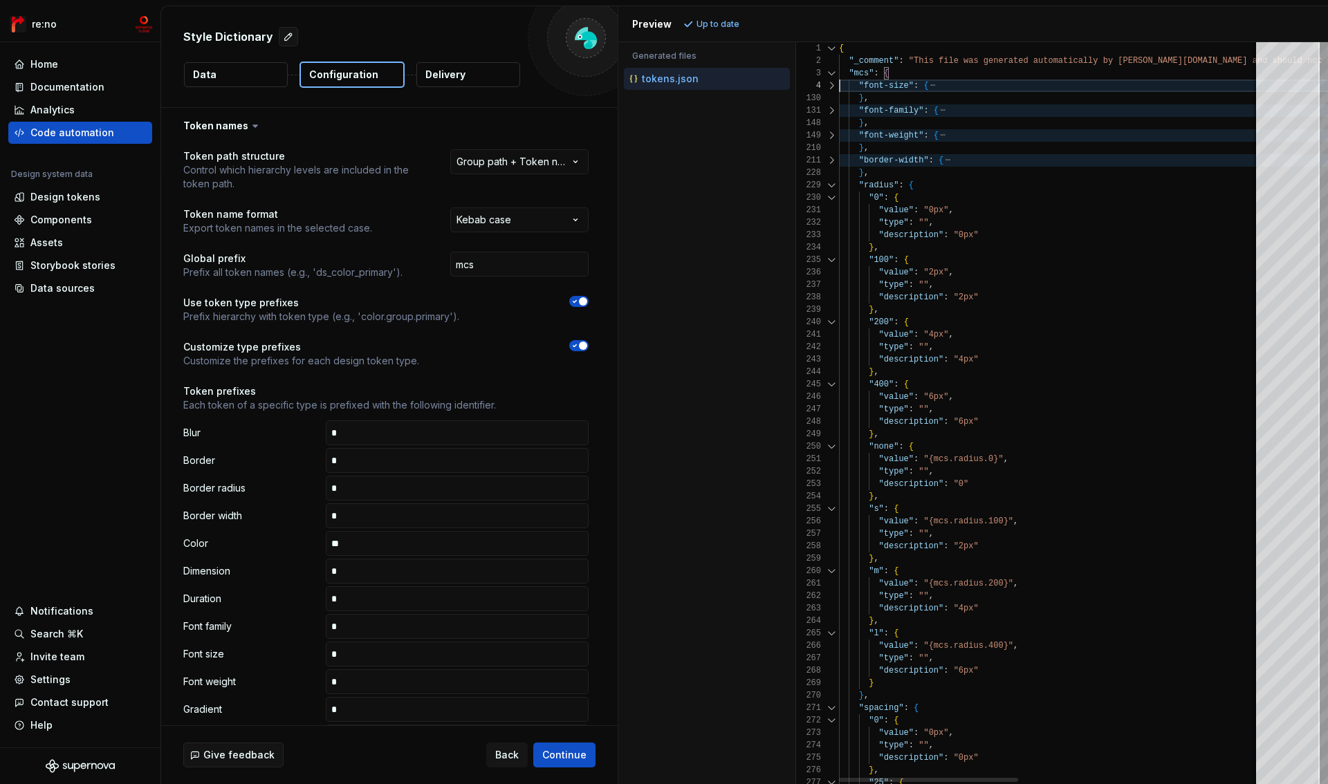
click at [828, 158] on div at bounding box center [832, 160] width 18 height 12
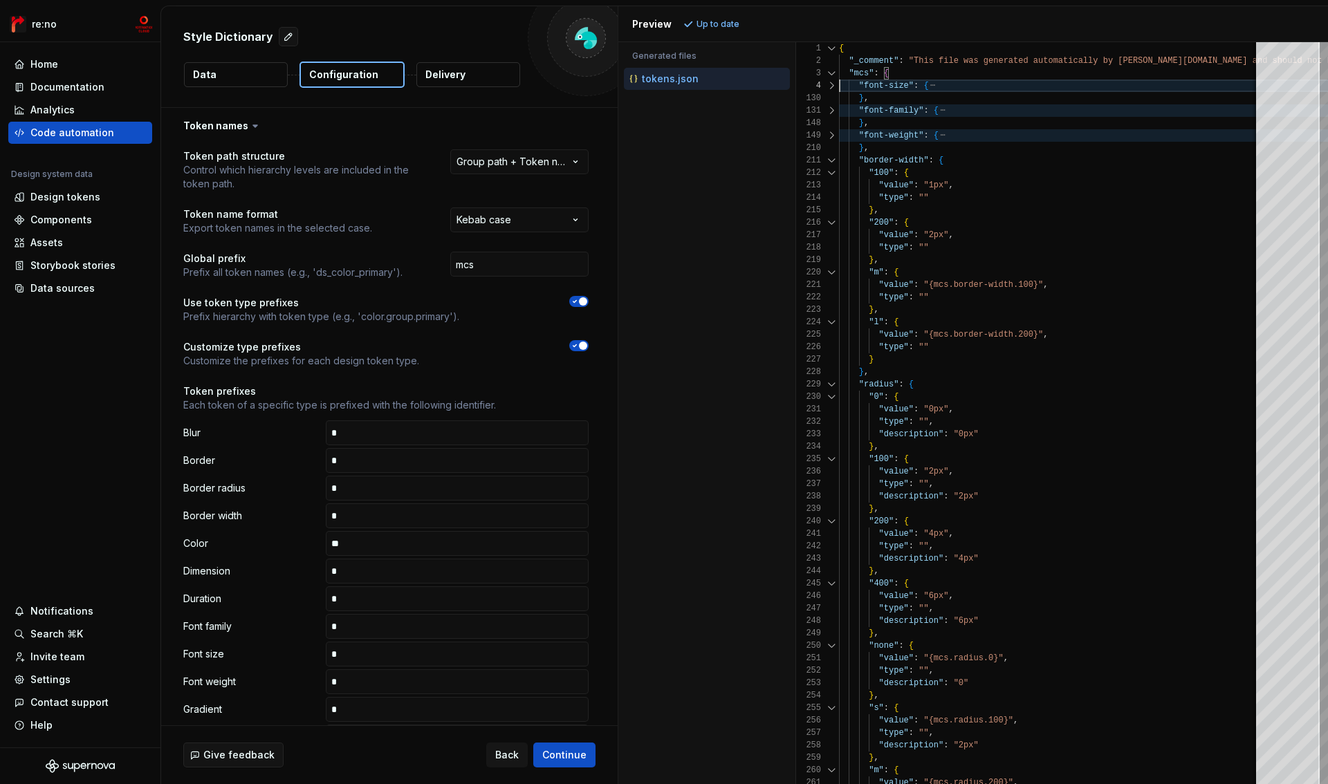
type textarea "**********"
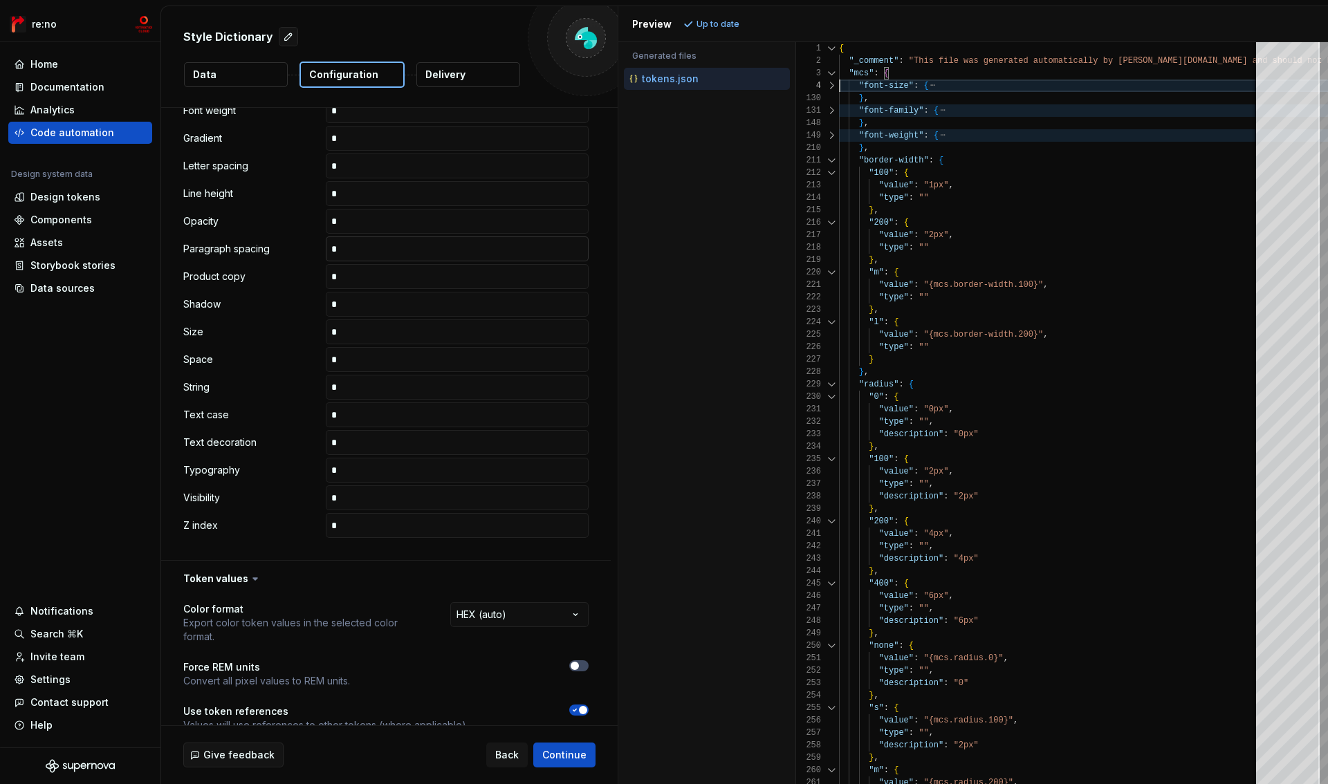
scroll to position [755, 0]
